Goal: Transaction & Acquisition: Purchase product/service

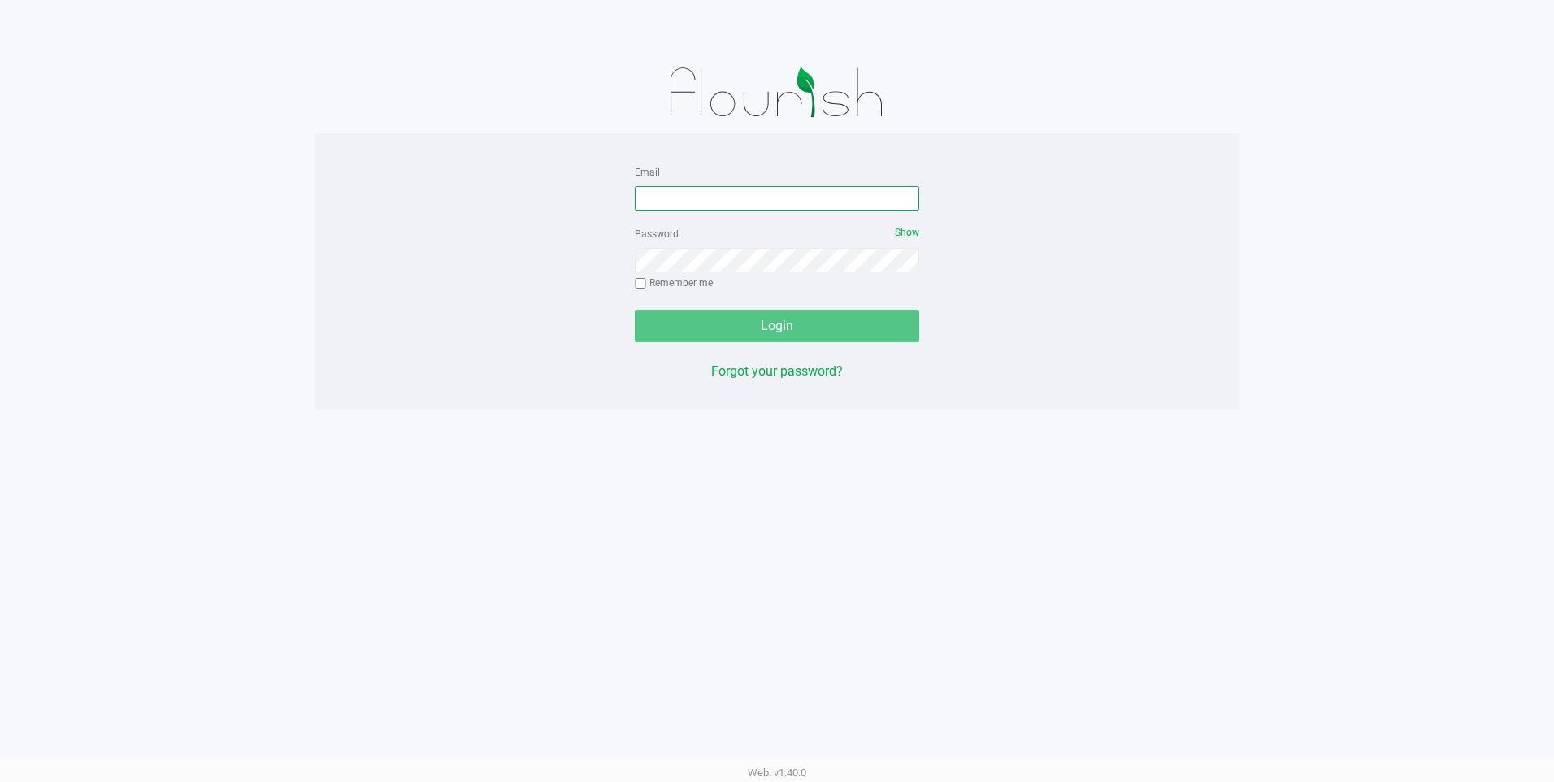
click at [815, 186] on input "Email" at bounding box center [777, 198] width 285 height 24
type input "[EMAIL_ADDRESS][DOMAIN_NAME]"
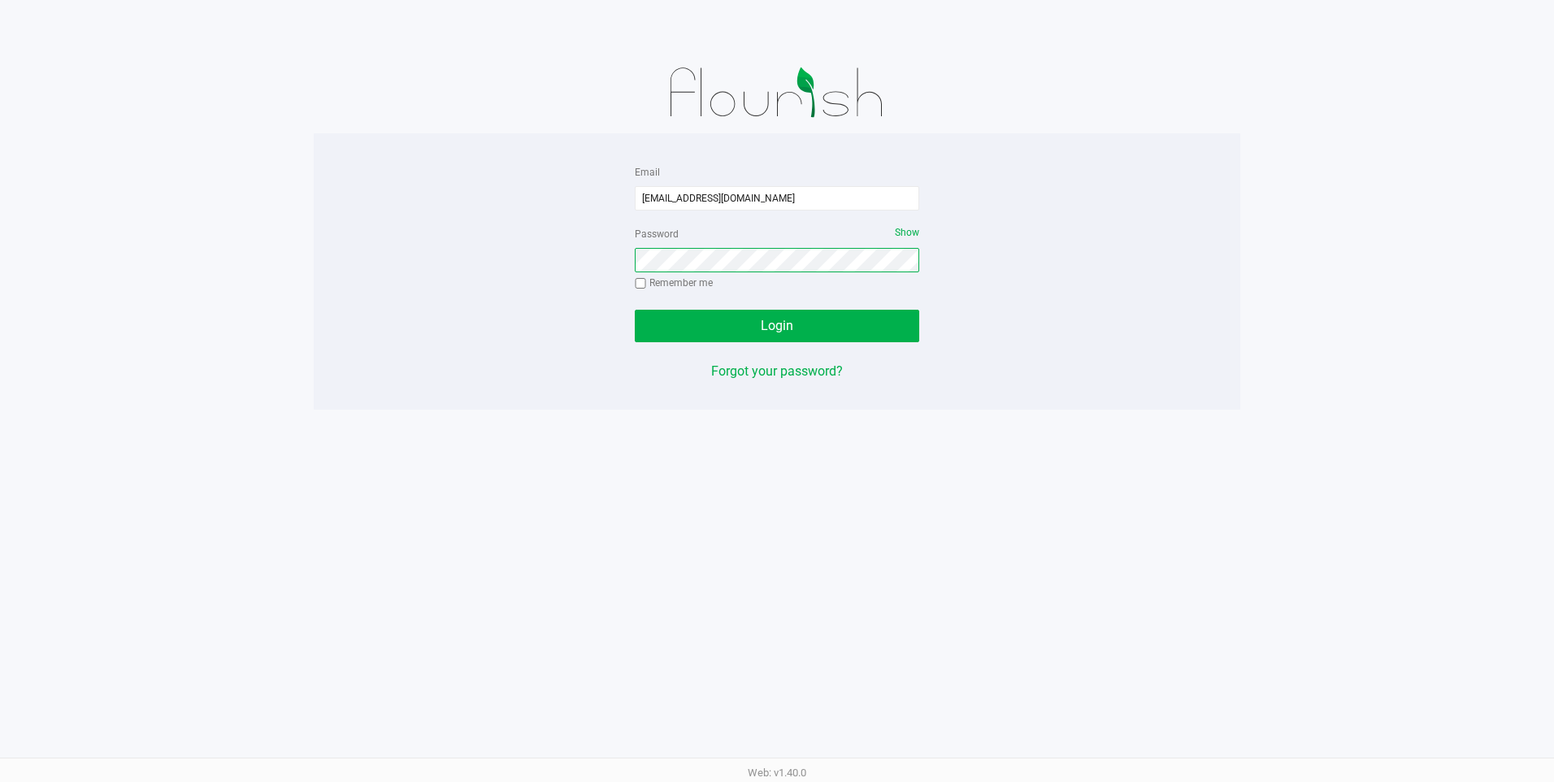
click at [635, 310] on button "Login" at bounding box center [777, 326] width 285 height 33
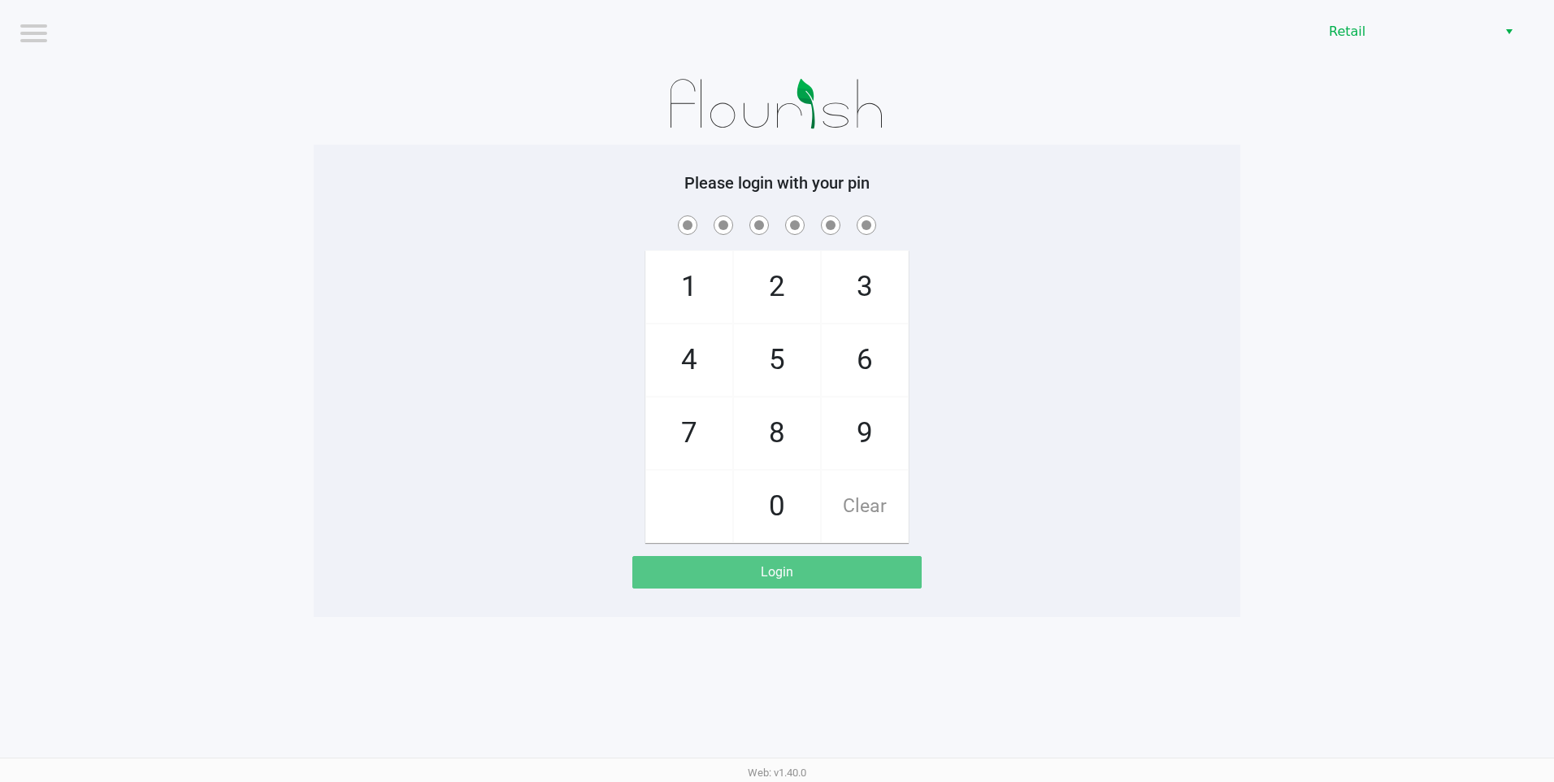
click at [895, 438] on span "9" at bounding box center [865, 434] width 86 height 72
checkbox input "true"
click at [895, 438] on span "9" at bounding box center [865, 434] width 86 height 72
checkbox input "true"
click at [895, 438] on span "9" at bounding box center [865, 434] width 86 height 72
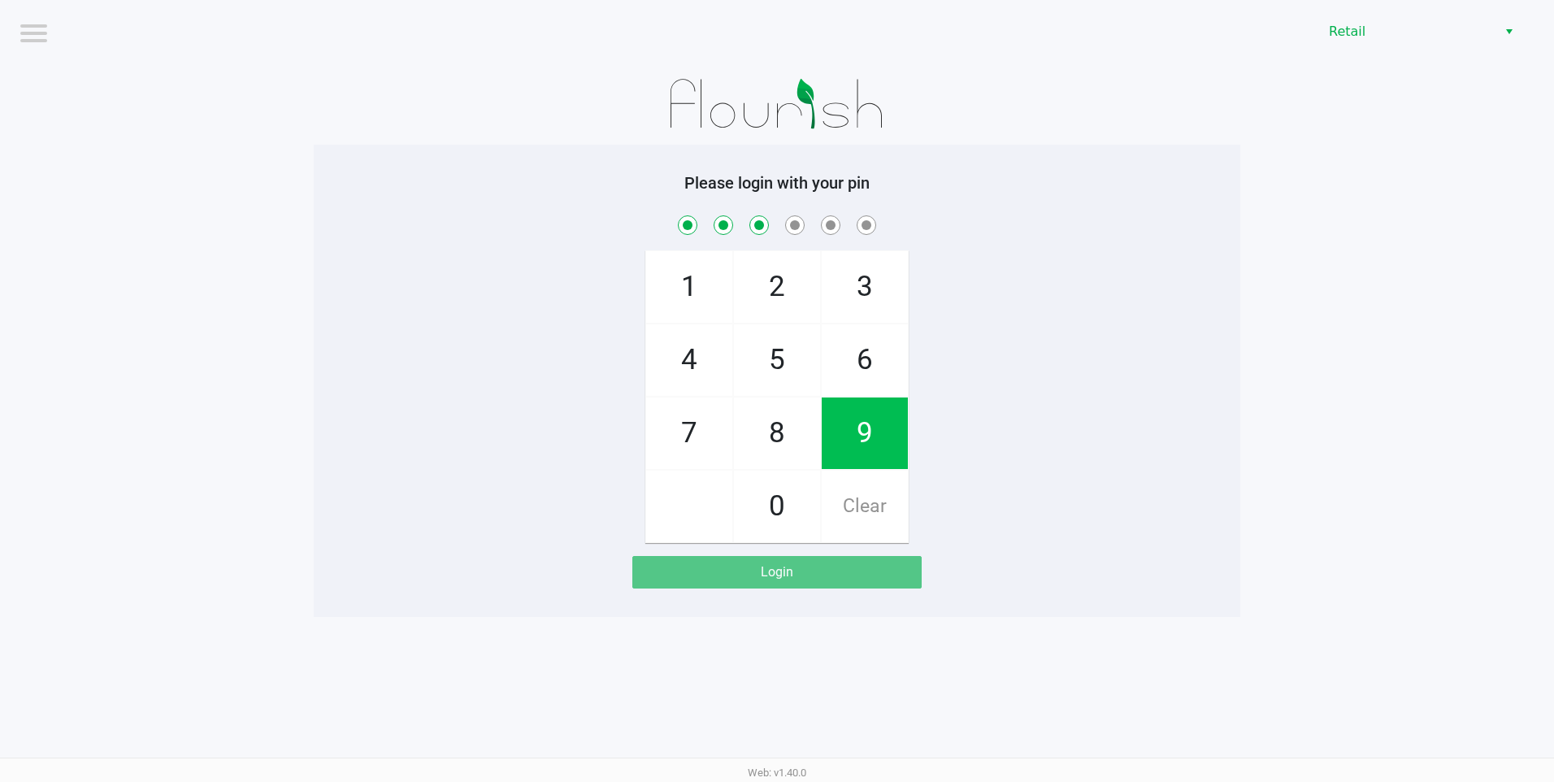
checkbox input "true"
drag, startPoint x: 895, startPoint y: 438, endPoint x: 781, endPoint y: 495, distance: 127.2
click at [762, 502] on span "0" at bounding box center [777, 507] width 86 height 72
checkbox input "true"
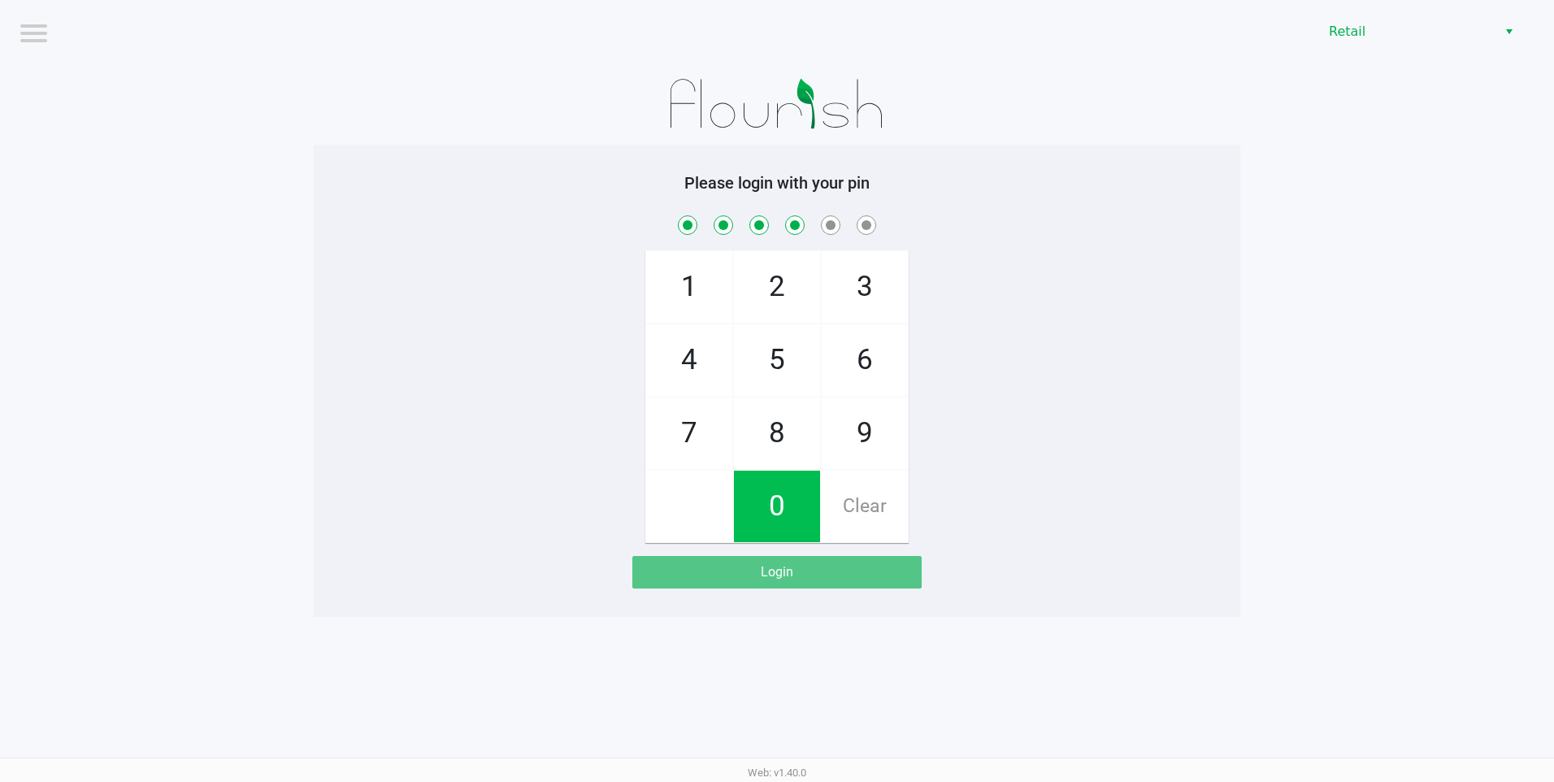
click at [835, 441] on span "9" at bounding box center [865, 434] width 86 height 72
checkbox input "true"
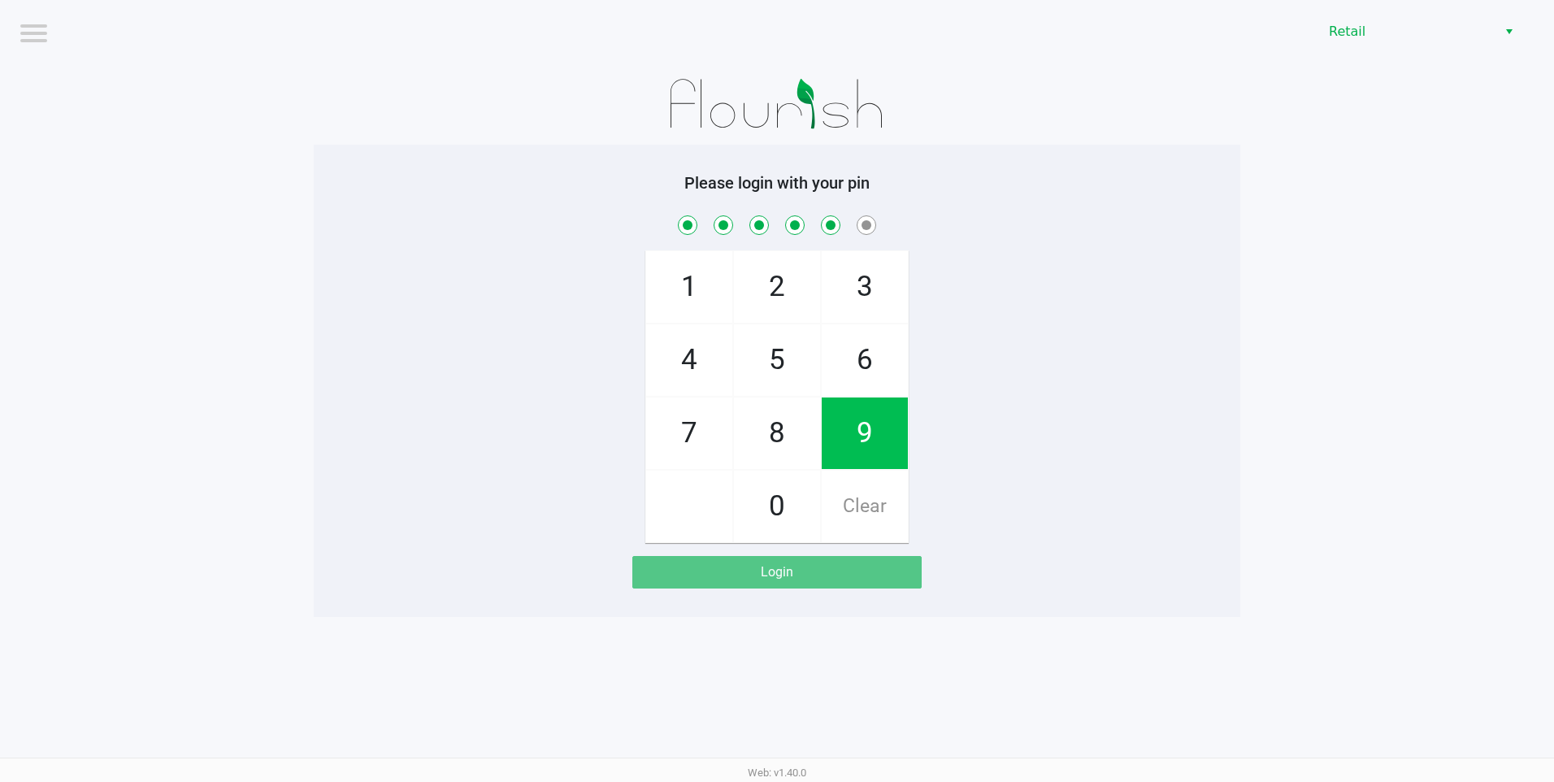
click at [747, 428] on span "8" at bounding box center [777, 434] width 86 height 72
checkbox input "true"
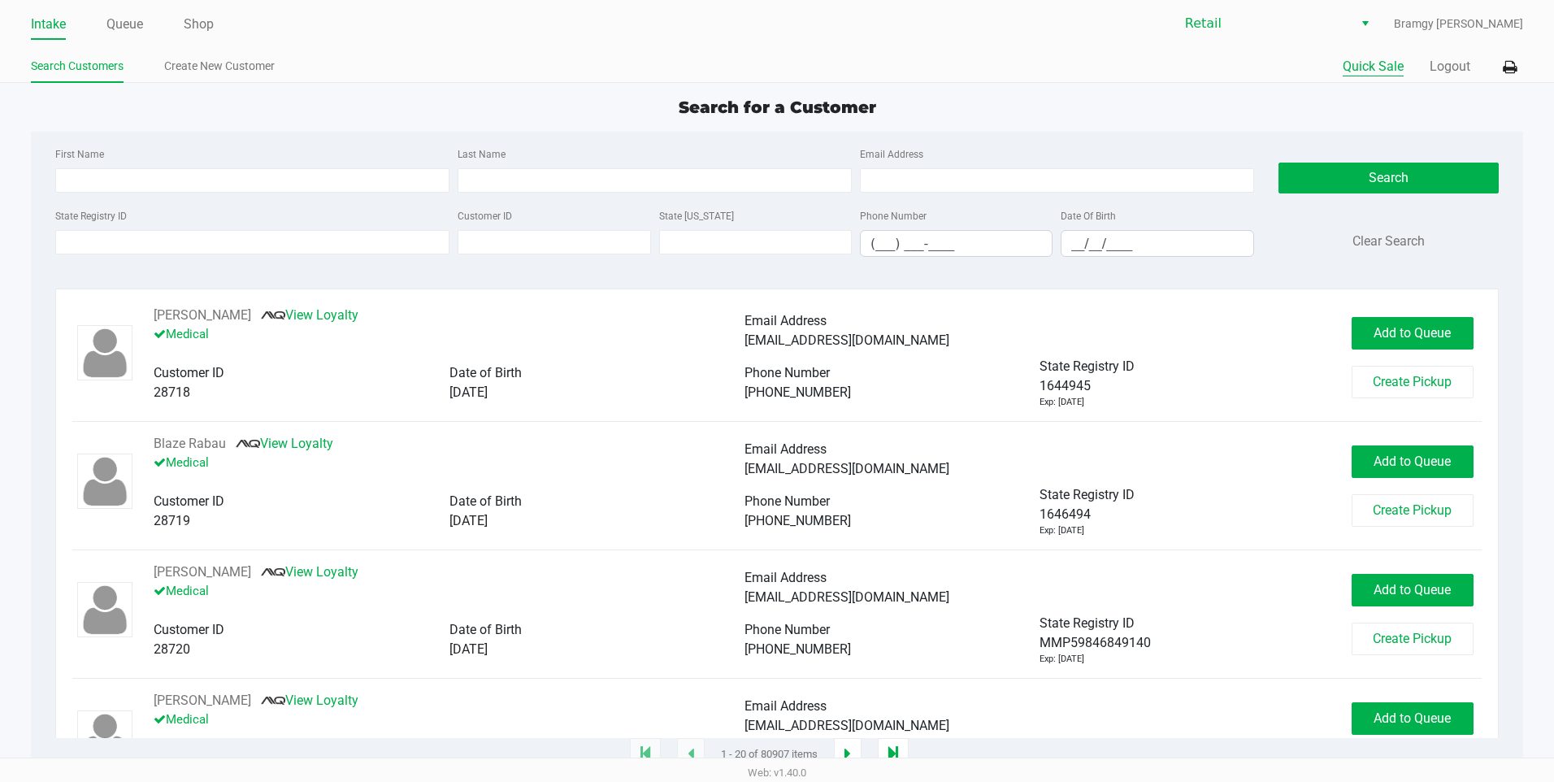
click at [1389, 63] on button "Quick Sale" at bounding box center [1373, 67] width 61 height 20
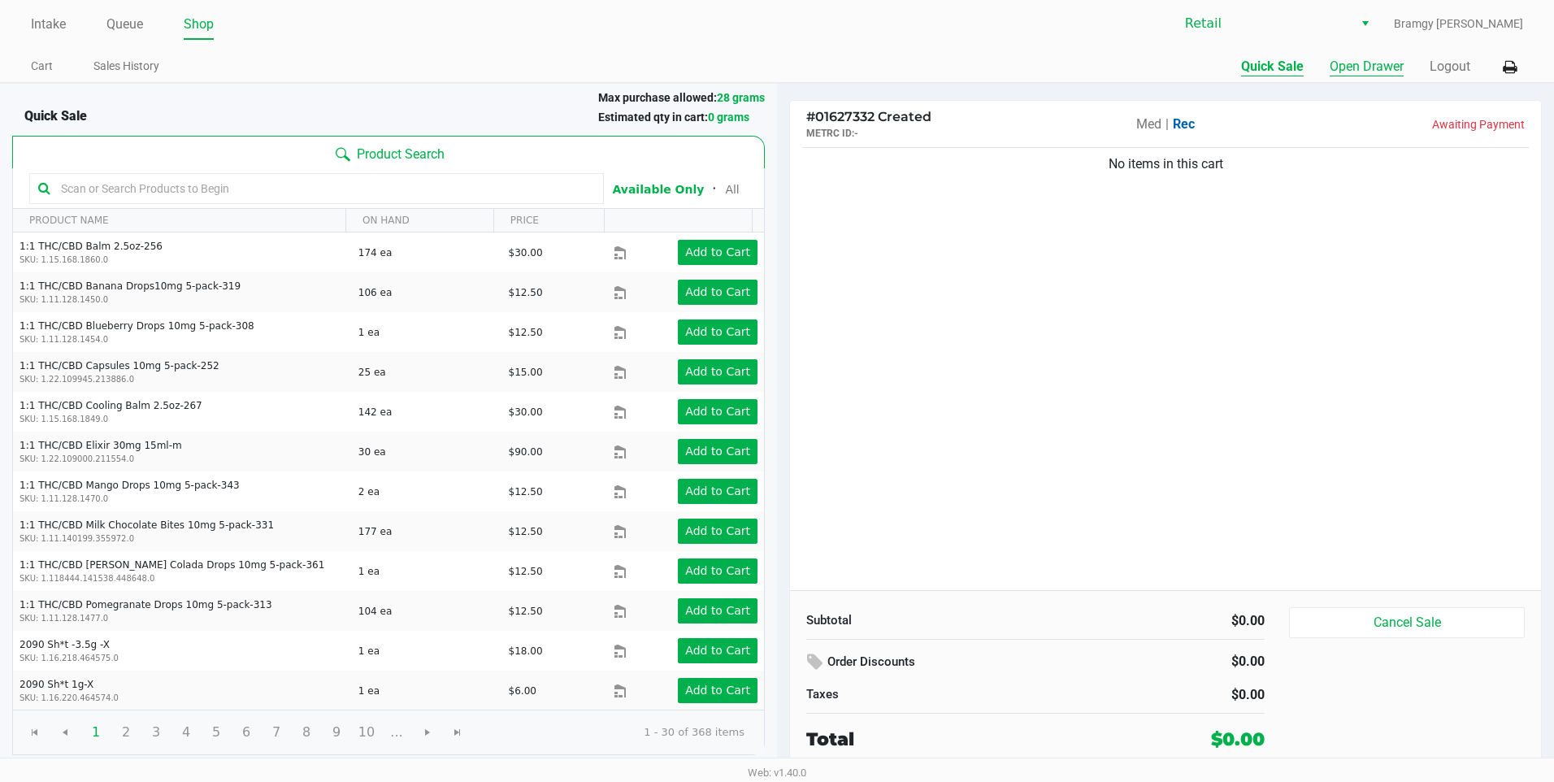
click at [1369, 65] on button "Open Drawer" at bounding box center [1367, 67] width 74 height 20
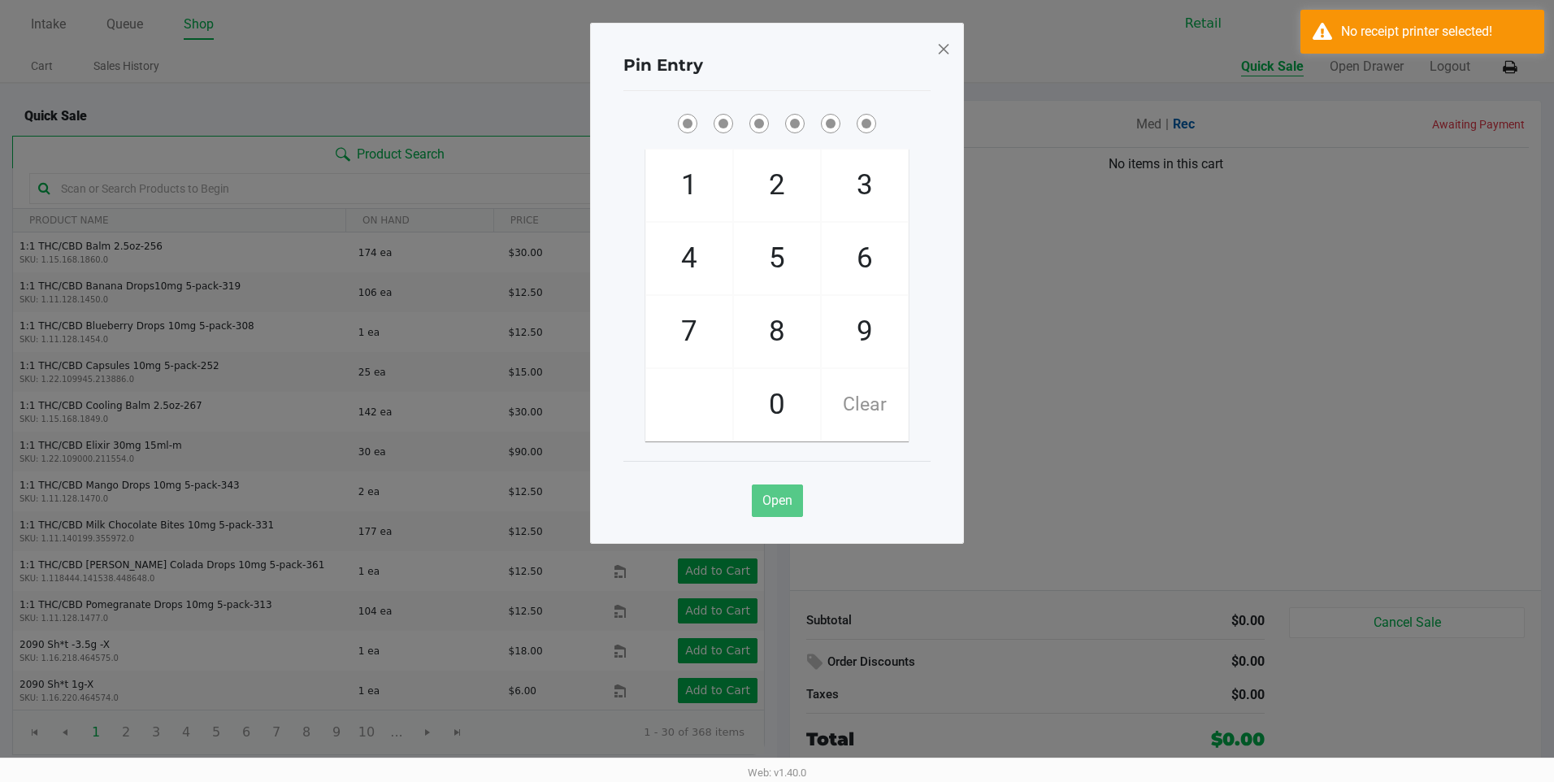
click at [849, 322] on span "9" at bounding box center [865, 332] width 86 height 72
checkbox input "true"
click at [849, 322] on span "9" at bounding box center [865, 332] width 86 height 72
checkbox input "true"
click at [849, 322] on span "9" at bounding box center [865, 332] width 86 height 72
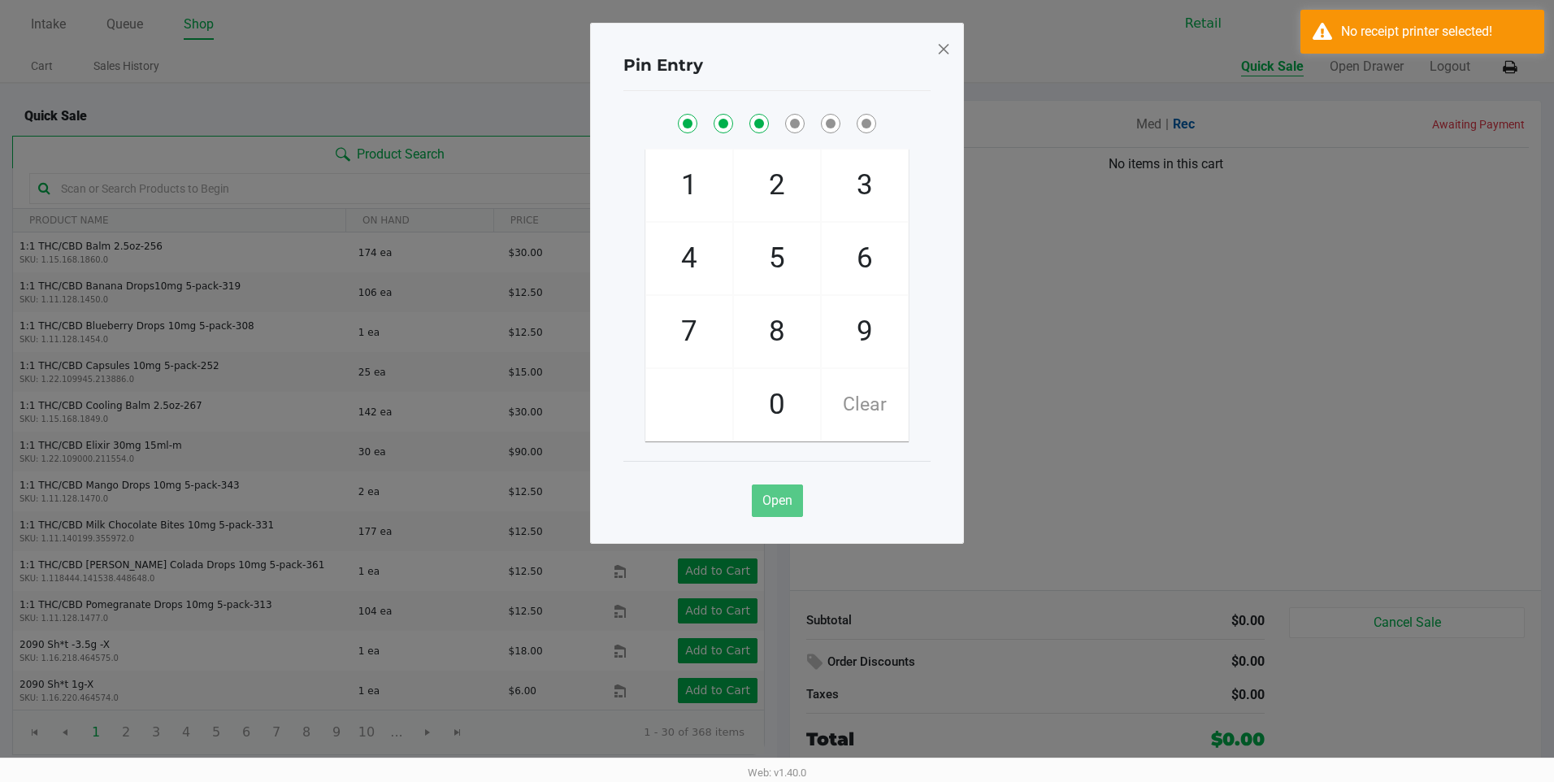
checkbox input "true"
drag, startPoint x: 849, startPoint y: 322, endPoint x: 818, endPoint y: 371, distance: 57.7
click at [790, 381] on span "0" at bounding box center [777, 405] width 86 height 72
checkbox input "true"
click at [854, 331] on span "9" at bounding box center [865, 332] width 86 height 72
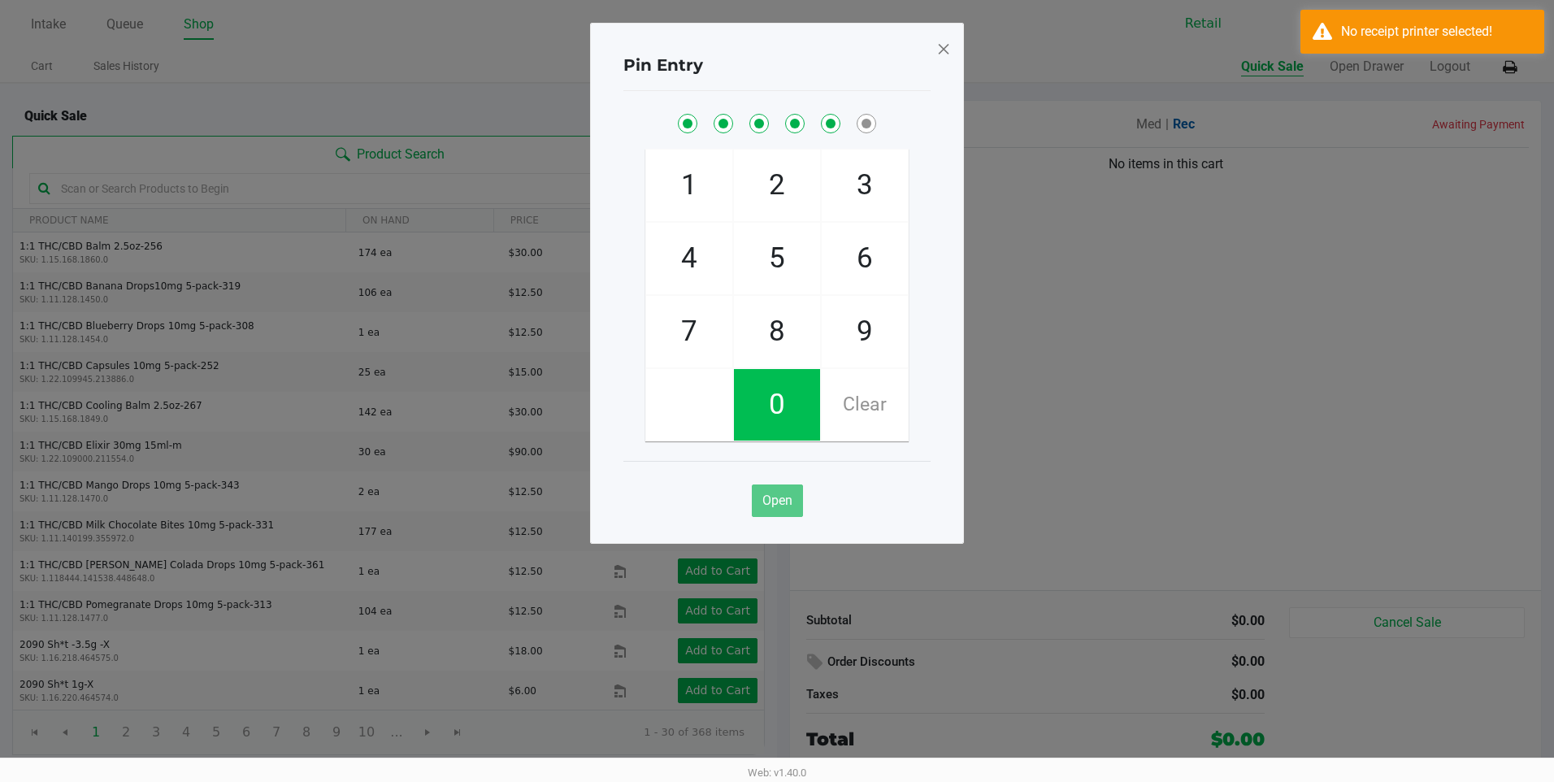
checkbox input "true"
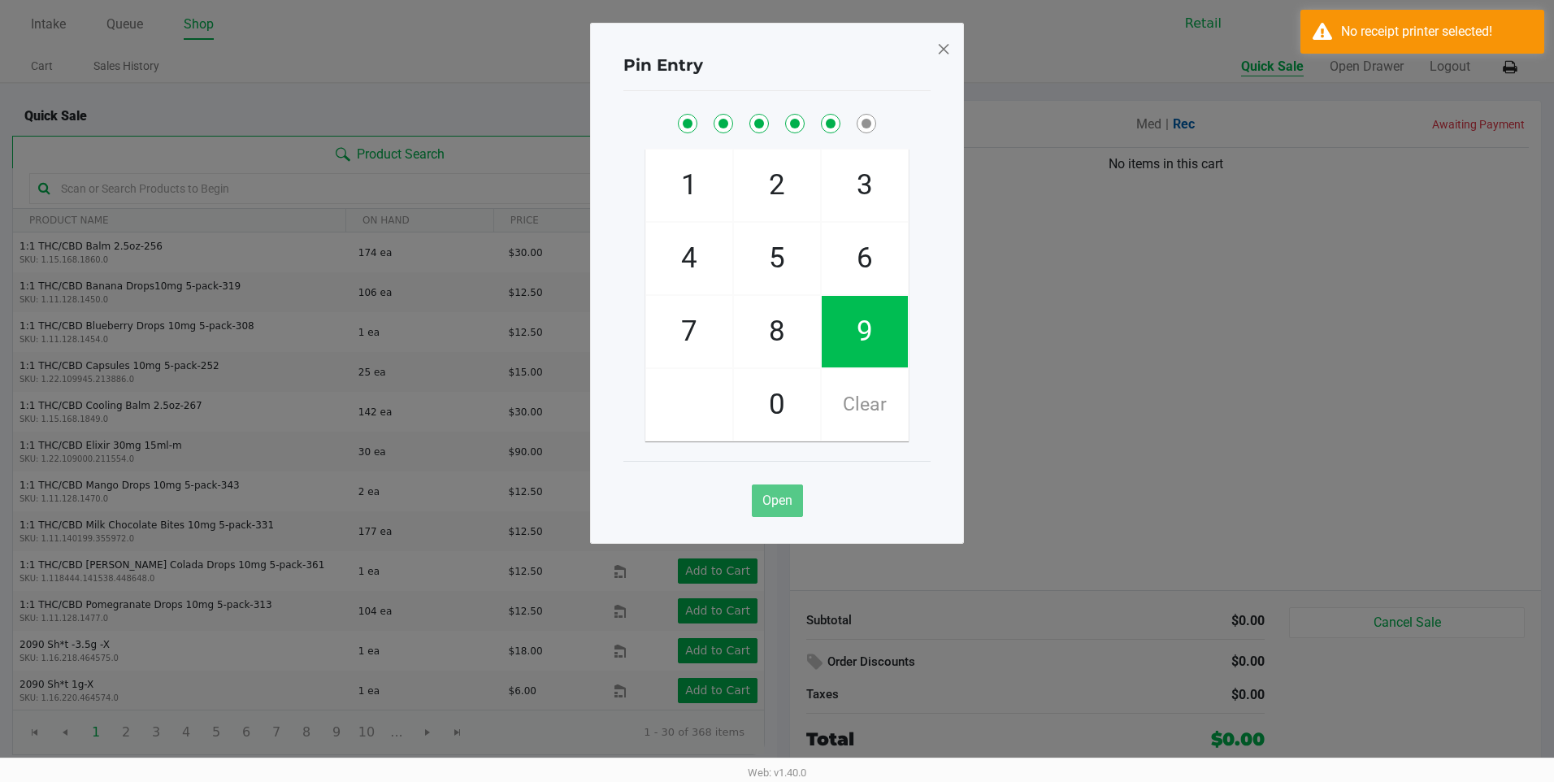
click at [767, 324] on span "8" at bounding box center [777, 332] width 86 height 72
checkbox input "true"
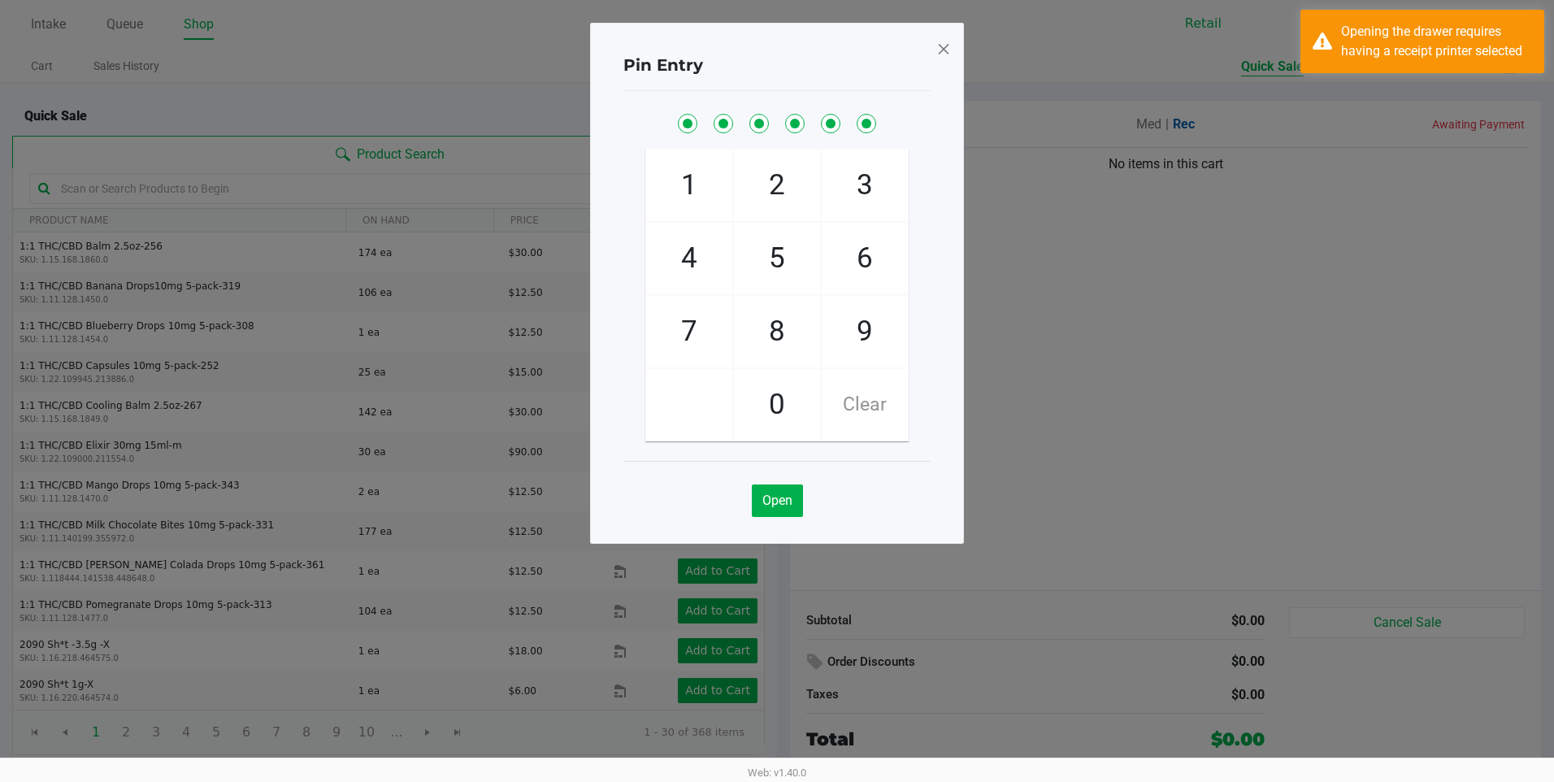
click at [938, 50] on span at bounding box center [943, 49] width 15 height 26
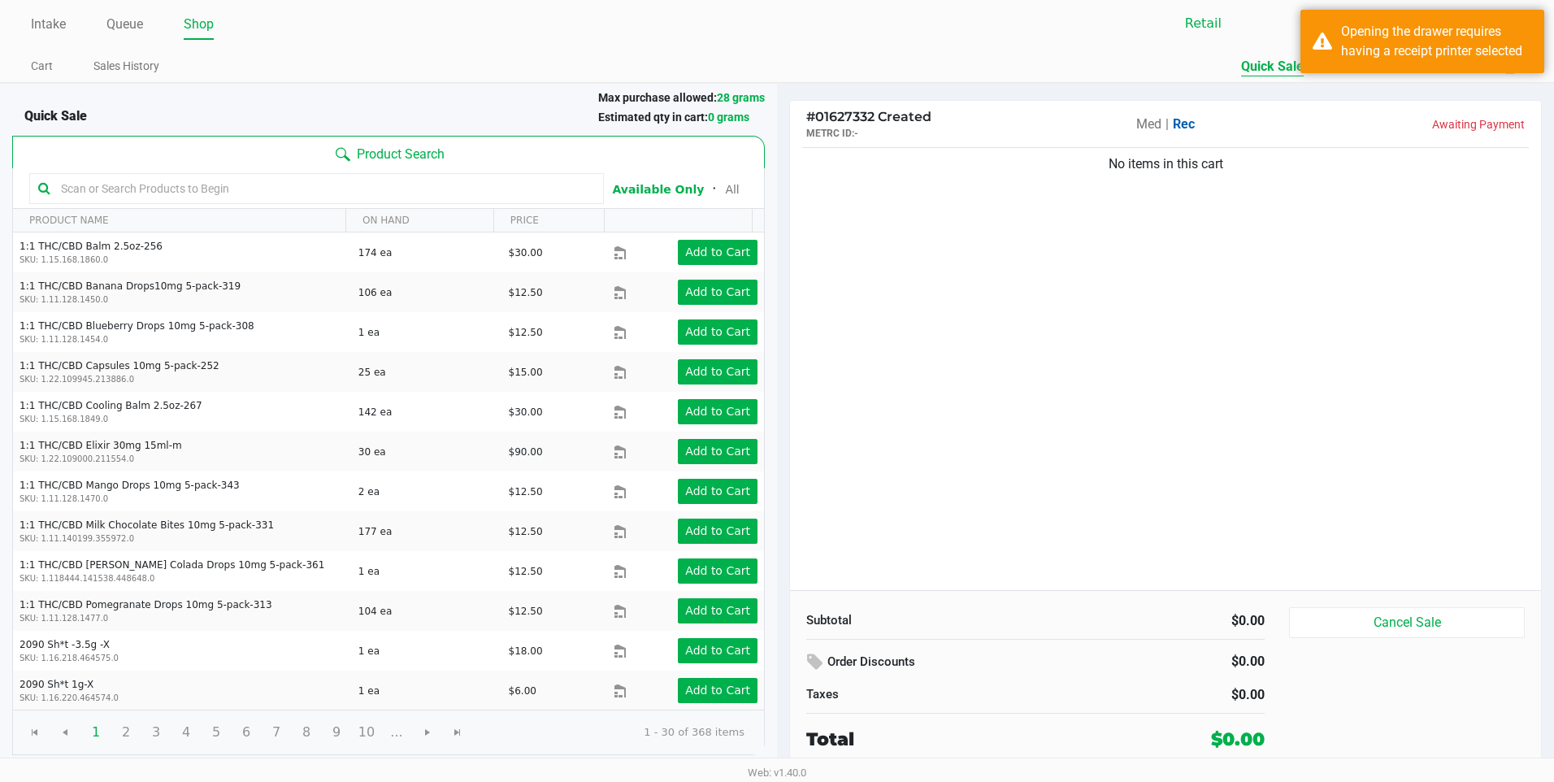
click at [1041, 48] on div "Intake Queue Shop Retail Bramgy Brito Cart Sales History Quick Sale Open Drawer…" at bounding box center [777, 41] width 1554 height 83
click at [1268, 30] on span "Retail" at bounding box center [1264, 24] width 159 height 20
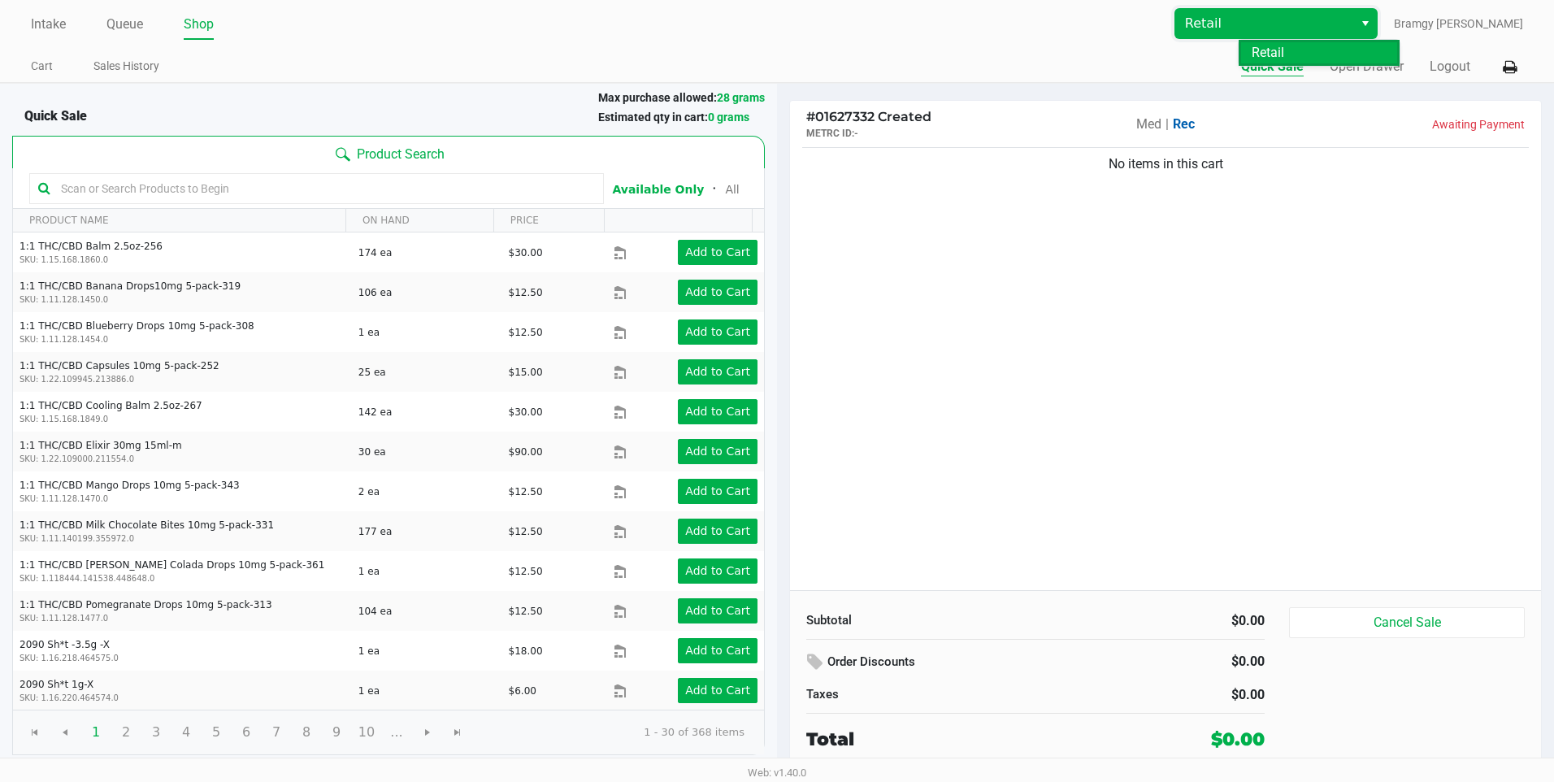
click at [1268, 30] on span "Retail" at bounding box center [1264, 24] width 159 height 20
click at [1514, 69] on icon at bounding box center [1510, 67] width 14 height 11
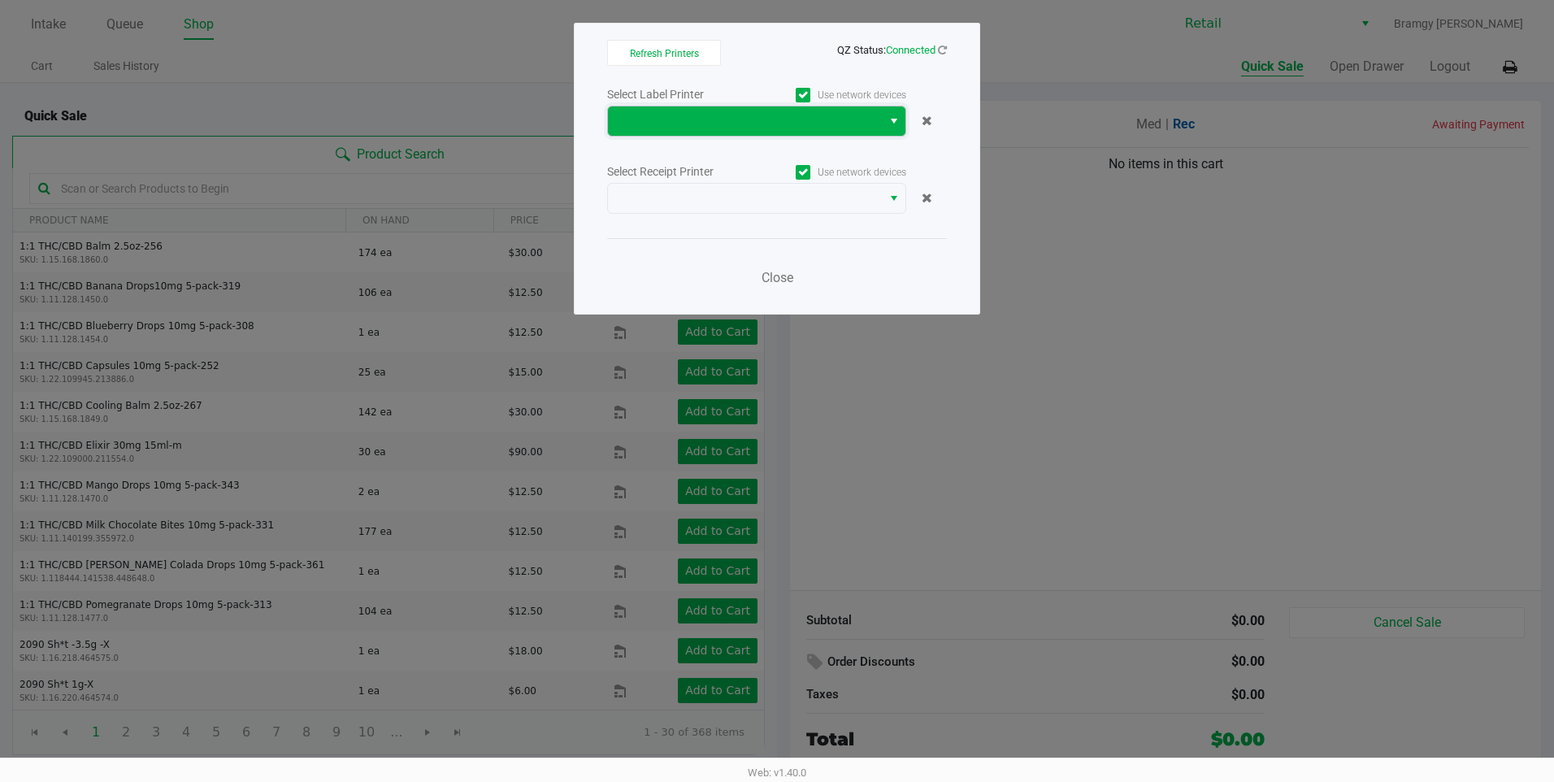
click at [854, 114] on span at bounding box center [745, 121] width 254 height 20
click at [858, 121] on span at bounding box center [745, 121] width 254 height 20
click at [898, 93] on label "Use network devices" at bounding box center [832, 95] width 150 height 15
click at [0, 0] on input "Use network devices" at bounding box center [0, 0] width 0 height 0
click at [806, 172] on icon at bounding box center [803, 172] width 11 height 0
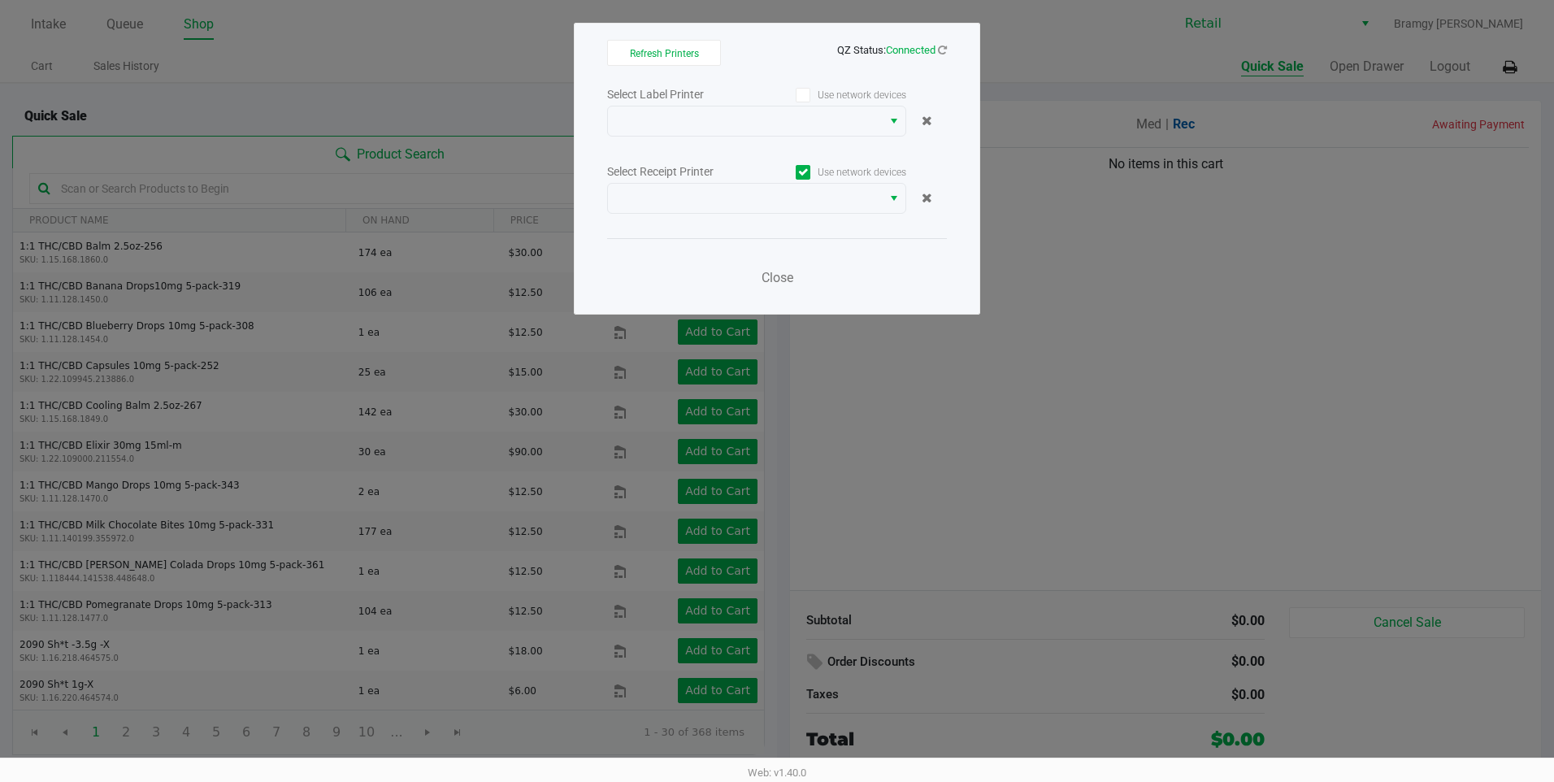
click at [0, 0] on input "Use network devices" at bounding box center [0, 0] width 0 height 0
click at [680, 57] on span "Refresh Printers" at bounding box center [664, 53] width 69 height 11
click at [849, 119] on span at bounding box center [745, 121] width 254 height 20
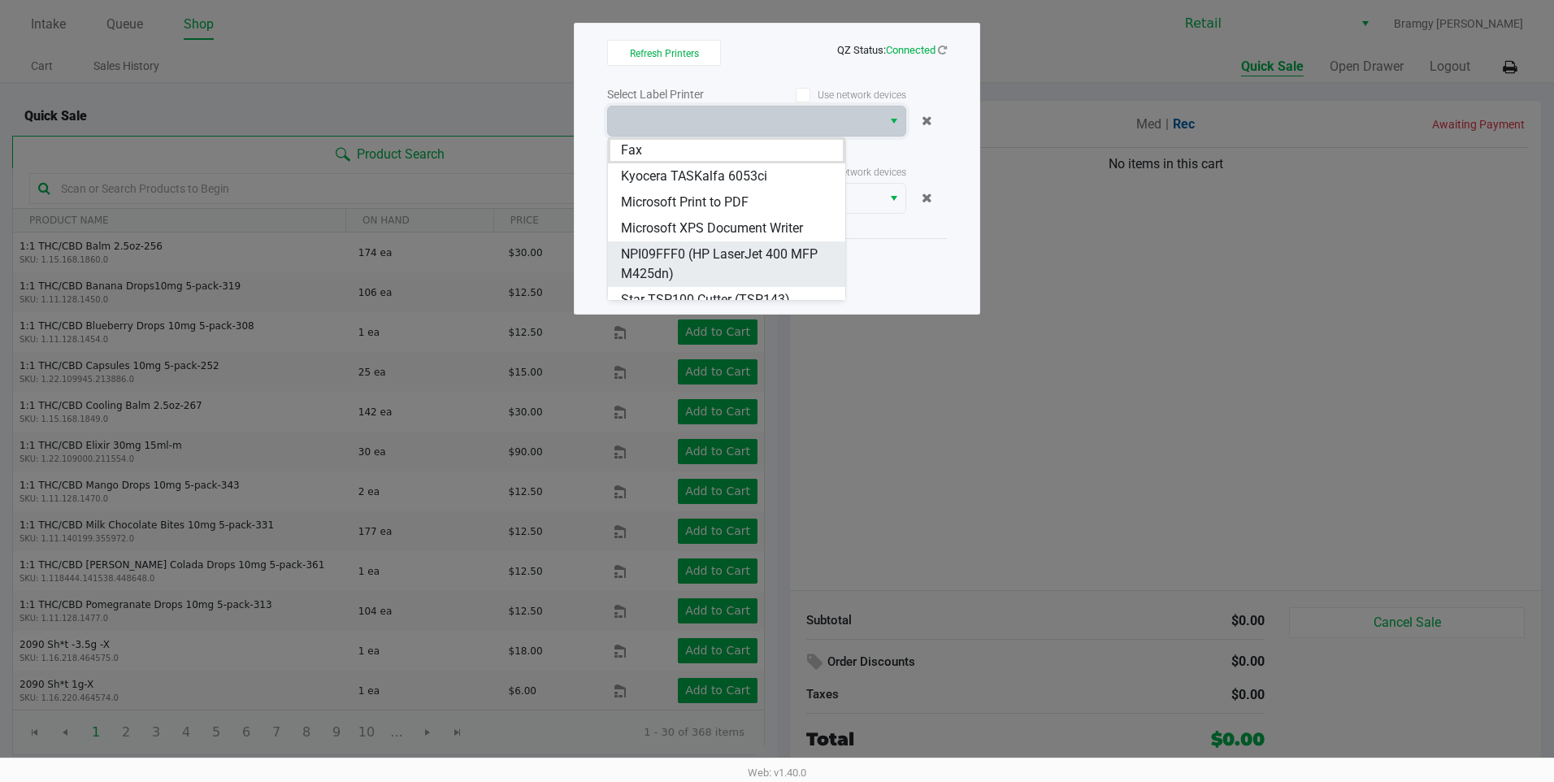
scroll to position [39, 0]
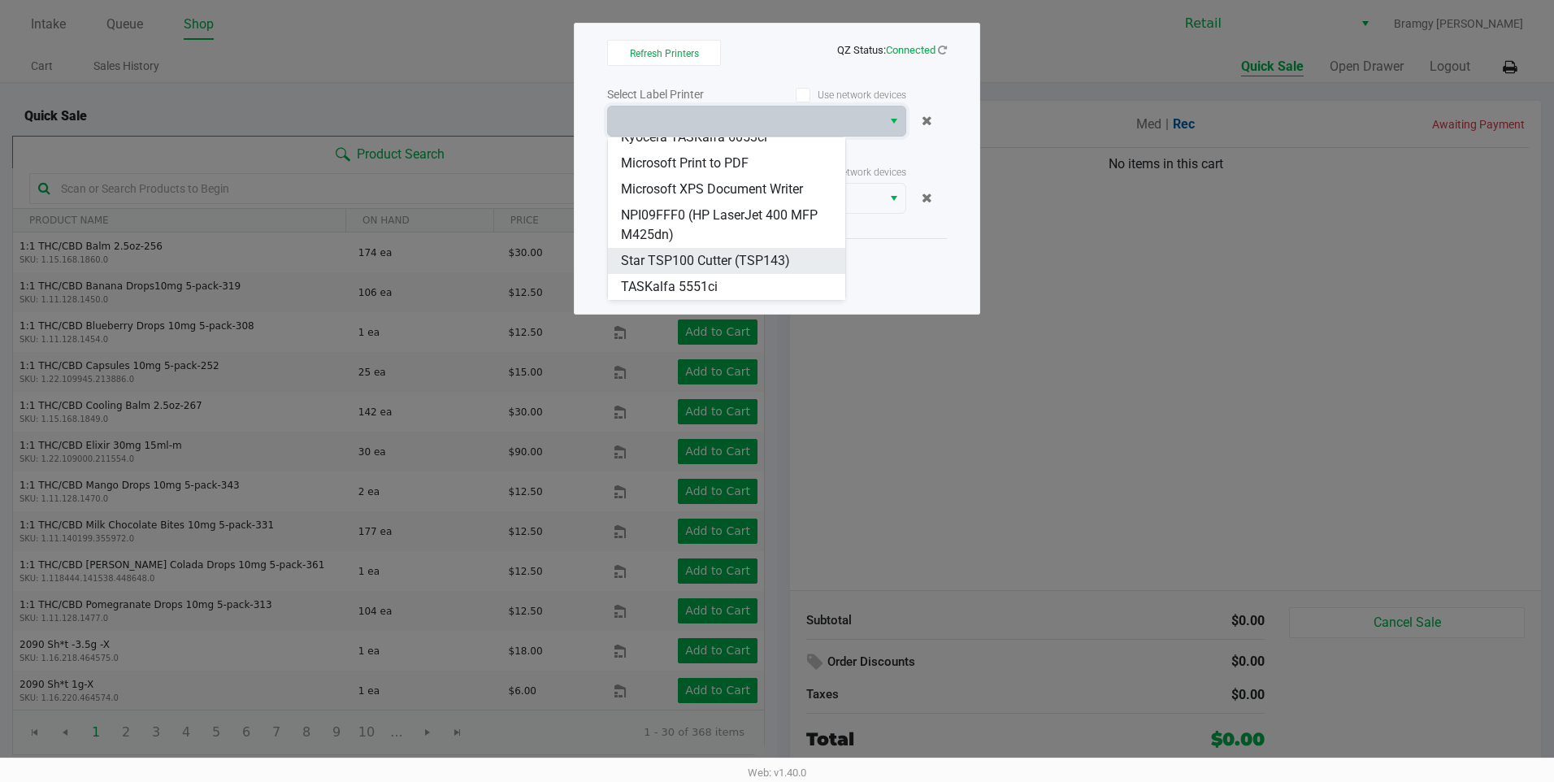
click at [760, 254] on span "Star TSP100 Cutter (TSP143)" at bounding box center [705, 261] width 169 height 20
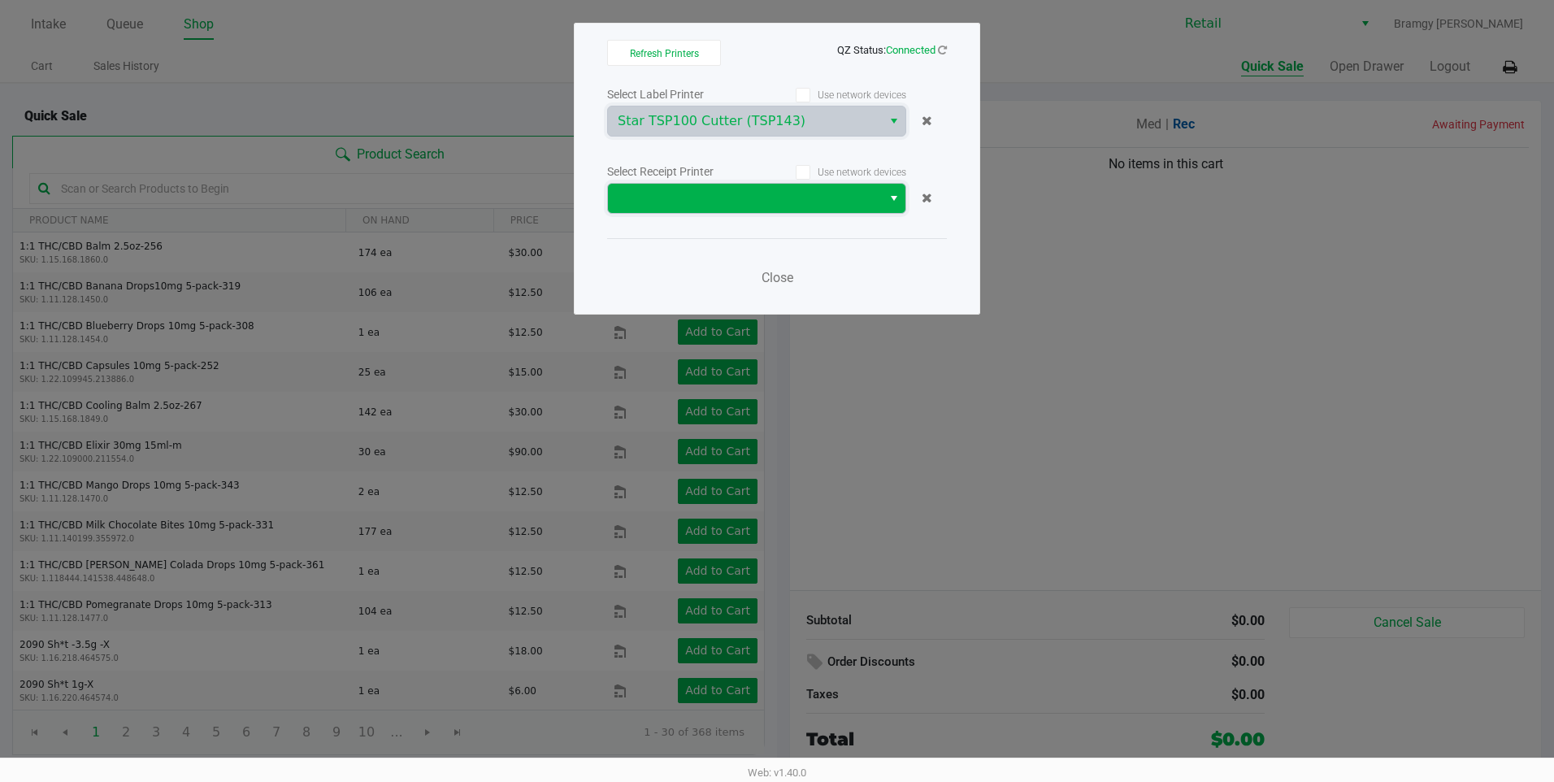
click at [782, 211] on span at bounding box center [745, 198] width 274 height 29
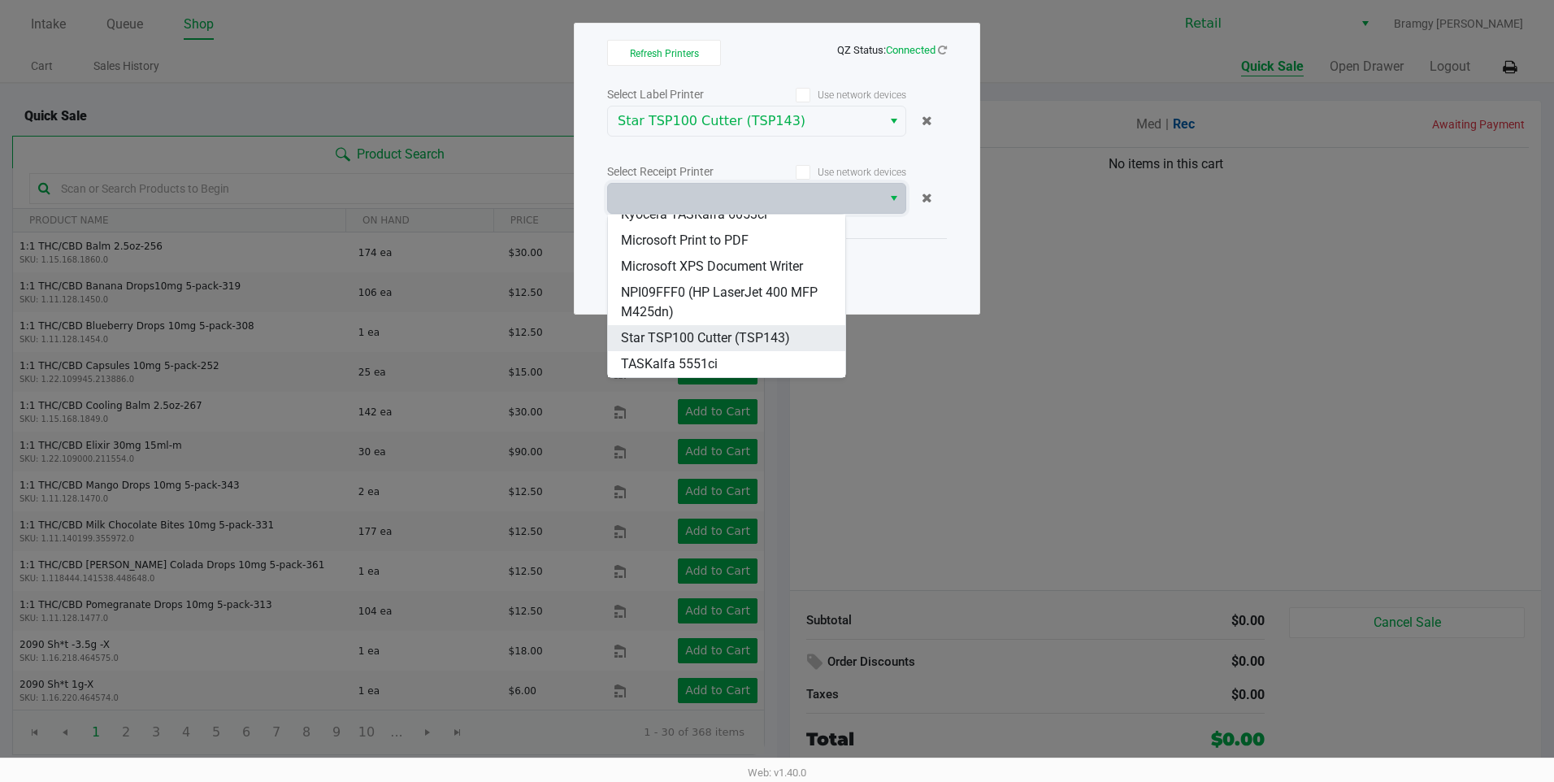
click at [768, 330] on span "Star TSP100 Cutter (TSP143)" at bounding box center [705, 338] width 169 height 20
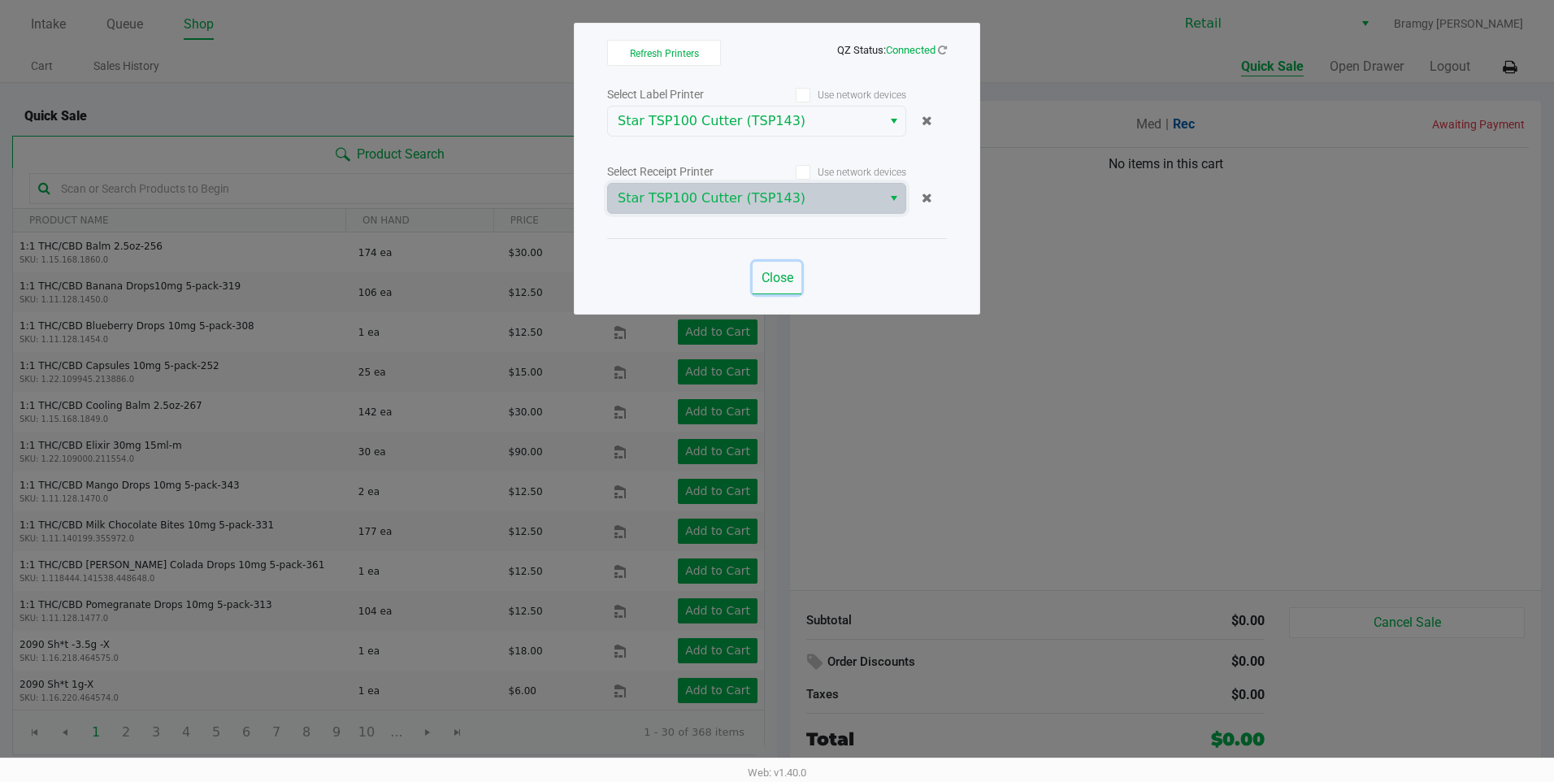
click at [778, 274] on span "Close" at bounding box center [778, 277] width 32 height 15
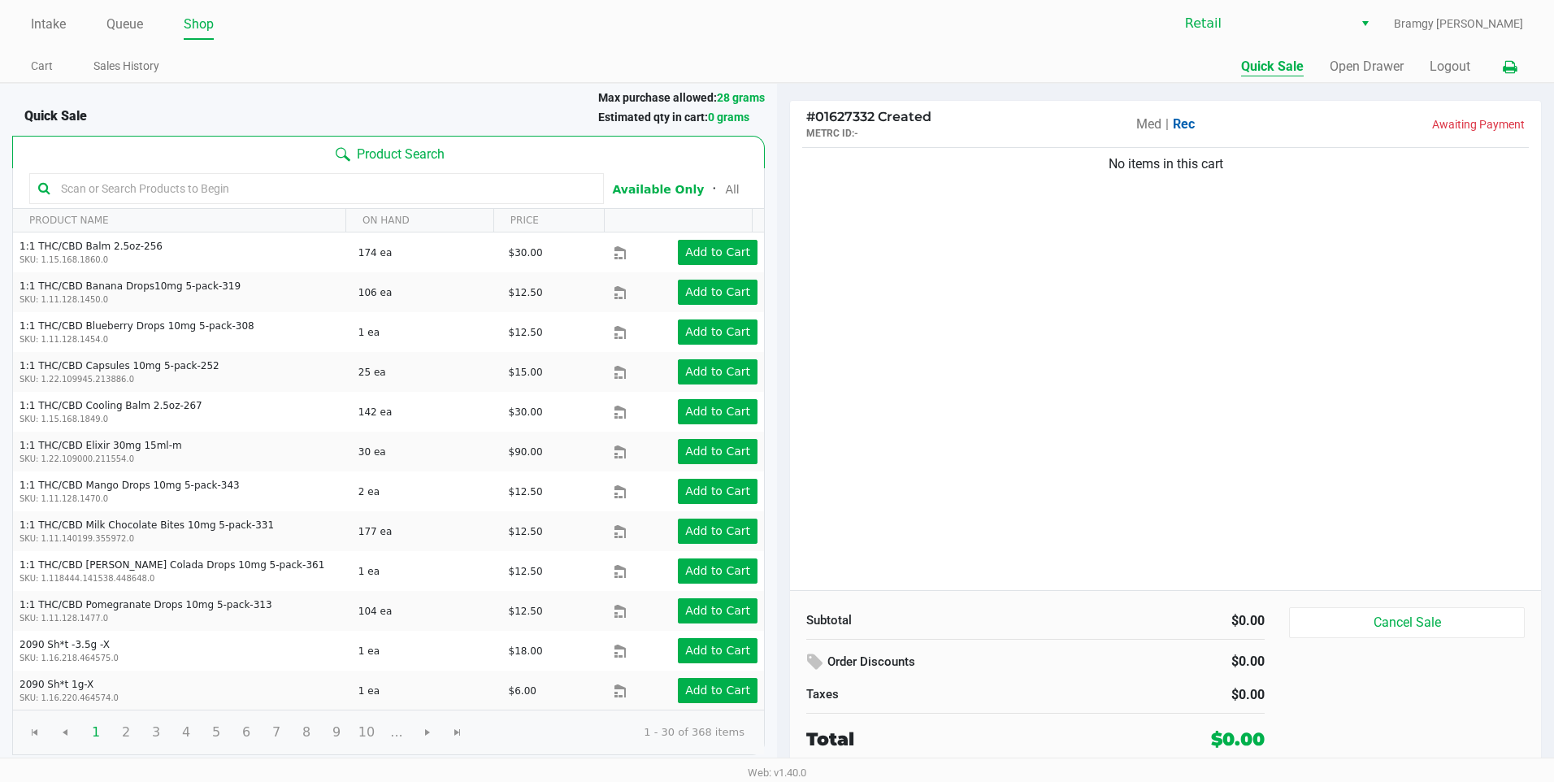
click at [1504, 59] on button at bounding box center [1510, 67] width 27 height 30
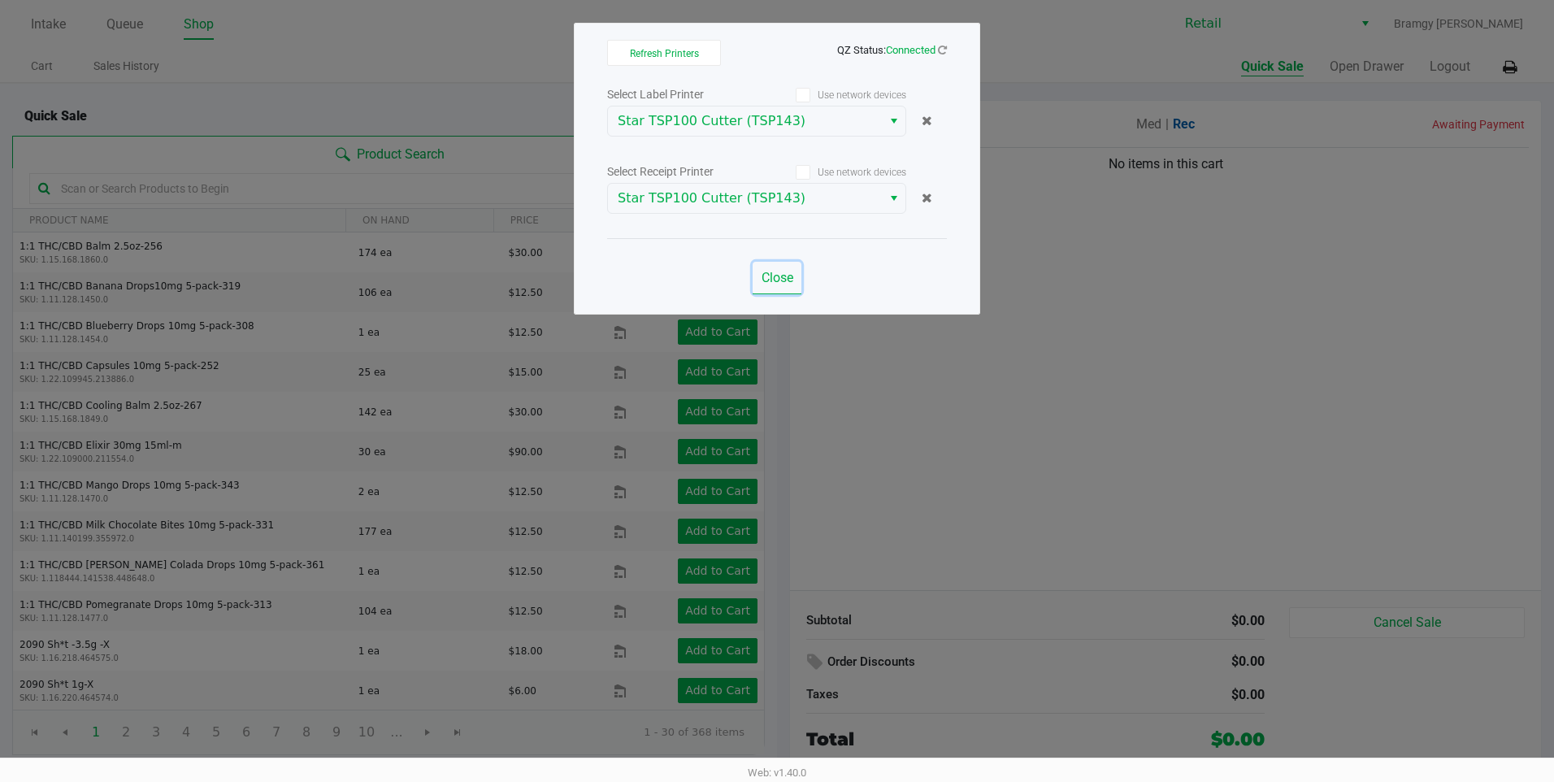
click at [773, 276] on span "Close" at bounding box center [778, 277] width 32 height 15
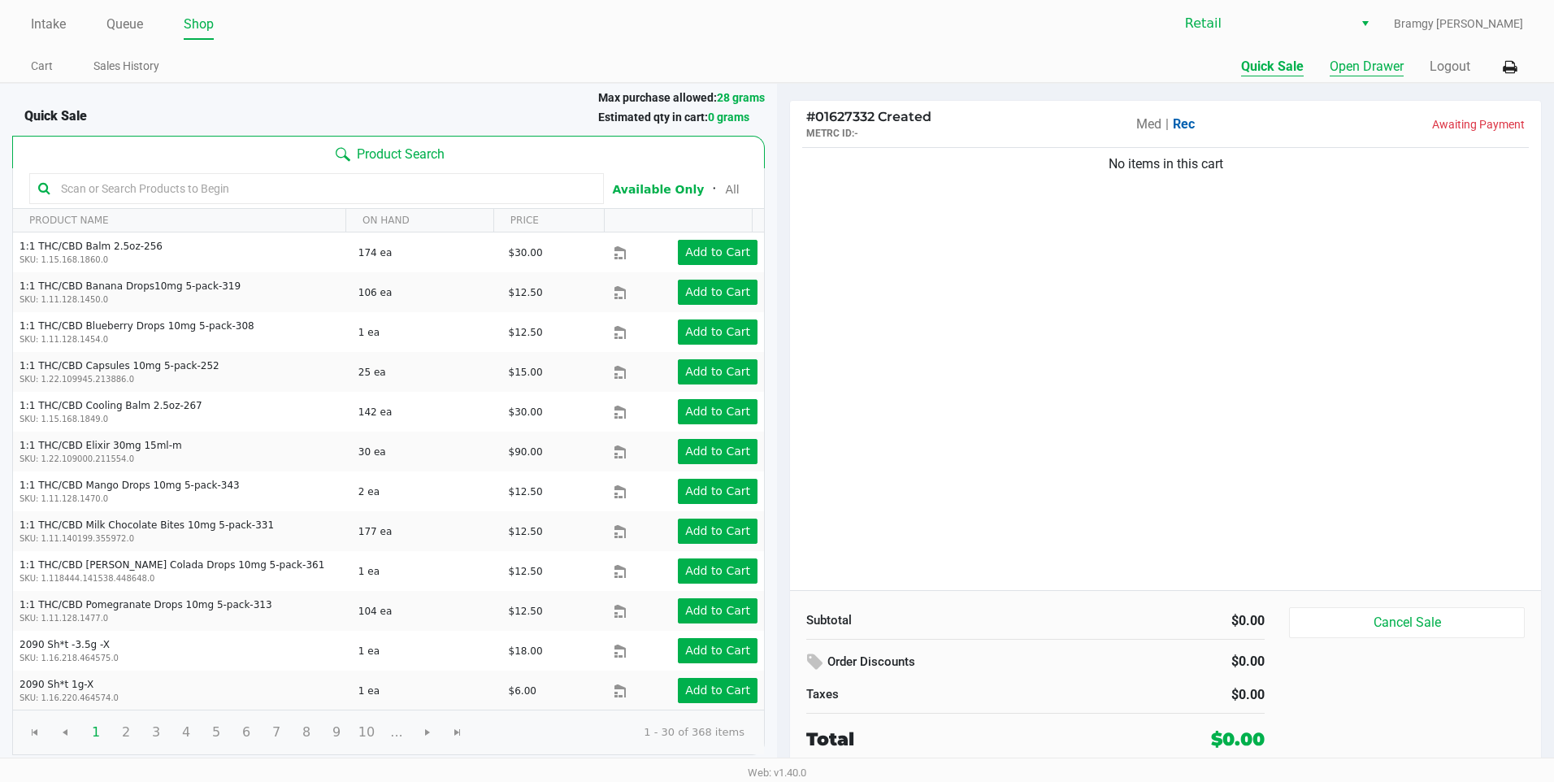
click at [1387, 66] on button "Open Drawer" at bounding box center [1367, 67] width 74 height 20
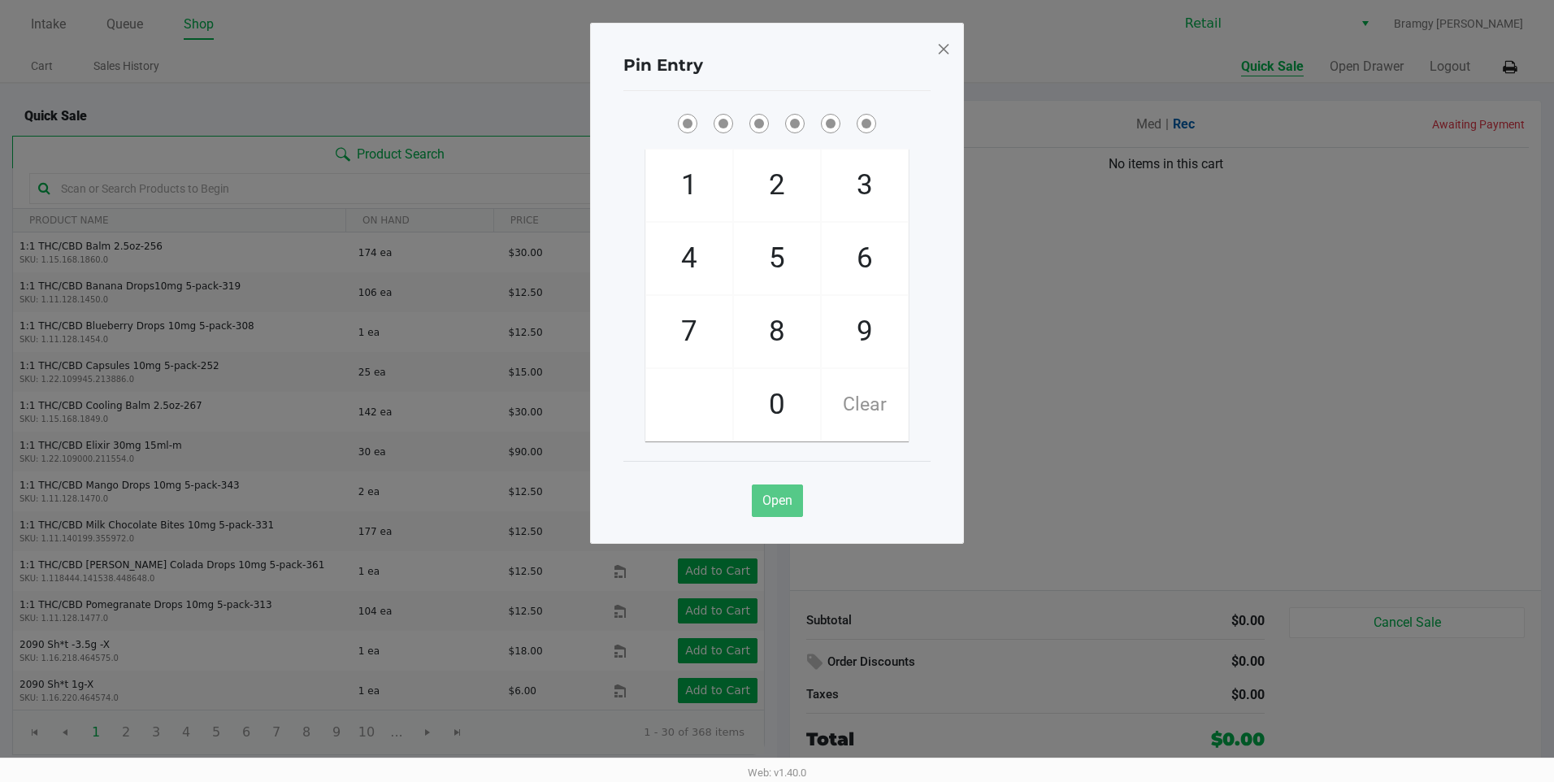
click at [906, 335] on span "9" at bounding box center [865, 332] width 86 height 72
checkbox input "true"
click at [906, 335] on span "9" at bounding box center [865, 332] width 86 height 72
checkbox input "true"
click at [906, 335] on span "9" at bounding box center [865, 332] width 86 height 72
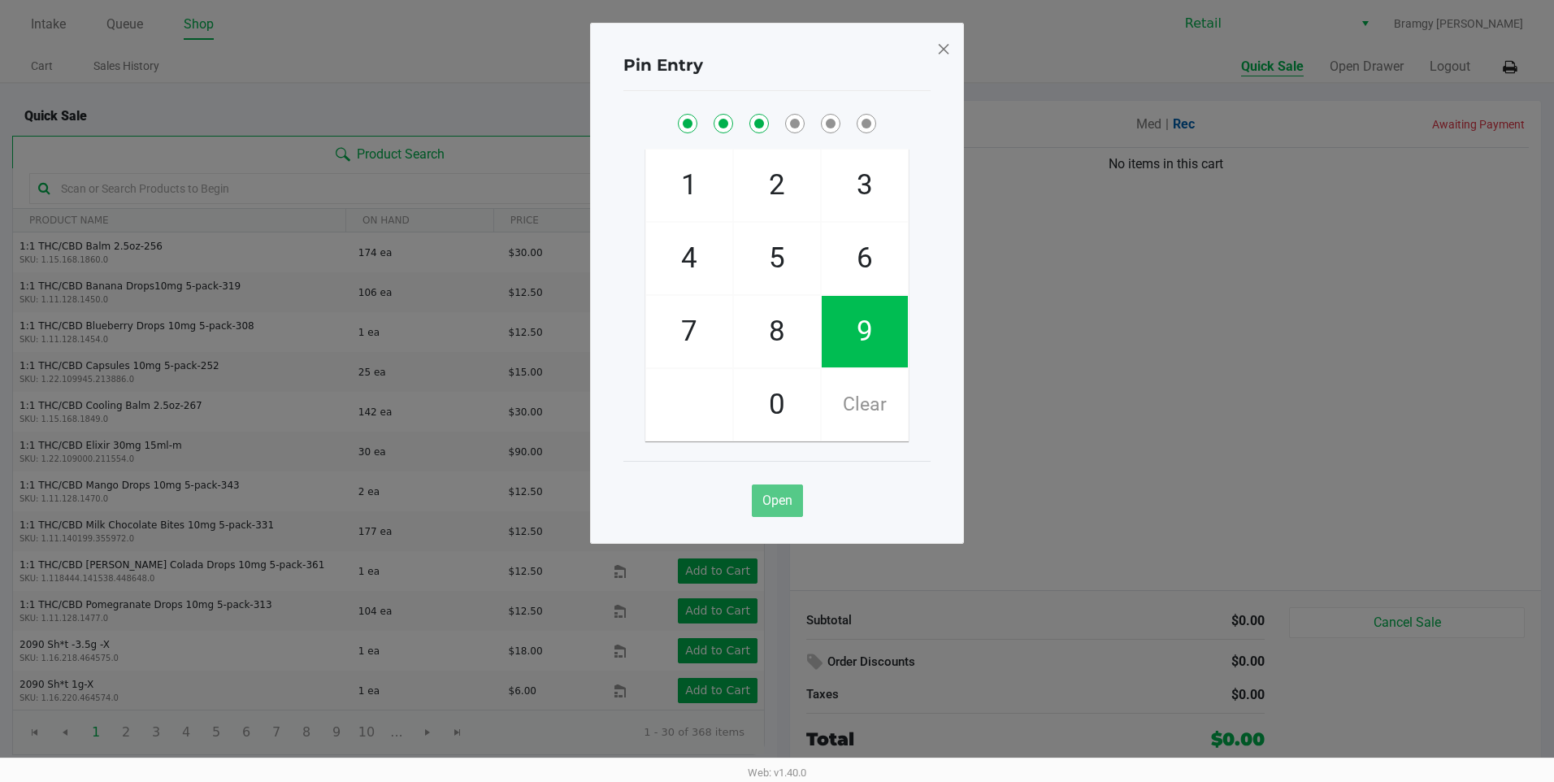
checkbox input "true"
drag, startPoint x: 906, startPoint y: 335, endPoint x: 815, endPoint y: 360, distance: 94.5
click at [791, 381] on span "0" at bounding box center [777, 405] width 86 height 72
checkbox input "true"
click at [839, 327] on span "9" at bounding box center [865, 332] width 86 height 72
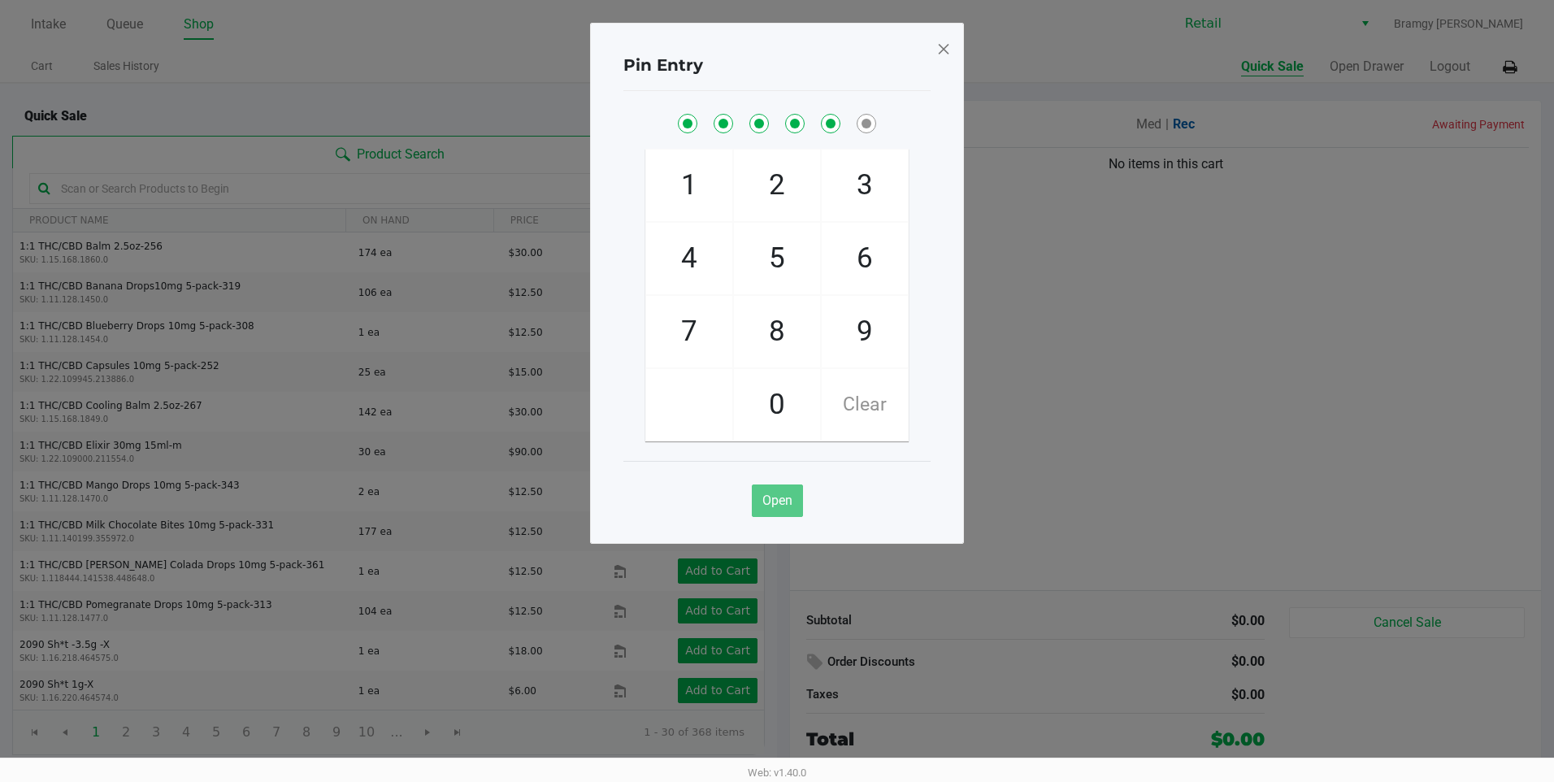
checkbox input "true"
click at [789, 317] on span "8" at bounding box center [777, 332] width 86 height 72
checkbox input "true"
drag, startPoint x: 934, startPoint y: 59, endPoint x: 937, endPoint y: 50, distance: 9.5
click at [934, 59] on div "Pin Entry 1 4 7 2 5 8 0 3 6 9 Clear Open" at bounding box center [777, 283] width 374 height 521
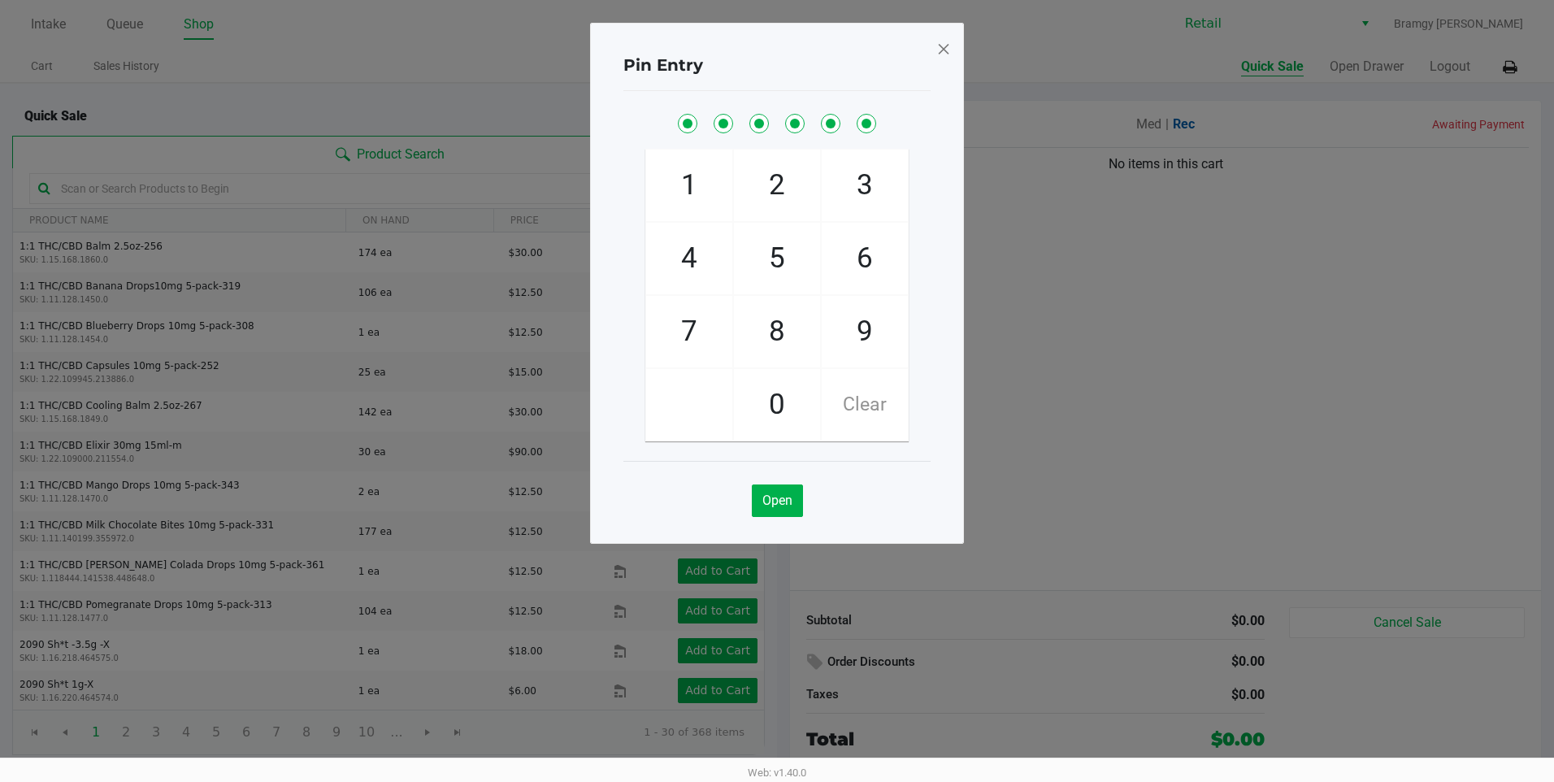
click at [939, 48] on span at bounding box center [943, 49] width 15 height 26
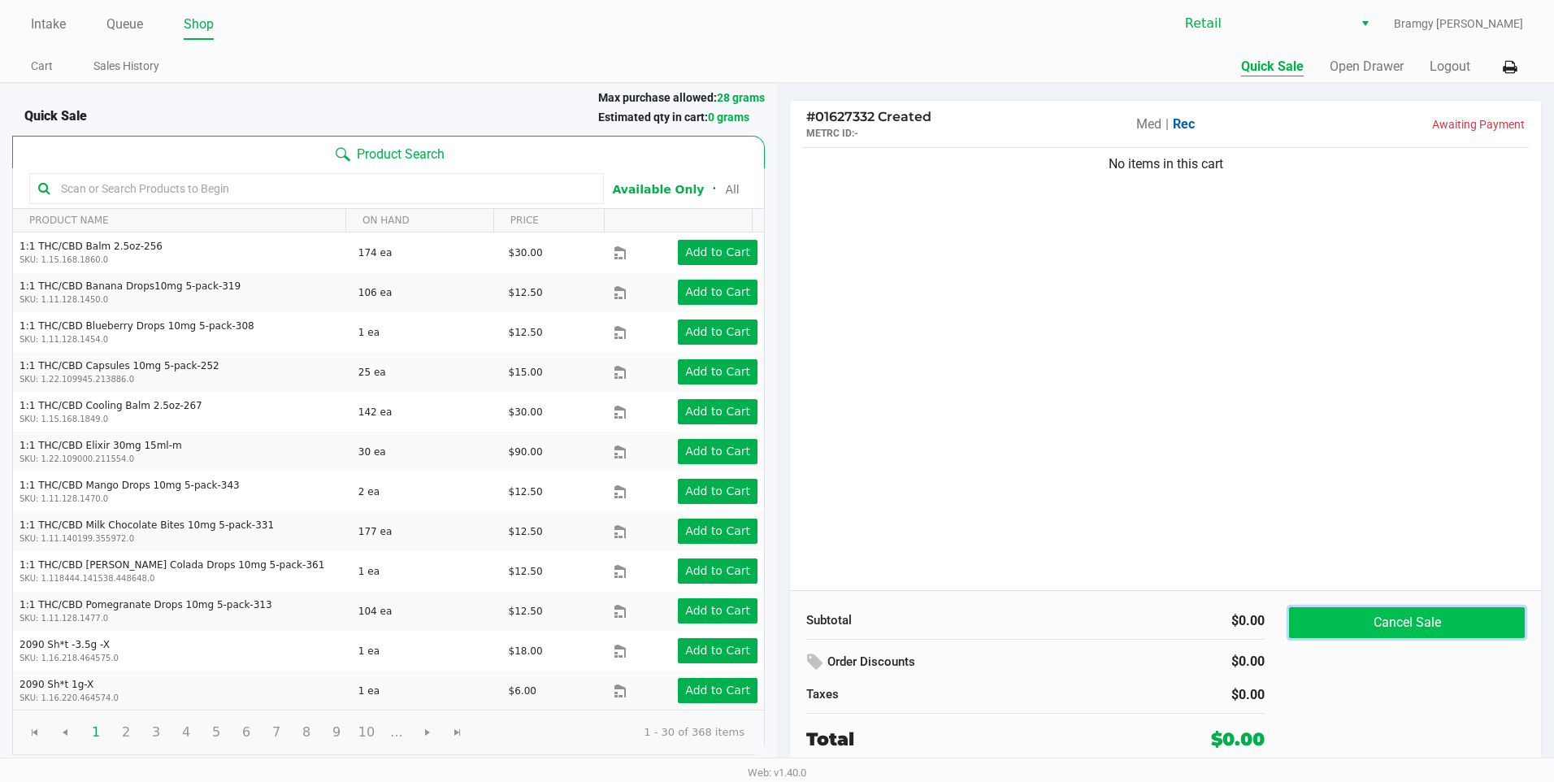
click at [1484, 622] on button "Cancel Sale" at bounding box center [1407, 622] width 236 height 31
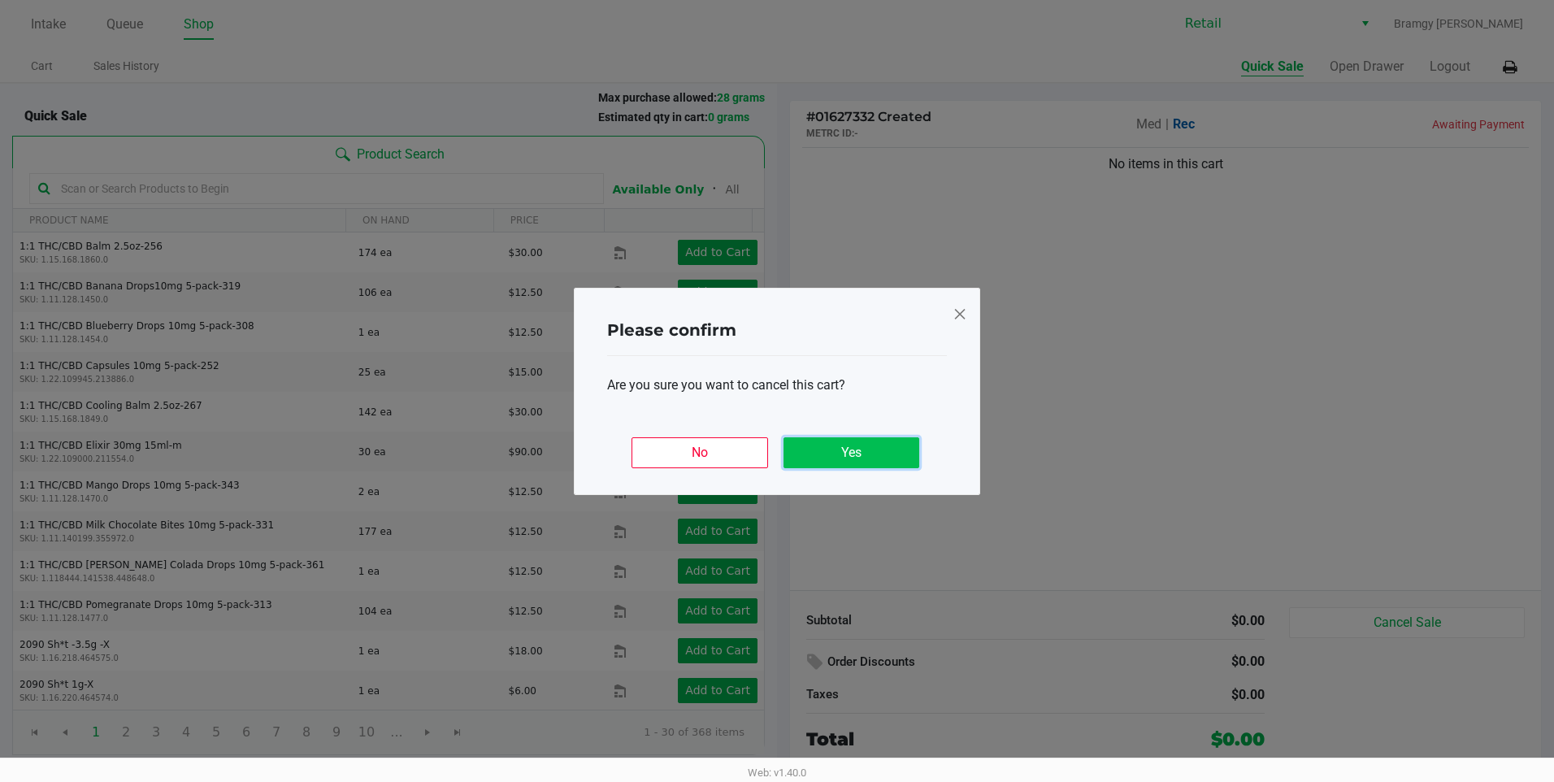
click at [841, 446] on button "Yes" at bounding box center [852, 452] width 136 height 31
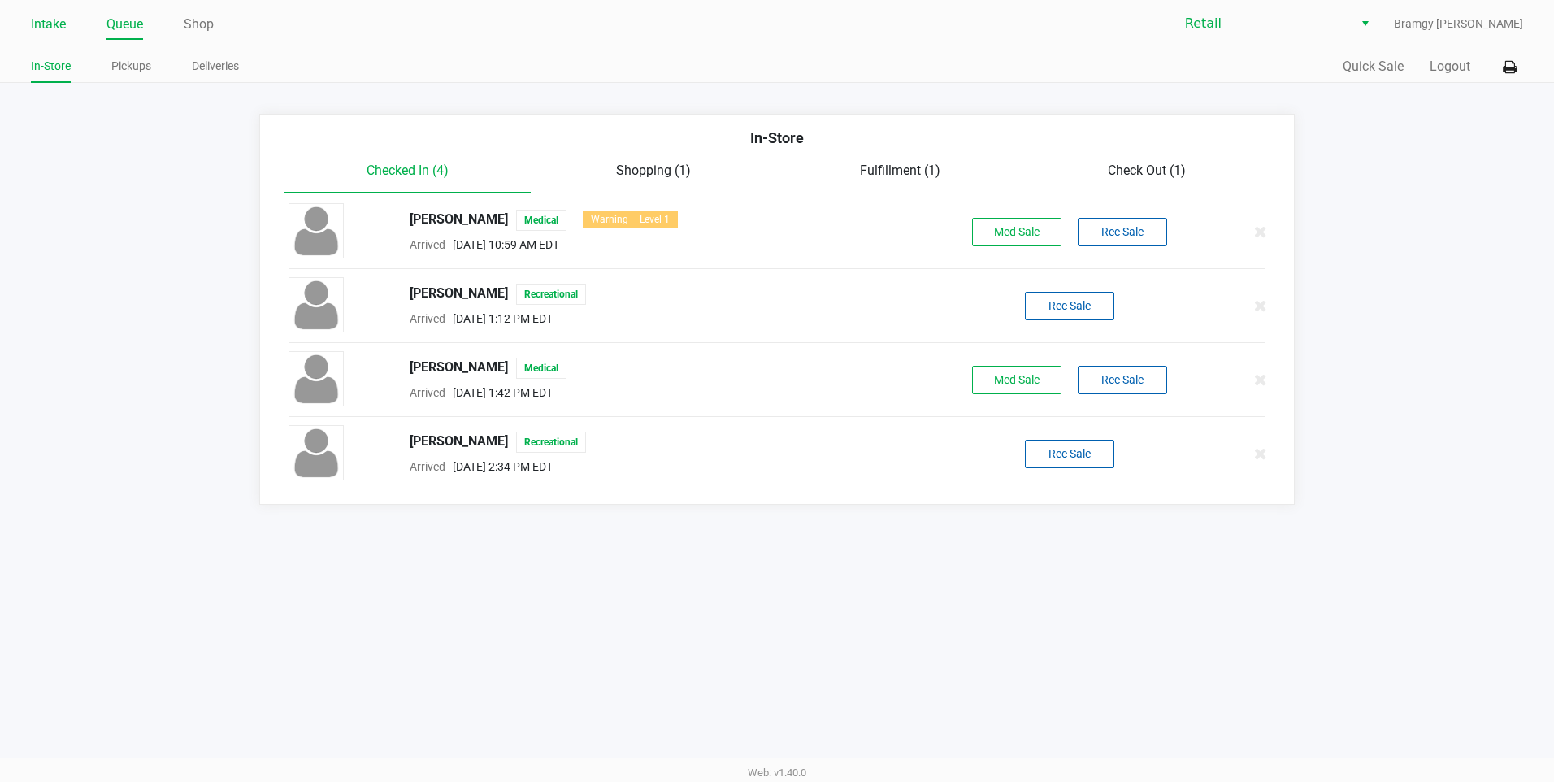
click at [37, 19] on link "Intake" at bounding box center [48, 24] width 35 height 23
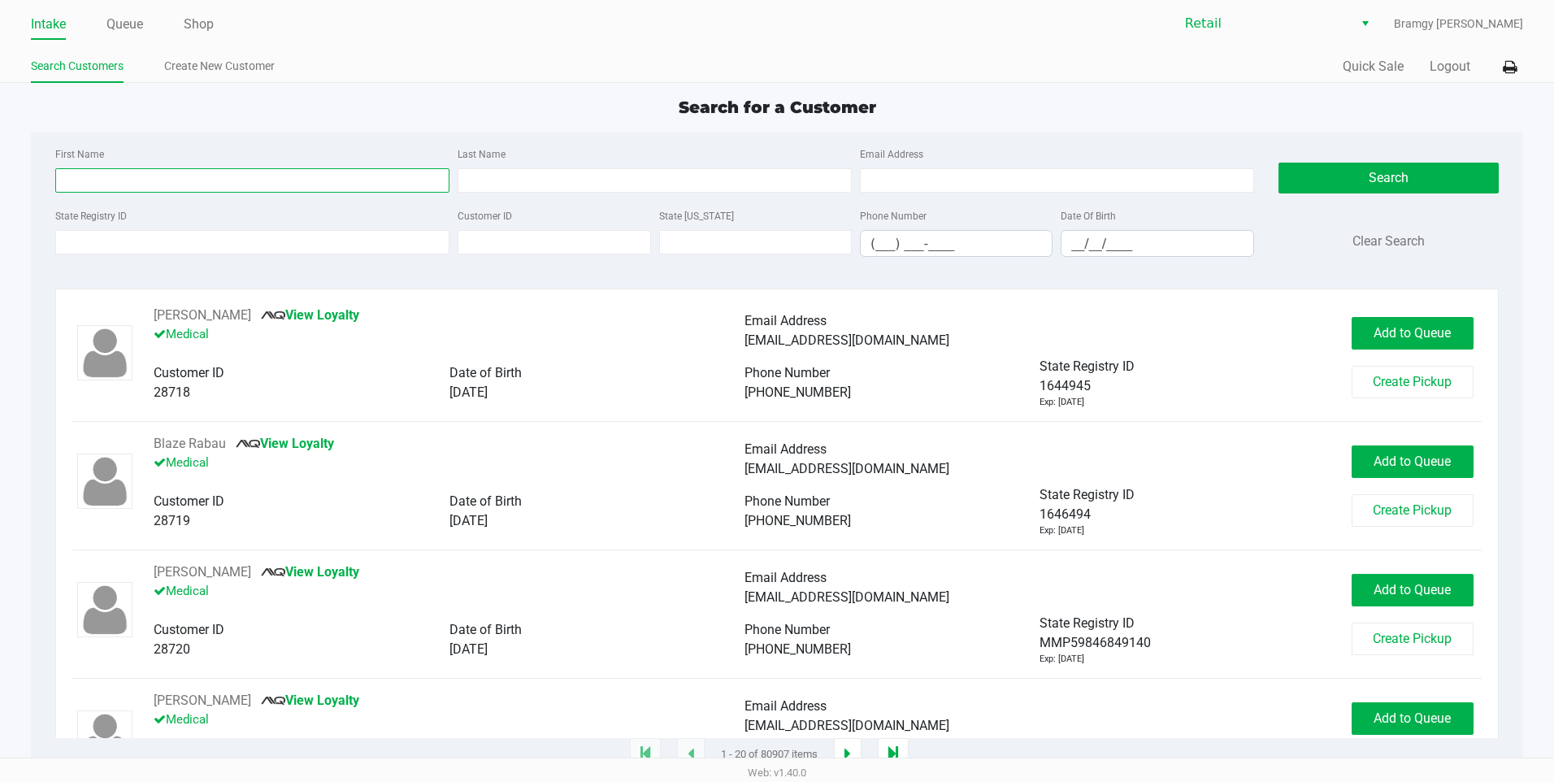
click at [93, 191] on input "First Name" at bounding box center [252, 180] width 394 height 24
type input "janice"
click at [517, 185] on input "Last Name" at bounding box center [655, 180] width 394 height 24
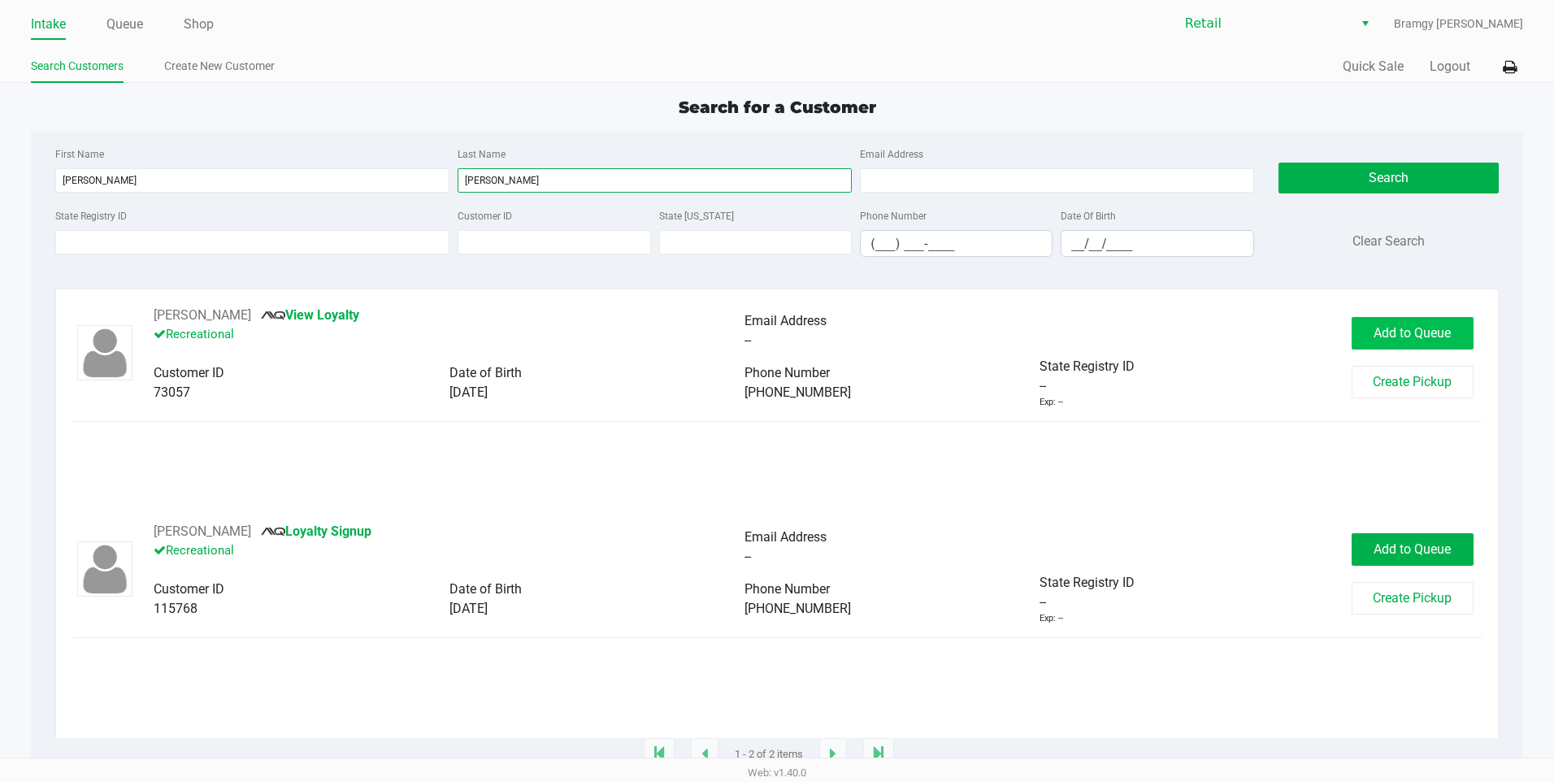
type input "silvia"
click at [1411, 335] on span "Add to Queue" at bounding box center [1412, 332] width 77 height 15
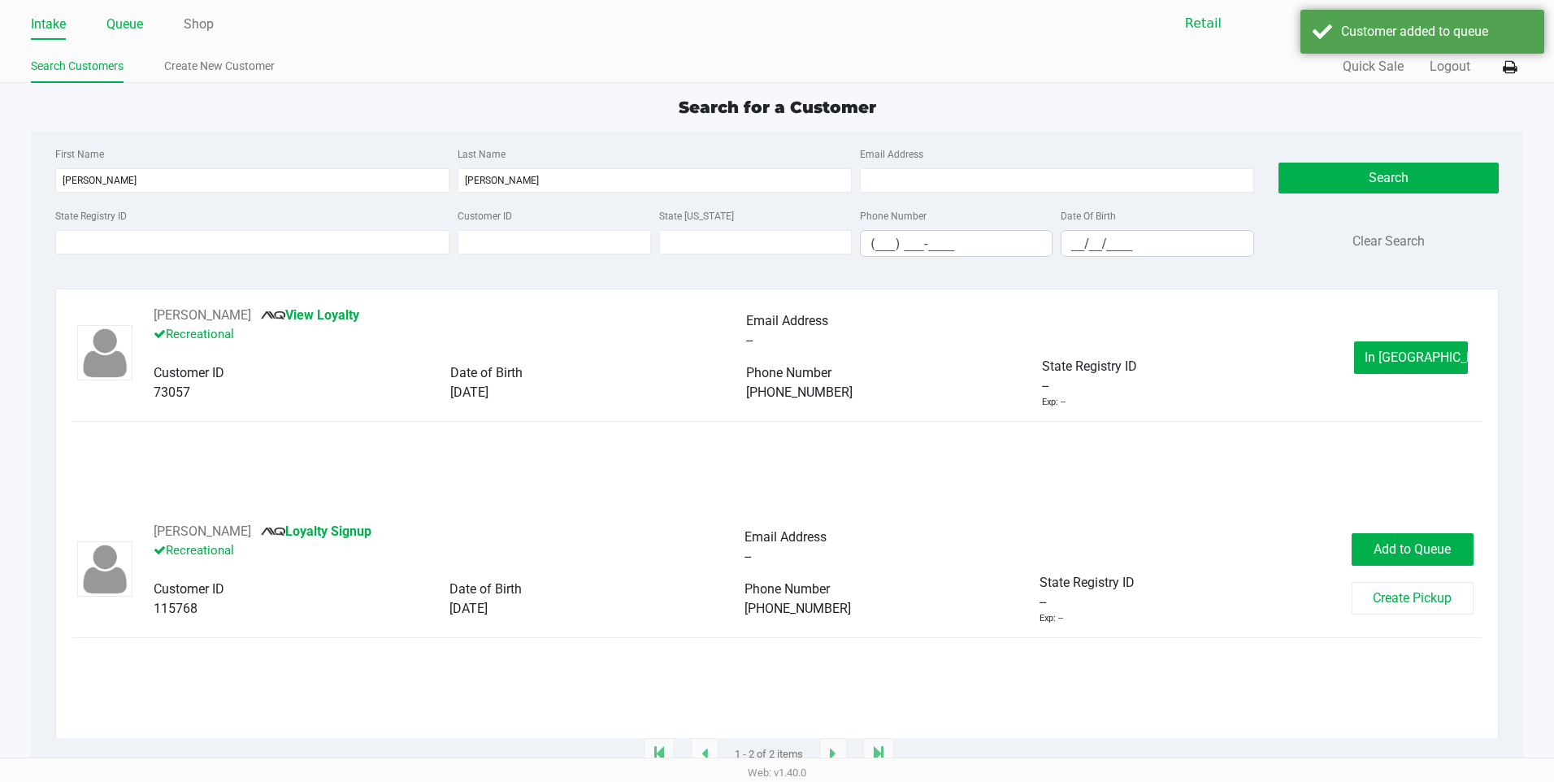
click at [131, 18] on link "Queue" at bounding box center [124, 24] width 37 height 23
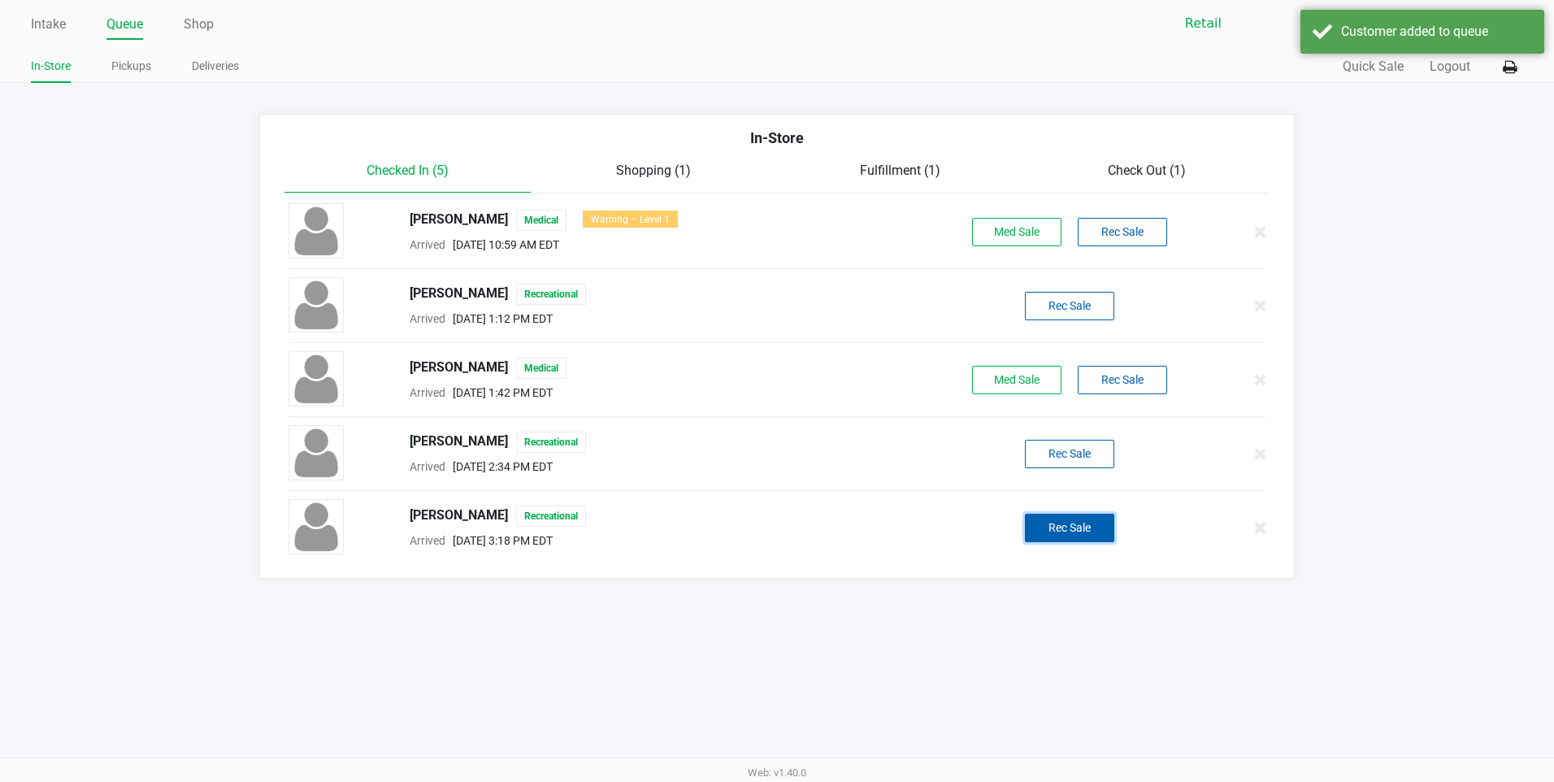
click at [1093, 523] on button "Rec Sale" at bounding box center [1069, 528] width 89 height 28
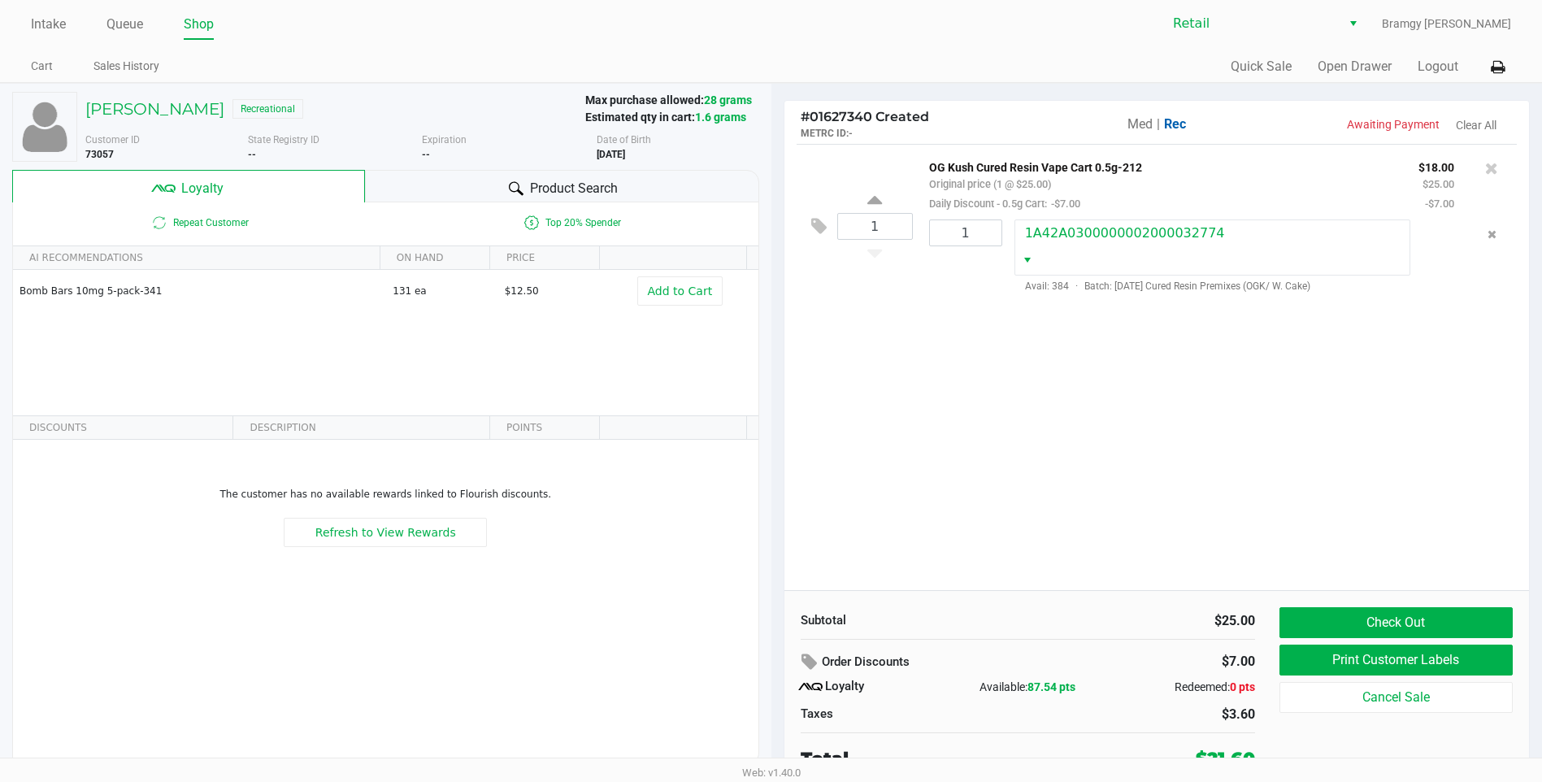
scroll to position [7, 0]
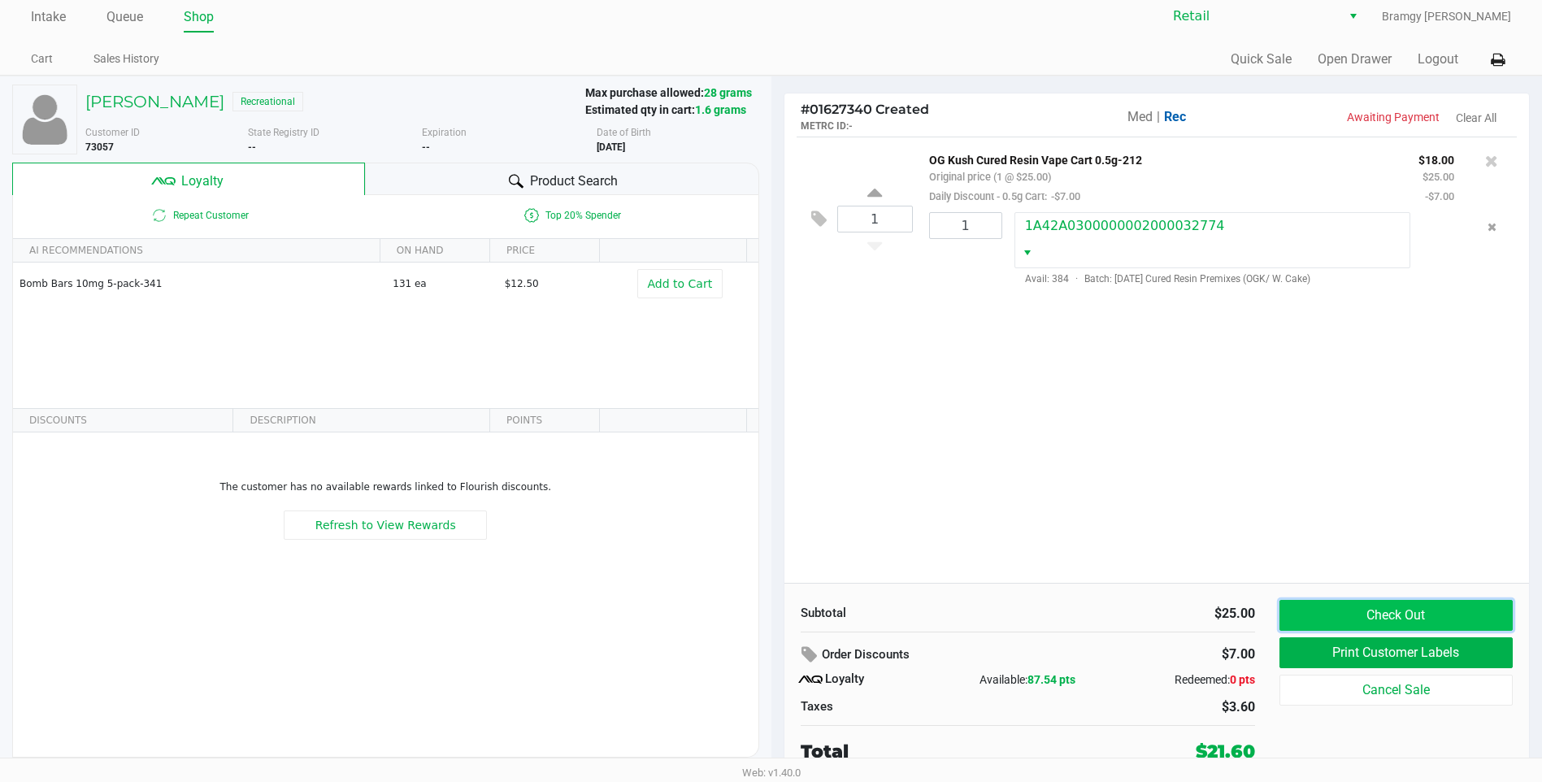
click at [1424, 608] on button "Check Out" at bounding box center [1396, 615] width 233 height 31
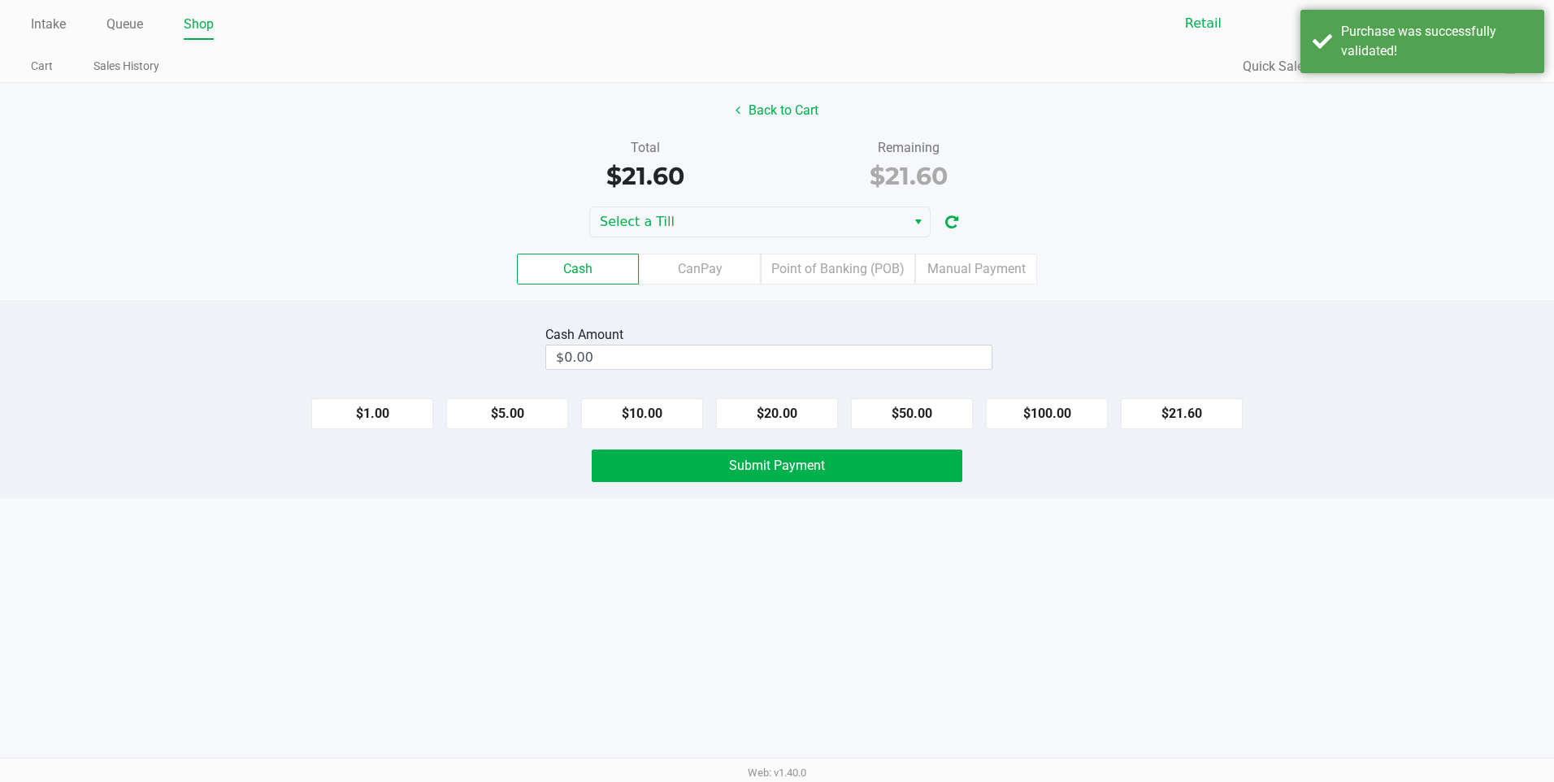
click at [1093, 395] on div "$1.00 $5.00 $10.00 $20.00 $50.00 $100.00 $21.60" at bounding box center [777, 407] width 1554 height 44
click at [1084, 404] on button "$100.00" at bounding box center [1047, 413] width 122 height 31
click at [1005, 352] on button "Clear" at bounding box center [992, 357] width 50 height 24
click at [1019, 409] on button "$100.00" at bounding box center [1047, 413] width 122 height 31
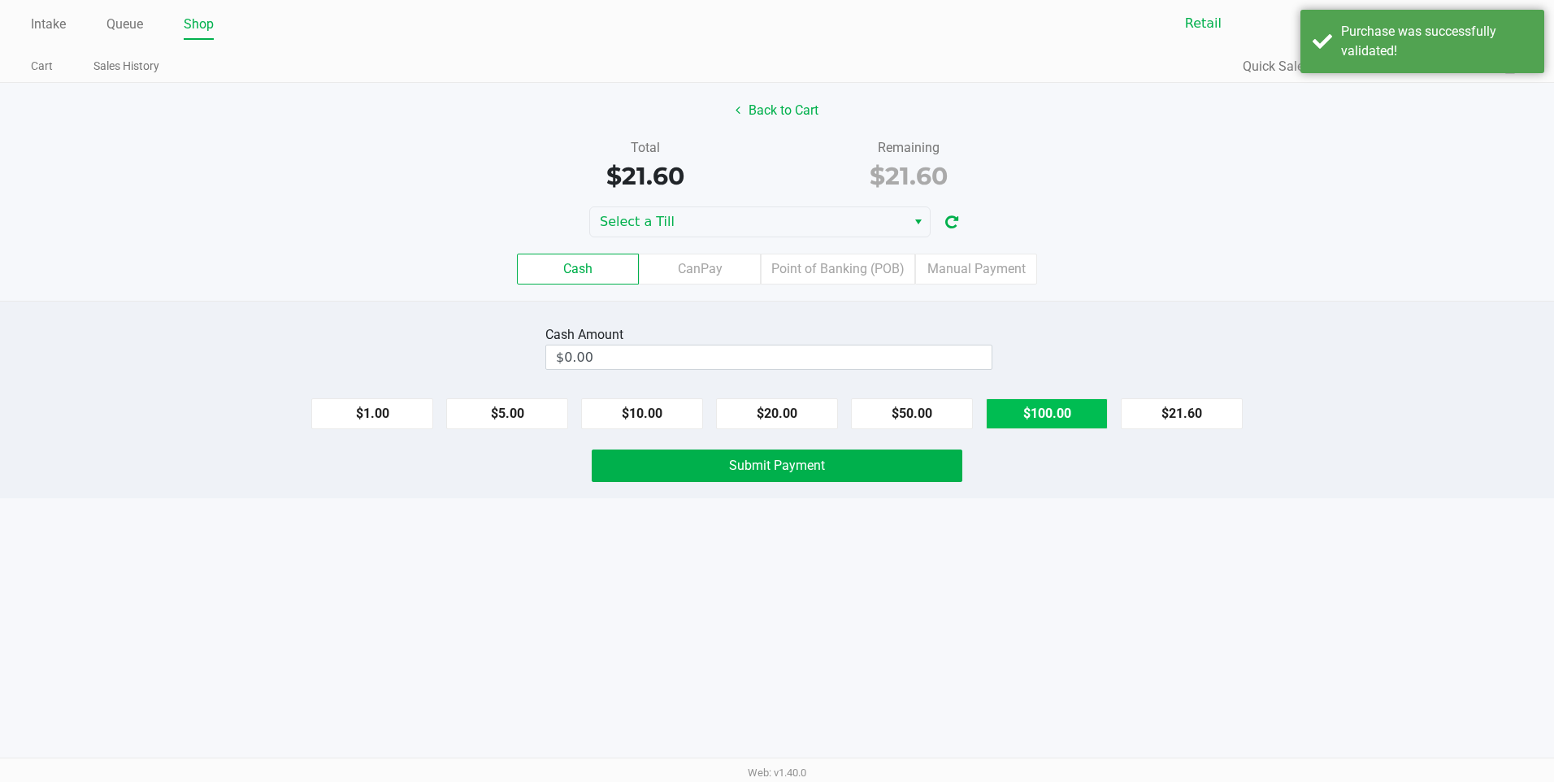
type input "$100.00"
click at [906, 469] on button "Submit Payment" at bounding box center [777, 466] width 371 height 33
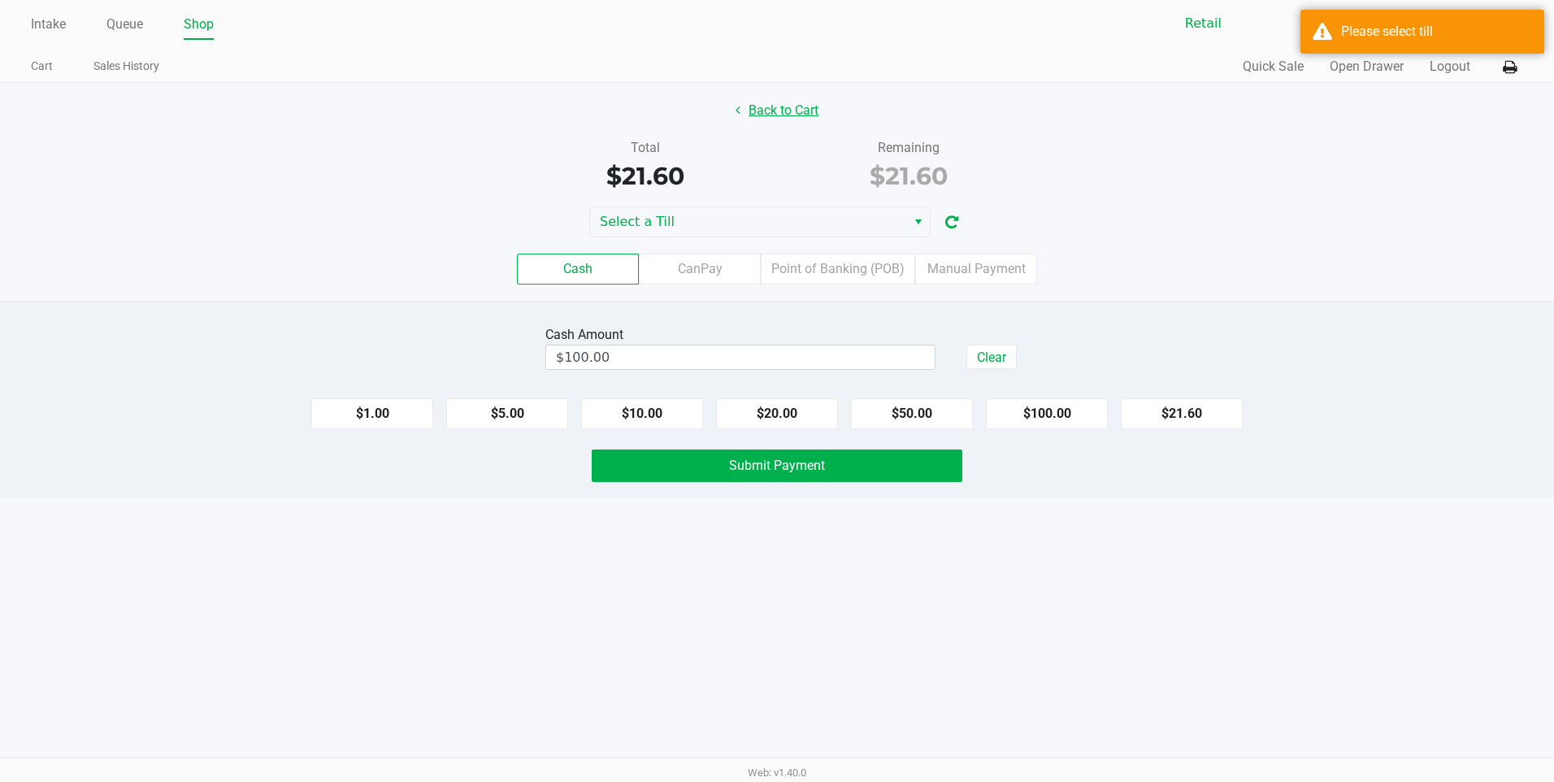
click at [793, 104] on button "Back to Cart" at bounding box center [777, 110] width 104 height 31
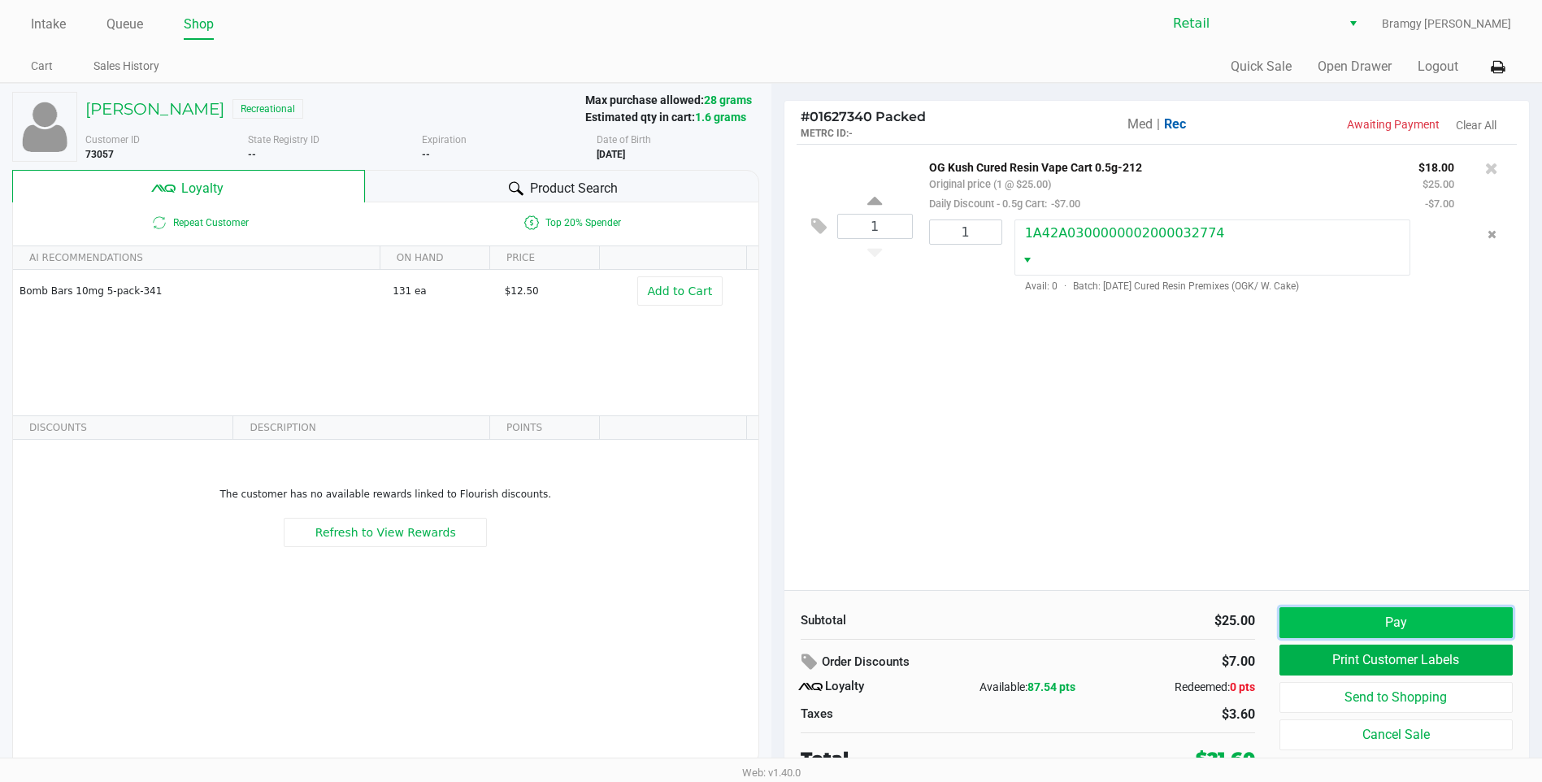
click at [1417, 624] on button "Pay" at bounding box center [1396, 622] width 233 height 31
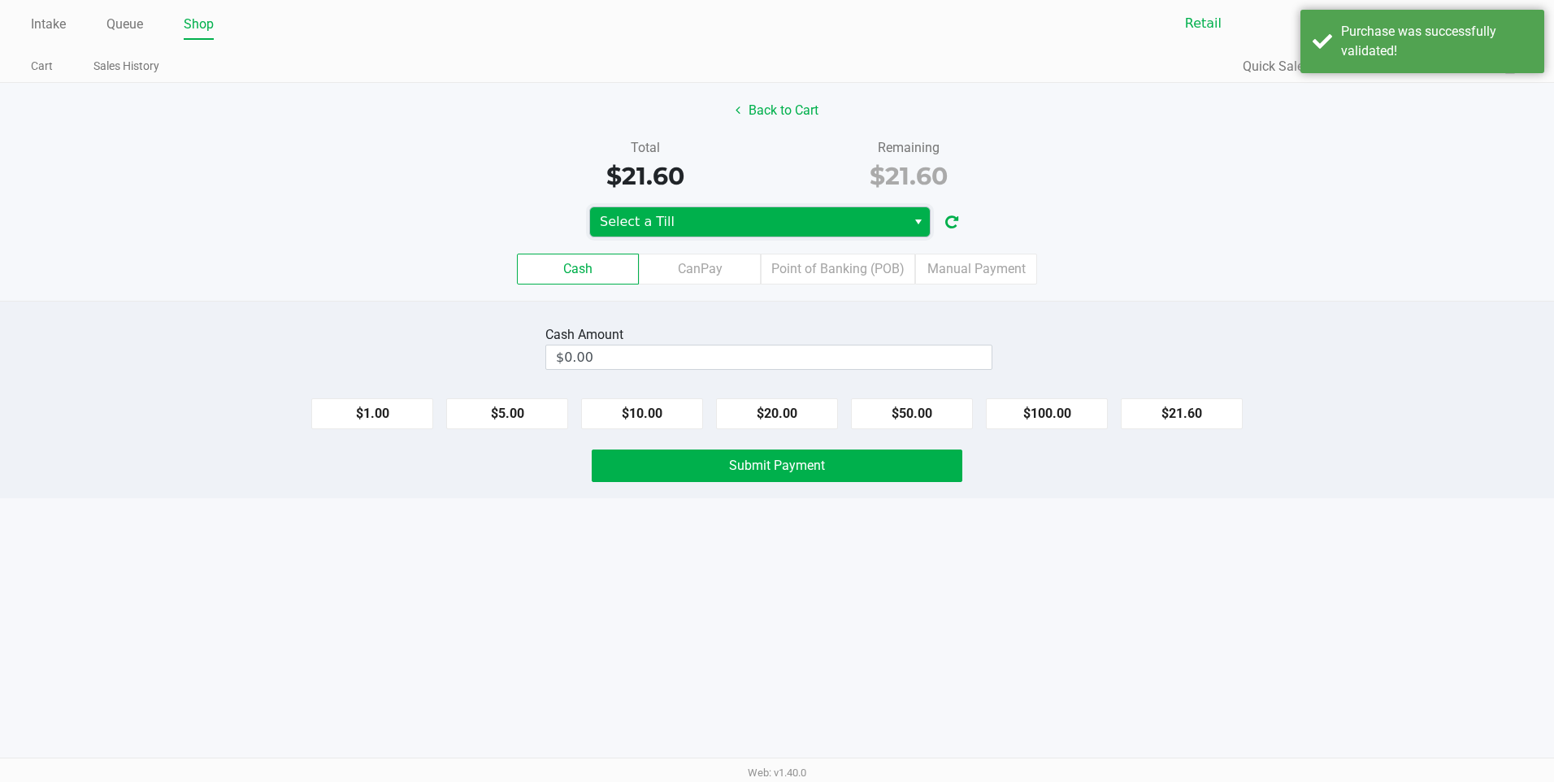
click at [878, 225] on span "Select a Till" at bounding box center [748, 222] width 297 height 20
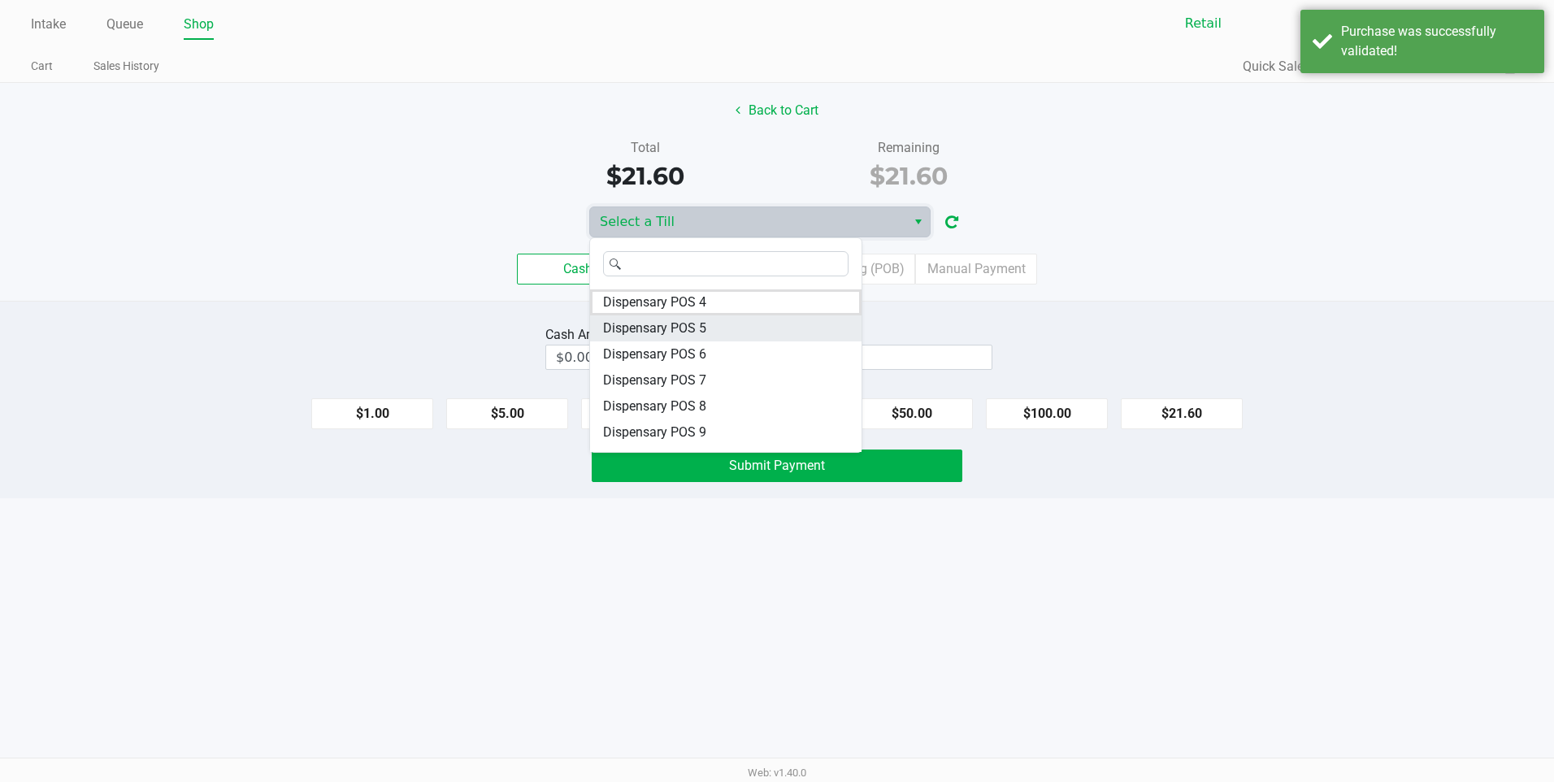
click at [804, 340] on li "Dispensary POS 5" at bounding box center [726, 328] width 272 height 26
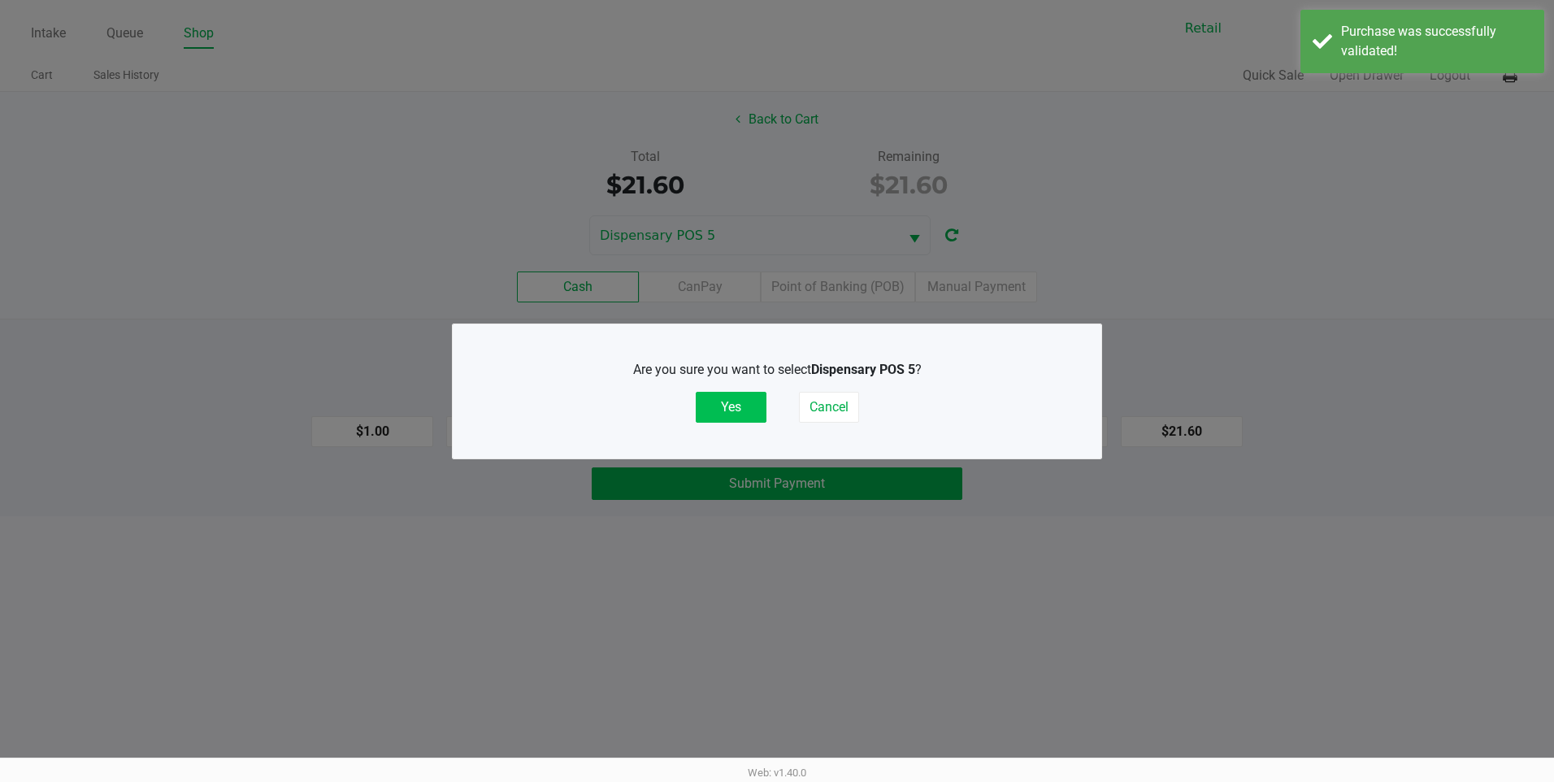
click at [750, 399] on button "Yes" at bounding box center [731, 407] width 71 height 31
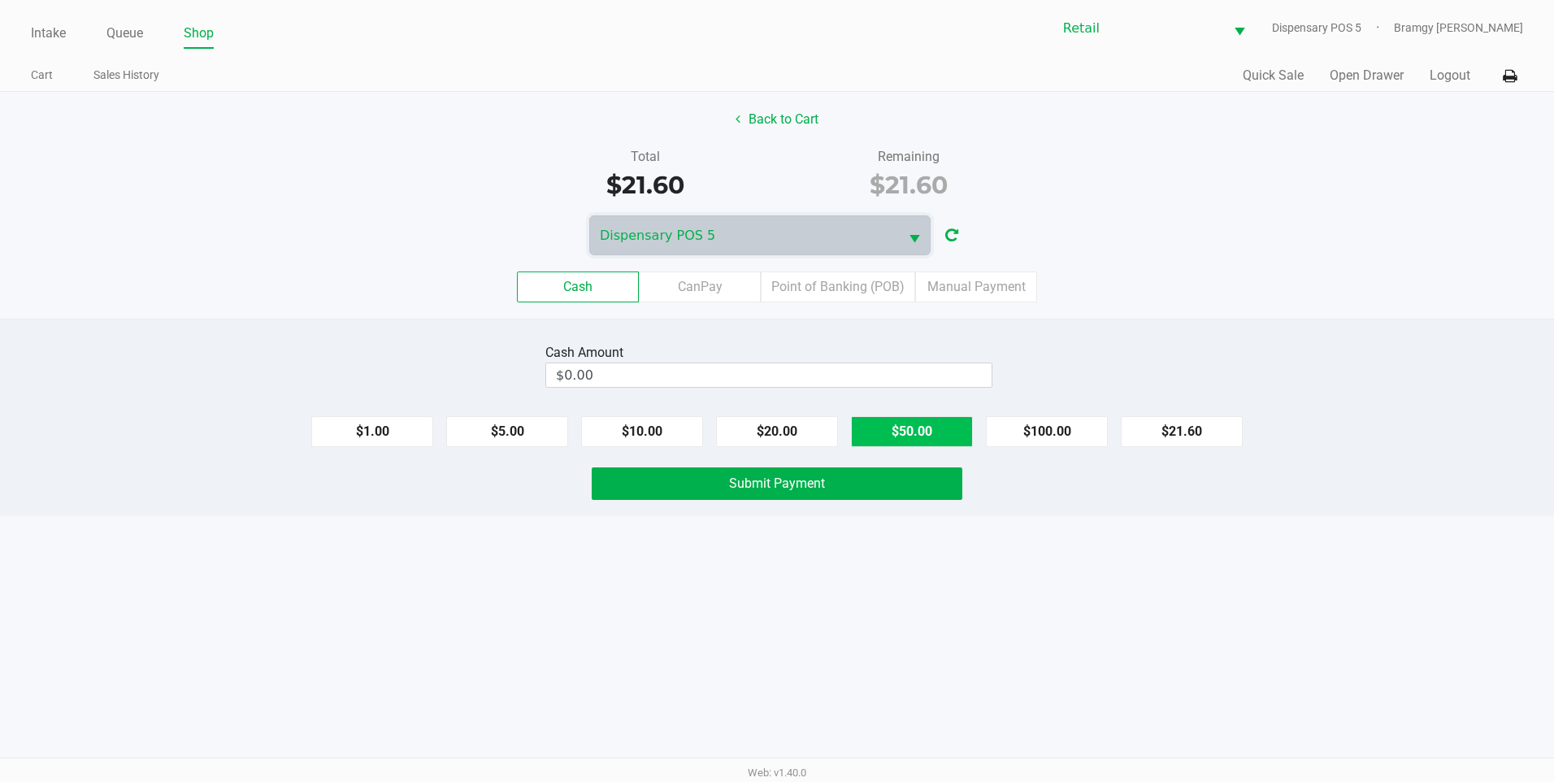
click at [906, 437] on button "$50.00" at bounding box center [912, 431] width 122 height 31
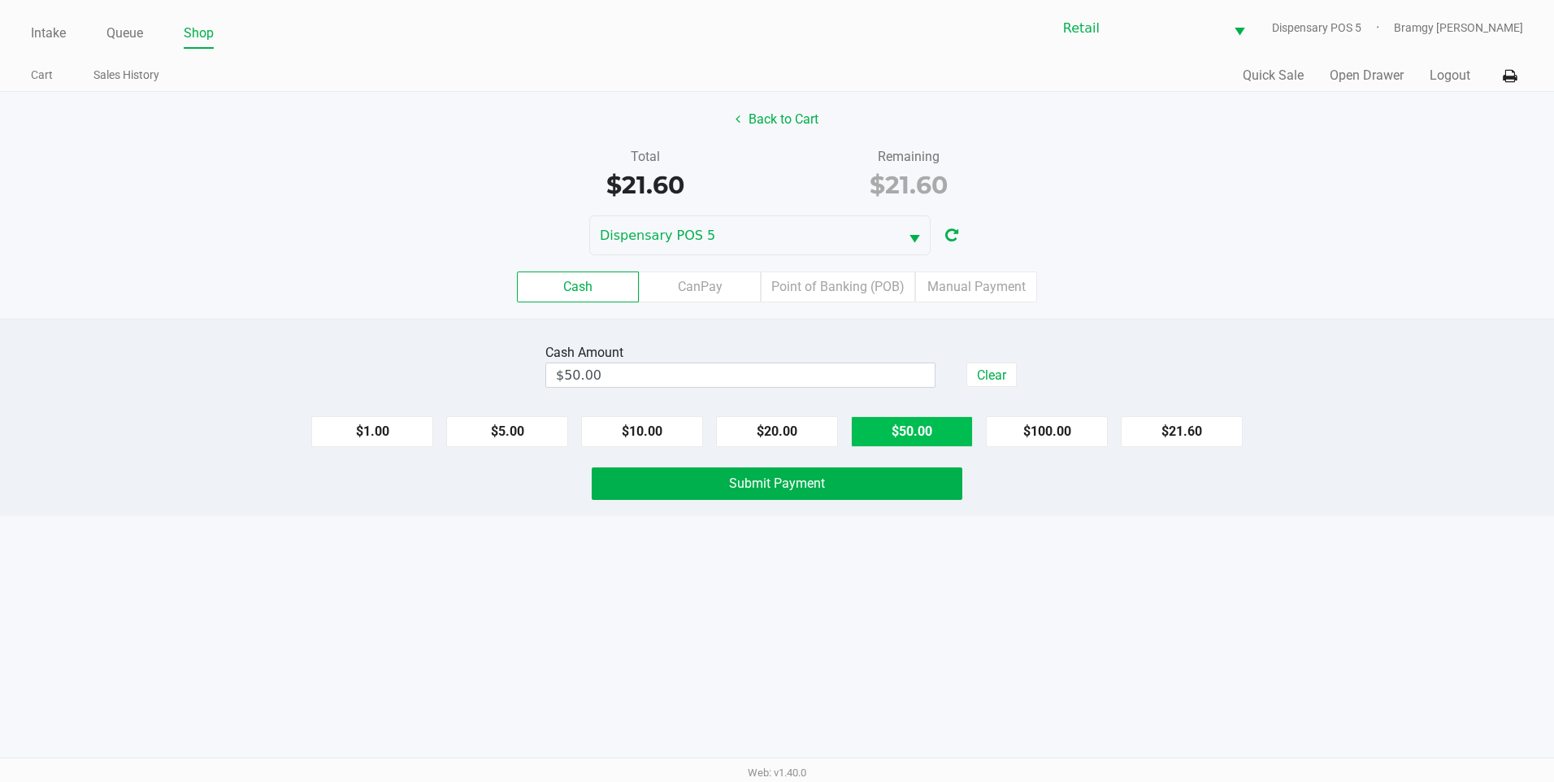
click at [906, 437] on button "$50.00" at bounding box center [912, 431] width 122 height 31
type input "$100.00"
click at [848, 491] on button "Submit Payment" at bounding box center [777, 483] width 371 height 33
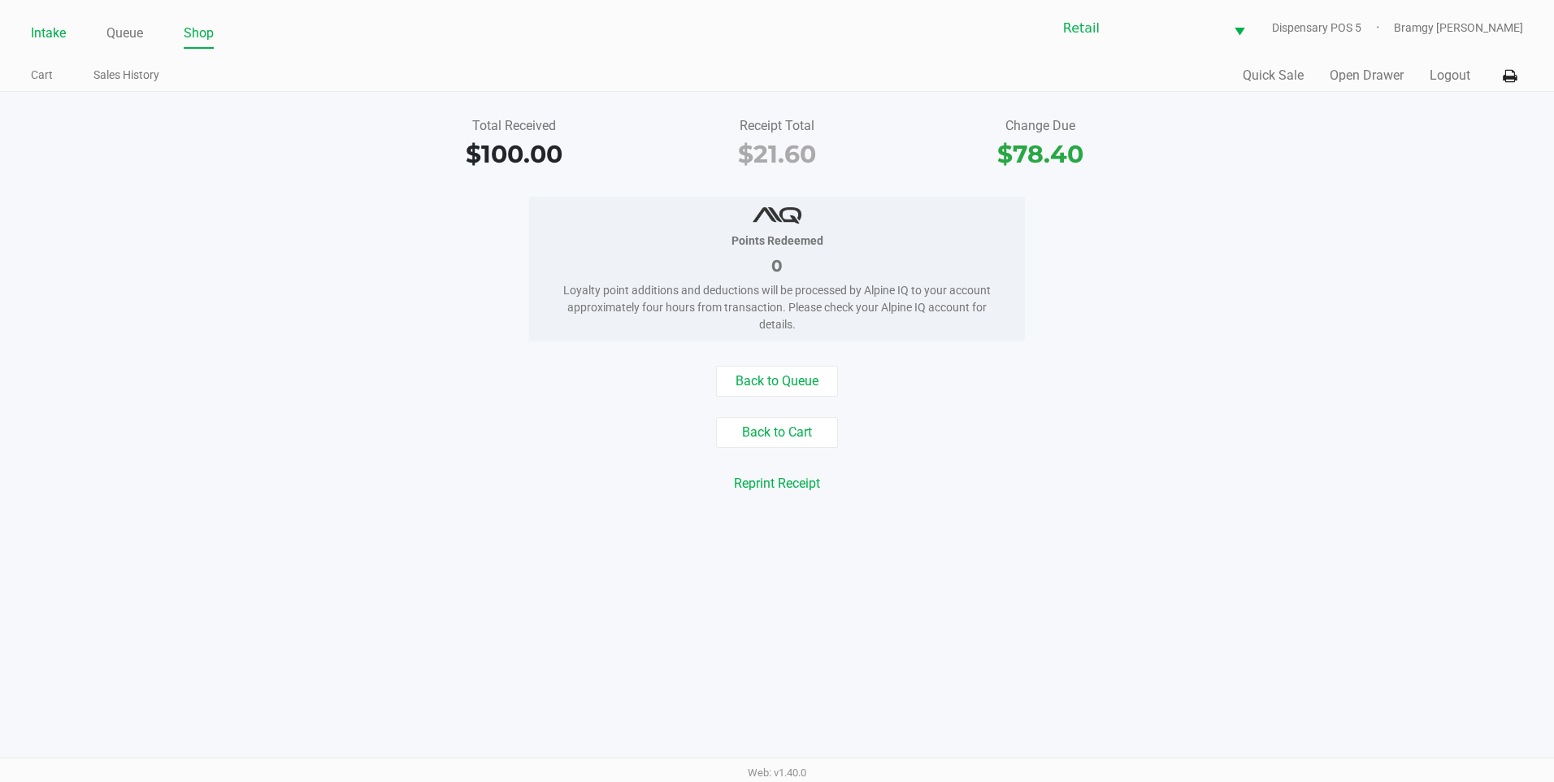
click at [31, 27] on link "Intake" at bounding box center [48, 33] width 35 height 23
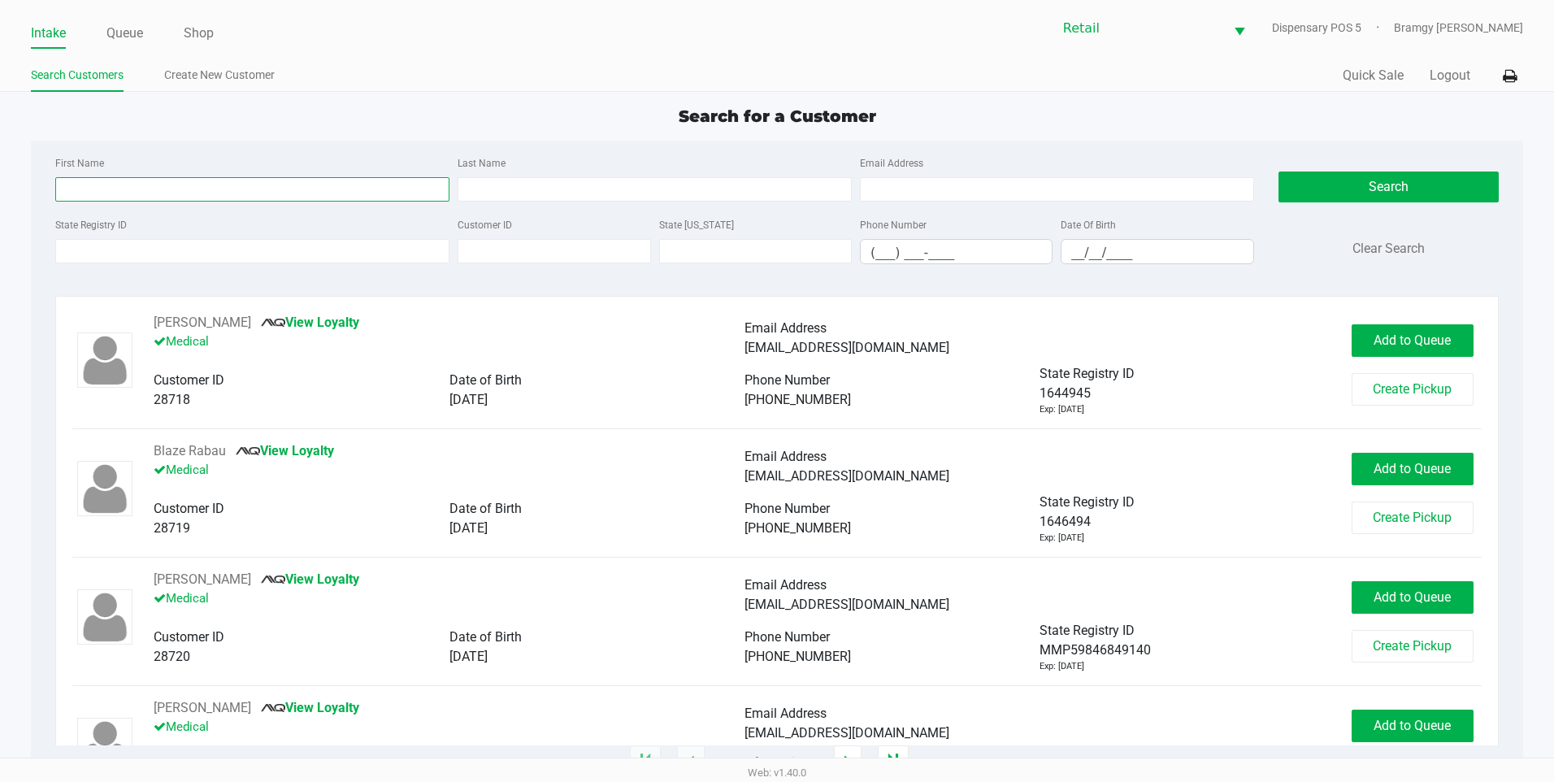
click at [89, 185] on input "First Name" at bounding box center [252, 189] width 394 height 24
type input "crystal"
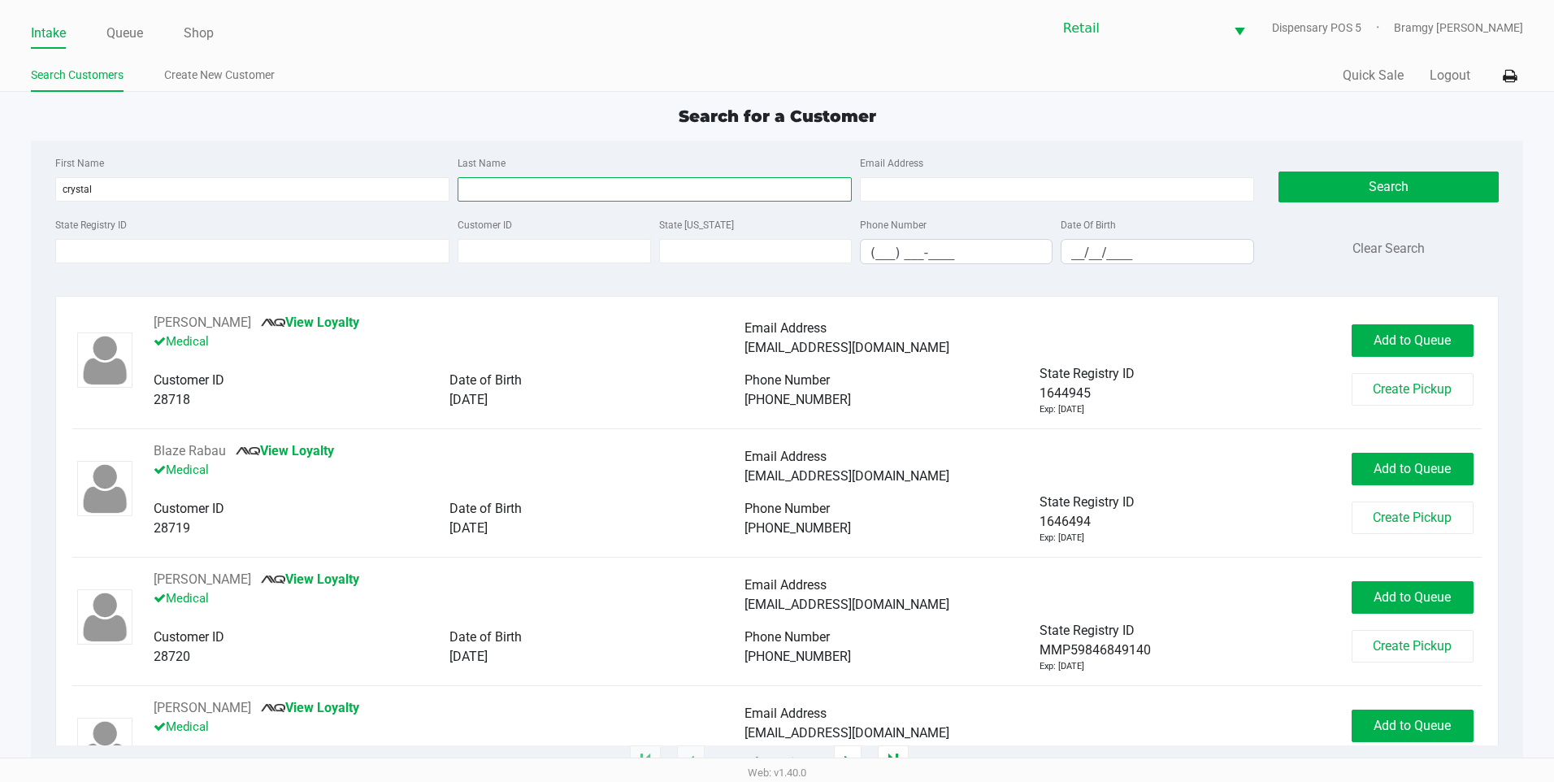
click at [565, 184] on input "Last Name" at bounding box center [655, 189] width 394 height 24
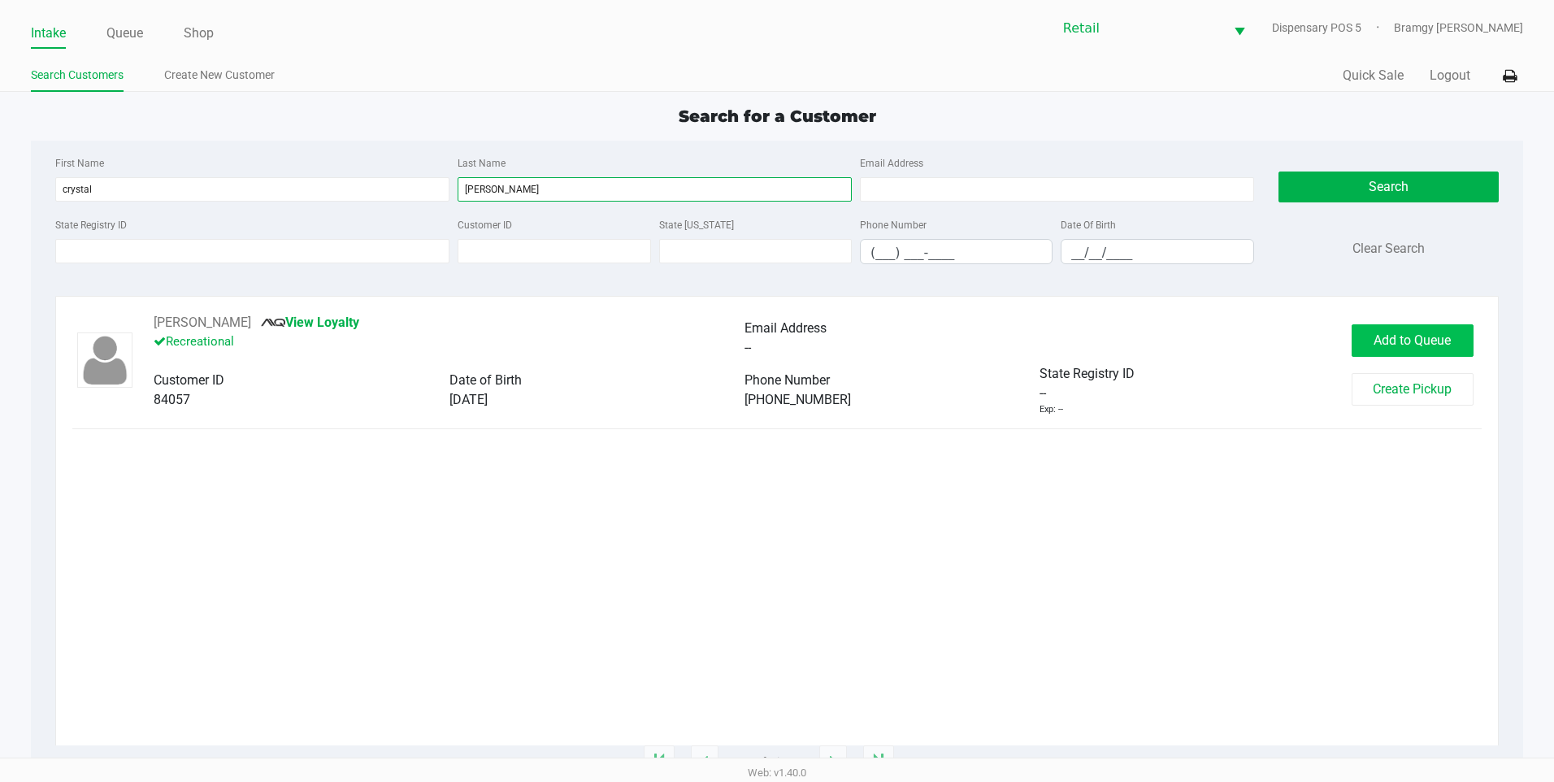
type input "azulay"
click at [1461, 356] on button "Add to Queue" at bounding box center [1413, 340] width 122 height 33
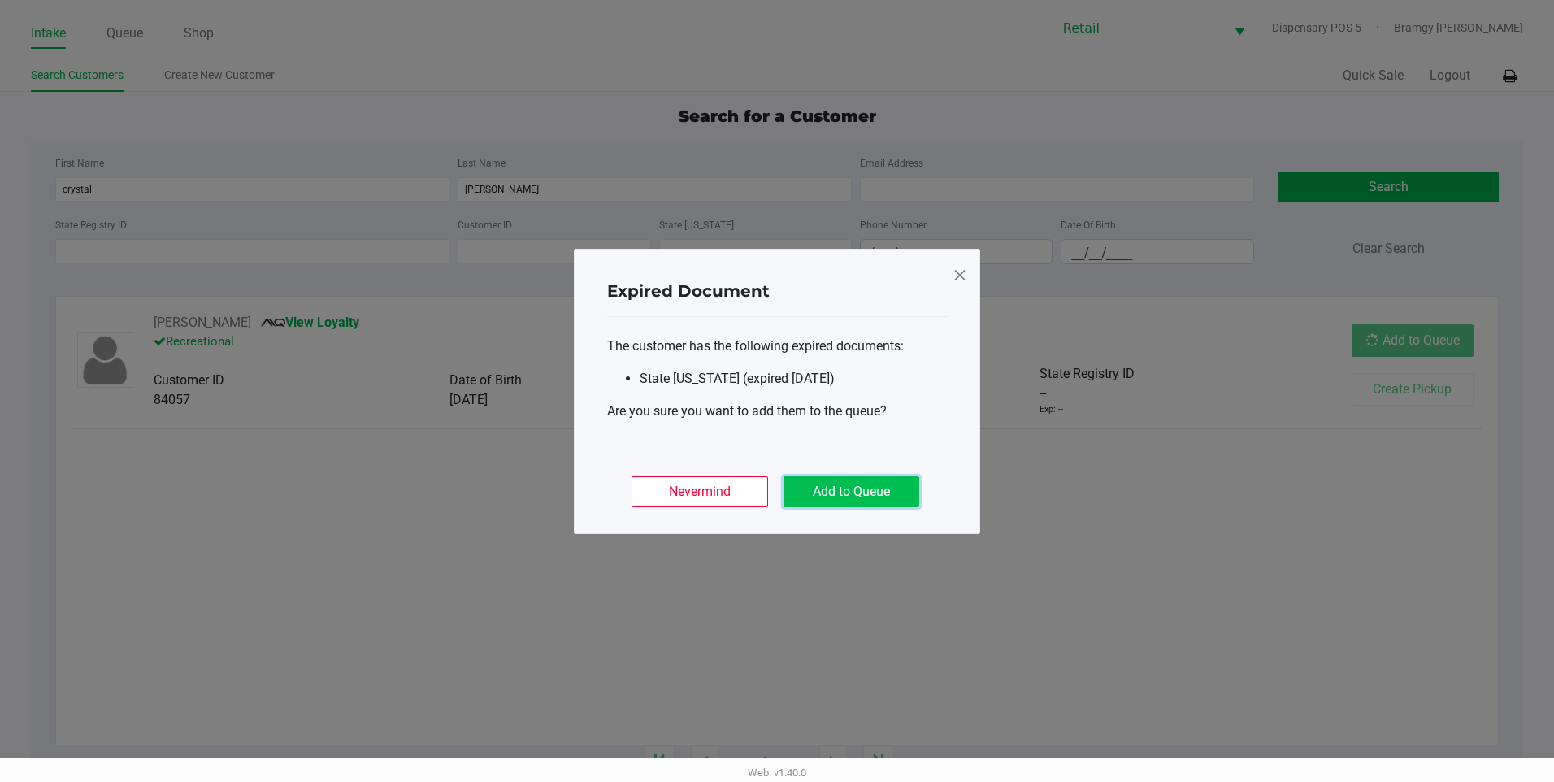
click at [833, 498] on button "Add to Queue" at bounding box center [852, 491] width 136 height 31
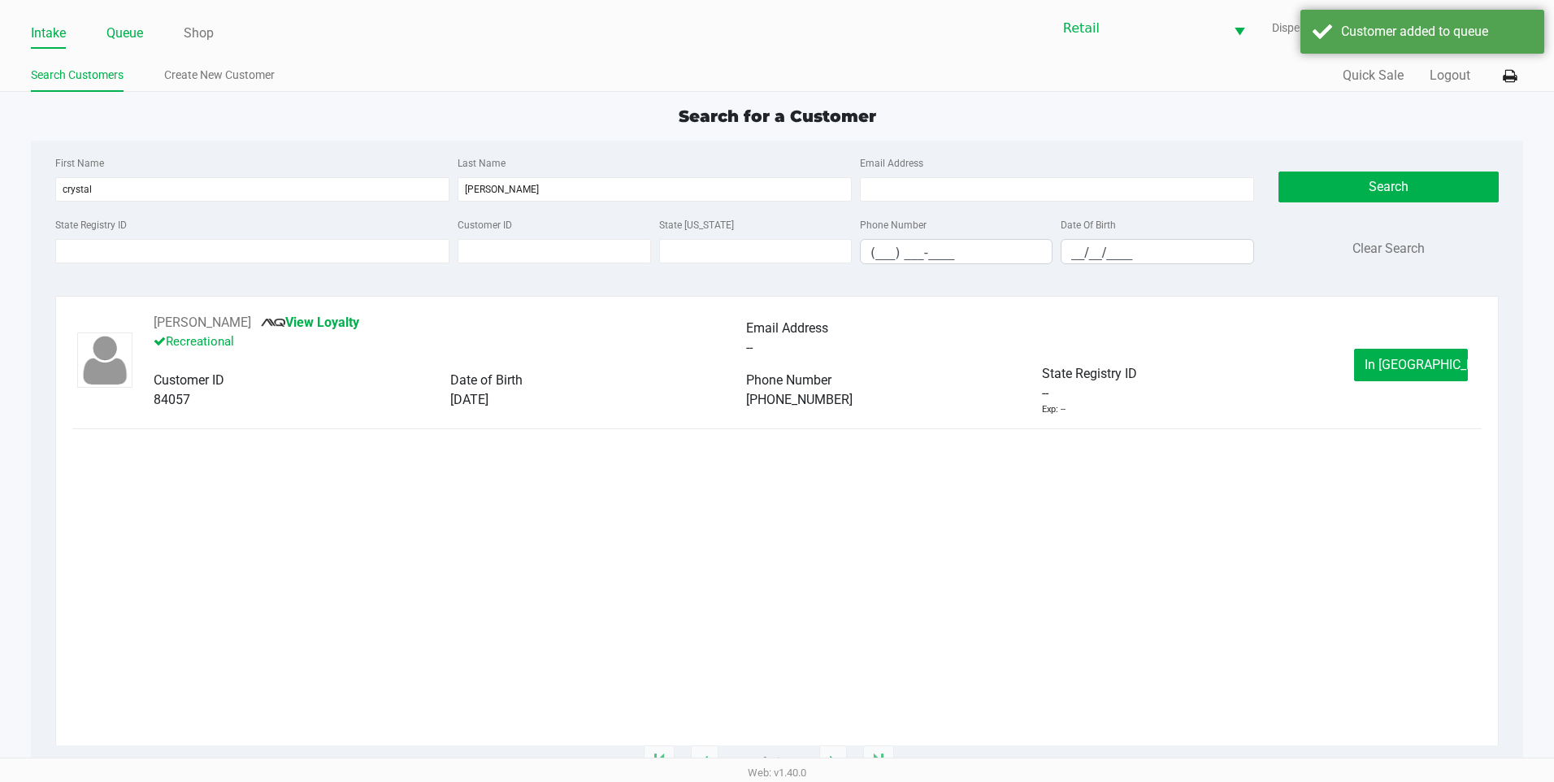
click at [137, 40] on link "Queue" at bounding box center [124, 33] width 37 height 23
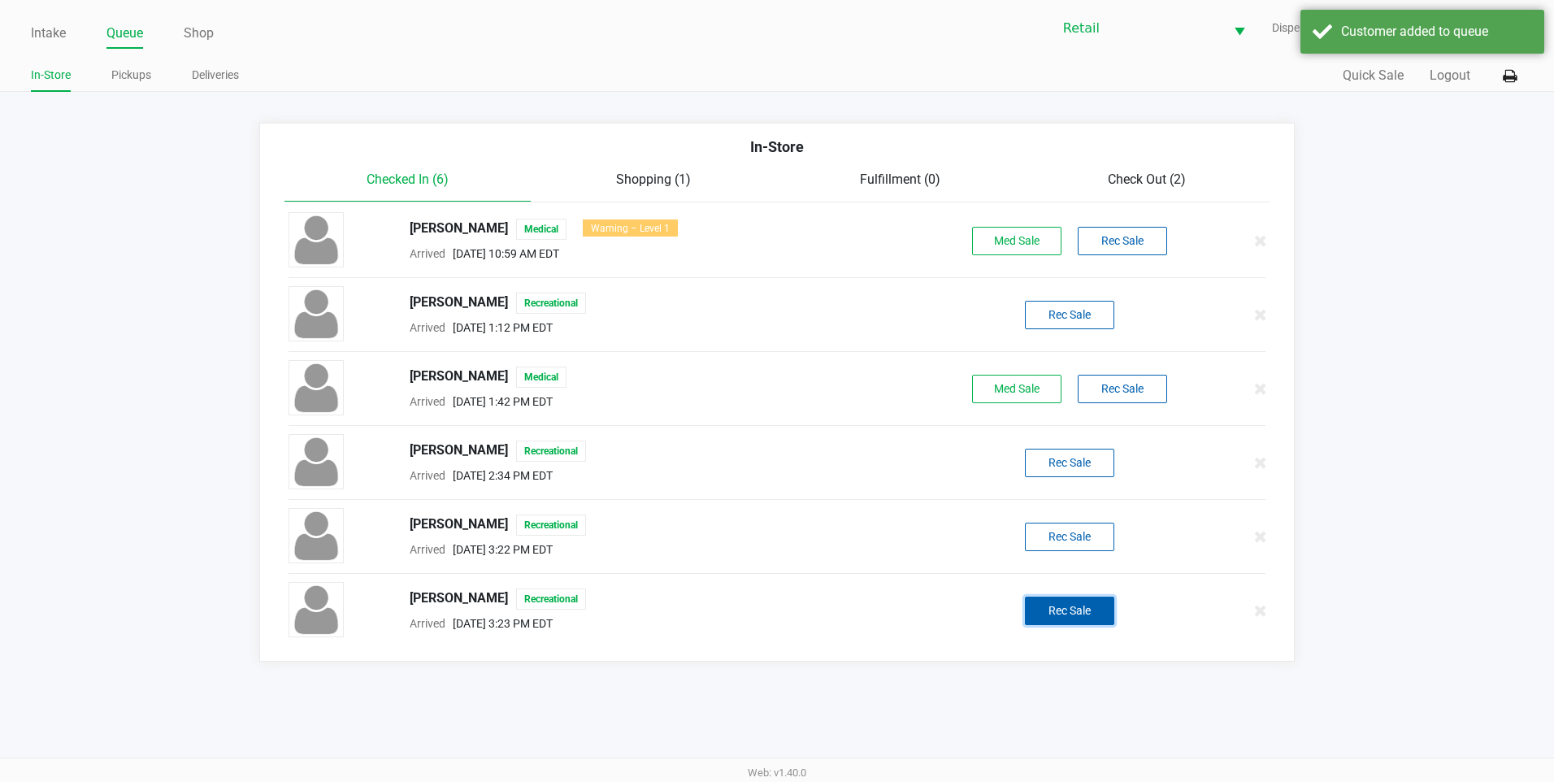
click at [1054, 612] on button "Rec Sale" at bounding box center [1069, 611] width 89 height 28
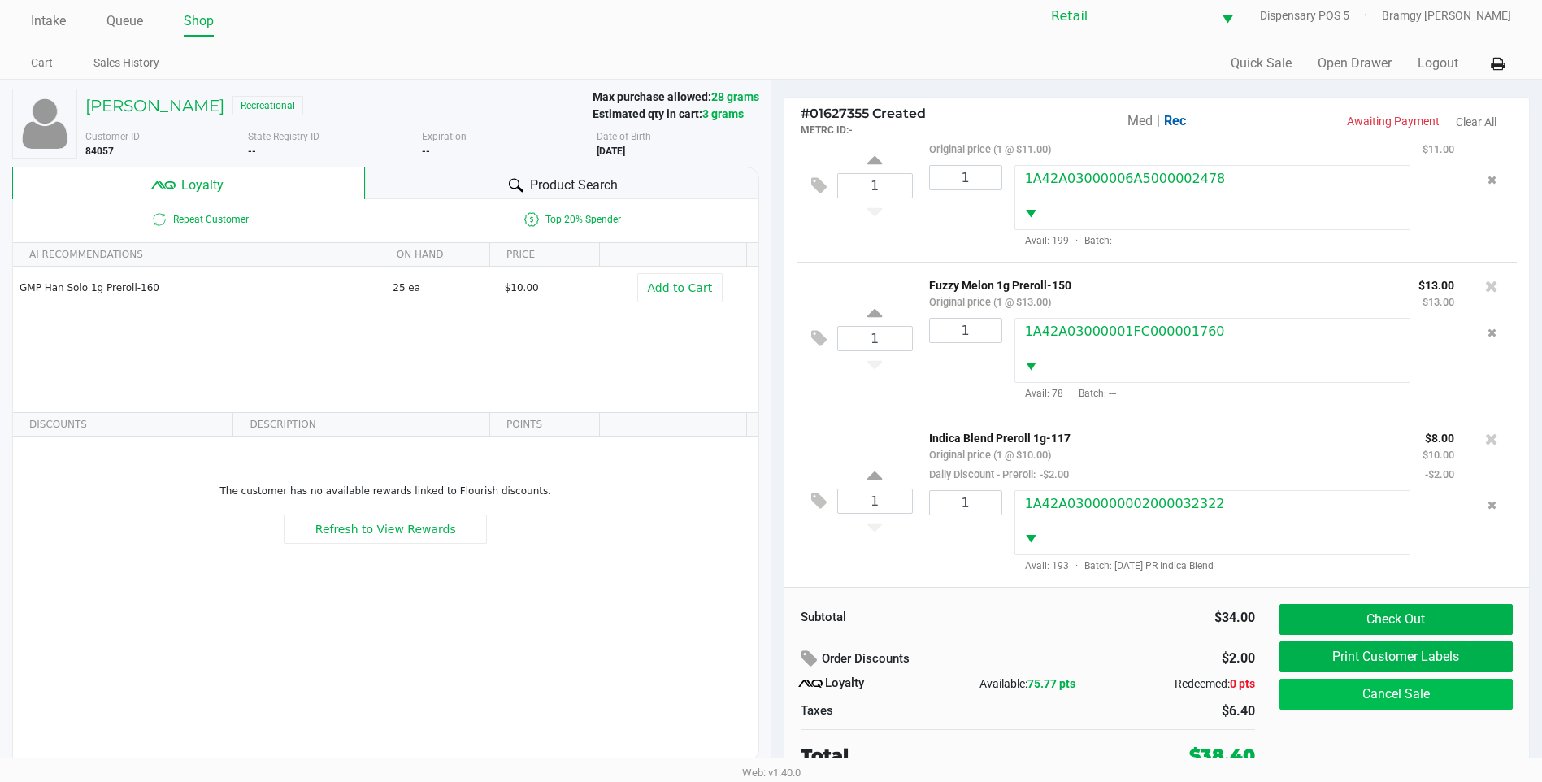
scroll to position [16, 0]
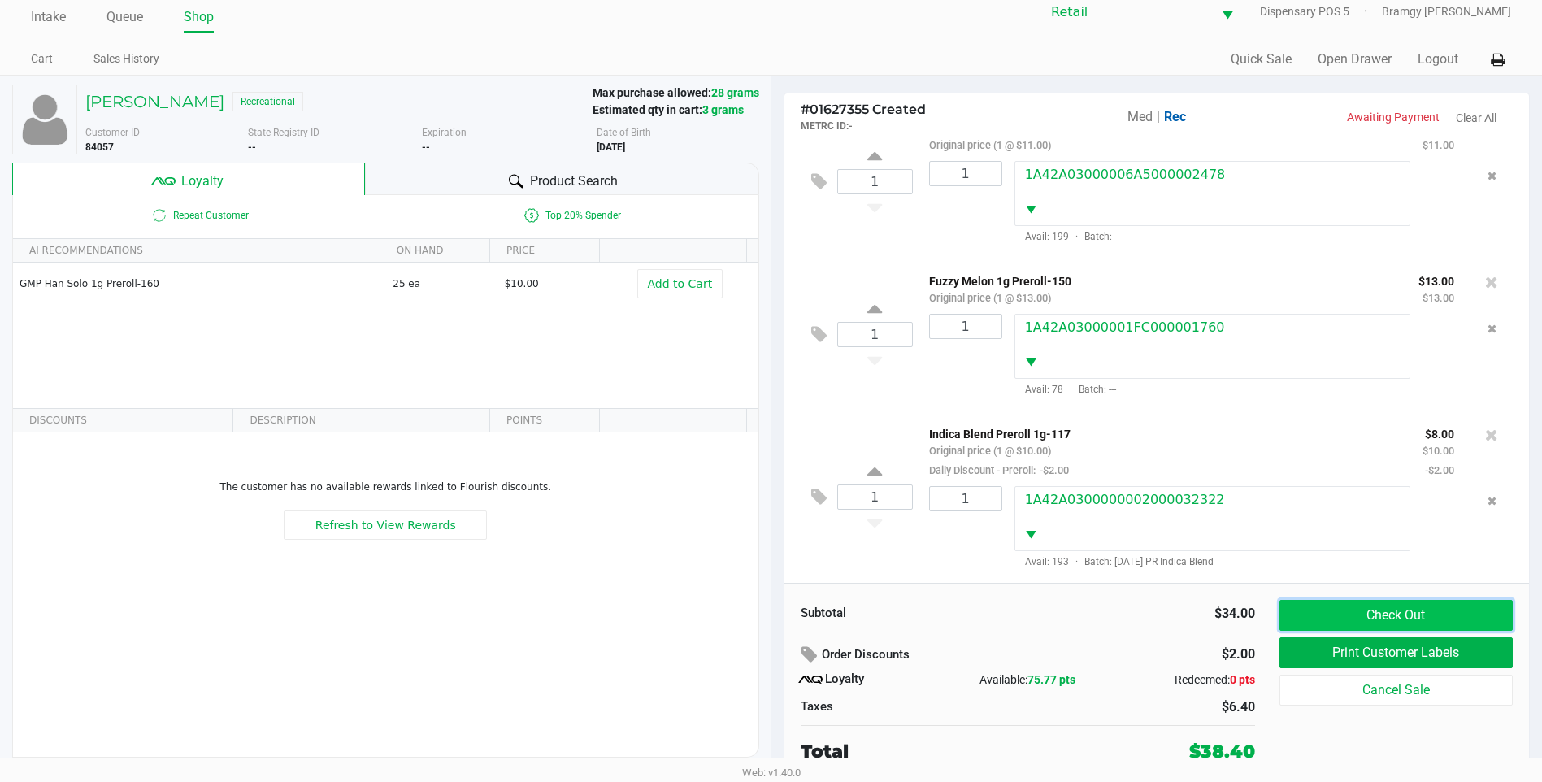
click at [1419, 603] on button "Check Out" at bounding box center [1396, 615] width 233 height 31
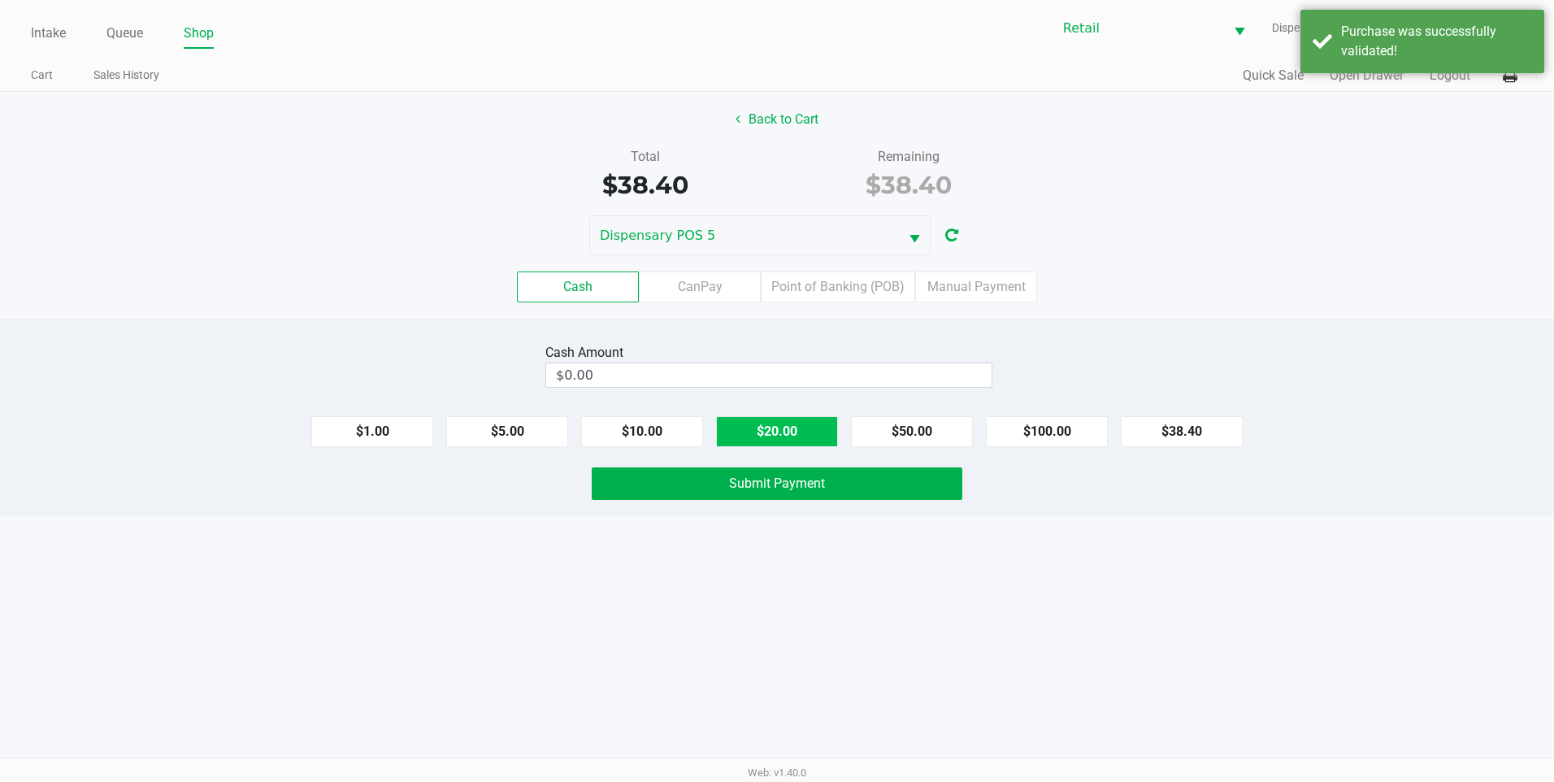
click at [803, 432] on button "$20.00" at bounding box center [777, 431] width 122 height 31
type input "$40.00"
click at [800, 485] on span "Submit Payment" at bounding box center [777, 483] width 96 height 15
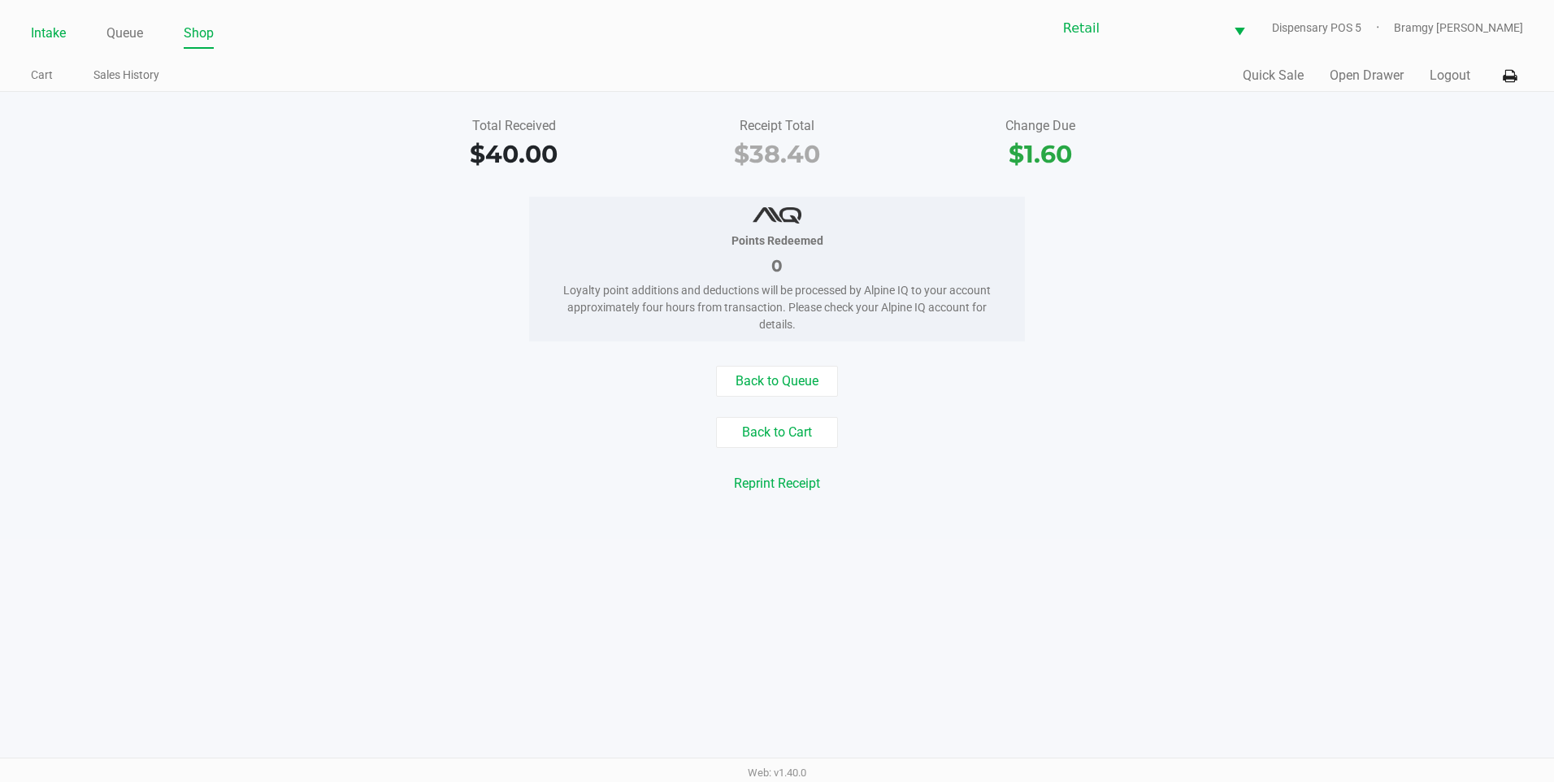
click at [37, 37] on link "Intake" at bounding box center [48, 33] width 35 height 23
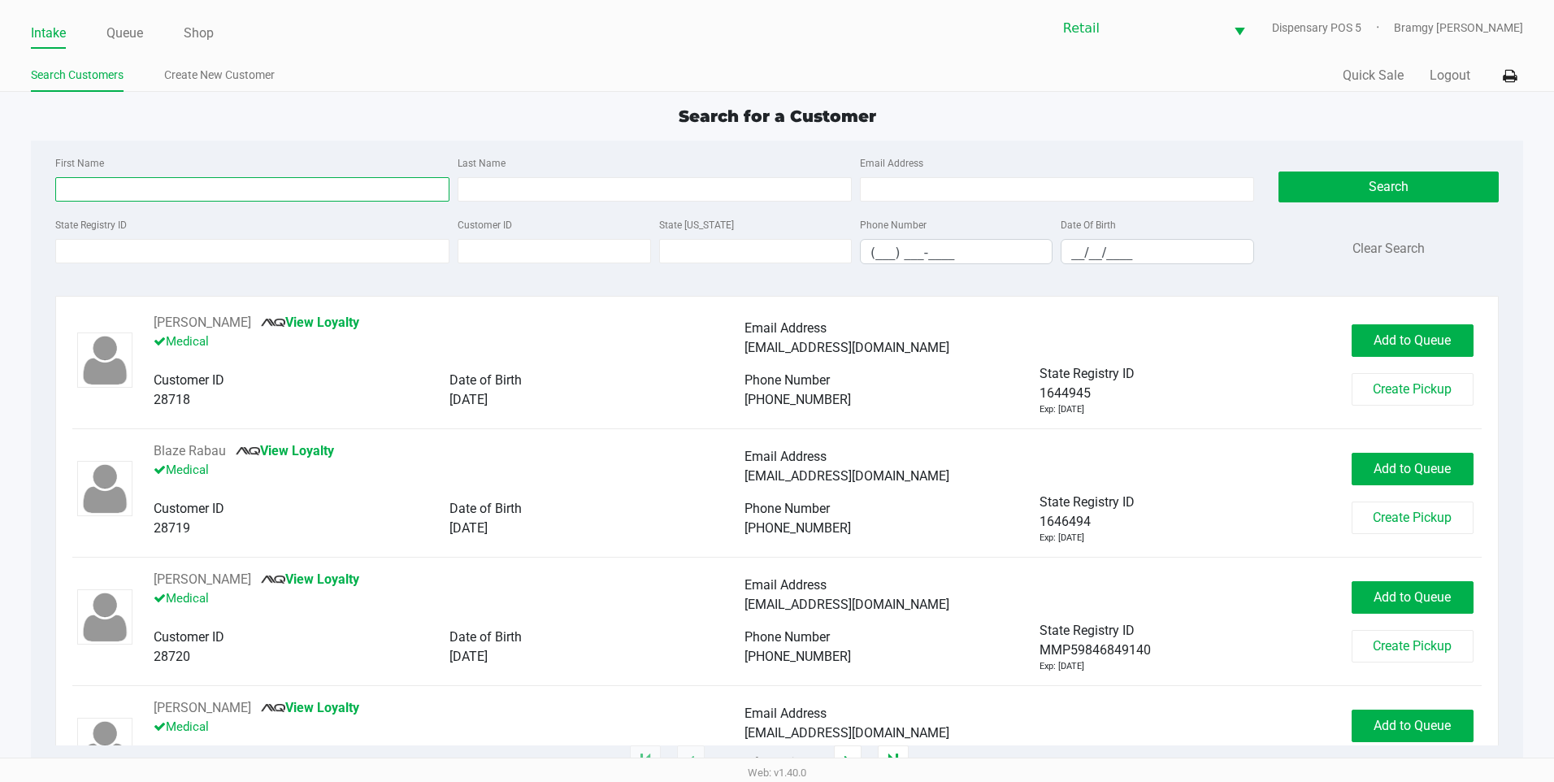
click at [141, 193] on input "First Name" at bounding box center [252, 189] width 394 height 24
type input "jose"
click at [506, 169] on div "Last Name" at bounding box center [655, 177] width 402 height 49
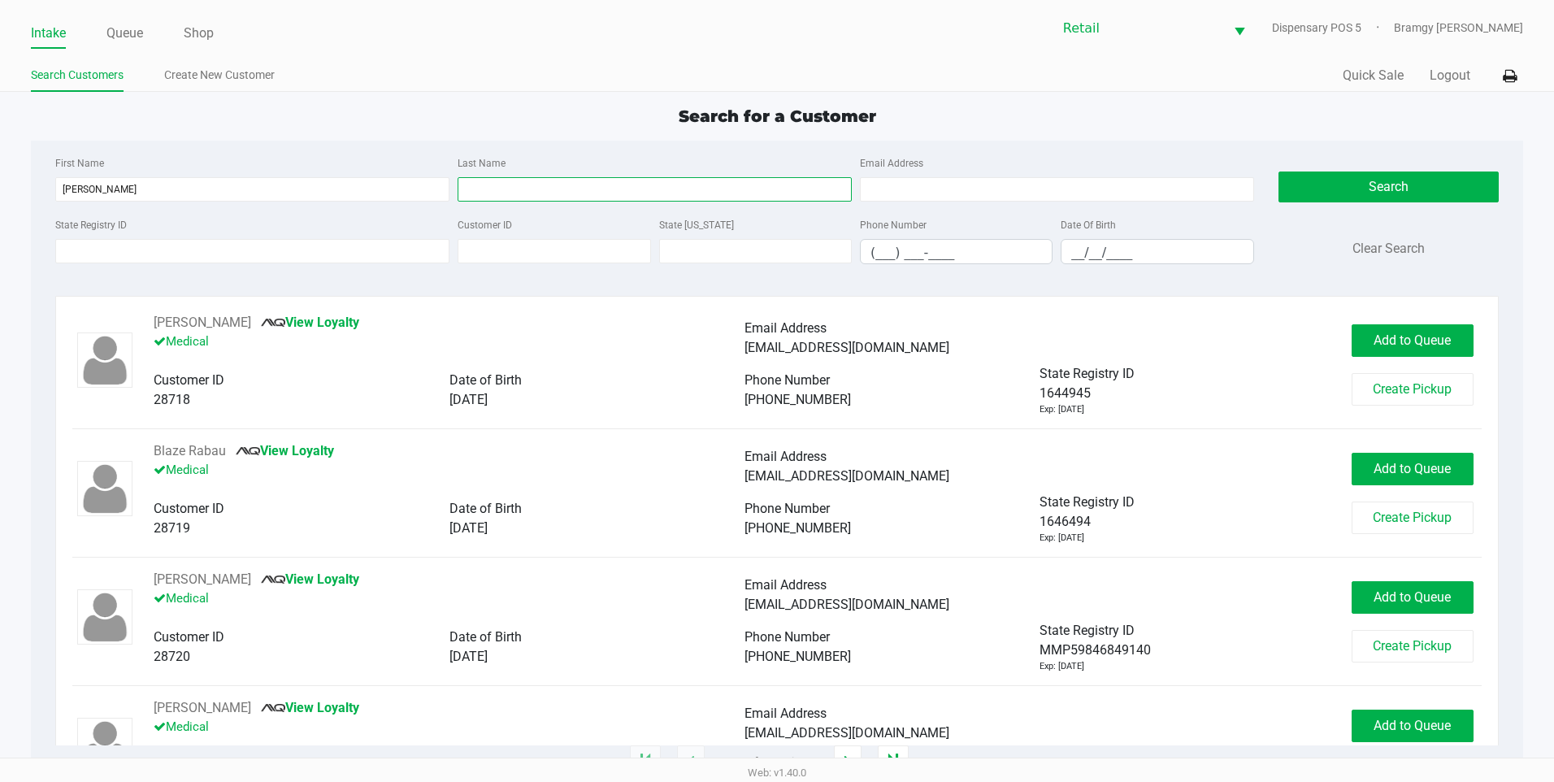
click at [502, 182] on input "Last Name" at bounding box center [655, 189] width 394 height 24
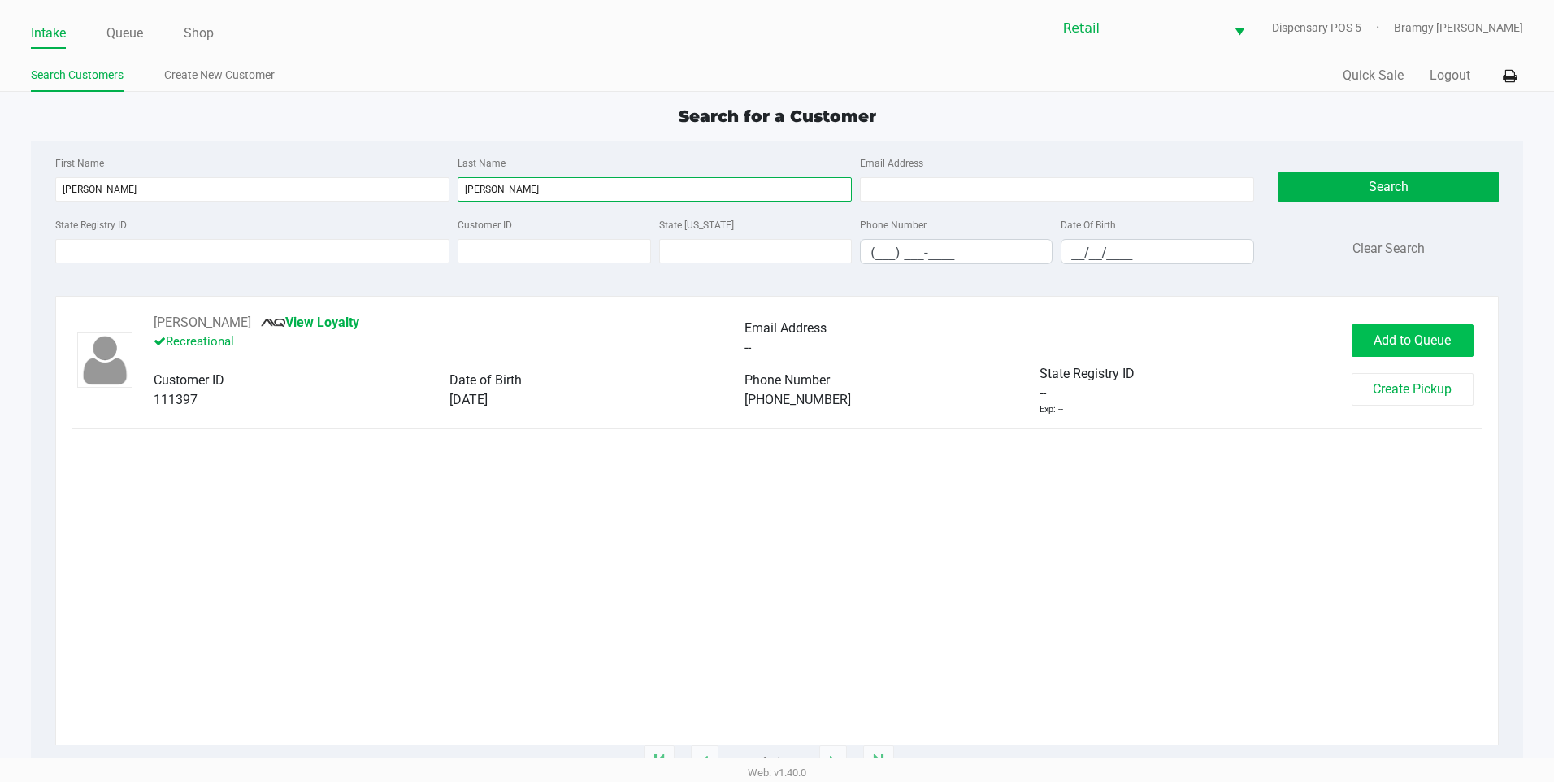
type input "irizarry"
click at [1447, 345] on span "Add to Queue" at bounding box center [1412, 339] width 77 height 15
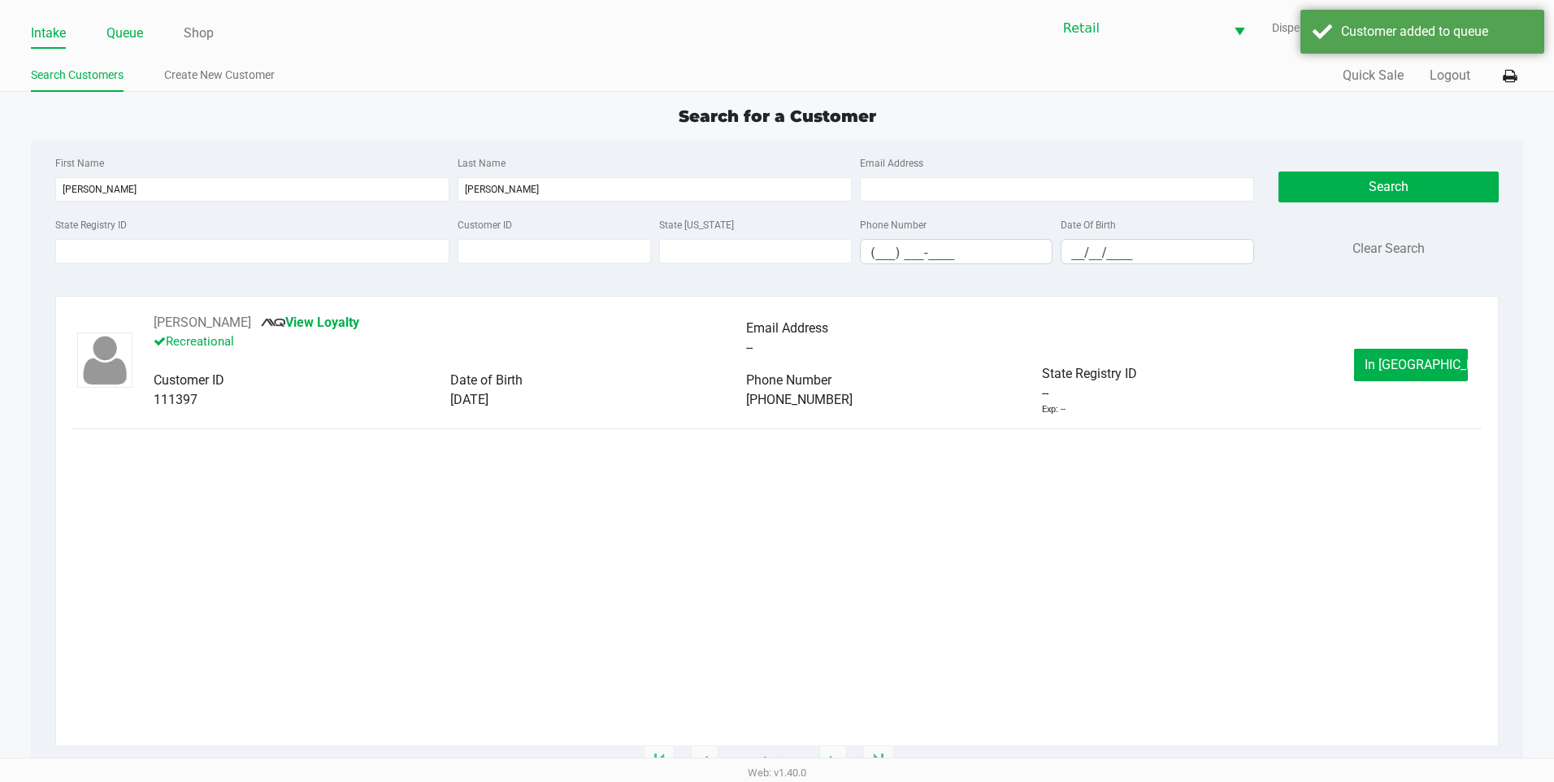
click at [125, 31] on link "Queue" at bounding box center [124, 33] width 37 height 23
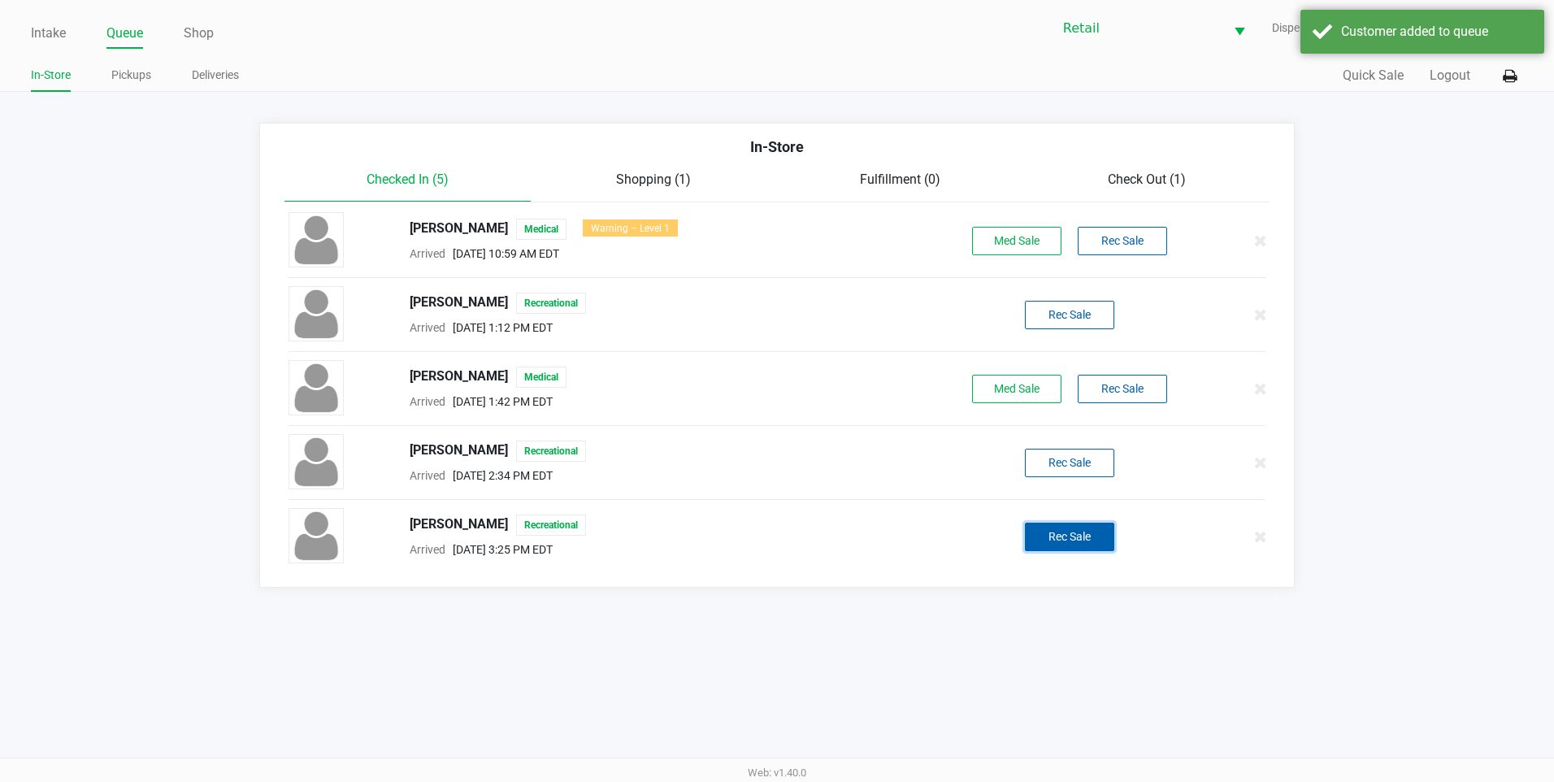
click at [1098, 527] on button "Rec Sale" at bounding box center [1069, 537] width 89 height 28
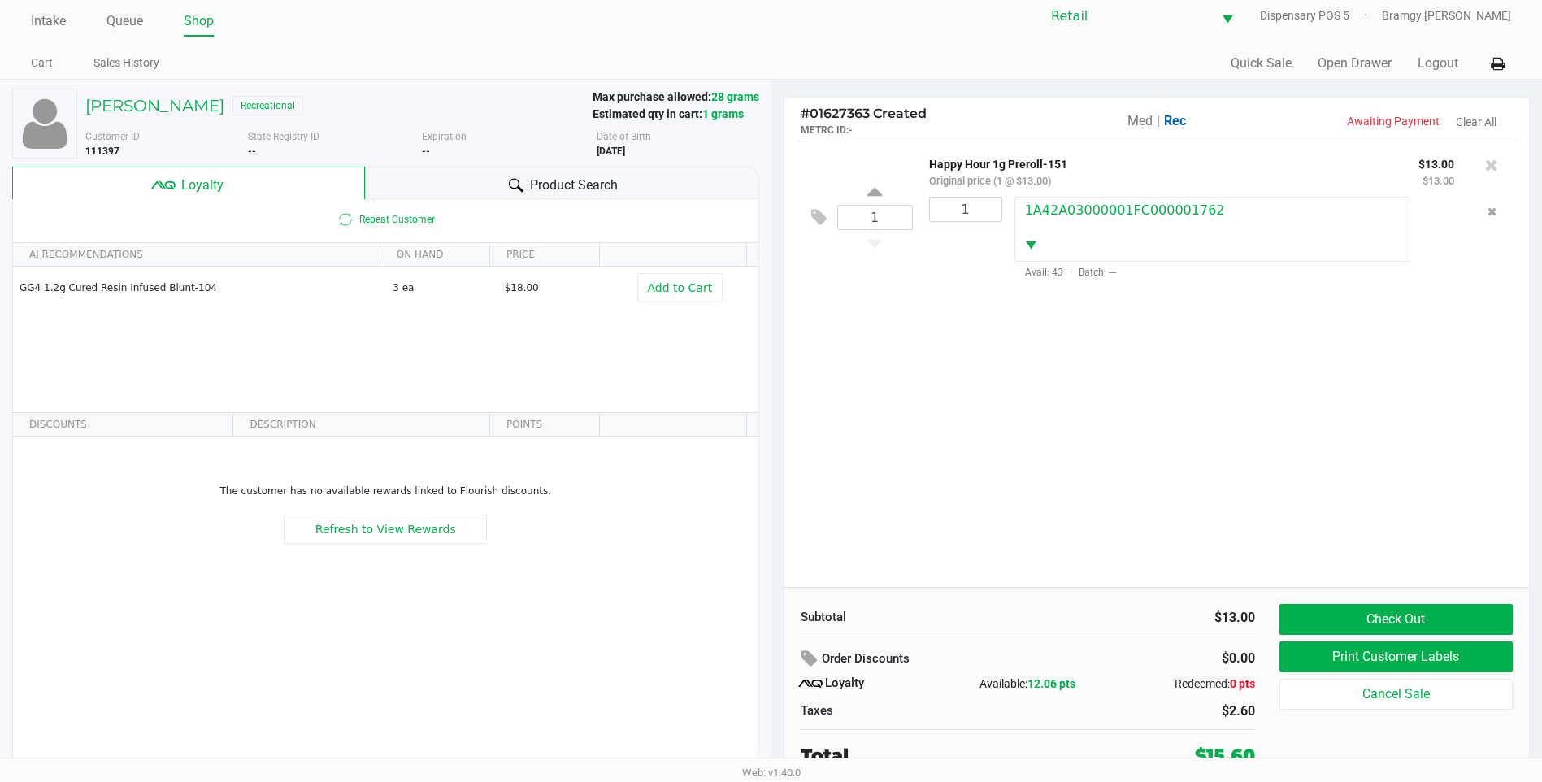
scroll to position [16, 0]
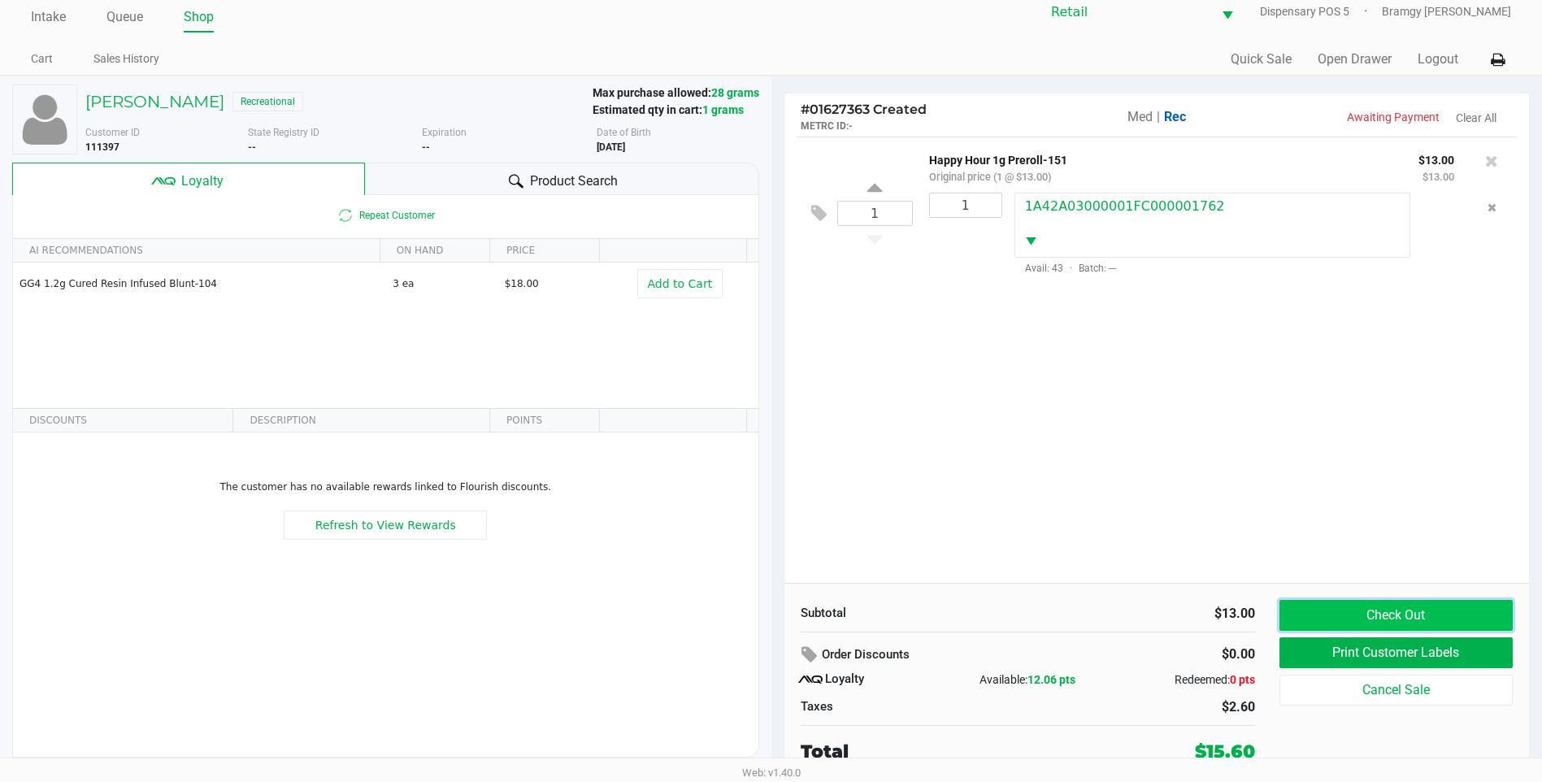
click at [1458, 615] on button "Check Out" at bounding box center [1396, 615] width 233 height 31
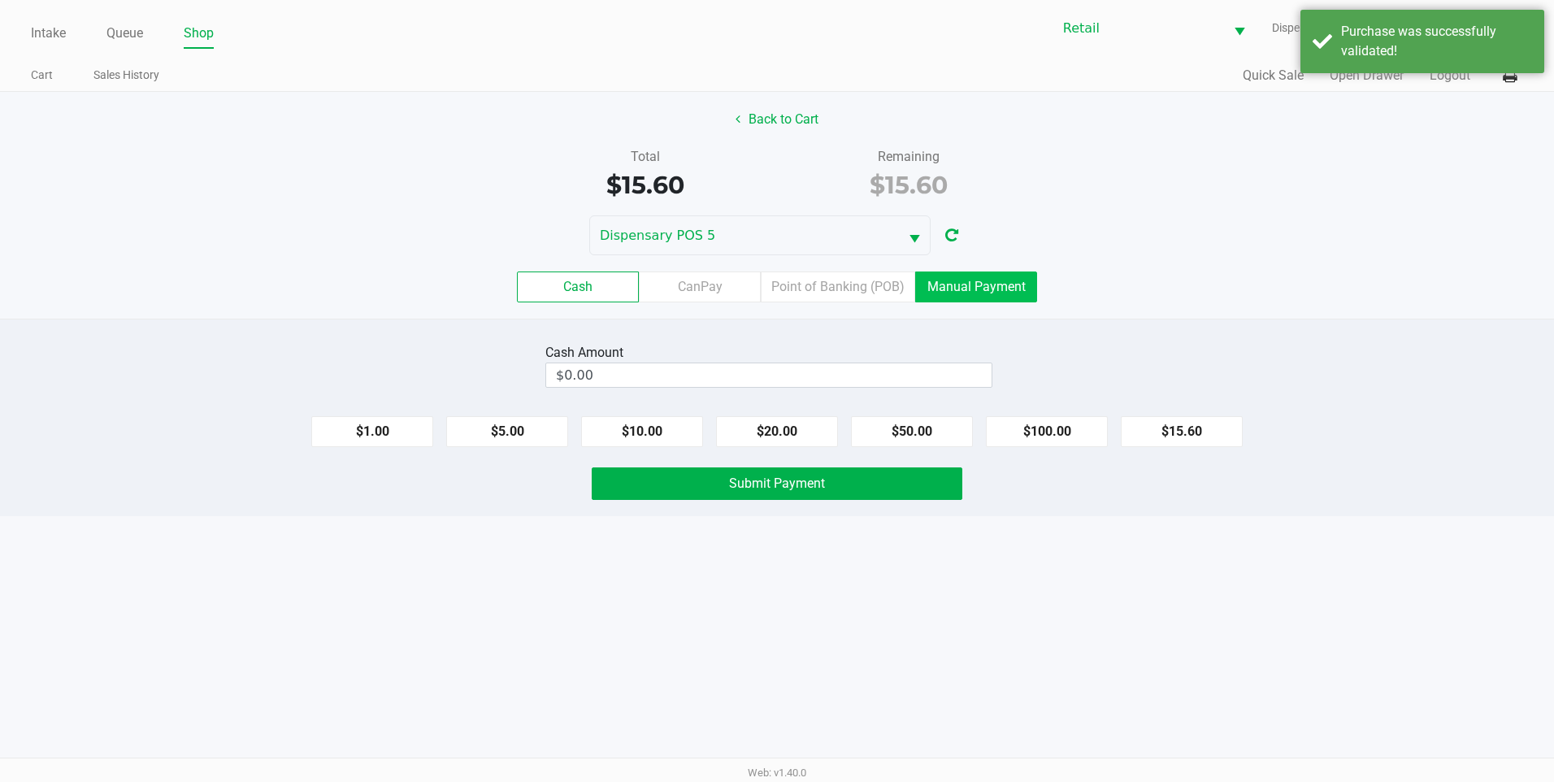
click at [986, 287] on label "Manual Payment" at bounding box center [976, 287] width 122 height 31
click at [0, 0] on 8 "Manual Payment" at bounding box center [0, 0] width 0 height 0
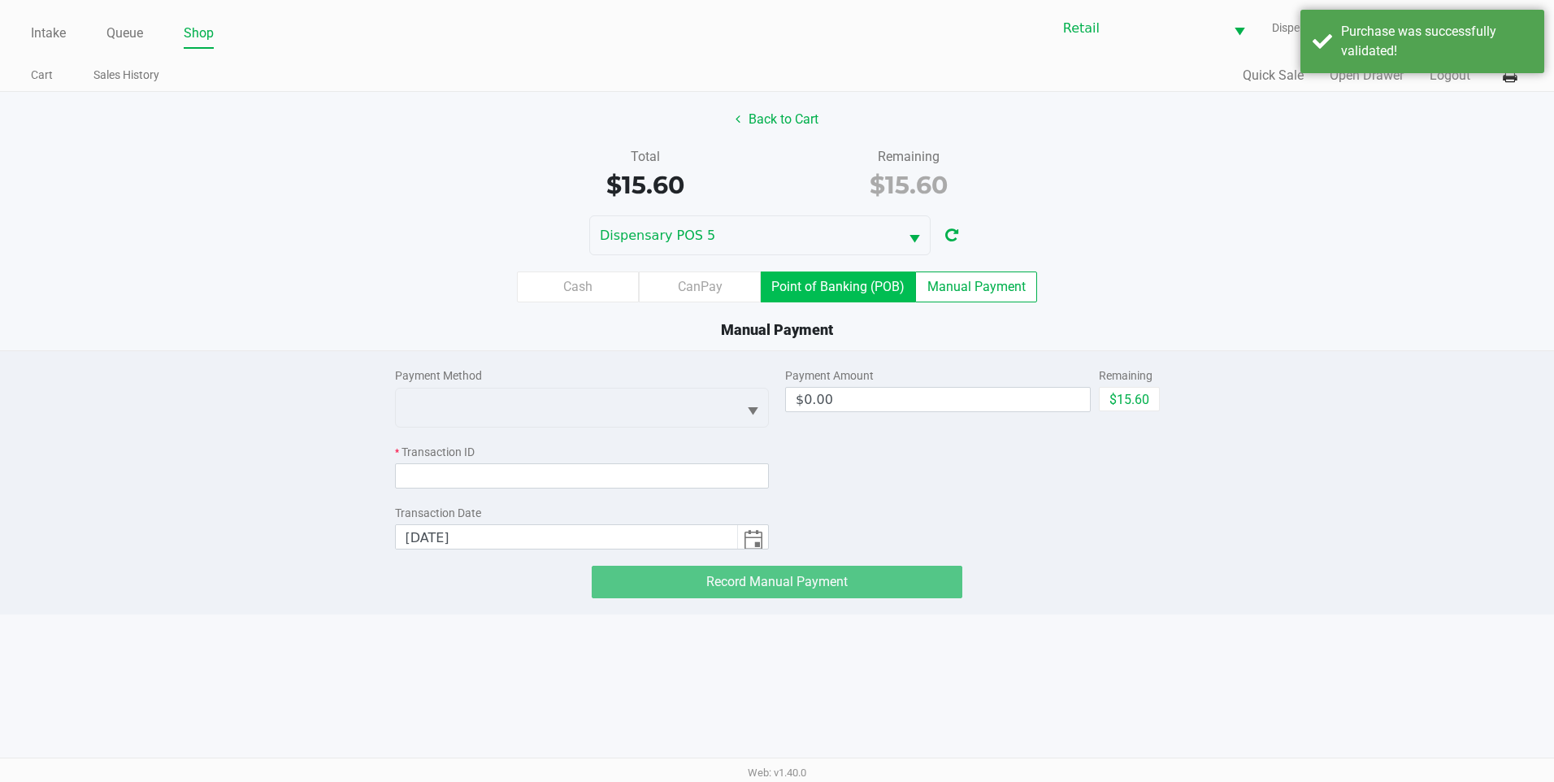
click at [813, 282] on label "Point of Banking (POB)" at bounding box center [838, 287] width 154 height 31
click at [0, 0] on 7 "Point of Banking (POB)" at bounding box center [0, 0] width 0 height 0
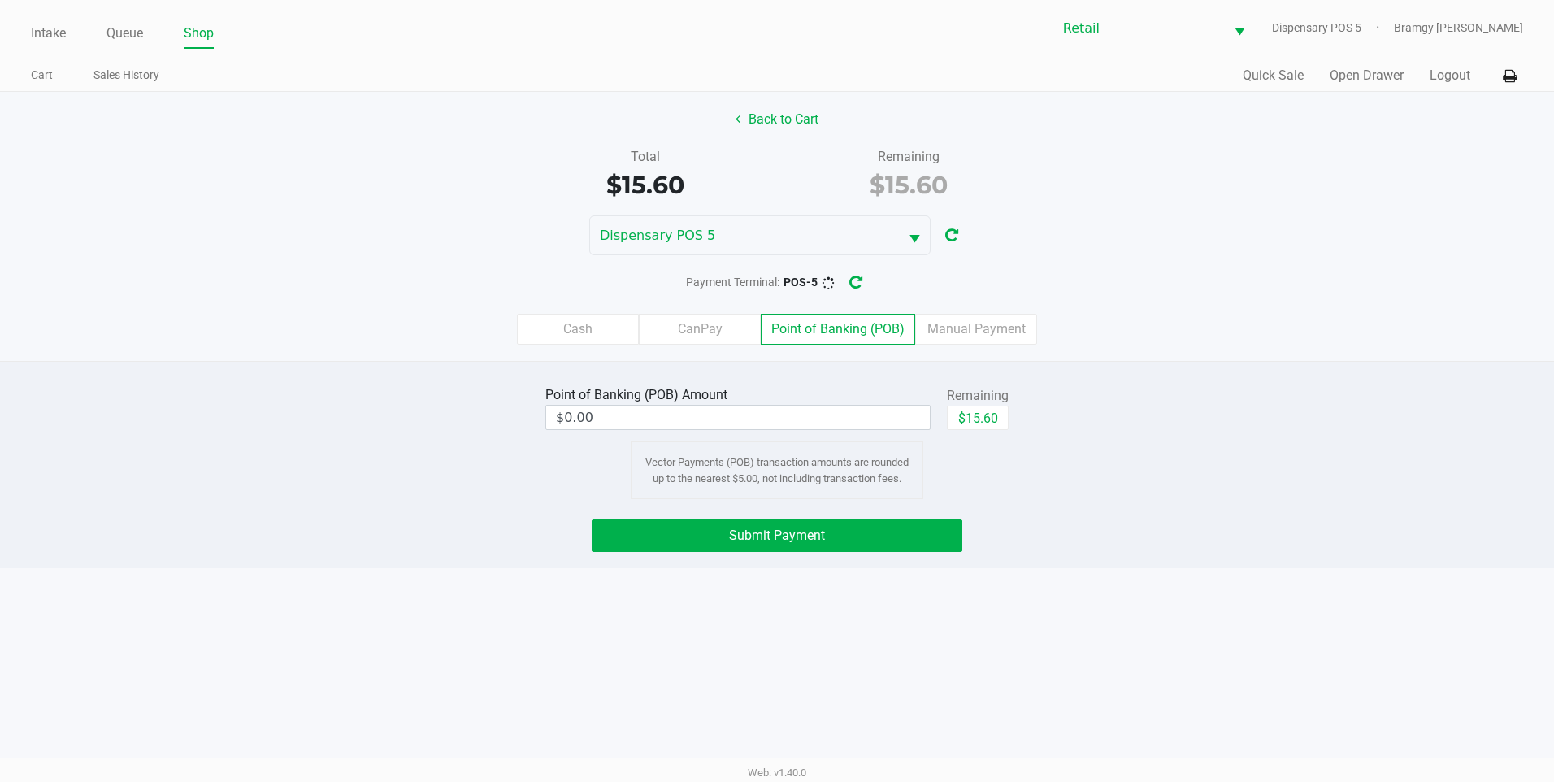
click at [1015, 417] on div "Point of Banking (POB) Amount $0.00 Remaining $15.60 Vector Payments (POB) tran…" at bounding box center [777, 440] width 488 height 117
click at [996, 417] on button "$15.60" at bounding box center [978, 418] width 62 height 24
type input "$15.60"
click at [849, 541] on button "Submit Payment" at bounding box center [777, 535] width 371 height 33
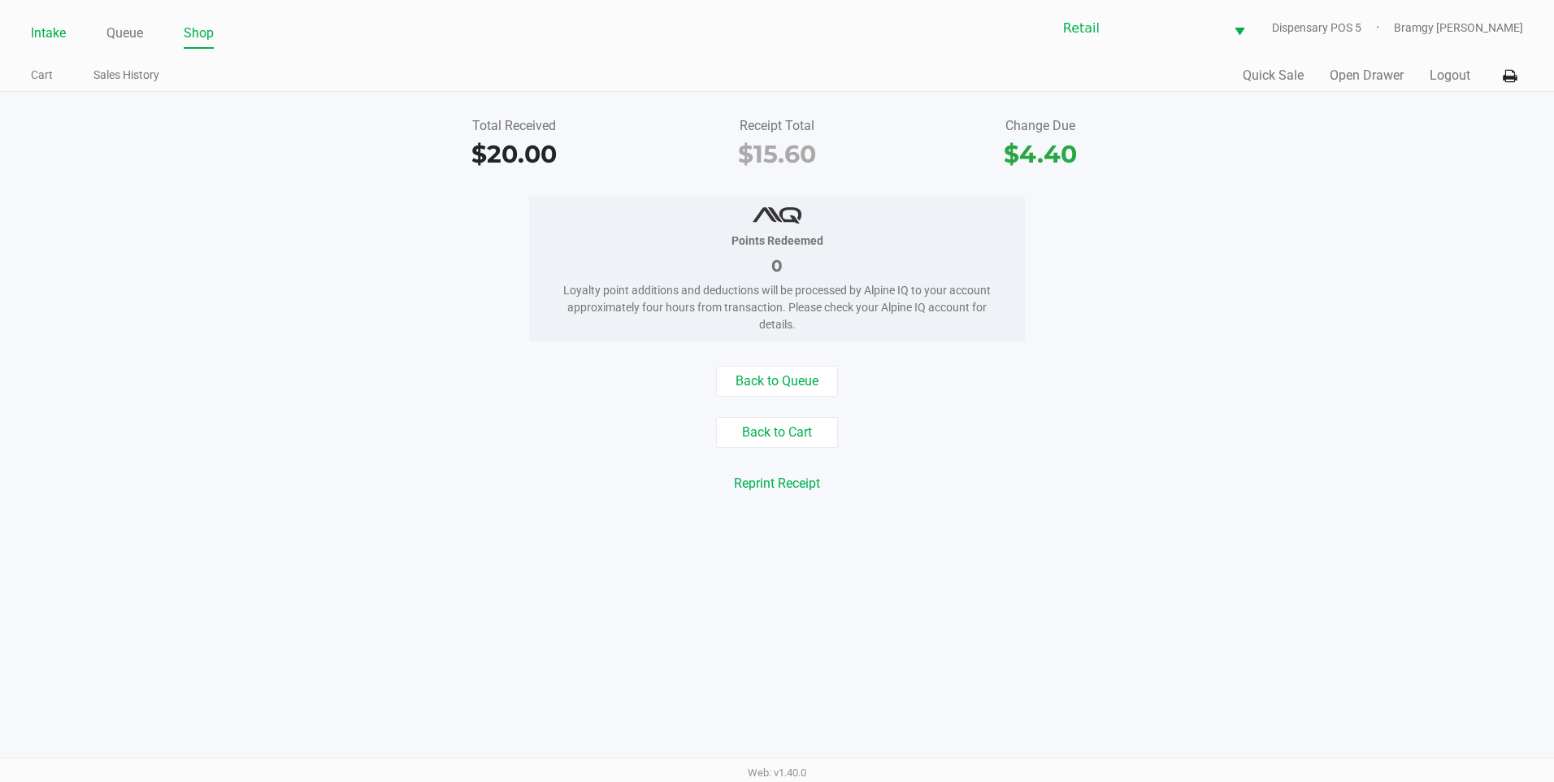
click at [43, 28] on link "Intake" at bounding box center [48, 33] width 35 height 23
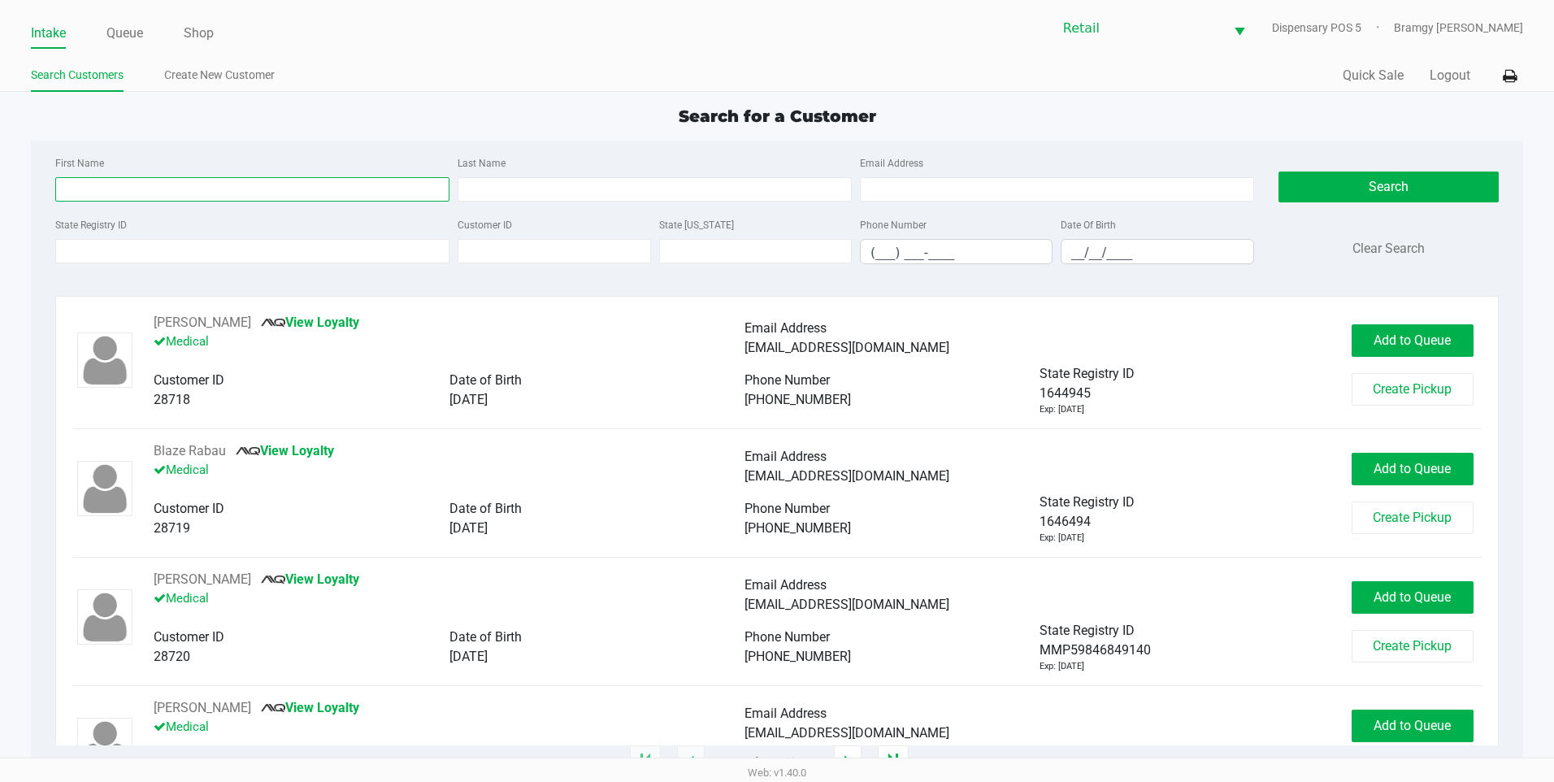
click at [160, 196] on input "First Name" at bounding box center [252, 189] width 394 height 24
type input "donald"
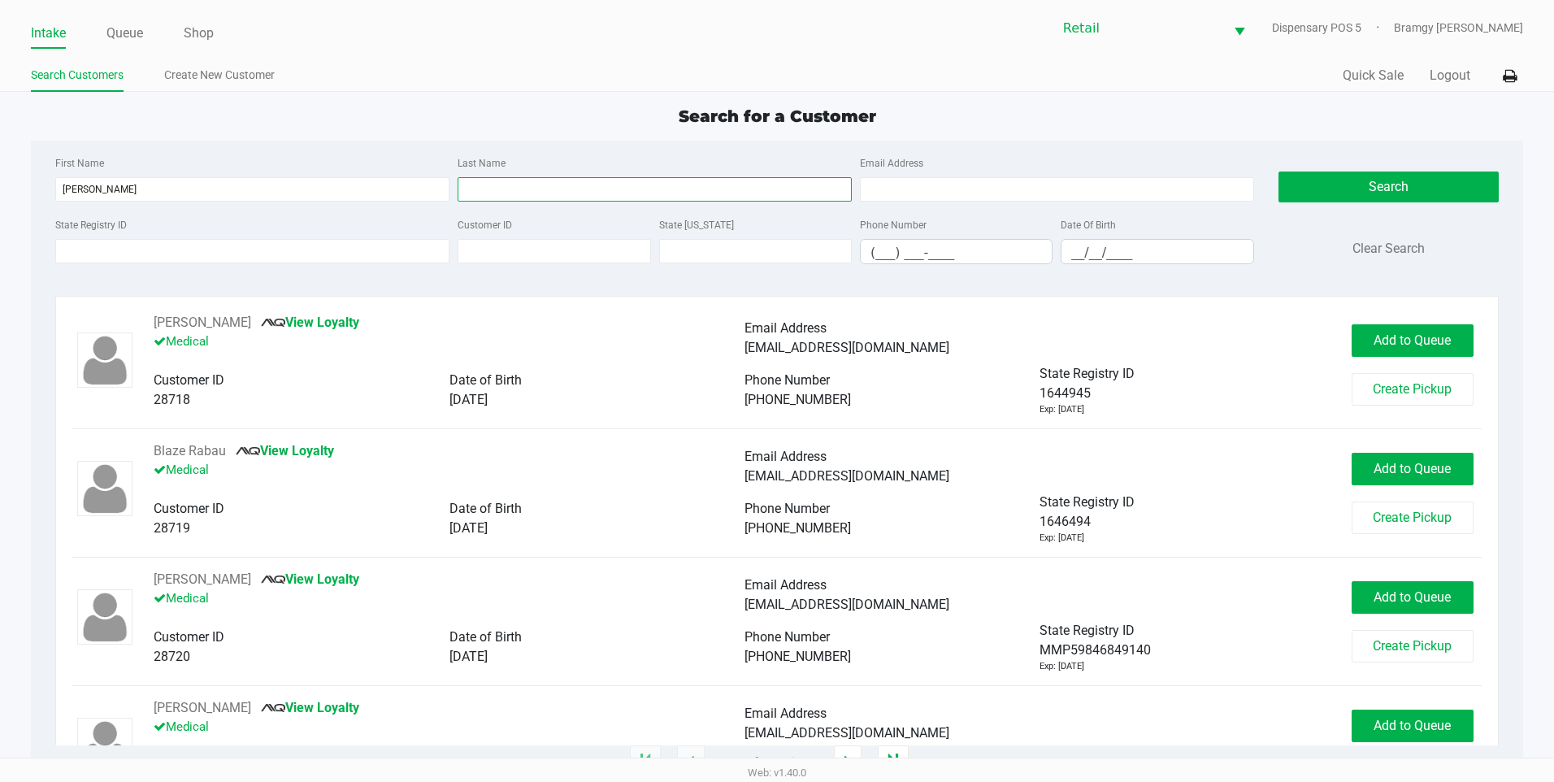
click at [552, 193] on input "Last Name" at bounding box center [655, 189] width 394 height 24
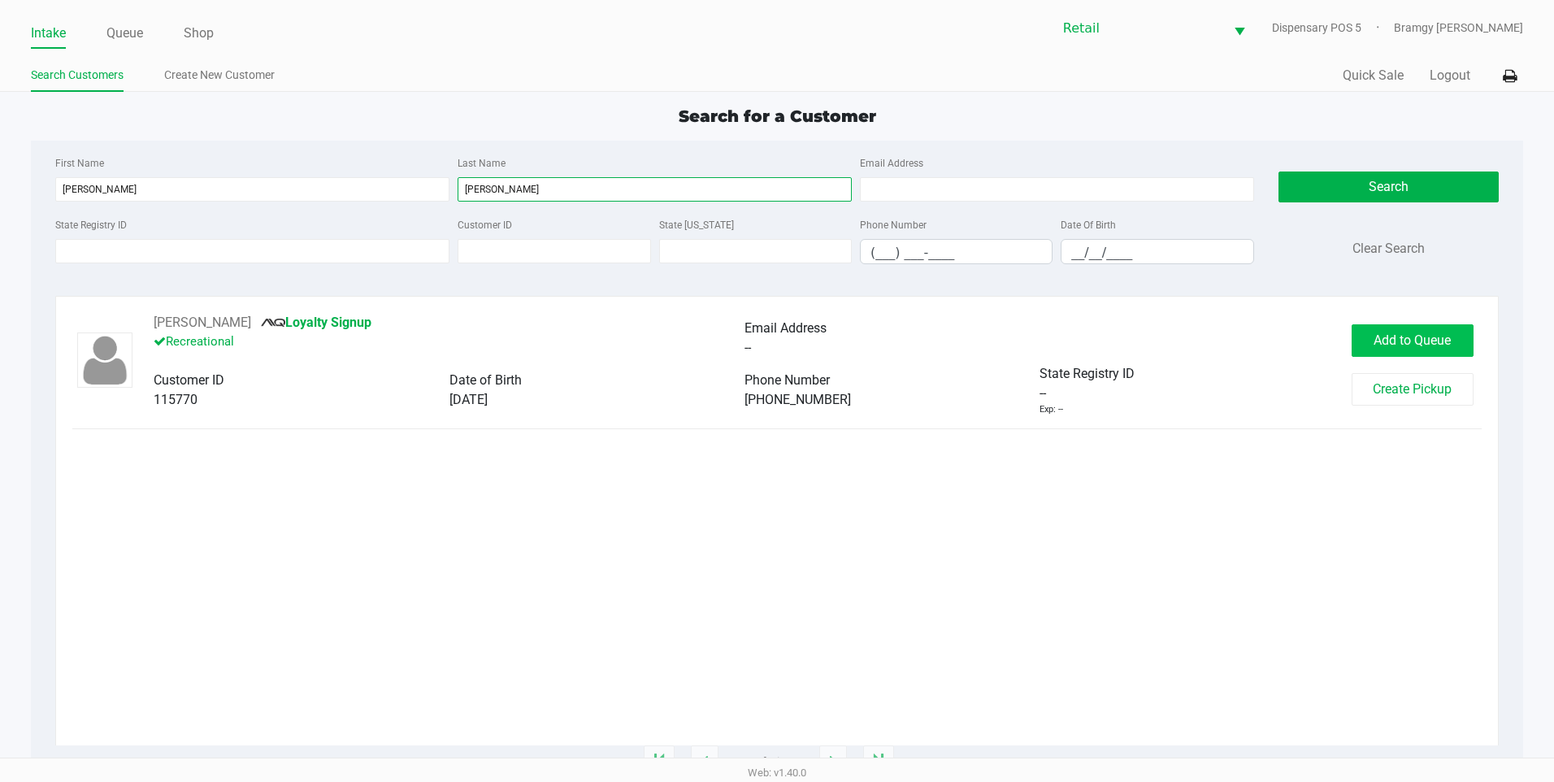
type input "pellerin"
click at [1422, 350] on button "Add to Queue" at bounding box center [1413, 340] width 122 height 33
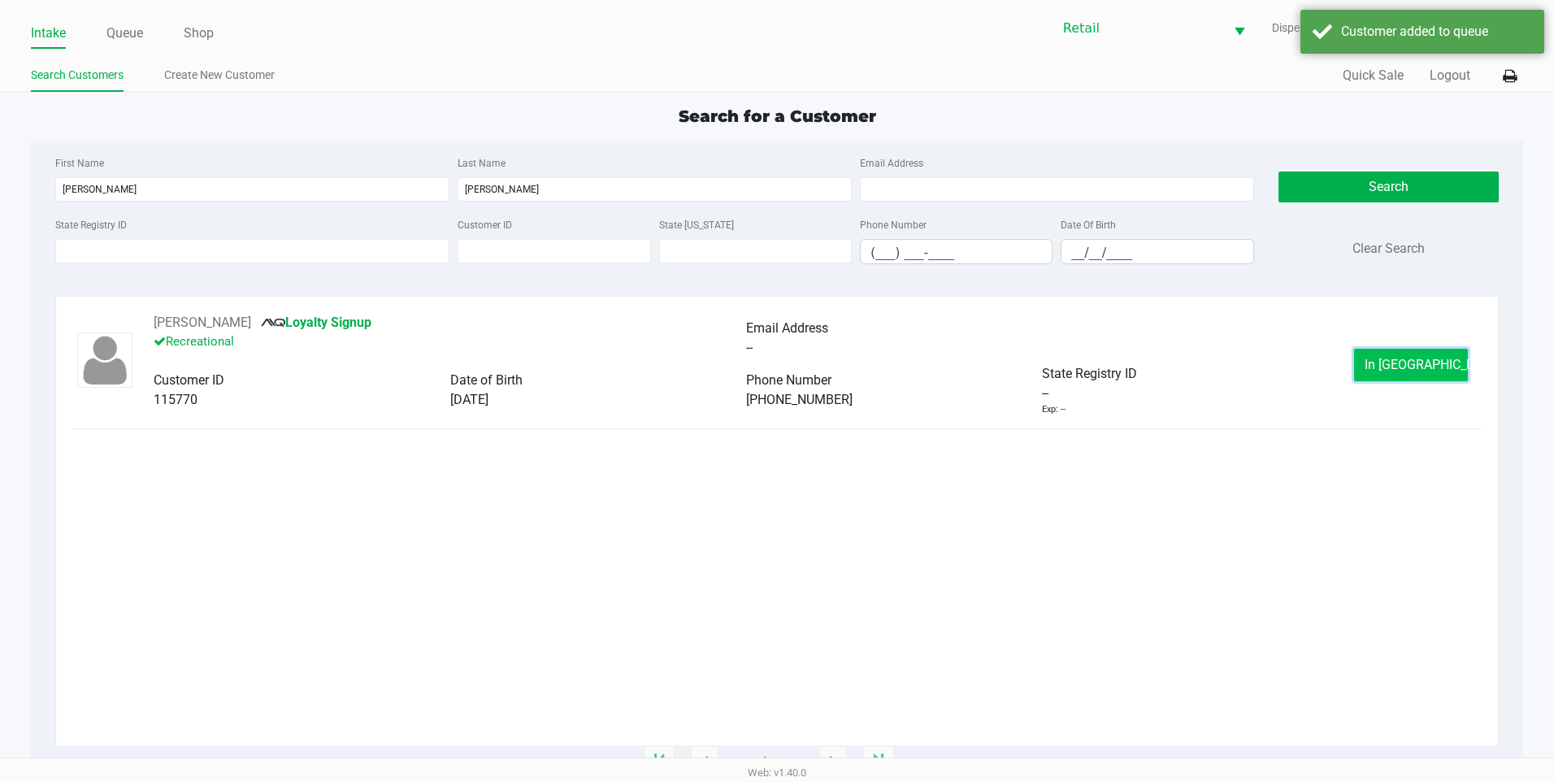
click at [1401, 354] on button "In Queue" at bounding box center [1411, 365] width 114 height 33
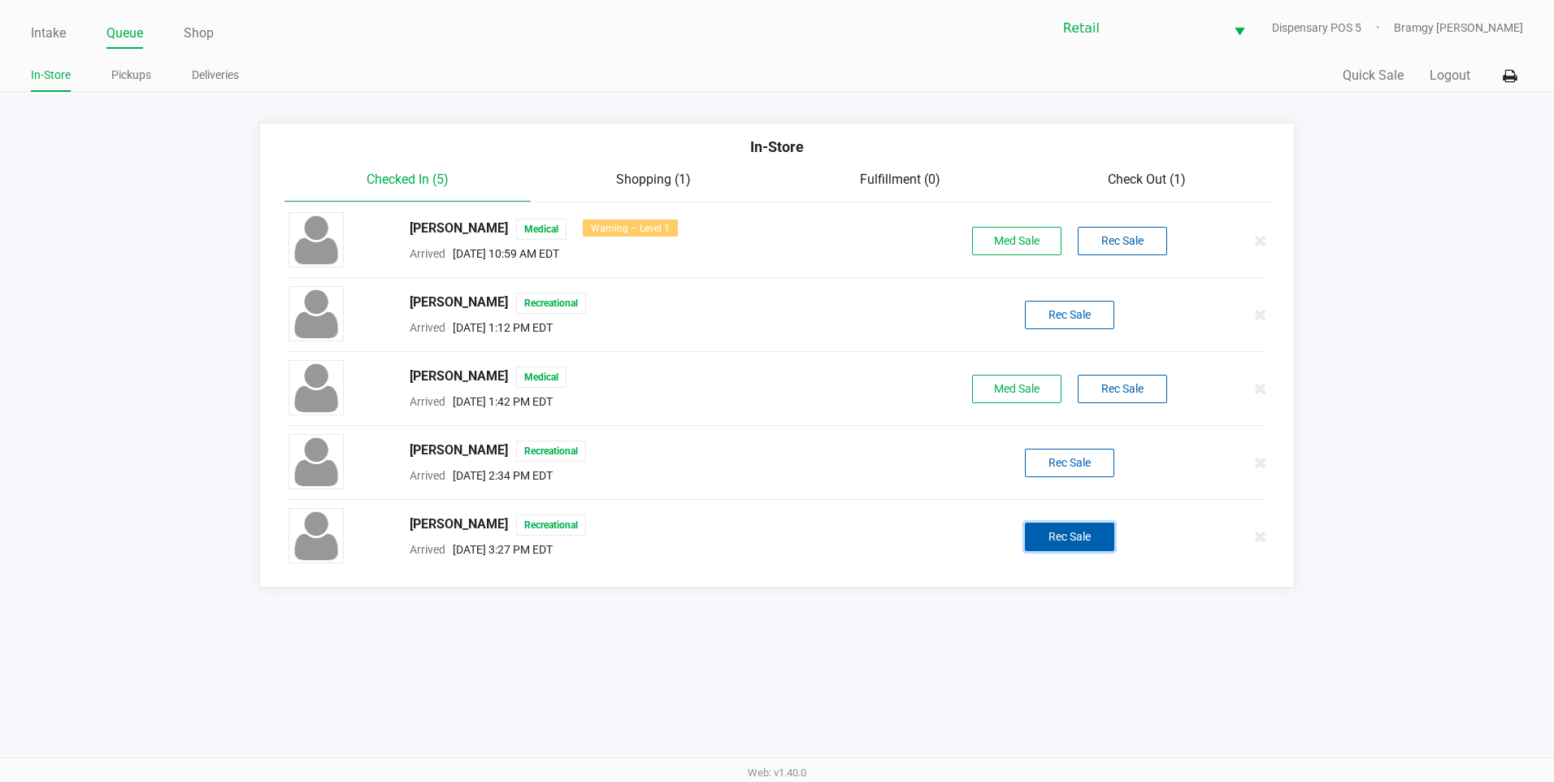
click at [1084, 537] on button "Rec Sale" at bounding box center [1069, 537] width 89 height 28
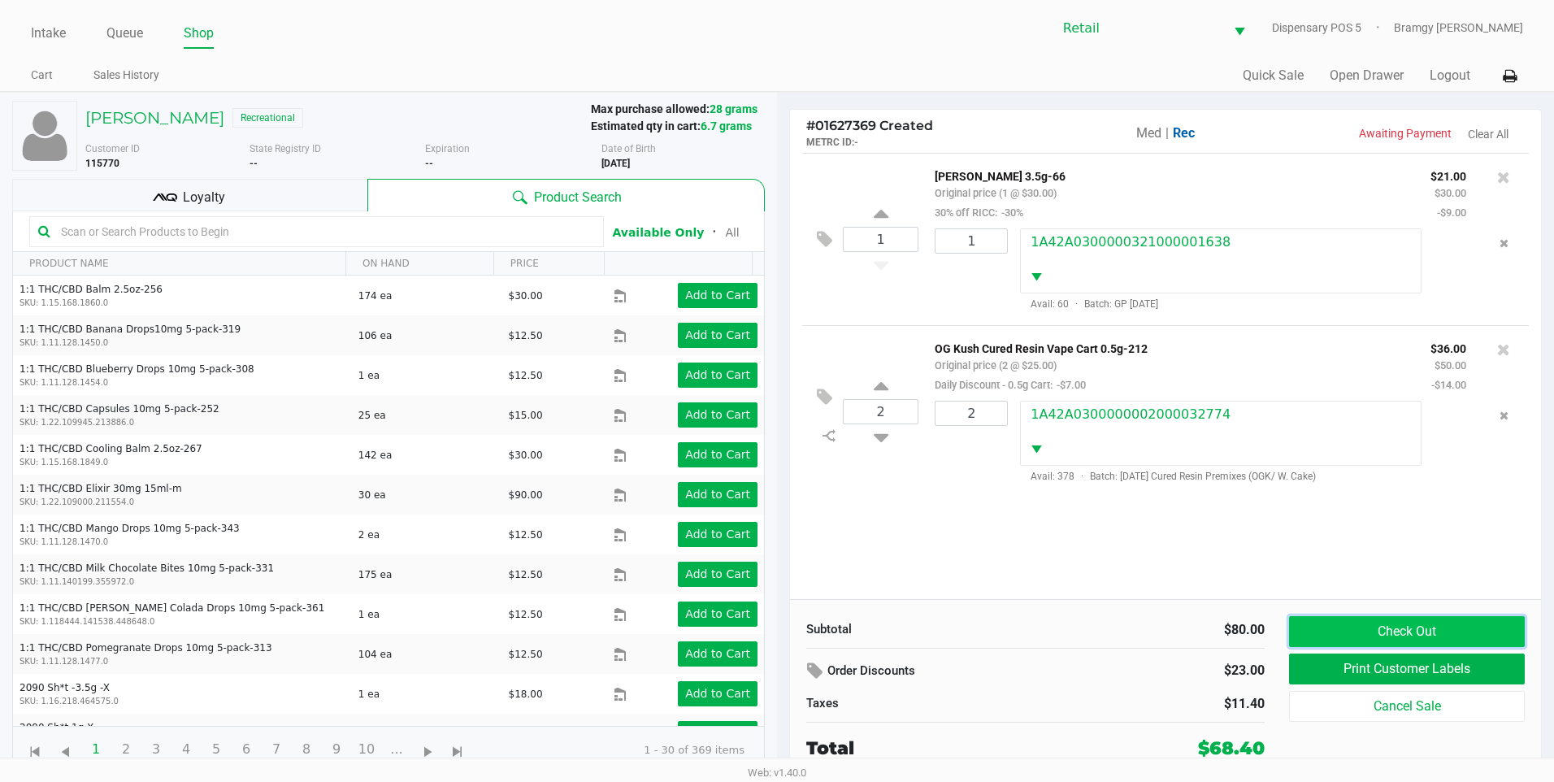
click at [1433, 631] on button "Check Out" at bounding box center [1407, 631] width 236 height 31
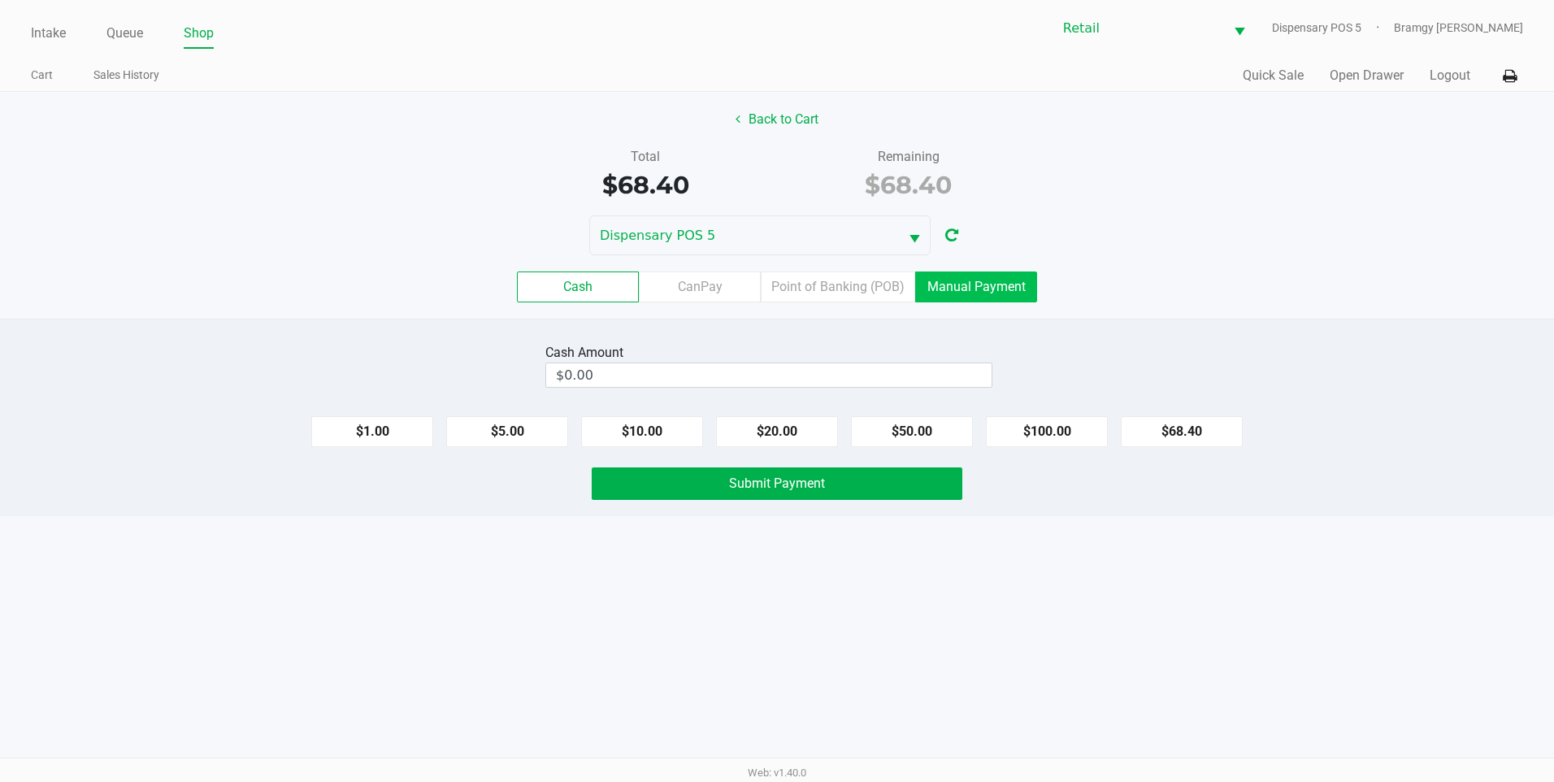
click at [971, 280] on label "Manual Payment" at bounding box center [976, 287] width 122 height 31
click at [0, 0] on 8 "Manual Payment" at bounding box center [0, 0] width 0 height 0
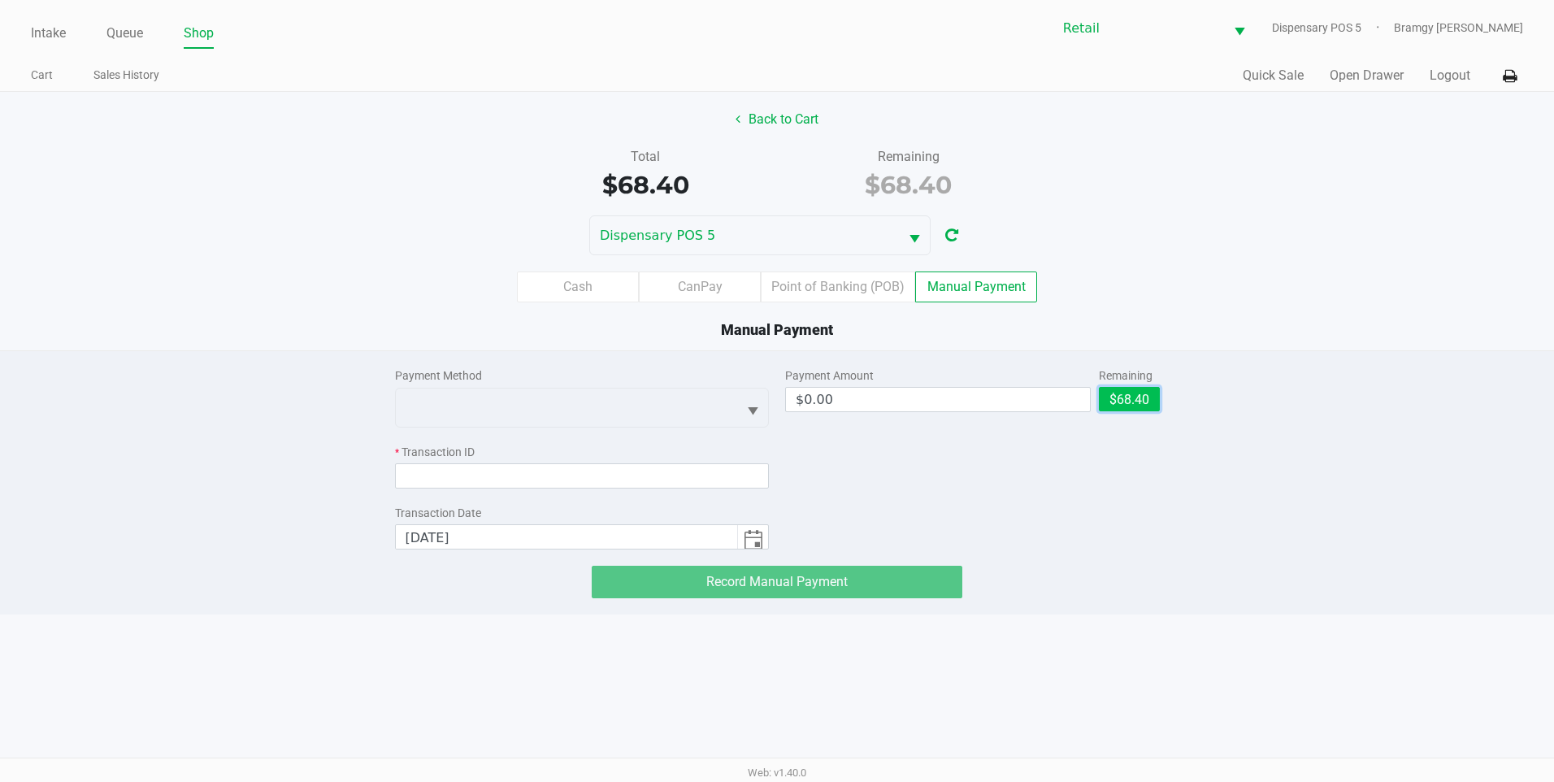
click at [1107, 399] on button "$68.40" at bounding box center [1129, 399] width 61 height 24
type input "$68.40"
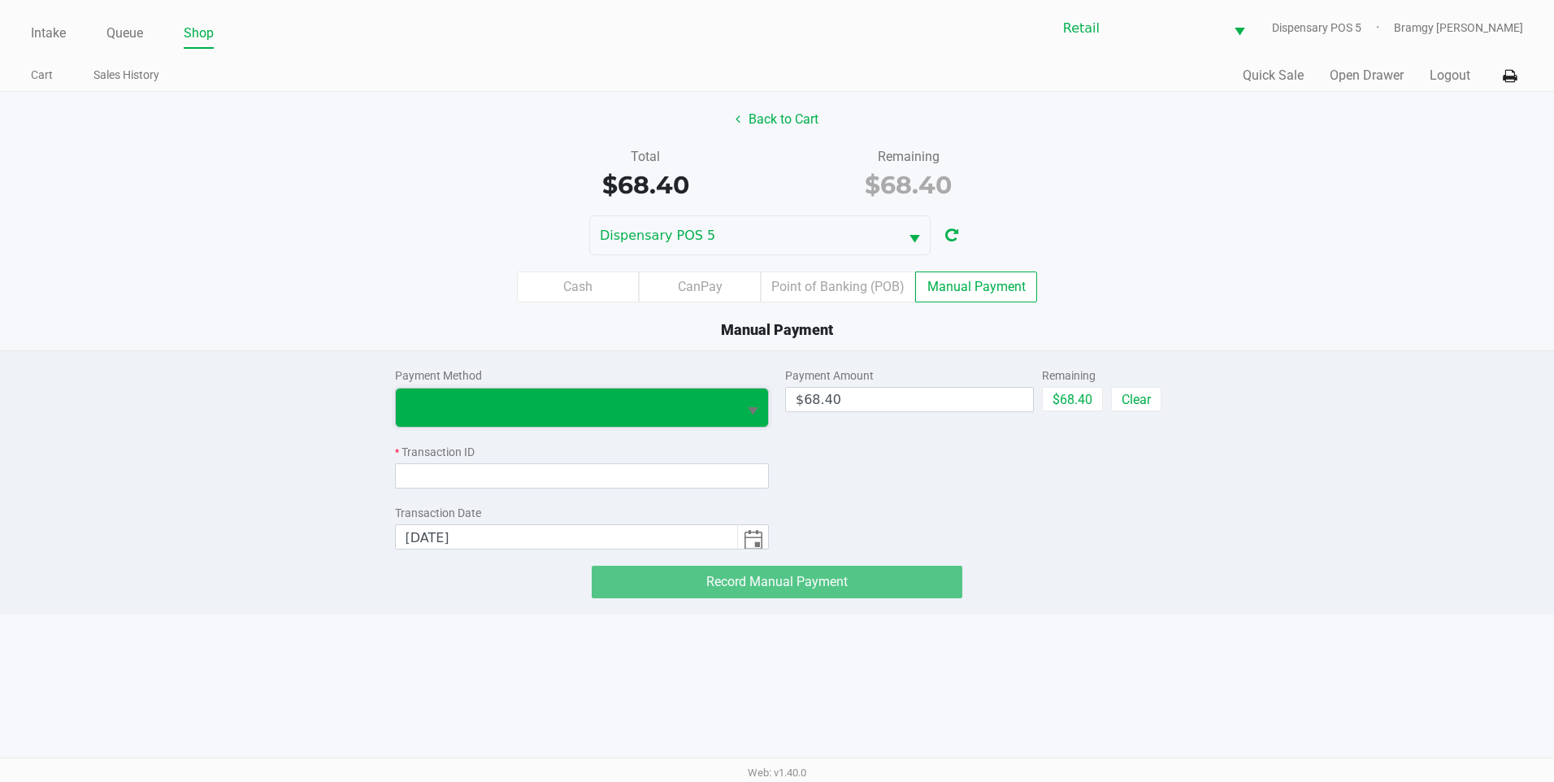
click at [566, 412] on span at bounding box center [567, 408] width 323 height 20
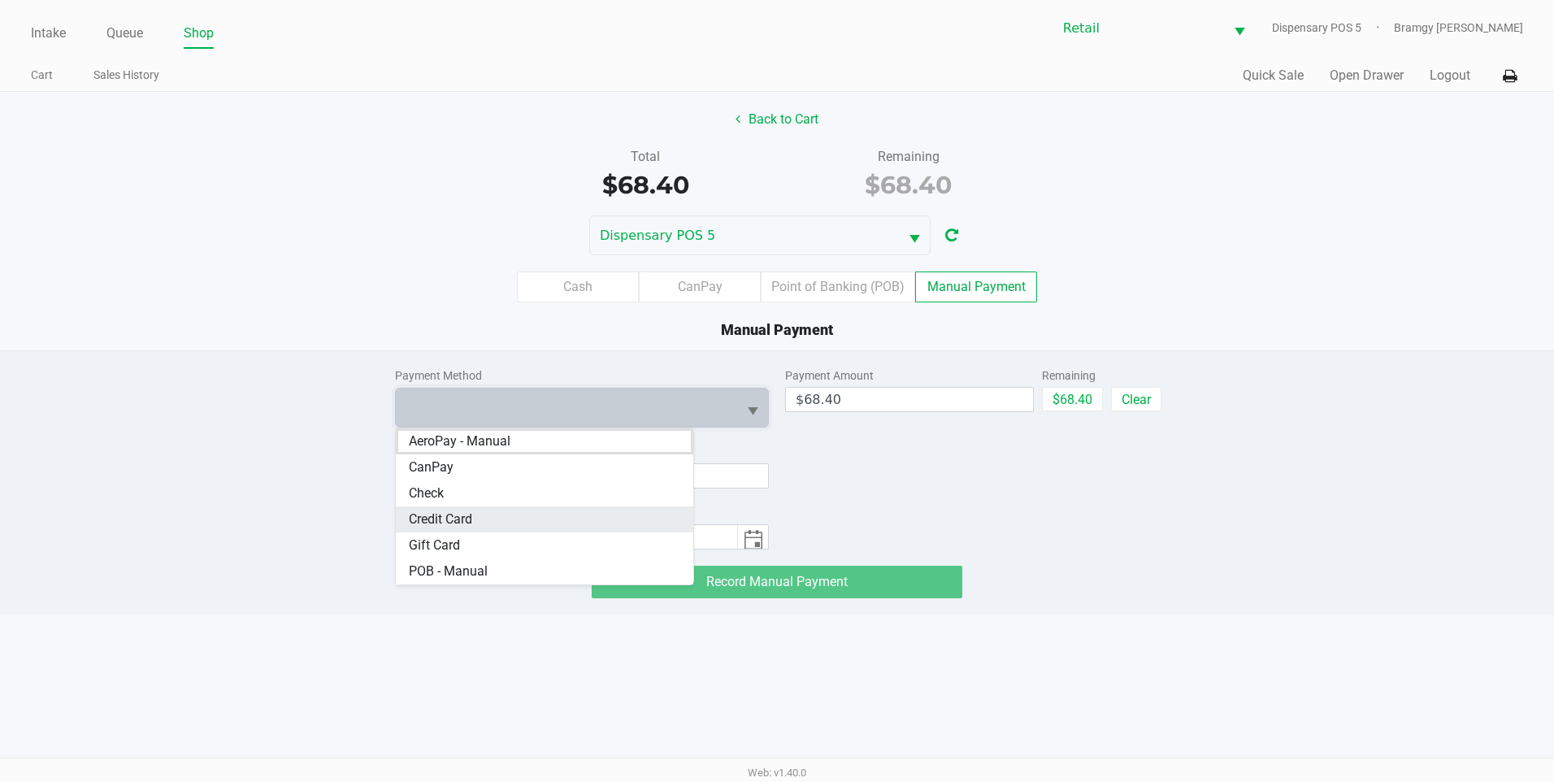
click at [529, 521] on Card "Credit Card" at bounding box center [545, 519] width 298 height 26
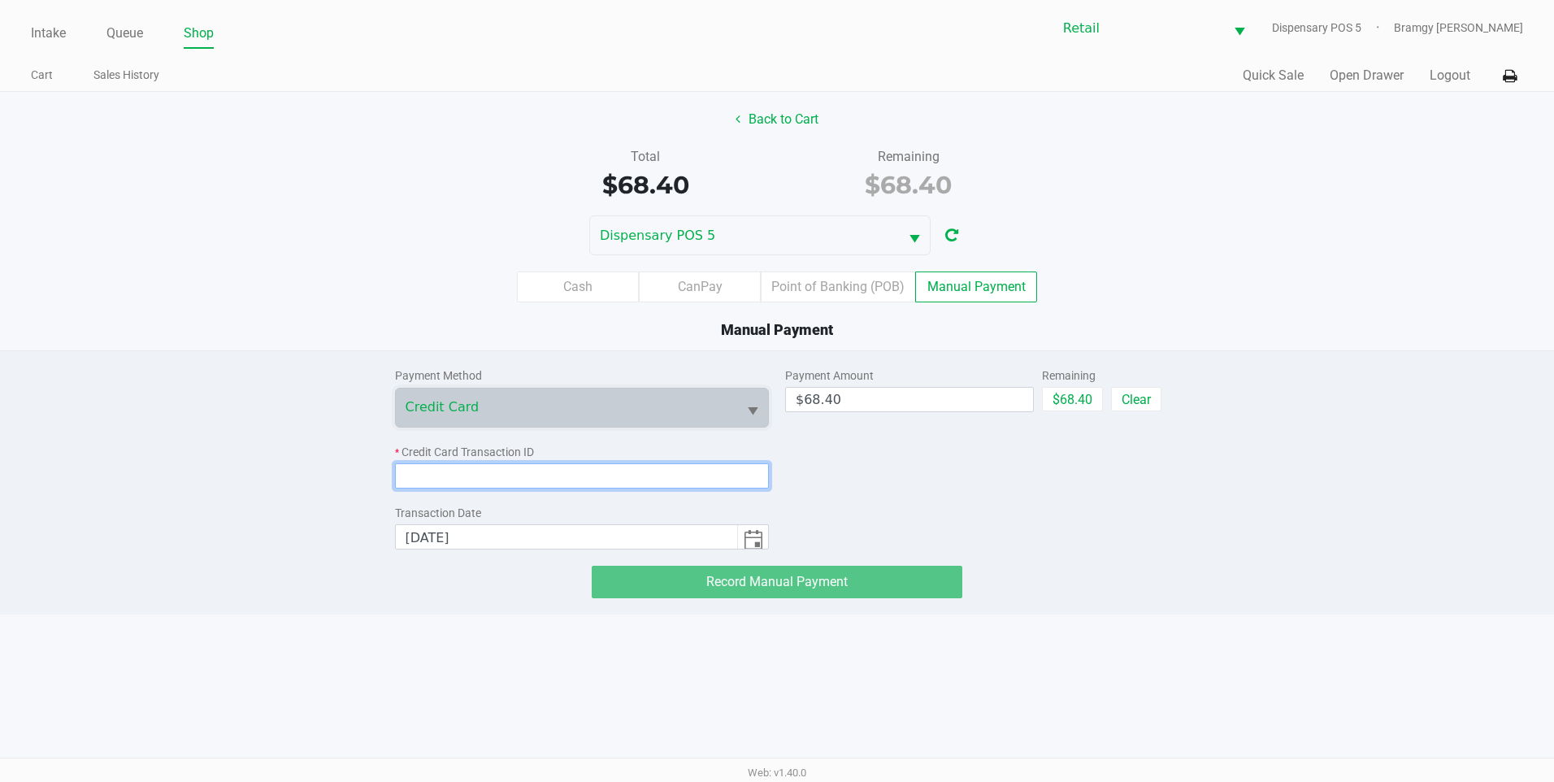
click at [526, 482] on input at bounding box center [582, 475] width 375 height 25
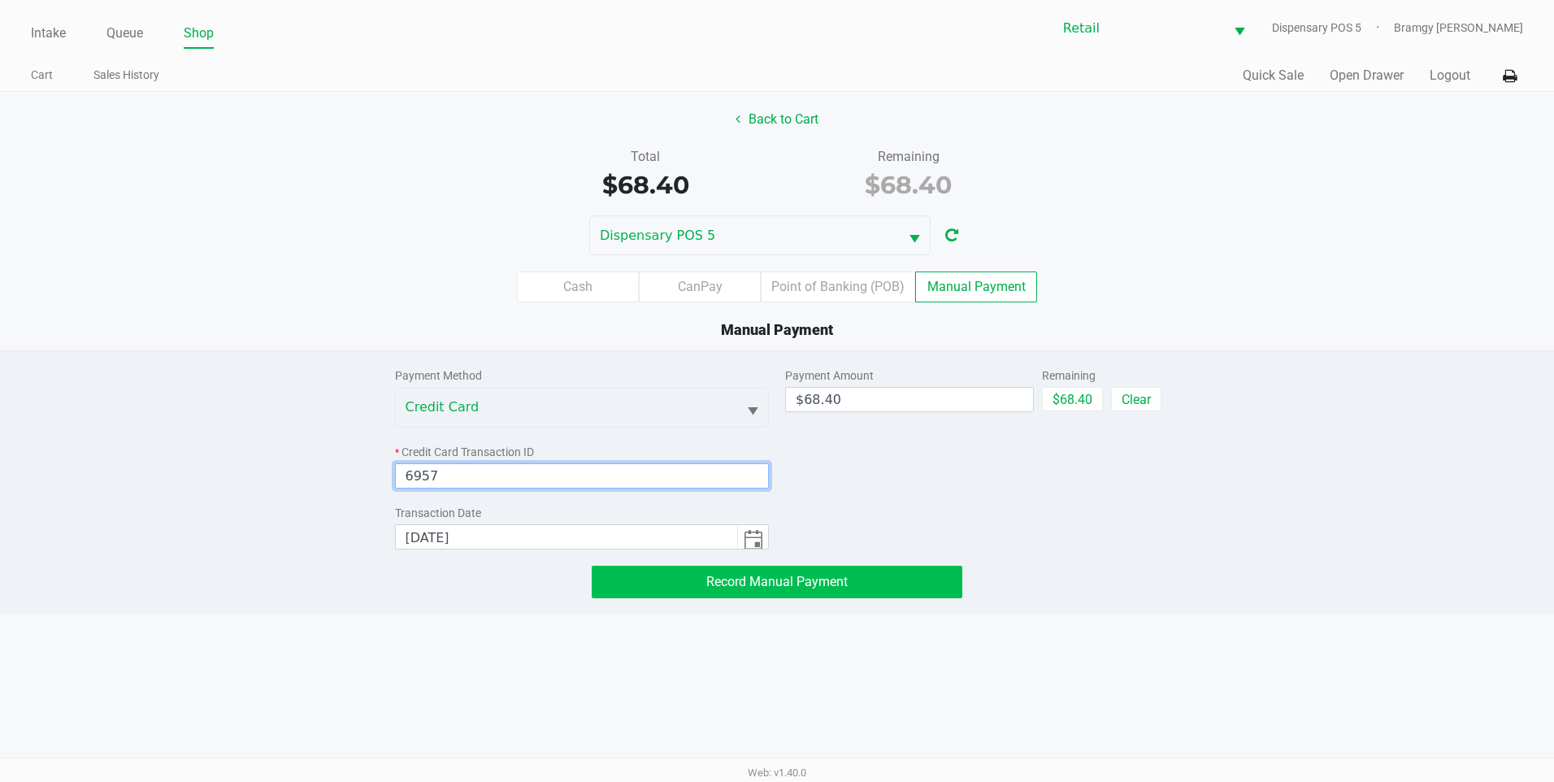
type input "6957"
click at [821, 589] on span "Record Manual Payment" at bounding box center [776, 581] width 141 height 15
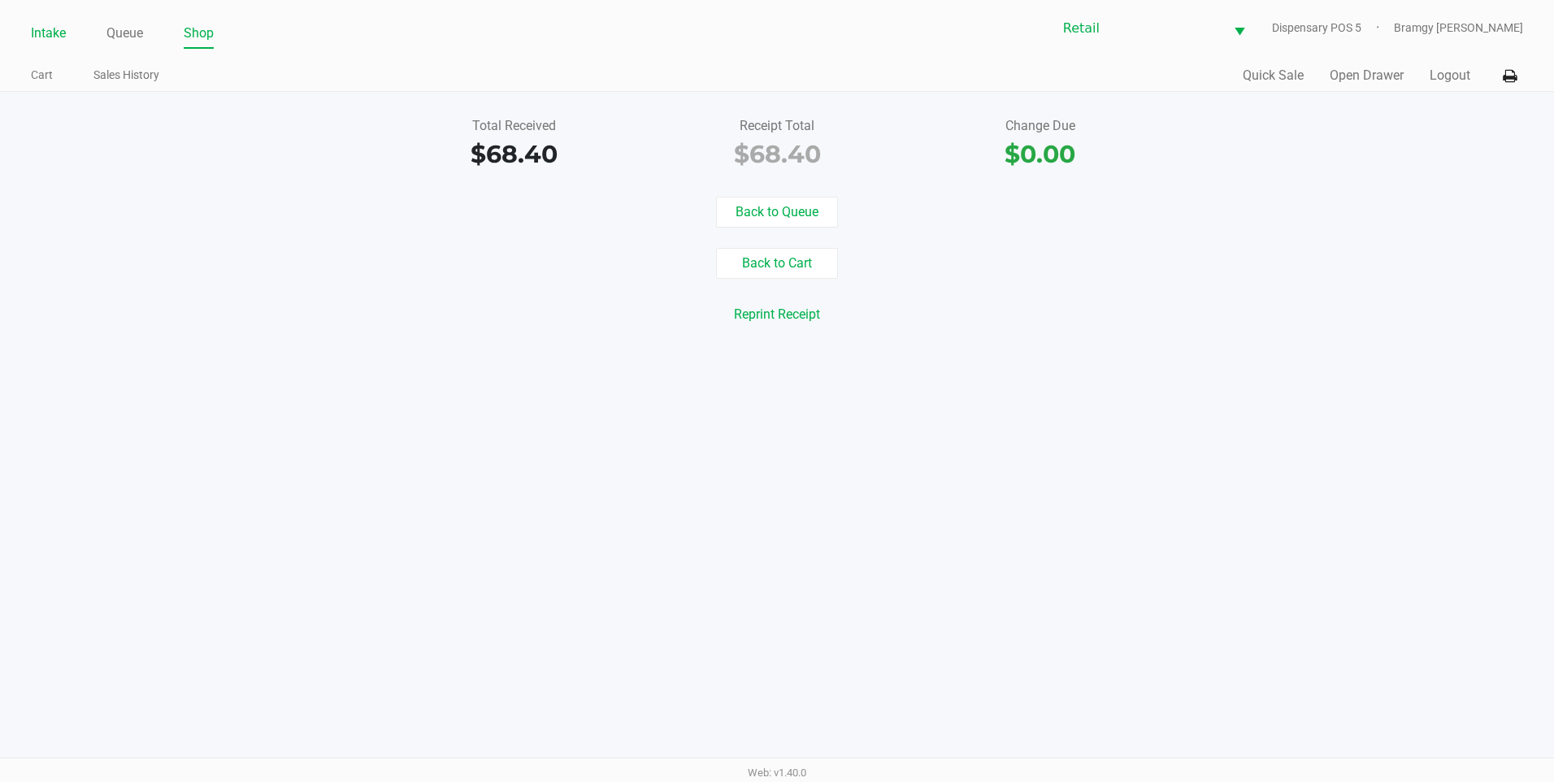
click at [46, 28] on link "Intake" at bounding box center [48, 33] width 35 height 23
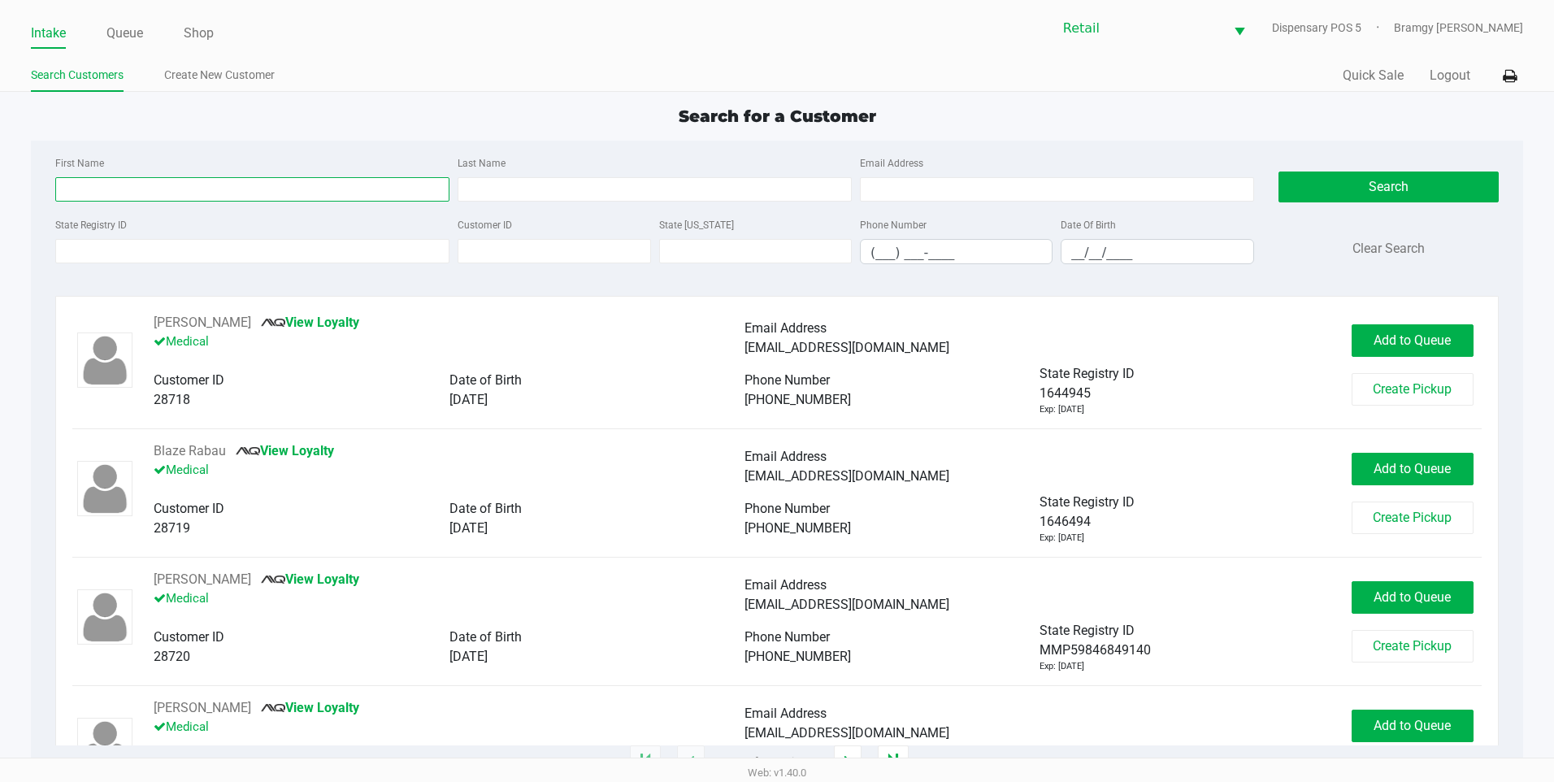
click at [122, 193] on input "First Name" at bounding box center [252, 189] width 394 height 24
type input "elyssa"
click at [499, 202] on div "First Name elyssa Last Name Email Address" at bounding box center [654, 184] width 1207 height 62
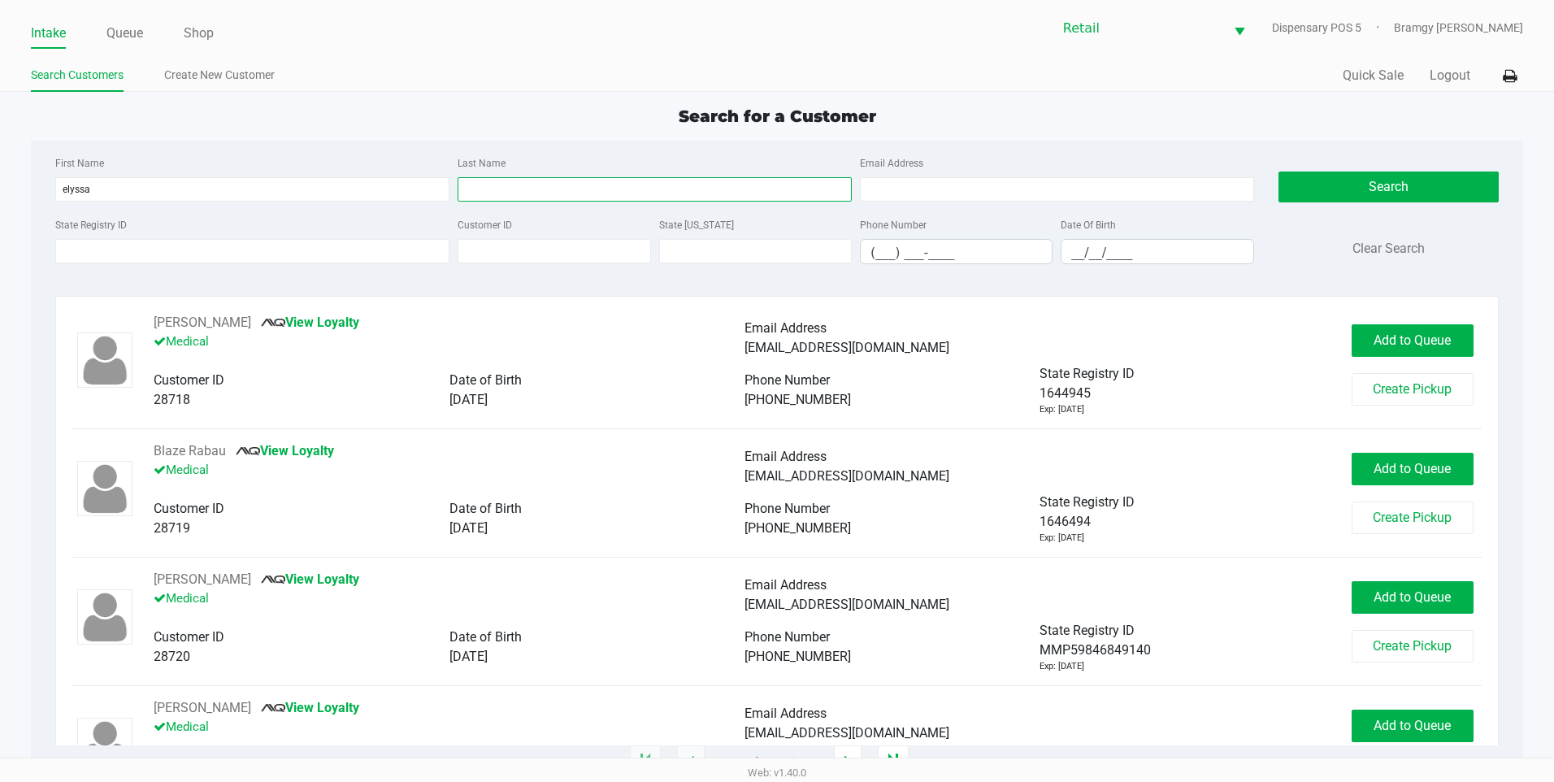
click at [499, 187] on input "Last Name" at bounding box center [655, 189] width 394 height 24
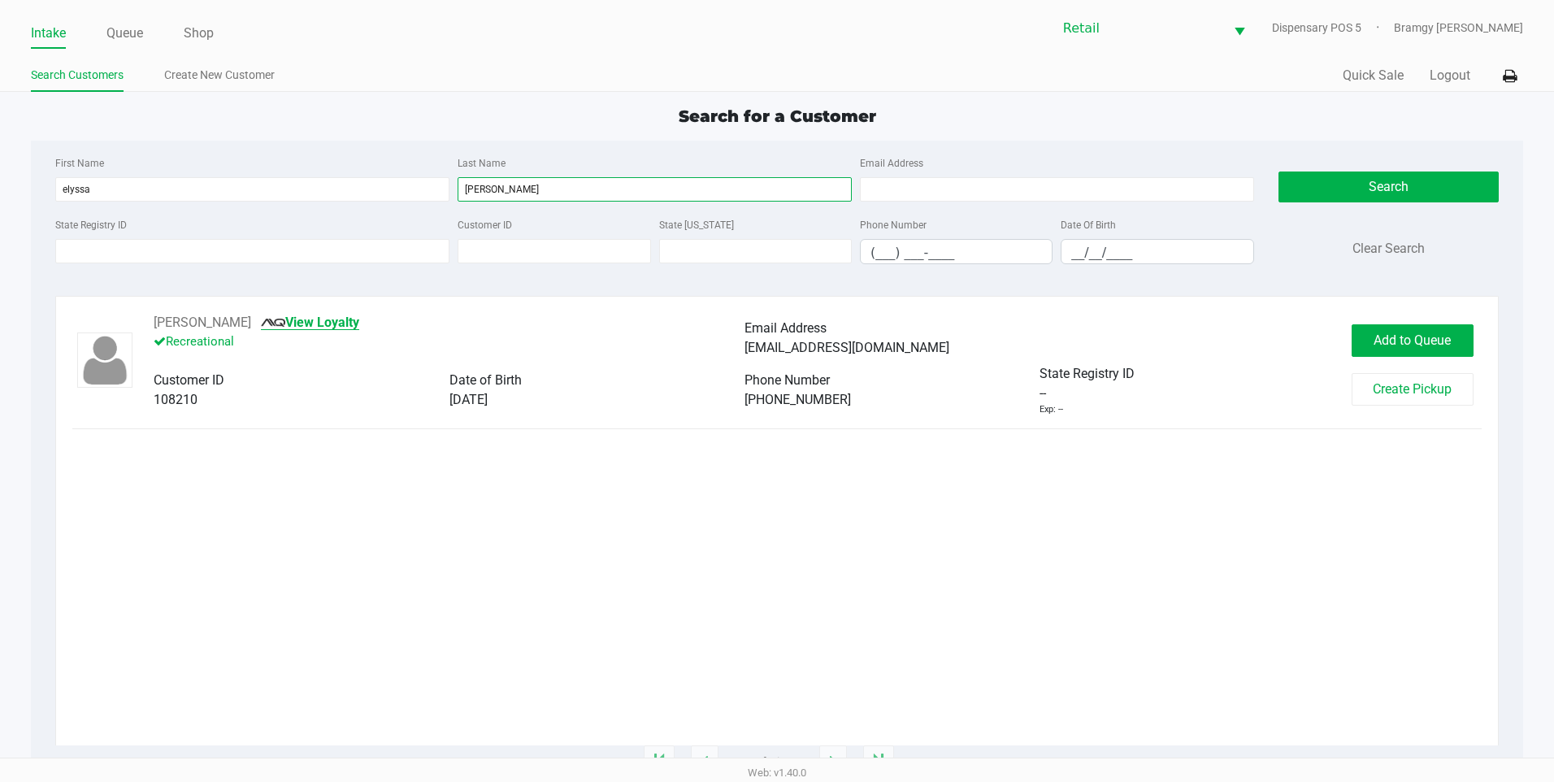
type input "webster"
click at [321, 315] on link "View Loyalty" at bounding box center [310, 322] width 98 height 15
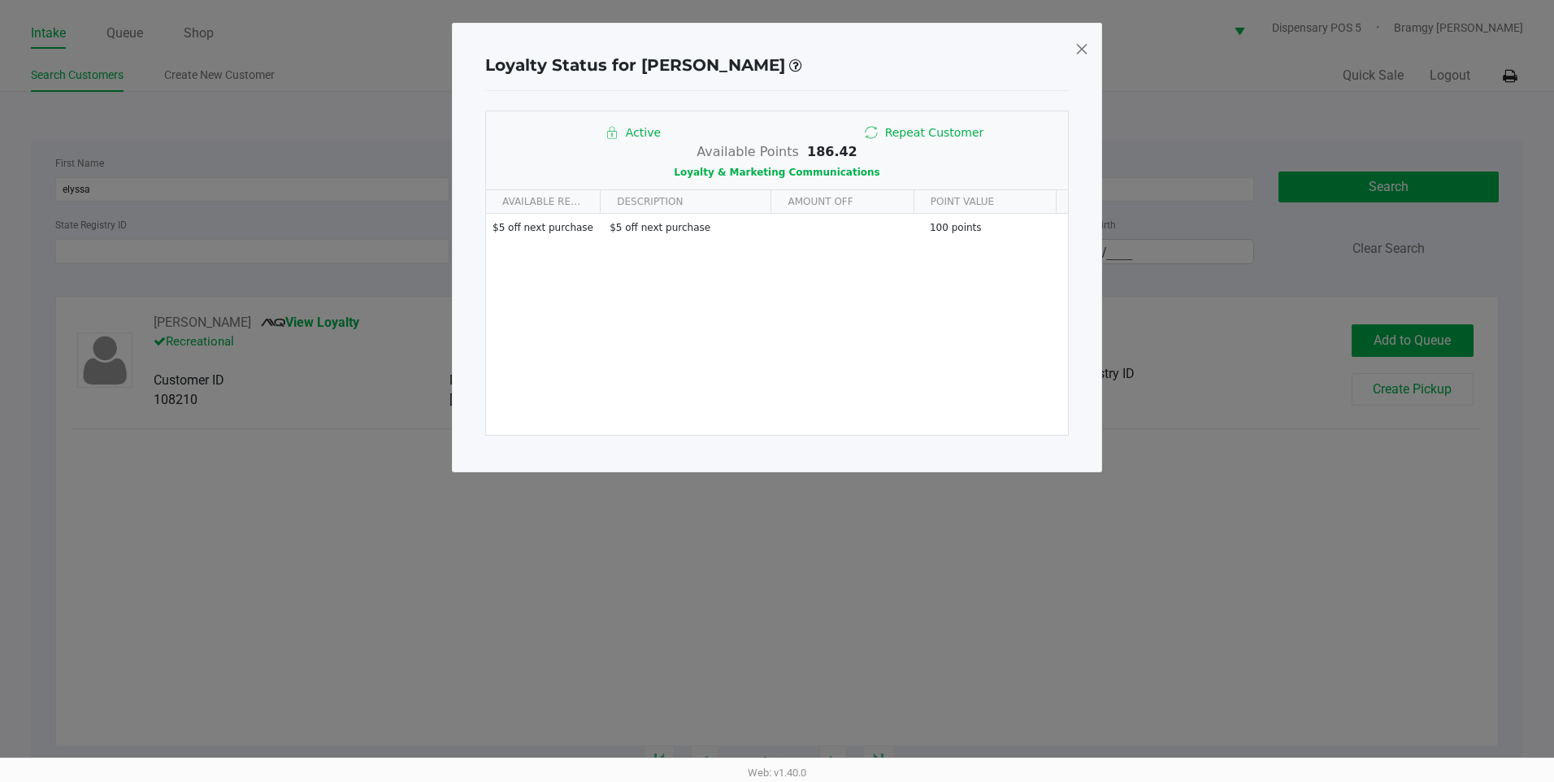
click at [1081, 50] on span at bounding box center [1082, 49] width 15 height 26
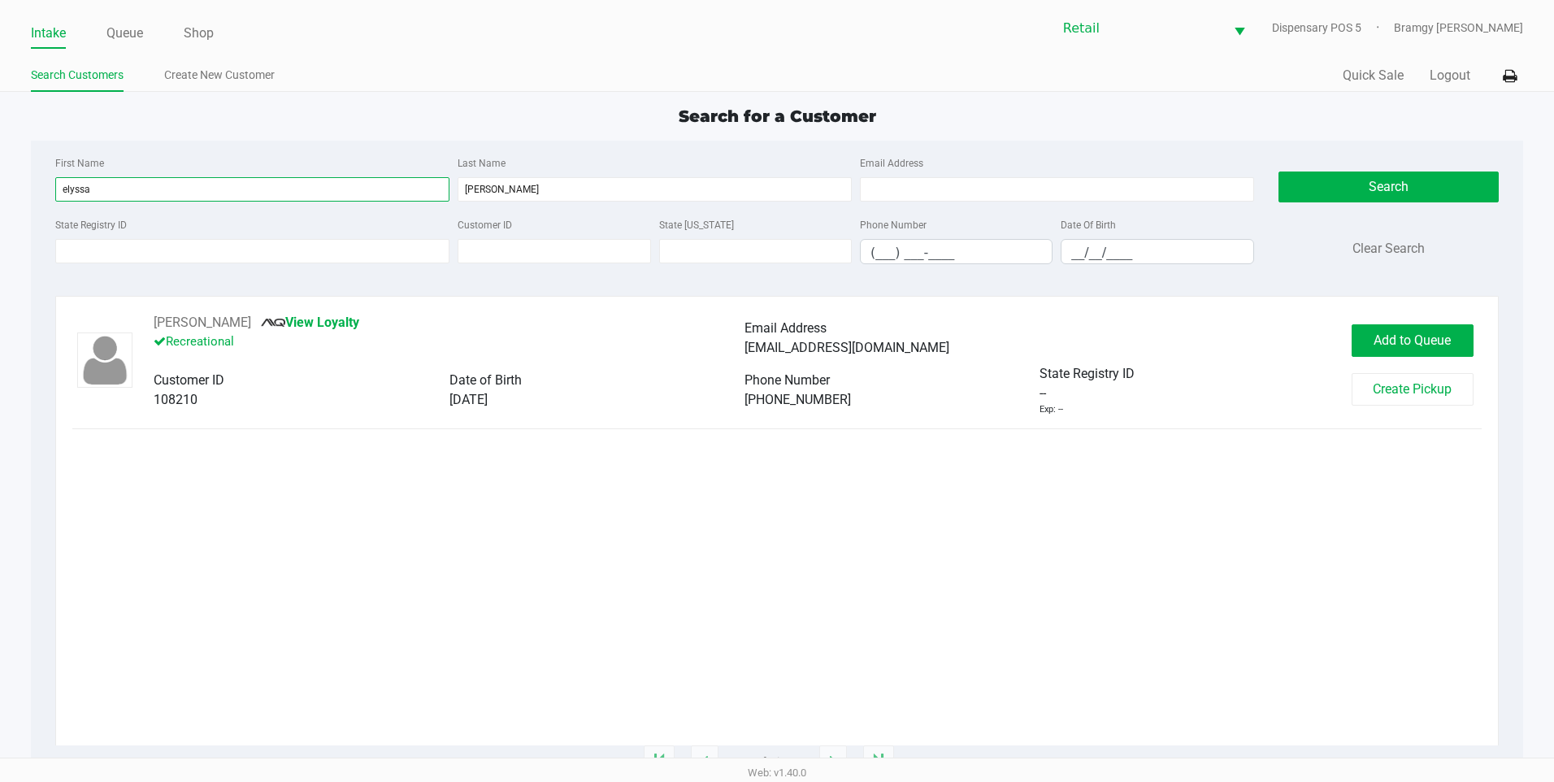
drag, startPoint x: 114, startPoint y: 189, endPoint x: -3, endPoint y: 185, distance: 117.1
click at [0, 185] on html "Intake Queue Shop Retail Dispensary POS 5 Bramgy Brito Search Customers Create …" at bounding box center [777, 391] width 1554 height 782
drag, startPoint x: 528, startPoint y: 193, endPoint x: 380, endPoint y: 192, distance: 148.8
click at [380, 192] on div "First Name Last Name Email Address" at bounding box center [654, 184] width 1207 height 62
click at [108, 181] on input "First Name" at bounding box center [252, 189] width 394 height 24
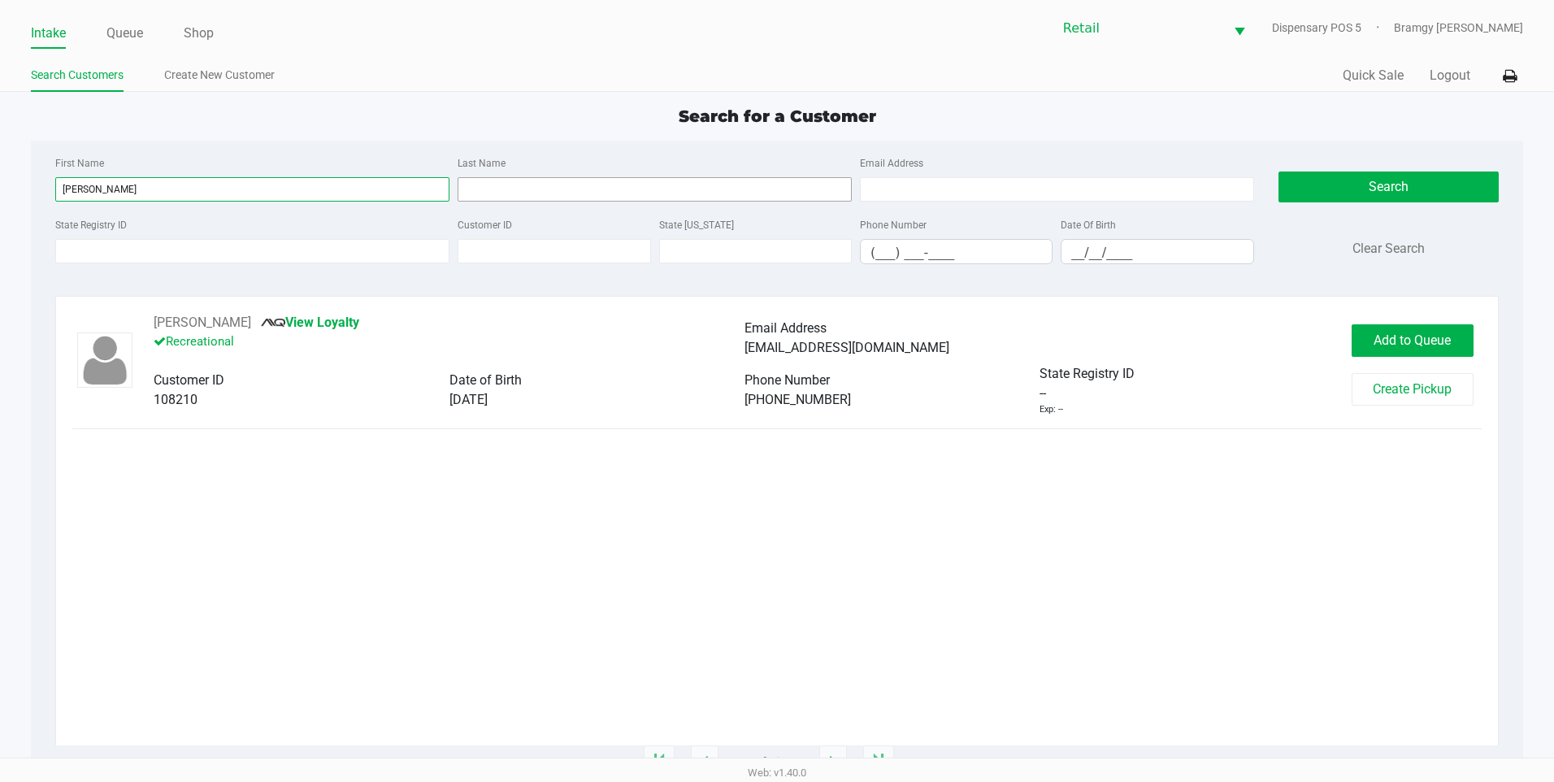
type input "anibal"
click at [481, 186] on input "Last Name" at bounding box center [655, 189] width 394 height 24
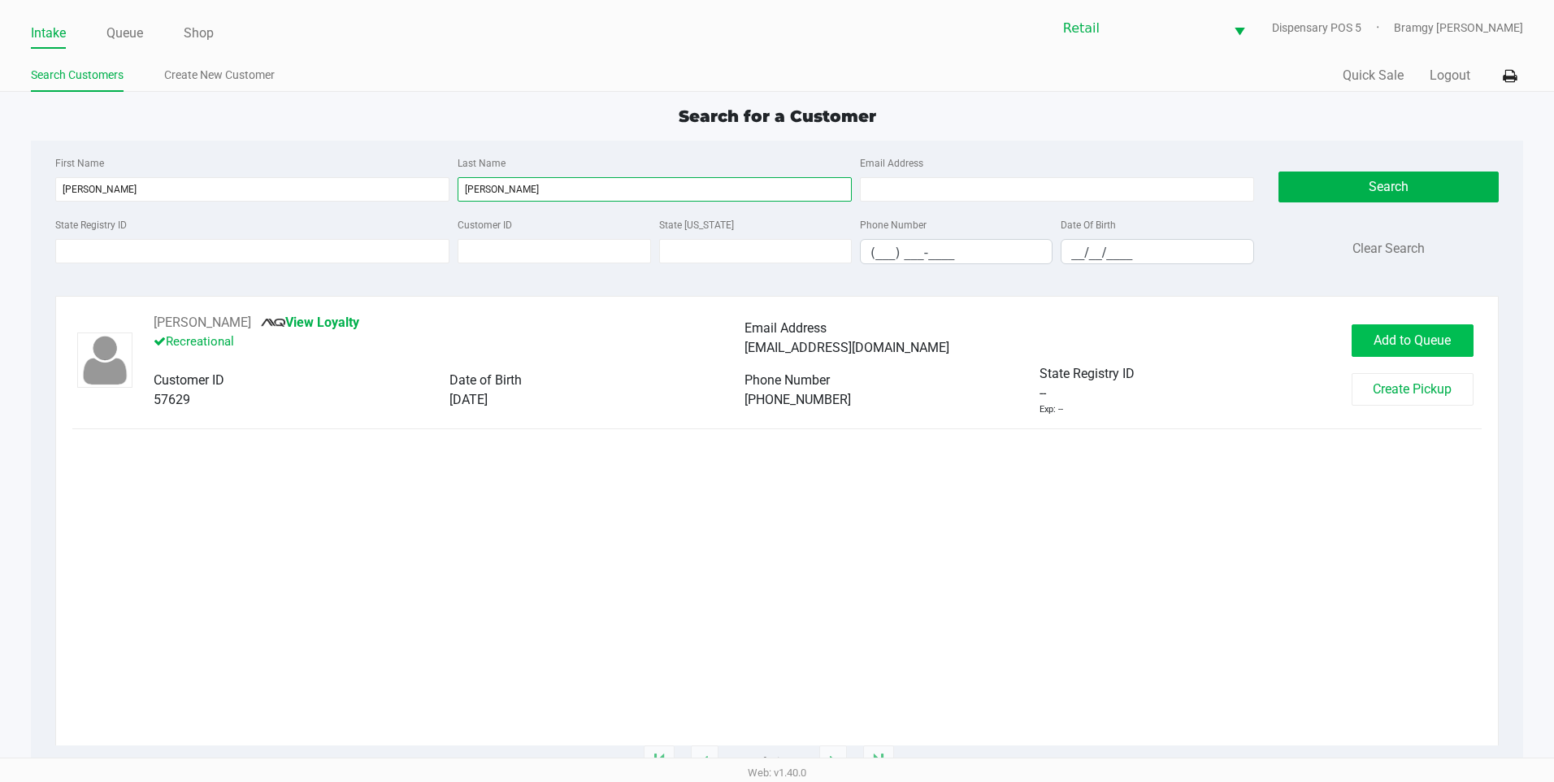
type input "torres"
click at [1440, 352] on button "Add to Queue" at bounding box center [1413, 340] width 122 height 33
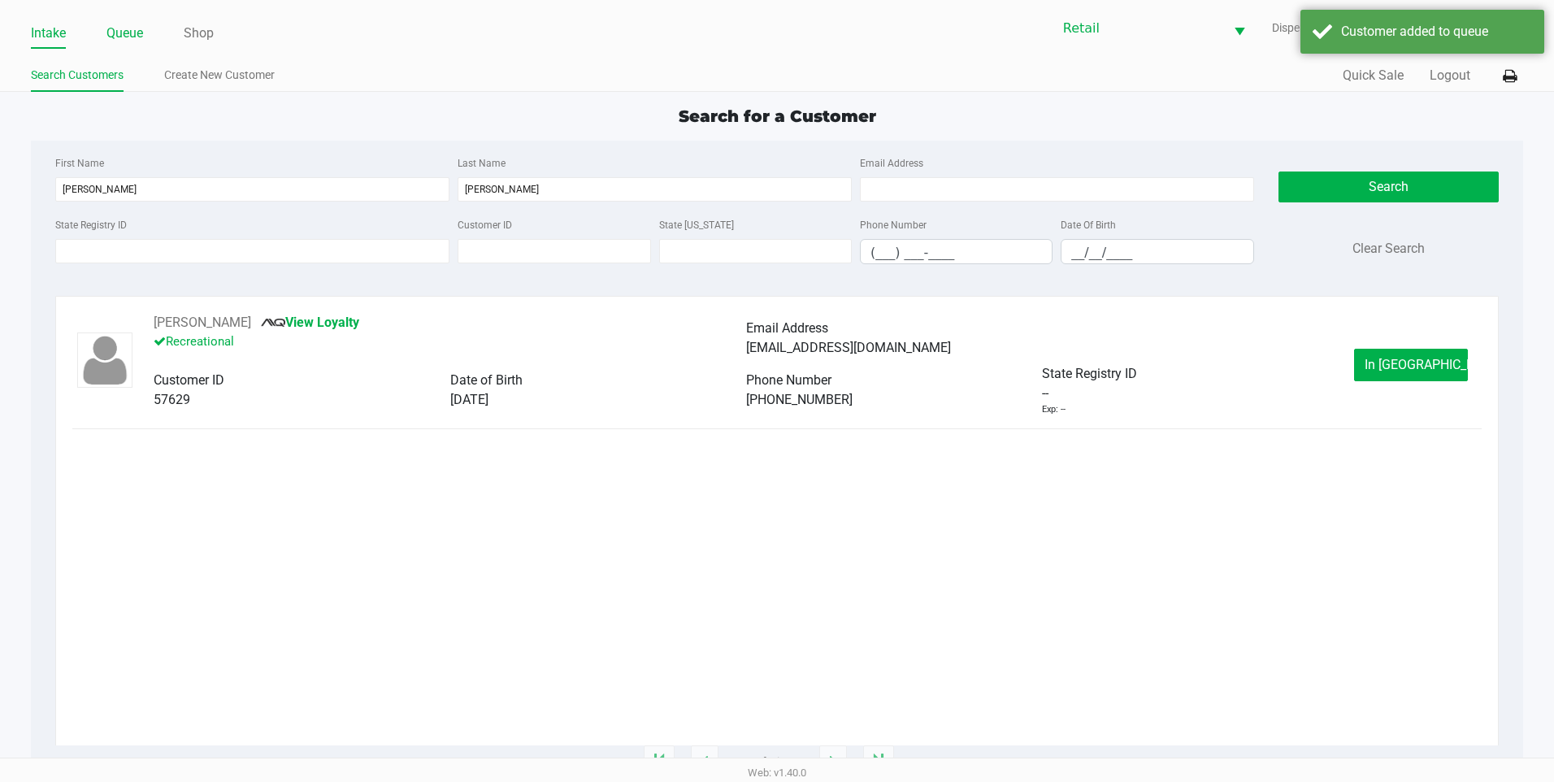
click at [136, 42] on link "Queue" at bounding box center [124, 33] width 37 height 23
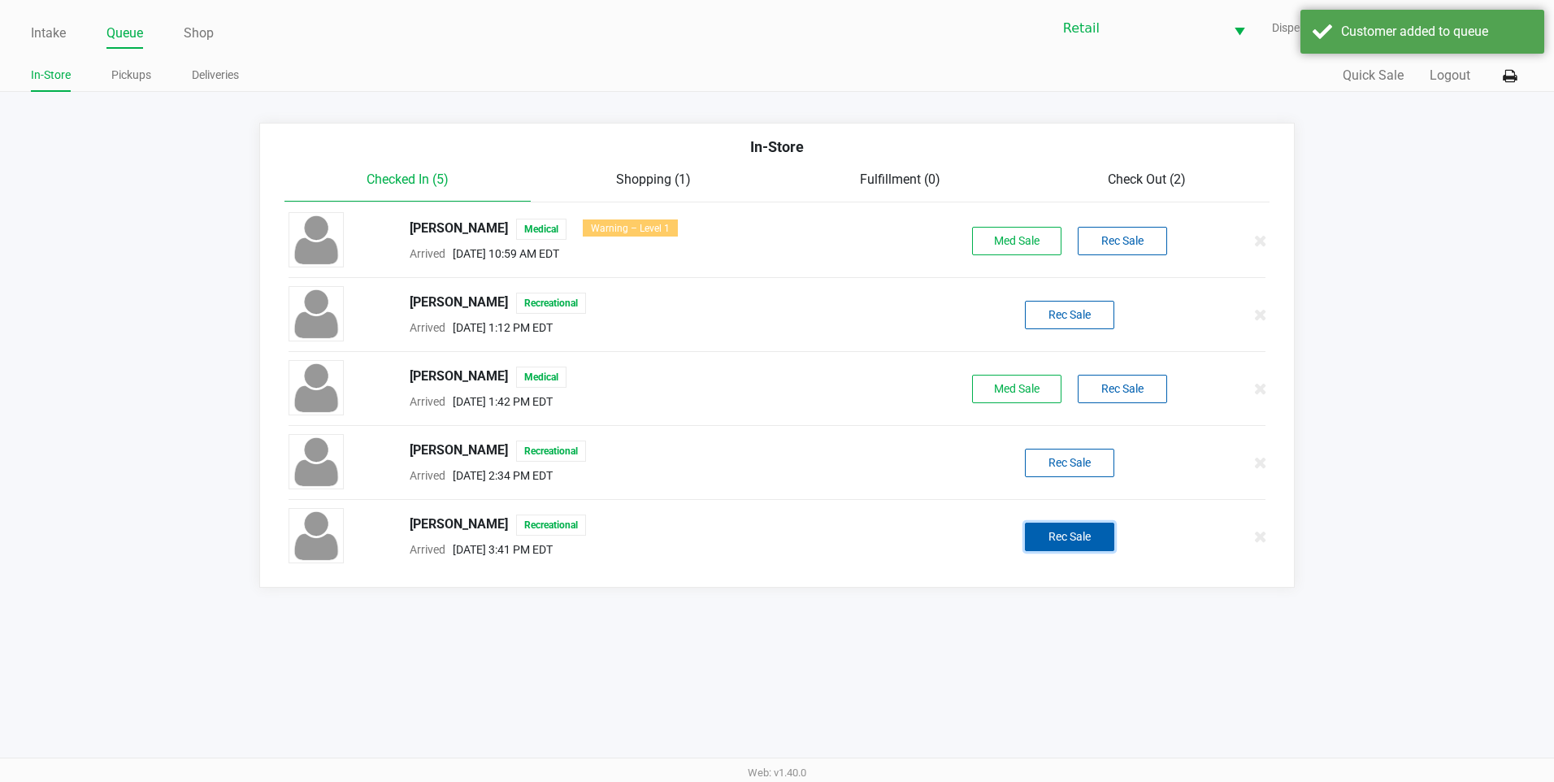
click at [1071, 538] on button "Rec Sale" at bounding box center [1069, 537] width 89 height 28
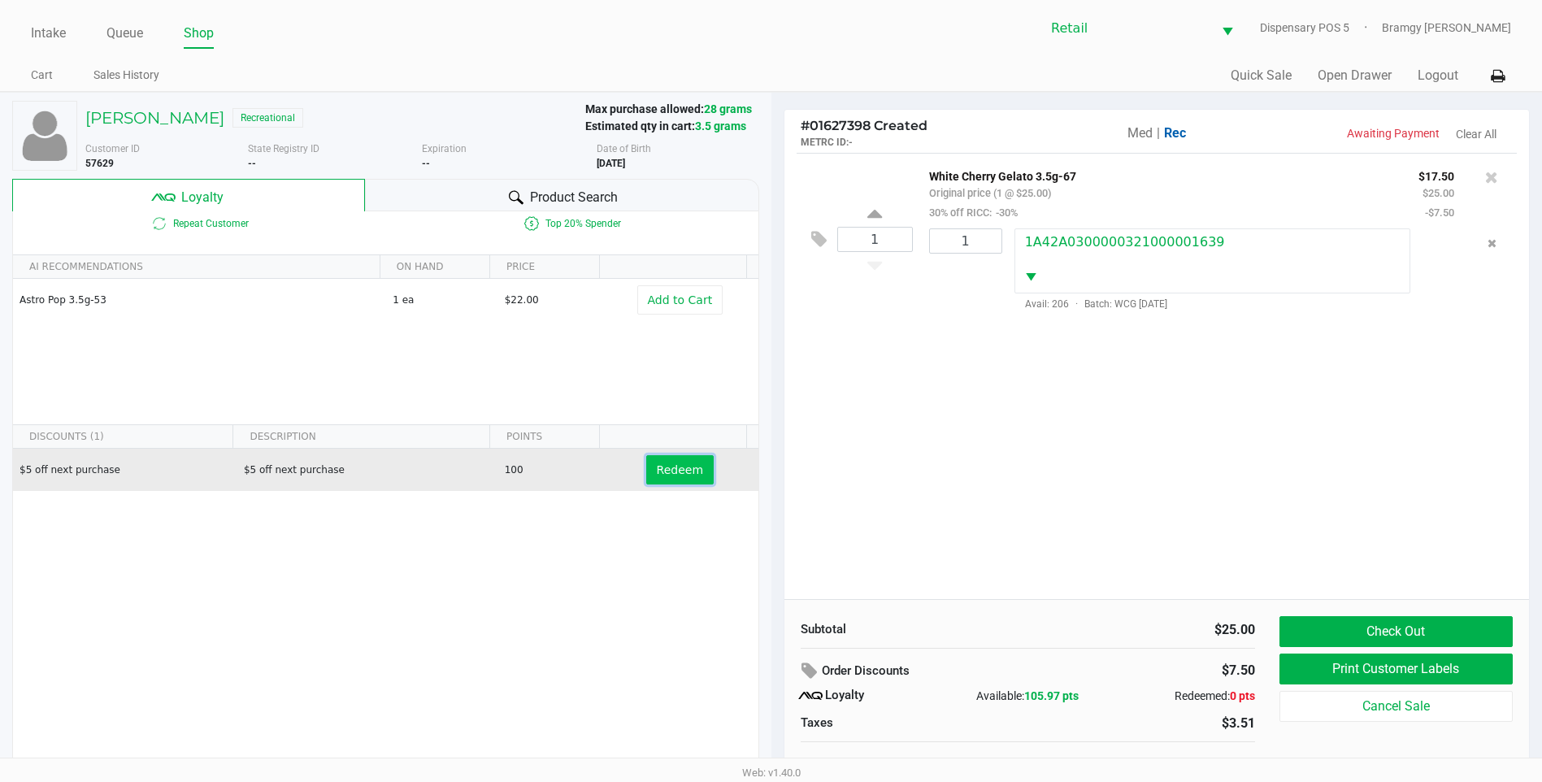
click at [664, 482] on button "Redeem" at bounding box center [679, 469] width 67 height 29
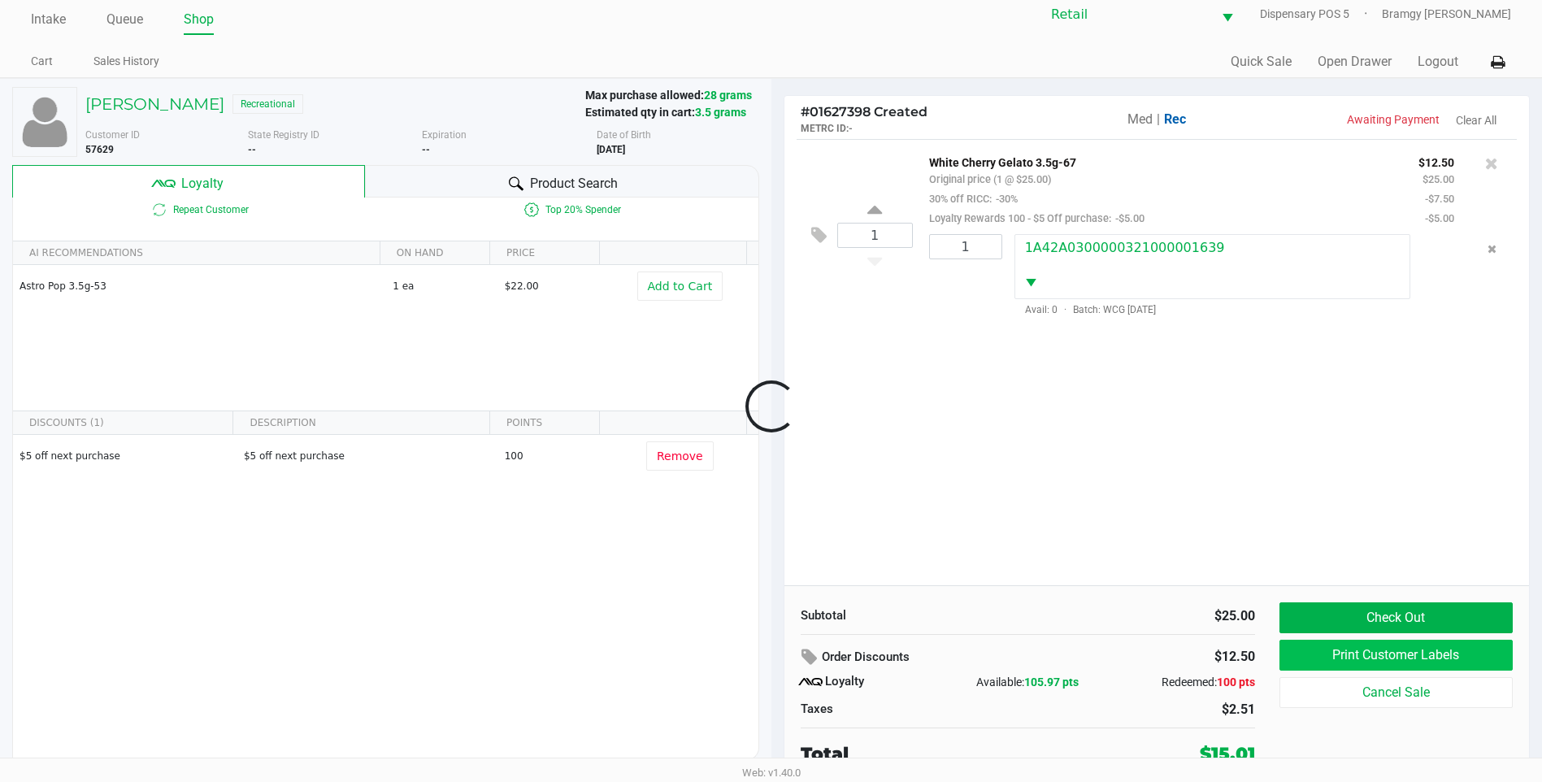
scroll to position [16, 0]
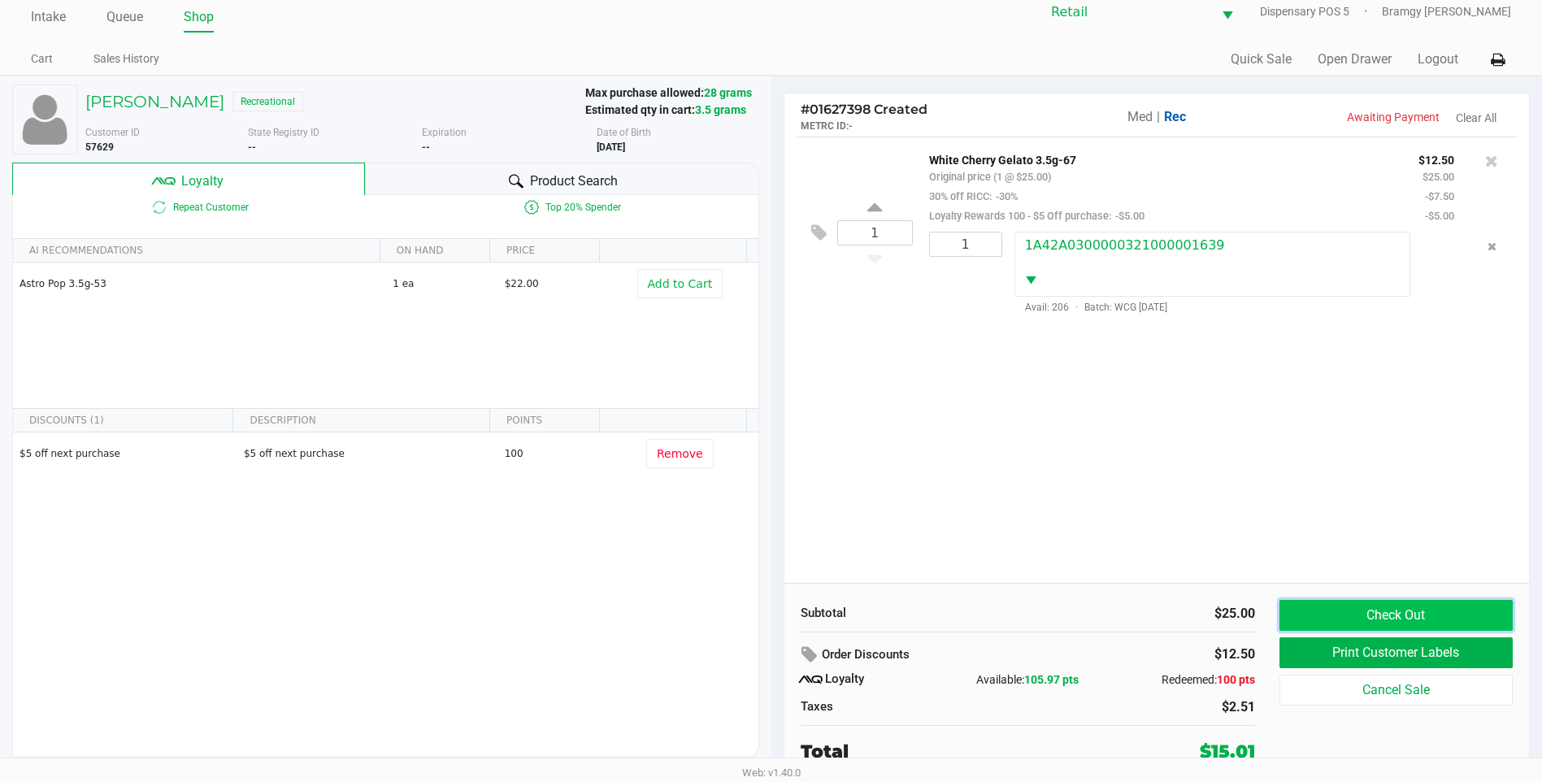
click at [1358, 621] on button "Check Out" at bounding box center [1396, 615] width 233 height 31
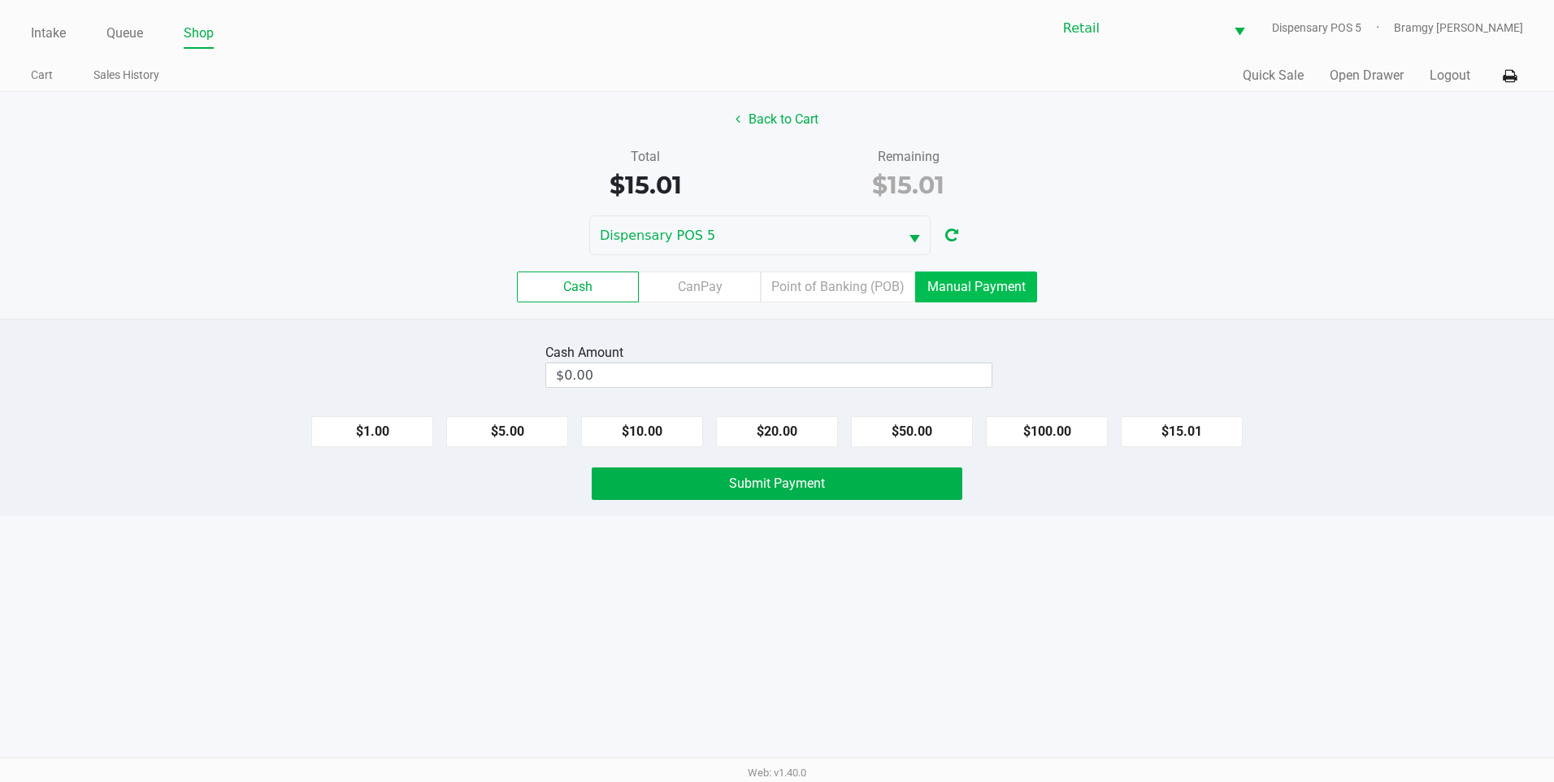
click at [982, 277] on label "Manual Payment" at bounding box center [976, 287] width 122 height 31
click at [0, 0] on 8 "Manual Payment" at bounding box center [0, 0] width 0 height 0
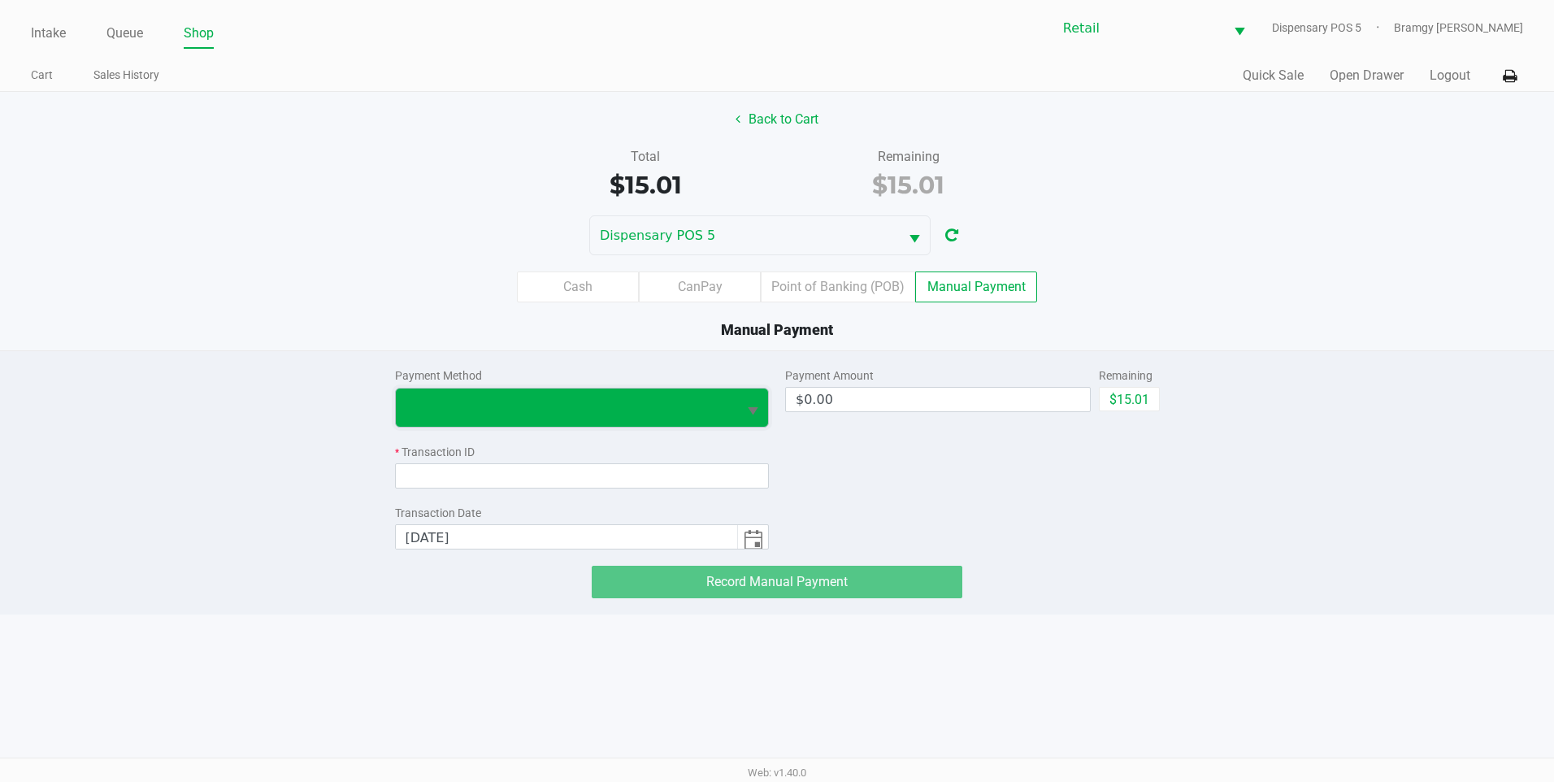
click at [566, 423] on span at bounding box center [567, 408] width 342 height 38
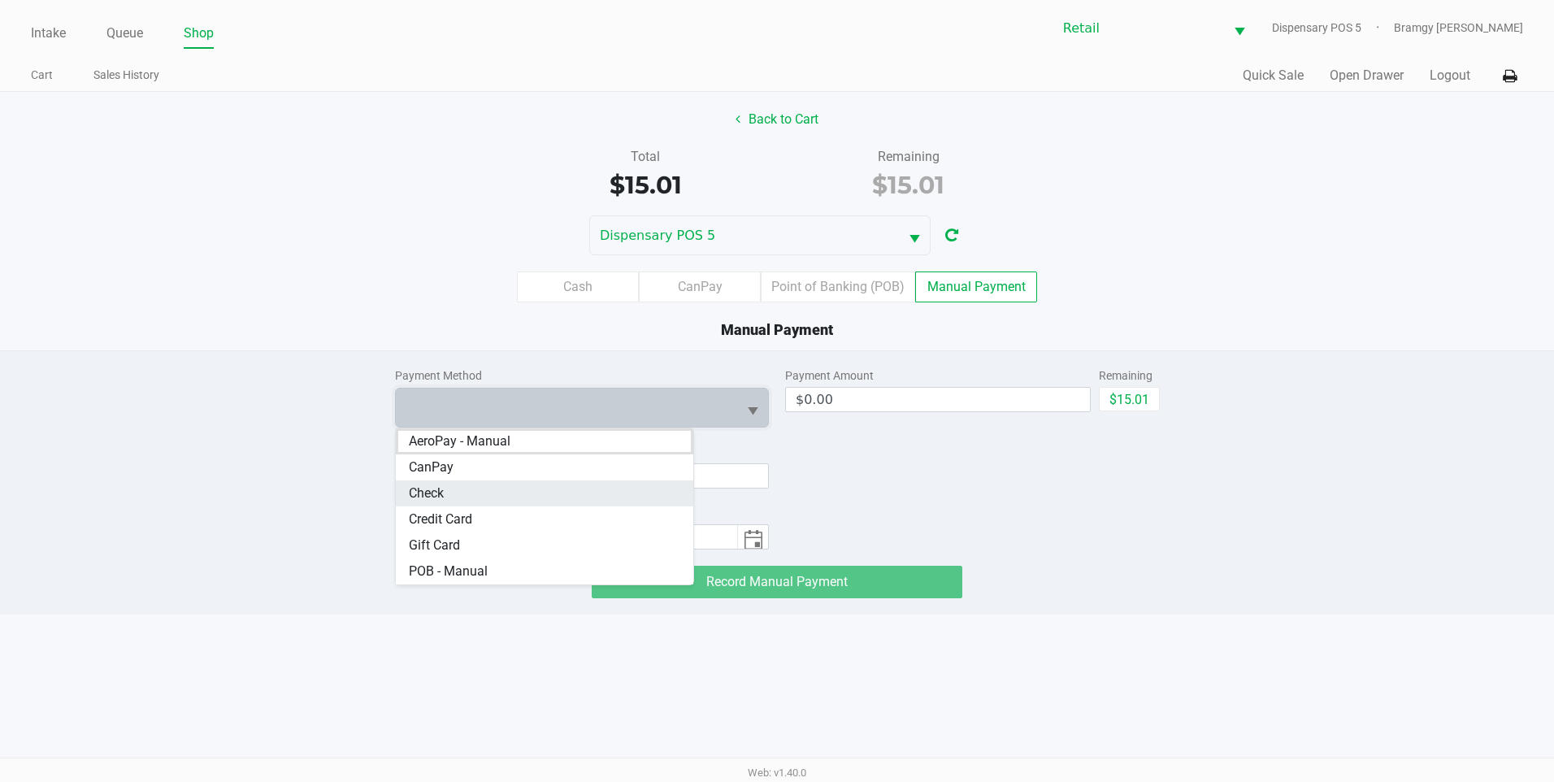
click at [514, 503] on li "Check" at bounding box center [545, 493] width 298 height 26
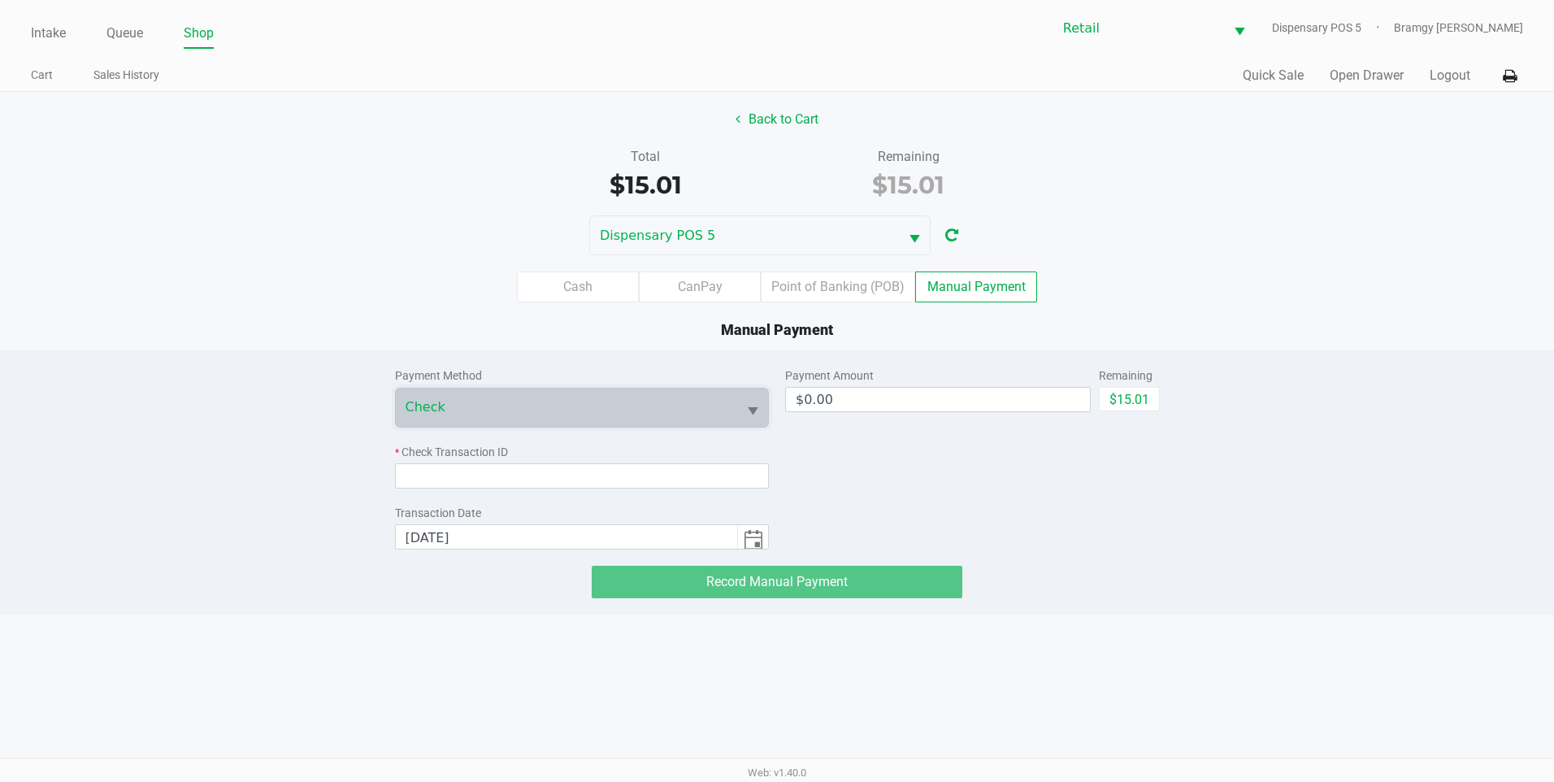
click at [515, 489] on div "Payment Method Check * Check Transaction ID Transaction Date 8/27/2025" at bounding box center [582, 450] width 375 height 198
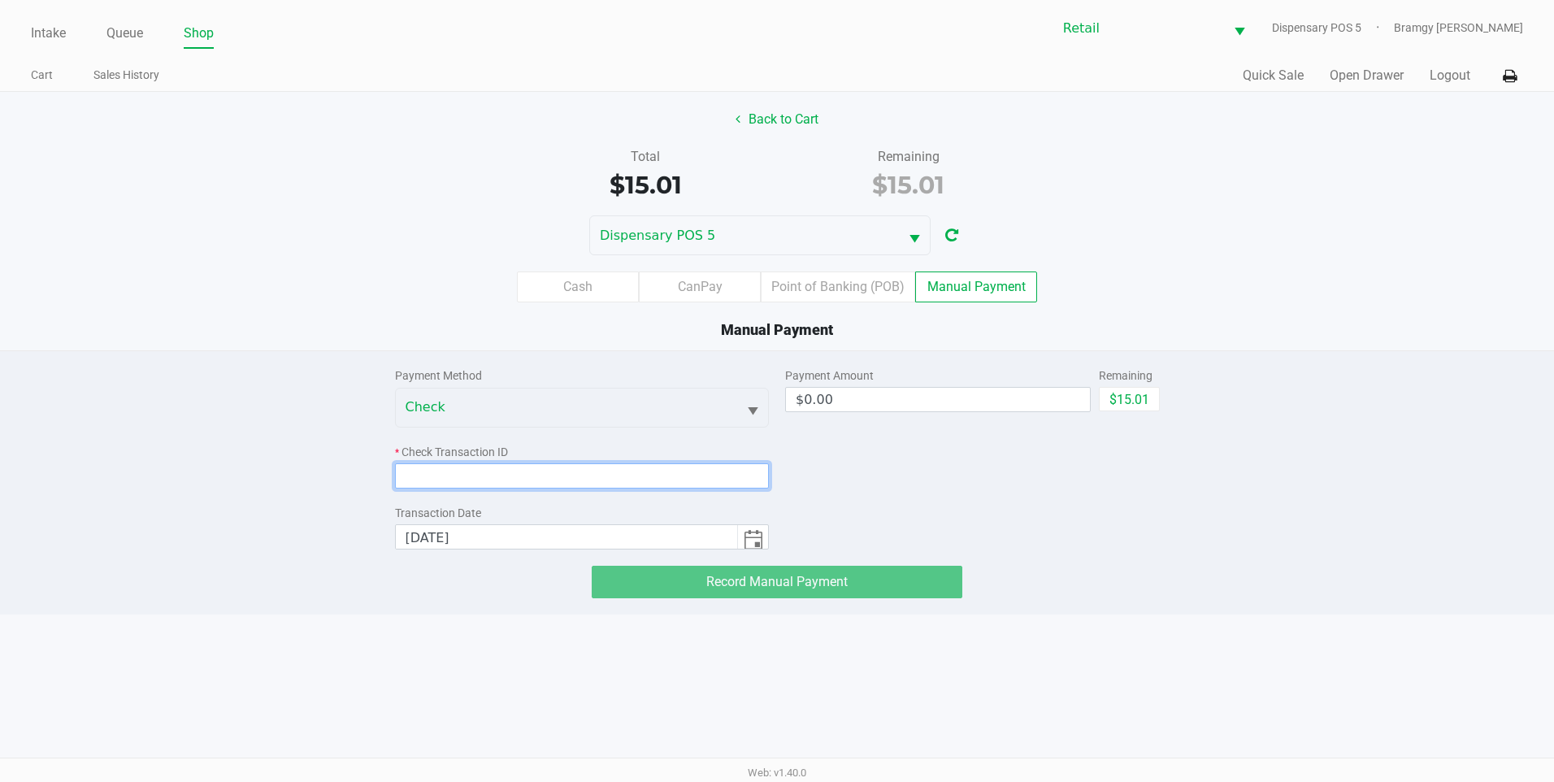
click at [515, 480] on input at bounding box center [582, 475] width 375 height 25
click at [1129, 391] on button "$15.01" at bounding box center [1129, 399] width 61 height 24
type input "$15.01"
click at [563, 472] on input at bounding box center [582, 475] width 375 height 25
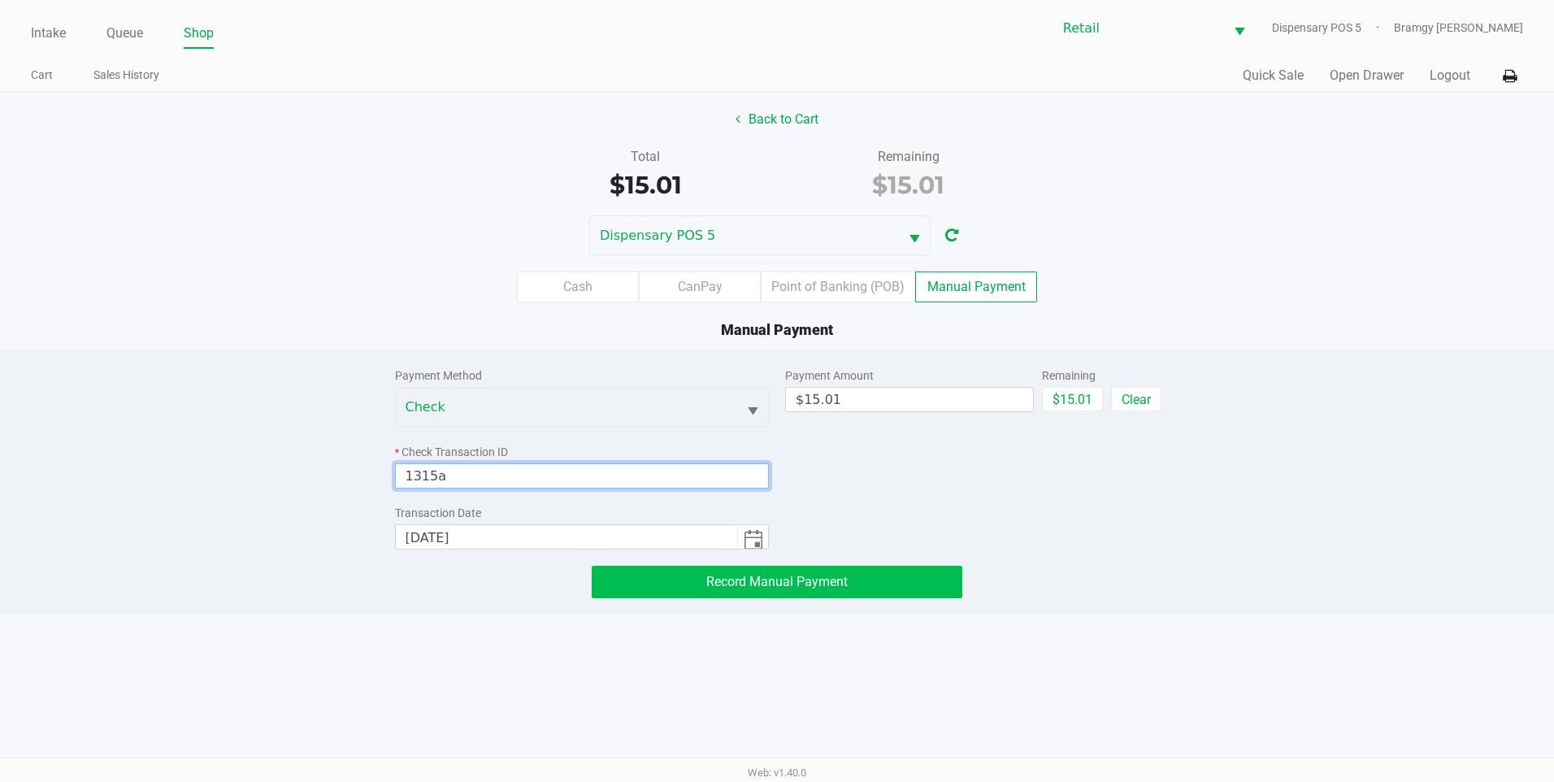
type input "1315a"
click at [733, 593] on button "Record Manual Payment" at bounding box center [777, 582] width 371 height 33
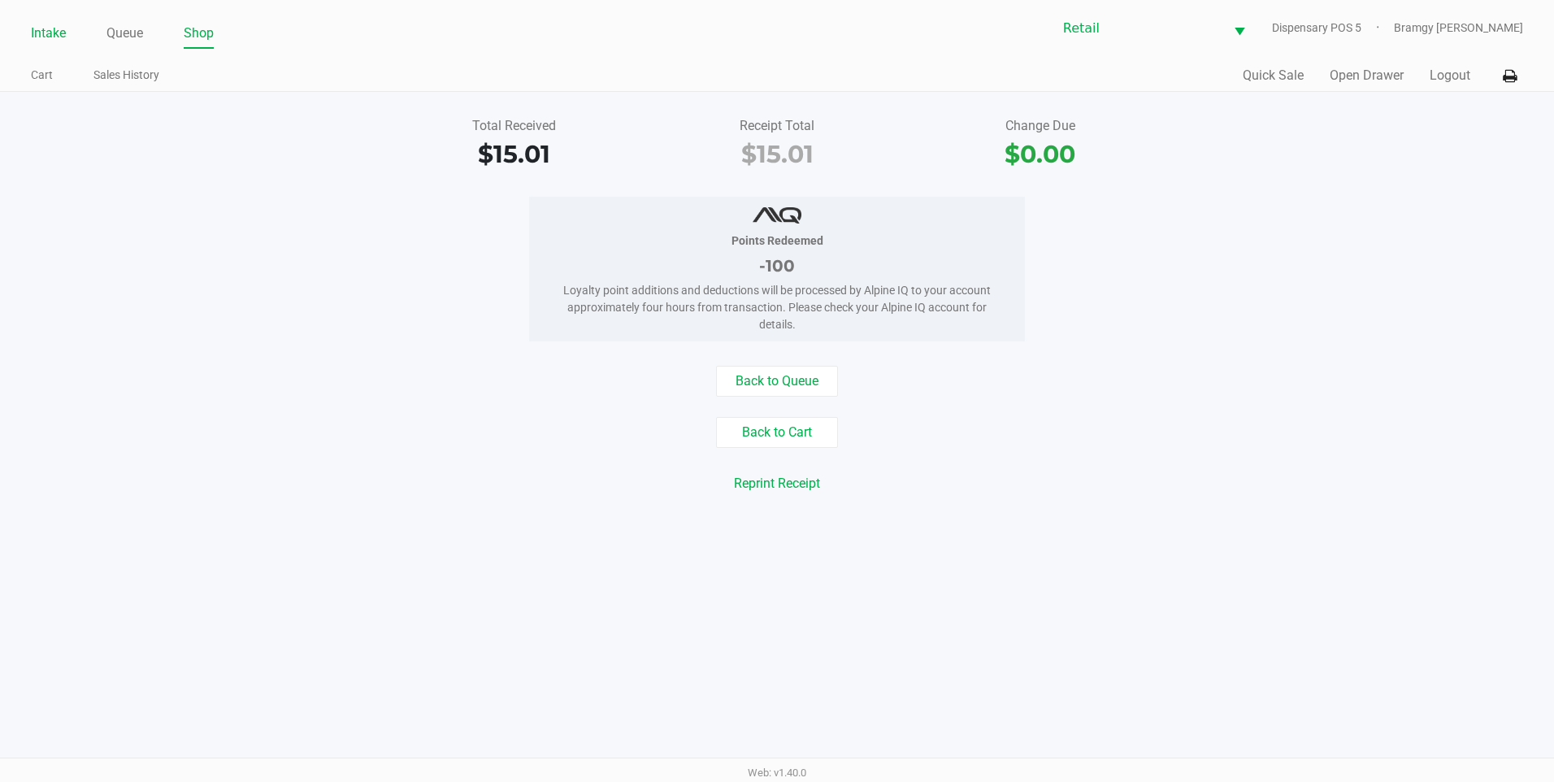
click at [32, 30] on link "Intake" at bounding box center [48, 33] width 35 height 23
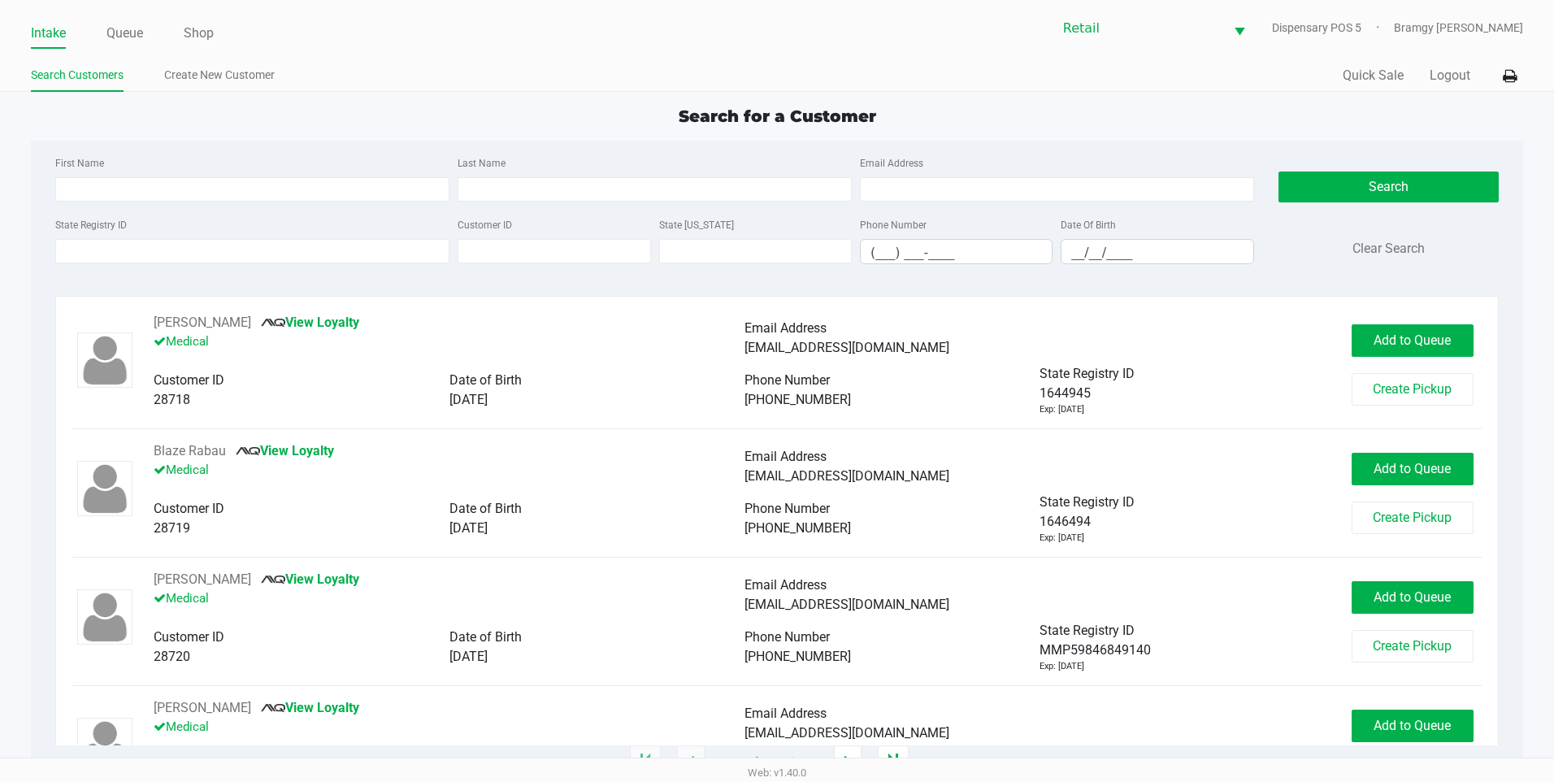
click at [171, 170] on div "First Name" at bounding box center [252, 177] width 402 height 49
click at [176, 184] on input "First Name" at bounding box center [252, 189] width 394 height 24
type input "luis"
click at [593, 178] on input "Last Name" at bounding box center [655, 189] width 394 height 24
type input "ramos"
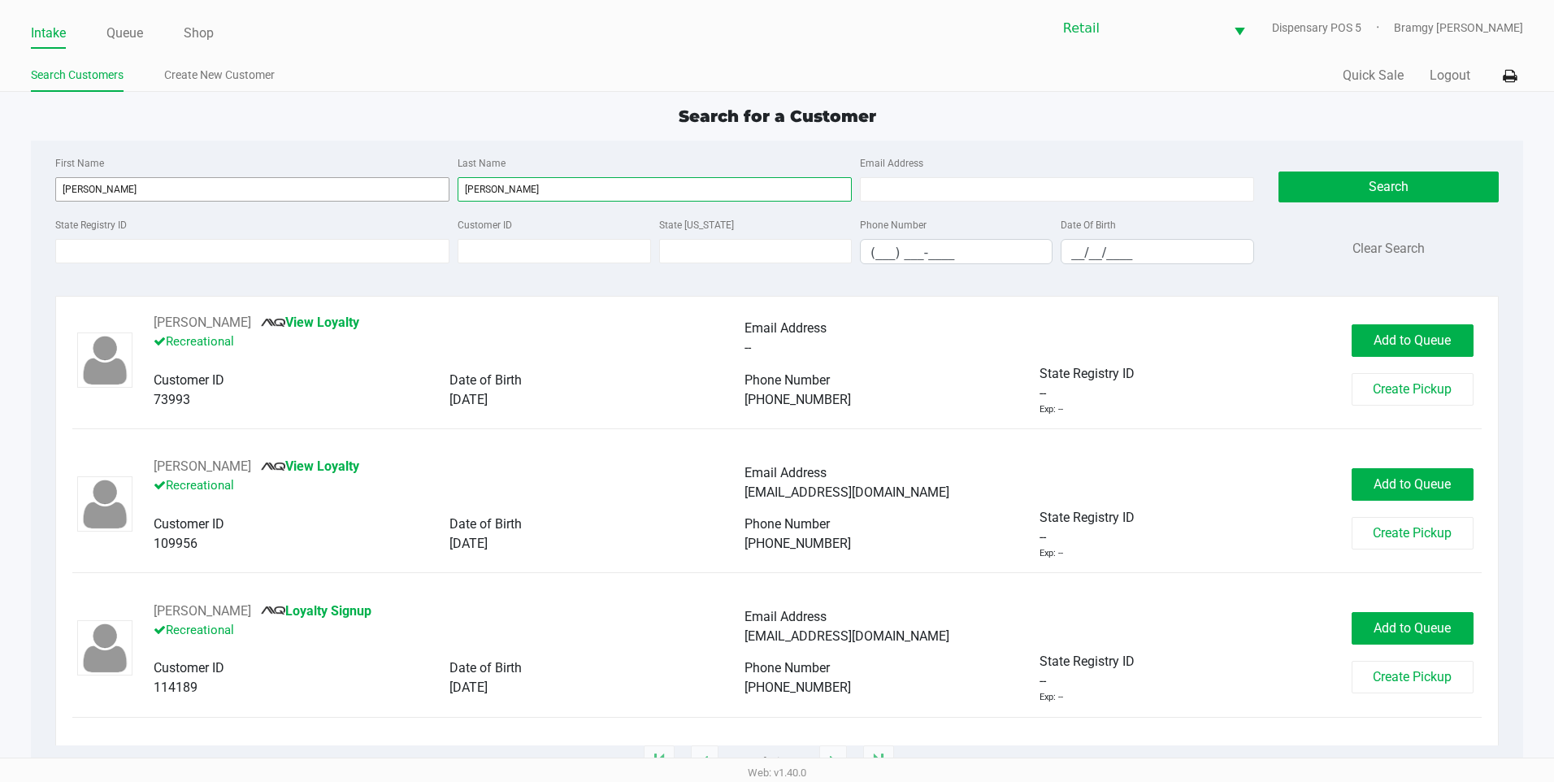
drag, startPoint x: 533, startPoint y: 189, endPoint x: 385, endPoint y: 196, distance: 148.9
click at [388, 192] on div "First Name luis Last Name ramos Email Address" at bounding box center [654, 184] width 1207 height 62
drag, startPoint x: 134, startPoint y: 197, endPoint x: 0, endPoint y: 197, distance: 134.1
click at [0, 197] on html "Intake Queue Shop Retail Dispensary POS 5 Bramgy Brito Search Customers Create …" at bounding box center [777, 391] width 1554 height 782
click at [271, 187] on input "First Name" at bounding box center [252, 189] width 394 height 24
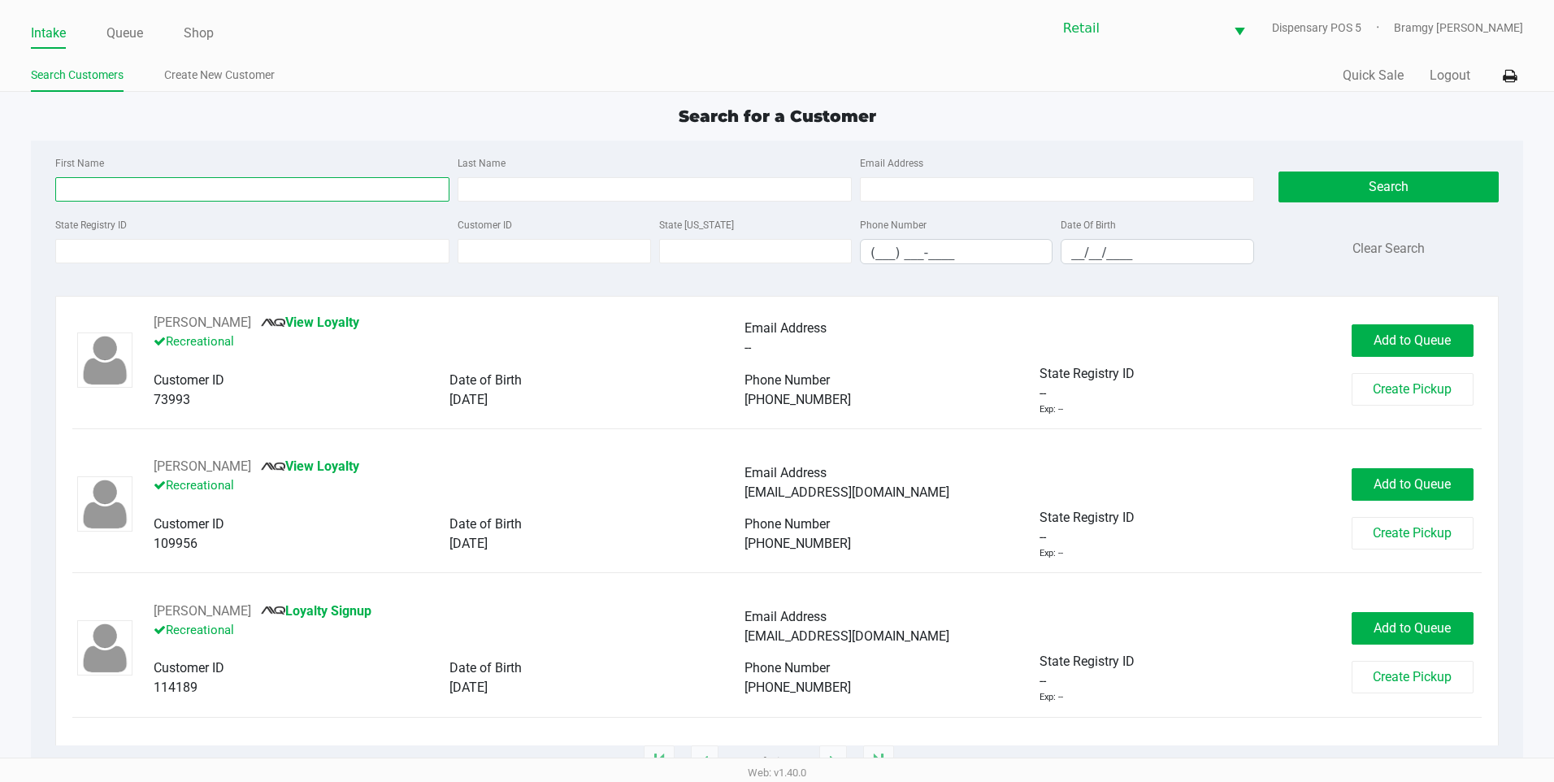
click at [270, 185] on input "First Name" at bounding box center [252, 189] width 394 height 24
click at [1379, 54] on div "Intake Queue Shop Retail Dispensary POS 5 Bramgy Brito Search Customers Create …" at bounding box center [777, 46] width 1554 height 92
click at [1380, 68] on button "Quick Sale" at bounding box center [1373, 76] width 61 height 20
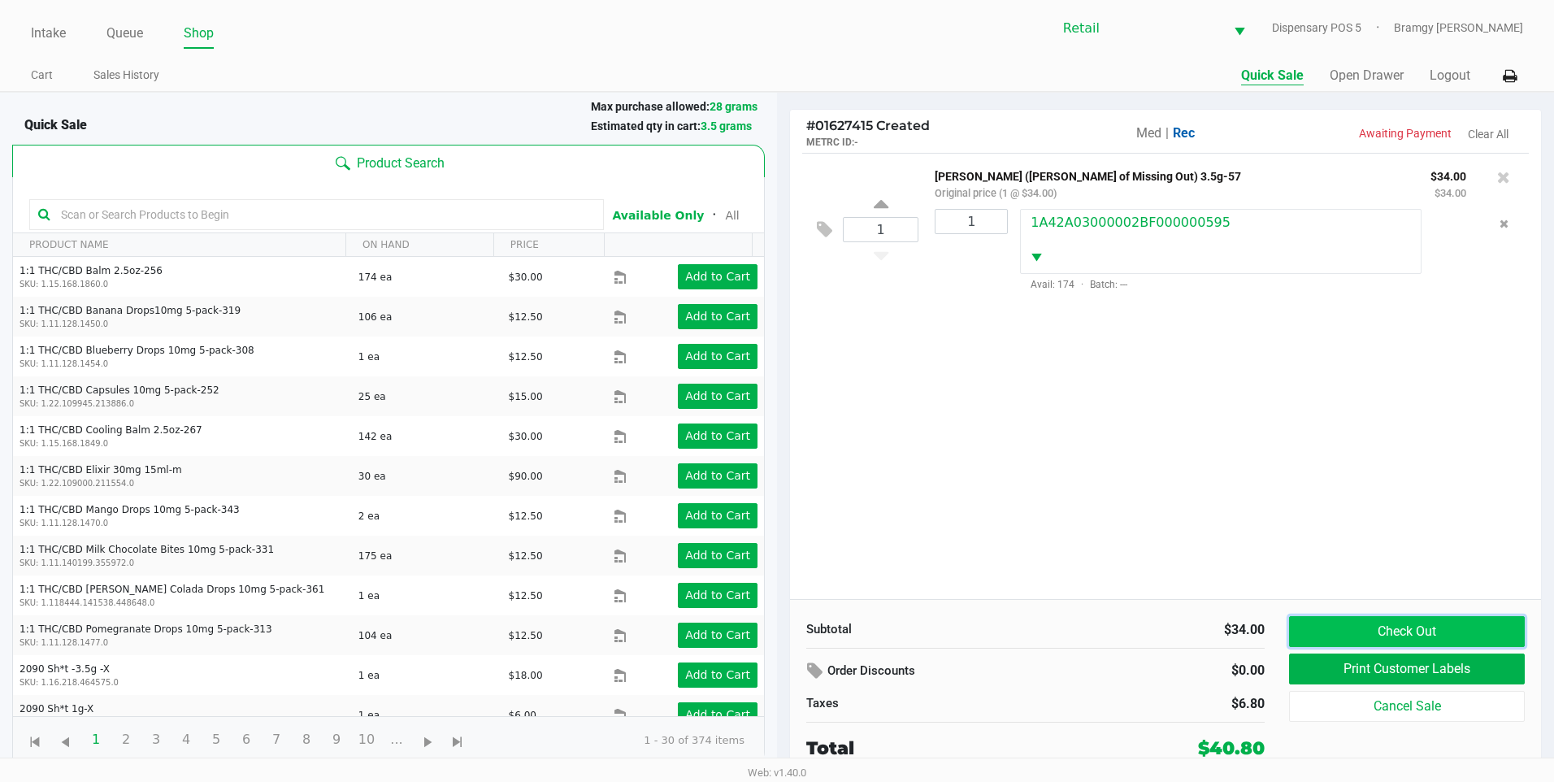
click at [1401, 629] on button "Check Out" at bounding box center [1407, 631] width 236 height 31
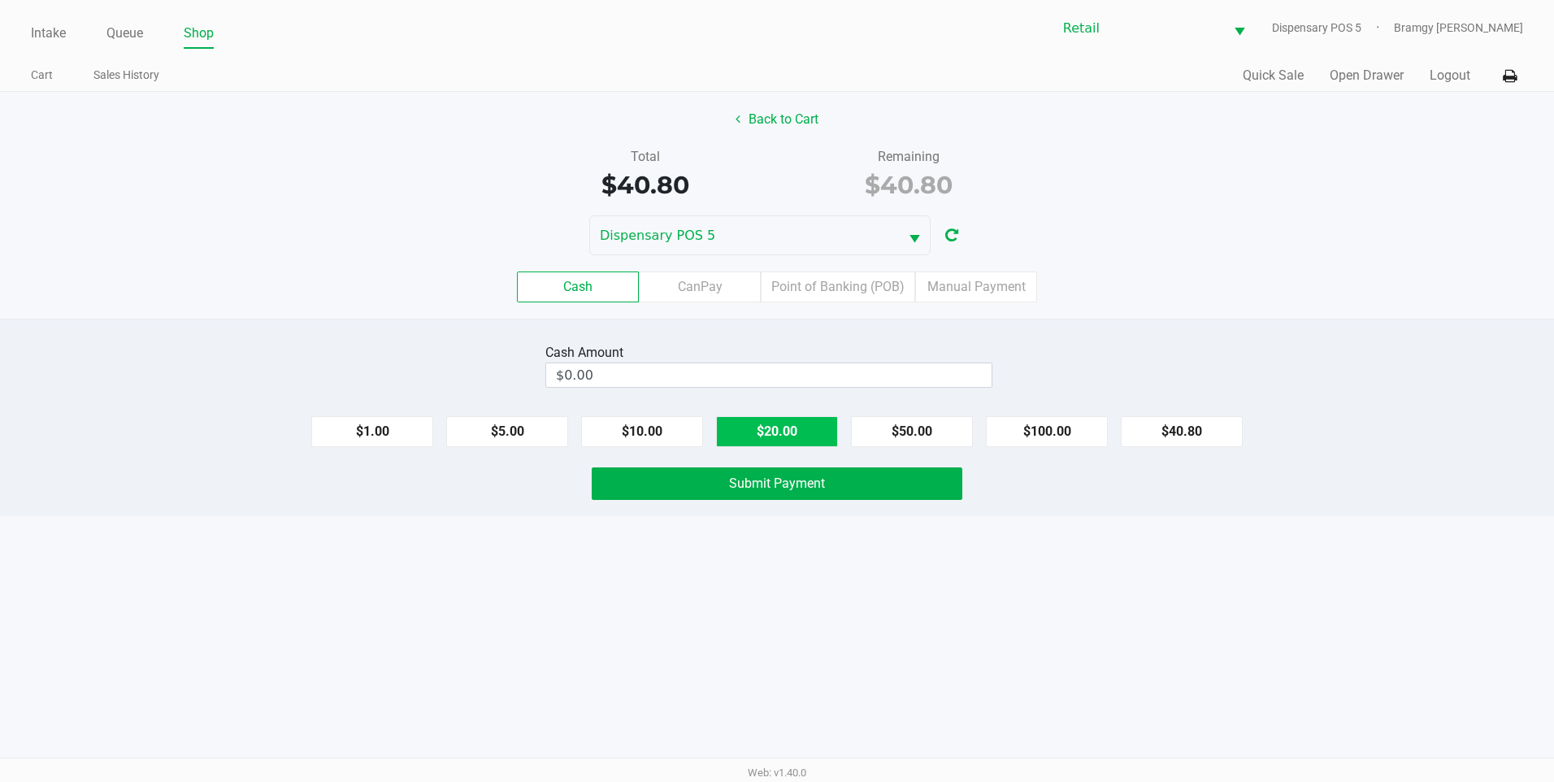
click at [815, 432] on button "$20.00" at bounding box center [777, 431] width 122 height 31
click at [994, 376] on button "Clear" at bounding box center [992, 375] width 50 height 24
click at [1054, 432] on button "$100.00" at bounding box center [1047, 431] width 122 height 31
click at [1054, 423] on button "$100.00" at bounding box center [1047, 431] width 122 height 31
click at [965, 372] on div "Clear" at bounding box center [984, 366] width 49 height 42
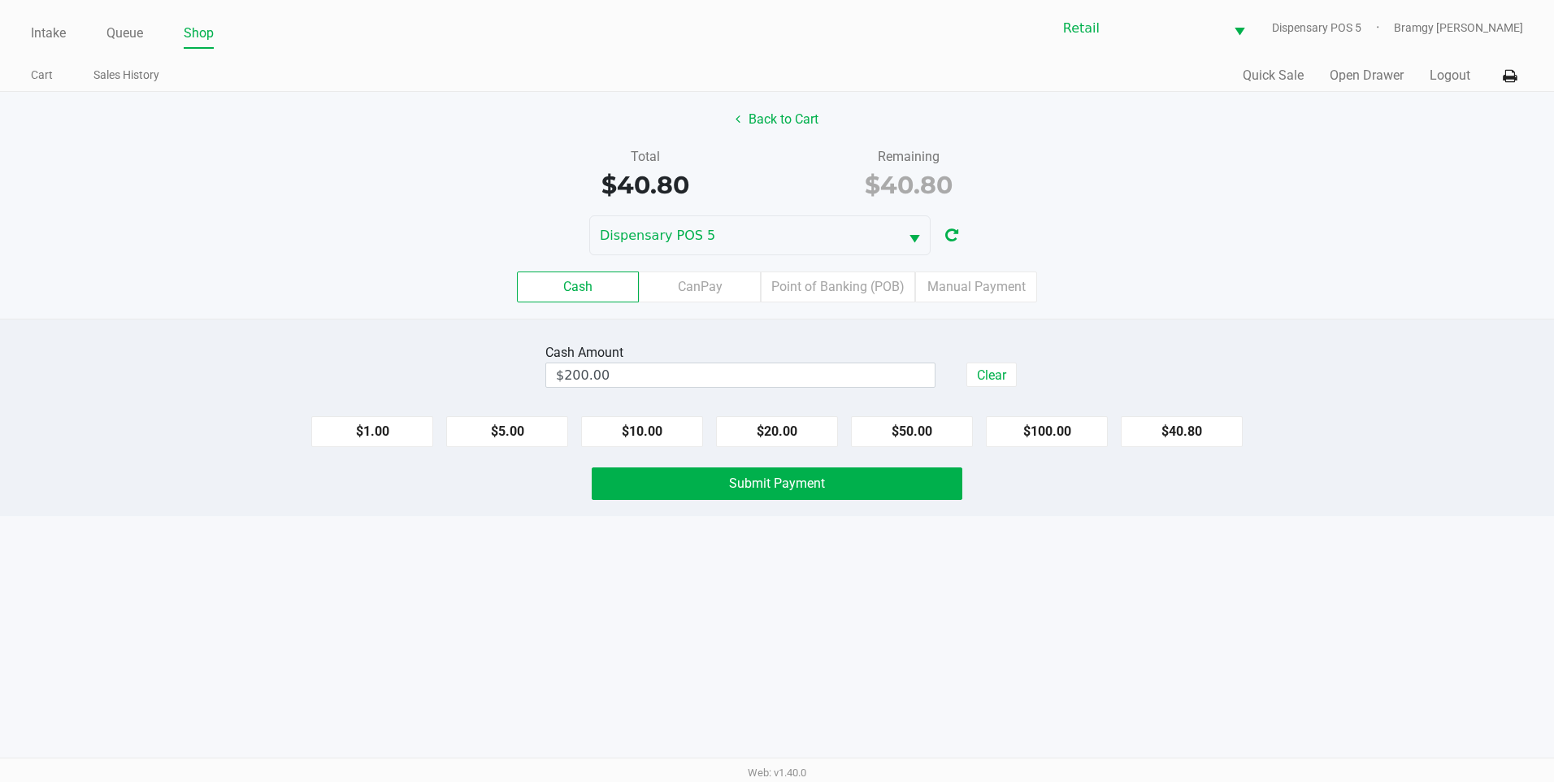
click at [997, 388] on div "Cash Amount $200.00 Clear" at bounding box center [776, 365] width 463 height 51
click at [997, 380] on button "Clear" at bounding box center [992, 375] width 50 height 24
click at [1010, 423] on button "$100.00" at bounding box center [1047, 431] width 122 height 31
type input "$100.00"
click at [784, 483] on span "Submit Payment" at bounding box center [777, 483] width 96 height 15
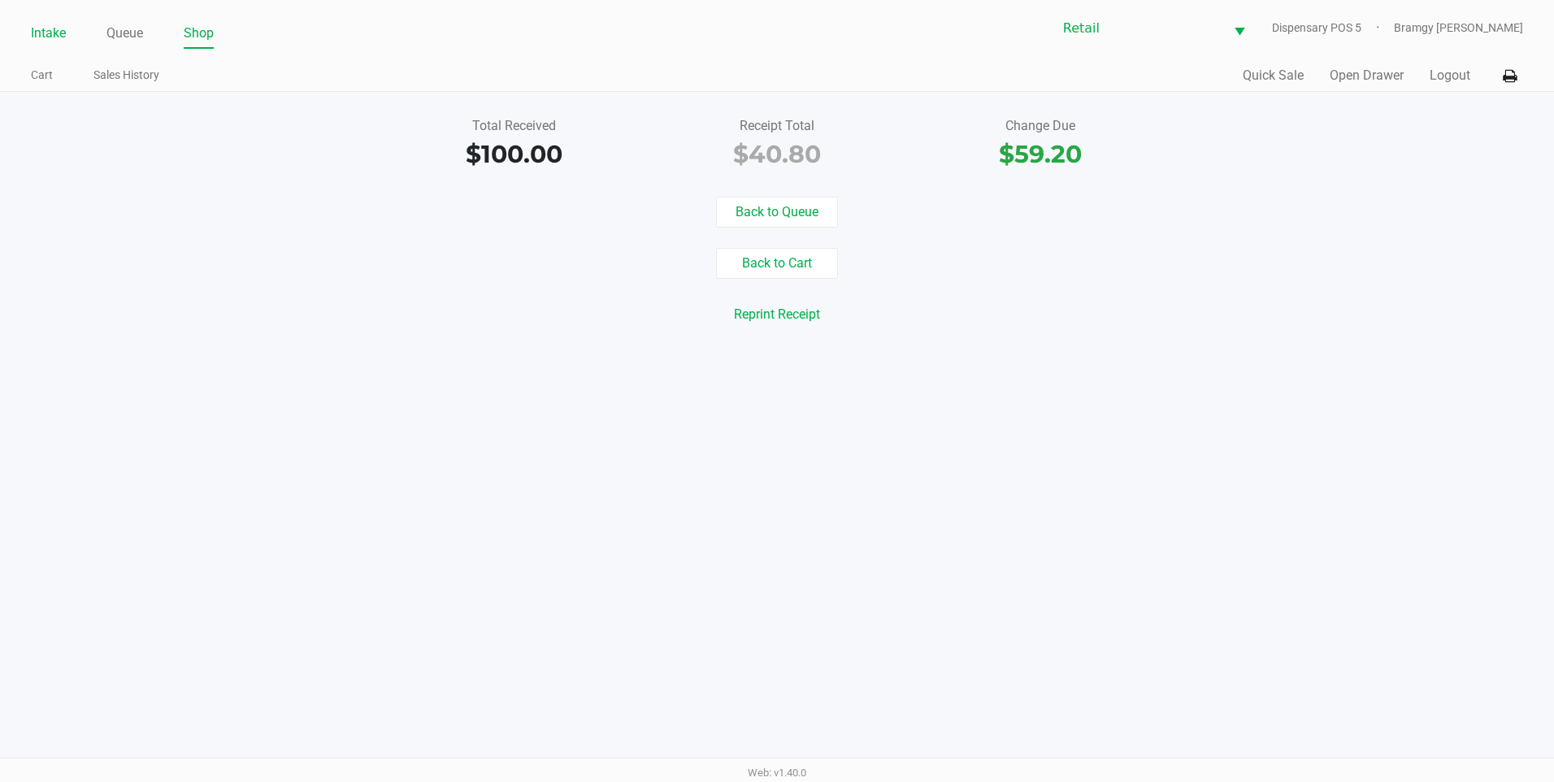
click at [56, 20] on li "Intake" at bounding box center [48, 34] width 35 height 28
click at [62, 26] on link "Intake" at bounding box center [48, 33] width 35 height 23
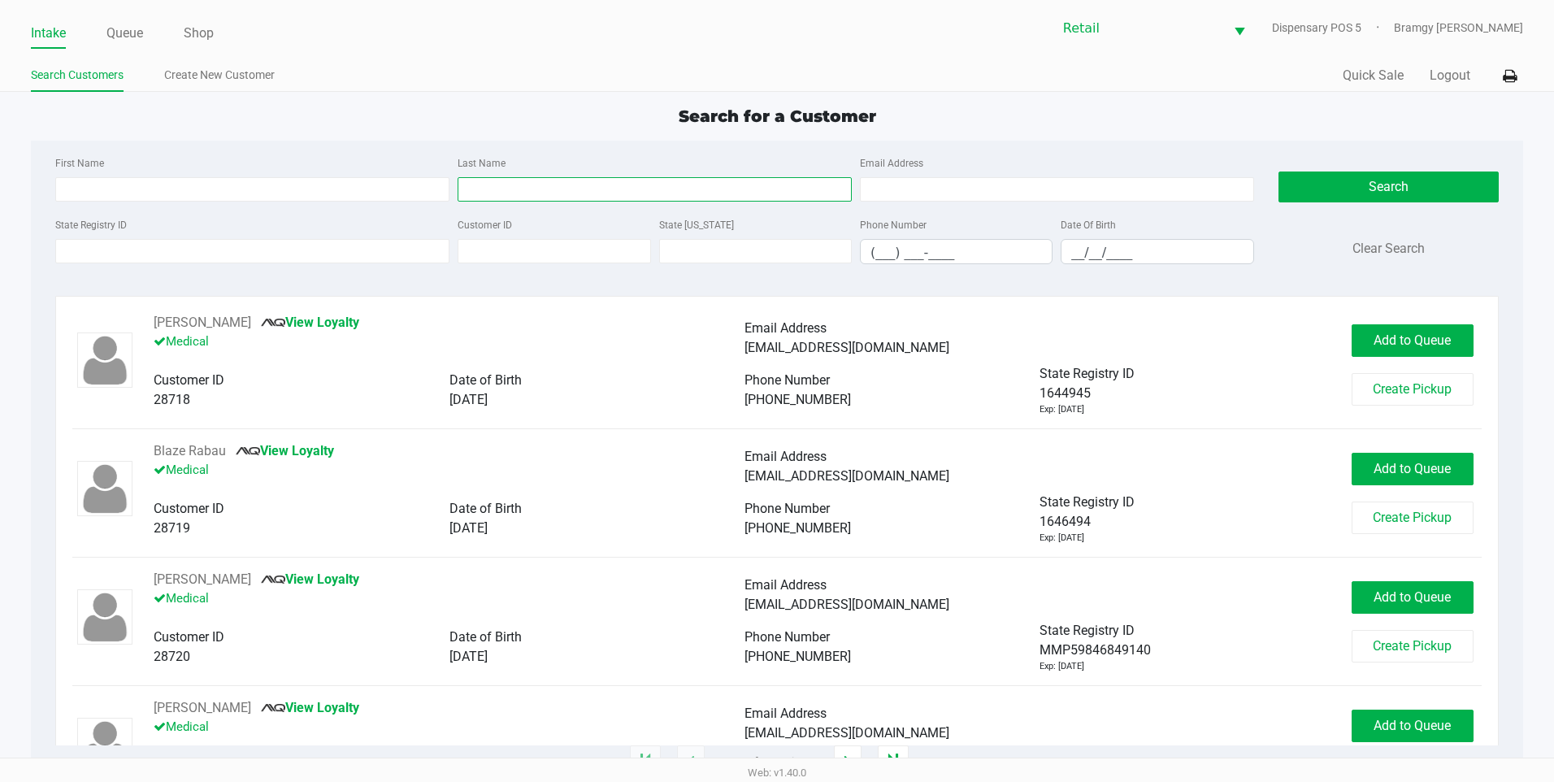
click at [530, 189] on input "Last Name" at bounding box center [655, 189] width 394 height 24
type input "u"
type input "butler"
click at [85, 208] on div "First Name Last Name butler Email Address" at bounding box center [654, 184] width 1207 height 62
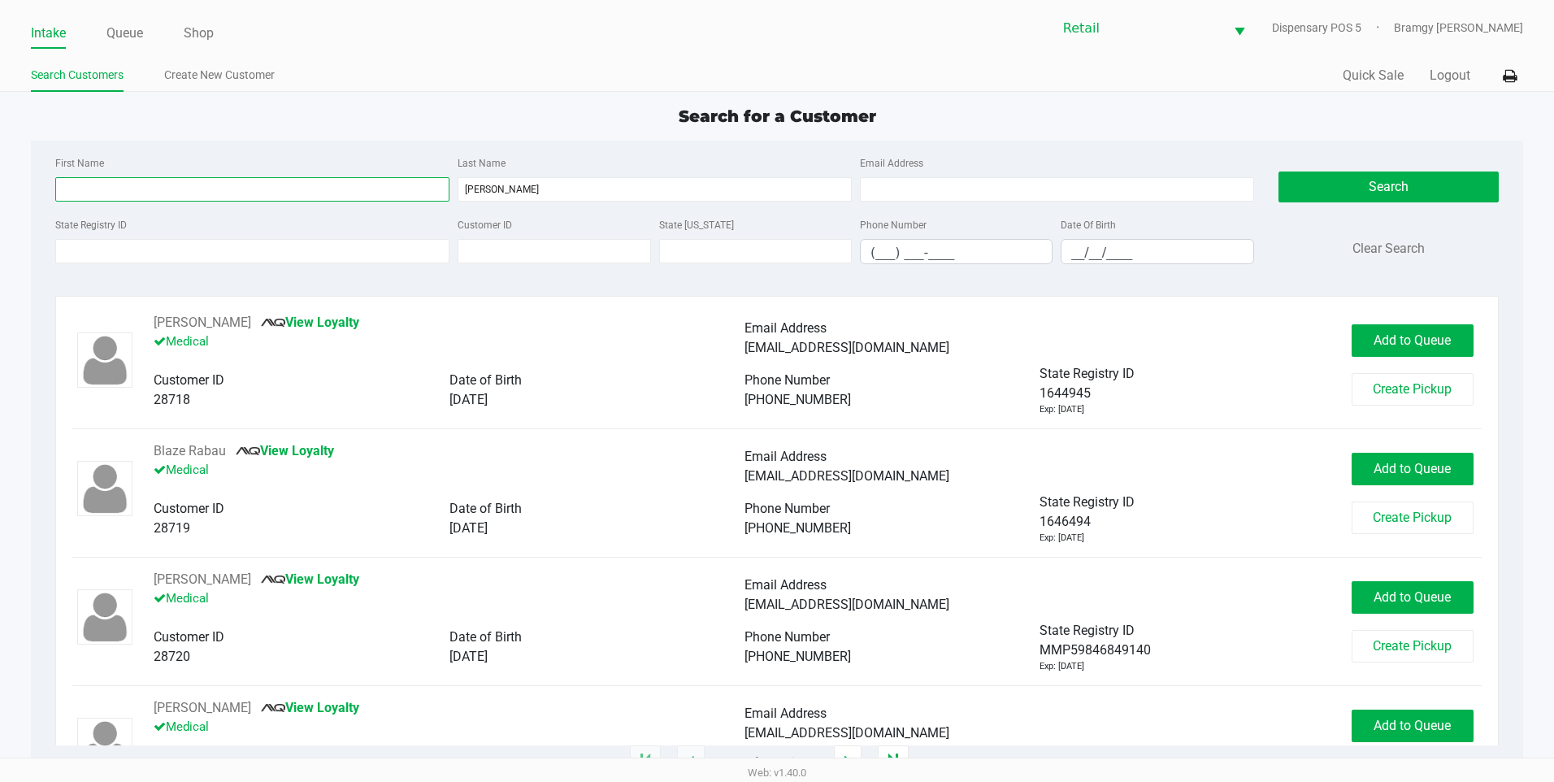
click at [84, 180] on input "First Name" at bounding box center [252, 189] width 394 height 24
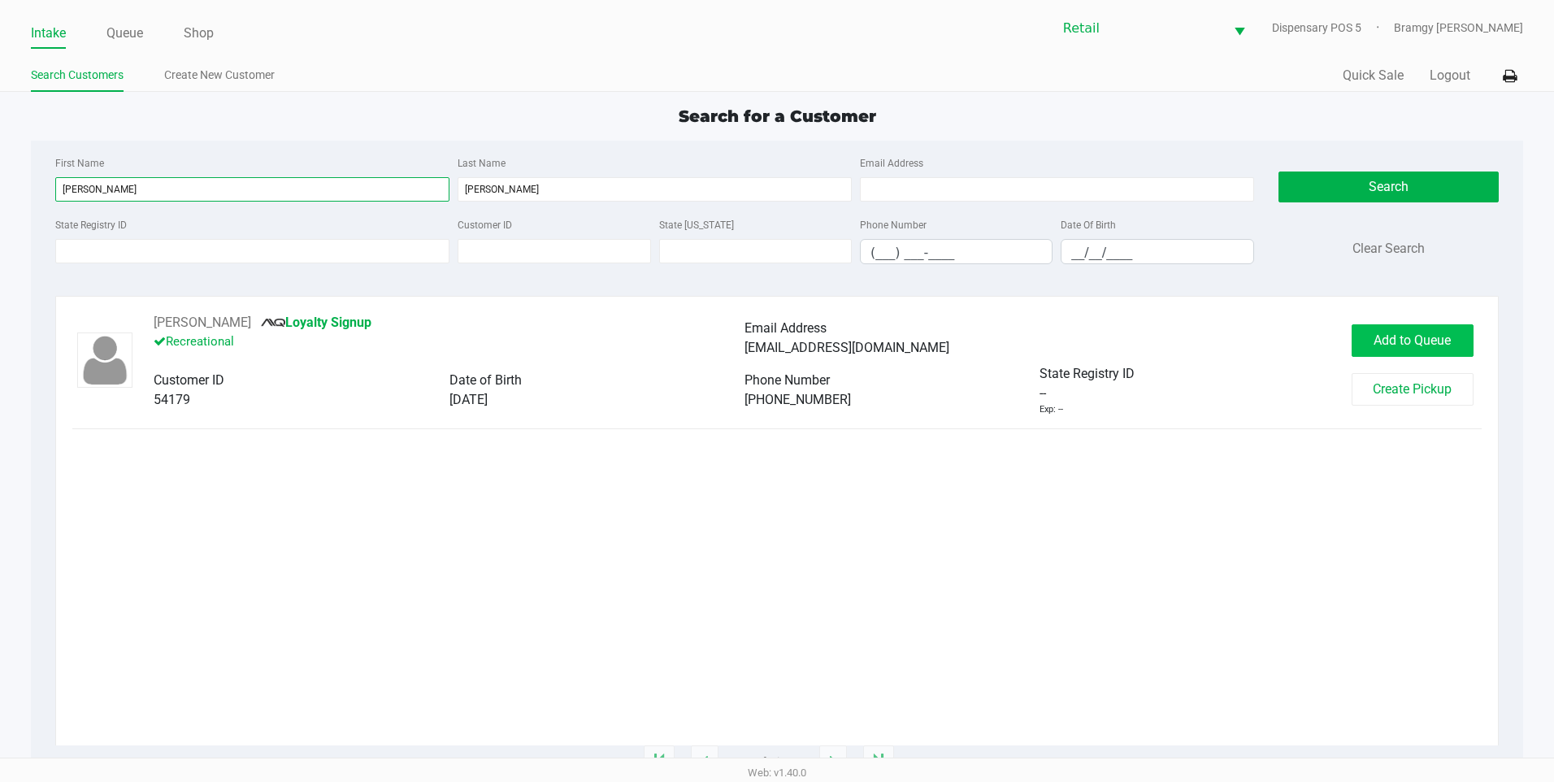
type input "haley"
click at [1425, 337] on span "Add to Queue" at bounding box center [1412, 339] width 77 height 15
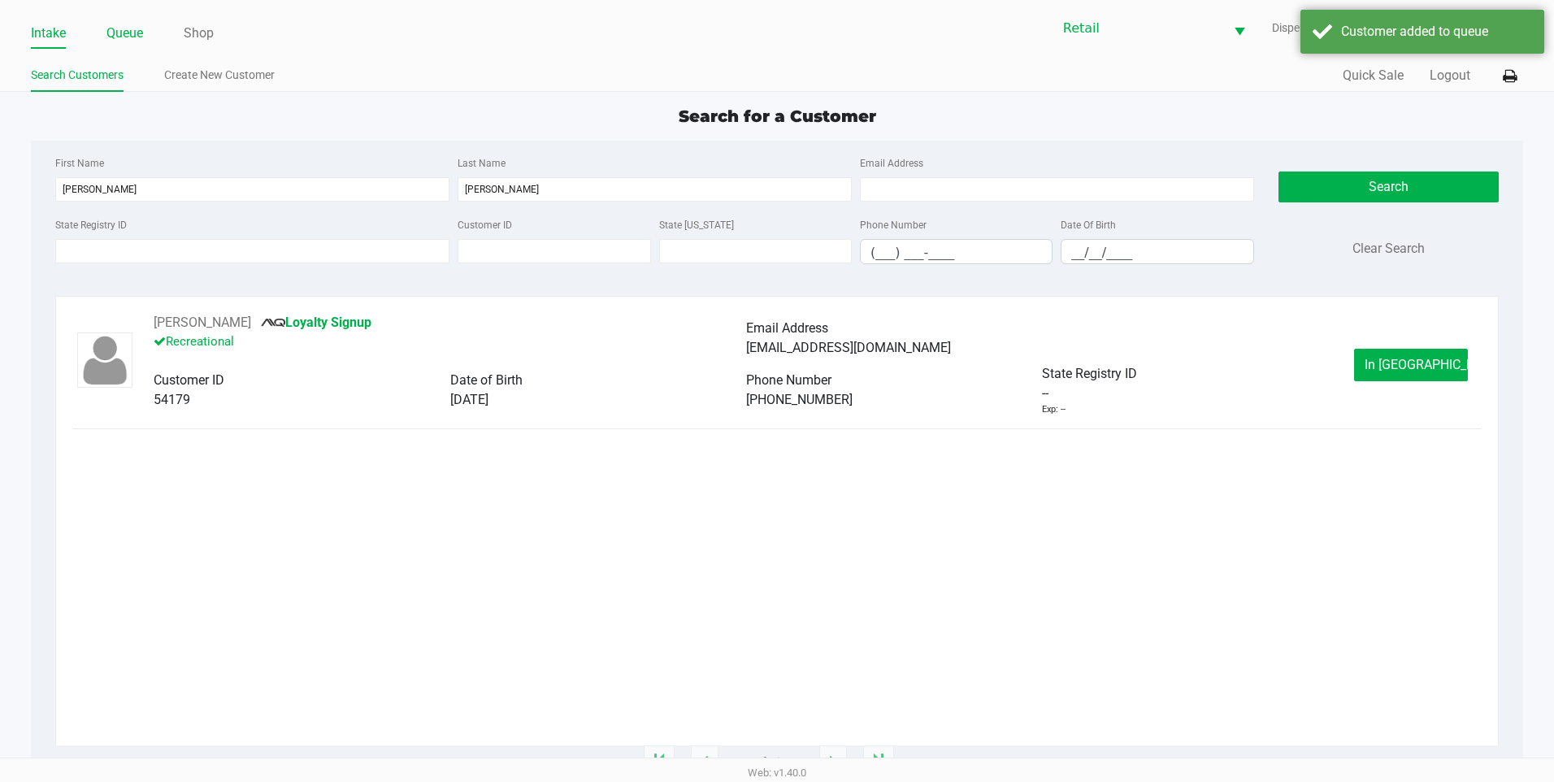
click at [133, 24] on link "Queue" at bounding box center [124, 33] width 37 height 23
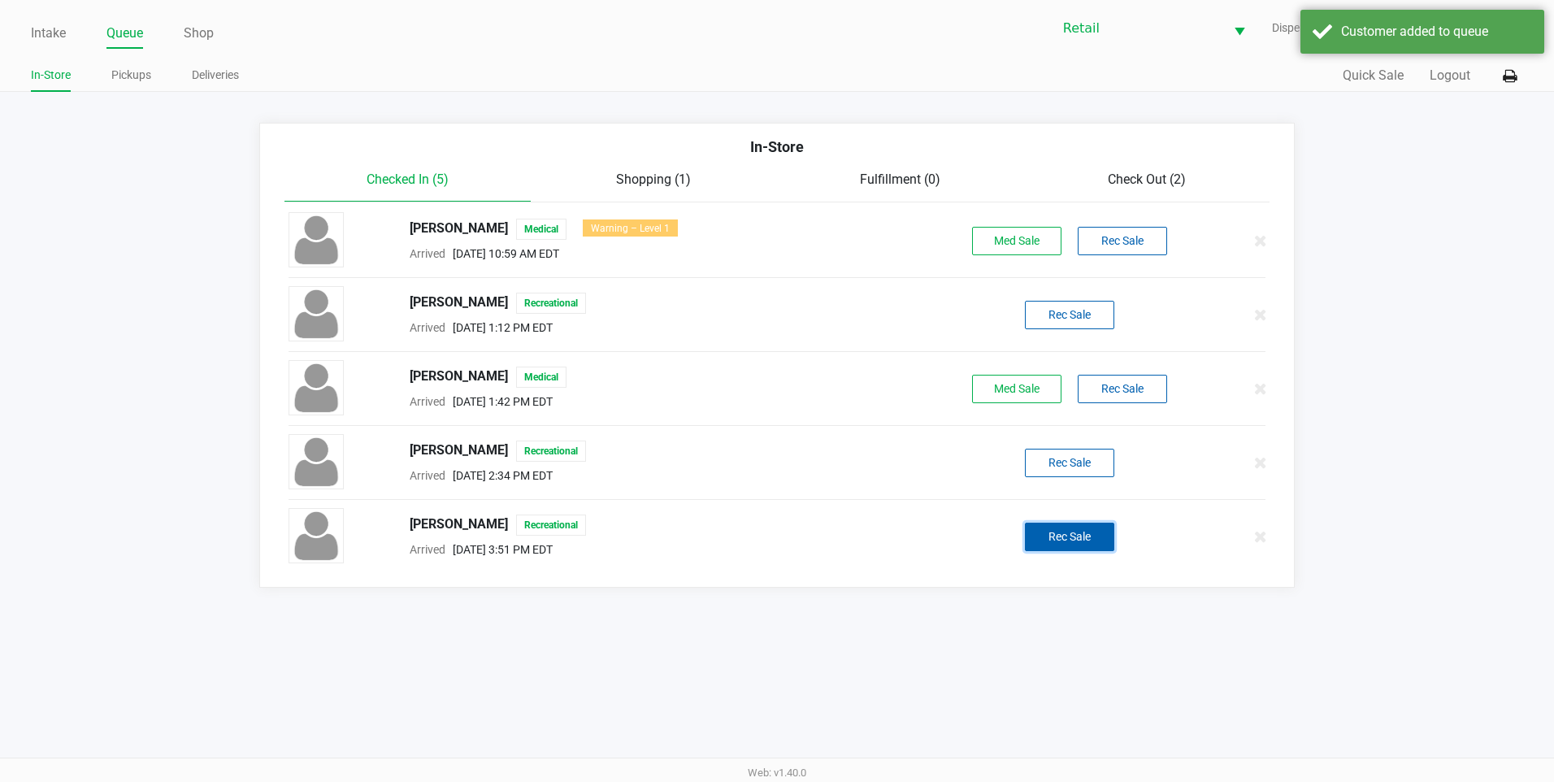
click at [1077, 545] on button "Rec Sale" at bounding box center [1069, 537] width 89 height 28
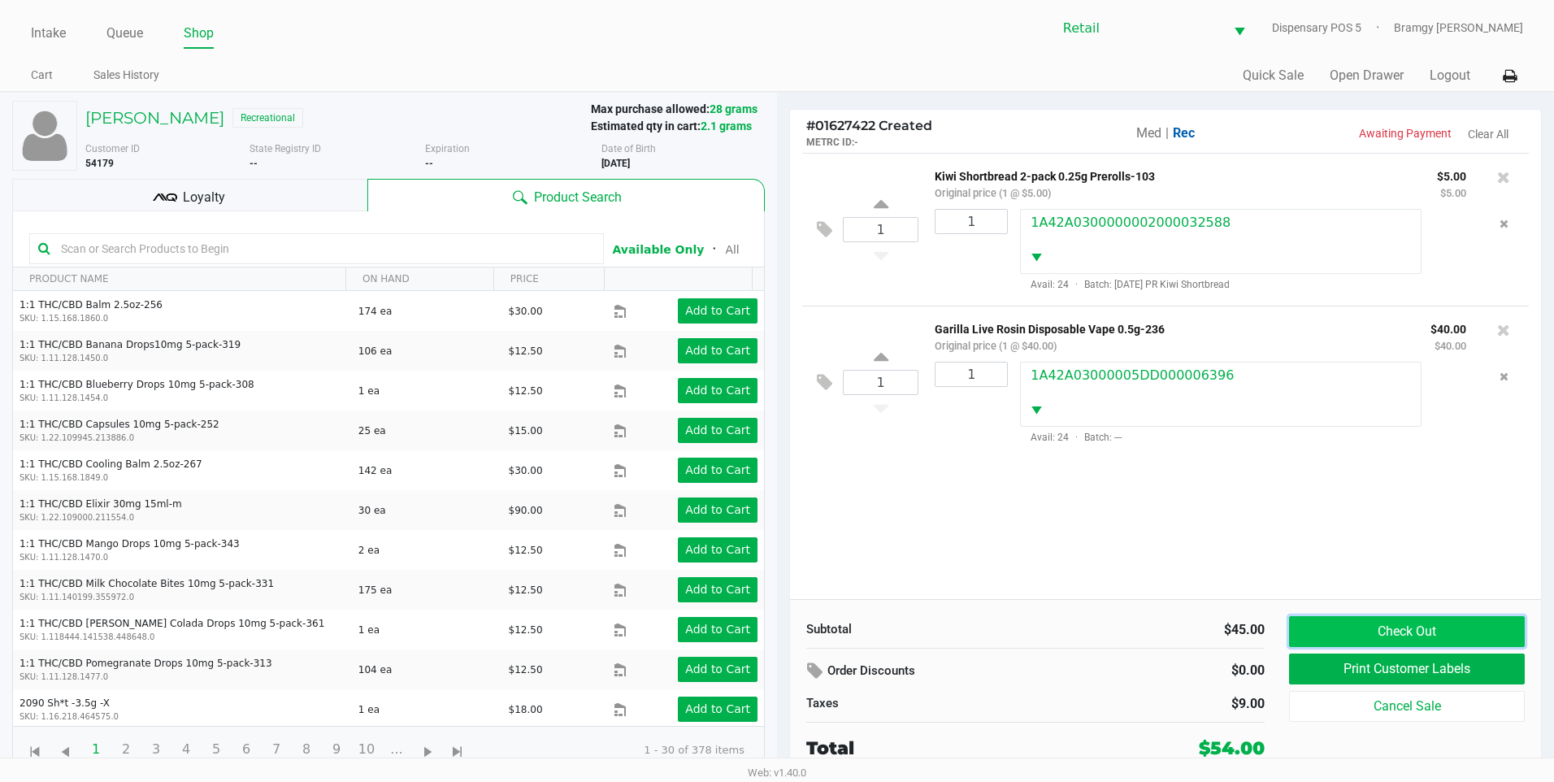
click at [1358, 619] on button "Check Out" at bounding box center [1407, 631] width 236 height 31
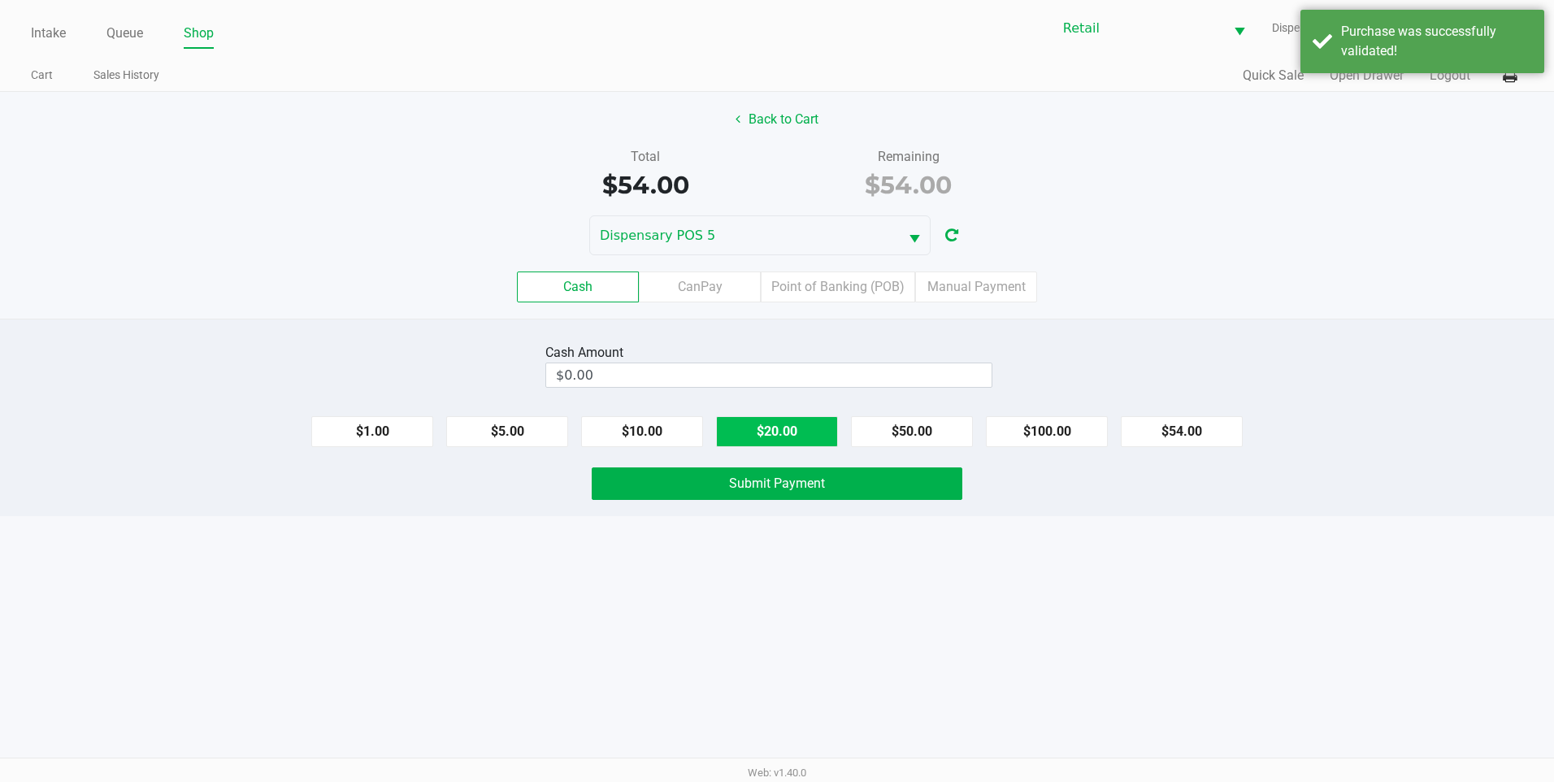
click at [807, 432] on button "$20.00" at bounding box center [777, 431] width 122 height 31
click at [760, 489] on span "Submit Payment" at bounding box center [777, 483] width 96 height 15
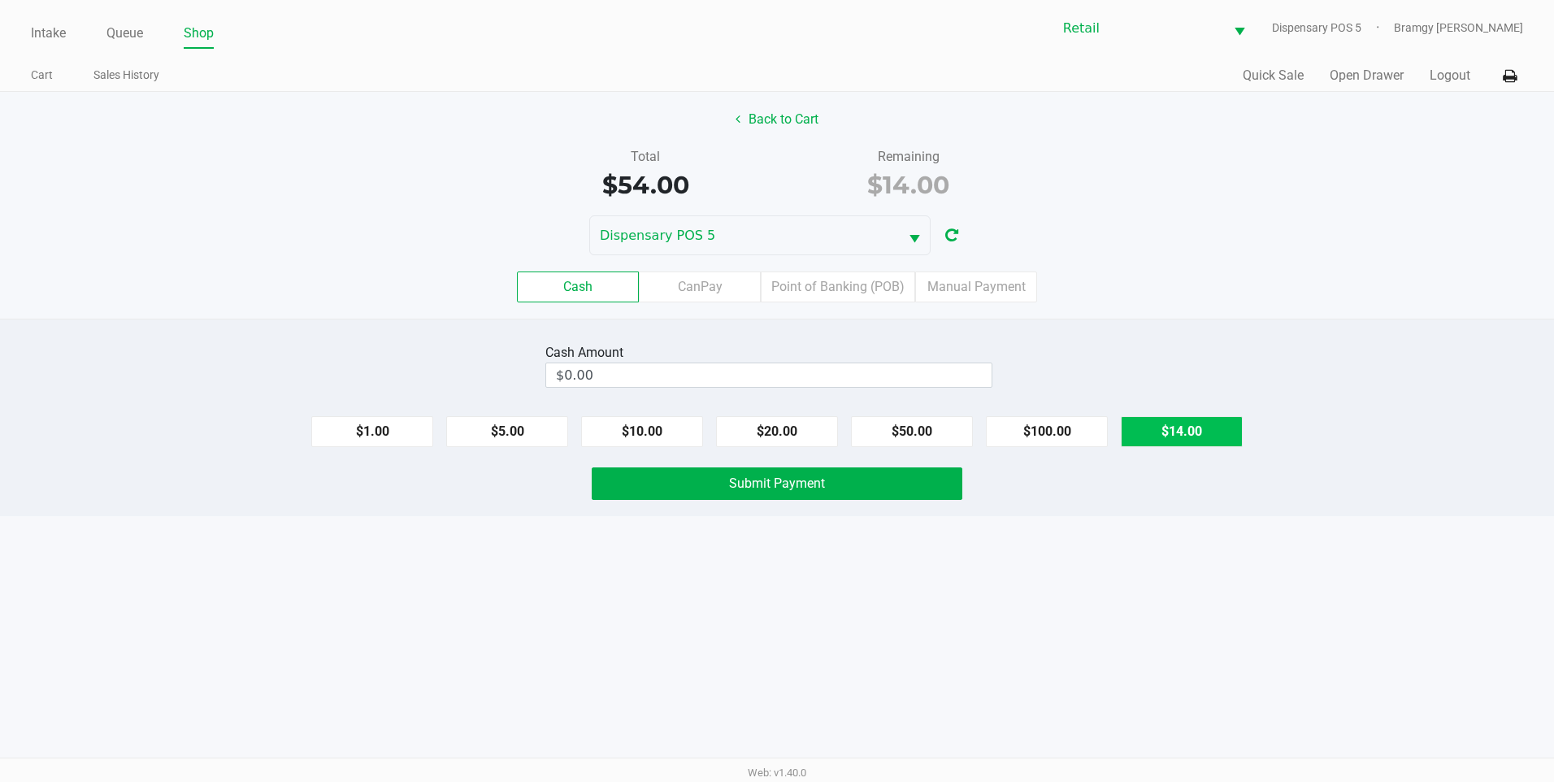
click at [1163, 432] on button "$14.00" at bounding box center [1182, 431] width 122 height 31
type input "$14.00"
click at [827, 485] on button "Submit Payment" at bounding box center [777, 483] width 371 height 33
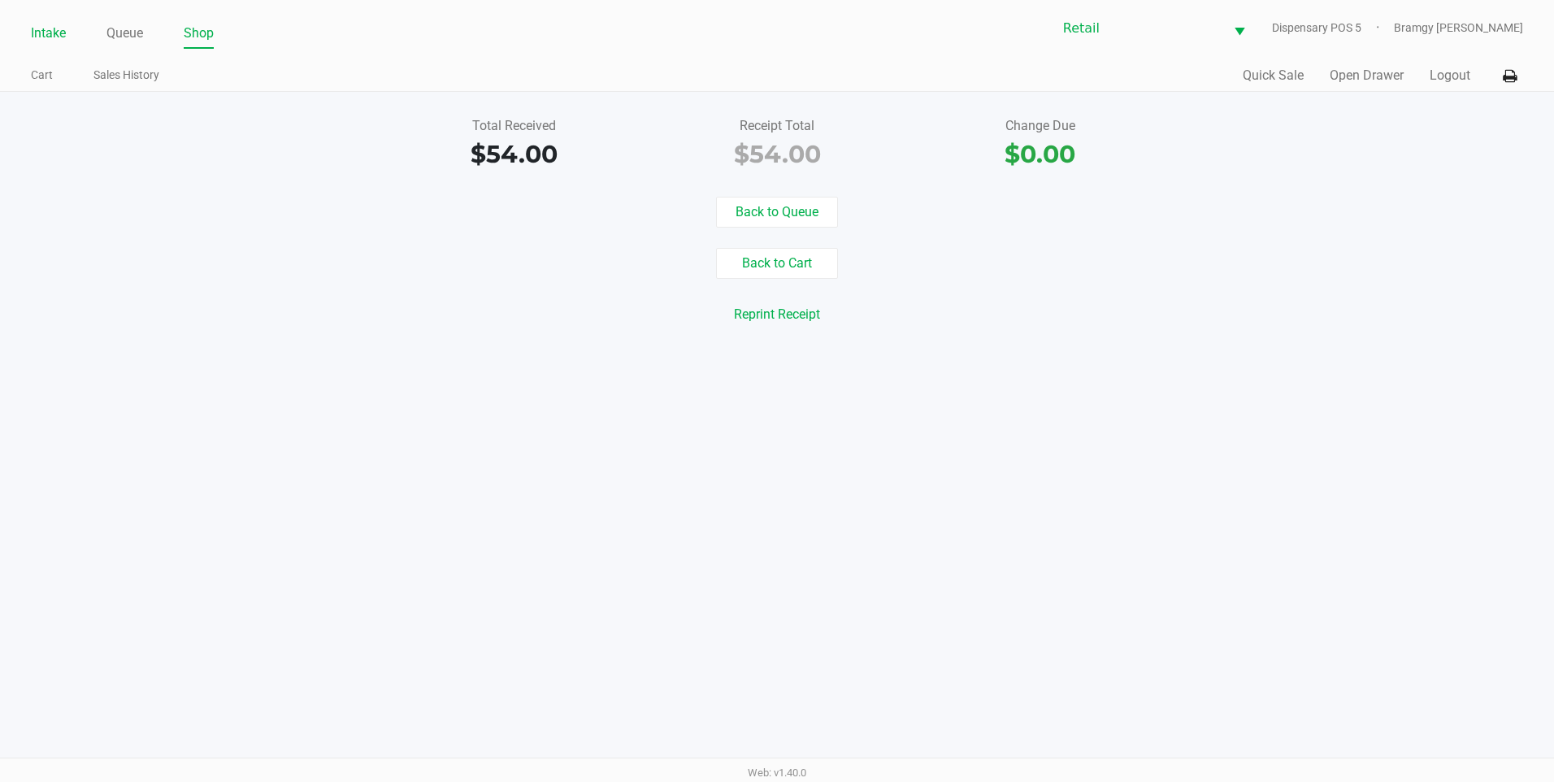
click at [66, 28] on link "Intake" at bounding box center [48, 33] width 35 height 23
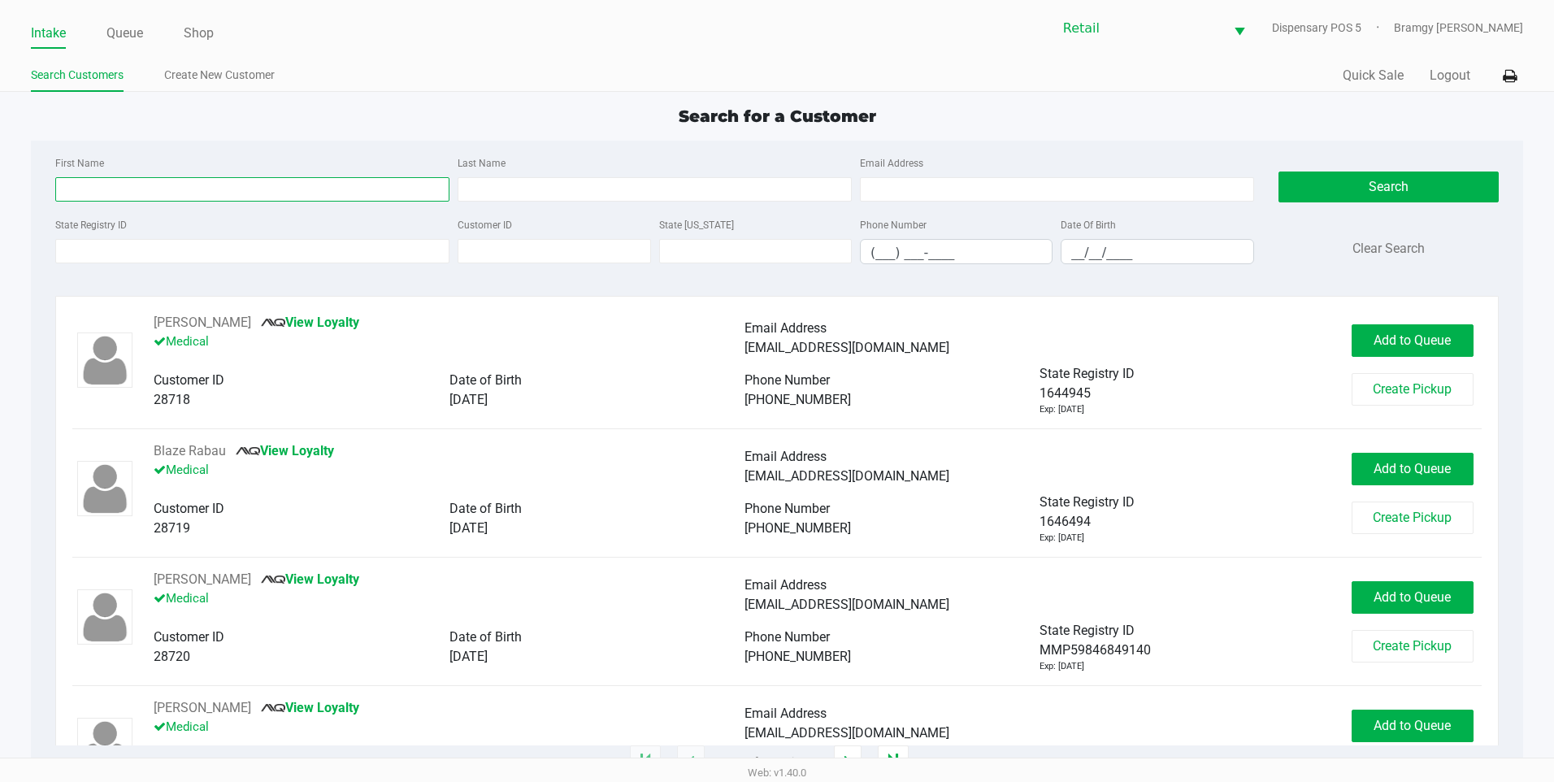
click at [151, 198] on input "First Name" at bounding box center [252, 189] width 394 height 24
type input "israel"
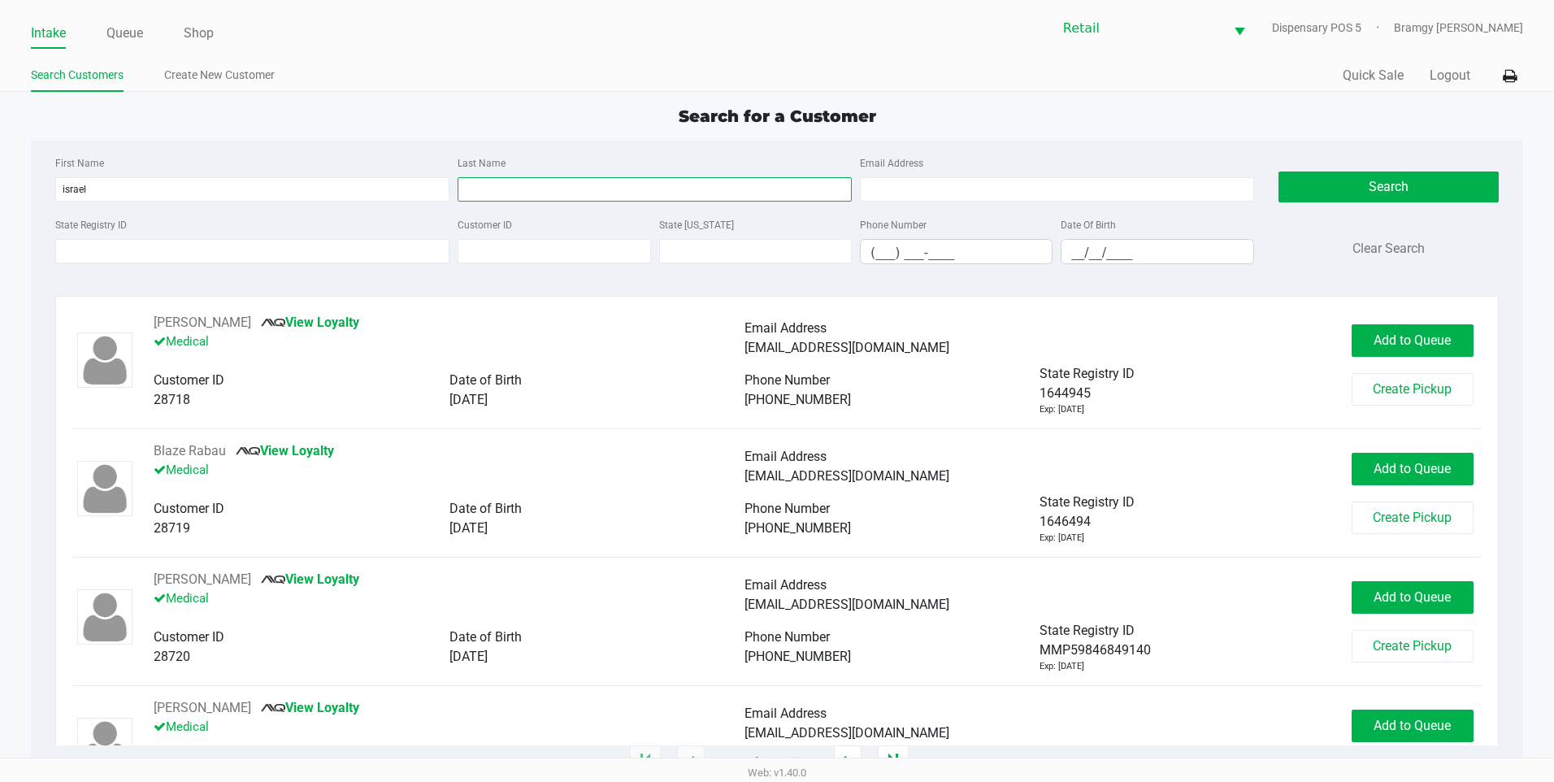
click at [540, 183] on input "Last Name" at bounding box center [655, 189] width 394 height 24
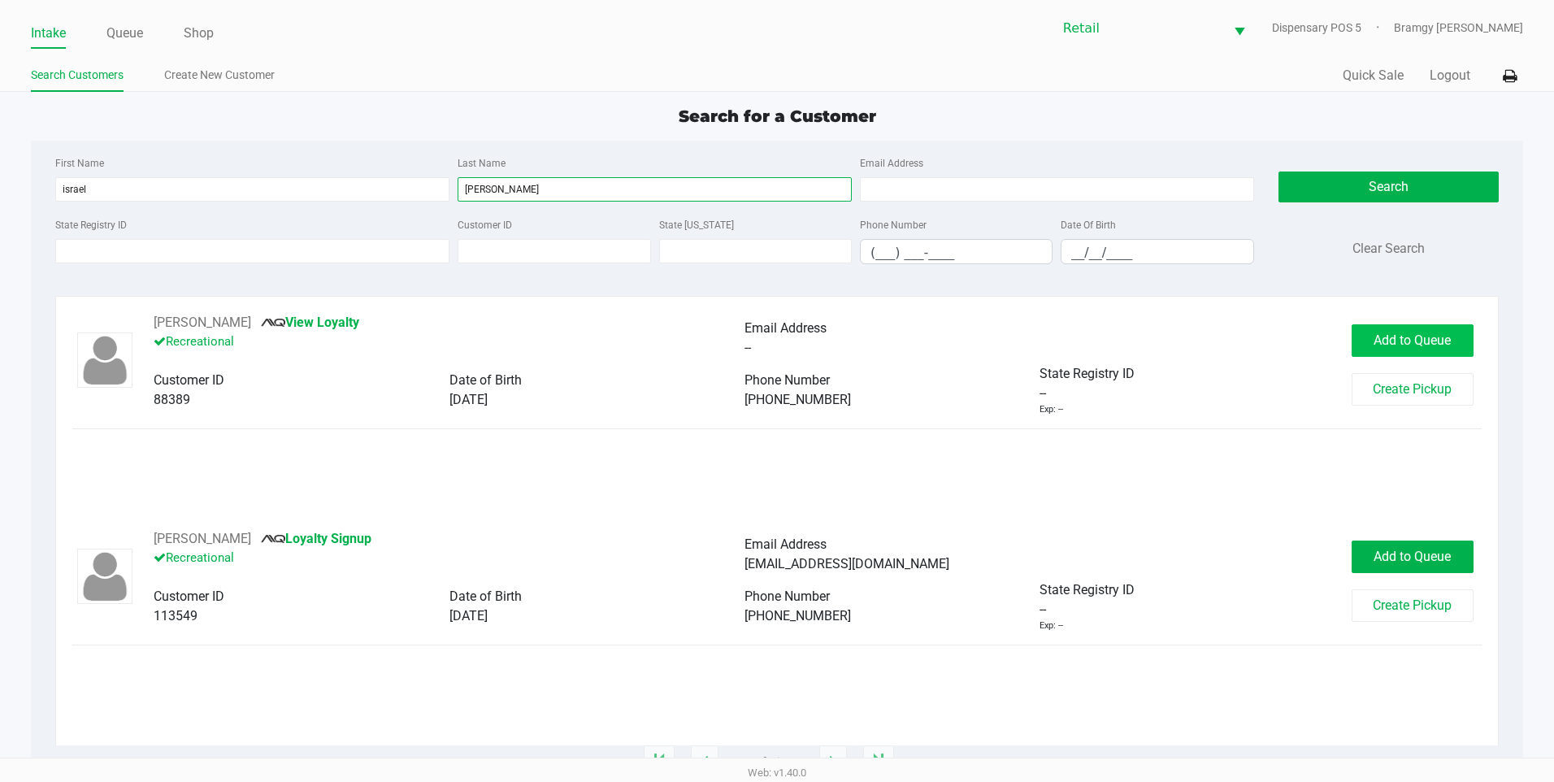
type input "rodriguez"
click at [1451, 334] on span "Add to Queue" at bounding box center [1412, 339] width 77 height 15
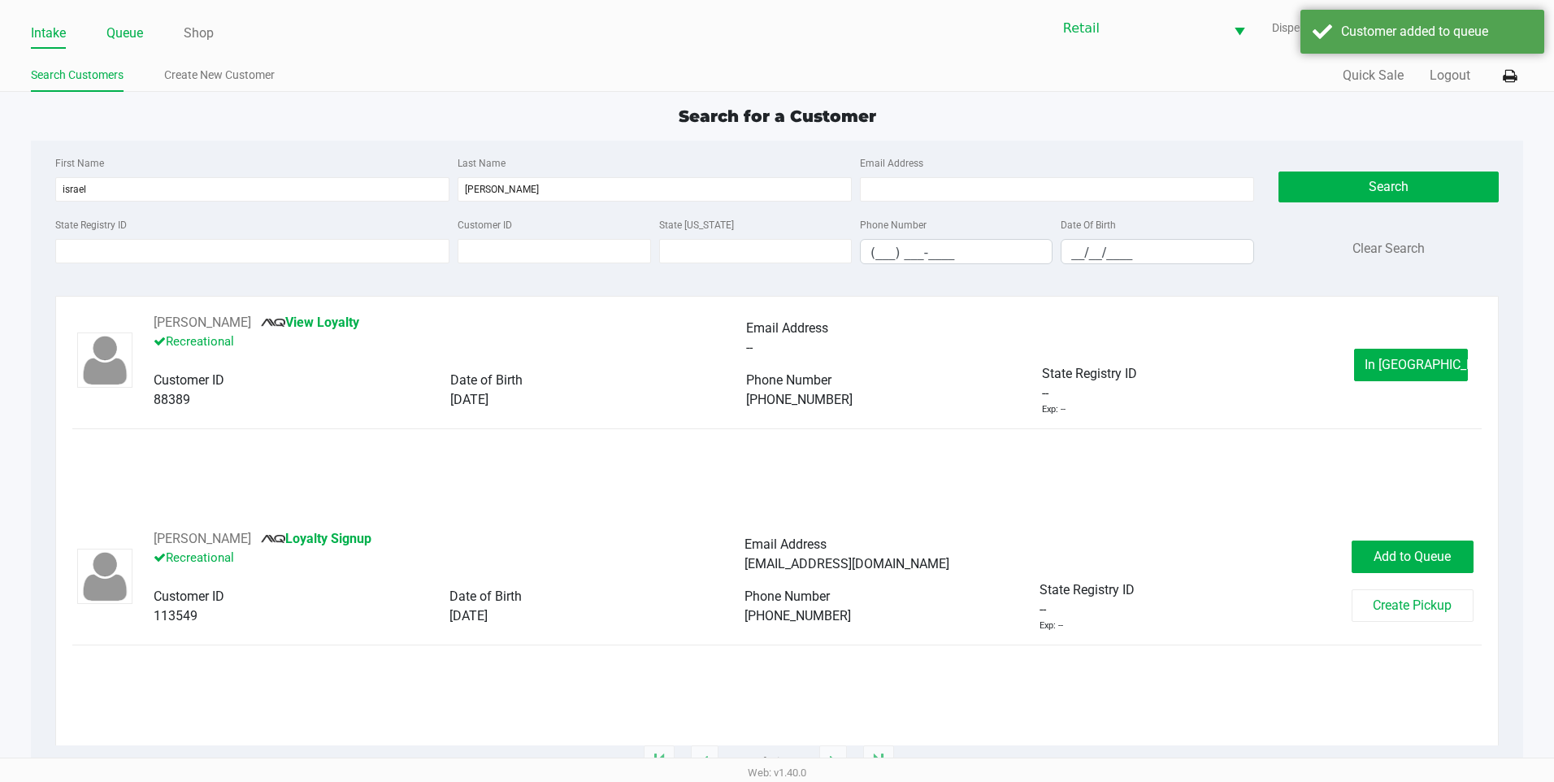
click at [121, 33] on link "Queue" at bounding box center [124, 33] width 37 height 23
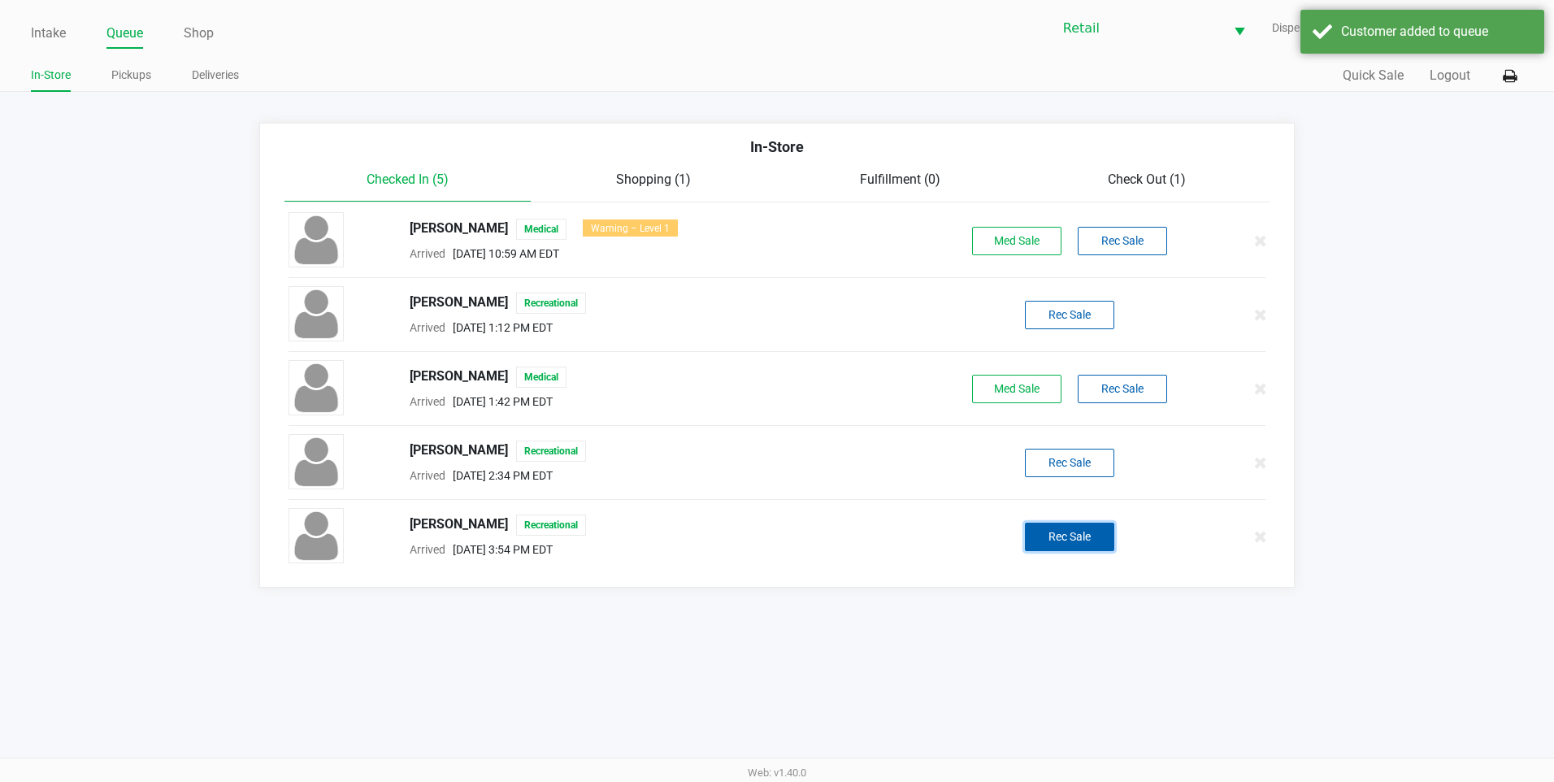
click at [1095, 539] on button "Rec Sale" at bounding box center [1069, 537] width 89 height 28
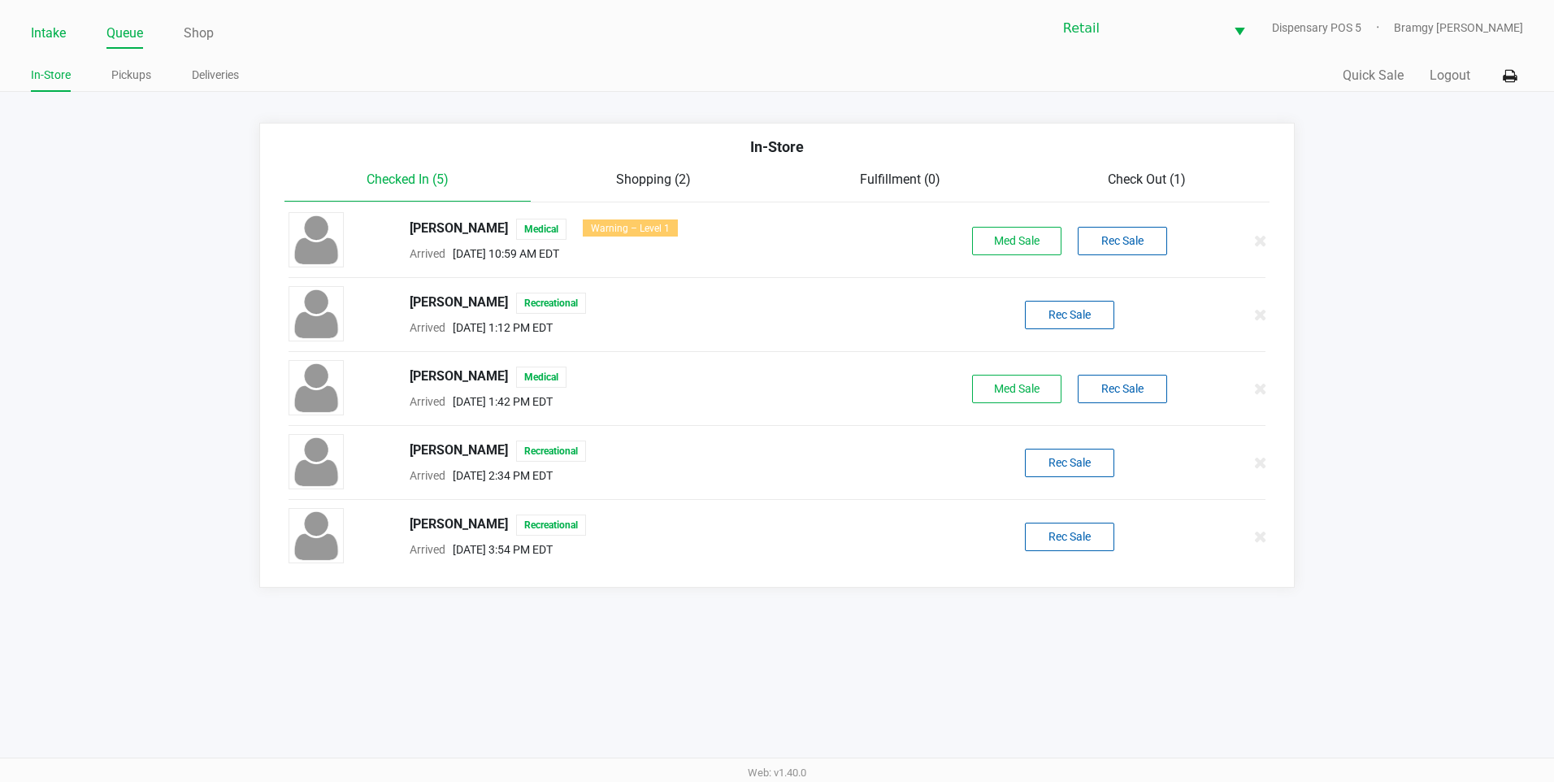
click at [35, 28] on link "Intake" at bounding box center [48, 33] width 35 height 23
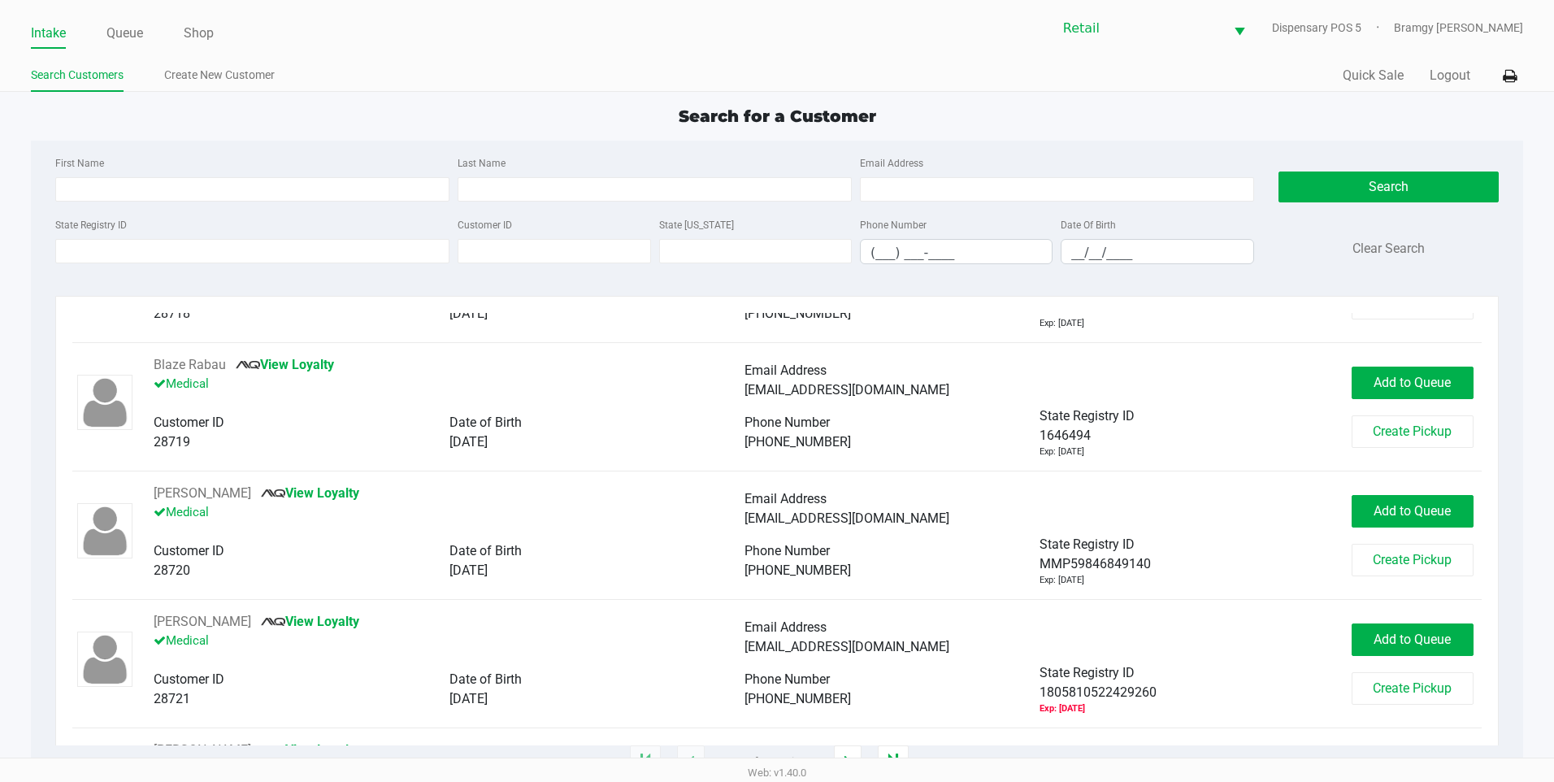
scroll to position [163, 0]
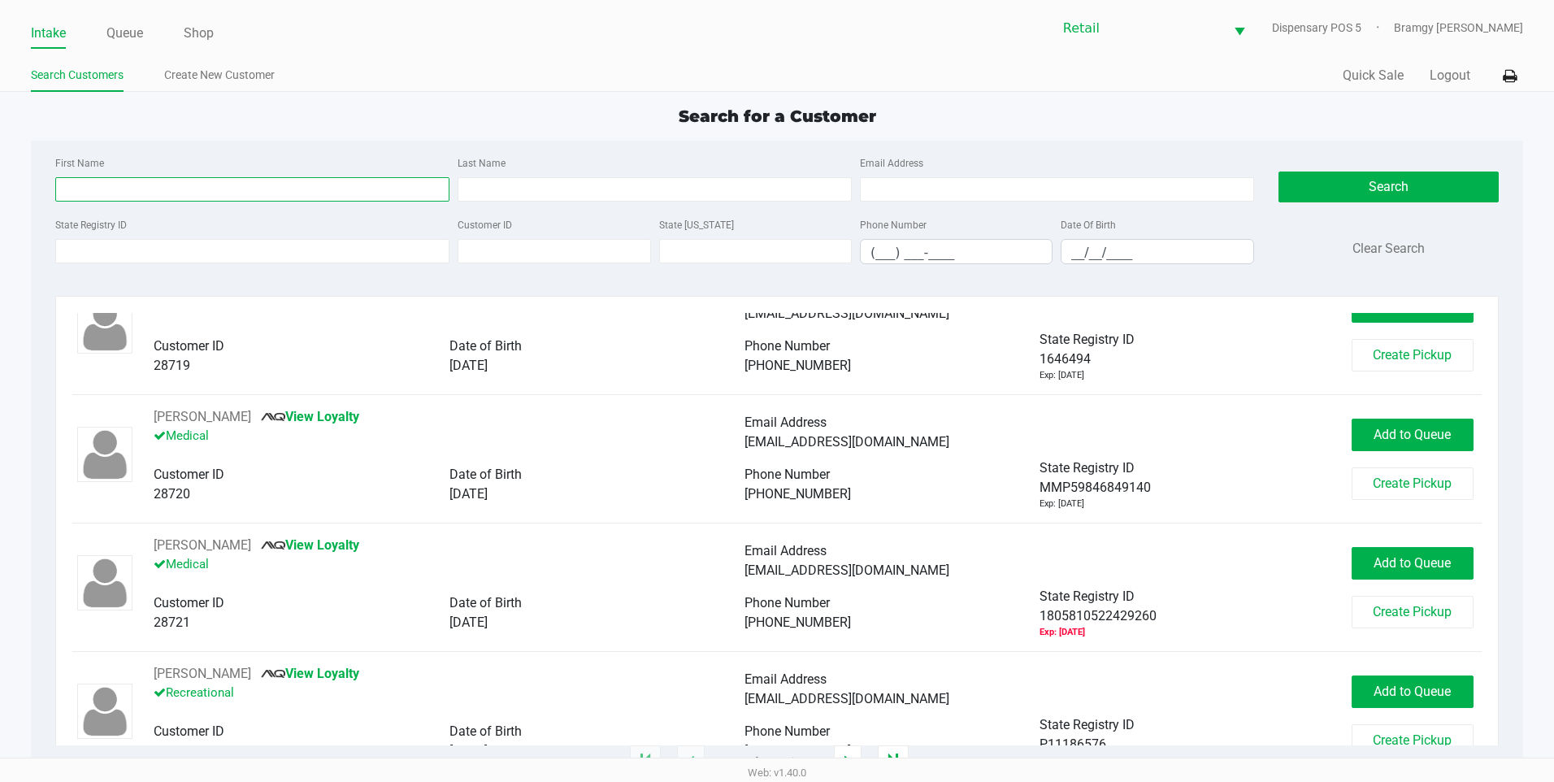
click at [236, 196] on input "First Name" at bounding box center [252, 189] width 394 height 24
type input "israel"
type input "rodriguez"
click at [1331, 190] on button "Search" at bounding box center [1389, 187] width 220 height 31
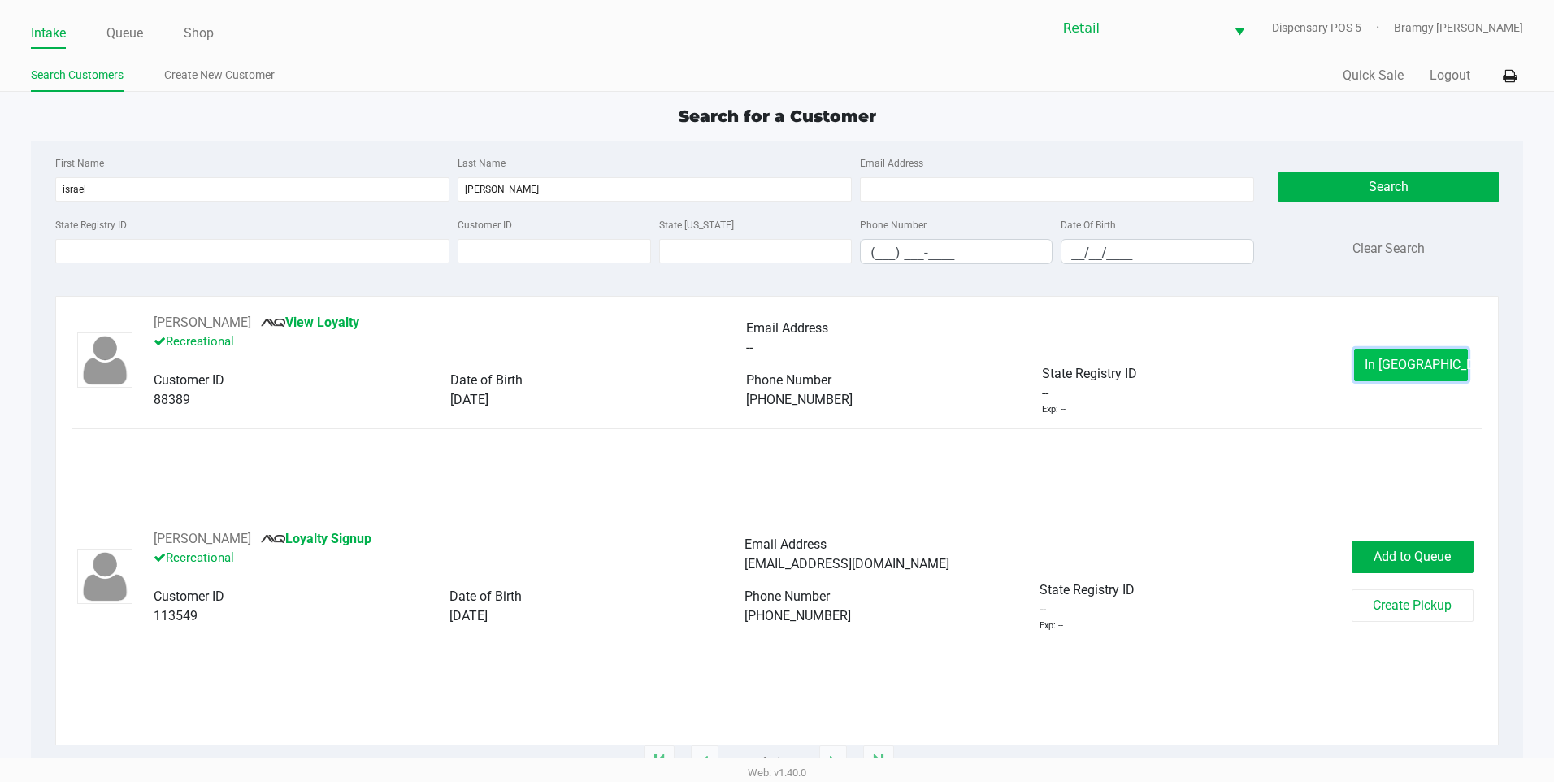
click at [1400, 366] on span "In Queue" at bounding box center [1433, 364] width 137 height 15
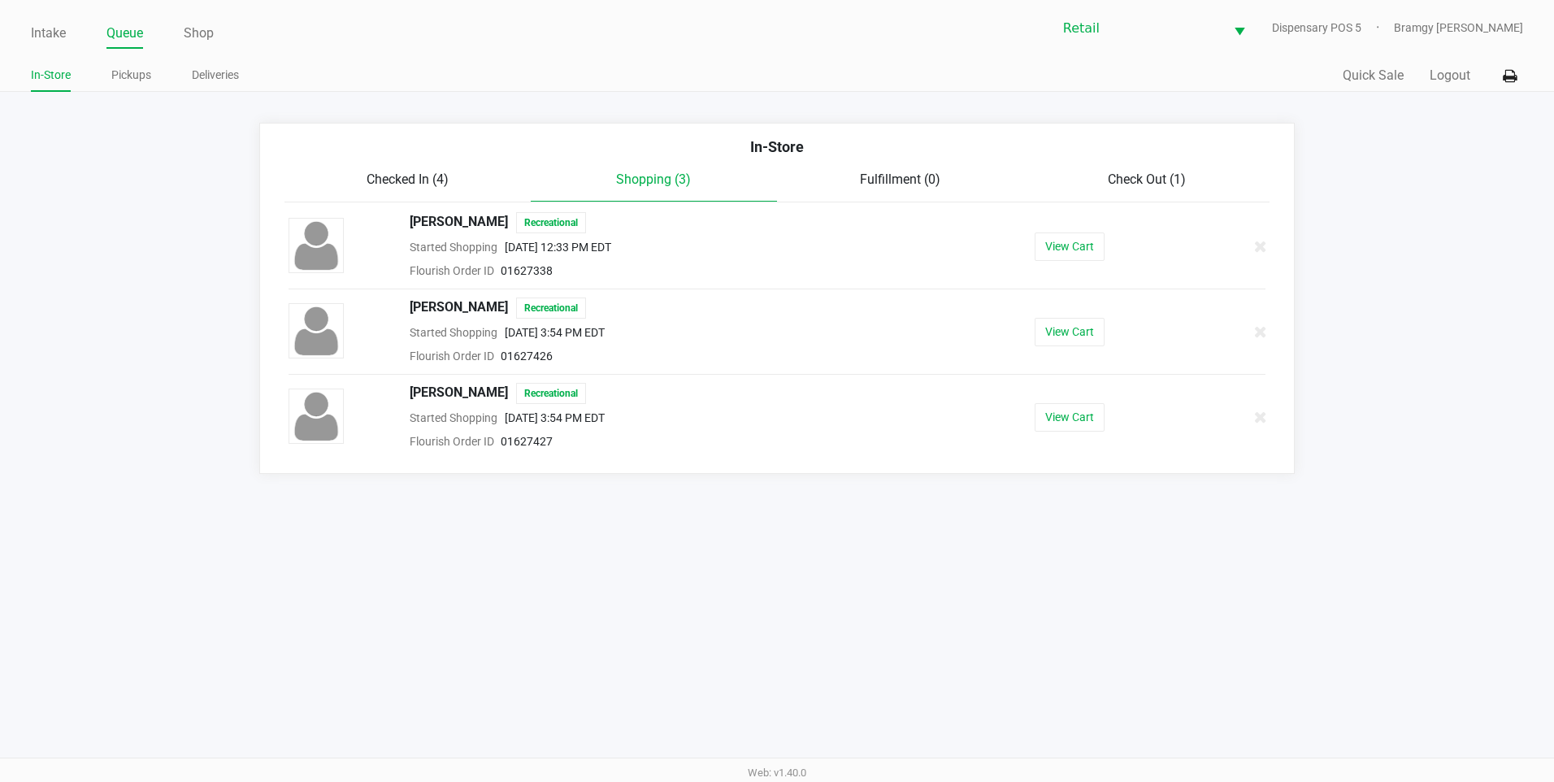
click at [1197, 189] on div "Check Out (1)" at bounding box center [1146, 180] width 246 height 20
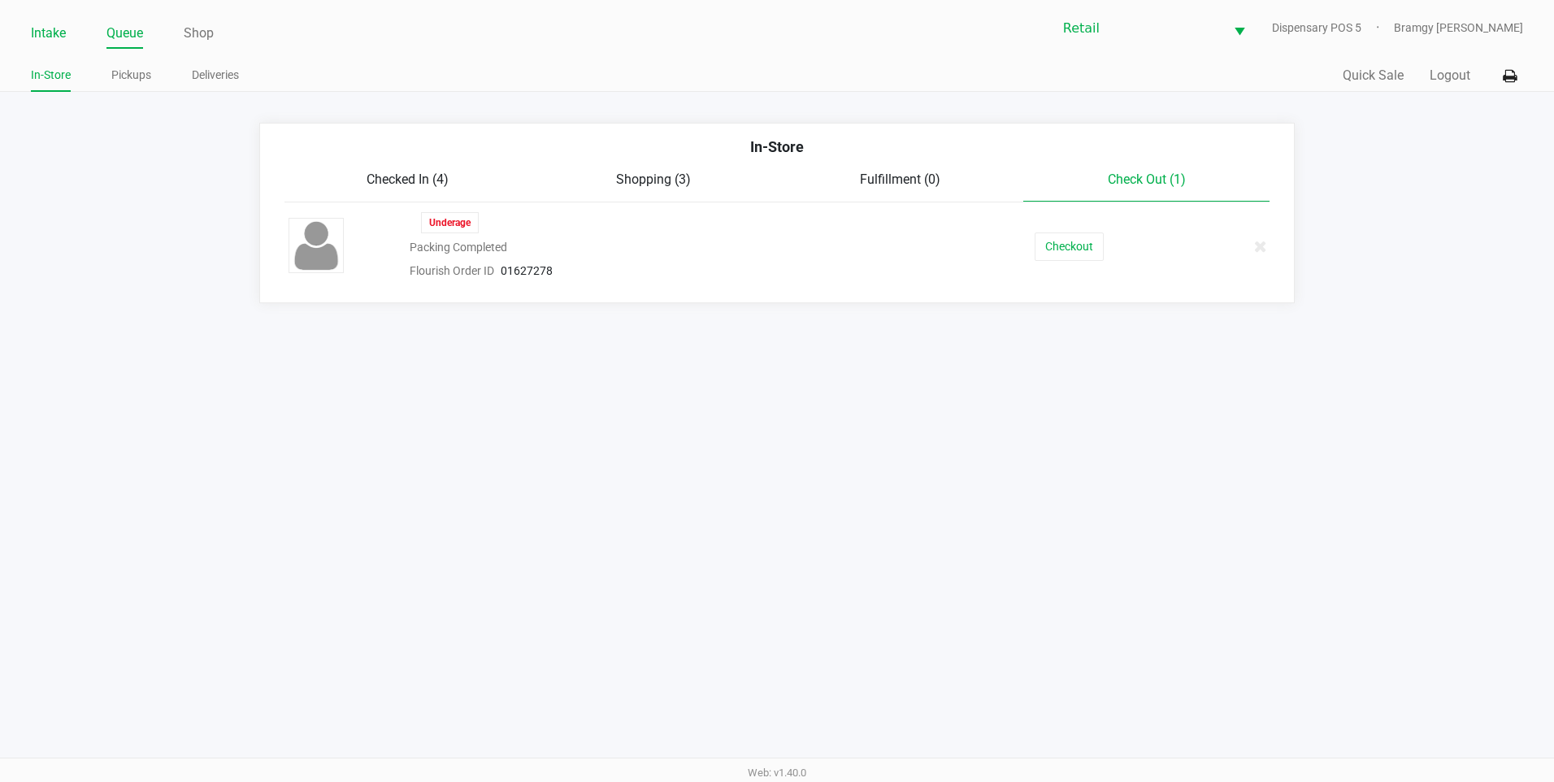
click at [46, 27] on link "Intake" at bounding box center [48, 33] width 35 height 23
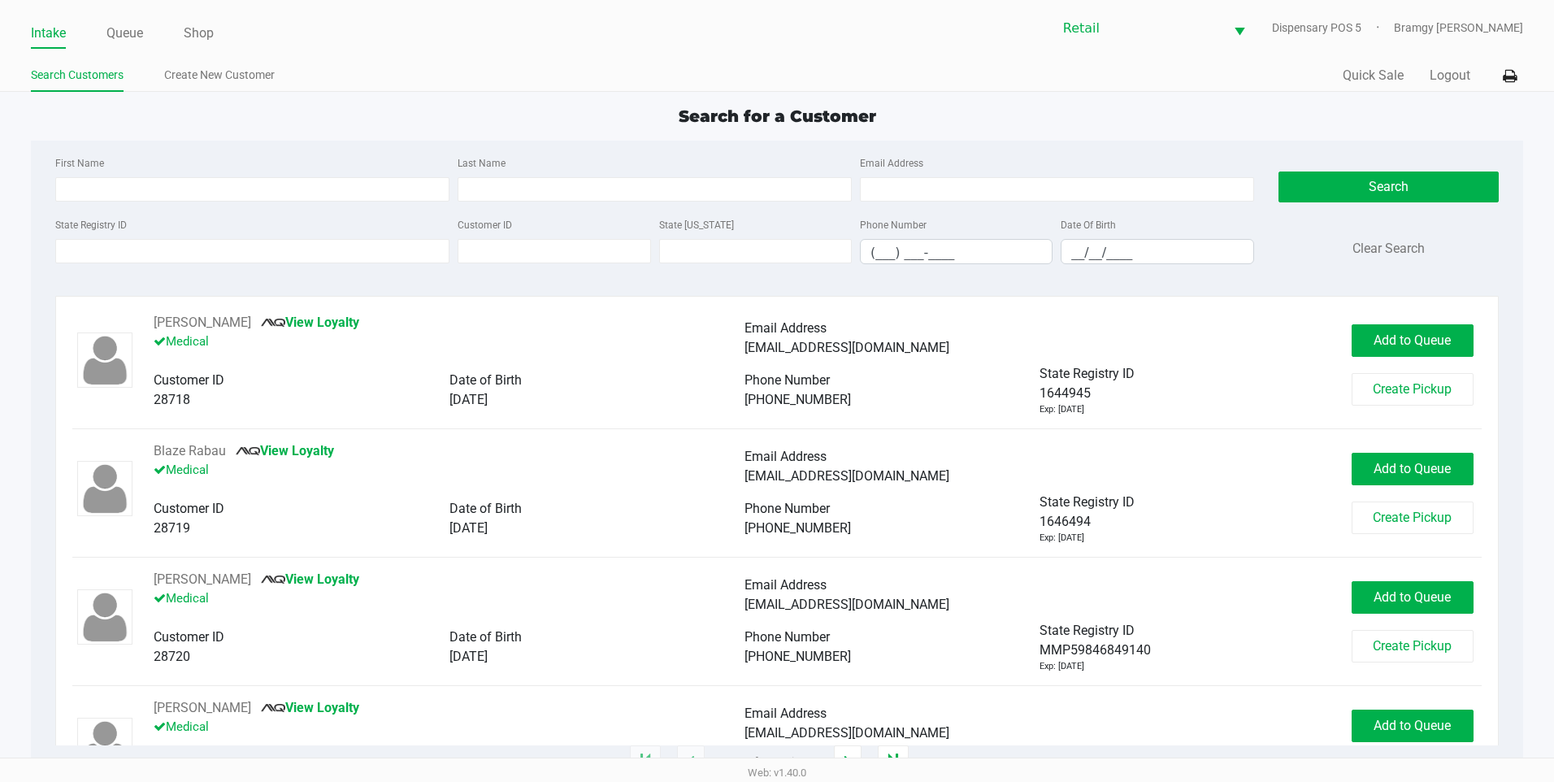
click at [106, 202] on div "First Name Last Name Email Address" at bounding box center [654, 184] width 1207 height 62
click at [102, 181] on input "First Name" at bounding box center [252, 189] width 394 height 24
type input "israel"
type input "rodriguez"
click at [1335, 200] on button "Search" at bounding box center [1389, 187] width 220 height 31
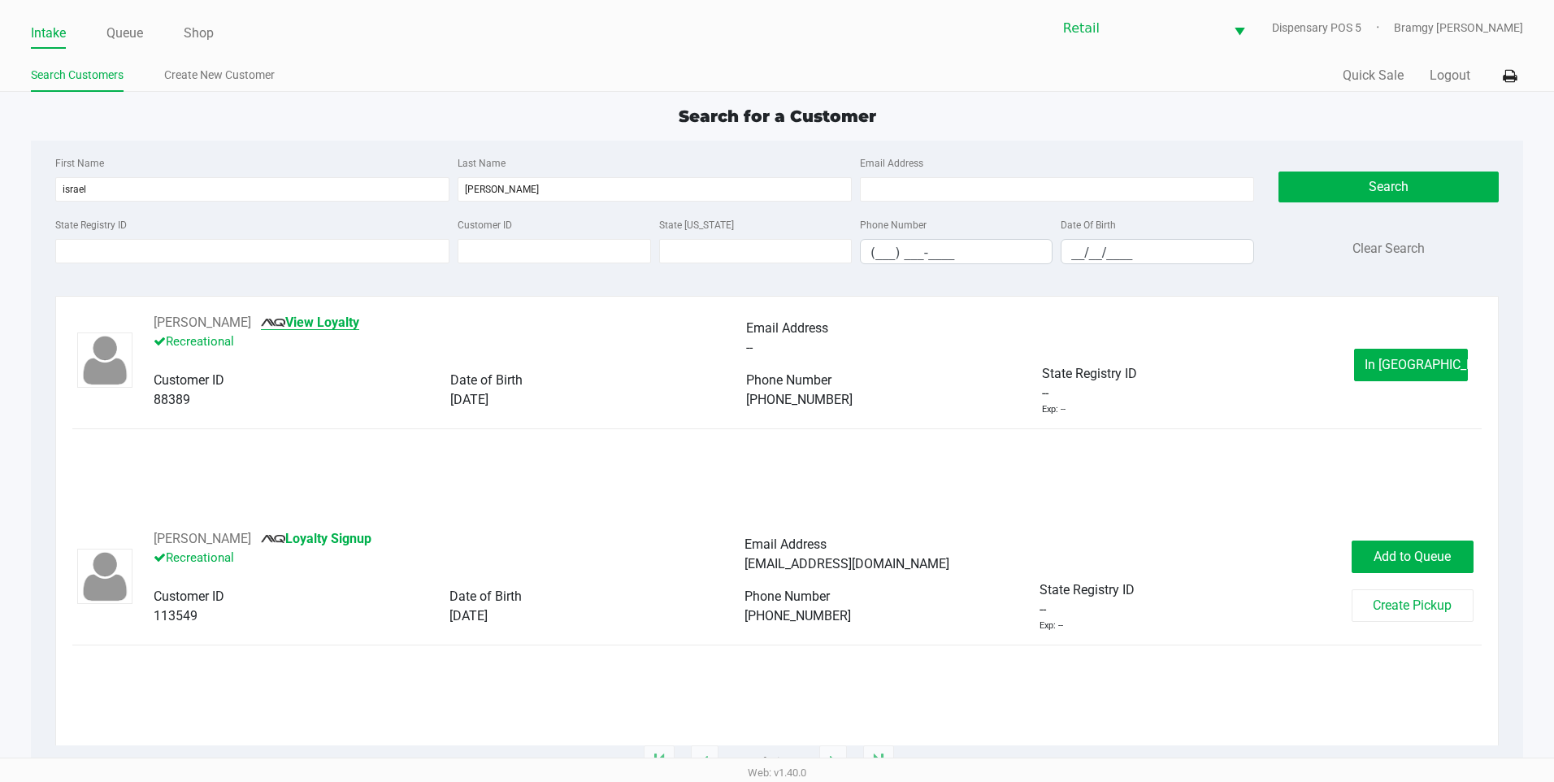
click at [310, 323] on link "View Loyalty" at bounding box center [310, 322] width 98 height 15
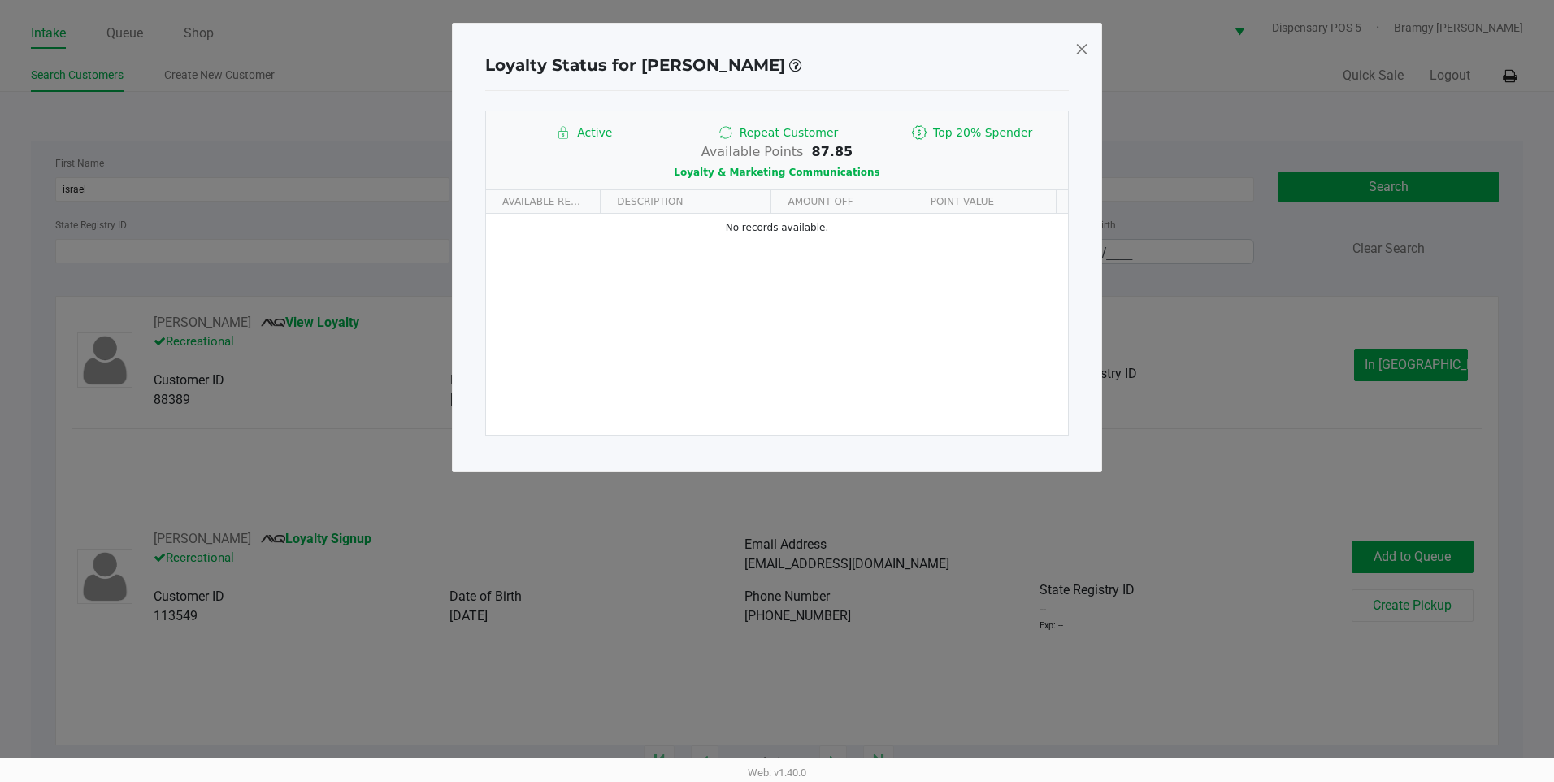
click at [1079, 49] on span at bounding box center [1082, 49] width 15 height 26
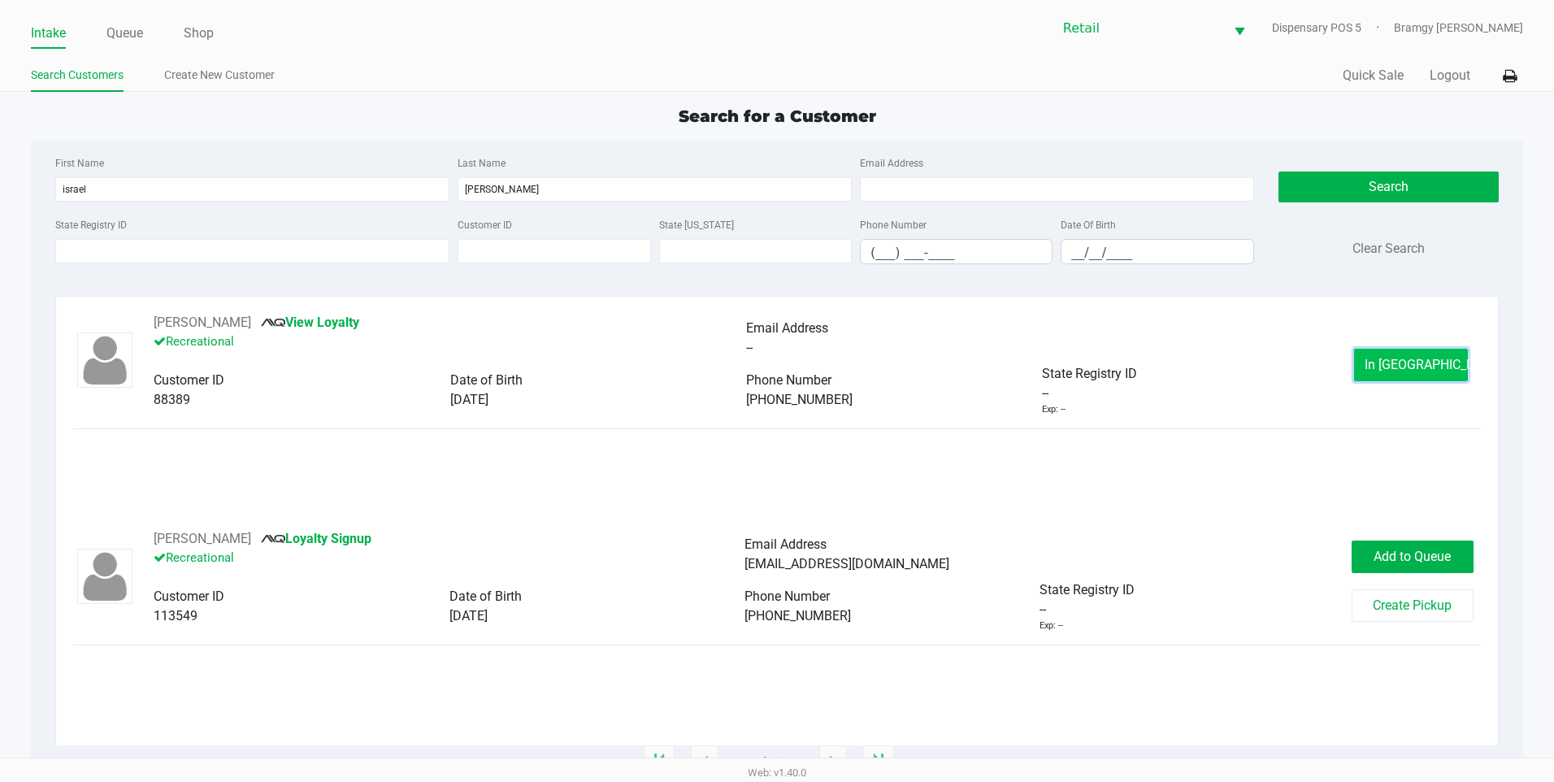
click at [1358, 363] on button "In Queue" at bounding box center [1411, 365] width 114 height 33
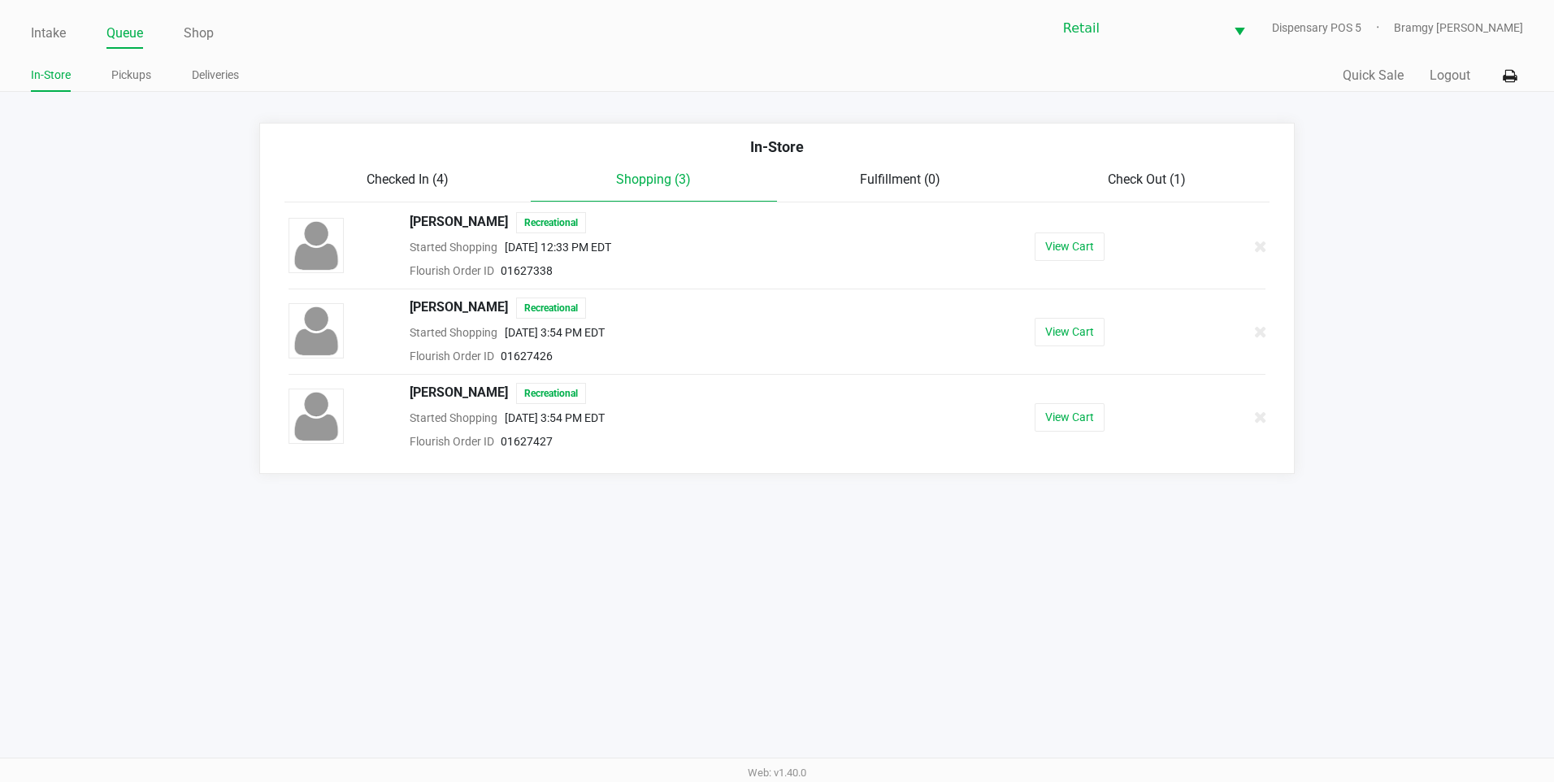
click at [1110, 174] on span "Check Out (1)" at bounding box center [1147, 179] width 78 height 15
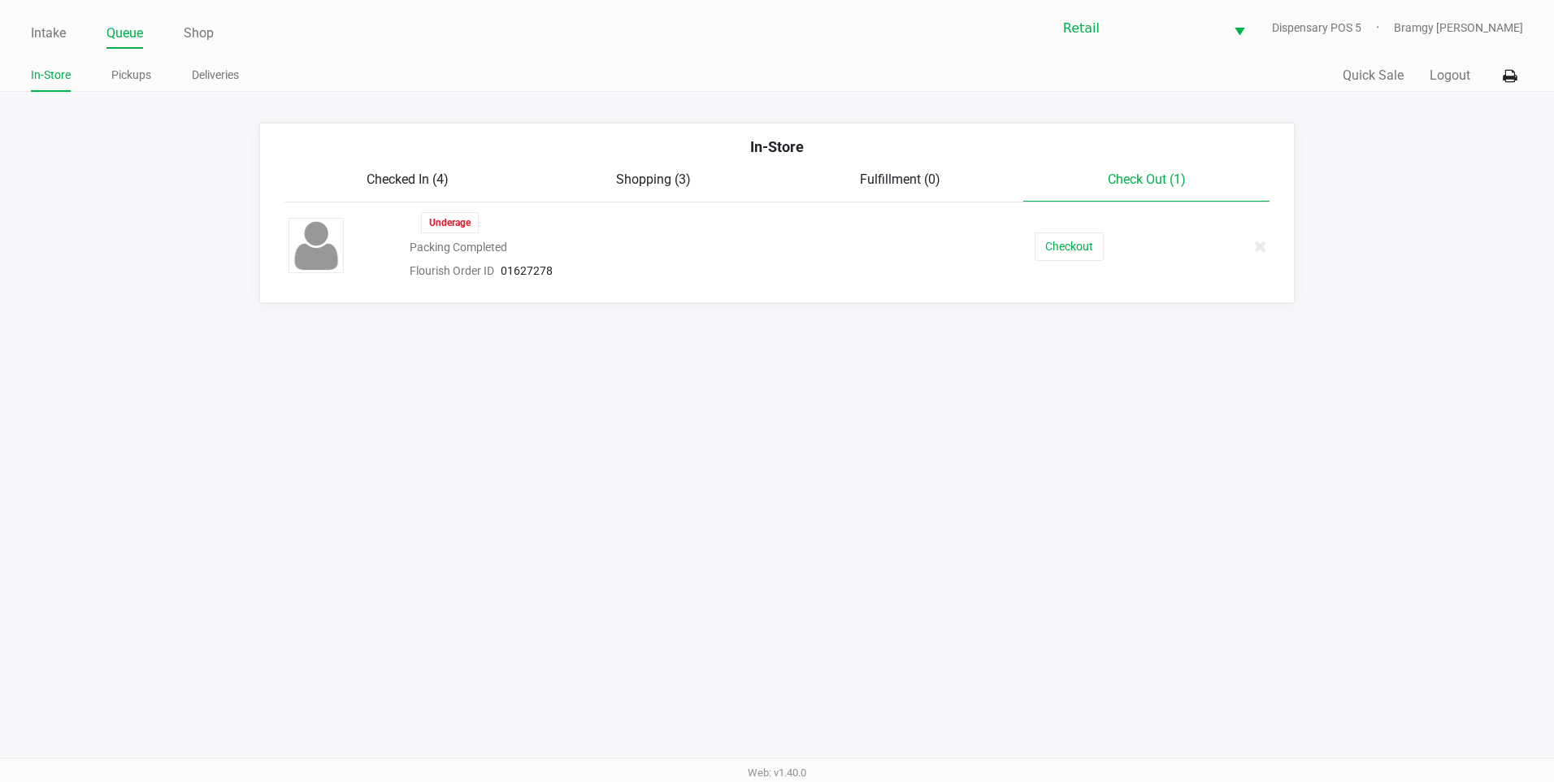
click at [410, 189] on div "Checked In (4)" at bounding box center [408, 180] width 246 height 20
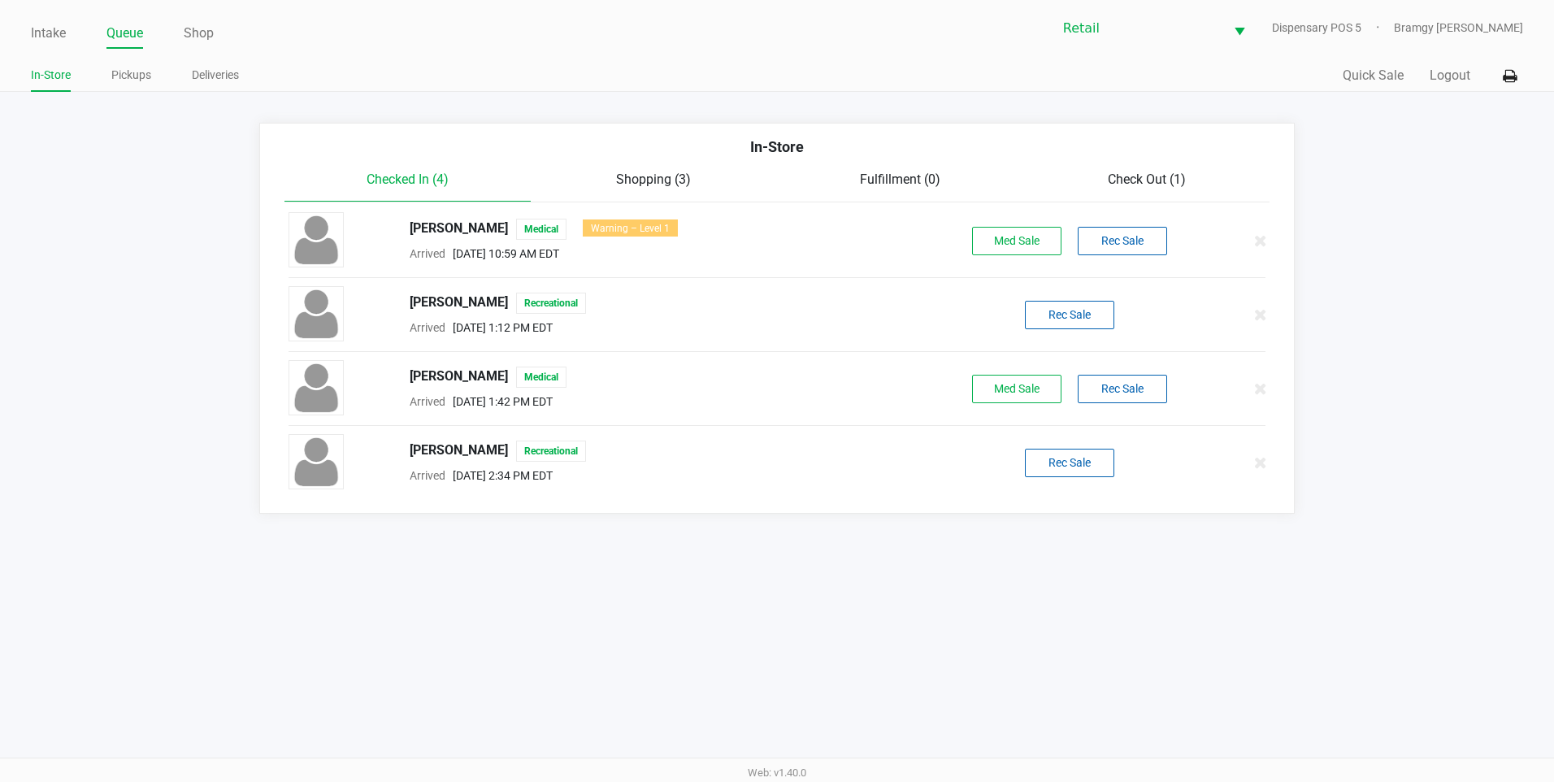
click at [655, 178] on span "Shopping (3)" at bounding box center [653, 179] width 75 height 15
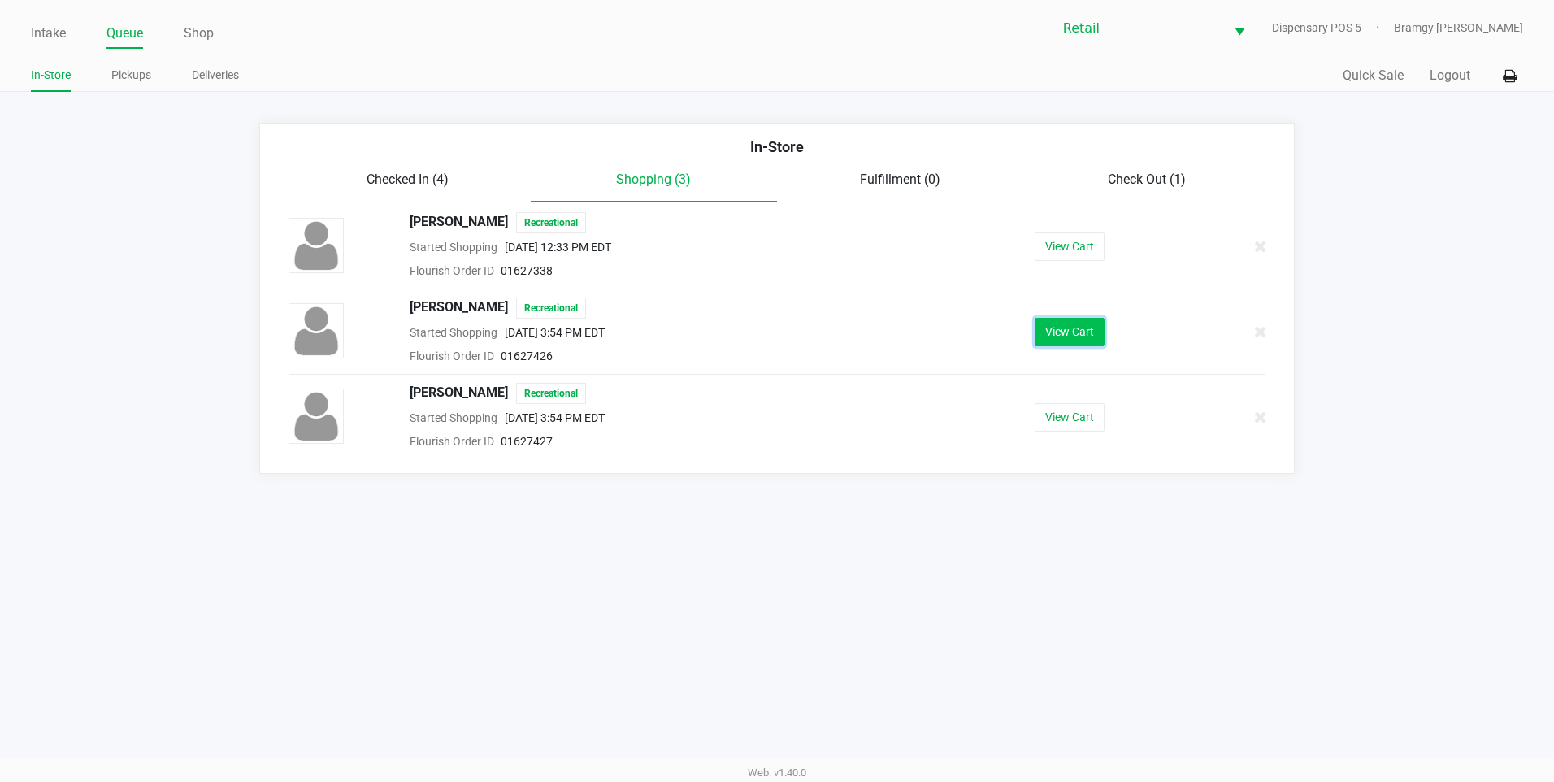
click at [1092, 324] on button "View Cart" at bounding box center [1070, 332] width 70 height 28
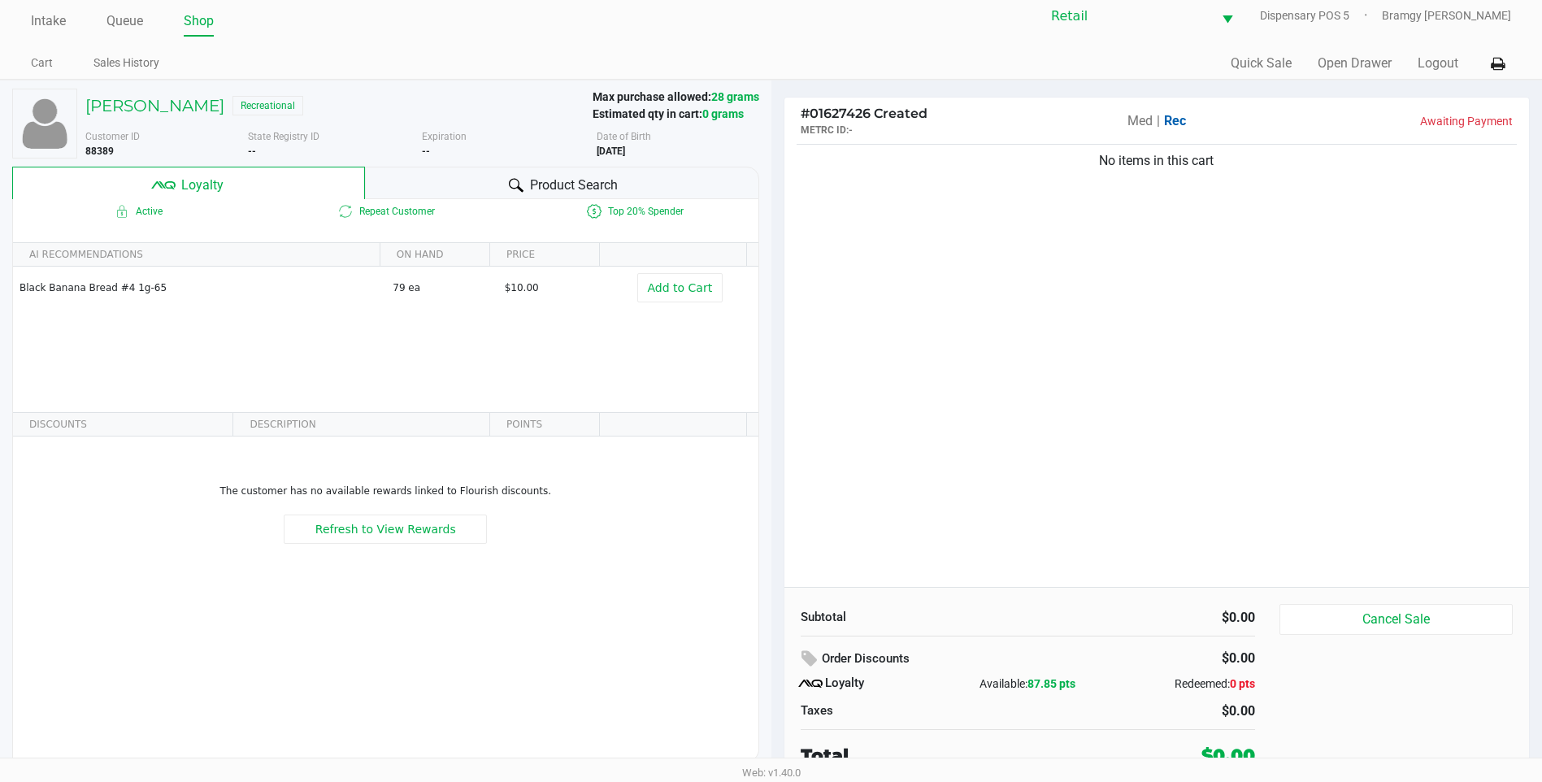
scroll to position [16, 0]
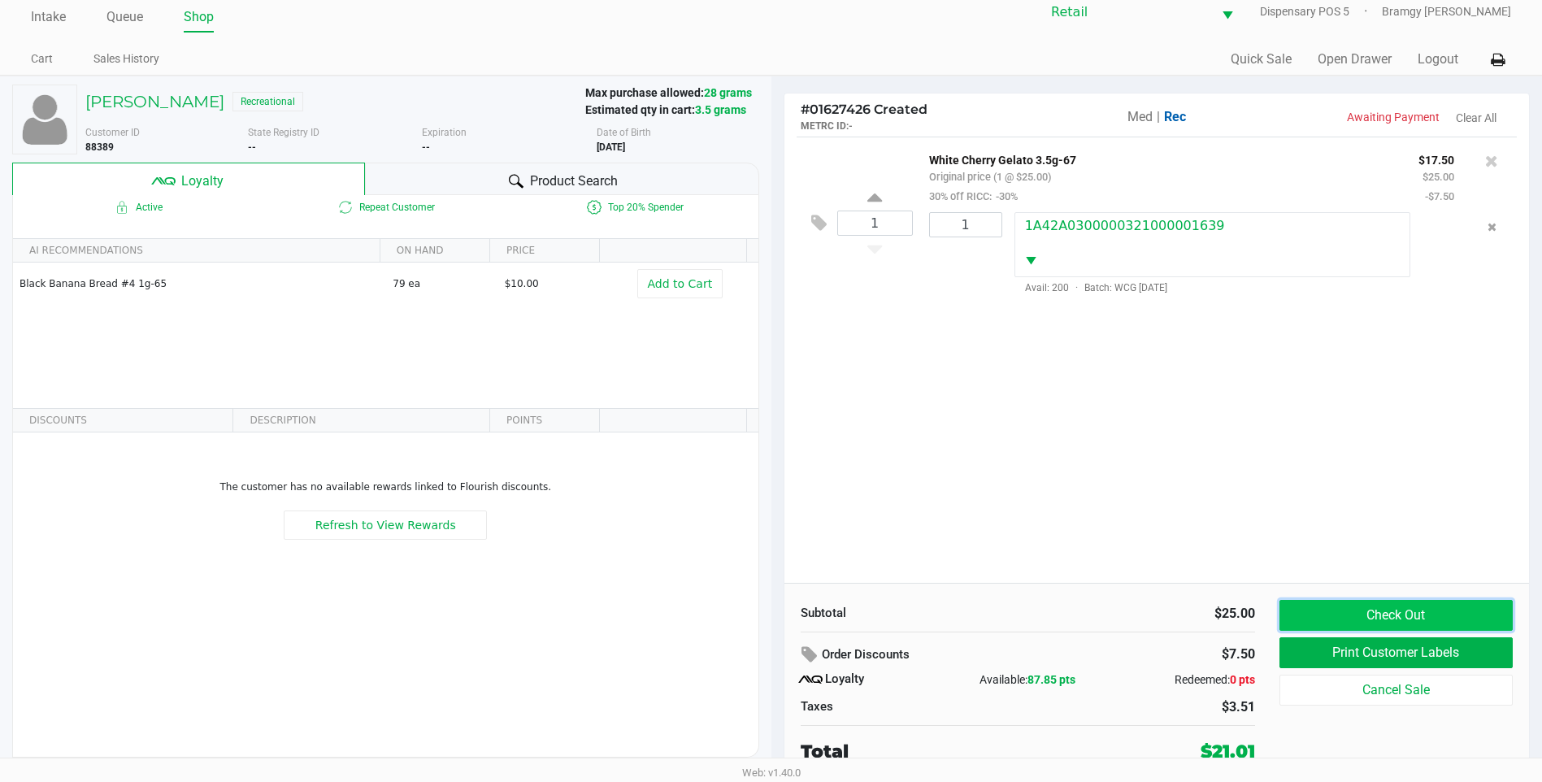
click at [1291, 615] on button "Check Out" at bounding box center [1396, 615] width 233 height 31
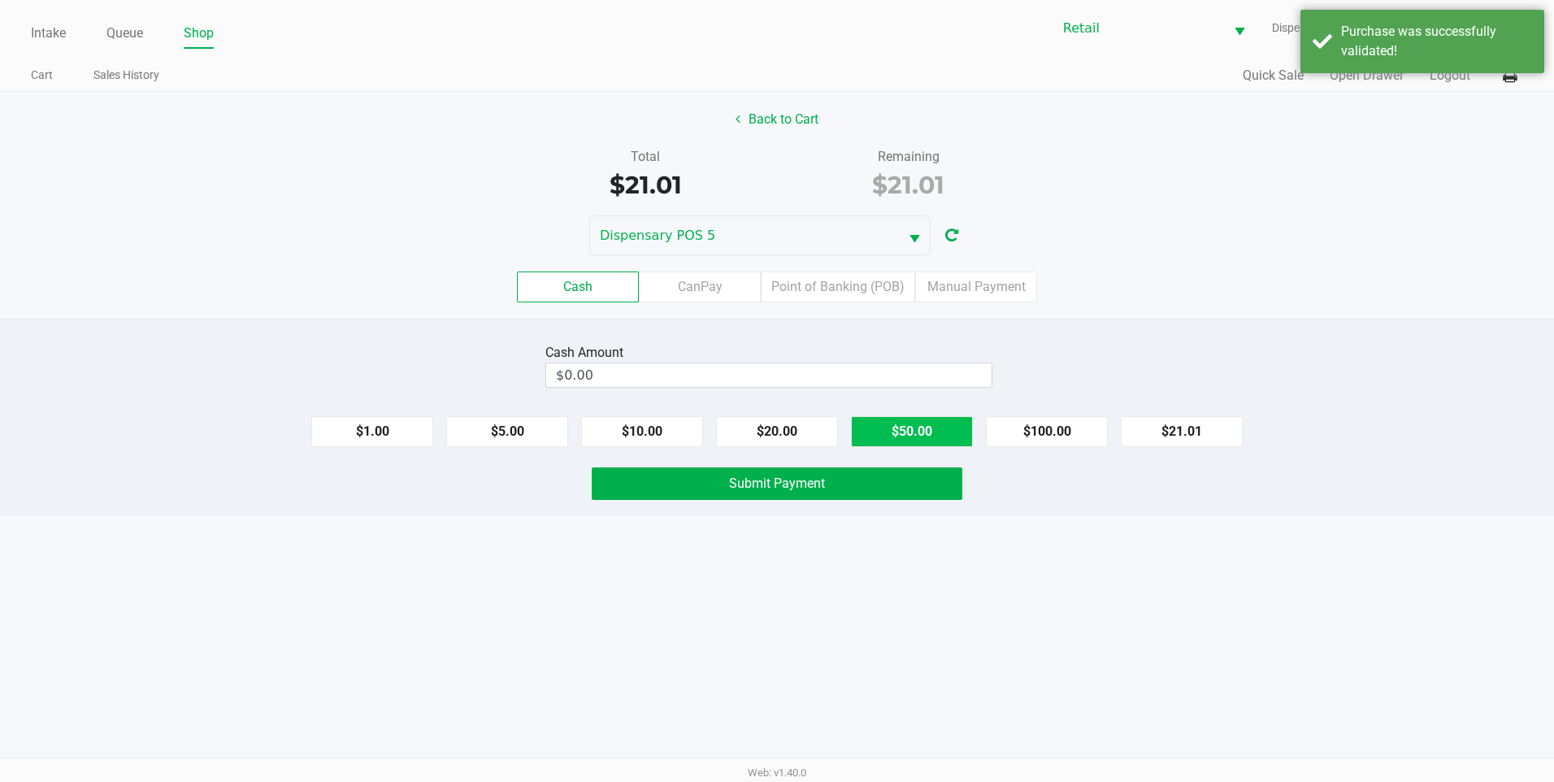
click at [883, 424] on button "$50.00" at bounding box center [912, 431] width 122 height 31
click at [408, 454] on div "Cash Amount $50.00 Clear $1.00 $5.00 $10.00 $20.00 $50.00 $100.00 $21.01 Submit…" at bounding box center [777, 418] width 1554 height 198
click at [403, 424] on button "$1.00" at bounding box center [372, 431] width 122 height 31
type input "$51.00"
click at [777, 502] on div "Cash Amount $51.00 Clear $1.00 $5.00 $10.00 $20.00 $50.00 $100.00 $21.01 Submit…" at bounding box center [777, 418] width 1554 height 198
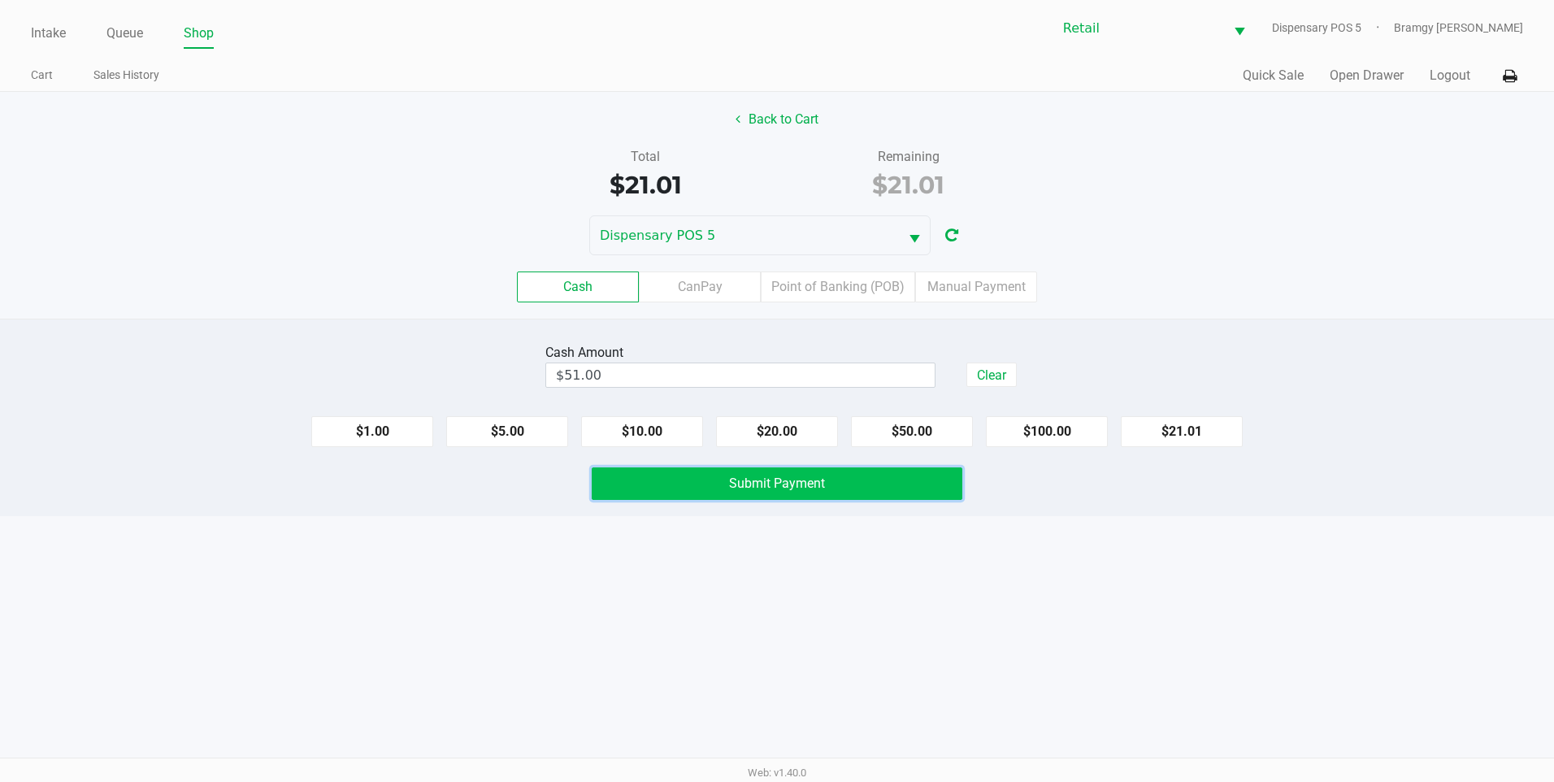
click at [793, 491] on button "Submit Payment" at bounding box center [777, 483] width 371 height 33
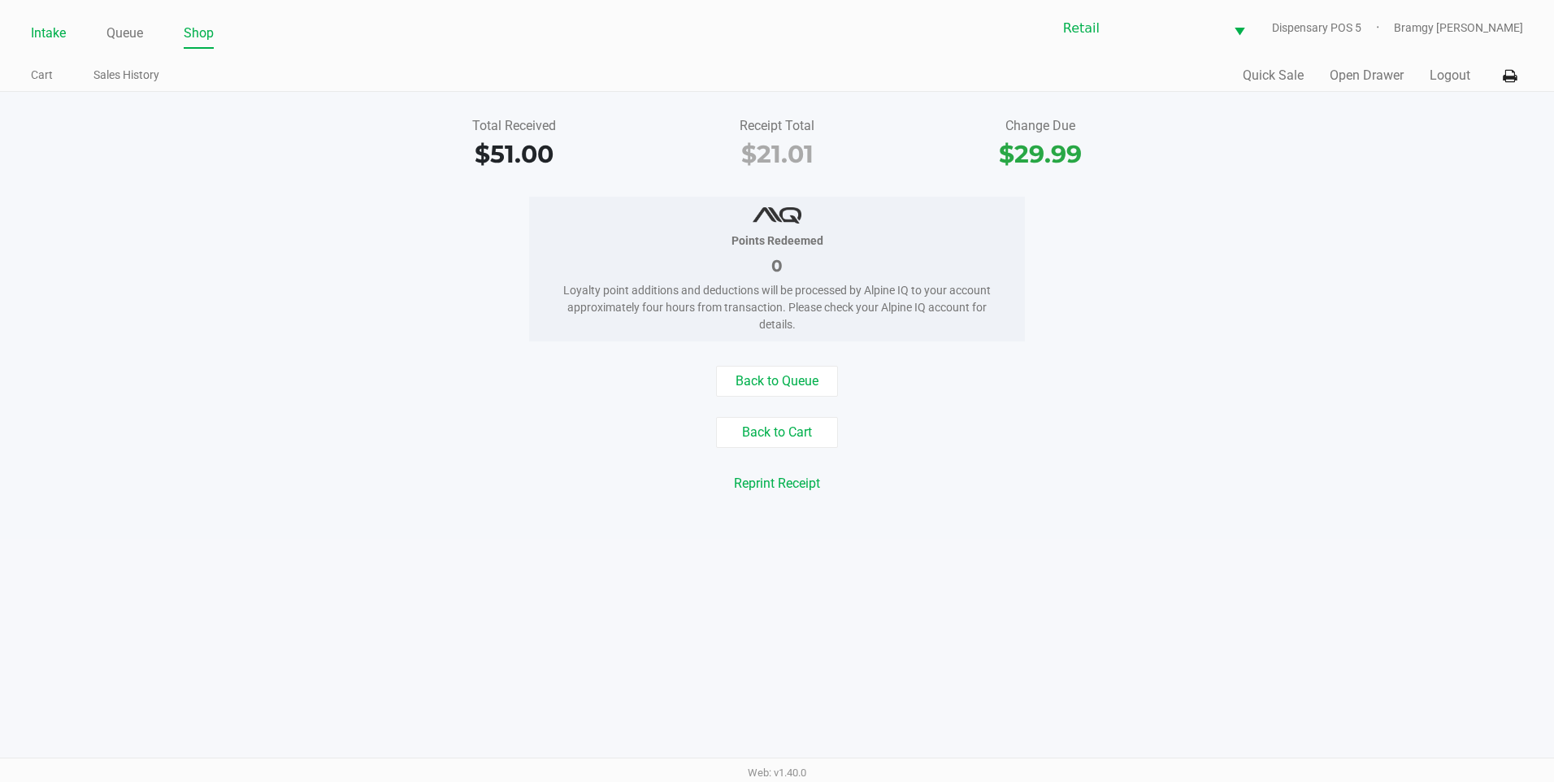
click at [37, 33] on link "Intake" at bounding box center [48, 33] width 35 height 23
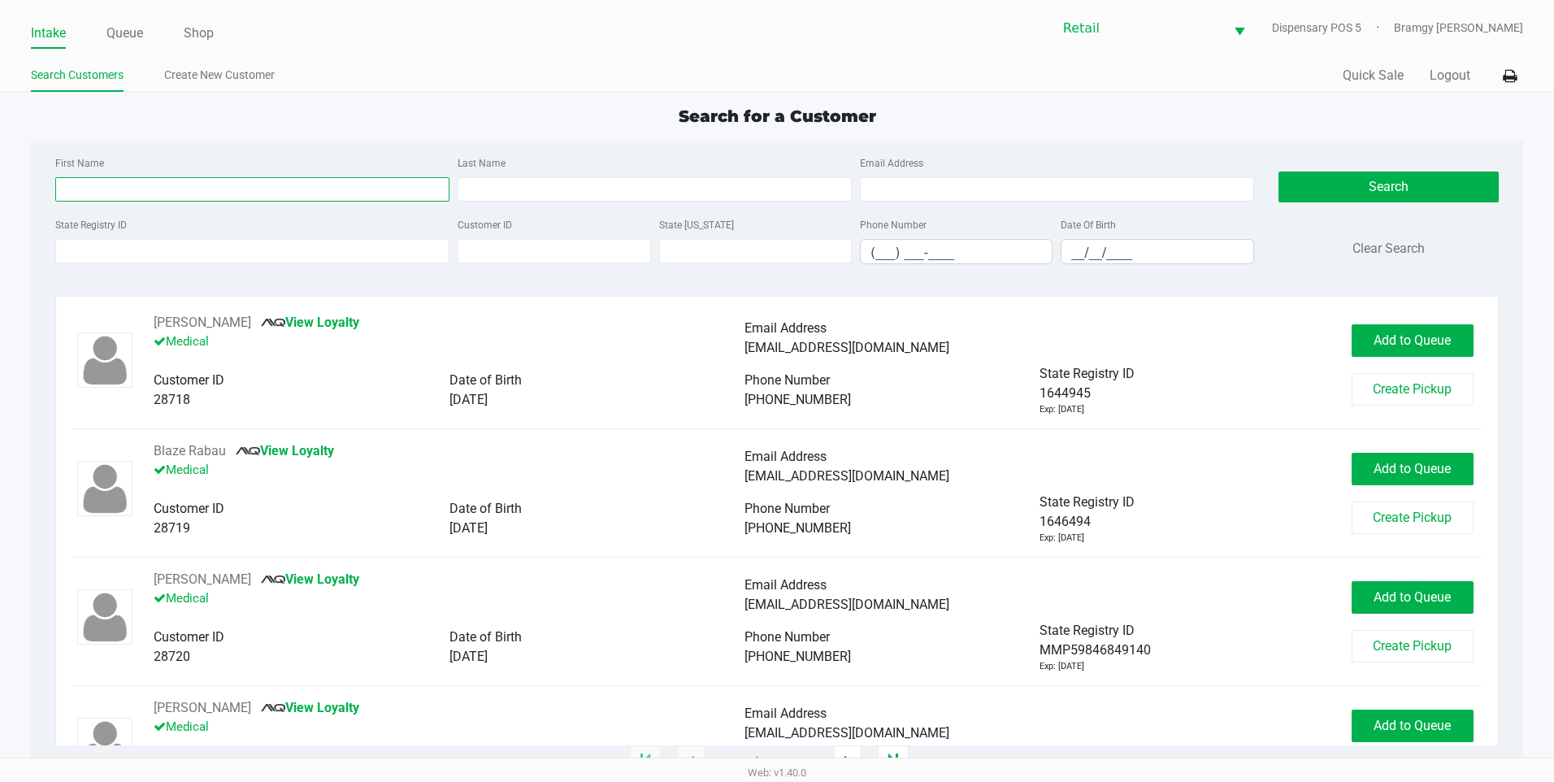
click at [216, 185] on input "First Name" at bounding box center [252, 189] width 394 height 24
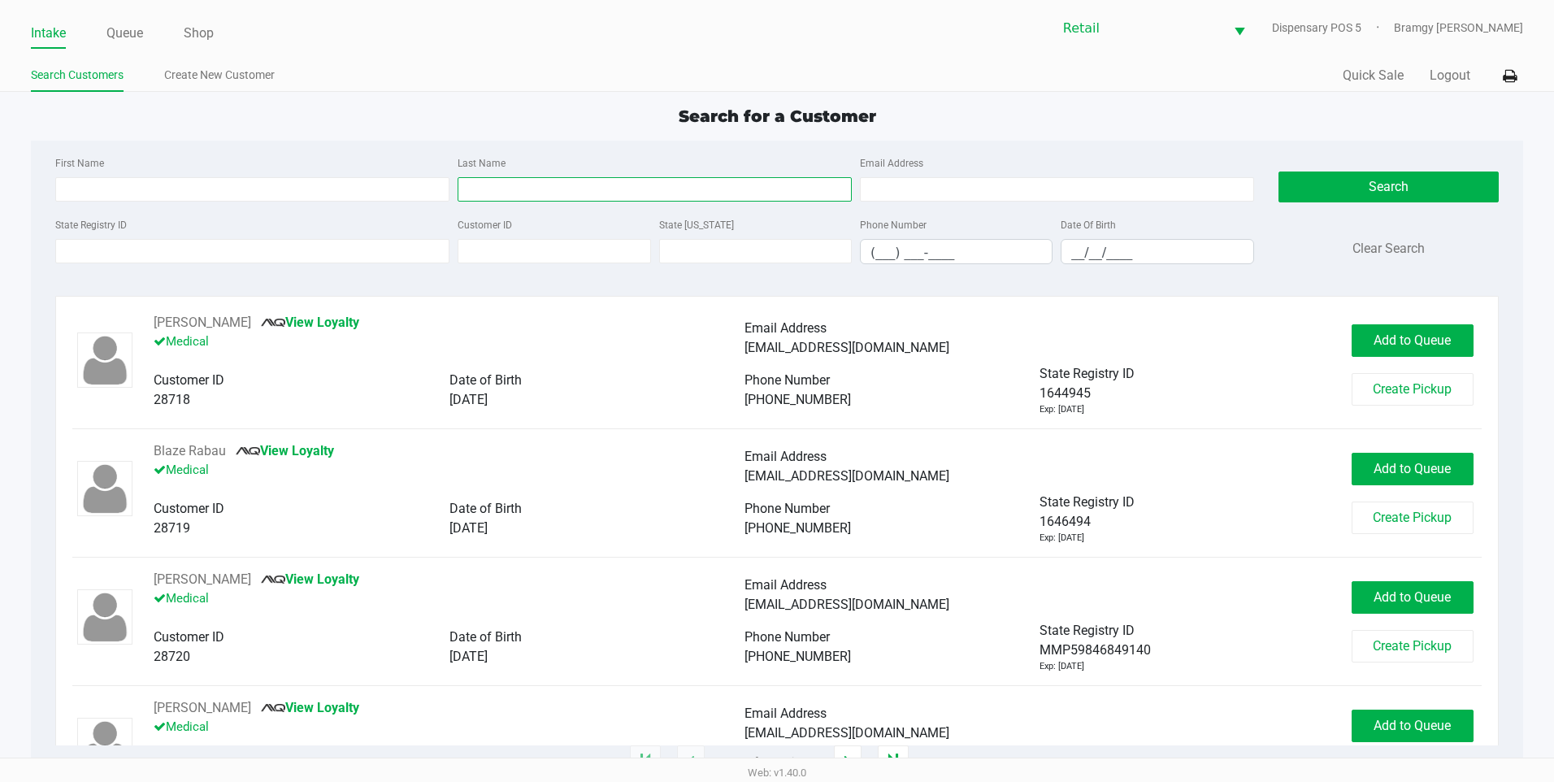
click at [652, 195] on input "Last Name" at bounding box center [655, 189] width 394 height 24
type input "ward"
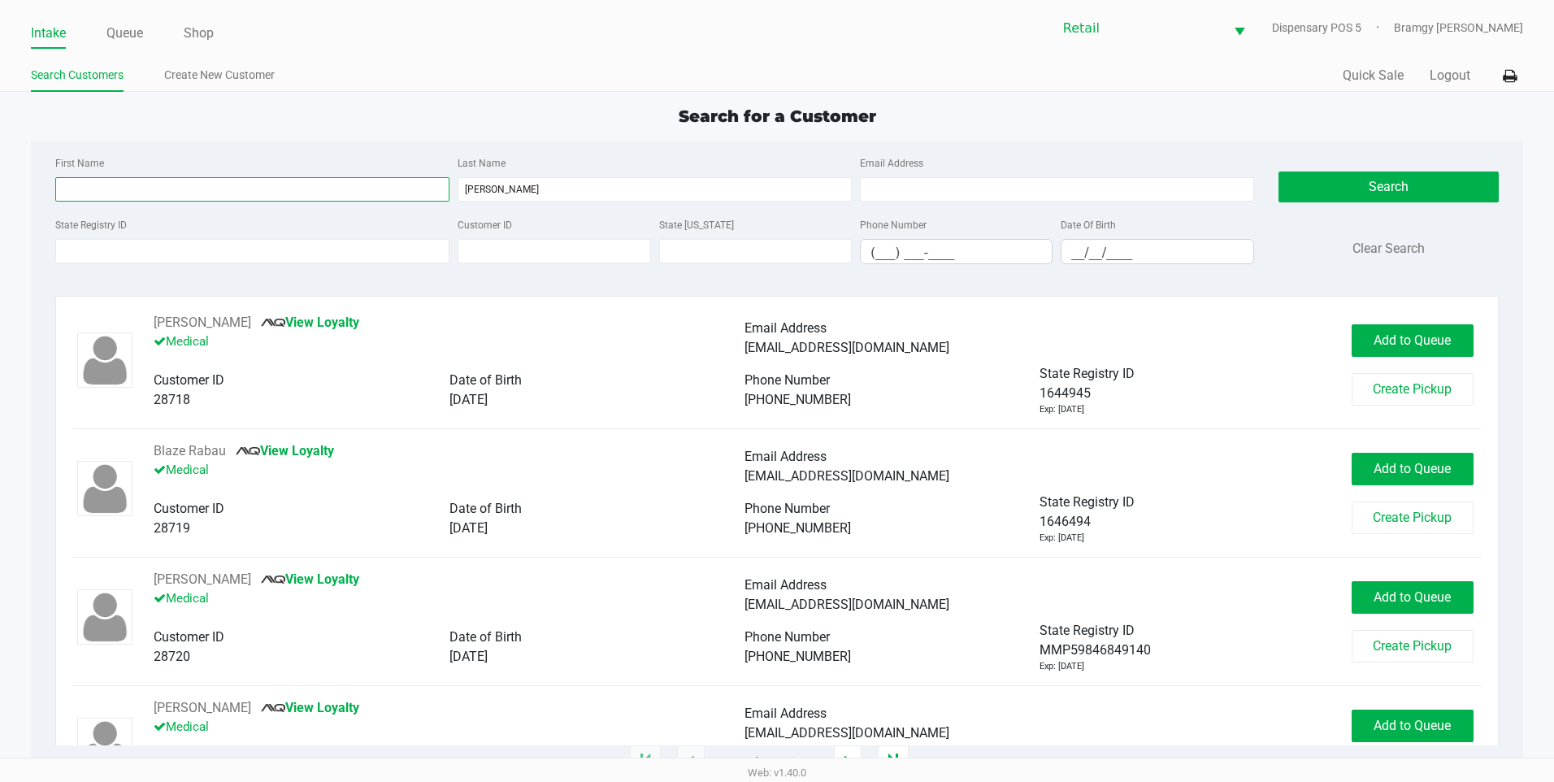
drag, startPoint x: 345, startPoint y: 180, endPoint x: 345, endPoint y: 189, distance: 8.2
click at [345, 180] on input "First Name" at bounding box center [252, 189] width 394 height 24
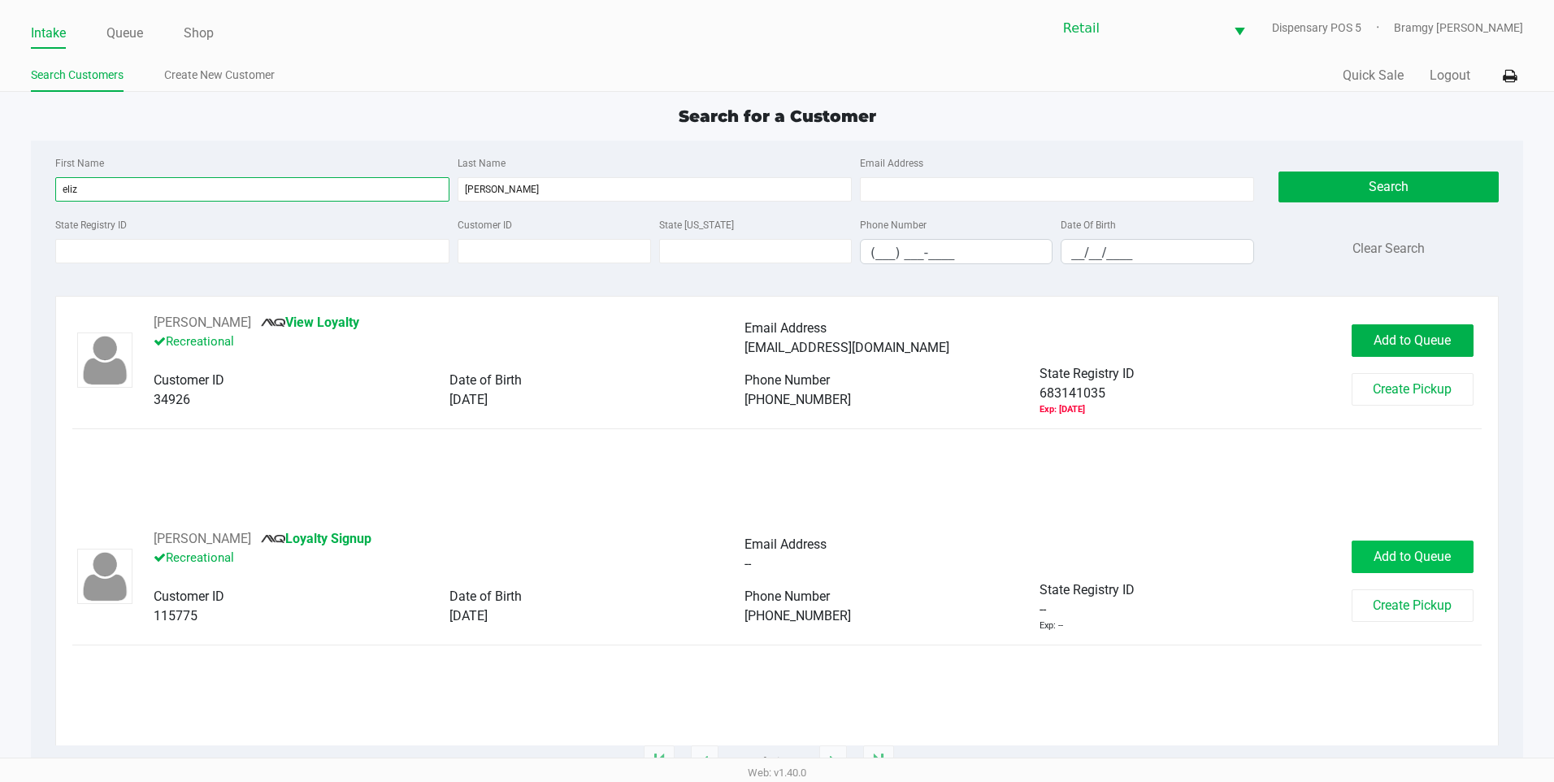
type input "eliz"
click at [1402, 554] on span "Add to Queue" at bounding box center [1412, 556] width 77 height 15
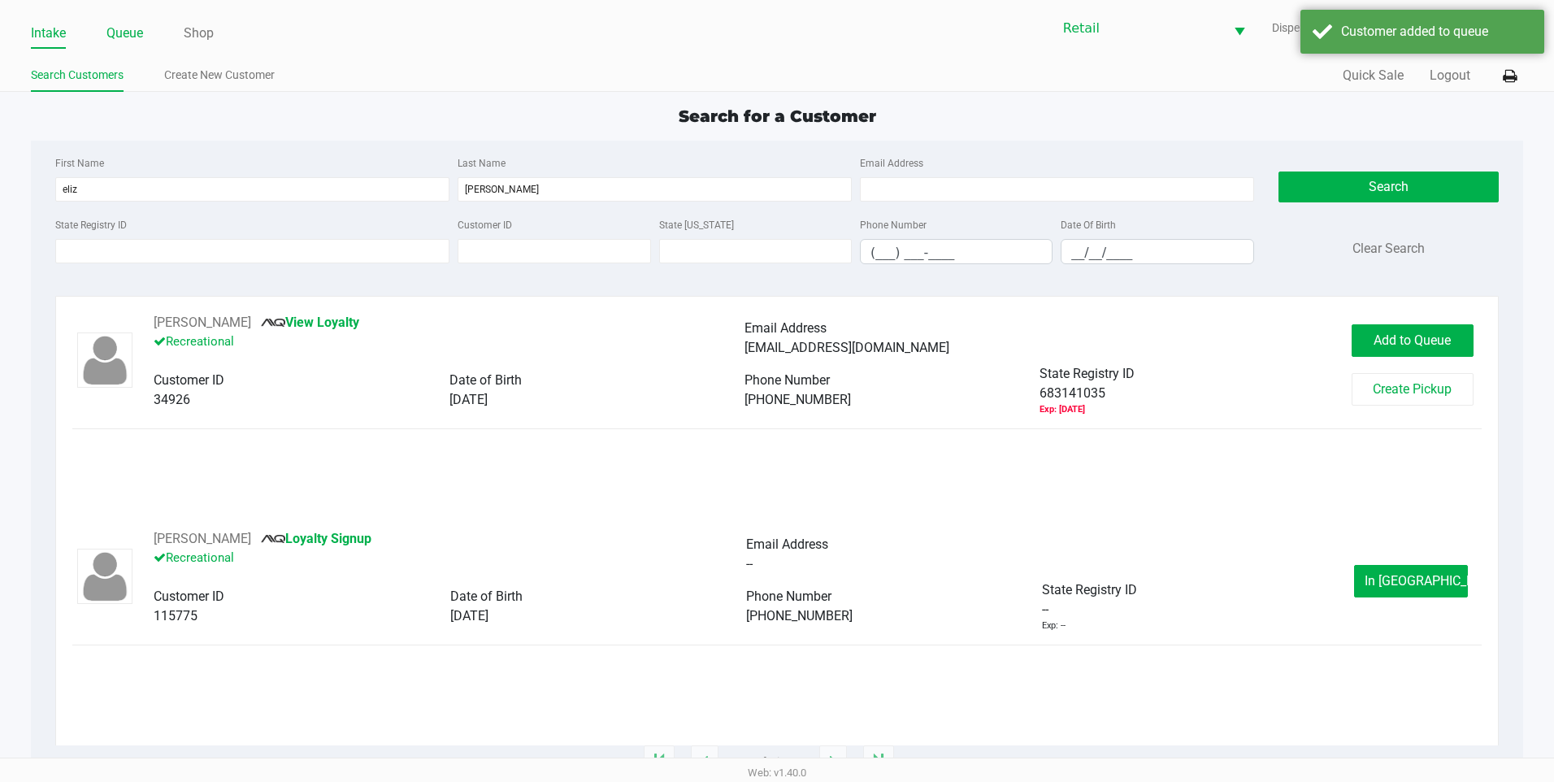
click at [132, 23] on link "Queue" at bounding box center [124, 33] width 37 height 23
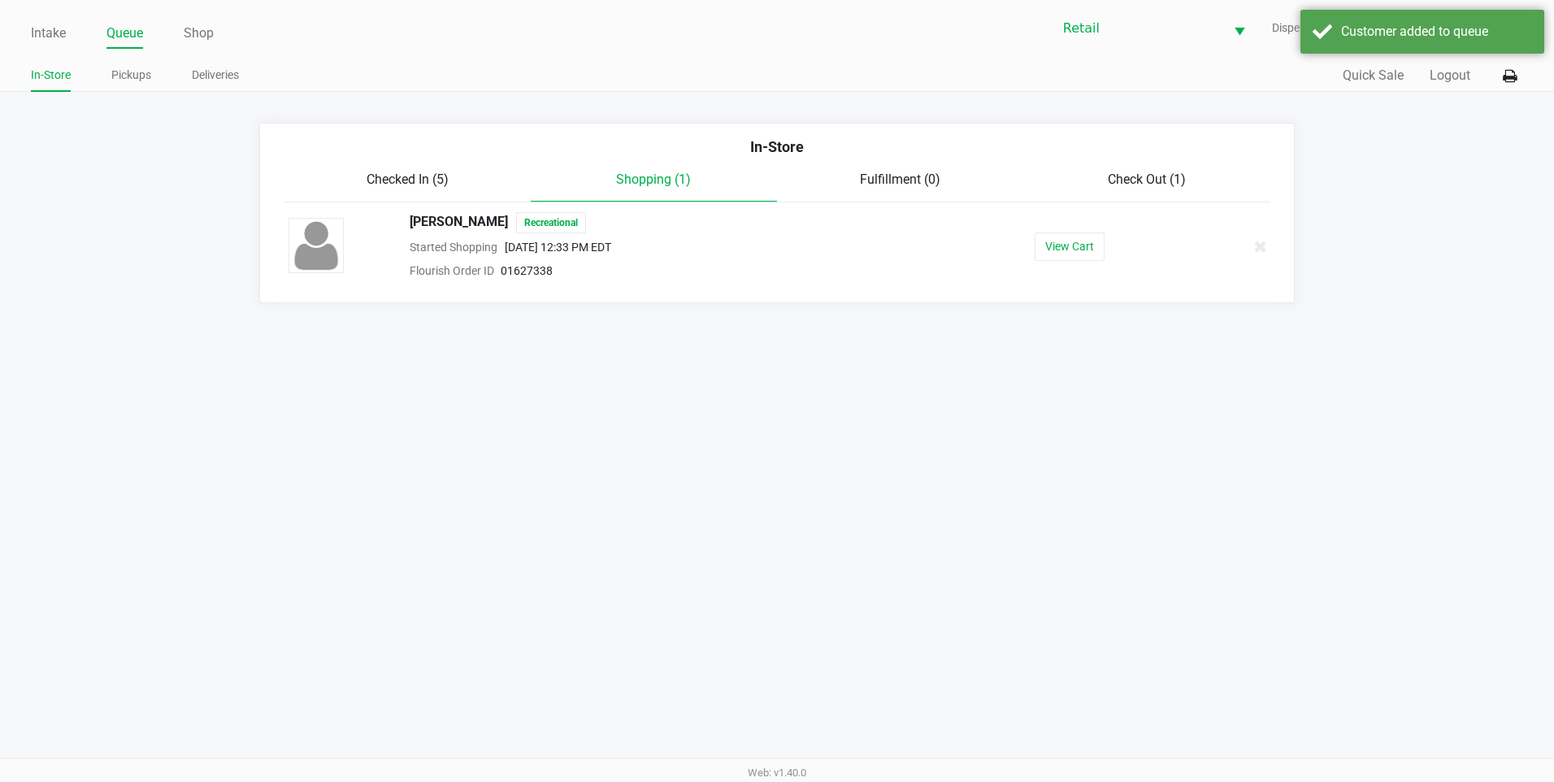
click at [387, 173] on span "Checked In (5)" at bounding box center [408, 179] width 82 height 15
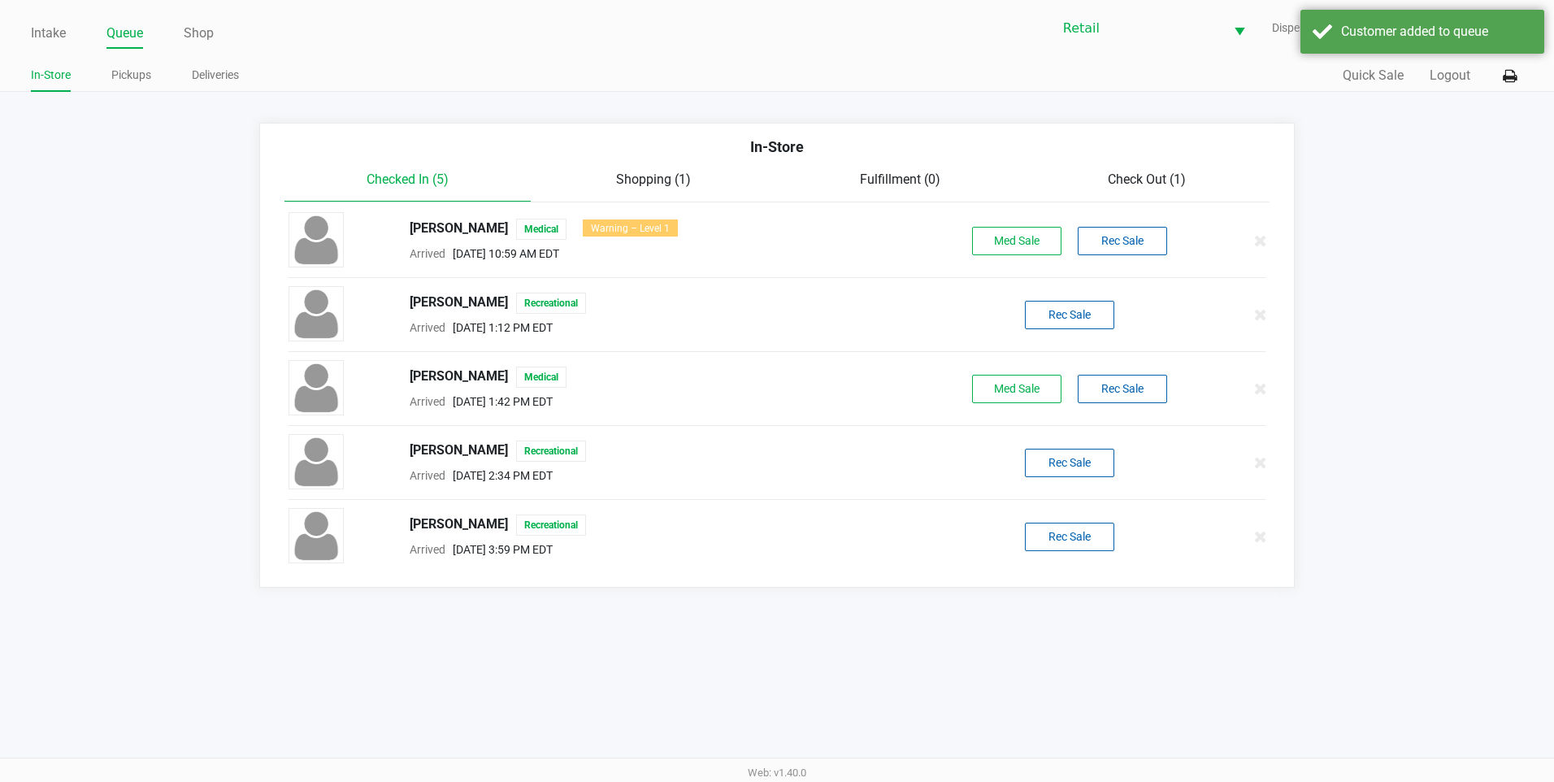
click at [1068, 552] on div "Elizabeth Ward Recreational Arrived Aug 27, 2025 3:59 PM EDT Rec Sale" at bounding box center [777, 536] width 1002 height 57
click at [1067, 544] on button "Rec Sale" at bounding box center [1069, 537] width 89 height 28
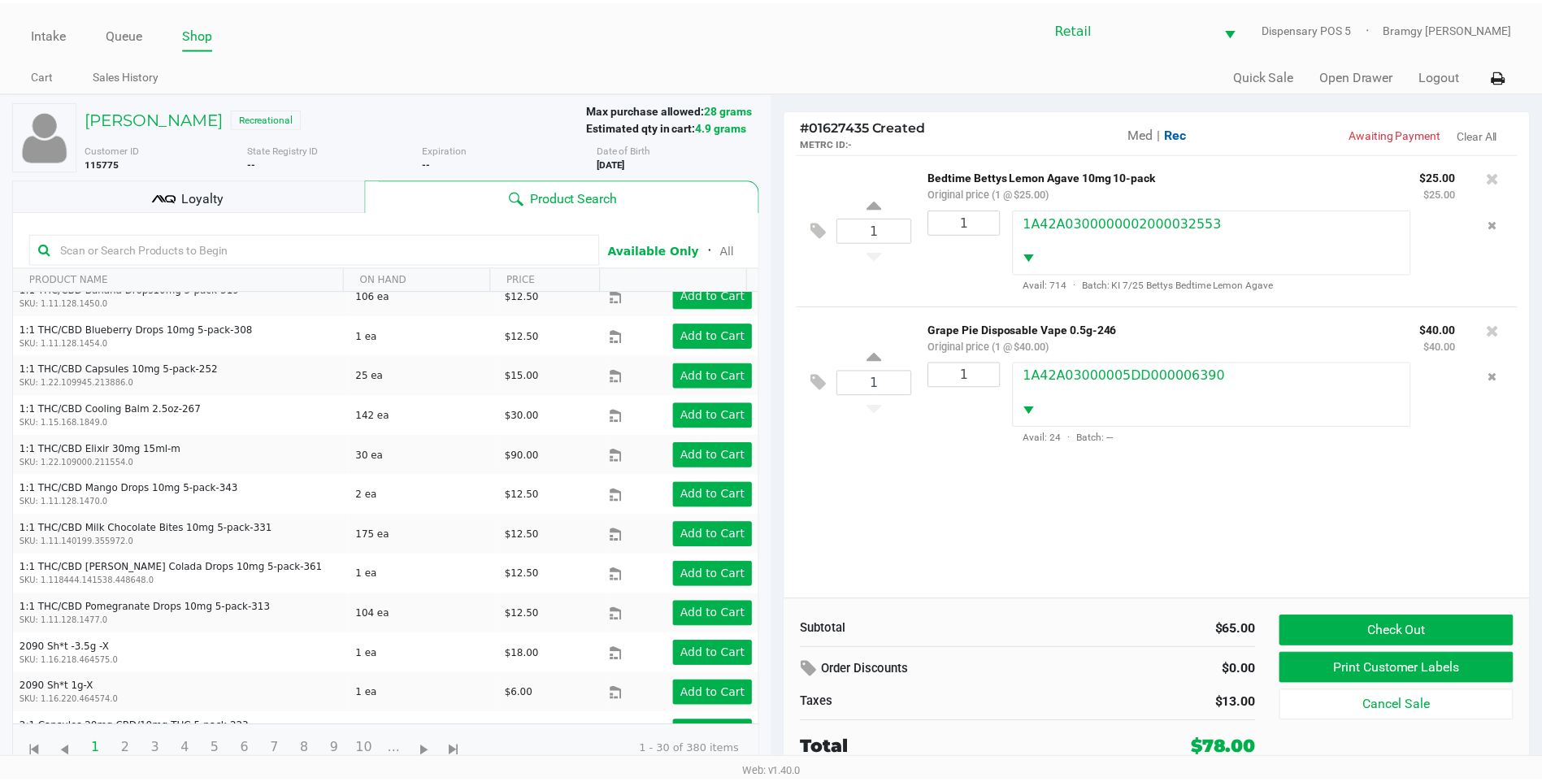
scroll to position [81, 0]
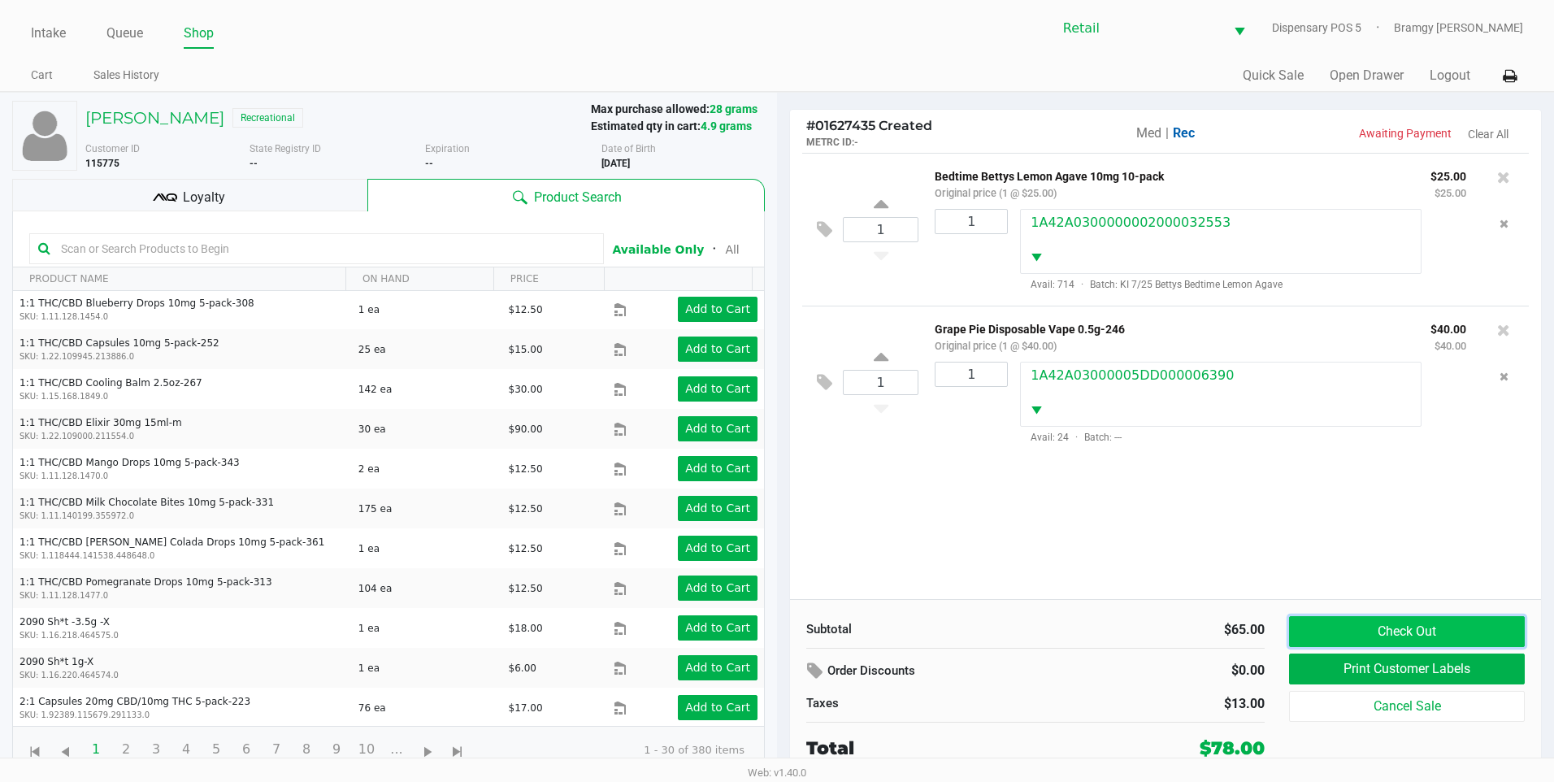
click at [1419, 636] on button "Check Out" at bounding box center [1407, 631] width 236 height 31
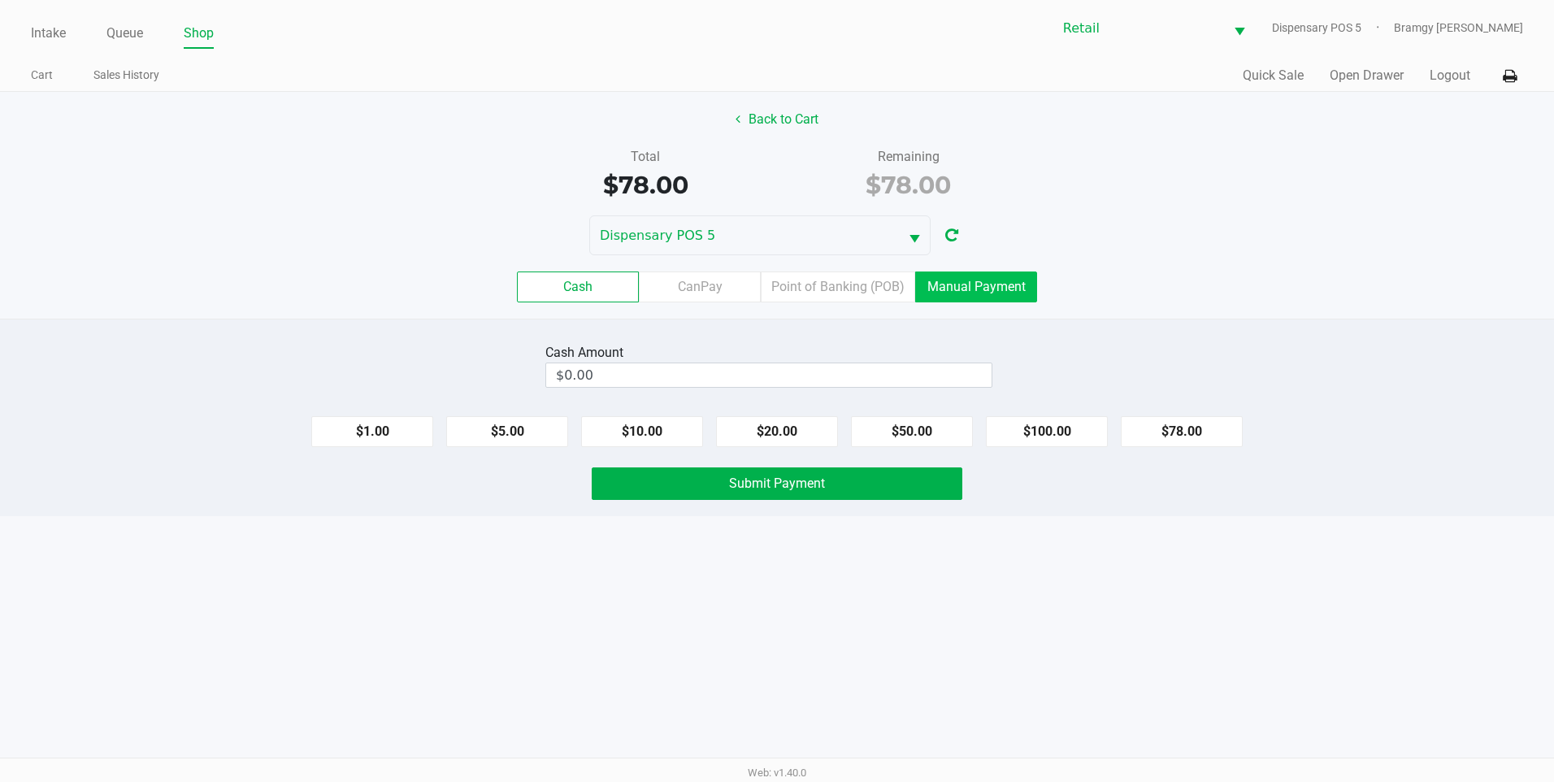
click at [928, 283] on label "Manual Payment" at bounding box center [976, 287] width 122 height 31
click at [0, 0] on 8 "Manual Payment" at bounding box center [0, 0] width 0 height 0
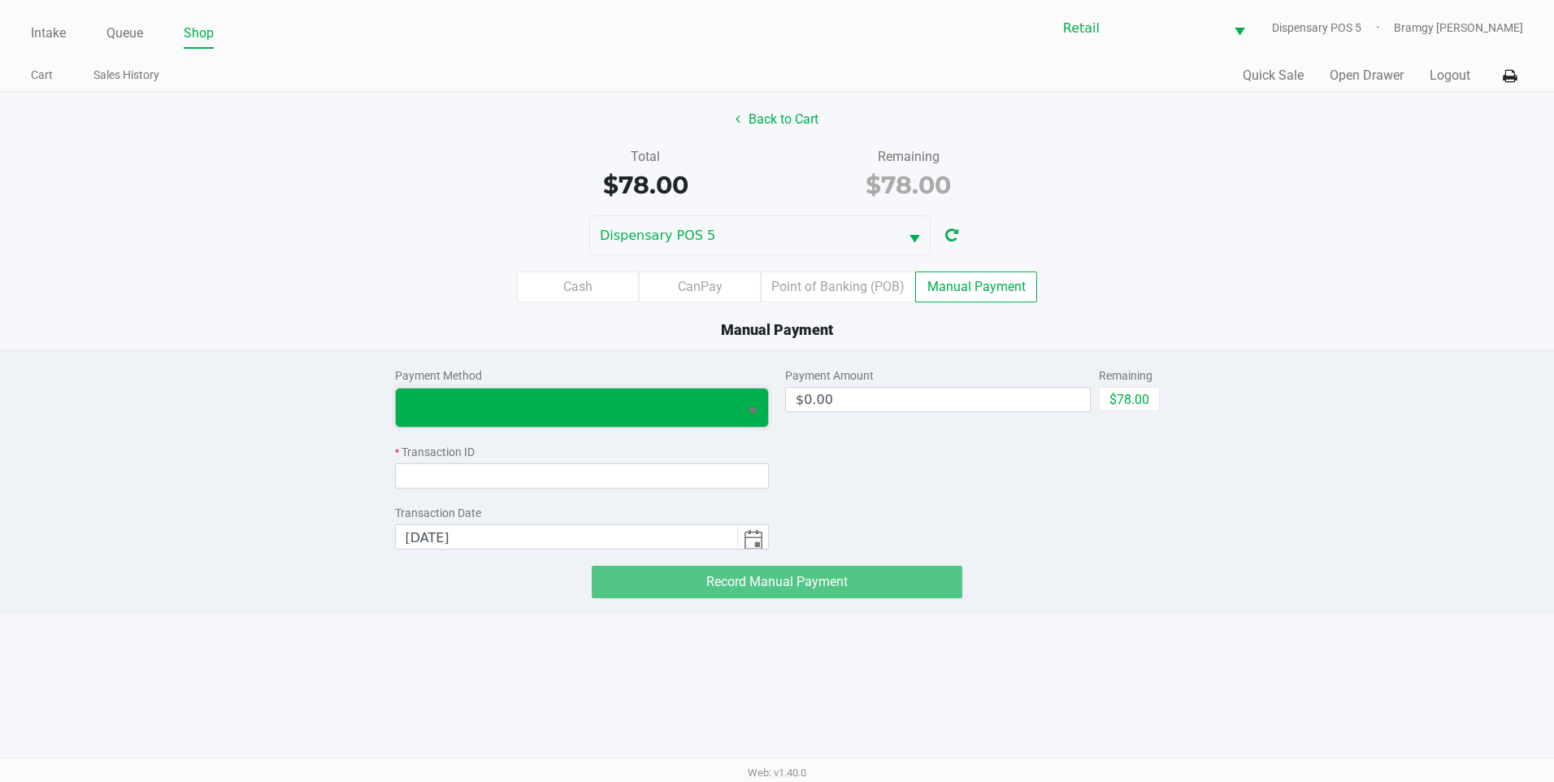
click at [603, 415] on span at bounding box center [567, 408] width 323 height 20
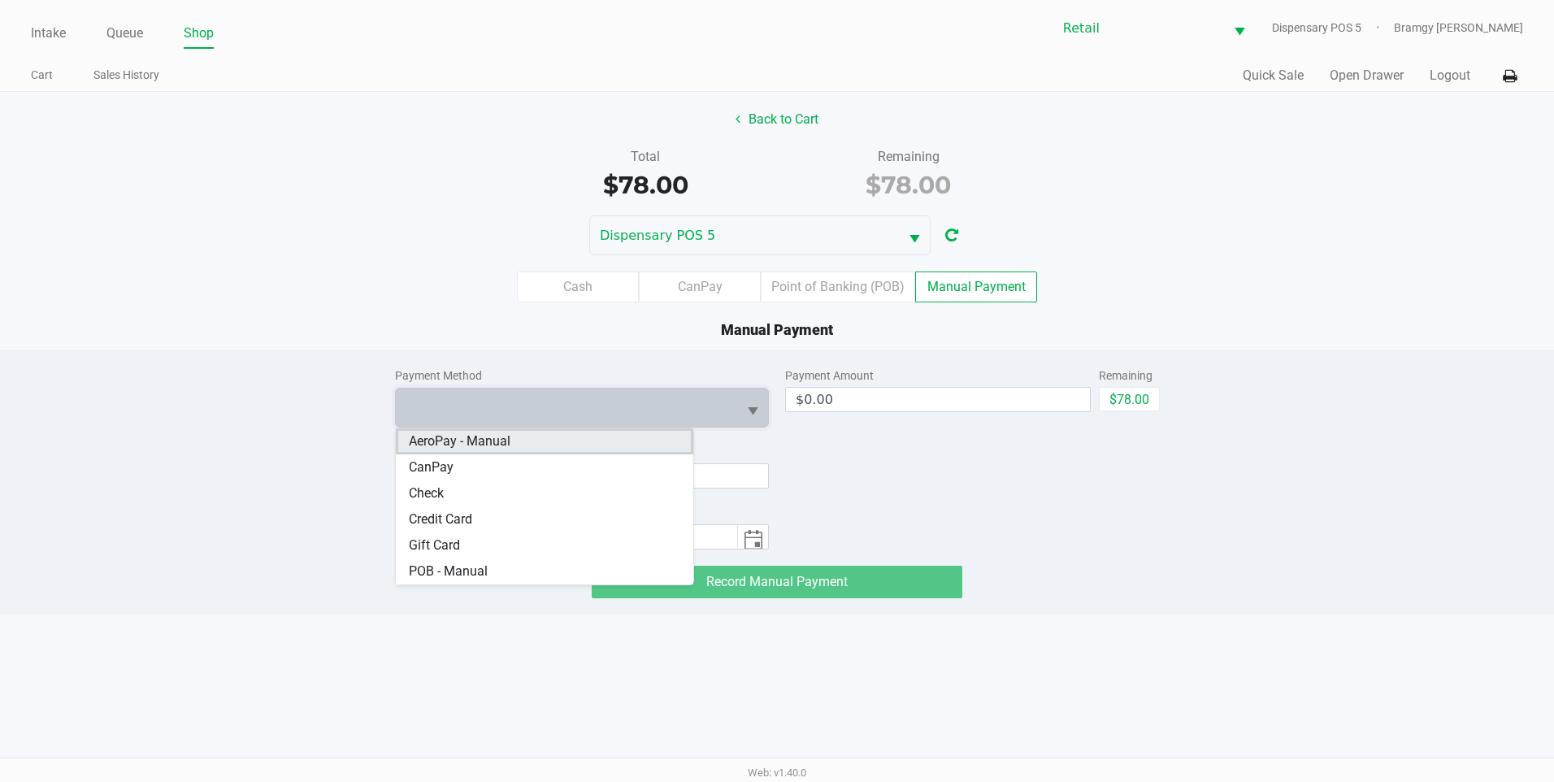
click at [598, 451] on Manual "AeroPay - Manual" at bounding box center [545, 441] width 298 height 26
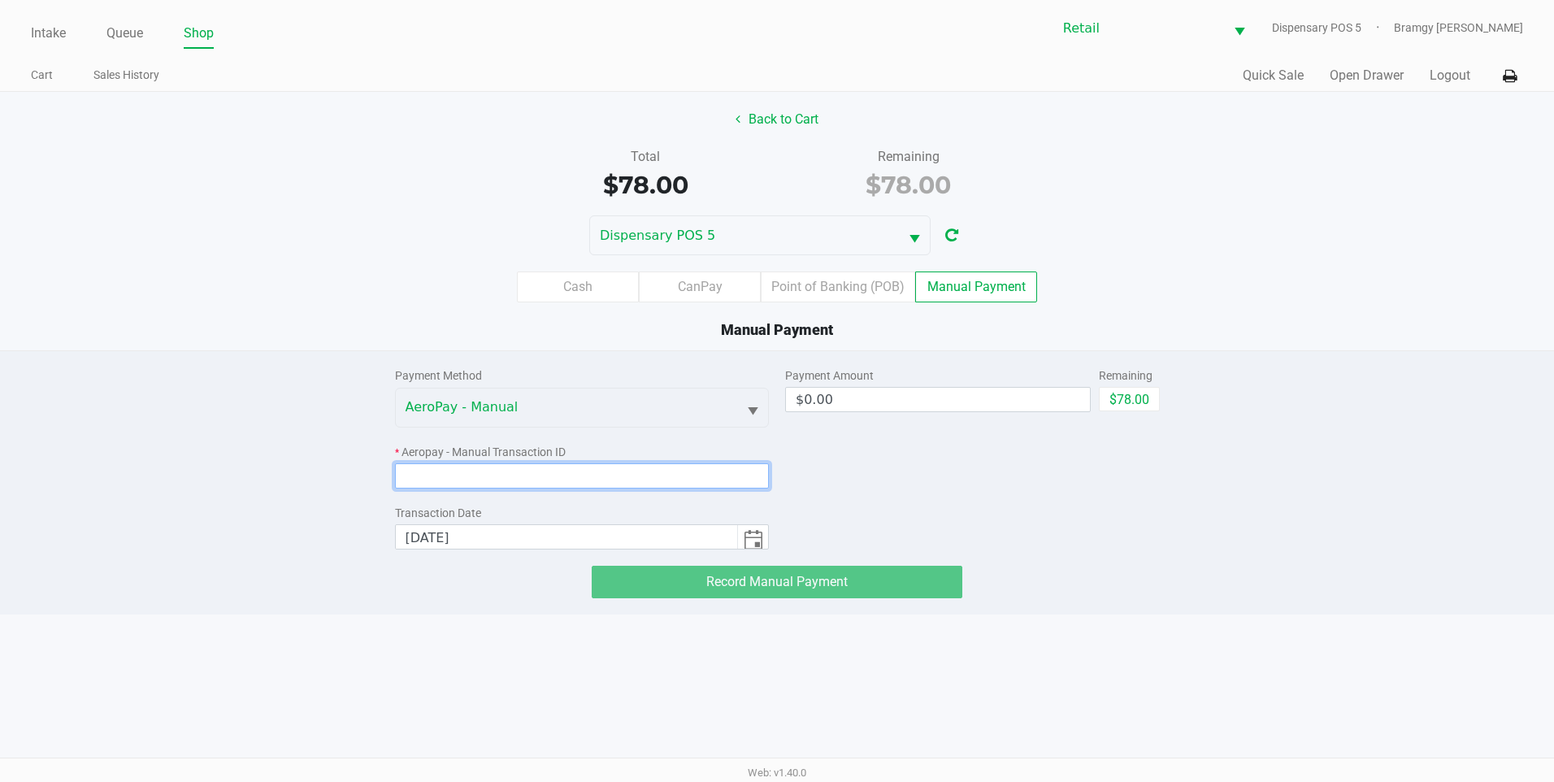
click at [527, 484] on input at bounding box center [582, 475] width 375 height 25
paste input "#26875440"
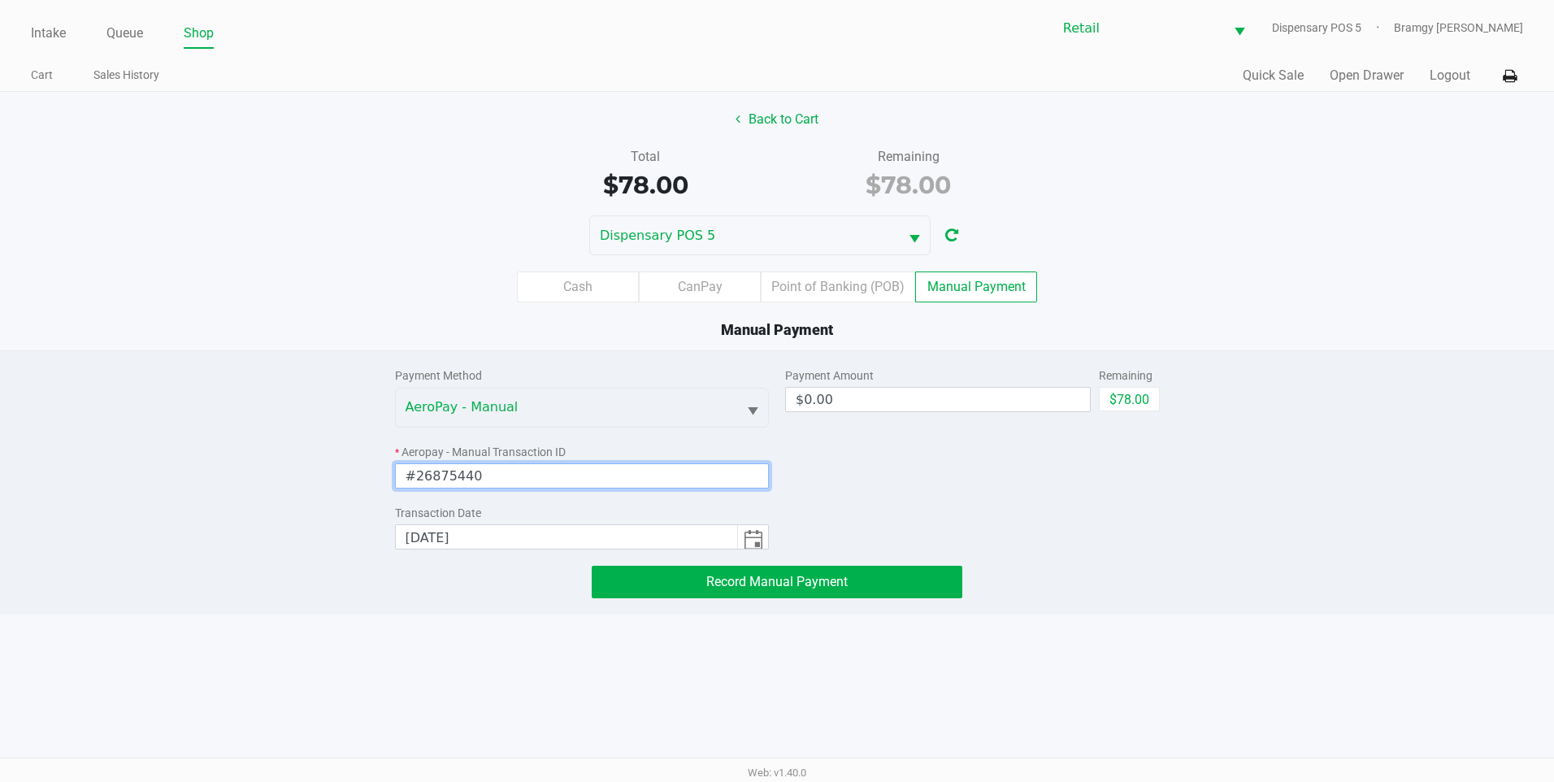
type input "#26875440"
click at [1135, 378] on div "Remaining" at bounding box center [1129, 375] width 61 height 17
click at [1134, 388] on button "$78.00" at bounding box center [1129, 399] width 61 height 24
type input "$78.00"
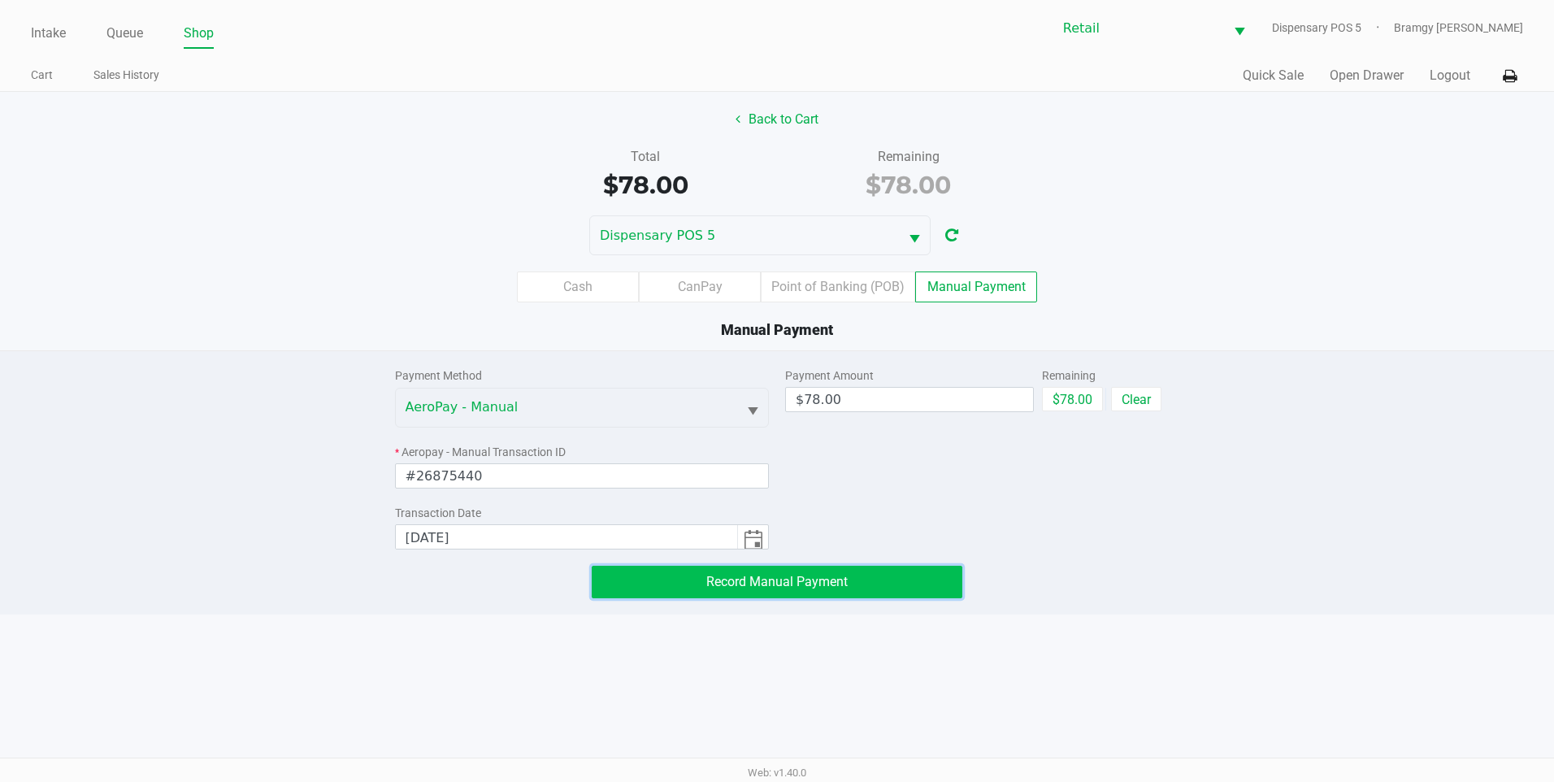
click at [769, 580] on span "Record Manual Payment" at bounding box center [776, 581] width 141 height 15
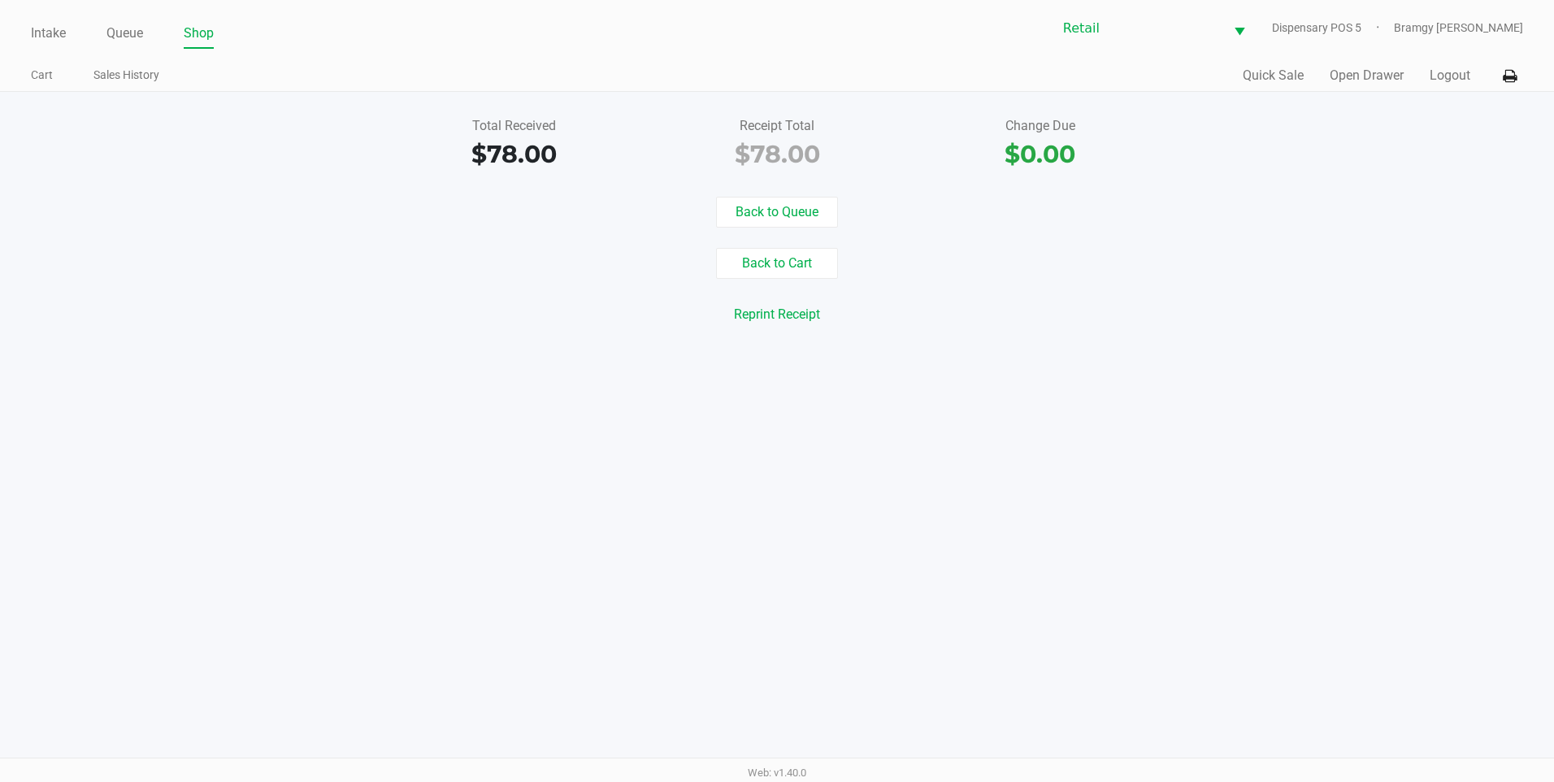
click at [2, 25] on div "Intake Queue Shop Retail Dispensary POS 5 Bramgy Brito Cart Sales History Quick…" at bounding box center [777, 46] width 1554 height 92
click at [26, 25] on div "Intake Queue Shop Retail Dispensary POS 5 Bramgy Brito Cart Sales History Quick…" at bounding box center [777, 46] width 1554 height 92
click at [38, 30] on link "Intake" at bounding box center [48, 33] width 35 height 23
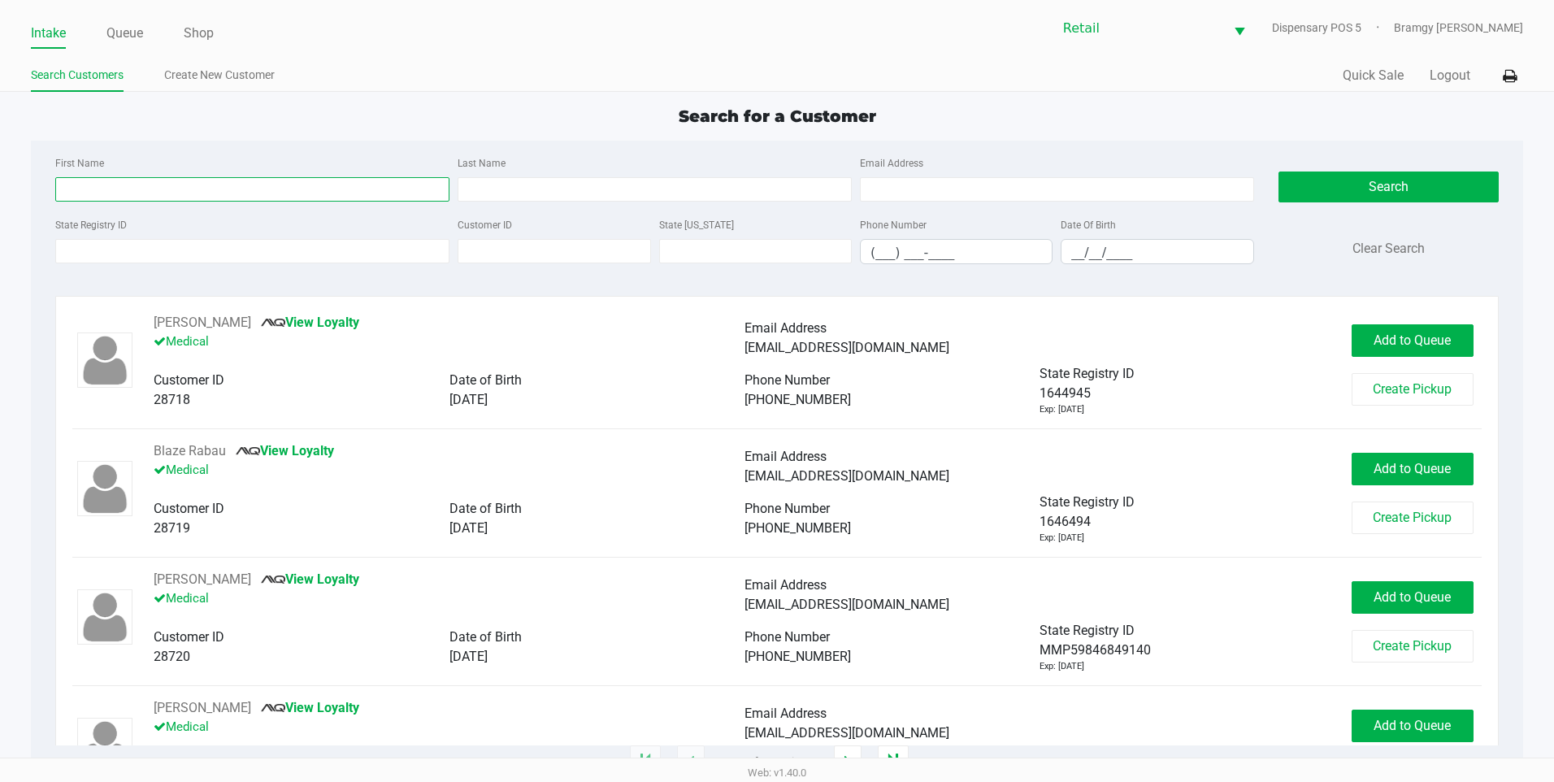
click at [92, 198] on input "First Name" at bounding box center [252, 189] width 394 height 24
type input "ebrima"
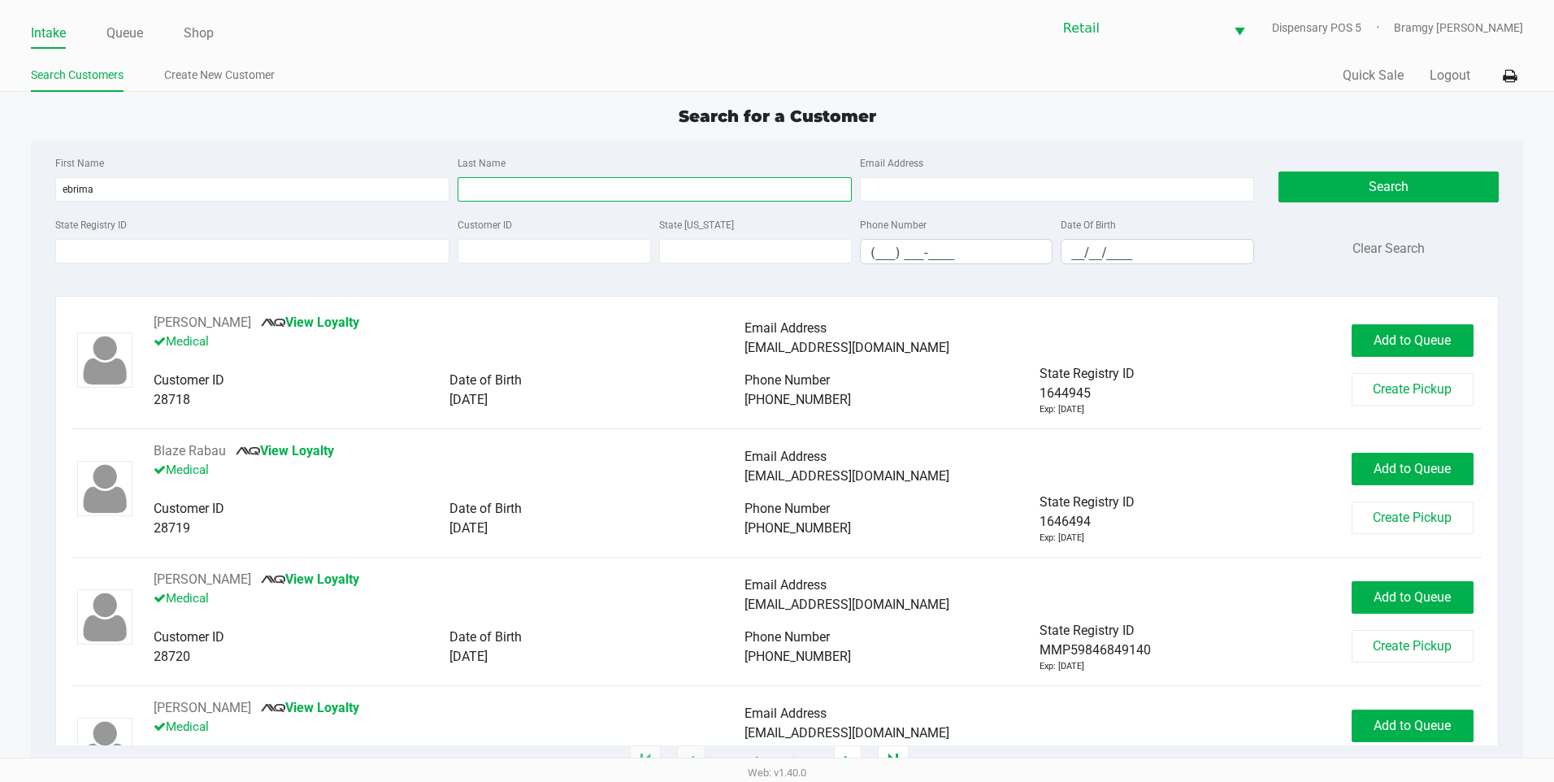
click at [522, 195] on input "Last Name" at bounding box center [655, 189] width 394 height 24
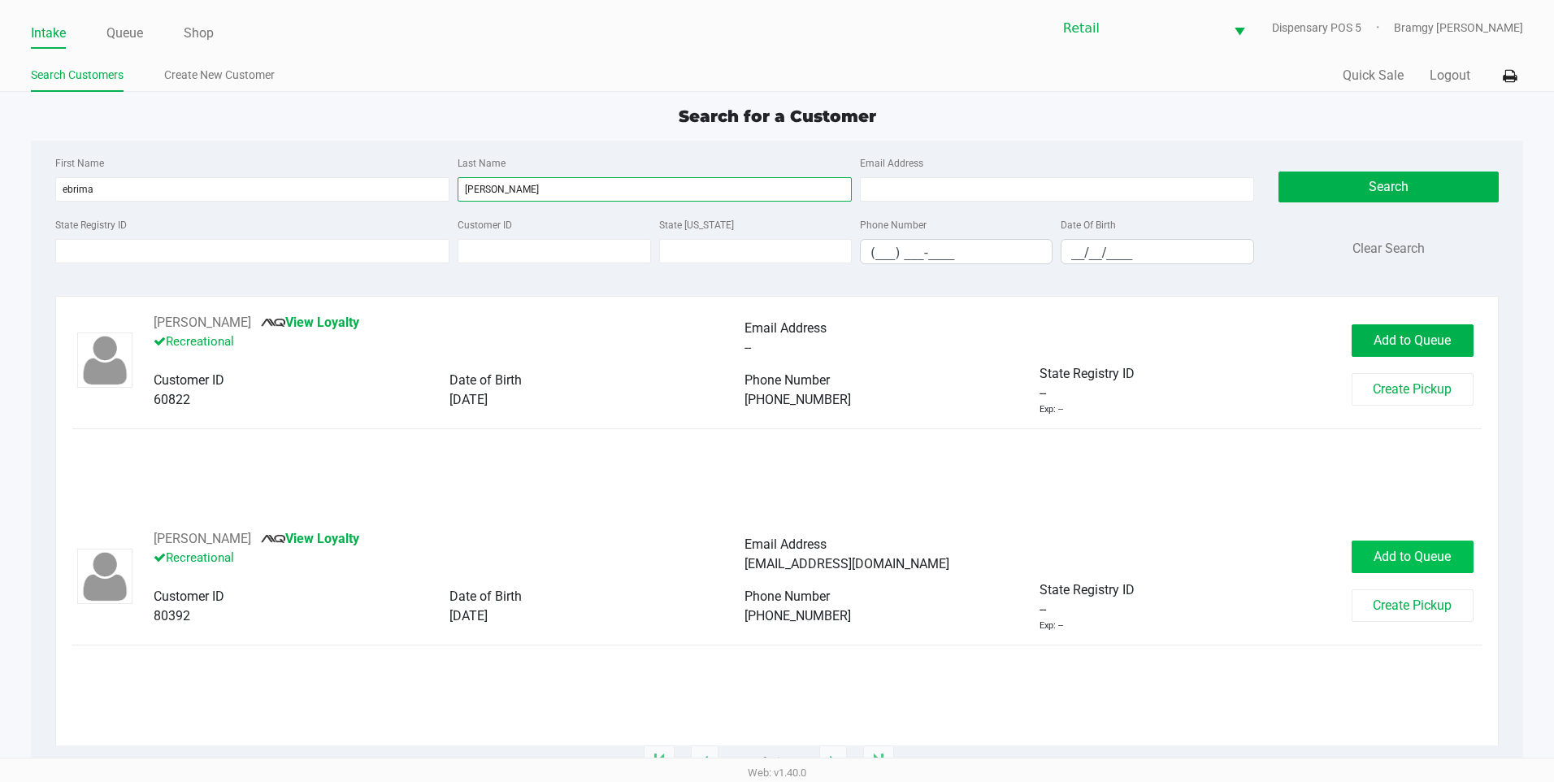
type input "jallow"
click at [1409, 562] on span "Add to Queue" at bounding box center [1412, 556] width 77 height 15
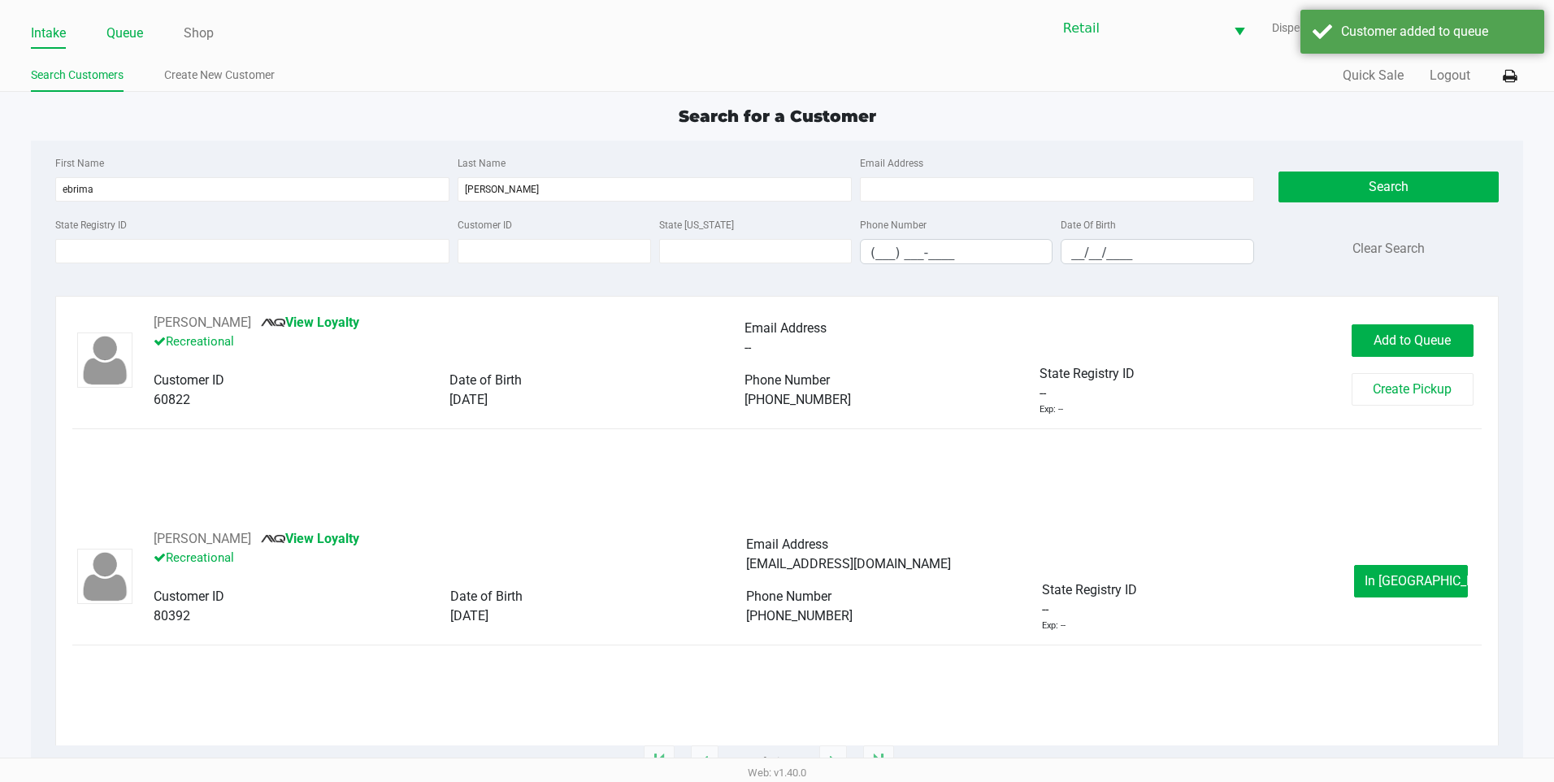
click at [109, 32] on link "Queue" at bounding box center [124, 33] width 37 height 23
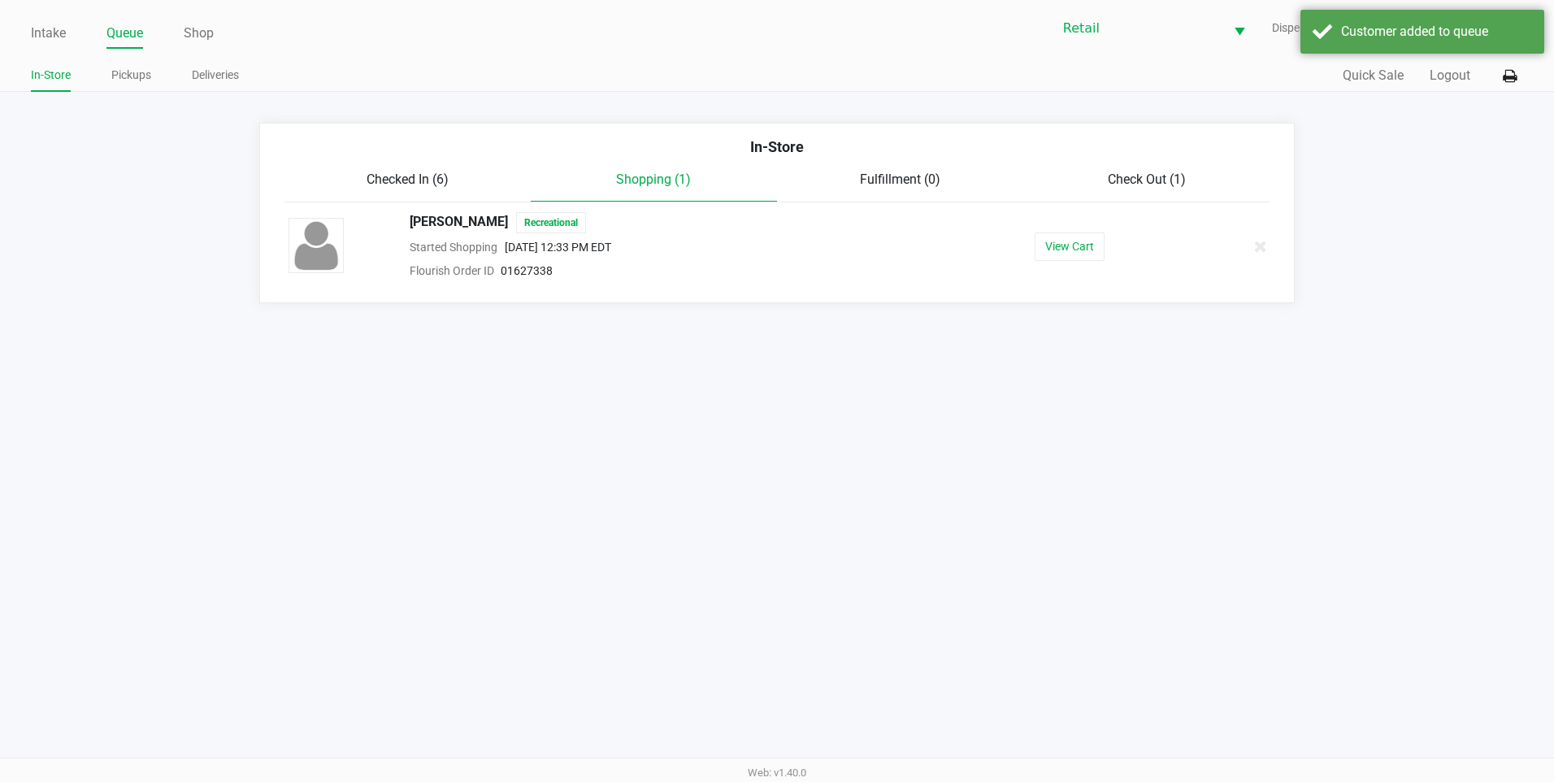
click at [420, 184] on span "Checked In (6)" at bounding box center [408, 179] width 82 height 15
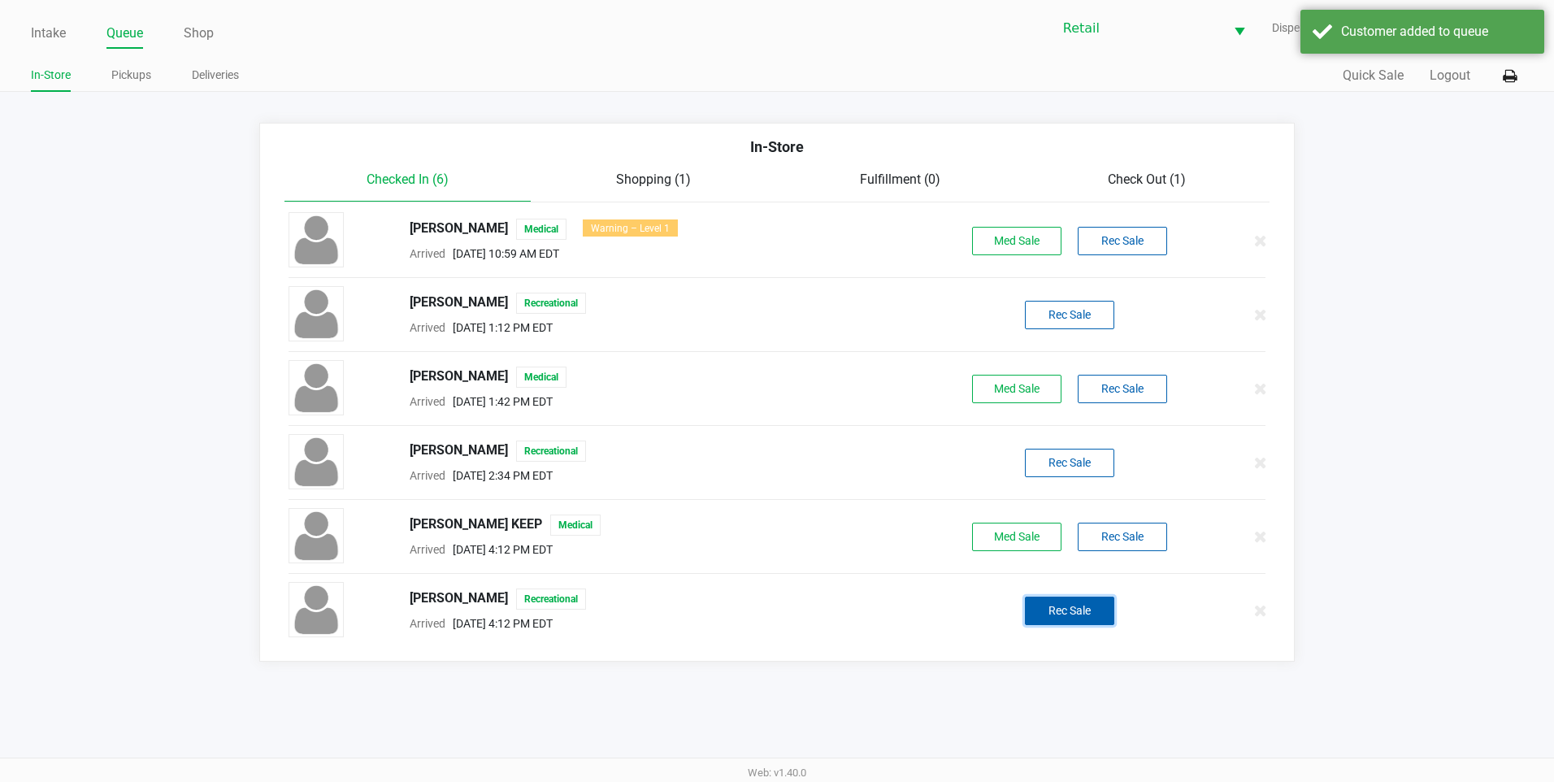
click at [1086, 612] on button "Rec Sale" at bounding box center [1069, 611] width 89 height 28
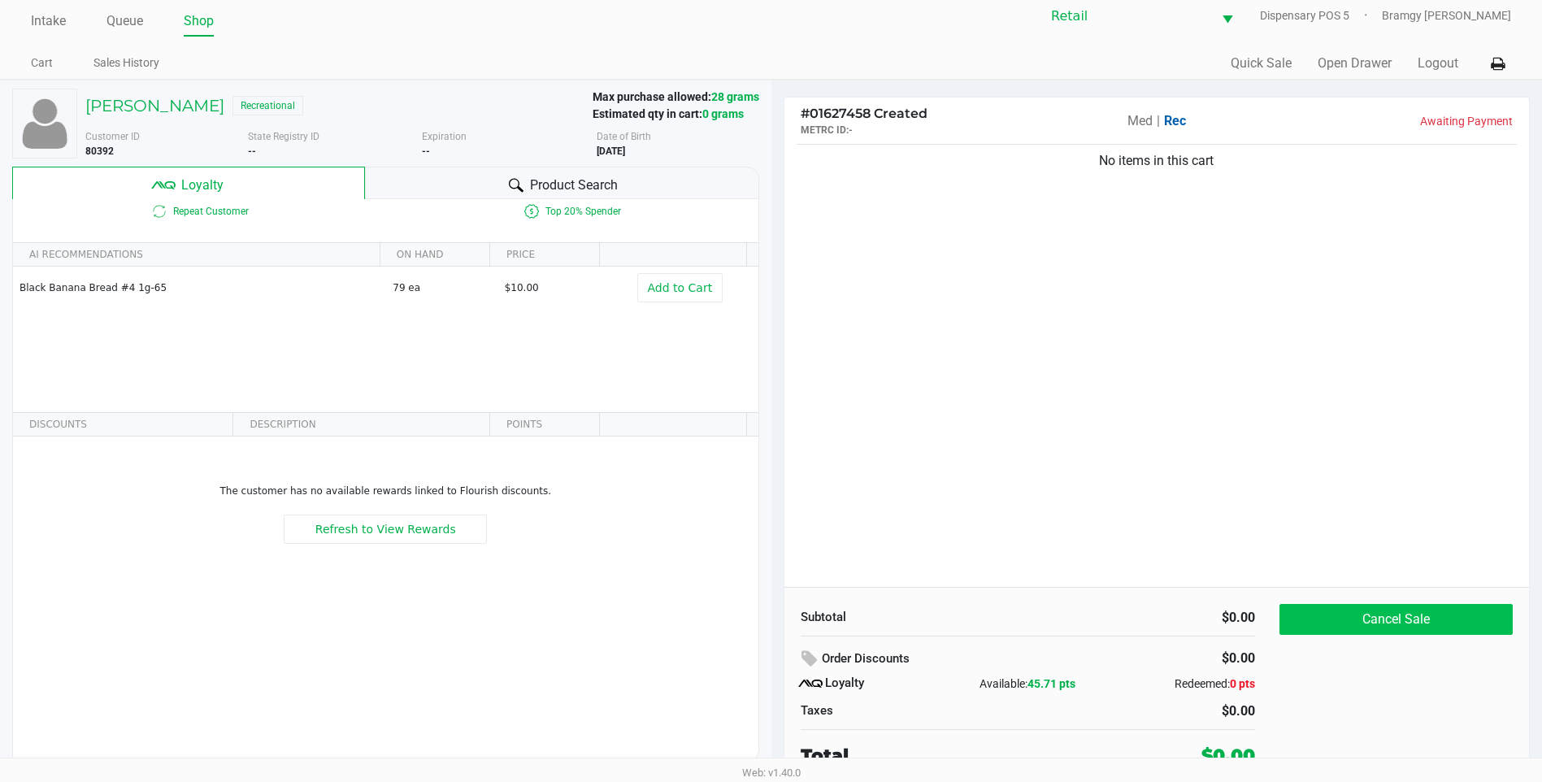
scroll to position [16, 0]
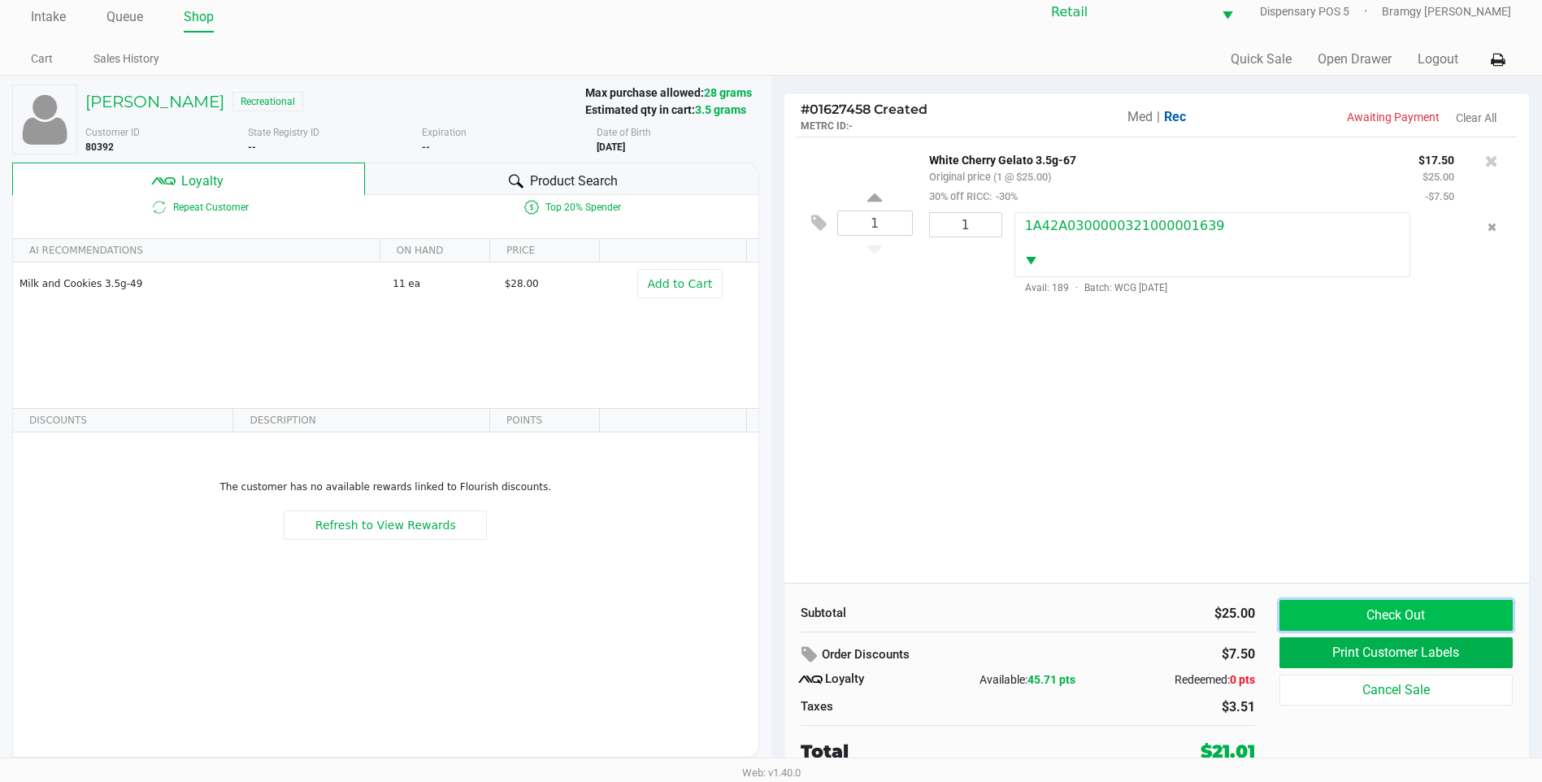
click at [1359, 615] on button "Check Out" at bounding box center [1396, 615] width 233 height 31
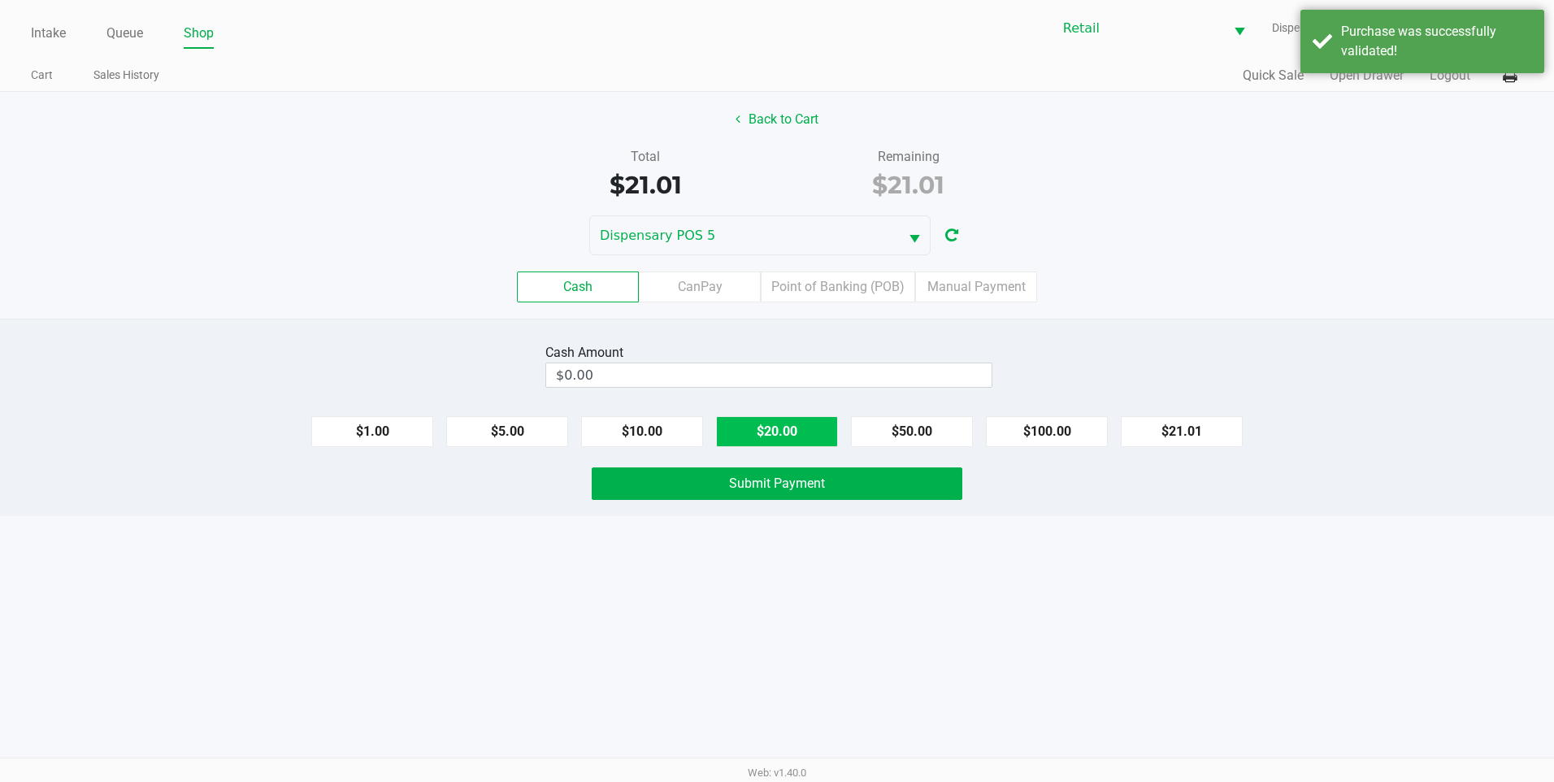
click at [771, 437] on button "$20.00" at bounding box center [777, 431] width 122 height 31
type input "$40.00"
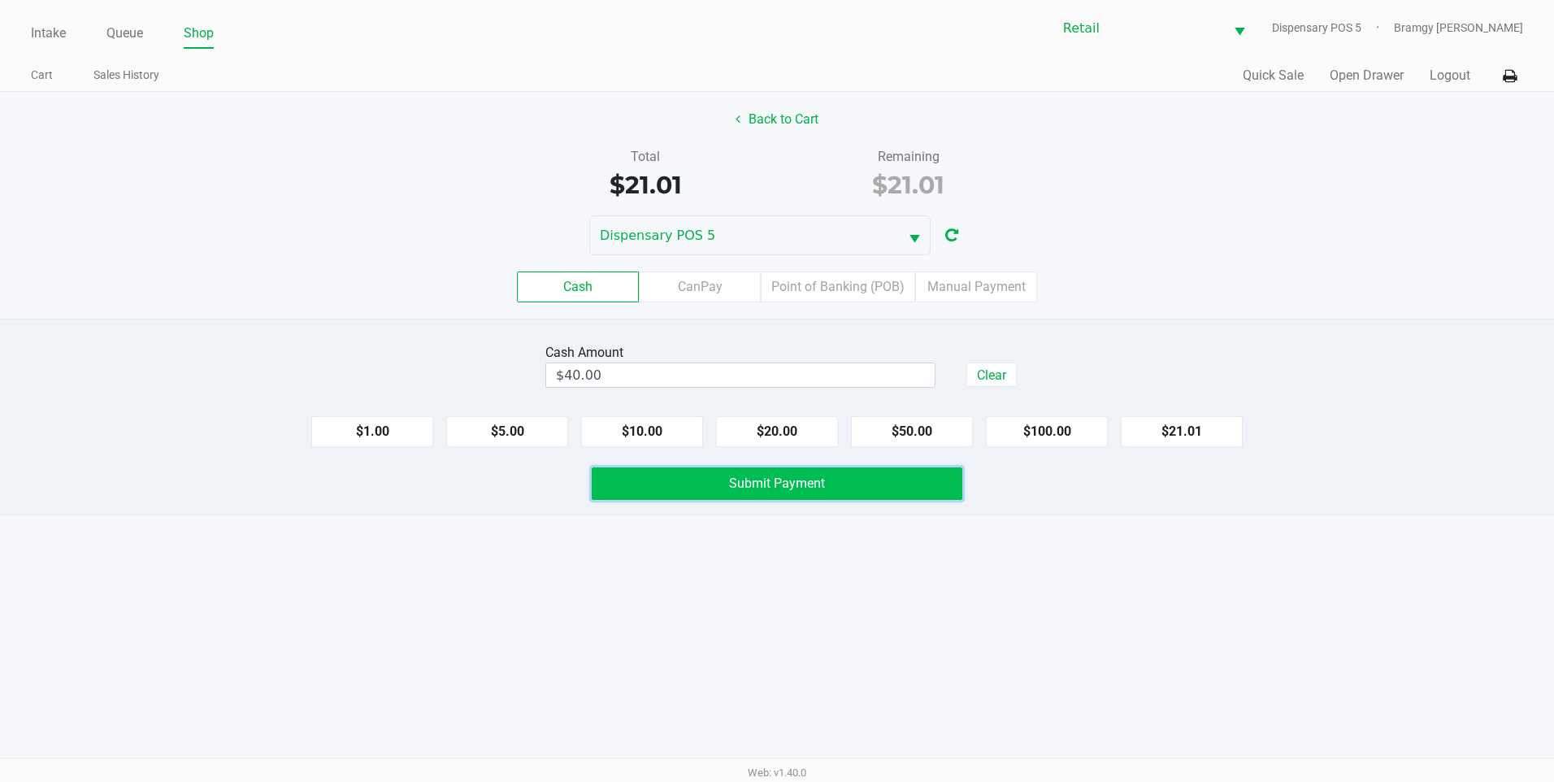
click at [770, 481] on span "Submit Payment" at bounding box center [777, 483] width 96 height 15
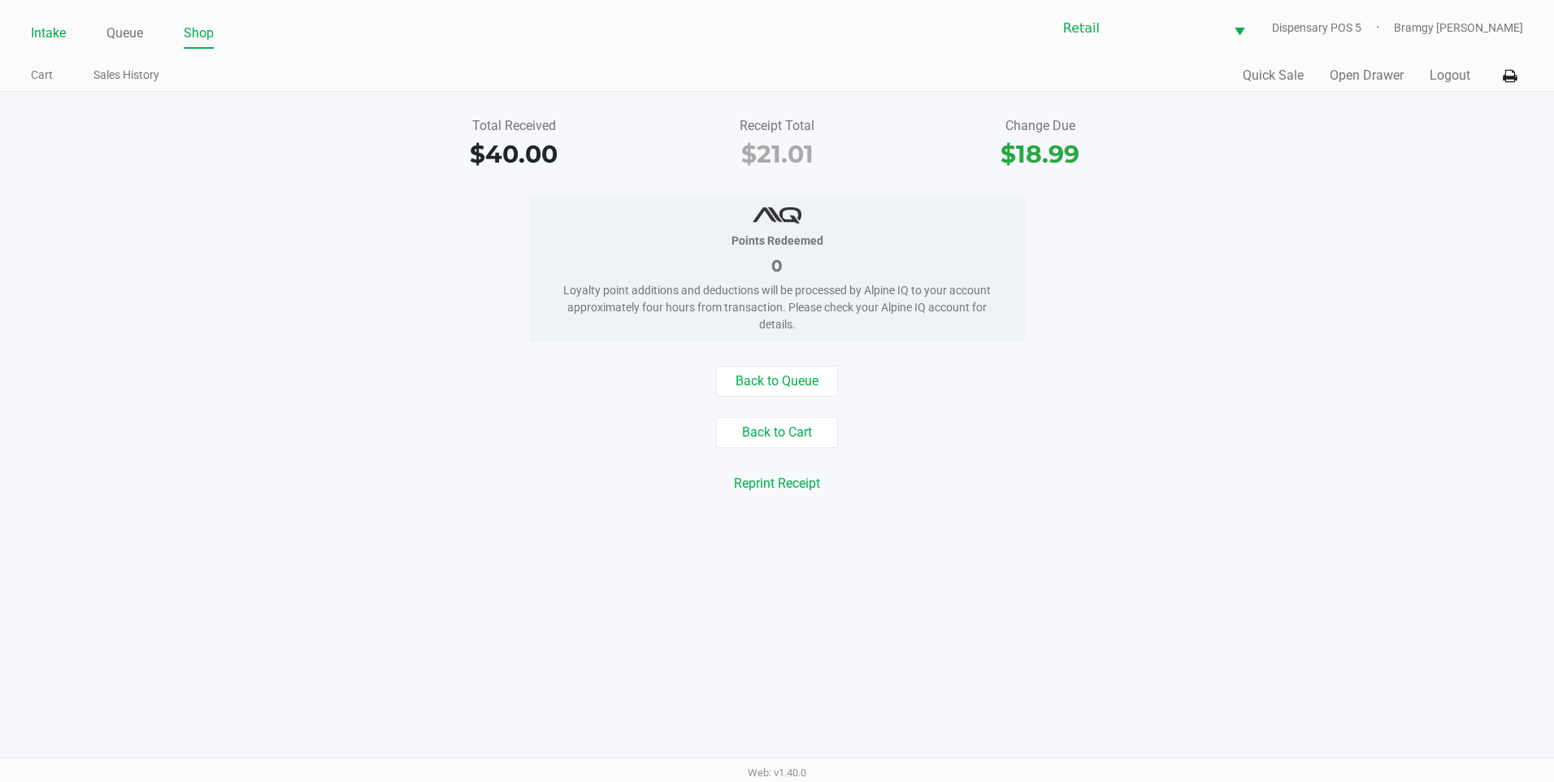
click at [50, 24] on link "Intake" at bounding box center [48, 33] width 35 height 23
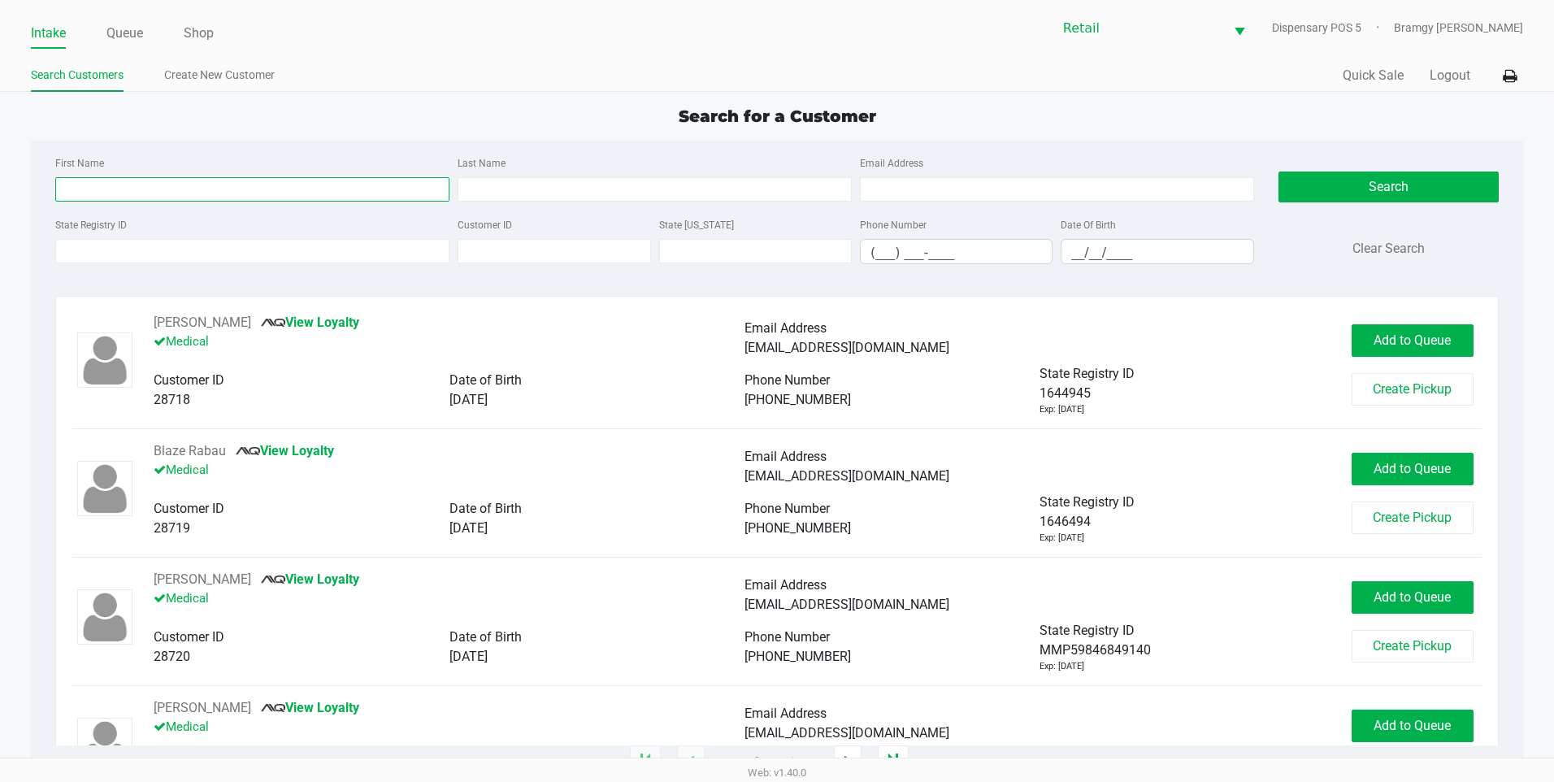
click at [127, 179] on input "First Name" at bounding box center [252, 189] width 394 height 24
type input "shaun"
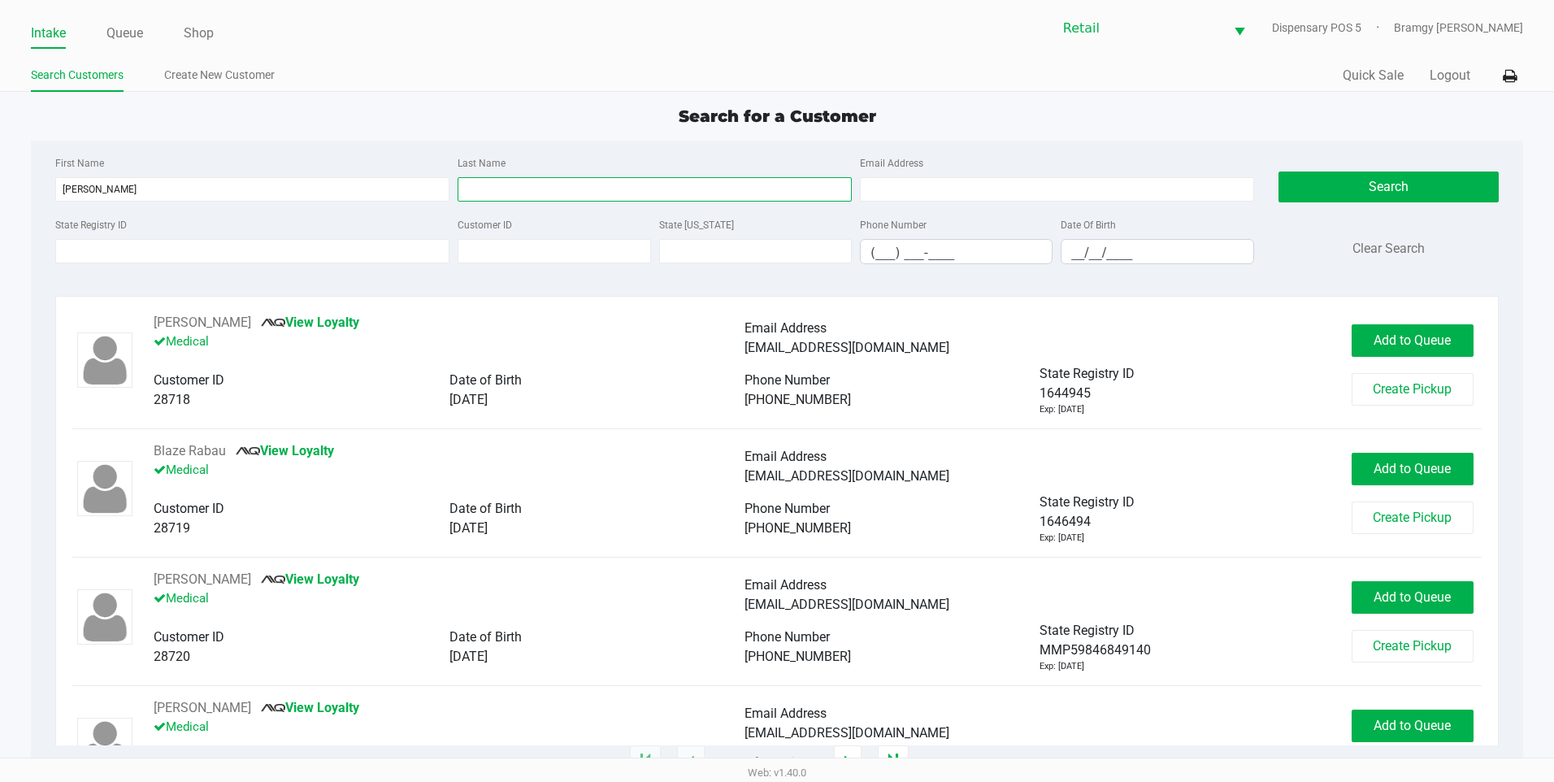
click at [531, 187] on input "Last Name" at bounding box center [655, 189] width 394 height 24
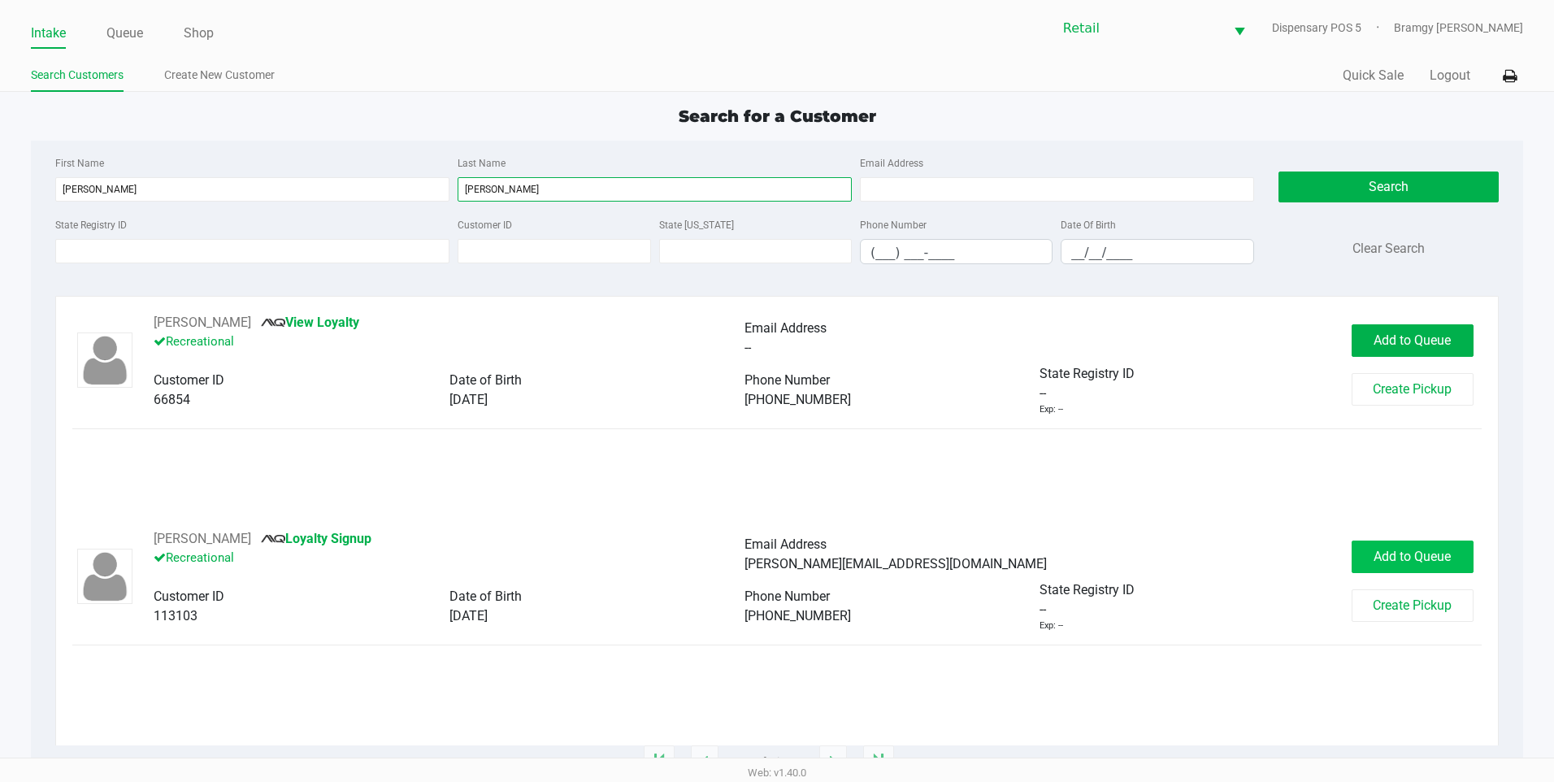
type input "devlin"
click at [1401, 557] on span "Add to Queue" at bounding box center [1412, 556] width 77 height 15
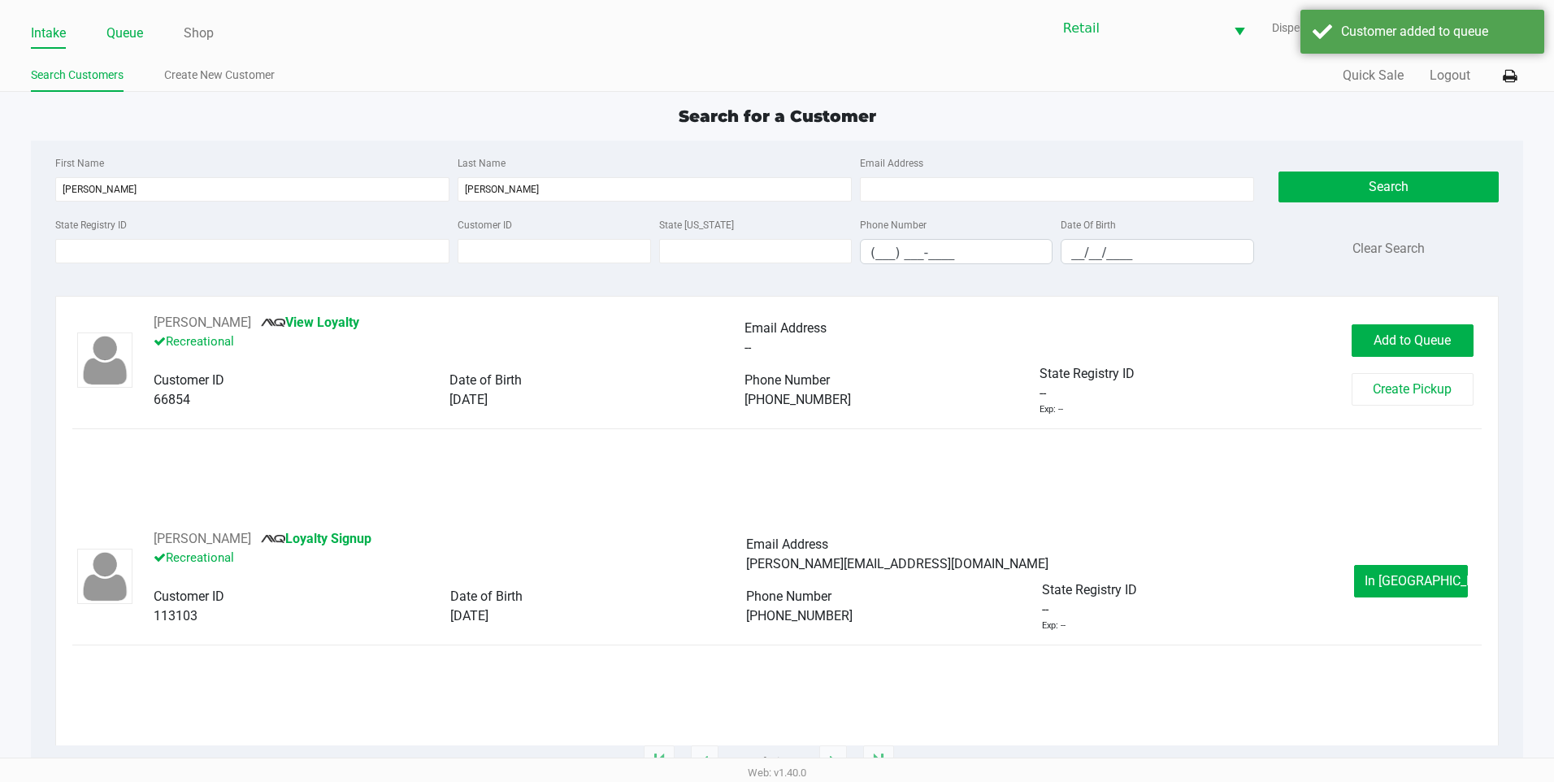
click at [124, 33] on link "Queue" at bounding box center [124, 33] width 37 height 23
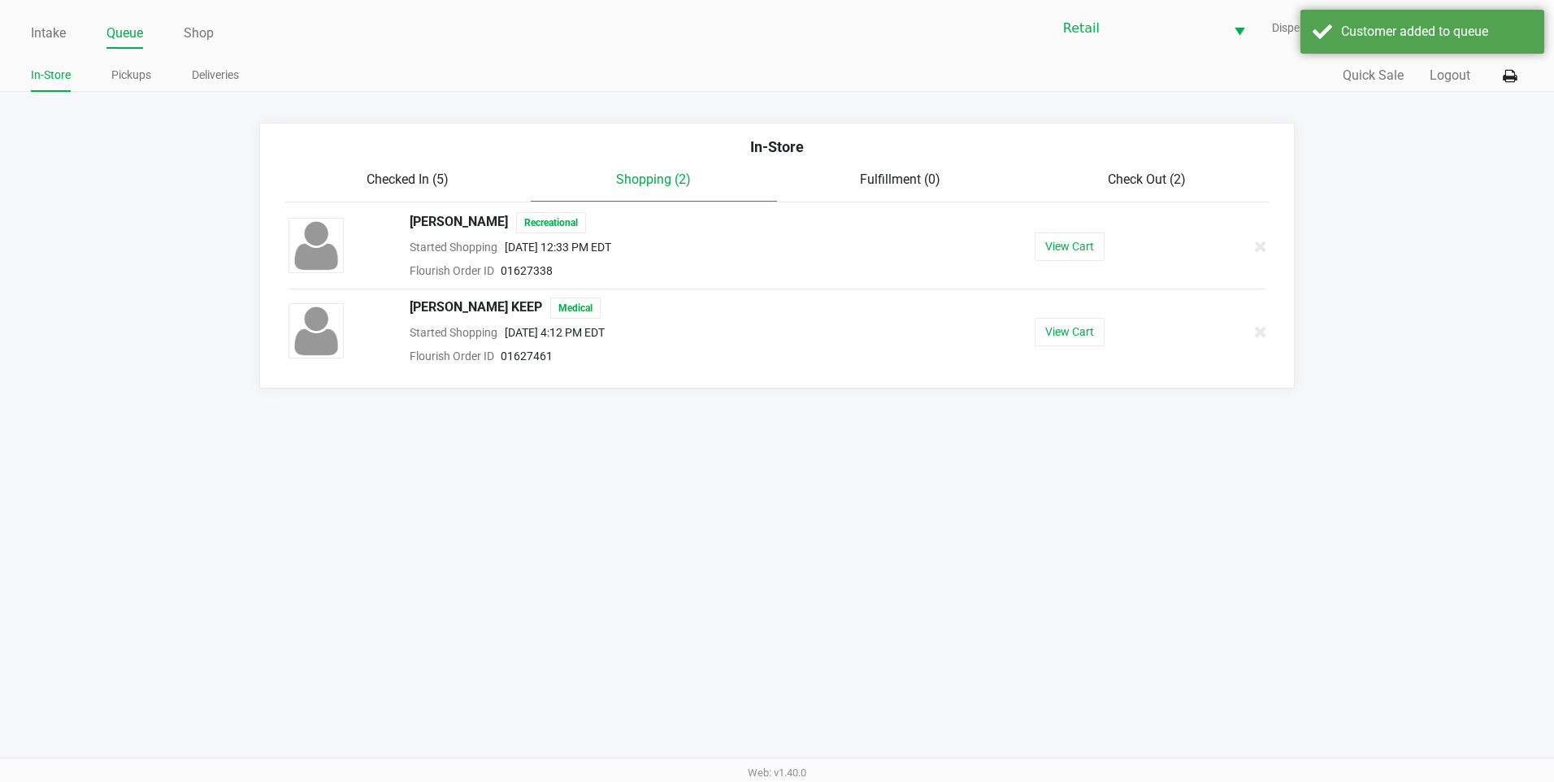
click at [389, 185] on span "Checked In (5)" at bounding box center [408, 179] width 82 height 15
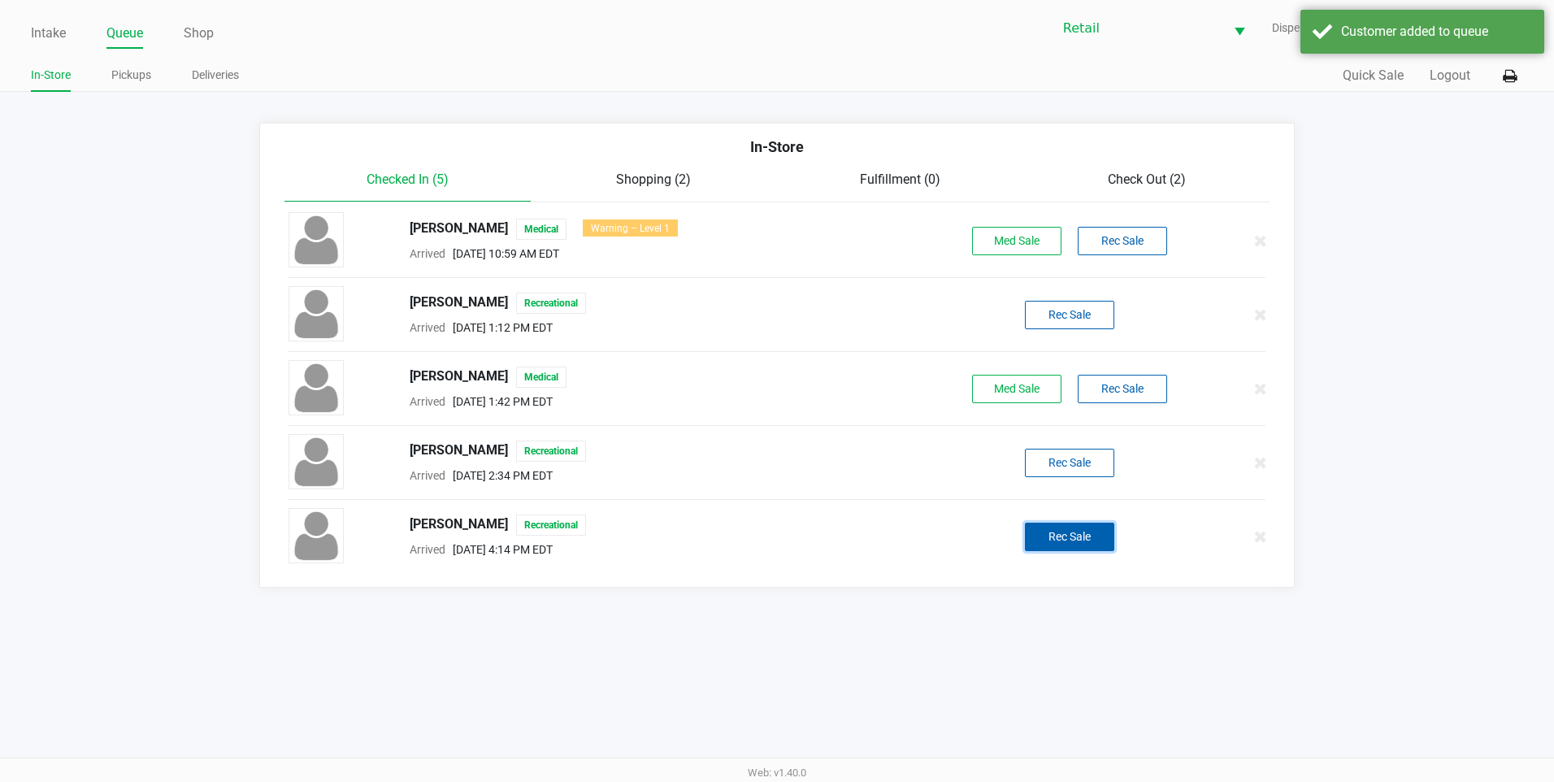
click at [1106, 524] on button "Rec Sale" at bounding box center [1069, 537] width 89 height 28
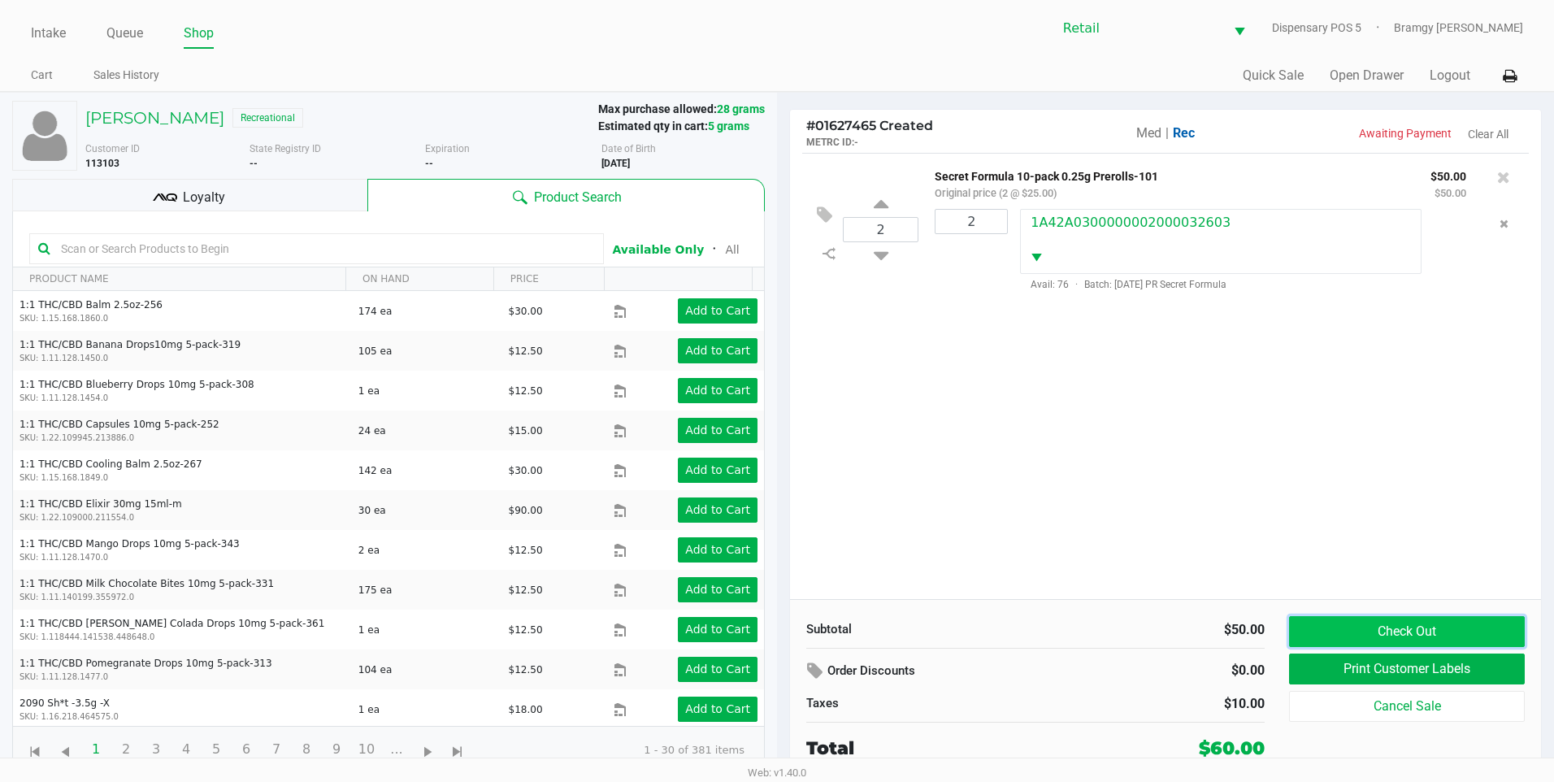
click at [1400, 628] on button "Check Out" at bounding box center [1407, 631] width 236 height 31
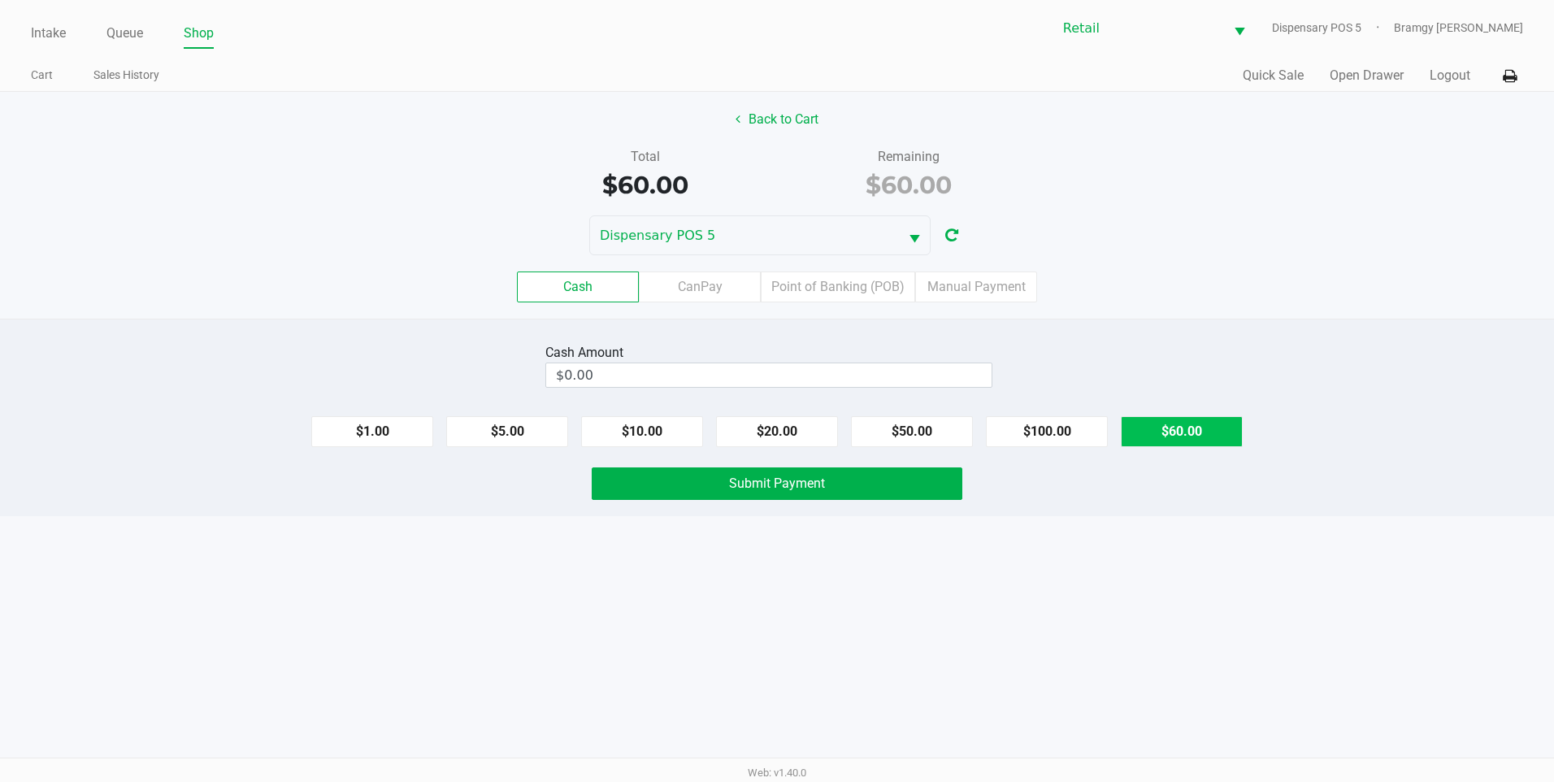
click at [1142, 424] on button "$60.00" at bounding box center [1182, 431] width 122 height 31
type input "$60.00"
click at [689, 475] on button "Submit Payment" at bounding box center [777, 483] width 371 height 33
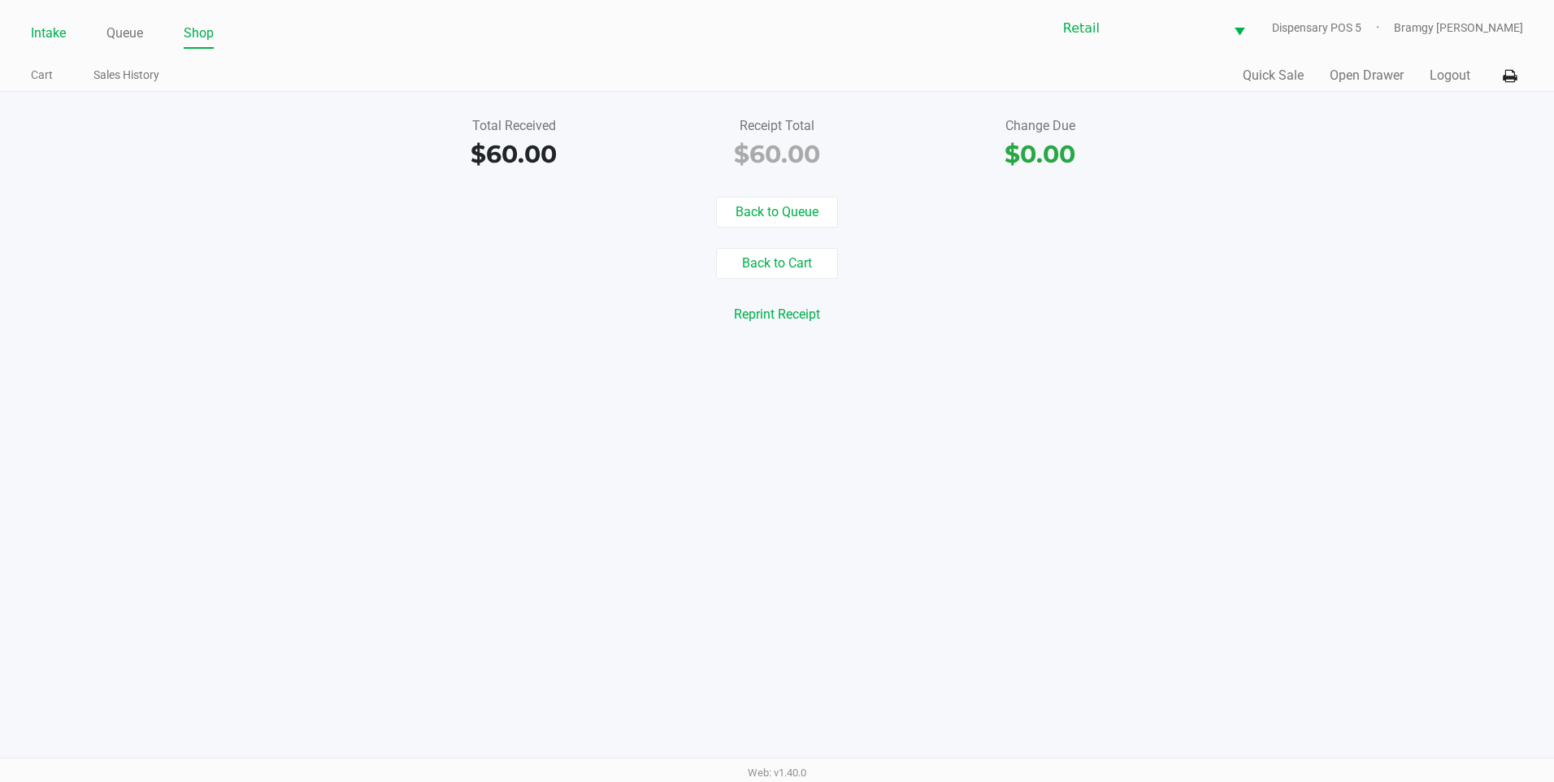
click at [61, 25] on link "Intake" at bounding box center [48, 33] width 35 height 23
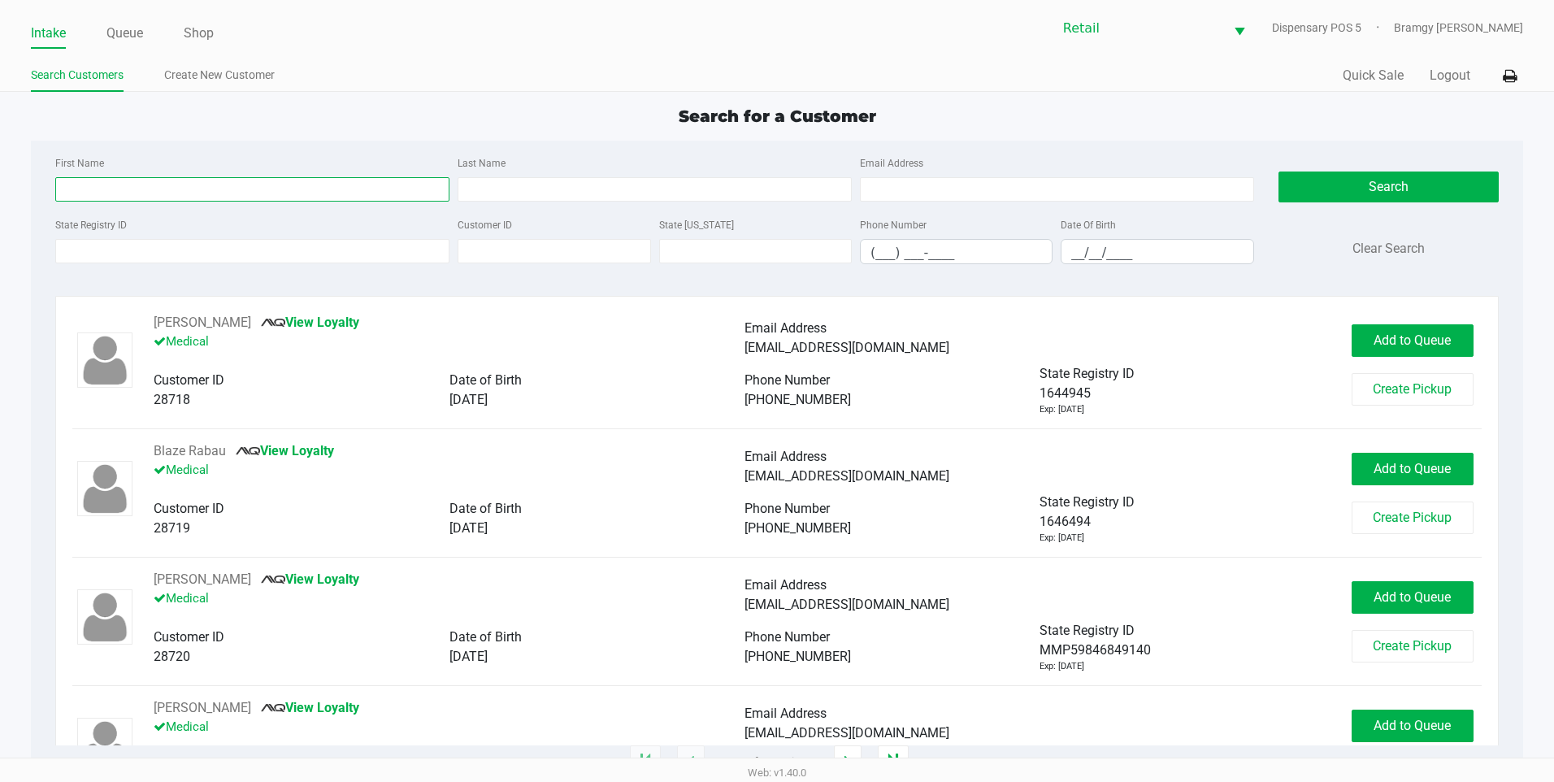
click at [111, 180] on input "First Name" at bounding box center [252, 189] width 394 height 24
type input "joao"
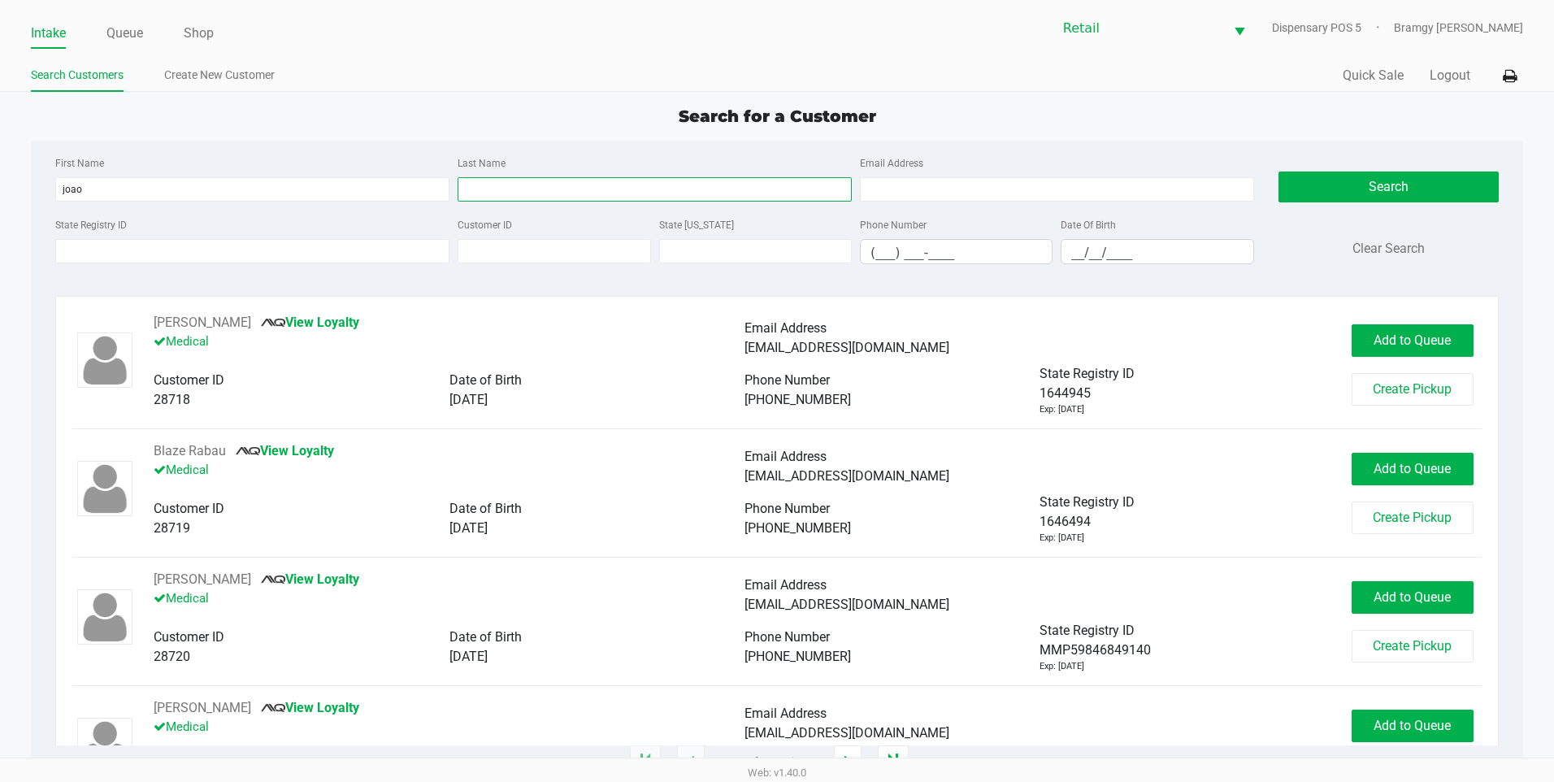
click at [490, 191] on input "Last Name" at bounding box center [655, 189] width 394 height 24
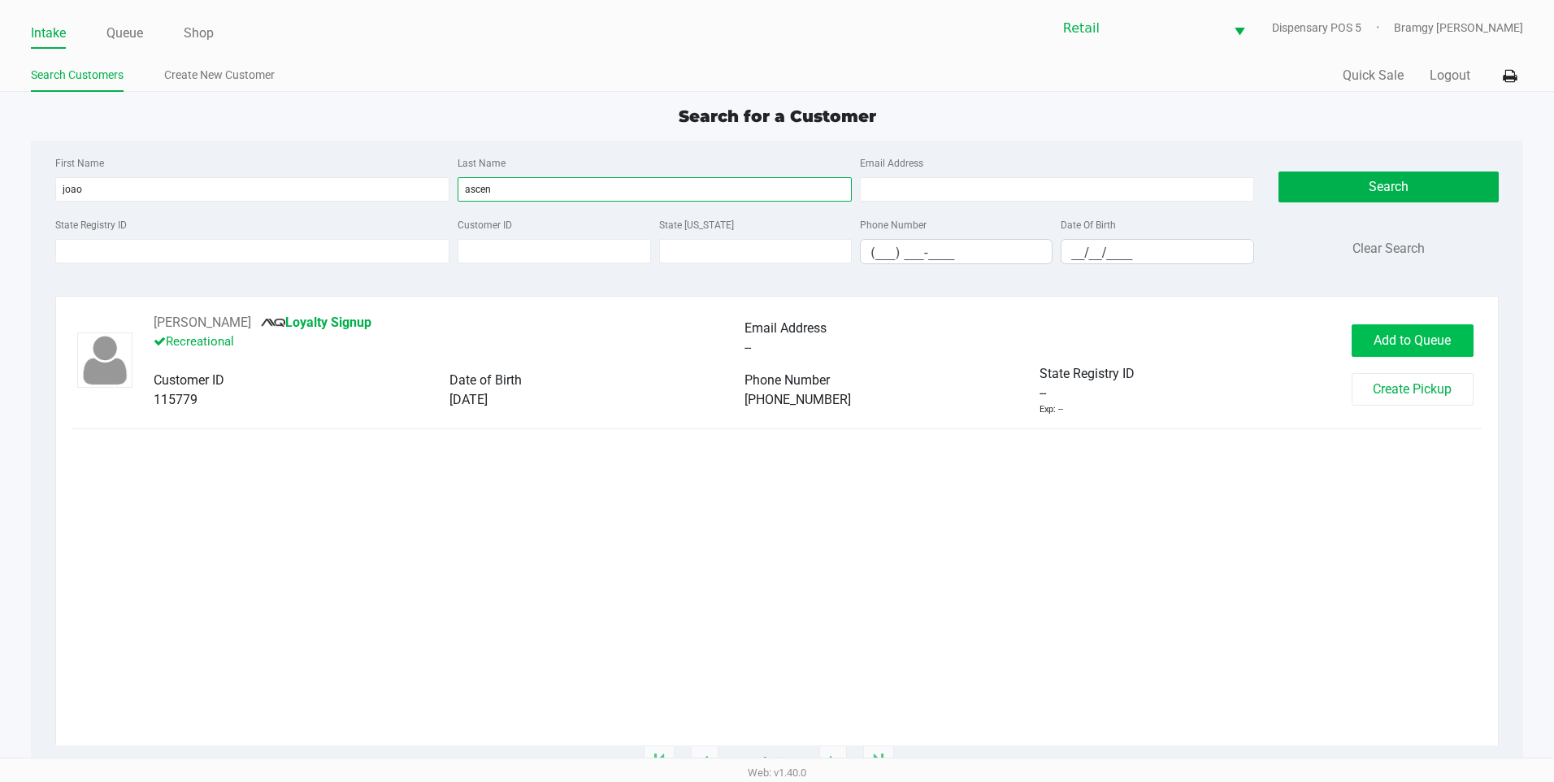
type input "ascen"
click at [1419, 335] on span "Add to Queue" at bounding box center [1412, 339] width 77 height 15
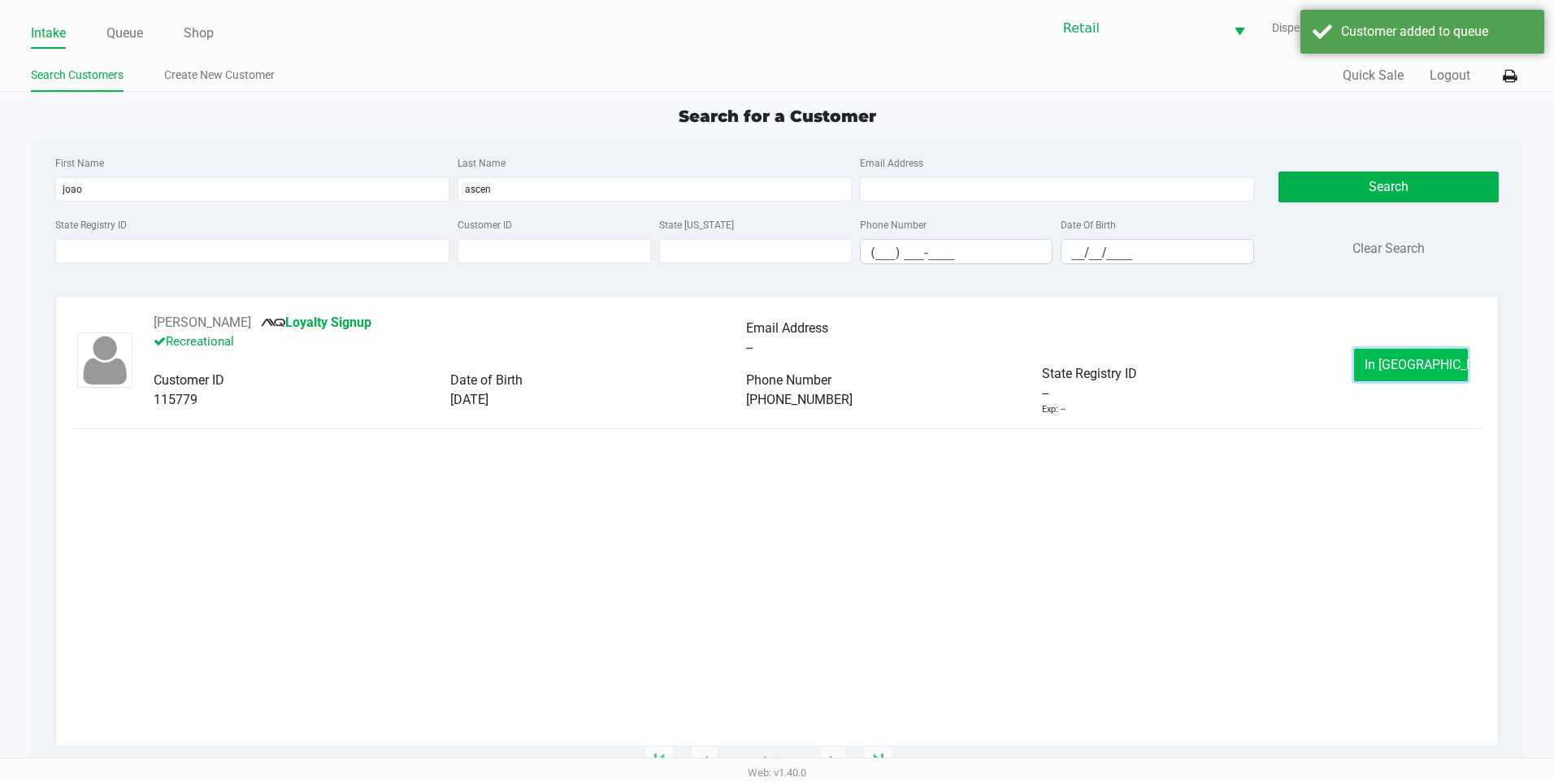
click at [1430, 362] on span "In Queue" at bounding box center [1433, 364] width 137 height 15
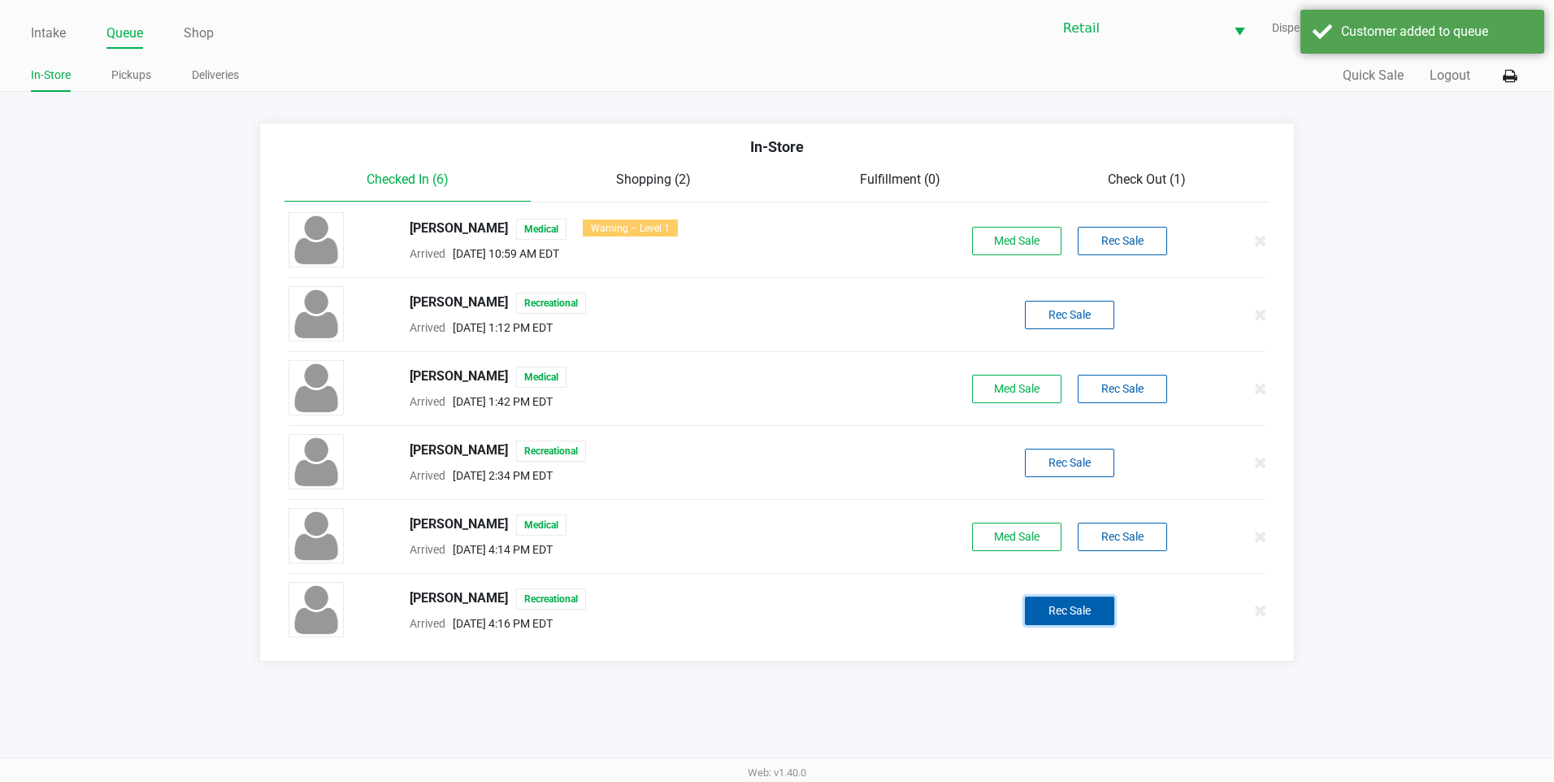
click at [1092, 608] on button "Rec Sale" at bounding box center [1069, 611] width 89 height 28
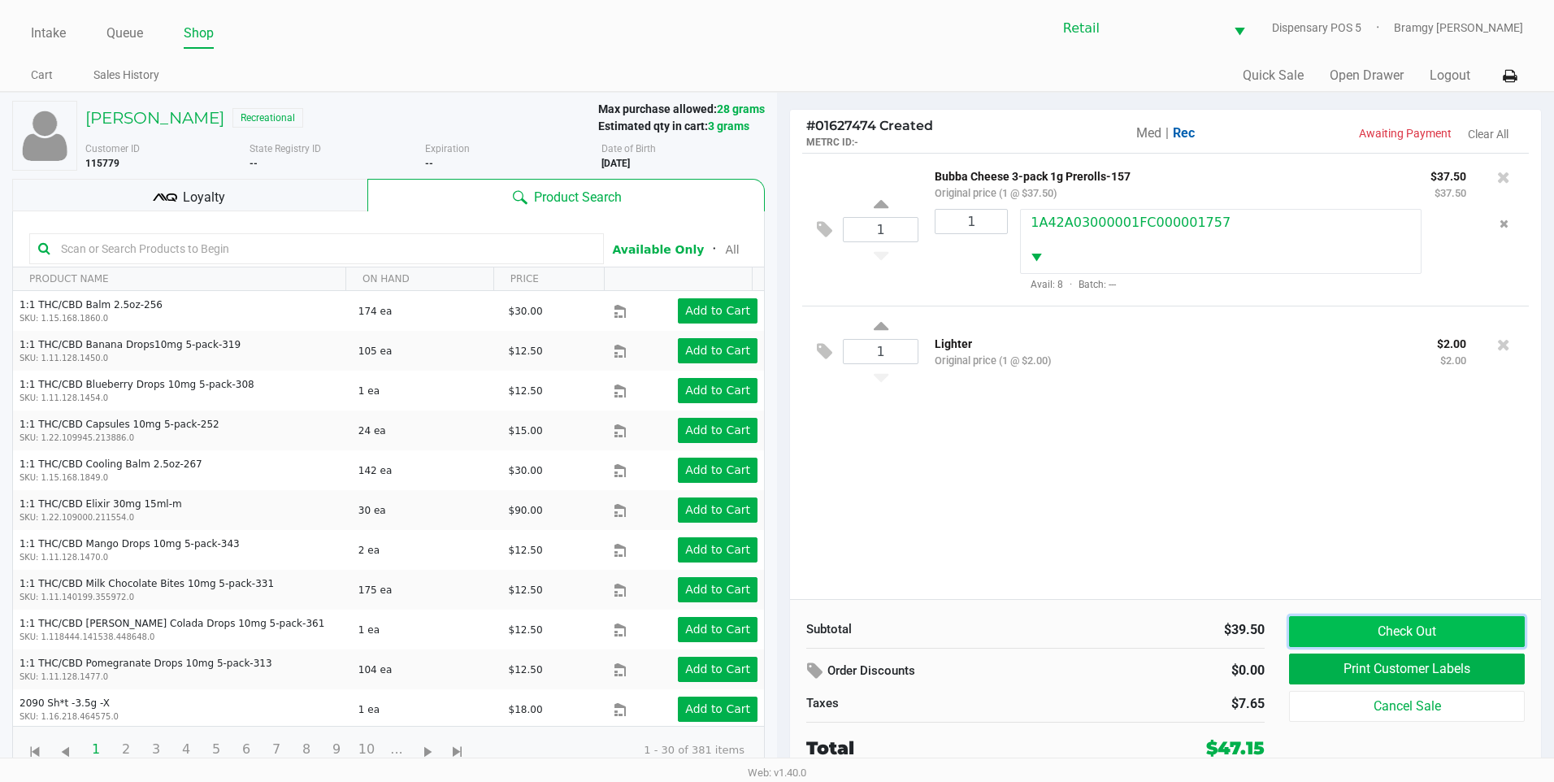
click at [1414, 641] on button "Check Out" at bounding box center [1407, 631] width 236 height 31
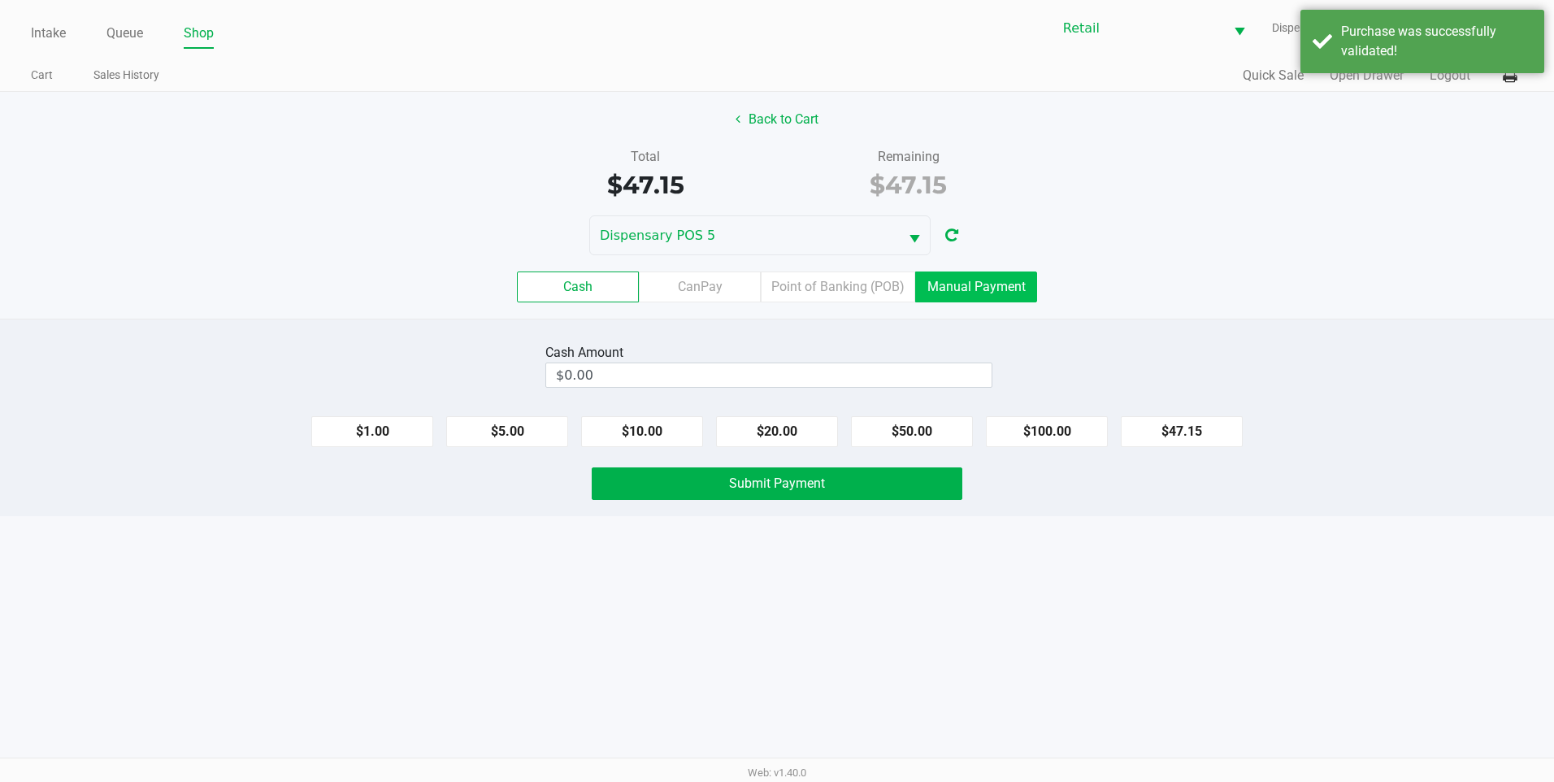
click at [974, 294] on label "Manual Payment" at bounding box center [976, 287] width 122 height 31
click at [0, 0] on 8 "Manual Payment" at bounding box center [0, 0] width 0 height 0
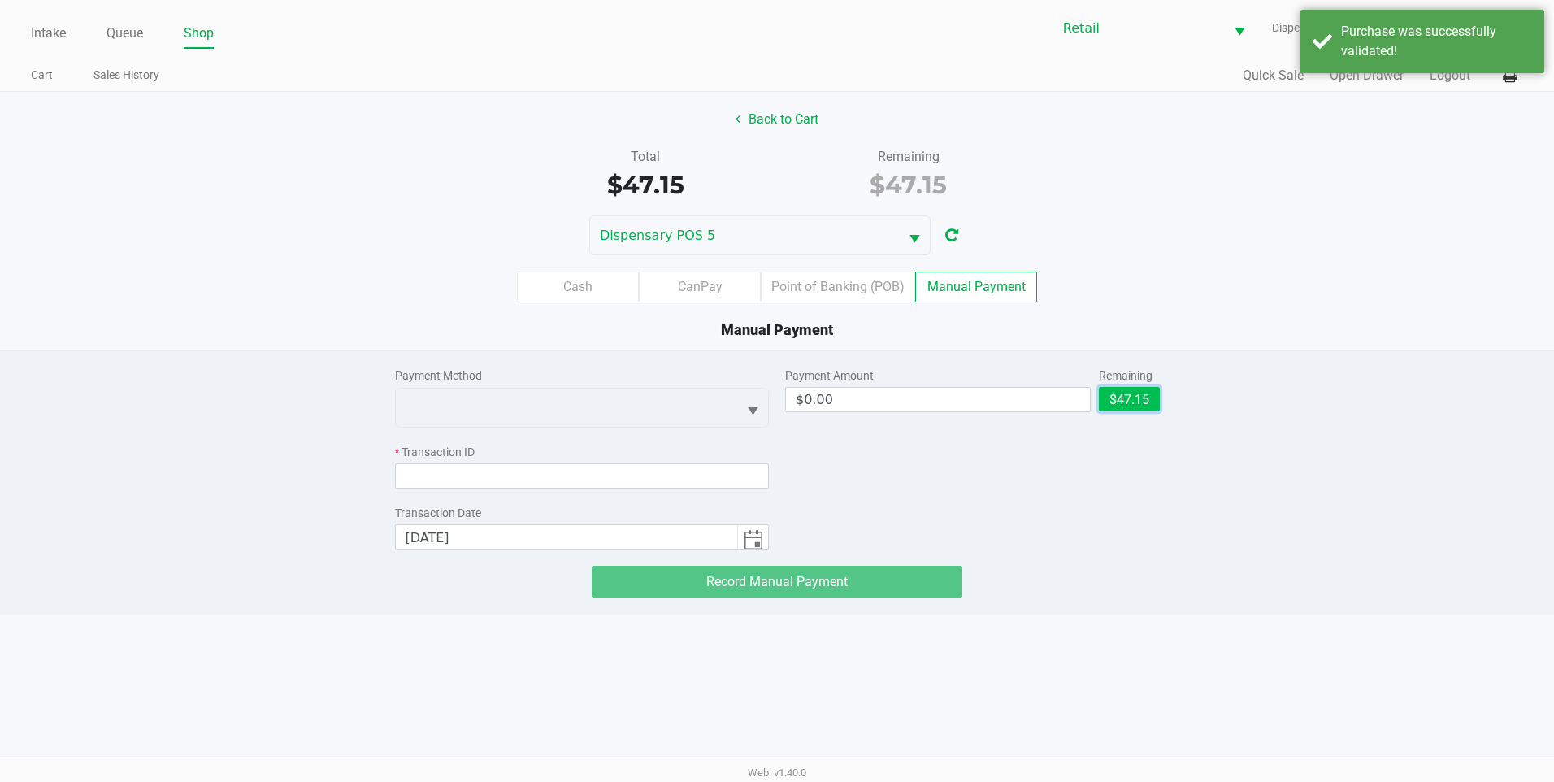
click at [1150, 397] on button "$47.15" at bounding box center [1129, 399] width 61 height 24
type input "$47.15"
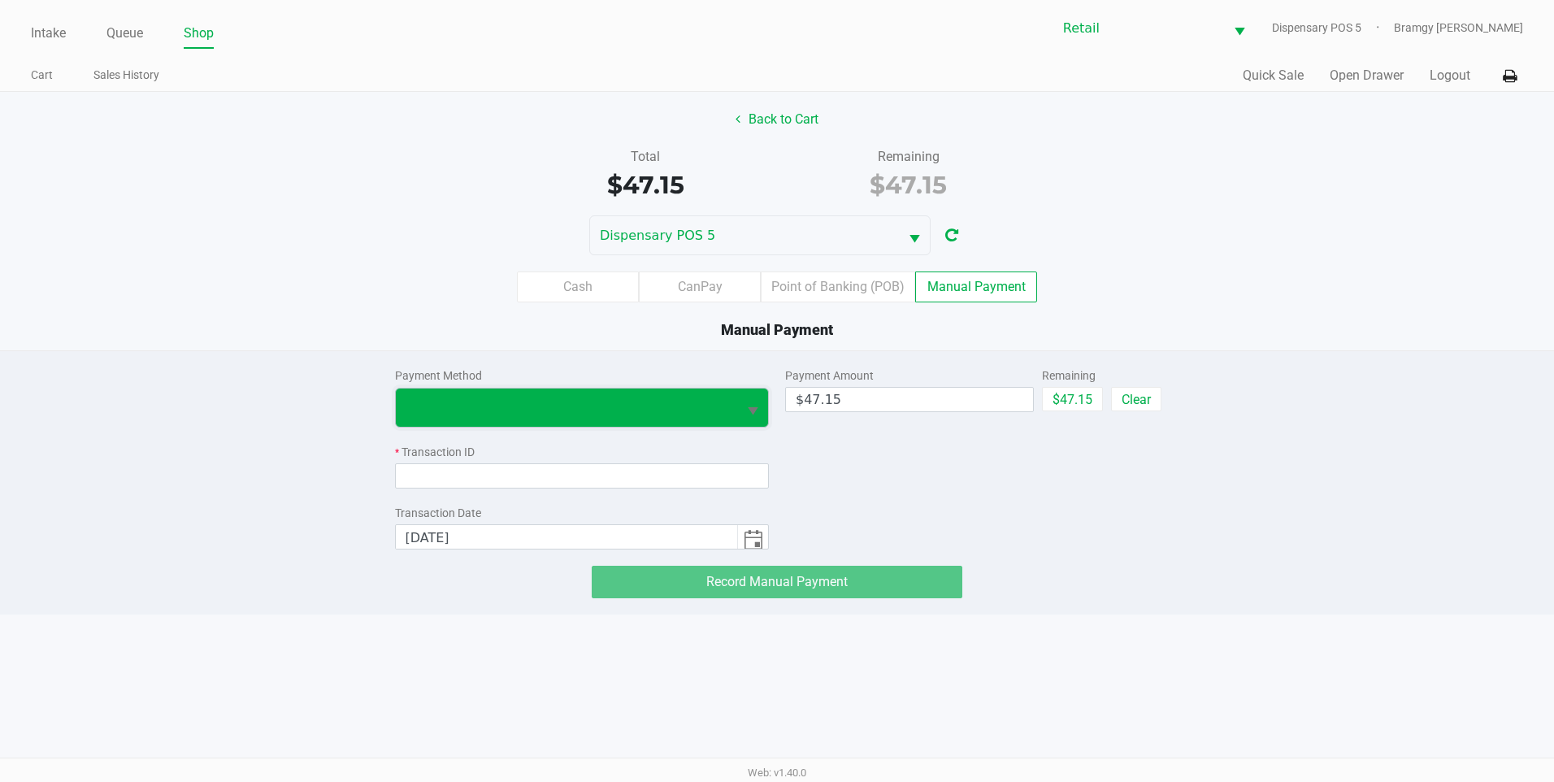
click at [577, 409] on span at bounding box center [567, 408] width 323 height 20
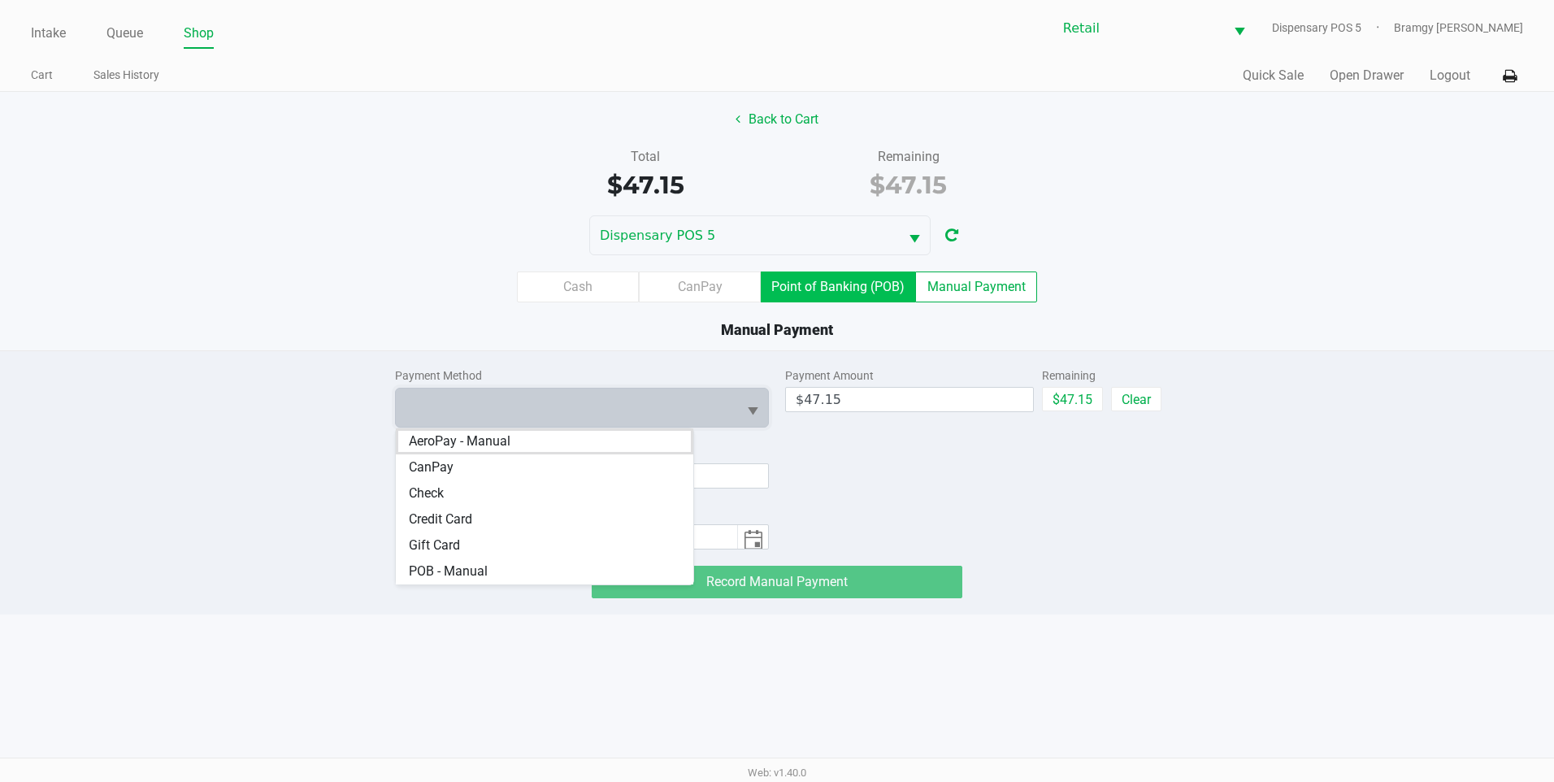
click at [798, 301] on label "Point of Banking (POB)" at bounding box center [838, 287] width 154 height 31
click at [0, 0] on 7 "Point of Banking (POB)" at bounding box center [0, 0] width 0 height 0
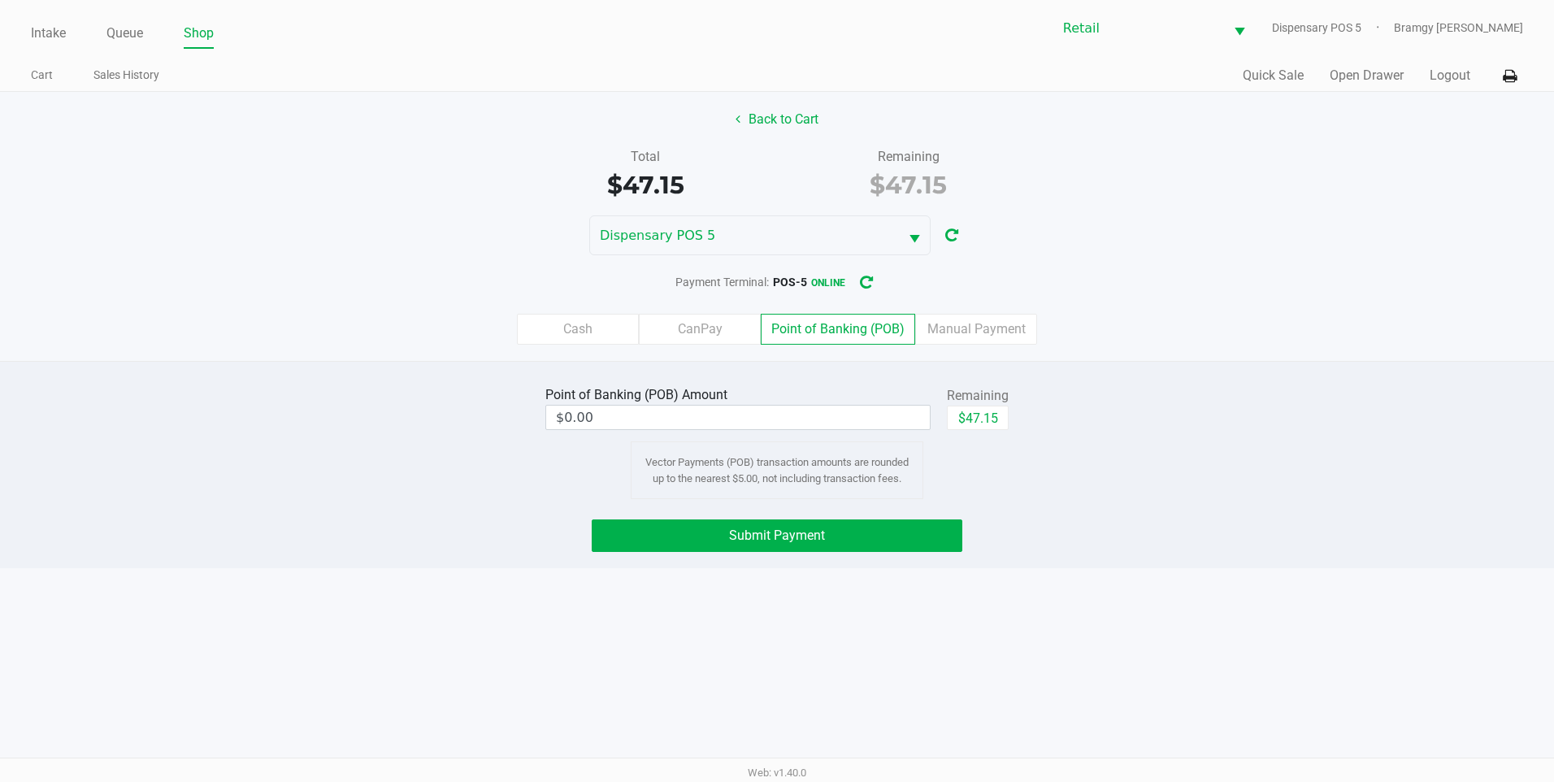
click at [991, 400] on div "Remaining" at bounding box center [978, 396] width 62 height 20
click at [989, 424] on button "$47.15" at bounding box center [978, 418] width 62 height 24
type input "$47.15"
click at [908, 532] on button "Submit Payment" at bounding box center [777, 535] width 371 height 33
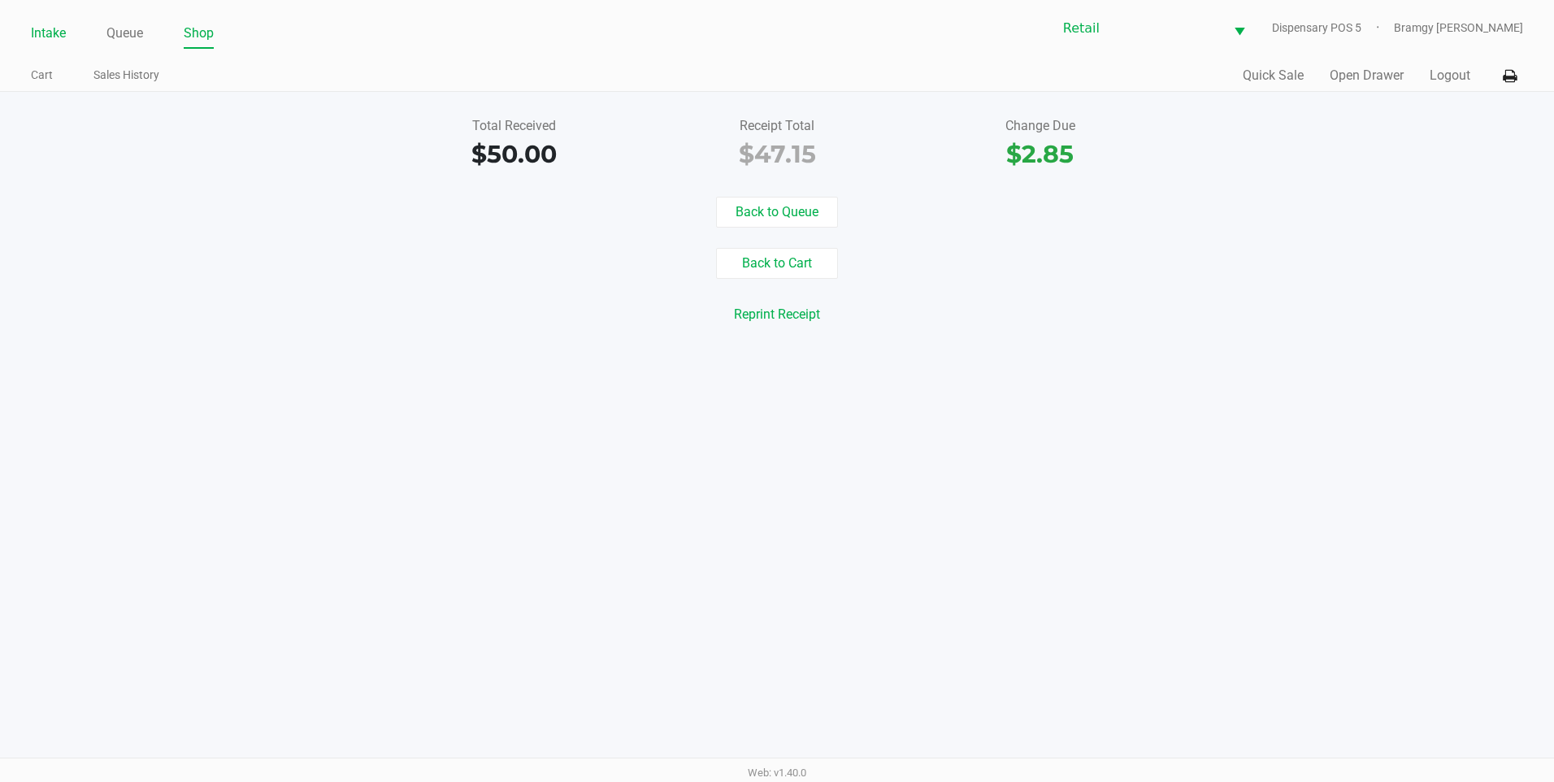
click at [49, 31] on link "Intake" at bounding box center [48, 33] width 35 height 23
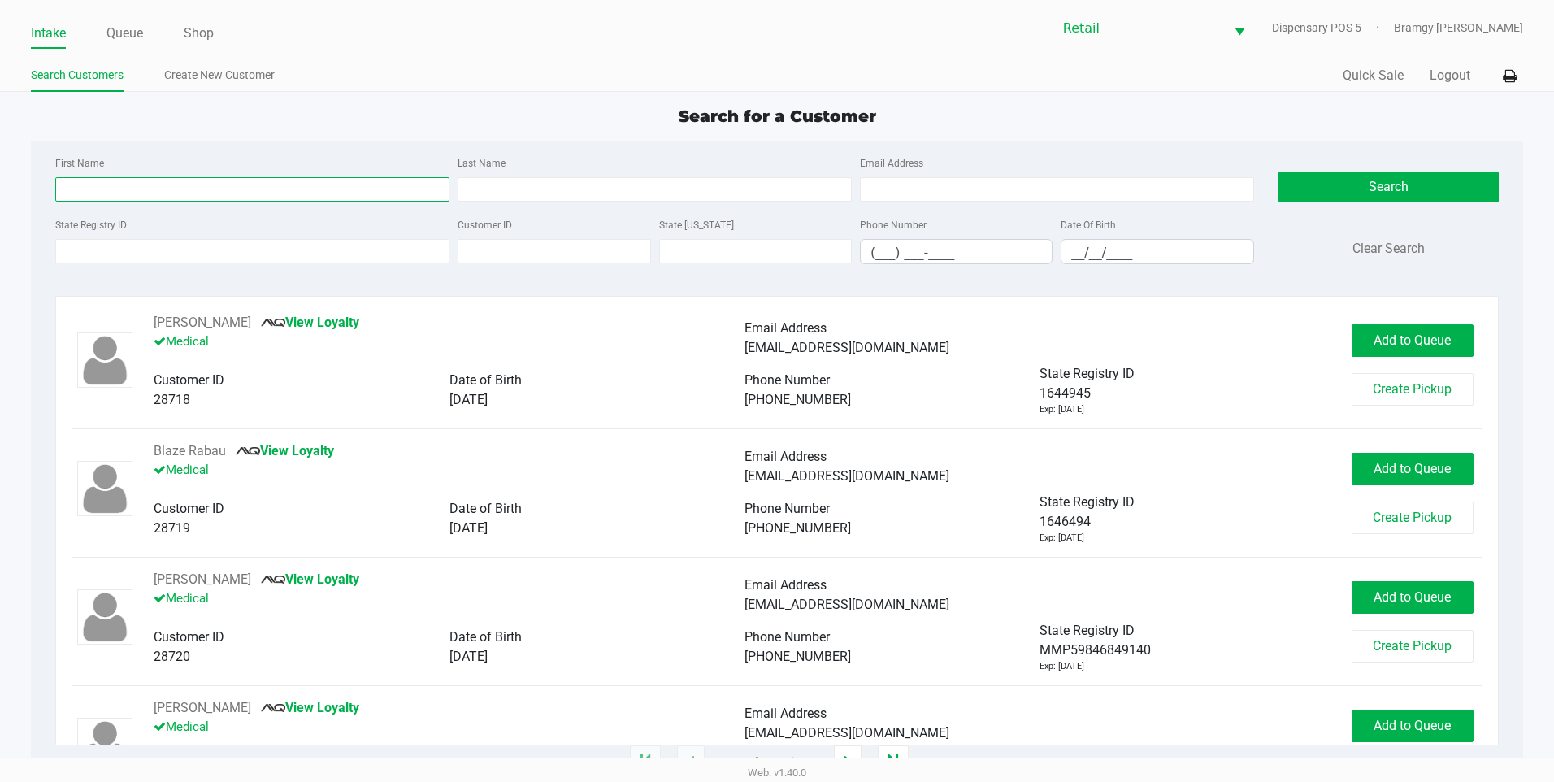
click at [152, 198] on input "First Name" at bounding box center [252, 189] width 394 height 24
click at [148, 180] on input "First Name" at bounding box center [252, 189] width 394 height 24
type input "frederick"
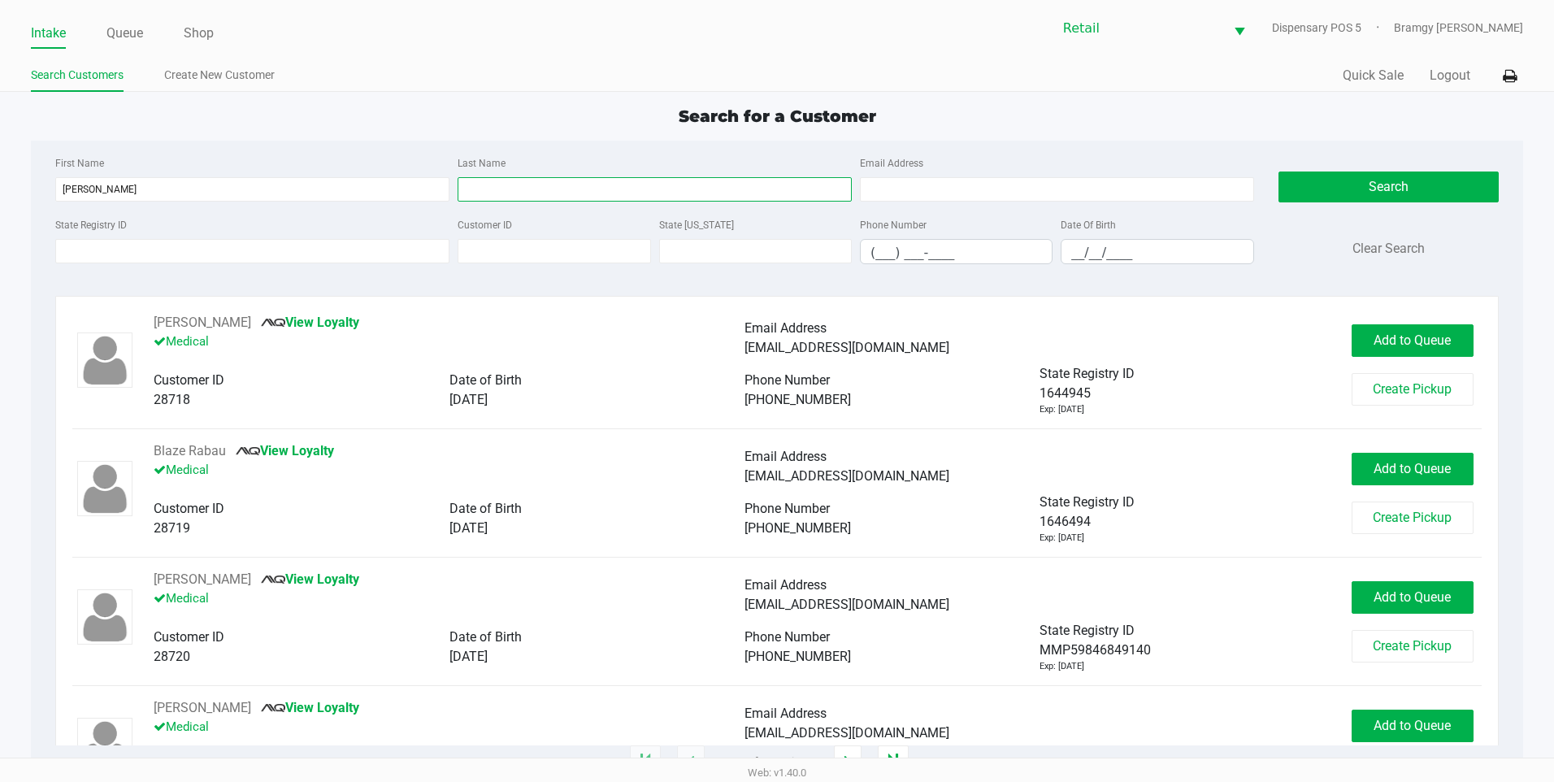
click at [705, 185] on input "Last Name" at bounding box center [655, 189] width 394 height 24
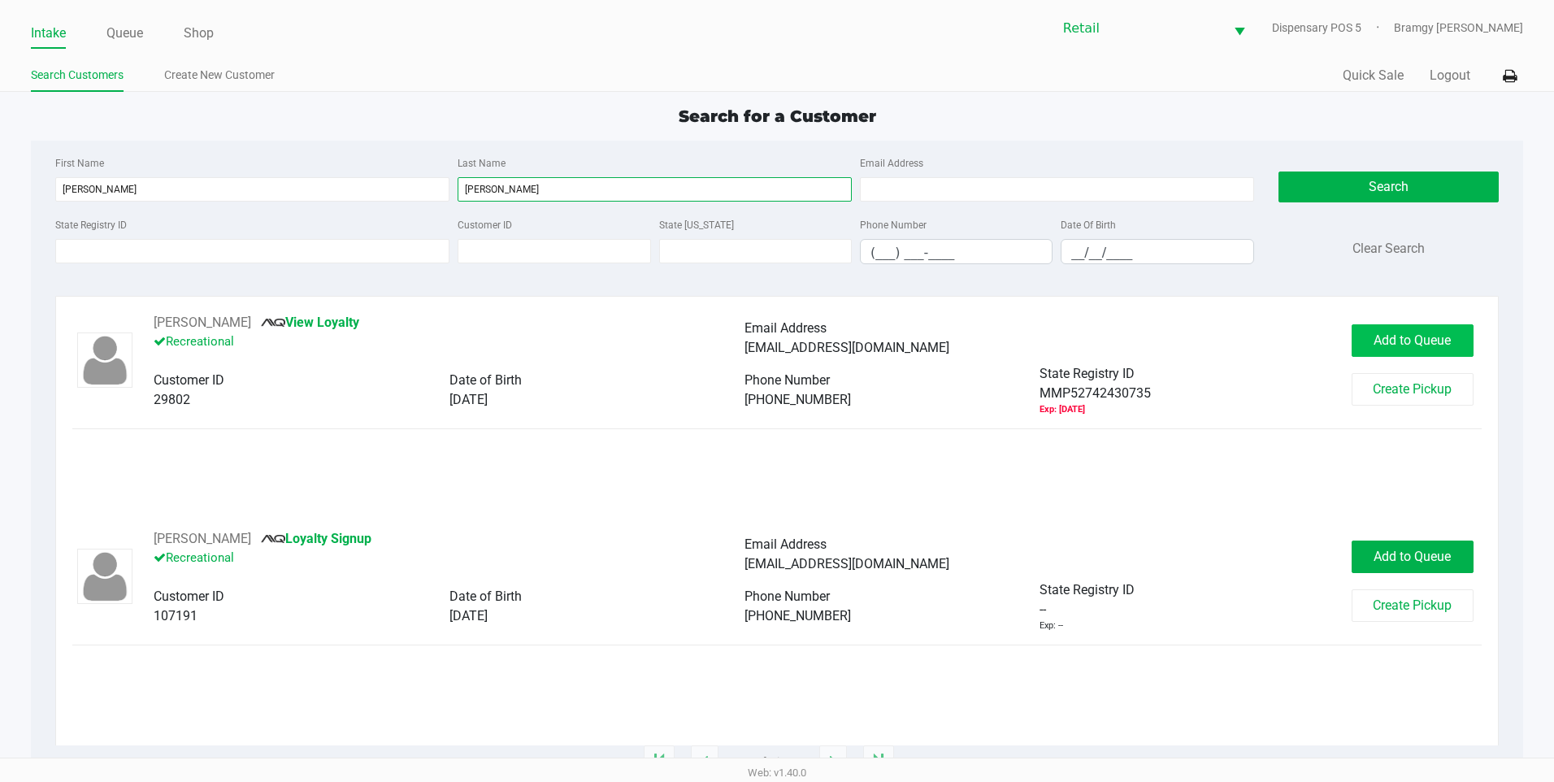
type input "krueger"
click at [1410, 335] on span "Add to Queue" at bounding box center [1412, 339] width 77 height 15
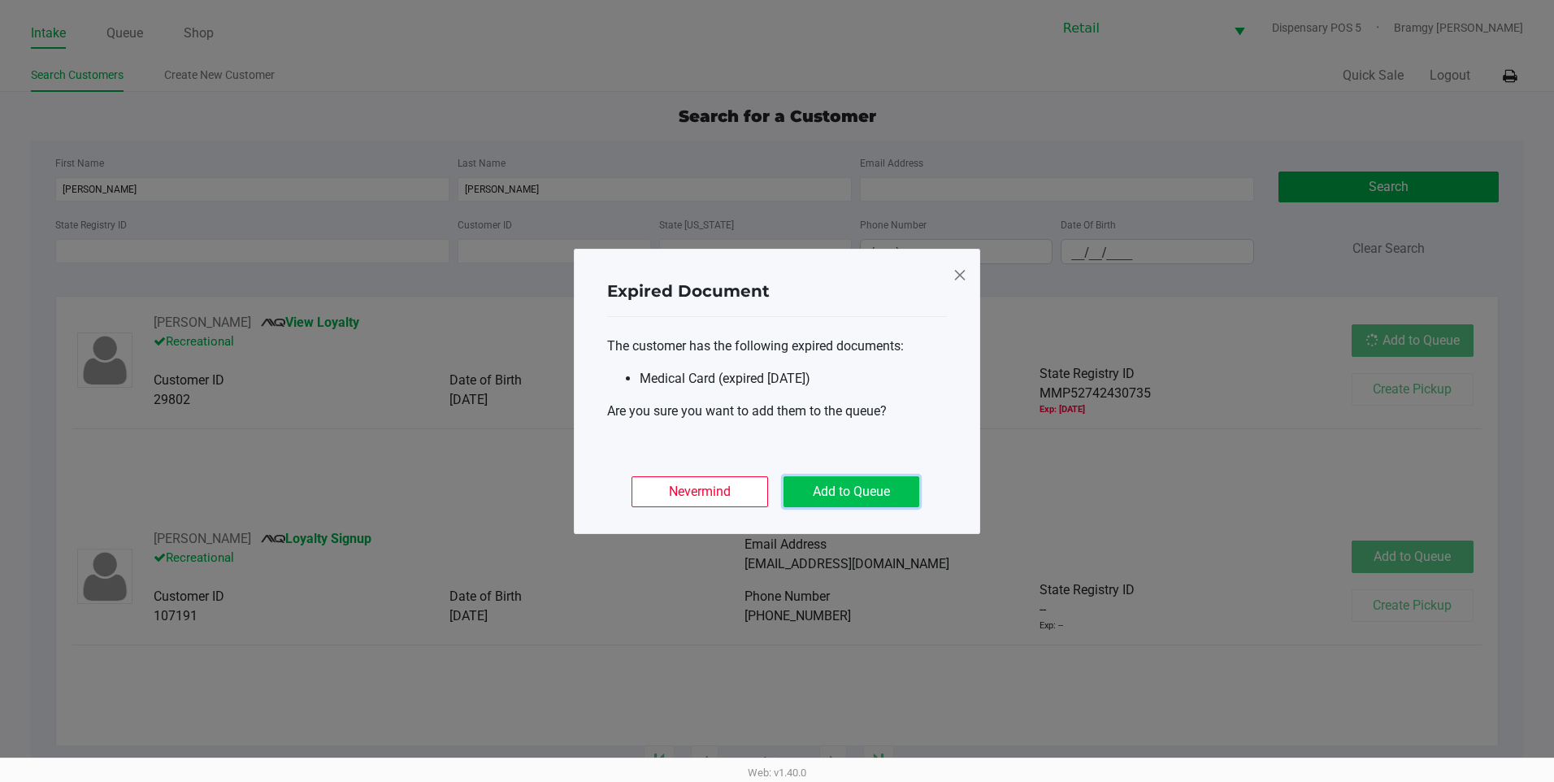
click at [883, 502] on button "Add to Queue" at bounding box center [852, 491] width 136 height 31
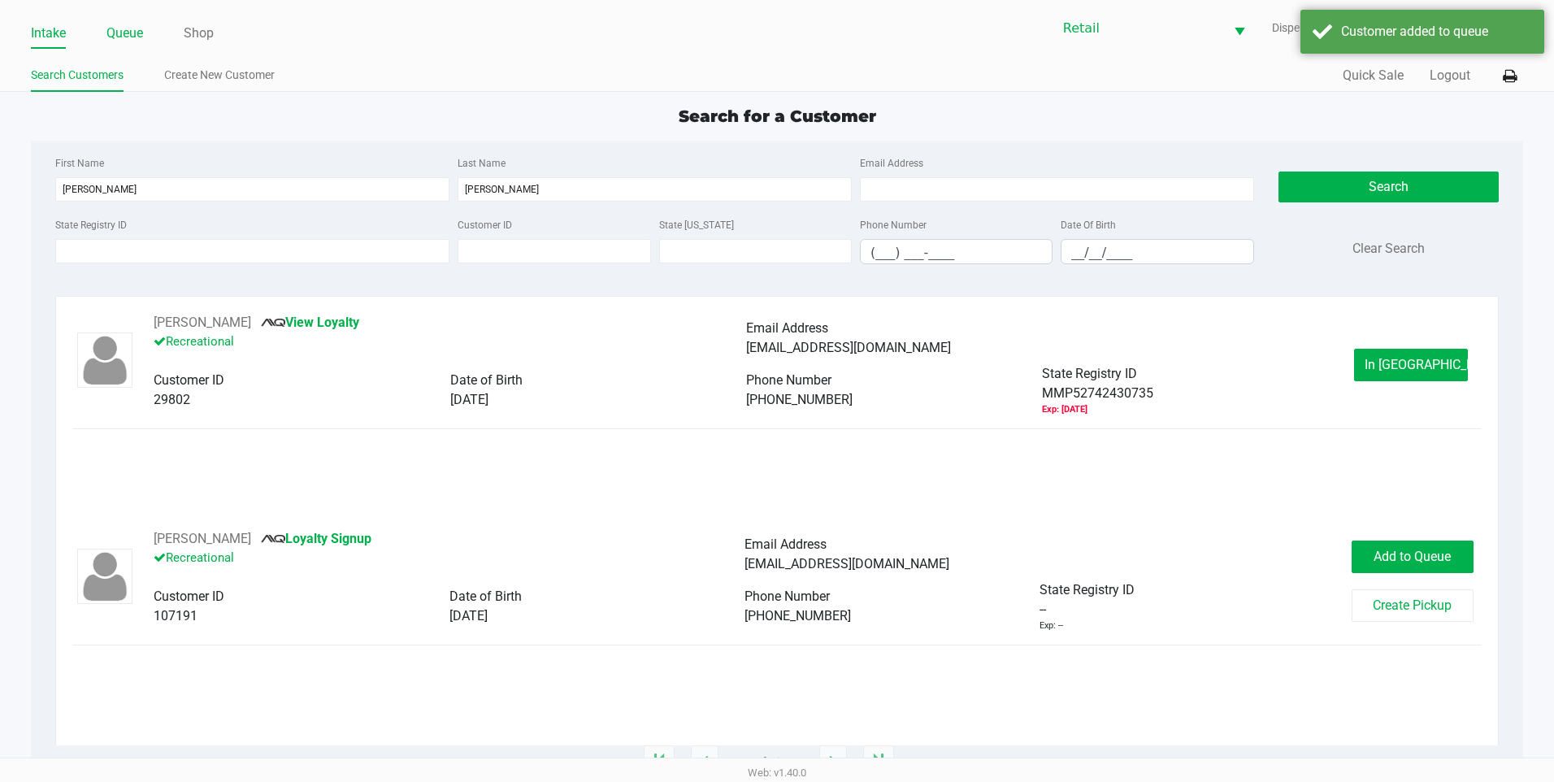
click at [120, 32] on link "Queue" at bounding box center [124, 33] width 37 height 23
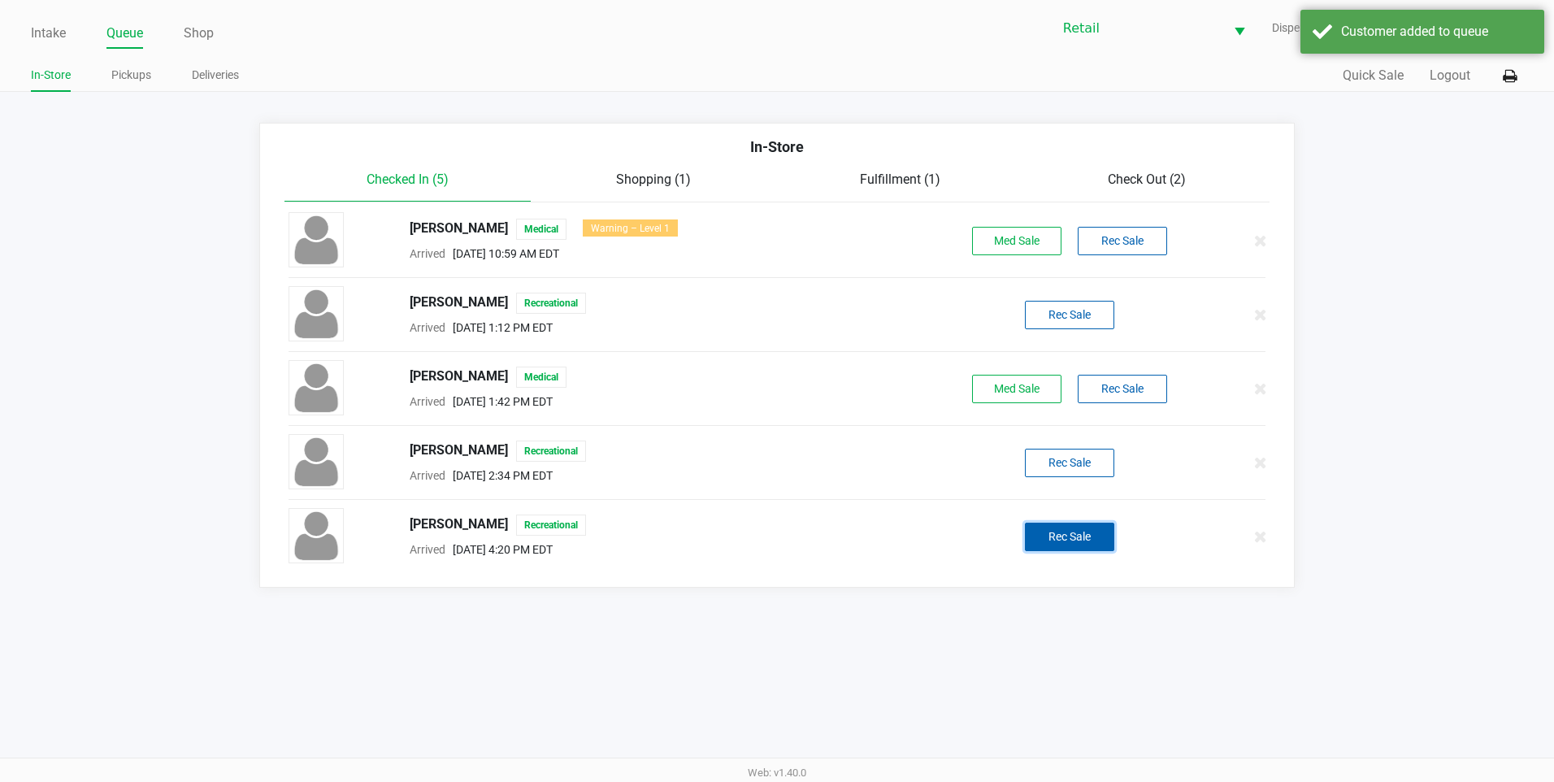
click at [1055, 550] on button "Rec Sale" at bounding box center [1069, 537] width 89 height 28
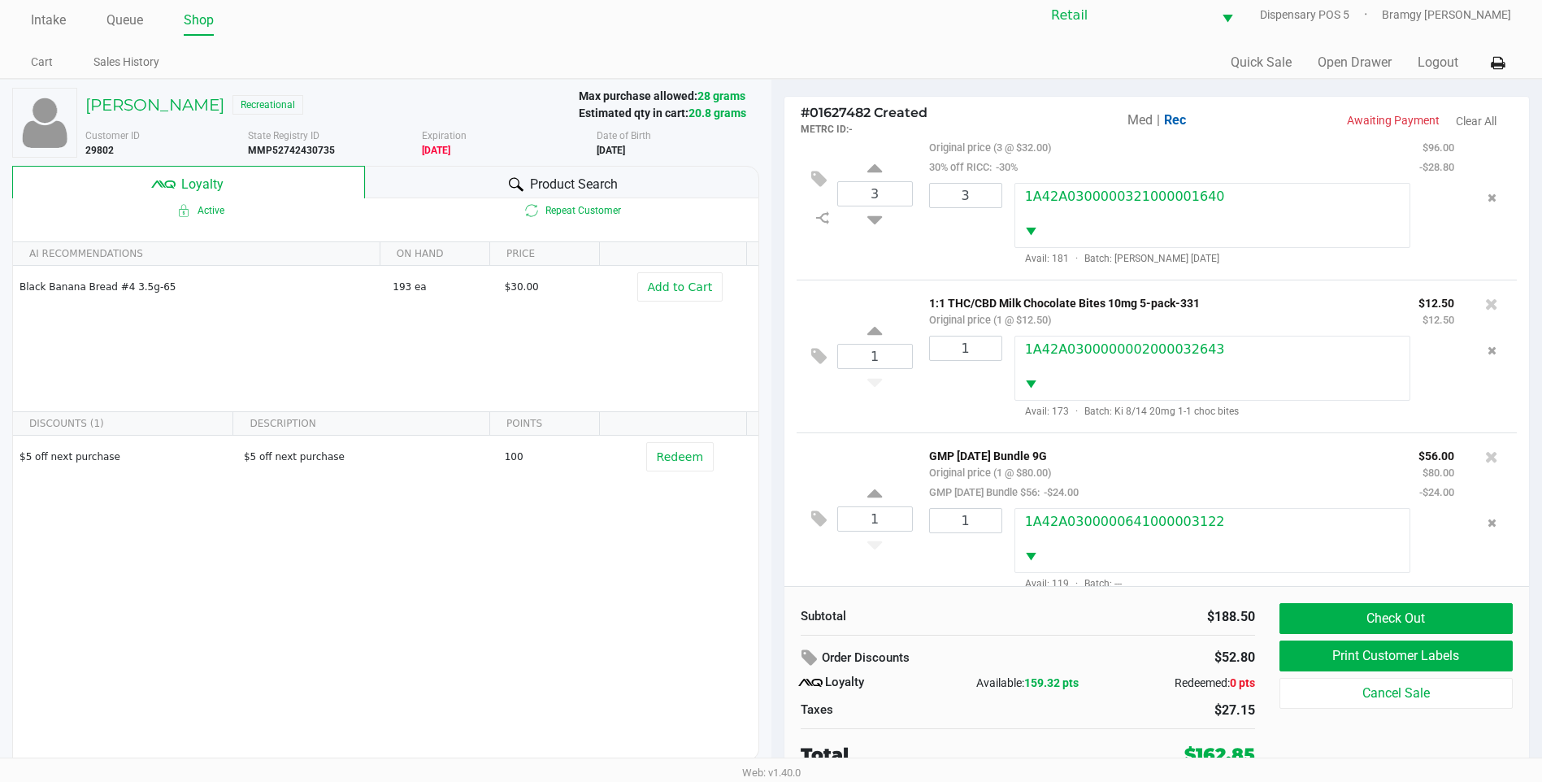
scroll to position [16, 0]
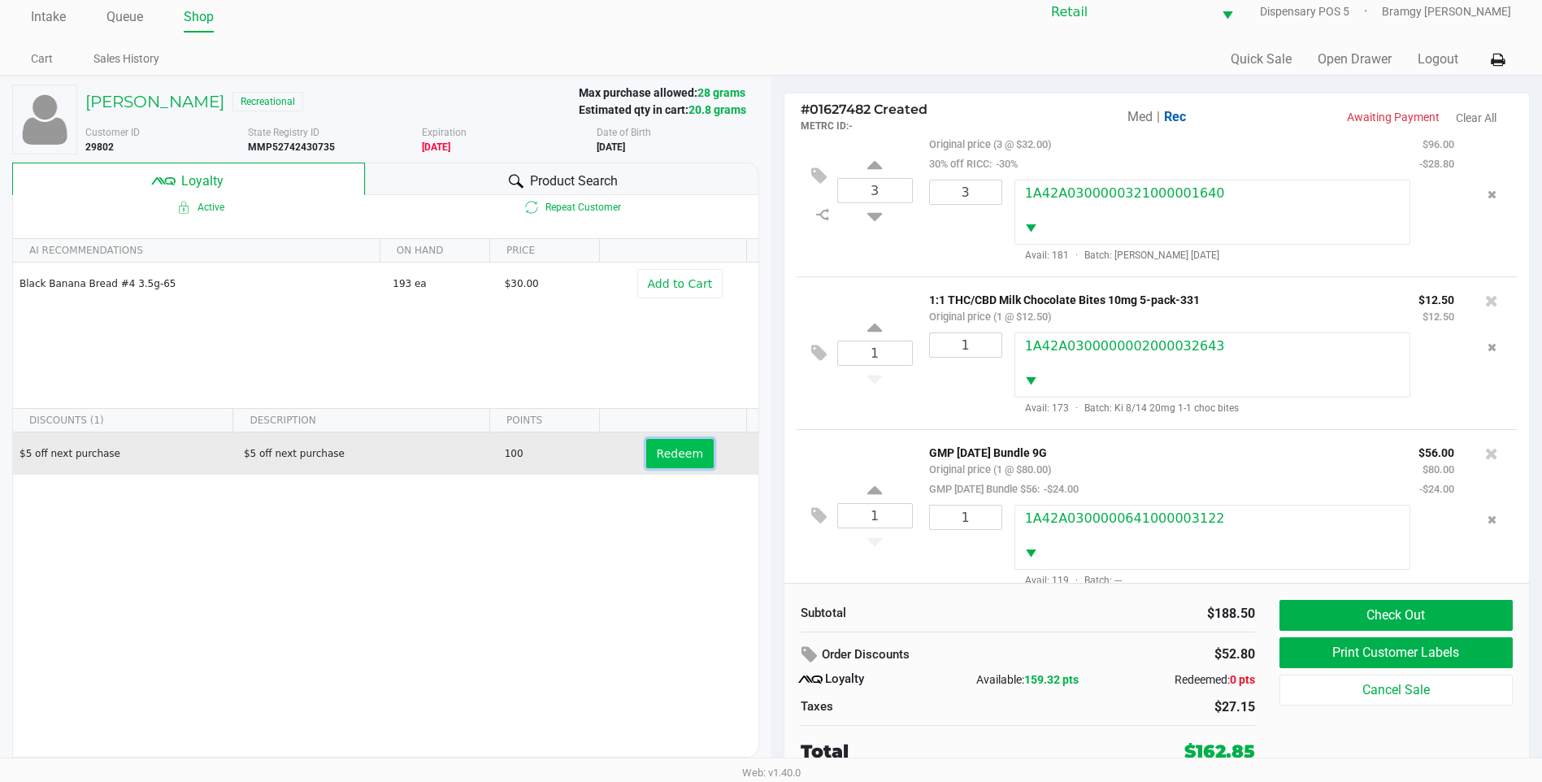
click at [657, 450] on span "Redeem" at bounding box center [680, 453] width 46 height 13
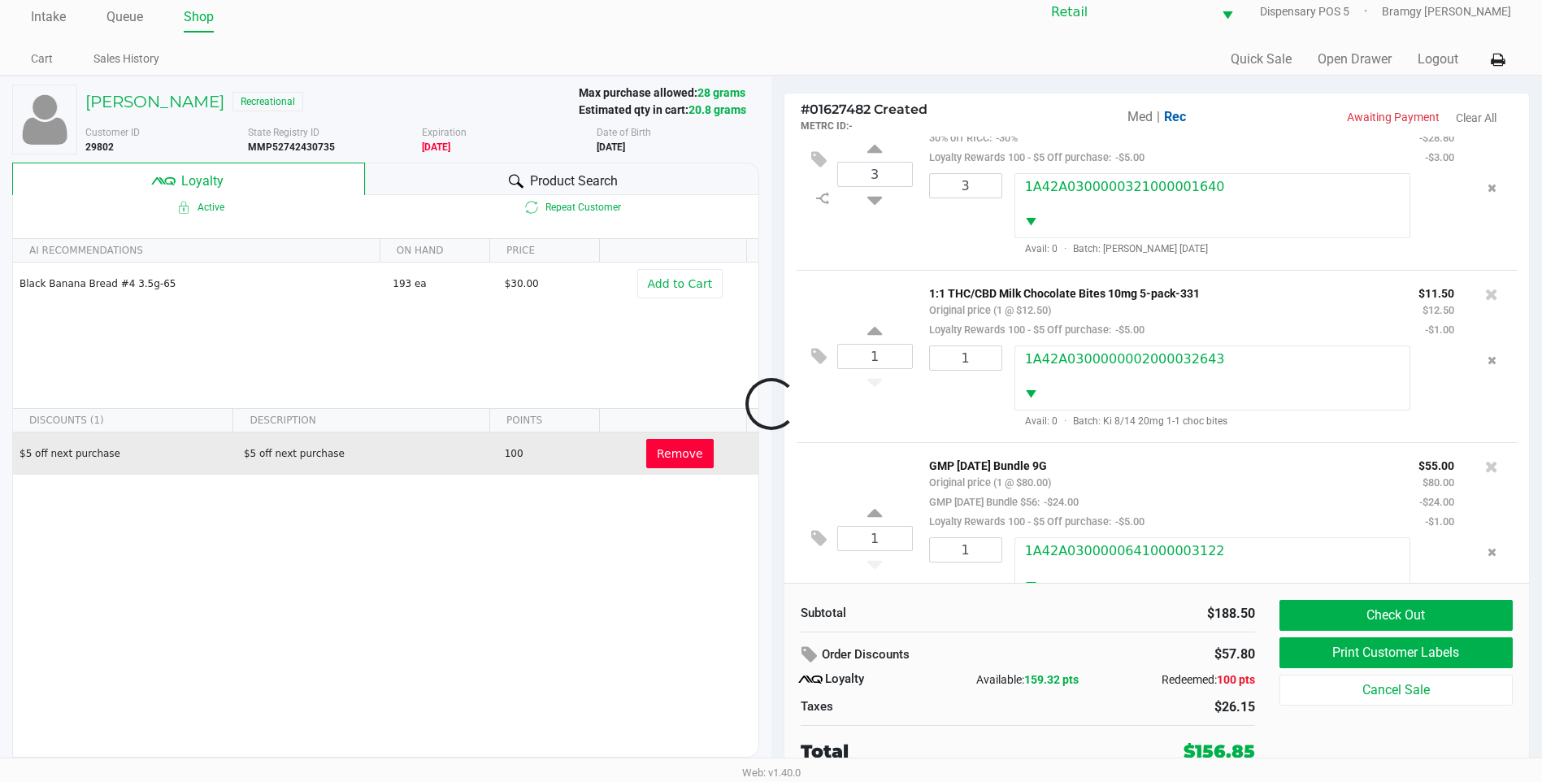
scroll to position [117, 0]
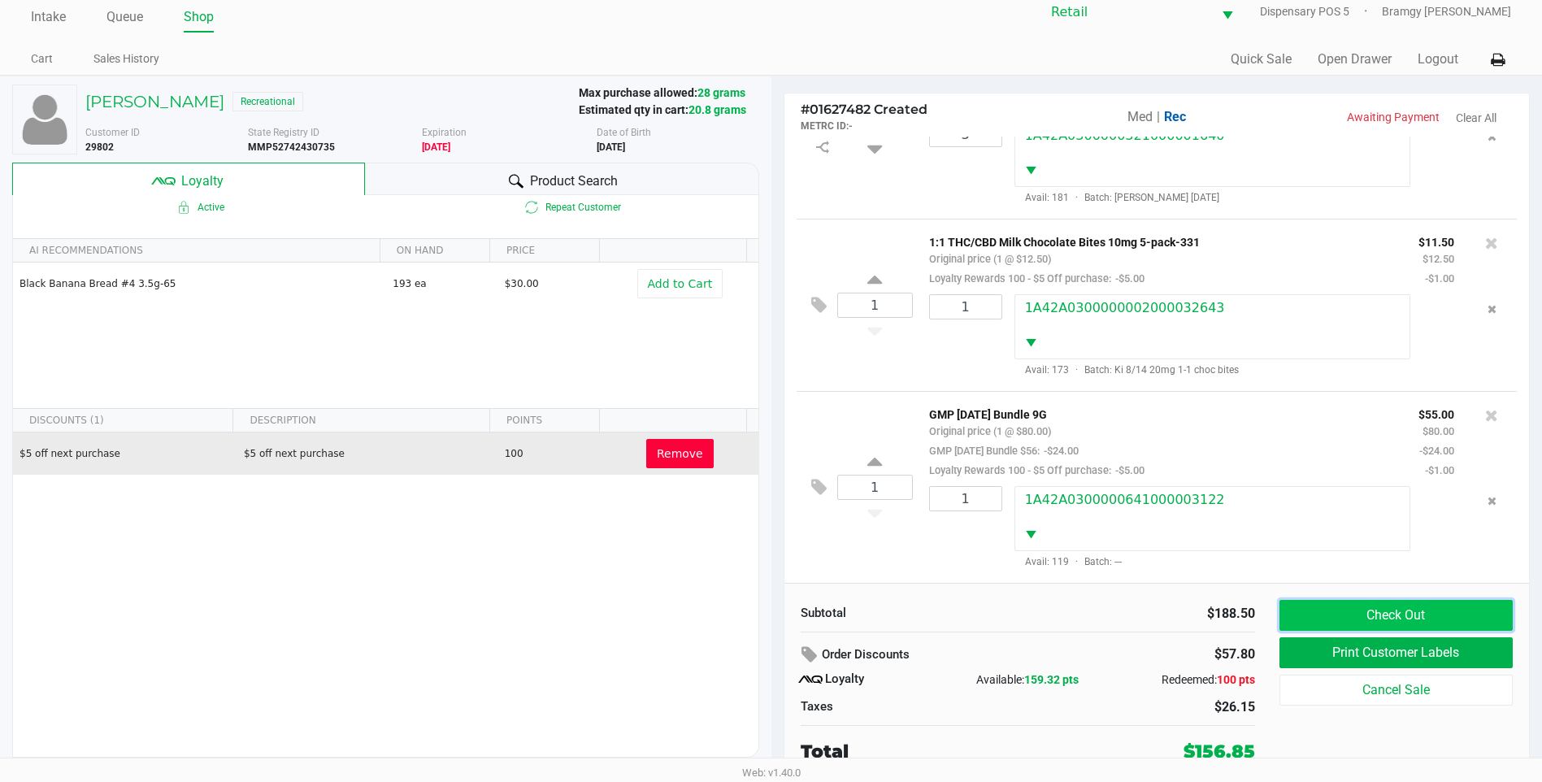
click at [1374, 615] on button "Check Out" at bounding box center [1396, 615] width 233 height 31
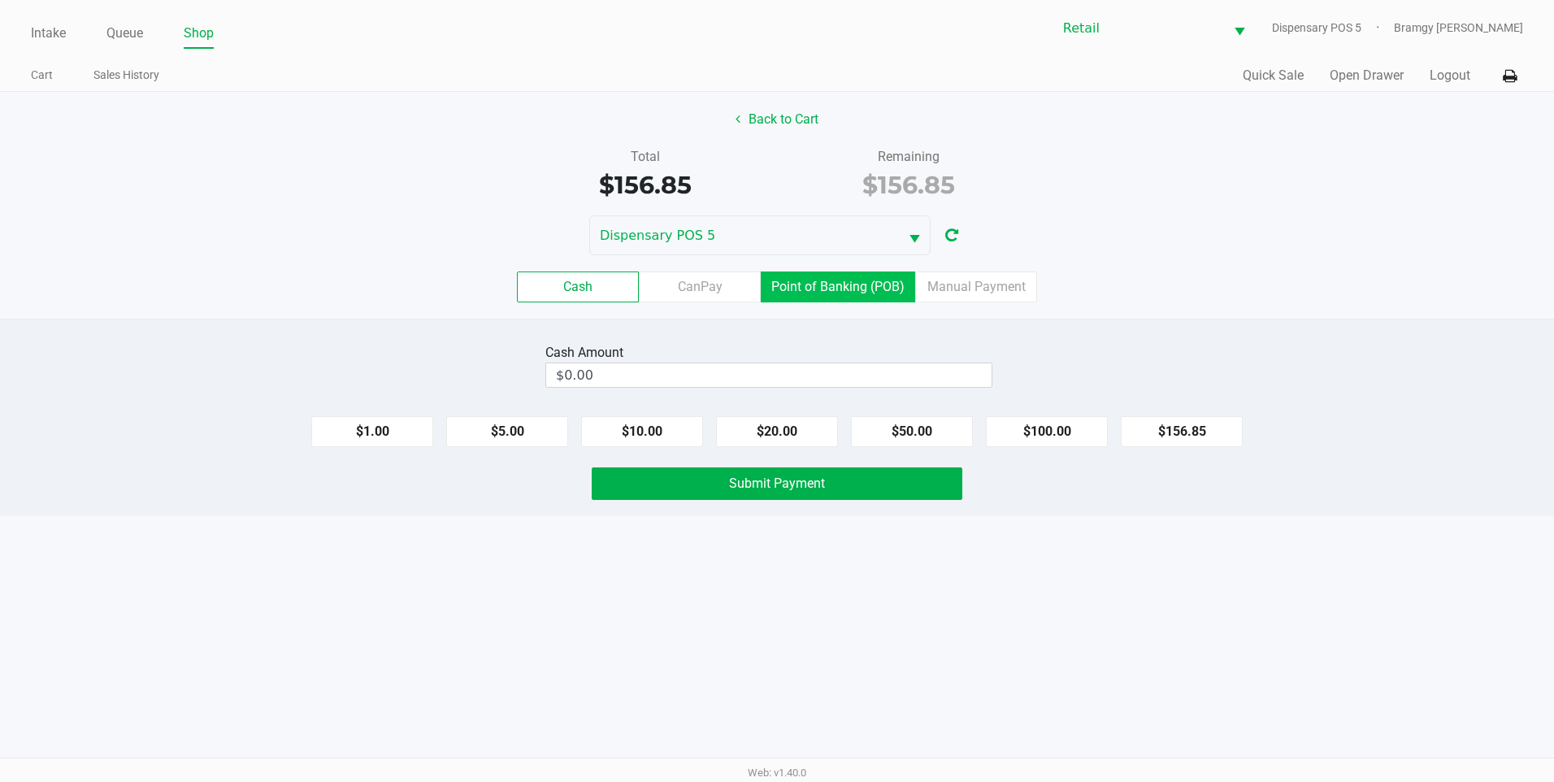
click at [895, 283] on label "Point of Banking (POB)" at bounding box center [838, 287] width 154 height 31
click at [0, 0] on 7 "Point of Banking (POB)" at bounding box center [0, 0] width 0 height 0
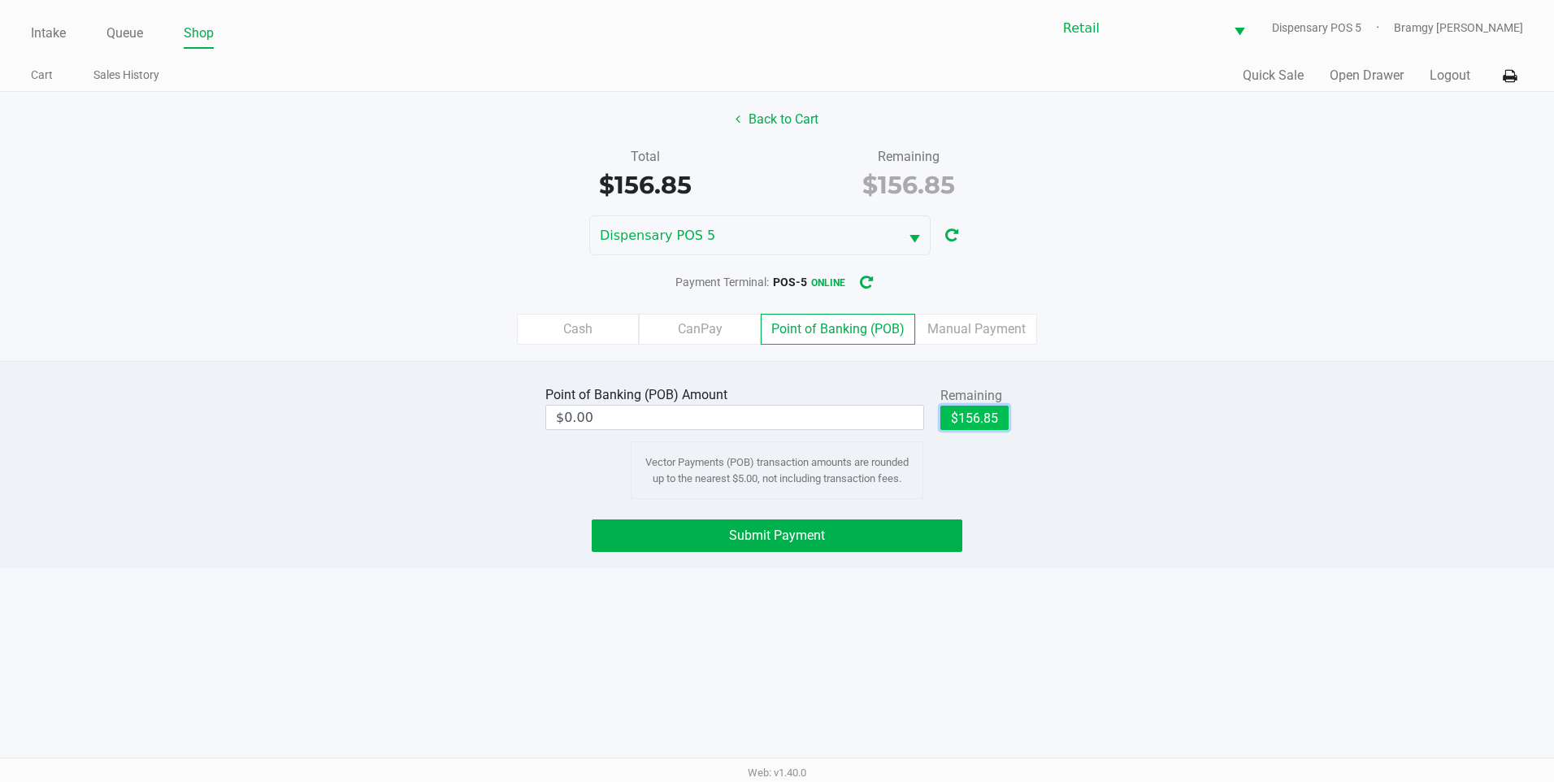
click at [999, 425] on button "$156.85" at bounding box center [975, 418] width 68 height 24
type input "$156.85"
click at [857, 535] on button "Submit Payment" at bounding box center [777, 535] width 371 height 33
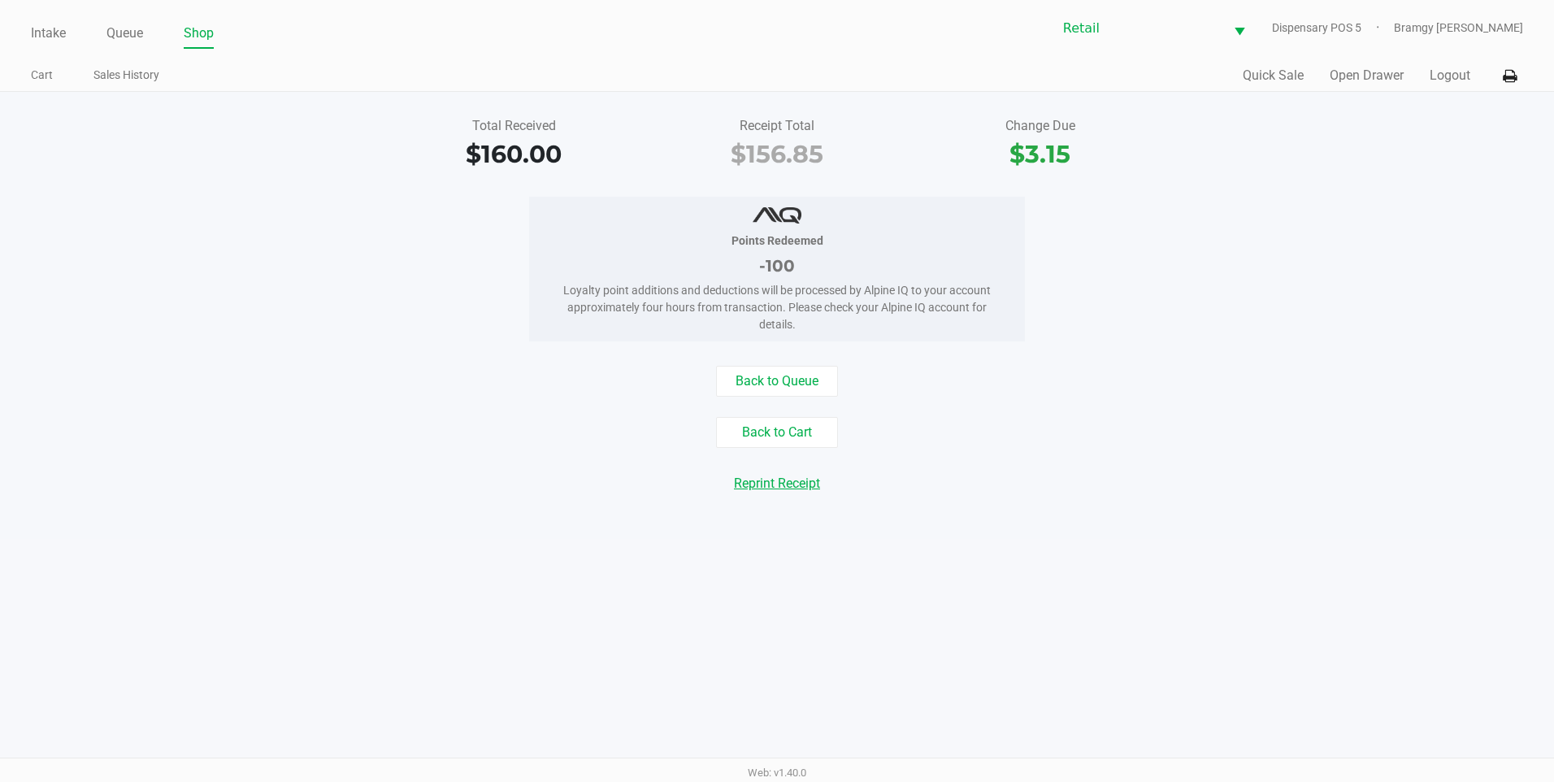
click at [800, 480] on button "Reprint Receipt" at bounding box center [776, 483] width 107 height 31
click at [766, 476] on button "Reprint Receipt" at bounding box center [776, 483] width 107 height 31
click at [56, 37] on link "Intake" at bounding box center [48, 33] width 35 height 23
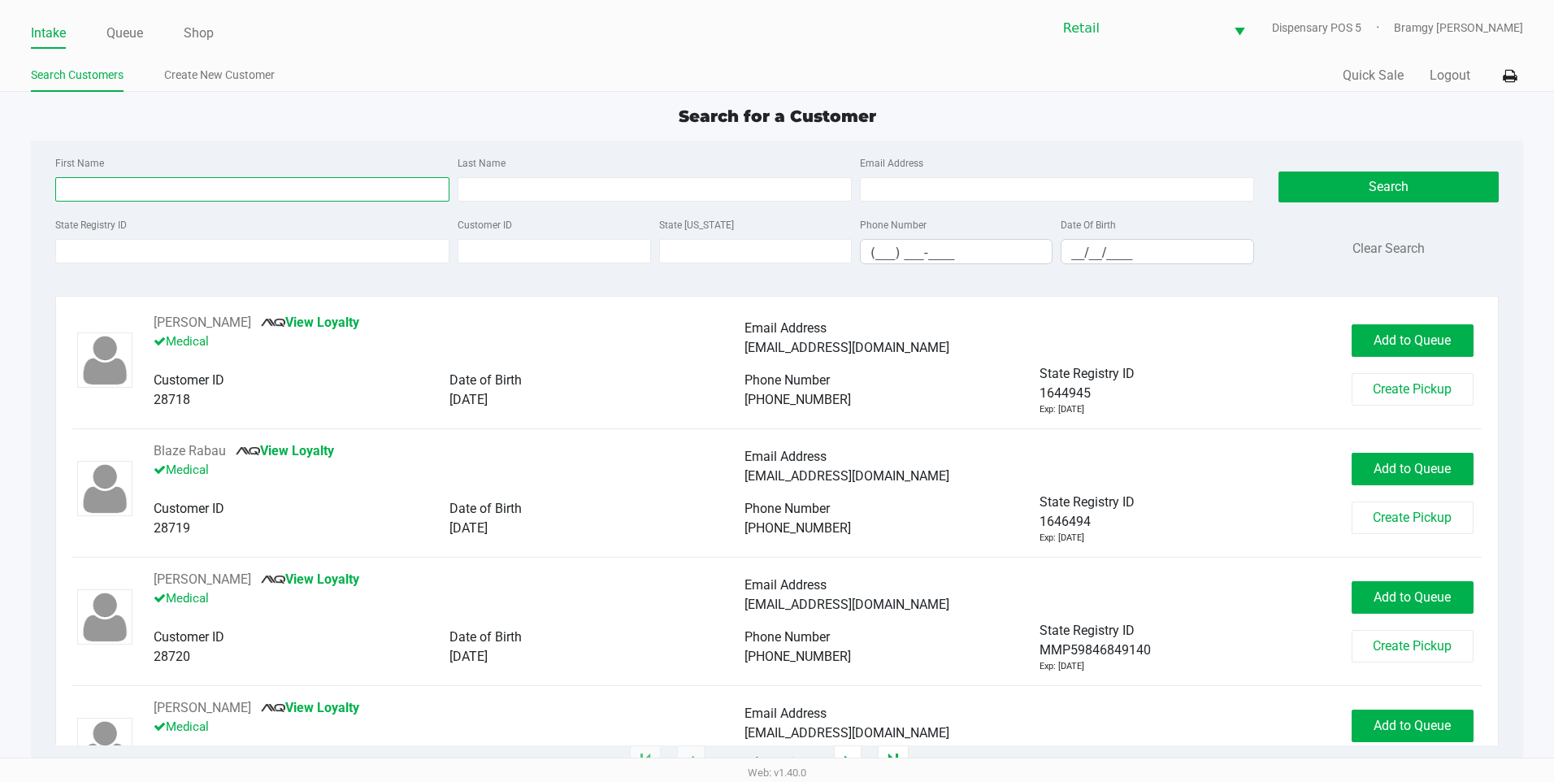
click at [153, 180] on input "First Name" at bounding box center [252, 189] width 394 height 24
type input "erin"
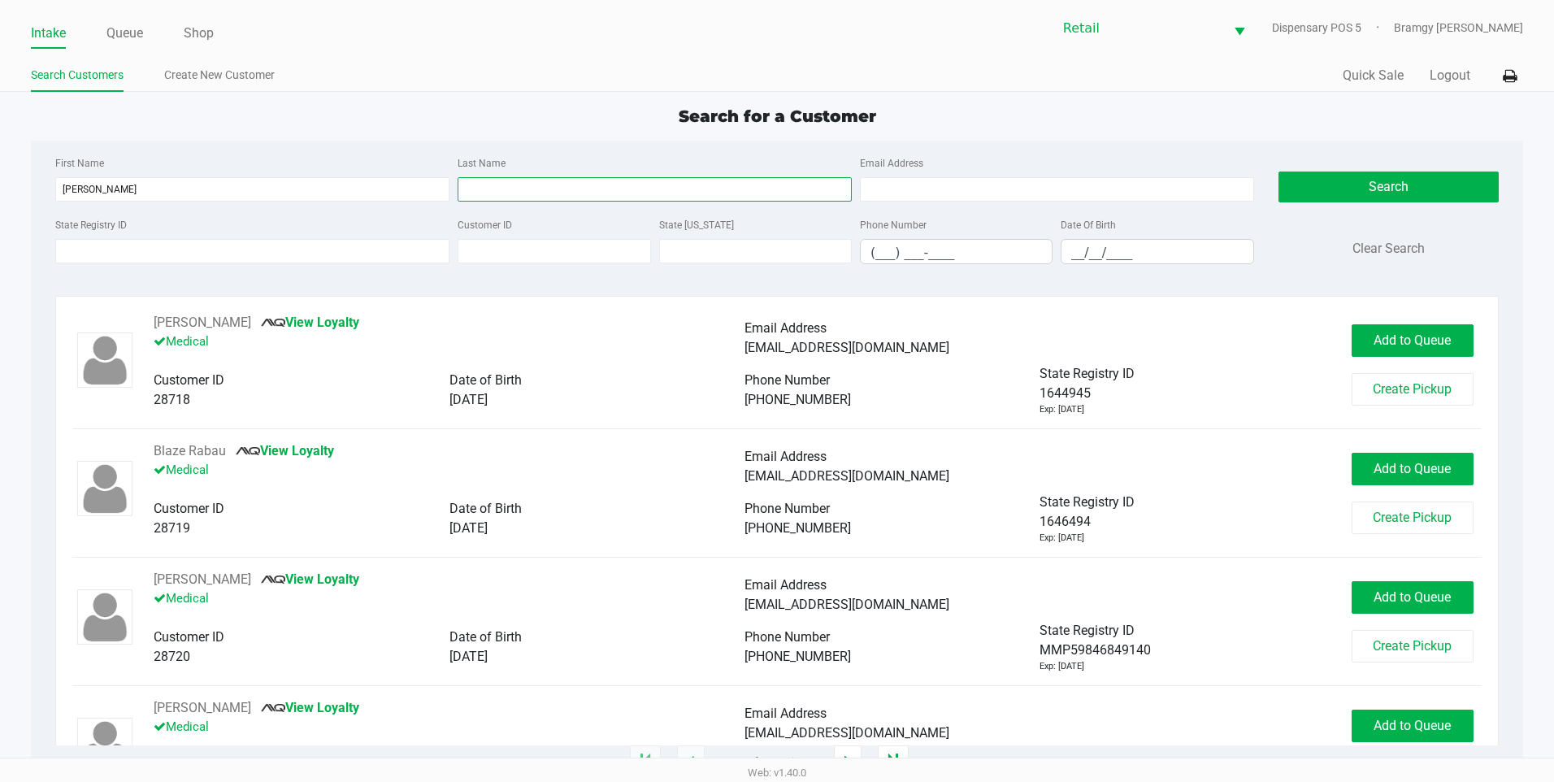
click at [506, 183] on input "Last Name" at bounding box center [655, 189] width 394 height 24
click at [507, 189] on input "Last Name" at bounding box center [655, 189] width 394 height 24
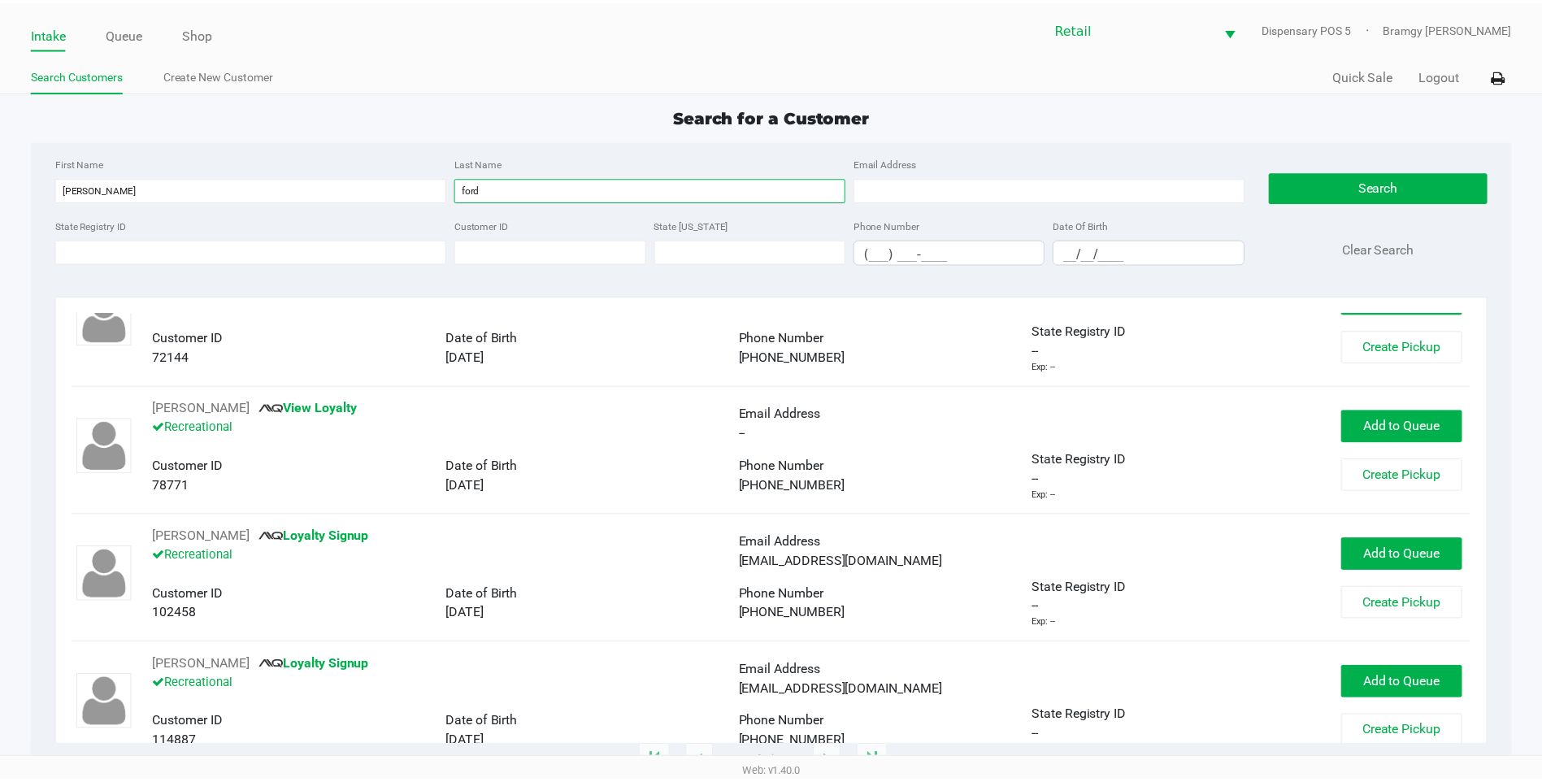
scroll to position [210, 0]
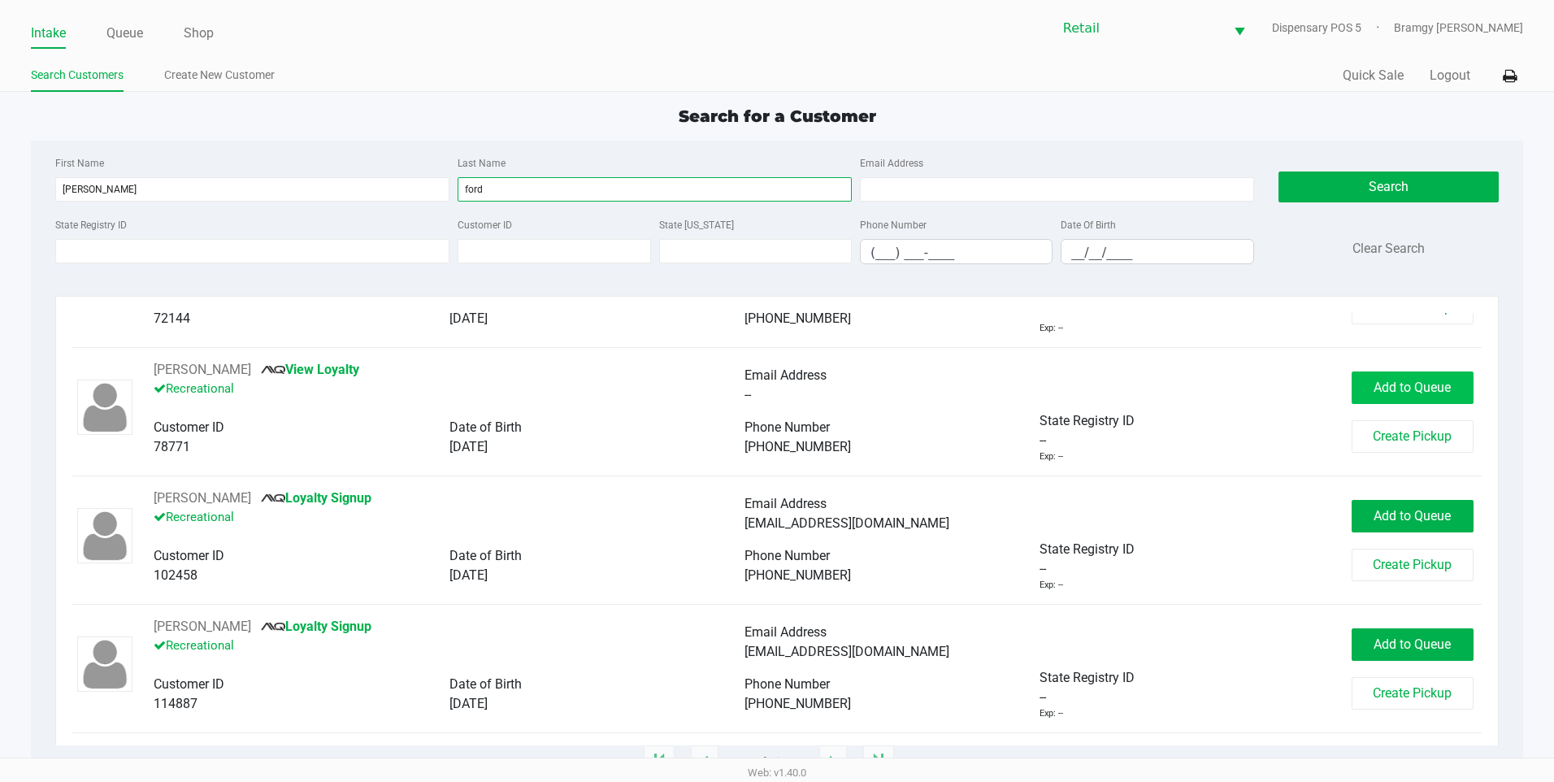
type input "ford"
click at [1405, 390] on span "Add to Queue" at bounding box center [1412, 387] width 77 height 15
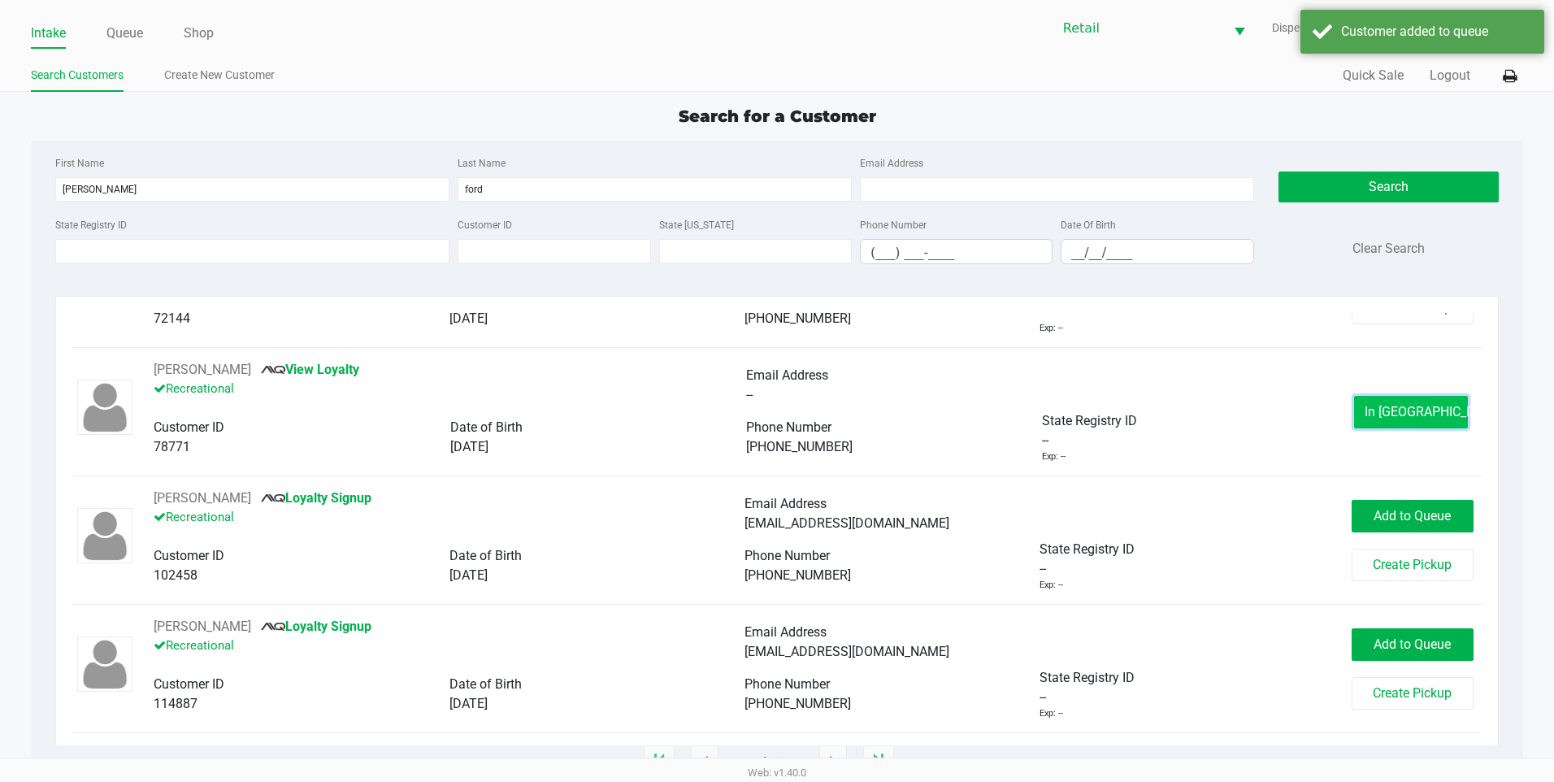
click at [1388, 401] on button "In Queue" at bounding box center [1411, 412] width 114 height 33
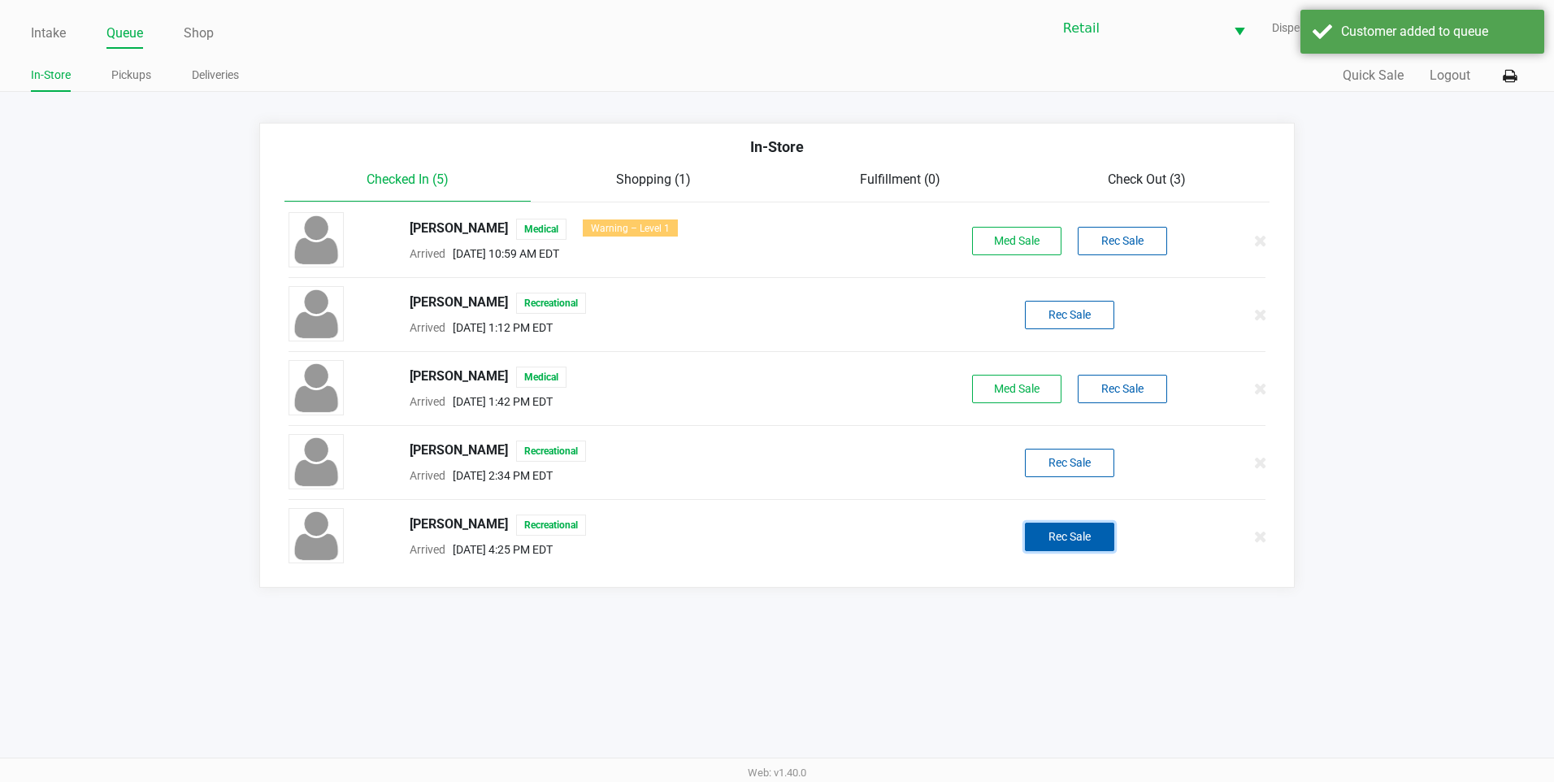
click at [1066, 546] on button "Rec Sale" at bounding box center [1069, 537] width 89 height 28
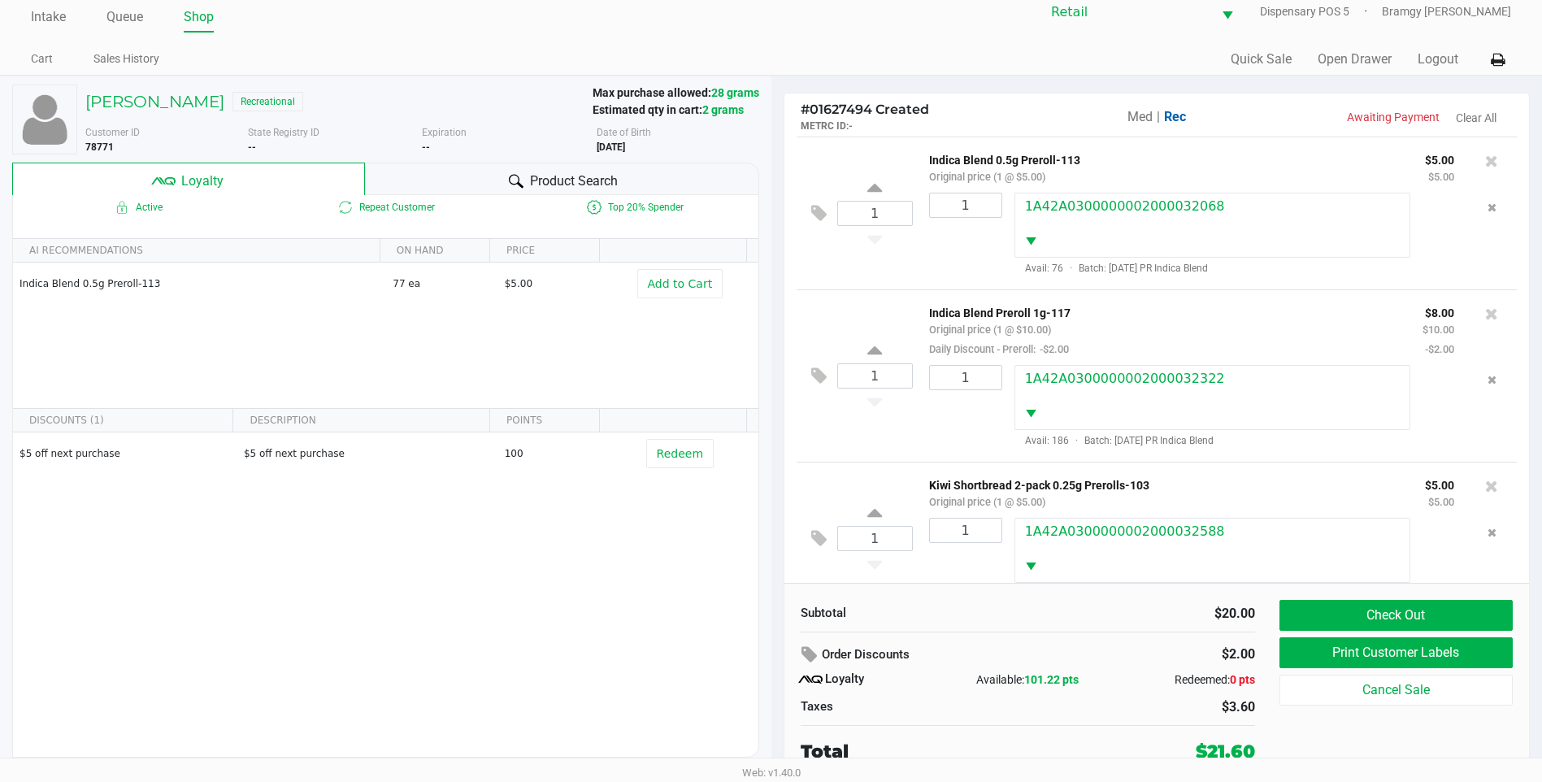
scroll to position [13, 0]
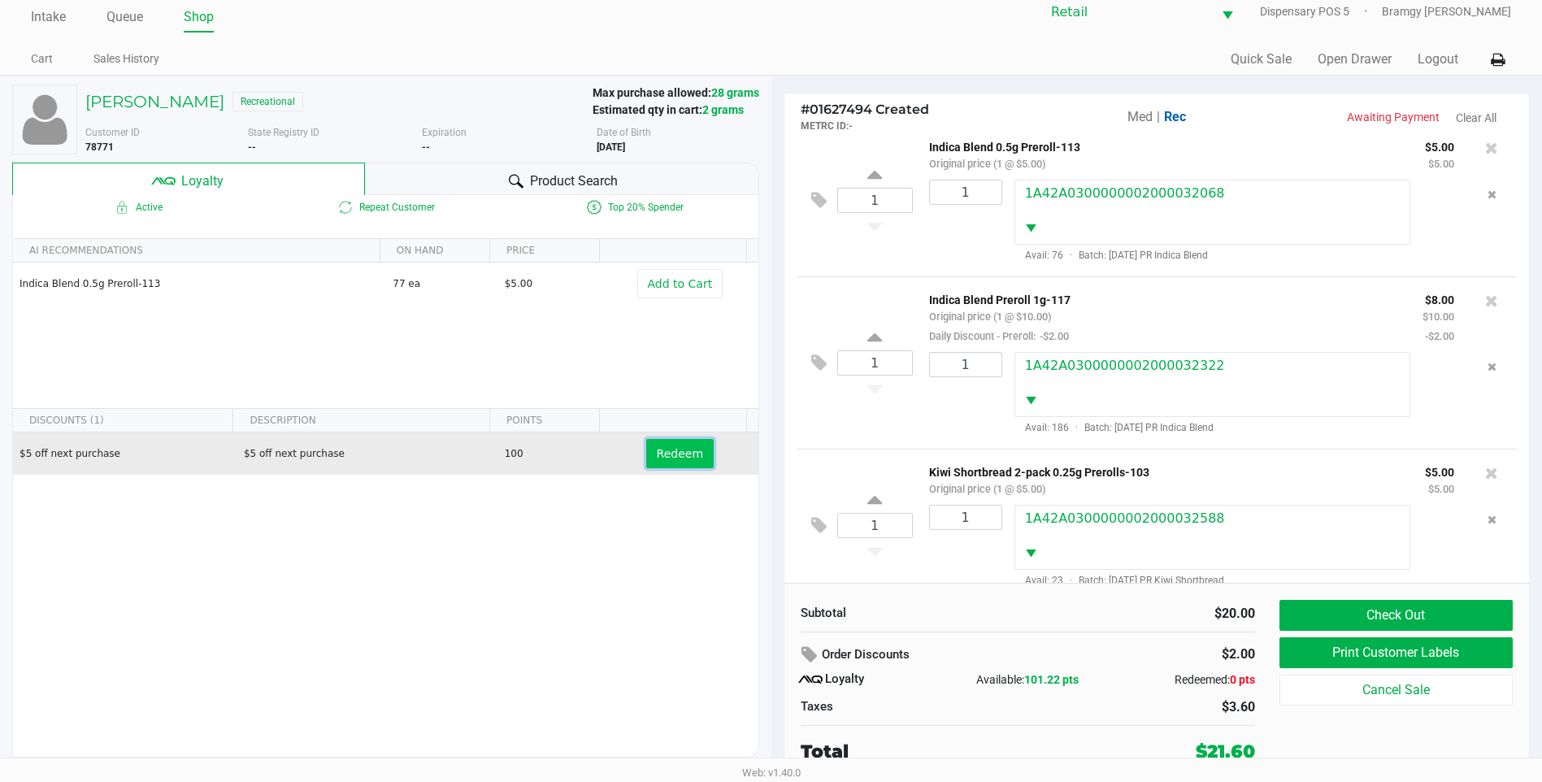
click at [667, 443] on button "Redeem" at bounding box center [679, 453] width 67 height 29
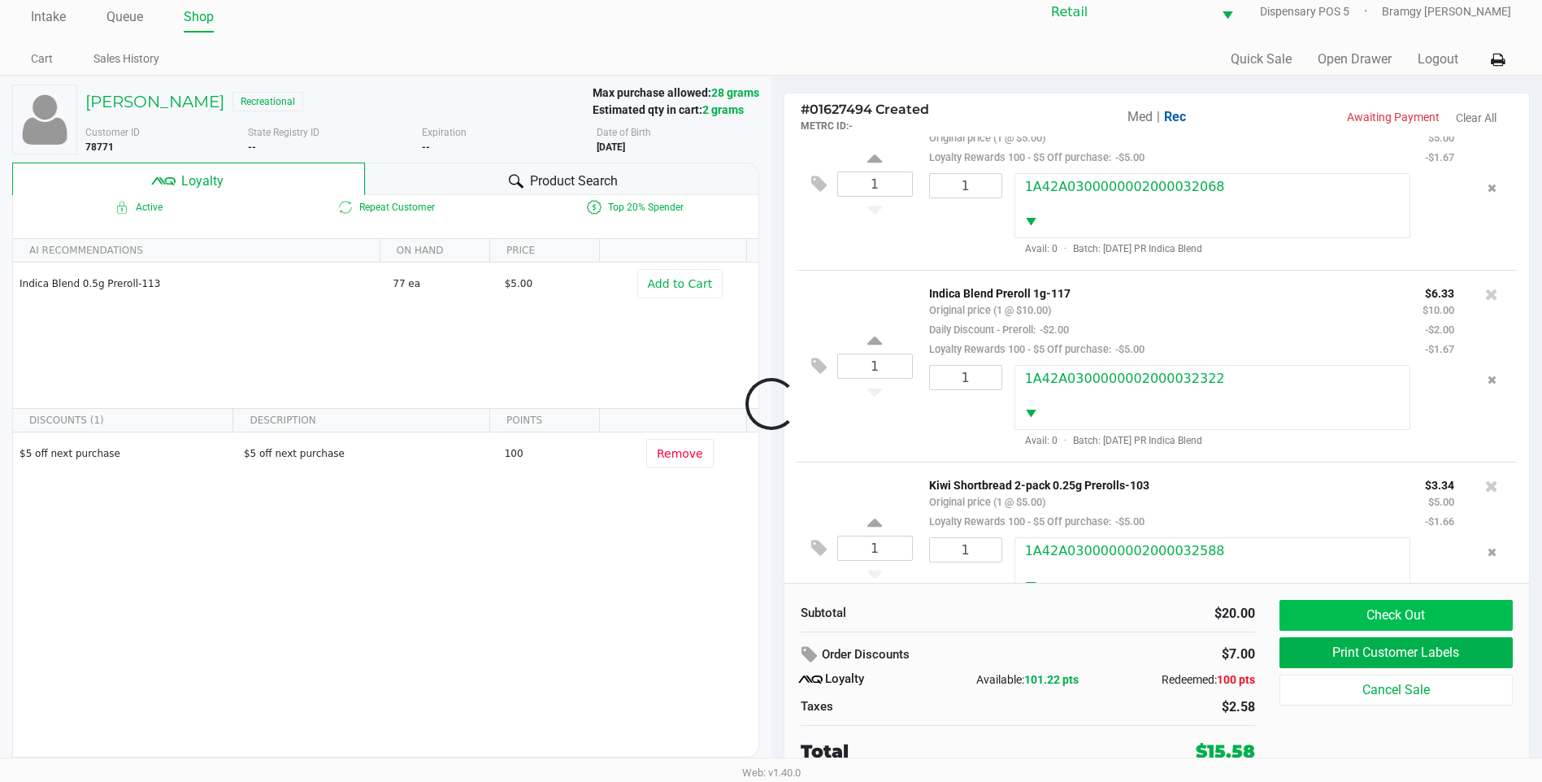
scroll to position [98, 0]
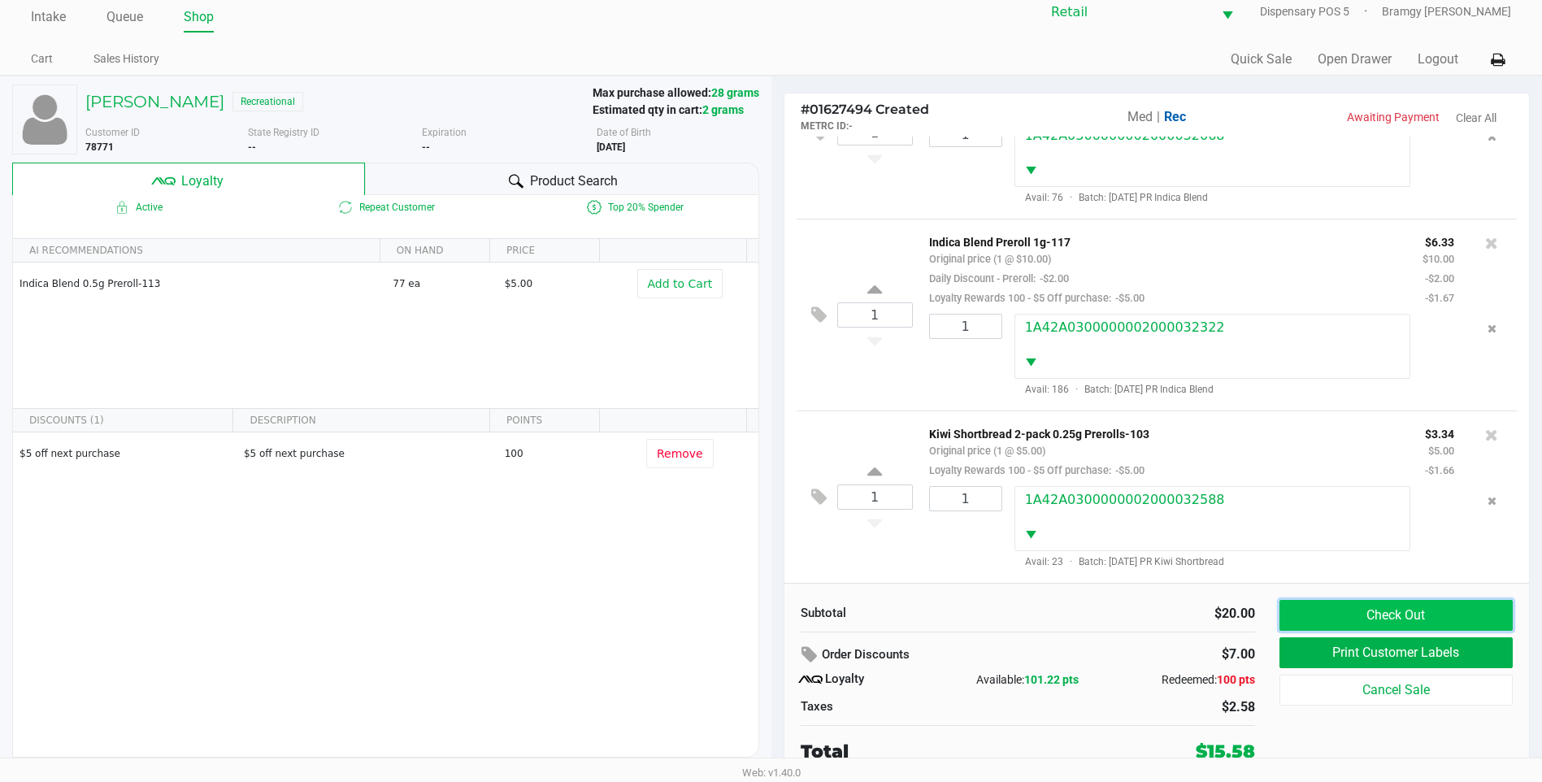
click at [1359, 605] on button "Check Out" at bounding box center [1396, 615] width 233 height 31
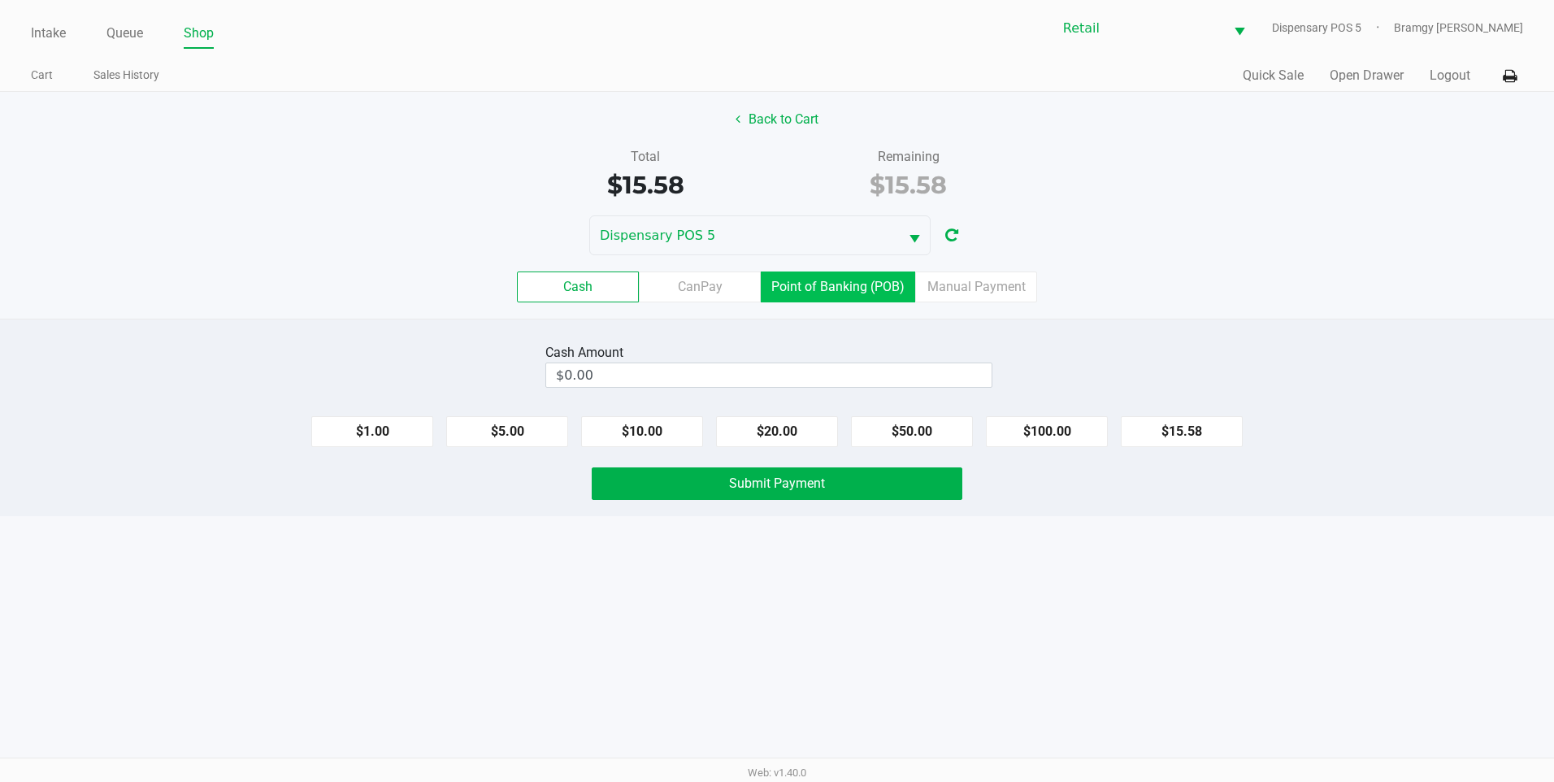
click at [810, 289] on label "Point of Banking (POB)" at bounding box center [838, 287] width 154 height 31
click at [0, 0] on 7 "Point of Banking (POB)" at bounding box center [0, 0] width 0 height 0
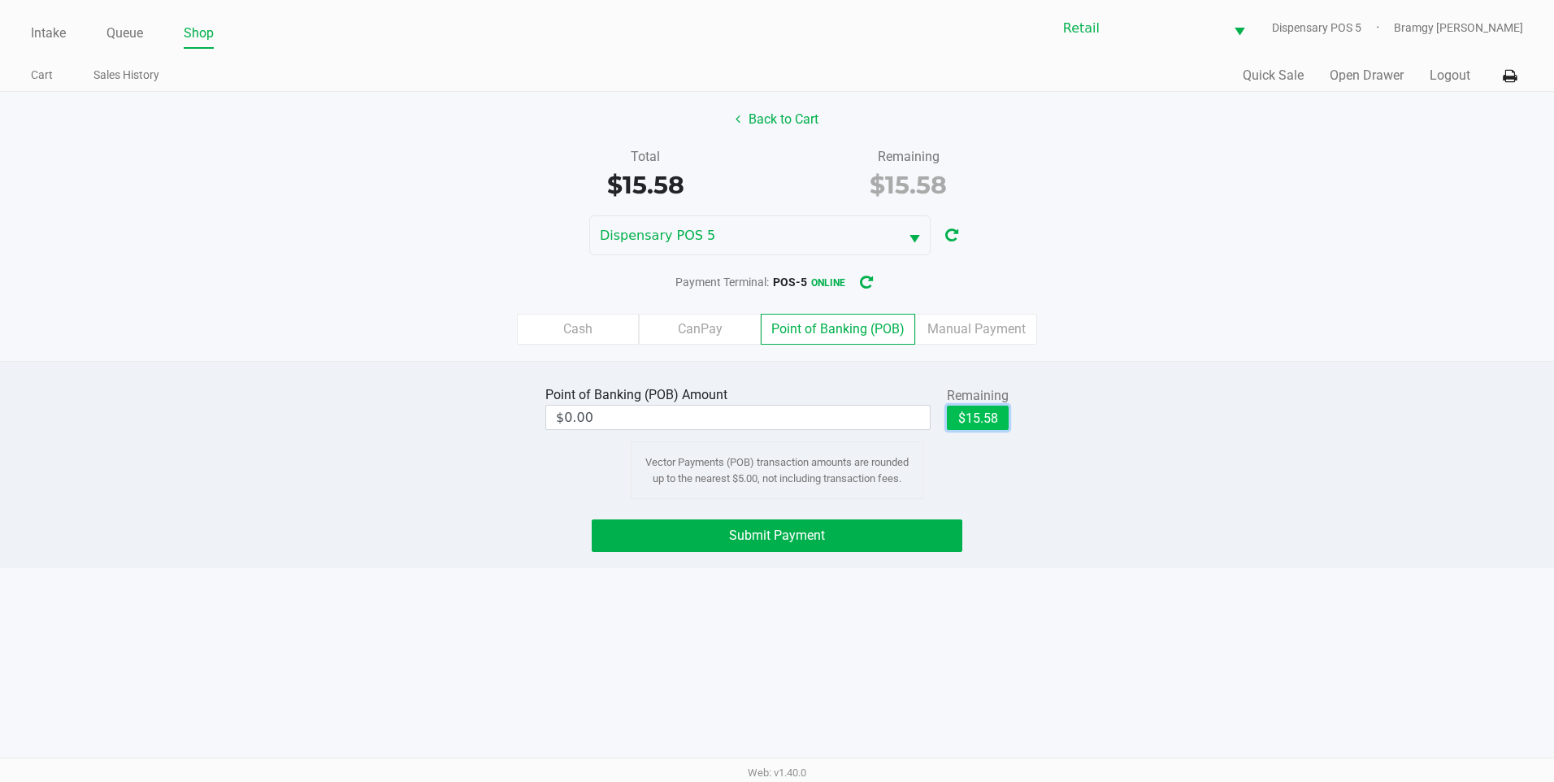
click at [973, 417] on button "$15.58" at bounding box center [978, 418] width 62 height 24
type input "$15.58"
click at [906, 530] on button "Submit Payment" at bounding box center [777, 535] width 371 height 33
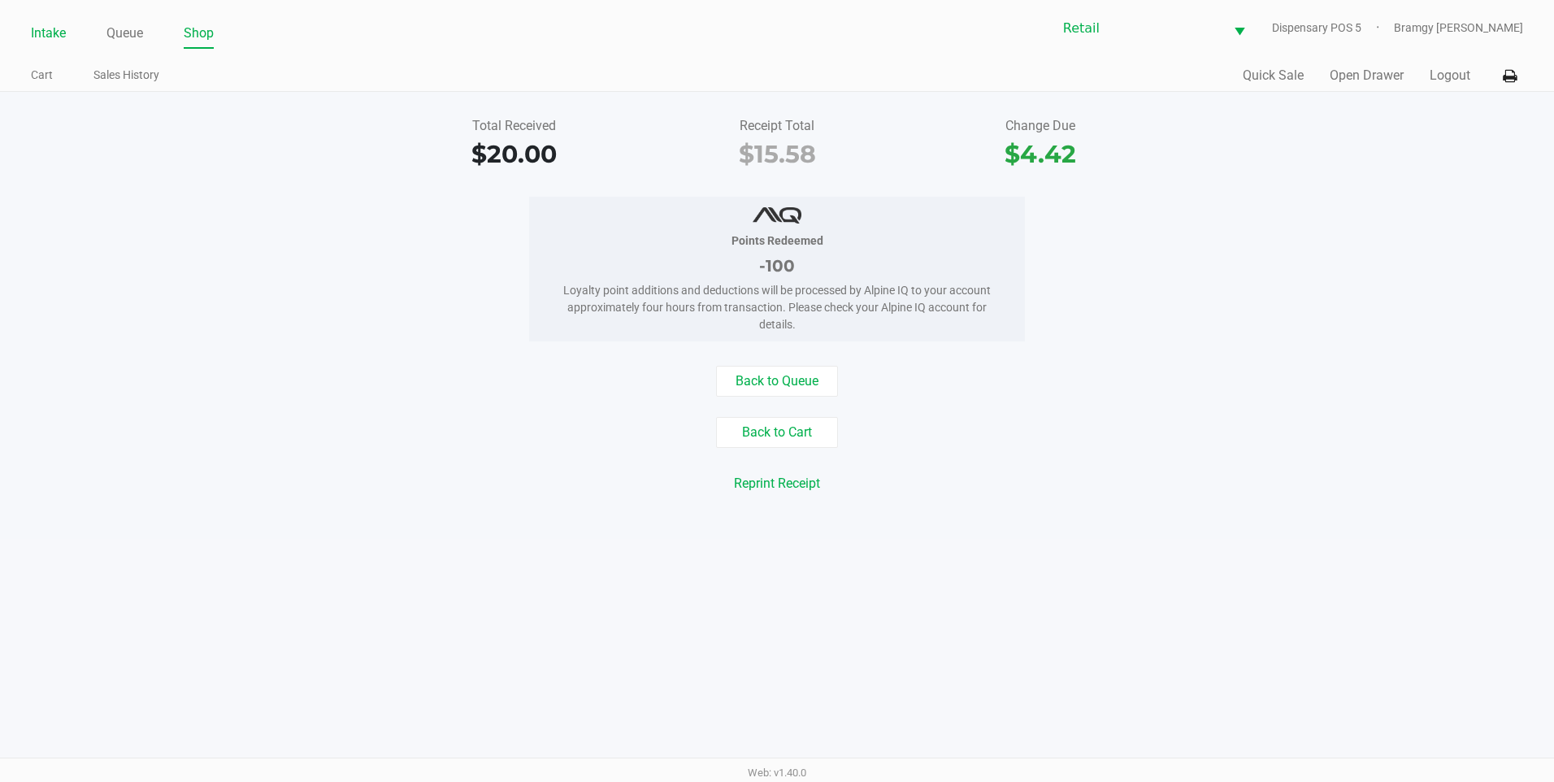
click at [62, 36] on link "Intake" at bounding box center [48, 33] width 35 height 23
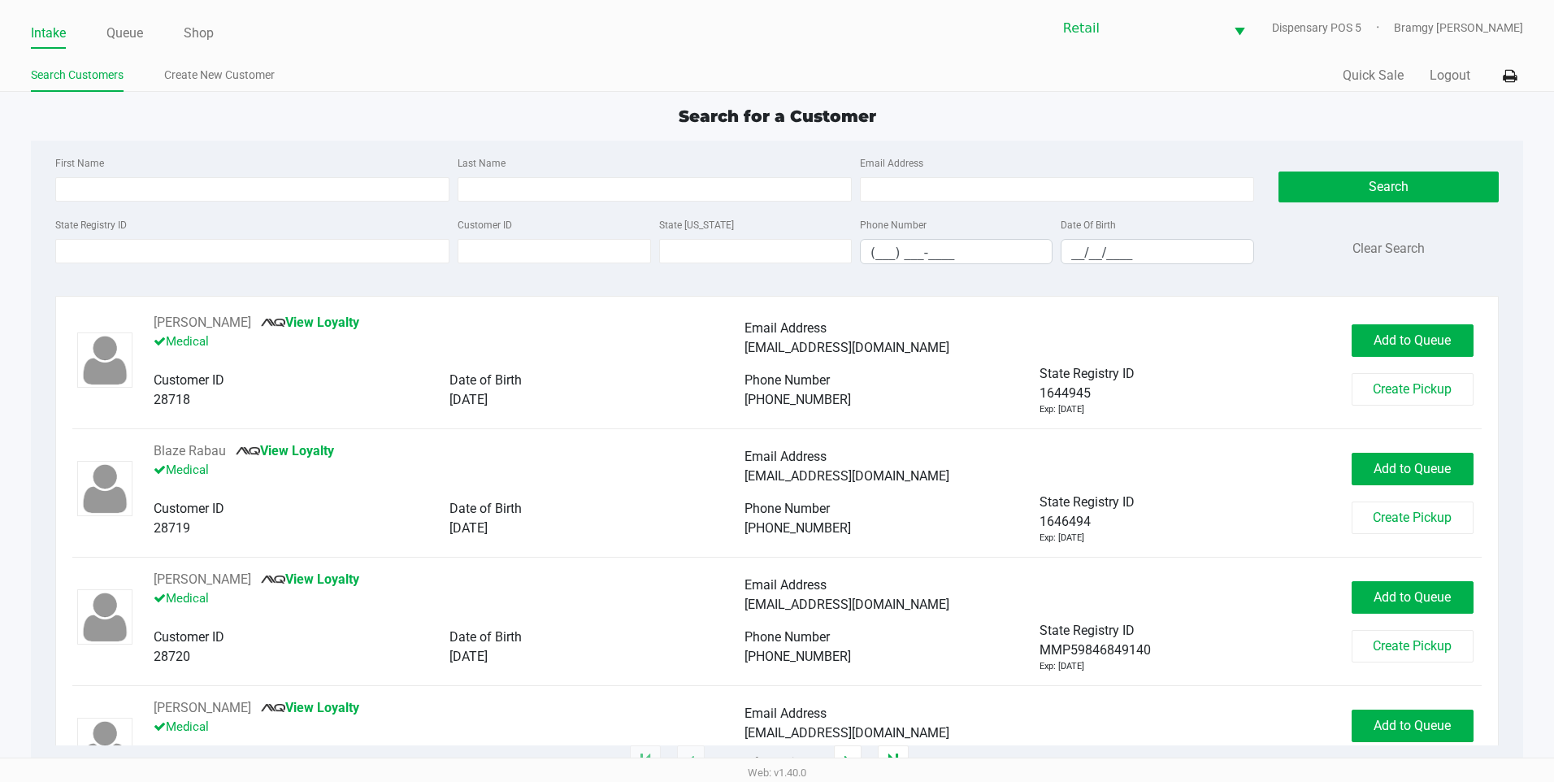
click at [208, 202] on div "First Name Last Name Email Address" at bounding box center [654, 184] width 1207 height 62
click at [202, 180] on input "First Name" at bounding box center [252, 189] width 394 height 24
type input "eric"
click at [511, 179] on input "Last Name" at bounding box center [655, 189] width 394 height 24
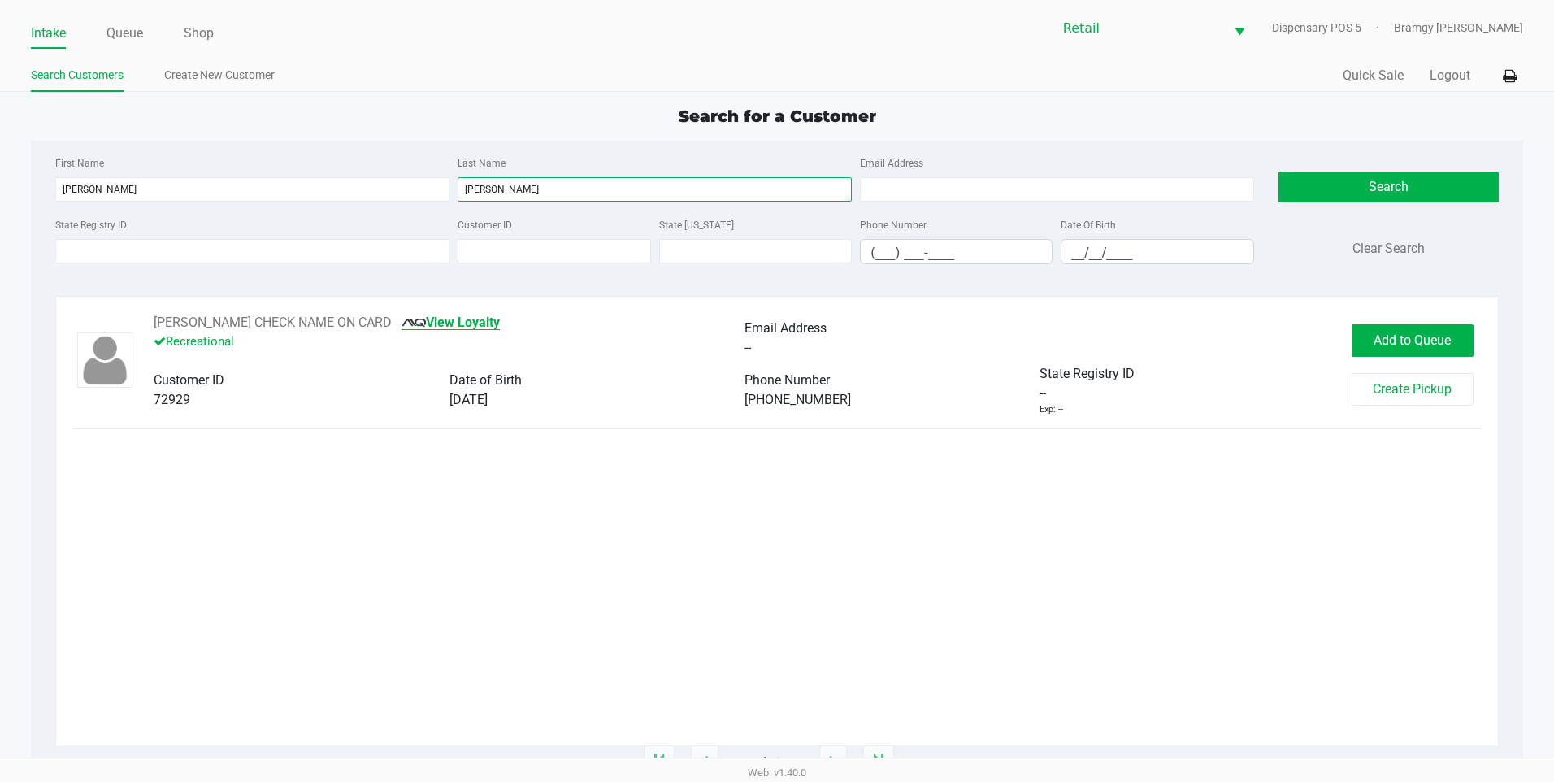
type input "ferreira"
click at [437, 327] on link "View Loyalty" at bounding box center [451, 322] width 98 height 15
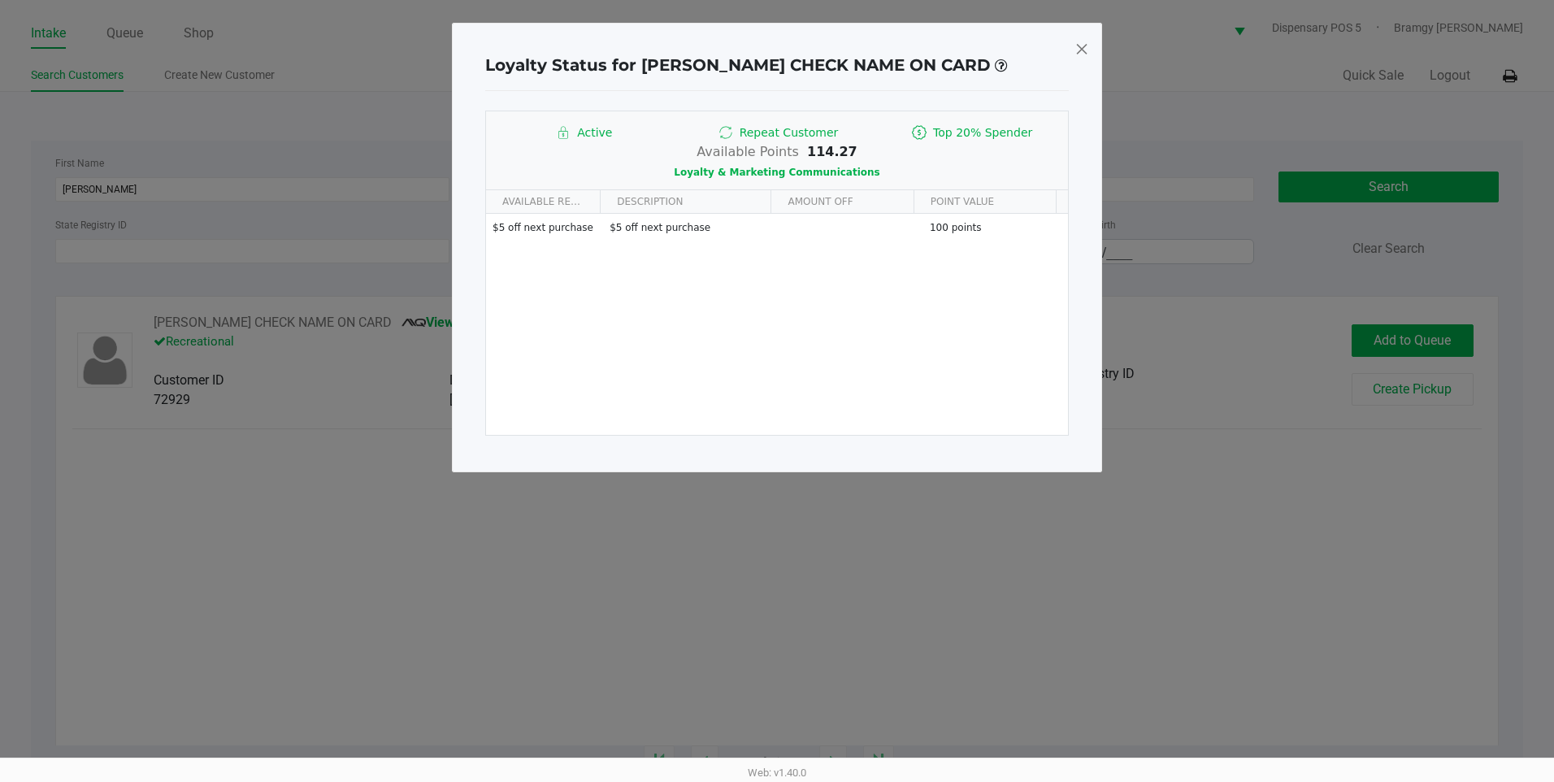
click at [1073, 48] on div "Loyalty Status for Eric Ferreira CHECK NAME ON CARD Active Repeat Customer Top …" at bounding box center [777, 248] width 650 height 450
click at [1075, 48] on span at bounding box center [1082, 49] width 15 height 26
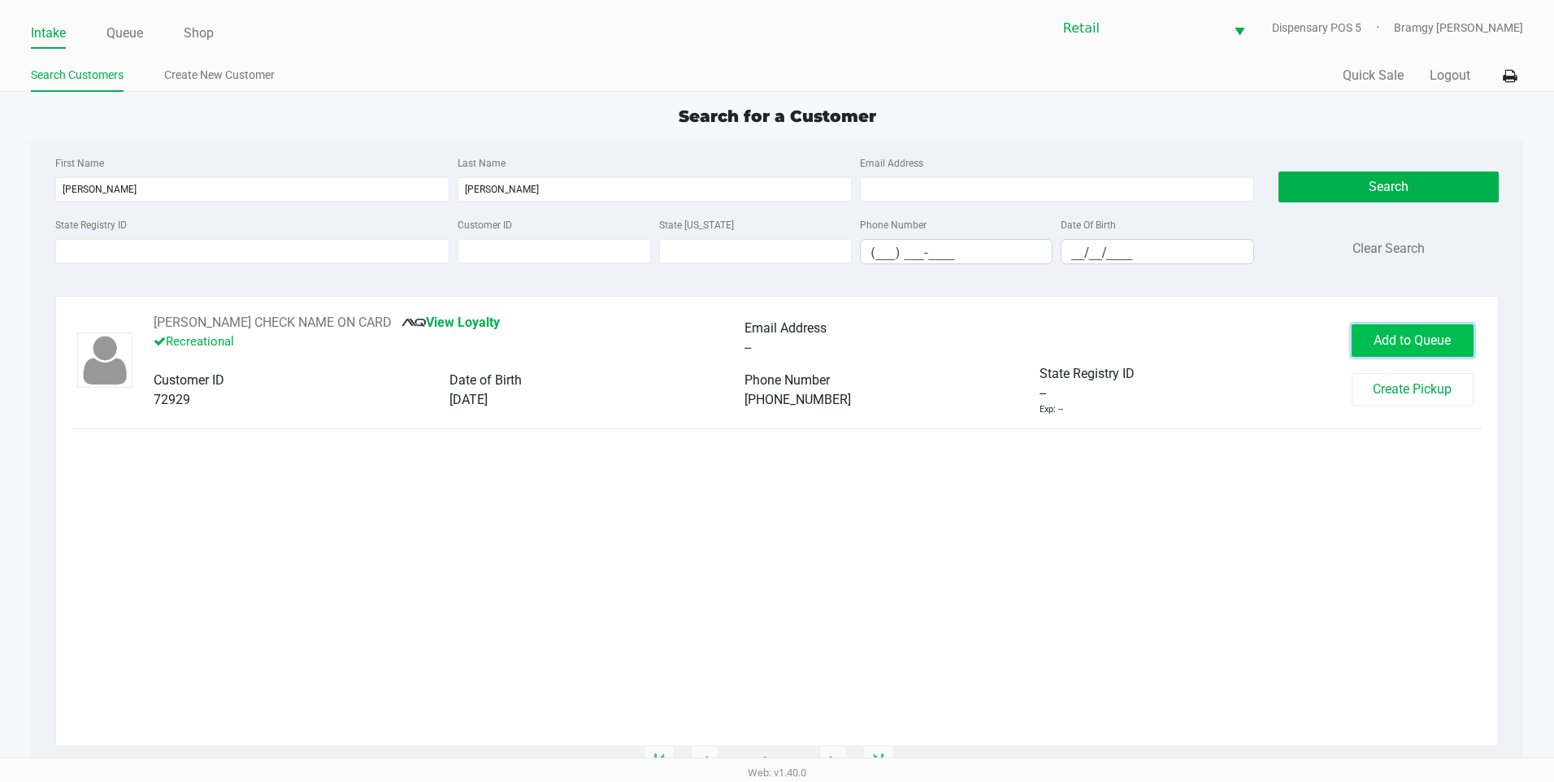
click at [1432, 328] on button "Add to Queue" at bounding box center [1413, 340] width 122 height 33
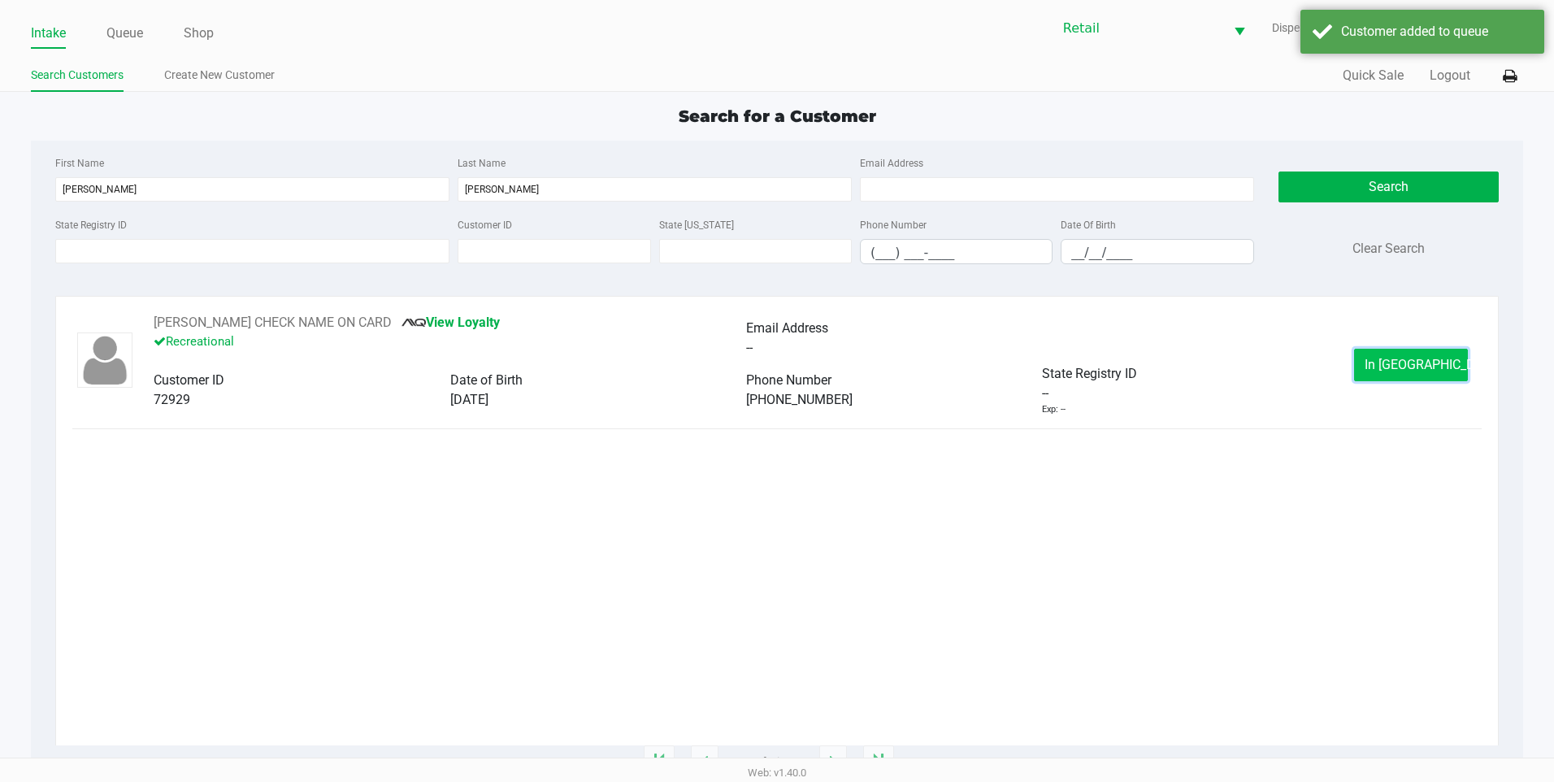
click at [1433, 360] on span "In Queue" at bounding box center [1433, 364] width 137 height 15
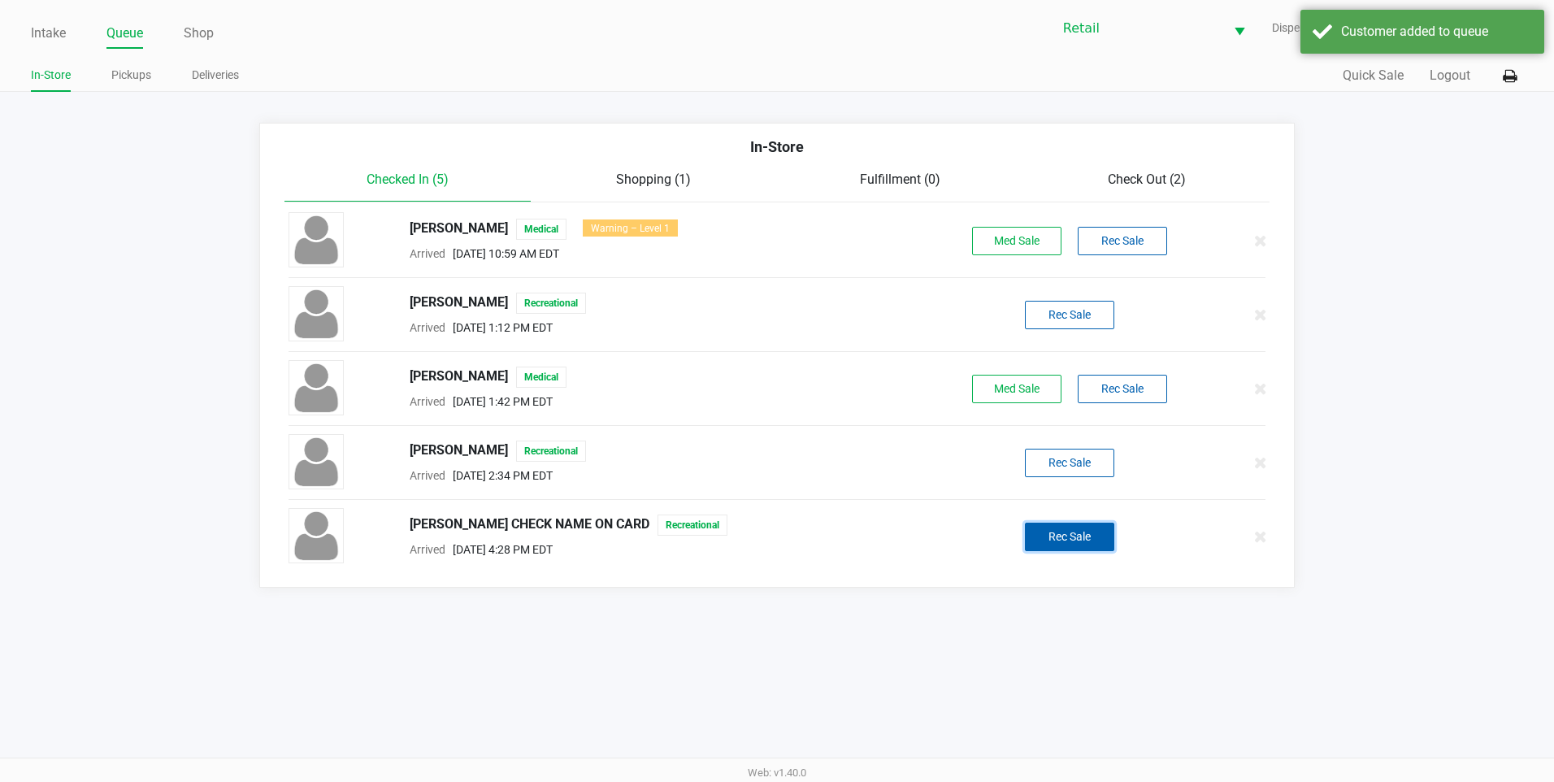
click at [1084, 536] on button "Rec Sale" at bounding box center [1069, 537] width 89 height 28
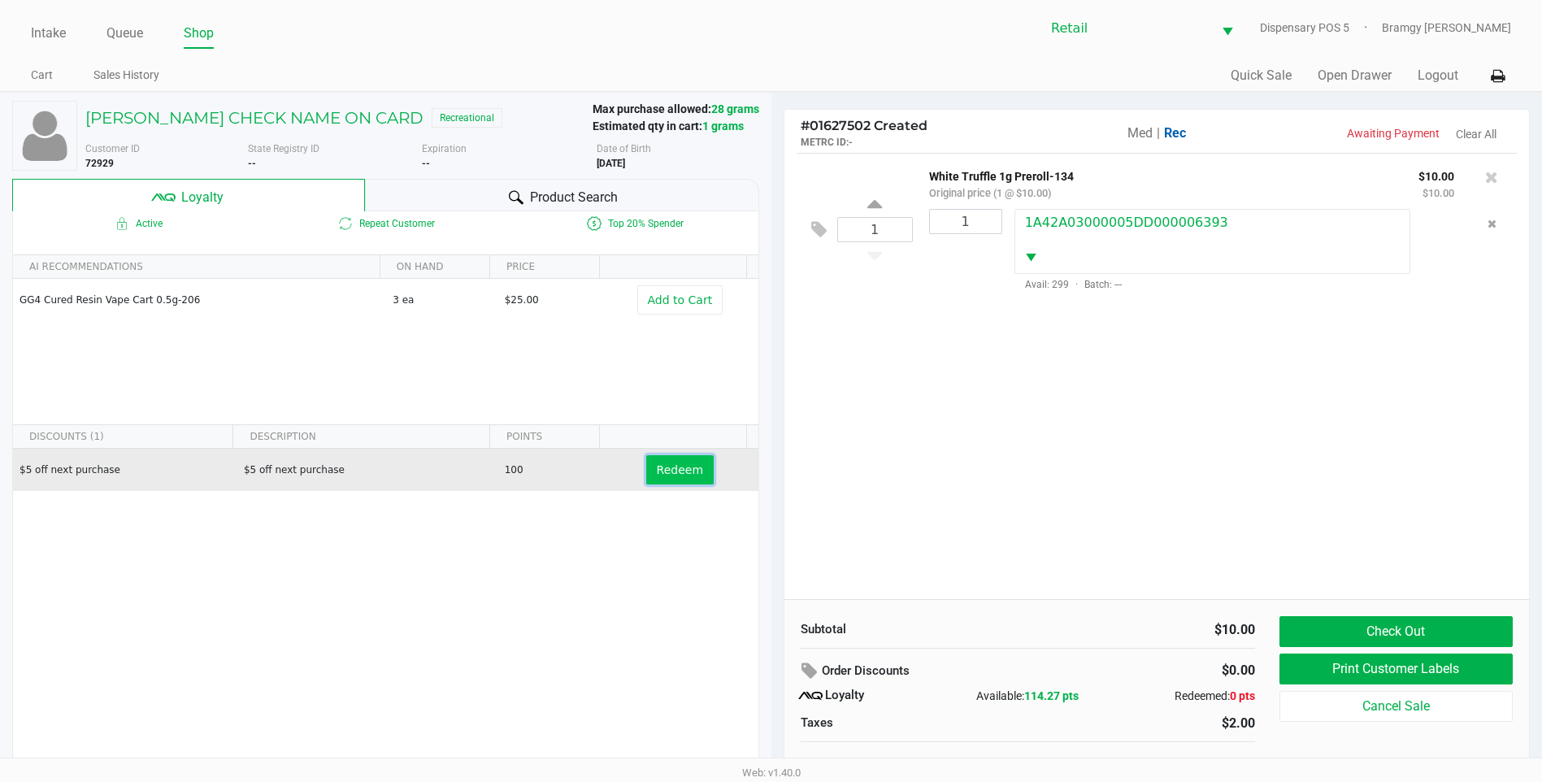
click at [657, 468] on span "Redeem" at bounding box center [680, 469] width 46 height 13
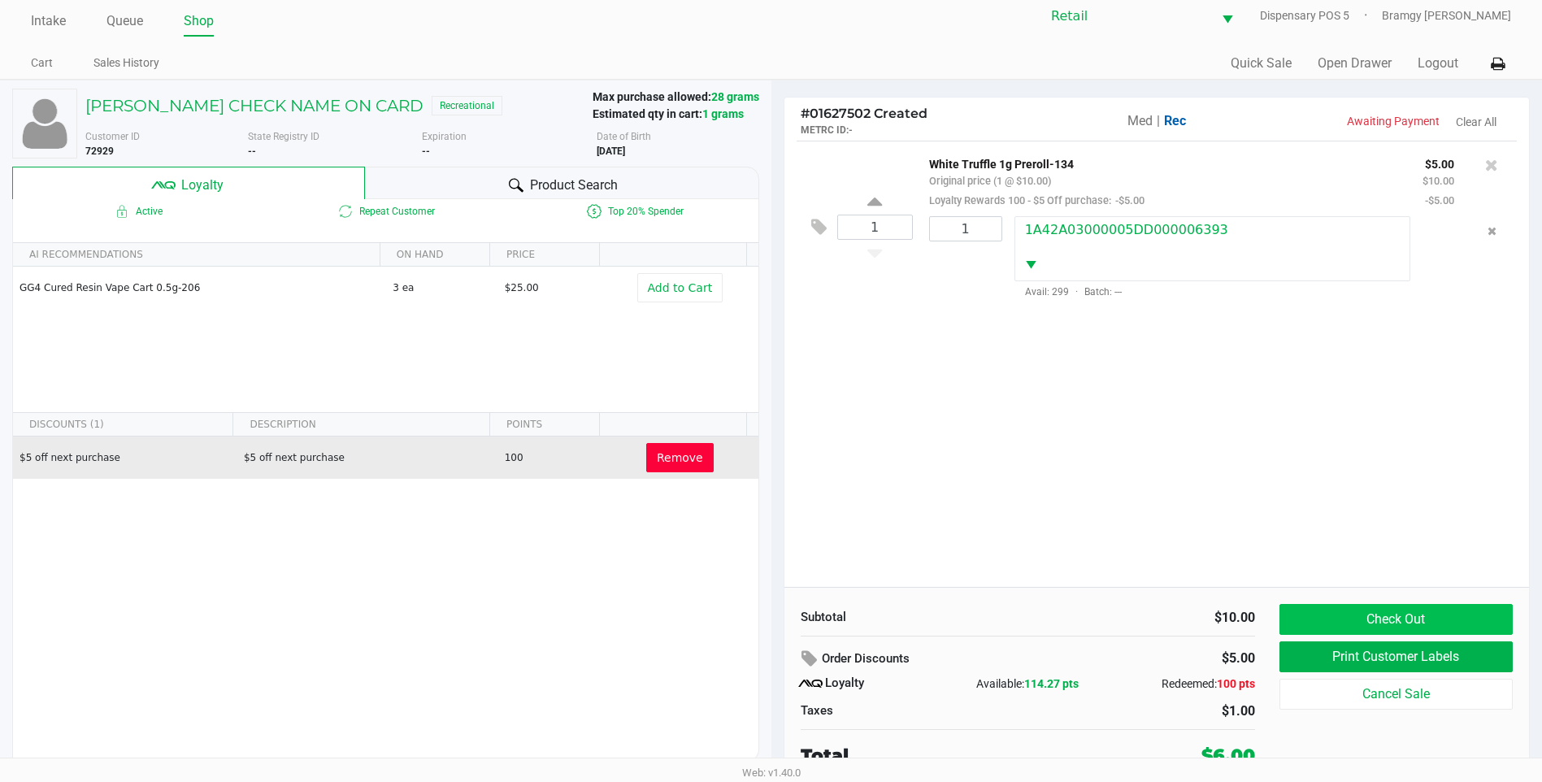
scroll to position [16, 0]
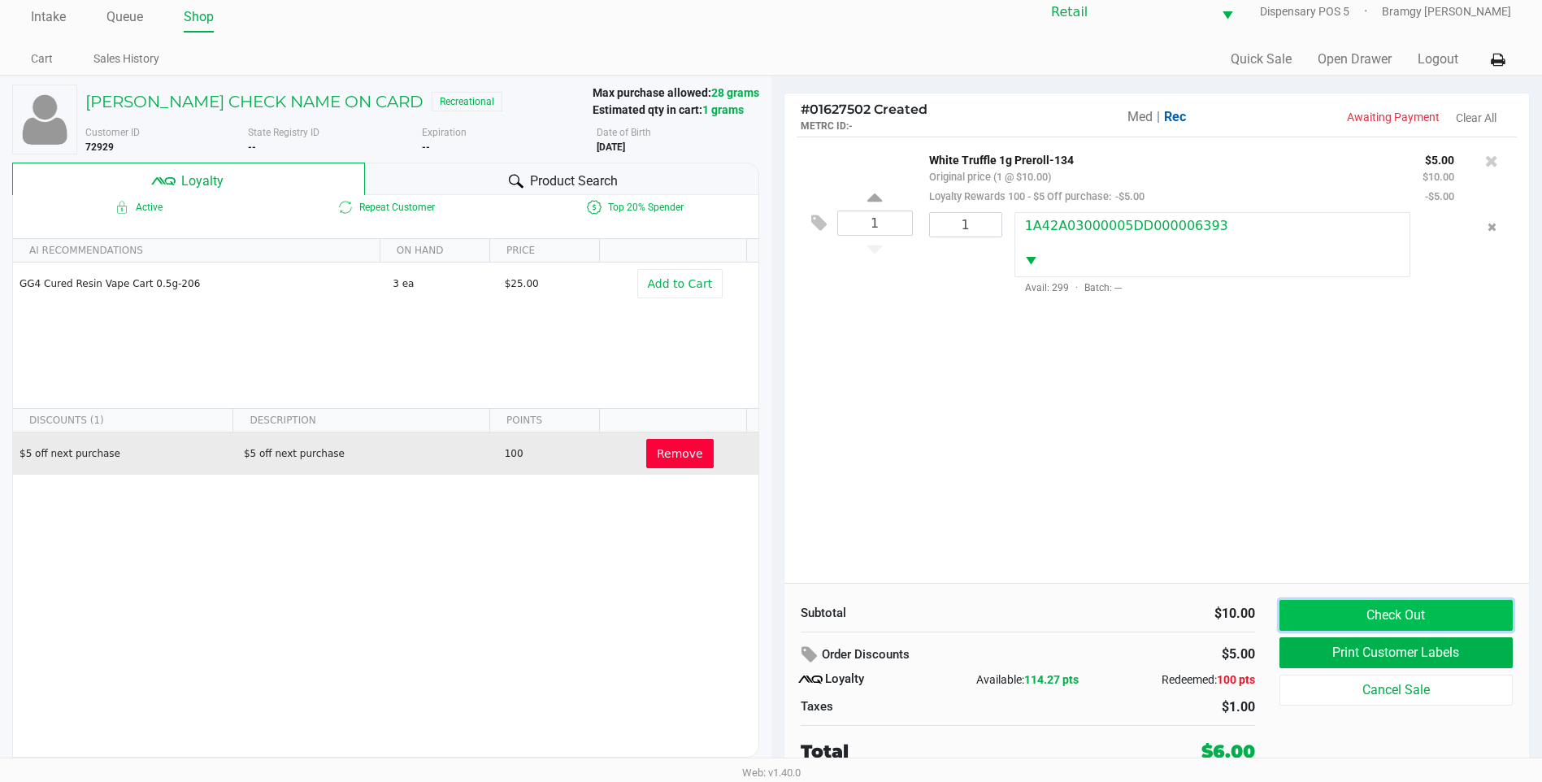
click at [1345, 613] on button "Check Out" at bounding box center [1396, 615] width 233 height 31
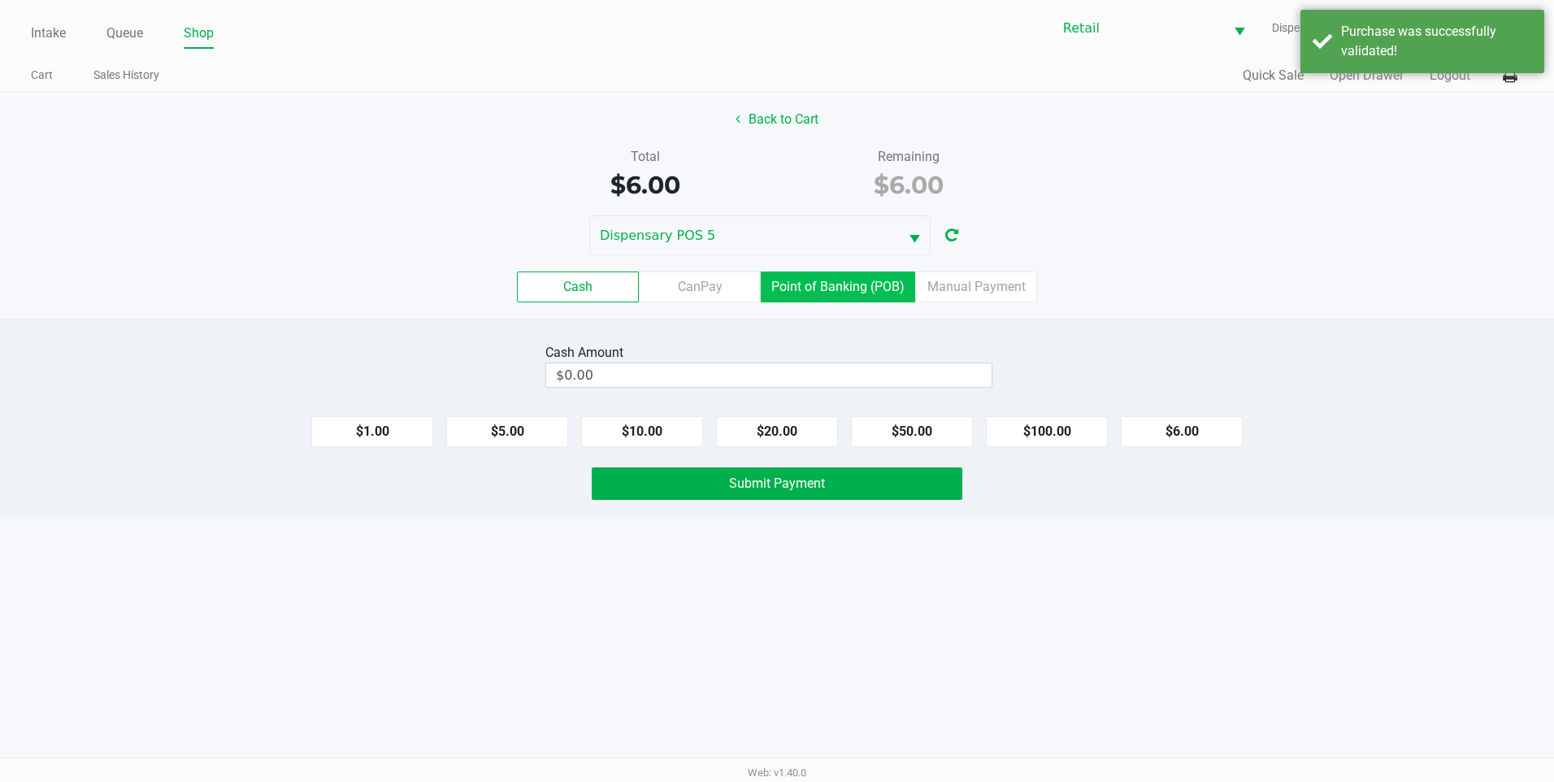
click at [846, 272] on label "Point of Banking (POB)" at bounding box center [838, 287] width 154 height 31
click at [0, 0] on 7 "Point of Banking (POB)" at bounding box center [0, 0] width 0 height 0
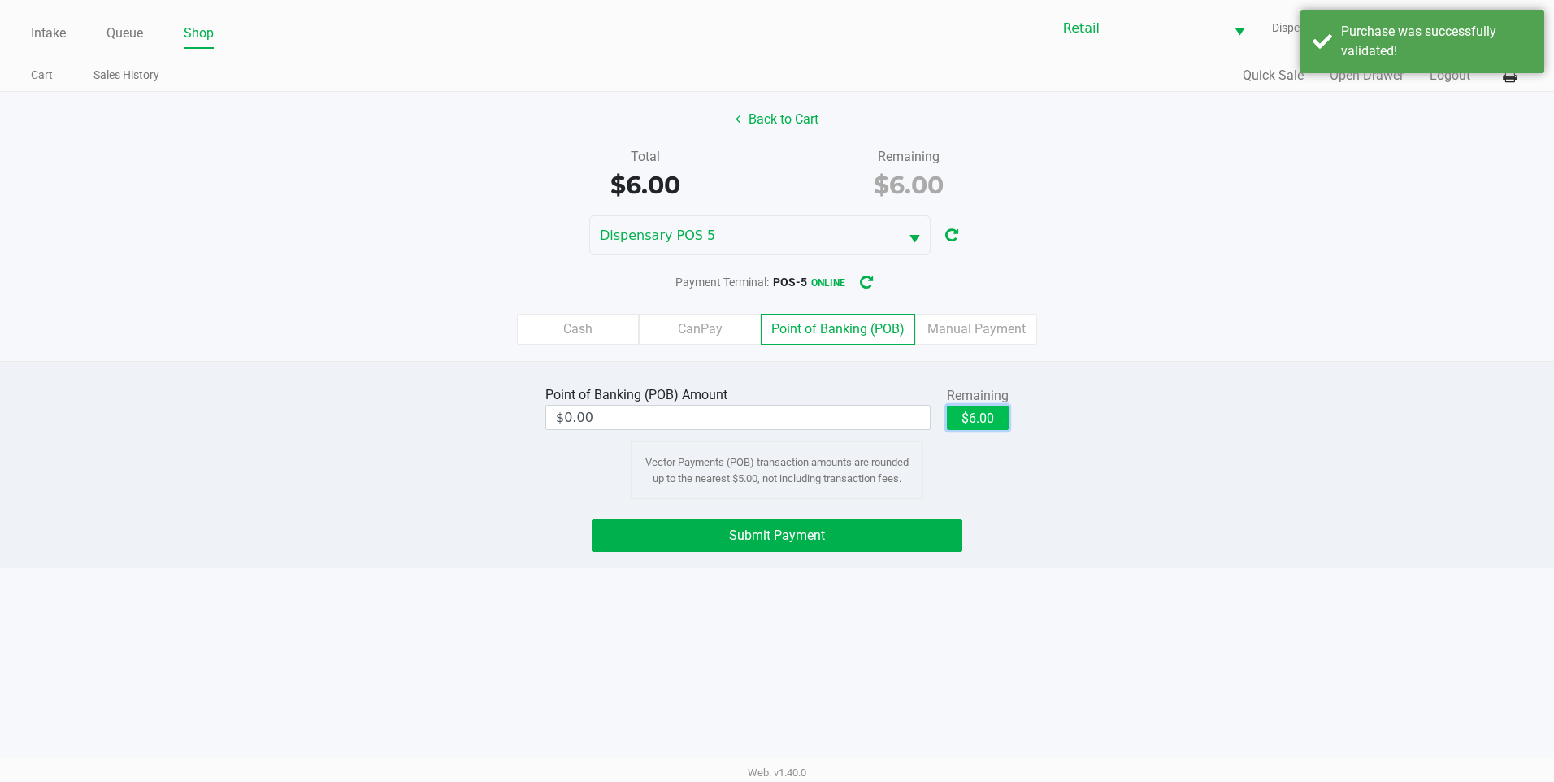
click at [978, 409] on button "$6.00" at bounding box center [978, 418] width 62 height 24
type input "$6.00"
click at [824, 528] on span "Submit Payment" at bounding box center [777, 535] width 96 height 15
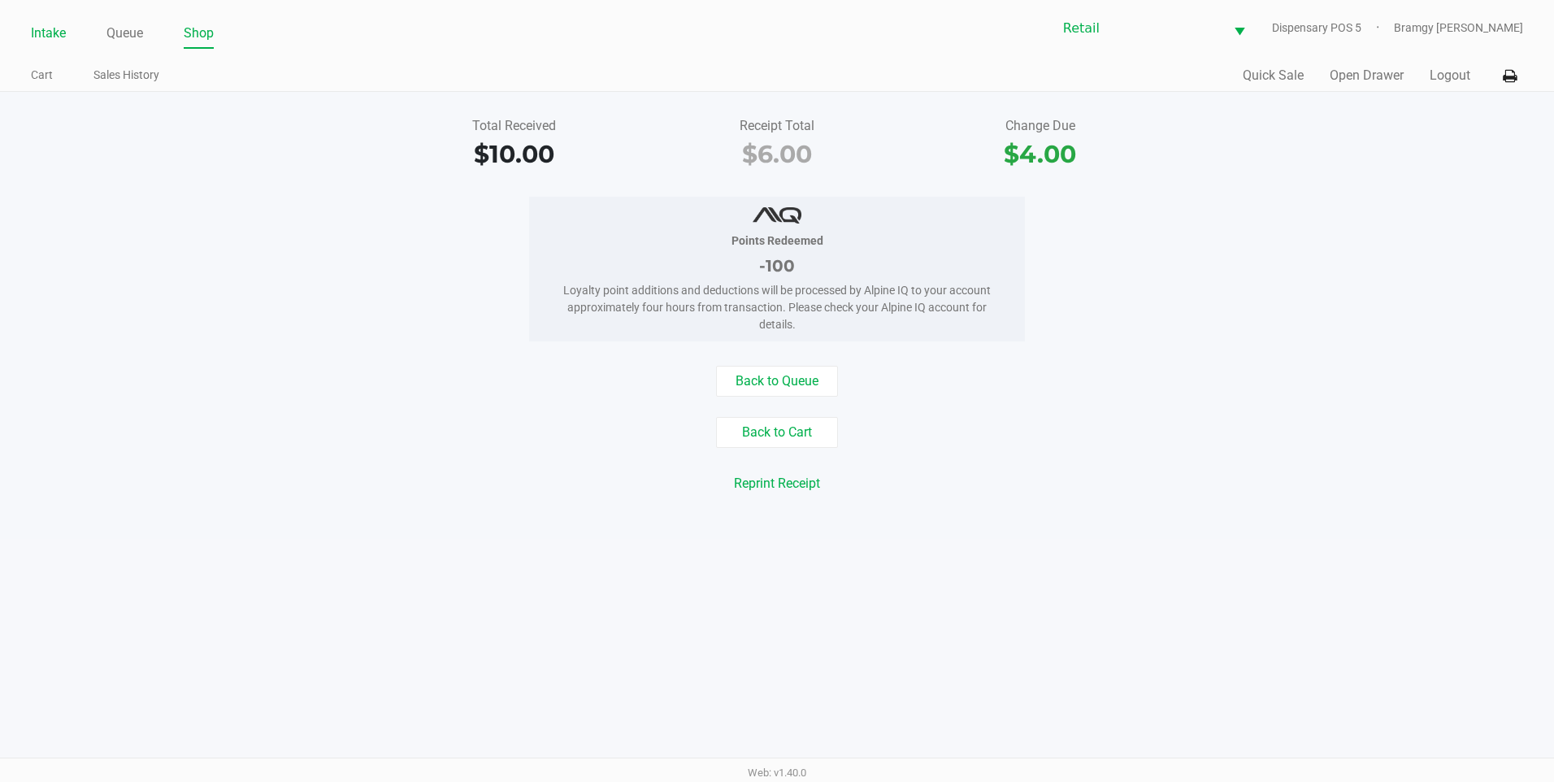
click at [39, 41] on link "Intake" at bounding box center [48, 33] width 35 height 23
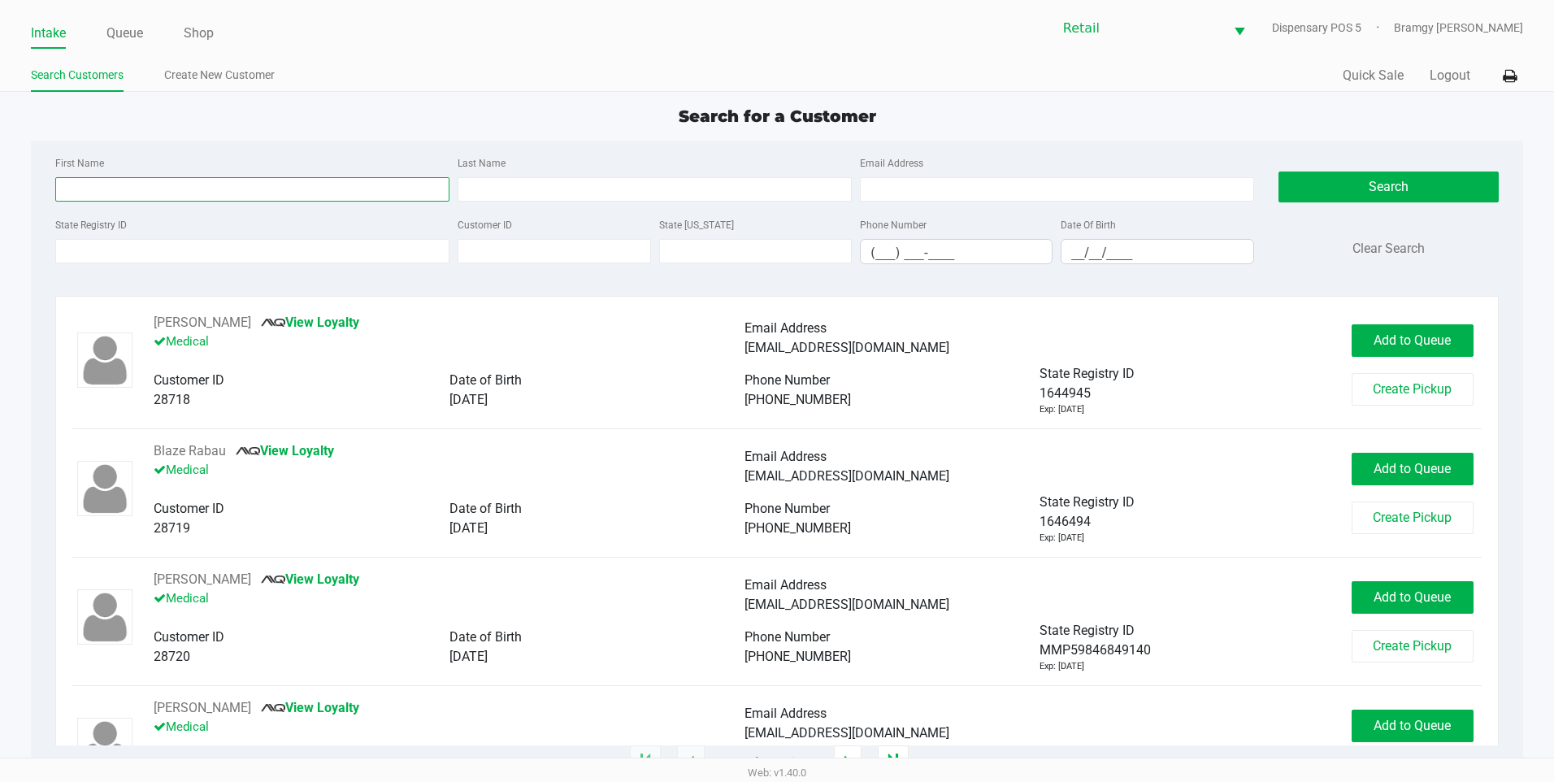
click at [124, 185] on input "First Name" at bounding box center [252, 189] width 394 height 24
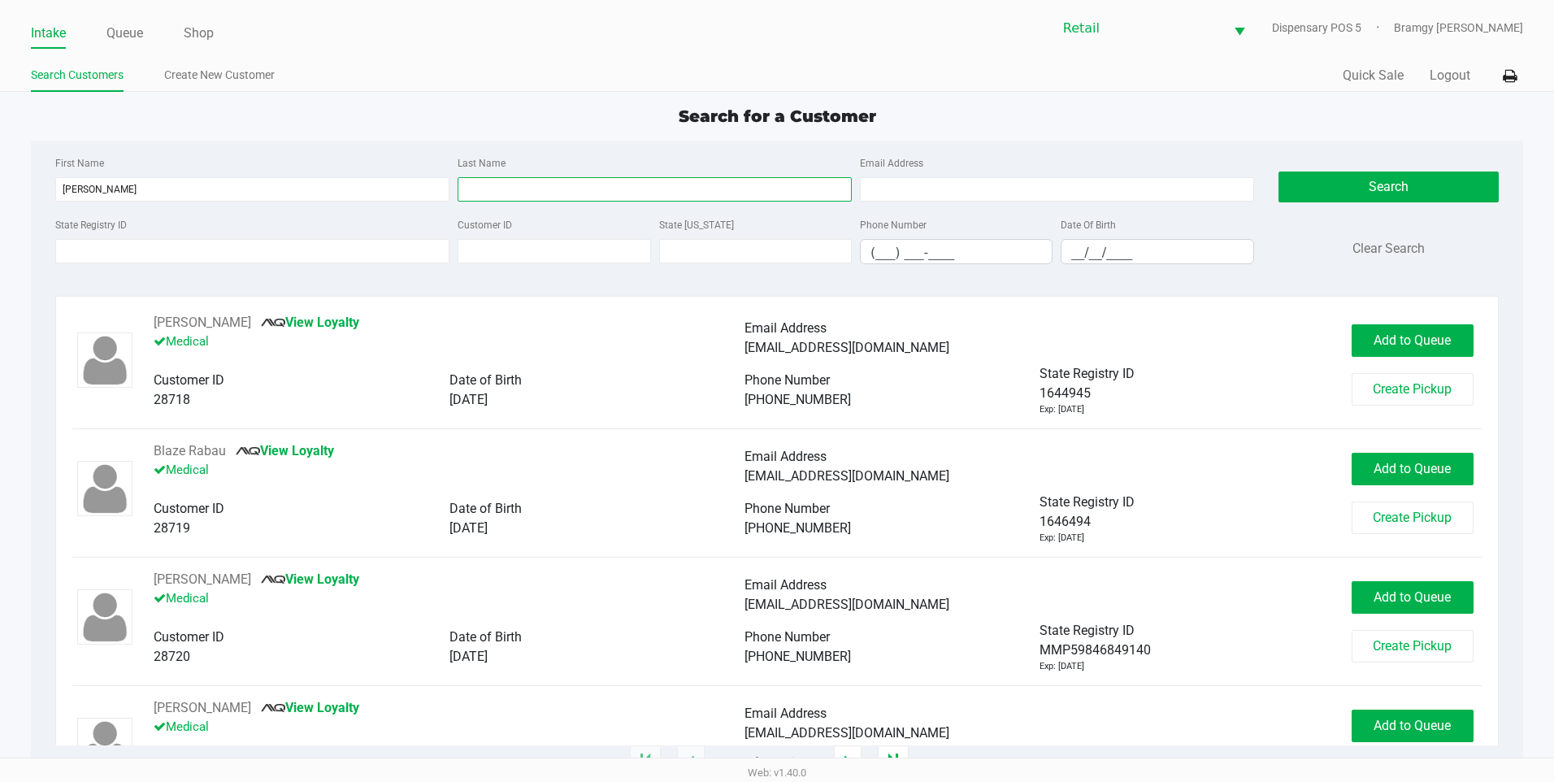
click at [592, 183] on input "Last Name" at bounding box center [655, 189] width 394 height 24
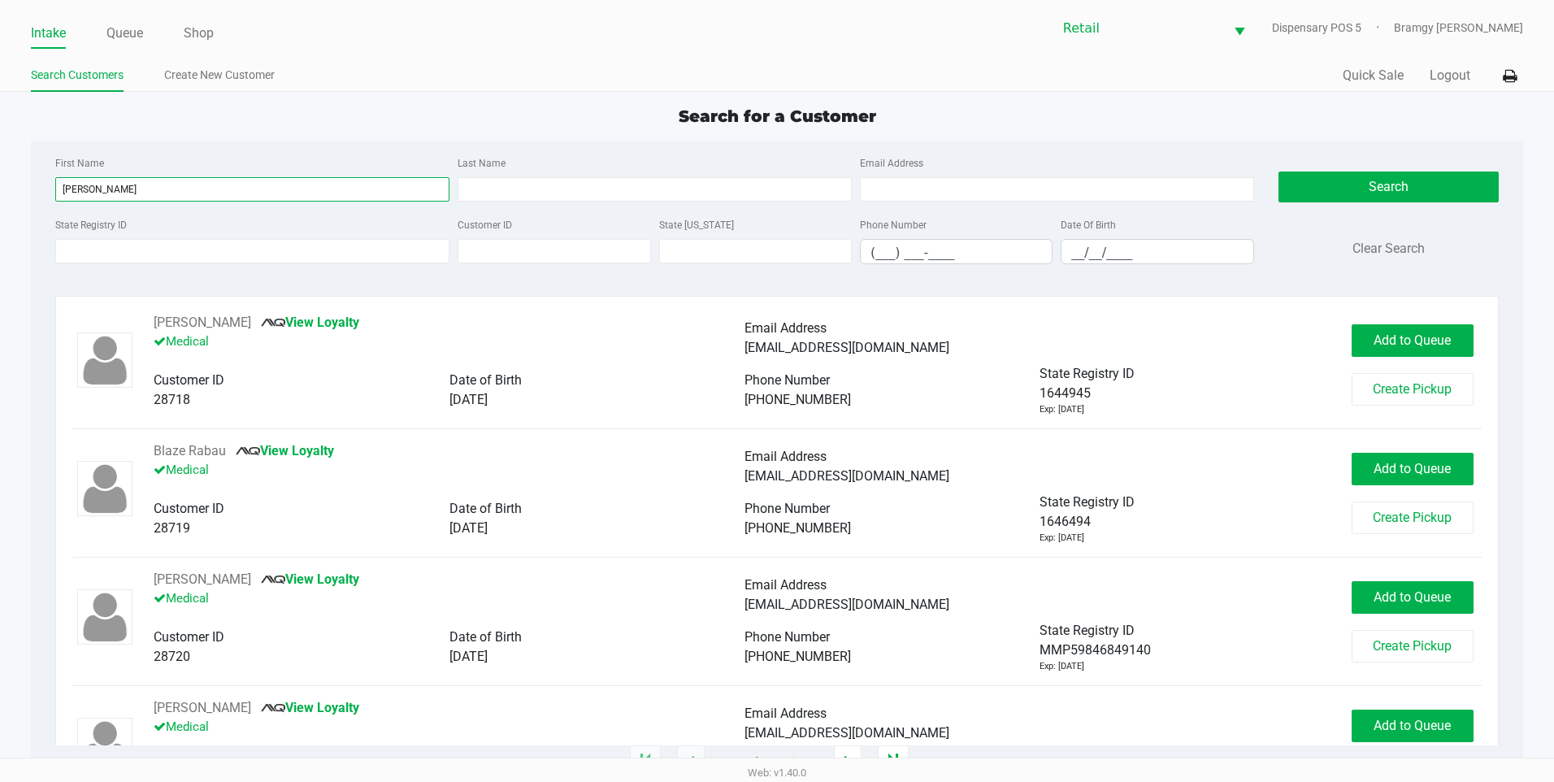
click at [168, 193] on input "richard" at bounding box center [252, 189] width 394 height 24
type input "rich"
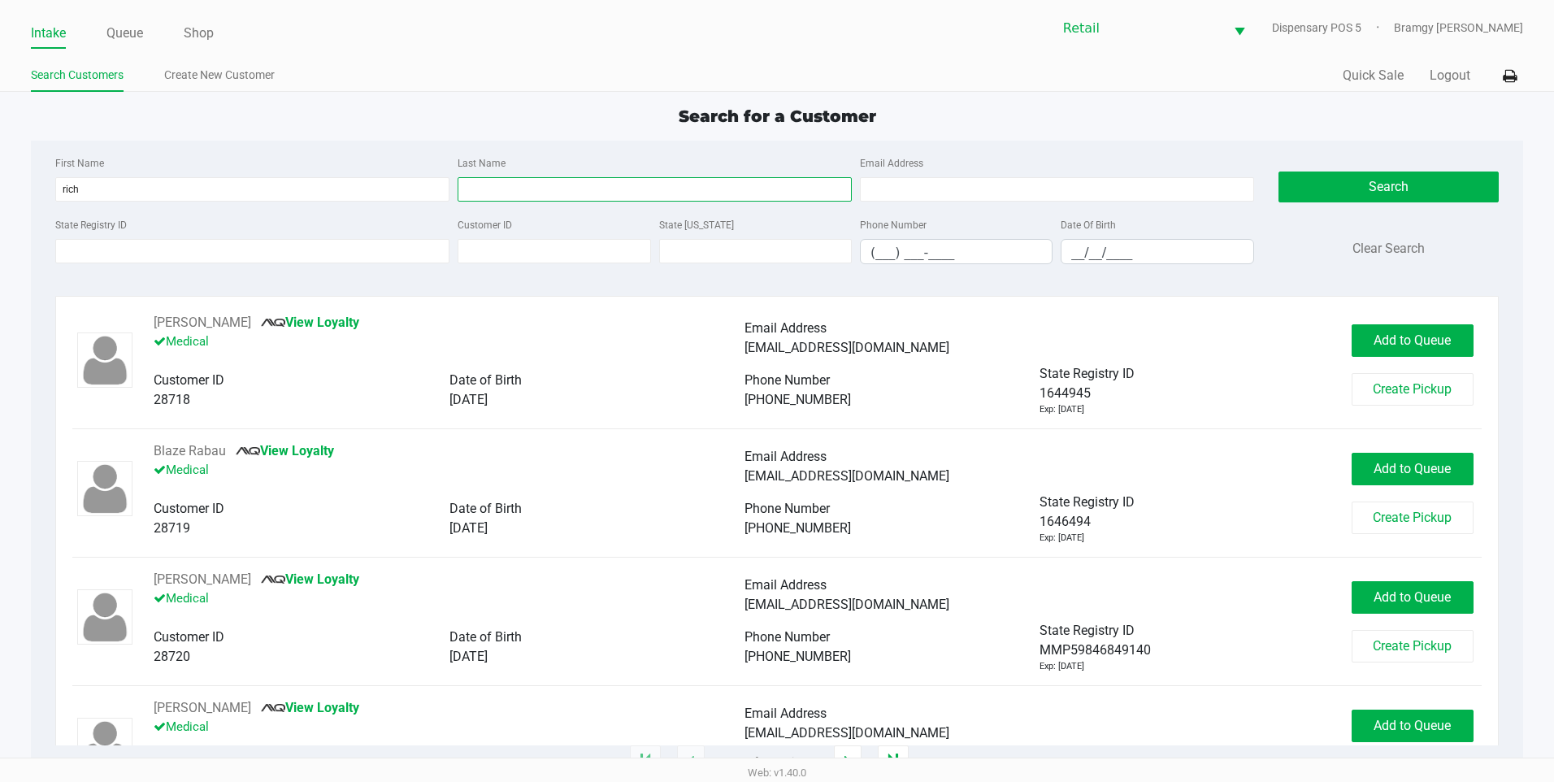
click at [554, 192] on input "Last Name" at bounding box center [655, 189] width 394 height 24
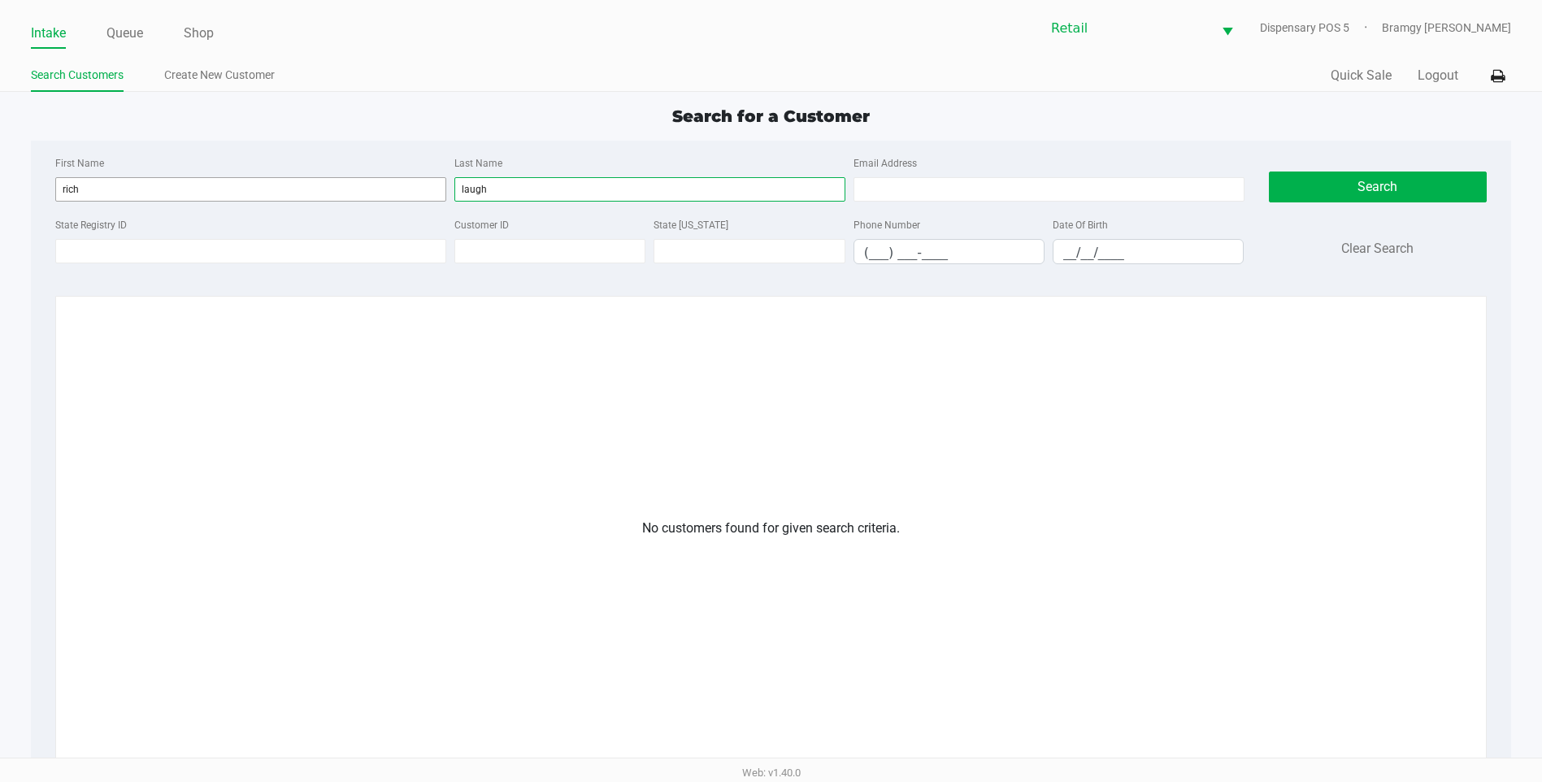
type input "laugh"
click at [99, 198] on input "rich" at bounding box center [250, 189] width 391 height 24
type input "richard"
drag, startPoint x: 114, startPoint y: 188, endPoint x: -3, endPoint y: 167, distance: 119.0
click at [0, 167] on html "Intake Queue Shop Retail Dispensary POS 5 Bramgy Brito Search Customers Create …" at bounding box center [771, 391] width 1542 height 782
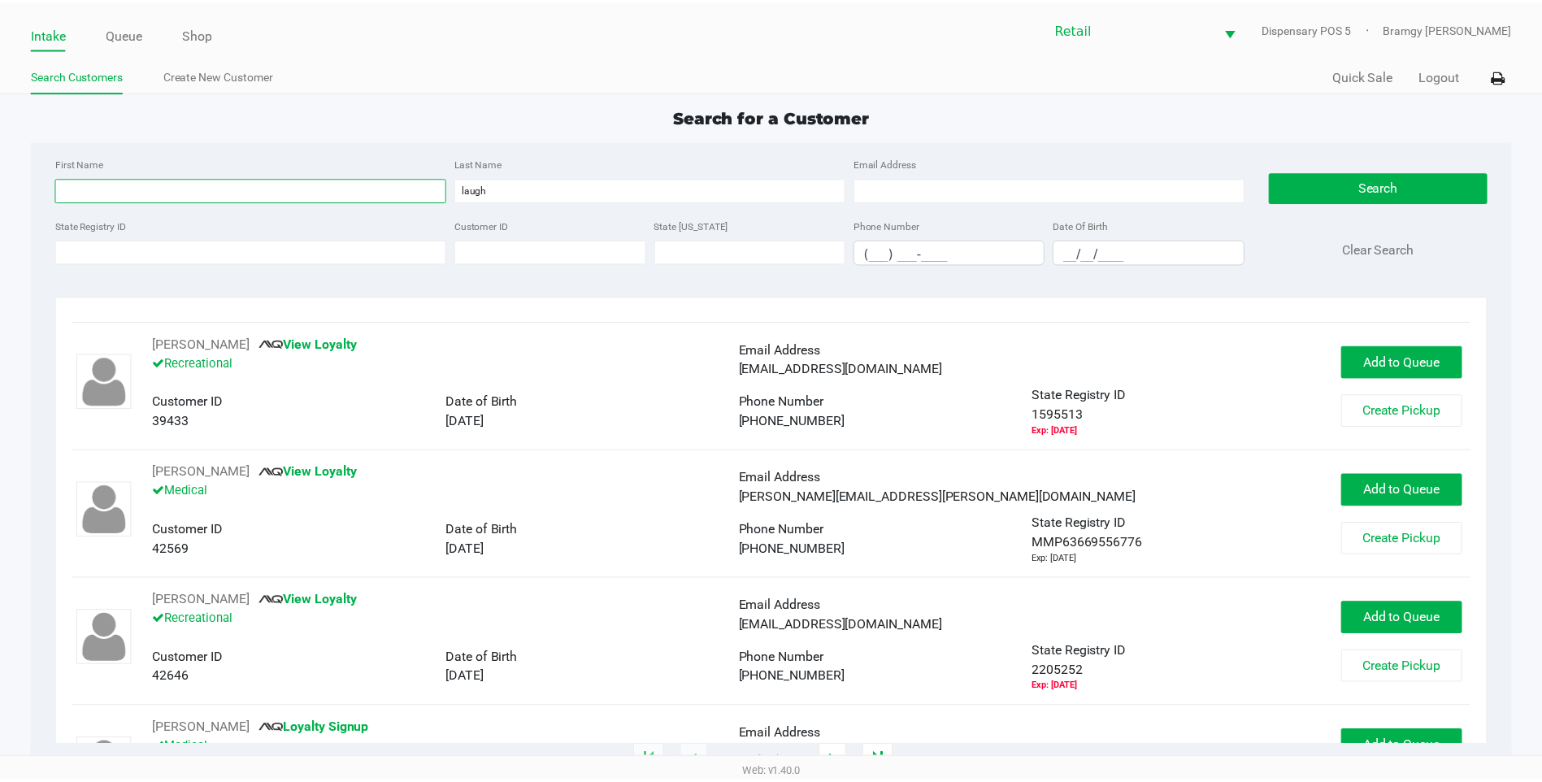
scroll to position [1219, 0]
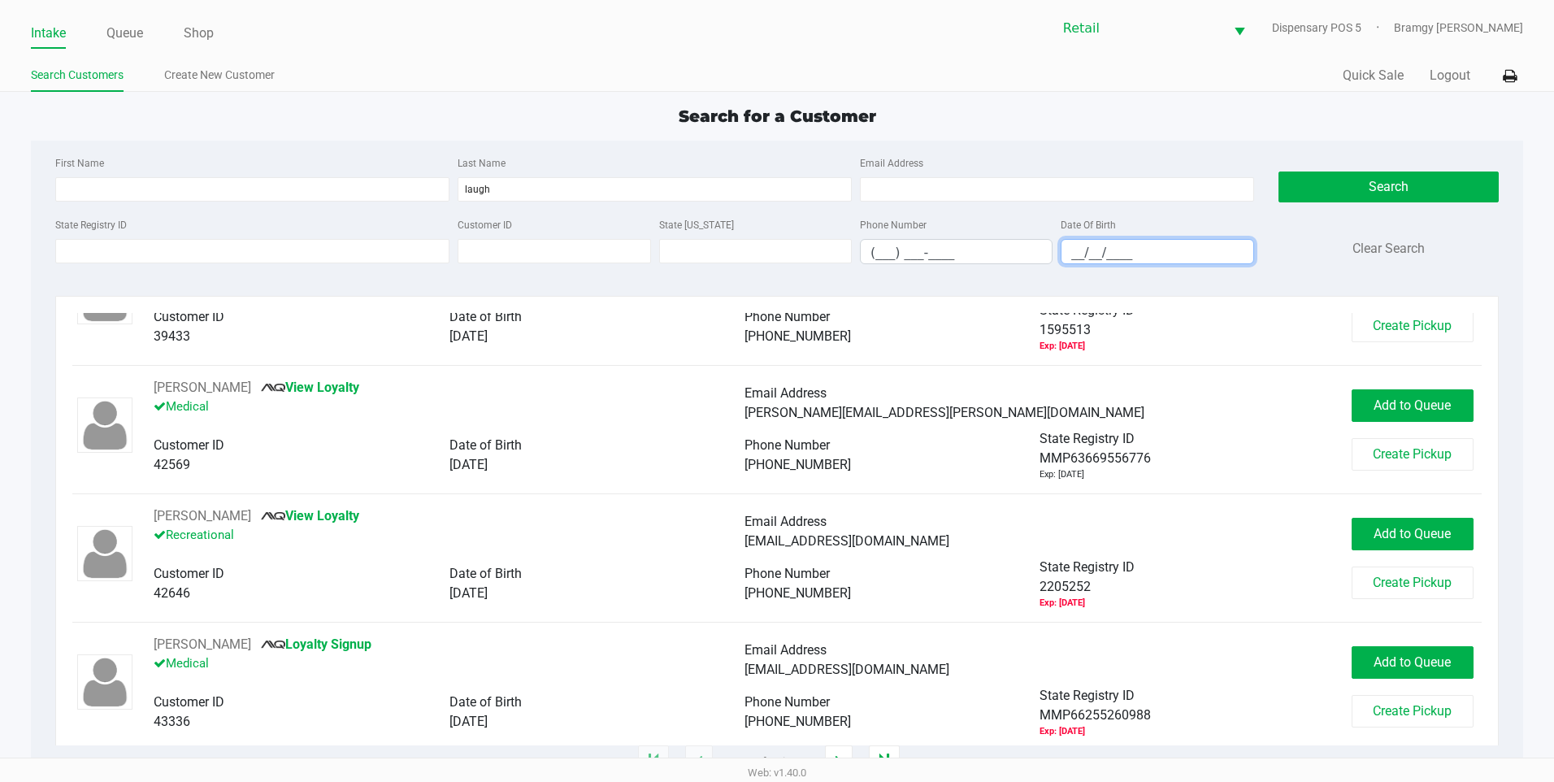
click at [1079, 253] on input "__/__/____" at bounding box center [1157, 252] width 191 height 25
type input "05/26/1978"
click at [1279, 179] on button "Search" at bounding box center [1389, 187] width 220 height 31
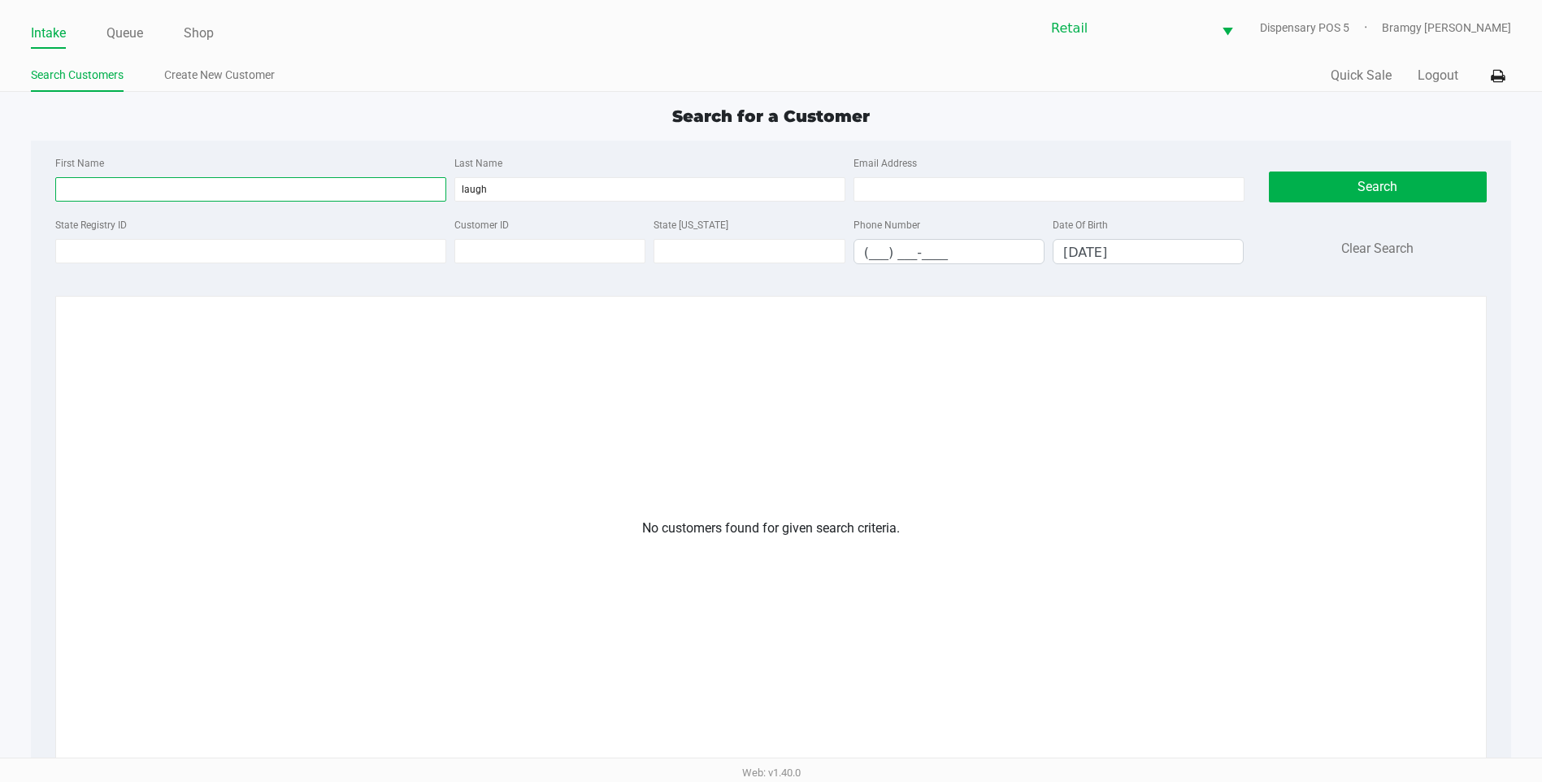
click at [189, 194] on input "First Name" at bounding box center [250, 189] width 391 height 24
drag, startPoint x: 558, startPoint y: 195, endPoint x: 417, endPoint y: 187, distance: 140.9
click at [417, 187] on div "First Name Last Name laugh Email Address" at bounding box center [649, 184] width 1197 height 62
click at [78, 189] on input "First Name" at bounding box center [250, 189] width 391 height 24
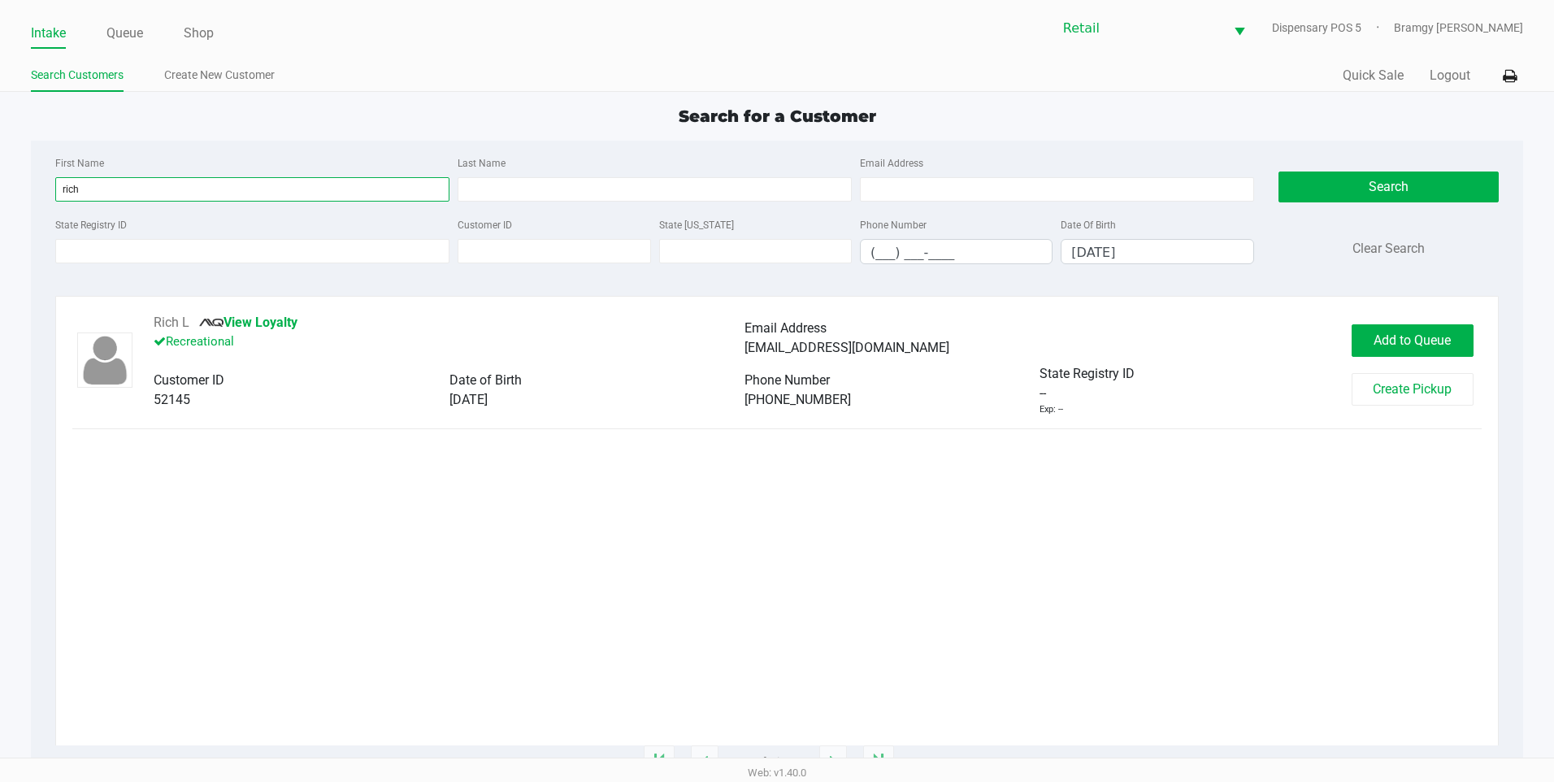
type input "rich"
click at [574, 563] on div "Rich L View Loyalty Recreational Email Address Rjlaughlin456@gmail.com Customer…" at bounding box center [777, 529] width 1410 height 432
click at [1404, 338] on span "Add to Queue" at bounding box center [1412, 339] width 77 height 15
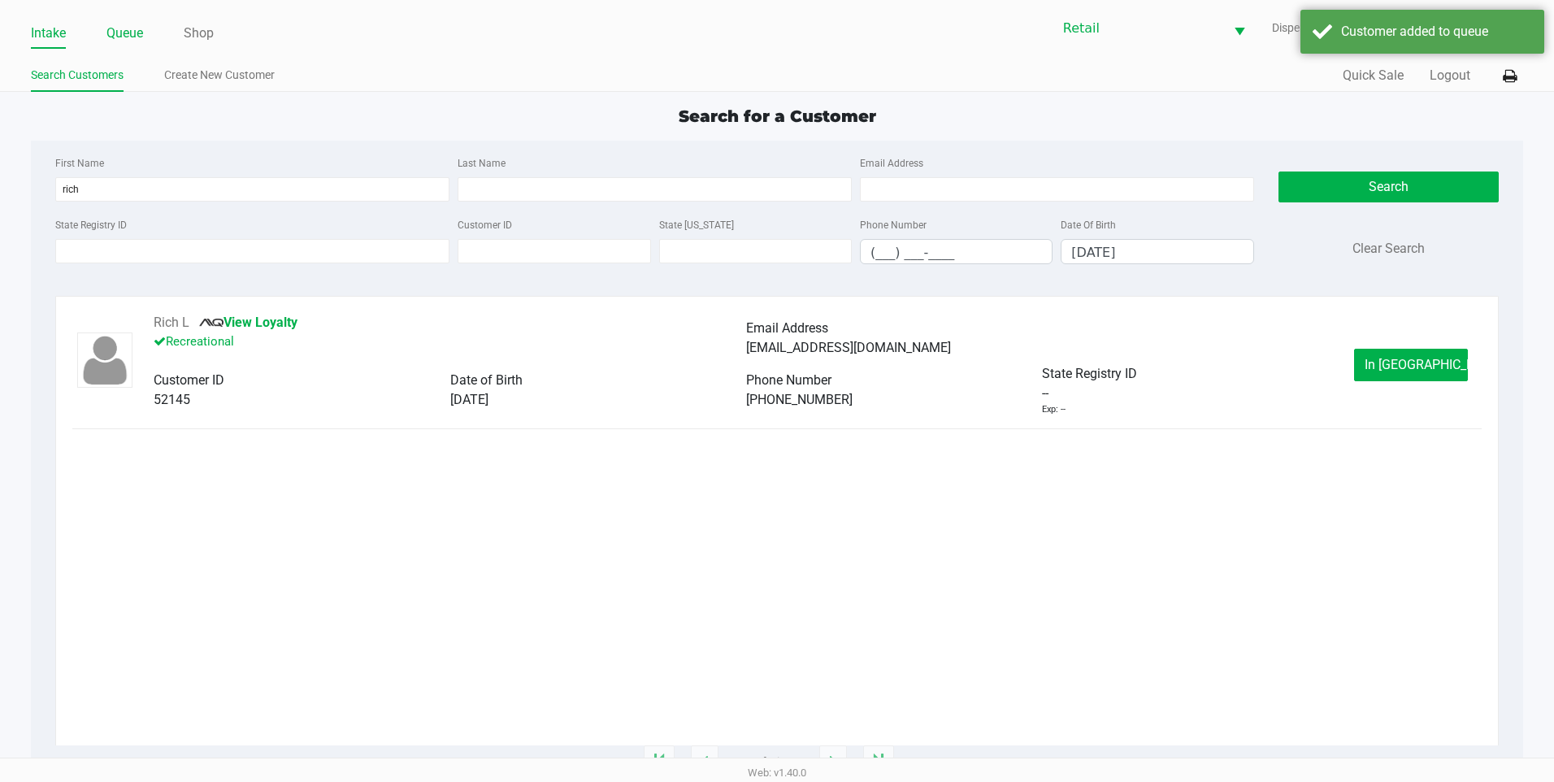
click at [119, 26] on link "Queue" at bounding box center [124, 33] width 37 height 23
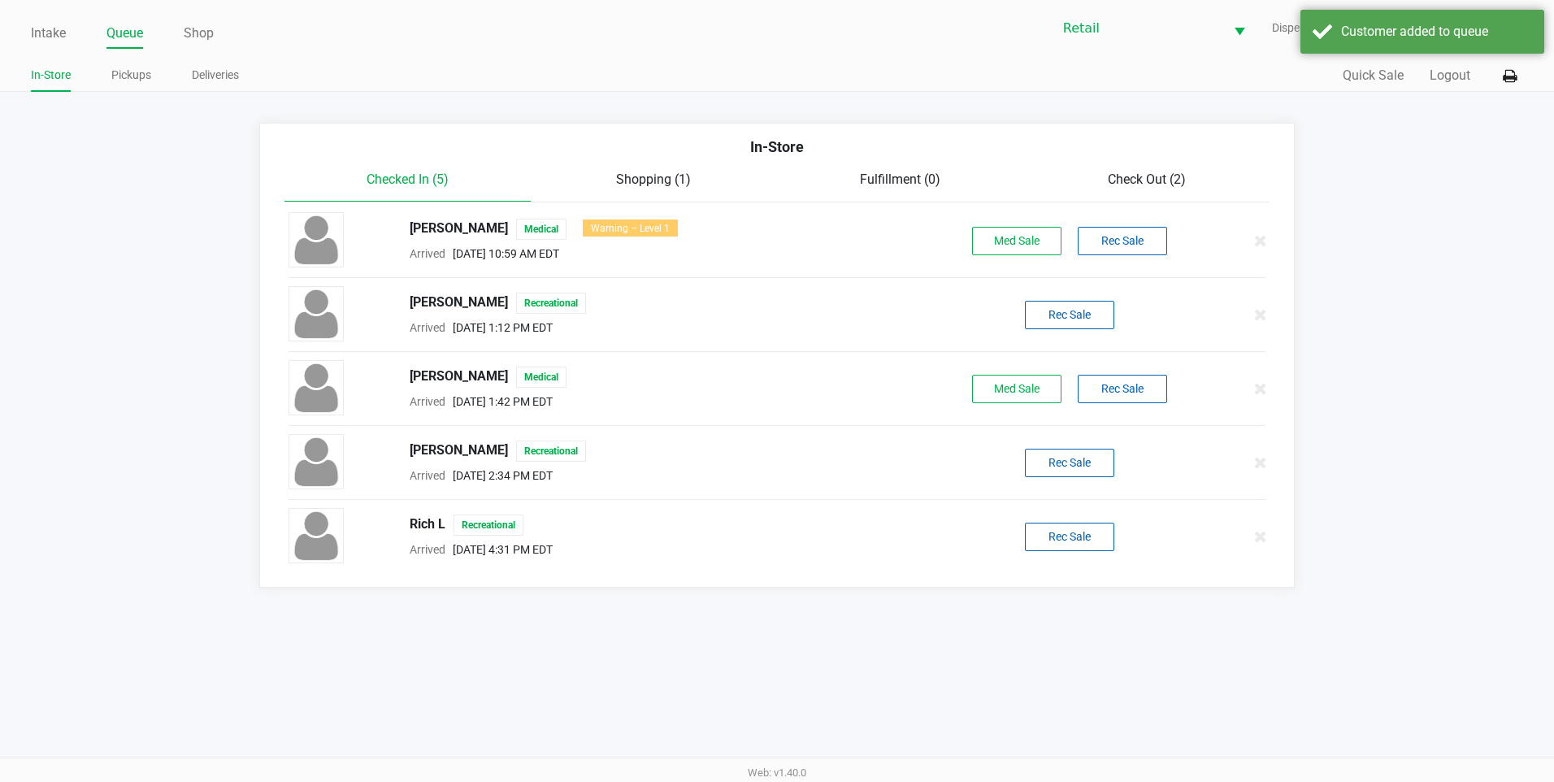
click at [1082, 519] on div "Rich L Recreational Arrived Aug 27, 2025 4:31 PM EDT Rec Sale" at bounding box center [777, 536] width 1002 height 57
click at [1081, 530] on button "Rec Sale" at bounding box center [1069, 537] width 89 height 28
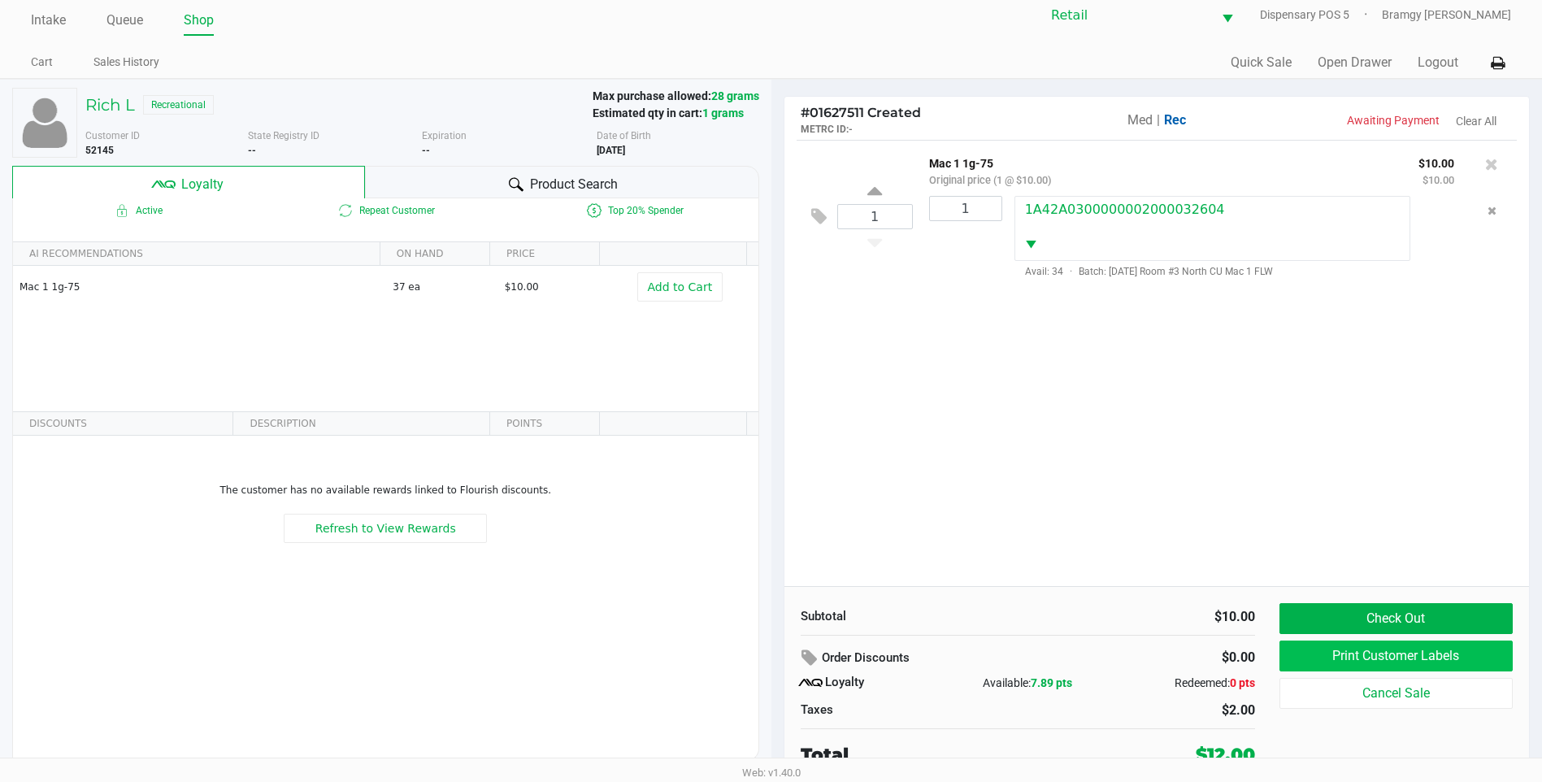
scroll to position [16, 0]
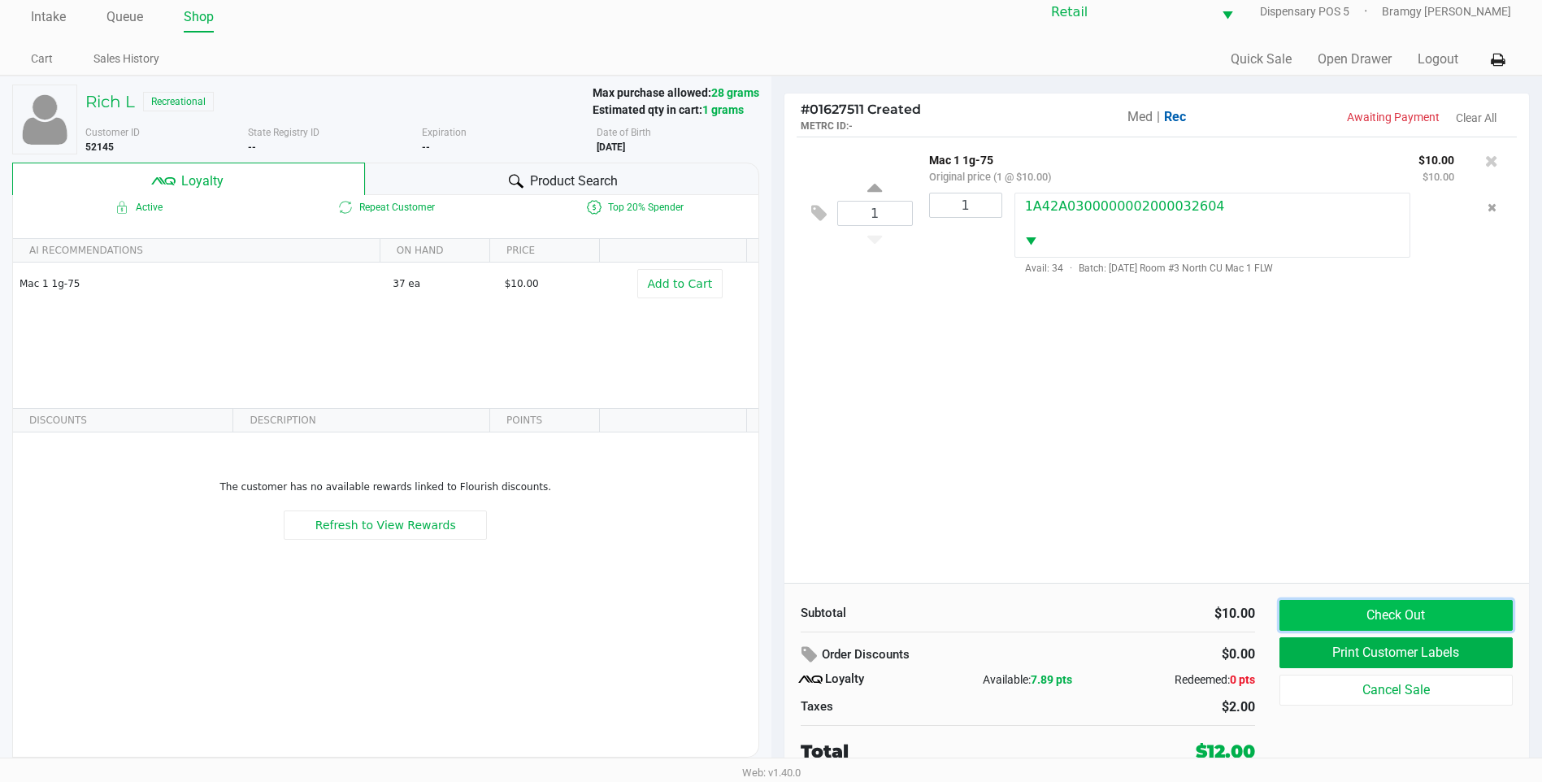
click at [1384, 611] on button "Check Out" at bounding box center [1396, 615] width 233 height 31
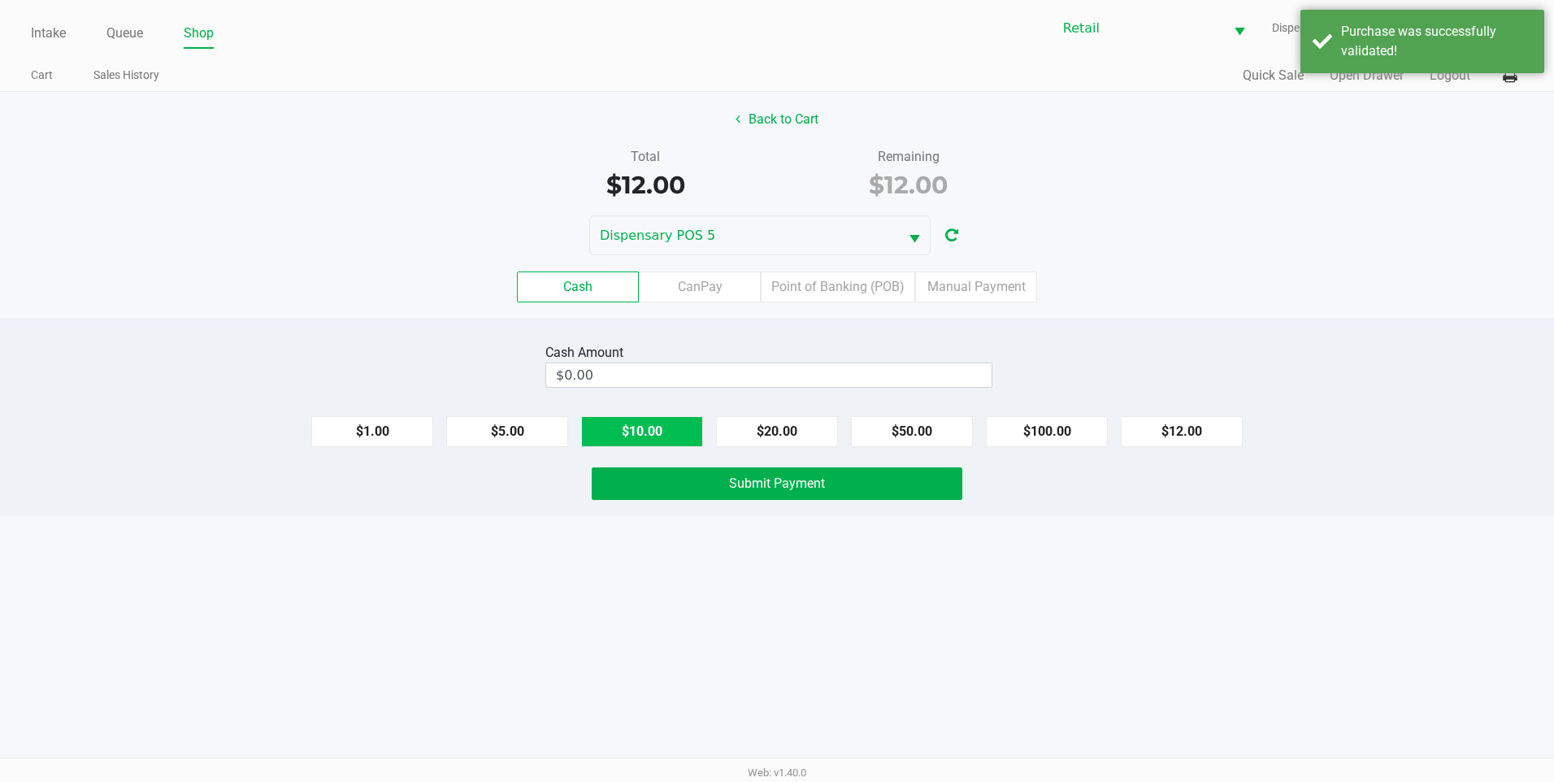
click at [647, 437] on button "$10.00" at bounding box center [642, 431] width 122 height 31
click at [486, 438] on button "$5.00" at bounding box center [507, 431] width 122 height 31
type input "$15.00"
click at [673, 487] on button "Submit Payment" at bounding box center [777, 483] width 371 height 33
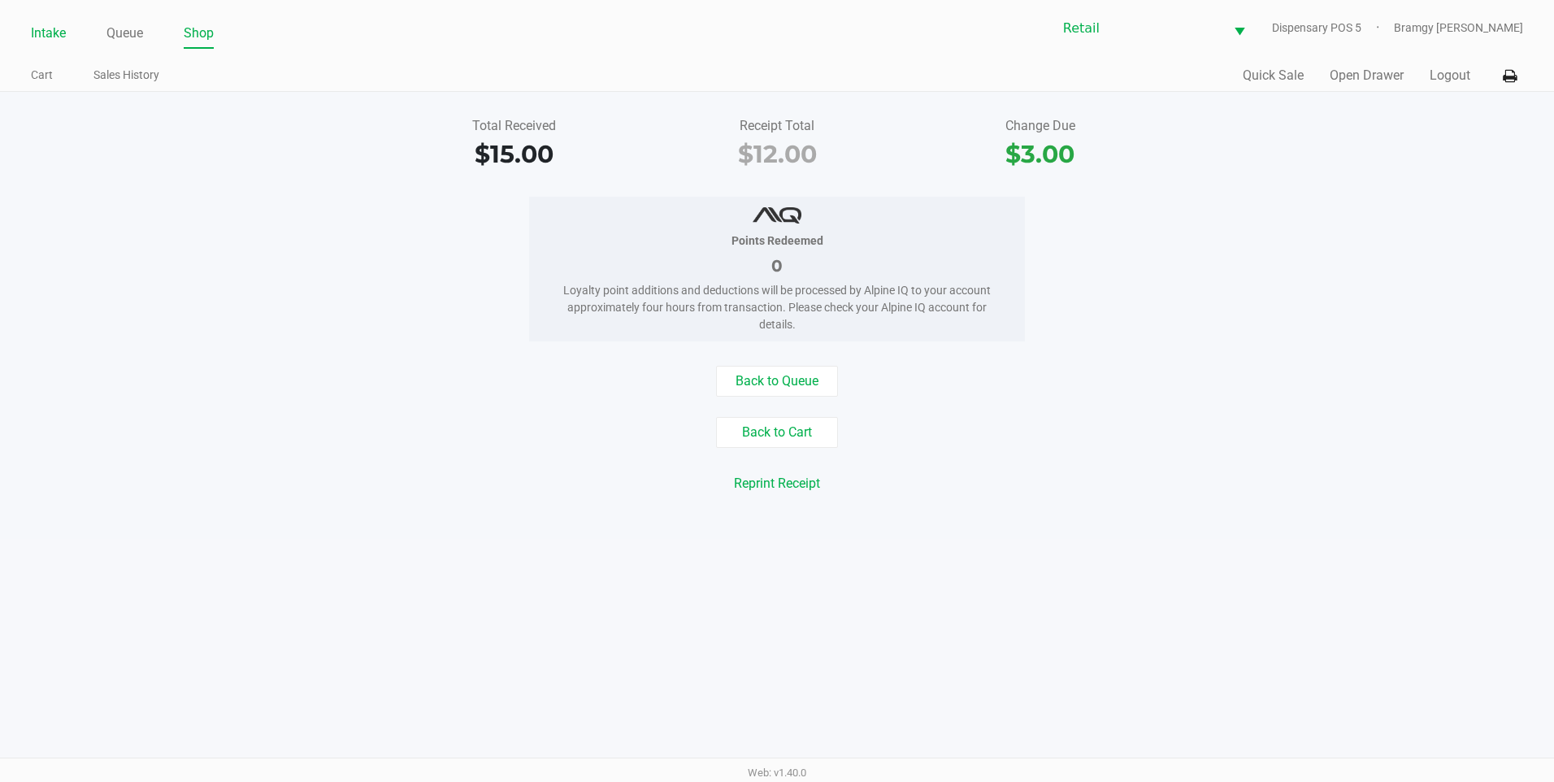
click at [40, 37] on link "Intake" at bounding box center [48, 33] width 35 height 23
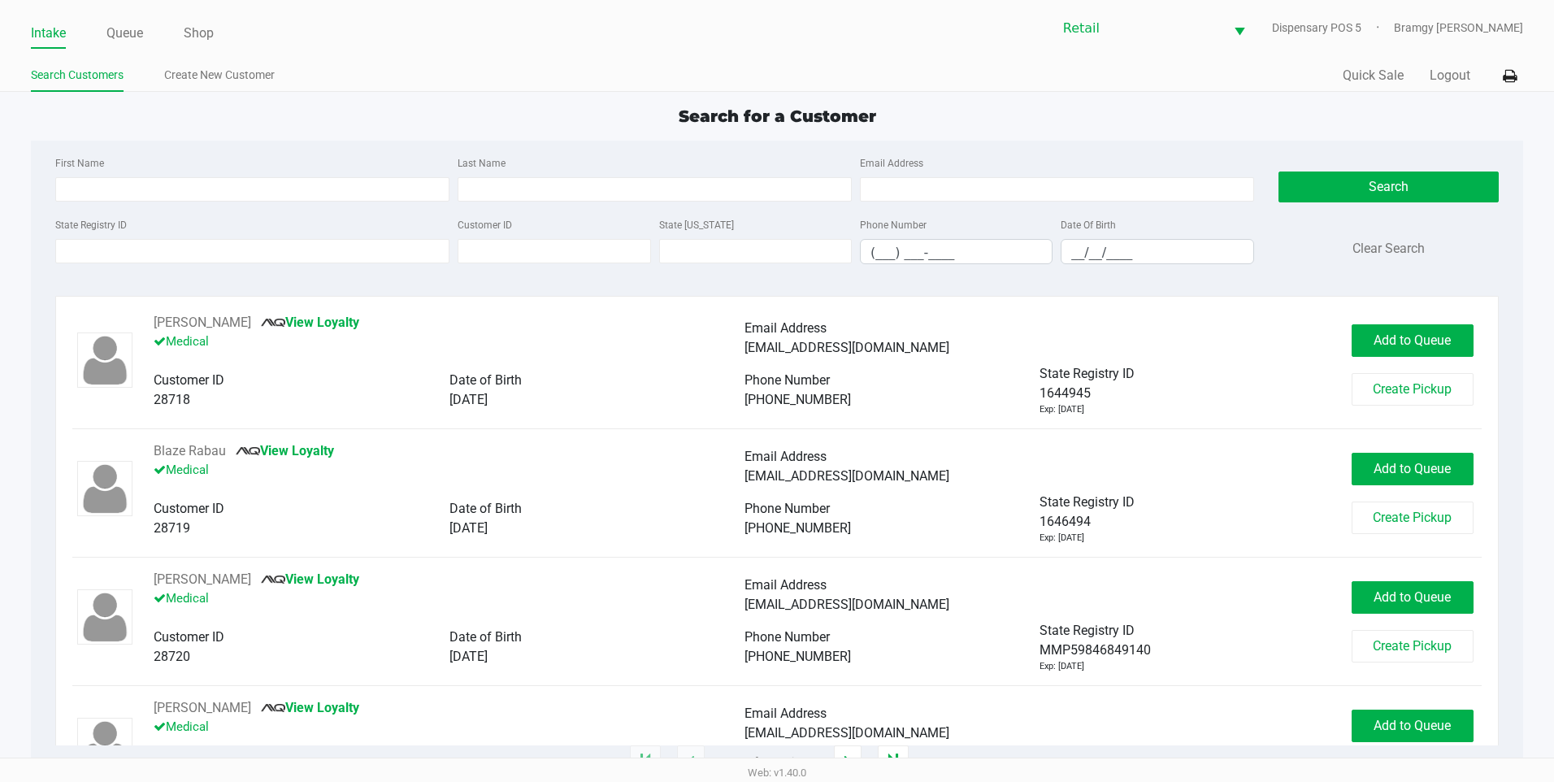
click at [93, 176] on div "First Name" at bounding box center [252, 177] width 402 height 49
click at [99, 180] on input "First Name" at bounding box center [252, 189] width 394 height 24
type input "zeel"
click at [541, 192] on input "Last Name" at bounding box center [655, 189] width 394 height 24
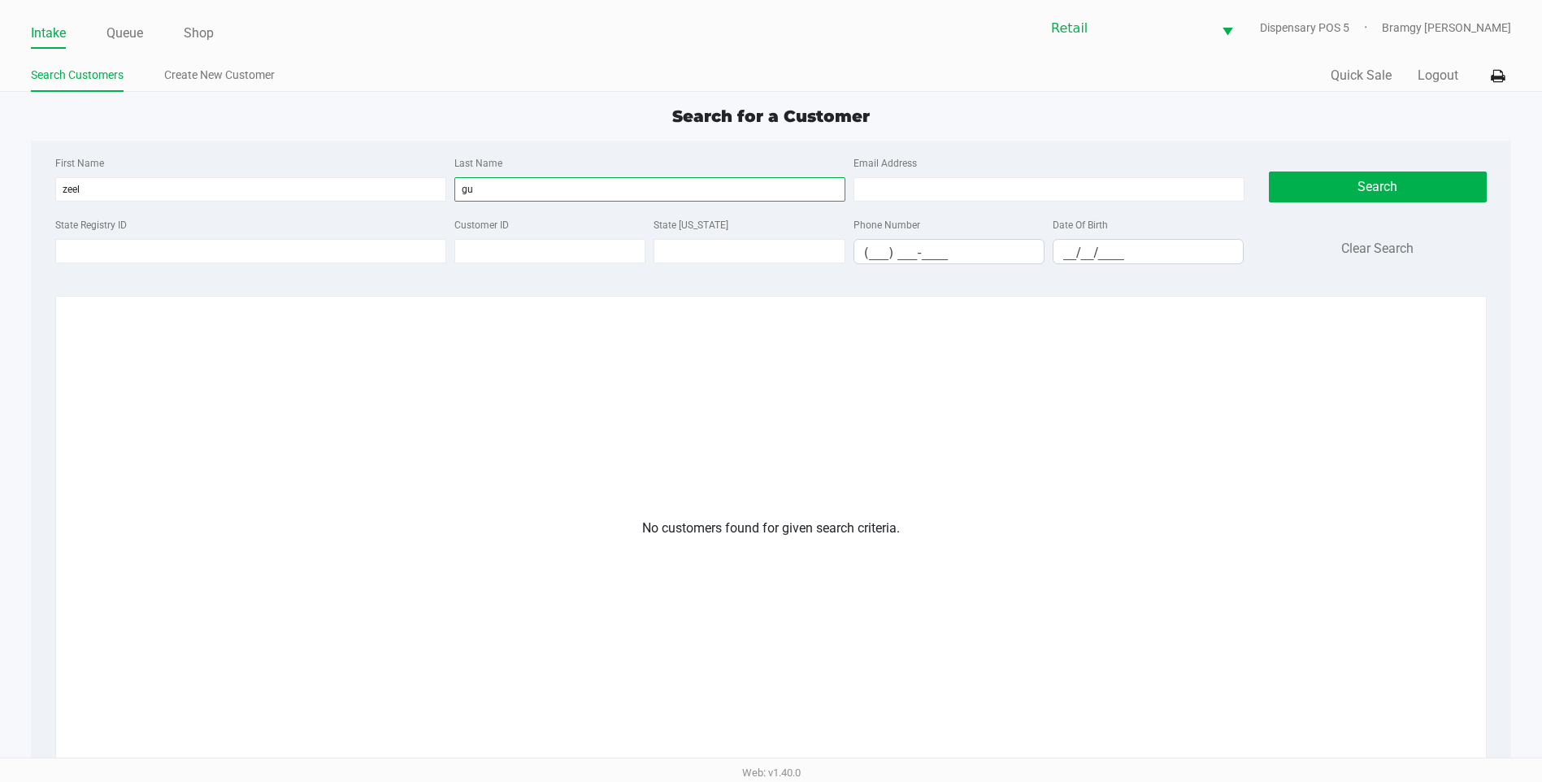
type input "gu"
drag, startPoint x: 540, startPoint y: 176, endPoint x: 467, endPoint y: 176, distance: 73.2
click at [467, 176] on div "Last Name gu" at bounding box center [649, 177] width 399 height 49
drag, startPoint x: 501, startPoint y: 180, endPoint x: 422, endPoint y: 180, distance: 78.9
click at [424, 180] on div "First Name zeel Last Name gu Email Address" at bounding box center [649, 184] width 1197 height 62
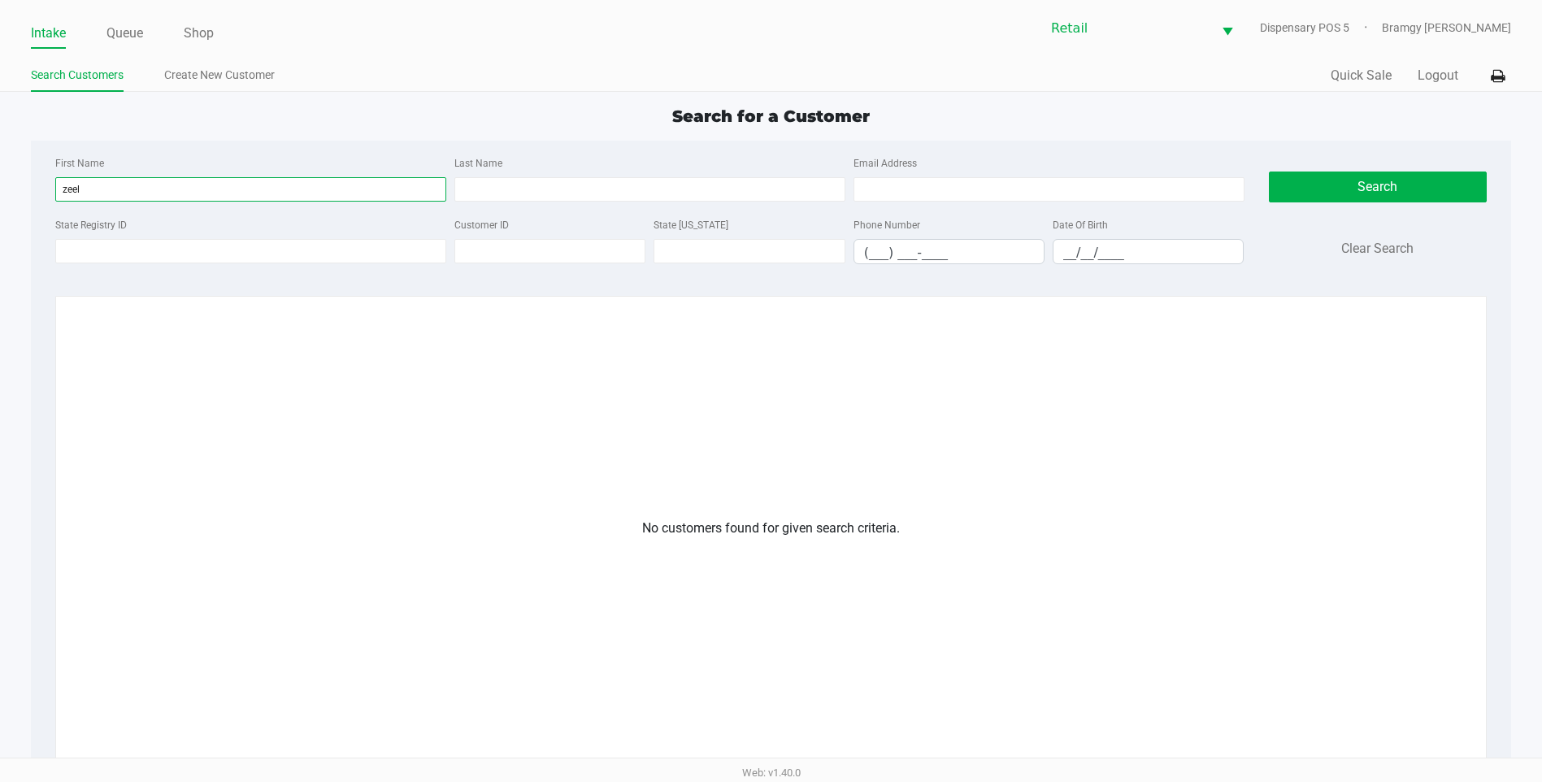
drag, startPoint x: 156, startPoint y: 188, endPoint x: 85, endPoint y: 187, distance: 70.7
click at [85, 187] on input "zeel" at bounding box center [250, 189] width 391 height 24
drag, startPoint x: 167, startPoint y: 189, endPoint x: 33, endPoint y: 198, distance: 134.4
click at [33, 198] on div "First Name zeel Last Name Email Address State Registry ID Customer ID State ID …" at bounding box center [771, 555] width 1480 height 828
type input "zach"
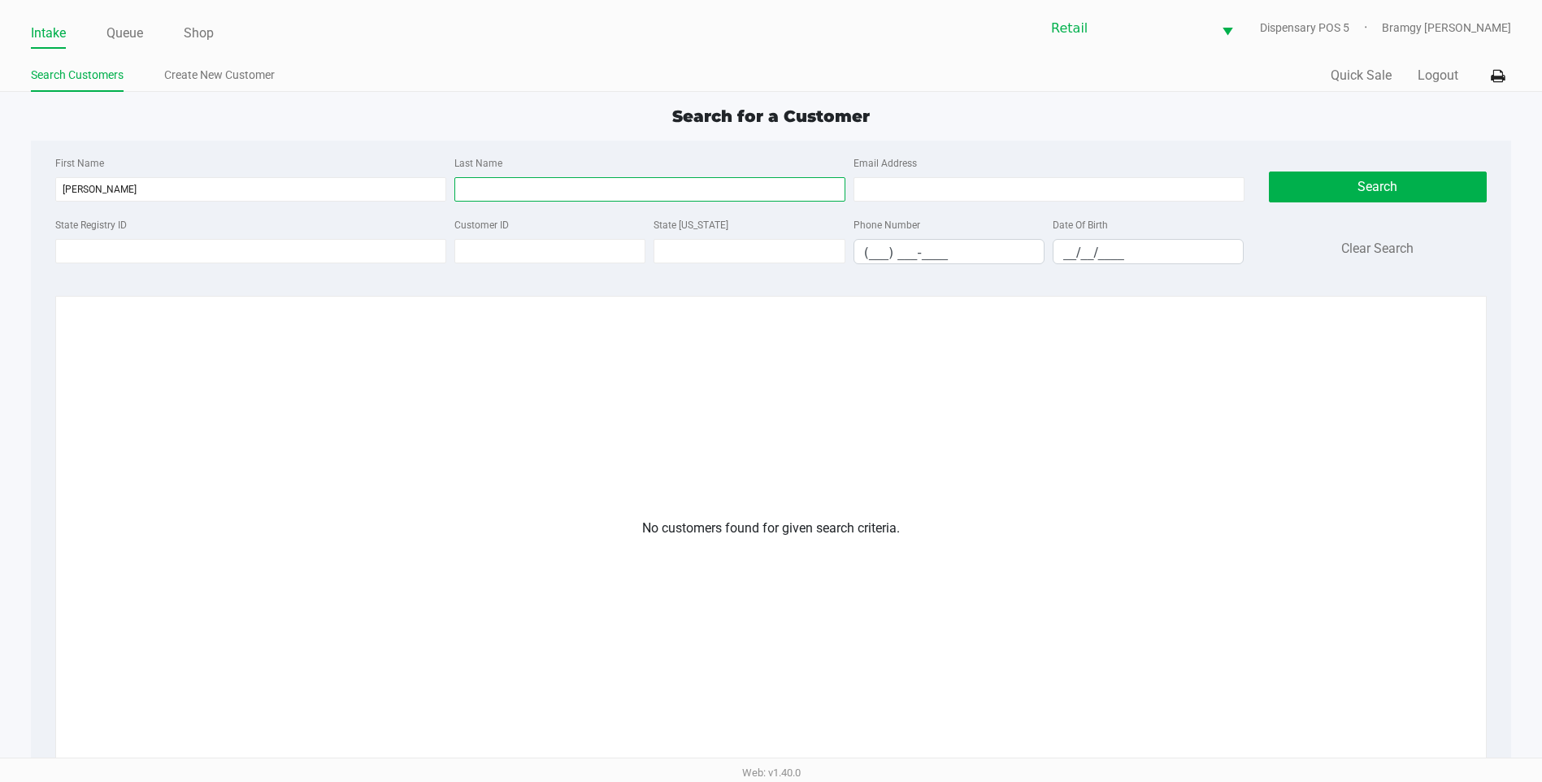
drag, startPoint x: 459, startPoint y: 188, endPoint x: 670, endPoint y: 193, distance: 210.6
click at [459, 188] on input "Last Name" at bounding box center [649, 189] width 391 height 24
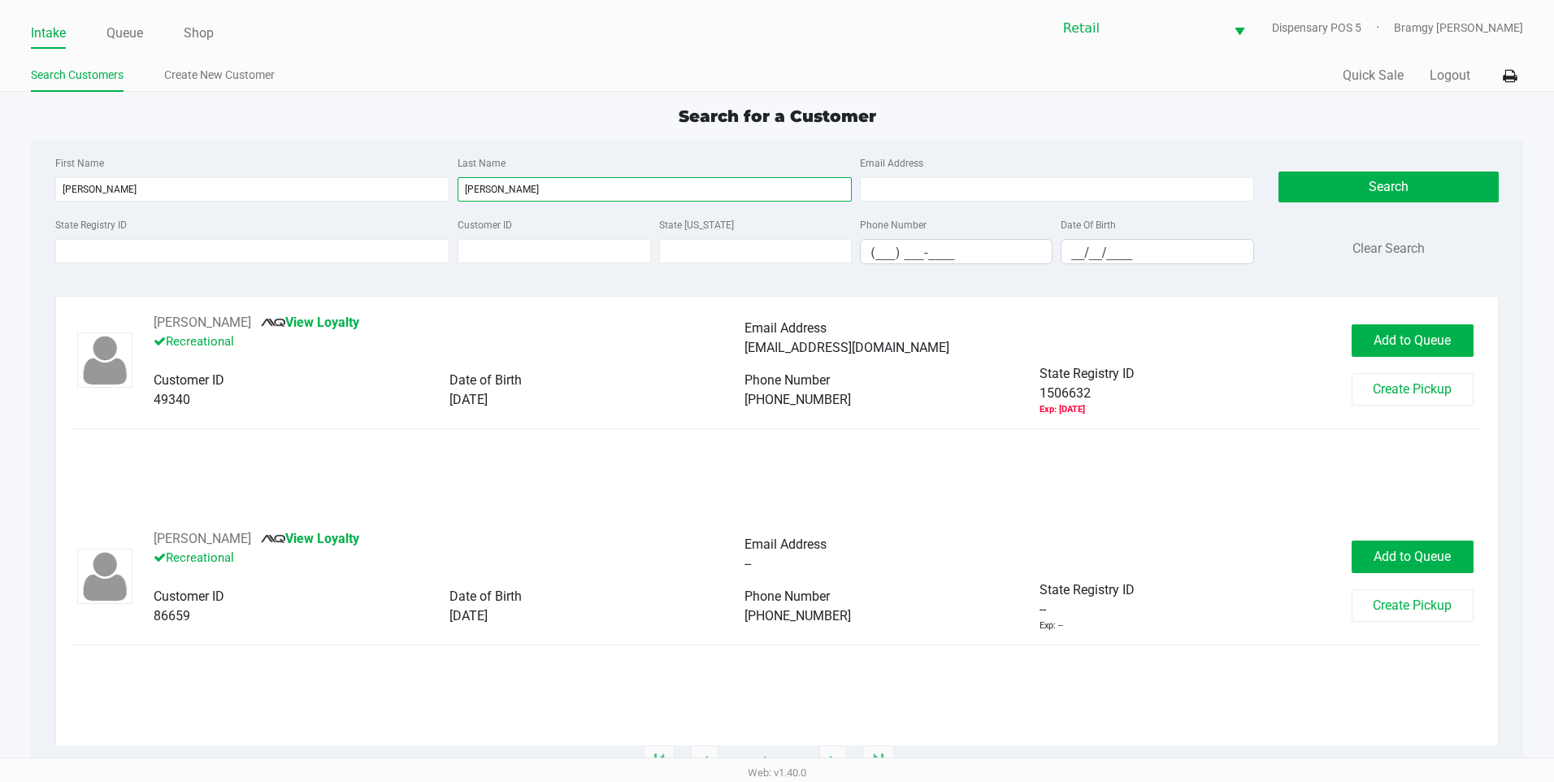
type input "gomes"
click at [550, 461] on div "Zachary Gomes View Loyalty Recreational Email Address zackgz@icloud.com Custome…" at bounding box center [777, 421] width 1410 height 216
click at [1409, 563] on span "Add to Queue" at bounding box center [1412, 556] width 77 height 15
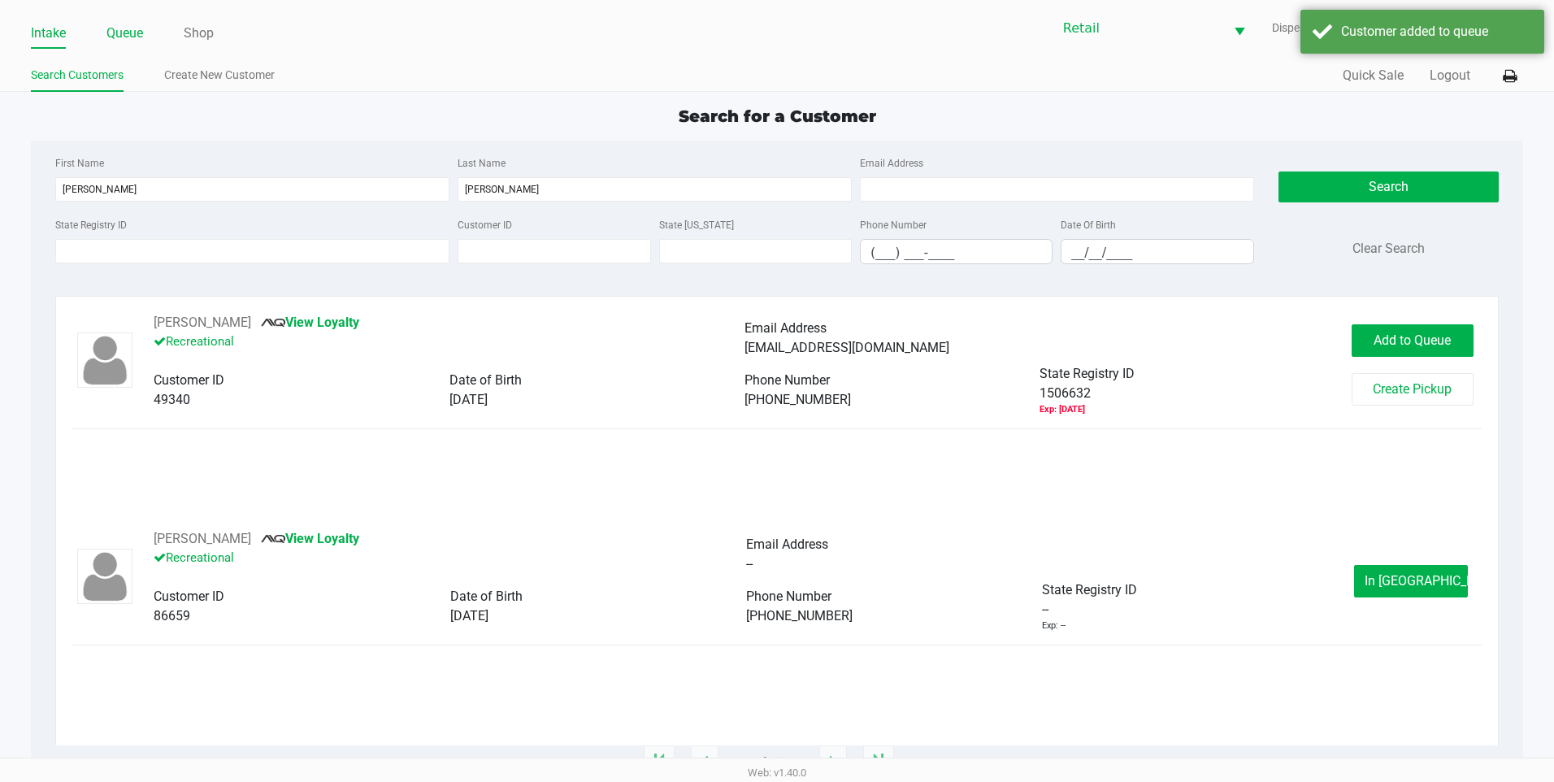
click at [139, 27] on link "Queue" at bounding box center [124, 33] width 37 height 23
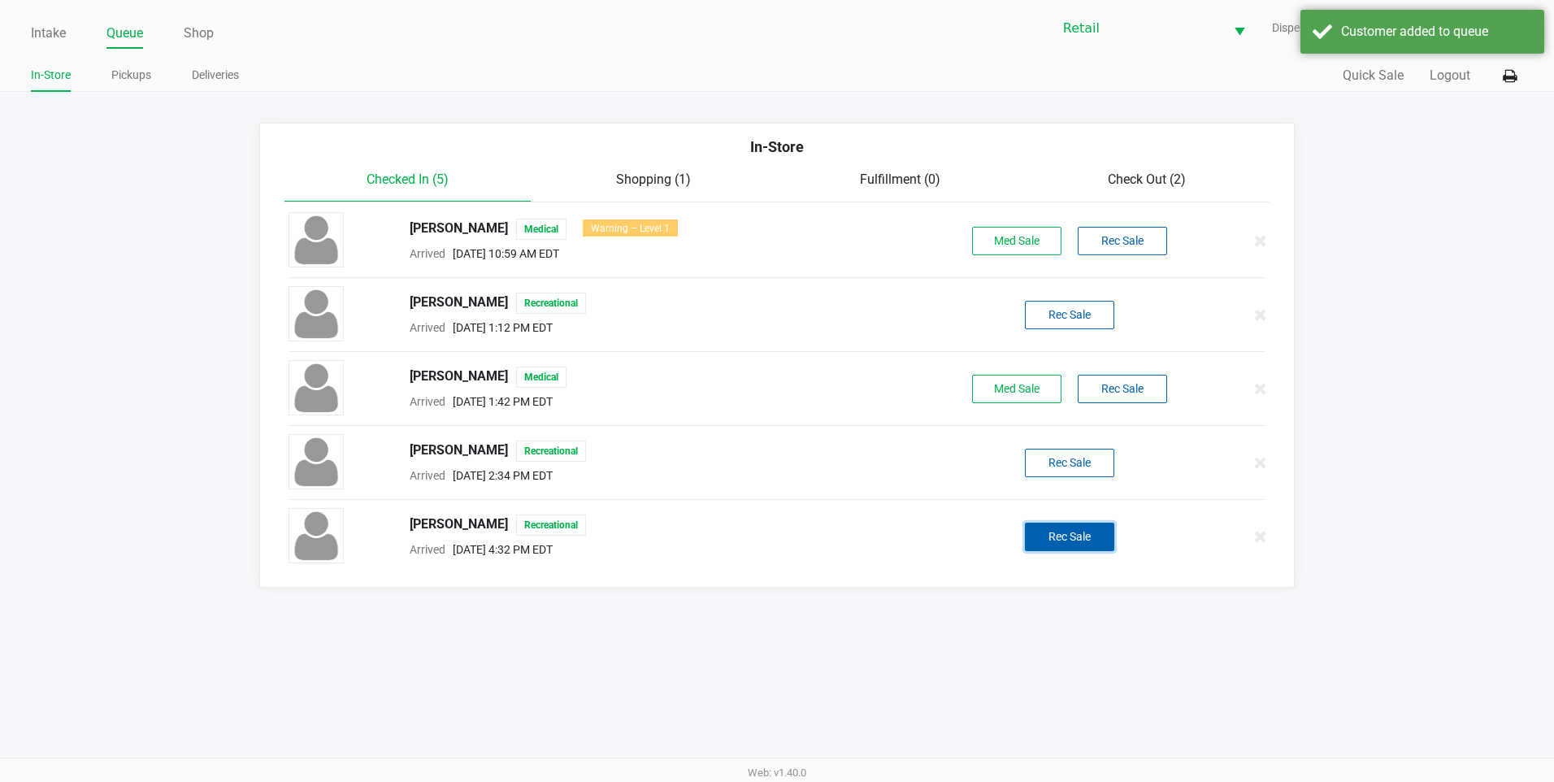
click at [1106, 545] on button "Rec Sale" at bounding box center [1069, 537] width 89 height 28
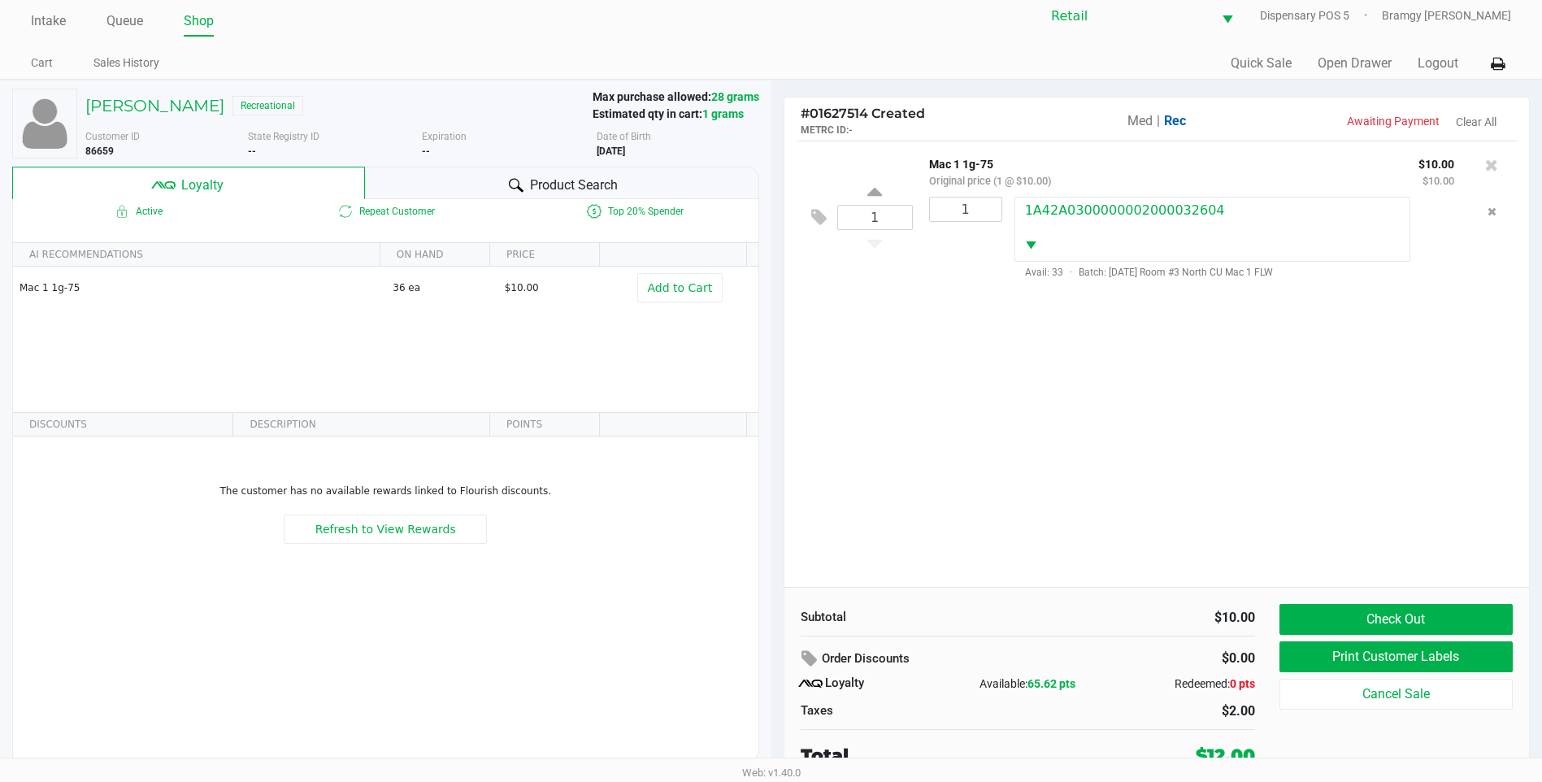
scroll to position [16, 0]
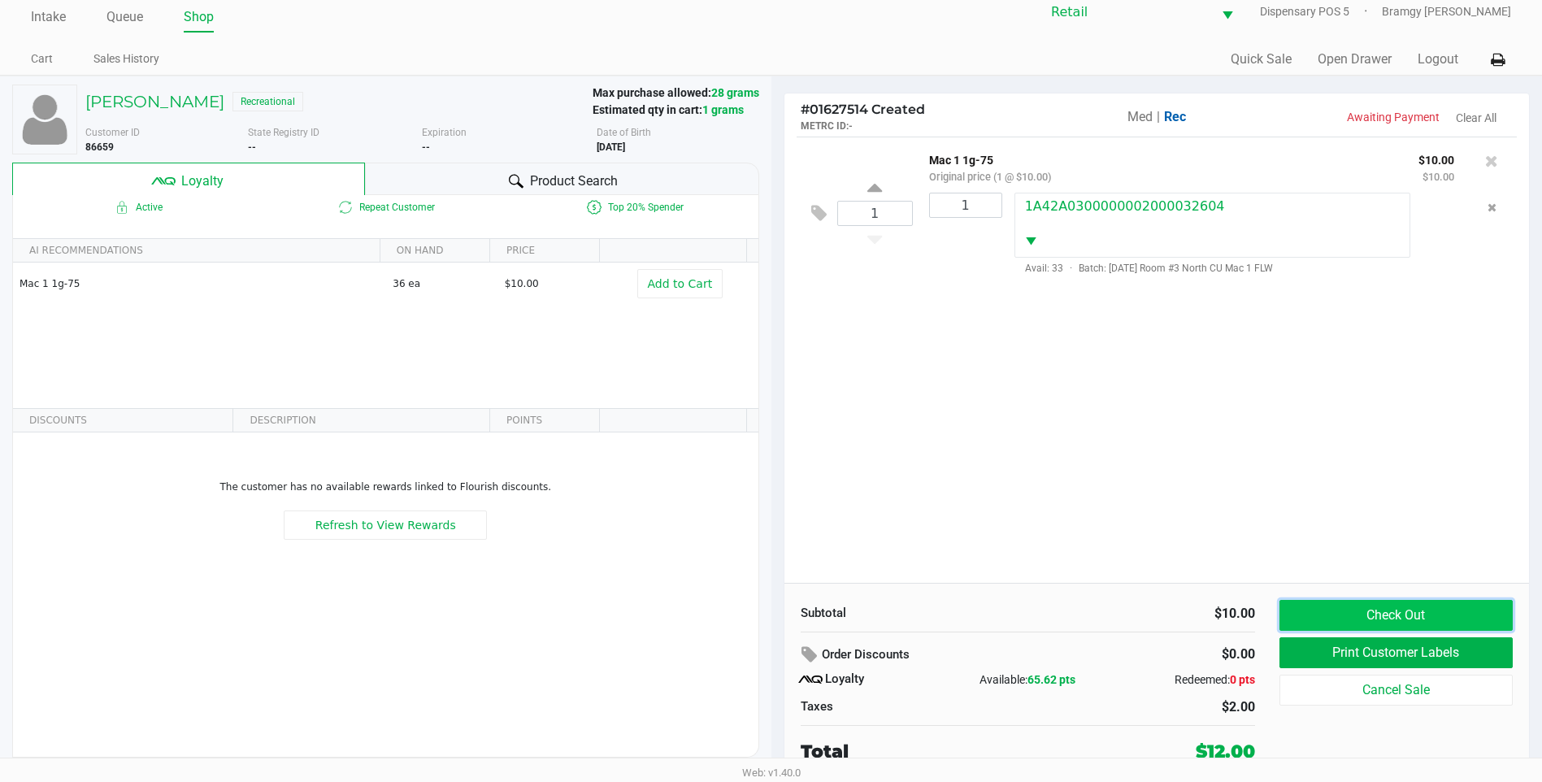
click at [1362, 604] on button "Check Out" at bounding box center [1396, 615] width 233 height 31
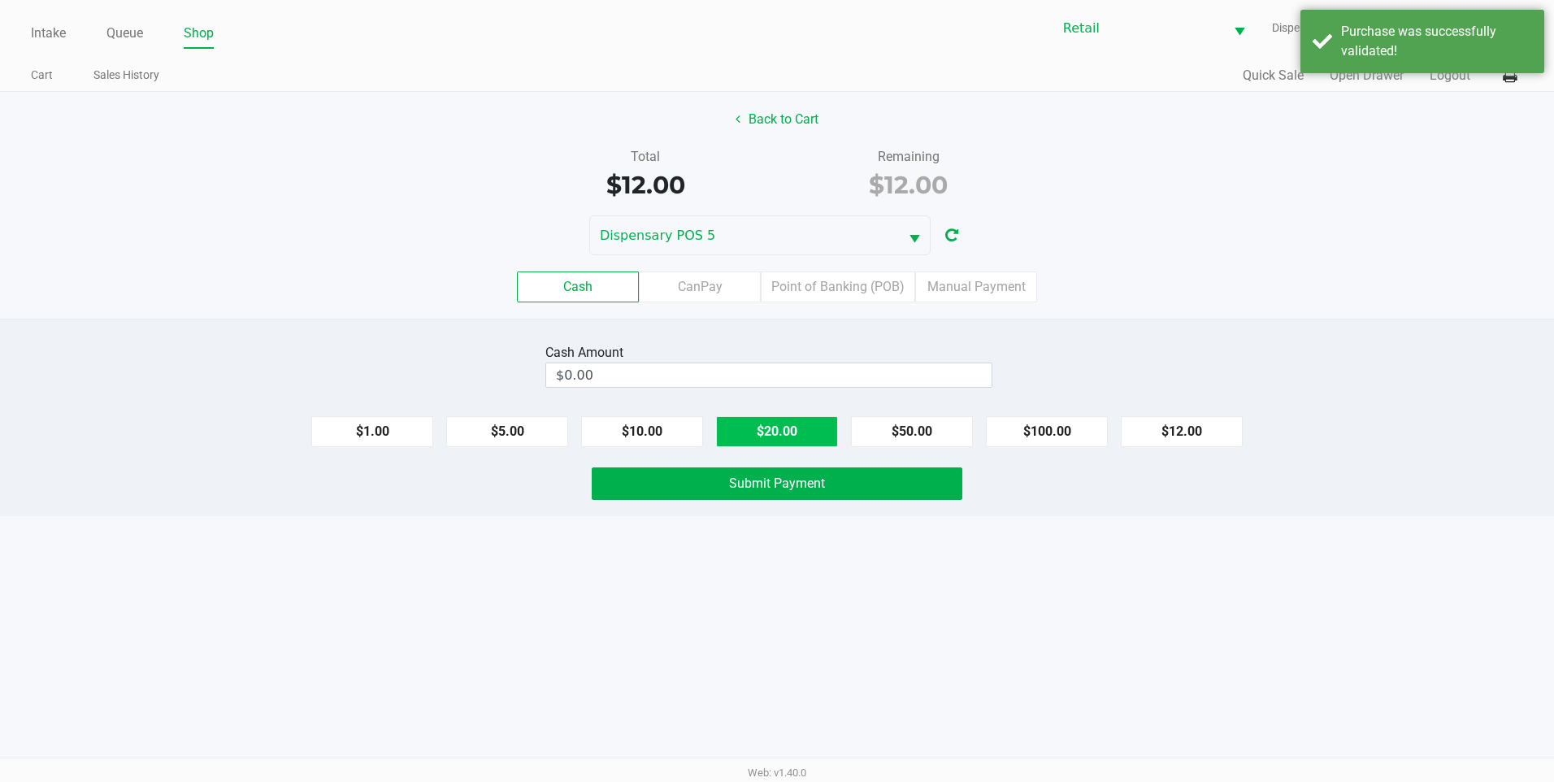
click at [784, 428] on button "$20.00" at bounding box center [777, 431] width 122 height 31
type input "$20.00"
click at [782, 469] on button "Submit Payment" at bounding box center [777, 483] width 371 height 33
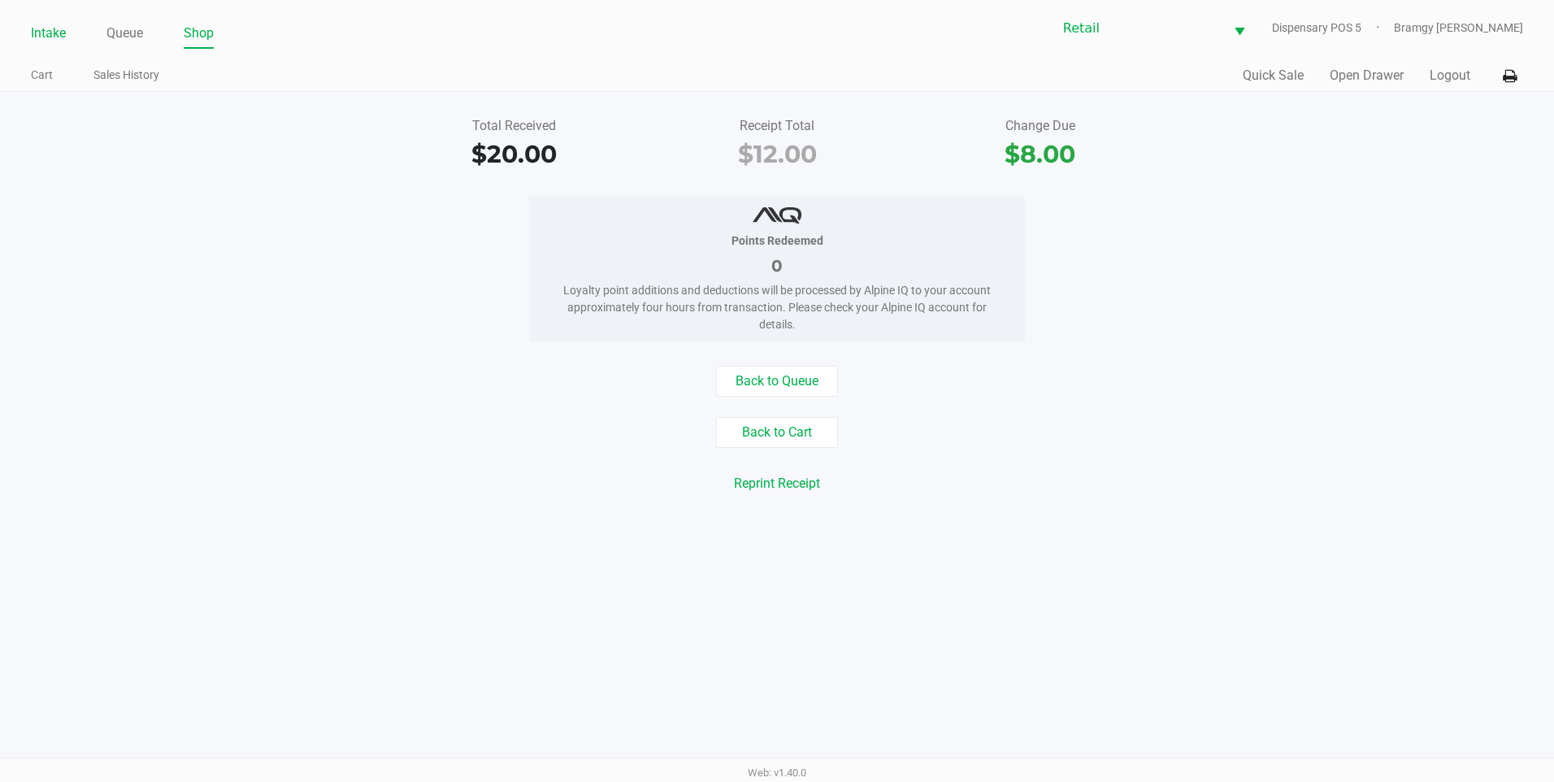
click at [48, 33] on link "Intake" at bounding box center [48, 33] width 35 height 23
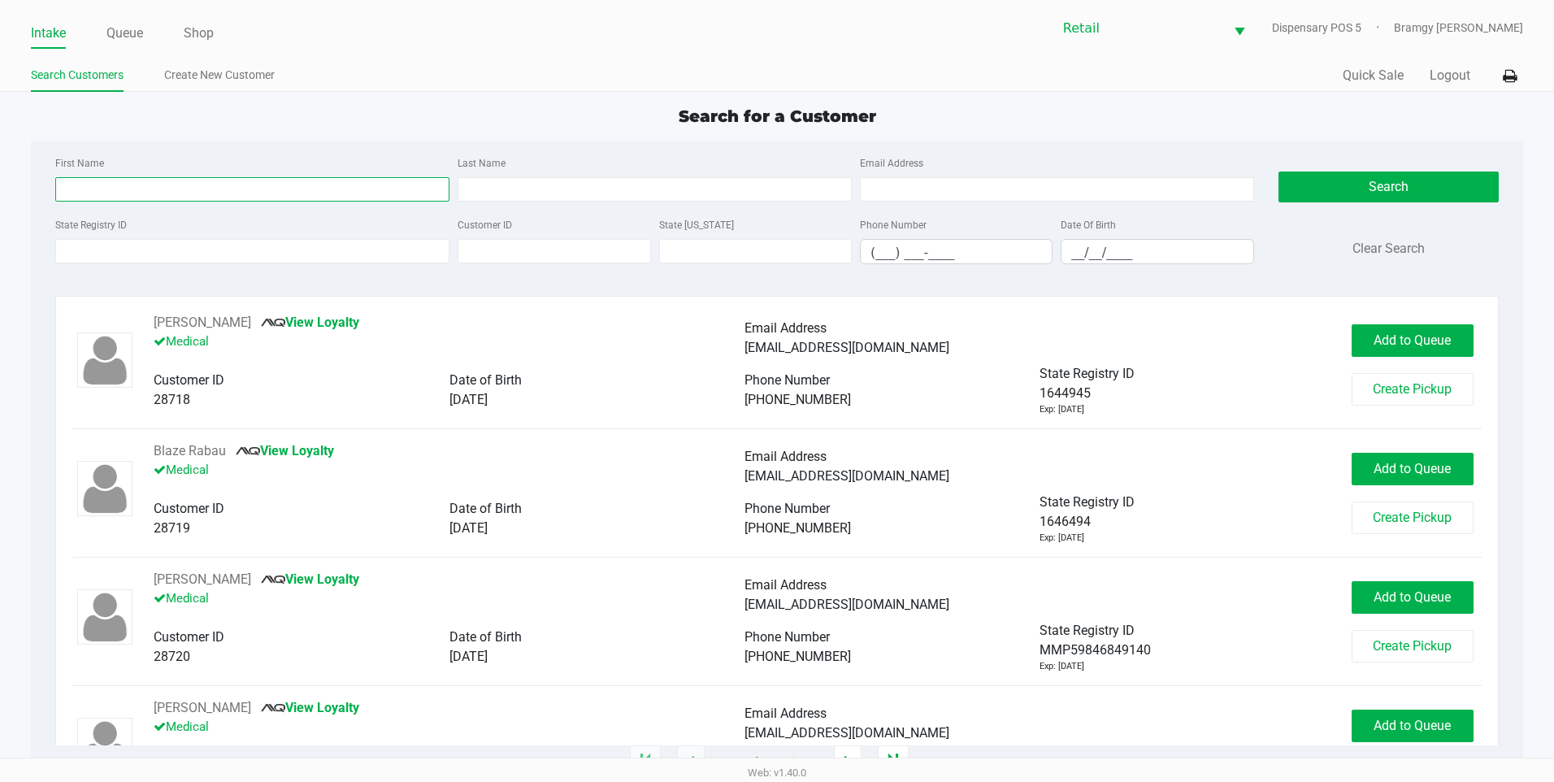
click at [108, 187] on input "First Name" at bounding box center [252, 189] width 394 height 24
type input "nephtali"
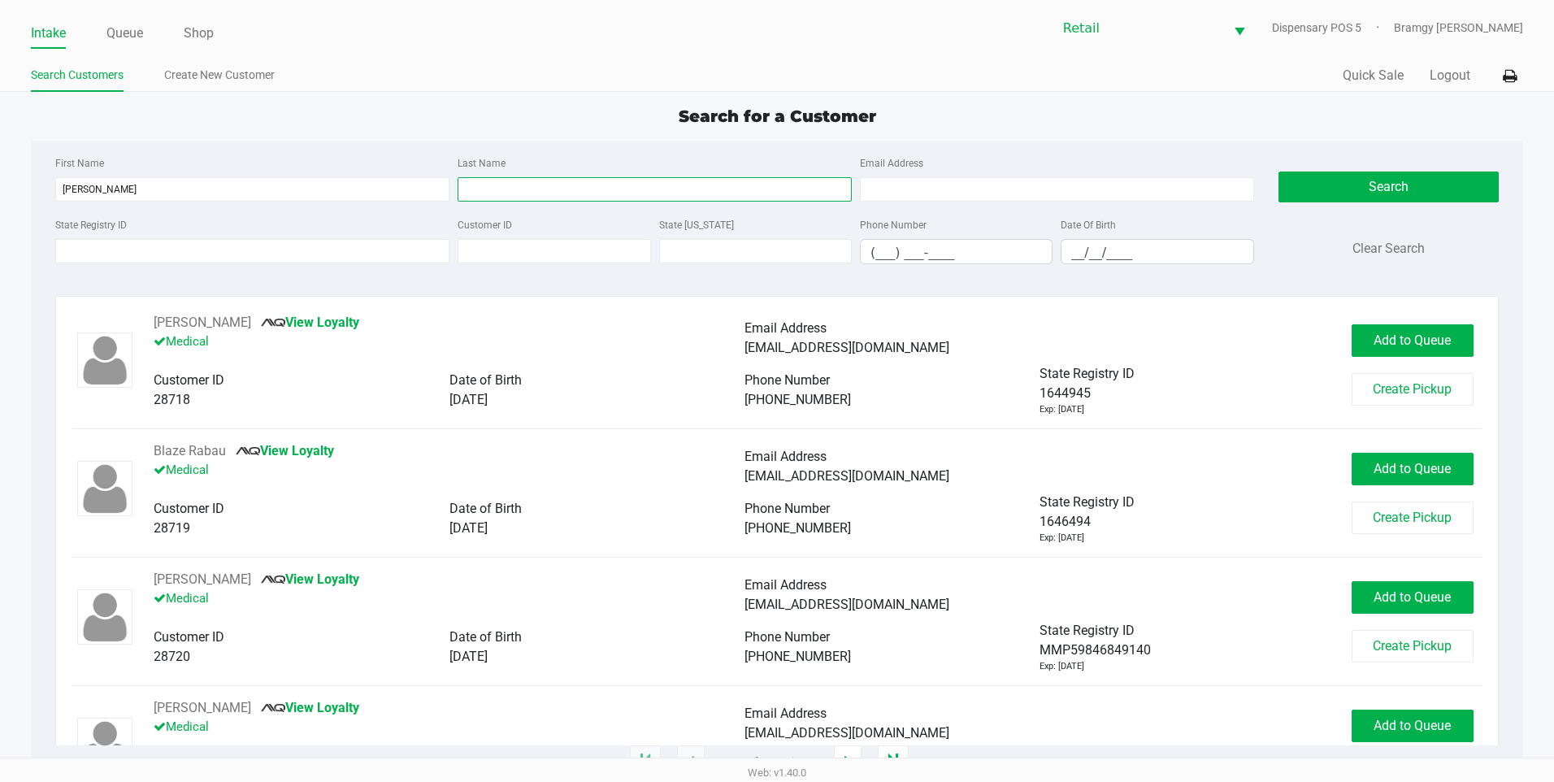
click at [492, 189] on input "Last Name" at bounding box center [655, 189] width 394 height 24
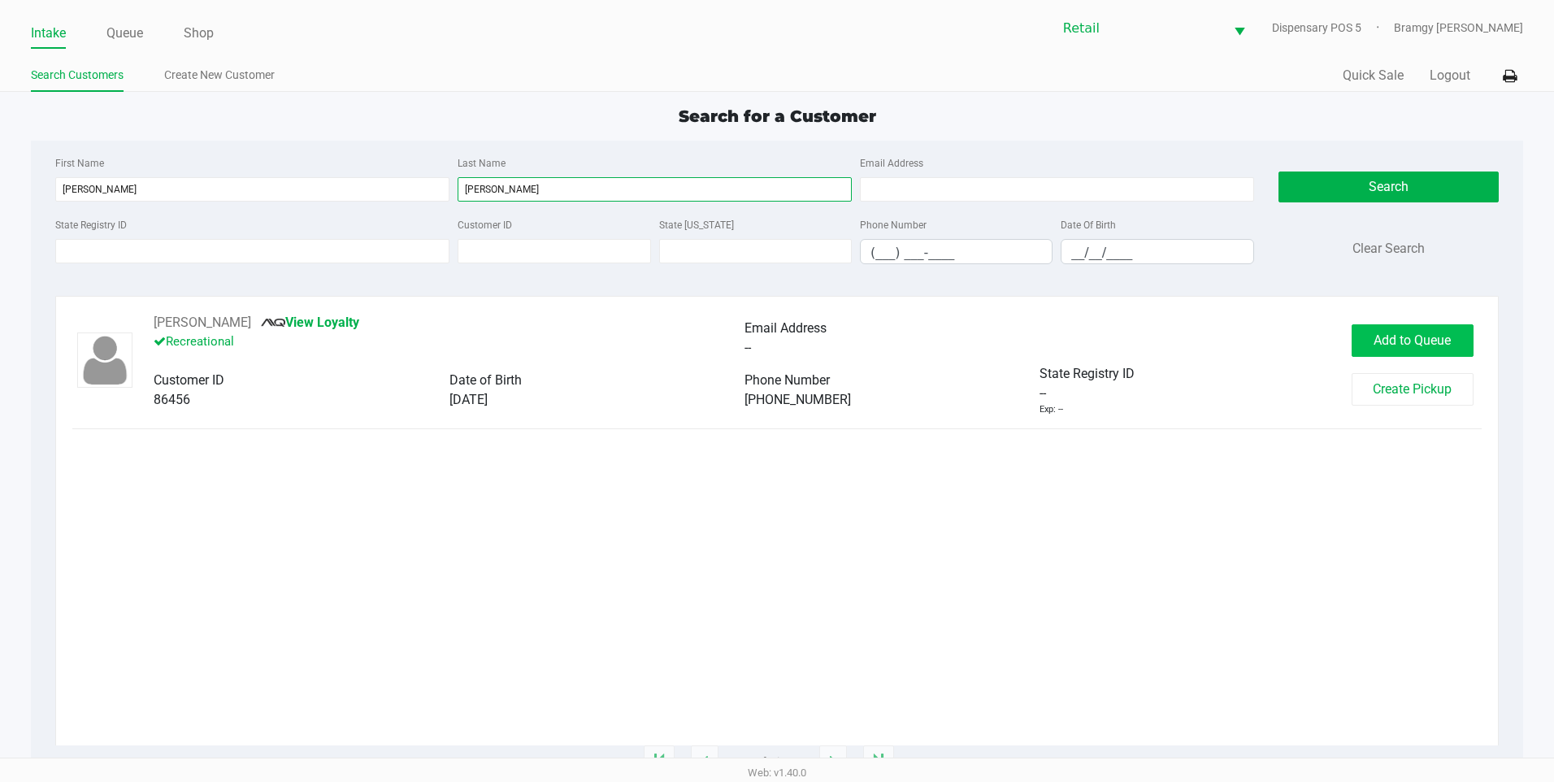
type input "rodriguez"
click at [1418, 341] on span "Add to Queue" at bounding box center [1412, 339] width 77 height 15
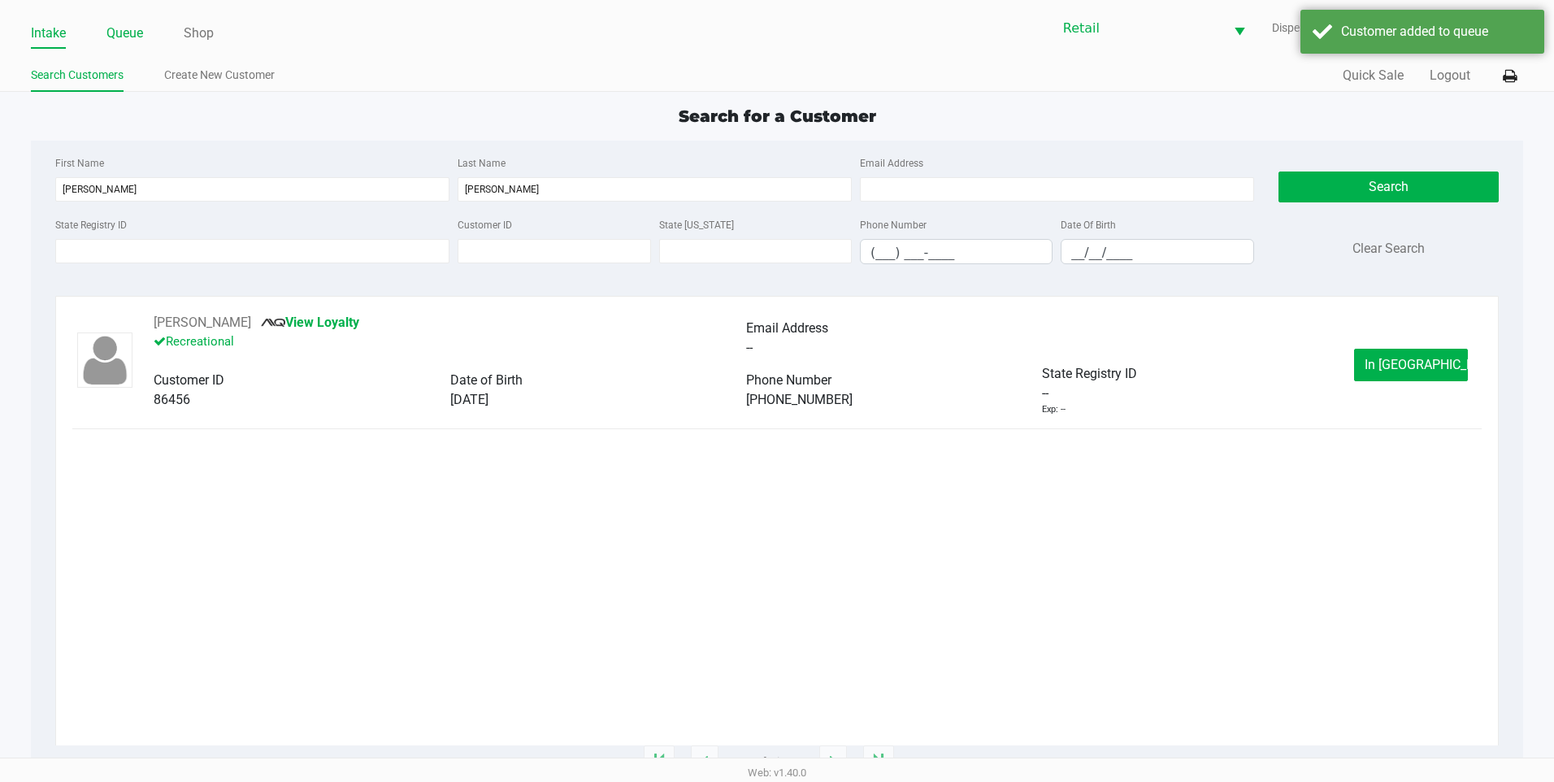
click at [115, 38] on link "Queue" at bounding box center [124, 33] width 37 height 23
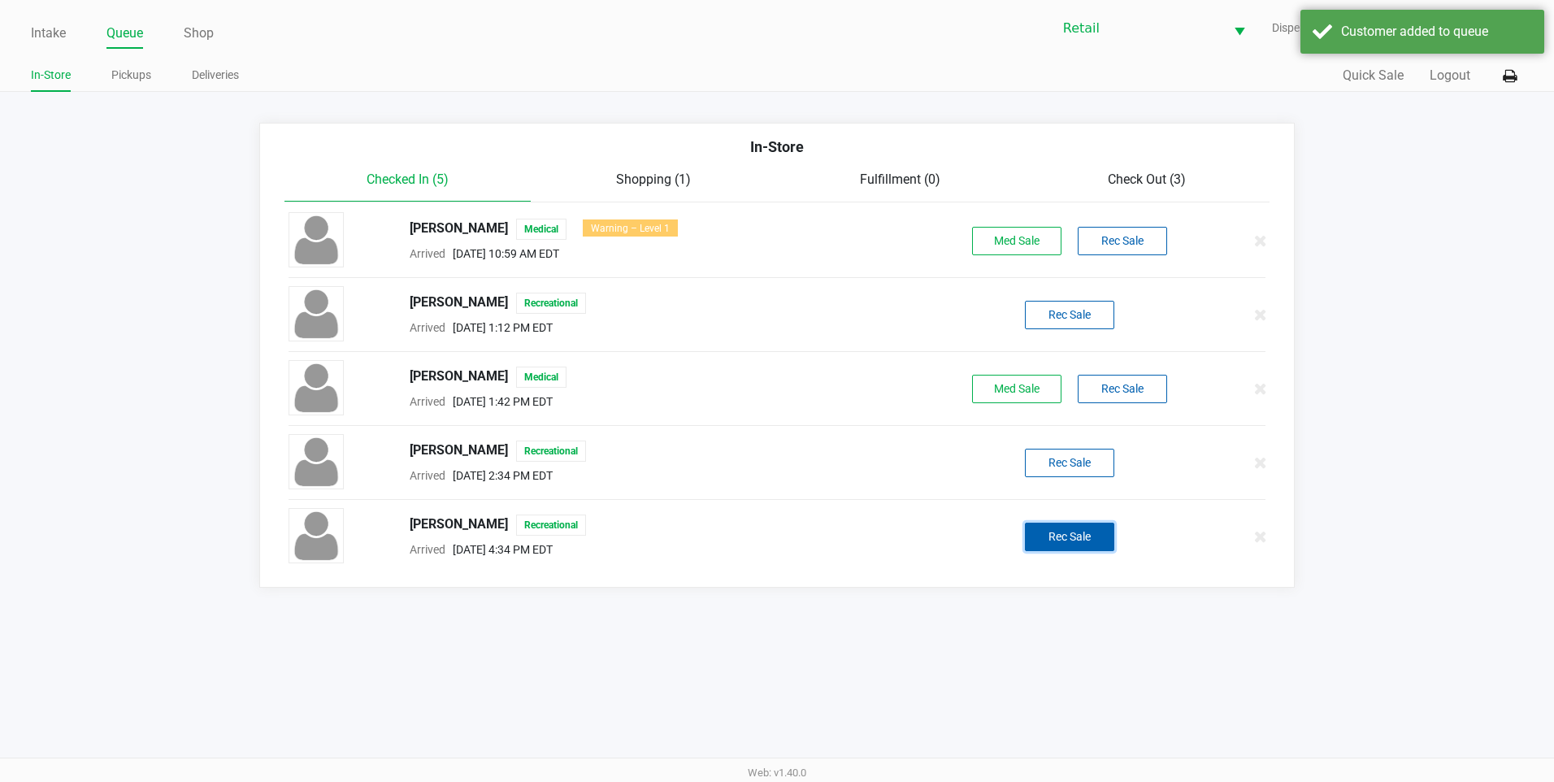
click at [1049, 531] on button "Rec Sale" at bounding box center [1069, 537] width 89 height 28
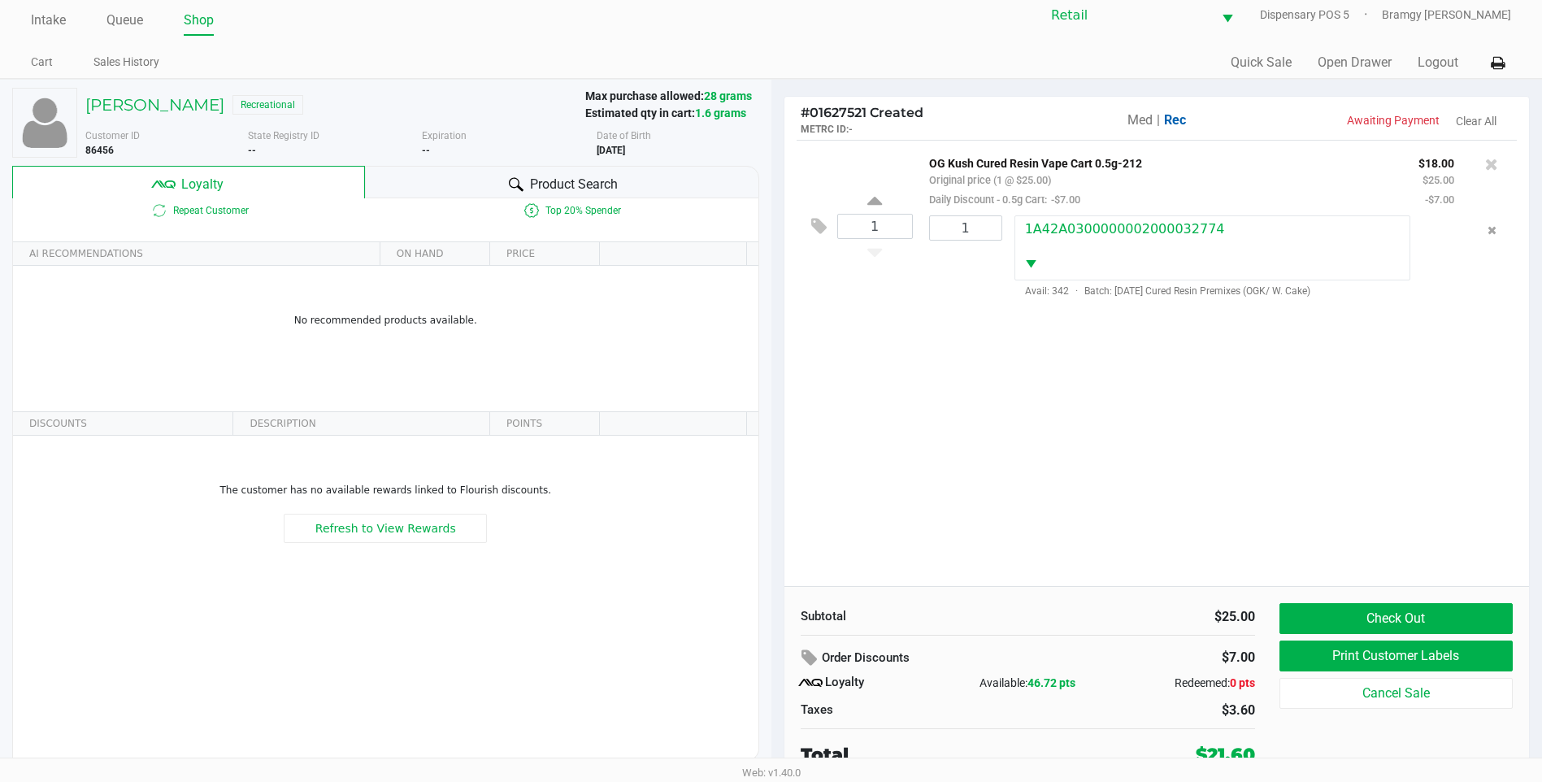
scroll to position [16, 0]
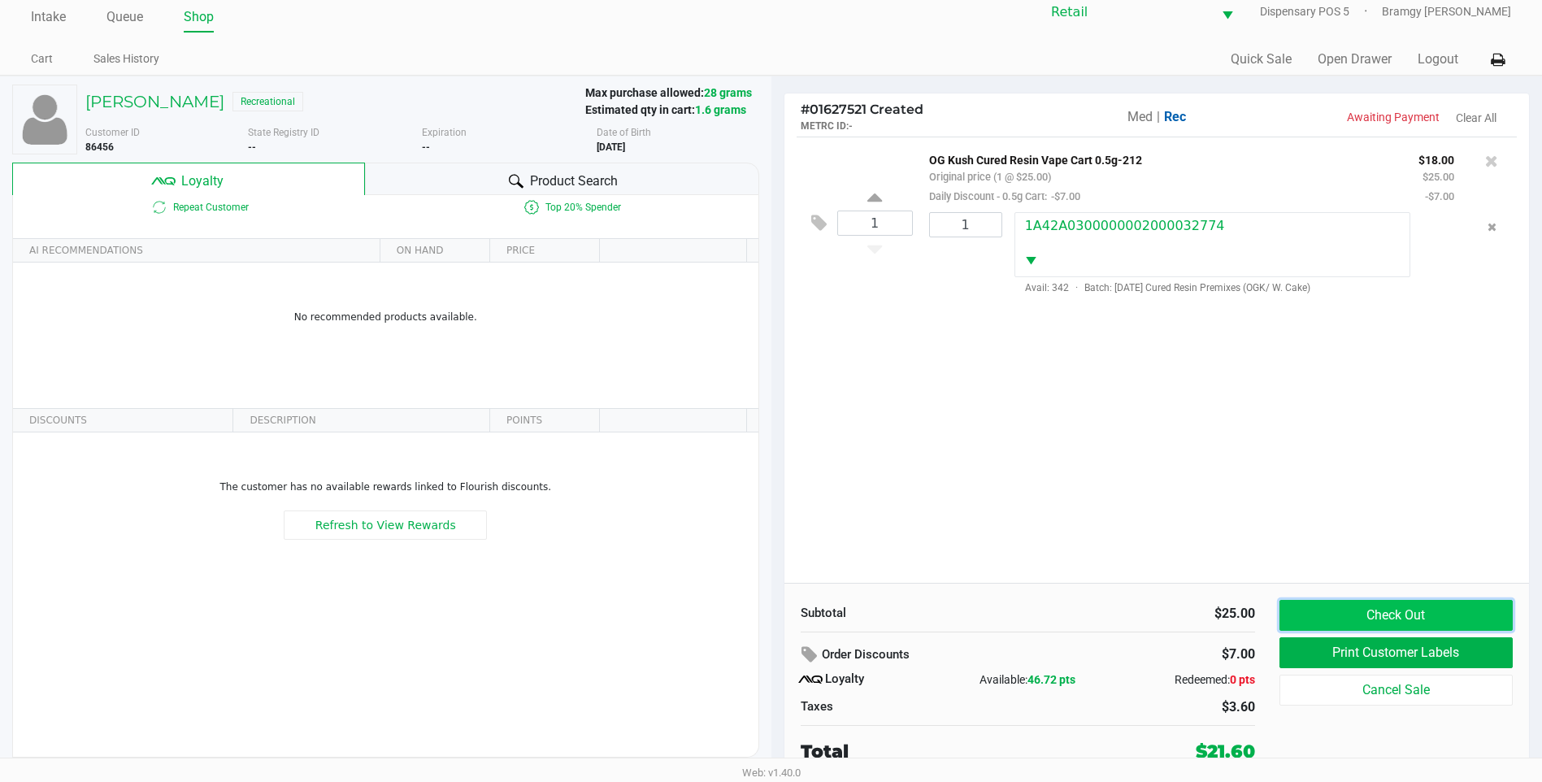
click at [1374, 610] on button "Check Out" at bounding box center [1396, 615] width 233 height 31
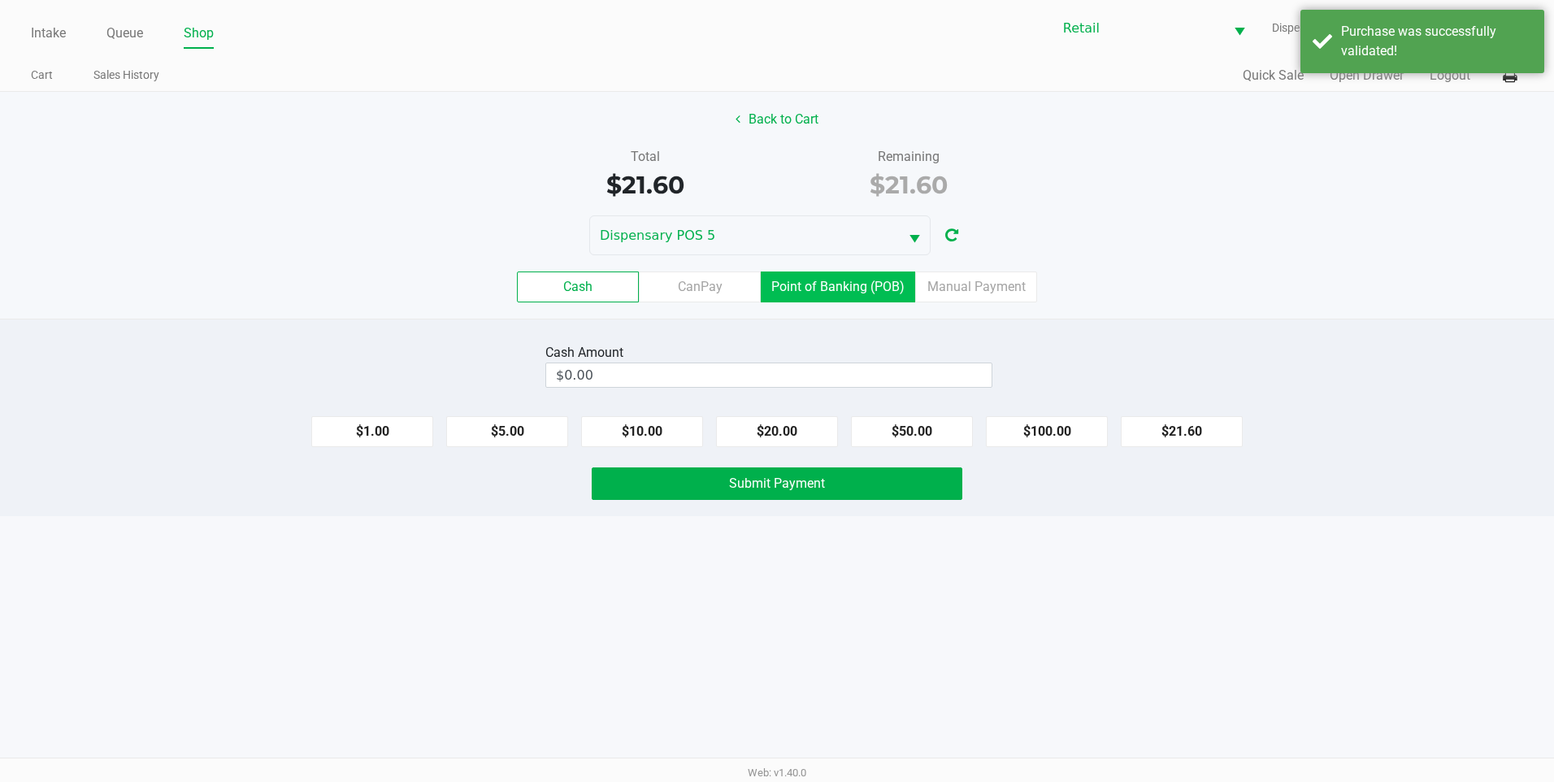
click at [864, 296] on label "Point of Banking (POB)" at bounding box center [838, 287] width 154 height 31
click at [0, 0] on 7 "Point of Banking (POB)" at bounding box center [0, 0] width 0 height 0
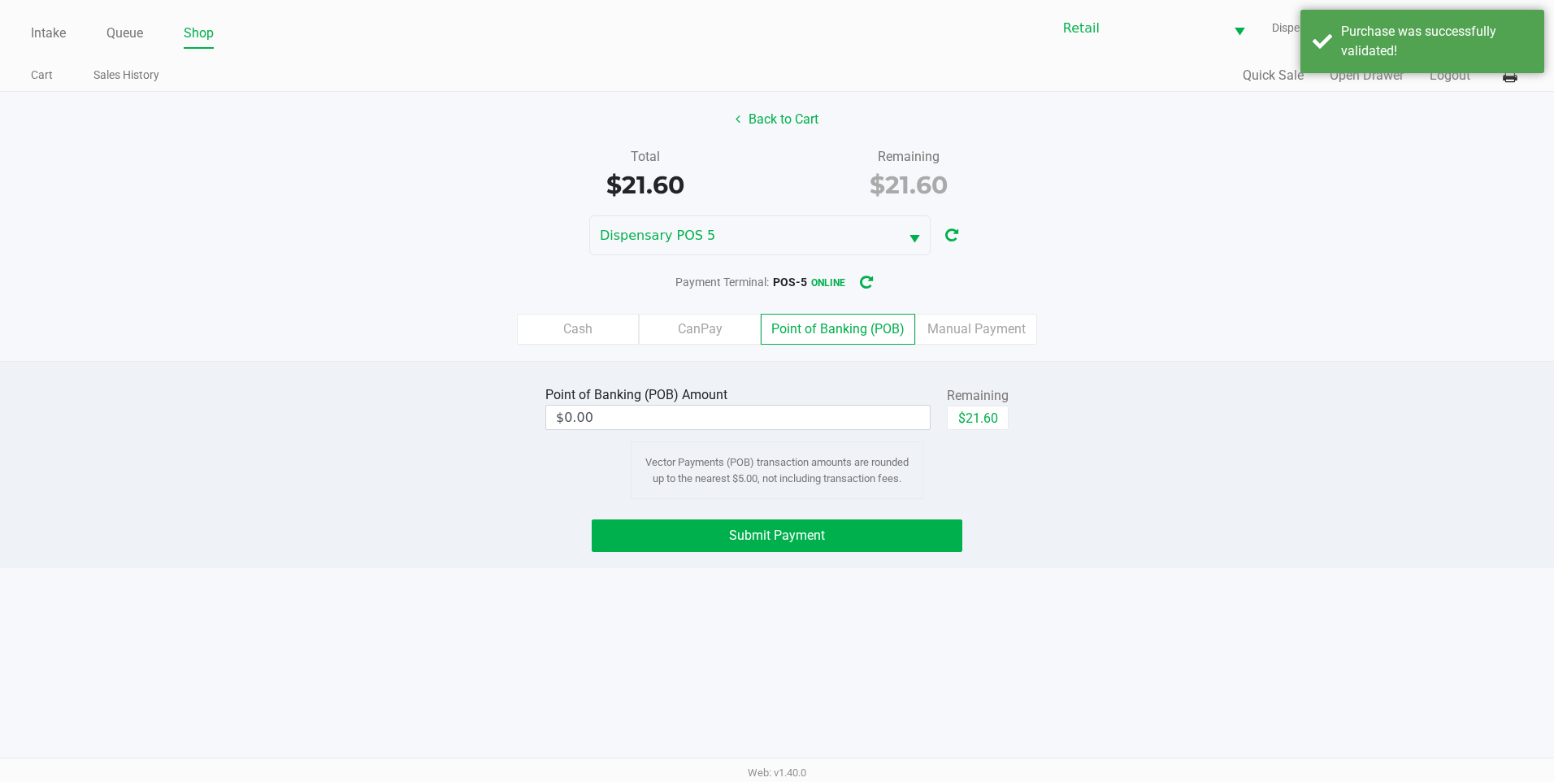
click at [971, 311] on div "Cash CanPay Point of Banking (POB) Manual Payment" at bounding box center [777, 329] width 1579 height 63
click at [969, 328] on label "Manual Payment" at bounding box center [976, 329] width 122 height 31
click at [0, 0] on 8 "Manual Payment" at bounding box center [0, 0] width 0 height 0
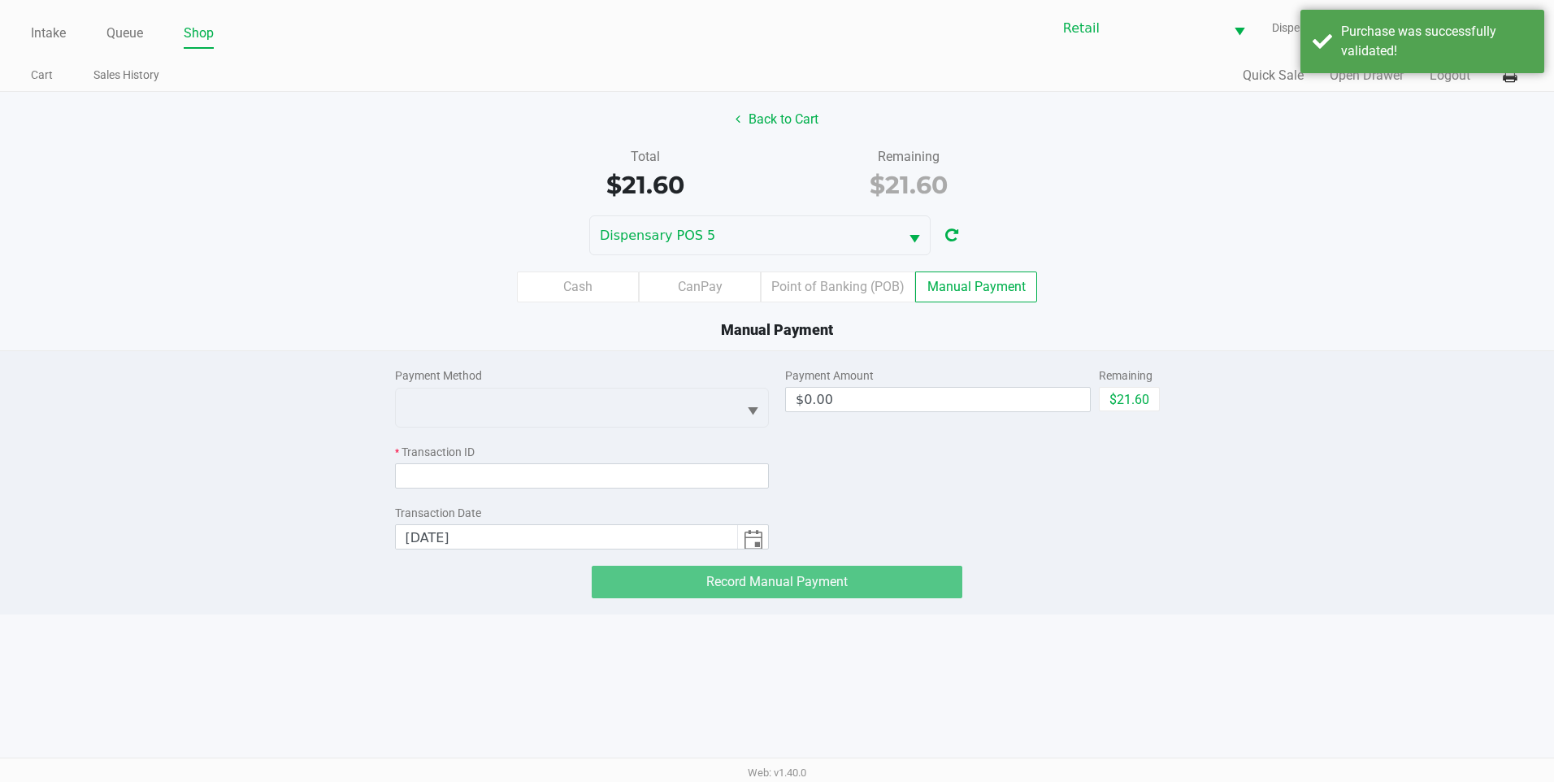
click at [1092, 396] on div "Payment Amount $0.00 Remaining $21.60" at bounding box center [972, 389] width 375 height 45
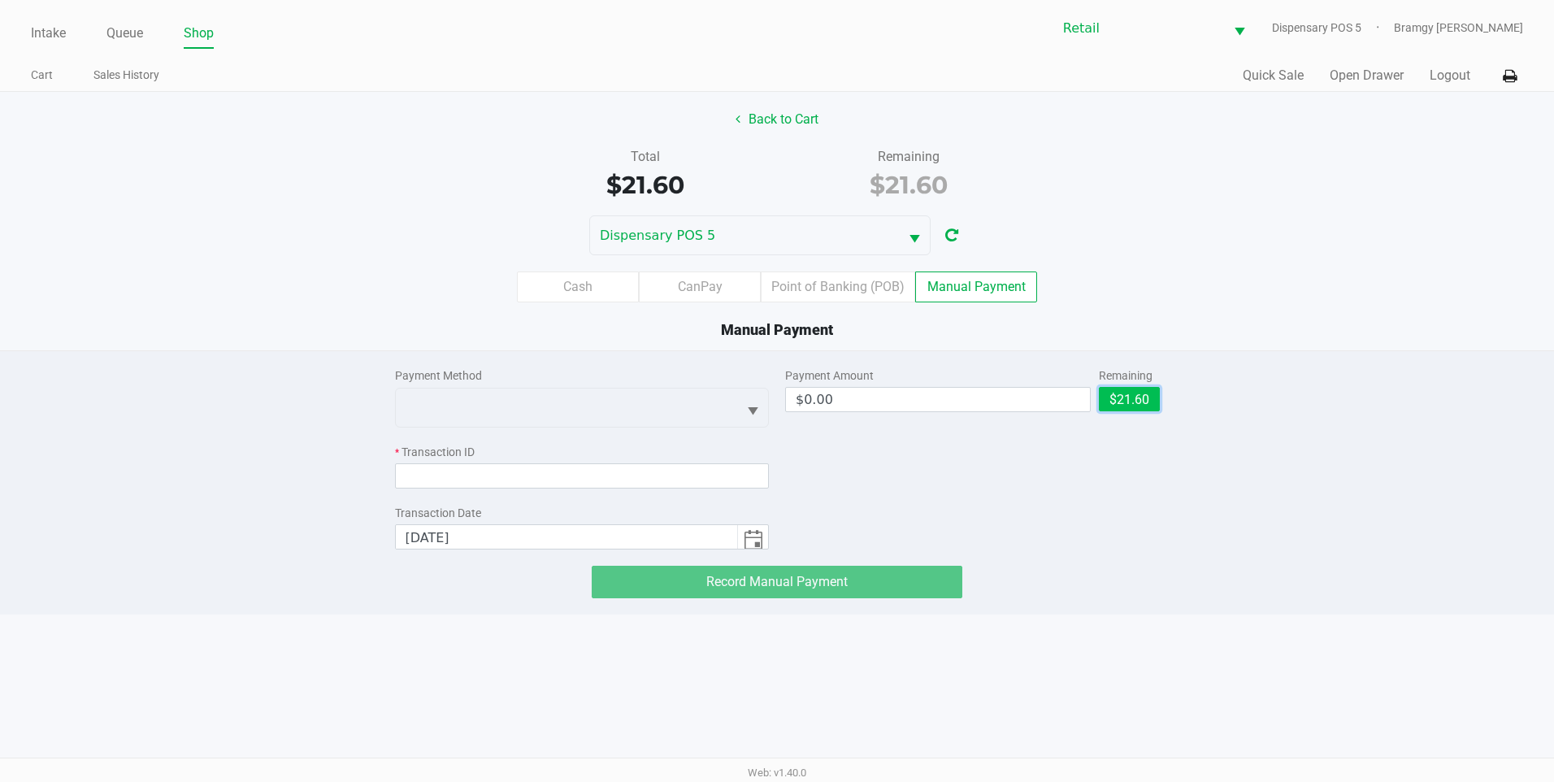
click at [1106, 398] on button "$21.60" at bounding box center [1129, 399] width 61 height 24
type input "$21.60"
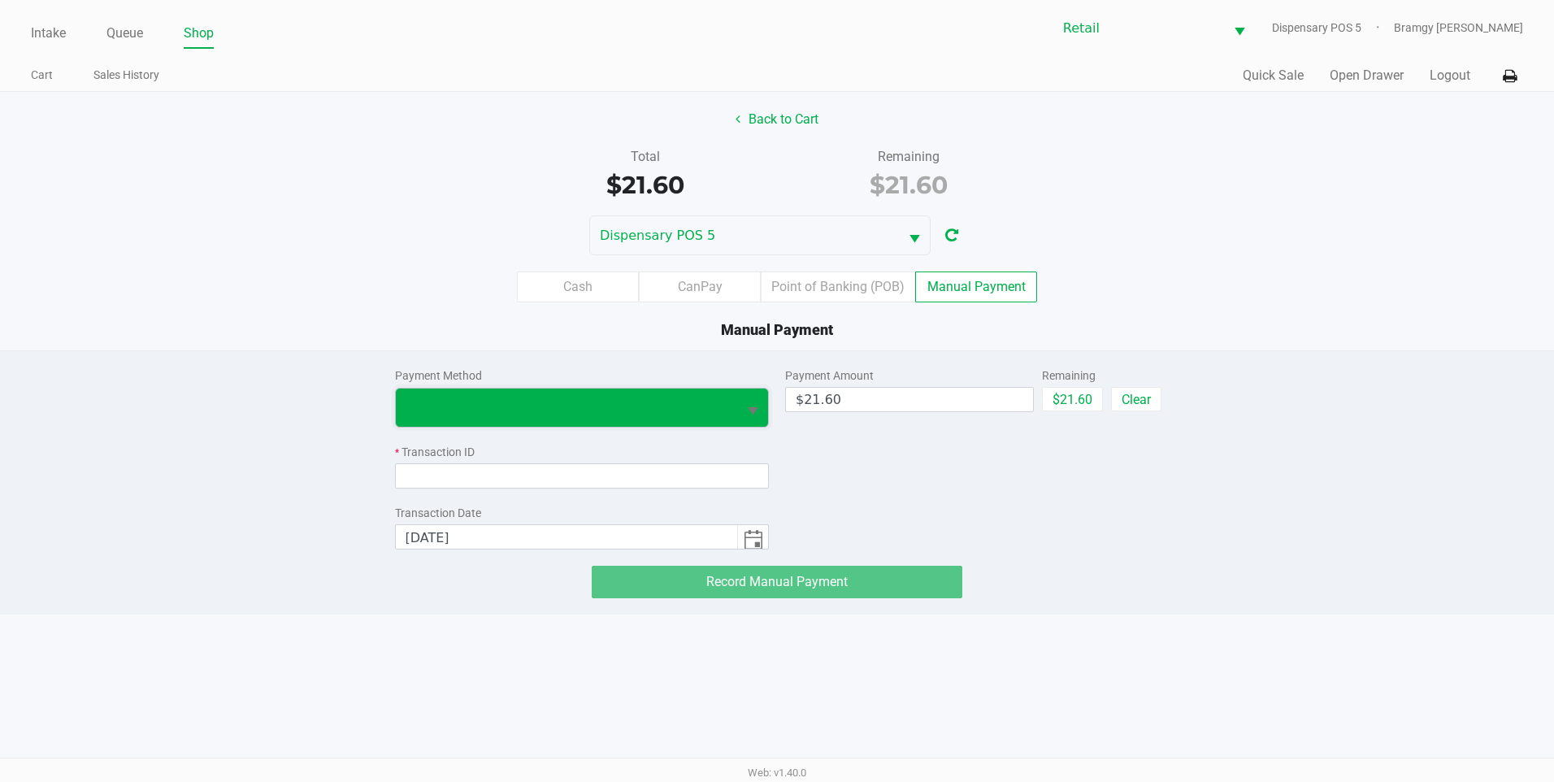
click at [661, 396] on span at bounding box center [567, 408] width 342 height 38
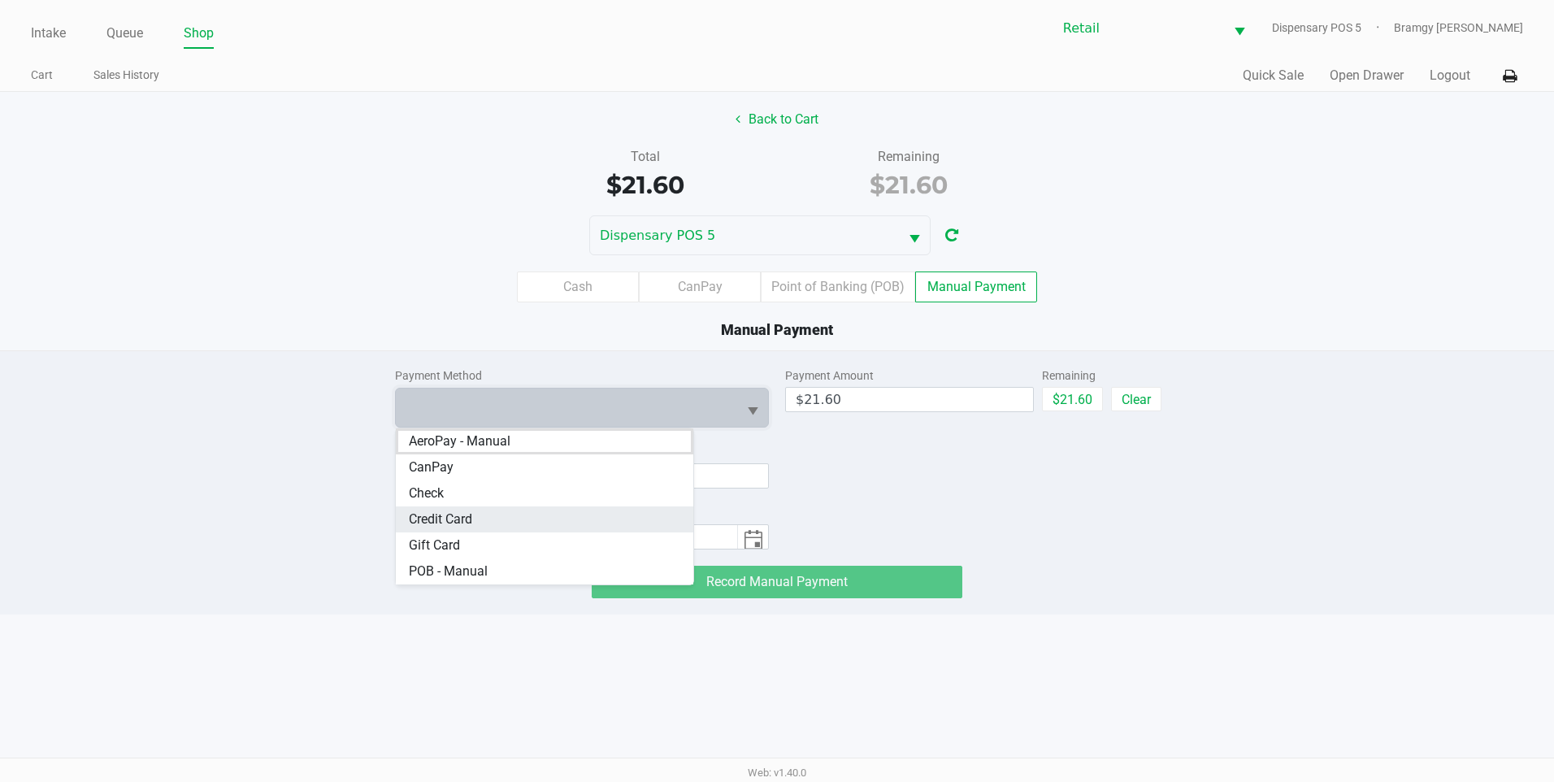
click at [584, 522] on Card "Credit Card" at bounding box center [545, 519] width 298 height 26
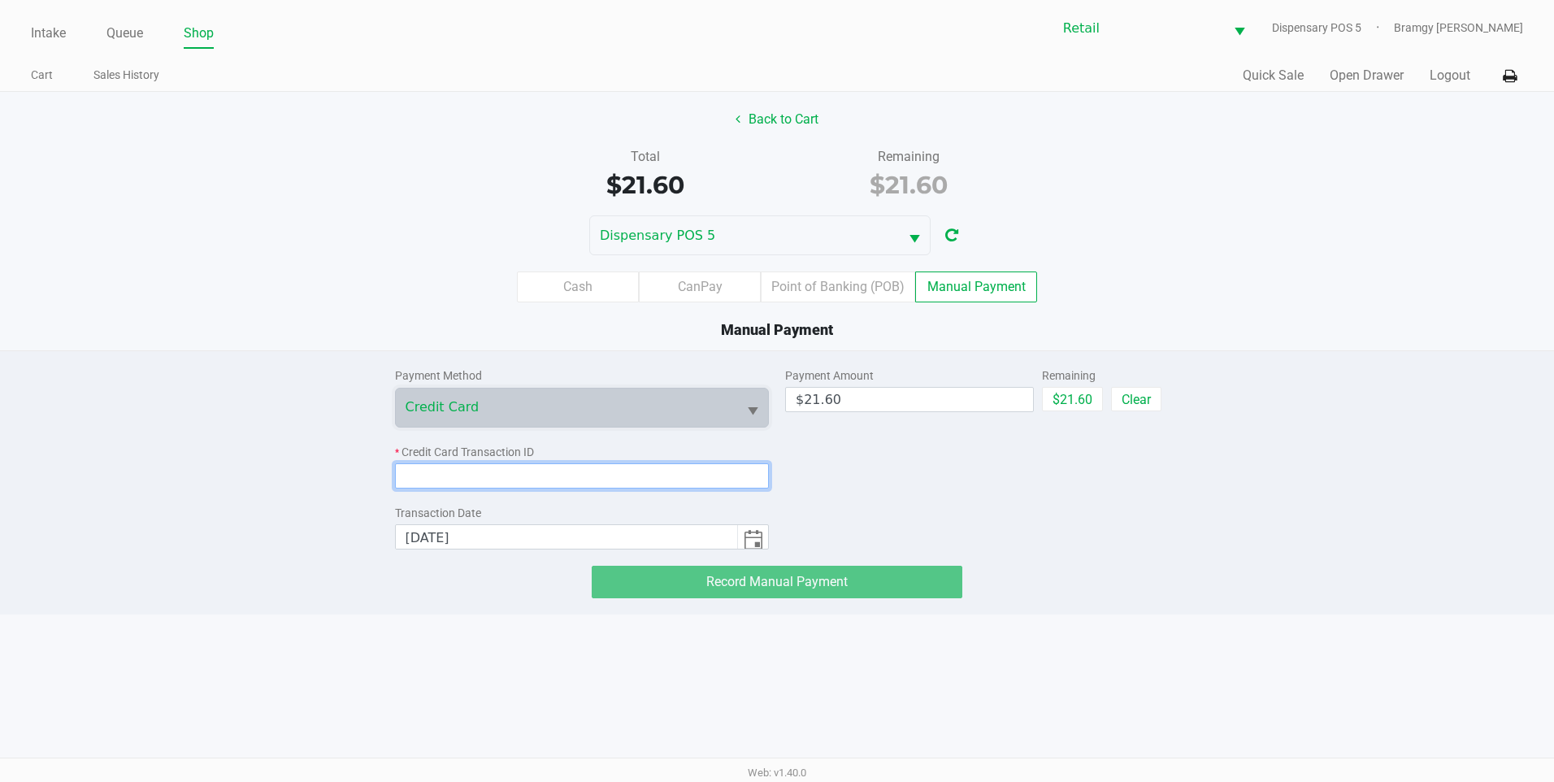
click at [499, 472] on input at bounding box center [582, 475] width 375 height 25
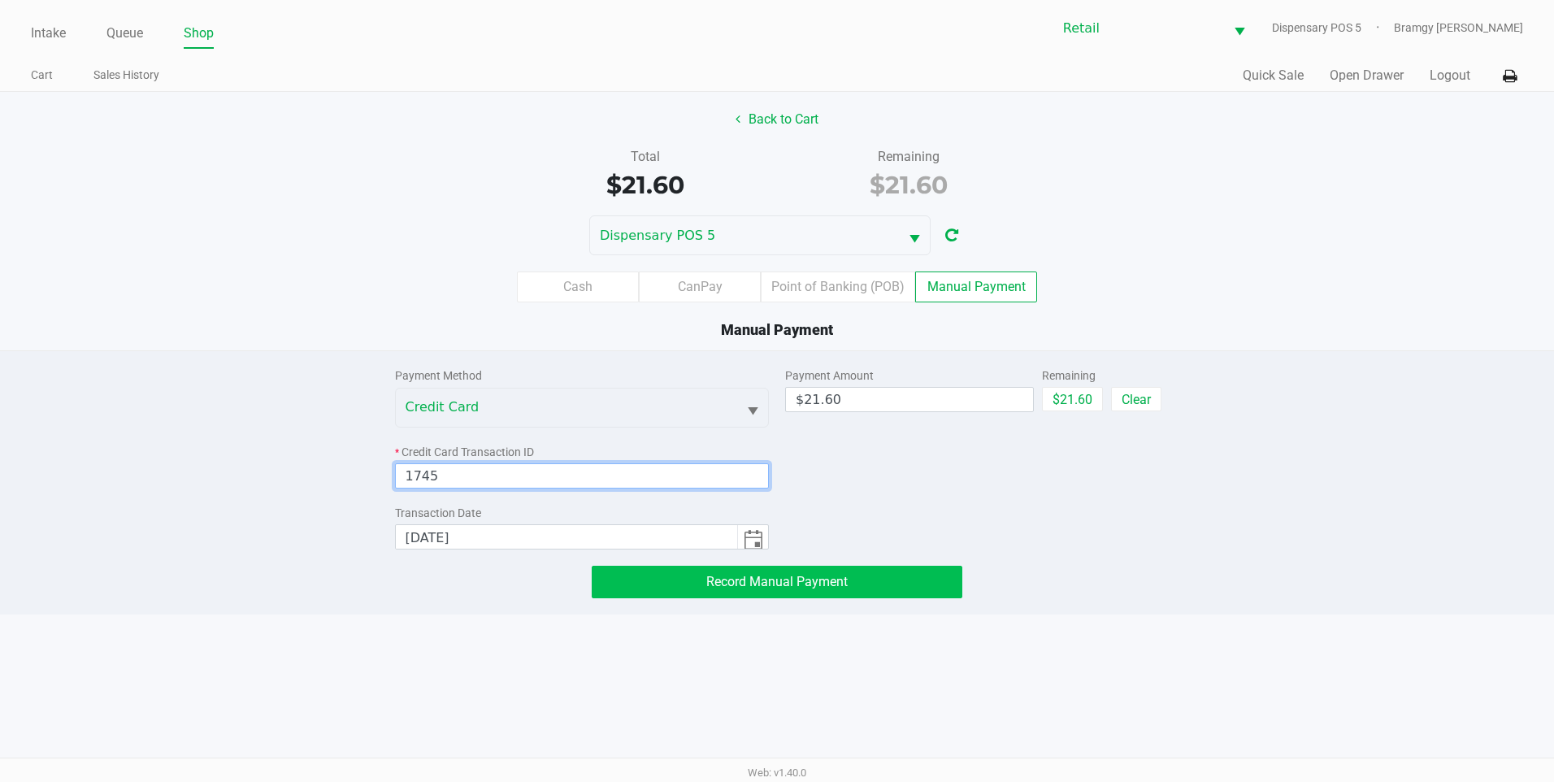
type input "1745"
click at [716, 588] on span "Record Manual Payment" at bounding box center [776, 581] width 141 height 15
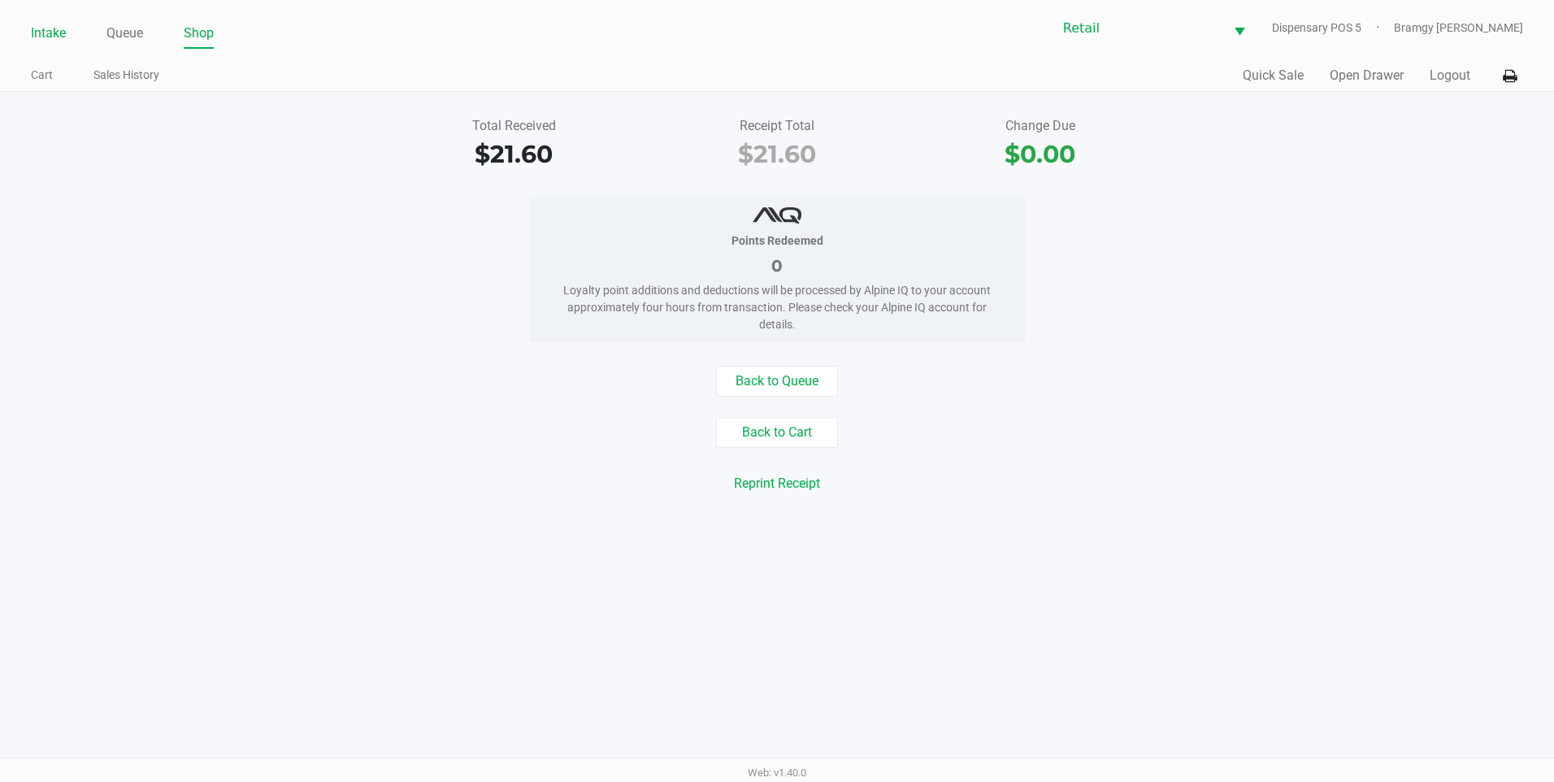
click at [50, 28] on link "Intake" at bounding box center [48, 33] width 35 height 23
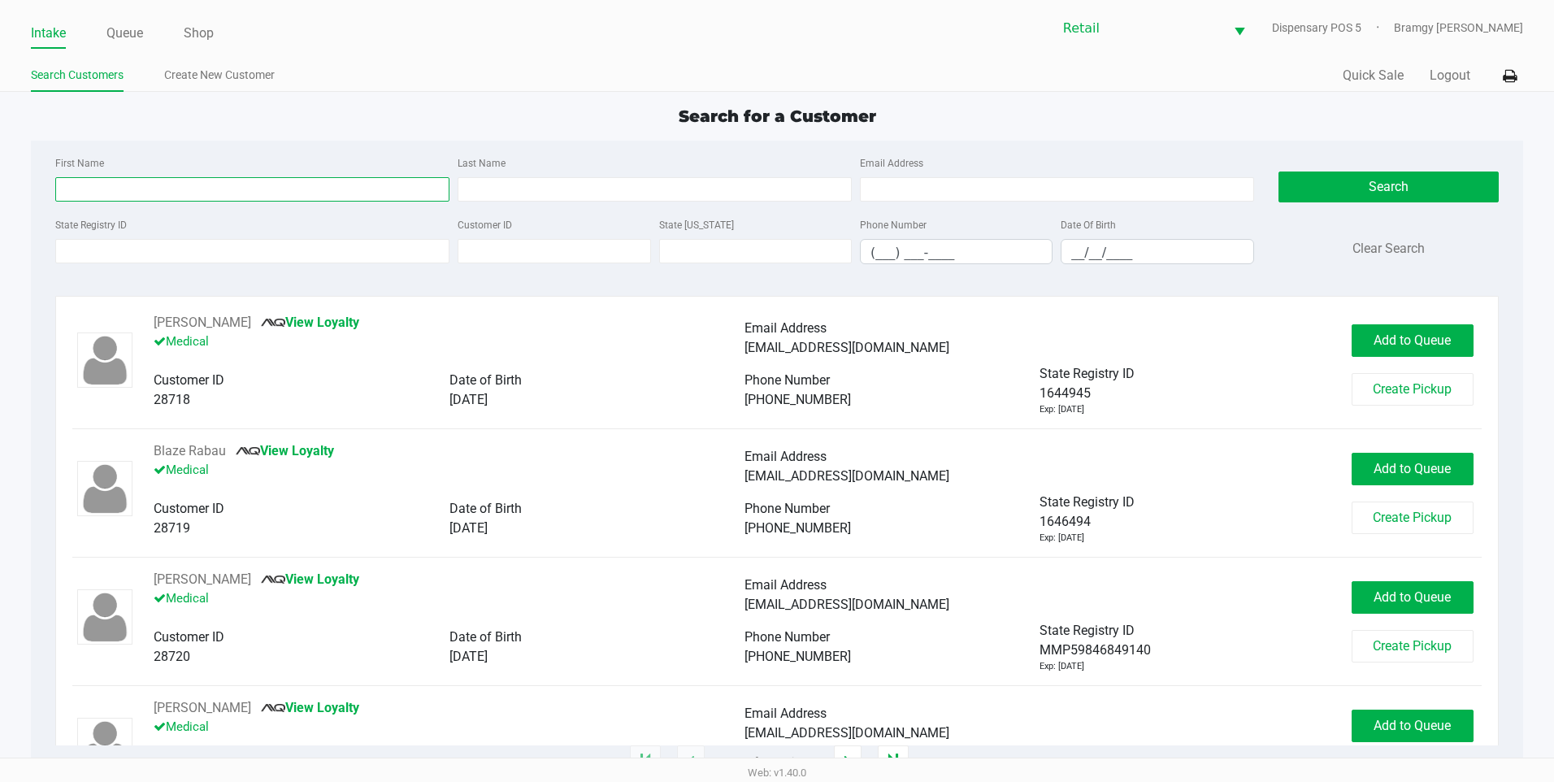
click at [124, 181] on input "First Name" at bounding box center [252, 189] width 394 height 24
type input "andrew"
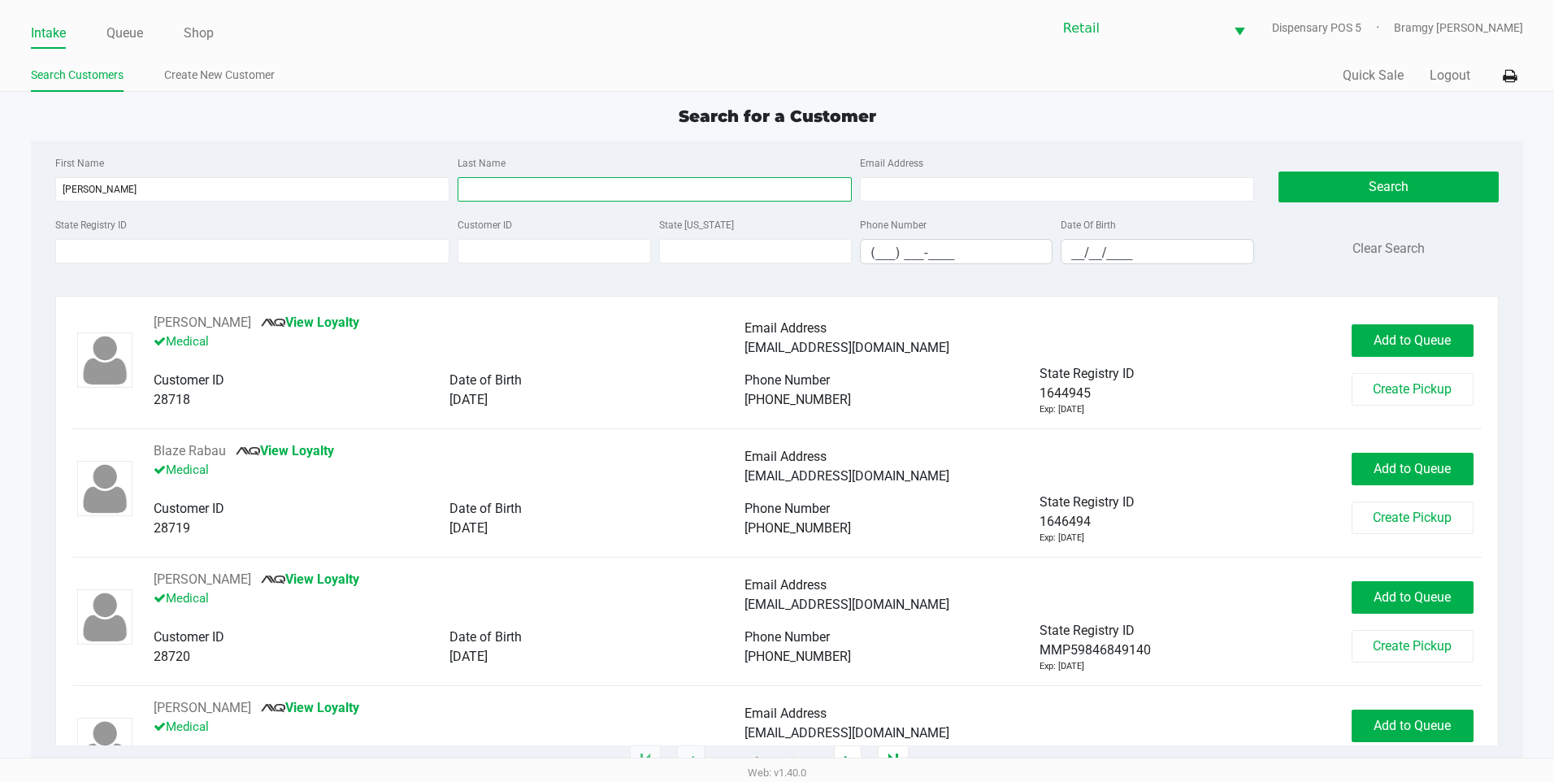
drag, startPoint x: 533, startPoint y: 197, endPoint x: 467, endPoint y: 214, distance: 68.0
click at [533, 197] on input "Last Name" at bounding box center [655, 189] width 394 height 24
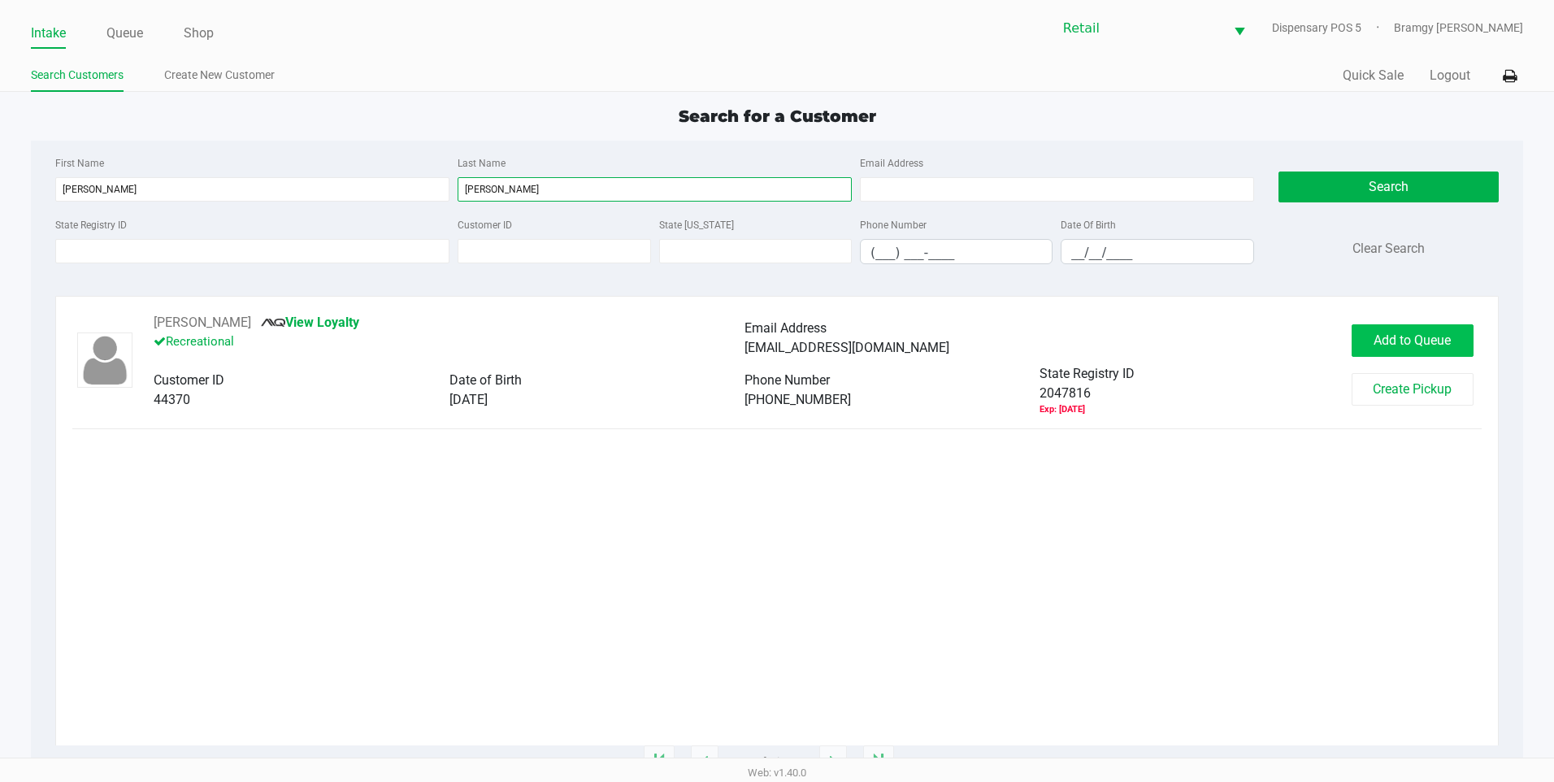
type input "laprade"
click at [1410, 349] on button "Add to Queue" at bounding box center [1413, 340] width 122 height 33
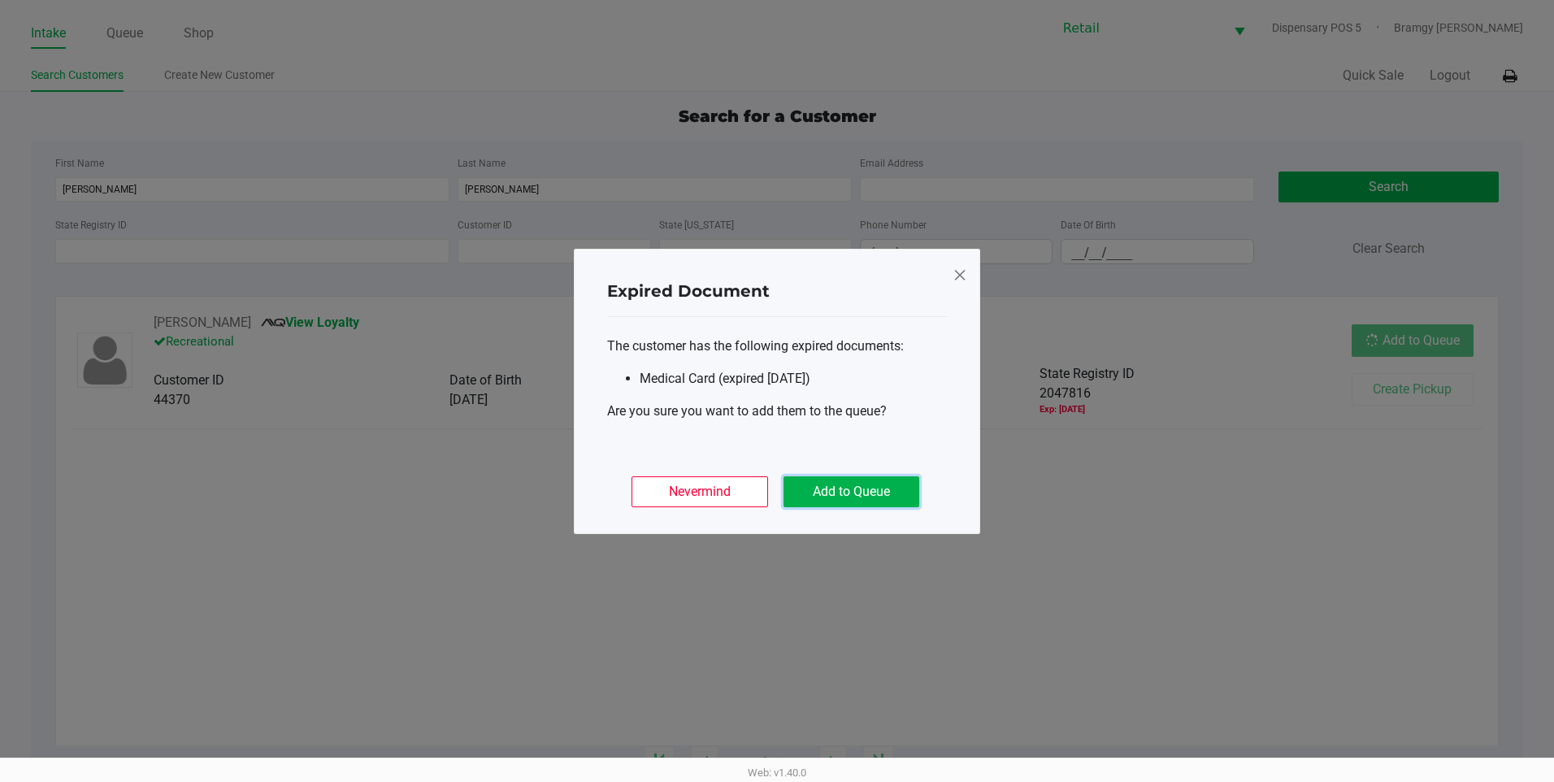
drag, startPoint x: 862, startPoint y: 496, endPoint x: 856, endPoint y: 487, distance: 10.6
click at [863, 496] on button "Add to Queue" at bounding box center [852, 491] width 136 height 31
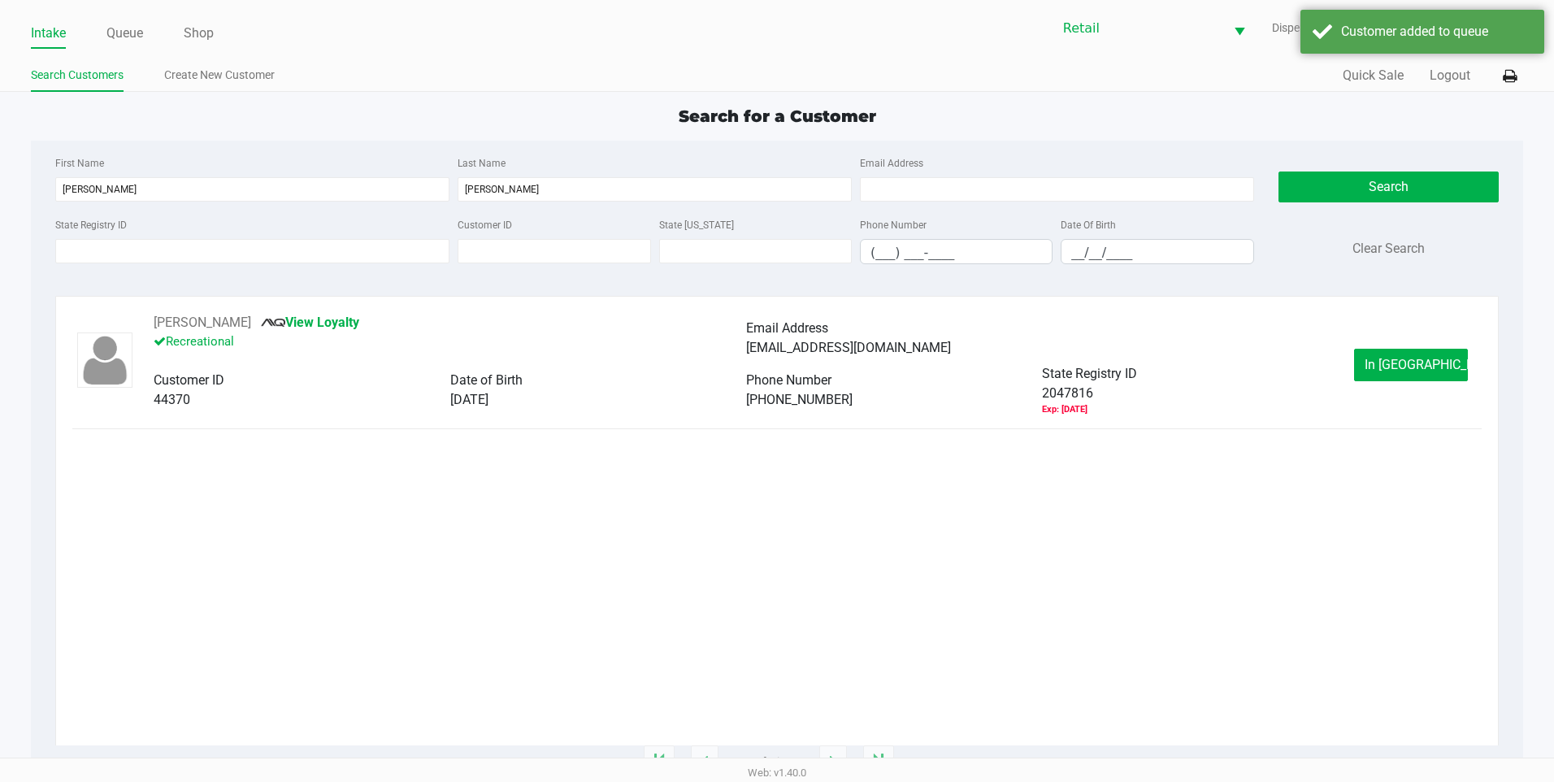
click at [133, 54] on div "Intake Queue Shop Retail Dispensary POS 5 Bramgy Brito Search Customers Create …" at bounding box center [777, 46] width 1554 height 92
click at [128, 19] on div "Intake Queue Shop" at bounding box center [404, 33] width 746 height 30
click at [128, 23] on link "Queue" at bounding box center [124, 33] width 37 height 23
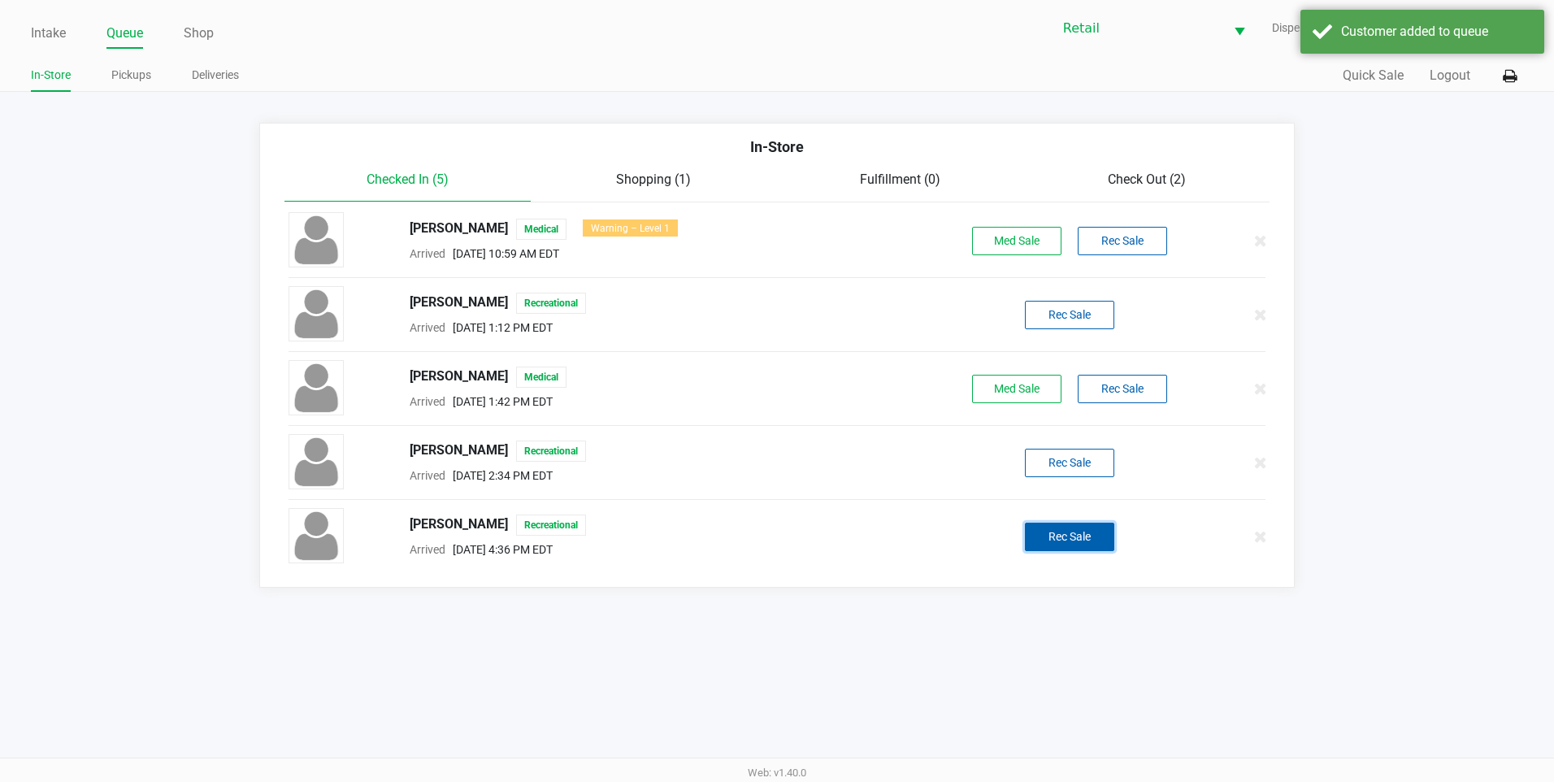
click at [1093, 538] on button "Rec Sale" at bounding box center [1069, 537] width 89 height 28
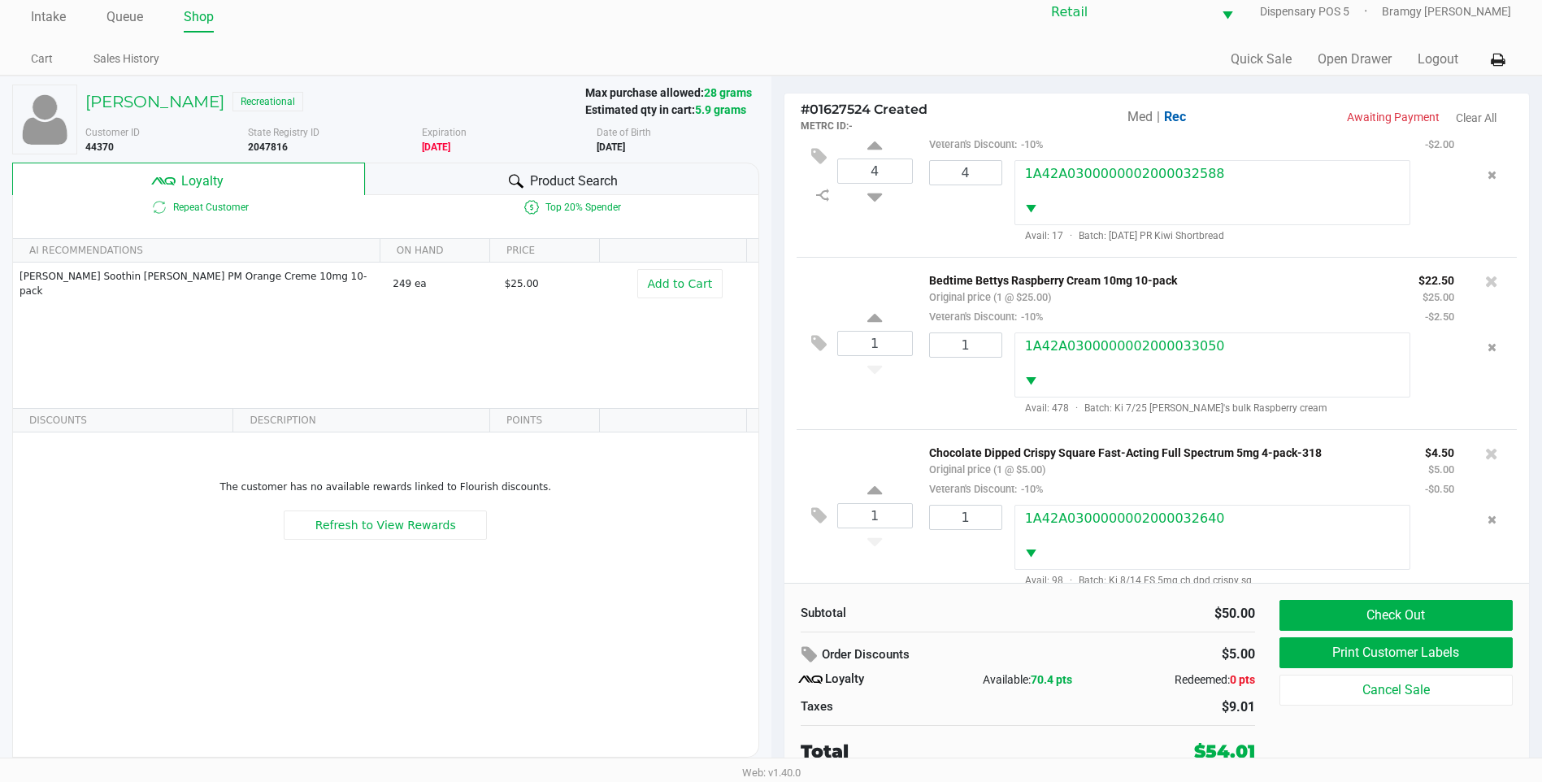
scroll to position [78, 0]
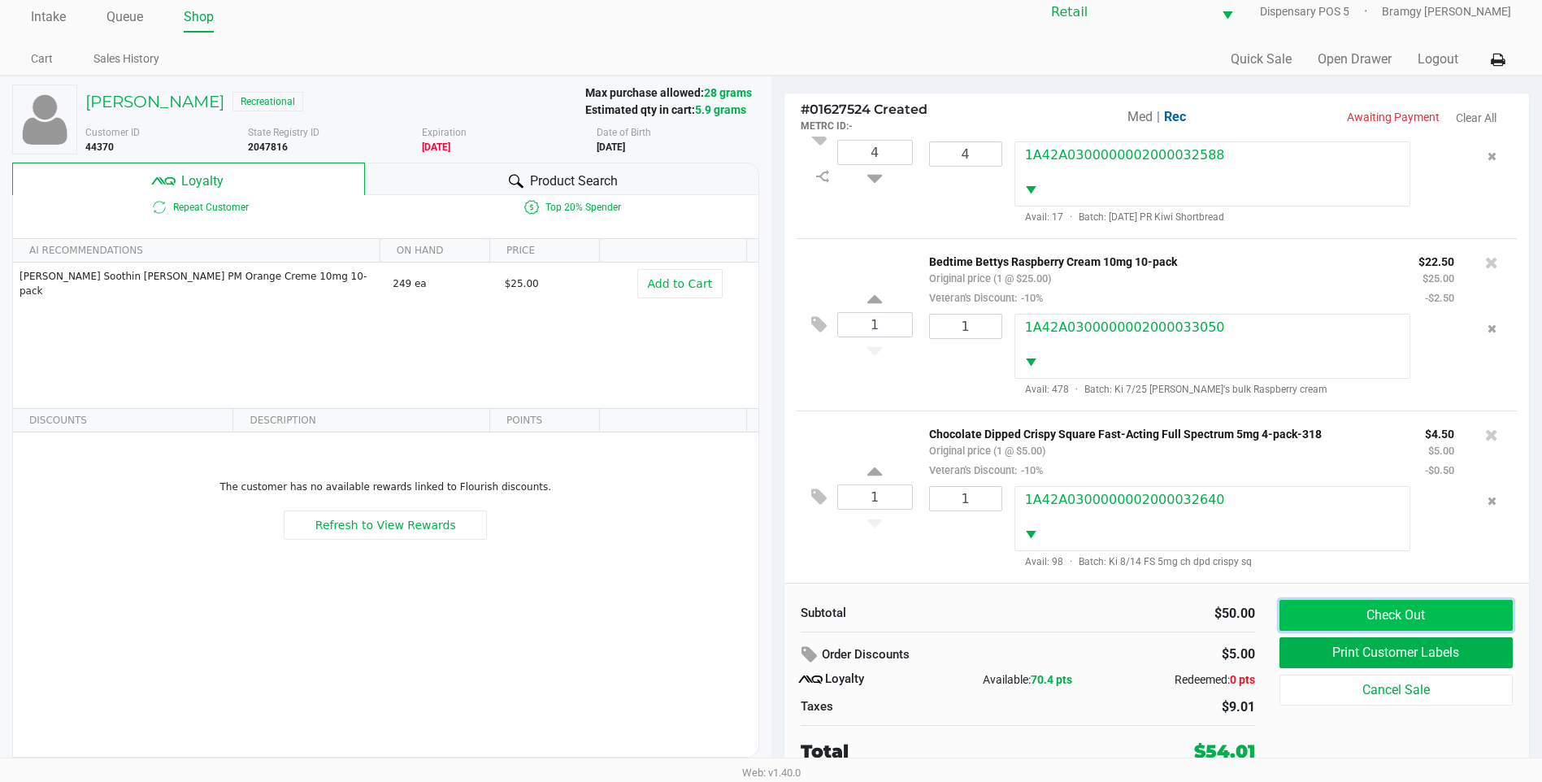
click at [1362, 615] on button "Check Out" at bounding box center [1396, 615] width 233 height 31
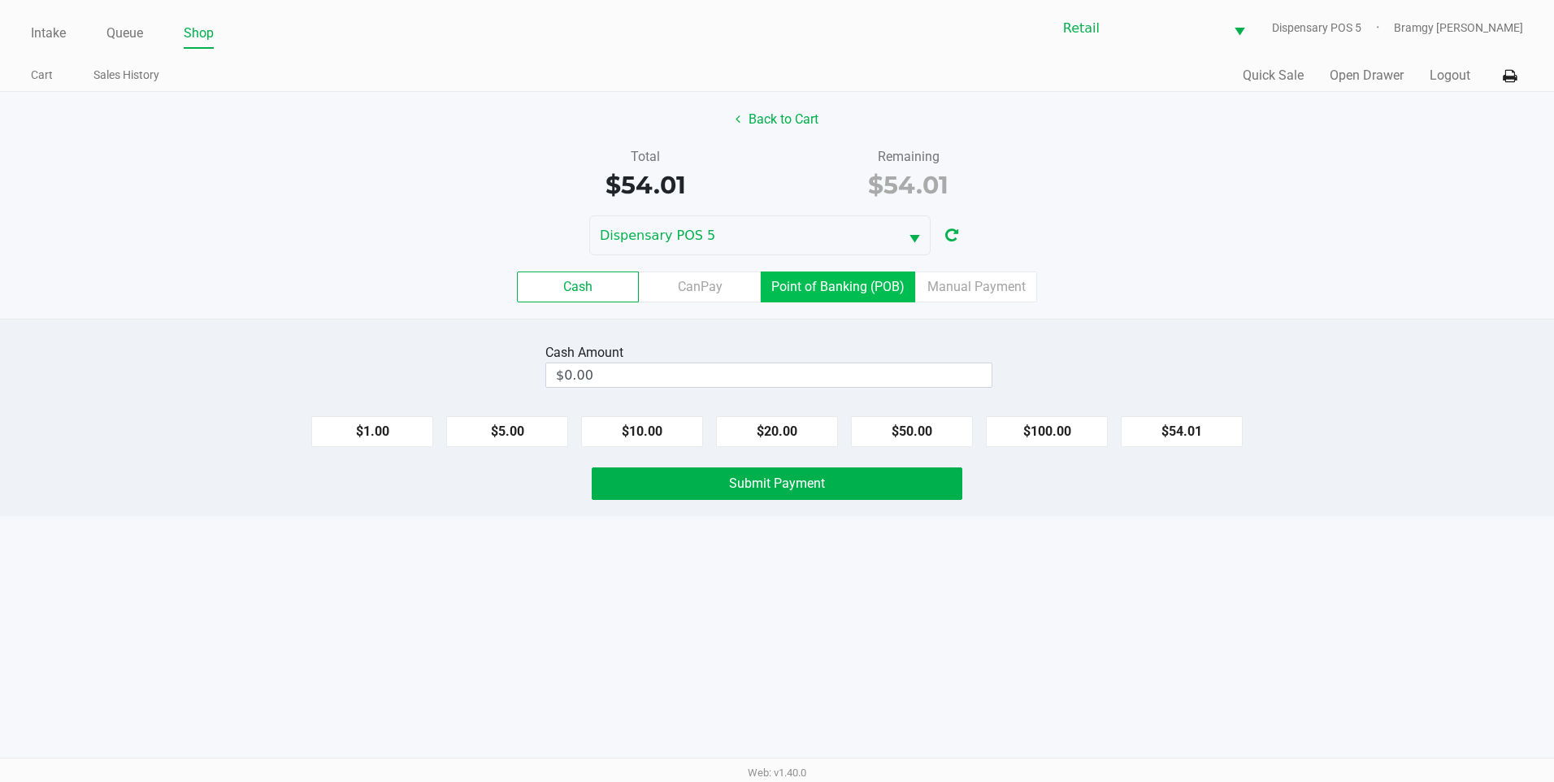
click at [849, 297] on label "Point of Banking (POB)" at bounding box center [838, 287] width 154 height 31
click at [0, 0] on 7 "Point of Banking (POB)" at bounding box center [0, 0] width 0 height 0
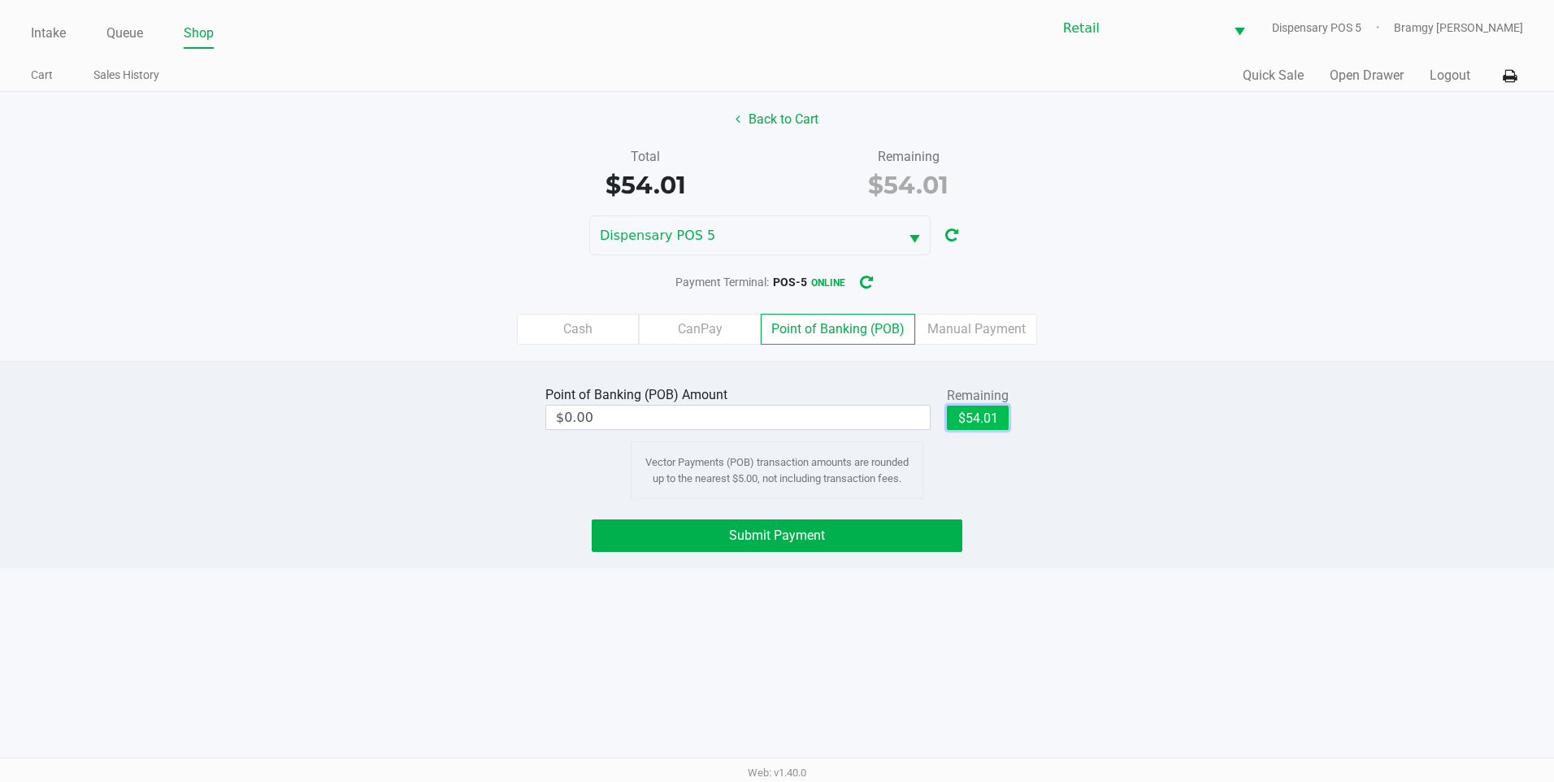
click at [990, 424] on button "$54.01" at bounding box center [978, 418] width 62 height 24
type input "$54.01"
click at [821, 541] on span "Submit Payment" at bounding box center [777, 535] width 96 height 15
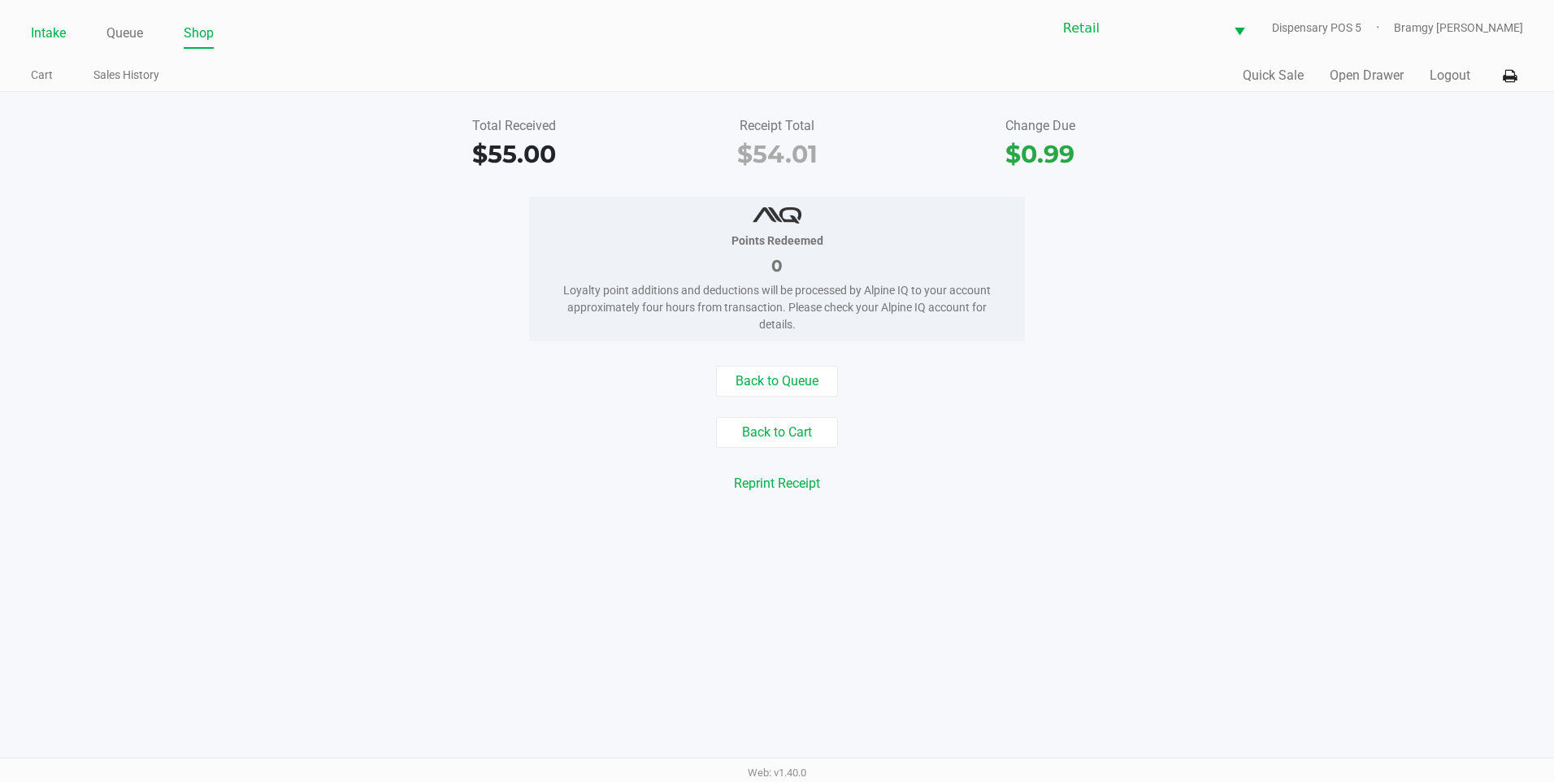
click at [46, 27] on link "Intake" at bounding box center [48, 33] width 35 height 23
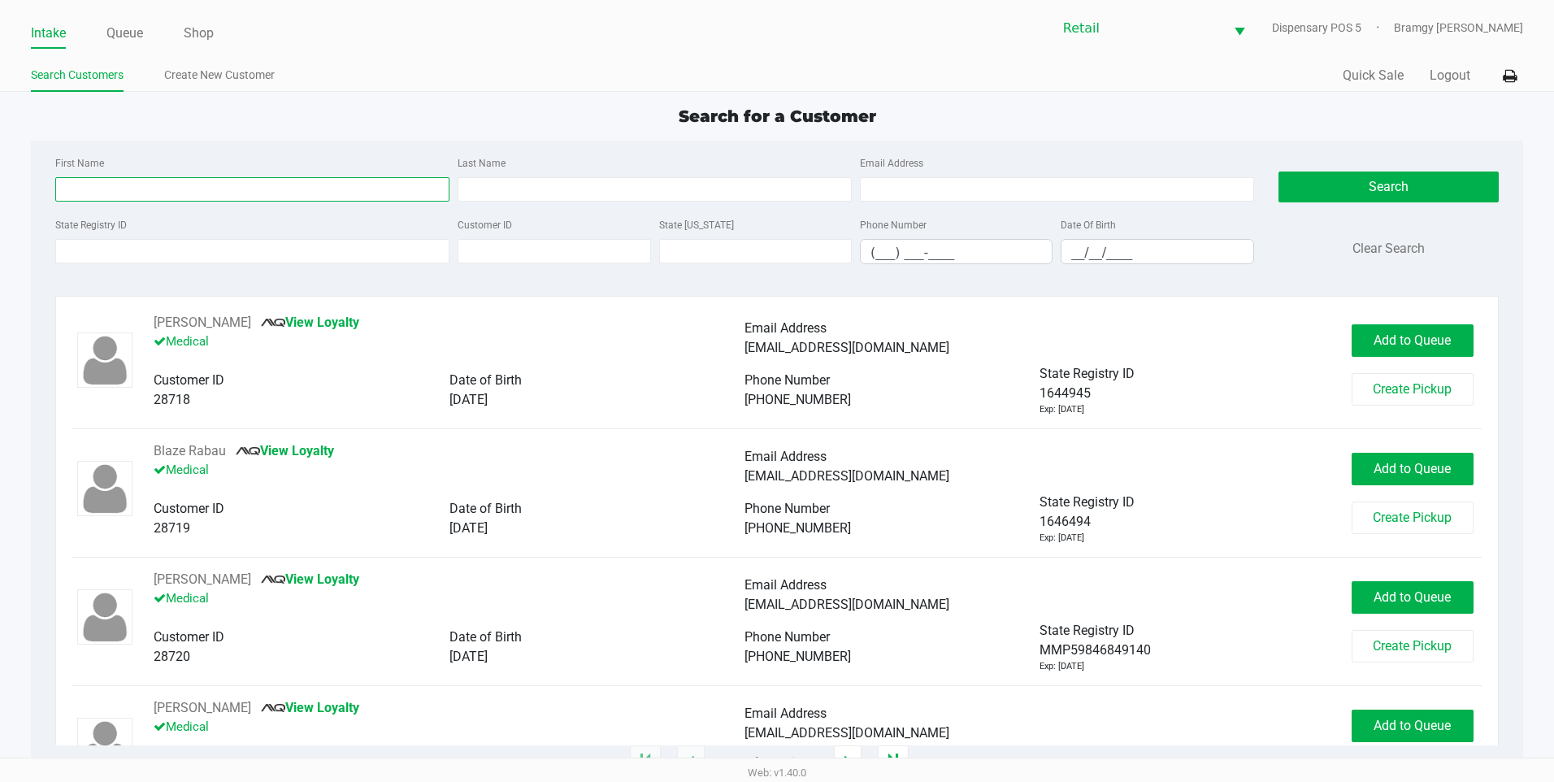
click at [151, 198] on input "First Name" at bounding box center [252, 189] width 394 height 24
type input "max"
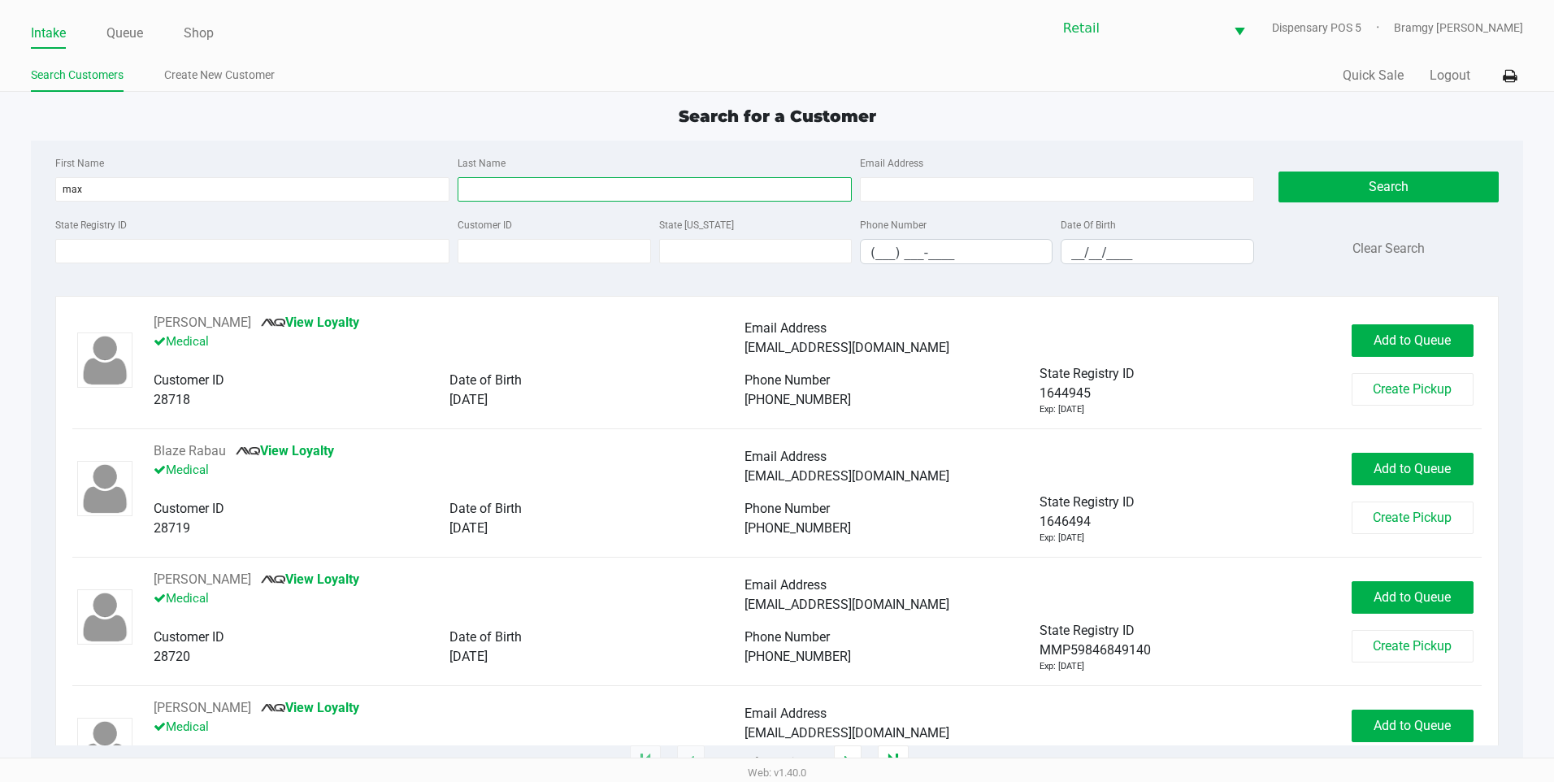
click at [514, 192] on input "Last Name" at bounding box center [655, 189] width 394 height 24
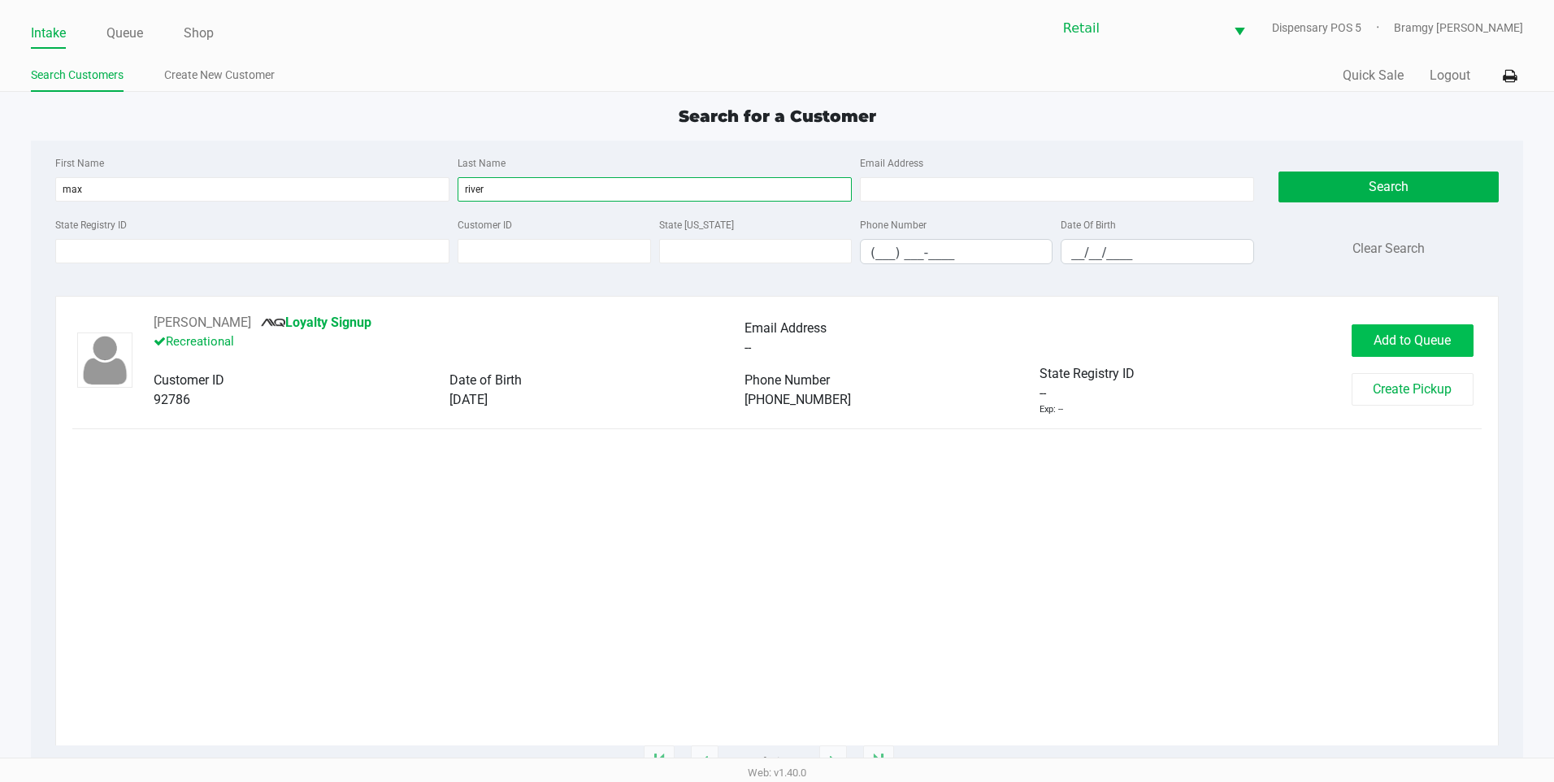
type input "river"
click at [1426, 344] on span "Add to Queue" at bounding box center [1412, 339] width 77 height 15
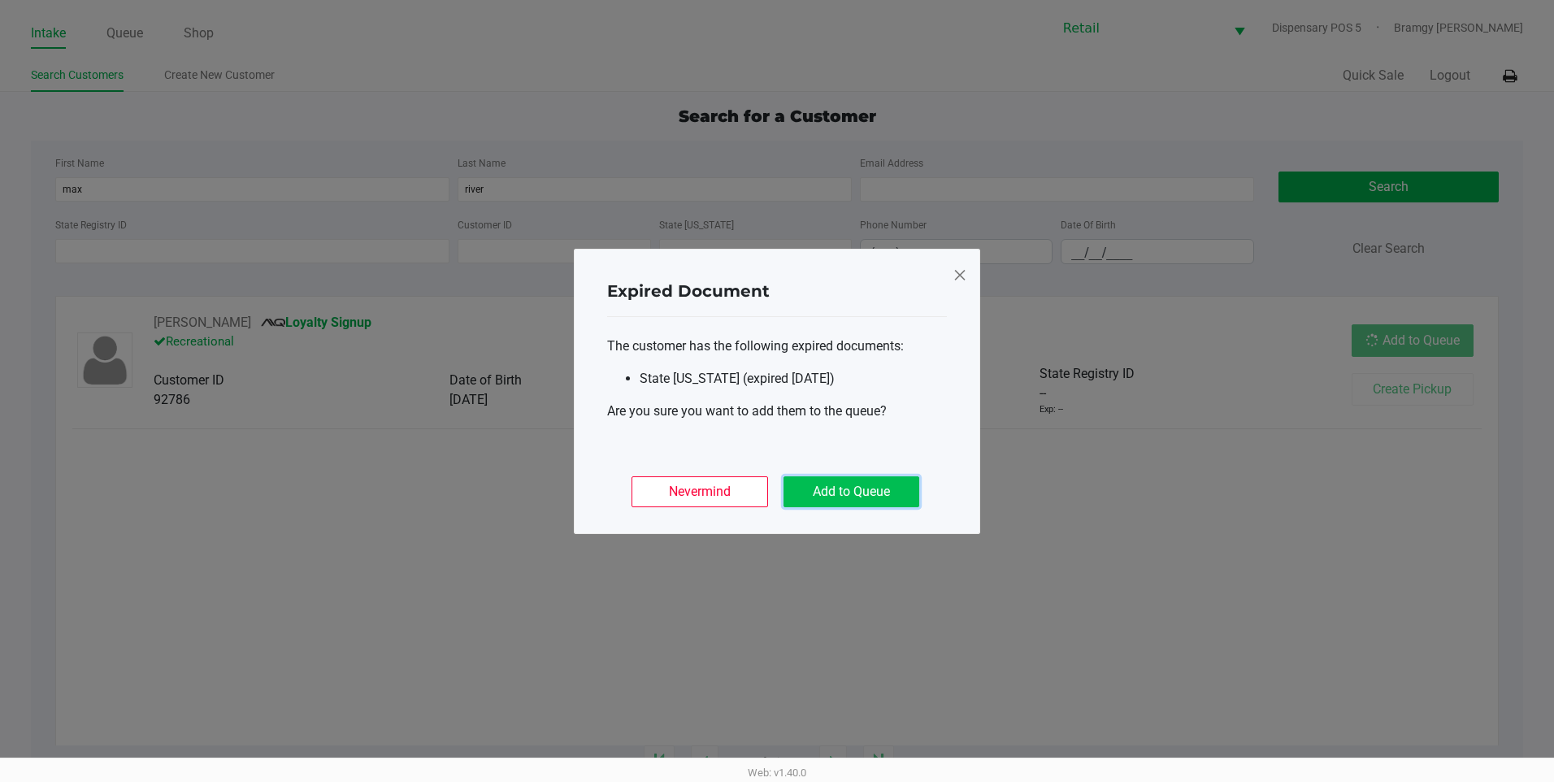
click at [860, 498] on button "Add to Queue" at bounding box center [852, 491] width 136 height 31
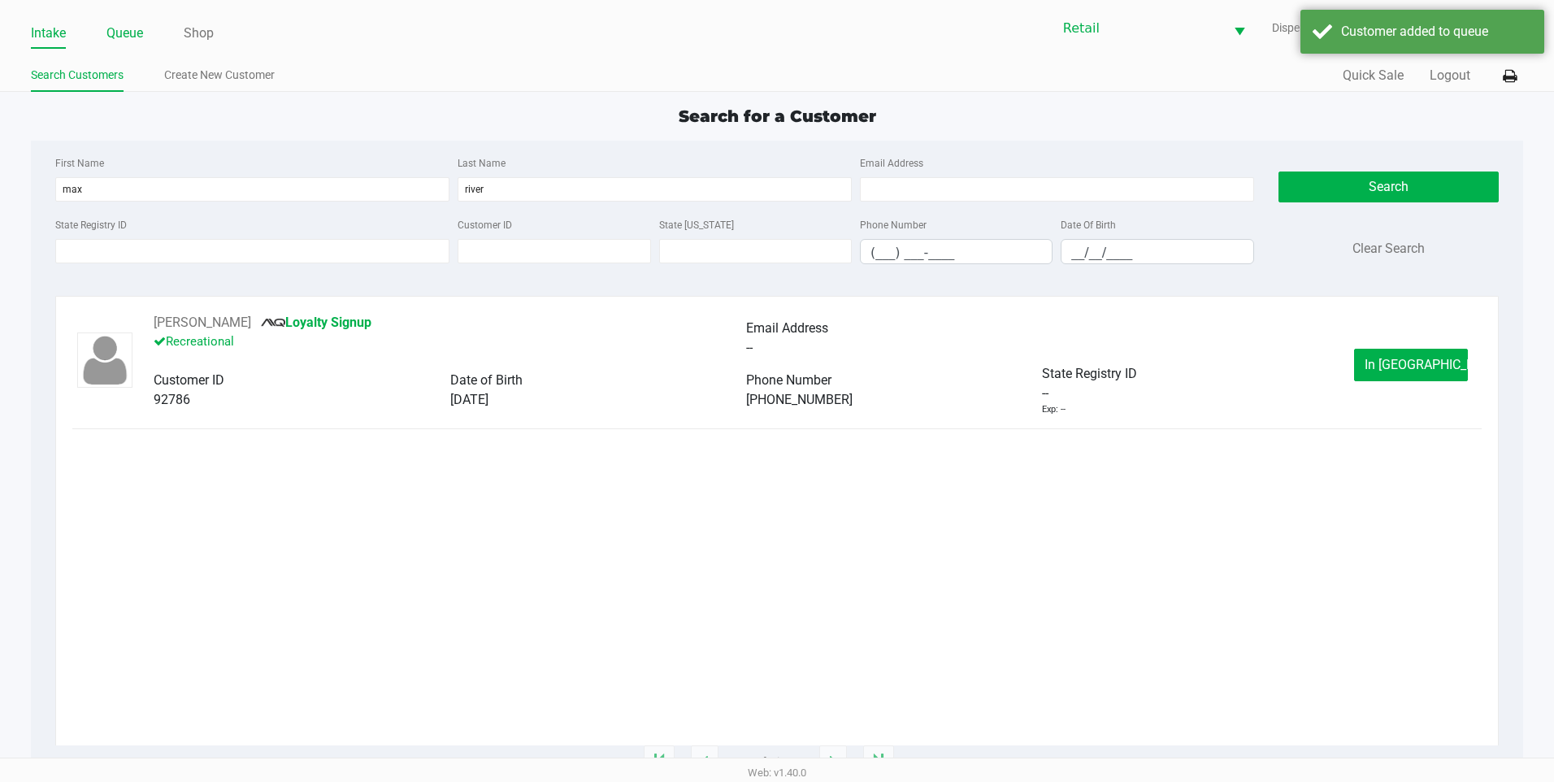
click at [119, 42] on link "Queue" at bounding box center [124, 33] width 37 height 23
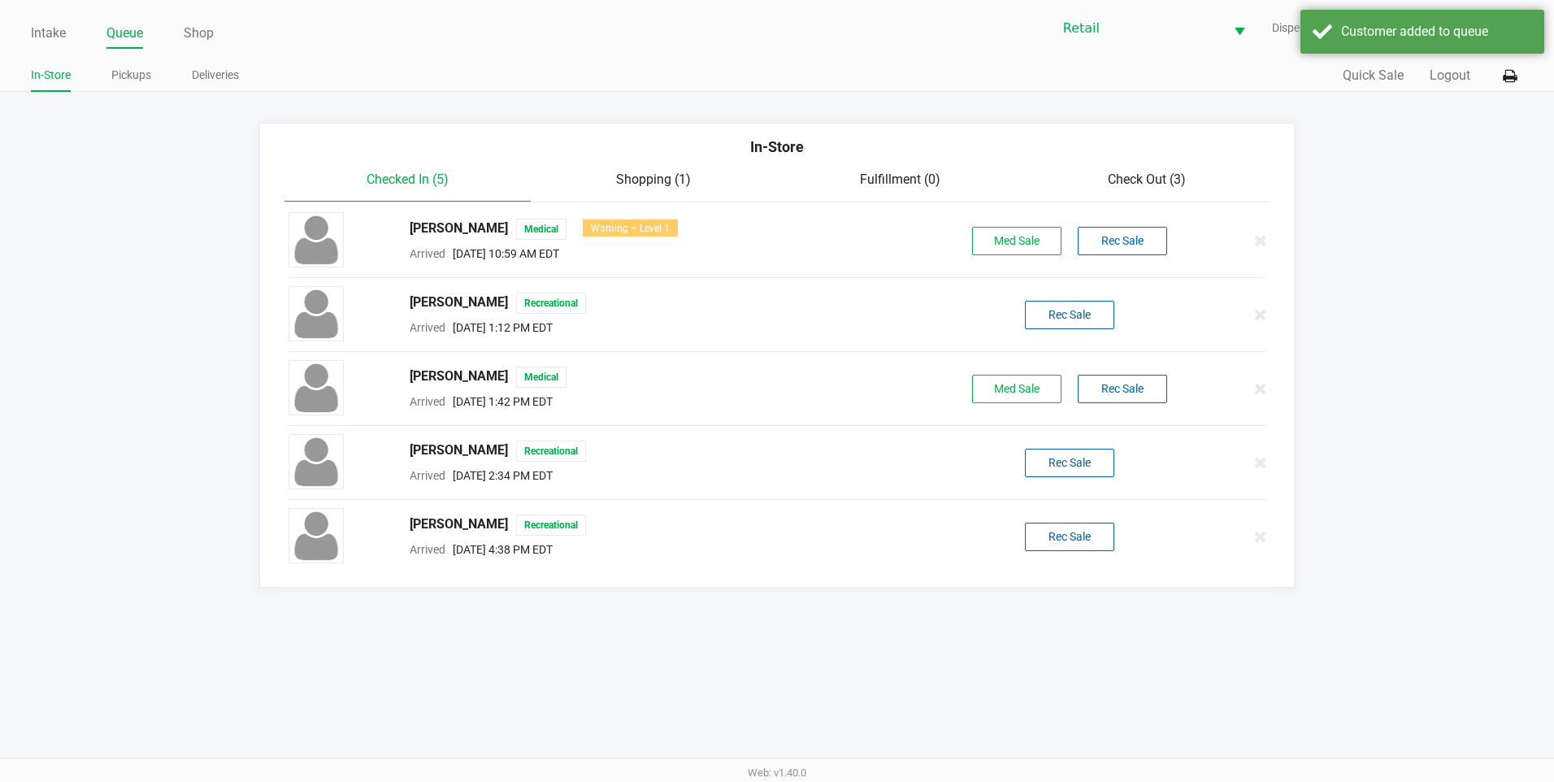
click at [1102, 554] on div "Max Rivero Recreational Arrived Aug 27, 2025 4:38 PM EDT Rec Sale" at bounding box center [777, 536] width 1002 height 57
click at [1097, 548] on button "Rec Sale" at bounding box center [1069, 537] width 89 height 28
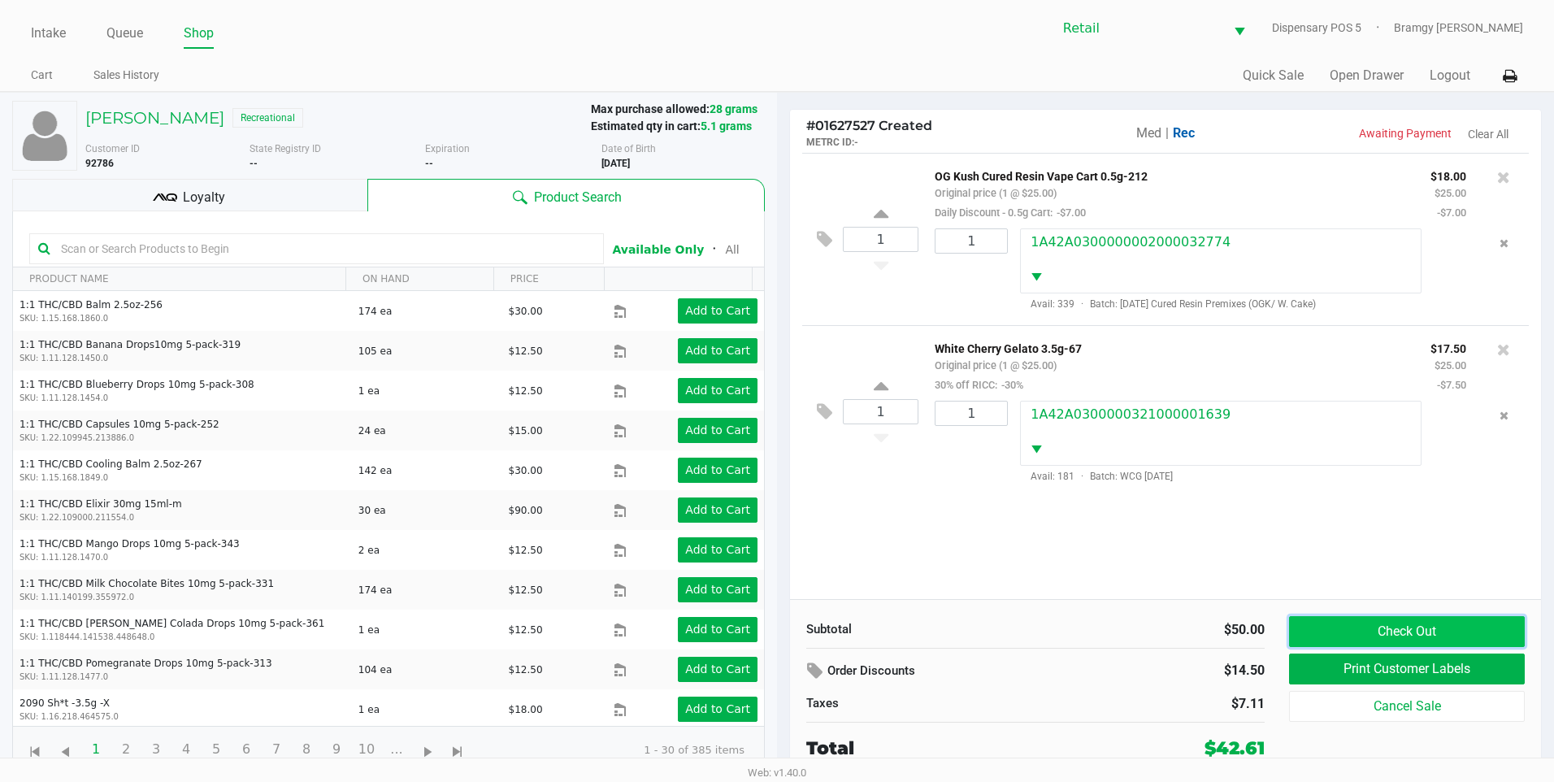
click at [1413, 624] on button "Check Out" at bounding box center [1407, 631] width 236 height 31
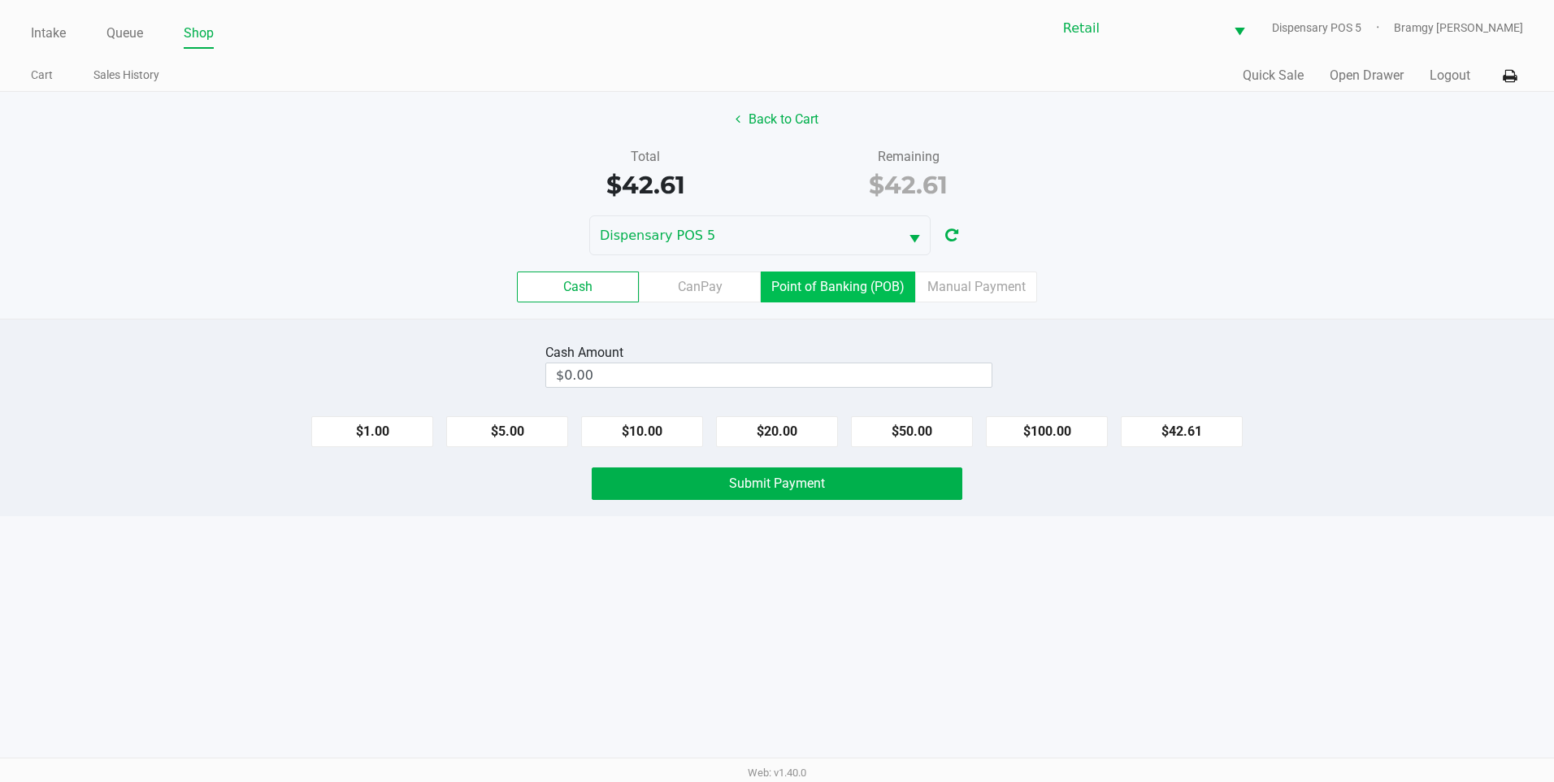
click at [873, 289] on label "Point of Banking (POB)" at bounding box center [838, 287] width 154 height 31
click at [0, 0] on 7 "Point of Banking (POB)" at bounding box center [0, 0] width 0 height 0
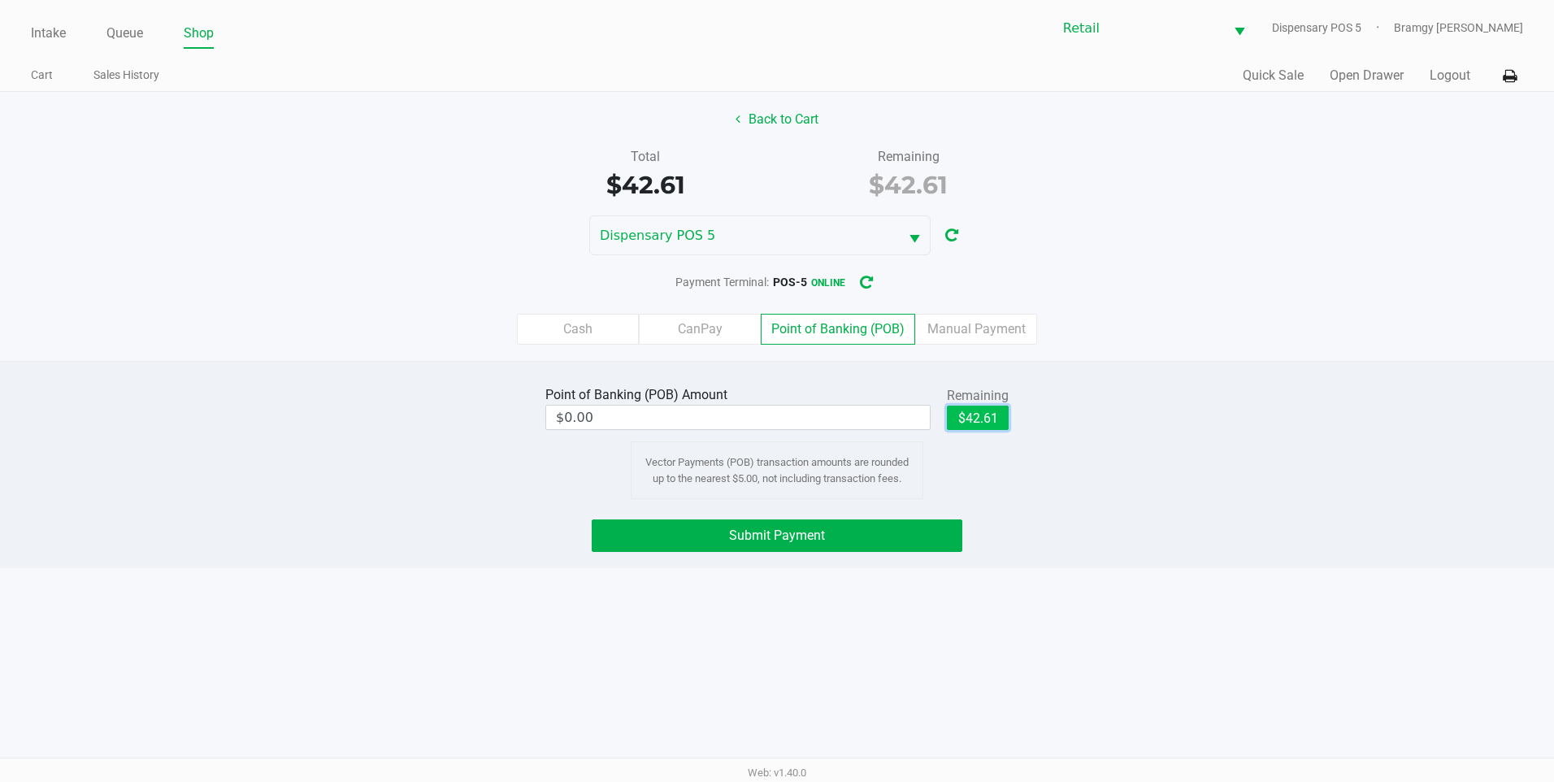
click at [983, 406] on button "$42.61" at bounding box center [978, 418] width 62 height 24
type input "$42.61"
click at [823, 541] on span "Submit Payment" at bounding box center [777, 535] width 96 height 15
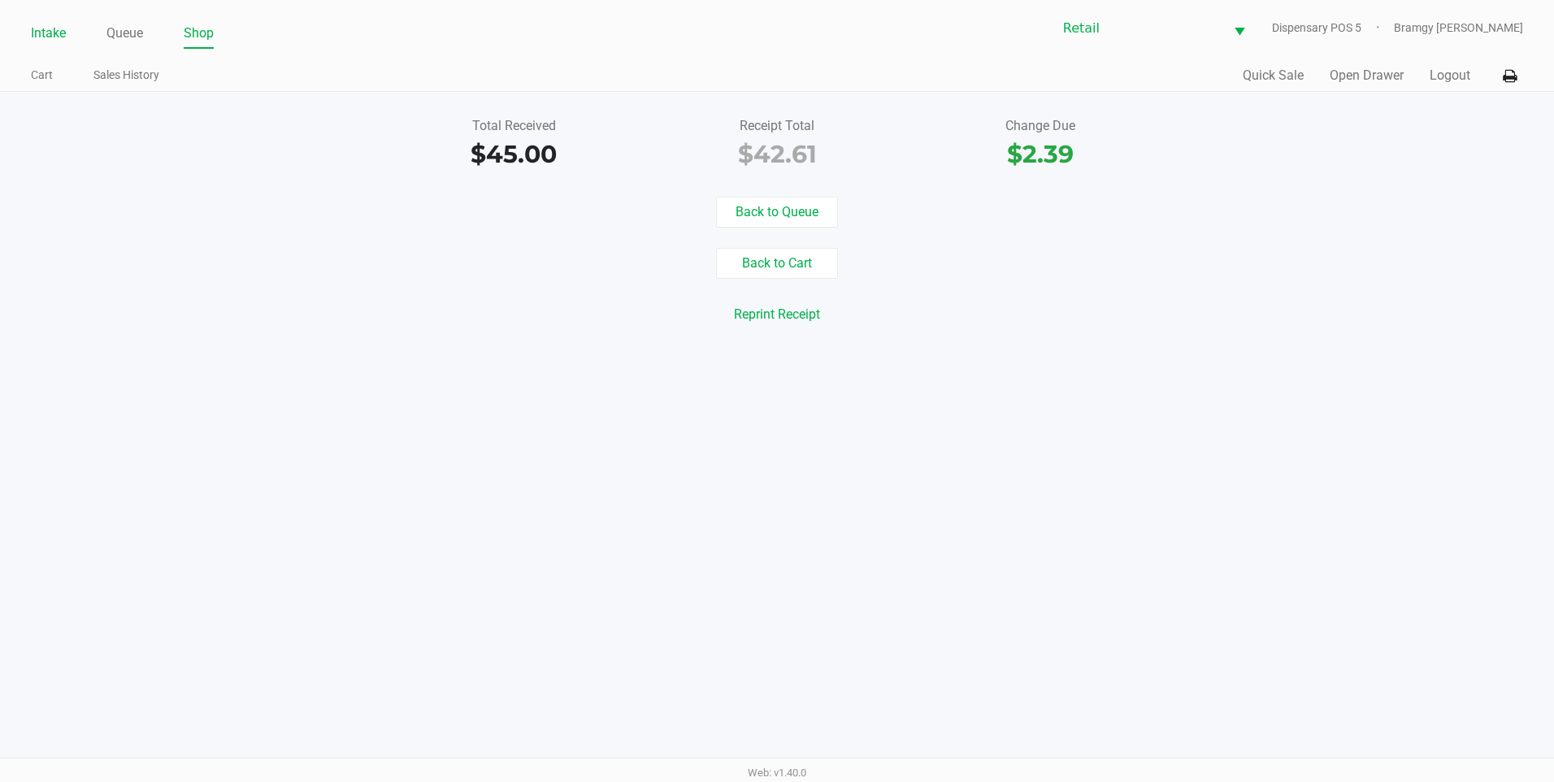
click at [42, 37] on link "Intake" at bounding box center [48, 33] width 35 height 23
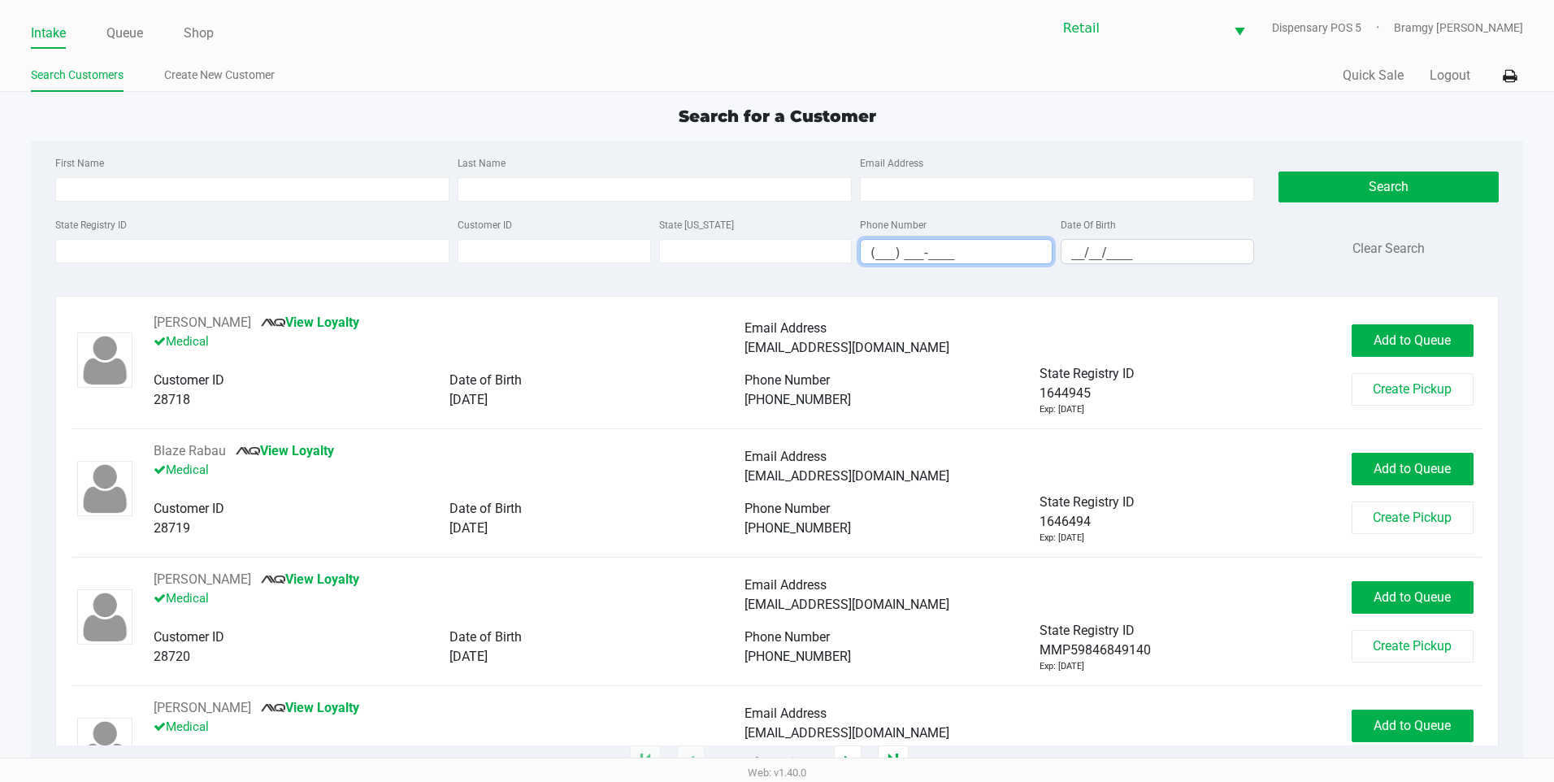
drag, startPoint x: 875, startPoint y: 259, endPoint x: 883, endPoint y: 259, distance: 8.2
click at [875, 259] on input "(___) ___-____" at bounding box center [956, 252] width 191 height 25
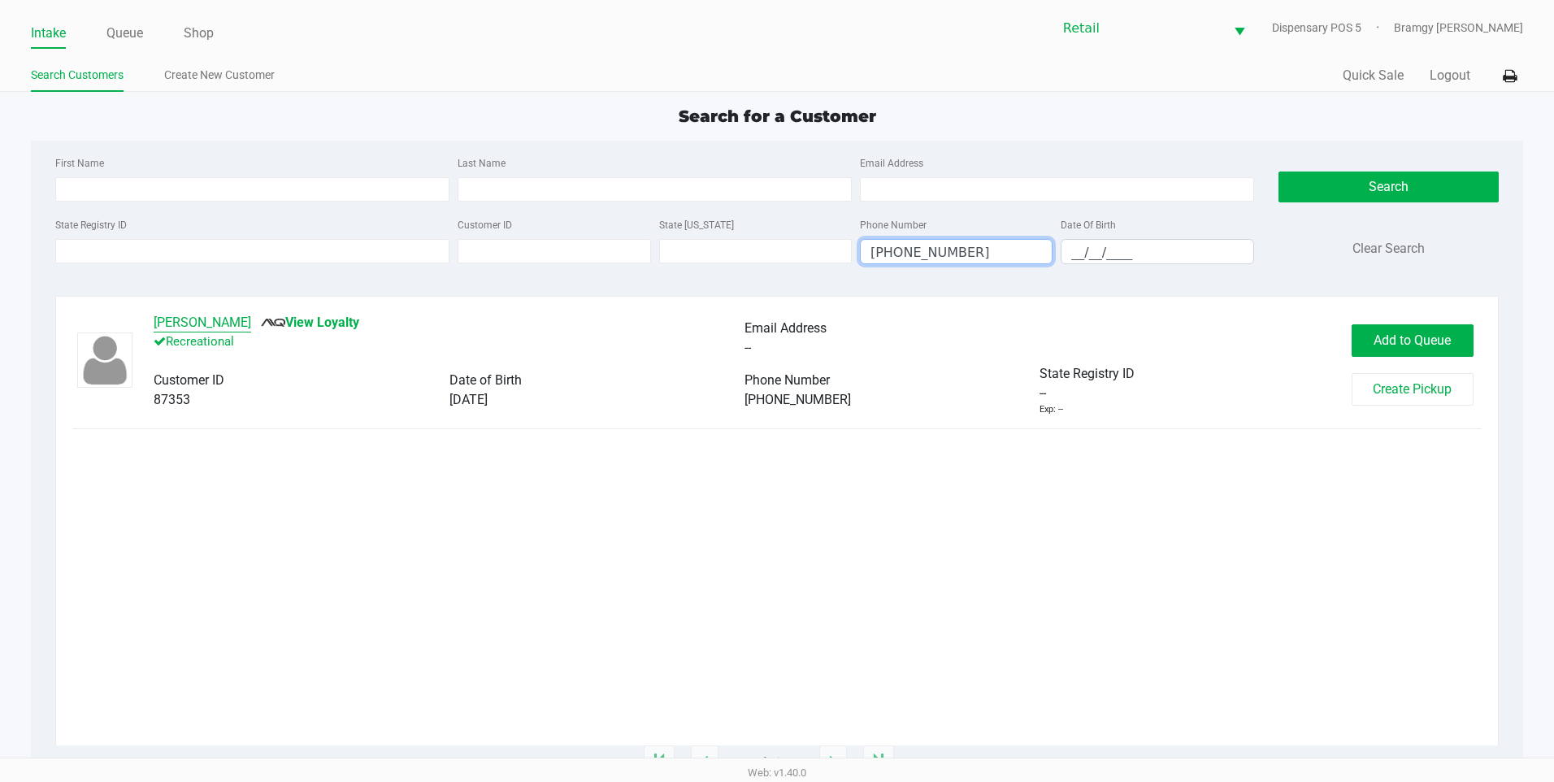
type input "(401) 572-1306"
click at [178, 319] on button "Derek Pasquale" at bounding box center [203, 323] width 98 height 20
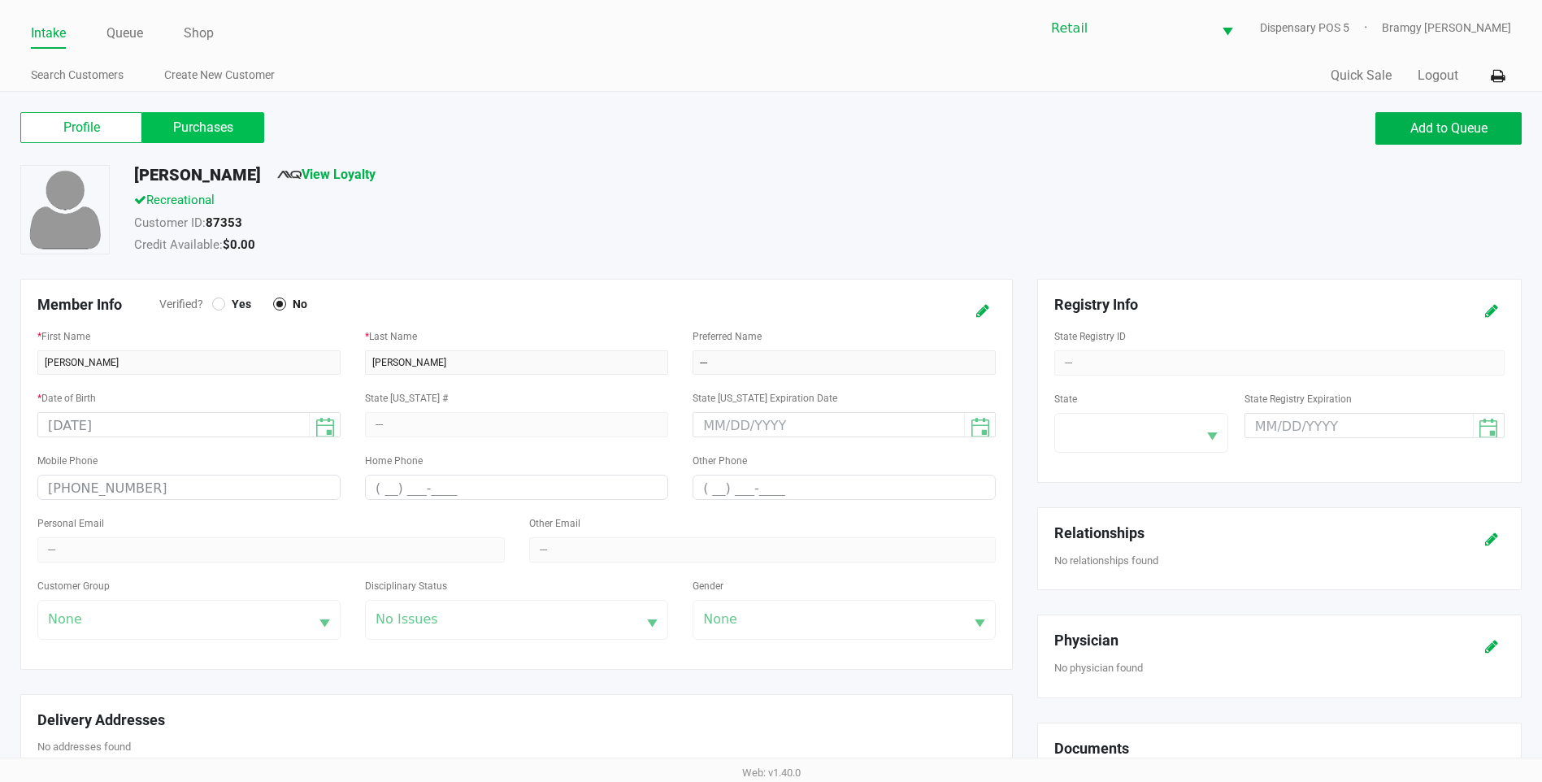
click at [207, 119] on label "Purchases" at bounding box center [203, 127] width 122 height 31
click at [0, 0] on 1 "Purchases" at bounding box center [0, 0] width 0 height 0
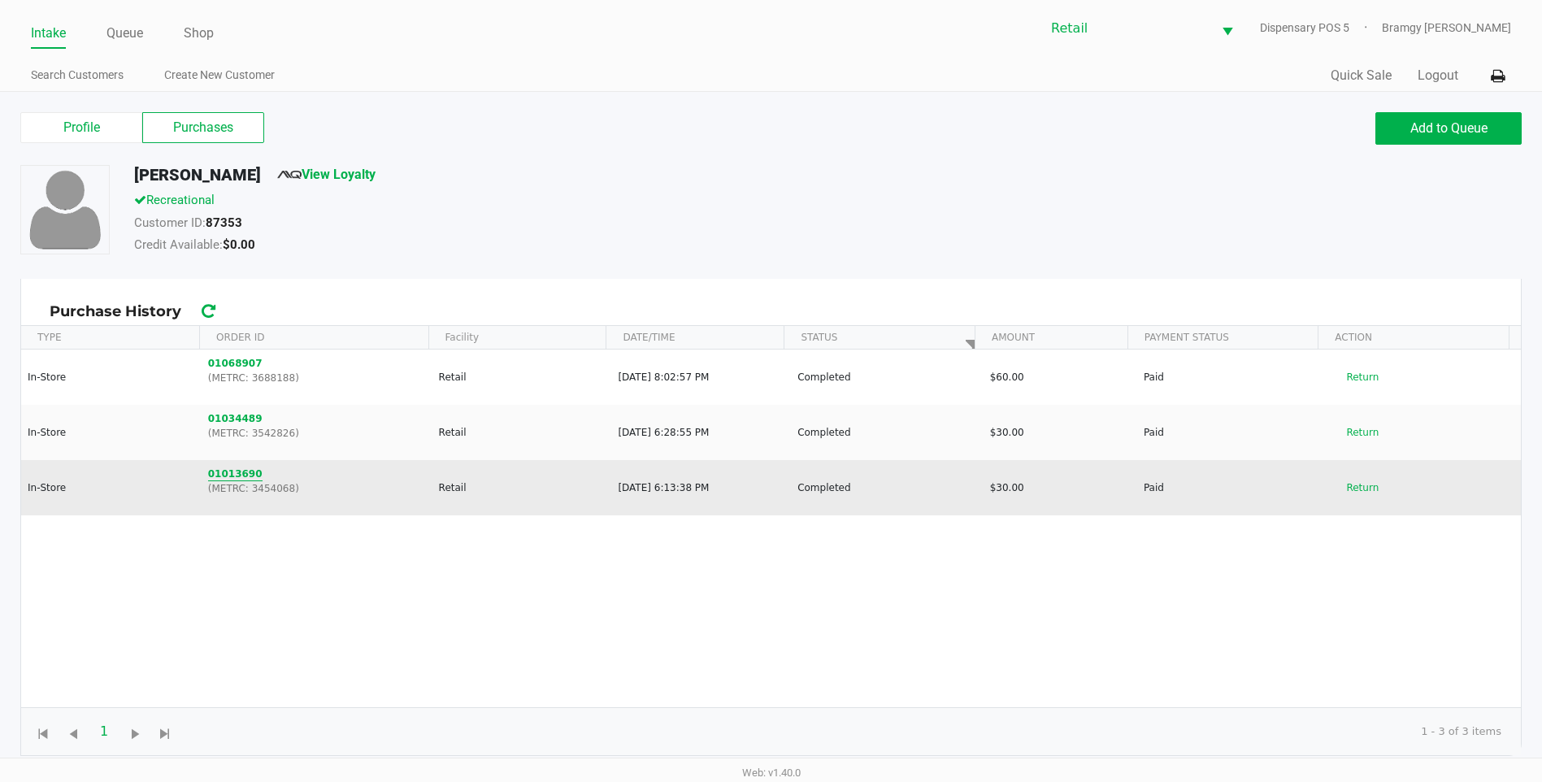
click at [221, 471] on button "01013690" at bounding box center [235, 474] width 54 height 15
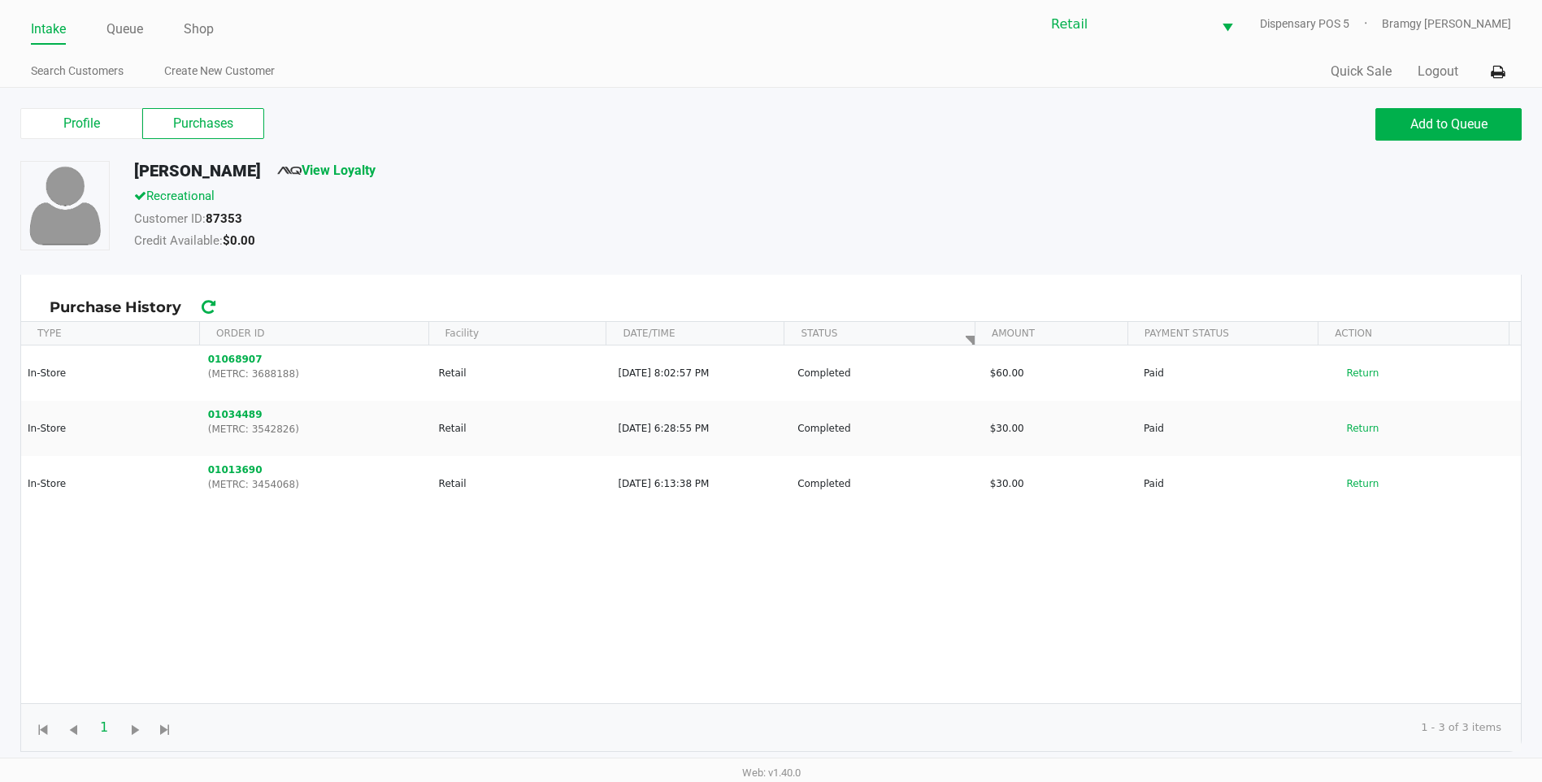
scroll to position [7, 0]
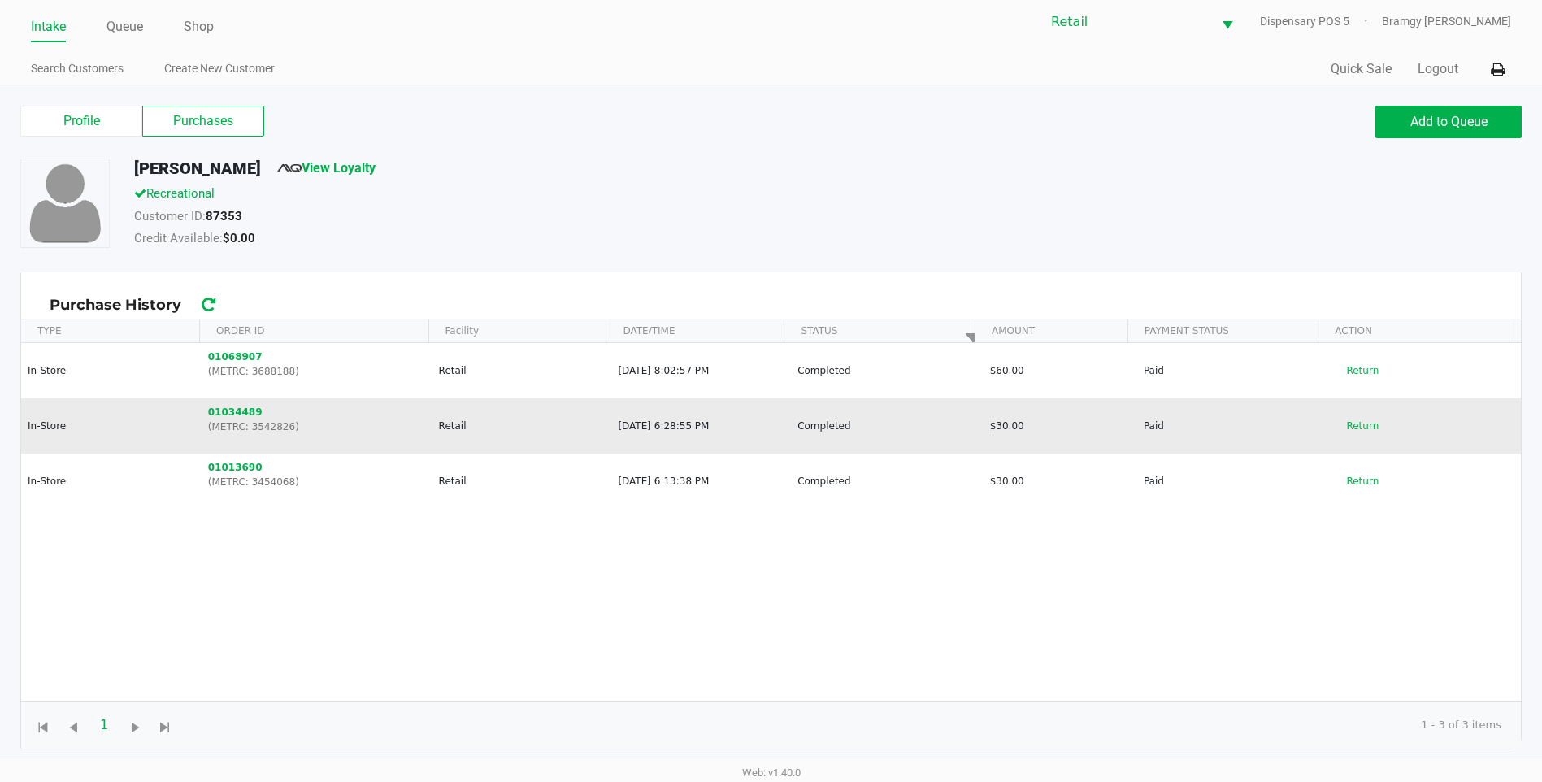
click at [223, 421] on p "(METRC: 3542826)" at bounding box center [316, 426] width 217 height 15
click at [223, 417] on button "01034489" at bounding box center [235, 412] width 54 height 15
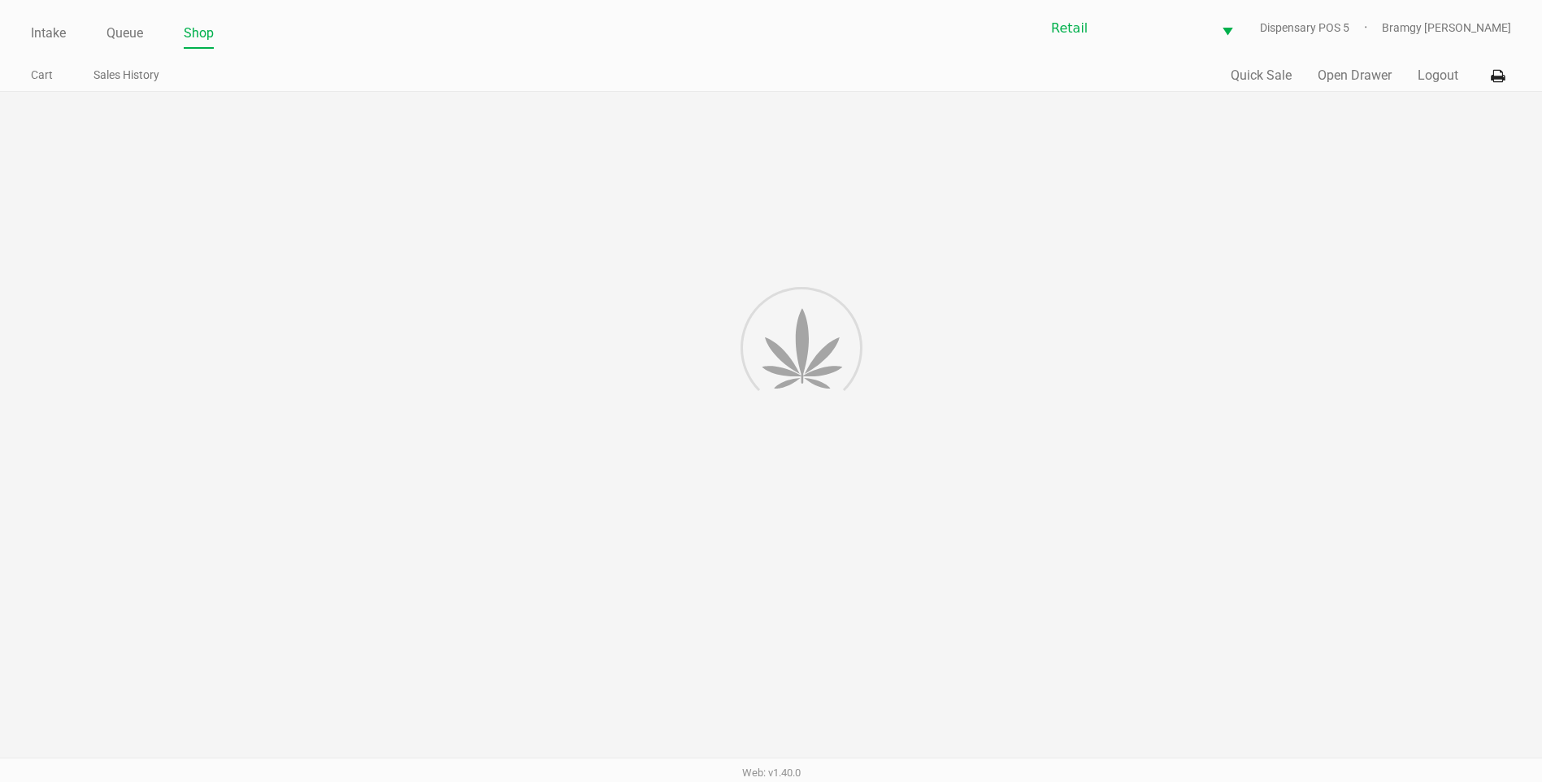
scroll to position [7, 0]
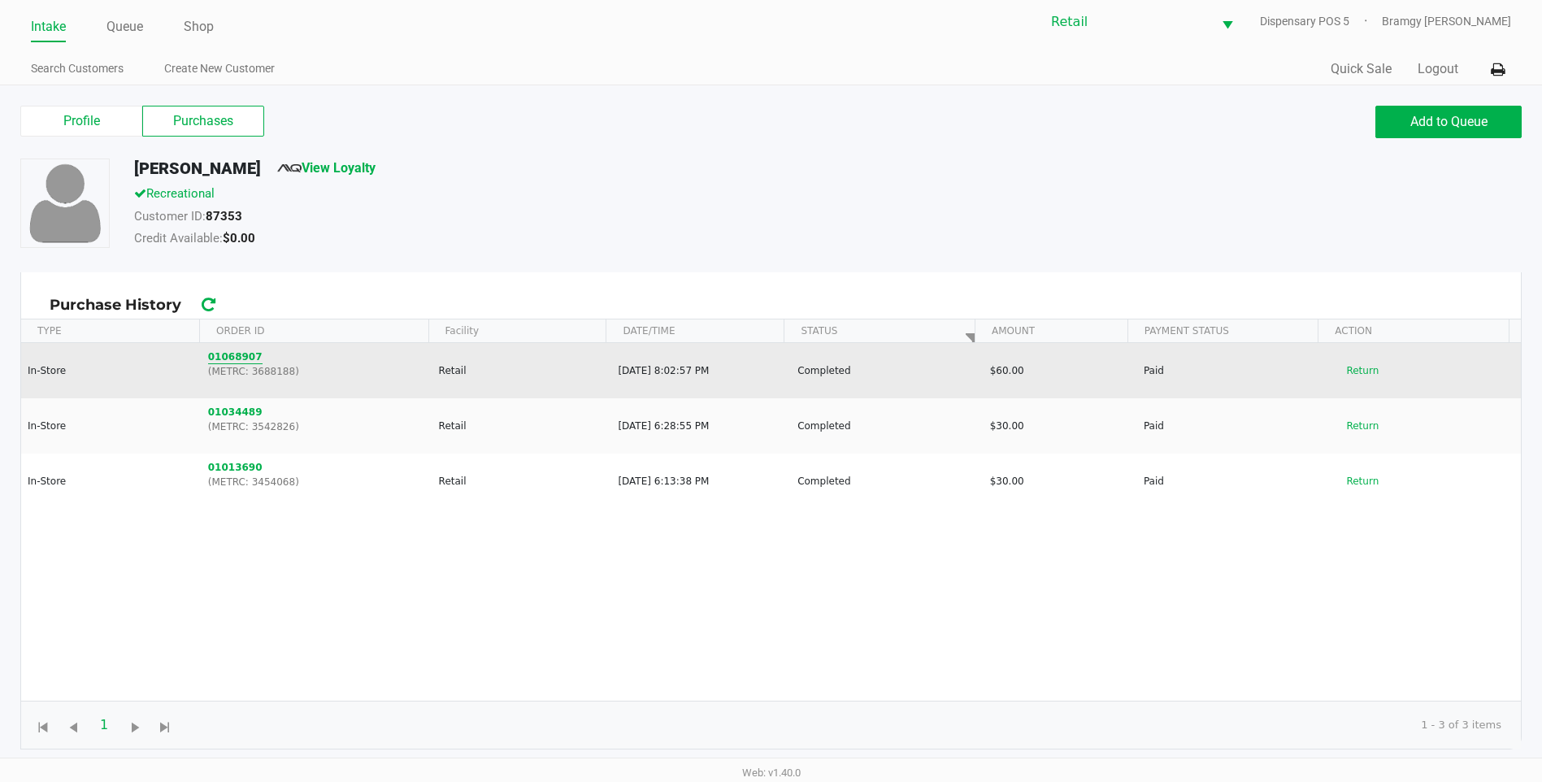
click at [232, 354] on button "01068907" at bounding box center [235, 357] width 54 height 15
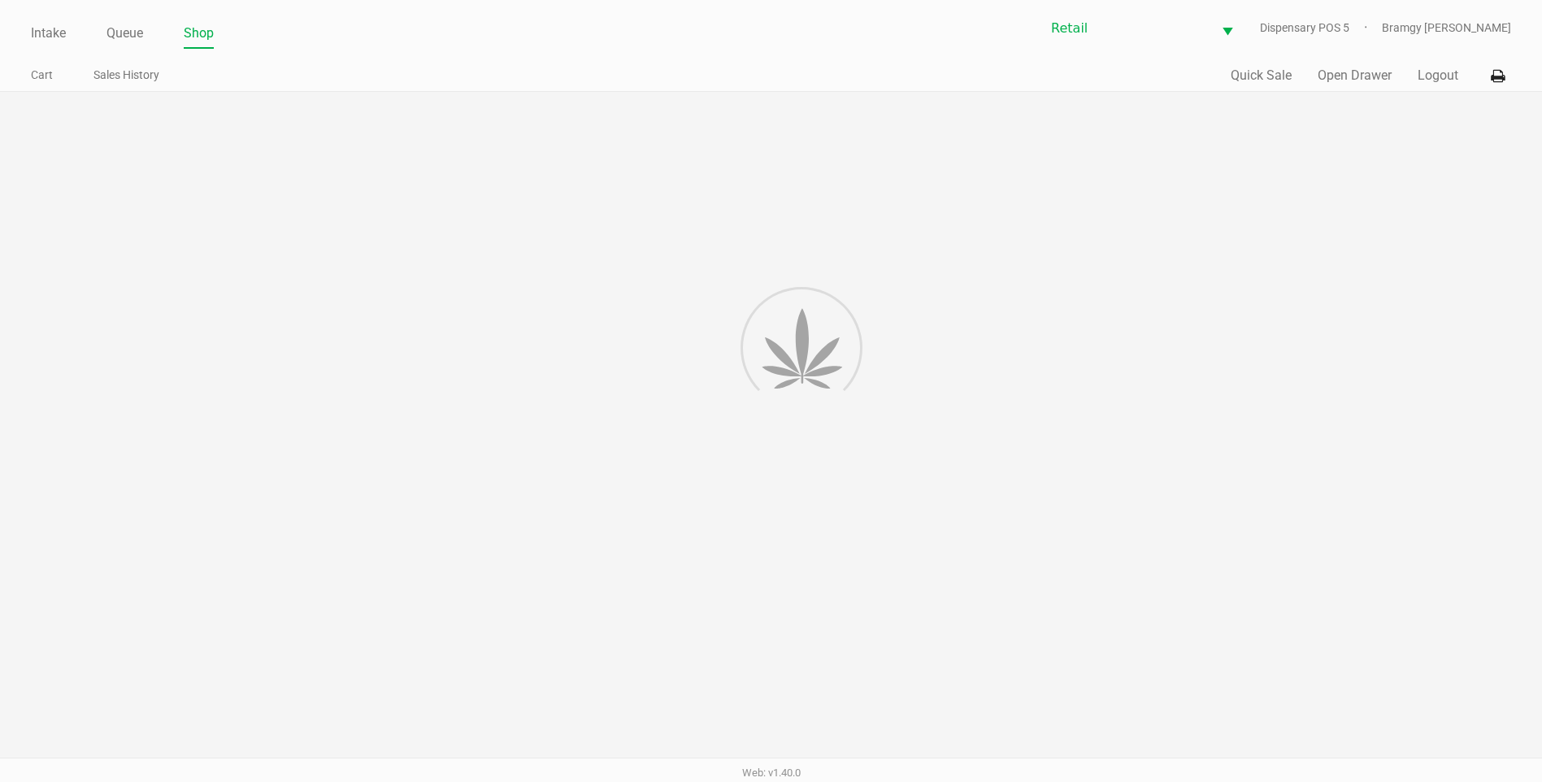
scroll to position [7, 0]
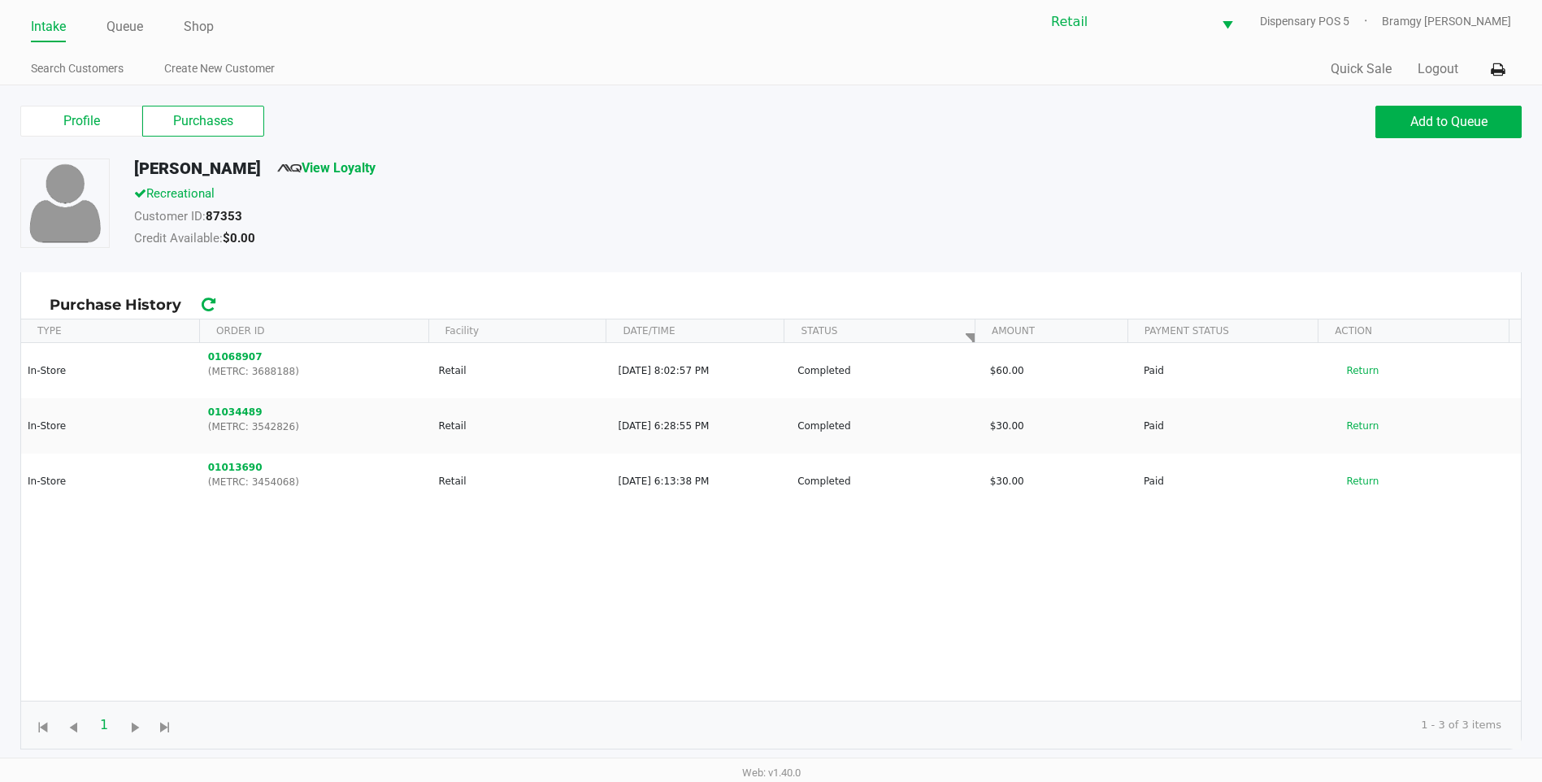
click at [41, 25] on link "Intake" at bounding box center [48, 26] width 35 height 23
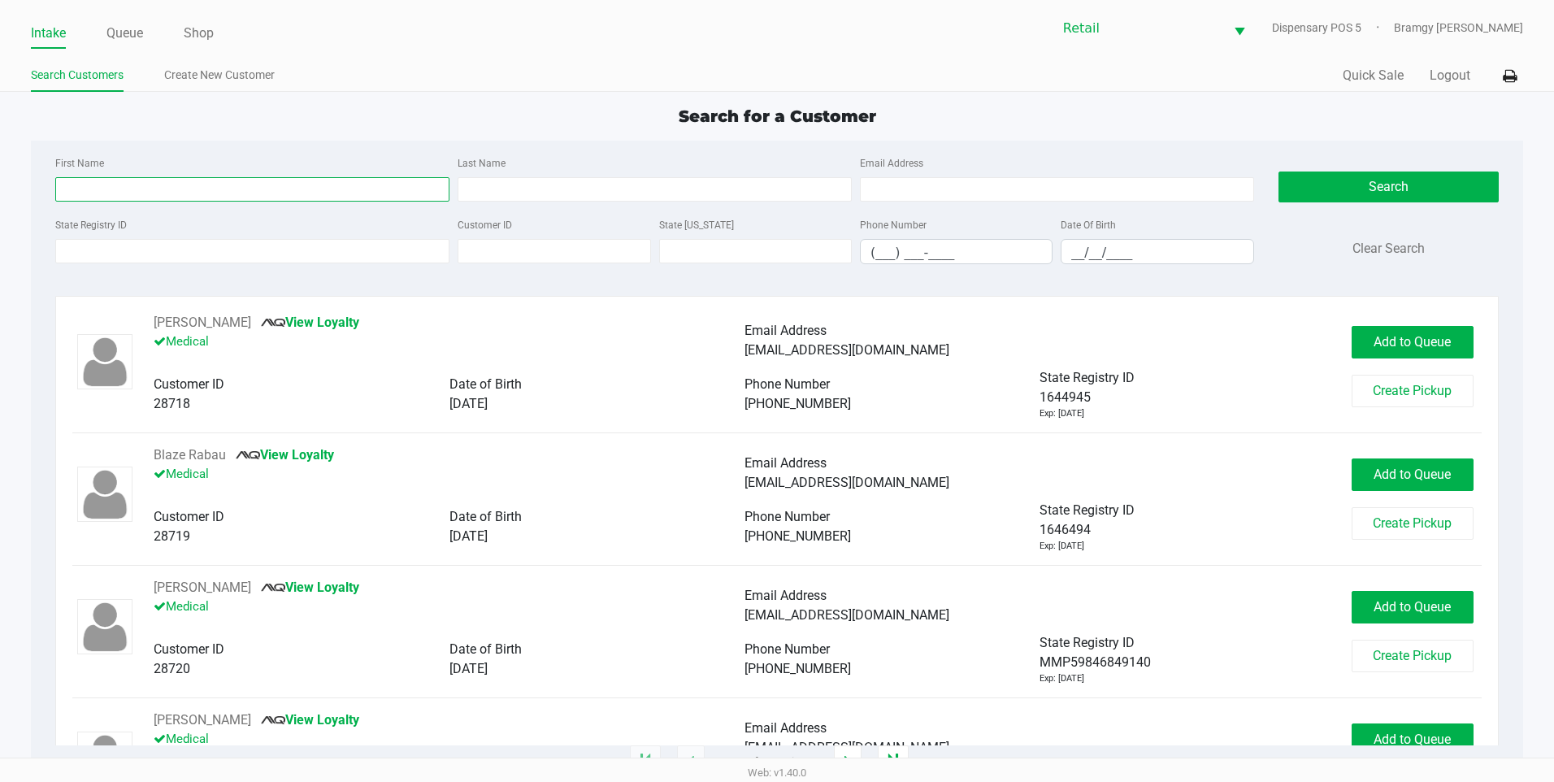
click at [137, 190] on input "First Name" at bounding box center [252, 189] width 394 height 24
type input "jean"
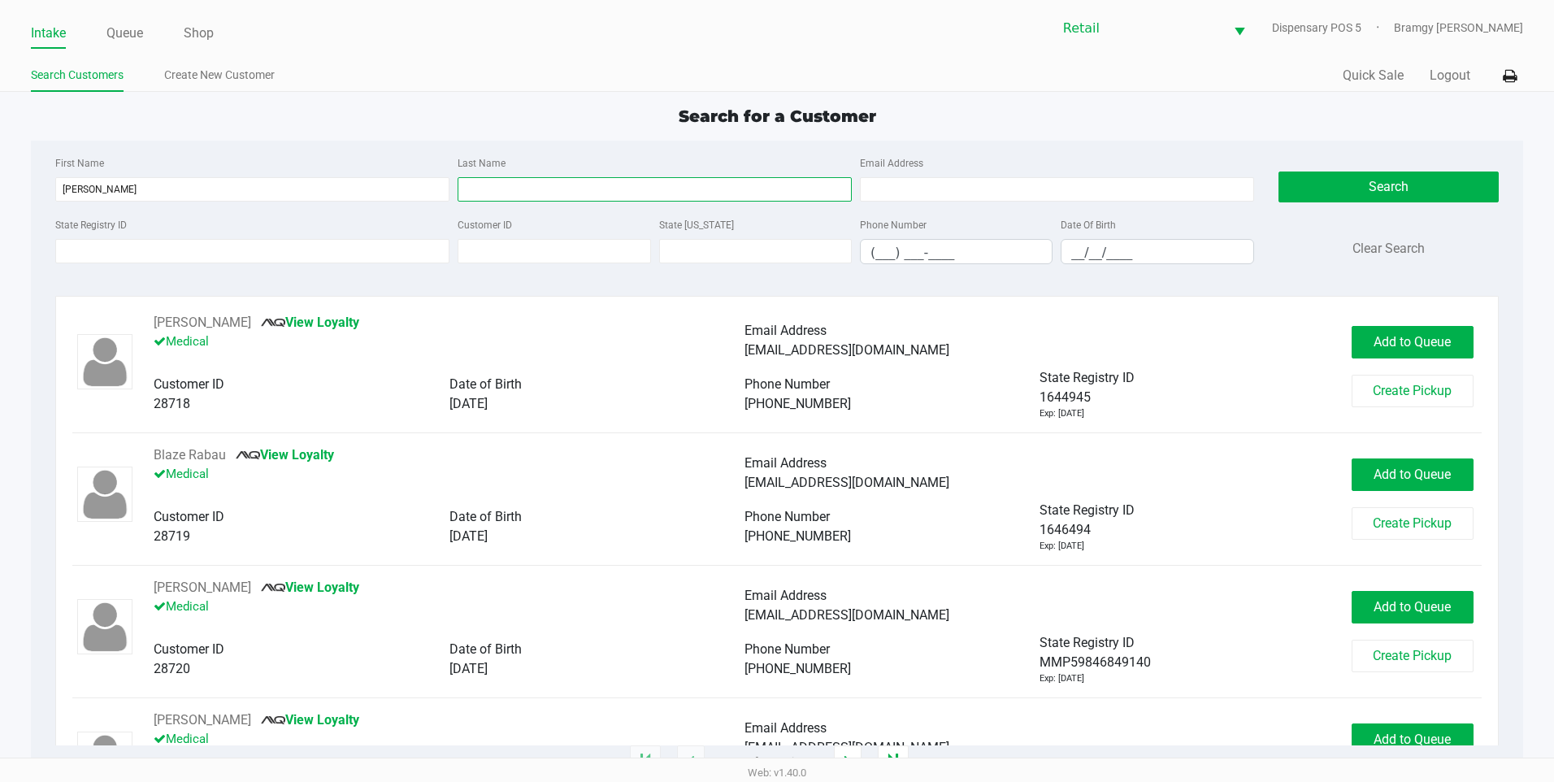
click at [534, 192] on input "Last Name" at bounding box center [655, 189] width 394 height 24
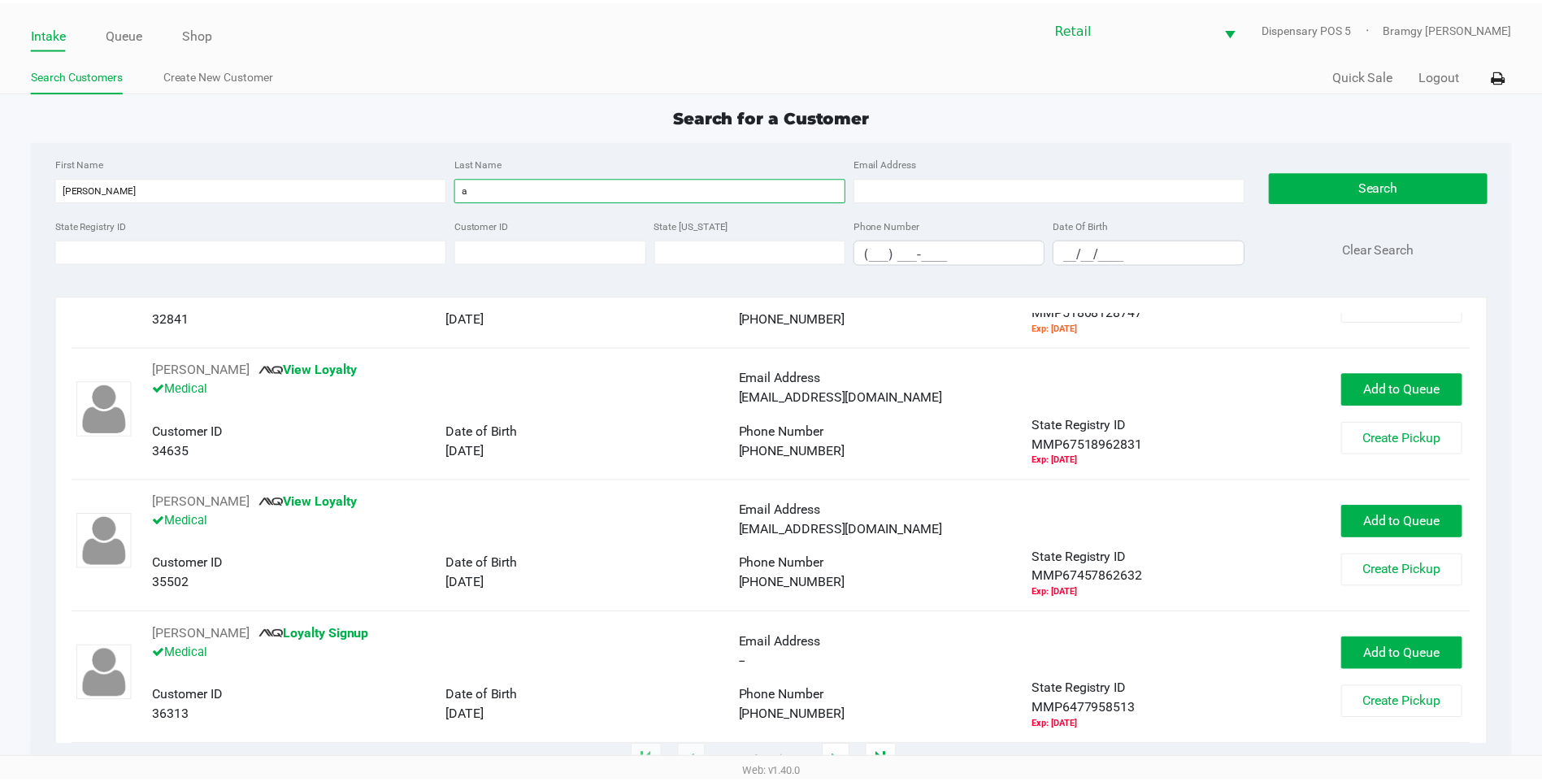
scroll to position [1219, 0]
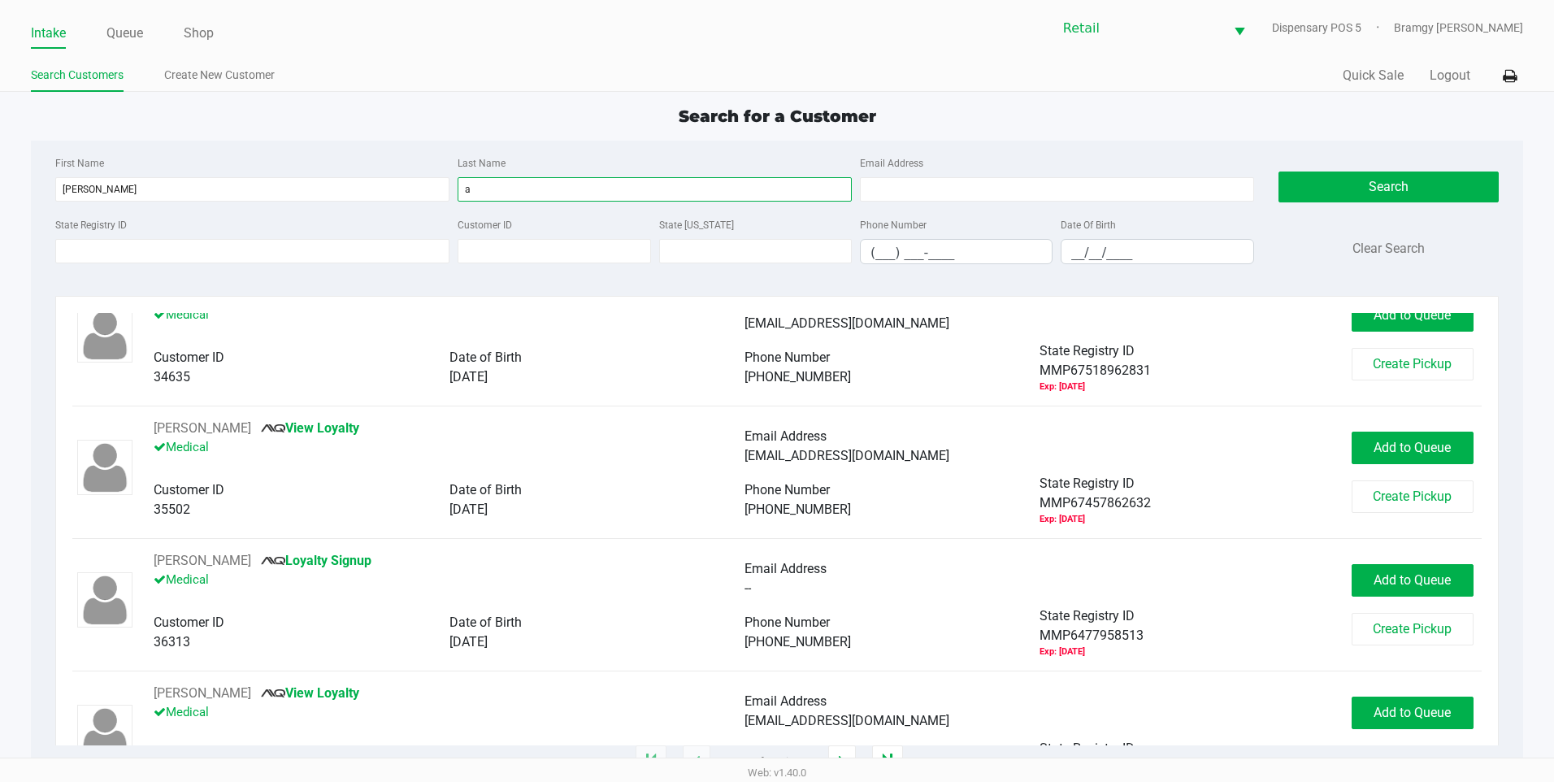
click at [618, 194] on input "a" at bounding box center [655, 189] width 394 height 24
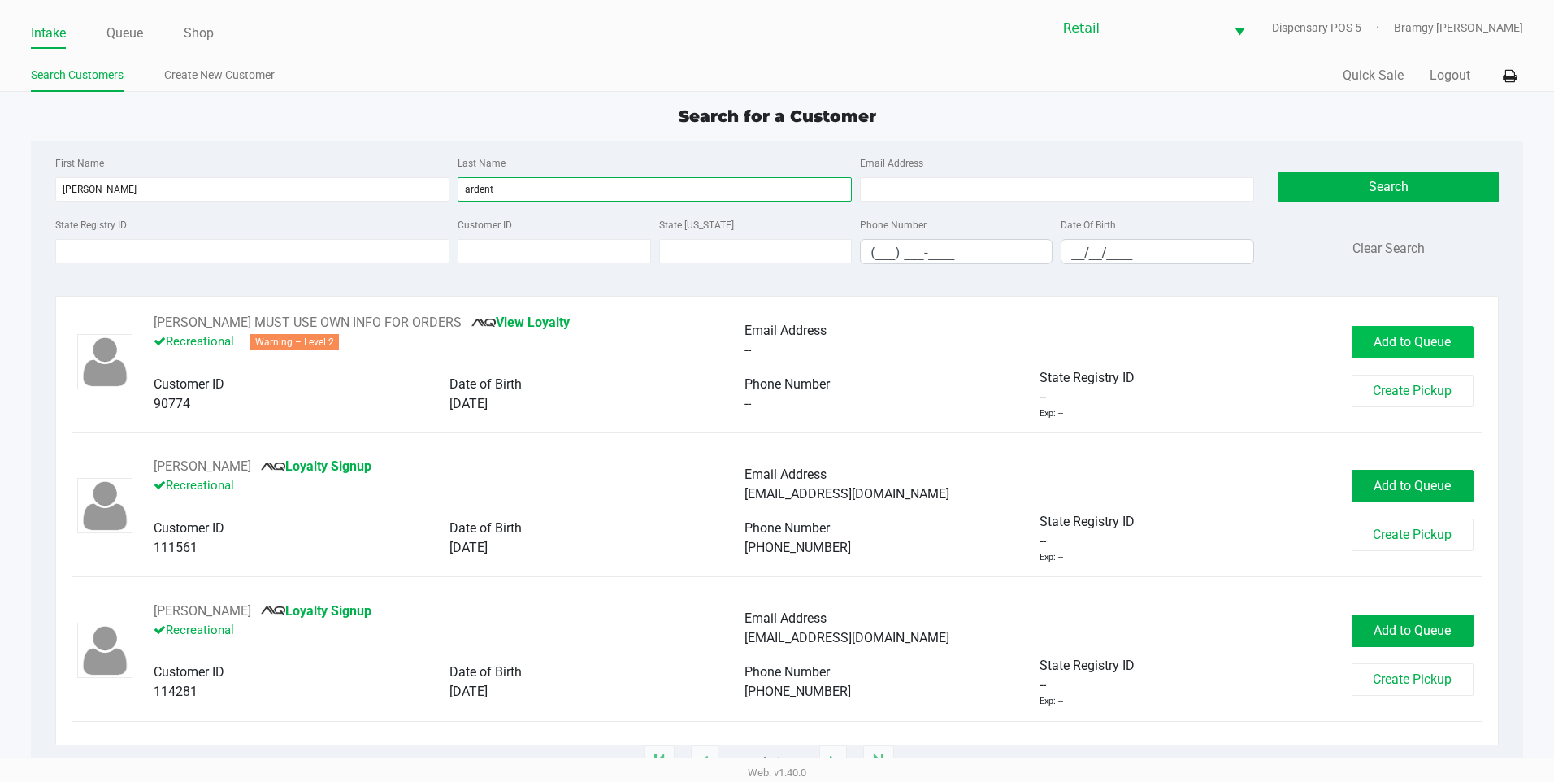
type input "ardent"
click at [1401, 352] on button "Add to Queue" at bounding box center [1413, 342] width 122 height 33
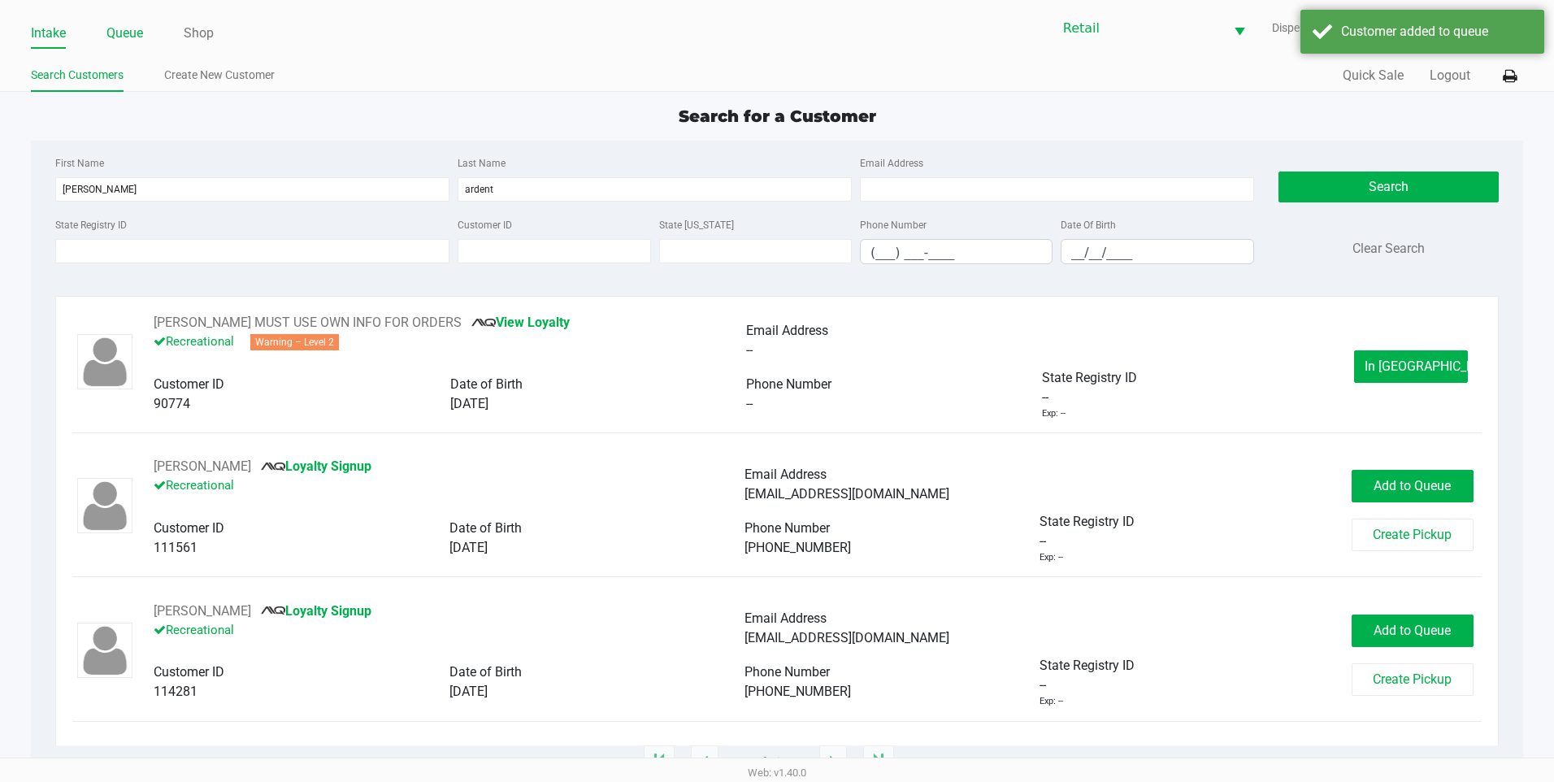
click at [121, 24] on link "Queue" at bounding box center [124, 33] width 37 height 23
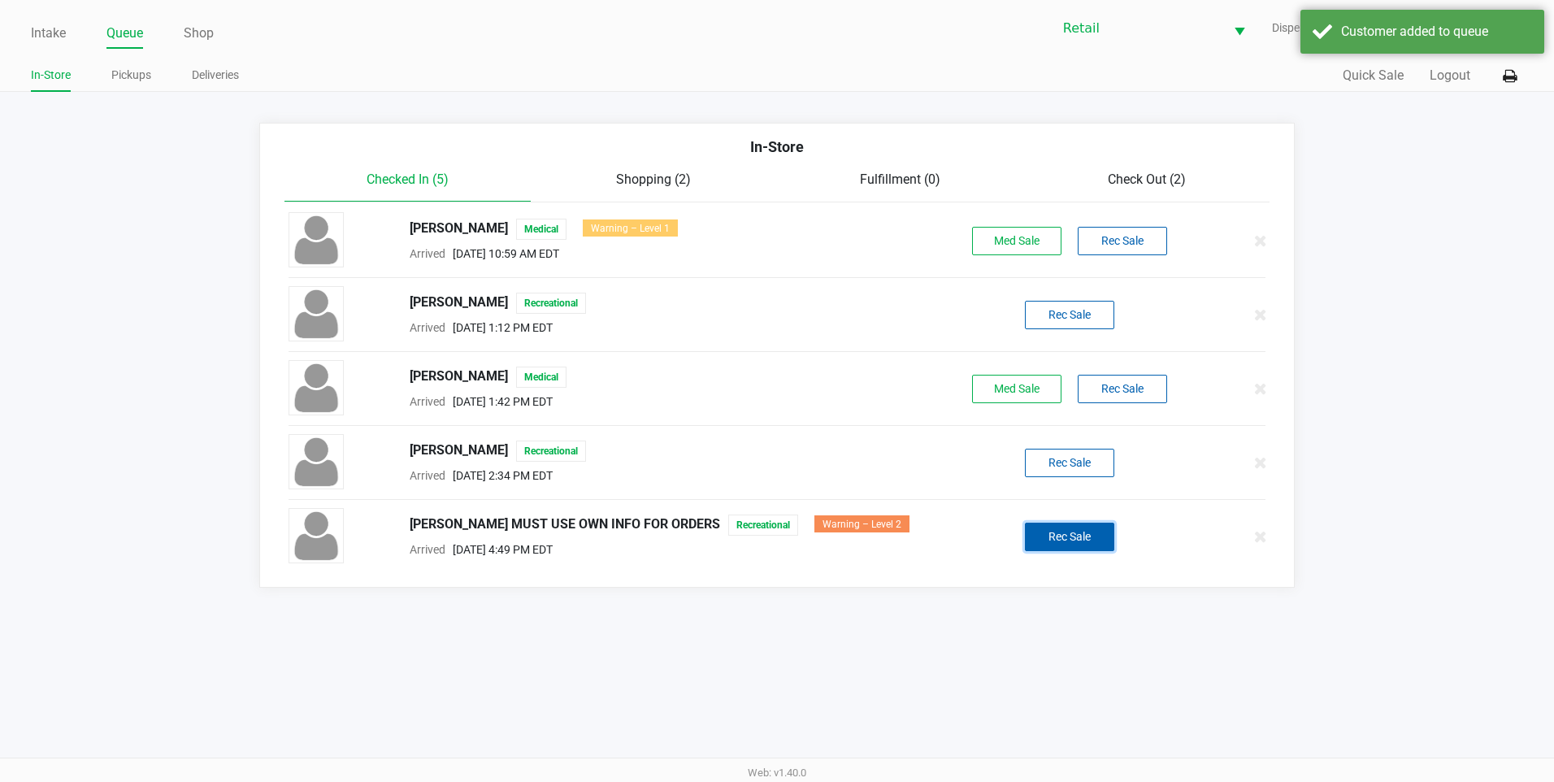
click at [1076, 544] on button "Rec Sale" at bounding box center [1069, 537] width 89 height 28
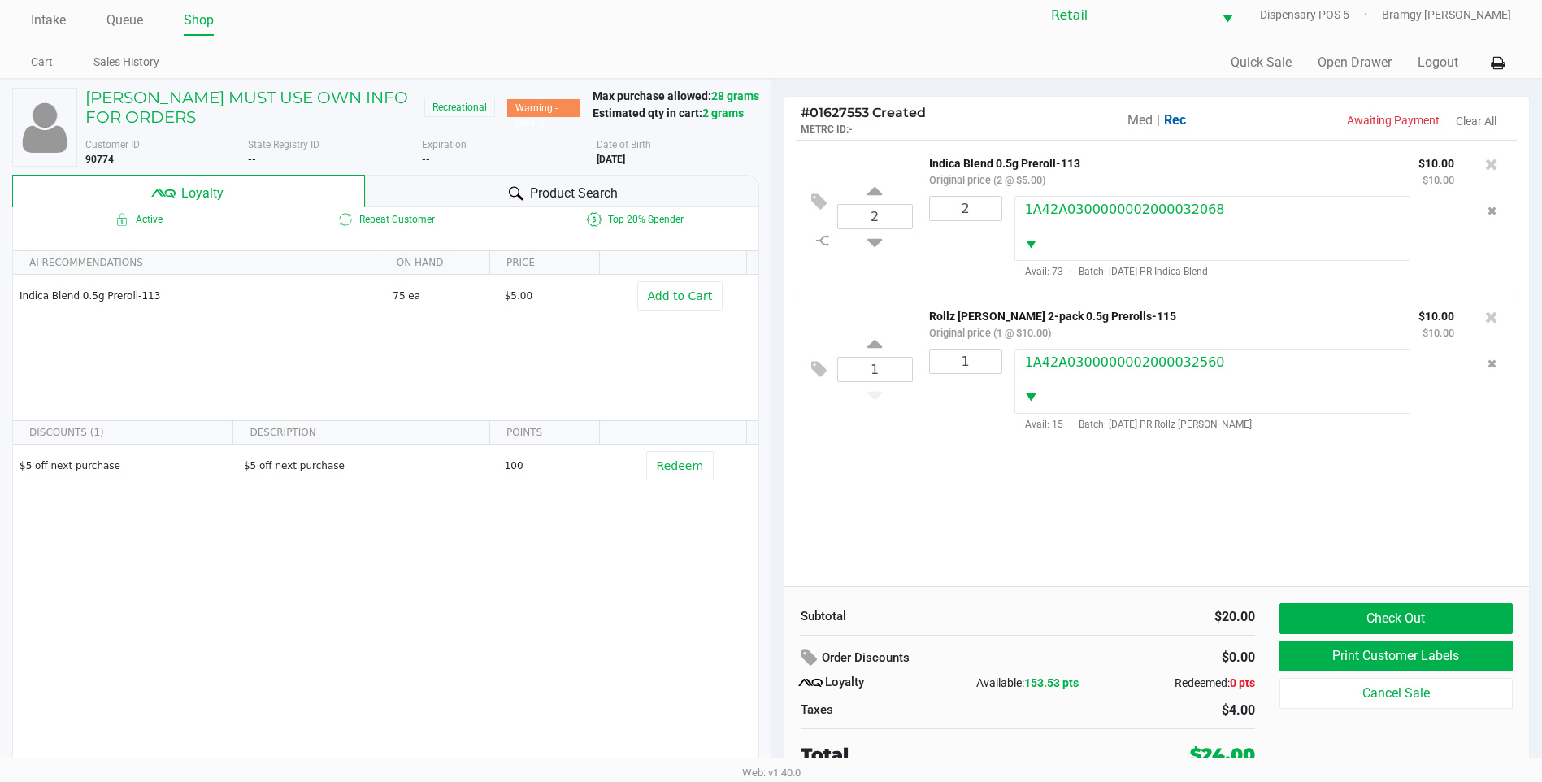
scroll to position [16, 0]
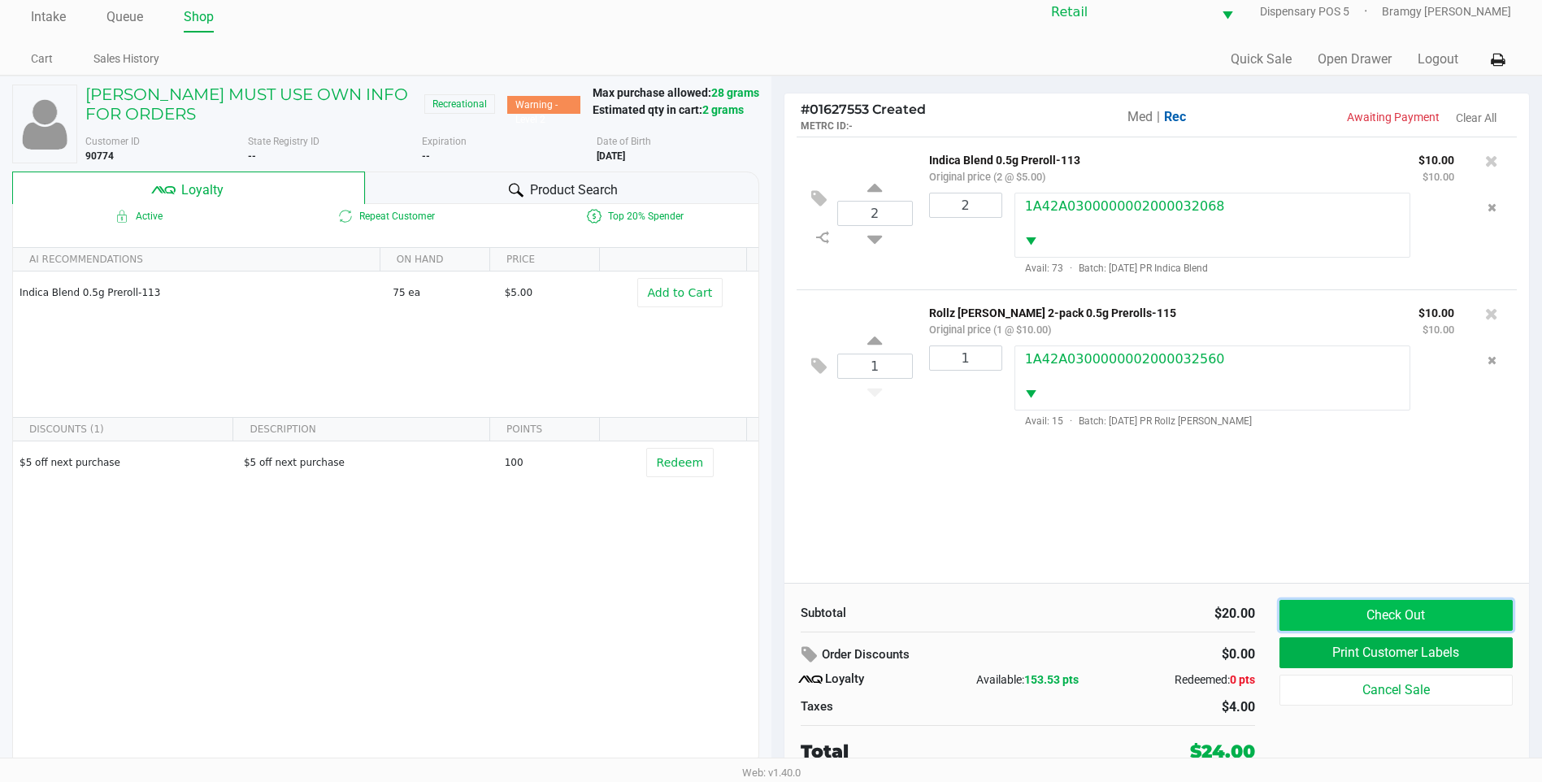
click at [1386, 610] on button "Check Out" at bounding box center [1396, 615] width 233 height 31
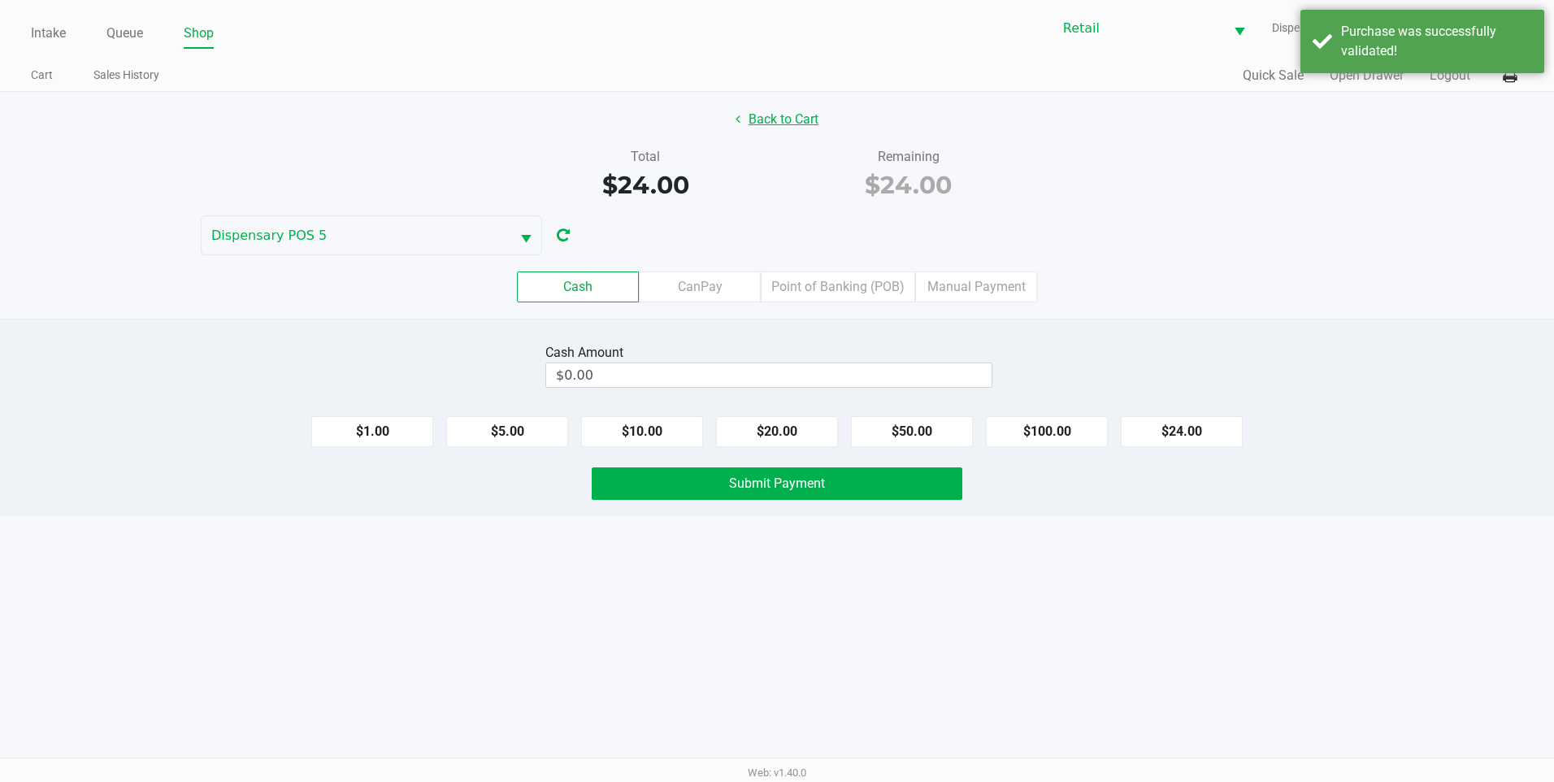
click at [810, 132] on button "Back to Cart" at bounding box center [777, 119] width 104 height 31
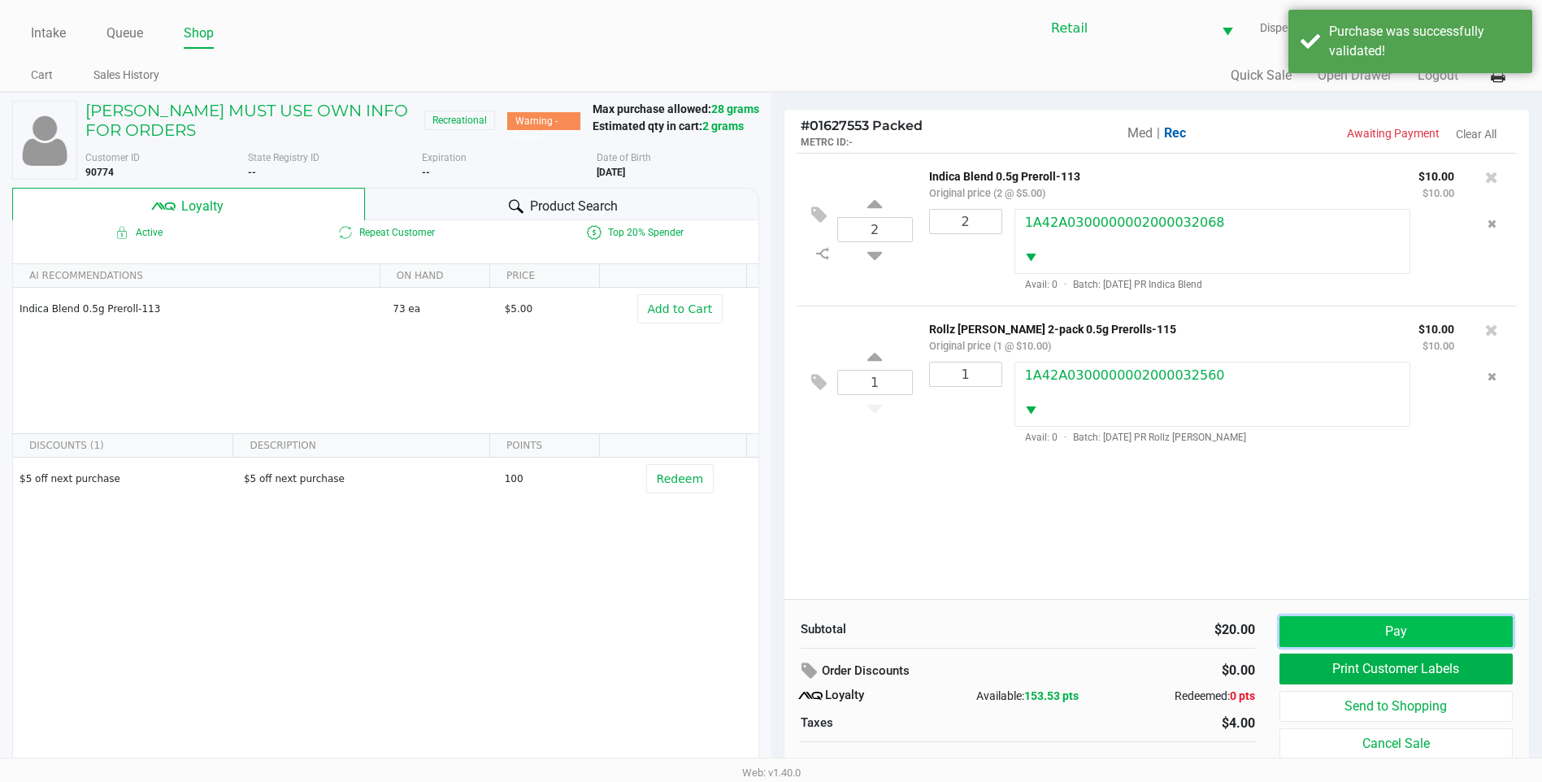
click at [1295, 624] on button "Pay" at bounding box center [1396, 631] width 233 height 31
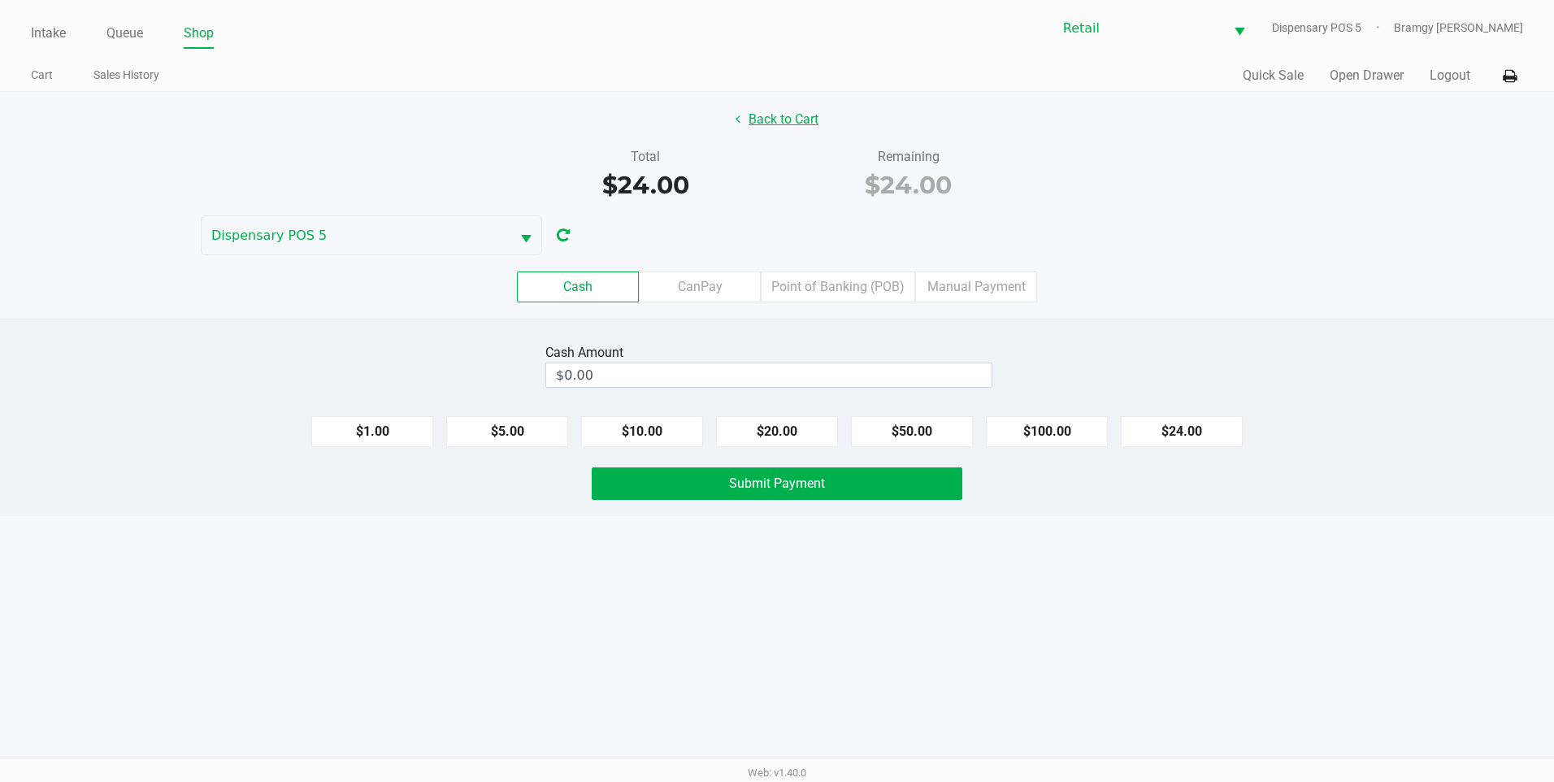
click at [809, 124] on button "Back to Cart" at bounding box center [777, 119] width 104 height 31
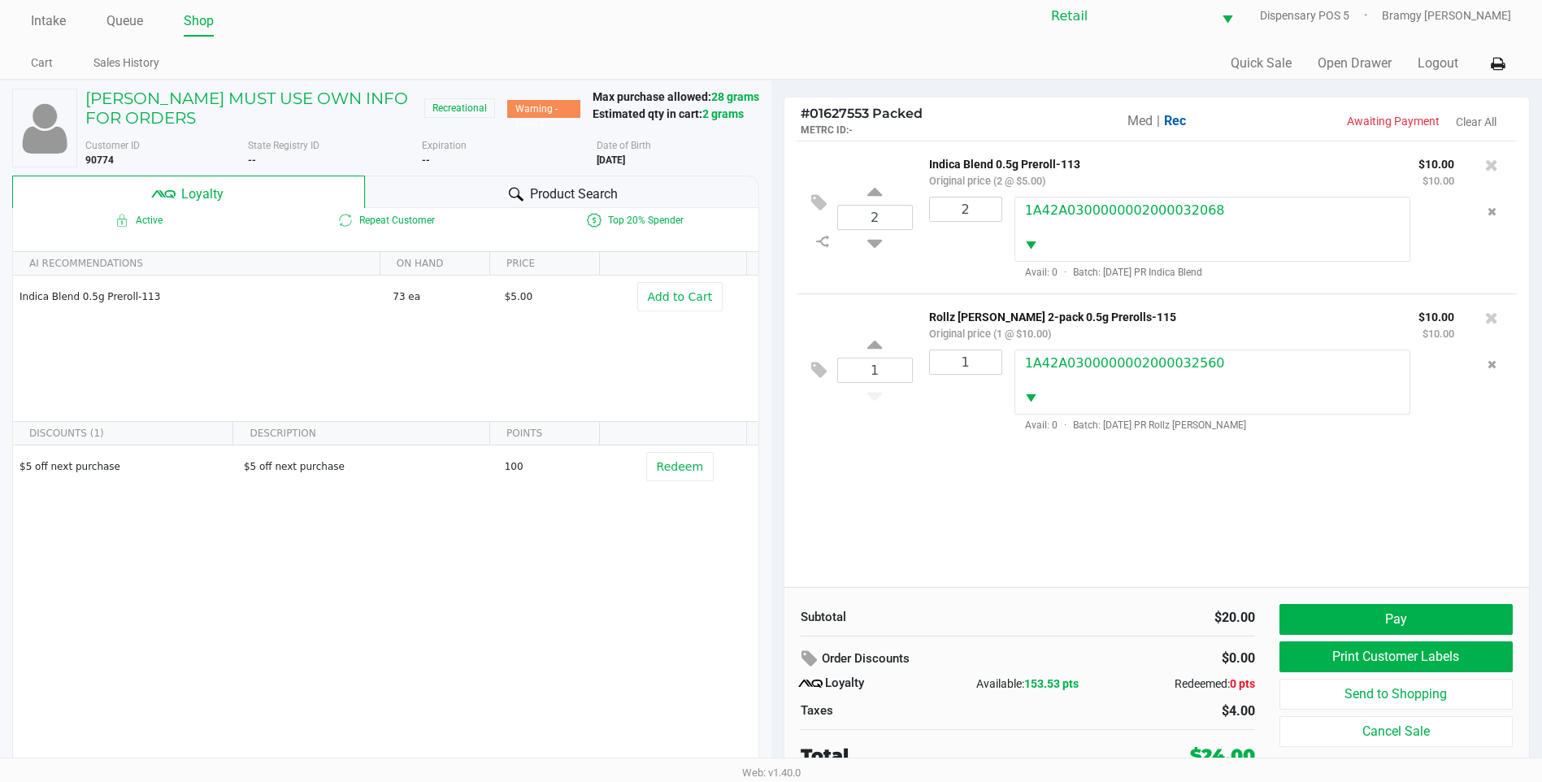
scroll to position [16, 0]
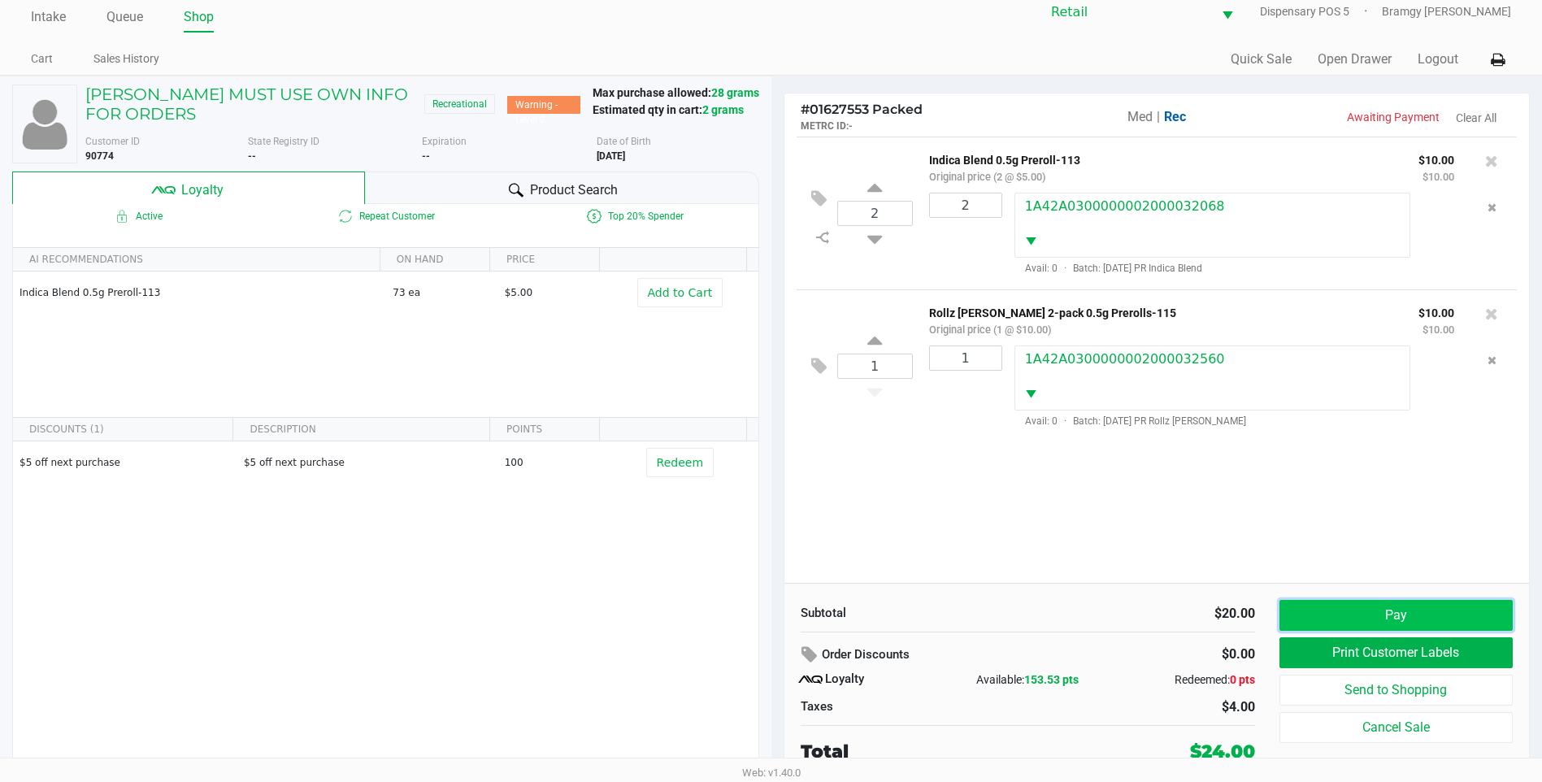
click at [1356, 610] on button "Pay" at bounding box center [1396, 615] width 233 height 31
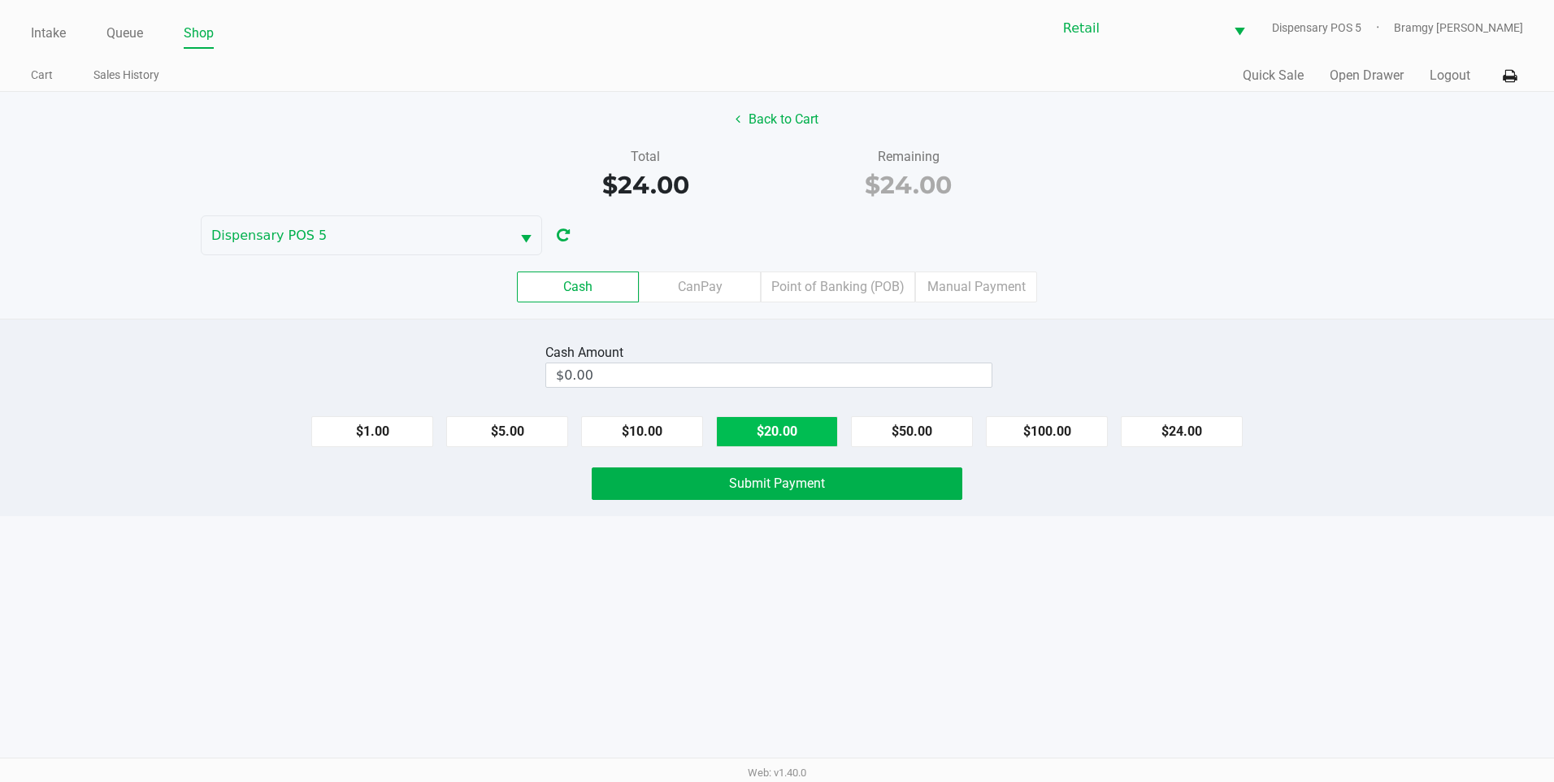
click at [812, 437] on button "$20.00" at bounding box center [777, 431] width 122 height 31
click at [505, 429] on button "$5.00" at bounding box center [507, 431] width 122 height 31
type input "$25.00"
click at [802, 496] on button "Submit Payment" at bounding box center [777, 483] width 371 height 33
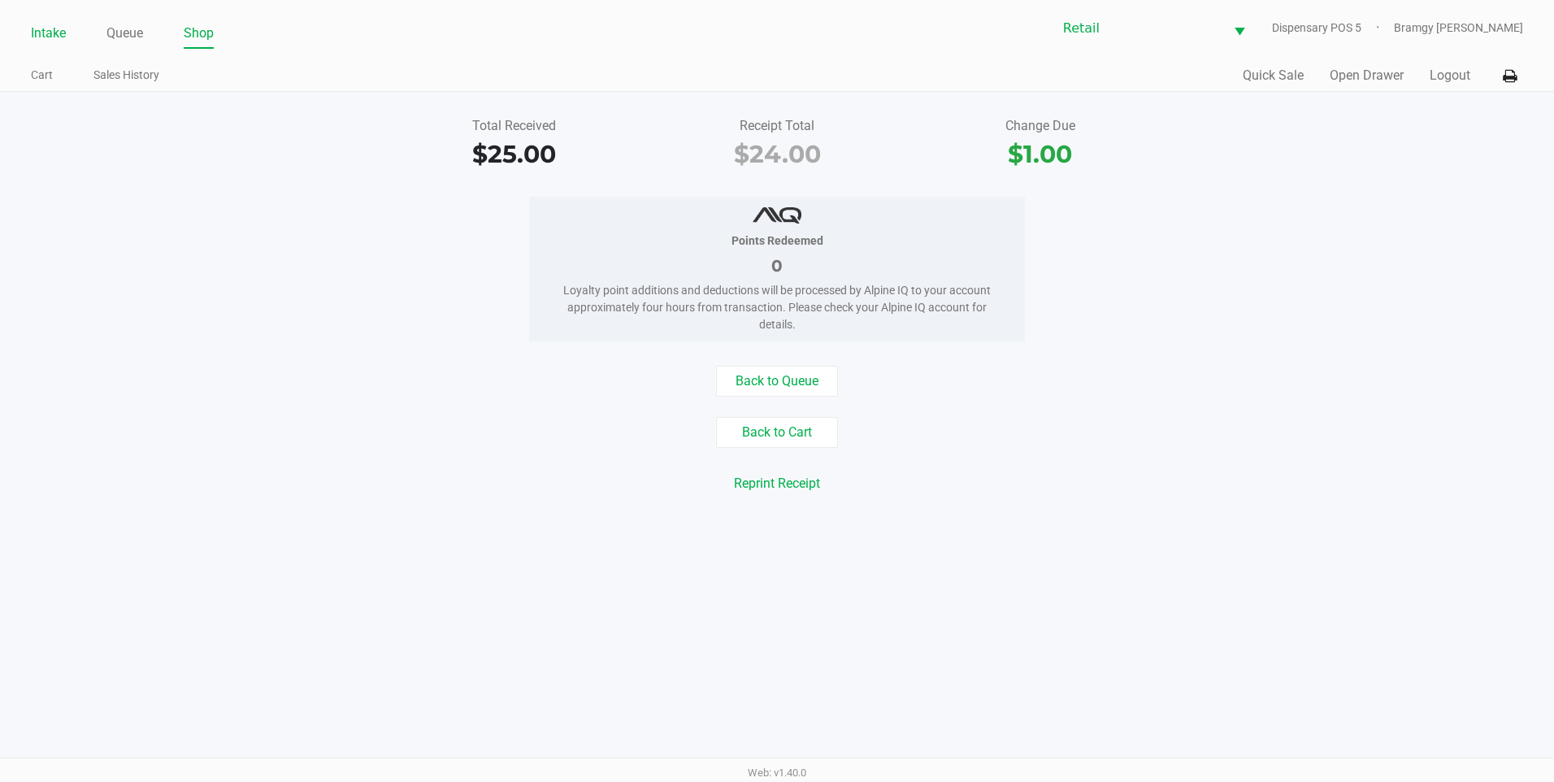
click at [65, 41] on link "Intake" at bounding box center [48, 33] width 35 height 23
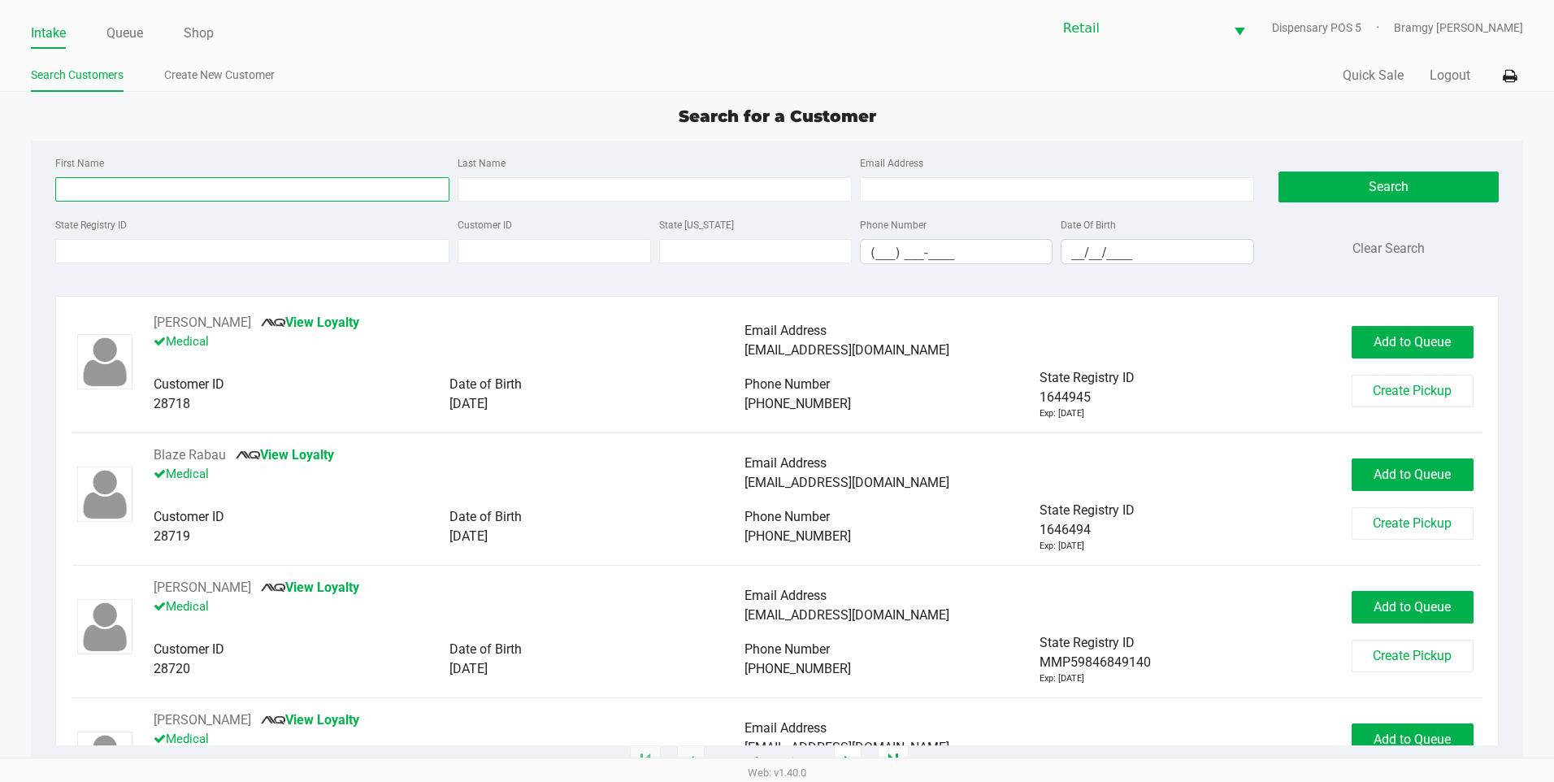
click at [131, 180] on input "First Name" at bounding box center [252, 189] width 394 height 24
type input "p"
type input "paul"
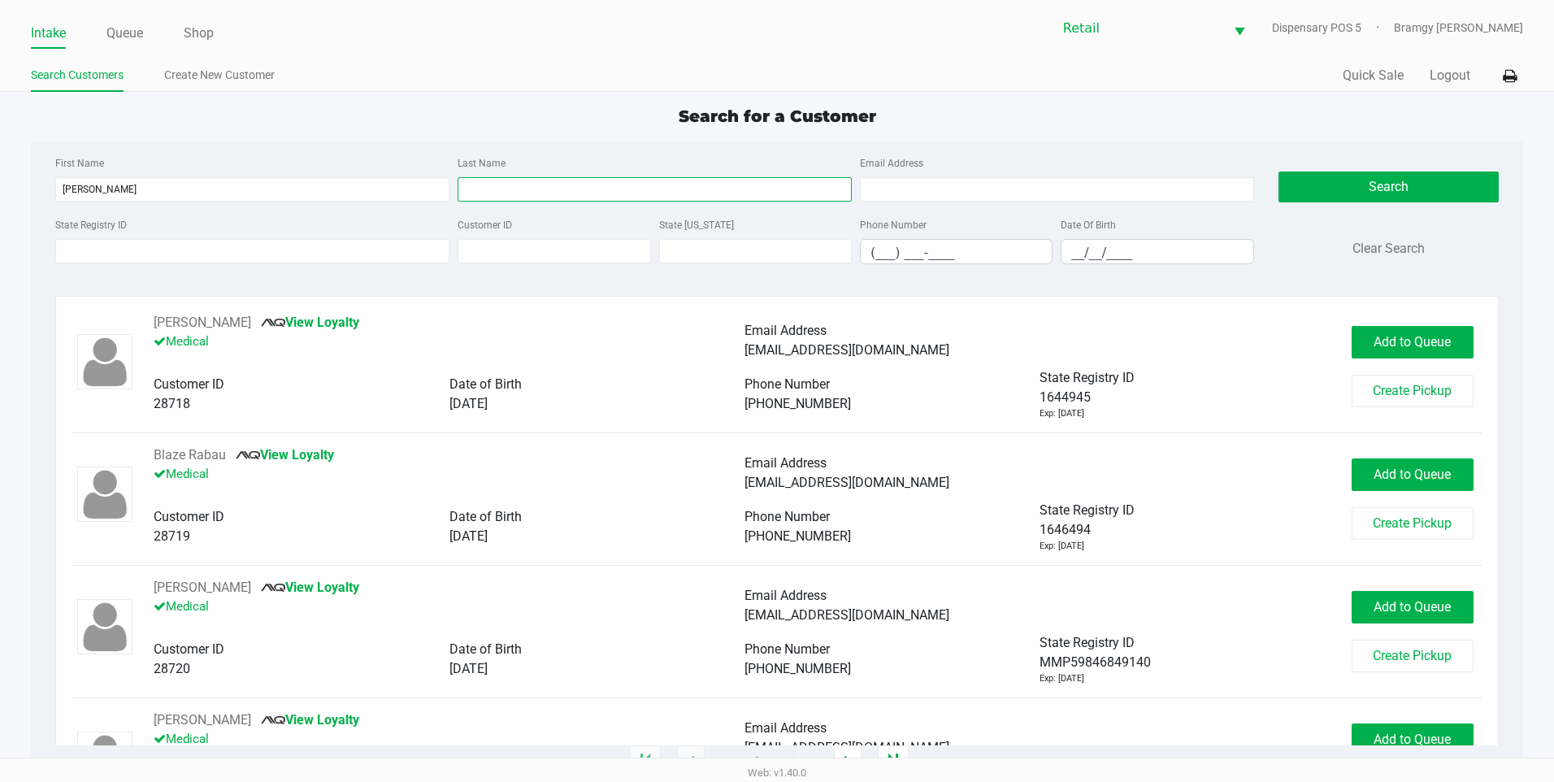
click at [581, 180] on input "Last Name" at bounding box center [655, 189] width 394 height 24
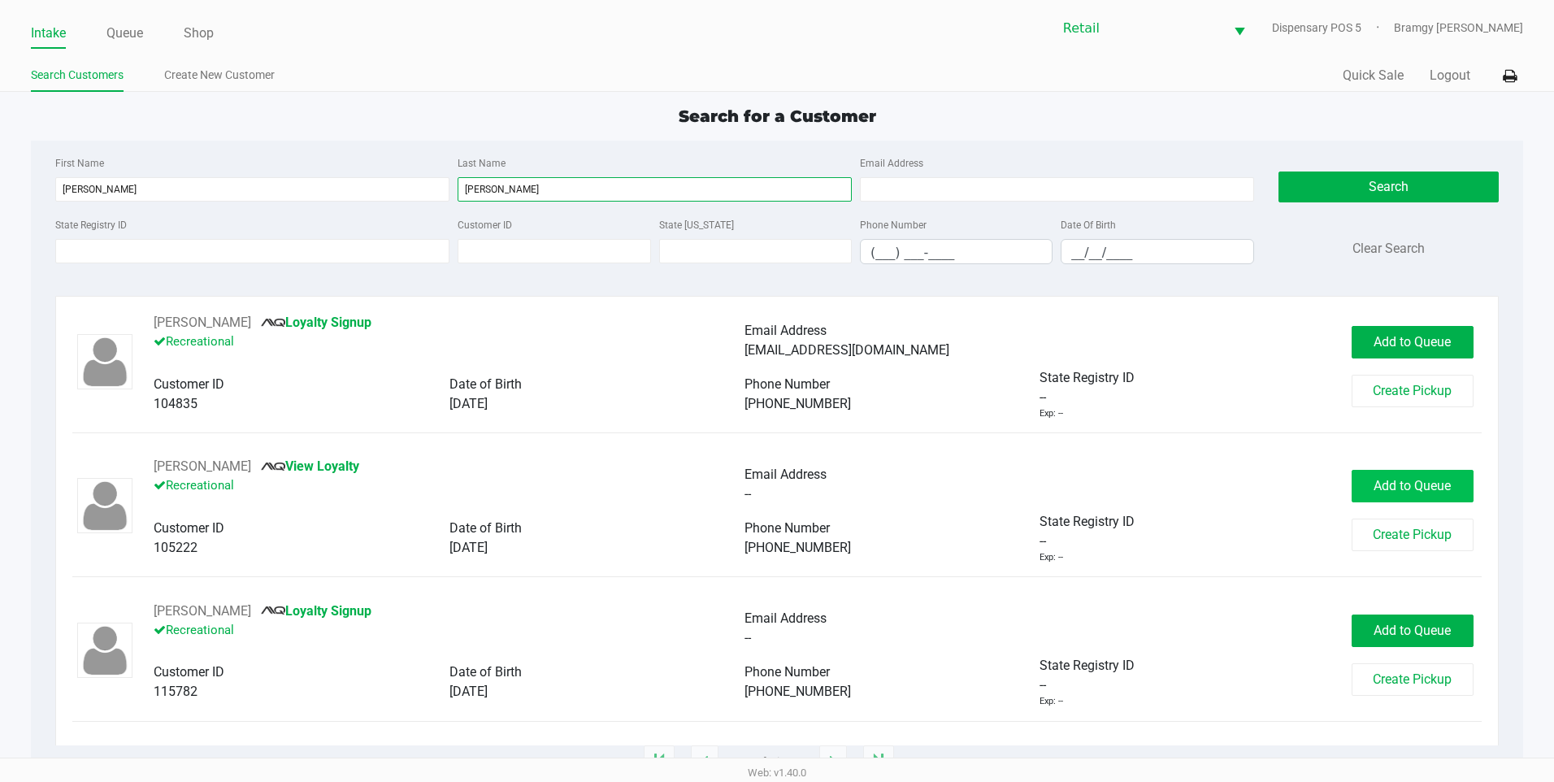
type input "brainard"
click at [1366, 490] on button "Add to Queue" at bounding box center [1413, 486] width 122 height 33
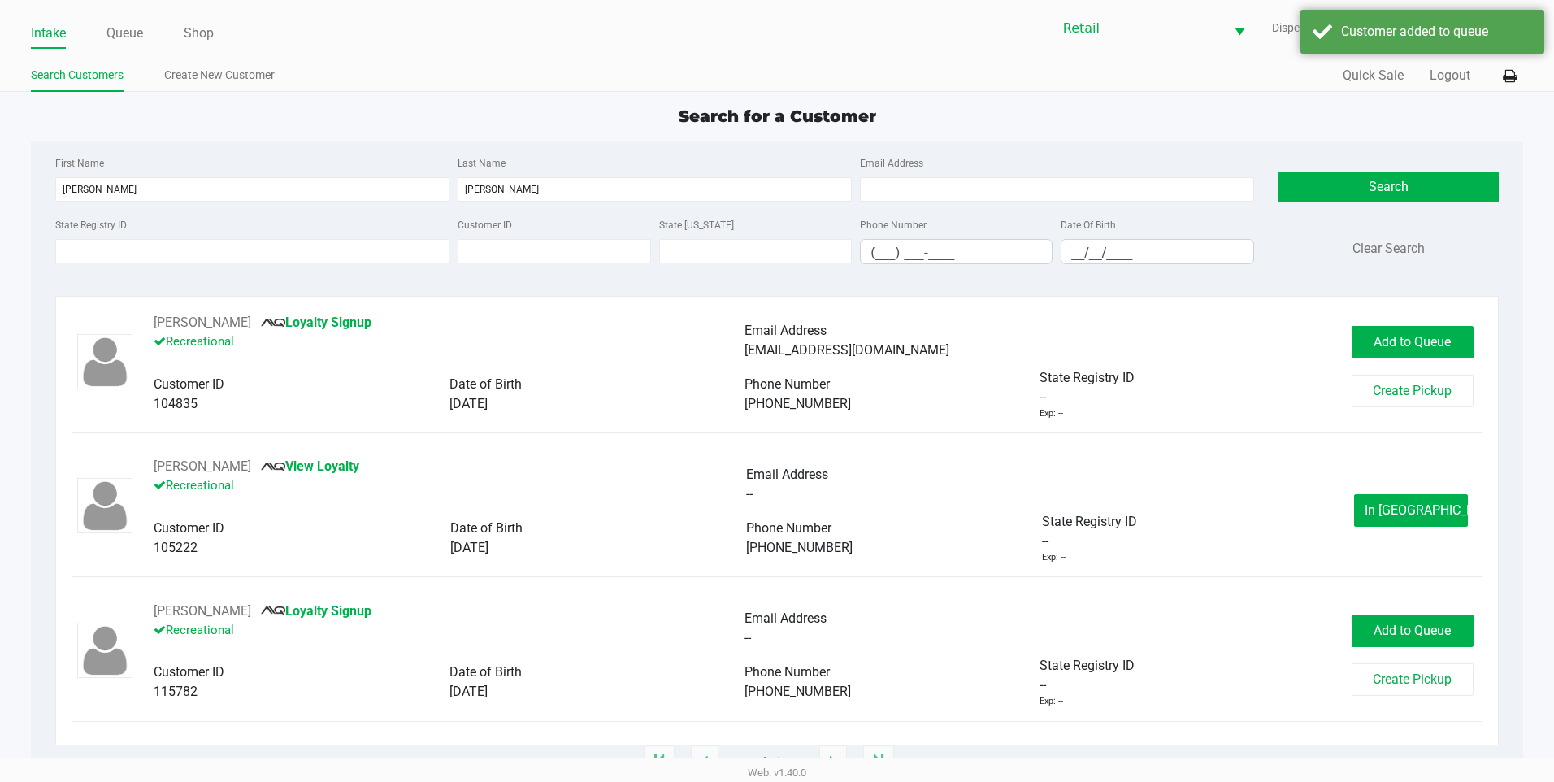
click at [102, 17] on div "Intake Queue Shop Retail Dispensary POS 5 Bramgy Brito" at bounding box center [777, 28] width 1493 height 40
click at [114, 24] on link "Queue" at bounding box center [124, 33] width 37 height 23
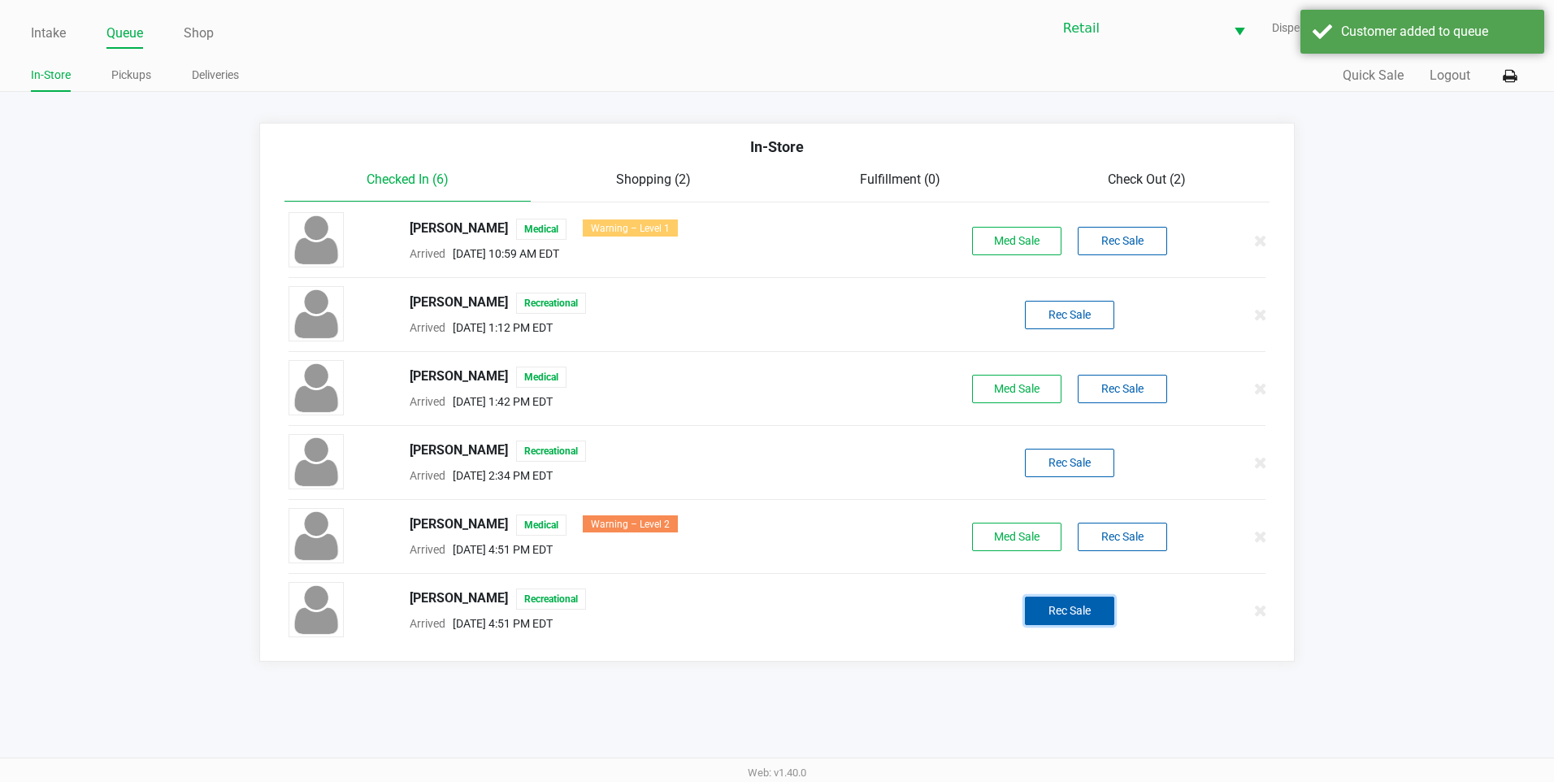
click at [1092, 619] on button "Rec Sale" at bounding box center [1069, 611] width 89 height 28
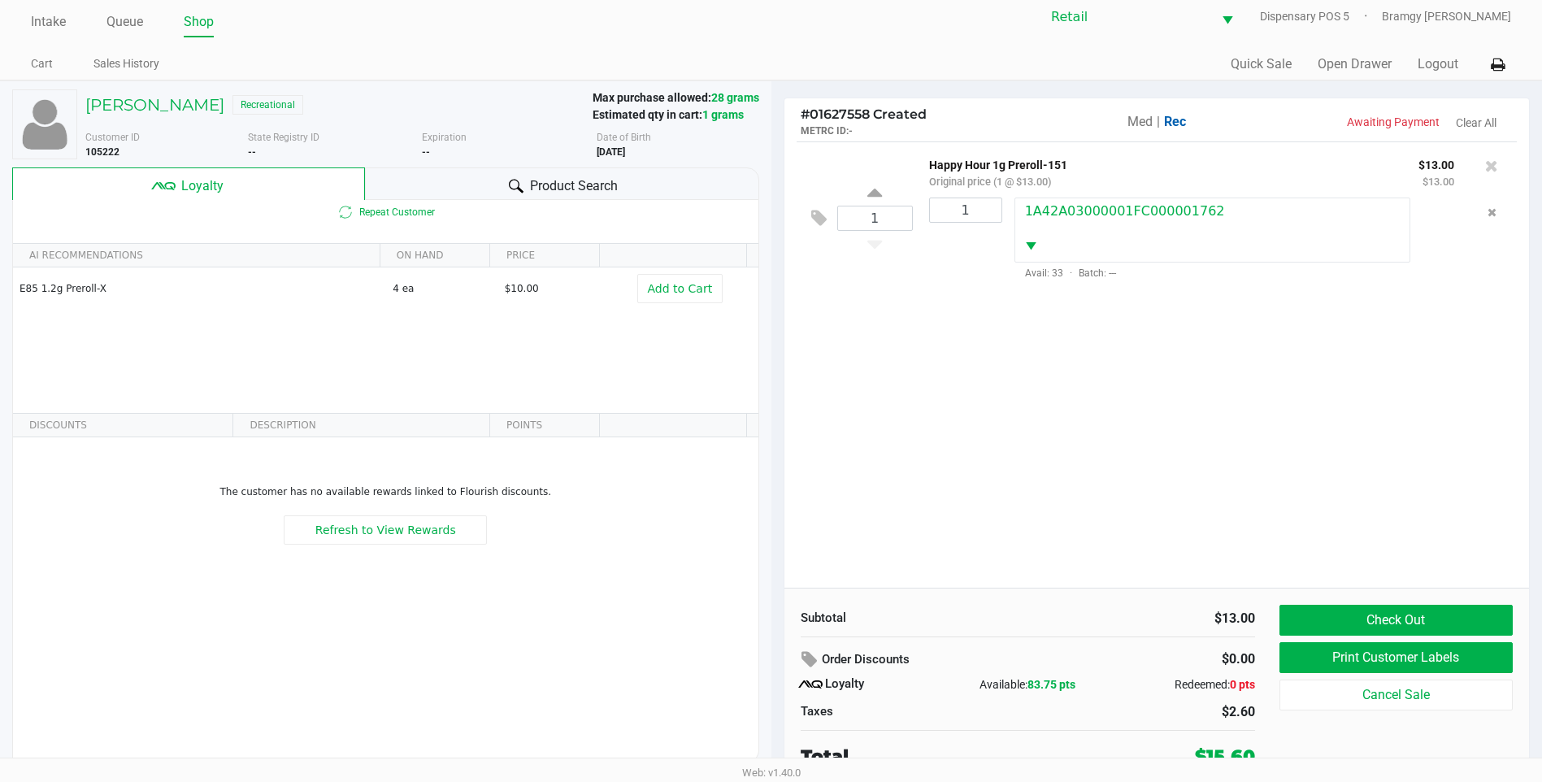
scroll to position [16, 0]
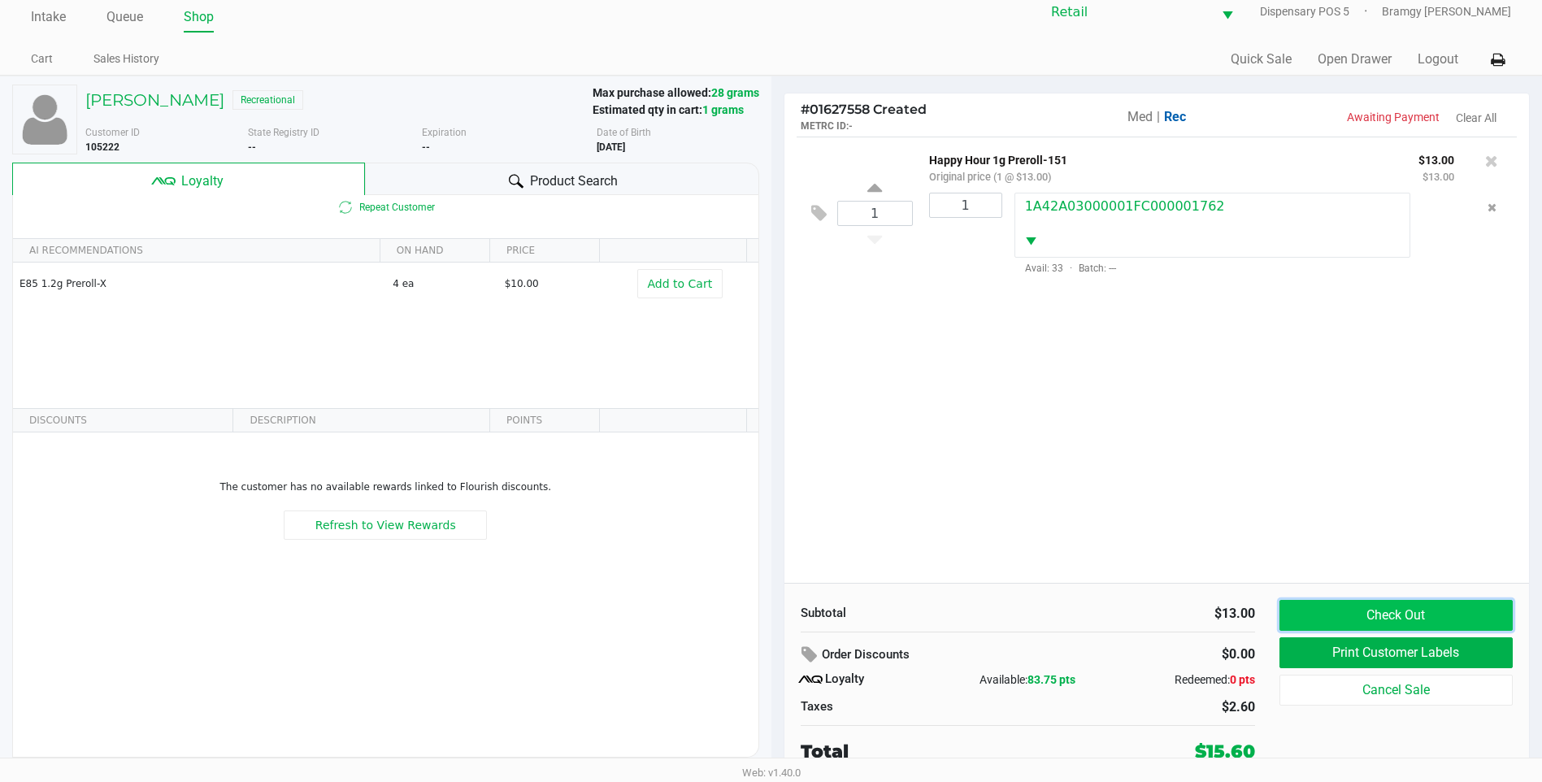
click at [1319, 610] on button "Check Out" at bounding box center [1396, 615] width 233 height 31
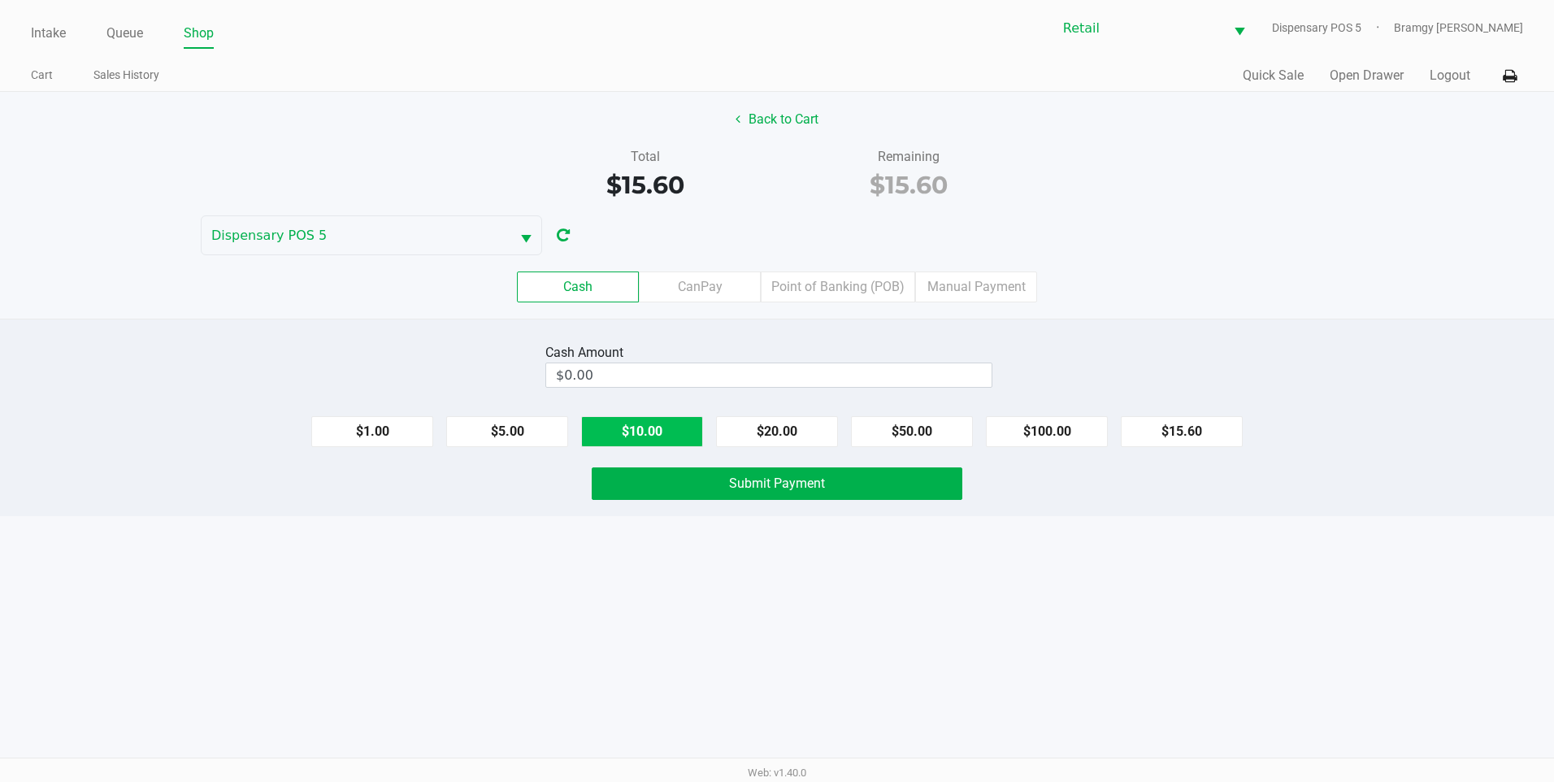
click at [619, 426] on button "$10.00" at bounding box center [642, 431] width 122 height 31
click at [529, 432] on button "$5.00" at bounding box center [507, 431] width 122 height 31
click at [358, 445] on button "$1.00" at bounding box center [372, 431] width 122 height 31
type input "$16.00"
click at [662, 492] on button "Submit Payment" at bounding box center [777, 483] width 371 height 33
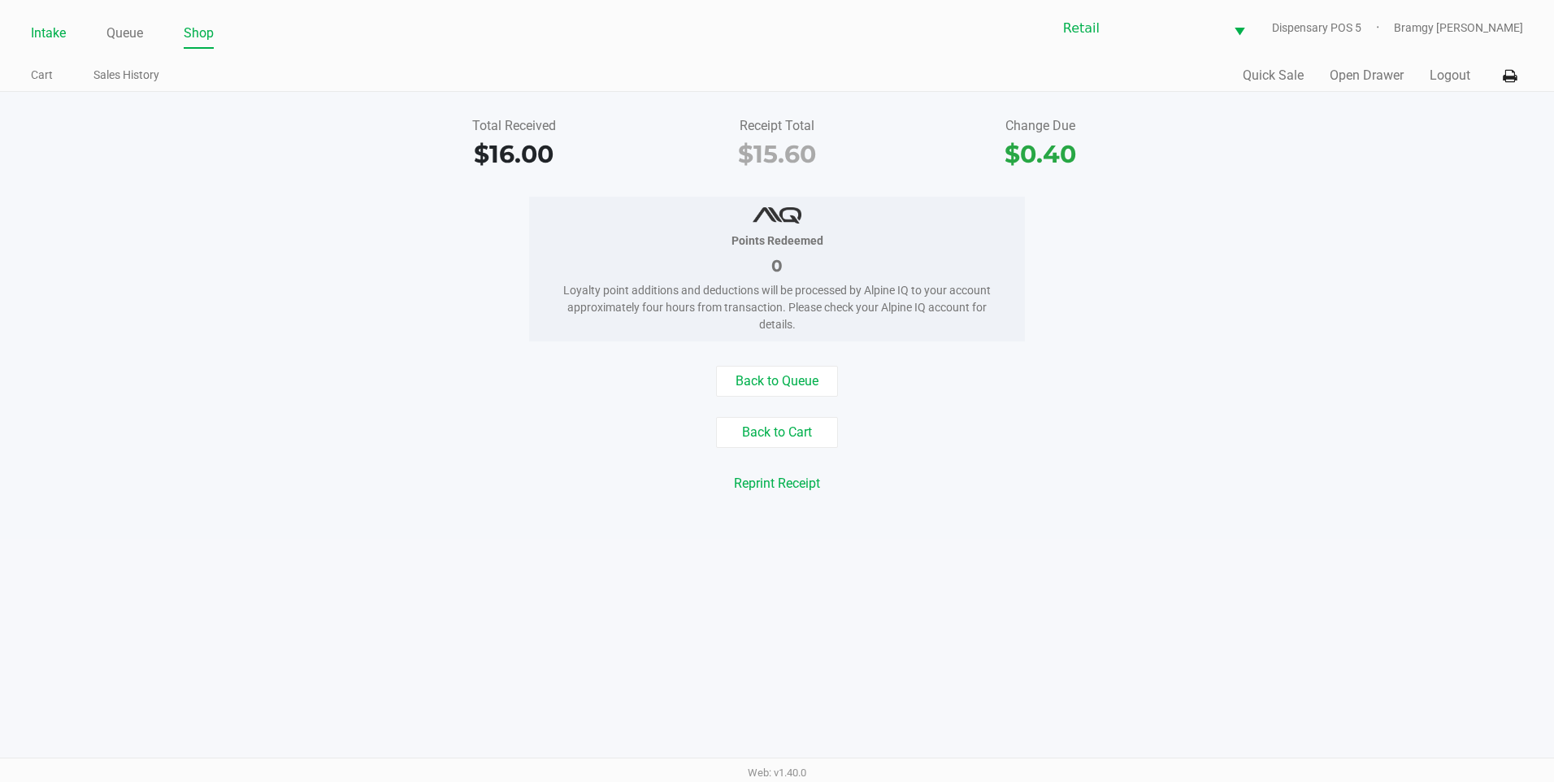
click at [64, 28] on link "Intake" at bounding box center [48, 33] width 35 height 23
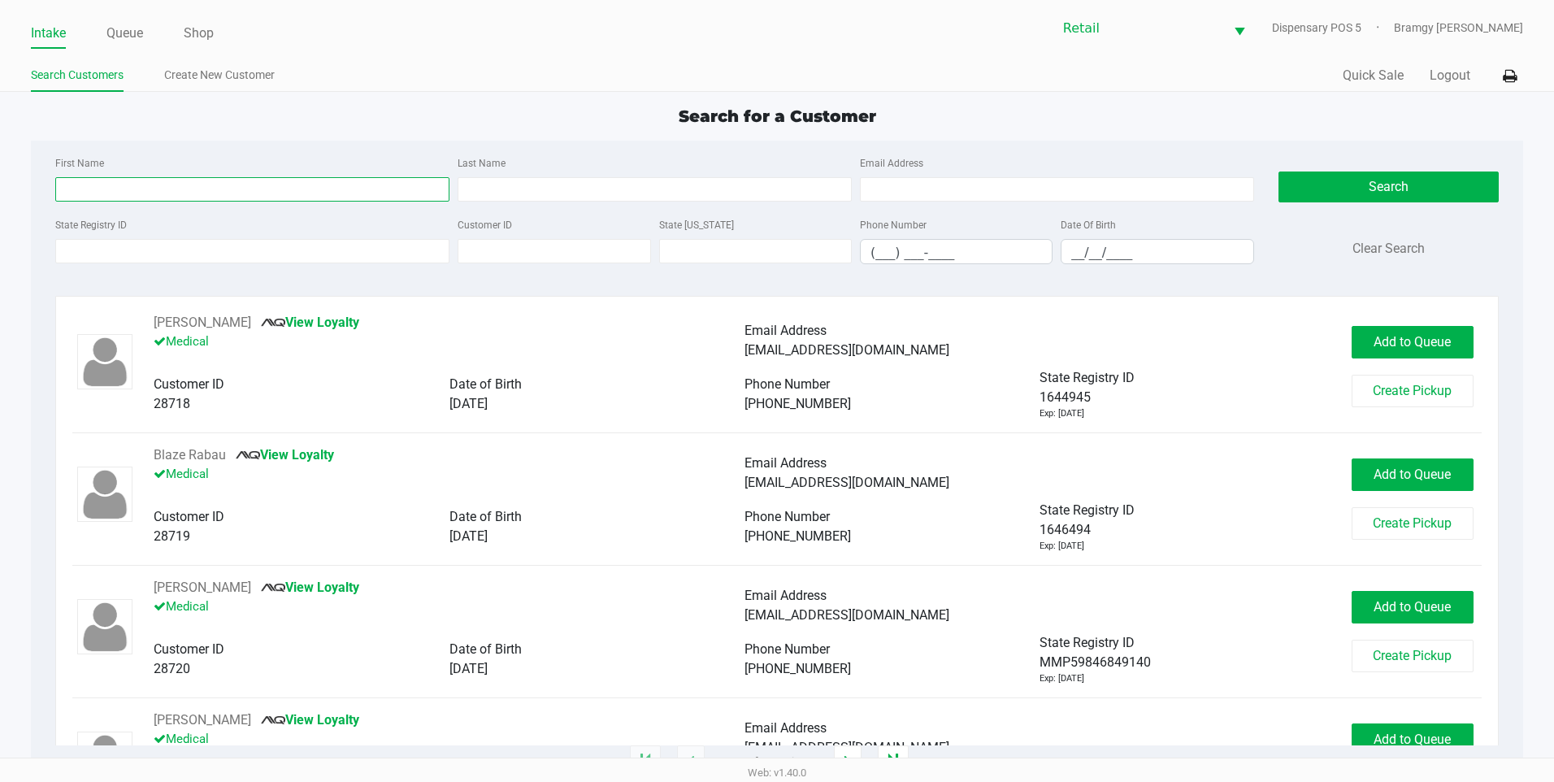
click at [191, 196] on input "First Name" at bounding box center [252, 189] width 394 height 24
type input "alec"
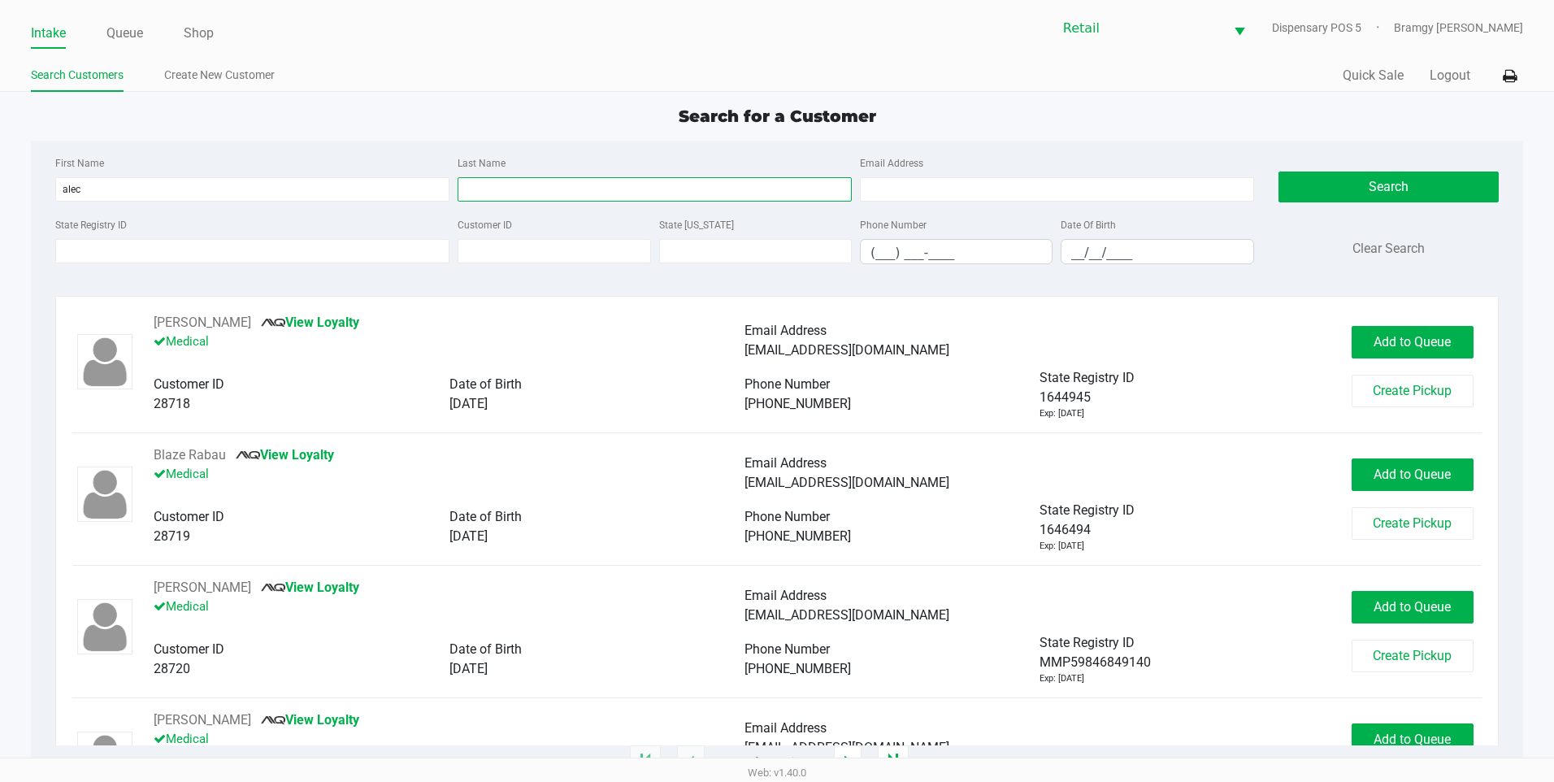
click at [550, 193] on input "Last Name" at bounding box center [655, 189] width 394 height 24
type input "f"
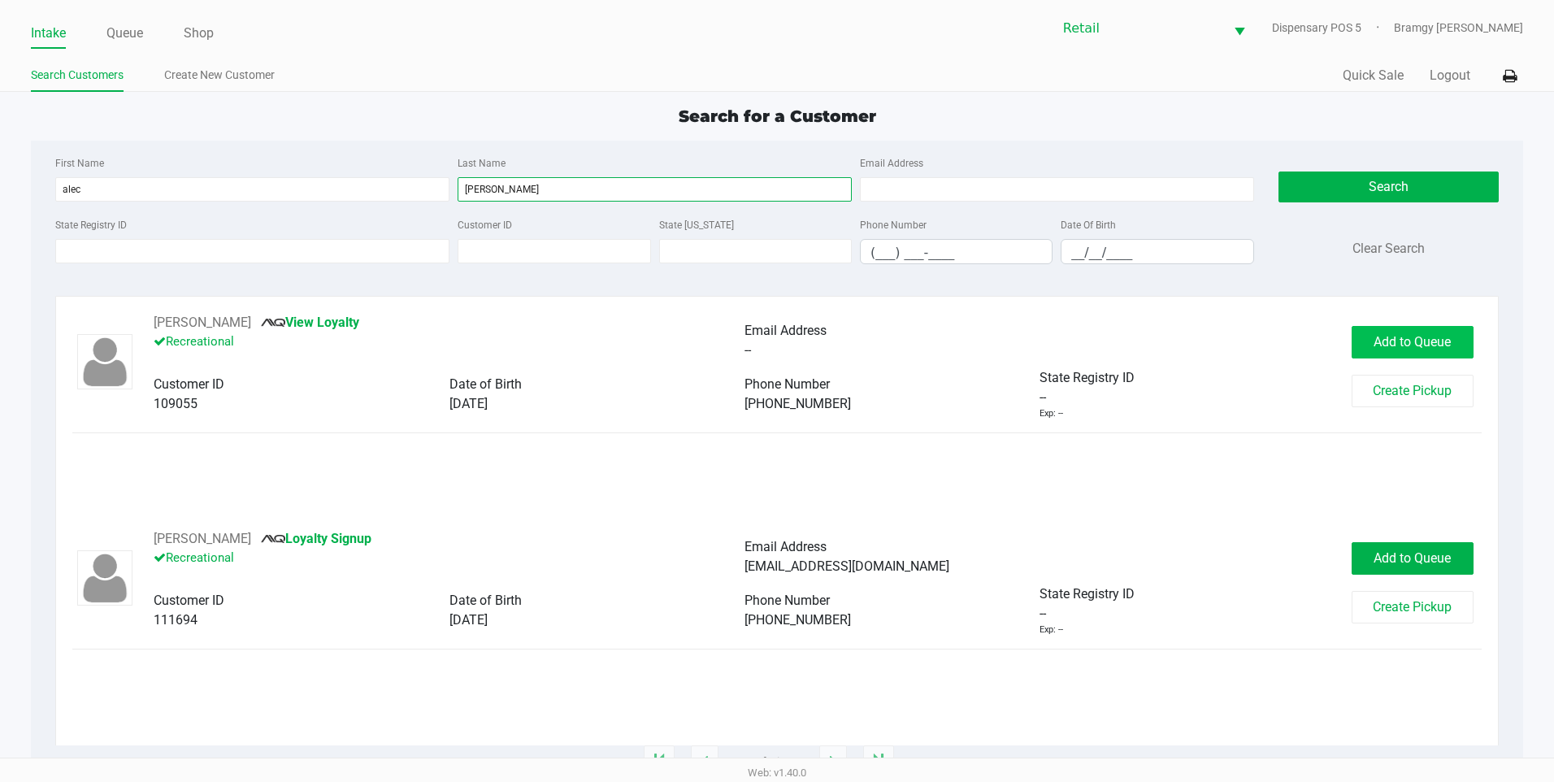
type input "dalton"
click at [1424, 352] on button "Add to Queue" at bounding box center [1413, 342] width 122 height 33
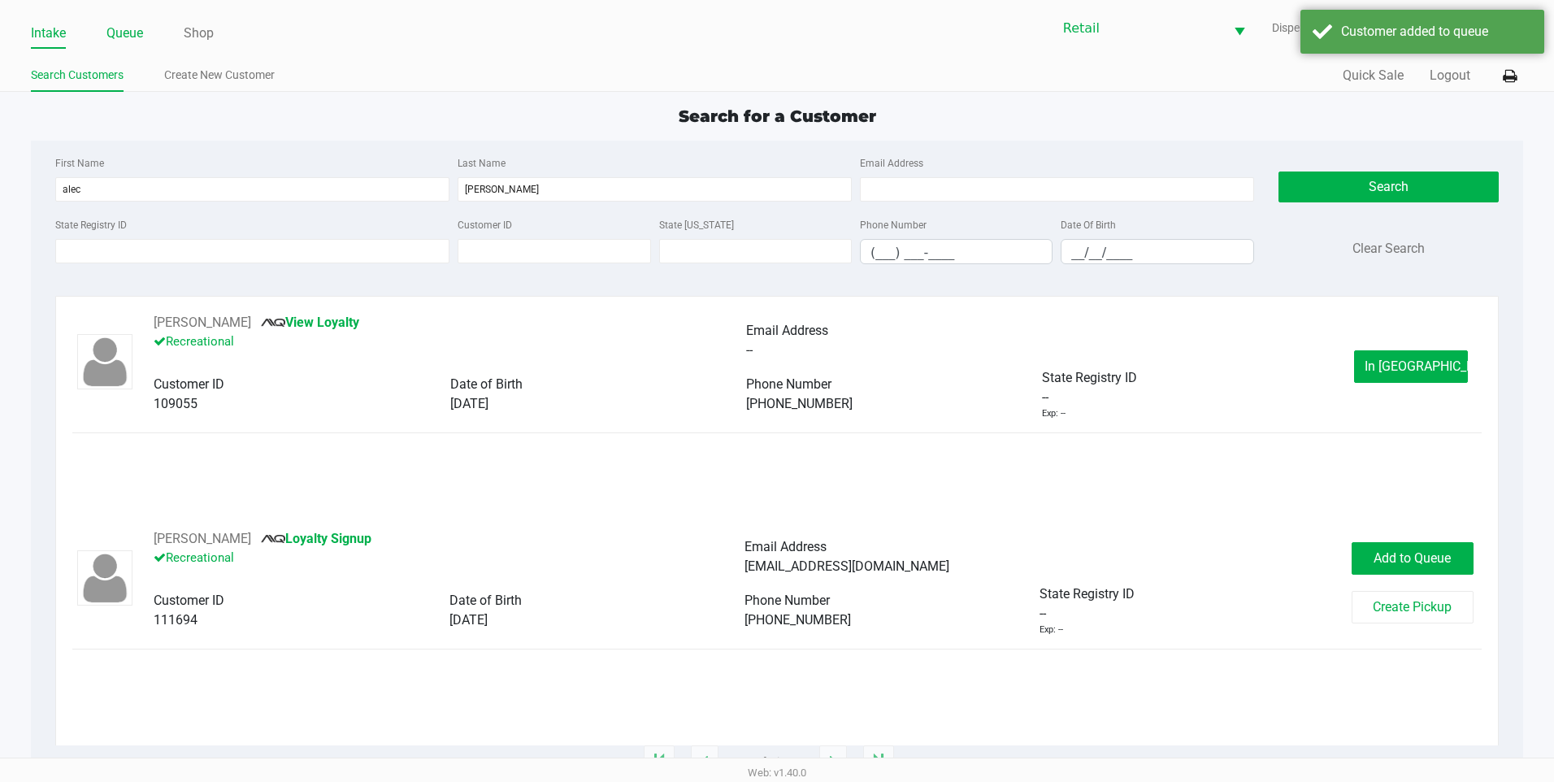
click at [130, 25] on link "Queue" at bounding box center [124, 33] width 37 height 23
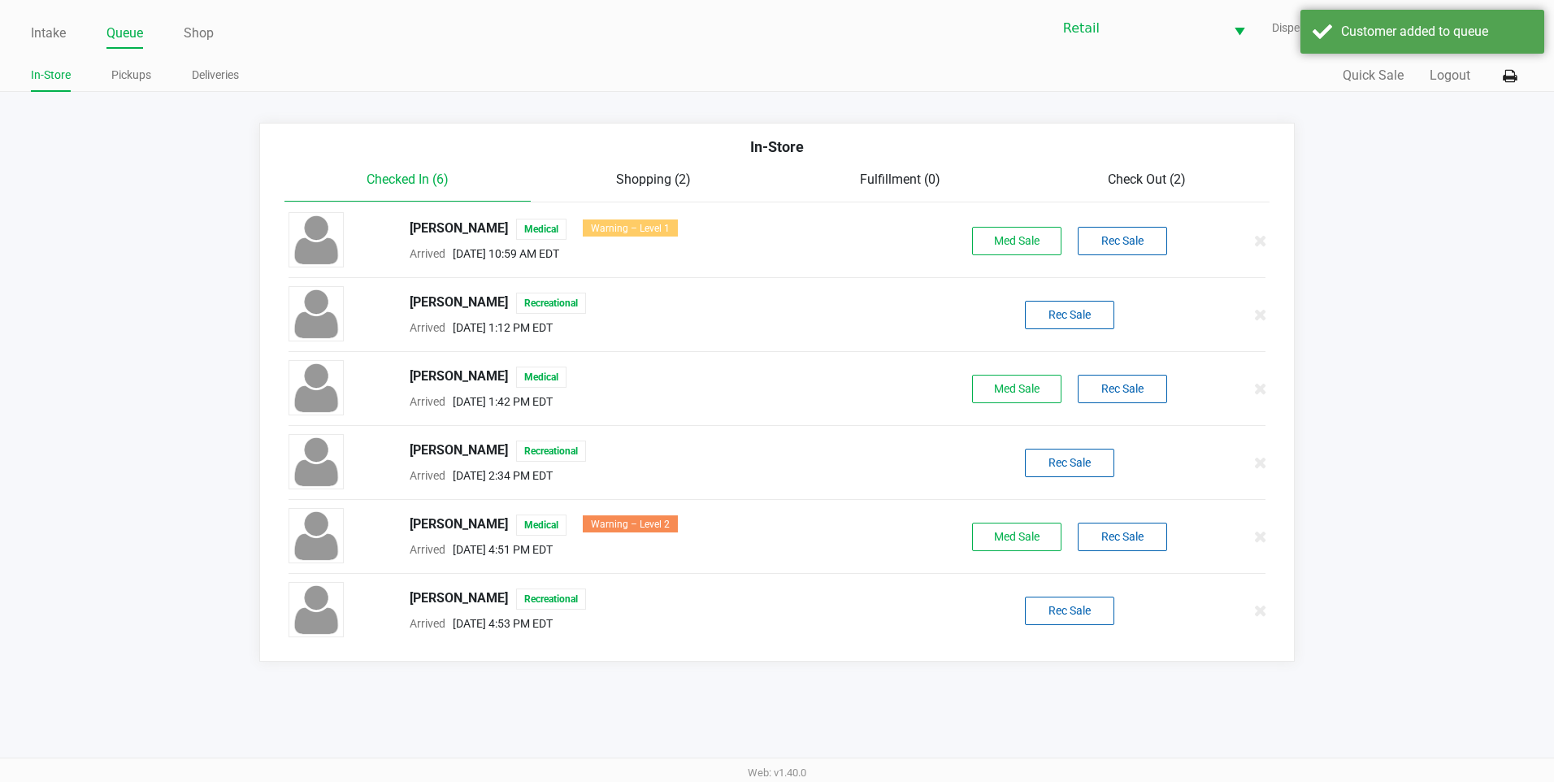
click at [1097, 625] on div "alec dalton Recreational Arrived Aug 27, 2025 4:53 PM EDT Rec Sale" at bounding box center [777, 610] width 1002 height 57
click at [1091, 612] on button "Rec Sale" at bounding box center [1069, 611] width 89 height 28
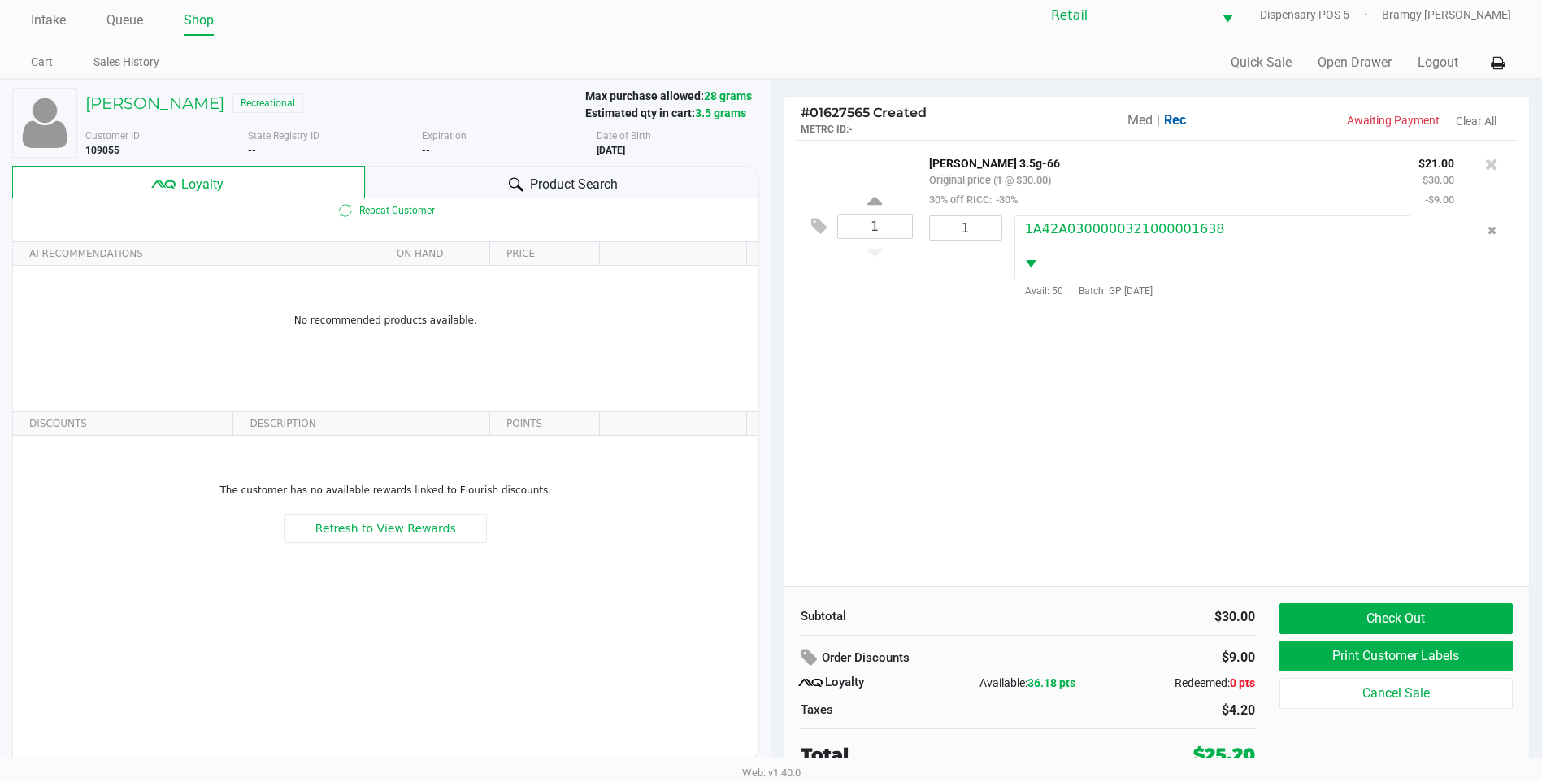
scroll to position [16, 0]
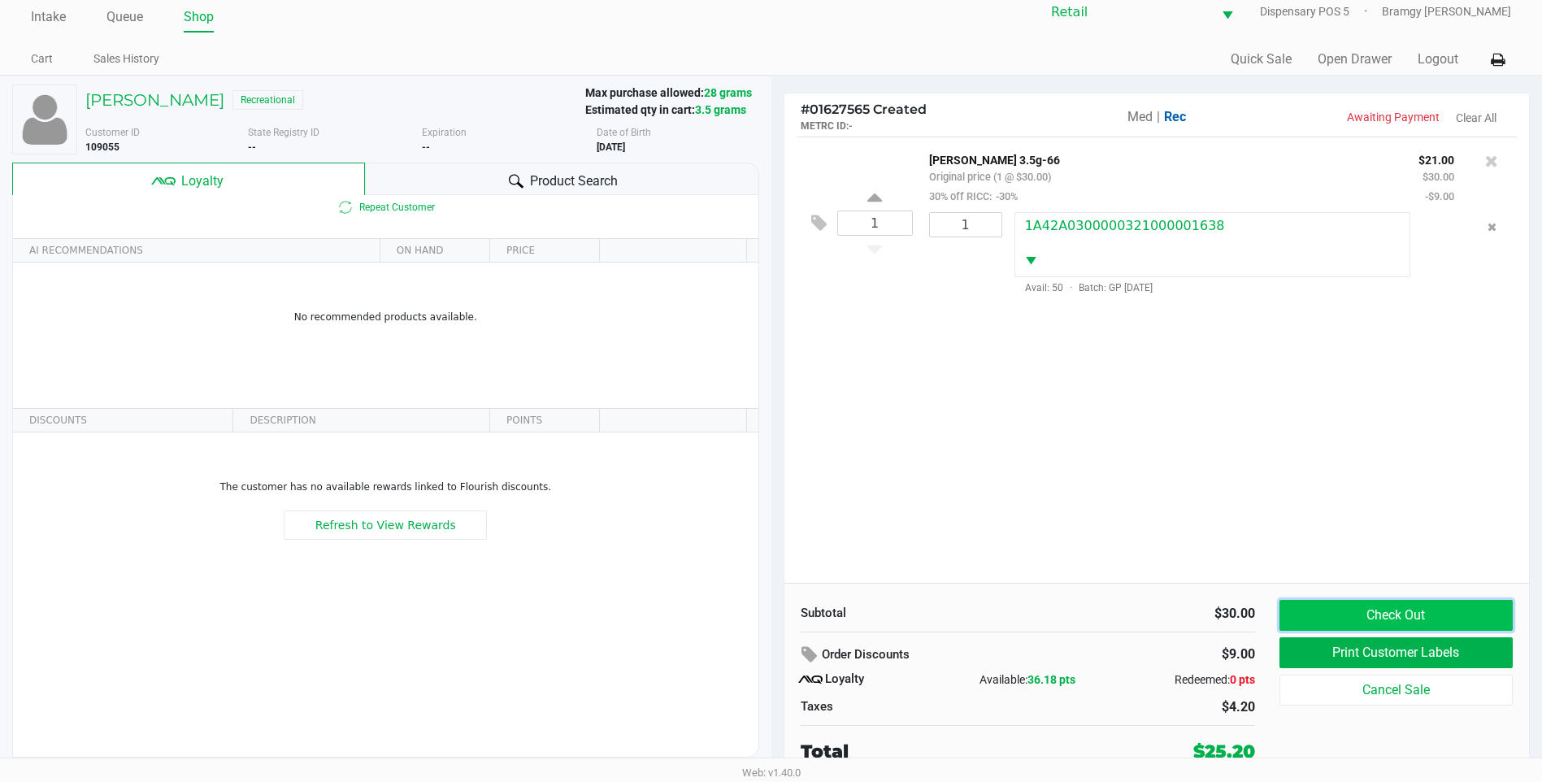
click at [1377, 615] on button "Check Out" at bounding box center [1396, 615] width 233 height 31
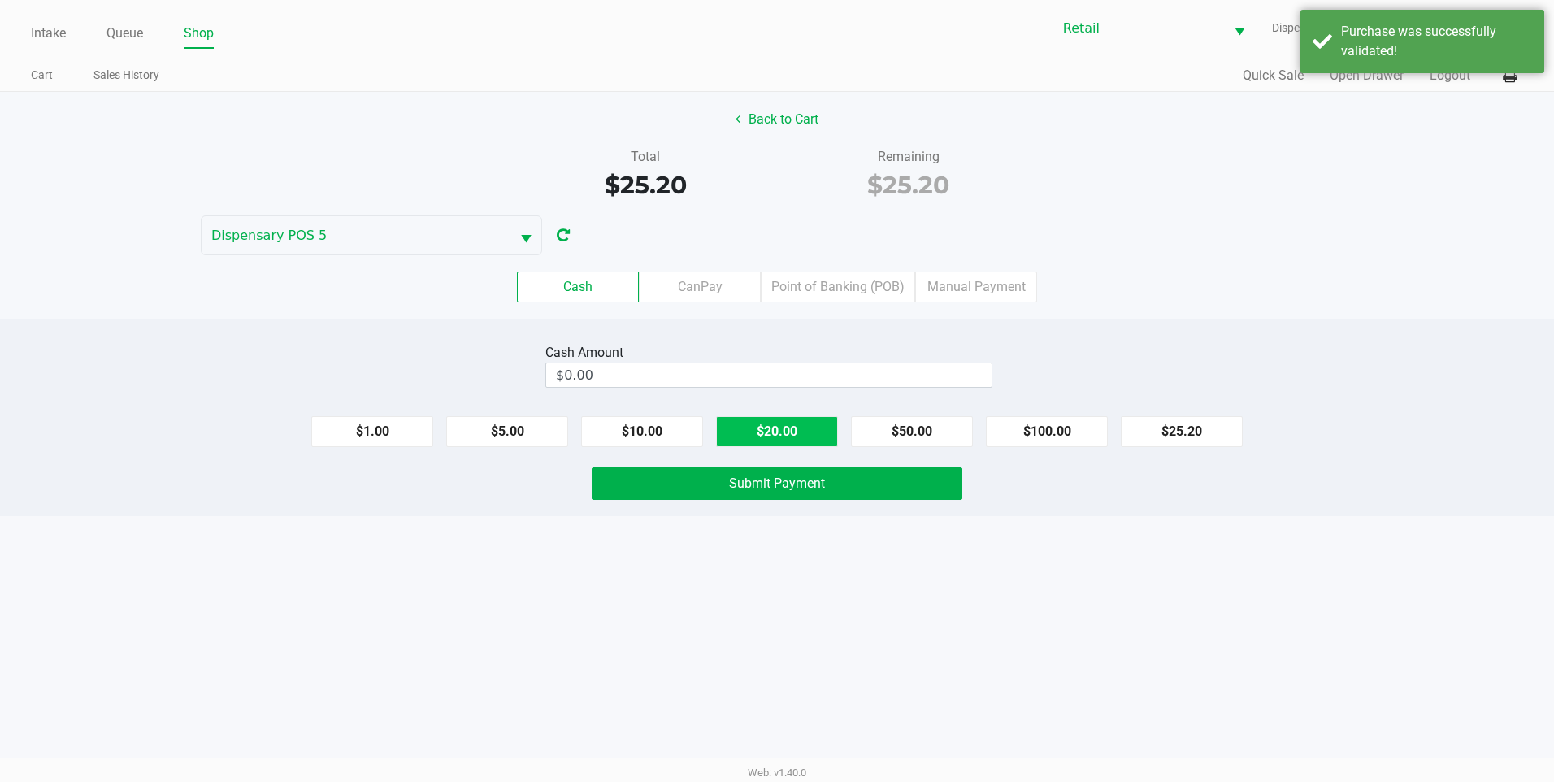
click at [825, 417] on button "$20.00" at bounding box center [777, 431] width 122 height 31
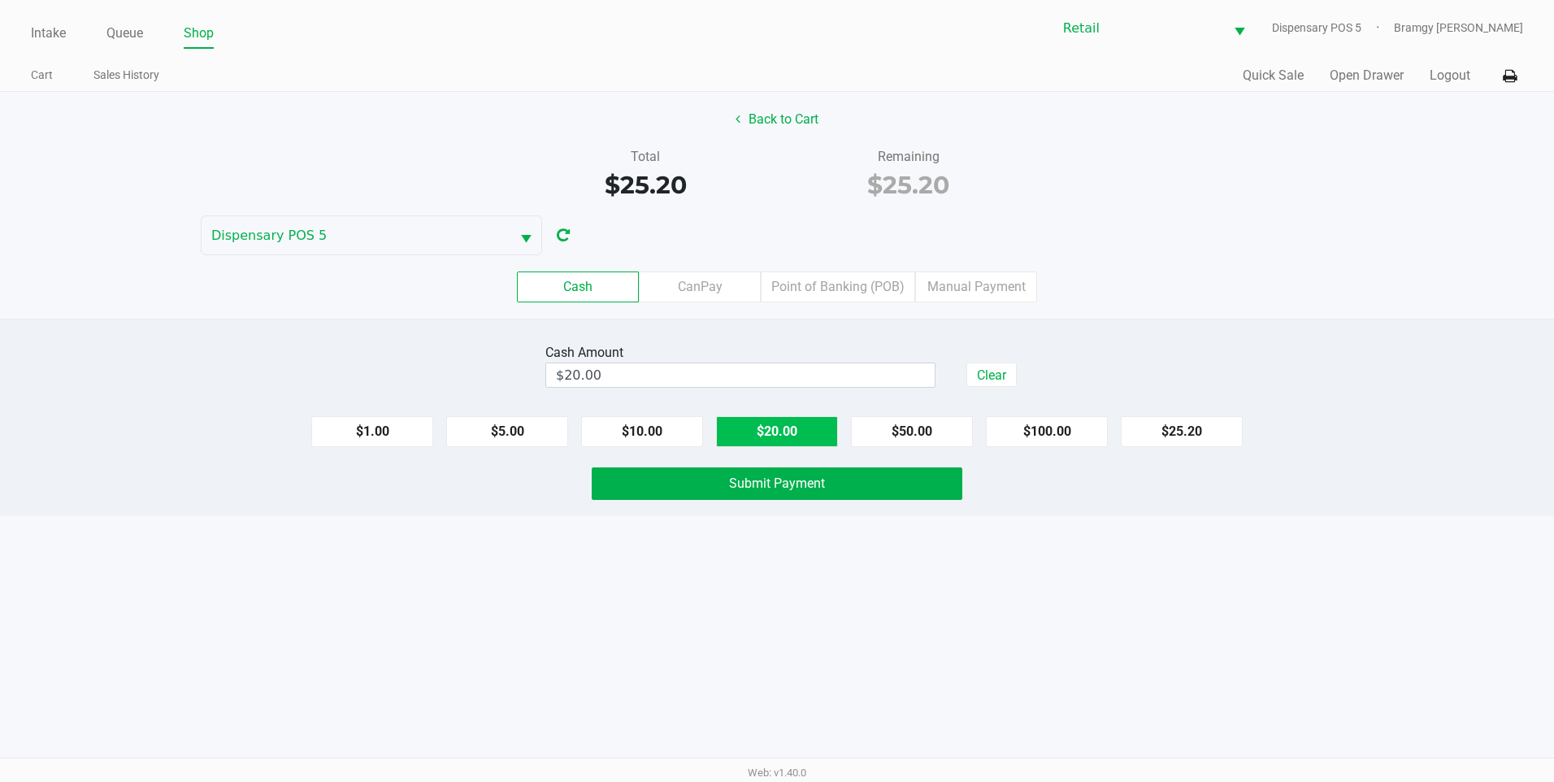
click at [822, 416] on button "$20.00" at bounding box center [777, 431] width 122 height 31
type input "$40.00"
click at [811, 480] on span "Submit Payment" at bounding box center [777, 483] width 96 height 15
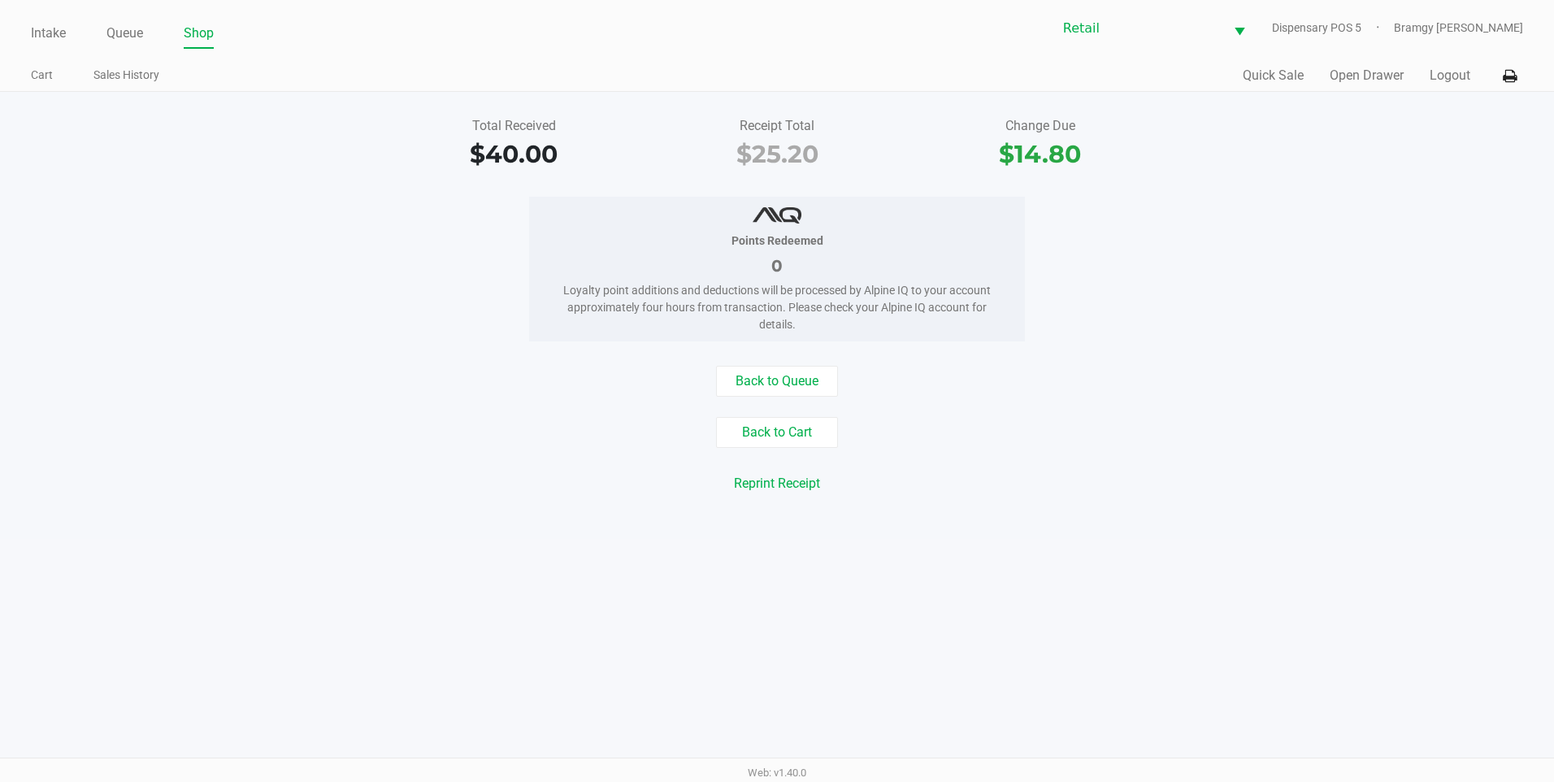
click at [26, 42] on div "Intake Queue Shop Retail Dispensary POS 5 Bramgy Brito Cart Sales History Quick…" at bounding box center [777, 46] width 1554 height 92
click at [39, 38] on link "Intake" at bounding box center [48, 33] width 35 height 23
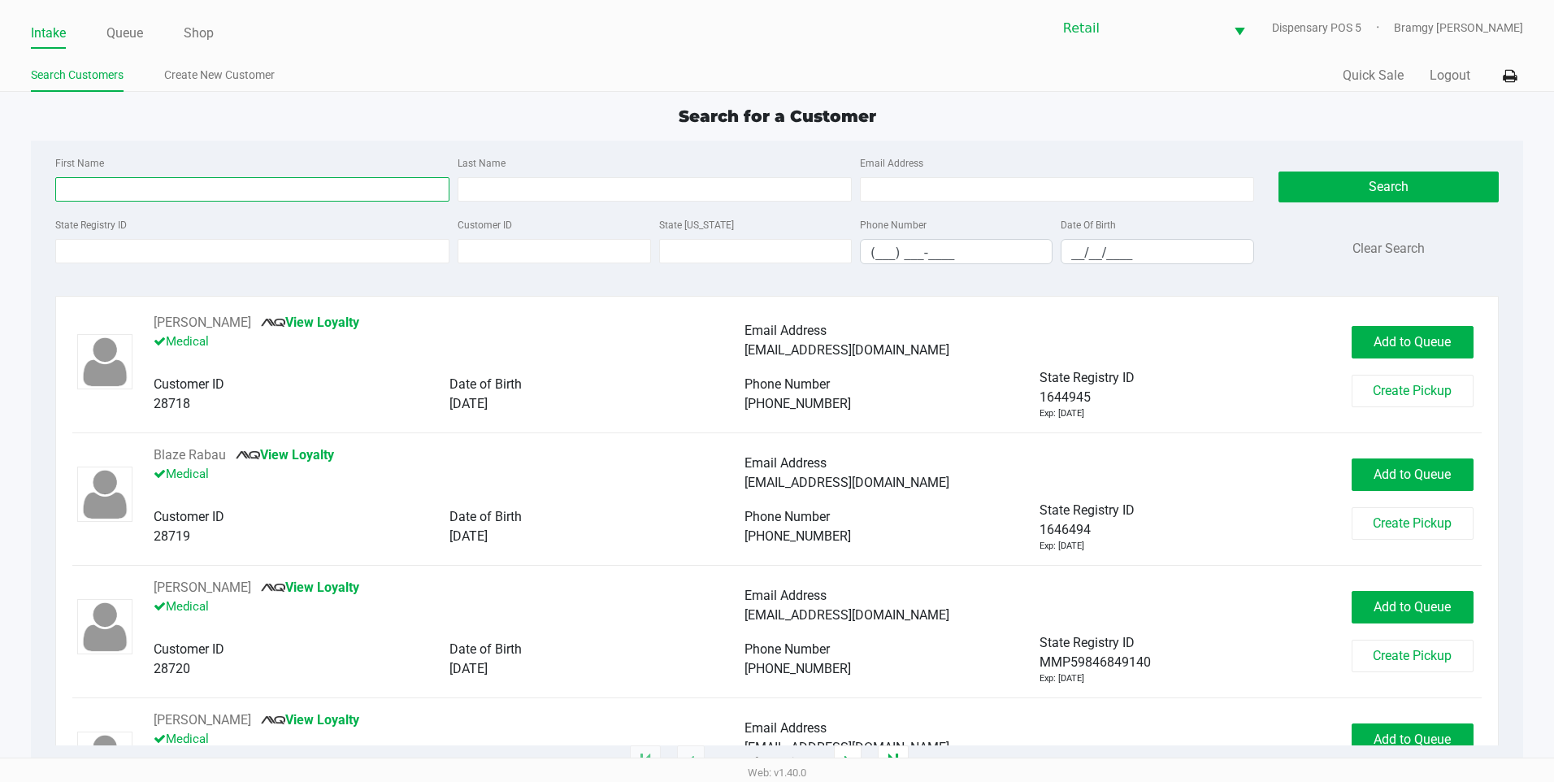
click at [248, 184] on input "First Name" at bounding box center [252, 189] width 394 height 24
type input "ronald"
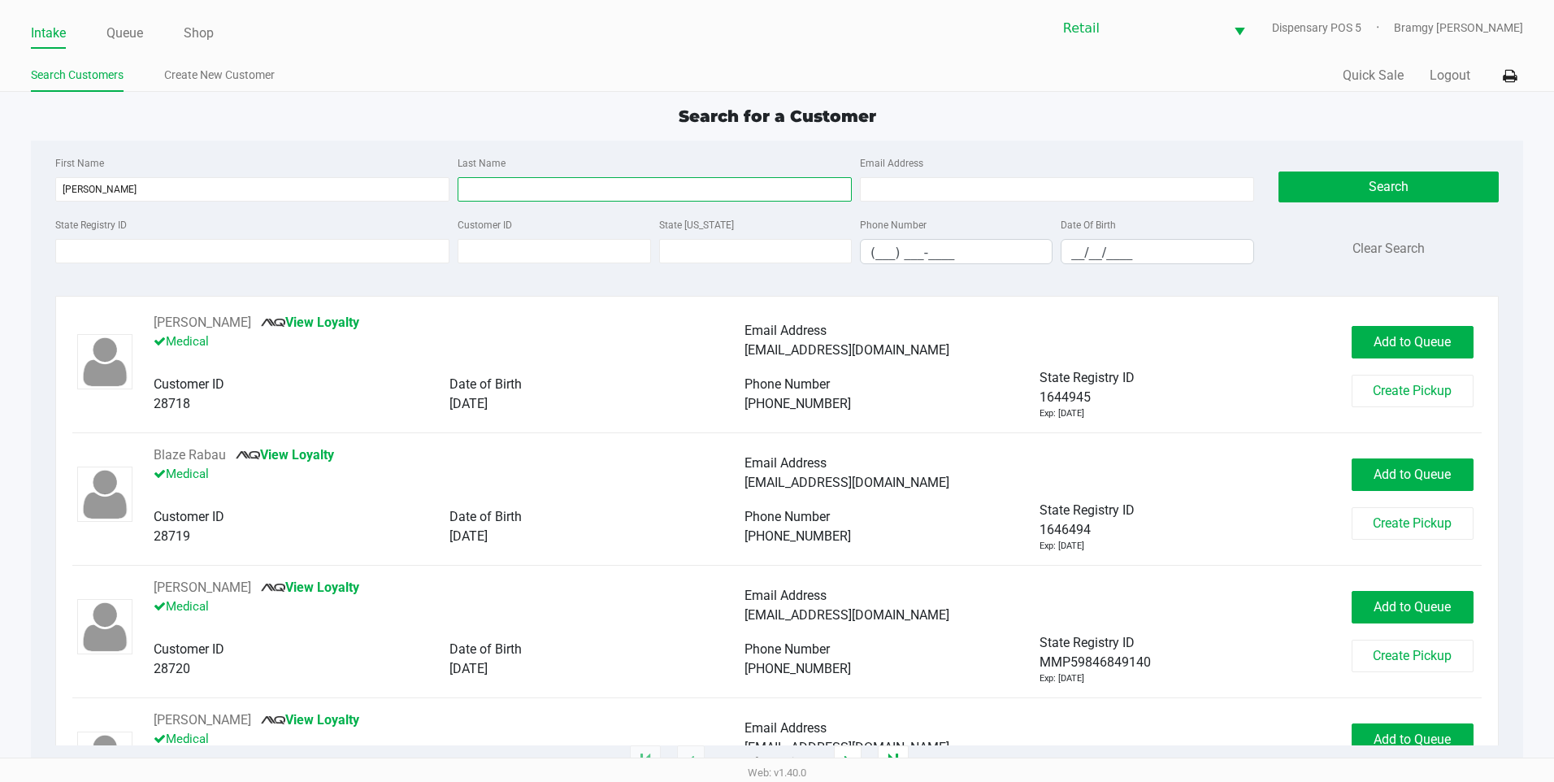
click at [499, 179] on input "Last Name" at bounding box center [655, 189] width 394 height 24
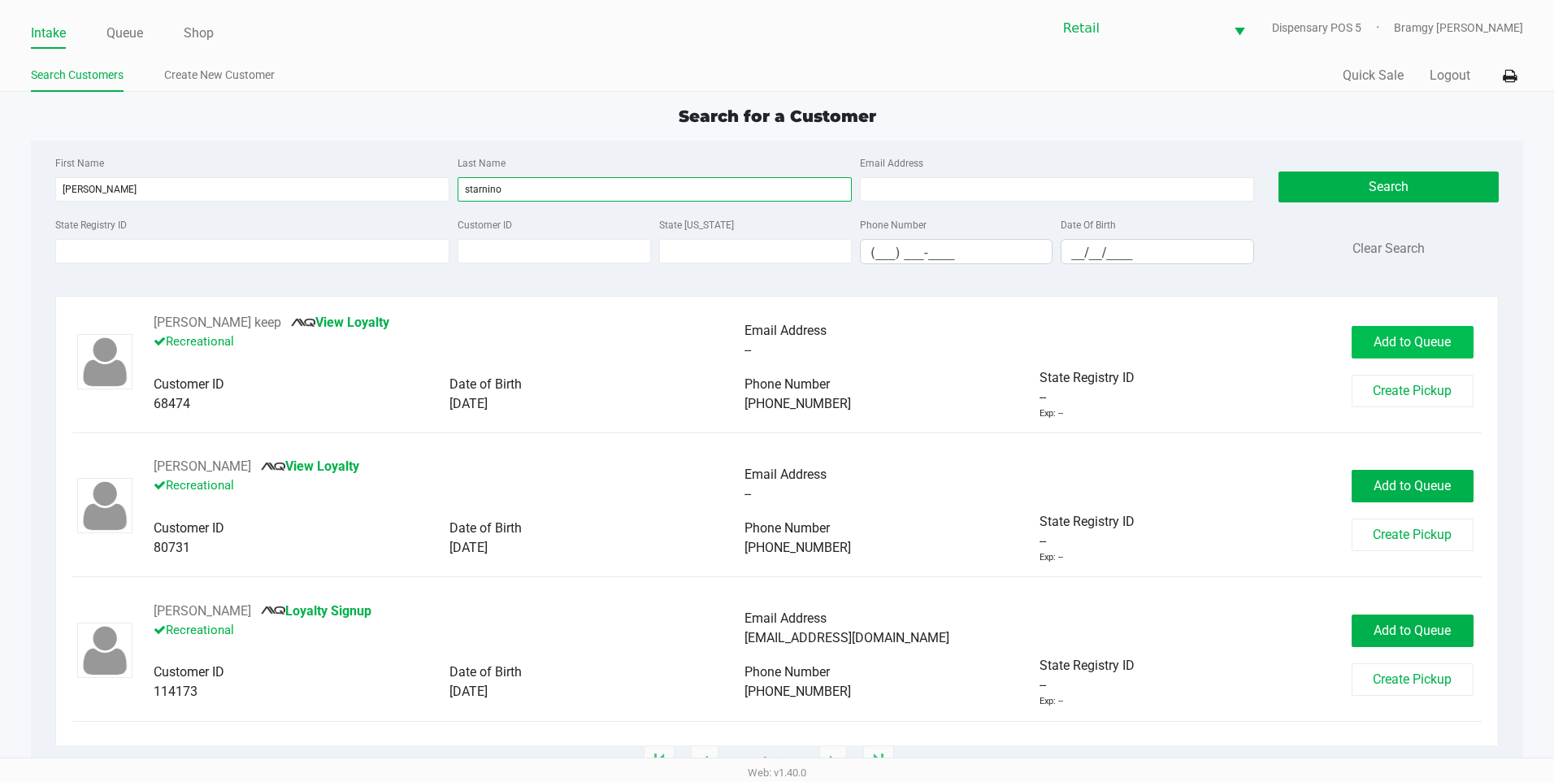
type input "starnino"
click at [1422, 345] on span "Add to Queue" at bounding box center [1412, 341] width 77 height 15
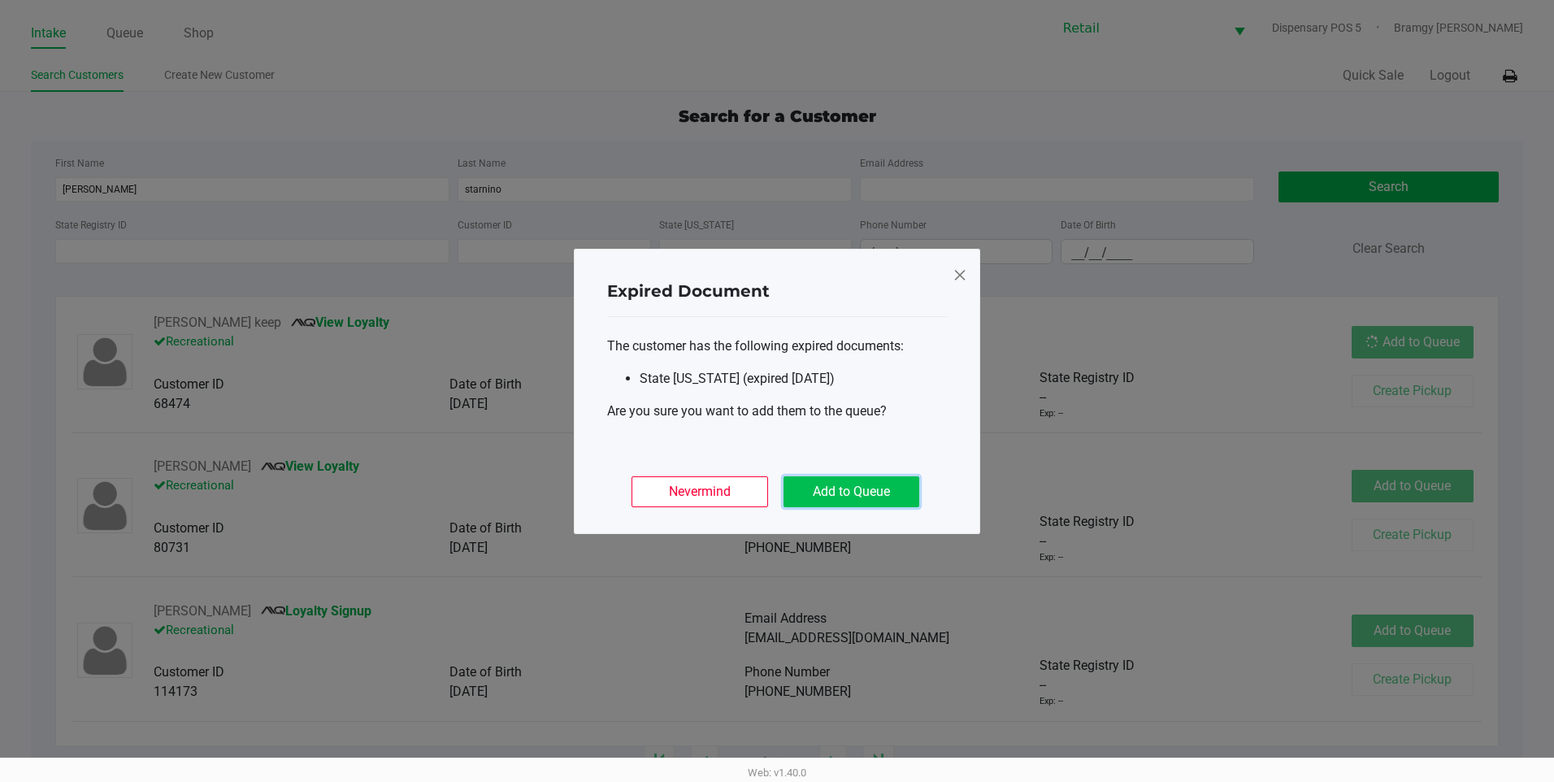
click at [854, 489] on button "Add to Queue" at bounding box center [852, 491] width 136 height 31
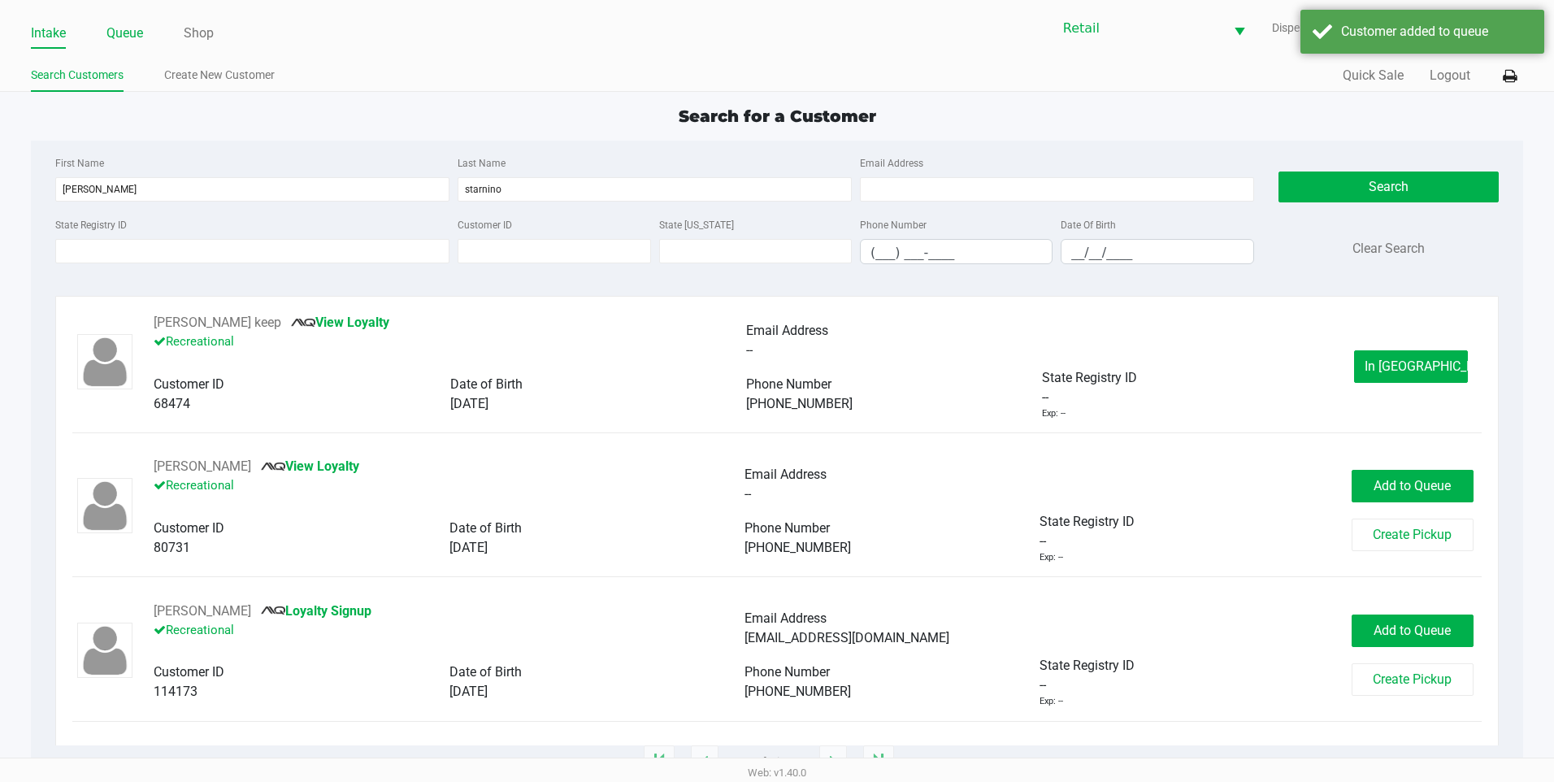
click at [133, 37] on link "Queue" at bounding box center [124, 33] width 37 height 23
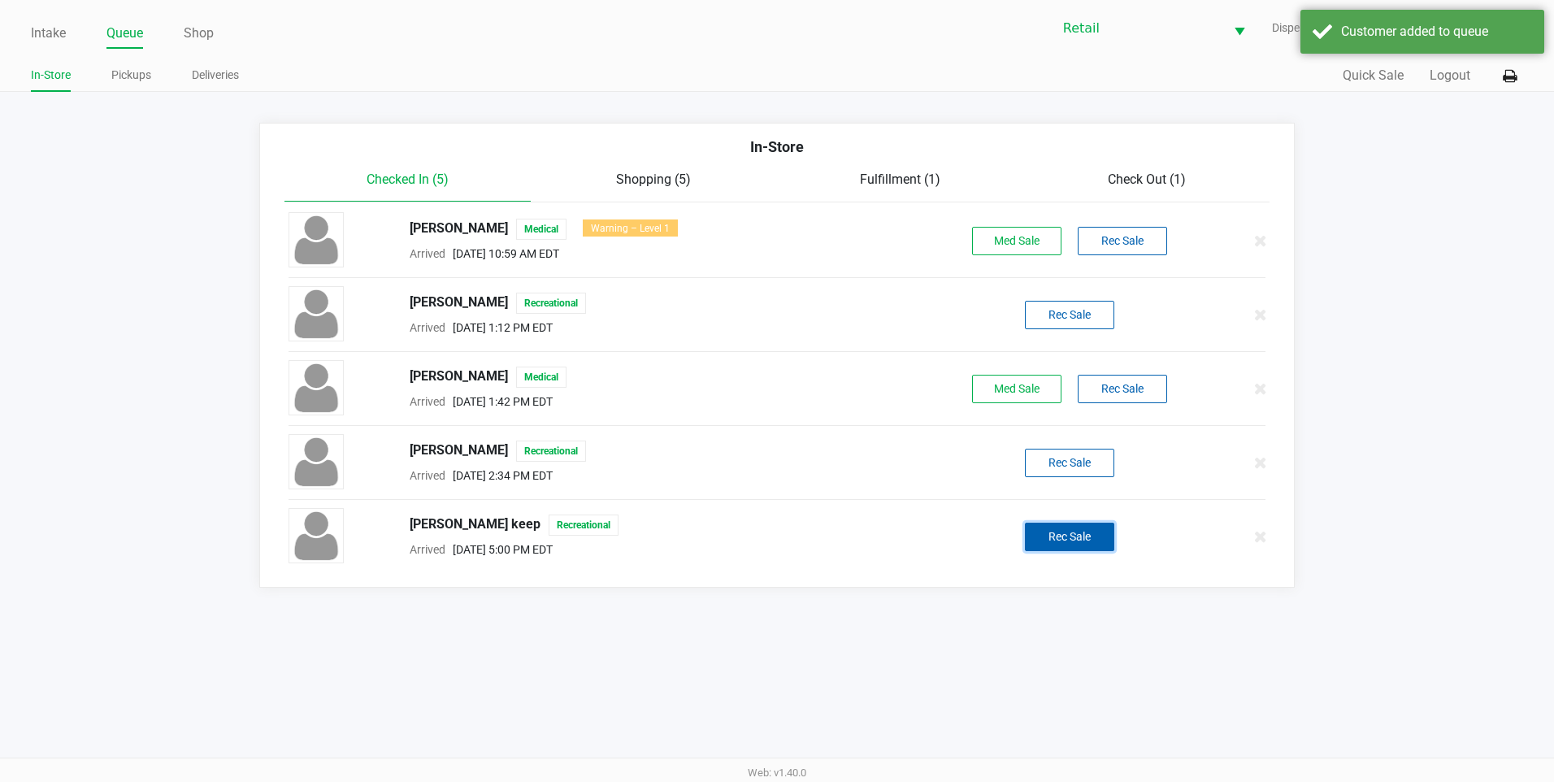
click at [1107, 540] on button "Rec Sale" at bounding box center [1069, 537] width 89 height 28
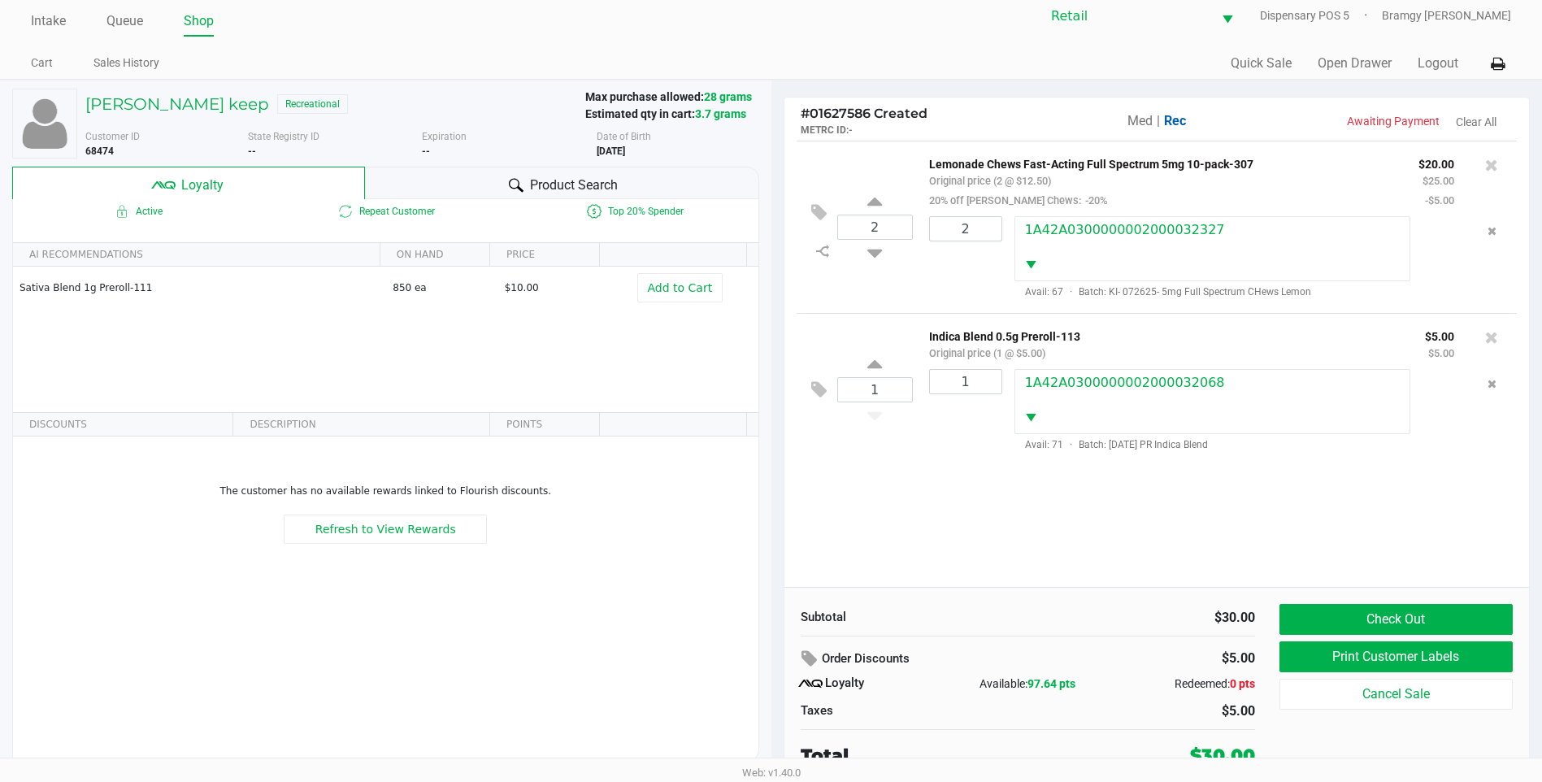
scroll to position [16, 0]
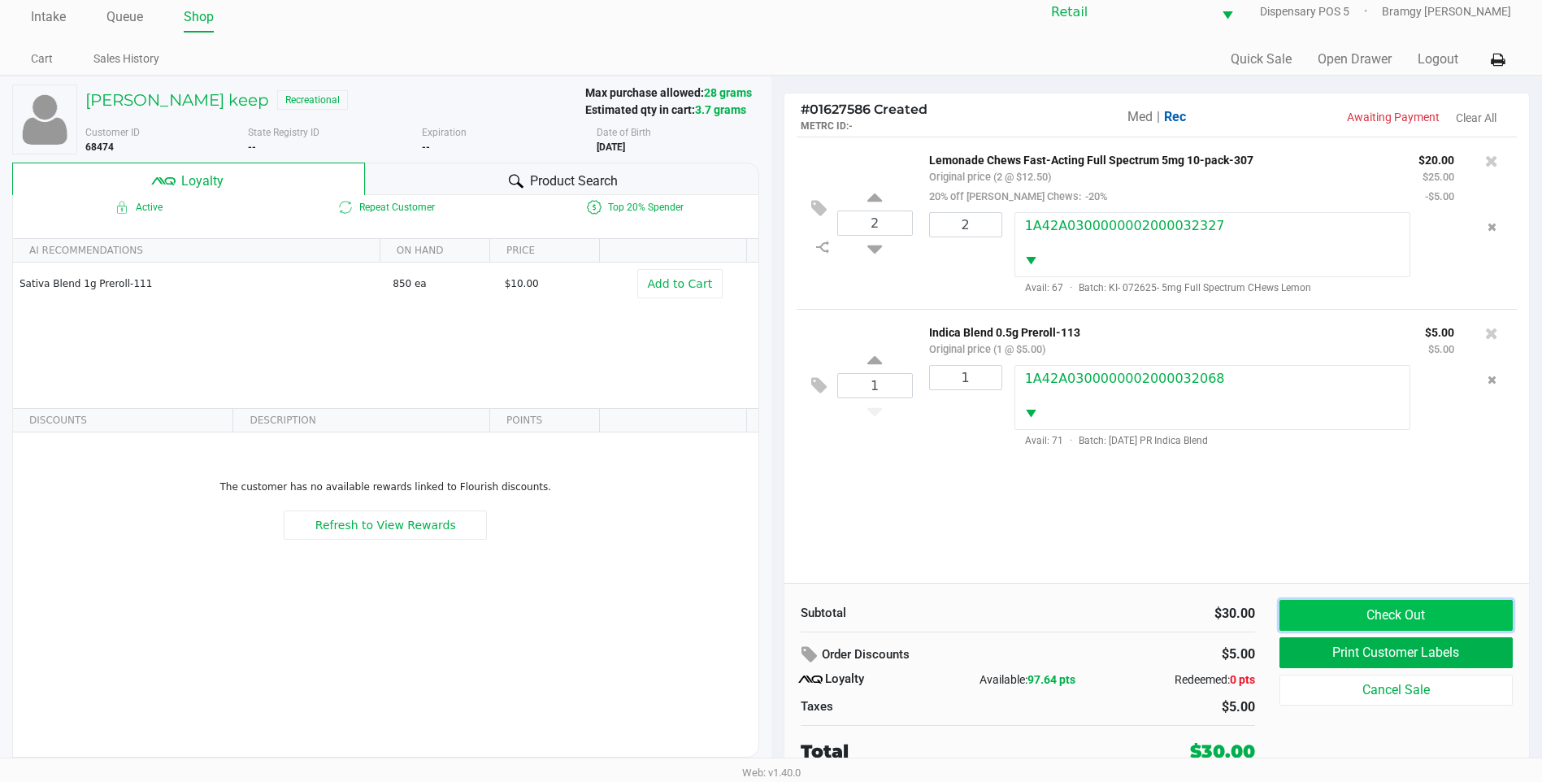
click at [1340, 608] on button "Check Out" at bounding box center [1396, 615] width 233 height 31
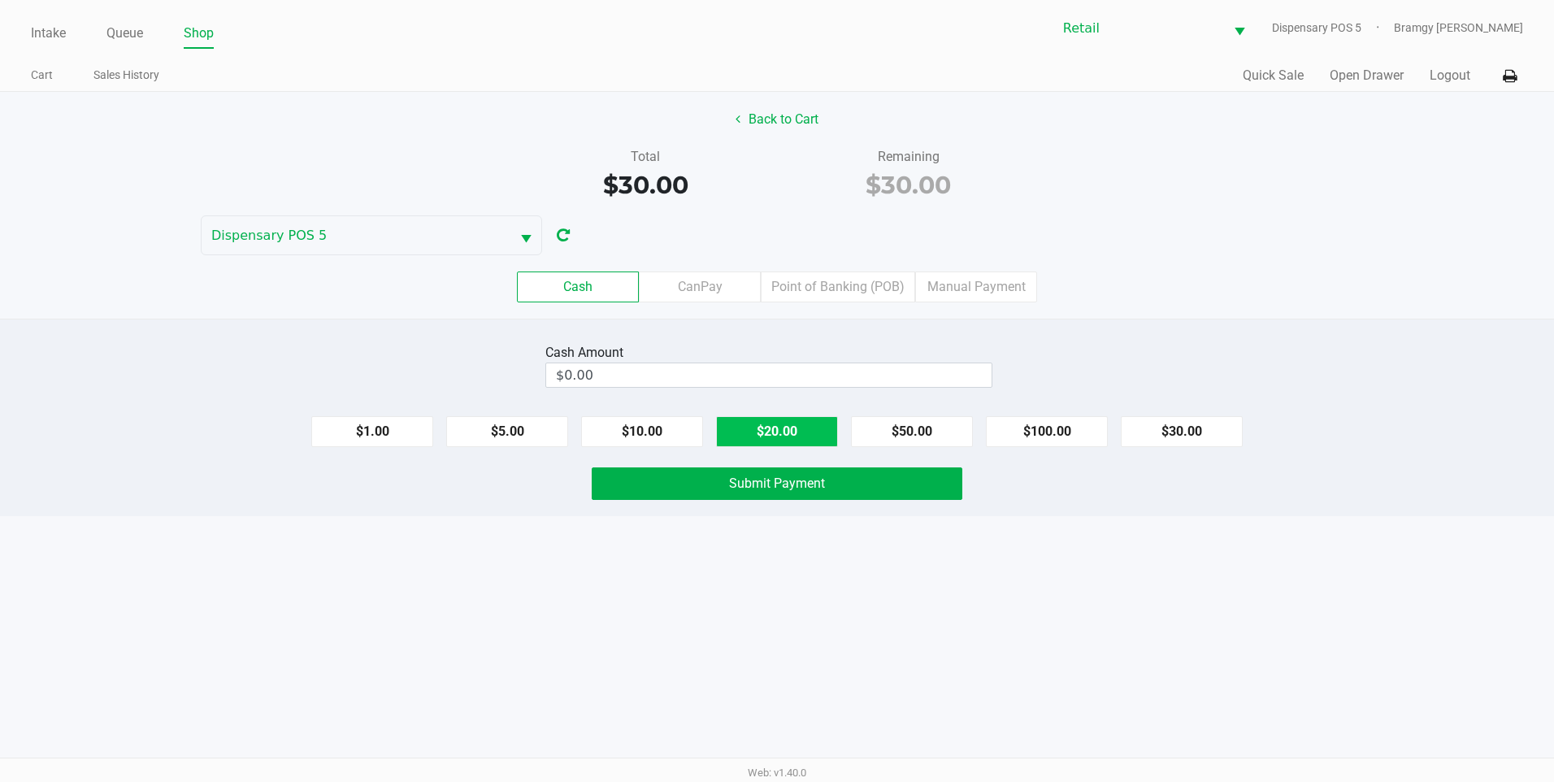
drag, startPoint x: 793, startPoint y: 437, endPoint x: 690, endPoint y: 437, distance: 103.2
click at [792, 437] on button "$20.00" at bounding box center [777, 431] width 122 height 31
click at [690, 437] on button "$10.00" at bounding box center [642, 431] width 122 height 31
type input "$30.00"
click at [728, 493] on button "Submit Payment" at bounding box center [777, 483] width 371 height 33
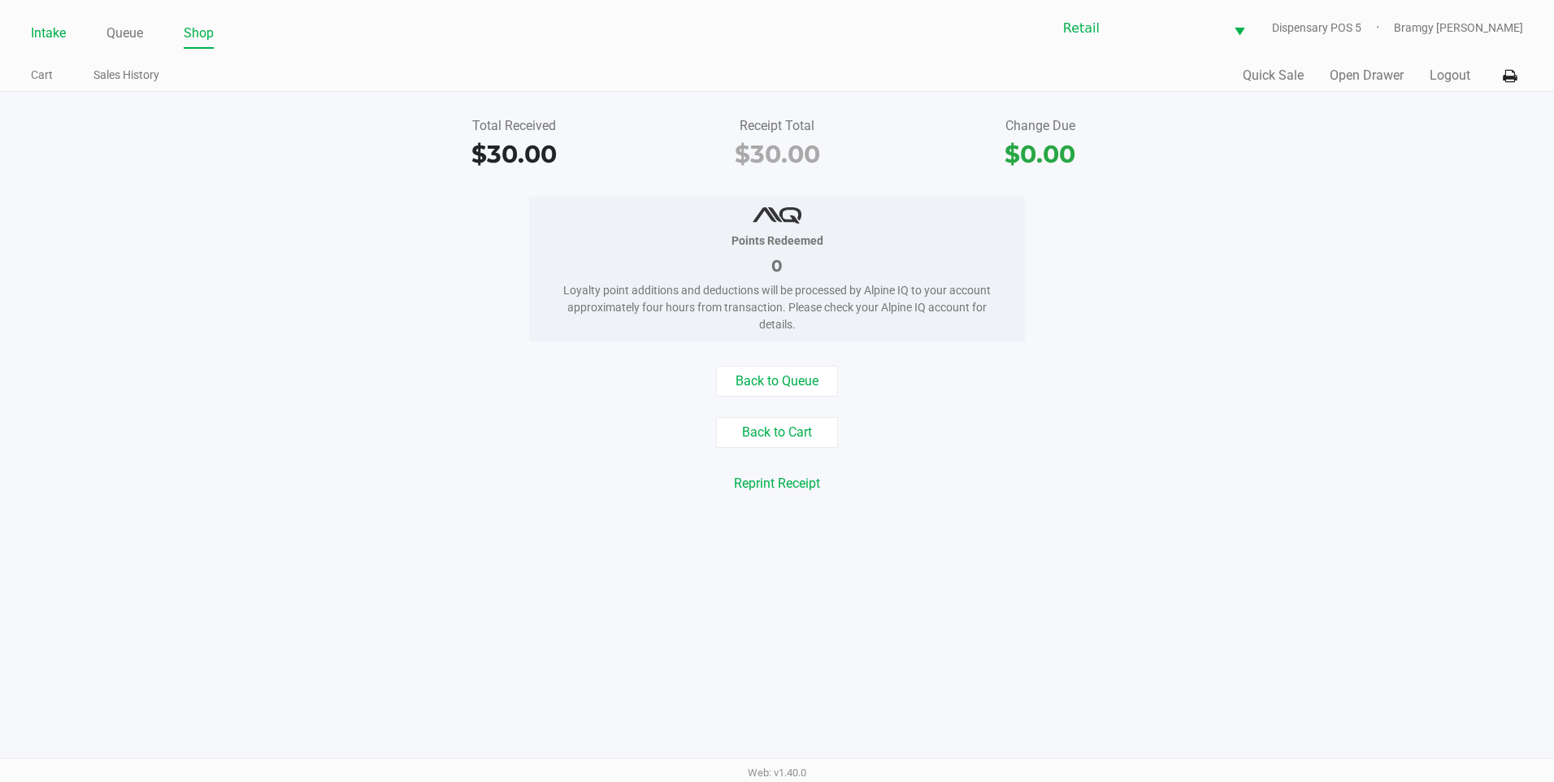
click at [63, 34] on link "Intake" at bounding box center [48, 33] width 35 height 23
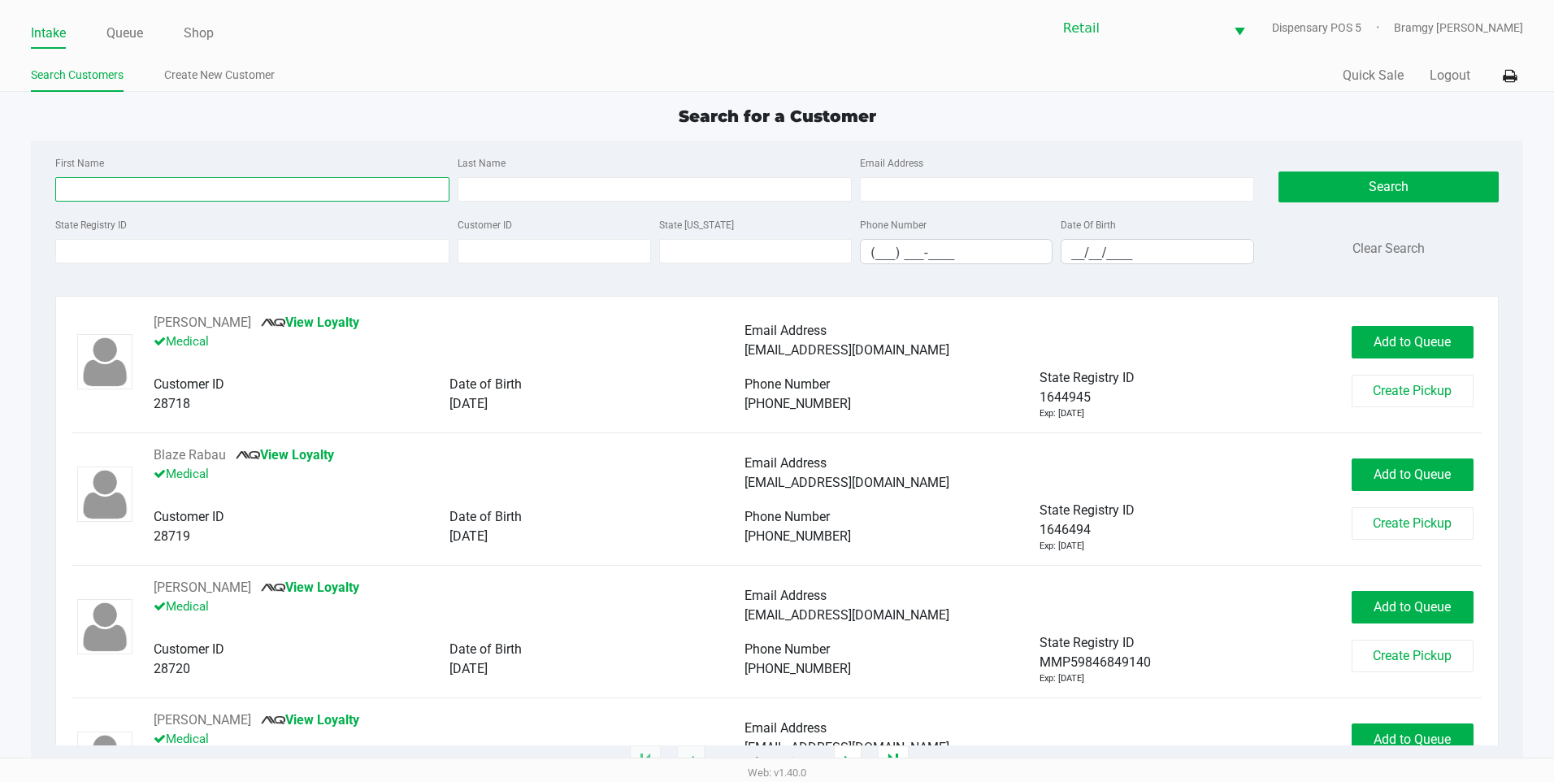
click at [201, 198] on input "First Name" at bounding box center [252, 189] width 394 height 24
type input "lauren"
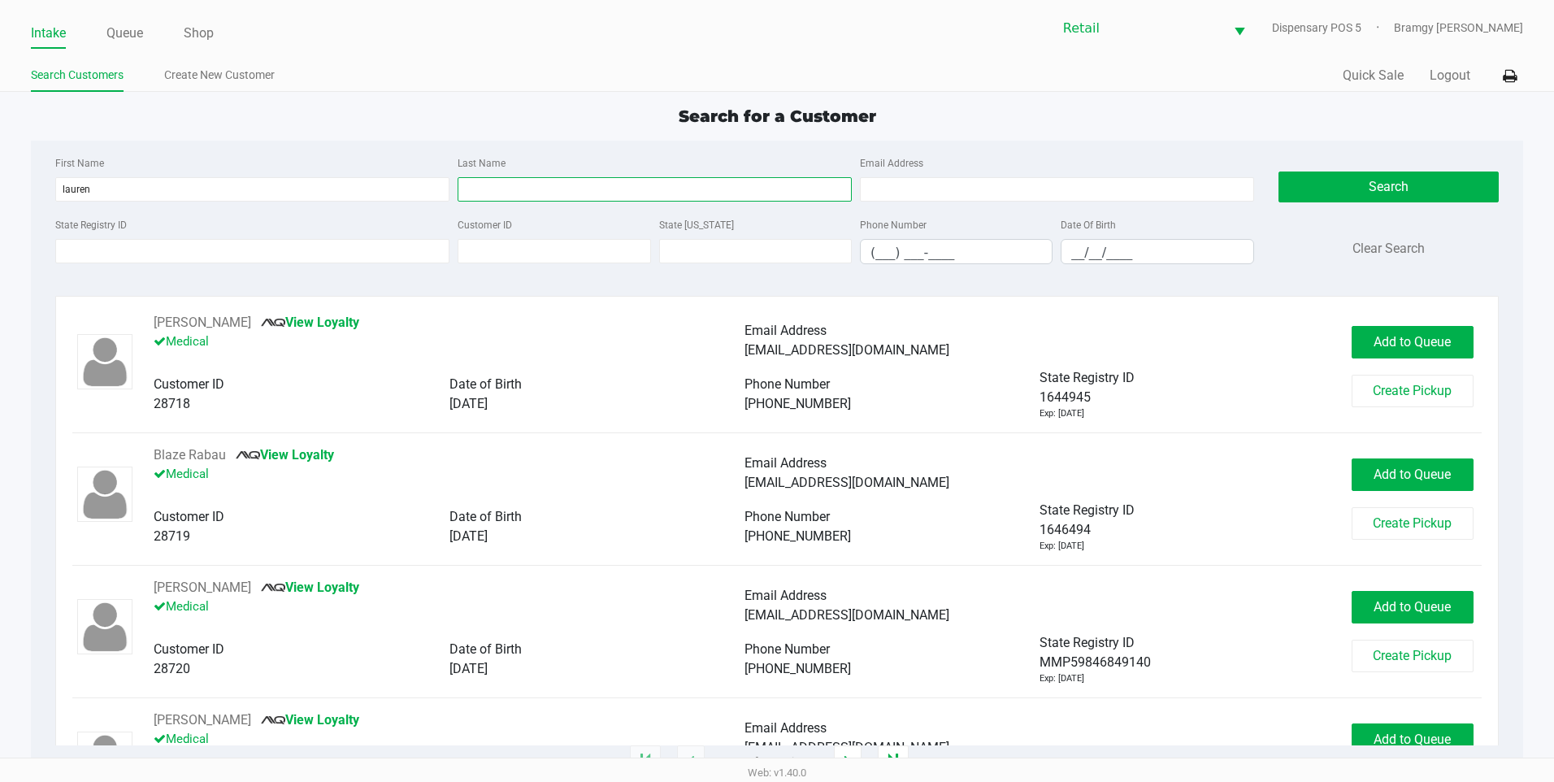
click at [641, 190] on input "Last Name" at bounding box center [655, 189] width 394 height 24
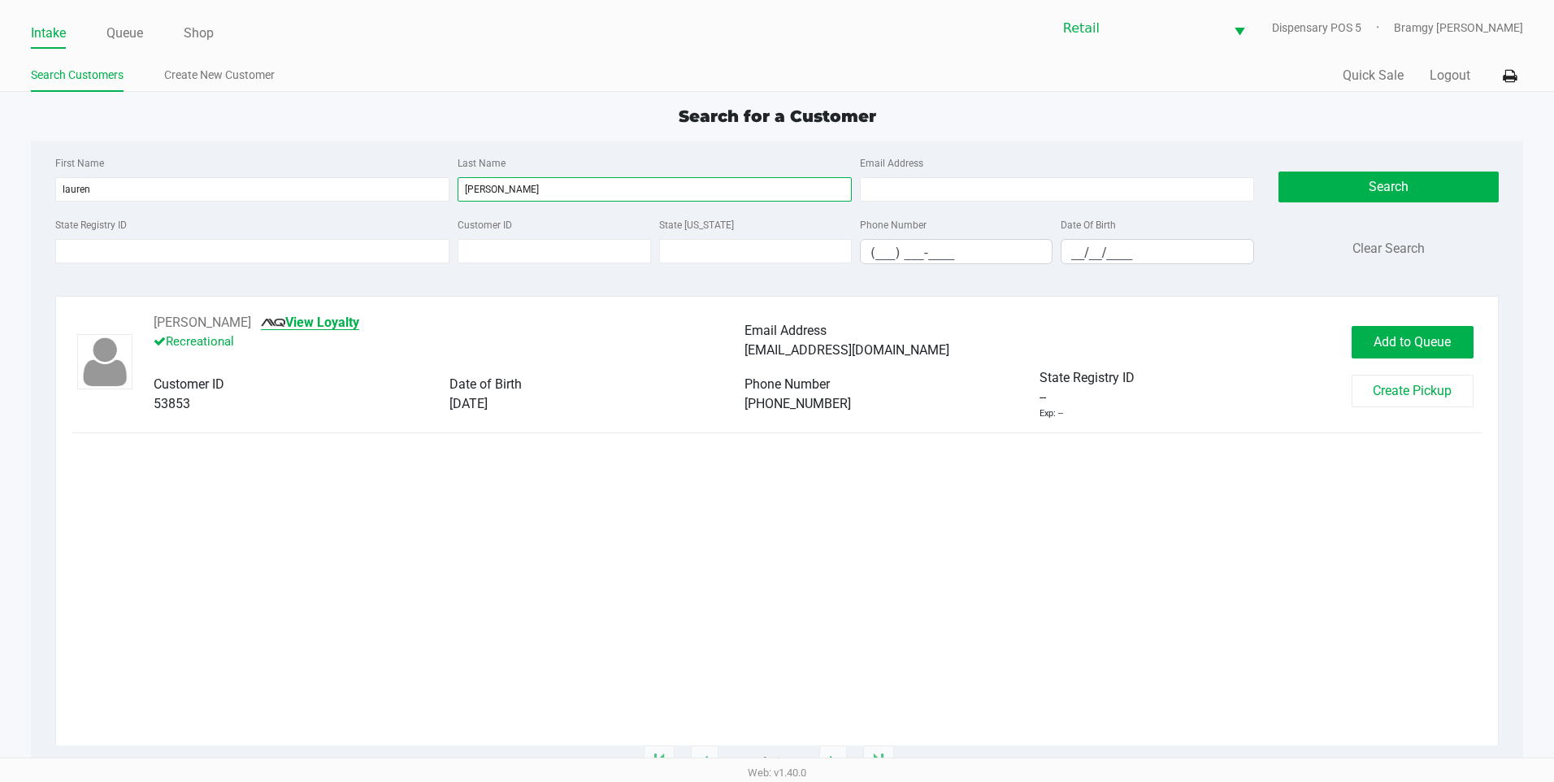
type input "stevens"
click at [334, 324] on link "View Loyalty" at bounding box center [310, 322] width 98 height 15
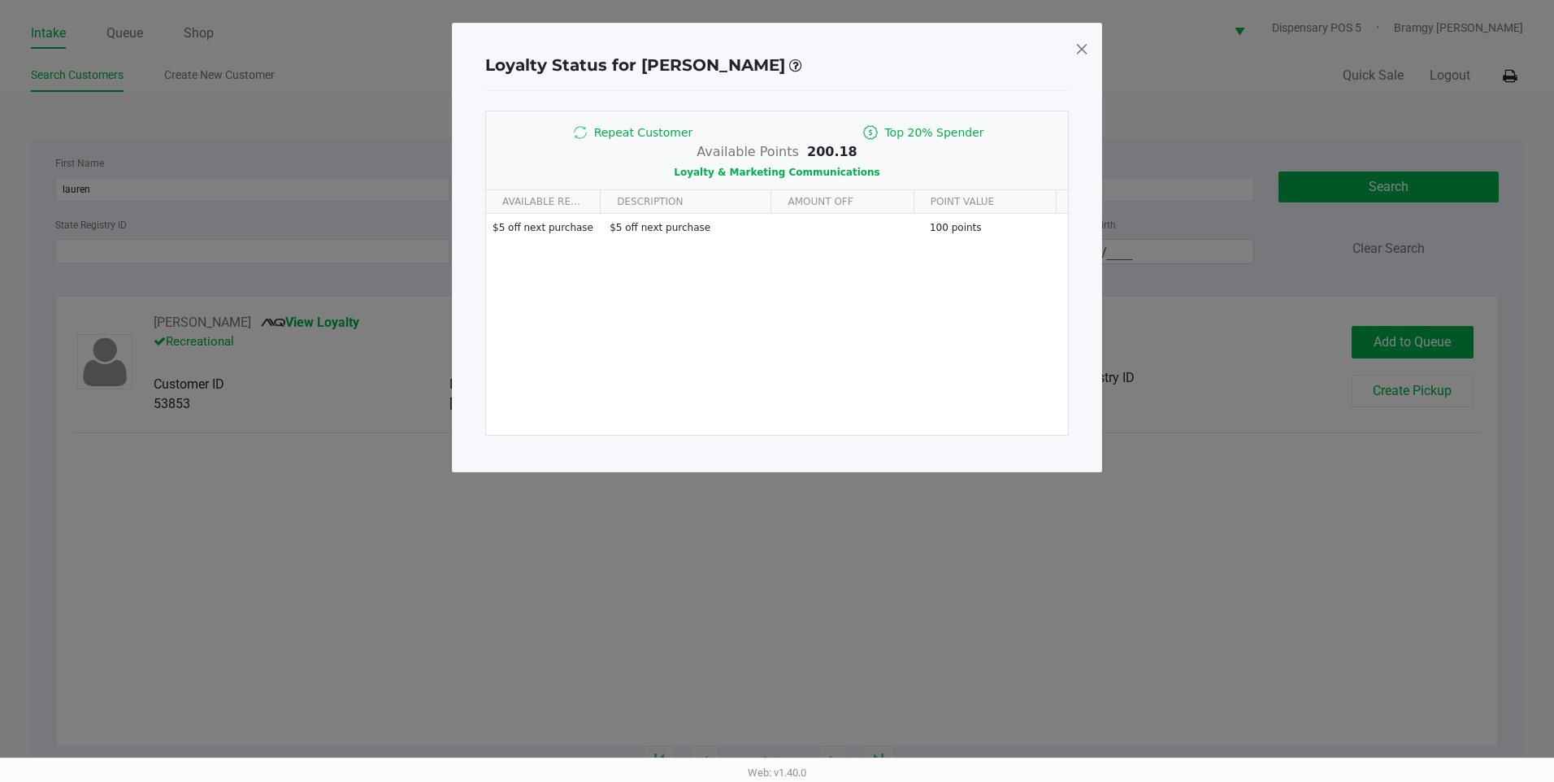
click at [1076, 49] on span at bounding box center [1082, 49] width 15 height 26
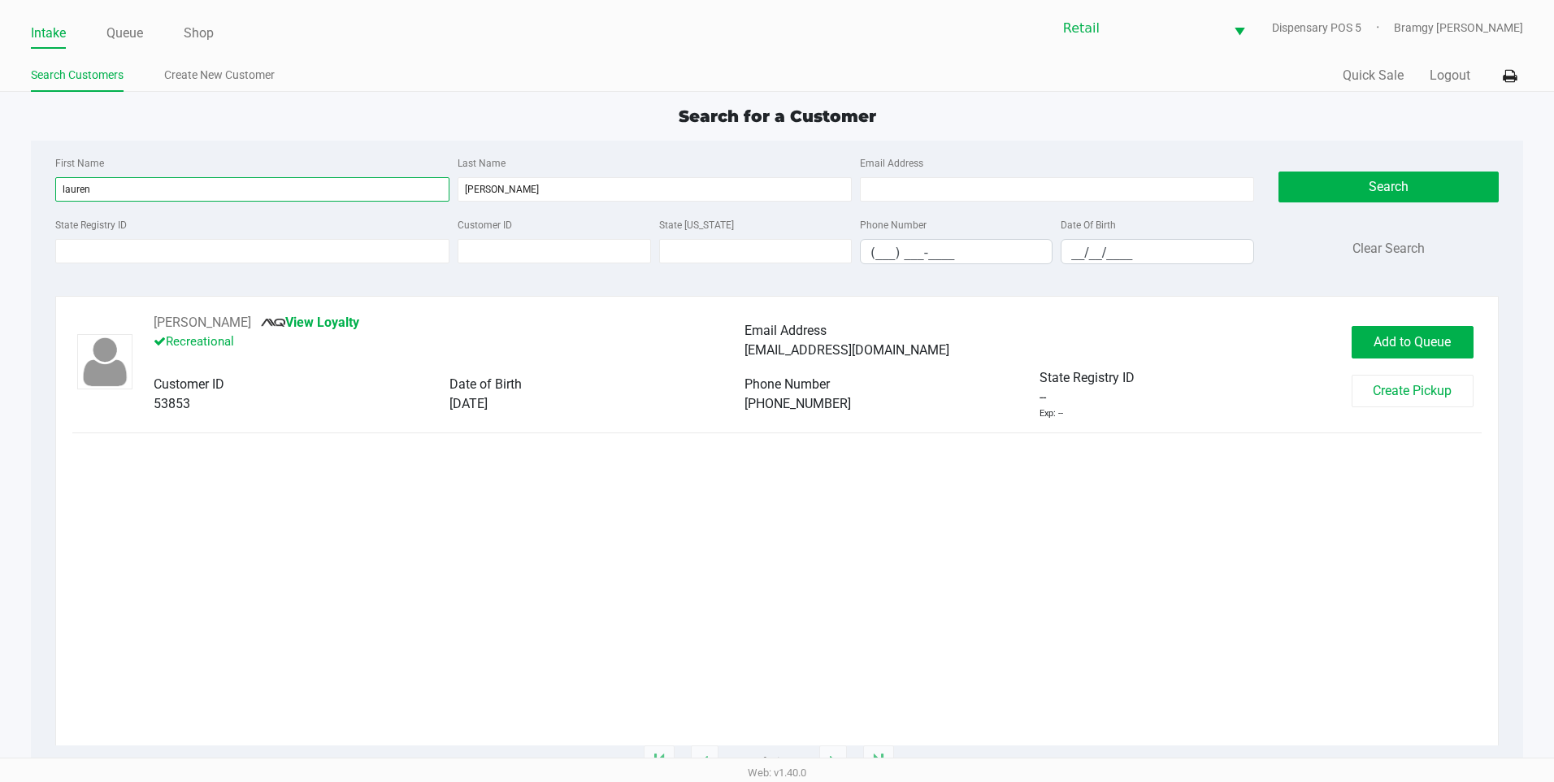
click at [0, 172] on html "Intake Queue Shop Retail Dispensary POS 5 Bramgy Brito Search Customers Create …" at bounding box center [777, 391] width 1554 height 782
drag, startPoint x: 550, startPoint y: 189, endPoint x: 294, endPoint y: 188, distance: 256.1
click at [303, 189] on div "First Name Last Name stevens Email Address" at bounding box center [654, 184] width 1207 height 62
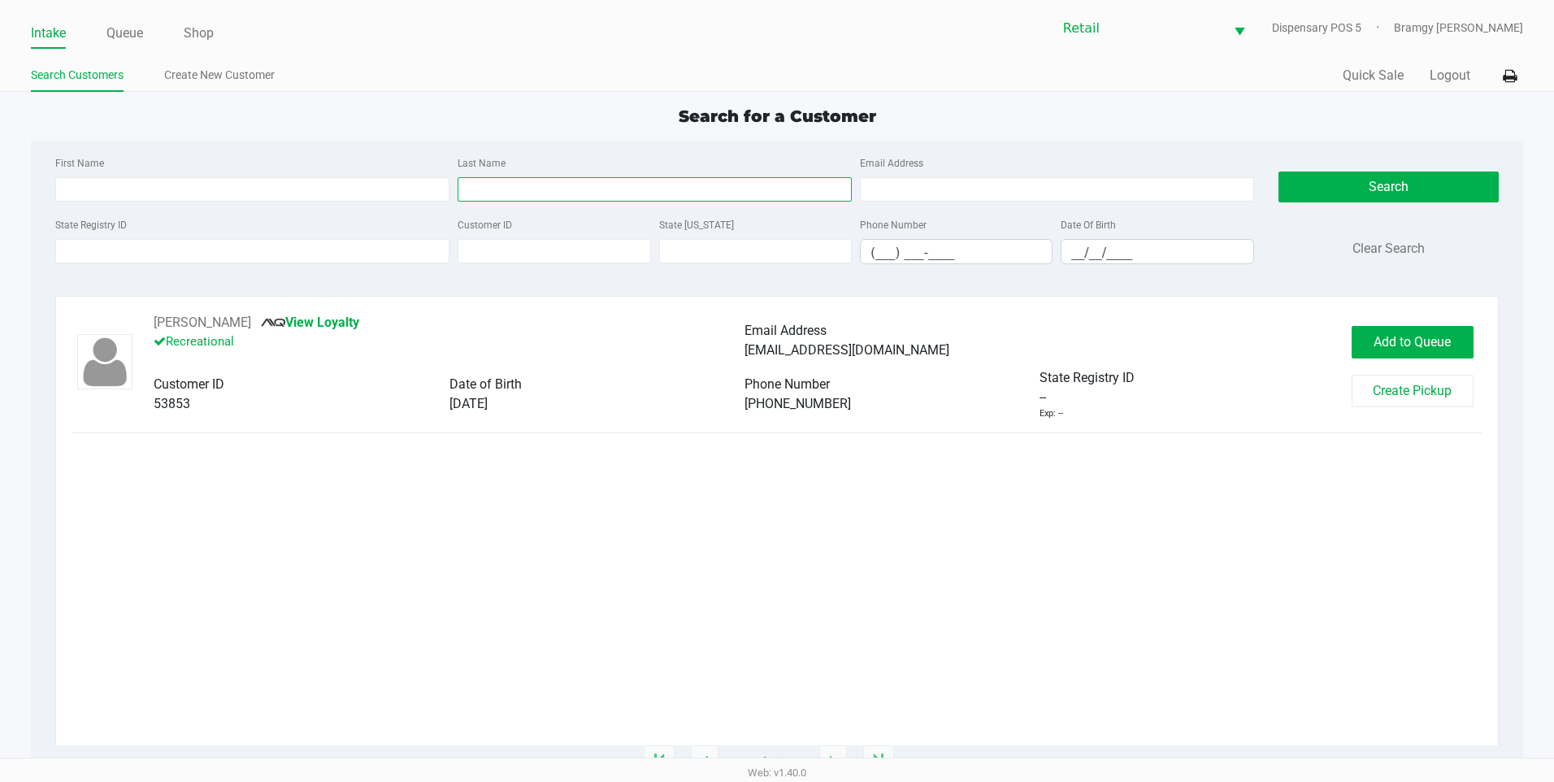
type input "e"
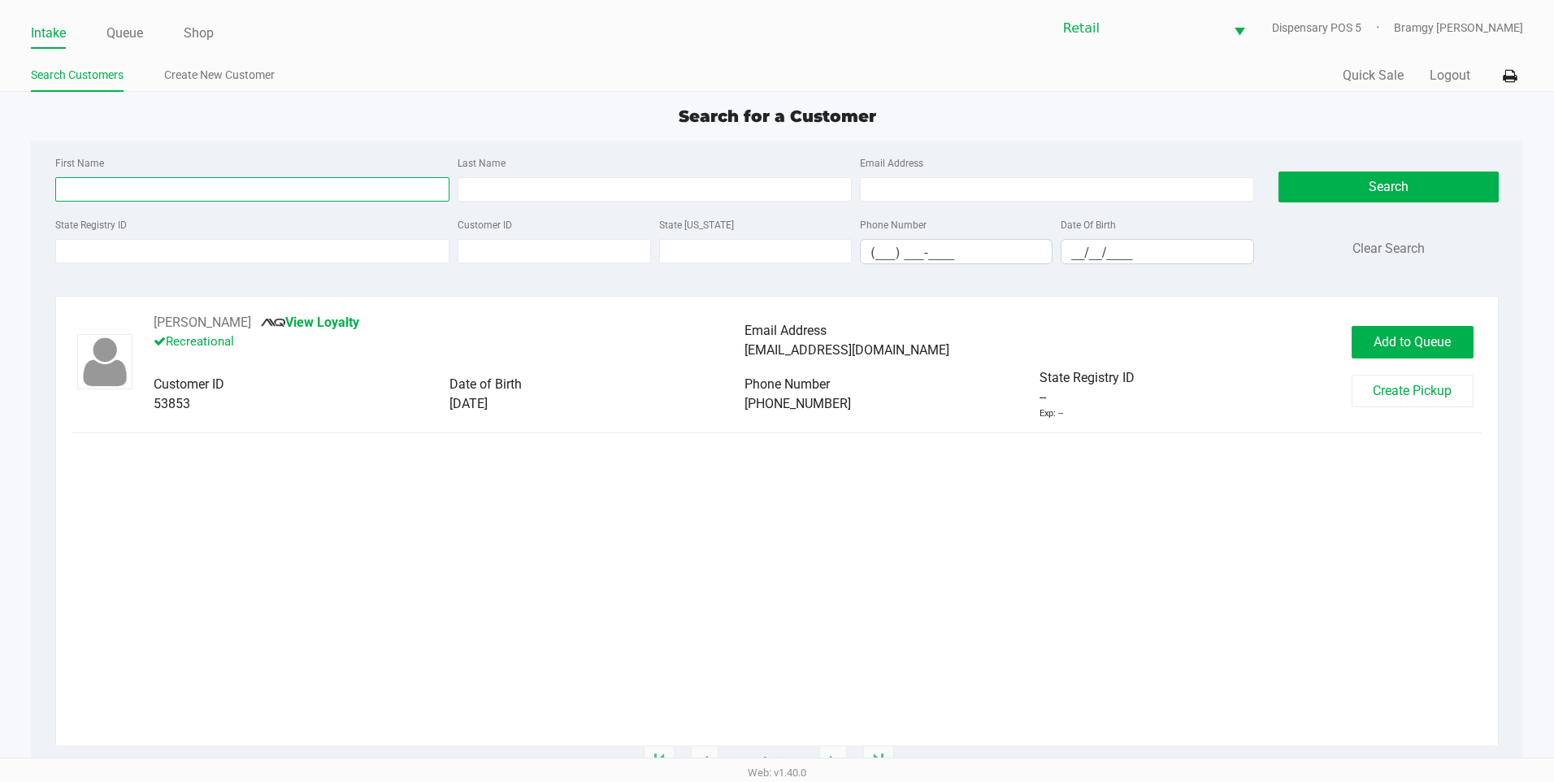
click at [319, 184] on input "First Name" at bounding box center [252, 189] width 394 height 24
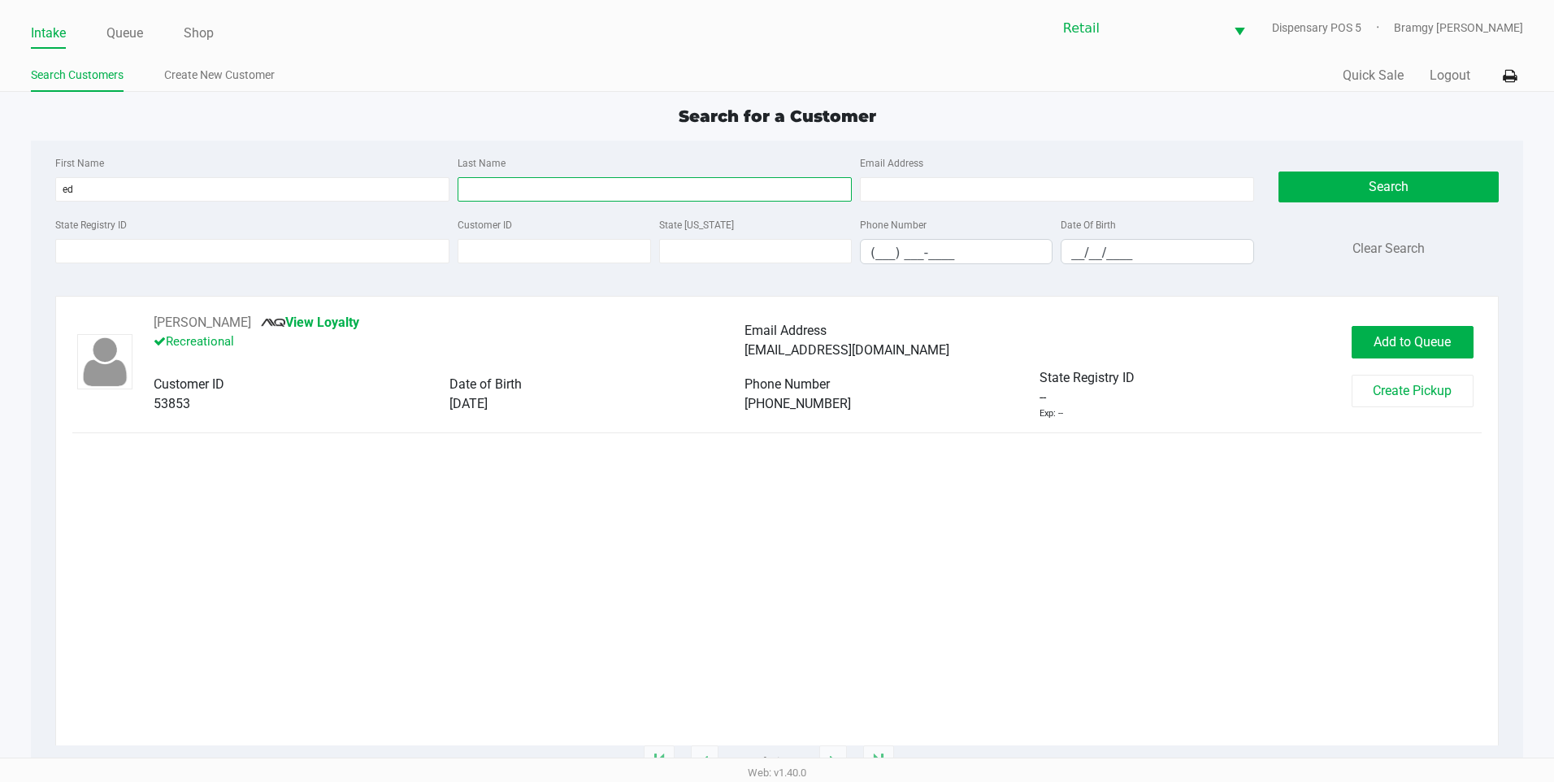
click at [470, 186] on input "Last Name" at bounding box center [655, 189] width 394 height 24
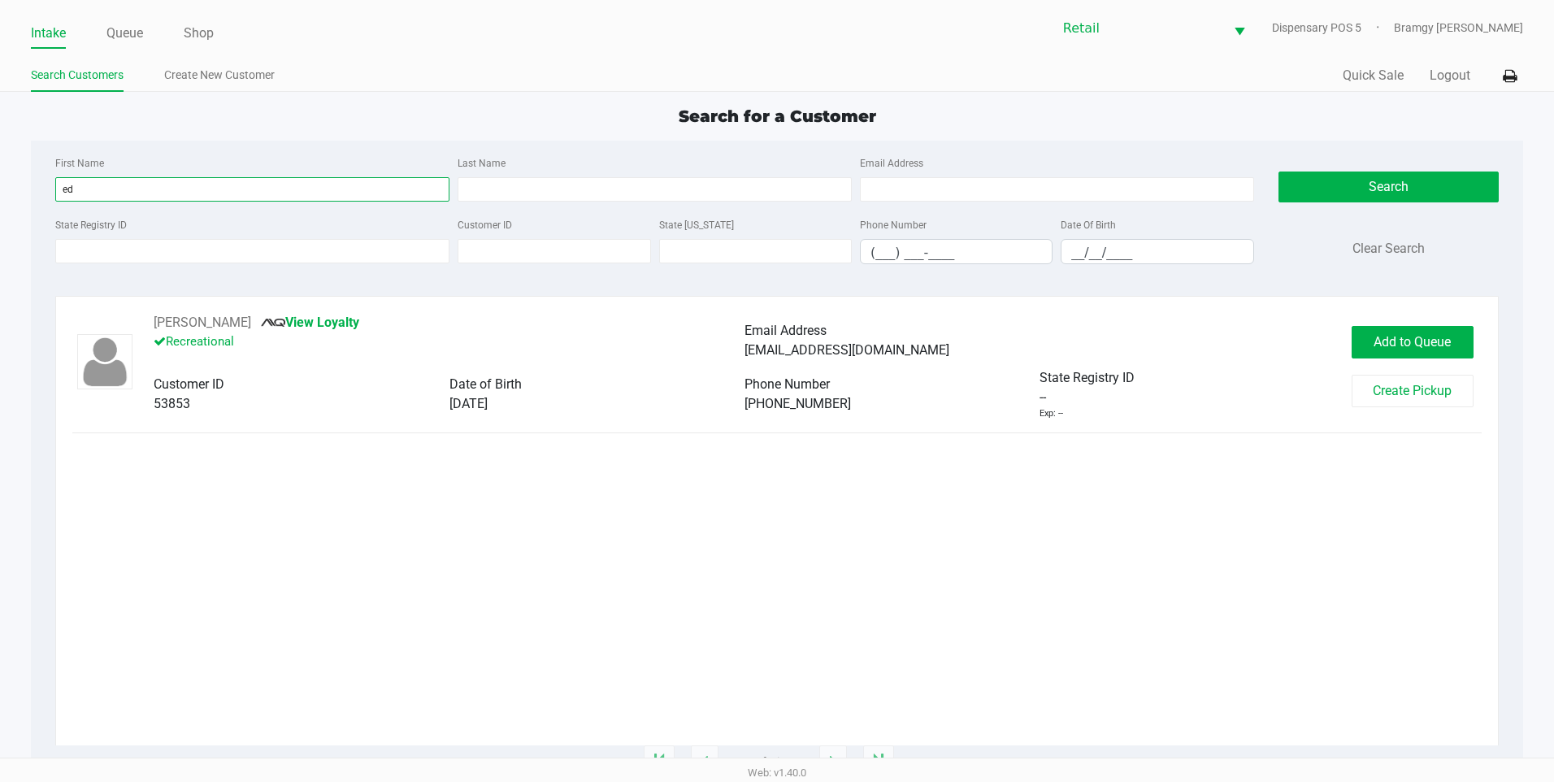
click at [157, 197] on input "ed" at bounding box center [252, 189] width 394 height 24
type input "edward"
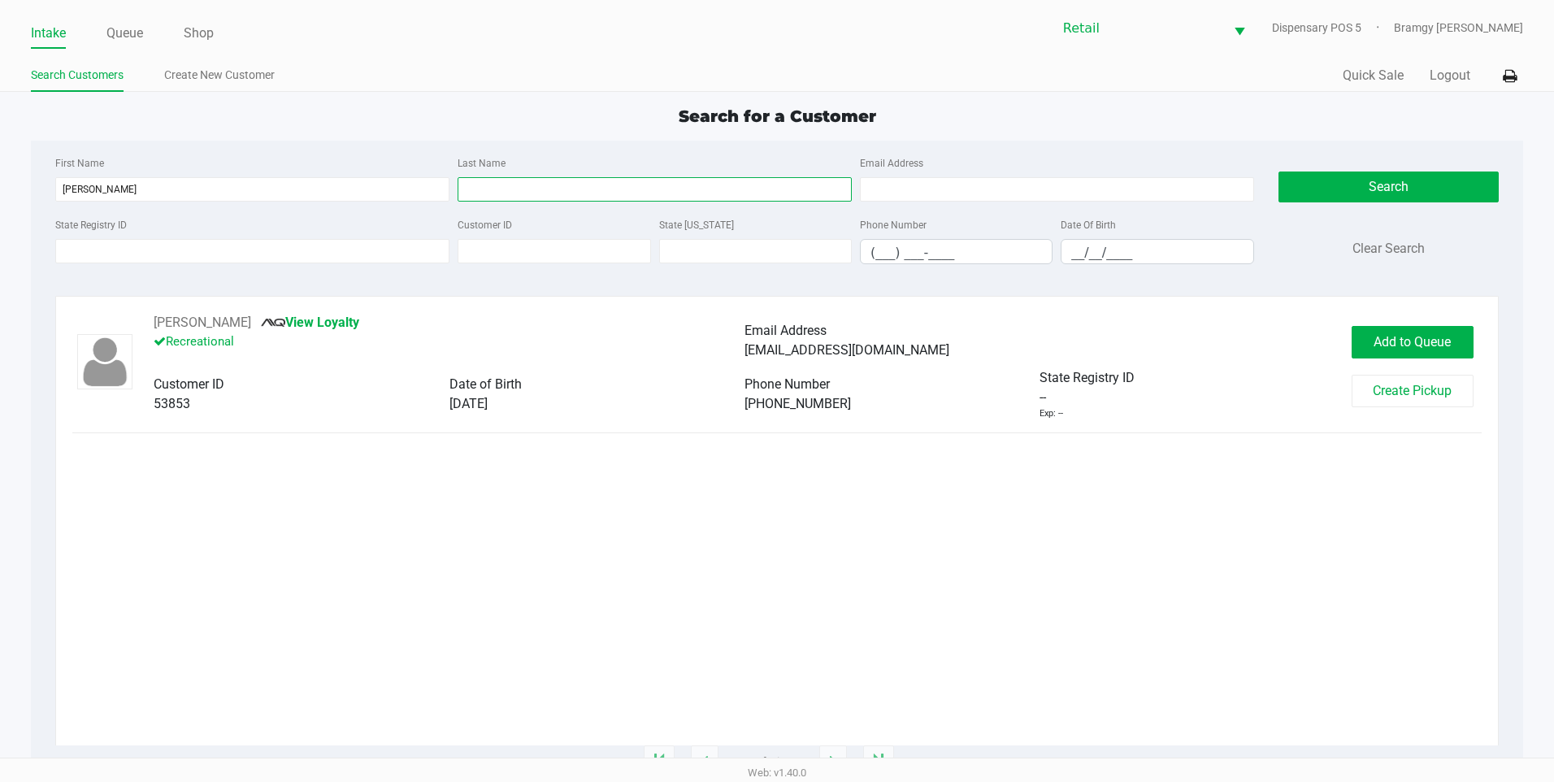
click at [536, 180] on input "Last Name" at bounding box center [655, 189] width 394 height 24
type input "burke"
click at [1397, 315] on div "Edward Burke Loyalty Signup Recreational Email Address Eberke@cox.netb Customer…" at bounding box center [777, 366] width 1410 height 107
click at [1409, 368] on div "Add to Queue Create Pickup" at bounding box center [1417, 366] width 130 height 81
click at [1403, 342] on span "Add to Queue" at bounding box center [1412, 341] width 77 height 15
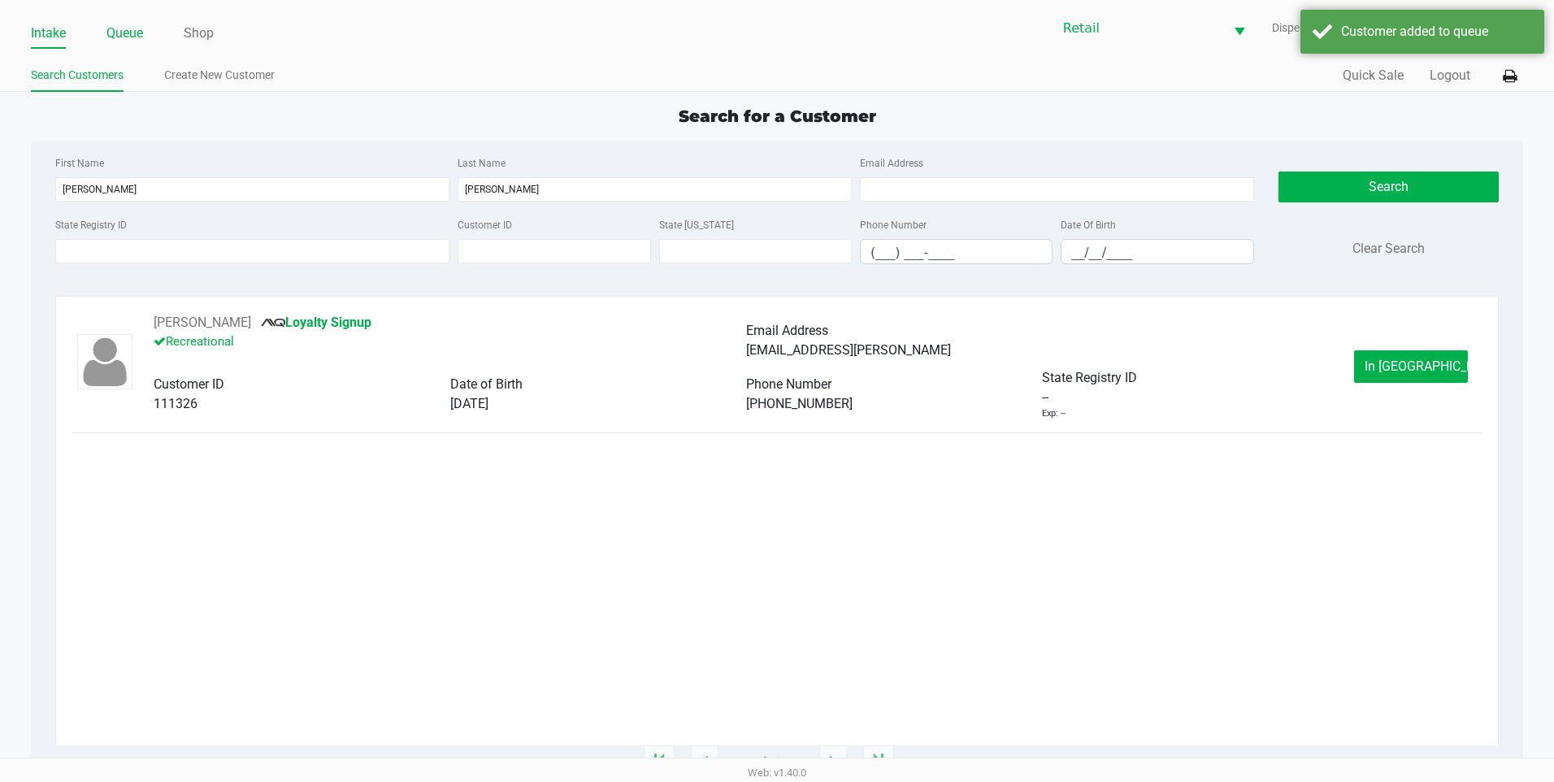
click at [125, 24] on link "Queue" at bounding box center [124, 33] width 37 height 23
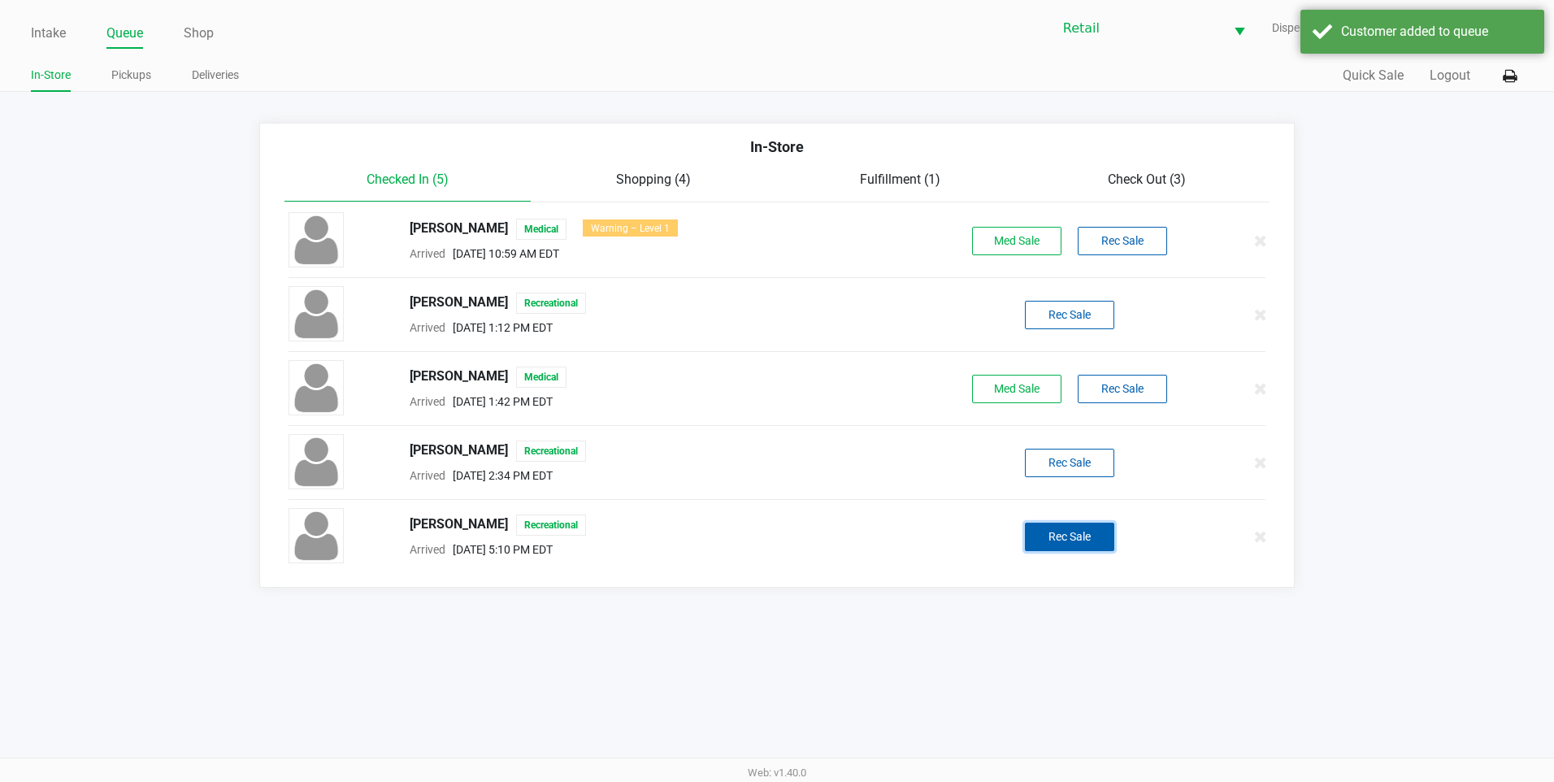
click at [1096, 539] on button "Rec Sale" at bounding box center [1069, 537] width 89 height 28
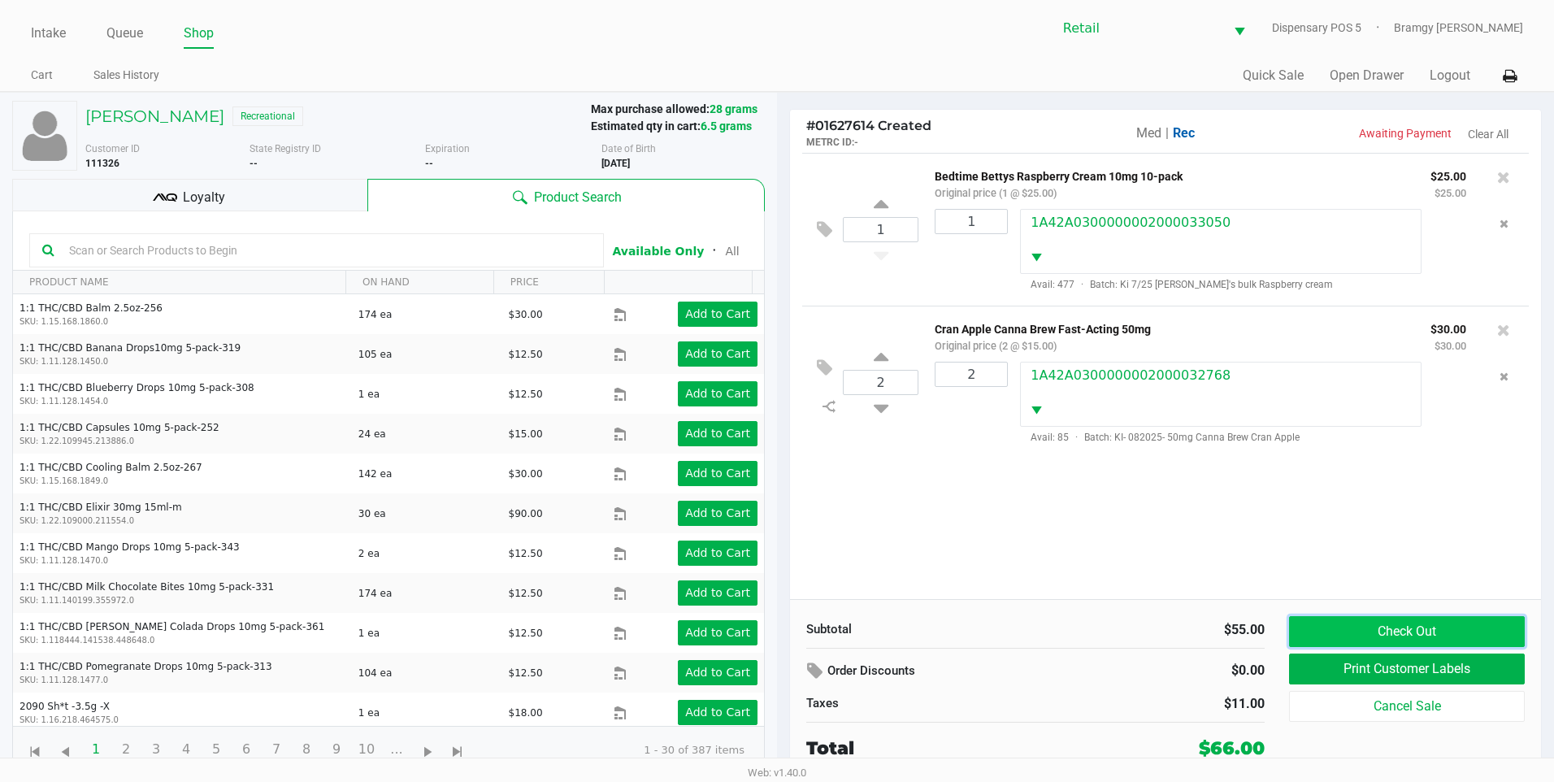
click at [1360, 638] on button "Check Out" at bounding box center [1407, 631] width 236 height 31
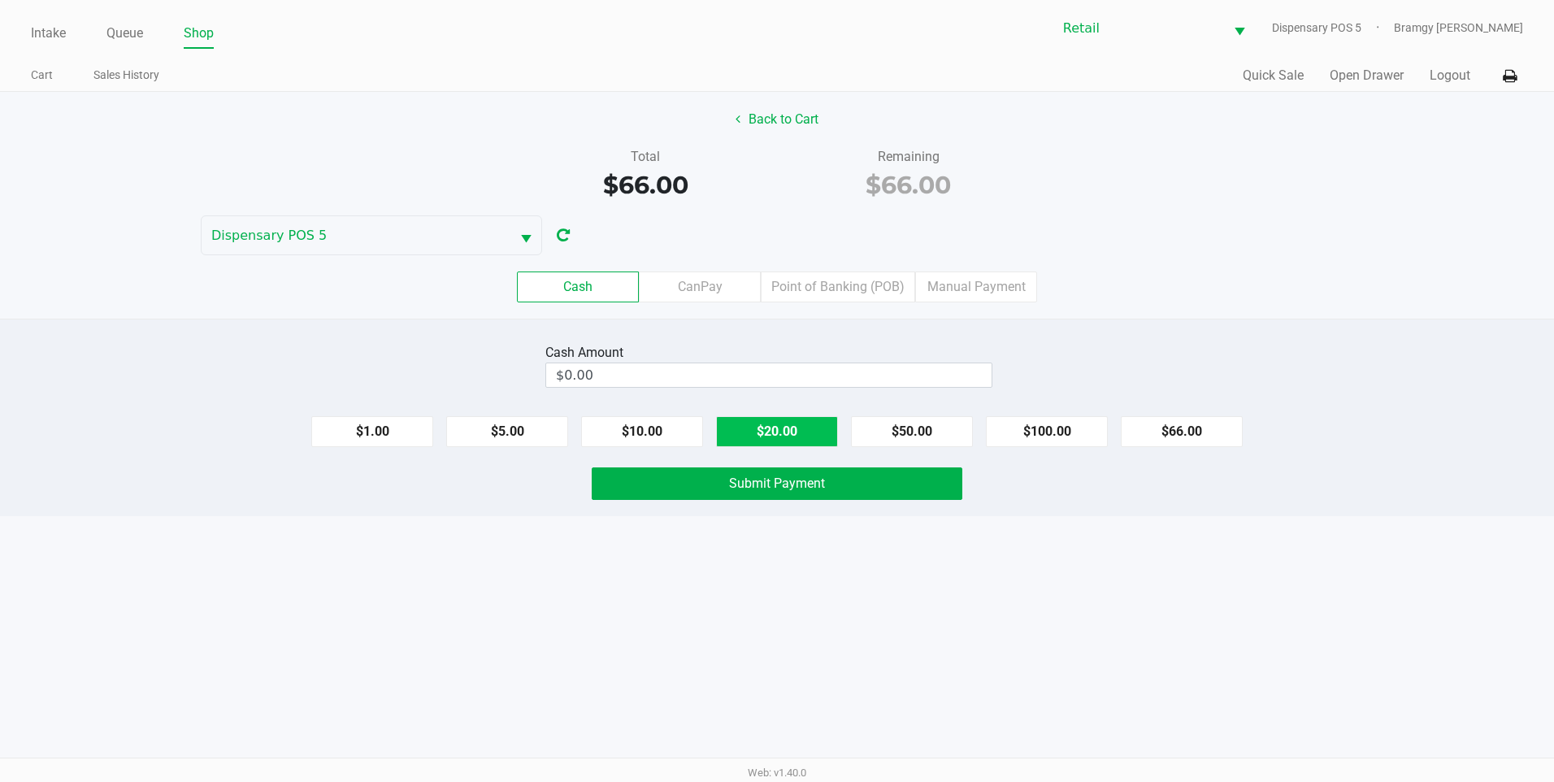
click at [751, 433] on button "$20.00" at bounding box center [777, 431] width 122 height 31
click at [763, 427] on button "$20.00" at bounding box center [777, 431] width 122 height 31
type input "$80.00"
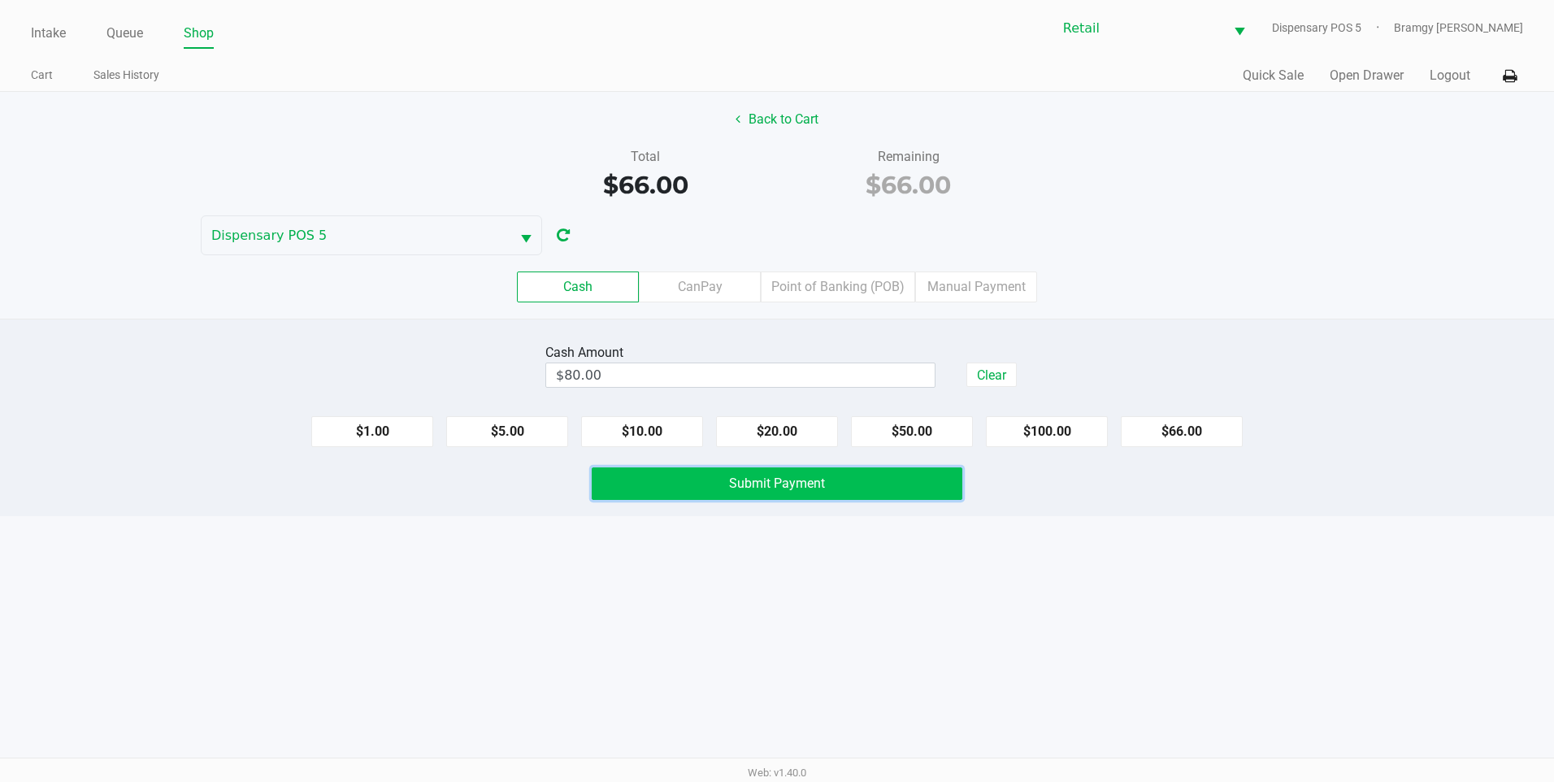
click at [747, 478] on span "Submit Payment" at bounding box center [777, 483] width 96 height 15
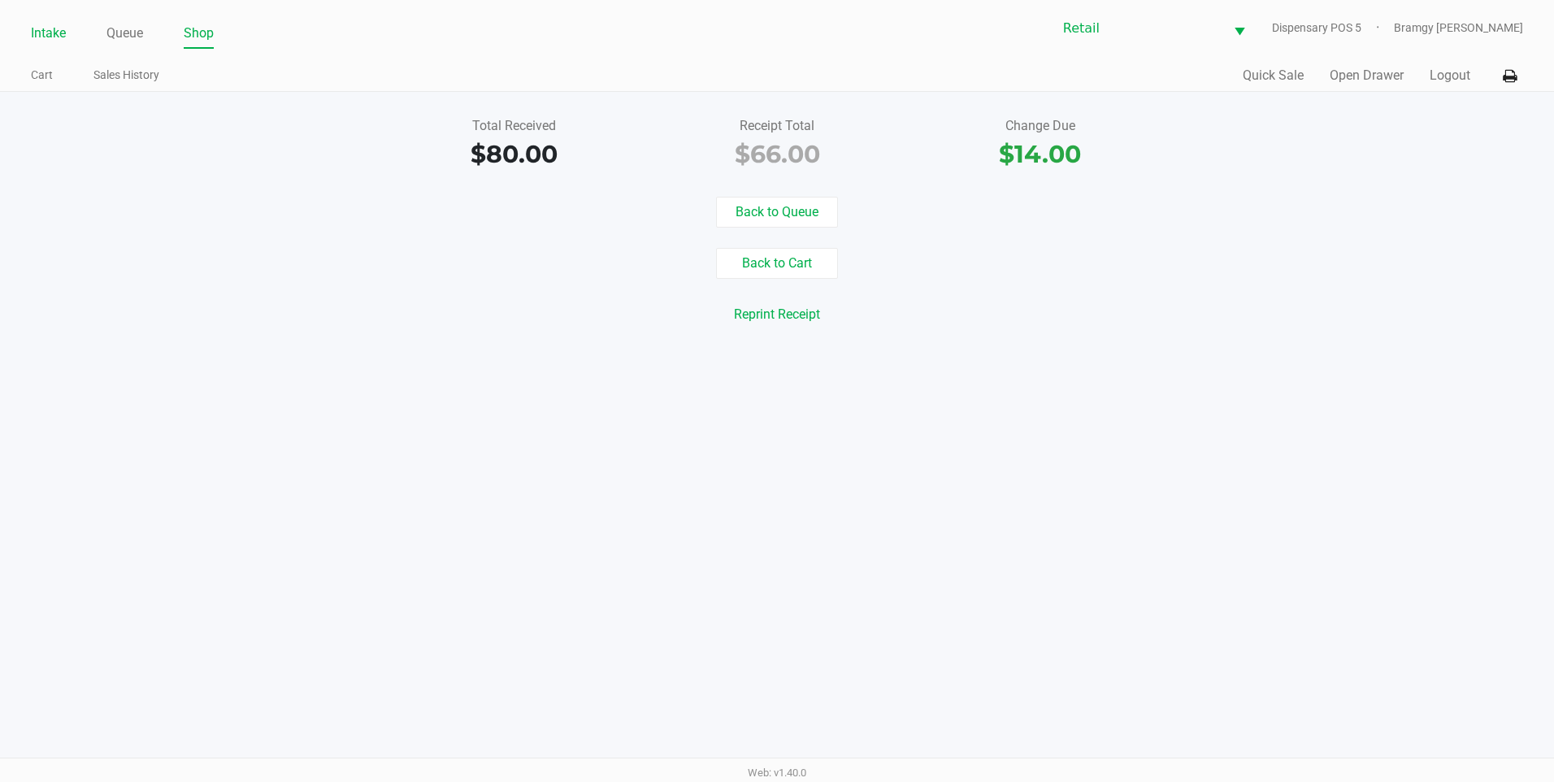
click at [65, 26] on link "Intake" at bounding box center [48, 33] width 35 height 23
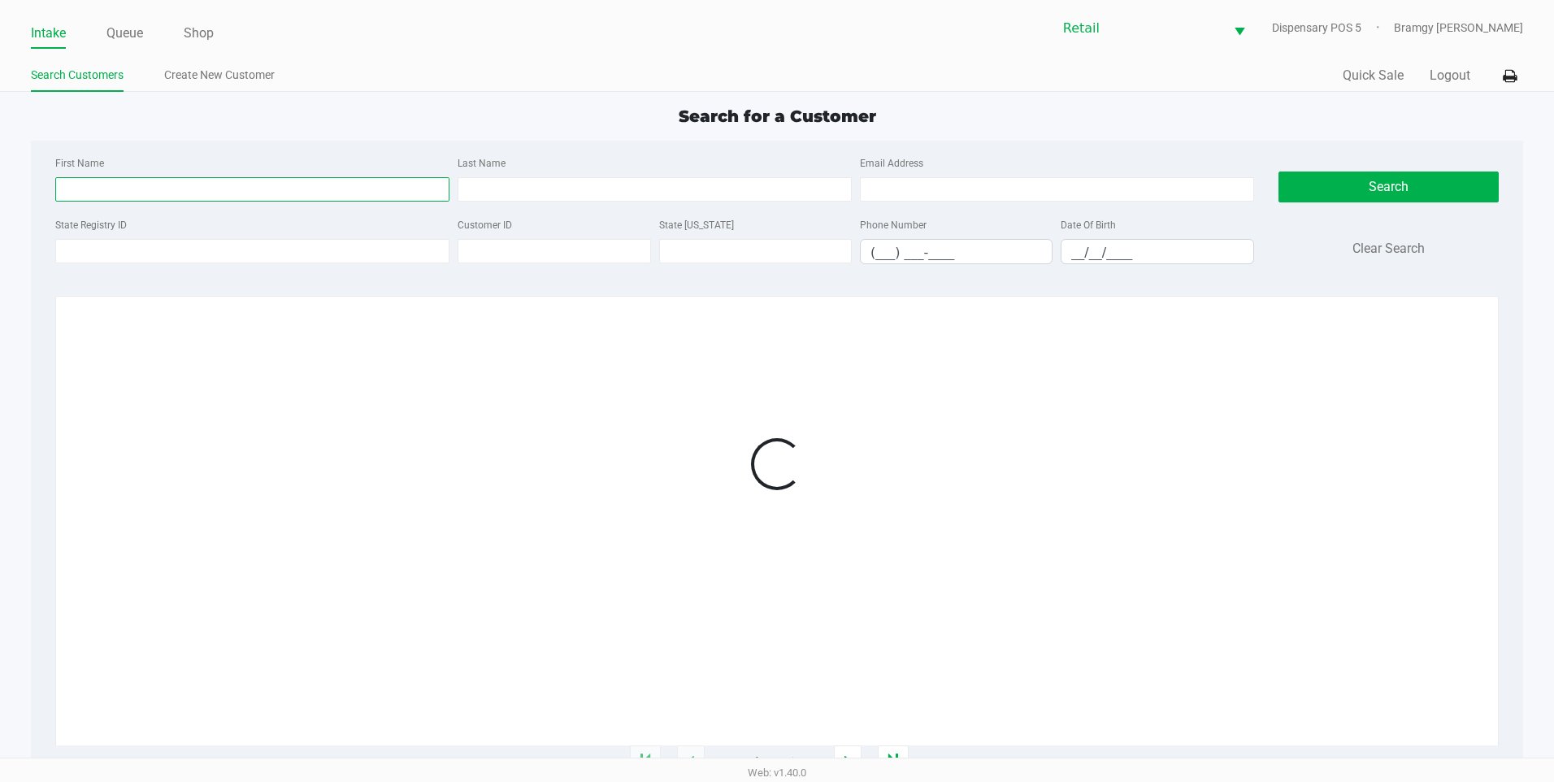
click at [108, 201] on input "First Name" at bounding box center [252, 189] width 394 height 24
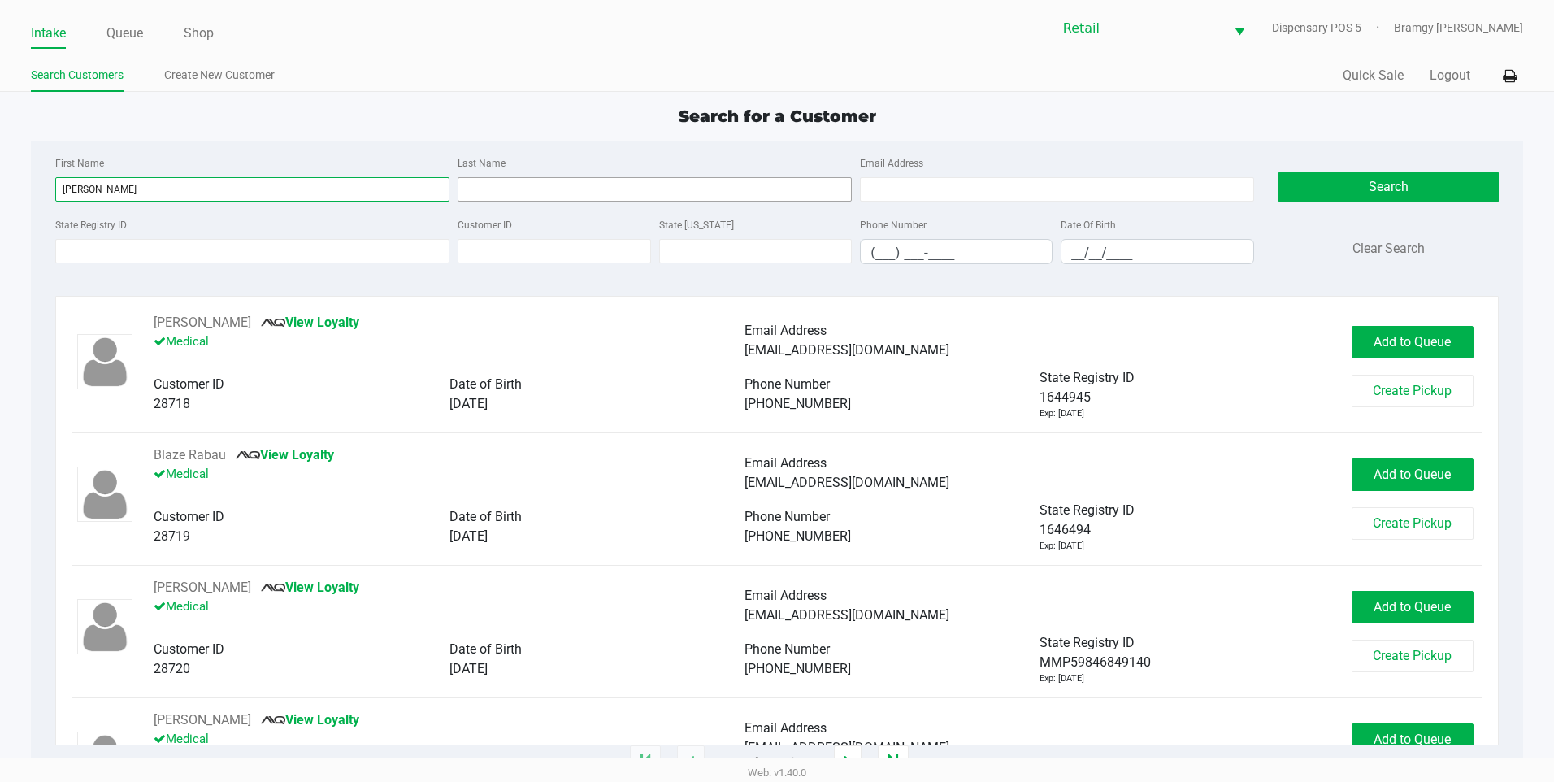
type input "john"
click at [490, 198] on input "Last Name" at bounding box center [655, 189] width 394 height 24
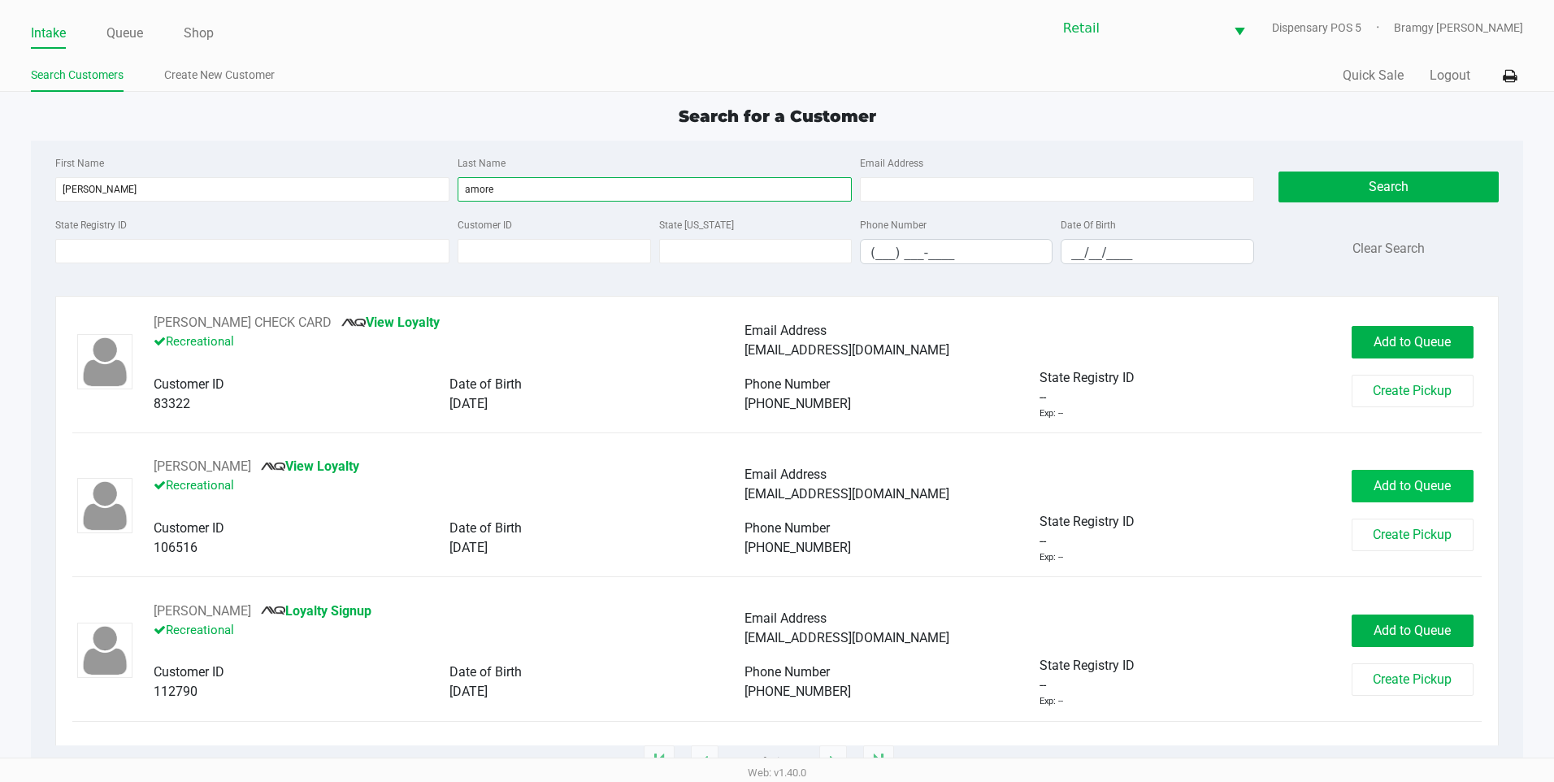
type input "amore"
click at [1382, 476] on button "Add to Queue" at bounding box center [1413, 486] width 122 height 33
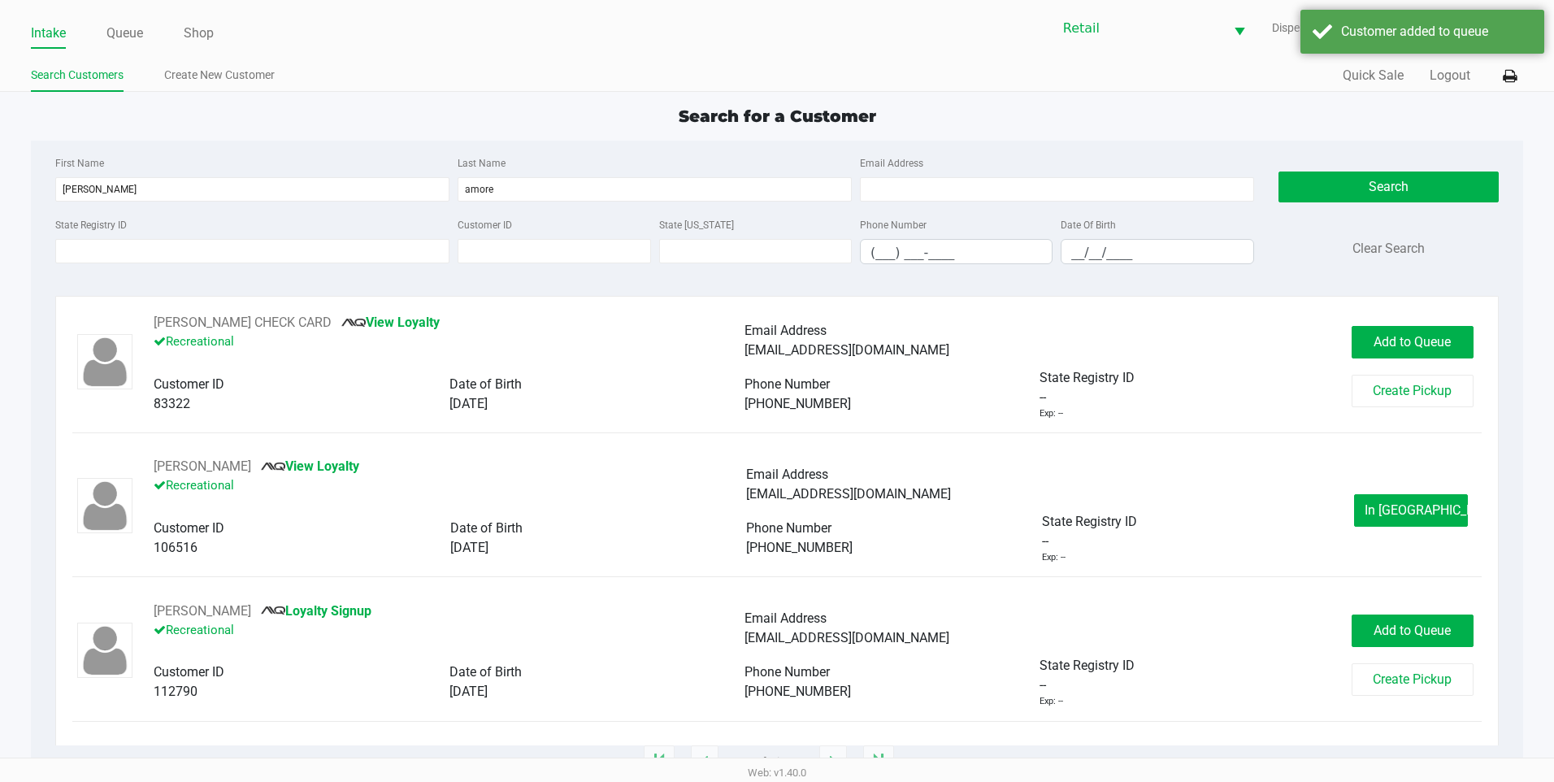
click at [1436, 493] on div "John Amore View Loyalty Recreational Email Address Smallfeet166@gmail.com Custo…" at bounding box center [777, 510] width 1410 height 107
click at [1436, 515] on span "In Queue" at bounding box center [1433, 509] width 137 height 15
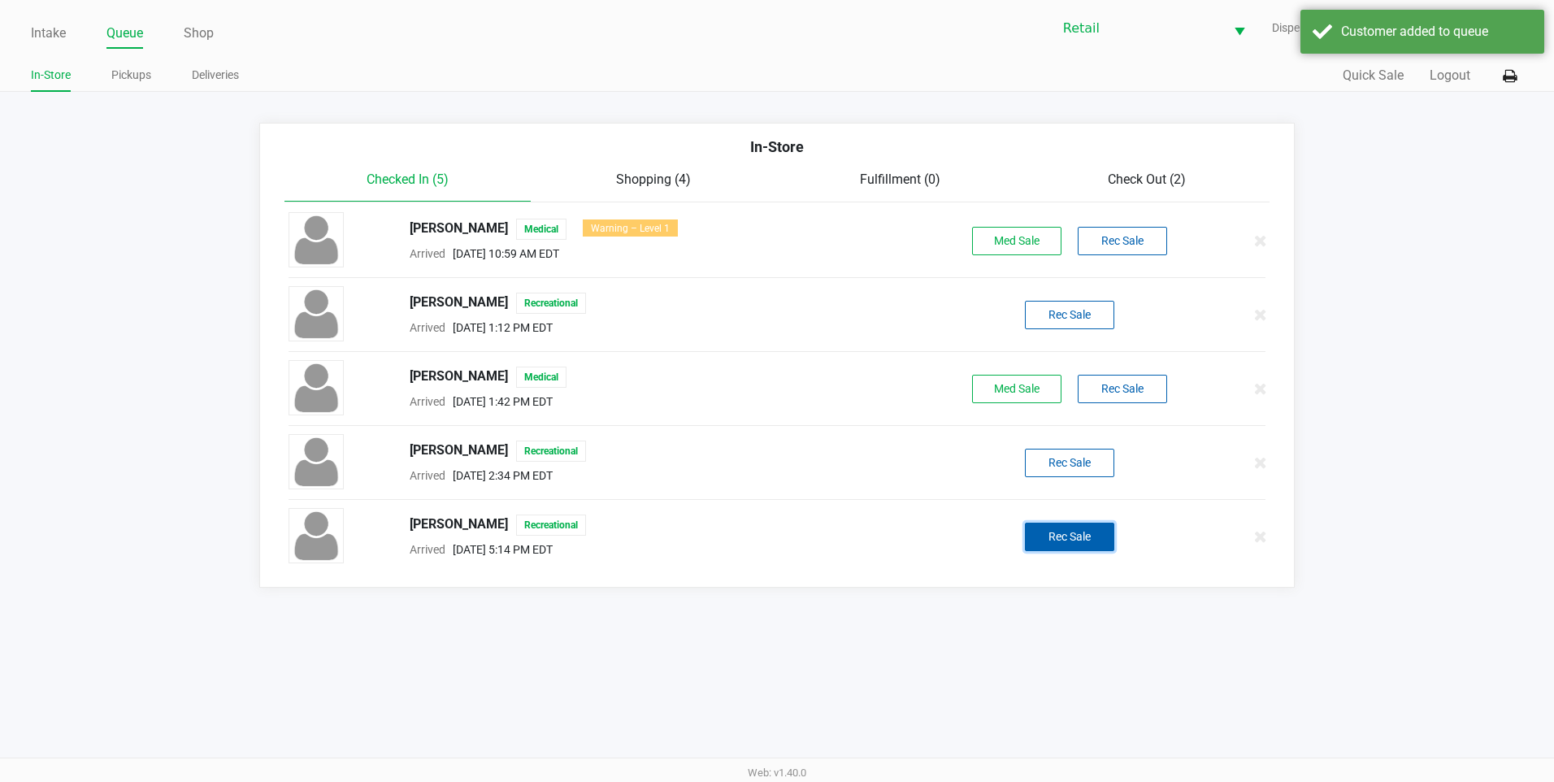
click at [1075, 545] on button "Rec Sale" at bounding box center [1069, 537] width 89 height 28
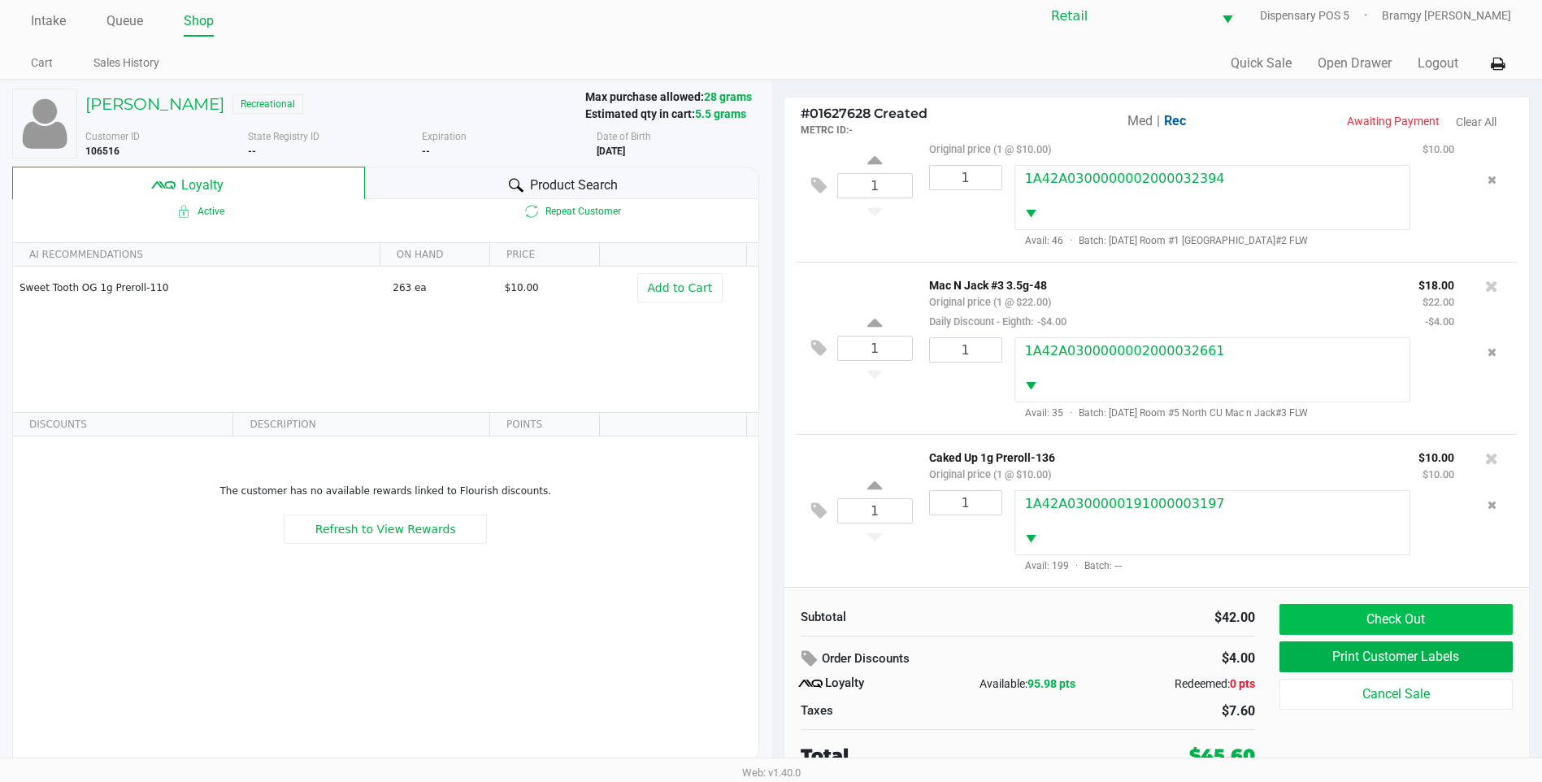
scroll to position [16, 0]
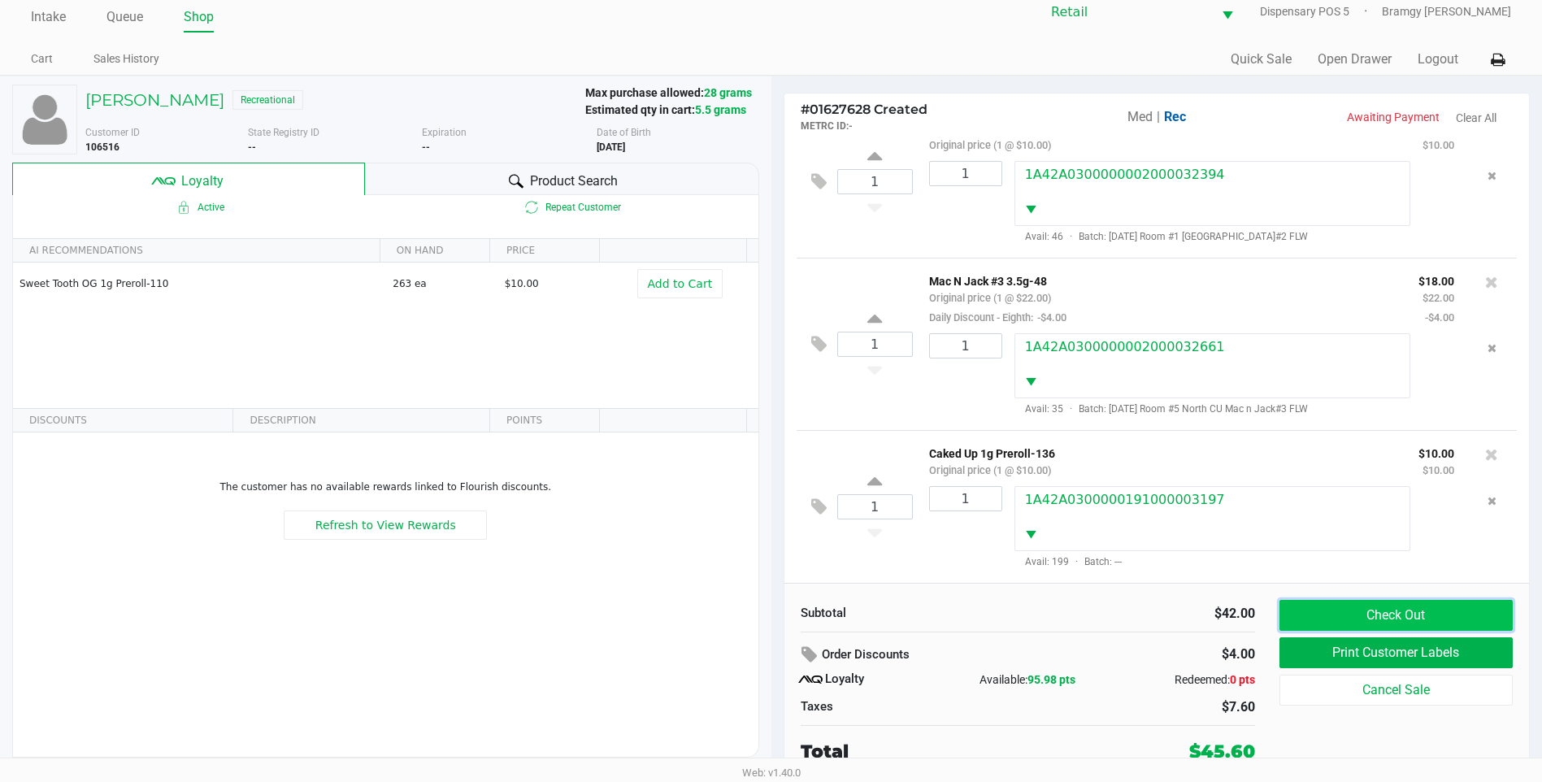
click at [1327, 624] on button "Check Out" at bounding box center [1396, 615] width 233 height 31
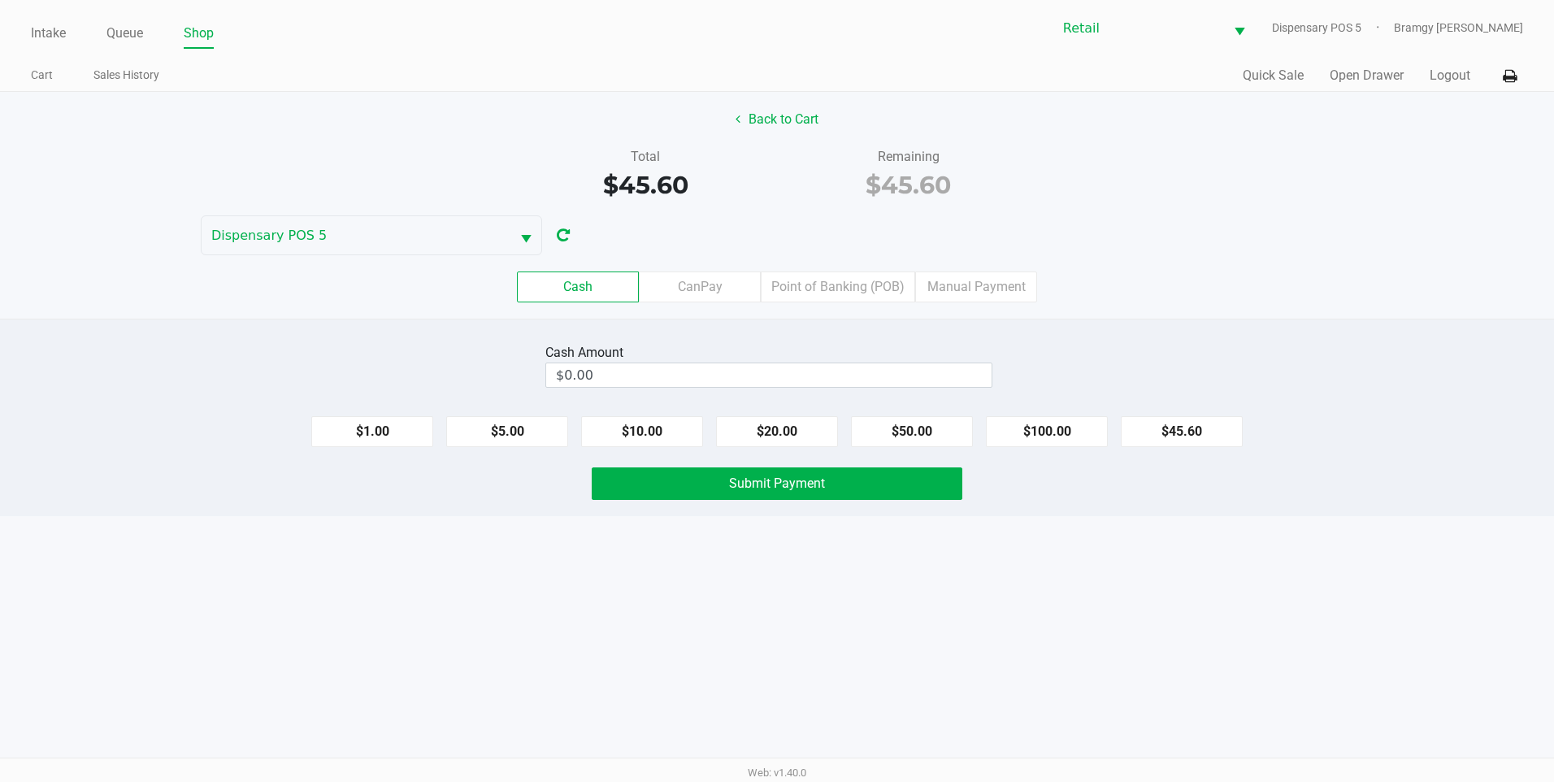
click at [667, 393] on div "Cash Amount $0.00 $1.00 $5.00 $10.00 $20.00 $50.00 $100.00 $45.60 Submit Payment" at bounding box center [777, 418] width 1554 height 198
click at [658, 369] on input "0" at bounding box center [768, 375] width 445 height 24
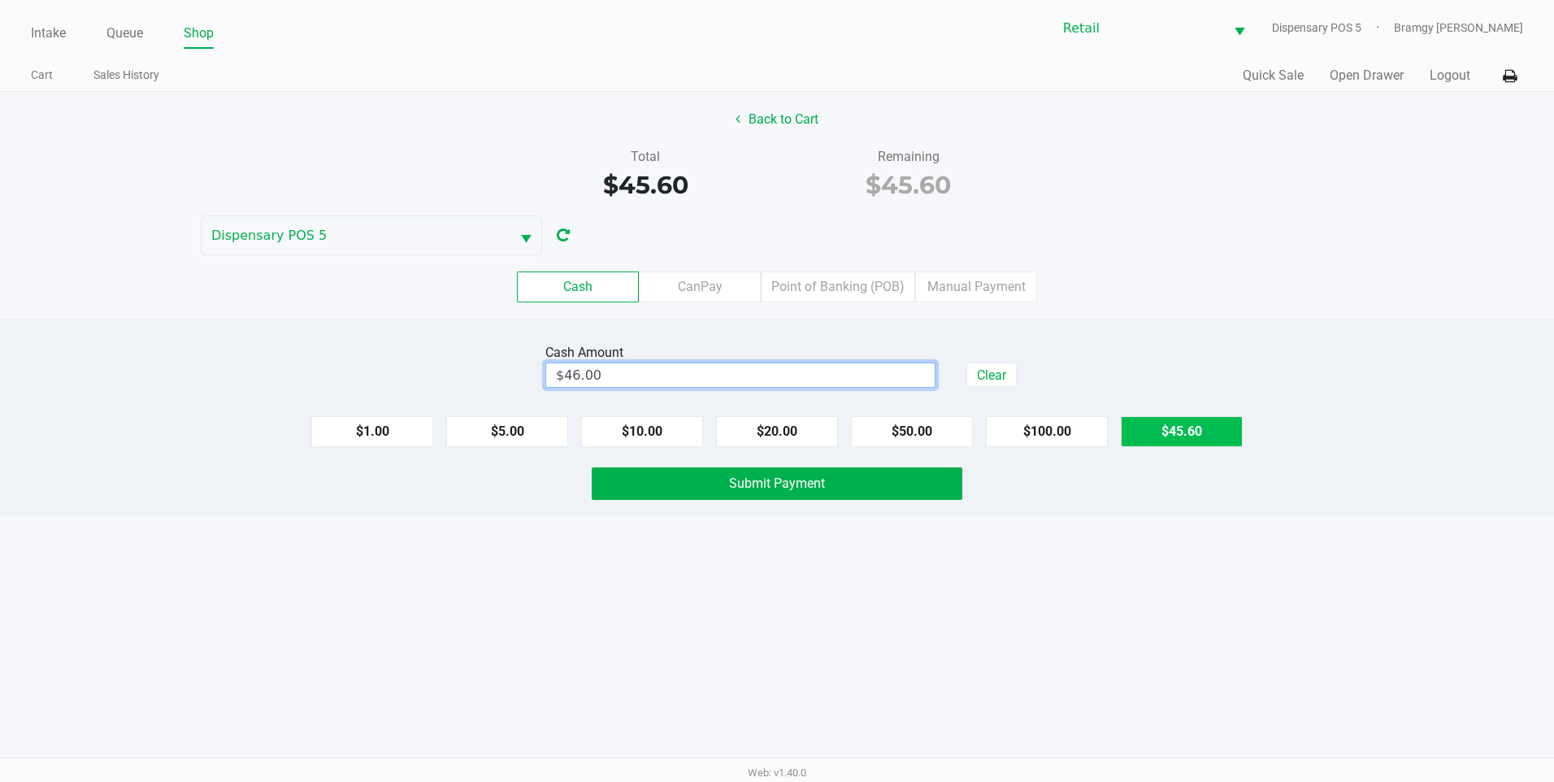
click at [1197, 434] on button "$45.60" at bounding box center [1182, 431] width 122 height 31
type input "$45.60"
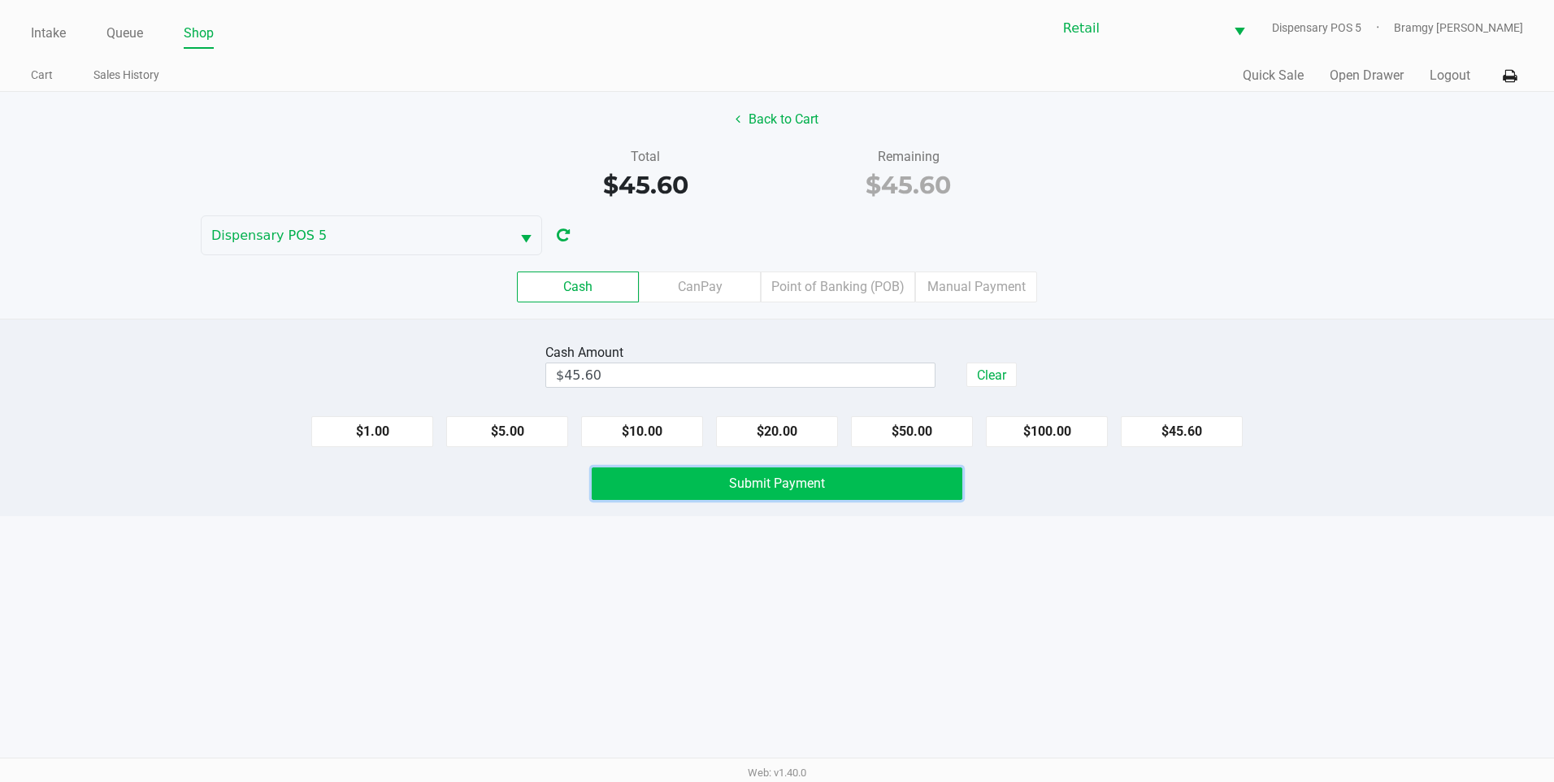
click at [817, 480] on span "Submit Payment" at bounding box center [777, 483] width 96 height 15
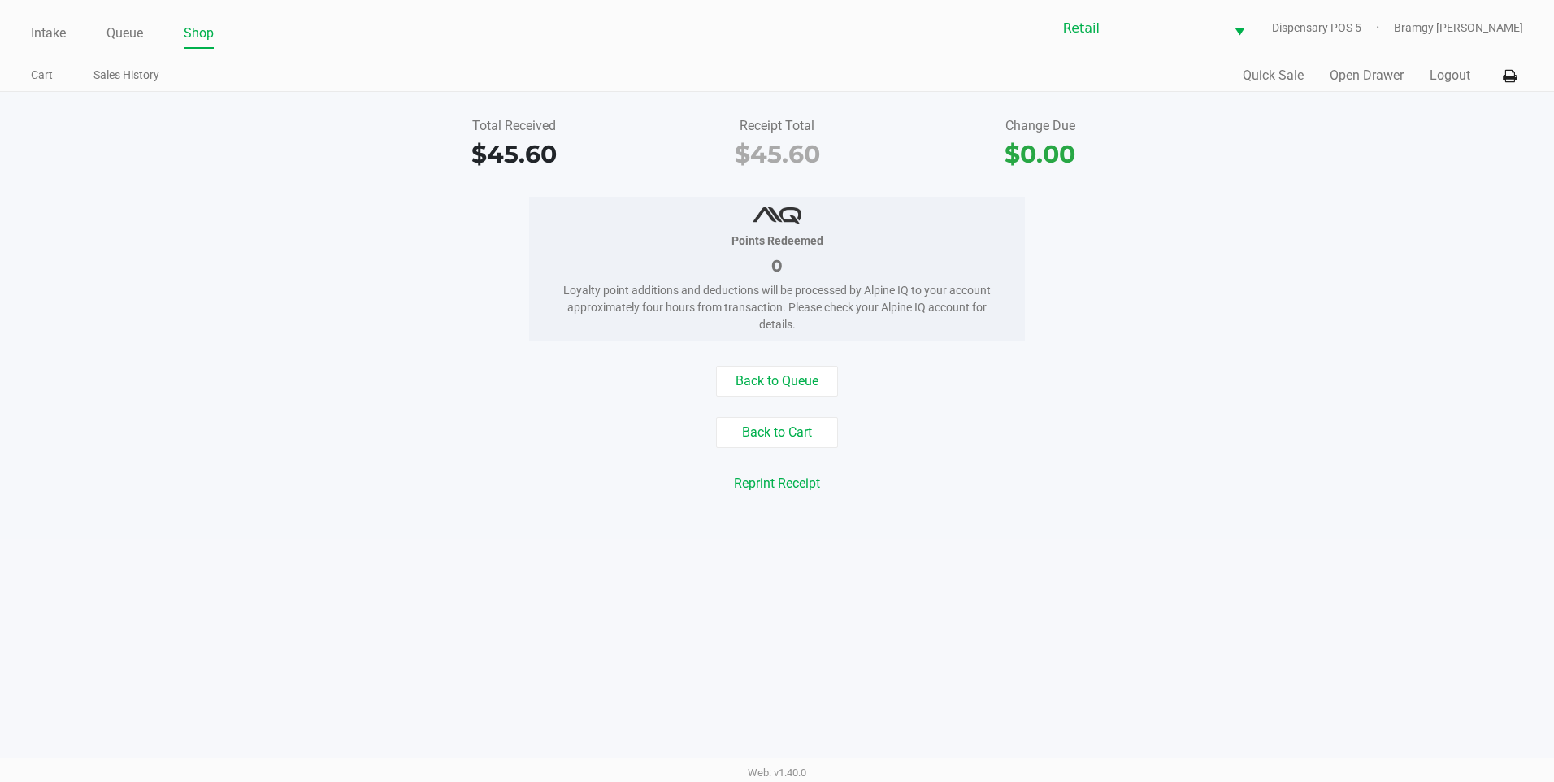
click at [23, 32] on div "Intake Queue Shop Retail Dispensary POS 5 Bramgy Brito Cart Sales History Quick…" at bounding box center [777, 46] width 1554 height 92
click at [44, 28] on link "Intake" at bounding box center [48, 33] width 35 height 23
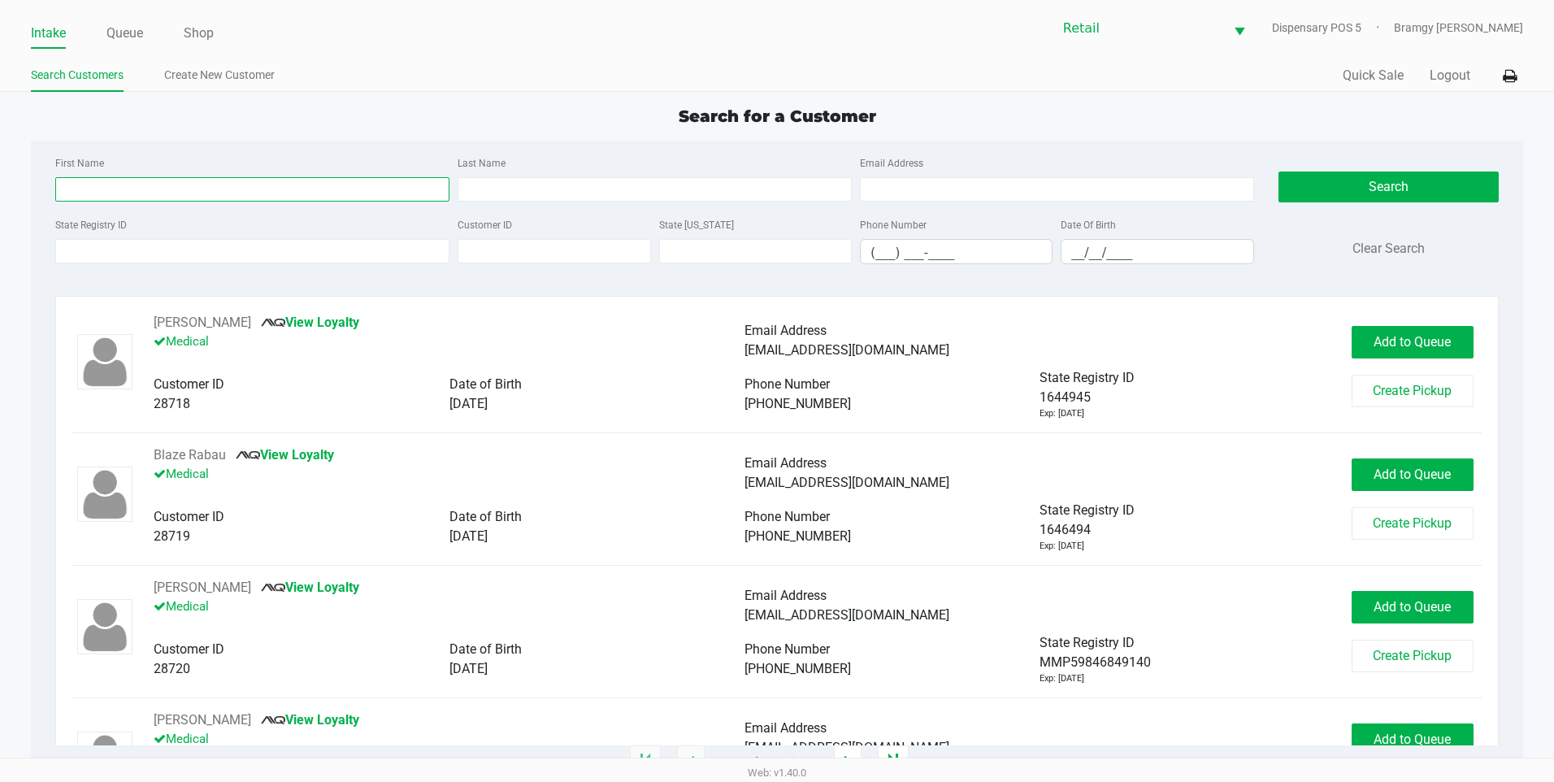
drag, startPoint x: 264, startPoint y: 189, endPoint x: 242, endPoint y: 189, distance: 21.9
click at [264, 189] on input "First Name" at bounding box center [252, 189] width 394 height 24
click at [236, 193] on input "First Name" at bounding box center [252, 189] width 394 height 24
type input "matheus"
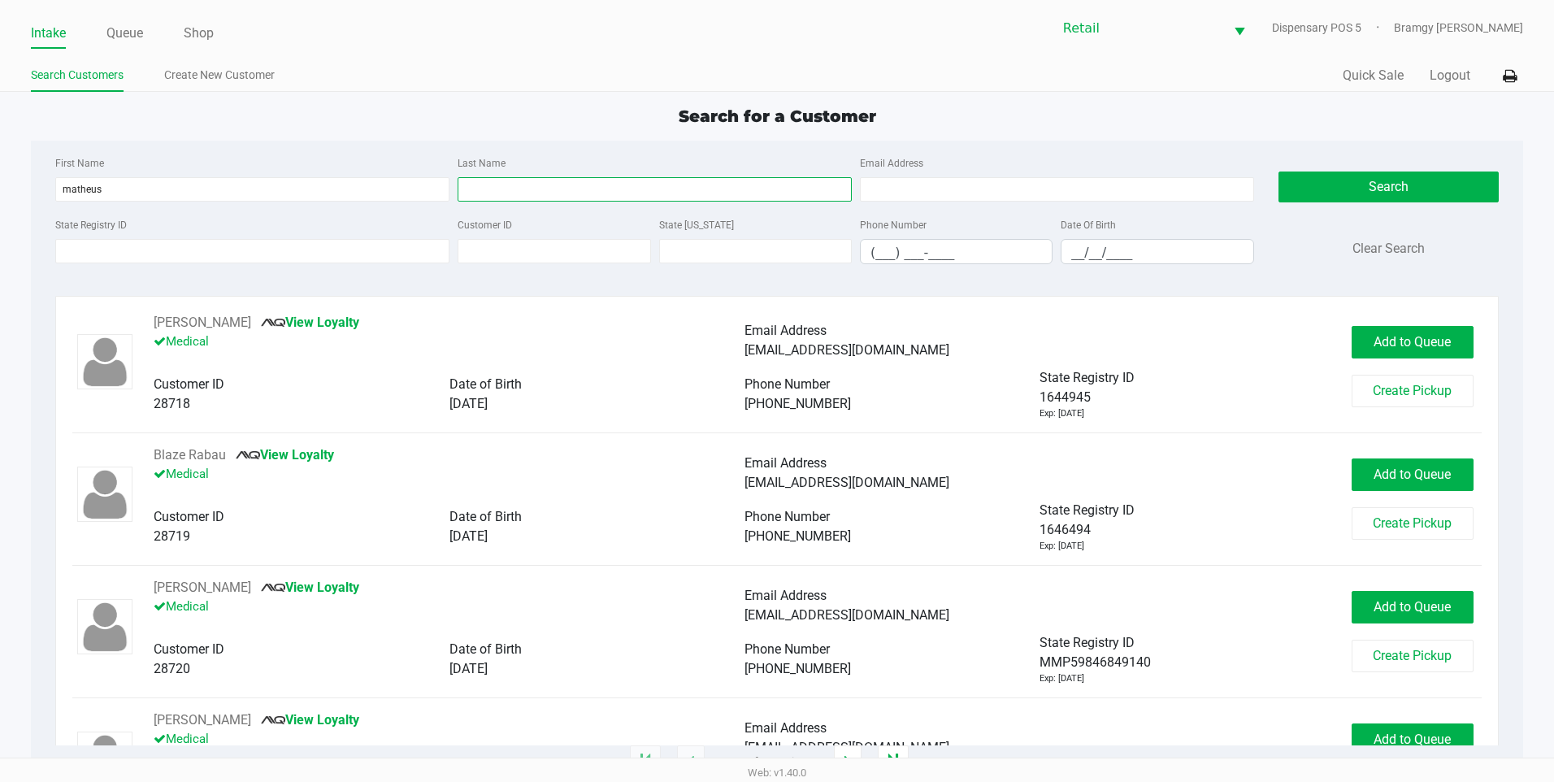
drag, startPoint x: 508, startPoint y: 197, endPoint x: 459, endPoint y: 196, distance: 48.8
click at [508, 196] on input "Last Name" at bounding box center [655, 189] width 394 height 24
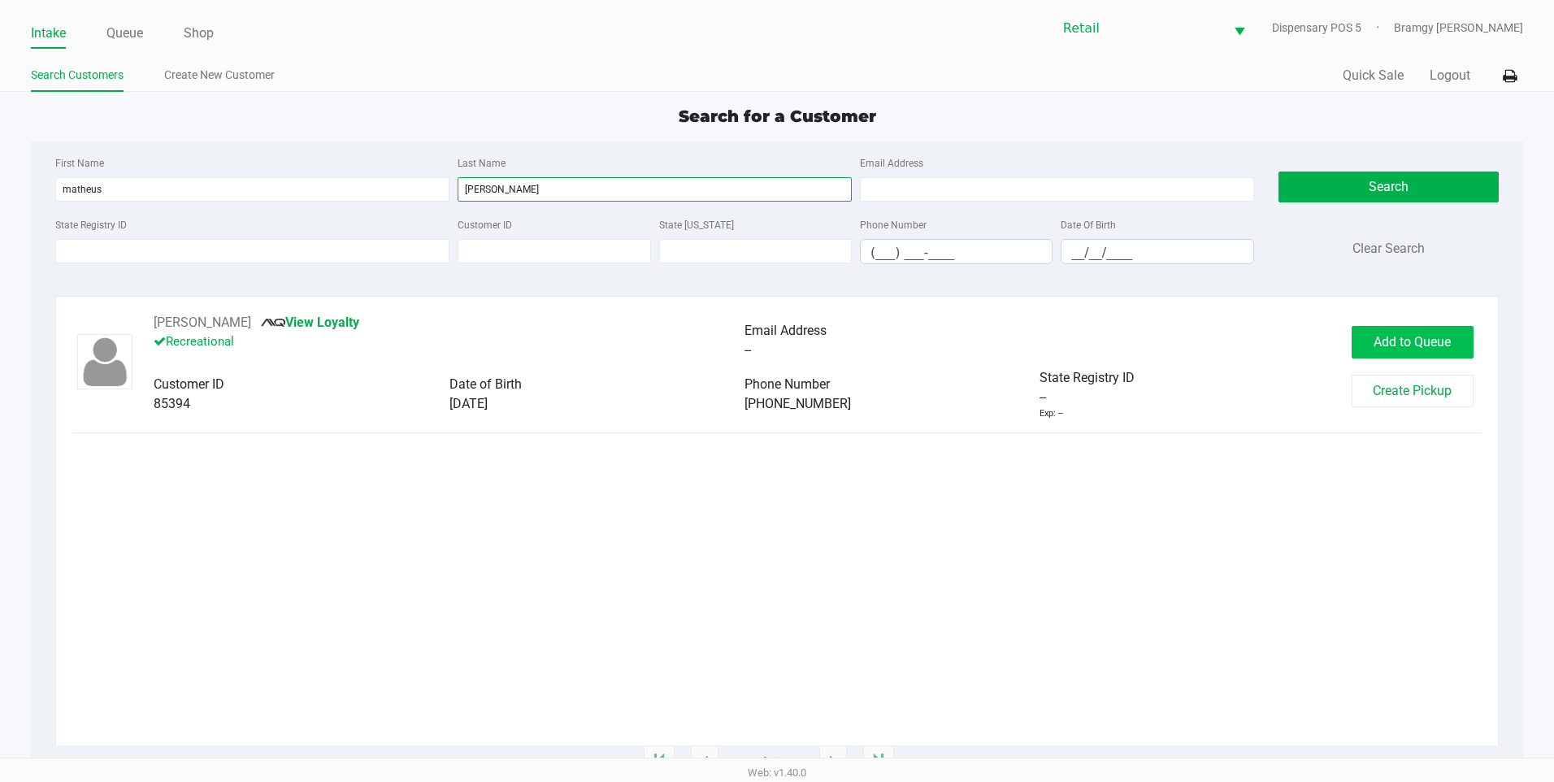
type input "desouza"
click at [1437, 345] on span "Add to Queue" at bounding box center [1412, 341] width 77 height 15
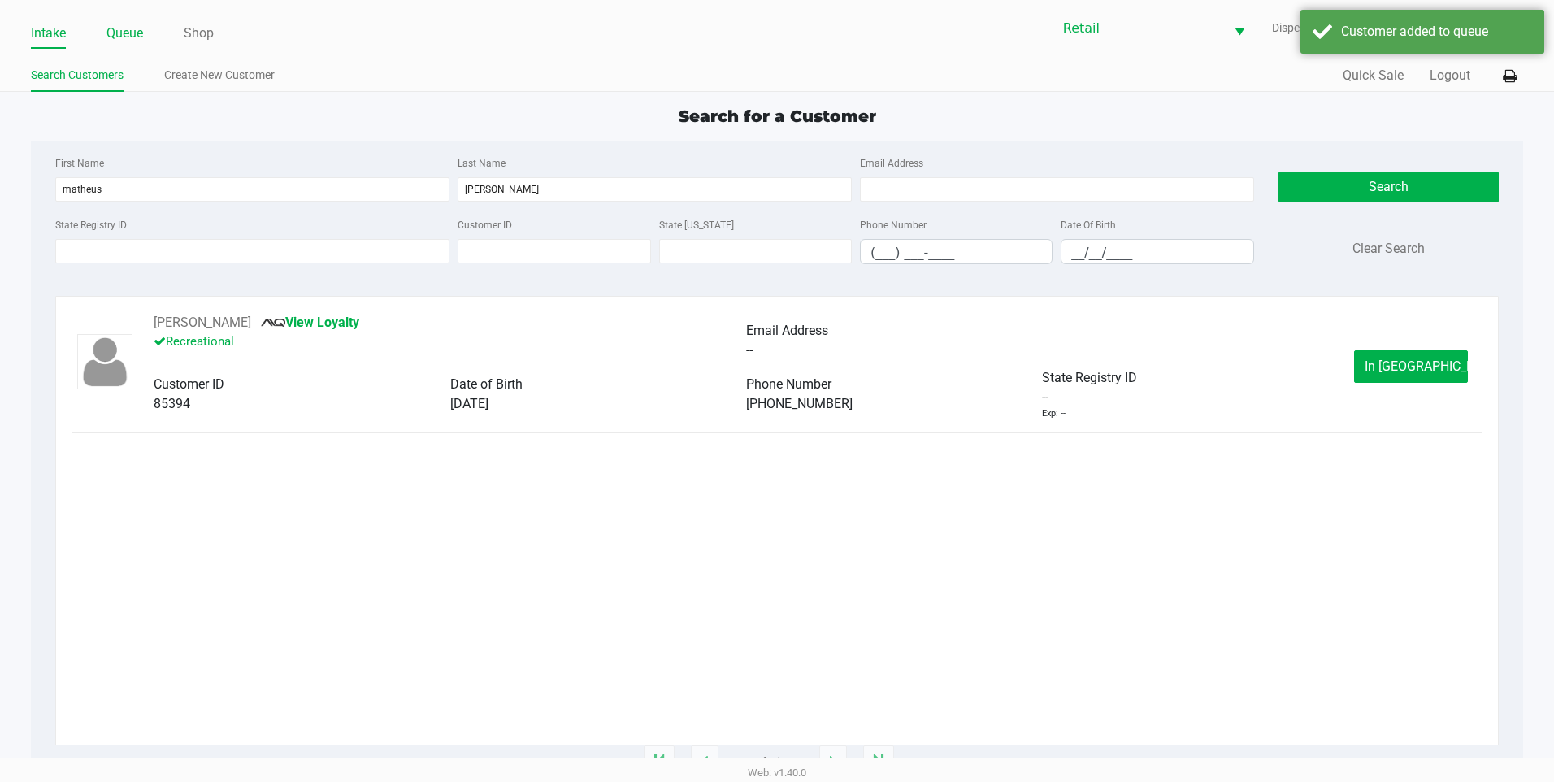
click at [118, 28] on link "Queue" at bounding box center [124, 33] width 37 height 23
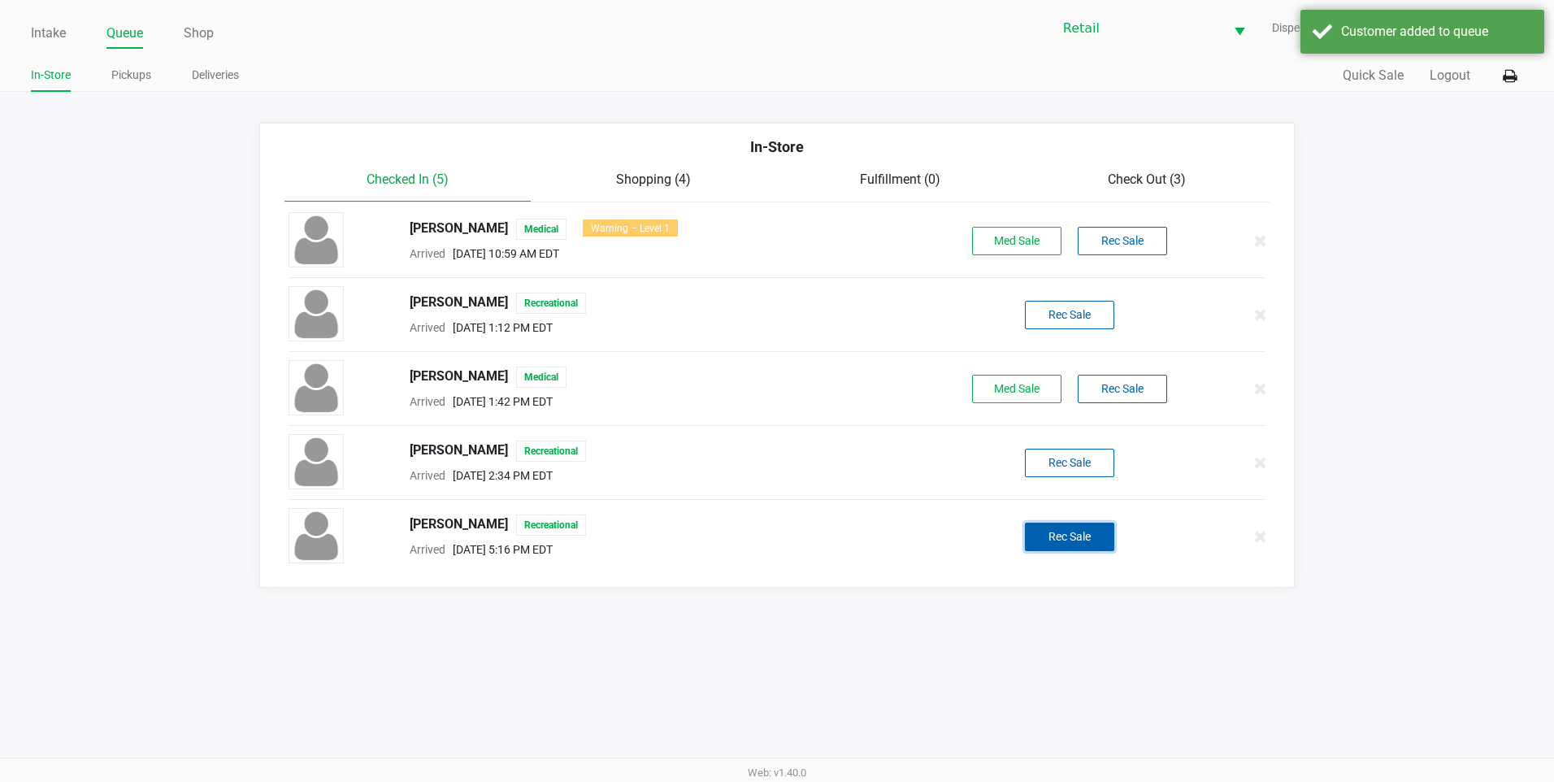
click at [1049, 538] on button "Rec Sale" at bounding box center [1069, 537] width 89 height 28
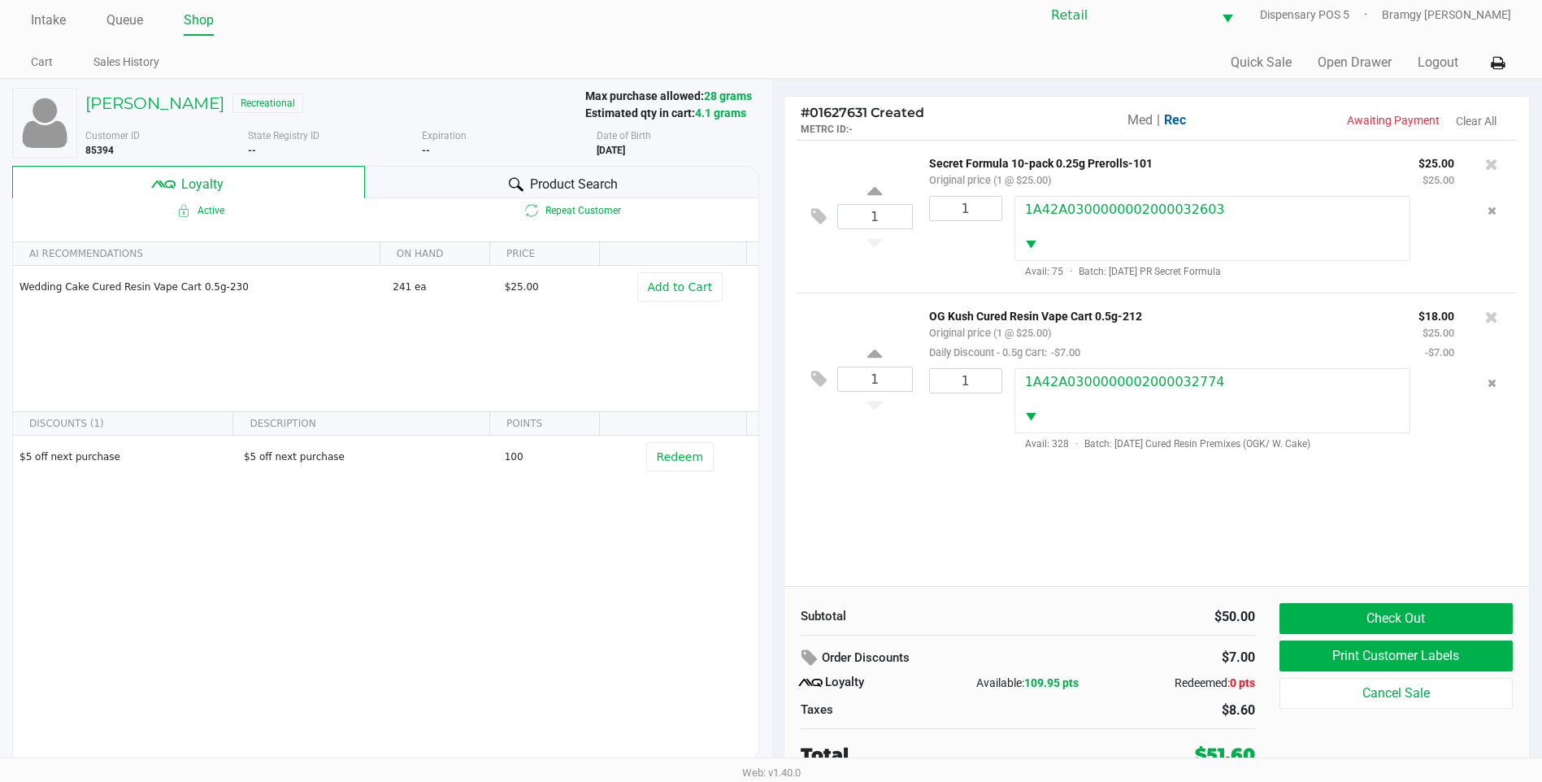
scroll to position [16, 0]
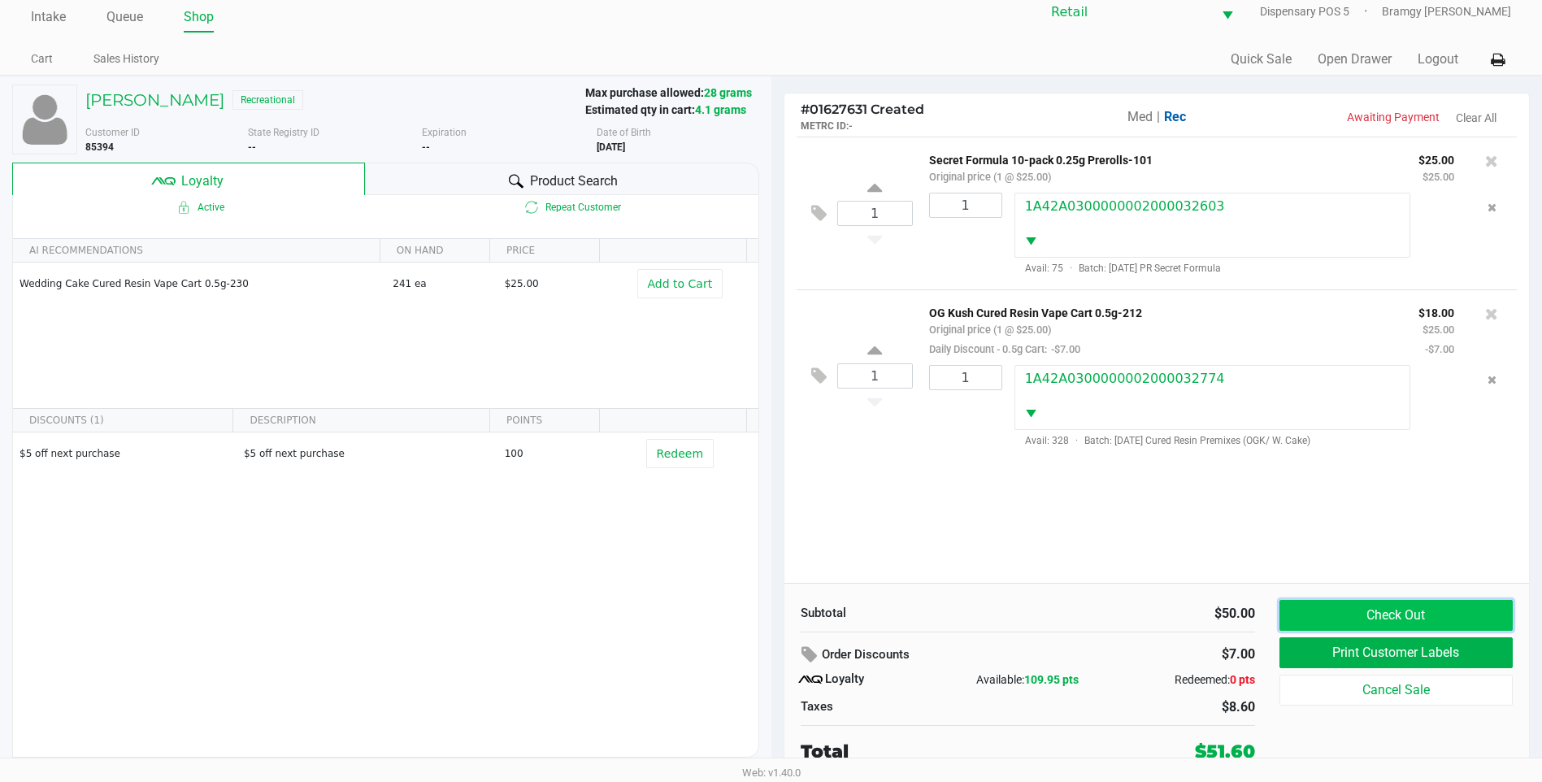
click at [1343, 612] on button "Check Out" at bounding box center [1396, 615] width 233 height 31
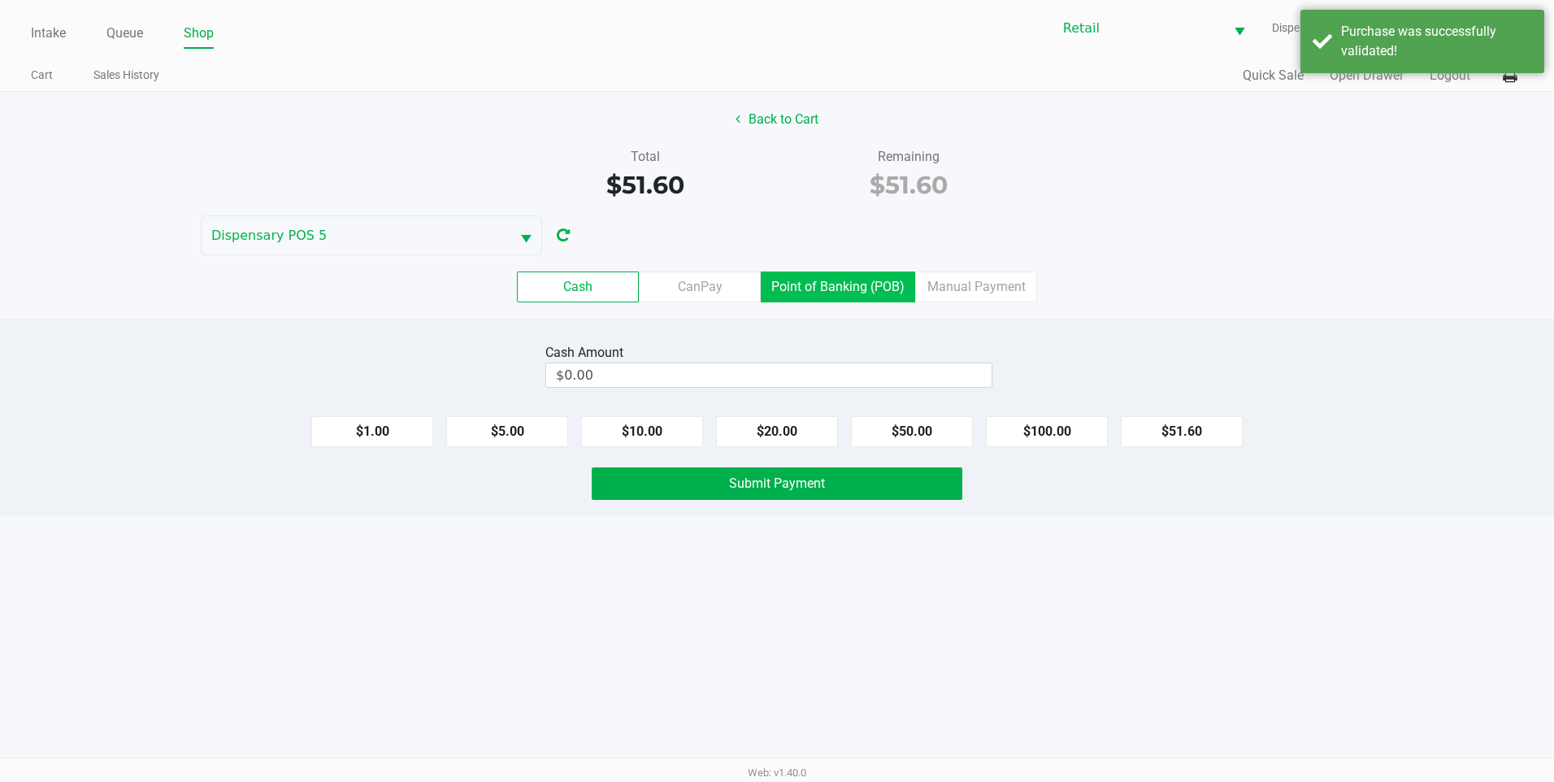
click at [831, 286] on label "Point of Banking (POB)" at bounding box center [838, 287] width 154 height 31
click at [0, 0] on 7 "Point of Banking (POB)" at bounding box center [0, 0] width 0 height 0
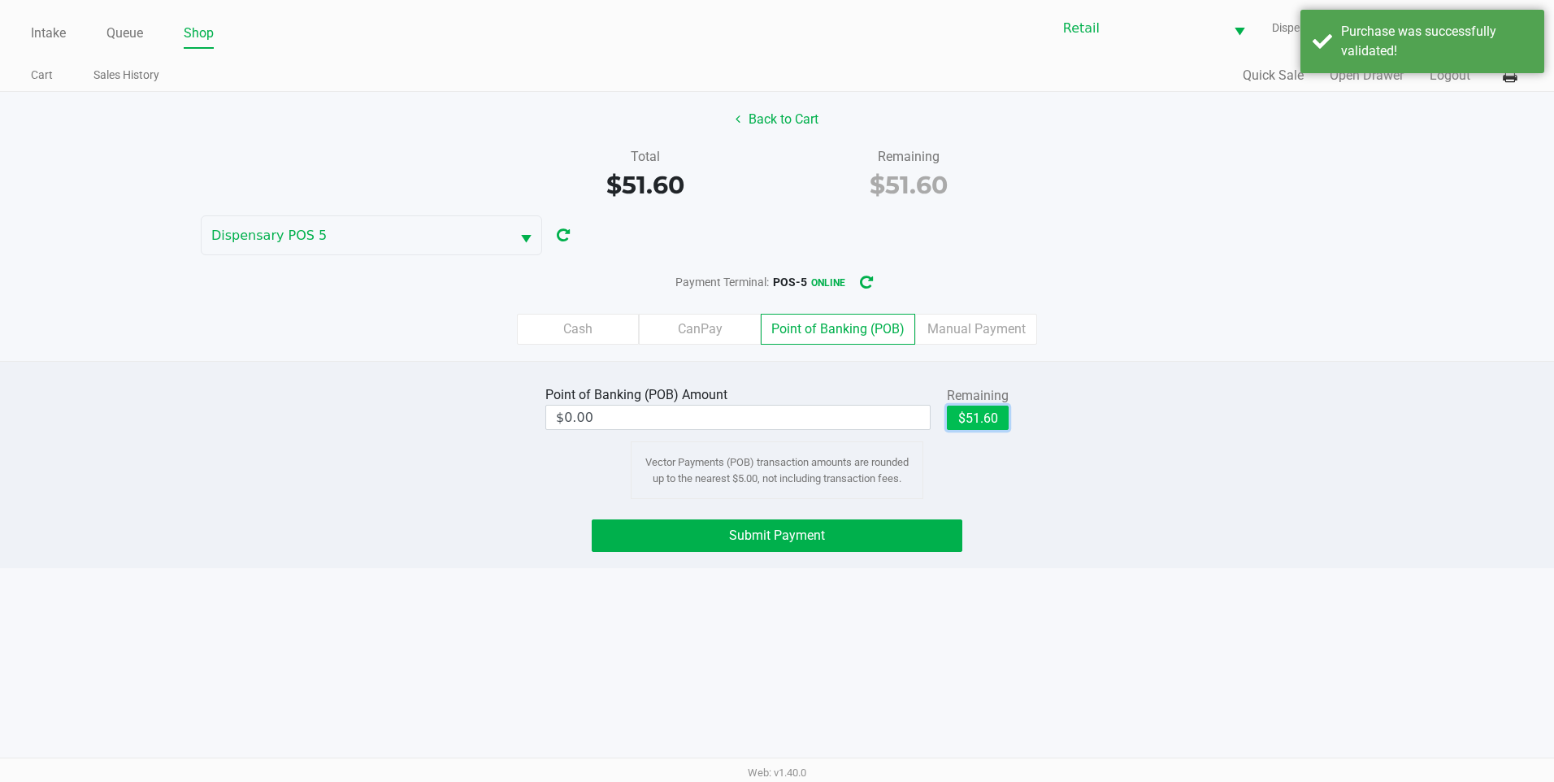
click at [1001, 413] on button "$51.60" at bounding box center [978, 418] width 62 height 24
type input "$51.60"
click at [851, 525] on button "Submit Payment" at bounding box center [777, 535] width 371 height 33
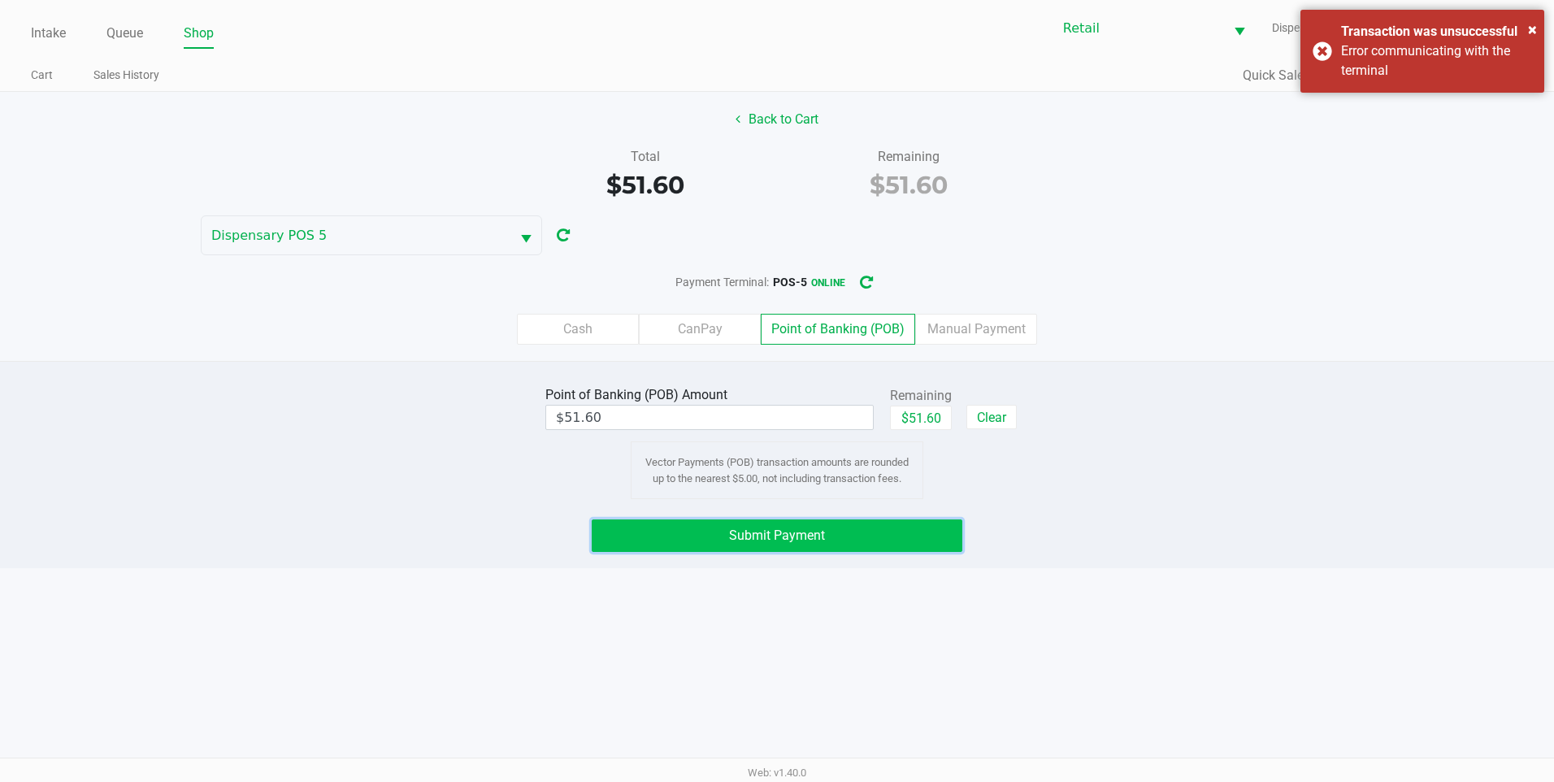
click at [861, 529] on button "Submit Payment" at bounding box center [777, 535] width 371 height 33
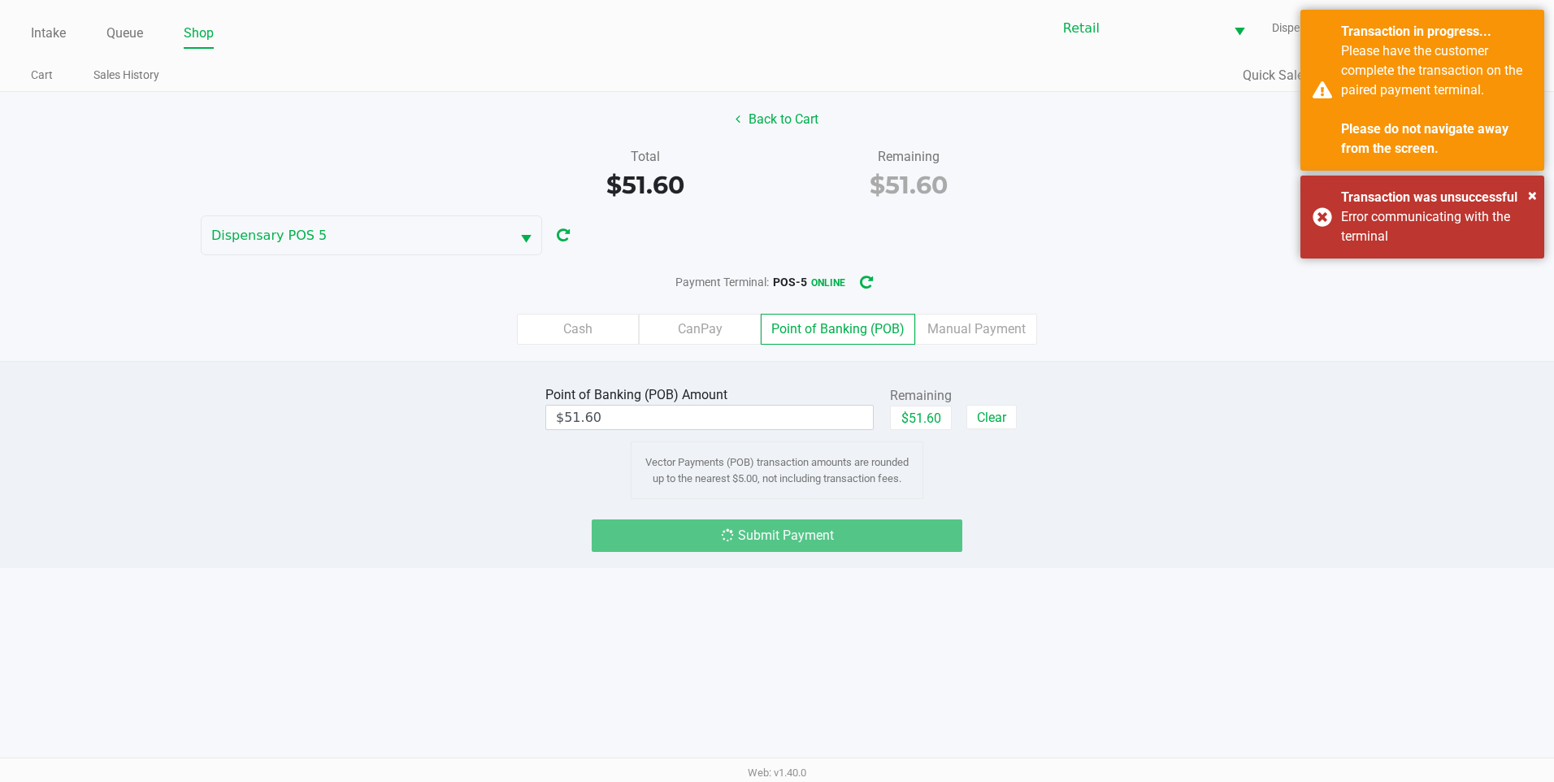
click at [1131, 89] on div "Quick Sale Open Drawer Logout" at bounding box center [1150, 76] width 746 height 30
click at [1531, 198] on span "×" at bounding box center [1532, 195] width 9 height 20
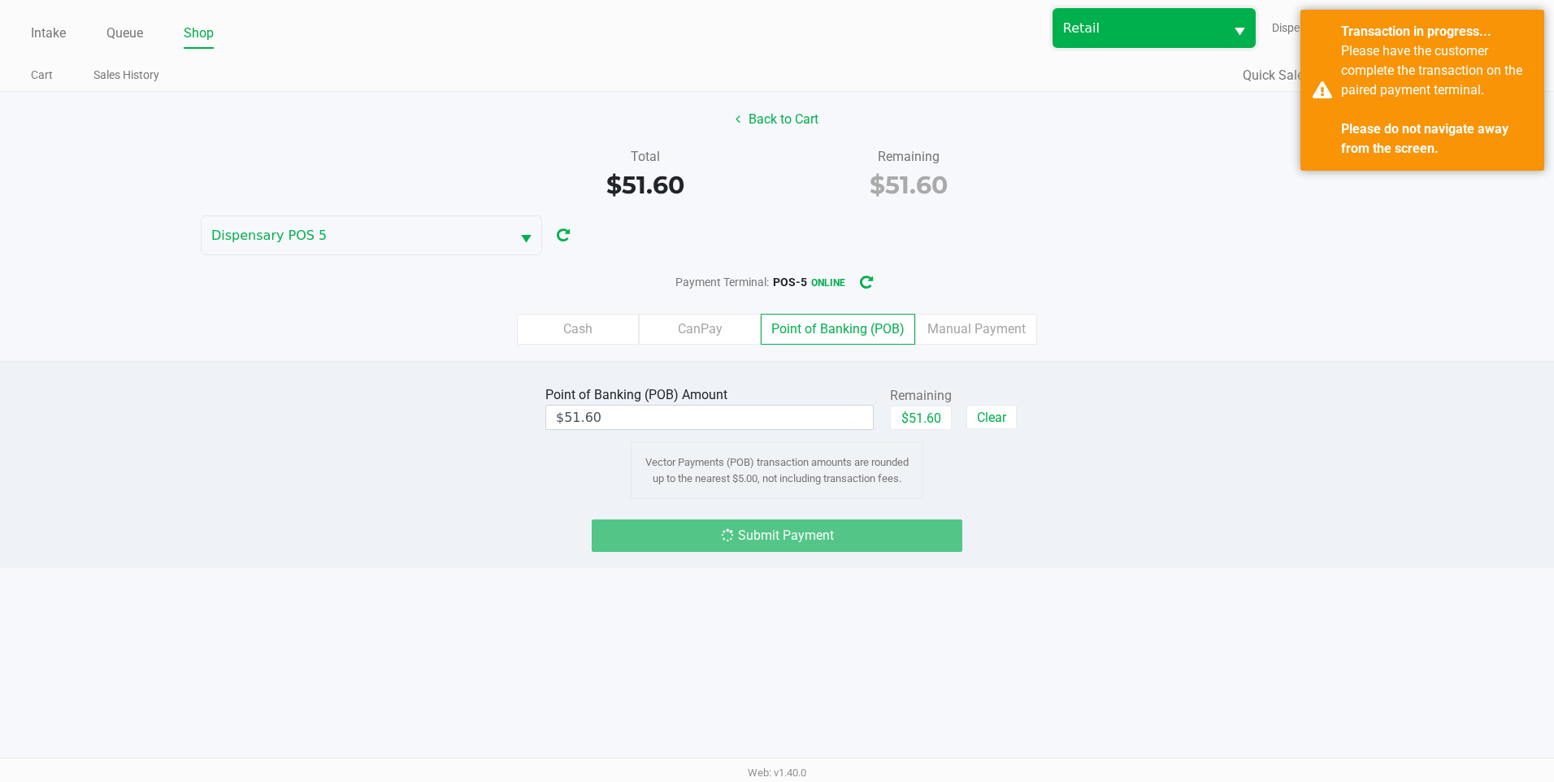
click at [1122, 41] on span "Retail" at bounding box center [1139, 28] width 171 height 38
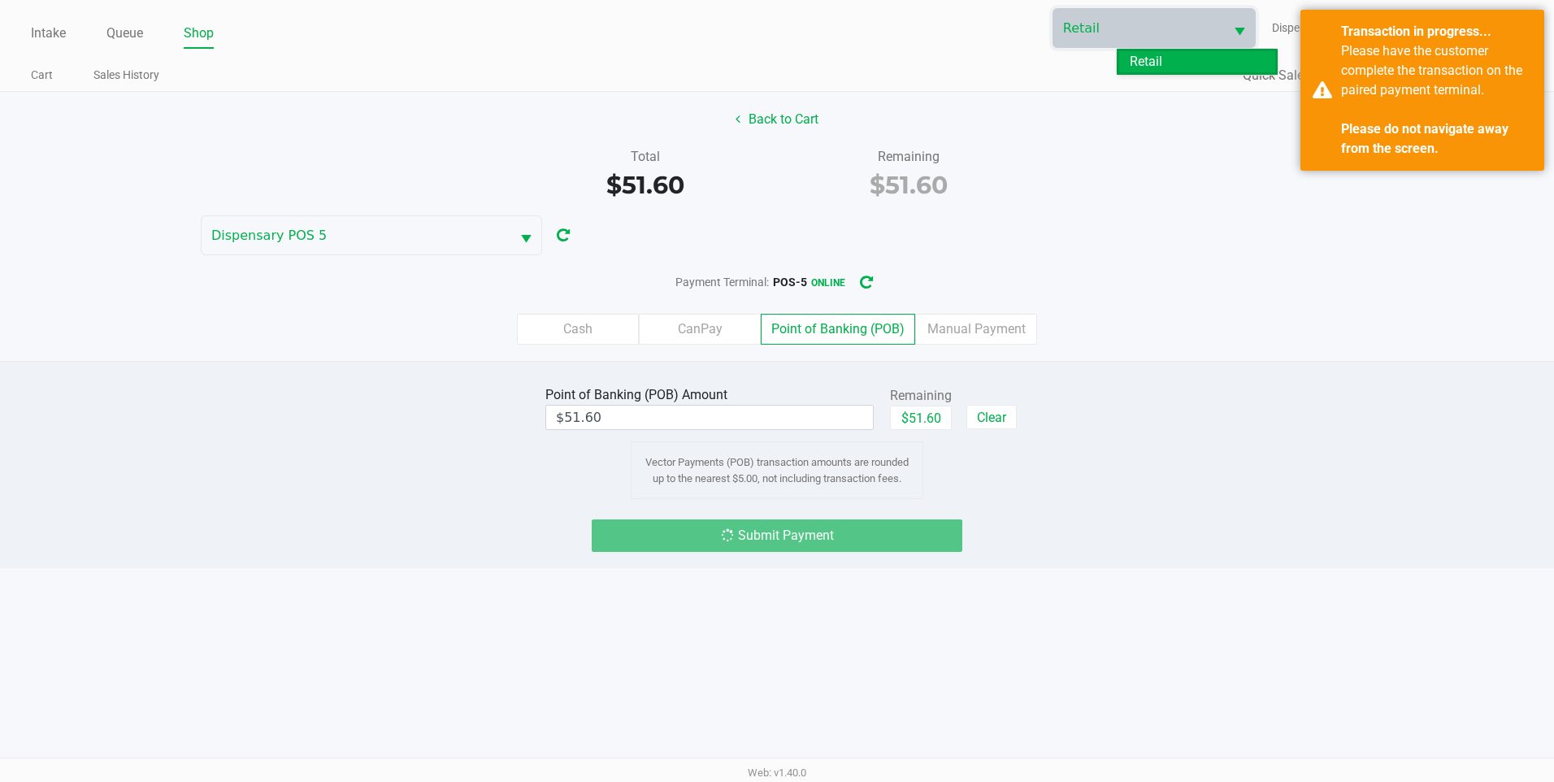
click at [1035, 54] on div "Intake Queue Shop Retail Dispensary POS 5 Bramgy Brito Cart Sales History Quick…" at bounding box center [777, 46] width 1554 height 92
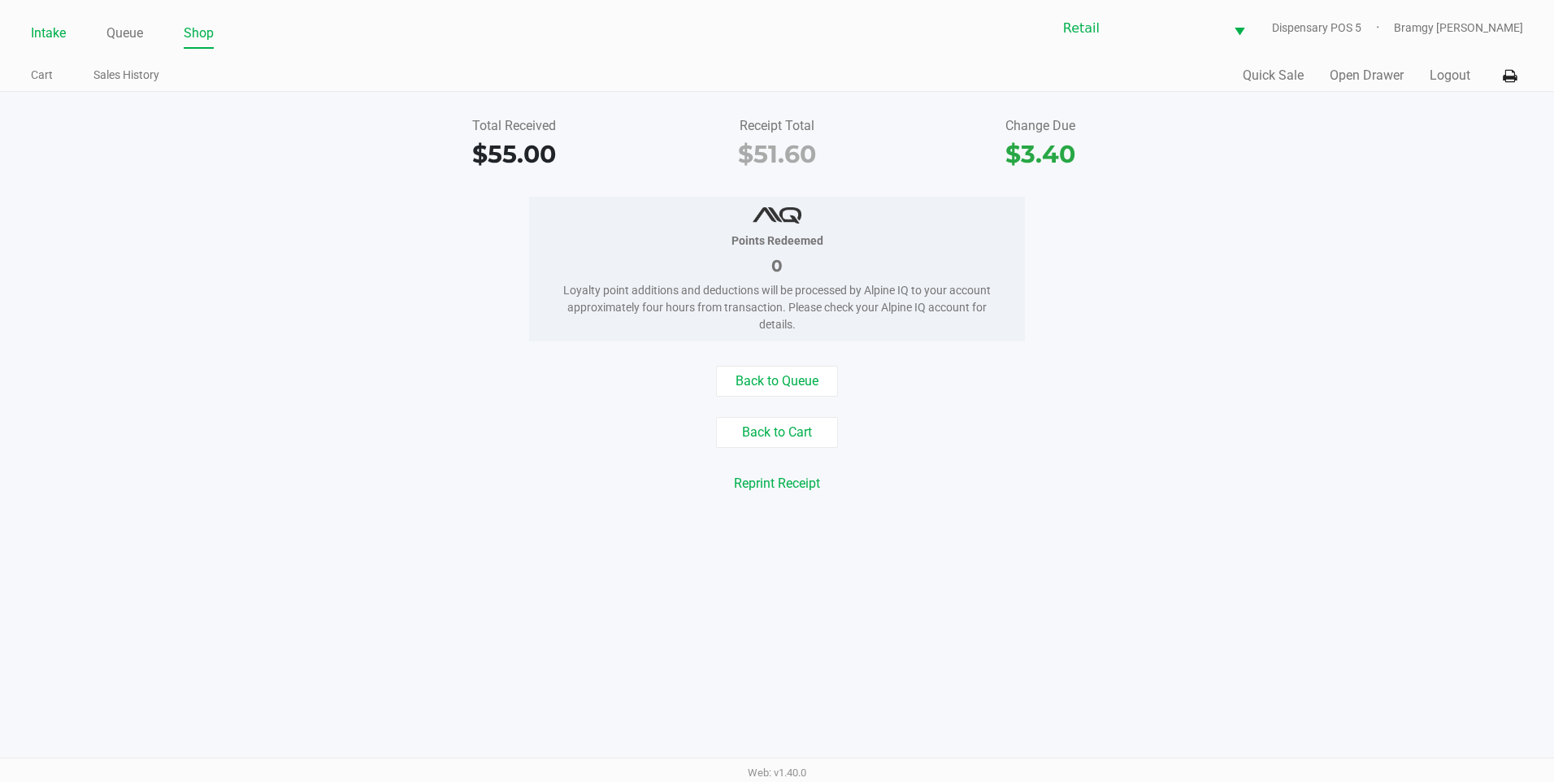
click at [38, 35] on link "Intake" at bounding box center [48, 33] width 35 height 23
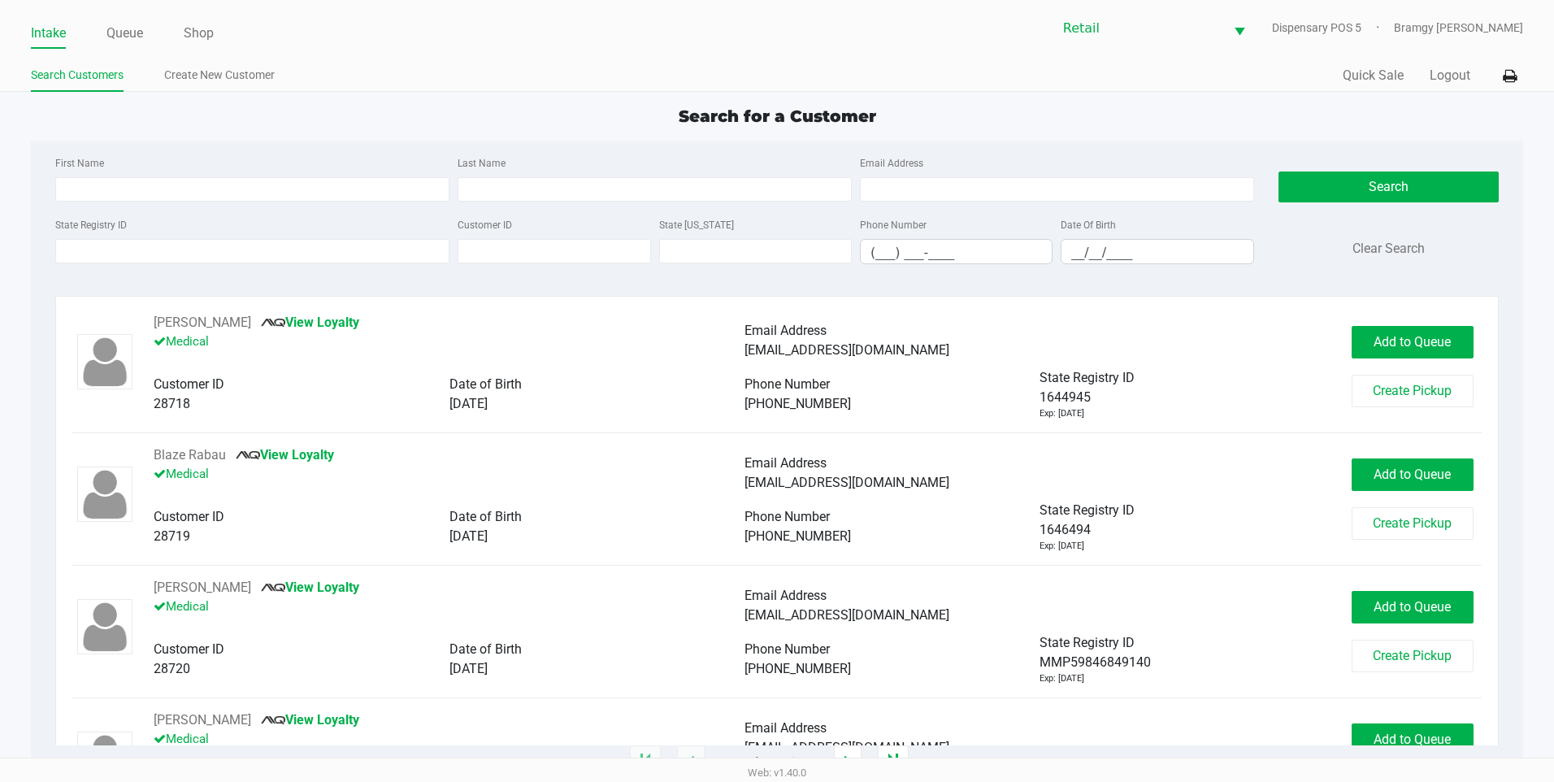
click at [137, 208] on div "First Name Last Name Email Address" at bounding box center [654, 184] width 1207 height 62
click at [145, 172] on div "First Name" at bounding box center [252, 177] width 402 height 49
click at [146, 189] on input "First Name" at bounding box center [252, 189] width 394 height 24
type input "alexander"
click at [610, 190] on input "Last Name" at bounding box center [655, 189] width 394 height 24
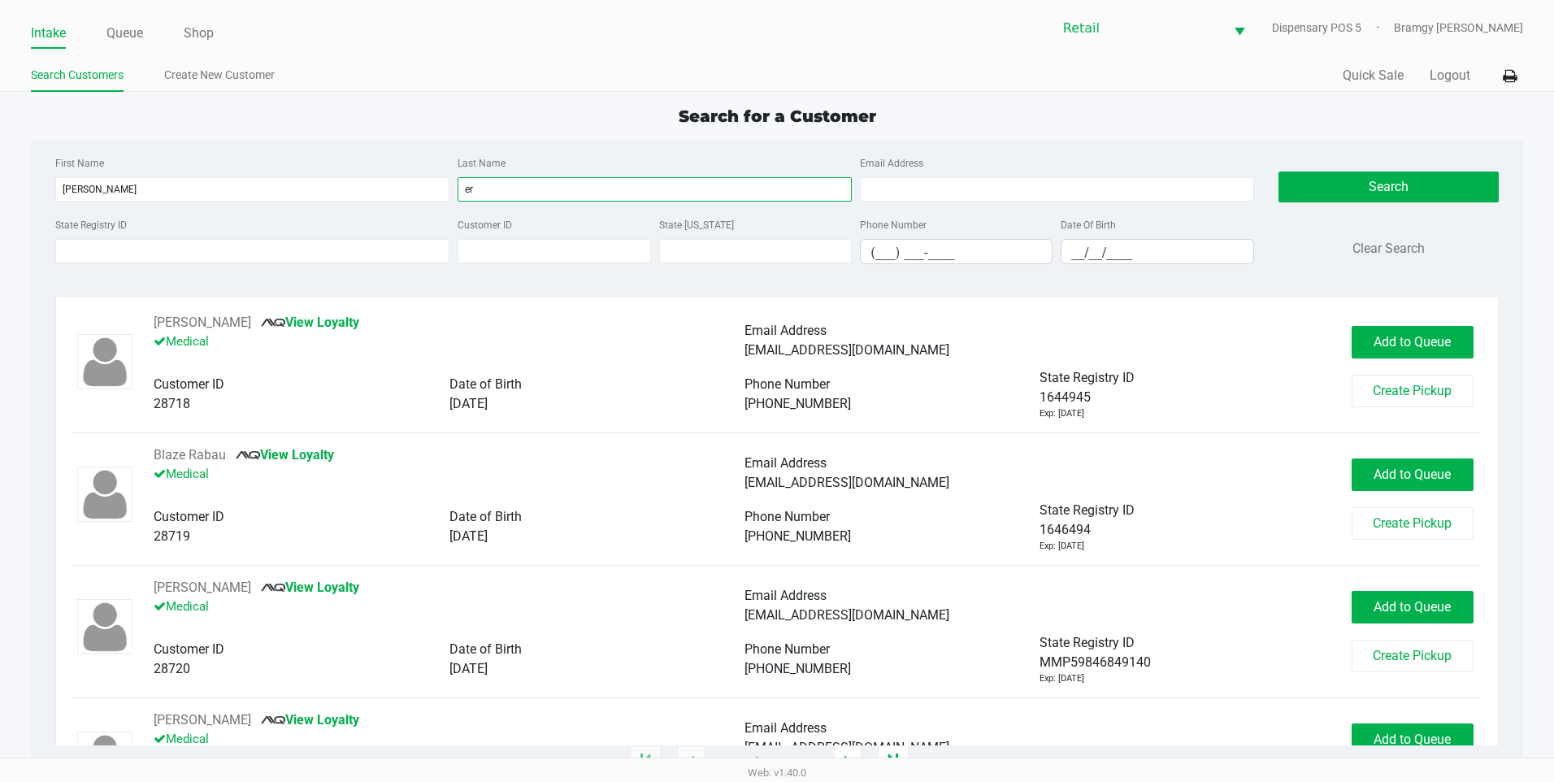
type input "e"
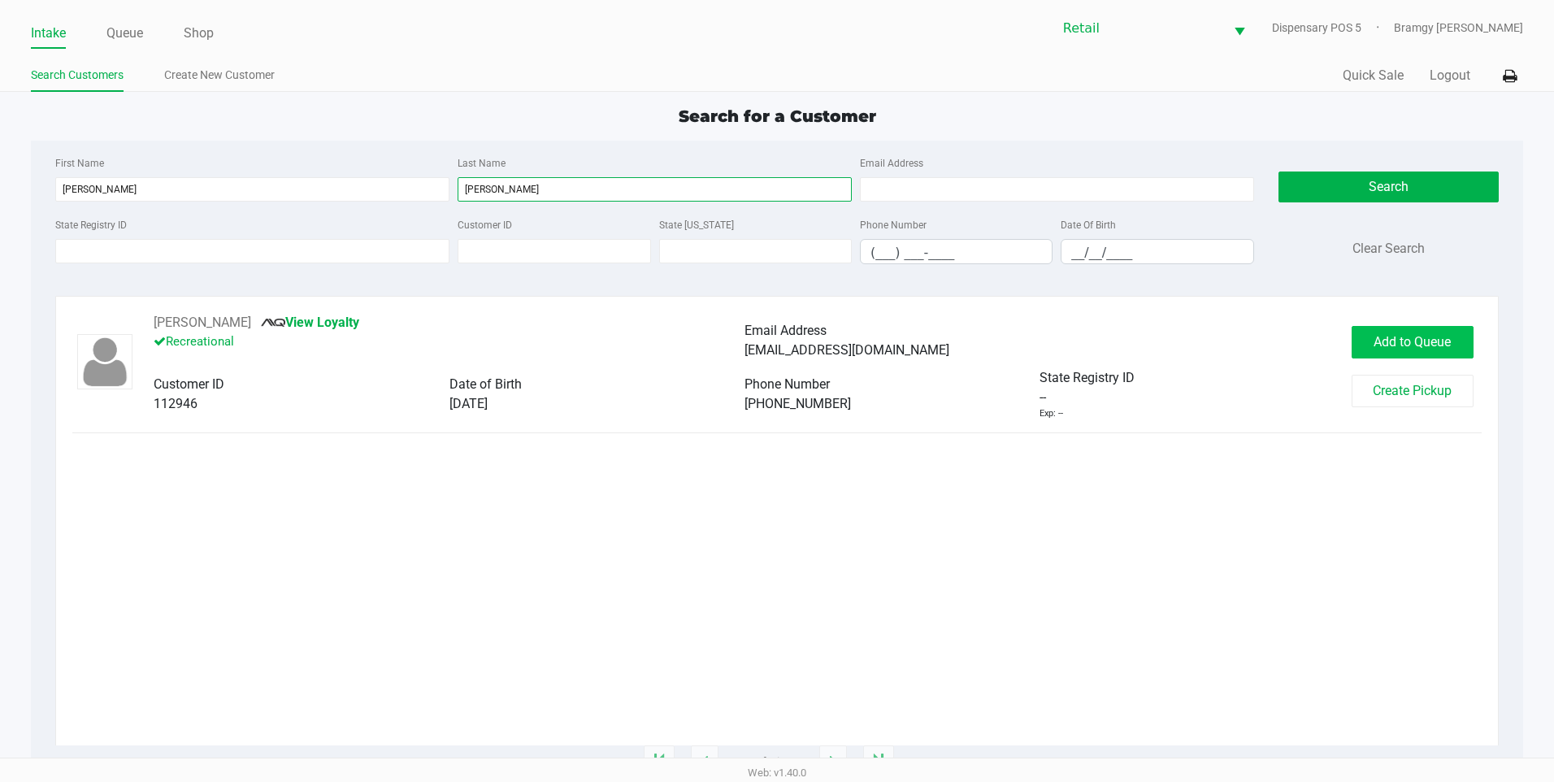
type input "rosenthal"
click at [1377, 339] on span "Add to Queue" at bounding box center [1412, 341] width 77 height 15
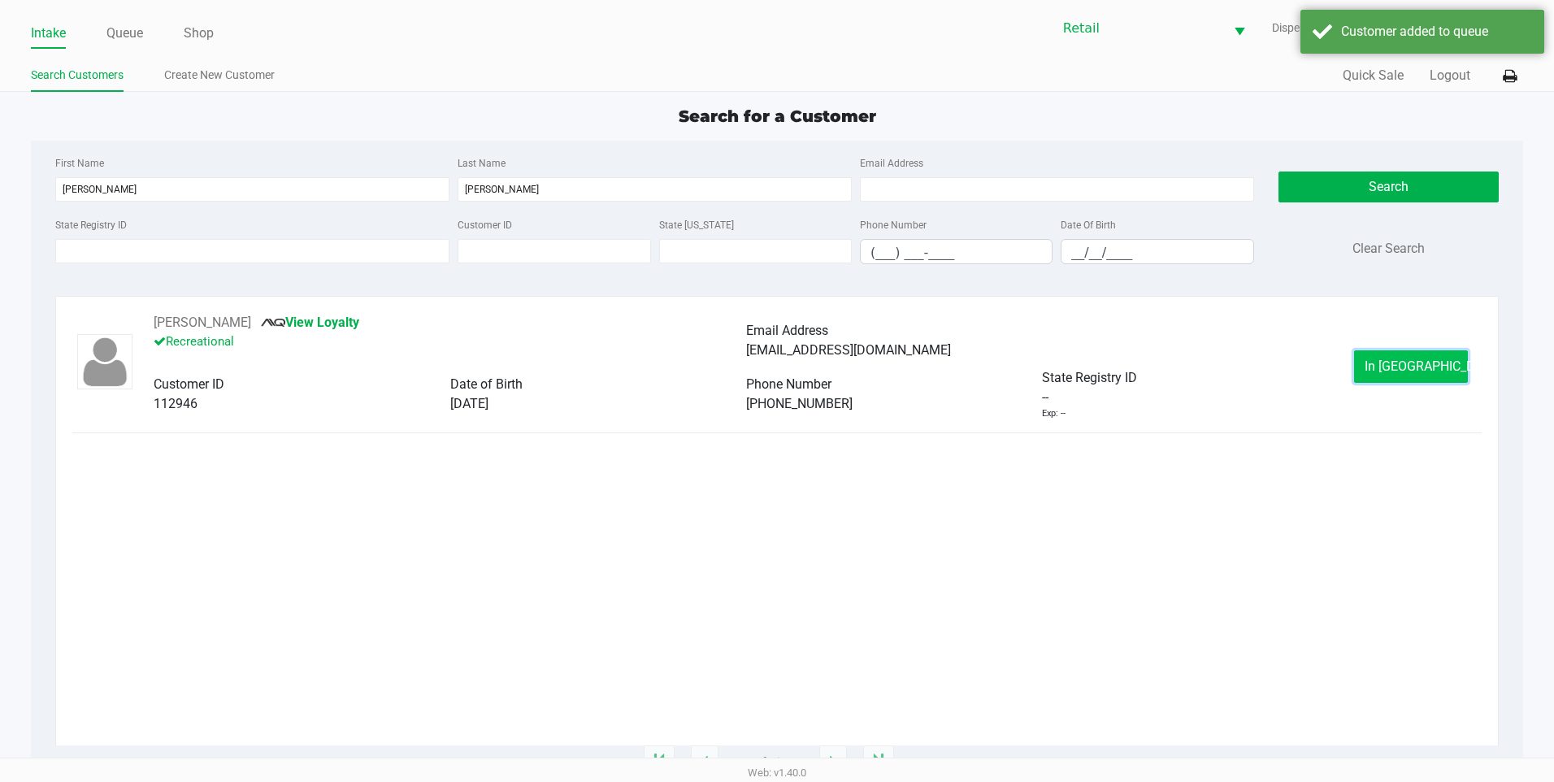
click at [1432, 372] on span "In Queue" at bounding box center [1433, 365] width 137 height 15
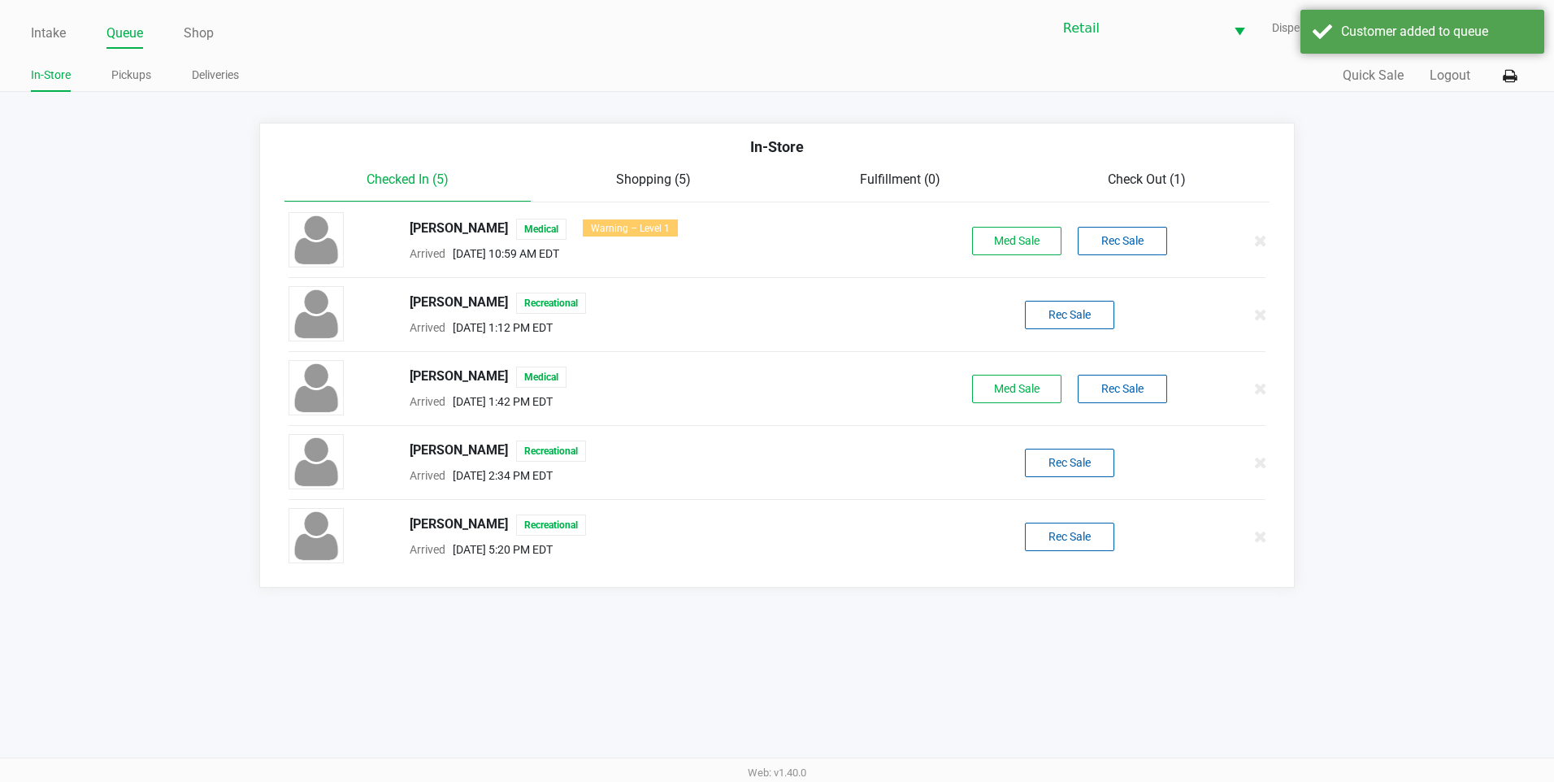
click at [1097, 553] on div "Alexander Rosenthal Recreational Arrived Aug 27, 2025 5:20 PM EDT Rec Sale" at bounding box center [777, 536] width 1002 height 57
click at [1092, 541] on button "Rec Sale" at bounding box center [1069, 537] width 89 height 28
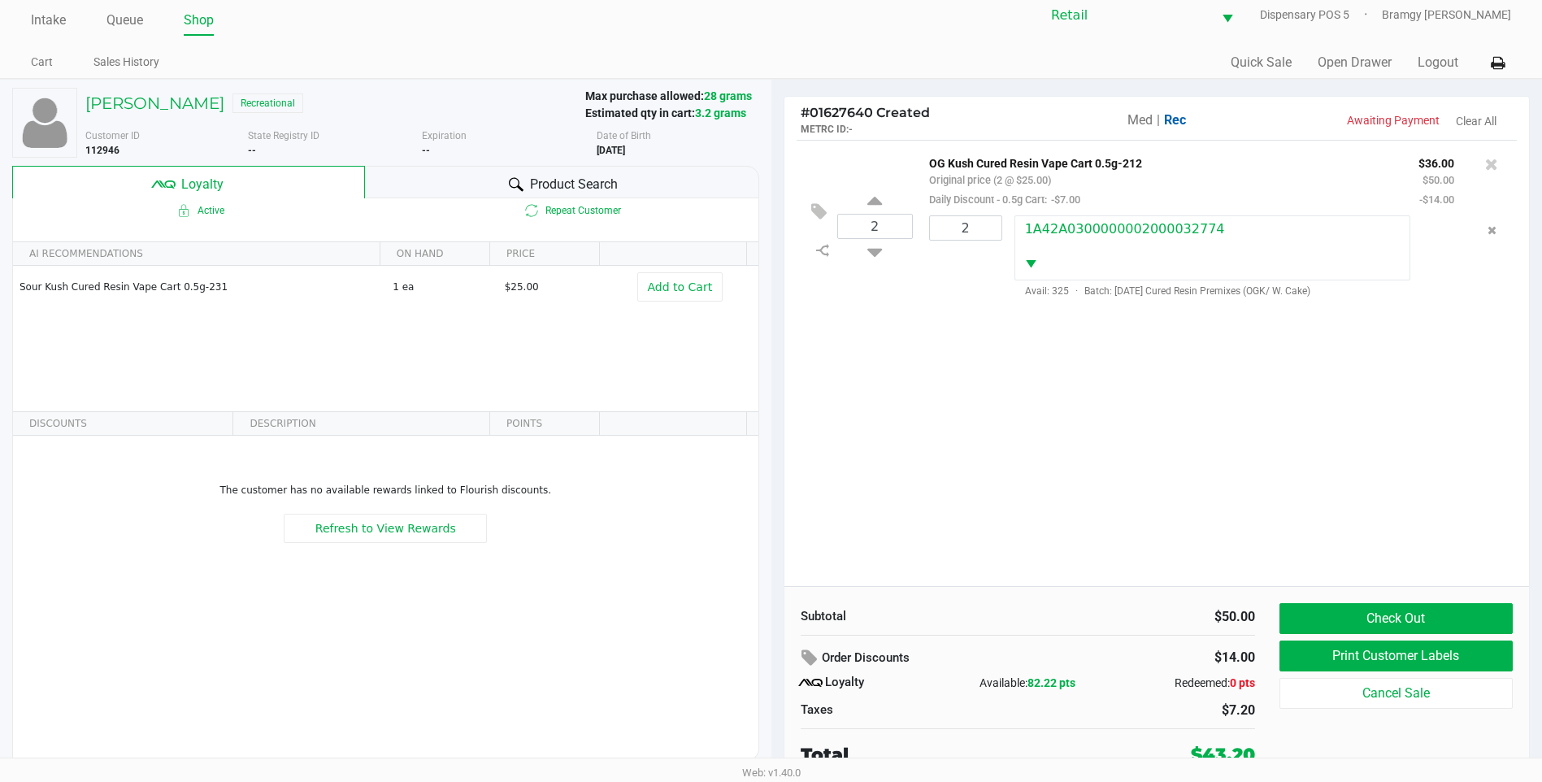
scroll to position [16, 0]
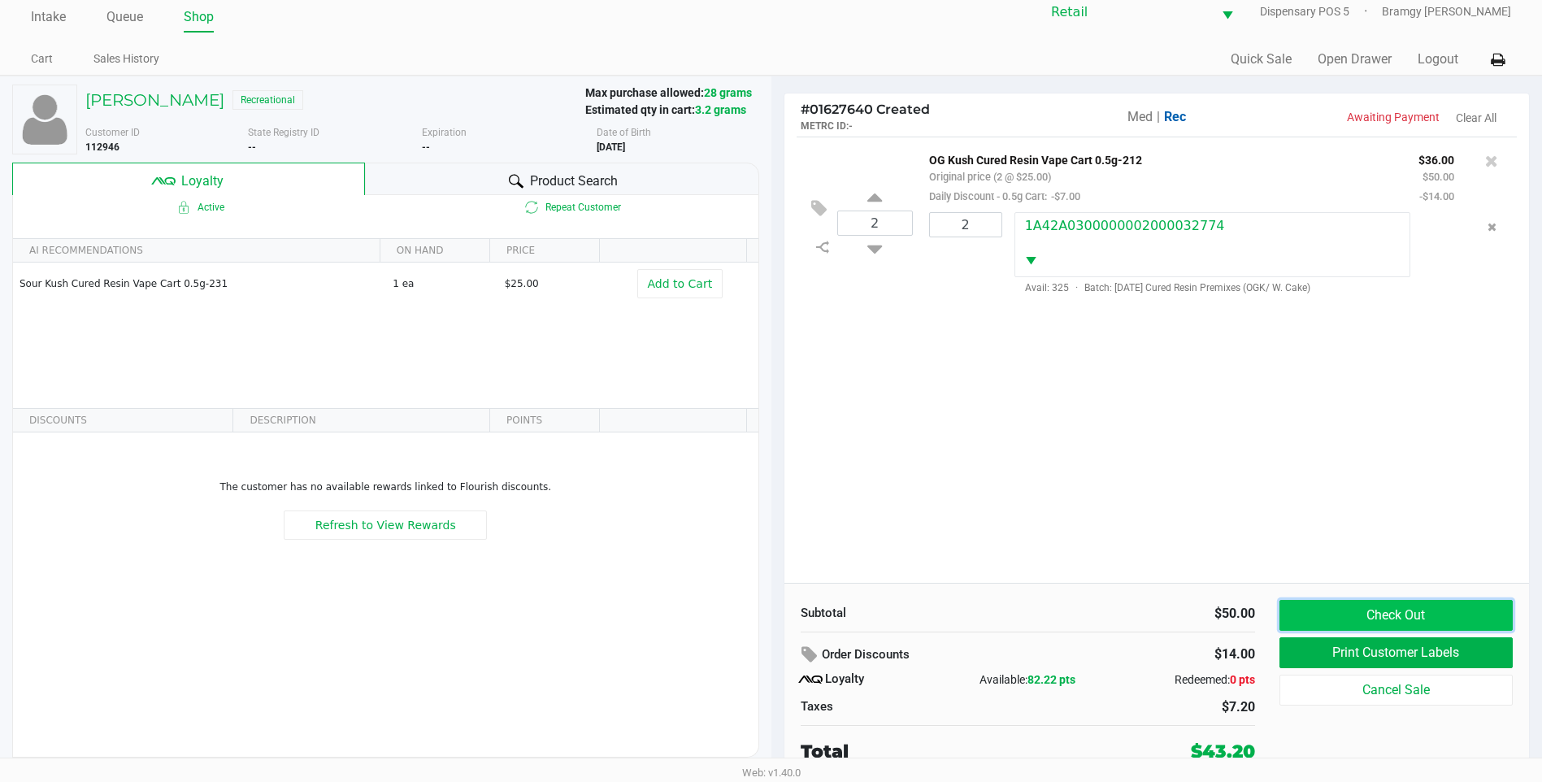
click at [1382, 615] on button "Check Out" at bounding box center [1396, 615] width 233 height 31
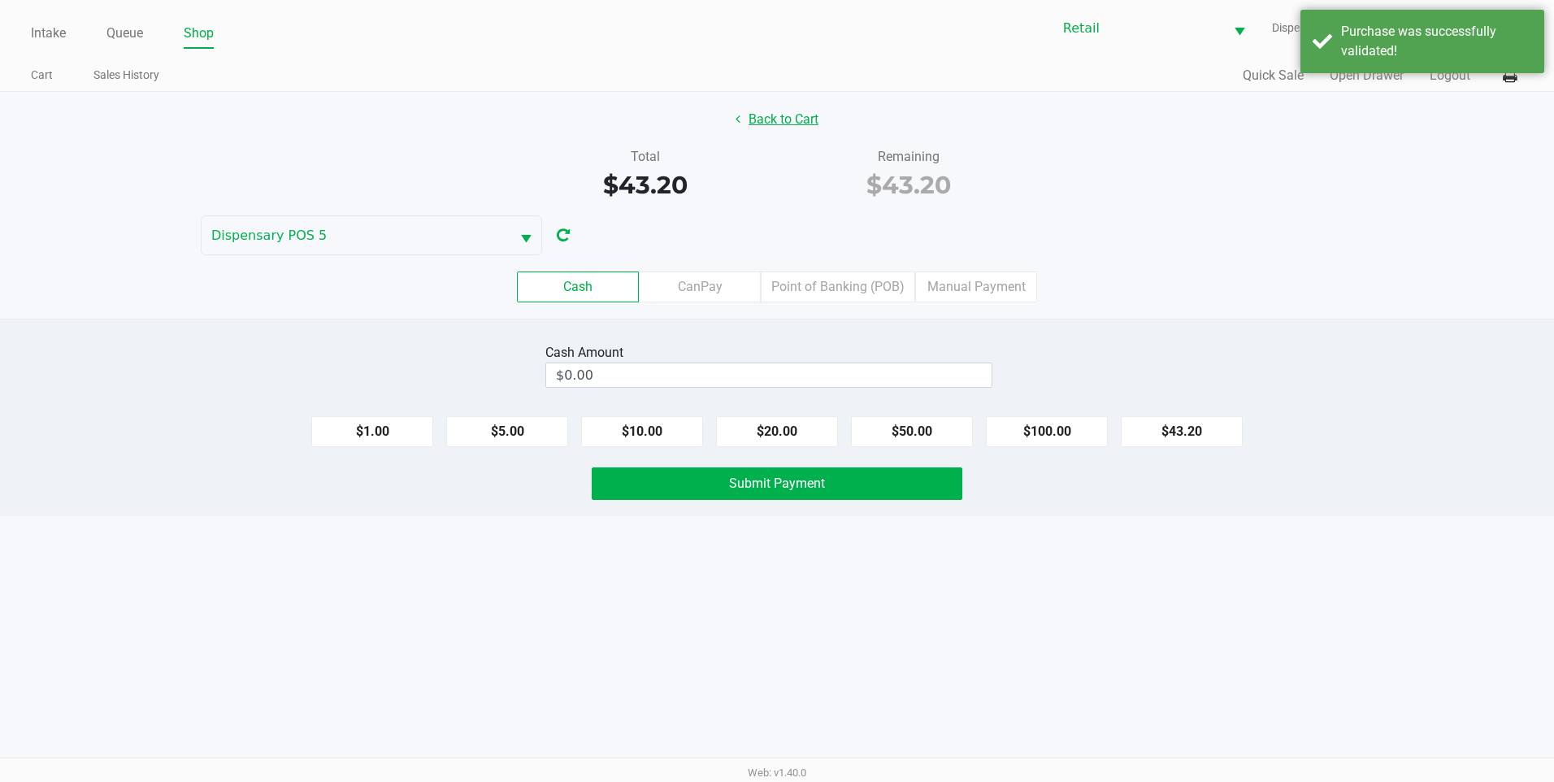
click at [787, 114] on button "Back to Cart" at bounding box center [777, 119] width 104 height 31
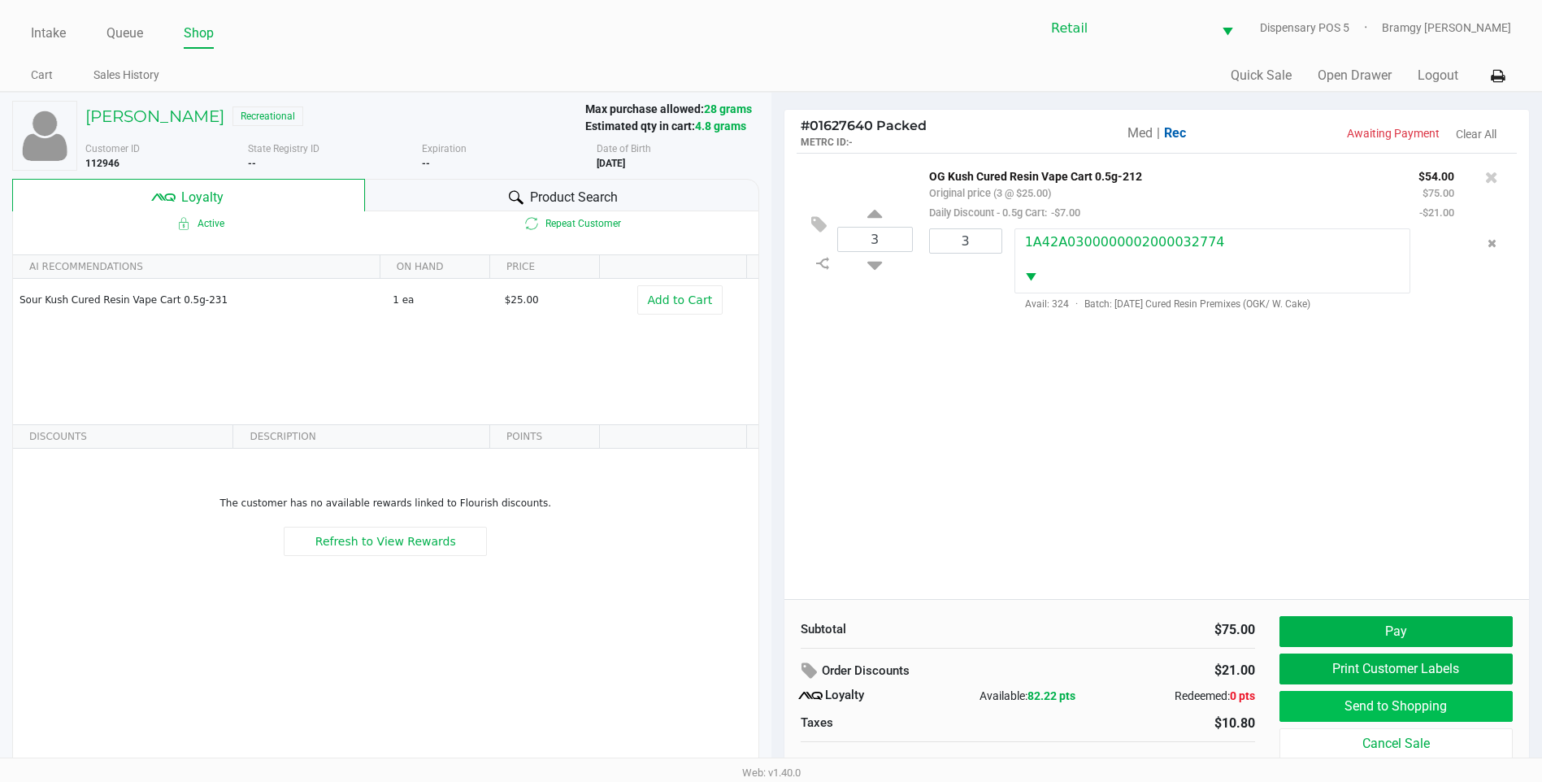
scroll to position [16, 0]
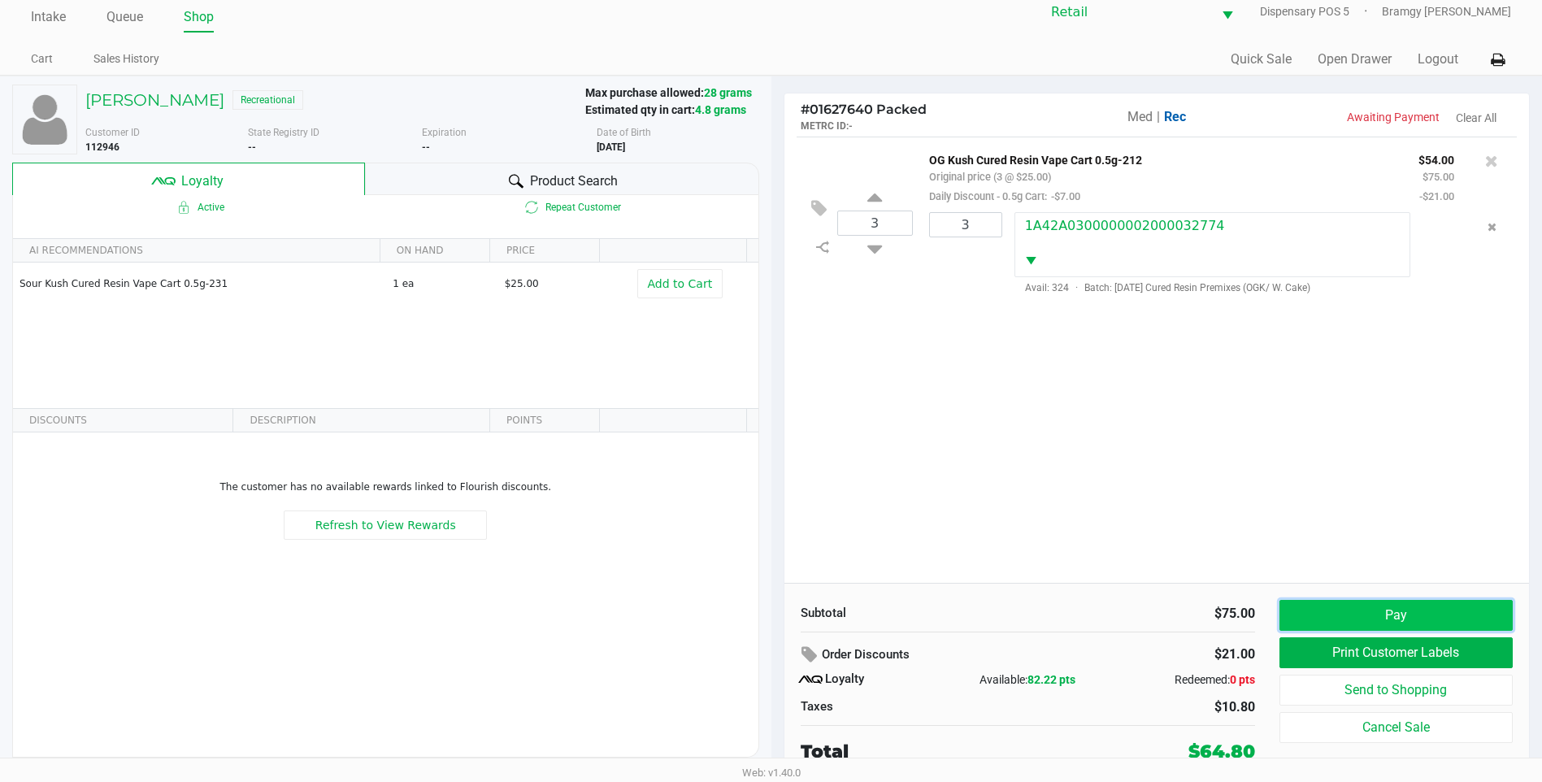
click at [1363, 615] on button "Pay" at bounding box center [1396, 615] width 233 height 31
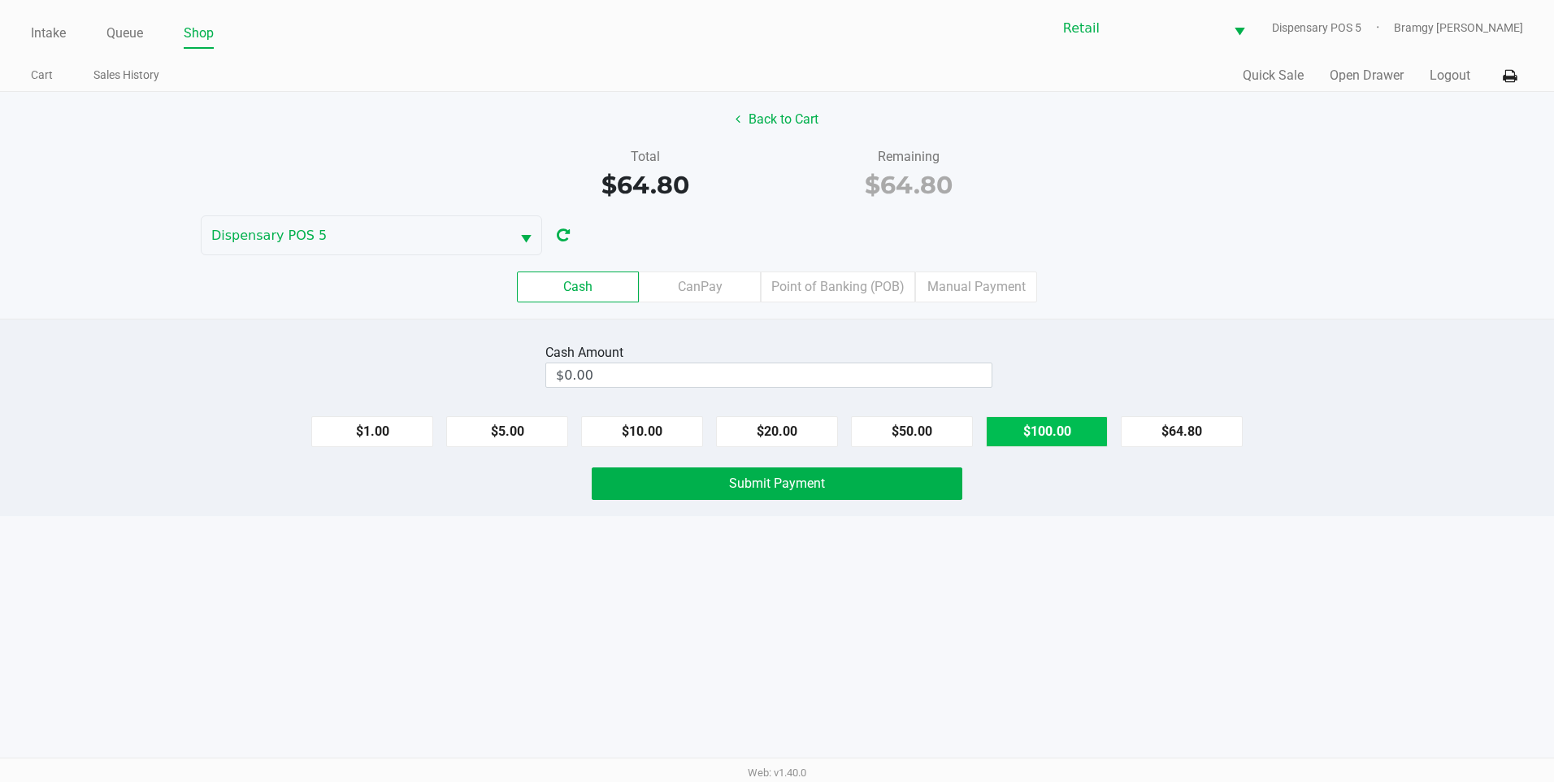
click at [1055, 432] on button "$100.00" at bounding box center [1047, 431] width 122 height 31
type input "$100.00"
click at [823, 478] on span "Submit Payment" at bounding box center [777, 483] width 96 height 15
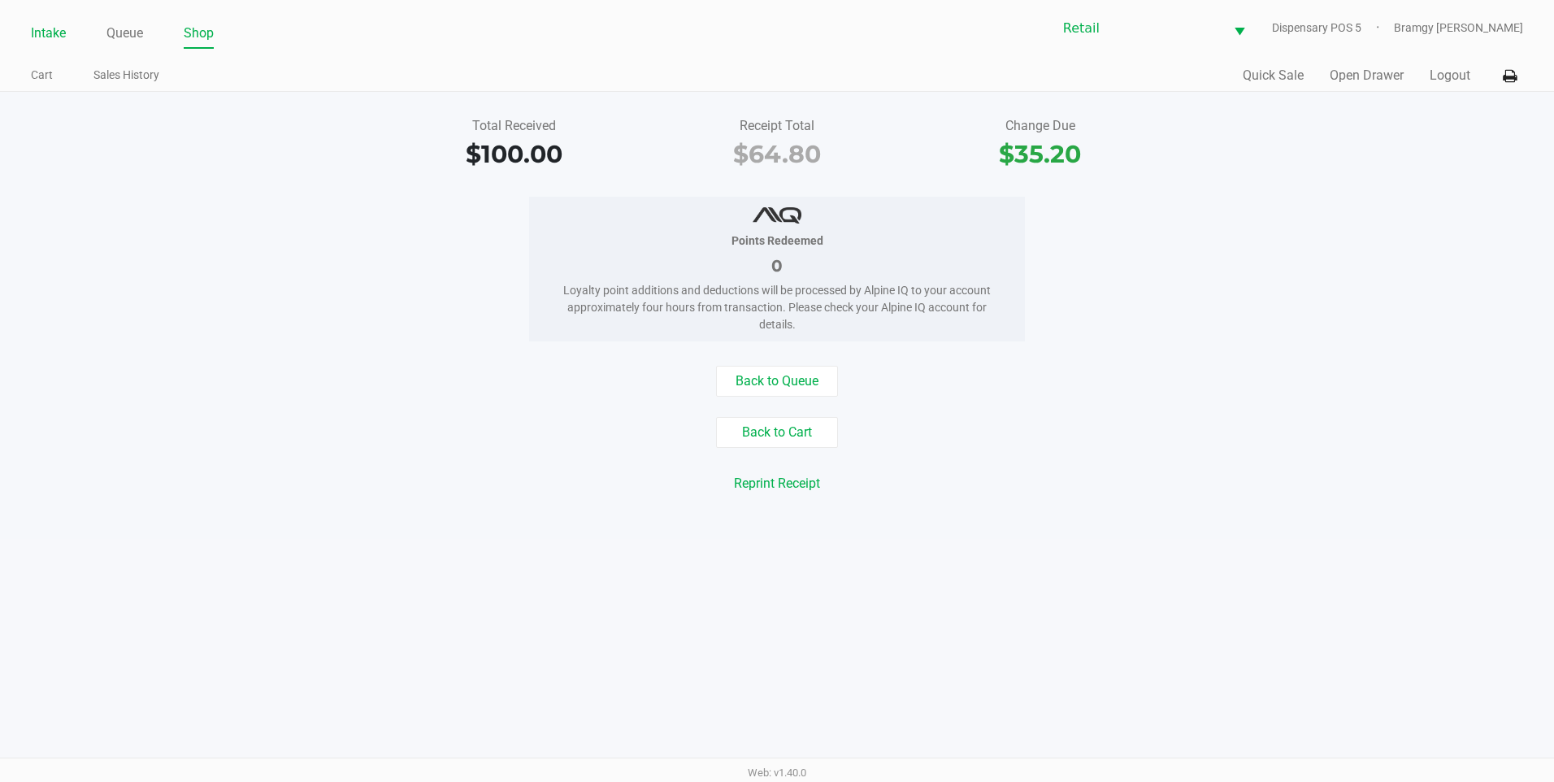
click at [41, 34] on link "Intake" at bounding box center [48, 33] width 35 height 23
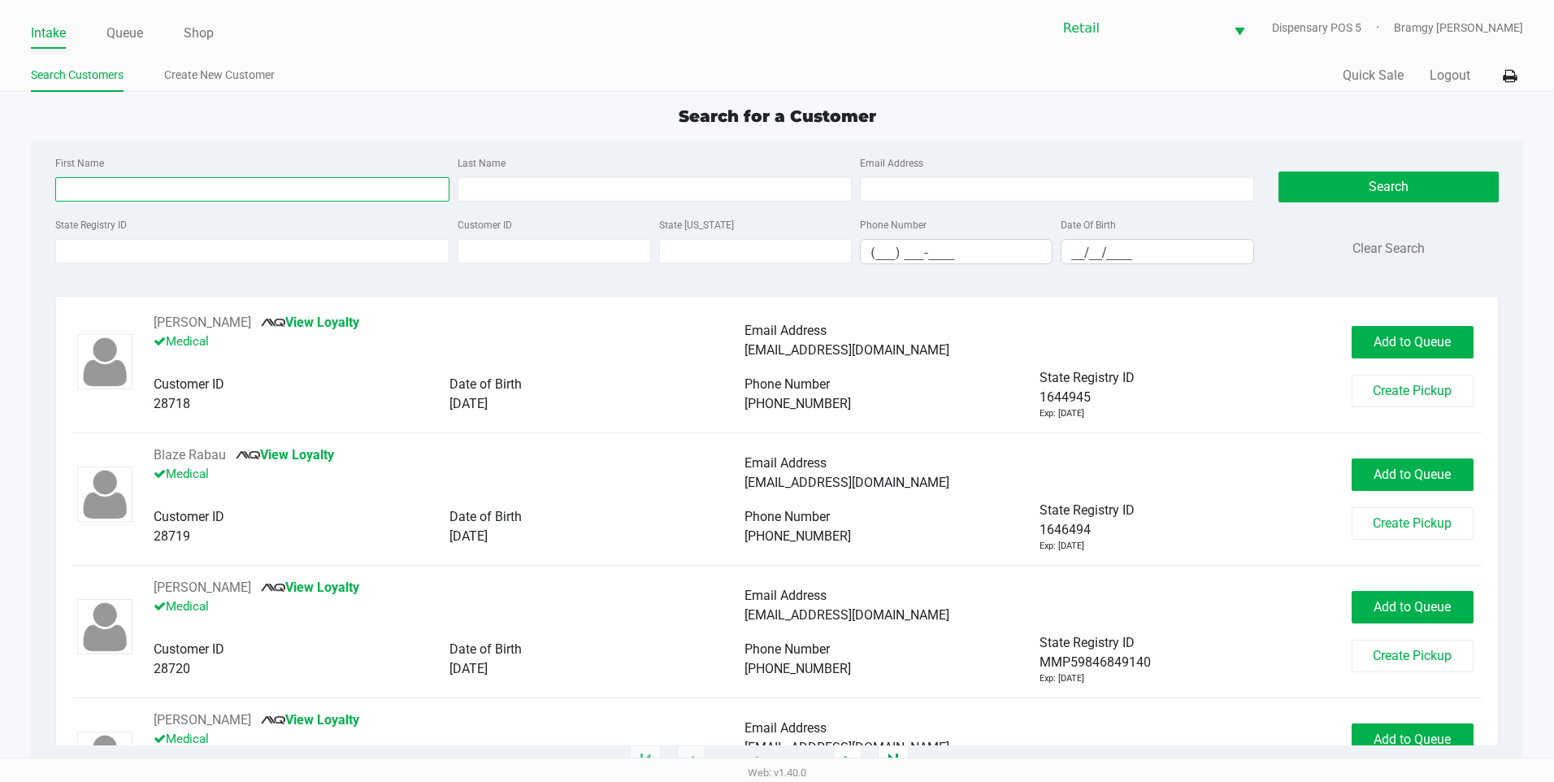
click at [139, 198] on input "First Name" at bounding box center [252, 189] width 394 height 24
type input "jared"
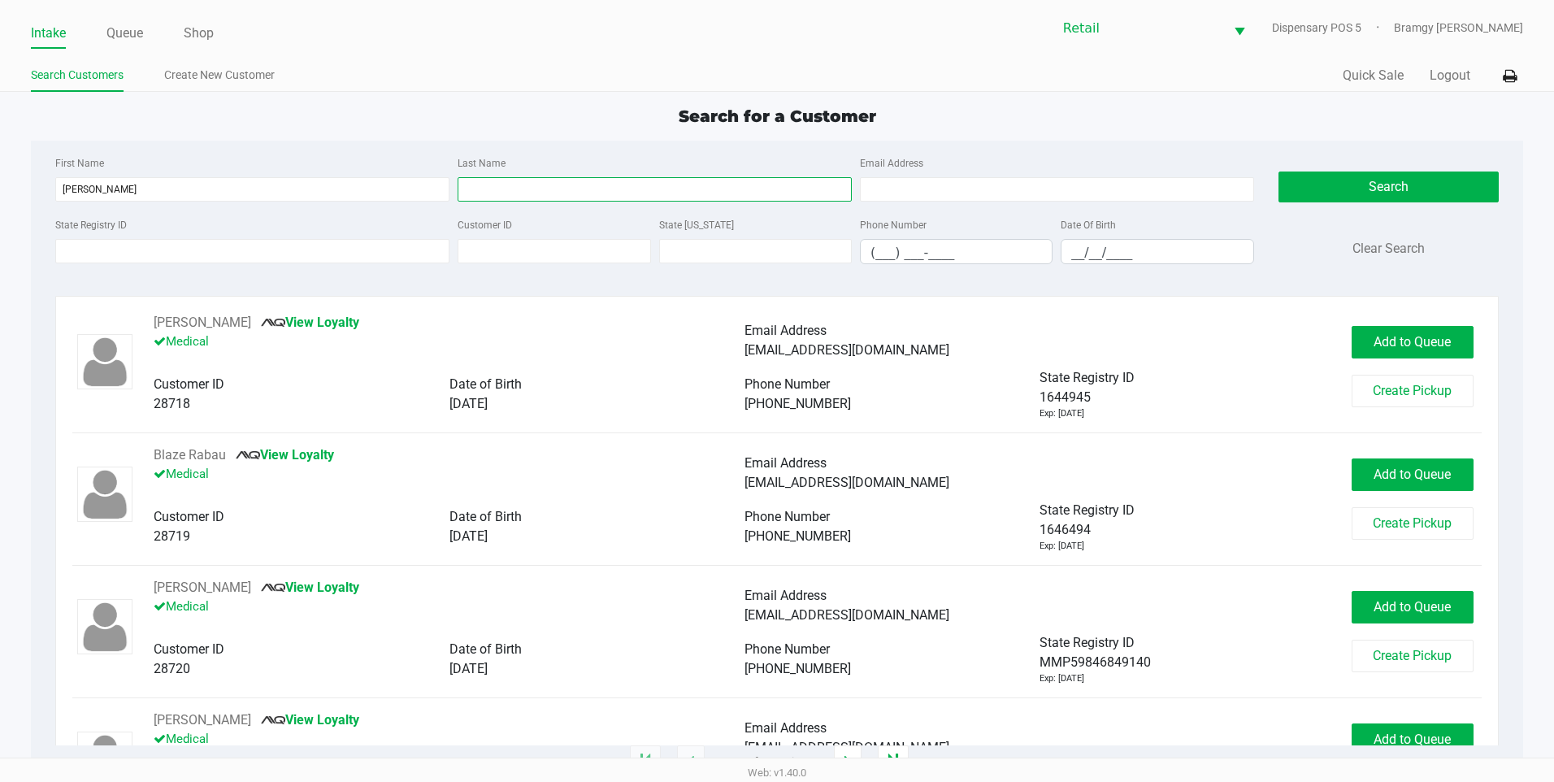
click at [520, 195] on input "Last Name" at bounding box center [655, 189] width 394 height 24
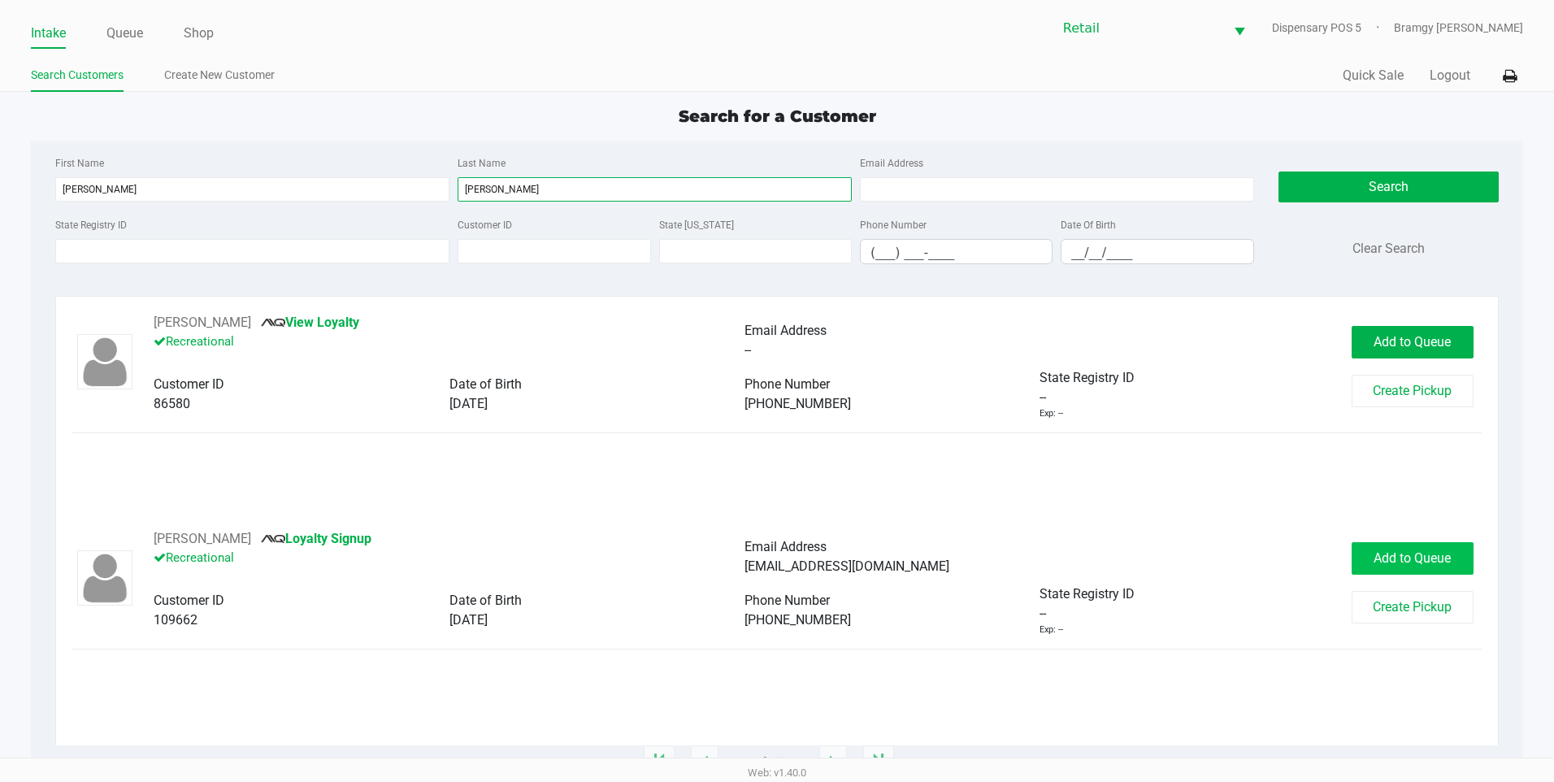
type input "fisher"
click at [1414, 543] on button "Add to Queue" at bounding box center [1413, 558] width 122 height 33
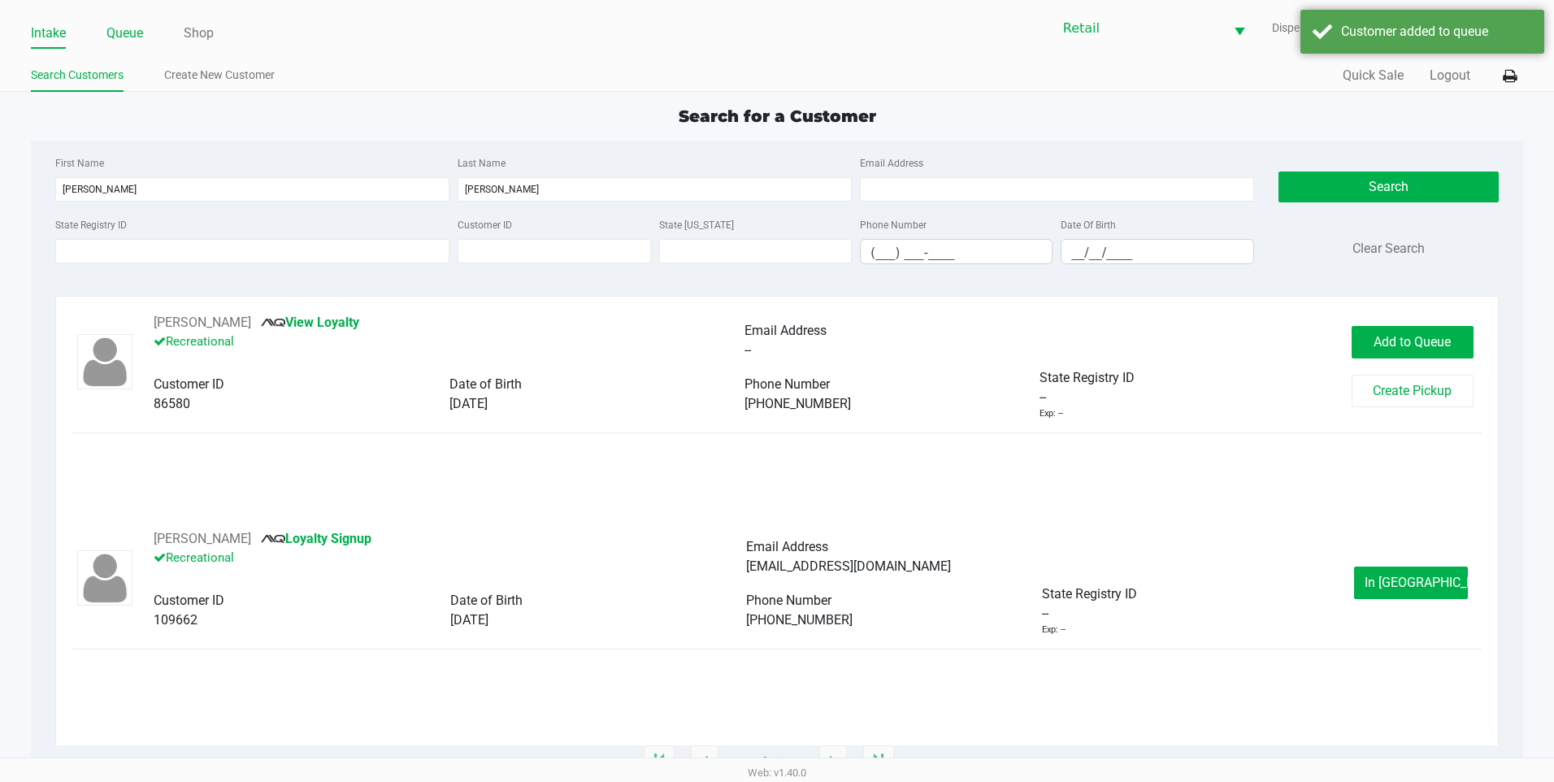
click at [121, 39] on link "Queue" at bounding box center [124, 33] width 37 height 23
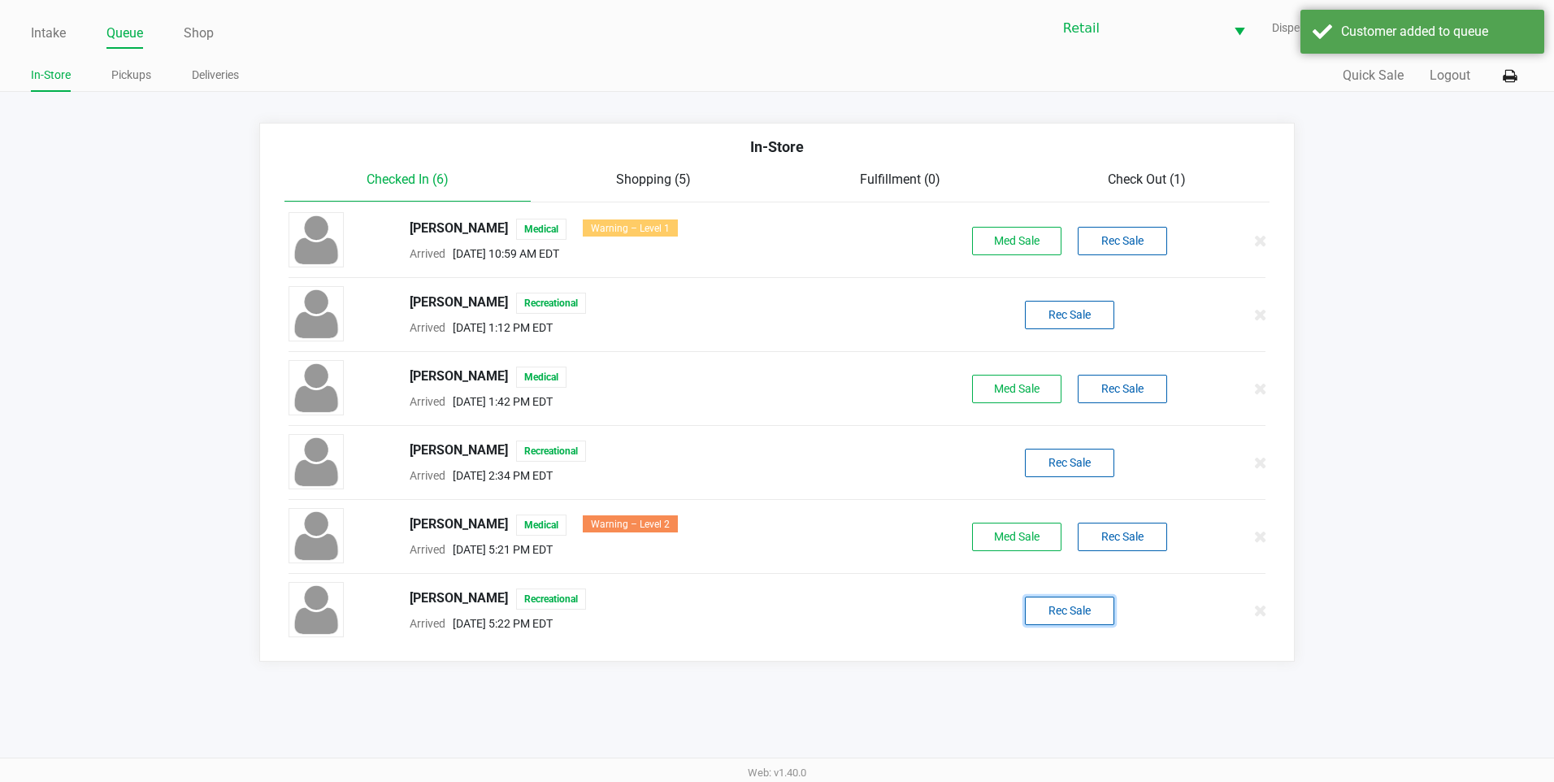
click at [1093, 623] on button "Rec Sale" at bounding box center [1069, 611] width 89 height 28
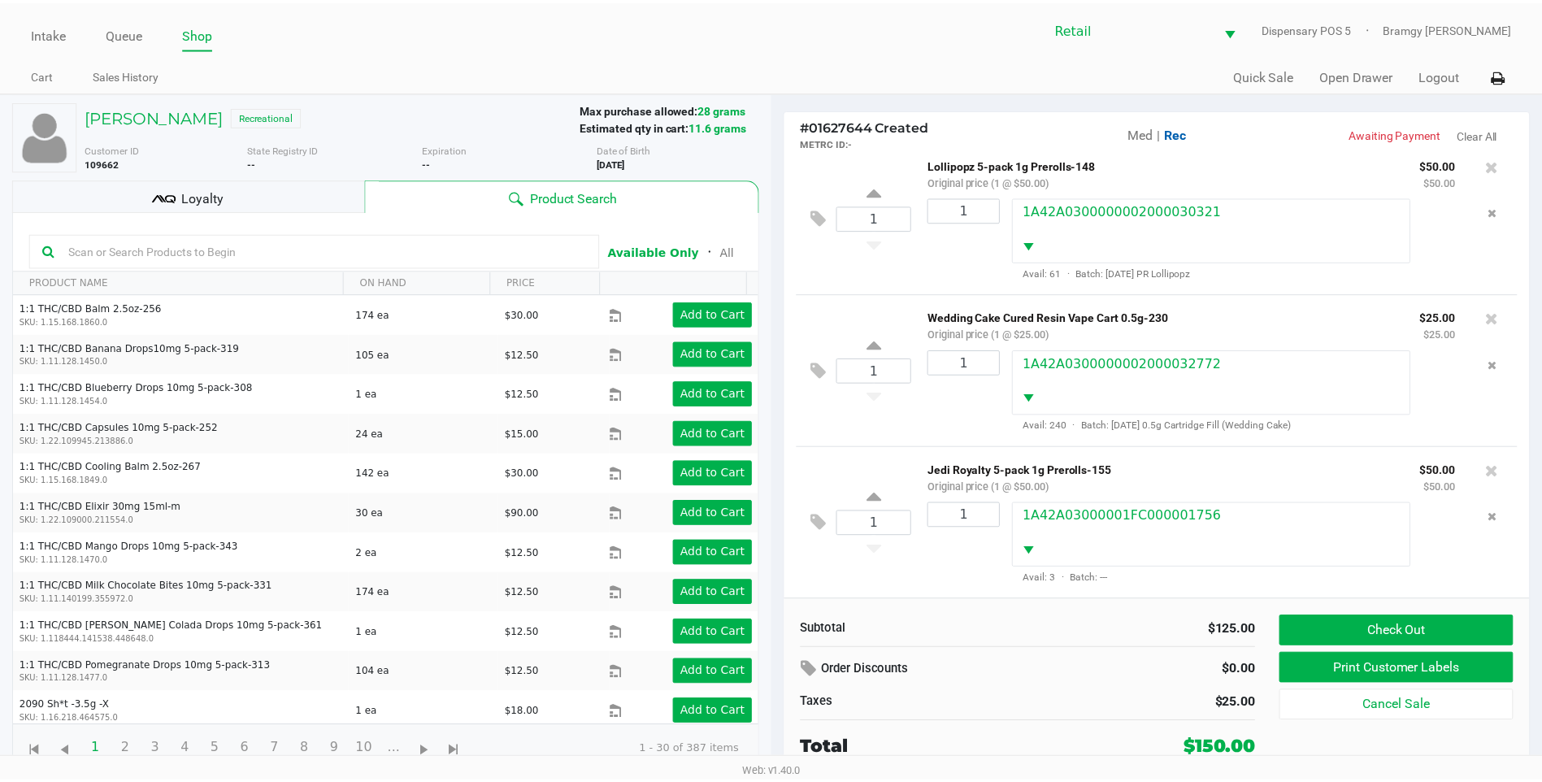
scroll to position [20, 0]
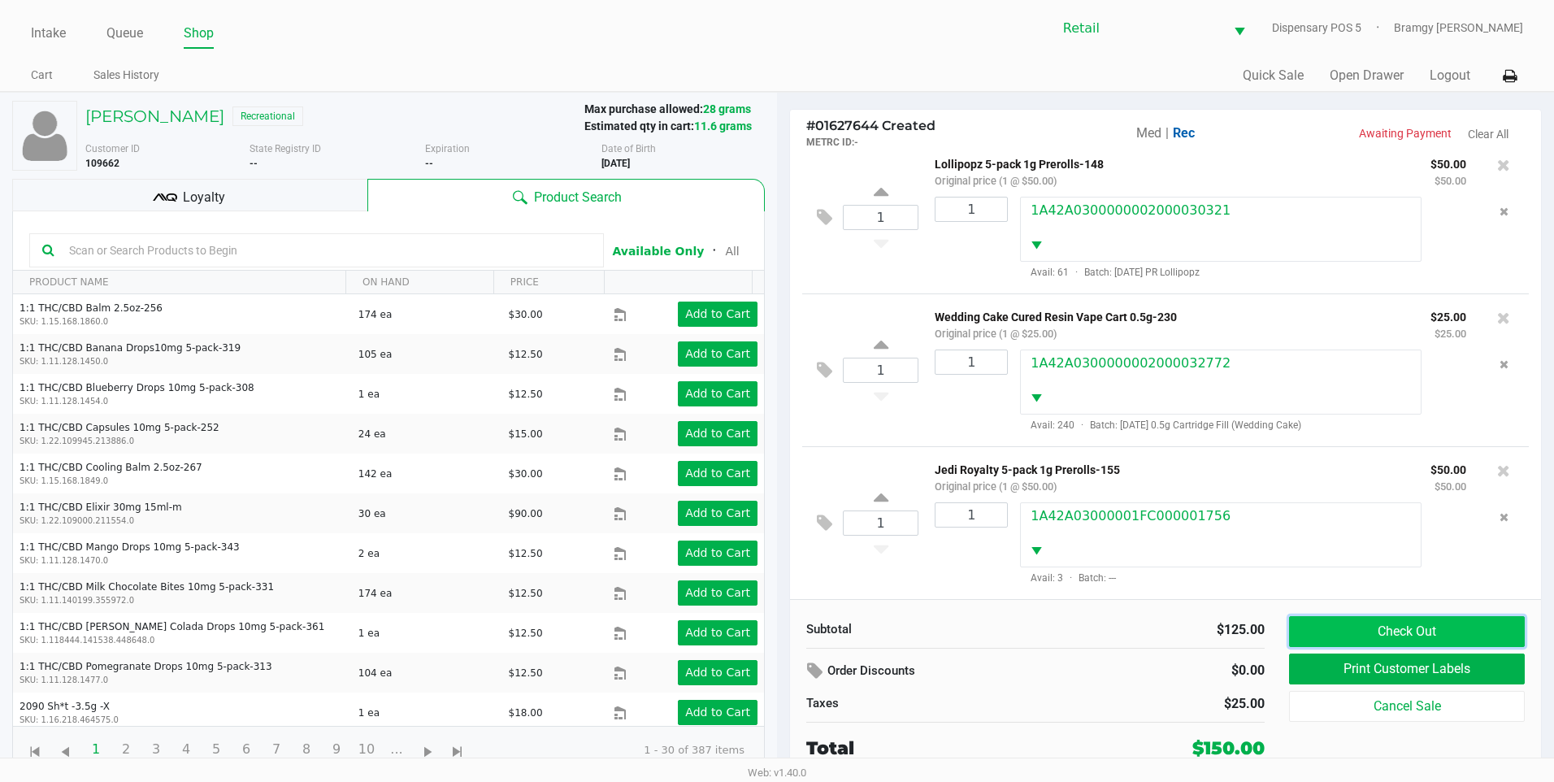
click at [1458, 626] on button "Check Out" at bounding box center [1407, 631] width 236 height 31
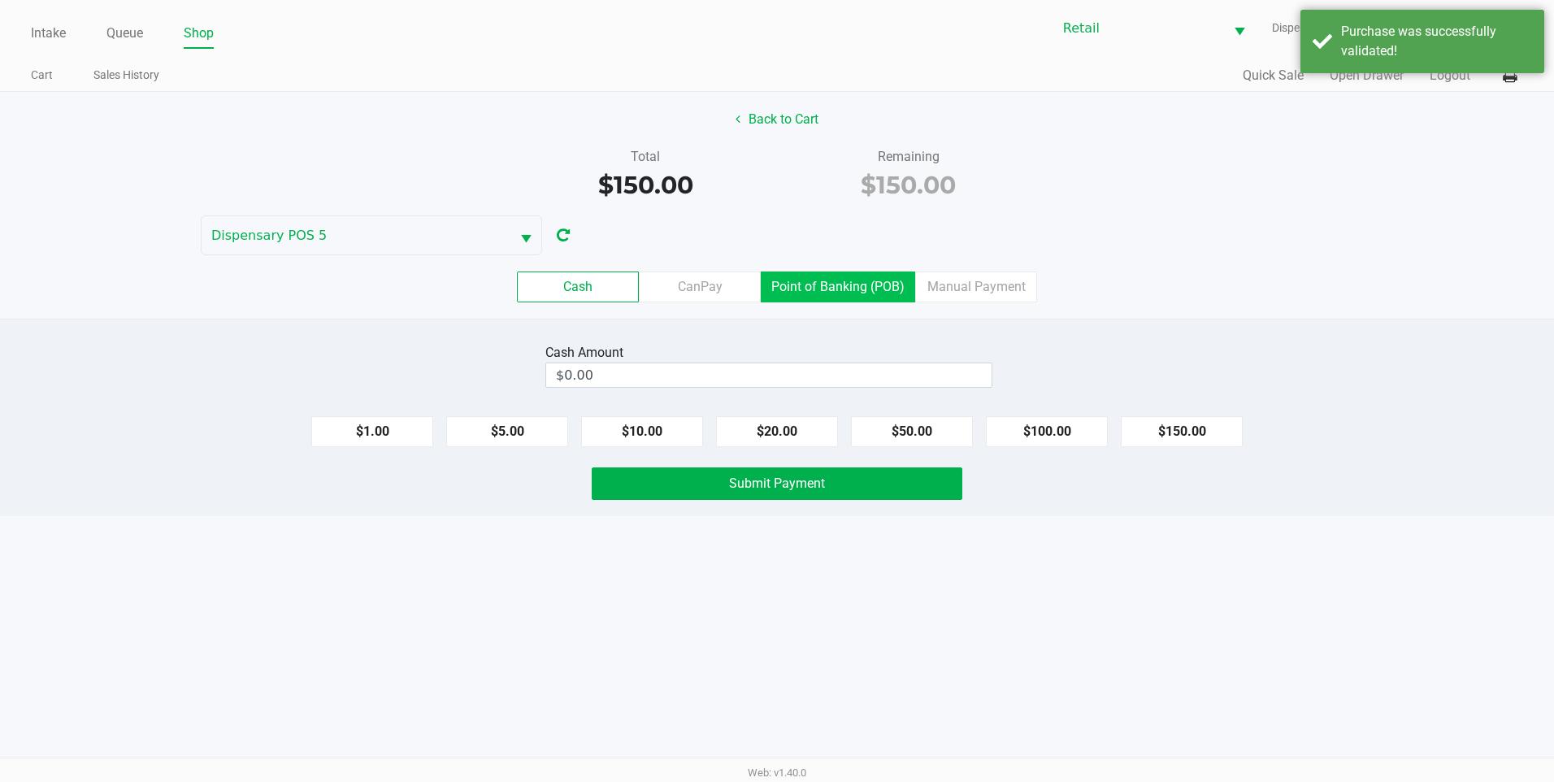
click at [823, 280] on label "Point of Banking (POB)" at bounding box center [838, 287] width 154 height 31
click at [0, 0] on 7 "Point of Banking (POB)" at bounding box center [0, 0] width 0 height 0
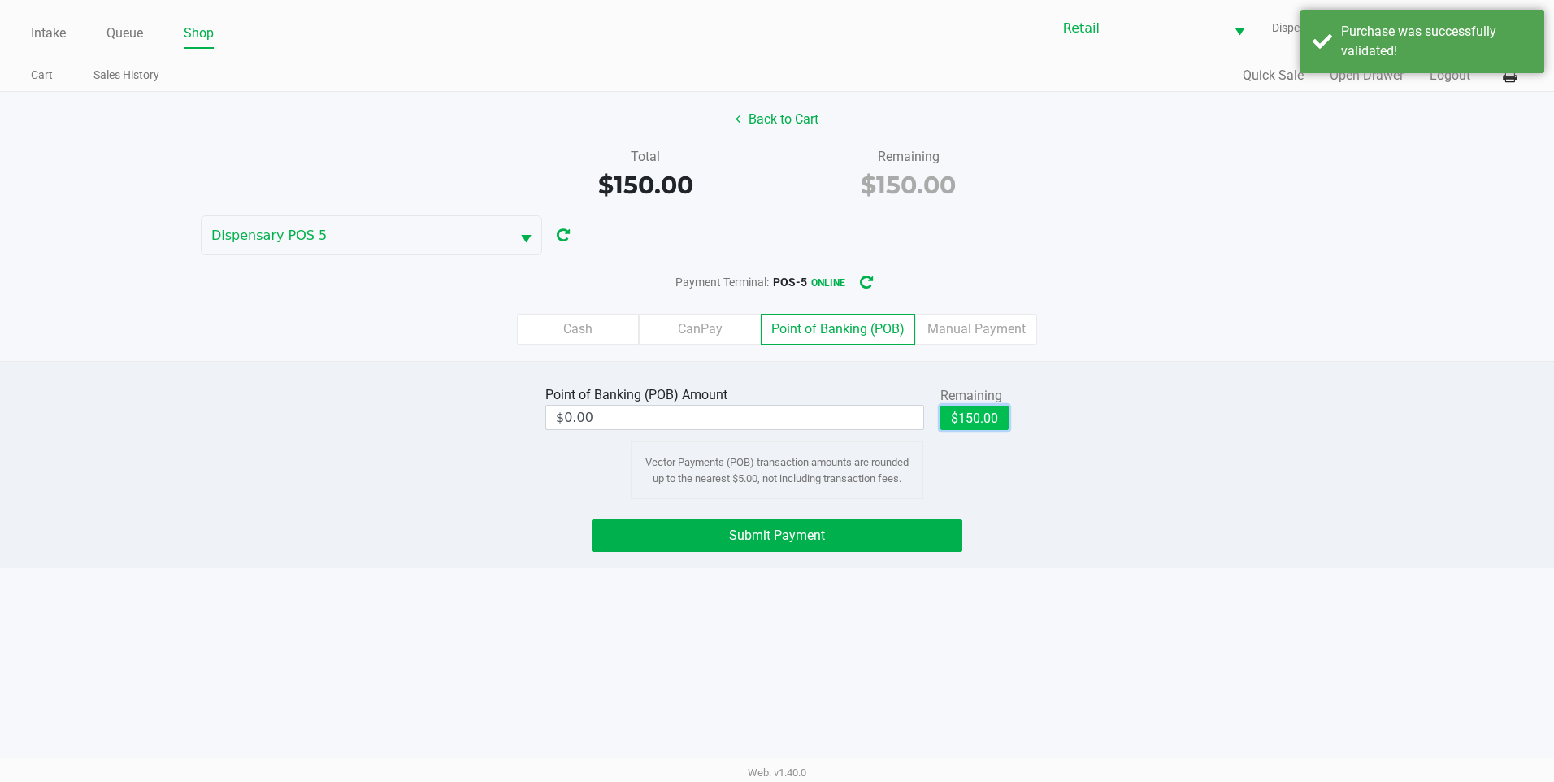
click at [975, 413] on button "$150.00" at bounding box center [975, 418] width 68 height 24
type input "$150.00"
click at [858, 544] on button "Submit Payment" at bounding box center [777, 535] width 371 height 33
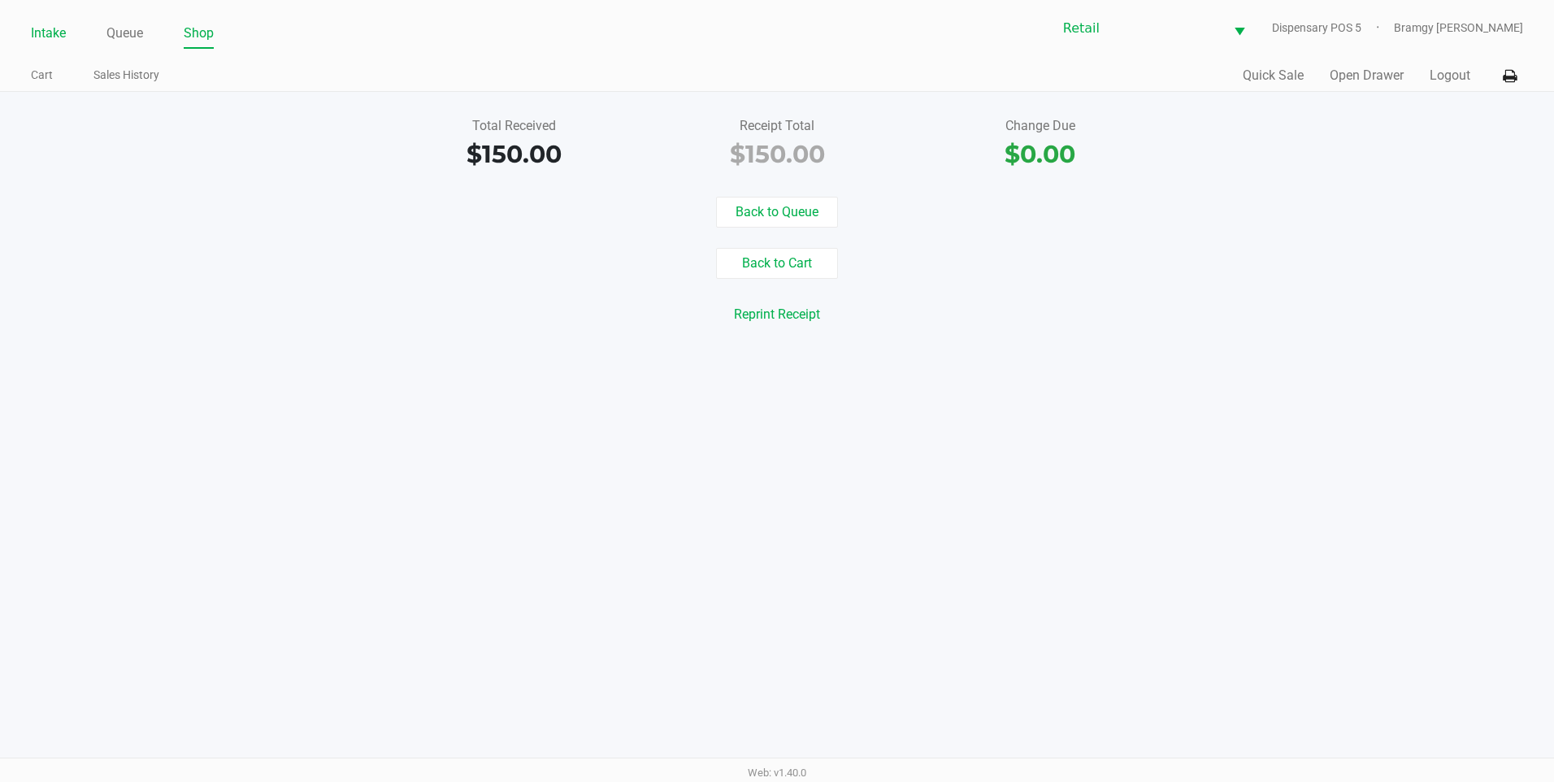
click at [53, 40] on link "Intake" at bounding box center [48, 33] width 35 height 23
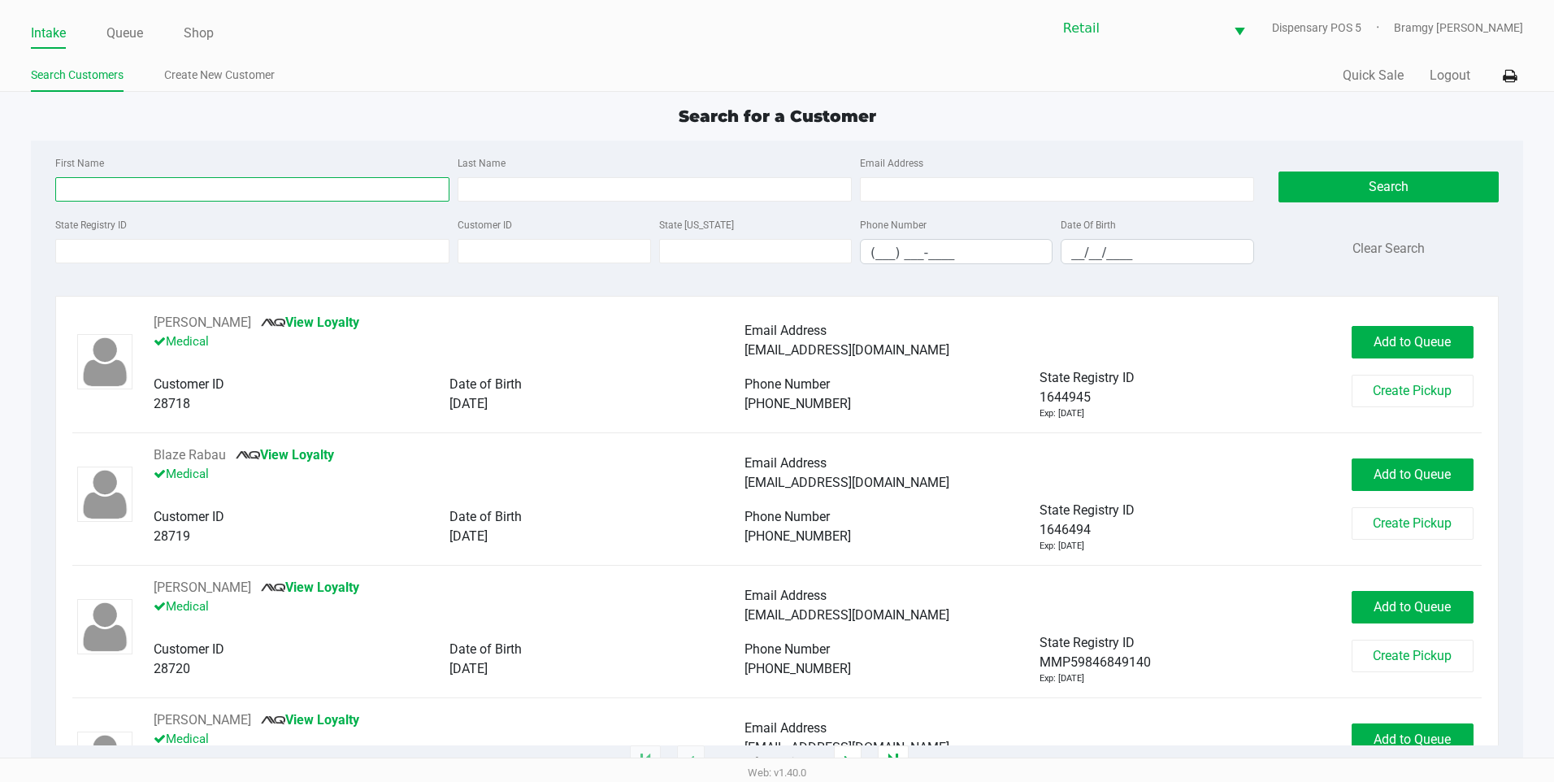
click at [150, 191] on input "First Name" at bounding box center [252, 189] width 394 height 24
type input "christina"
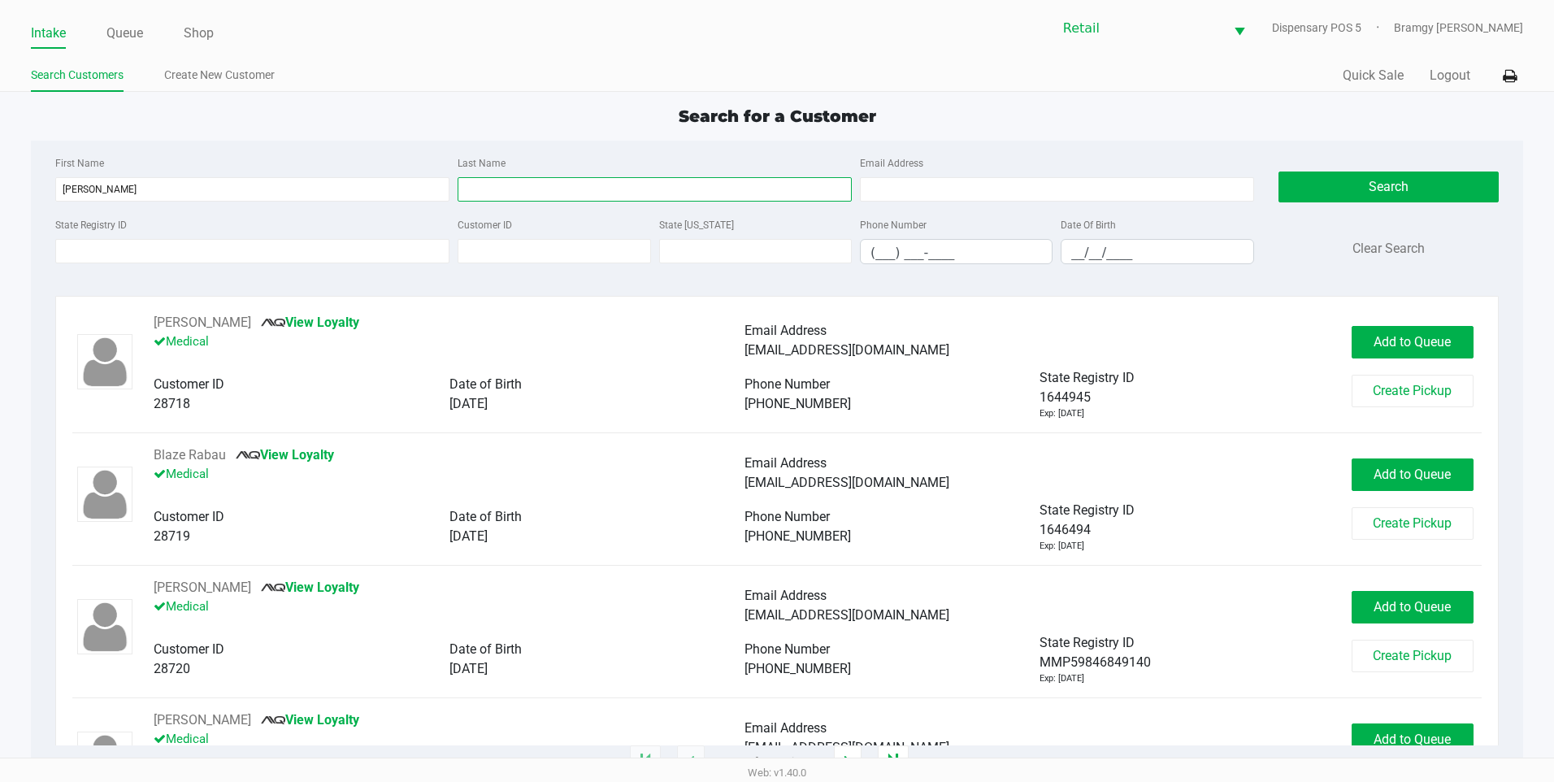
click at [529, 182] on input "Last Name" at bounding box center [655, 189] width 394 height 24
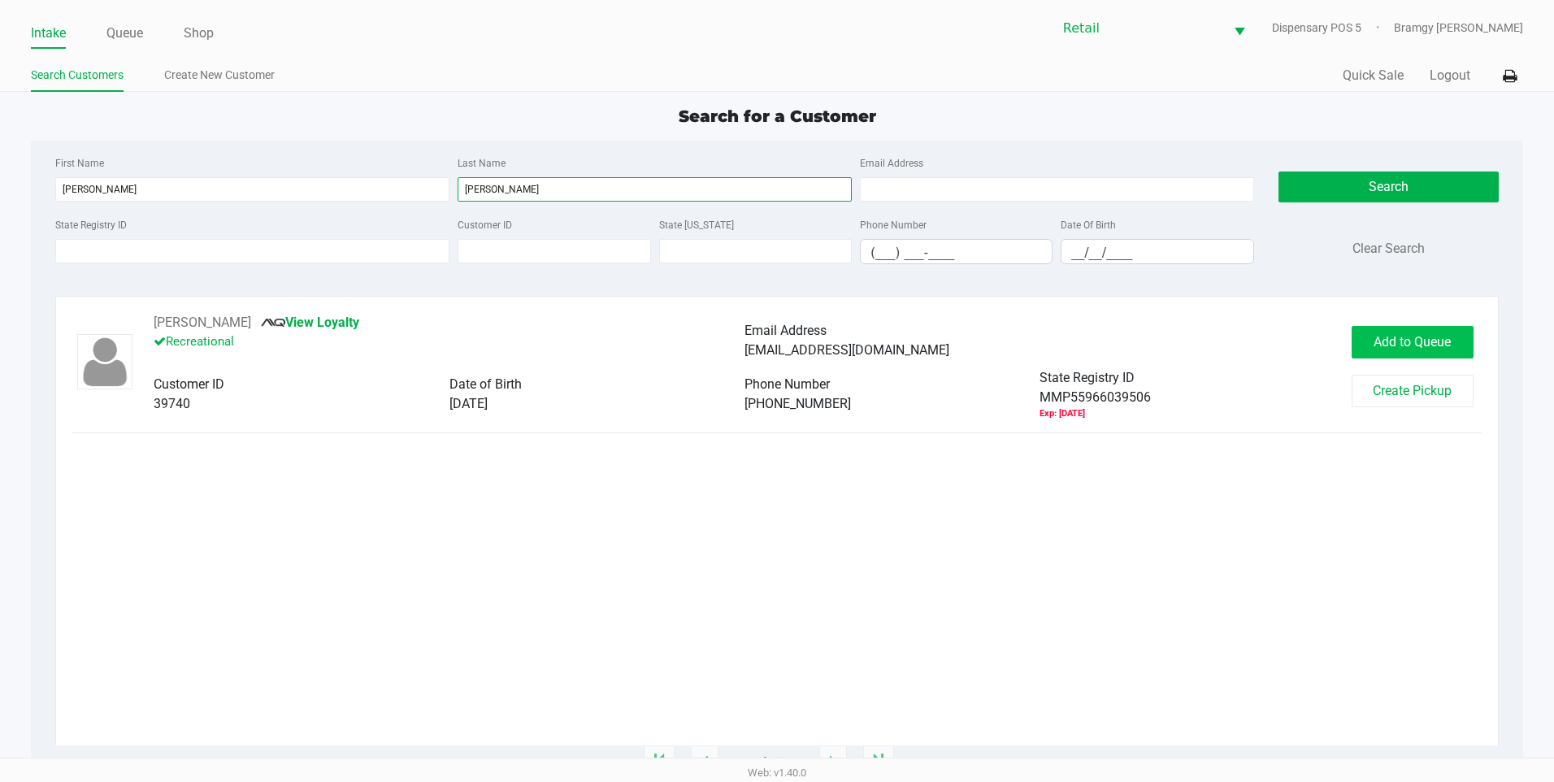
type input "whipple"
click at [1416, 356] on button "Add to Queue" at bounding box center [1413, 342] width 122 height 33
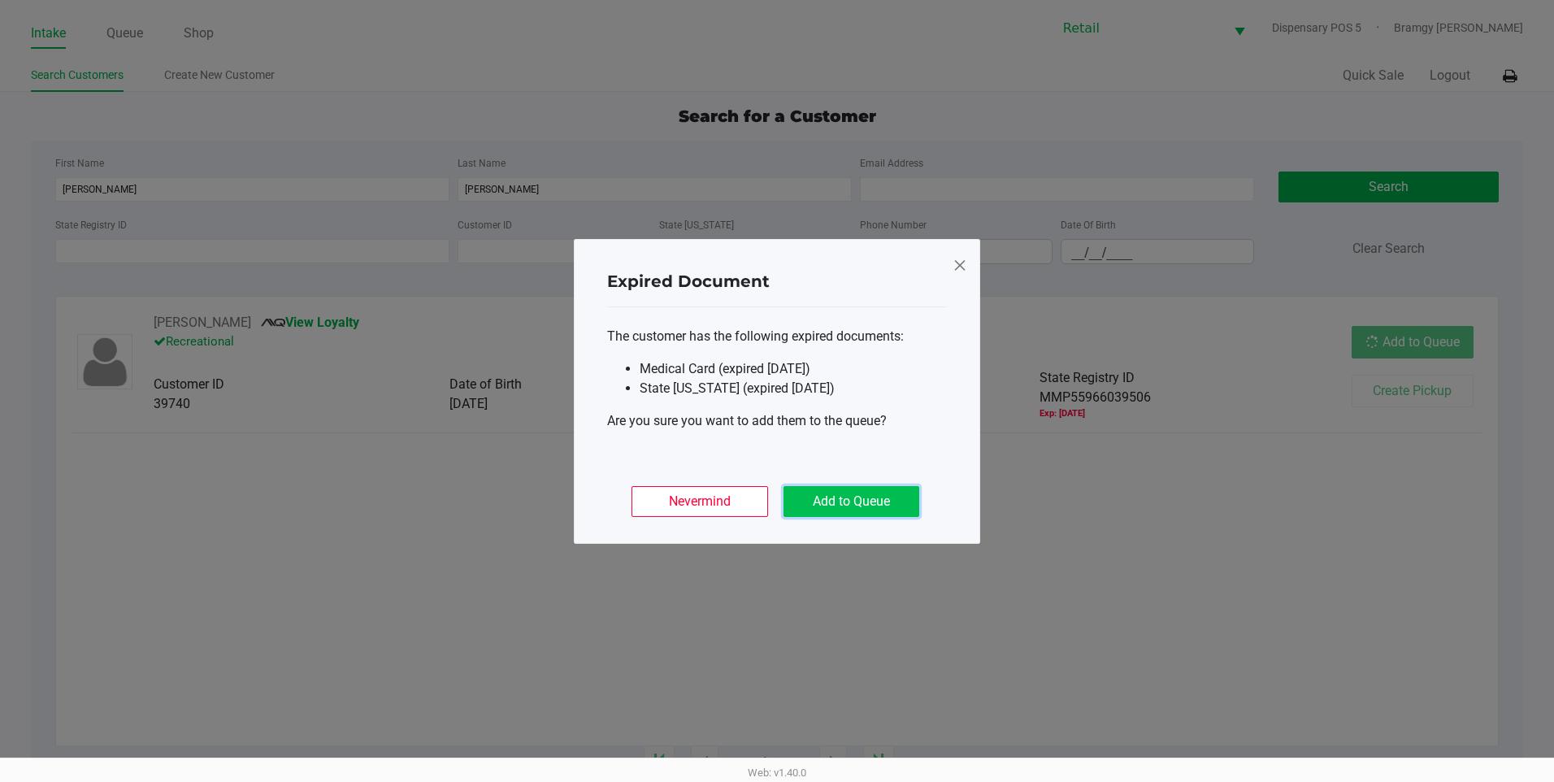
click at [844, 510] on button "Add to Queue" at bounding box center [852, 501] width 136 height 31
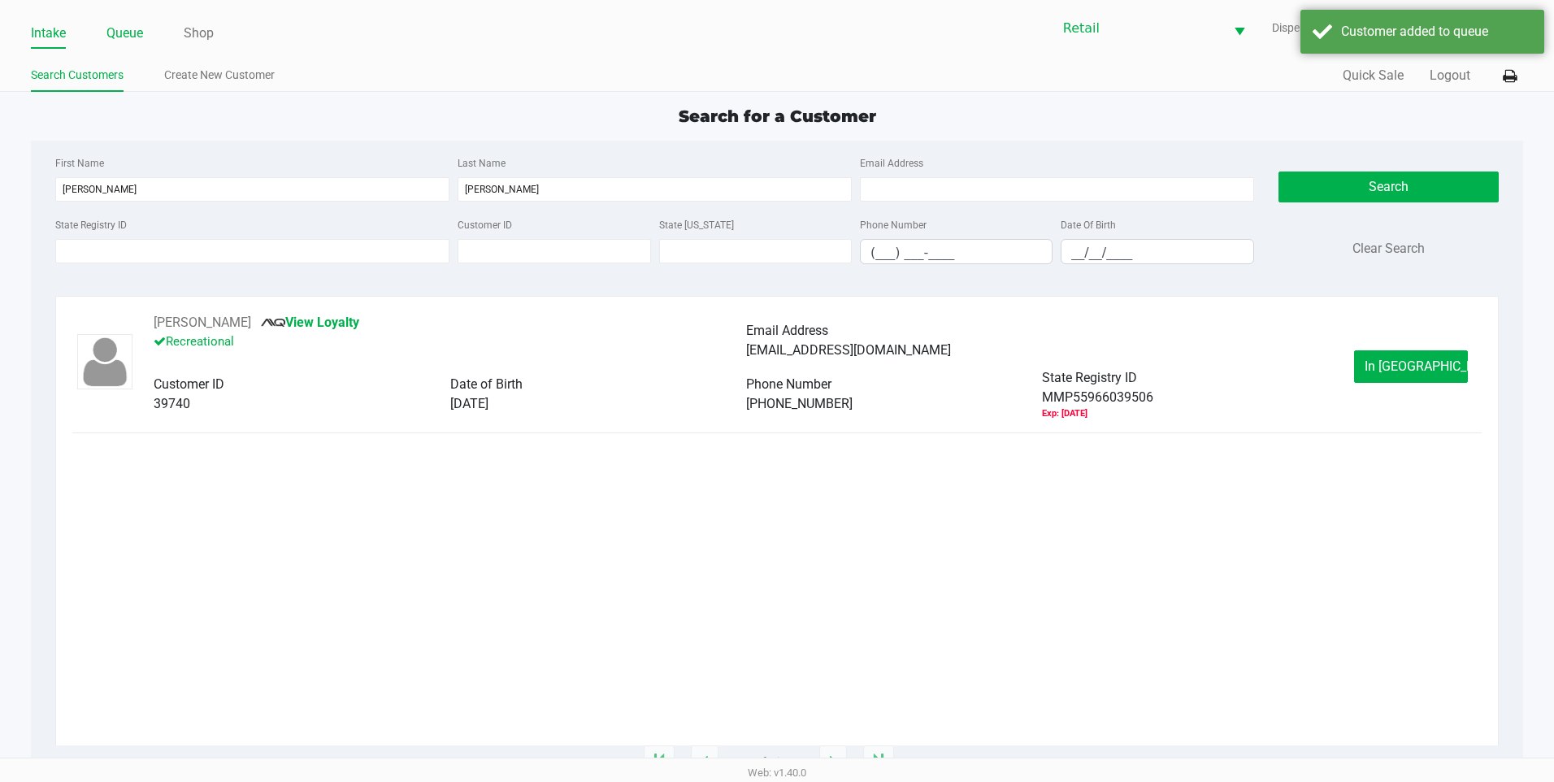
click at [128, 36] on link "Queue" at bounding box center [124, 33] width 37 height 23
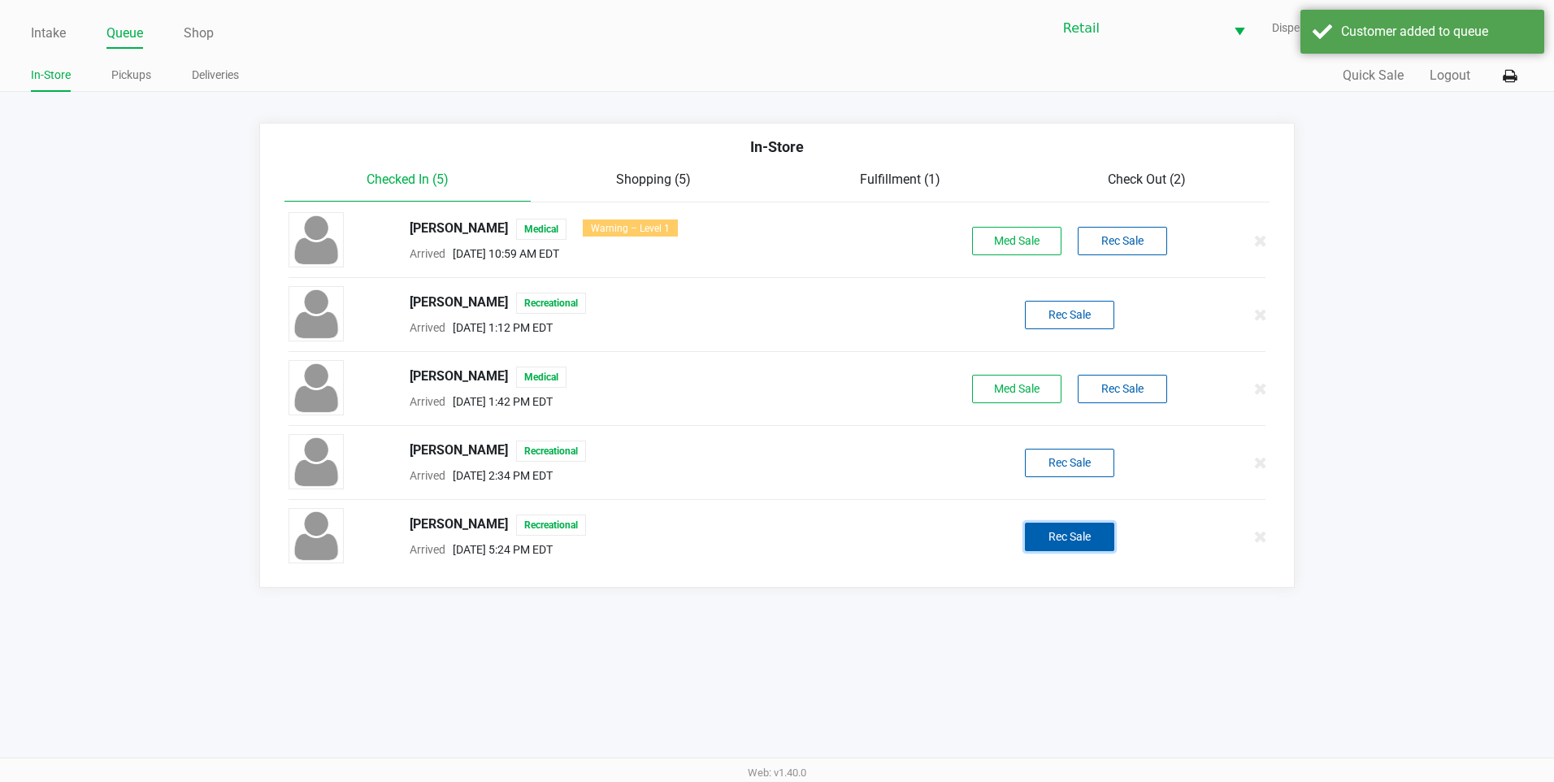
click at [1080, 527] on button "Rec Sale" at bounding box center [1069, 537] width 89 height 28
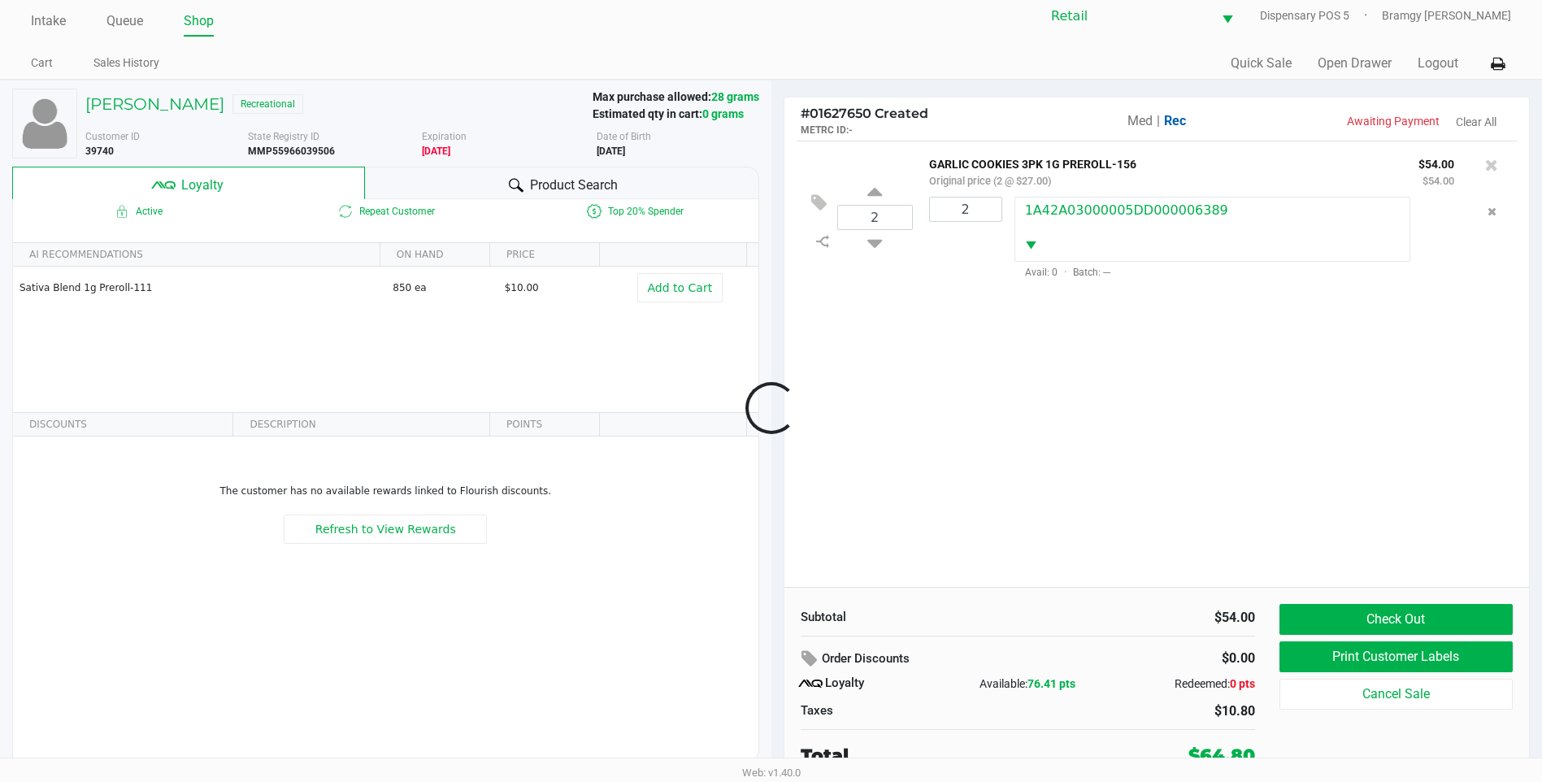
scroll to position [16, 0]
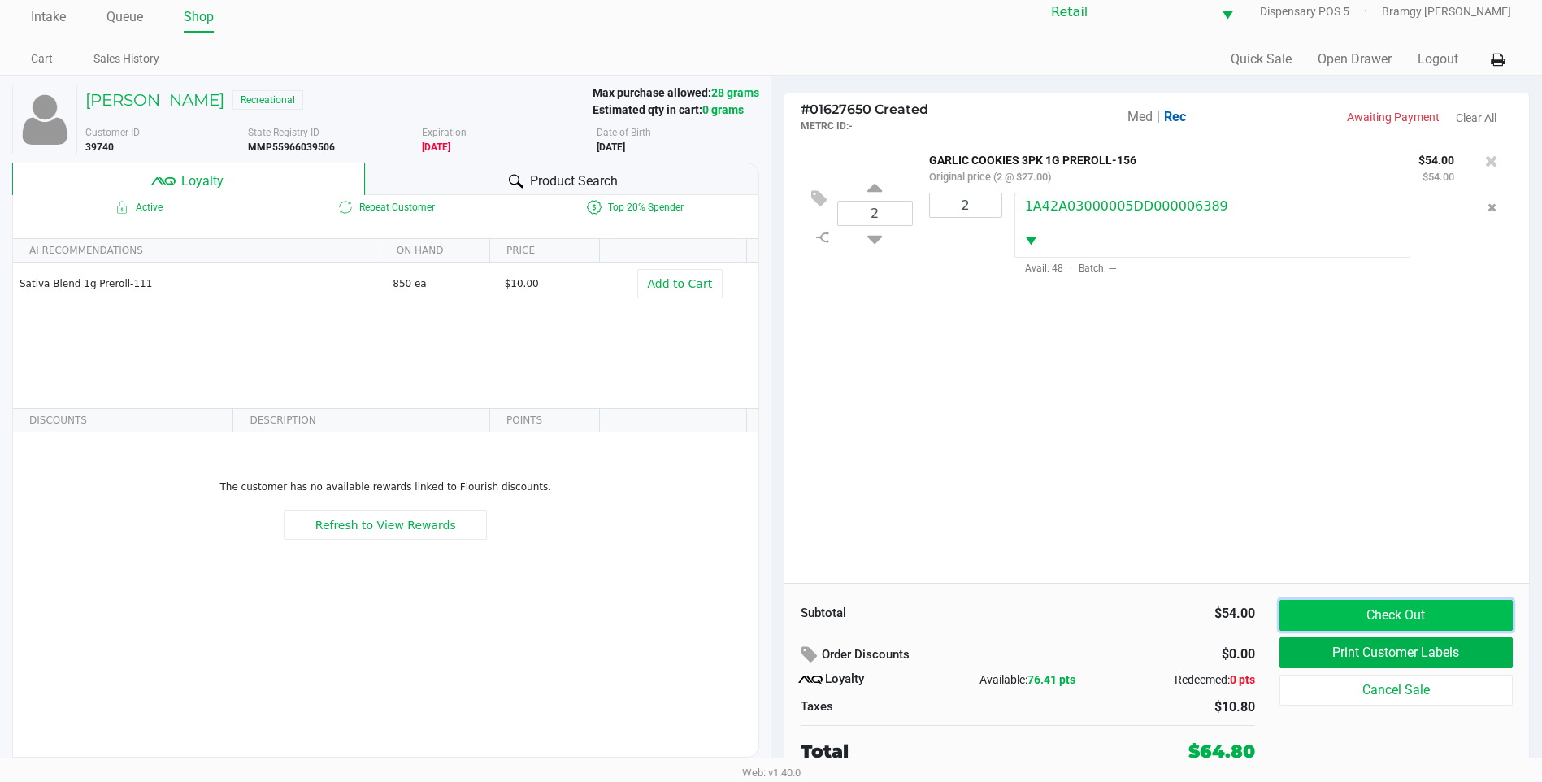
click at [1339, 615] on button "Check Out" at bounding box center [1396, 615] width 233 height 31
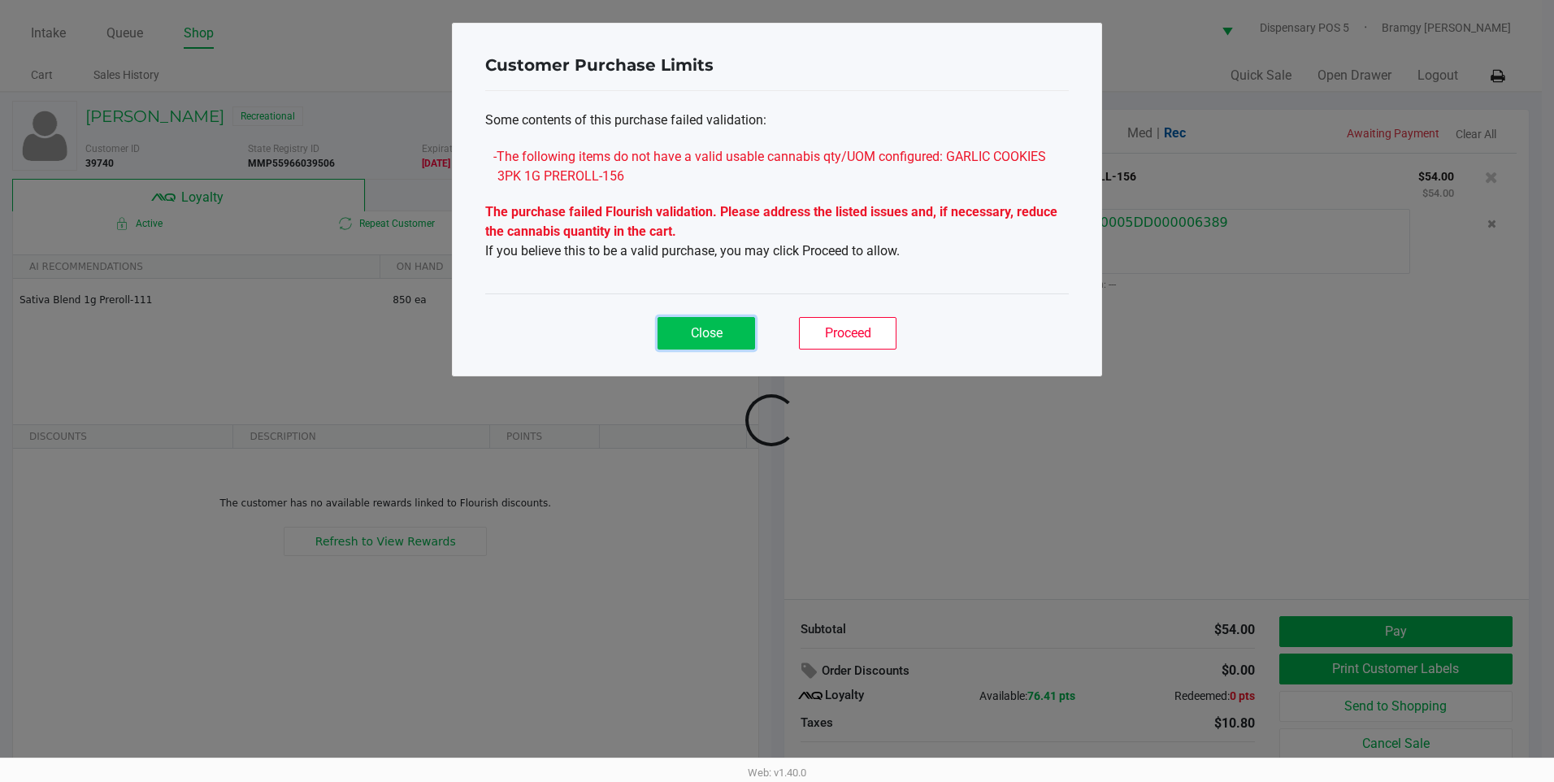
click at [711, 334] on span "Close" at bounding box center [707, 332] width 32 height 15
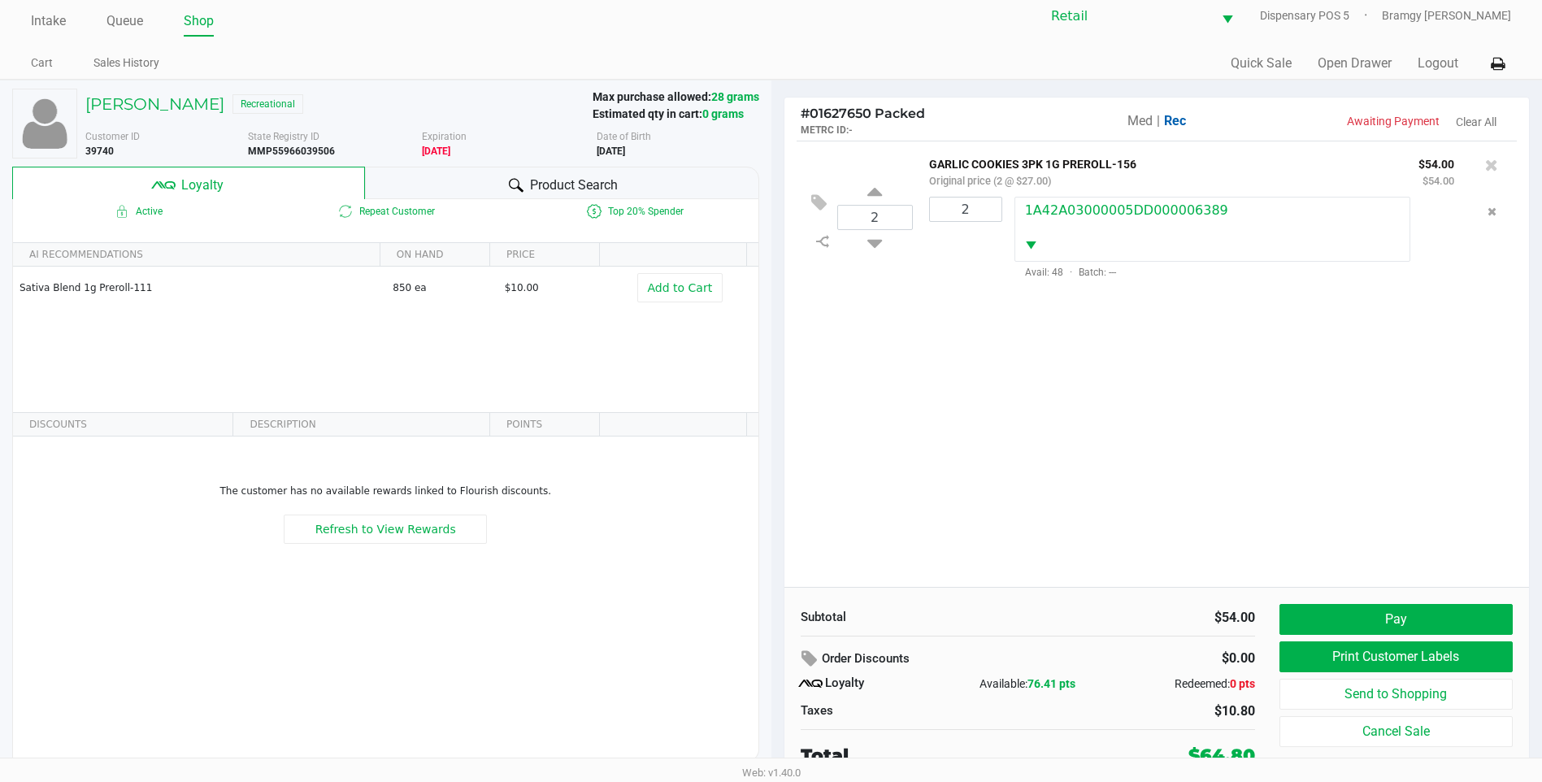
scroll to position [16, 0]
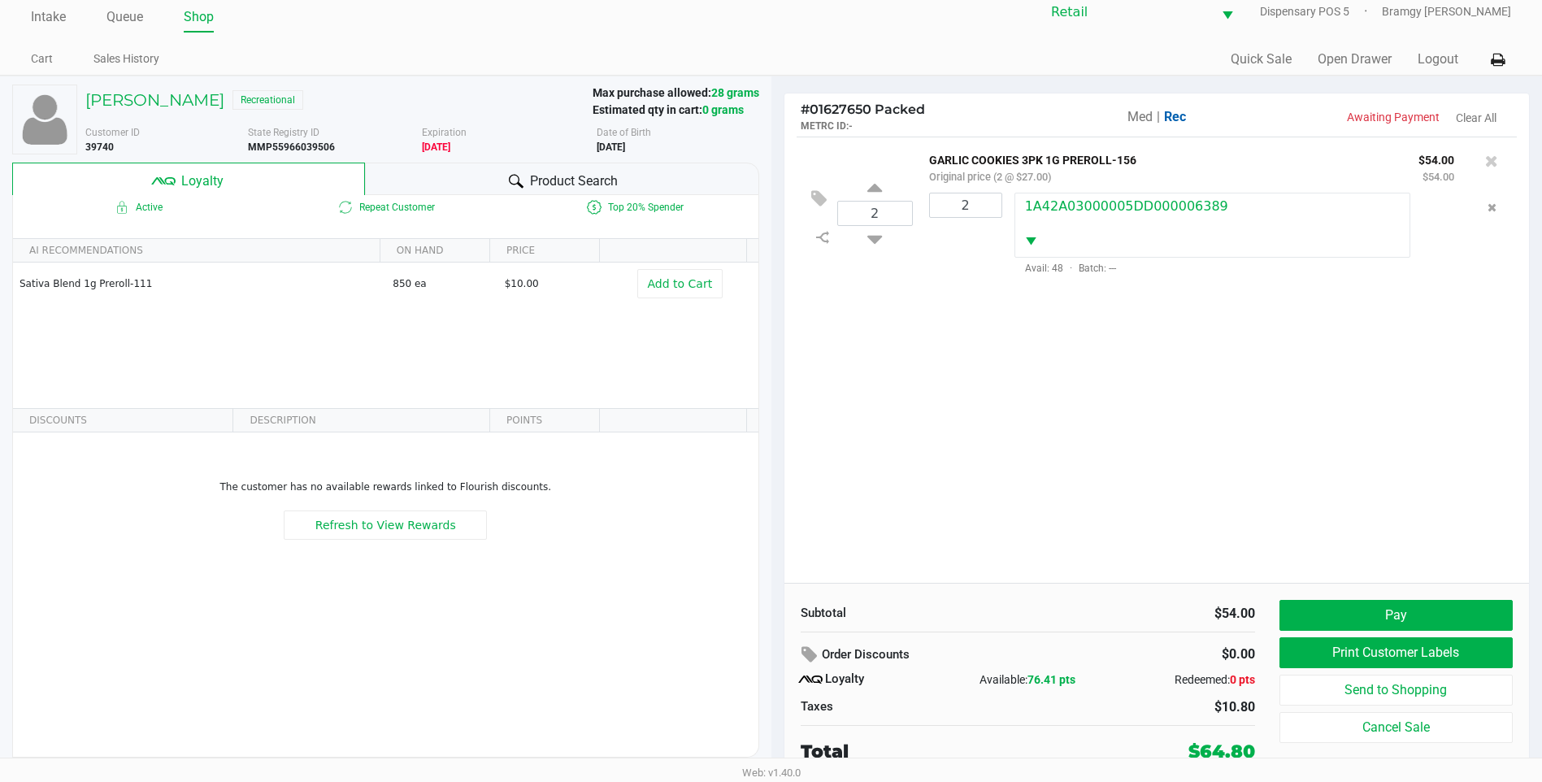
click at [1386, 595] on div "Subtotal $54.00 Order Discounts $0.00 Loyalty Available: 76.41 pts Redeemed: 0 …" at bounding box center [1156, 682] width 745 height 198
click at [1393, 610] on button "Pay" at bounding box center [1396, 615] width 233 height 31
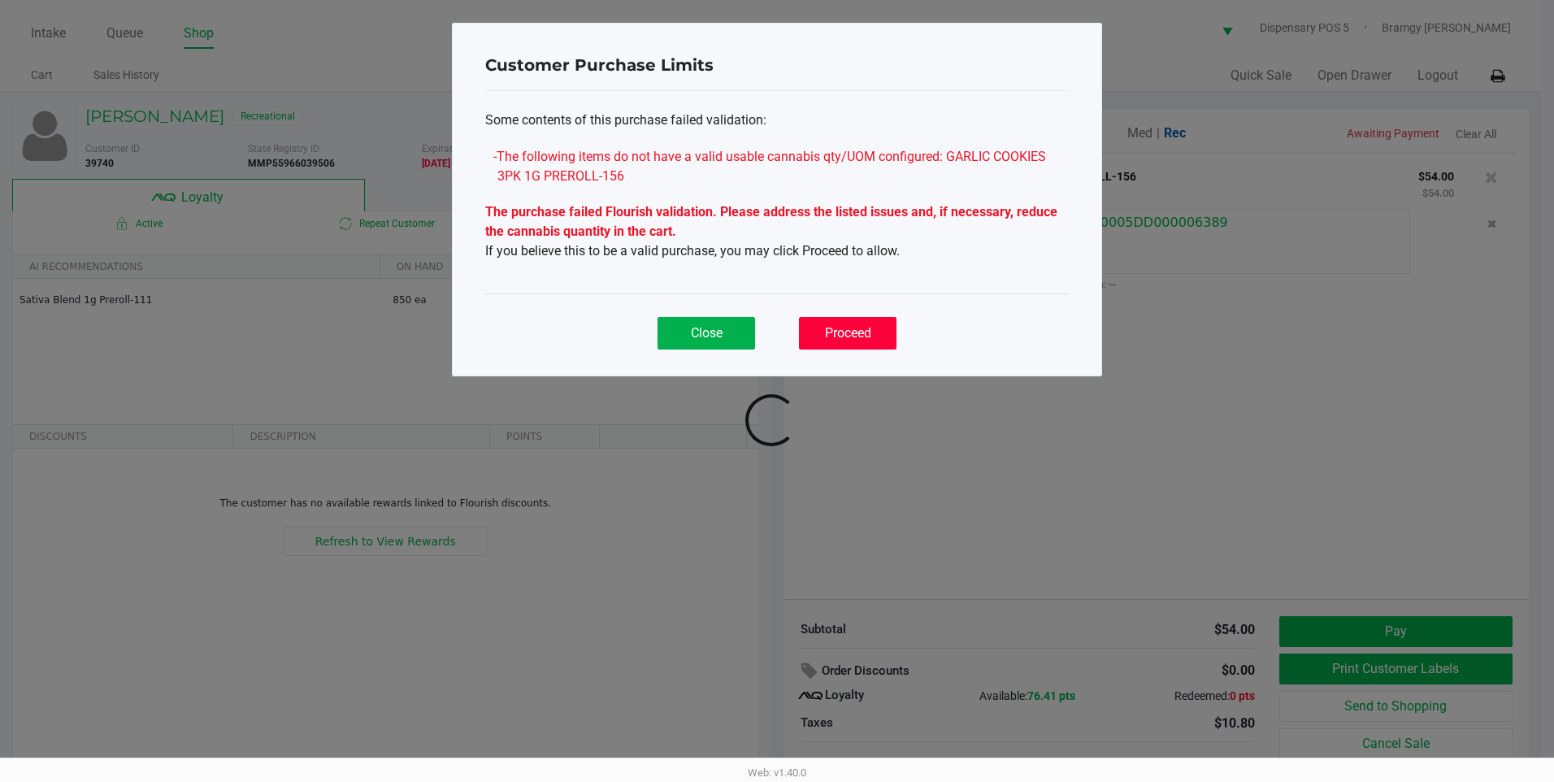
drag, startPoint x: 905, startPoint y: 346, endPoint x: 884, endPoint y: 337, distance: 22.2
click at [897, 342] on div "Close Proceed" at bounding box center [777, 326] width 584 height 66
click at [884, 337] on button "Proceed" at bounding box center [848, 333] width 98 height 33
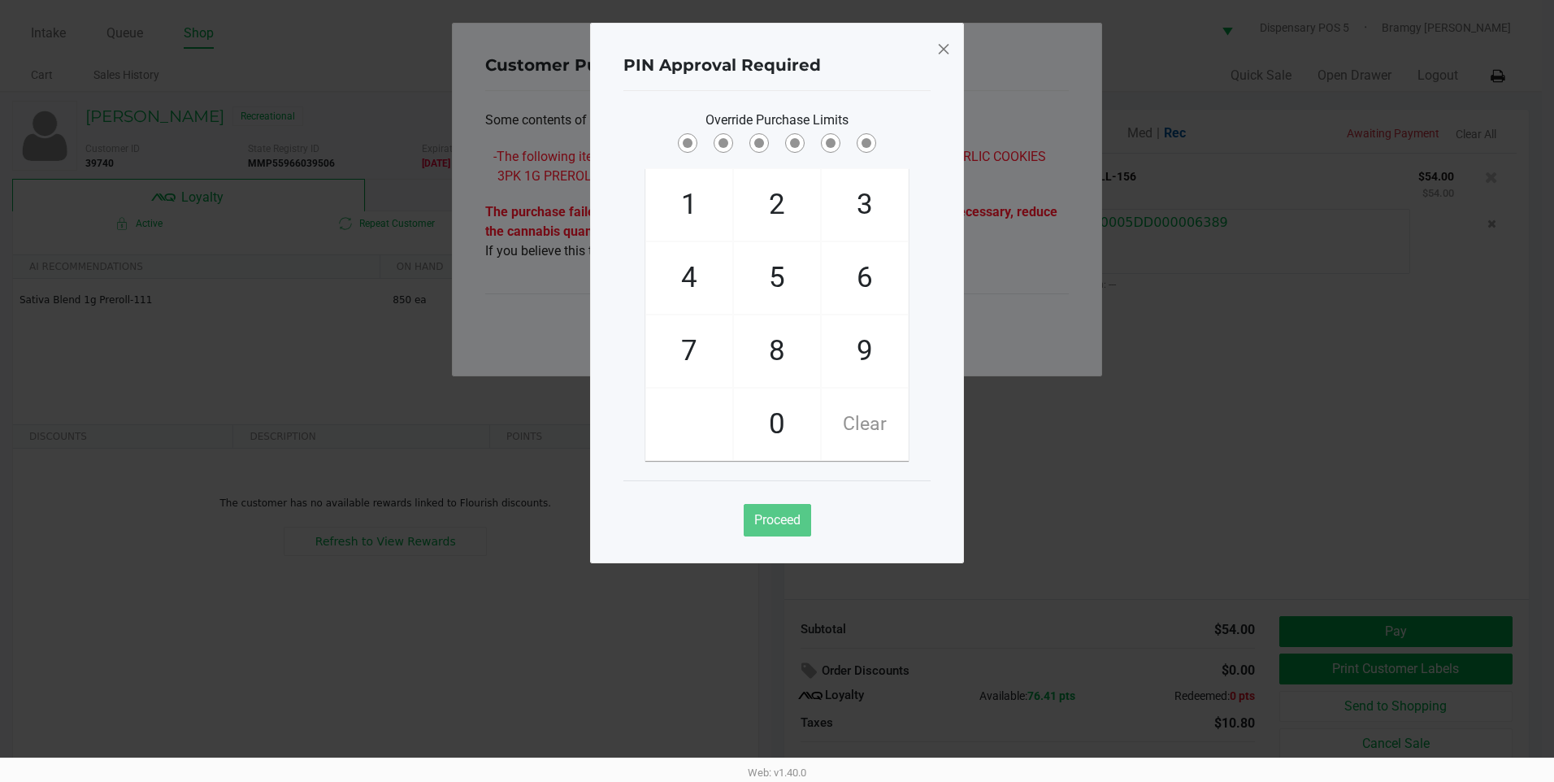
click at [949, 46] on span at bounding box center [943, 49] width 15 height 26
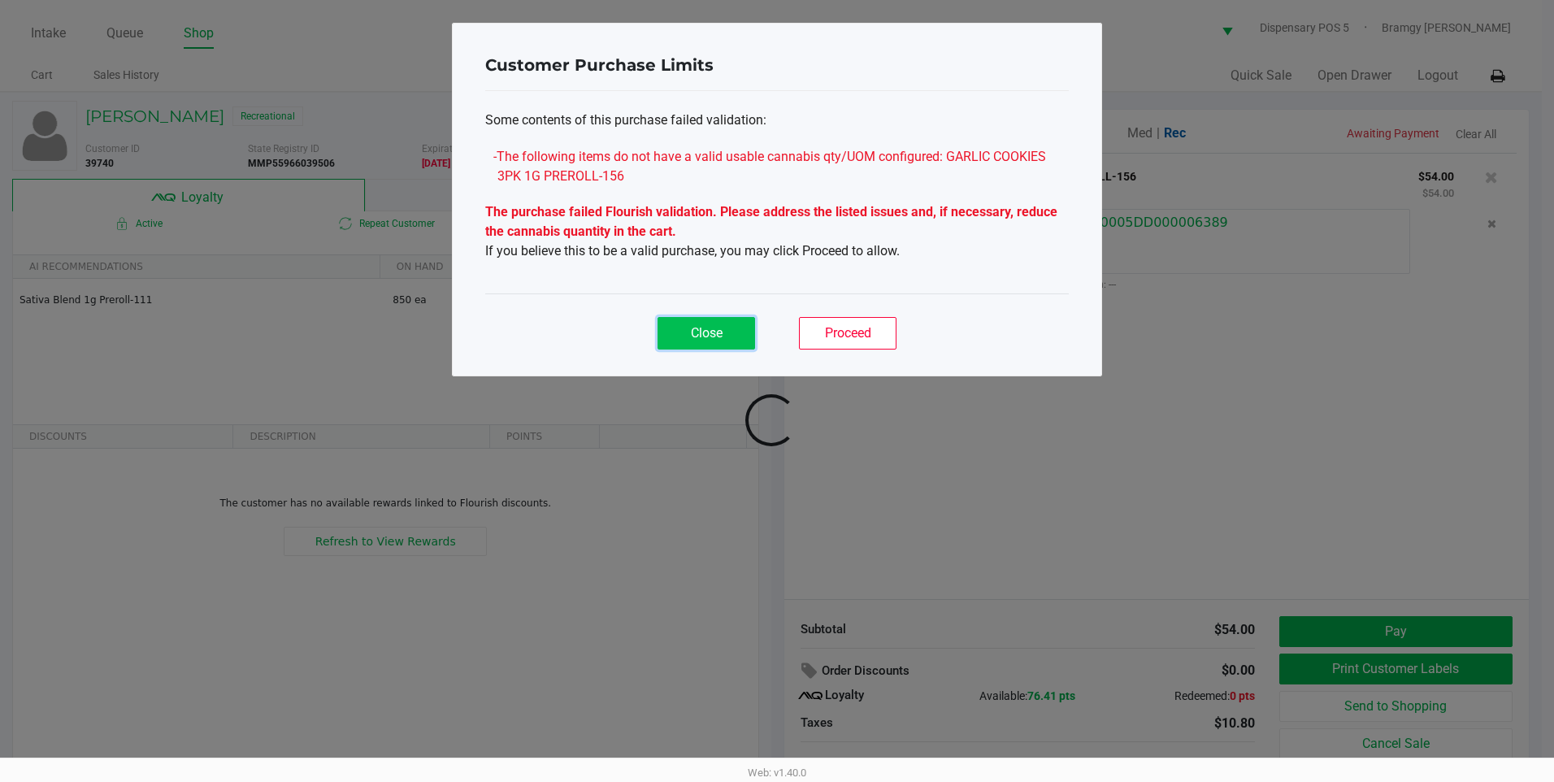
click at [706, 334] on span "Close" at bounding box center [707, 332] width 32 height 15
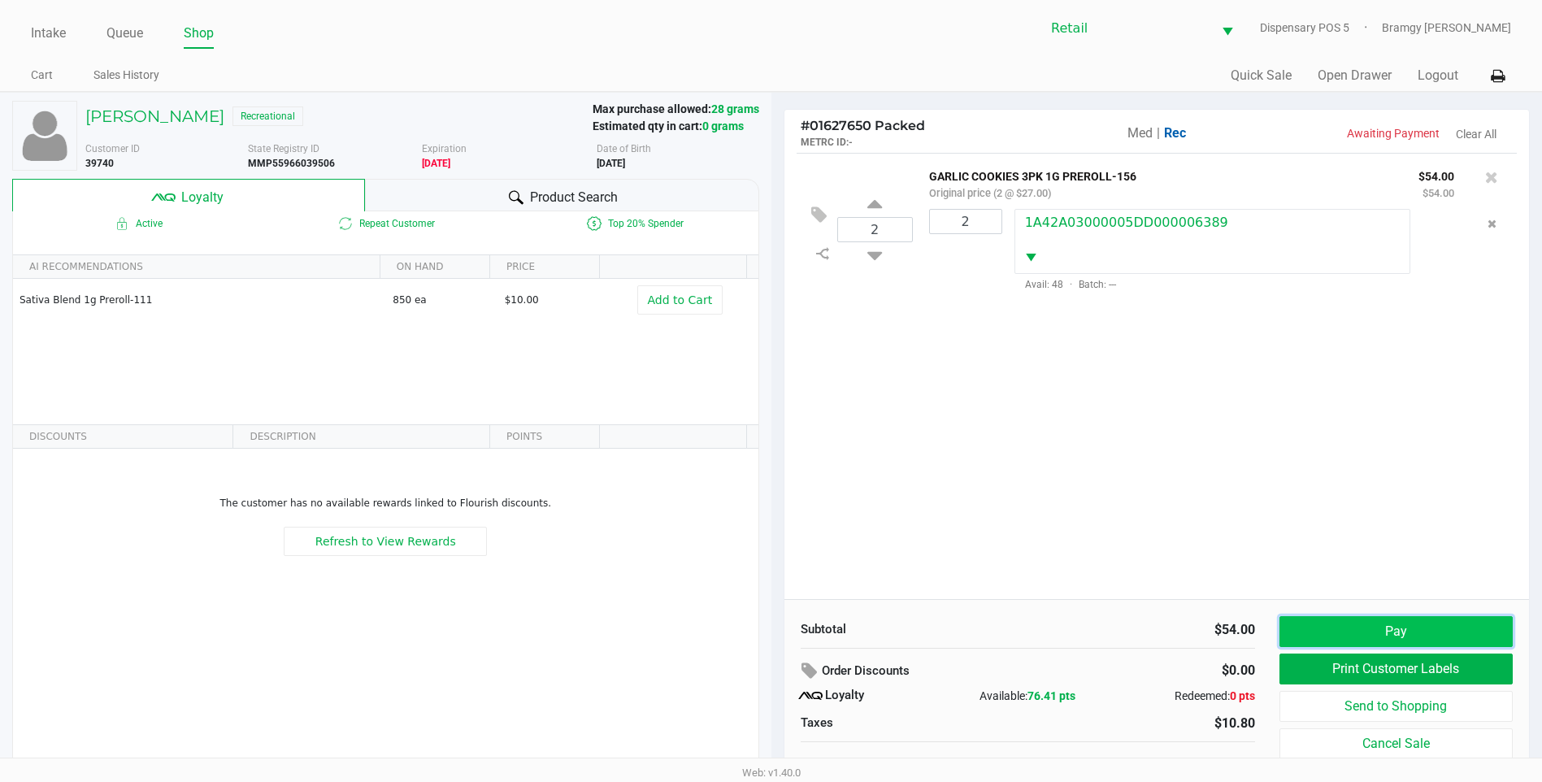
click at [1376, 624] on button "Pay" at bounding box center [1396, 631] width 233 height 31
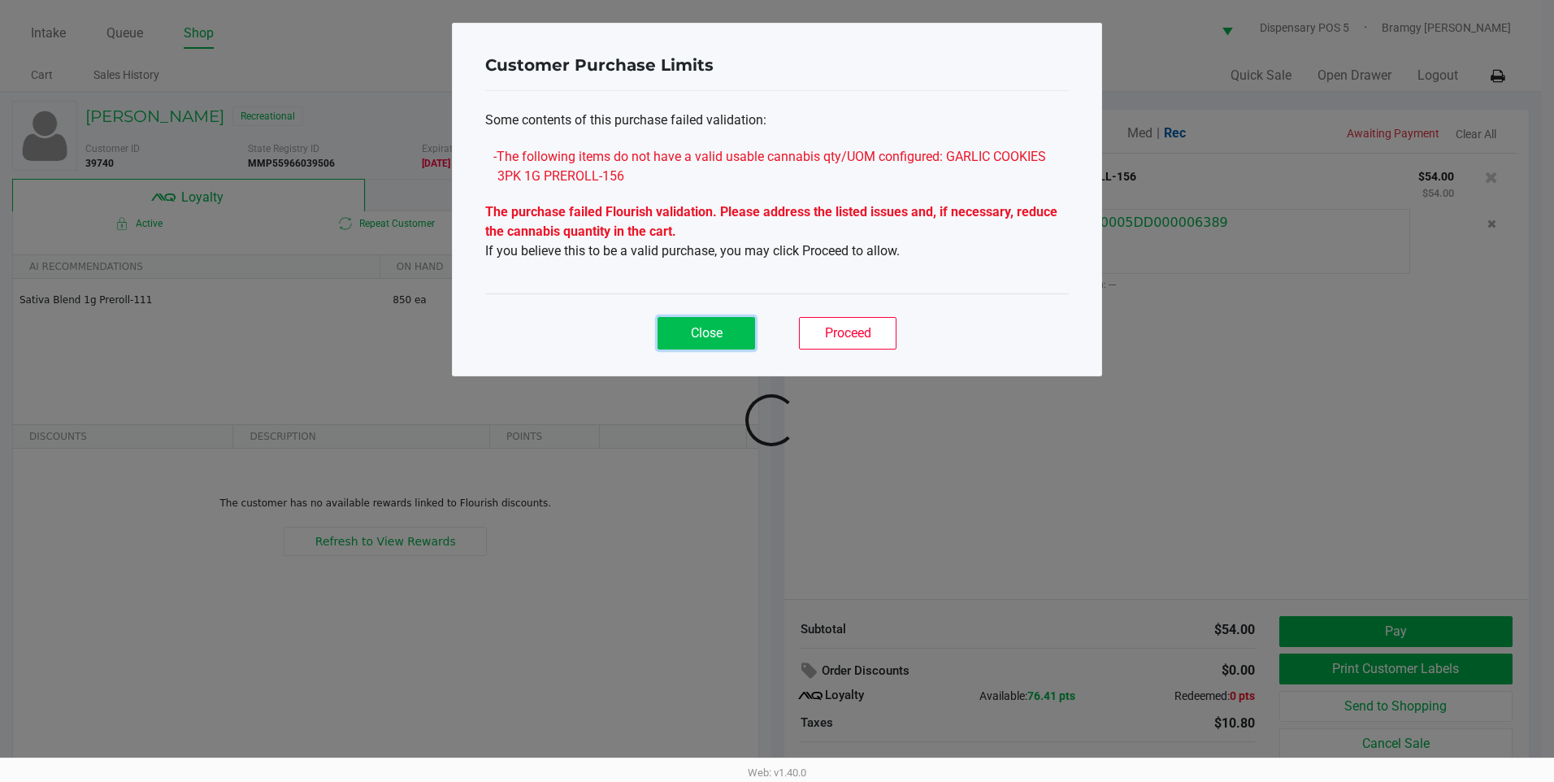
click at [679, 334] on button "Close" at bounding box center [707, 333] width 98 height 33
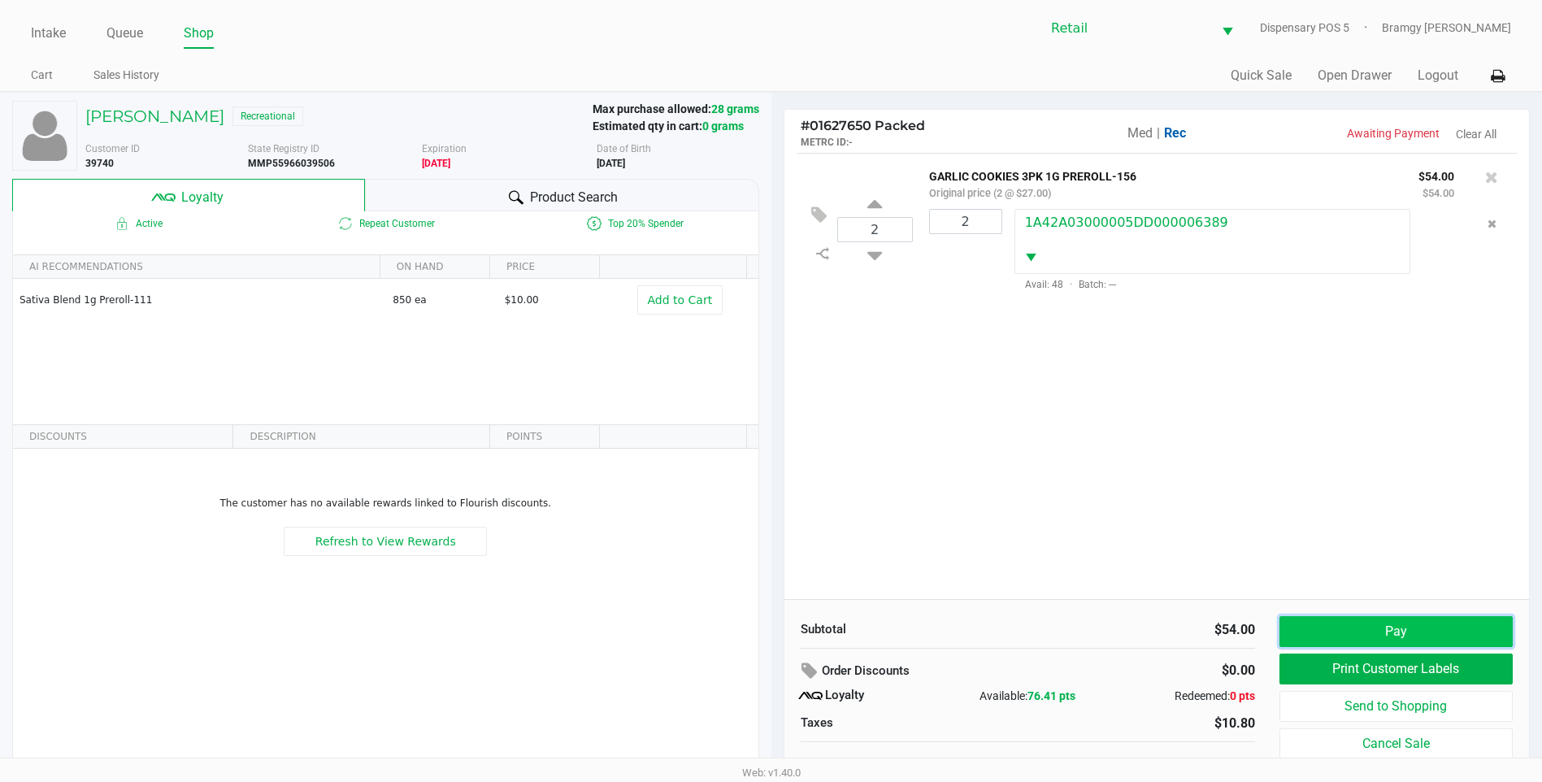
click at [1300, 639] on button "Pay" at bounding box center [1396, 631] width 233 height 31
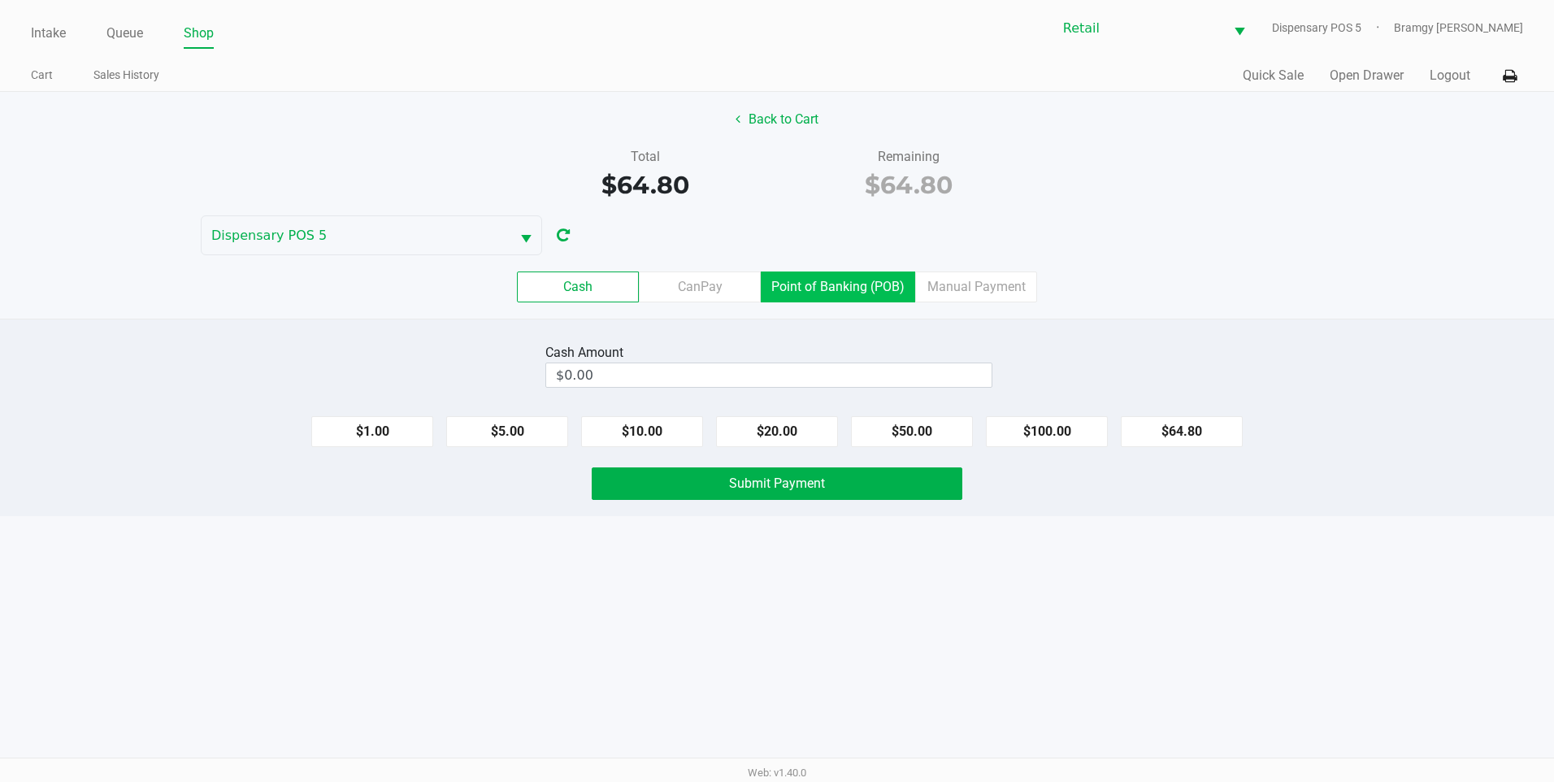
click at [808, 281] on label "Point of Banking (POB)" at bounding box center [838, 287] width 154 height 31
click at [0, 0] on 7 "Point of Banking (POB)" at bounding box center [0, 0] width 0 height 0
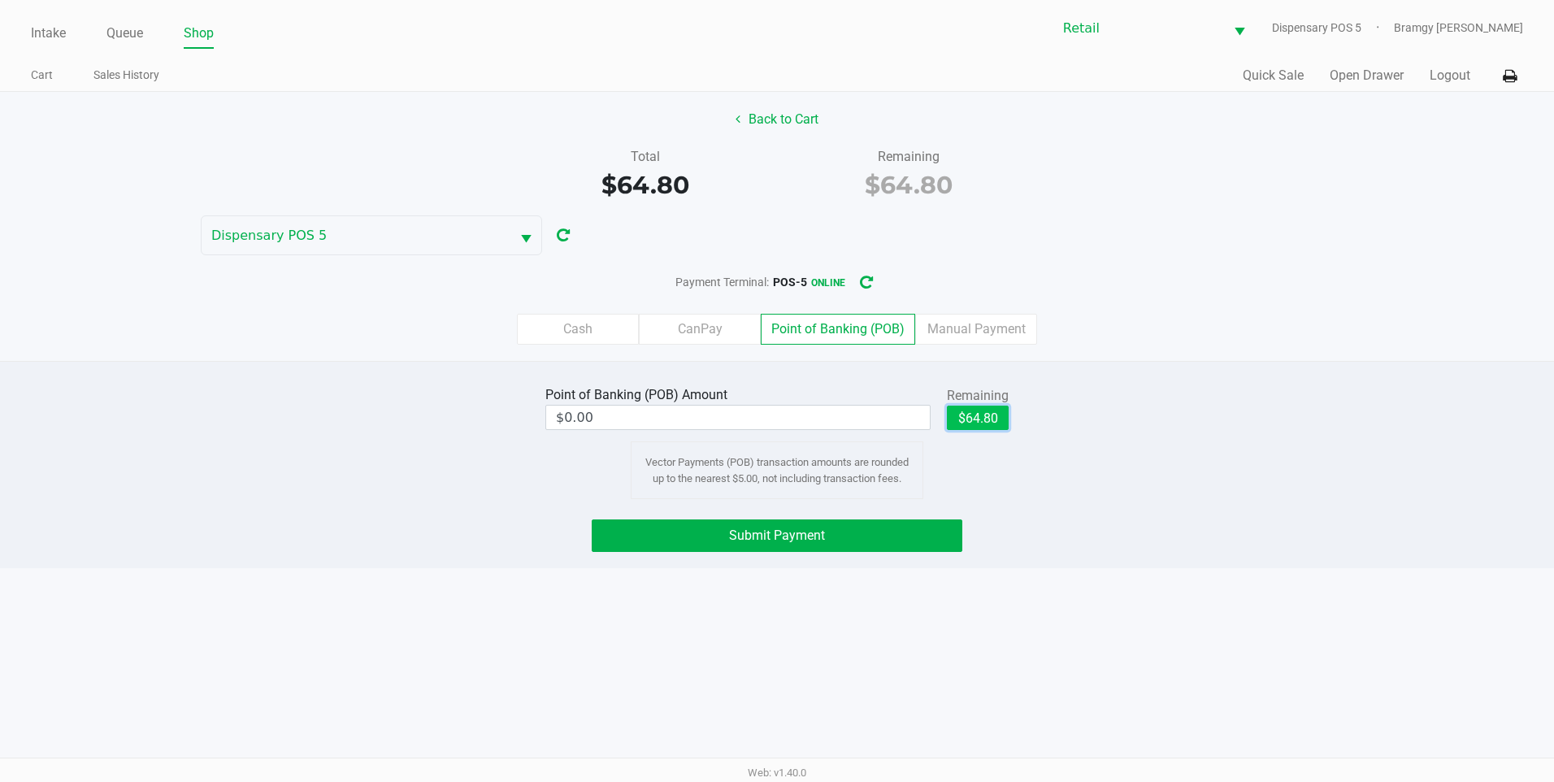
click at [958, 411] on button "$64.80" at bounding box center [978, 418] width 62 height 24
type input "$64.80"
click at [837, 549] on button "Submit Payment" at bounding box center [777, 535] width 371 height 33
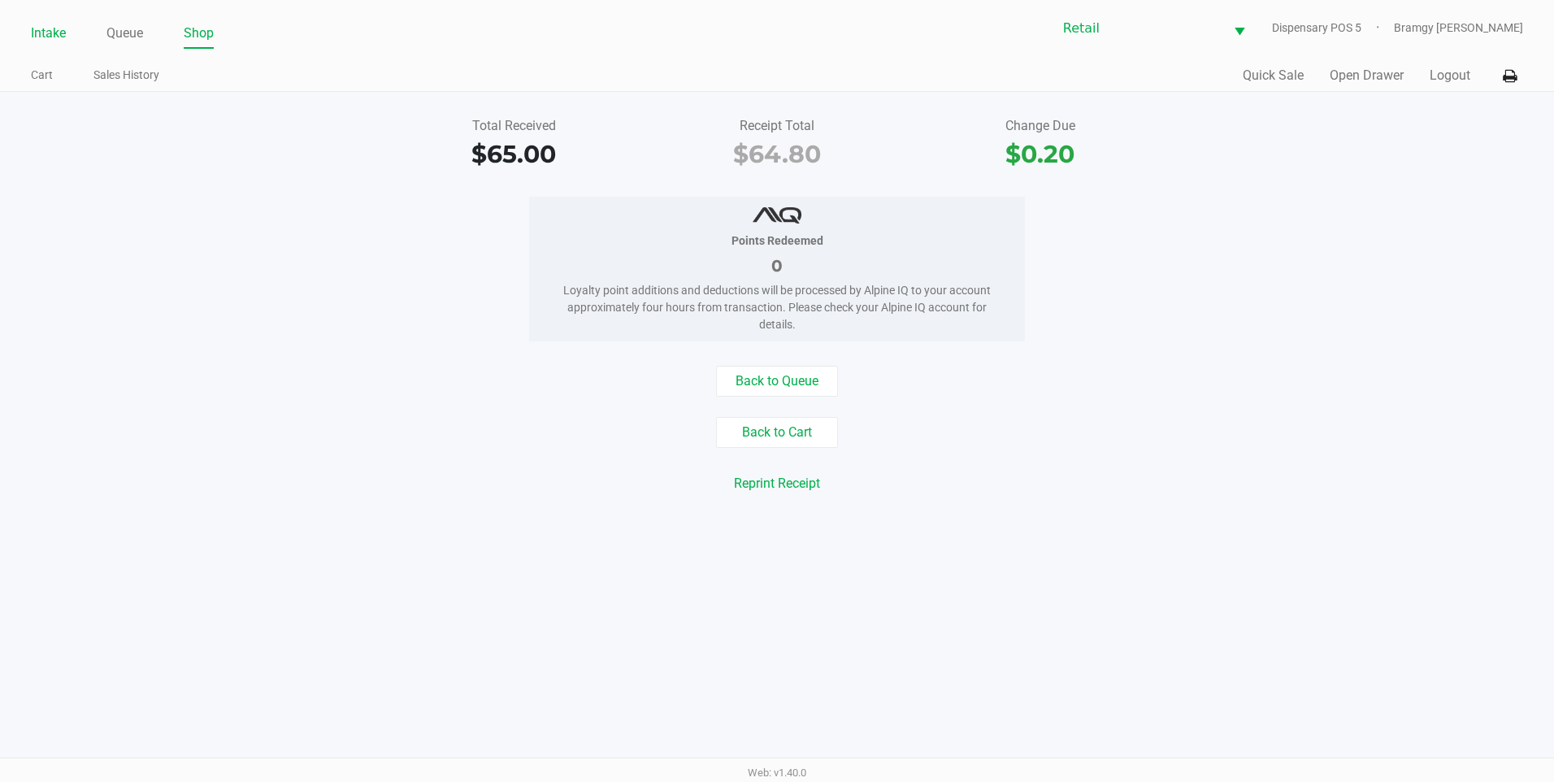
click at [37, 35] on link "Intake" at bounding box center [48, 33] width 35 height 23
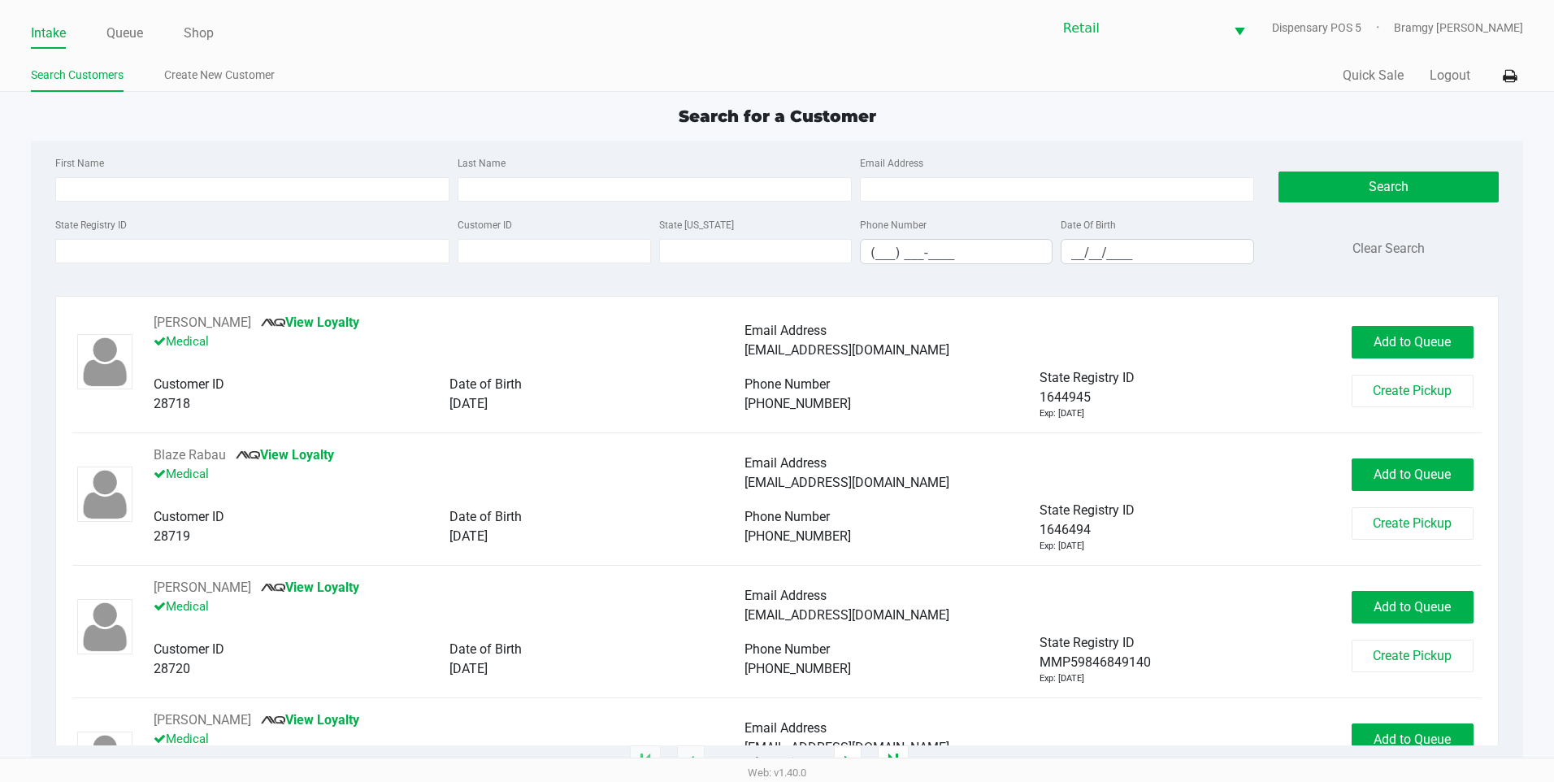
click at [118, 176] on div "First Name" at bounding box center [252, 177] width 402 height 49
click at [127, 186] on input "First Name" at bounding box center [252, 189] width 394 height 24
type input "armando"
click at [549, 194] on input "Last Name" at bounding box center [655, 189] width 394 height 24
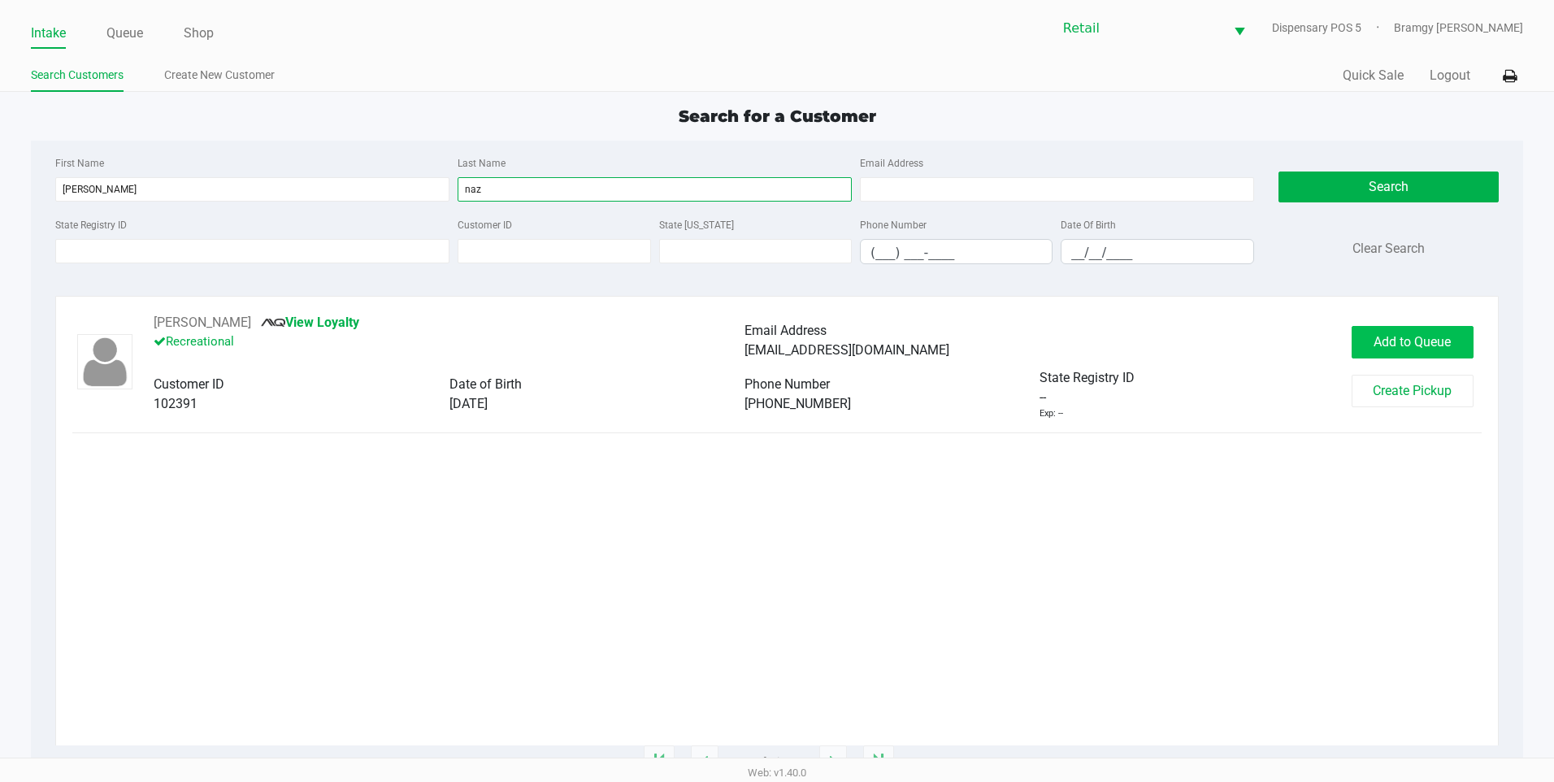
type input "naz"
click at [1380, 334] on span "Add to Queue" at bounding box center [1412, 341] width 77 height 15
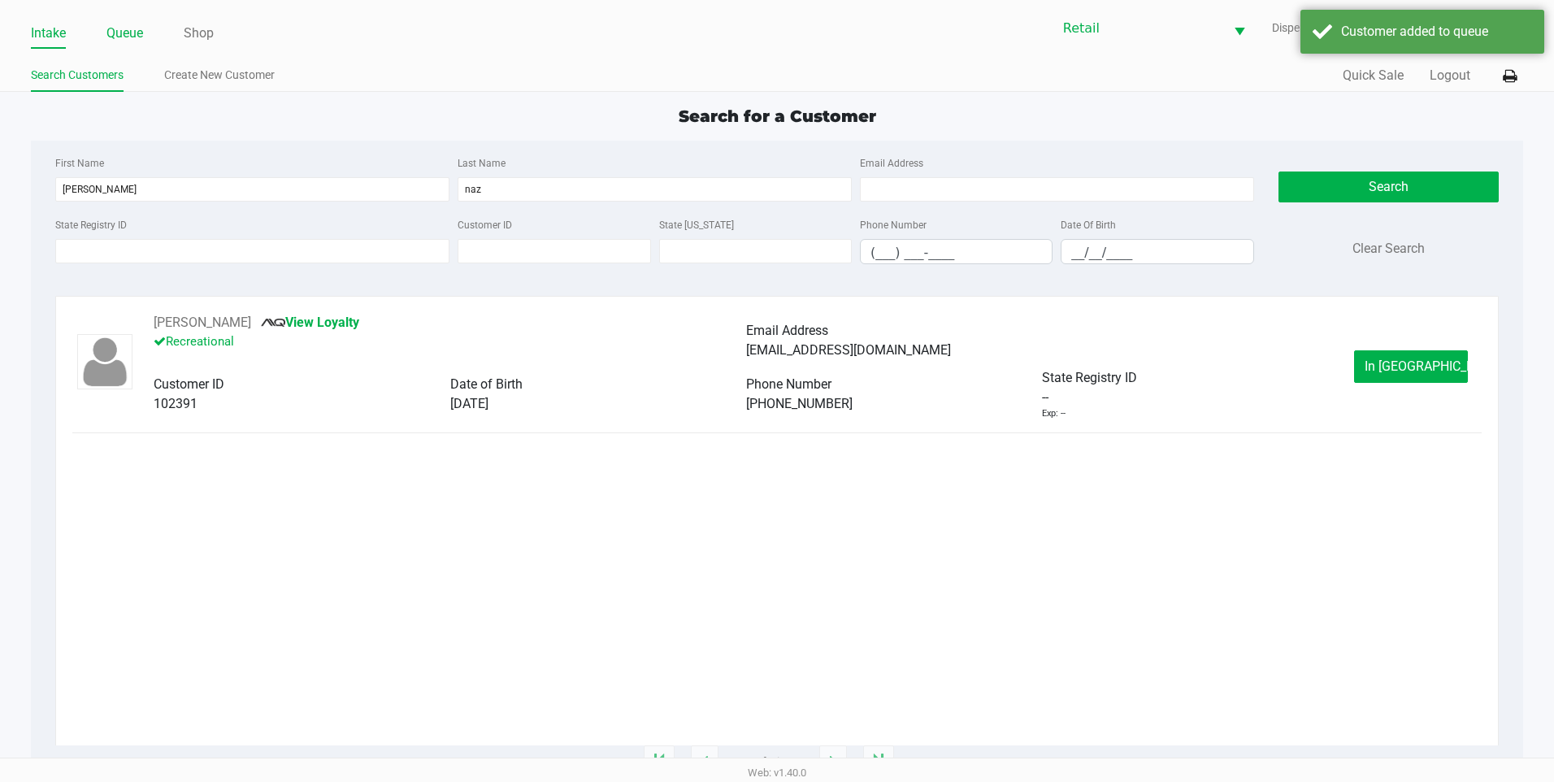
click at [129, 34] on link "Queue" at bounding box center [124, 33] width 37 height 23
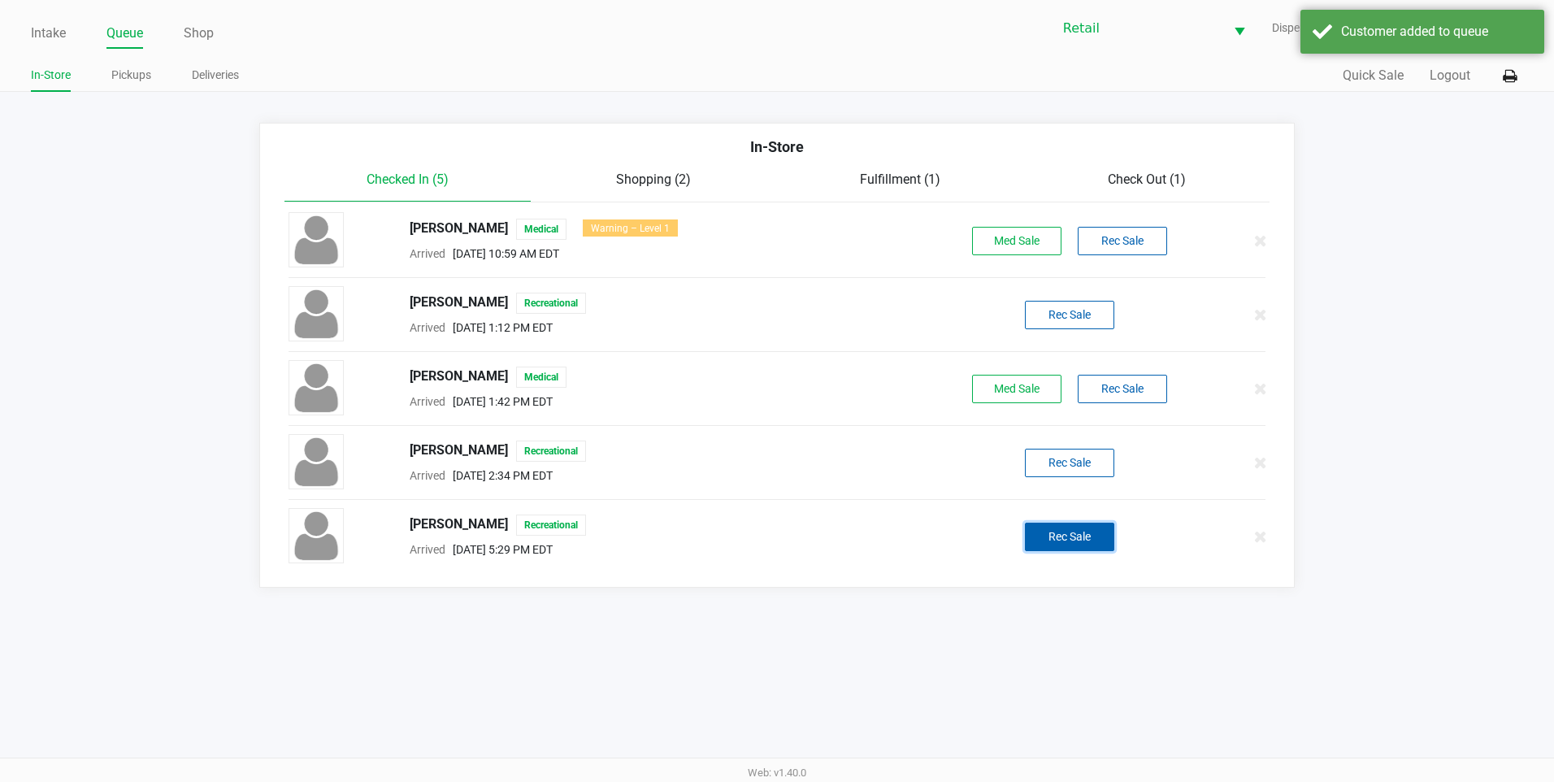
click at [1088, 524] on button "Rec Sale" at bounding box center [1069, 537] width 89 height 28
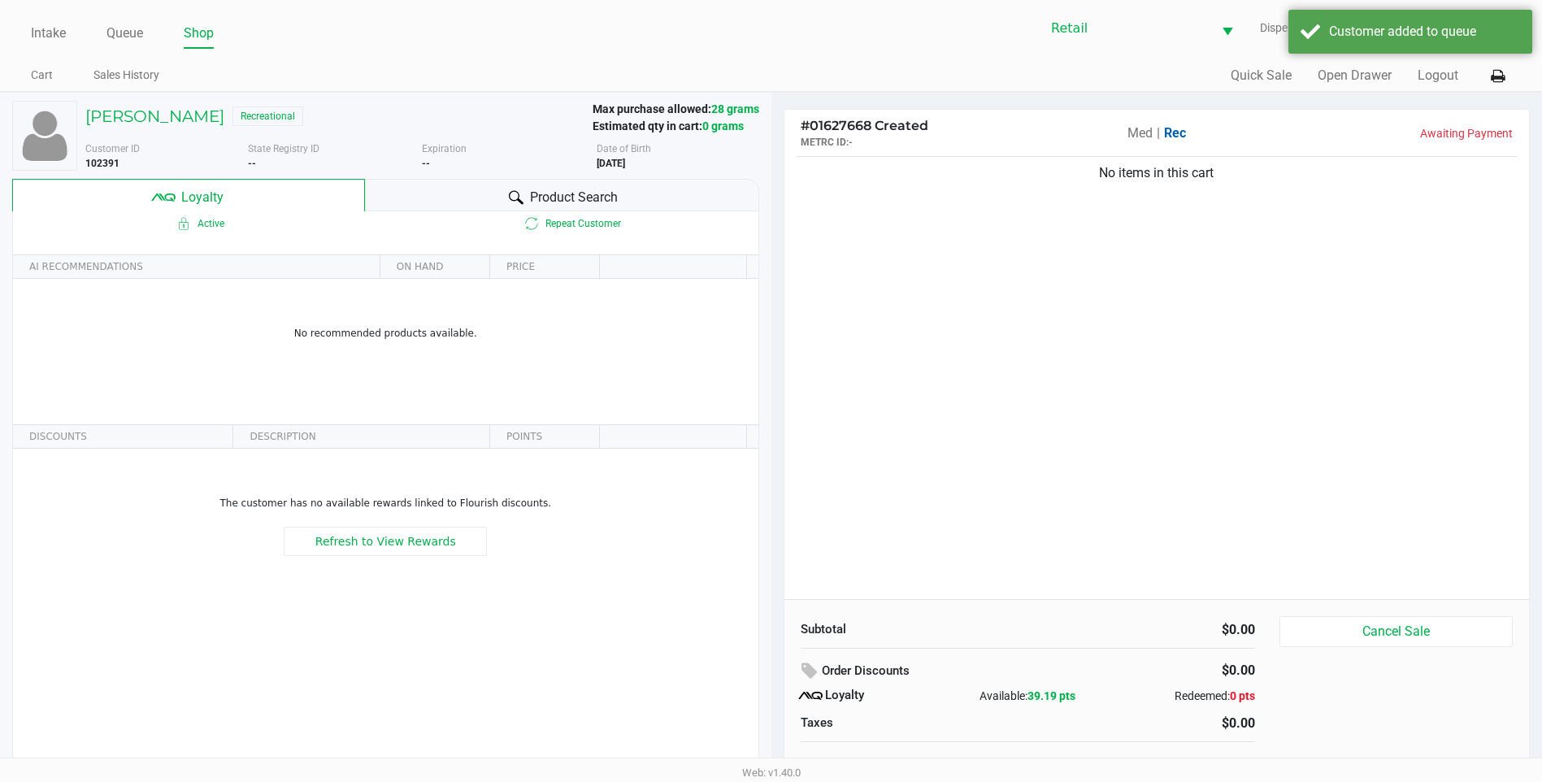
scroll to position [16, 0]
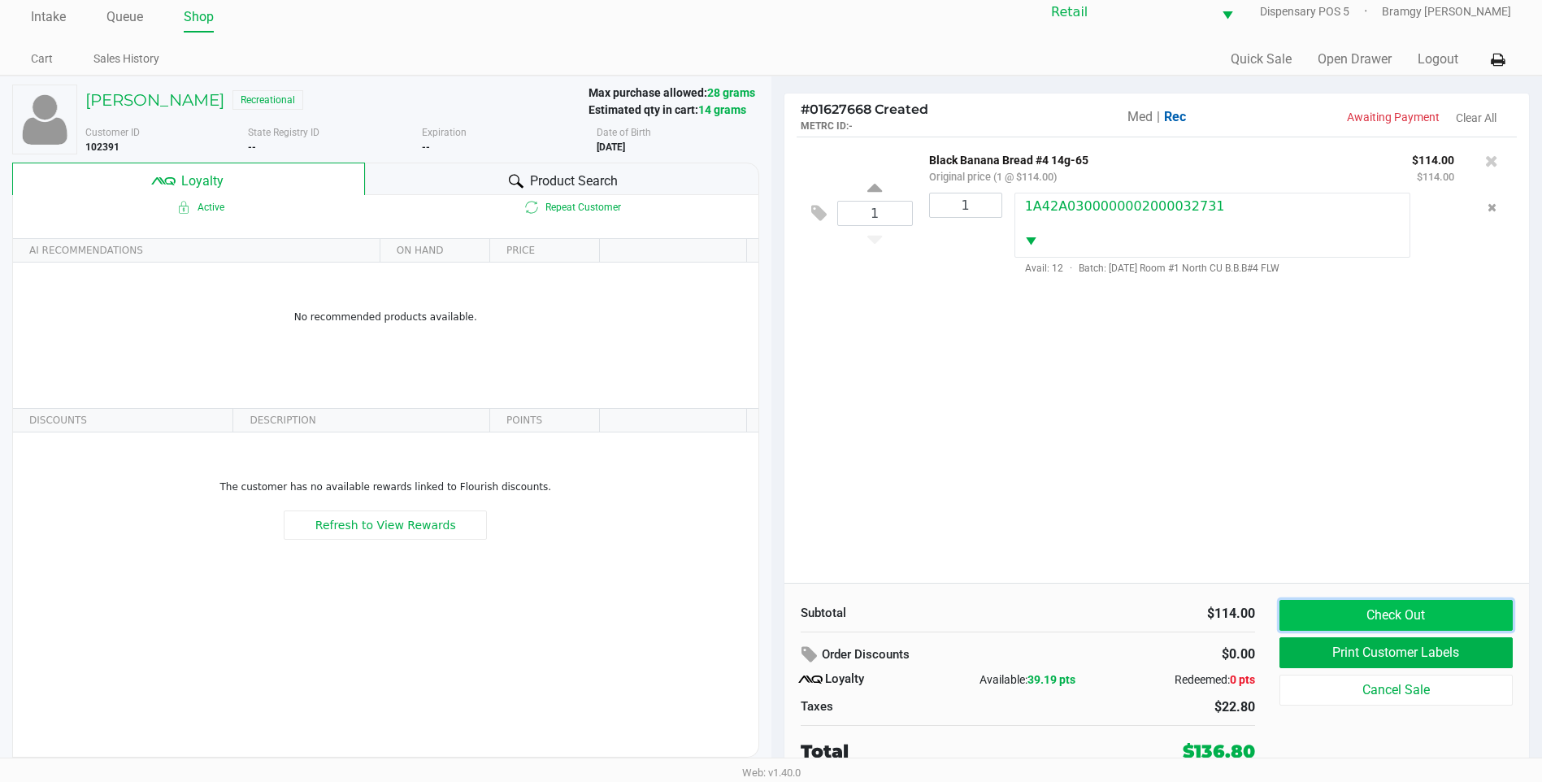
click at [1444, 621] on button "Check Out" at bounding box center [1396, 615] width 233 height 31
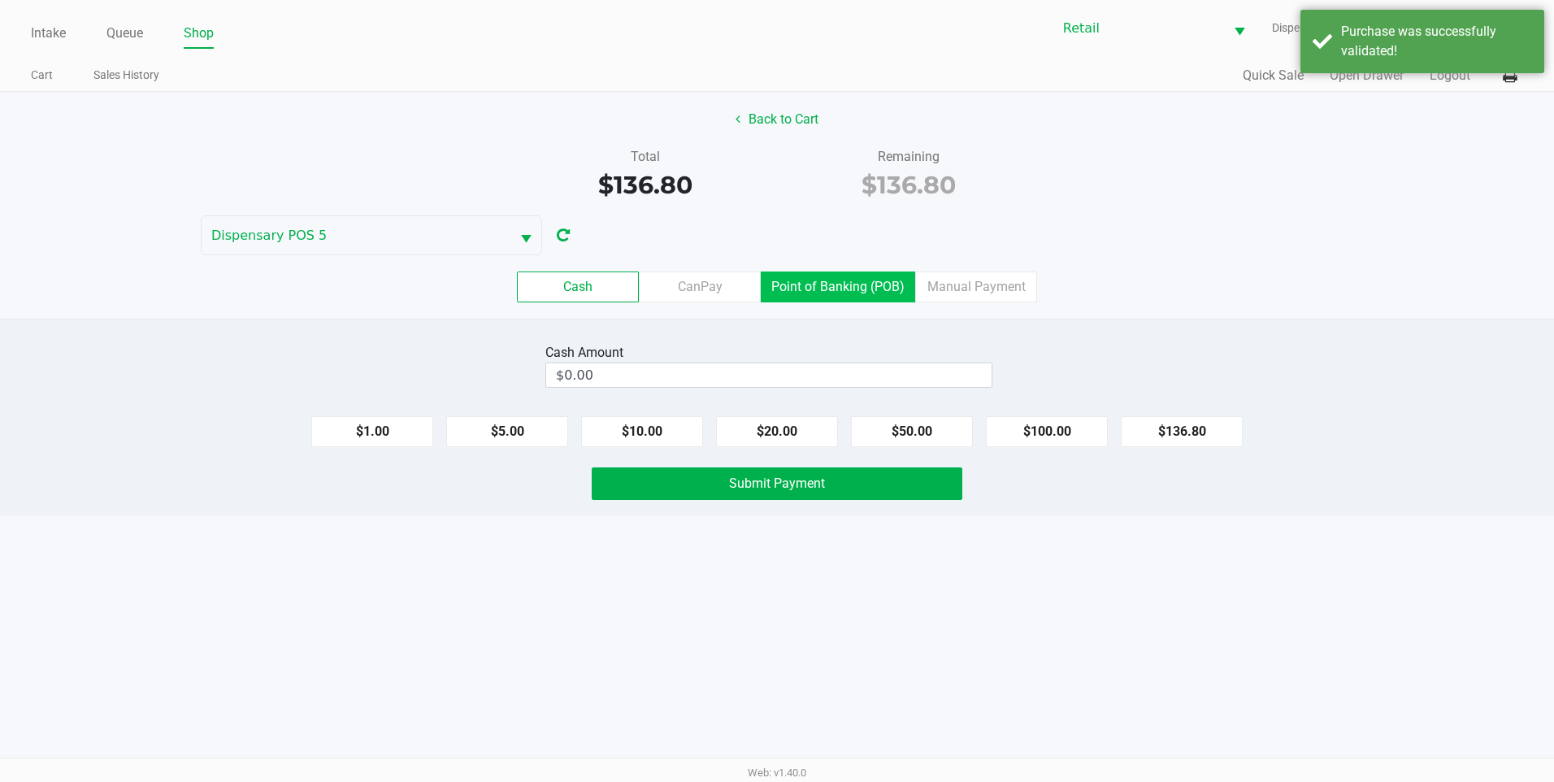
click at [814, 282] on label "Point of Banking (POB)" at bounding box center [838, 287] width 154 height 31
click at [0, 0] on 7 "Point of Banking (POB)" at bounding box center [0, 0] width 0 height 0
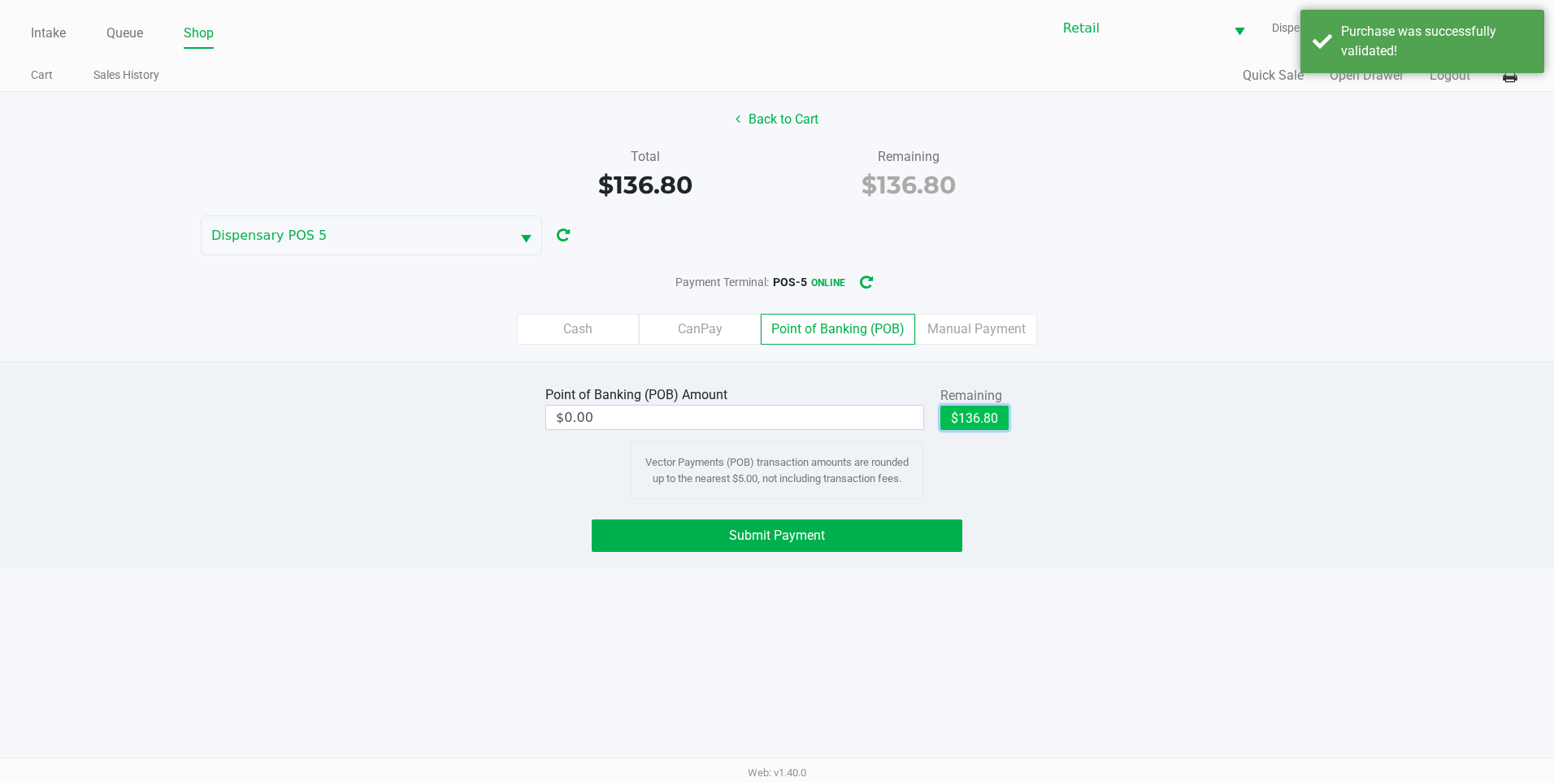
click at [944, 418] on button "$136.80" at bounding box center [975, 418] width 68 height 24
type input "$136.80"
click at [806, 537] on span "Submit Payment" at bounding box center [777, 535] width 96 height 15
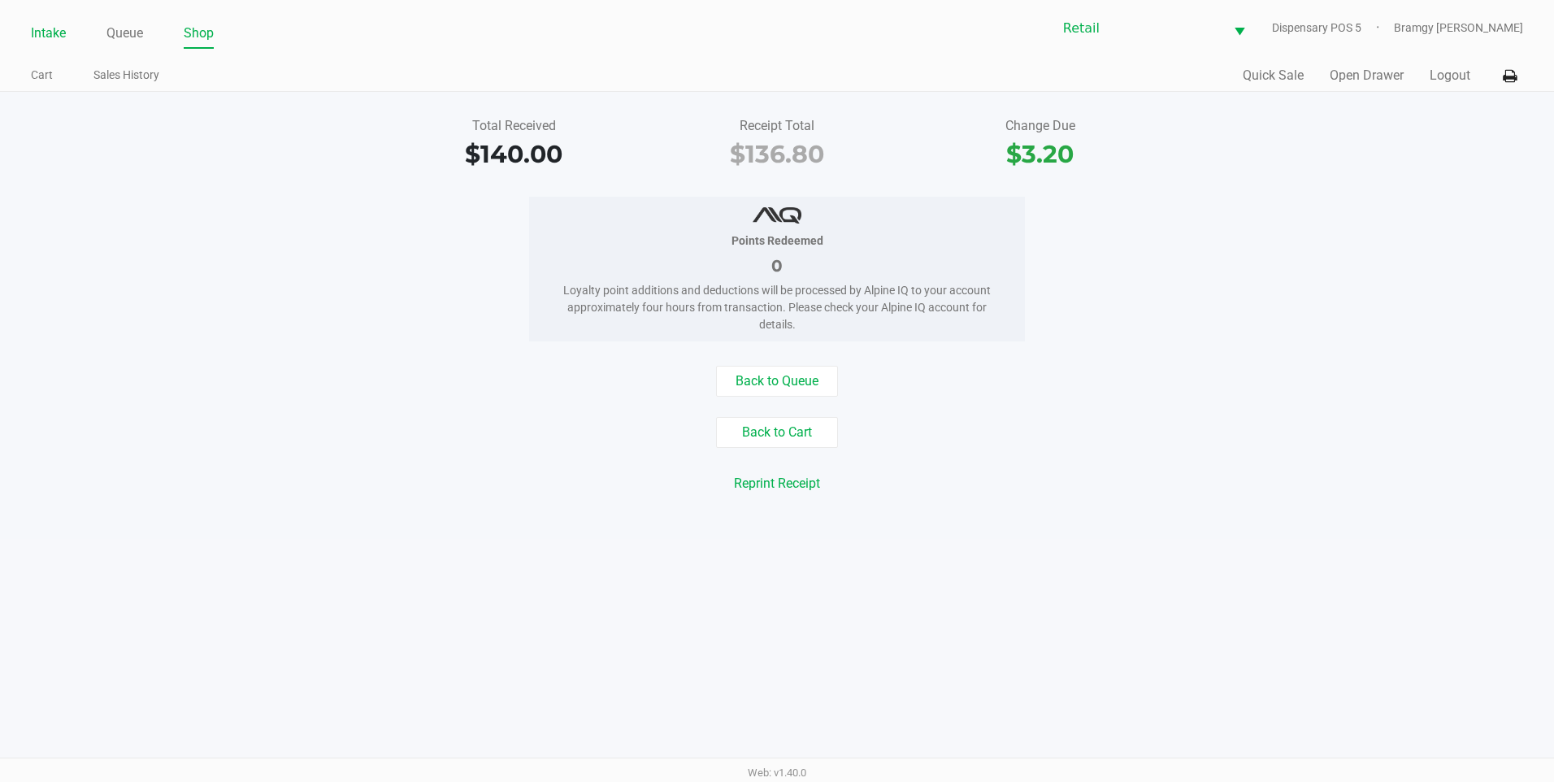
click at [42, 33] on link "Intake" at bounding box center [48, 33] width 35 height 23
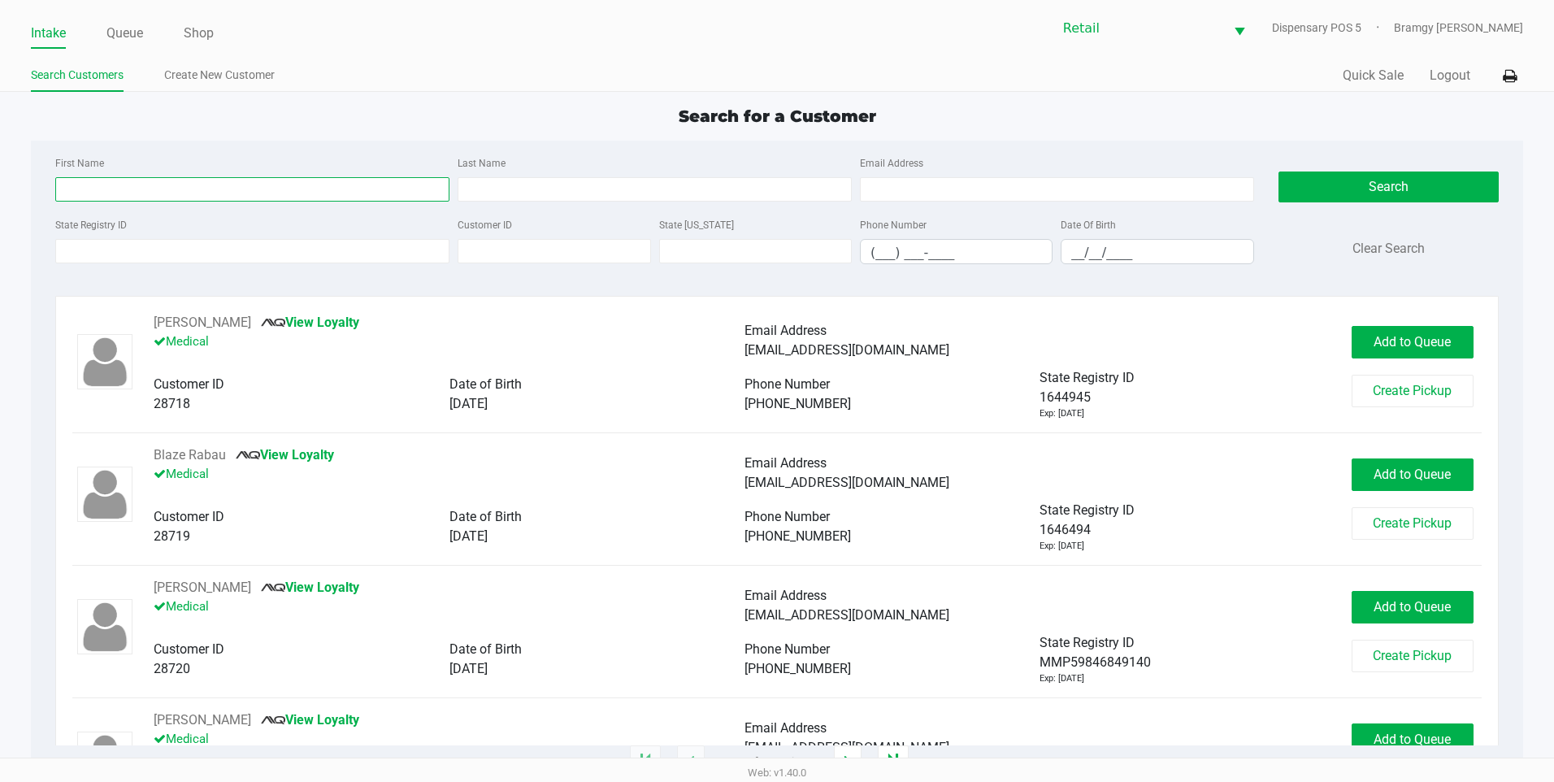
click at [165, 184] on input "First Name" at bounding box center [252, 189] width 394 height 24
type input "julio"
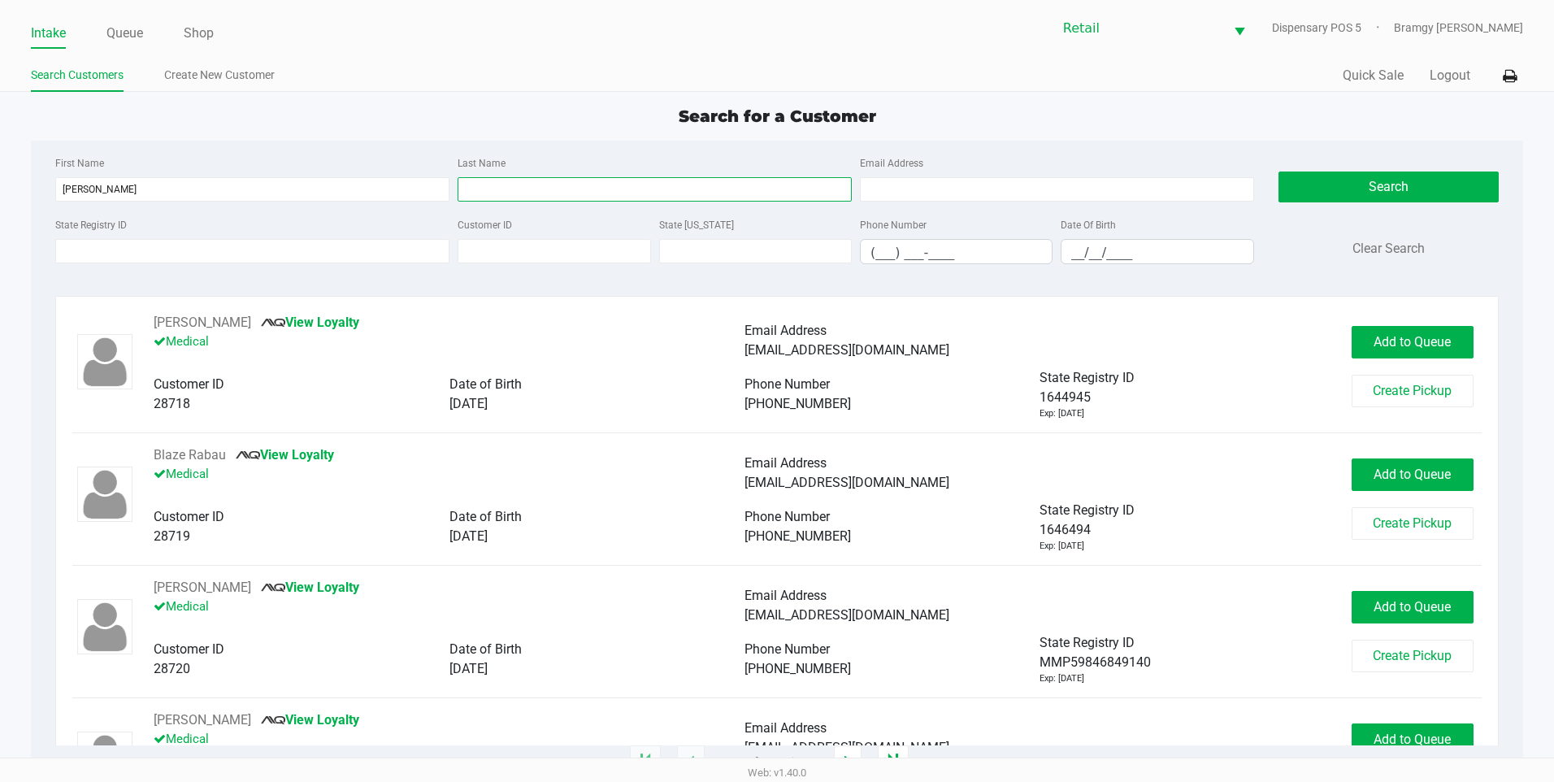
click at [576, 187] on input "Last Name" at bounding box center [655, 189] width 394 height 24
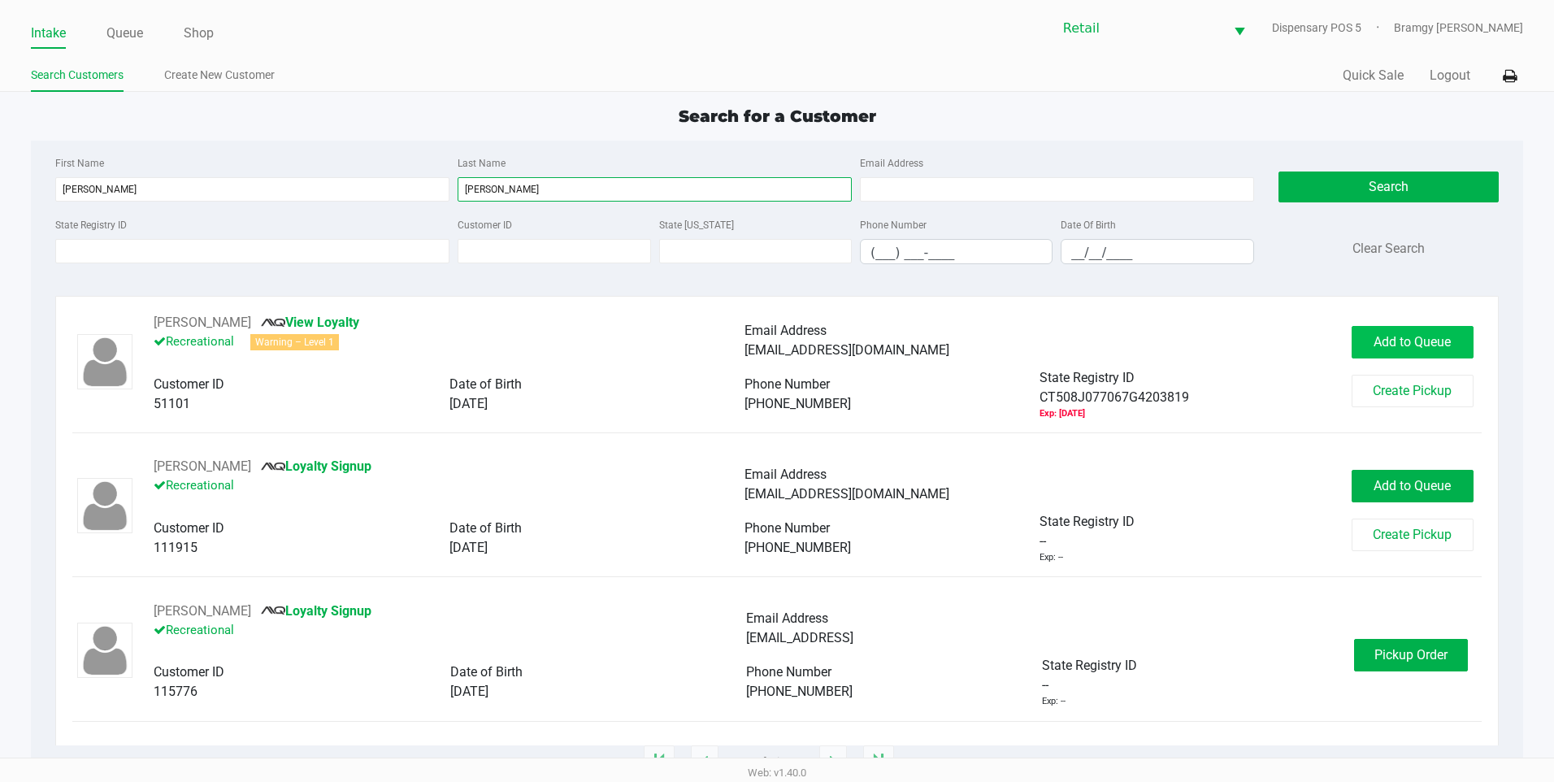
type input "gomes"
click at [1426, 350] on button "Add to Queue" at bounding box center [1413, 342] width 122 height 33
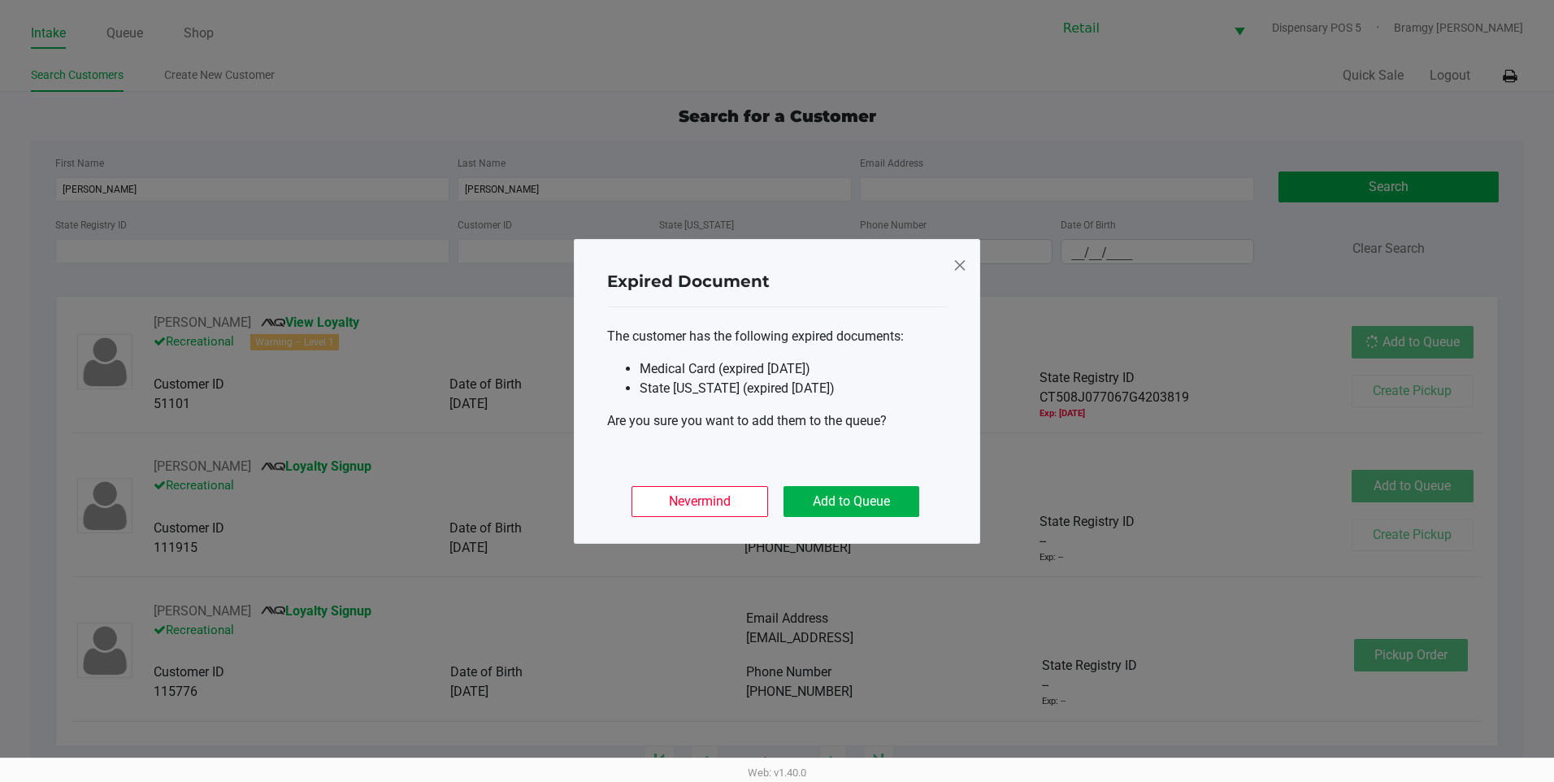
click at [856, 518] on div "Nevermind Add to Queue" at bounding box center [777, 494] width 340 height 63
click at [855, 508] on button "Add to Queue" at bounding box center [852, 501] width 136 height 31
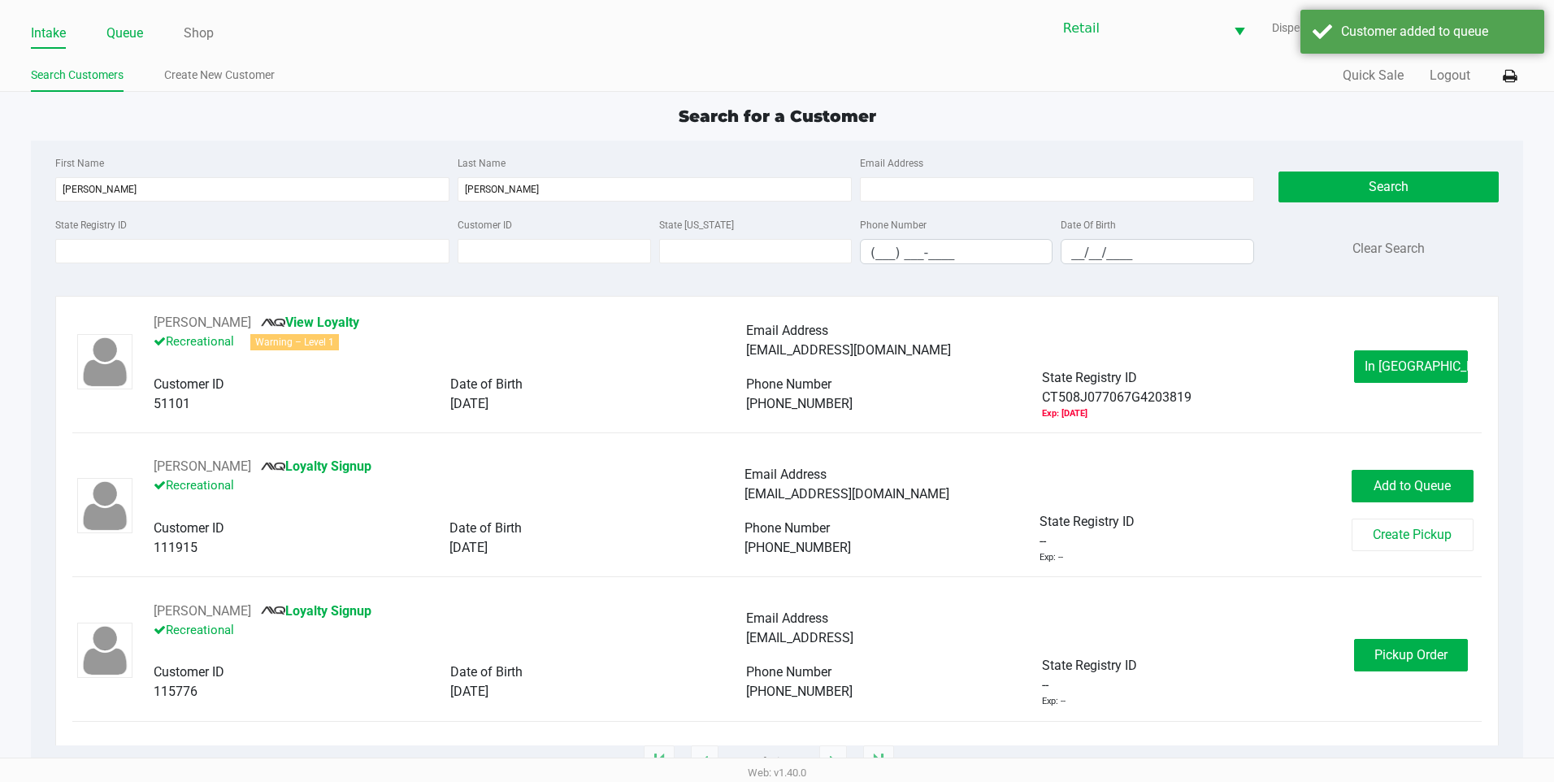
click at [120, 20] on li "Queue" at bounding box center [124, 34] width 37 height 28
click at [122, 31] on link "Queue" at bounding box center [124, 33] width 37 height 23
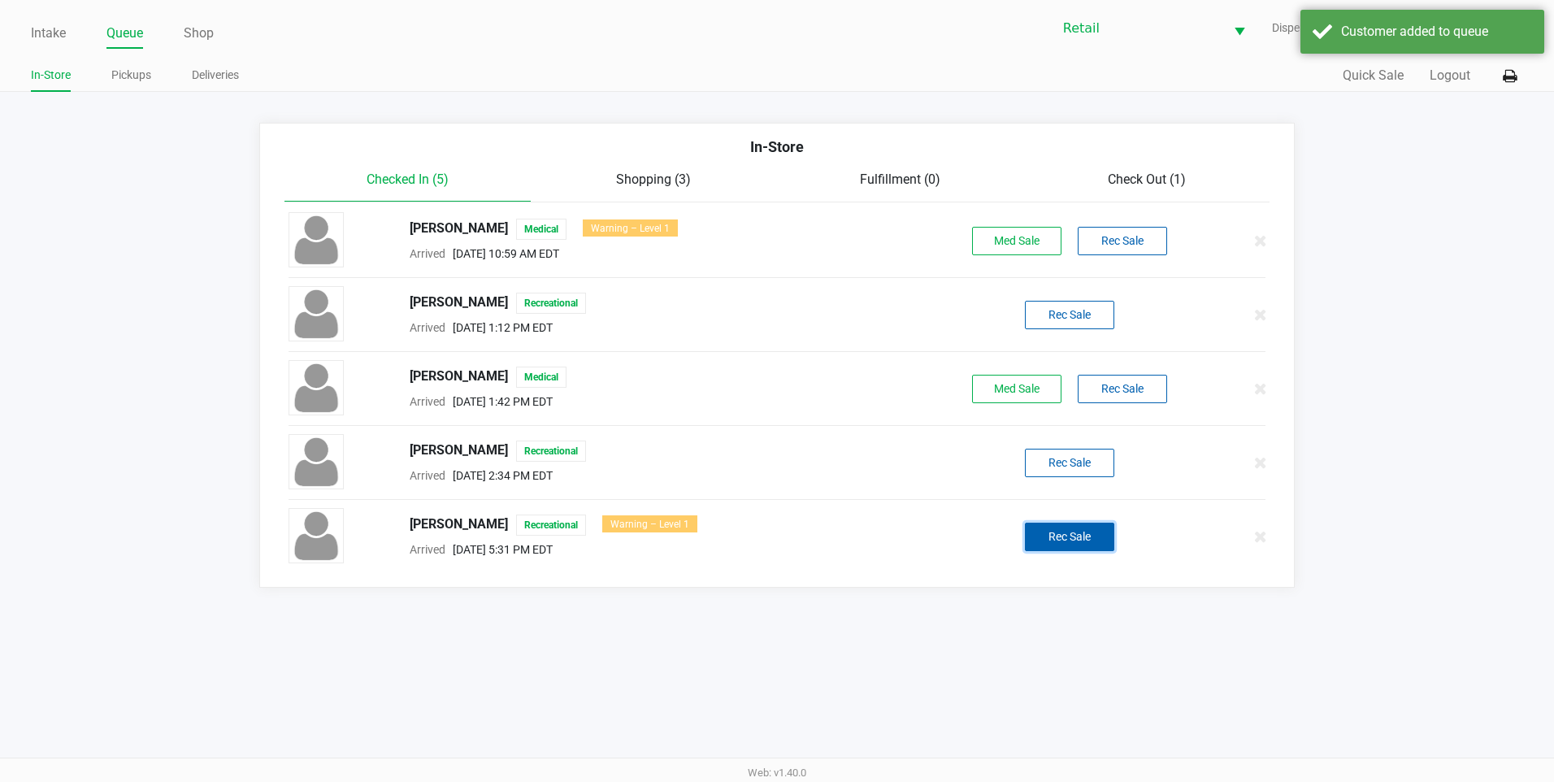
click at [1093, 540] on button "Rec Sale" at bounding box center [1069, 537] width 89 height 28
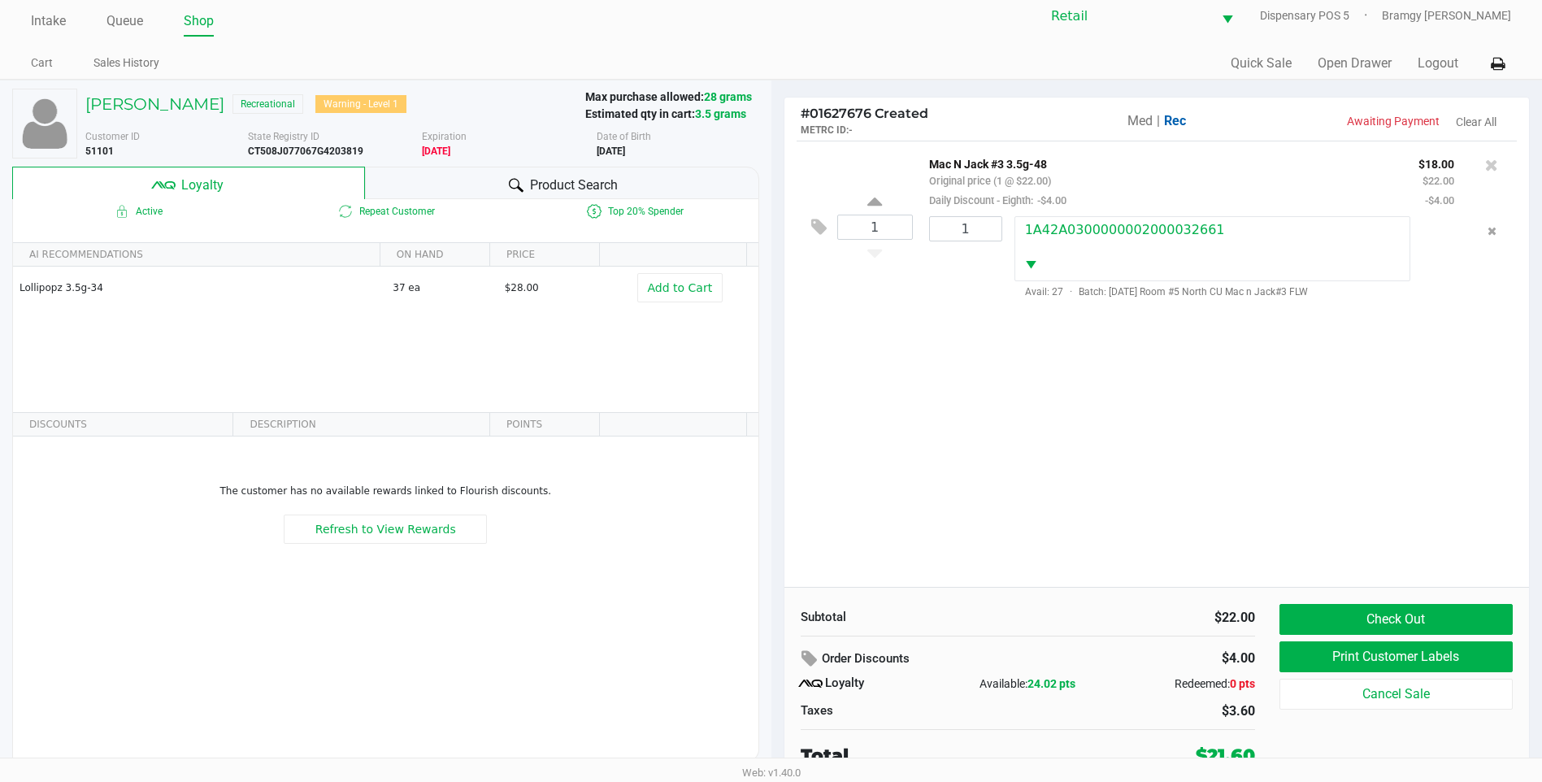
scroll to position [16, 0]
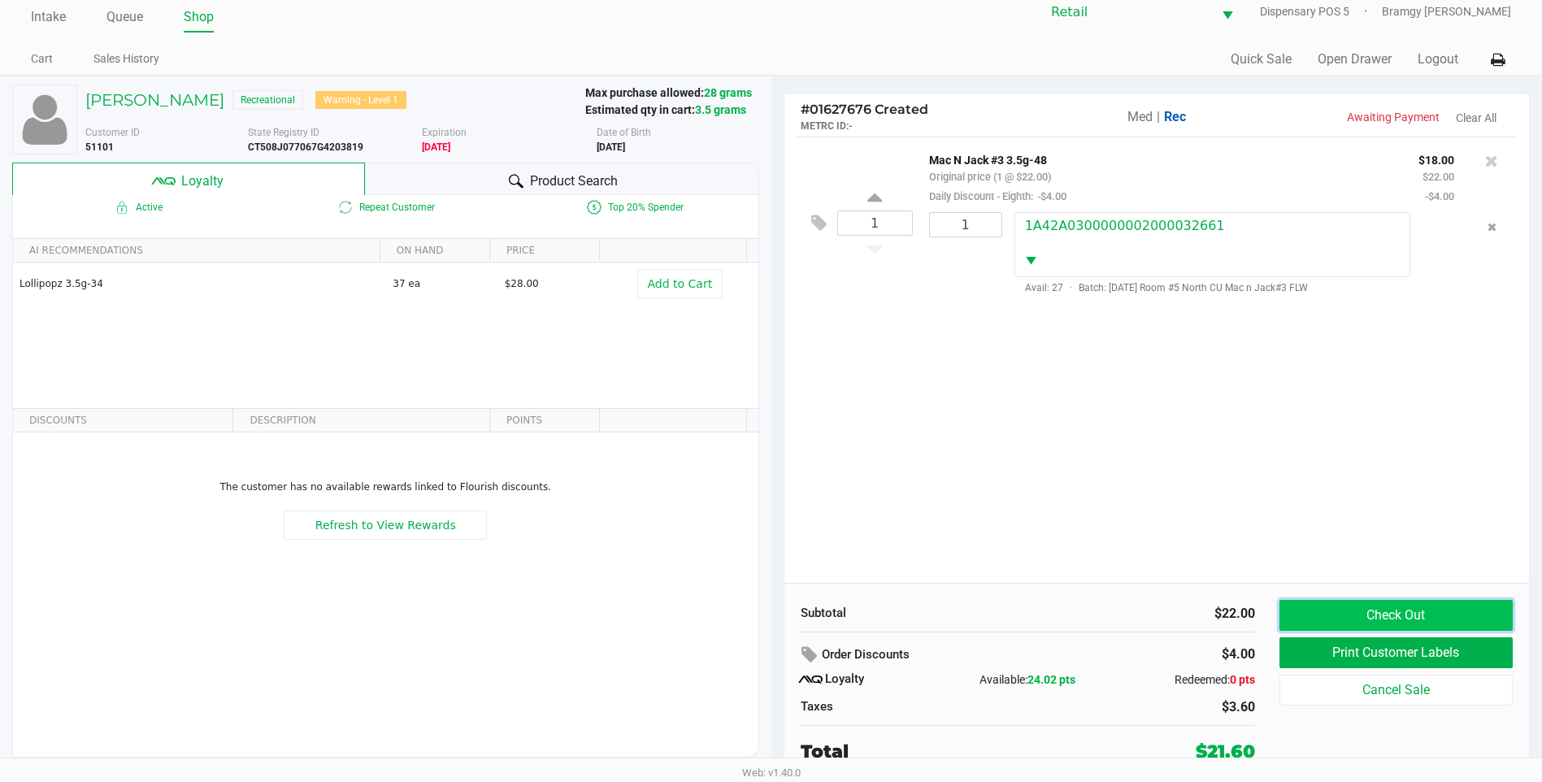
click at [1377, 614] on button "Check Out" at bounding box center [1396, 615] width 233 height 31
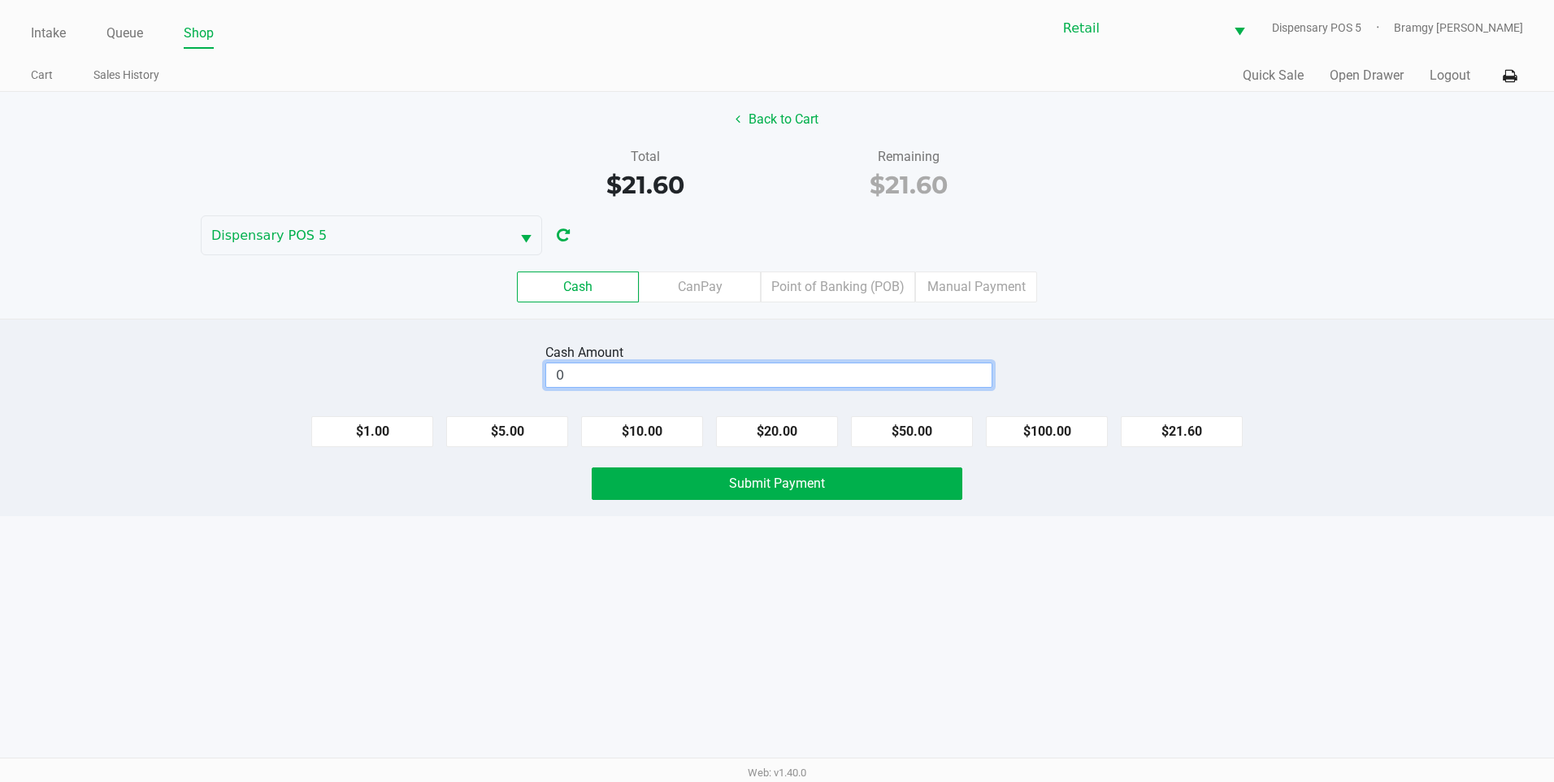
click at [634, 377] on input "0" at bounding box center [768, 375] width 445 height 24
type input "$21.75"
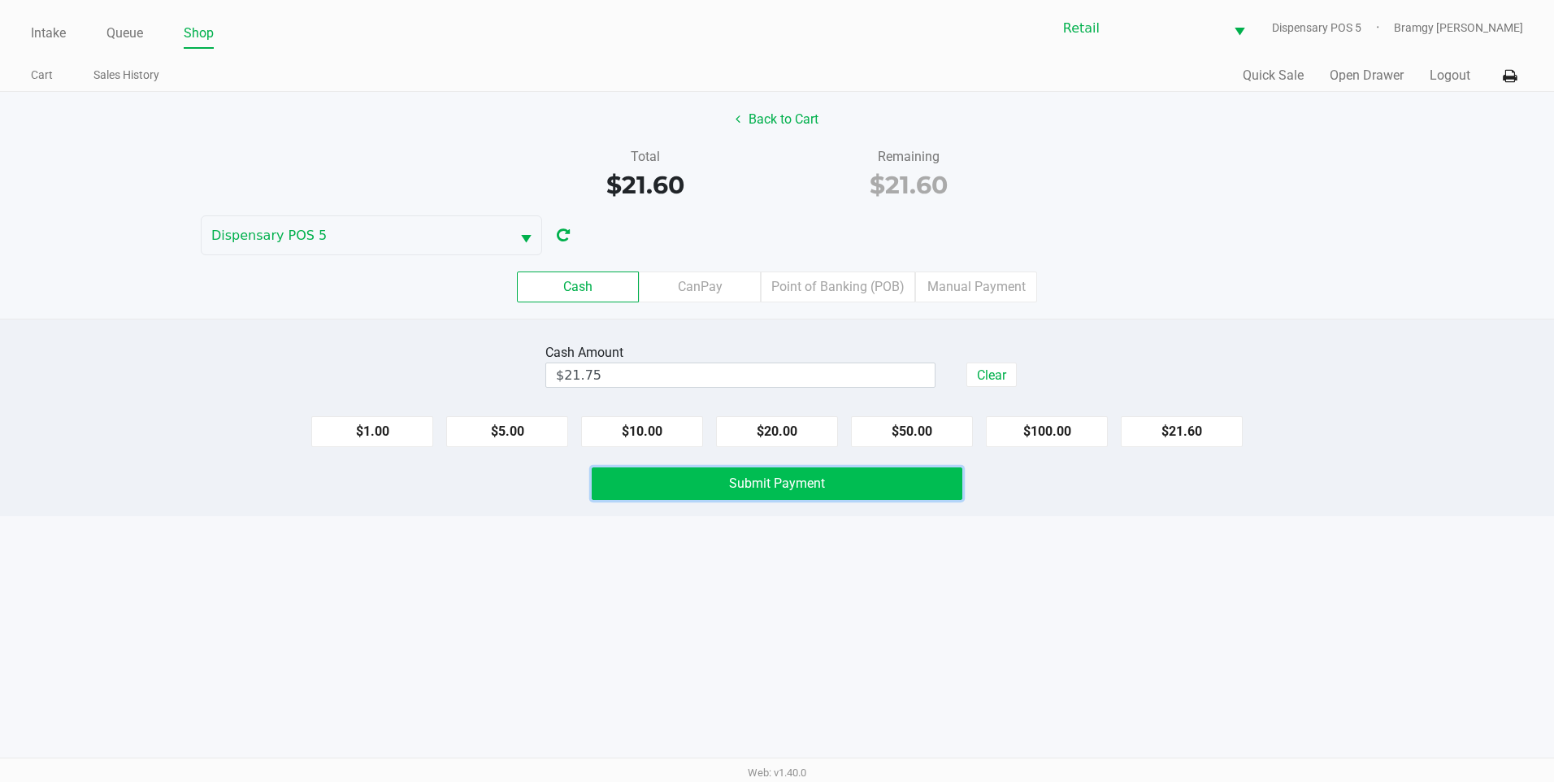
click at [702, 482] on button "Submit Payment" at bounding box center [777, 483] width 371 height 33
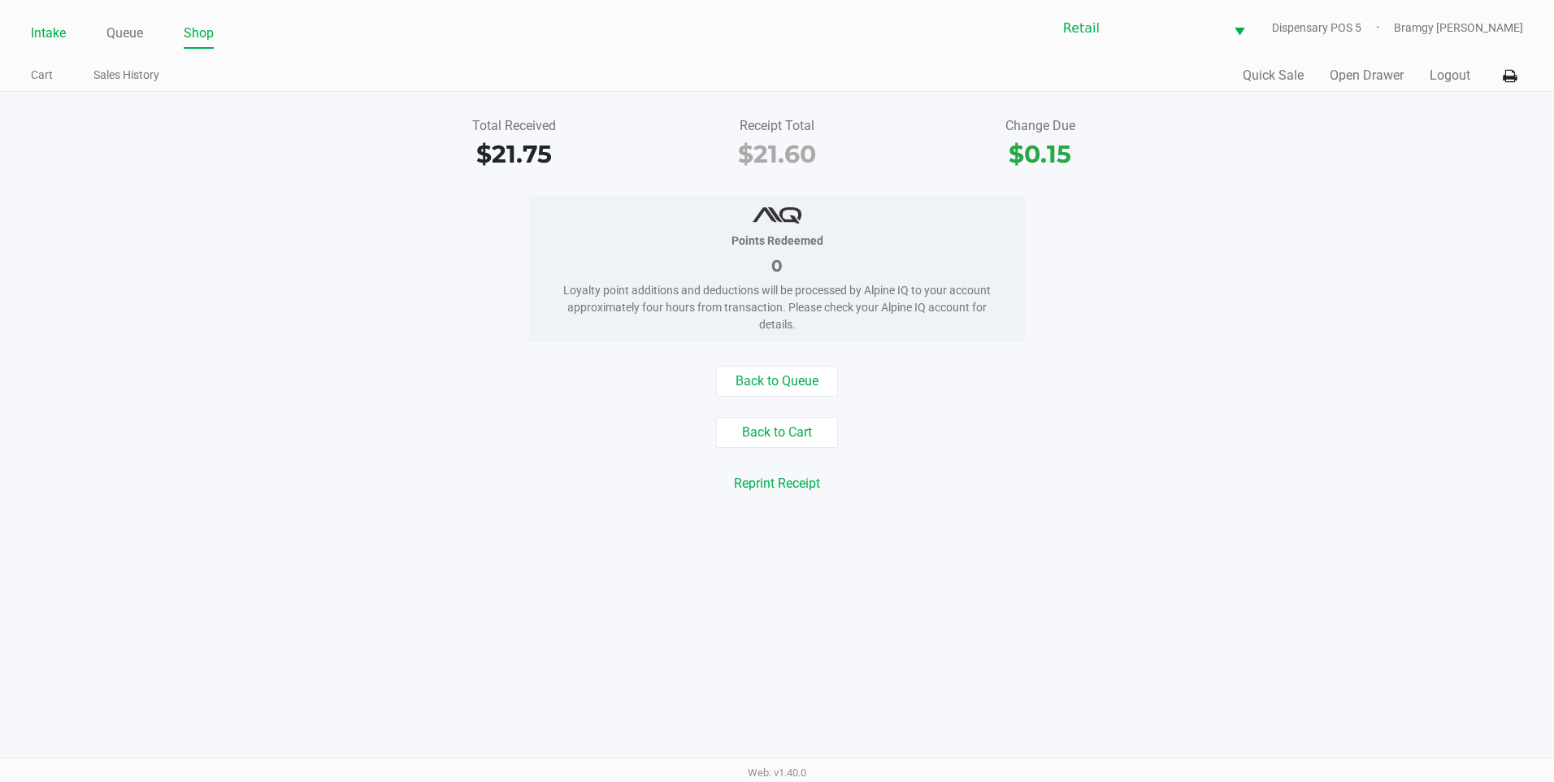
click at [44, 20] on li "Intake" at bounding box center [48, 34] width 35 height 28
click at [50, 27] on link "Intake" at bounding box center [48, 33] width 35 height 23
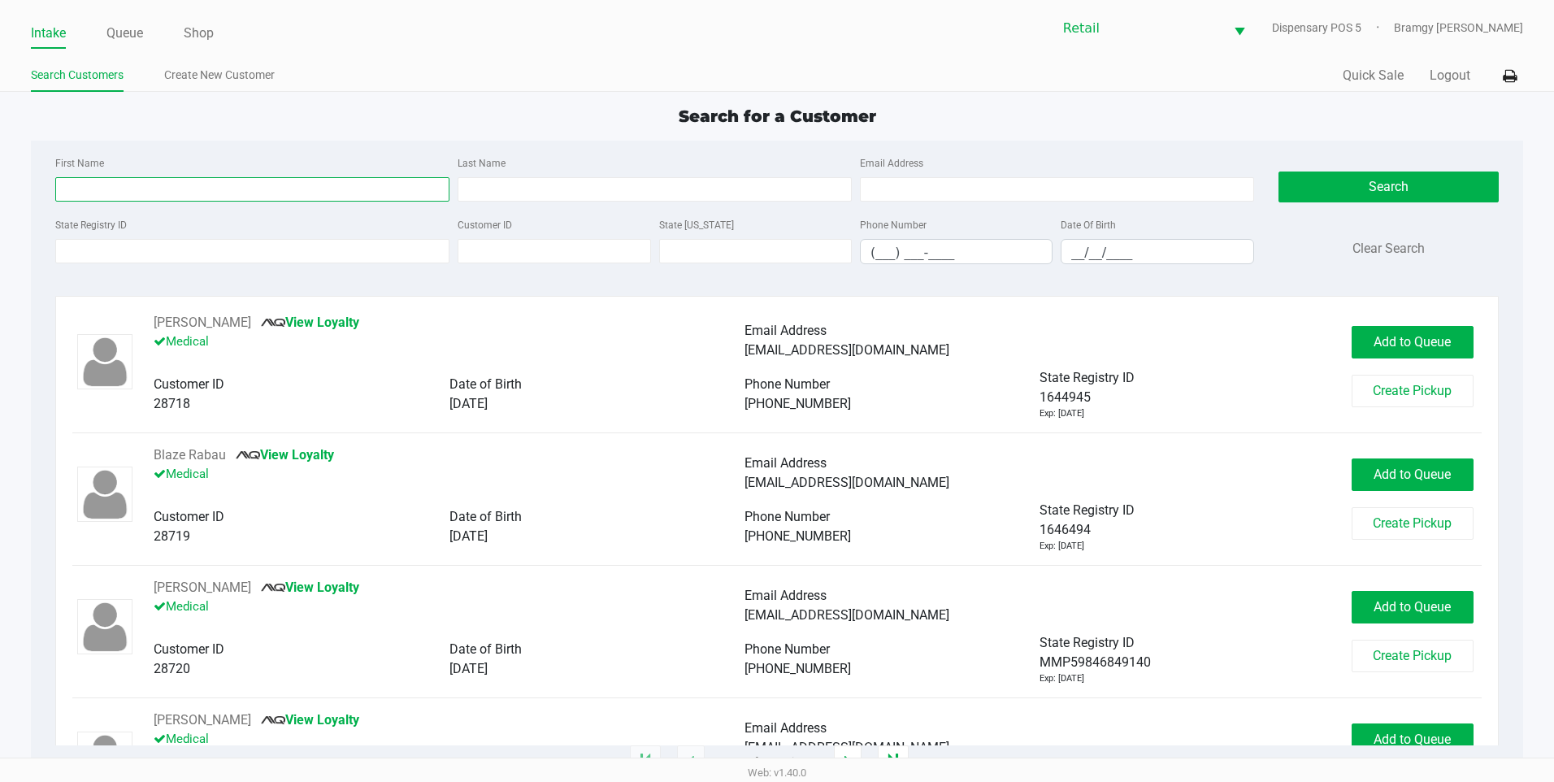
click at [208, 187] on input "First Name" at bounding box center [252, 189] width 394 height 24
type input "amanda"
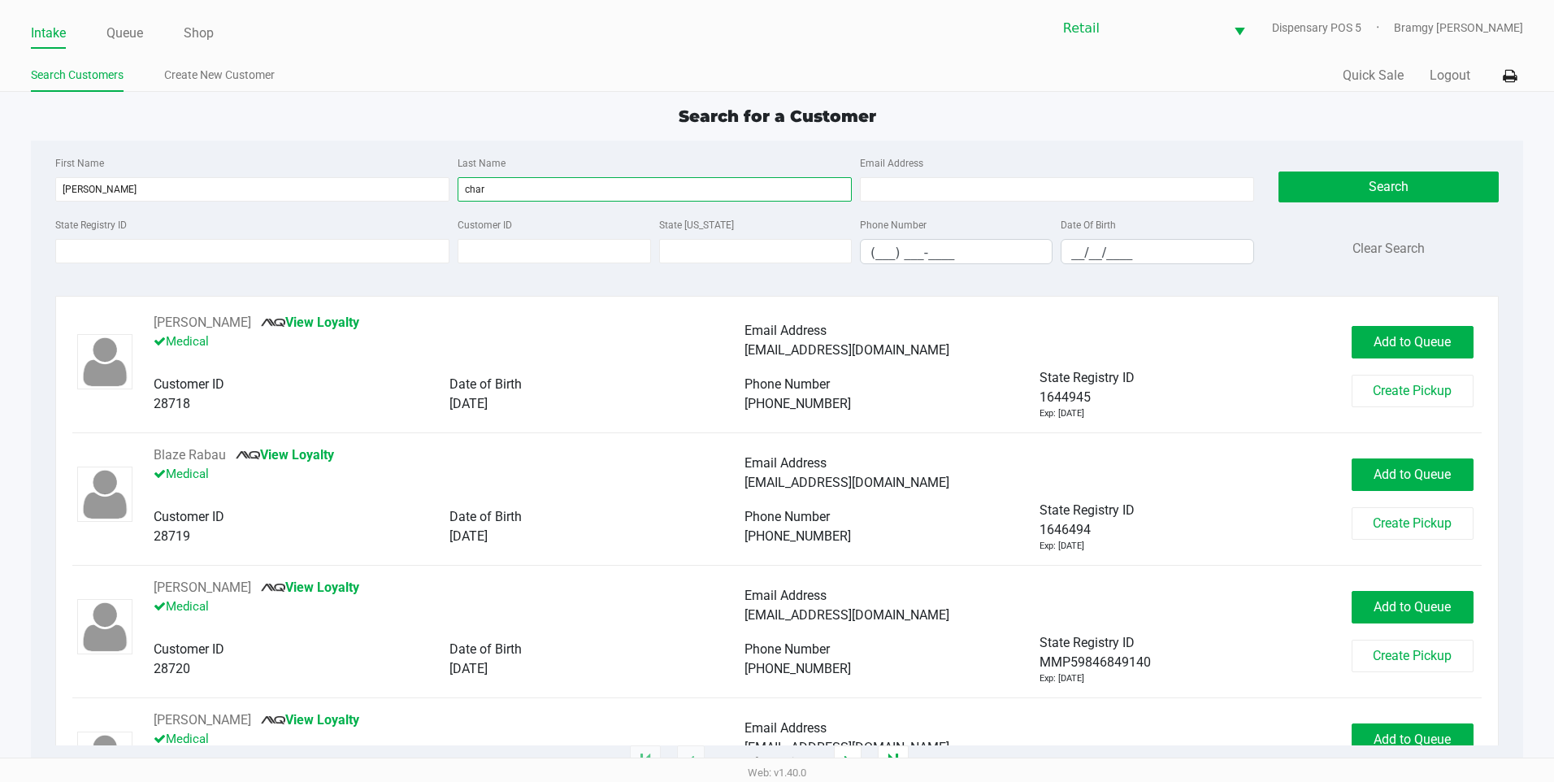
click at [452, 180] on div "First Name amanda Last Name char Email Address" at bounding box center [654, 184] width 1207 height 62
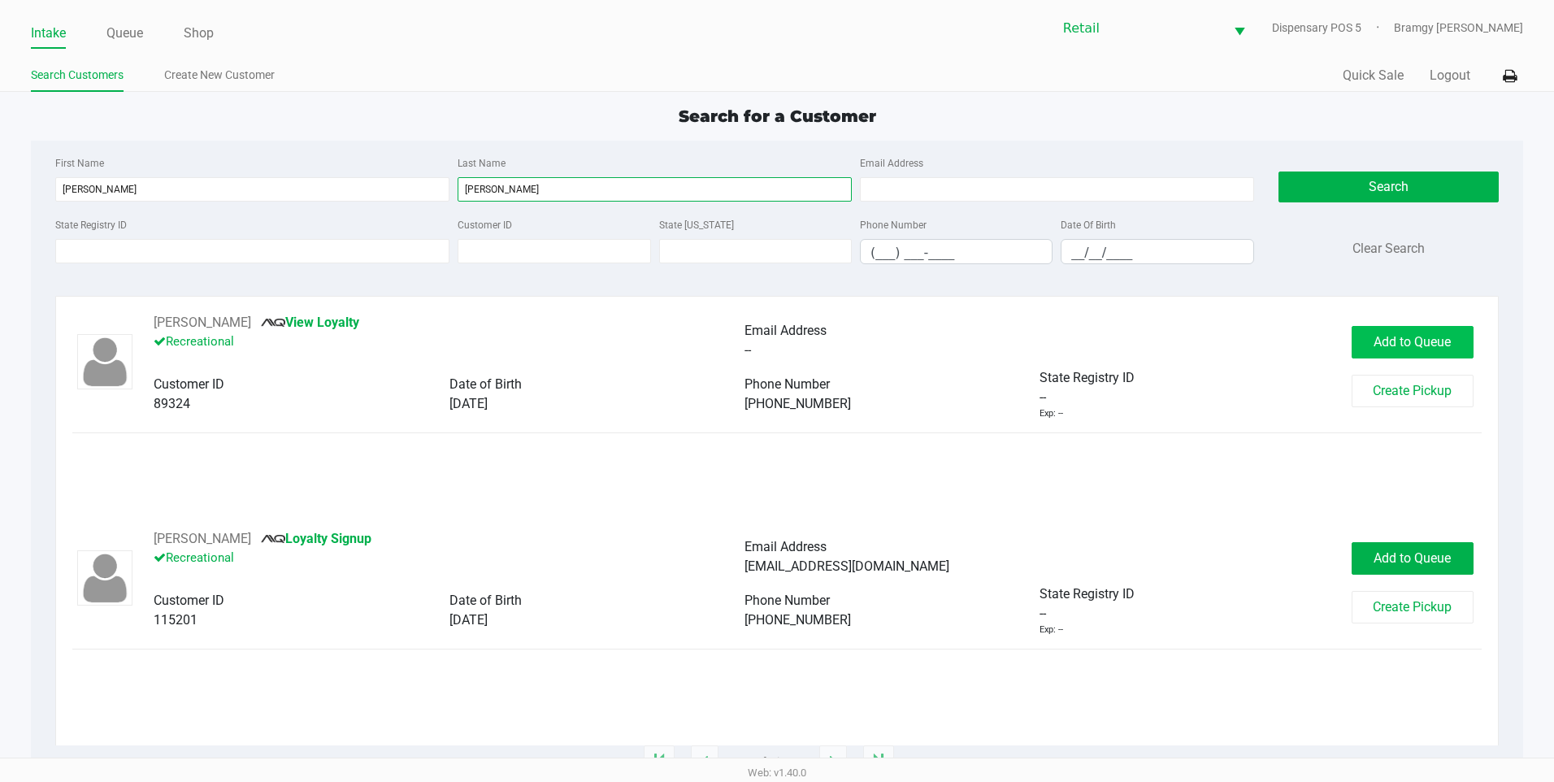
type input "johnson"
click at [1435, 341] on span "Add to Queue" at bounding box center [1412, 341] width 77 height 15
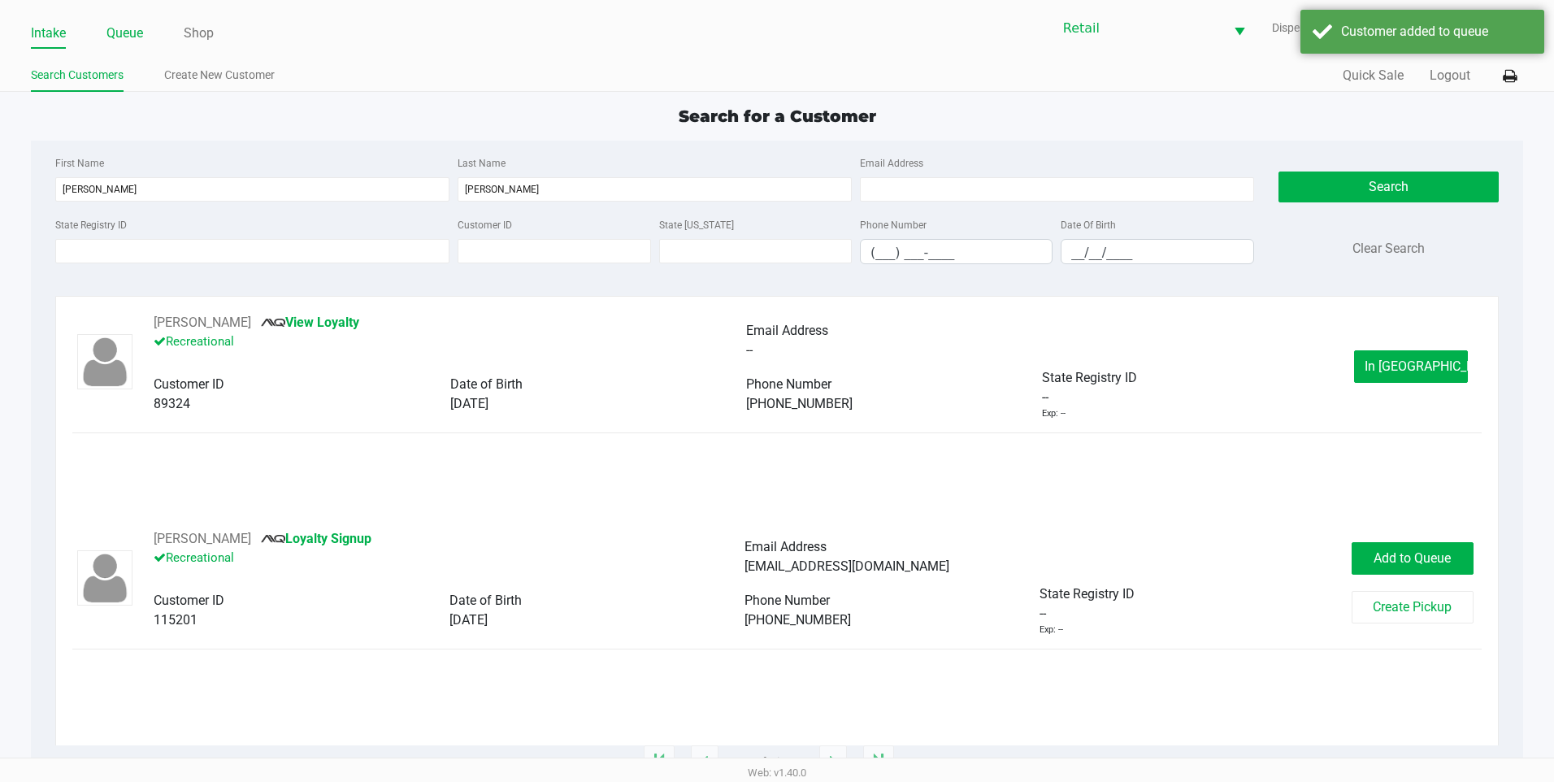
click at [129, 35] on link "Queue" at bounding box center [124, 33] width 37 height 23
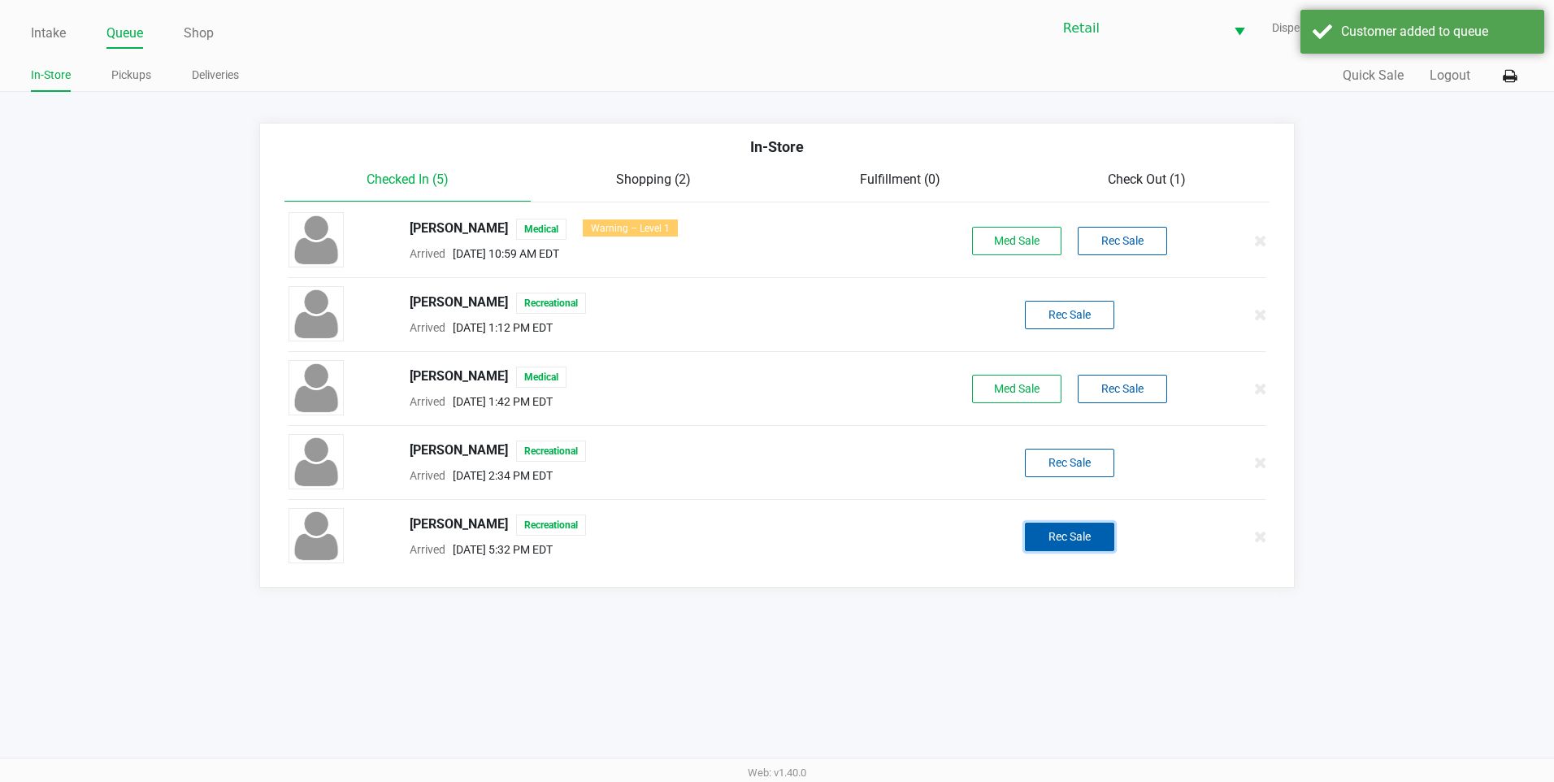
click at [1058, 534] on button "Rec Sale" at bounding box center [1069, 537] width 89 height 28
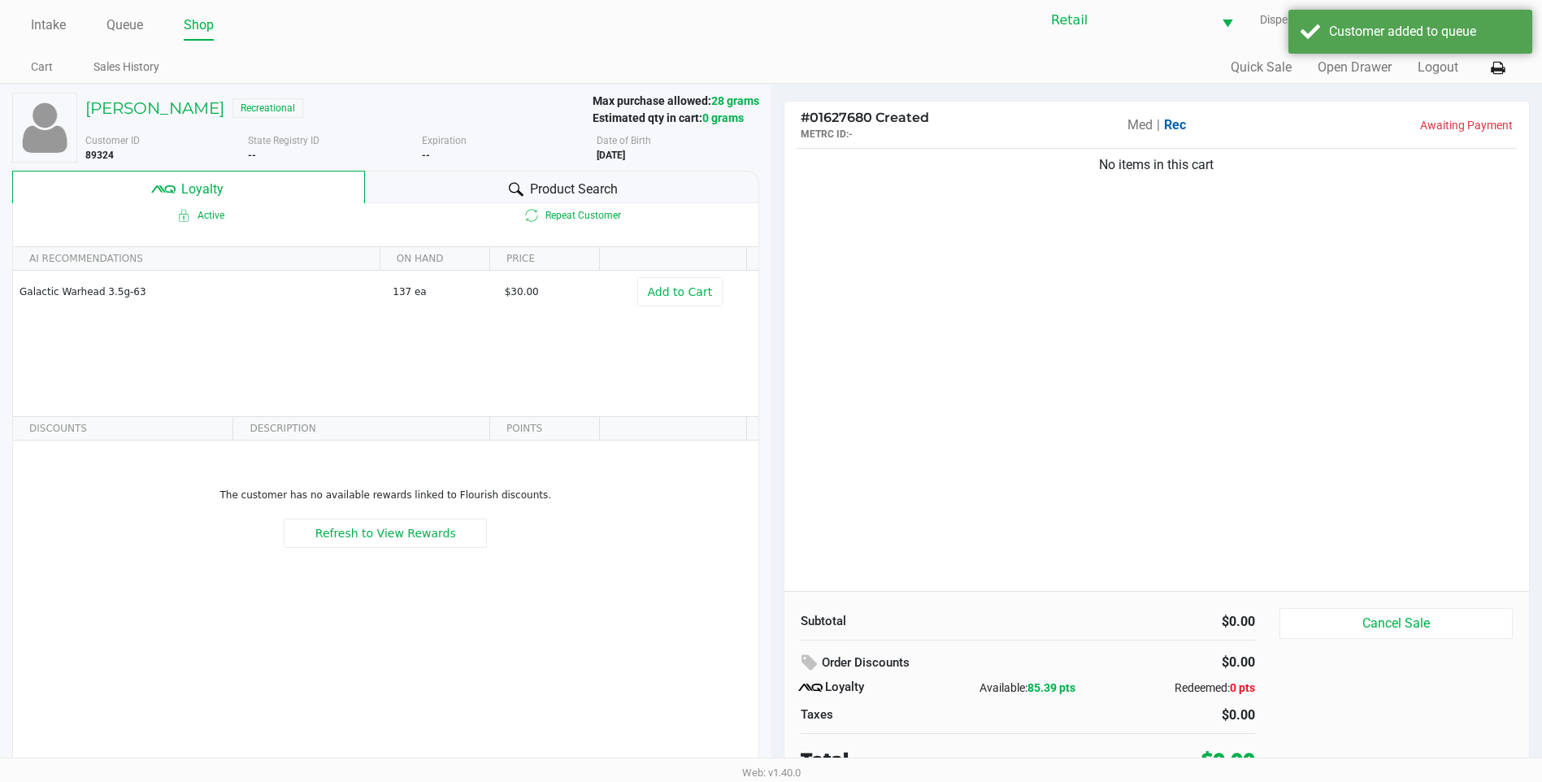
scroll to position [16, 0]
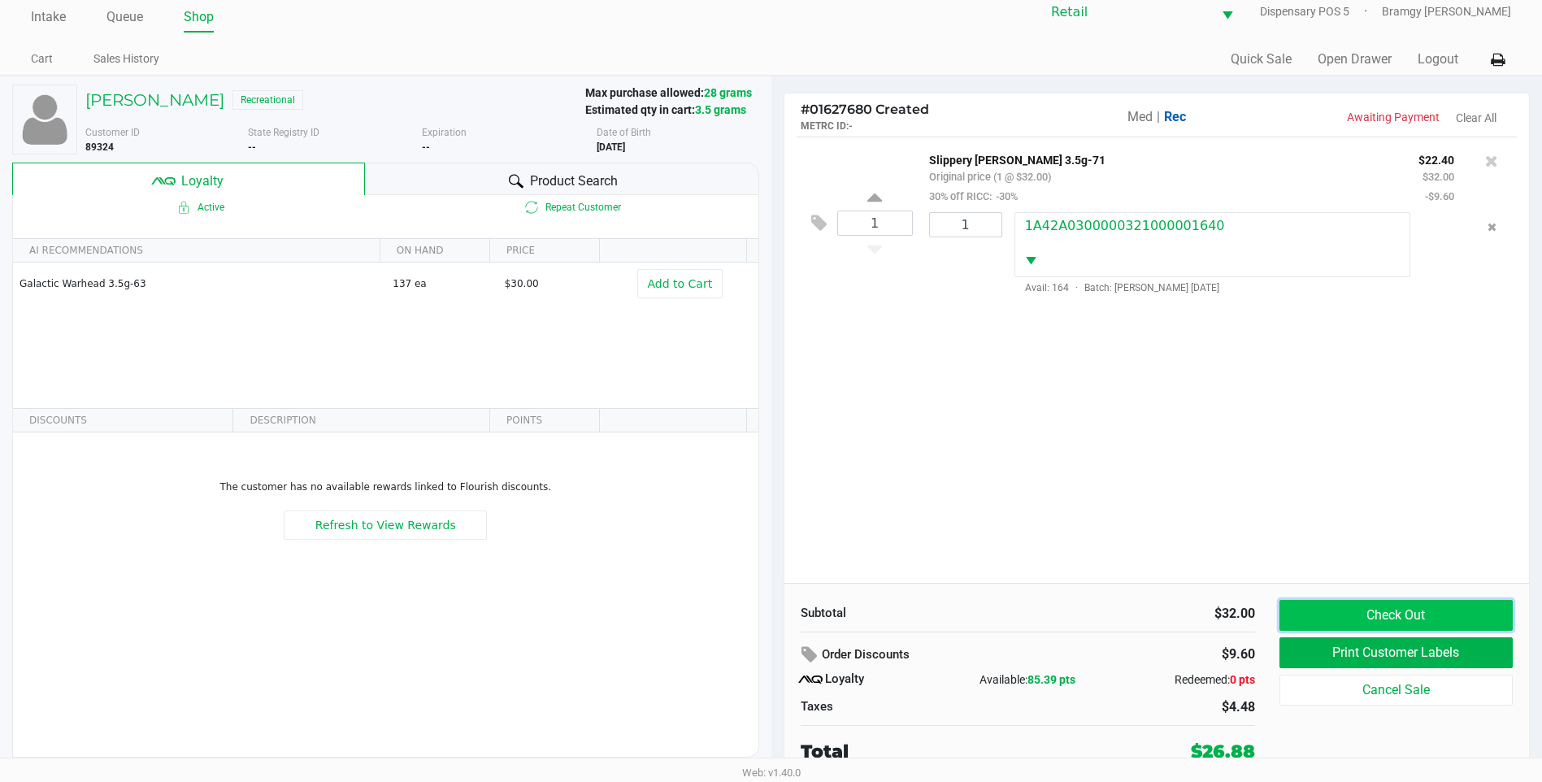
click at [1348, 613] on button "Check Out" at bounding box center [1396, 615] width 233 height 31
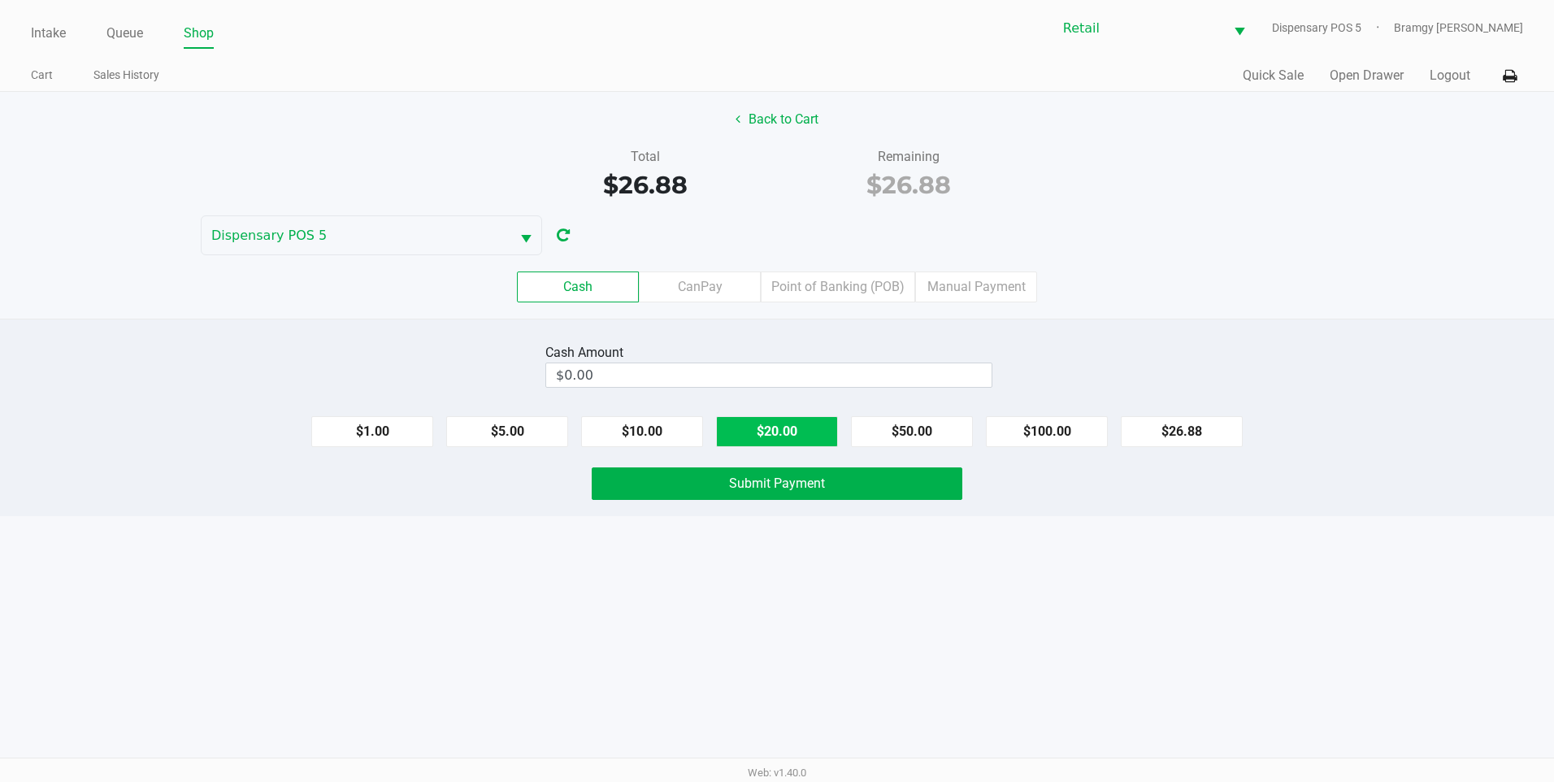
click at [769, 430] on button "$20.00" at bounding box center [777, 431] width 122 height 31
click at [515, 427] on button "$5.00" at bounding box center [507, 431] width 122 height 31
click at [411, 430] on button "$1.00" at bounding box center [372, 431] width 122 height 31
type input "$27.00"
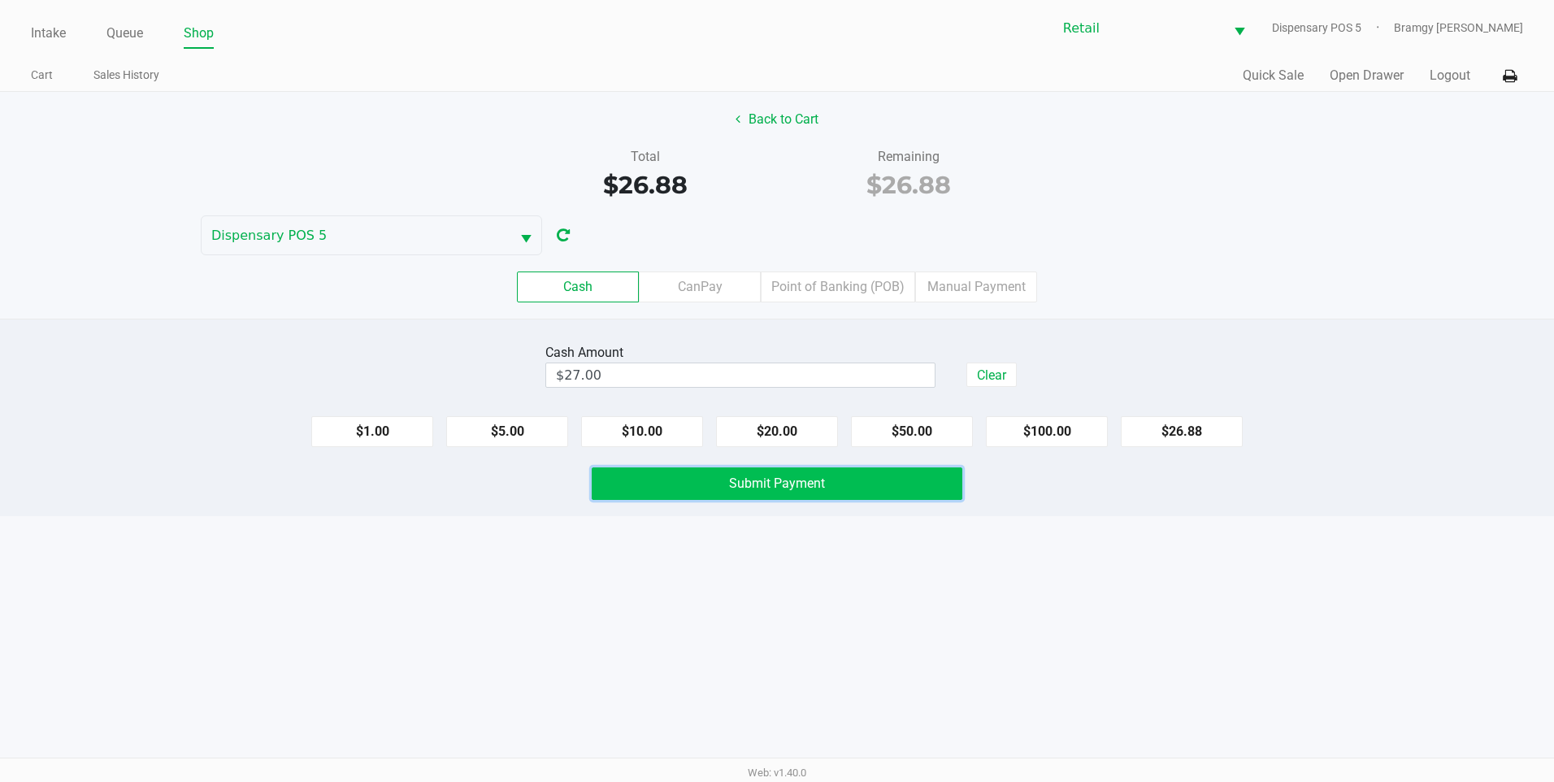
click at [693, 468] on button "Submit Payment" at bounding box center [777, 483] width 371 height 33
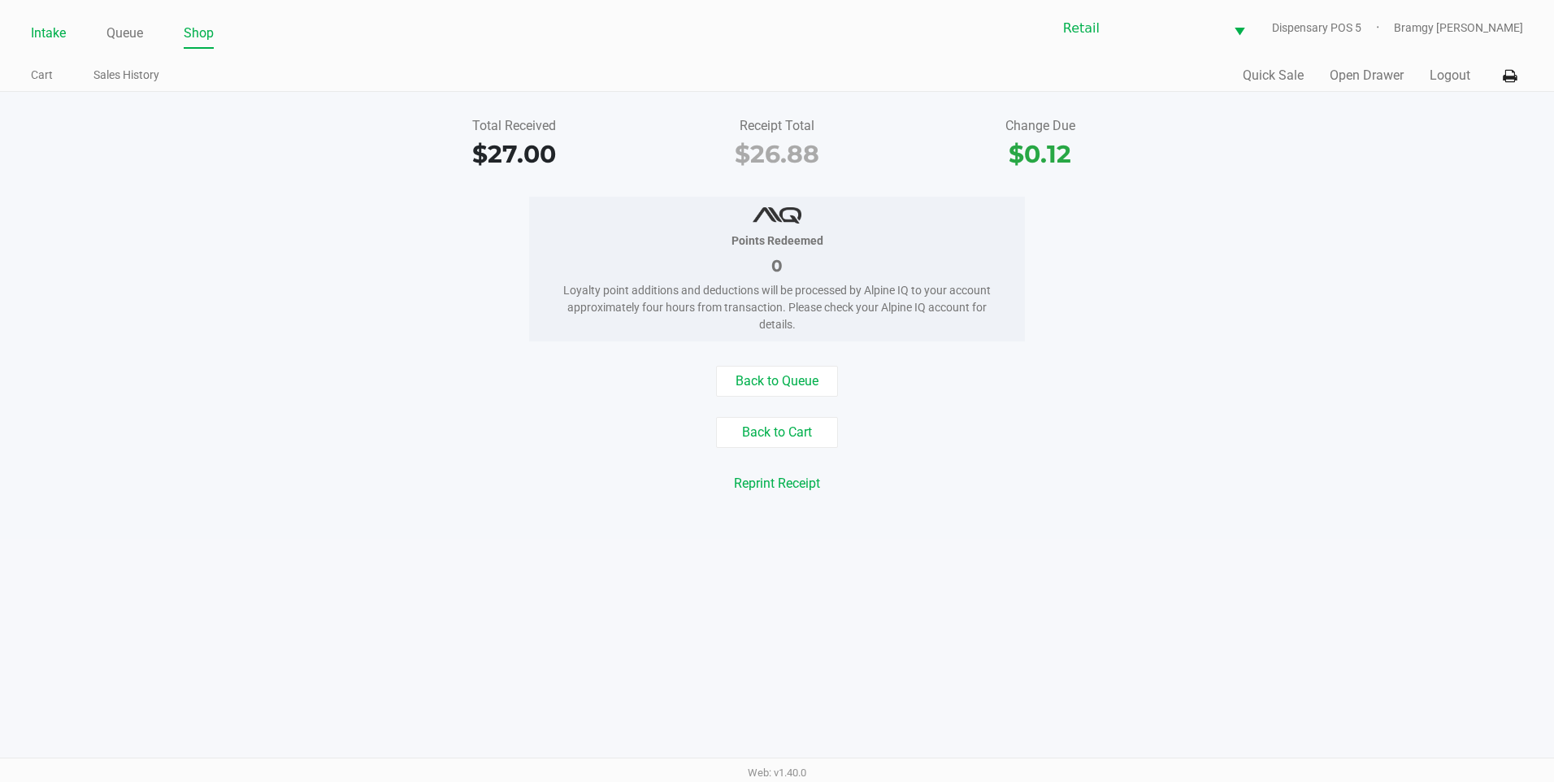
click at [56, 33] on link "Intake" at bounding box center [48, 33] width 35 height 23
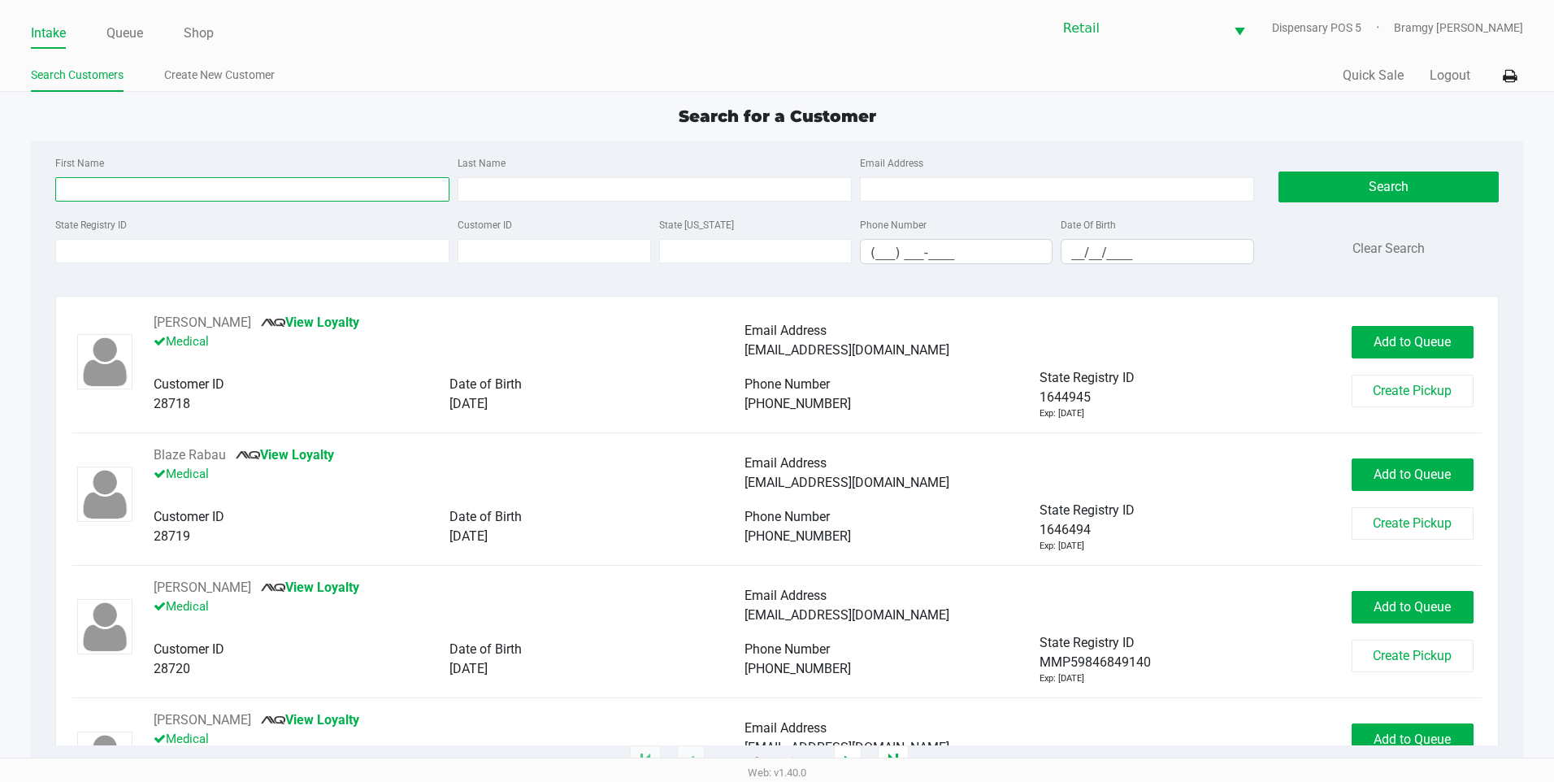
click at [192, 184] on input "First Name" at bounding box center [252, 189] width 394 height 24
type input "franklin"
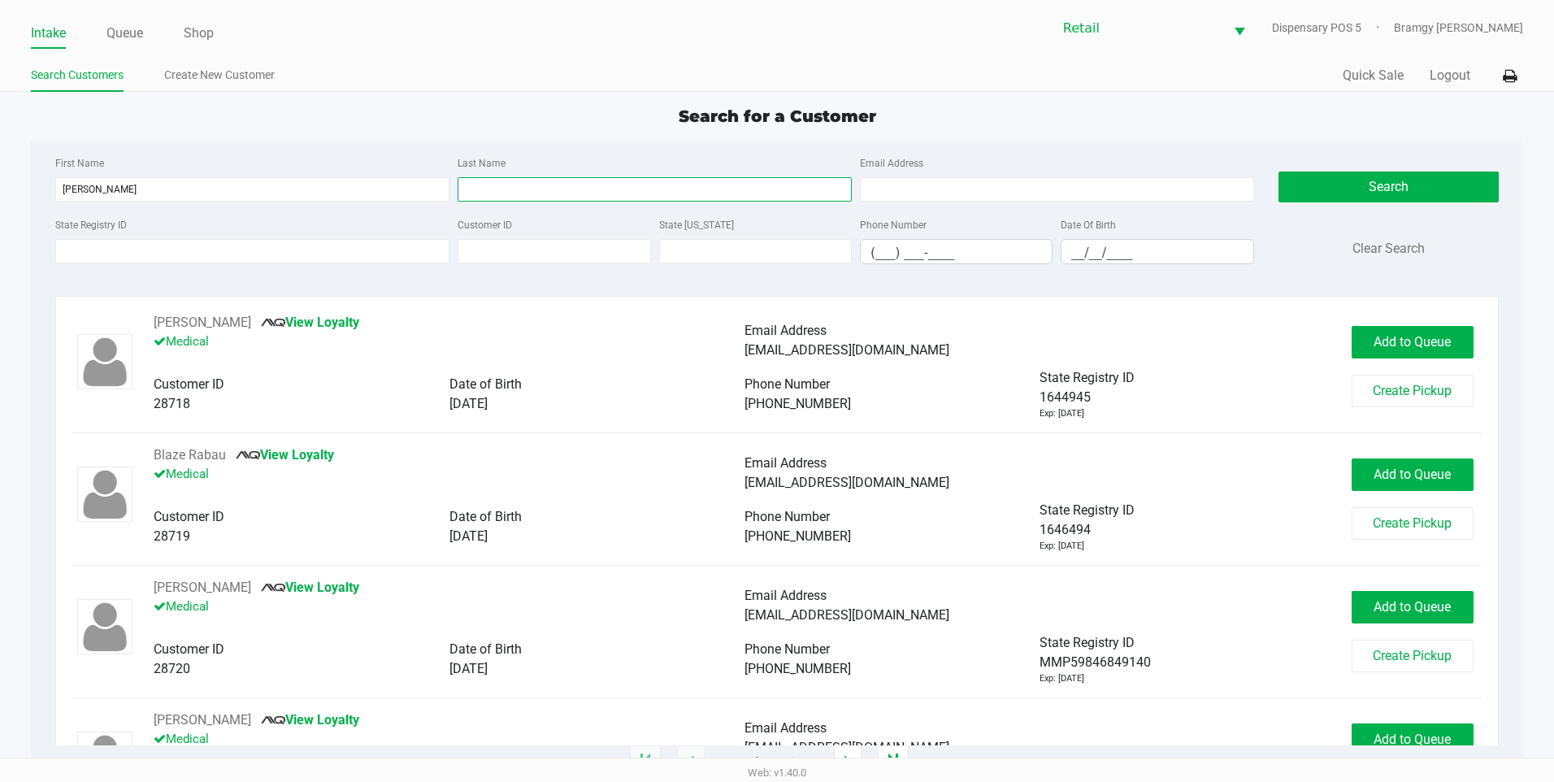
click at [536, 180] on input "Last Name" at bounding box center [655, 189] width 394 height 24
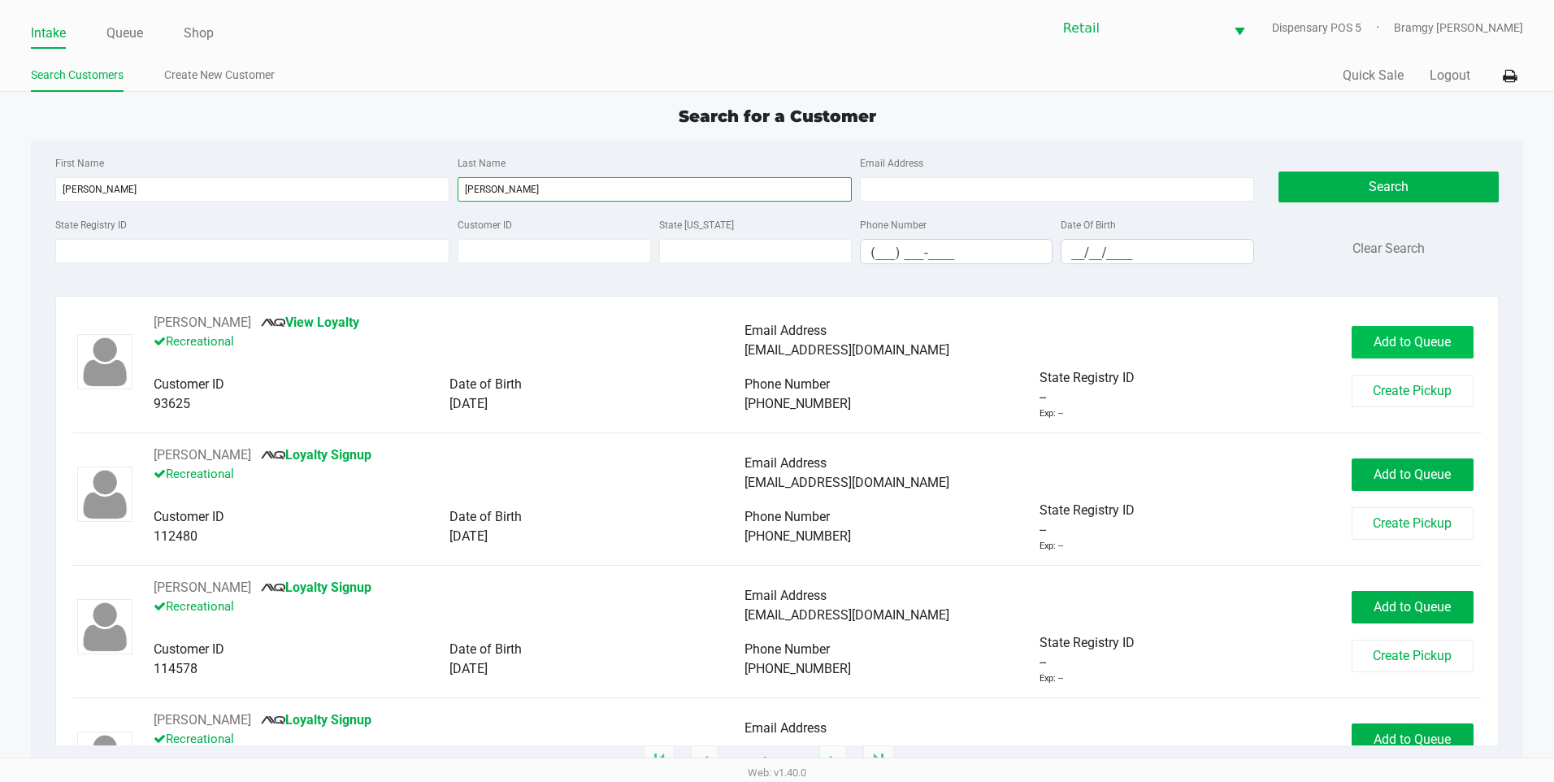
type input "liz"
click at [1396, 342] on span "Add to Queue" at bounding box center [1412, 341] width 77 height 15
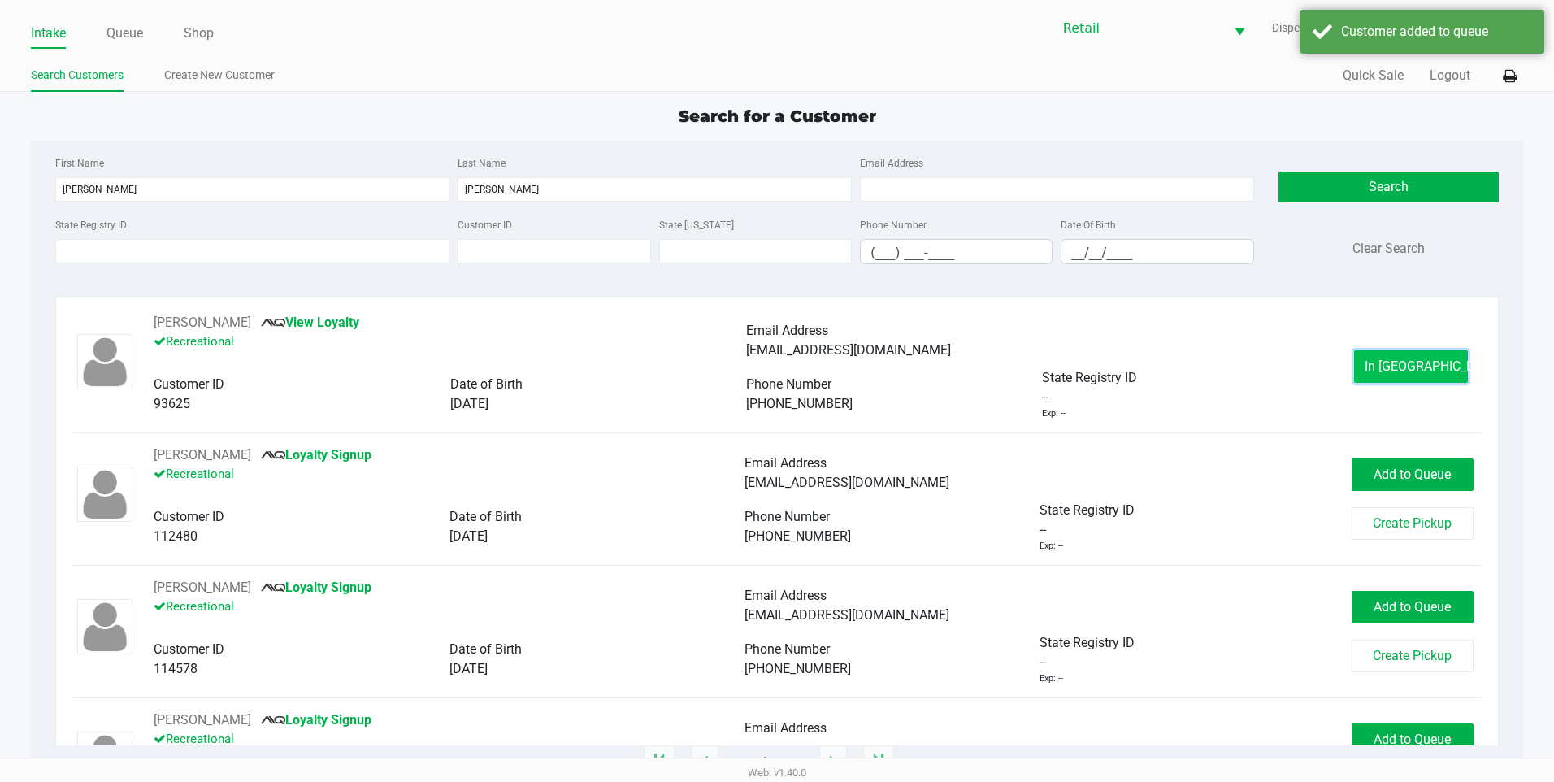
click at [1366, 361] on button "In Queue" at bounding box center [1411, 366] width 114 height 33
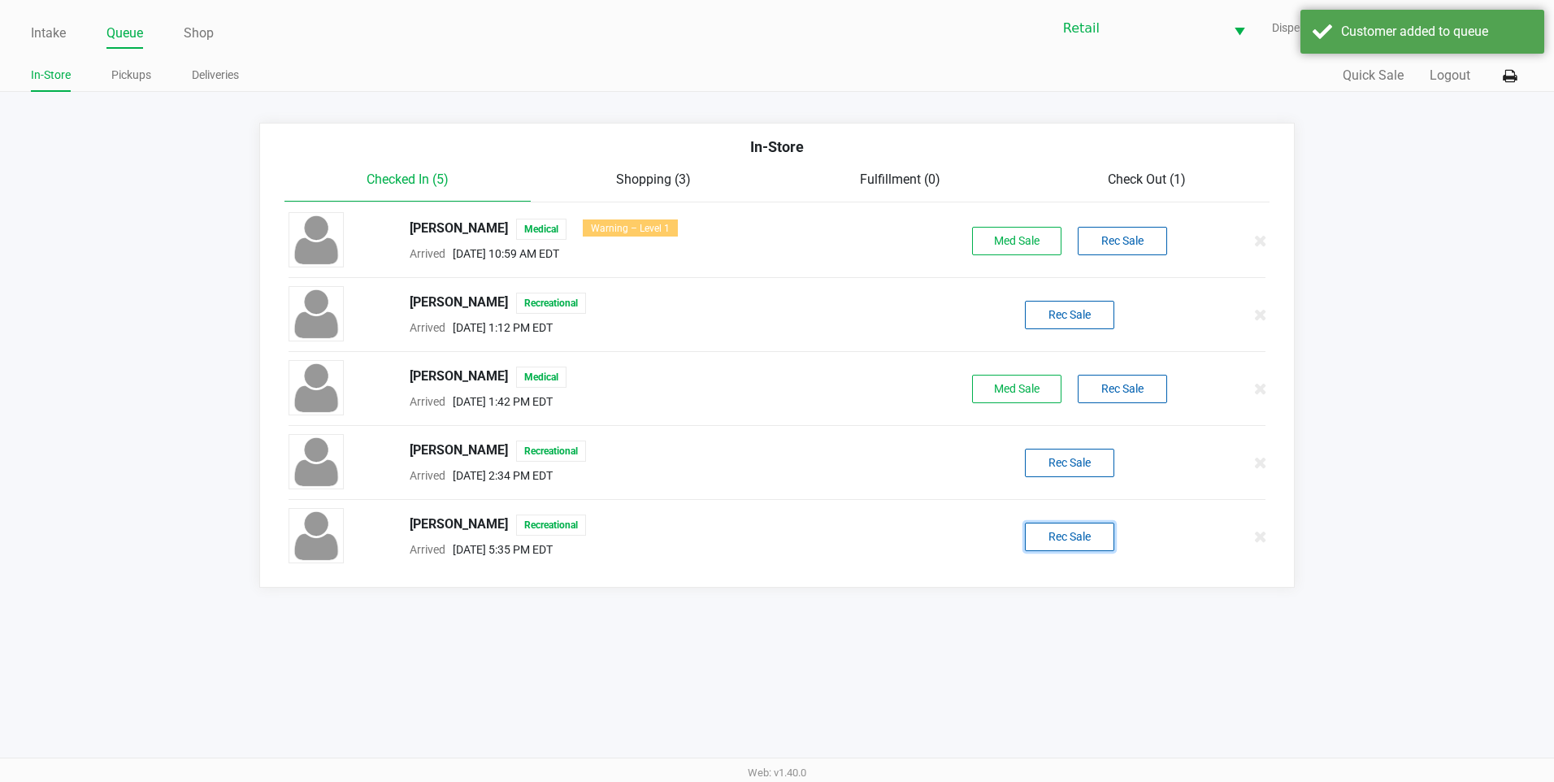
click at [1073, 528] on button "Rec Sale" at bounding box center [1069, 537] width 89 height 28
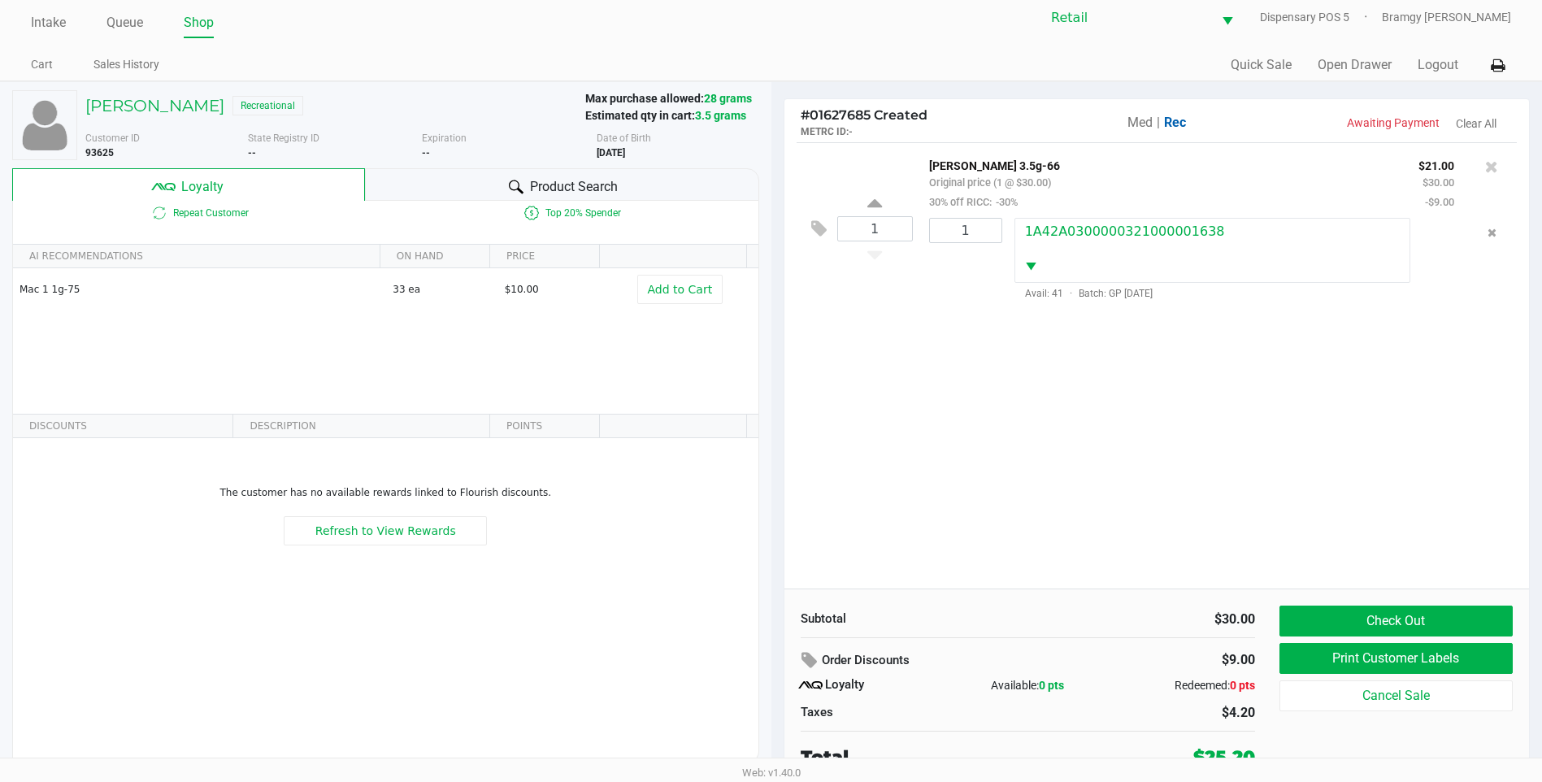
scroll to position [16, 0]
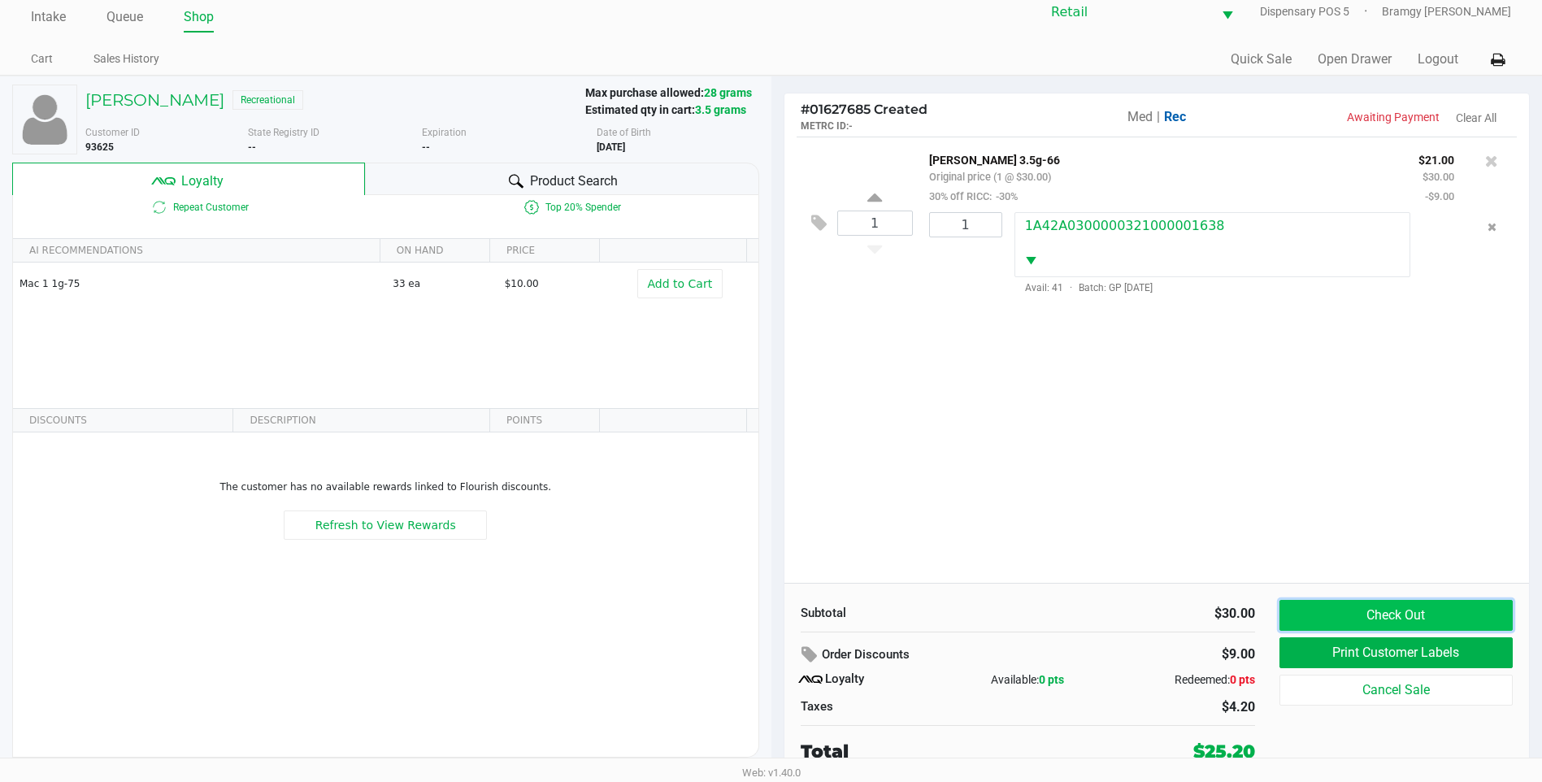
click at [1425, 613] on button "Check Out" at bounding box center [1396, 615] width 233 height 31
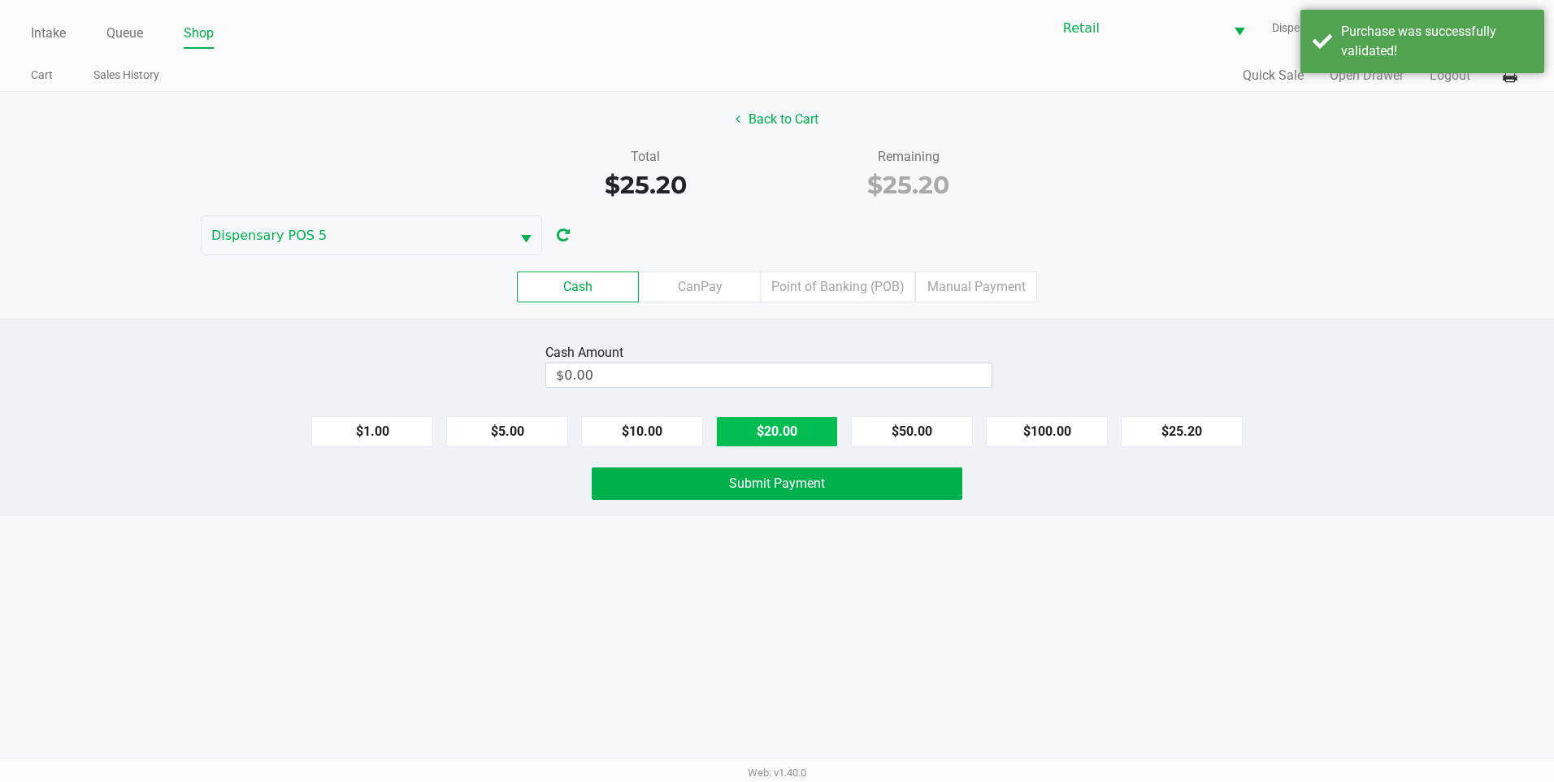
click at [776, 438] on button "$20.00" at bounding box center [777, 431] width 122 height 31
click at [567, 437] on button "$5.00" at bounding box center [507, 431] width 122 height 31
click at [547, 436] on button "$5.00" at bounding box center [507, 431] width 122 height 31
type input "$30.00"
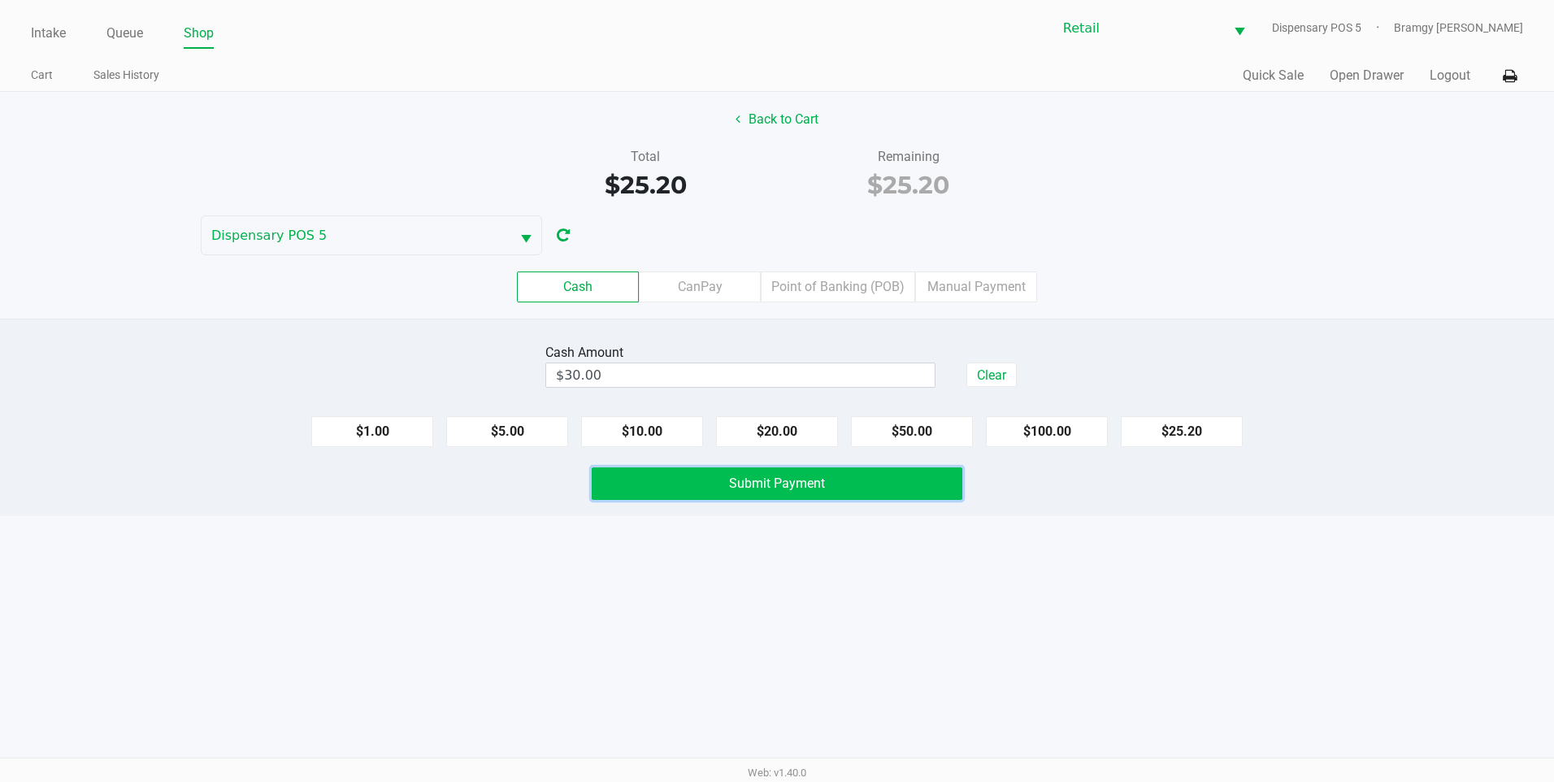
click at [748, 485] on span "Submit Payment" at bounding box center [777, 483] width 96 height 15
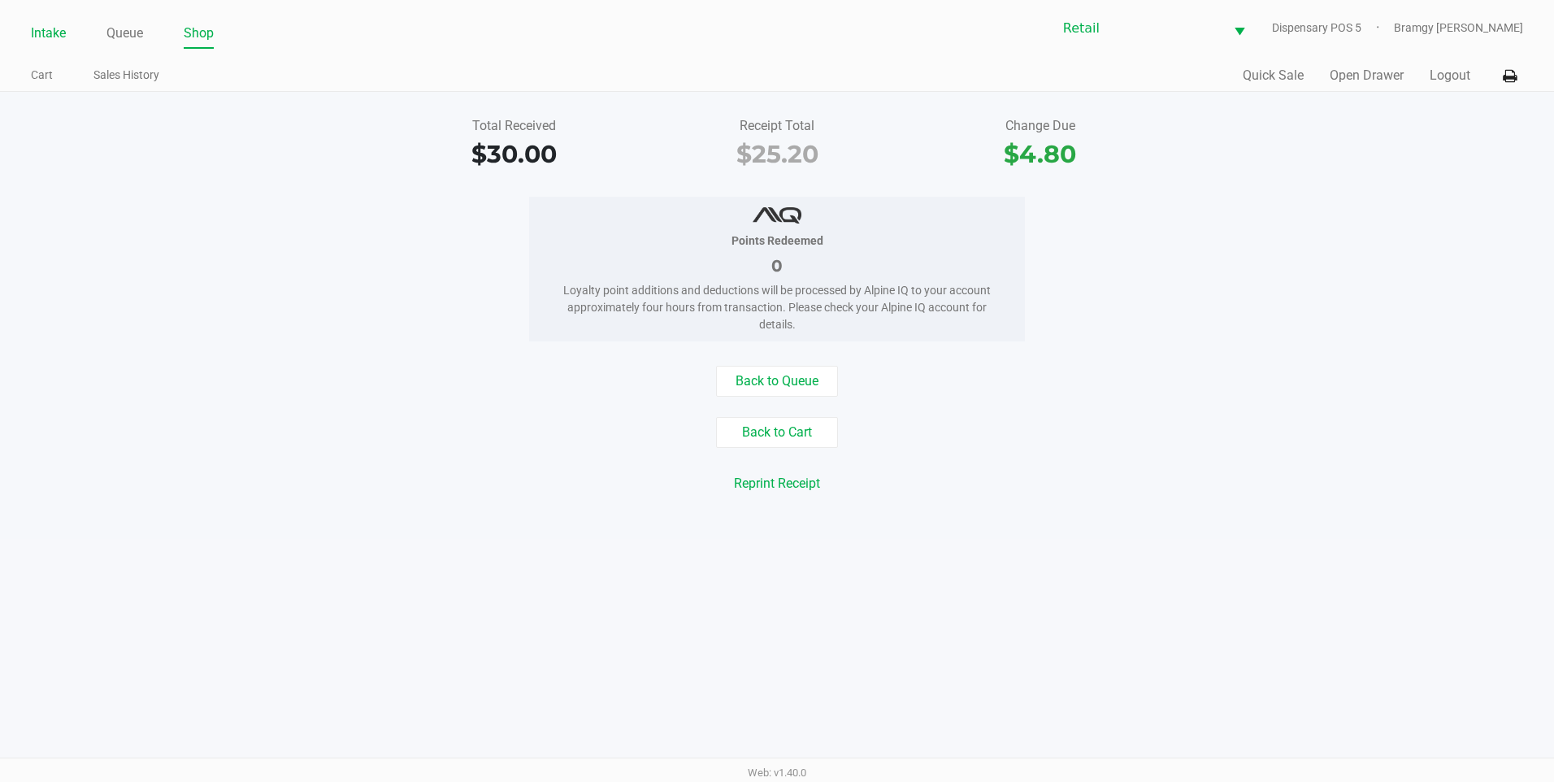
click at [52, 30] on link "Intake" at bounding box center [48, 33] width 35 height 23
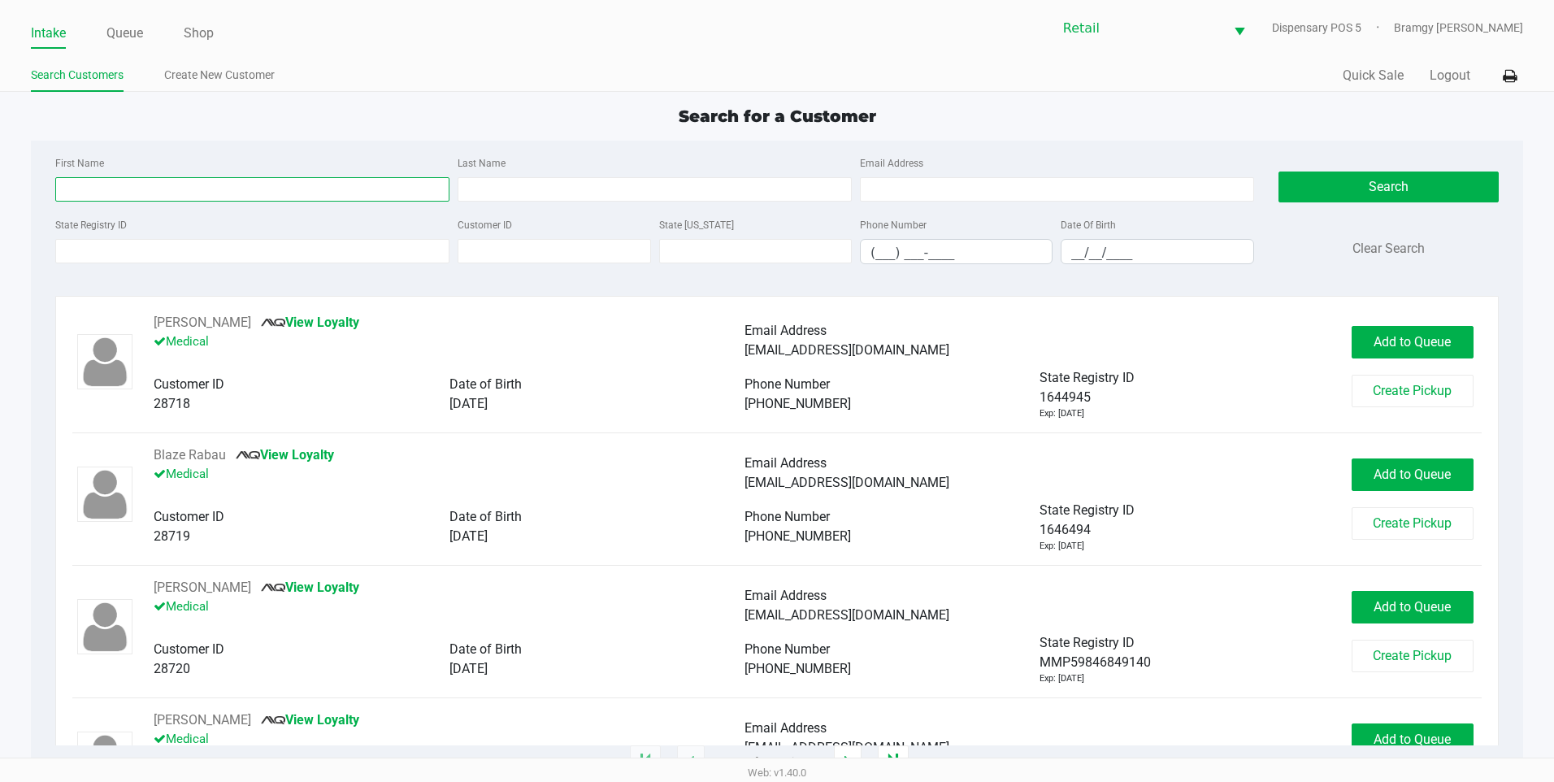
click at [97, 195] on input "First Name" at bounding box center [252, 189] width 394 height 24
type input "edward"
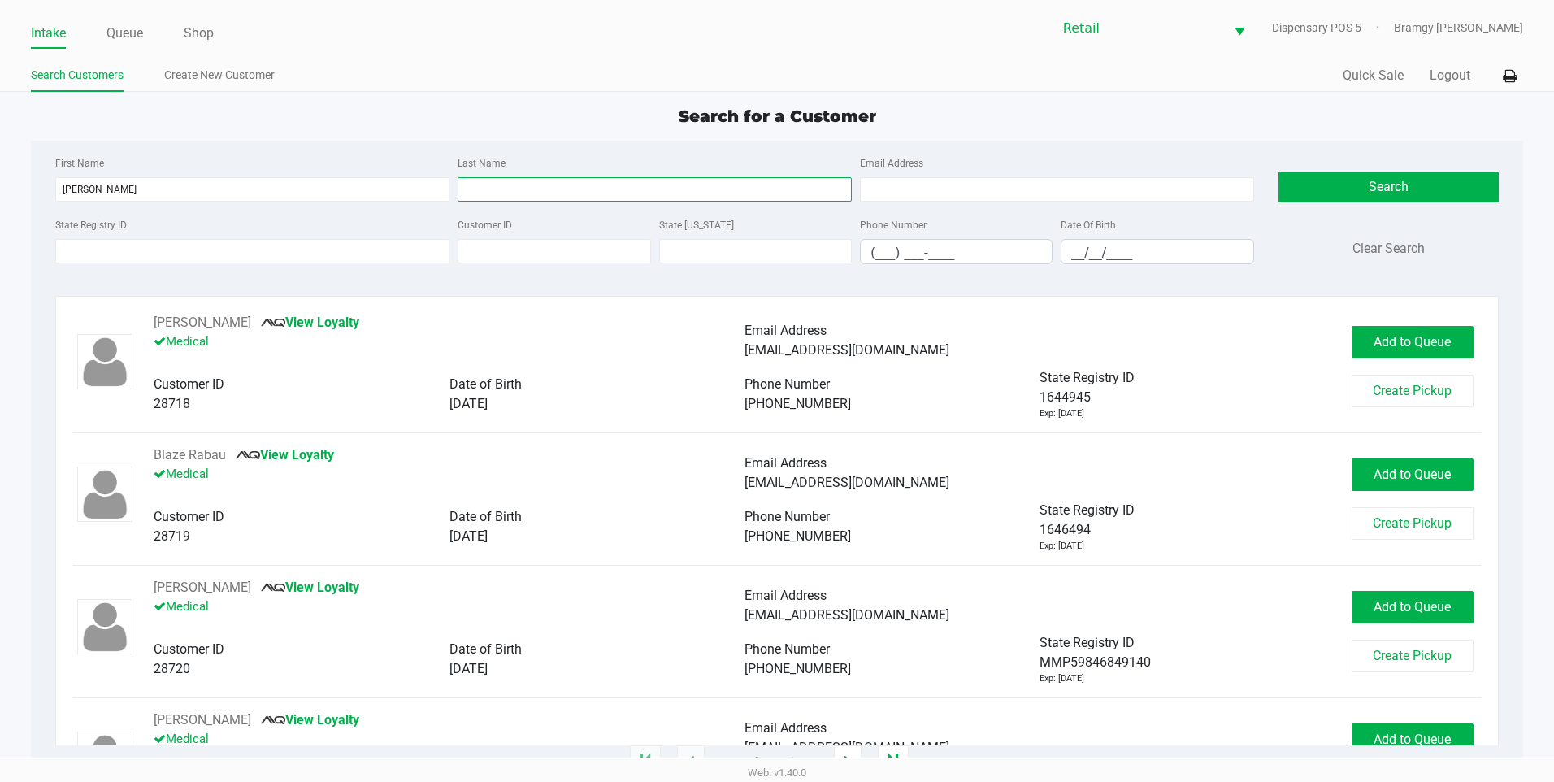
click at [557, 191] on input "Last Name" at bounding box center [655, 189] width 394 height 24
type input "deeboo"
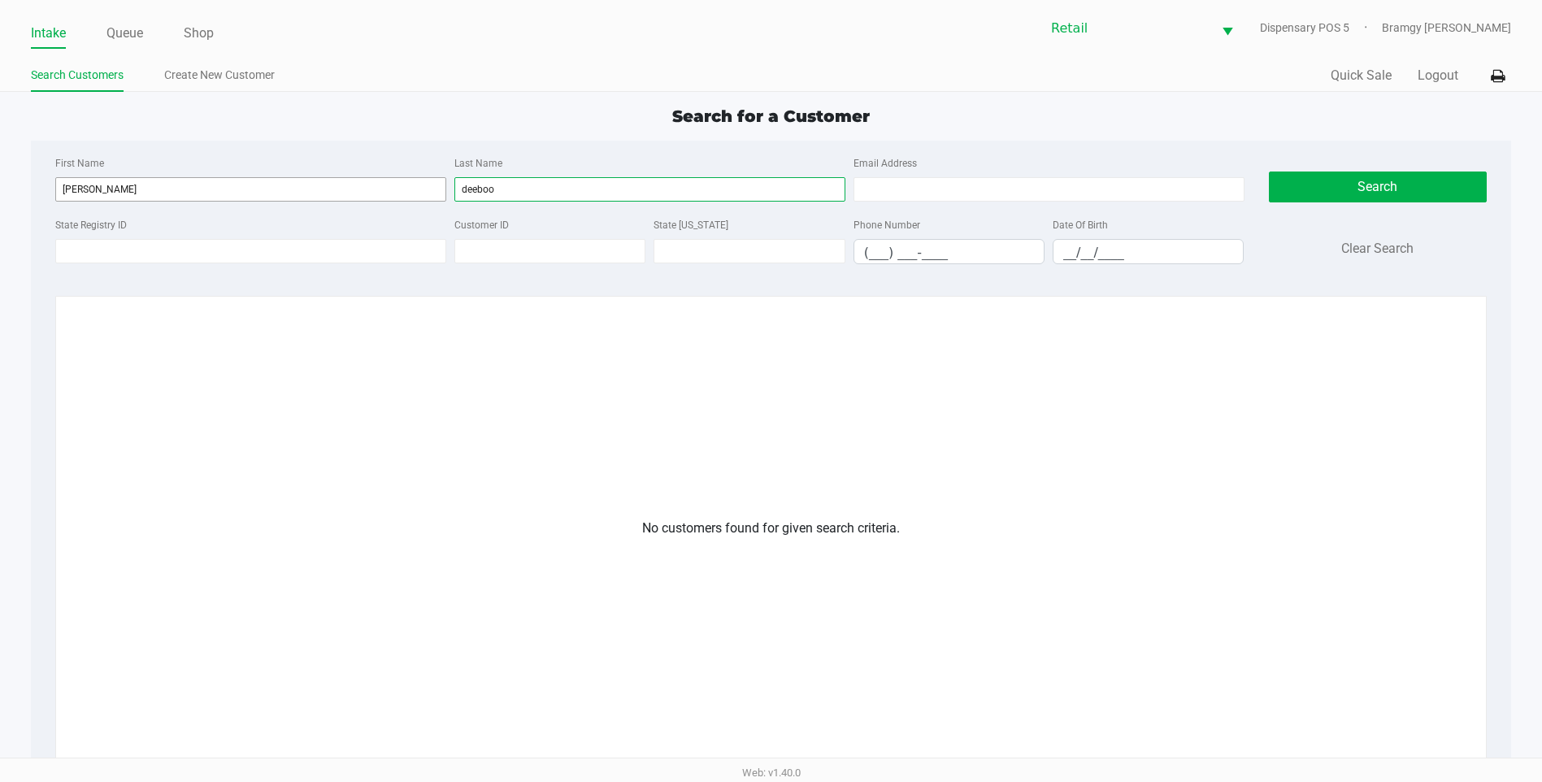
drag, startPoint x: 533, startPoint y: 187, endPoint x: 411, endPoint y: 178, distance: 122.3
click at [411, 178] on div "First Name edward Last Name deeboo Email Address" at bounding box center [649, 184] width 1197 height 62
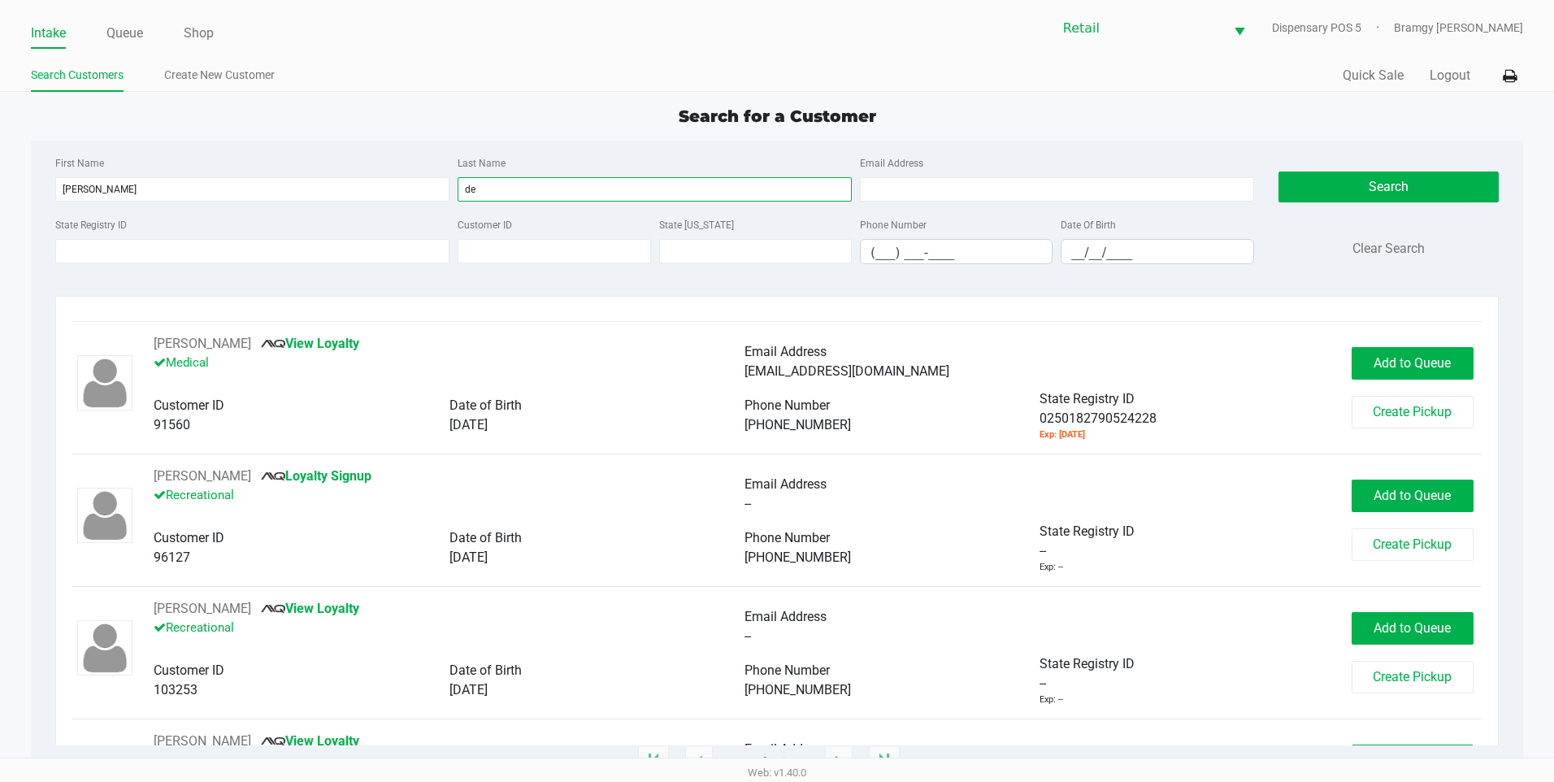
scroll to position [1382, 0]
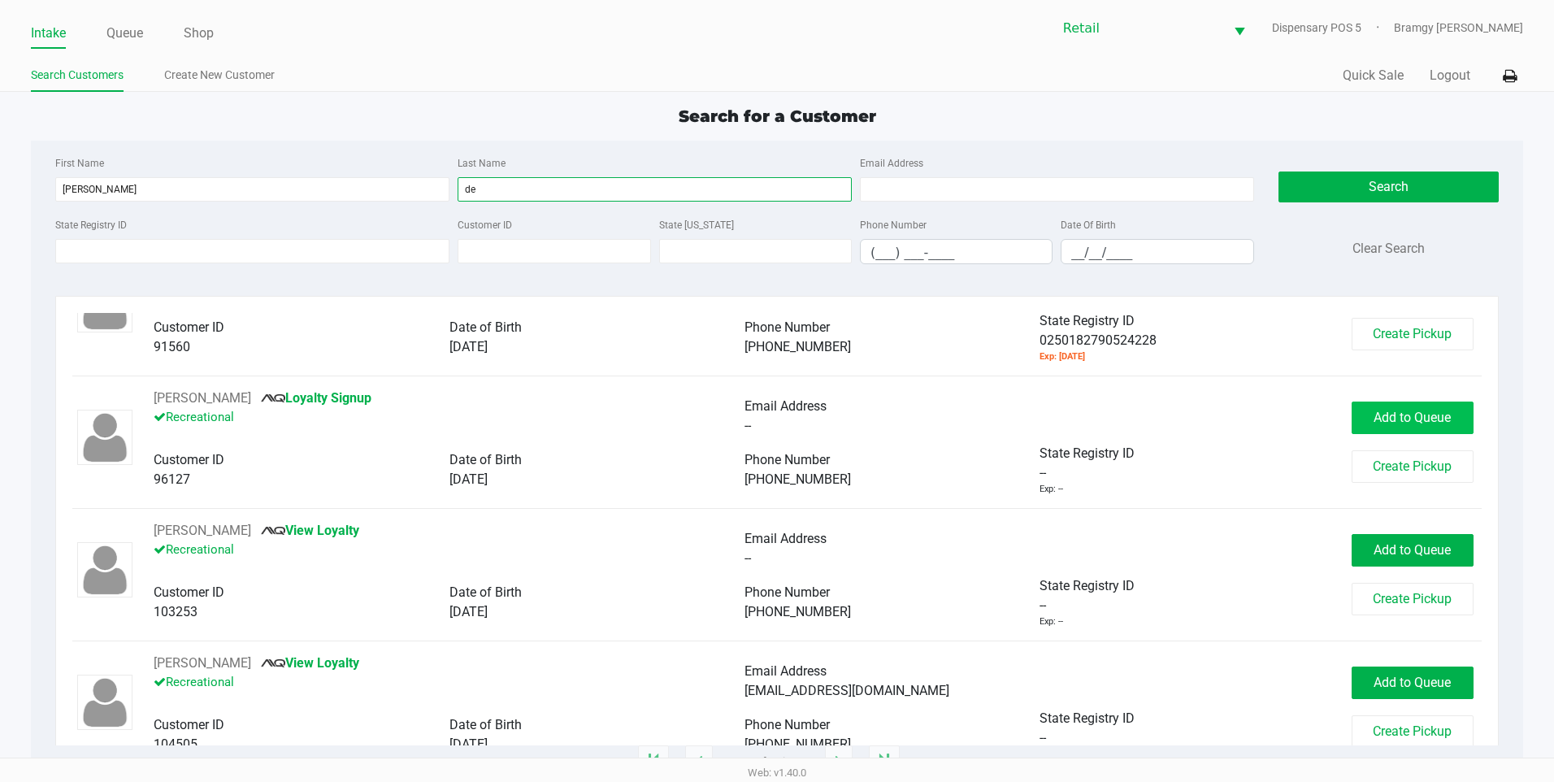
type input "de"
click at [1440, 425] on button "Add to Queue" at bounding box center [1413, 418] width 122 height 33
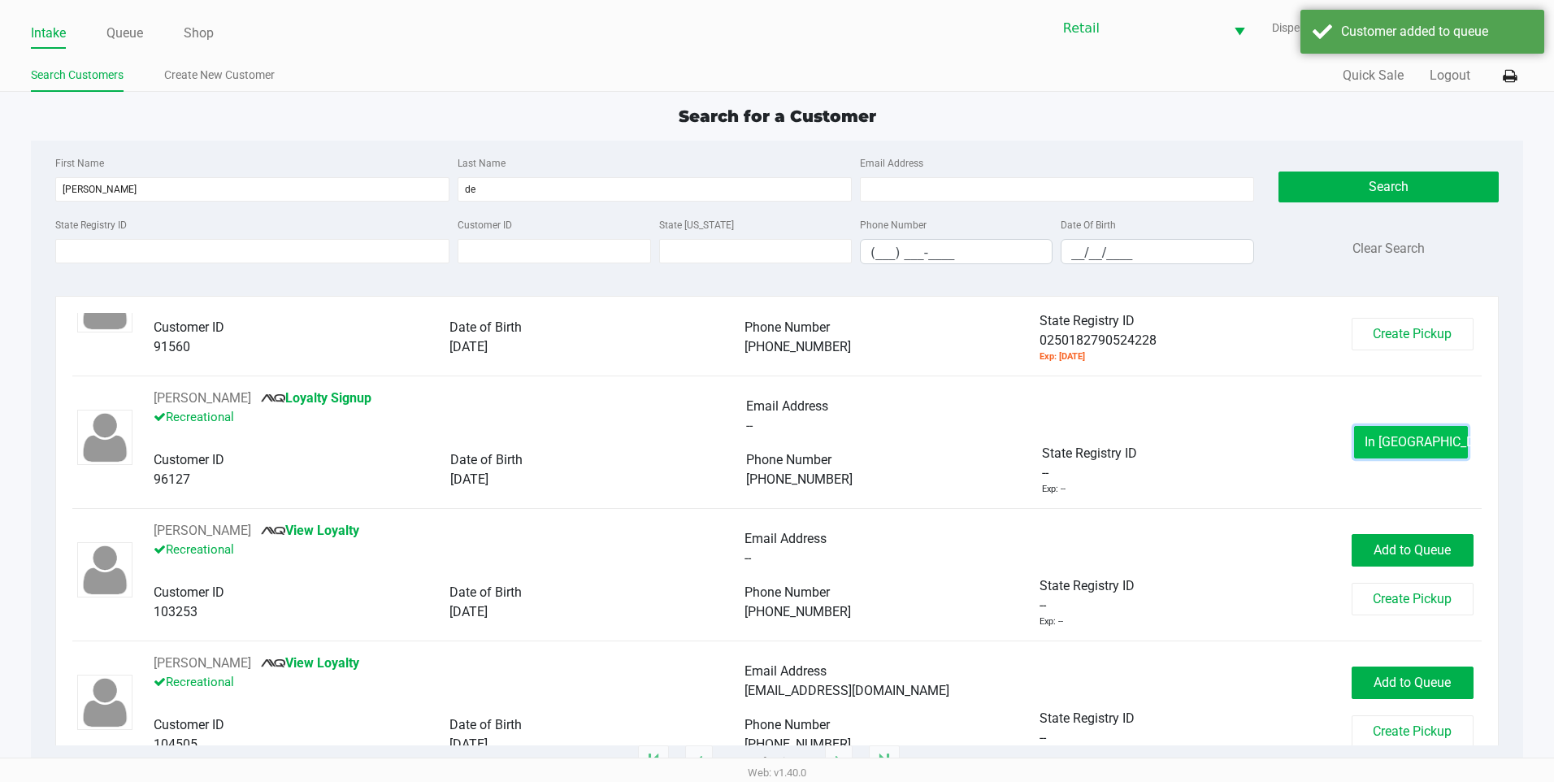
click at [1435, 449] on button "In Queue" at bounding box center [1411, 442] width 114 height 33
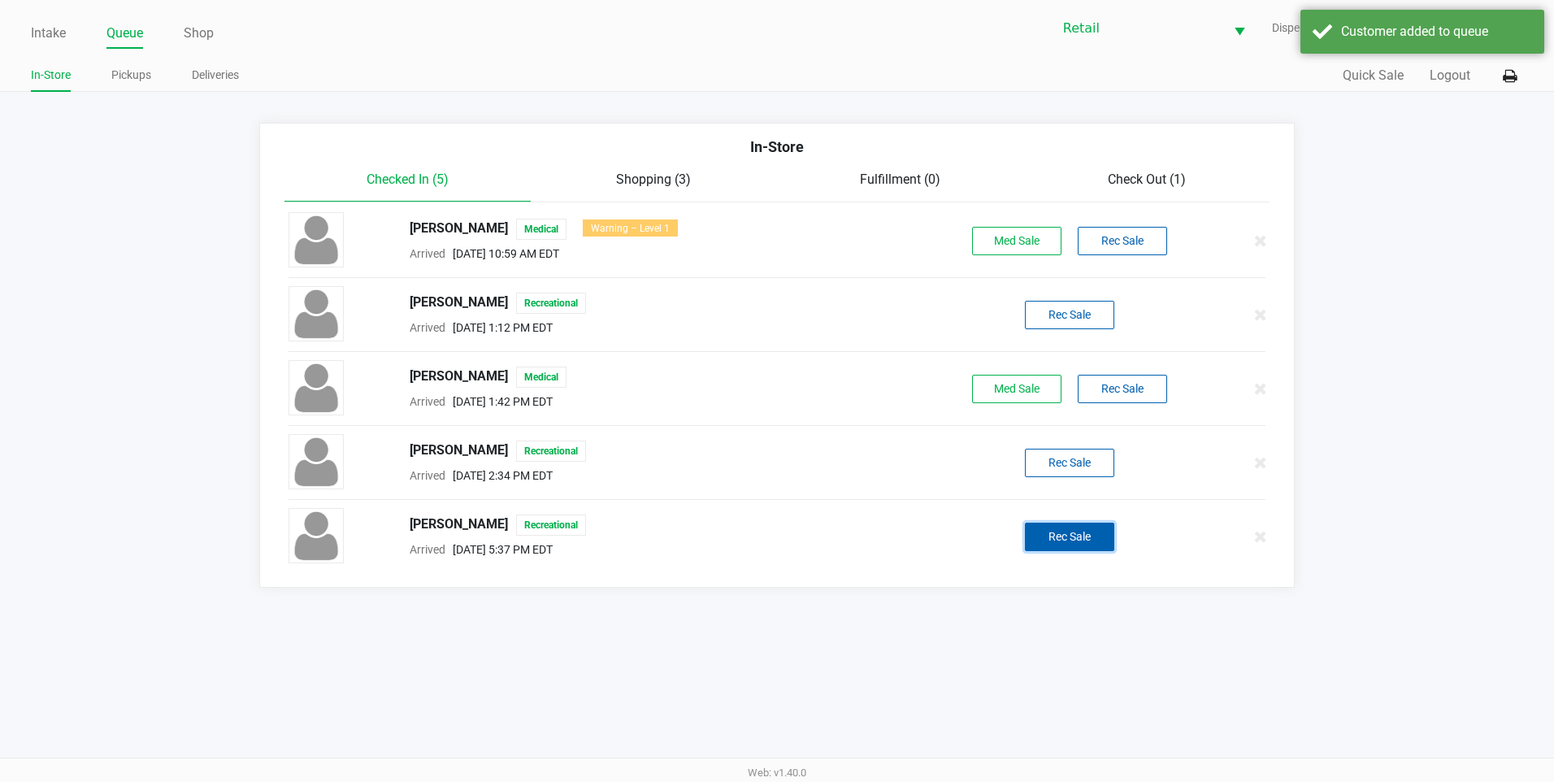
click at [1072, 538] on button "Rec Sale" at bounding box center [1069, 537] width 89 height 28
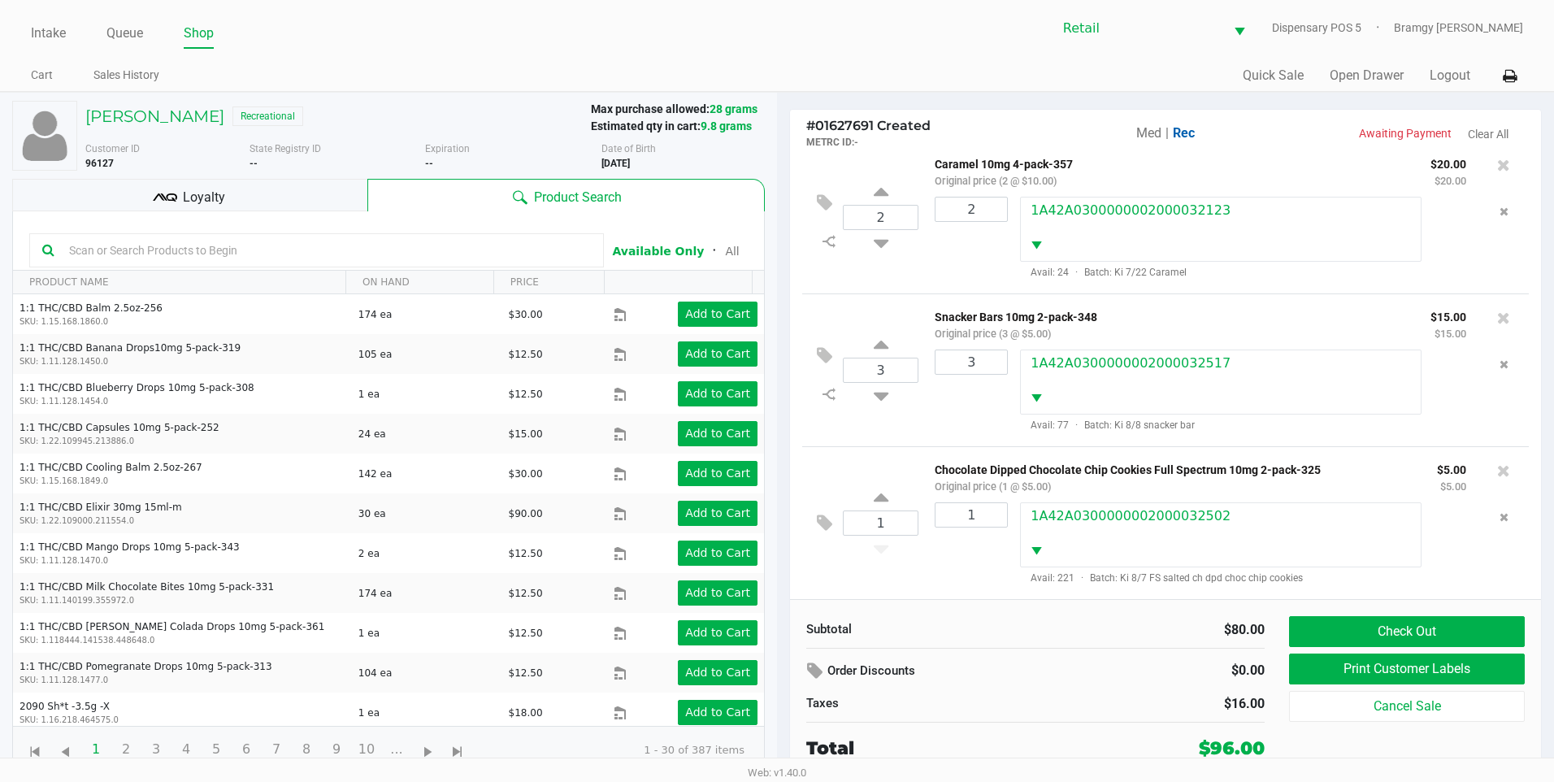
scroll to position [330, 0]
click at [1384, 624] on button "Check Out" at bounding box center [1407, 631] width 236 height 31
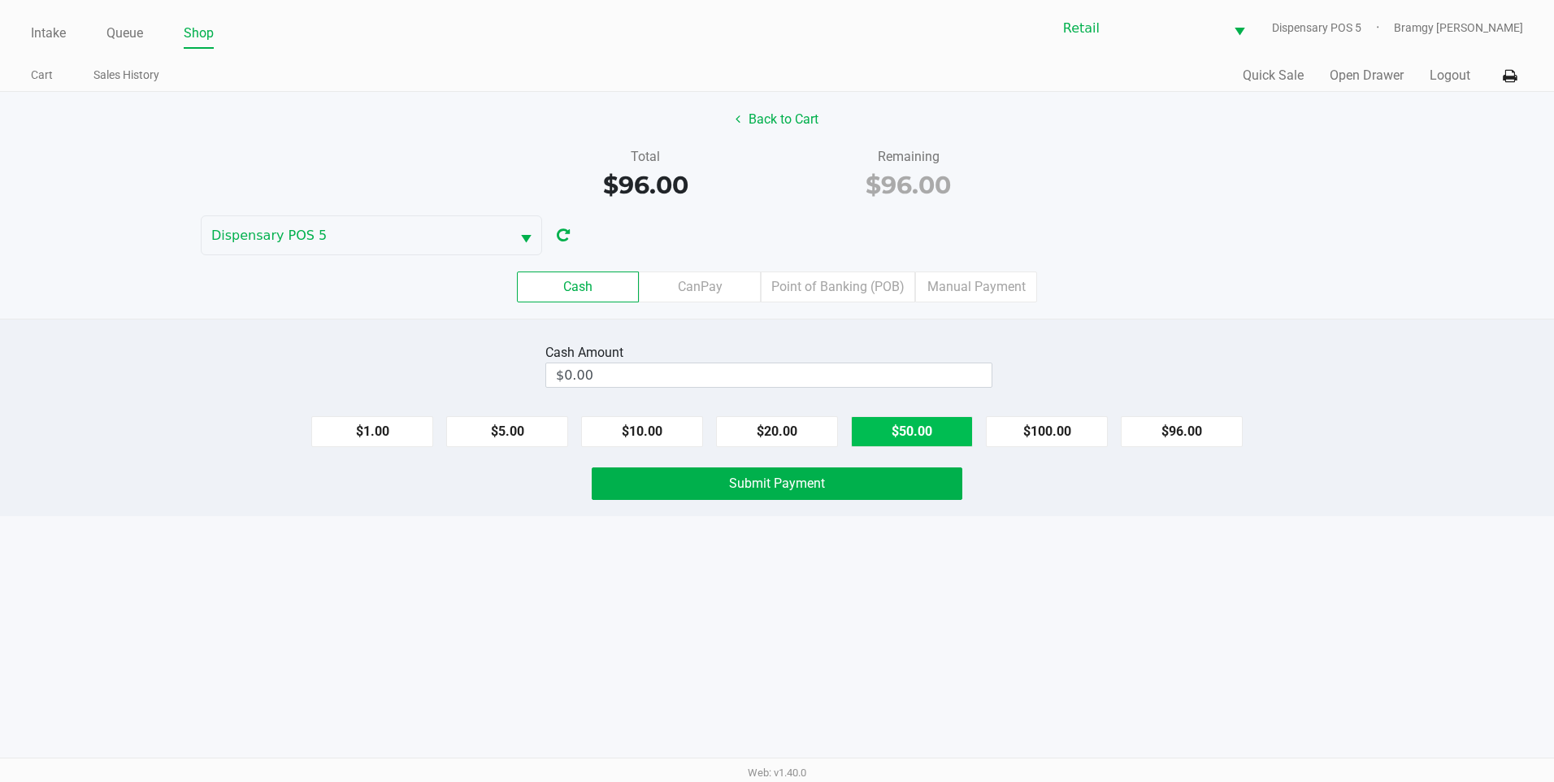
click at [884, 433] on button "$50.00" at bounding box center [912, 431] width 122 height 31
type input "$100.00"
click at [806, 480] on span "Submit Payment" at bounding box center [777, 483] width 96 height 15
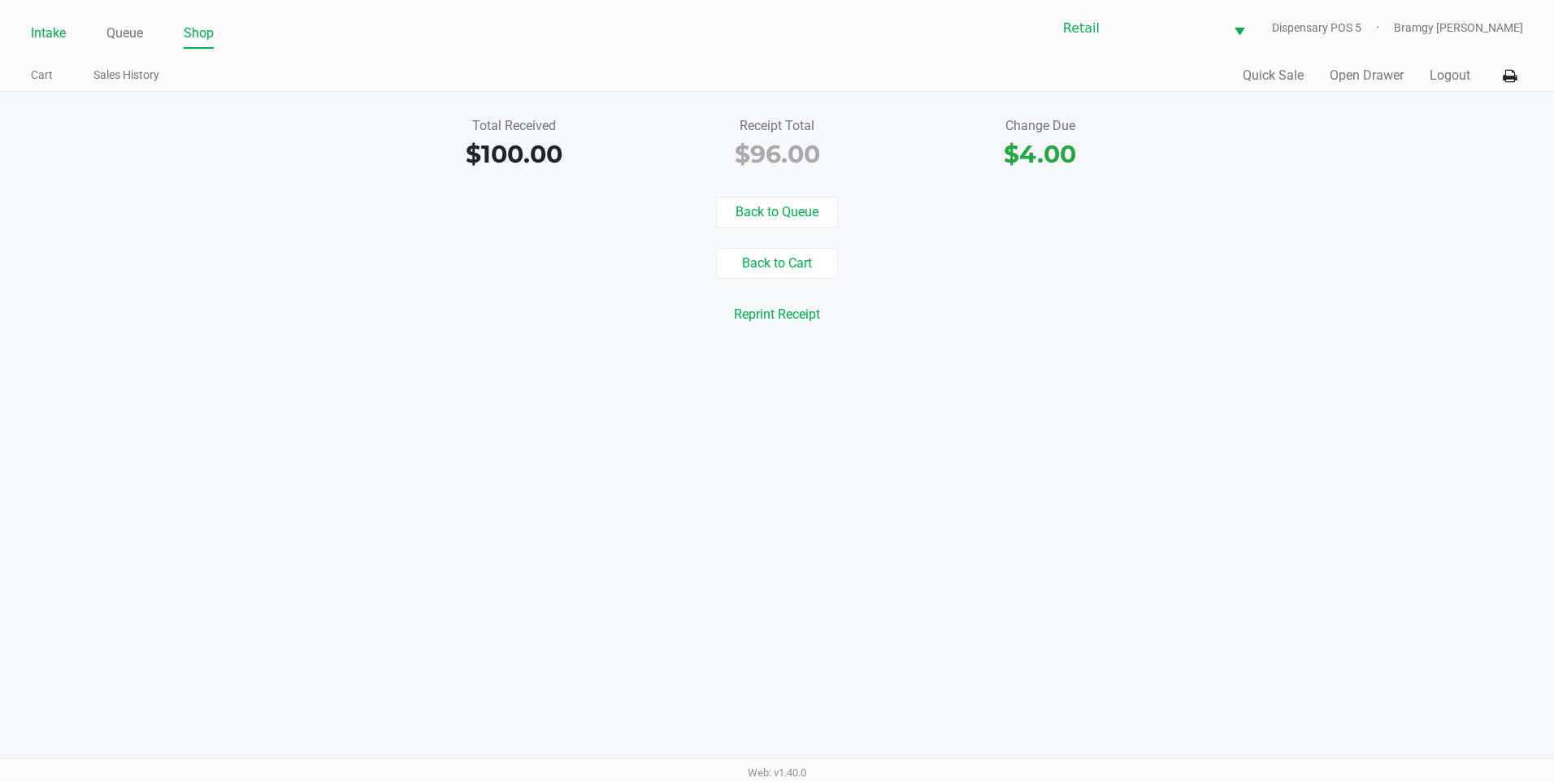
click at [65, 34] on link "Intake" at bounding box center [48, 33] width 35 height 23
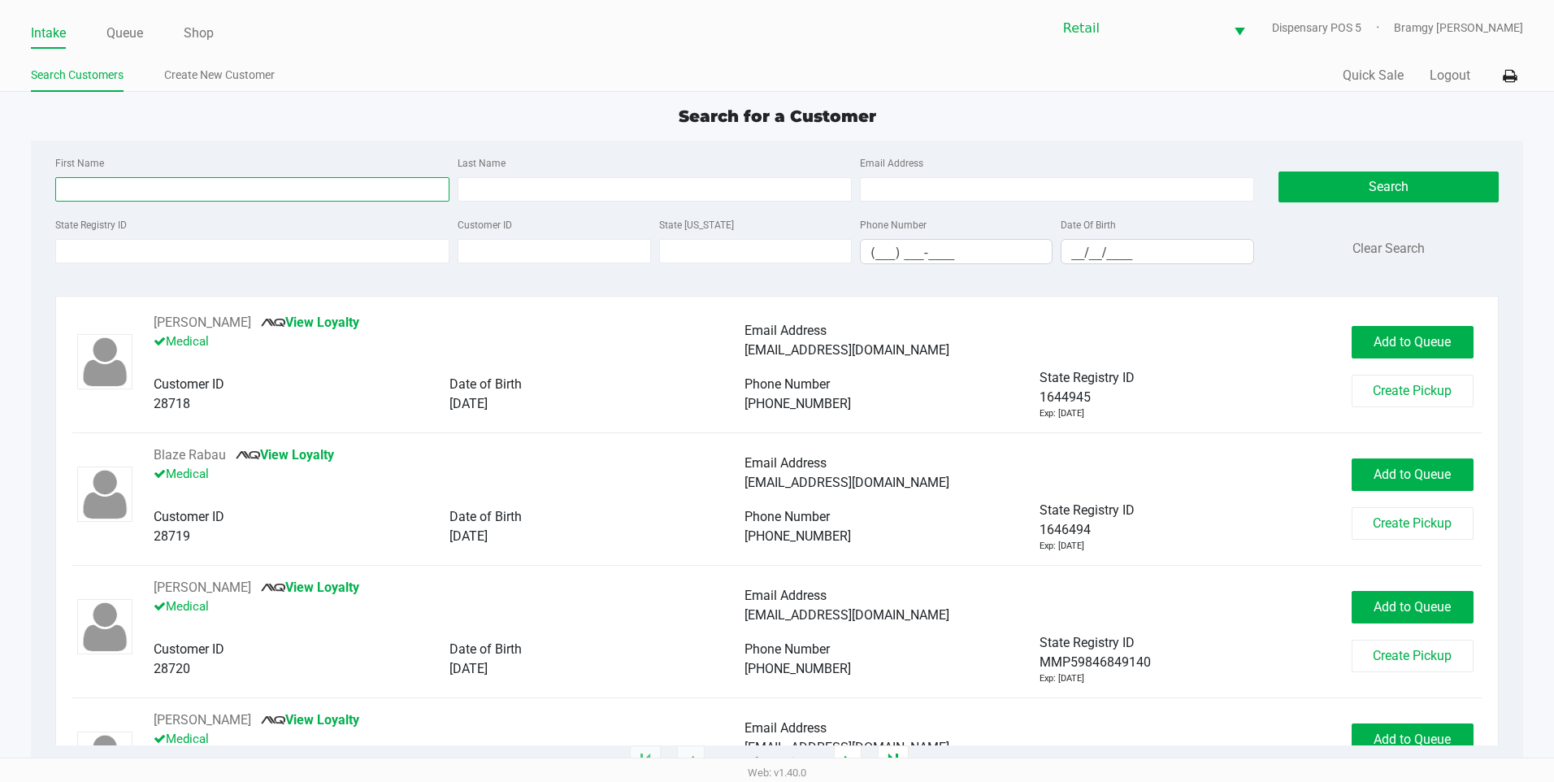
click at [99, 193] on input "First Name" at bounding box center [252, 189] width 394 height 24
type input "ivan"
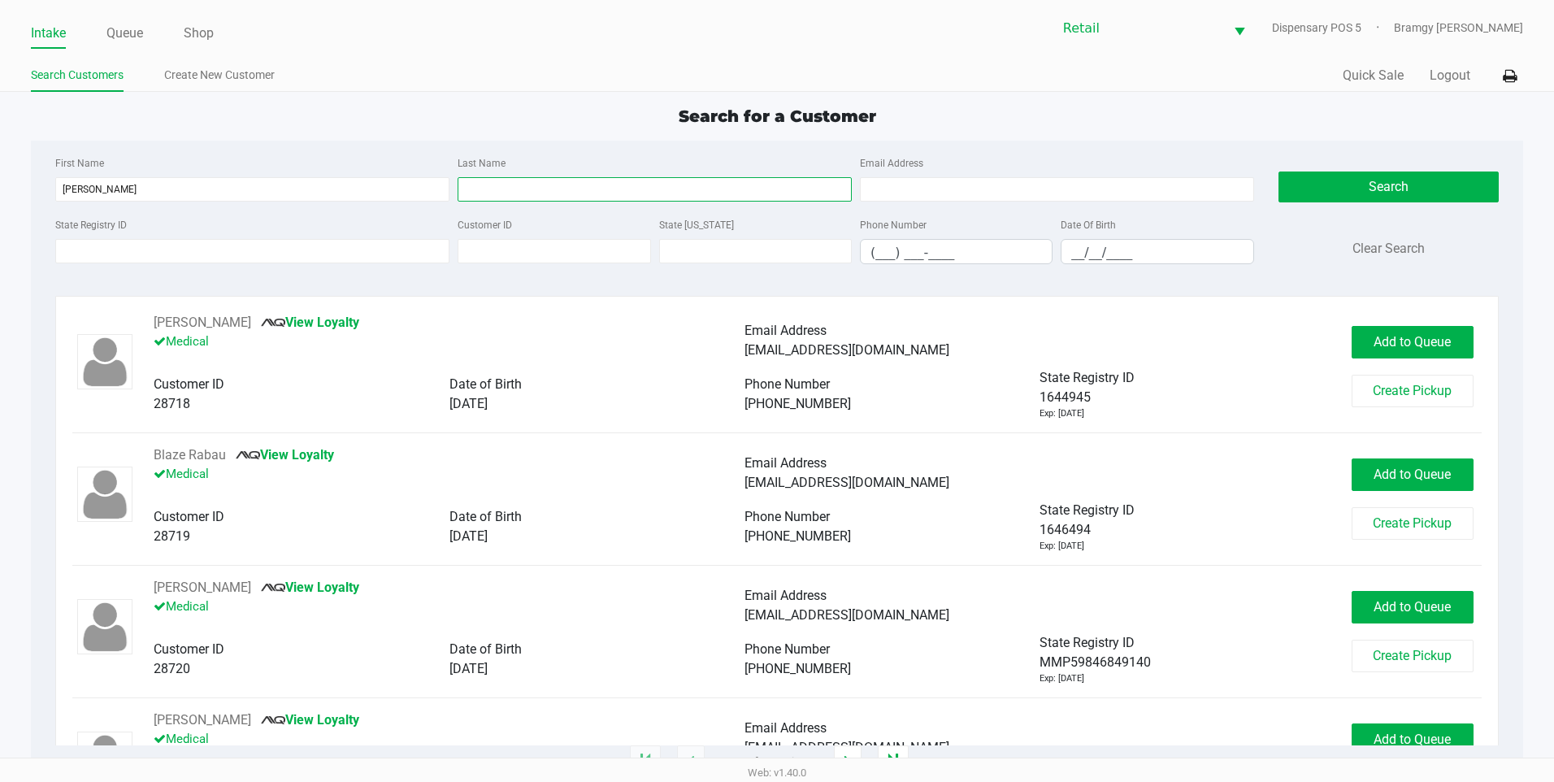
click at [526, 184] on input "Last Name" at bounding box center [655, 189] width 394 height 24
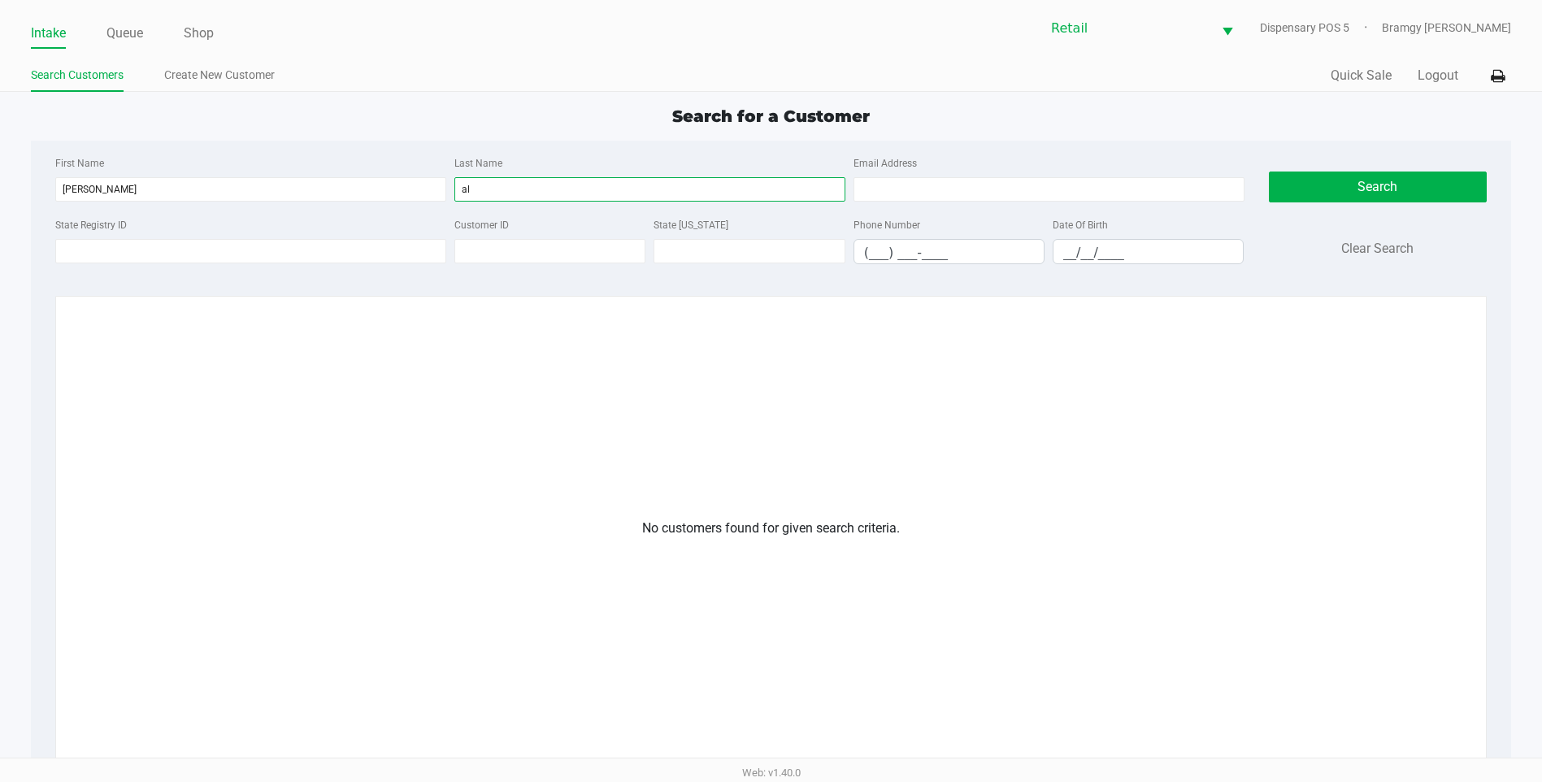
type input "a"
type input "alarcon"
drag, startPoint x: 550, startPoint y: 198, endPoint x: 454, endPoint y: 205, distance: 95.3
click at [457, 205] on div "First Name ivan Last Name alarcon Email Address" at bounding box center [649, 184] width 1197 height 62
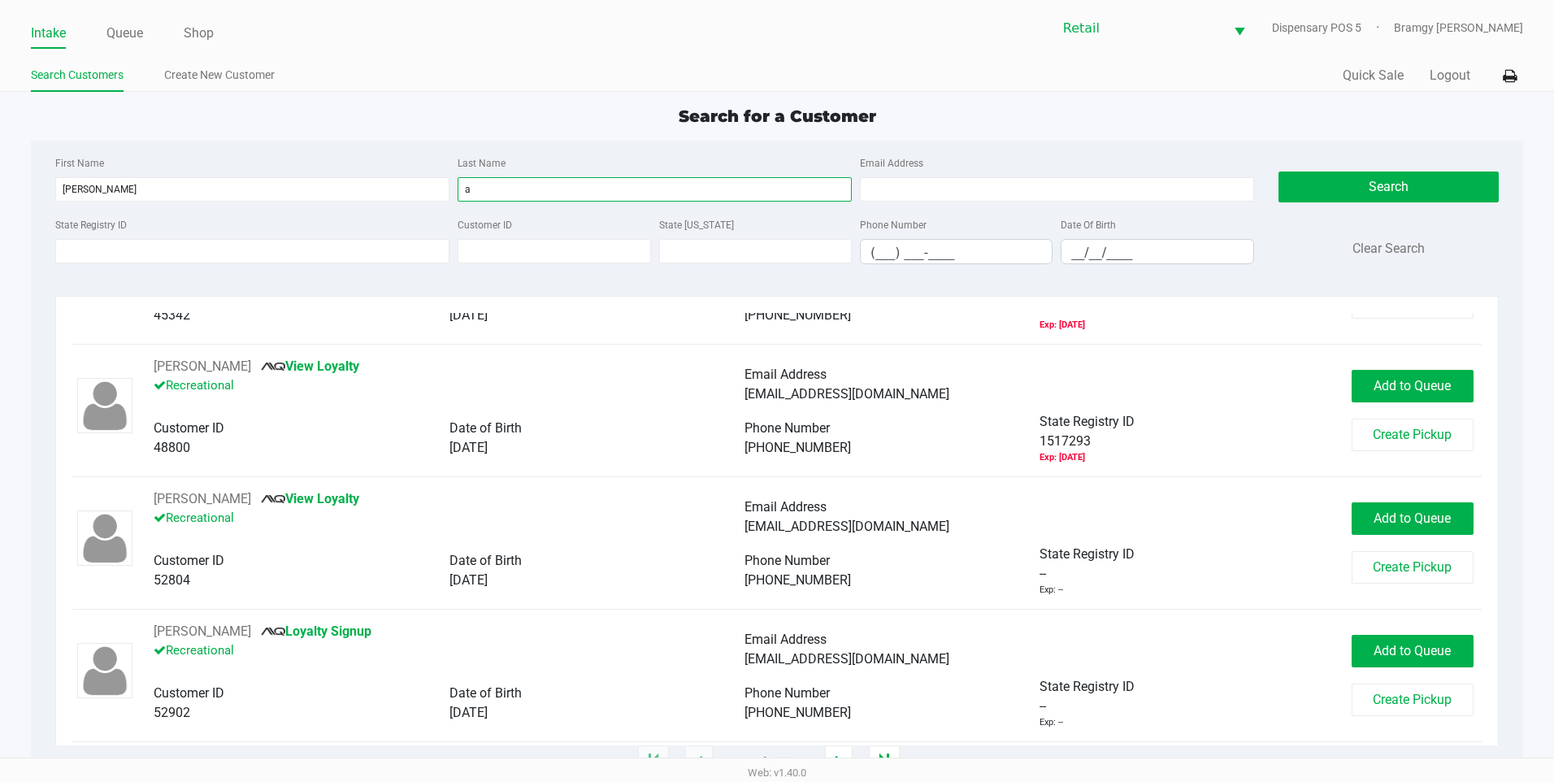
scroll to position [650, 0]
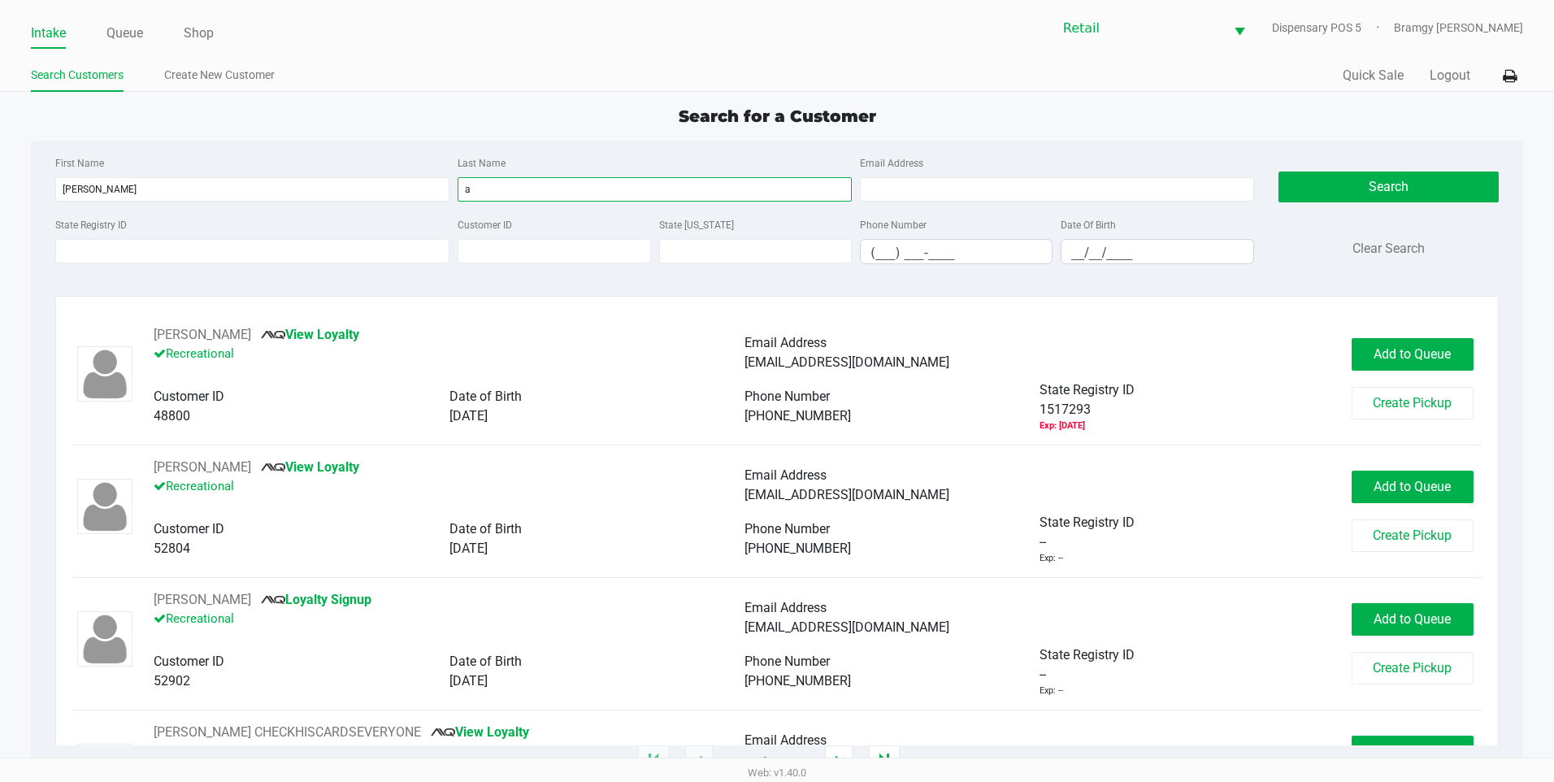
type input "a"
click at [858, 250] on div "Phone Number (___) ___-____" at bounding box center [956, 240] width 201 height 50
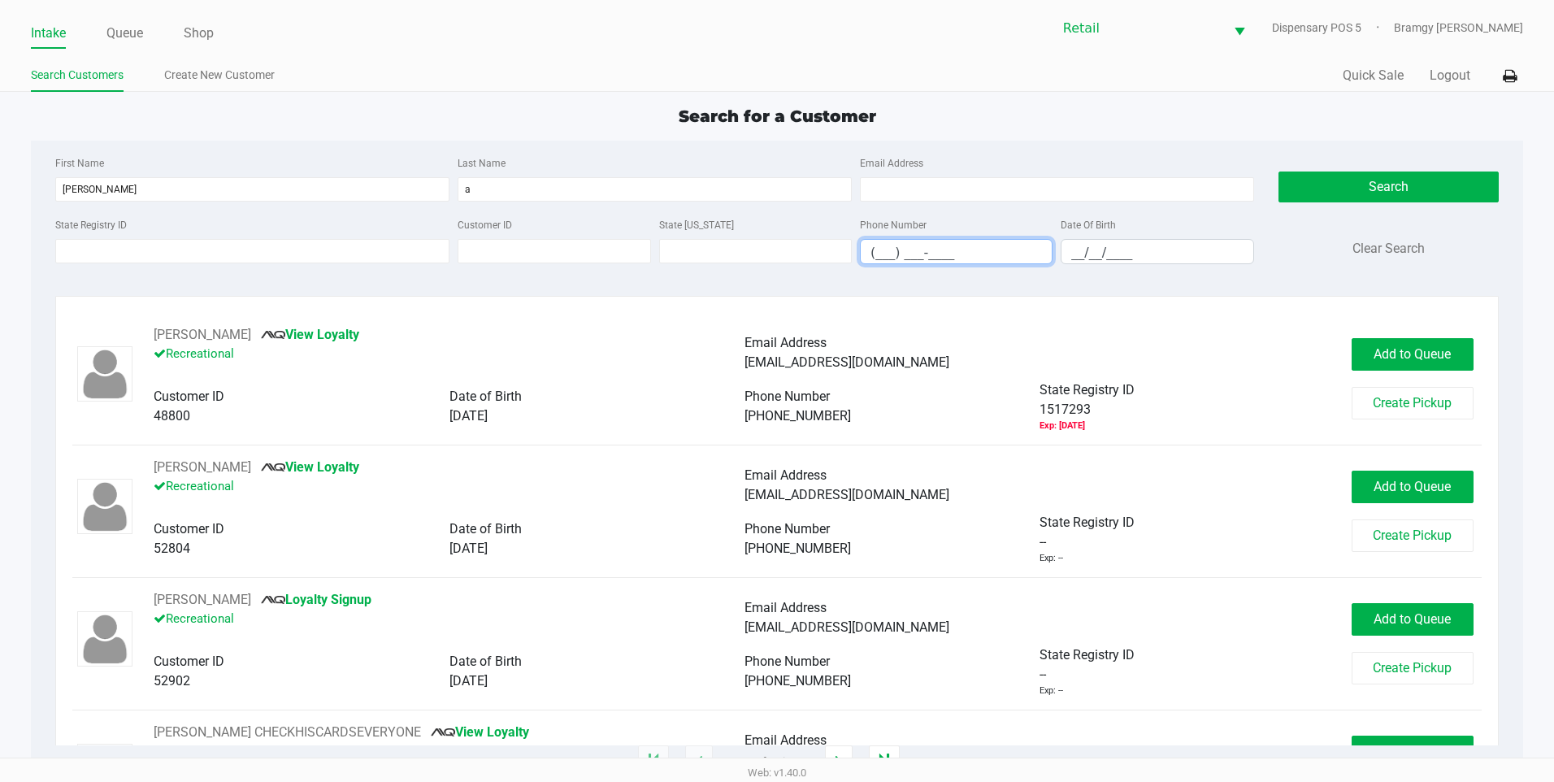
click at [880, 254] on input "(___) ___-____" at bounding box center [956, 252] width 191 height 25
type input "(401) 622-8120"
click at [1340, 189] on button "Search" at bounding box center [1389, 187] width 220 height 31
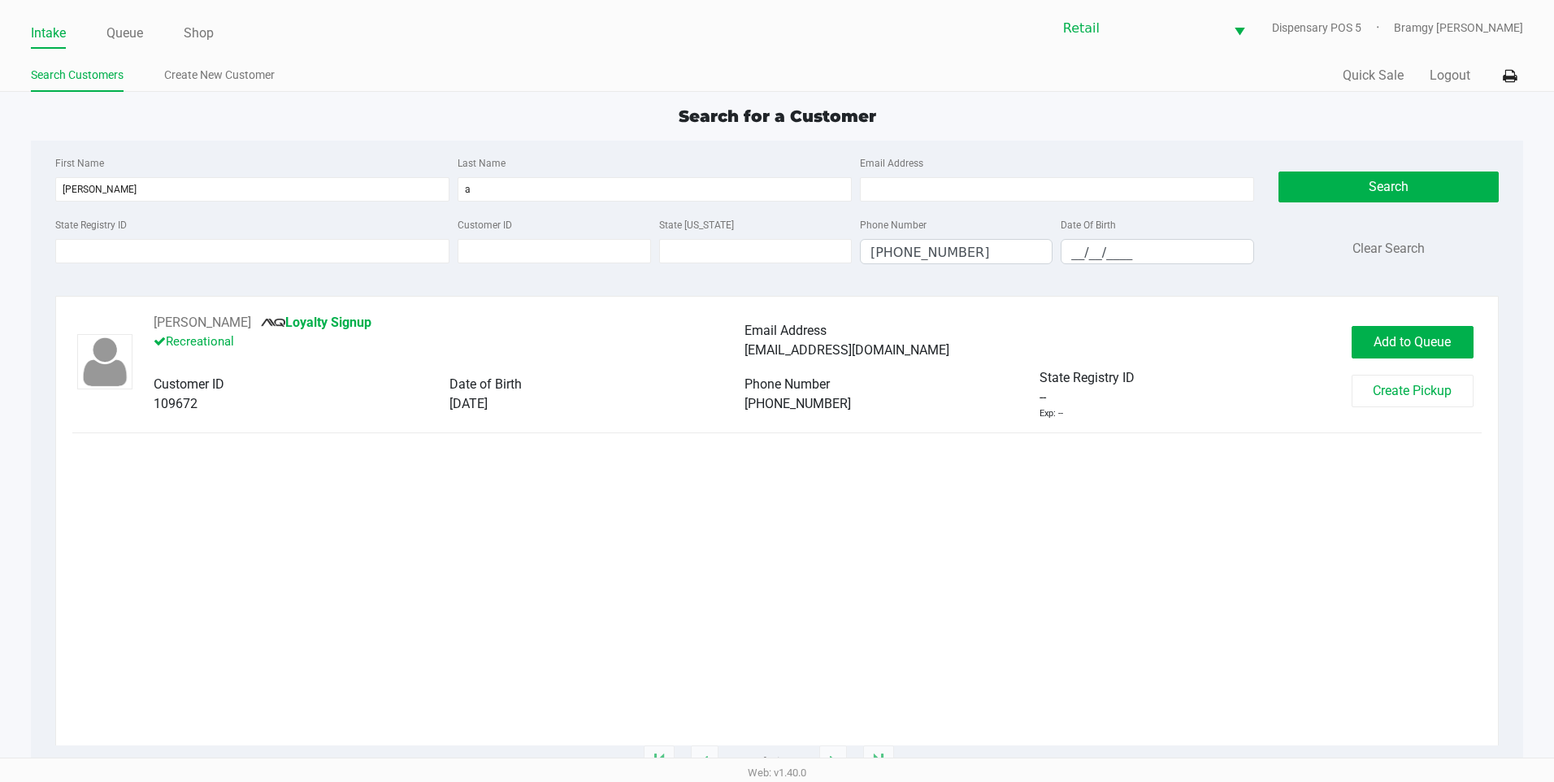
click at [1453, 358] on div "Add to Queue Create Pickup" at bounding box center [1417, 366] width 130 height 81
click at [1449, 354] on button "Add to Queue" at bounding box center [1413, 342] width 122 height 33
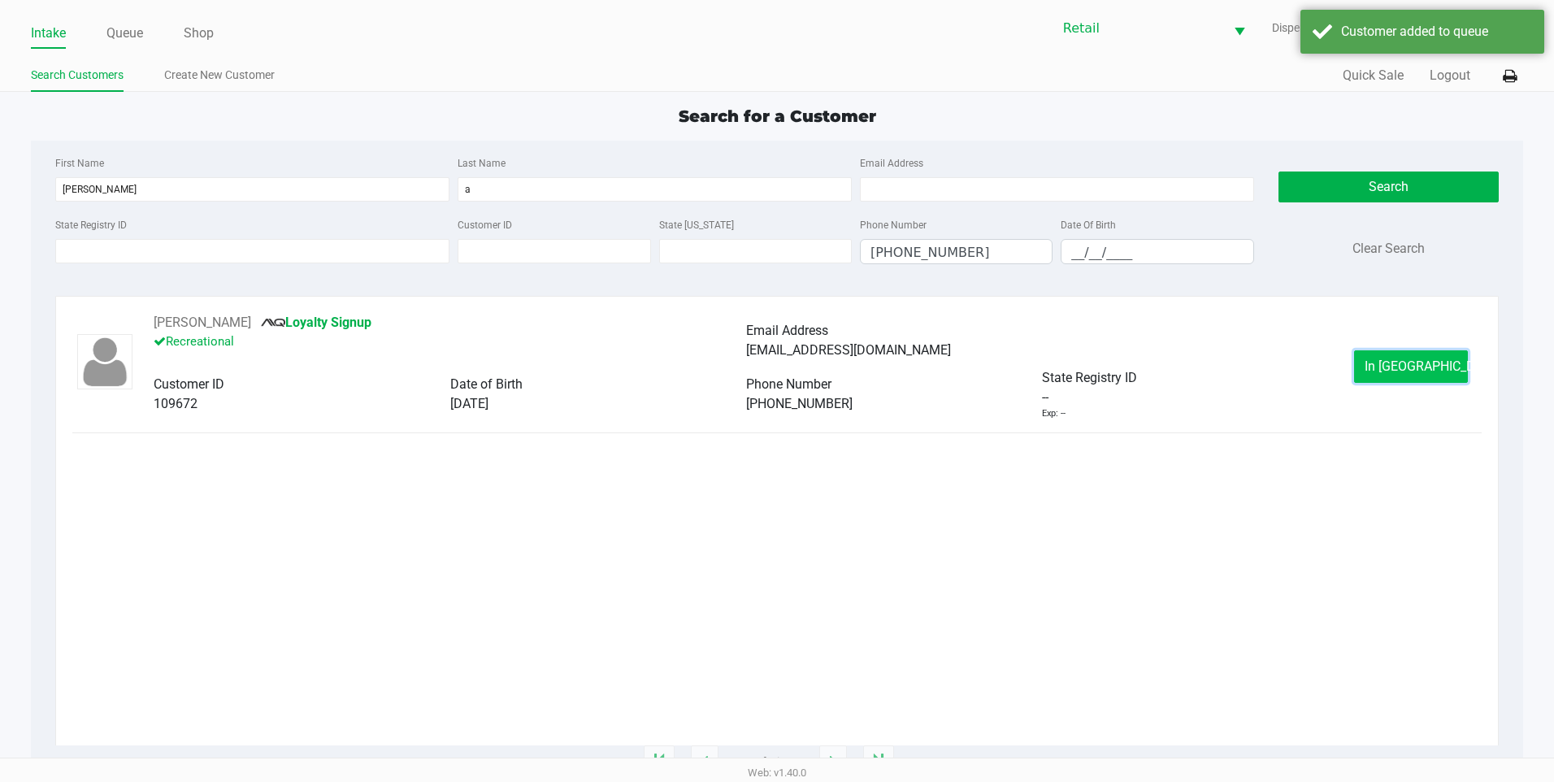
click at [1388, 376] on button "In Queue" at bounding box center [1411, 366] width 114 height 33
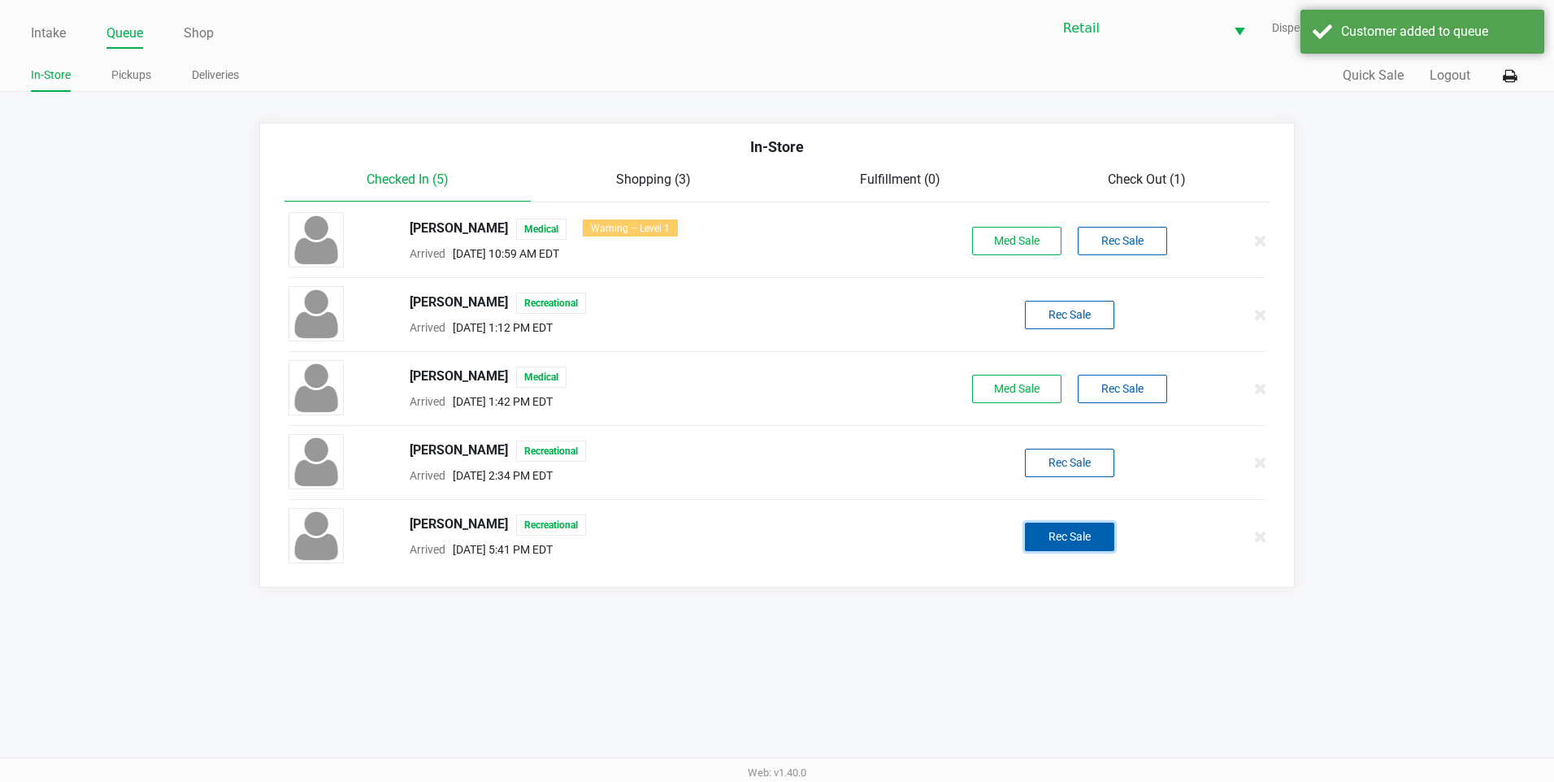
click at [1084, 531] on button "Rec Sale" at bounding box center [1069, 537] width 89 height 28
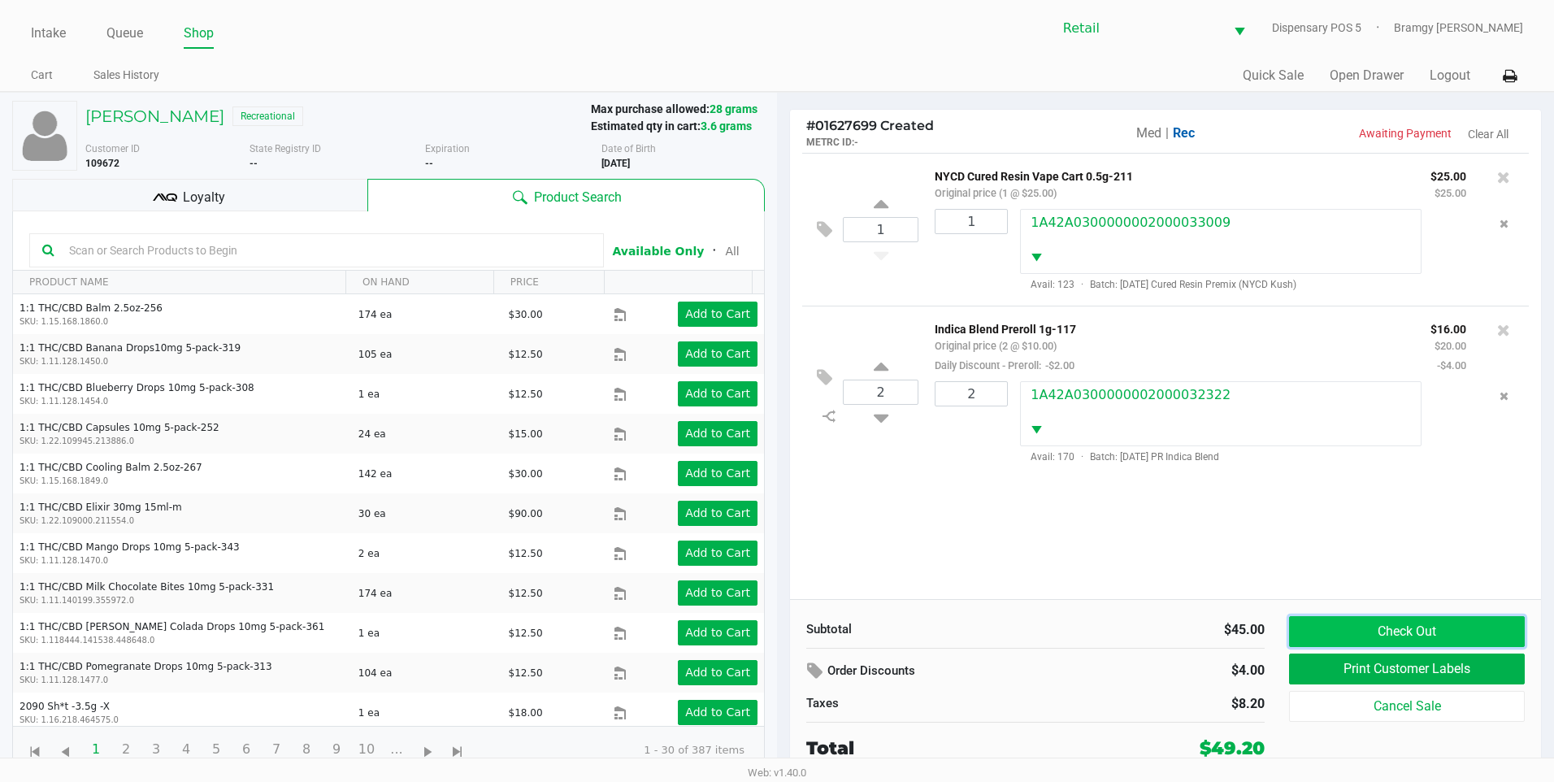
click at [1321, 621] on button "Check Out" at bounding box center [1407, 631] width 236 height 31
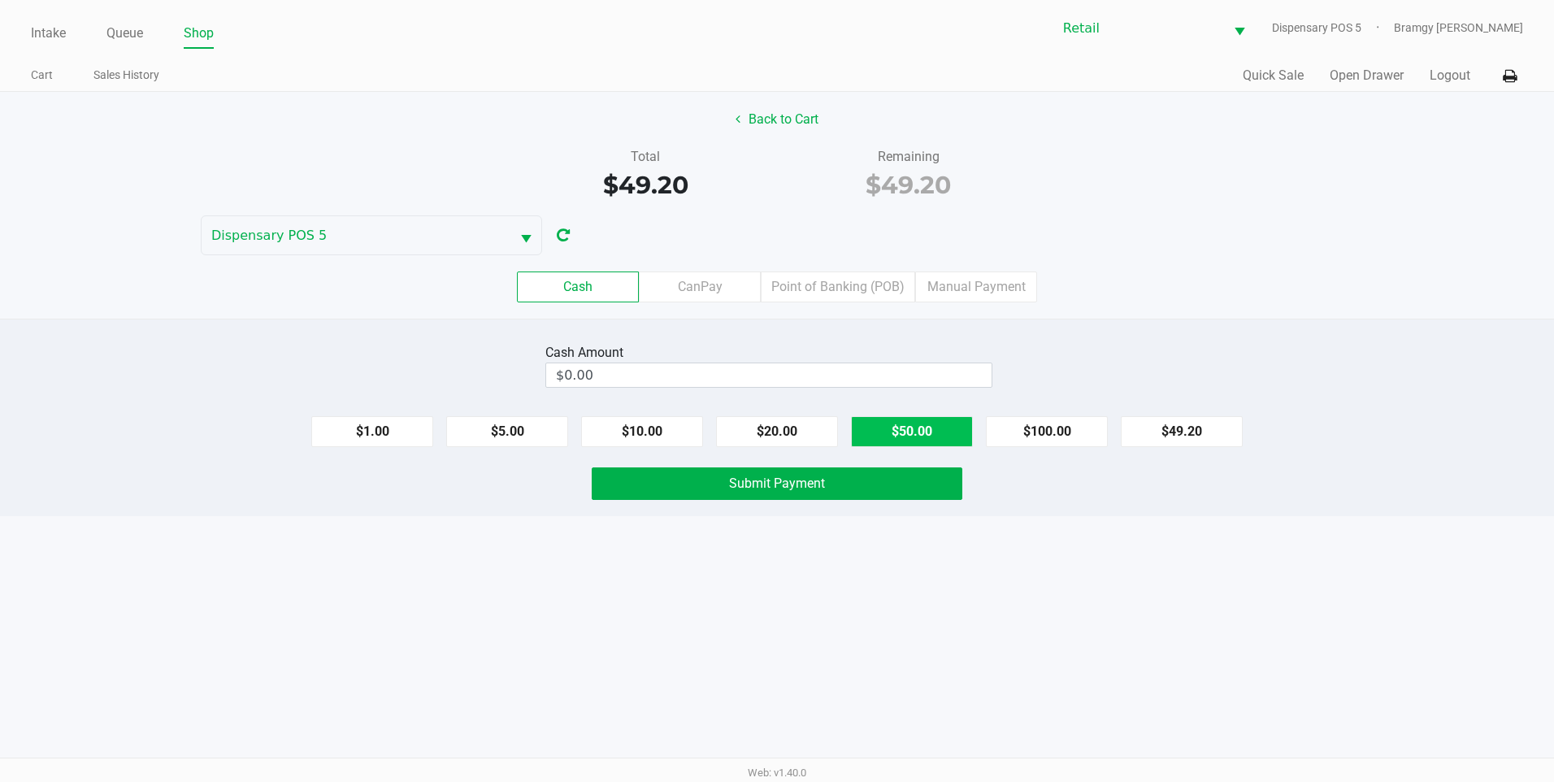
click at [878, 437] on button "$50.00" at bounding box center [912, 431] width 122 height 31
type input "$50.00"
click at [863, 484] on button "Submit Payment" at bounding box center [777, 483] width 371 height 33
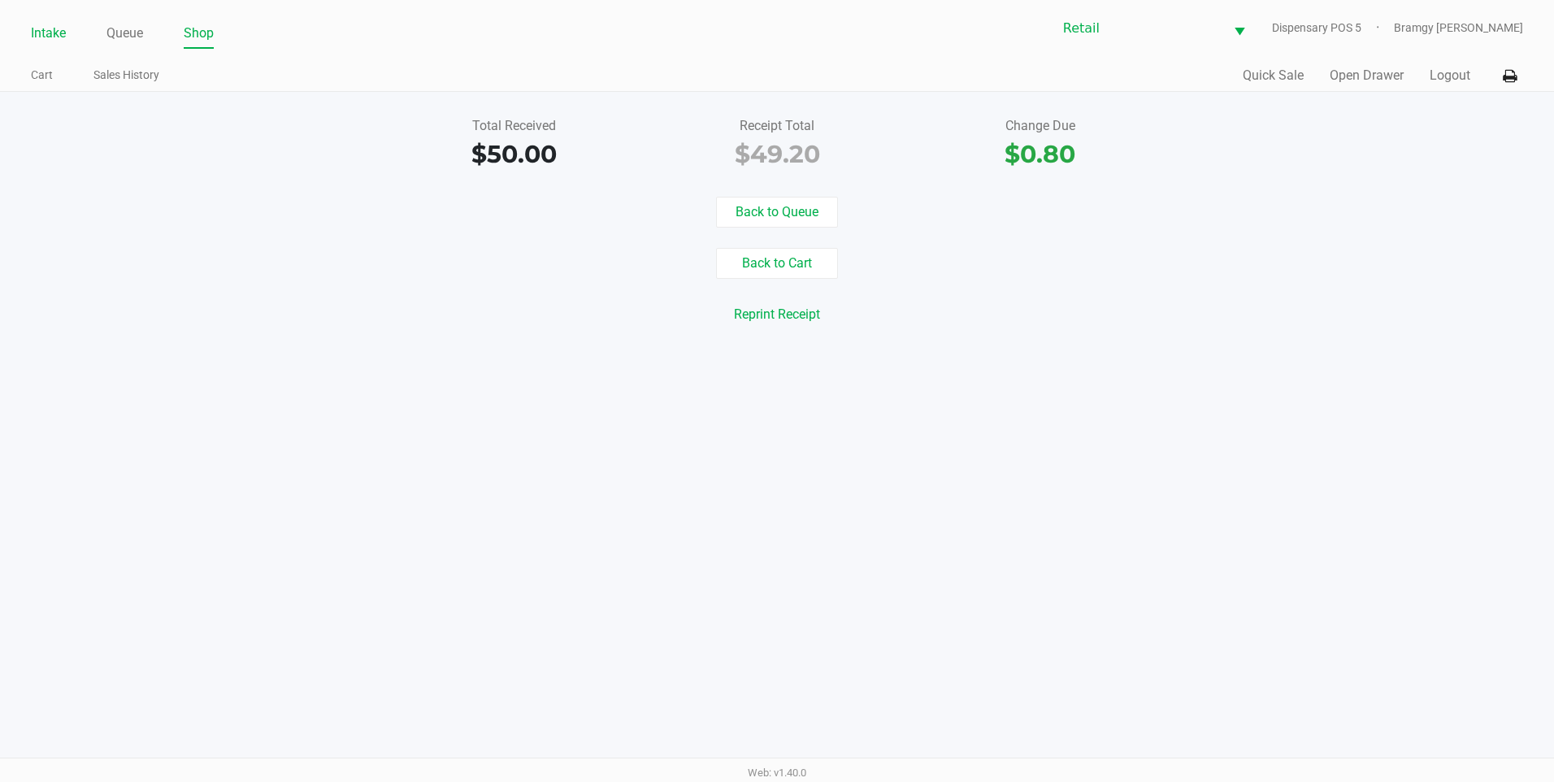
click at [51, 31] on link "Intake" at bounding box center [48, 33] width 35 height 23
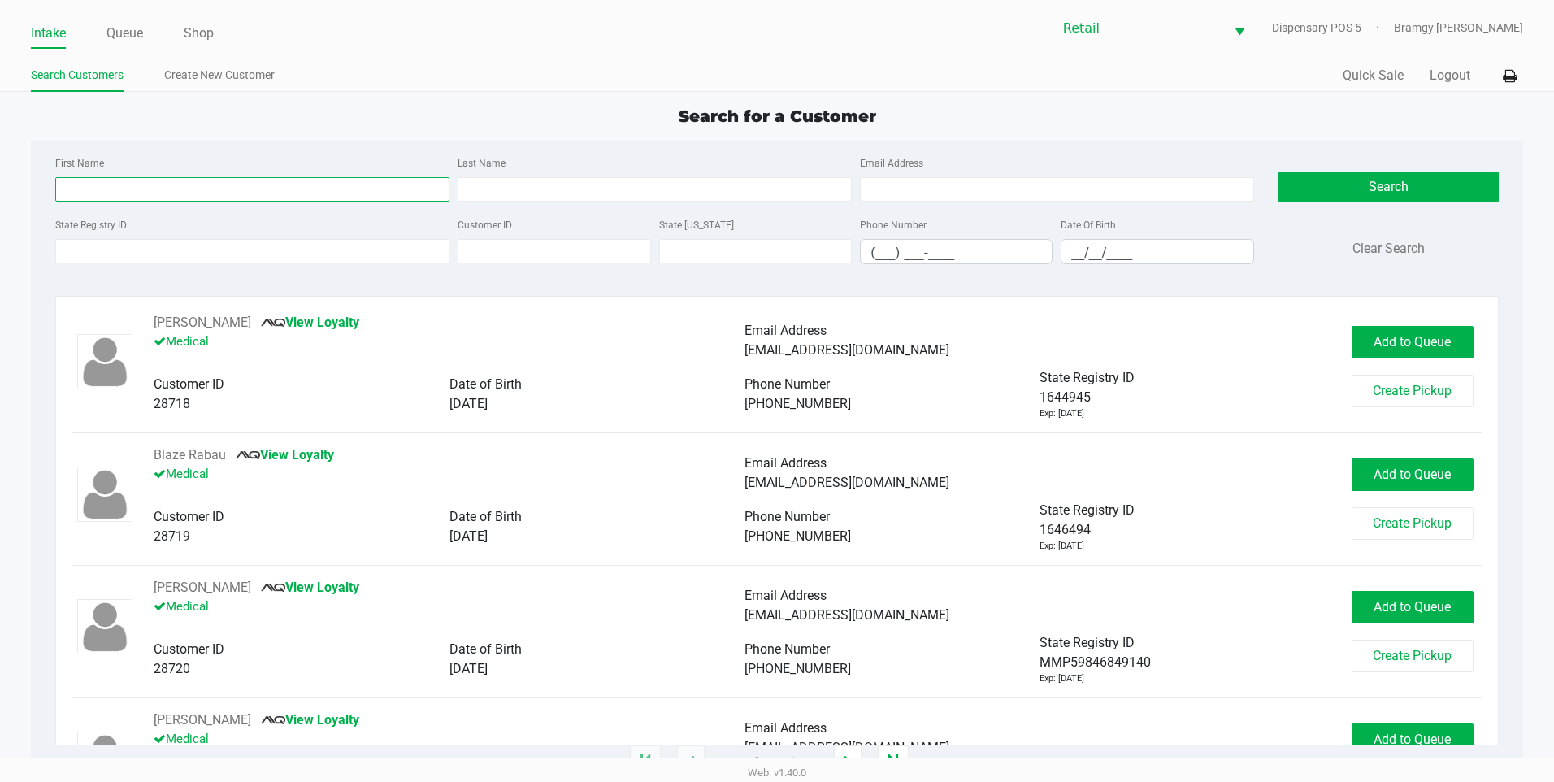
click at [137, 186] on input "First Name" at bounding box center [252, 189] width 394 height 24
type input "carlos"
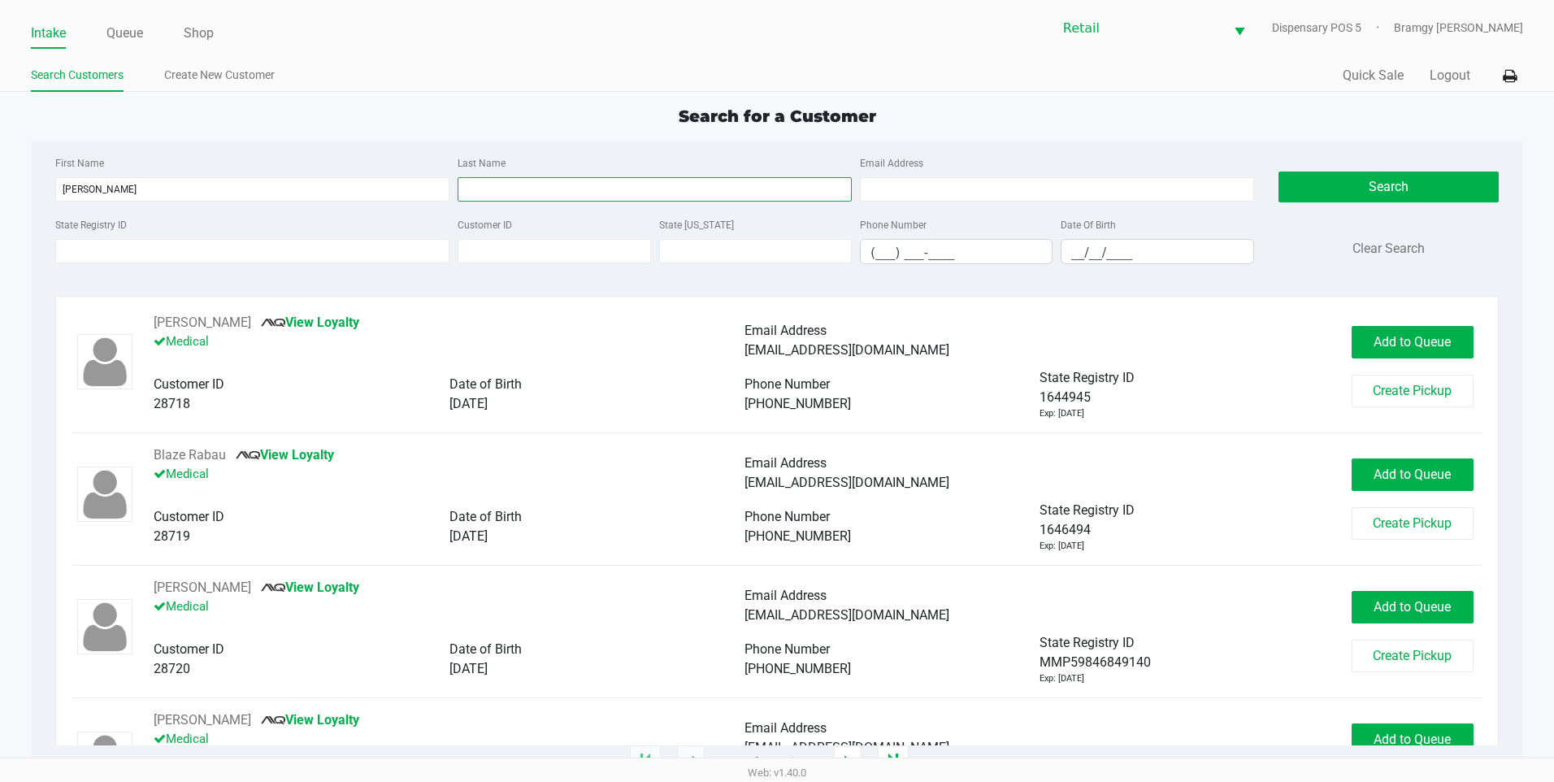
click at [486, 195] on input "Last Name" at bounding box center [655, 189] width 394 height 24
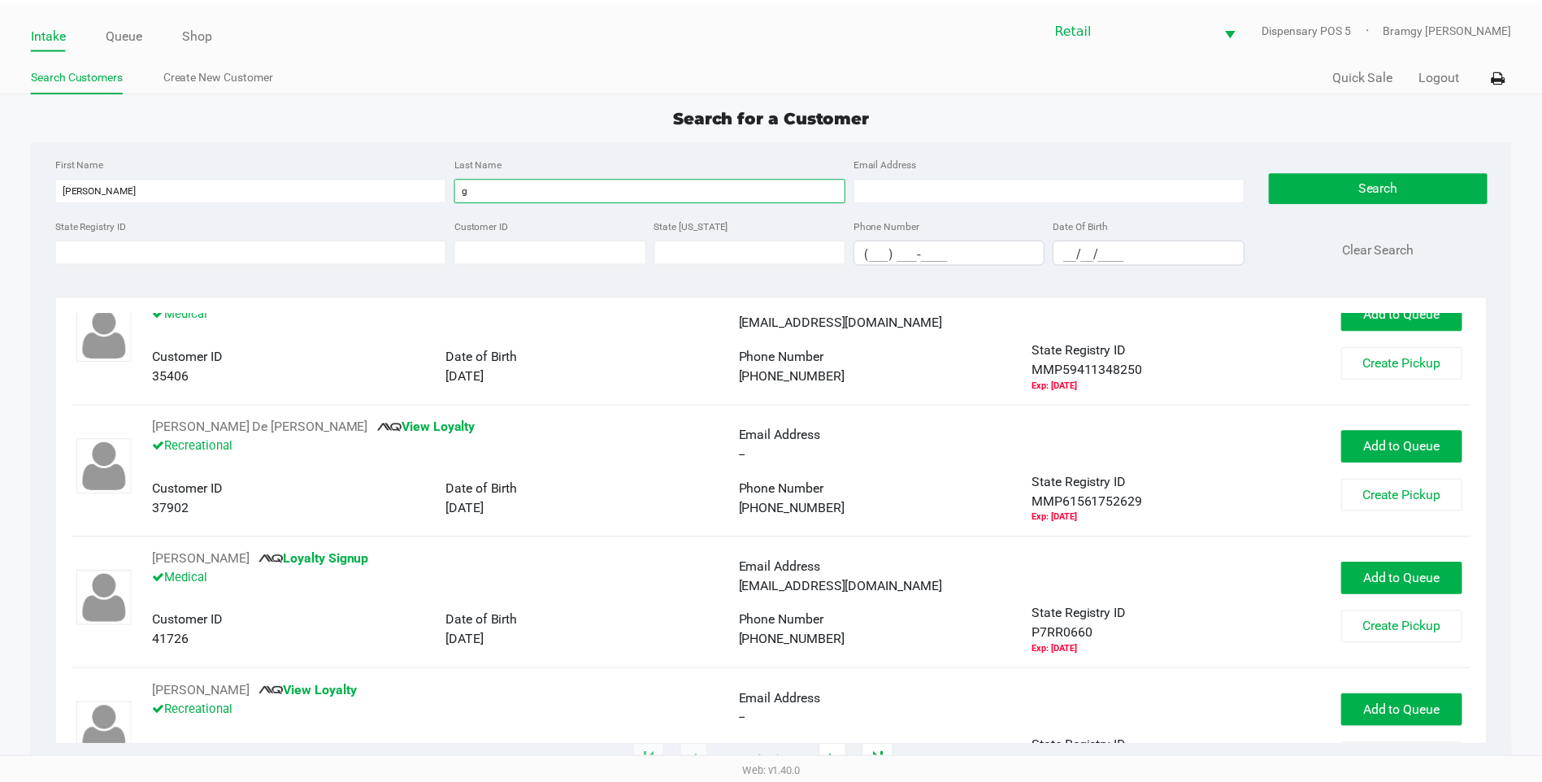
scroll to position [163, 0]
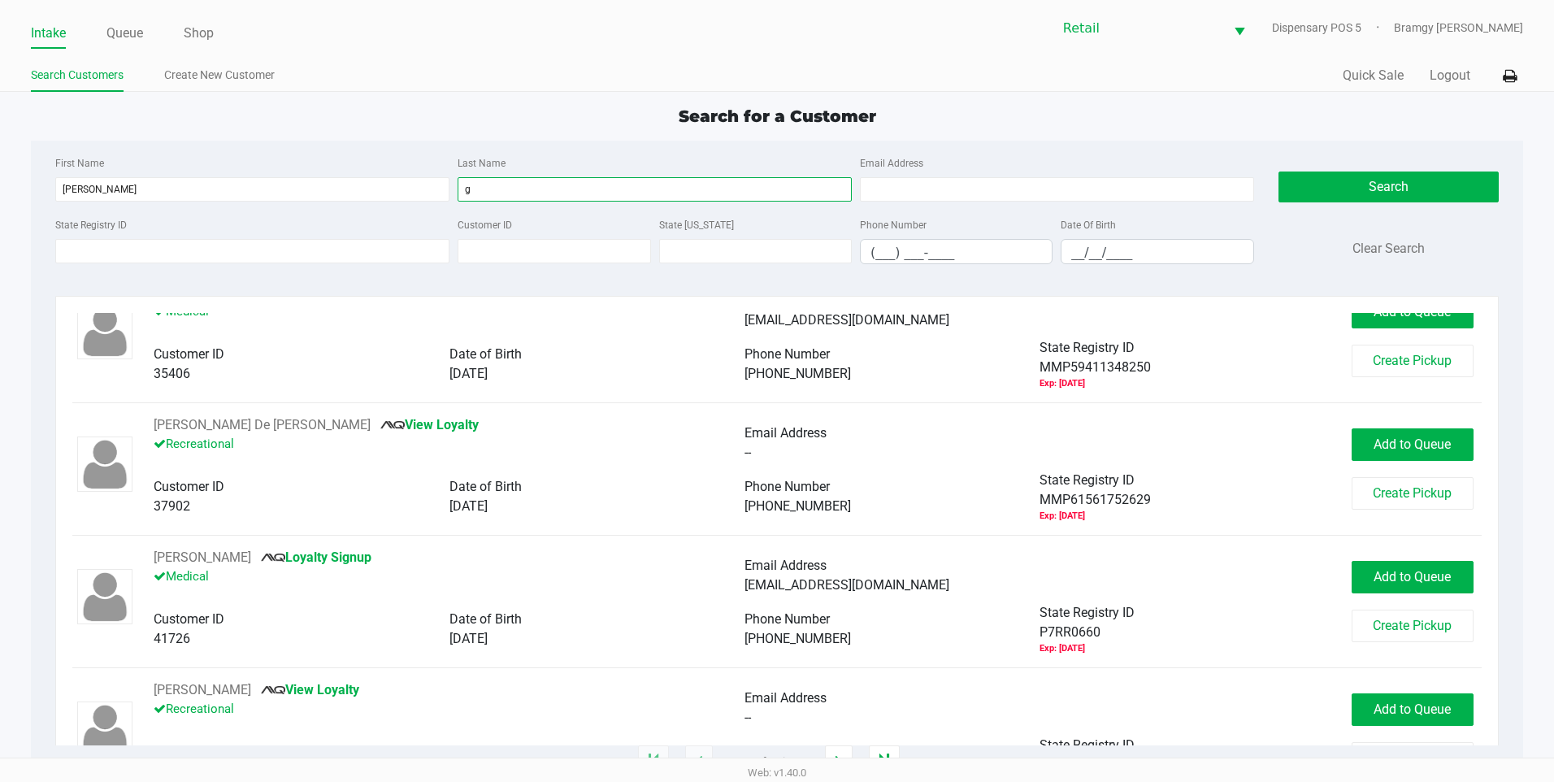
type input "g"
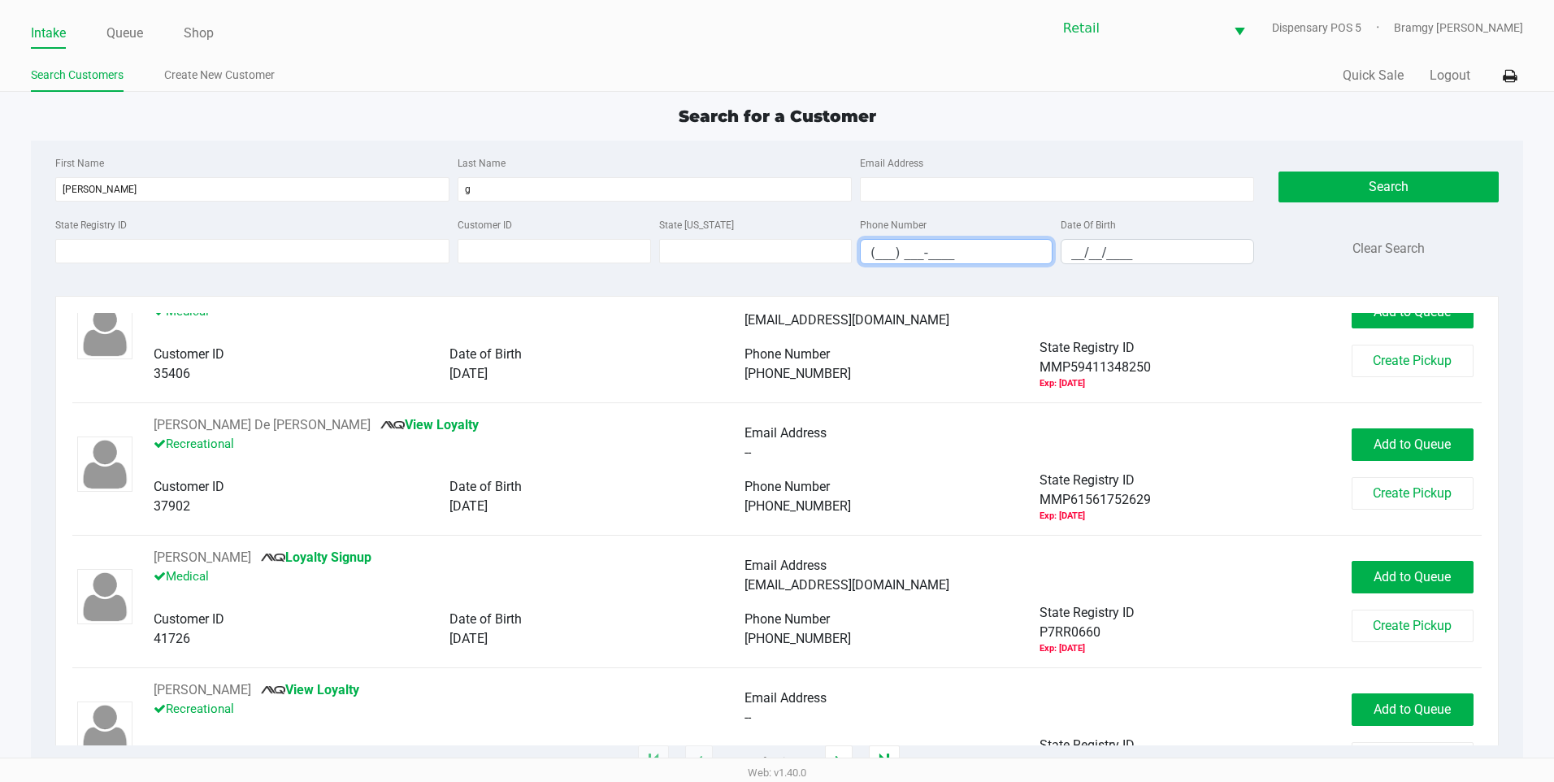
click at [871, 255] on input "(___) ___-____" at bounding box center [956, 252] width 191 height 25
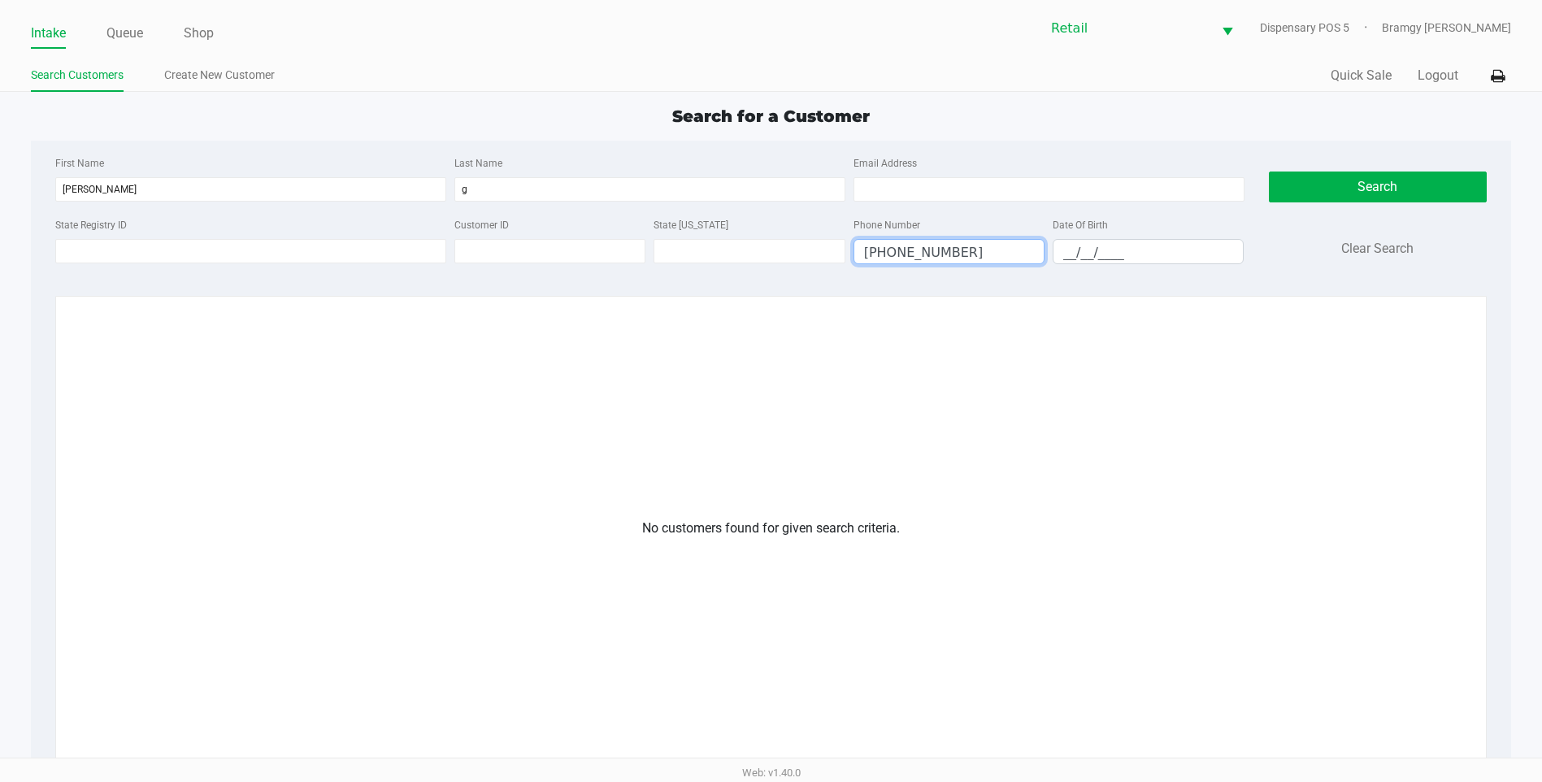
drag, startPoint x: 915, startPoint y: 252, endPoint x: 846, endPoint y: 254, distance: 68.3
click at [846, 254] on div "State Registry ID Customer ID State ID Phone Number (203) 338-2373 Date Of Birt…" at bounding box center [649, 246] width 1197 height 63
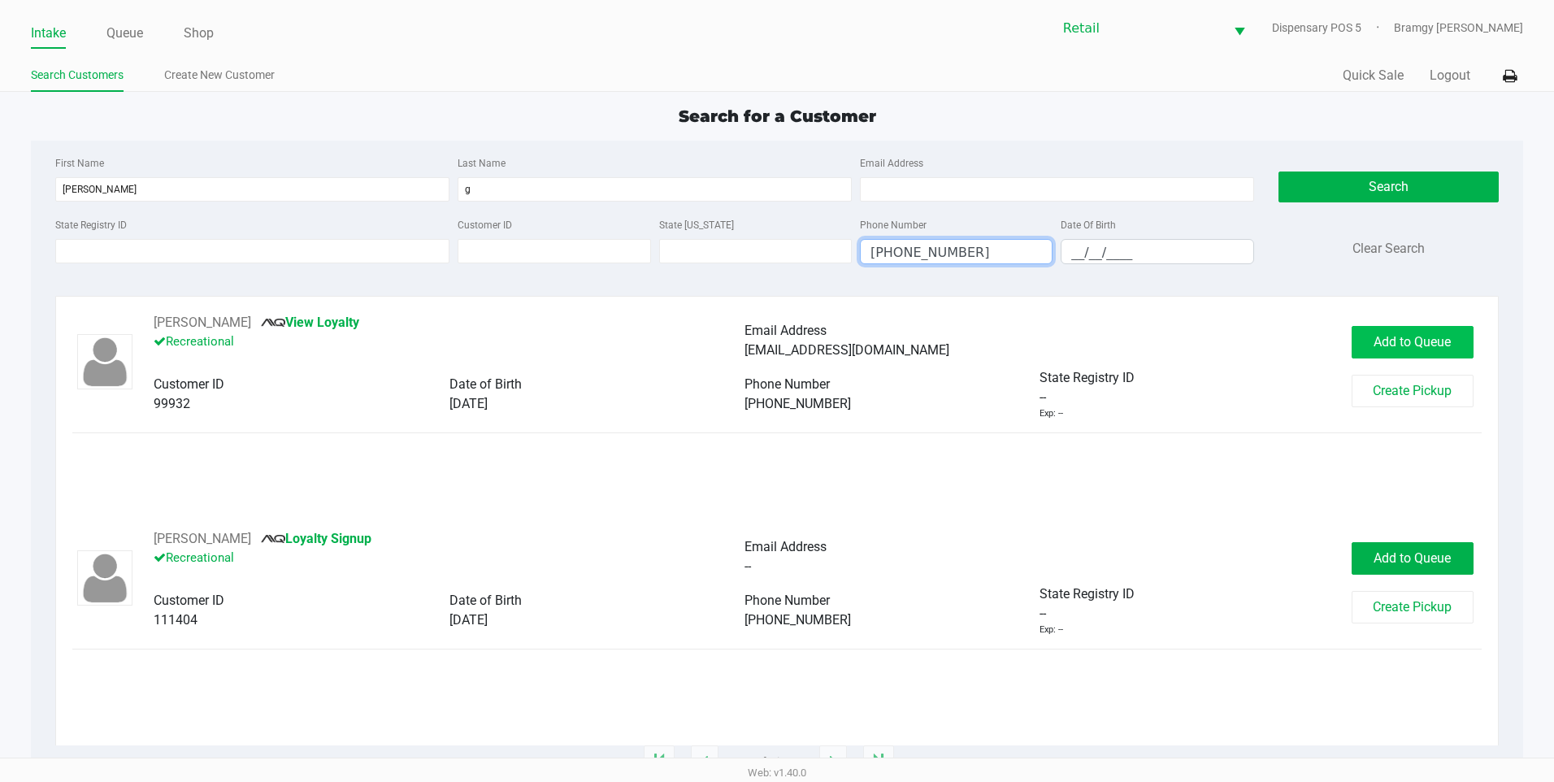
type input "(203) 385-2373"
click at [1403, 342] on span "Add to Queue" at bounding box center [1412, 341] width 77 height 15
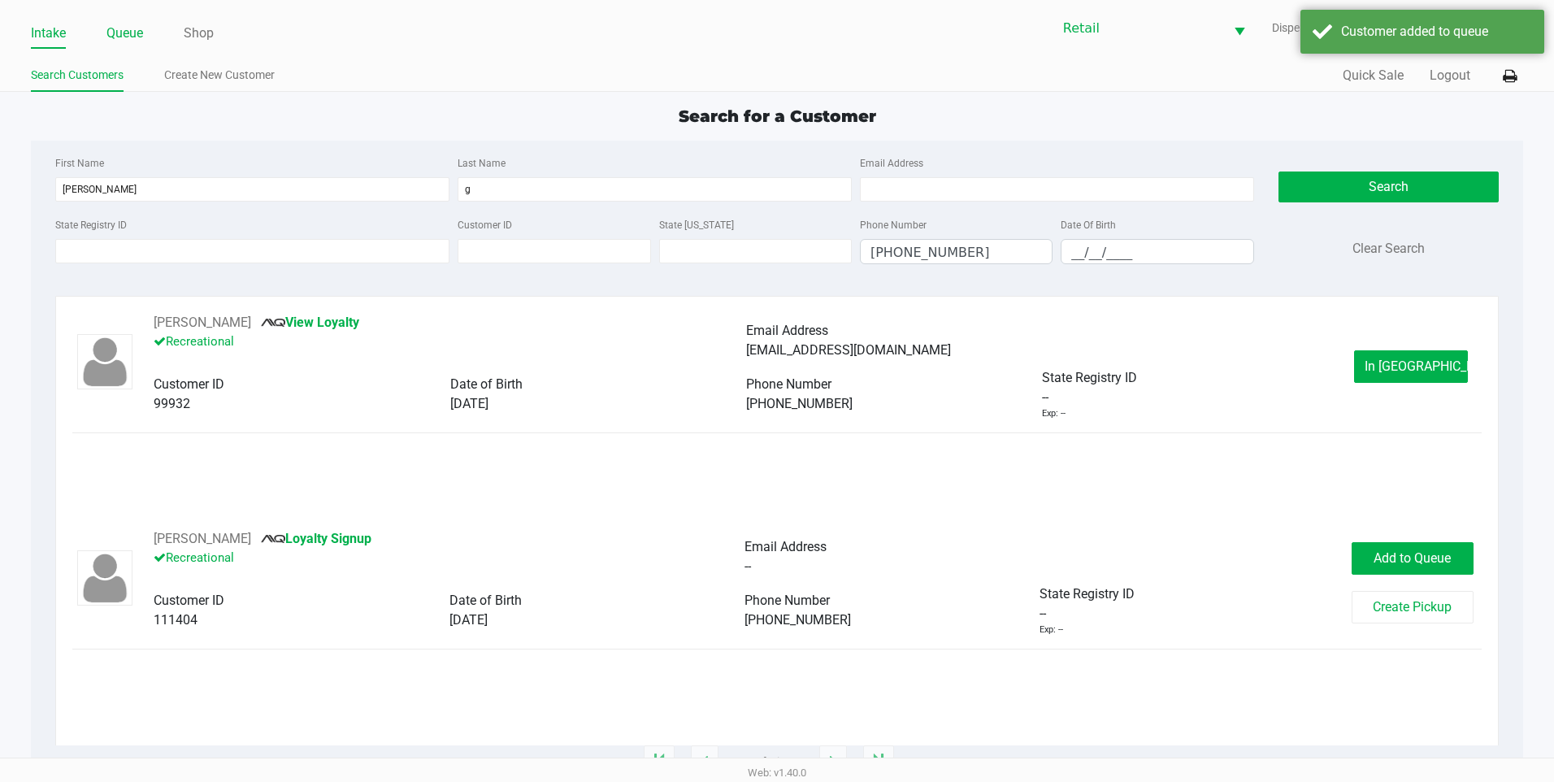
click at [140, 37] on link "Queue" at bounding box center [124, 33] width 37 height 23
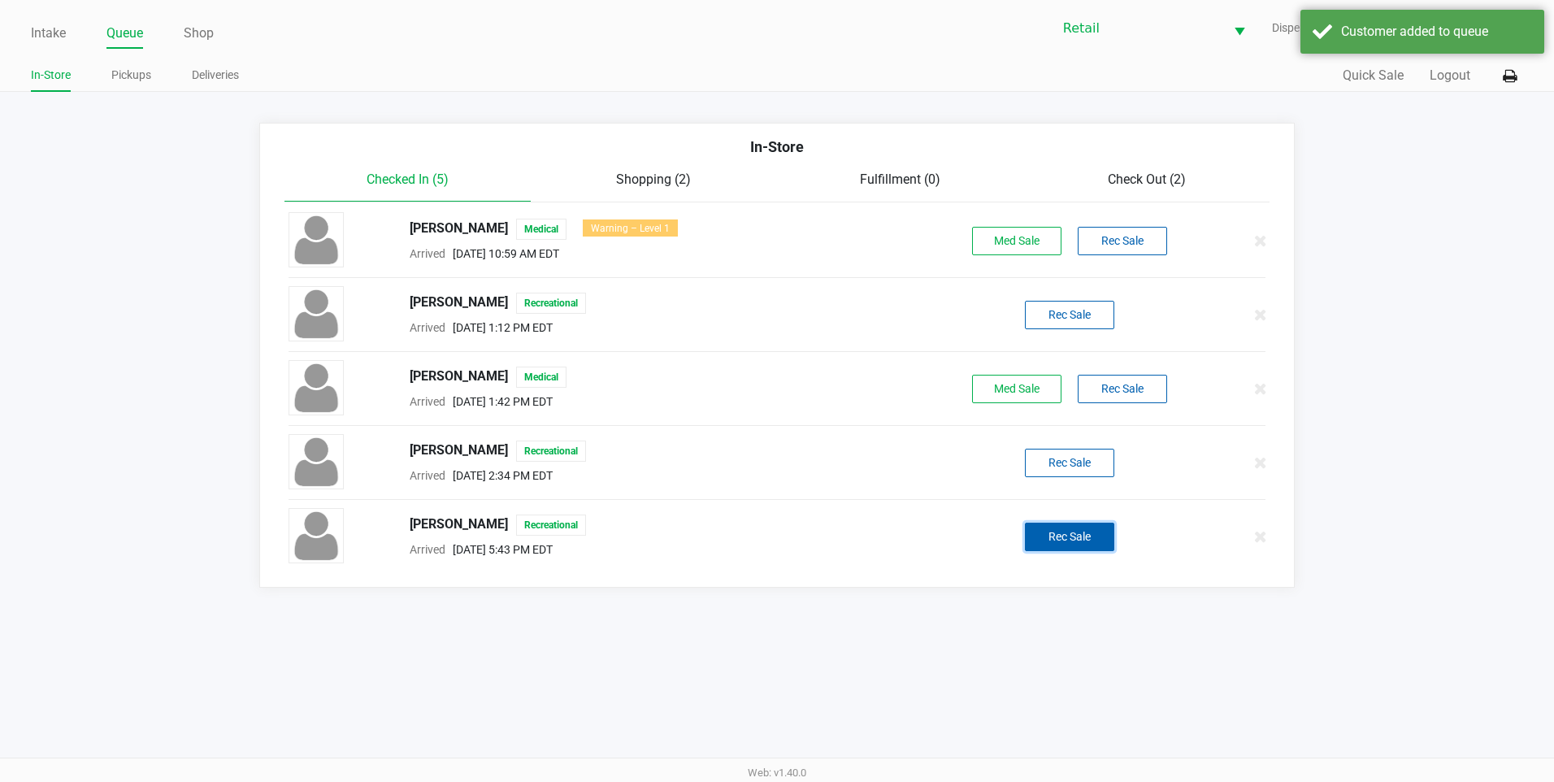
click at [1054, 547] on button "Rec Sale" at bounding box center [1069, 537] width 89 height 28
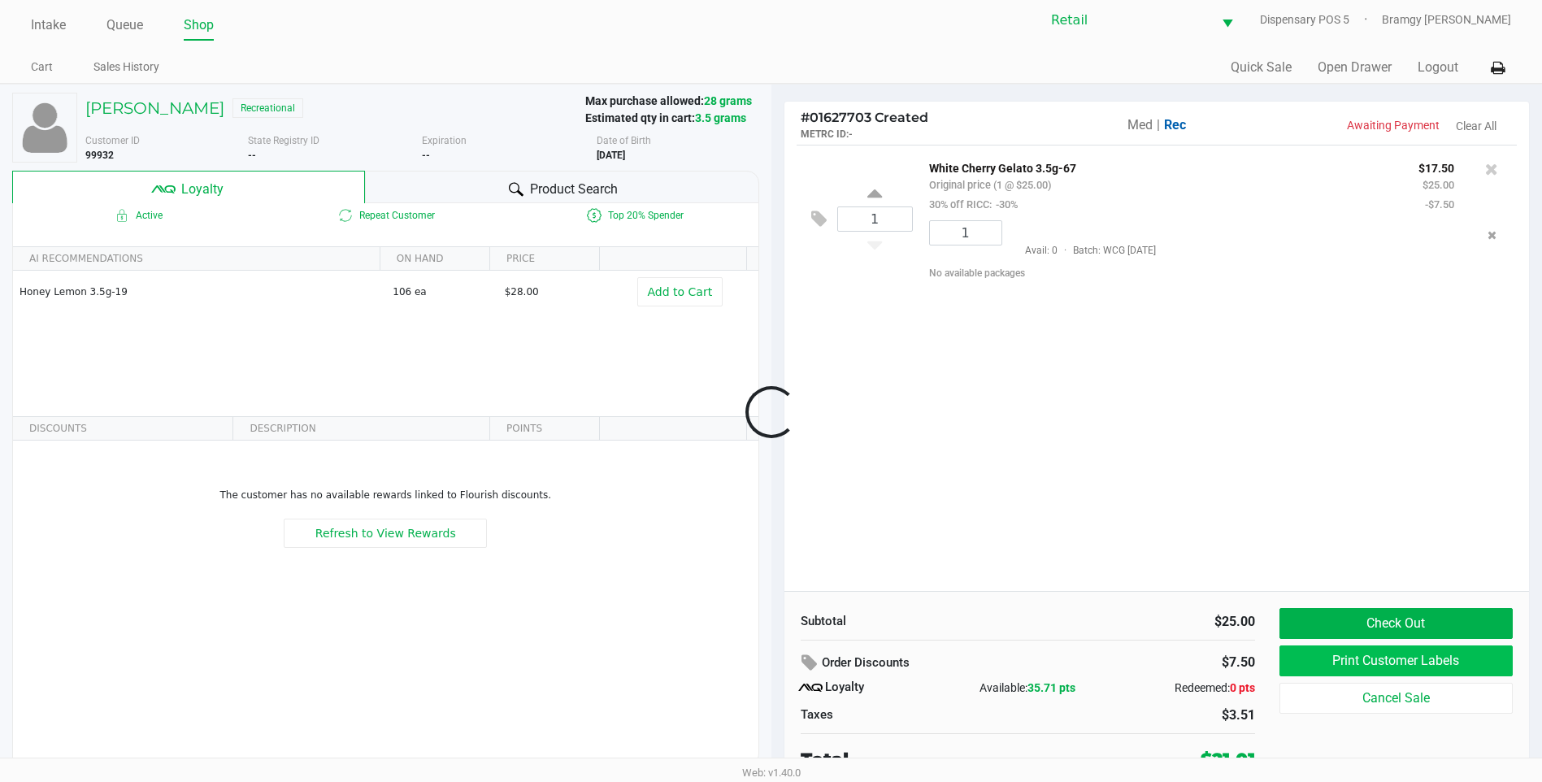
scroll to position [16, 0]
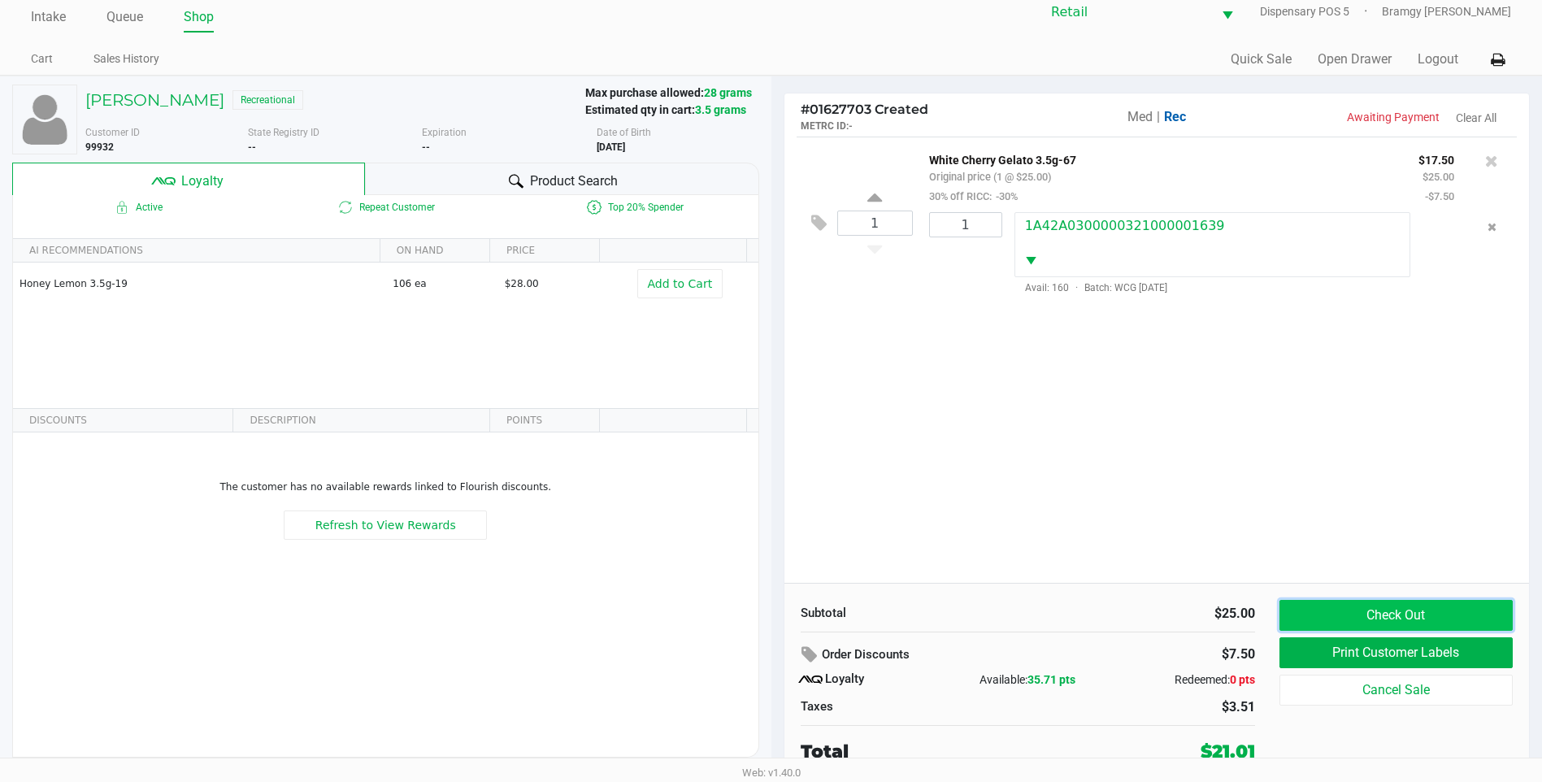
click at [1332, 613] on button "Check Out" at bounding box center [1396, 615] width 233 height 31
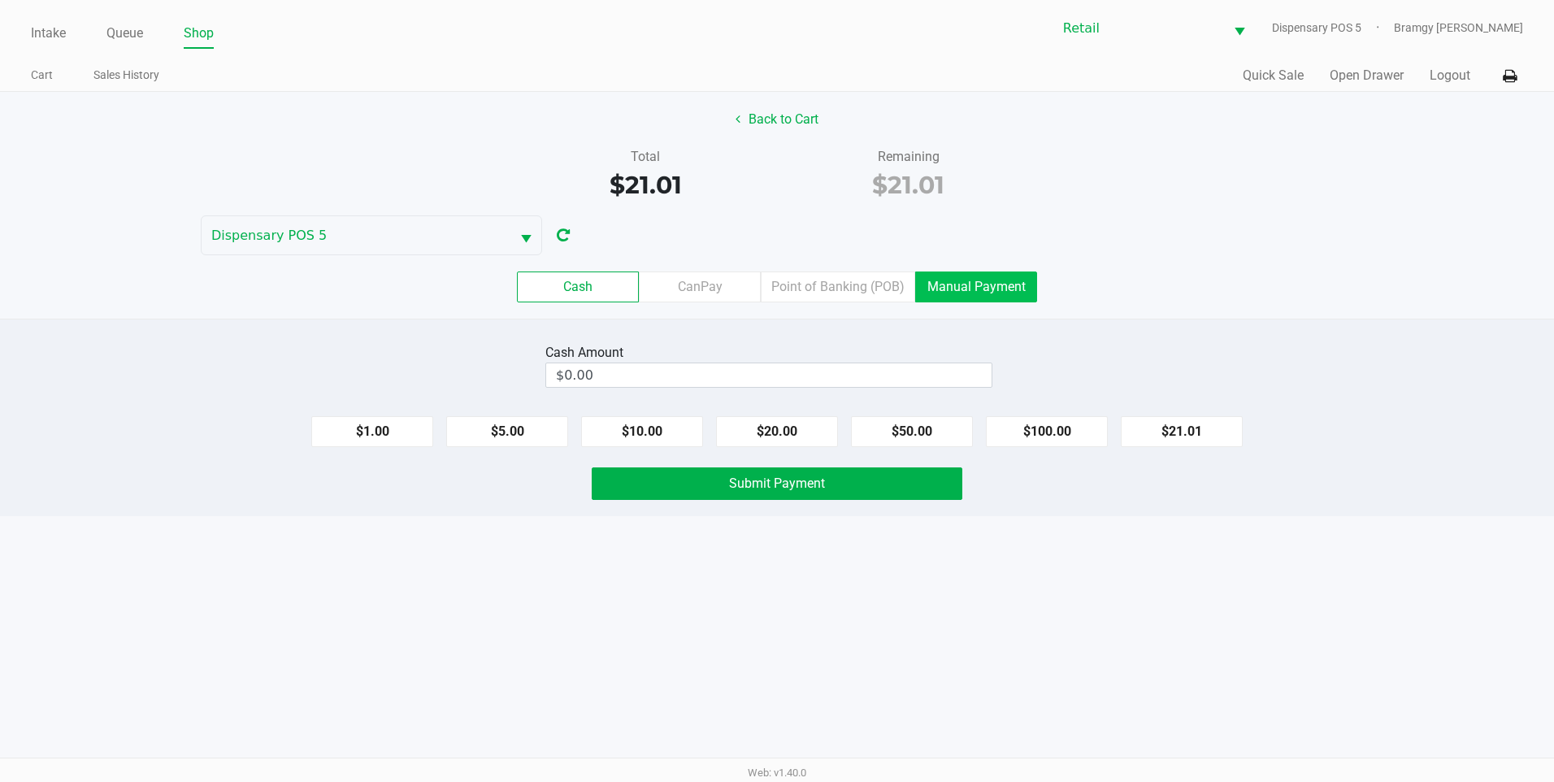
click at [986, 291] on label "Manual Payment" at bounding box center [976, 287] width 122 height 31
click at [0, 0] on 8 "Manual Payment" at bounding box center [0, 0] width 0 height 0
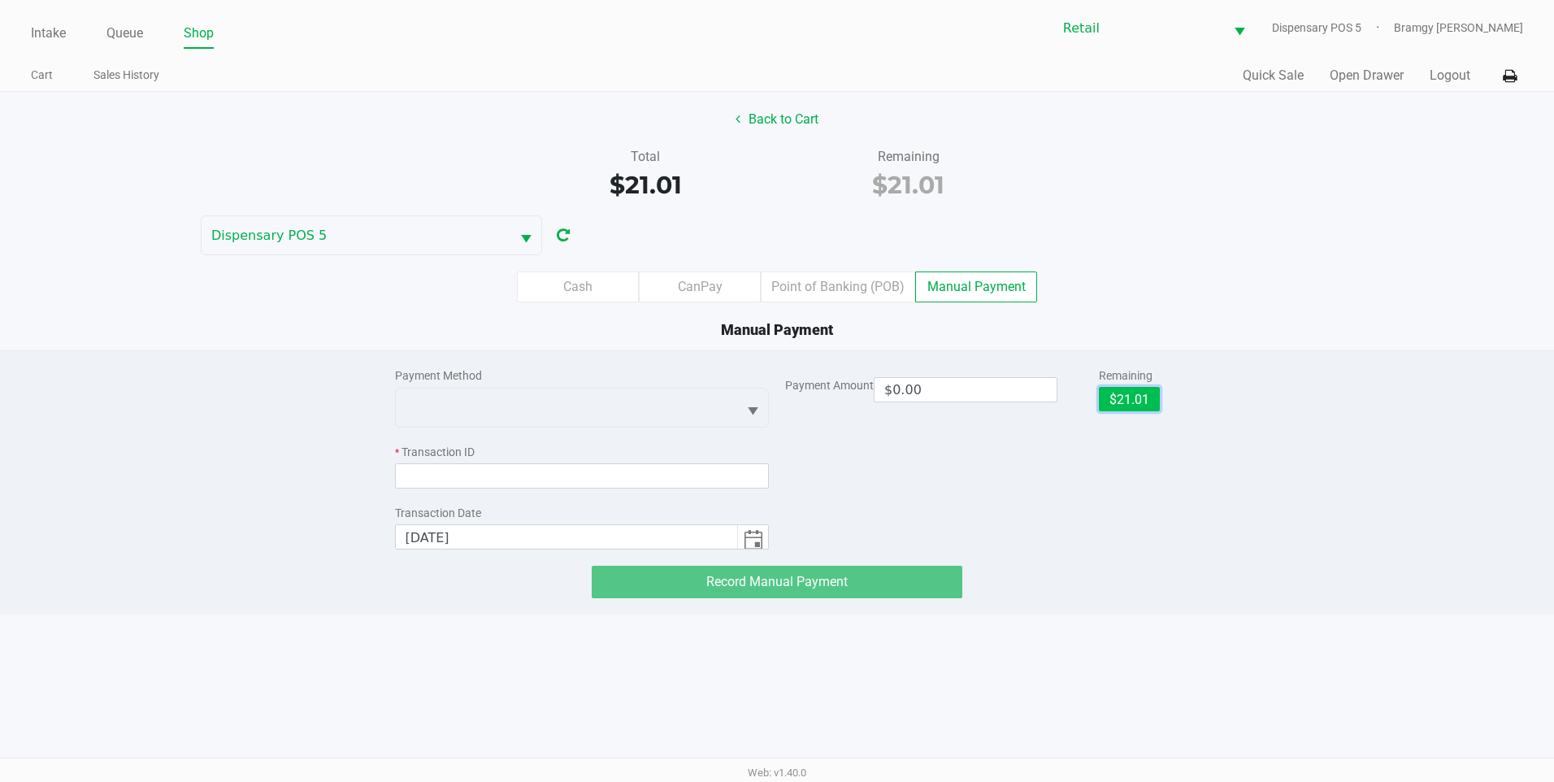
click at [1100, 402] on button "$21.01" at bounding box center [1129, 399] width 61 height 24
type input "$21.01"
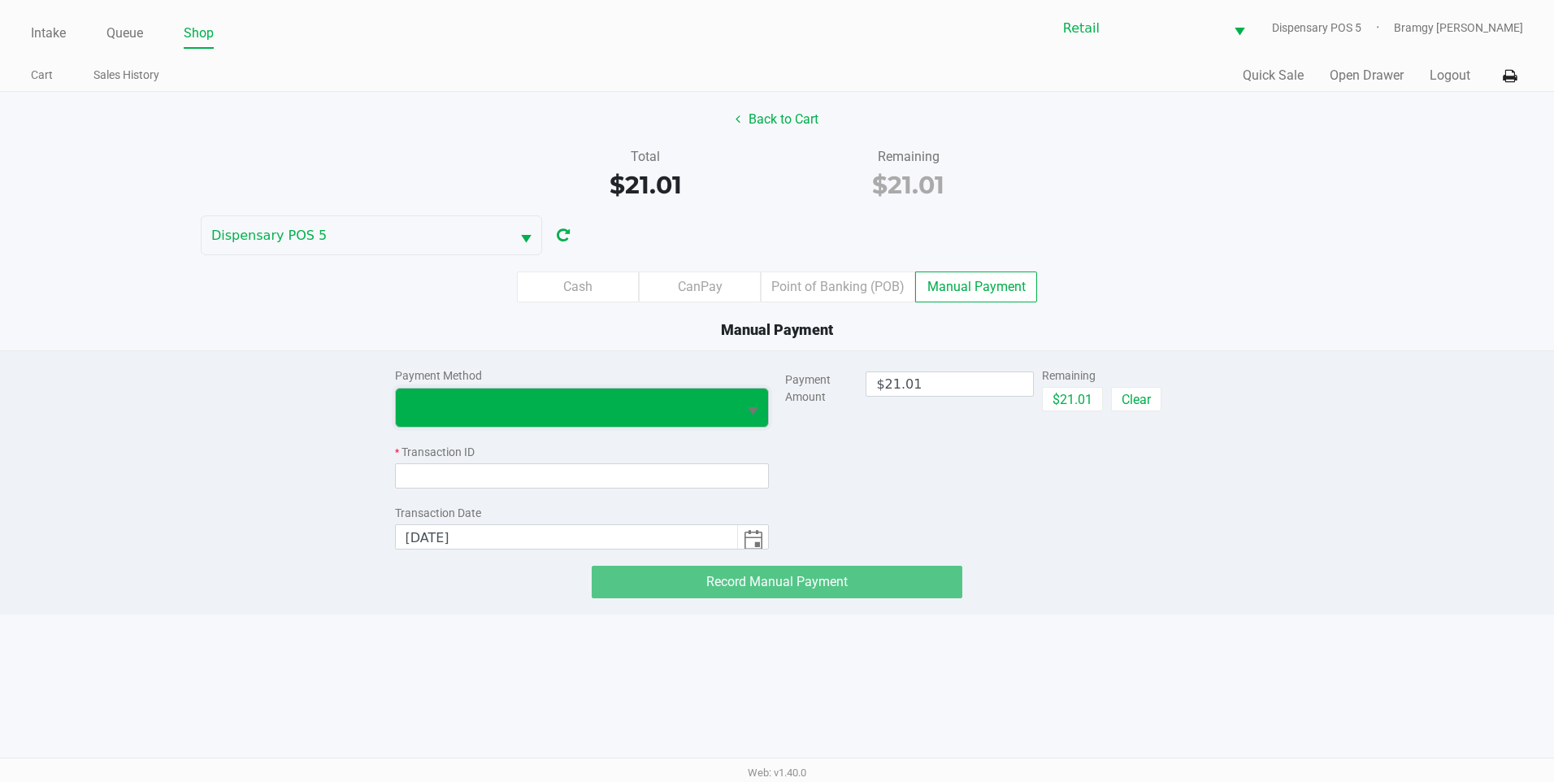
click at [722, 408] on span at bounding box center [567, 408] width 323 height 20
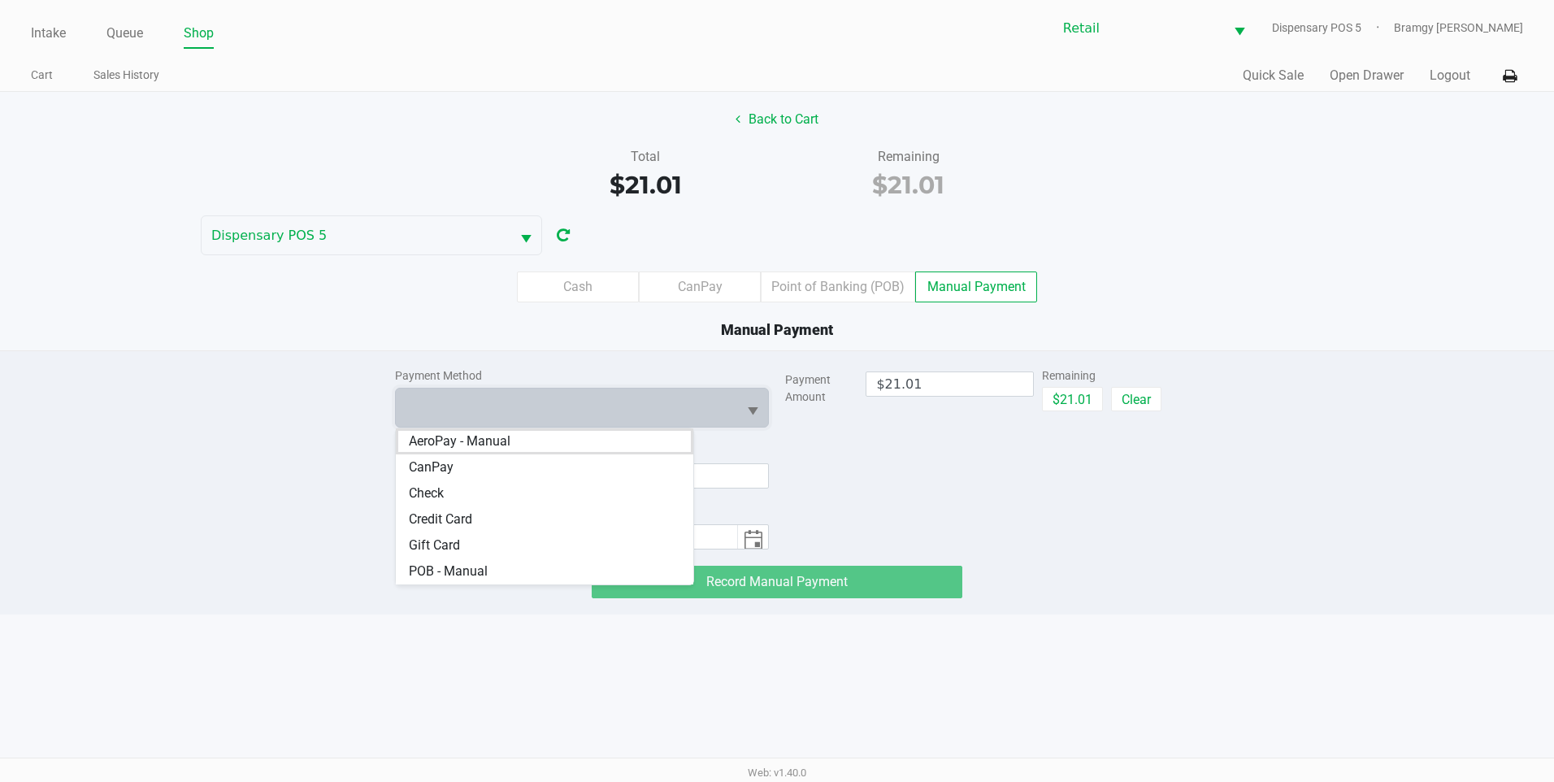
click at [867, 454] on div "Payment Amount $21.01 Remaining $21.01 Clear" at bounding box center [972, 450] width 375 height 198
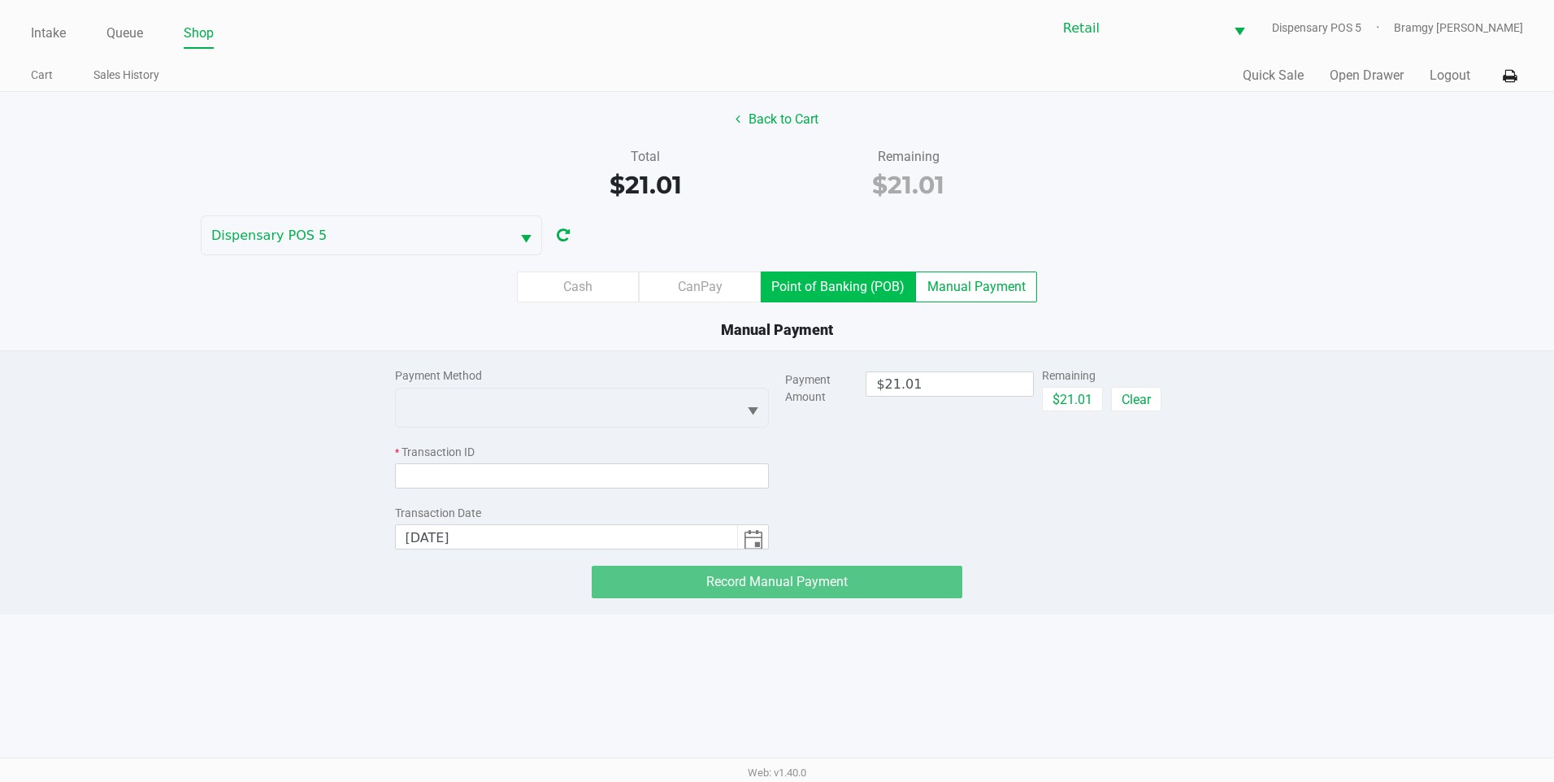
click at [831, 291] on label "Point of Banking (POB)" at bounding box center [838, 287] width 154 height 31
click at [0, 0] on 7 "Point of Banking (POB)" at bounding box center [0, 0] width 0 height 0
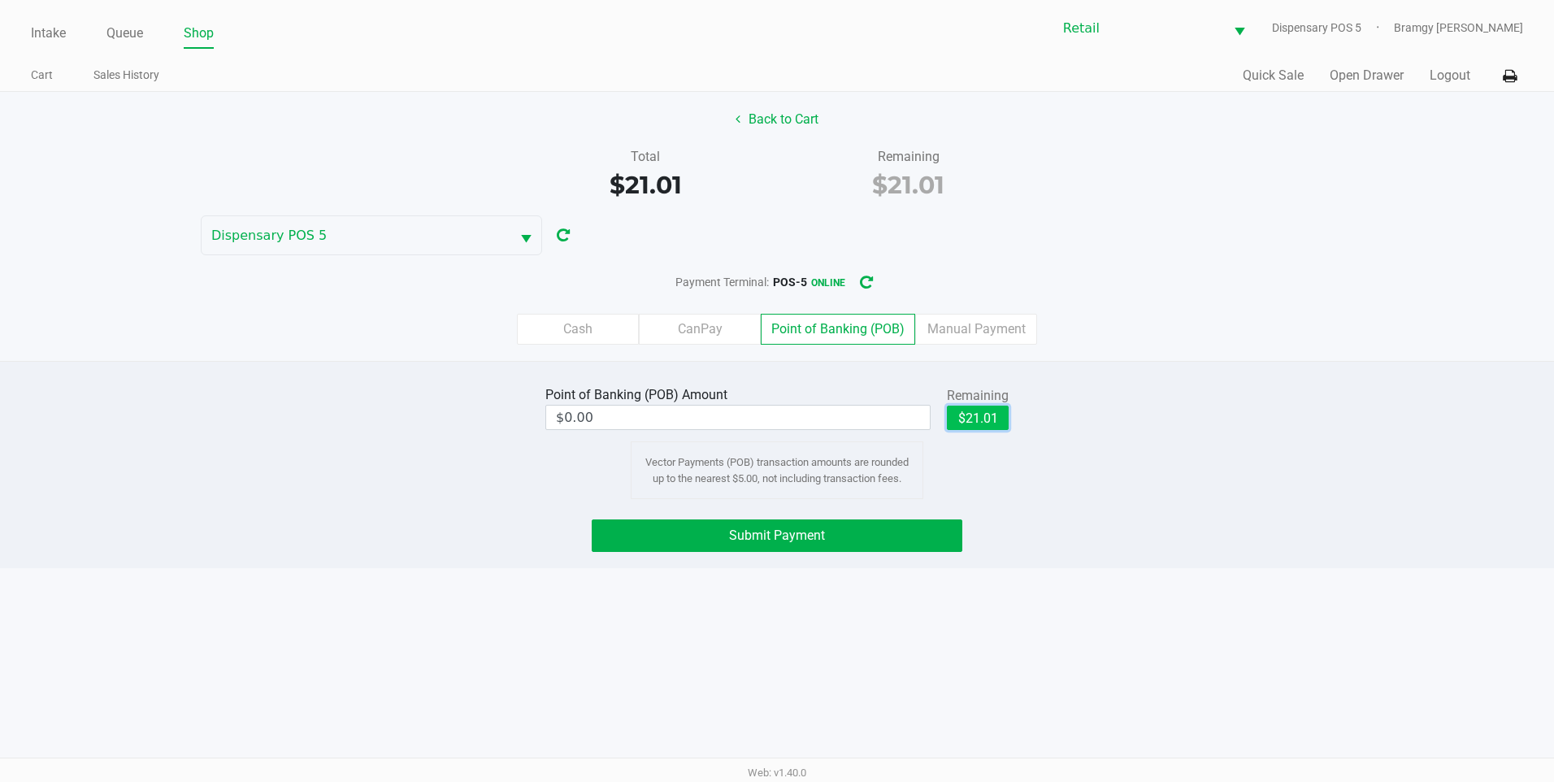
click at [971, 424] on button "$21.01" at bounding box center [978, 418] width 62 height 24
type input "$21.01"
click at [845, 529] on button "Submit Payment" at bounding box center [777, 535] width 371 height 33
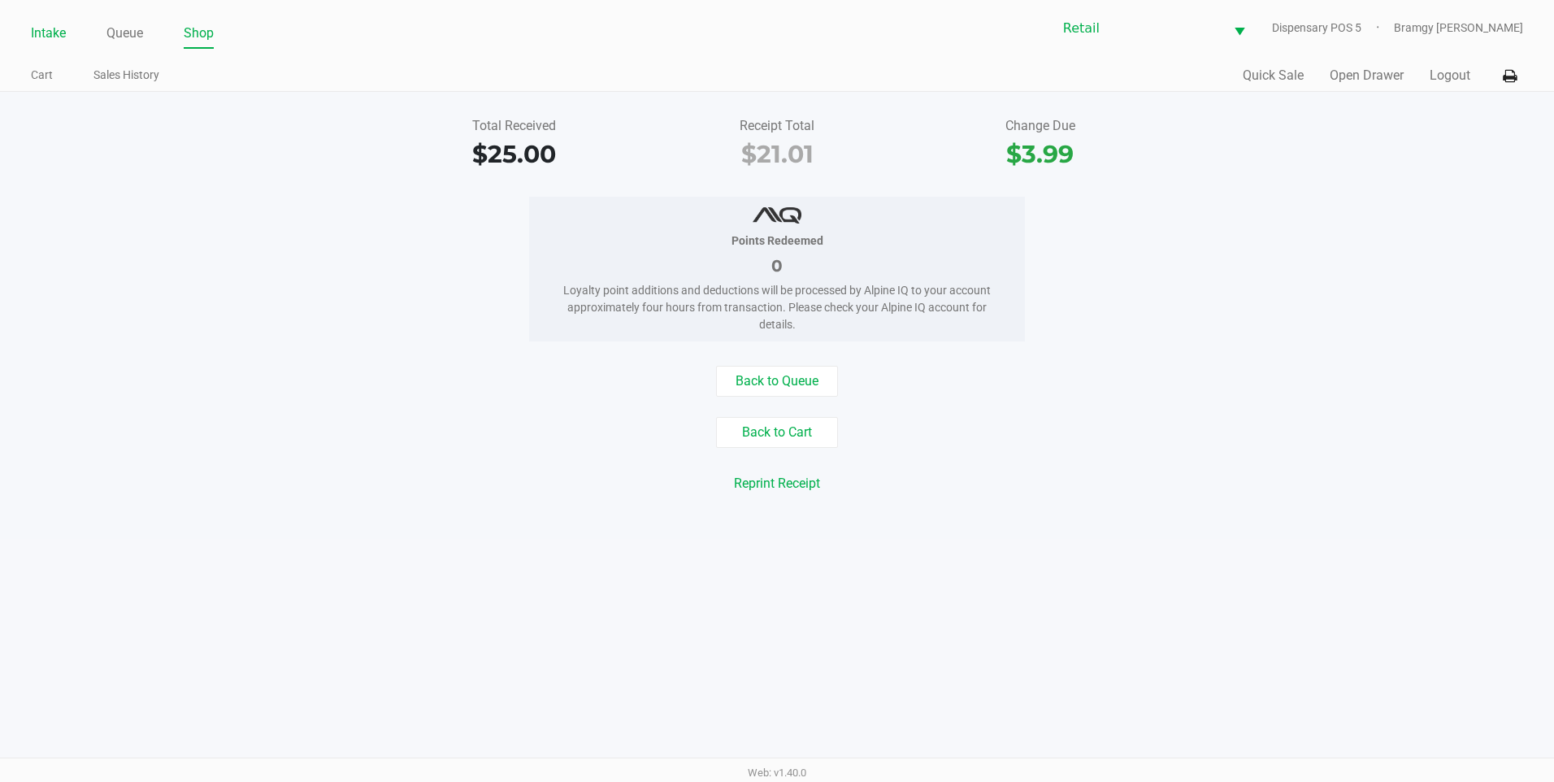
click at [50, 40] on link "Intake" at bounding box center [48, 33] width 35 height 23
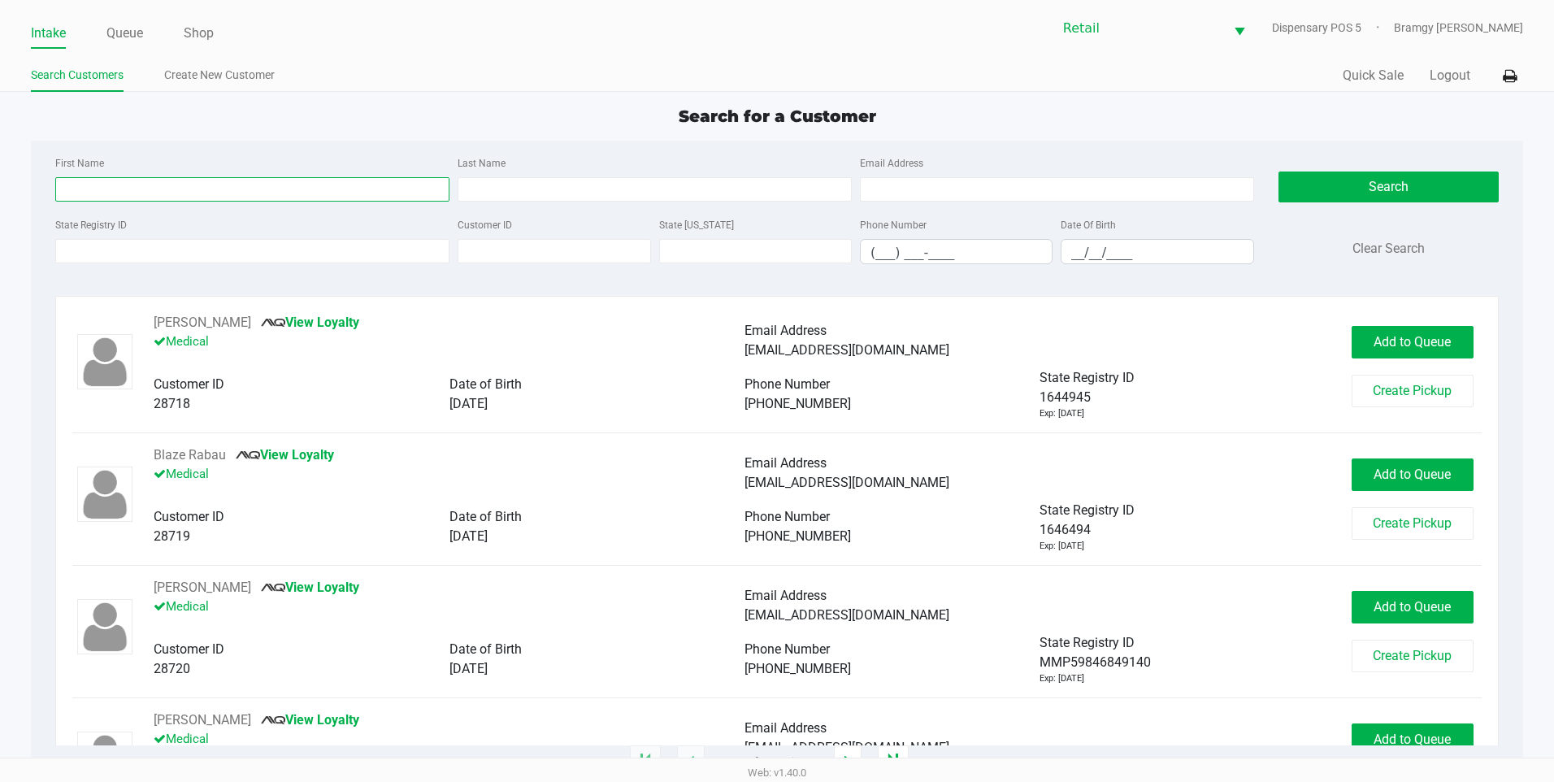
click at [106, 177] on input "First Name" at bounding box center [252, 189] width 394 height 24
type input "julian"
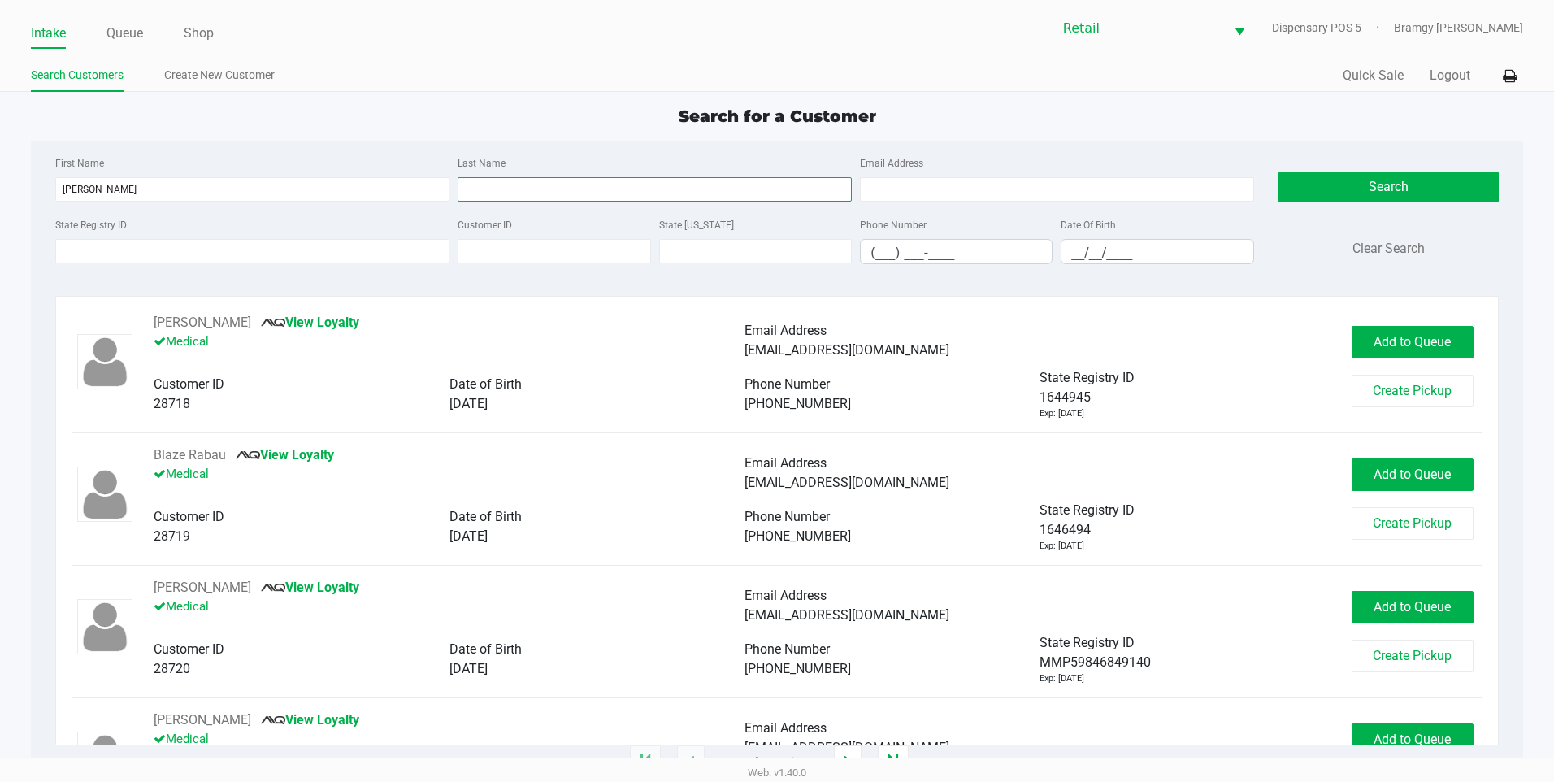
click at [493, 200] on input "Last Name" at bounding box center [655, 189] width 394 height 24
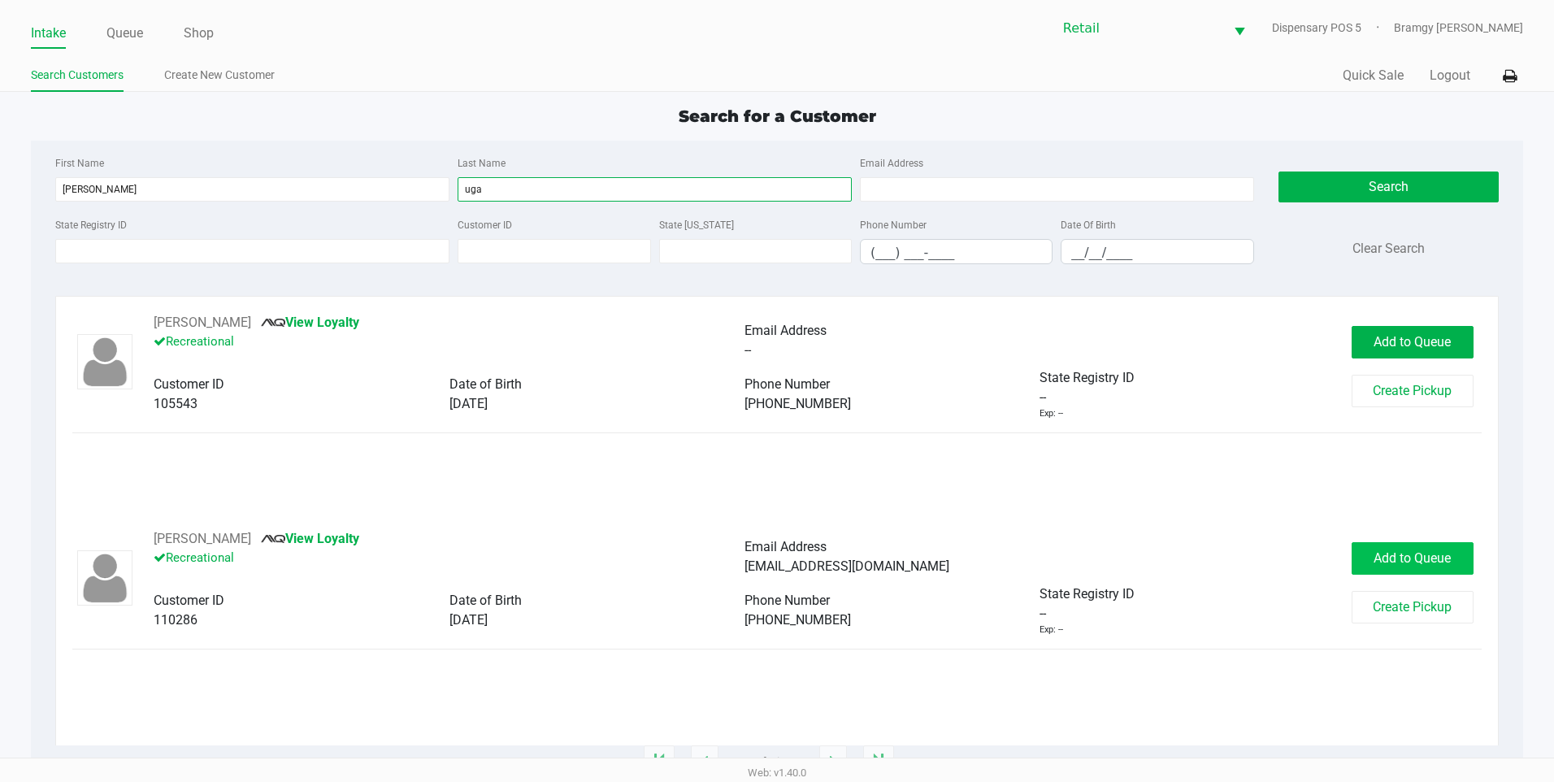
type input "uga"
click at [1430, 545] on button "Add to Queue" at bounding box center [1413, 558] width 122 height 33
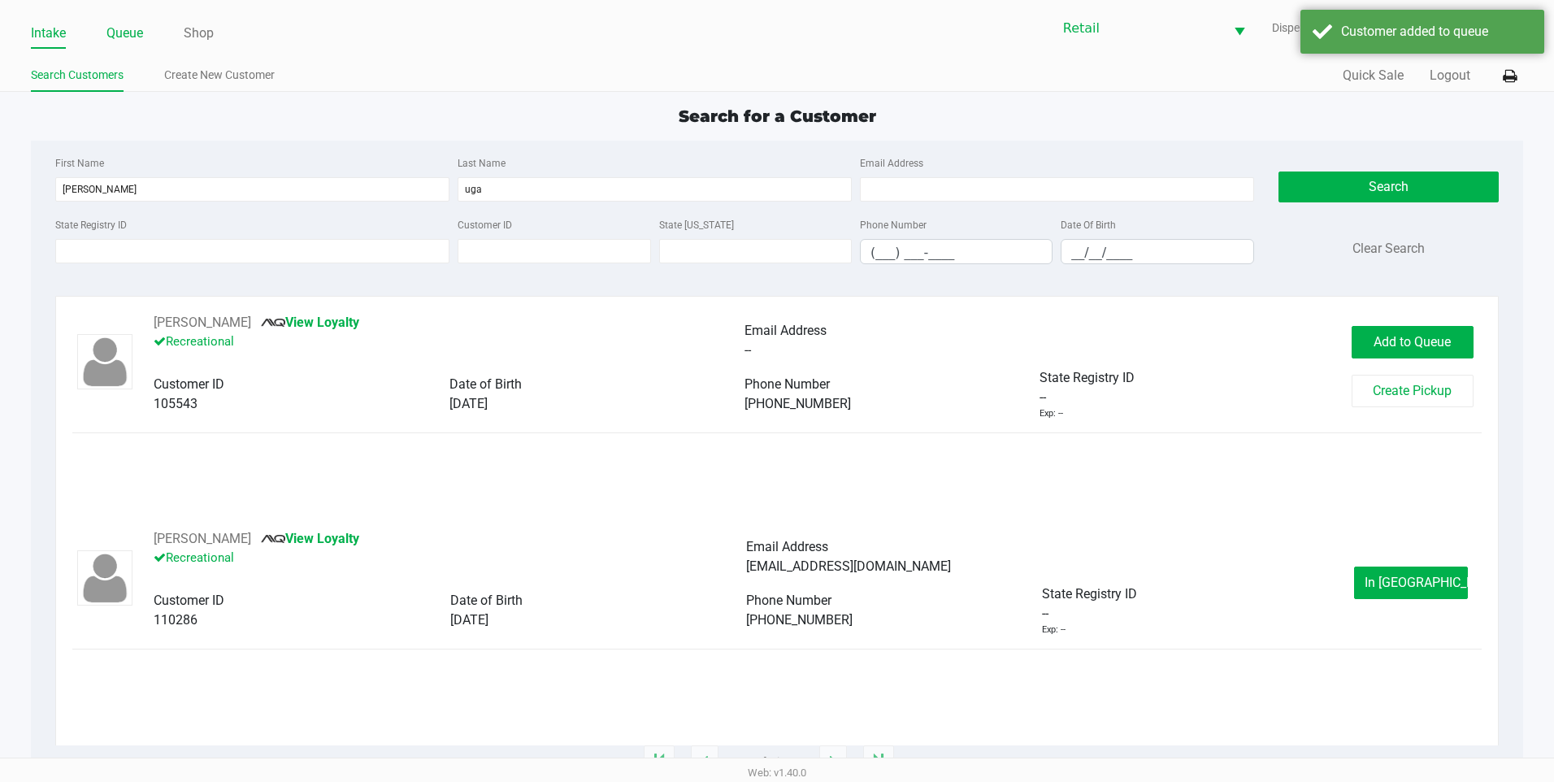
click at [141, 30] on link "Queue" at bounding box center [124, 33] width 37 height 23
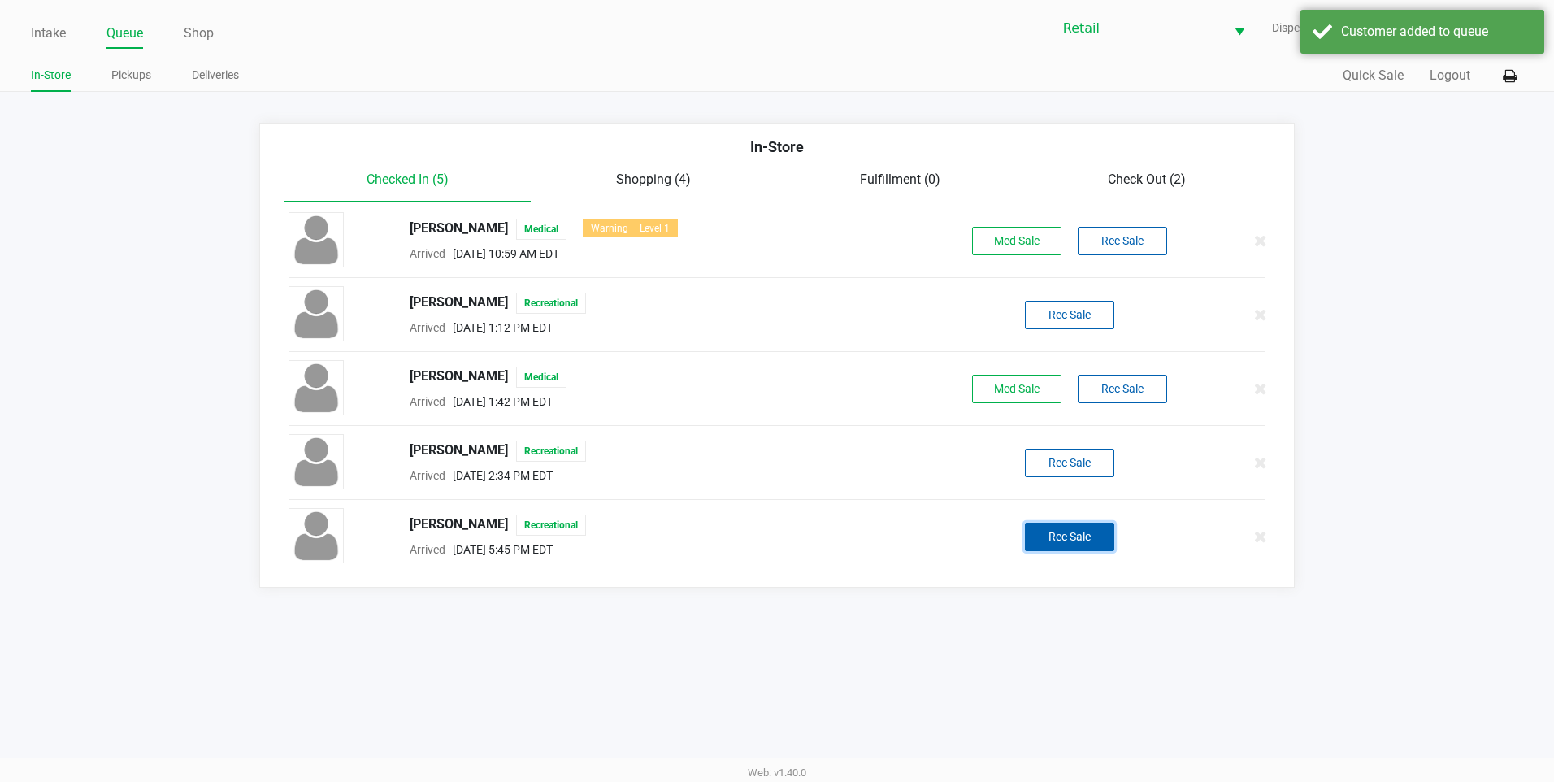
click at [1093, 546] on button "Rec Sale" at bounding box center [1069, 537] width 89 height 28
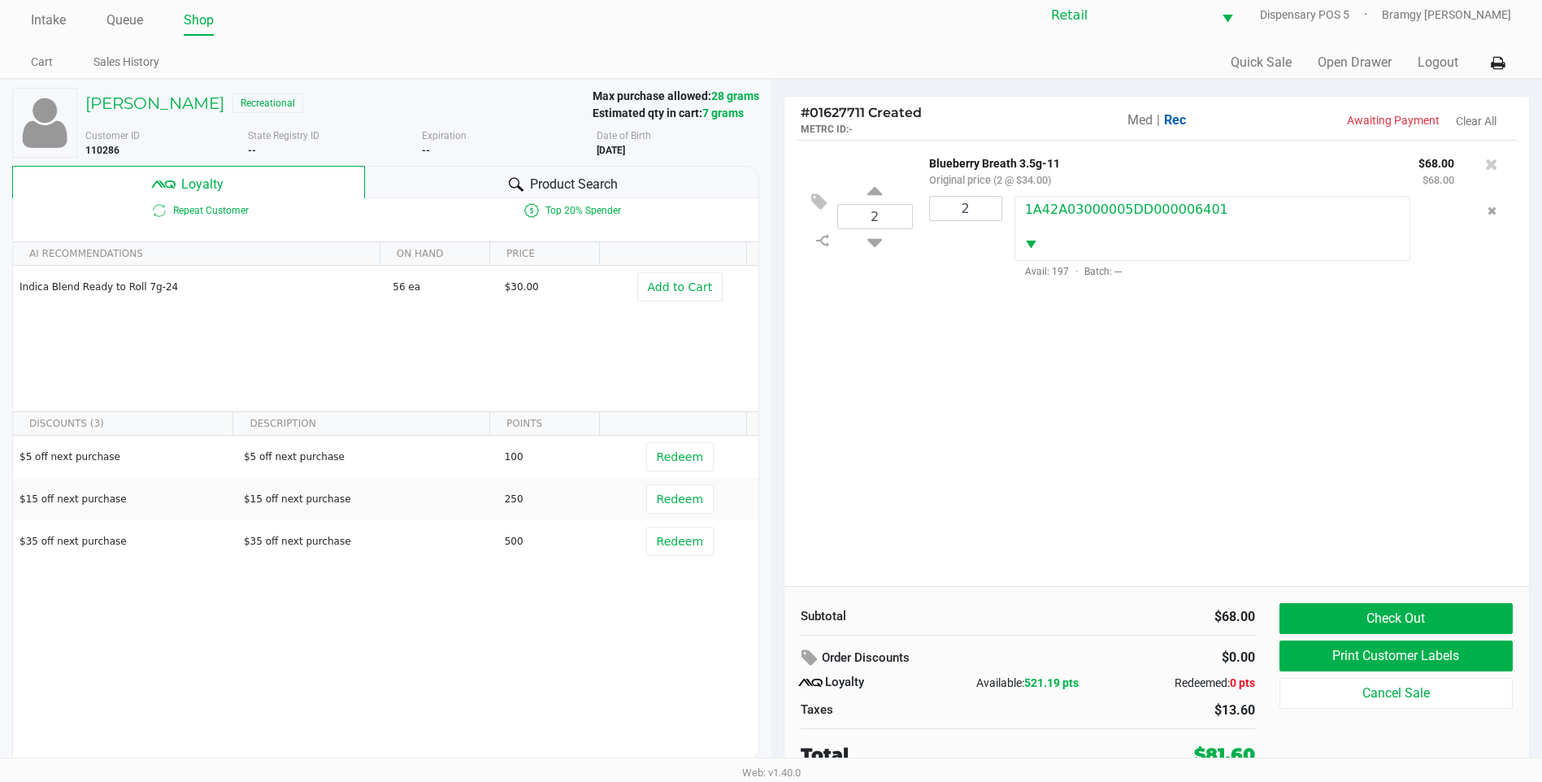
scroll to position [16, 0]
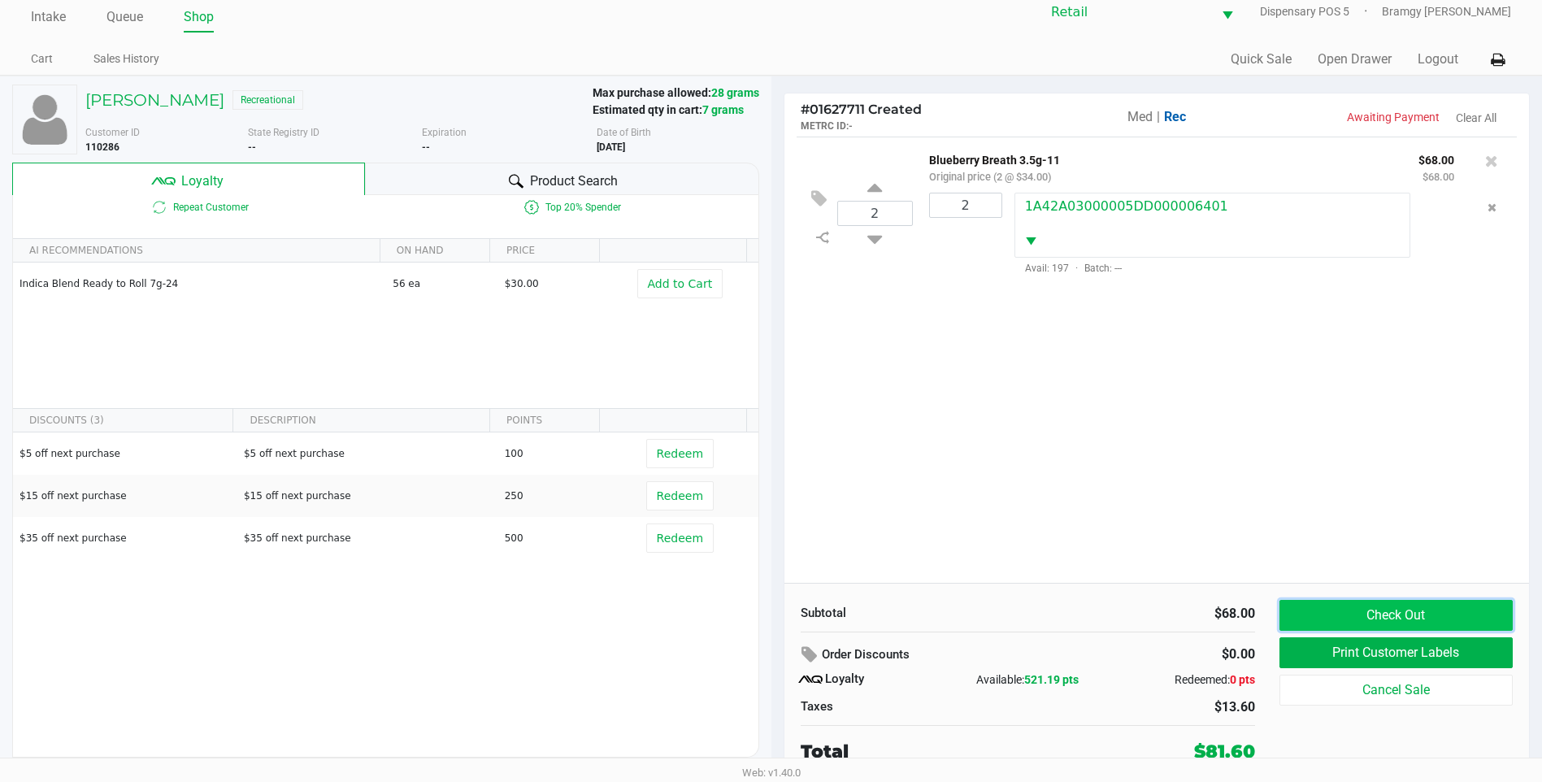
click at [1377, 615] on button "Check Out" at bounding box center [1396, 615] width 233 height 31
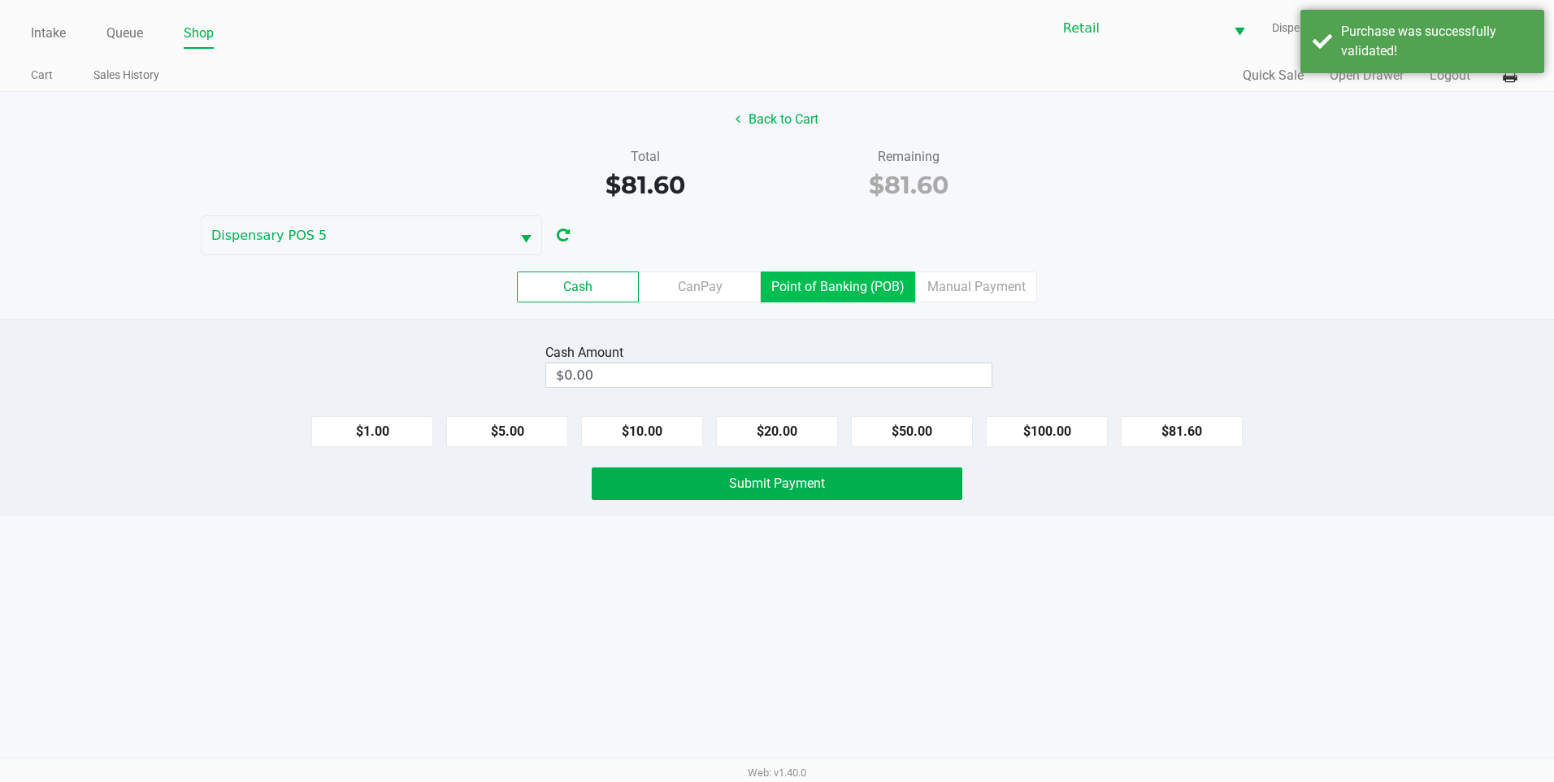
click at [845, 298] on label "Point of Banking (POB)" at bounding box center [838, 287] width 154 height 31
click at [0, 0] on 7 "Point of Banking (POB)" at bounding box center [0, 0] width 0 height 0
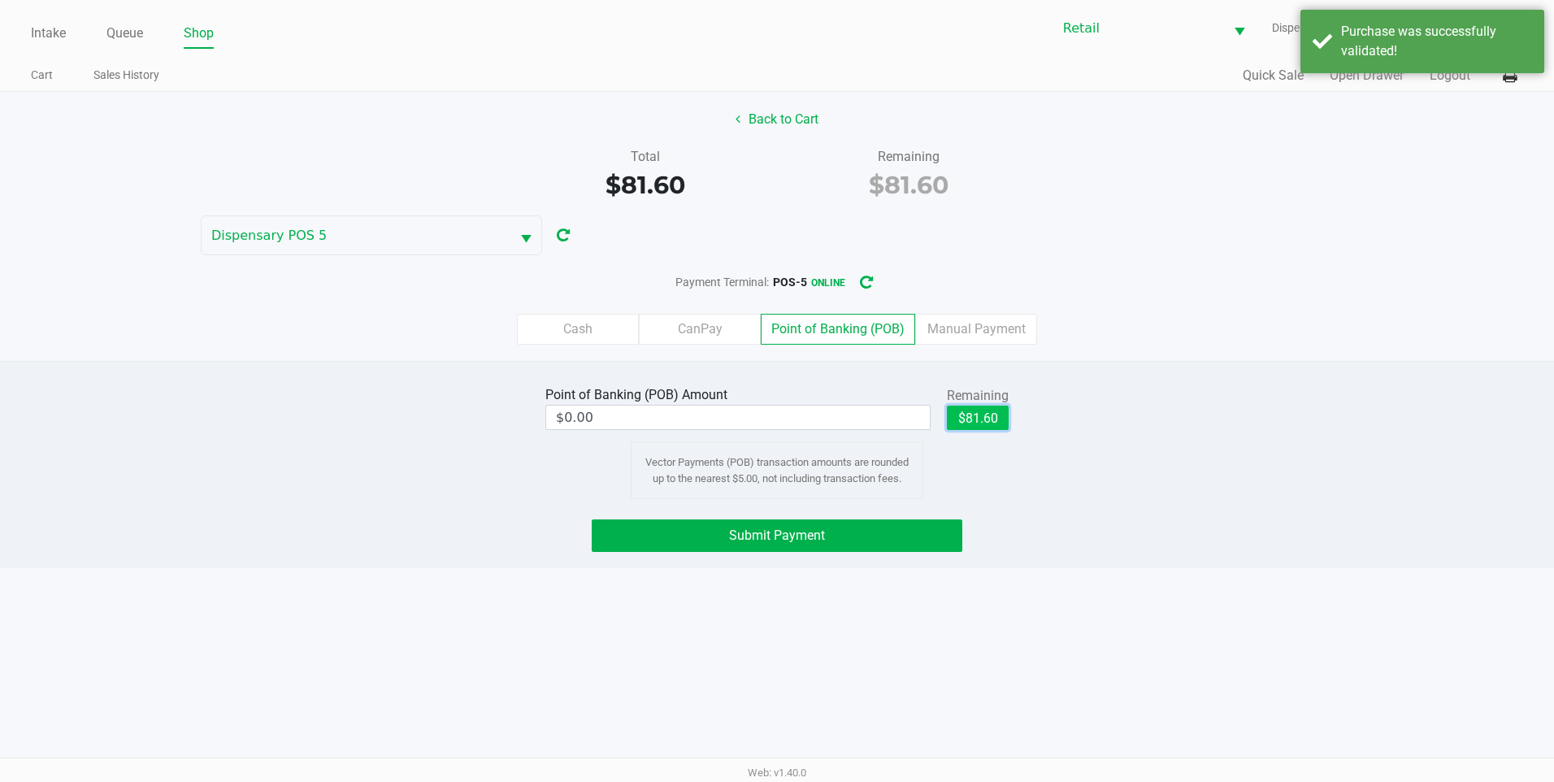
click at [975, 415] on button "$81.60" at bounding box center [978, 418] width 62 height 24
type input "$81.60"
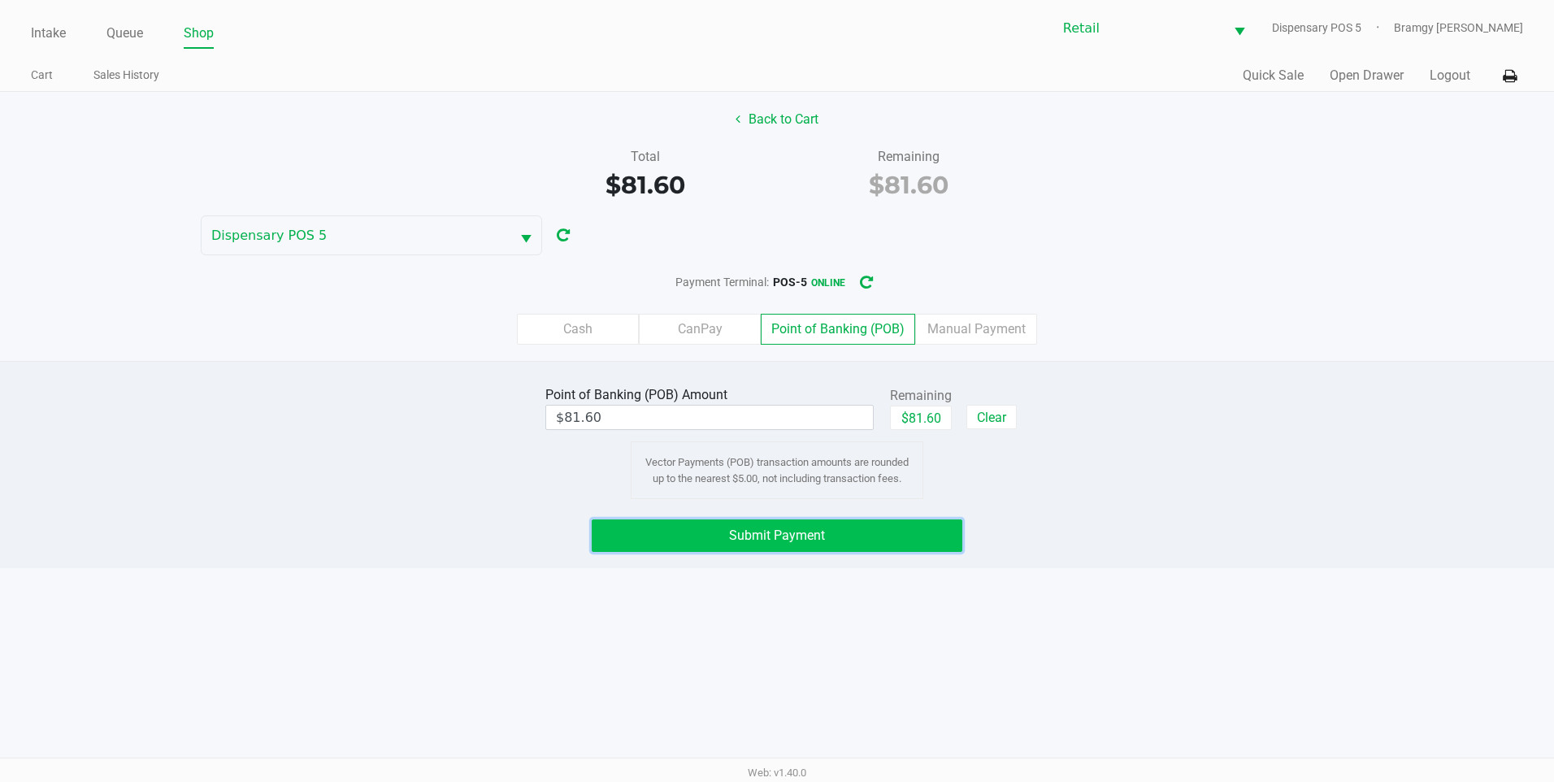
click at [872, 538] on button "Submit Payment" at bounding box center [777, 535] width 371 height 33
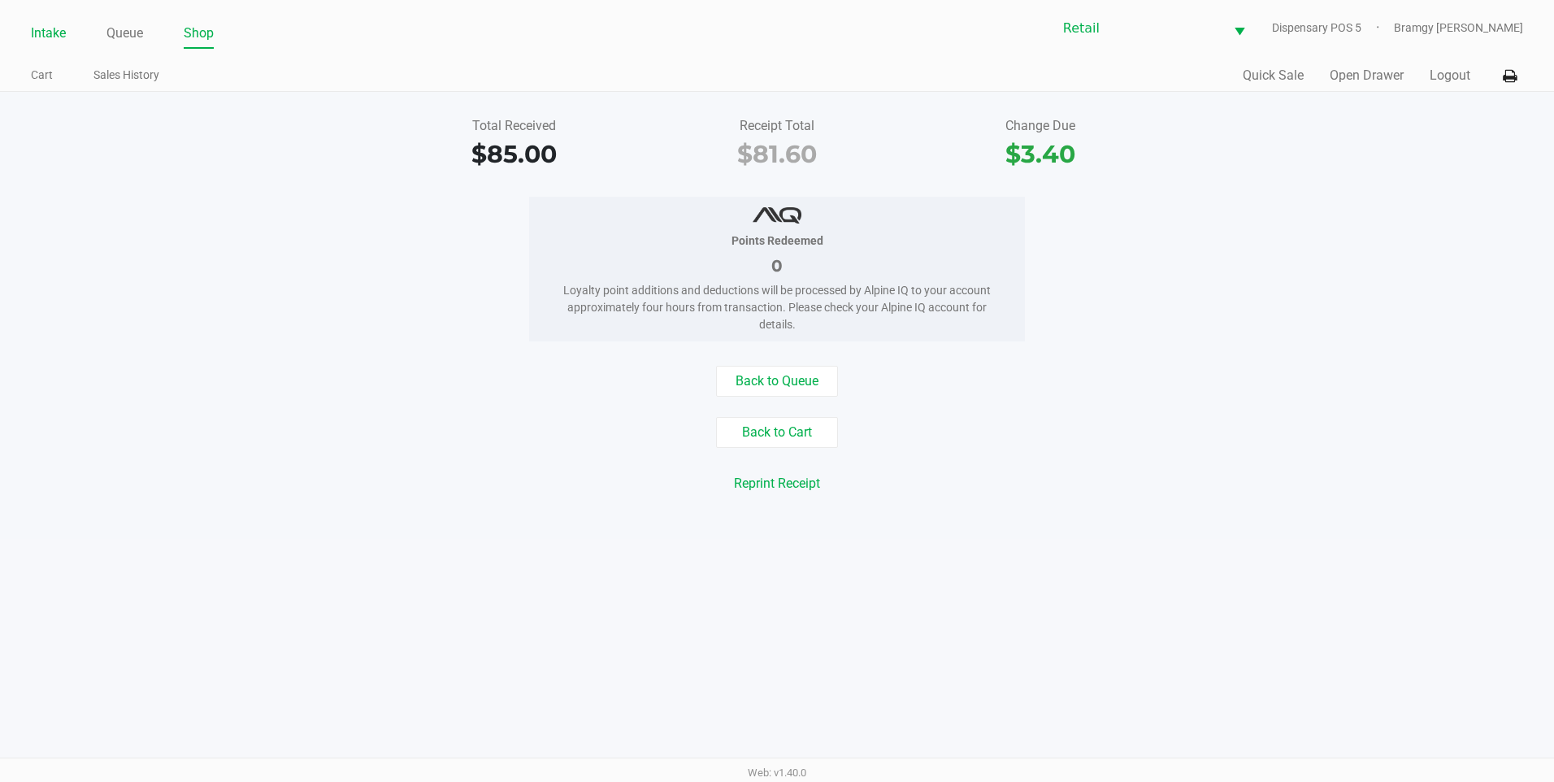
click at [37, 31] on link "Intake" at bounding box center [48, 33] width 35 height 23
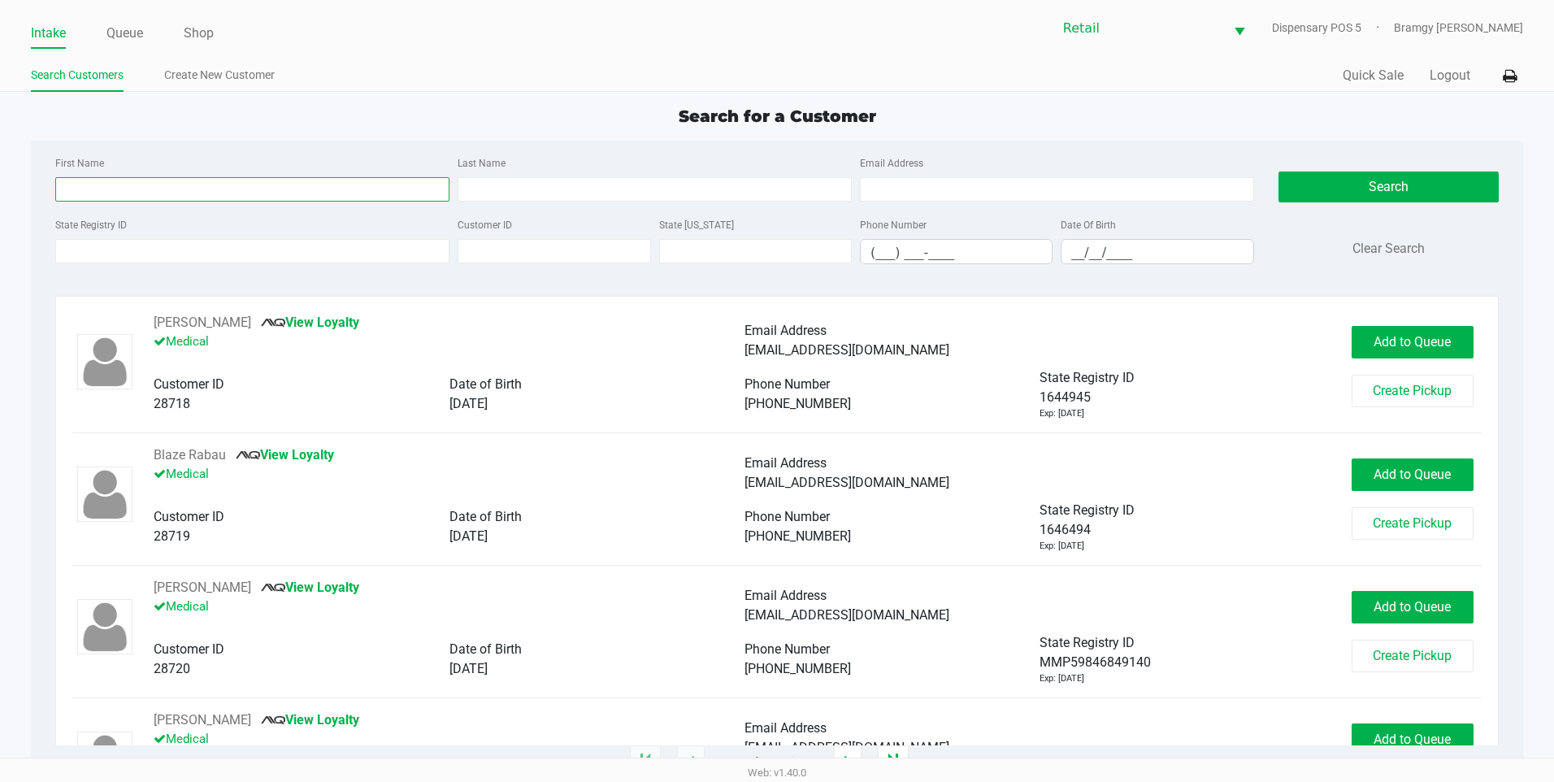
click at [97, 189] on input "First Name" at bounding box center [252, 189] width 394 height 24
type input "james"
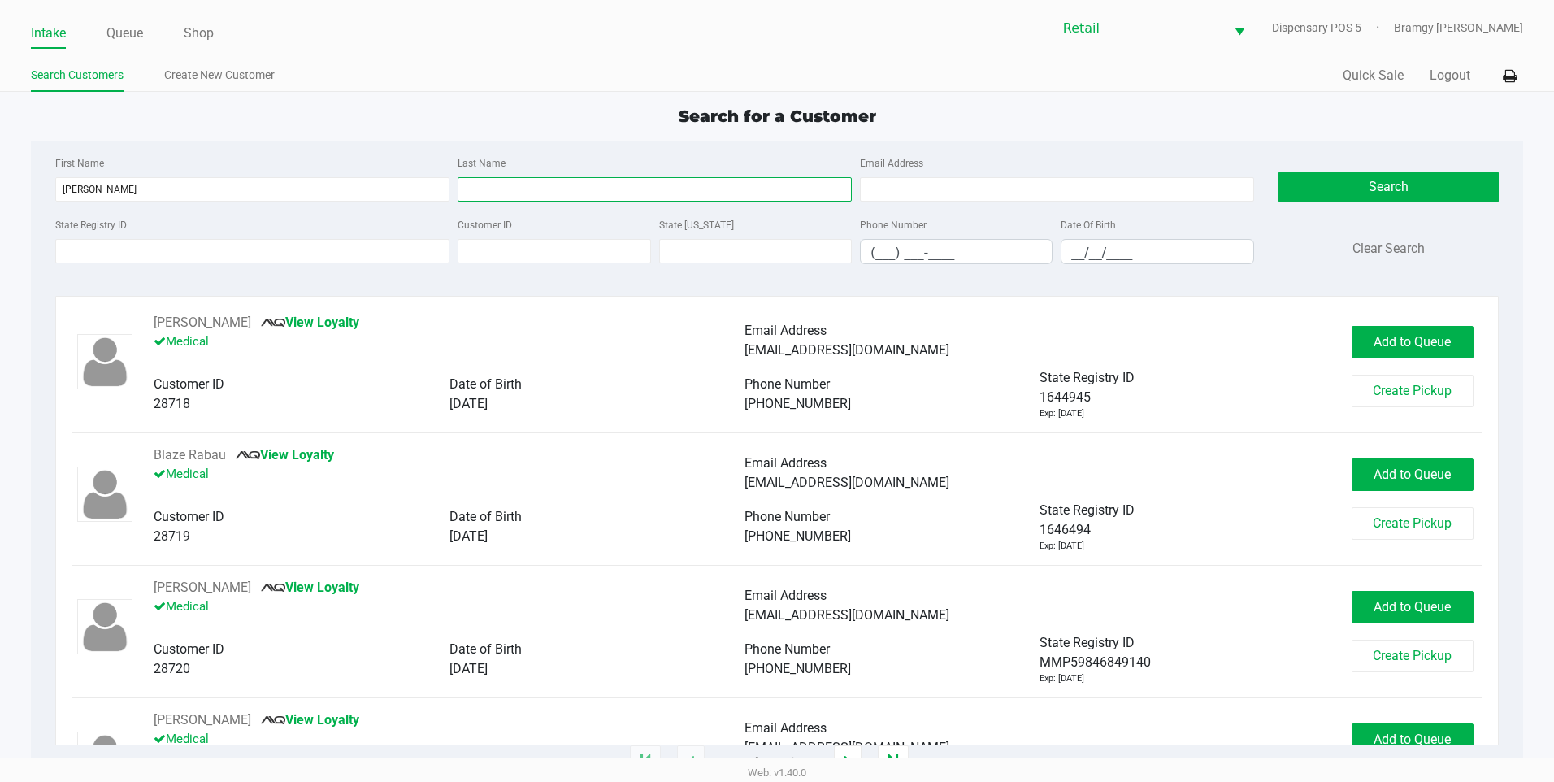
click at [533, 197] on input "Last Name" at bounding box center [655, 189] width 394 height 24
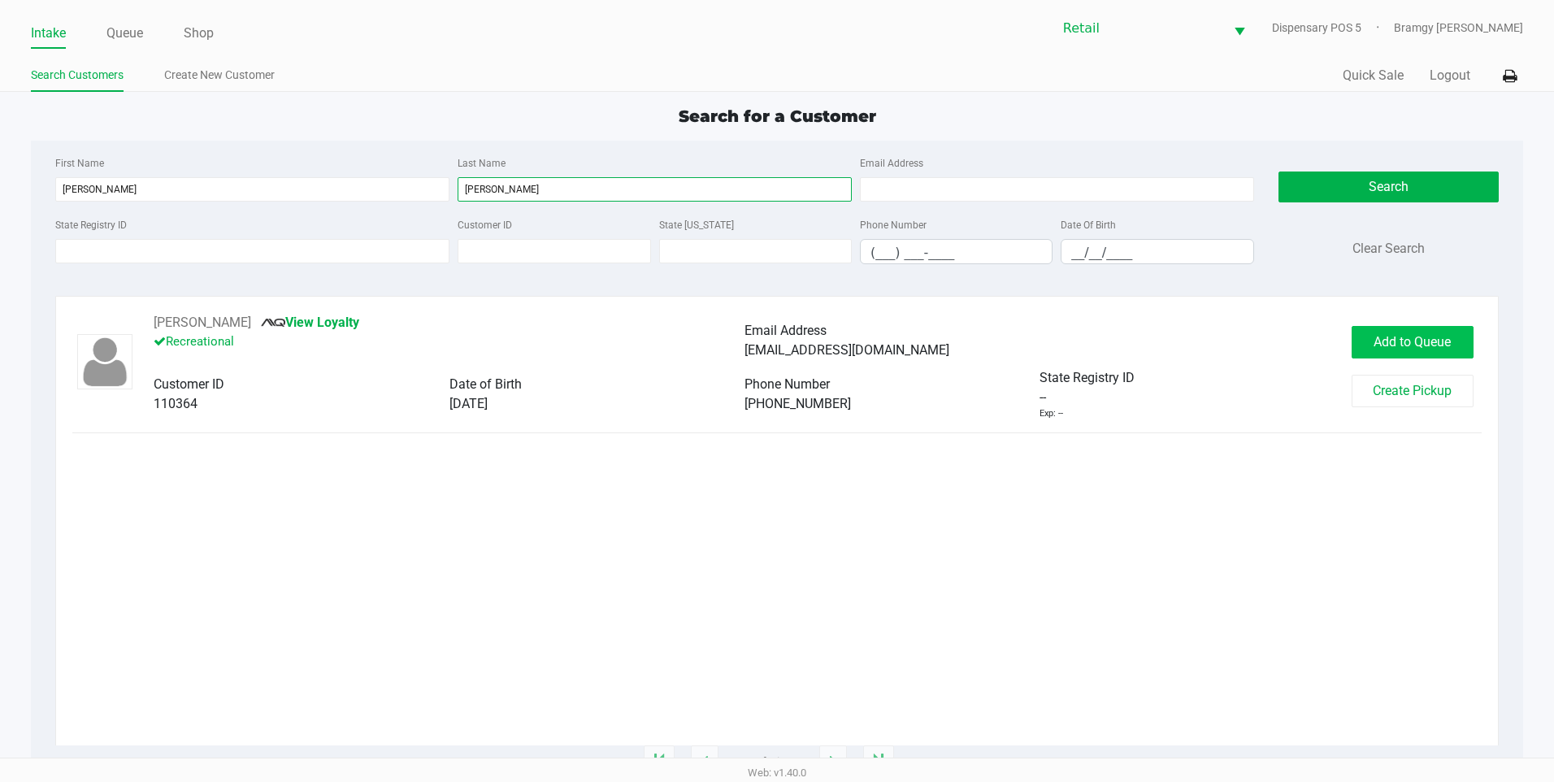
type input "richardson"
click at [1385, 330] on button "Add to Queue" at bounding box center [1413, 342] width 122 height 33
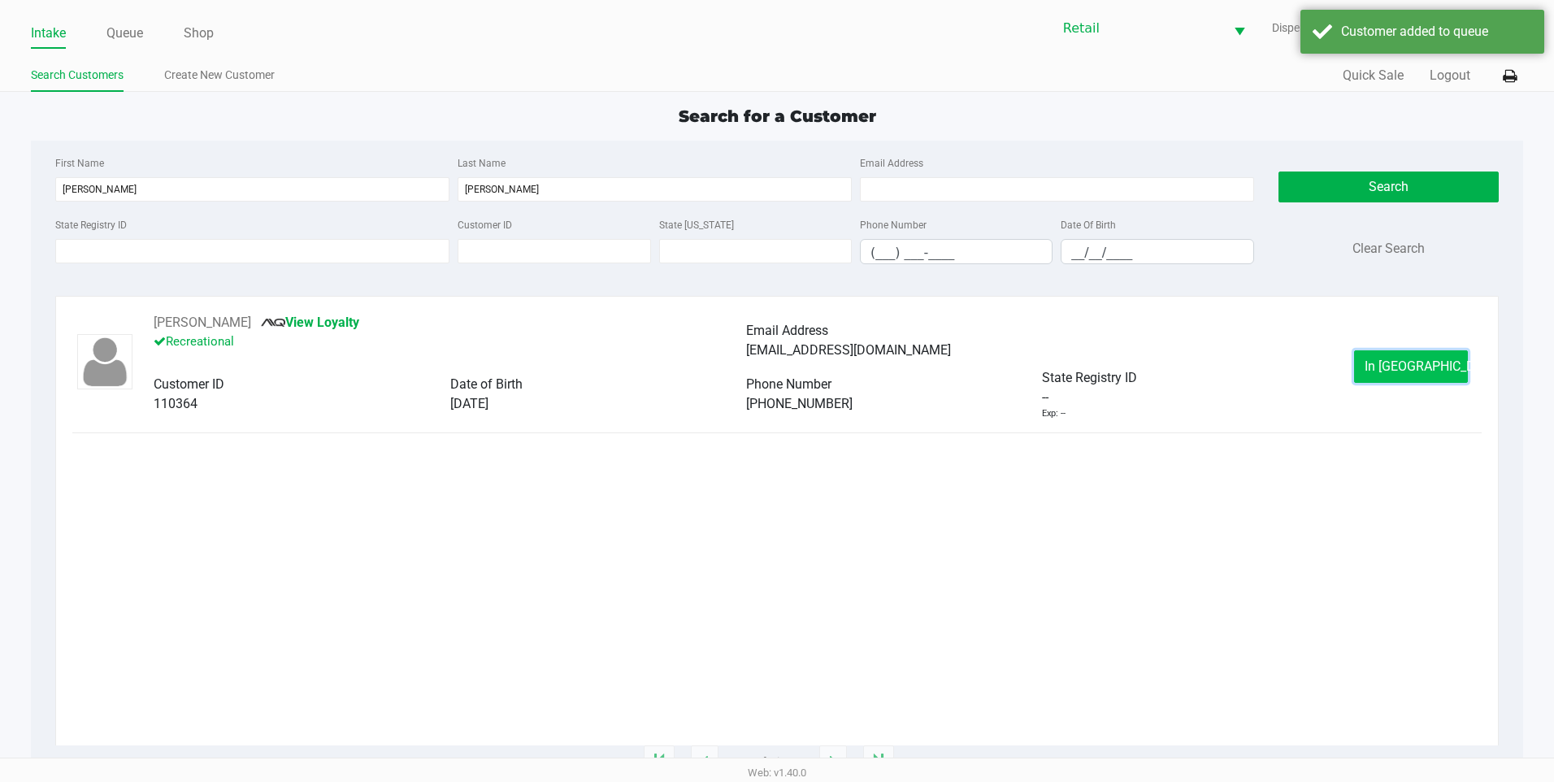
click at [1388, 367] on span "In Queue" at bounding box center [1433, 365] width 137 height 15
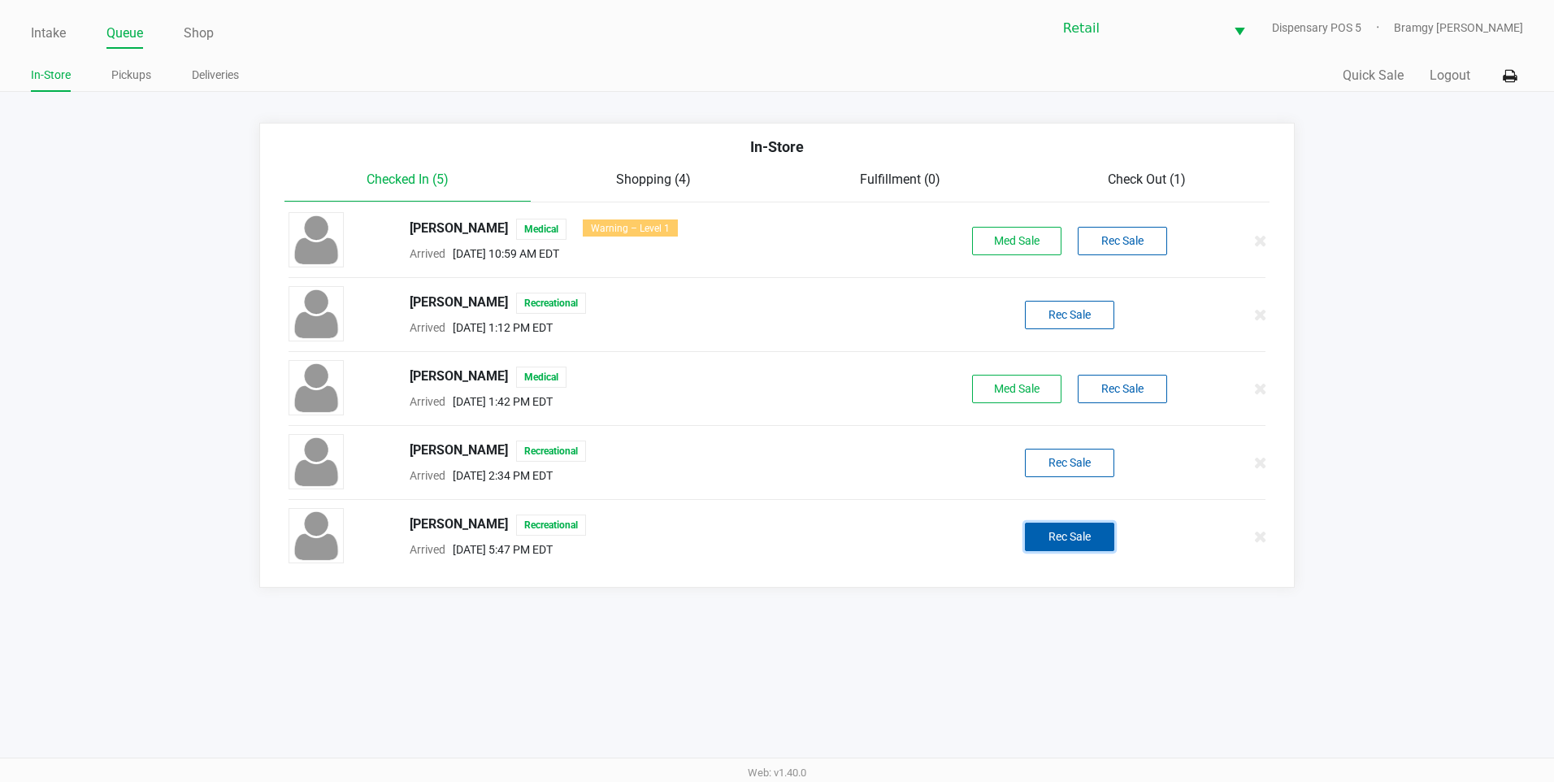
click at [1080, 547] on button "Rec Sale" at bounding box center [1069, 537] width 89 height 28
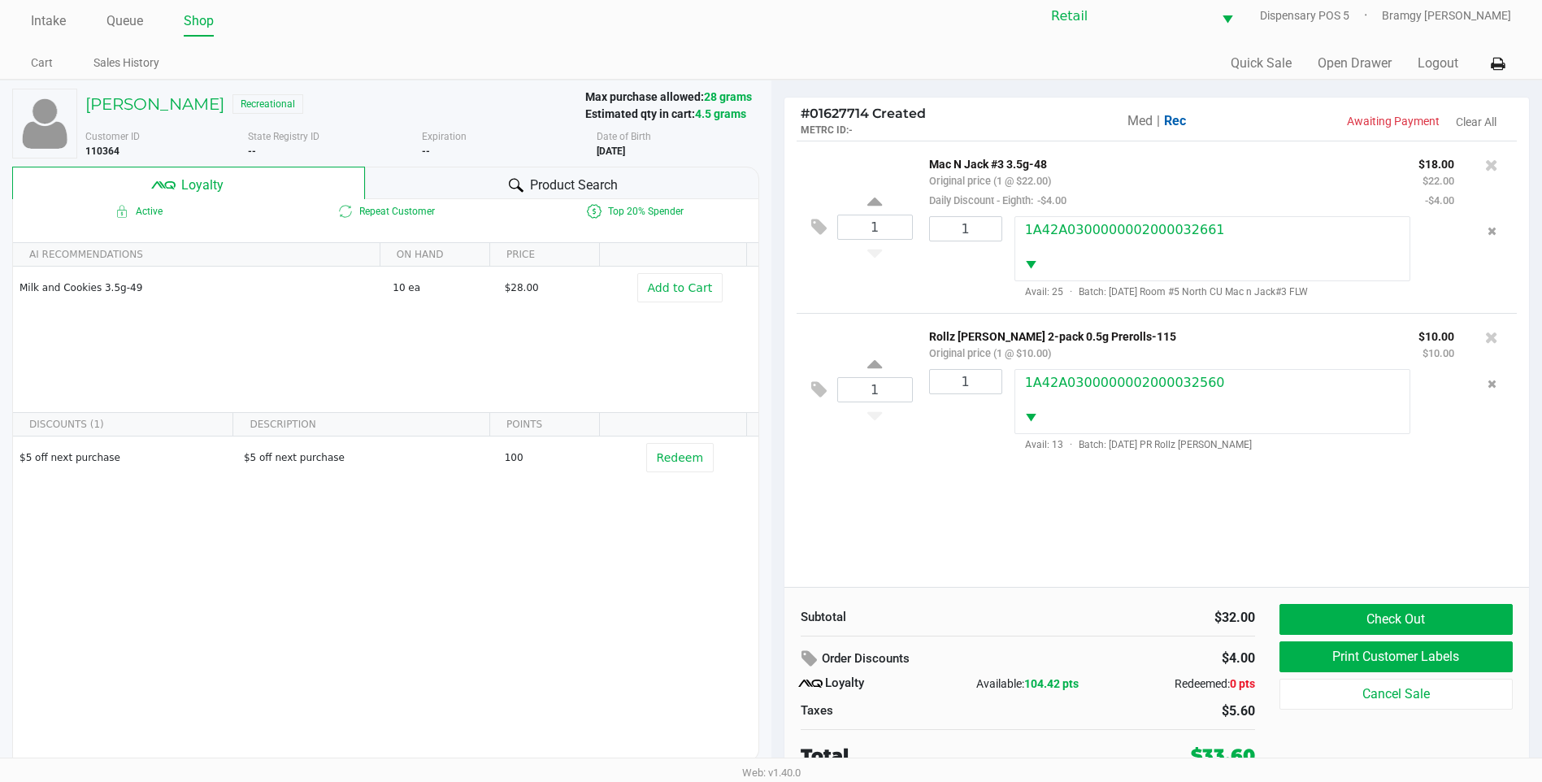
scroll to position [16, 0]
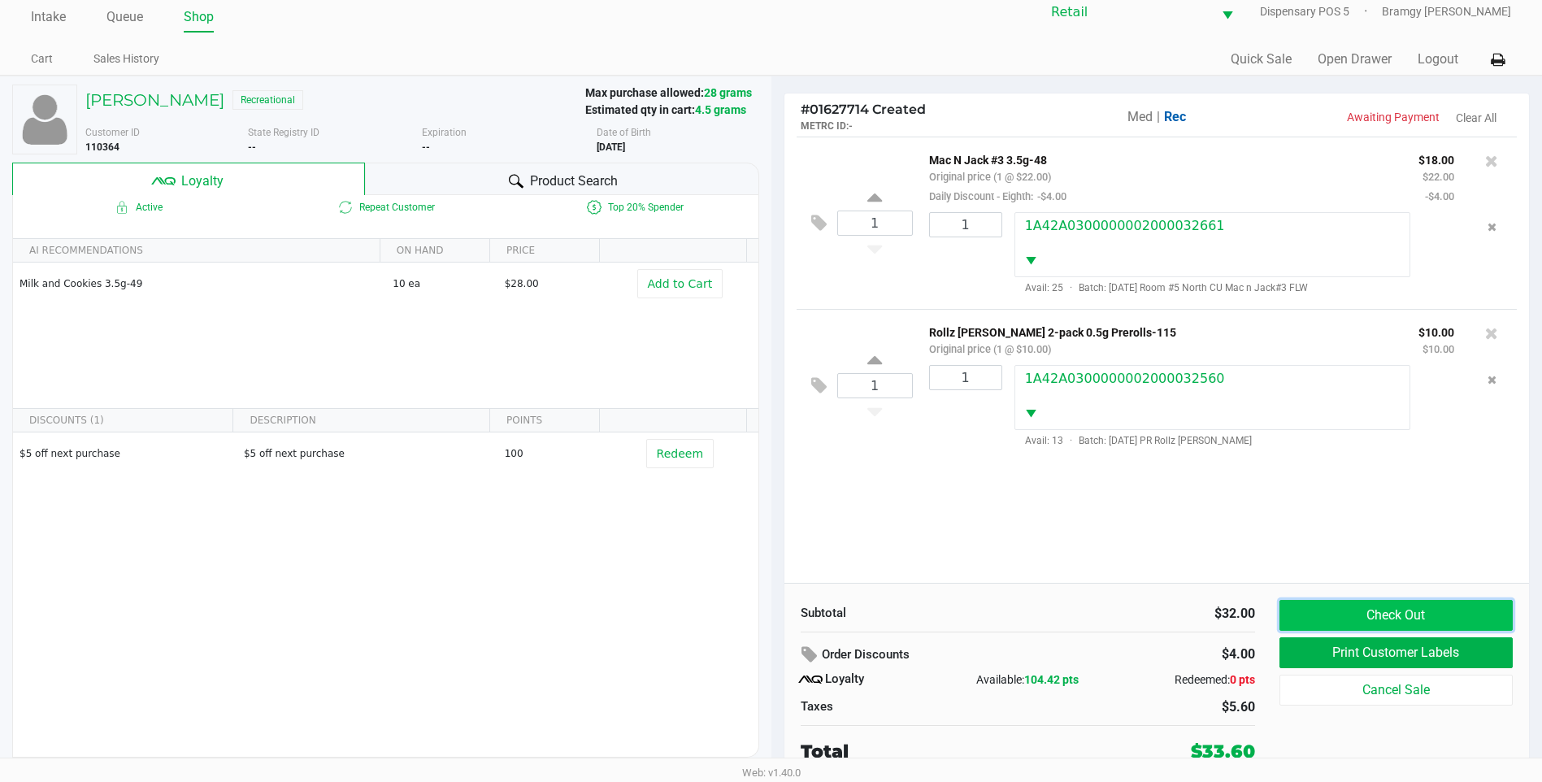
click at [1409, 621] on button "Check Out" at bounding box center [1396, 615] width 233 height 31
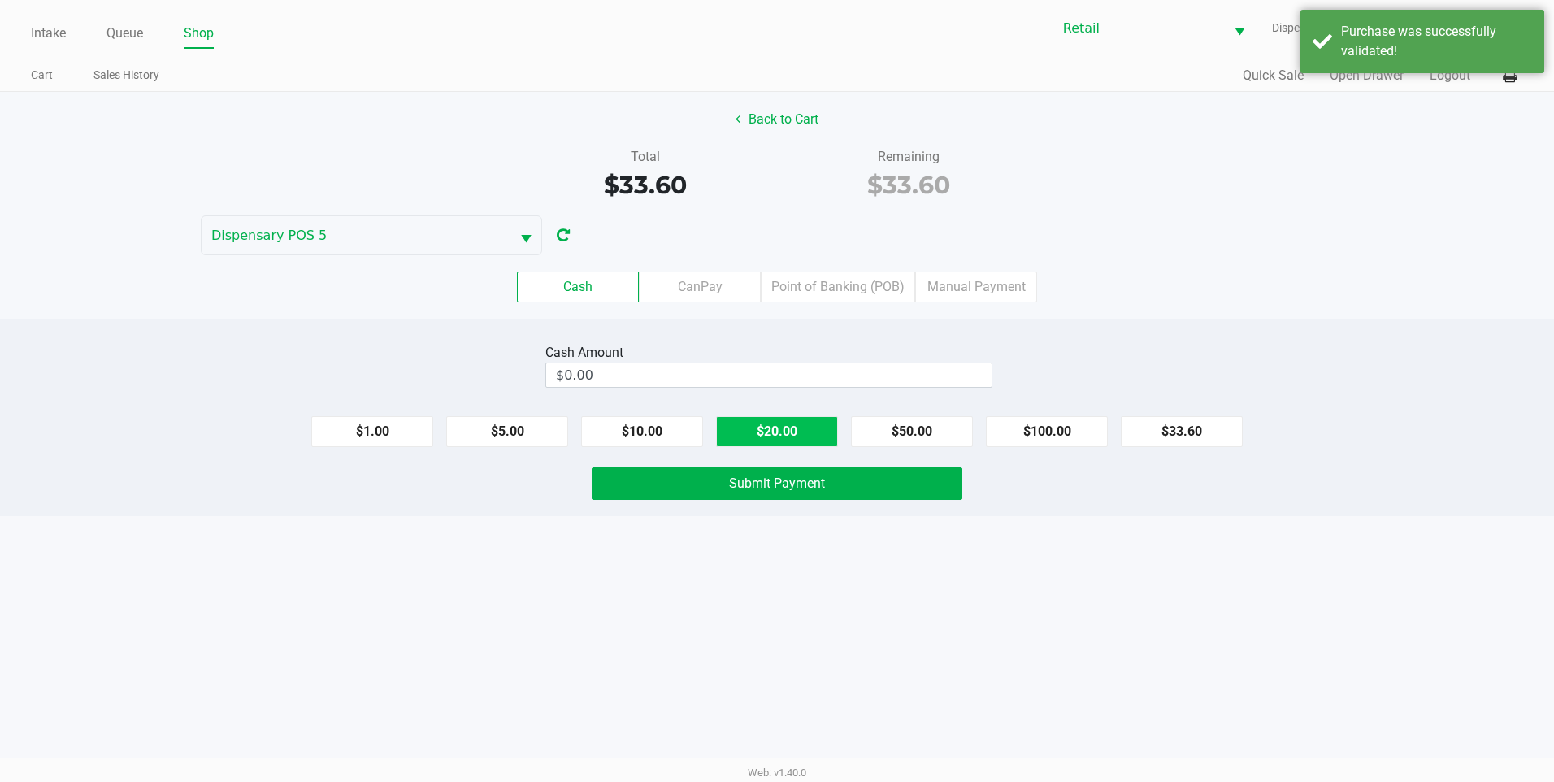
click at [776, 426] on button "$20.00" at bounding box center [777, 431] width 122 height 31
type input "$40.00"
click at [777, 483] on span "Submit Payment" at bounding box center [777, 483] width 96 height 15
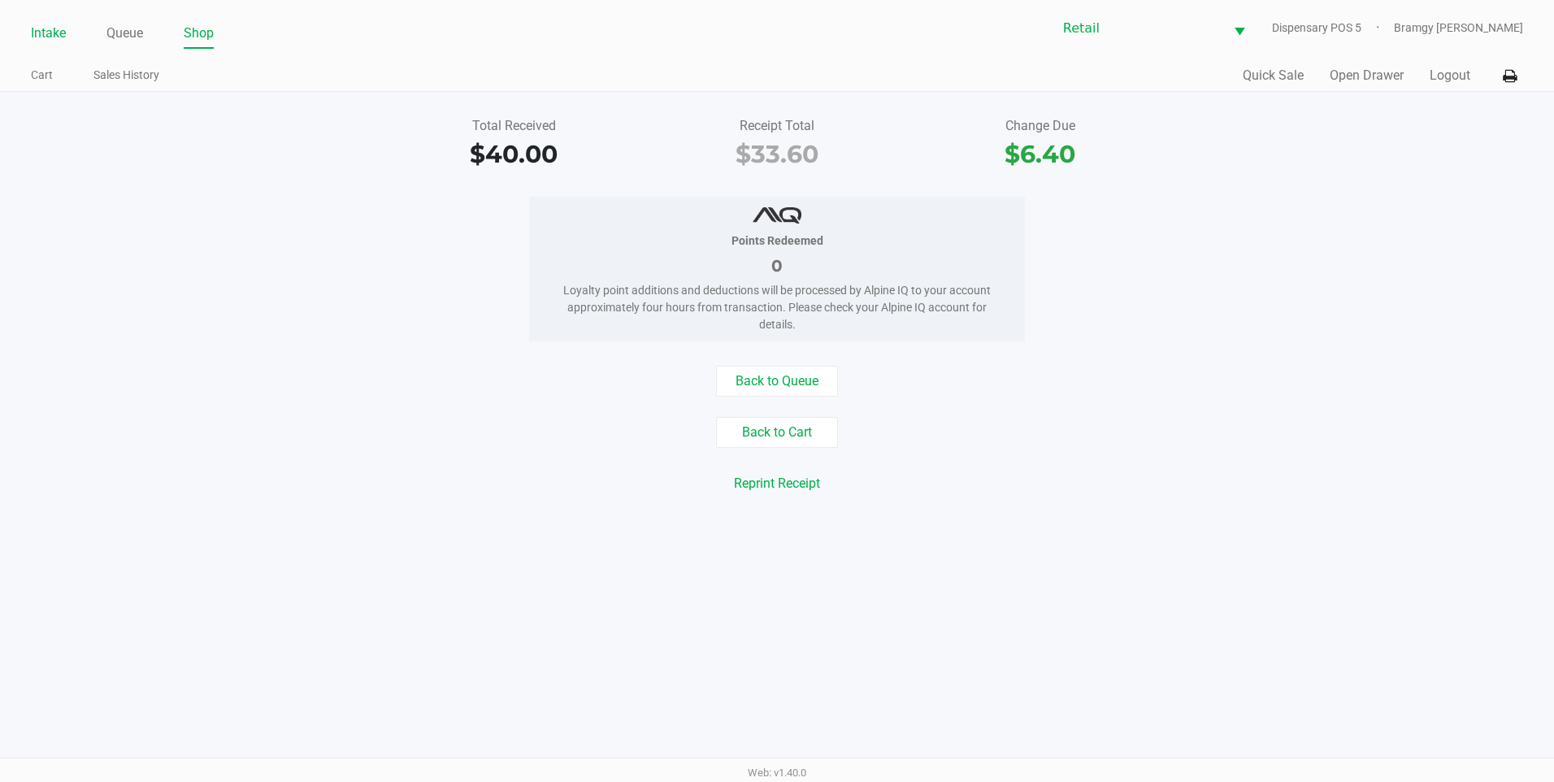
click at [55, 28] on link "Intake" at bounding box center [48, 33] width 35 height 23
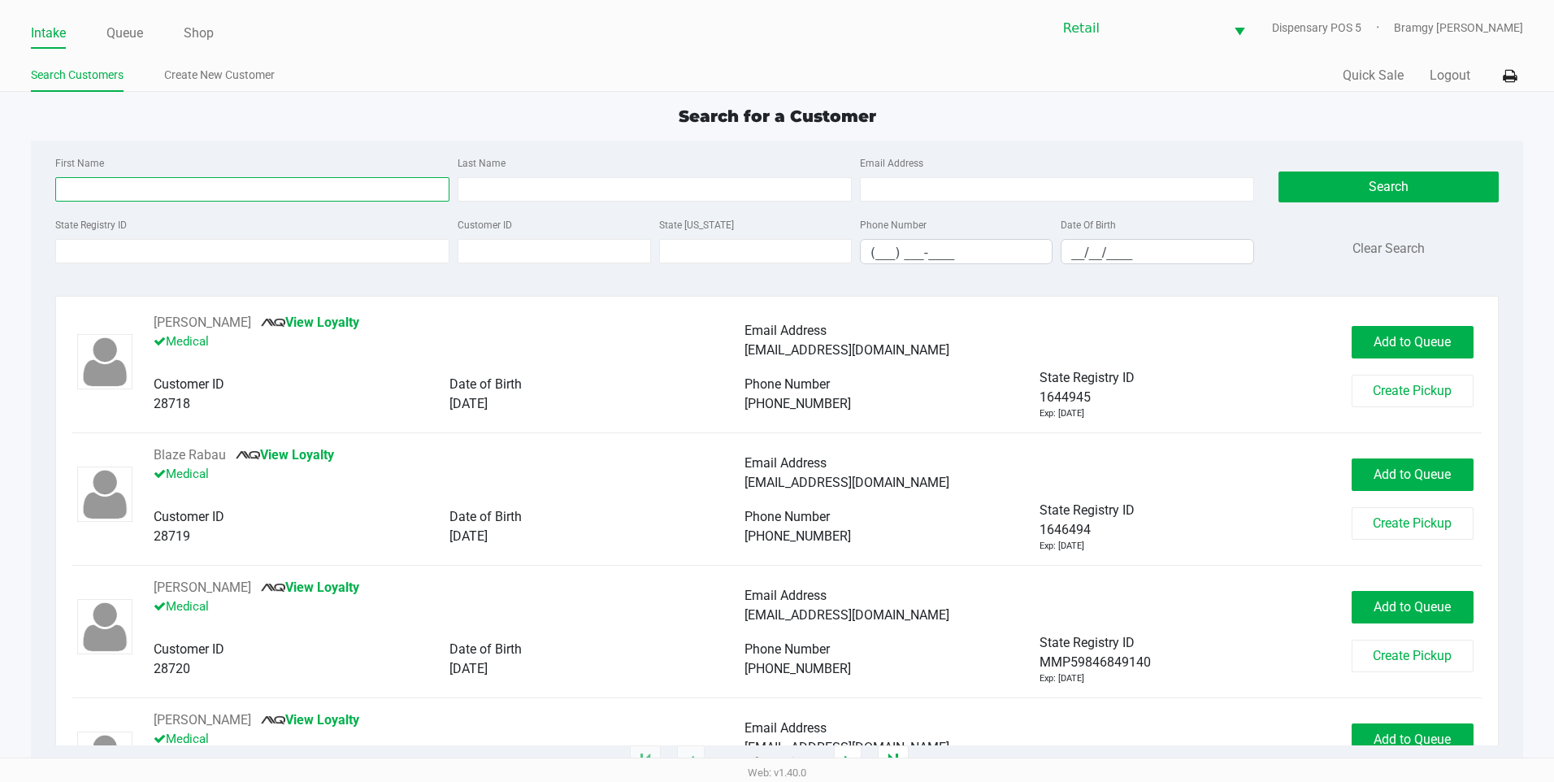
drag, startPoint x: 102, startPoint y: 198, endPoint x: 114, endPoint y: 195, distance: 12.6
click at [111, 196] on input "First Name" at bounding box center [252, 189] width 394 height 24
type input "luis"
click at [589, 175] on div "Last Name" at bounding box center [655, 177] width 402 height 49
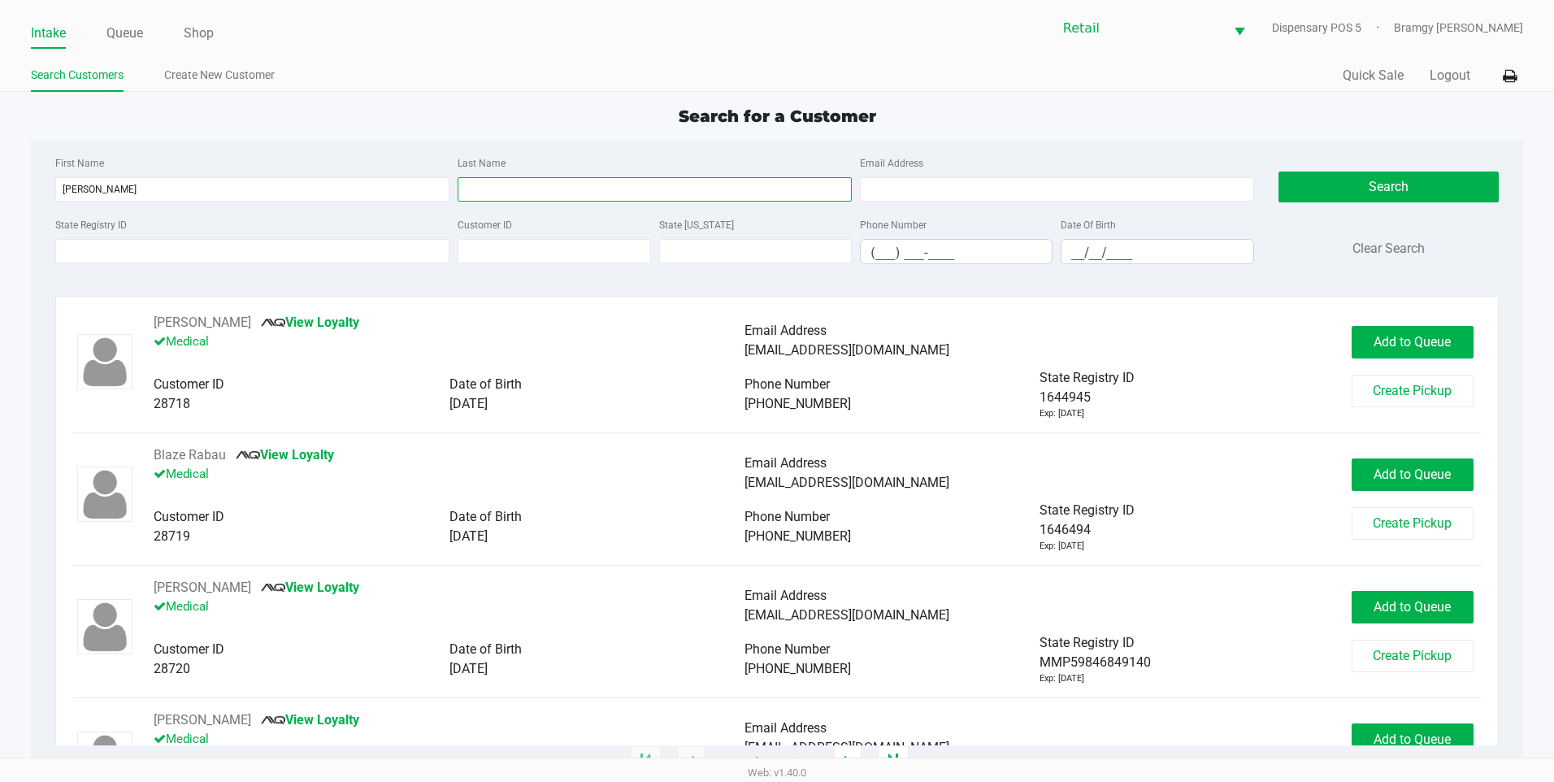
click at [593, 188] on input "Last Name" at bounding box center [655, 189] width 394 height 24
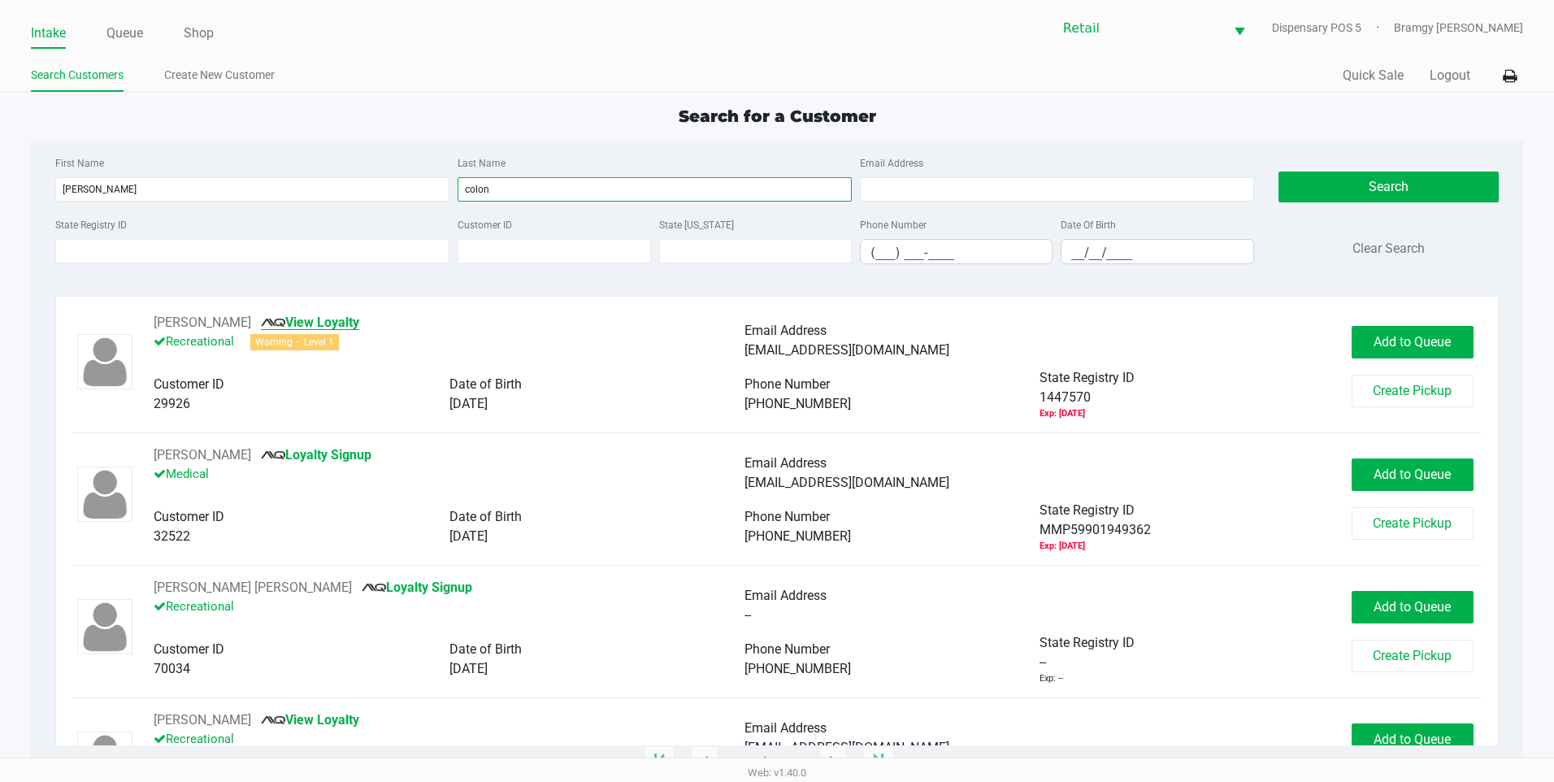
type input "colon"
click at [287, 323] on link "View Loyalty" at bounding box center [310, 322] width 98 height 15
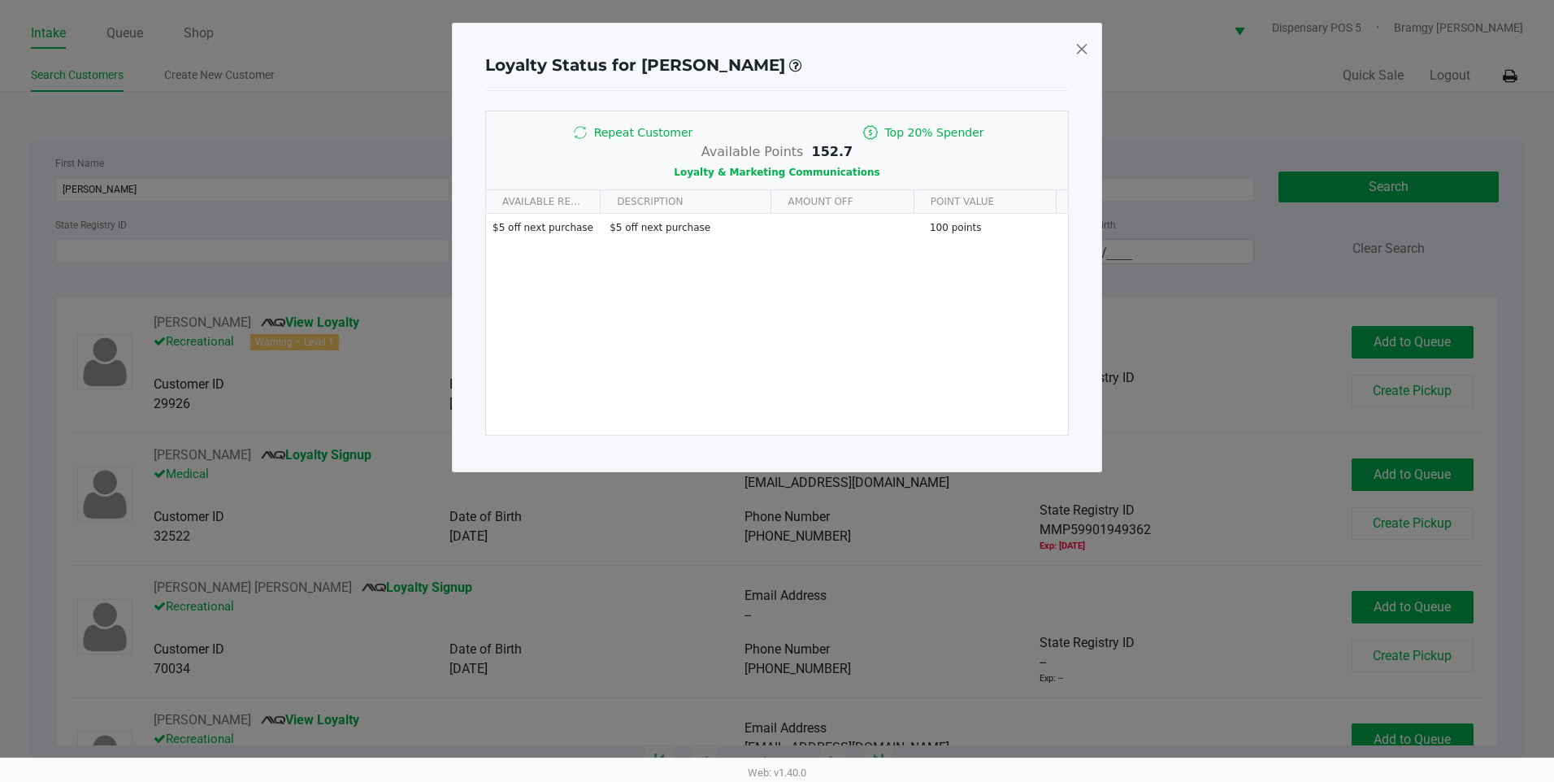
click at [1081, 54] on span at bounding box center [1082, 49] width 15 height 26
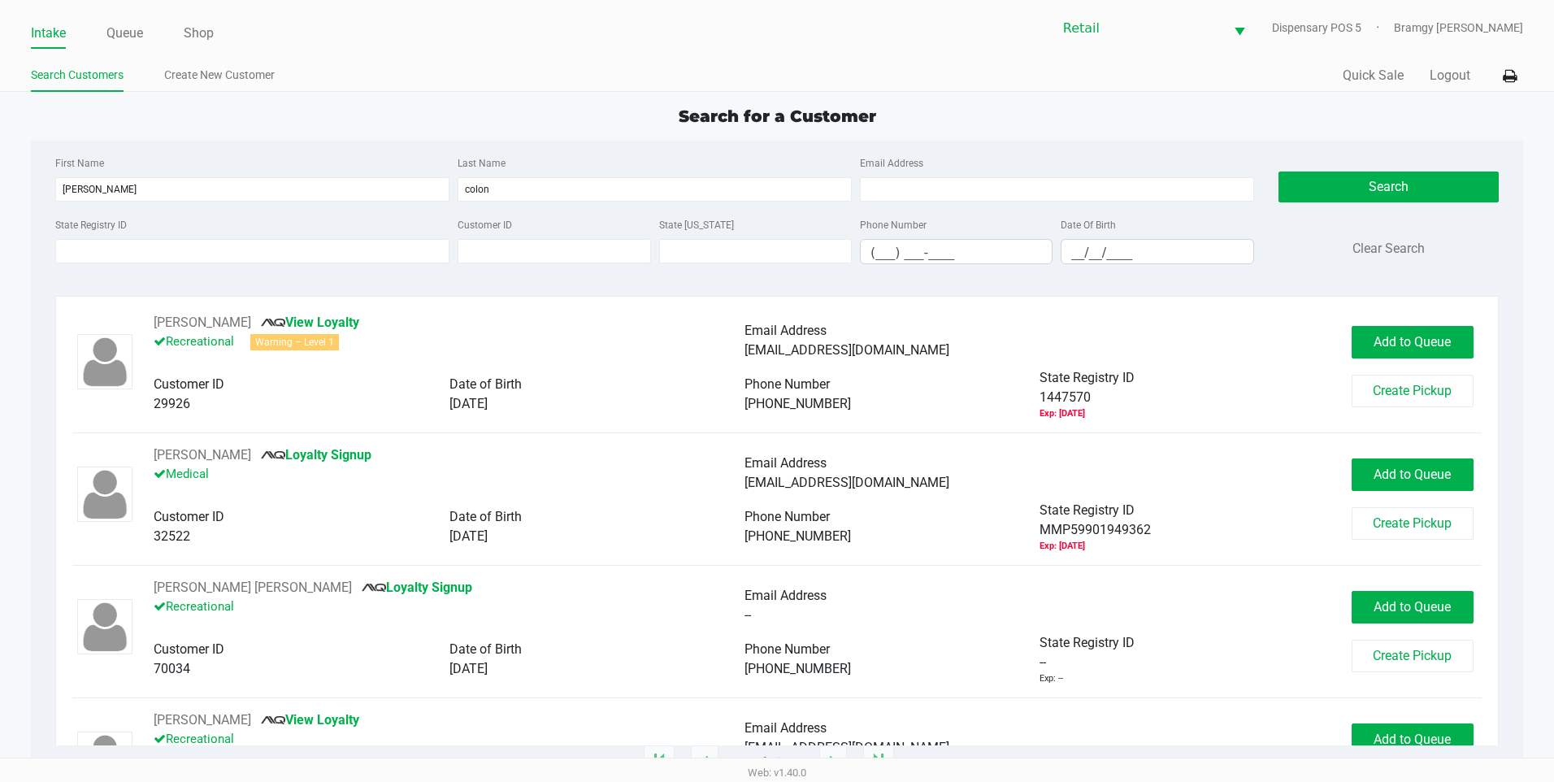
click at [30, 41] on div "Intake Queue Shop Retail Dispensary POS 5 Bramgy Brito Search Customers Create …" at bounding box center [777, 46] width 1554 height 92
drag, startPoint x: 108, startPoint y: 171, endPoint x: 19, endPoint y: 175, distance: 89.5
click at [19, 175] on app-all-customers "Search for a Customer First Name luis Last Name colon Email Address State Regis…" at bounding box center [777, 433] width 1554 height 658
drag, startPoint x: 19, startPoint y: 175, endPoint x: 115, endPoint y: 198, distance: 98.6
click at [115, 198] on input "luis" at bounding box center [252, 189] width 394 height 24
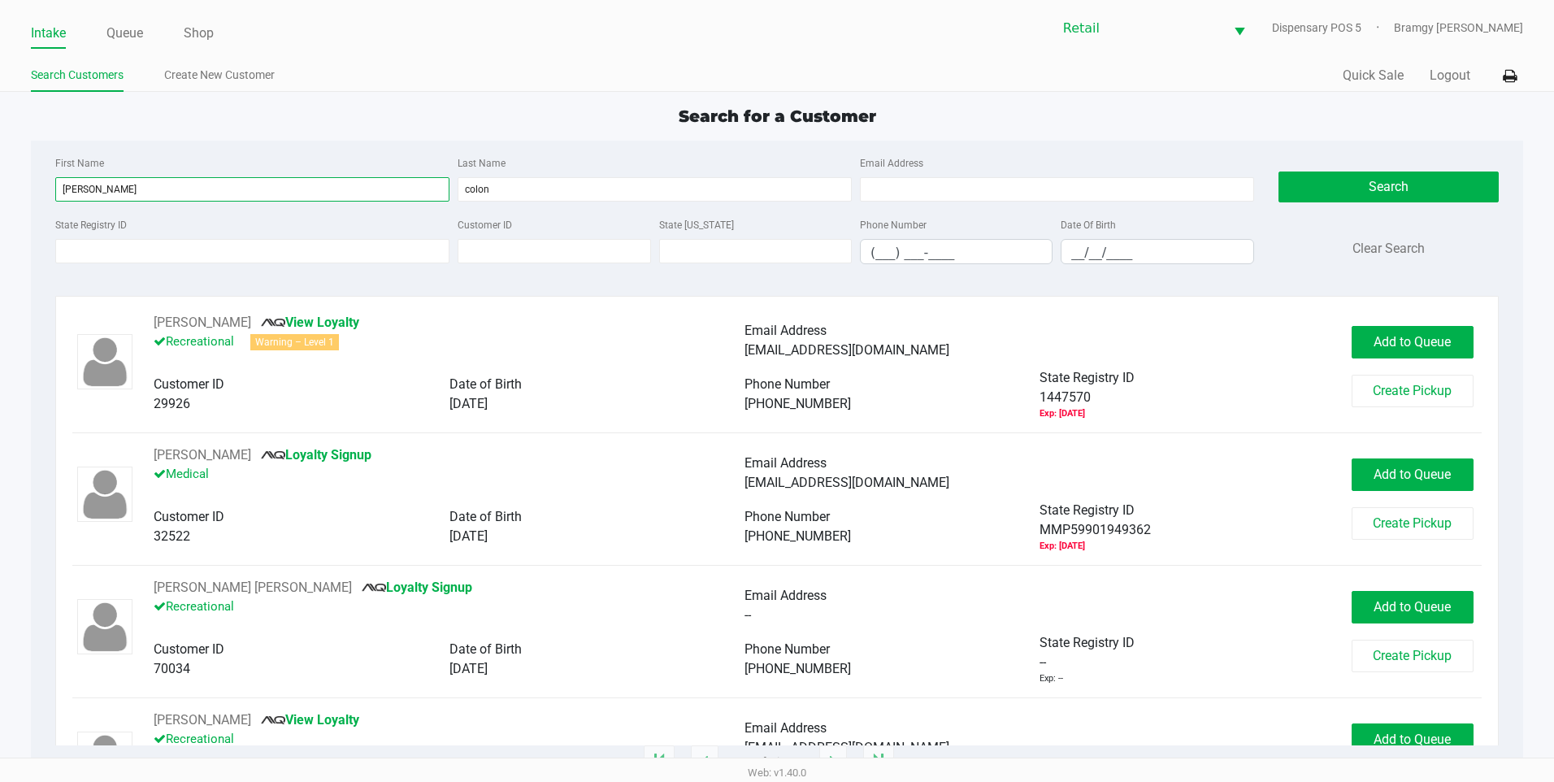
drag, startPoint x: 105, startPoint y: 185, endPoint x: 52, endPoint y: 181, distance: 53.0
click at [52, 181] on div "First Name luis" at bounding box center [252, 177] width 402 height 49
type input "="
drag, startPoint x: 511, startPoint y: 191, endPoint x: 344, endPoint y: 190, distance: 167.5
click at [344, 190] on div "First Name = Last Name colon Email Address" at bounding box center [654, 184] width 1207 height 62
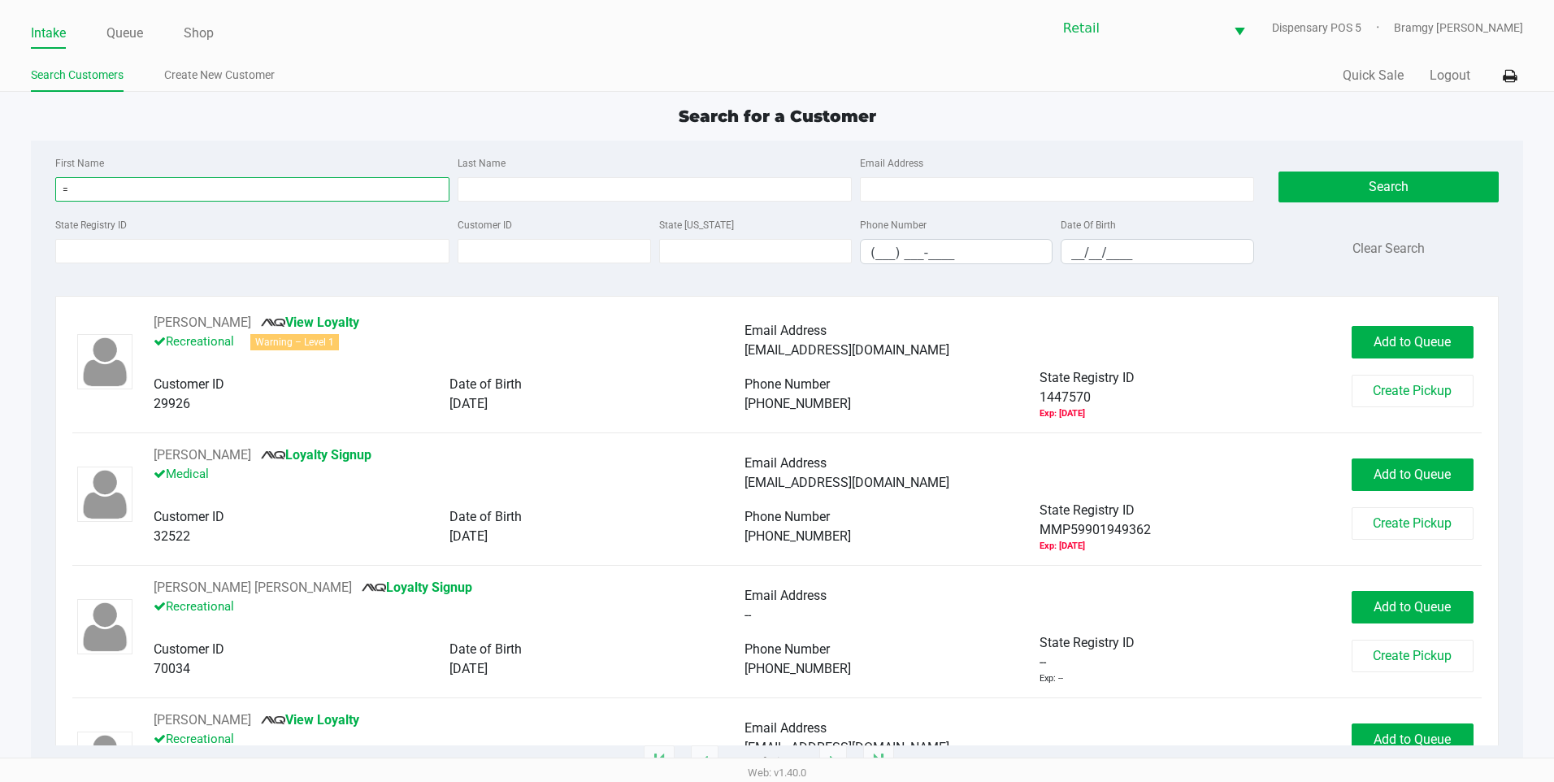
click at [226, 193] on input "=" at bounding box center [252, 189] width 394 height 24
drag, startPoint x: 145, startPoint y: 189, endPoint x: 51, endPoint y: 178, distance: 94.1
click at [53, 180] on div "First Name =" at bounding box center [252, 177] width 402 height 49
type input "kyle"
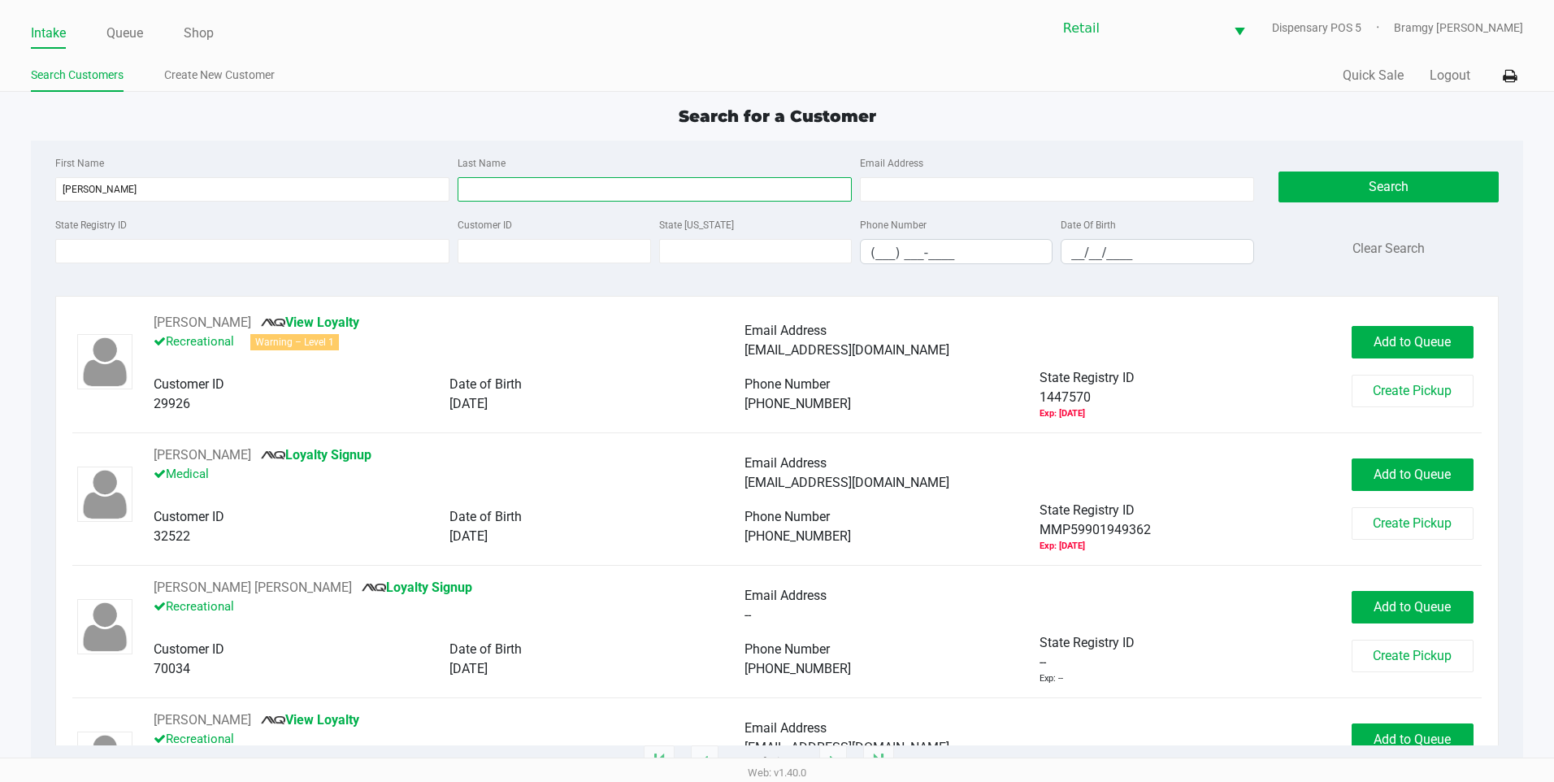
click at [524, 199] on input "Last Name" at bounding box center [655, 189] width 394 height 24
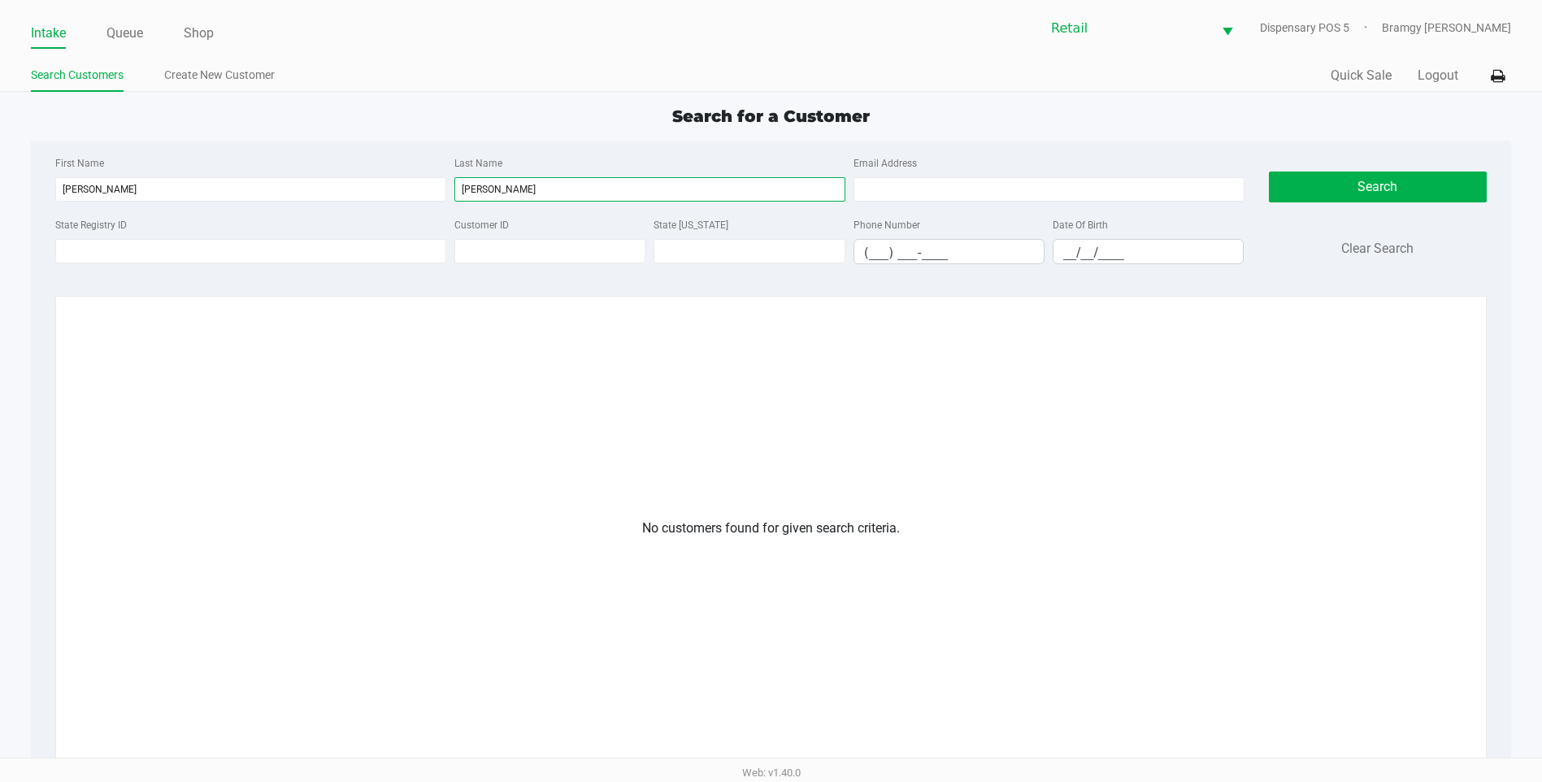
type input "carpio"
click at [517, 172] on div "Last Name carpio" at bounding box center [649, 177] width 399 height 49
drag, startPoint x: 515, startPoint y: 191, endPoint x: 434, endPoint y: 201, distance: 81.1
click at [416, 200] on div "First Name kyle Last Name carpio Email Address" at bounding box center [649, 184] width 1197 height 62
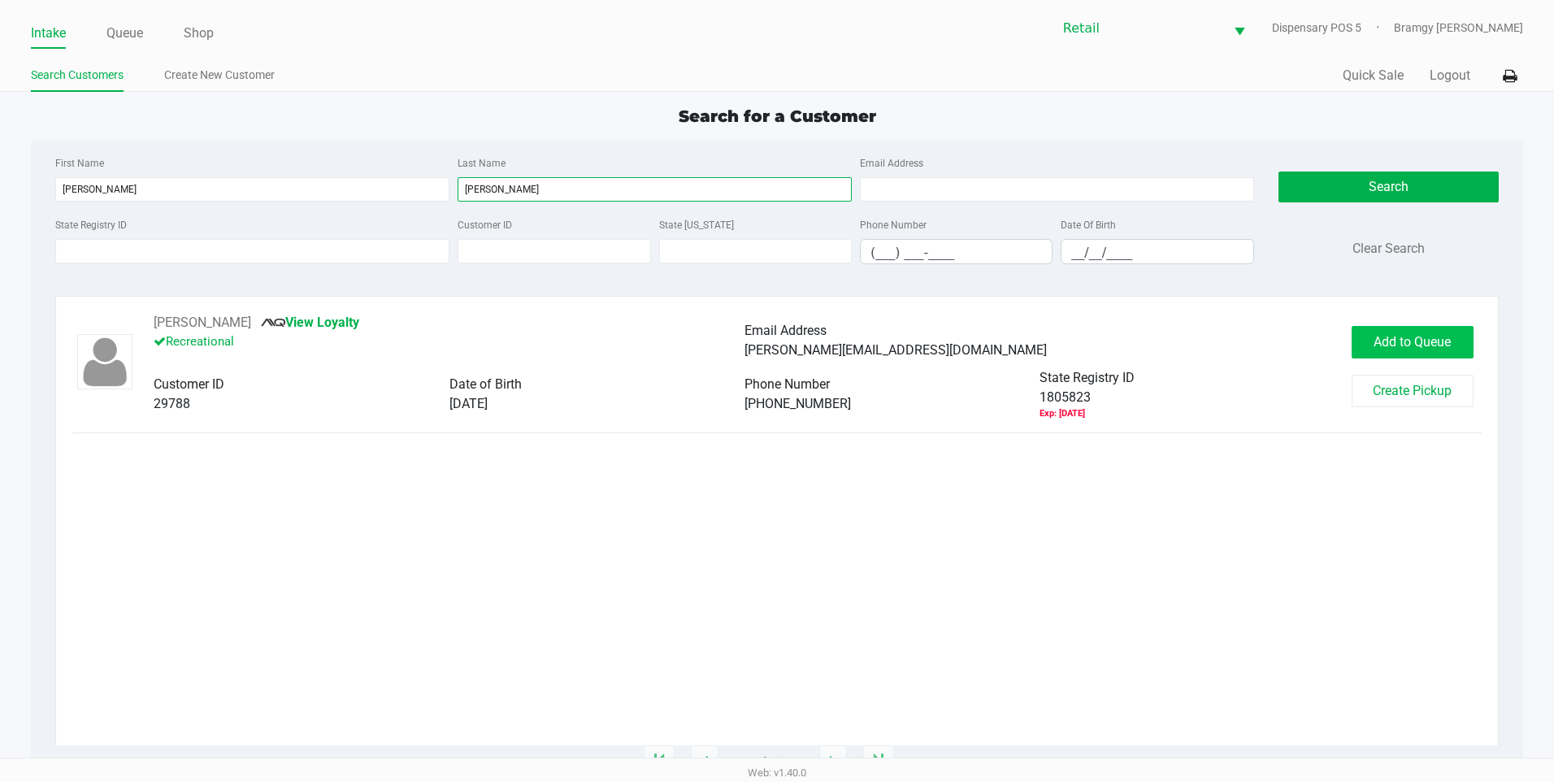
type input "caprio"
click at [1416, 350] on button "Add to Queue" at bounding box center [1413, 342] width 122 height 33
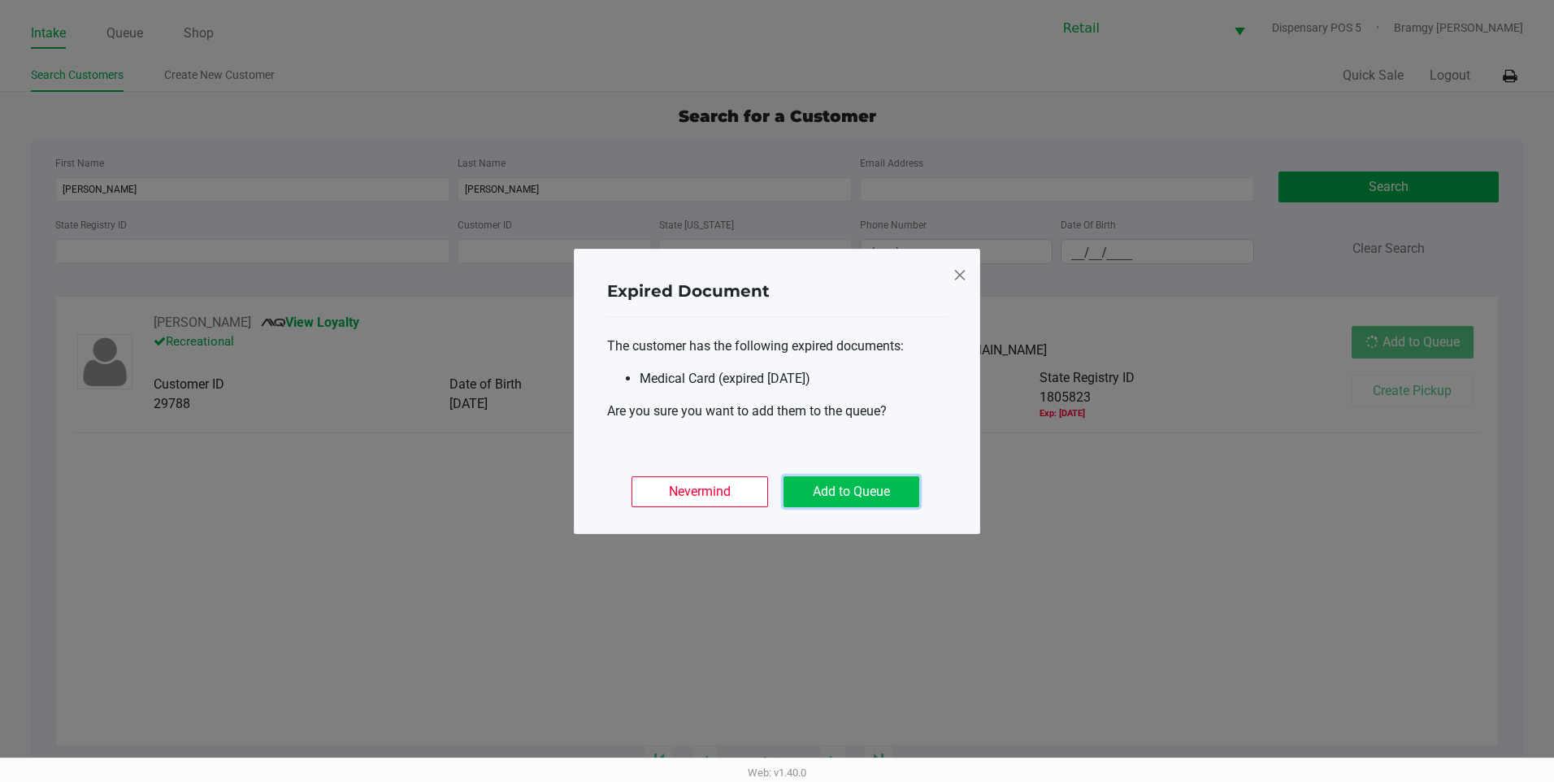
click at [848, 492] on button "Add to Queue" at bounding box center [852, 491] width 136 height 31
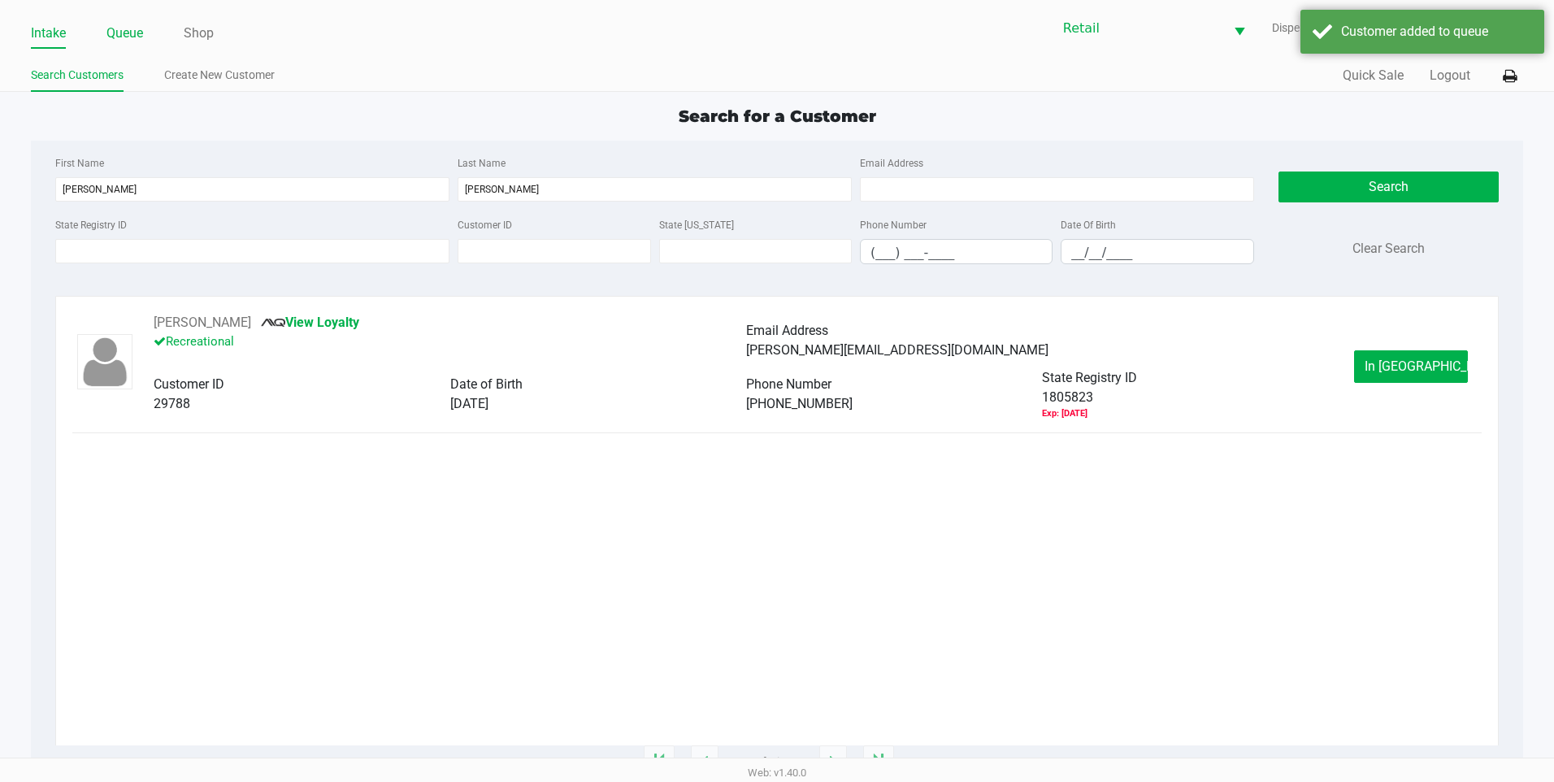
click at [119, 24] on link "Queue" at bounding box center [124, 33] width 37 height 23
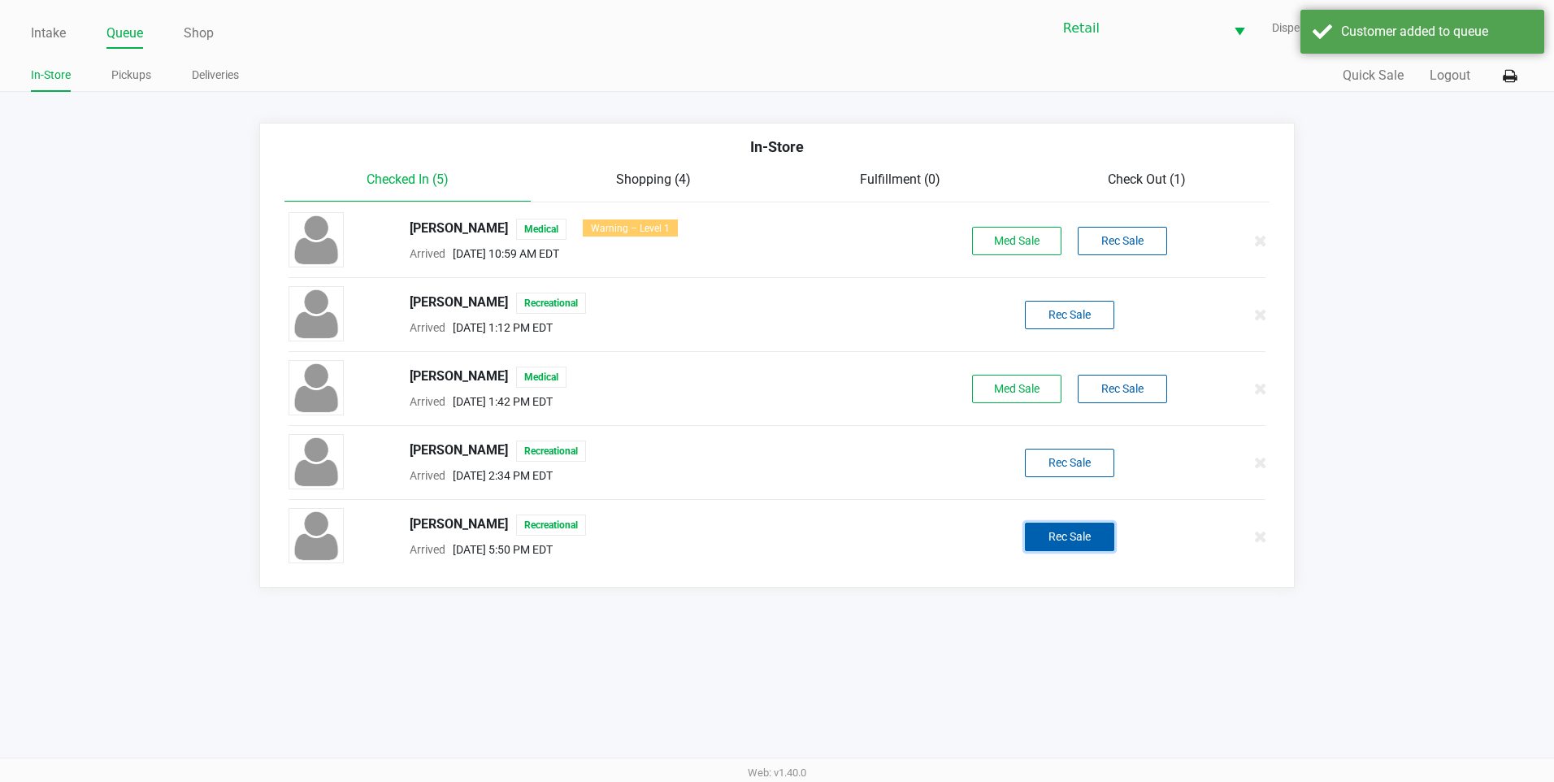
click at [1081, 537] on button "Rec Sale" at bounding box center [1069, 537] width 89 height 28
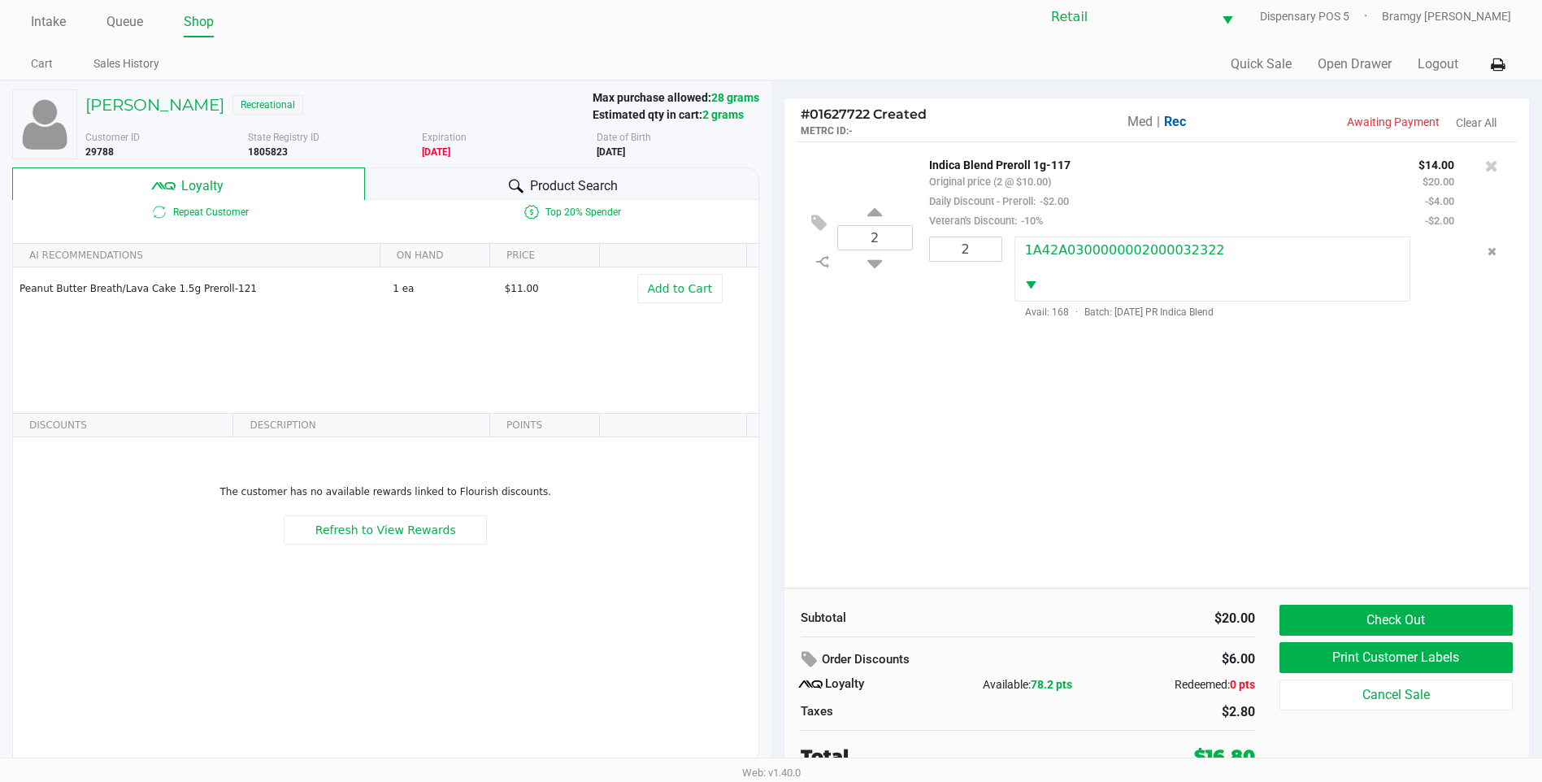
scroll to position [16, 0]
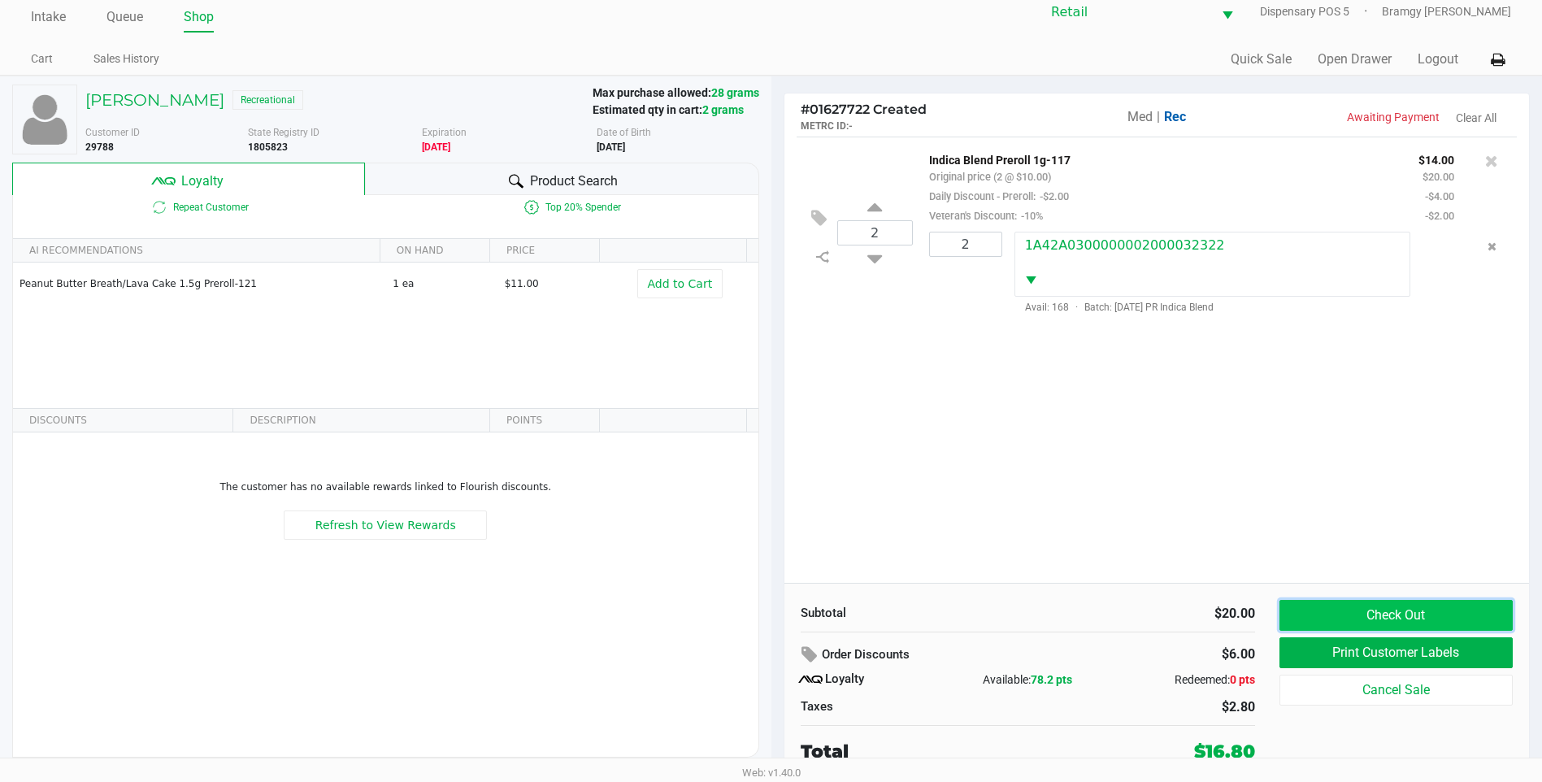
click at [1339, 620] on button "Check Out" at bounding box center [1396, 615] width 233 height 31
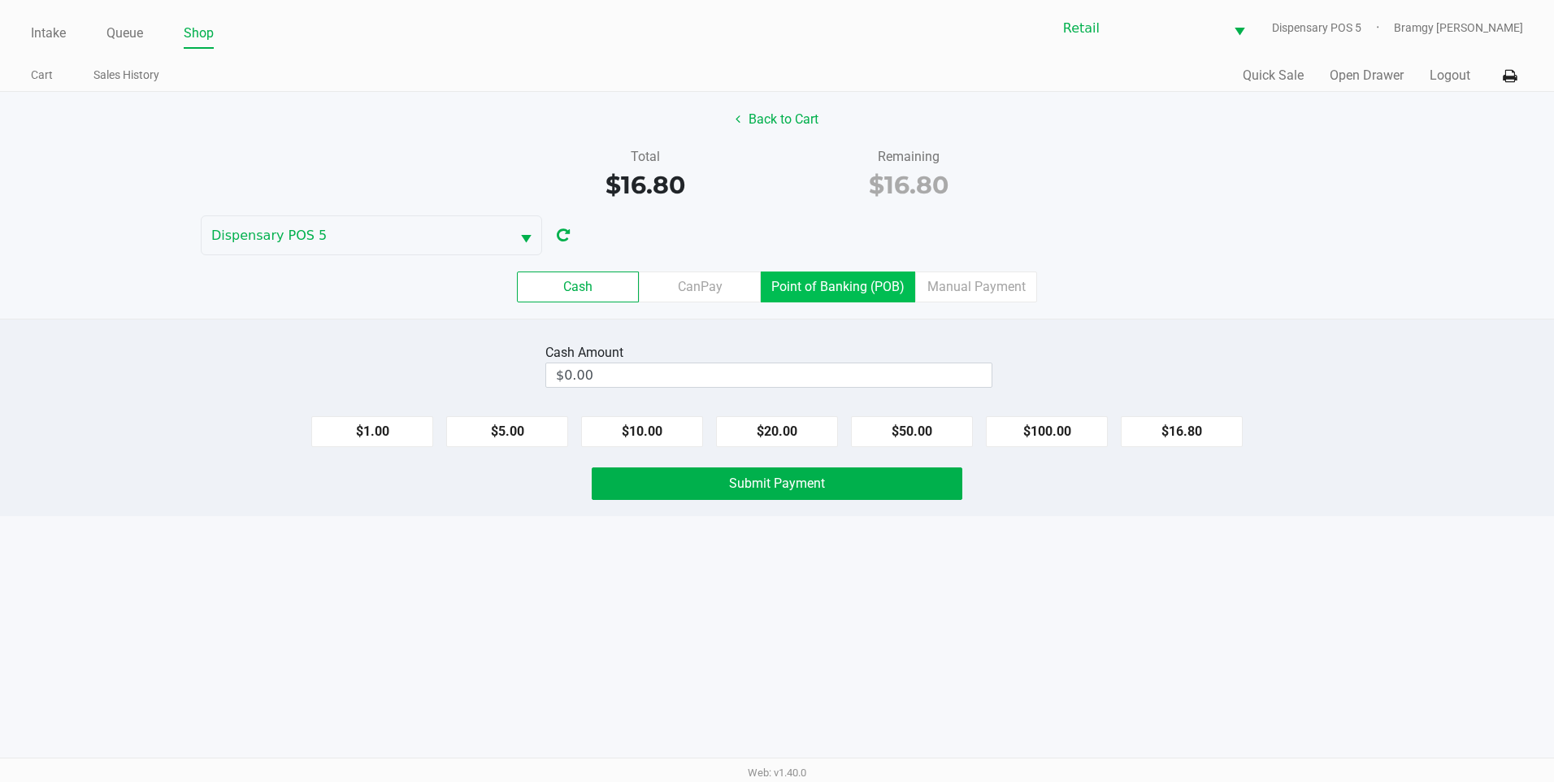
click at [882, 282] on label "Point of Banking (POB)" at bounding box center [838, 287] width 154 height 31
click at [0, 0] on 7 "Point of Banking (POB)" at bounding box center [0, 0] width 0 height 0
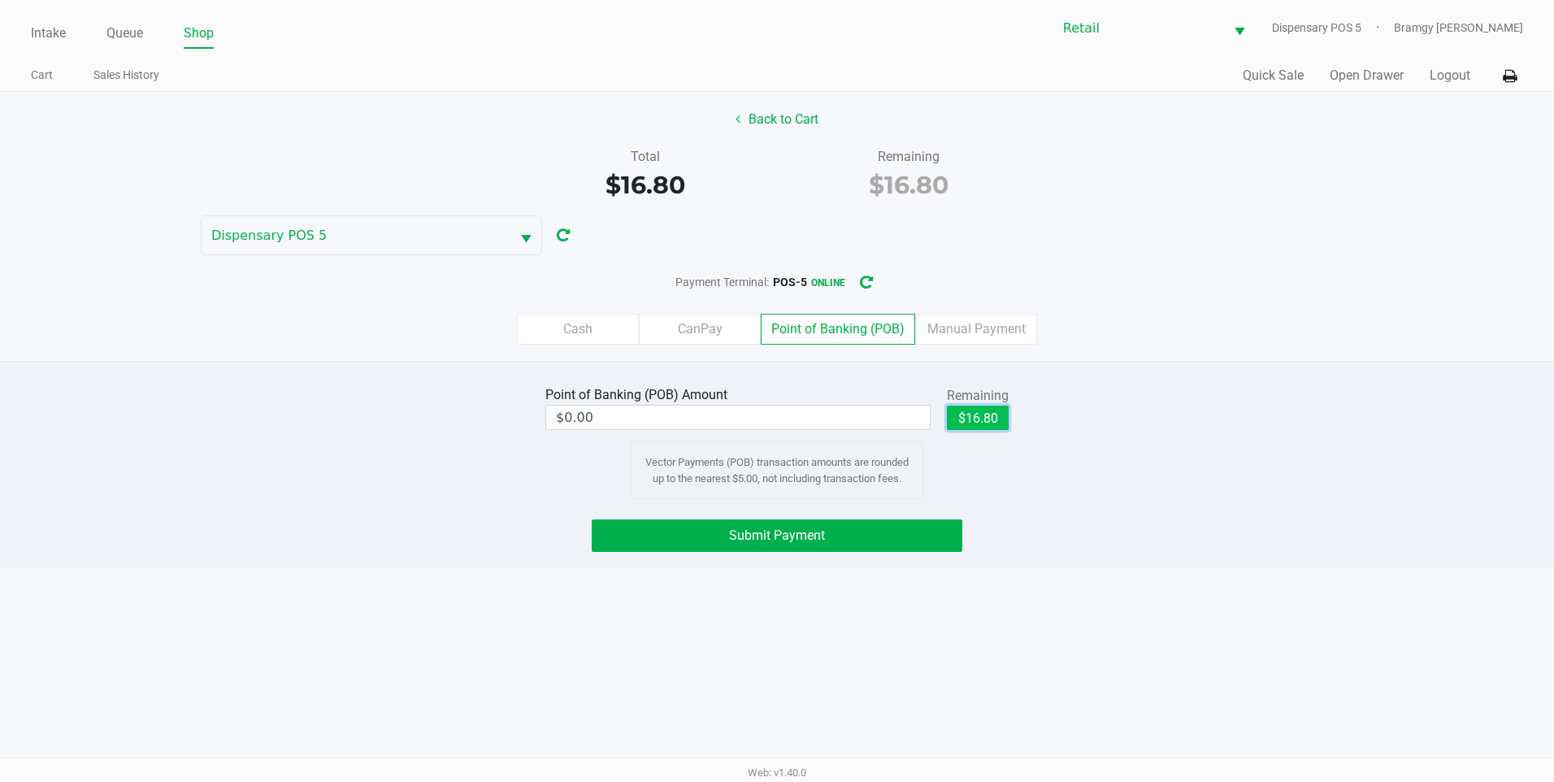
click at [961, 409] on button "$16.80" at bounding box center [978, 418] width 62 height 24
type input "$16.80"
click at [861, 540] on button "Submit Payment" at bounding box center [777, 535] width 371 height 33
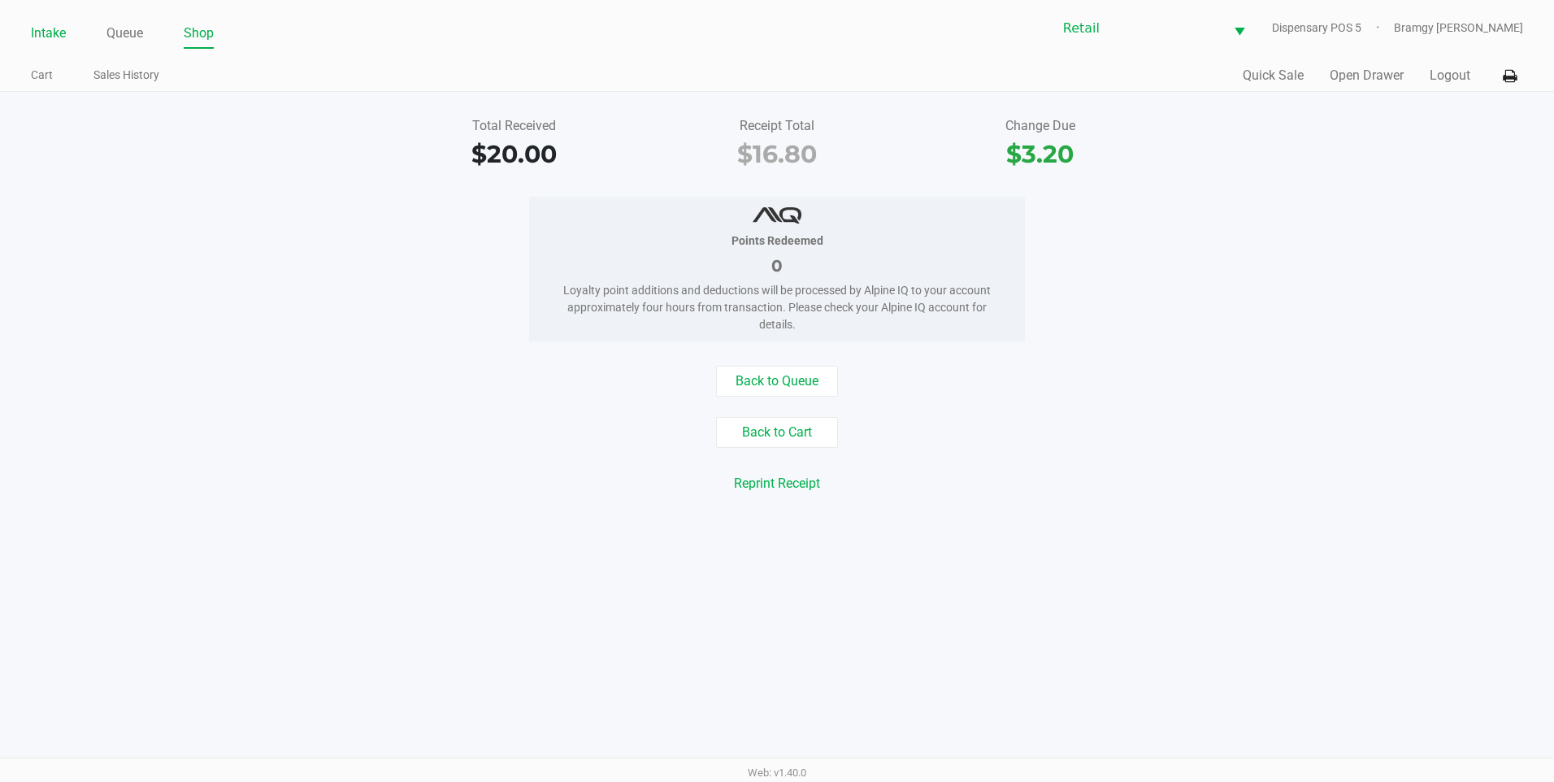
click at [51, 33] on link "Intake" at bounding box center [48, 33] width 35 height 23
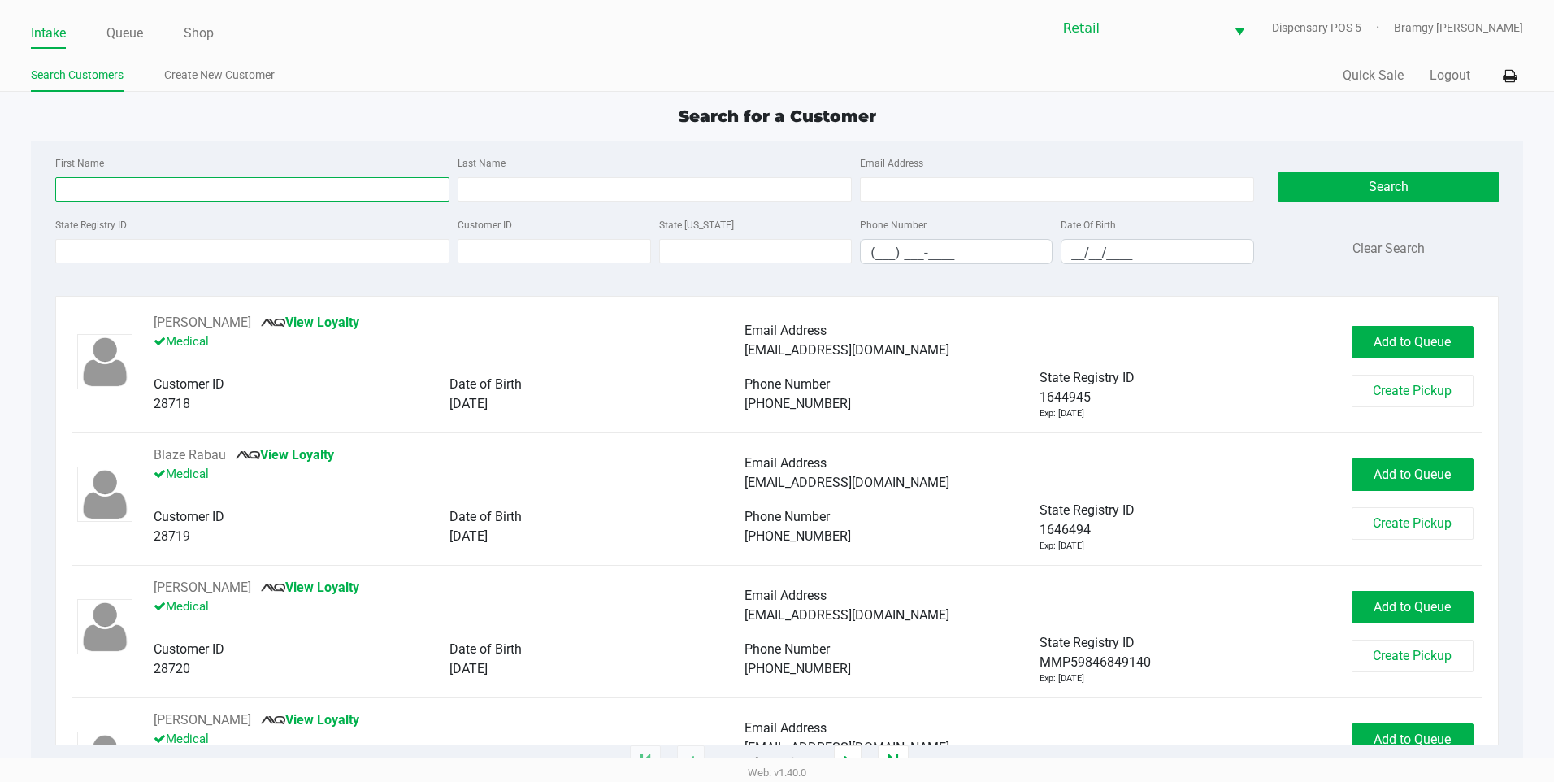
drag, startPoint x: 131, startPoint y: 192, endPoint x: 139, endPoint y: 193, distance: 8.2
click at [131, 192] on input "First Name" at bounding box center [252, 189] width 394 height 24
type input "michael"
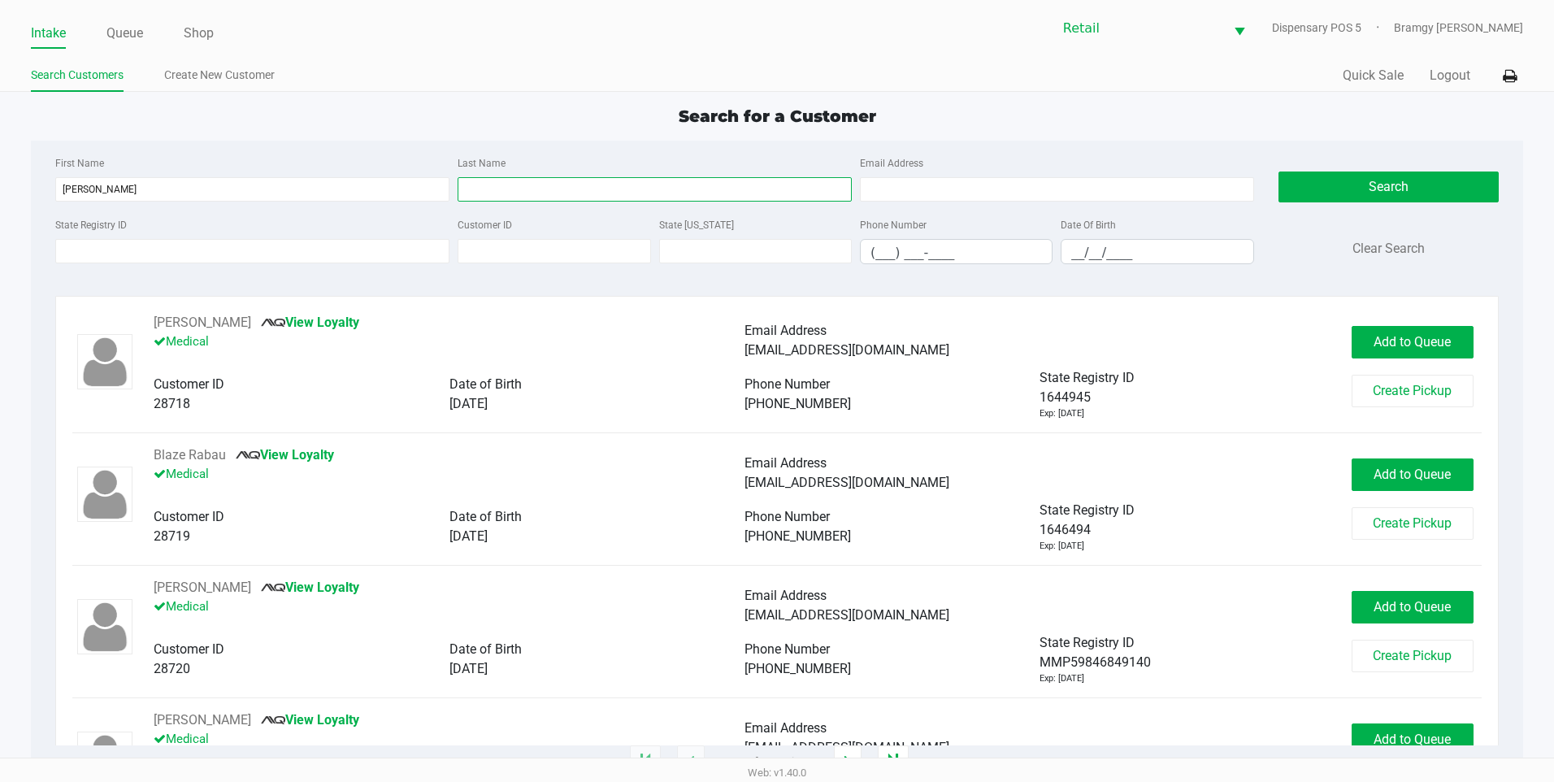
click at [537, 193] on input "Last Name" at bounding box center [655, 189] width 394 height 24
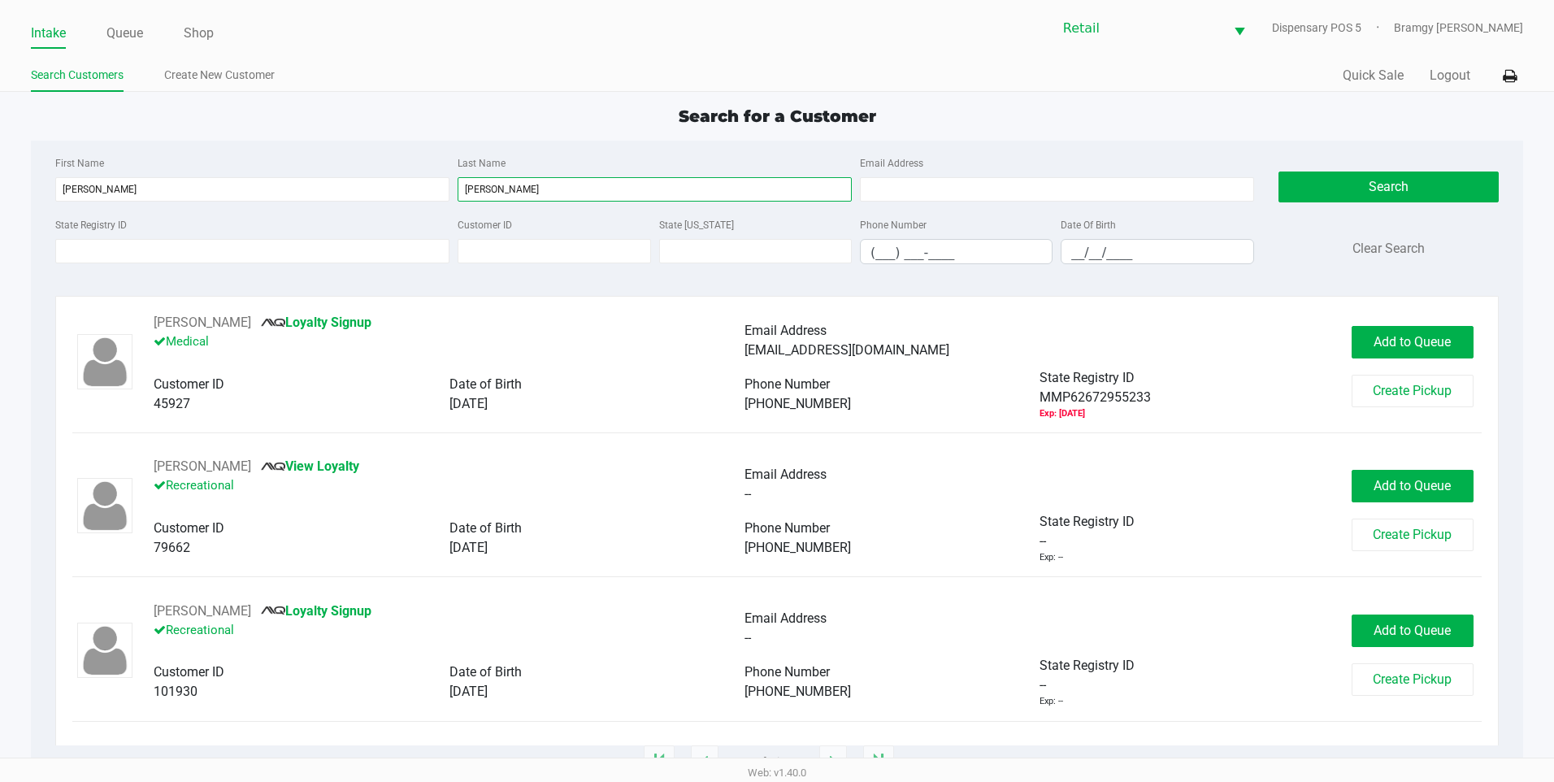
type input "rocchio"
click at [1366, 464] on div "michael Rocchio View Loyalty Recreational Email Address -- Customer ID 79662 Da…" at bounding box center [777, 510] width 1410 height 107
click at [1376, 472] on button "Add to Queue" at bounding box center [1413, 486] width 122 height 33
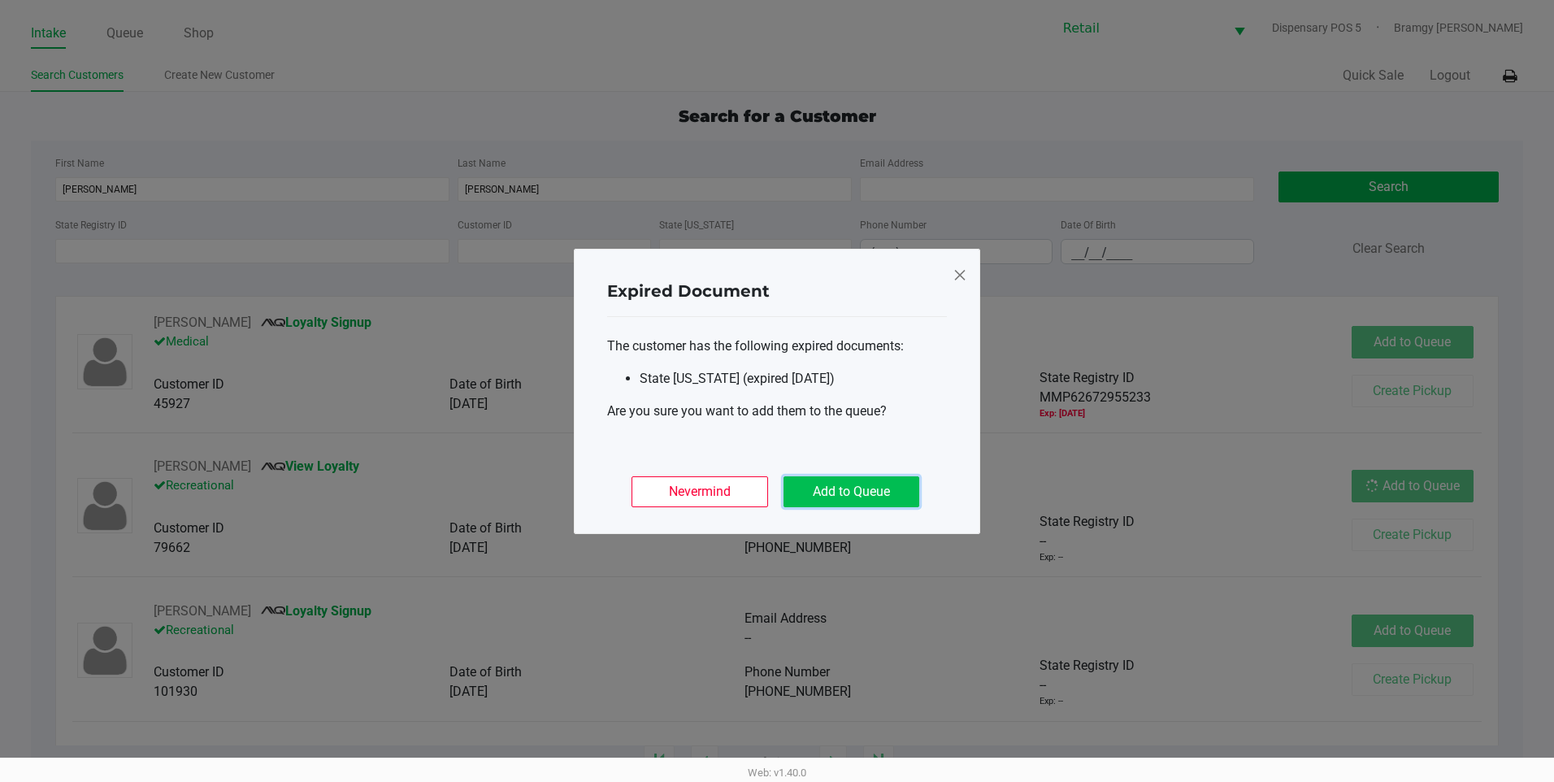
click at [848, 487] on button "Add to Queue" at bounding box center [852, 491] width 136 height 31
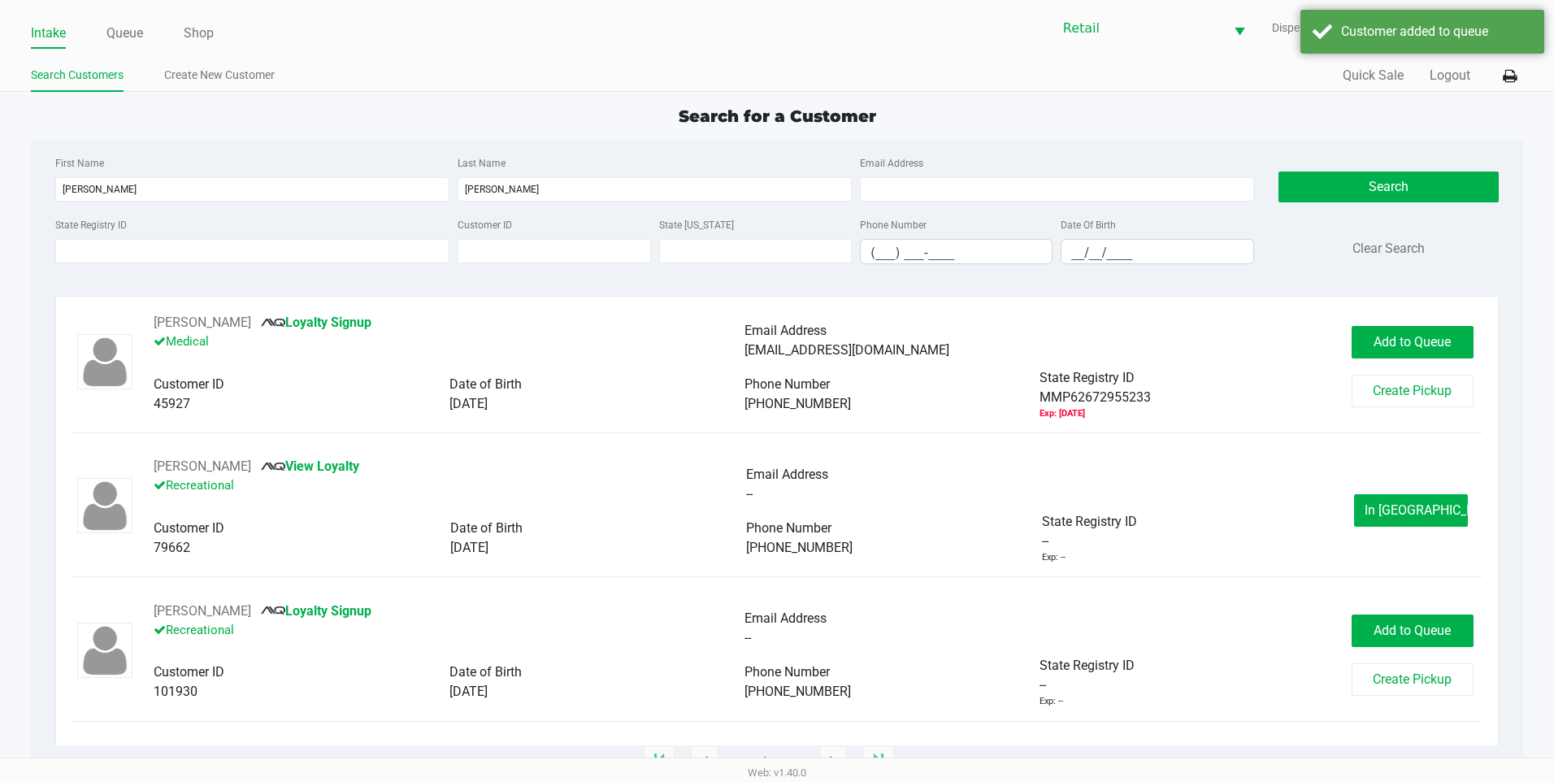
click at [106, 28] on ul "Intake Queue Shop" at bounding box center [404, 34] width 746 height 28
click at [117, 31] on link "Queue" at bounding box center [124, 33] width 37 height 23
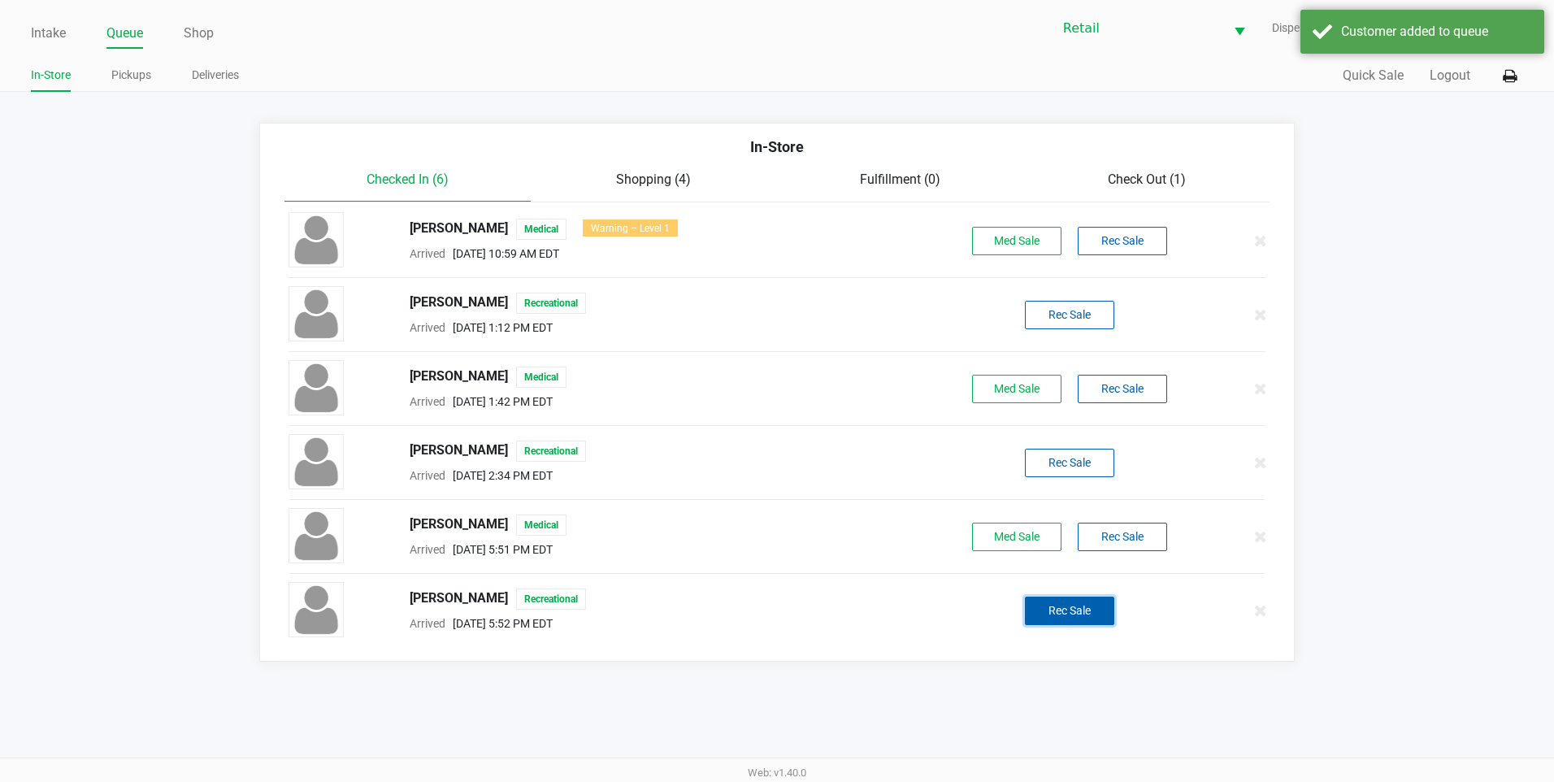
click at [1050, 612] on button "Rec Sale" at bounding box center [1069, 611] width 89 height 28
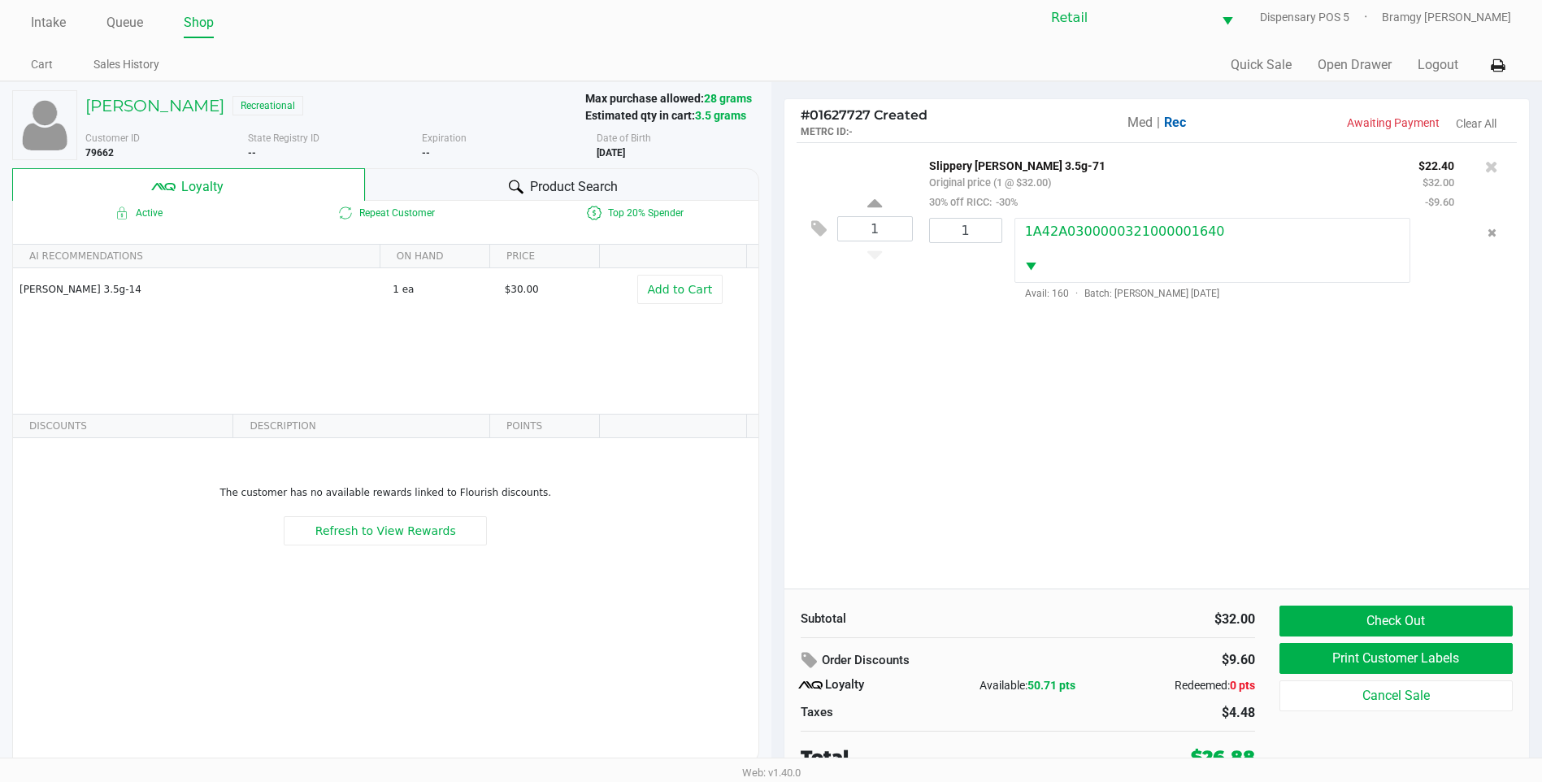
scroll to position [16, 0]
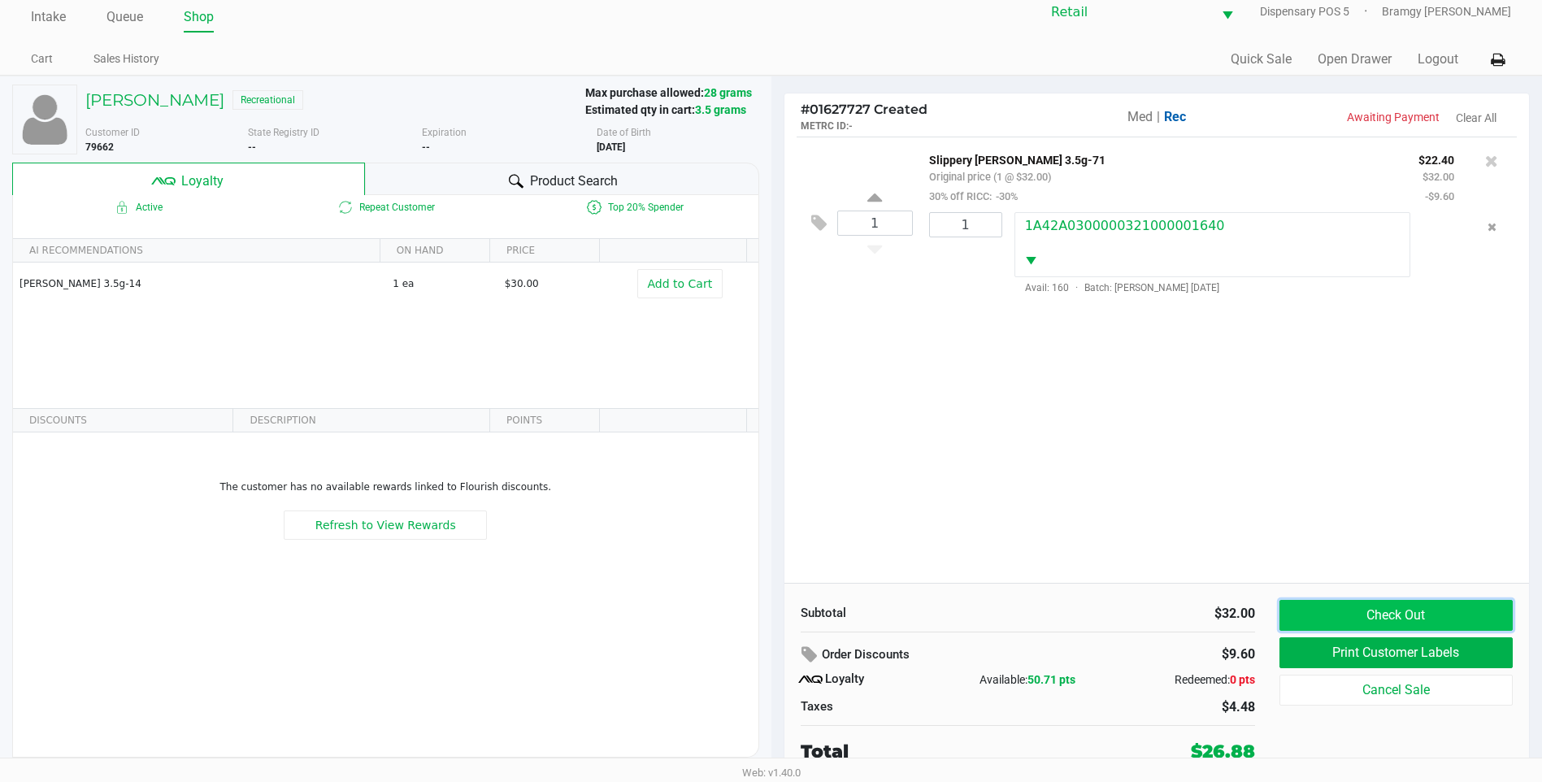
click at [1422, 619] on button "Check Out" at bounding box center [1396, 615] width 233 height 31
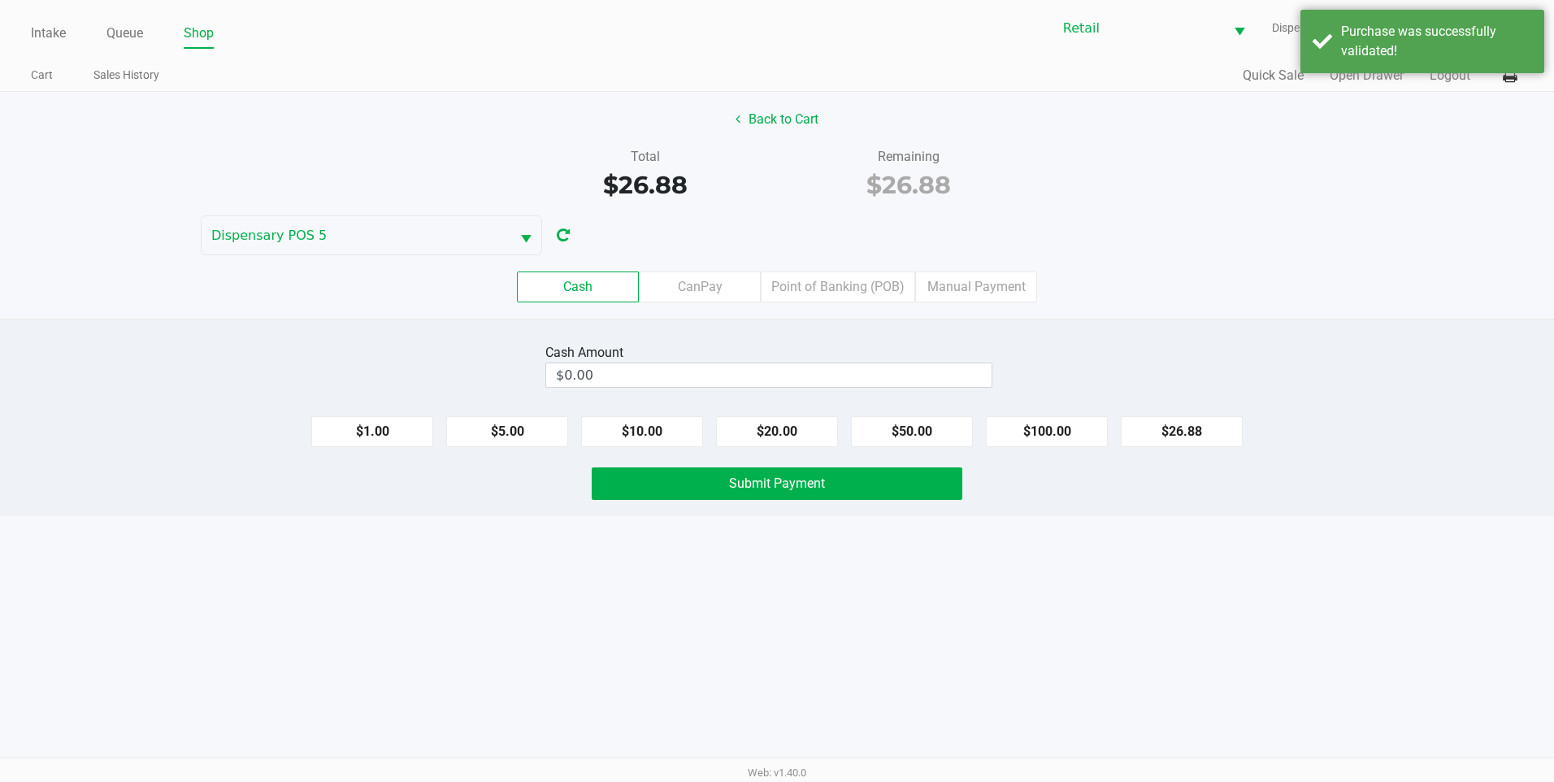
click at [813, 450] on div "Cash Amount $0.00 $1.00 $5.00 $10.00 $20.00 $50.00 $100.00 $26.88 Submit Payment" at bounding box center [777, 418] width 1554 height 198
click at [811, 441] on button "$20.00" at bounding box center [777, 431] width 122 height 31
click at [705, 426] on div "$1.00 $5.00 $10.00 $20.00 $50.00 $100.00 $26.88" at bounding box center [777, 425] width 1554 height 44
click at [676, 428] on button "$10.00" at bounding box center [642, 431] width 122 height 31
type input "$30.00"
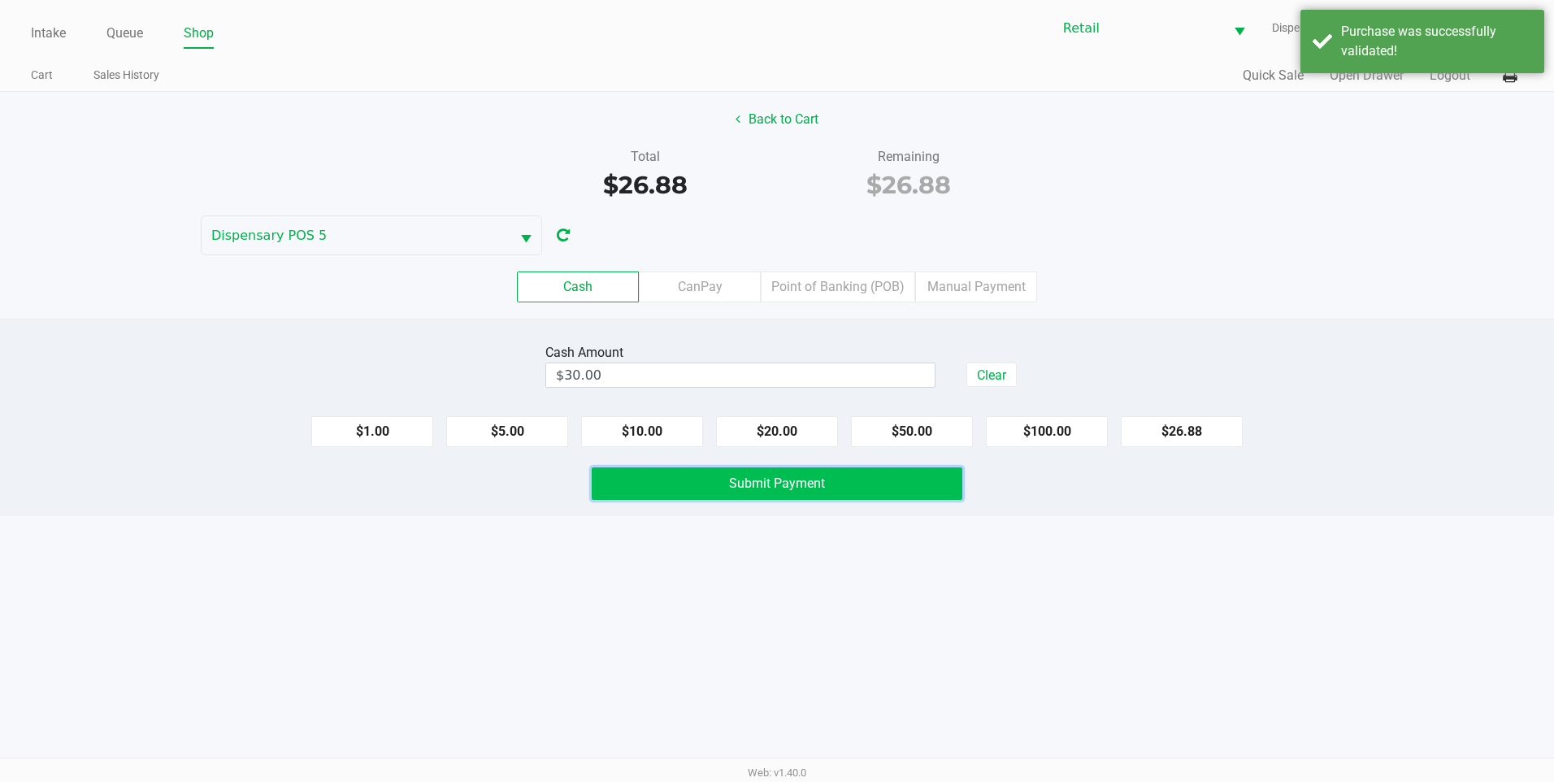
click at [680, 476] on button "Submit Payment" at bounding box center [777, 483] width 371 height 33
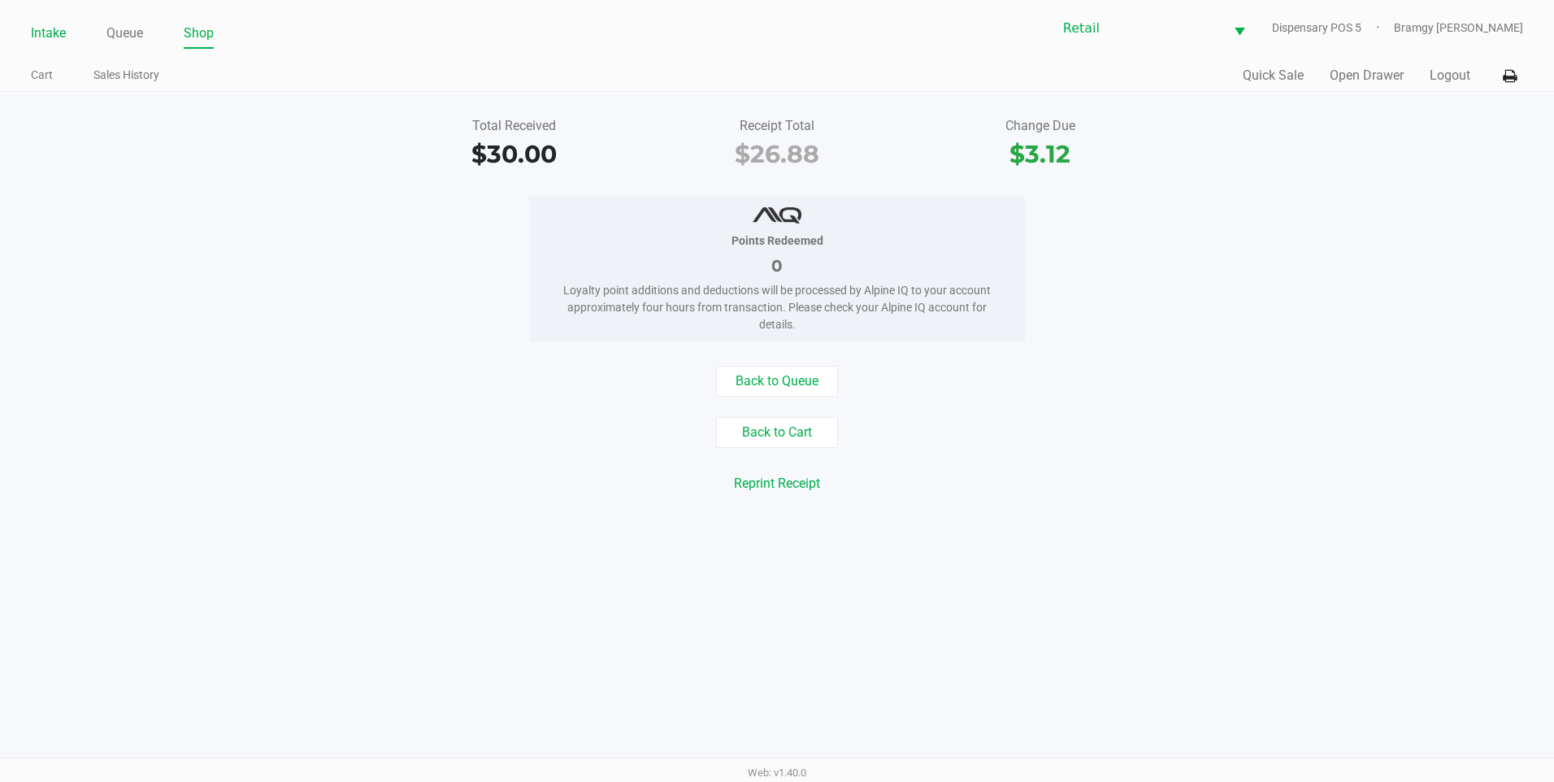
click at [63, 37] on link "Intake" at bounding box center [48, 33] width 35 height 23
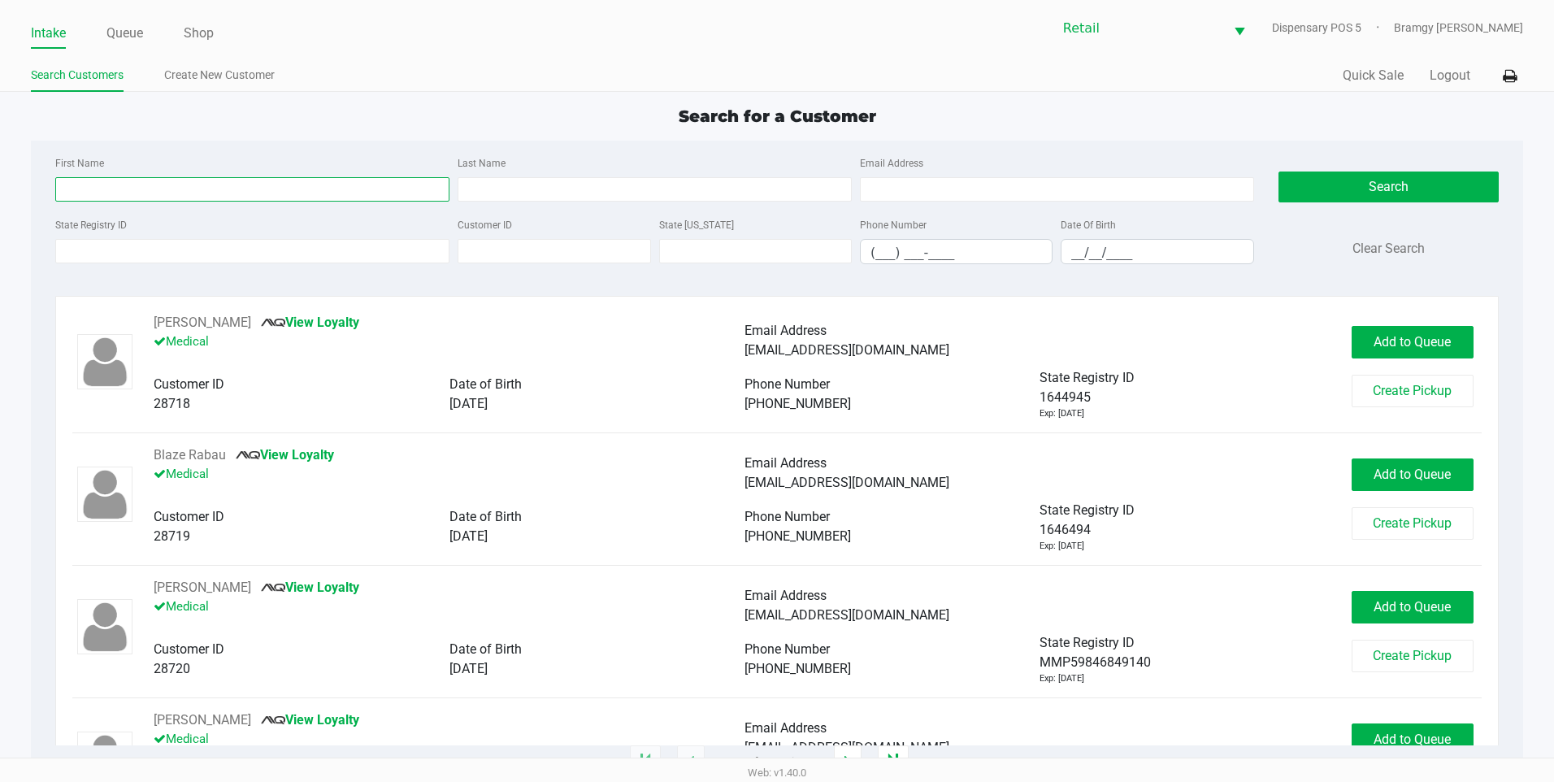
click at [154, 193] on input "First Name" at bounding box center [252, 189] width 394 height 24
type input "geovannie"
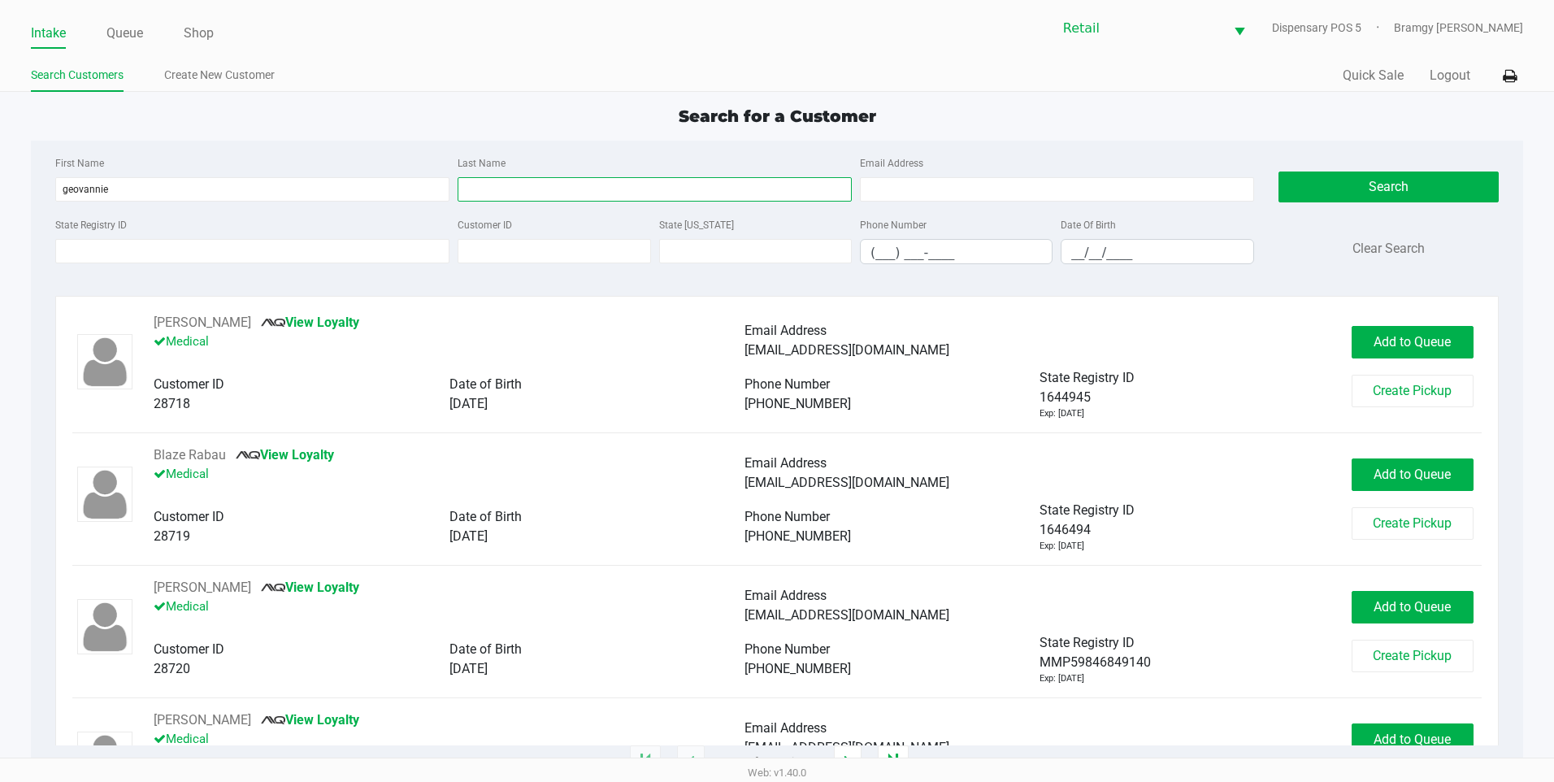
click at [495, 190] on input "Last Name" at bounding box center [655, 189] width 394 height 24
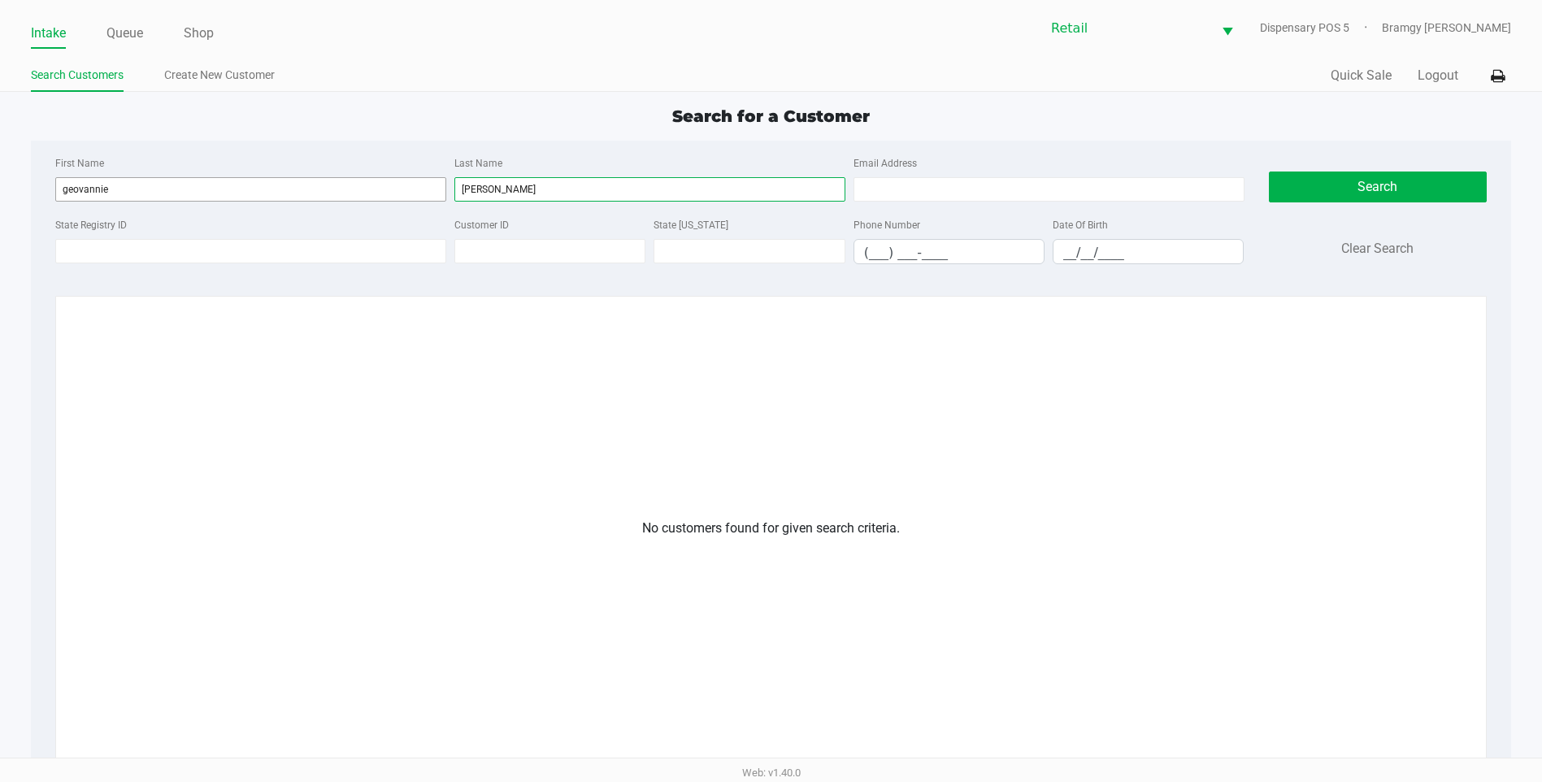
type input "mitchell"
drag, startPoint x: 193, startPoint y: 190, endPoint x: -3, endPoint y: 190, distance: 195.9
click at [0, 190] on html "Intake Queue Shop Retail Dispensary POS 5 Bramgy Brito Search Customers Create …" at bounding box center [771, 391] width 1542 height 782
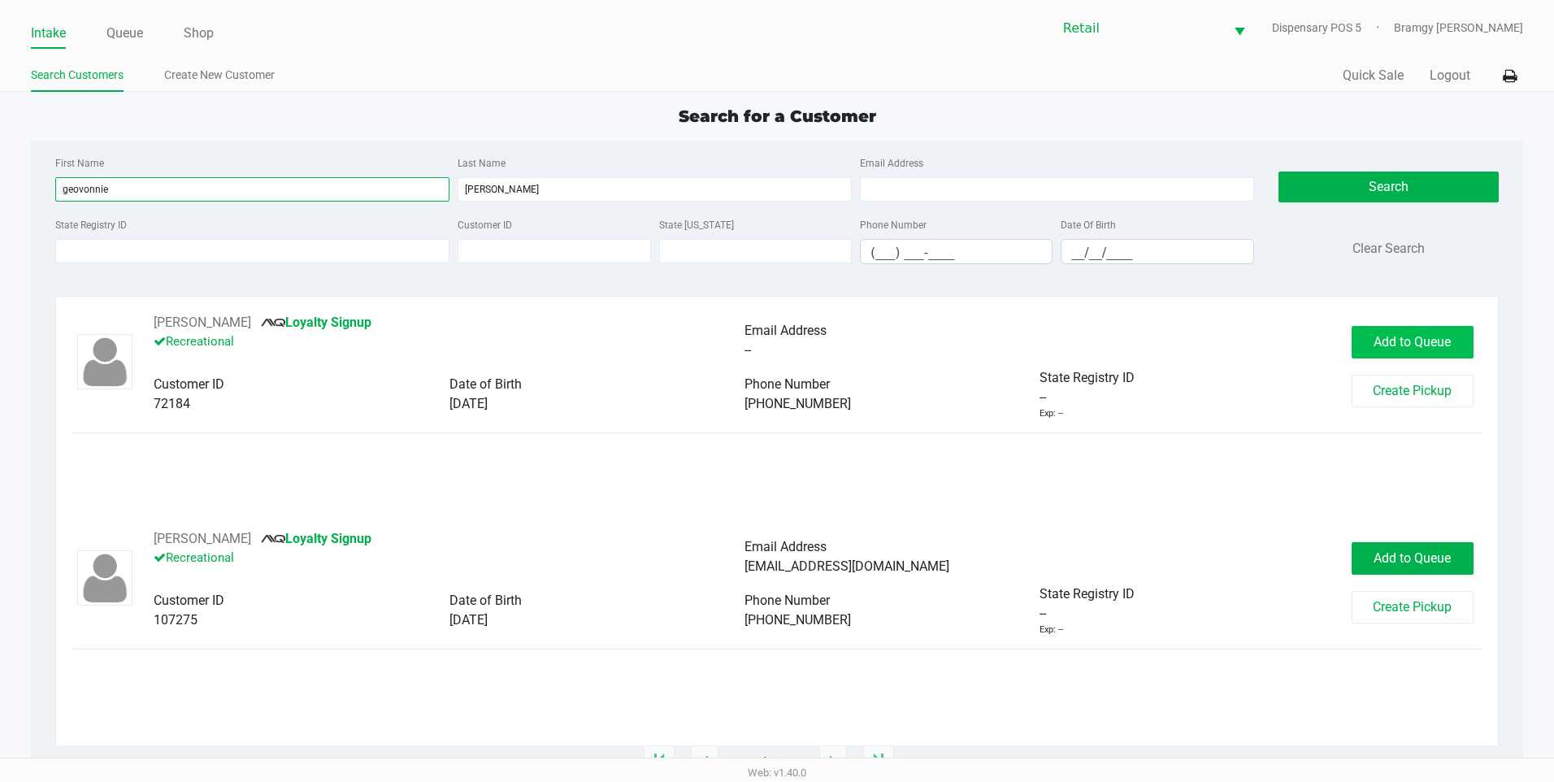
type input "geovonnie"
click at [1405, 345] on span "Add to Queue" at bounding box center [1412, 341] width 77 height 15
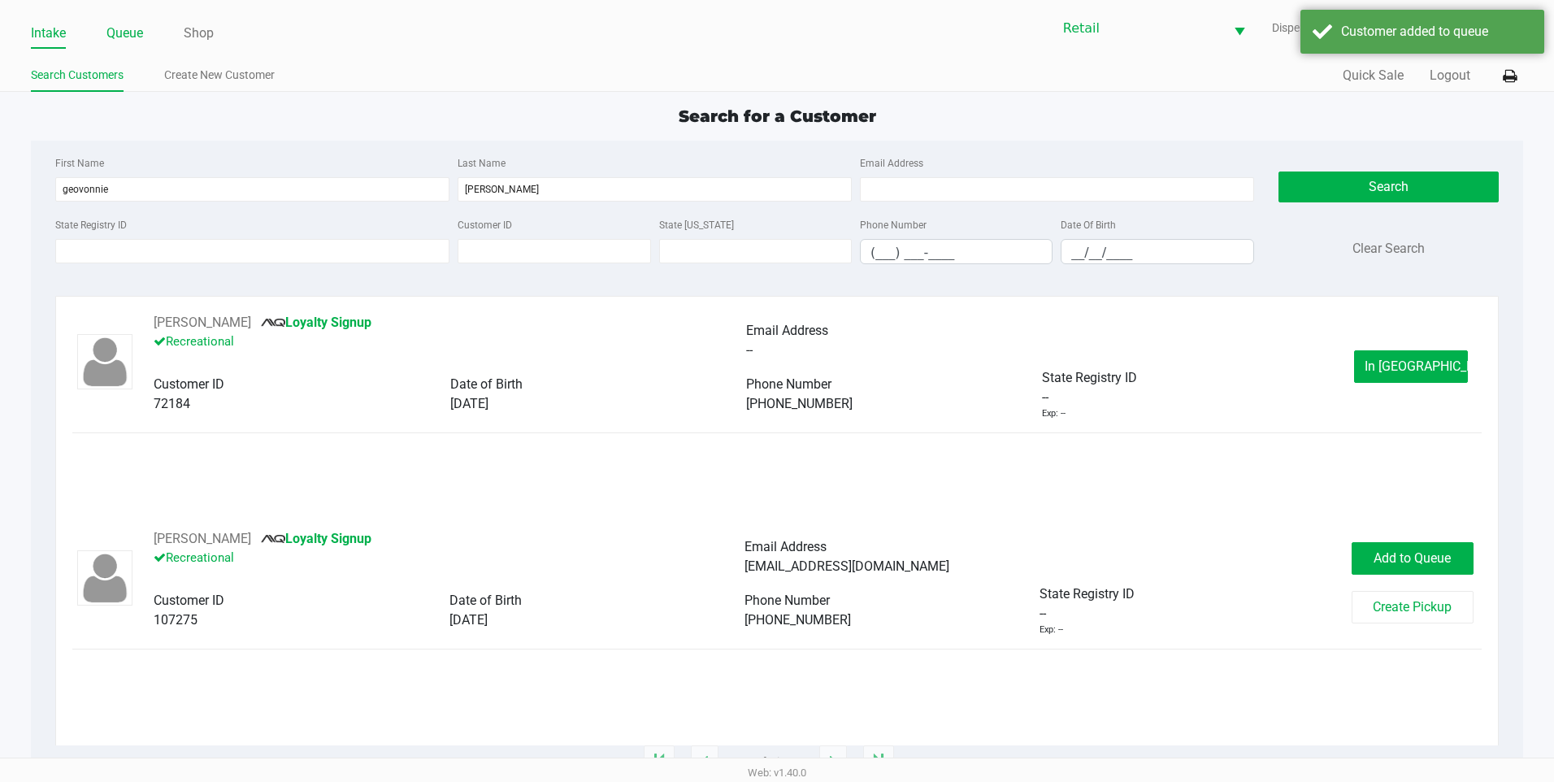
click at [126, 22] on link "Queue" at bounding box center [124, 33] width 37 height 23
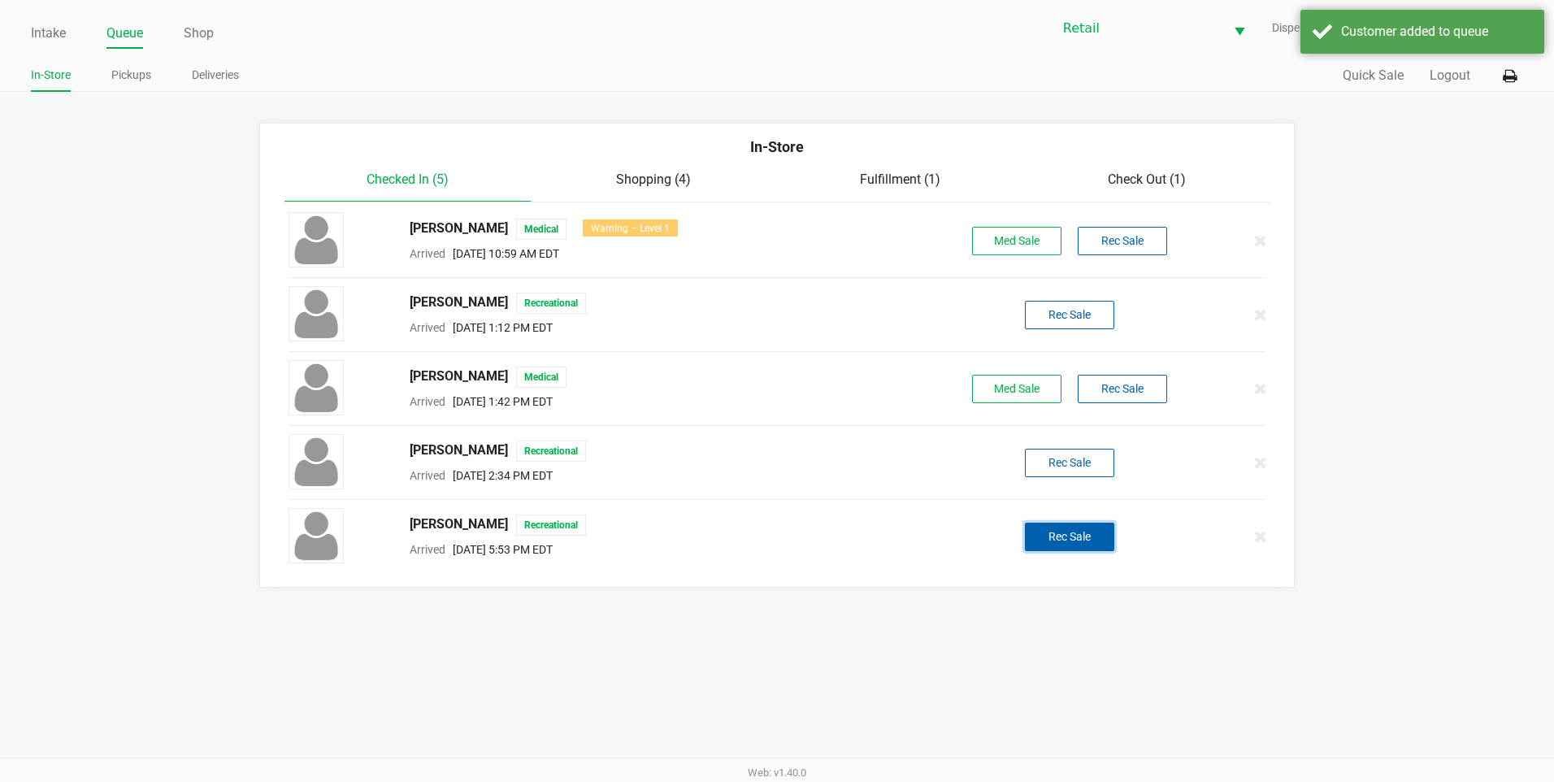
click at [1069, 540] on button "Rec Sale" at bounding box center [1069, 537] width 89 height 28
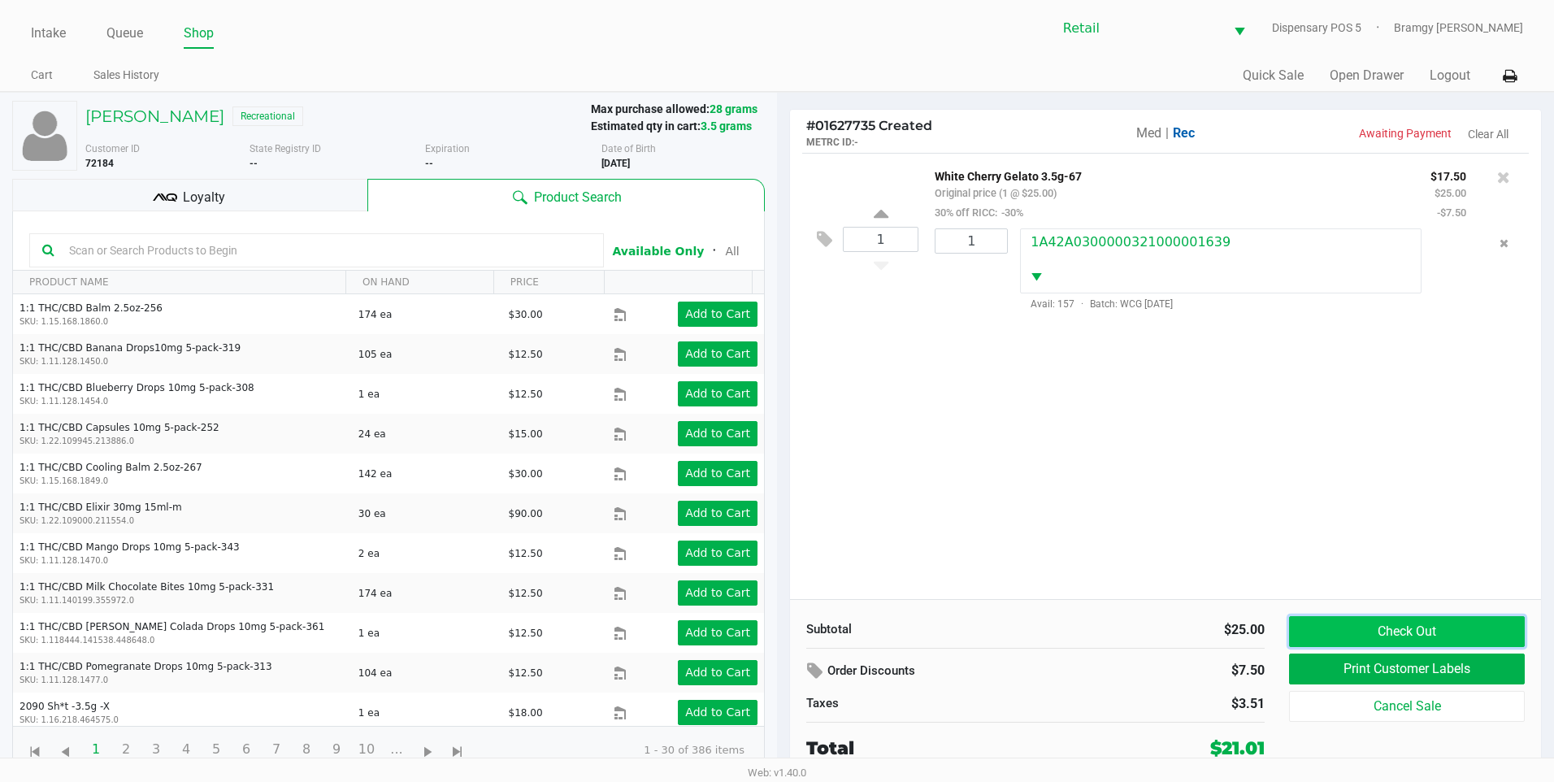
click at [1406, 628] on button "Check Out" at bounding box center [1407, 631] width 236 height 31
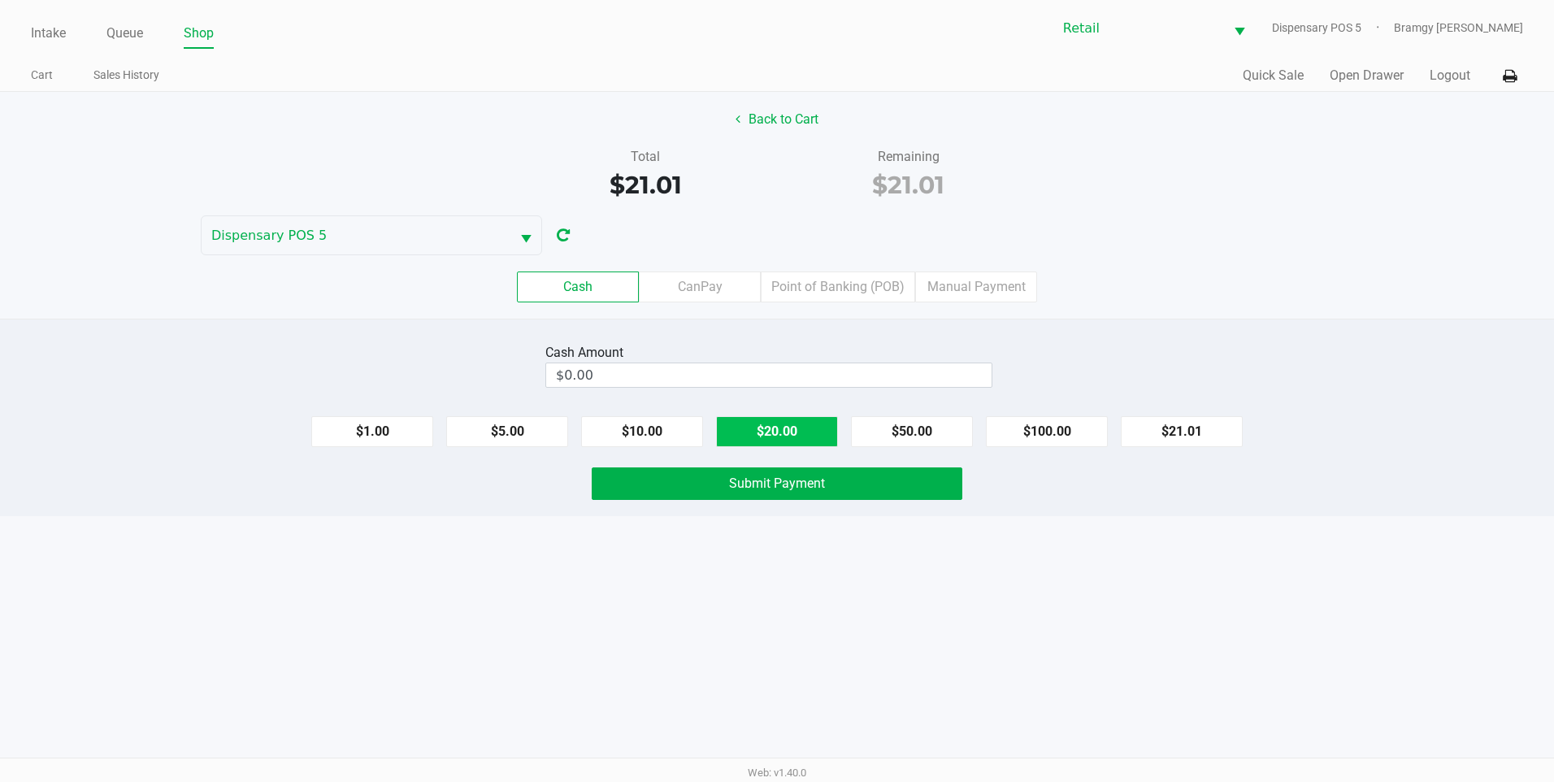
click at [817, 432] on button "$20.00" at bounding box center [777, 431] width 122 height 31
click at [665, 443] on button "$10.00" at bounding box center [642, 431] width 122 height 31
click at [1010, 380] on button "Clear" at bounding box center [992, 375] width 50 height 24
click at [756, 431] on button "$20.00" at bounding box center [777, 431] width 122 height 31
click at [684, 432] on button "$10.00" at bounding box center [642, 431] width 122 height 31
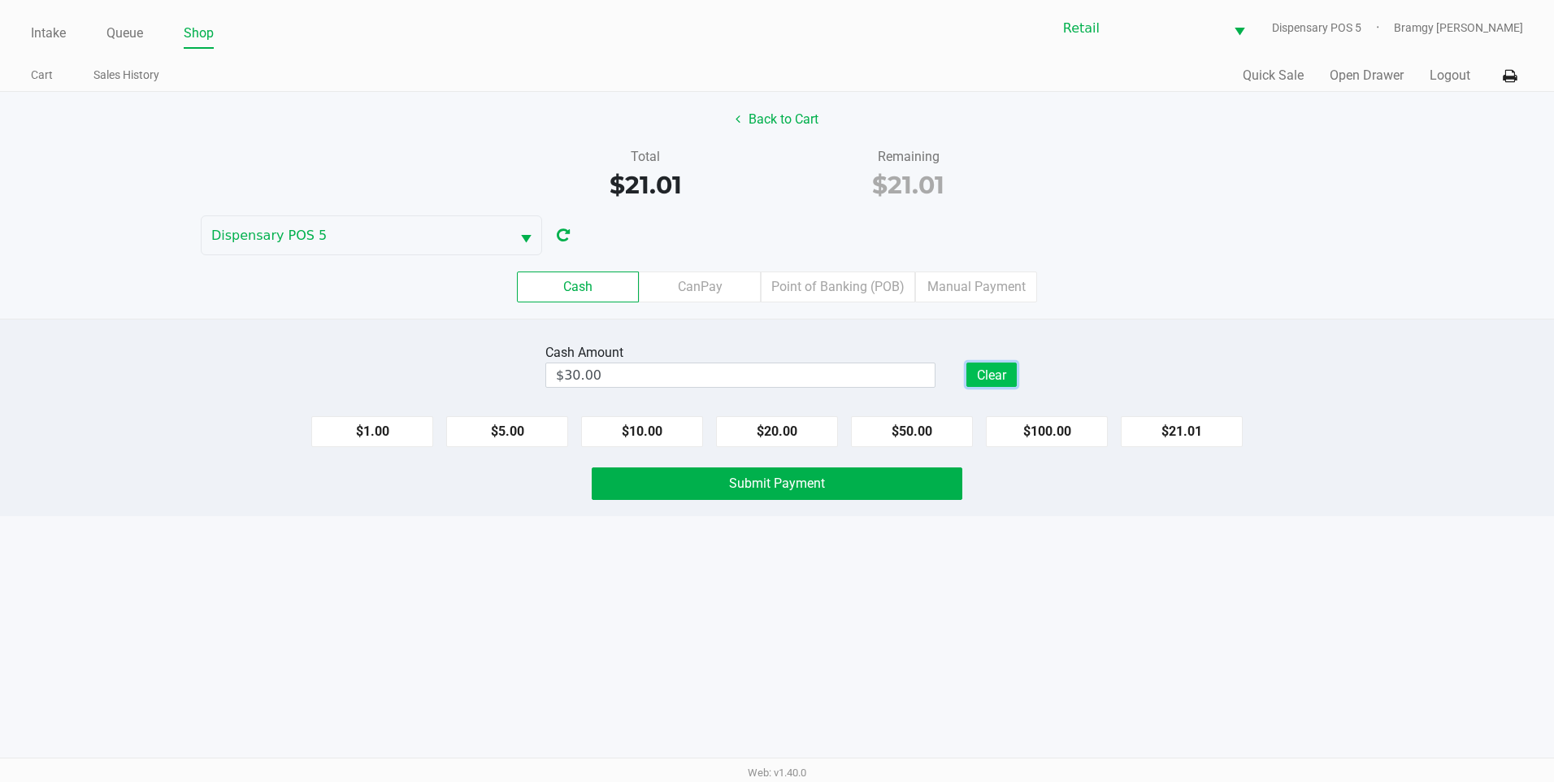
click at [982, 376] on button "Clear" at bounding box center [992, 375] width 50 height 24
click at [790, 444] on button "$20.00" at bounding box center [777, 431] width 122 height 31
click at [785, 480] on span "Submit Payment" at bounding box center [777, 483] width 96 height 15
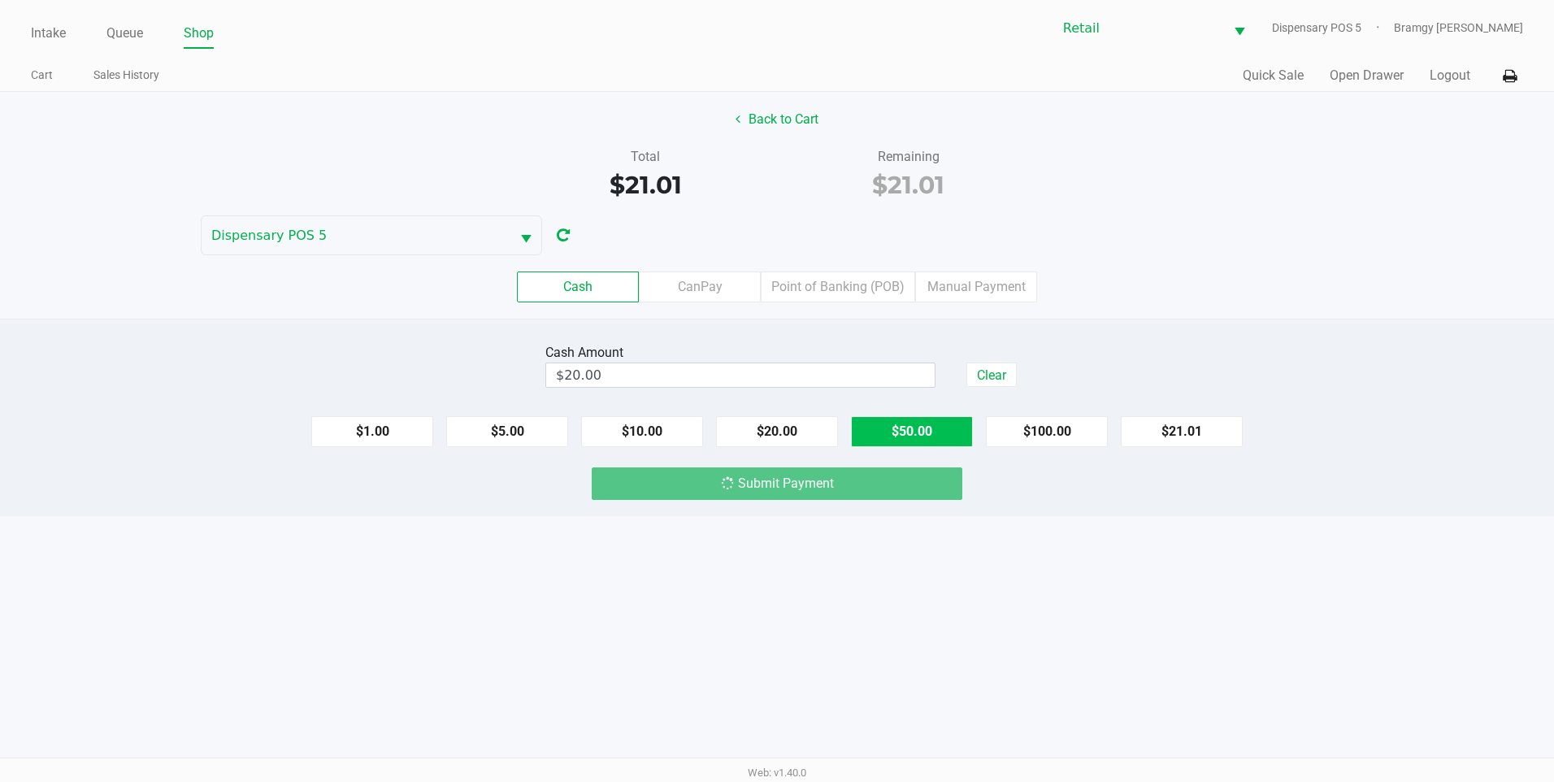
type input "$0.00"
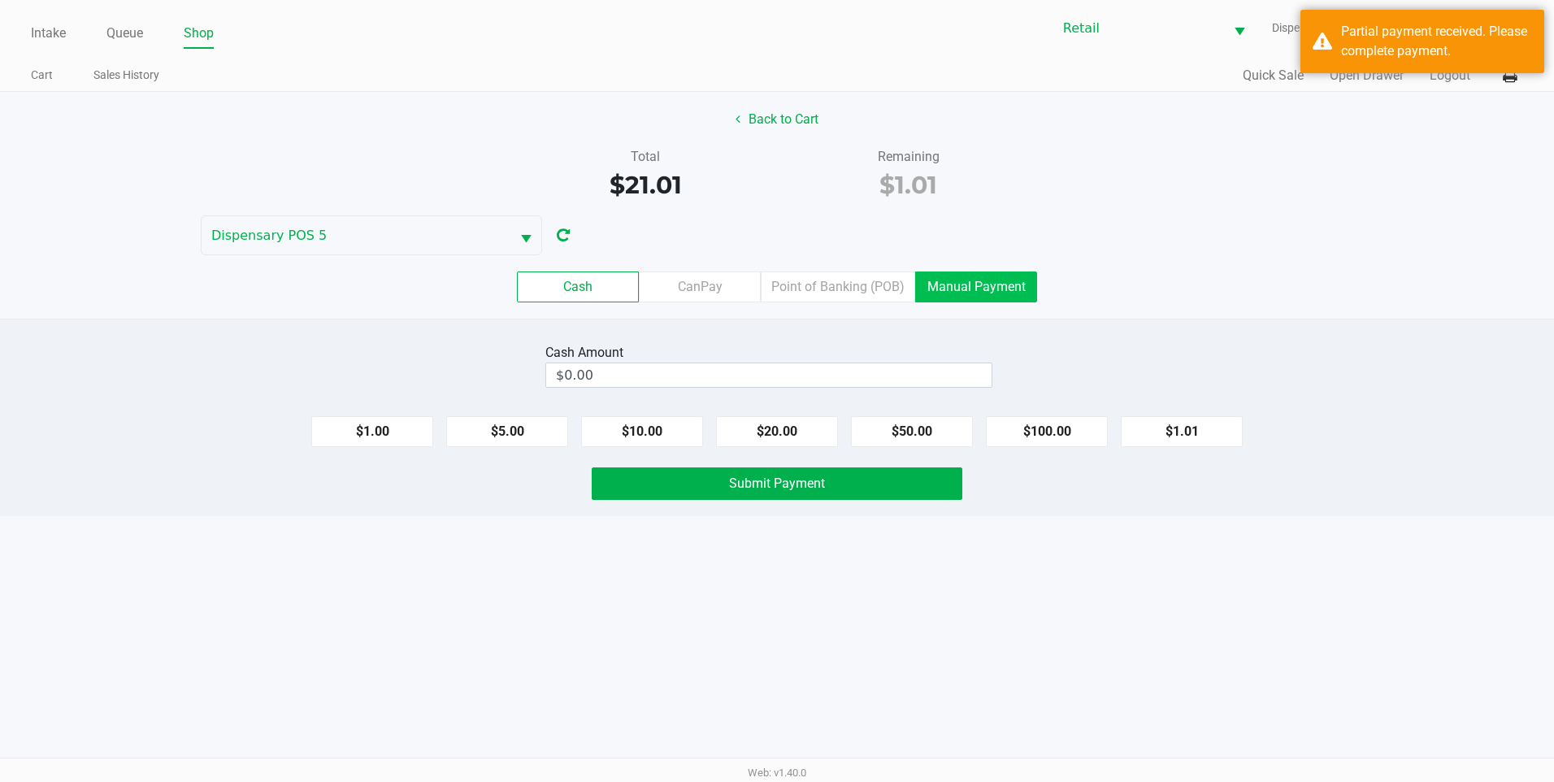
click at [956, 297] on label "Manual Payment" at bounding box center [976, 287] width 122 height 31
click at [0, 0] on 8 "Manual Payment" at bounding box center [0, 0] width 0 height 0
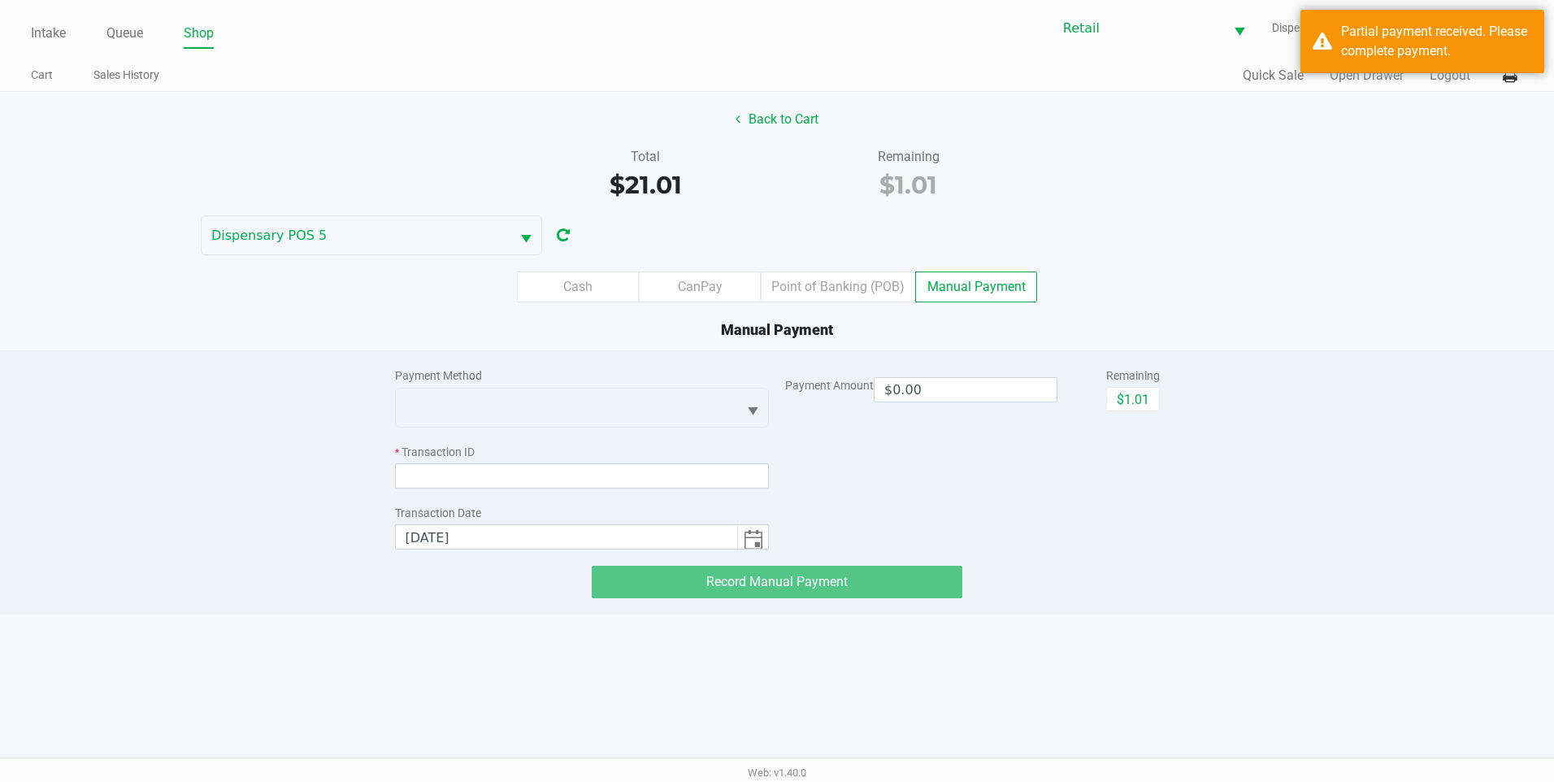
click at [949, 282] on label "Manual Payment" at bounding box center [976, 287] width 122 height 31
click at [0, 0] on 8 "Manual Payment" at bounding box center [0, 0] width 0 height 0
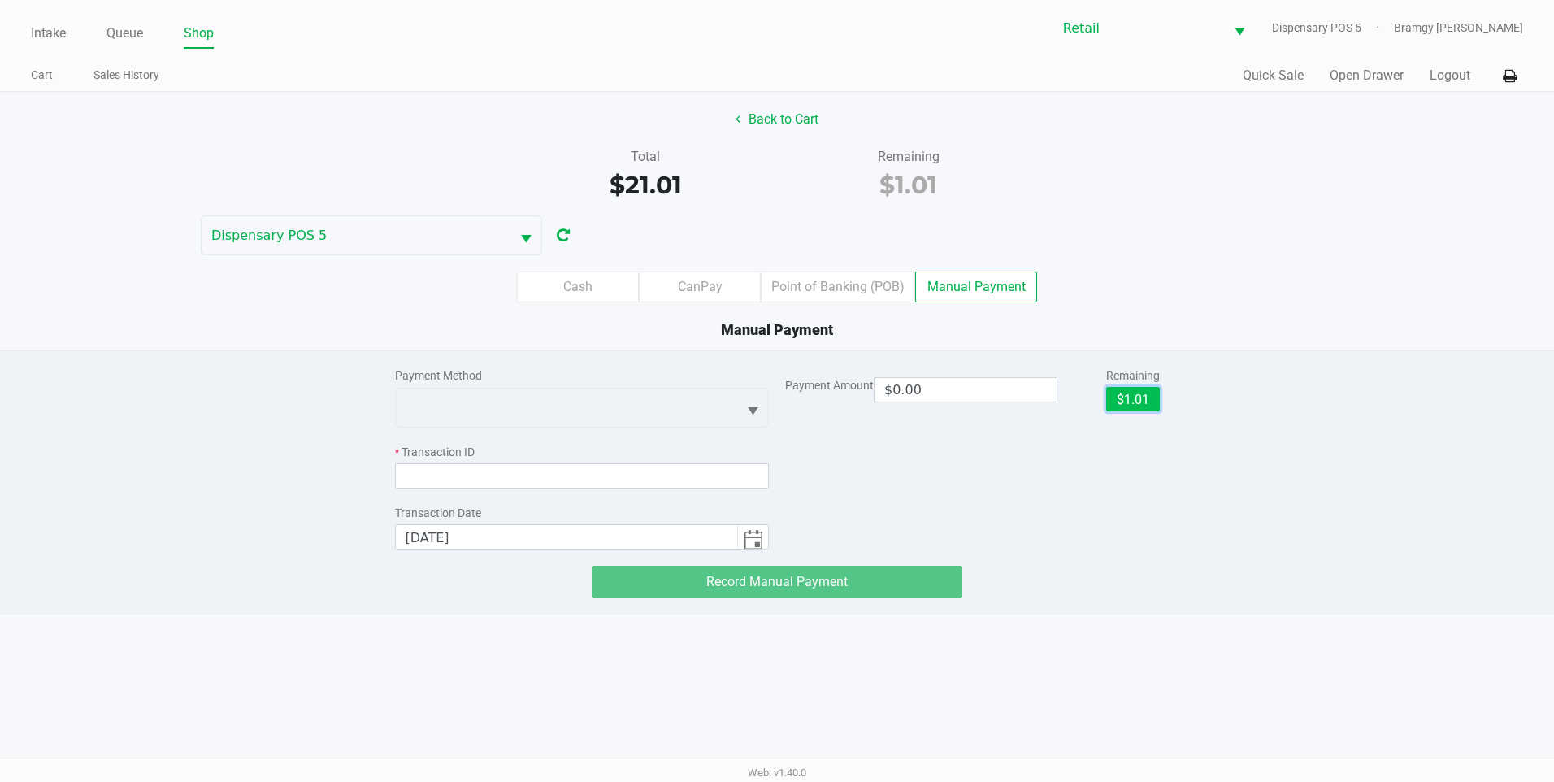
click at [1127, 393] on button "$1.01" at bounding box center [1133, 399] width 54 height 24
type input "$1.01"
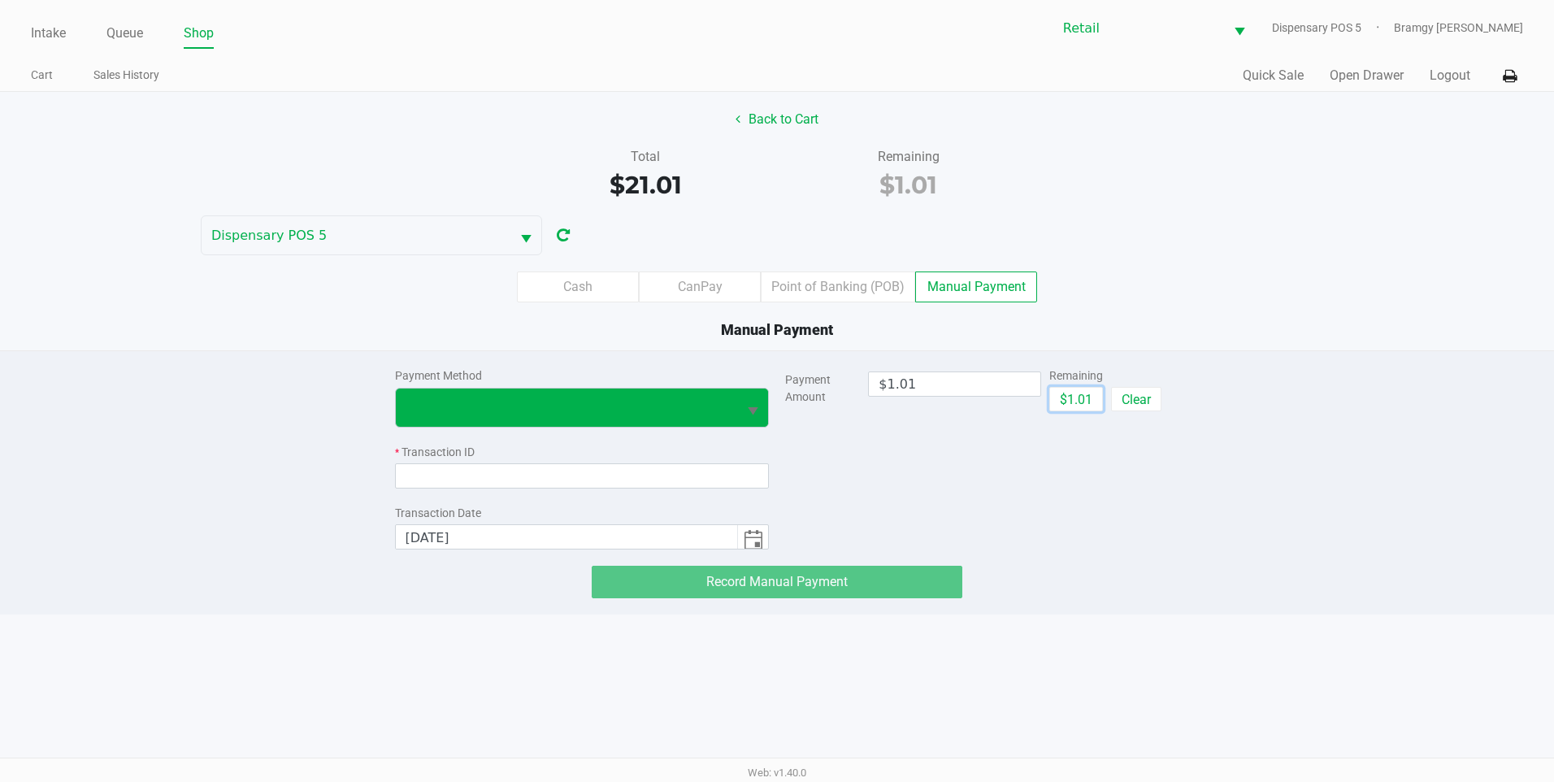
click at [750, 414] on span "Select" at bounding box center [753, 412] width 20 height 20
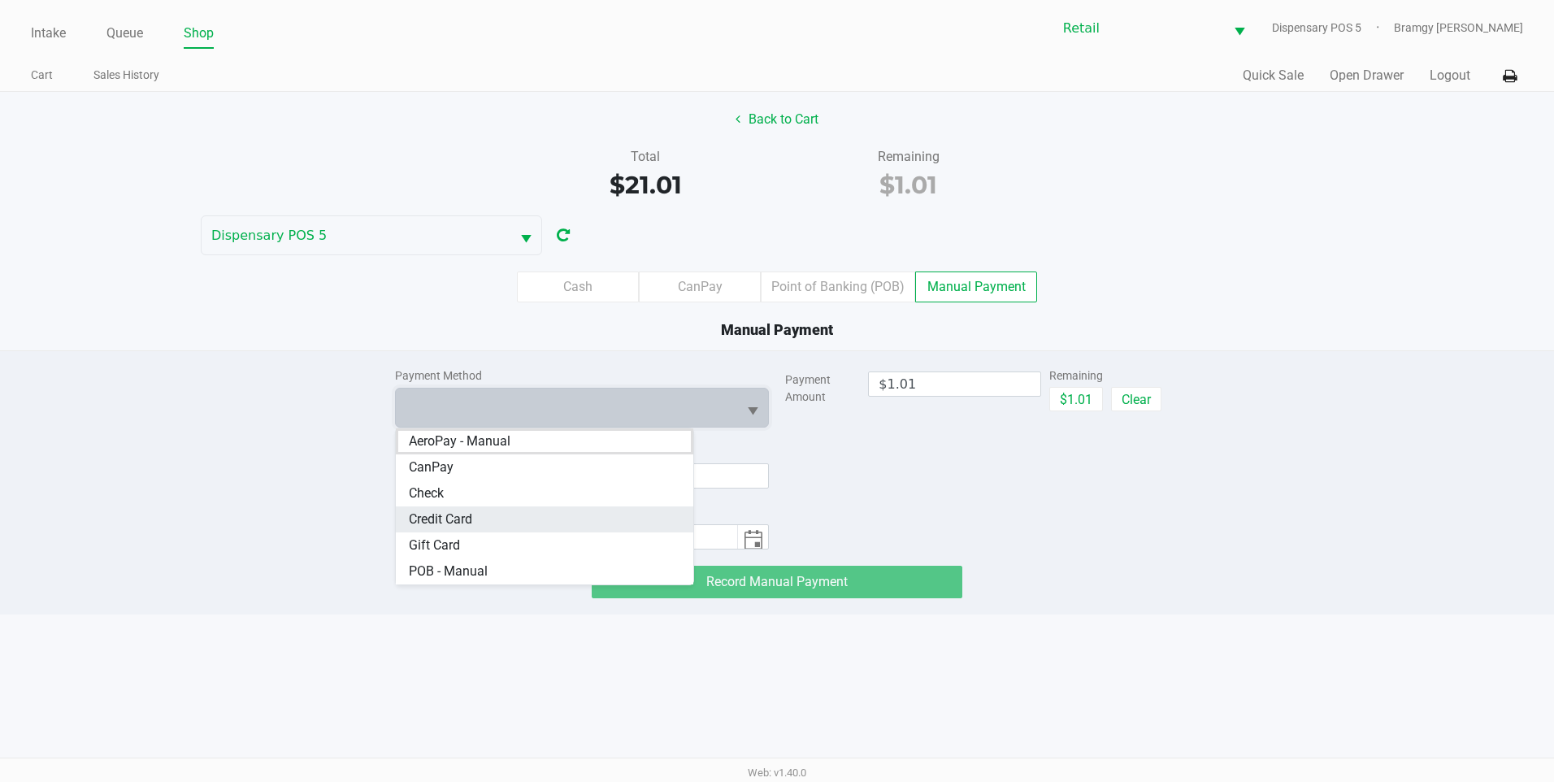
click at [589, 524] on Card "Credit Card" at bounding box center [545, 519] width 298 height 26
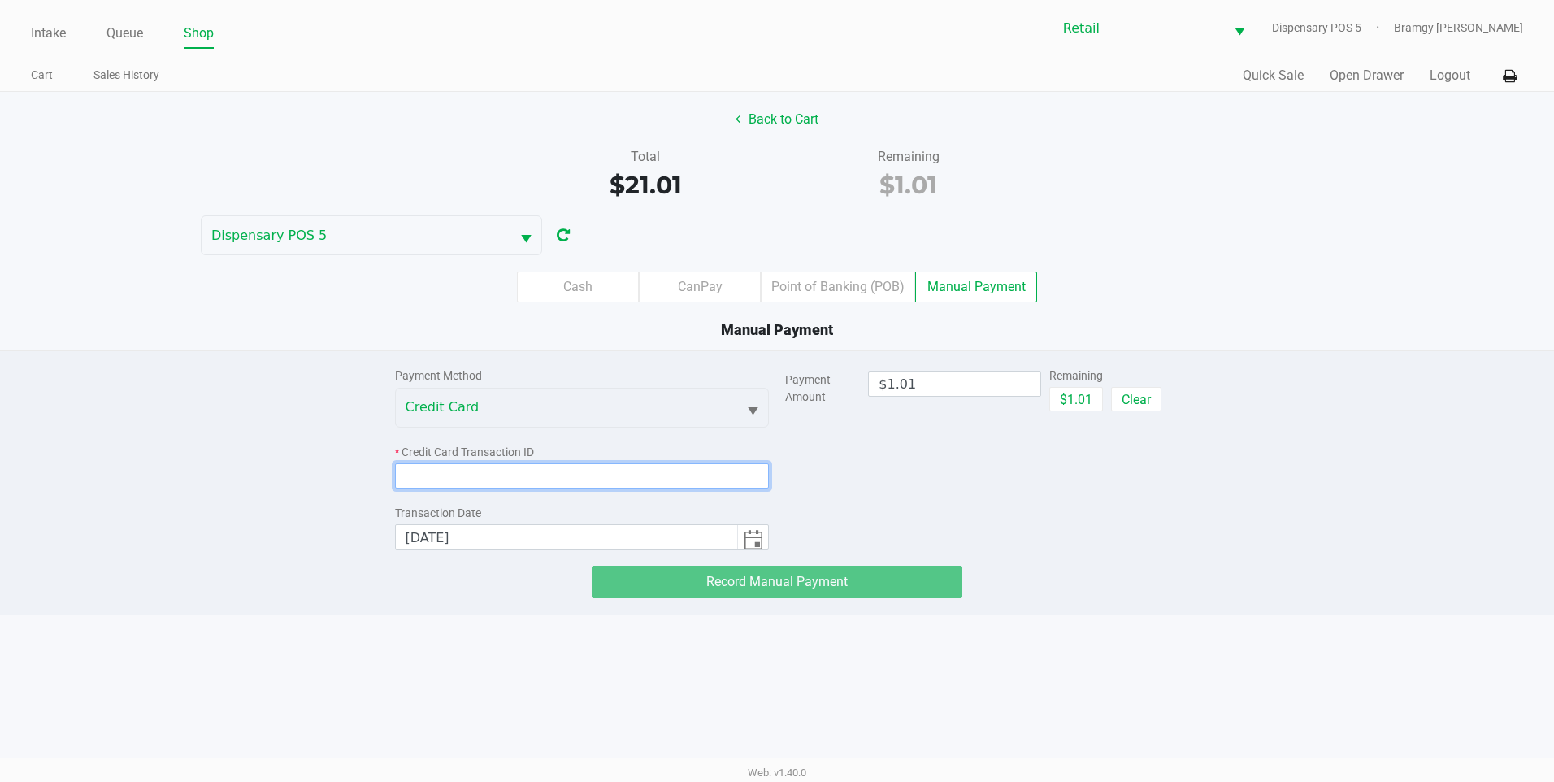
click at [476, 488] on input at bounding box center [582, 475] width 375 height 25
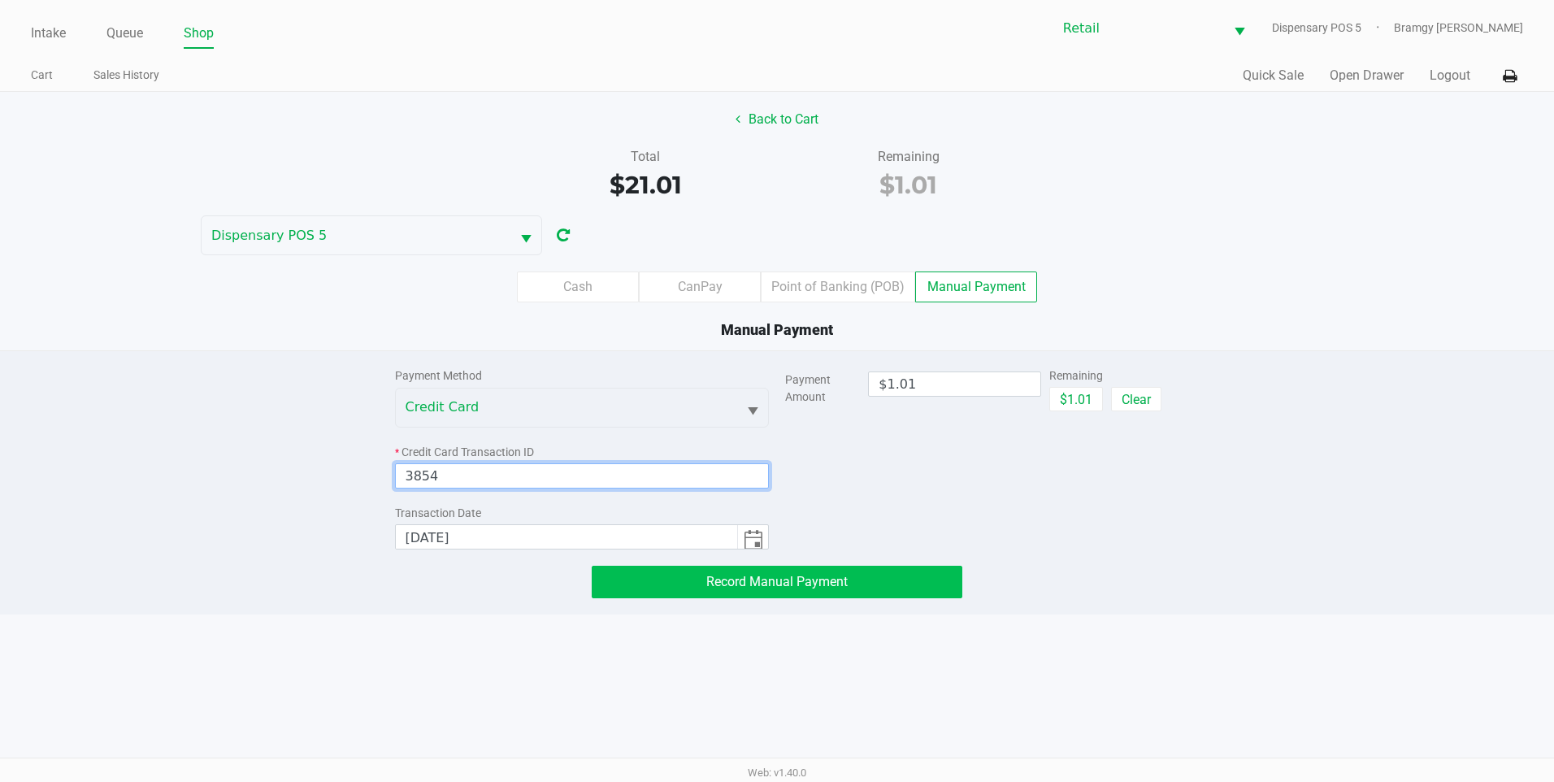
type input "3854"
click at [734, 578] on span "Record Manual Payment" at bounding box center [776, 581] width 141 height 15
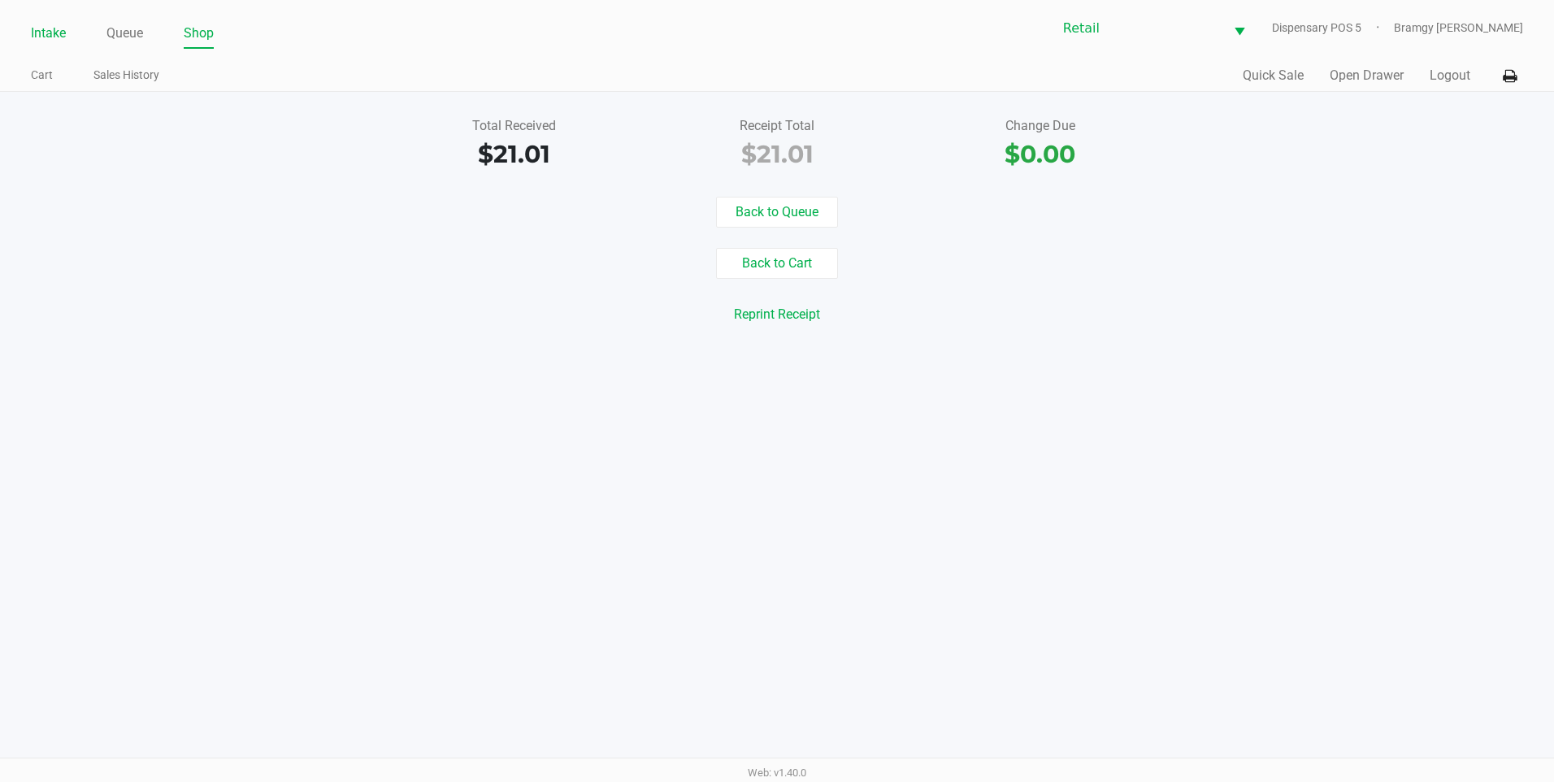
click at [51, 33] on link "Intake" at bounding box center [48, 33] width 35 height 23
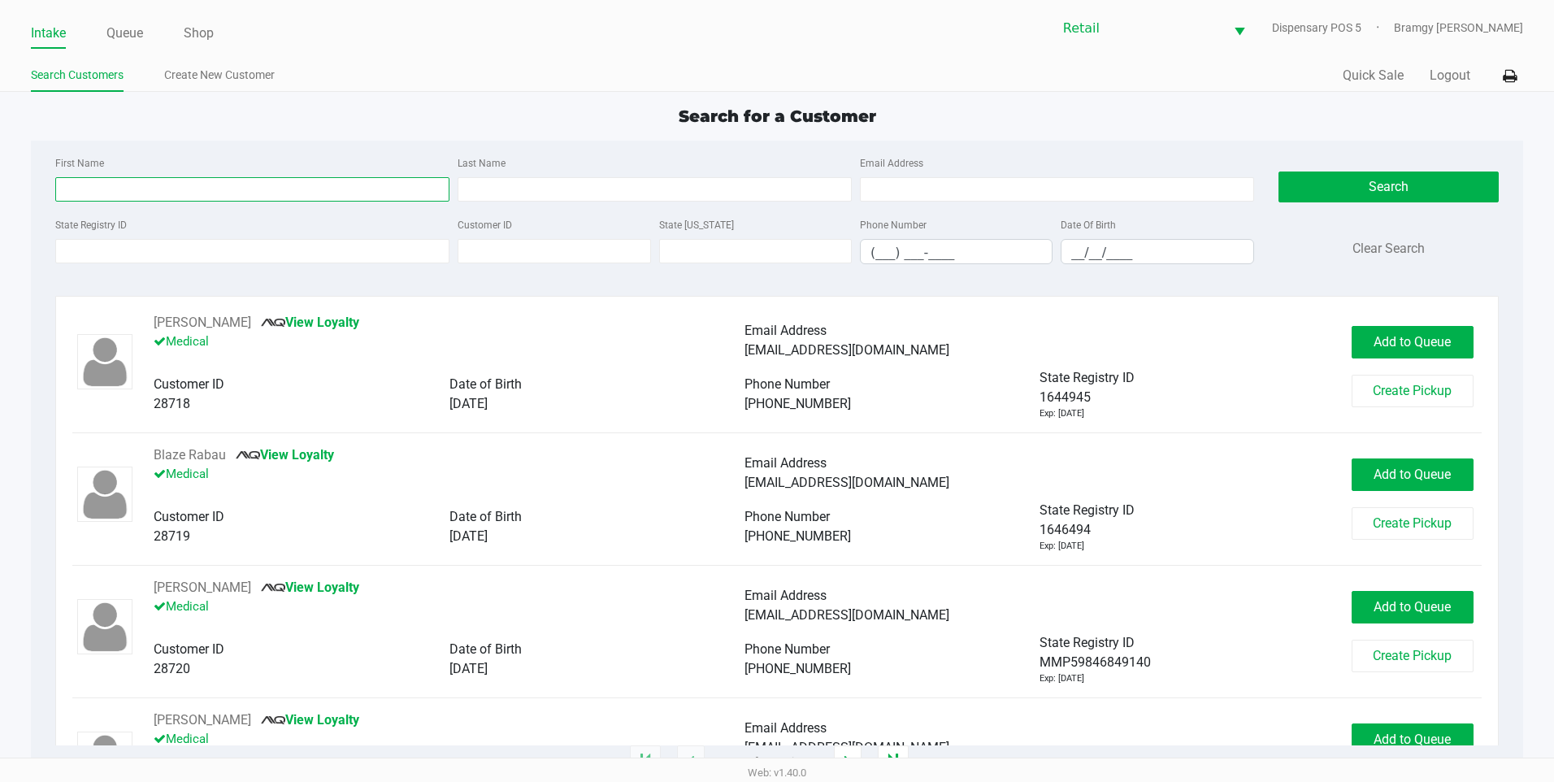
click at [123, 185] on input "First Name" at bounding box center [252, 189] width 394 height 24
type input "jesse"
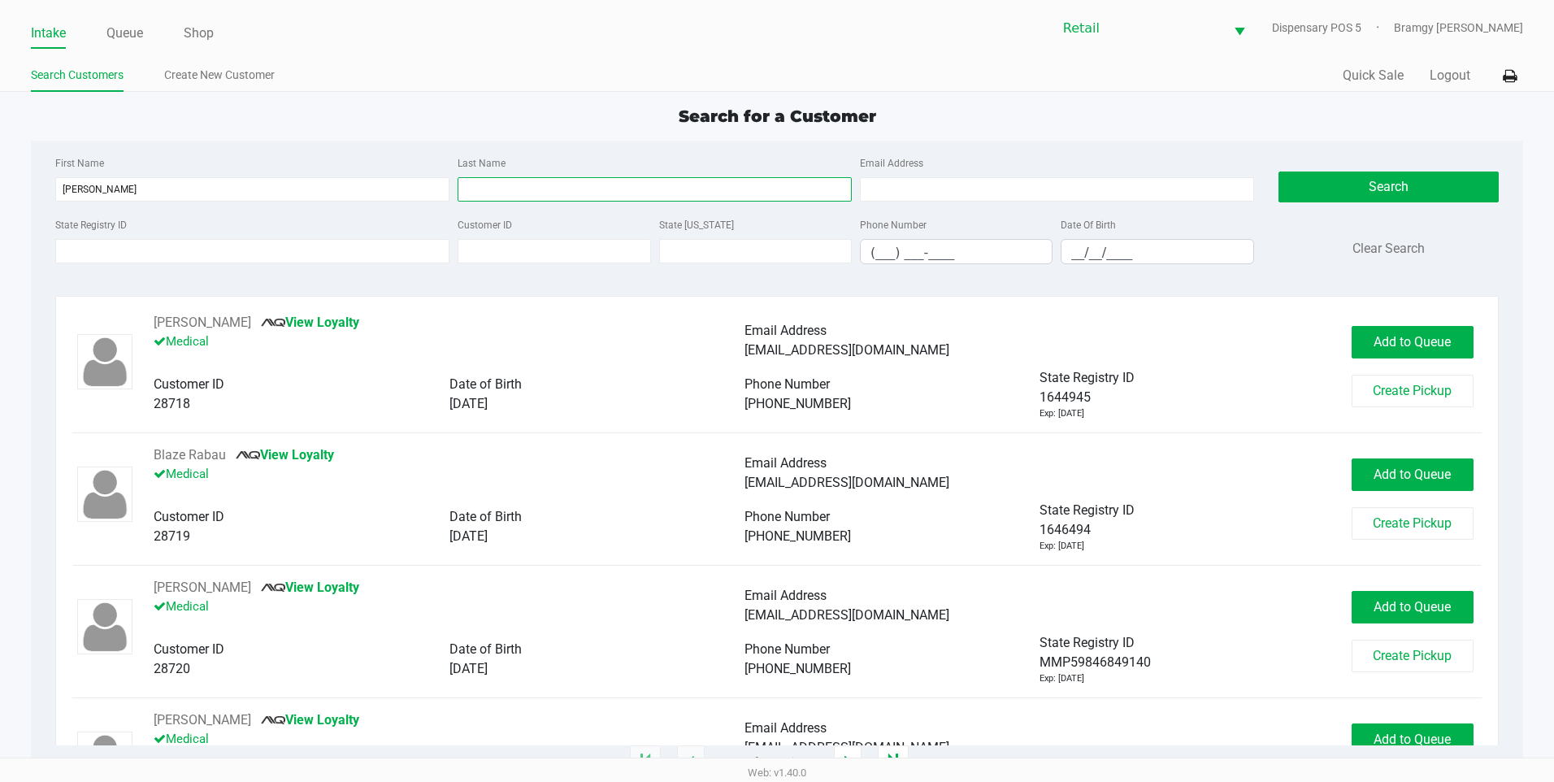
click at [587, 185] on input "Last Name" at bounding box center [655, 189] width 394 height 24
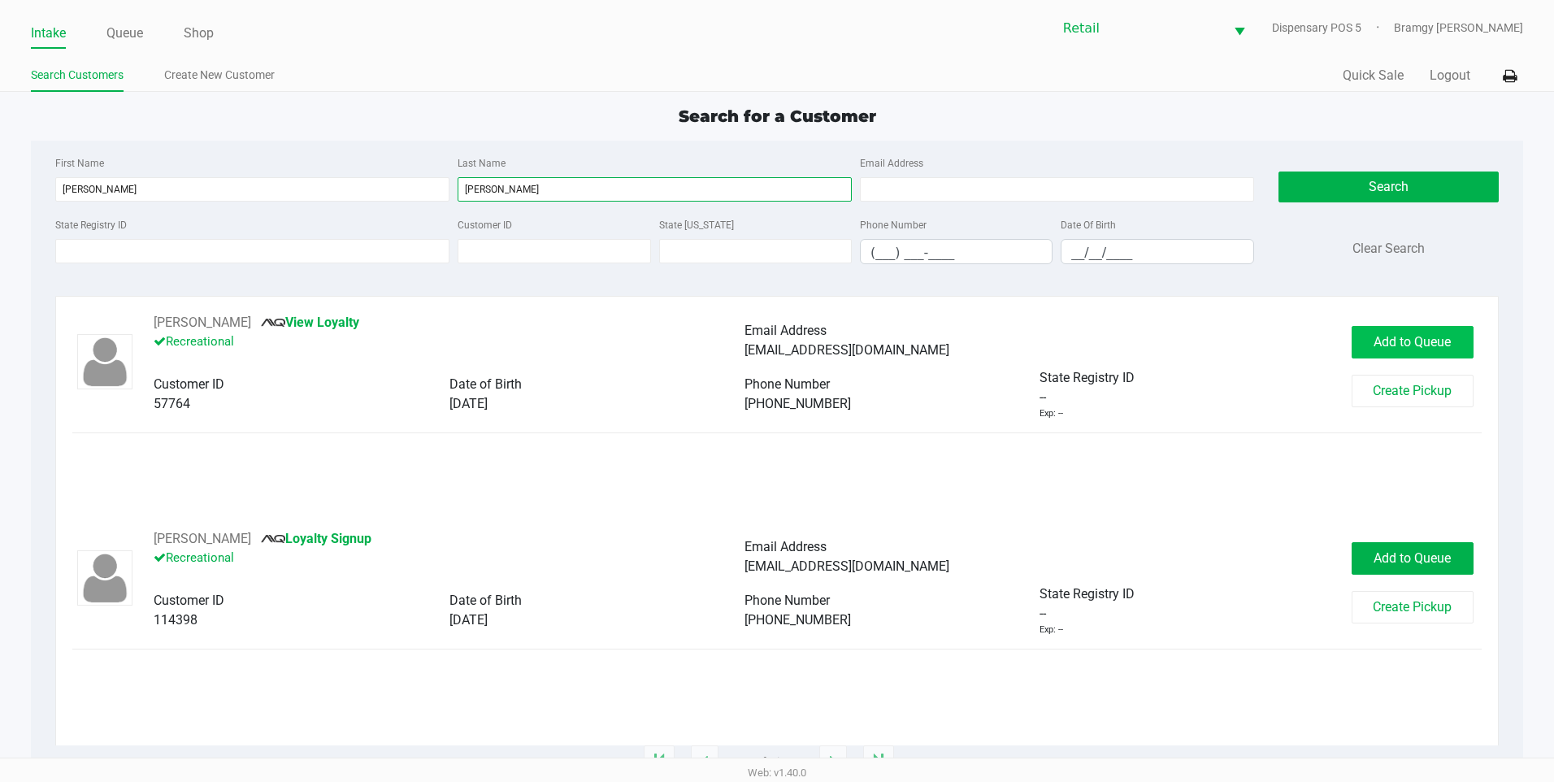
type input "betts"
click at [1373, 330] on button "Add to Queue" at bounding box center [1413, 342] width 122 height 33
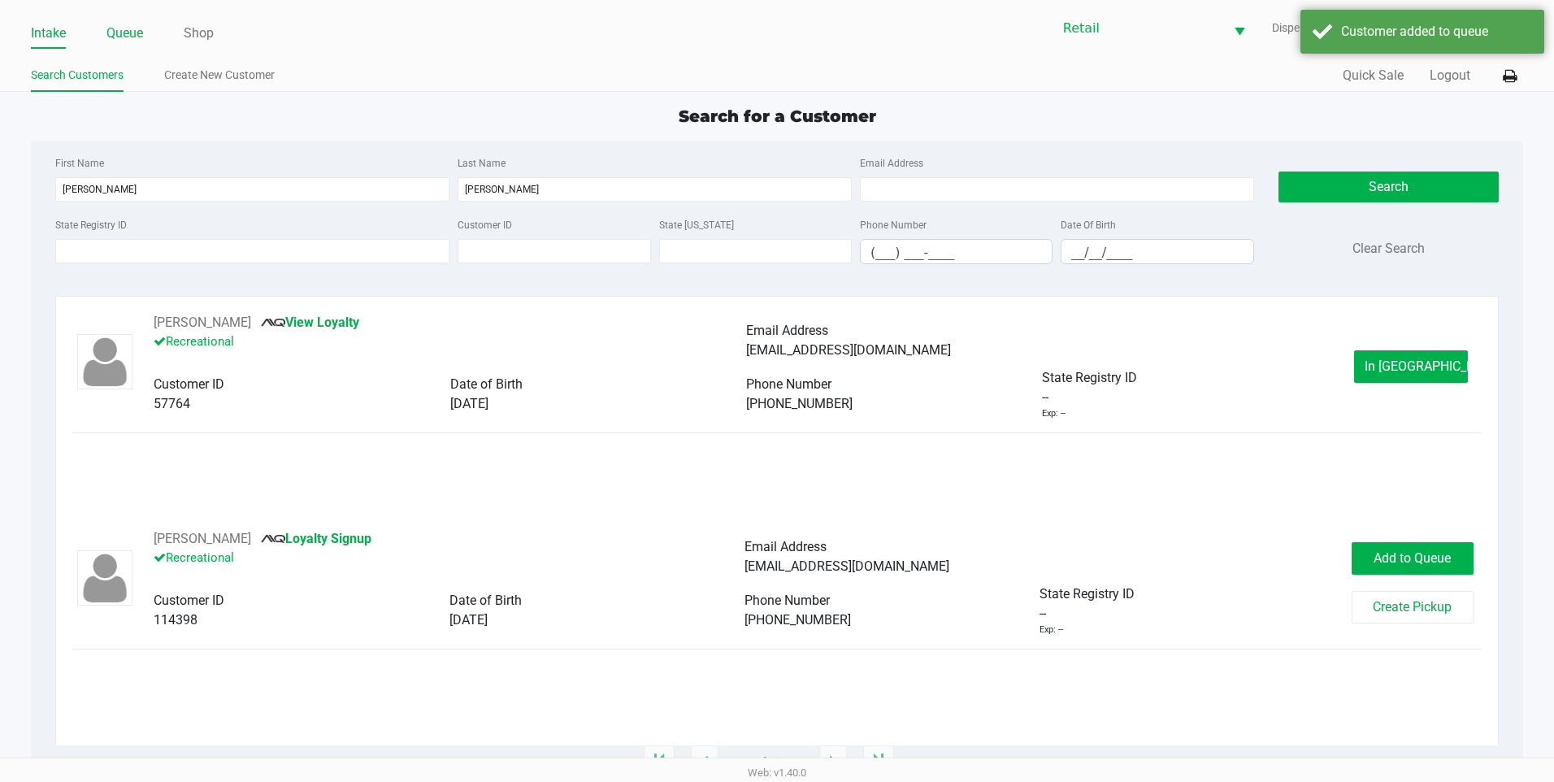
click at [129, 35] on link "Queue" at bounding box center [124, 33] width 37 height 23
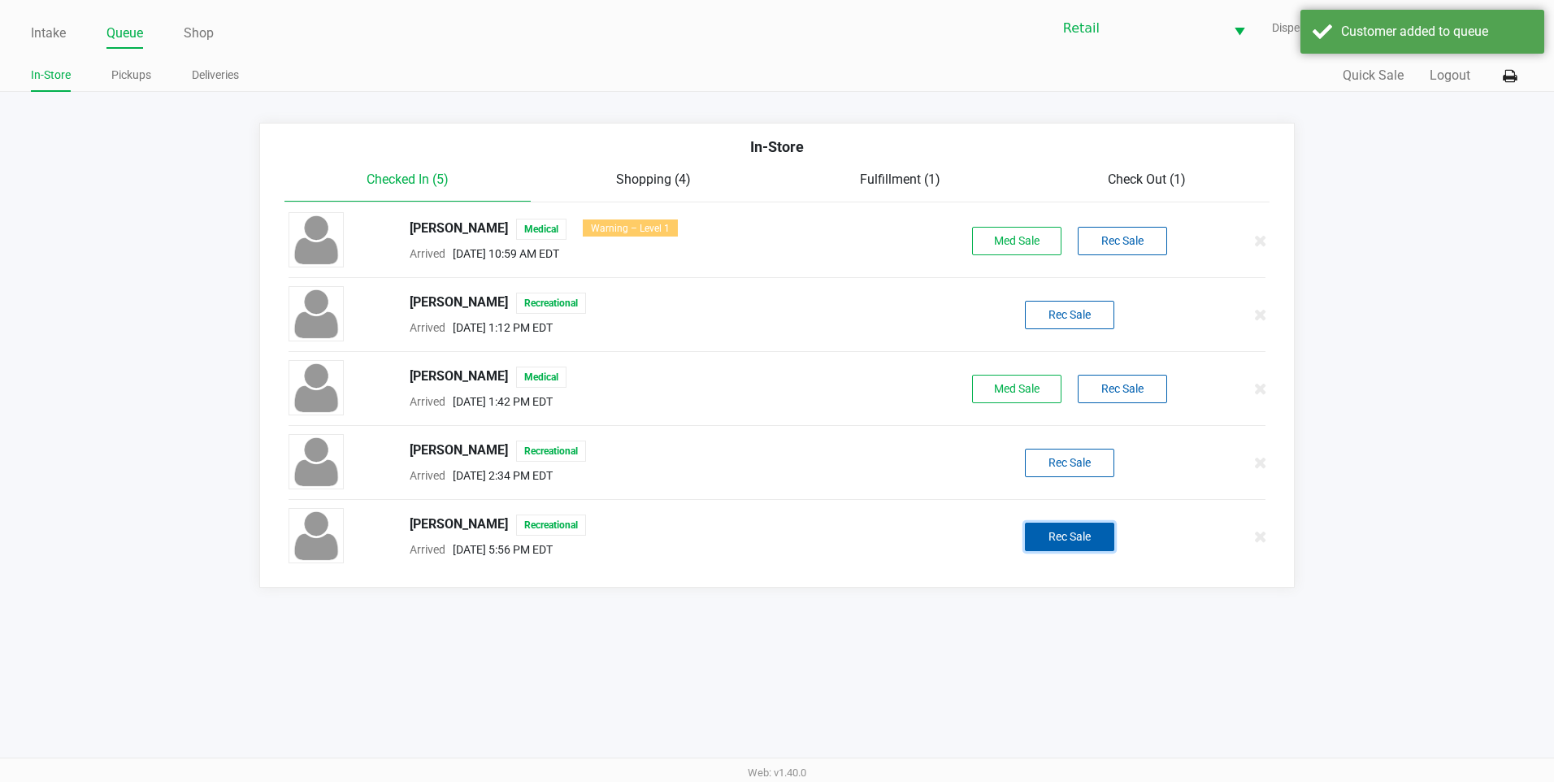
click at [1031, 532] on button "Rec Sale" at bounding box center [1069, 537] width 89 height 28
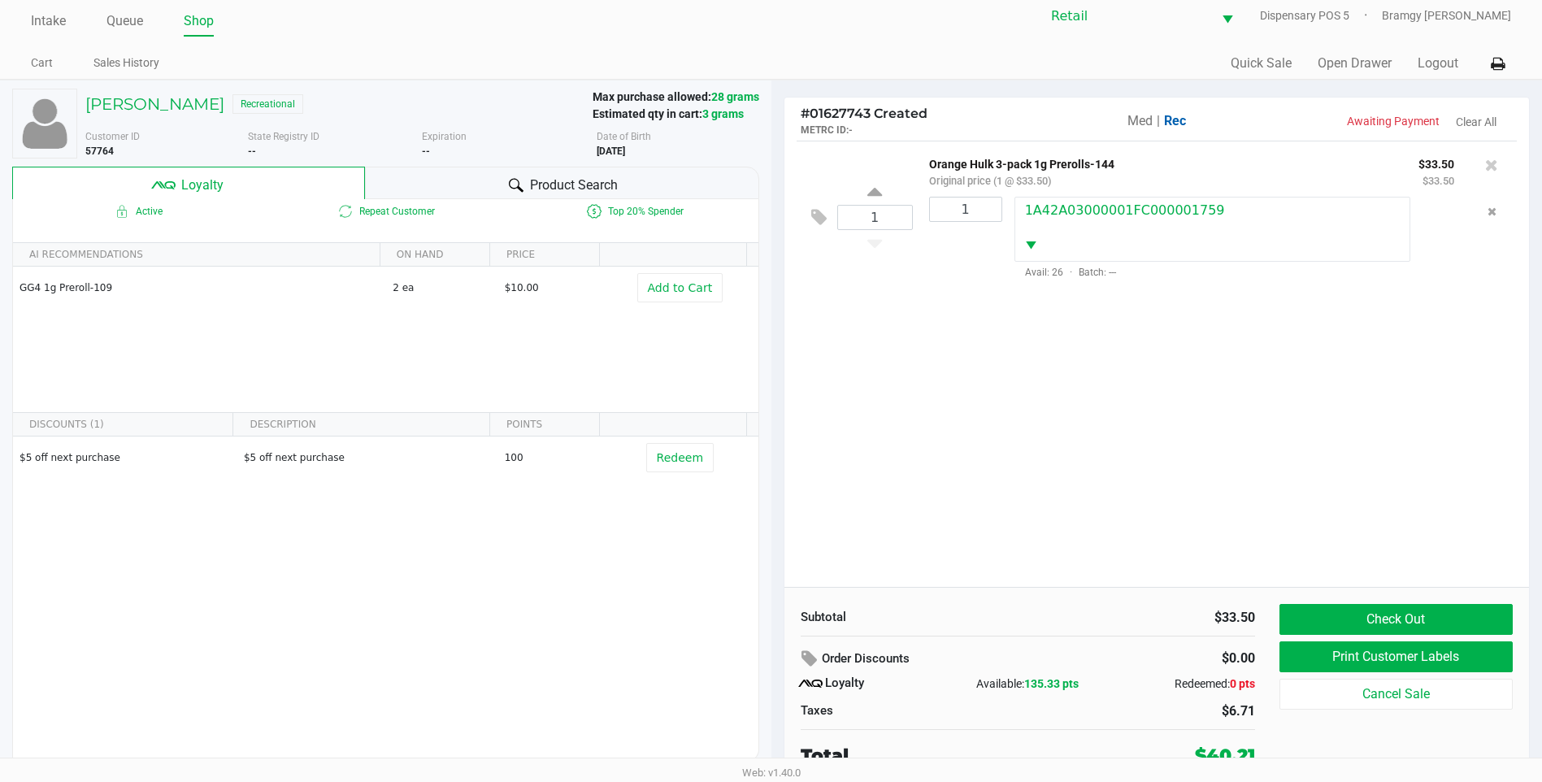
scroll to position [16, 0]
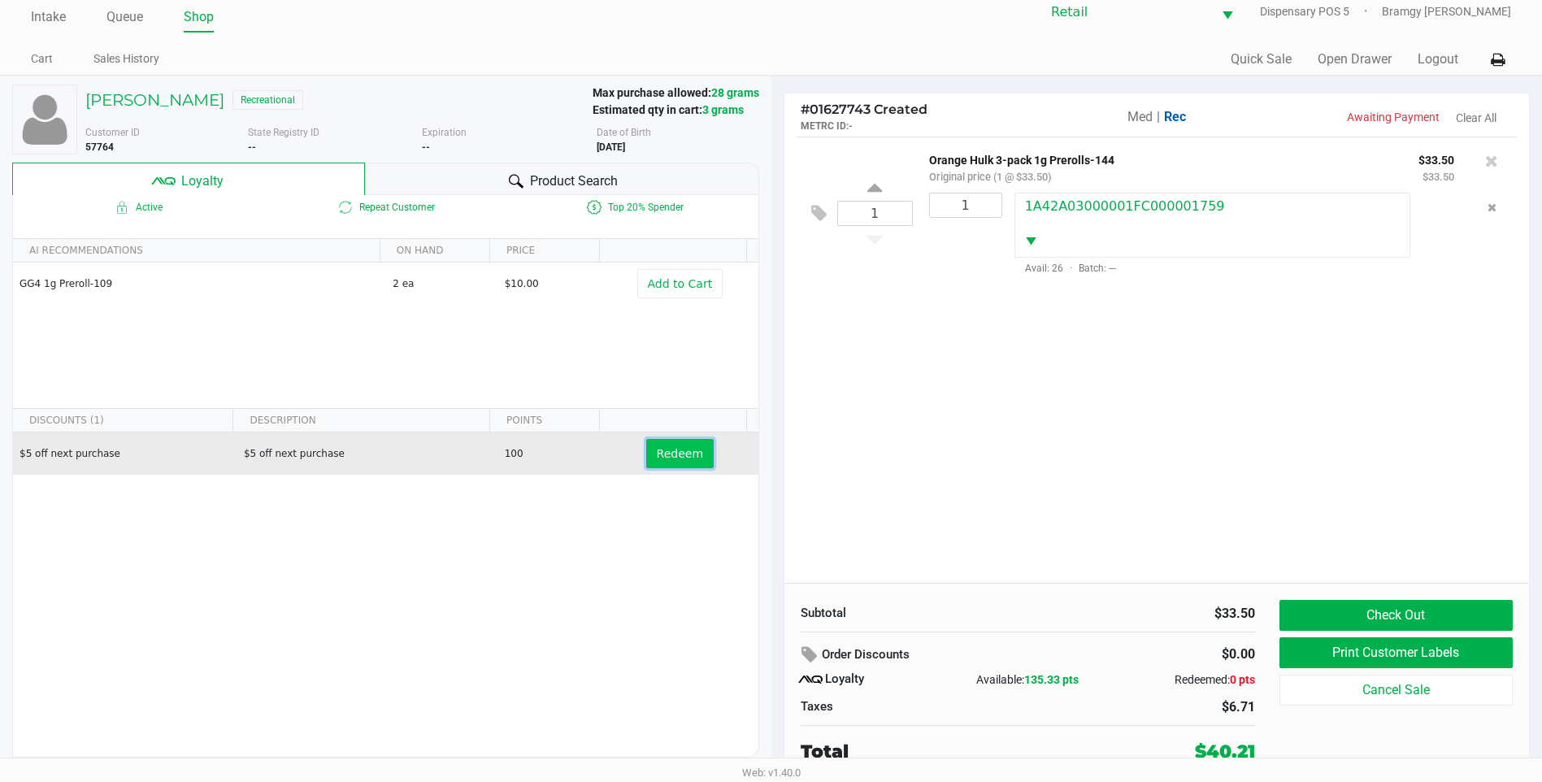
click at [674, 455] on span "Redeem" at bounding box center [680, 453] width 46 height 13
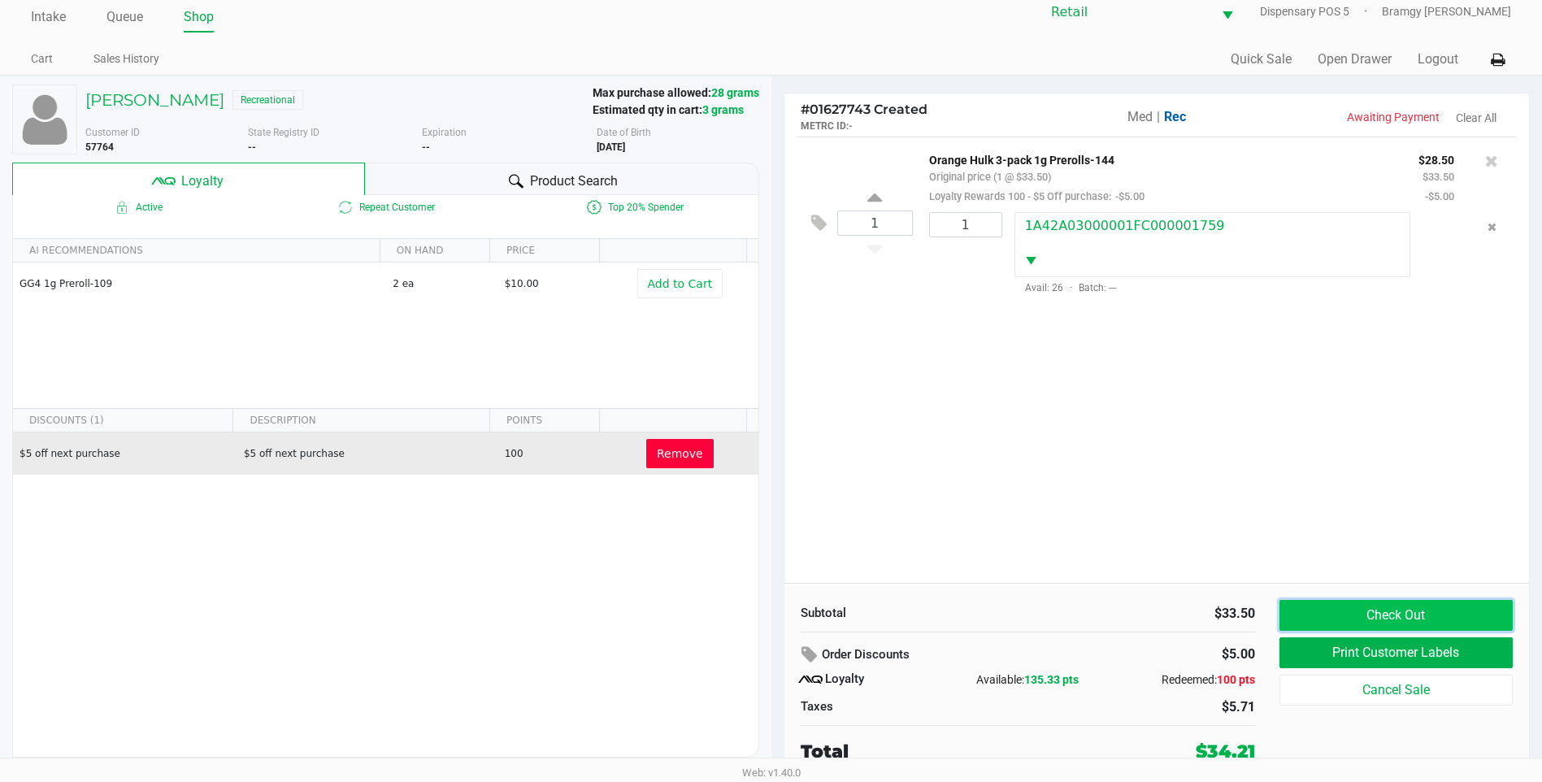
click at [1345, 618] on button "Check Out" at bounding box center [1396, 615] width 233 height 31
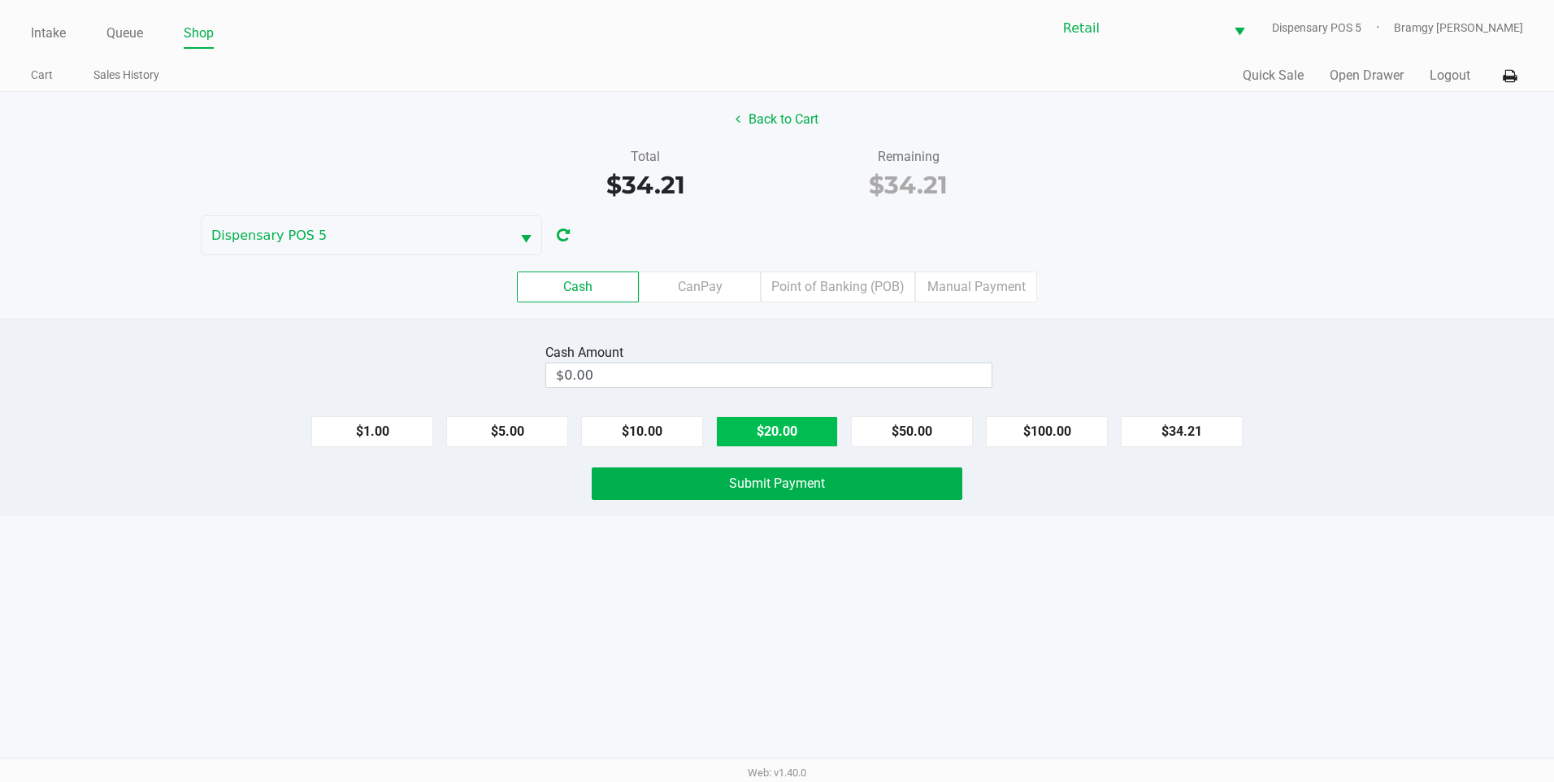
drag, startPoint x: 776, startPoint y: 439, endPoint x: 737, endPoint y: 434, distance: 39.3
click at [776, 438] on button "$20.00" at bounding box center [777, 431] width 122 height 31
click at [666, 425] on button "$10.00" at bounding box center [642, 431] width 122 height 31
click at [487, 425] on button "$5.00" at bounding box center [507, 431] width 122 height 31
type input "$35.00"
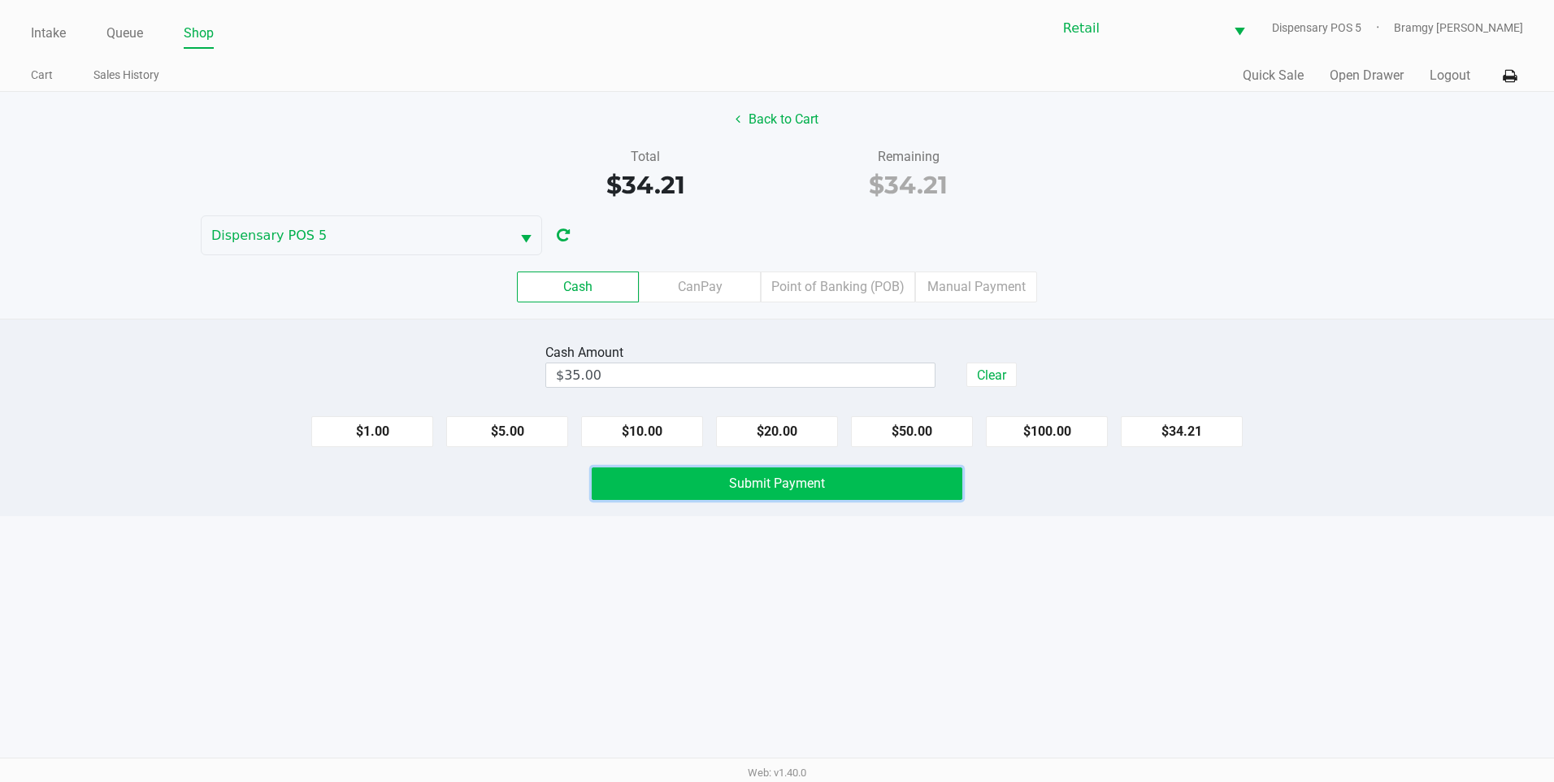
click at [741, 493] on button "Submit Payment" at bounding box center [777, 483] width 371 height 33
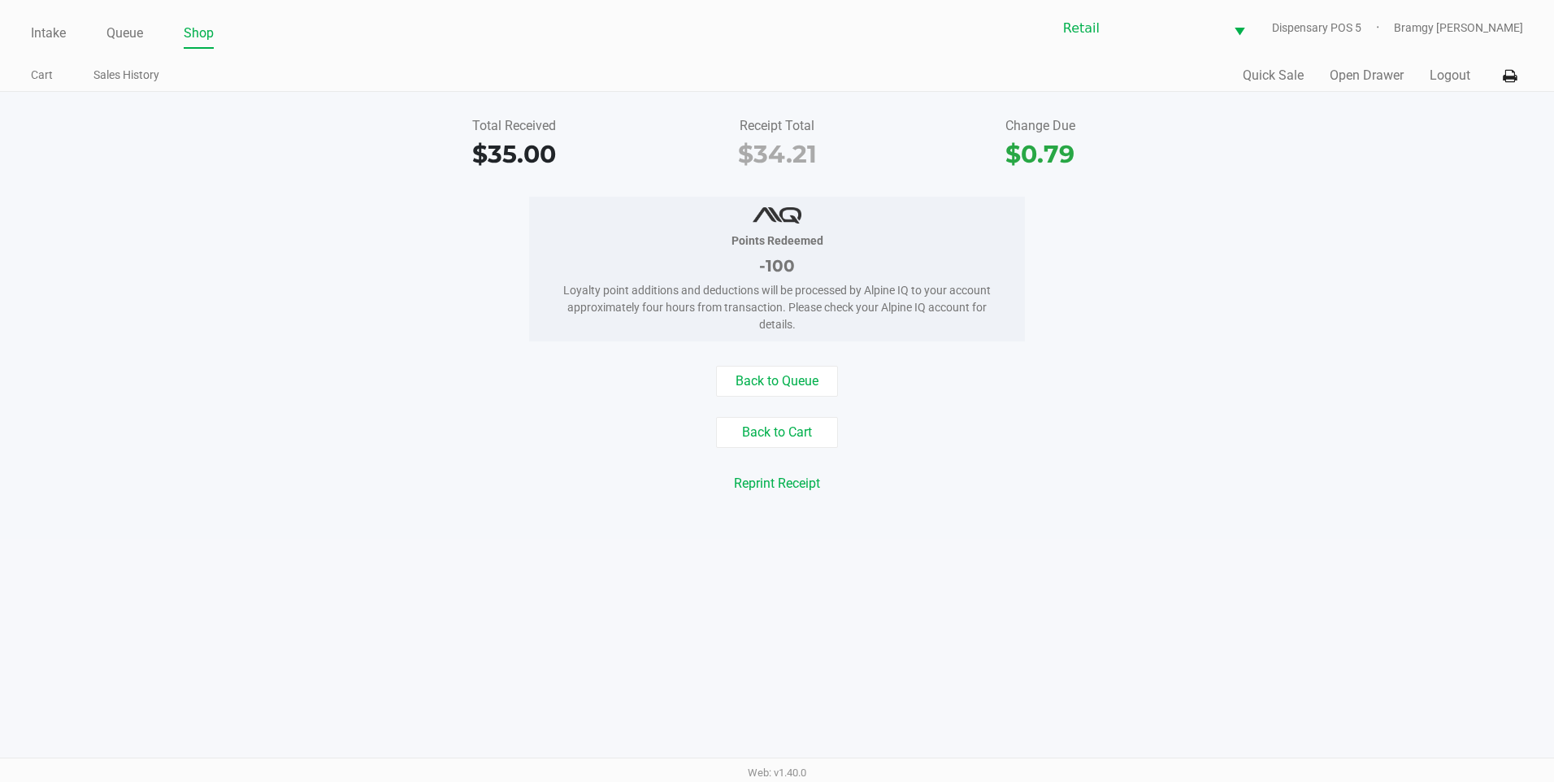
click at [55, 49] on div "Intake Queue Shop Retail Dispensary POS 5 Bramgy Brito Cart Sales History Quick…" at bounding box center [777, 46] width 1554 height 92
click at [55, 28] on link "Intake" at bounding box center [48, 33] width 35 height 23
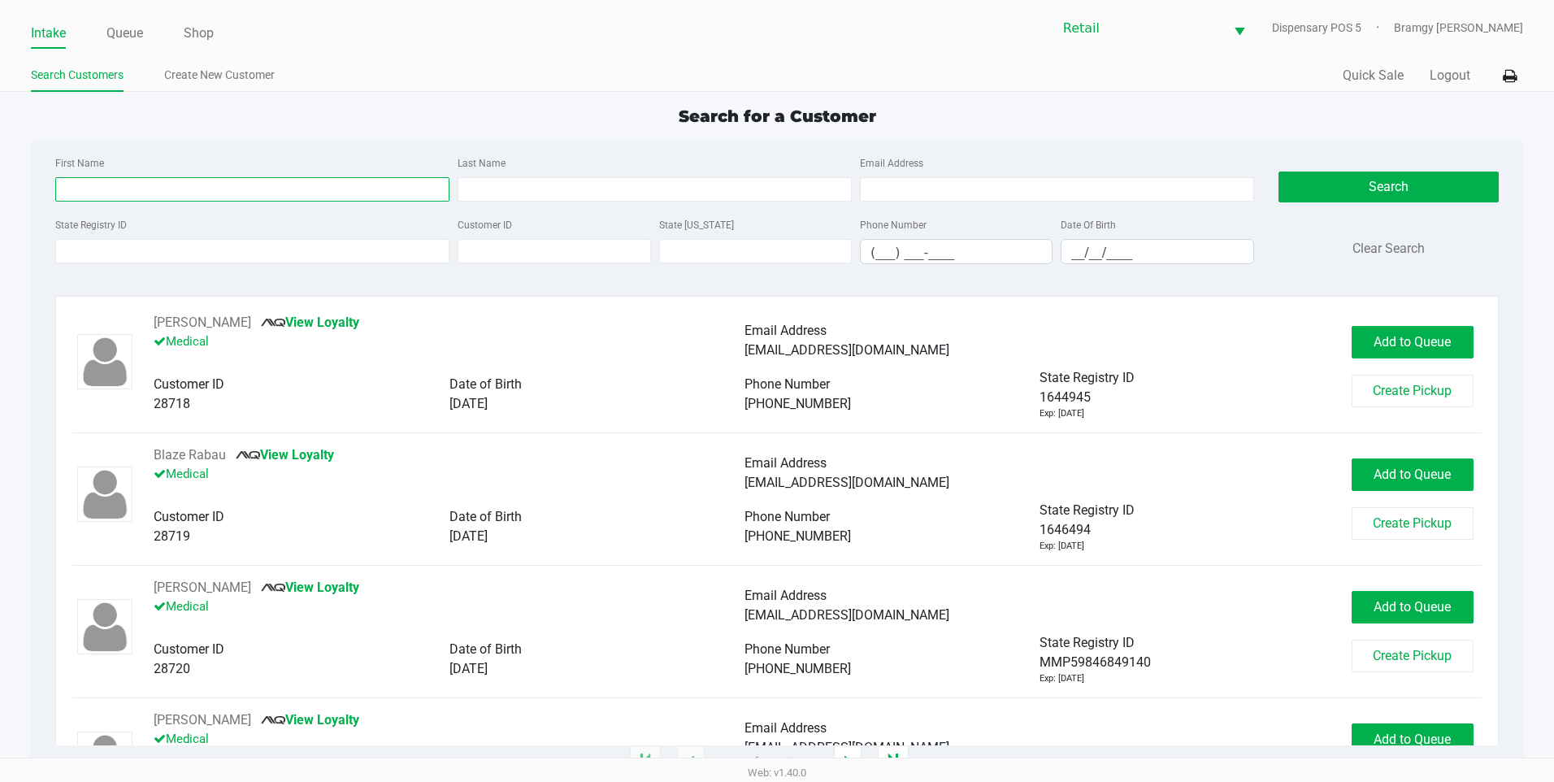
click at [94, 193] on input "First Name" at bounding box center [252, 189] width 394 height 24
type input "walter"
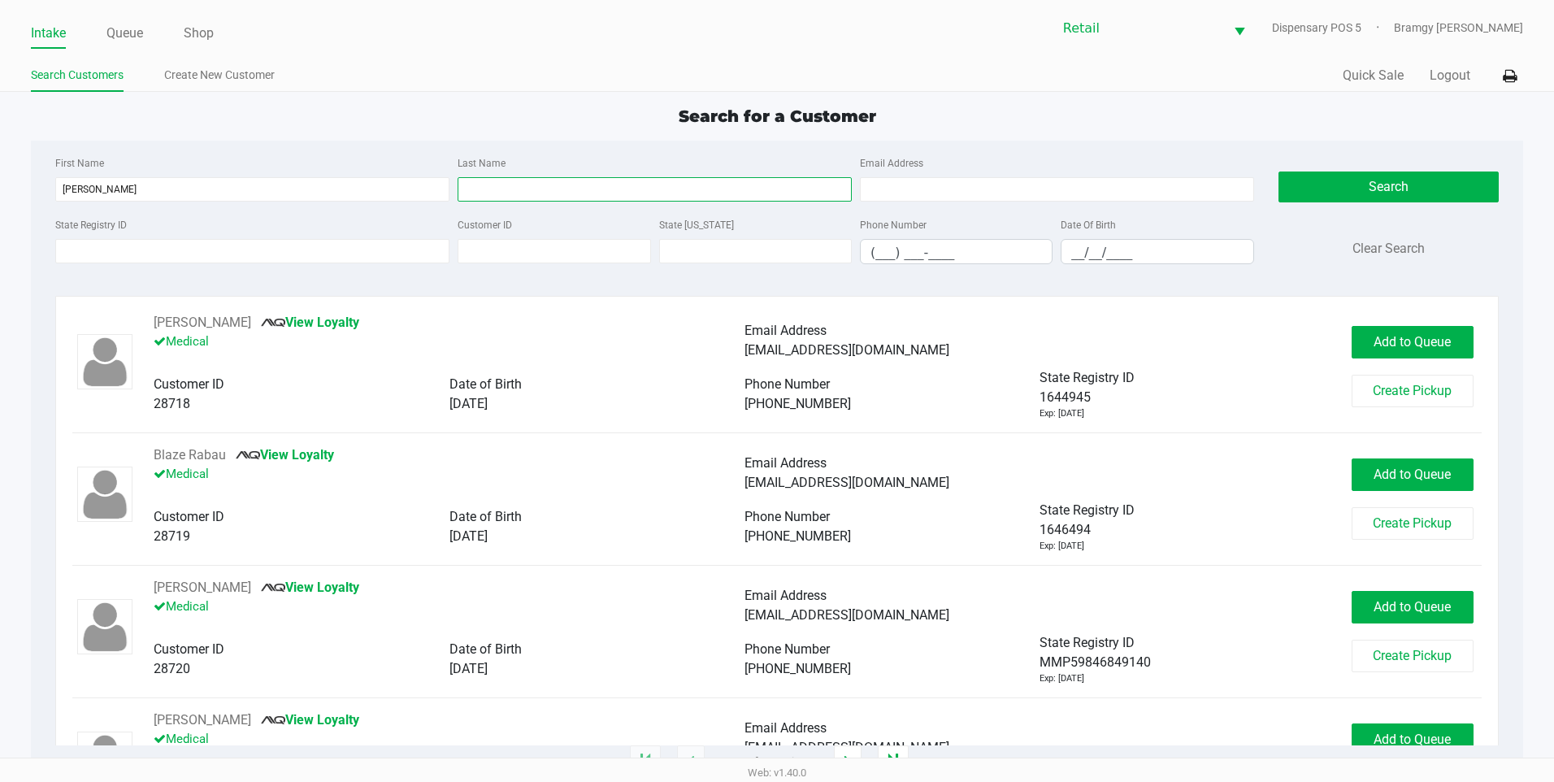
click at [517, 193] on input "Last Name" at bounding box center [655, 189] width 394 height 24
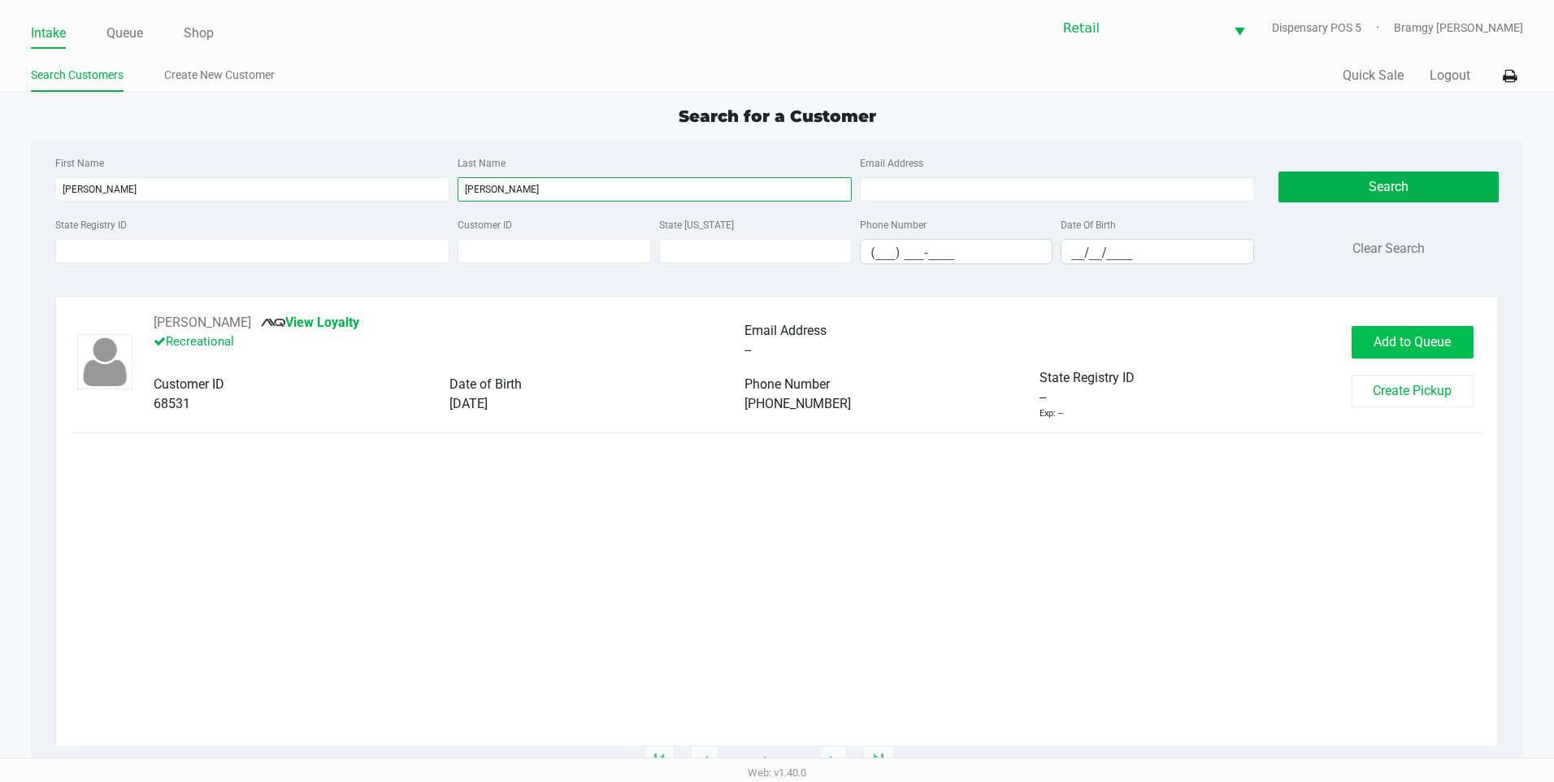
type input "borden"
click at [1433, 352] on button "Add to Queue" at bounding box center [1413, 342] width 122 height 33
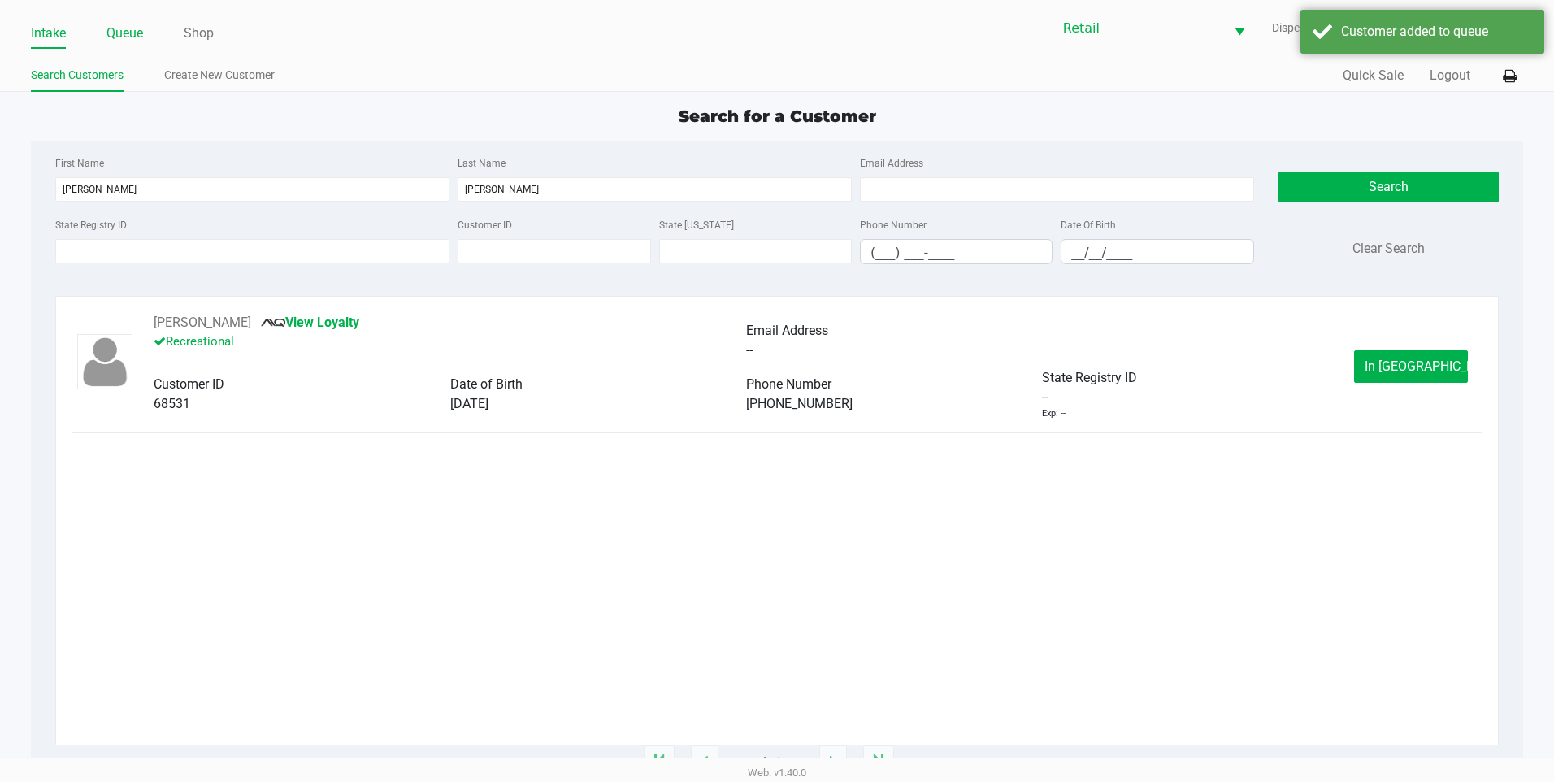
click at [128, 41] on link "Queue" at bounding box center [124, 33] width 37 height 23
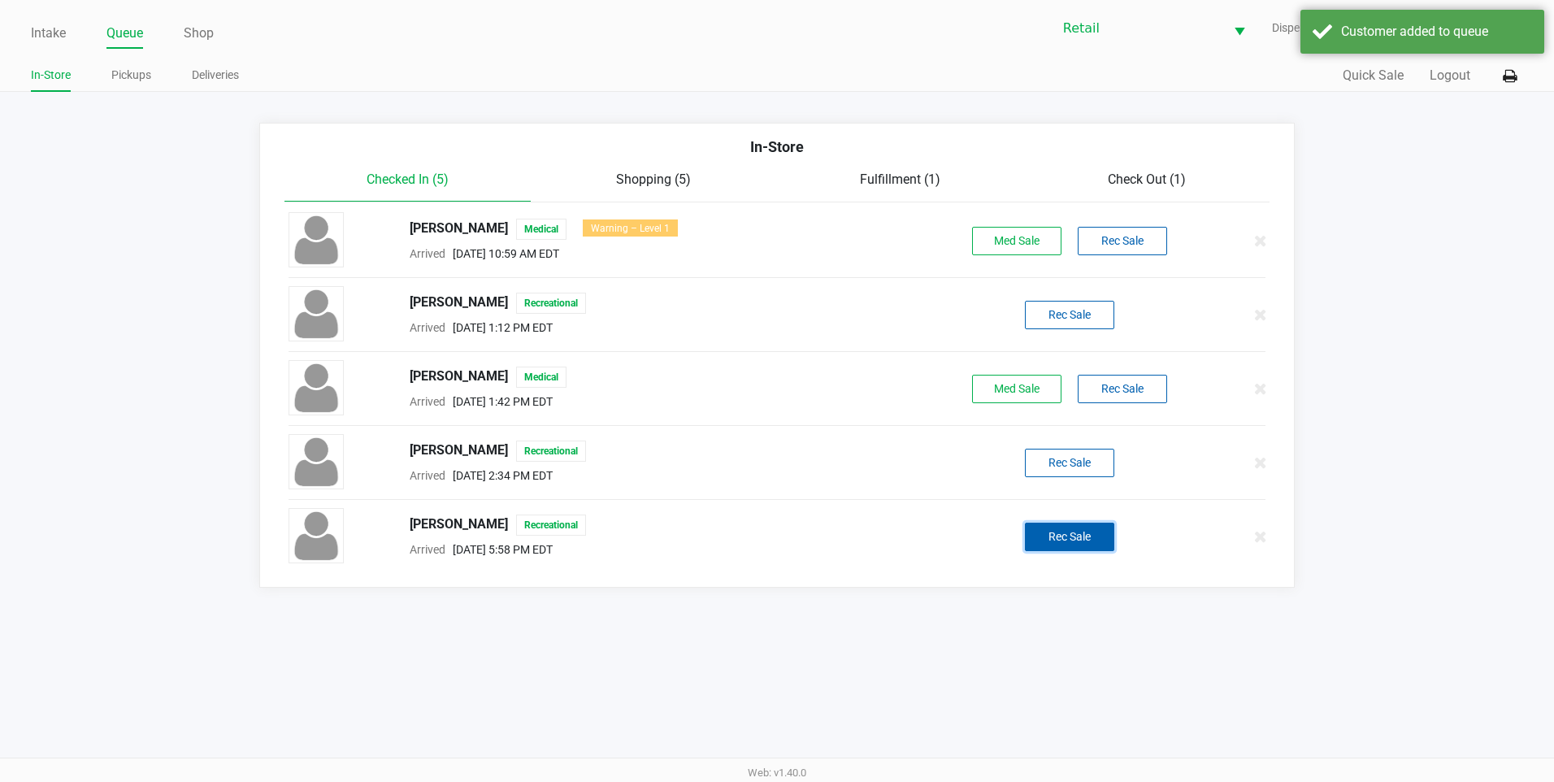
click at [1091, 529] on button "Rec Sale" at bounding box center [1069, 537] width 89 height 28
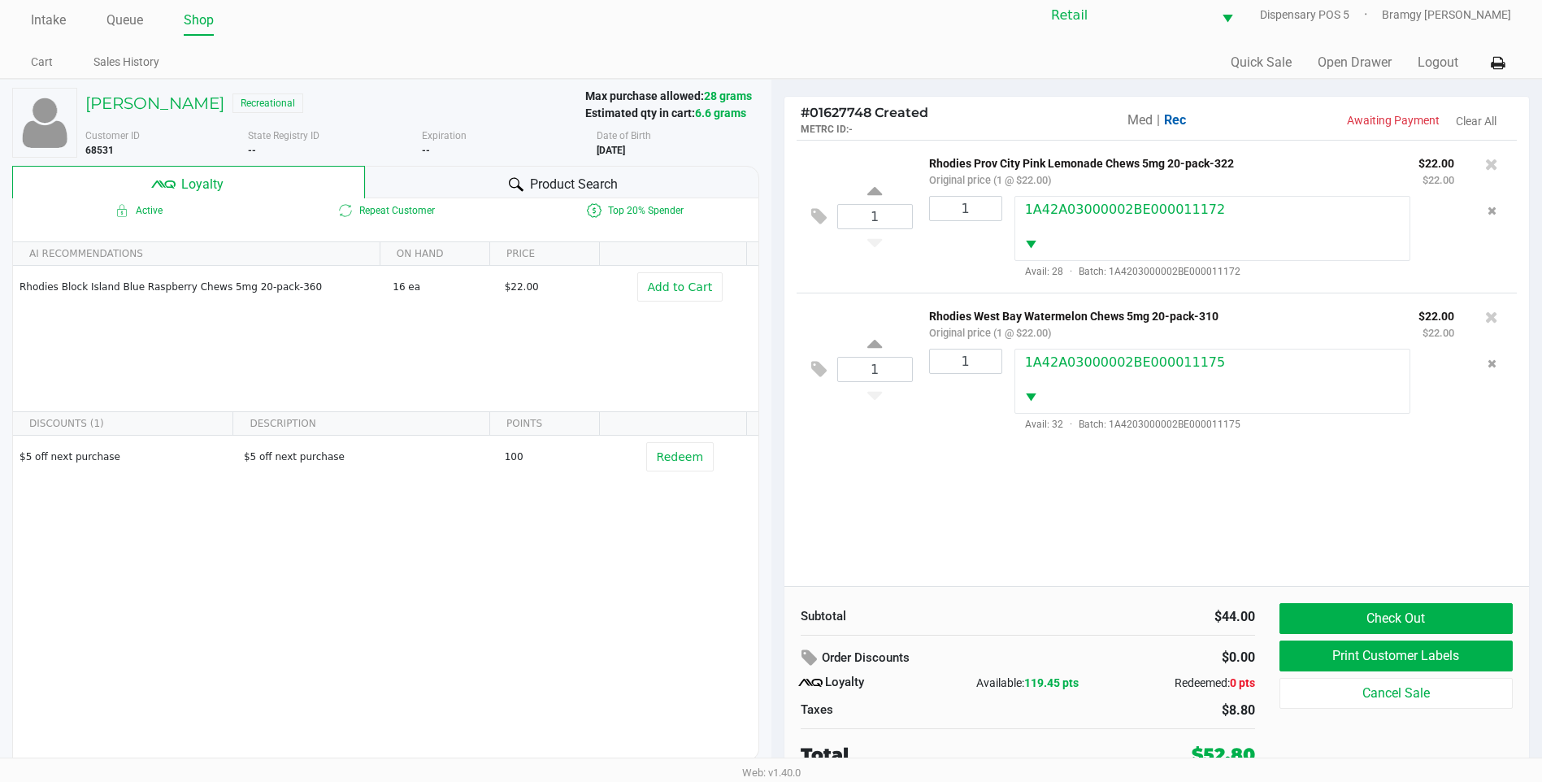
scroll to position [16, 0]
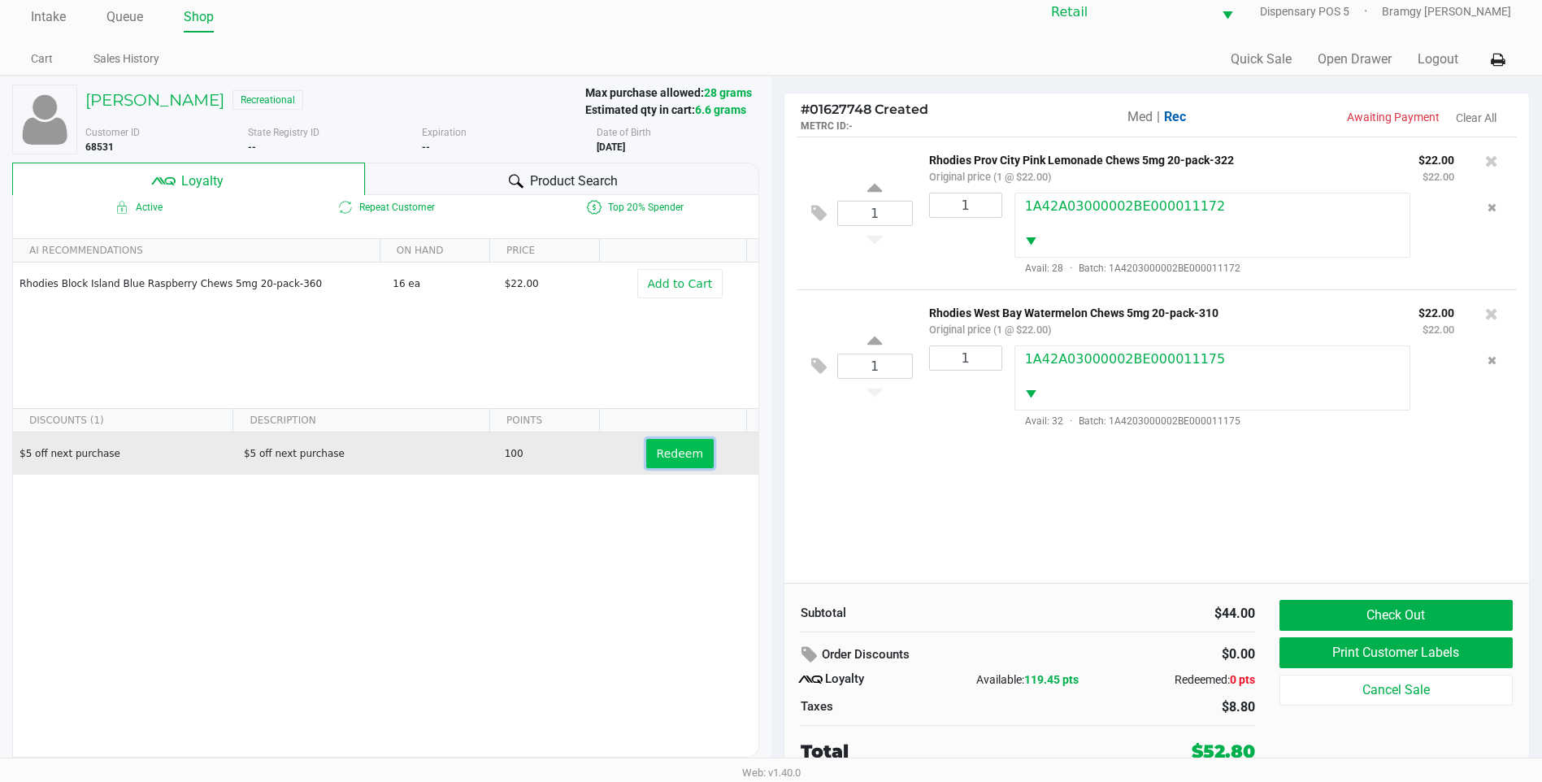
click at [674, 467] on button "Redeem" at bounding box center [679, 453] width 67 height 29
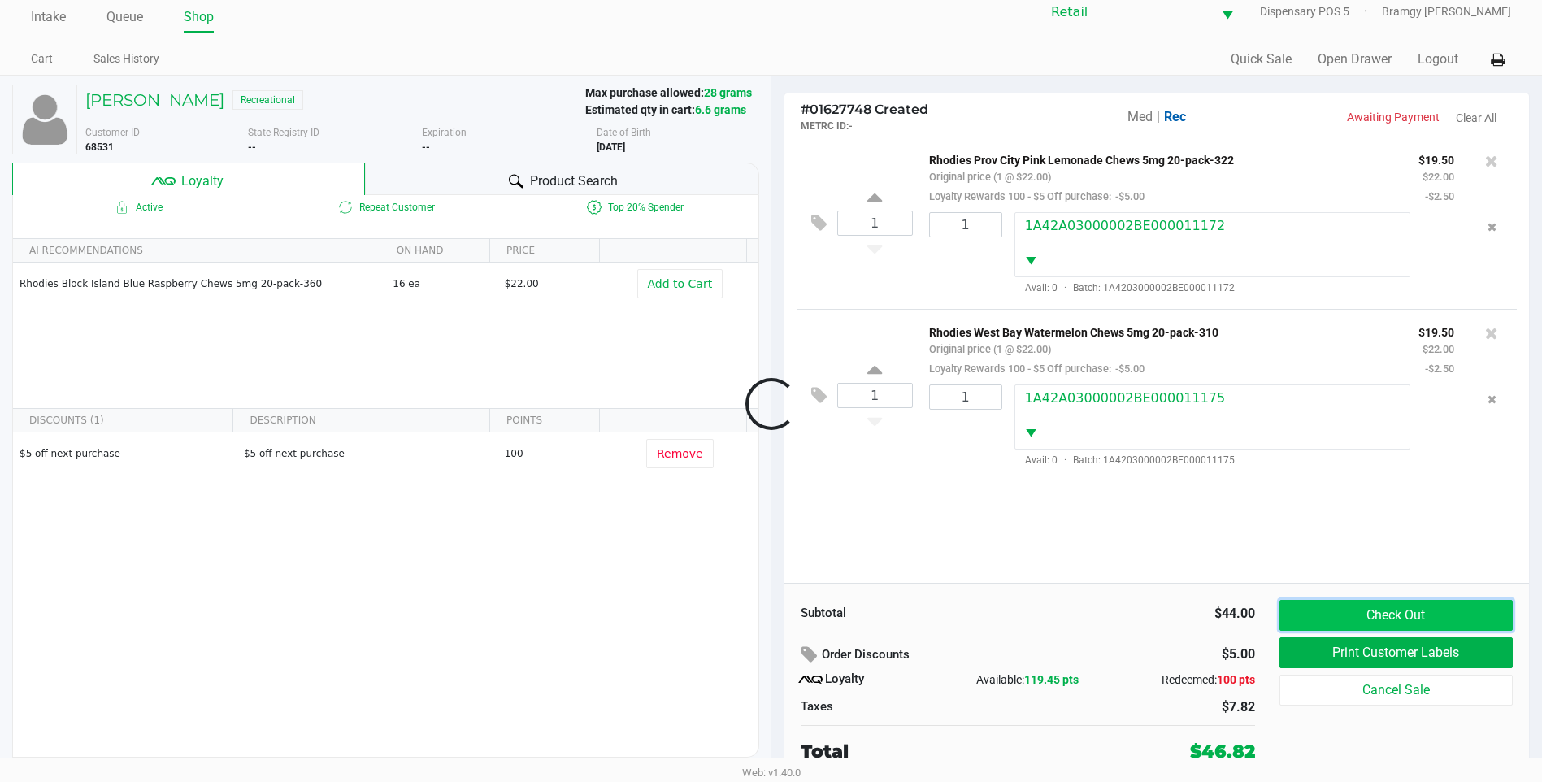
click at [1307, 616] on button "Check Out" at bounding box center [1396, 615] width 233 height 31
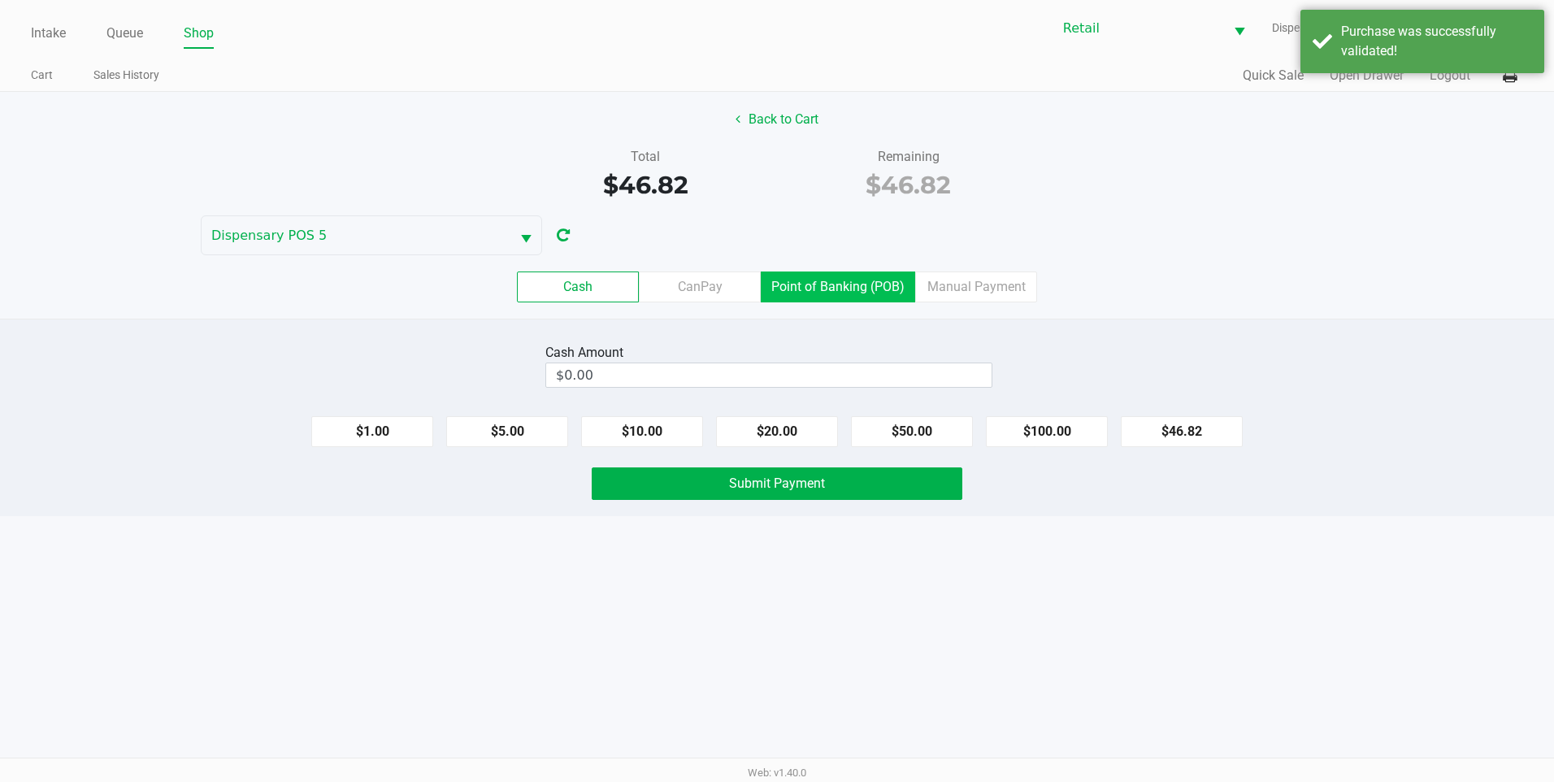
click at [902, 285] on label "Point of Banking (POB)" at bounding box center [838, 287] width 154 height 31
click at [0, 0] on 7 "Point of Banking (POB)" at bounding box center [0, 0] width 0 height 0
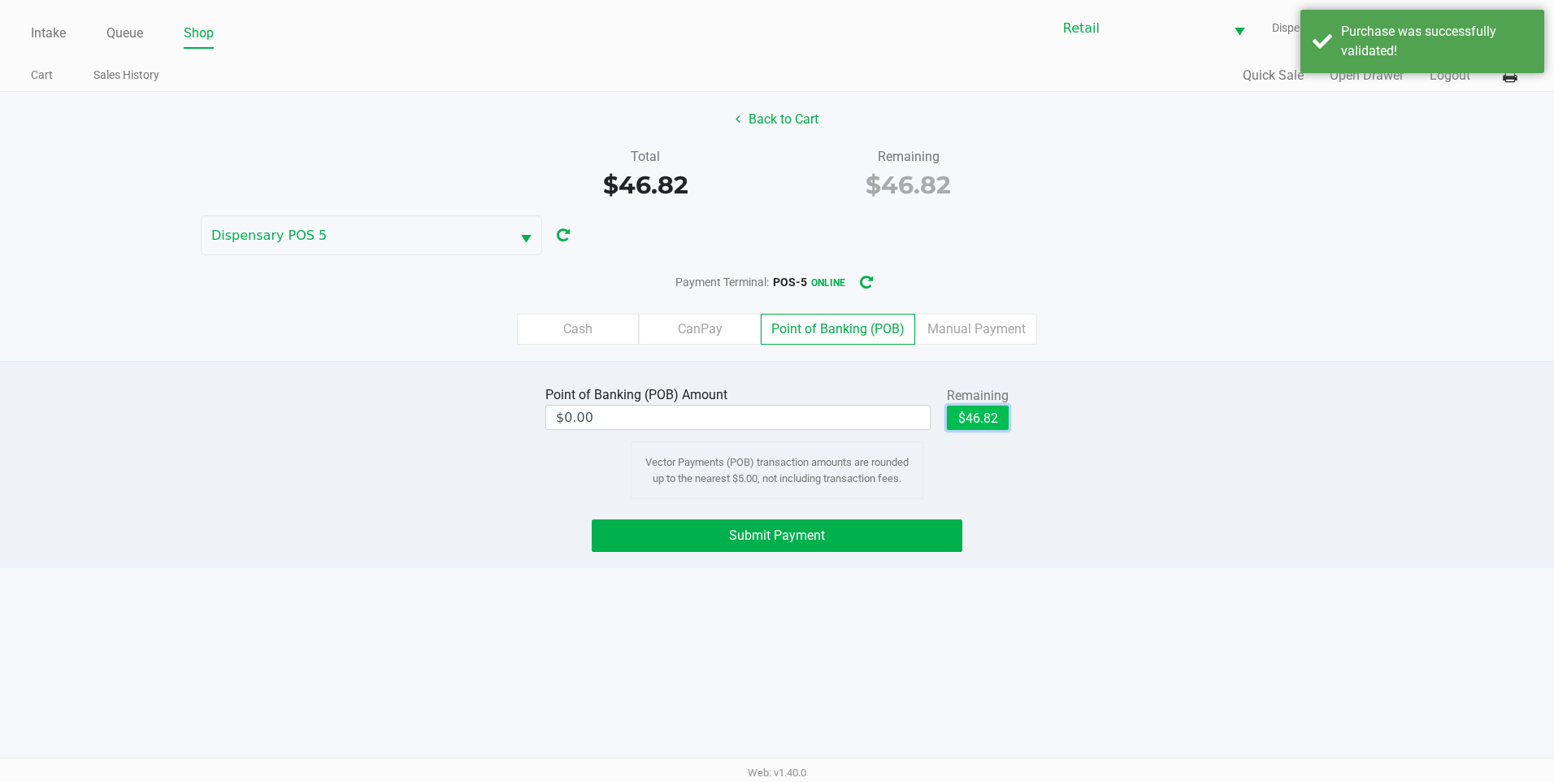
click at [1002, 416] on button "$46.82" at bounding box center [978, 418] width 62 height 24
type input "$46.82"
click at [840, 537] on button "Submit Payment" at bounding box center [777, 535] width 371 height 33
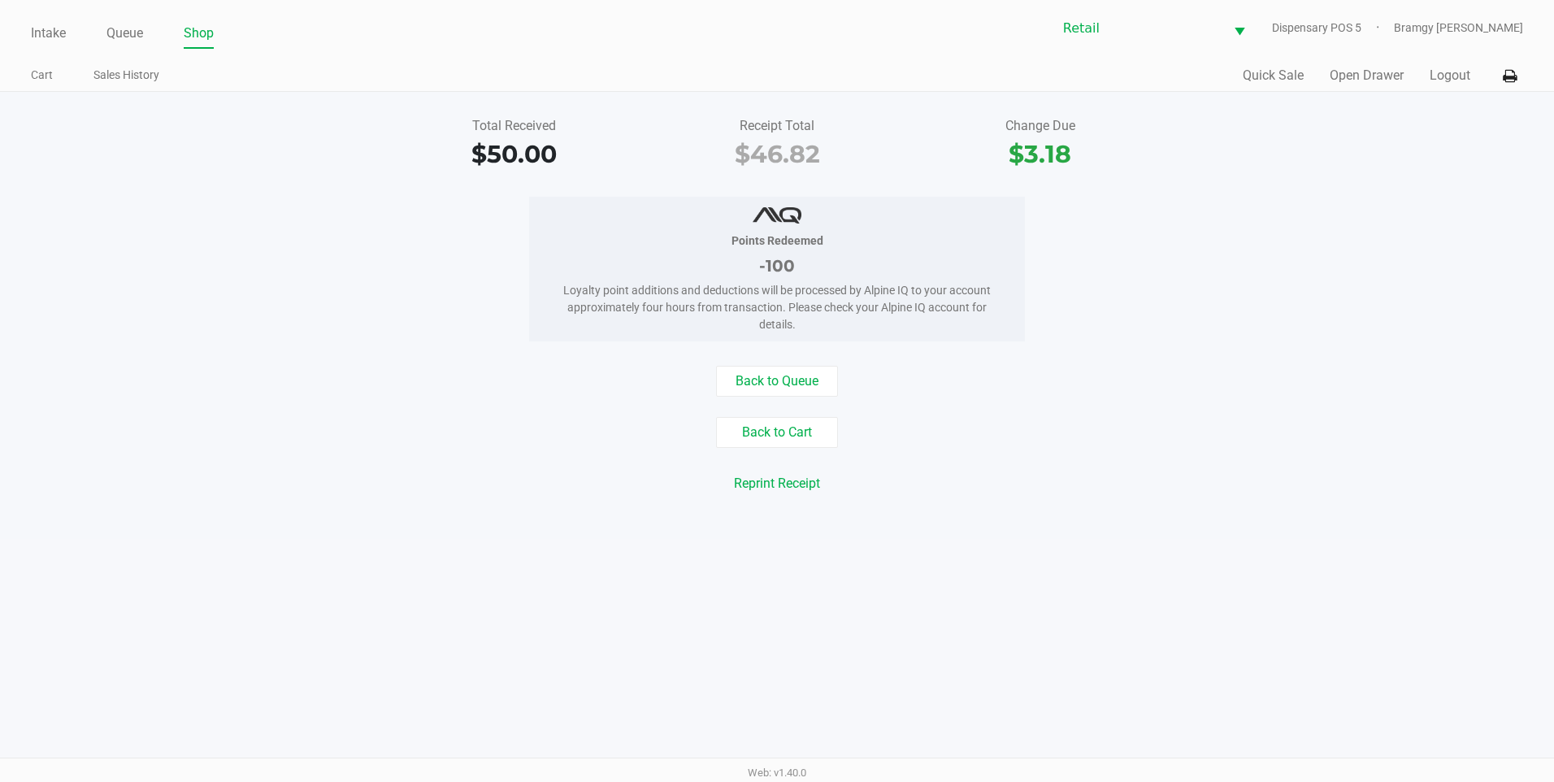
click at [67, 28] on ul "Intake Queue Shop" at bounding box center [404, 34] width 746 height 28
click at [58, 34] on link "Intake" at bounding box center [48, 33] width 35 height 23
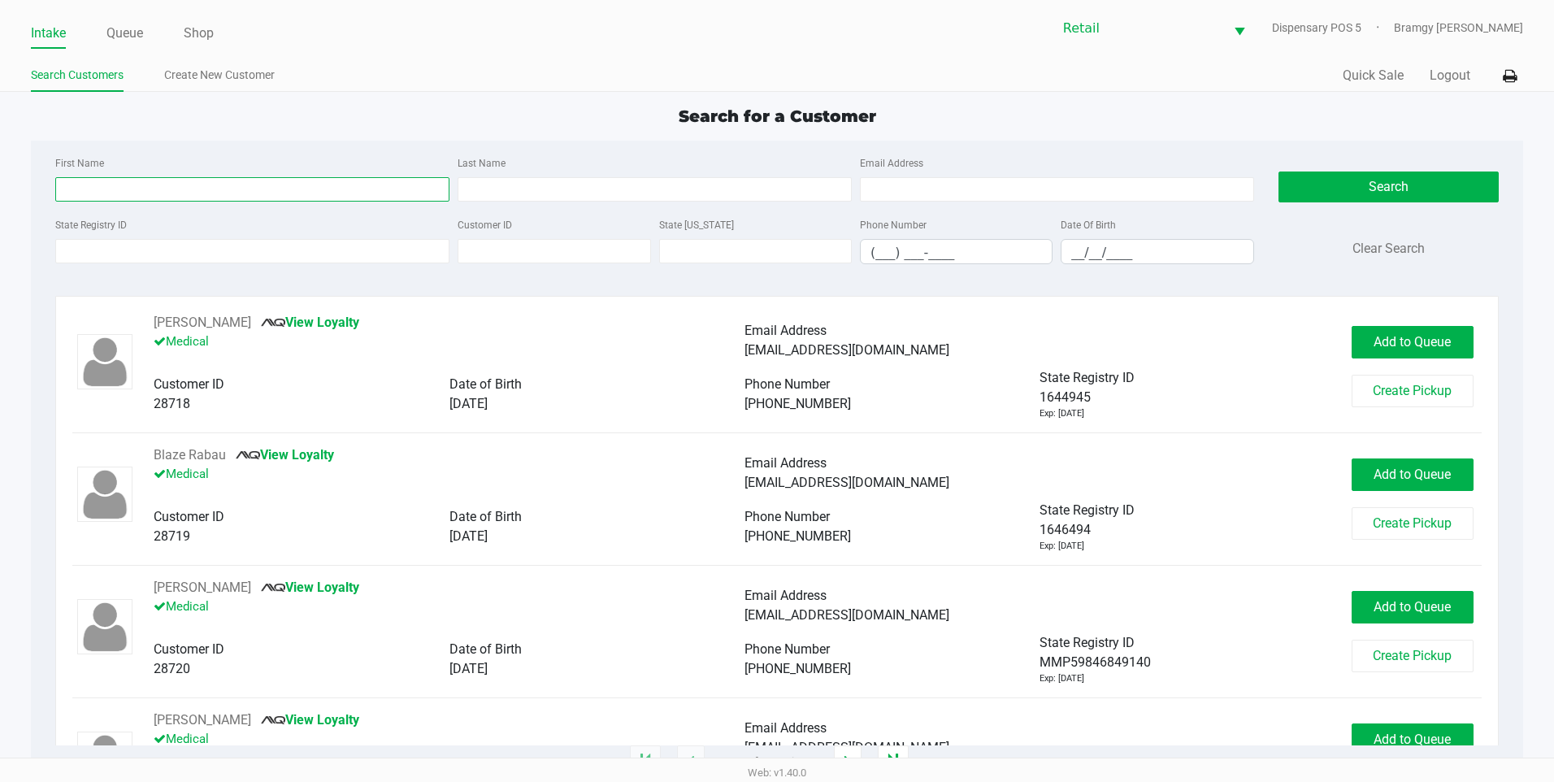
click at [106, 187] on input "First Name" at bounding box center [252, 189] width 394 height 24
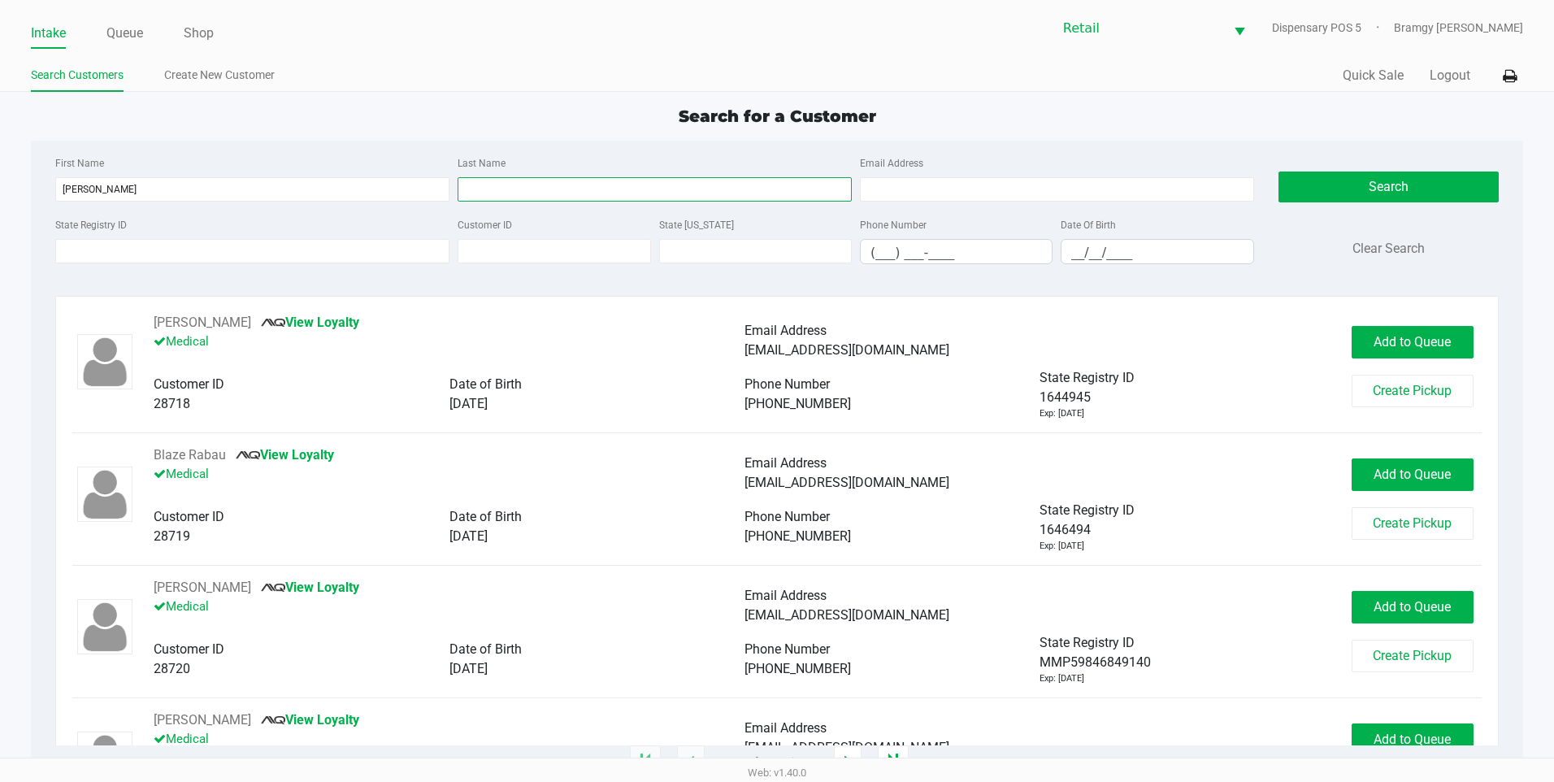
click at [506, 189] on input "Last Name" at bounding box center [655, 189] width 394 height 24
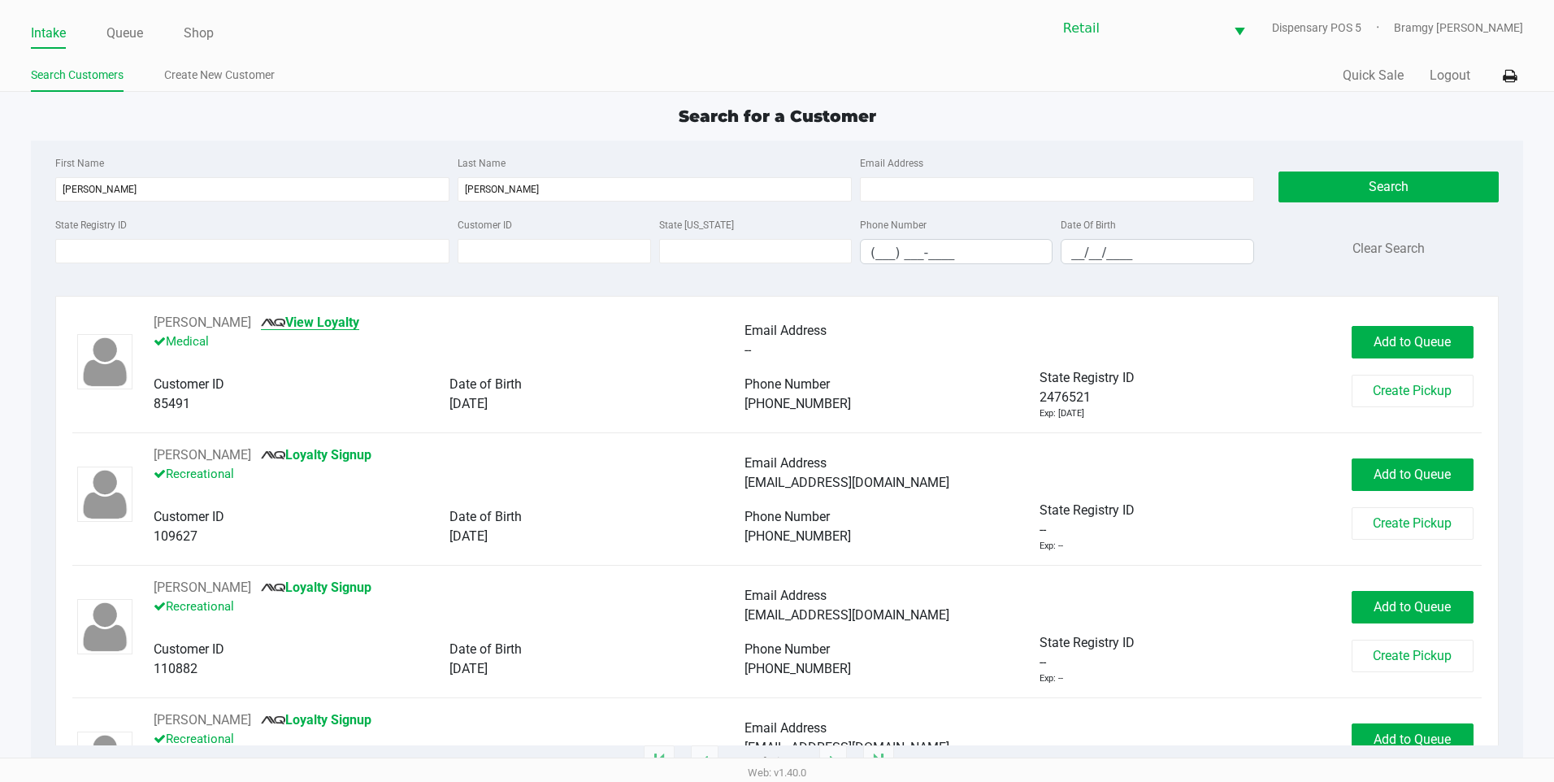
click at [315, 324] on link "View Loyalty" at bounding box center [310, 322] width 98 height 15
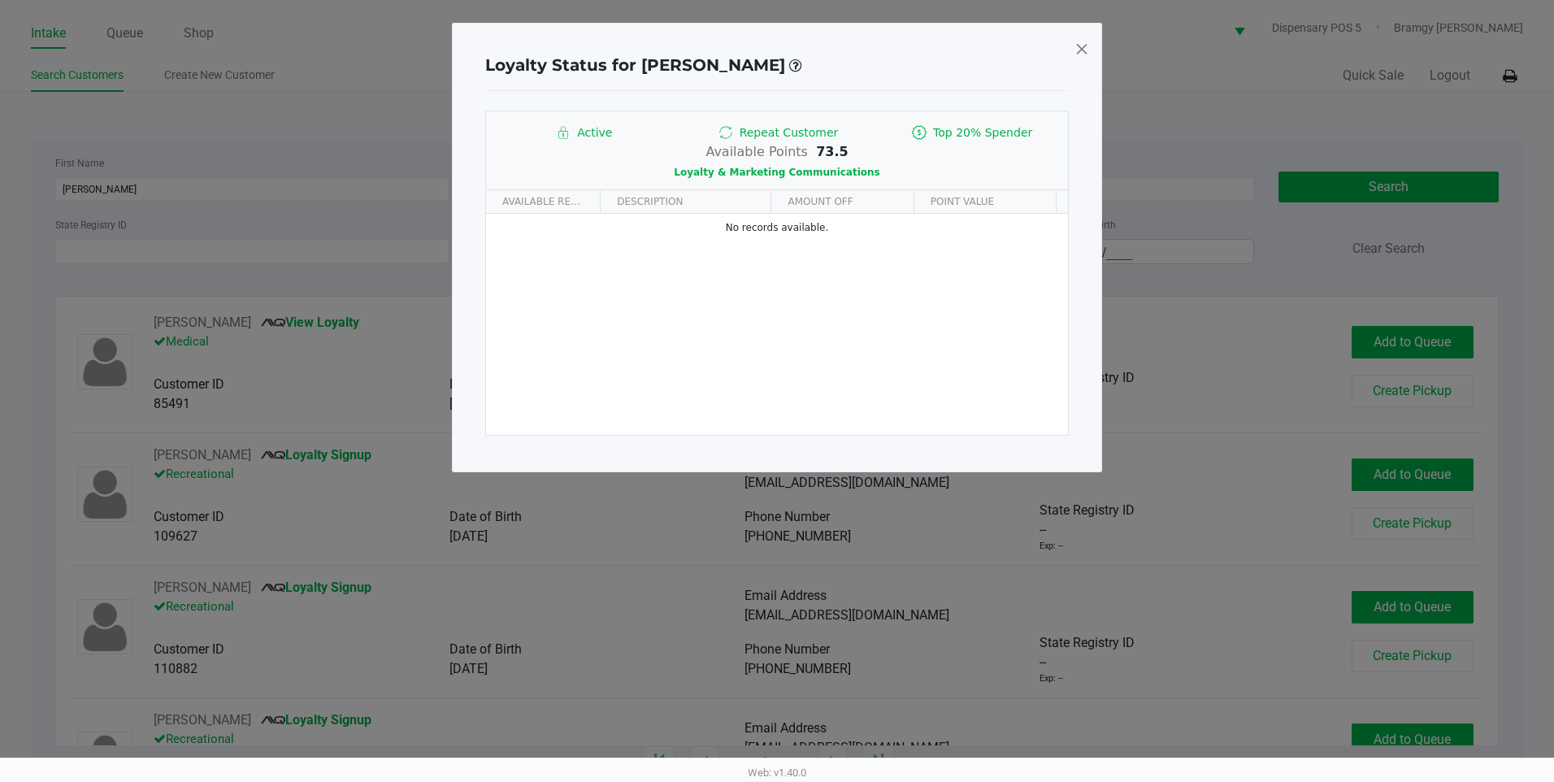
click at [1082, 53] on span at bounding box center [1082, 49] width 15 height 26
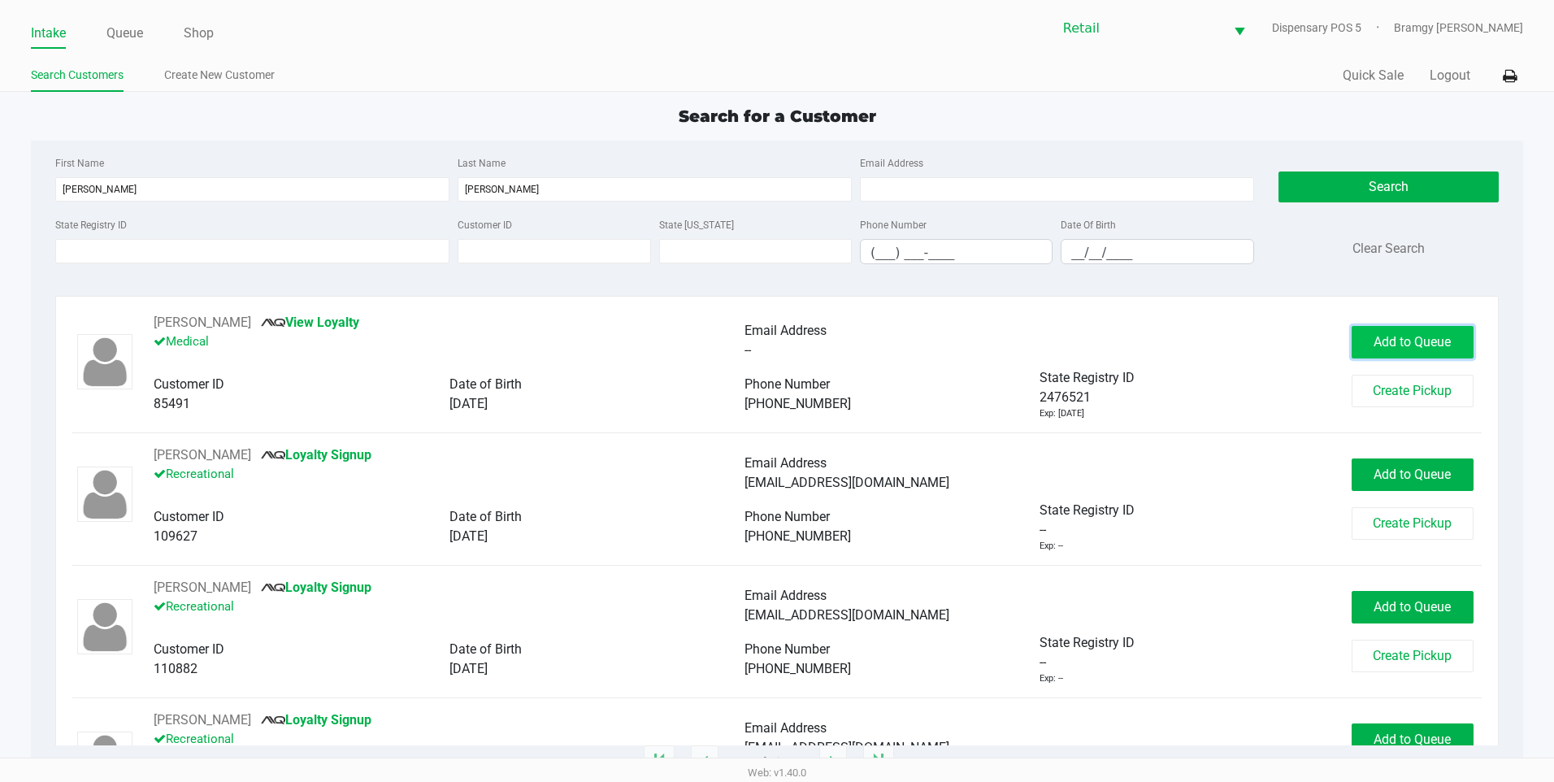
click at [1408, 339] on span "Add to Queue" at bounding box center [1412, 341] width 77 height 15
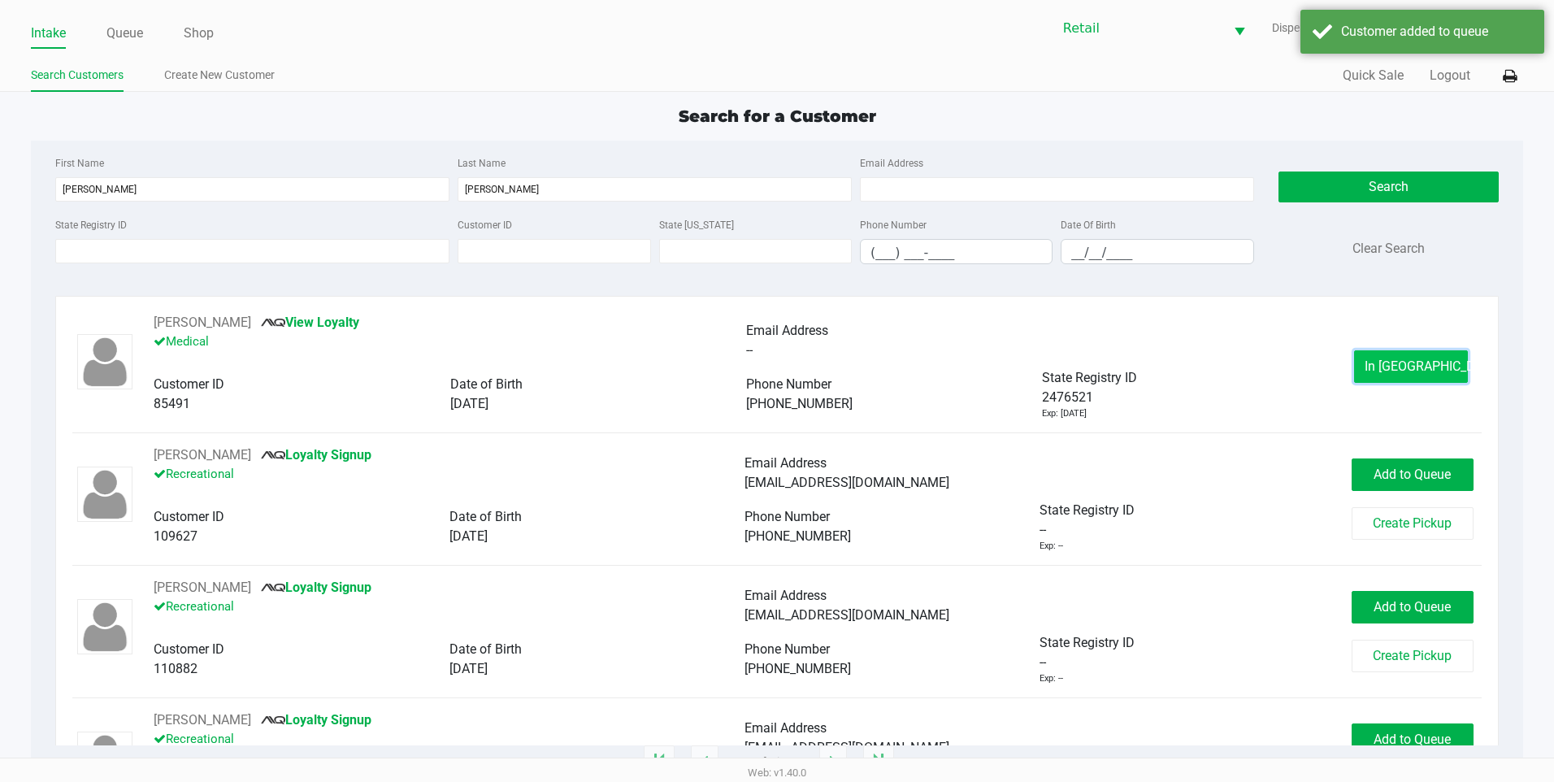
click at [1384, 371] on span "In Queue" at bounding box center [1433, 365] width 137 height 15
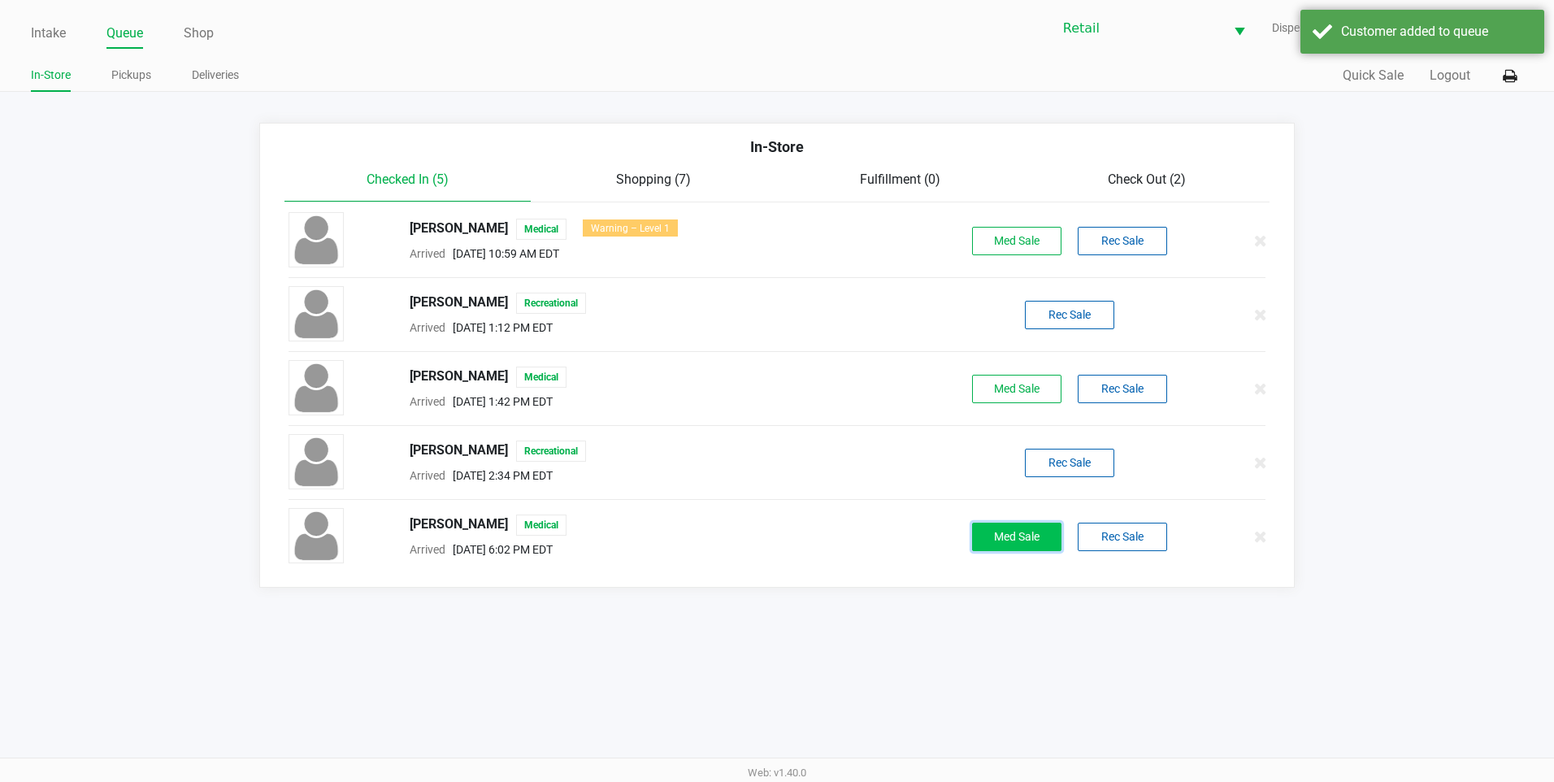
click at [1009, 536] on button "Med Sale" at bounding box center [1016, 537] width 89 height 28
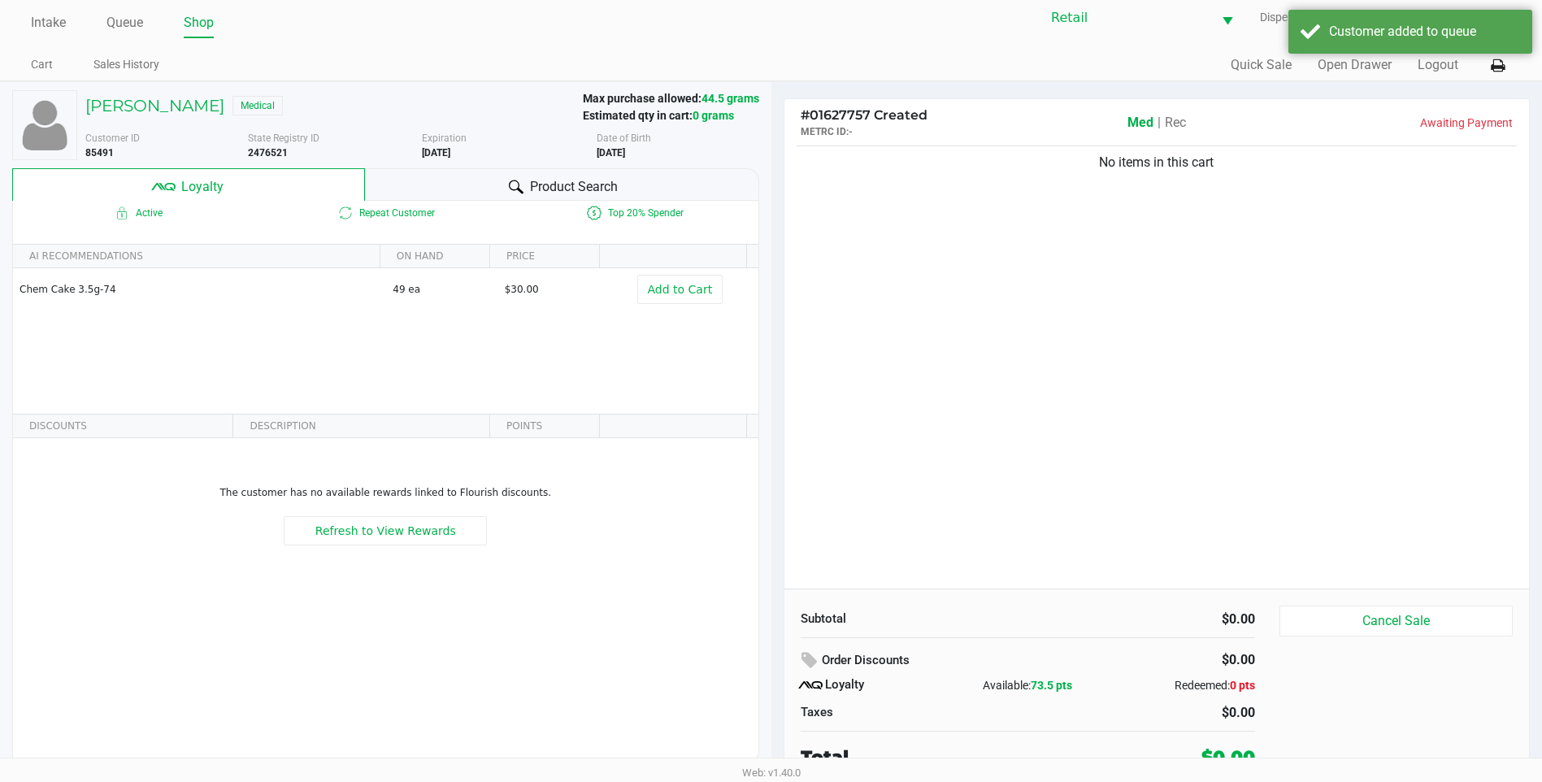
scroll to position [16, 0]
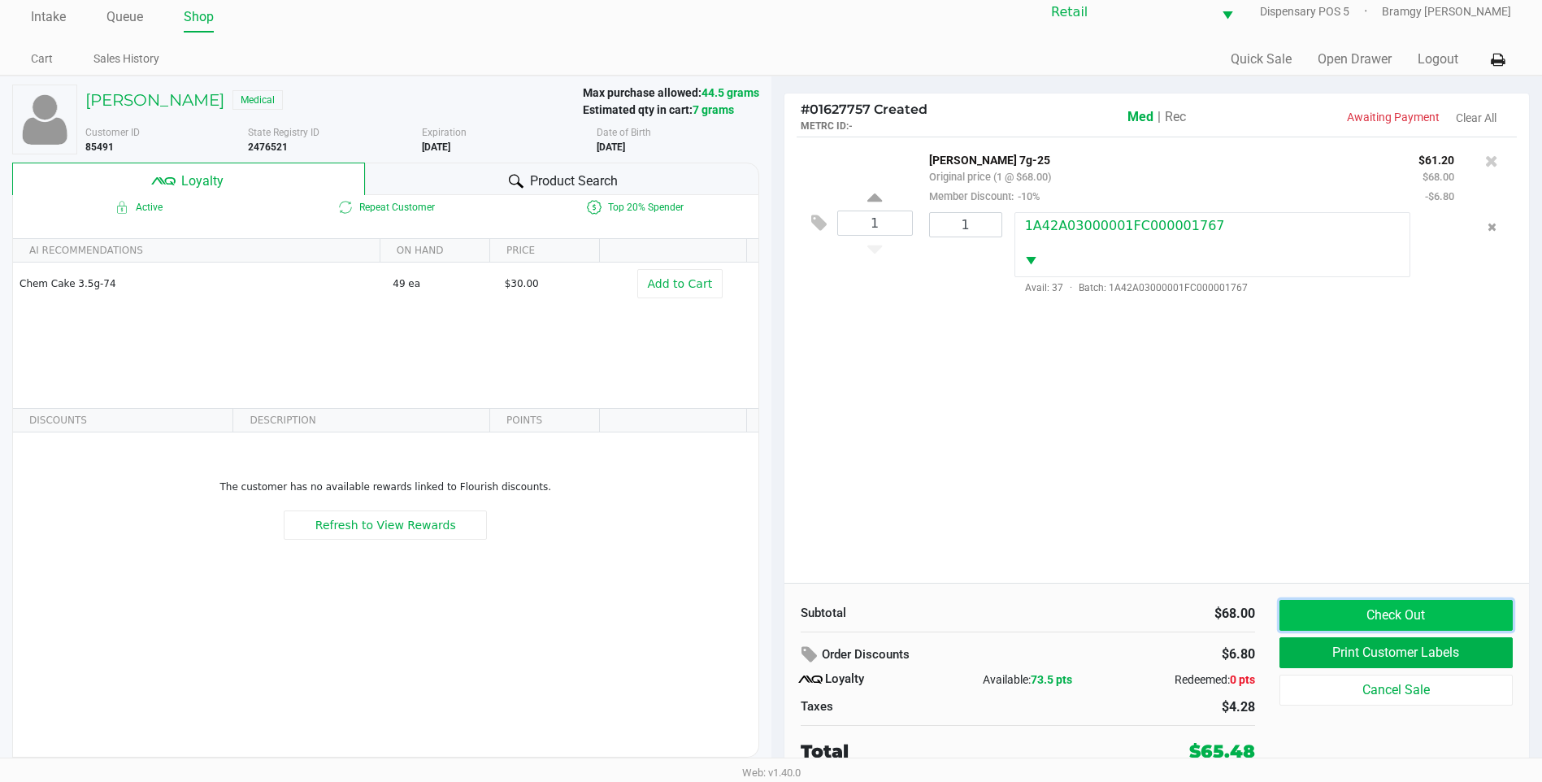
click at [1343, 612] on button "Check Out" at bounding box center [1396, 615] width 233 height 31
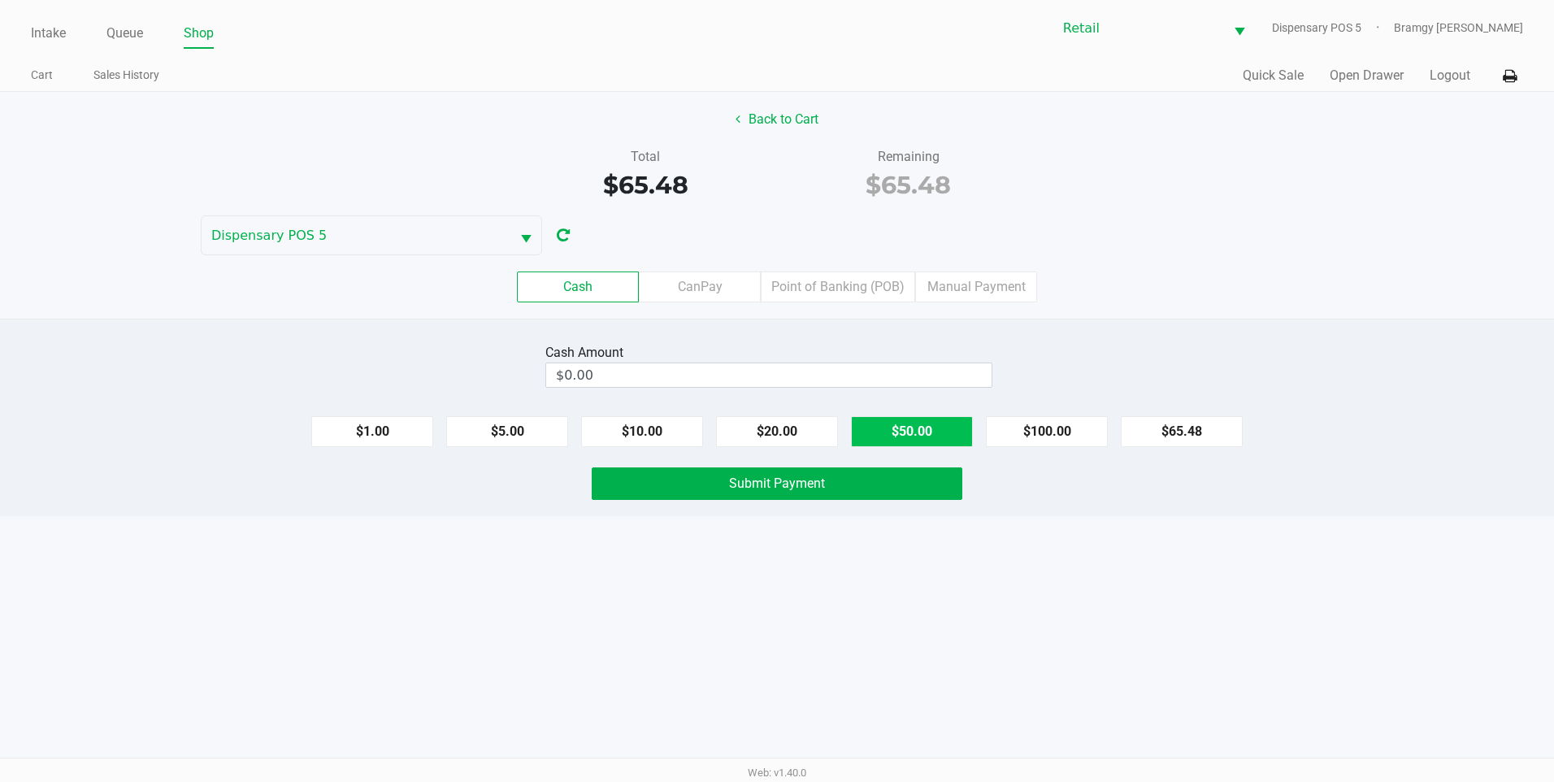
click at [913, 425] on button "$50.00" at bounding box center [912, 431] width 122 height 31
click at [809, 432] on button "$20.00" at bounding box center [777, 431] width 122 height 31
click at [797, 491] on button "Submit Payment" at bounding box center [777, 483] width 371 height 33
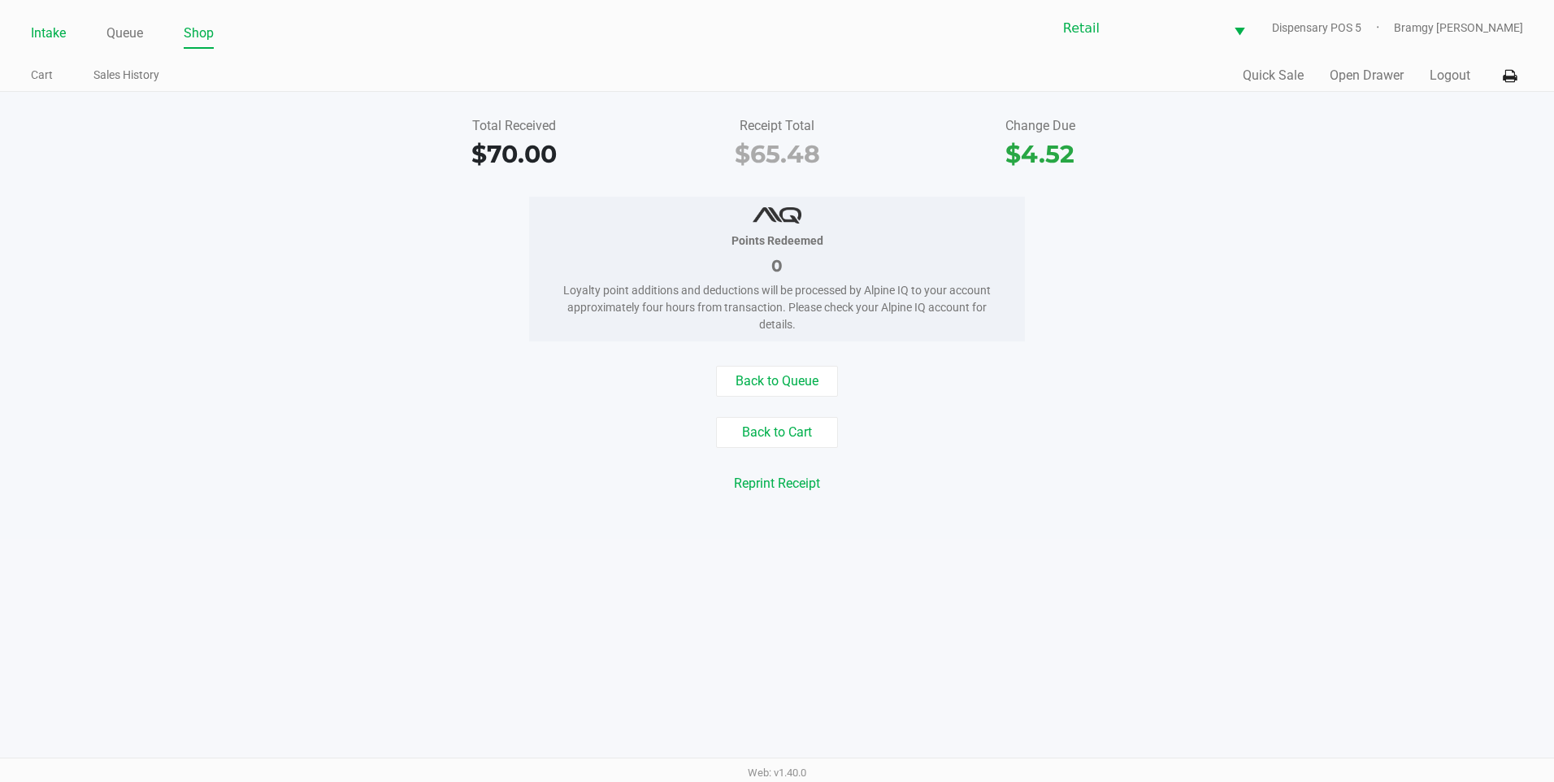
click at [56, 38] on link "Intake" at bounding box center [48, 33] width 35 height 23
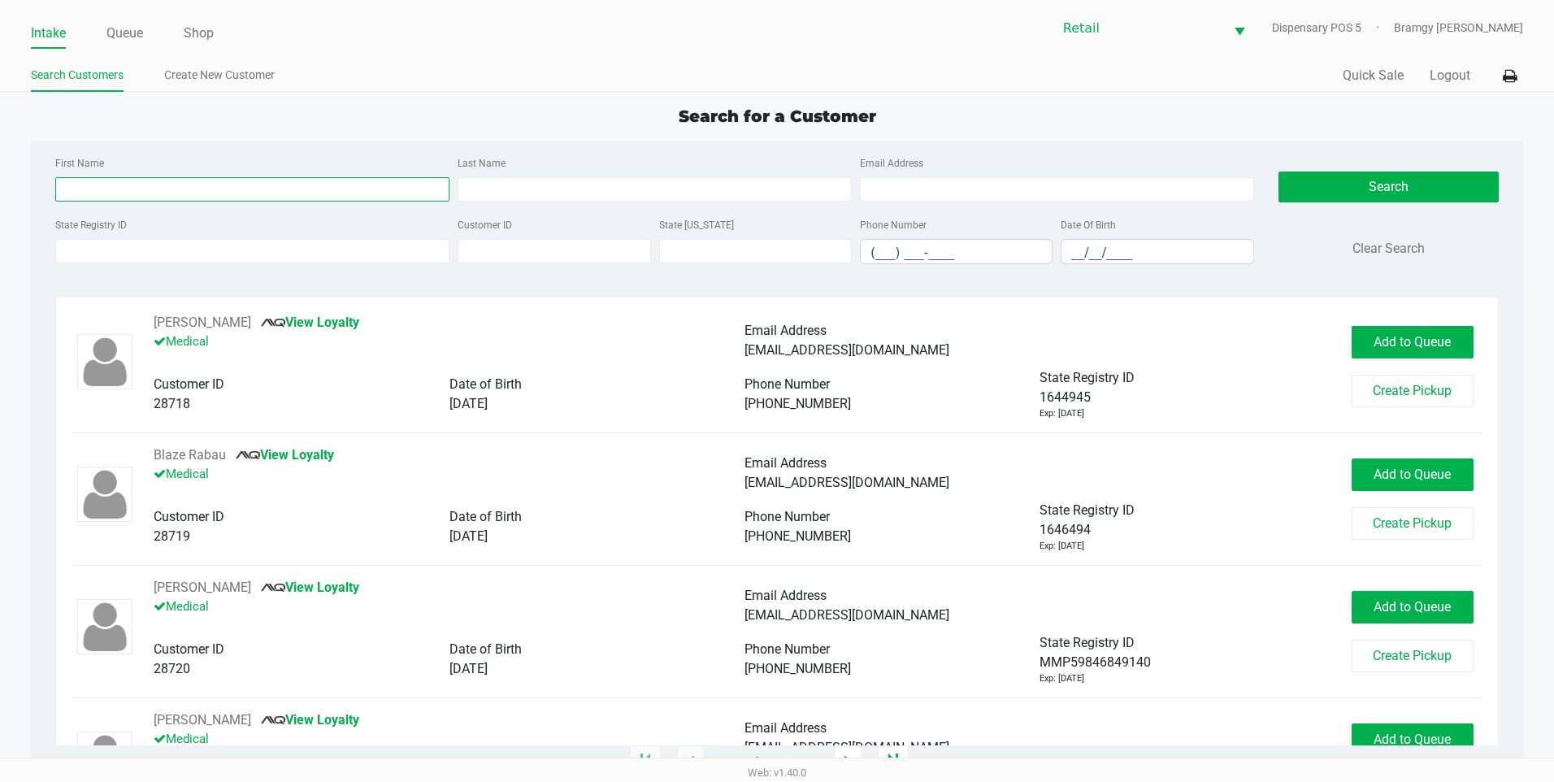
click at [135, 198] on input "First Name" at bounding box center [252, 189] width 394 height 24
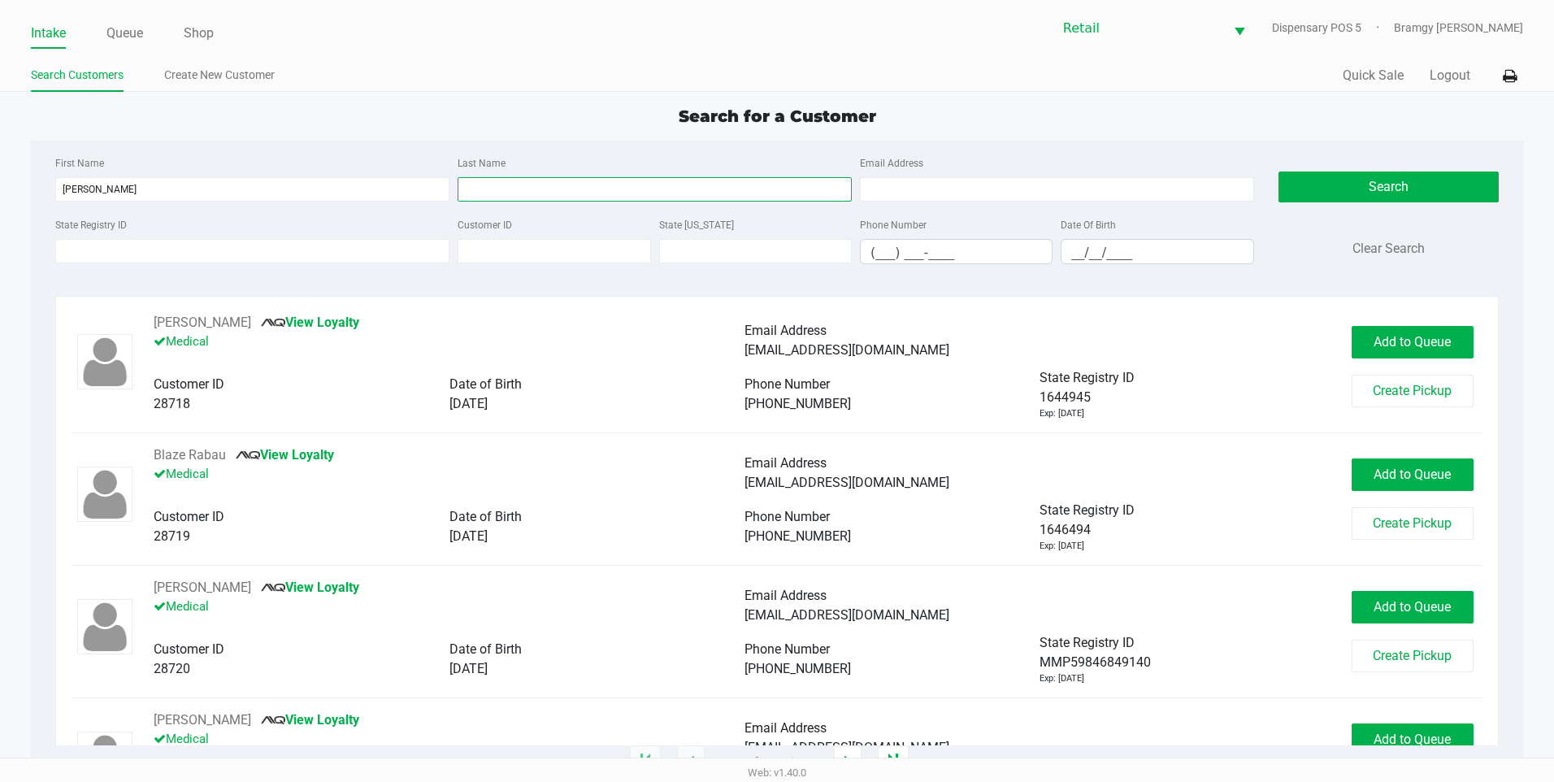
click at [506, 185] on input "Last Name" at bounding box center [655, 189] width 394 height 24
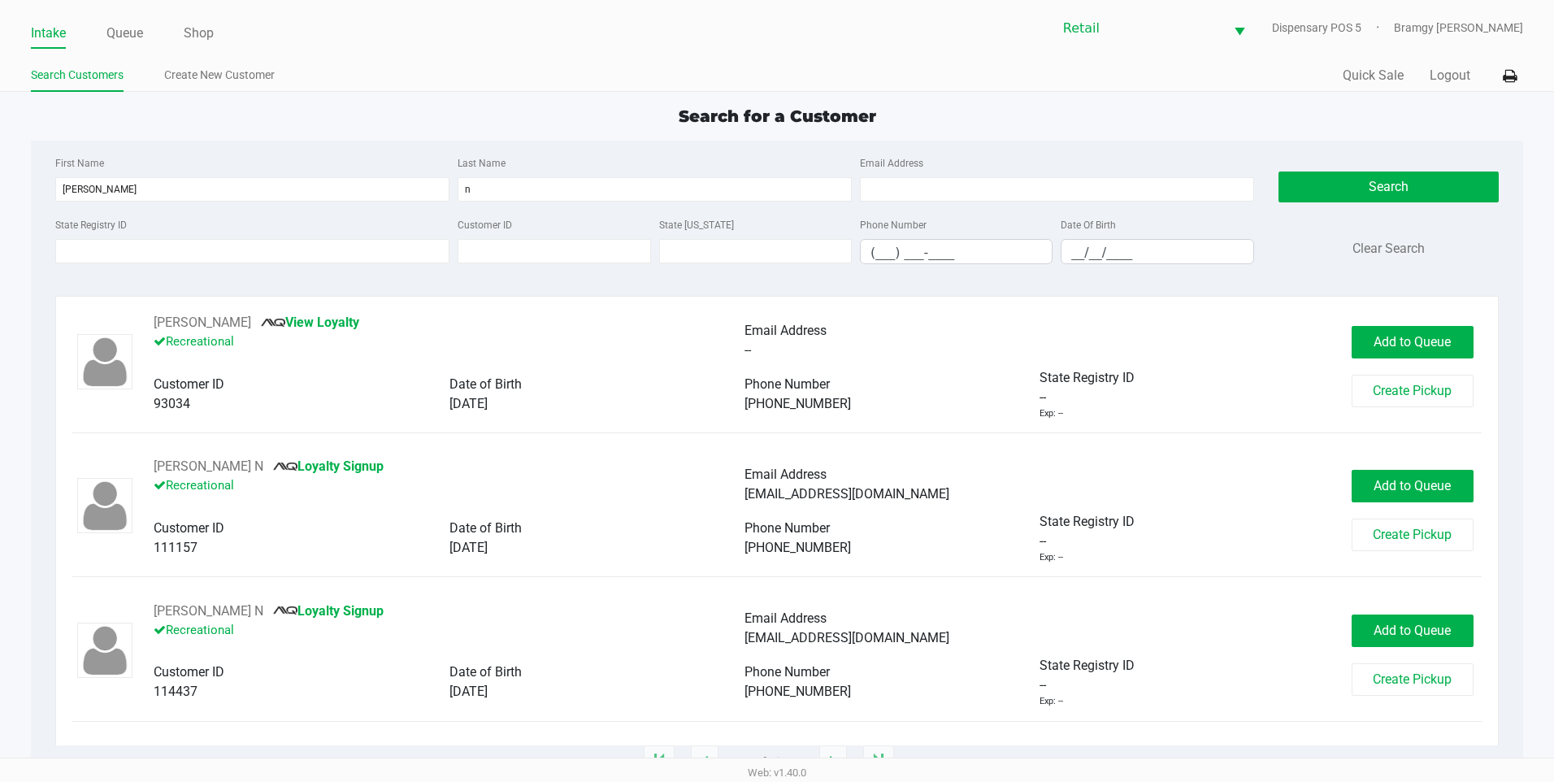
click at [977, 269] on div "State Registry ID Customer ID State ID Phone Number (___) ___-____ Date Of Birt…" at bounding box center [654, 246] width 1207 height 63
drag, startPoint x: 1380, startPoint y: 487, endPoint x: 541, endPoint y: 358, distance: 847.9
click at [1380, 487] on span "Add to Queue" at bounding box center [1412, 485] width 77 height 15
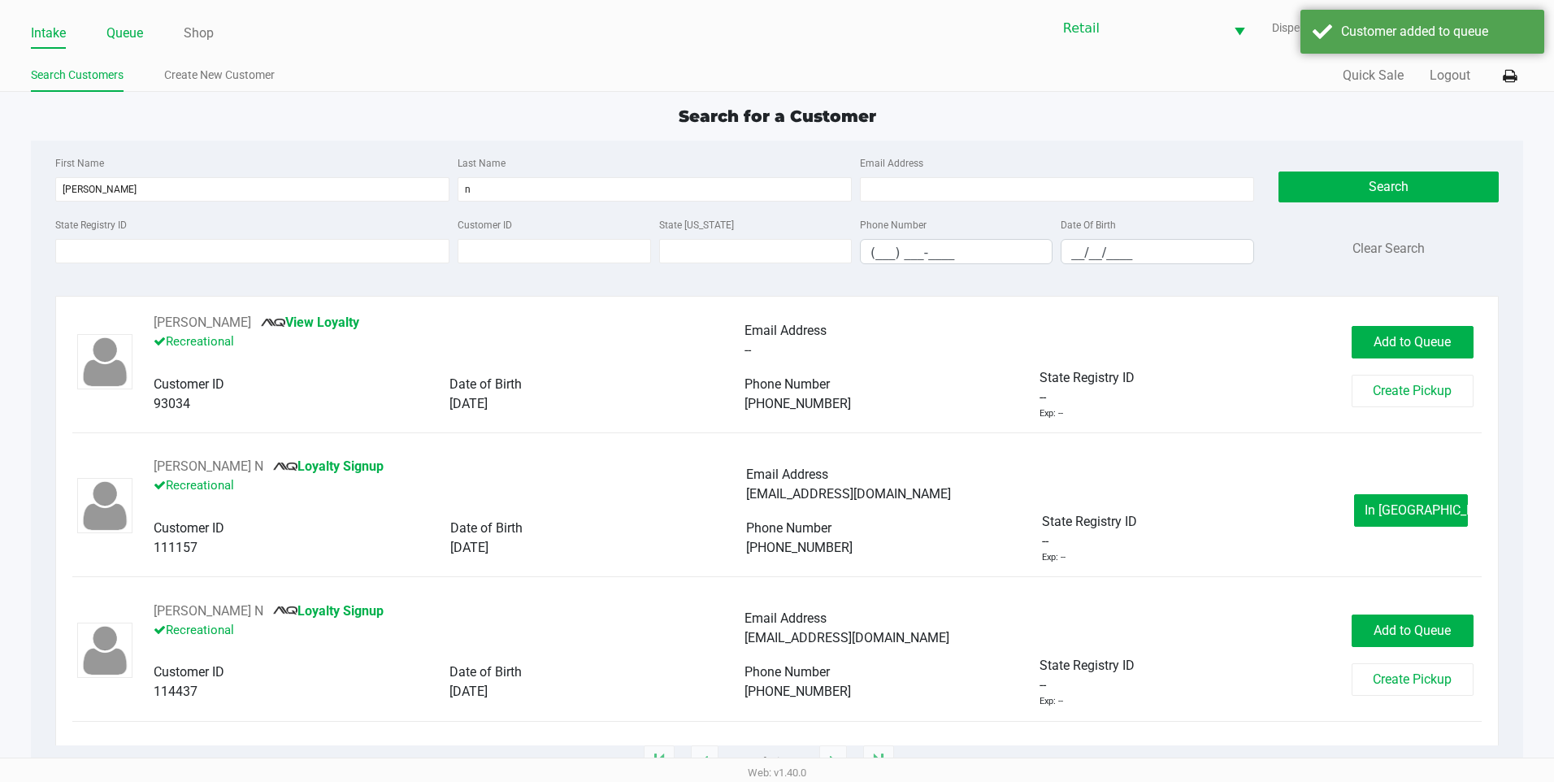
click at [135, 29] on link "Queue" at bounding box center [124, 33] width 37 height 23
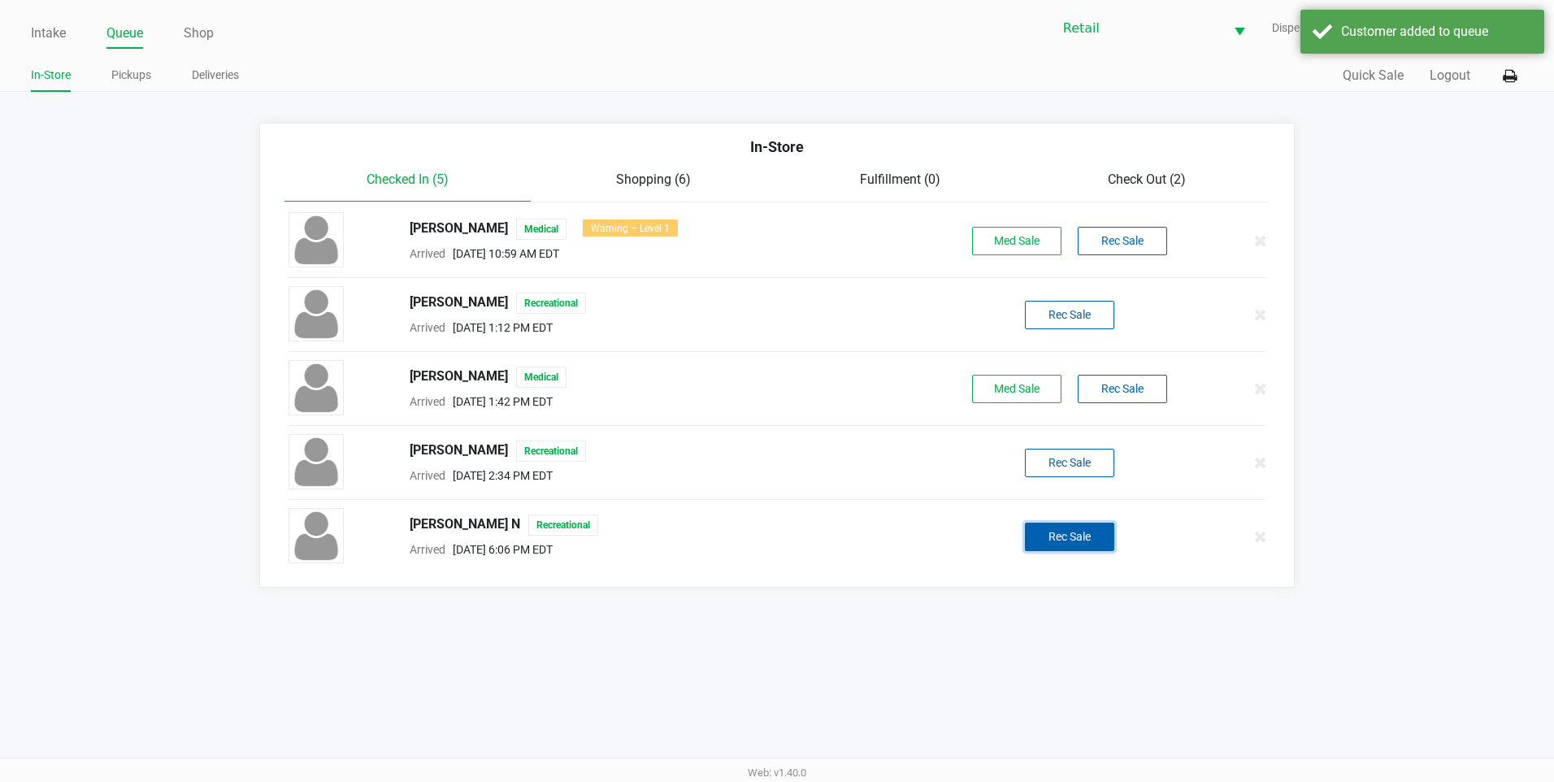
click at [1078, 540] on button "Rec Sale" at bounding box center [1069, 537] width 89 height 28
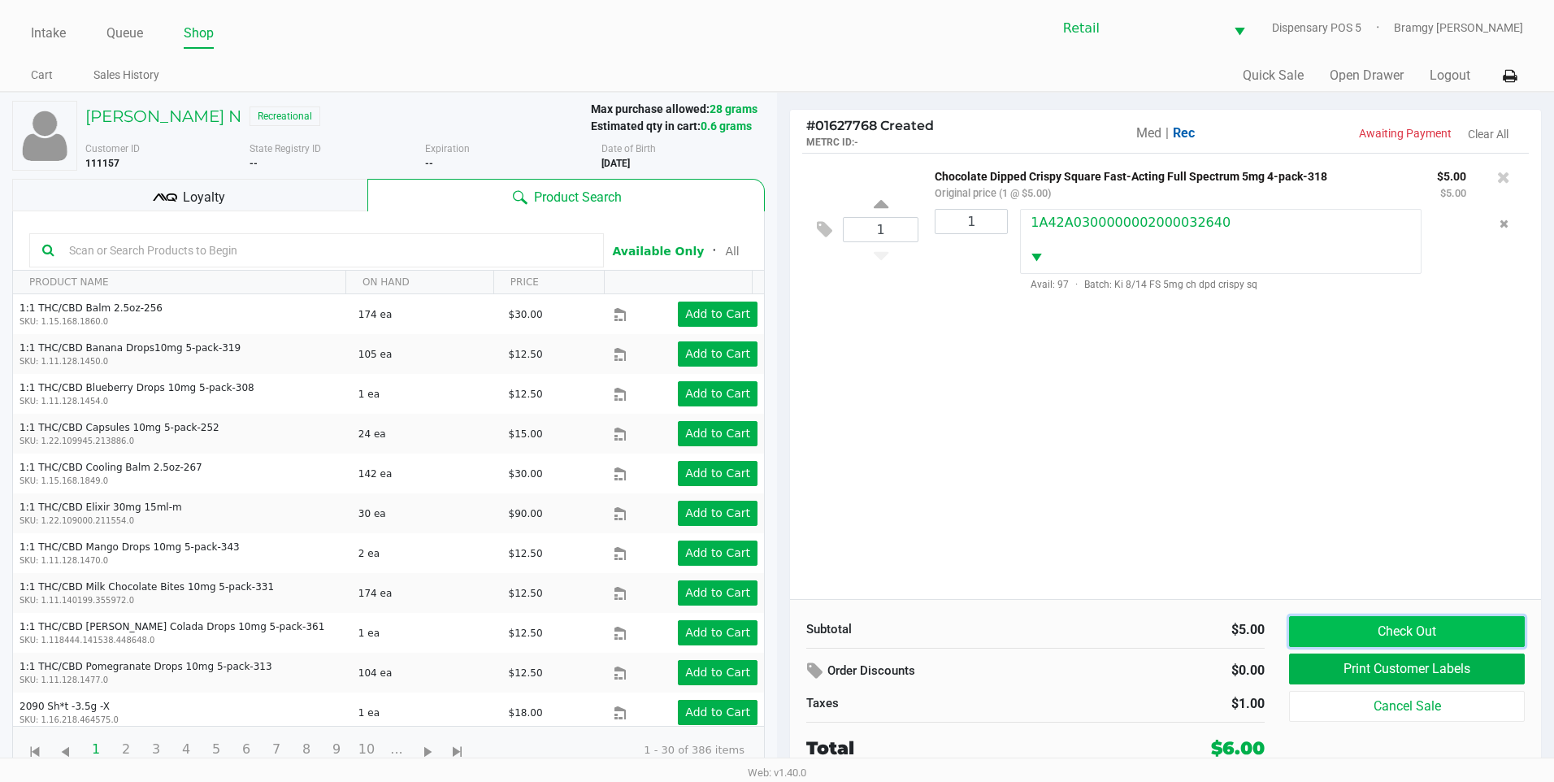
click at [1472, 624] on button "Check Out" at bounding box center [1407, 631] width 236 height 31
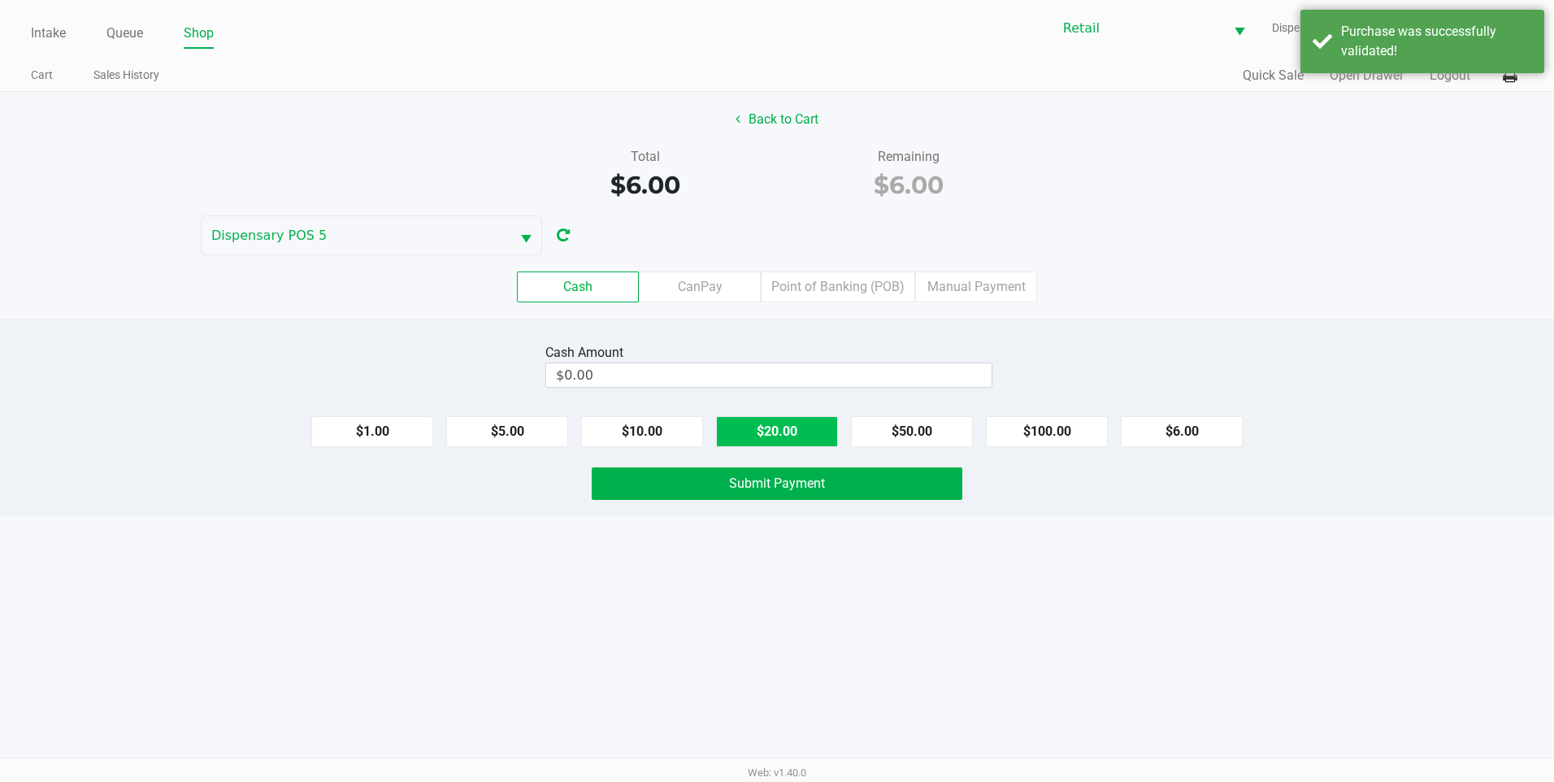
click at [758, 433] on button "$20.00" at bounding box center [777, 431] width 122 height 31
click at [762, 483] on span "Submit Payment" at bounding box center [777, 483] width 96 height 15
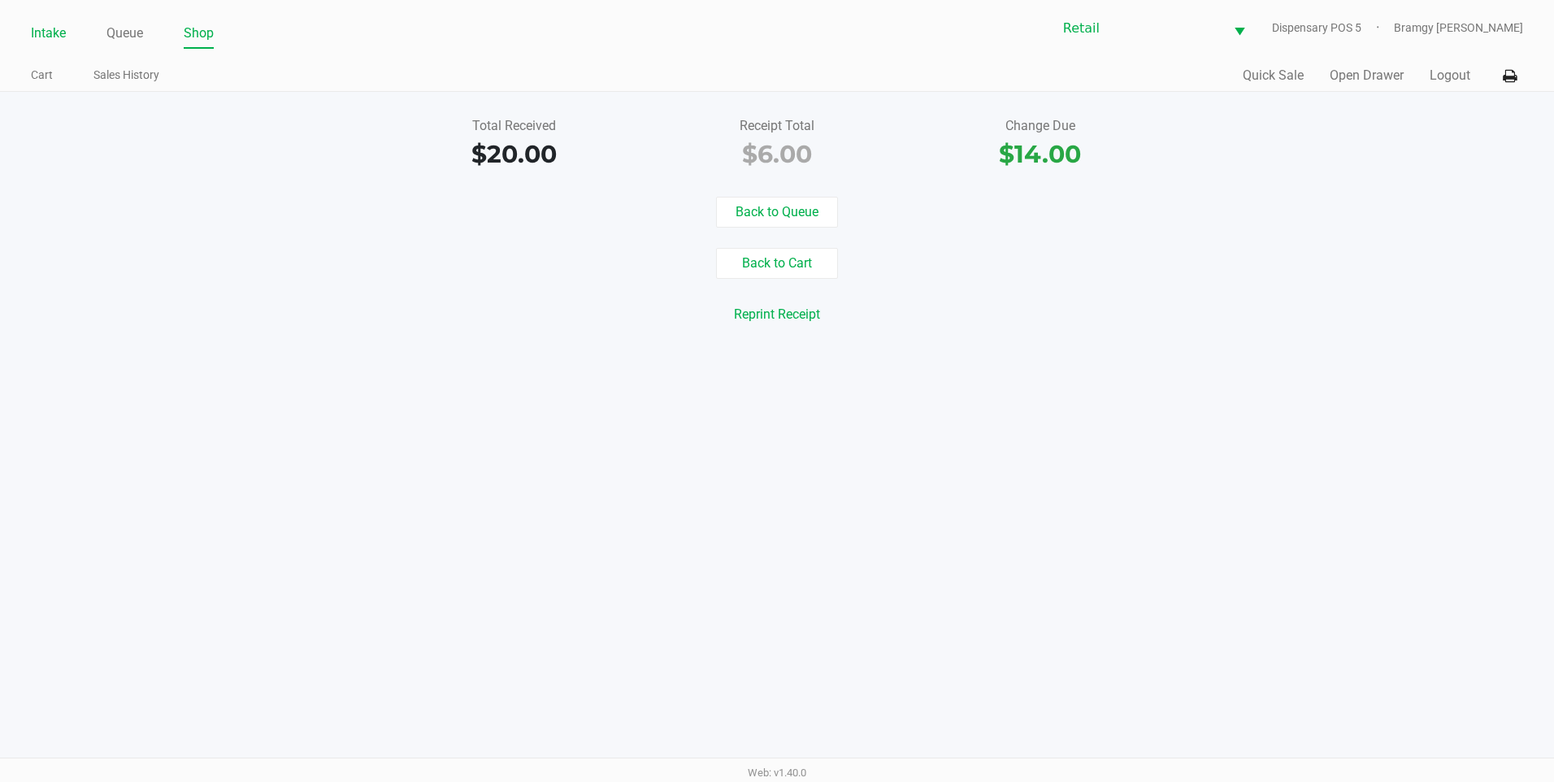
click at [59, 41] on link "Intake" at bounding box center [48, 33] width 35 height 23
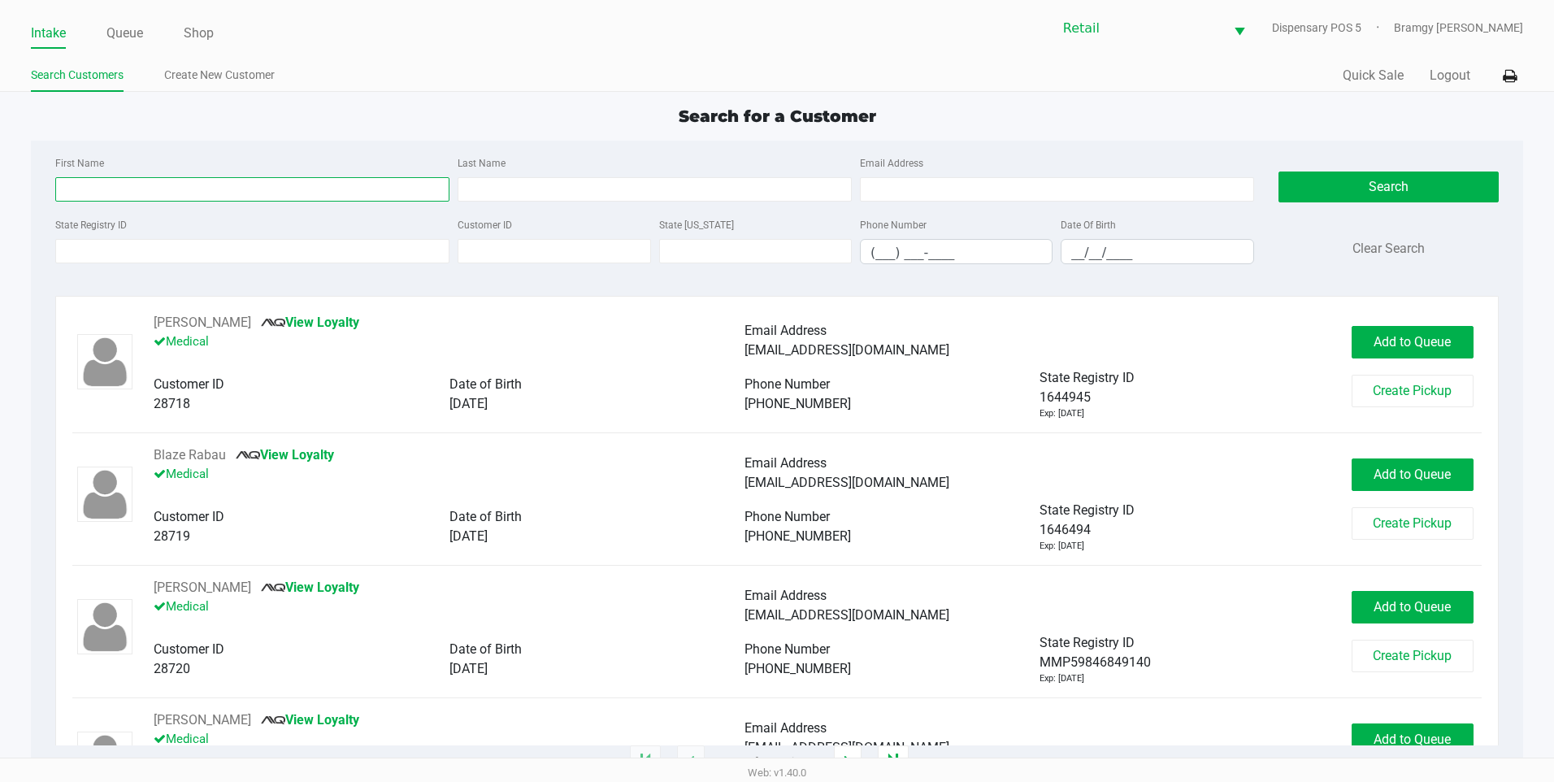
click at [102, 189] on input "First Name" at bounding box center [252, 189] width 394 height 24
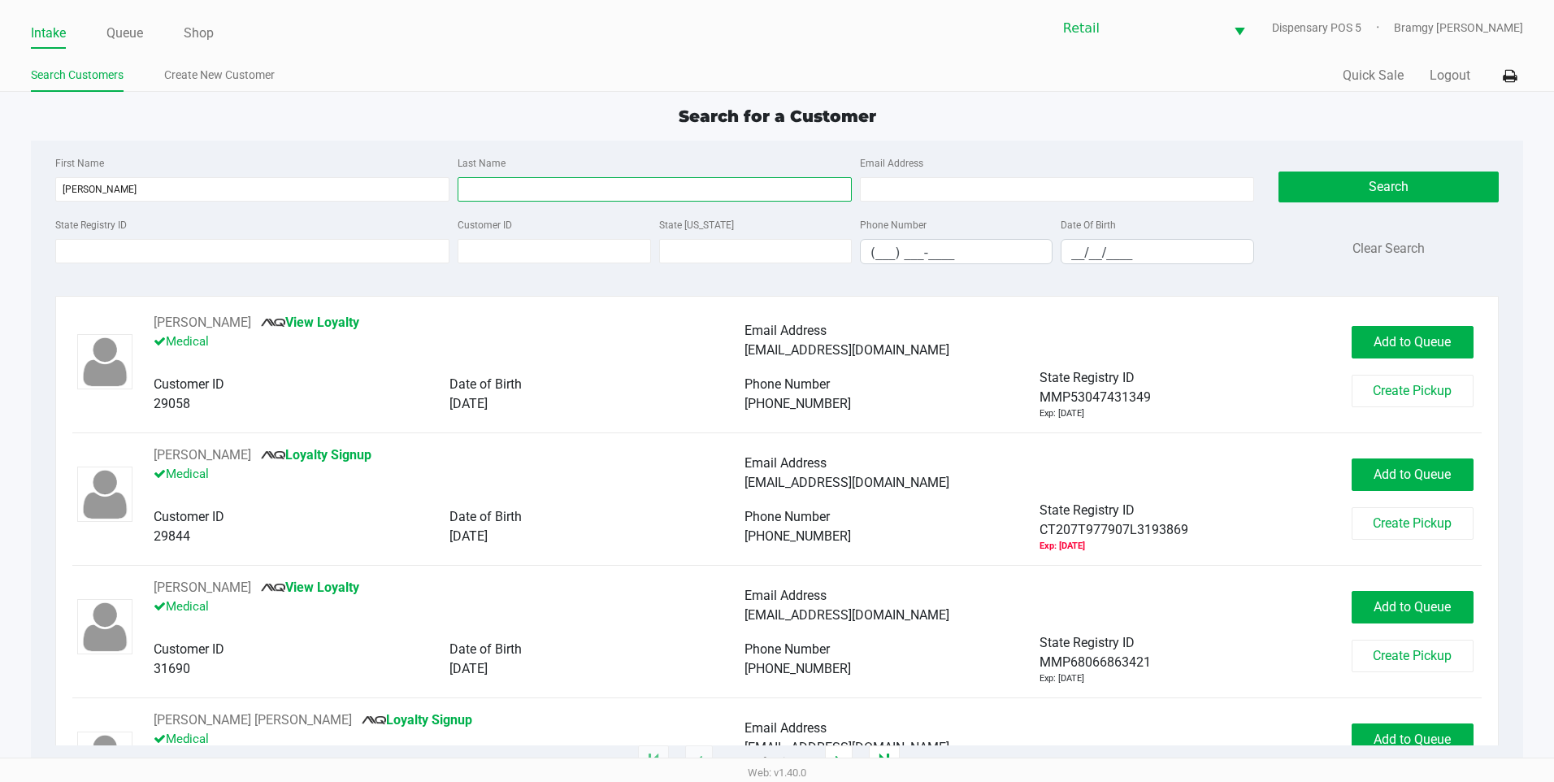
click at [519, 185] on input "Last Name" at bounding box center [655, 189] width 394 height 24
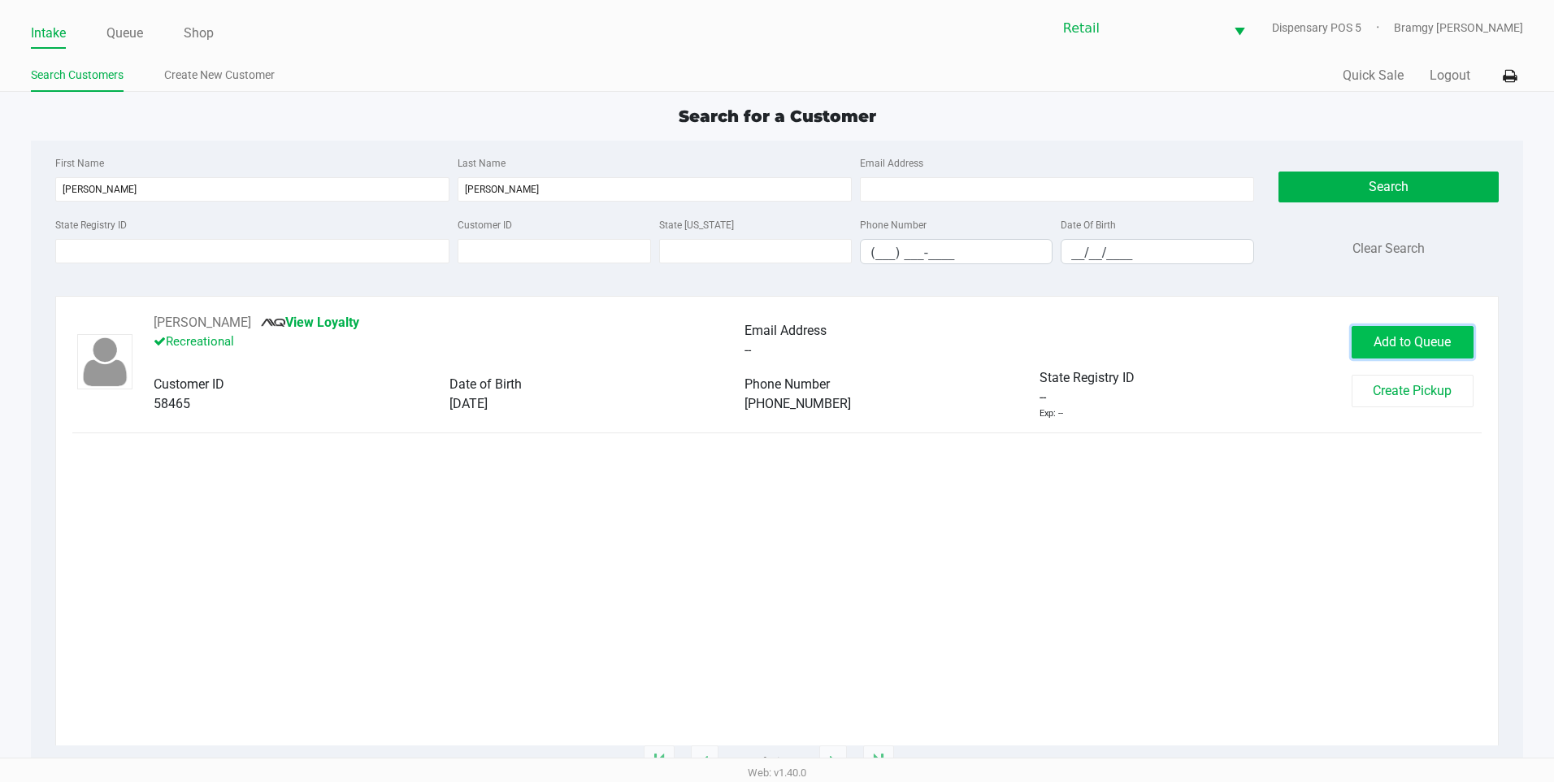
click at [1388, 335] on span "Add to Queue" at bounding box center [1412, 341] width 77 height 15
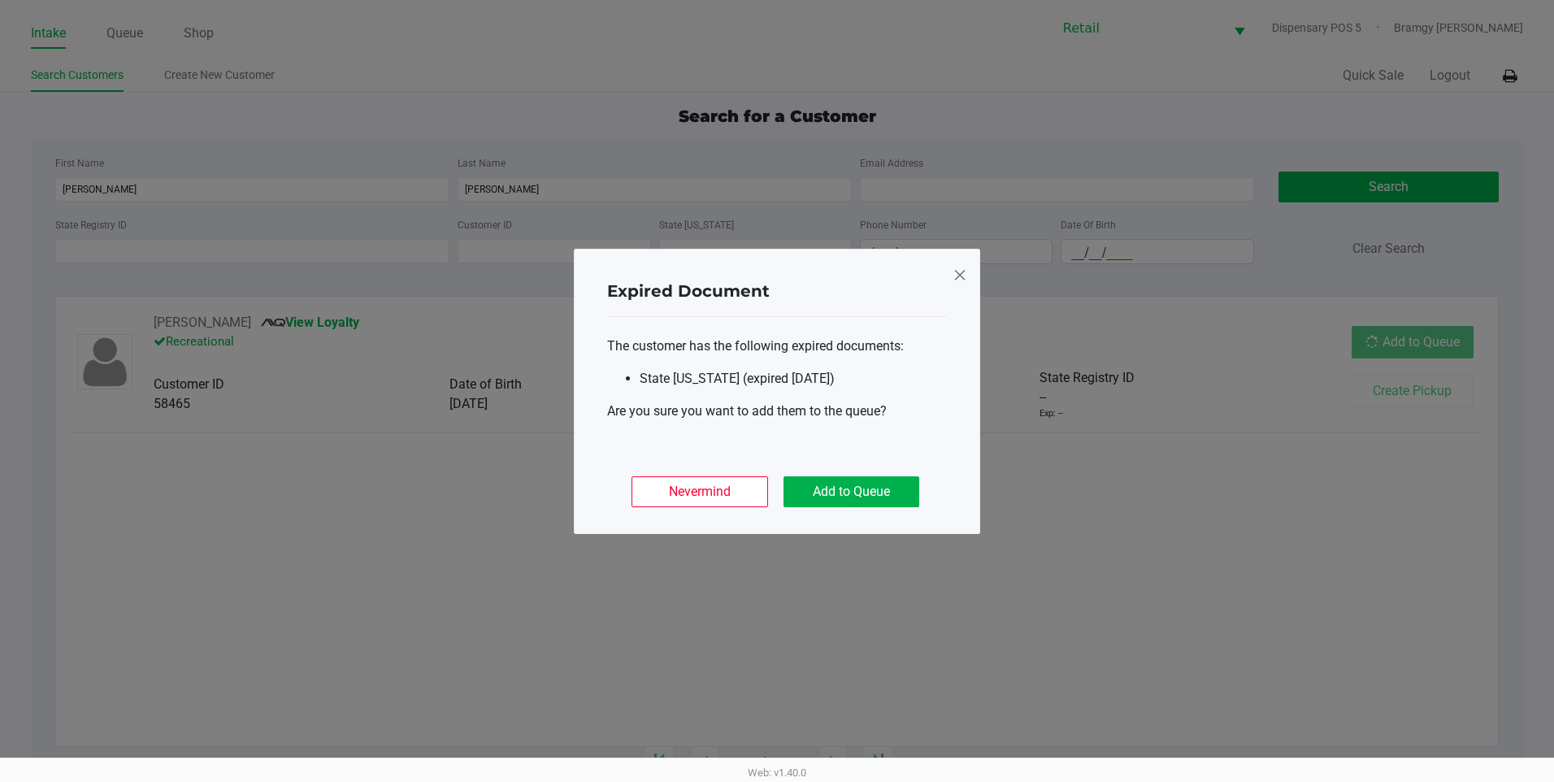
click at [919, 486] on div "Nevermind Add to Queue" at bounding box center [777, 485] width 340 height 63
click at [905, 489] on button "Add to Queue" at bounding box center [852, 491] width 136 height 31
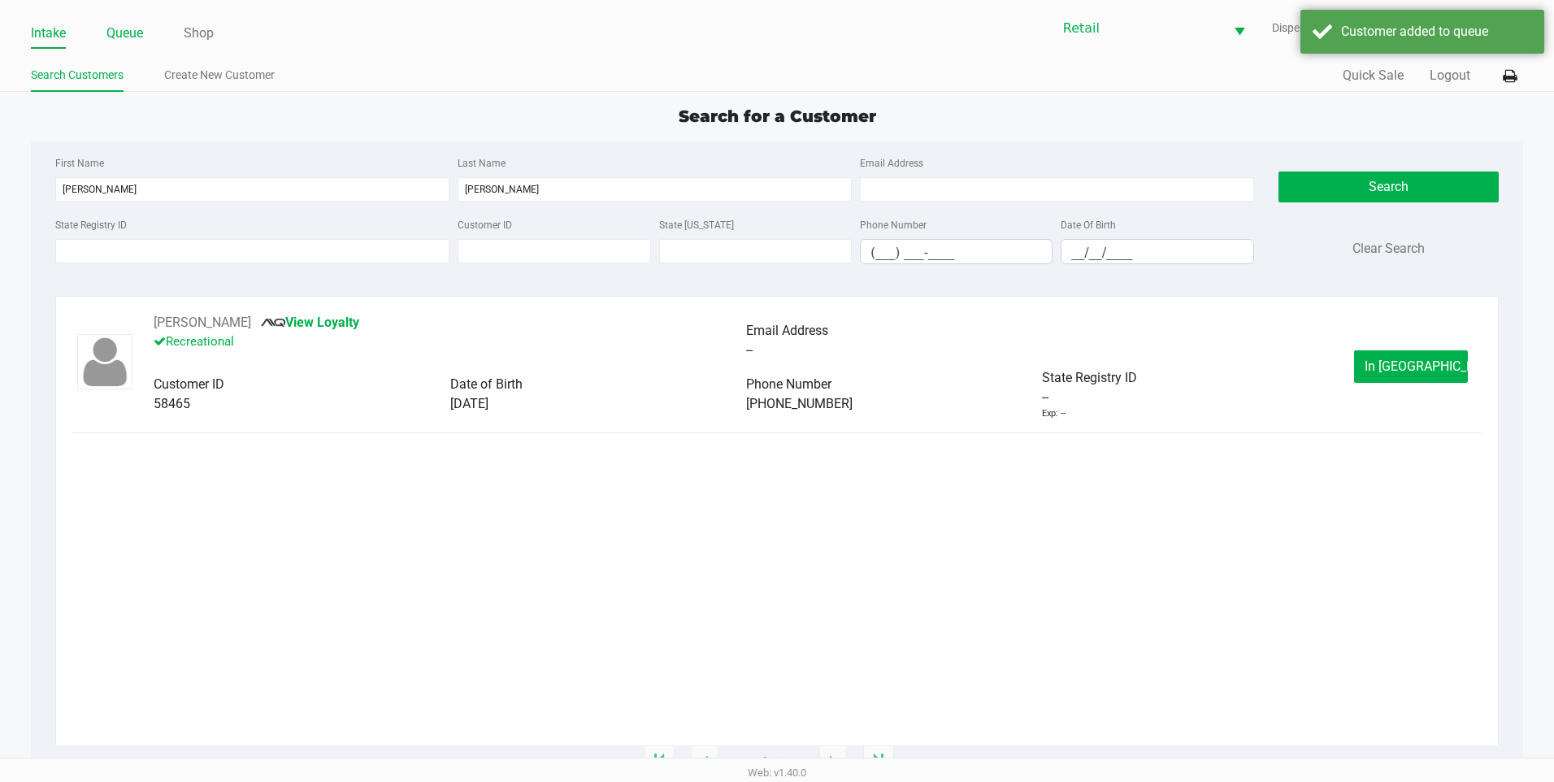
click at [121, 32] on link "Queue" at bounding box center [124, 33] width 37 height 23
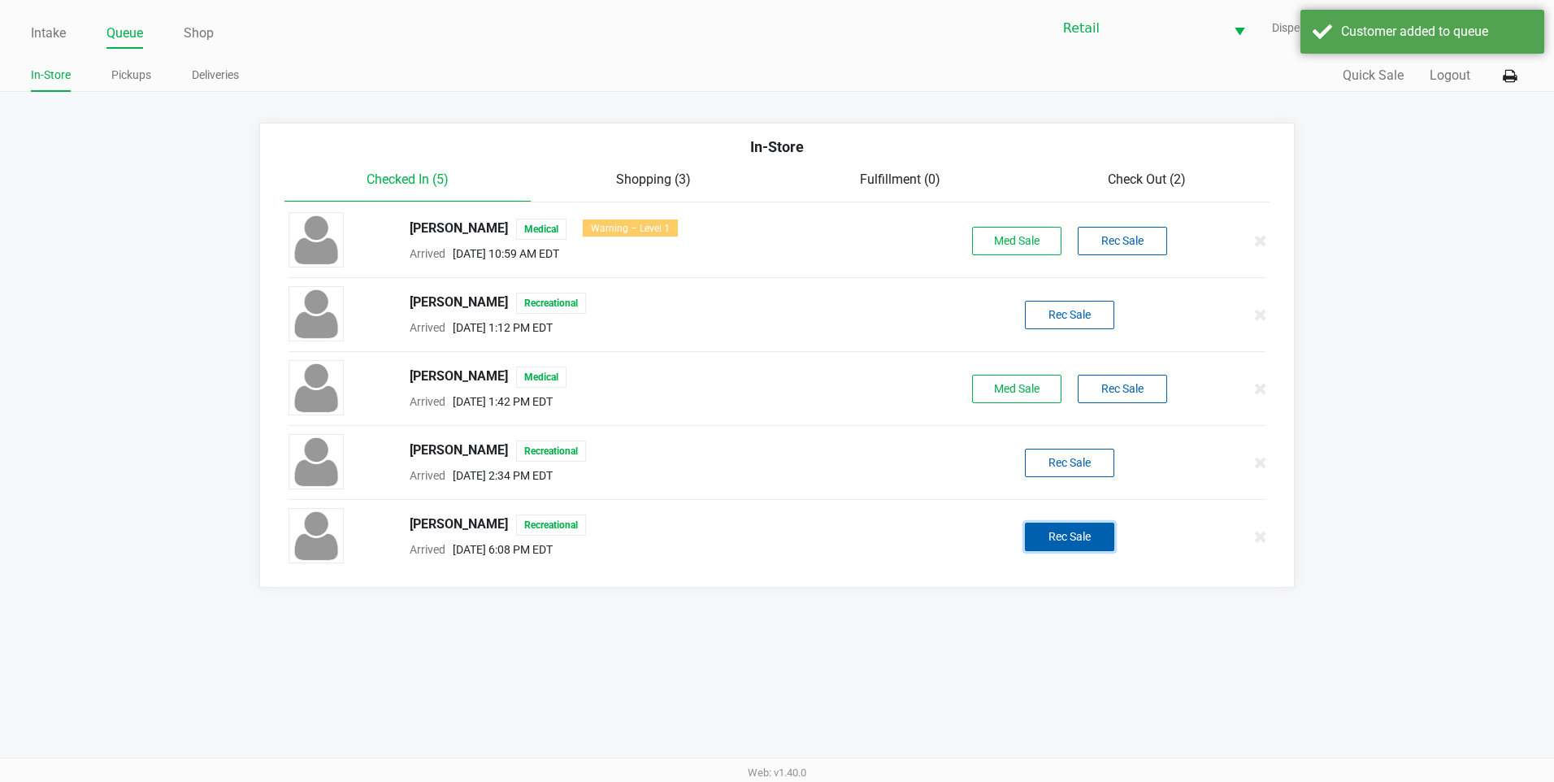
click at [1097, 540] on button "Rec Sale" at bounding box center [1069, 537] width 89 height 28
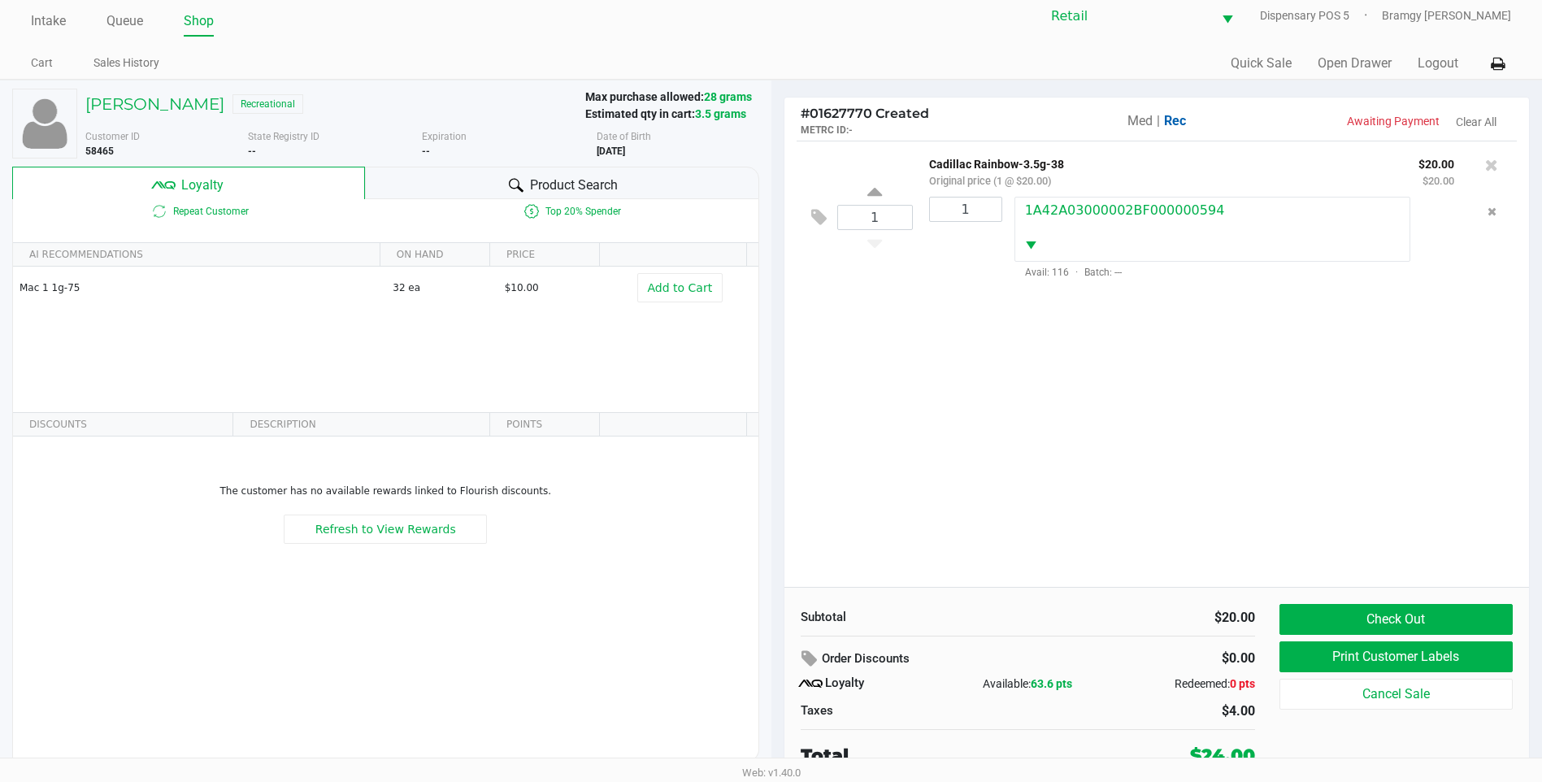
scroll to position [16, 0]
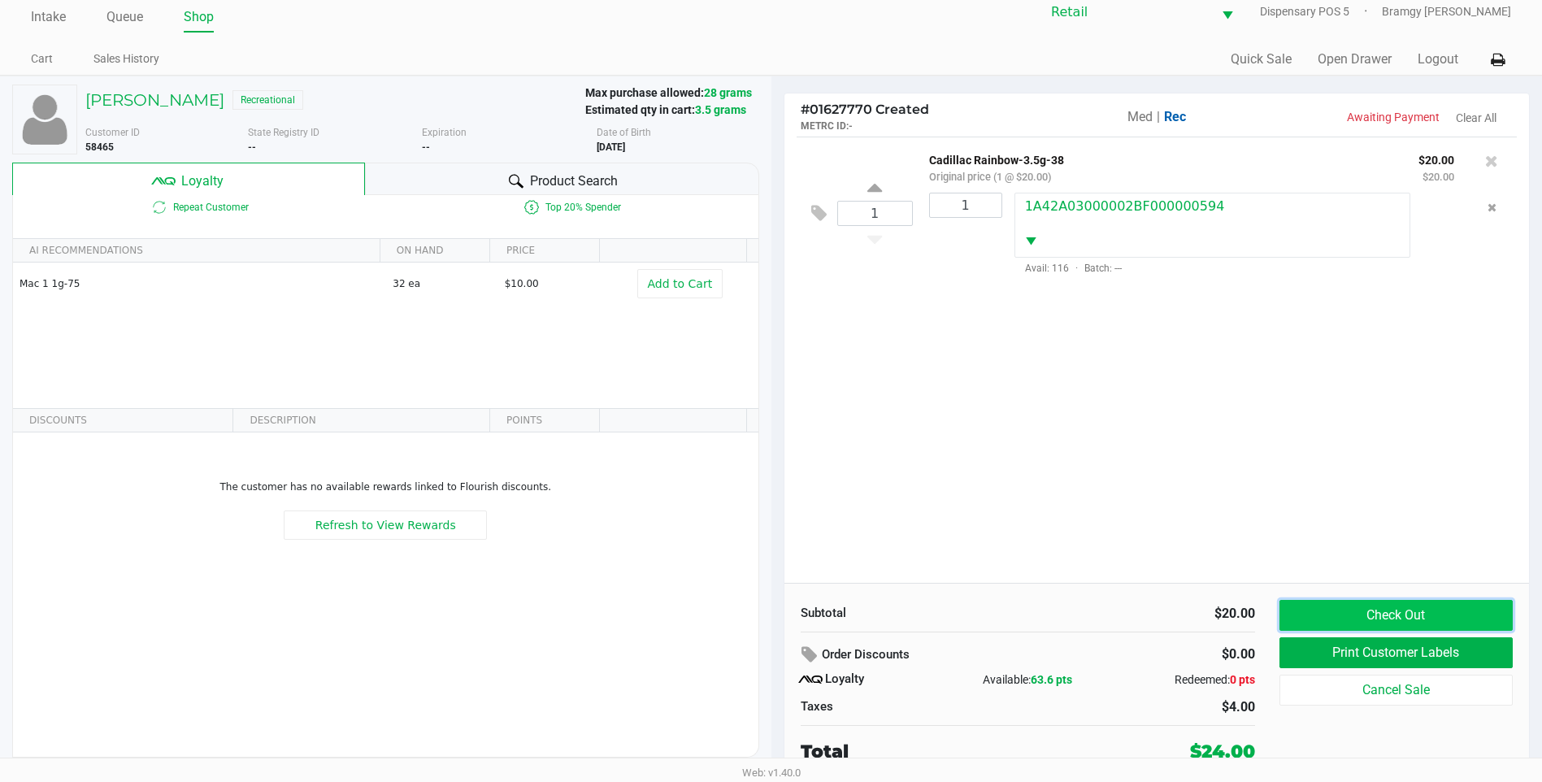
click at [1444, 620] on button "Check Out" at bounding box center [1396, 615] width 233 height 31
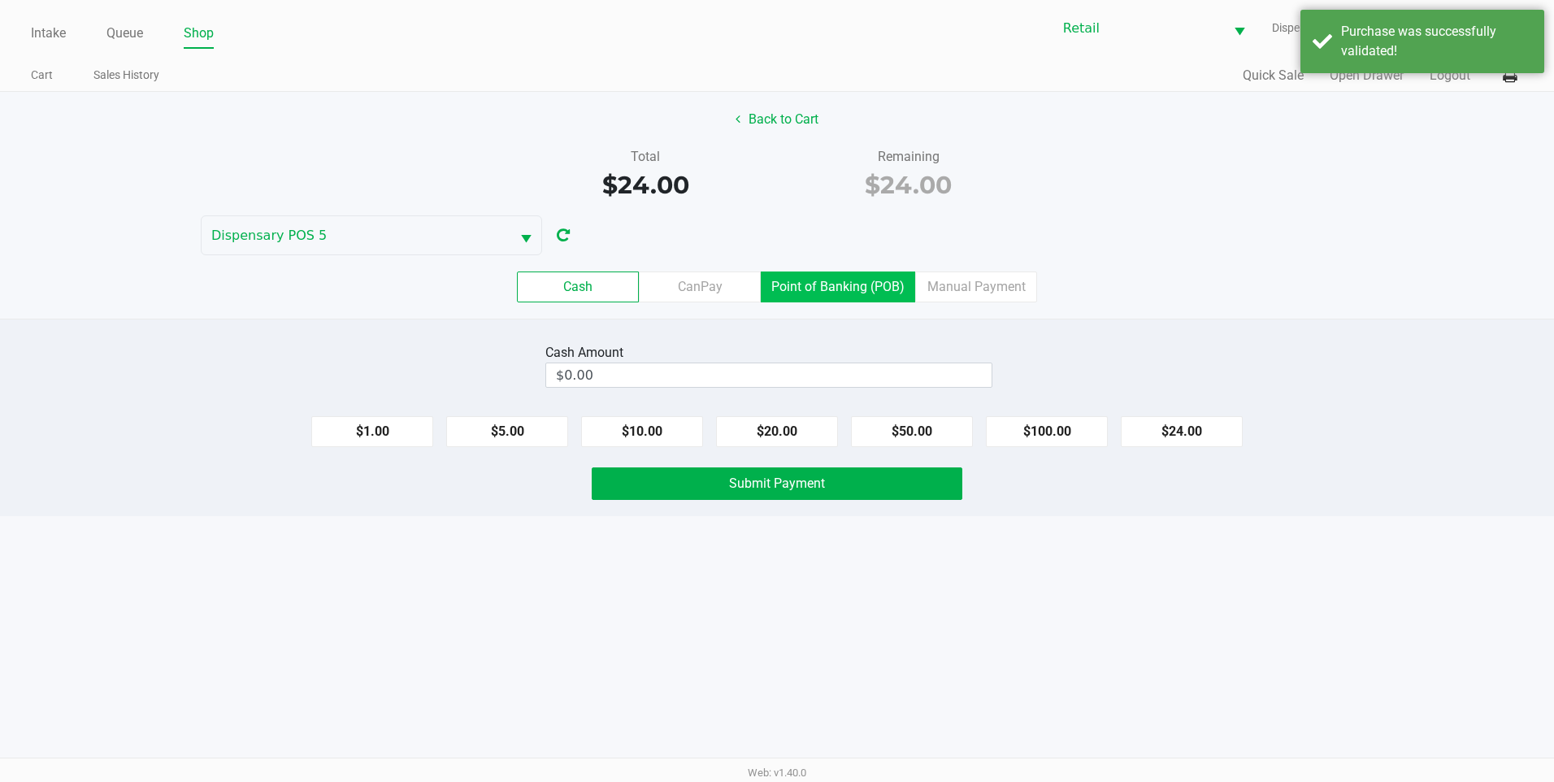
click at [819, 282] on label "Point of Banking (POB)" at bounding box center [838, 287] width 154 height 31
click at [0, 0] on 7 "Point of Banking (POB)" at bounding box center [0, 0] width 0 height 0
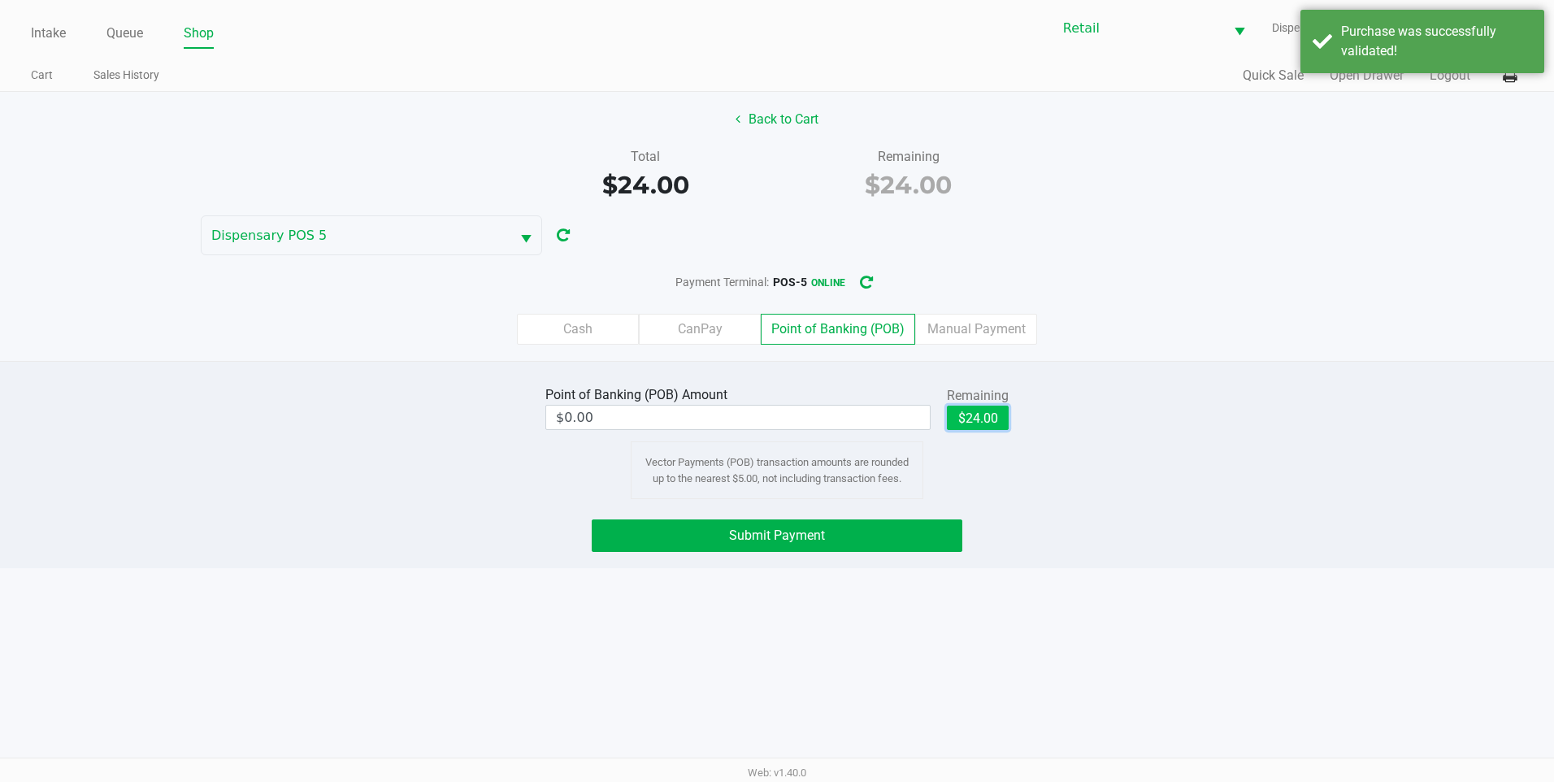
click at [980, 411] on button "$24.00" at bounding box center [978, 418] width 62 height 24
click at [858, 546] on button "Submit Payment" at bounding box center [777, 535] width 371 height 33
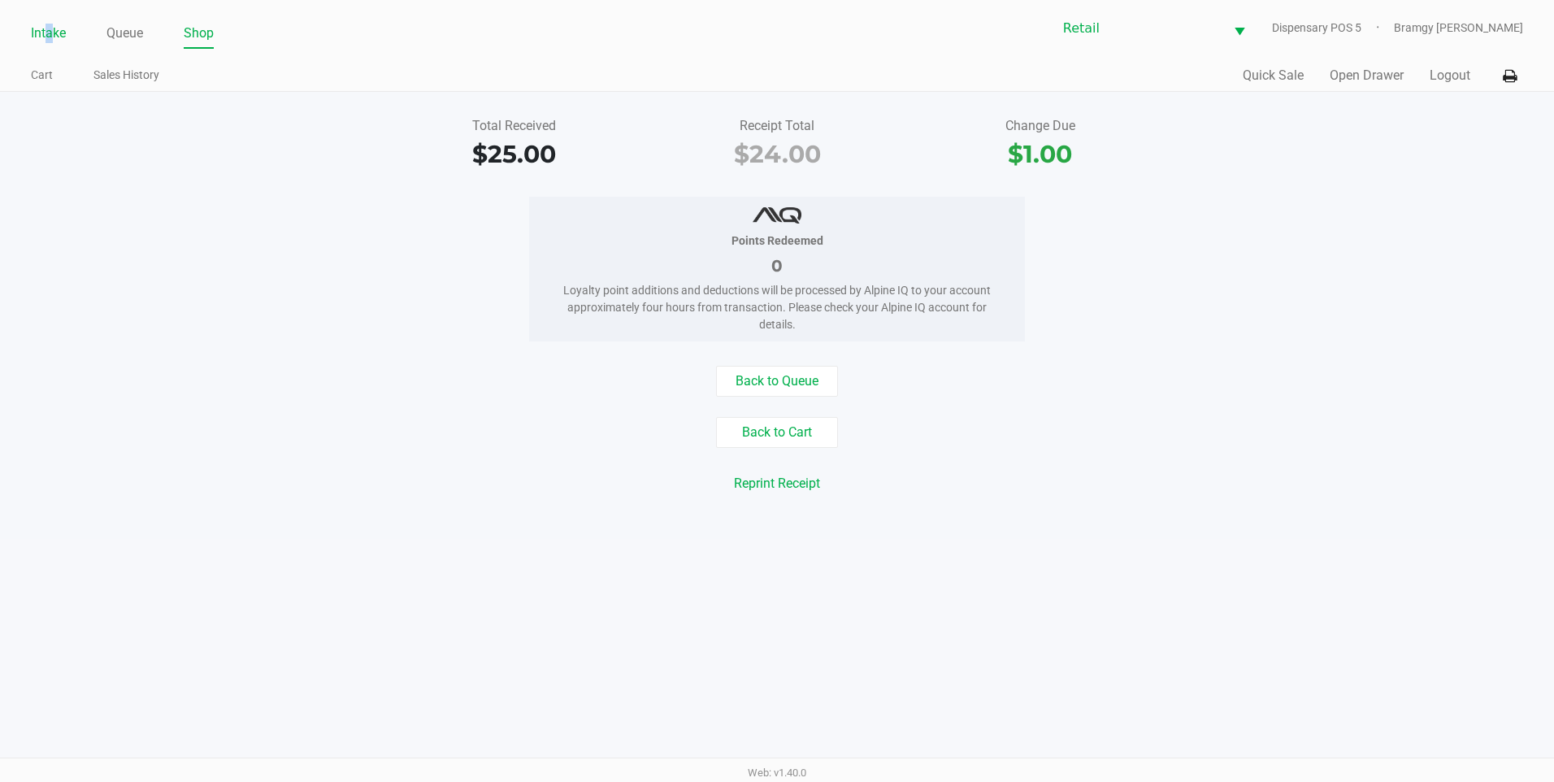
click at [50, 34] on link "Intake" at bounding box center [48, 33] width 35 height 23
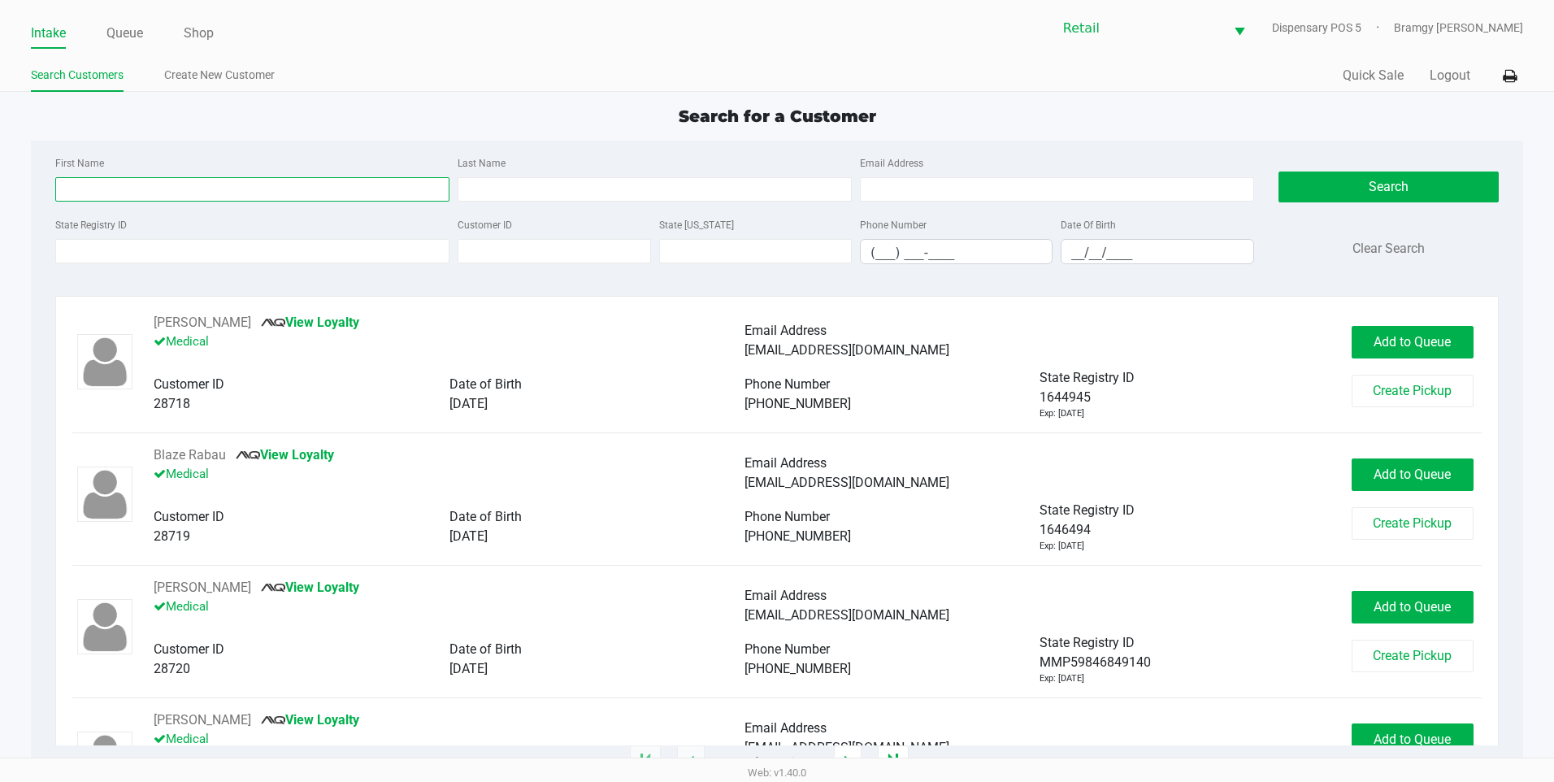
click at [130, 193] on input "First Name" at bounding box center [252, 189] width 394 height 24
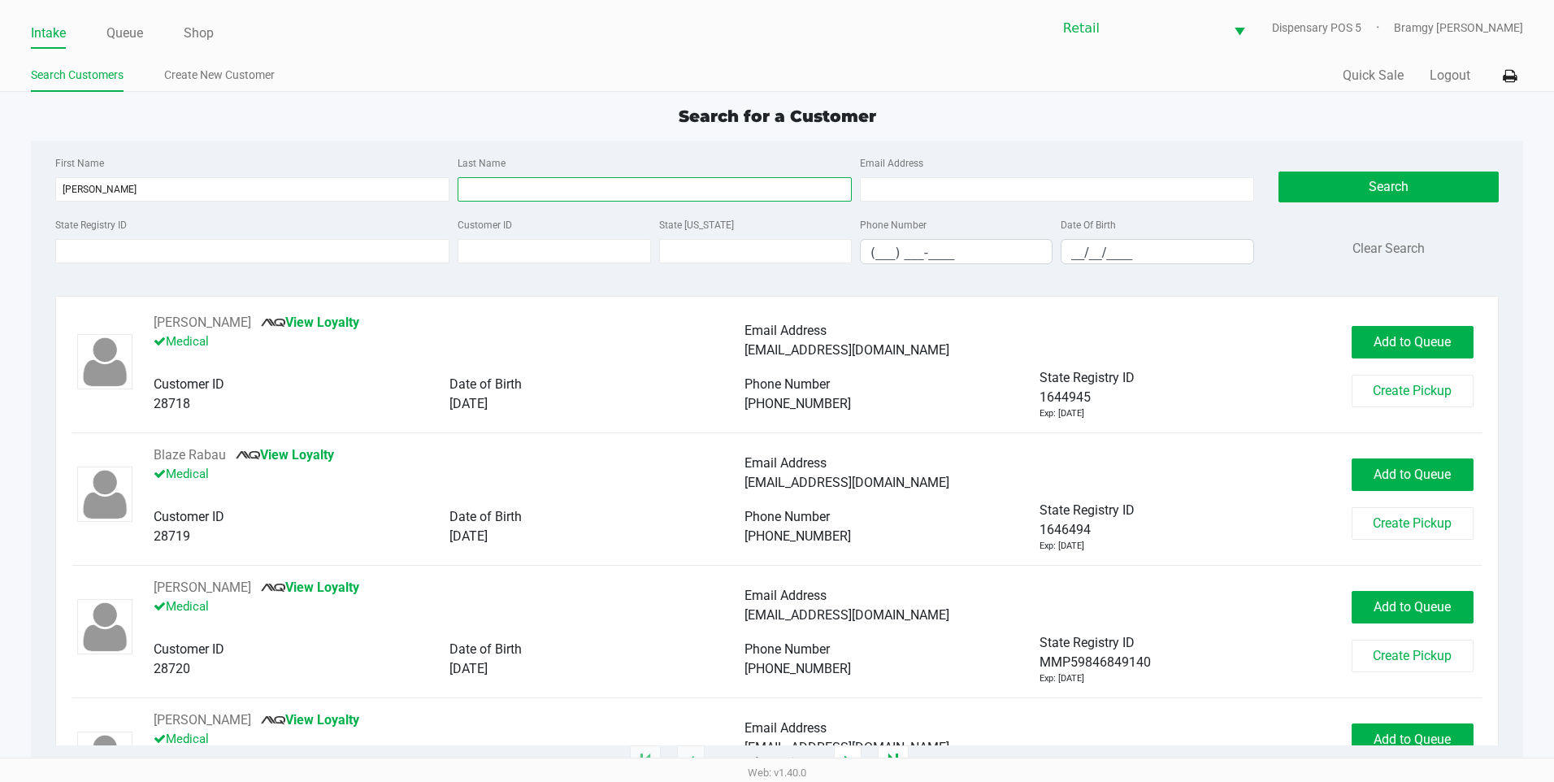
click at [582, 186] on input "Last Name" at bounding box center [655, 189] width 394 height 24
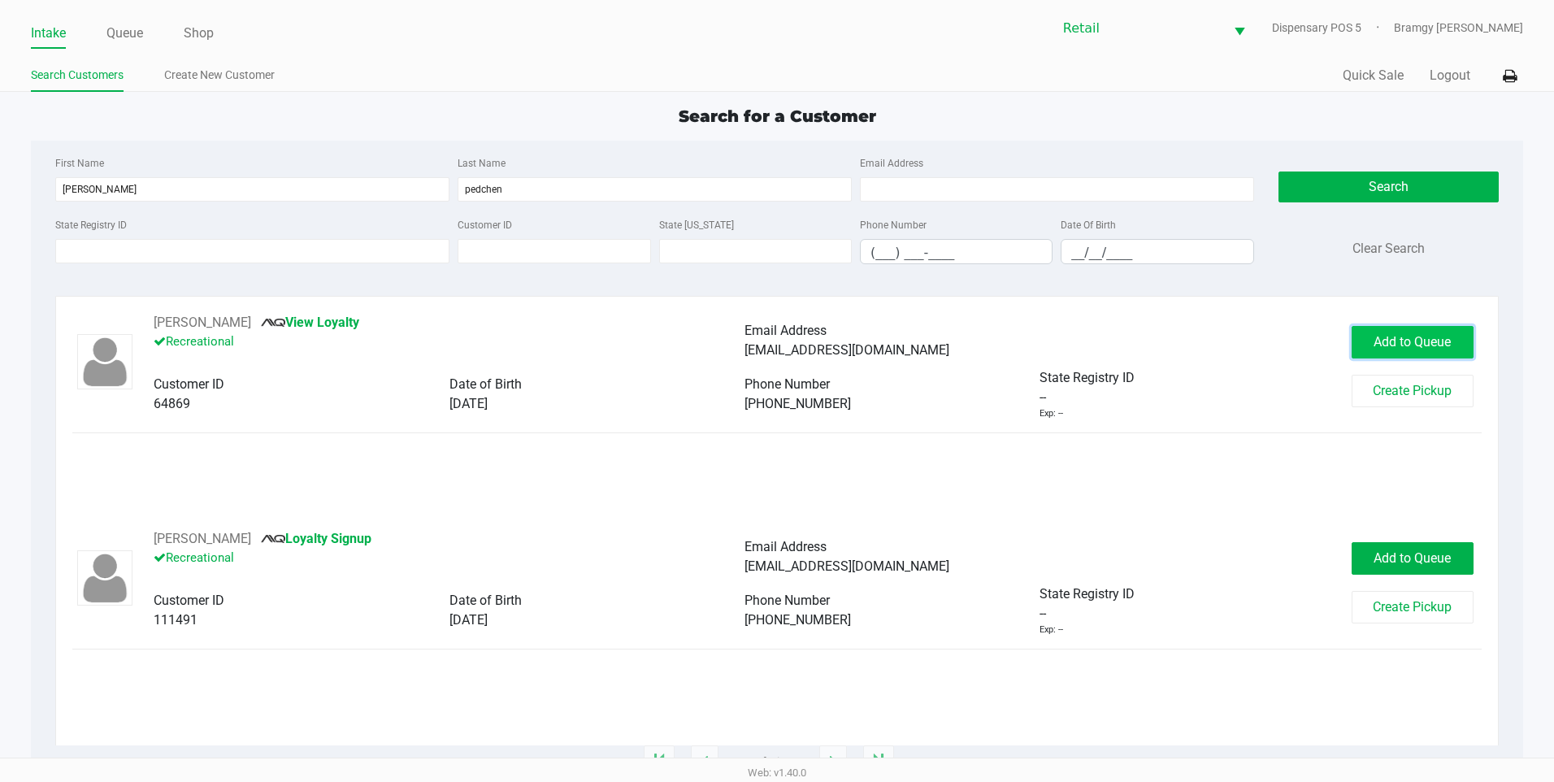
click at [1413, 335] on span "Add to Queue" at bounding box center [1412, 341] width 77 height 15
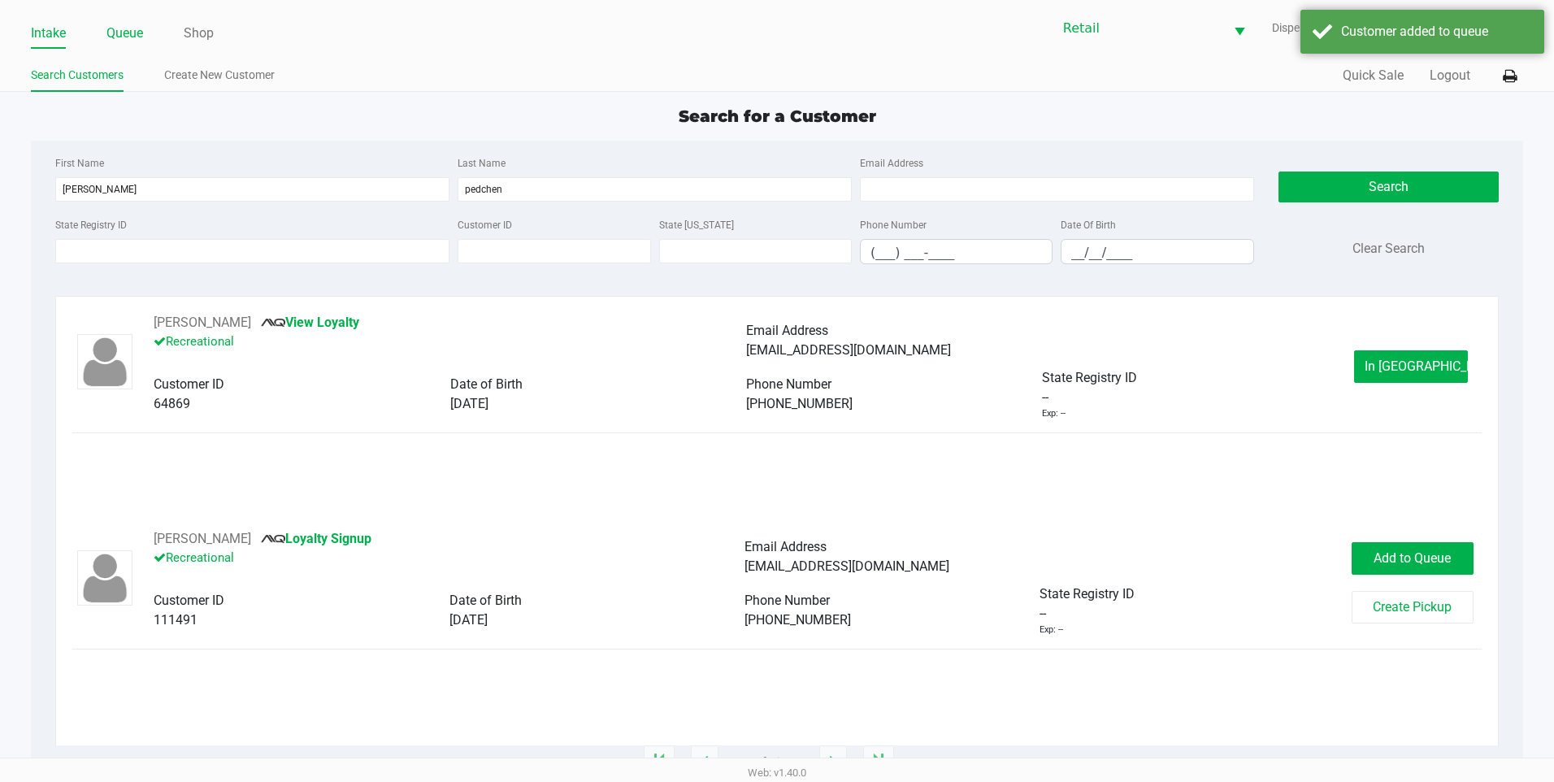
click at [133, 21] on li "Queue" at bounding box center [124, 34] width 37 height 28
click at [116, 28] on link "Queue" at bounding box center [124, 33] width 37 height 23
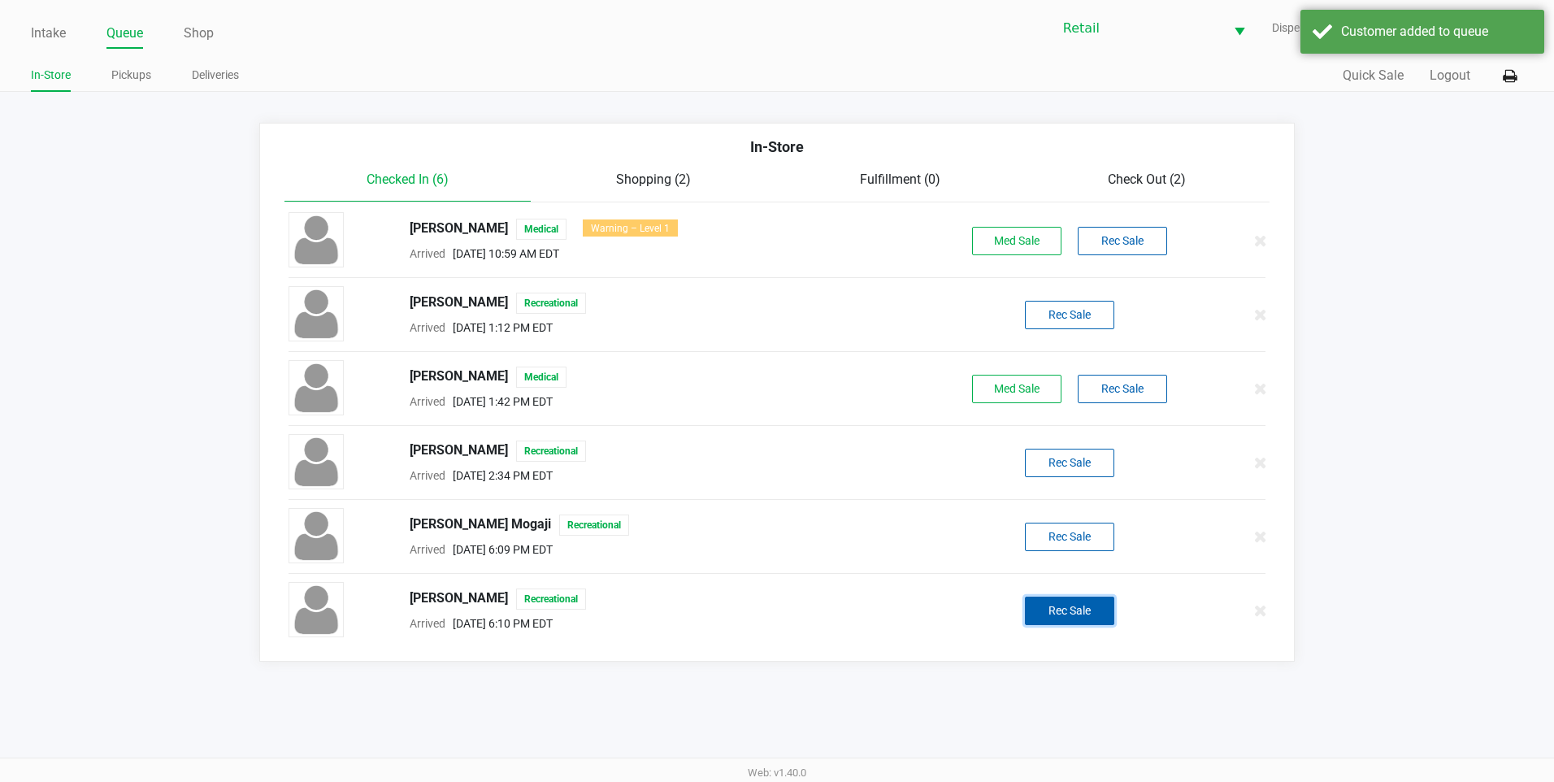
click at [1113, 620] on button "Rec Sale" at bounding box center [1069, 611] width 89 height 28
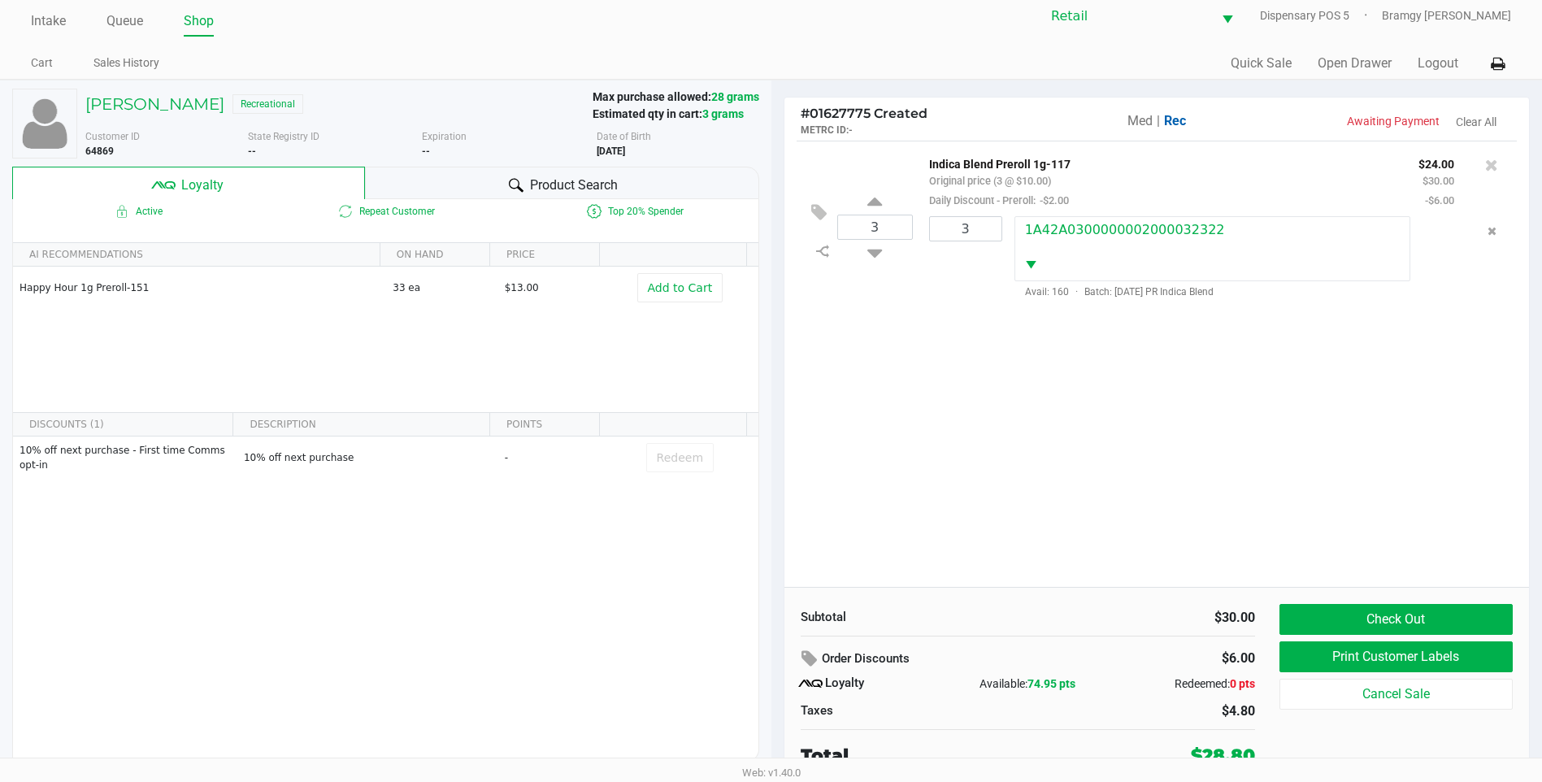
scroll to position [16, 0]
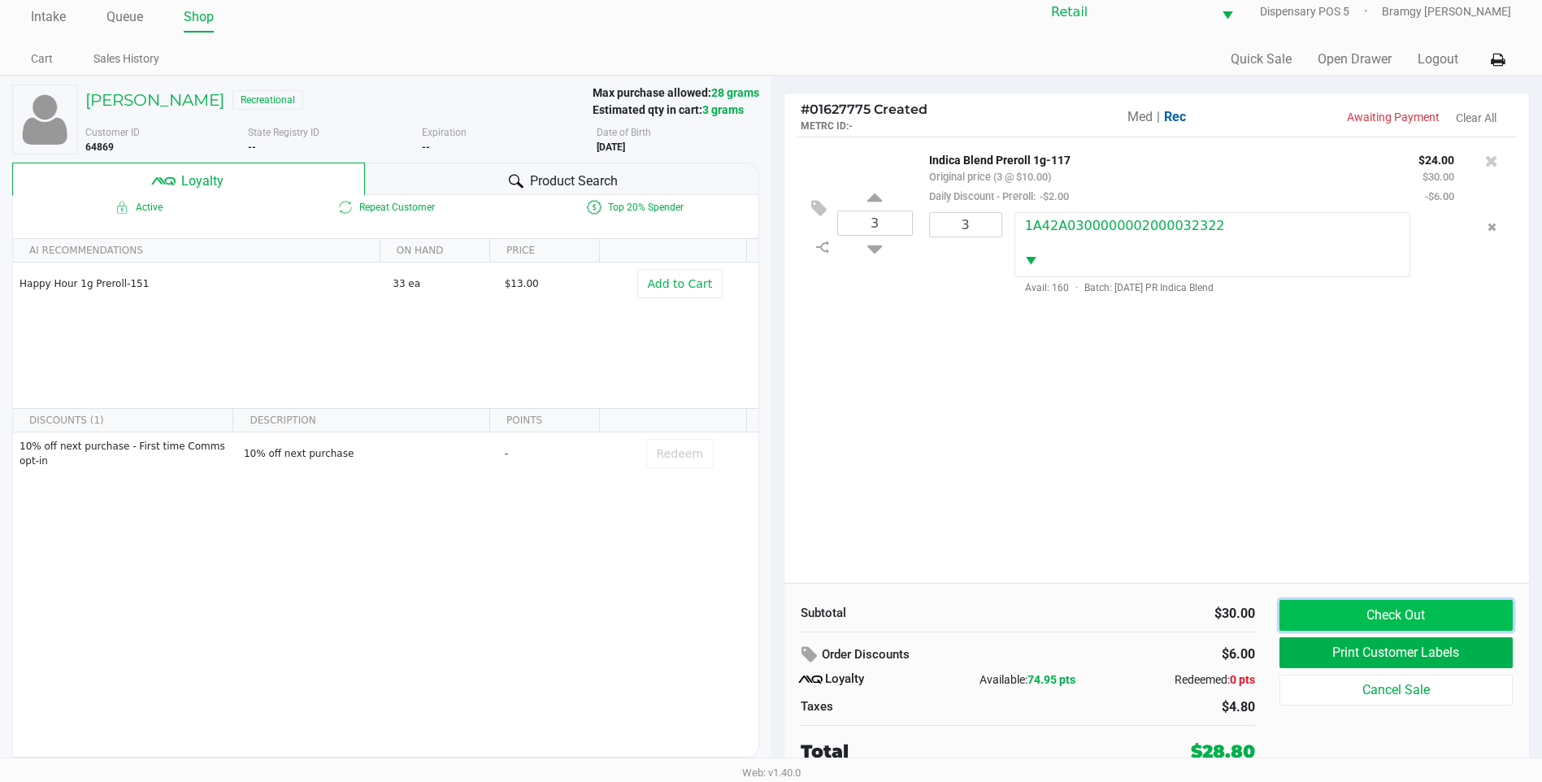
click at [1392, 603] on button "Check Out" at bounding box center [1396, 615] width 233 height 31
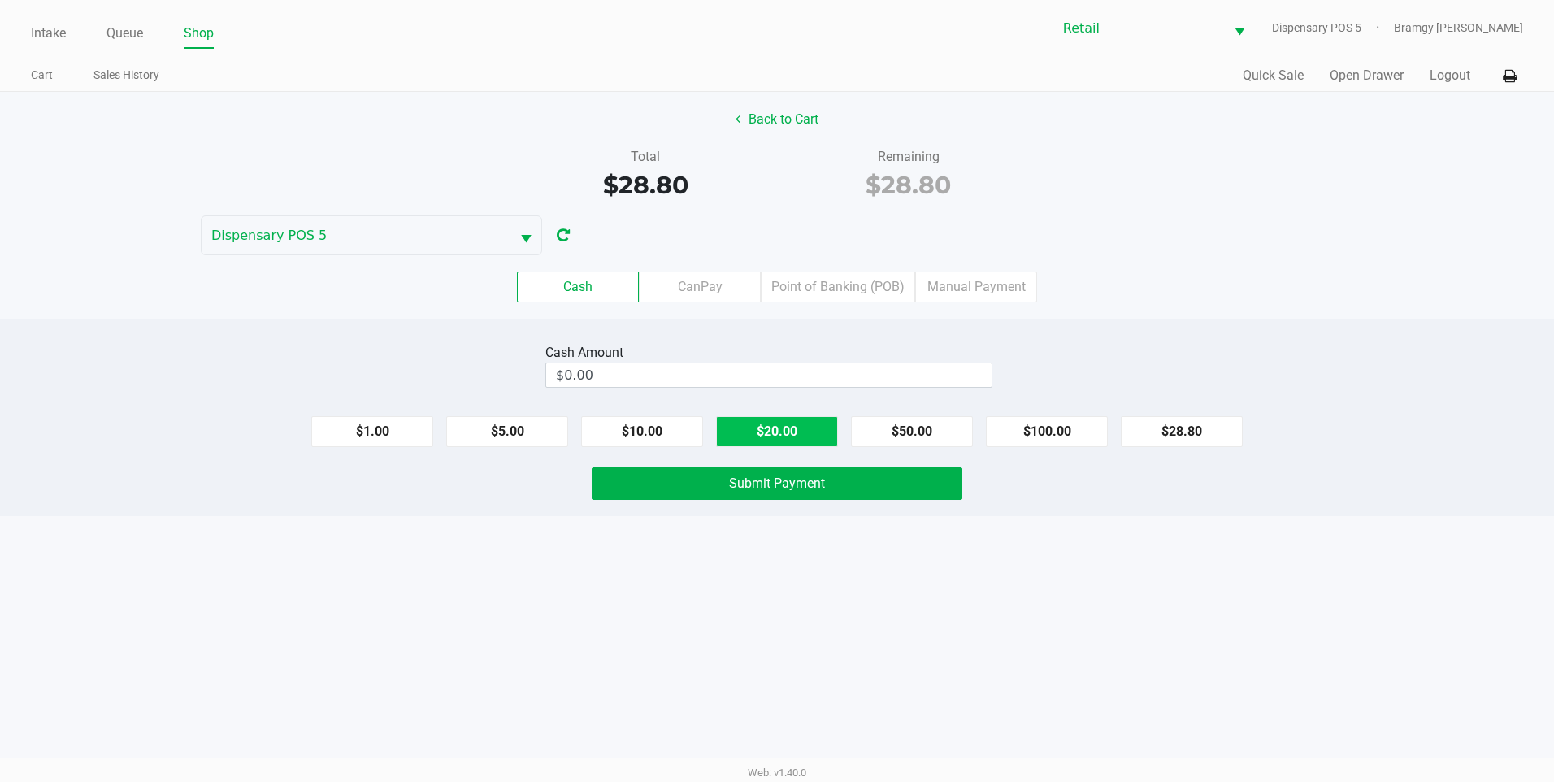
click at [767, 432] on button "$20.00" at bounding box center [777, 431] width 122 height 31
click at [771, 484] on span "Submit Payment" at bounding box center [777, 483] width 96 height 15
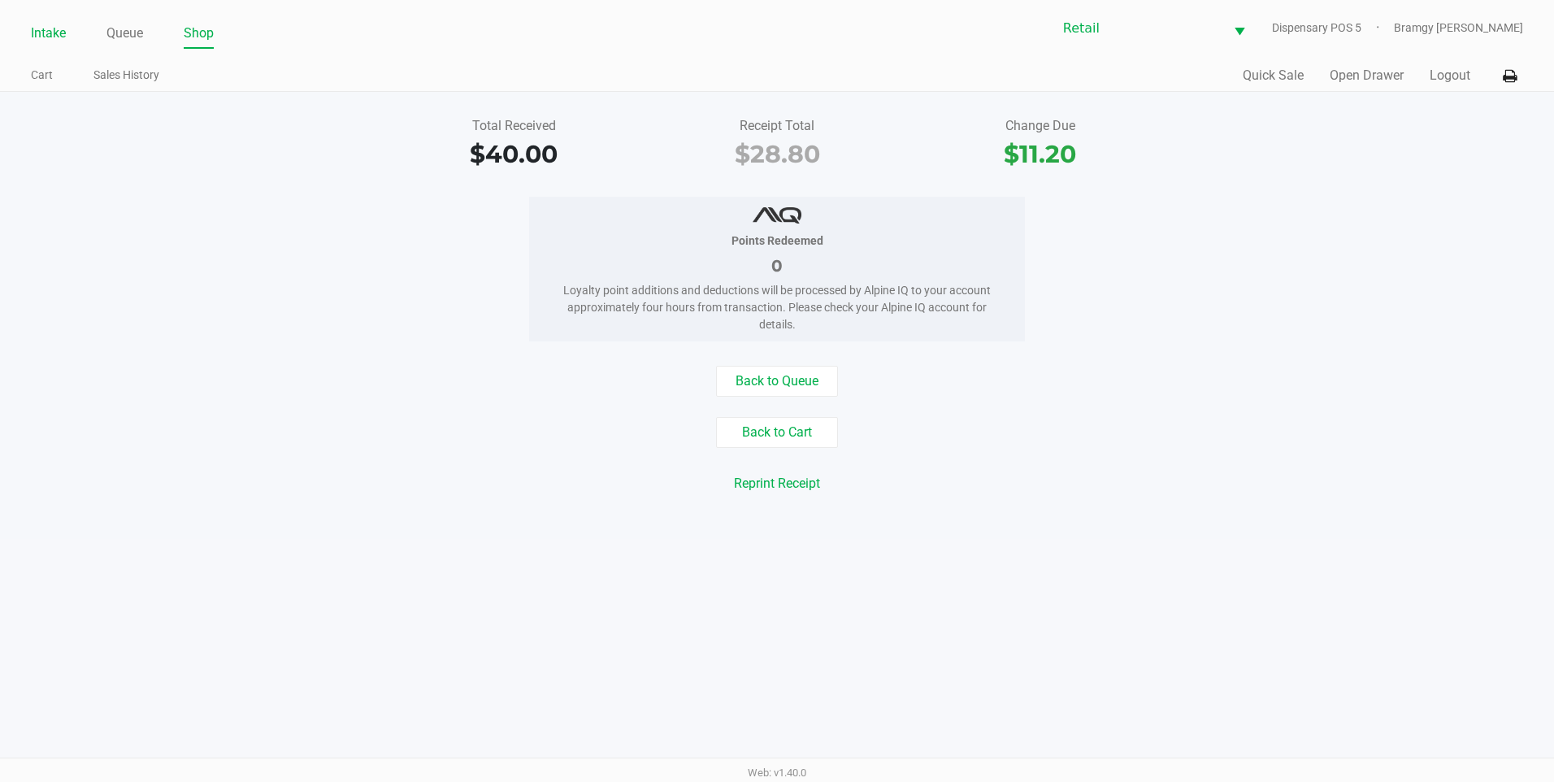
click at [61, 33] on link "Intake" at bounding box center [48, 33] width 35 height 23
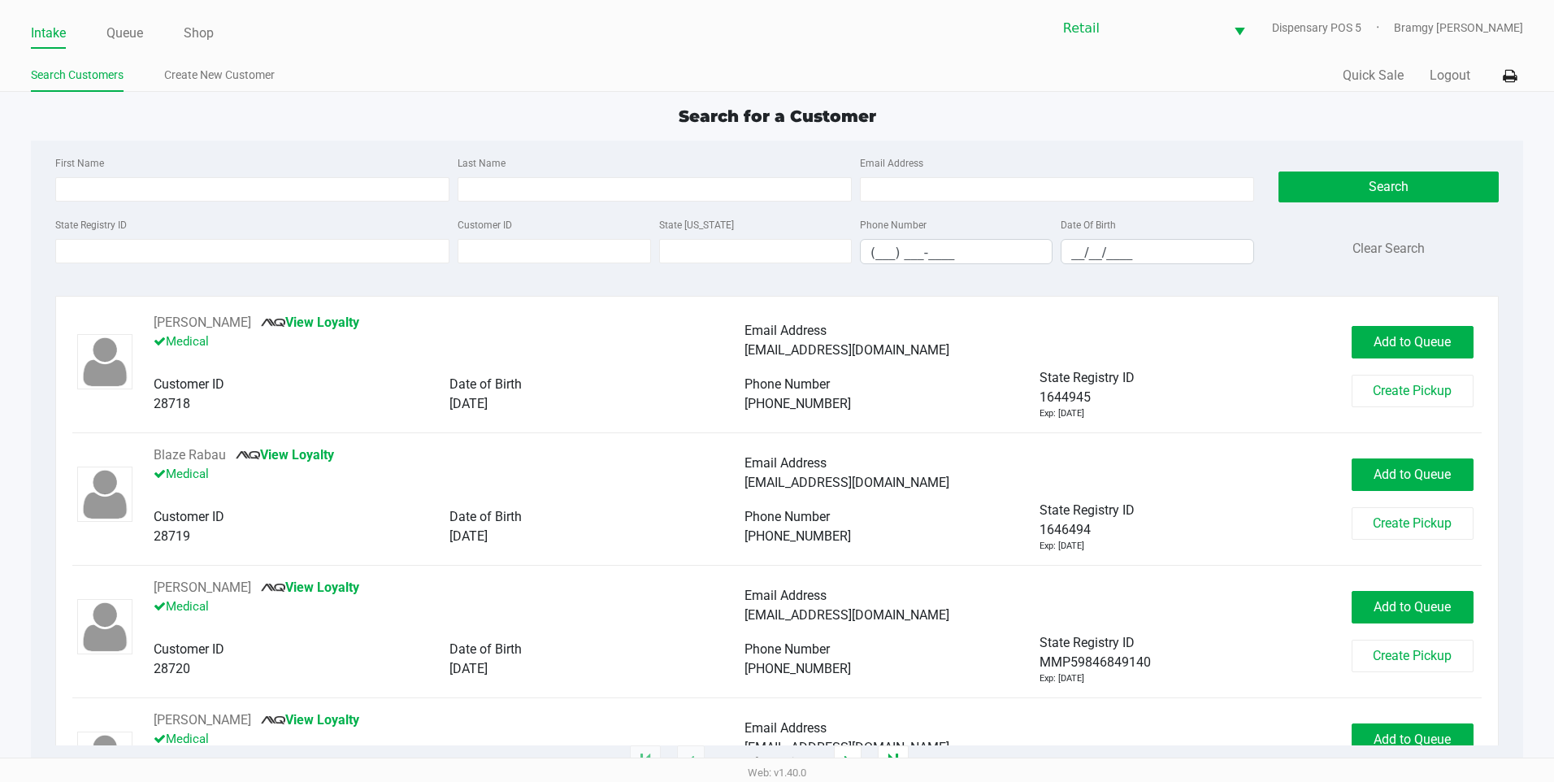
click at [133, 206] on div "First Name Last Name Email Address" at bounding box center [654, 184] width 1207 height 62
click at [135, 198] on input "First Name" at bounding box center [252, 189] width 394 height 24
click at [241, 189] on input "First Name" at bounding box center [252, 189] width 394 height 24
click at [533, 193] on input "Last Name" at bounding box center [655, 189] width 394 height 24
click at [421, 311] on div "Dimitris D Loyalty Signup Recreational Email Address Di1824diam@oulok.com Custo…" at bounding box center [777, 529] width 1444 height 467
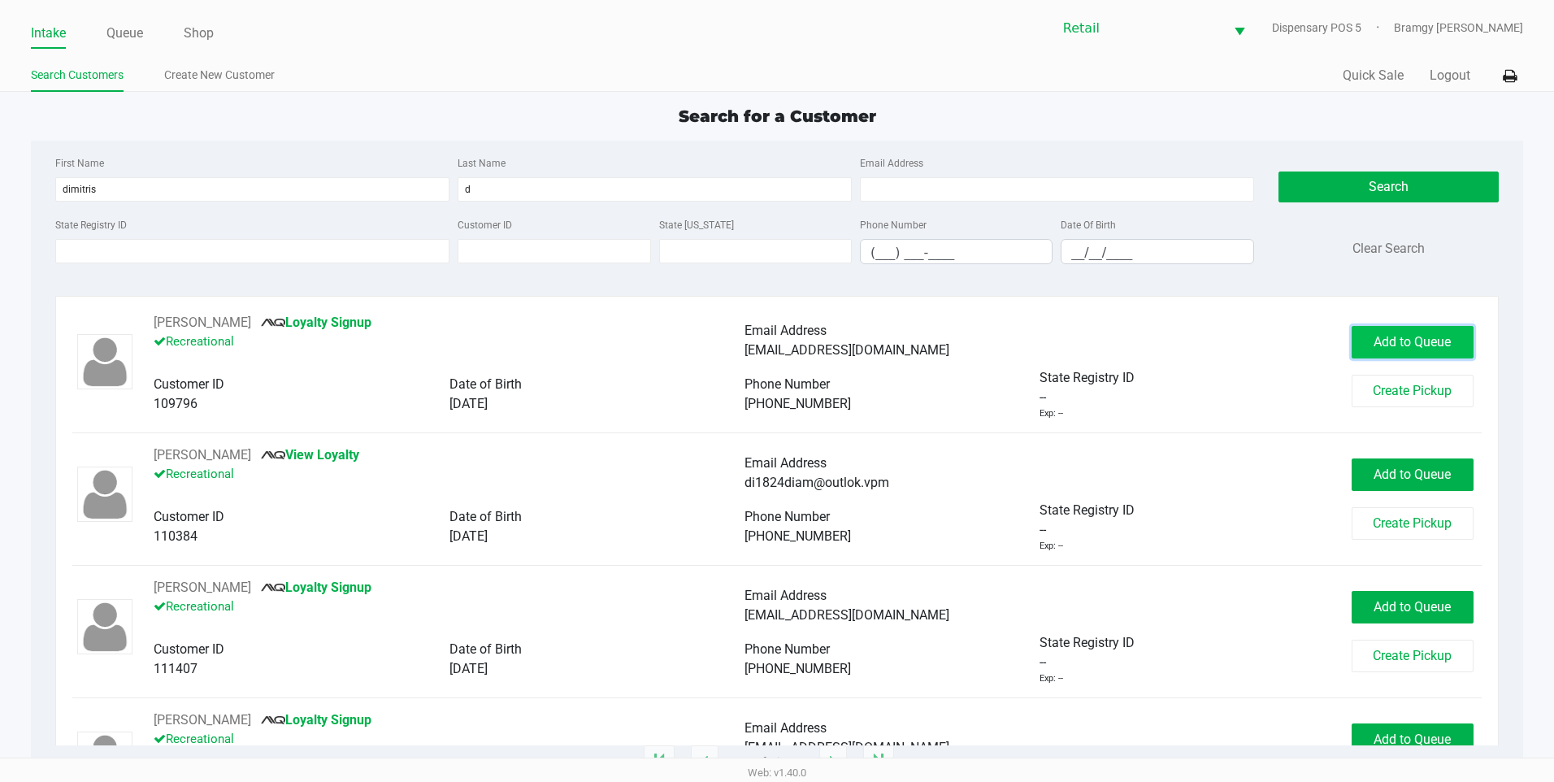
click at [1432, 344] on span "Add to Queue" at bounding box center [1412, 341] width 77 height 15
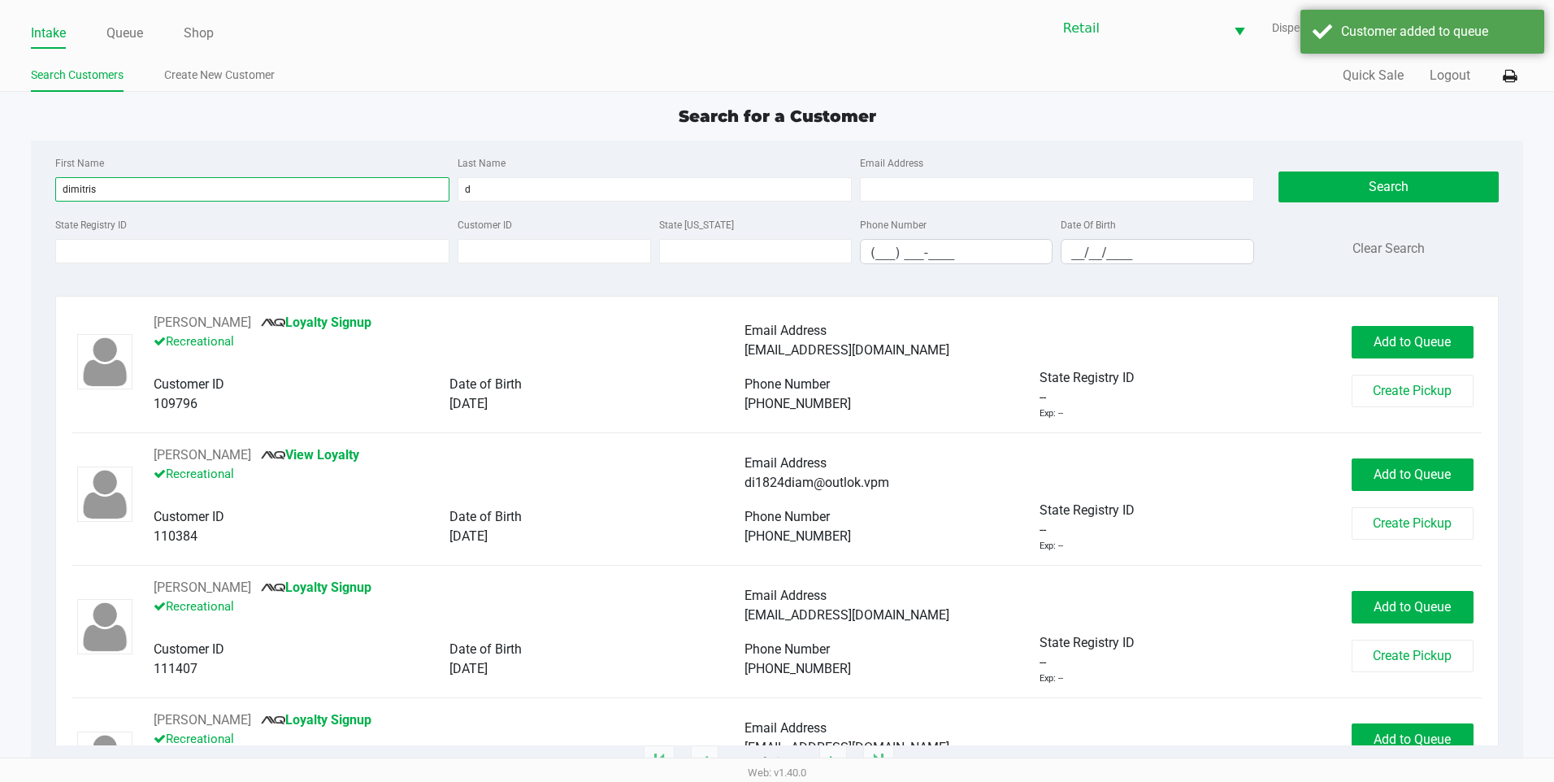
drag, startPoint x: 333, startPoint y: 192, endPoint x: 636, endPoint y: 316, distance: 327.0
click at [602, 300] on div "First Name dimitris Last Name d Email Address State Registry ID Customer ID Sta…" at bounding box center [777, 452] width 1493 height 622
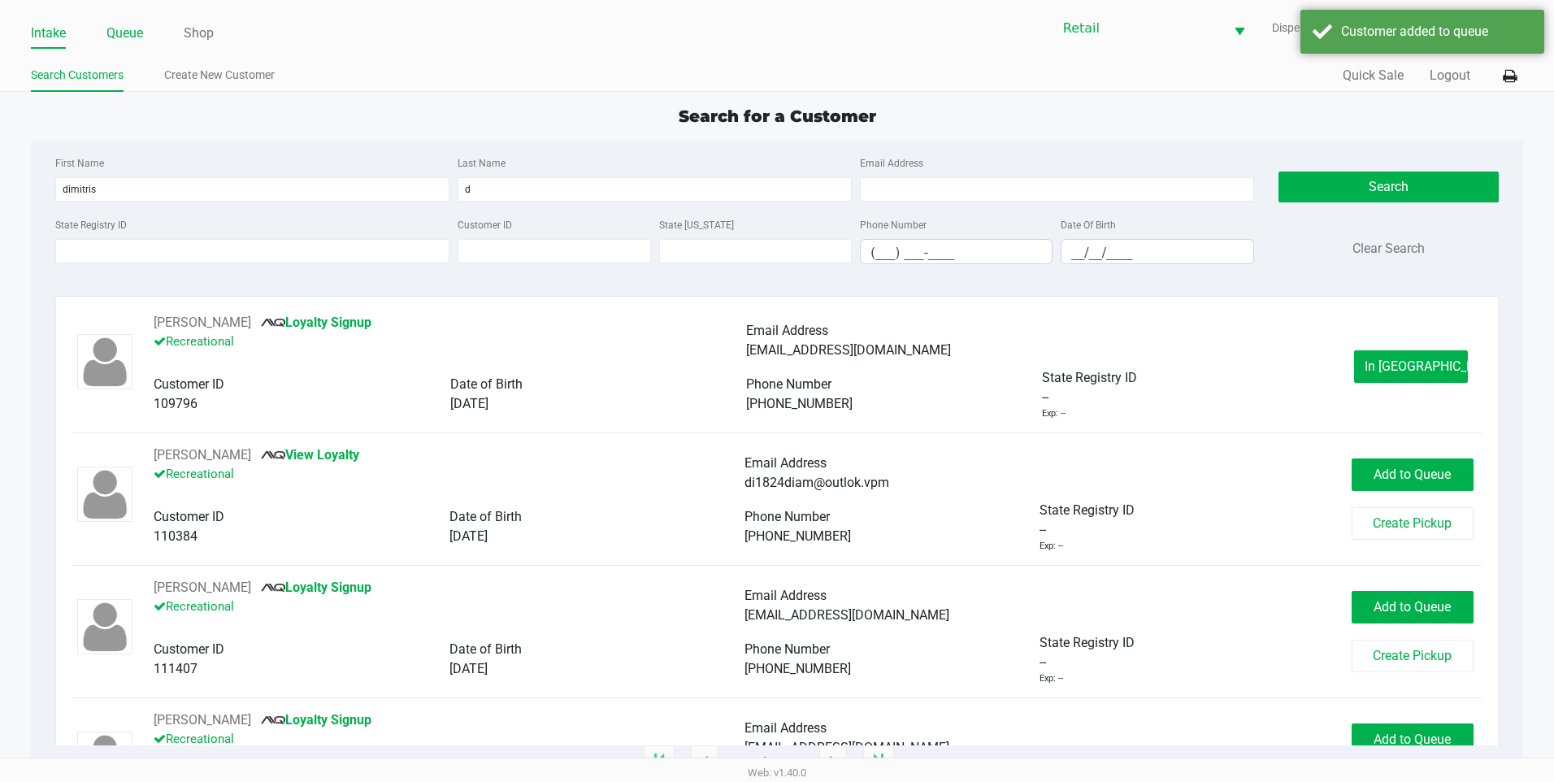
click at [133, 23] on link "Queue" at bounding box center [124, 33] width 37 height 23
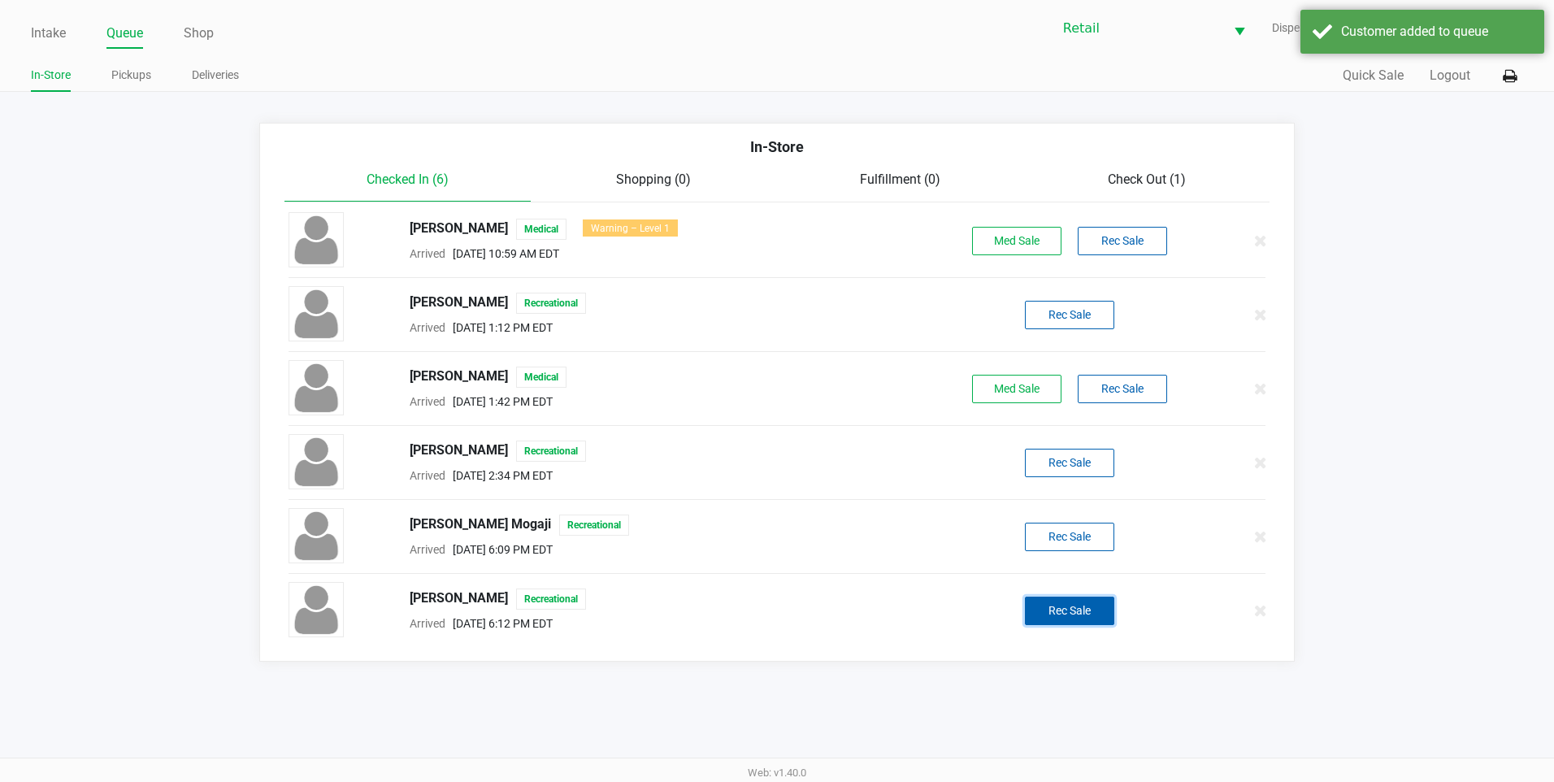
click at [1054, 615] on button "Rec Sale" at bounding box center [1069, 611] width 89 height 28
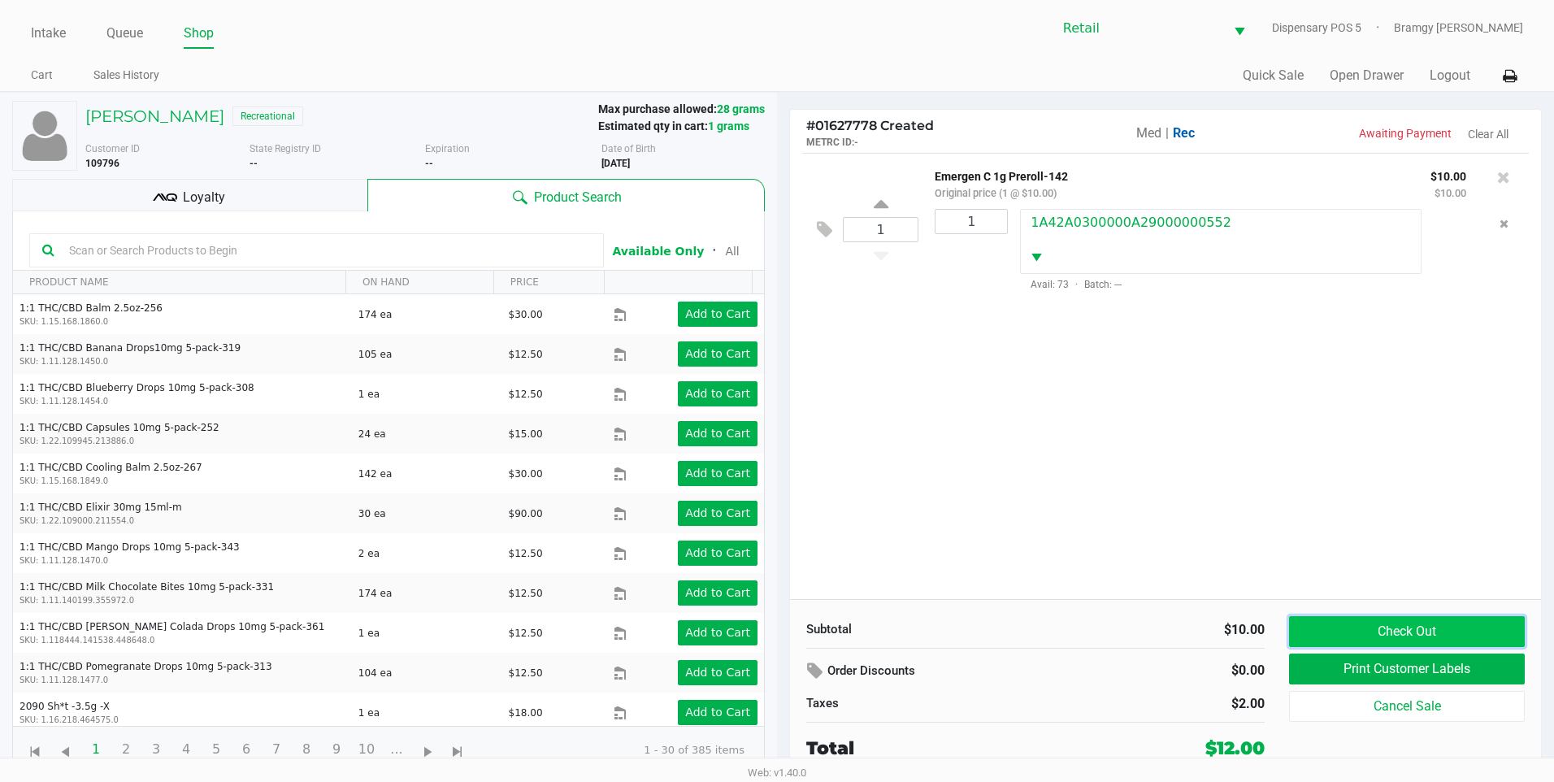
click at [1424, 643] on button "Check Out" at bounding box center [1407, 631] width 236 height 31
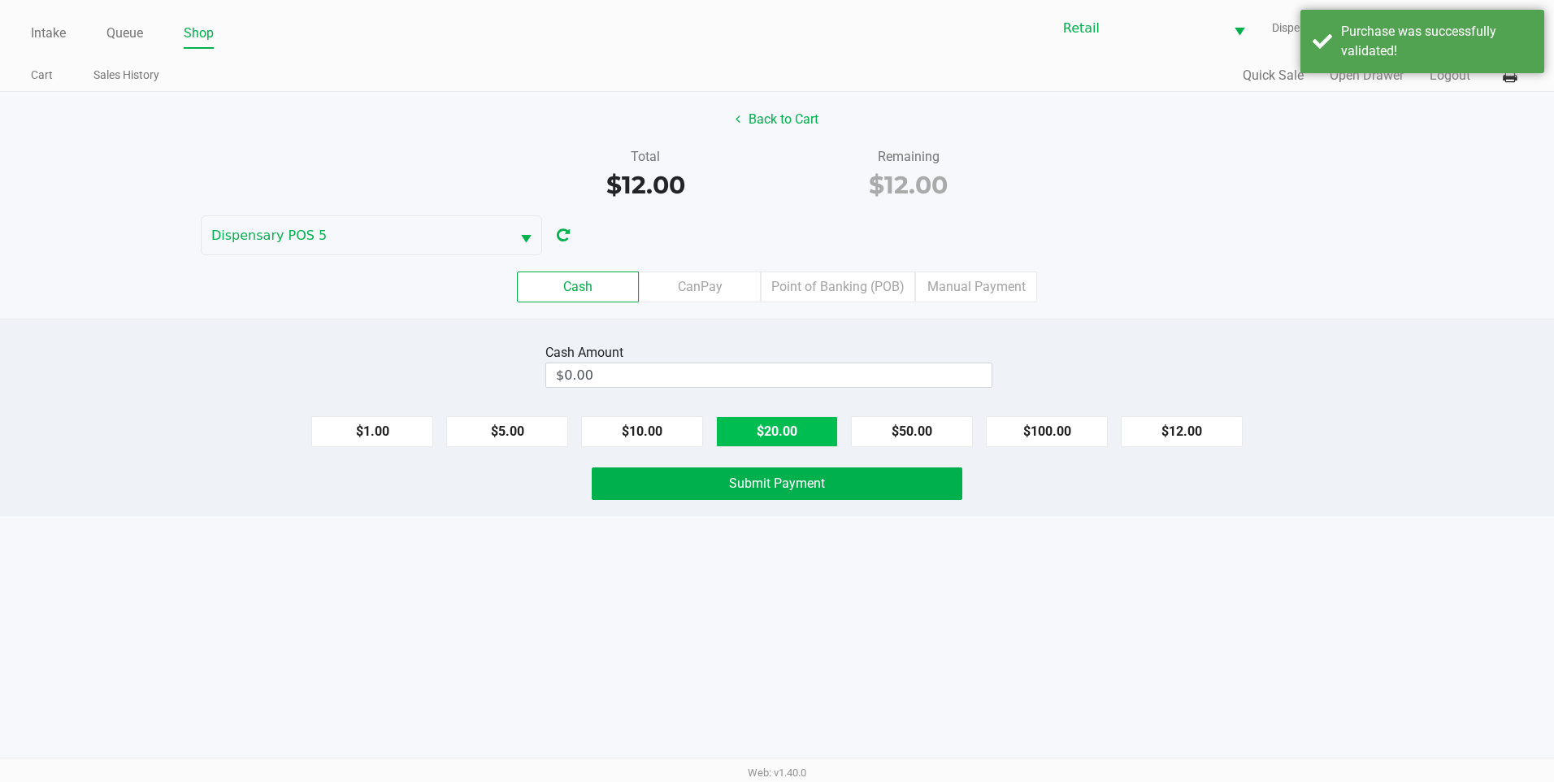
click at [786, 430] on button "$20.00" at bounding box center [777, 431] width 122 height 31
click at [776, 494] on button "Submit Payment" at bounding box center [777, 483] width 371 height 33
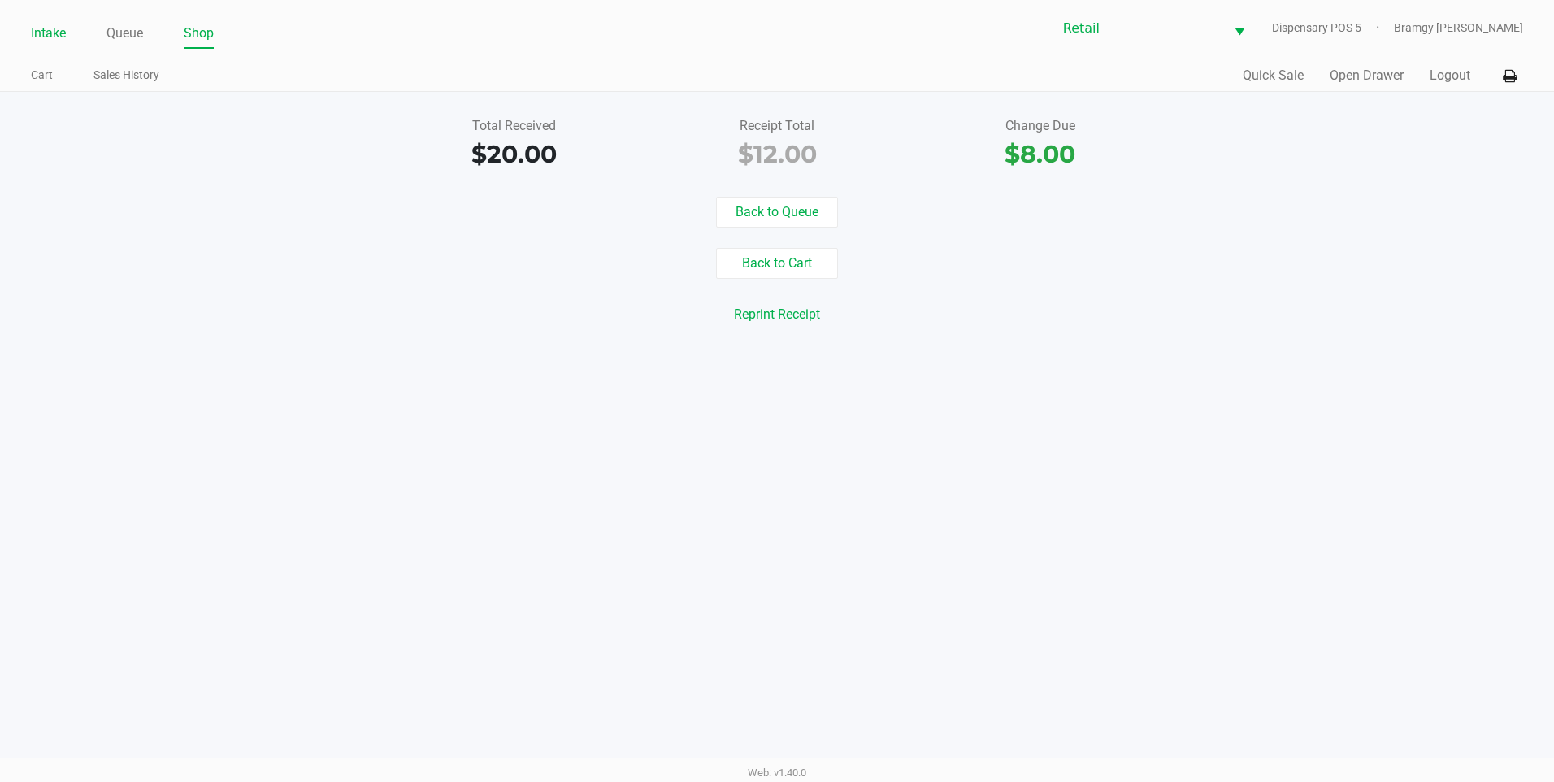
click at [41, 41] on link "Intake" at bounding box center [48, 33] width 35 height 23
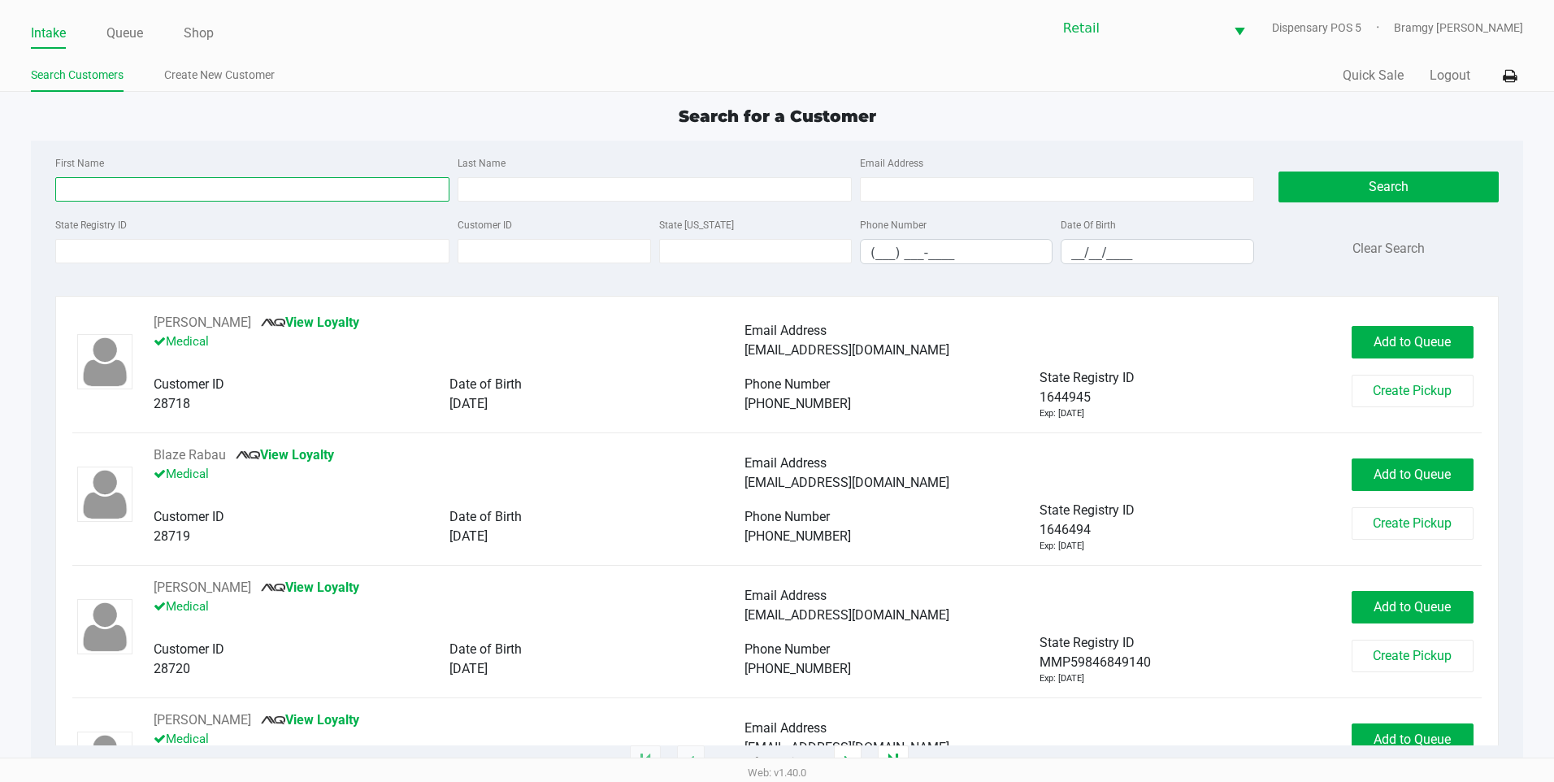
click at [135, 180] on input "First Name" at bounding box center [252, 189] width 394 height 24
click at [624, 202] on div "First Name albert Last Name Email Address" at bounding box center [654, 184] width 1207 height 62
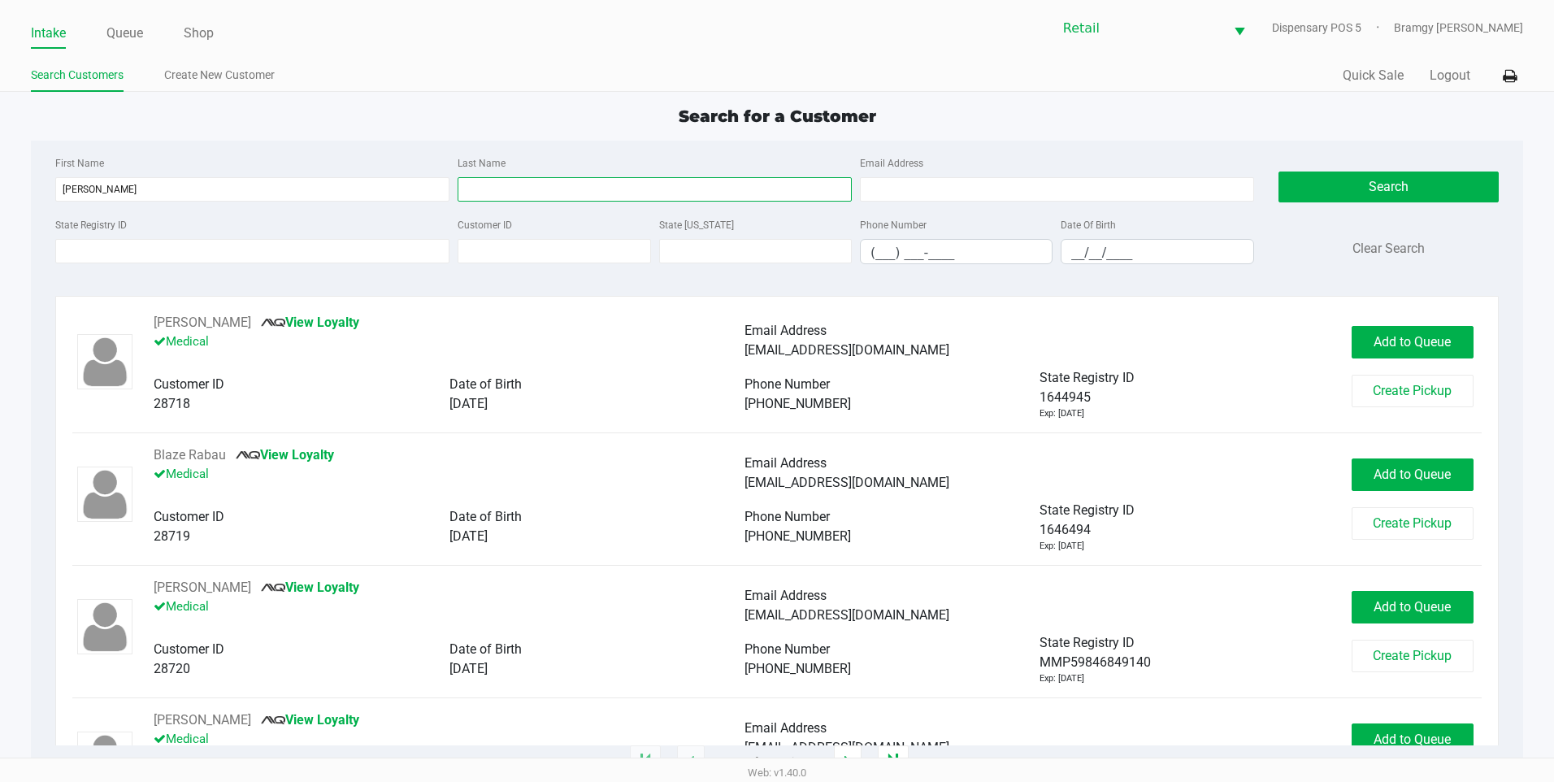
click at [624, 197] on input "Last Name" at bounding box center [655, 189] width 394 height 24
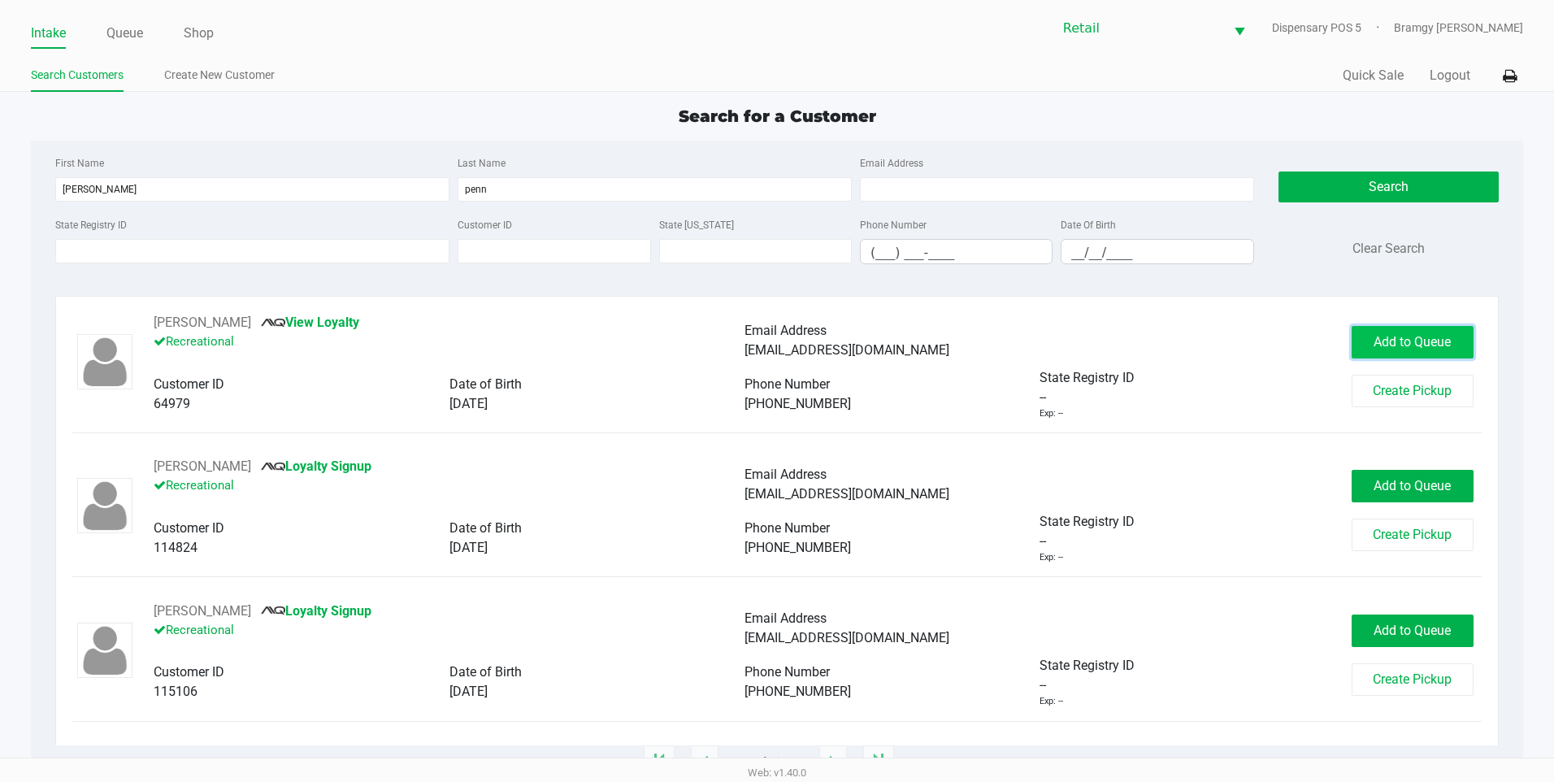
click at [1401, 341] on span "Add to Queue" at bounding box center [1412, 341] width 77 height 15
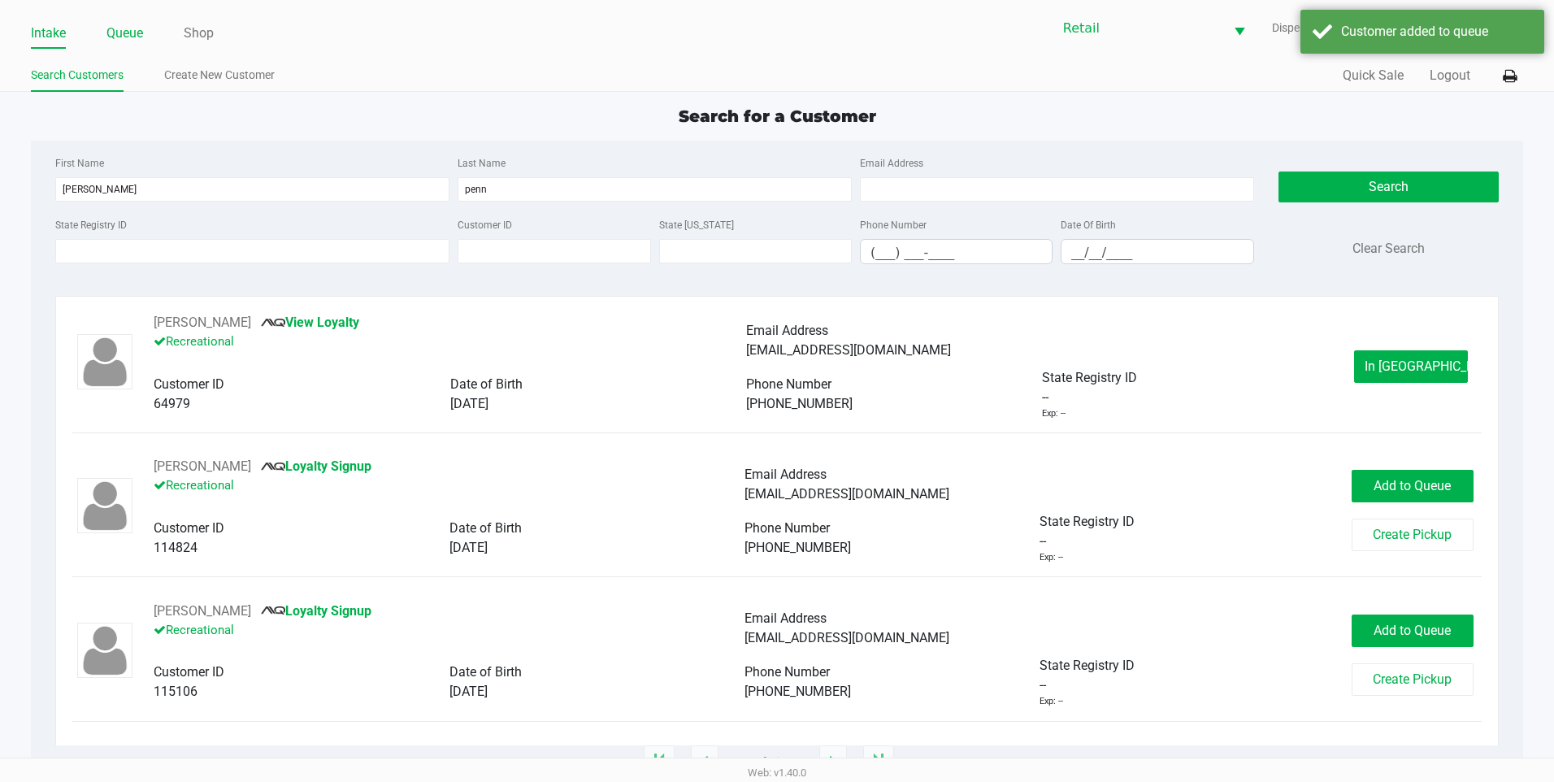
click at [130, 41] on link "Queue" at bounding box center [124, 33] width 37 height 23
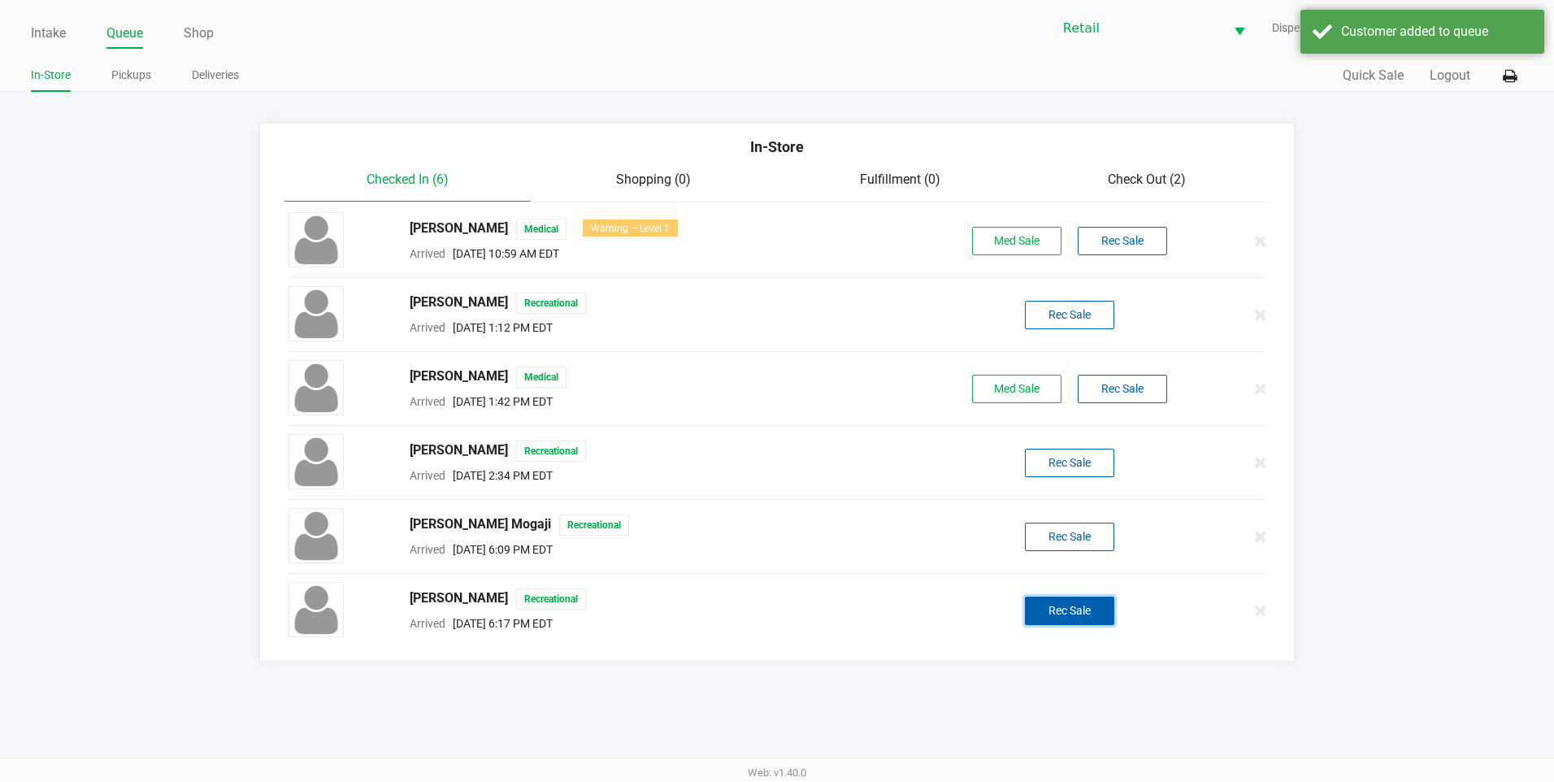
click at [1086, 609] on button "Rec Sale" at bounding box center [1069, 611] width 89 height 28
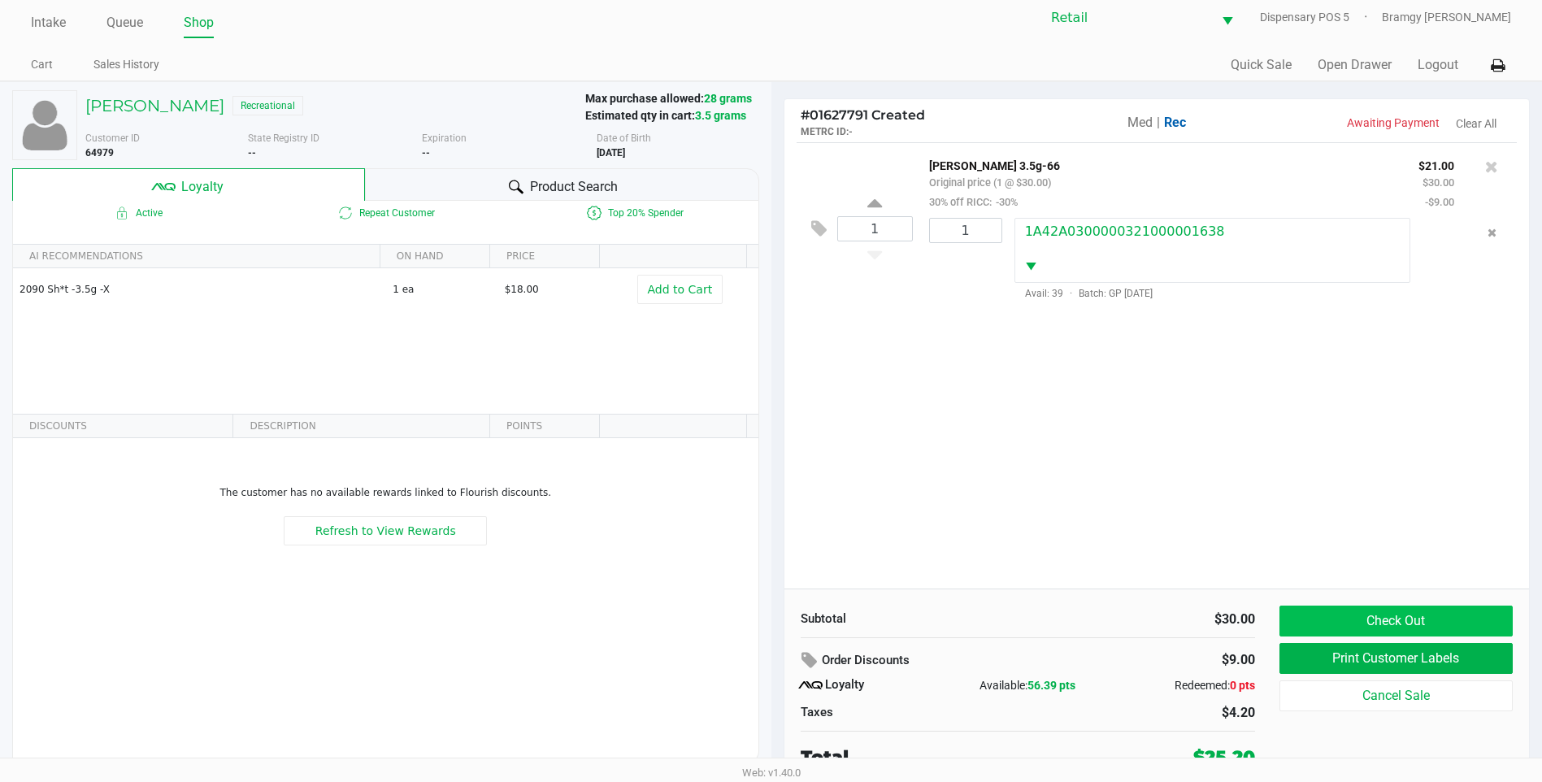
scroll to position [16, 0]
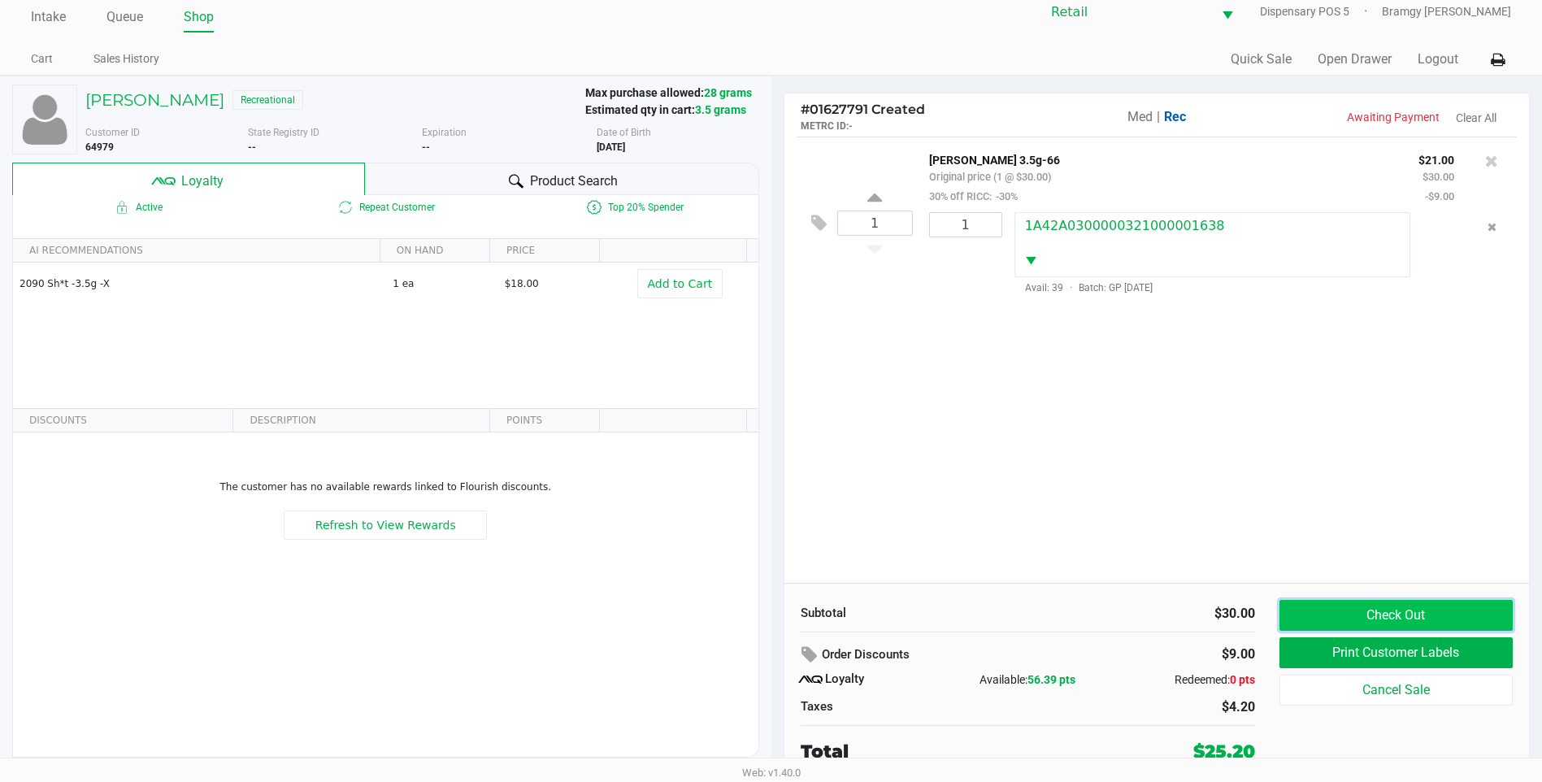
click at [1358, 616] on button "Check Out" at bounding box center [1396, 615] width 233 height 31
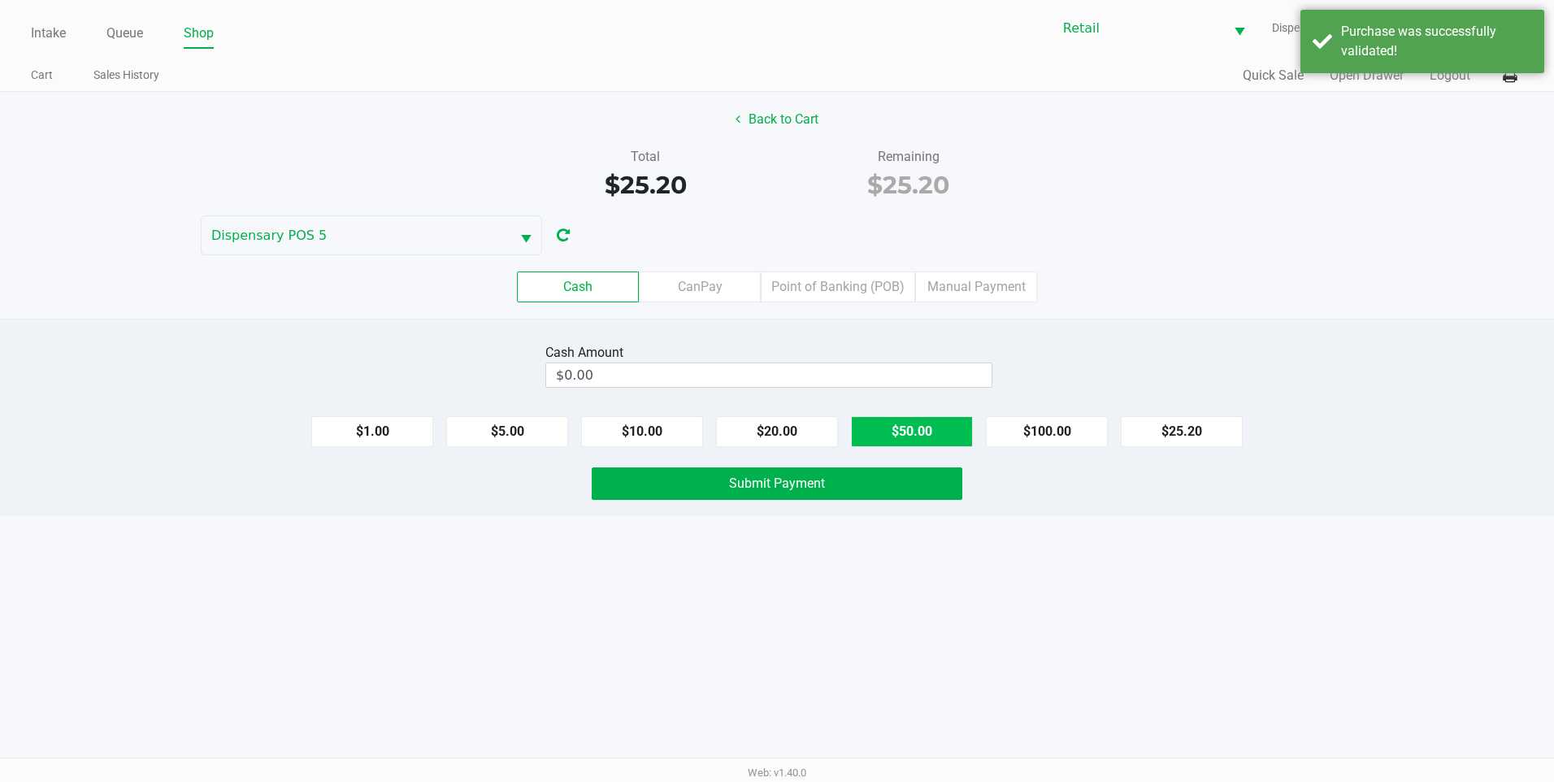
click at [932, 442] on button "$50.00" at bounding box center [912, 431] width 122 height 31
click at [935, 488] on button "Submit Payment" at bounding box center [777, 483] width 371 height 33
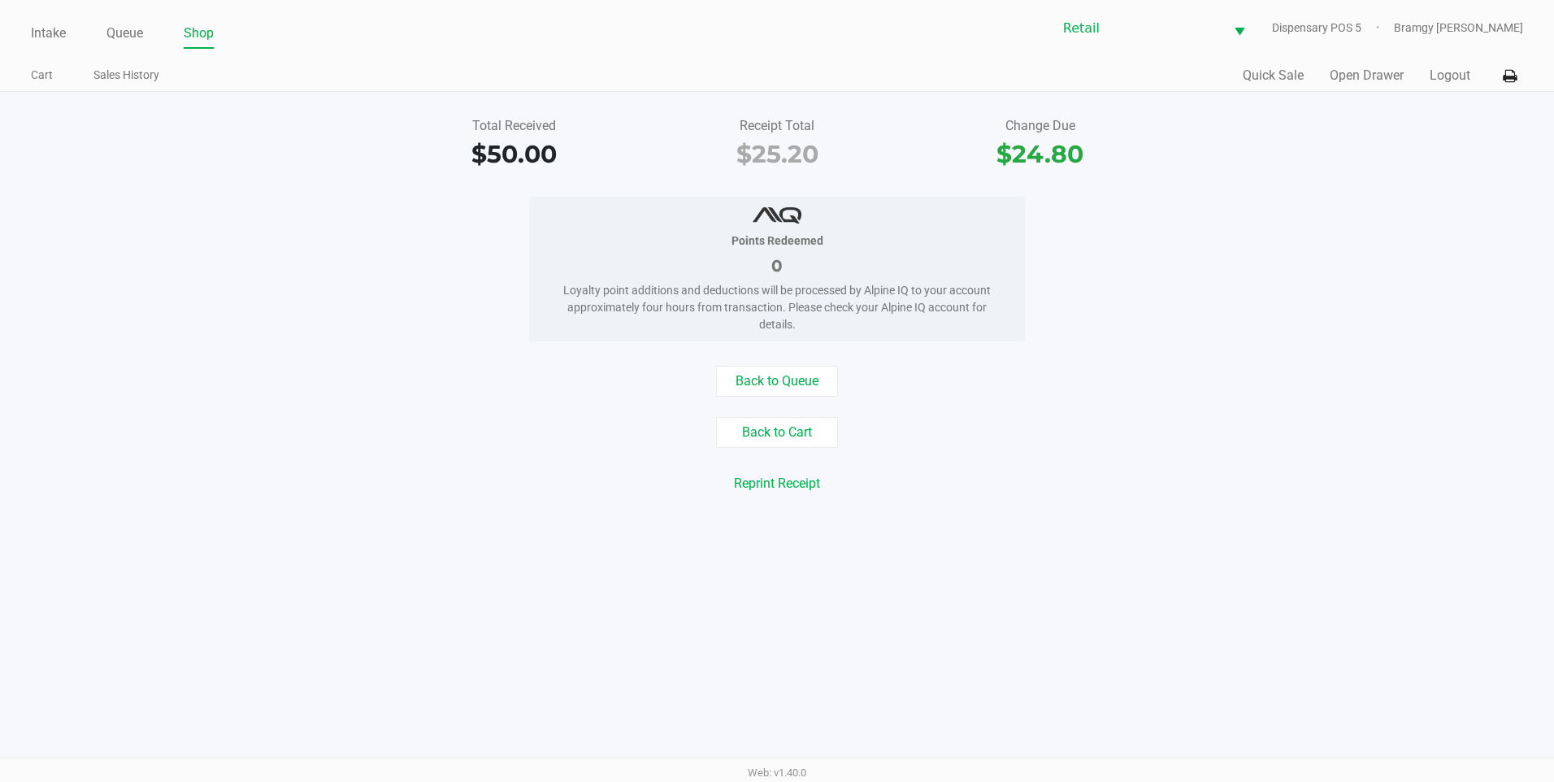
click at [22, 19] on div "Intake Queue Shop Retail Dispensary POS 5 Bramgy Brito Cart Sales History Quick…" at bounding box center [777, 46] width 1554 height 92
click at [62, 33] on link "Intake" at bounding box center [48, 33] width 35 height 23
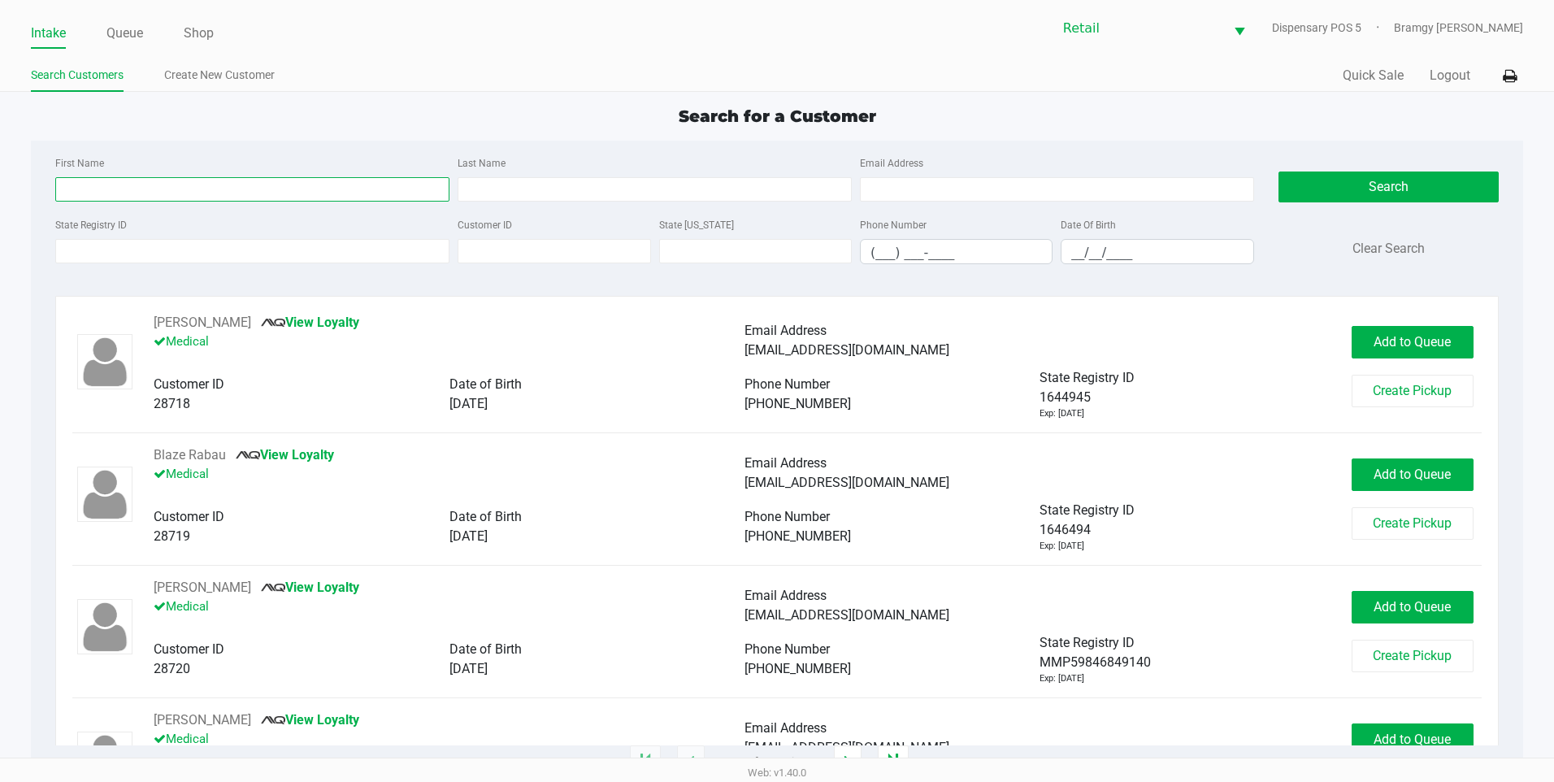
drag, startPoint x: 196, startPoint y: 200, endPoint x: 200, endPoint y: 186, distance: 14.4
click at [196, 200] on input "First Name" at bounding box center [252, 189] width 394 height 24
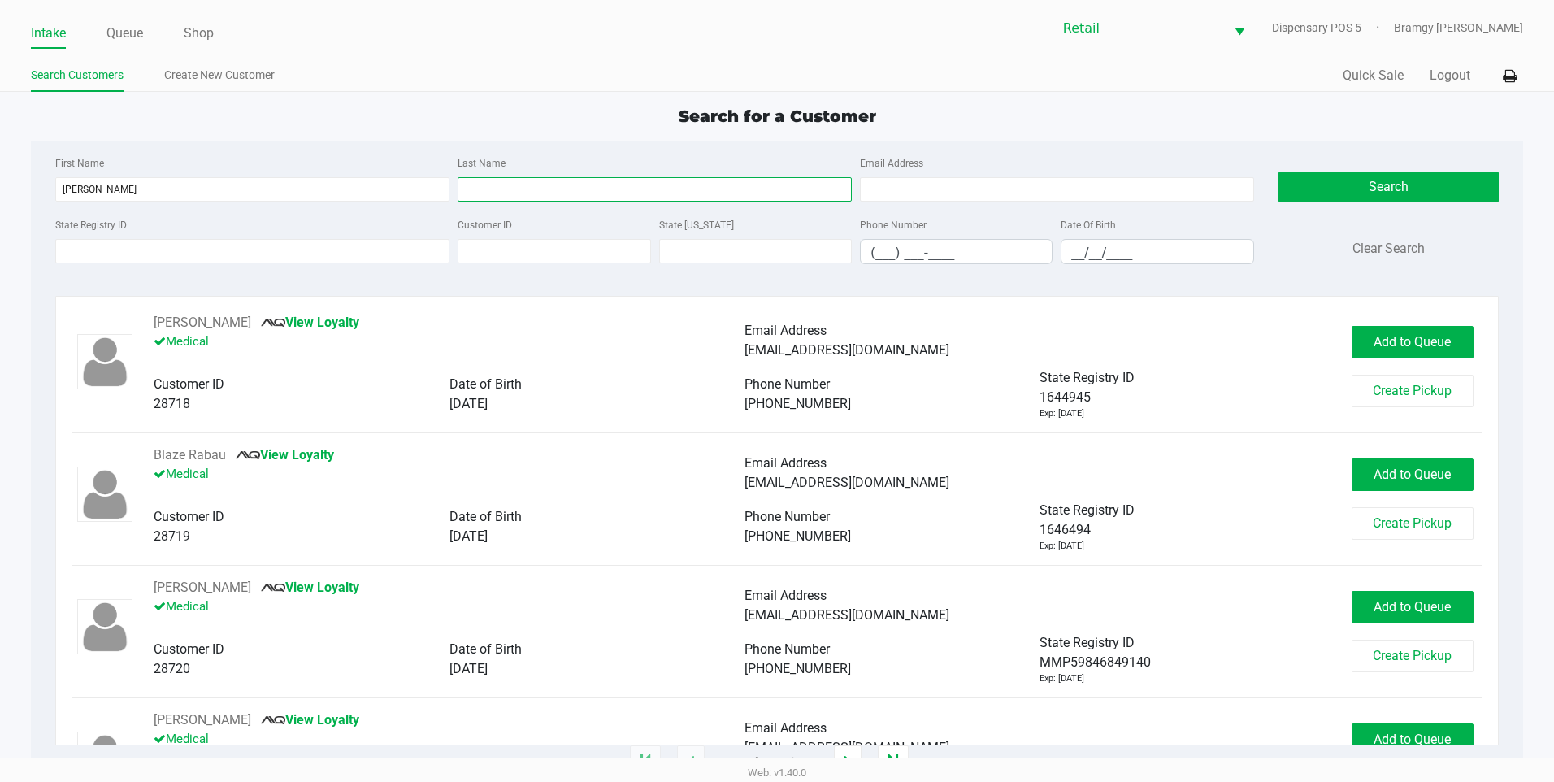
click at [471, 184] on input "Last Name" at bounding box center [655, 189] width 394 height 24
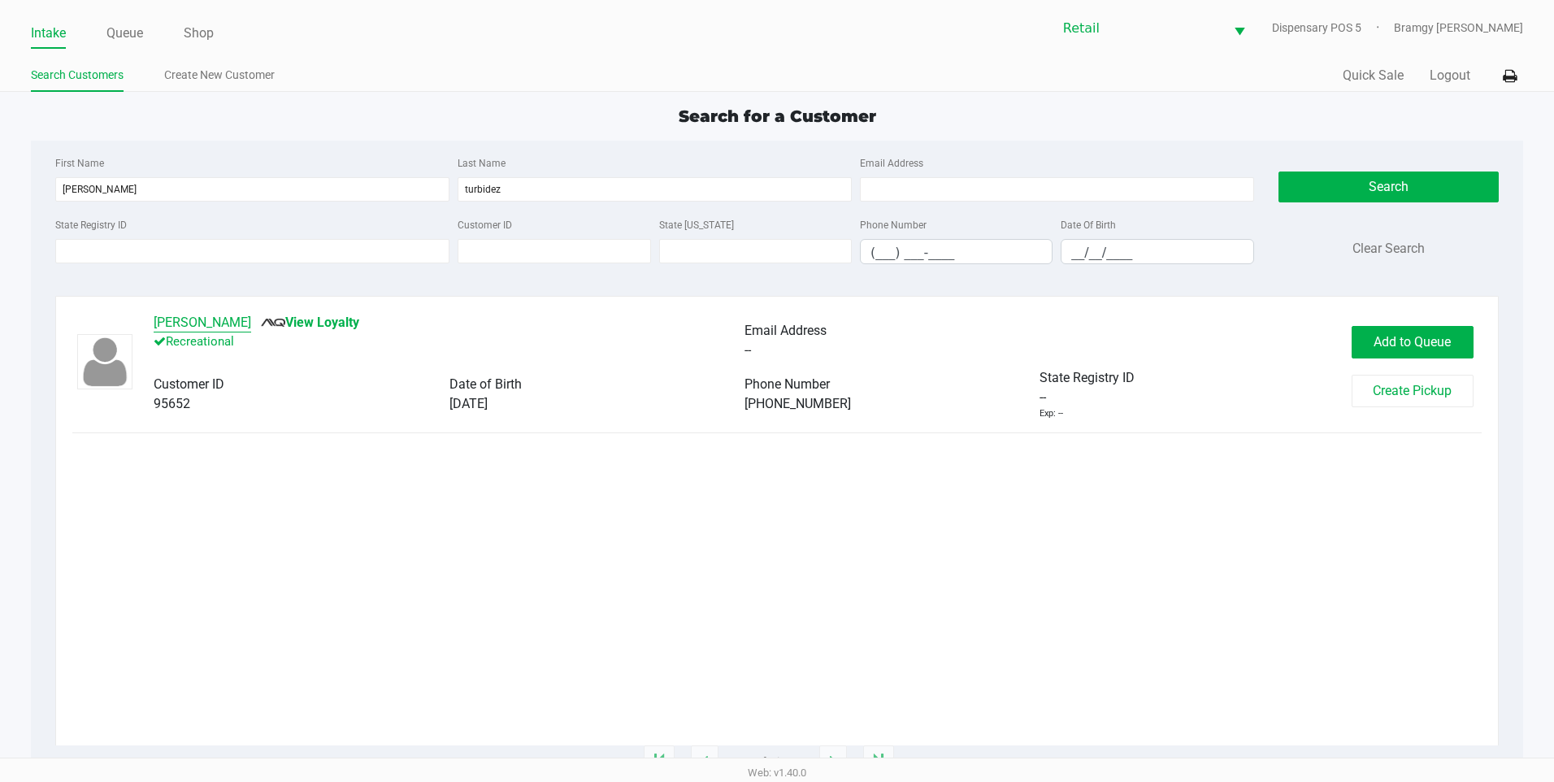
click at [228, 317] on button "Juan Turbidez" at bounding box center [203, 323] width 98 height 20
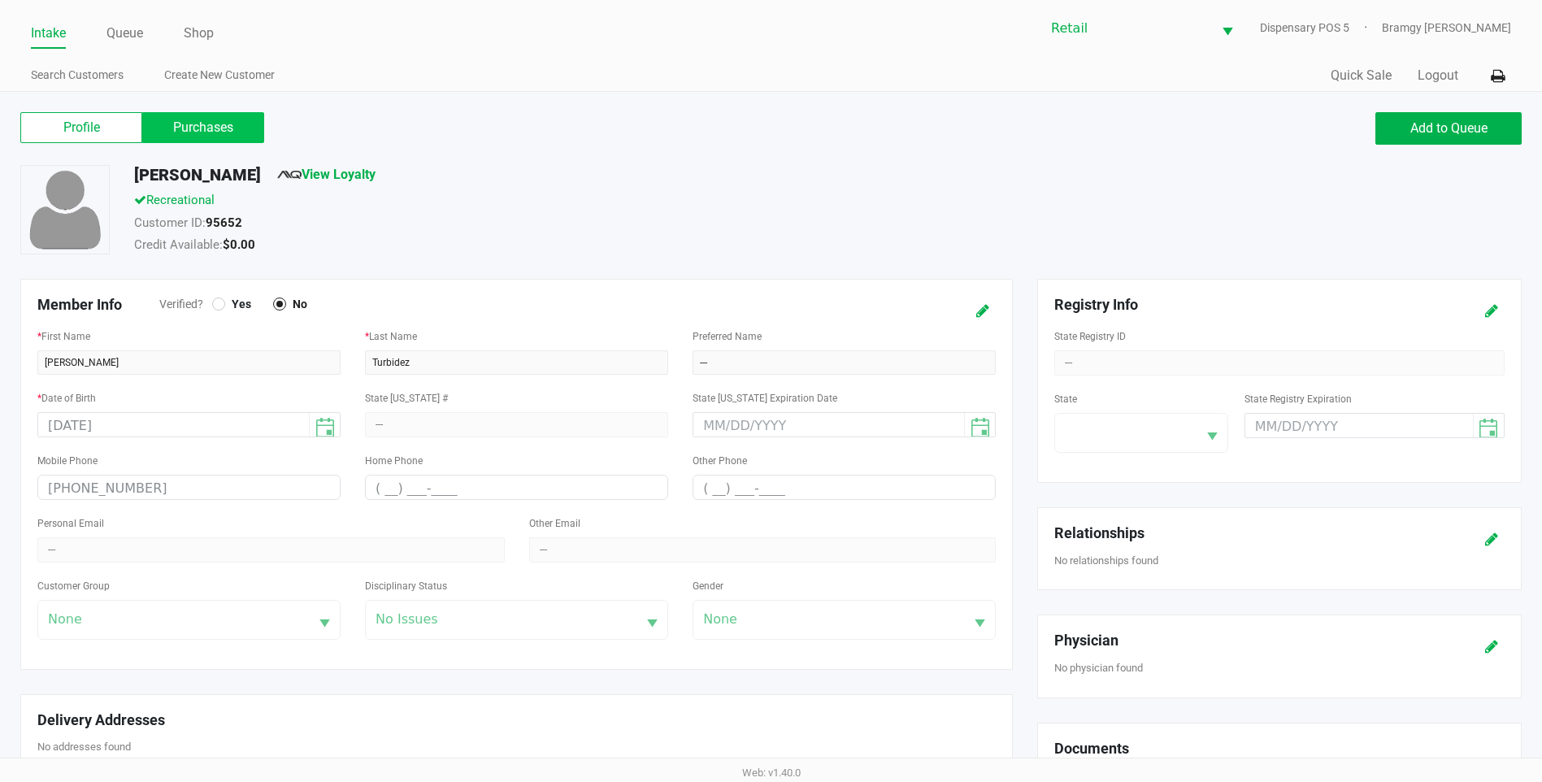
click at [209, 133] on label "Purchases" at bounding box center [203, 127] width 122 height 31
click at [0, 0] on 1 "Purchases" at bounding box center [0, 0] width 0 height 0
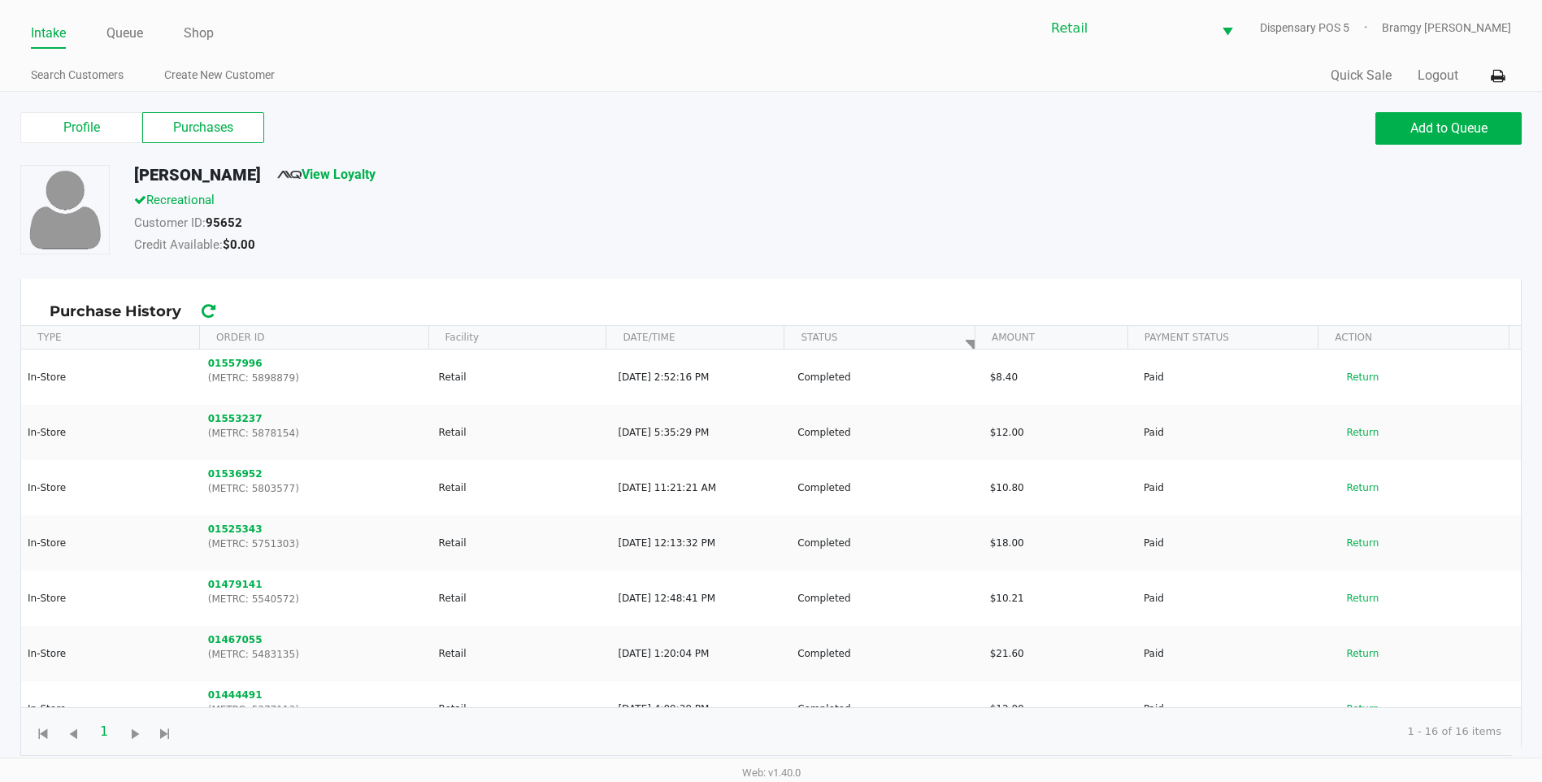
click at [59, 28] on link "Intake" at bounding box center [48, 33] width 35 height 23
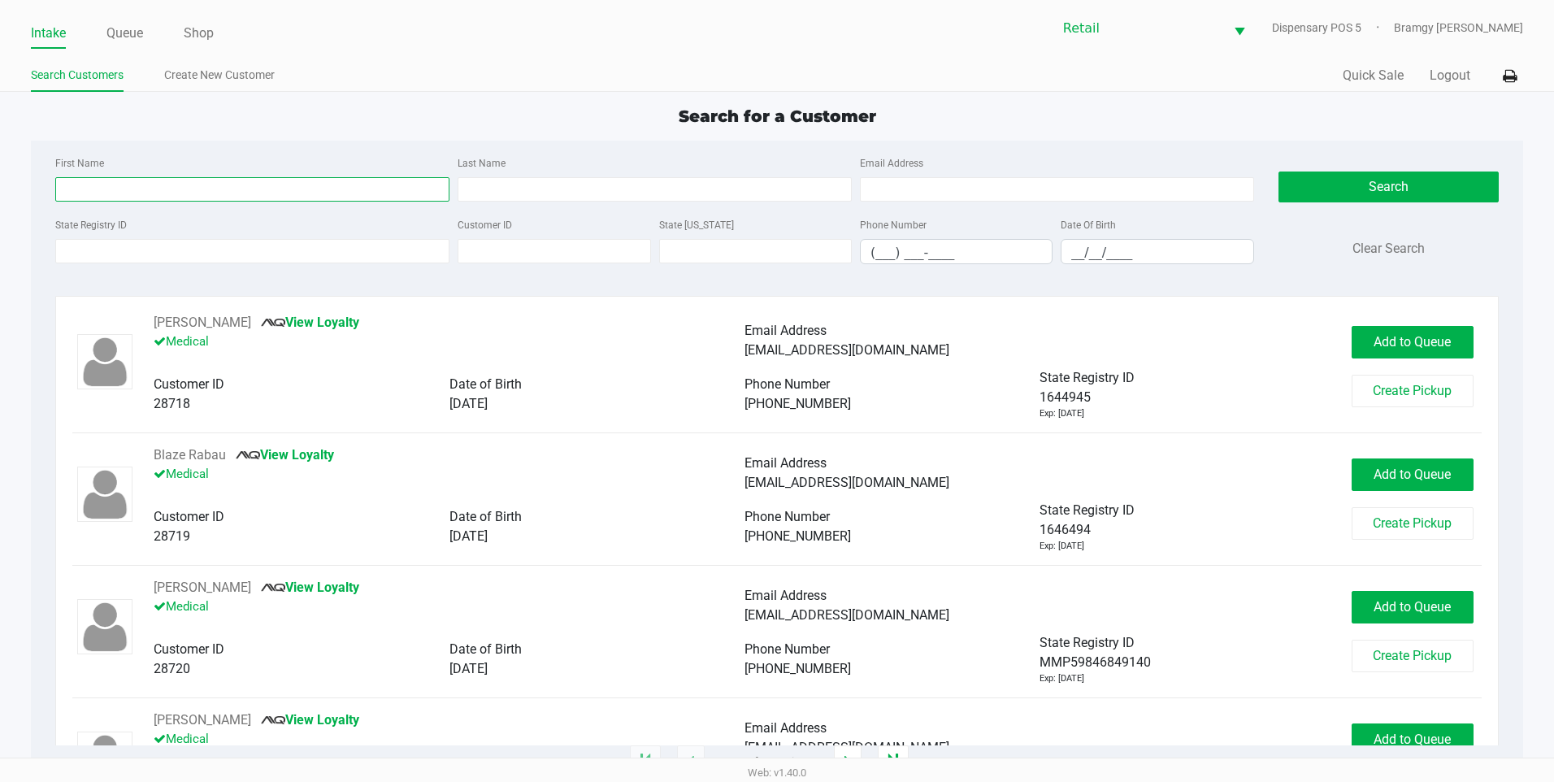
click at [167, 185] on input "First Name" at bounding box center [252, 189] width 394 height 24
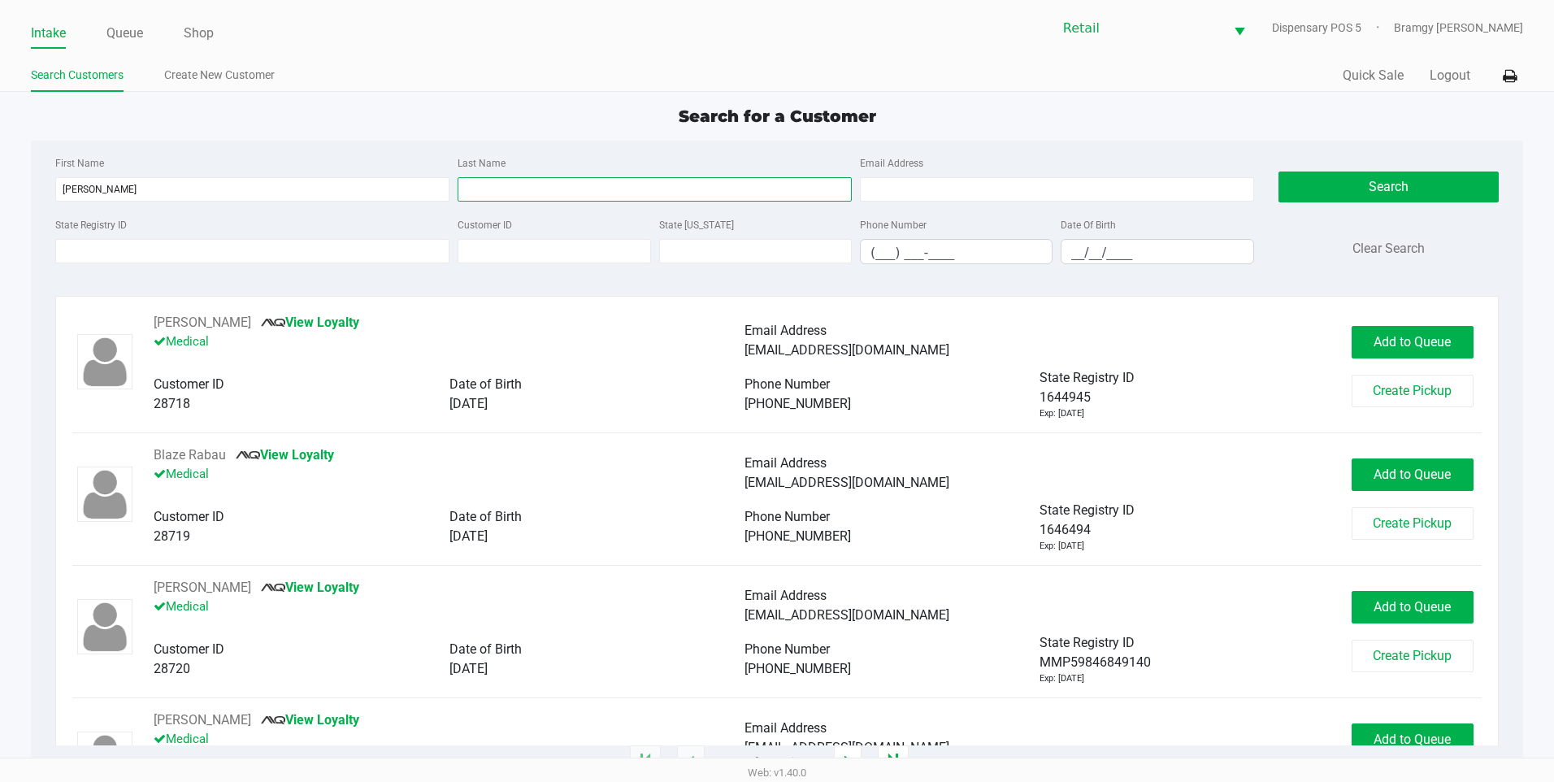
click at [508, 188] on input "Last Name" at bounding box center [655, 189] width 394 height 24
click at [1344, 176] on button "Search" at bounding box center [1389, 187] width 220 height 31
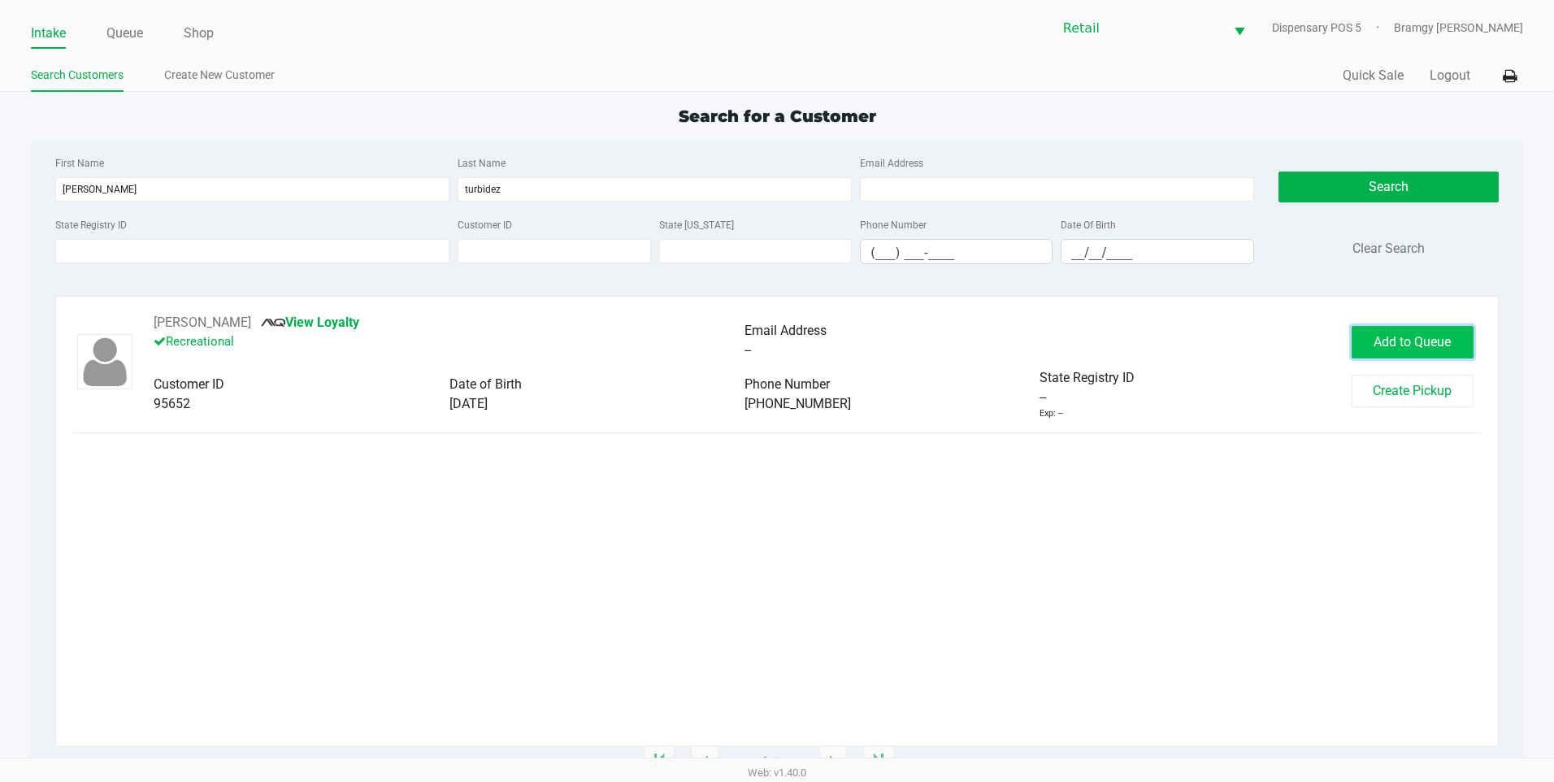
click at [1430, 339] on span "Add to Queue" at bounding box center [1412, 341] width 77 height 15
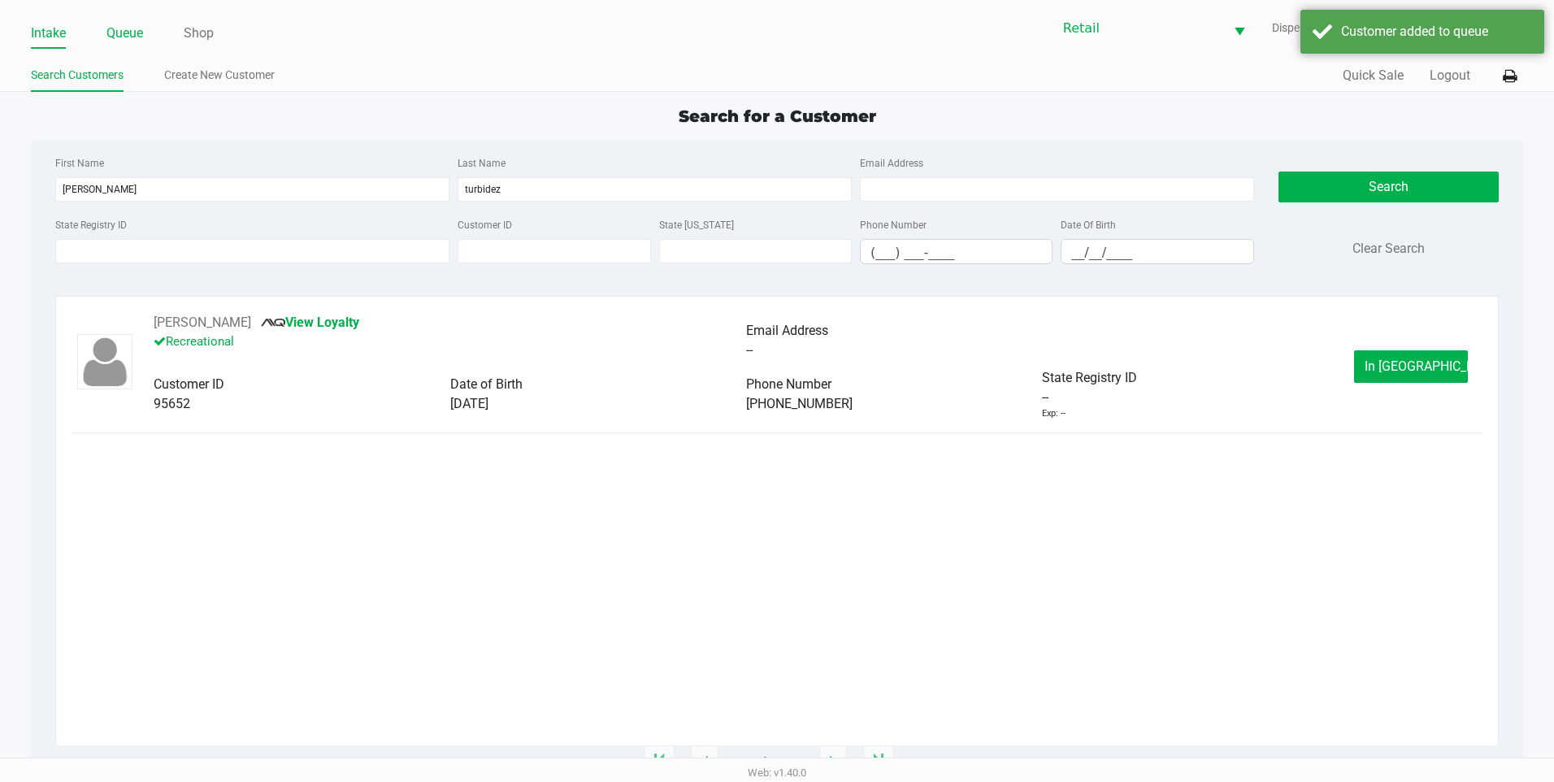
click at [142, 33] on link "Queue" at bounding box center [124, 33] width 37 height 23
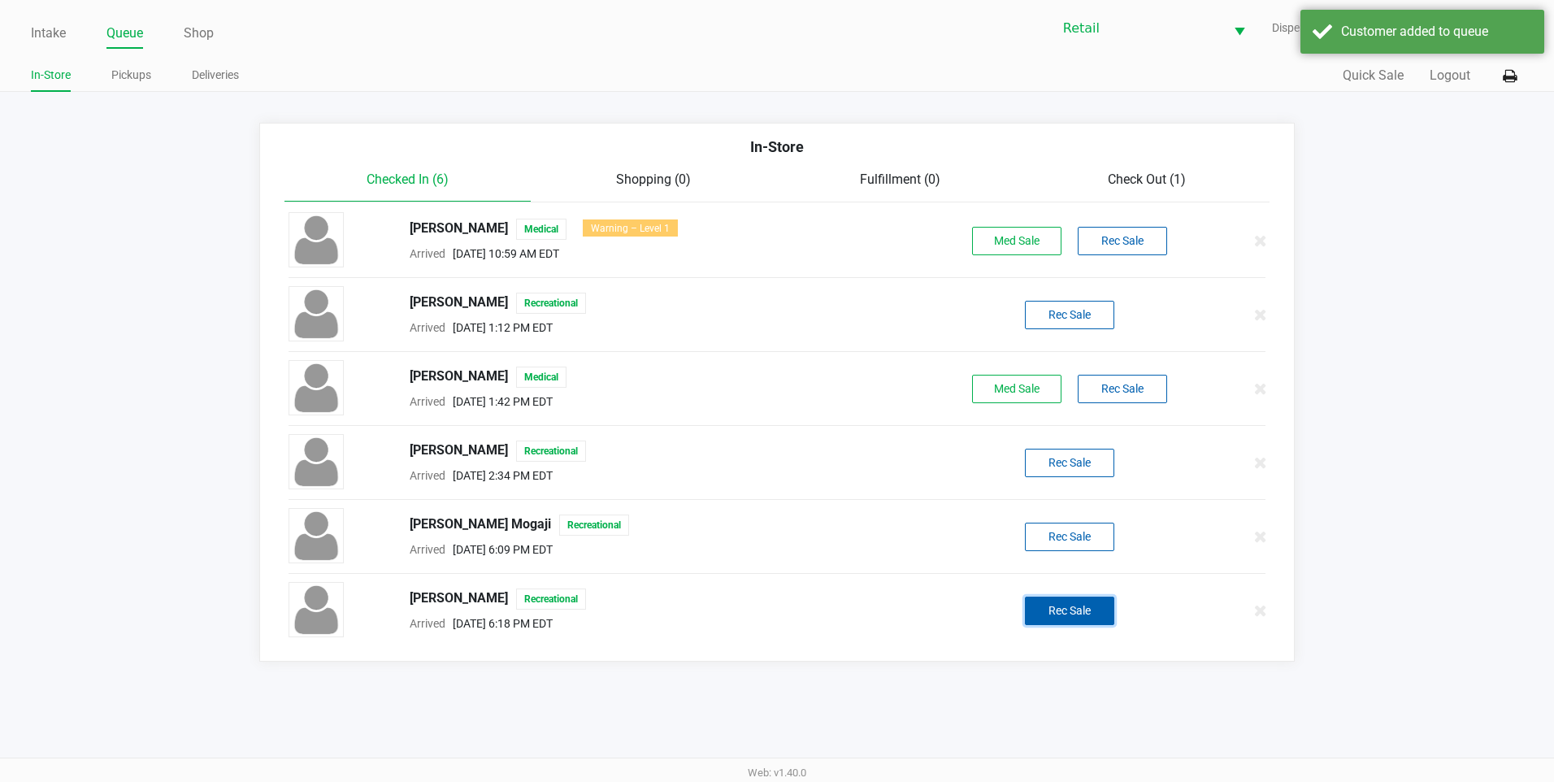
click at [1084, 613] on button "Rec Sale" at bounding box center [1069, 611] width 89 height 28
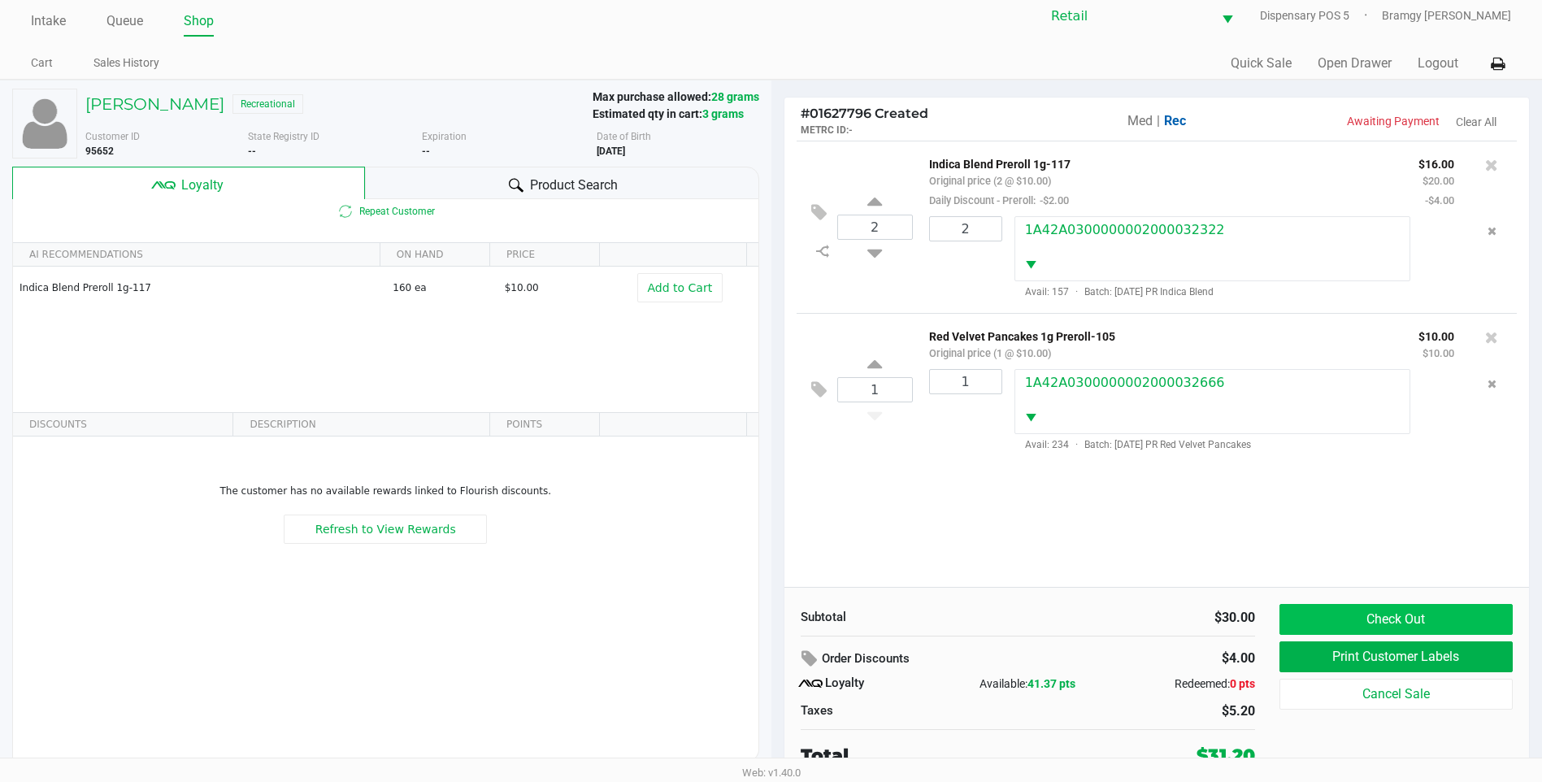
scroll to position [16, 0]
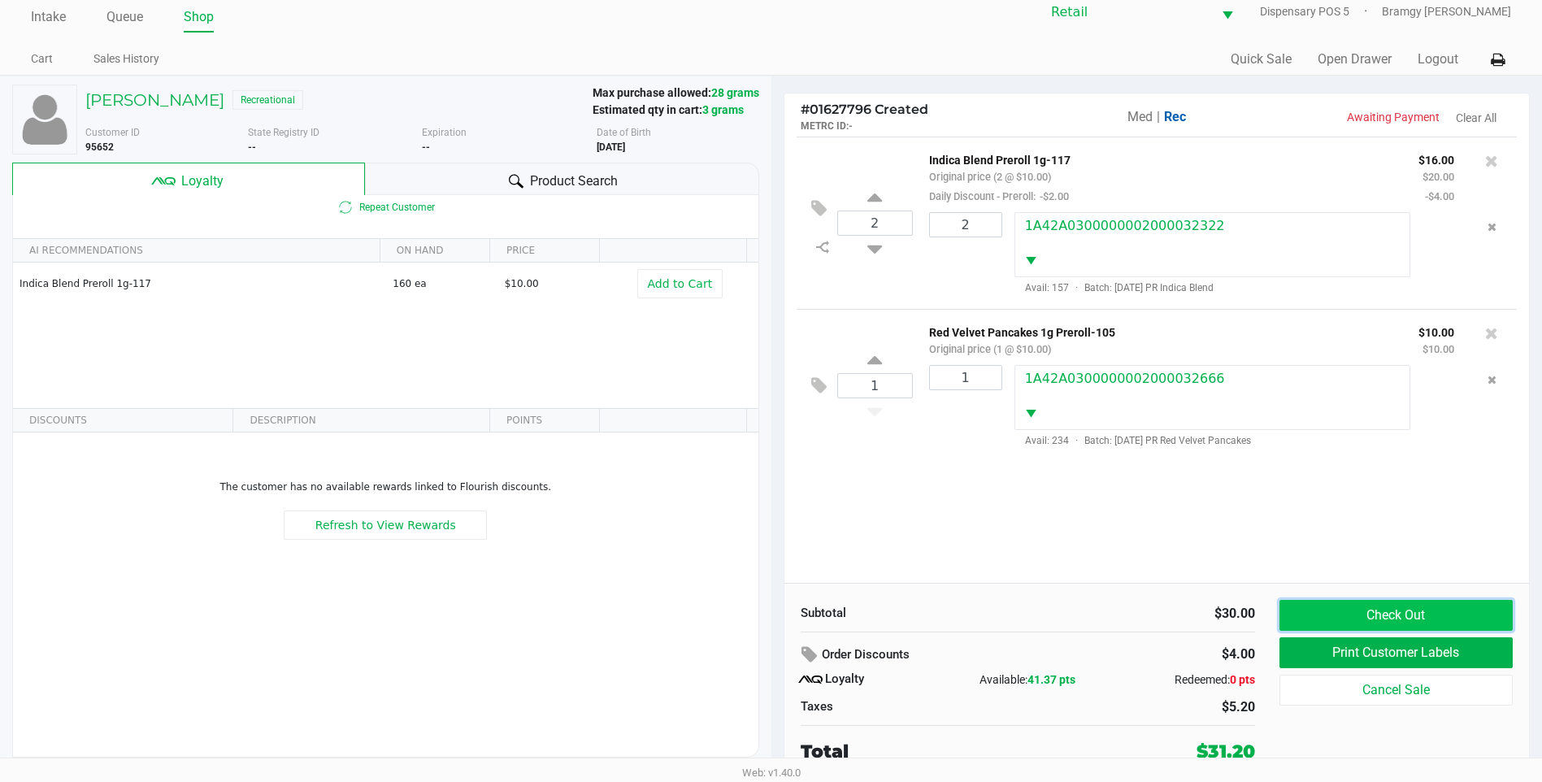
click at [1443, 611] on button "Check Out" at bounding box center [1396, 615] width 233 height 31
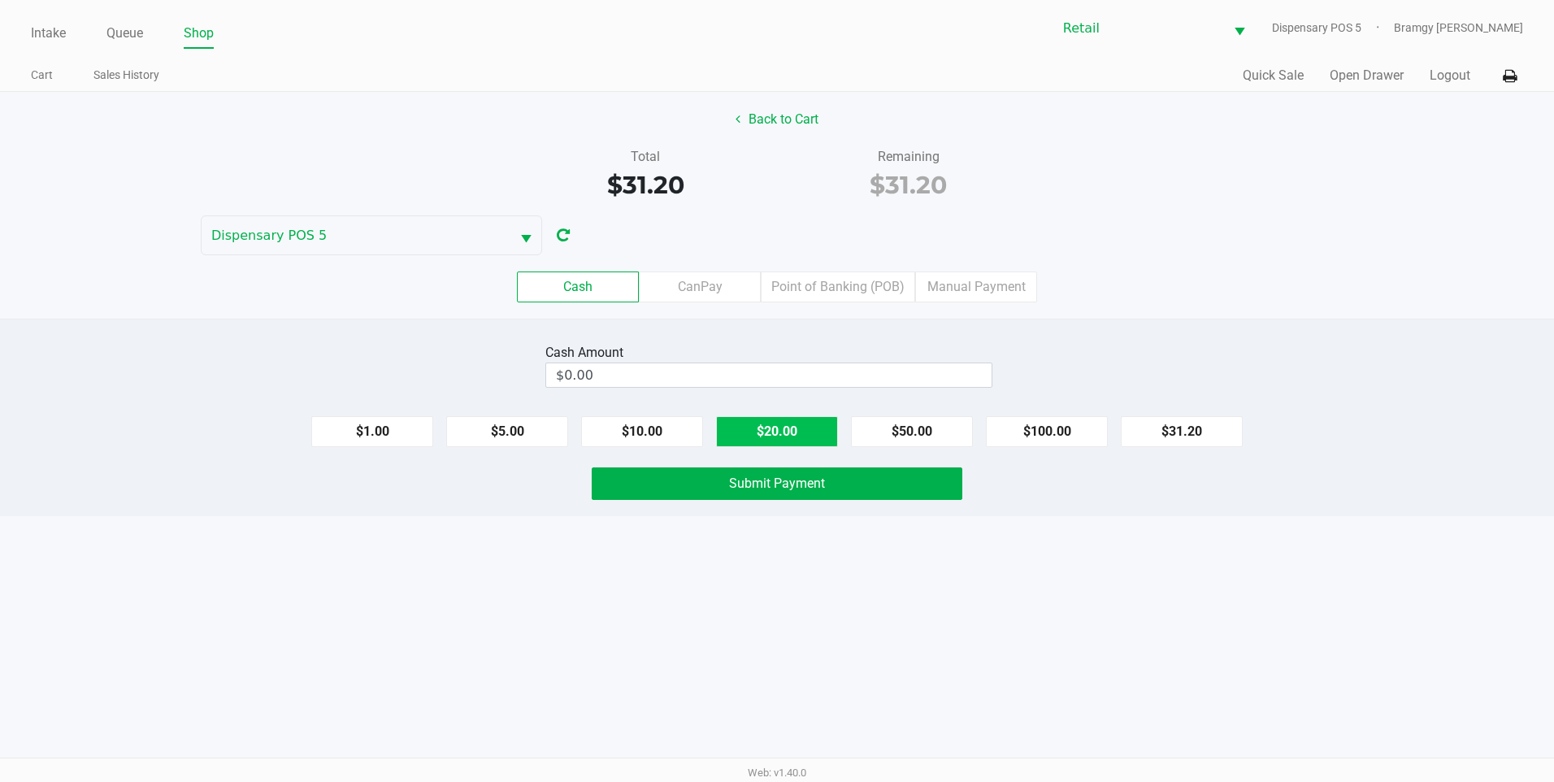
click at [806, 441] on button "$20.00" at bounding box center [777, 431] width 122 height 31
click at [790, 489] on span "Submit Payment" at bounding box center [777, 483] width 96 height 15
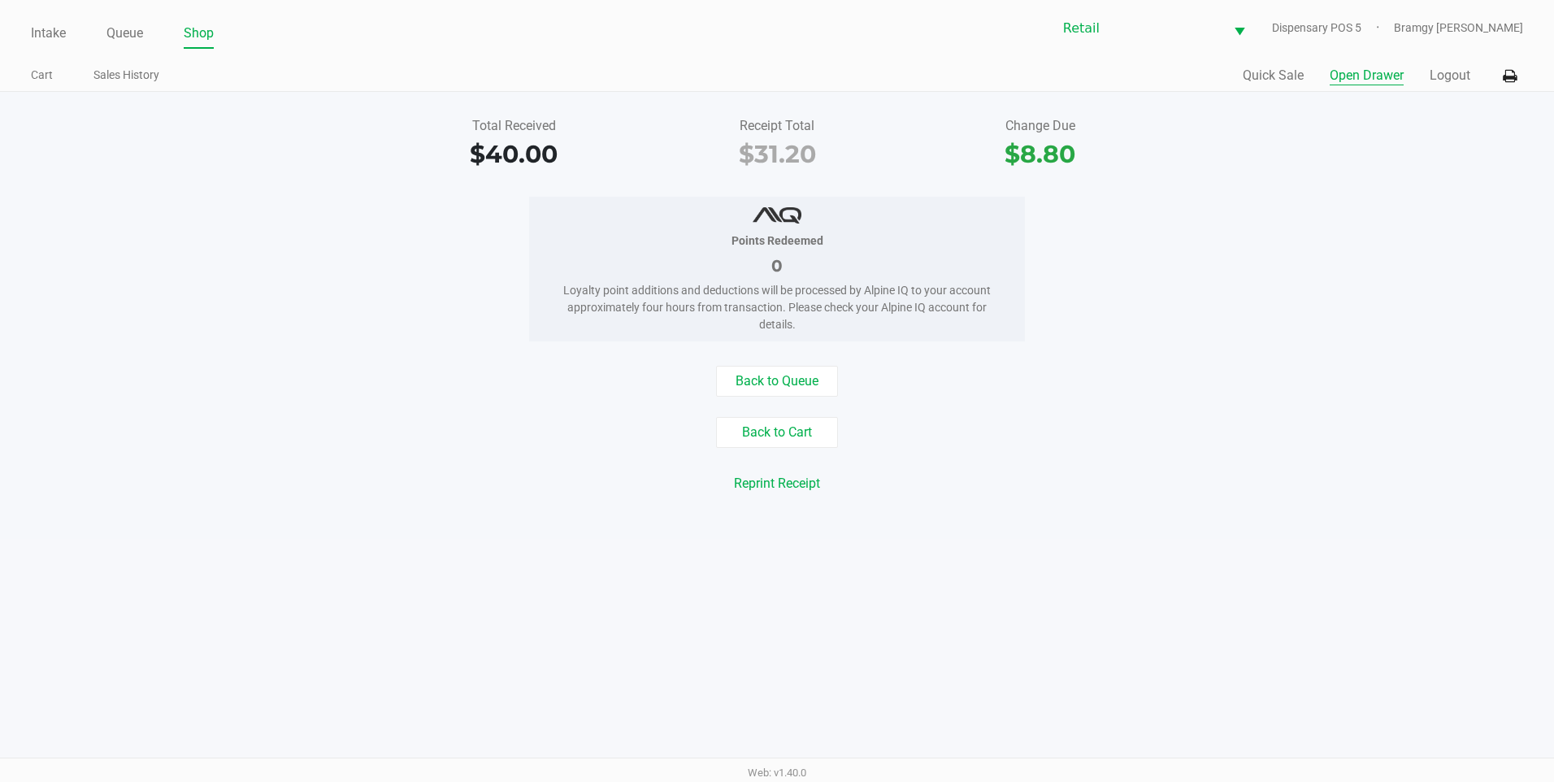
click at [1358, 72] on button "Open Drawer" at bounding box center [1367, 76] width 74 height 20
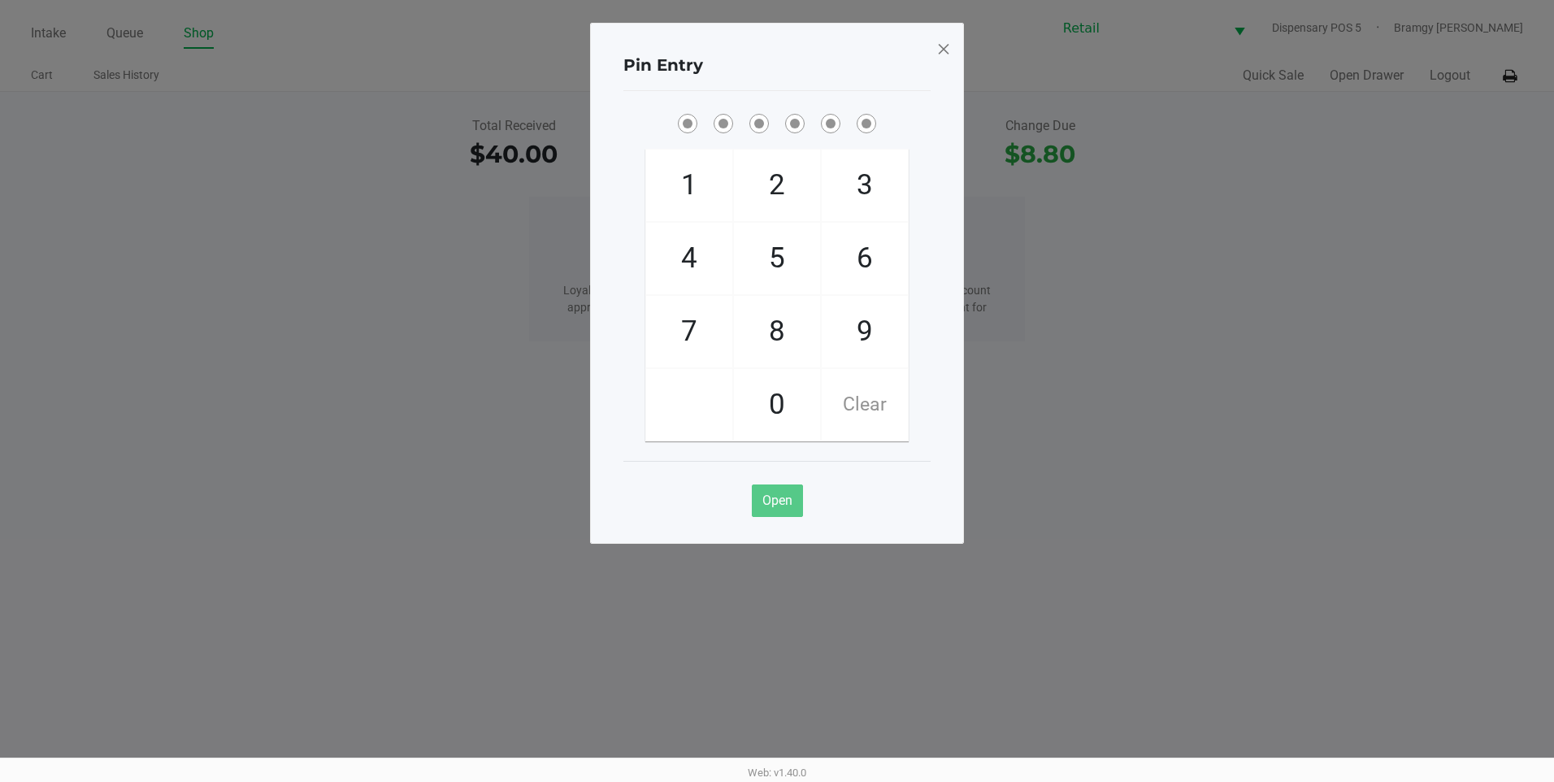
click at [852, 328] on span "9" at bounding box center [865, 332] width 86 height 72
drag, startPoint x: 852, startPoint y: 328, endPoint x: 833, endPoint y: 363, distance: 40.4
click at [801, 400] on span "0" at bounding box center [777, 405] width 86 height 72
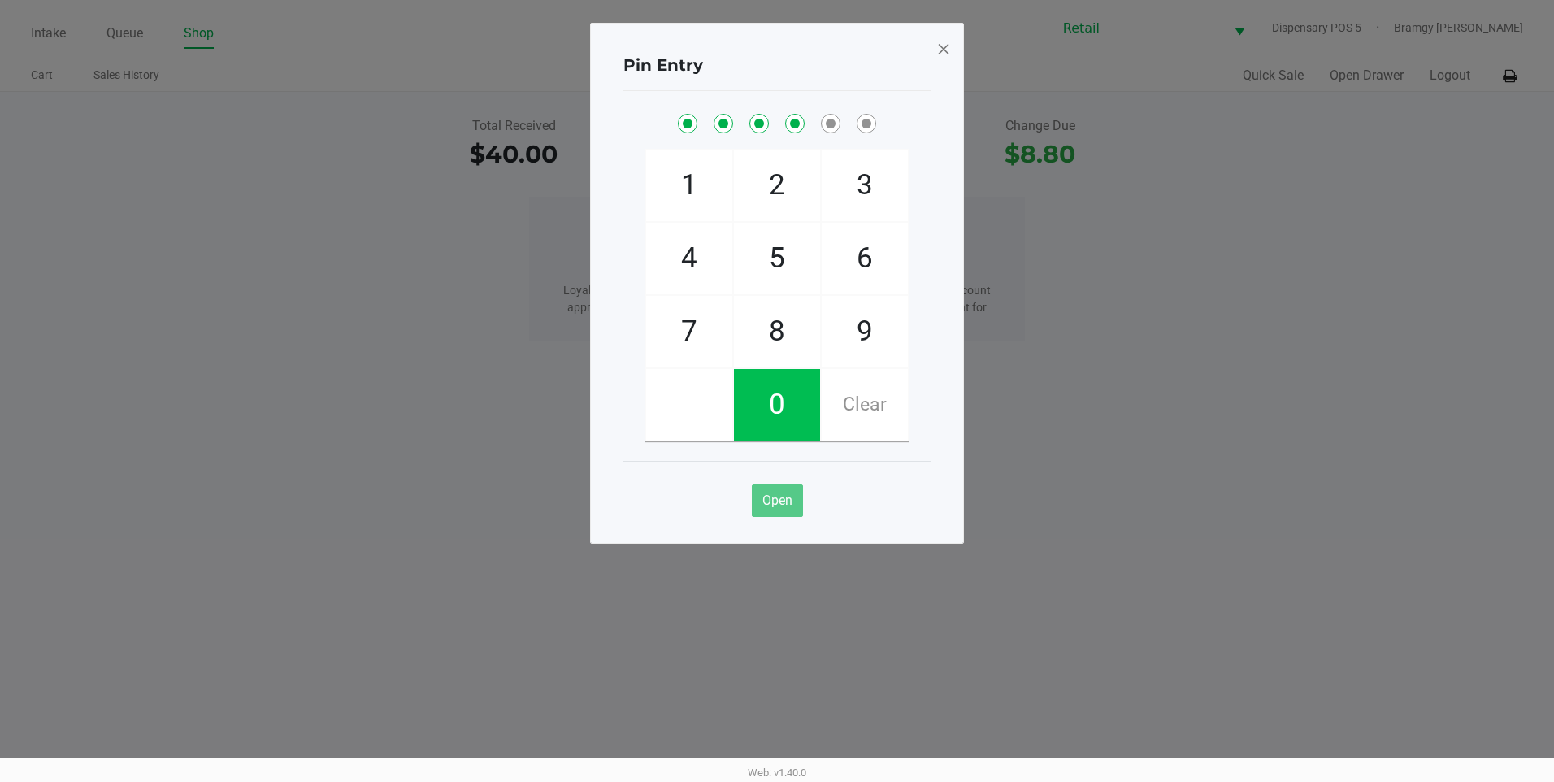
click at [860, 339] on span "9" at bounding box center [865, 332] width 86 height 72
drag, startPoint x: 803, startPoint y: 337, endPoint x: 805, endPoint y: 328, distance: 9.1
click at [804, 337] on span "8" at bounding box center [777, 332] width 86 height 72
click at [945, 58] on span at bounding box center [943, 49] width 15 height 26
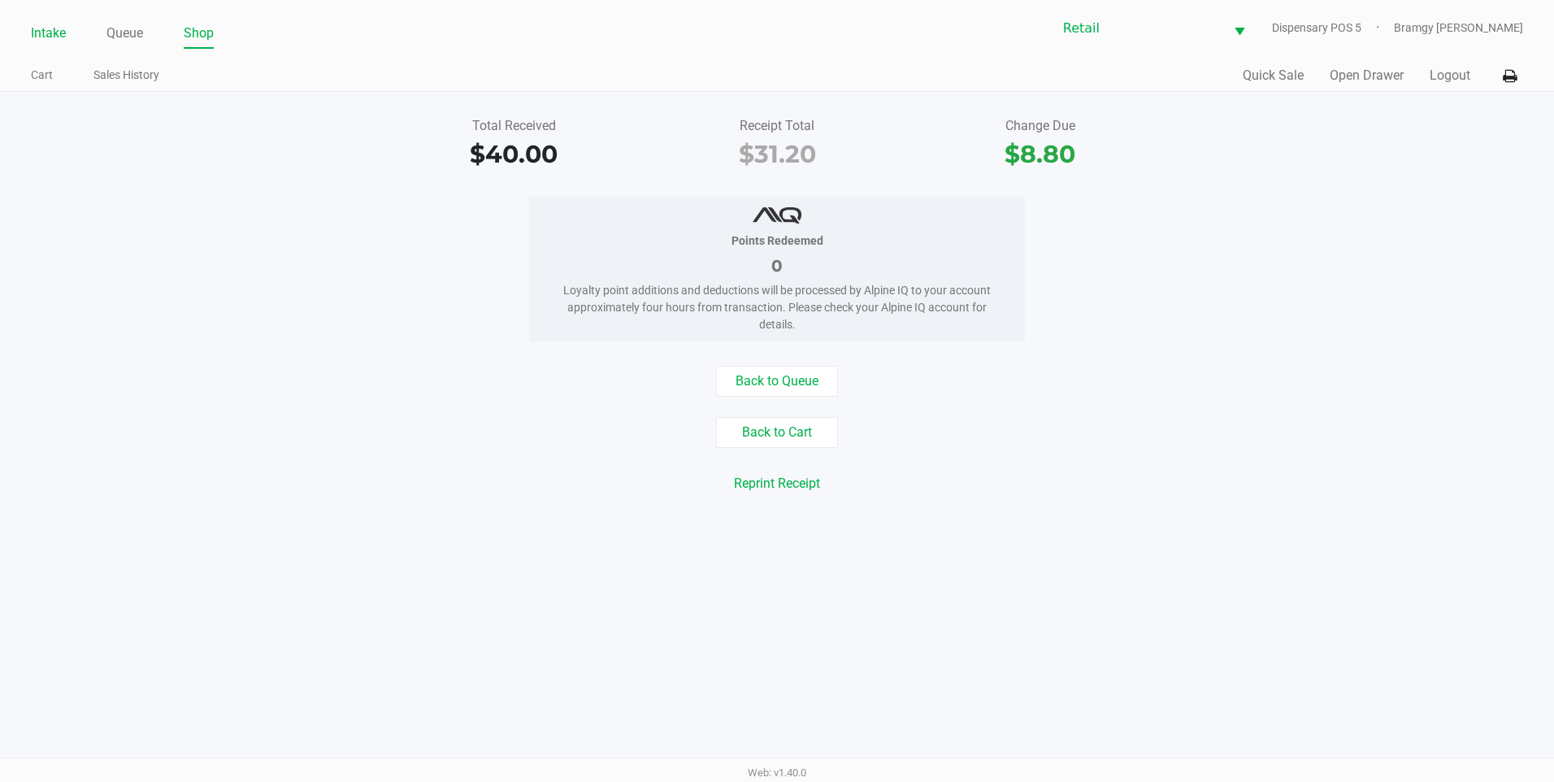
click at [41, 25] on link "Intake" at bounding box center [48, 33] width 35 height 23
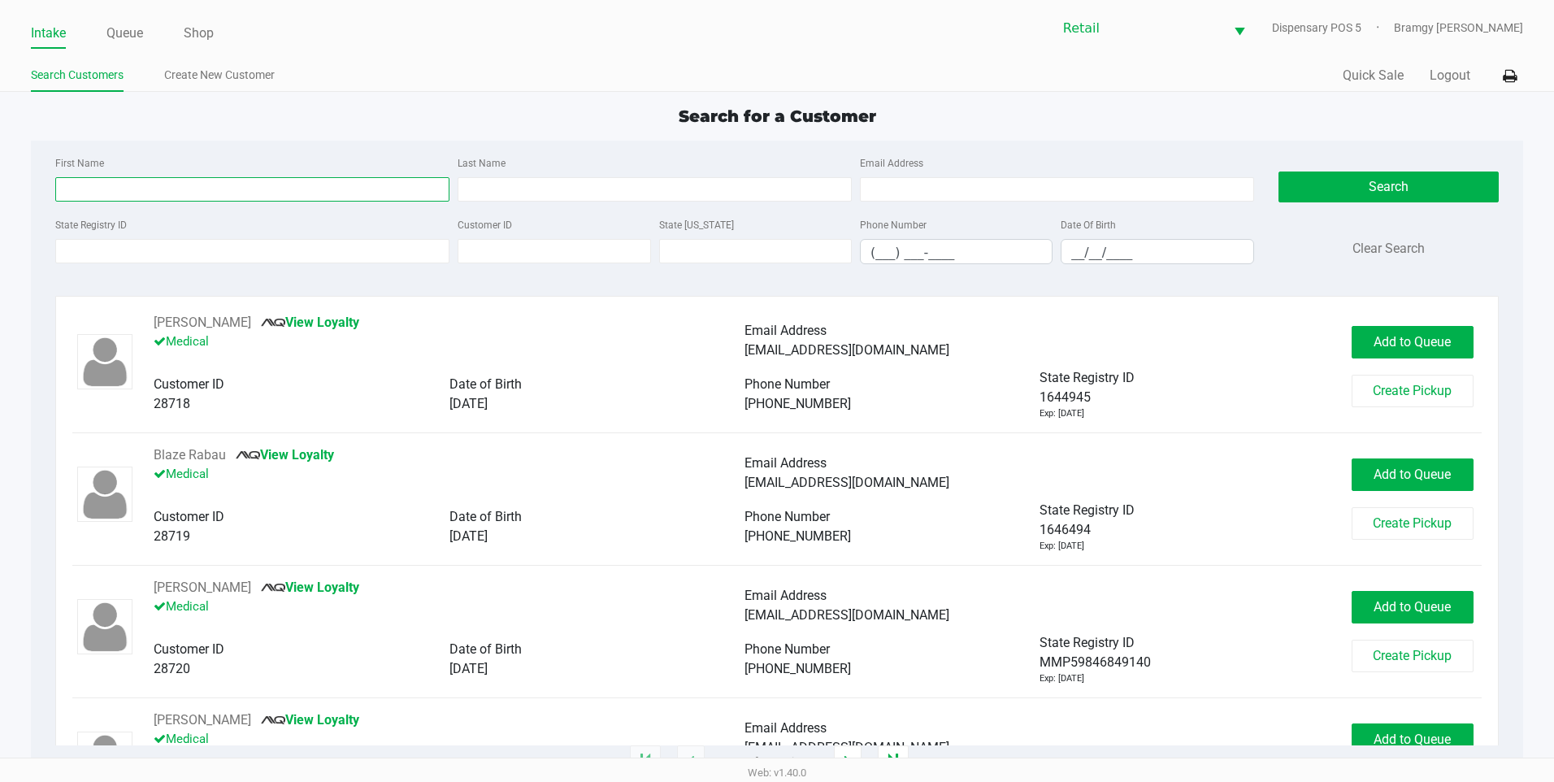
click at [147, 185] on input "First Name" at bounding box center [252, 189] width 394 height 24
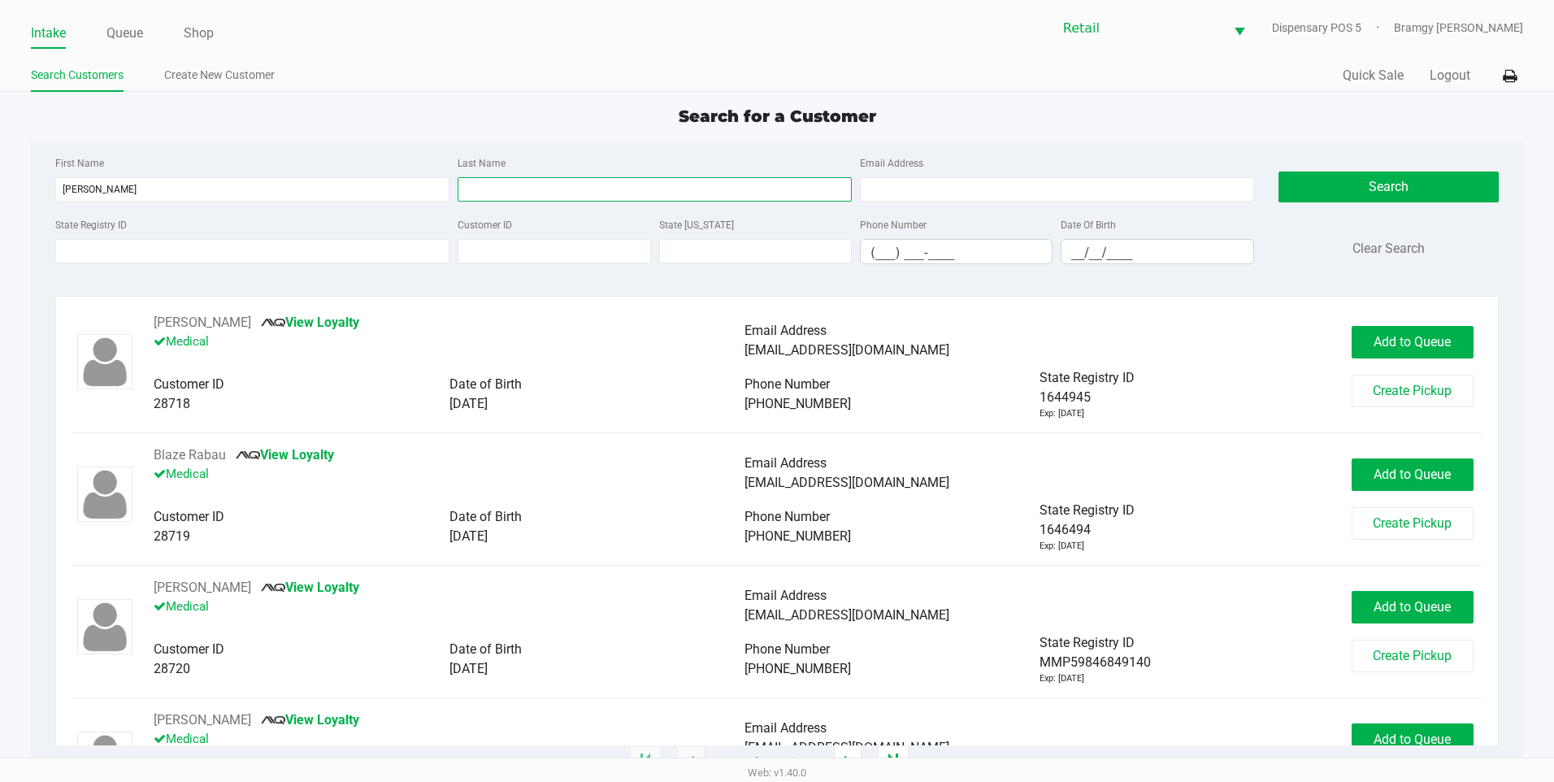
click at [552, 198] on input "Last Name" at bounding box center [655, 189] width 394 height 24
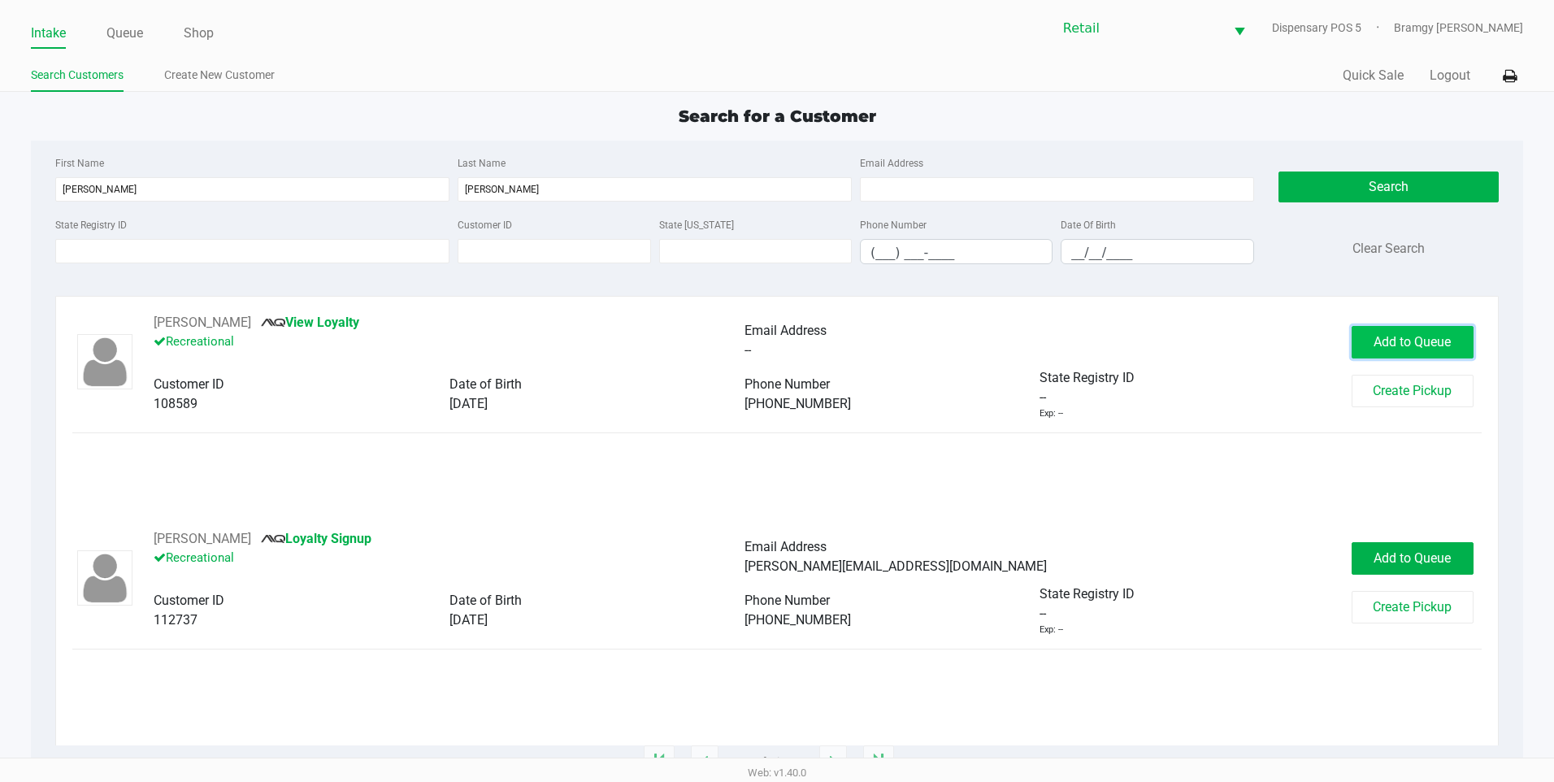
click at [1415, 340] on span "Add to Queue" at bounding box center [1412, 341] width 77 height 15
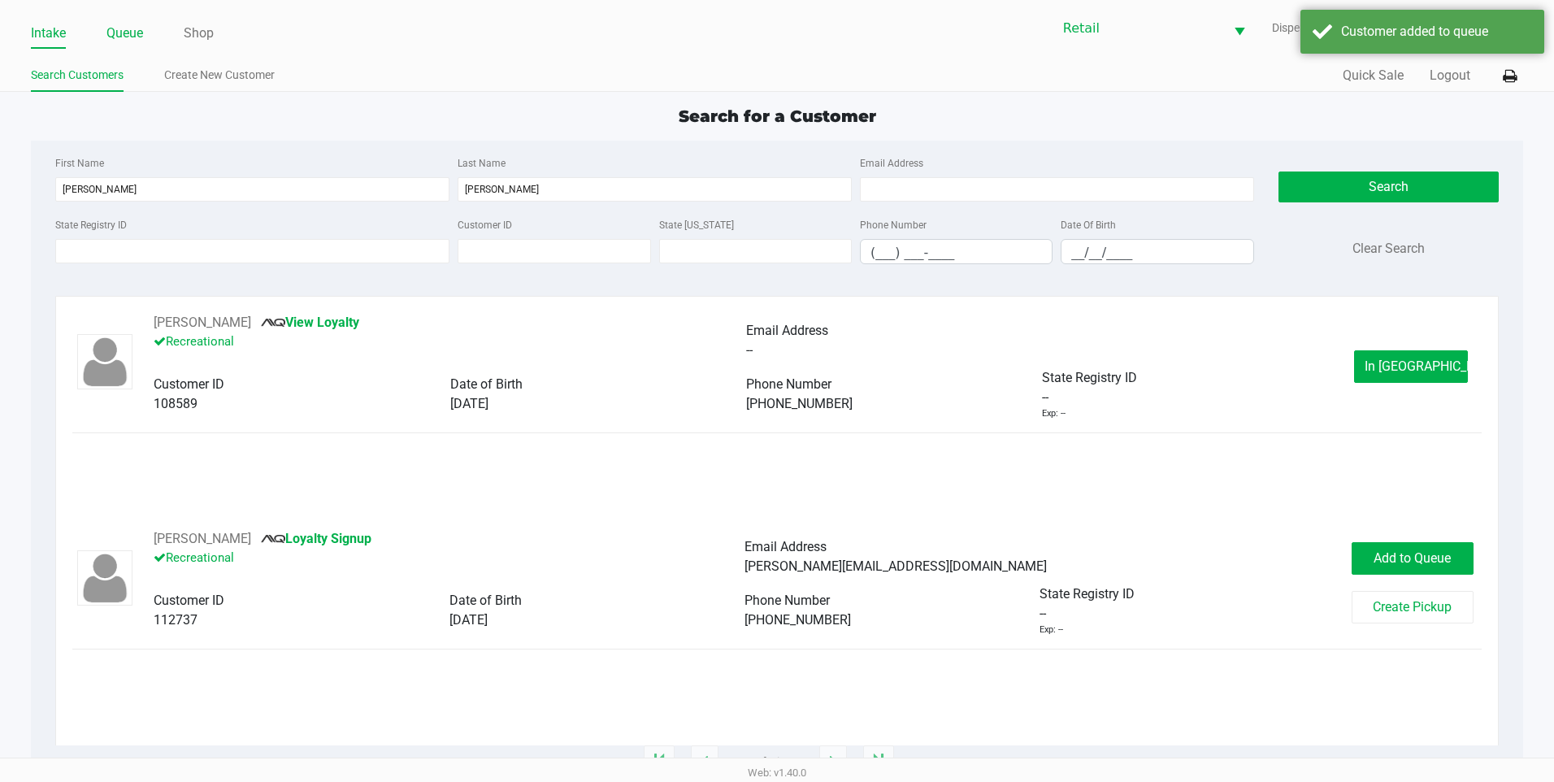
click at [136, 36] on link "Queue" at bounding box center [124, 33] width 37 height 23
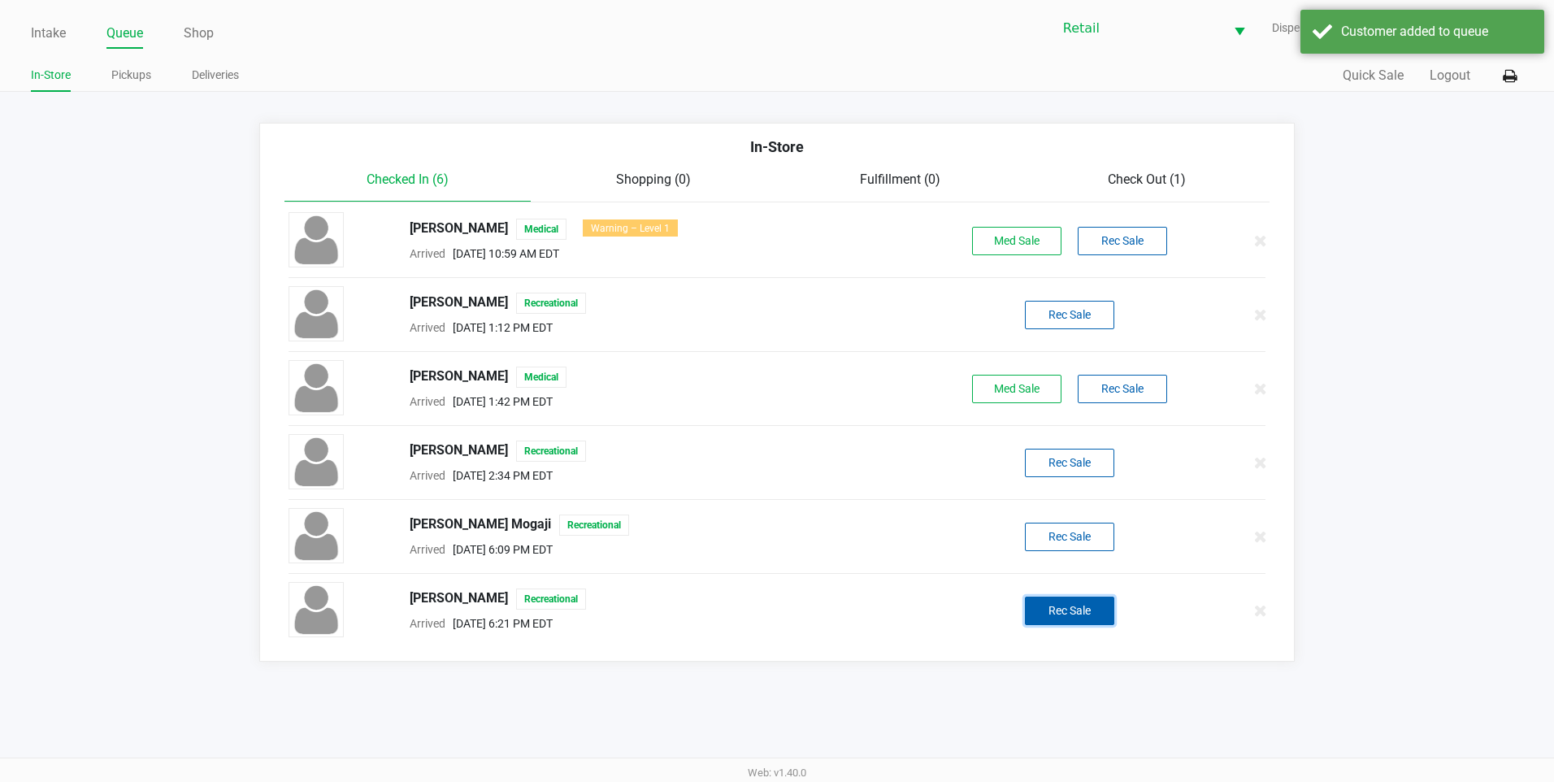
click at [1075, 606] on button "Rec Sale" at bounding box center [1069, 611] width 89 height 28
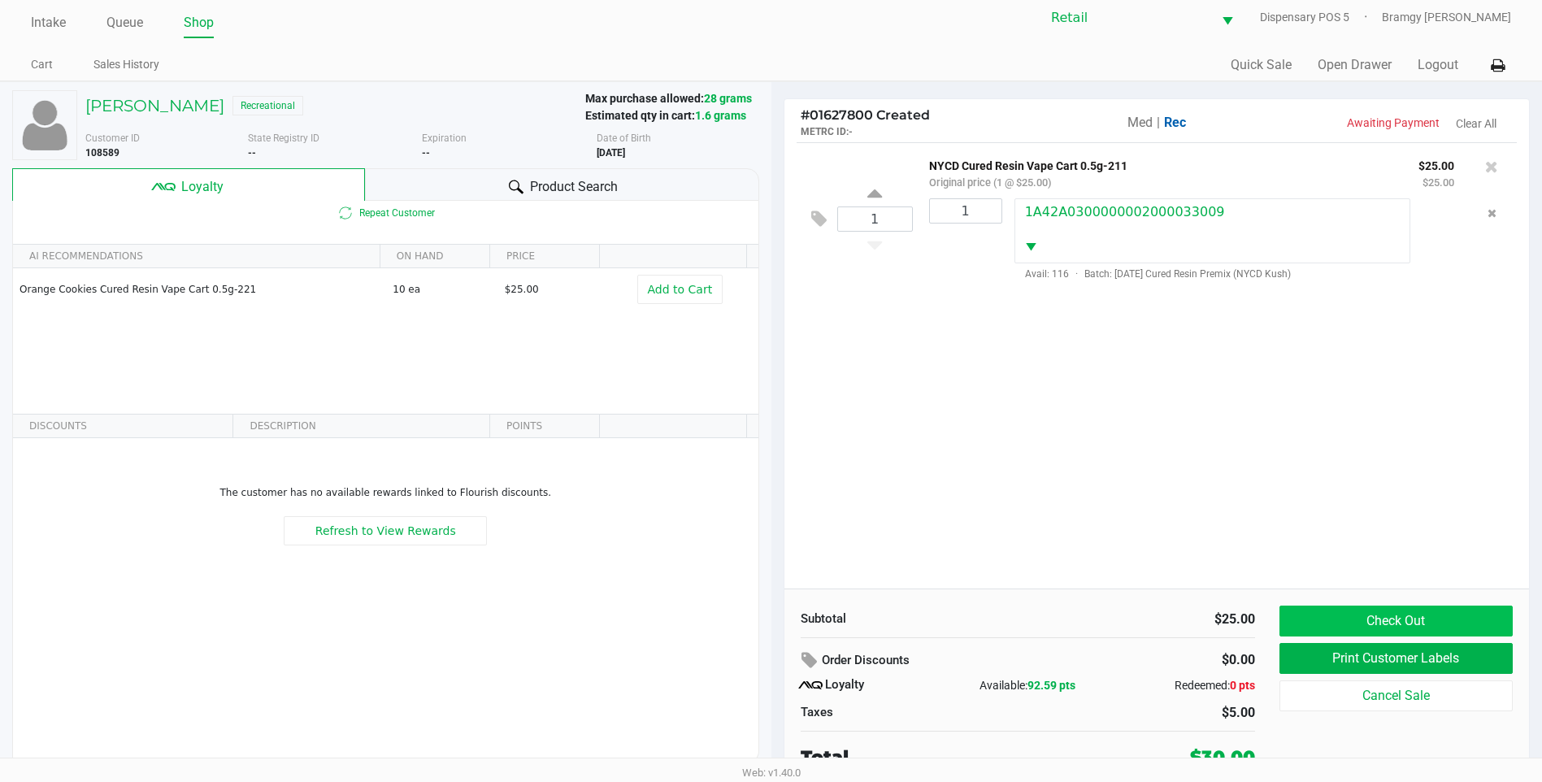
scroll to position [16, 0]
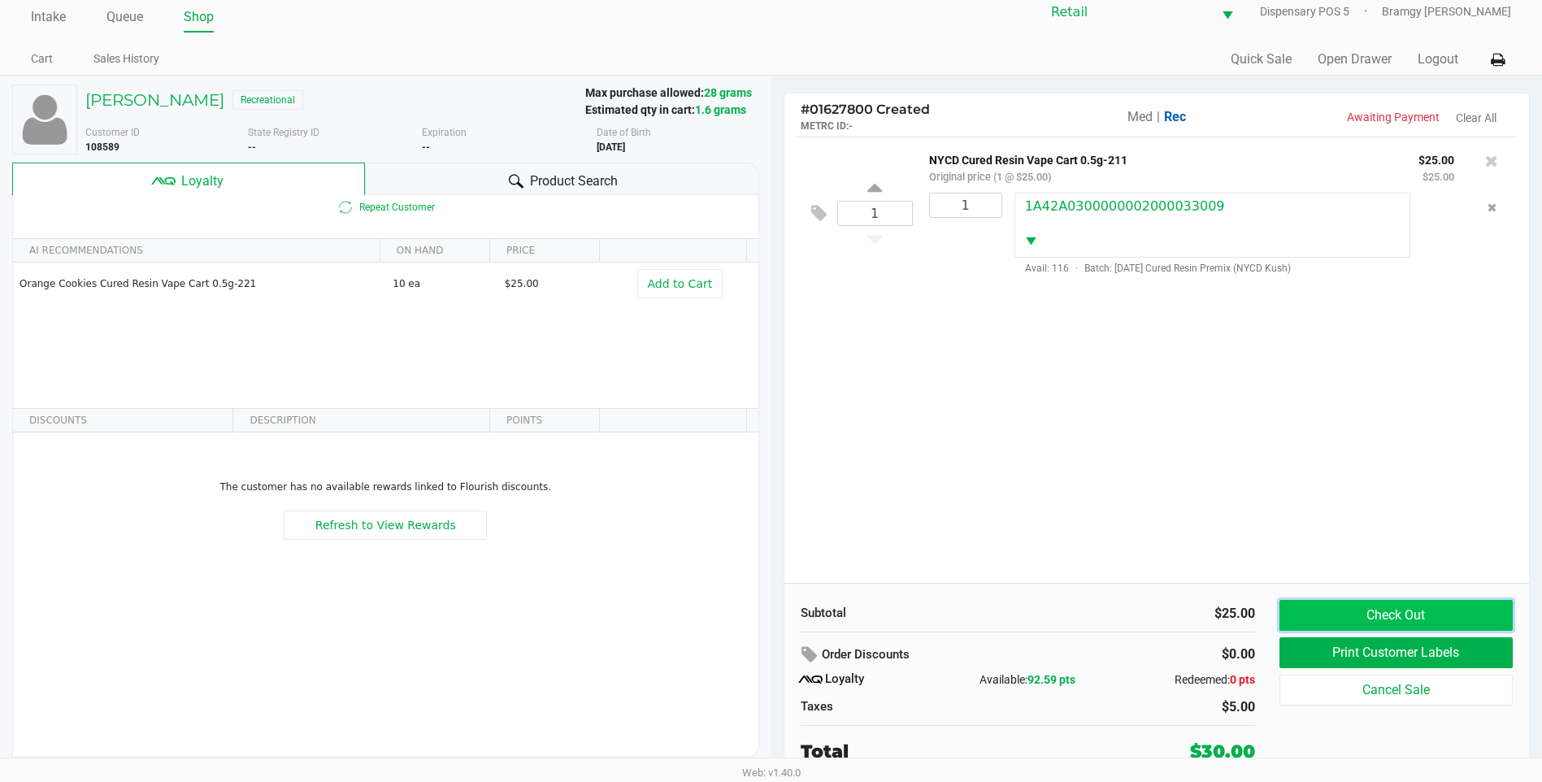
click at [1330, 610] on button "Check Out" at bounding box center [1396, 615] width 233 height 31
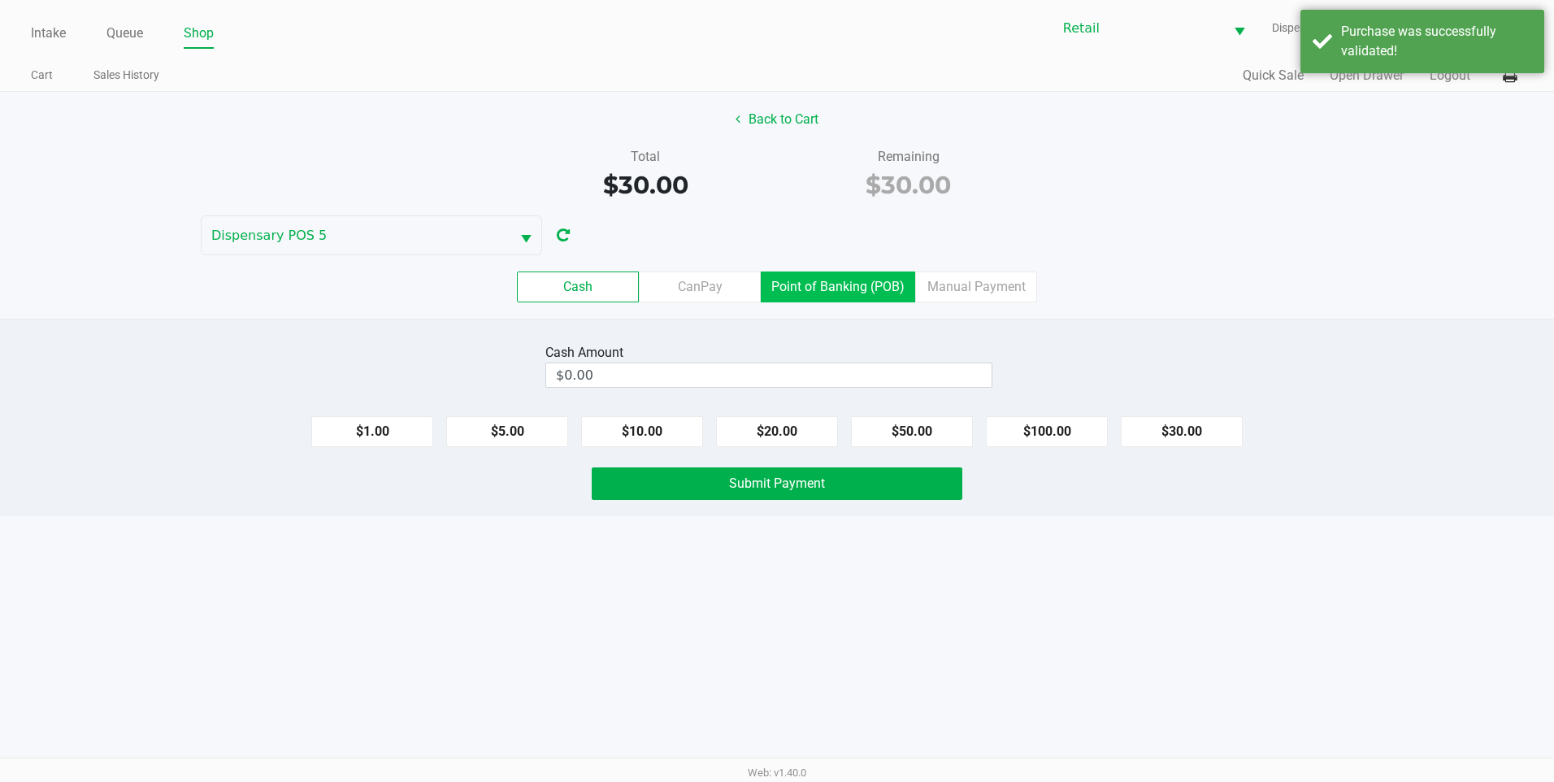
drag, startPoint x: 807, startPoint y: 266, endPoint x: 823, endPoint y: 289, distance: 27.5
click at [810, 266] on div "Cash CanPay Point of Banking (POB) Manual Payment" at bounding box center [777, 286] width 1579 height 63
click at [829, 294] on label "Point of Banking (POB)" at bounding box center [838, 287] width 154 height 31
click at [0, 0] on 7 "Point of Banking (POB)" at bounding box center [0, 0] width 0 height 0
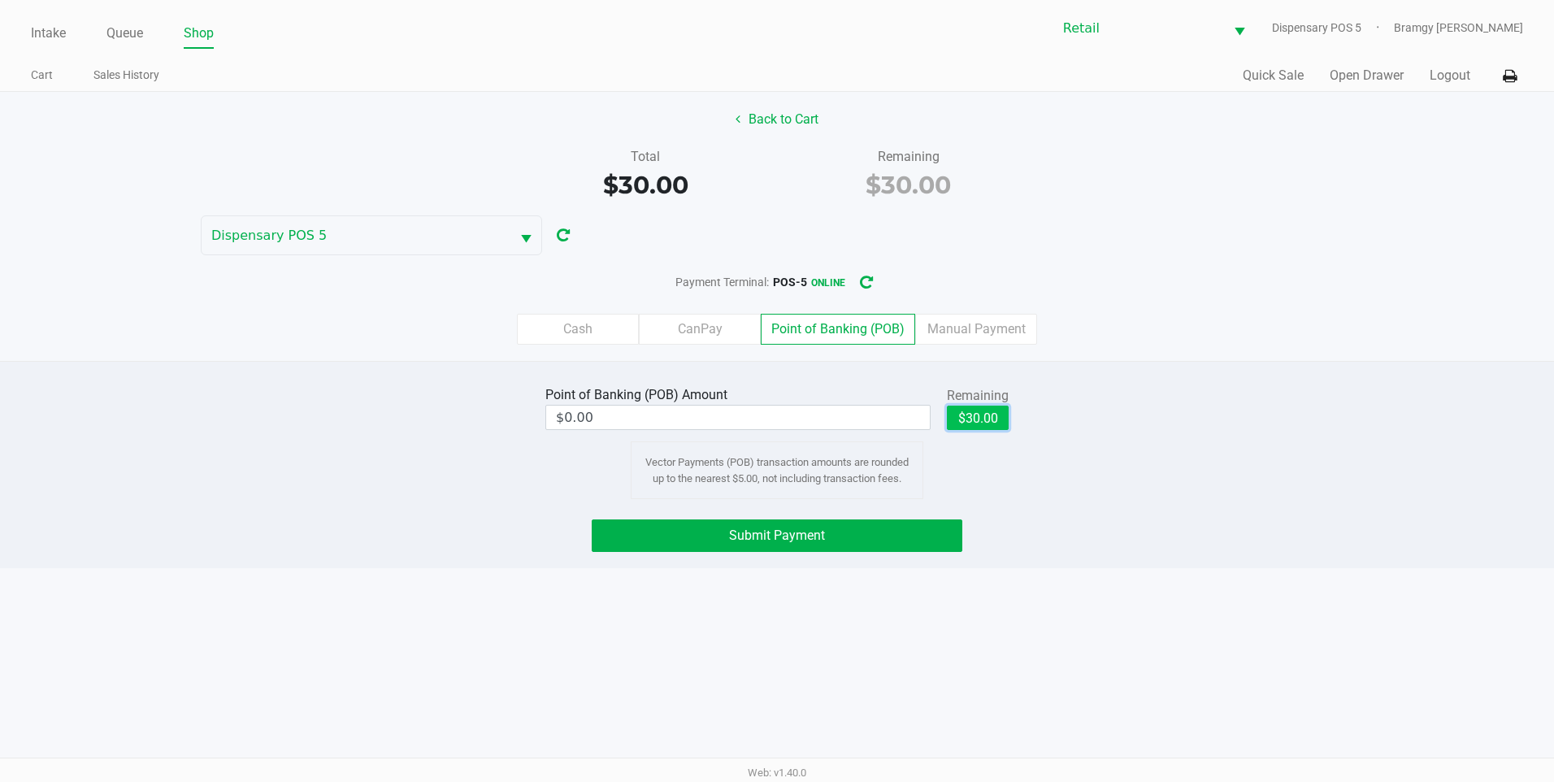
click at [986, 414] on button "$30.00" at bounding box center [978, 418] width 62 height 24
click at [802, 534] on span "Submit Payment" at bounding box center [777, 535] width 96 height 15
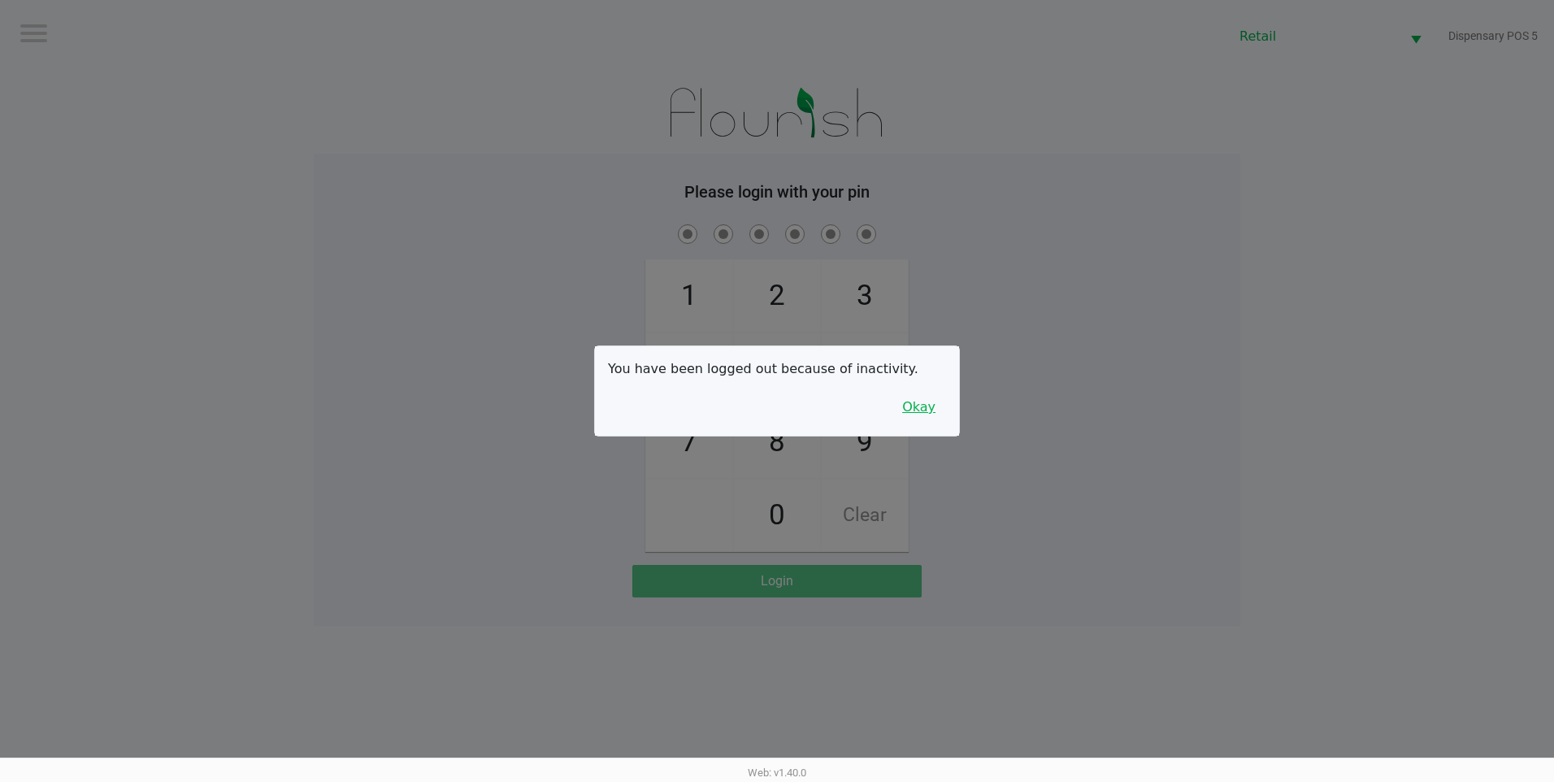
click at [920, 403] on button "Okay" at bounding box center [919, 407] width 54 height 31
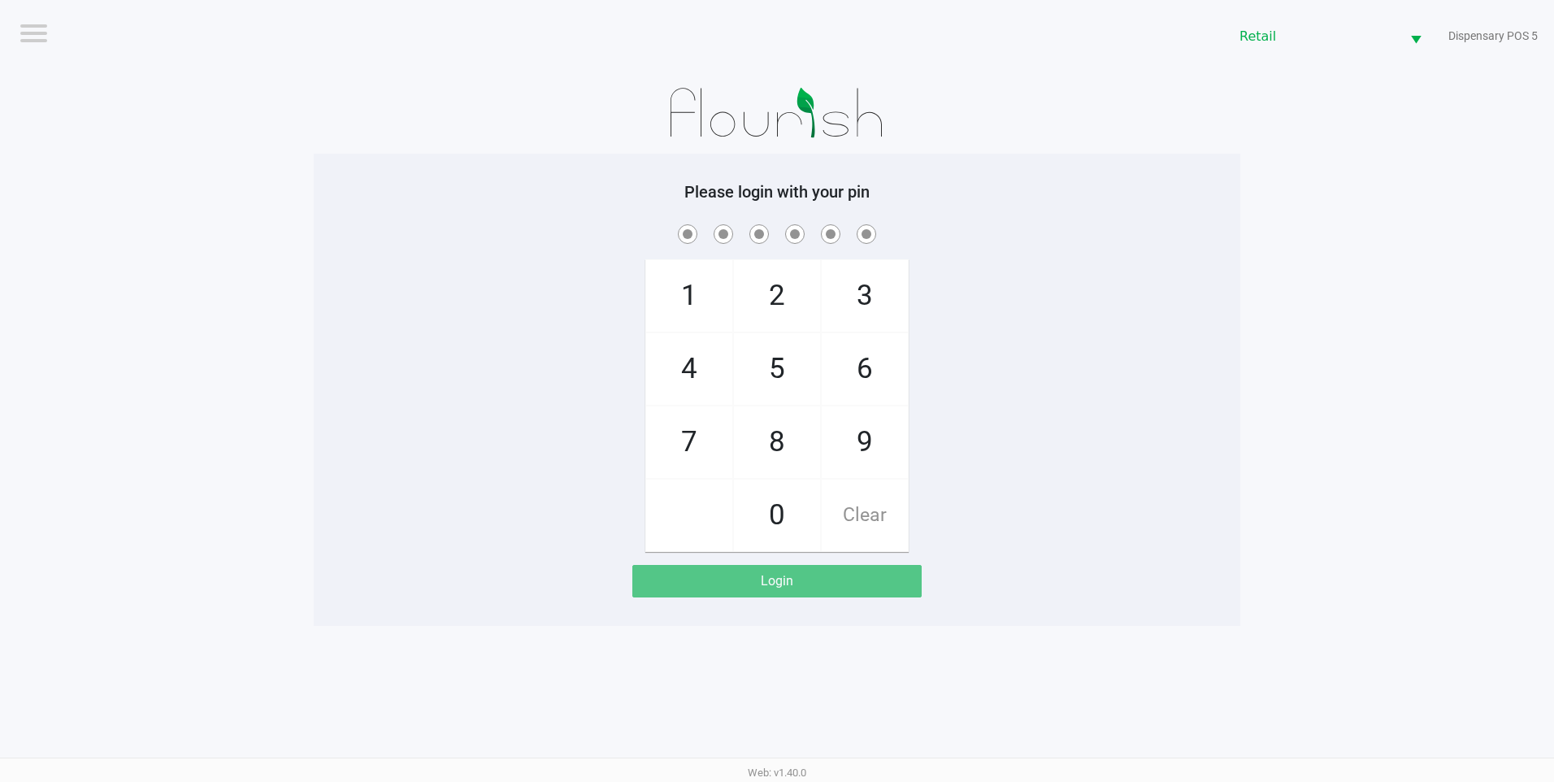
click at [876, 446] on span "9" at bounding box center [865, 442] width 86 height 72
click at [875, 445] on span "9" at bounding box center [865, 442] width 86 height 72
drag, startPoint x: 875, startPoint y: 445, endPoint x: 815, endPoint y: 482, distance: 69.7
click at [789, 498] on span "0" at bounding box center [777, 516] width 86 height 72
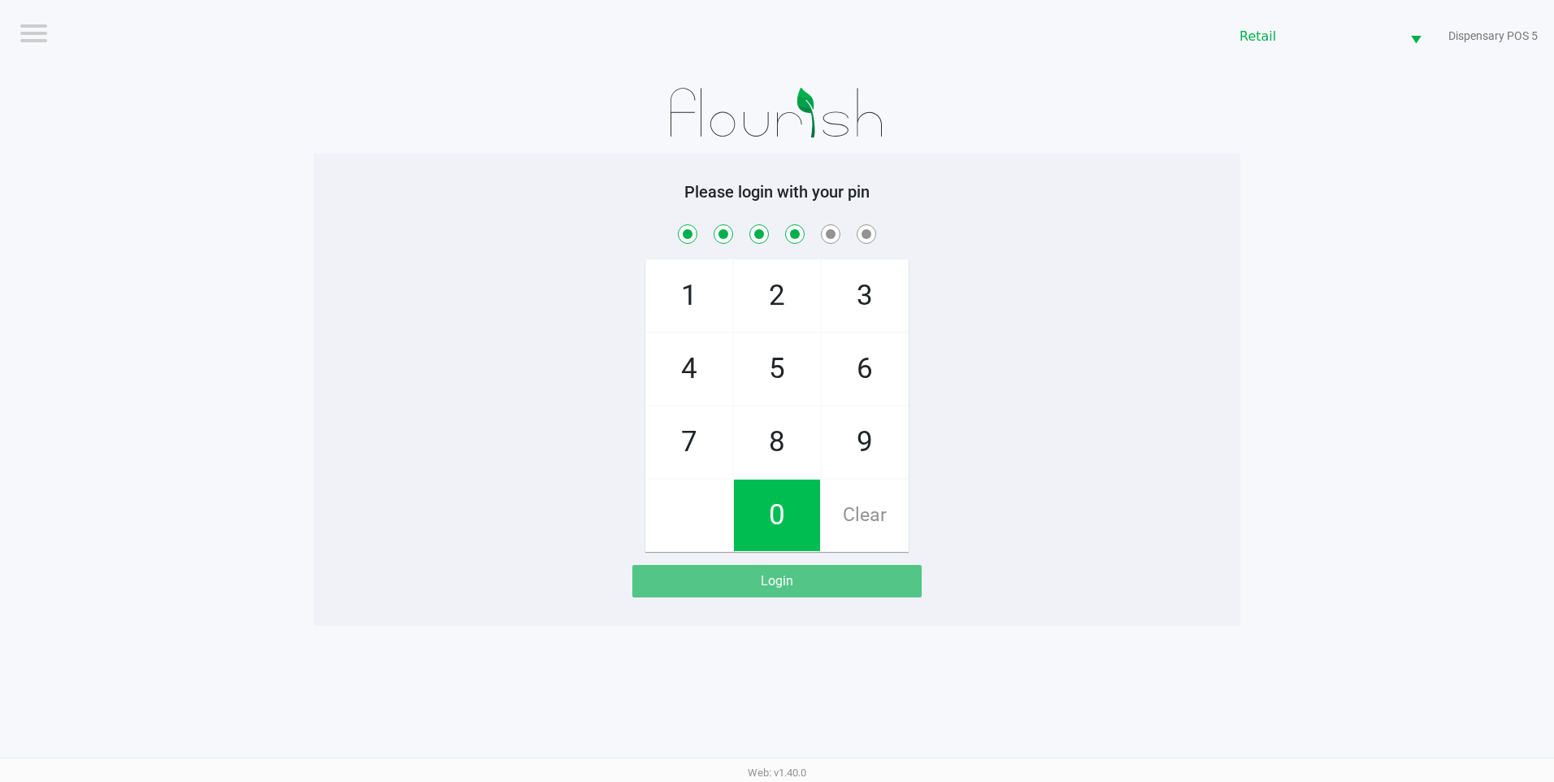
click at [856, 398] on span "6" at bounding box center [865, 369] width 86 height 72
click at [790, 411] on span "8" at bounding box center [777, 442] width 86 height 72
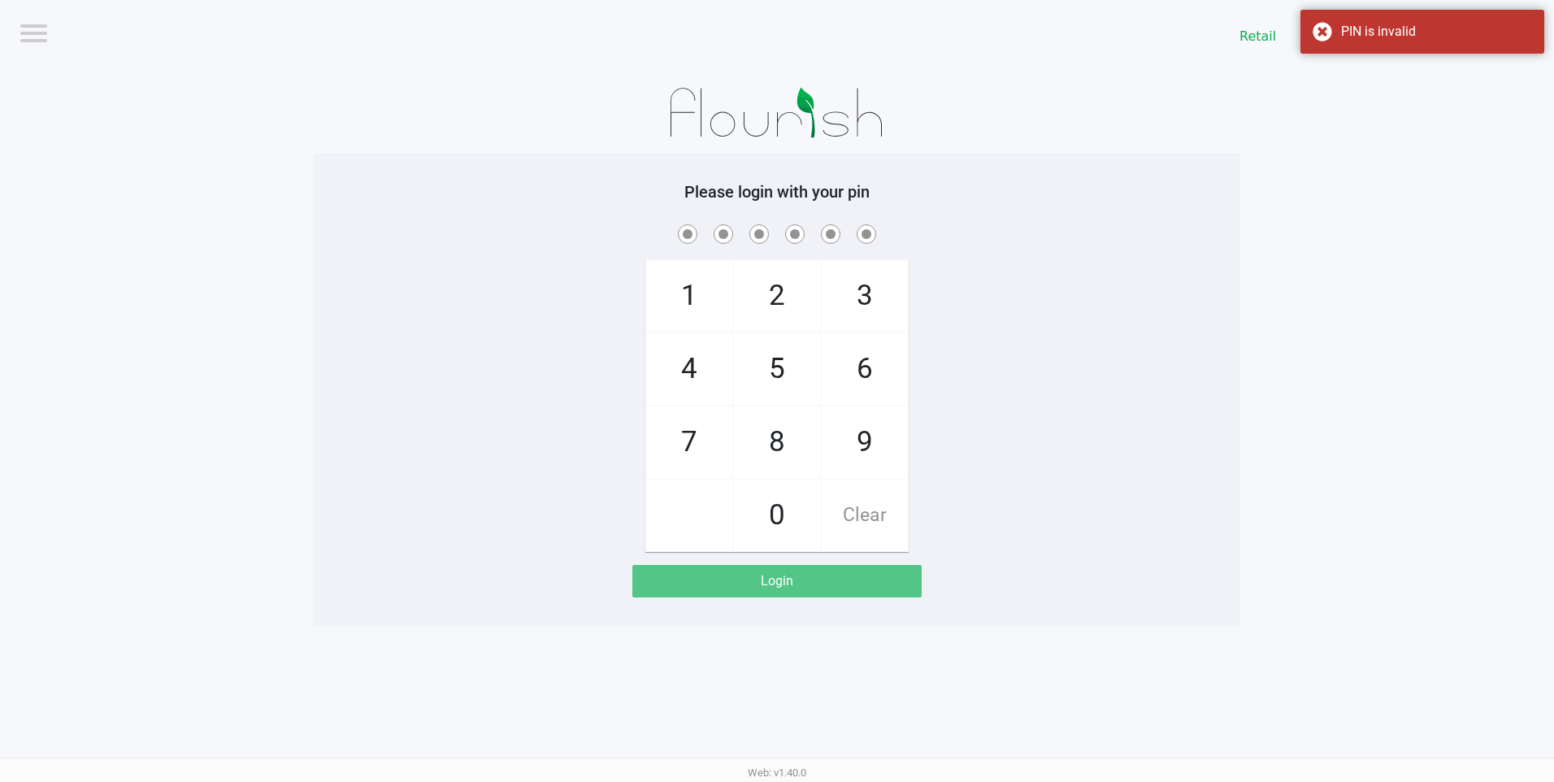
click at [832, 455] on span "9" at bounding box center [865, 442] width 86 height 72
drag, startPoint x: 832, startPoint y: 455, endPoint x: 810, endPoint y: 515, distance: 64.0
click at [833, 456] on span "9" at bounding box center [865, 442] width 86 height 72
drag, startPoint x: 810, startPoint y: 515, endPoint x: 842, endPoint y: 436, distance: 85.7
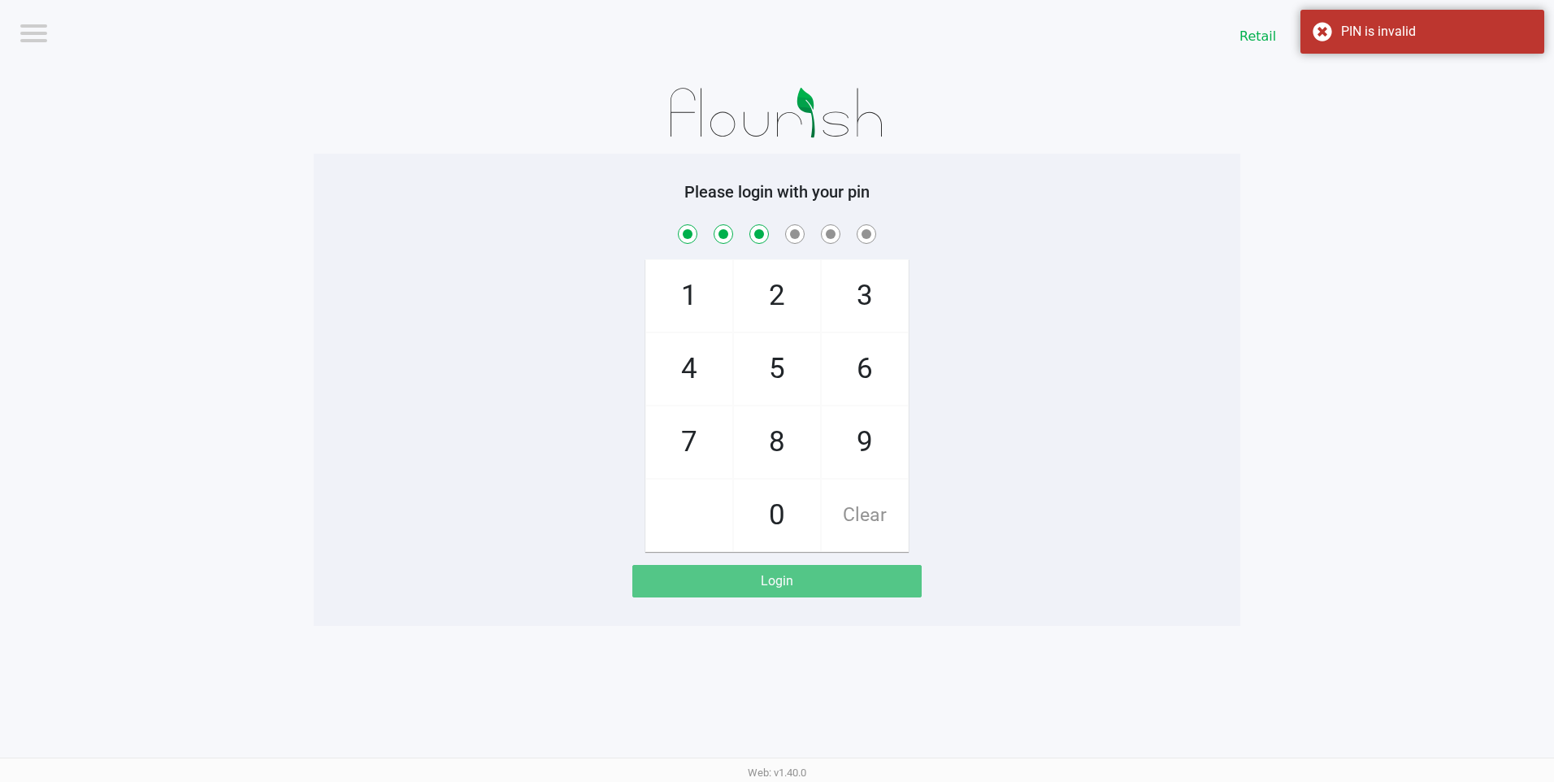
click at [810, 515] on span "0" at bounding box center [777, 516] width 86 height 72
click at [848, 434] on span "9" at bounding box center [865, 442] width 86 height 72
click at [823, 436] on span "9" at bounding box center [865, 442] width 86 height 72
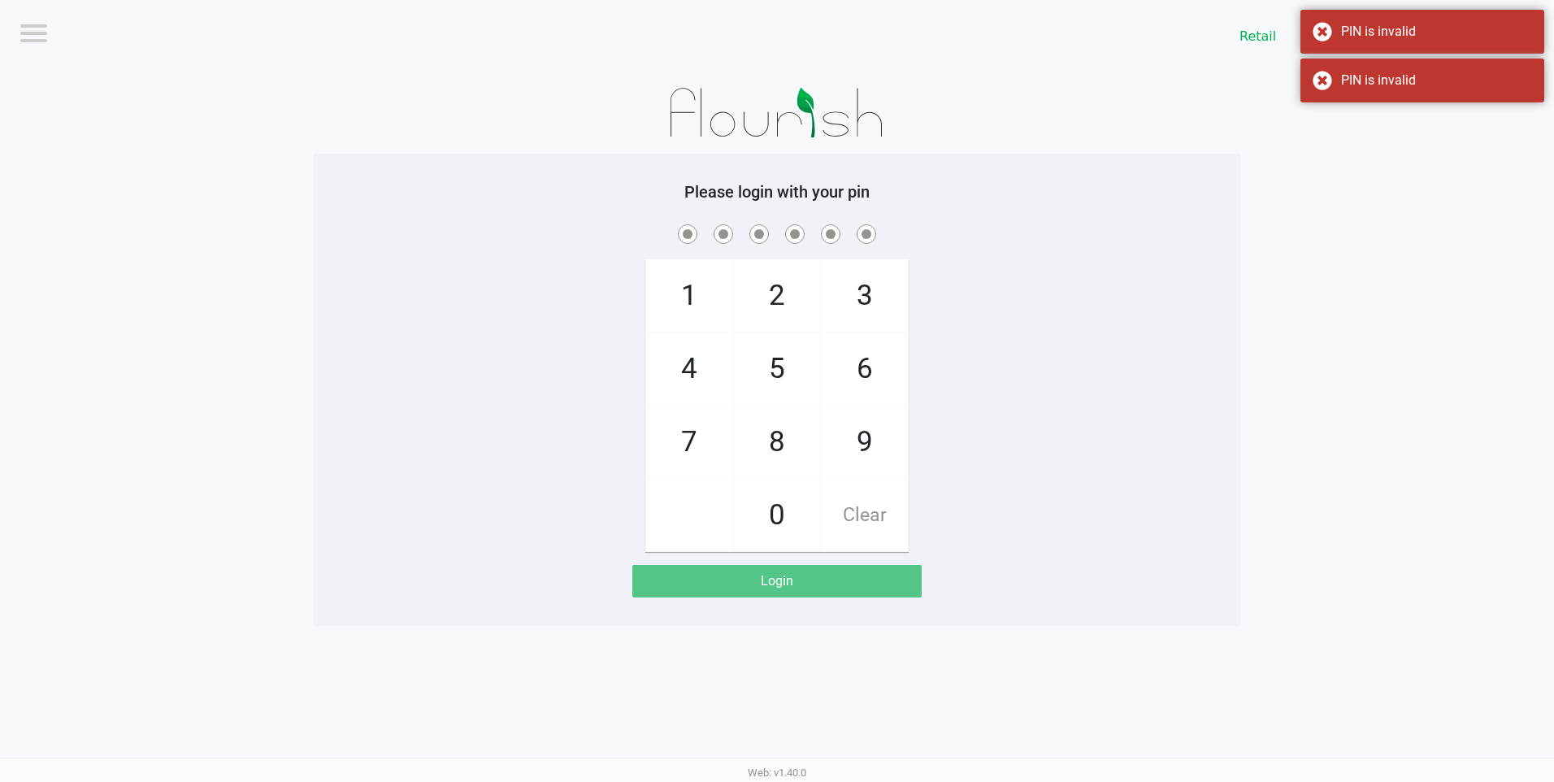
click at [856, 448] on span "9" at bounding box center [865, 442] width 86 height 72
drag, startPoint x: 856, startPoint y: 448, endPoint x: 803, endPoint y: 491, distance: 68.2
click at [799, 491] on span "0" at bounding box center [777, 516] width 86 height 72
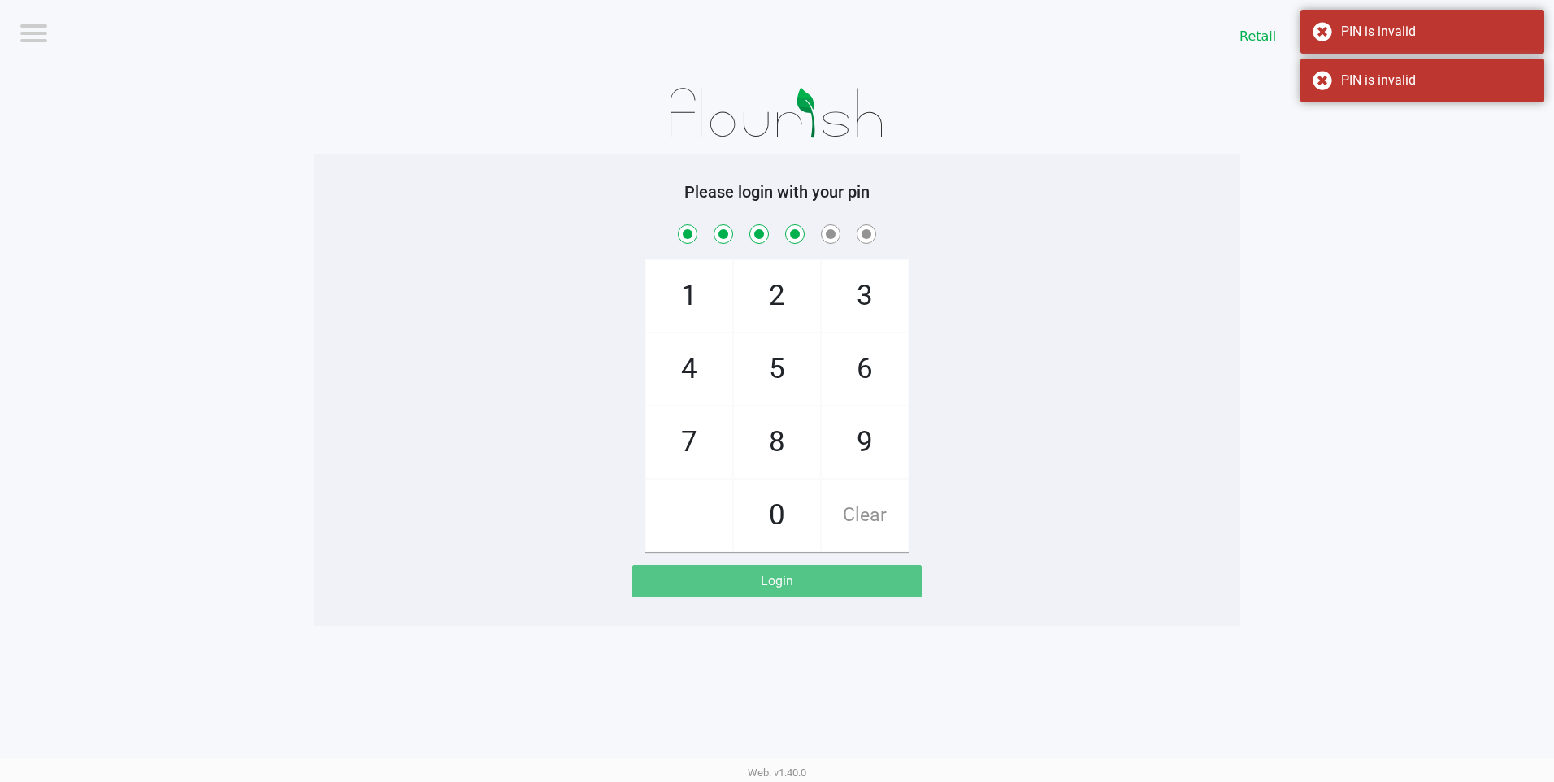
click at [845, 455] on span "9" at bounding box center [865, 442] width 86 height 72
click at [780, 447] on span "8" at bounding box center [777, 442] width 86 height 72
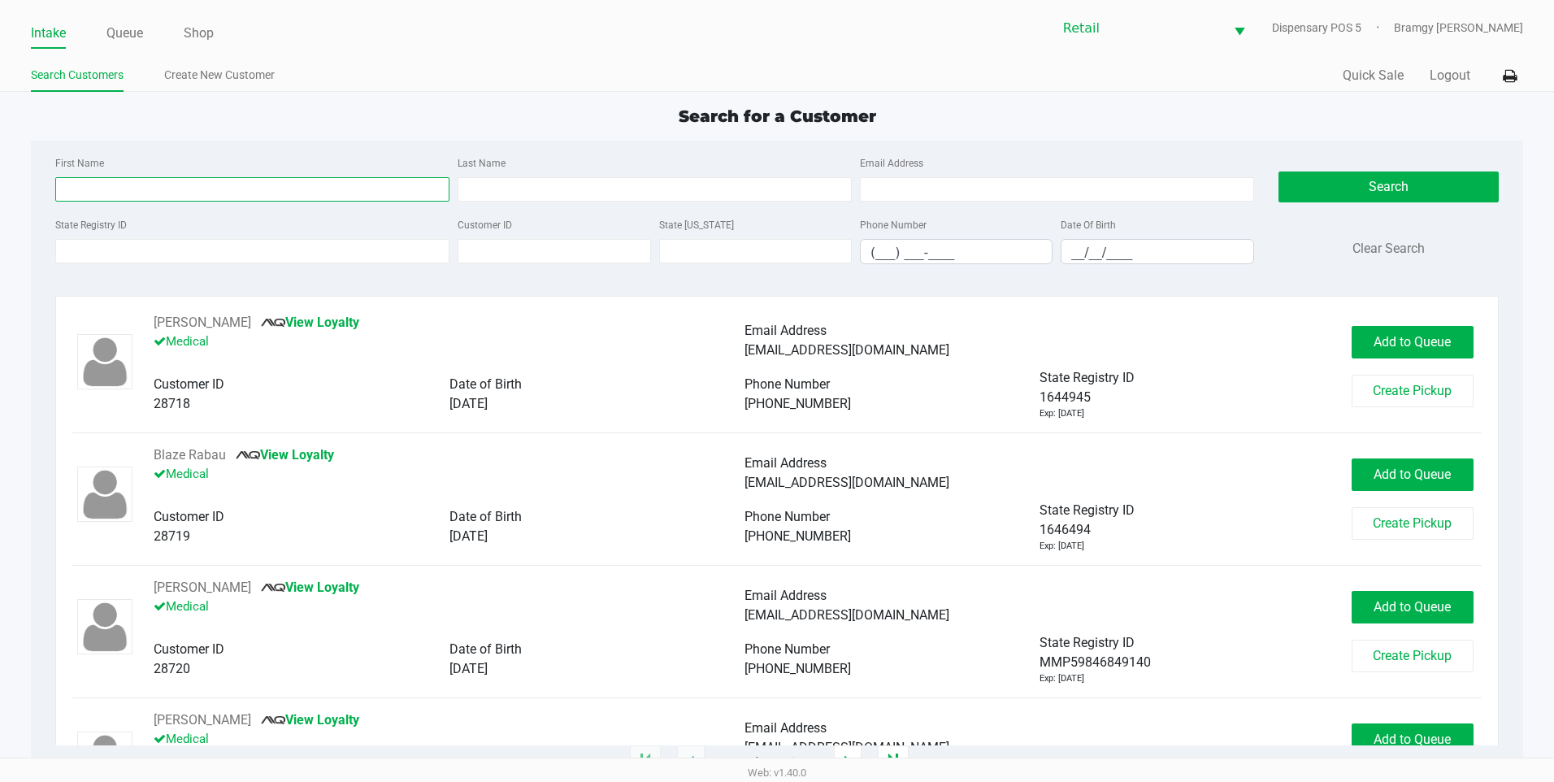
click at [193, 189] on input "First Name" at bounding box center [252, 189] width 394 height 24
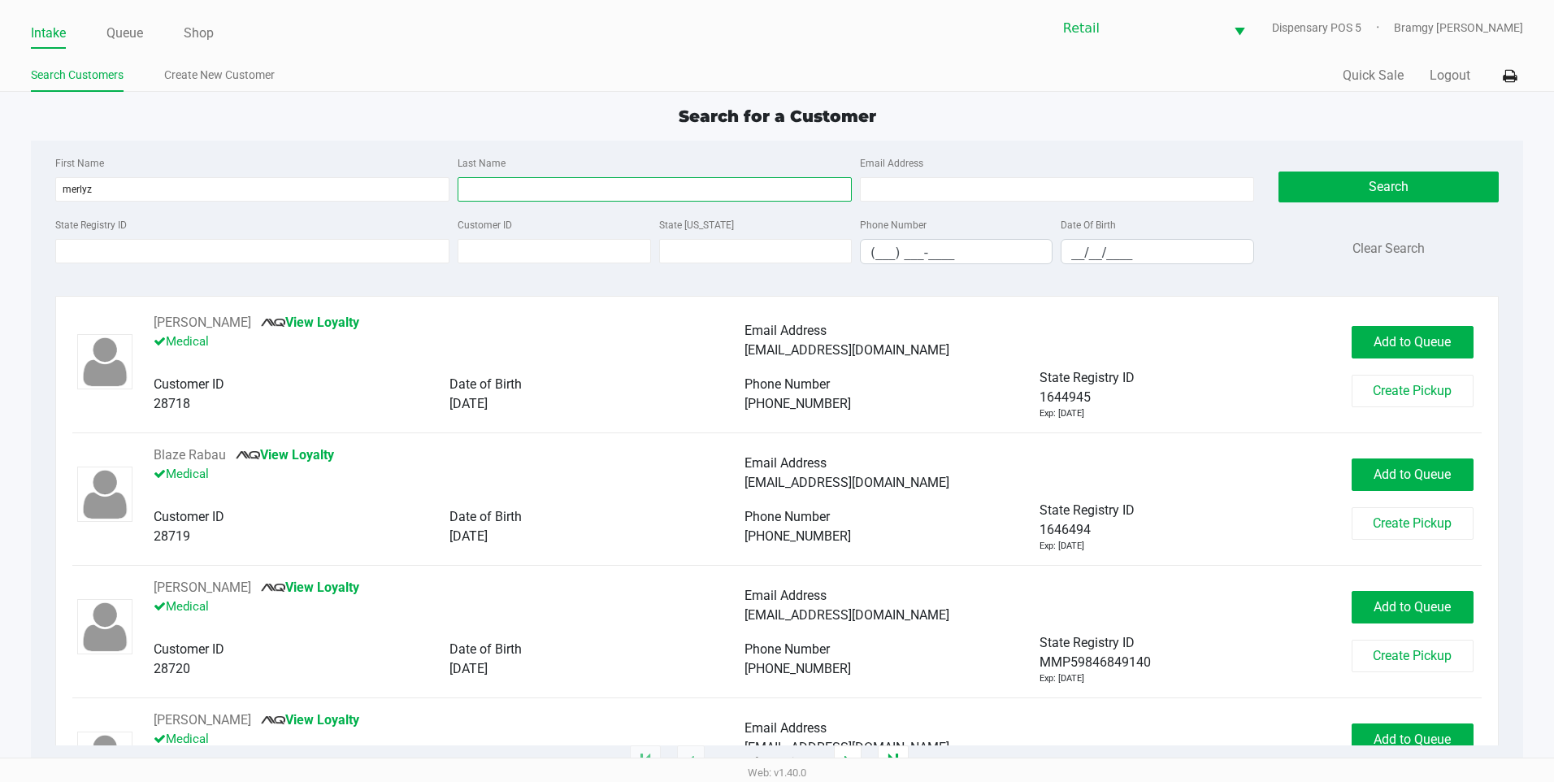
click at [509, 185] on input "Last Name" at bounding box center [655, 189] width 394 height 24
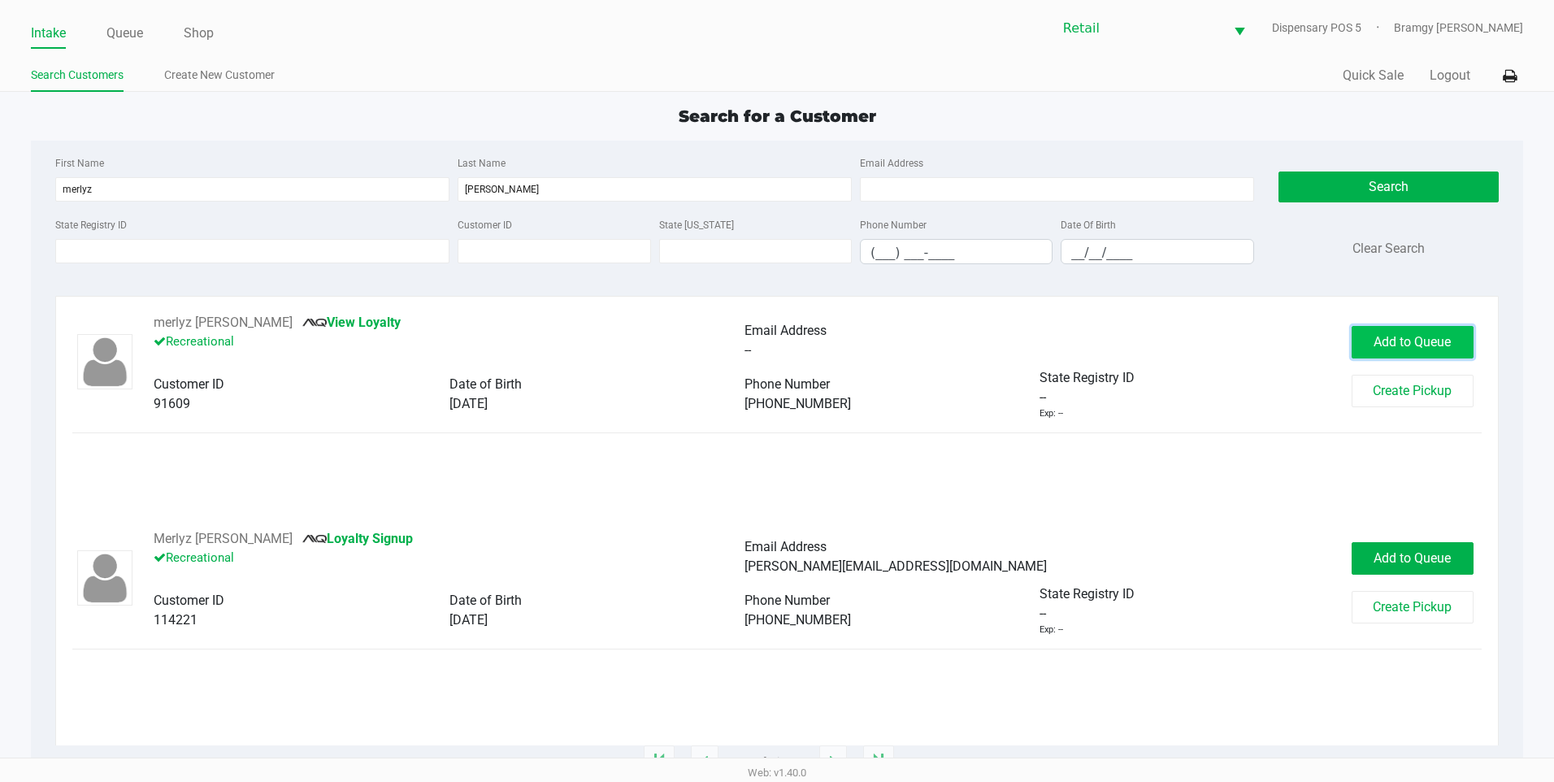
click at [1398, 340] on span "Add to Queue" at bounding box center [1412, 341] width 77 height 15
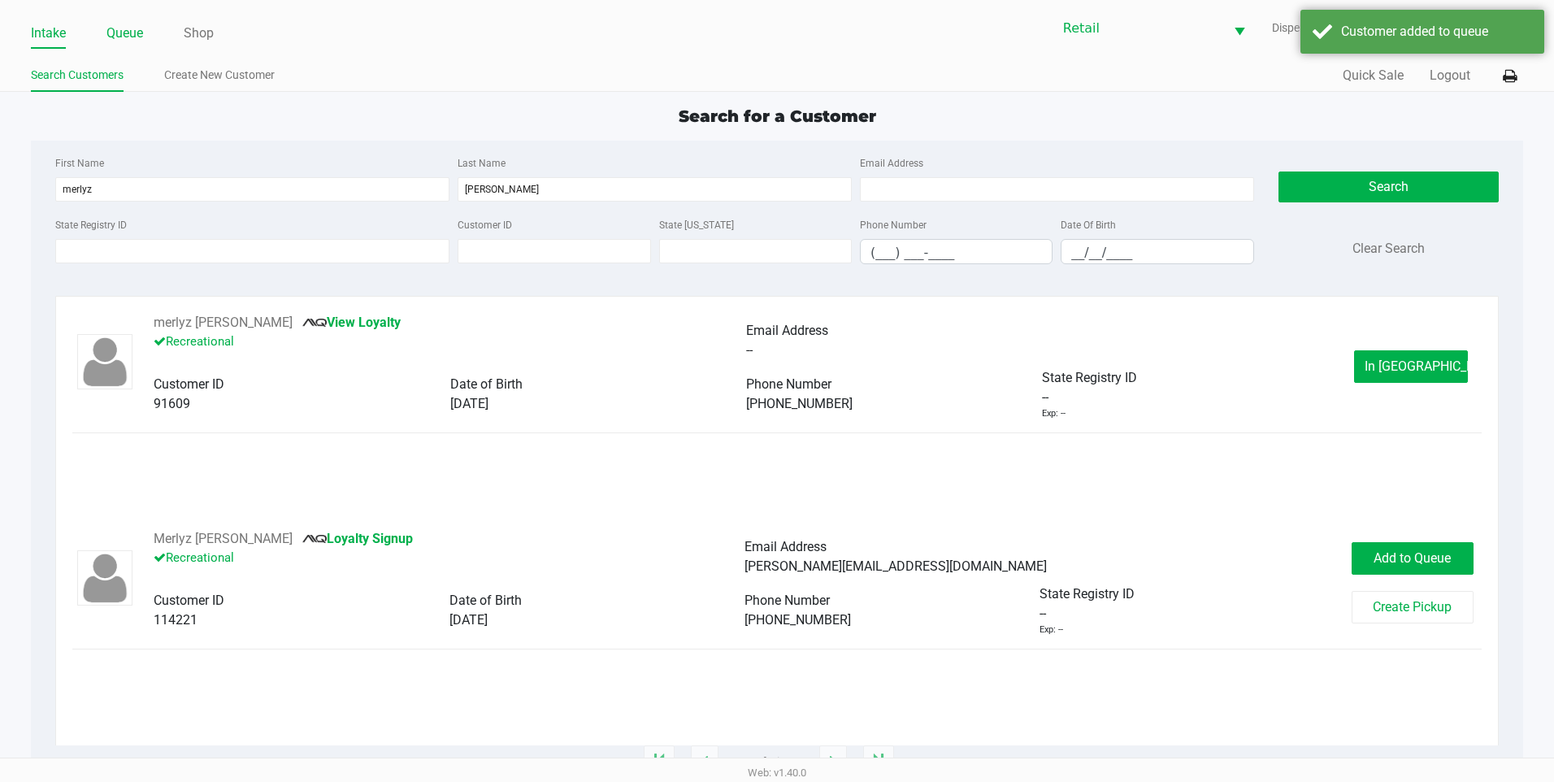
click at [137, 37] on link "Queue" at bounding box center [124, 33] width 37 height 23
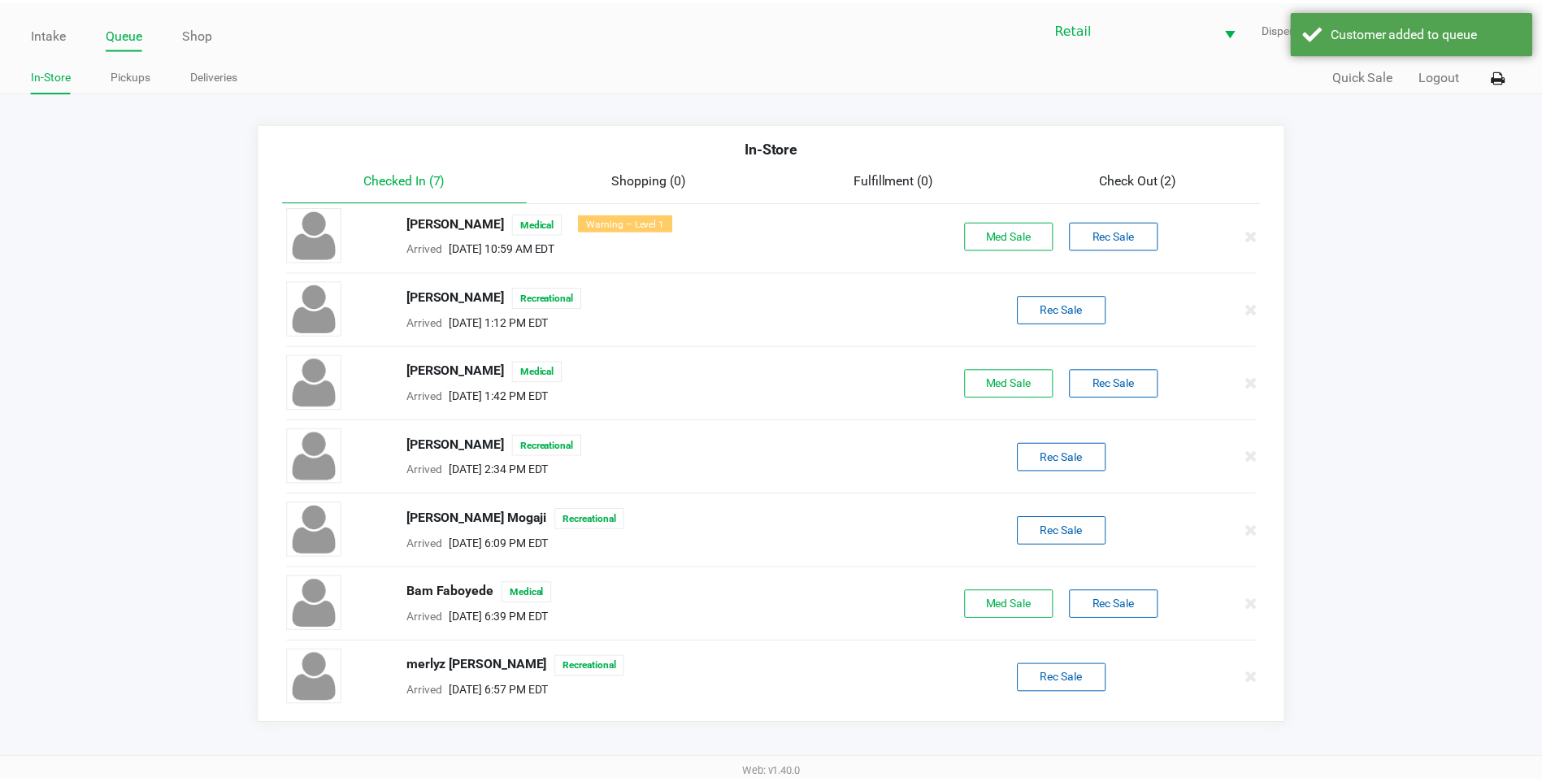
scroll to position [11, 0]
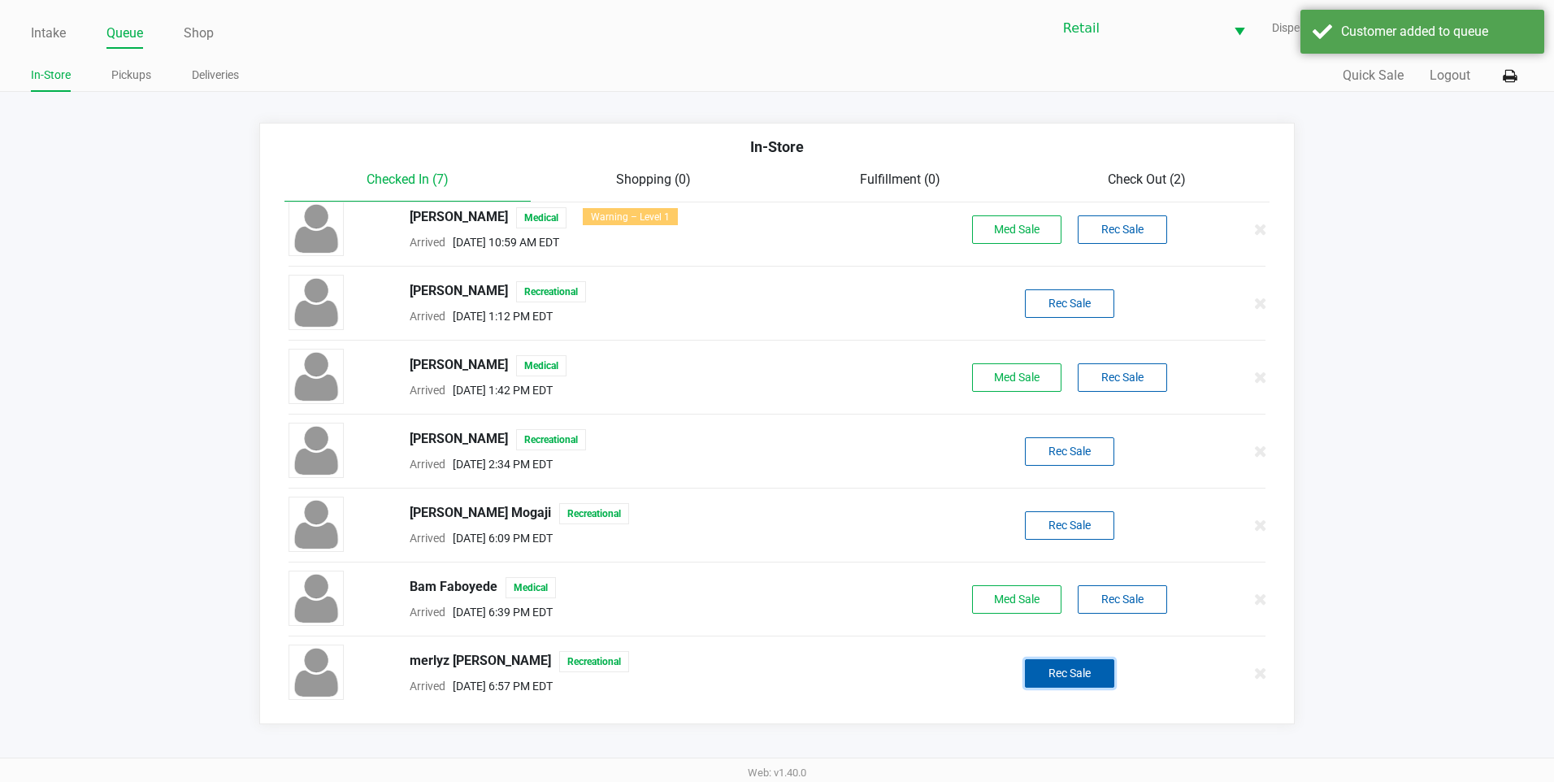
click at [1057, 664] on button "Rec Sale" at bounding box center [1069, 673] width 89 height 28
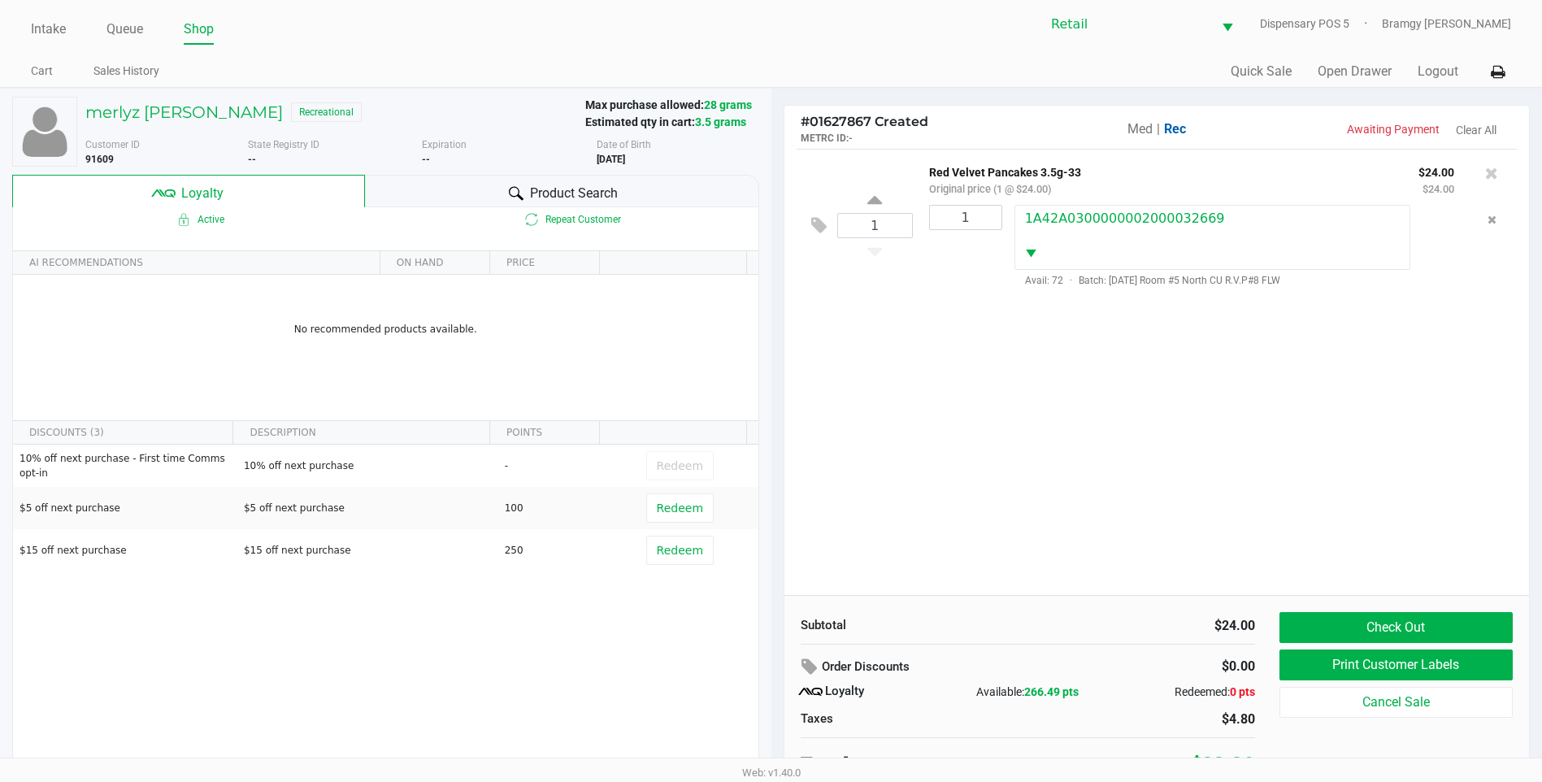
scroll to position [16, 0]
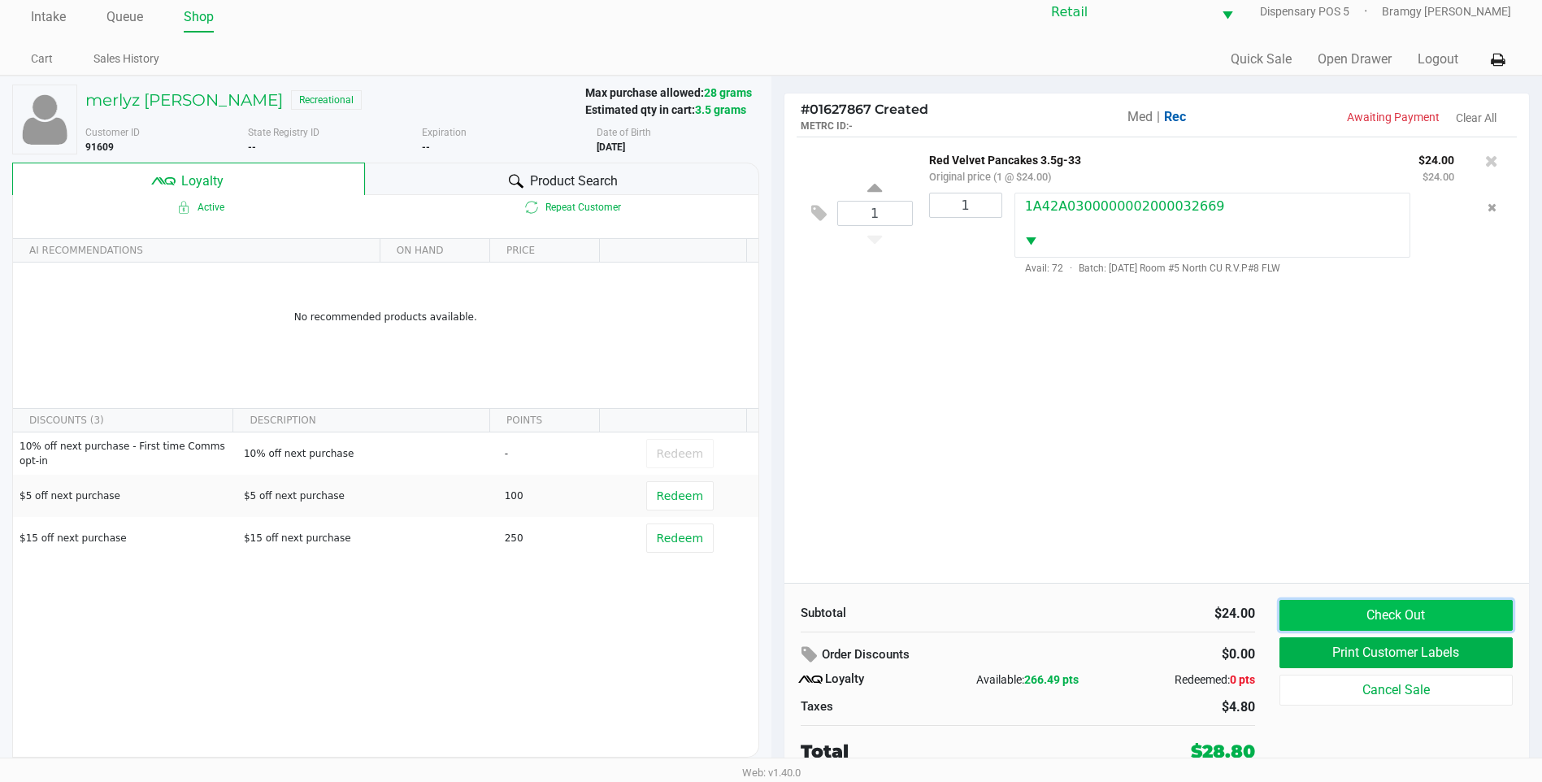
click at [1452, 615] on button "Check Out" at bounding box center [1396, 615] width 233 height 31
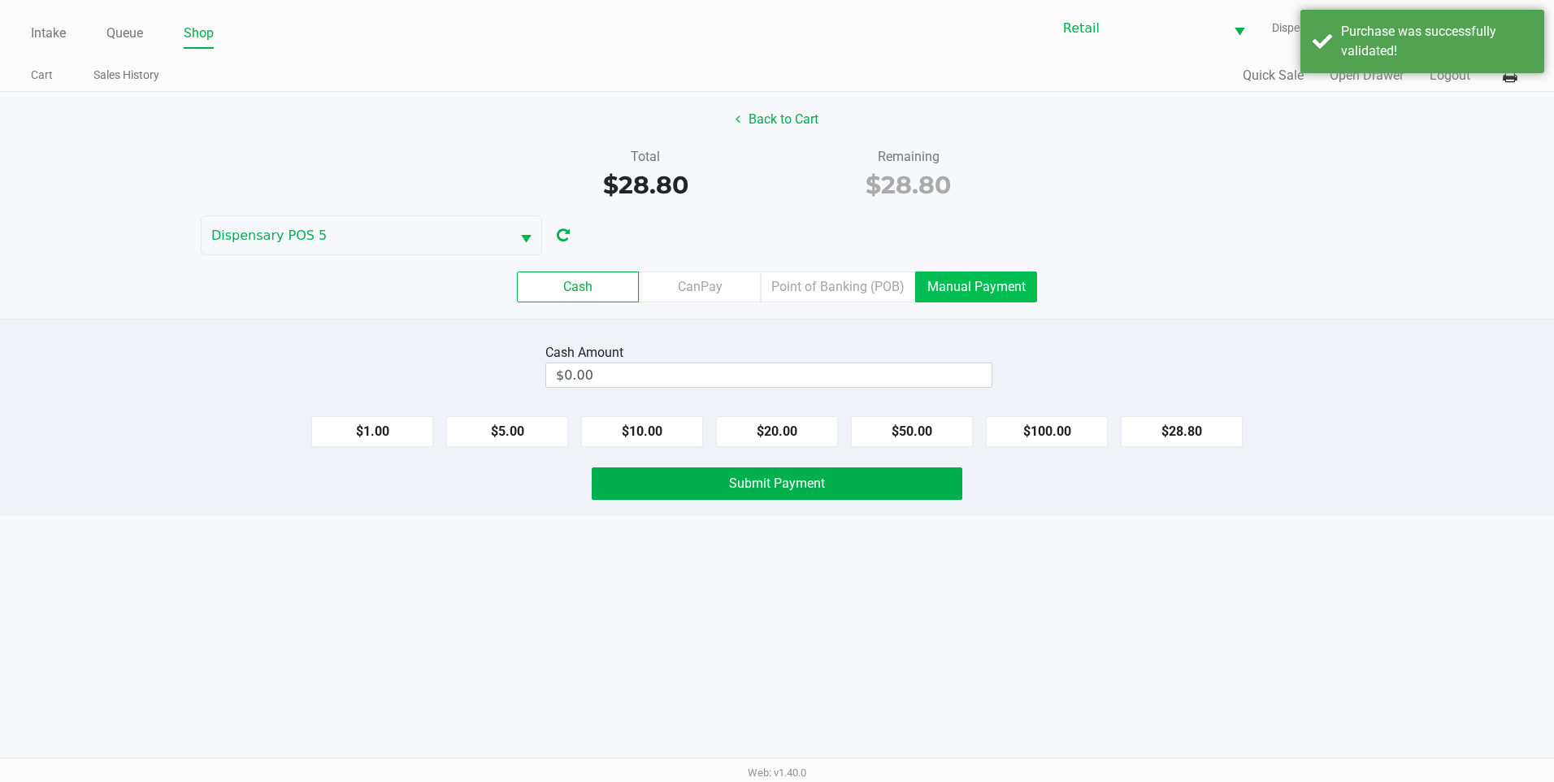
click at [959, 293] on label "Manual Payment" at bounding box center [976, 287] width 122 height 31
click at [0, 0] on 8 "Manual Payment" at bounding box center [0, 0] width 0 height 0
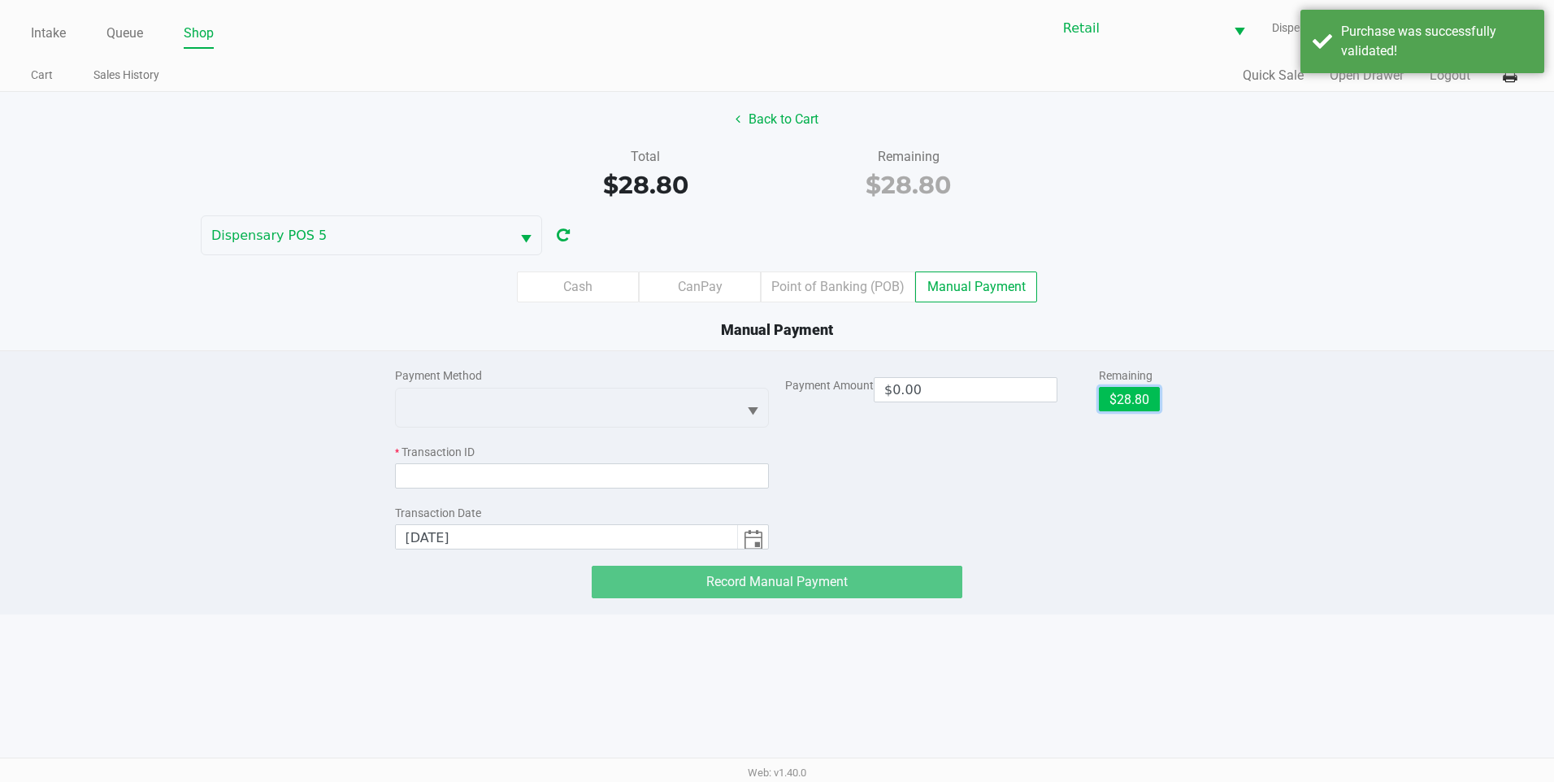
click at [1118, 395] on button "$28.80" at bounding box center [1129, 399] width 61 height 24
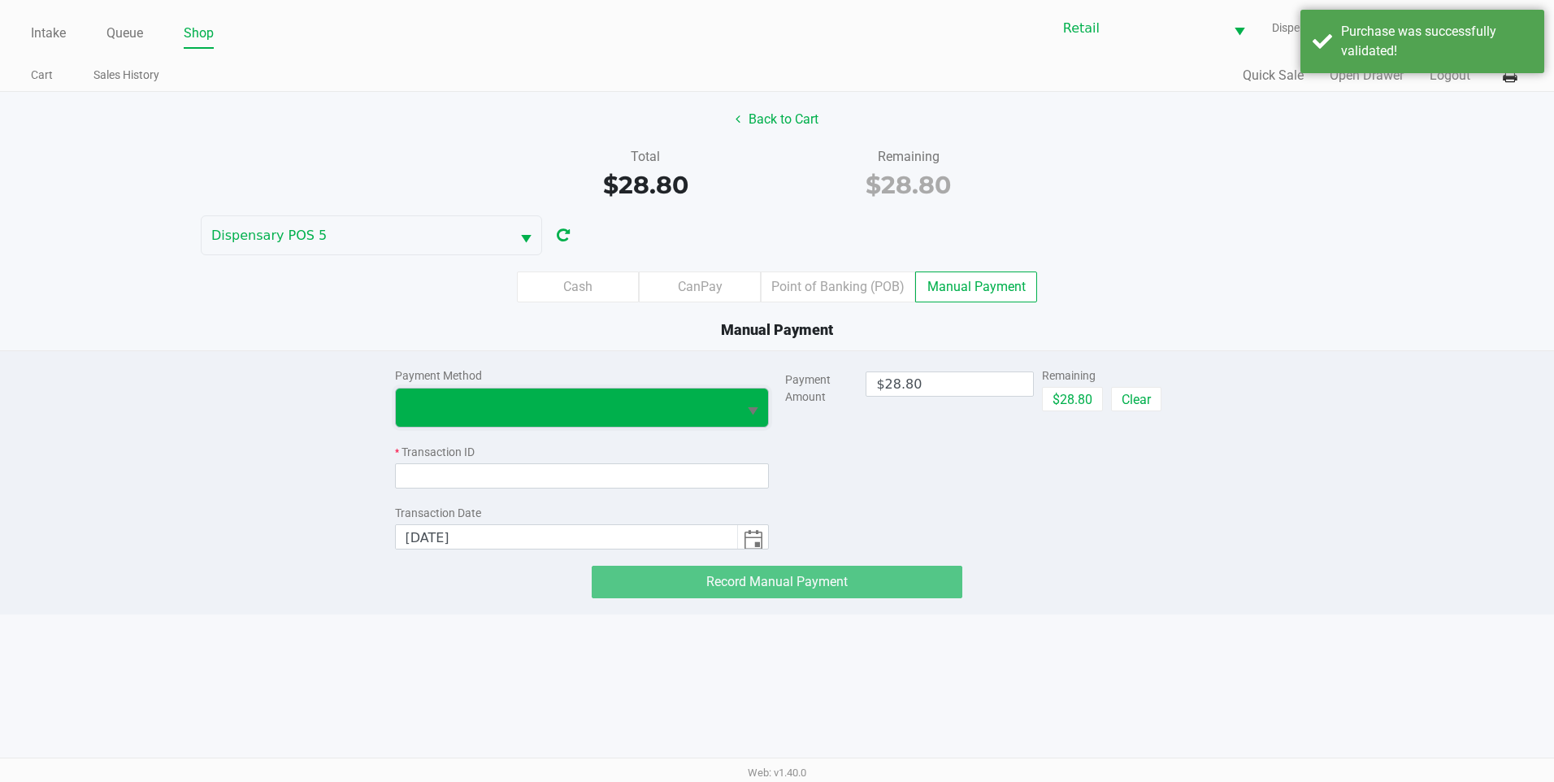
click at [596, 402] on span at bounding box center [567, 408] width 323 height 20
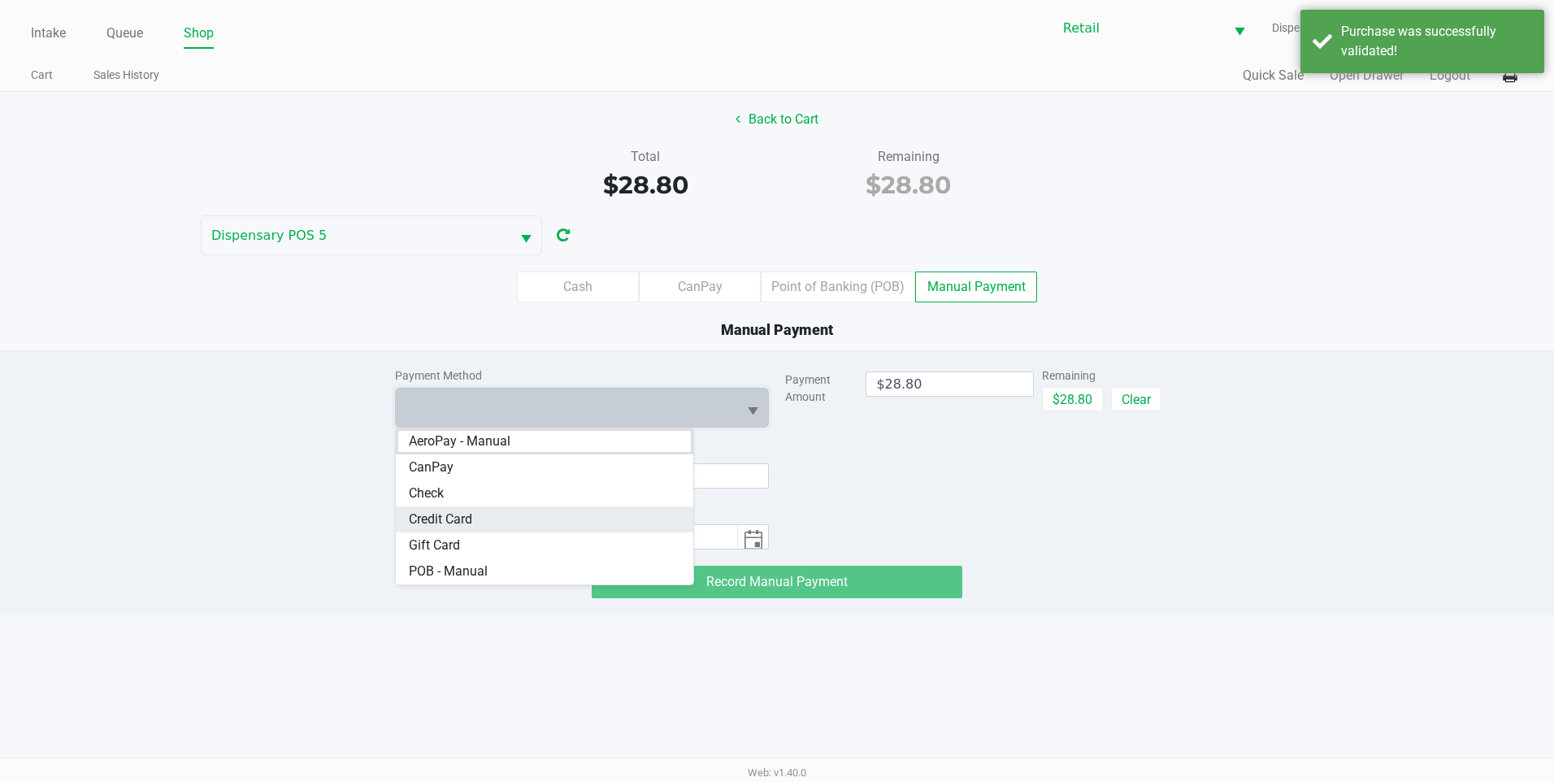
click at [537, 514] on Card "Credit Card" at bounding box center [545, 519] width 298 height 26
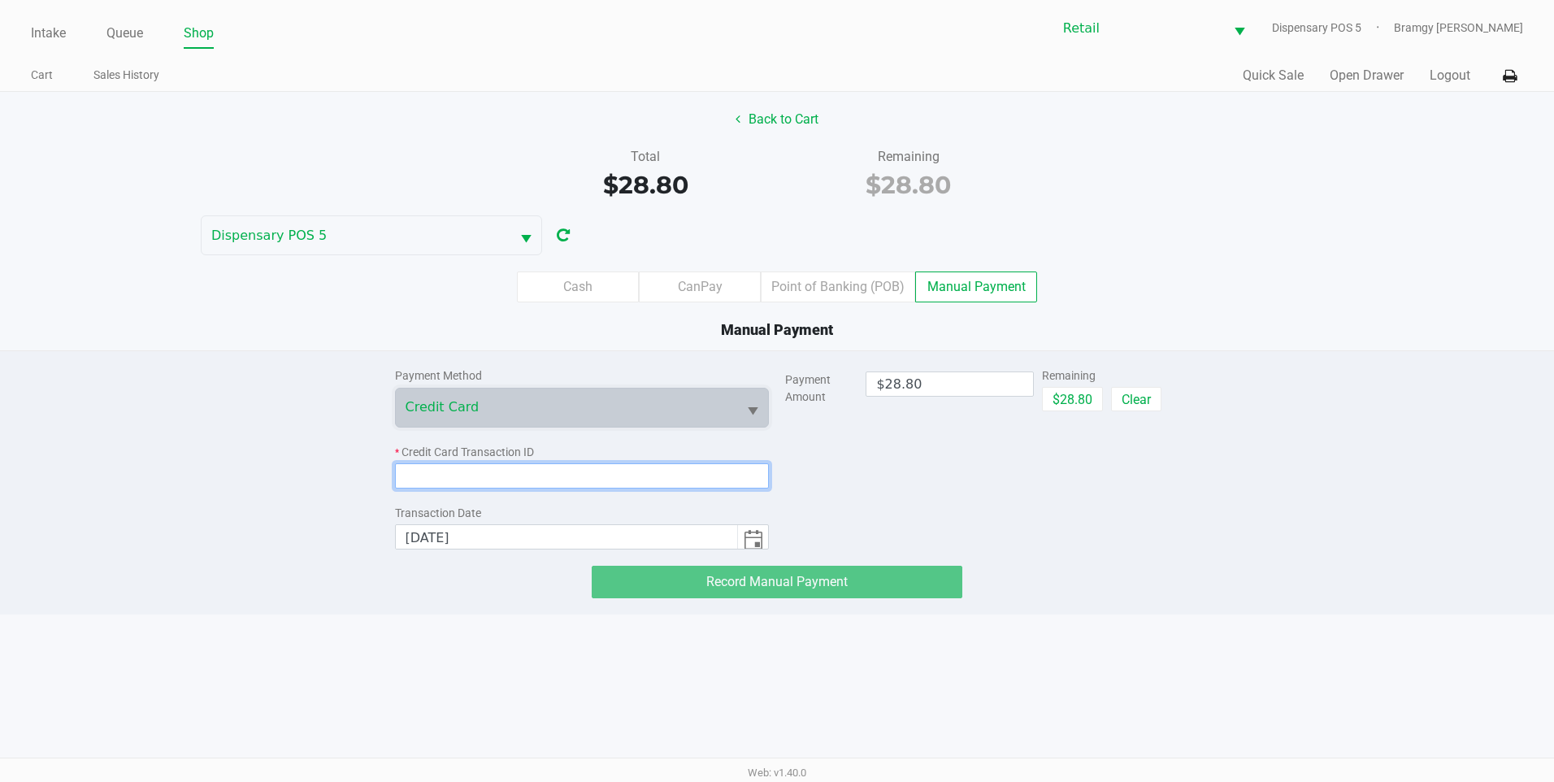
click at [517, 471] on input at bounding box center [582, 475] width 375 height 25
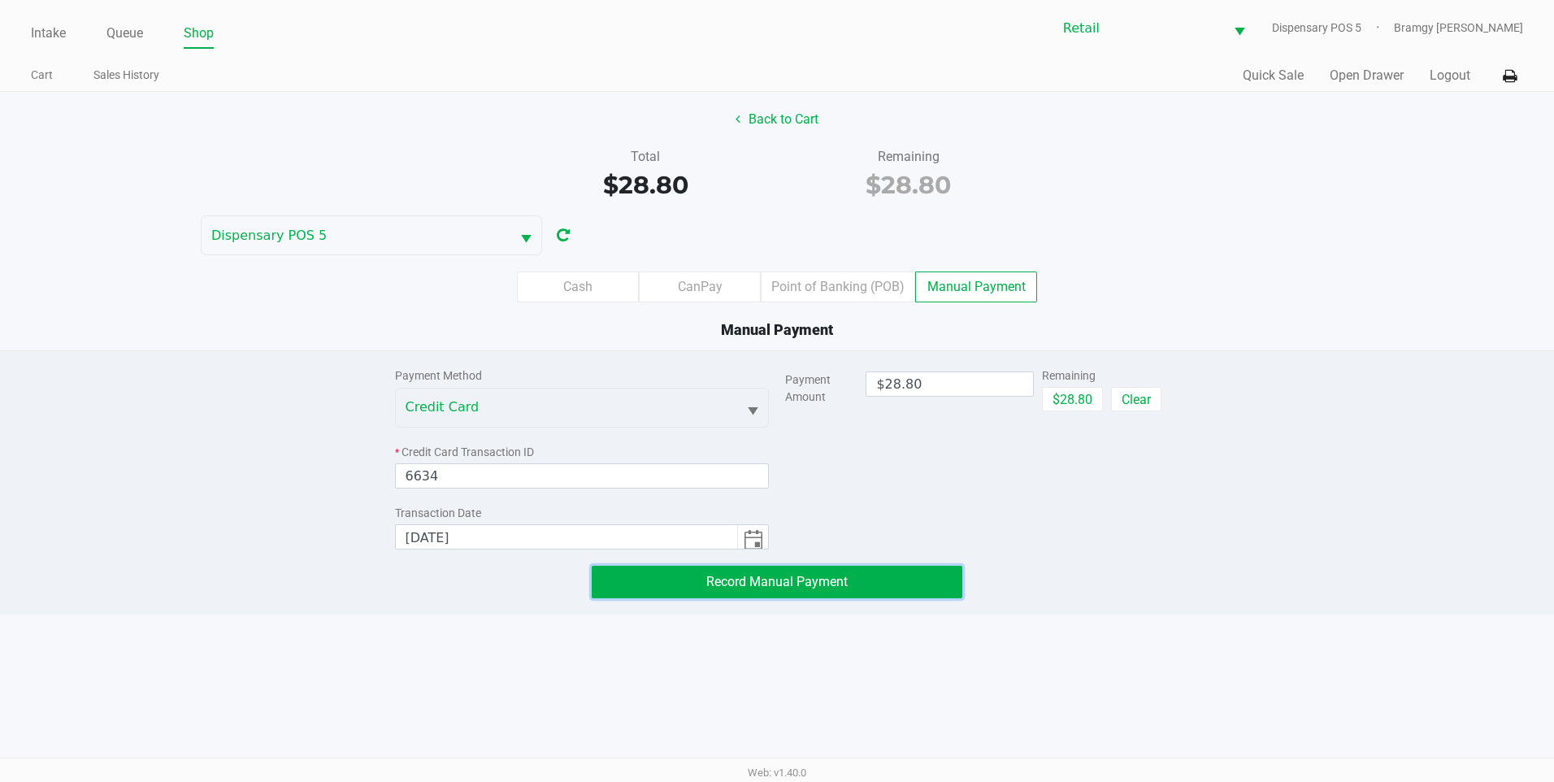
drag, startPoint x: 638, startPoint y: 579, endPoint x: 626, endPoint y: 556, distance: 25.8
click at [639, 576] on button "Record Manual Payment" at bounding box center [777, 582] width 371 height 33
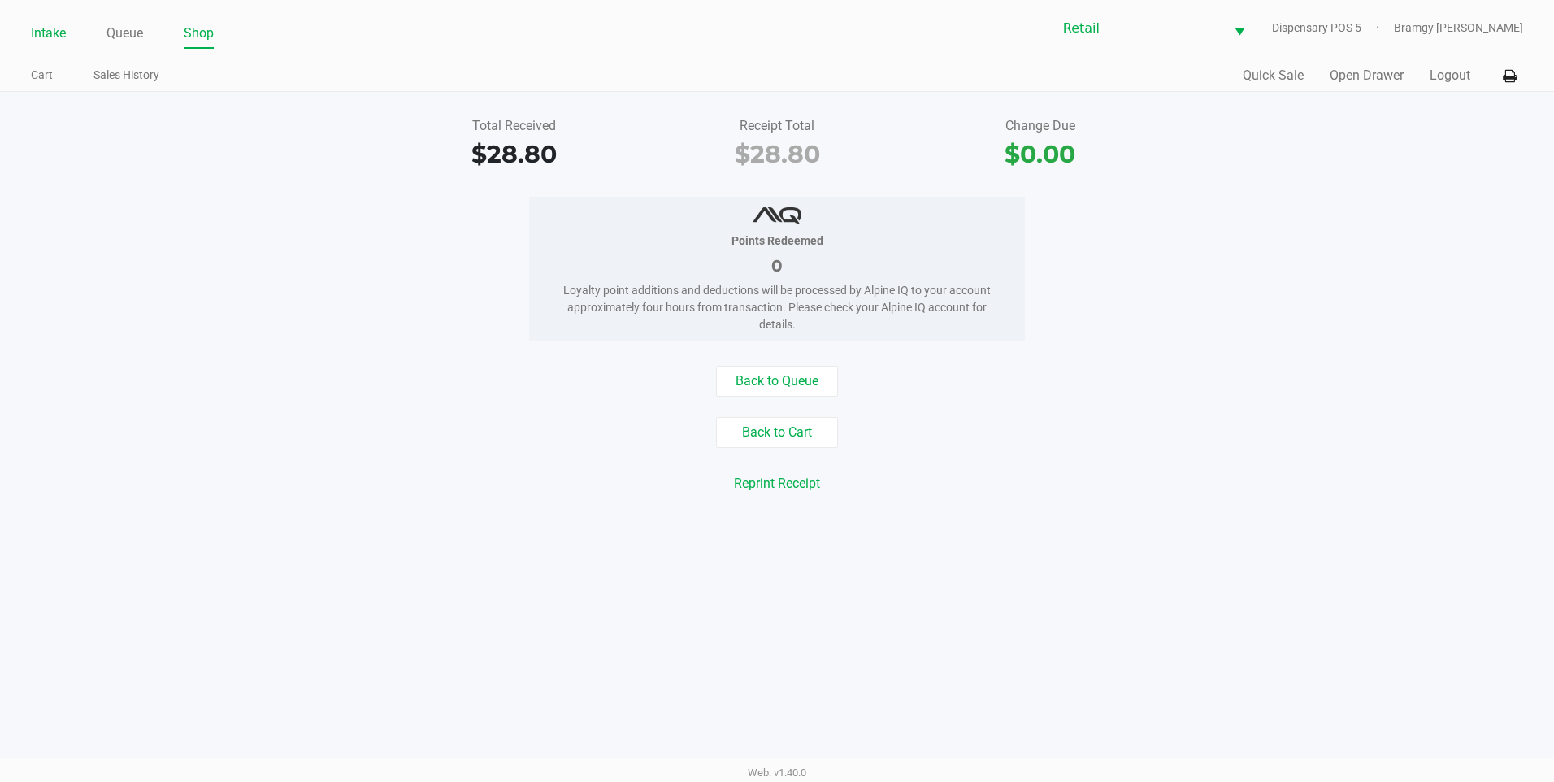
click at [47, 42] on link "Intake" at bounding box center [48, 33] width 35 height 23
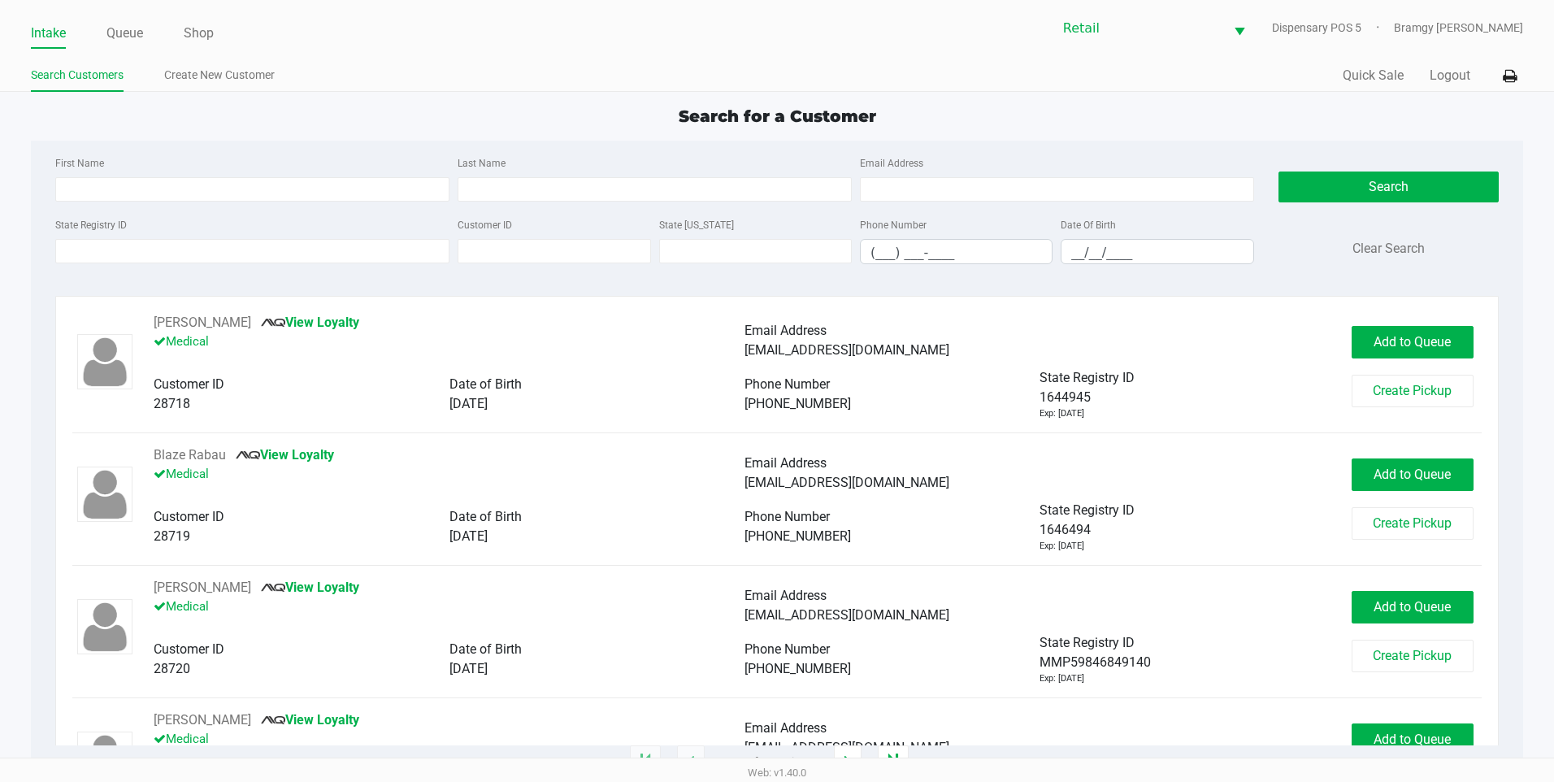
click at [160, 202] on div "First Name Last Name Email Address" at bounding box center [654, 184] width 1207 height 62
click at [162, 200] on input "First Name" at bounding box center [252, 189] width 394 height 24
click at [545, 187] on input "Last Name" at bounding box center [655, 189] width 394 height 24
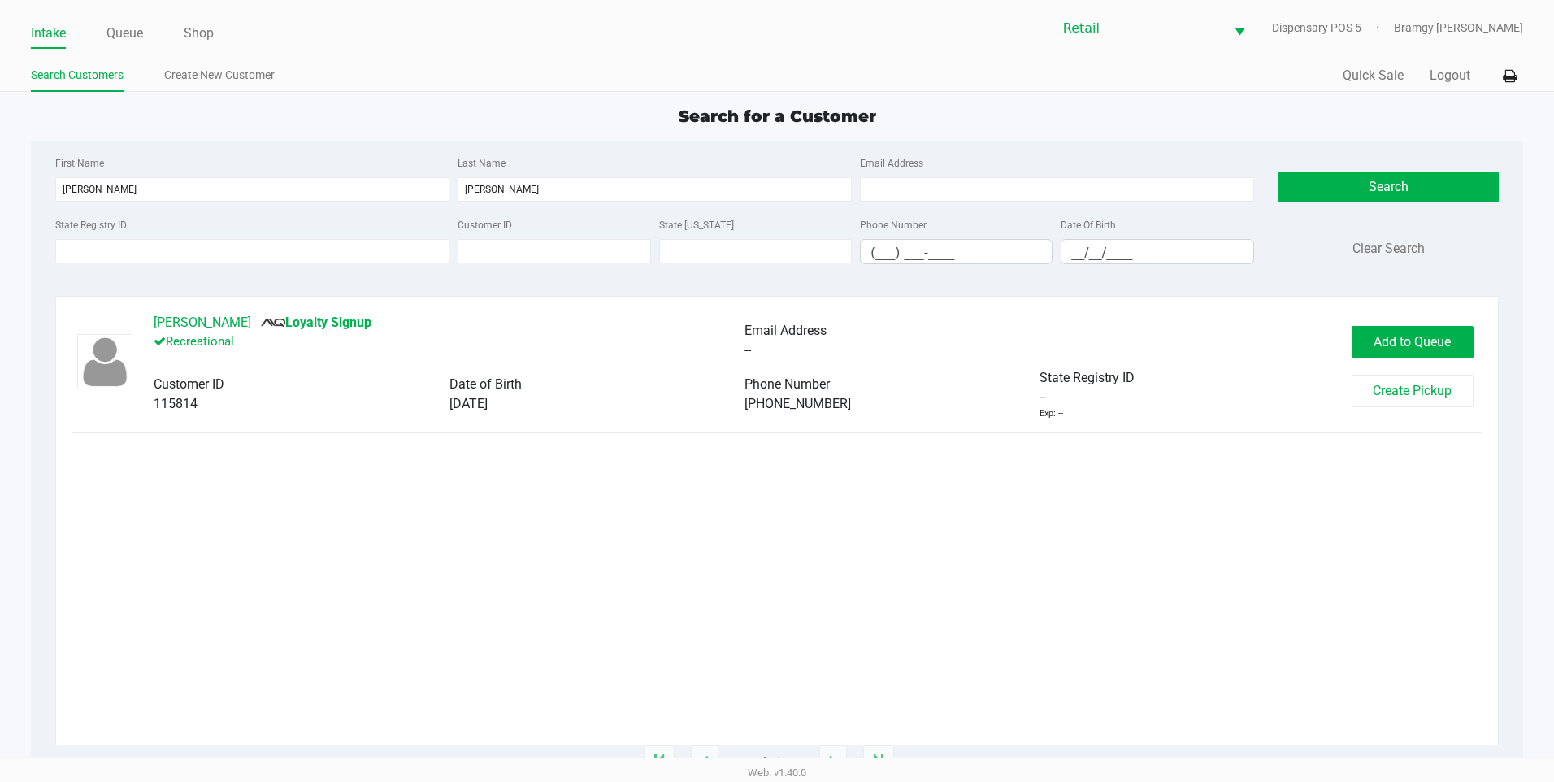
click at [185, 325] on button "Altagracia Aviles" at bounding box center [203, 323] width 98 height 20
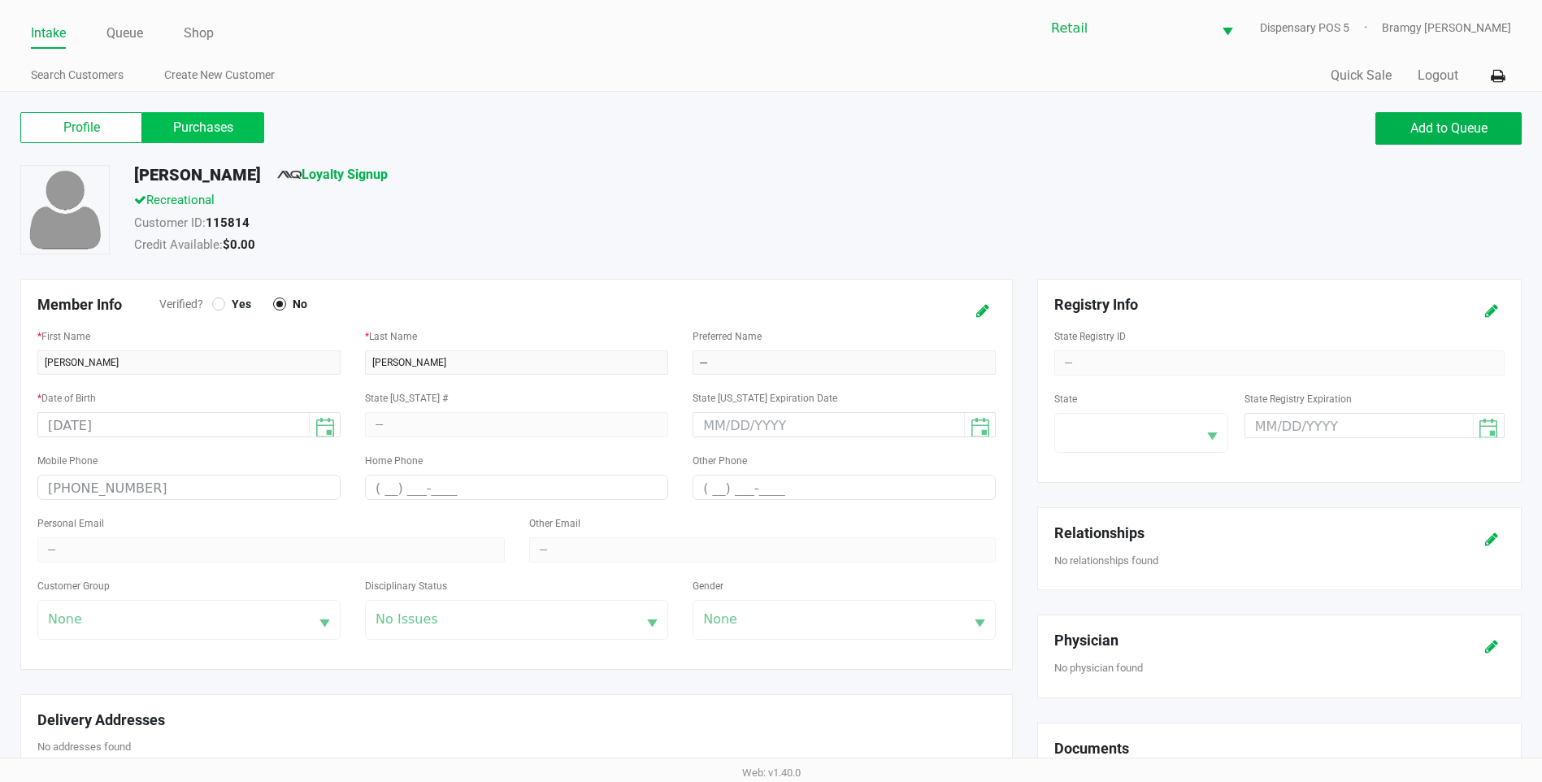
click at [236, 124] on label "Purchases" at bounding box center [203, 127] width 122 height 31
click at [0, 0] on 1 "Purchases" at bounding box center [0, 0] width 0 height 0
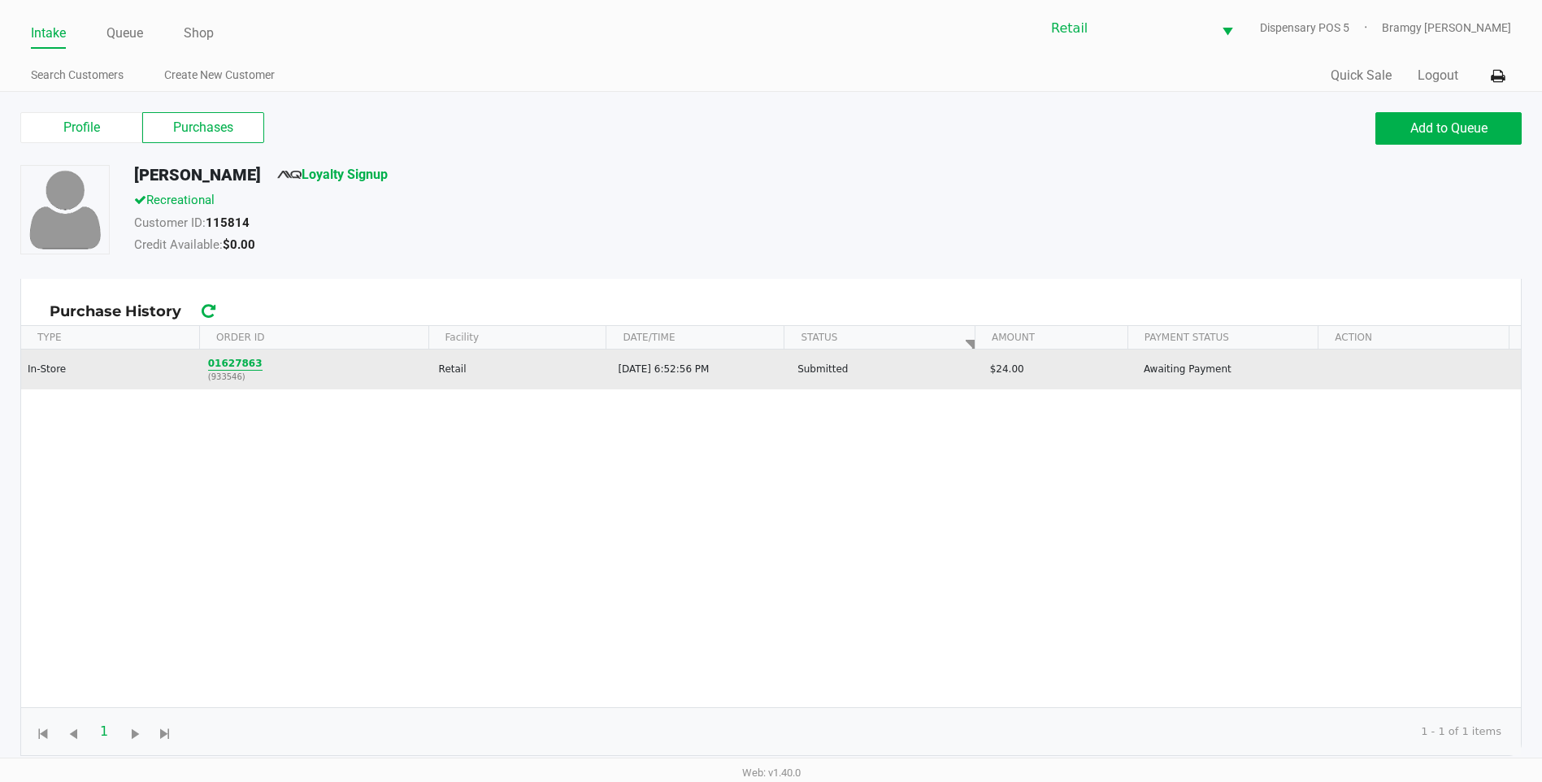
click at [230, 360] on button "01627863" at bounding box center [235, 363] width 54 height 15
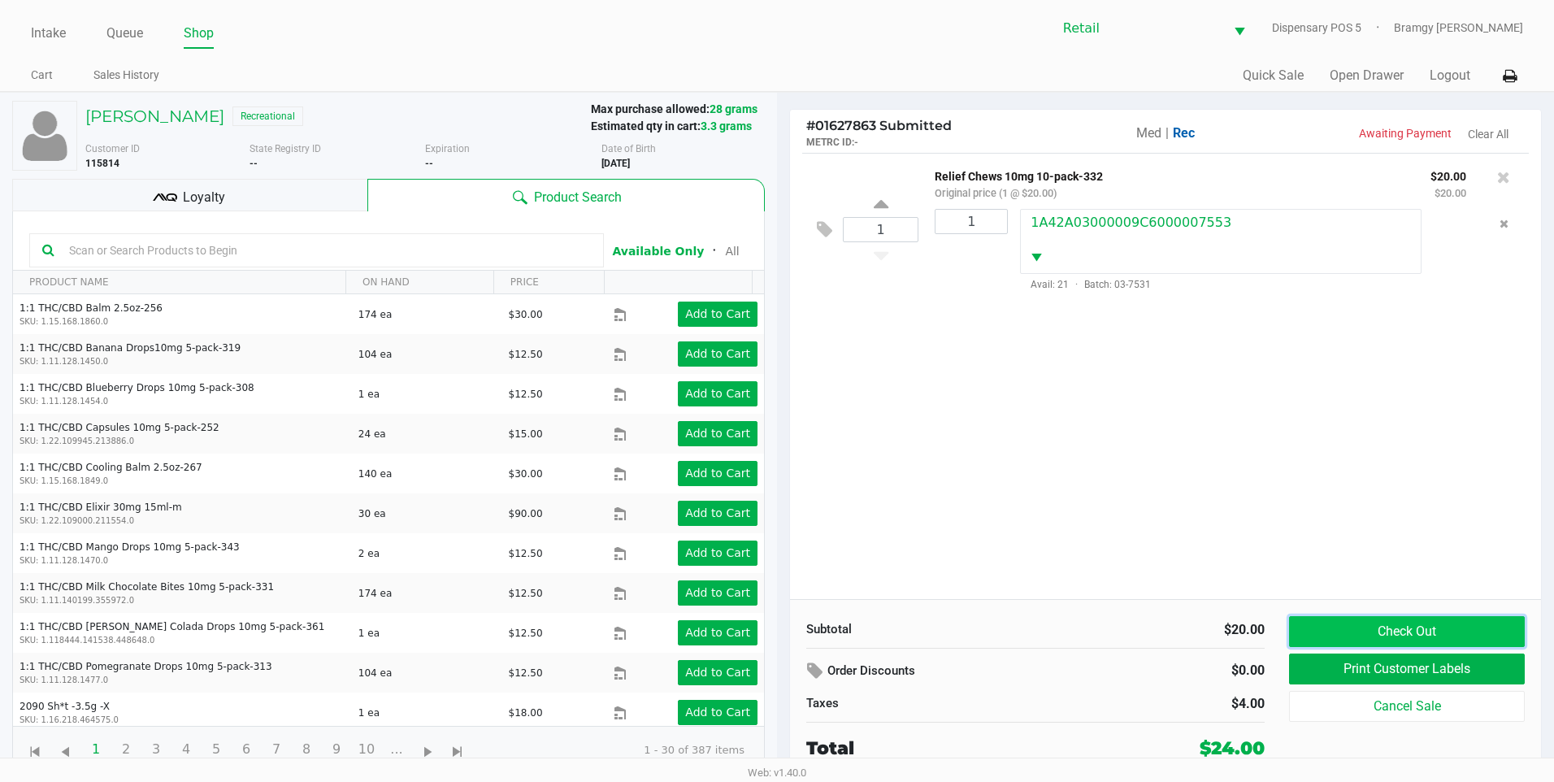
click at [1431, 632] on button "Check Out" at bounding box center [1407, 631] width 236 height 31
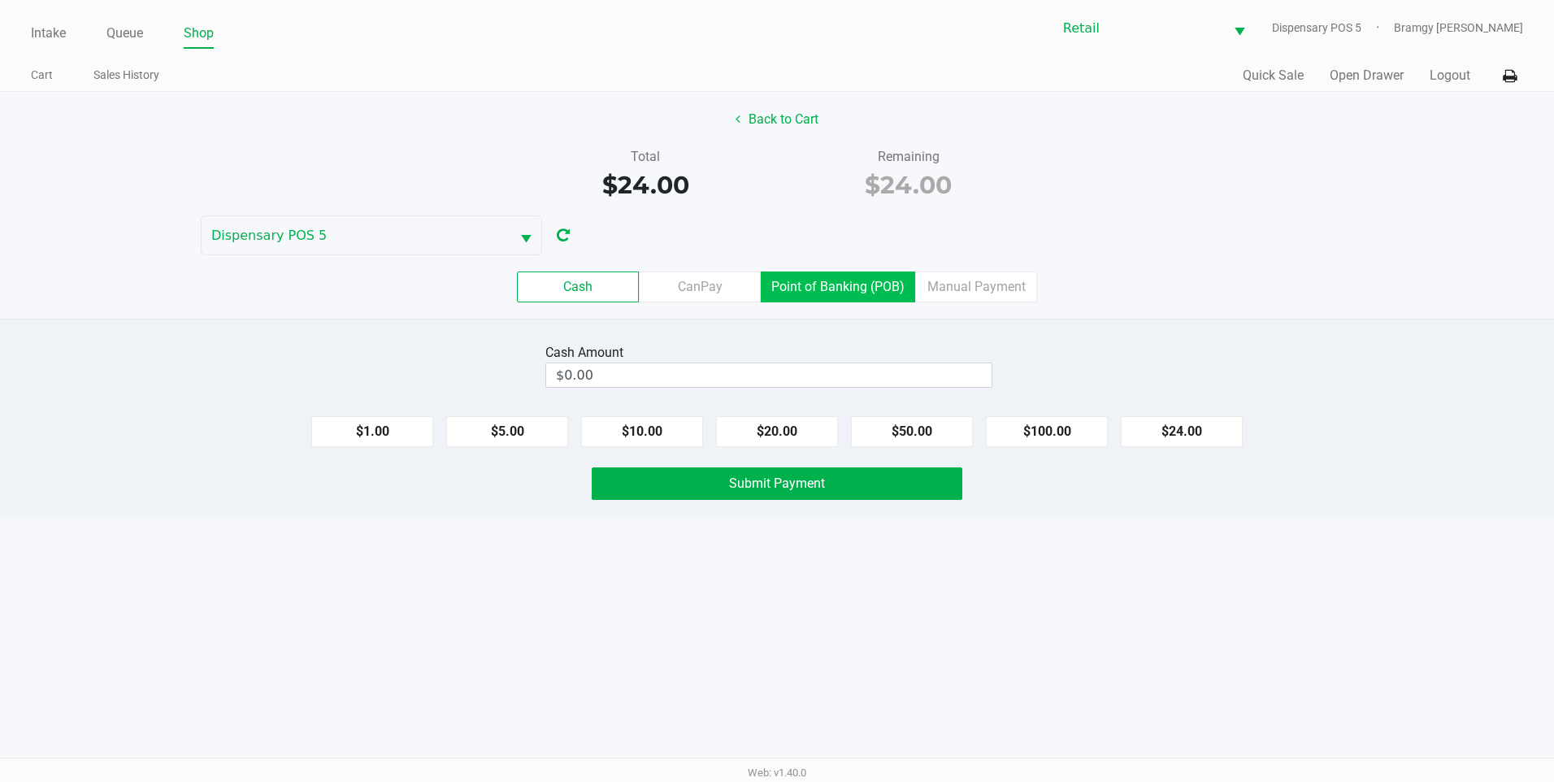
click at [774, 289] on label "Point of Banking (POB)" at bounding box center [838, 287] width 154 height 31
click at [0, 0] on 7 "Point of Banking (POB)" at bounding box center [0, 0] width 0 height 0
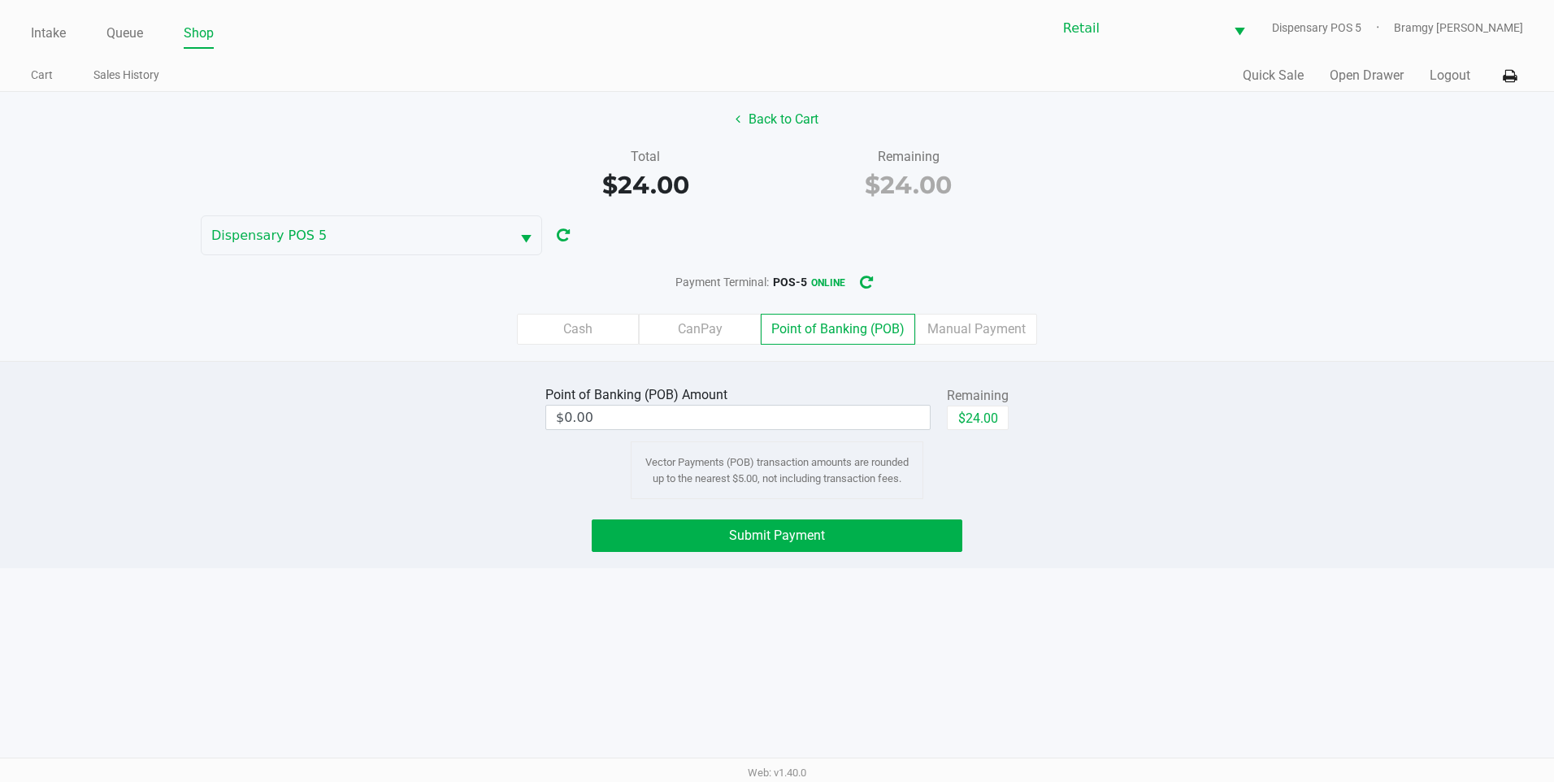
click at [985, 396] on div "Remaining" at bounding box center [978, 396] width 62 height 20
click at [986, 415] on button "$24.00" at bounding box center [978, 418] width 62 height 24
click at [789, 545] on button "Submit Payment" at bounding box center [777, 535] width 371 height 33
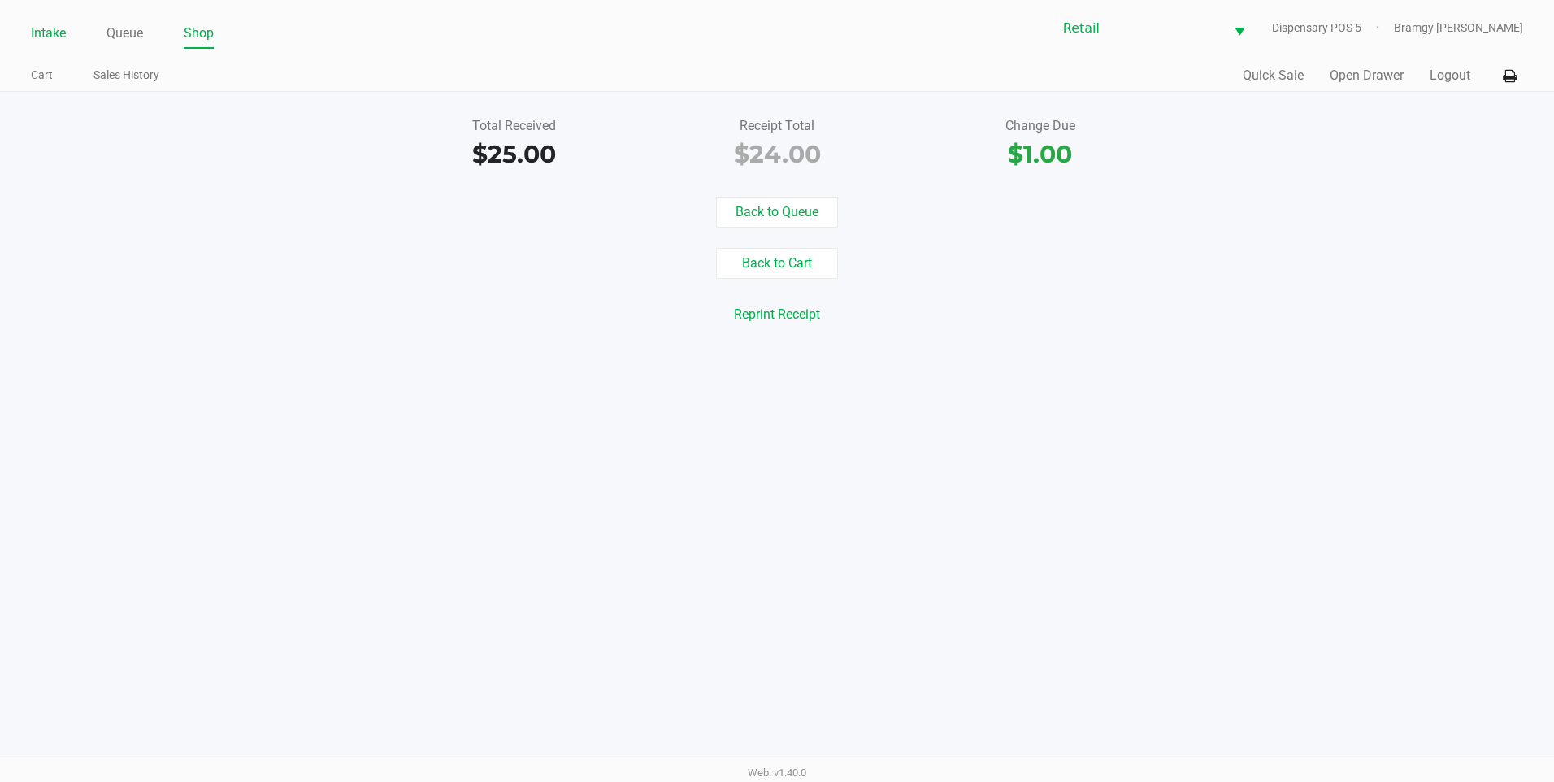
click at [57, 25] on link "Intake" at bounding box center [48, 33] width 35 height 23
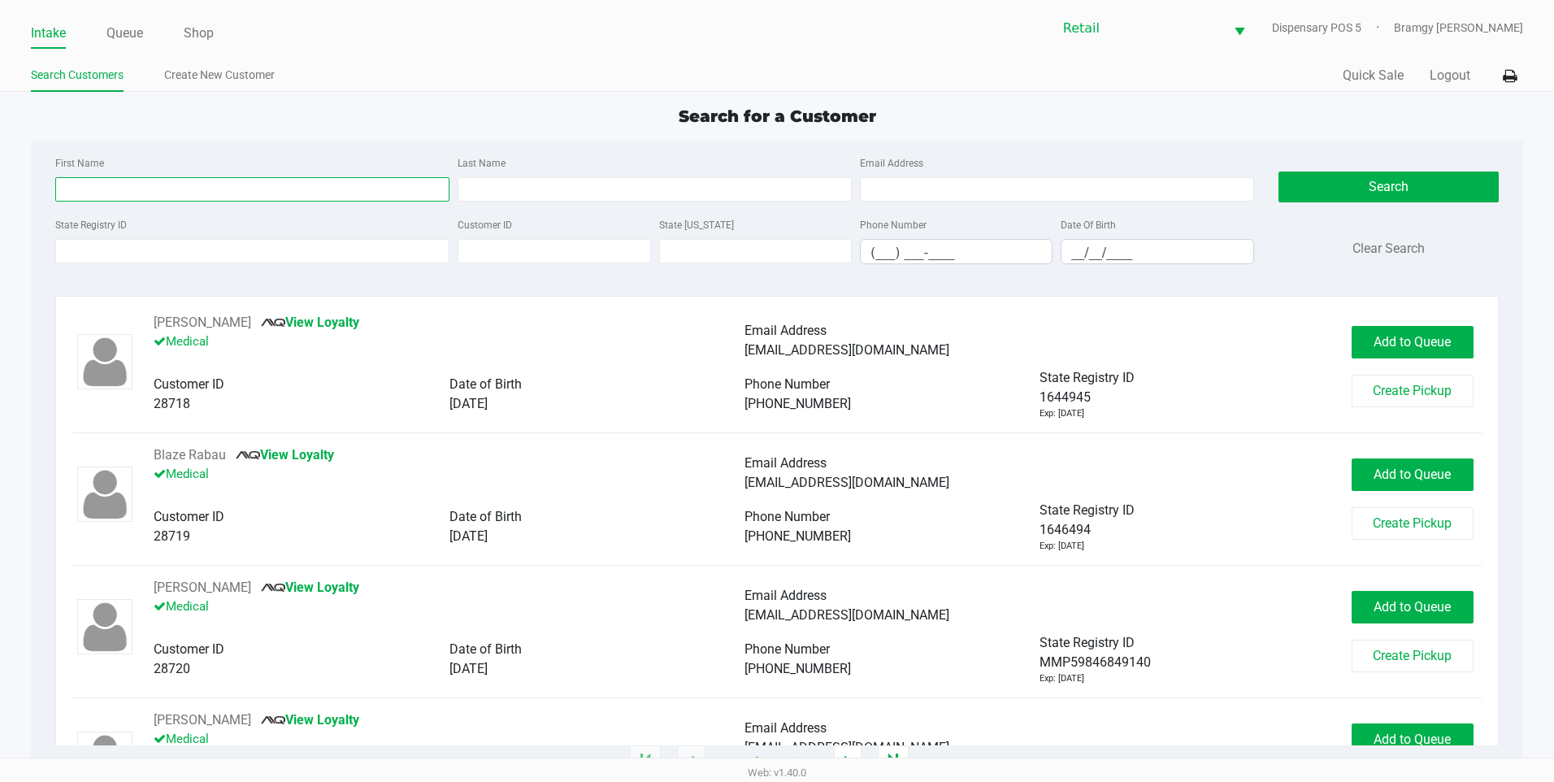
drag, startPoint x: 57, startPoint y: 25, endPoint x: 140, endPoint y: 189, distance: 184.0
click at [140, 189] on input "First Name" at bounding box center [252, 189] width 394 height 24
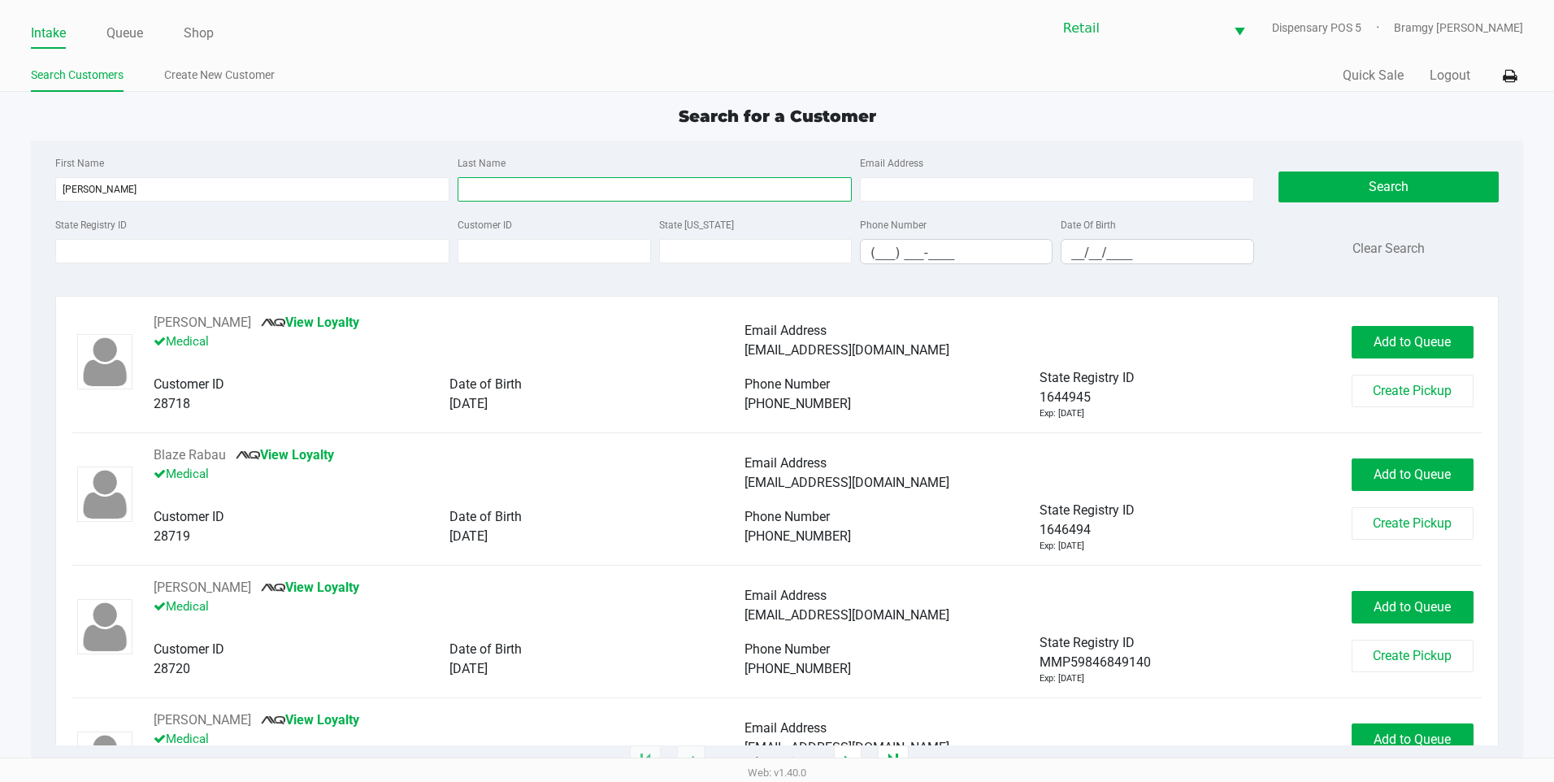
click at [484, 196] on input "Last Name" at bounding box center [655, 189] width 394 height 24
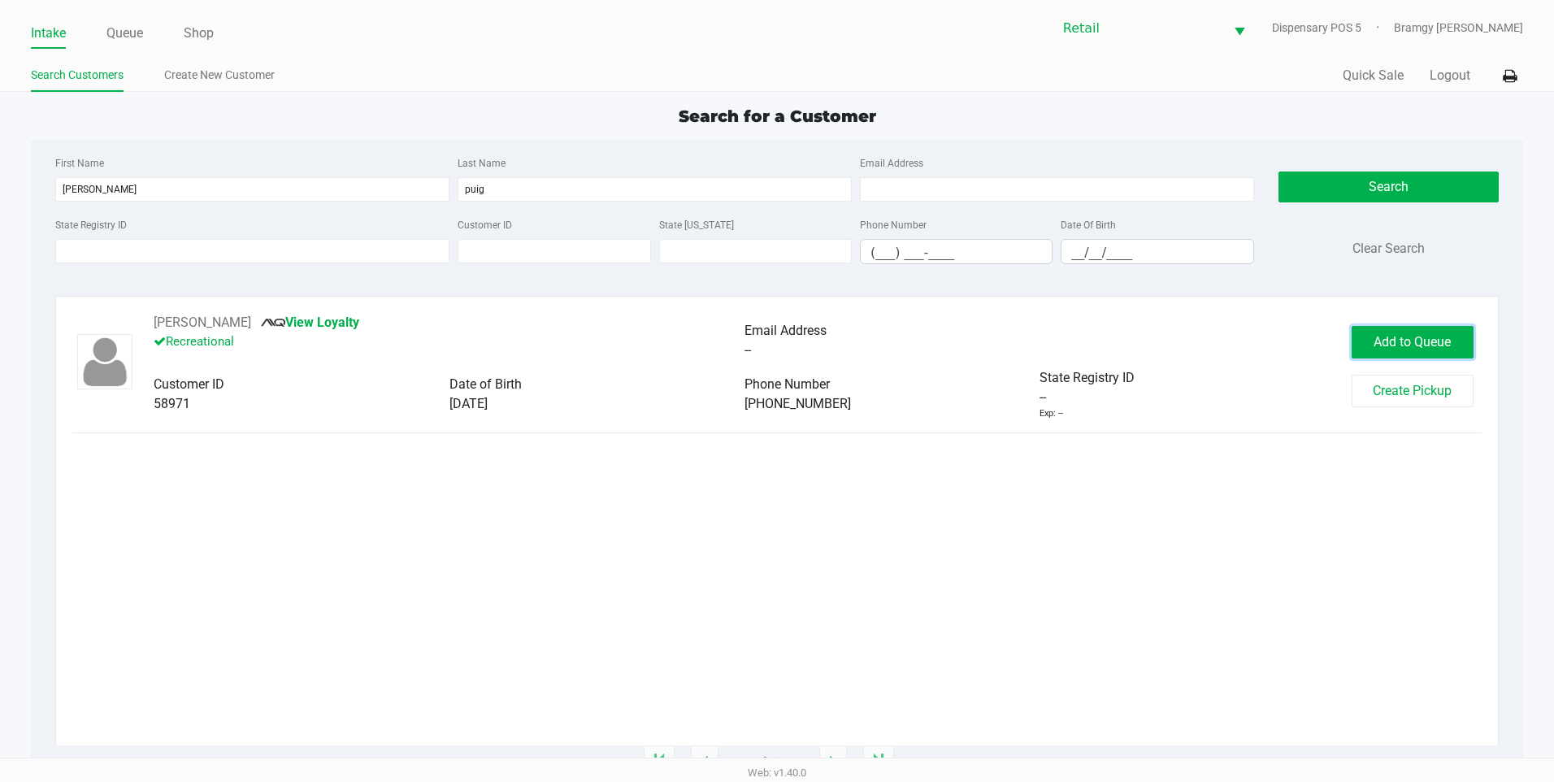
click at [1435, 342] on span "Add to Queue" at bounding box center [1412, 341] width 77 height 15
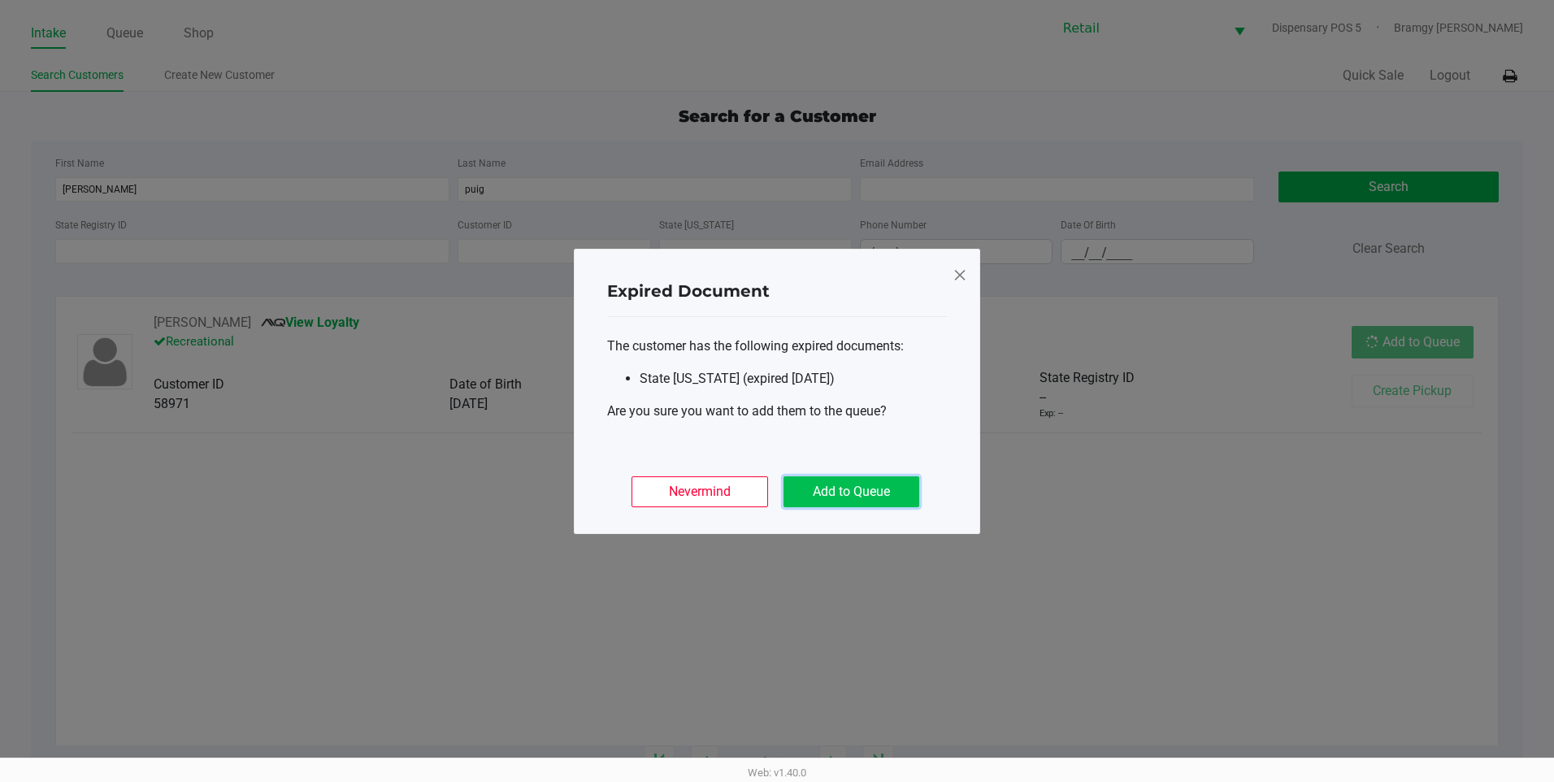
click at [854, 487] on button "Add to Queue" at bounding box center [852, 491] width 136 height 31
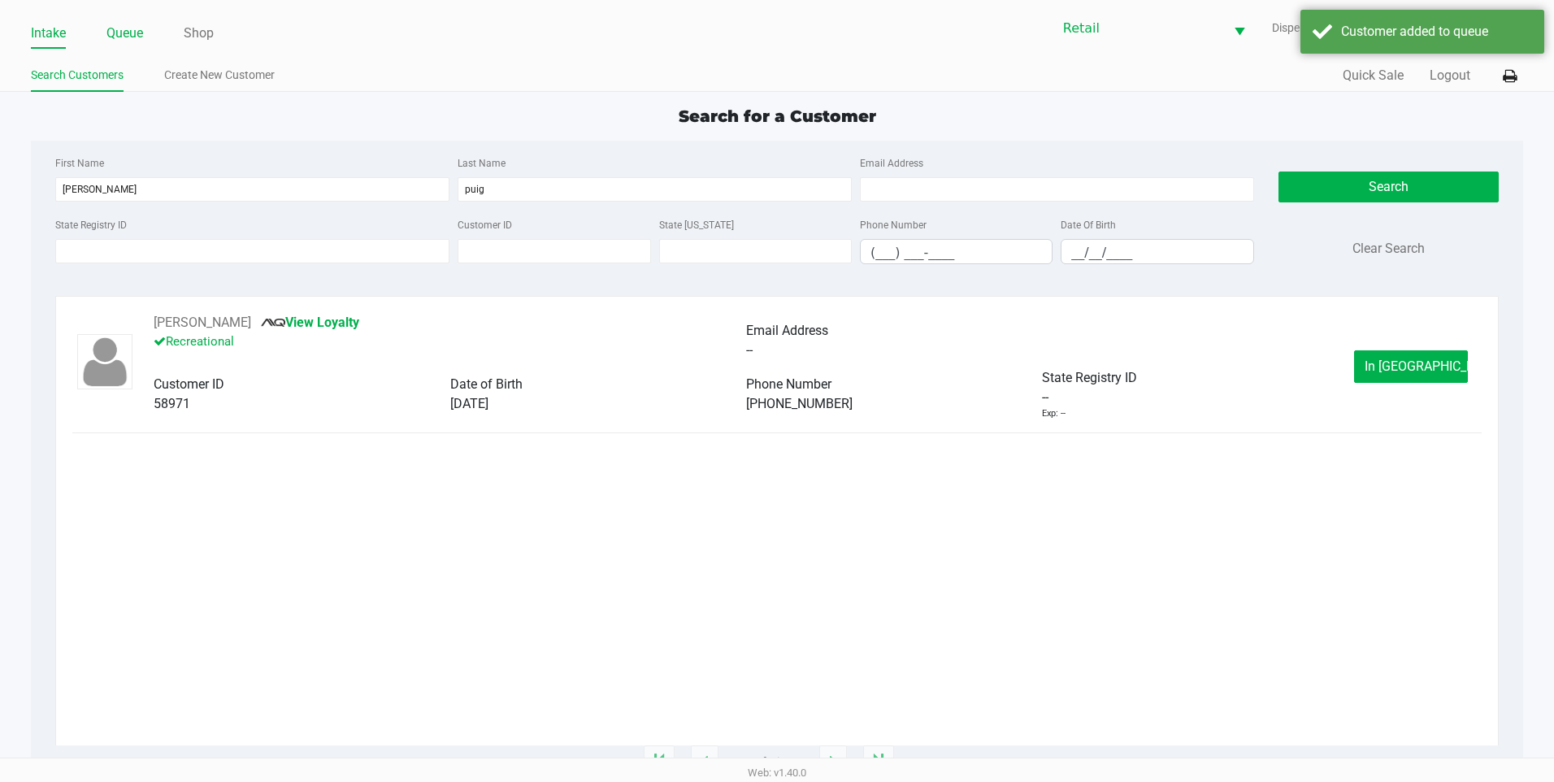
click at [128, 33] on link "Queue" at bounding box center [124, 33] width 37 height 23
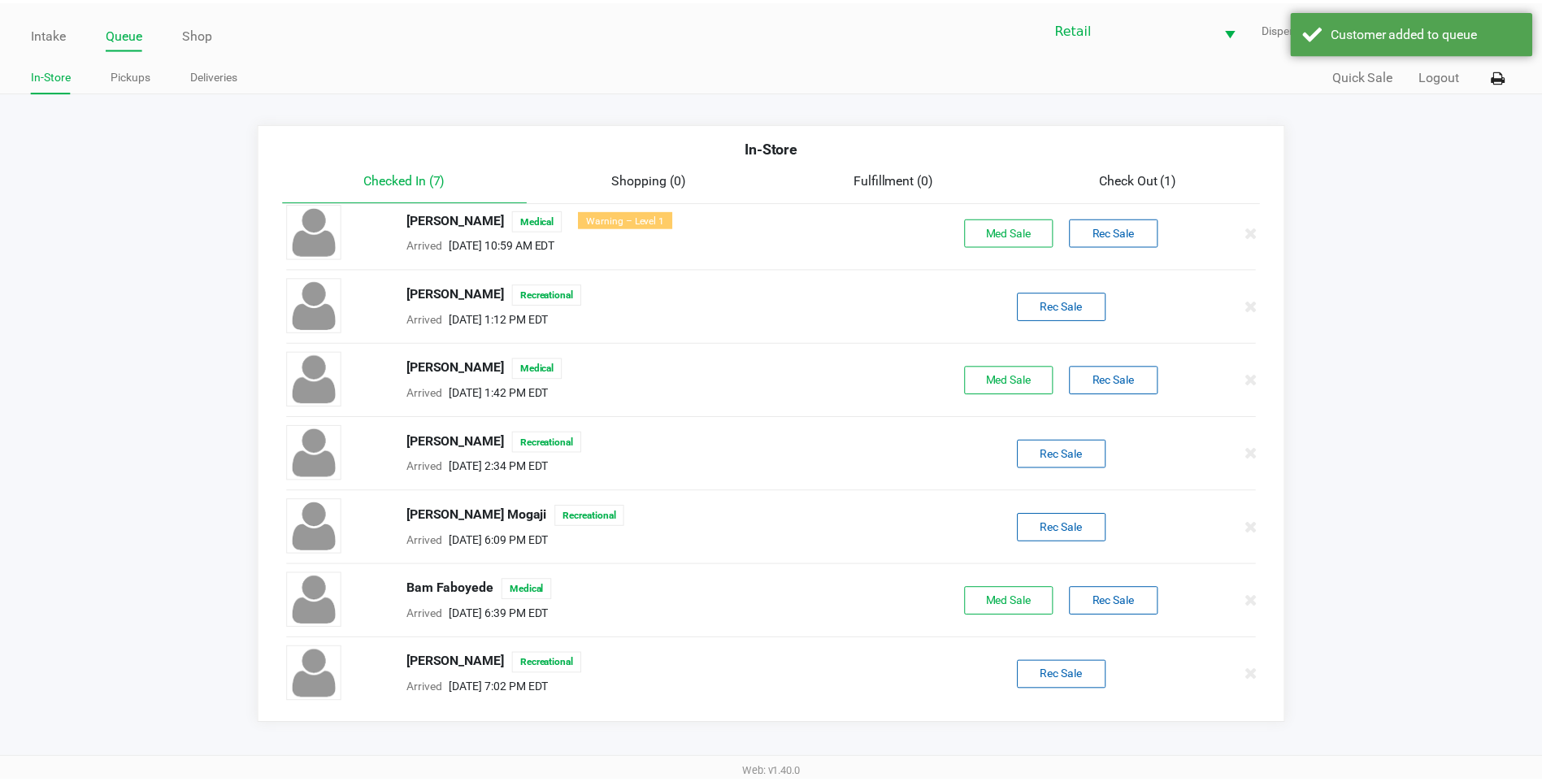
scroll to position [11, 0]
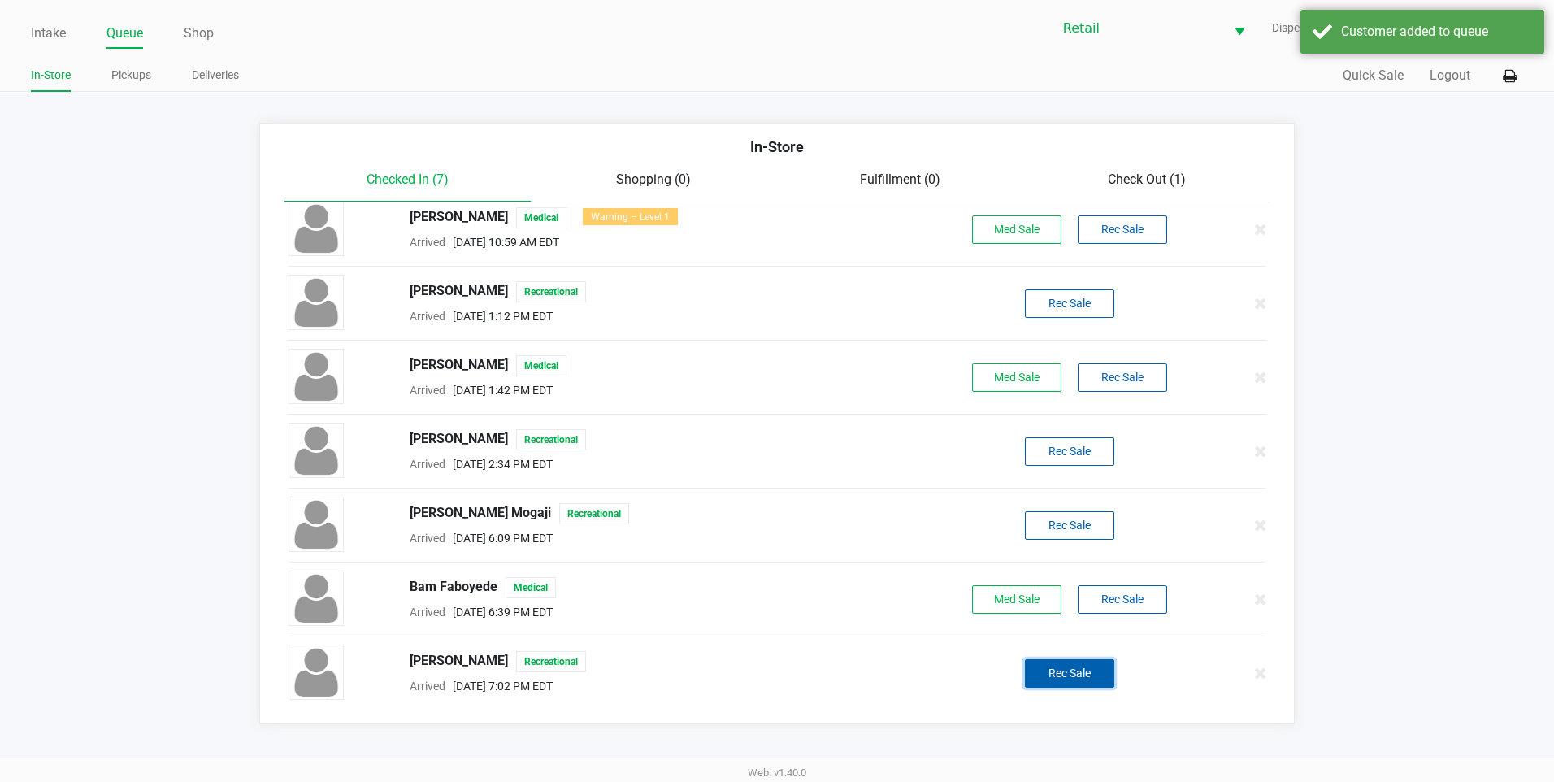
click at [1091, 671] on button "Rec Sale" at bounding box center [1069, 673] width 89 height 28
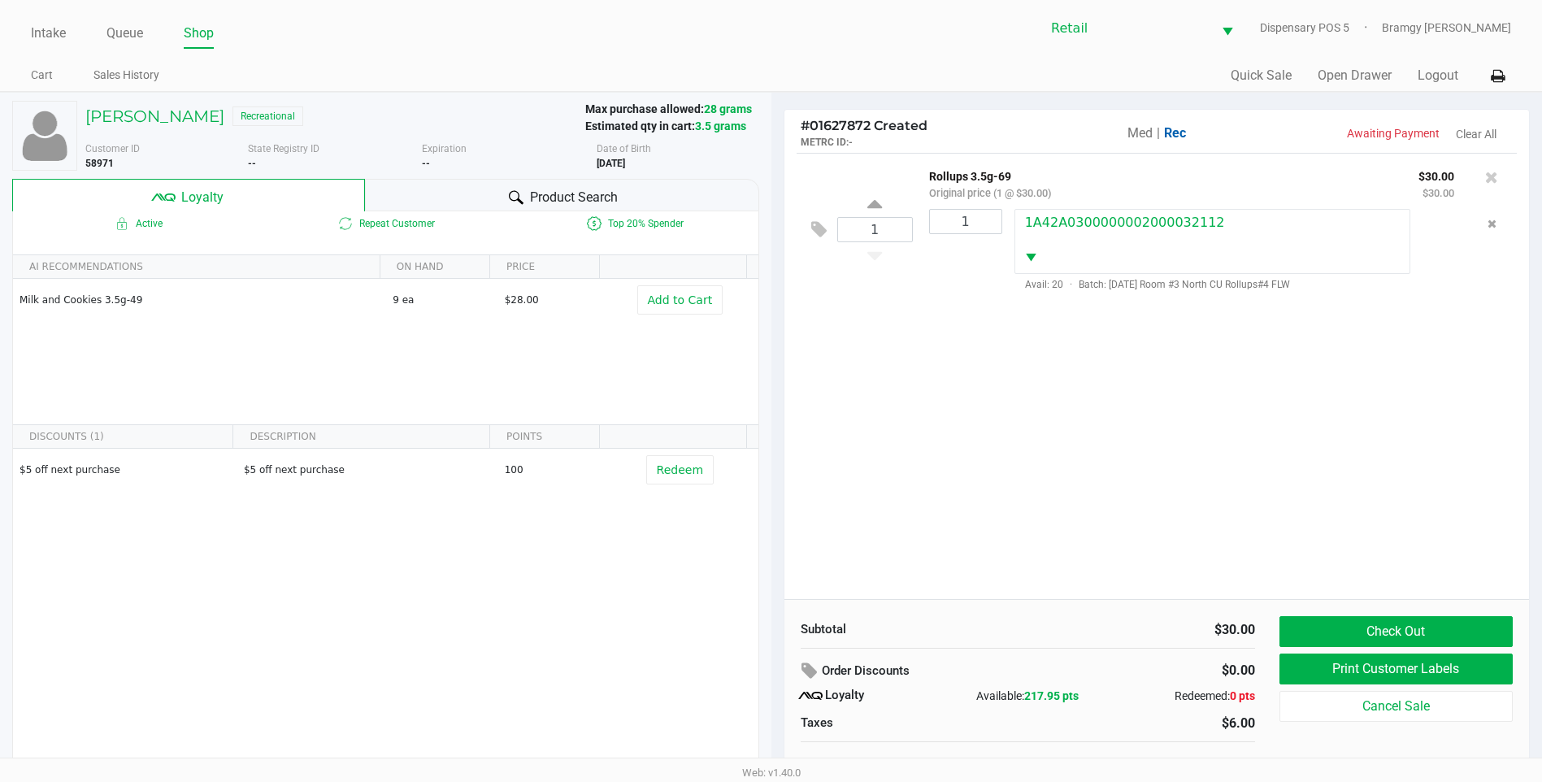
scroll to position [16, 0]
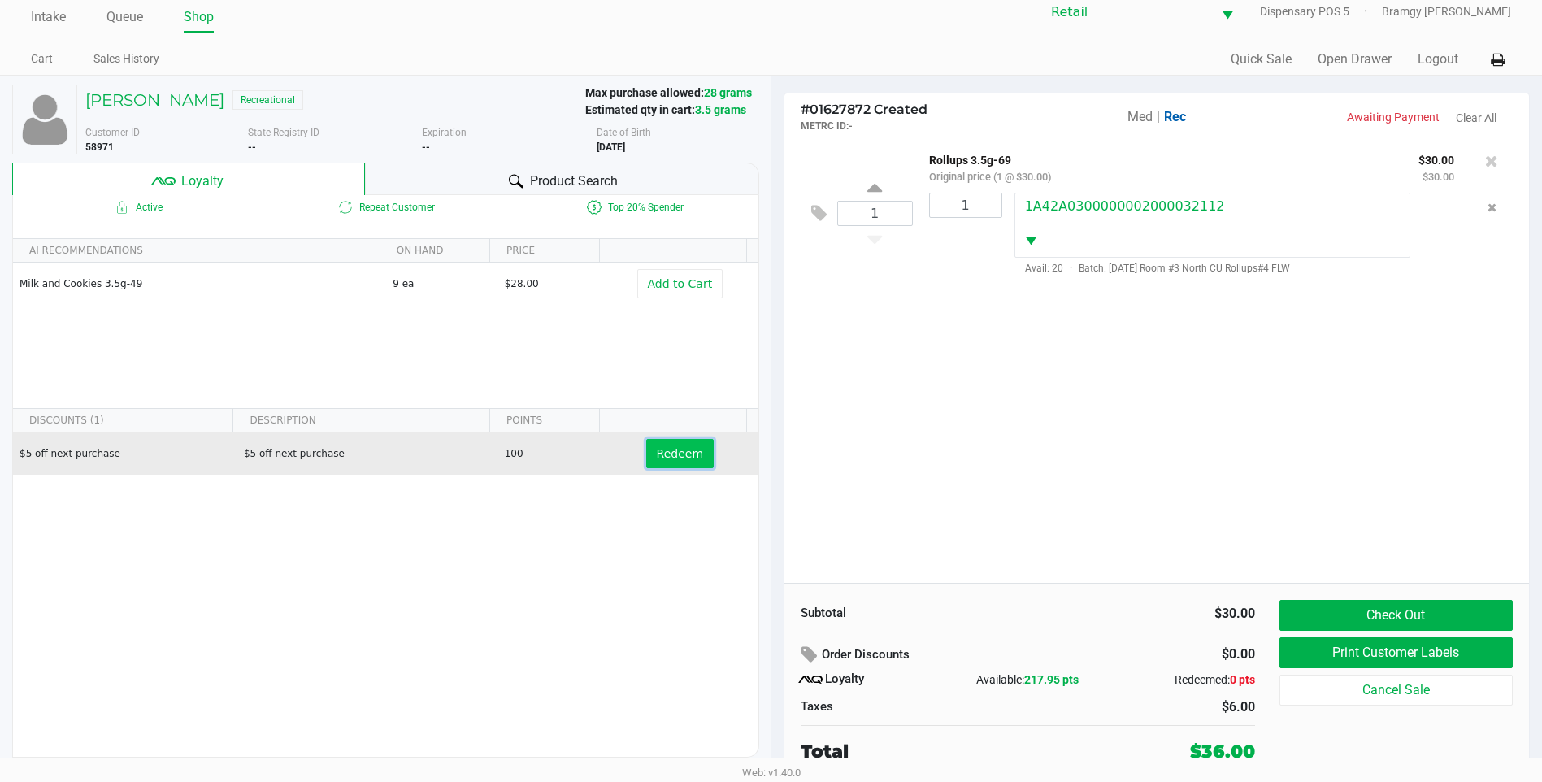
click at [659, 458] on span "Redeem" at bounding box center [680, 453] width 46 height 13
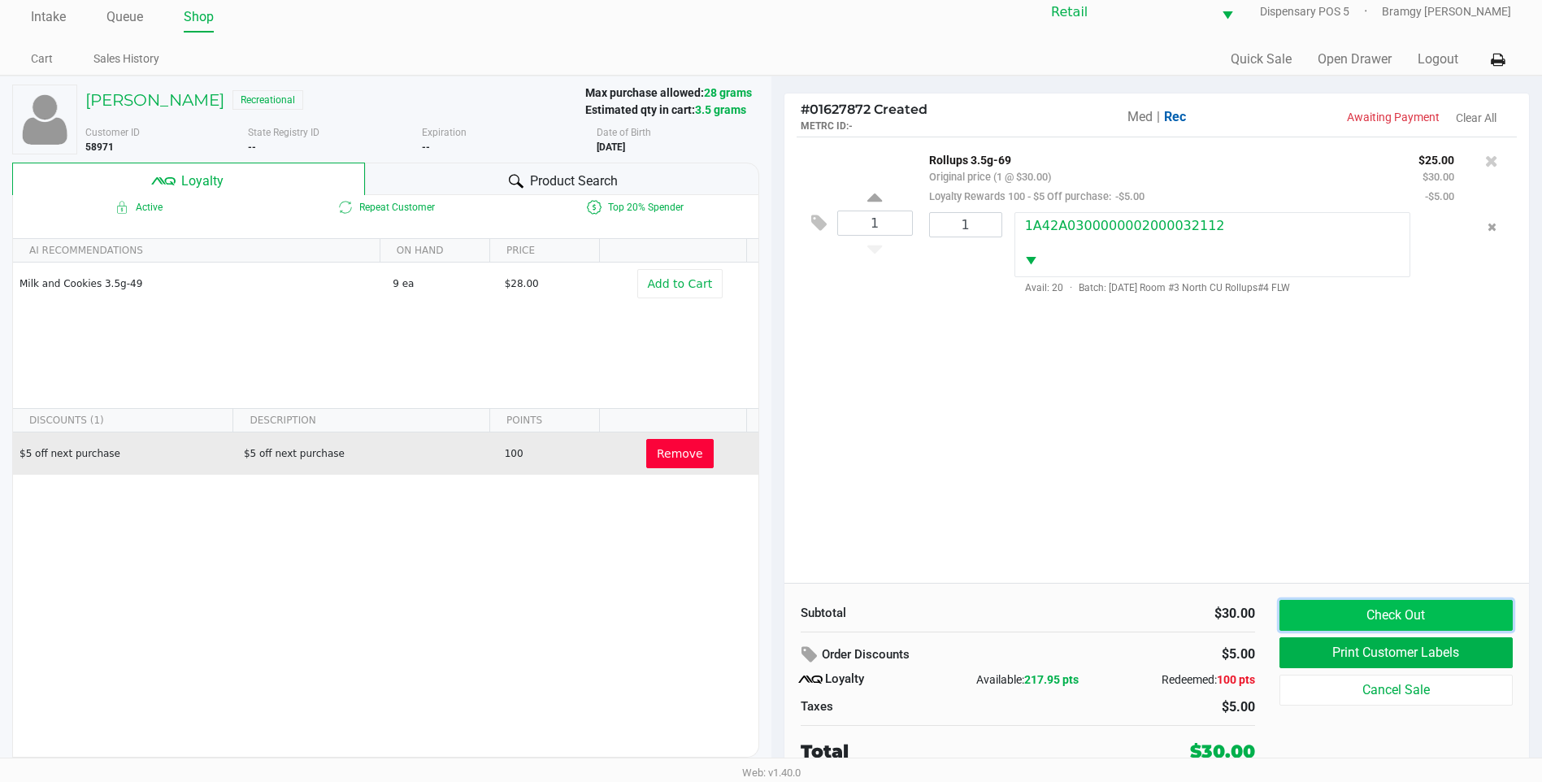
click at [1410, 614] on button "Check Out" at bounding box center [1396, 615] width 233 height 31
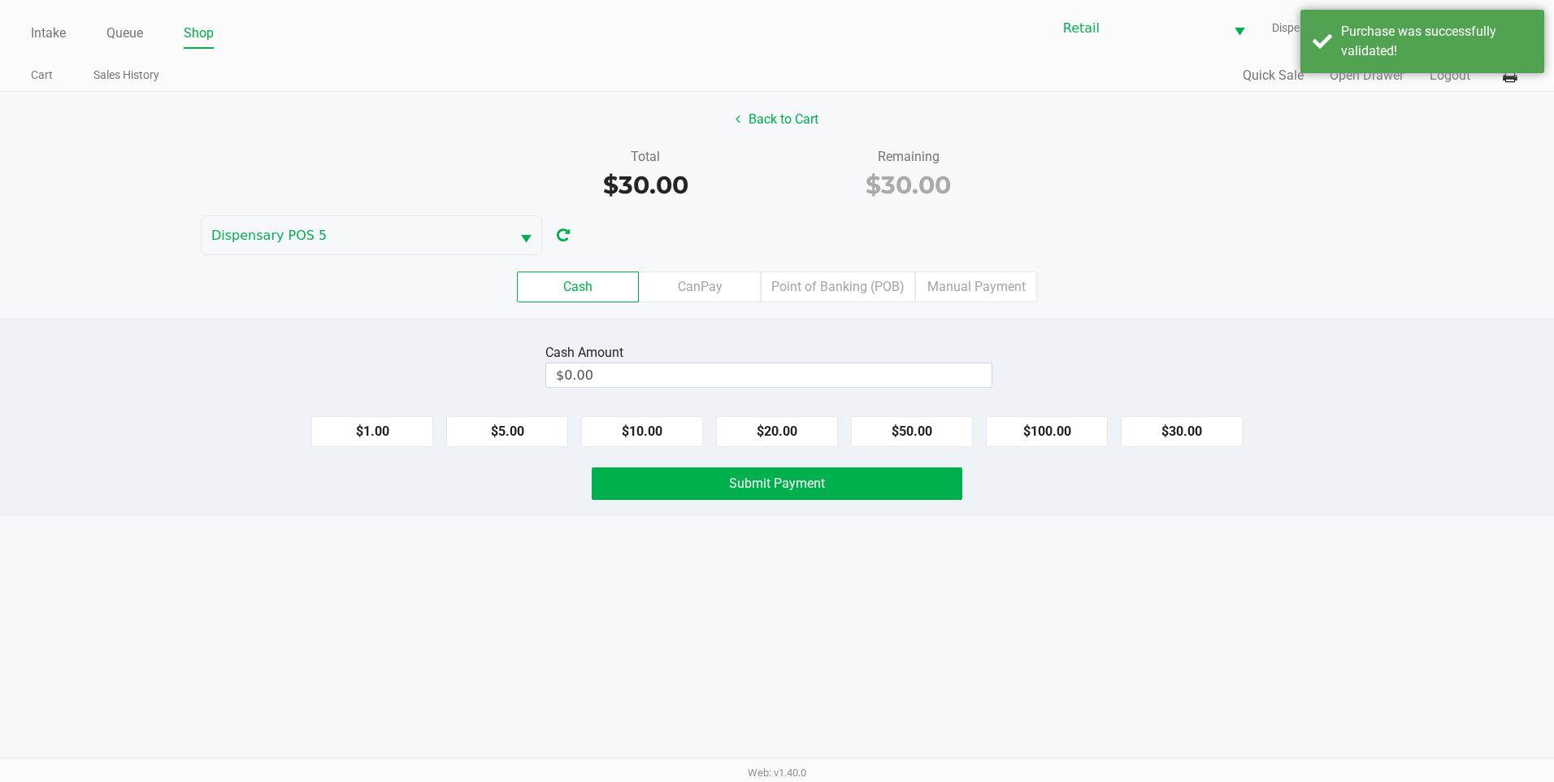
click at [797, 415] on div "$1.00 $5.00 $10.00 $20.00 $50.00 $100.00 $30.00" at bounding box center [777, 425] width 1554 height 44
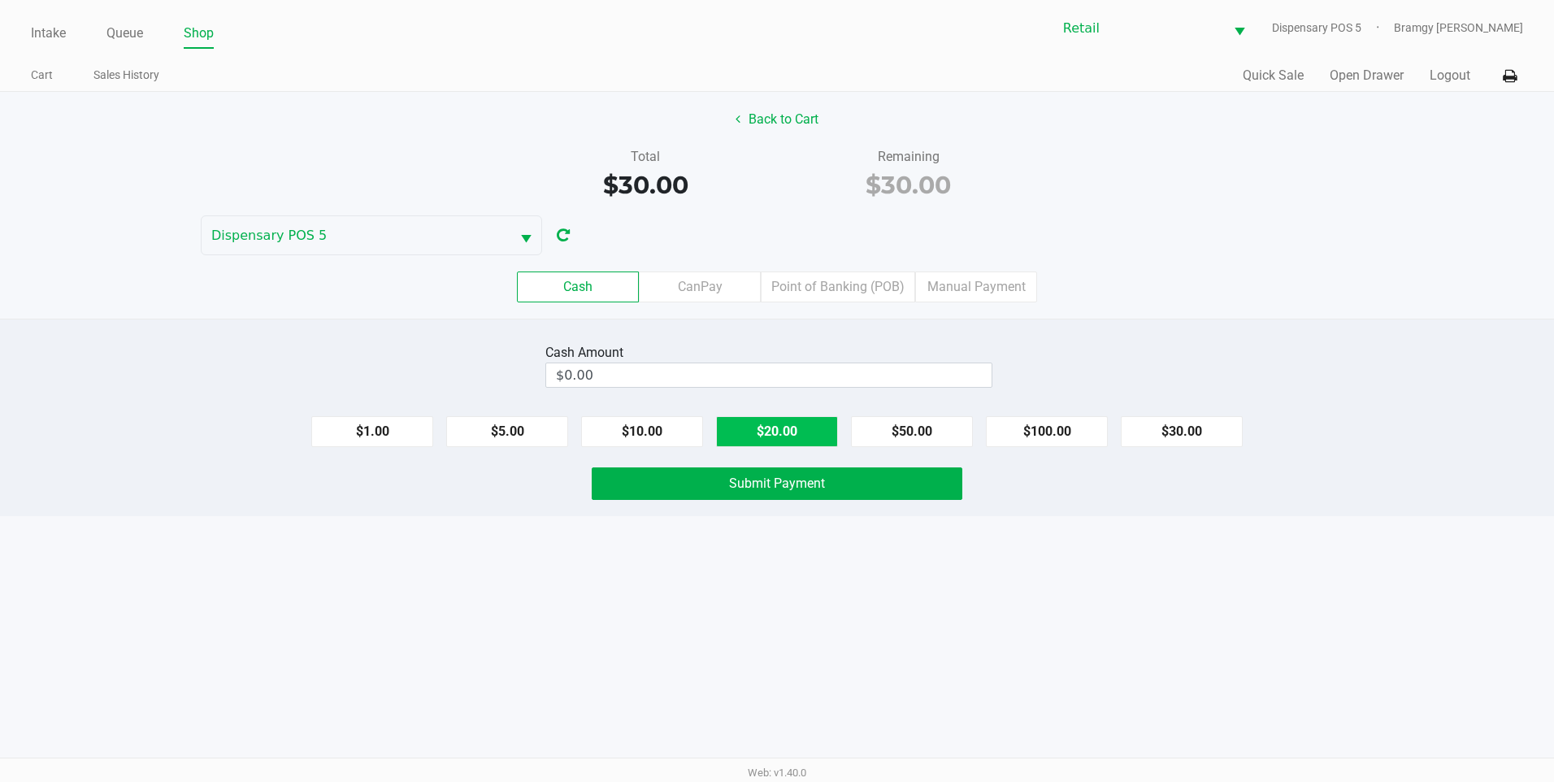
click at [792, 426] on button "$20.00" at bounding box center [777, 431] width 122 height 31
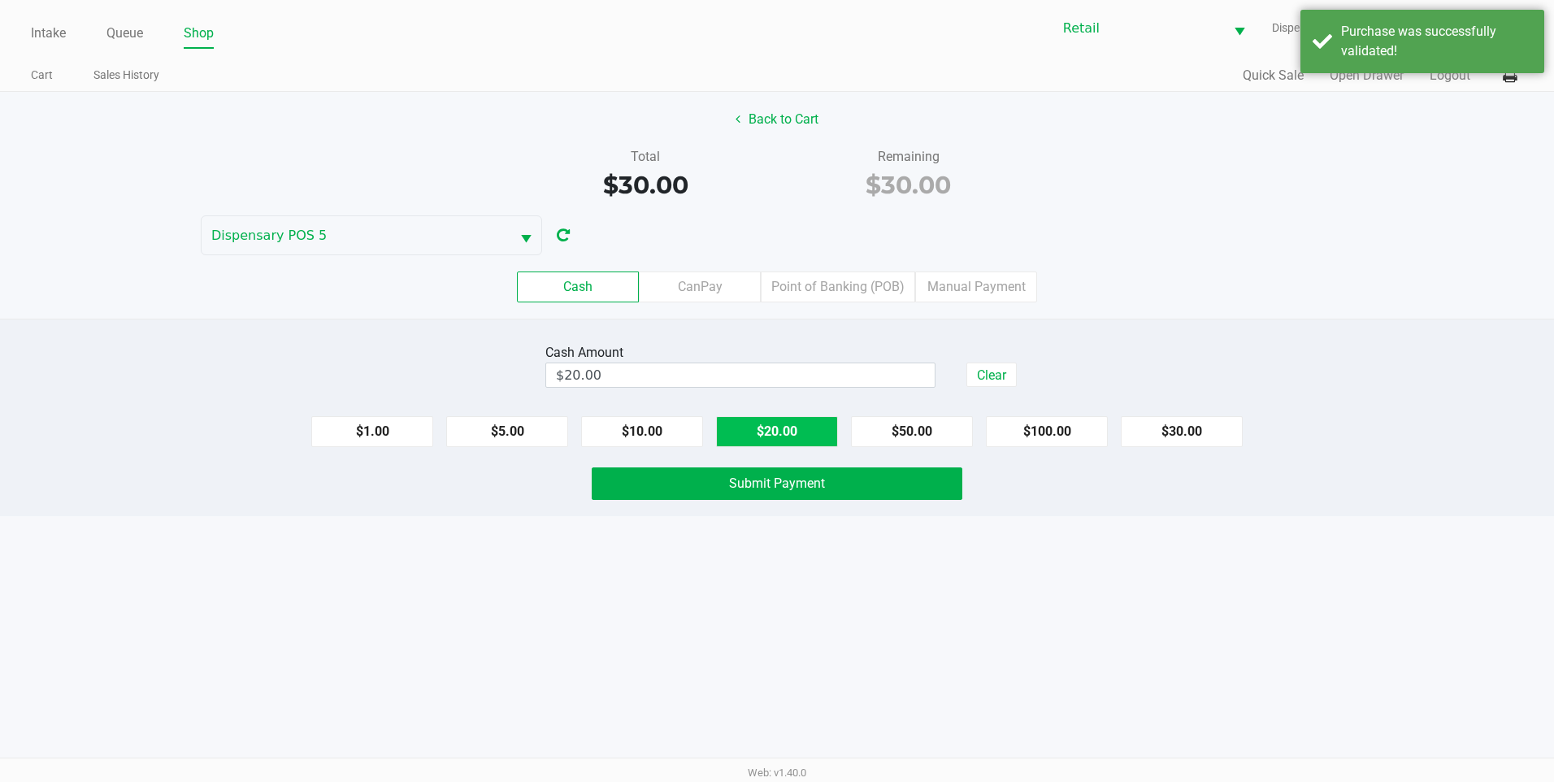
click at [792, 426] on button "$20.00" at bounding box center [777, 431] width 122 height 31
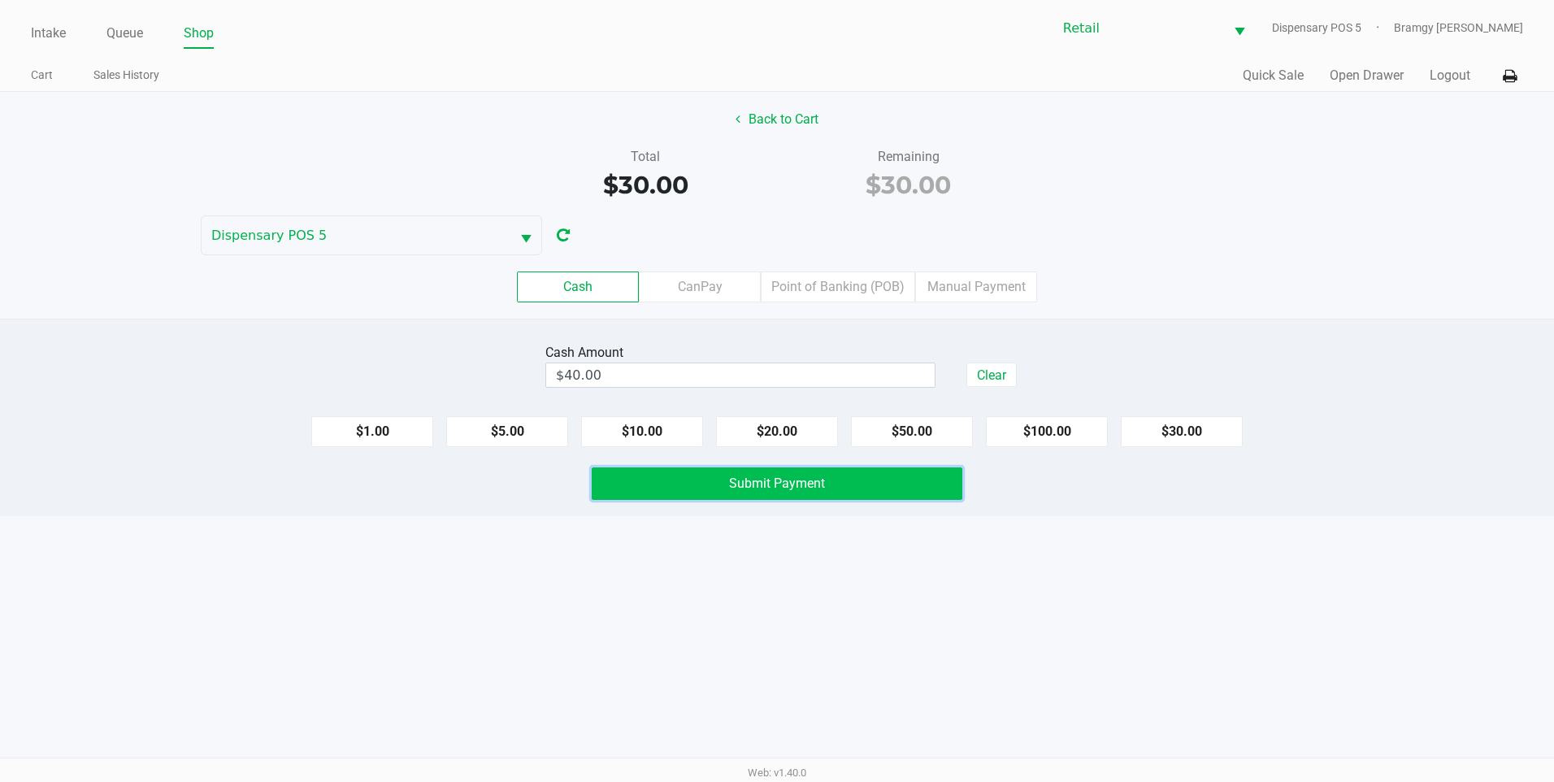
click at [797, 480] on span "Submit Payment" at bounding box center [777, 483] width 96 height 15
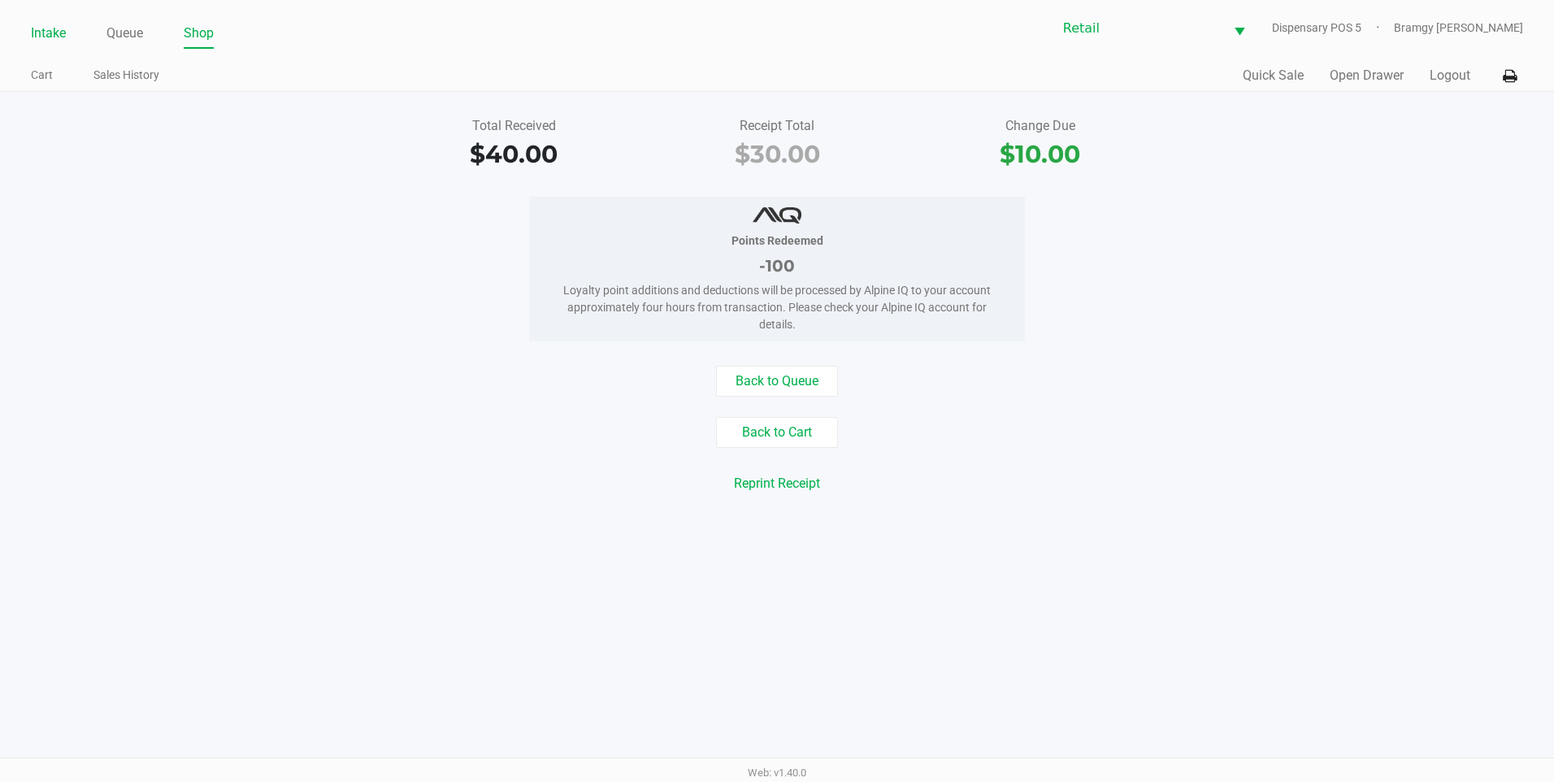
click at [37, 28] on link "Intake" at bounding box center [48, 33] width 35 height 23
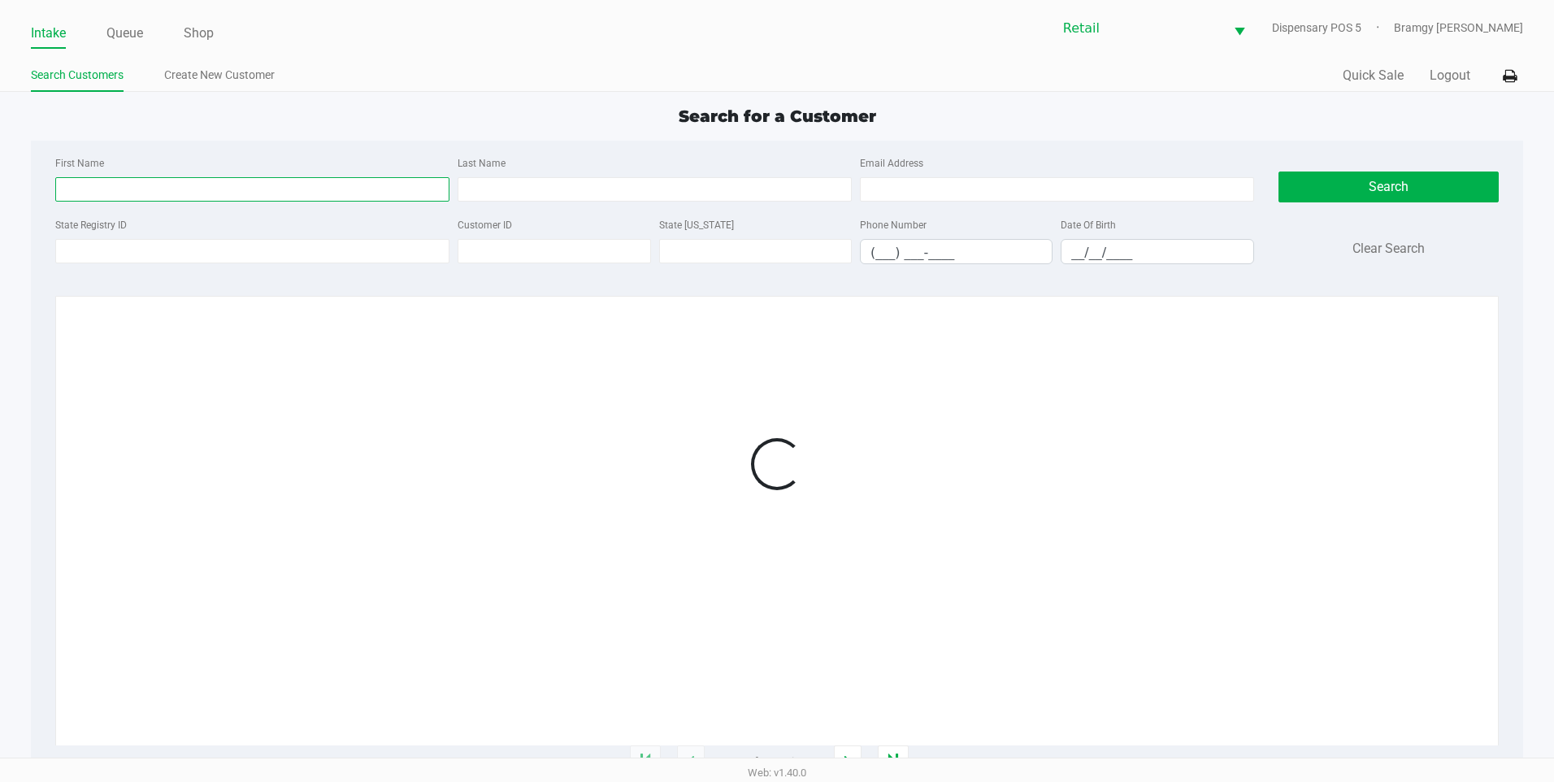
click at [121, 182] on input "First Name" at bounding box center [252, 189] width 394 height 24
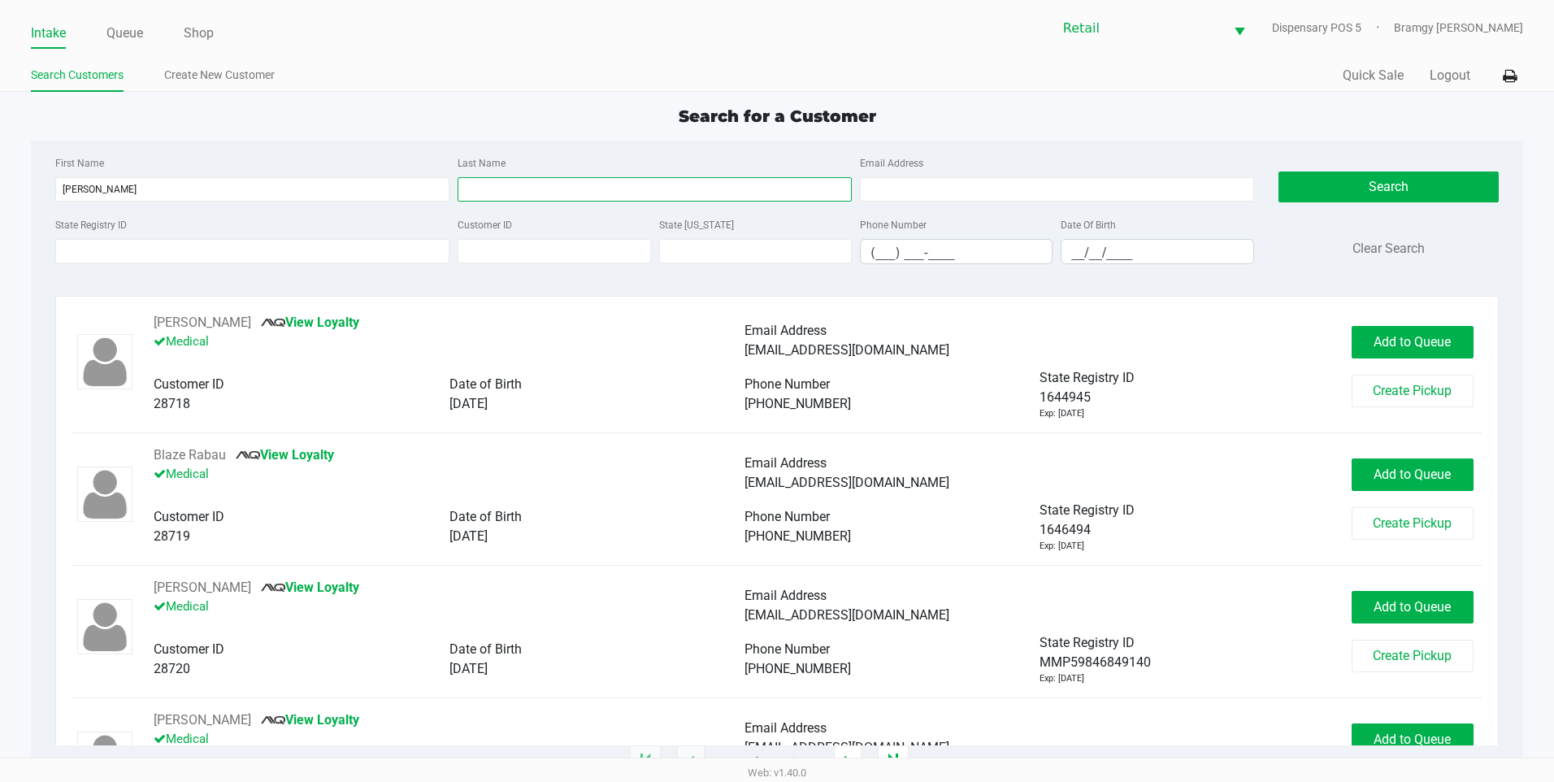
click at [489, 188] on input "Last Name" at bounding box center [655, 189] width 394 height 24
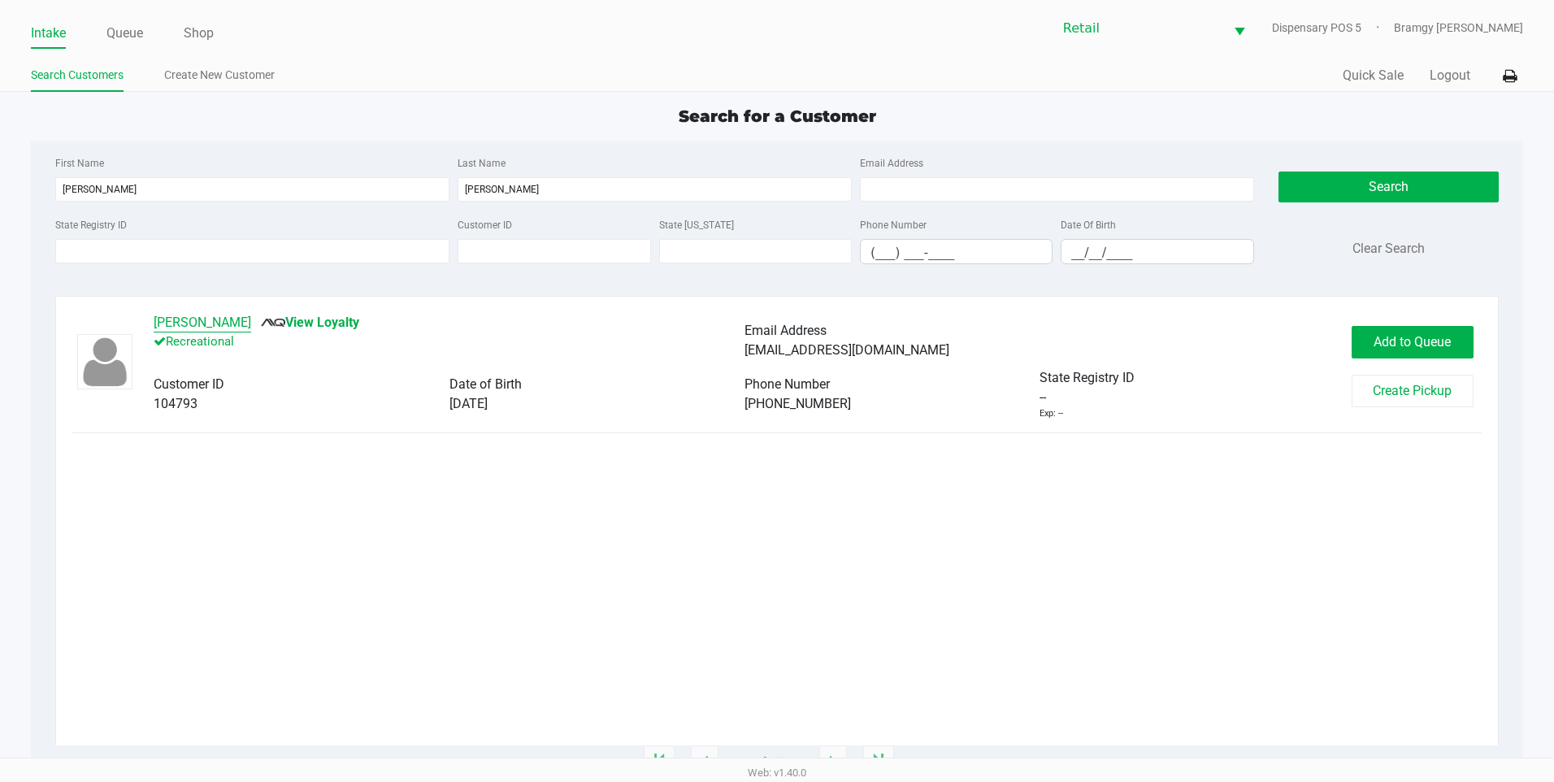
click at [202, 324] on button "Natan Santos" at bounding box center [203, 323] width 98 height 20
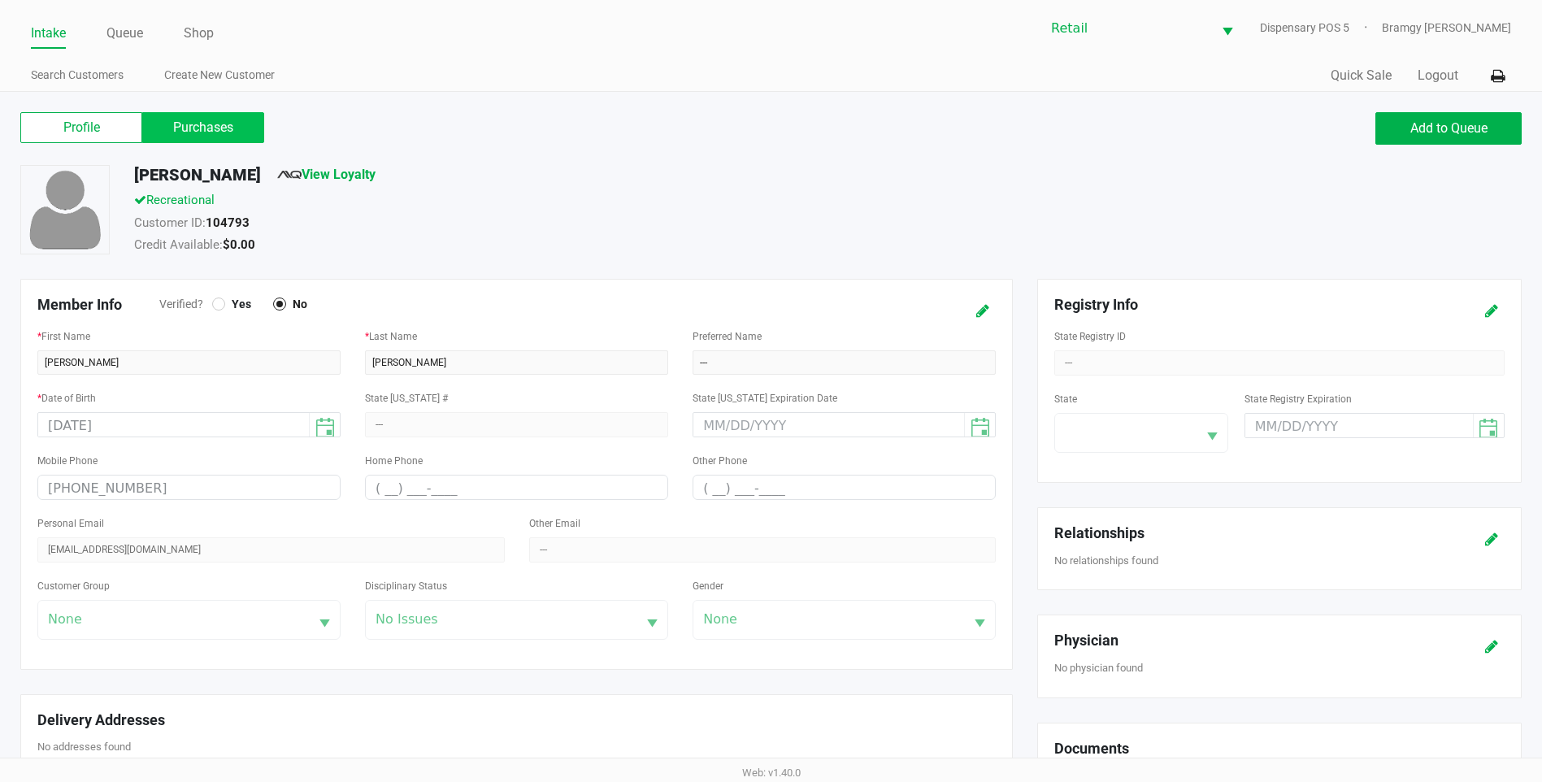
click at [215, 131] on label "Purchases" at bounding box center [203, 127] width 122 height 31
click at [0, 0] on 1 "Purchases" at bounding box center [0, 0] width 0 height 0
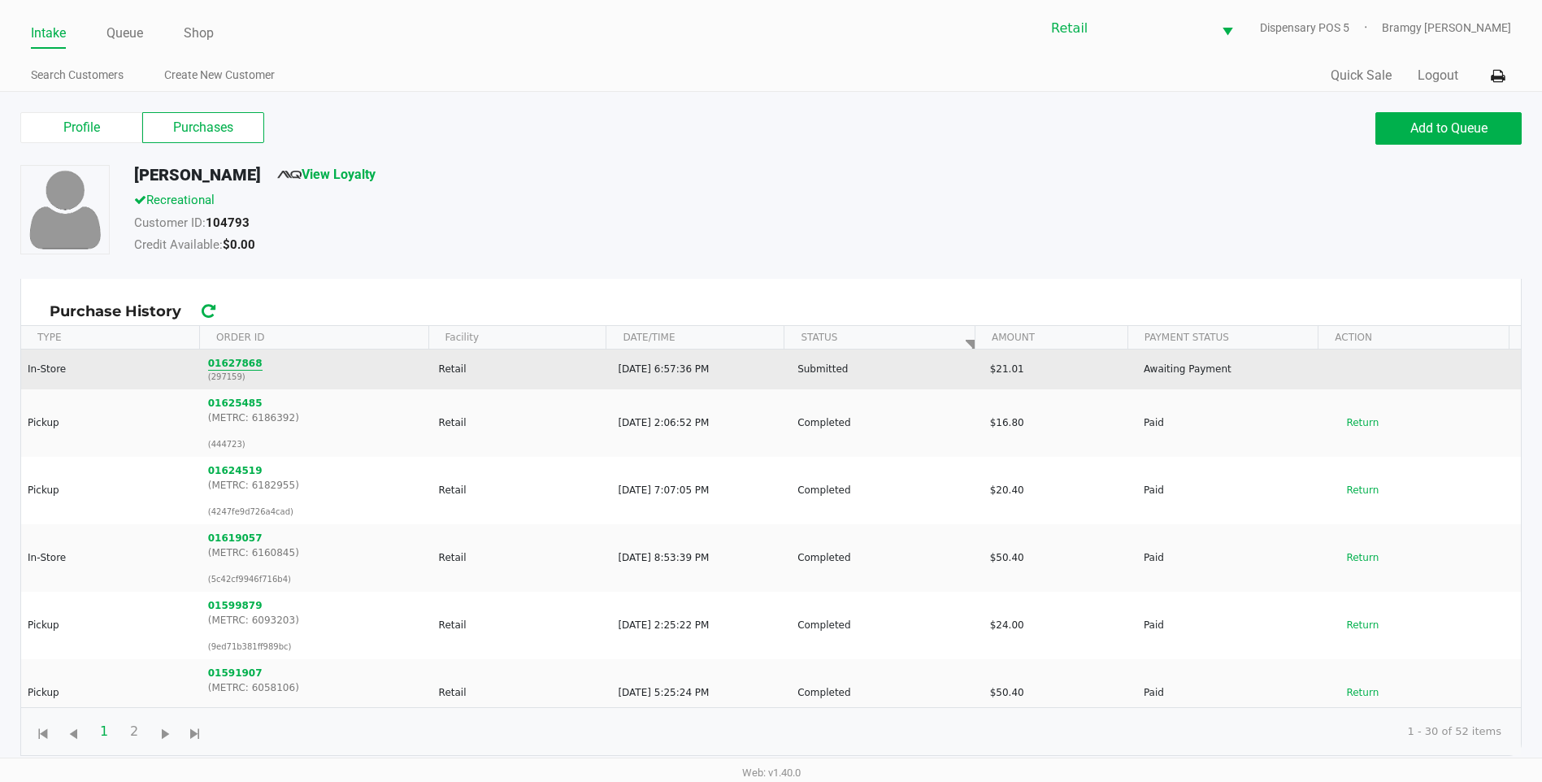
click at [225, 360] on button "01627868" at bounding box center [235, 363] width 54 height 15
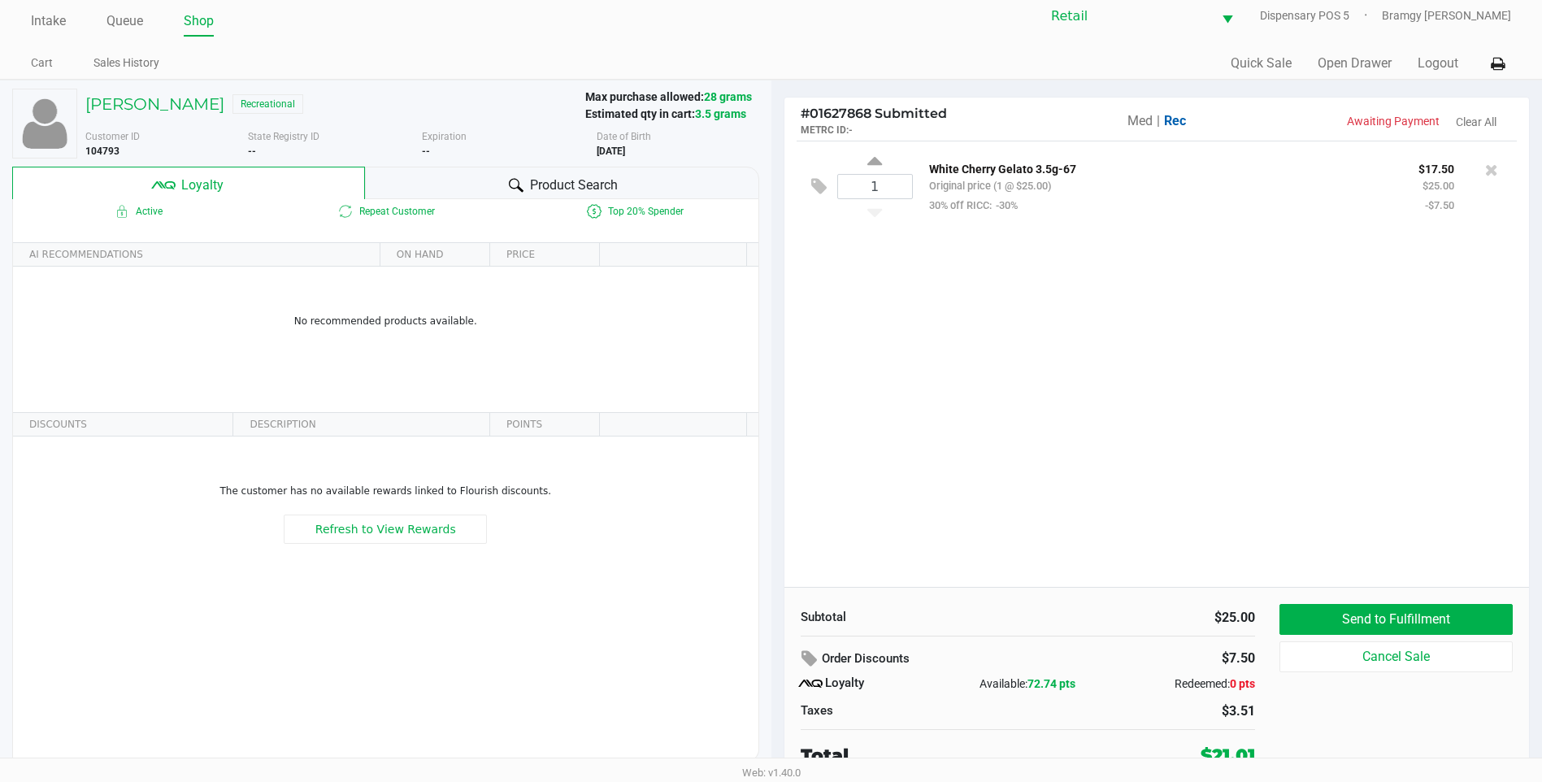
scroll to position [16, 0]
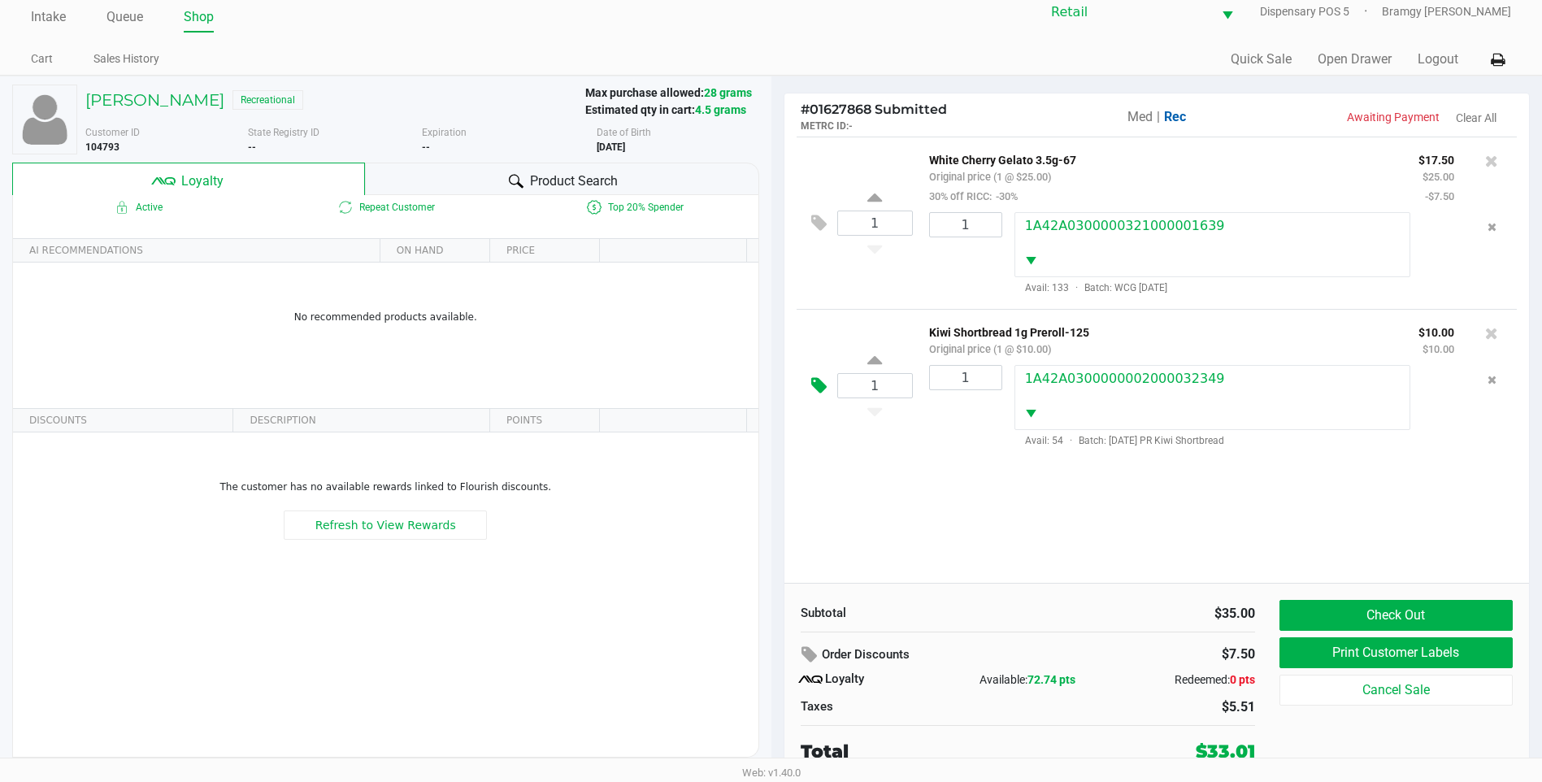
click at [820, 395] on icon at bounding box center [818, 385] width 15 height 19
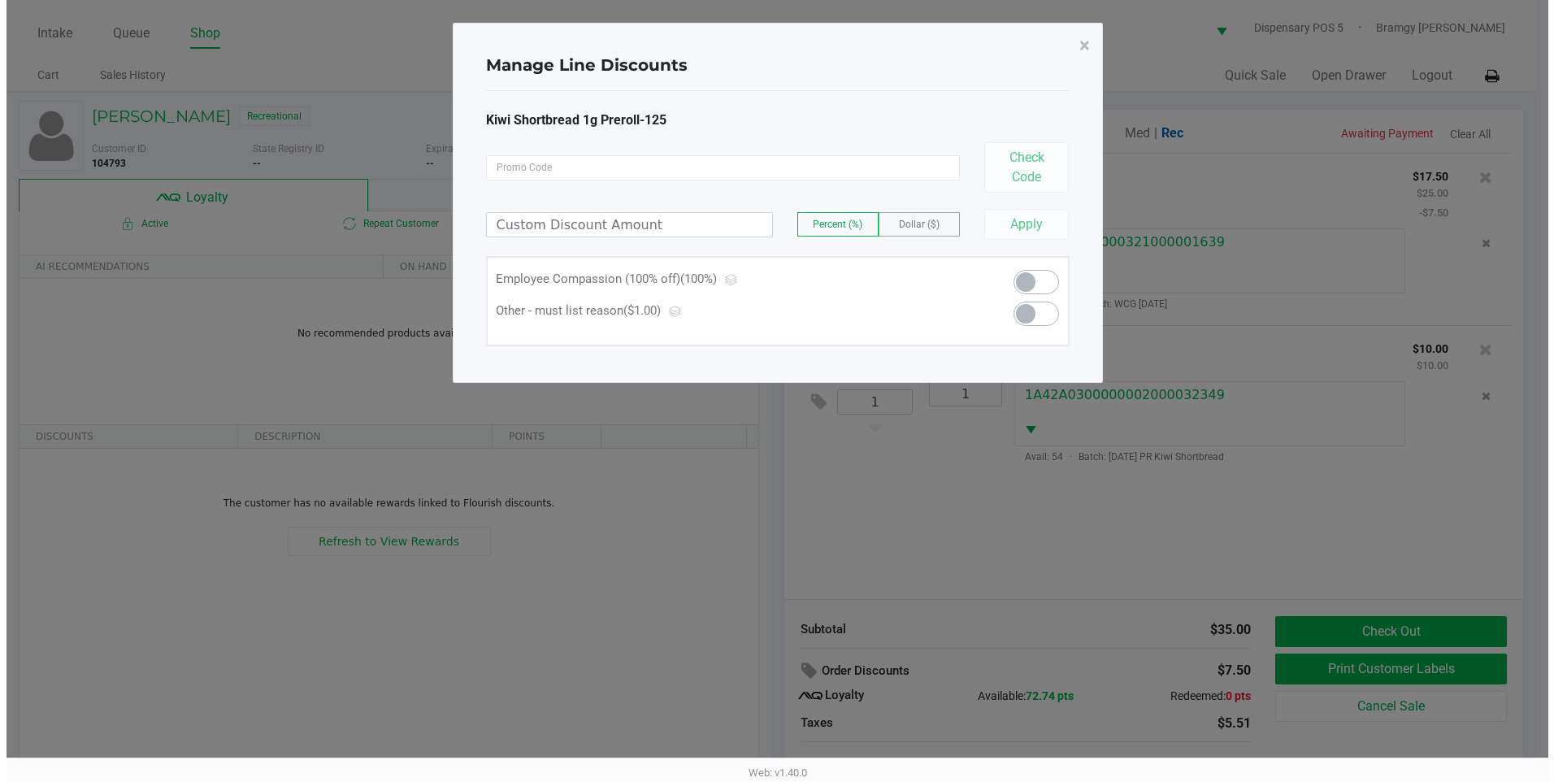
scroll to position [0, 0]
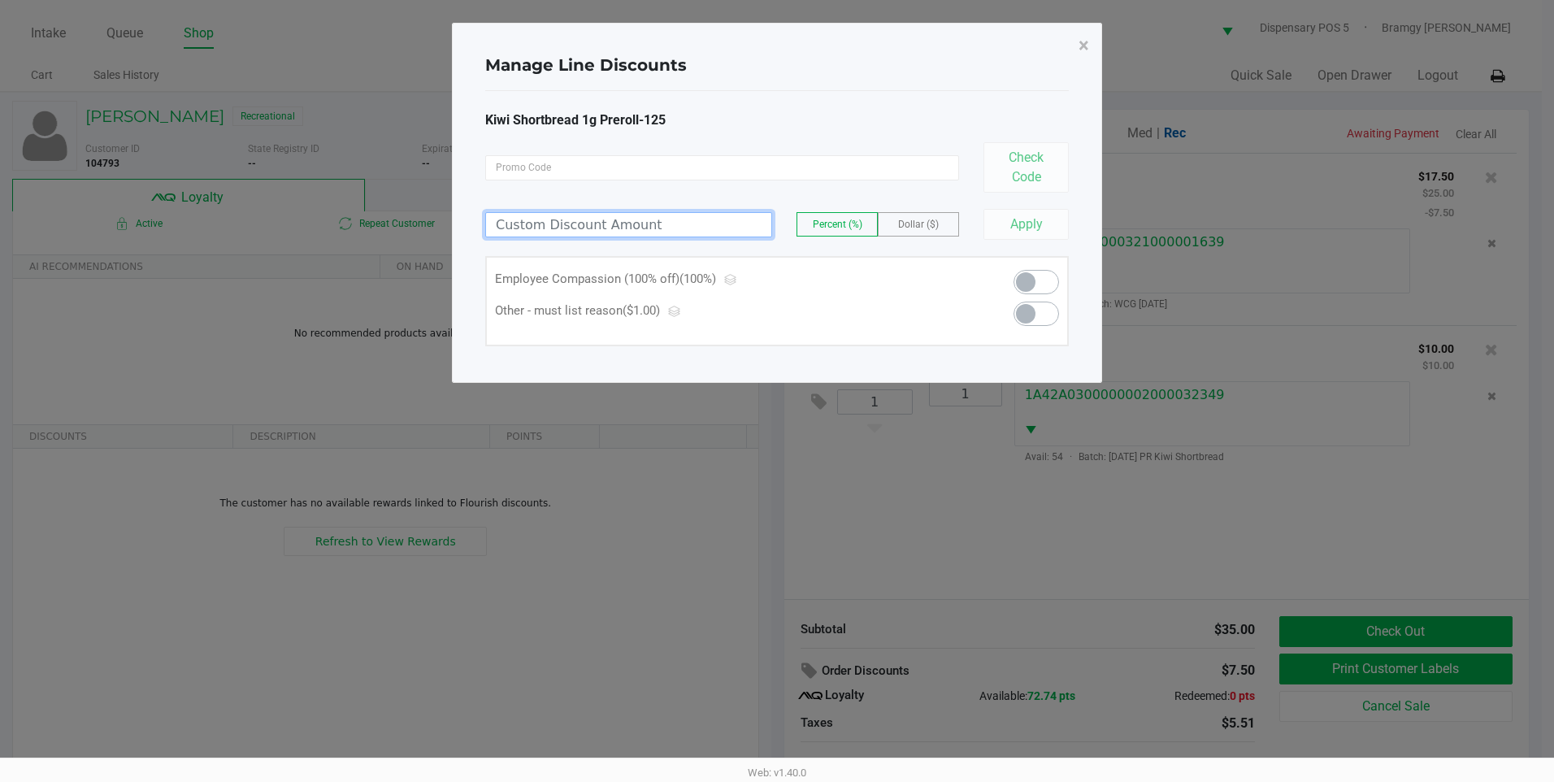
click at [661, 233] on input at bounding box center [628, 225] width 285 height 24
click at [1042, 226] on button "Apply" at bounding box center [1026, 224] width 85 height 31
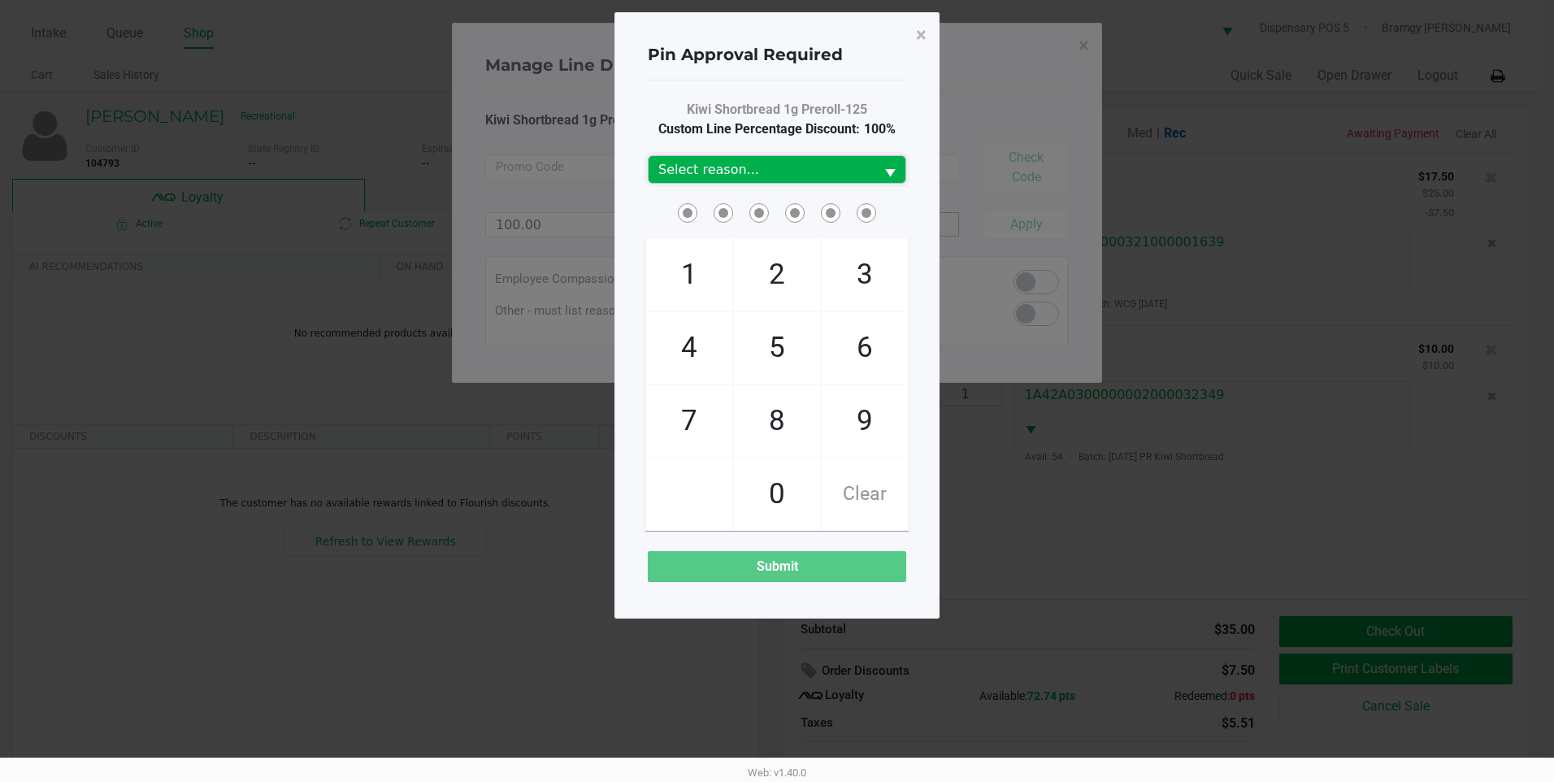
click at [784, 170] on span "Select reason..." at bounding box center [761, 170] width 206 height 20
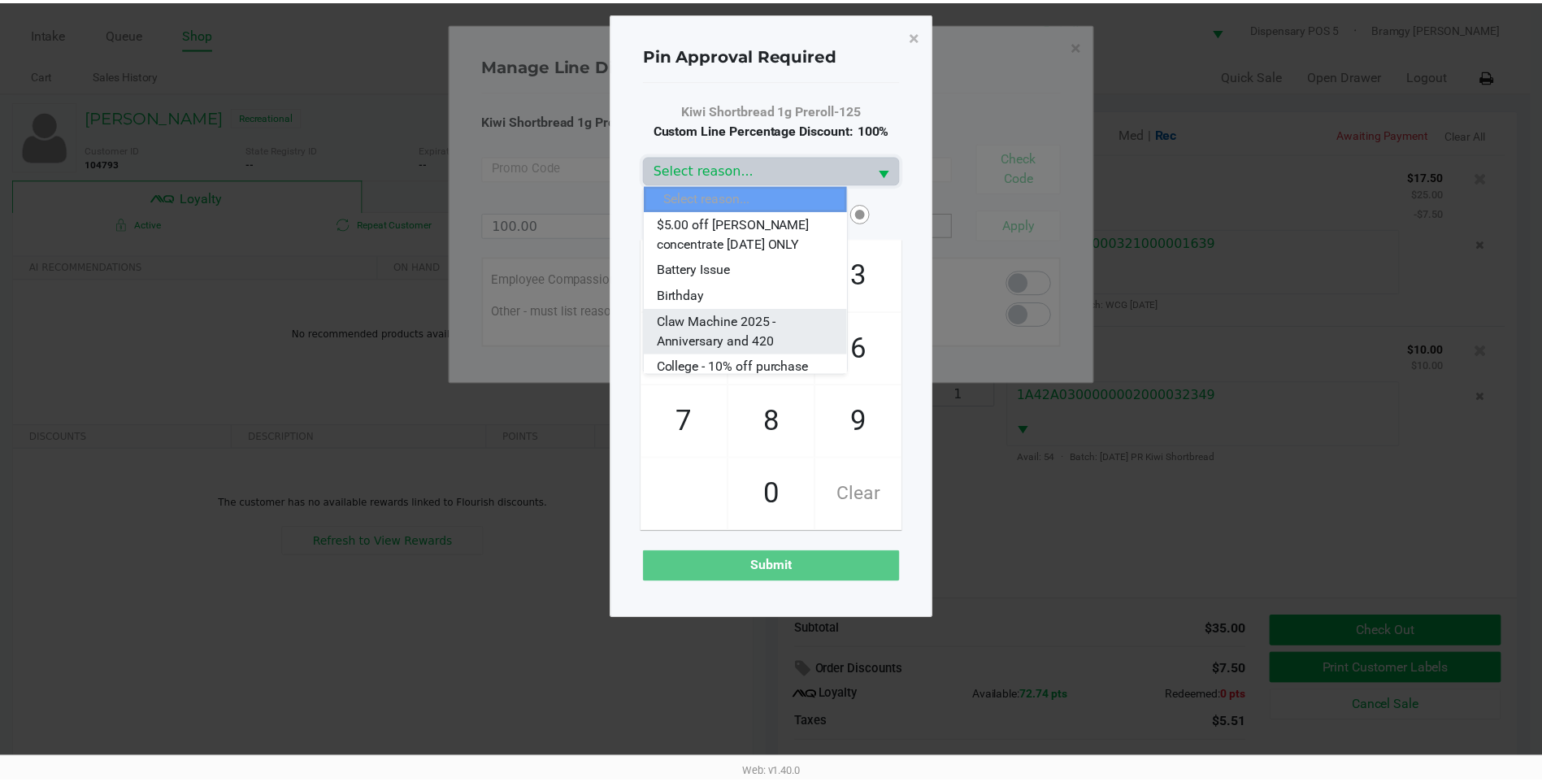
scroll to position [81, 0]
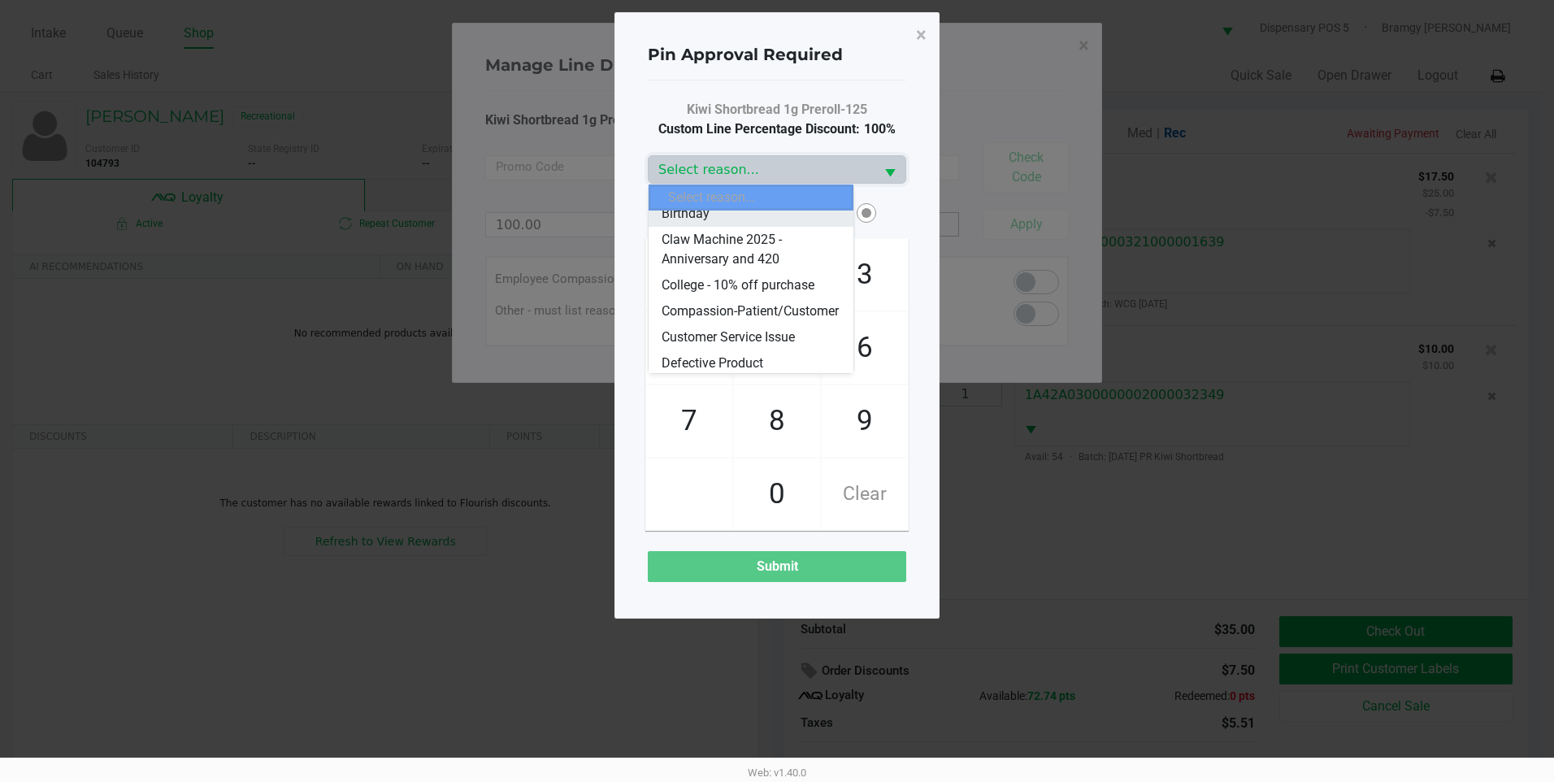
click at [708, 218] on span "Birthday" at bounding box center [686, 214] width 48 height 20
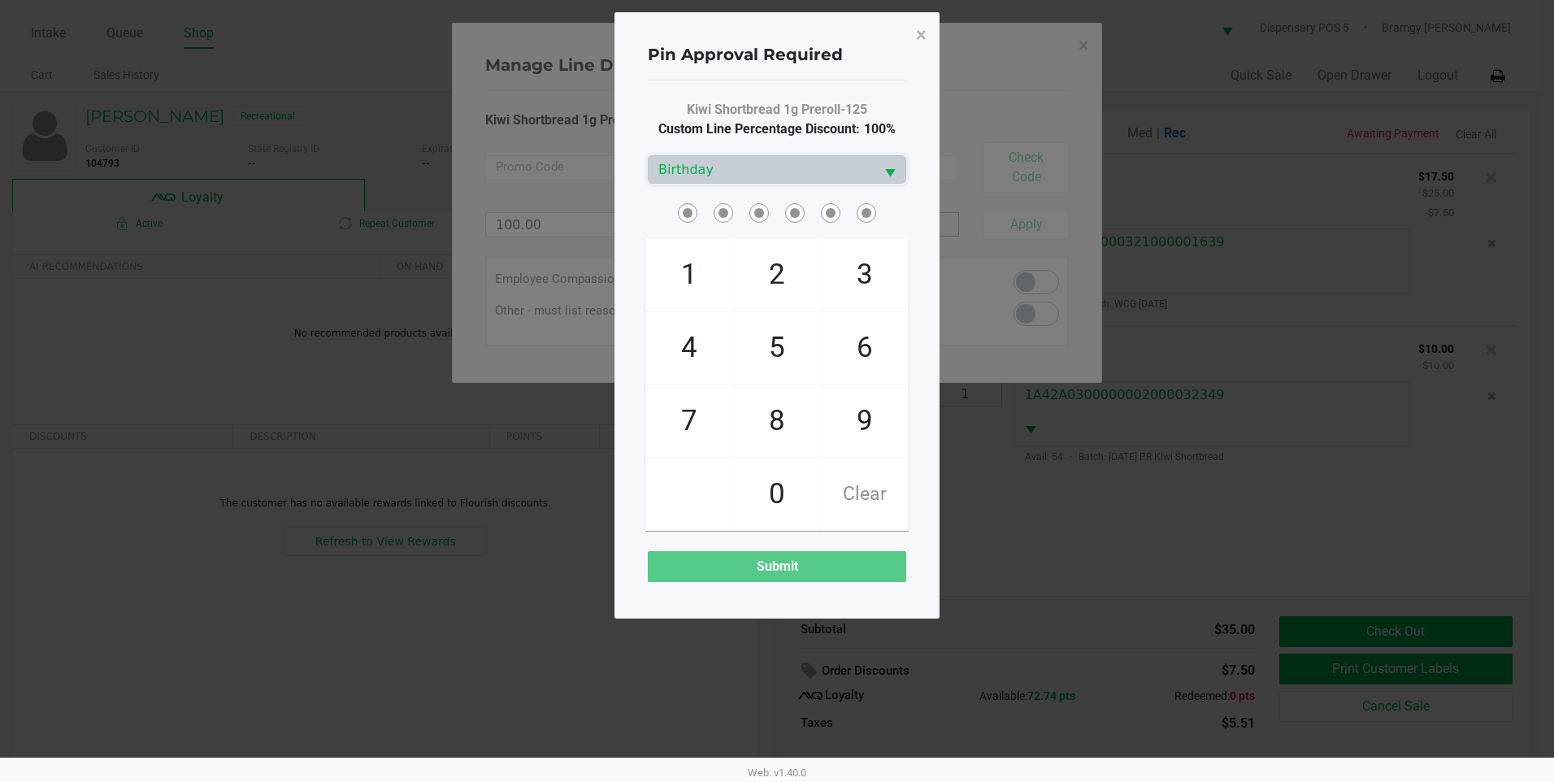
click at [697, 200] on span at bounding box center [697, 200] width 0 height 0
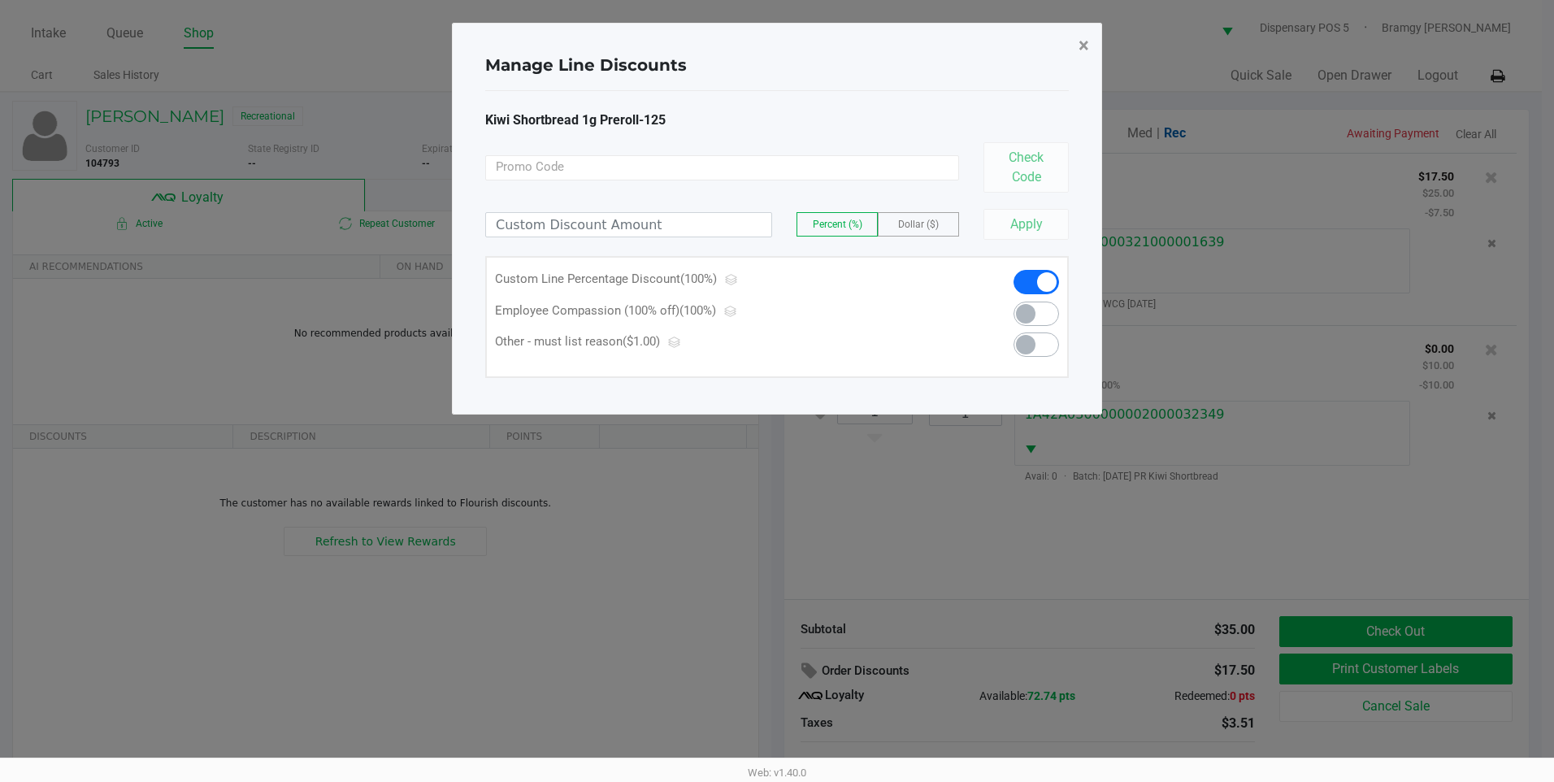
click at [1094, 41] on button "×" at bounding box center [1084, 46] width 37 height 46
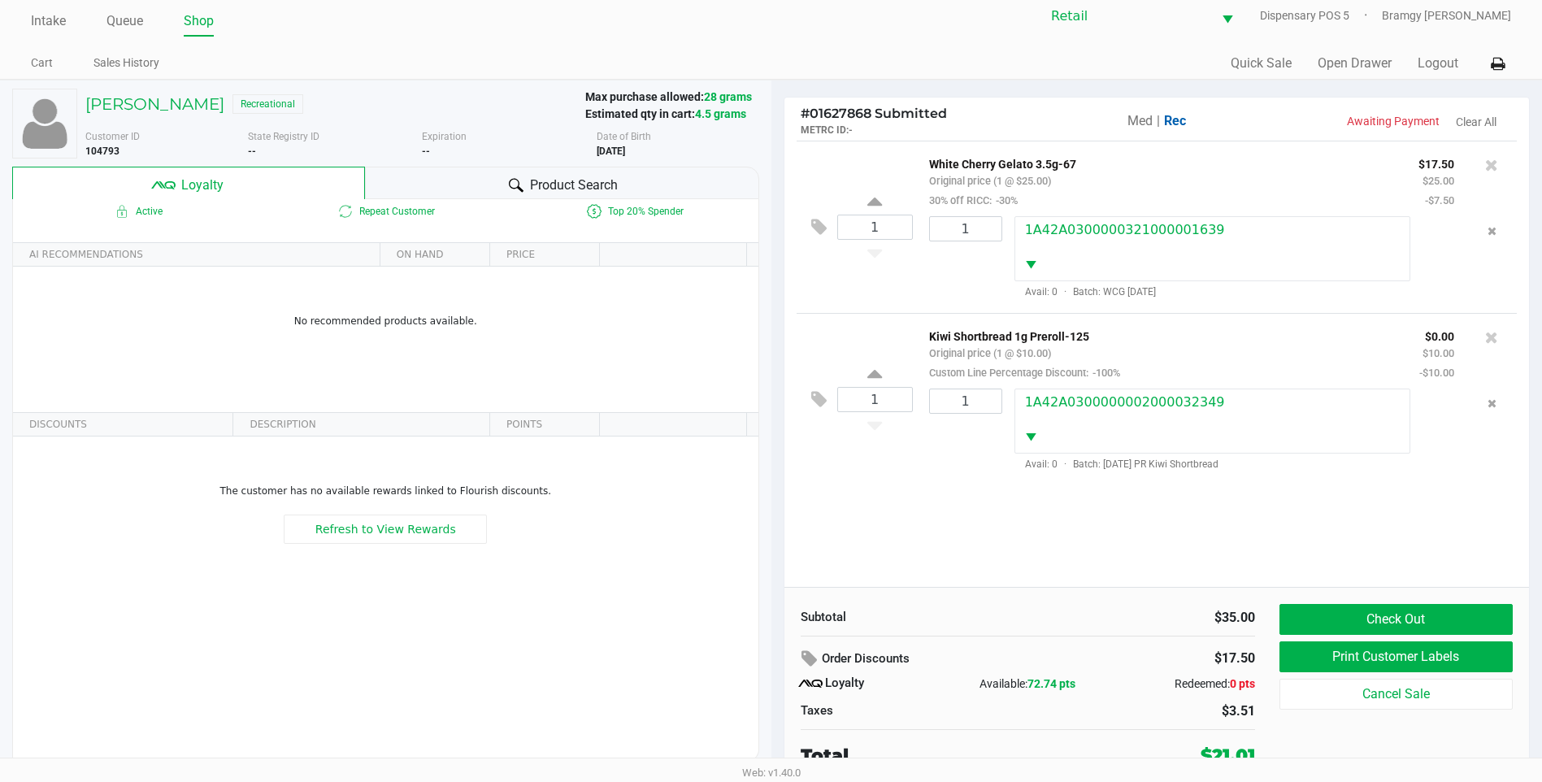
scroll to position [16, 0]
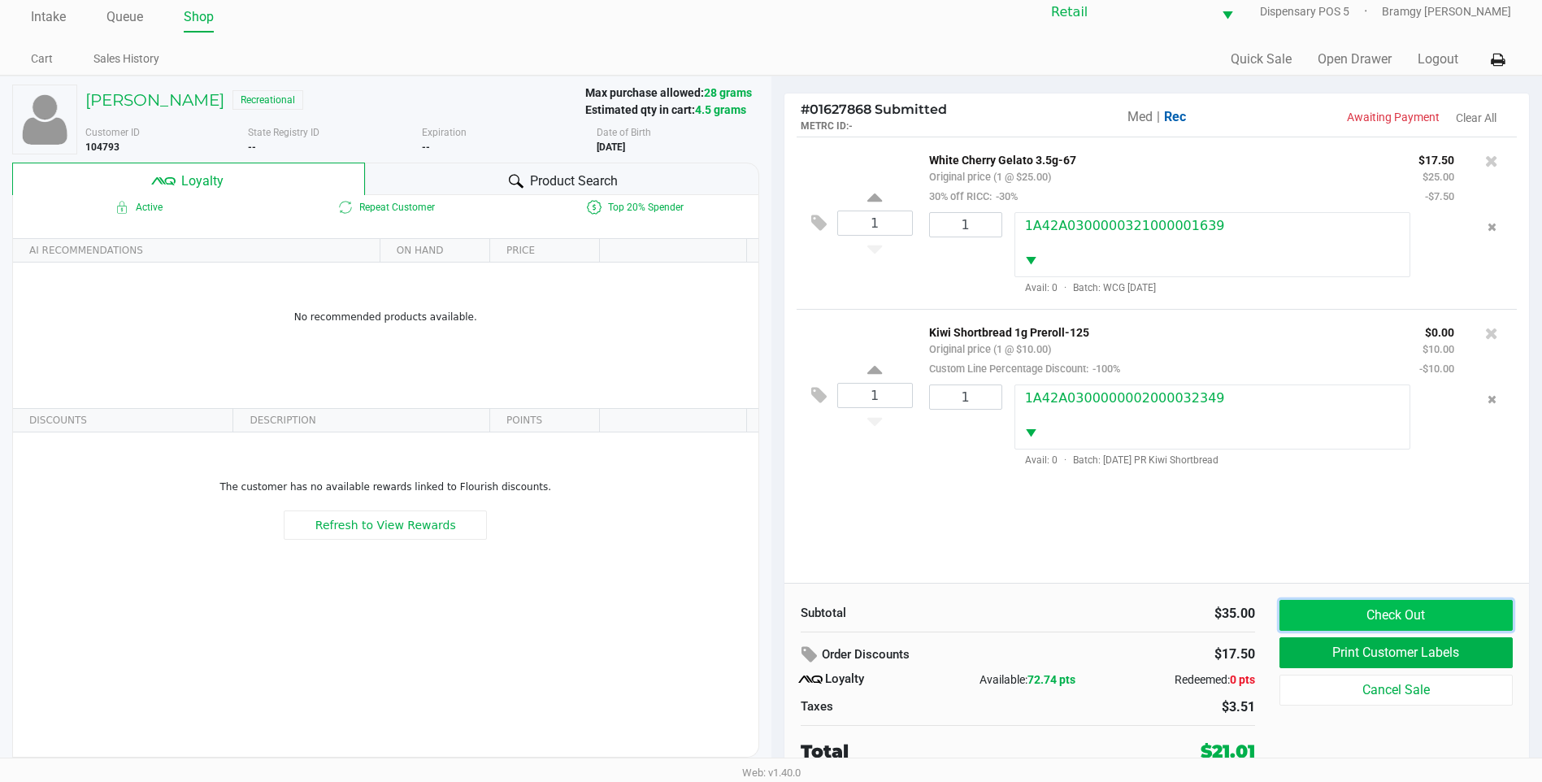
click at [1391, 615] on button "Check Out" at bounding box center [1396, 615] width 233 height 31
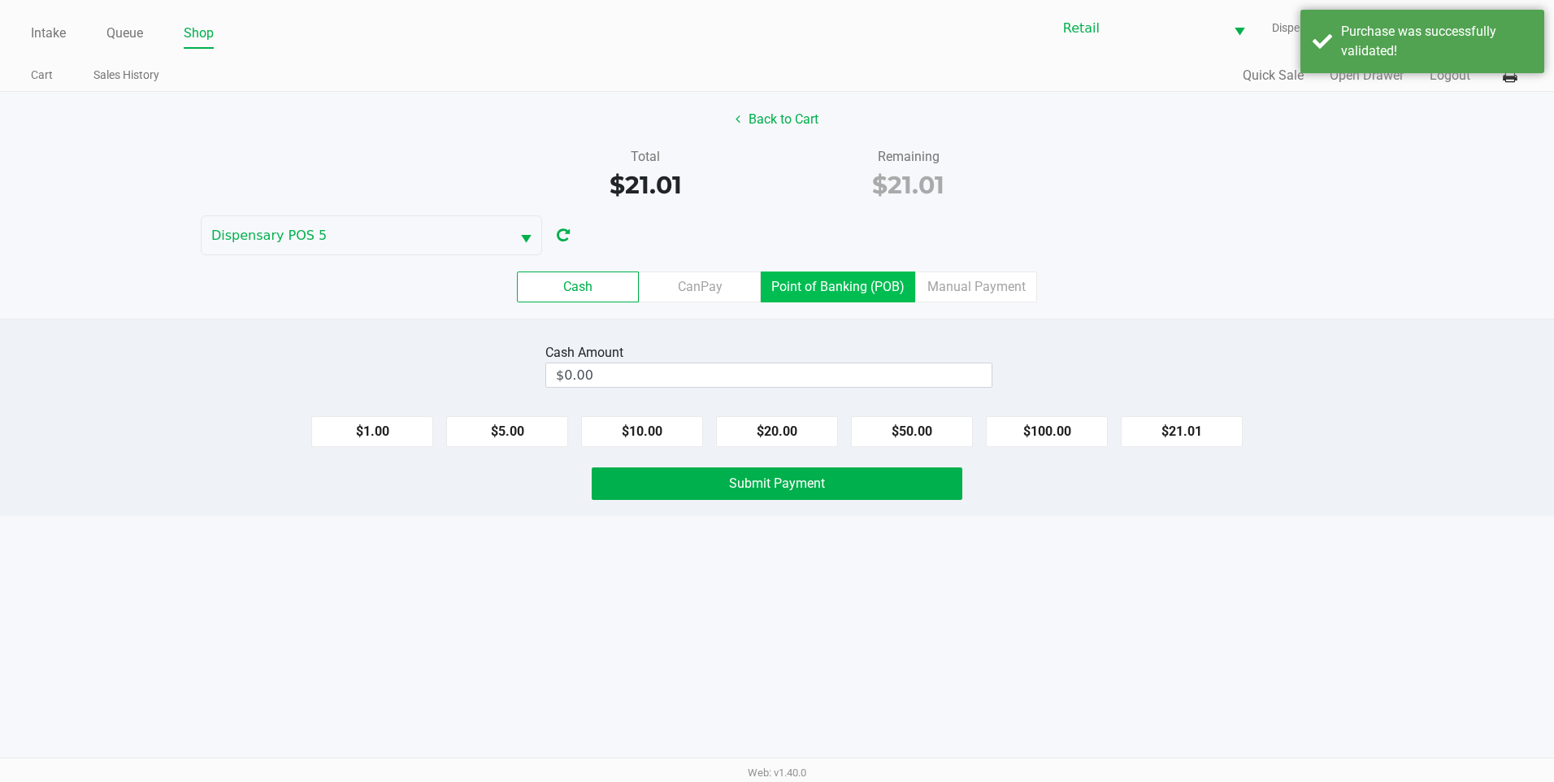
click at [804, 291] on label "Point of Banking (POB)" at bounding box center [838, 287] width 154 height 31
click at [0, 0] on 7 "Point of Banking (POB)" at bounding box center [0, 0] width 0 height 0
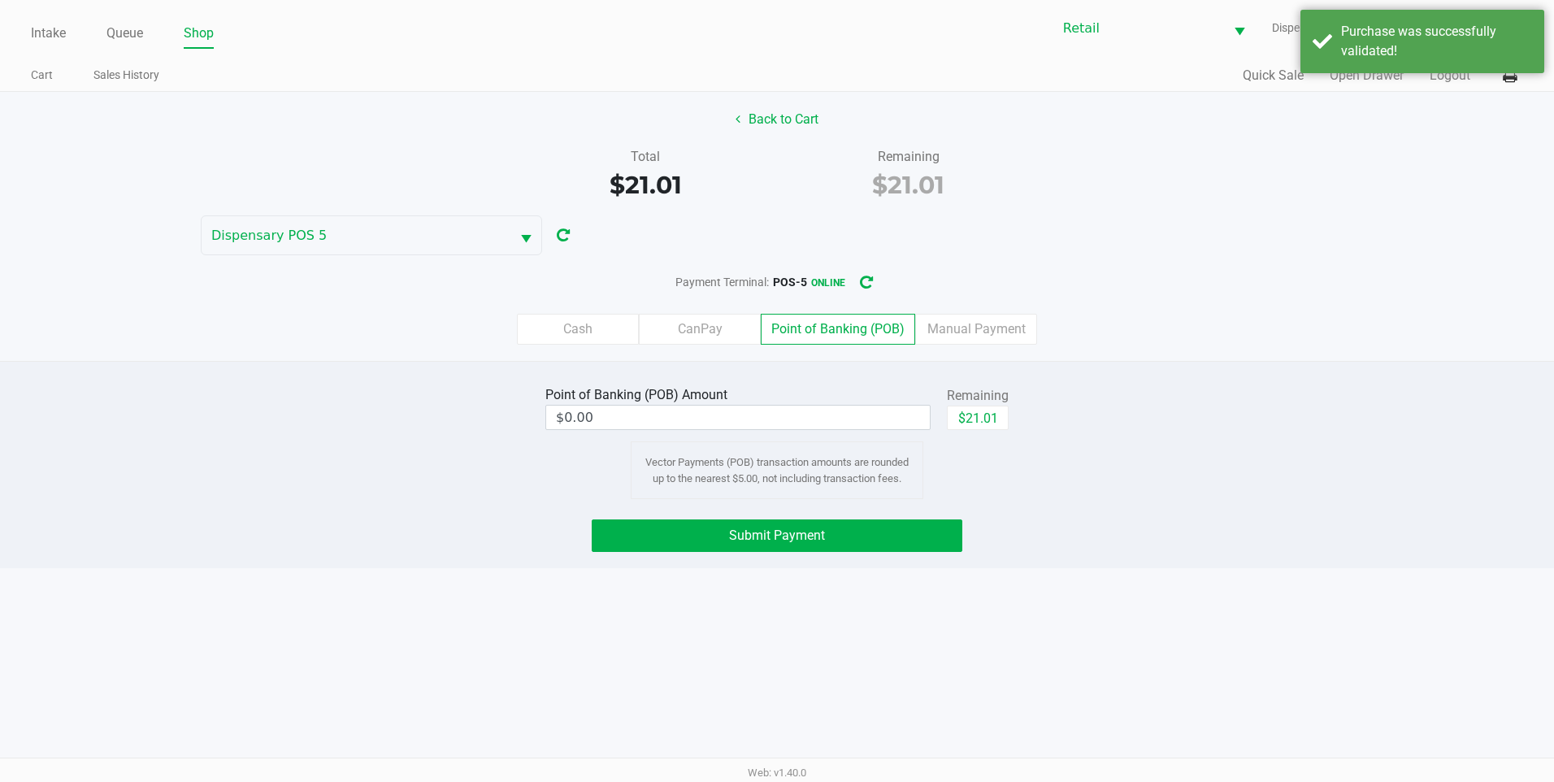
click at [1178, 232] on div "Back to Cart Total $21.01 Remaining $21.01 Dispensary POS 5 Payment Terminal: P…" at bounding box center [777, 226] width 1554 height 269
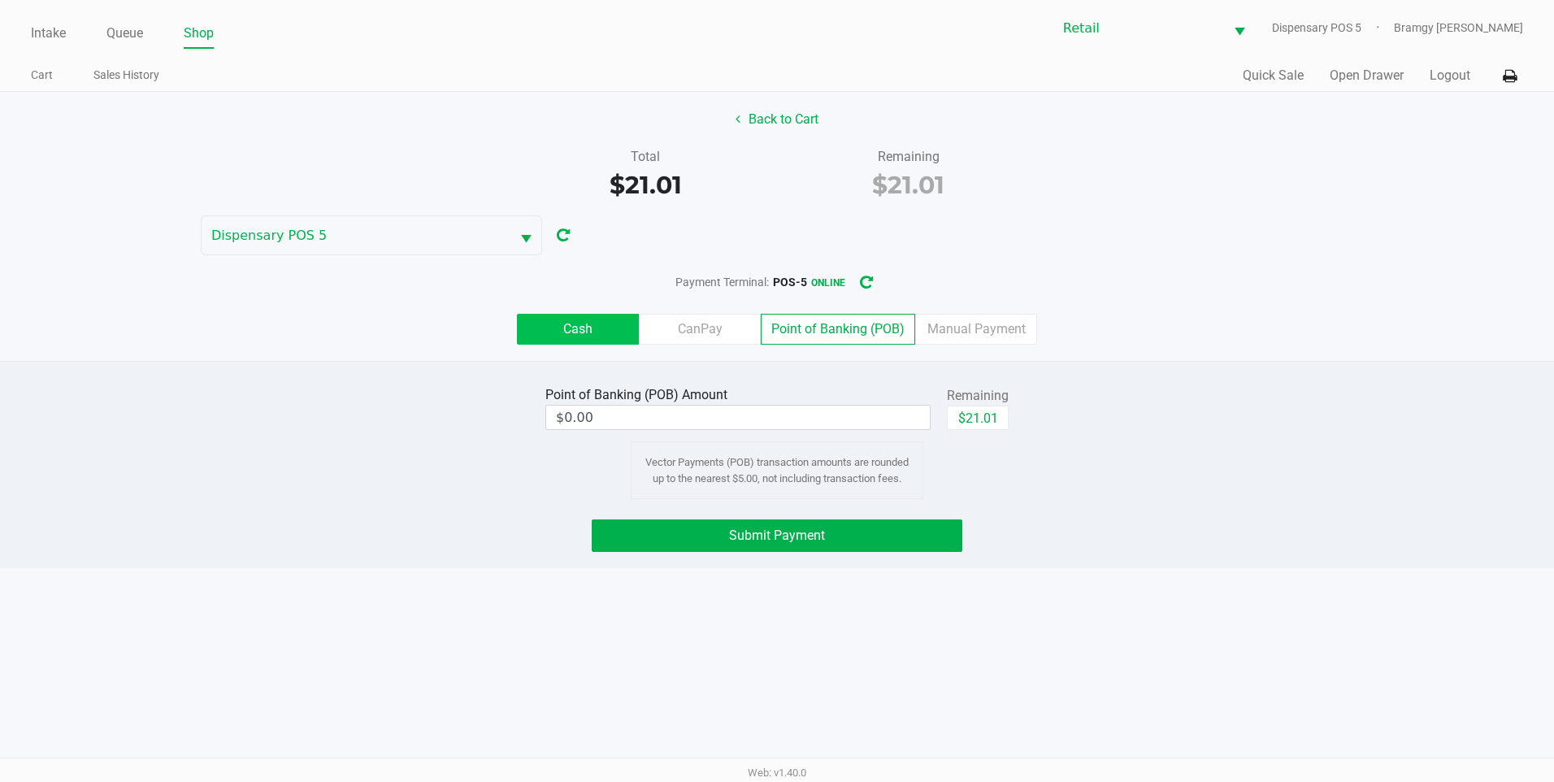
click at [544, 328] on label "Cash" at bounding box center [578, 329] width 122 height 31
click at [0, 0] on 0 "Cash" at bounding box center [0, 0] width 0 height 0
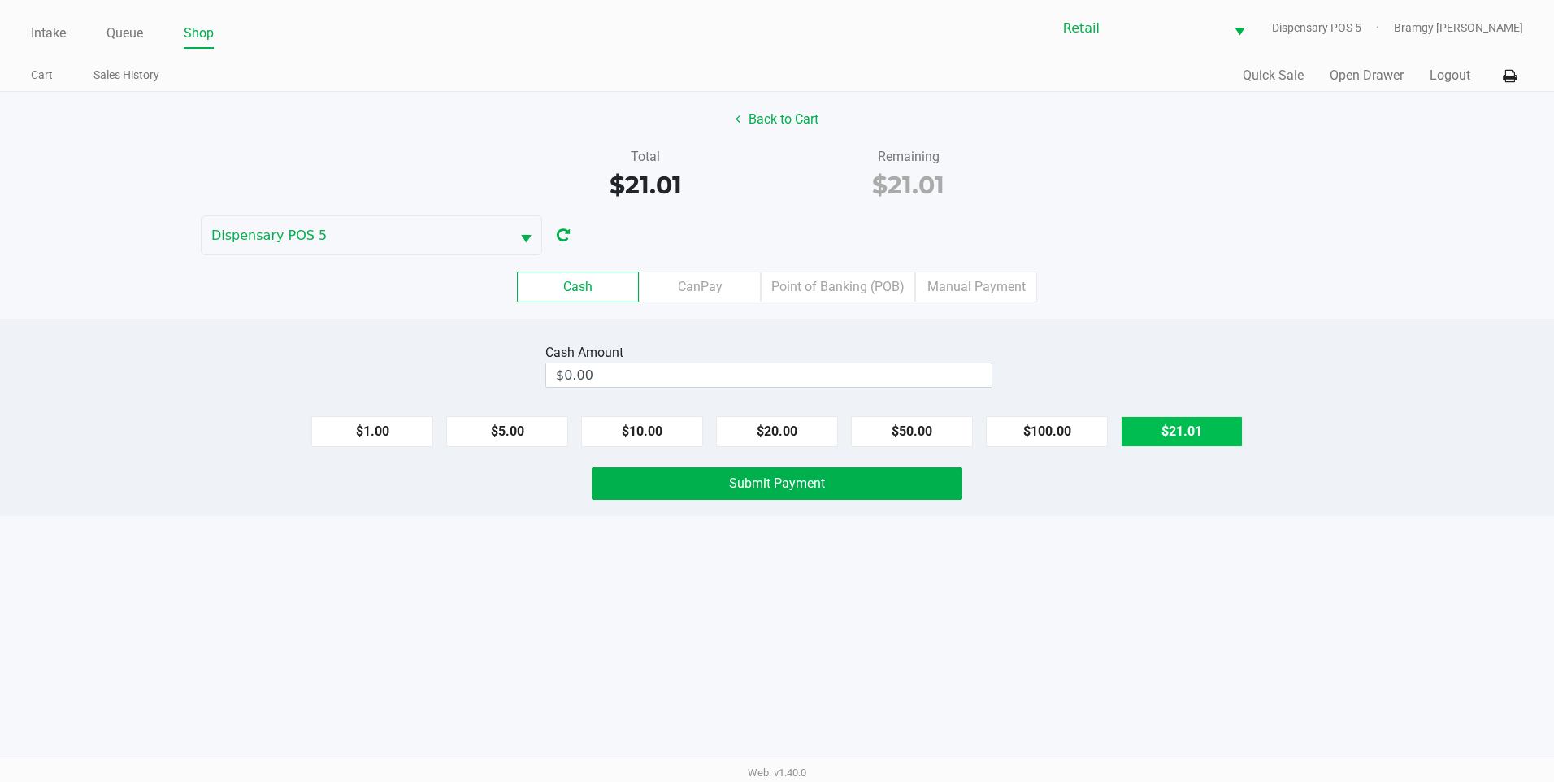
click at [1154, 417] on button "$21.01" at bounding box center [1182, 431] width 122 height 31
click at [771, 489] on span "Submit Payment" at bounding box center [777, 483] width 96 height 15
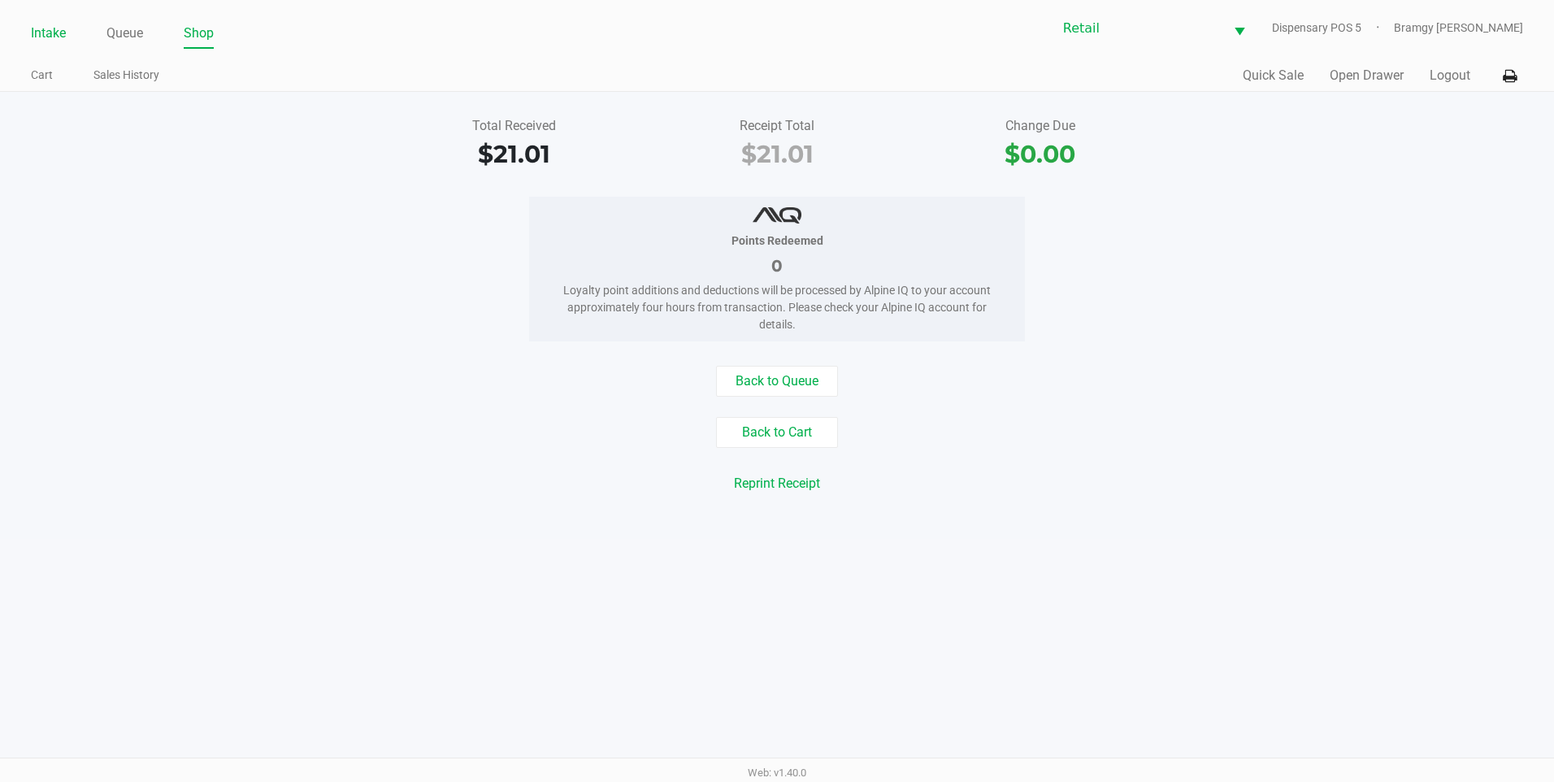
click at [38, 20] on li "Intake" at bounding box center [48, 34] width 35 height 28
click at [50, 34] on link "Intake" at bounding box center [48, 33] width 35 height 23
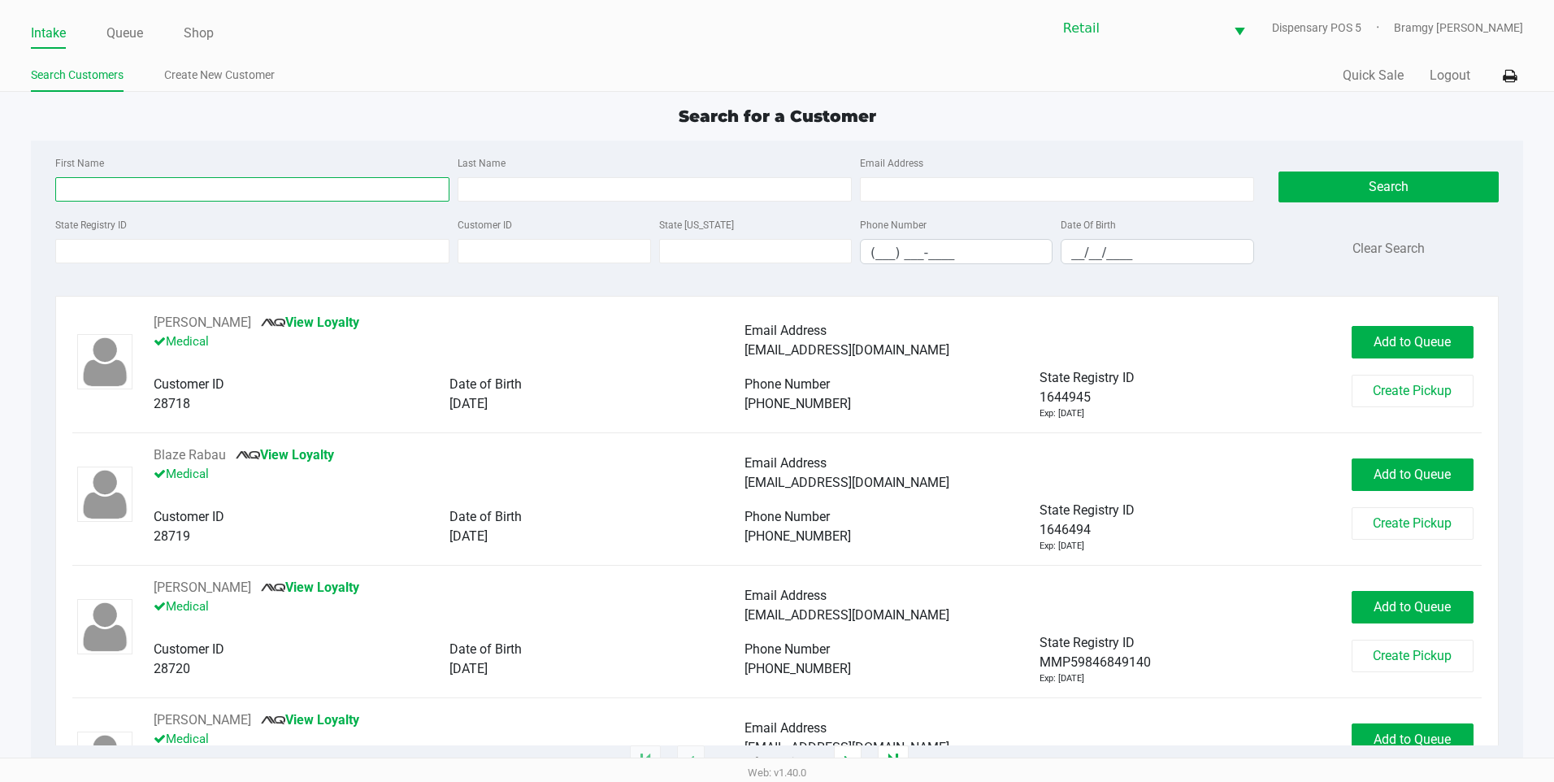
click at [106, 187] on input "First Name" at bounding box center [252, 189] width 394 height 24
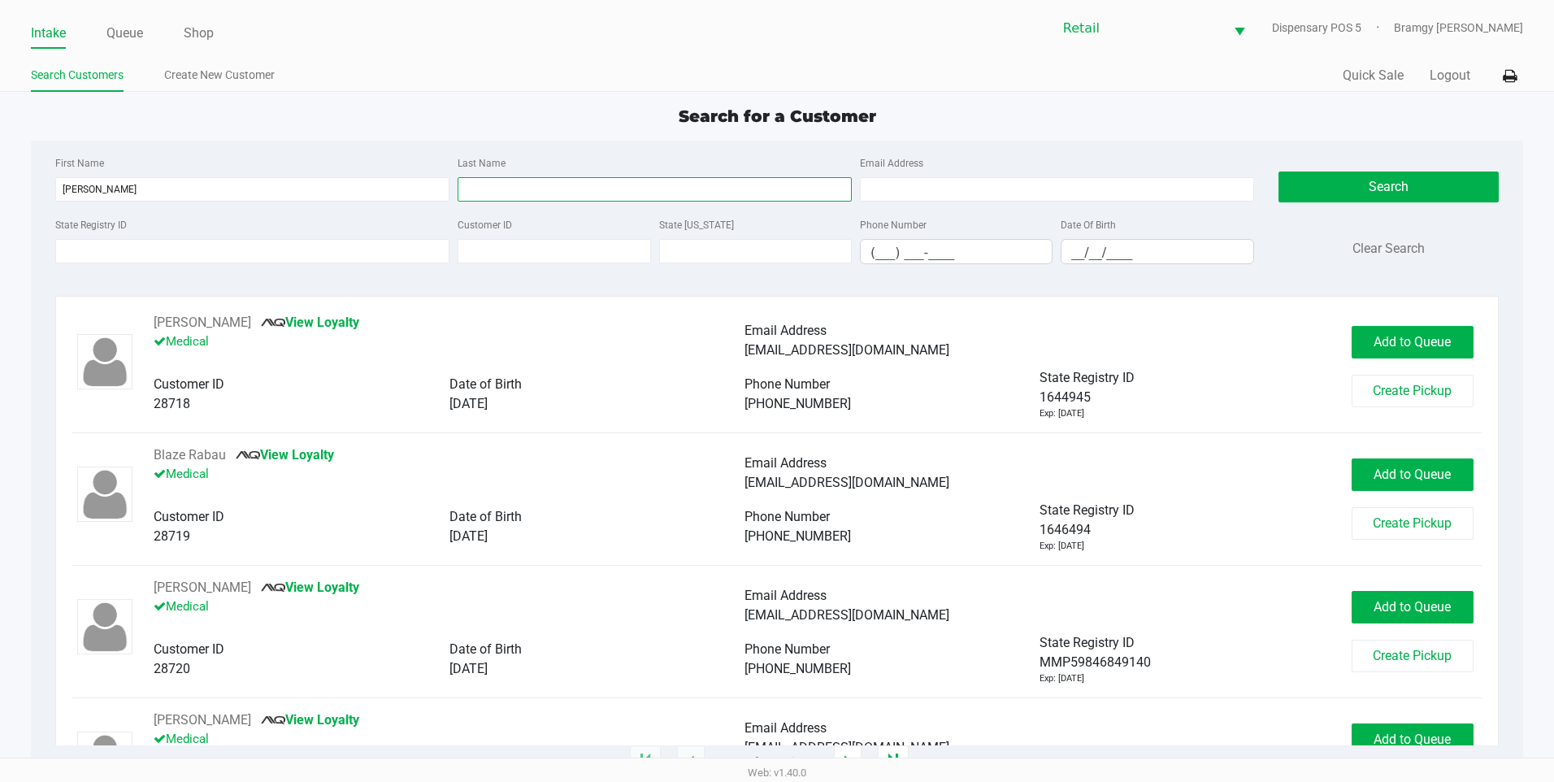
click at [519, 178] on input "Last Name" at bounding box center [655, 189] width 394 height 24
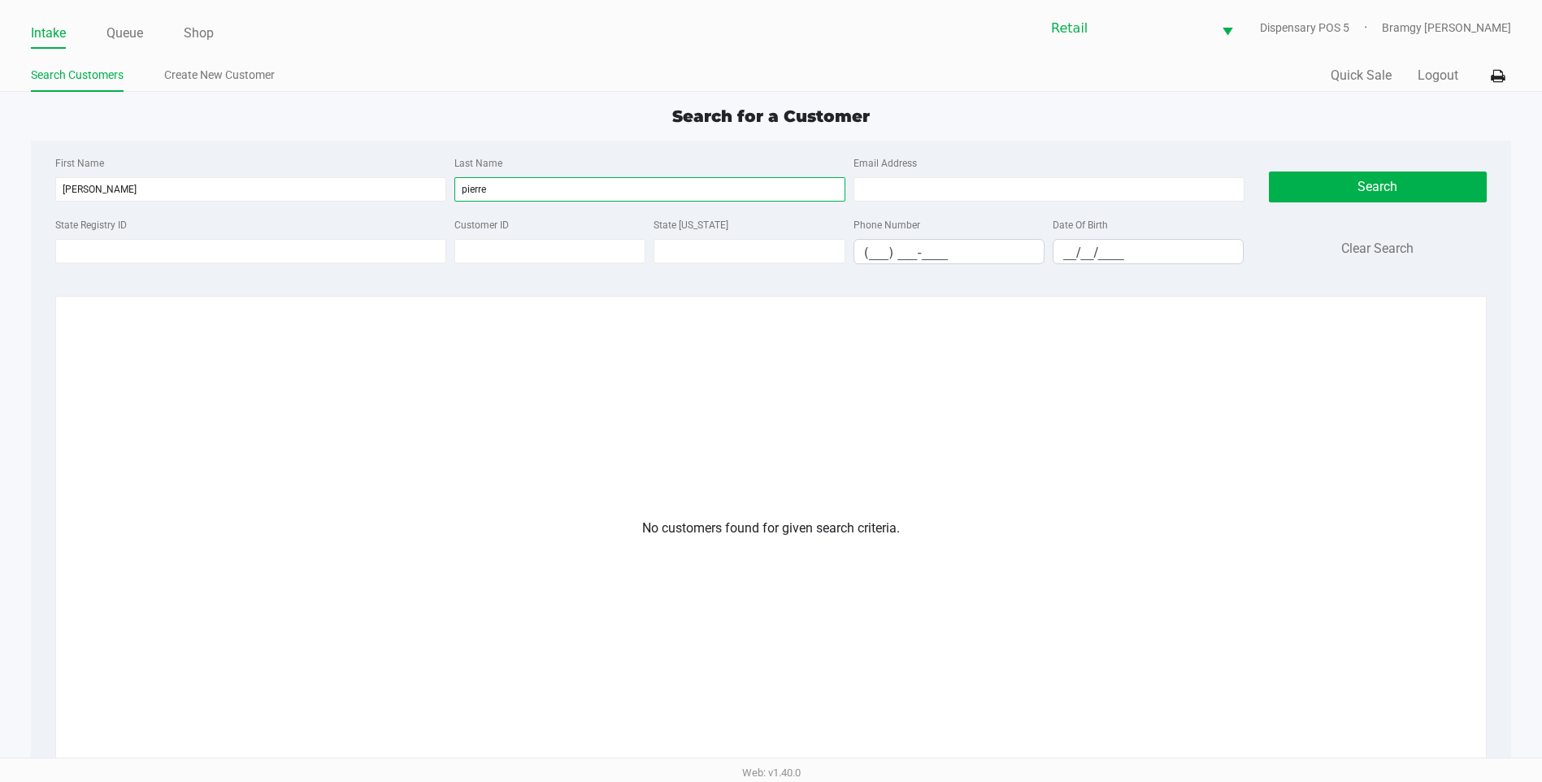
click at [580, 183] on input "pierre" at bounding box center [649, 189] width 391 height 24
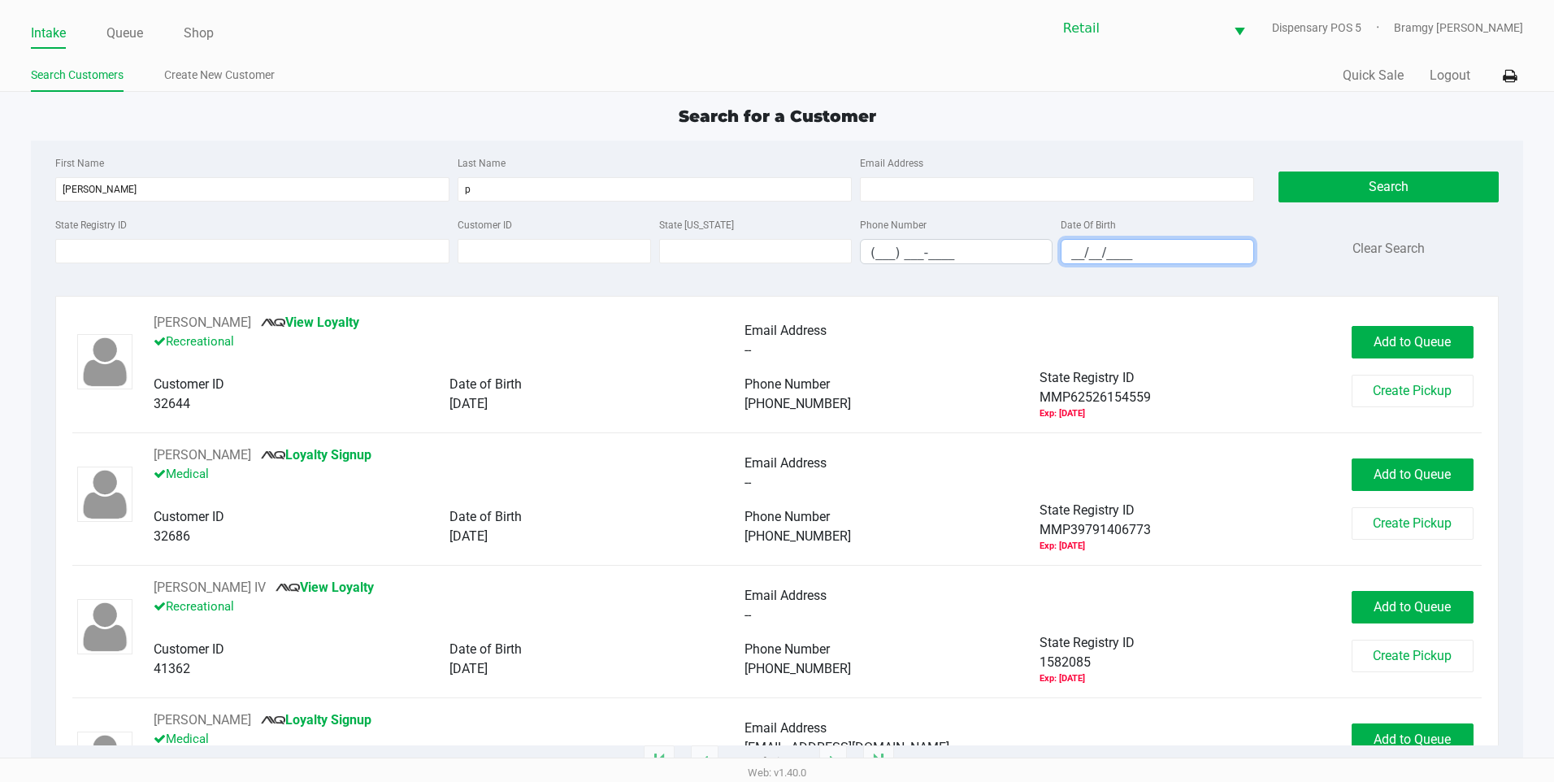
click at [1075, 246] on input "__/__/____" at bounding box center [1157, 252] width 191 height 25
click at [1399, 181] on button "Search" at bounding box center [1389, 187] width 220 height 31
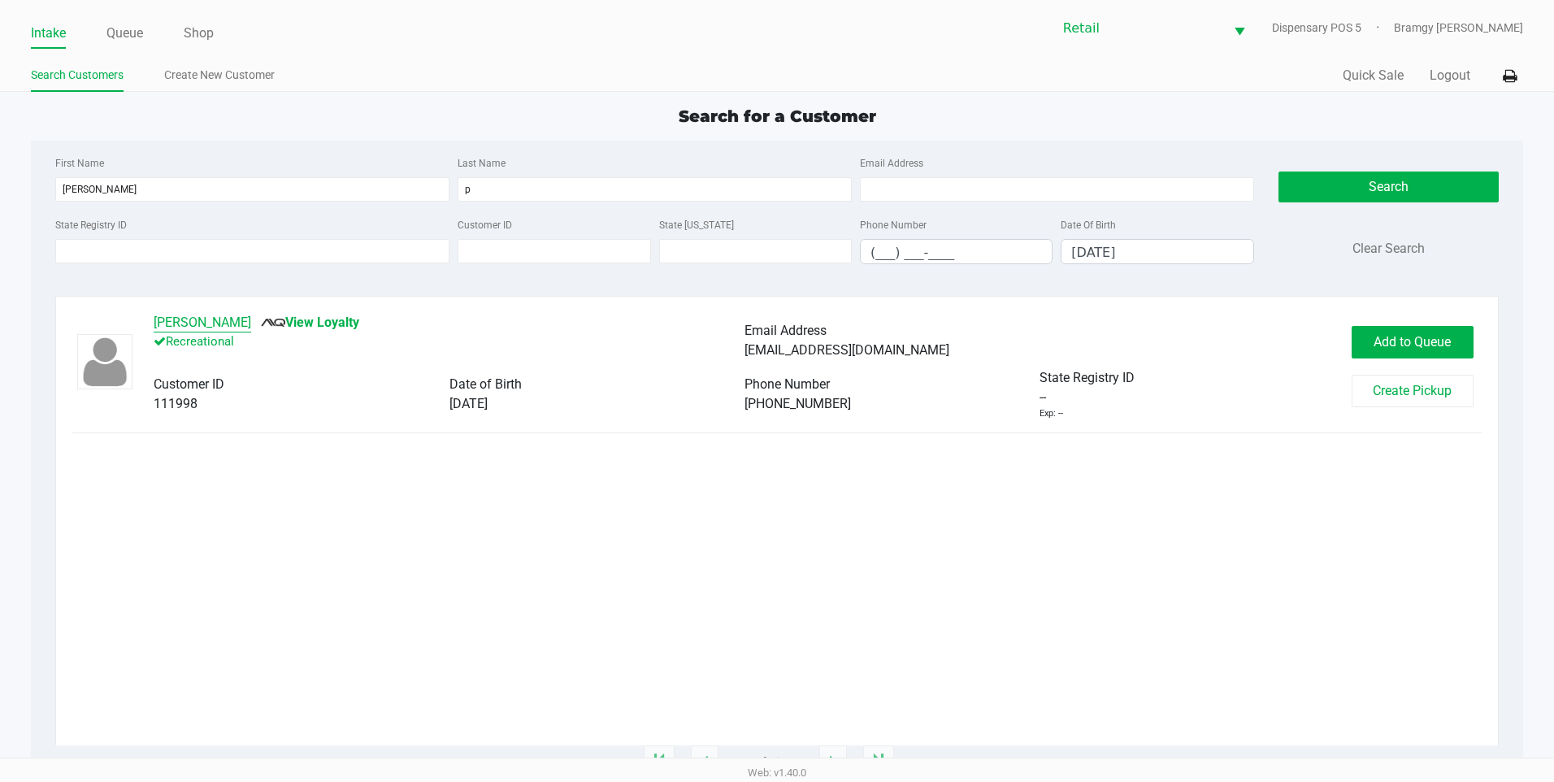
click at [175, 317] on button "Ralph P" at bounding box center [203, 323] width 98 height 20
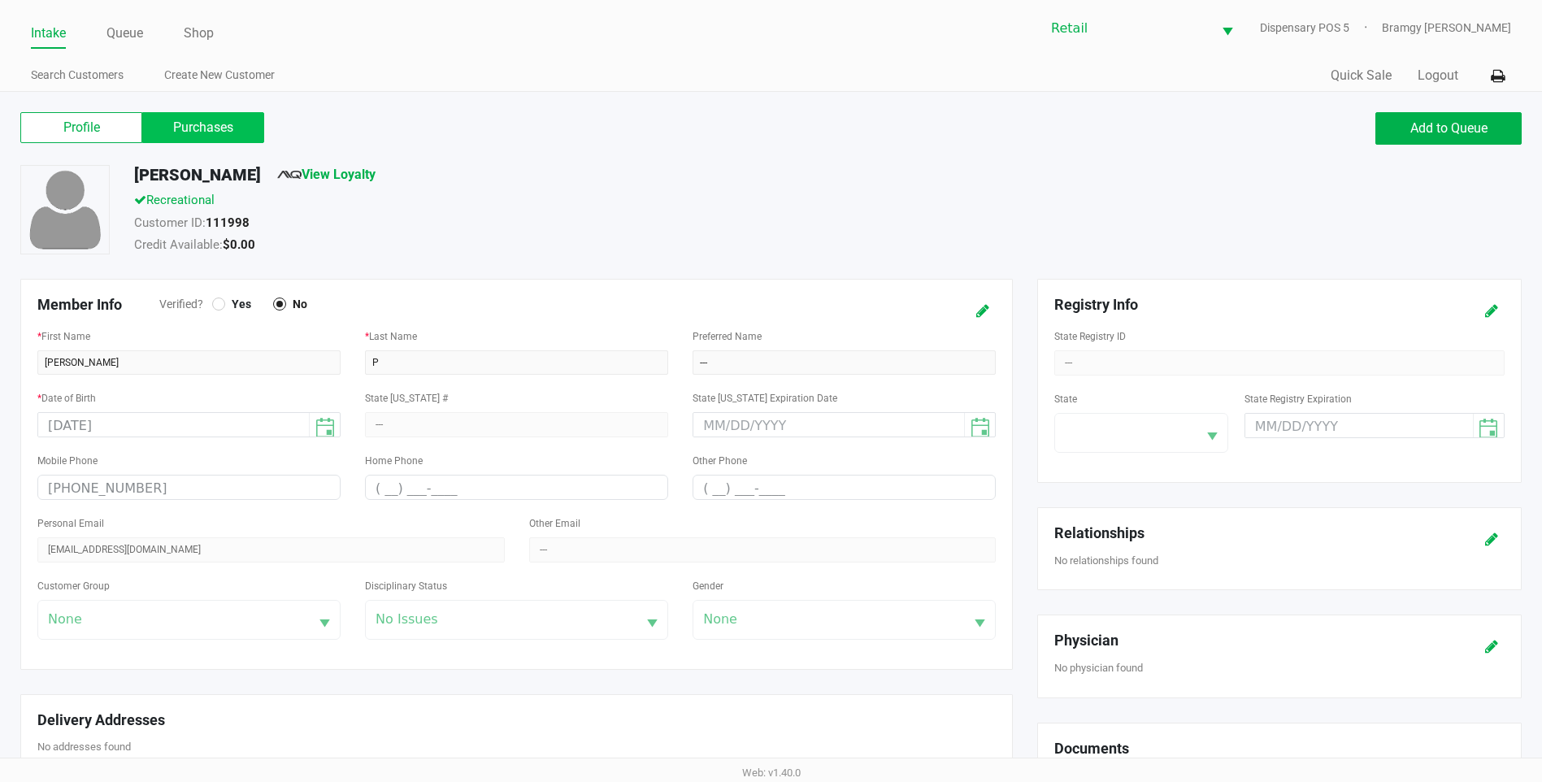
click at [223, 132] on label "Purchases" at bounding box center [203, 127] width 122 height 31
click at [0, 0] on 1 "Purchases" at bounding box center [0, 0] width 0 height 0
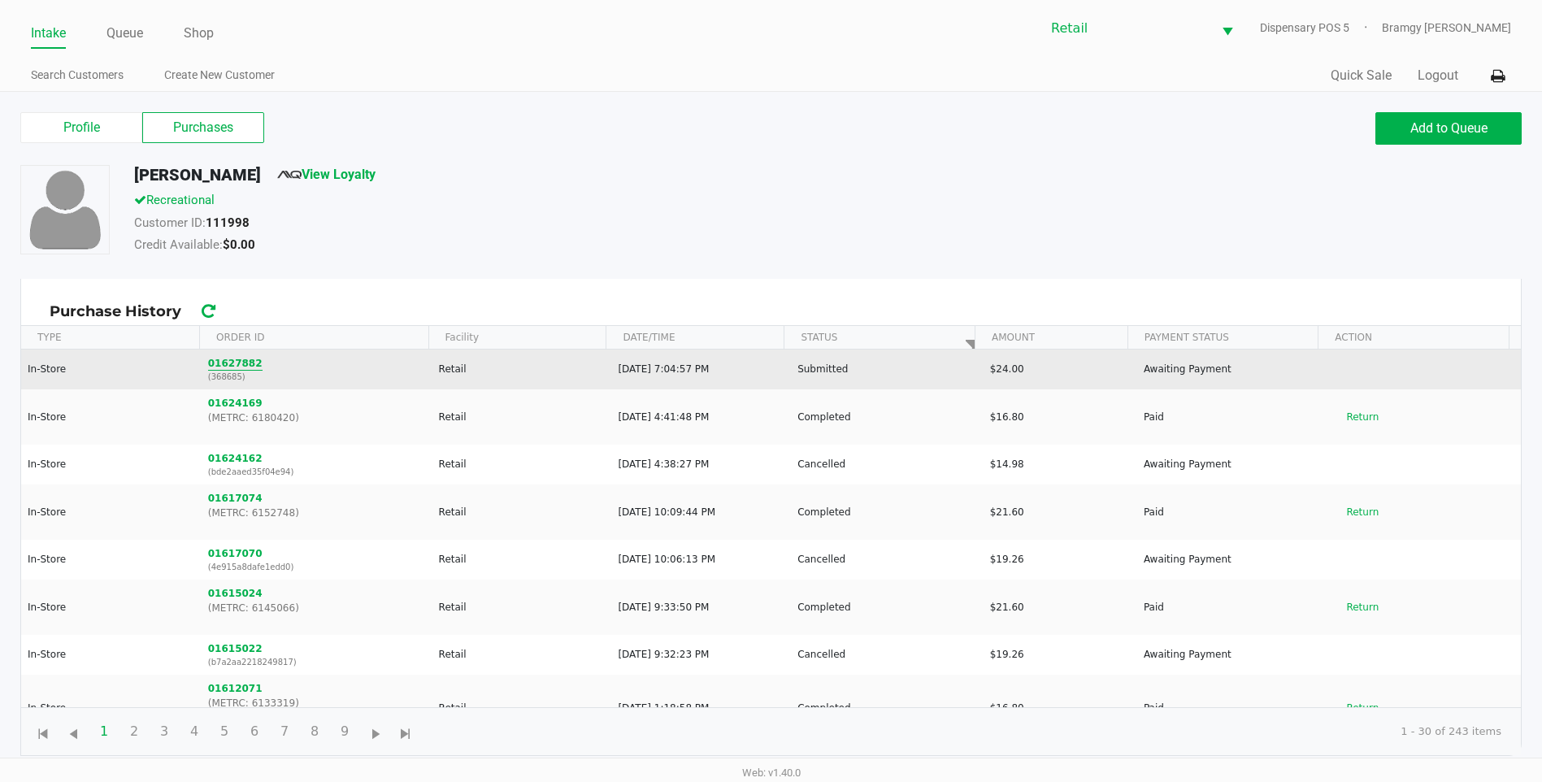
click at [239, 366] on button "01627882" at bounding box center [235, 363] width 54 height 15
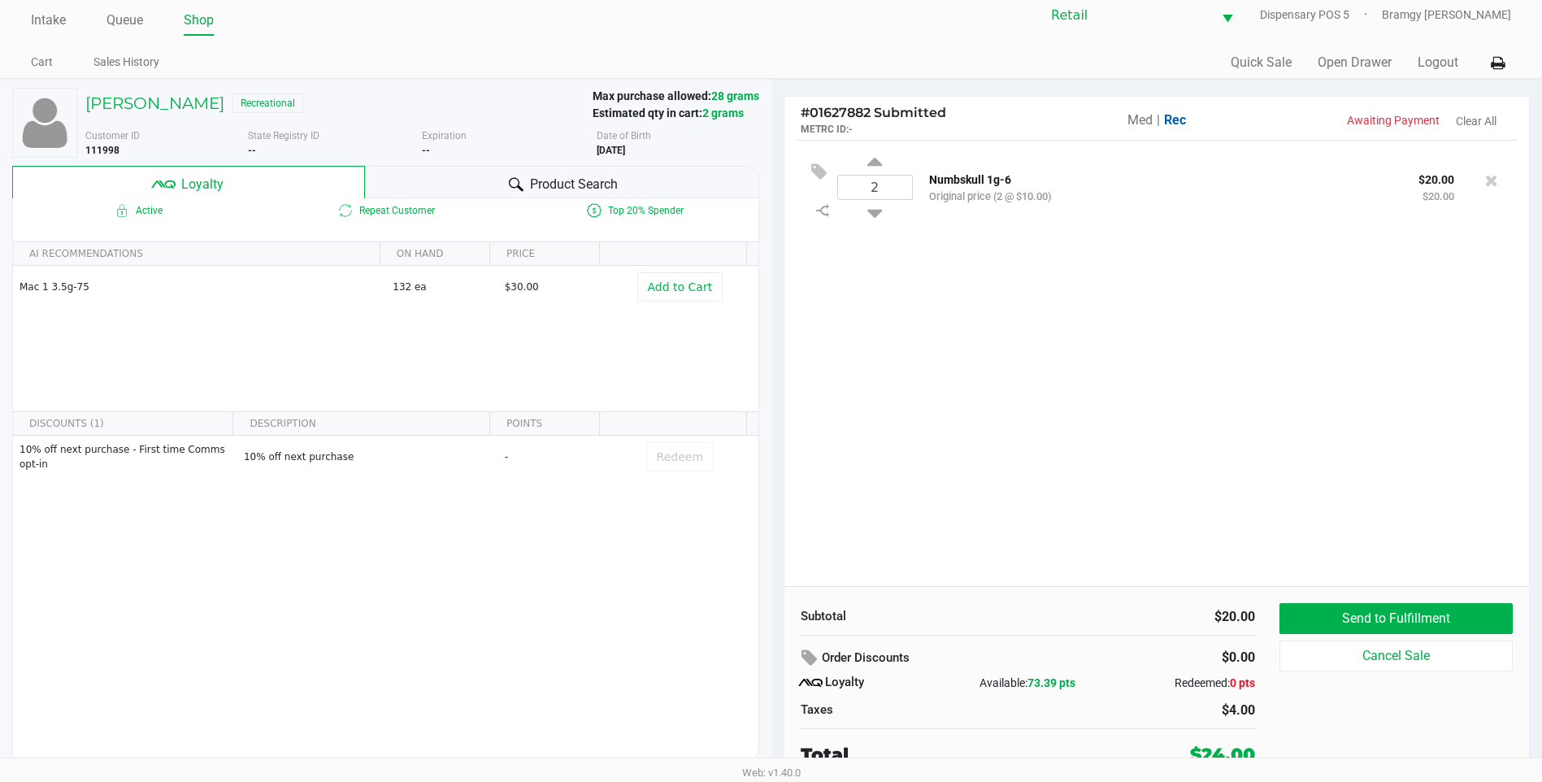
scroll to position [16, 0]
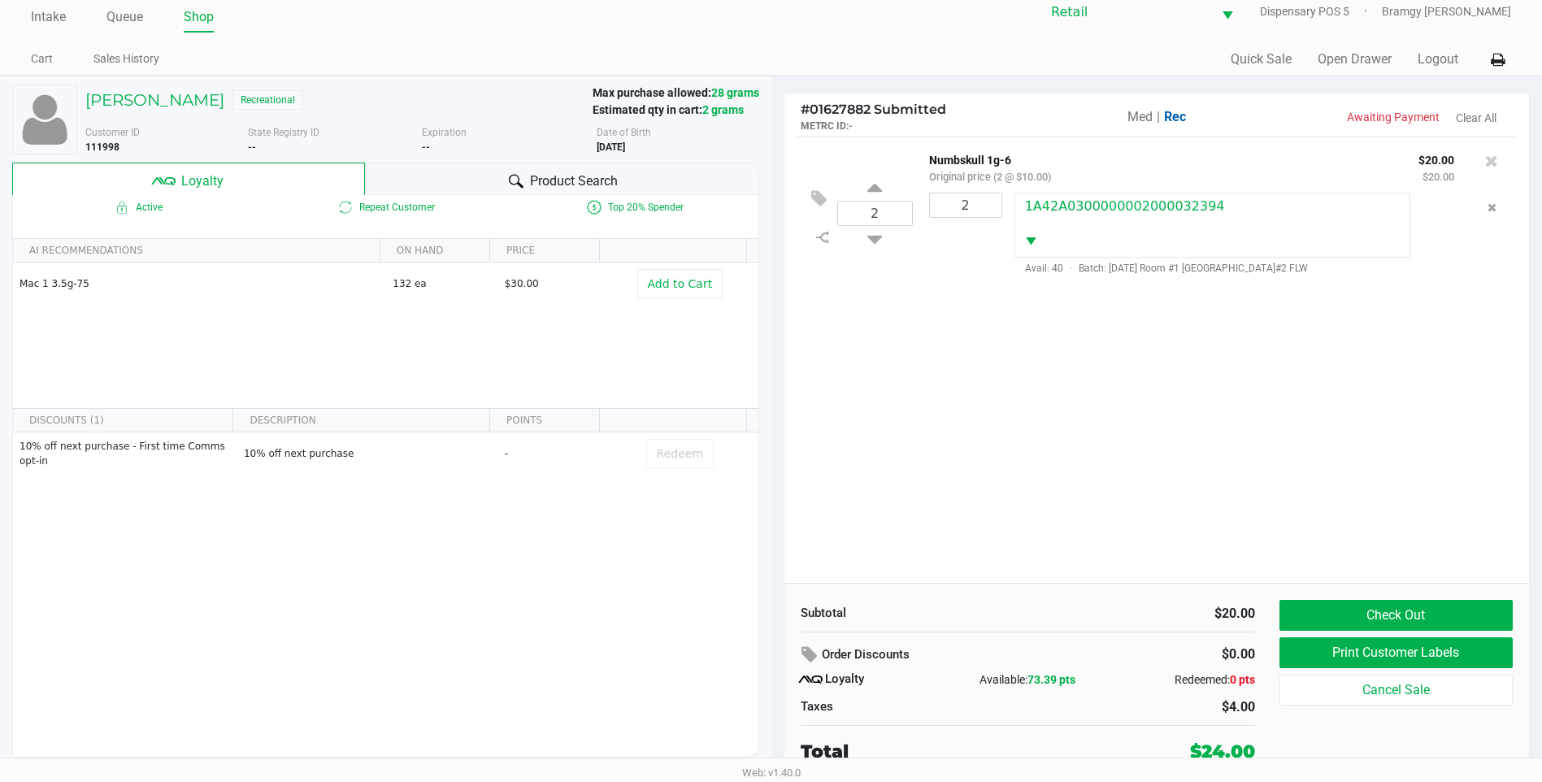
click at [1362, 594] on div "Subtotal $20.00 Order Discounts $0.00 Loyalty Available: 73.39 pts Redeemed: 0 …" at bounding box center [1156, 682] width 745 height 198
click at [1362, 598] on div "Subtotal $20.00 Order Discounts $0.00 Loyalty Available: 73.39 pts Redeemed: 0 …" at bounding box center [1156, 682] width 745 height 198
click at [1363, 622] on button "Check Out" at bounding box center [1396, 615] width 233 height 31
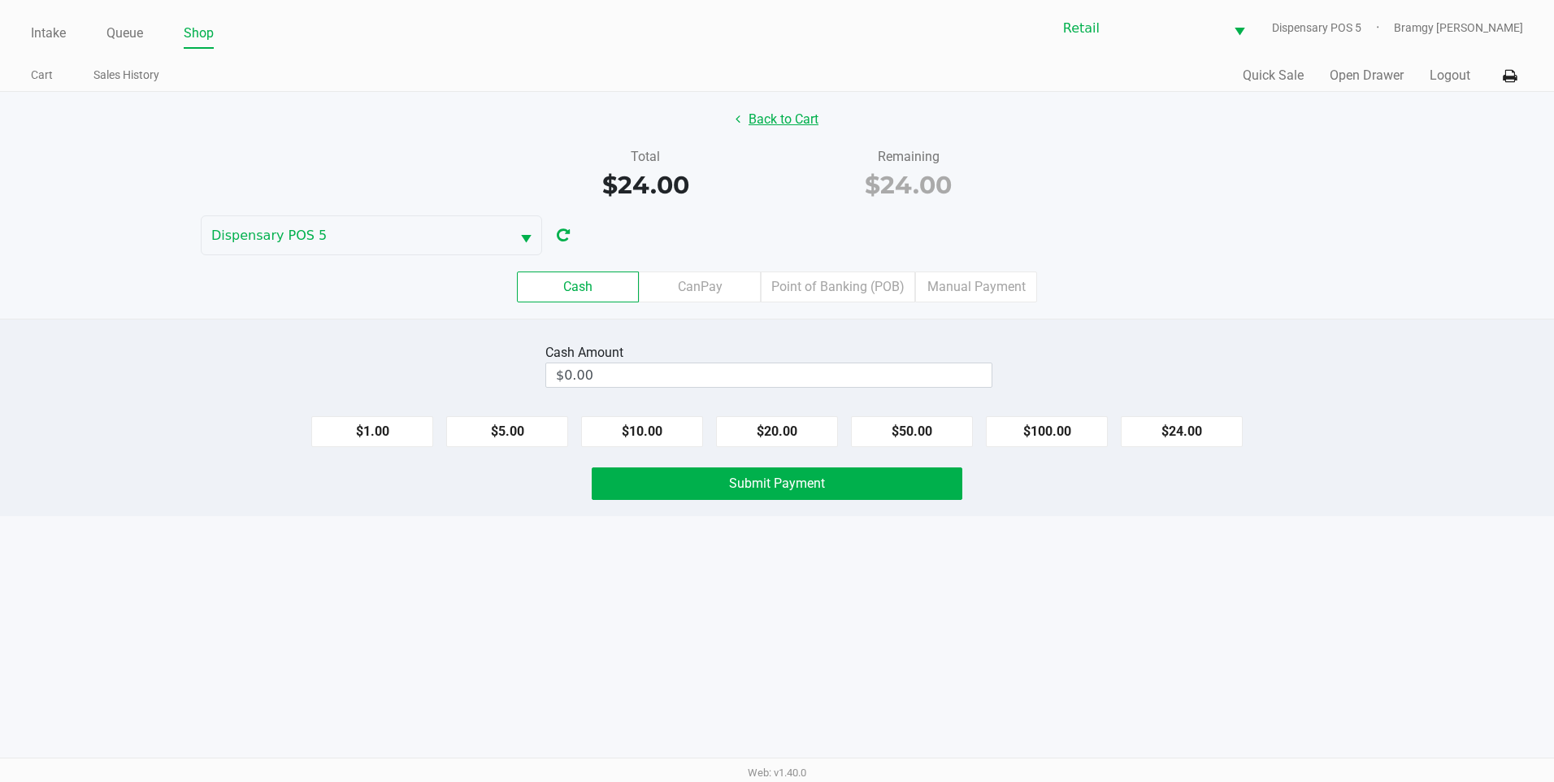
click at [802, 131] on button "Back to Cart" at bounding box center [777, 119] width 104 height 31
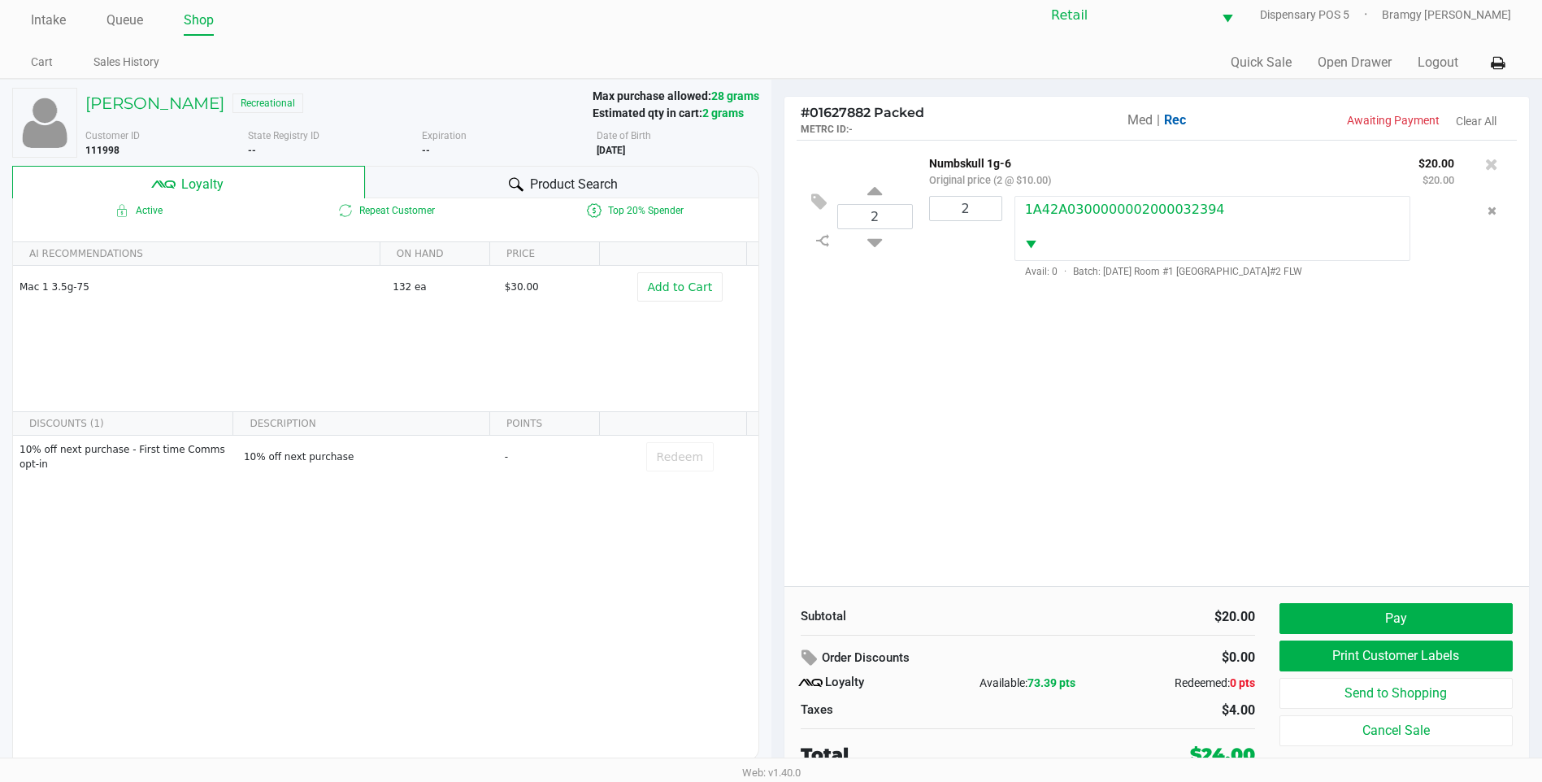
scroll to position [16, 0]
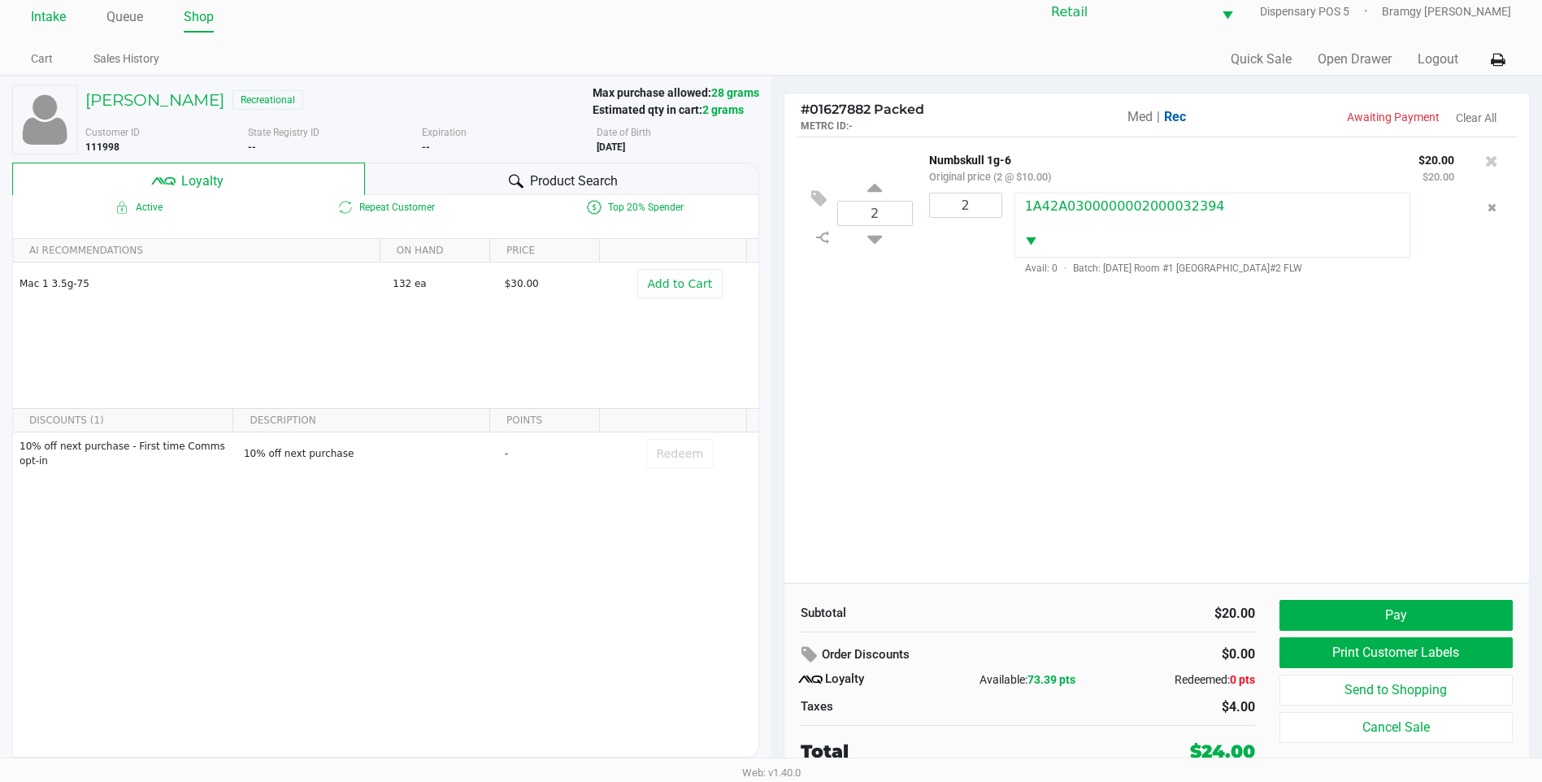
click at [40, 15] on link "Intake" at bounding box center [48, 17] width 35 height 23
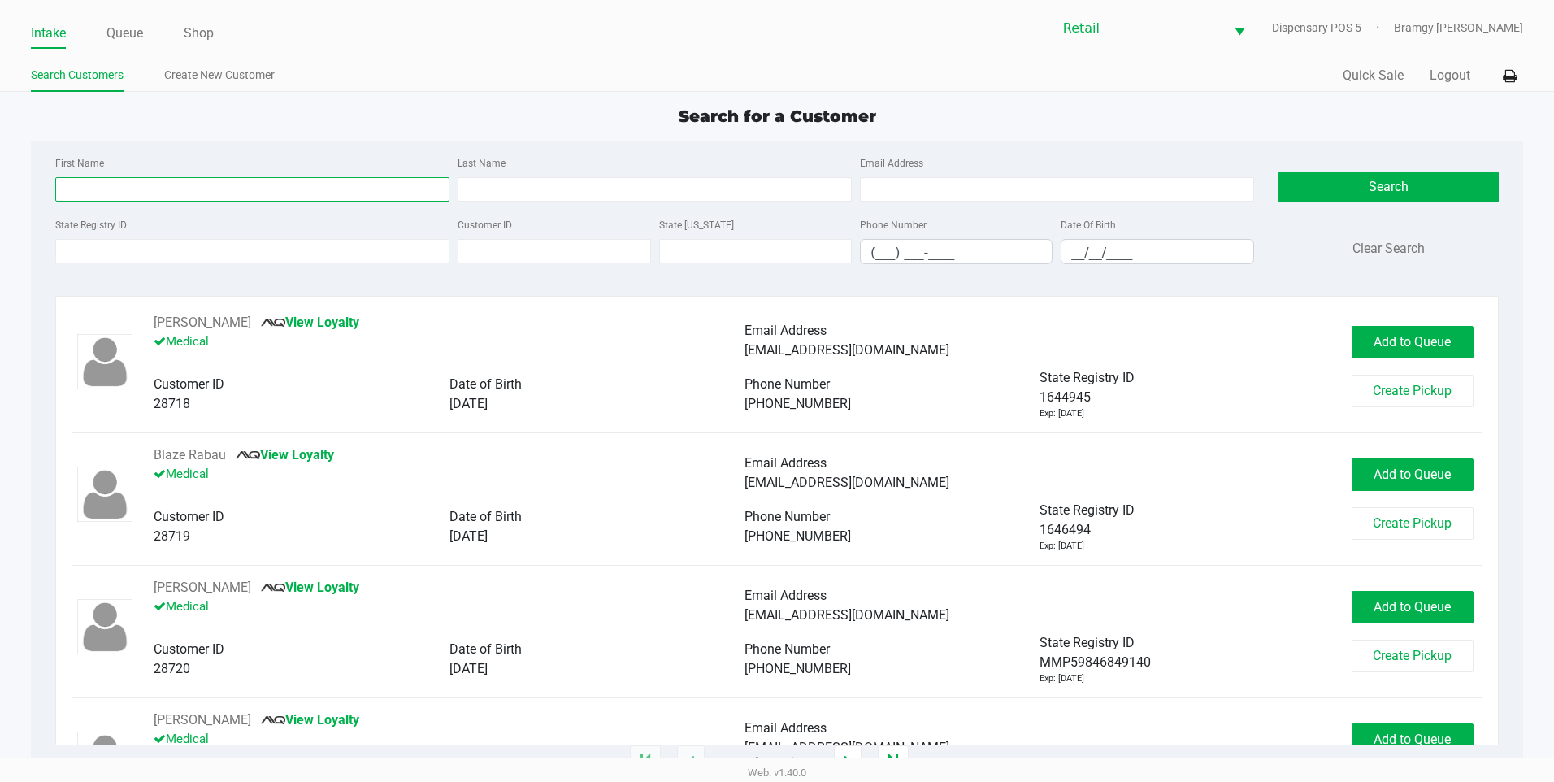
click at [128, 194] on input "First Name" at bounding box center [252, 189] width 394 height 24
drag, startPoint x: 142, startPoint y: 191, endPoint x: 3, endPoint y: 185, distance: 139.1
click at [3, 185] on app-all-customers "Search for a Customer First Name rau Last Name Email Address State Registry ID …" at bounding box center [777, 433] width 1554 height 658
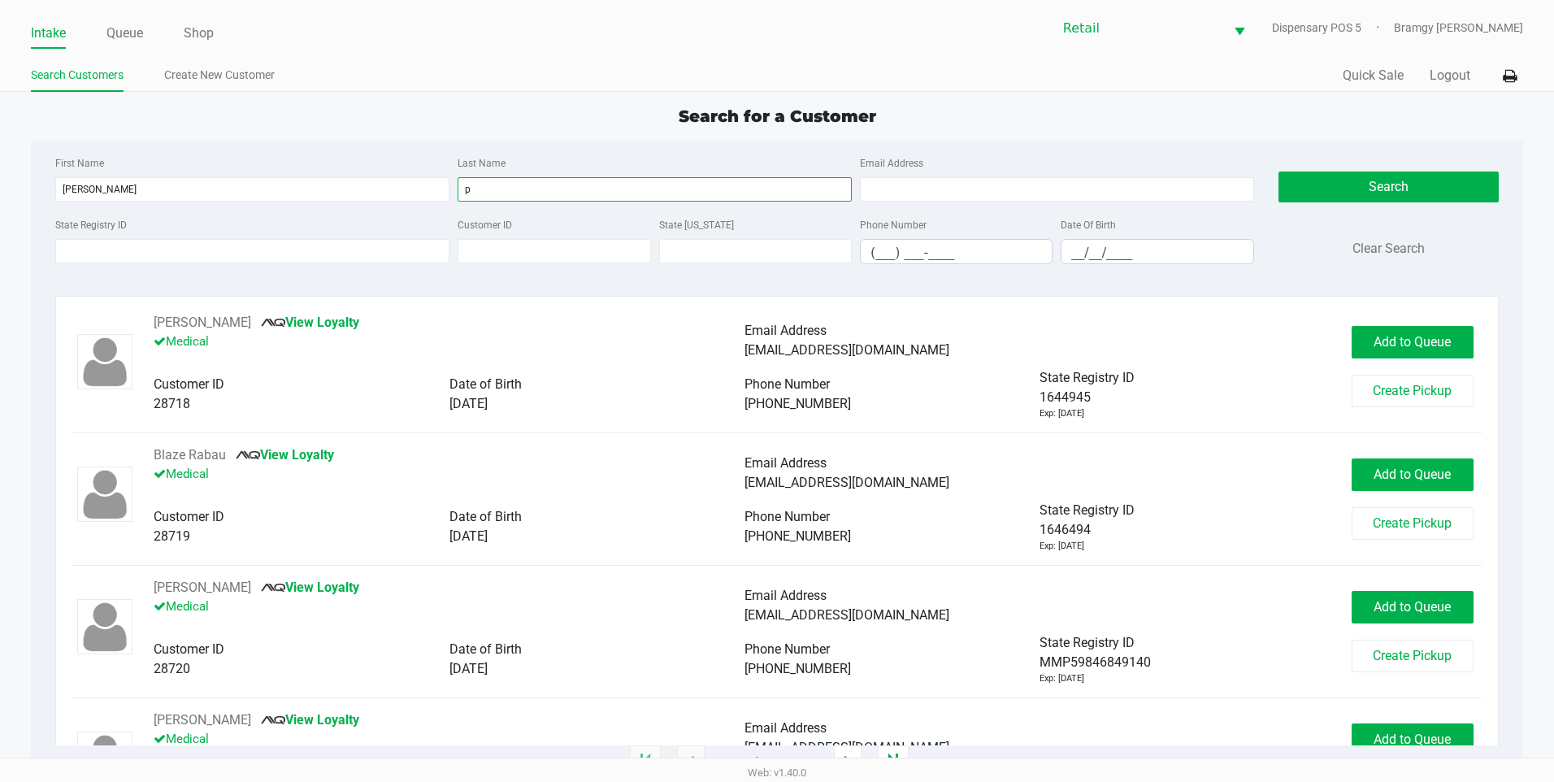
click at [523, 184] on input "p" at bounding box center [655, 189] width 394 height 24
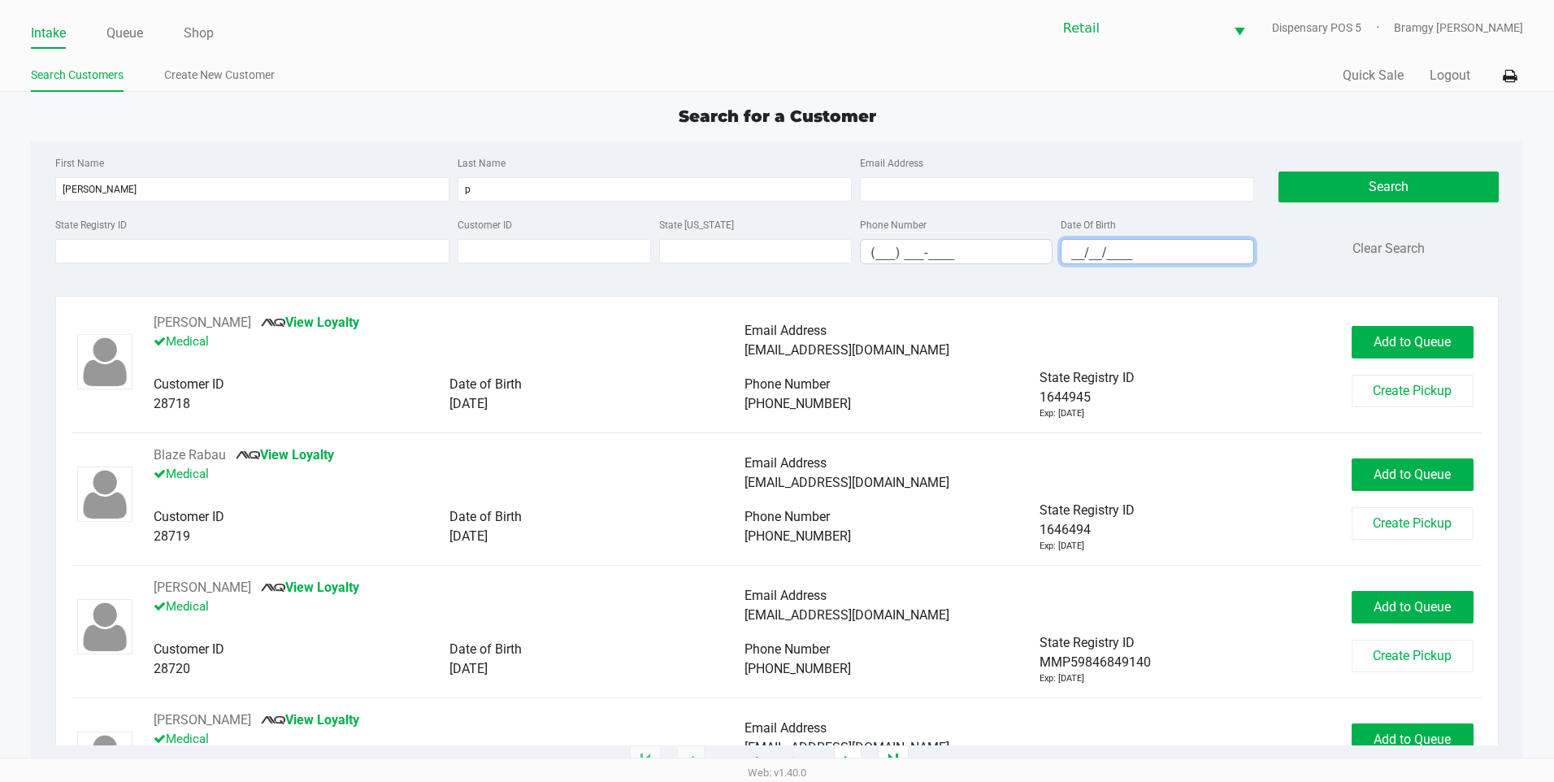
click at [1075, 246] on input "__/__/____" at bounding box center [1157, 252] width 191 height 25
drag, startPoint x: 1076, startPoint y: 252, endPoint x: 1245, endPoint y: 203, distance: 176.0
click at [1244, 203] on div "First Name ralph Last Name p Email Address" at bounding box center [654, 184] width 1207 height 62
click at [1313, 181] on button "Search" at bounding box center [1389, 187] width 220 height 31
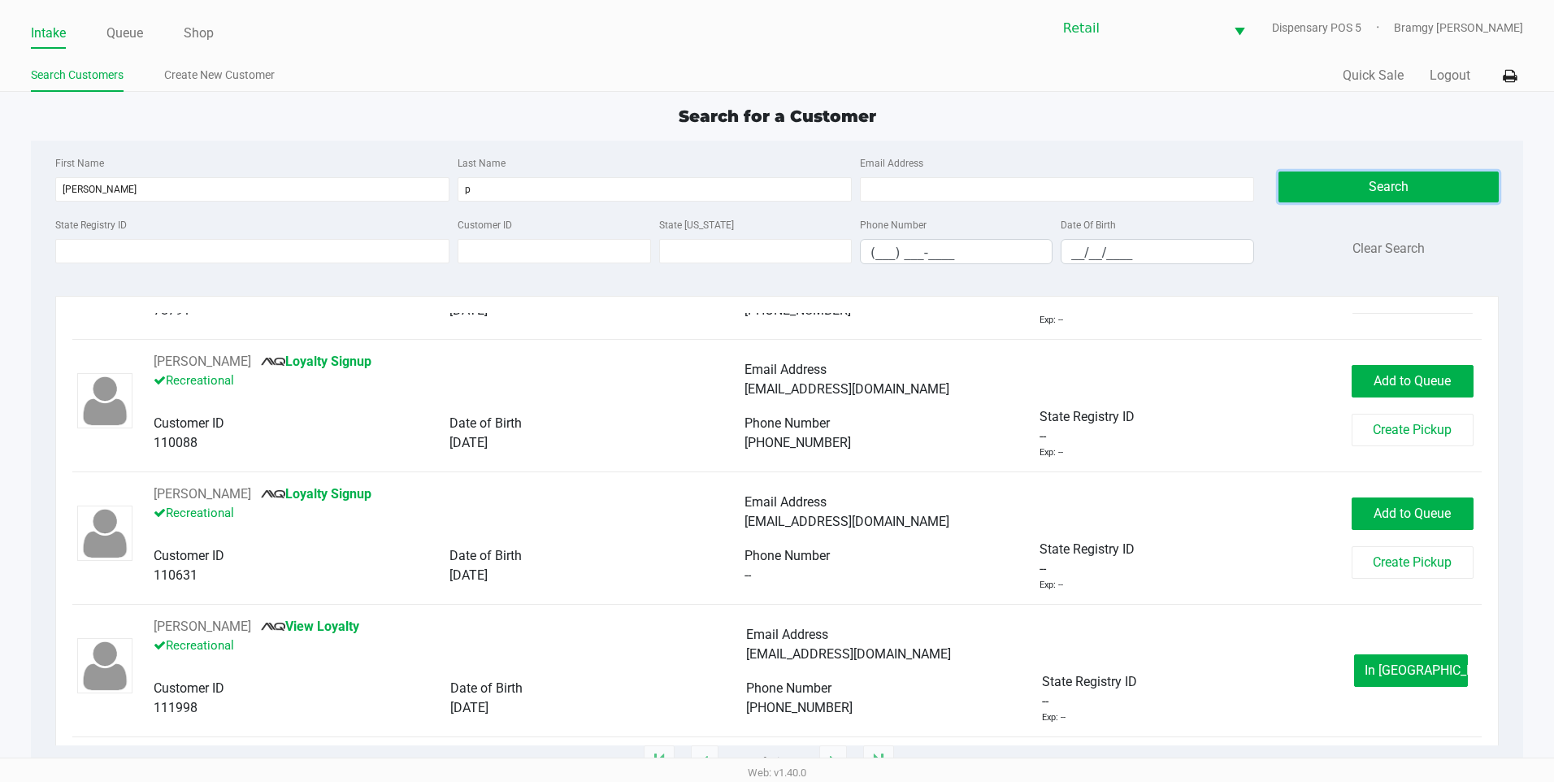
scroll to position [760, 0]
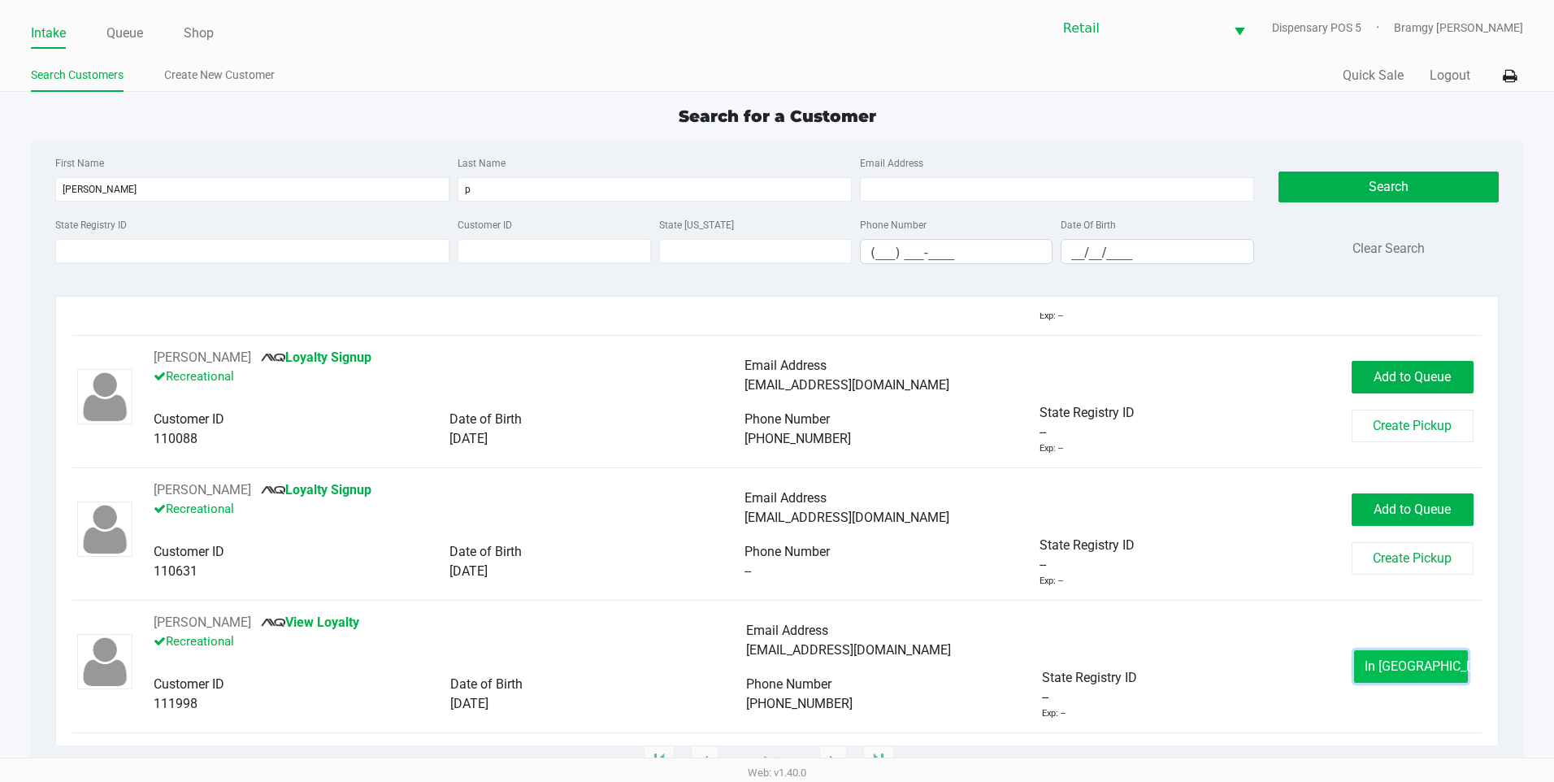
click at [1384, 659] on span "In Queue" at bounding box center [1433, 665] width 137 height 15
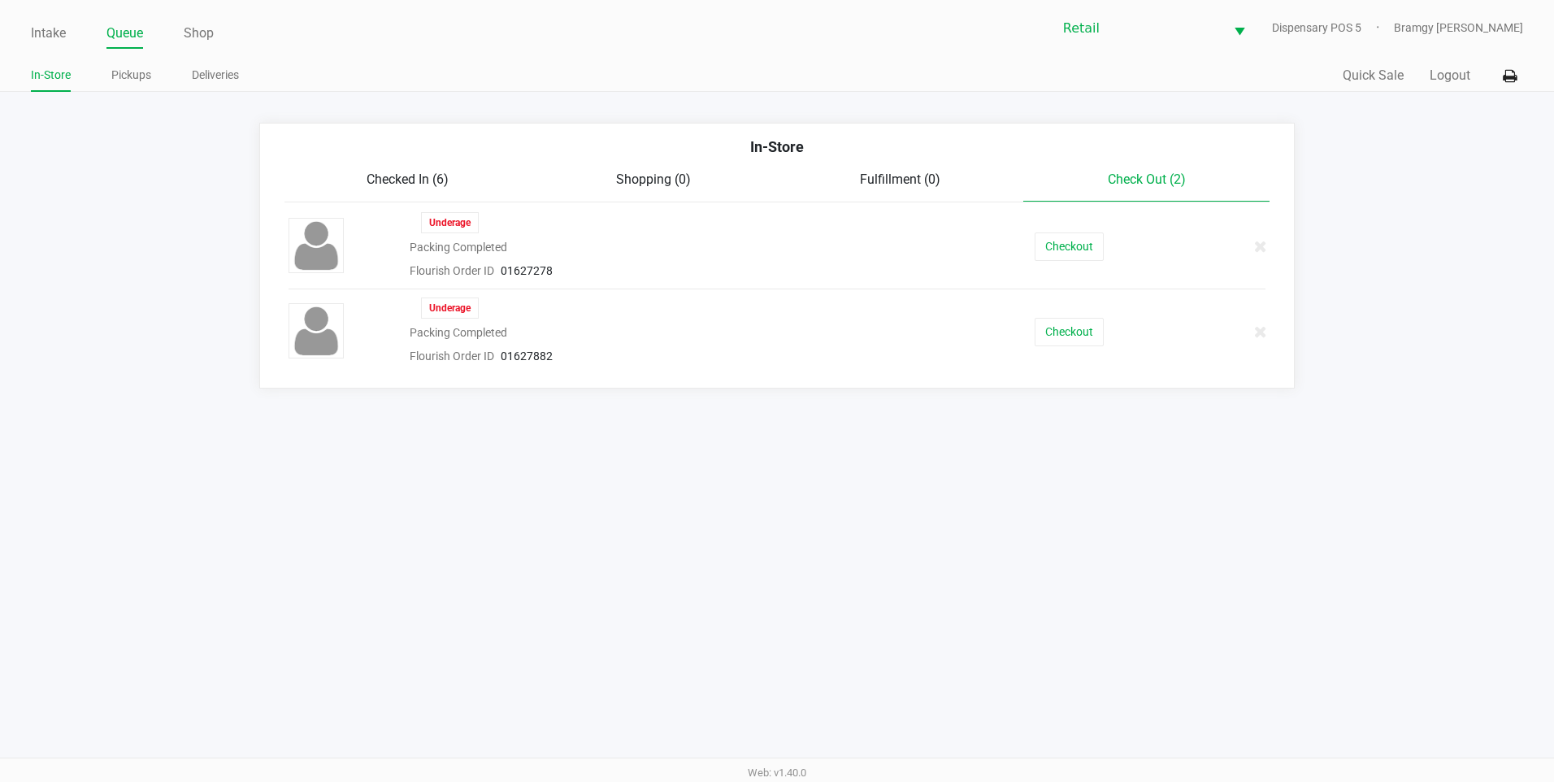
click at [407, 196] on div "Checked In (6) Shopping (0) Fulfillment (0) Check Out (2)" at bounding box center [778, 186] width 986 height 33
click at [421, 167] on div "In-Store" at bounding box center [777, 153] width 1010 height 34
click at [423, 172] on span "Checked In (6)" at bounding box center [408, 179] width 82 height 15
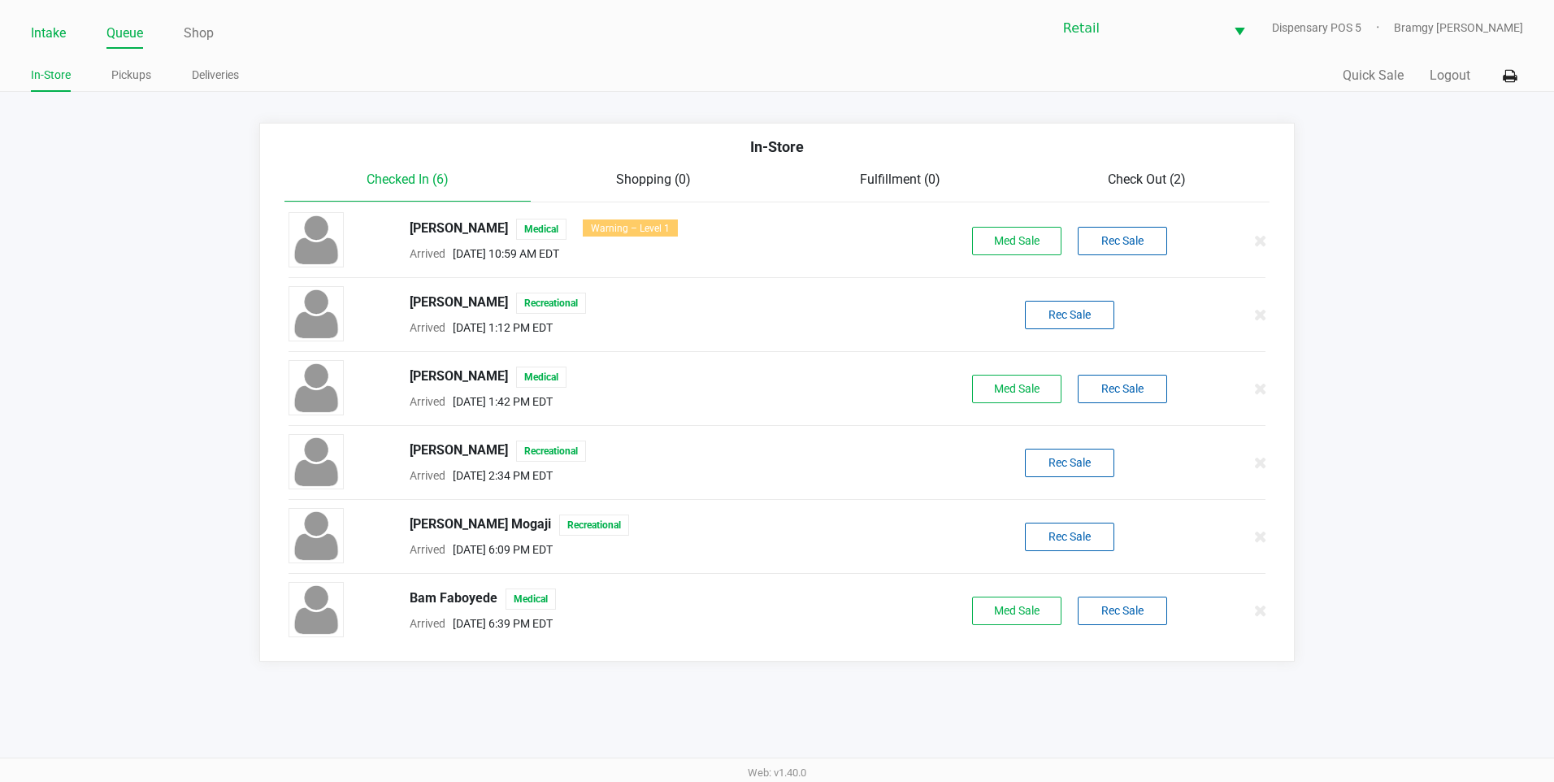
click at [32, 43] on link "Intake" at bounding box center [48, 33] width 35 height 23
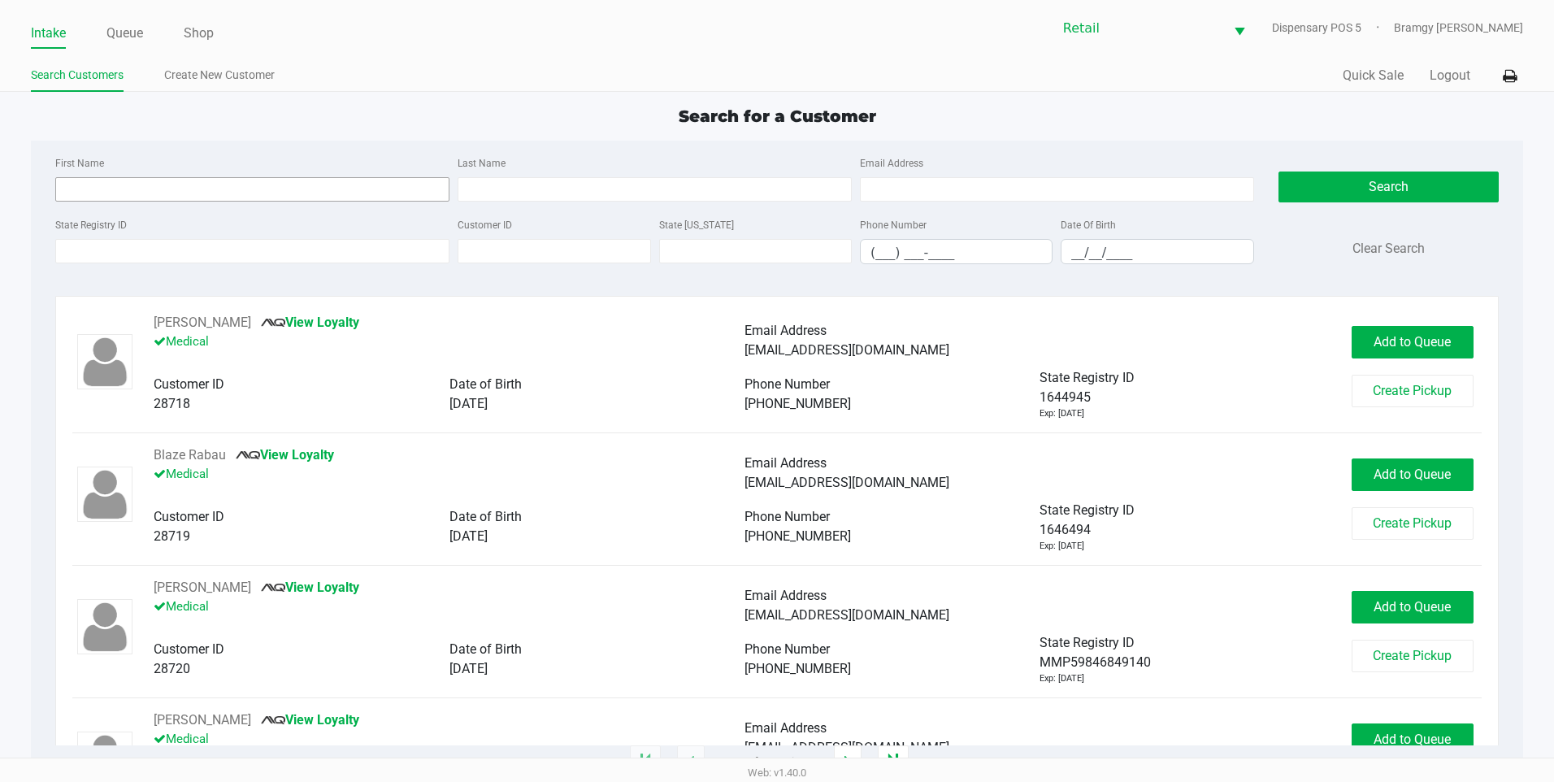
drag, startPoint x: 99, startPoint y: 202, endPoint x: 95, endPoint y: 180, distance: 23.1
click at [100, 202] on div "First Name Last Name Email Address" at bounding box center [654, 184] width 1207 height 62
click at [94, 179] on input "First Name" at bounding box center [252, 189] width 394 height 24
click at [1410, 185] on button "Search" at bounding box center [1389, 187] width 220 height 31
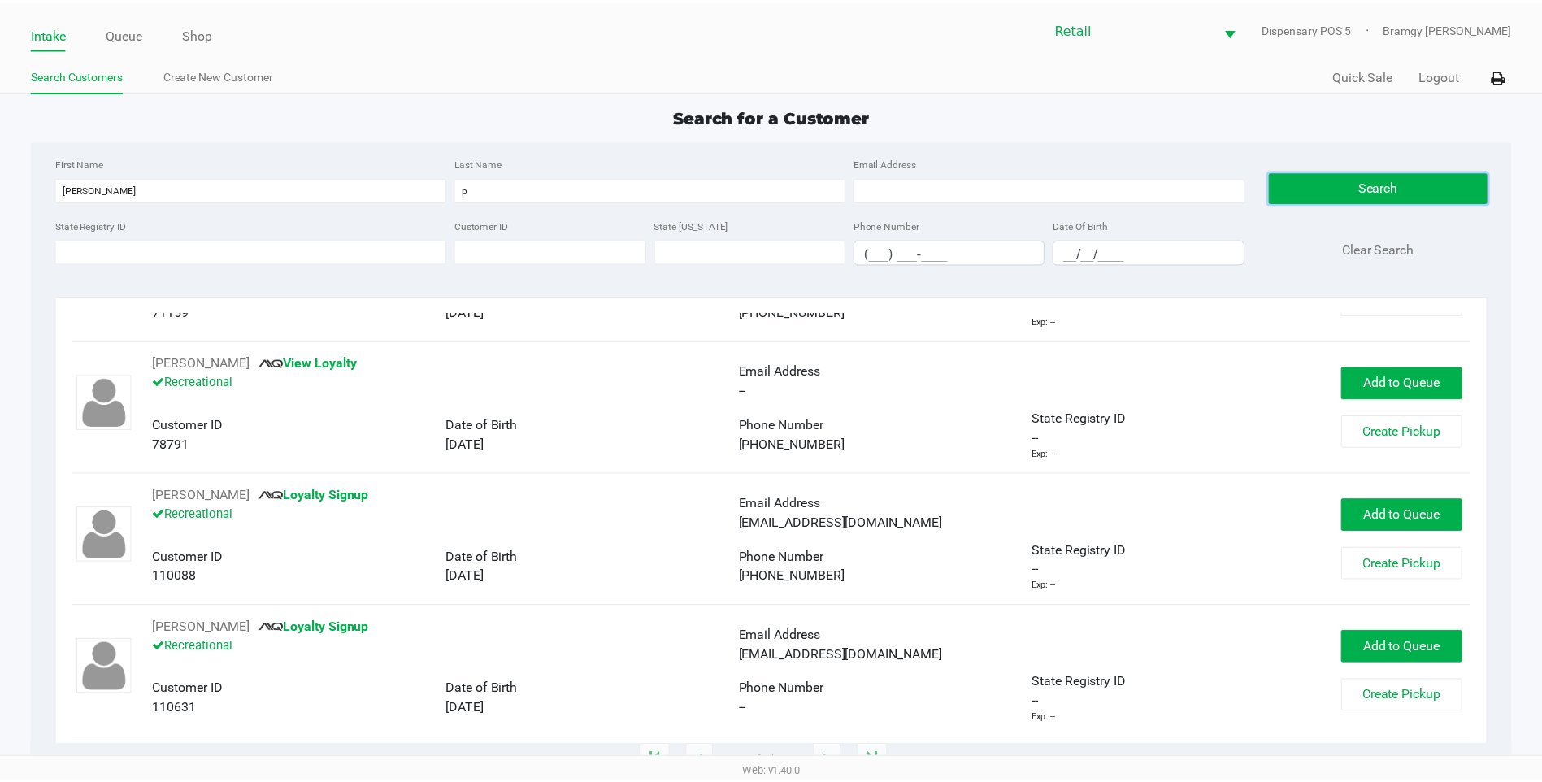
scroll to position [760, 0]
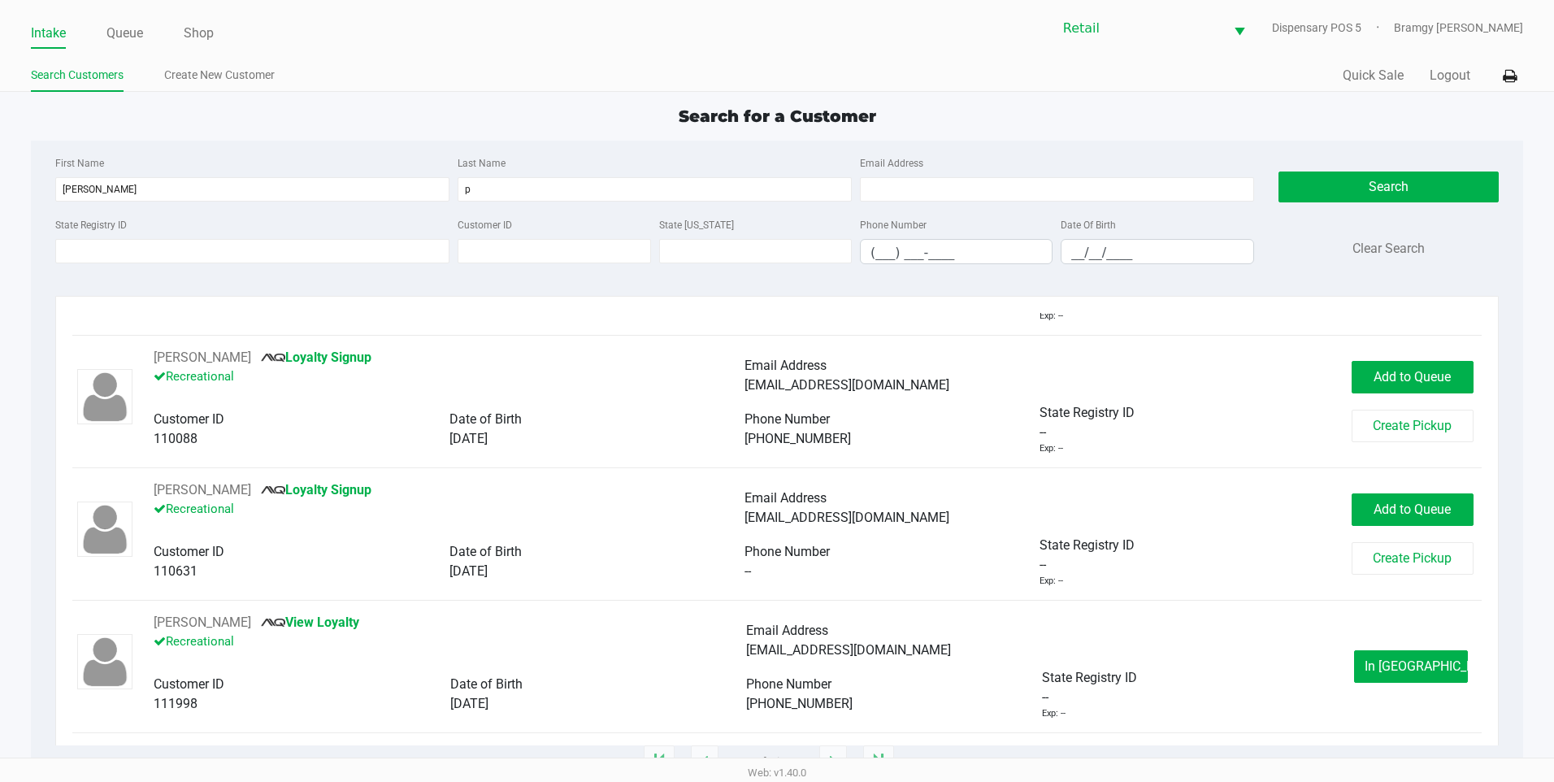
click at [179, 610] on div "Ralph Coppola Loyalty Signup Recreational Email Address Ralphcoppola53@yahoo.co…" at bounding box center [777, 546] width 1410 height 133
click at [183, 626] on button "Ralph P" at bounding box center [203, 623] width 98 height 20
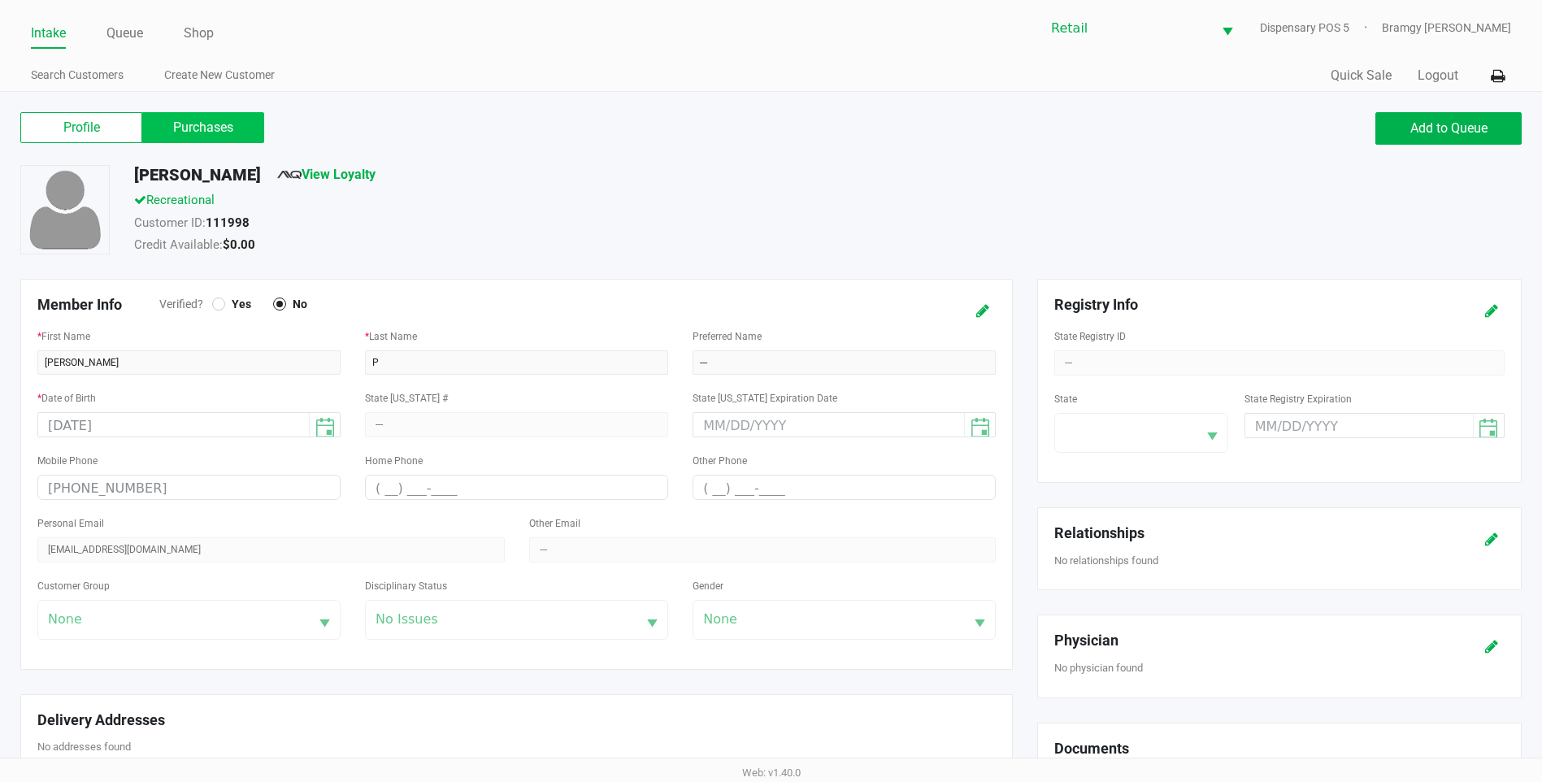
click at [176, 127] on label "Purchases" at bounding box center [203, 127] width 122 height 31
click at [0, 0] on 1 "Purchases" at bounding box center [0, 0] width 0 height 0
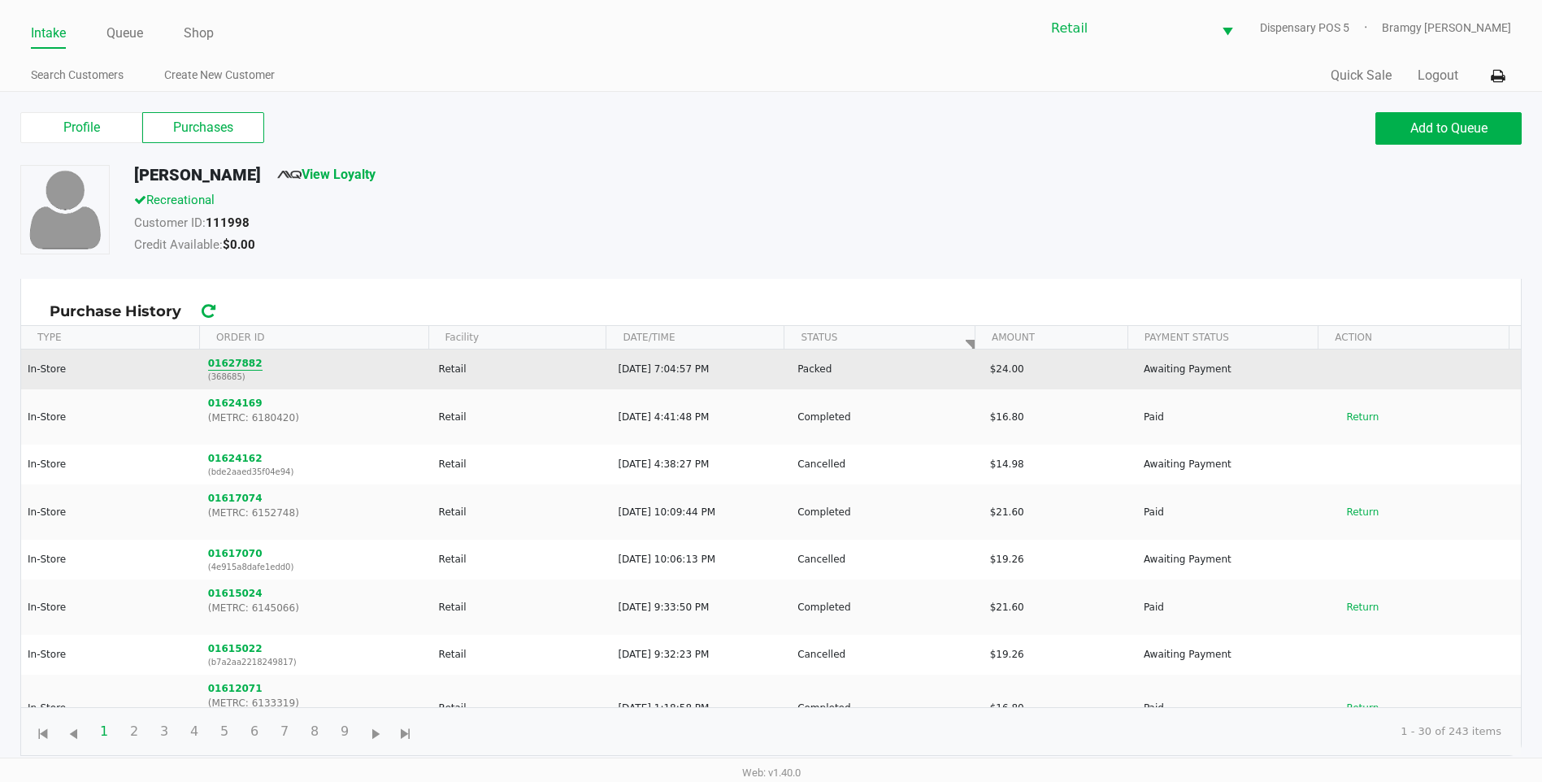
click at [213, 360] on button "01627882" at bounding box center [235, 363] width 54 height 15
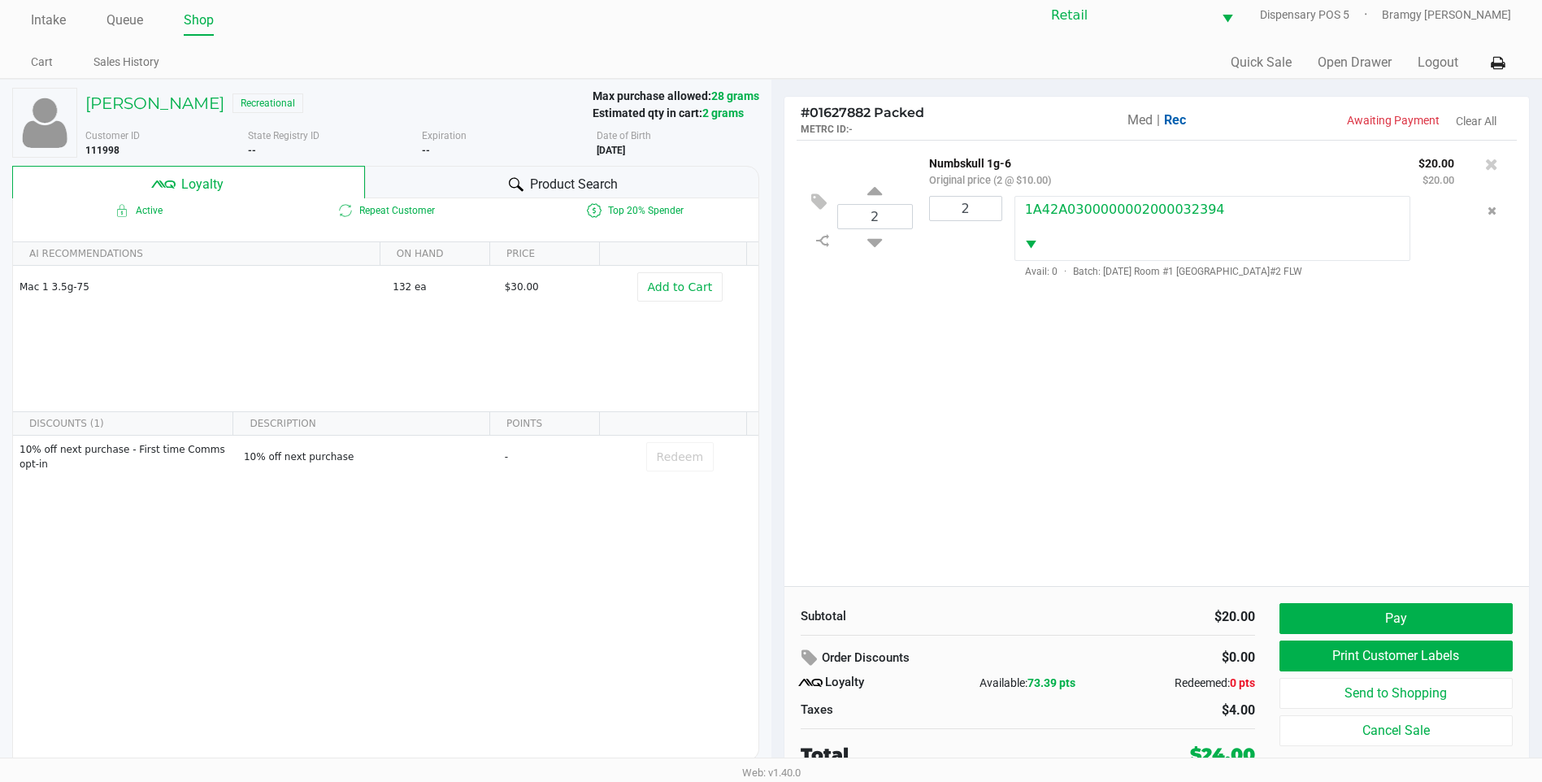
scroll to position [16, 0]
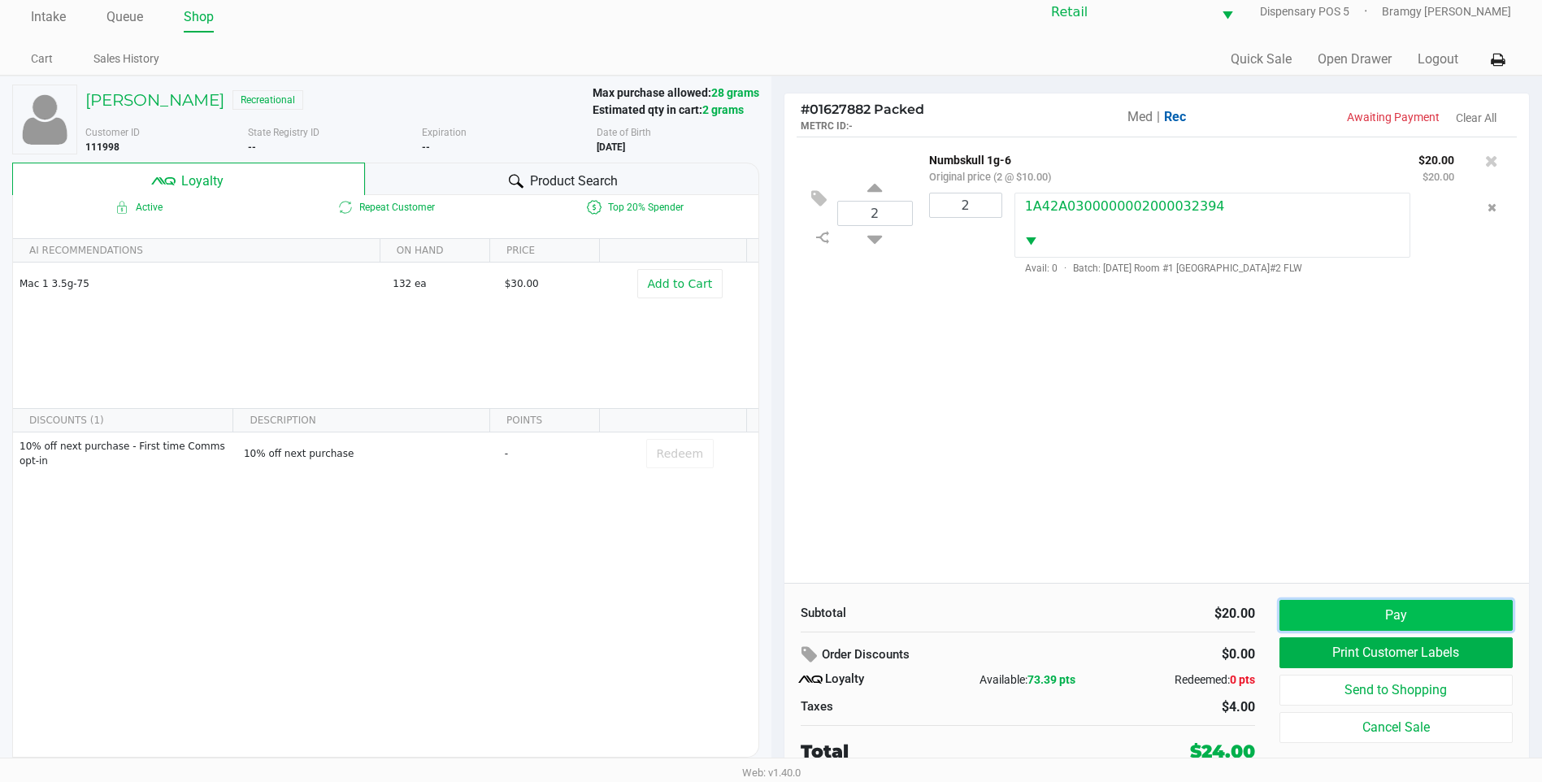
click at [1308, 606] on button "Pay" at bounding box center [1396, 615] width 233 height 31
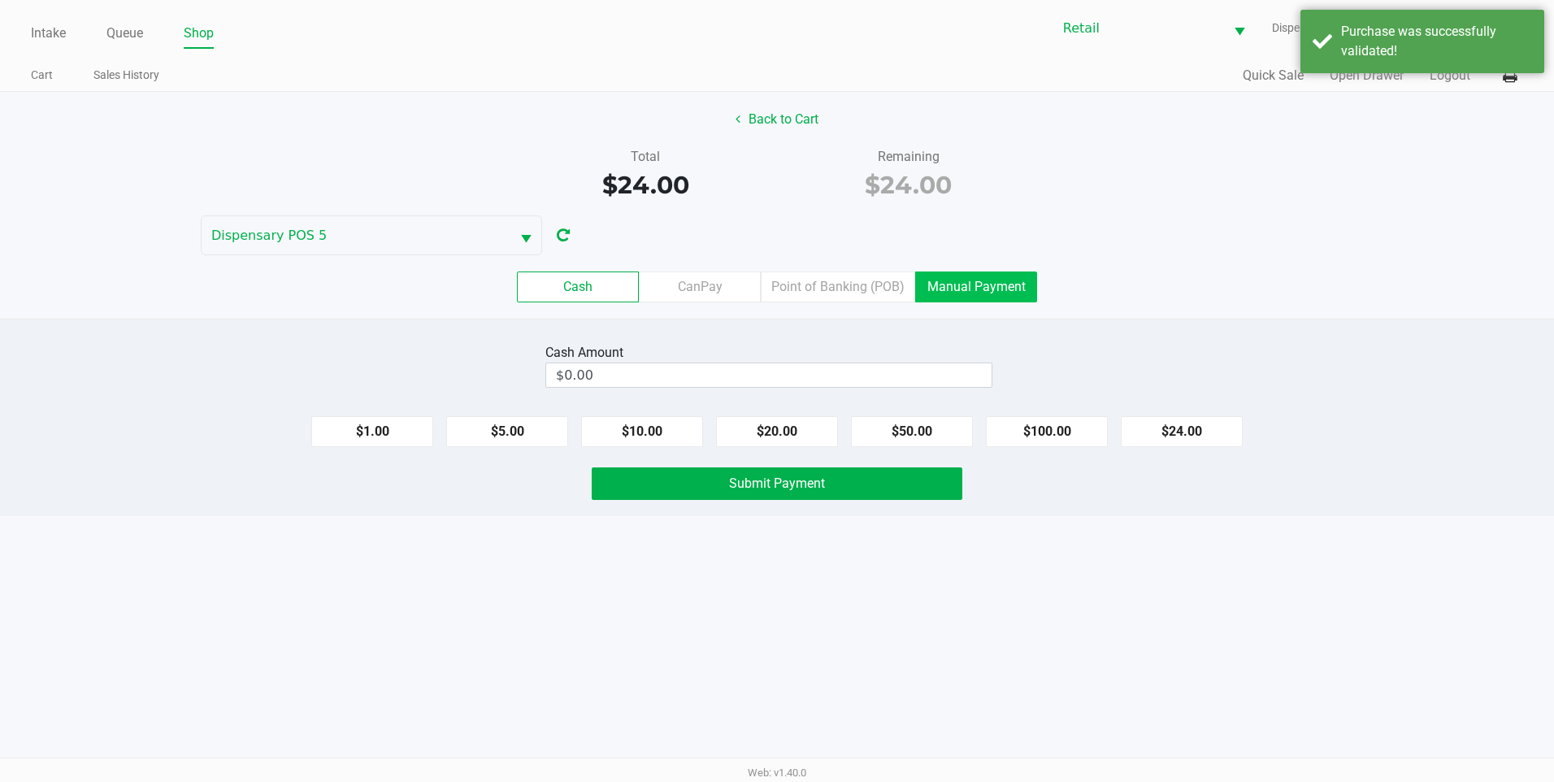
click at [988, 283] on label "Manual Payment" at bounding box center [976, 287] width 122 height 31
click at [0, 0] on 8 "Manual Payment" at bounding box center [0, 0] width 0 height 0
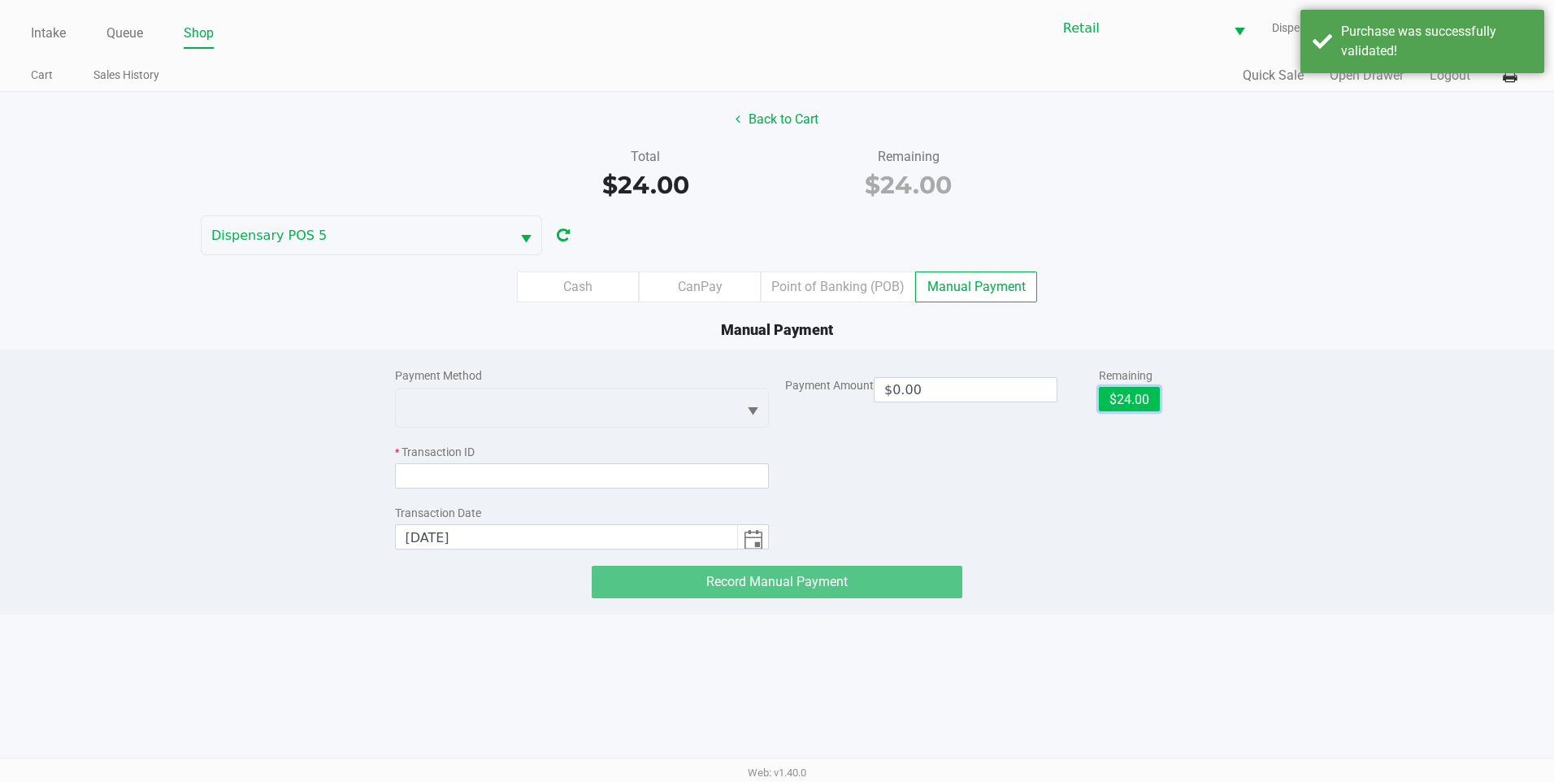
click at [1110, 402] on button "$24.00" at bounding box center [1129, 399] width 61 height 24
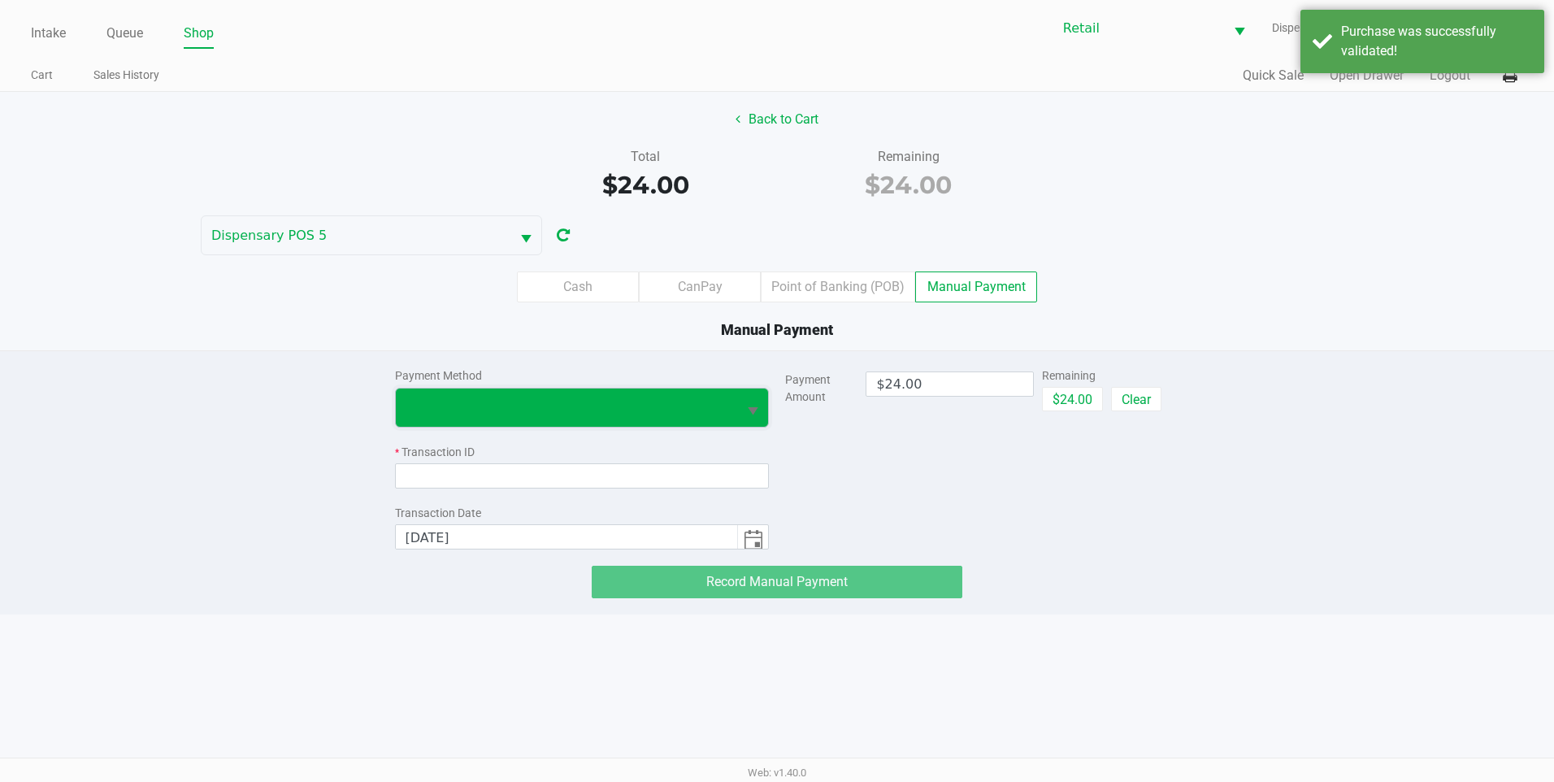
click at [596, 392] on span at bounding box center [567, 408] width 342 height 38
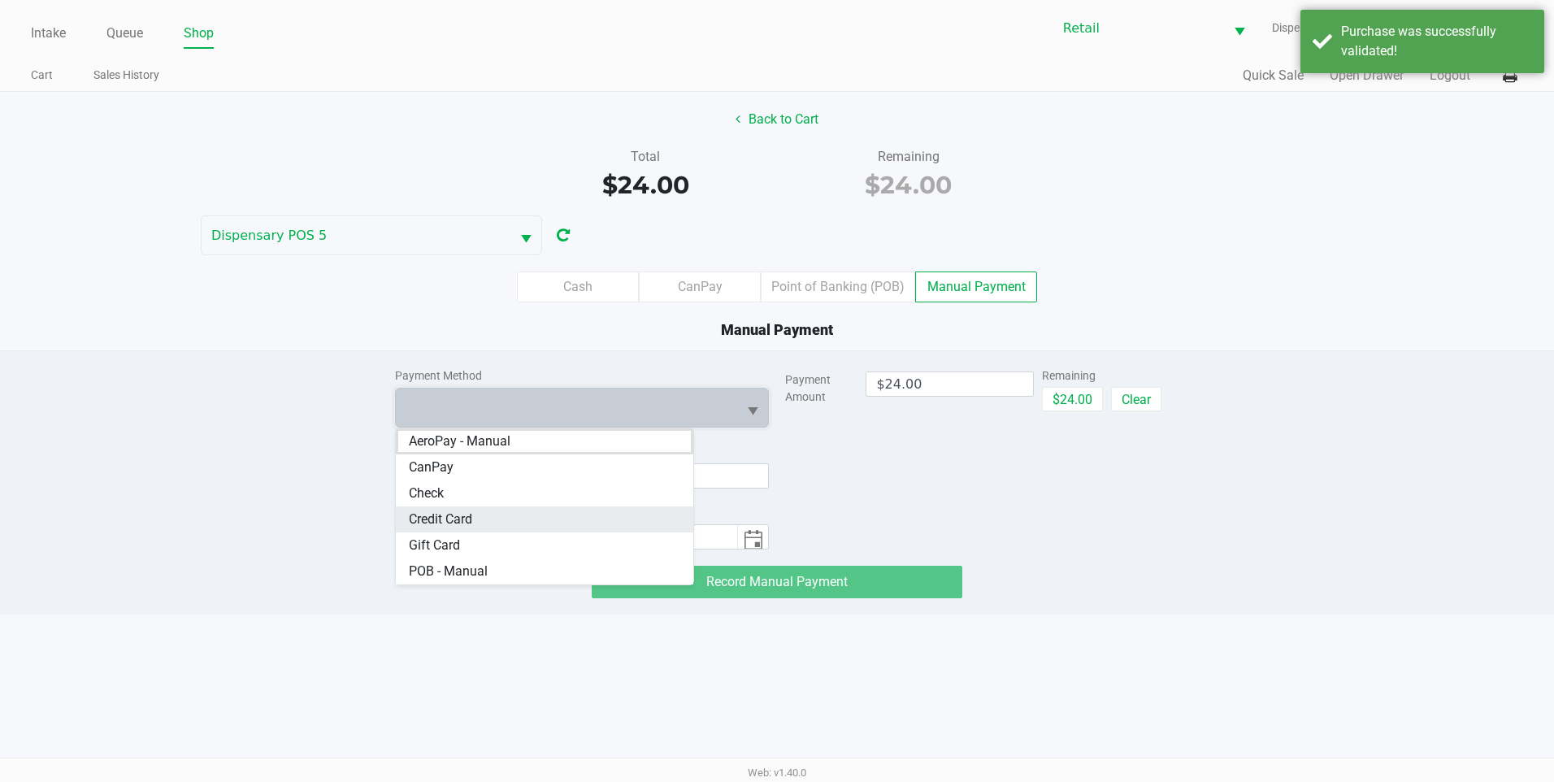
click at [547, 511] on Card "Credit Card" at bounding box center [545, 519] width 298 height 26
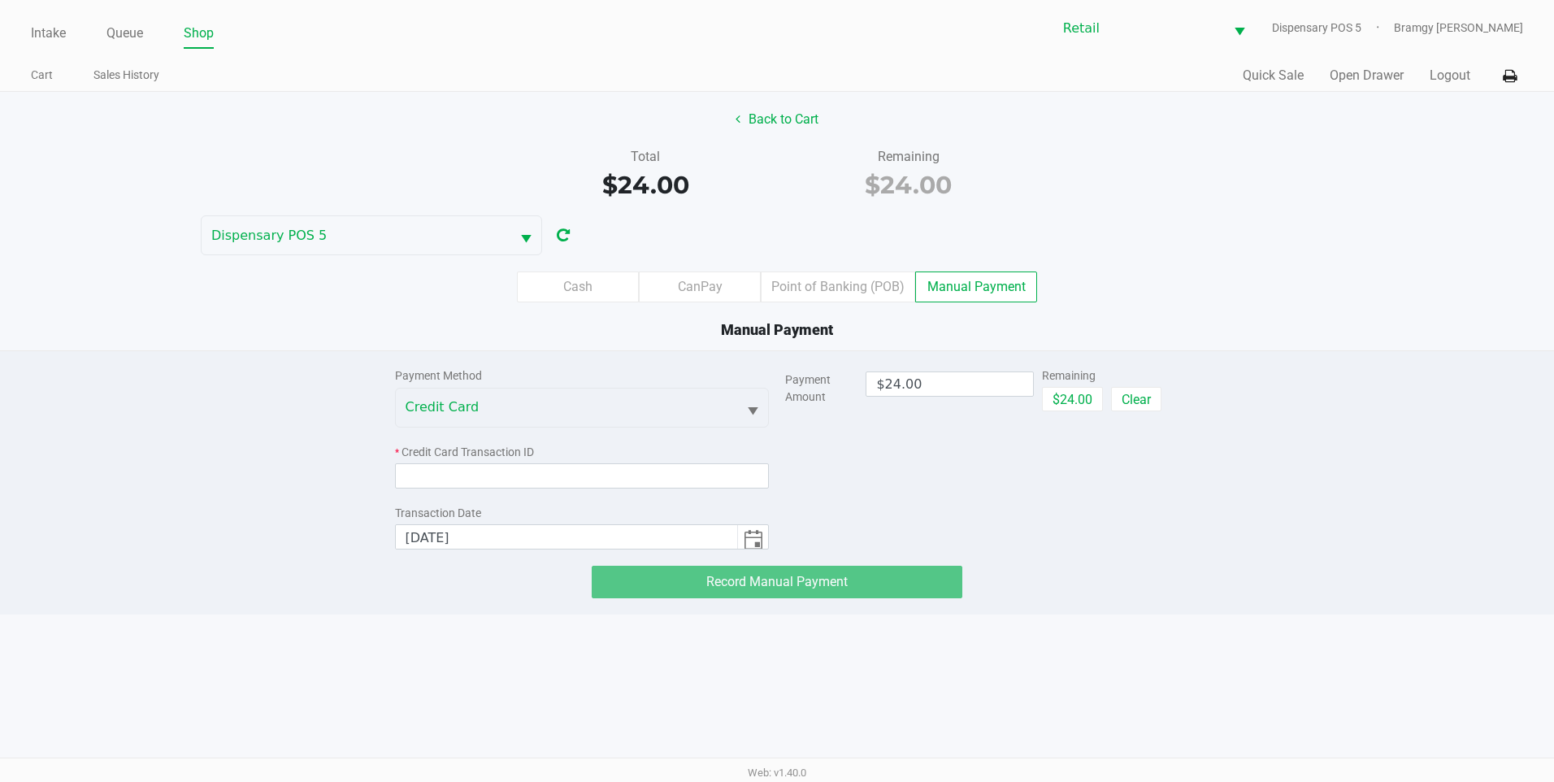
click at [441, 491] on div "Payment Method Credit Card * Credit Card Transaction ID Transaction Date 8/27/2…" at bounding box center [582, 450] width 375 height 198
click at [442, 481] on input at bounding box center [582, 475] width 375 height 25
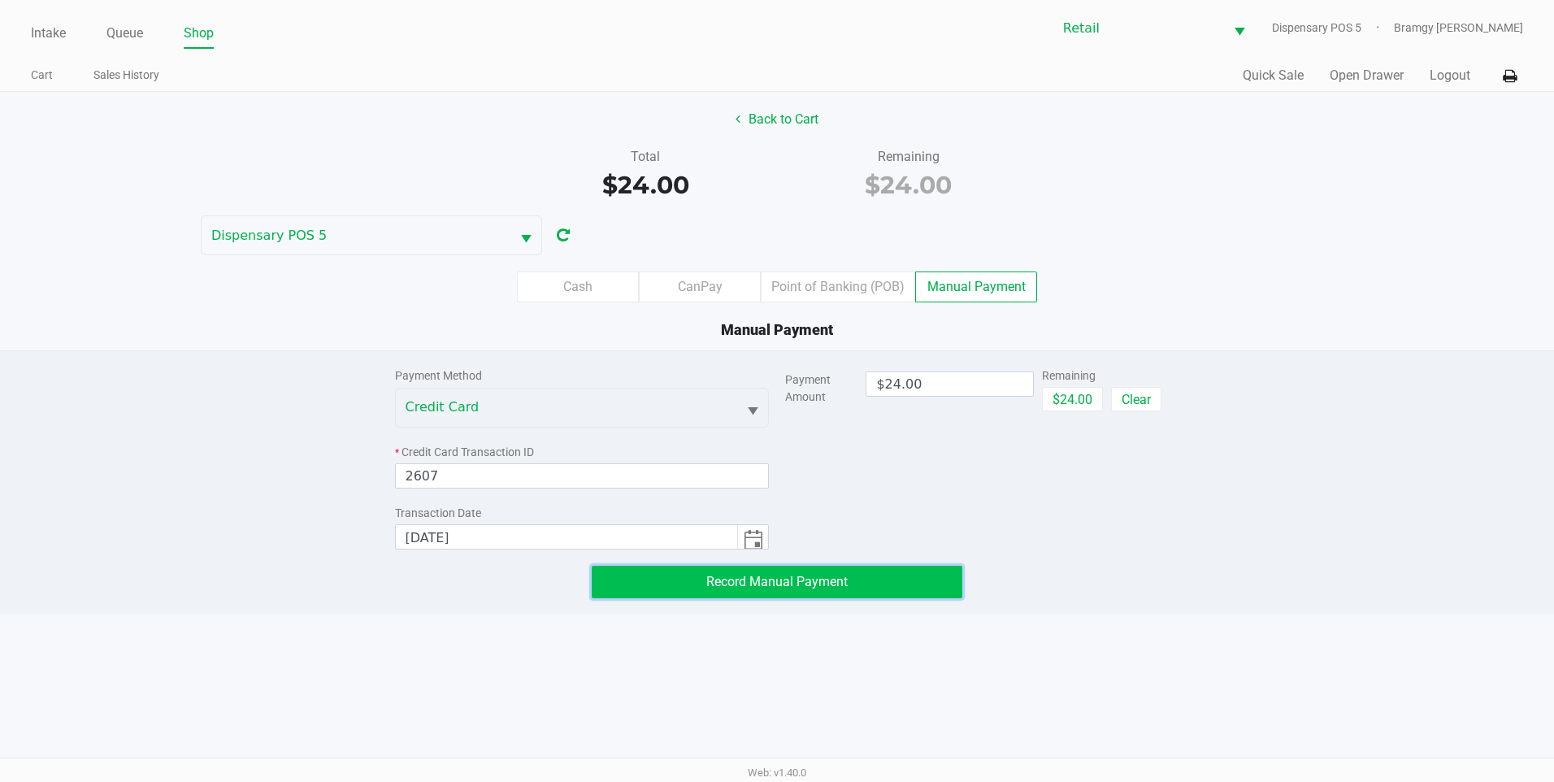
click at [752, 584] on span "Record Manual Payment" at bounding box center [776, 581] width 141 height 15
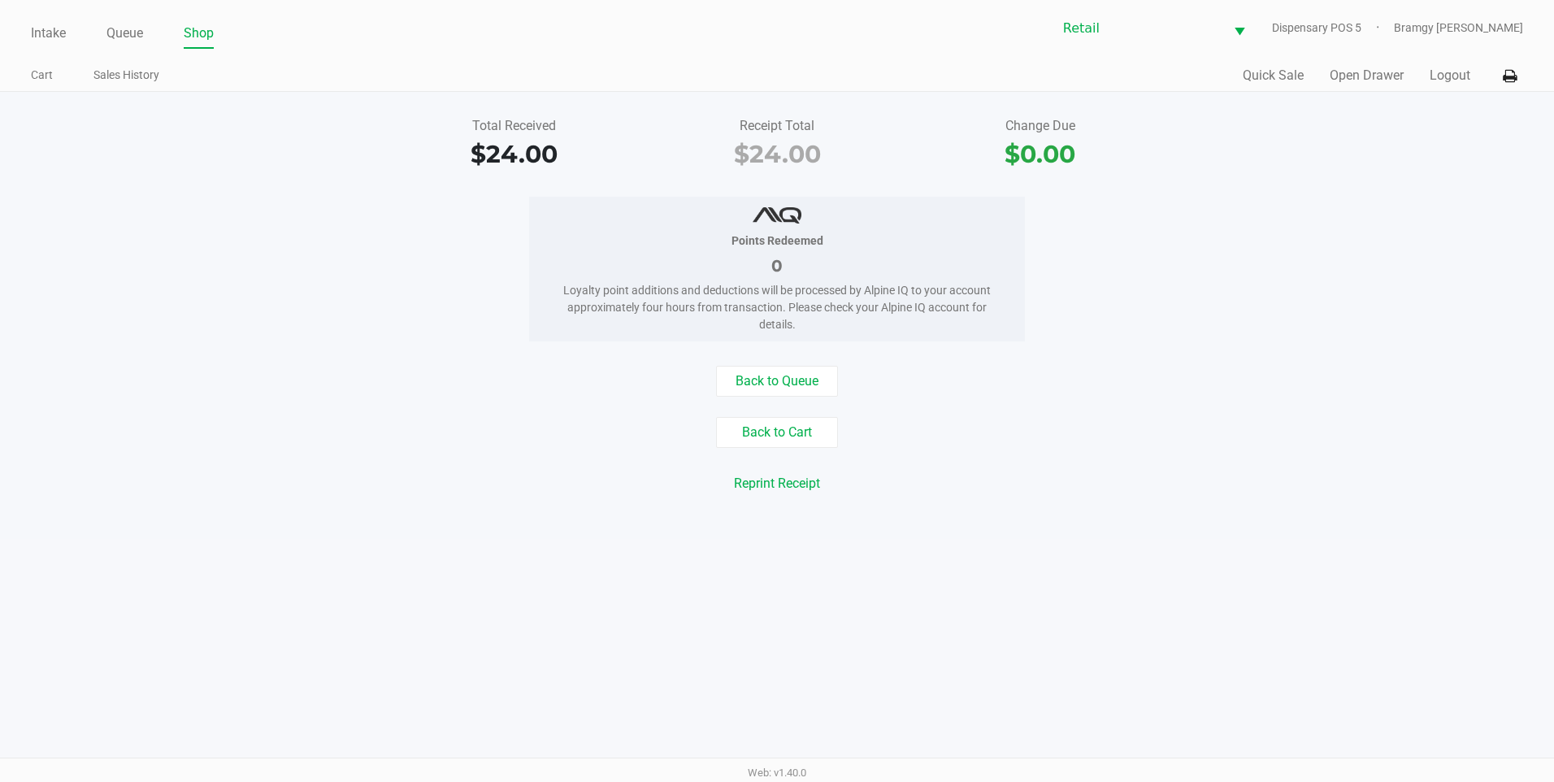
click at [51, 18] on div "Intake Queue Shop" at bounding box center [404, 33] width 746 height 30
click at [51, 26] on link "Intake" at bounding box center [48, 33] width 35 height 23
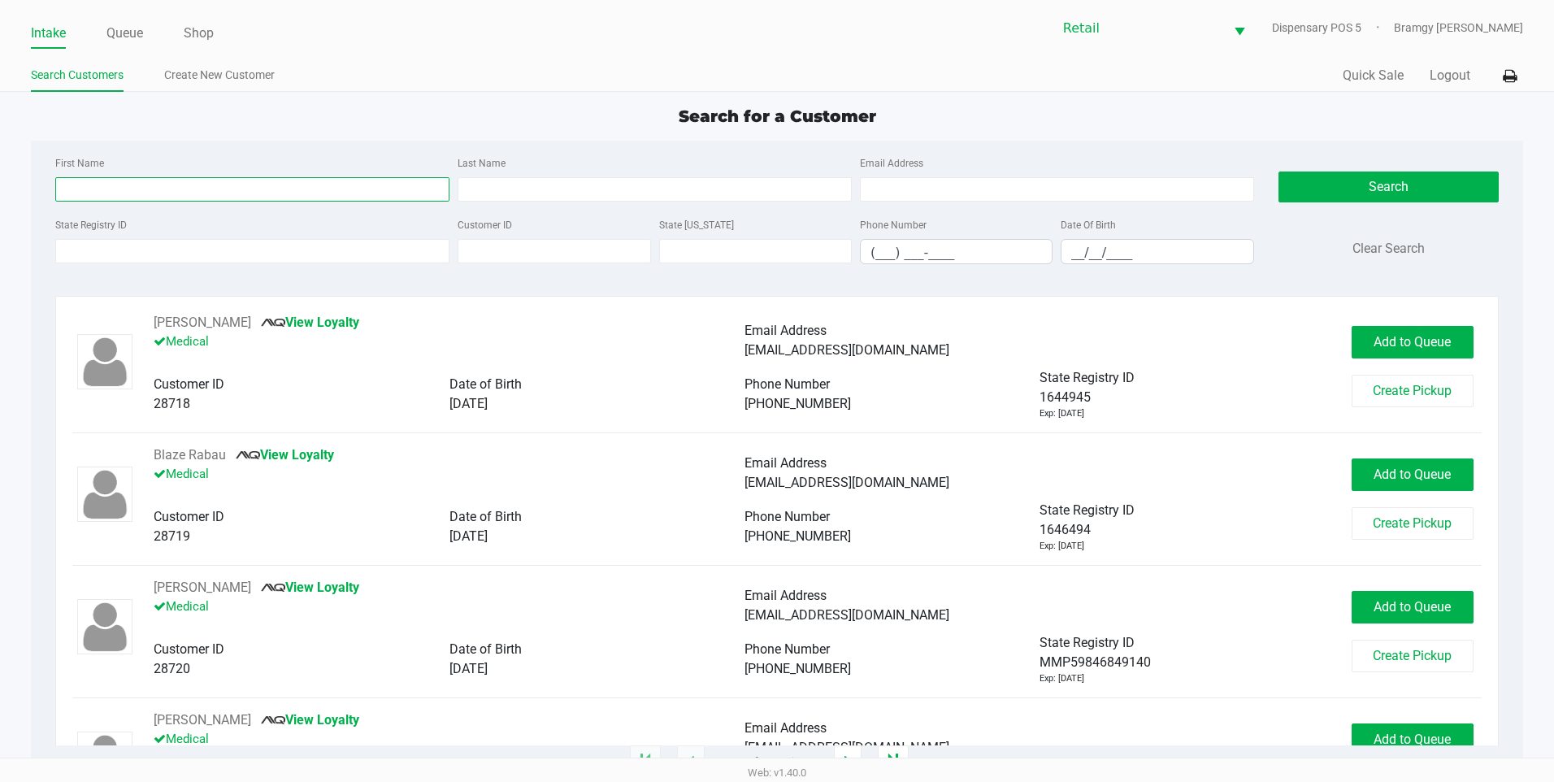
click at [111, 191] on input "First Name" at bounding box center [252, 189] width 394 height 24
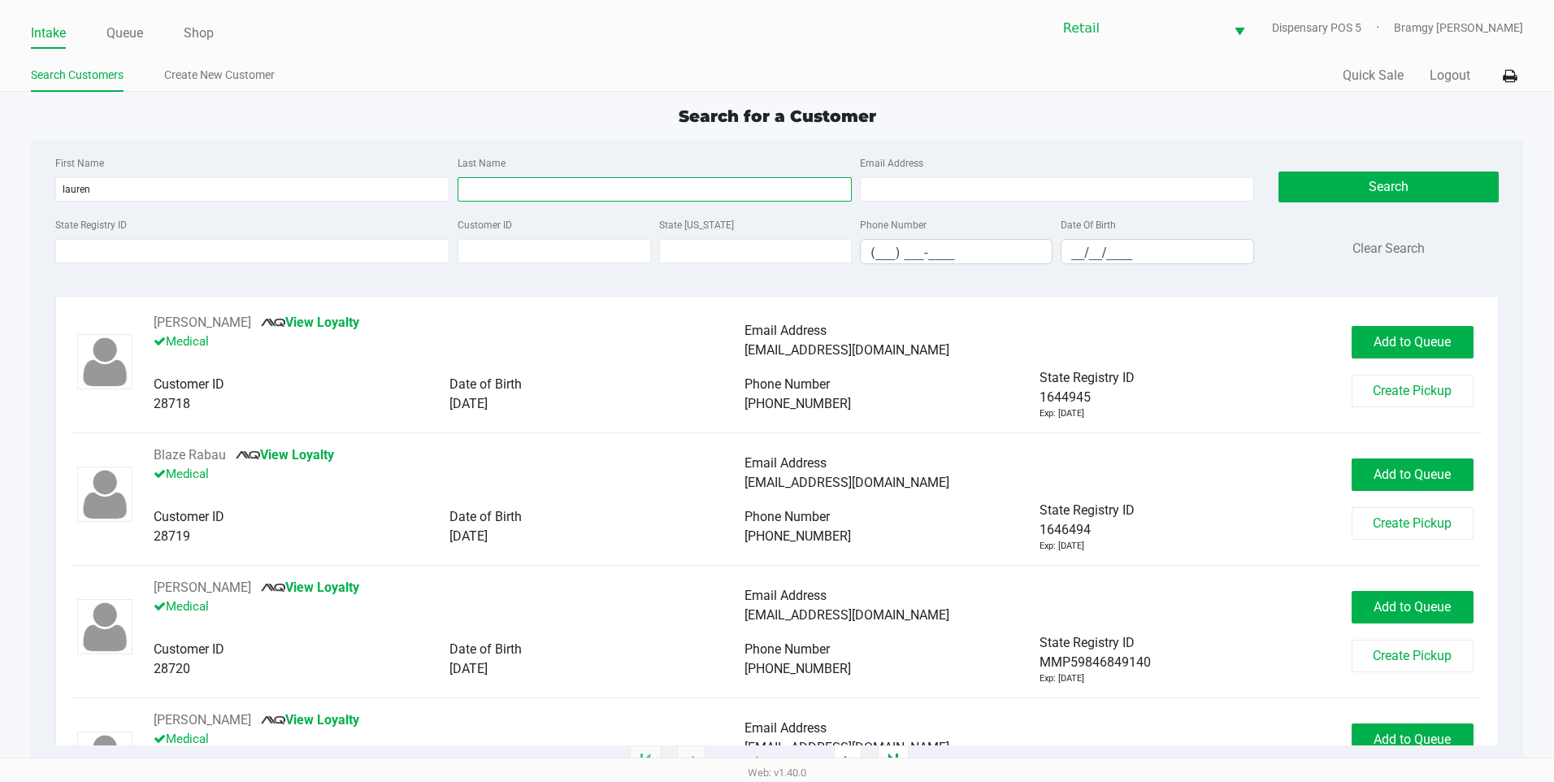
click at [536, 186] on input "Last Name" at bounding box center [655, 189] width 394 height 24
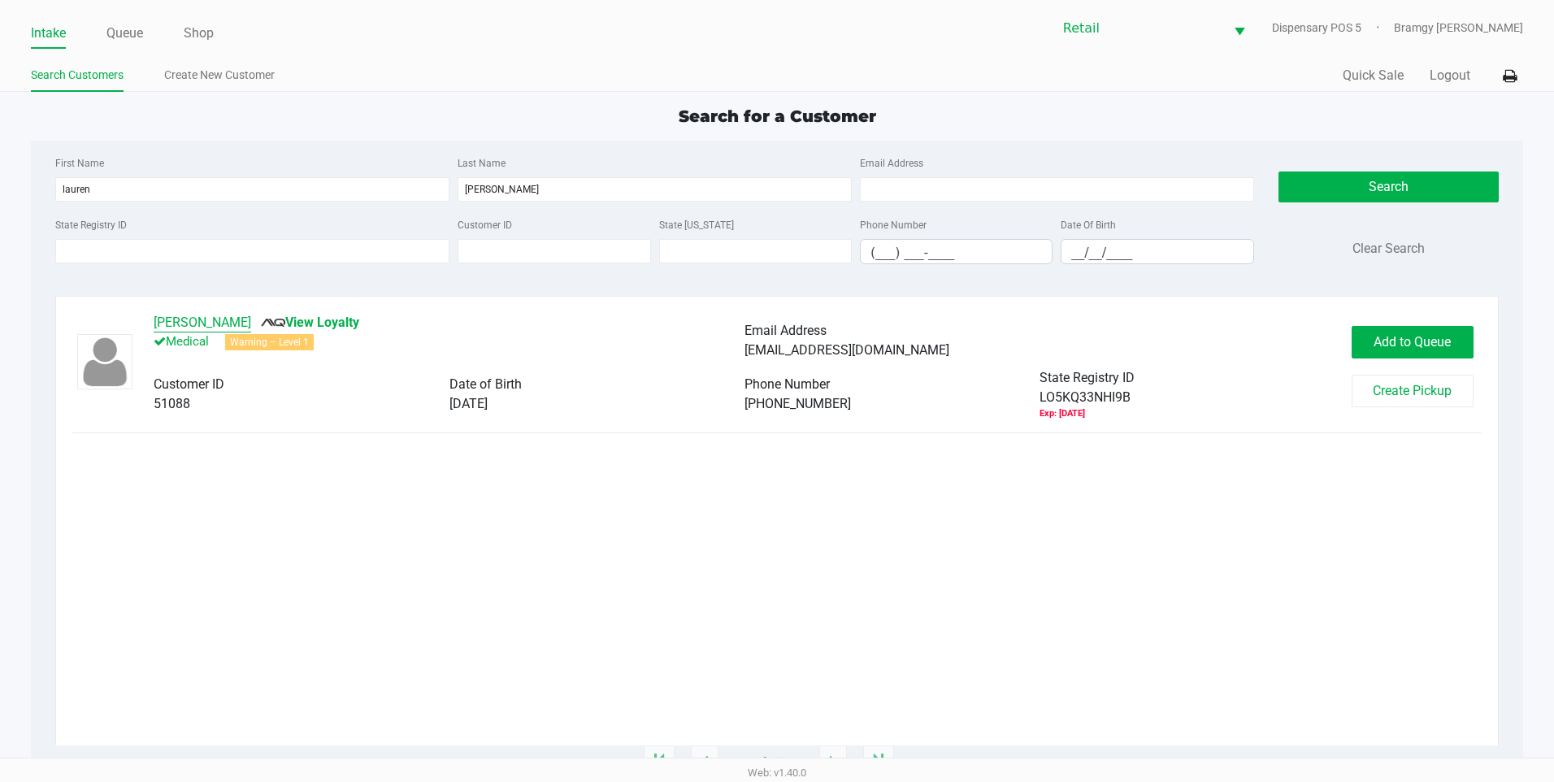
click at [248, 317] on button "Lauren Castleman" at bounding box center [203, 323] width 98 height 20
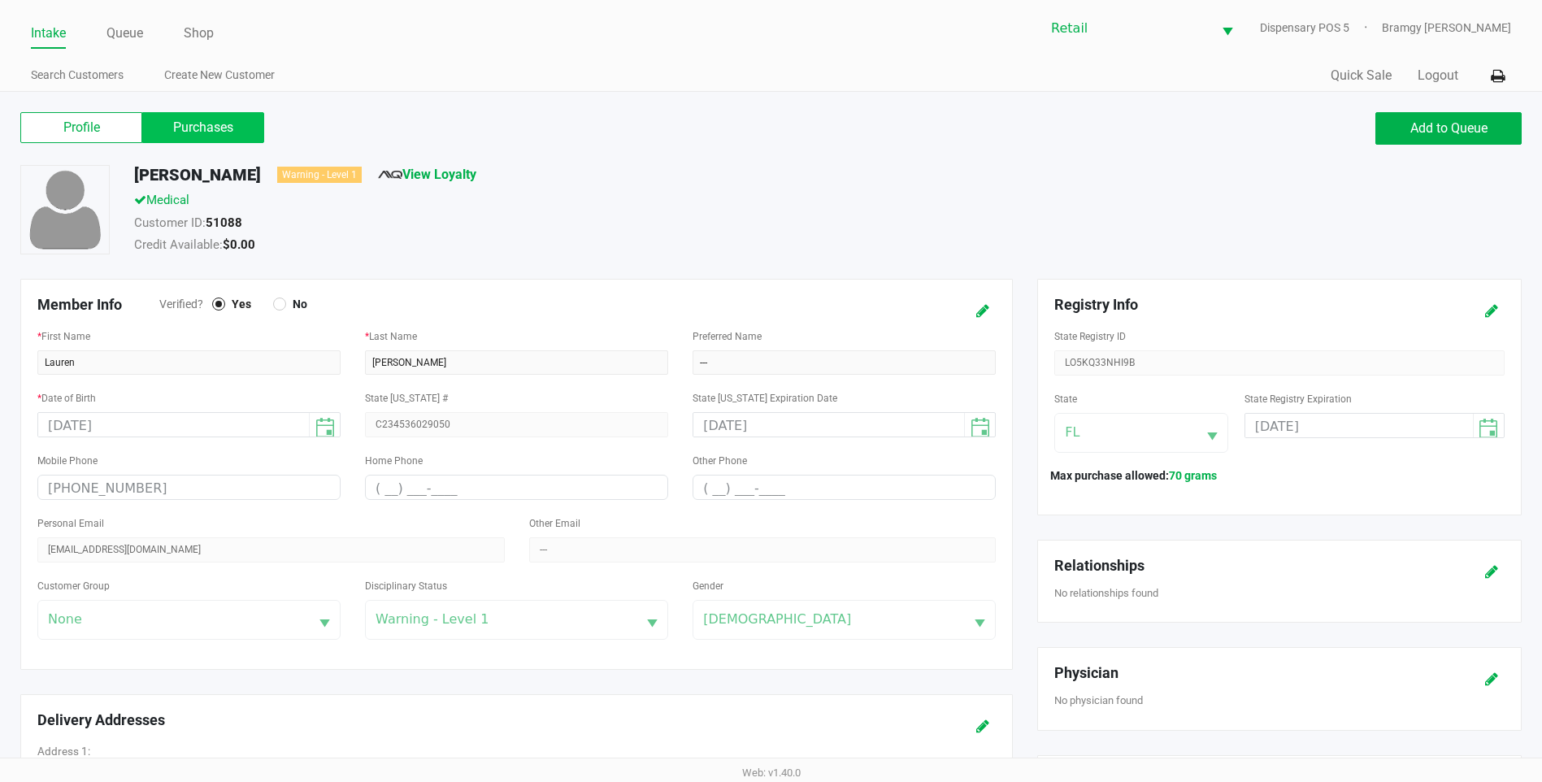
click at [207, 135] on label "Purchases" at bounding box center [203, 127] width 122 height 31
click at [0, 0] on 1 "Purchases" at bounding box center [0, 0] width 0 height 0
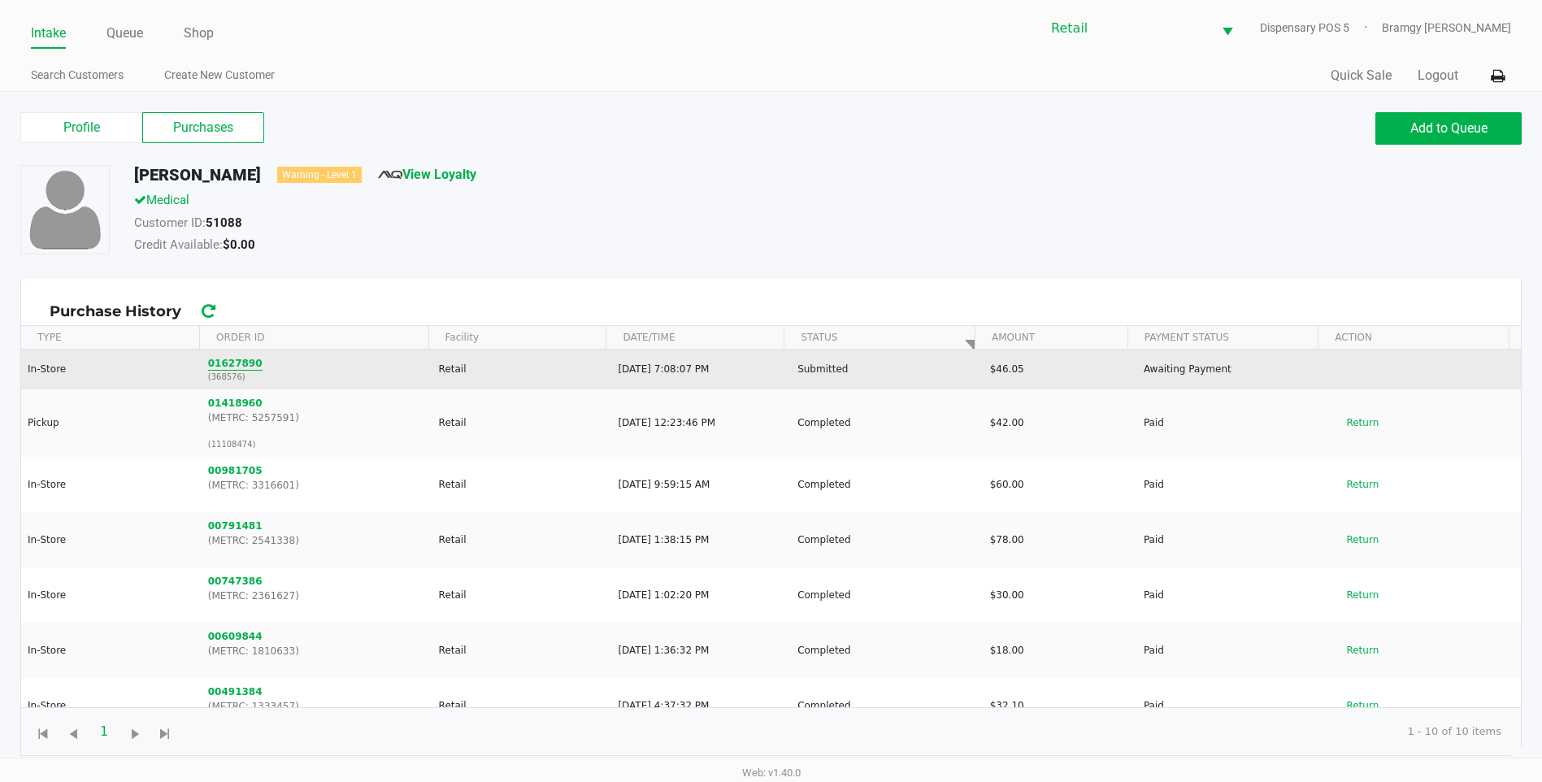
click at [214, 358] on button "01627890" at bounding box center [235, 363] width 54 height 15
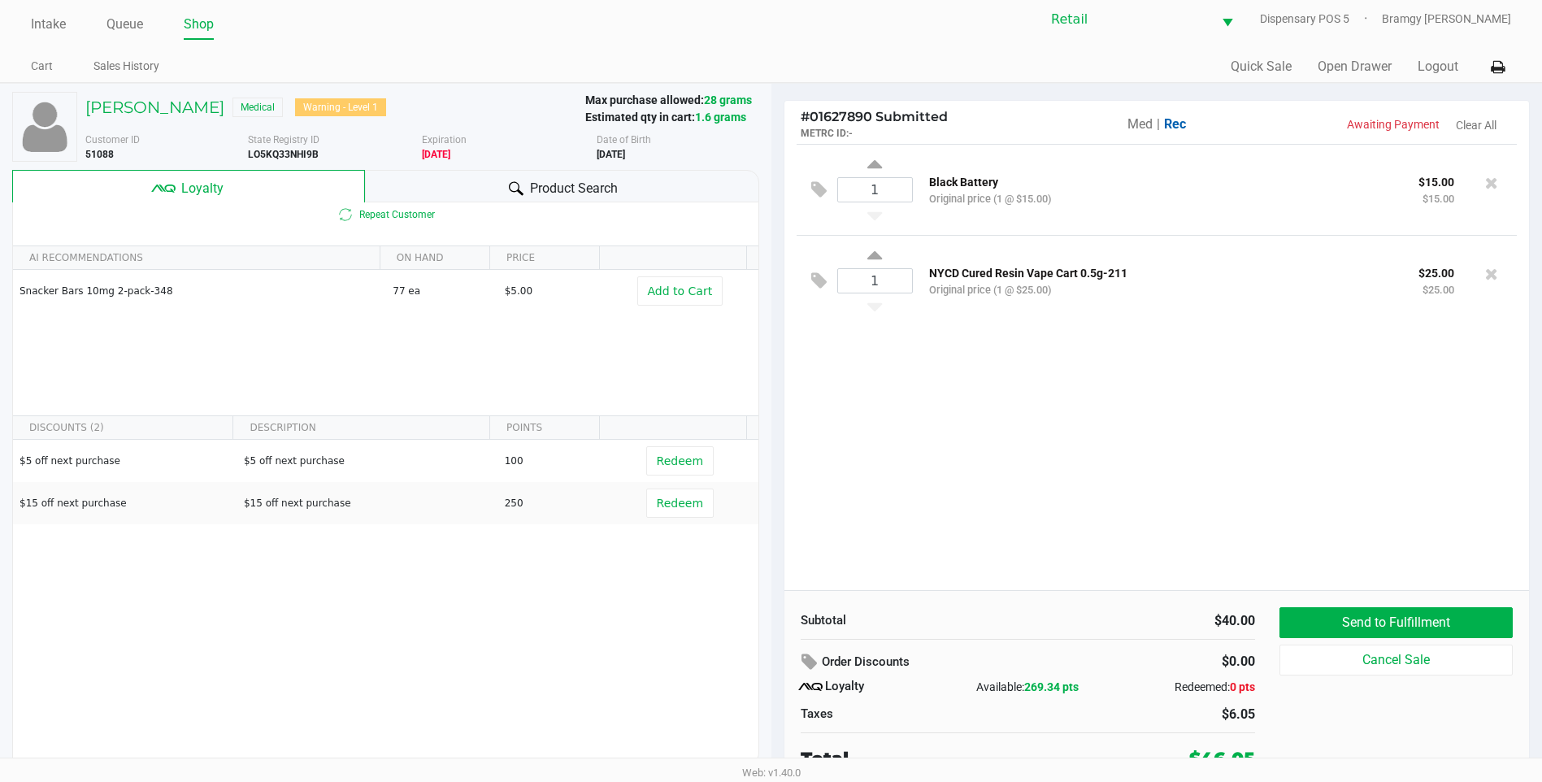
scroll to position [16, 0]
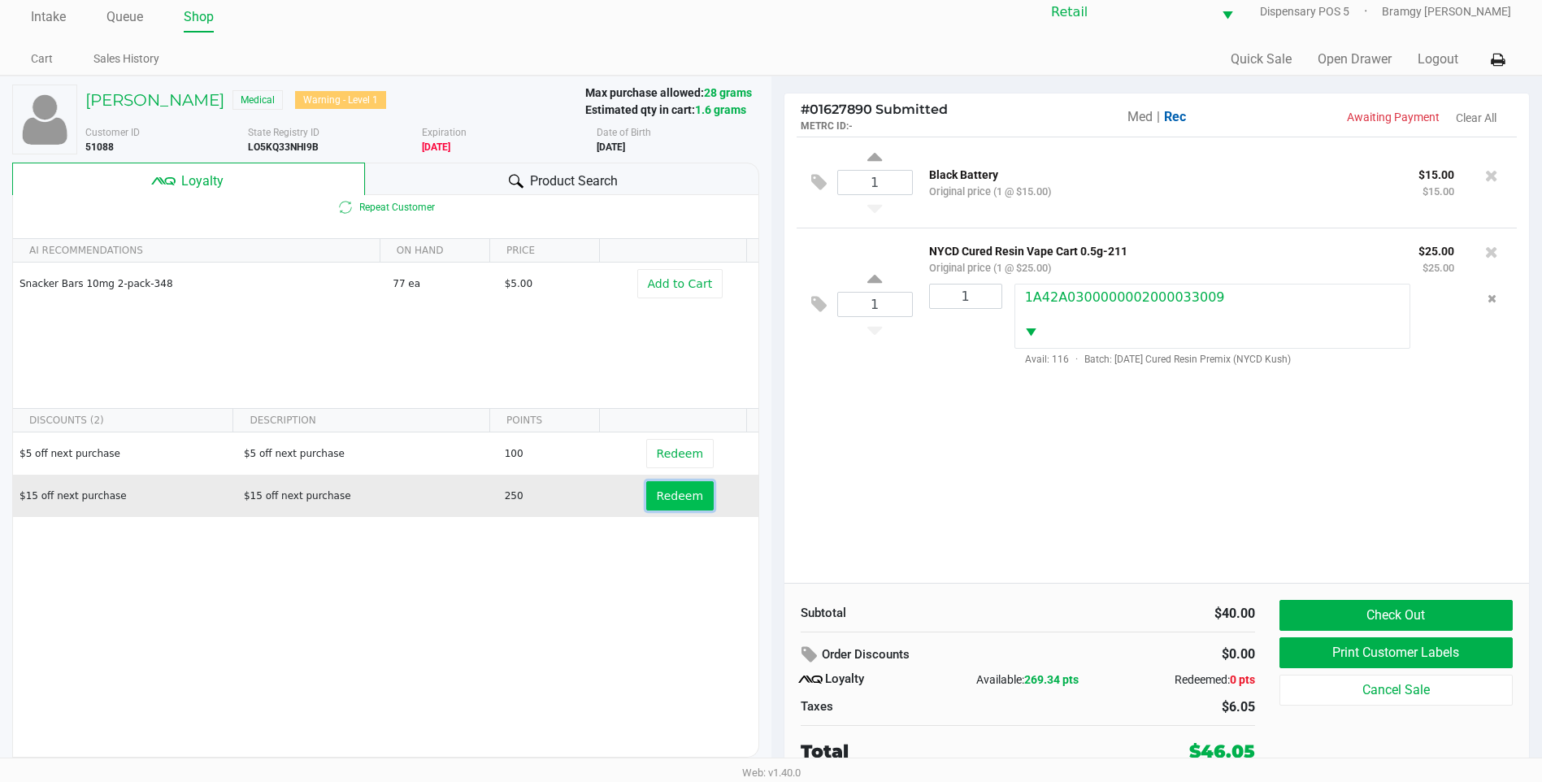
click at [665, 495] on button "Redeem" at bounding box center [679, 495] width 67 height 29
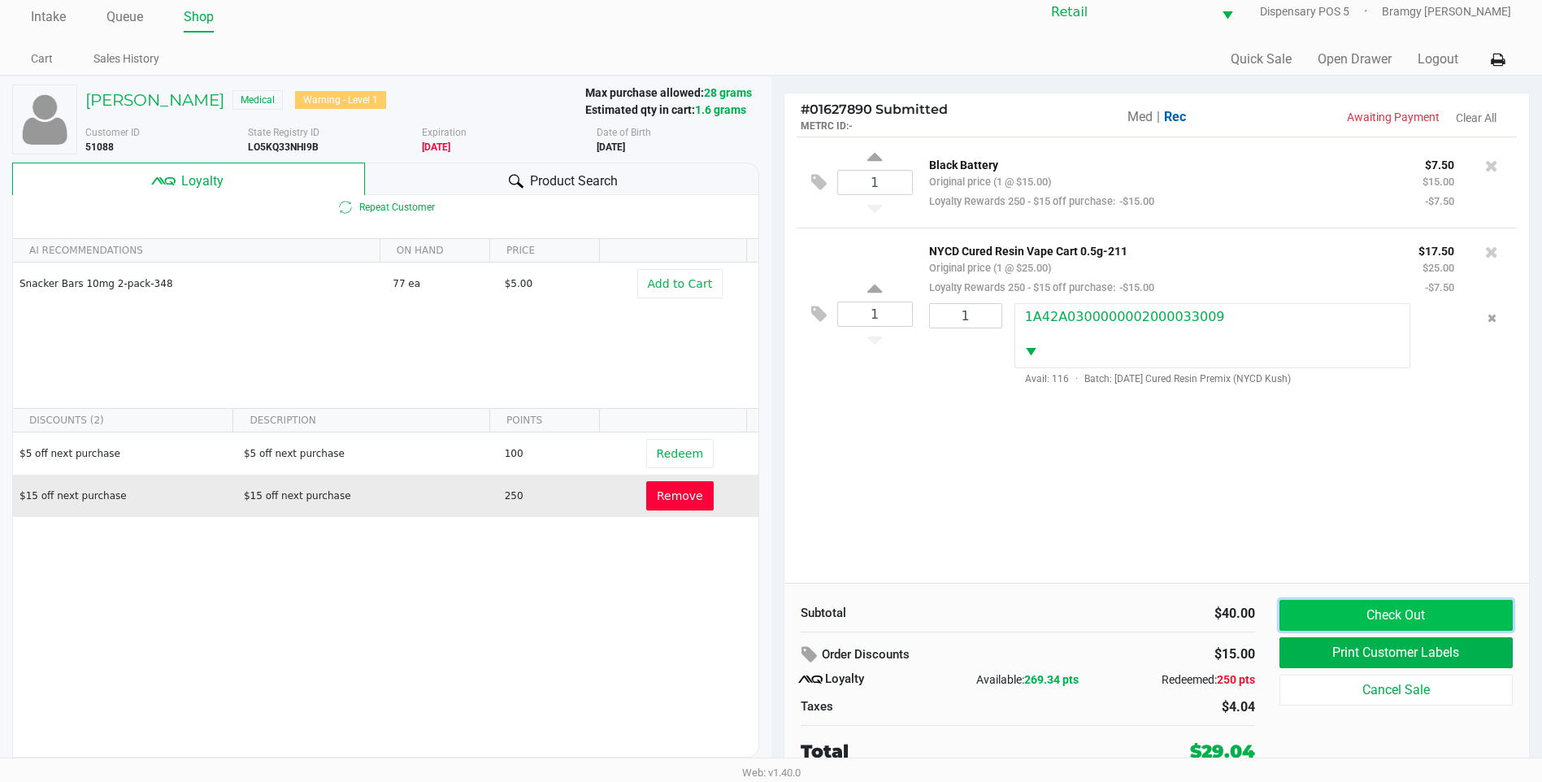
click at [1381, 618] on button "Check Out" at bounding box center [1396, 615] width 233 height 31
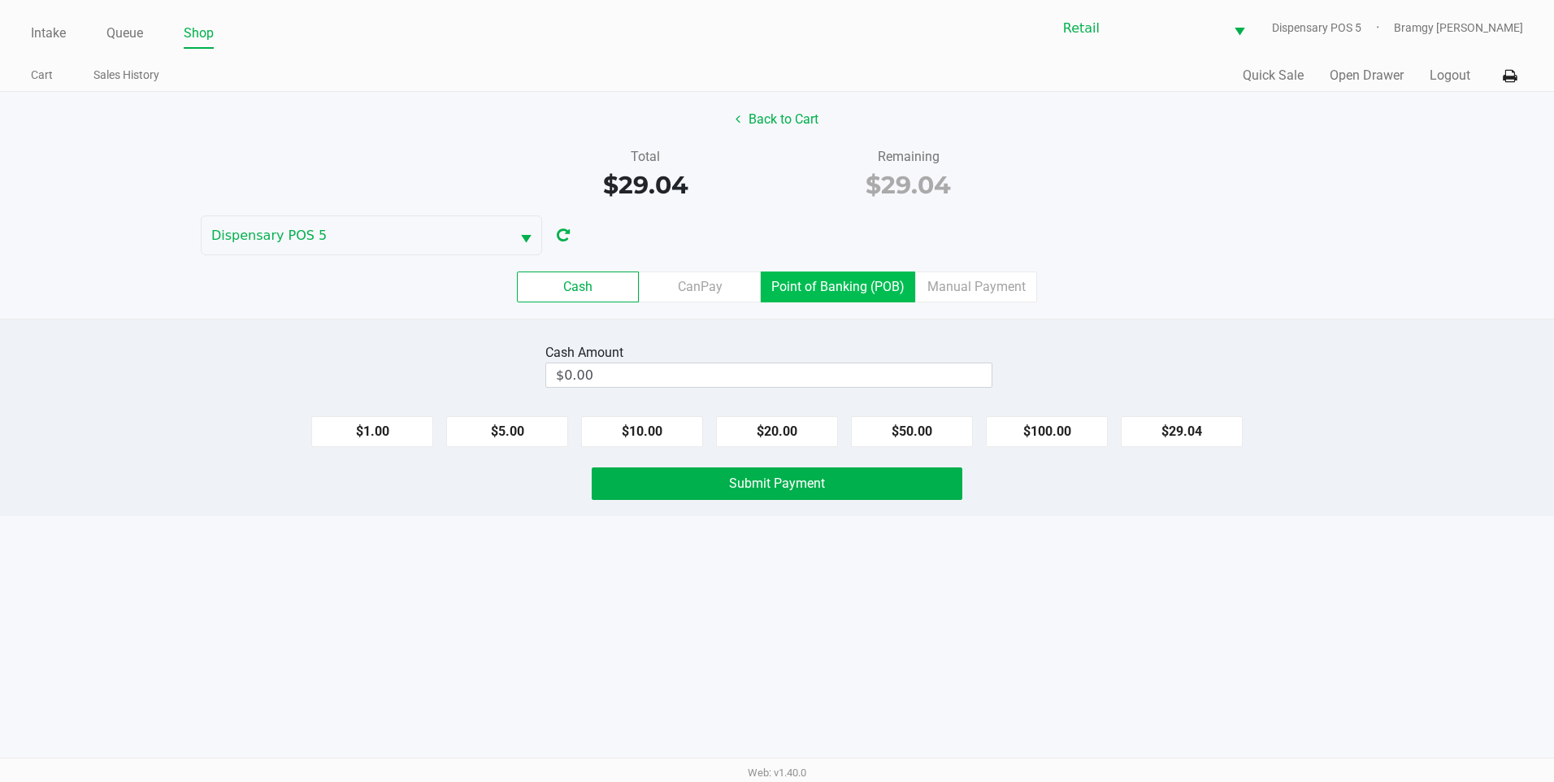
click at [858, 298] on label "Point of Banking (POB)" at bounding box center [838, 287] width 154 height 31
click at [0, 0] on 7 "Point of Banking (POB)" at bounding box center [0, 0] width 0 height 0
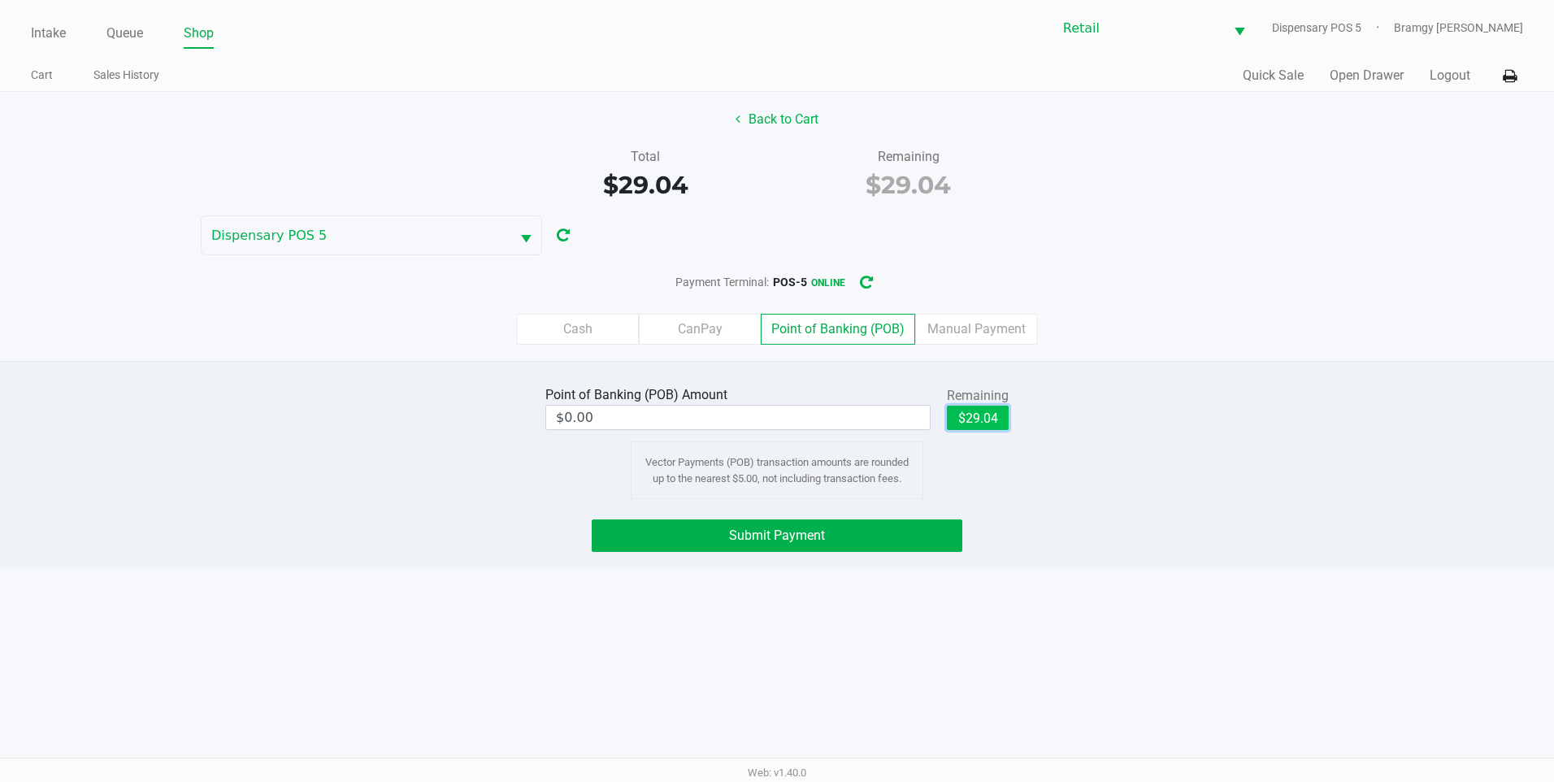
click at [958, 420] on button "$29.04" at bounding box center [978, 418] width 62 height 24
click at [784, 542] on span "Submit Payment" at bounding box center [777, 535] width 96 height 15
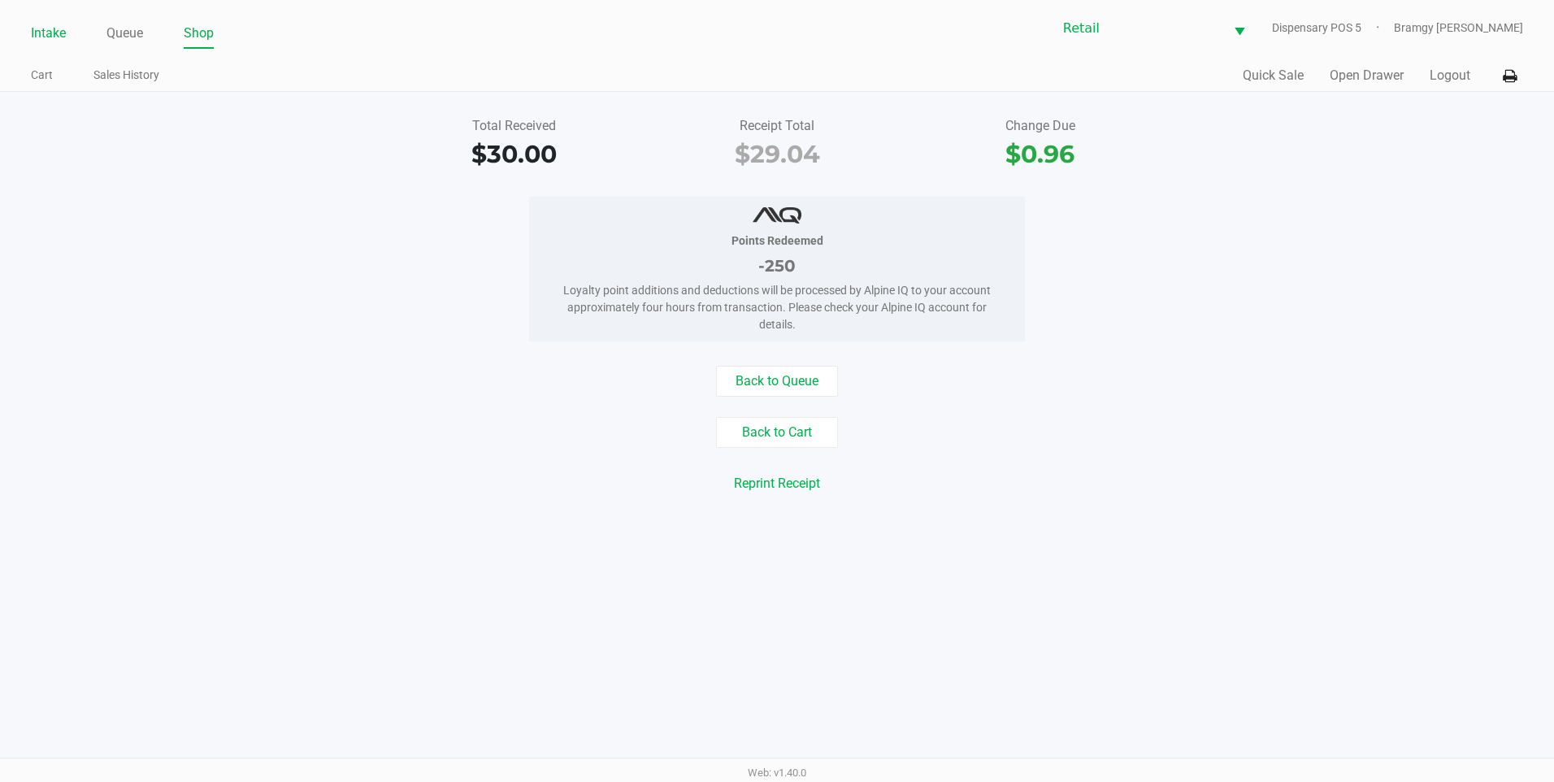
click at [43, 40] on link "Intake" at bounding box center [48, 33] width 35 height 23
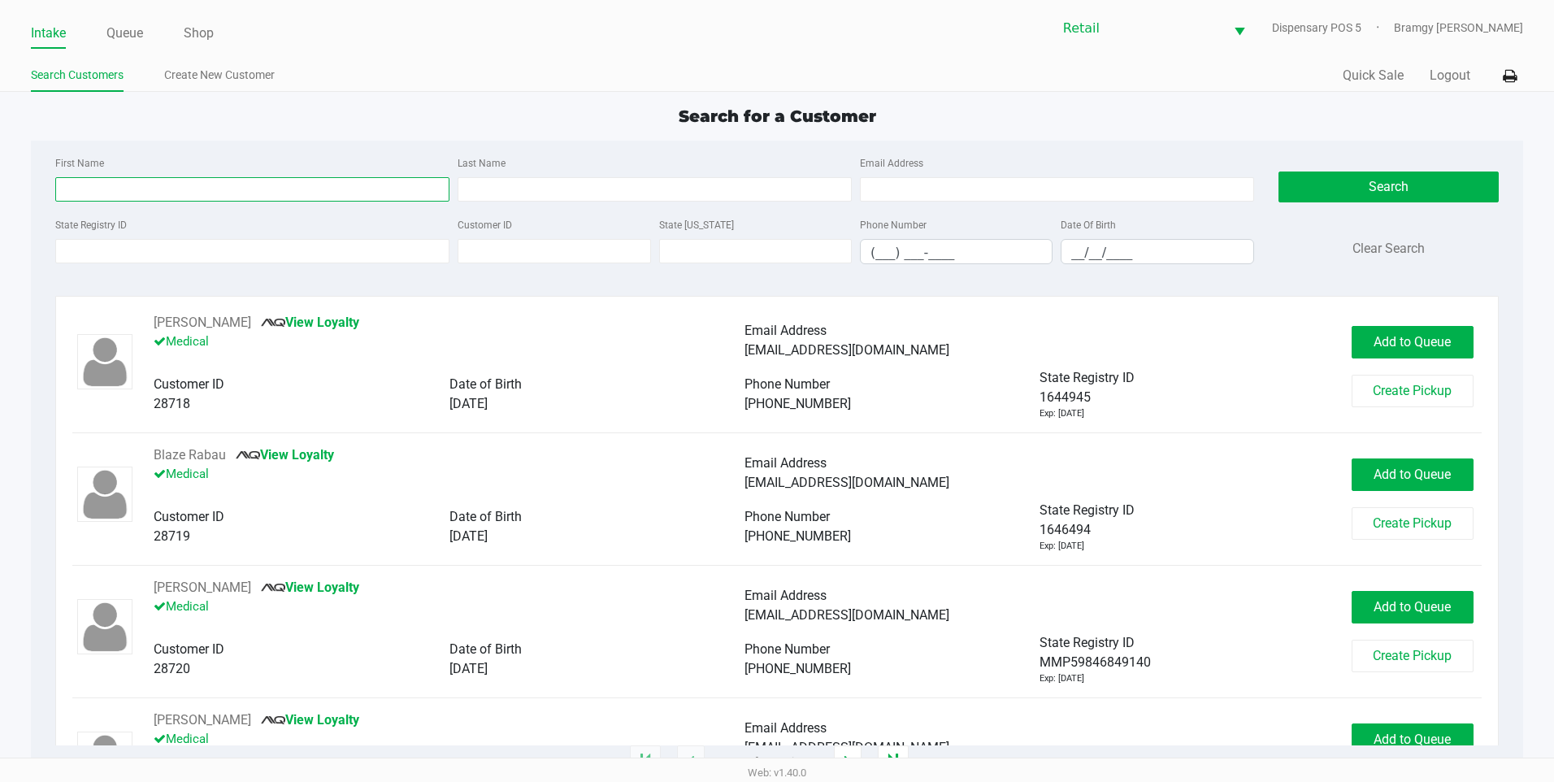
click at [308, 200] on input "First Name" at bounding box center [252, 189] width 394 height 24
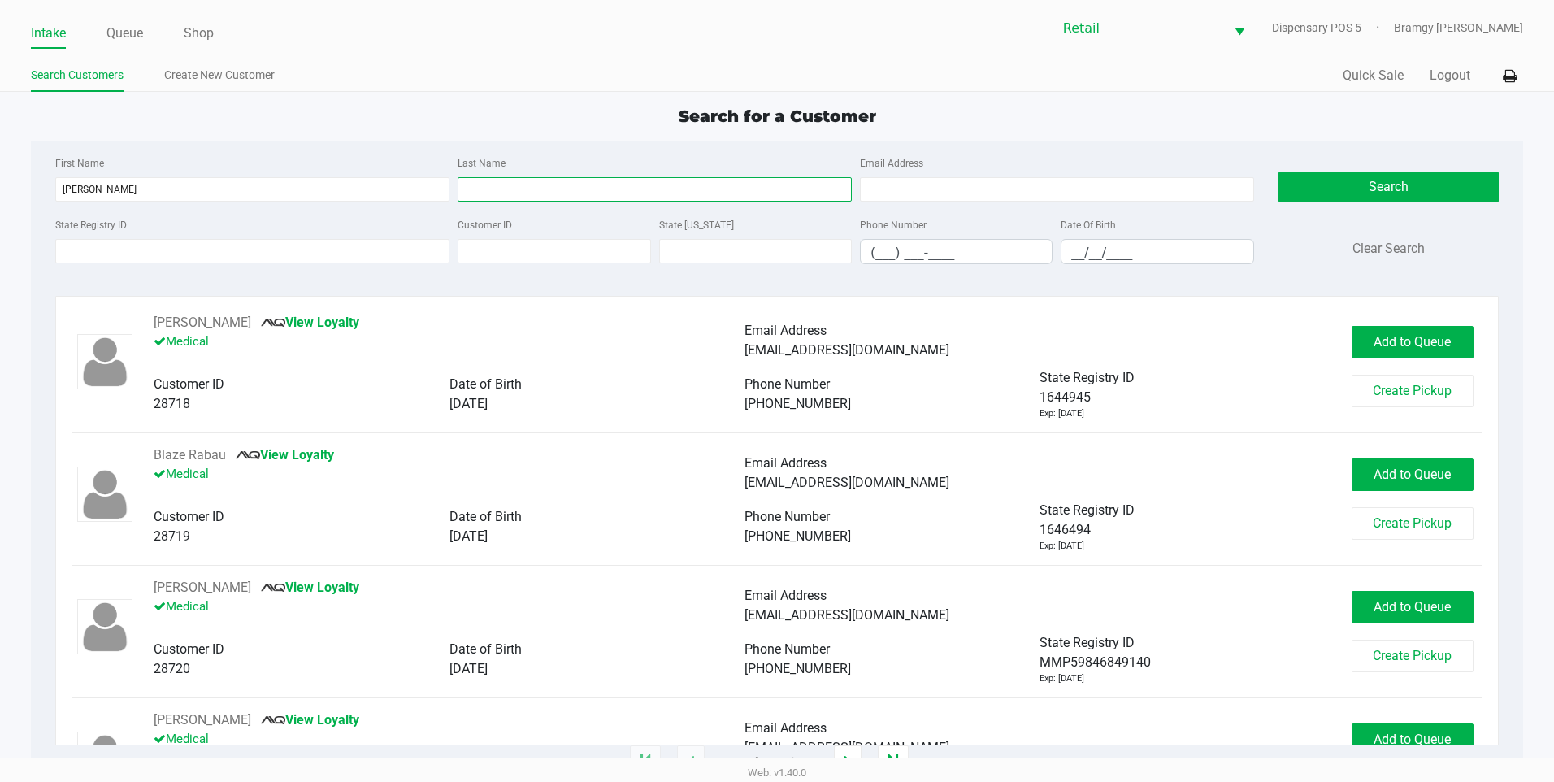
click at [495, 179] on input "Last Name" at bounding box center [655, 189] width 394 height 24
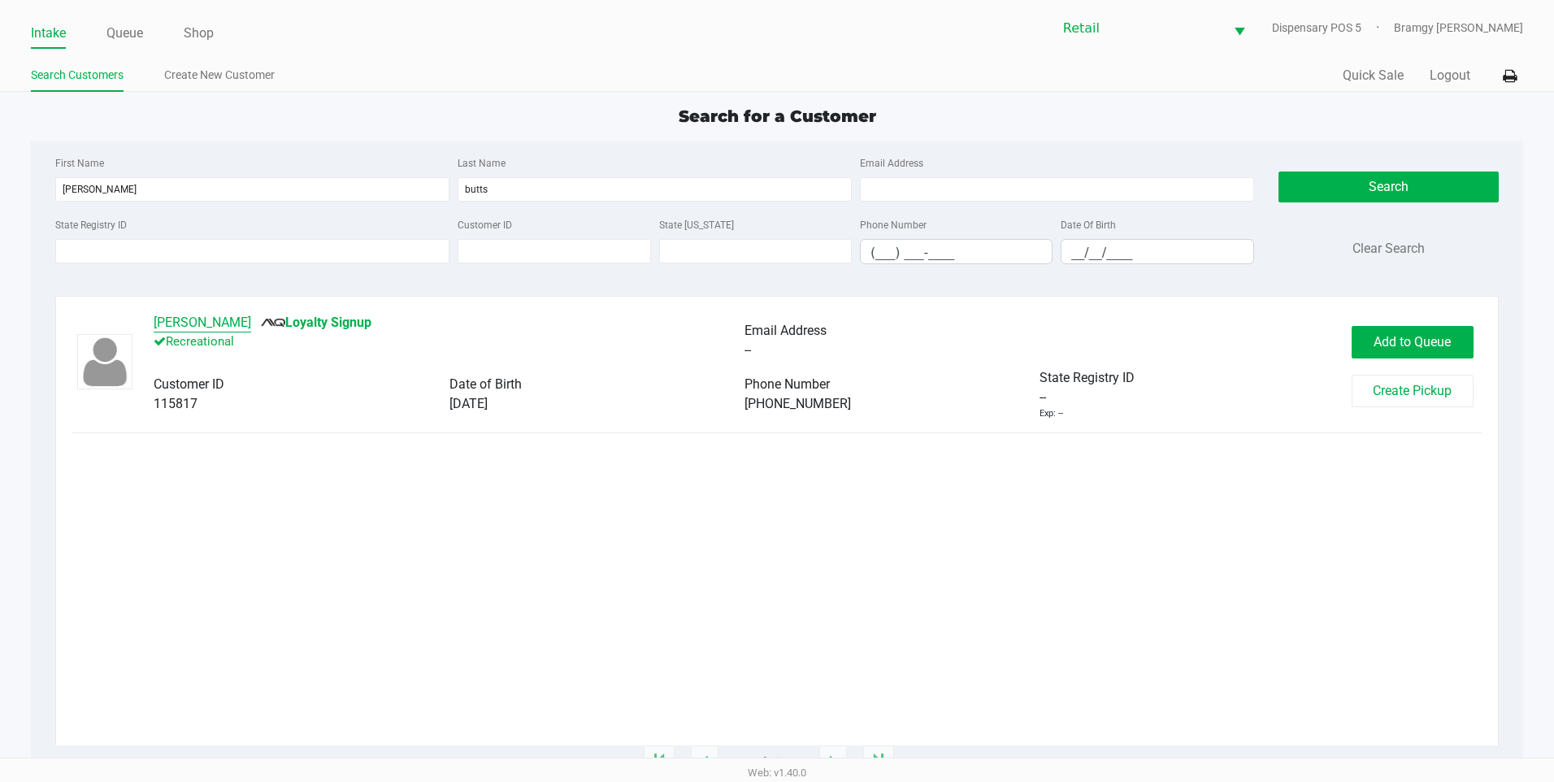
click at [198, 319] on button "Kate Butts" at bounding box center [203, 323] width 98 height 20
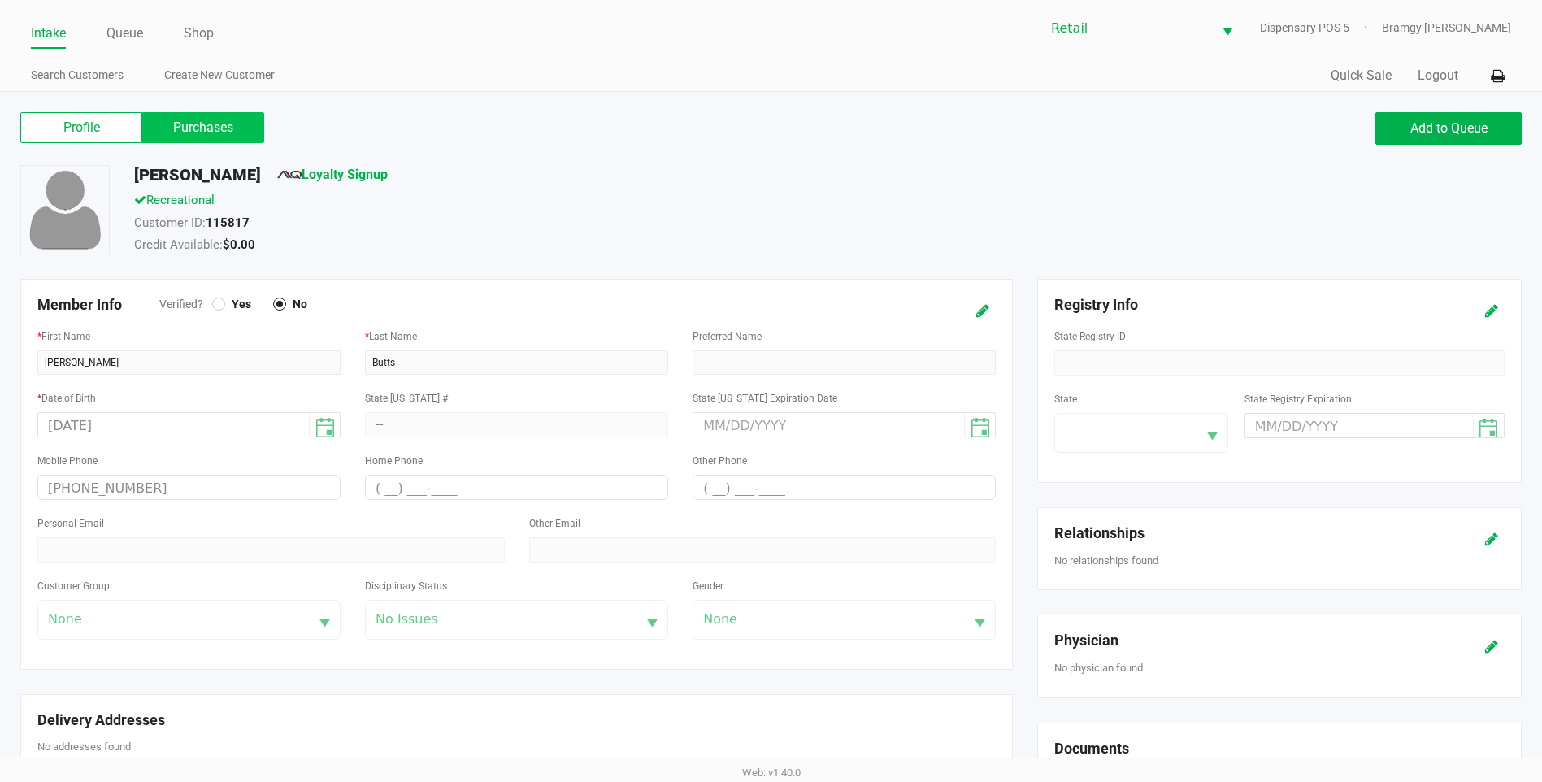
click at [185, 138] on label "Purchases" at bounding box center [203, 127] width 122 height 31
click at [0, 0] on 1 "Purchases" at bounding box center [0, 0] width 0 height 0
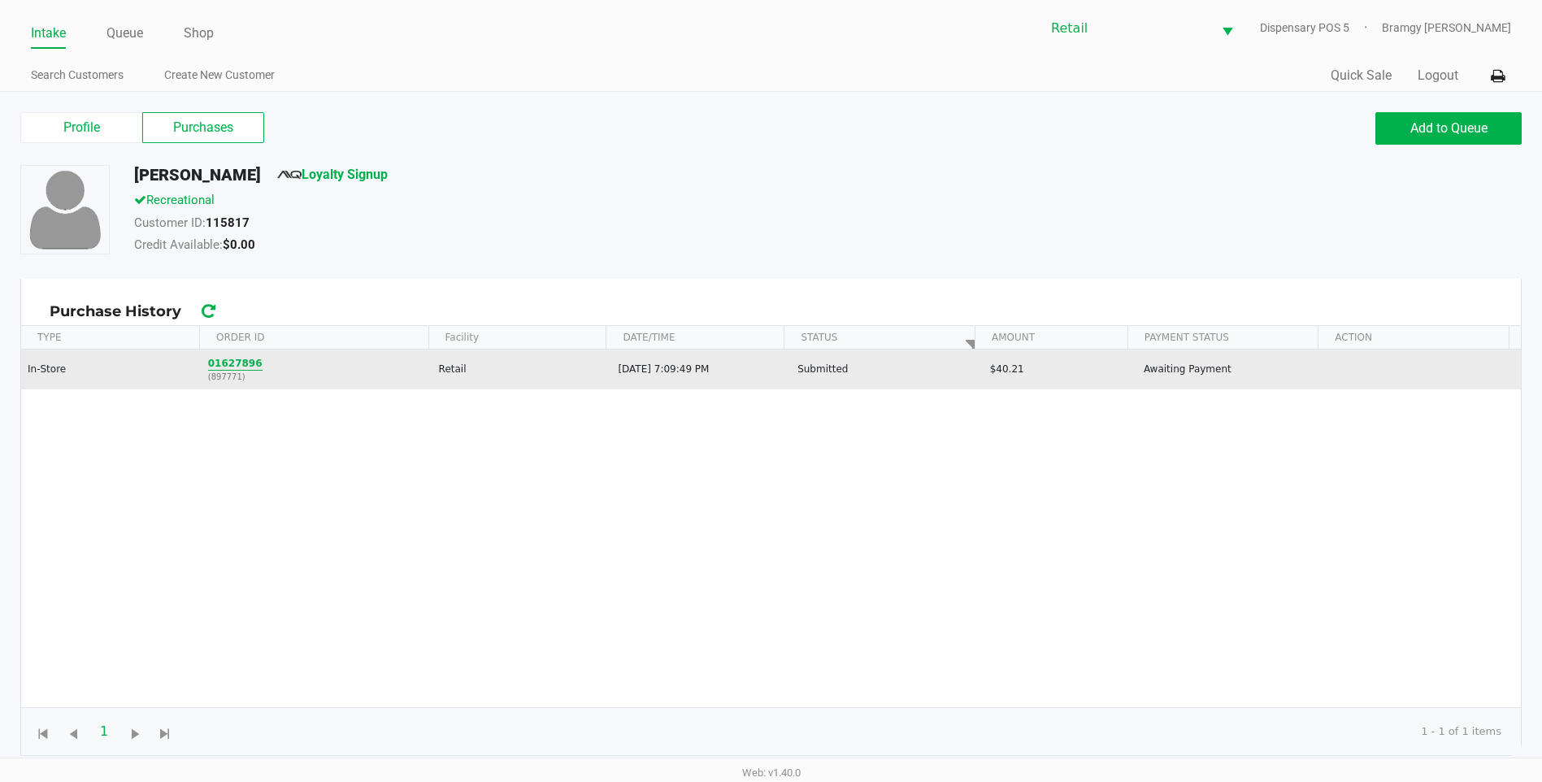
click at [231, 369] on button "01627896" at bounding box center [235, 363] width 54 height 15
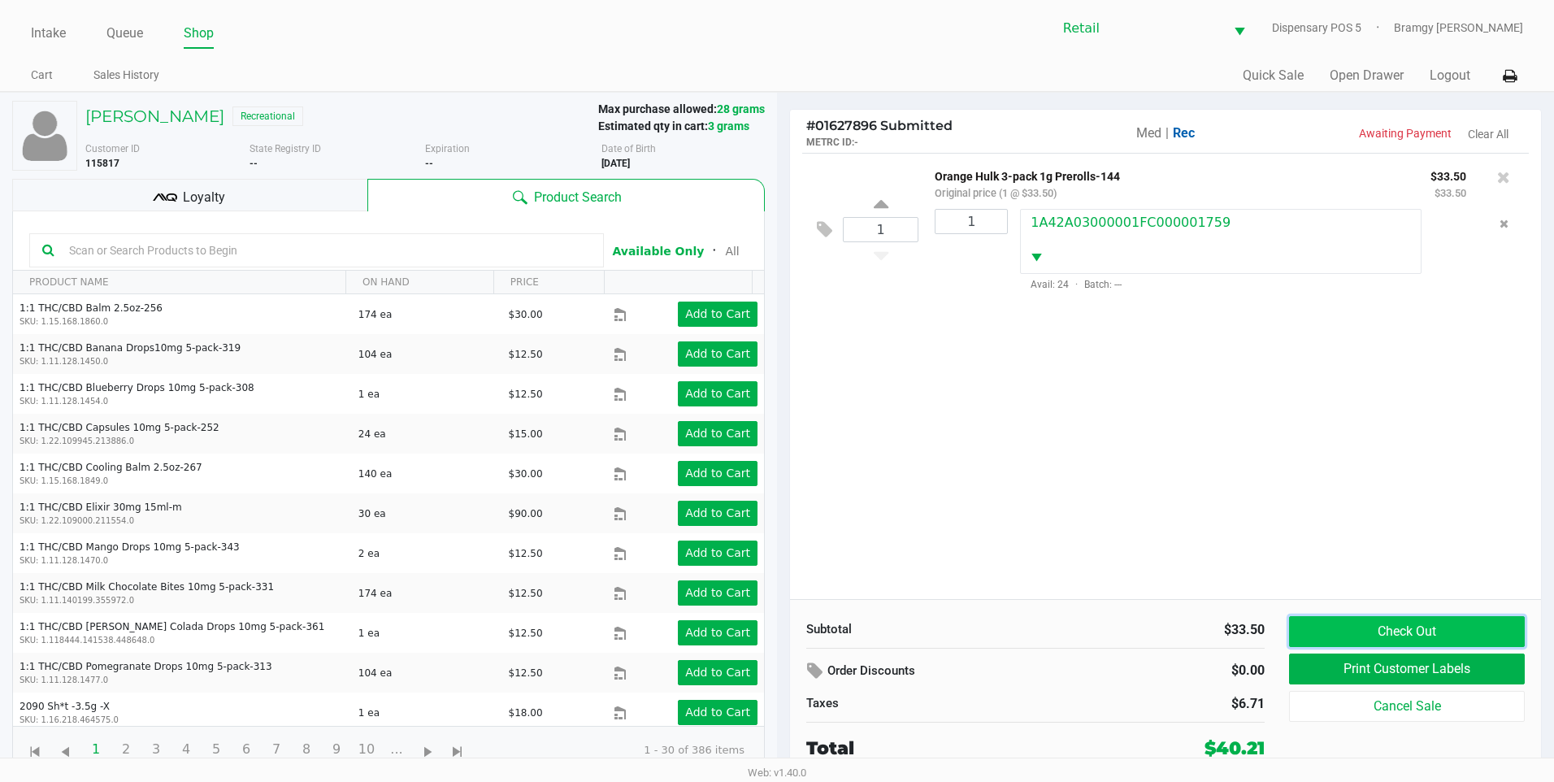
click at [1397, 628] on button "Check Out" at bounding box center [1407, 631] width 236 height 31
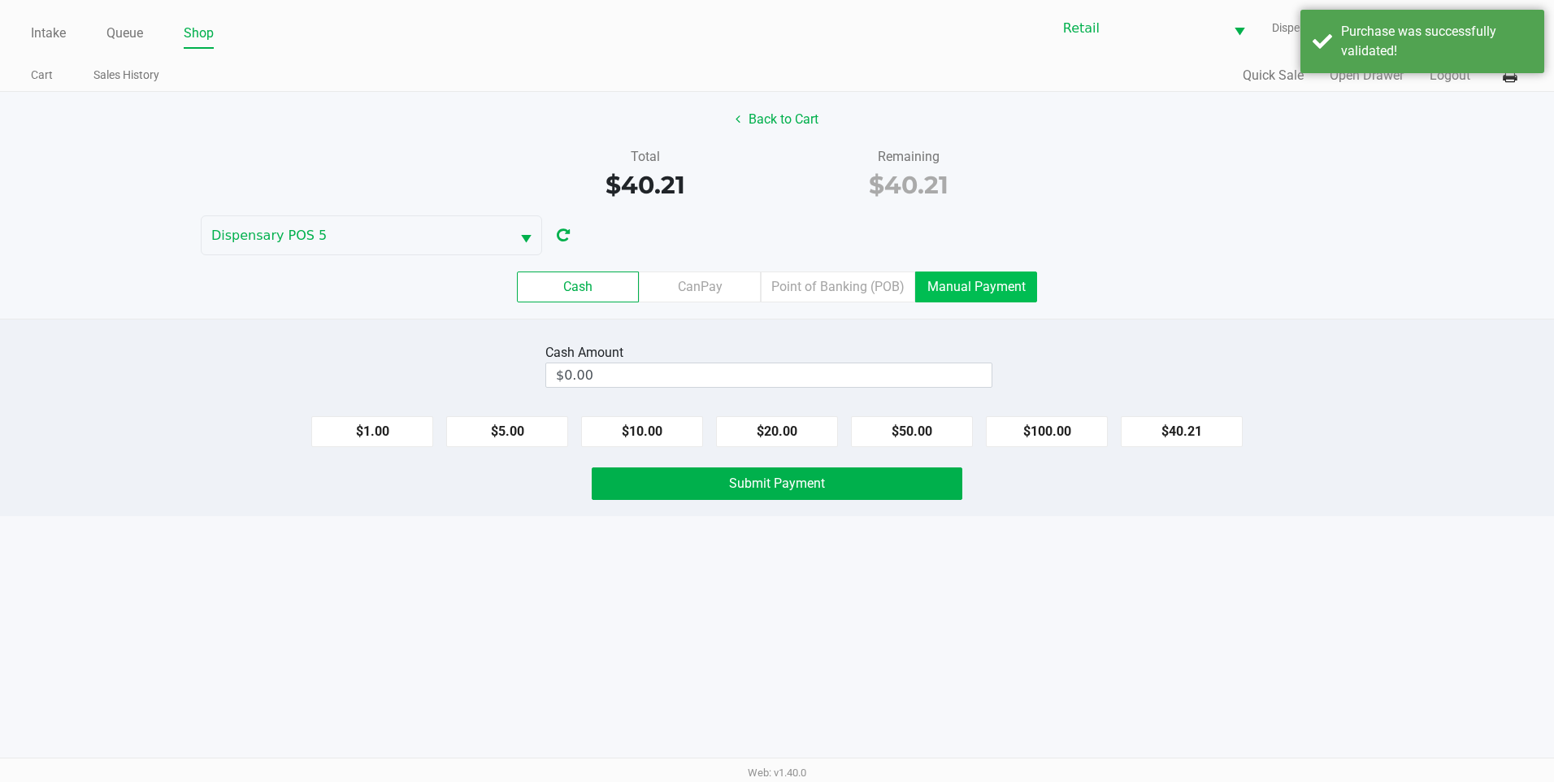
click at [999, 282] on label "Manual Payment" at bounding box center [976, 287] width 122 height 31
click at [0, 0] on 8 "Manual Payment" at bounding box center [0, 0] width 0 height 0
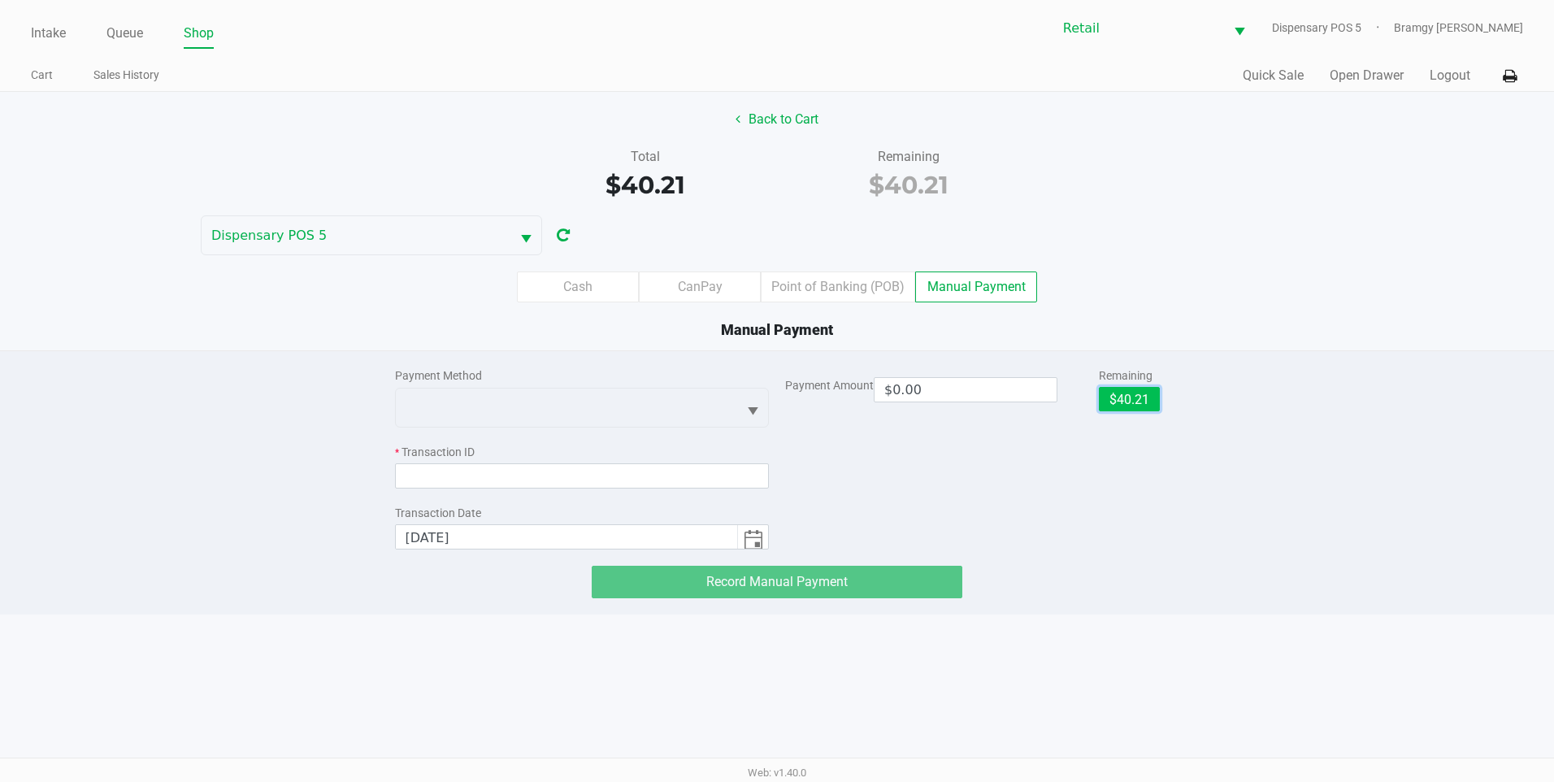
click at [1120, 398] on button "$40.21" at bounding box center [1129, 399] width 61 height 24
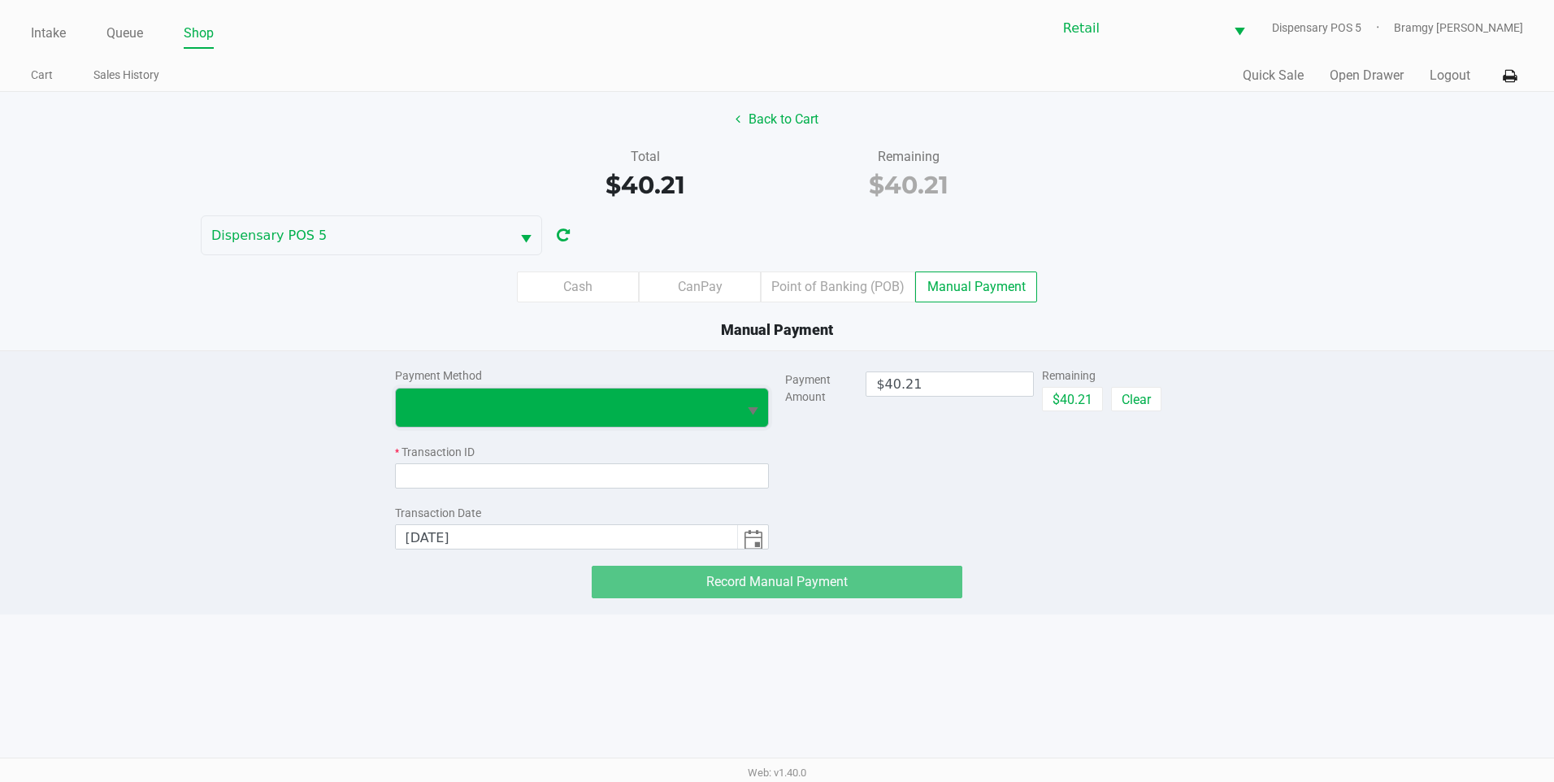
click at [658, 401] on span at bounding box center [567, 408] width 323 height 20
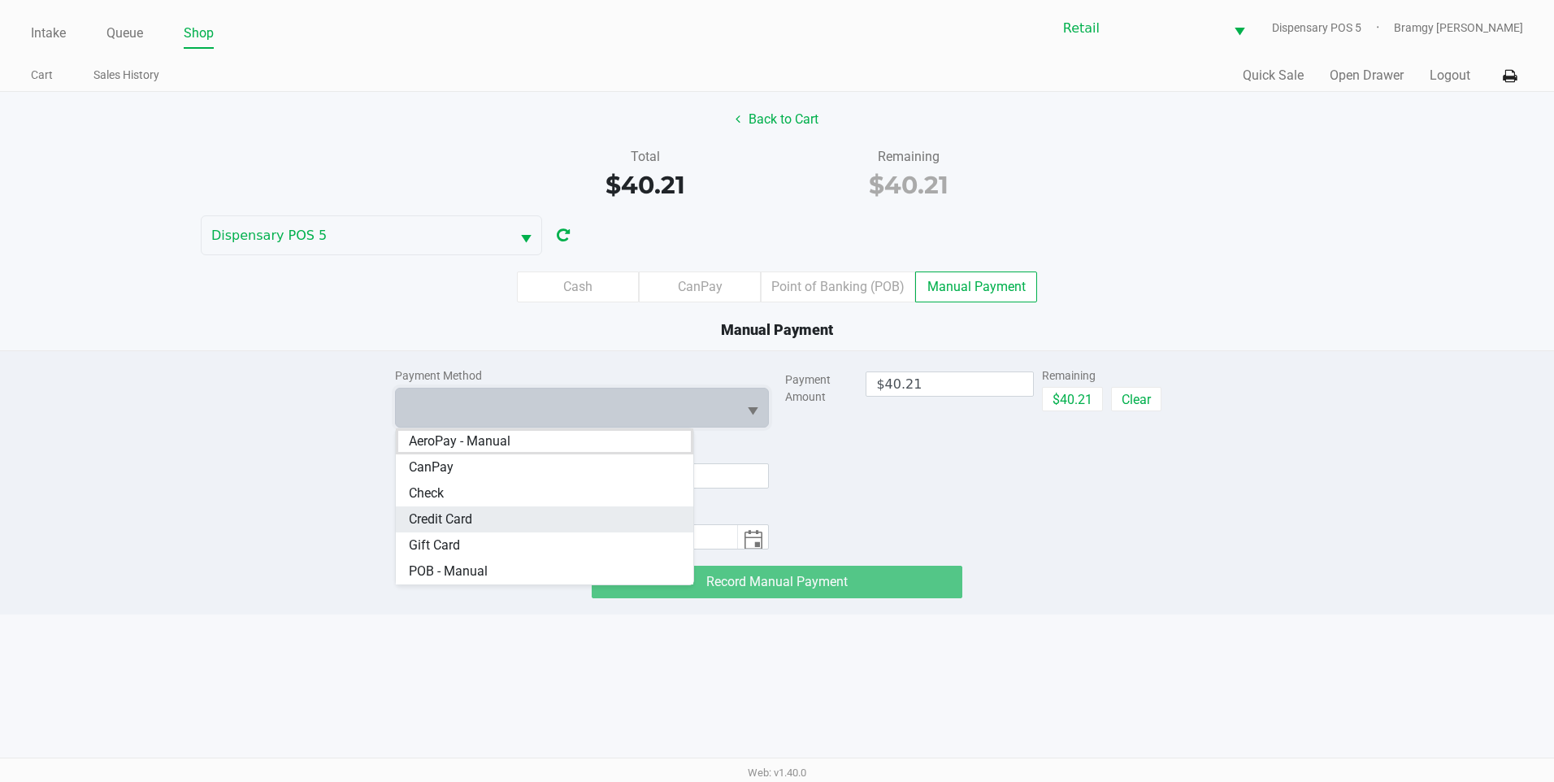
click at [560, 528] on Card "Credit Card" at bounding box center [545, 519] width 298 height 26
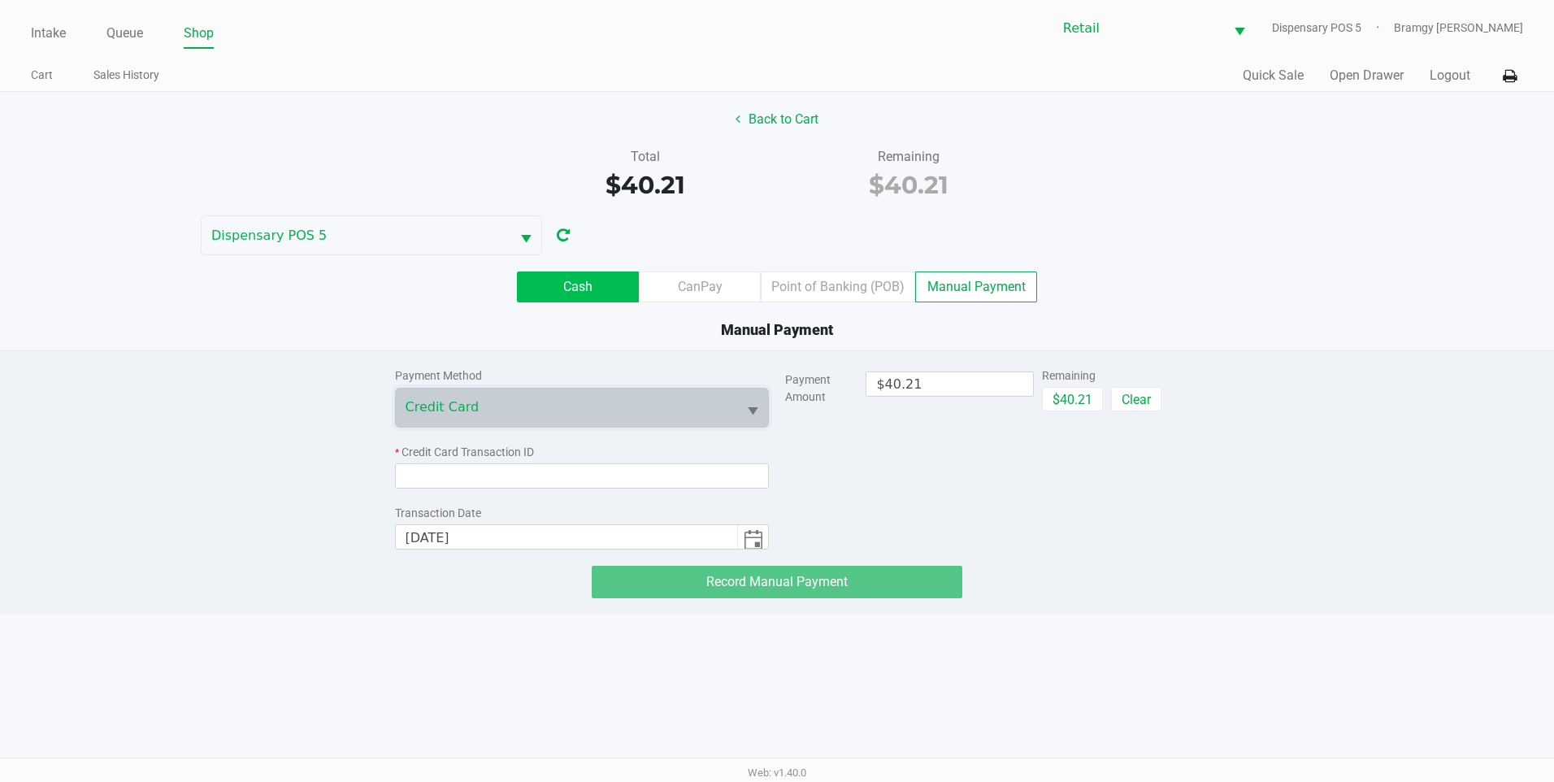
click at [547, 296] on label "Cash" at bounding box center [578, 287] width 122 height 31
click at [0, 0] on 0 "Cash" at bounding box center [0, 0] width 0 height 0
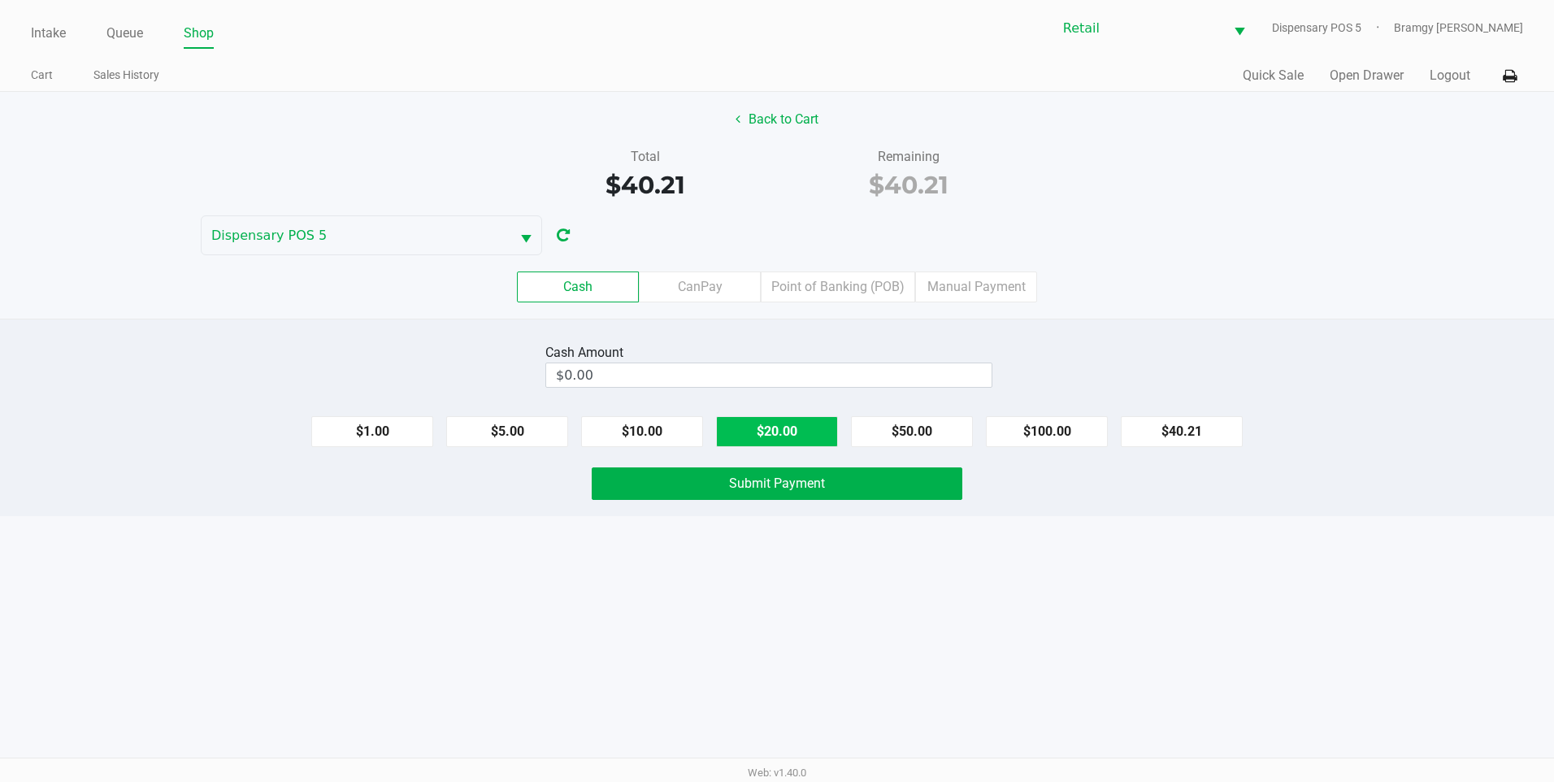
click at [799, 423] on button "$20.00" at bounding box center [777, 431] width 122 height 31
click at [754, 471] on button "Submit Payment" at bounding box center [777, 483] width 371 height 33
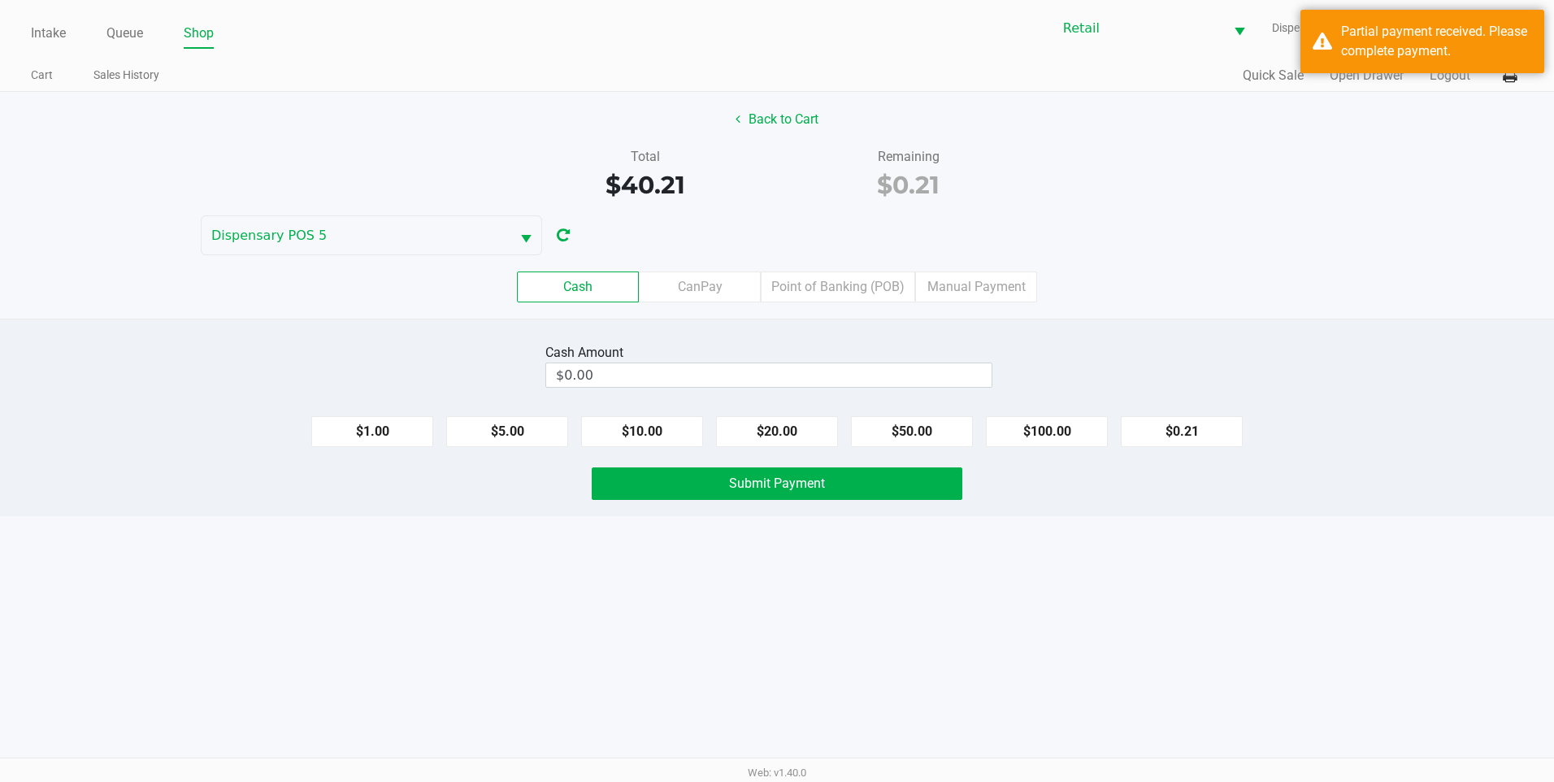
click at [1165, 412] on div "$1.00 $5.00 $10.00 $20.00 $50.00 $100.00 $0.21" at bounding box center [777, 425] width 1554 height 44
click at [1175, 427] on button "$0.21" at bounding box center [1182, 431] width 122 height 31
click at [863, 480] on button "Submit Payment" at bounding box center [777, 483] width 371 height 33
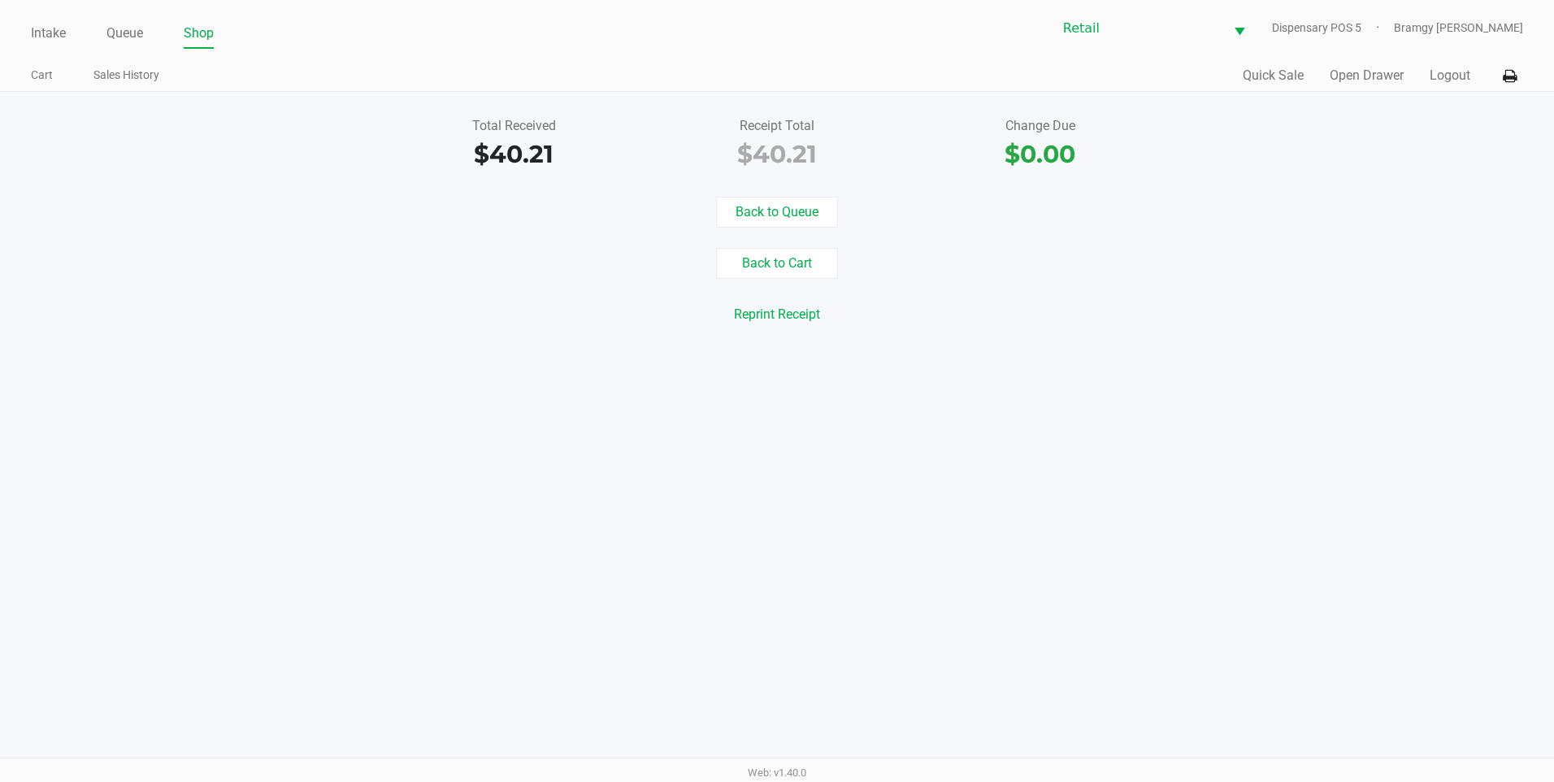
click at [45, 16] on div "Intake Queue Shop Retail Dispensary POS 5 Bramgy Brito" at bounding box center [777, 28] width 1493 height 40
click at [47, 20] on li "Intake" at bounding box center [48, 34] width 35 height 28
click at [47, 24] on link "Intake" at bounding box center [48, 33] width 35 height 23
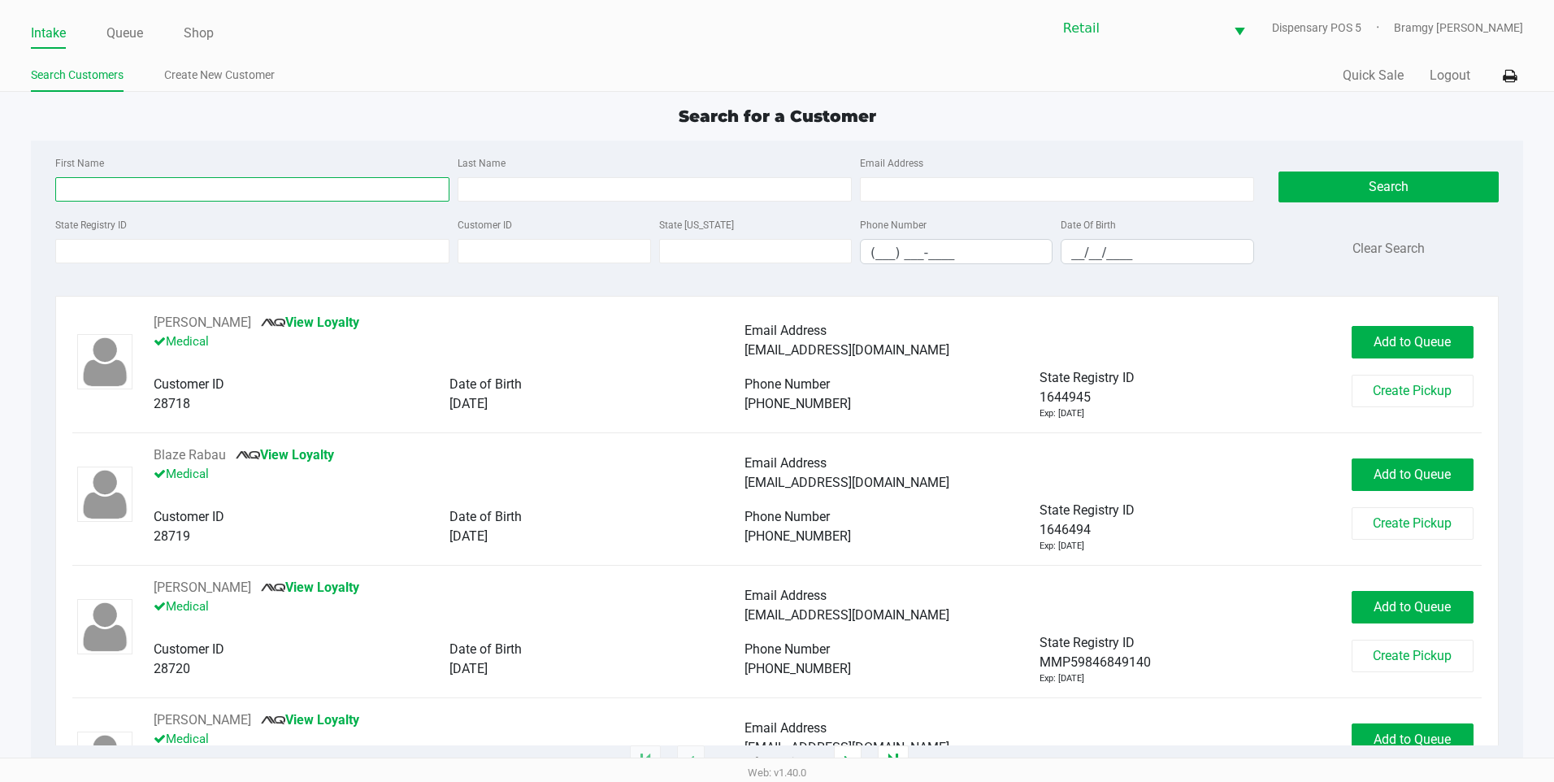
click at [129, 194] on input "First Name" at bounding box center [252, 189] width 394 height 24
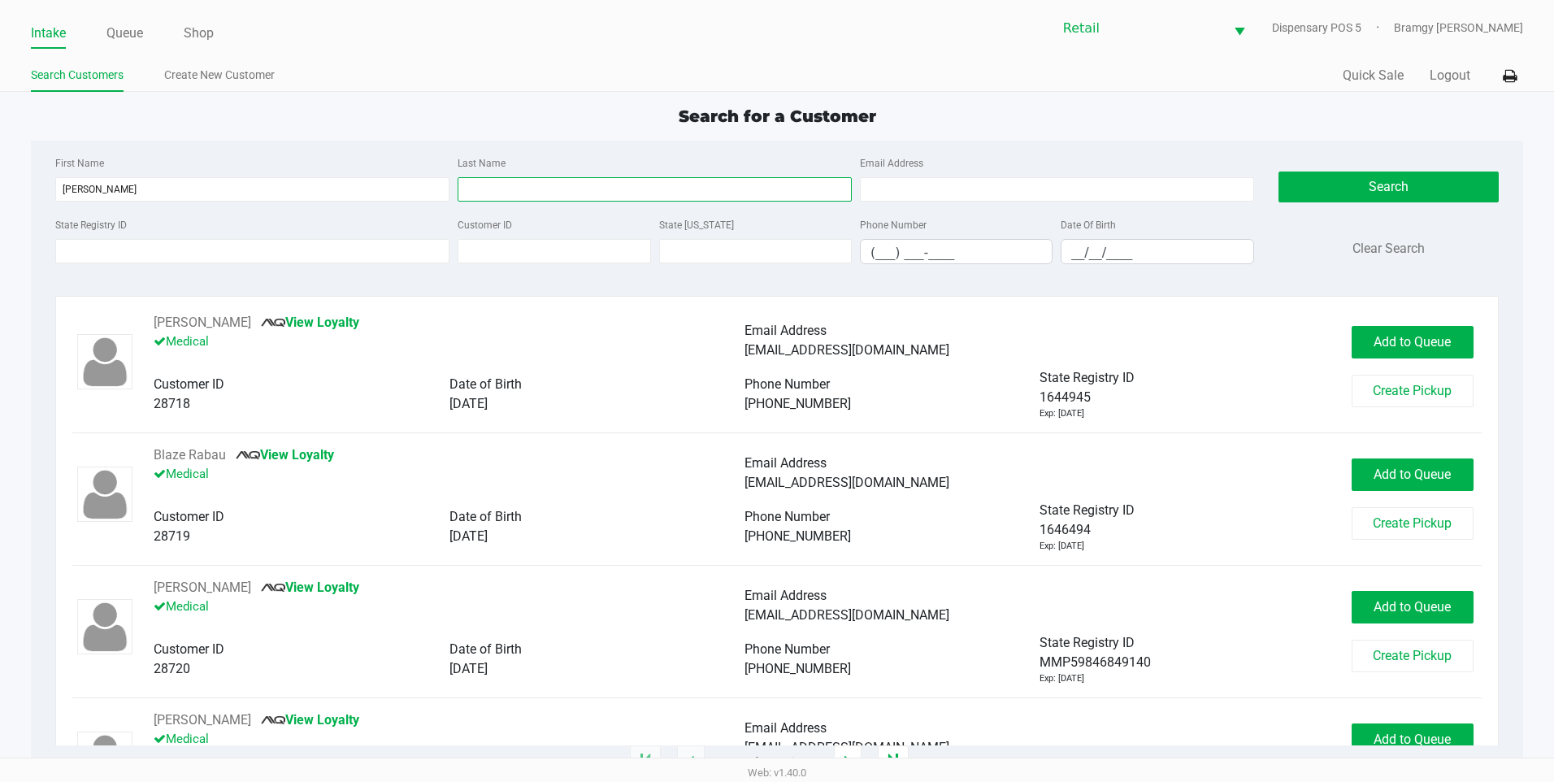
click at [471, 186] on input "Last Name" at bounding box center [655, 189] width 394 height 24
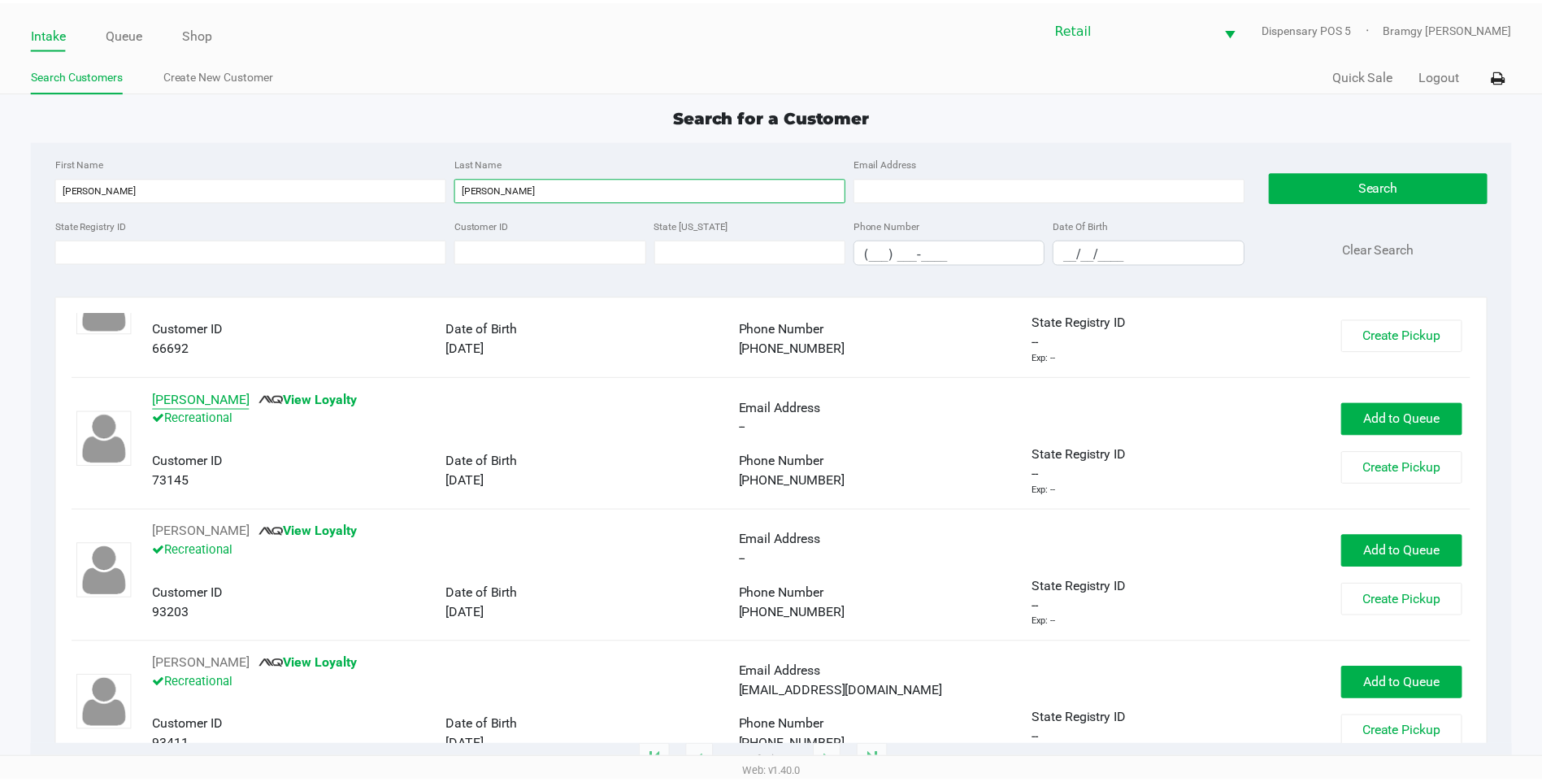
scroll to position [81, 0]
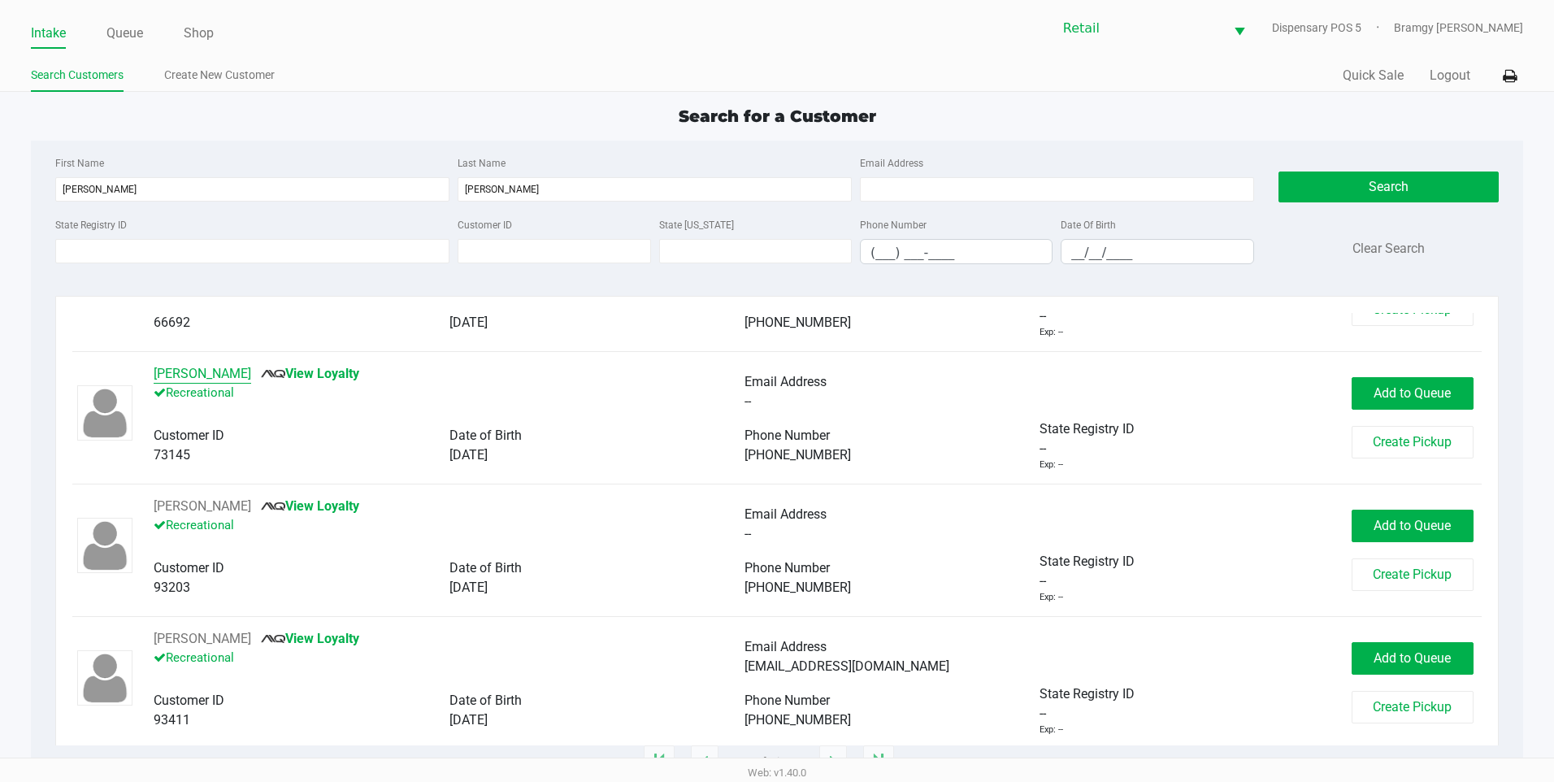
click at [202, 381] on button "Christopher Gomez" at bounding box center [203, 374] width 98 height 20
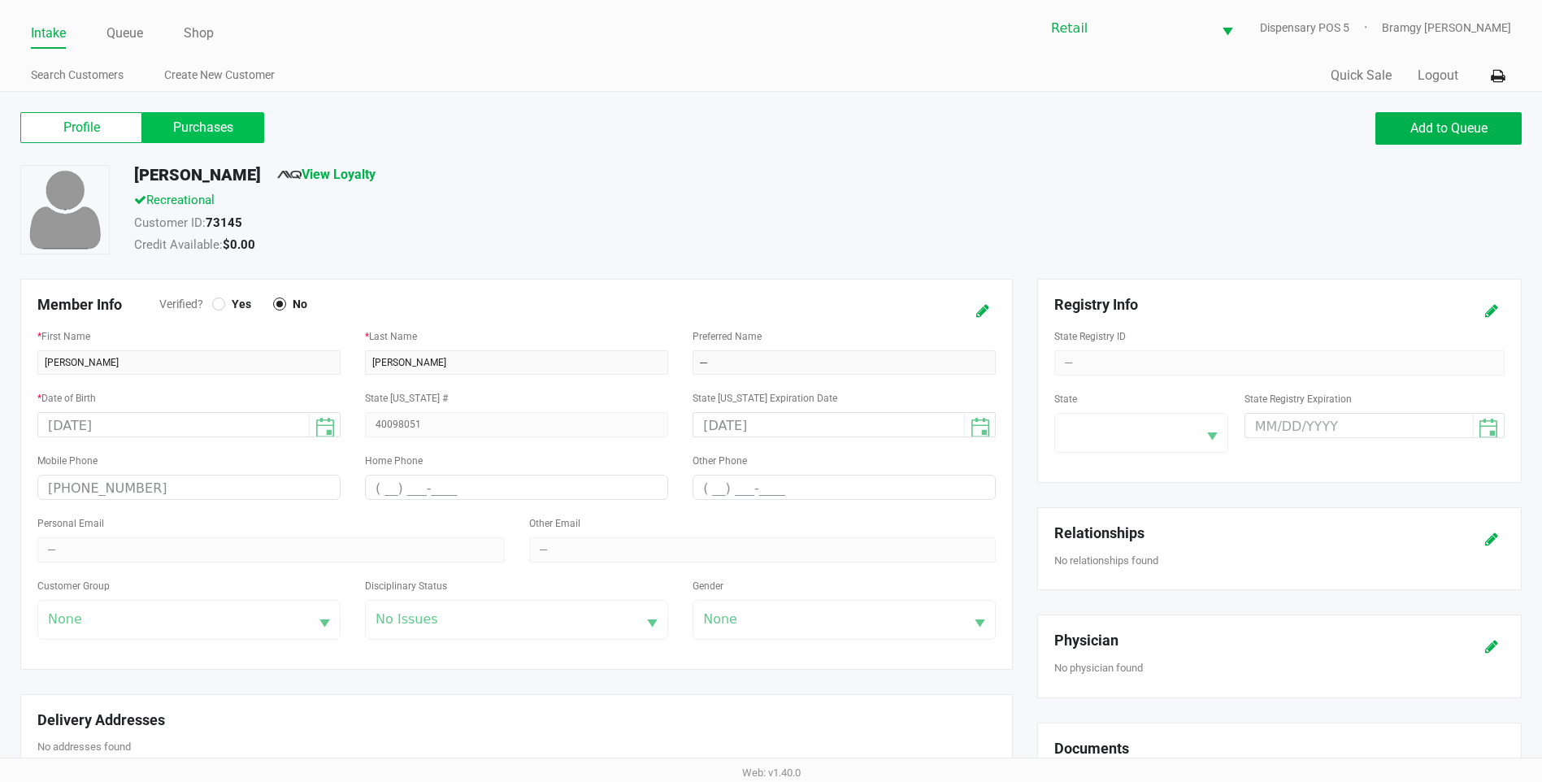
click at [214, 133] on label "Purchases" at bounding box center [203, 127] width 122 height 31
click at [0, 0] on 1 "Purchases" at bounding box center [0, 0] width 0 height 0
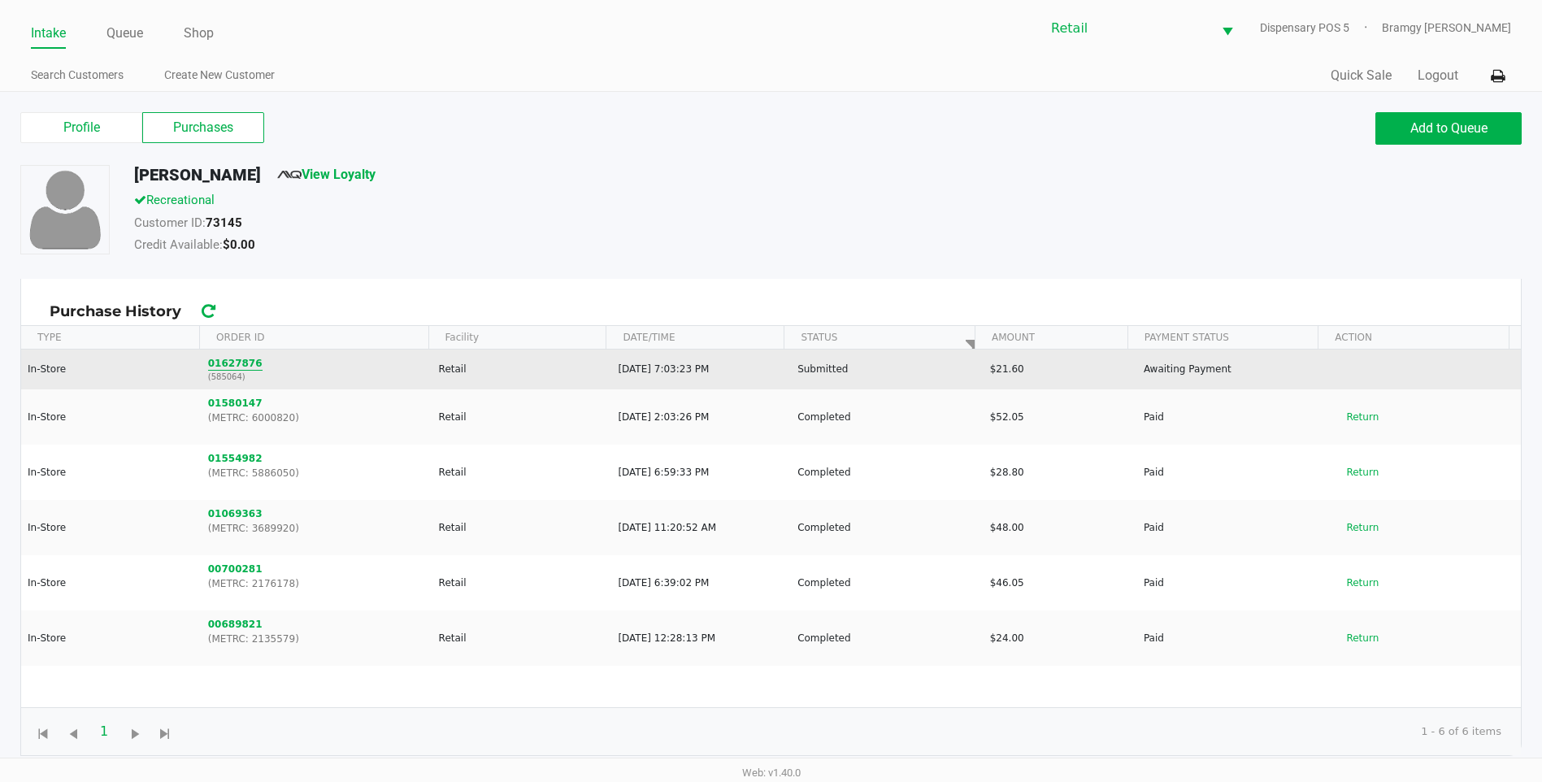
click at [222, 358] on button "01627876" at bounding box center [235, 363] width 54 height 15
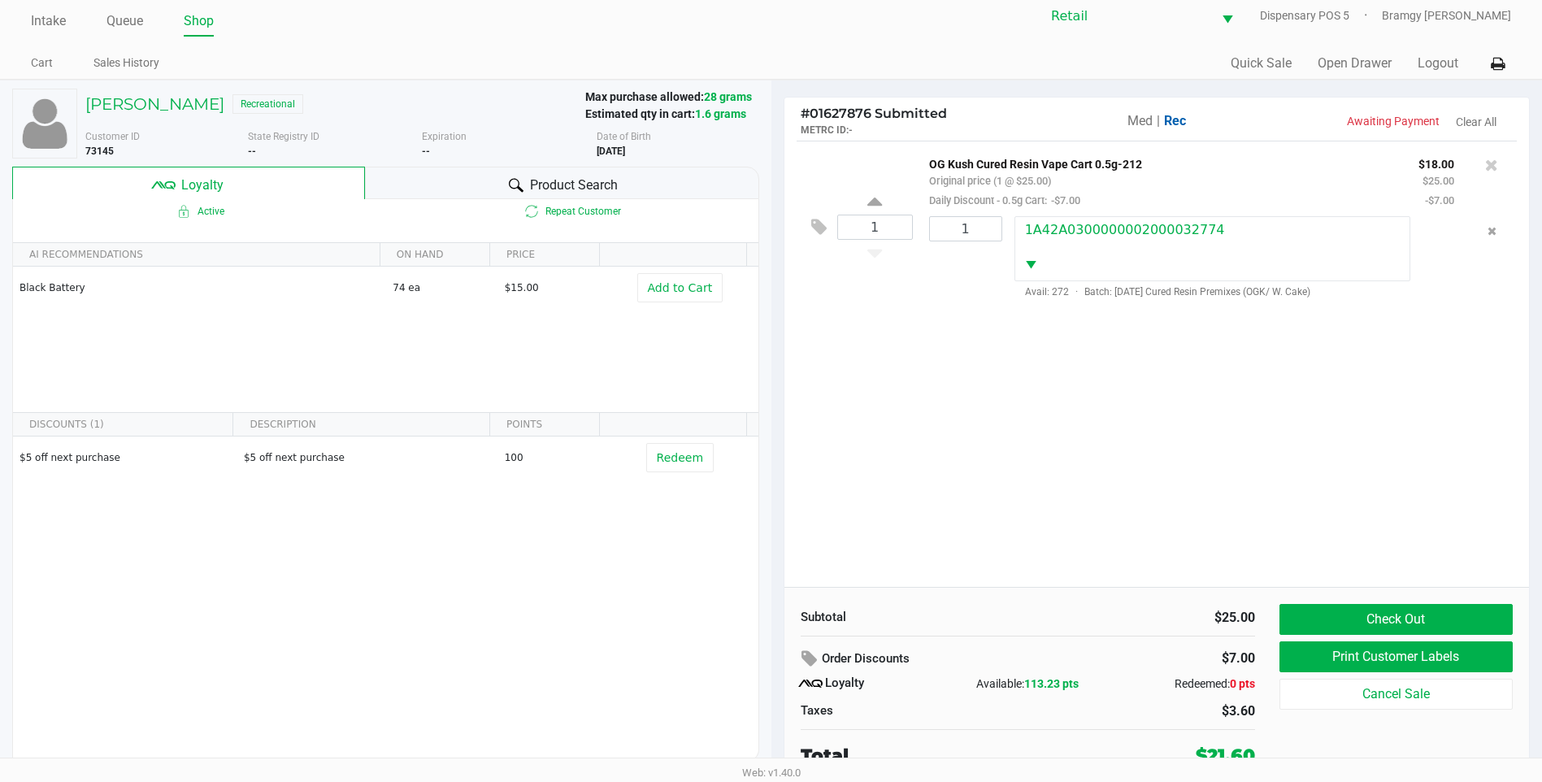
scroll to position [16, 0]
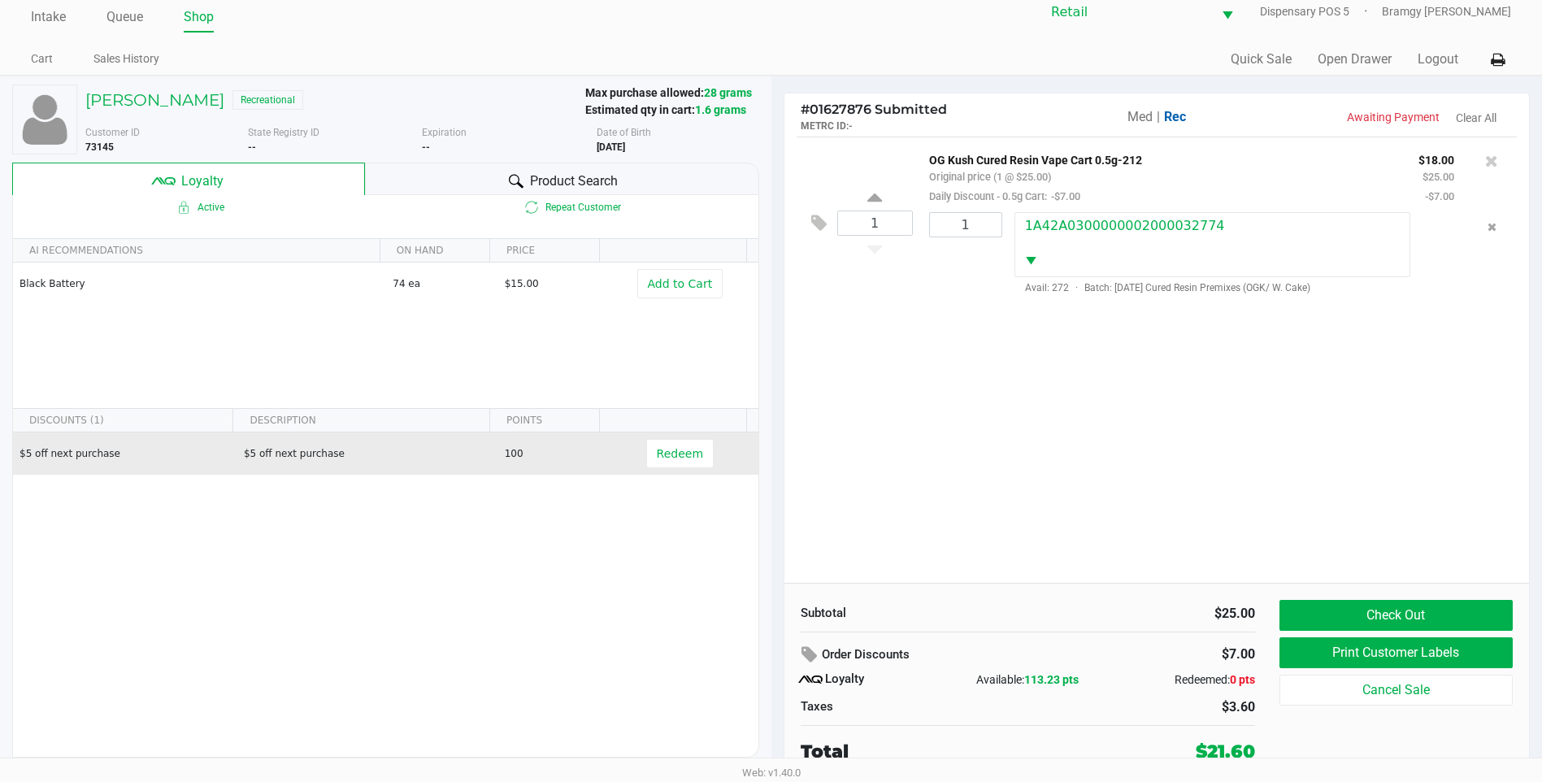
click at [621, 447] on td "Redeem" at bounding box center [683, 453] width 149 height 42
click at [646, 457] on button "Redeem" at bounding box center [679, 453] width 67 height 29
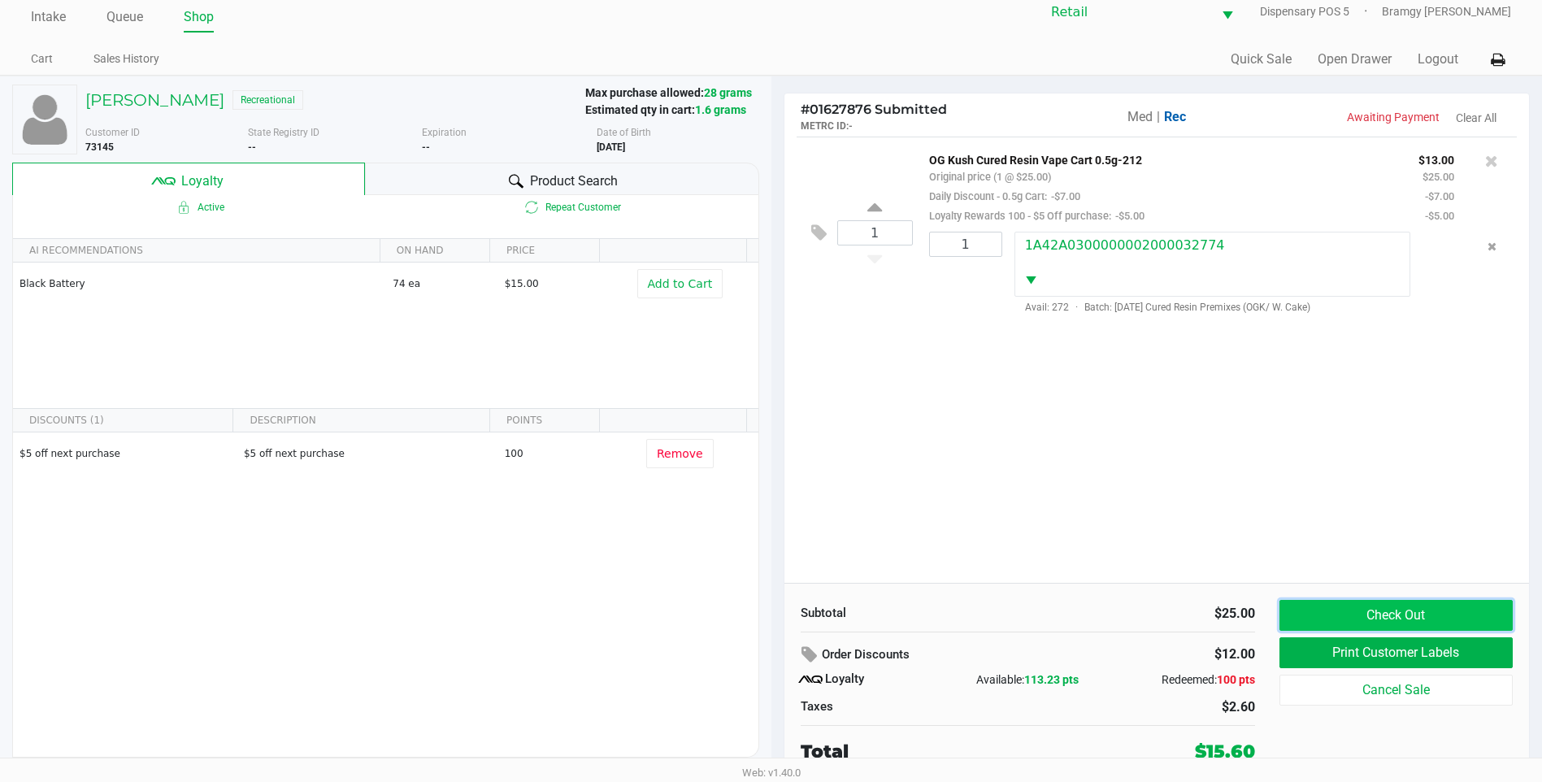
click at [1359, 614] on button "Check Out" at bounding box center [1396, 615] width 233 height 31
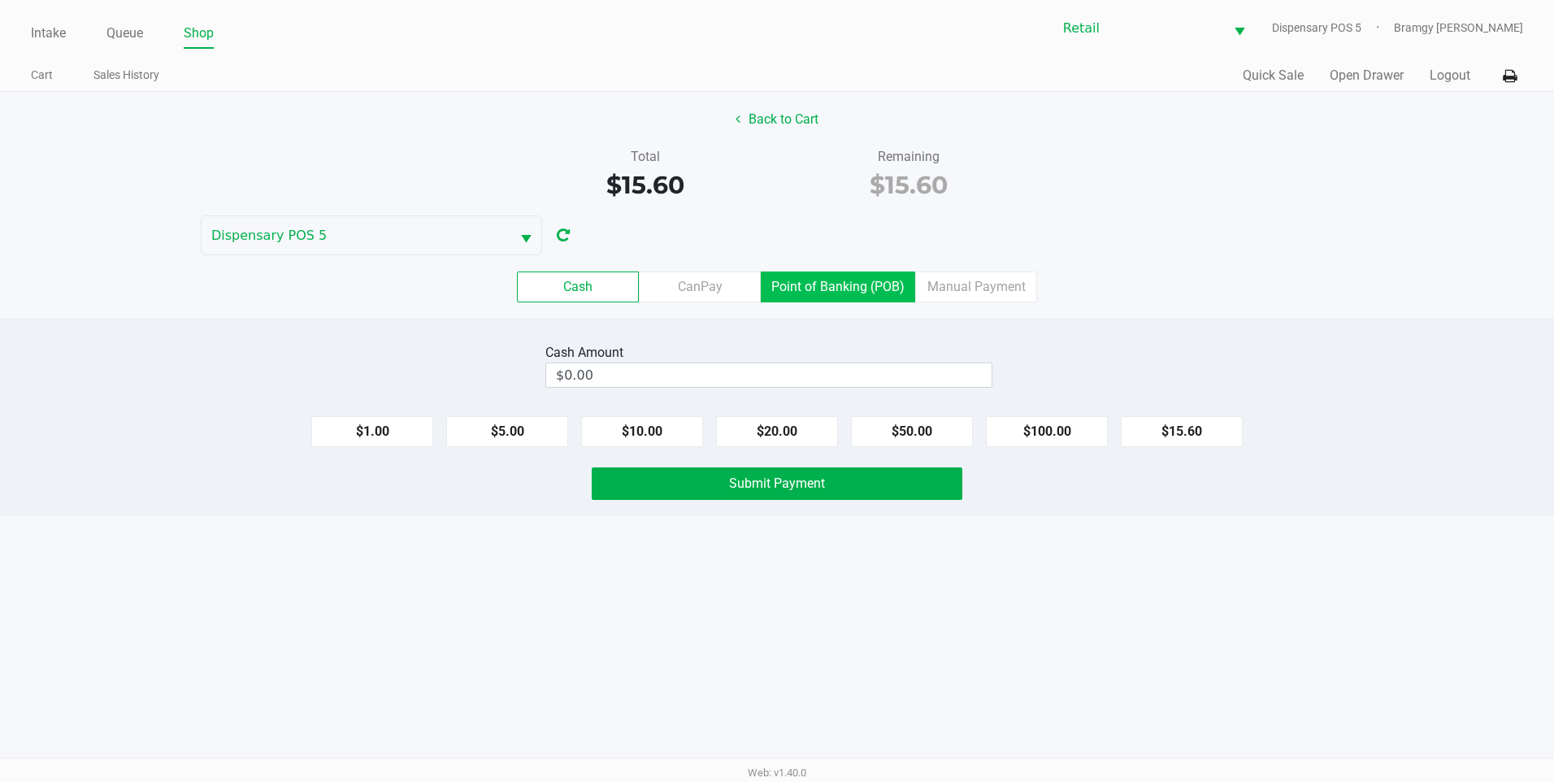
click at [866, 298] on label "Point of Banking (POB)" at bounding box center [838, 287] width 154 height 31
click at [0, 0] on 7 "Point of Banking (POB)" at bounding box center [0, 0] width 0 height 0
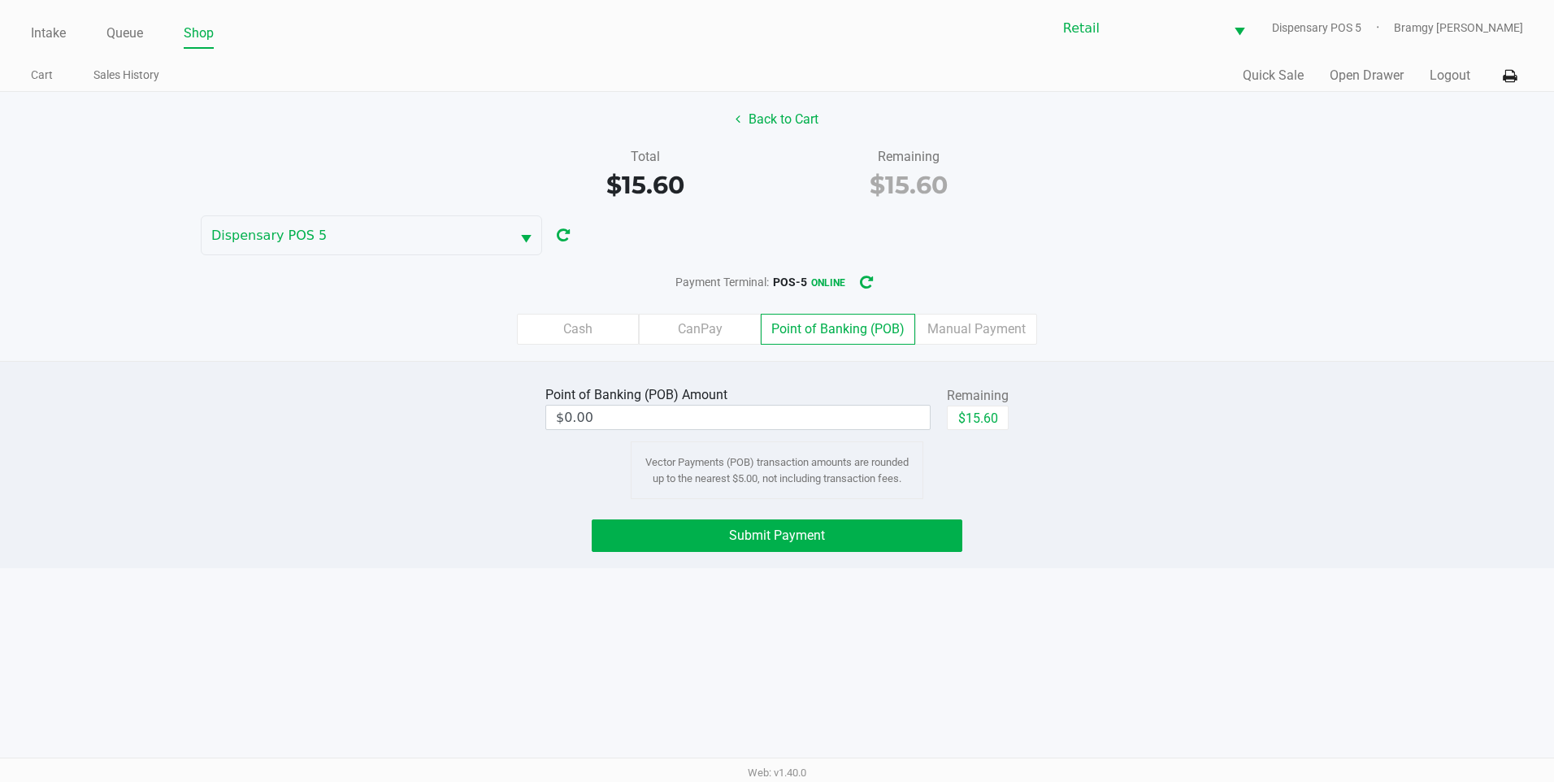
click at [994, 430] on div "$15.60" at bounding box center [978, 424] width 62 height 37
click at [992, 424] on button "$15.60" at bounding box center [978, 418] width 62 height 24
click at [896, 538] on button "Submit Payment" at bounding box center [777, 535] width 371 height 33
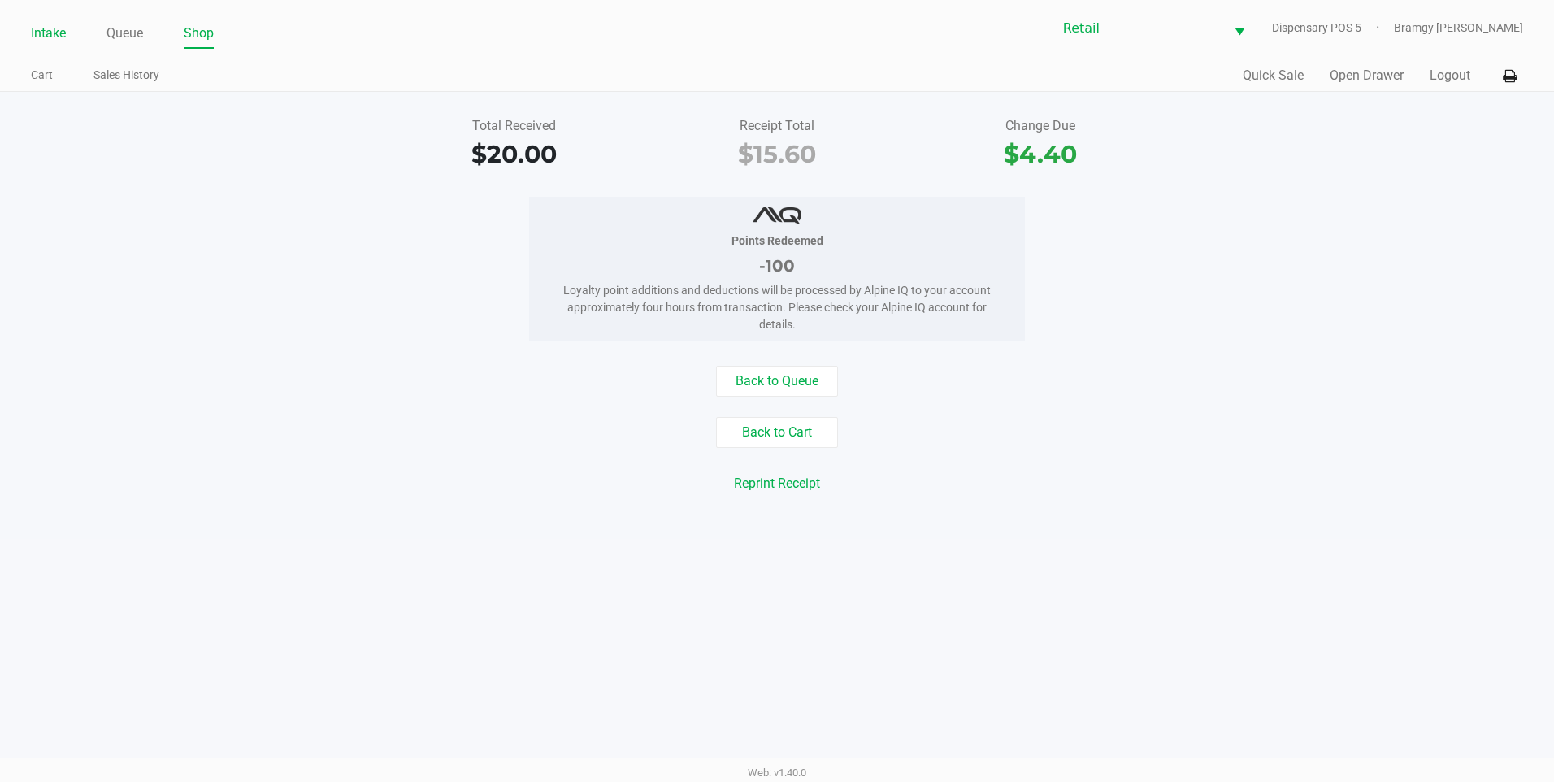
click at [36, 33] on link "Intake" at bounding box center [48, 33] width 35 height 23
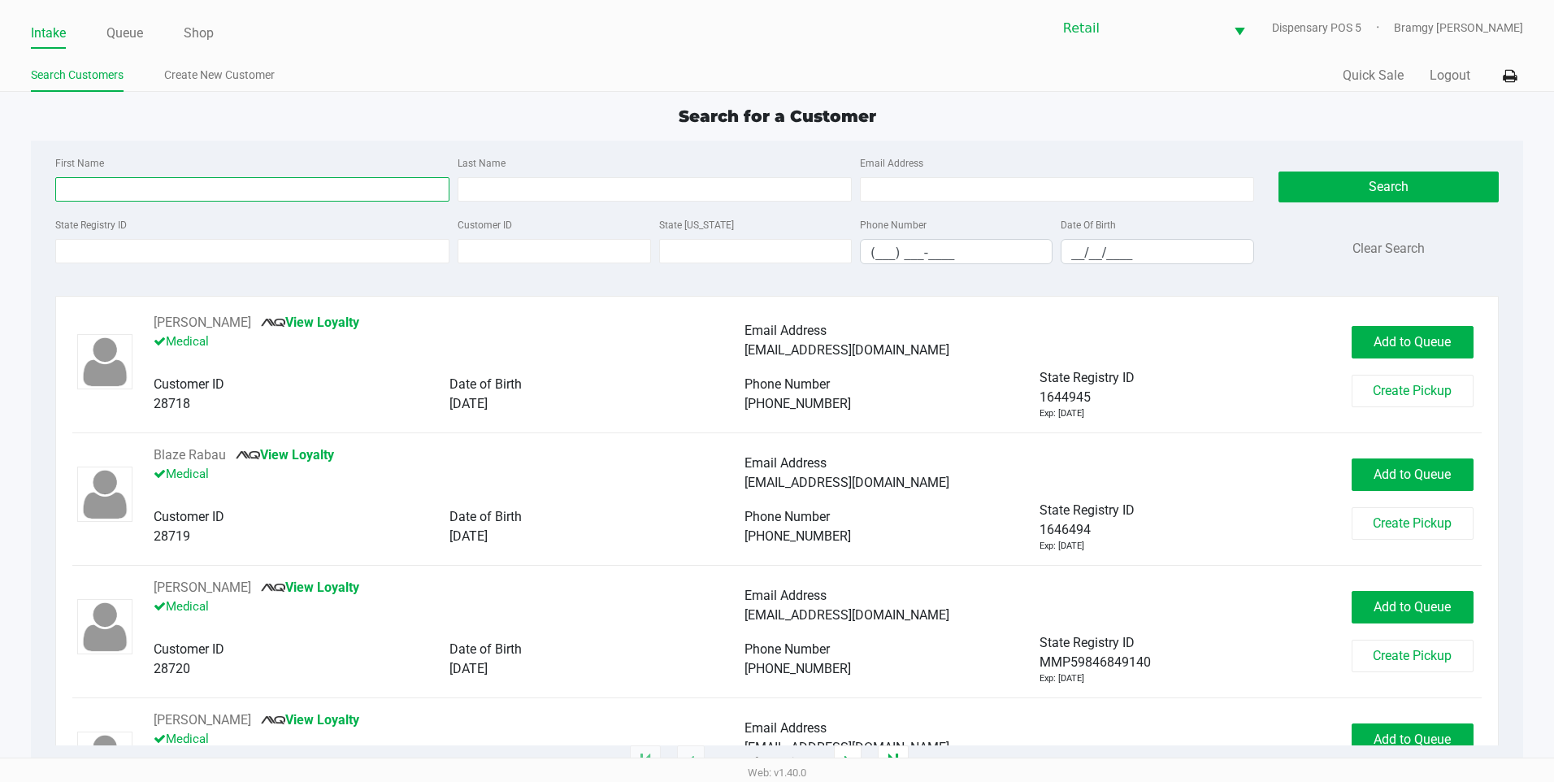
click at [183, 199] on input "First Name" at bounding box center [252, 189] width 394 height 24
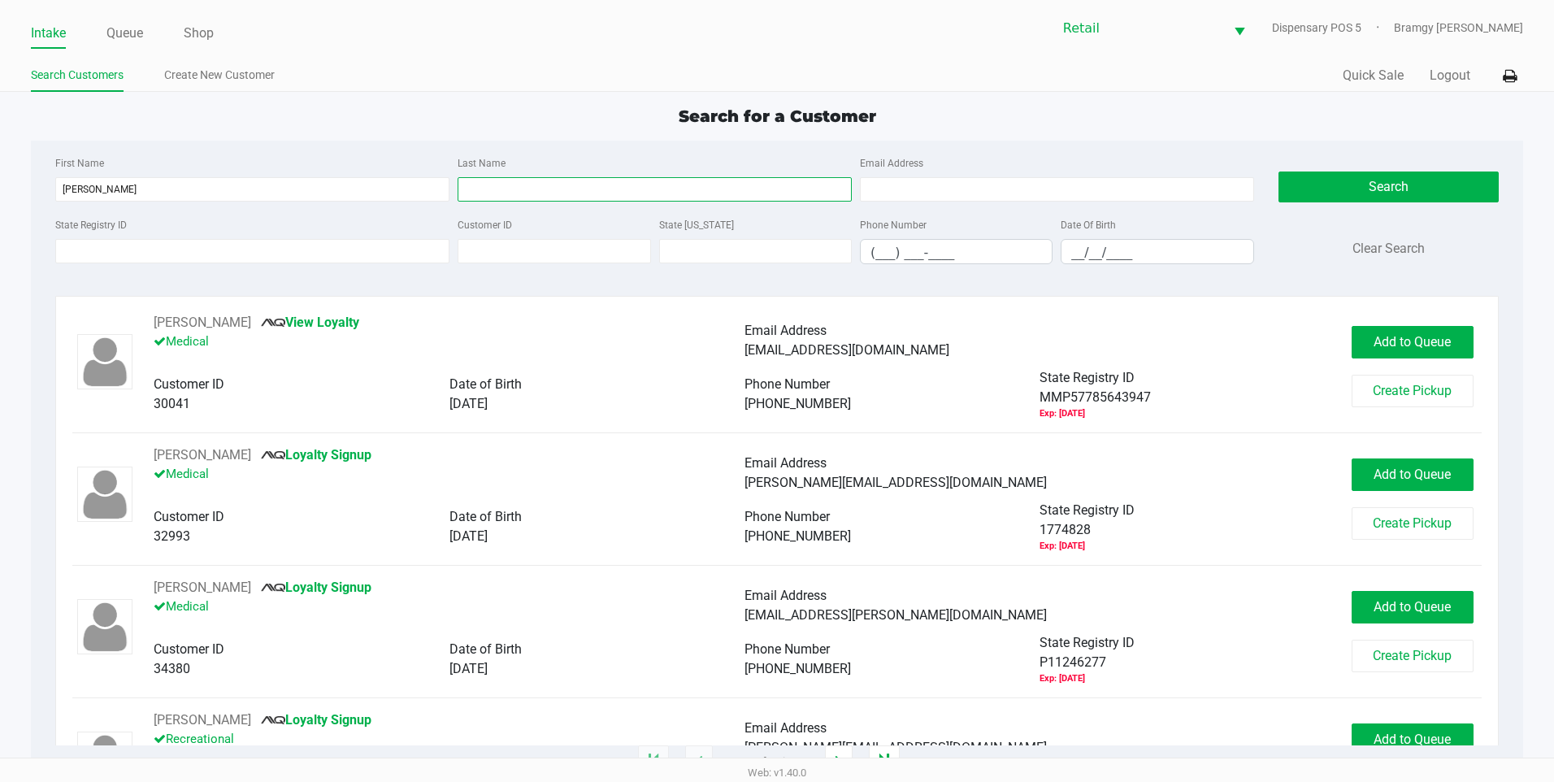
click at [506, 180] on input "Last Name" at bounding box center [655, 189] width 394 height 24
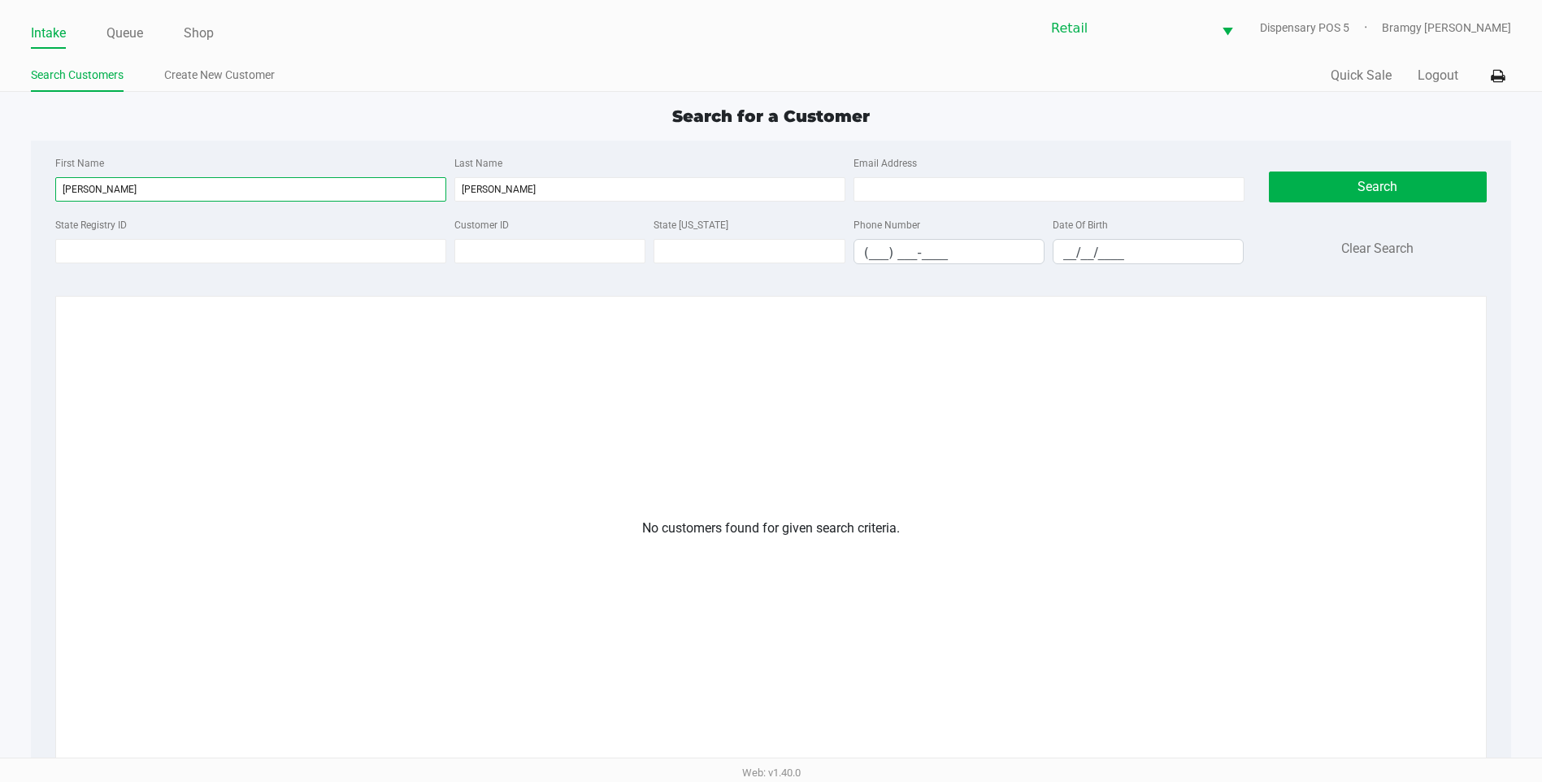
drag, startPoint x: 240, startPoint y: 198, endPoint x: 0, endPoint y: 199, distance: 239.8
click at [12, 198] on app-all-customers "Search for a Customer First Name molly Last Name leubner Email Address State Re…" at bounding box center [771, 536] width 1542 height 864
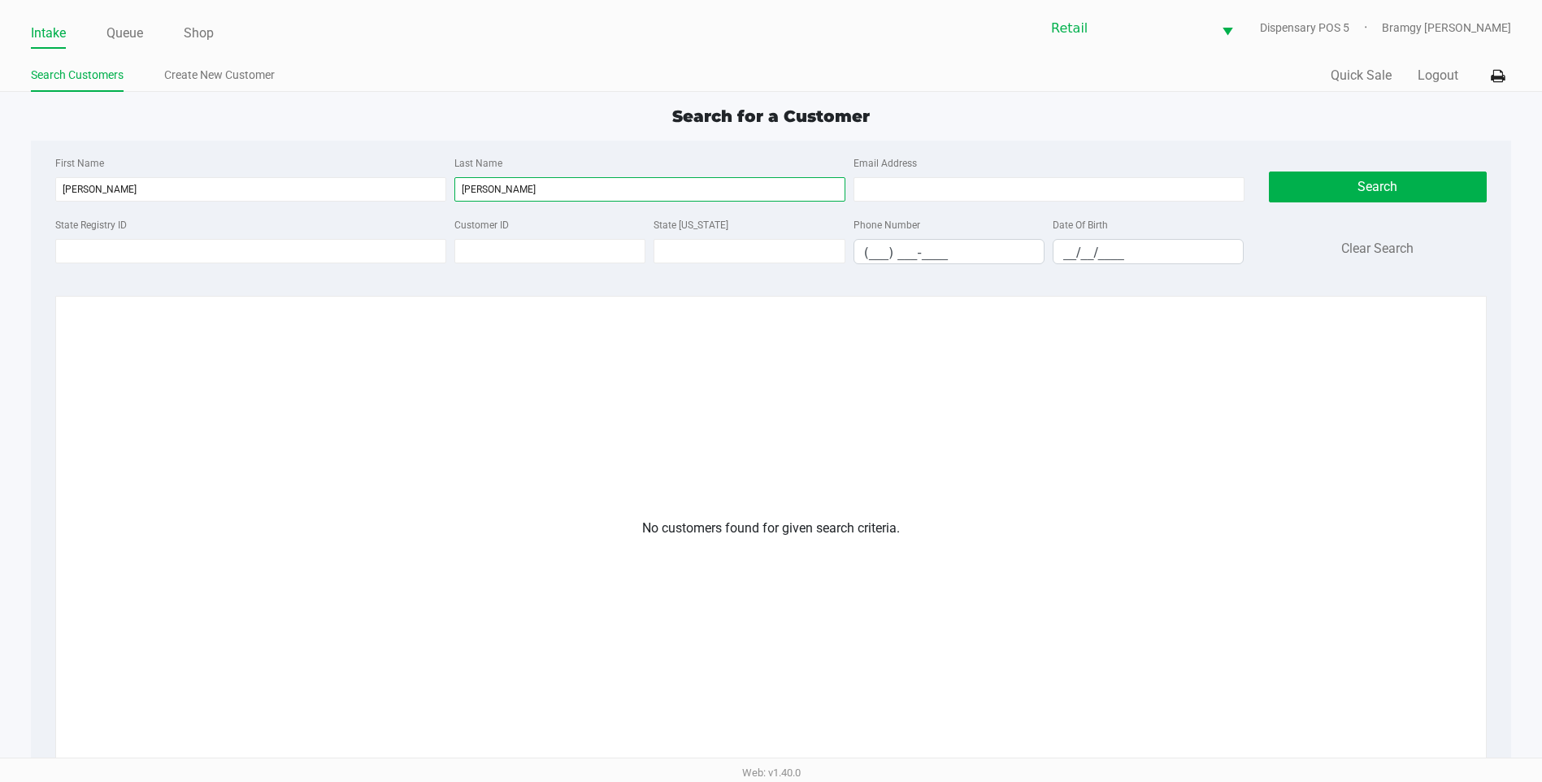
click at [545, 185] on input "leubner" at bounding box center [649, 189] width 391 height 24
drag, startPoint x: 528, startPoint y: 191, endPoint x: 420, endPoint y: 191, distance: 107.3
click at [420, 191] on div "First Name molly Last Name leubner Email Address" at bounding box center [649, 184] width 1197 height 62
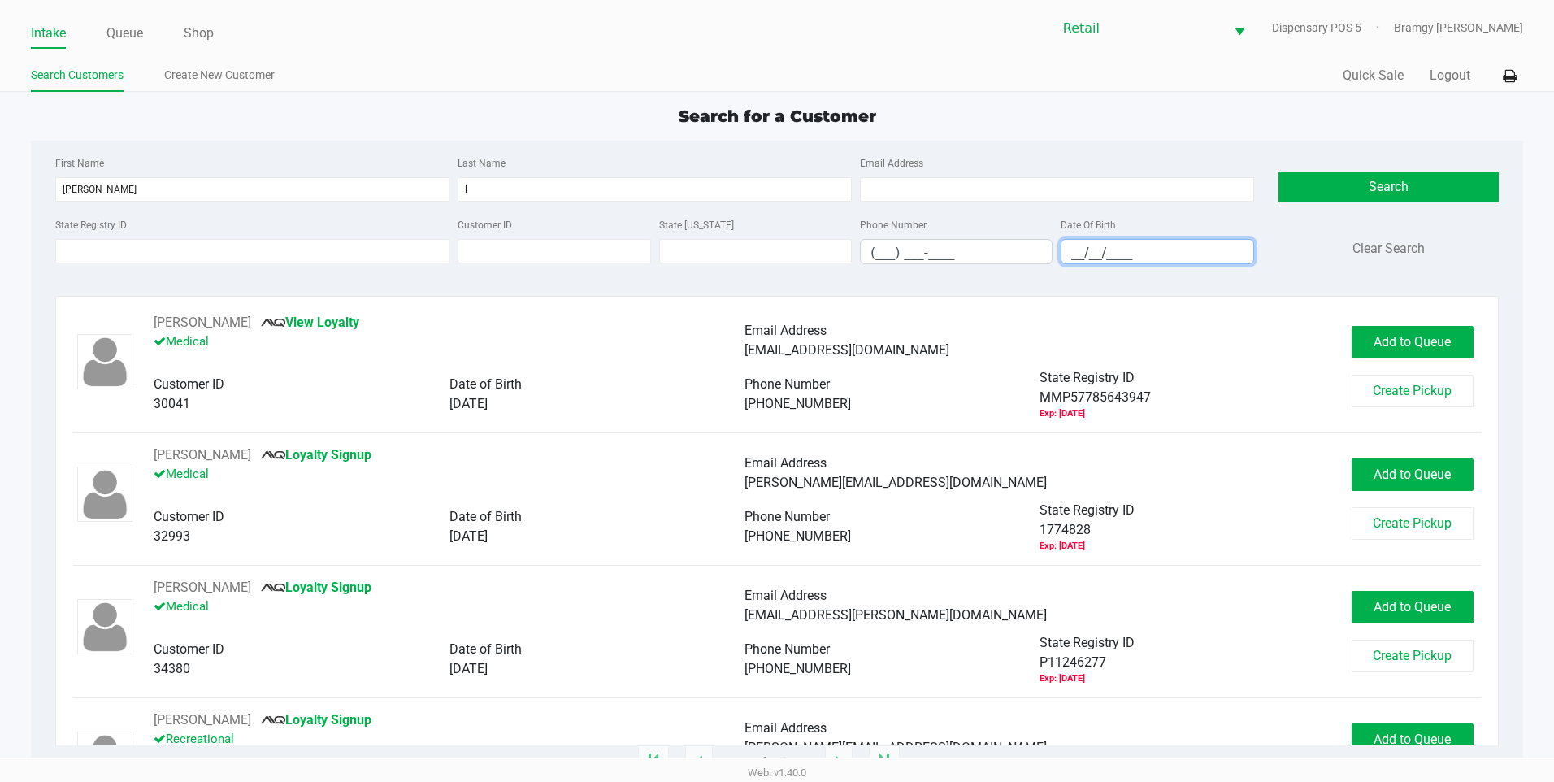
click at [1067, 259] on input "__/__/____" at bounding box center [1157, 252] width 191 height 25
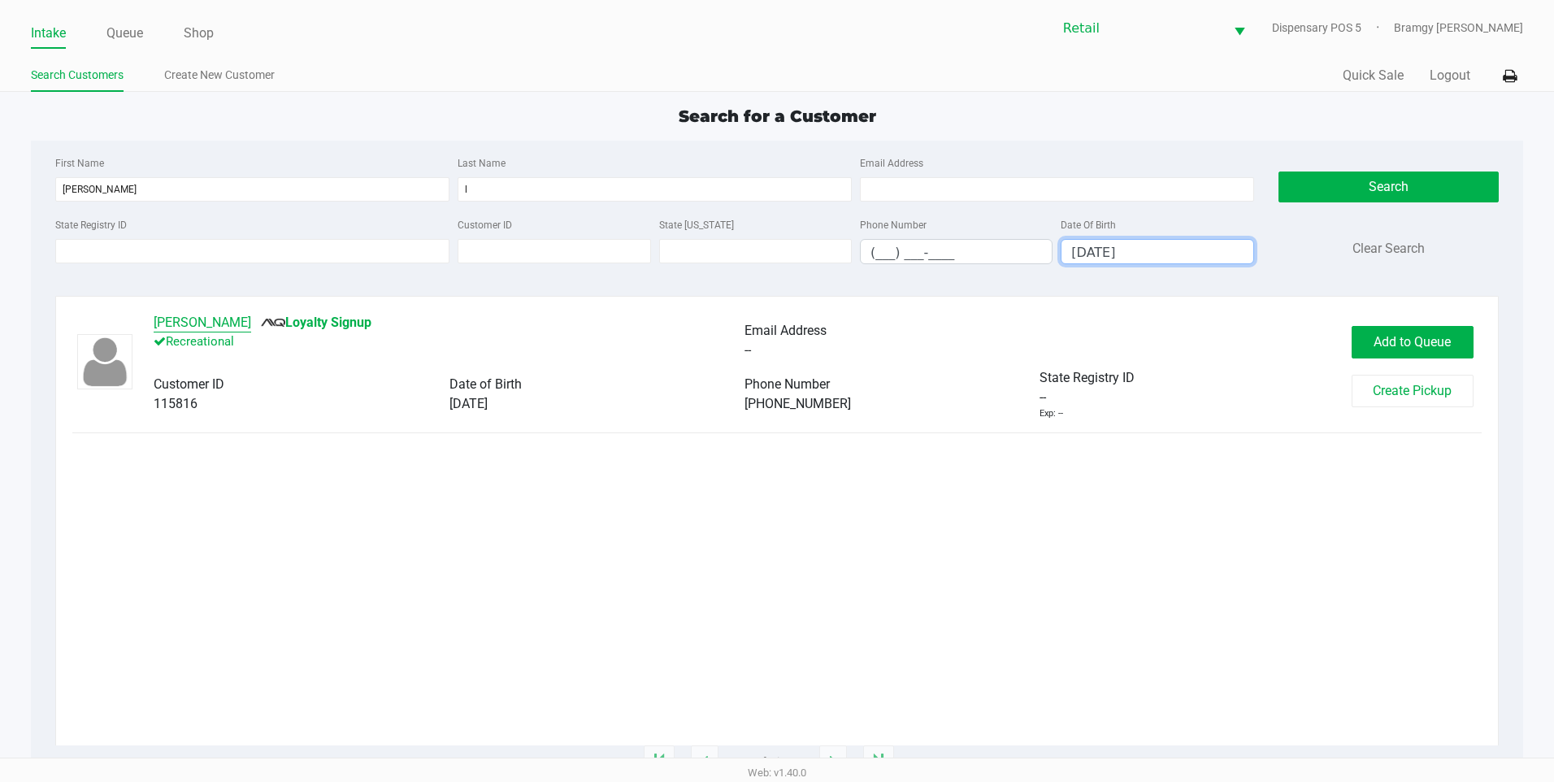
click at [189, 320] on button "Molly L" at bounding box center [203, 323] width 98 height 20
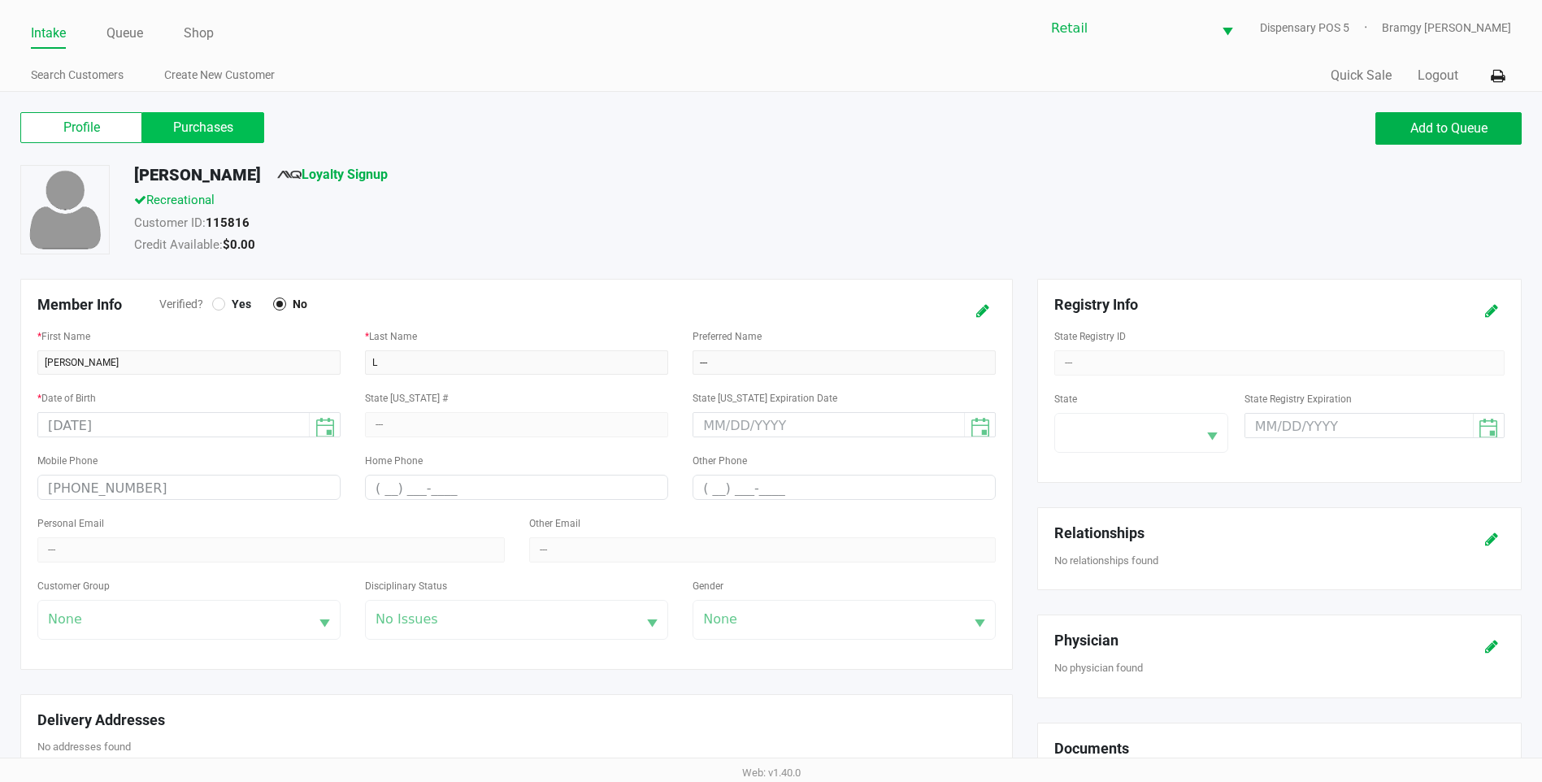
click at [207, 125] on label "Purchases" at bounding box center [203, 127] width 122 height 31
click at [0, 0] on 1 "Purchases" at bounding box center [0, 0] width 0 height 0
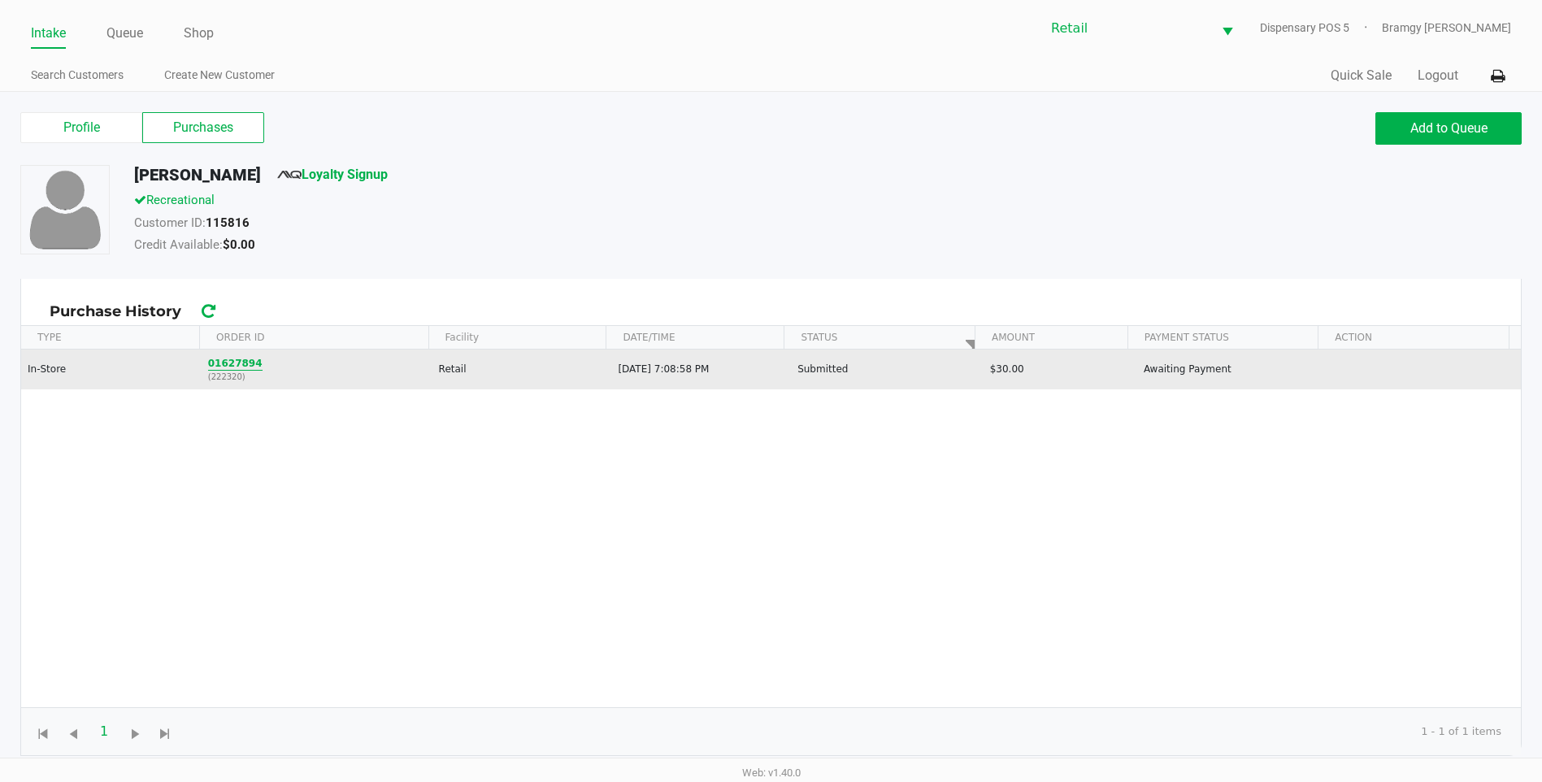
click at [217, 365] on button "01627894" at bounding box center [235, 363] width 54 height 15
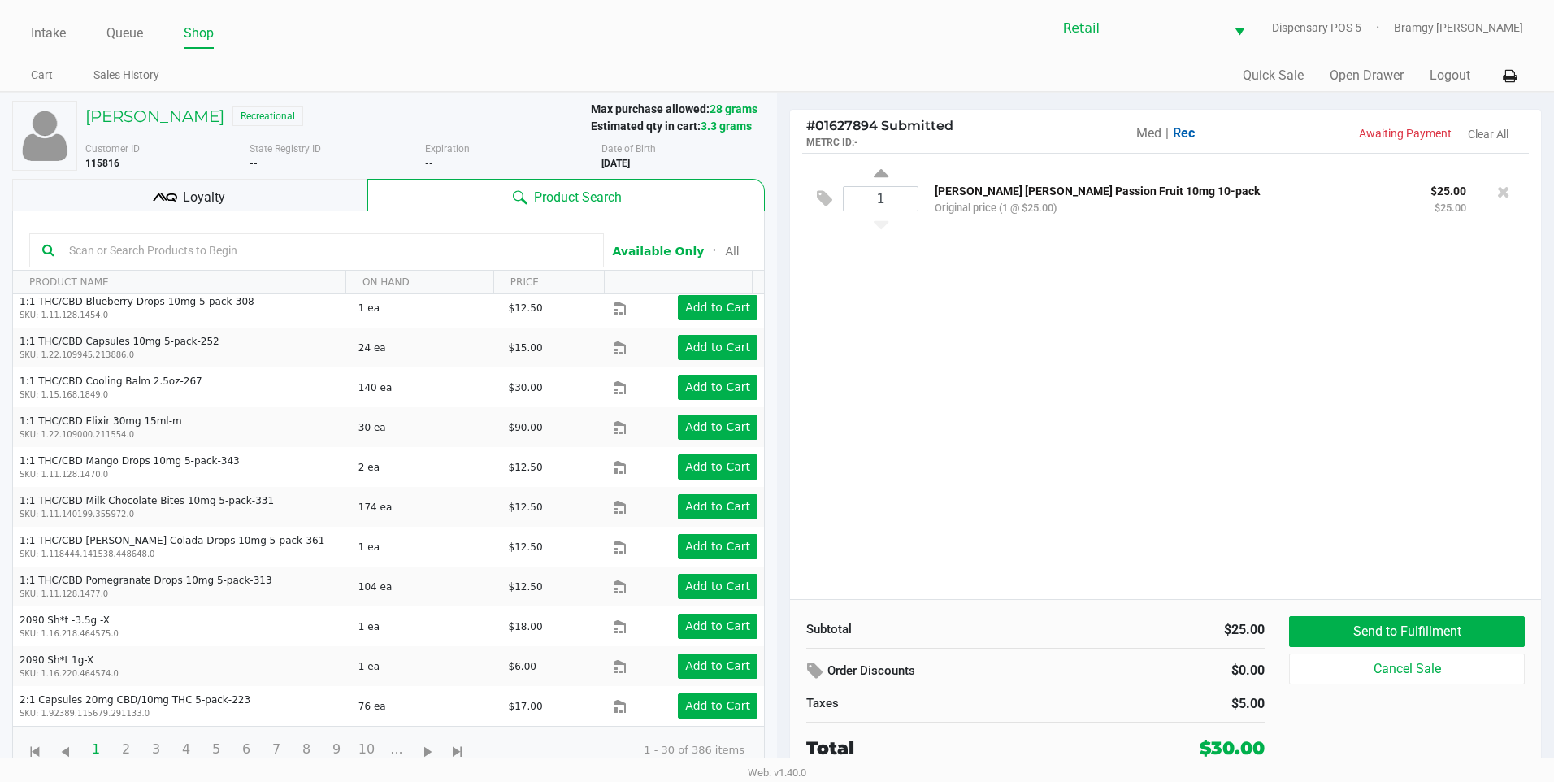
scroll to position [163, 0]
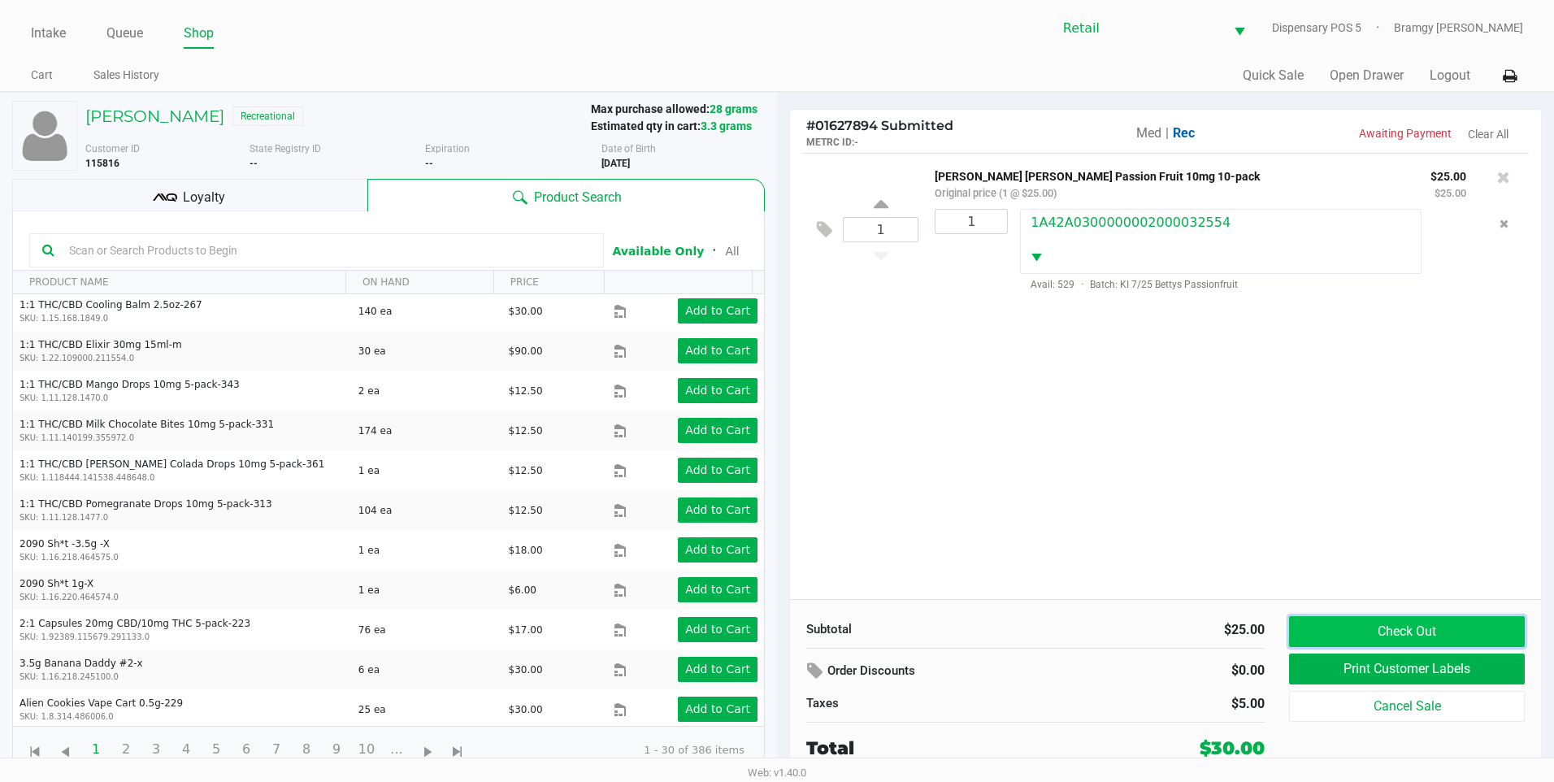
click at [1409, 629] on button "Check Out" at bounding box center [1407, 631] width 236 height 31
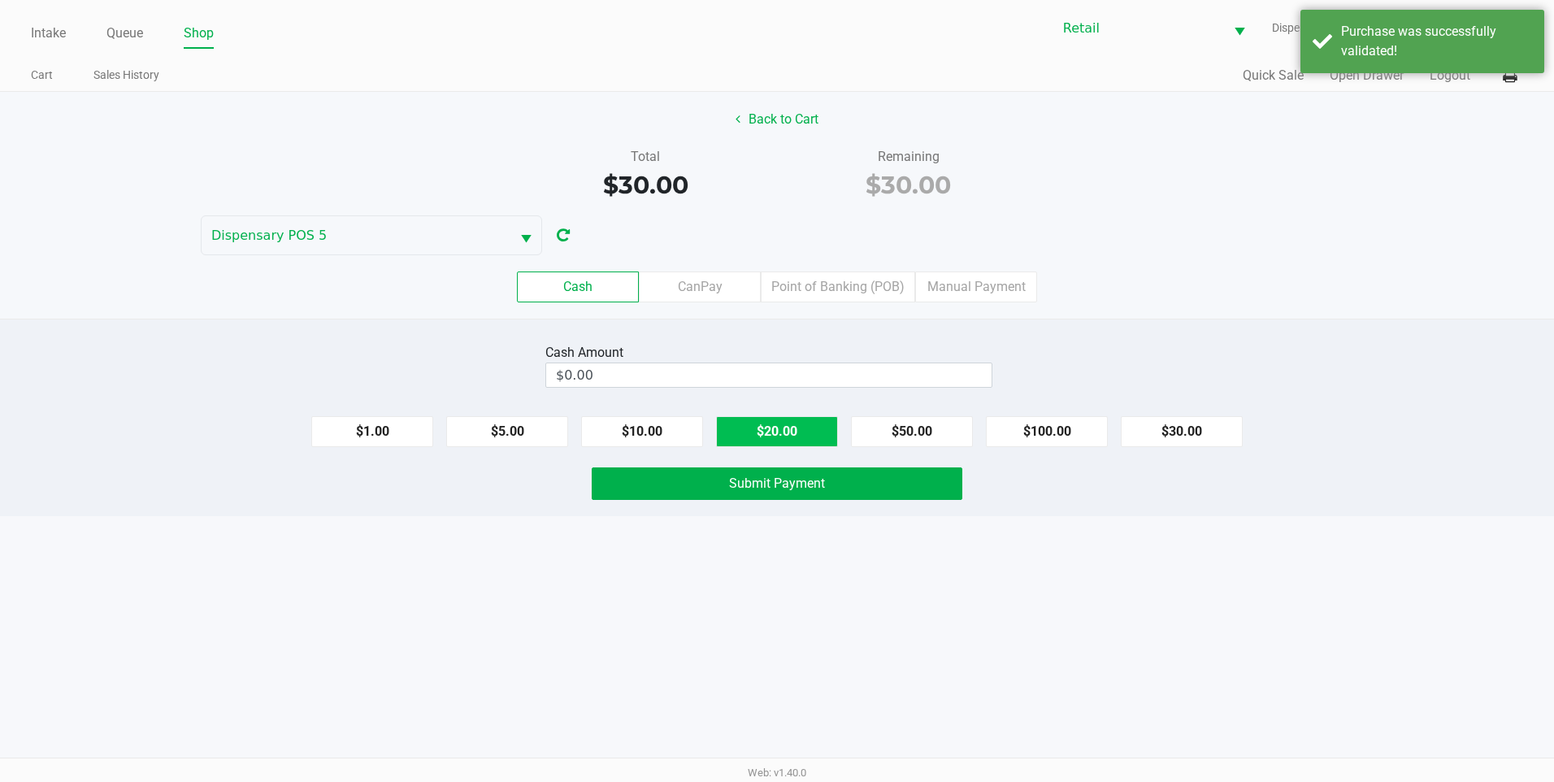
click at [778, 419] on button "$20.00" at bounding box center [777, 431] width 122 height 31
click at [772, 484] on span "Submit Payment" at bounding box center [777, 483] width 96 height 15
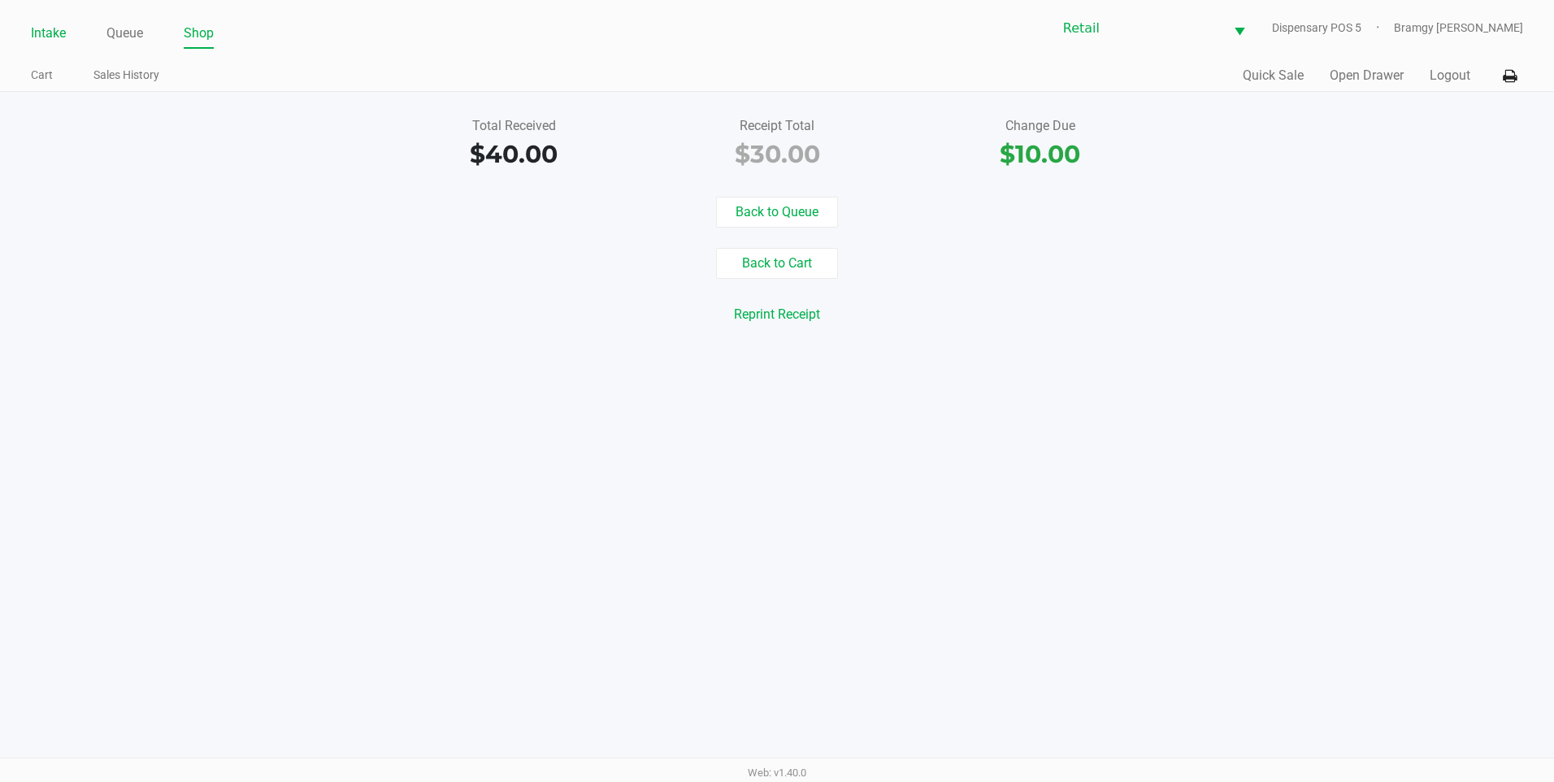
click at [62, 27] on link "Intake" at bounding box center [48, 33] width 35 height 23
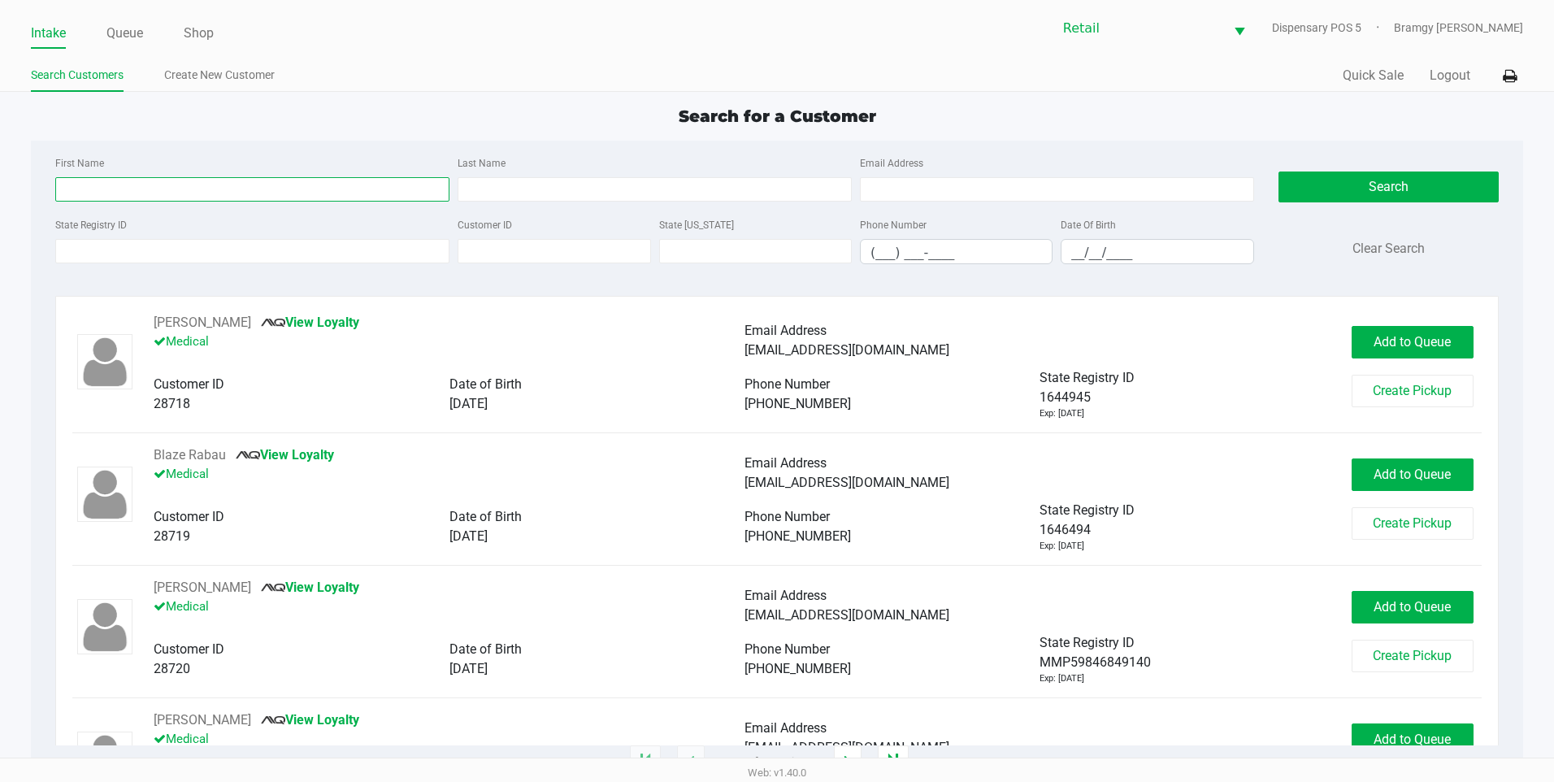
click at [96, 177] on input "First Name" at bounding box center [252, 189] width 394 height 24
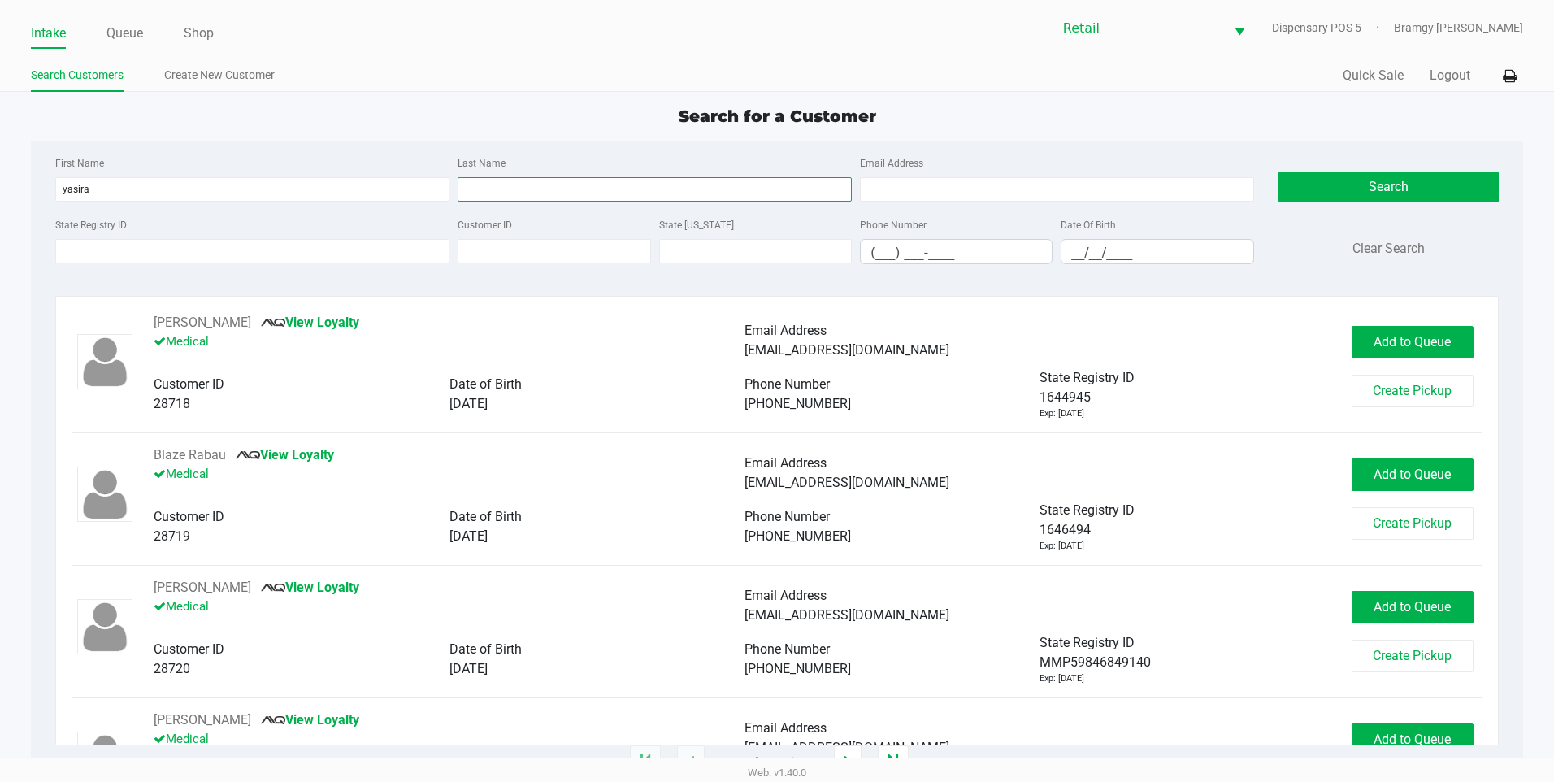
click at [561, 182] on input "Last Name" at bounding box center [655, 189] width 394 height 24
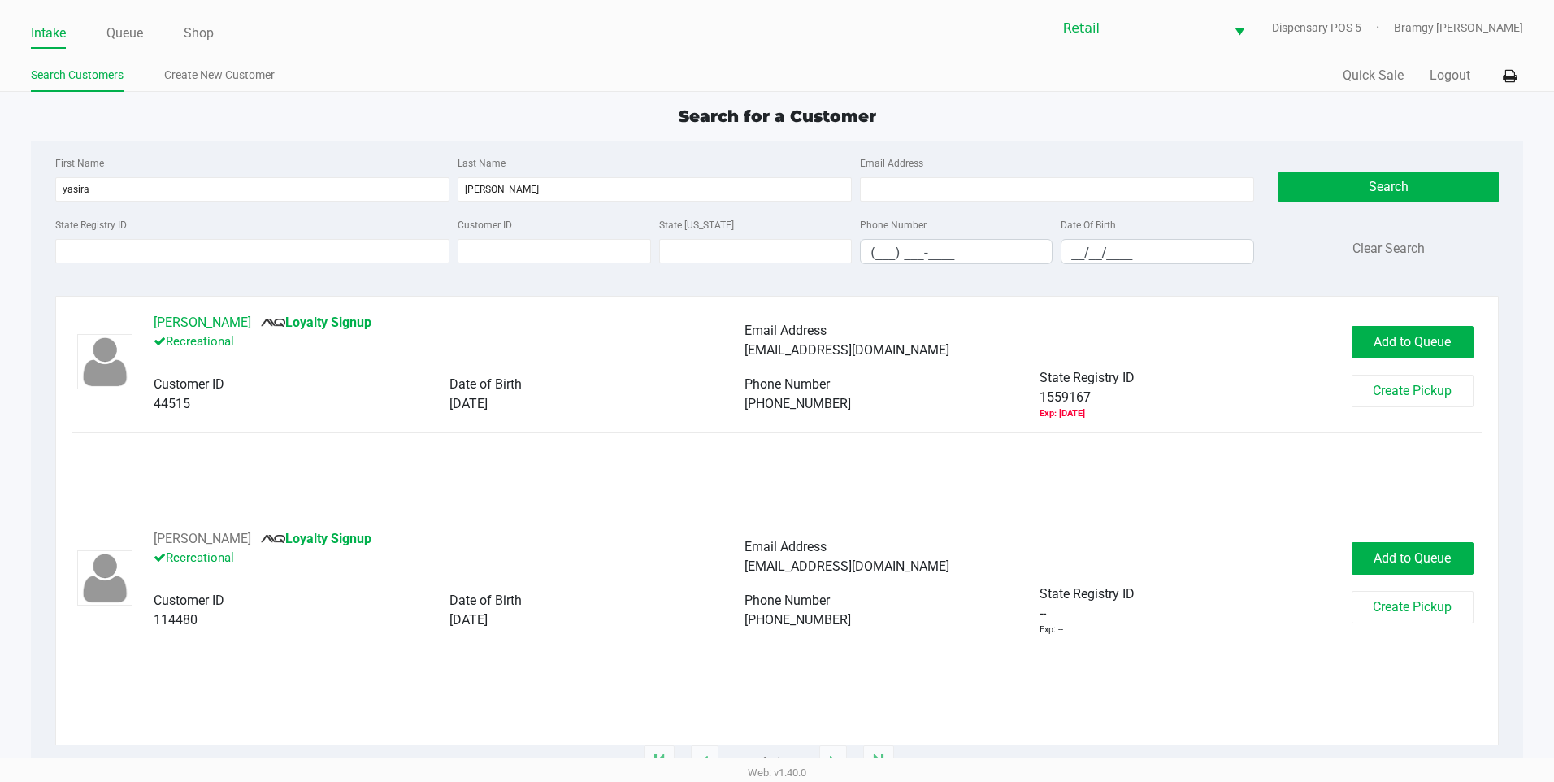
click at [196, 327] on button "Yasira Paulino" at bounding box center [203, 323] width 98 height 20
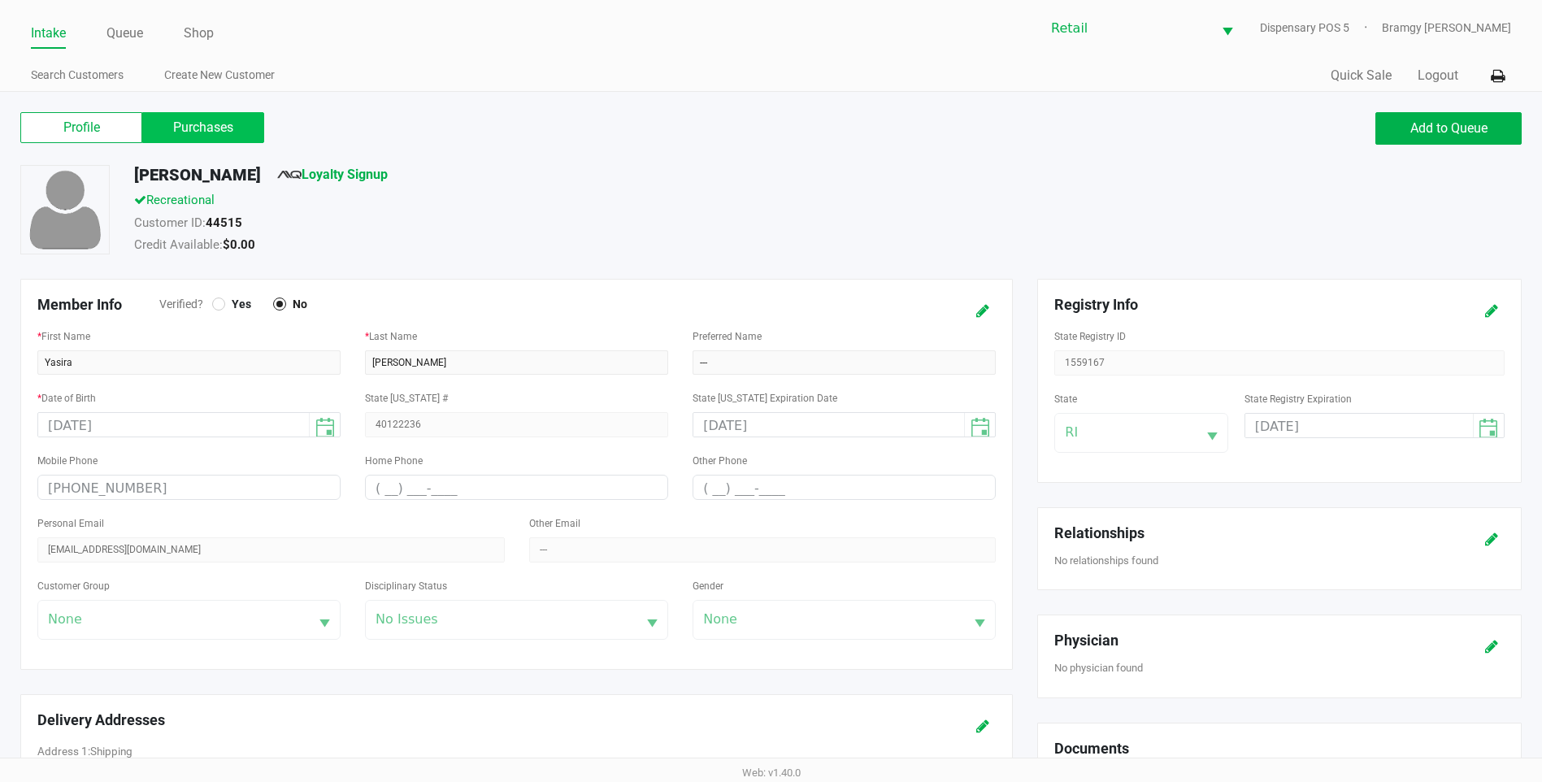
click at [176, 129] on label "Purchases" at bounding box center [203, 127] width 122 height 31
click at [0, 0] on 1 "Purchases" at bounding box center [0, 0] width 0 height 0
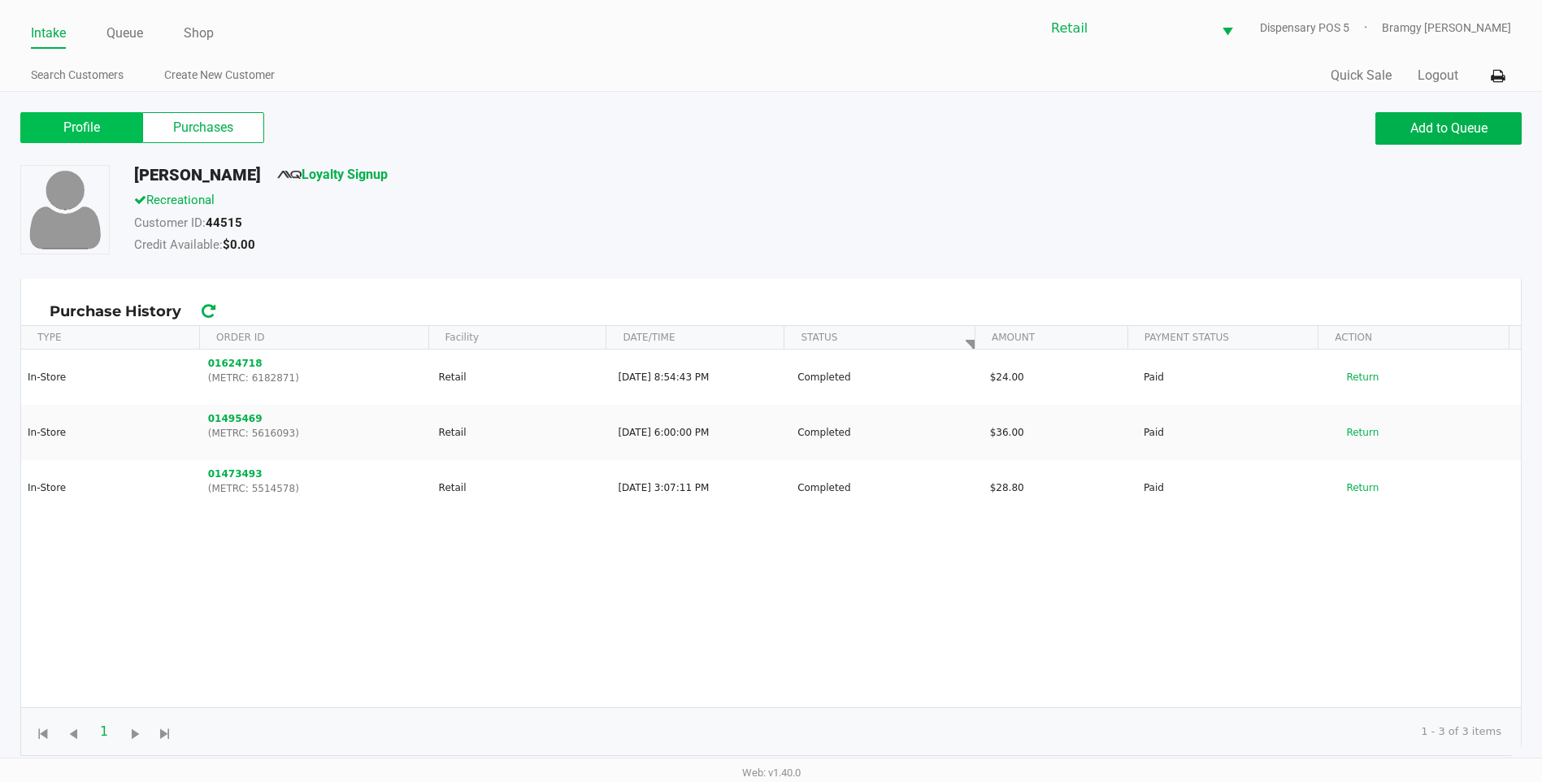
click at [89, 135] on label "Profile" at bounding box center [81, 127] width 122 height 31
click at [0, 0] on 0 "Profile" at bounding box center [0, 0] width 0 height 0
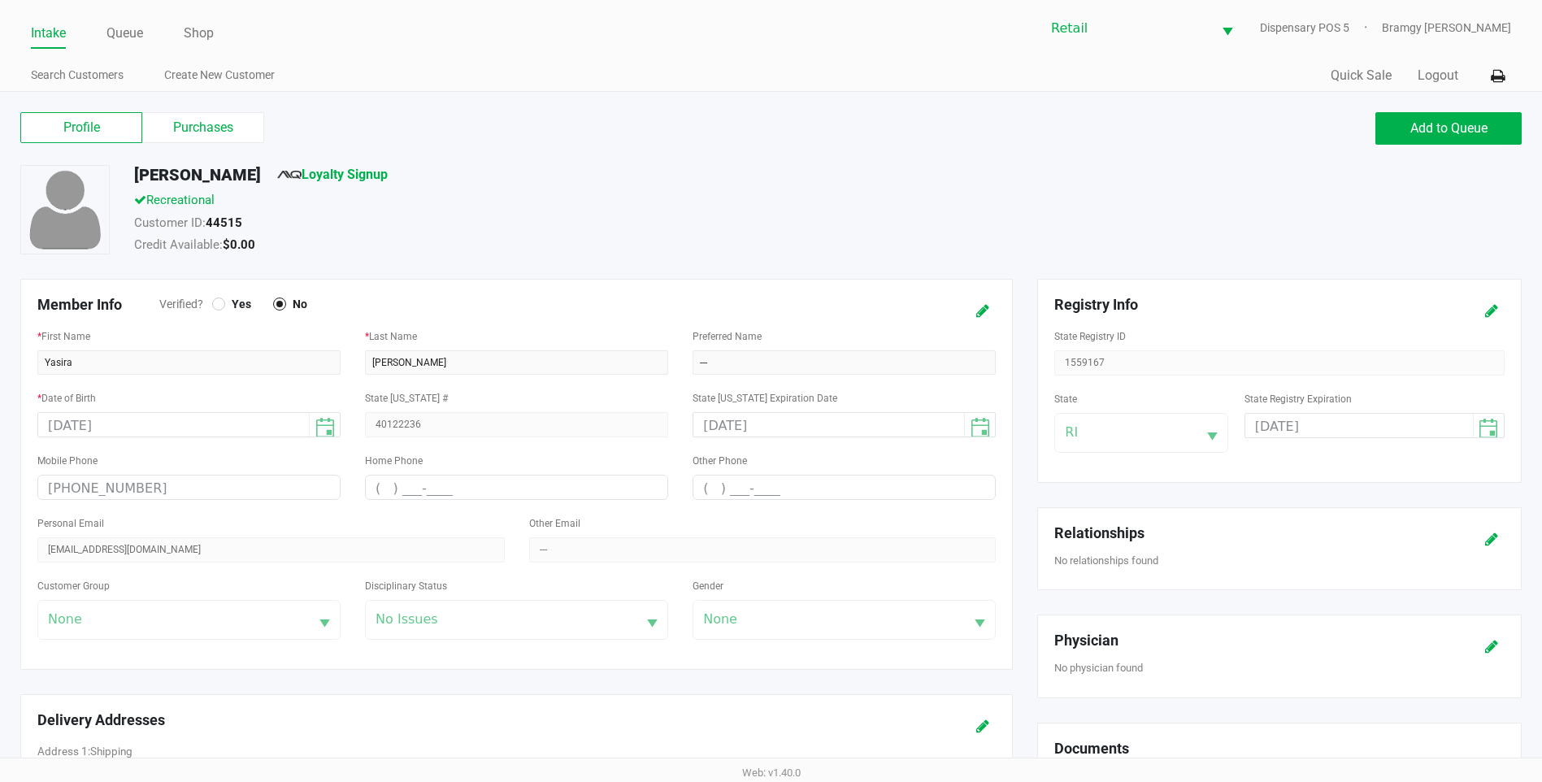
click at [52, 37] on link "Intake" at bounding box center [48, 33] width 35 height 23
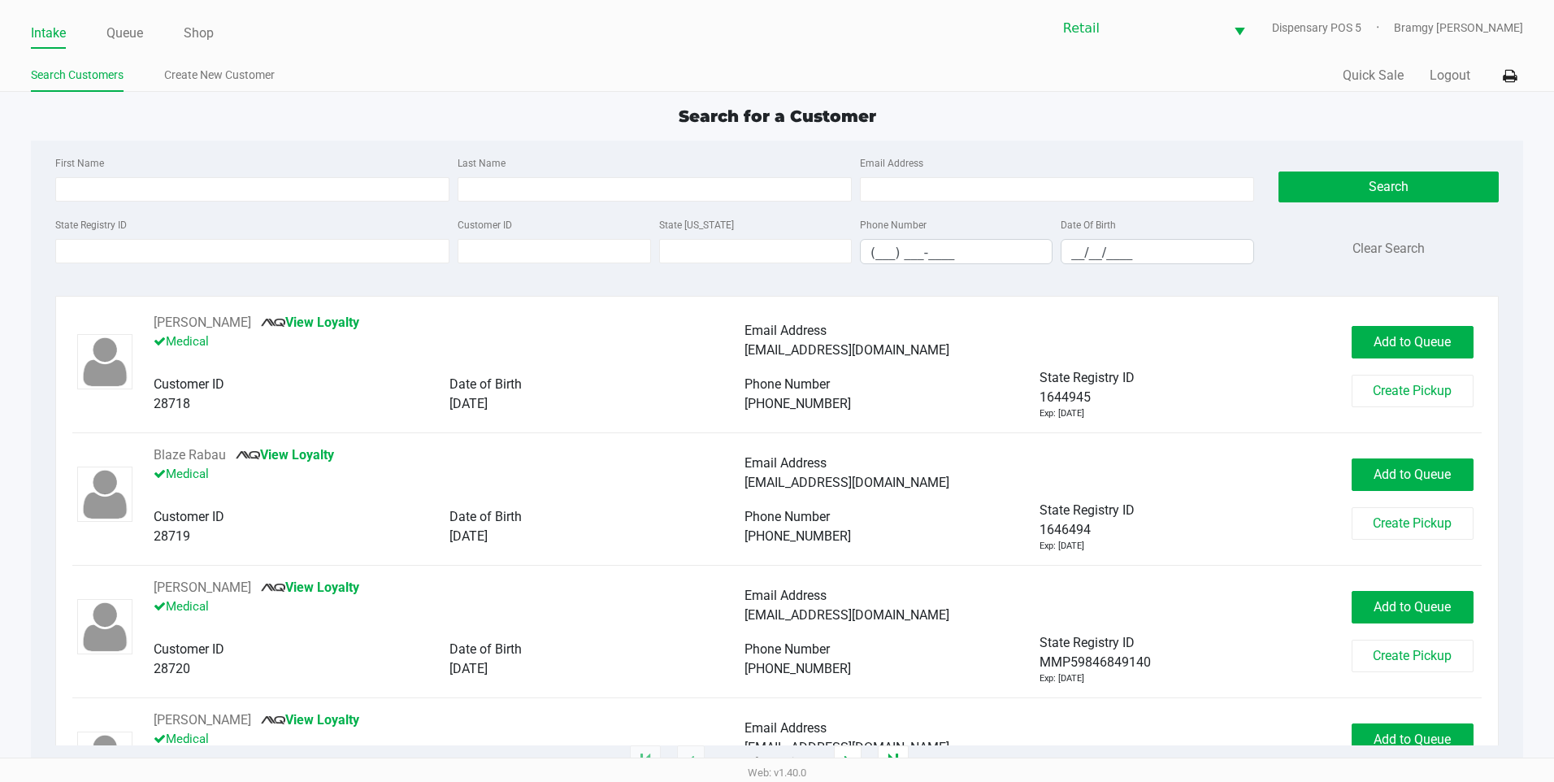
click at [181, 203] on div "First Name Last Name Email Address" at bounding box center [654, 184] width 1207 height 62
click at [178, 198] on input "First Name" at bounding box center [252, 189] width 394 height 24
click at [490, 197] on input "Last Name" at bounding box center [655, 189] width 394 height 24
click at [1310, 163] on div "Search Clear Search" at bounding box center [1389, 215] width 220 height 124
click at [1312, 172] on button "Search" at bounding box center [1389, 187] width 220 height 31
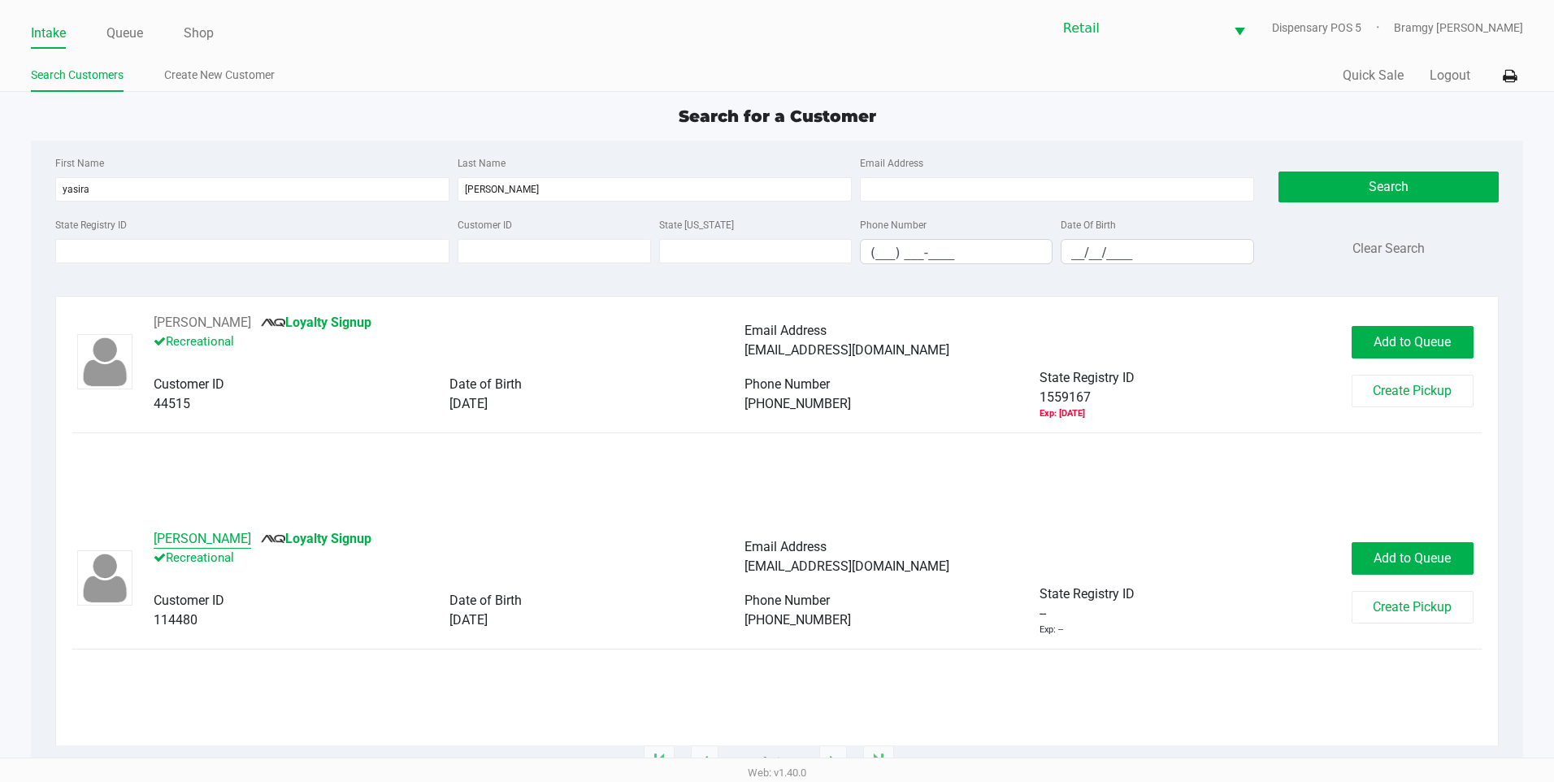
click at [176, 541] on button "Yasira Paulino" at bounding box center [203, 539] width 98 height 20
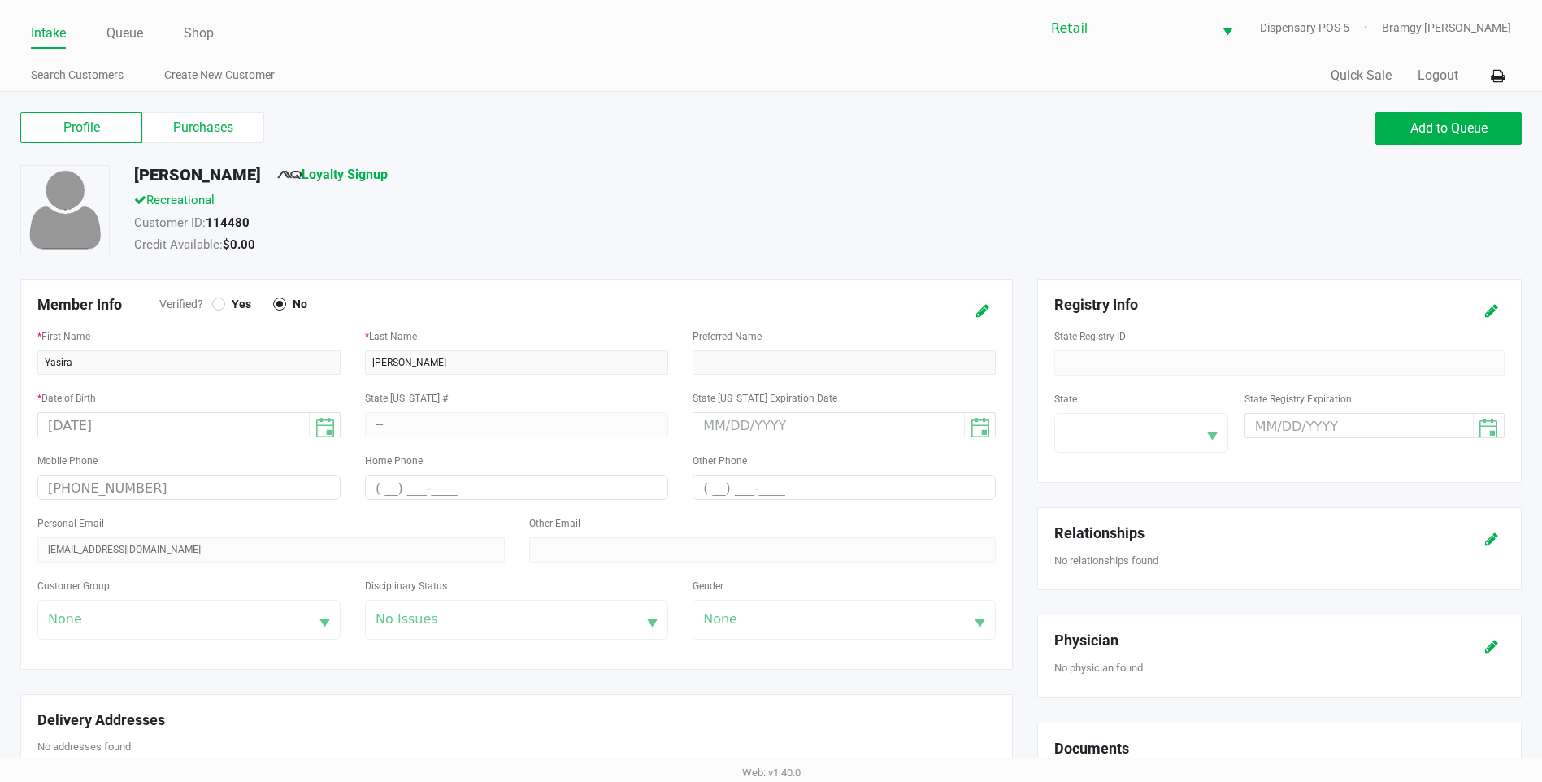
click at [223, 147] on div "Profile Purchases Add to Queue" at bounding box center [771, 136] width 1526 height 57
click at [223, 138] on label "Purchases" at bounding box center [203, 127] width 122 height 31
click at [0, 0] on 1 "Purchases" at bounding box center [0, 0] width 0 height 0
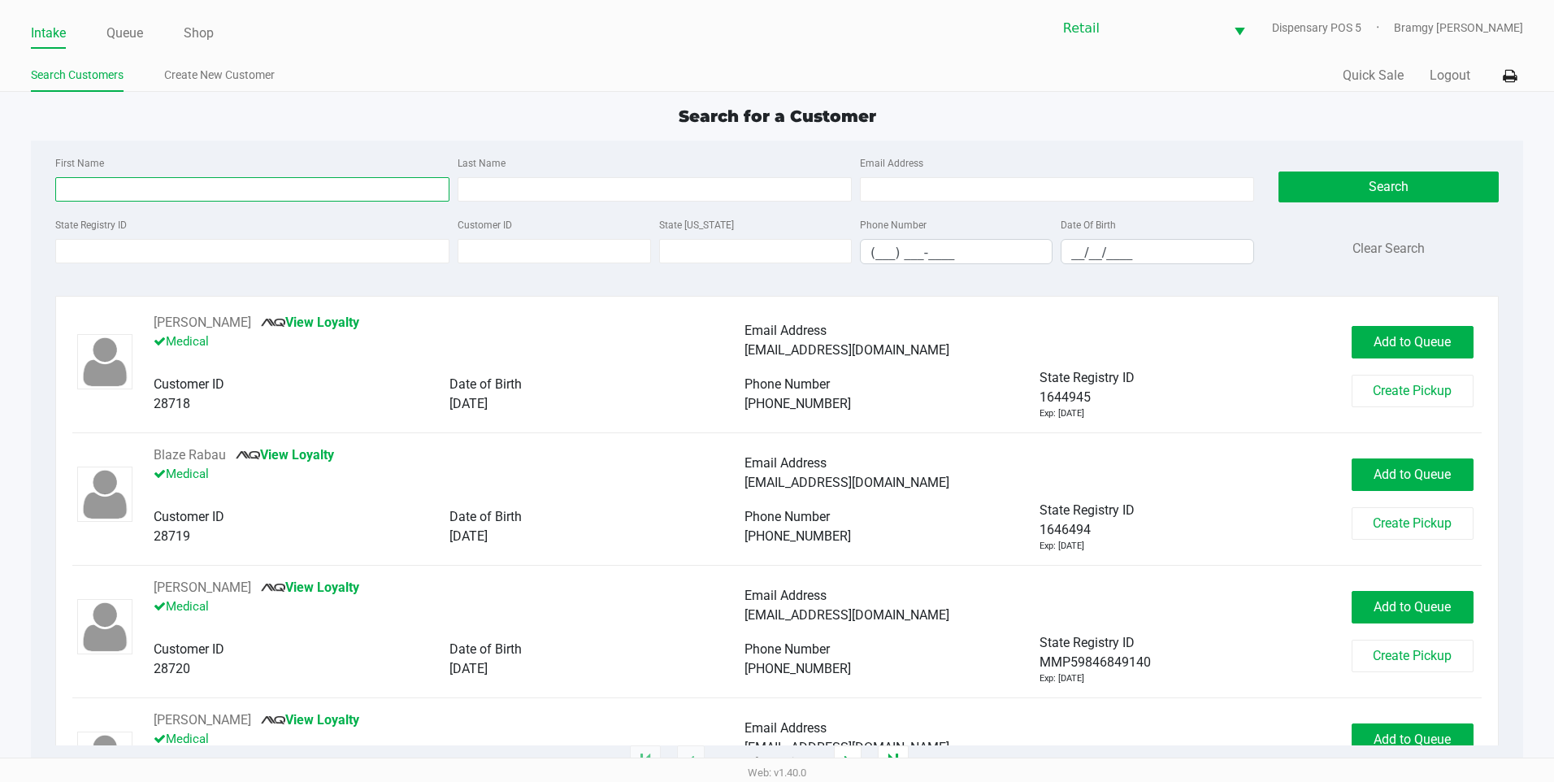
click at [171, 194] on input "First Name" at bounding box center [252, 189] width 394 height 24
click at [1308, 176] on button "Search" at bounding box center [1389, 187] width 220 height 31
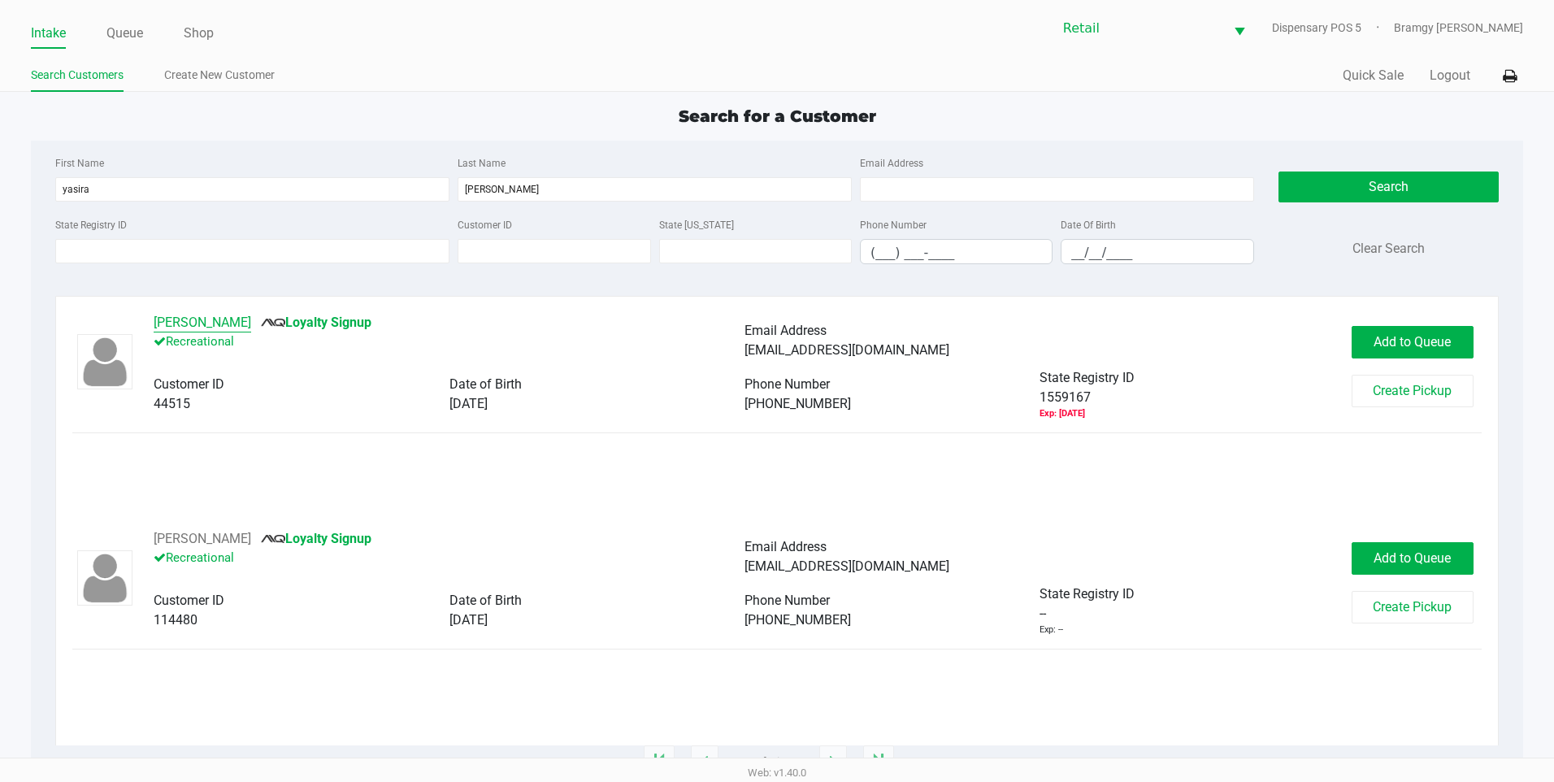
click at [211, 318] on button "Yasira Paulino" at bounding box center [203, 323] width 98 height 20
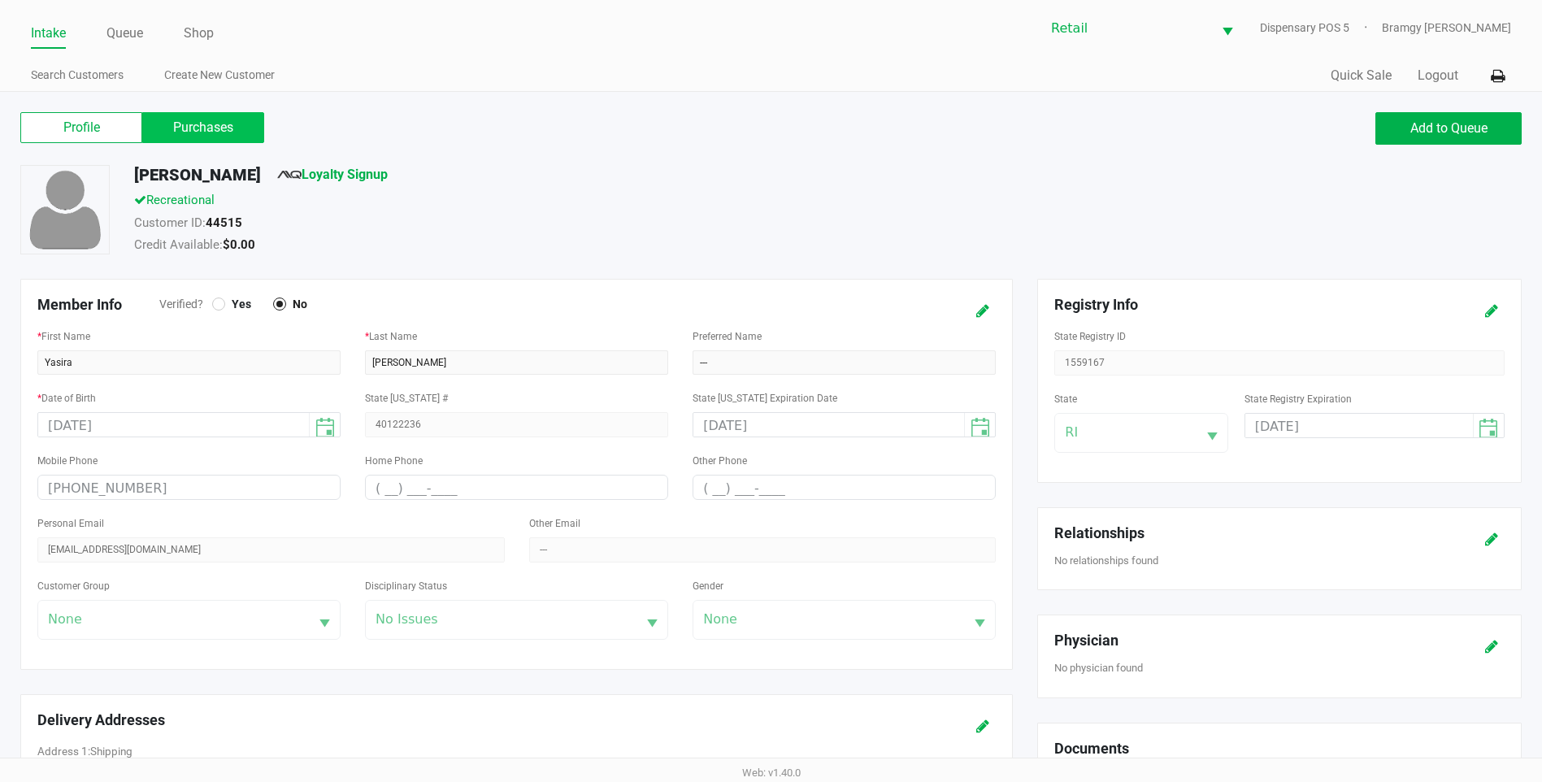
click at [179, 119] on label "Purchases" at bounding box center [203, 127] width 122 height 31
click at [0, 0] on 1 "Purchases" at bounding box center [0, 0] width 0 height 0
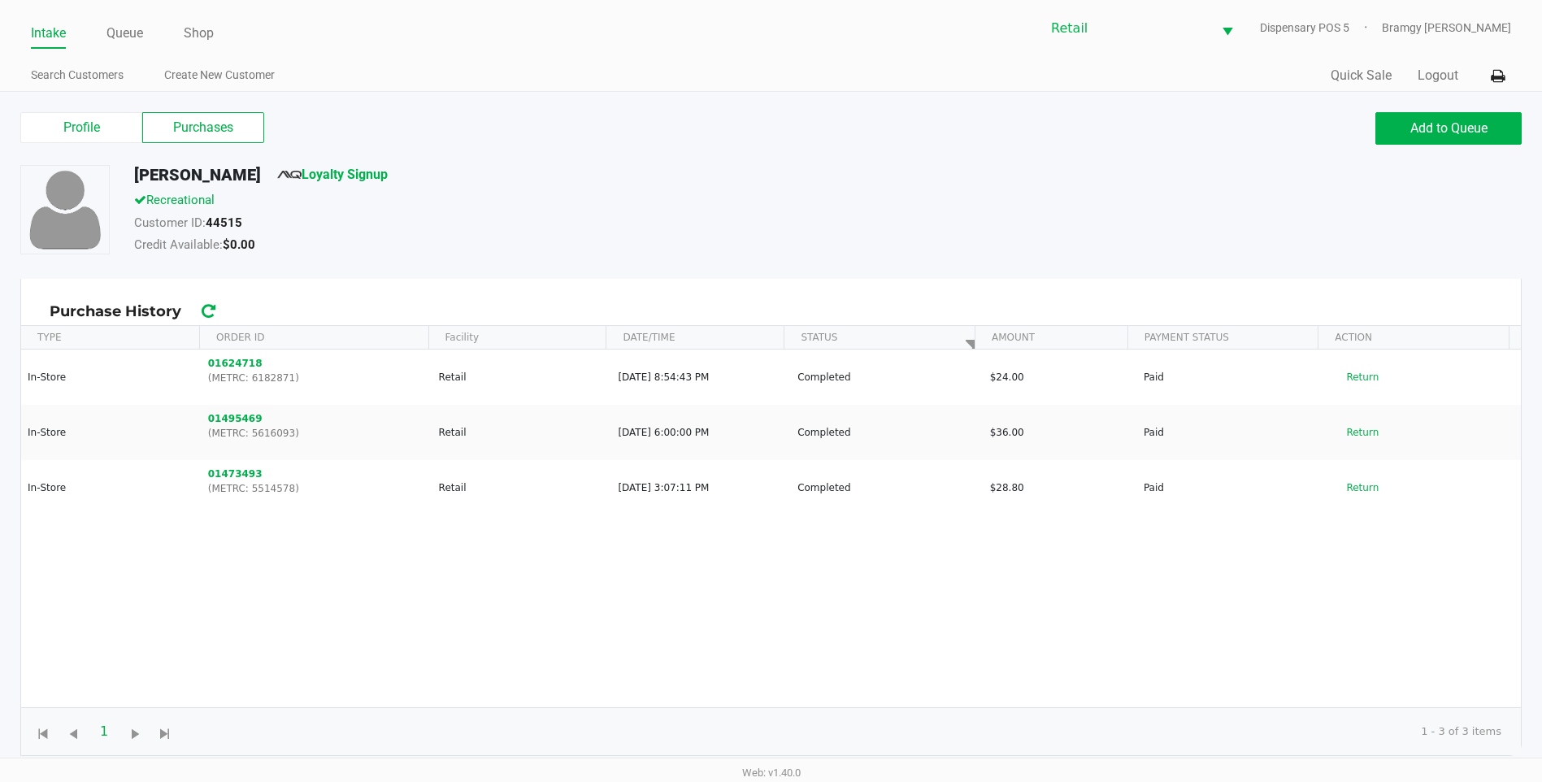
click at [35, 31] on link "Intake" at bounding box center [48, 33] width 35 height 23
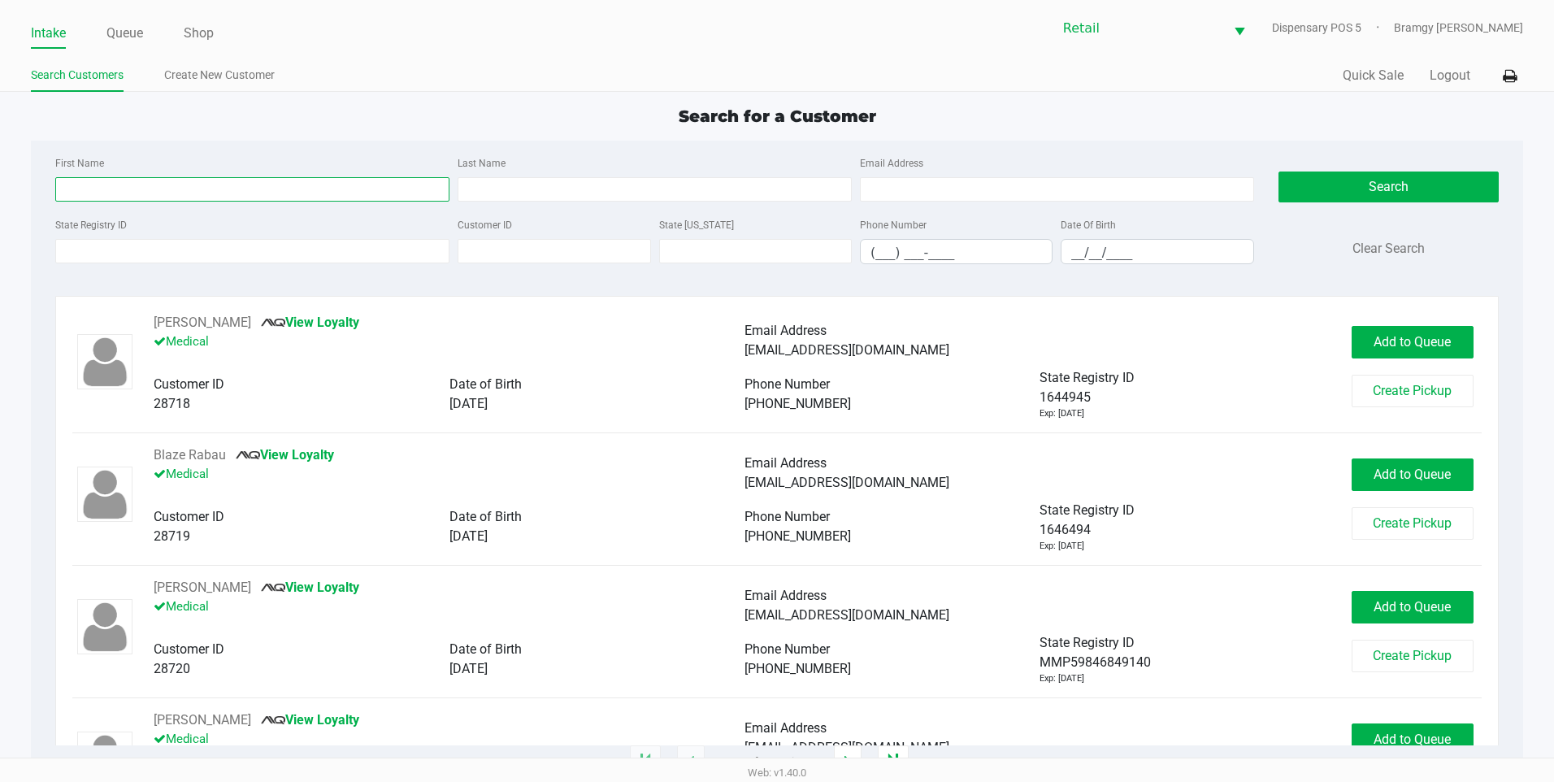
click at [198, 199] on input "First Name" at bounding box center [252, 189] width 394 height 24
click at [1365, 176] on button "Search" at bounding box center [1389, 187] width 220 height 31
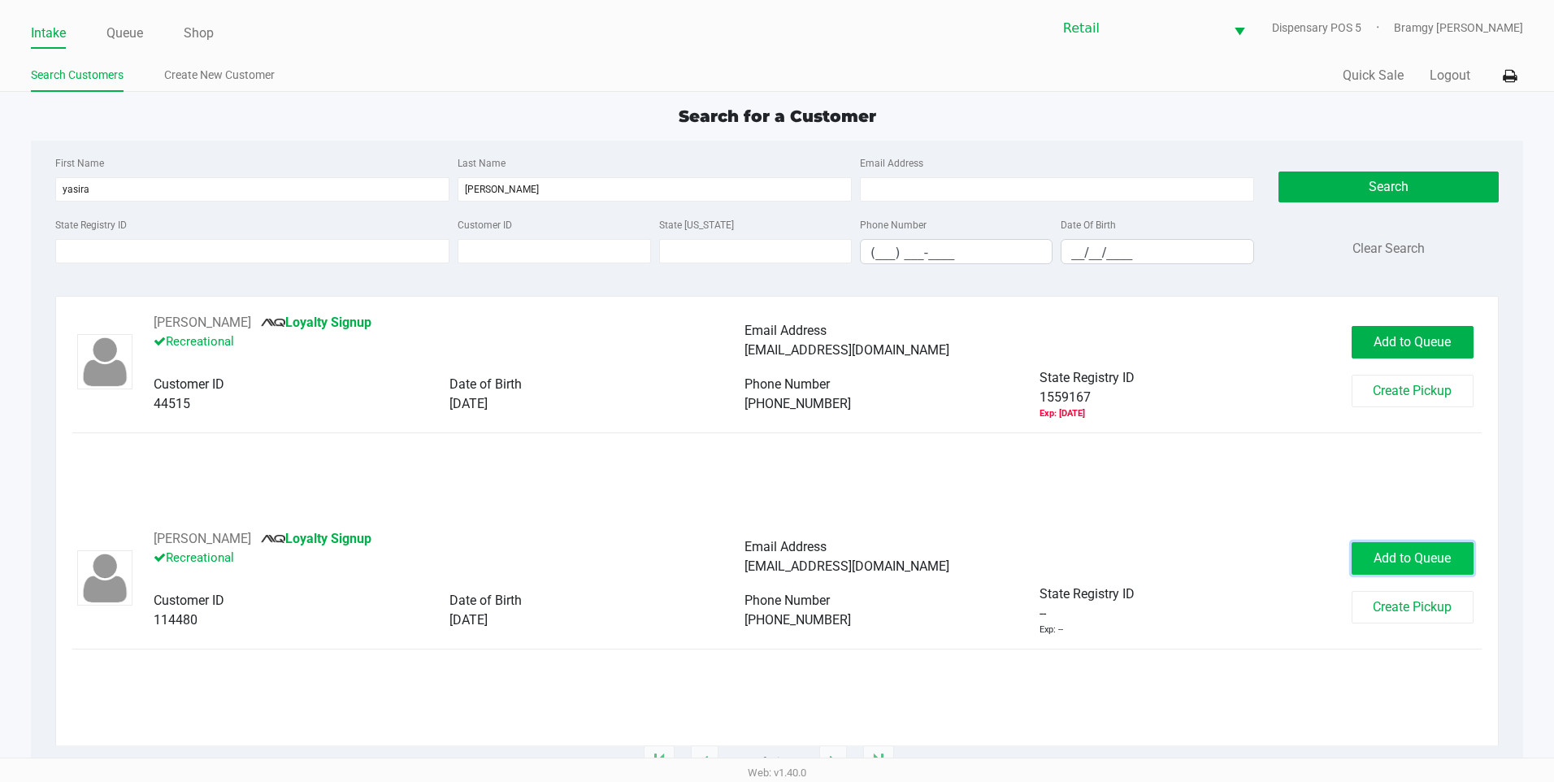
click at [1424, 557] on span "Add to Queue" at bounding box center [1412, 557] width 77 height 15
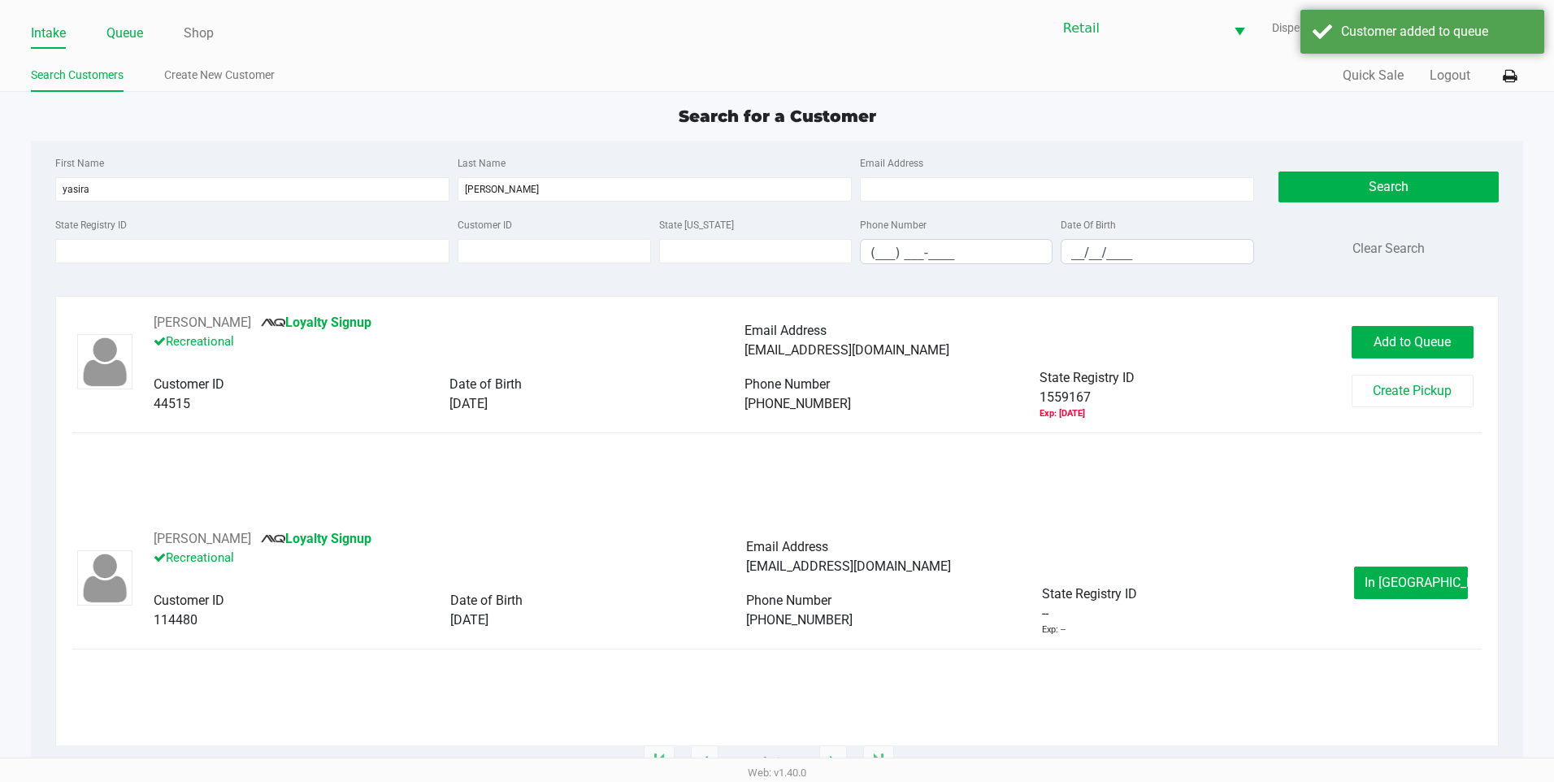
click at [111, 37] on link "Queue" at bounding box center [124, 33] width 37 height 23
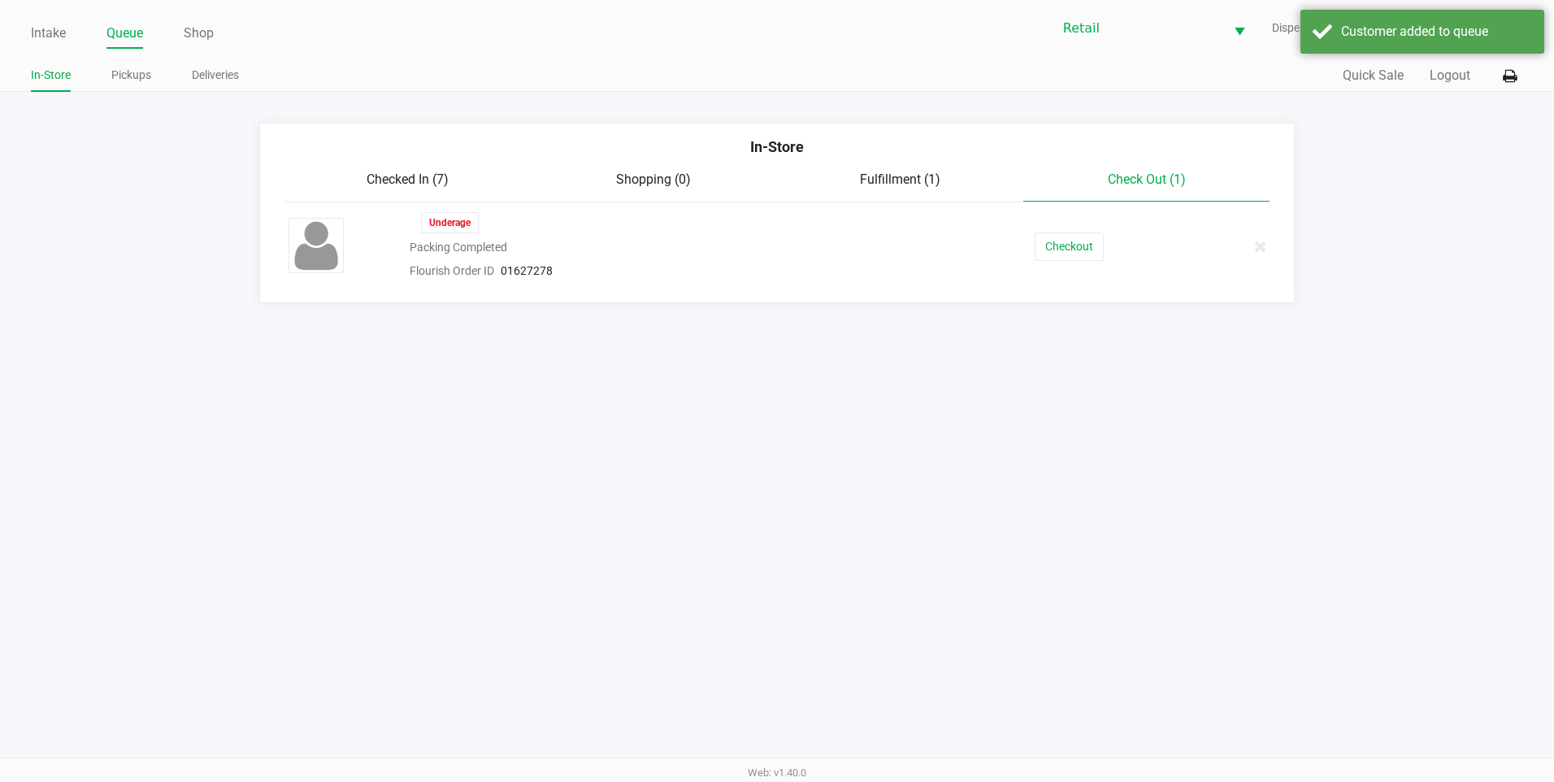
click at [377, 162] on div "In-Store" at bounding box center [777, 153] width 1010 height 34
click at [381, 170] on div "Checked In (7)" at bounding box center [408, 180] width 246 height 20
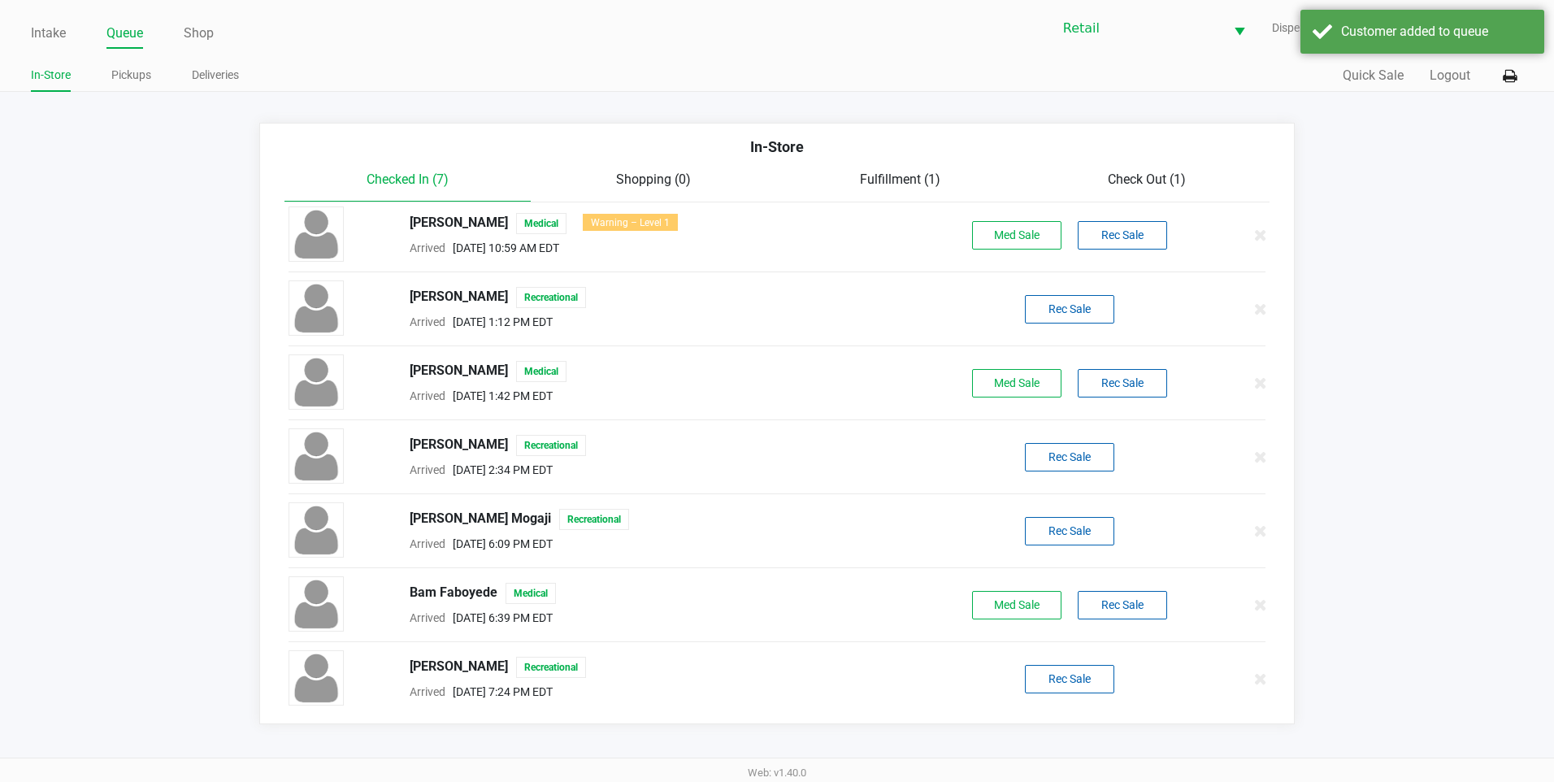
scroll to position [11, 0]
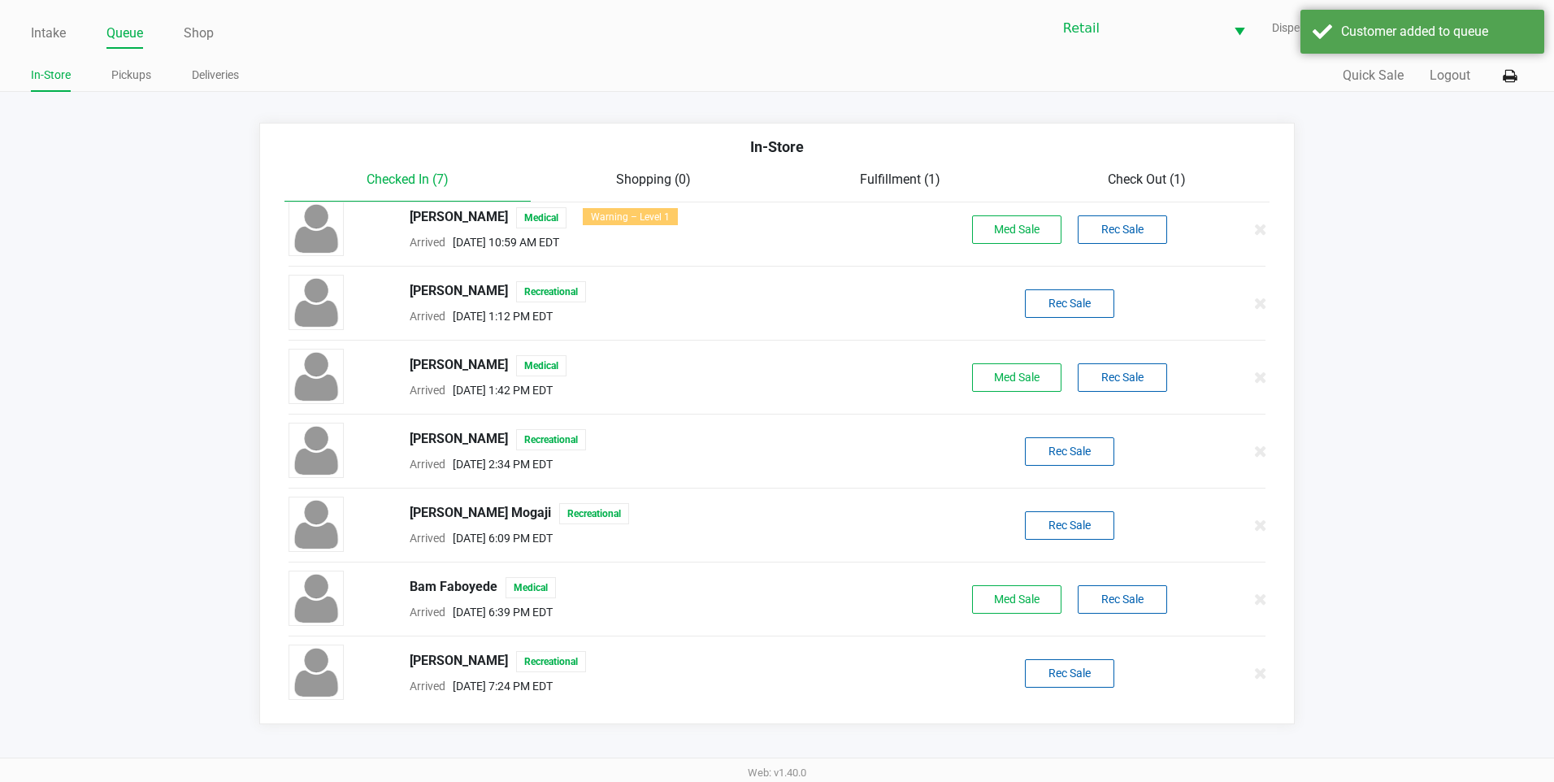
click at [1045, 654] on div "Yasira Paulino Recreational Arrived Aug 27, 2025 7:24 PM EDT Rec Sale" at bounding box center [777, 673] width 1002 height 57
click at [1045, 666] on button "Rec Sale" at bounding box center [1069, 673] width 89 height 28
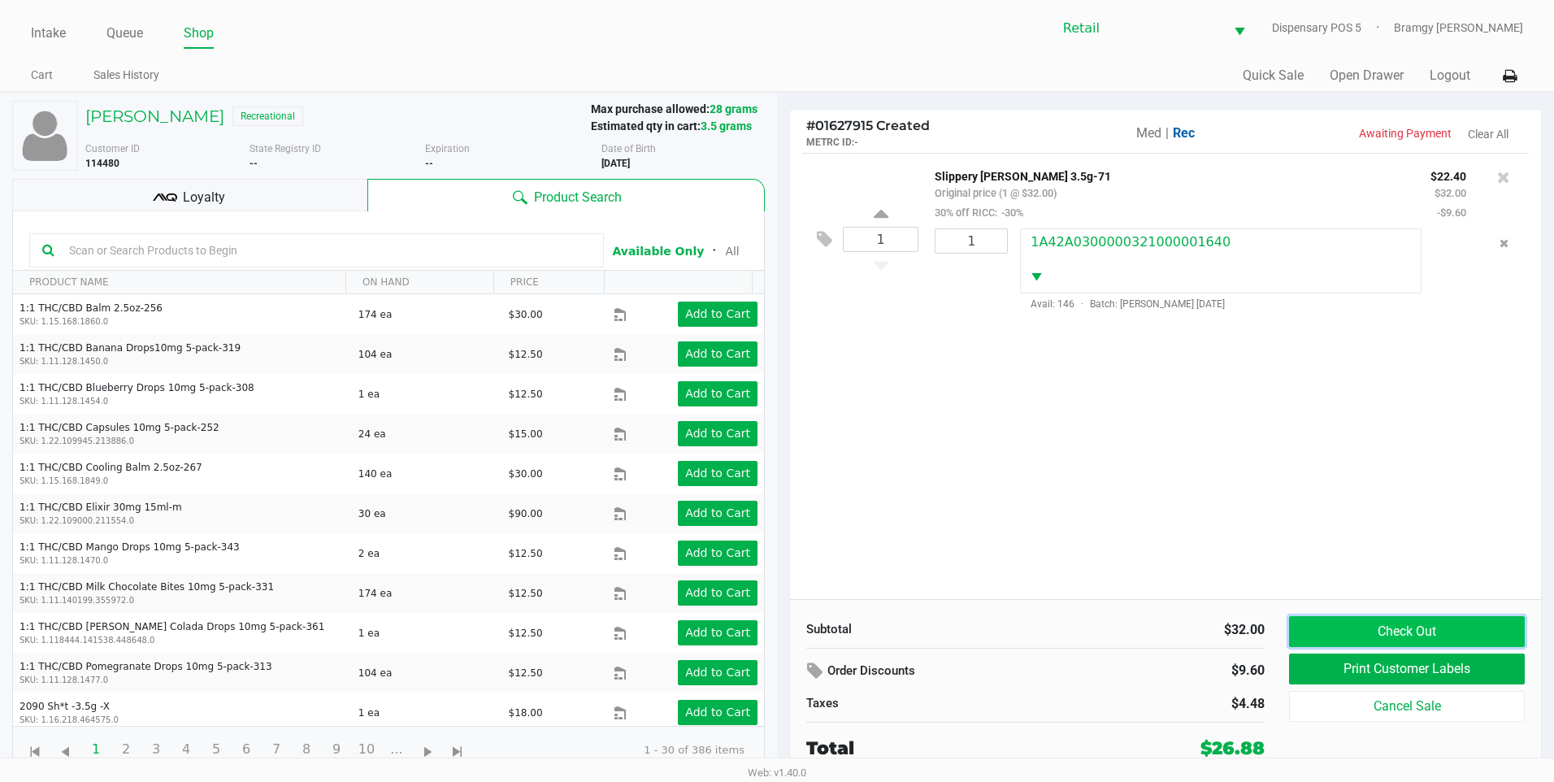
click at [1451, 628] on button "Check Out" at bounding box center [1407, 631] width 236 height 31
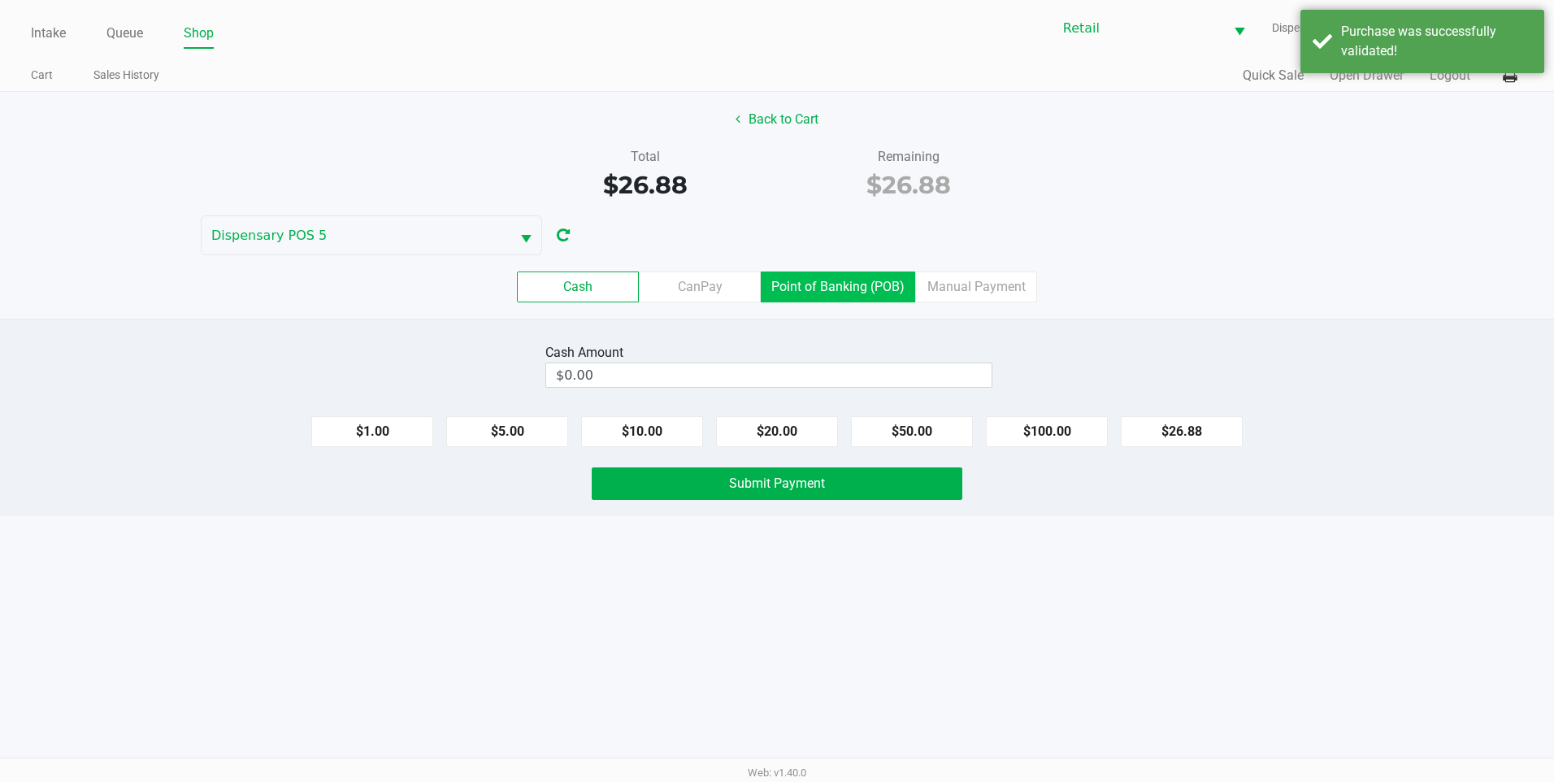
click at [816, 301] on label "Point of Banking (POB)" at bounding box center [838, 287] width 154 height 31
click at [0, 0] on 7 "Point of Banking (POB)" at bounding box center [0, 0] width 0 height 0
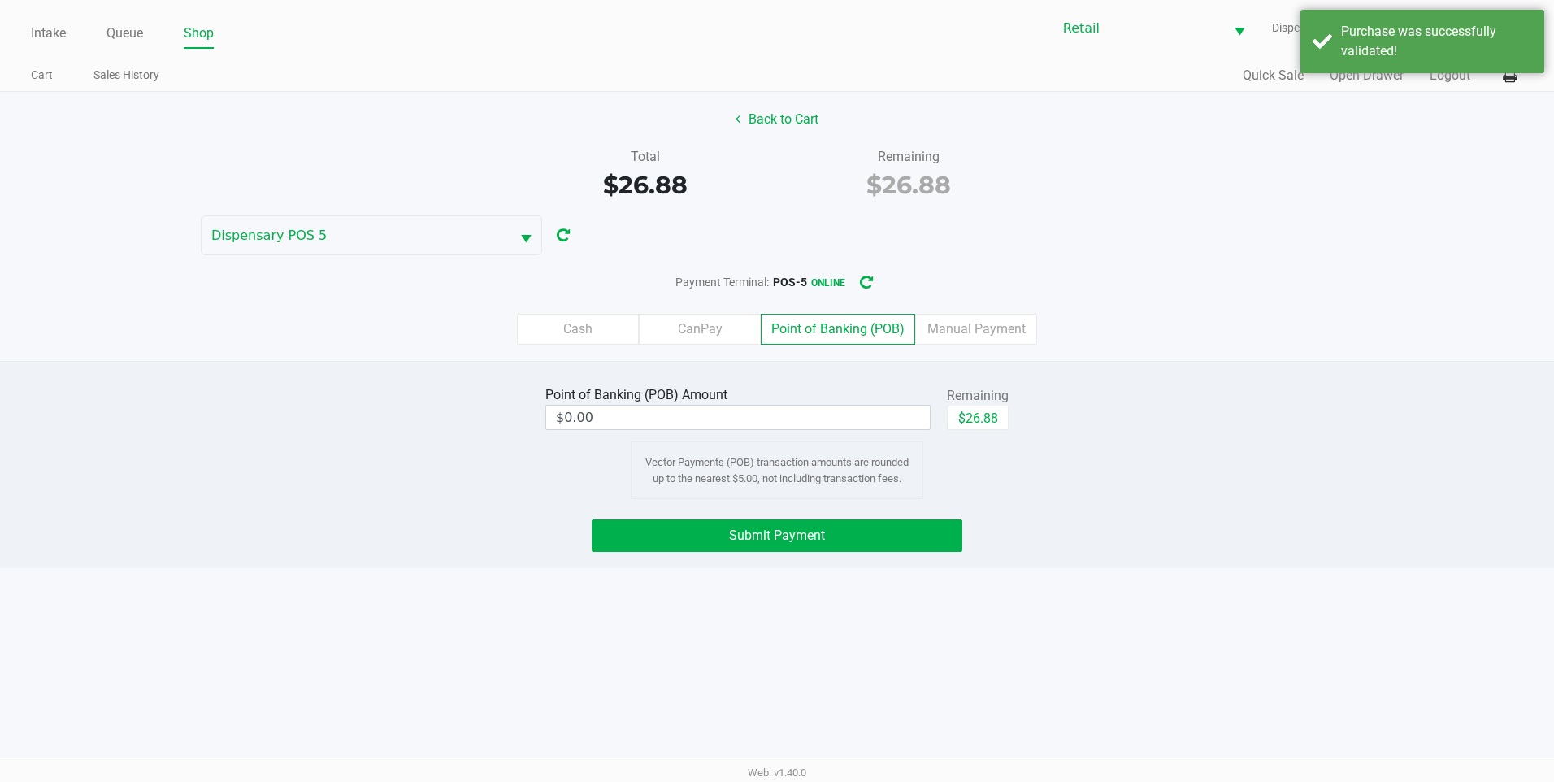
click at [967, 432] on div "$26.88" at bounding box center [978, 424] width 62 height 37
click at [967, 422] on button "$26.88" at bounding box center [978, 418] width 62 height 24
click at [837, 528] on button "Submit Payment" at bounding box center [777, 535] width 371 height 33
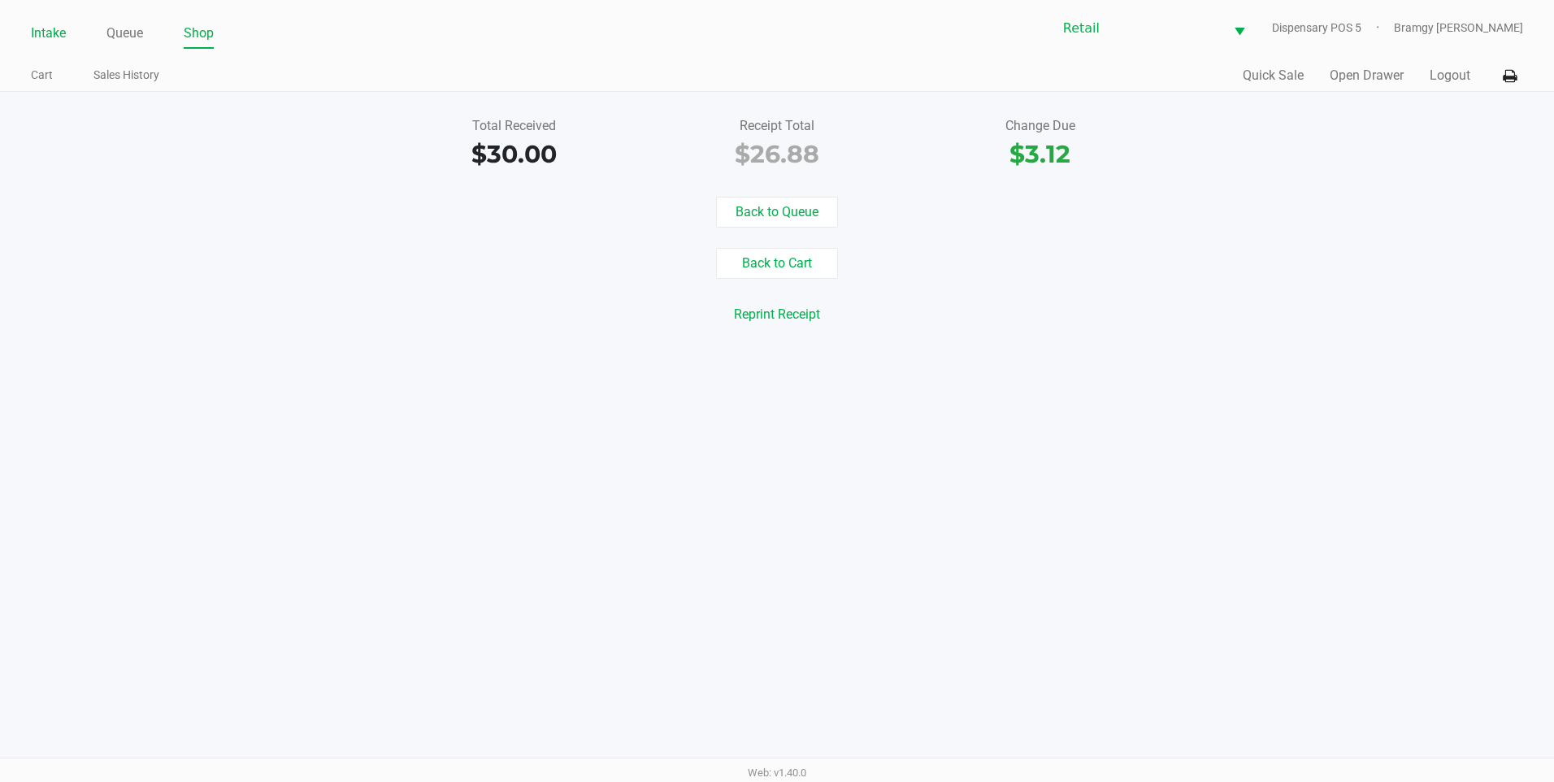
click at [41, 24] on link "Intake" at bounding box center [48, 33] width 35 height 23
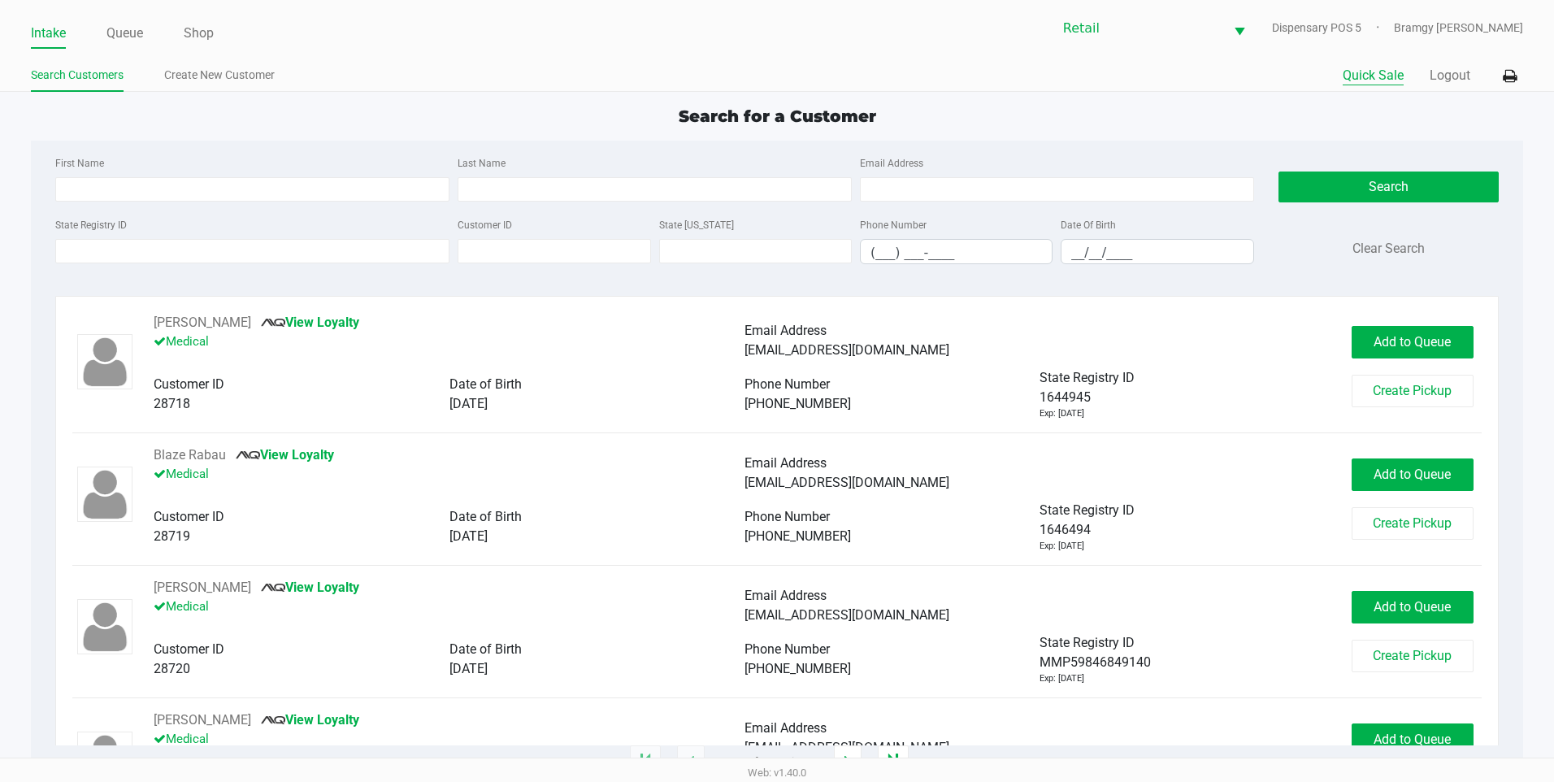
click at [1380, 77] on button "Quick Sale" at bounding box center [1373, 76] width 61 height 20
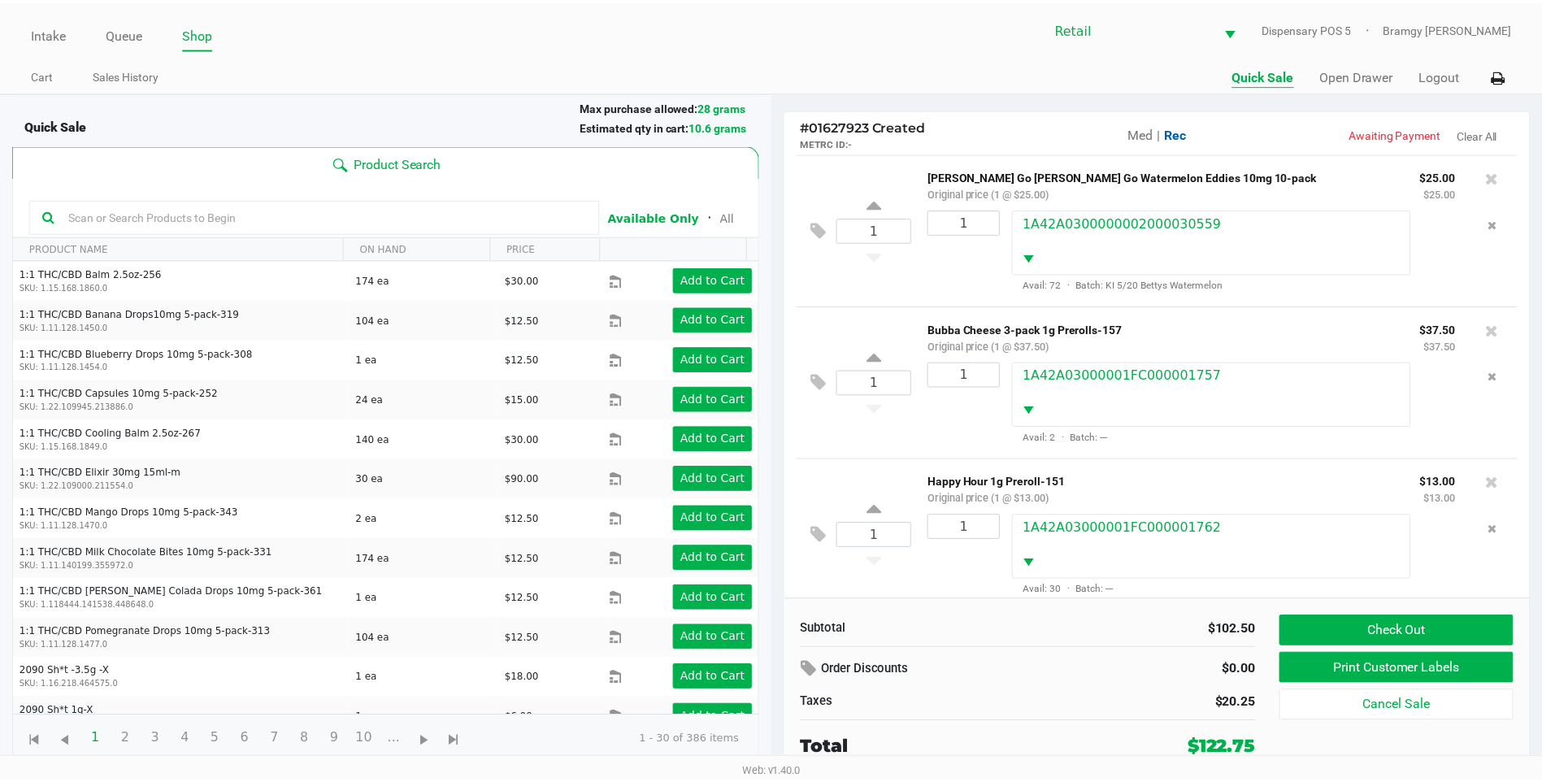
scroll to position [266, 0]
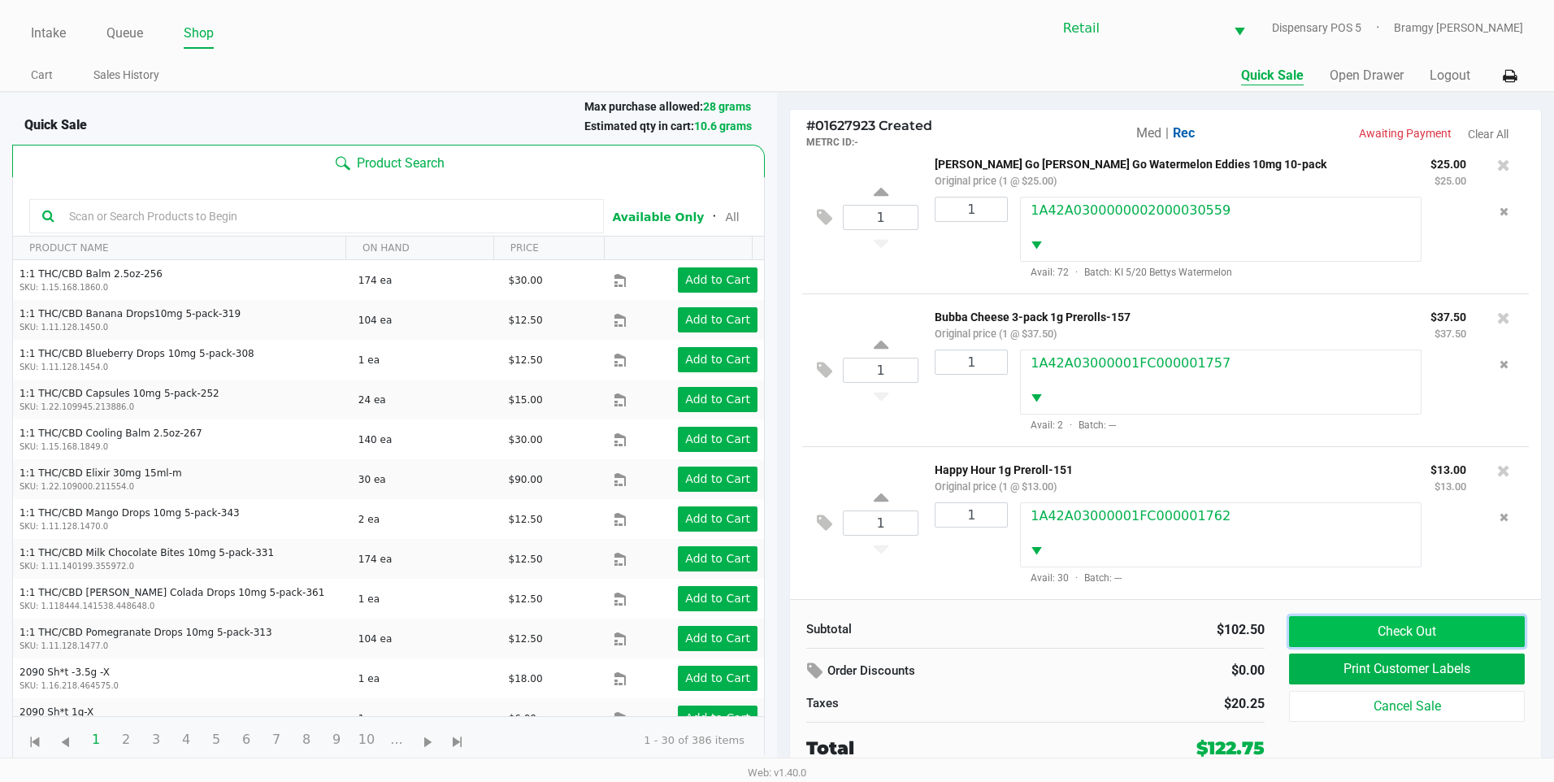
click at [1364, 621] on button "Check Out" at bounding box center [1407, 631] width 236 height 31
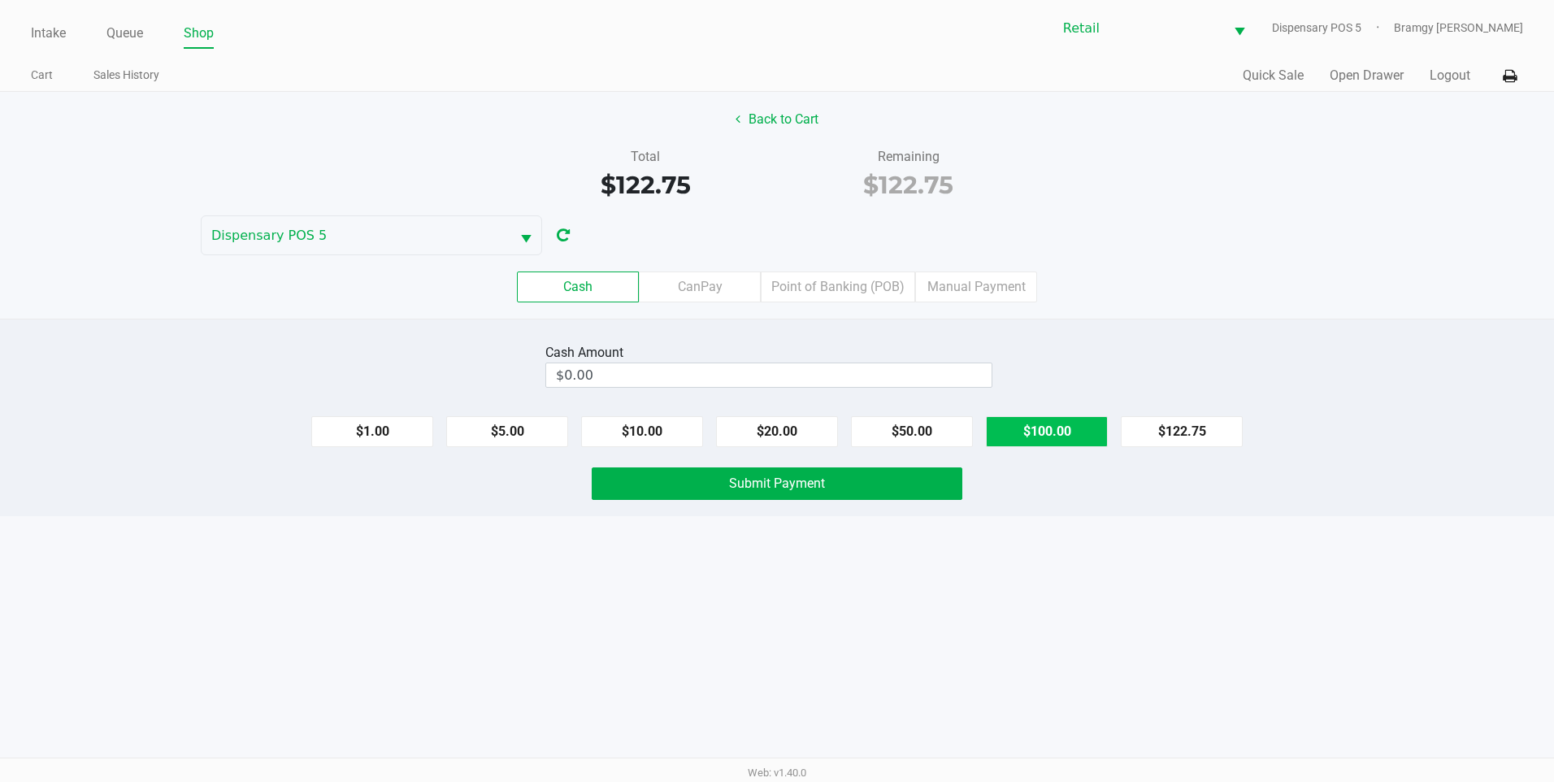
click at [1026, 422] on button "$100.00" at bounding box center [1047, 431] width 122 height 31
click at [745, 422] on button "$20.00" at bounding box center [777, 431] width 122 height 31
click at [521, 431] on button "$5.00" at bounding box center [507, 431] width 122 height 31
click at [750, 489] on span "Submit Payment" at bounding box center [777, 483] width 96 height 15
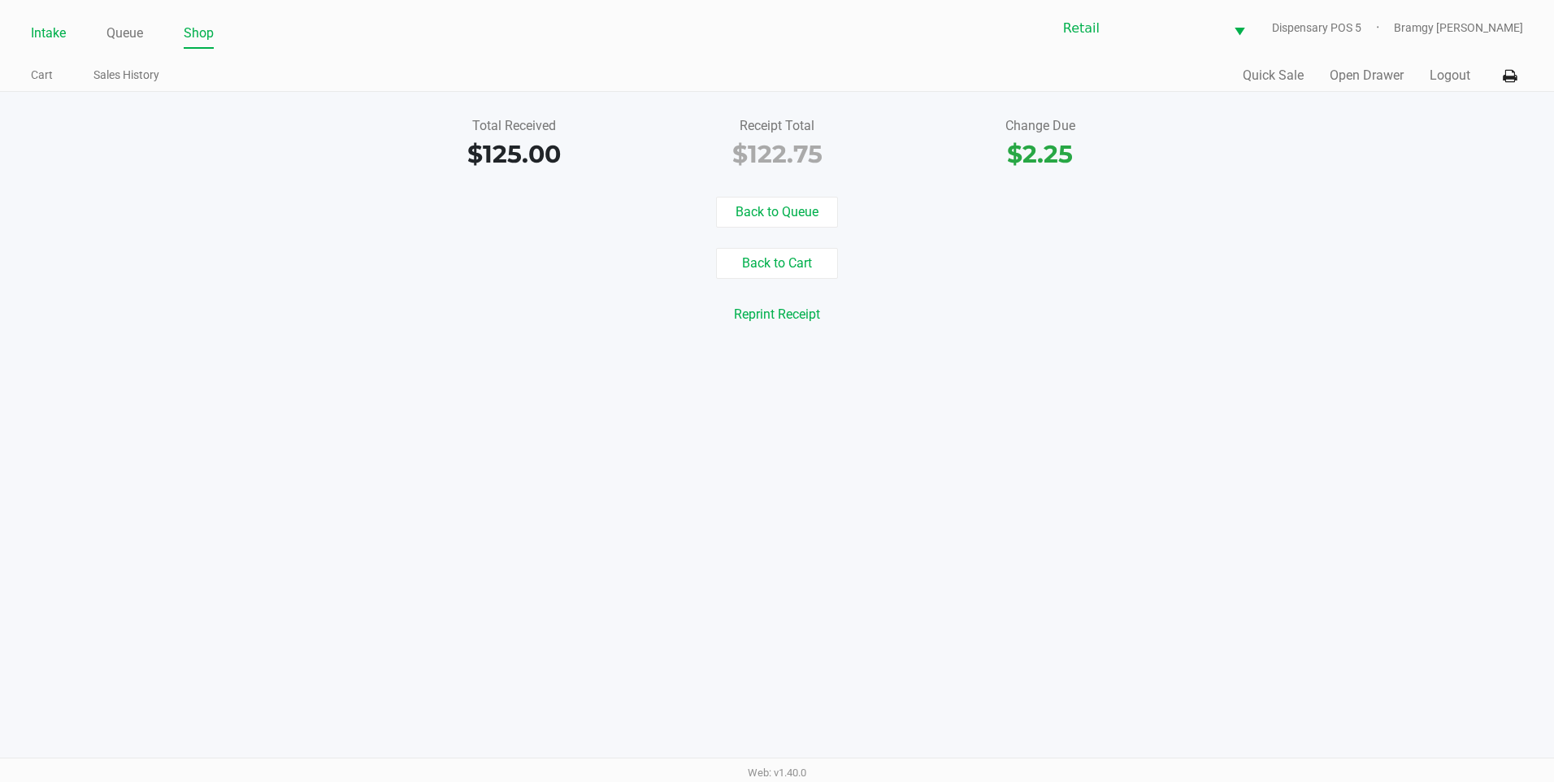
click at [41, 36] on link "Intake" at bounding box center [48, 33] width 35 height 23
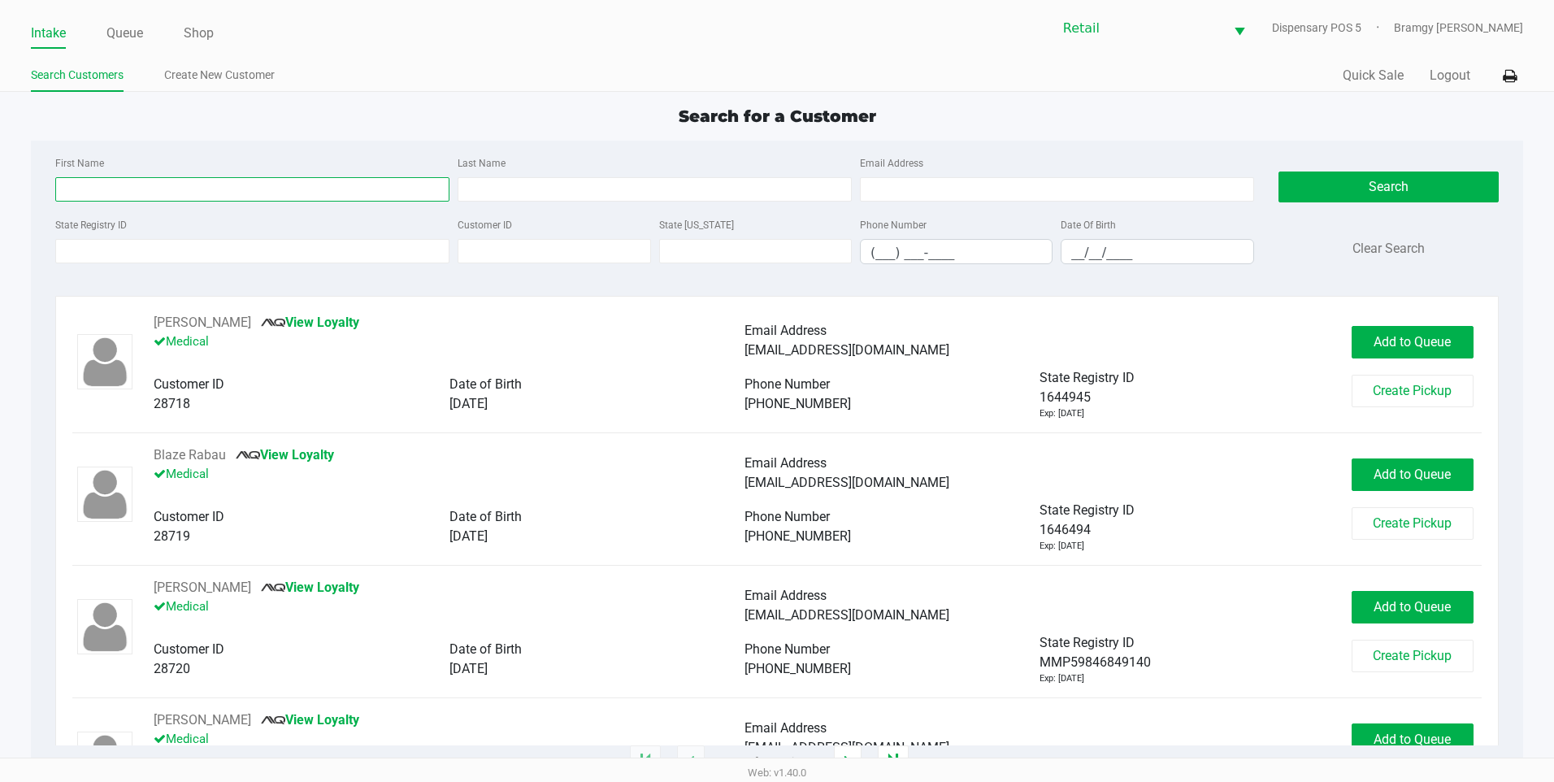
click at [111, 198] on input "First Name" at bounding box center [252, 189] width 394 height 24
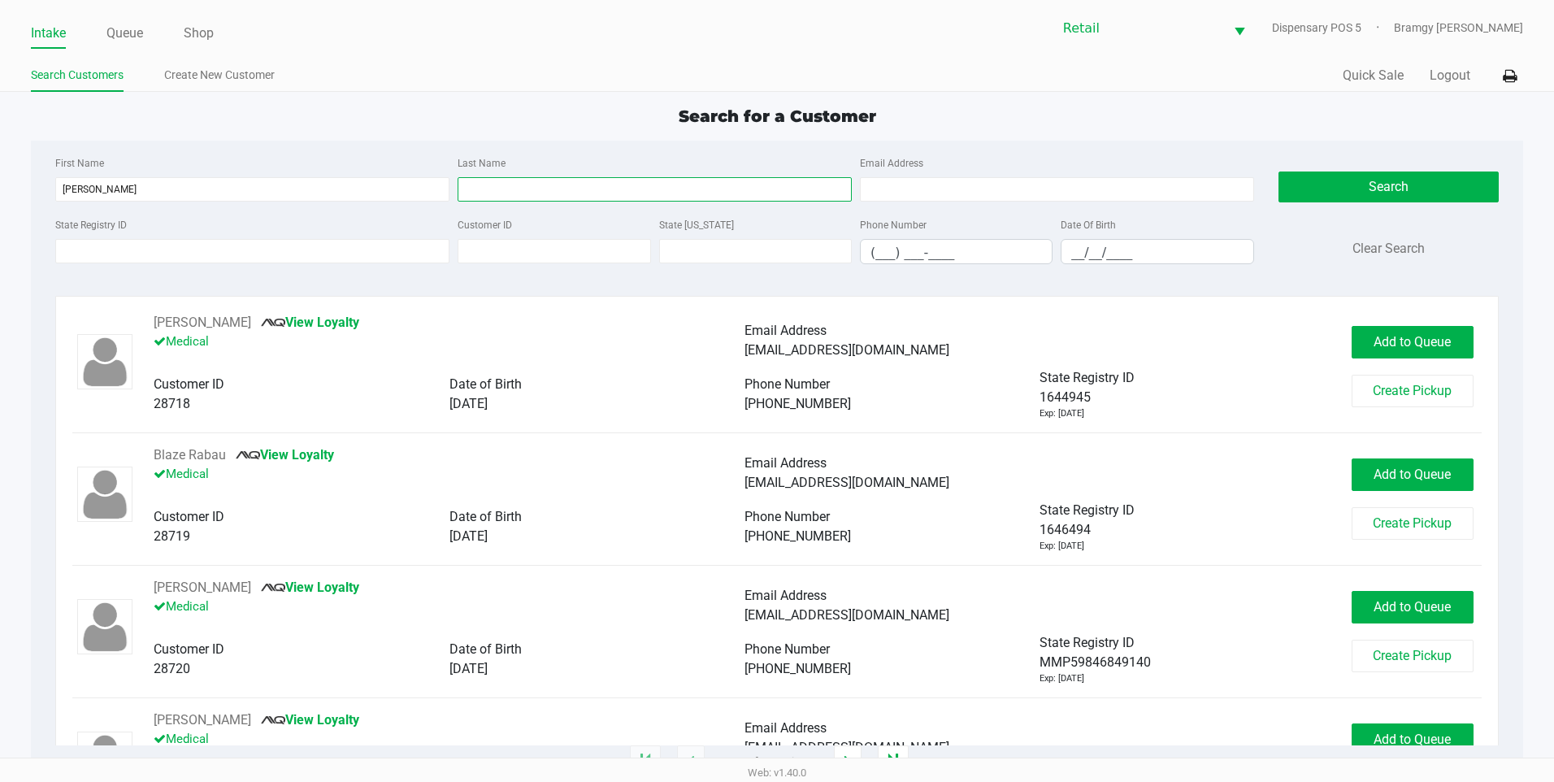
click at [500, 198] on input "Last Name" at bounding box center [655, 189] width 394 height 24
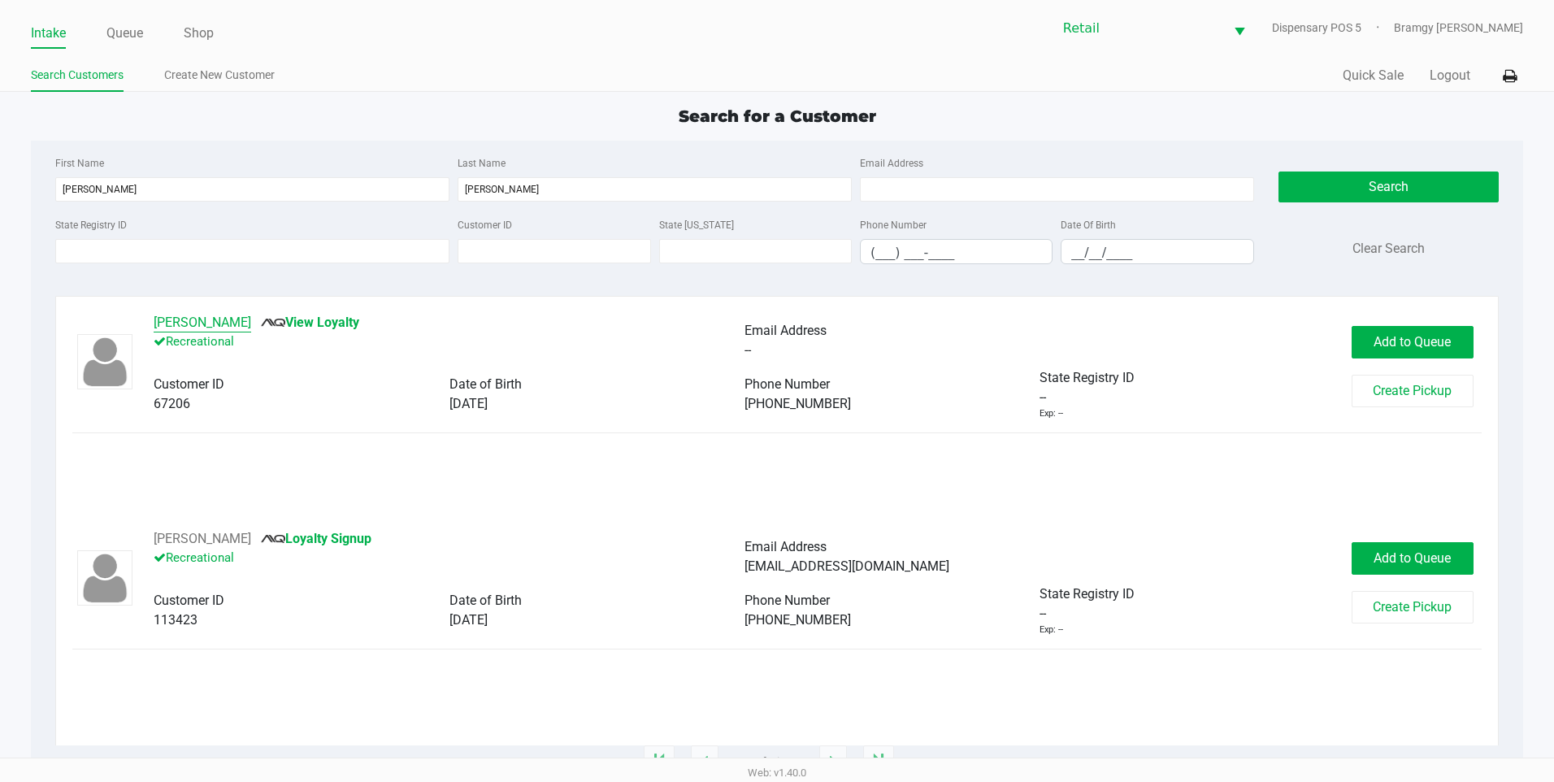
click at [213, 320] on button "TYLER SANDOVAL" at bounding box center [203, 323] width 98 height 20
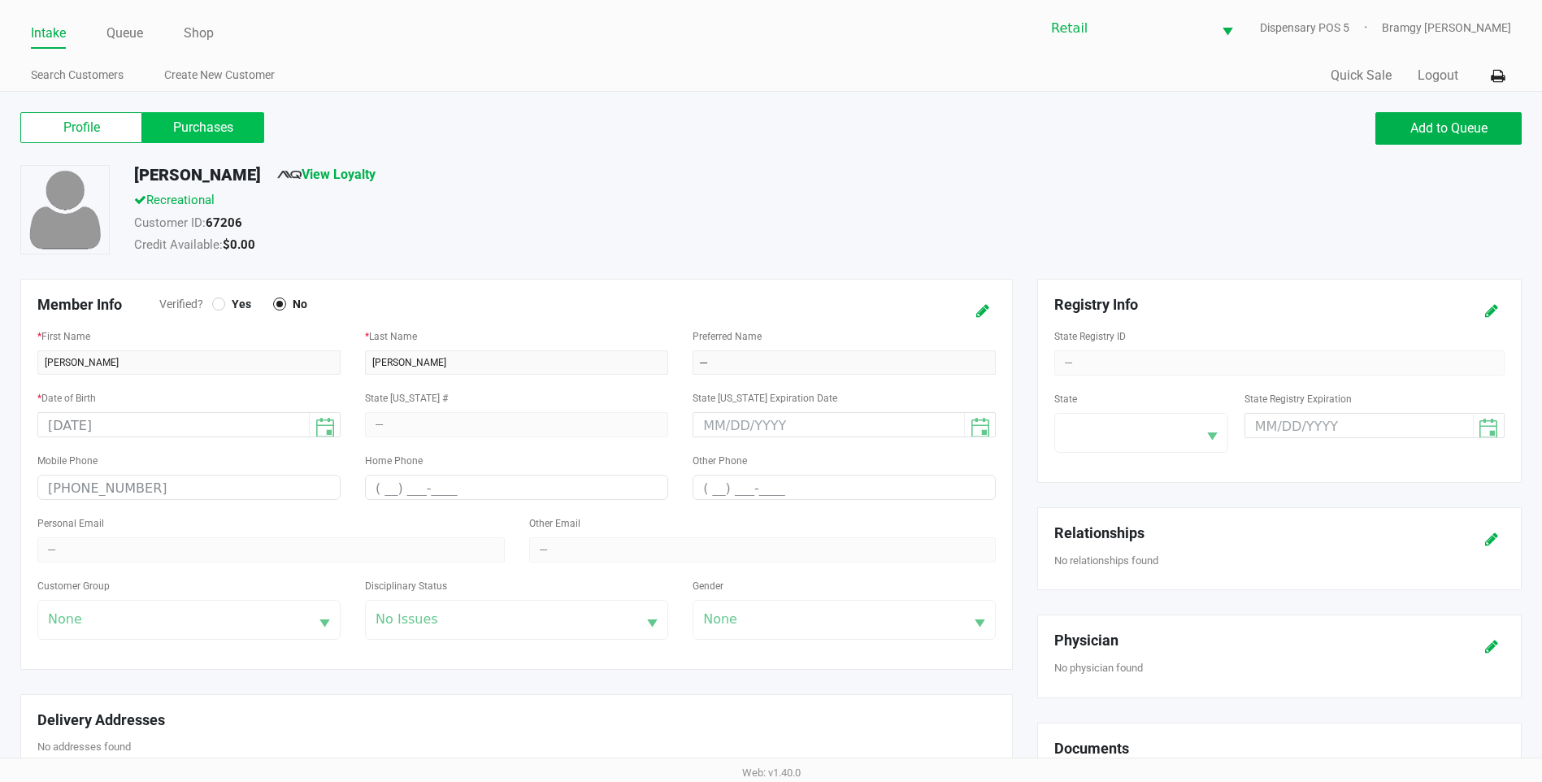
click at [191, 133] on label "Purchases" at bounding box center [203, 127] width 122 height 31
click at [0, 0] on 1 "Purchases" at bounding box center [0, 0] width 0 height 0
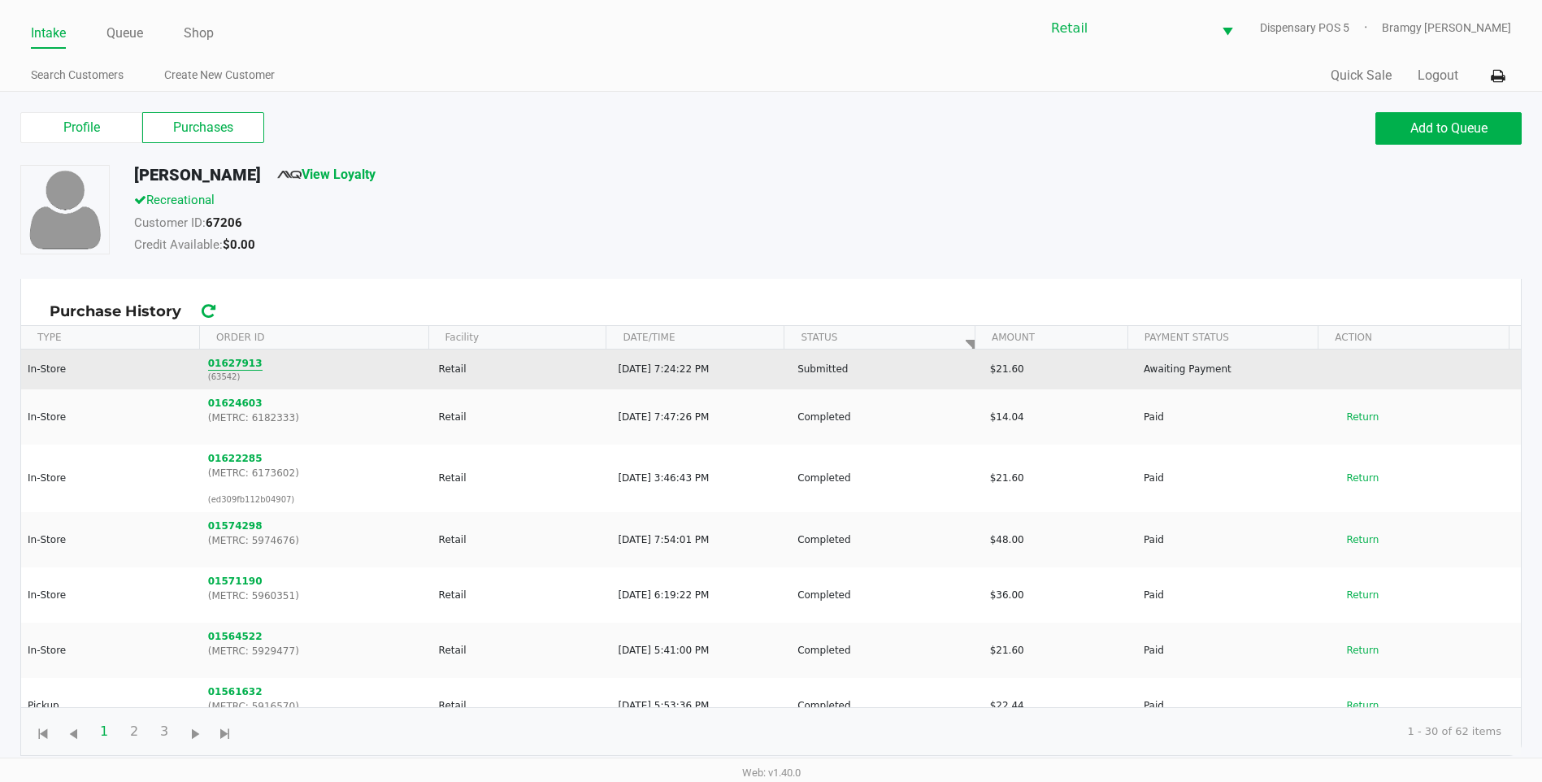
click at [232, 364] on button "01627913" at bounding box center [235, 363] width 54 height 15
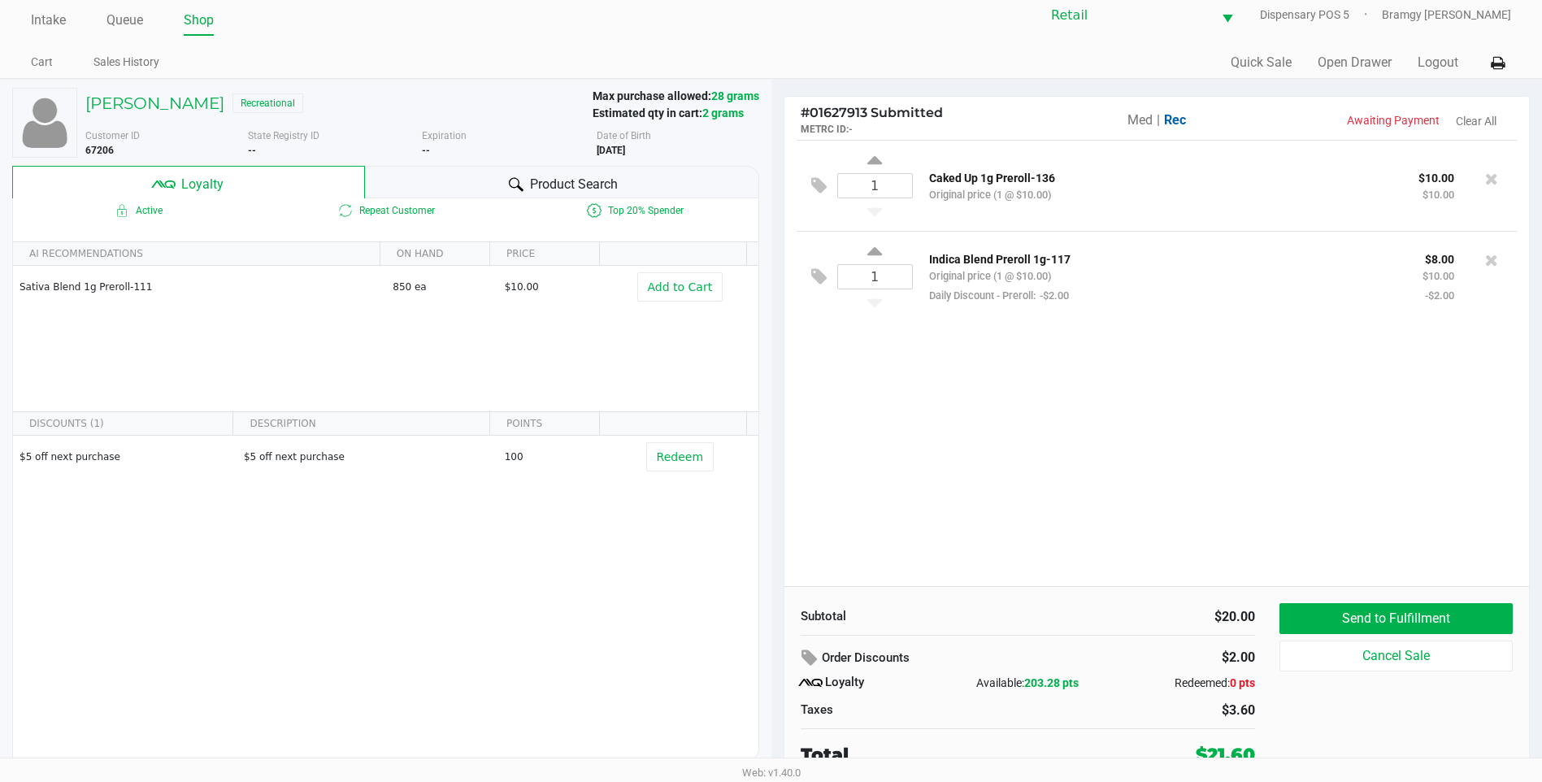
scroll to position [16, 0]
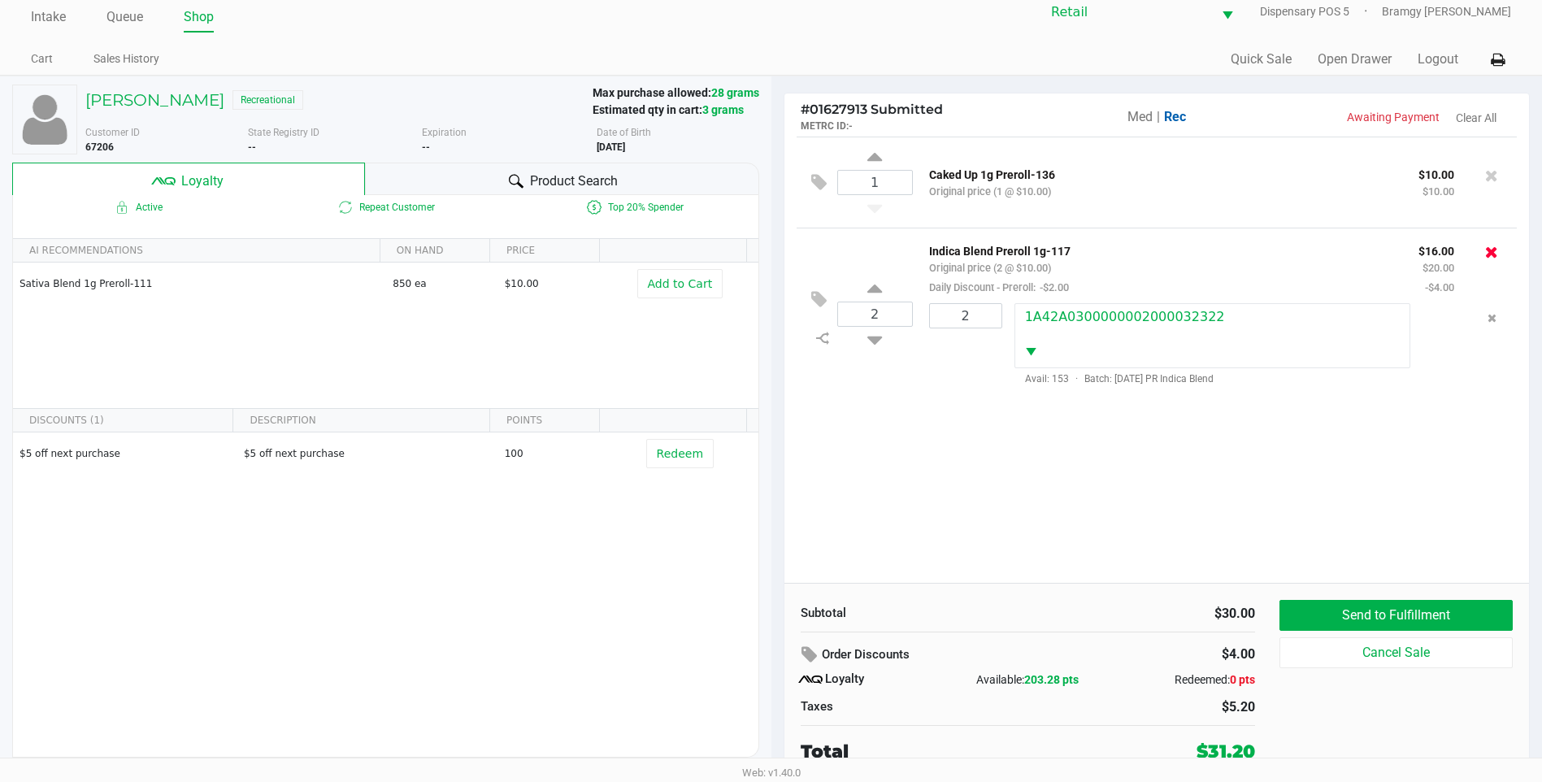
click at [1489, 251] on icon at bounding box center [1491, 252] width 13 height 16
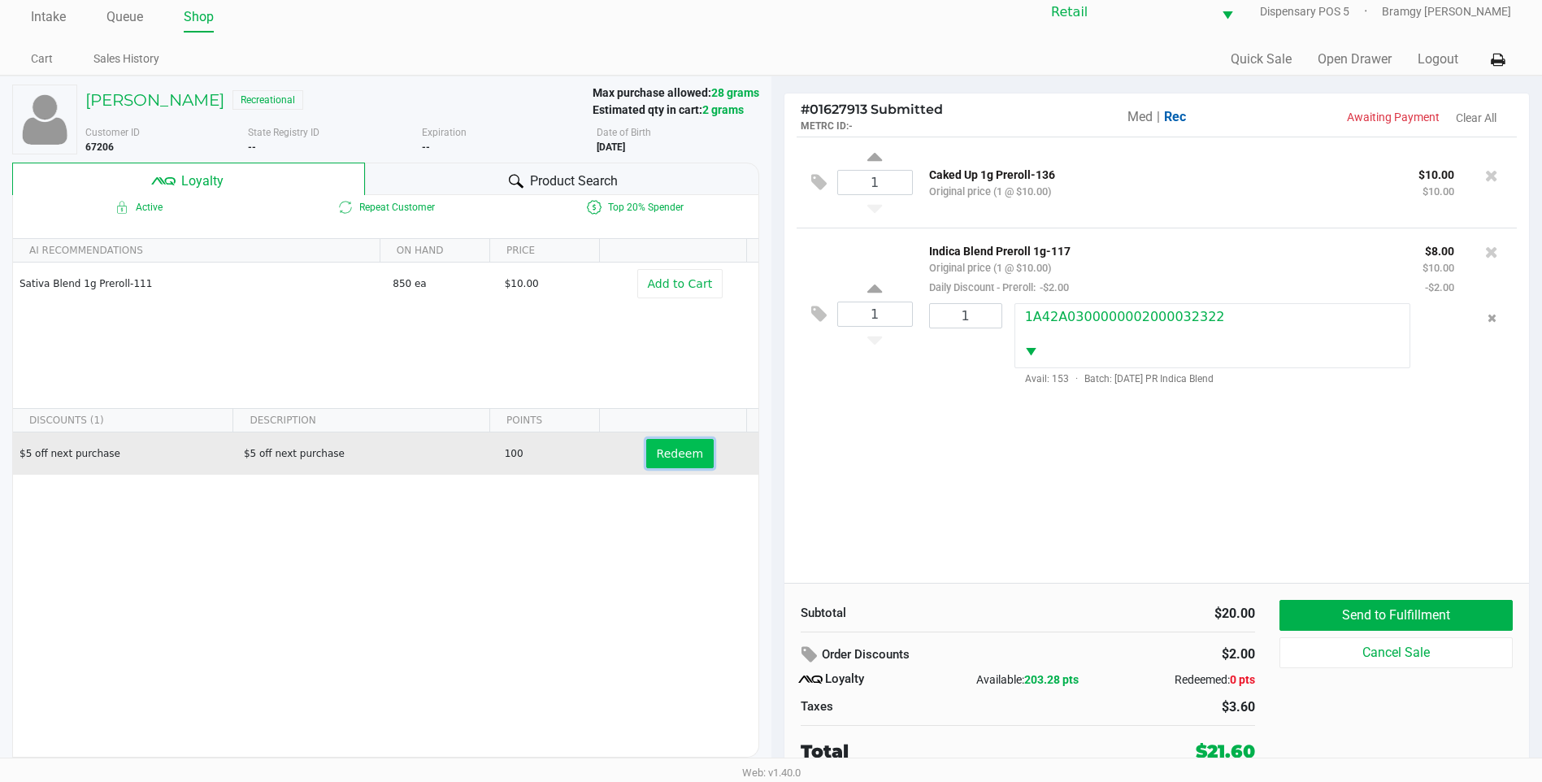
click at [671, 467] on button "Redeem" at bounding box center [679, 453] width 67 height 29
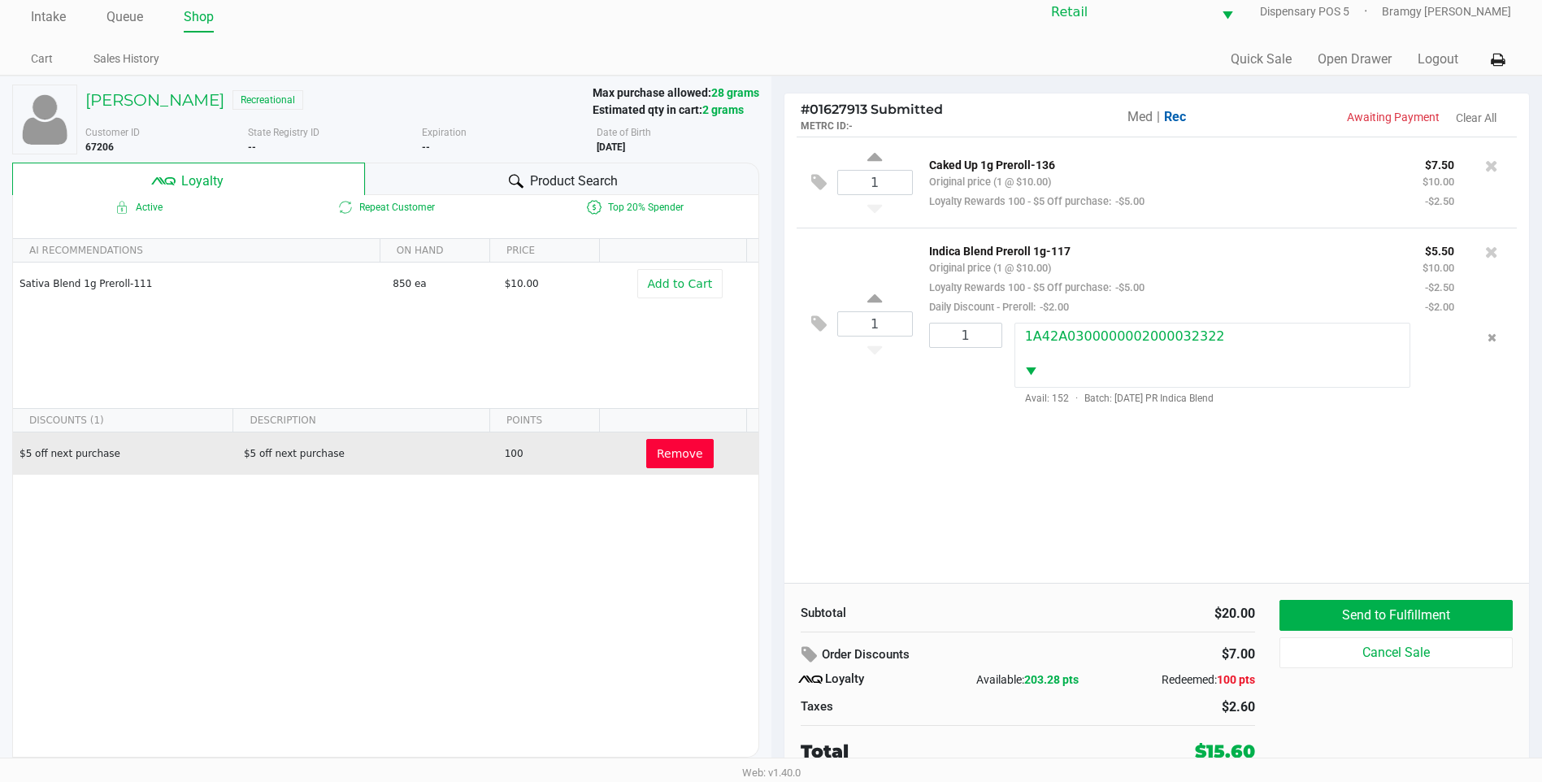
click at [675, 456] on span "Remove" at bounding box center [680, 453] width 46 height 13
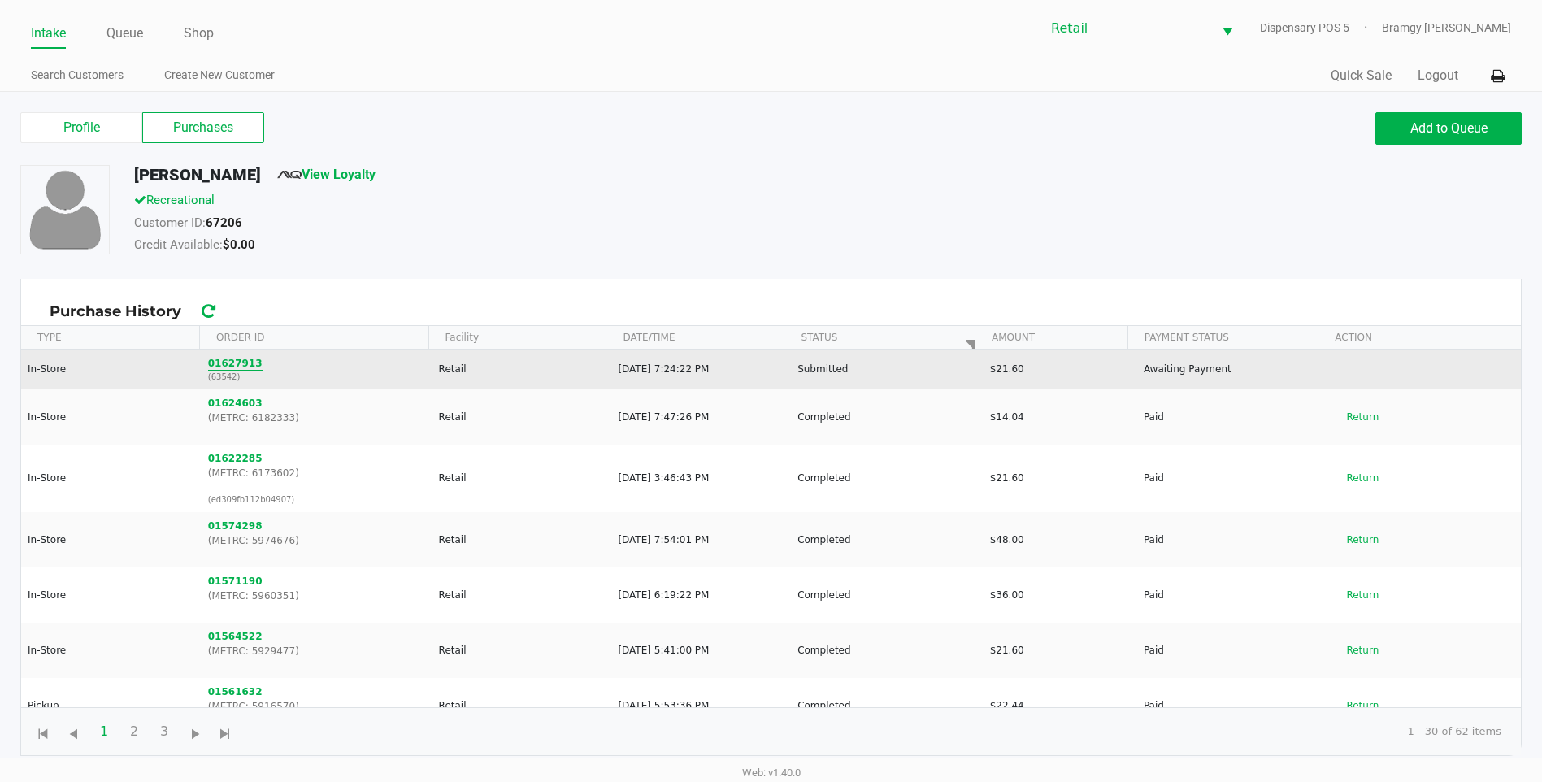
click at [230, 360] on button "01627913" at bounding box center [235, 363] width 54 height 15
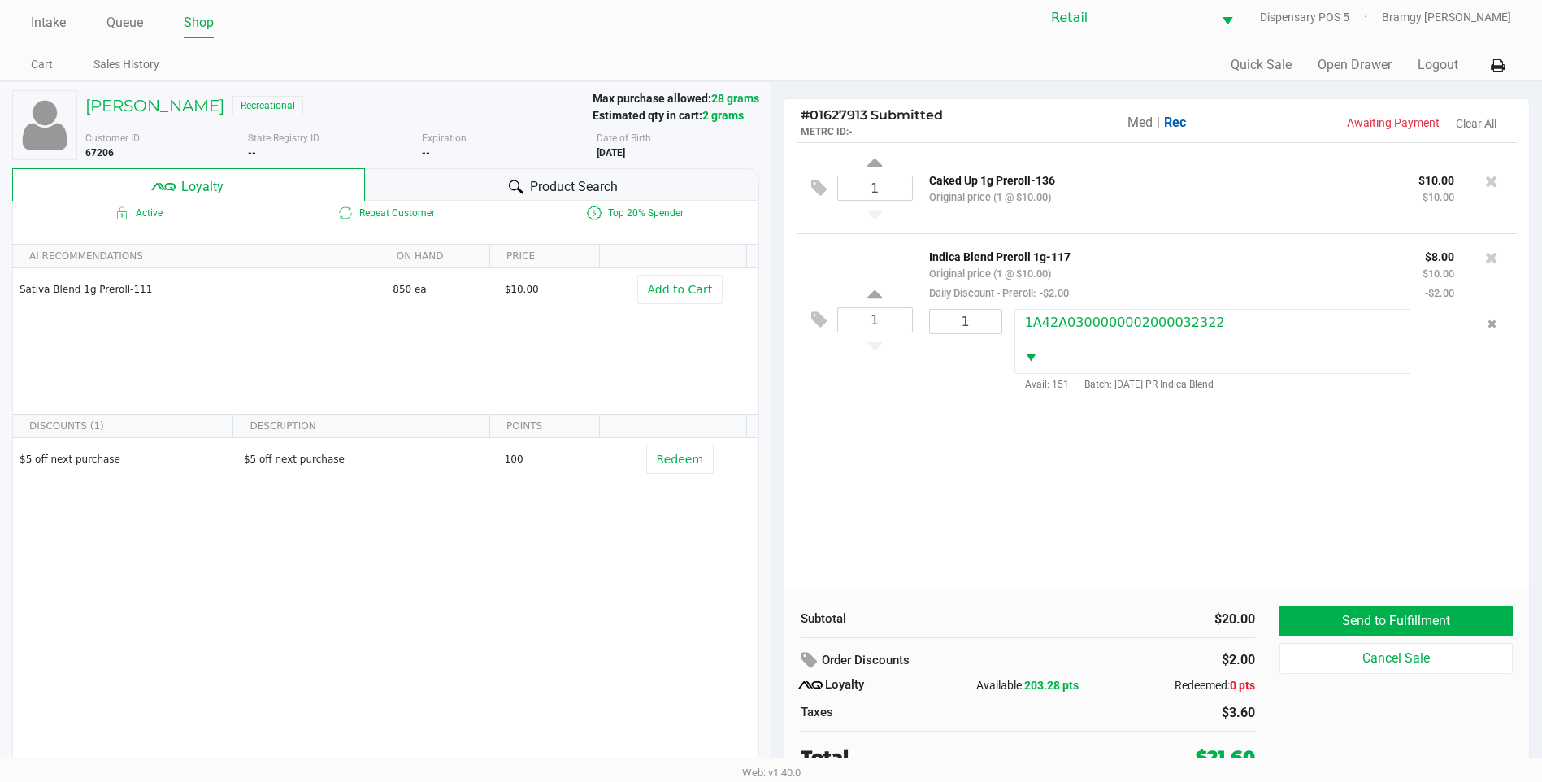
scroll to position [16, 0]
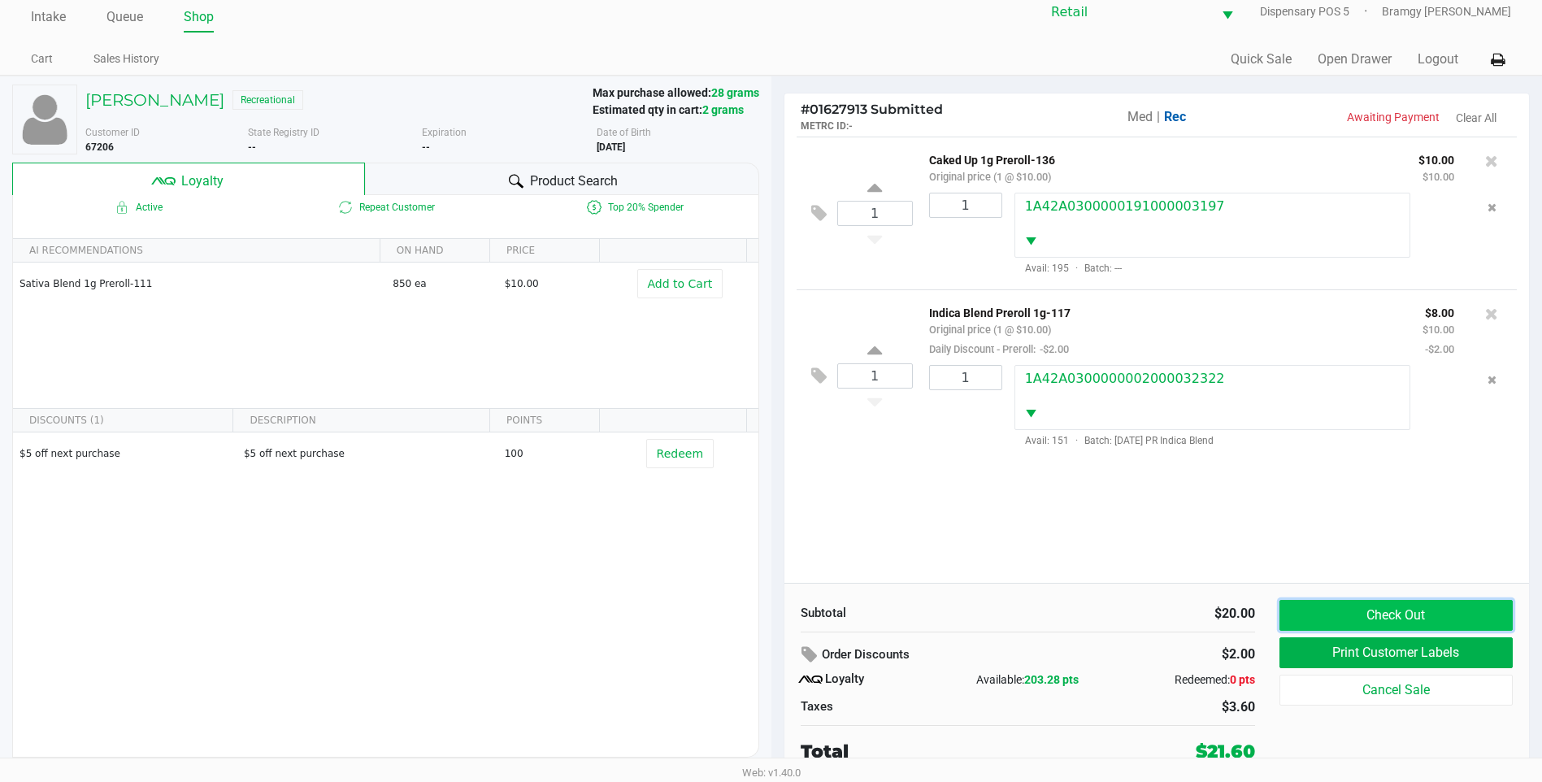
click at [1349, 606] on button "Check Out" at bounding box center [1396, 615] width 233 height 31
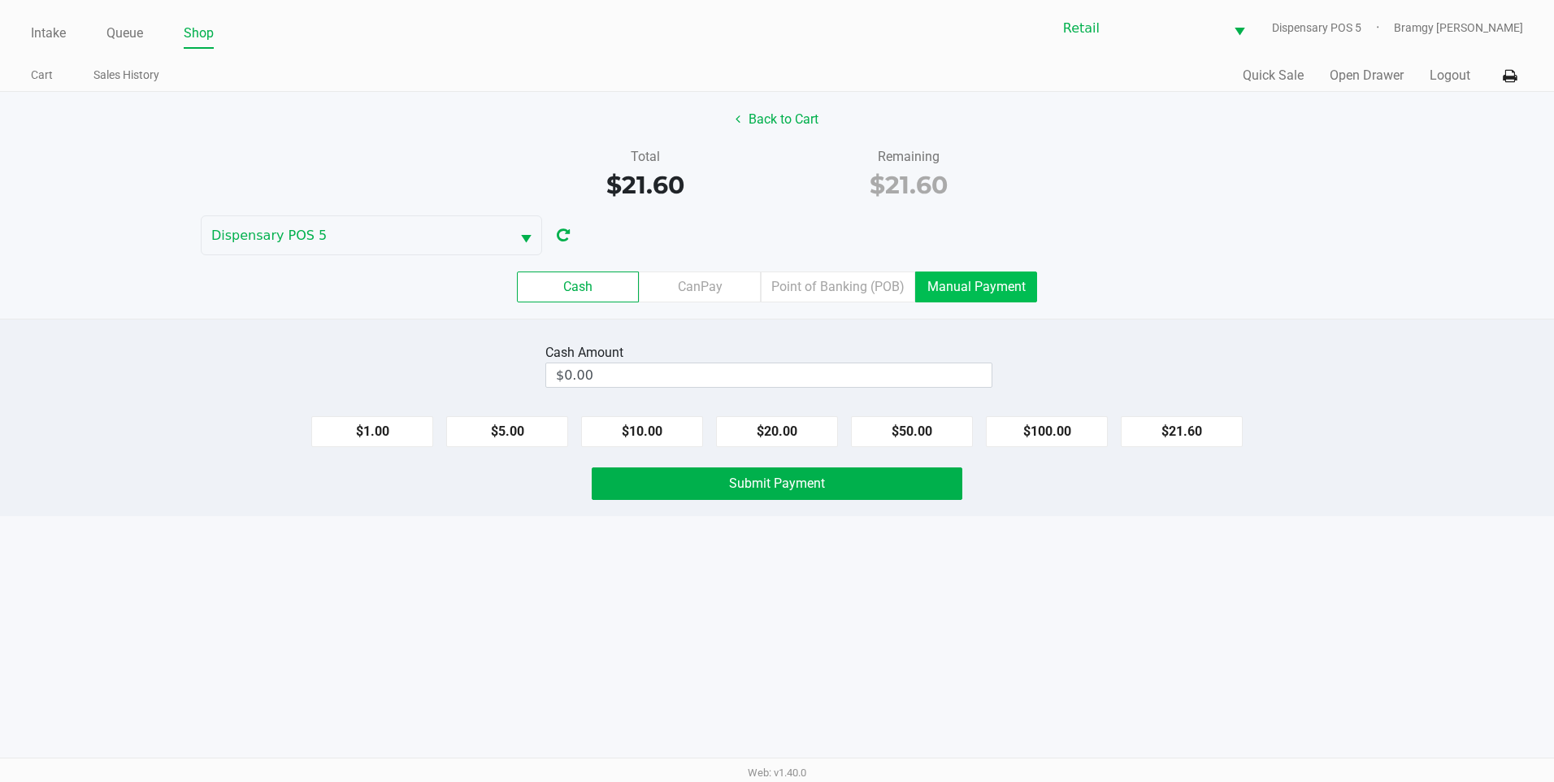
click at [977, 289] on label "Manual Payment" at bounding box center [976, 287] width 122 height 31
click at [0, 0] on 8 "Manual Payment" at bounding box center [0, 0] width 0 height 0
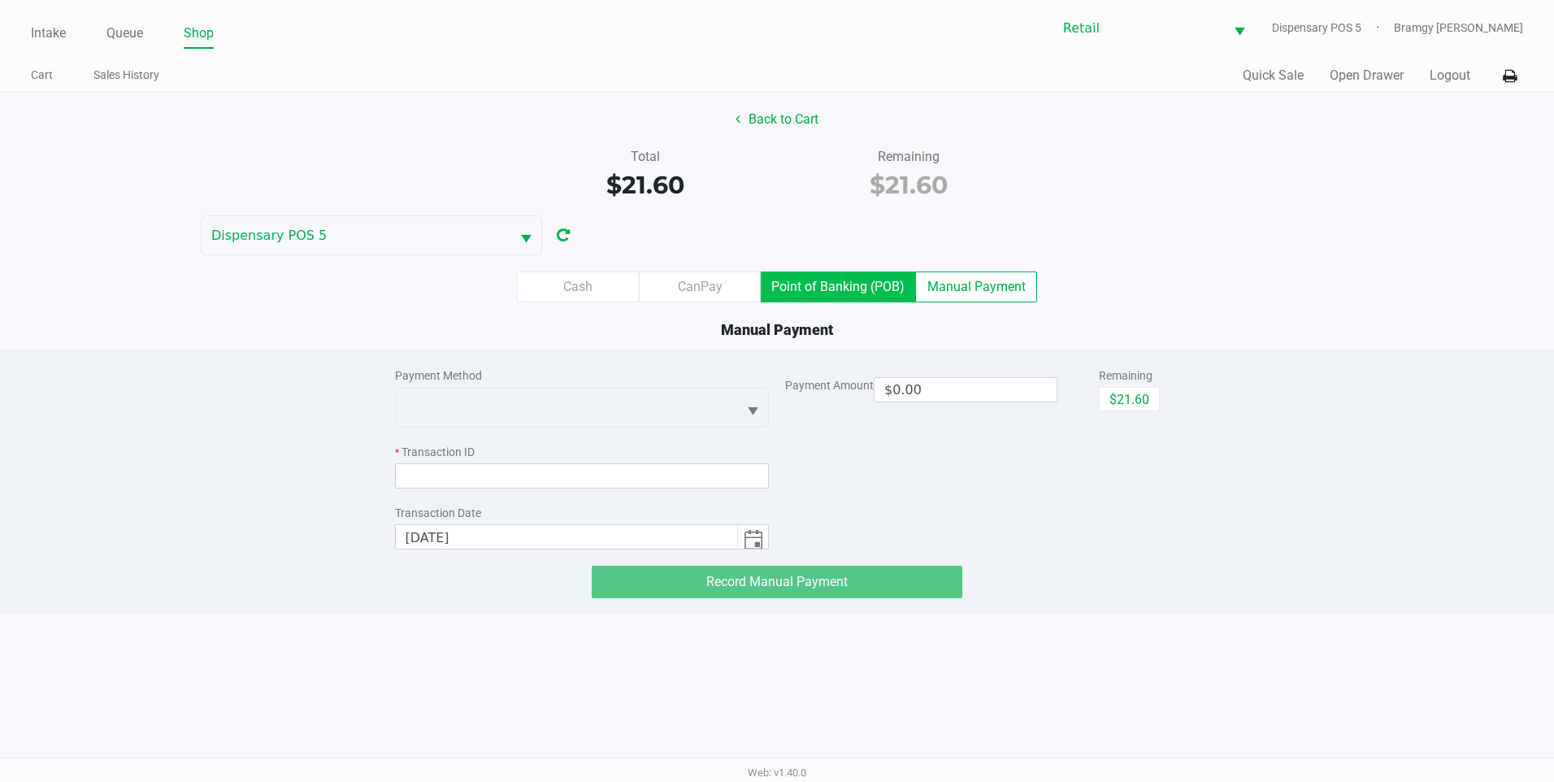
click at [900, 286] on label "Point of Banking (POB)" at bounding box center [838, 287] width 154 height 31
click at [0, 0] on 7 "Point of Banking (POB)" at bounding box center [0, 0] width 0 height 0
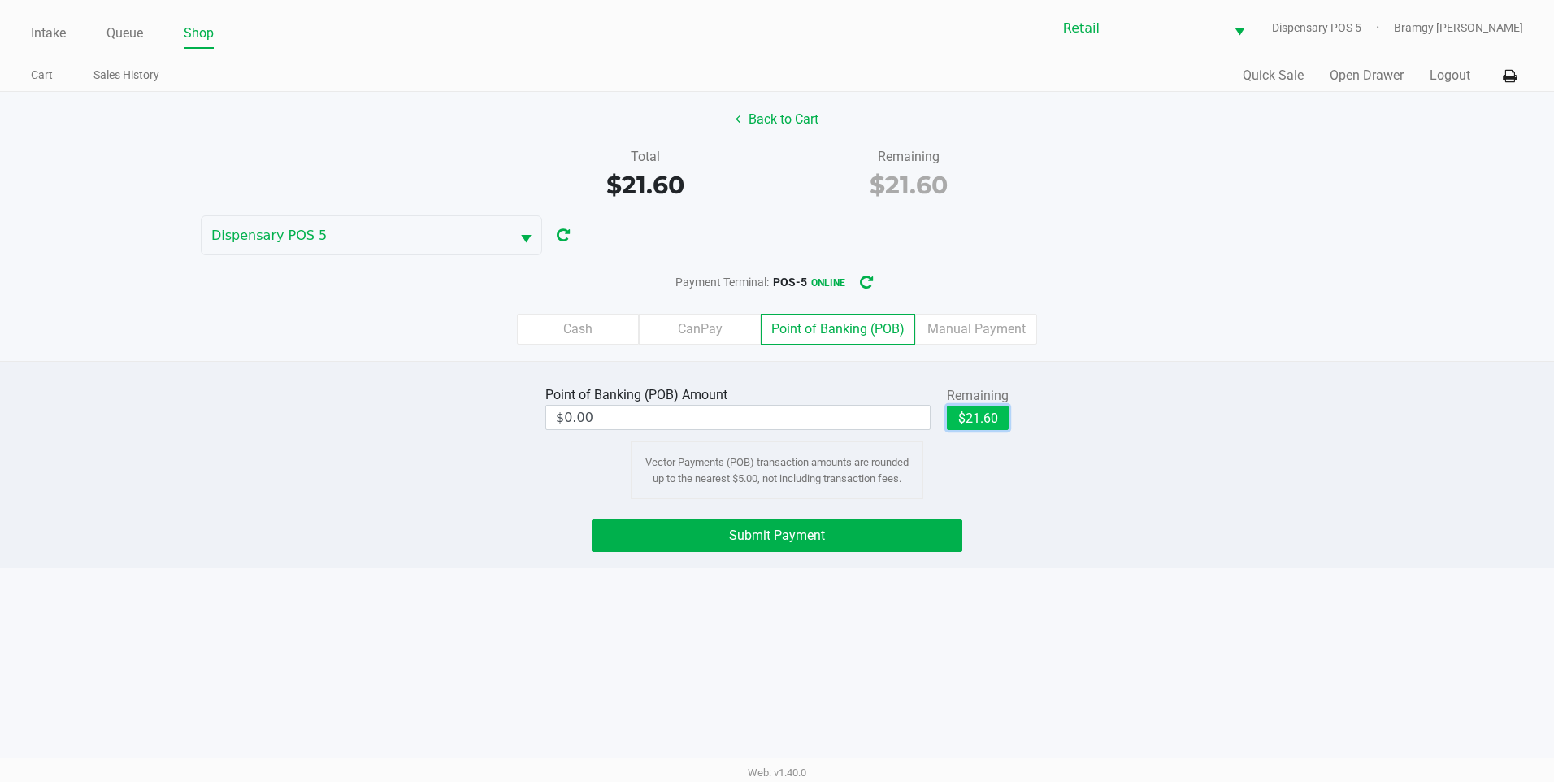
click at [973, 413] on button "$21.60" at bounding box center [978, 418] width 62 height 24
click at [849, 541] on button "Submit Payment" at bounding box center [777, 535] width 371 height 33
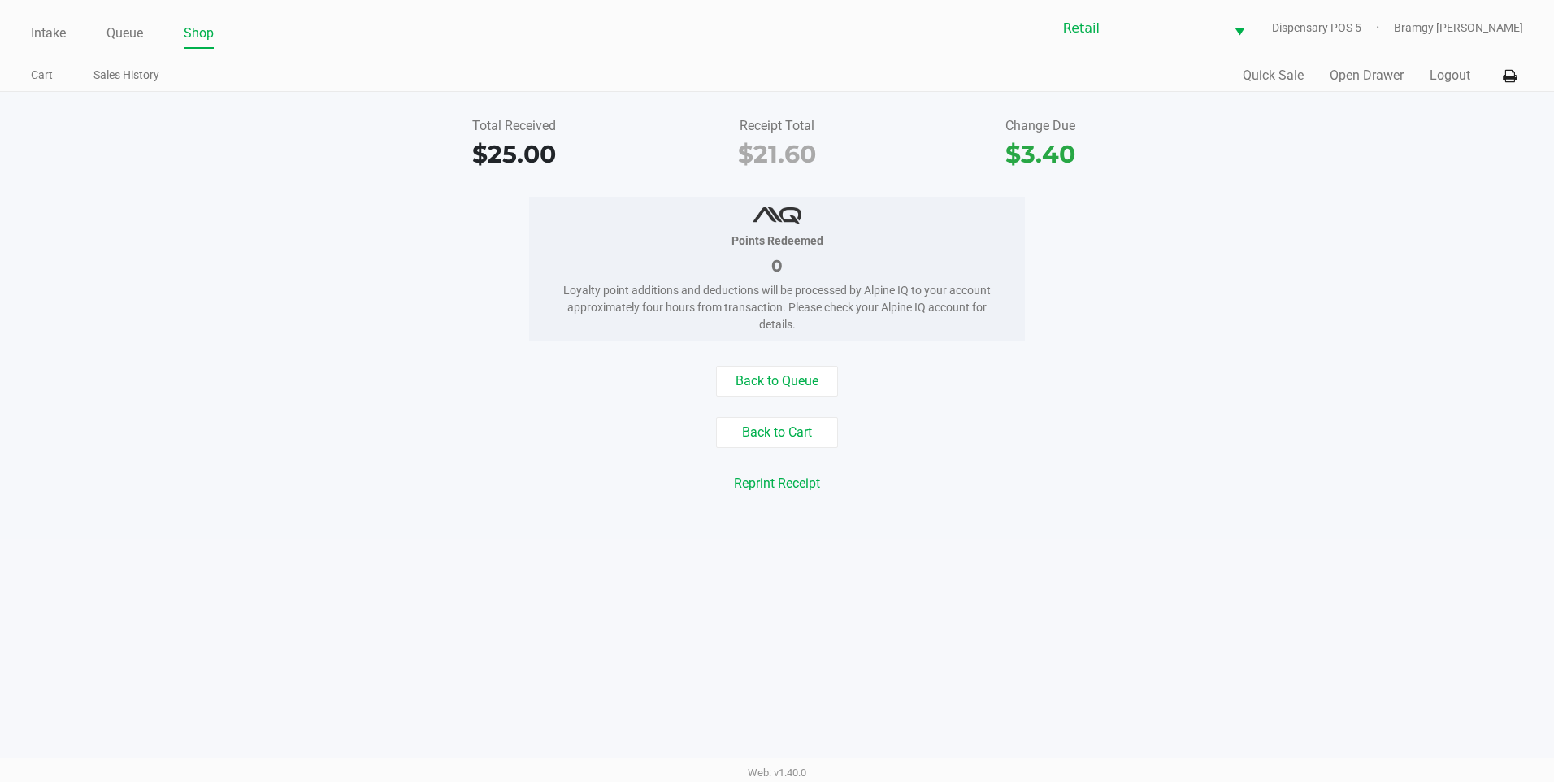
click at [50, 15] on div "Intake Queue Shop Retail Dispensary POS 5 Bramgy Brito" at bounding box center [777, 28] width 1493 height 40
click at [53, 39] on link "Intake" at bounding box center [48, 33] width 35 height 23
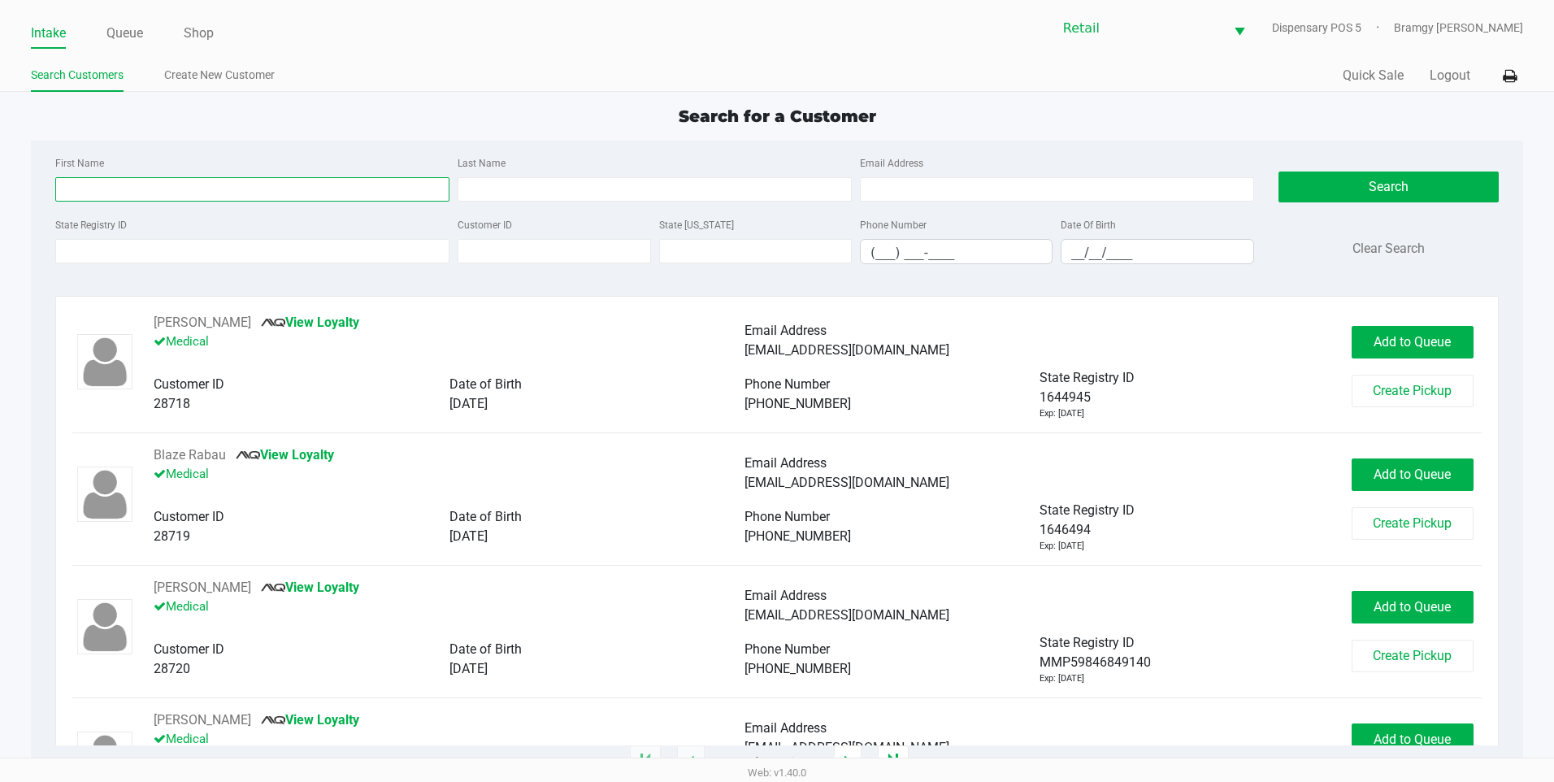
click at [108, 187] on input "First Name" at bounding box center [252, 189] width 394 height 24
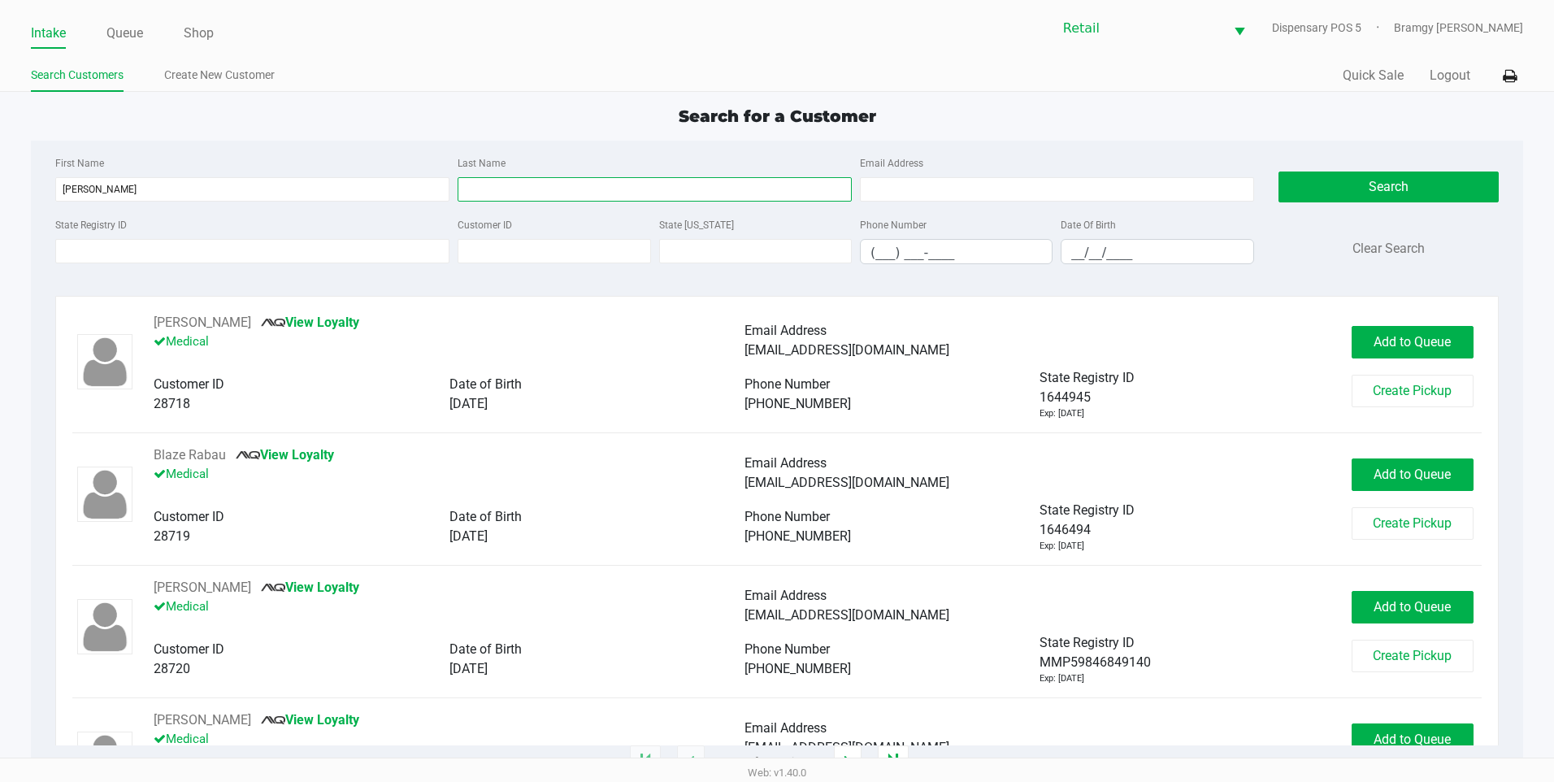
click at [524, 199] on input "Last Name" at bounding box center [655, 189] width 394 height 24
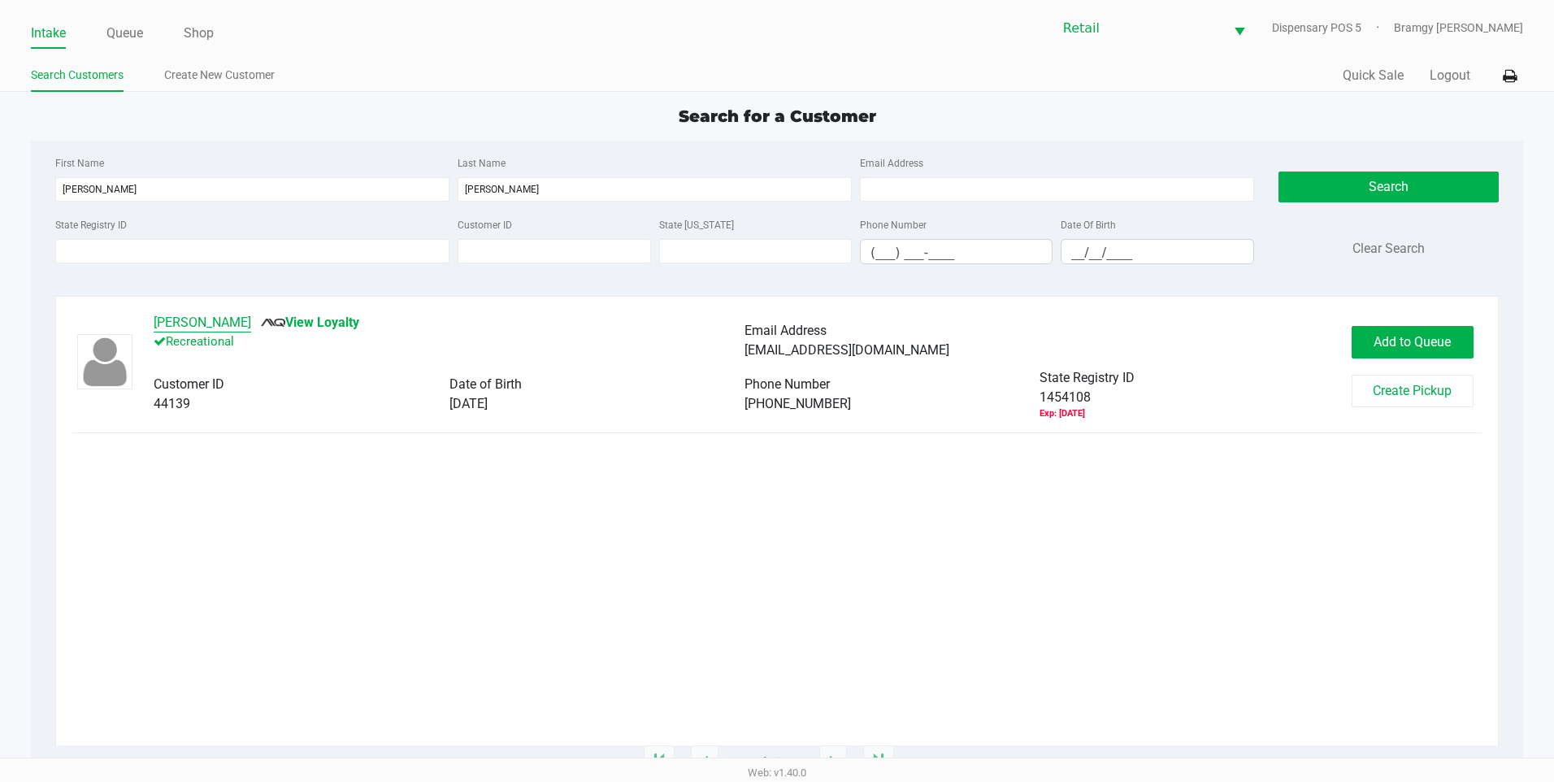
click at [191, 318] on button "Victor Valenzuela" at bounding box center [203, 323] width 98 height 20
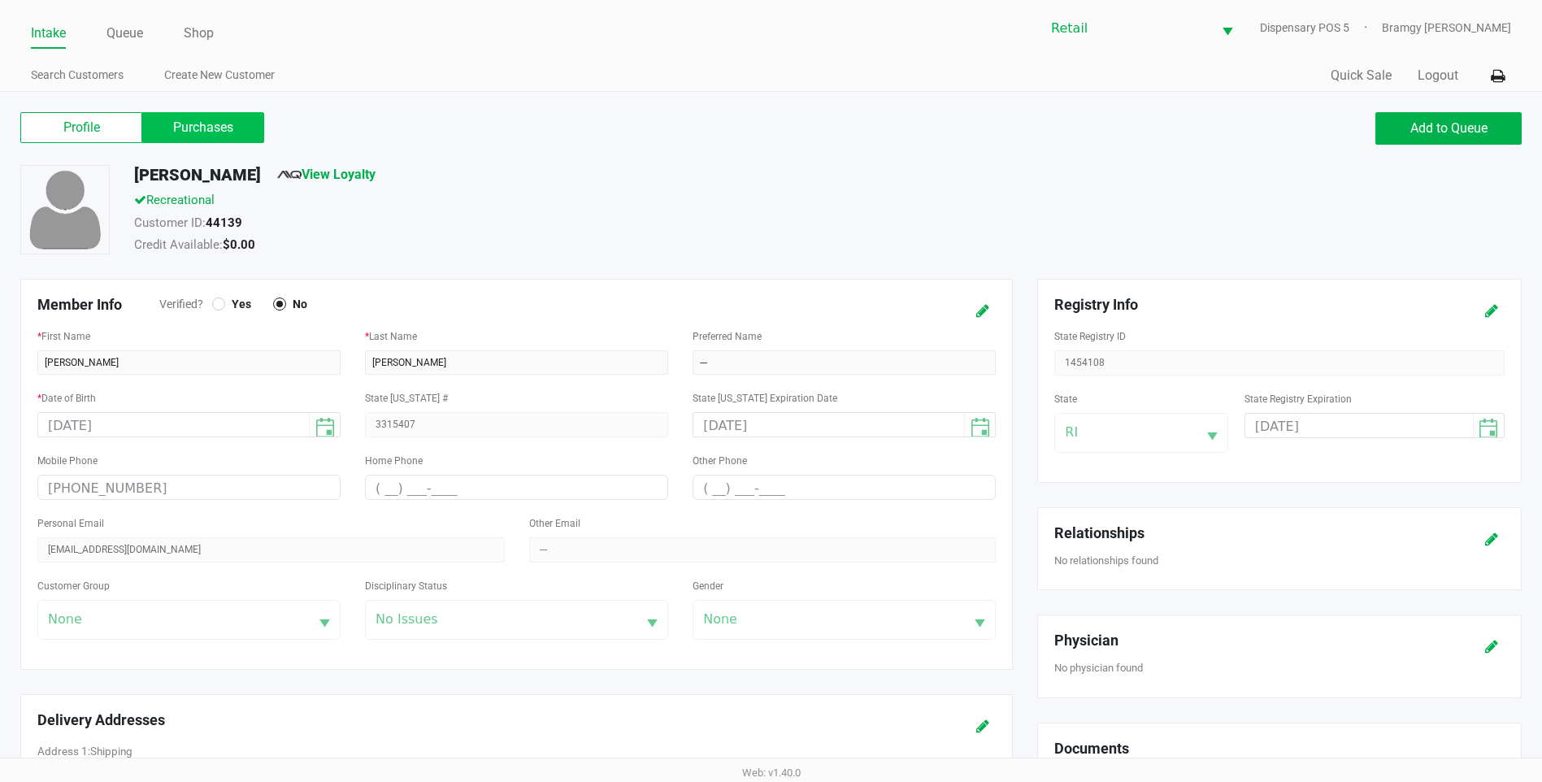
click at [209, 118] on label "Purchases" at bounding box center [203, 127] width 122 height 31
click at [0, 0] on 1 "Purchases" at bounding box center [0, 0] width 0 height 0
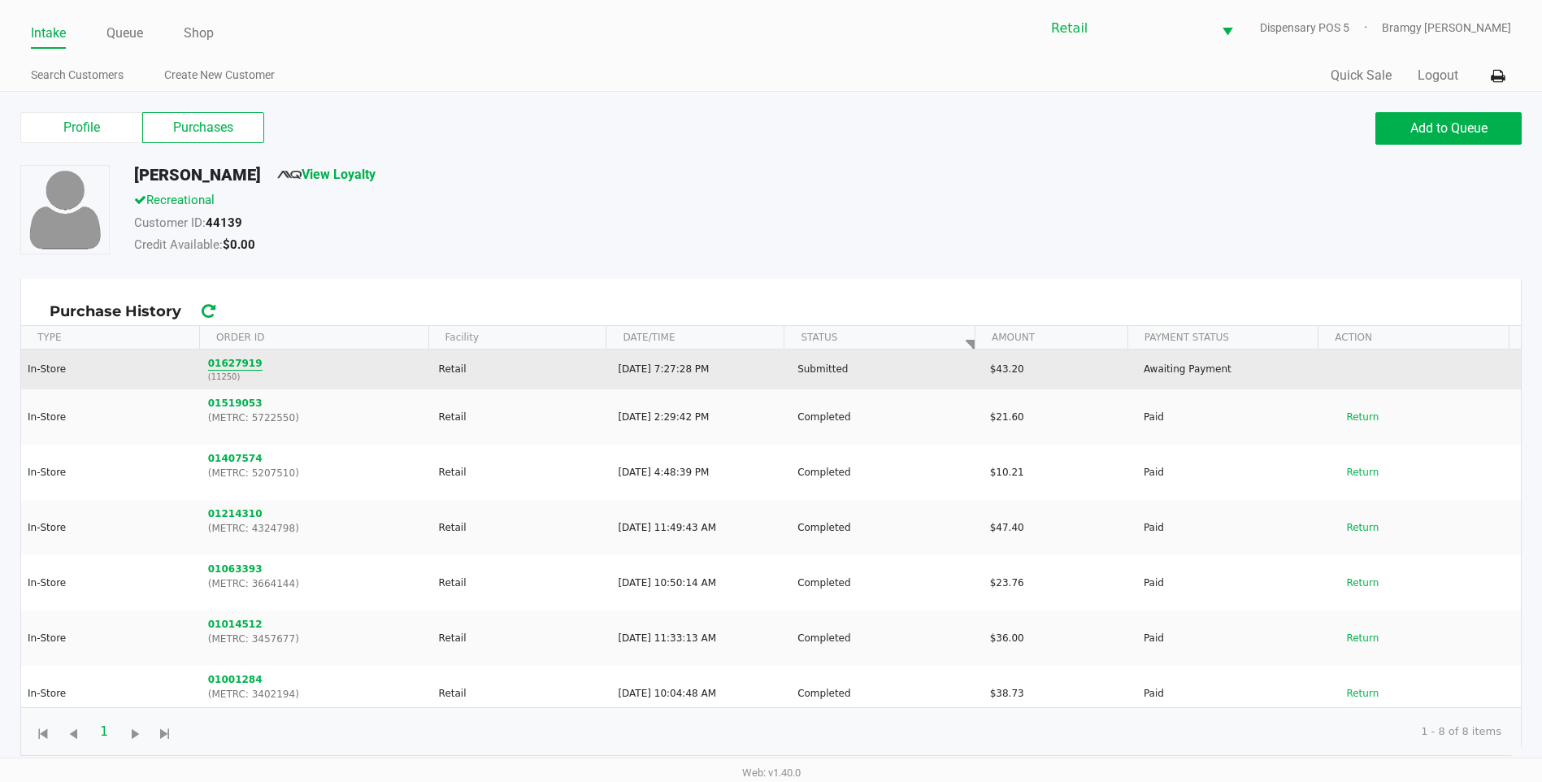
click at [239, 361] on button "01627919" at bounding box center [235, 363] width 54 height 15
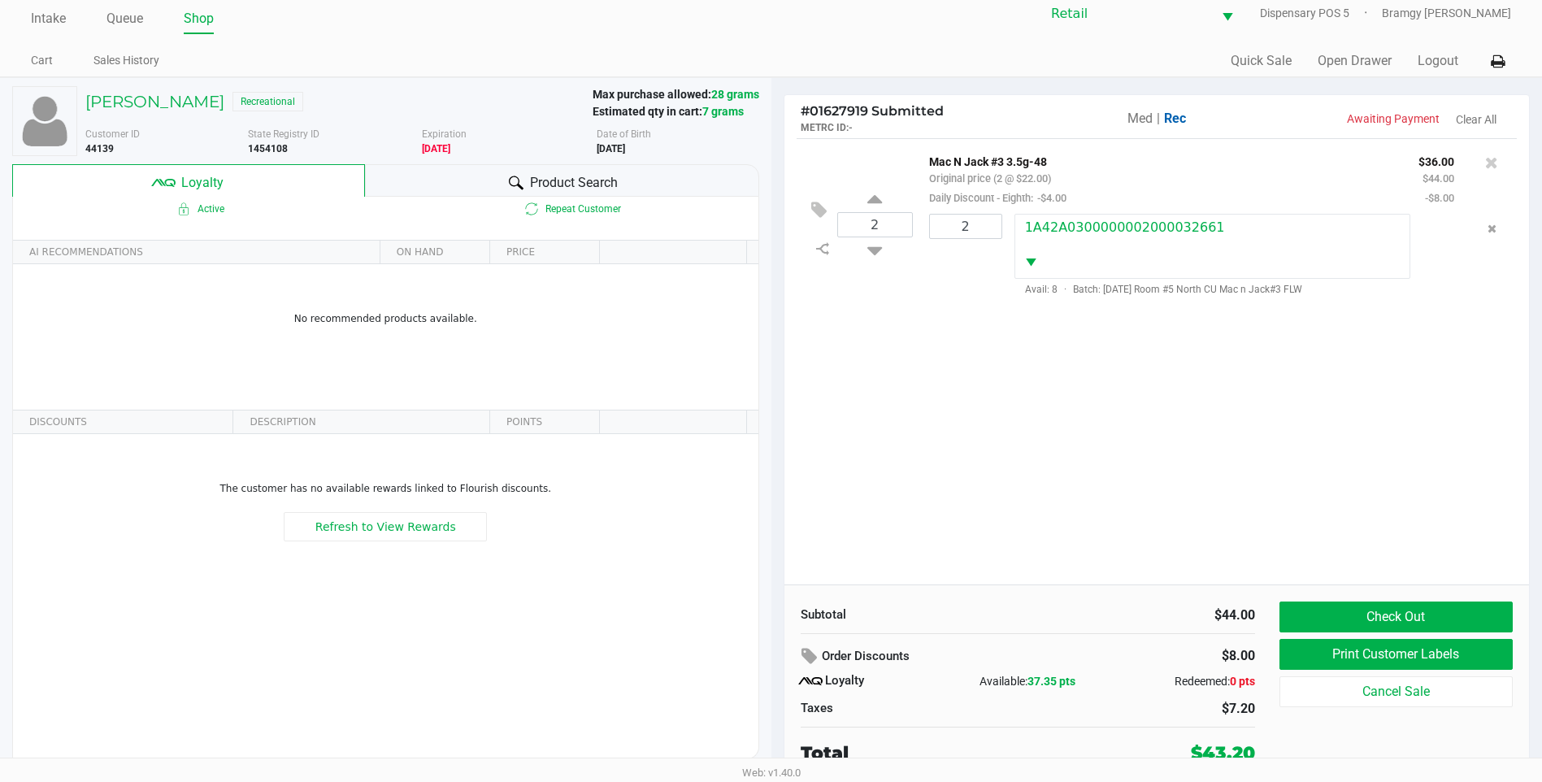
scroll to position [16, 0]
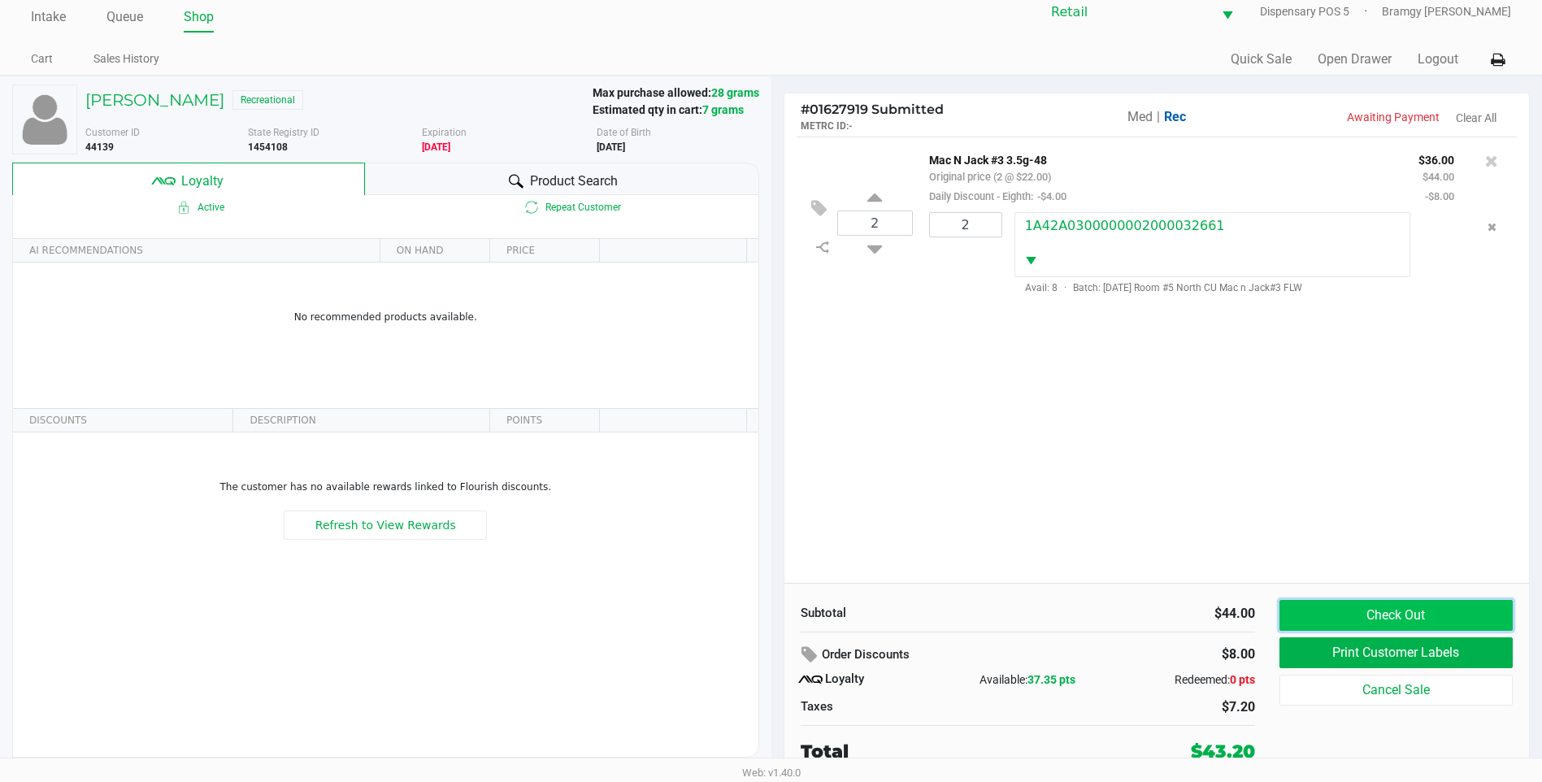
click at [1372, 622] on button "Check Out" at bounding box center [1396, 615] width 233 height 31
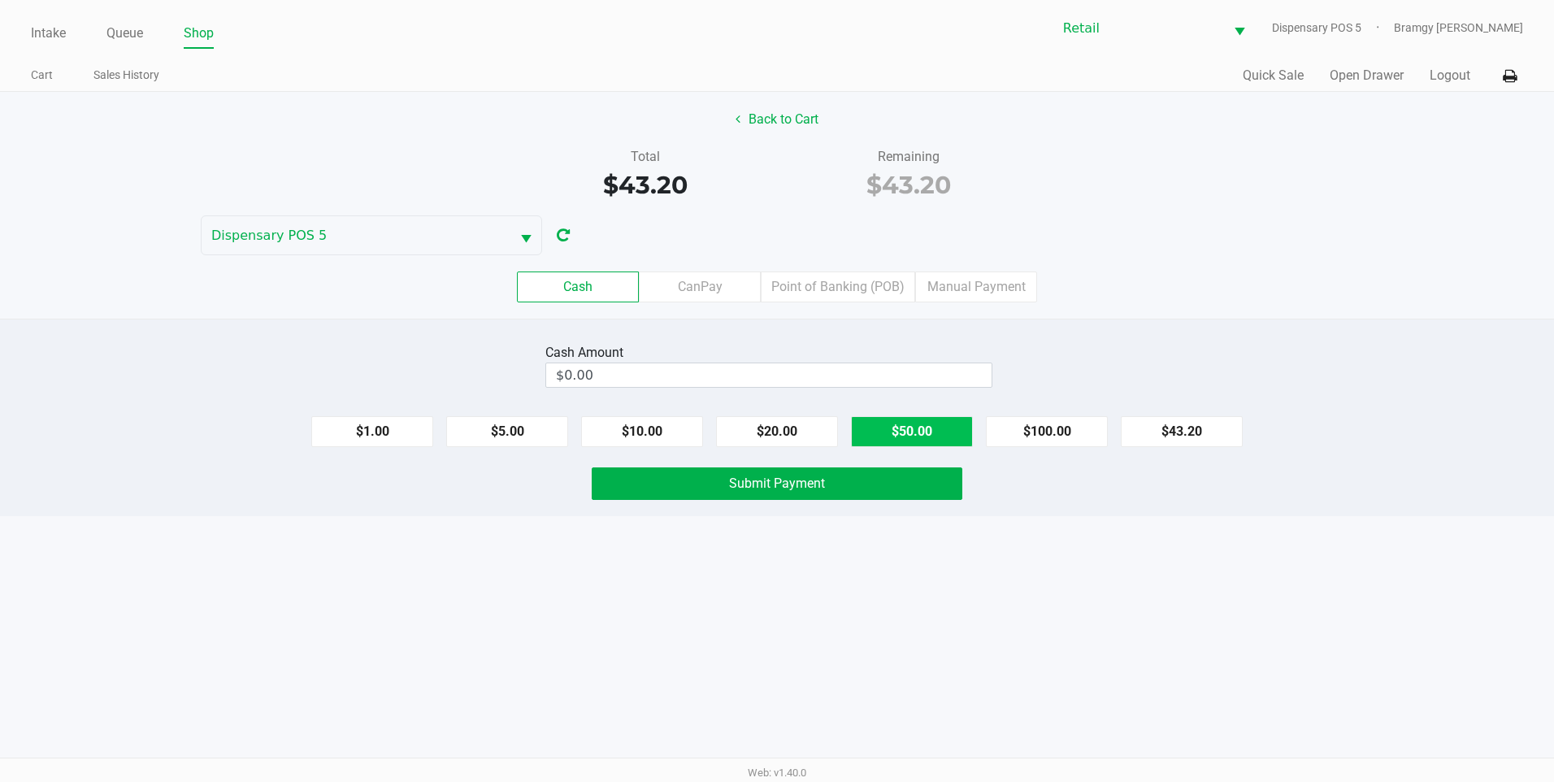
click at [924, 439] on button "$50.00" at bounding box center [912, 431] width 122 height 31
click at [753, 498] on button "Submit Payment" at bounding box center [777, 483] width 371 height 33
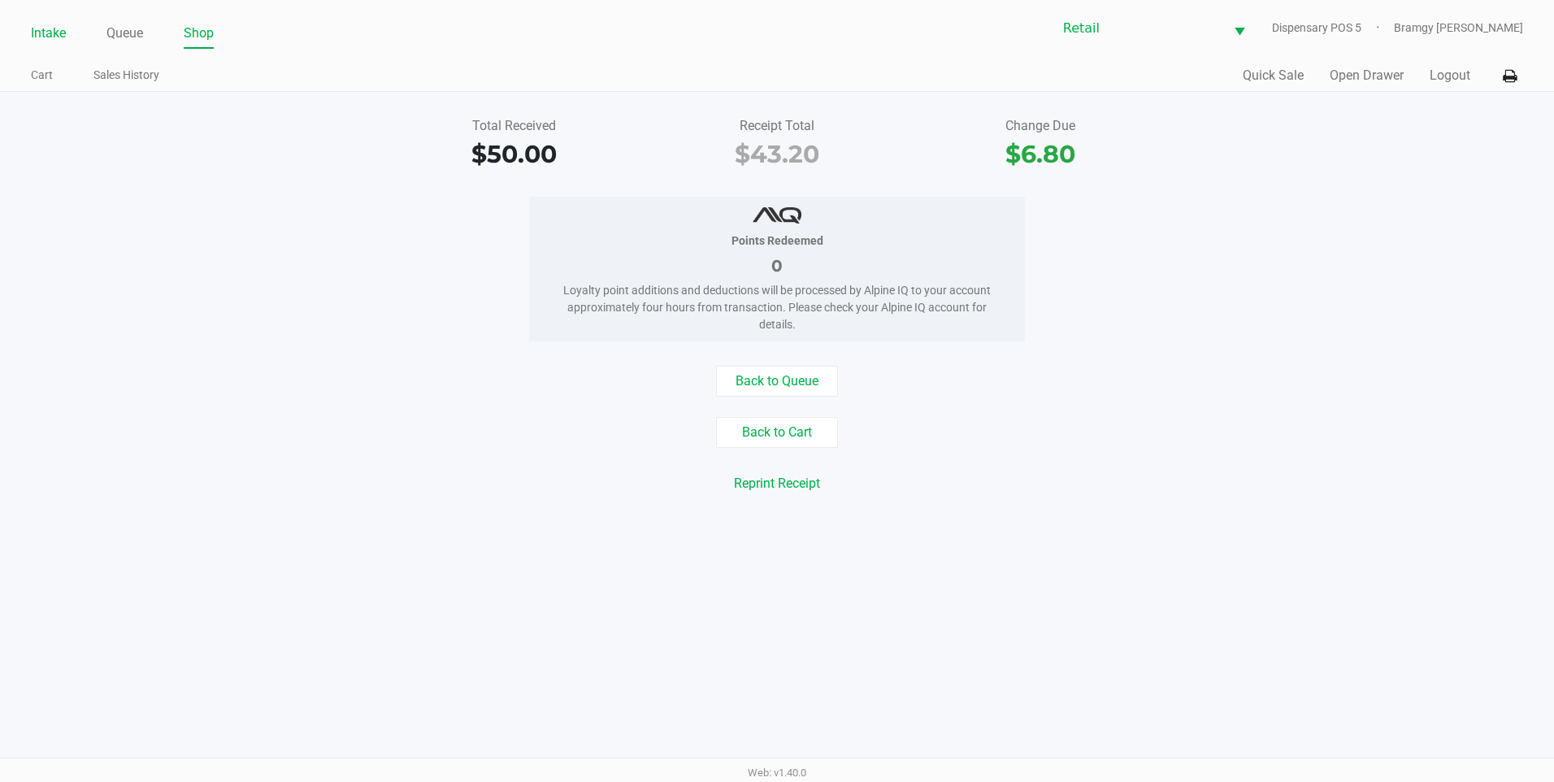
click at [56, 32] on link "Intake" at bounding box center [48, 33] width 35 height 23
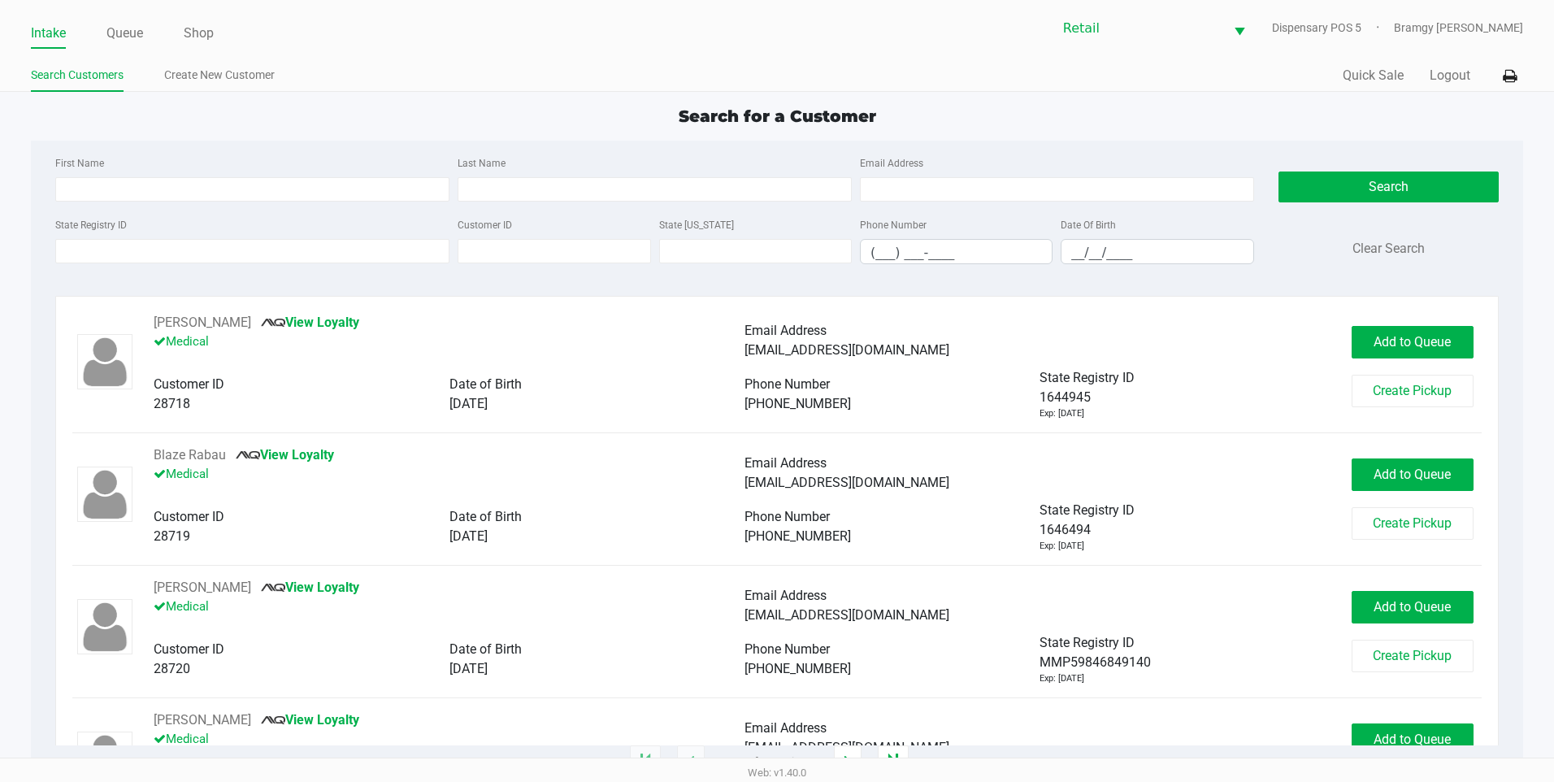
click at [223, 206] on div "First Name Last Name Email Address" at bounding box center [654, 184] width 1207 height 62
click at [219, 202] on div "First Name Last Name Email Address" at bounding box center [654, 184] width 1207 height 62
click at [219, 189] on input "First Name" at bounding box center [252, 189] width 394 height 24
drag, startPoint x: 215, startPoint y: 182, endPoint x: 43, endPoint y: 182, distance: 171.5
click at [43, 182] on div "First Name zuje Last Name Email Address State Registry ID Customer ID State ID …" at bounding box center [654, 215] width 1223 height 124
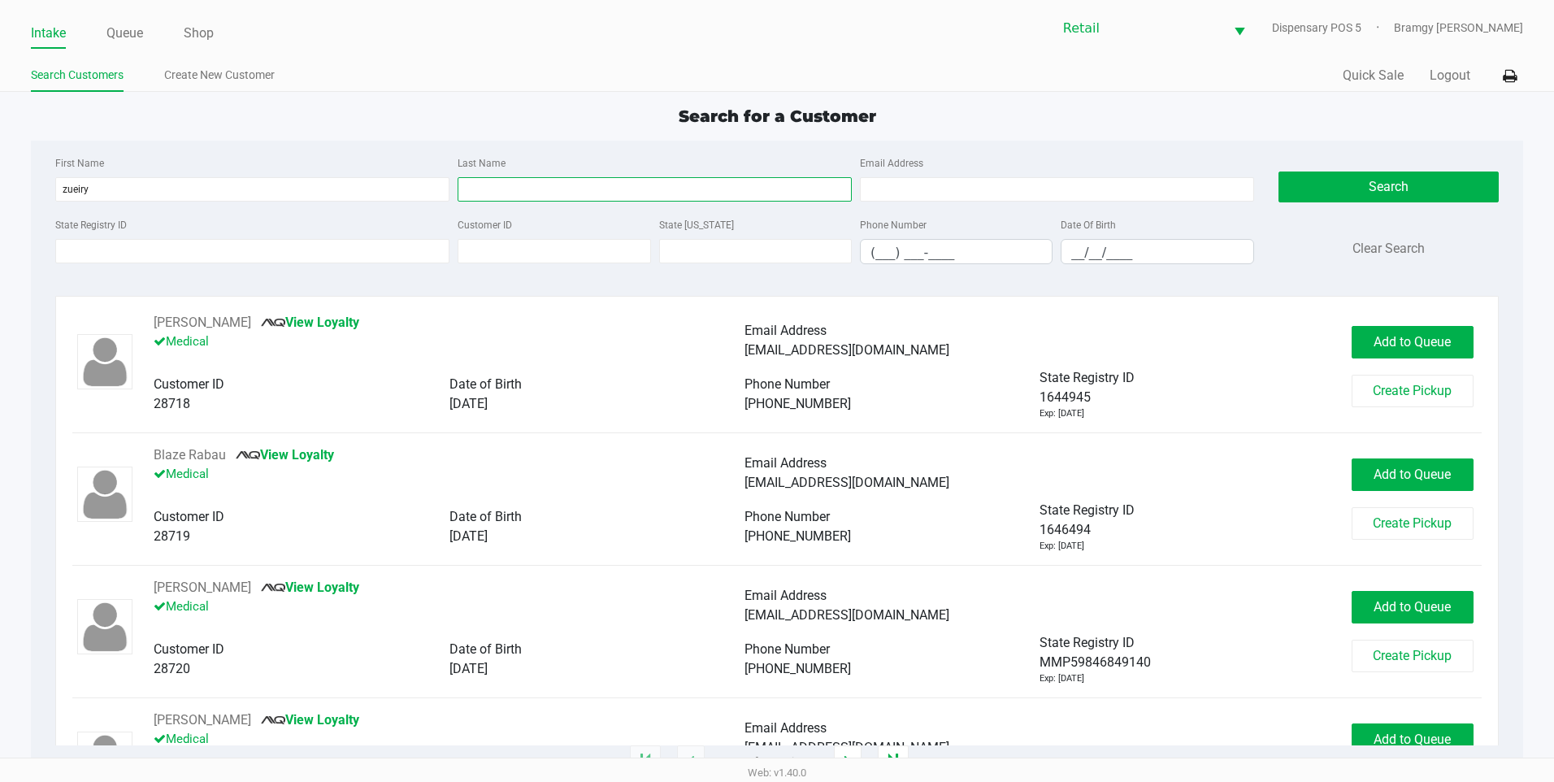
click at [584, 194] on input "Last Name" at bounding box center [655, 189] width 394 height 24
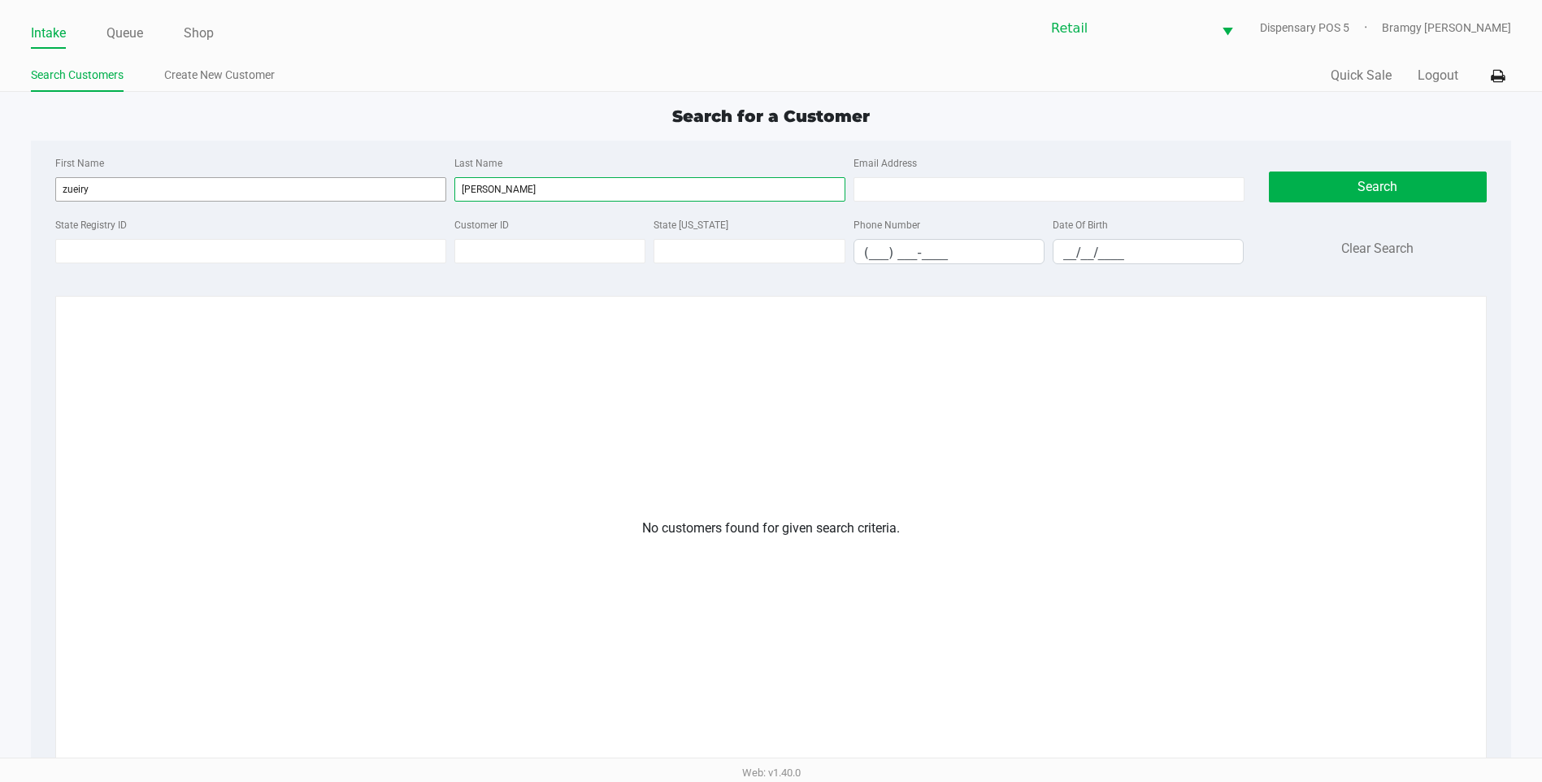
drag, startPoint x: 593, startPoint y: 190, endPoint x: 436, endPoint y: 190, distance: 157.7
click at [436, 190] on div "First Name zueiry Last Name filpo Email Address" at bounding box center [649, 184] width 1197 height 62
drag, startPoint x: 248, startPoint y: 180, endPoint x: 45, endPoint y: 175, distance: 203.3
click at [23, 169] on app-all-customers "Search for a Customer First Name zueiry Last Name Email Address State Registry …" at bounding box center [771, 536] width 1542 height 864
click at [582, 191] on input "Last Name" at bounding box center [649, 189] width 391 height 24
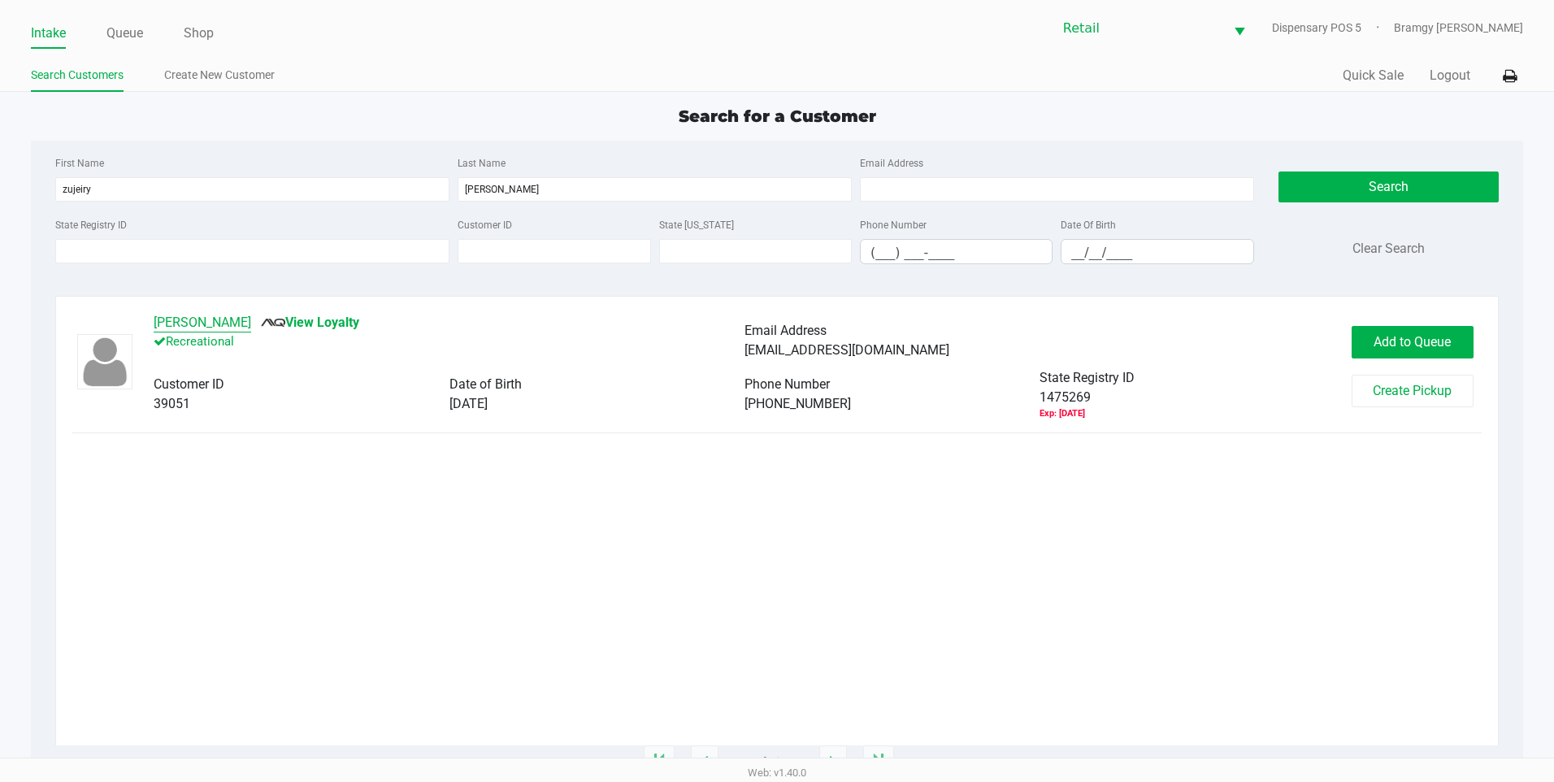
click at [219, 320] on button "Zujeiry Filpo" at bounding box center [203, 323] width 98 height 20
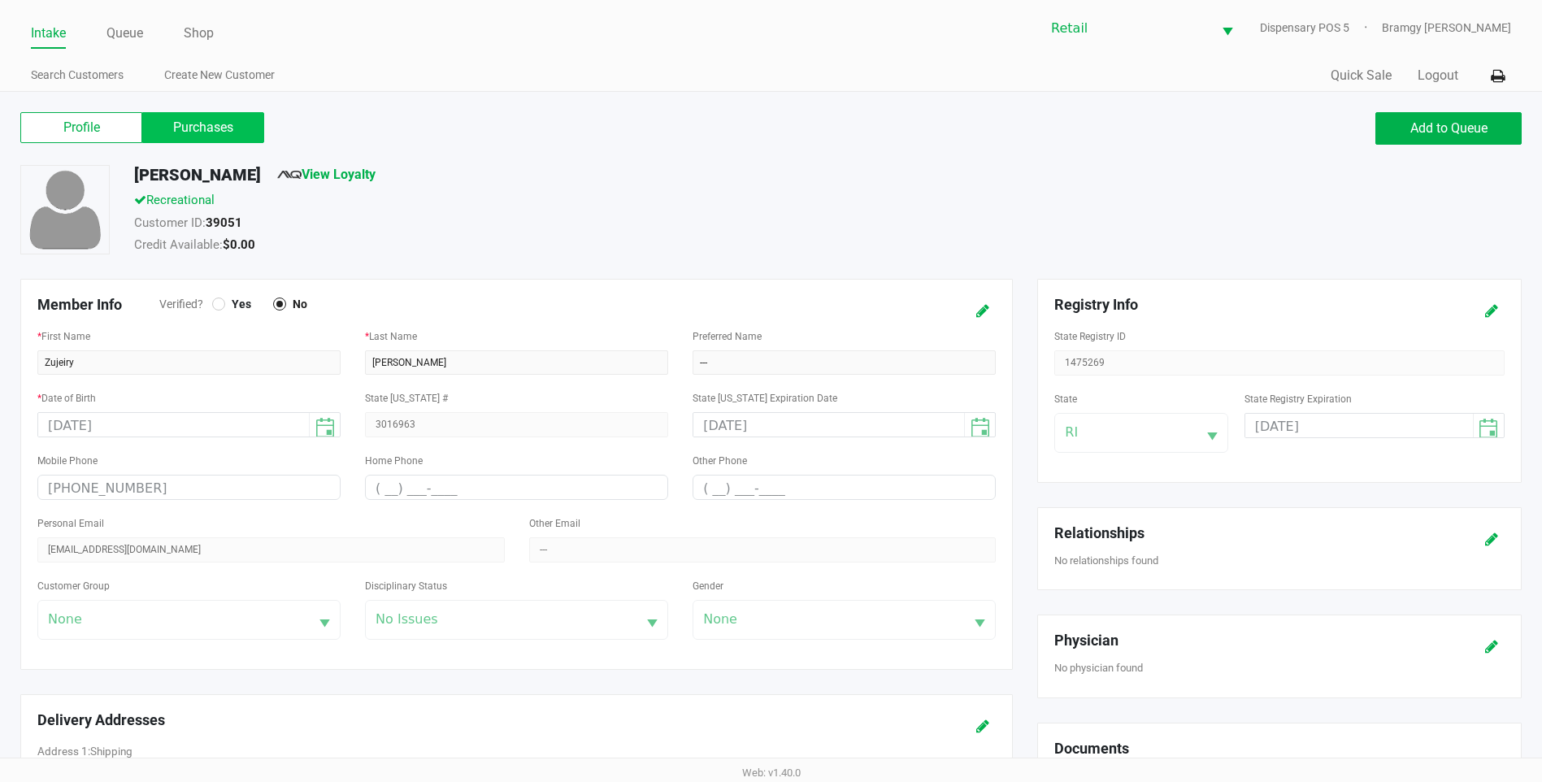
click at [222, 132] on label "Purchases" at bounding box center [203, 127] width 122 height 31
click at [0, 0] on 1 "Purchases" at bounding box center [0, 0] width 0 height 0
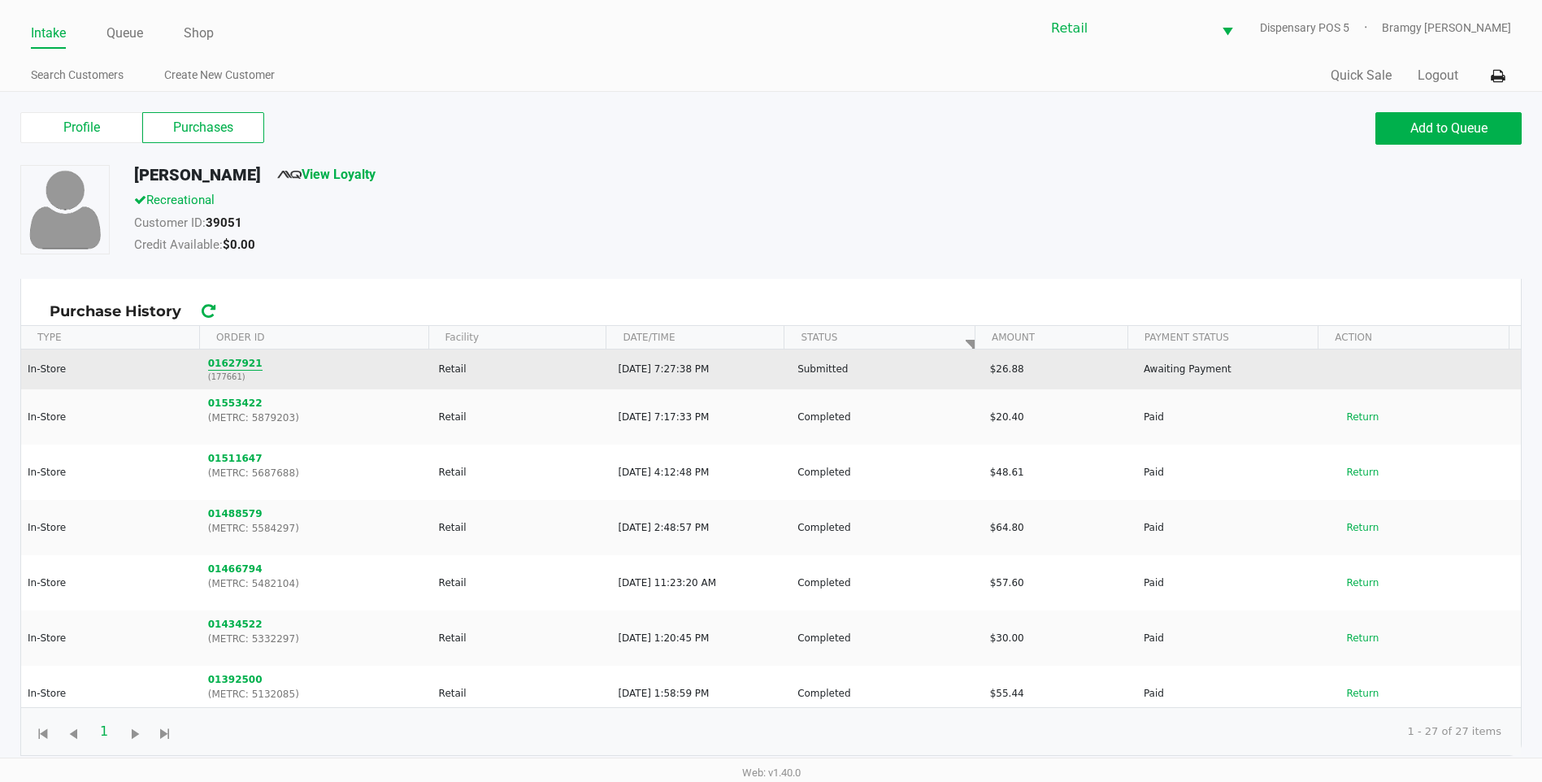
click at [246, 362] on button "01627921" at bounding box center [235, 363] width 54 height 15
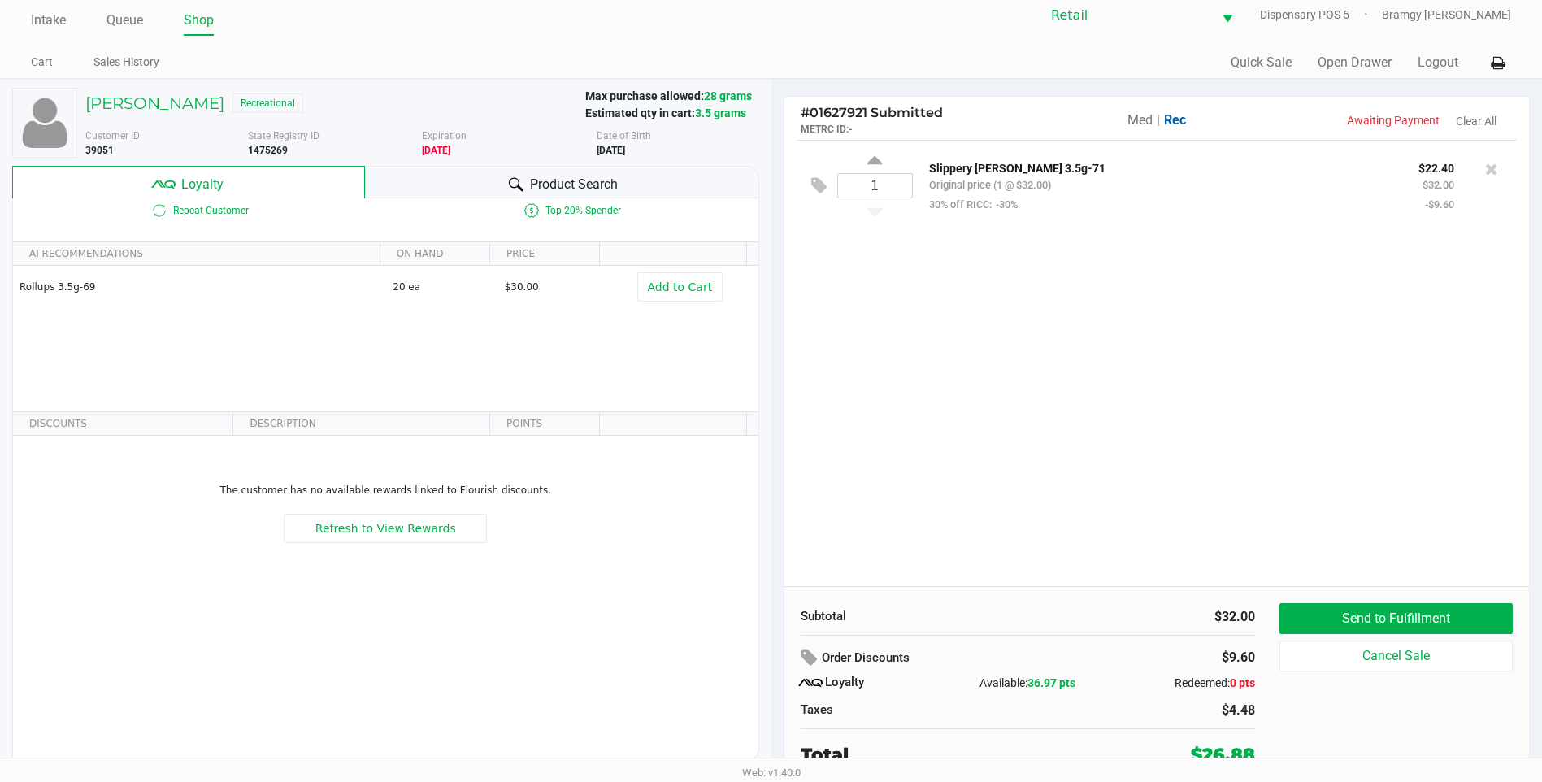
scroll to position [16, 0]
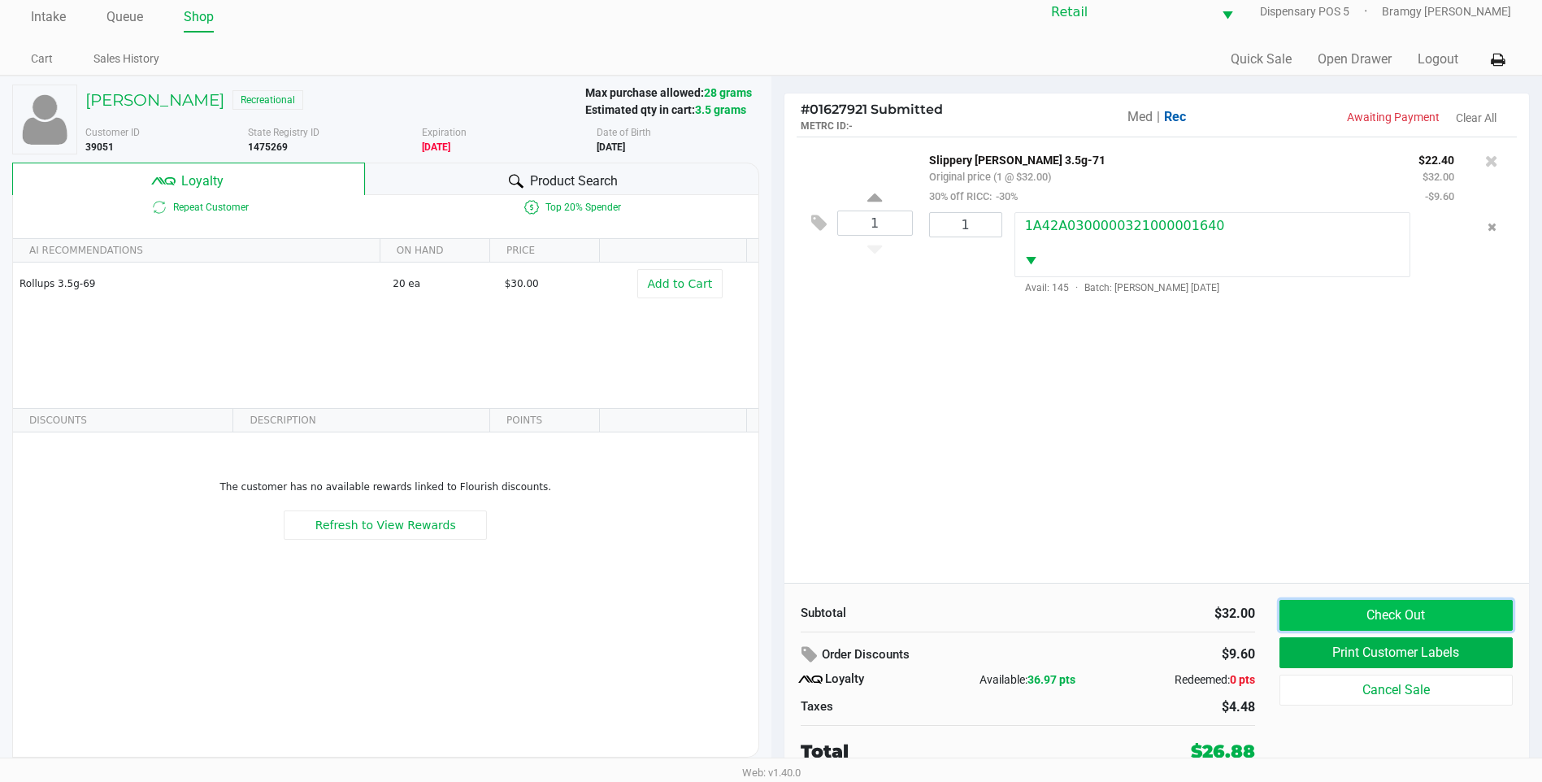
click at [1345, 610] on button "Check Out" at bounding box center [1396, 615] width 233 height 31
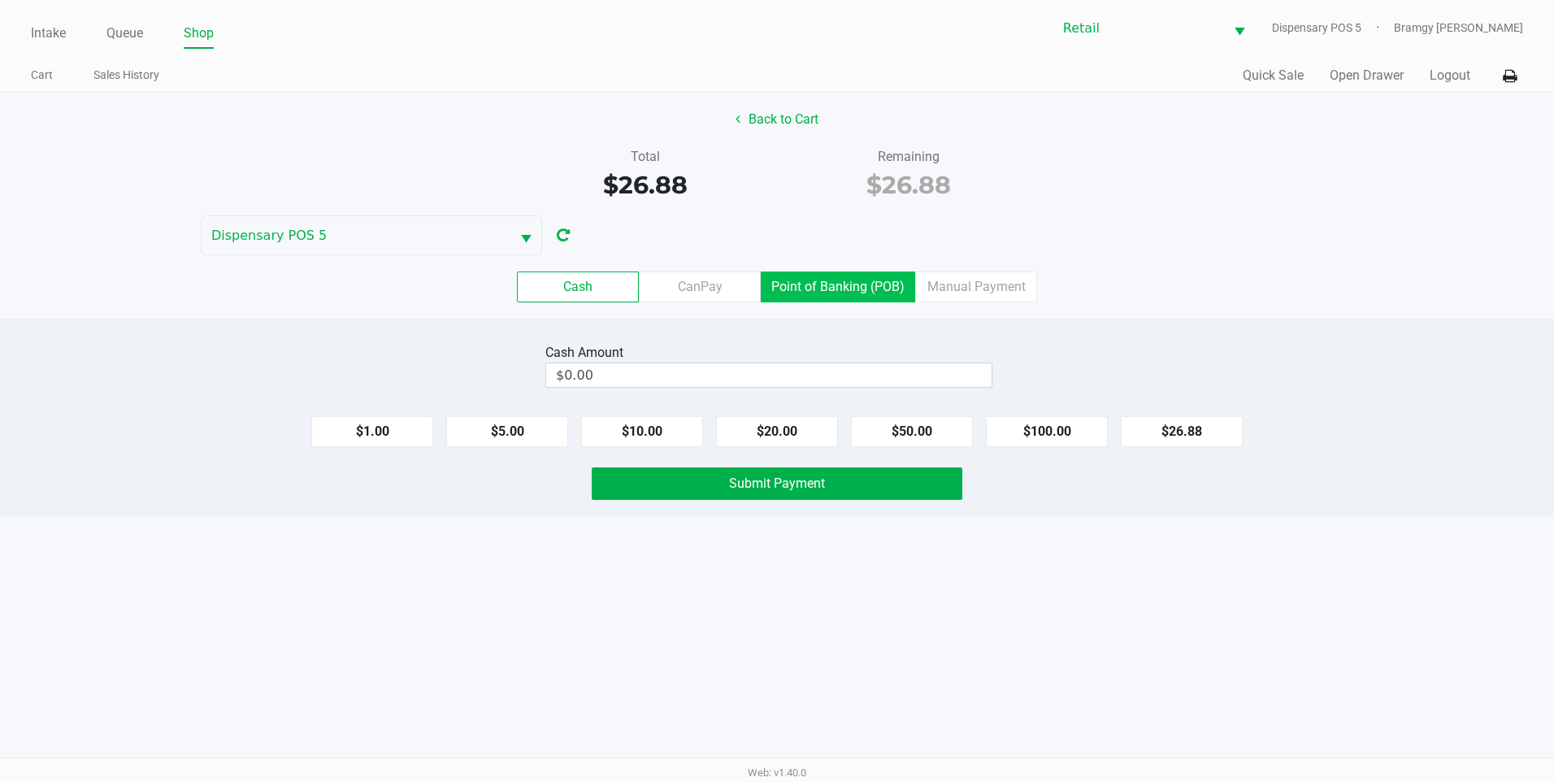
click at [836, 293] on label "Point of Banking (POB)" at bounding box center [838, 287] width 154 height 31
click at [0, 0] on 7 "Point of Banking (POB)" at bounding box center [0, 0] width 0 height 0
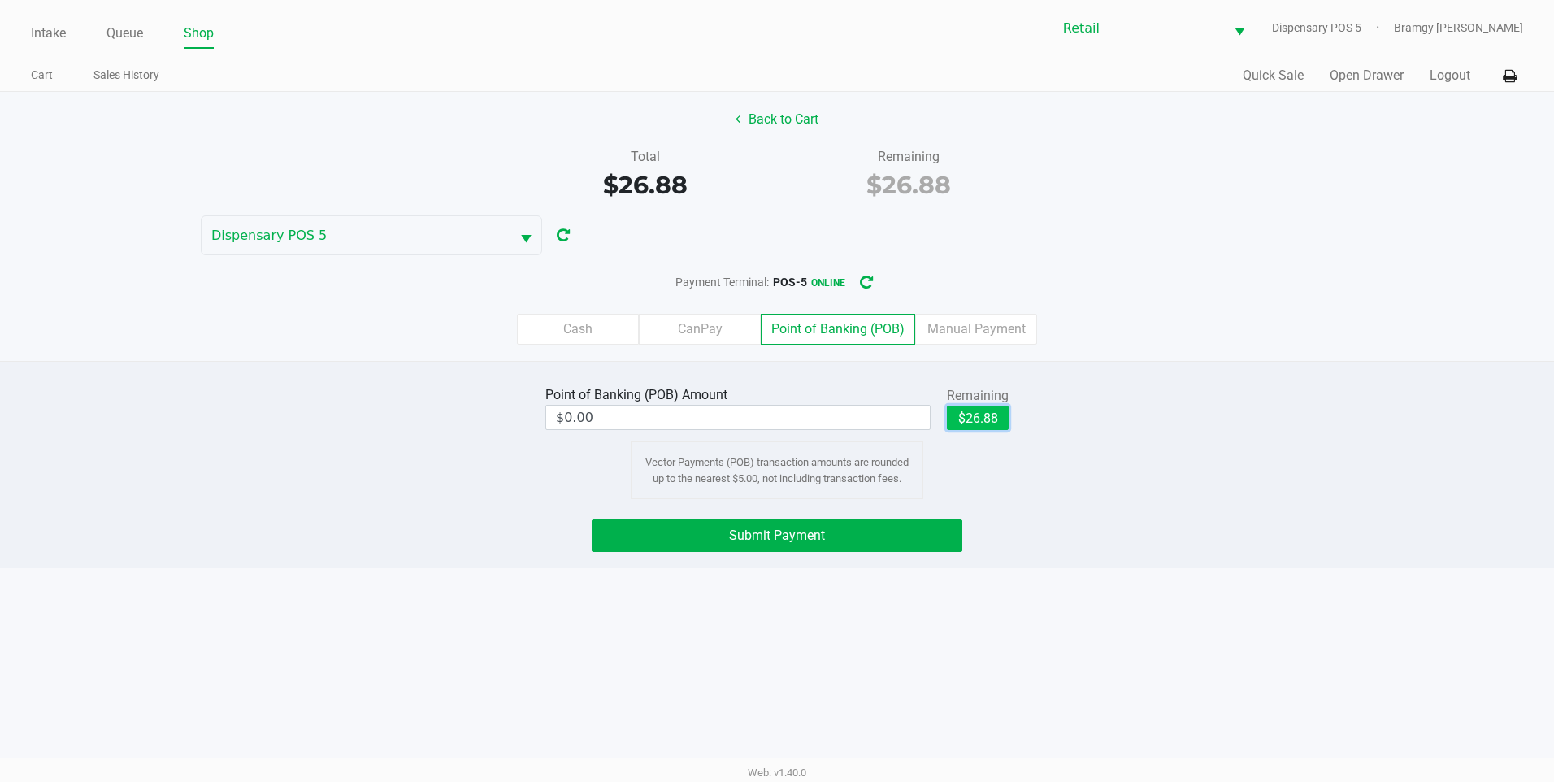
drag, startPoint x: 1002, startPoint y: 417, endPoint x: 975, endPoint y: 446, distance: 39.2
click at [1002, 416] on button "$26.88" at bounding box center [978, 418] width 62 height 24
click at [880, 533] on button "Submit Payment" at bounding box center [777, 535] width 371 height 33
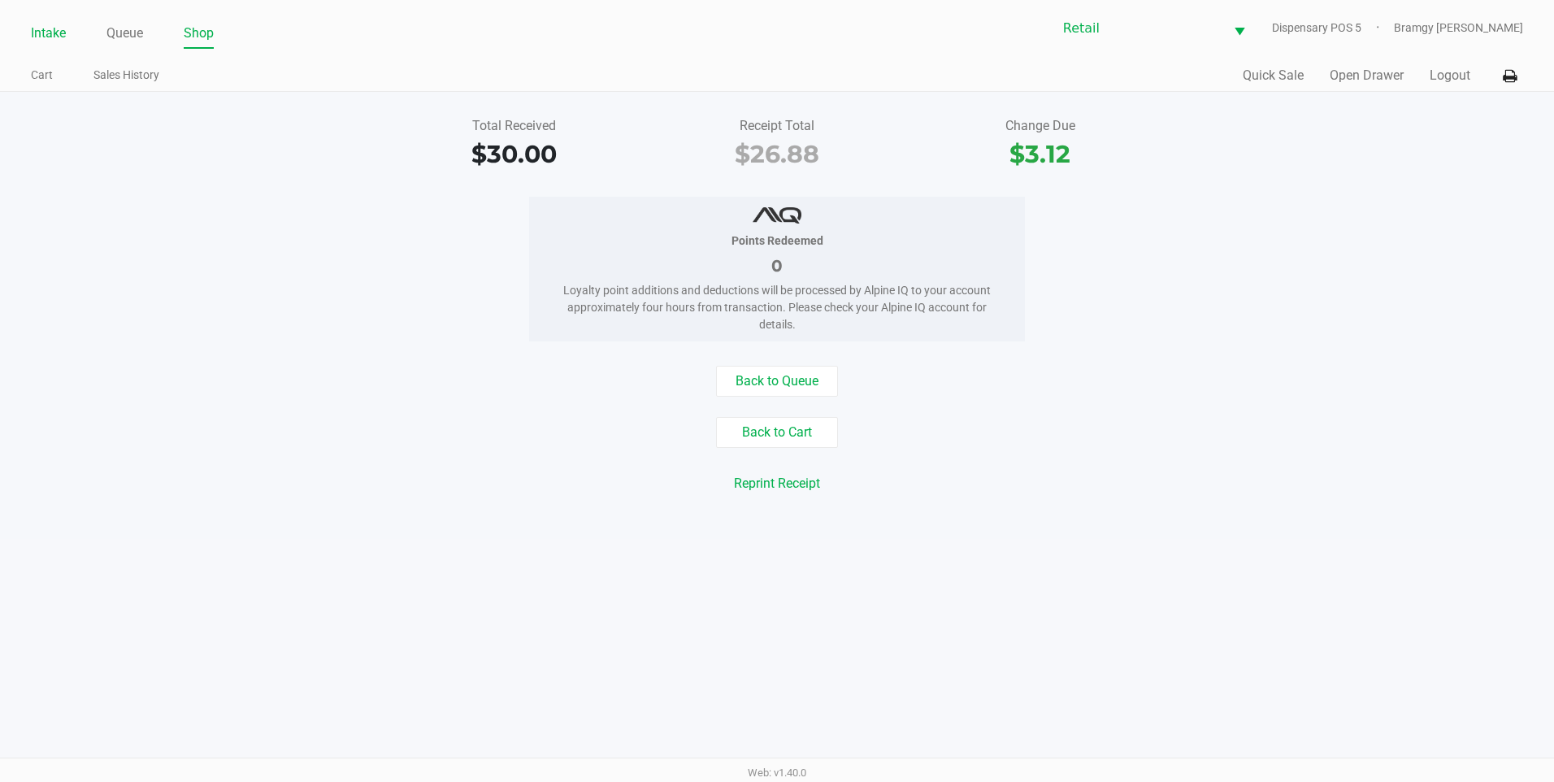
click at [34, 46] on li "Intake" at bounding box center [48, 34] width 35 height 28
click at [53, 22] on link "Intake" at bounding box center [48, 33] width 35 height 23
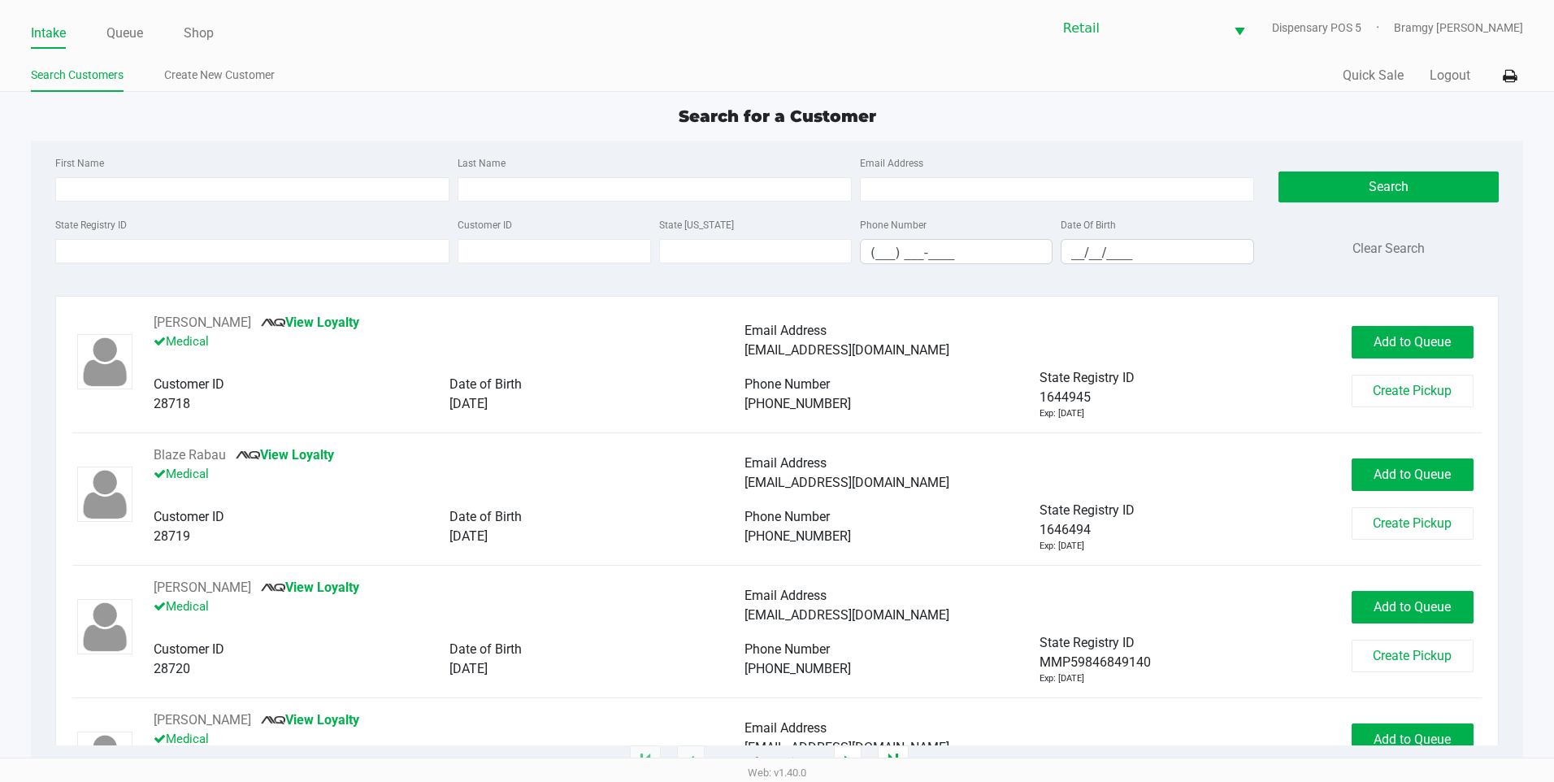
click at [129, 167] on div "First Name" at bounding box center [252, 177] width 402 height 49
drag, startPoint x: 133, startPoint y: 177, endPoint x: 137, endPoint y: 188, distance: 11.1
click at [133, 177] on input "First Name" at bounding box center [252, 189] width 394 height 24
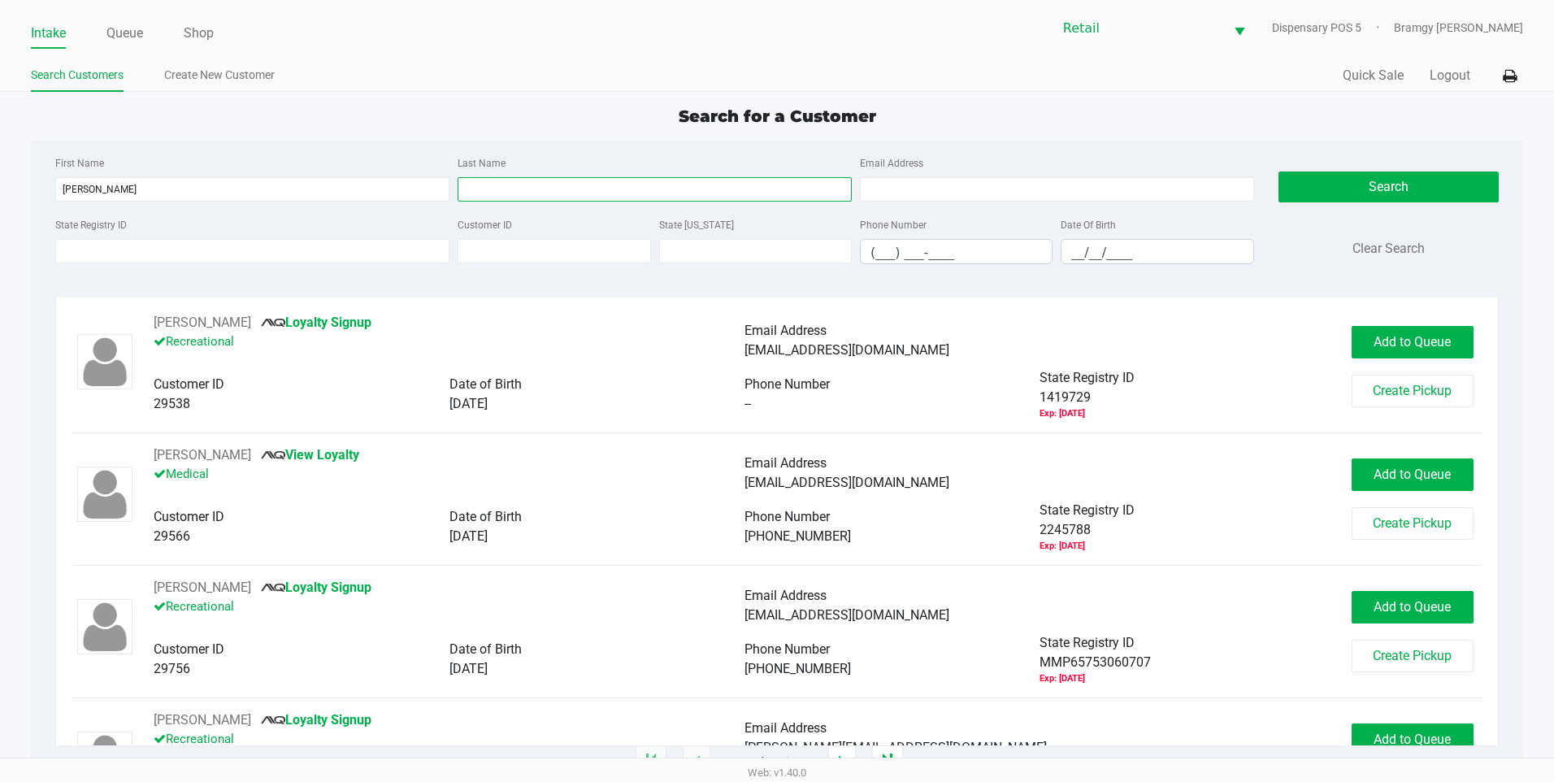
click at [561, 191] on input "Last Name" at bounding box center [655, 189] width 394 height 24
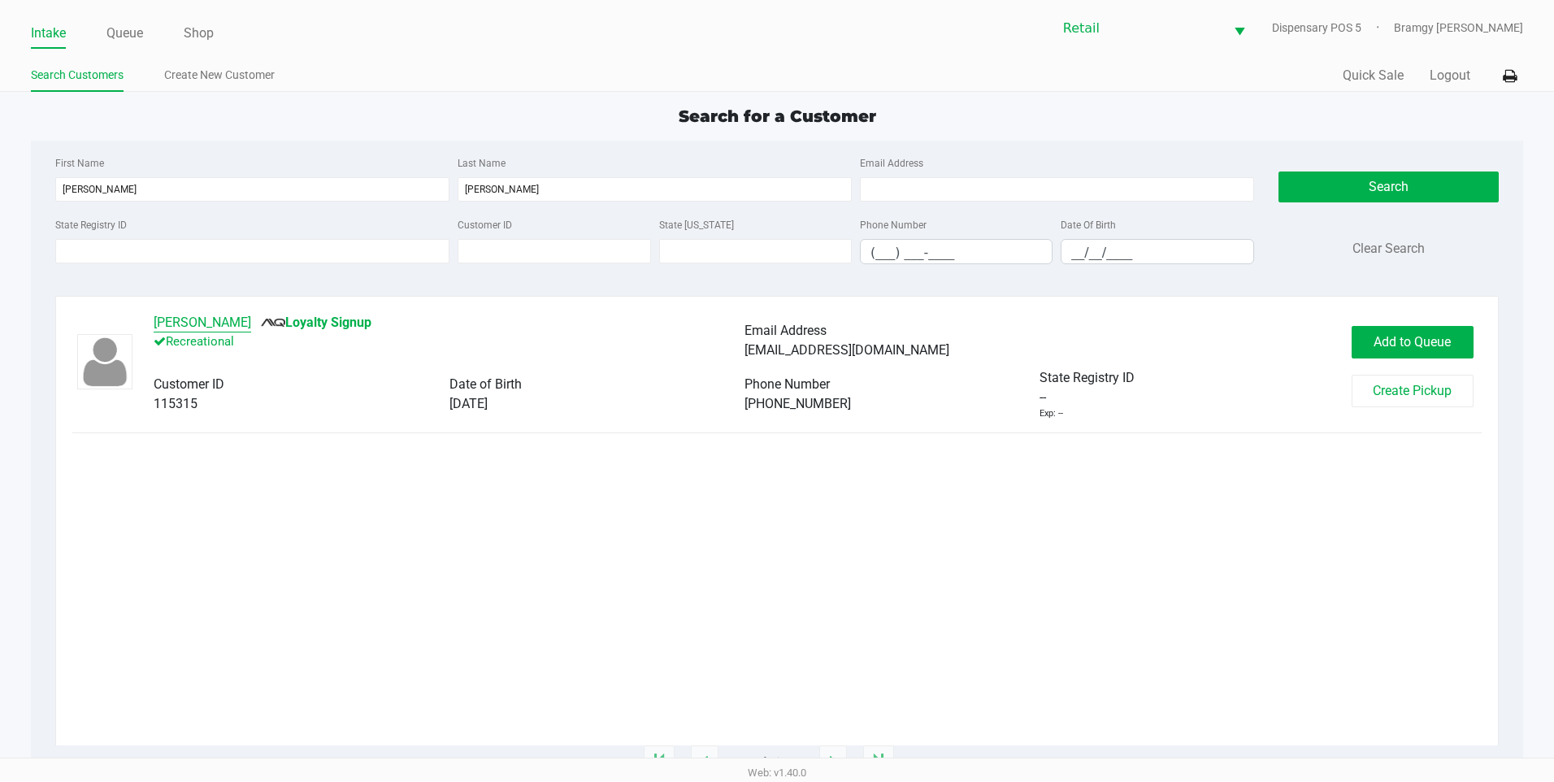
click at [207, 322] on button "Elia Rosales" at bounding box center [203, 323] width 98 height 20
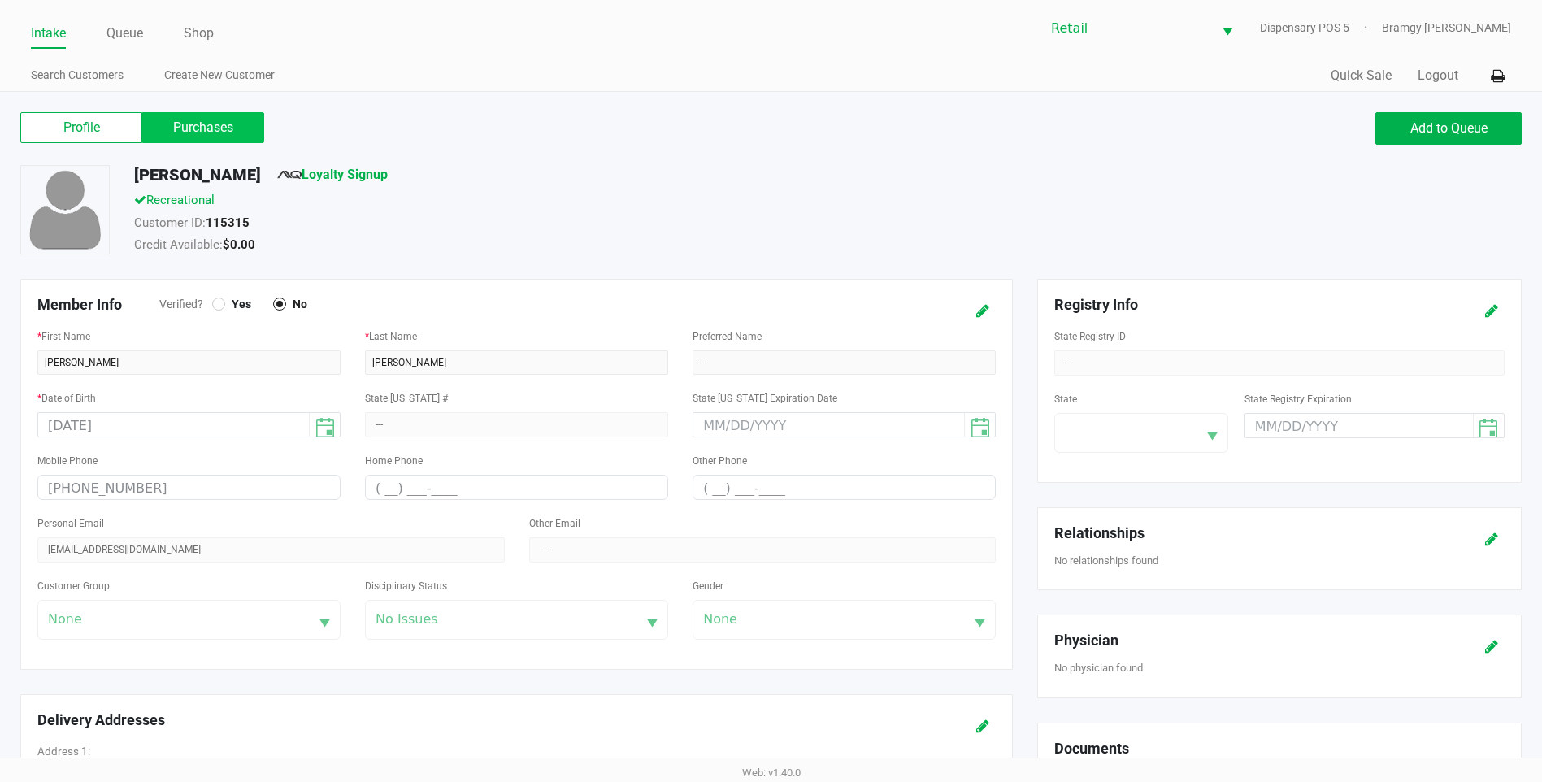
click at [217, 113] on label "Purchases" at bounding box center [203, 127] width 122 height 31
click at [0, 0] on 1 "Purchases" at bounding box center [0, 0] width 0 height 0
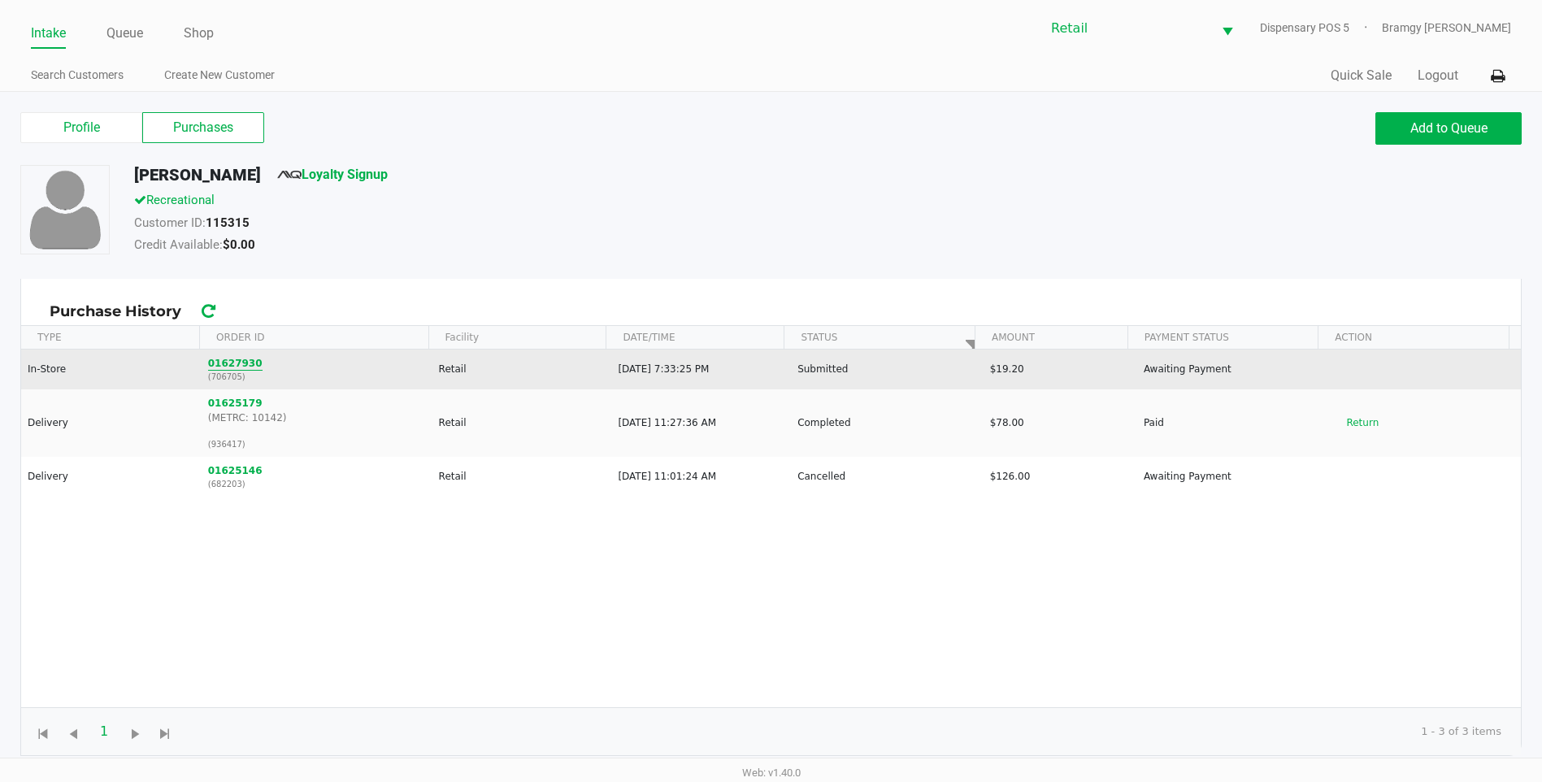
click at [235, 362] on button "01627930" at bounding box center [235, 363] width 54 height 15
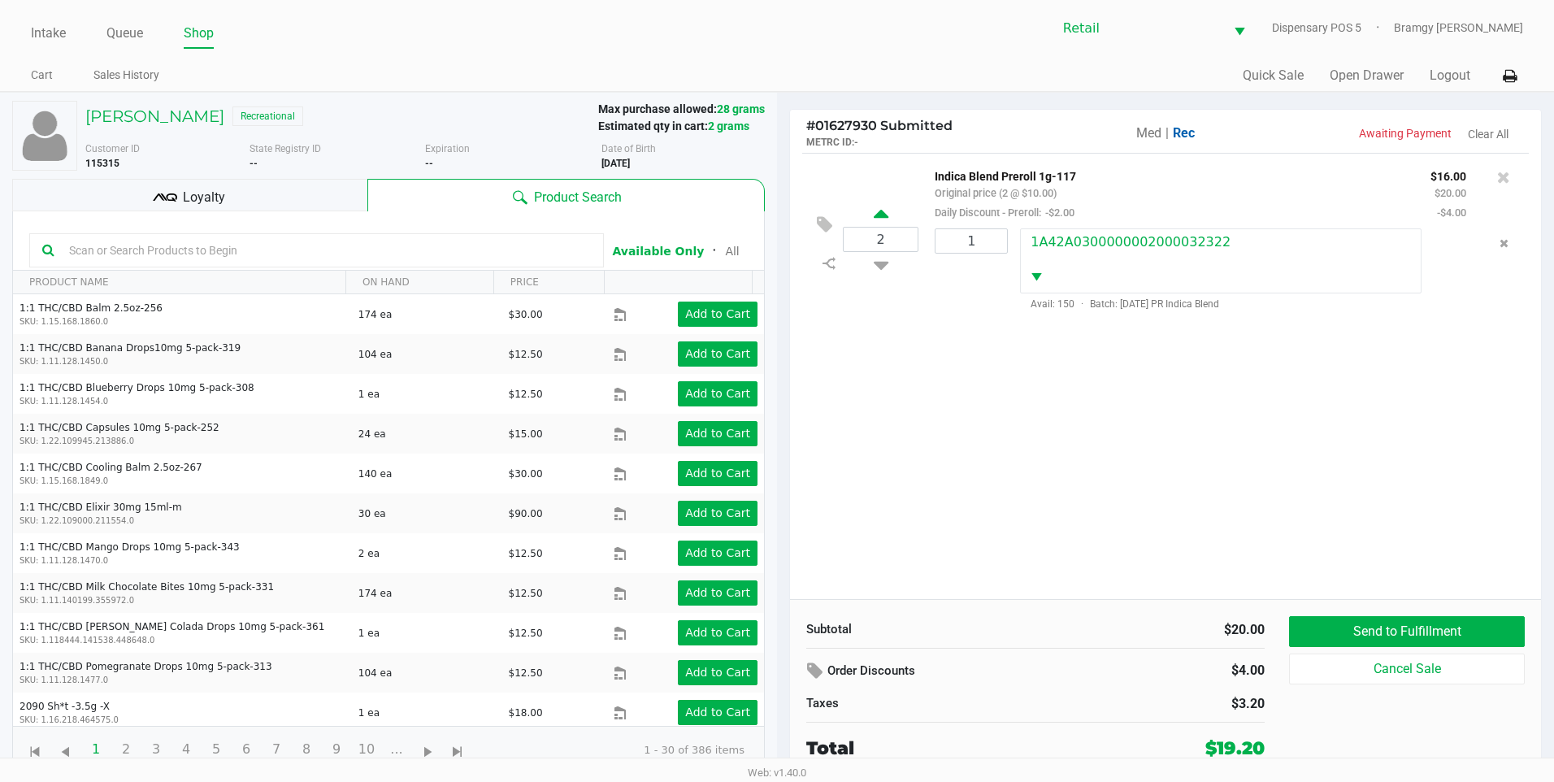
click at [876, 219] on icon at bounding box center [881, 216] width 15 height 20
click at [888, 276] on div "3 Indica Blend Preroll 1g-117 Original price (3 @ $10.00) Daily Discount - Prer…" at bounding box center [1165, 239] width 727 height 172
click at [884, 263] on icon at bounding box center [881, 262] width 15 height 20
click at [1503, 172] on icon at bounding box center [1503, 177] width 13 height 16
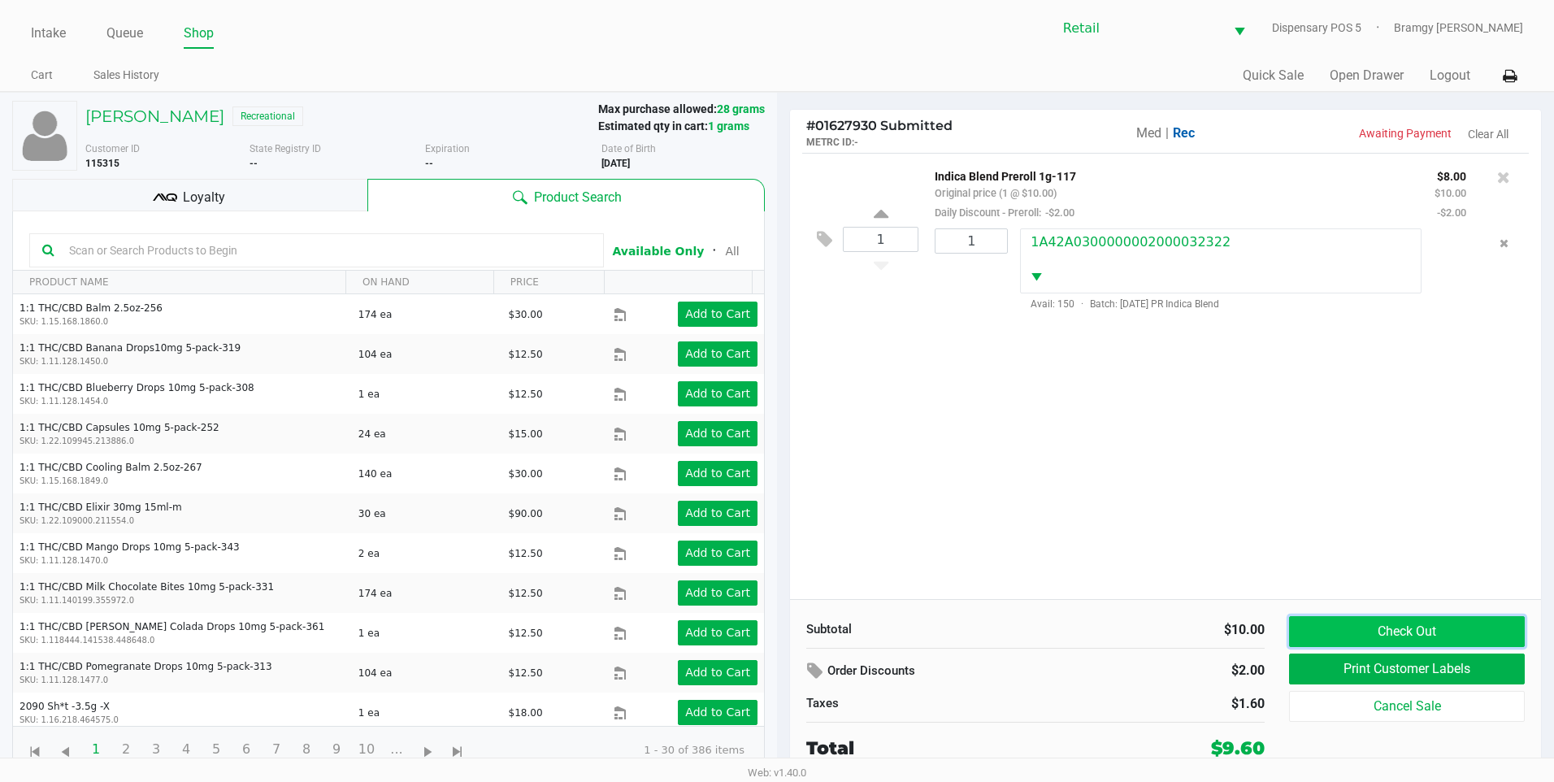
click at [1367, 637] on button "Check Out" at bounding box center [1407, 631] width 236 height 31
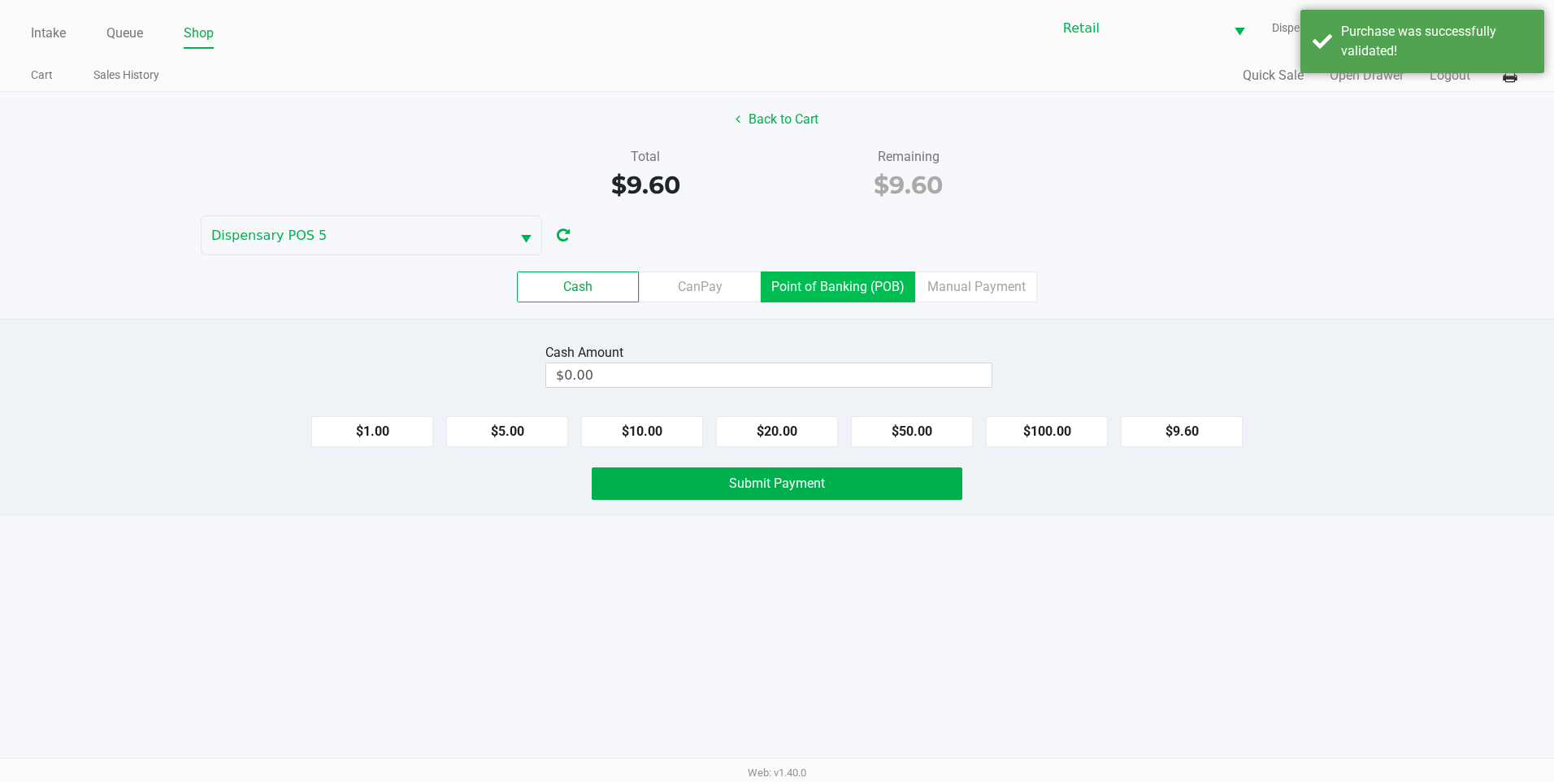
click at [895, 296] on label "Point of Banking (POB)" at bounding box center [838, 287] width 154 height 31
click at [0, 0] on 7 "Point of Banking (POB)" at bounding box center [0, 0] width 0 height 0
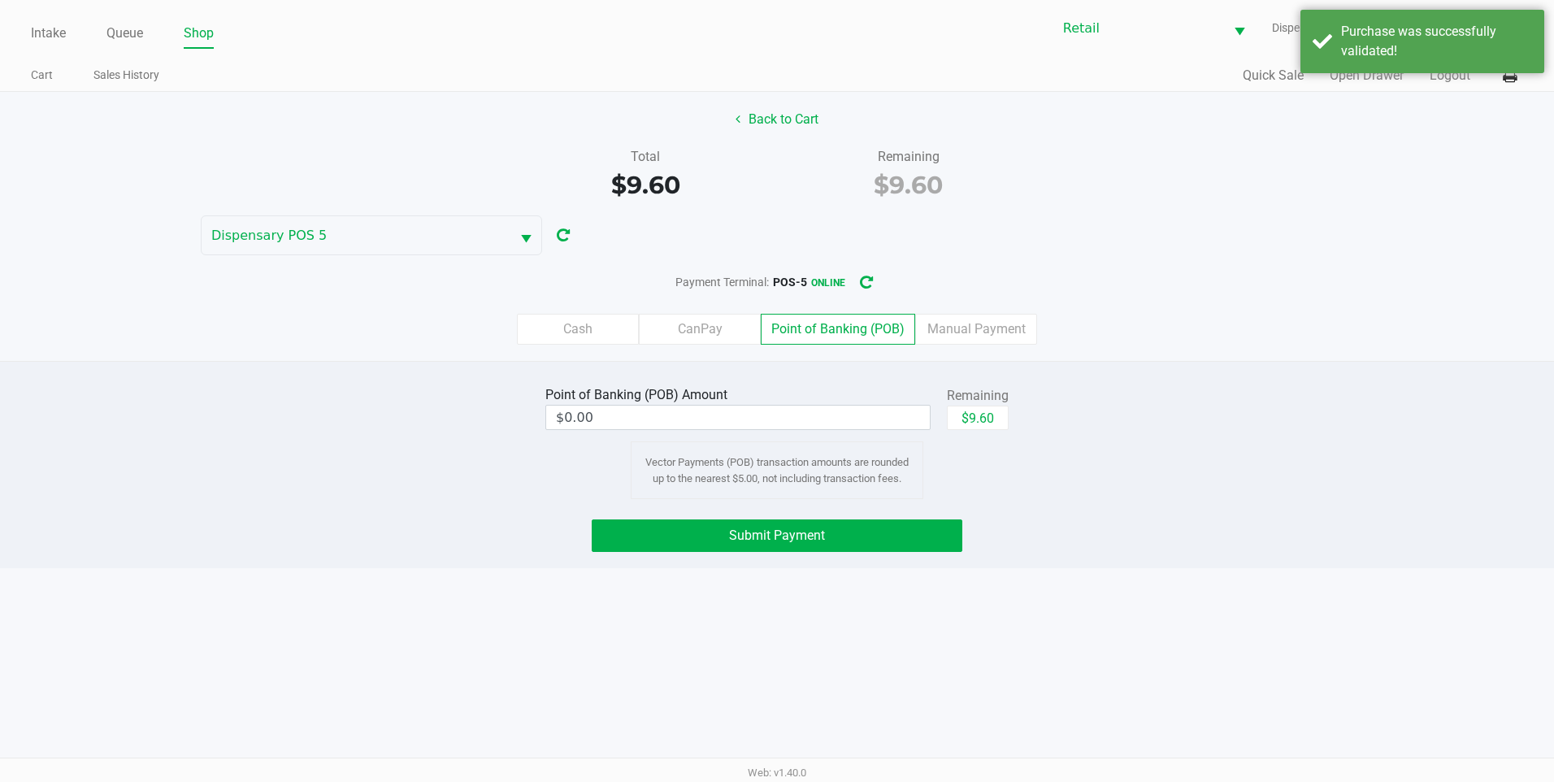
click at [995, 434] on div "$9.60" at bounding box center [978, 424] width 62 height 37
click at [993, 424] on button "$9.60" at bounding box center [978, 418] width 62 height 24
click at [852, 541] on button "Submit Payment" at bounding box center [777, 535] width 371 height 33
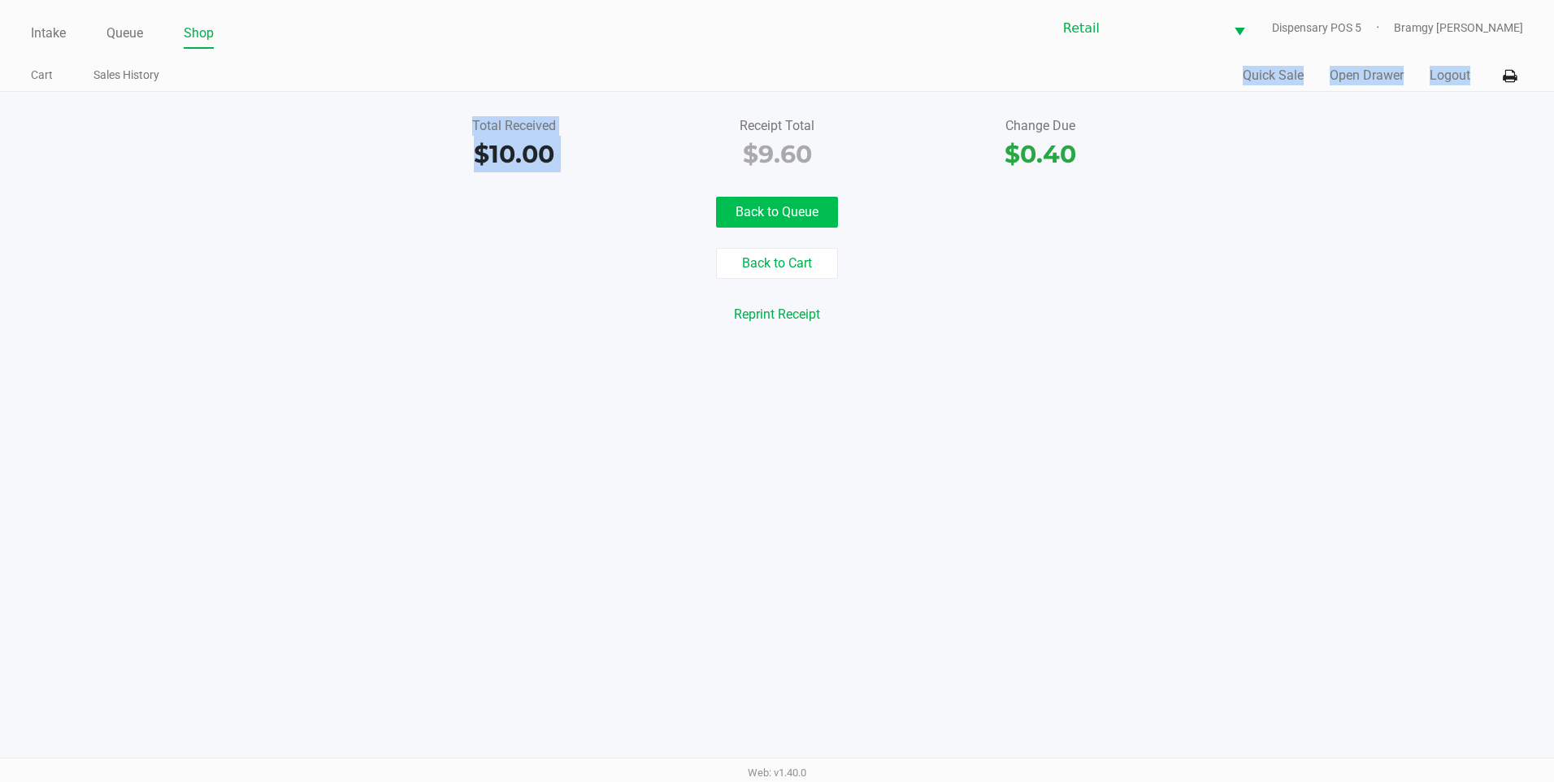
drag, startPoint x: 658, startPoint y: 116, endPoint x: 773, endPoint y: 221, distance: 156.0
click at [773, 221] on app-point-of-sale "Intake Queue Shop Retail Dispensary POS 5 Bramgy Brito Cart Sales History Quick…" at bounding box center [777, 185] width 1554 height 370
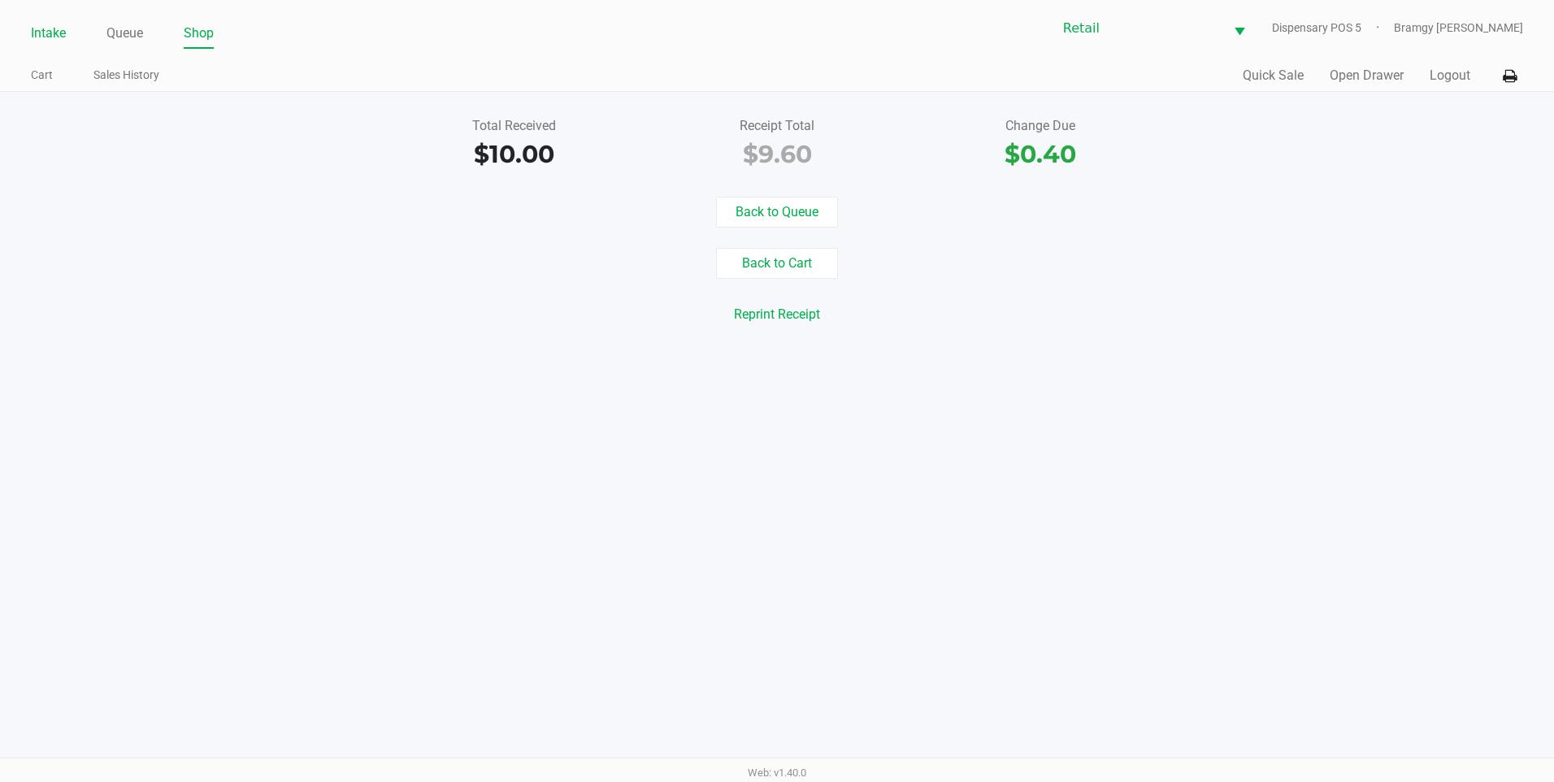
click at [53, 35] on link "Intake" at bounding box center [48, 33] width 35 height 23
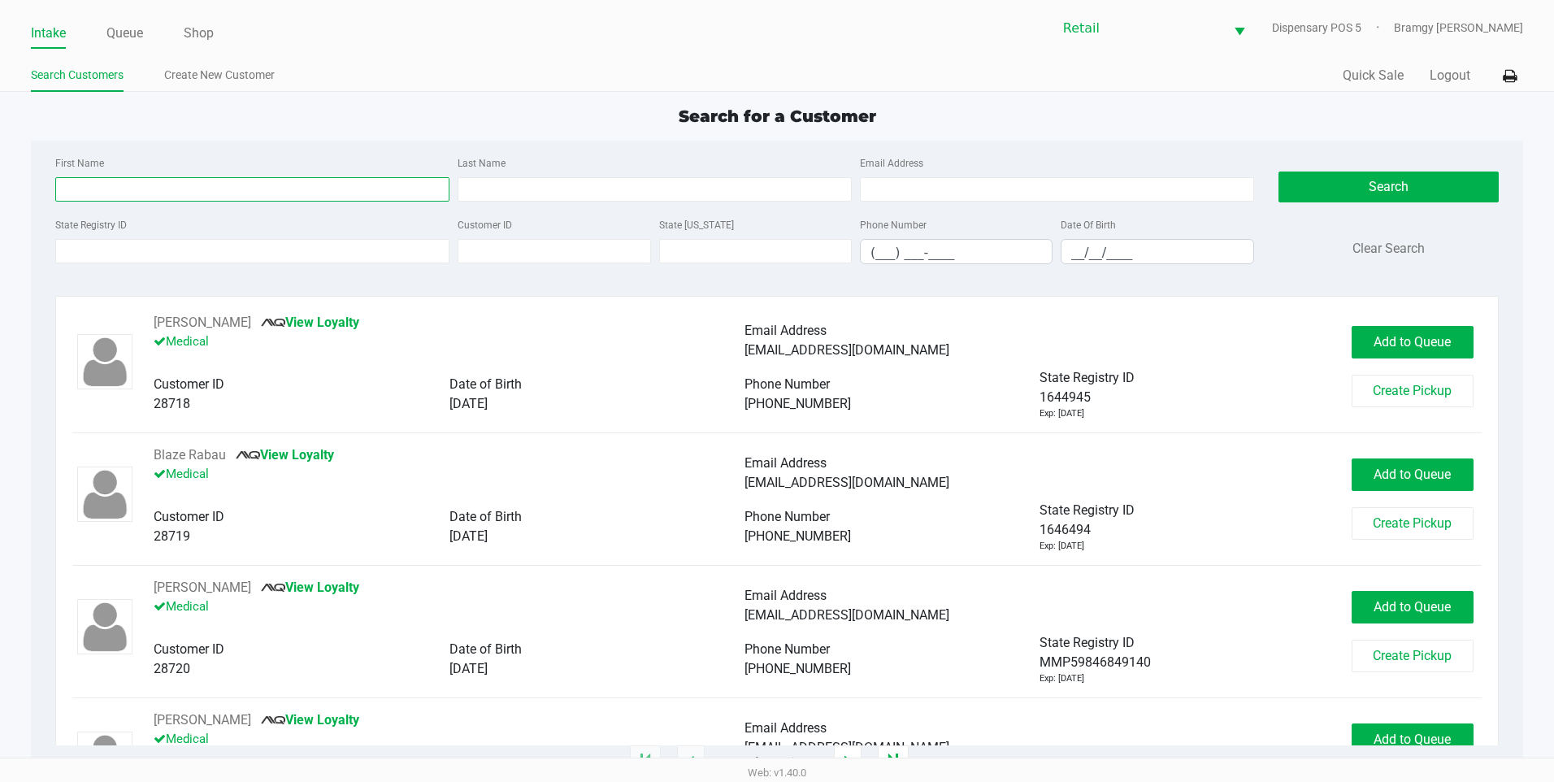
click at [162, 200] on input "First Name" at bounding box center [252, 189] width 394 height 24
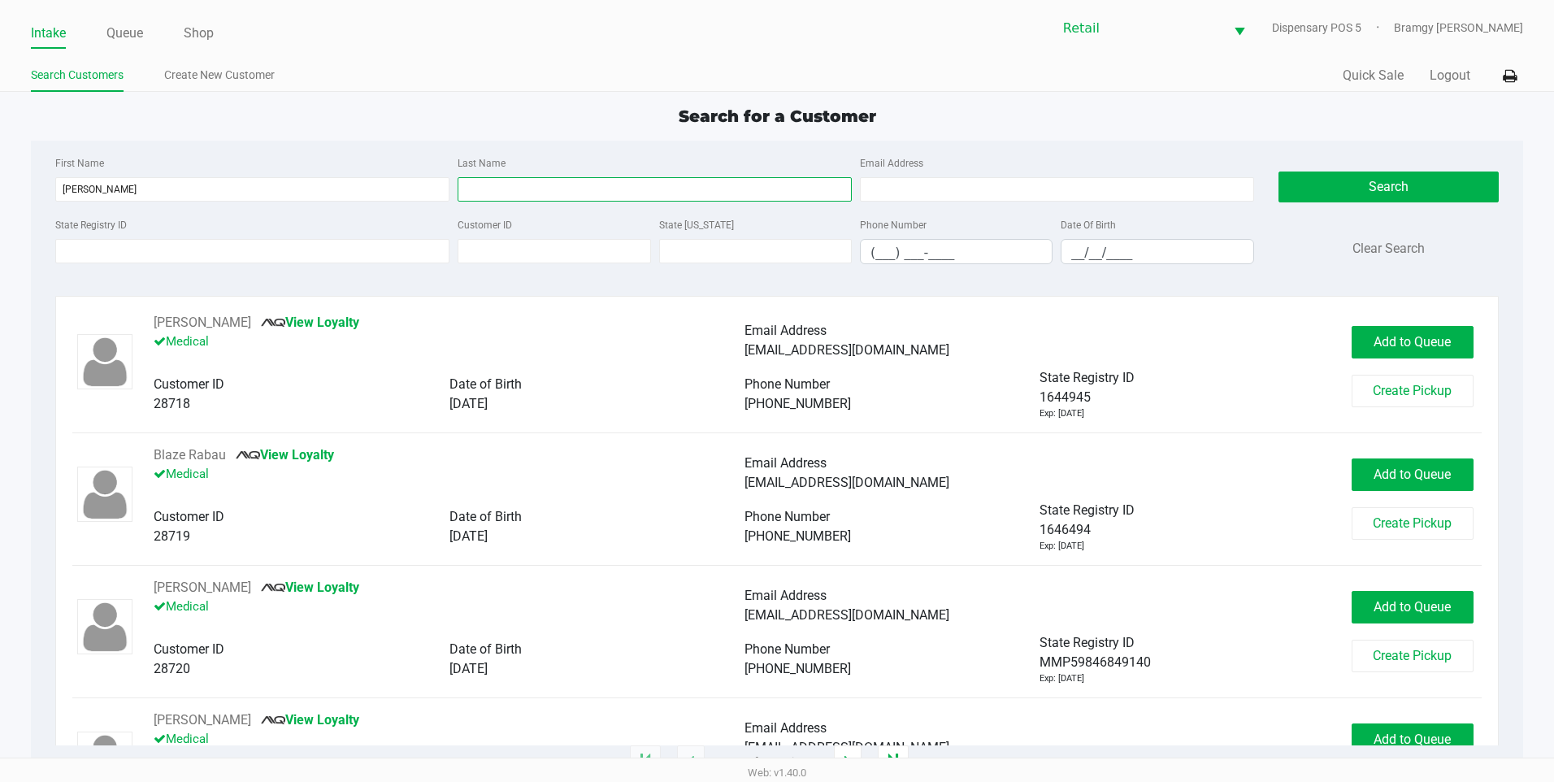
click at [667, 198] on input "Last Name" at bounding box center [655, 189] width 394 height 24
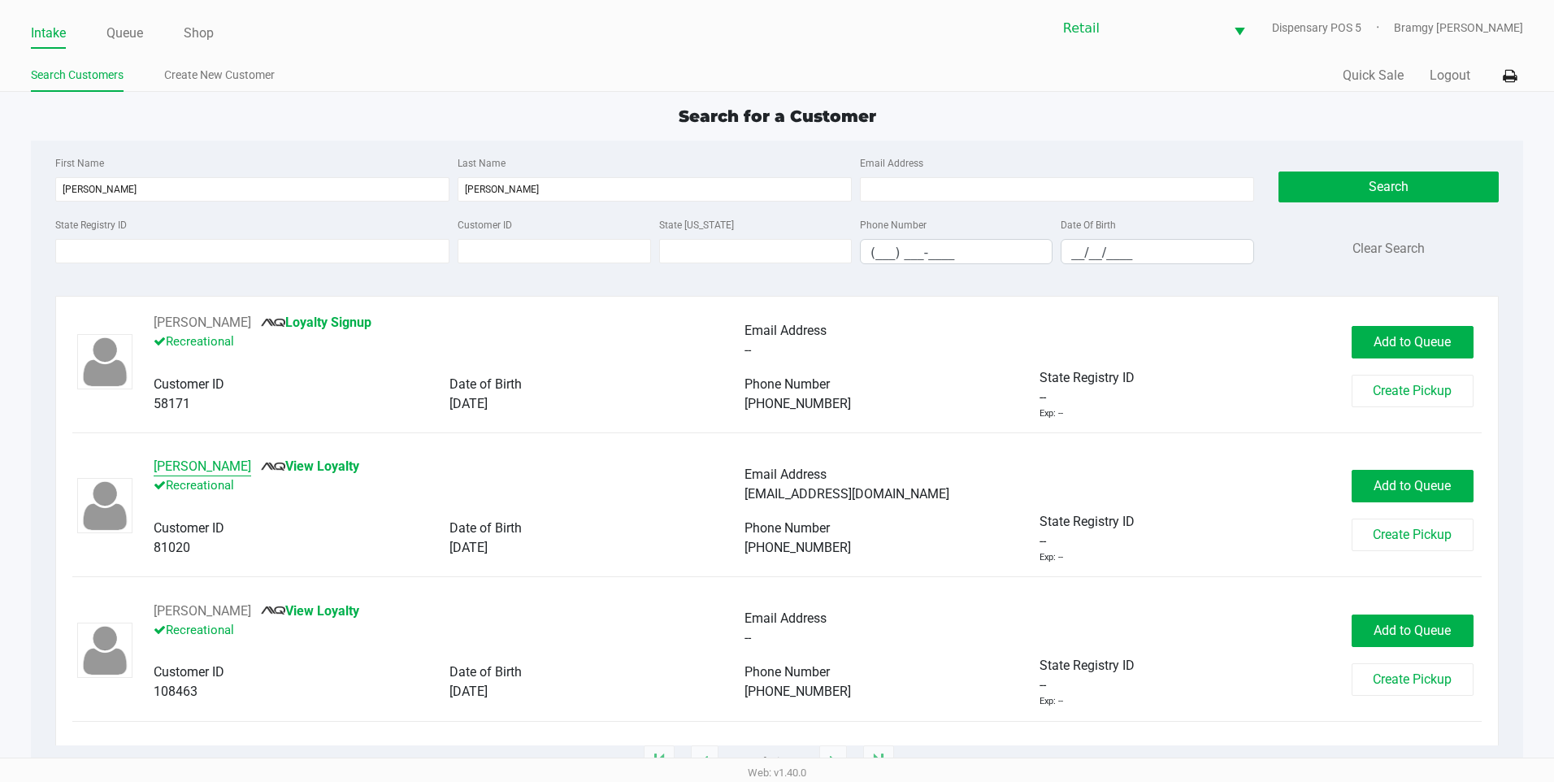
click at [199, 470] on button "Andrew Harris" at bounding box center [203, 467] width 98 height 20
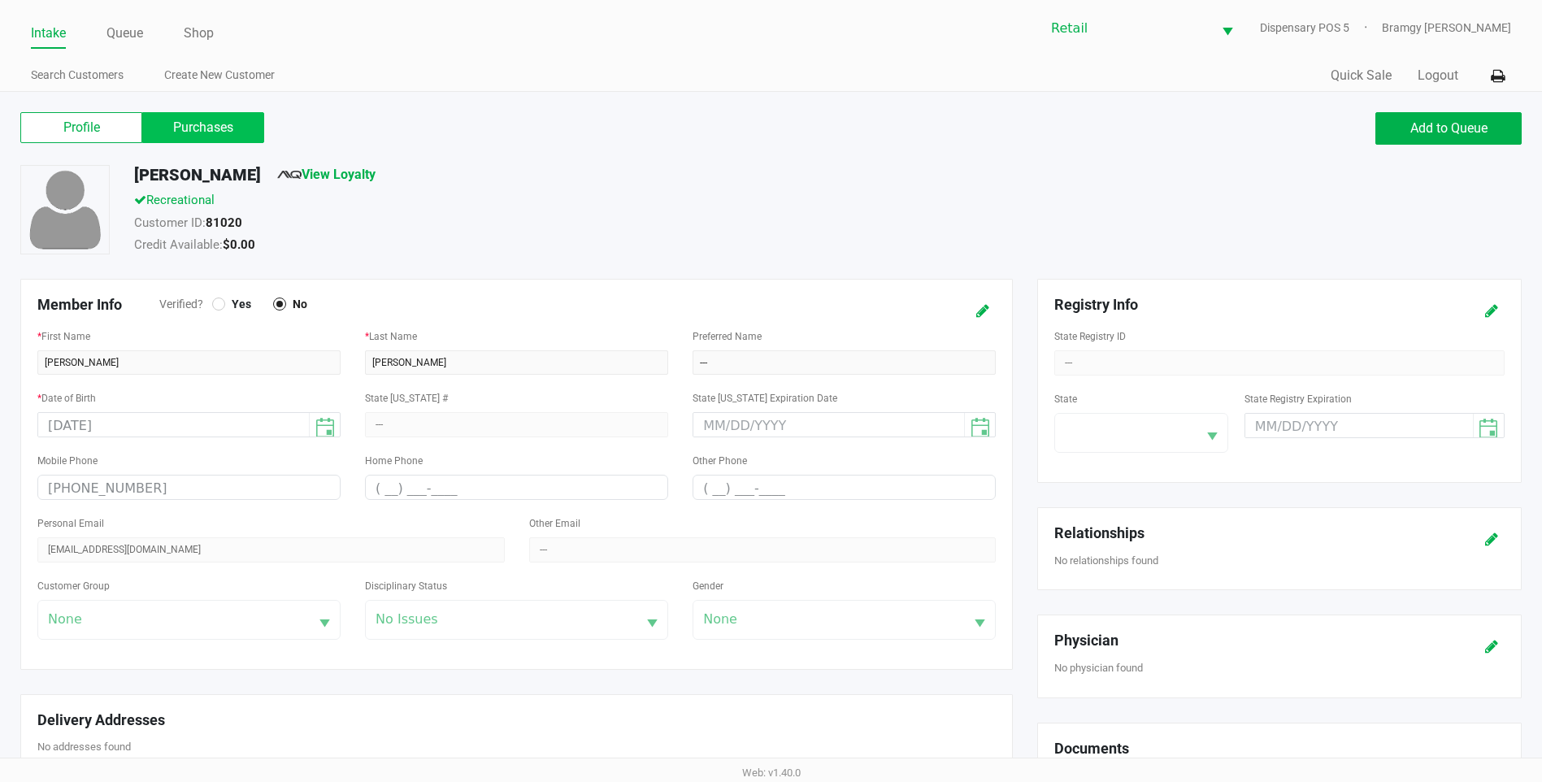
click at [234, 123] on label "Purchases" at bounding box center [203, 127] width 122 height 31
click at [0, 0] on 1 "Purchases" at bounding box center [0, 0] width 0 height 0
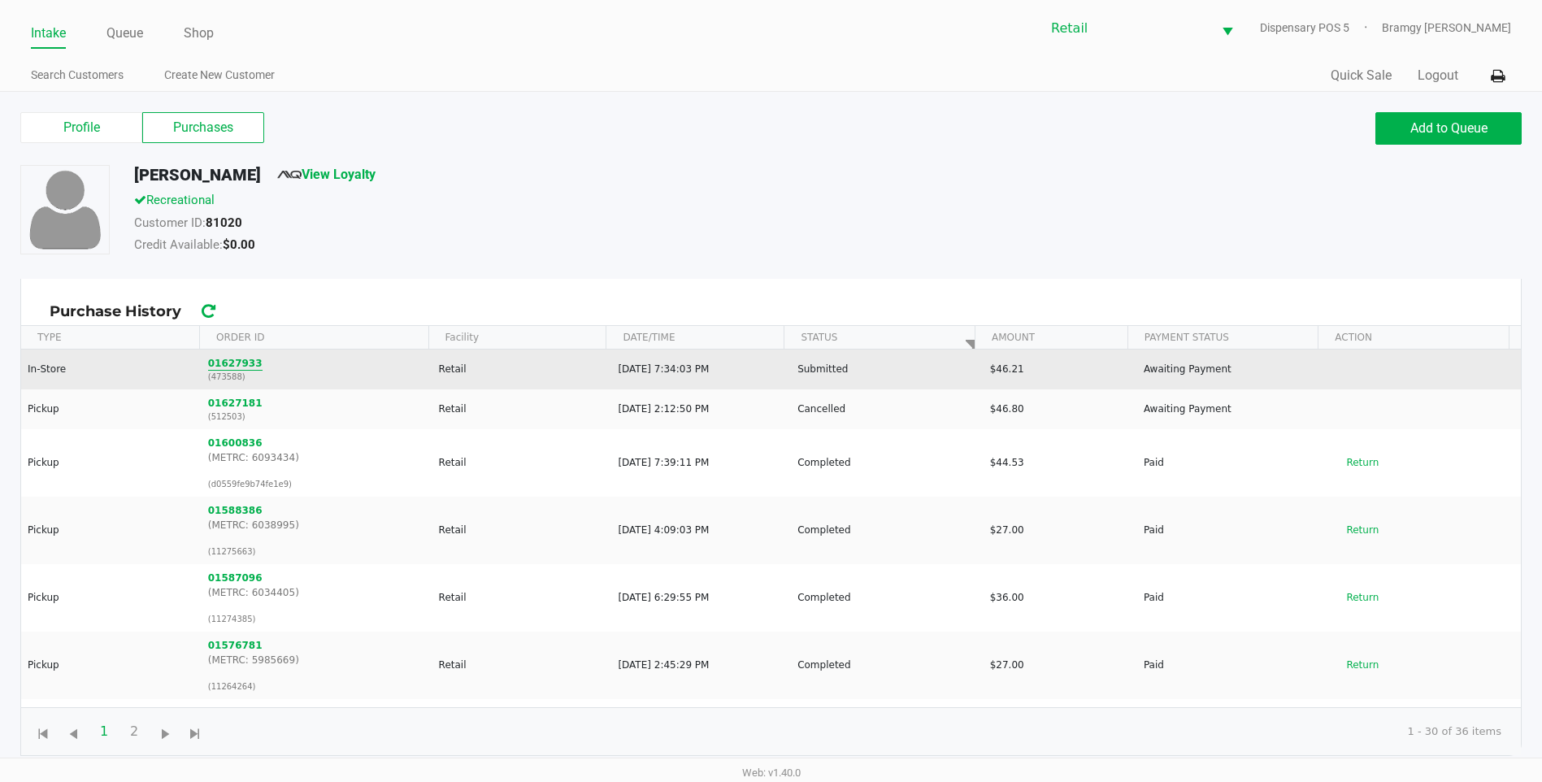
click at [217, 363] on button "01627933" at bounding box center [235, 363] width 54 height 15
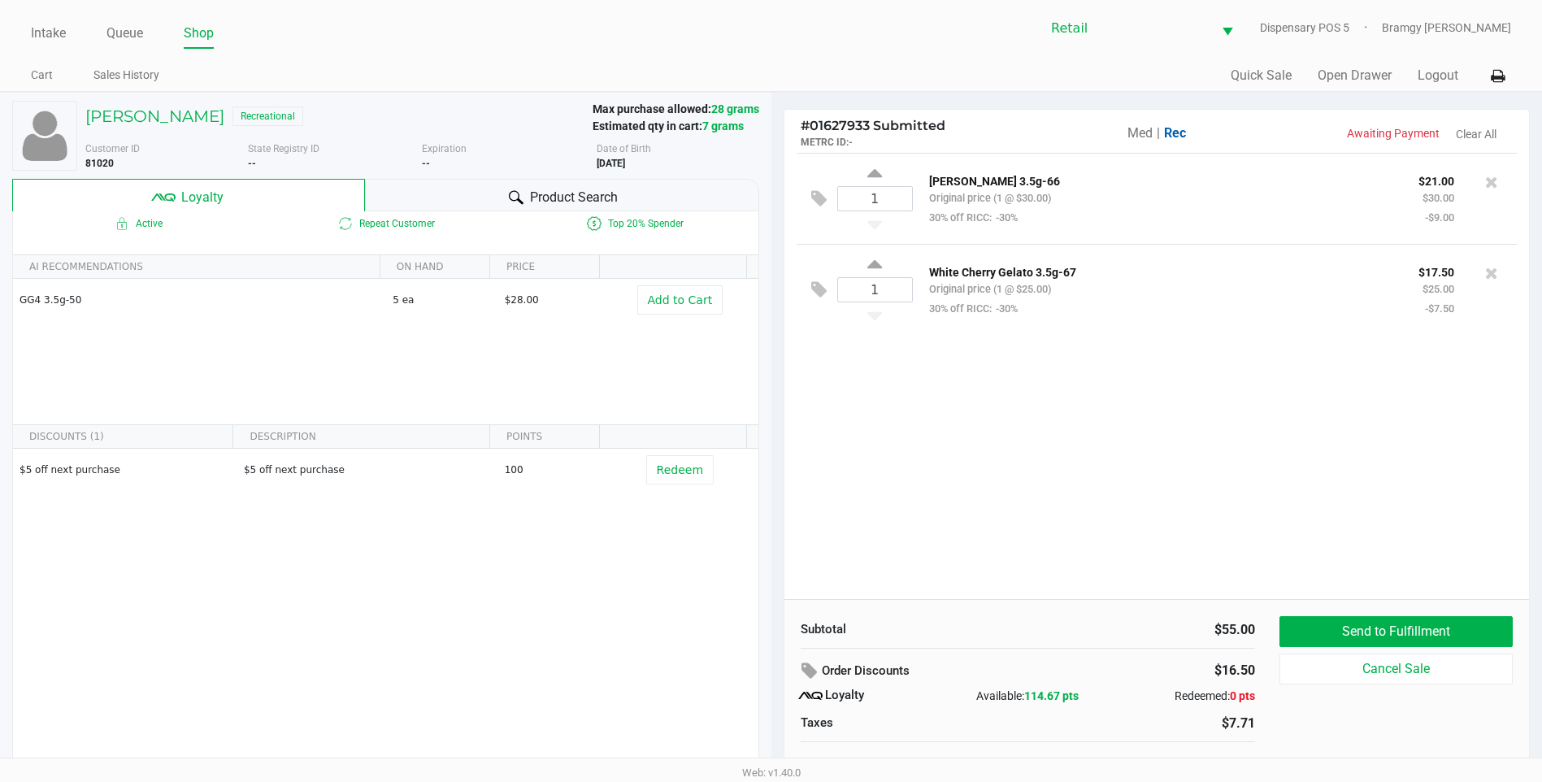
scroll to position [16, 0]
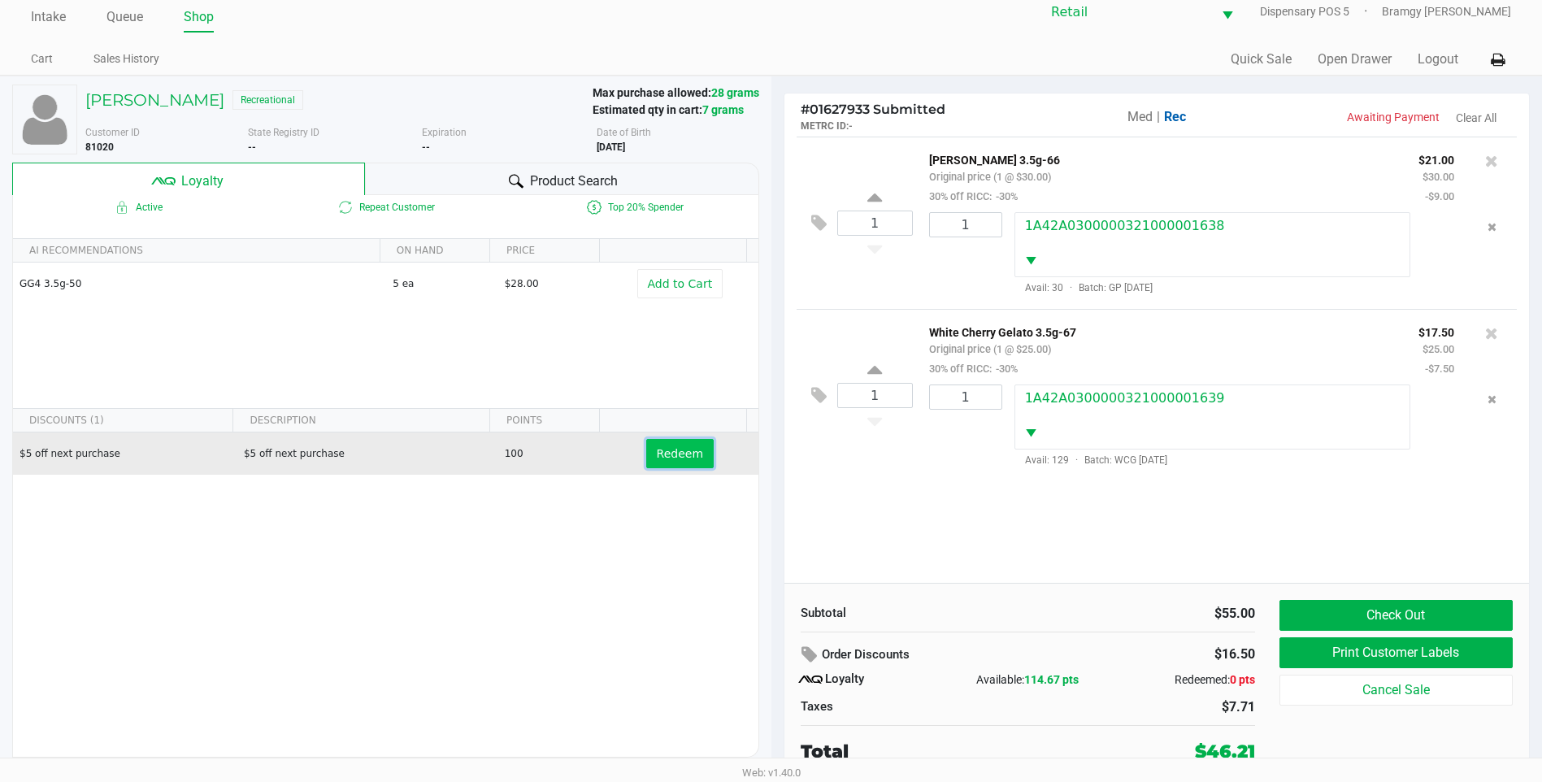
click at [689, 451] on span "Redeem" at bounding box center [680, 453] width 46 height 13
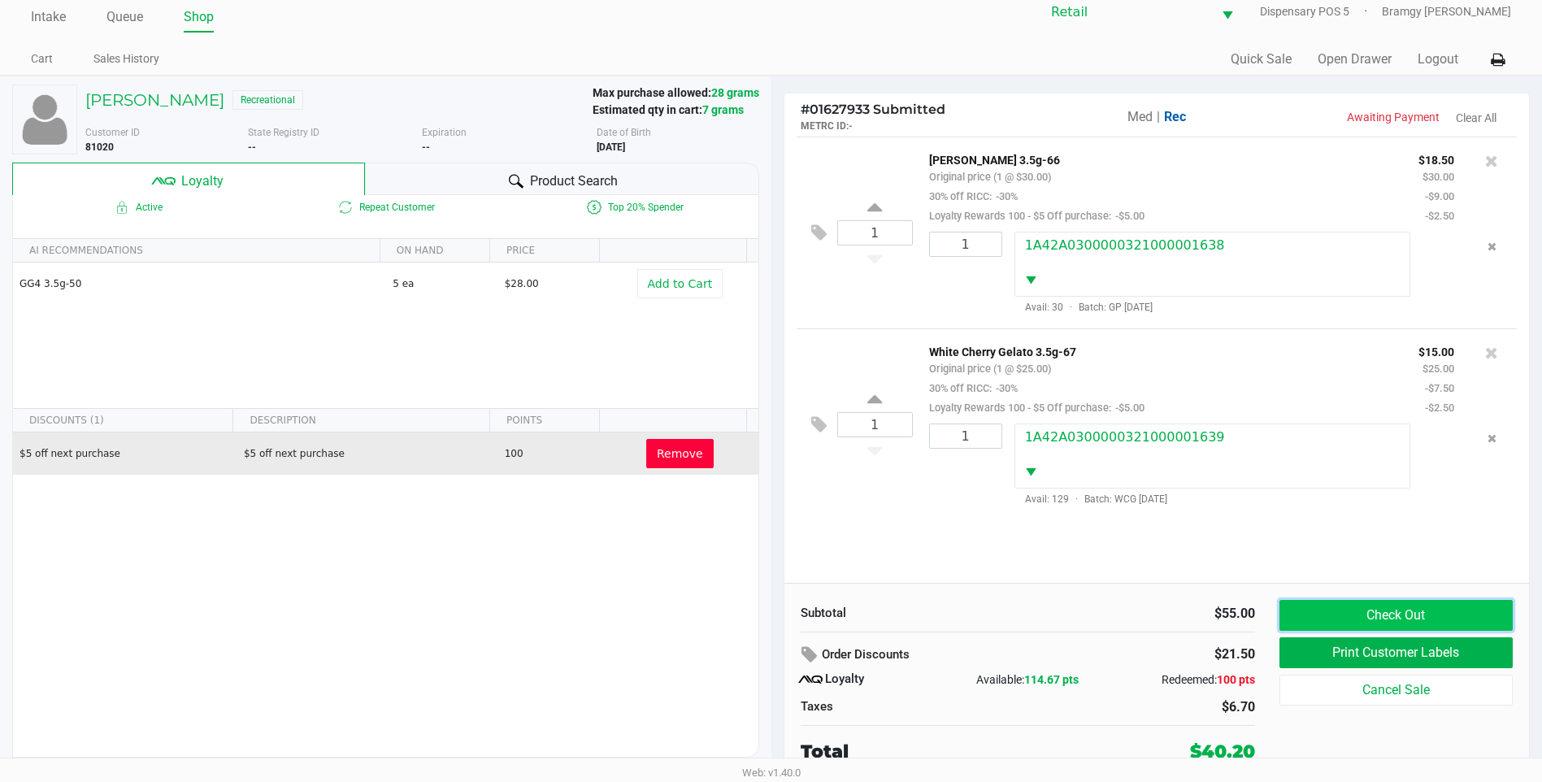
click at [1323, 609] on button "Check Out" at bounding box center [1396, 615] width 233 height 31
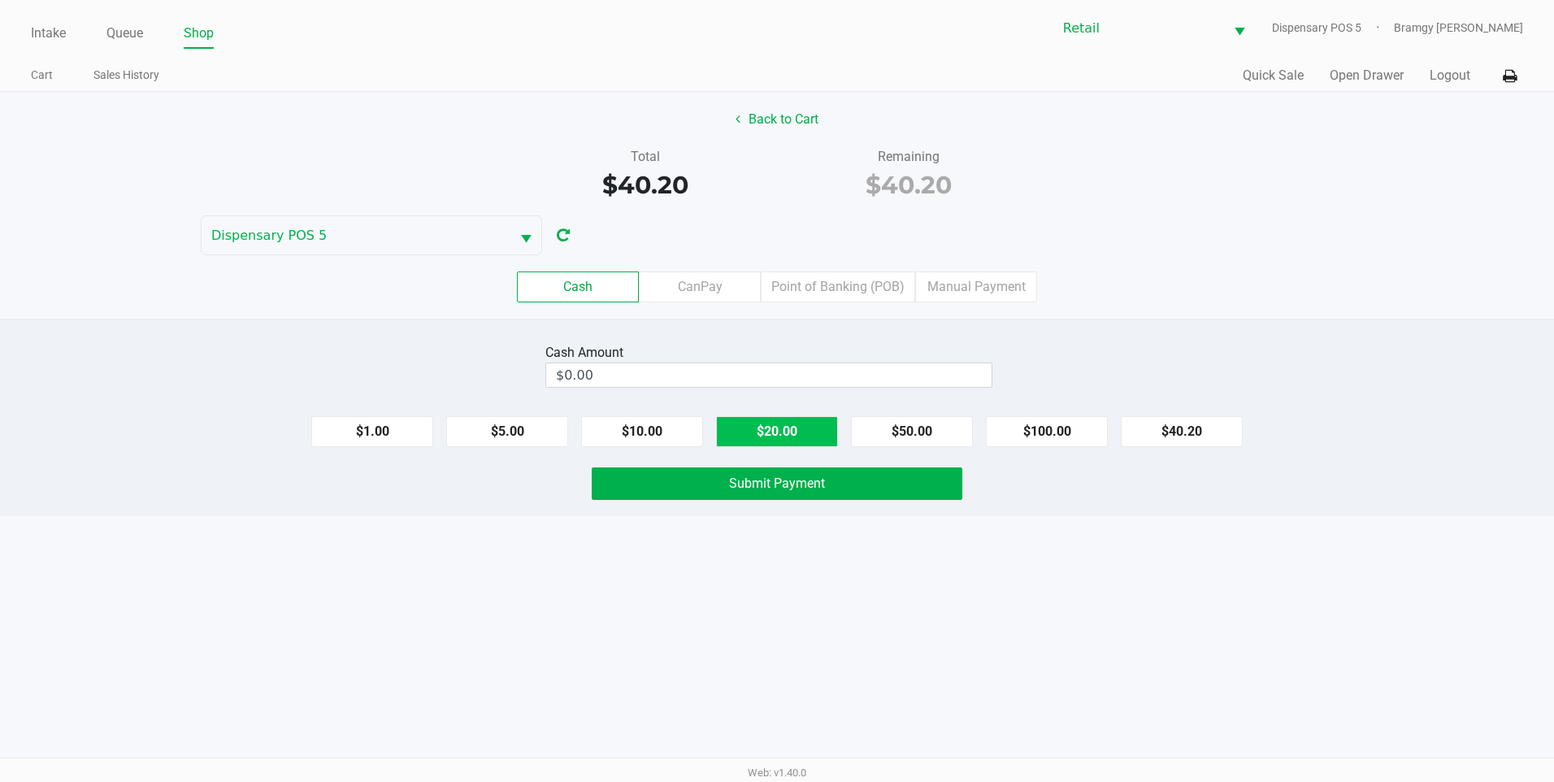
click at [795, 433] on button "$20.00" at bounding box center [777, 431] width 122 height 31
click at [372, 432] on button "$1.00" at bounding box center [372, 431] width 122 height 31
click at [778, 497] on button "Submit Payment" at bounding box center [777, 483] width 371 height 33
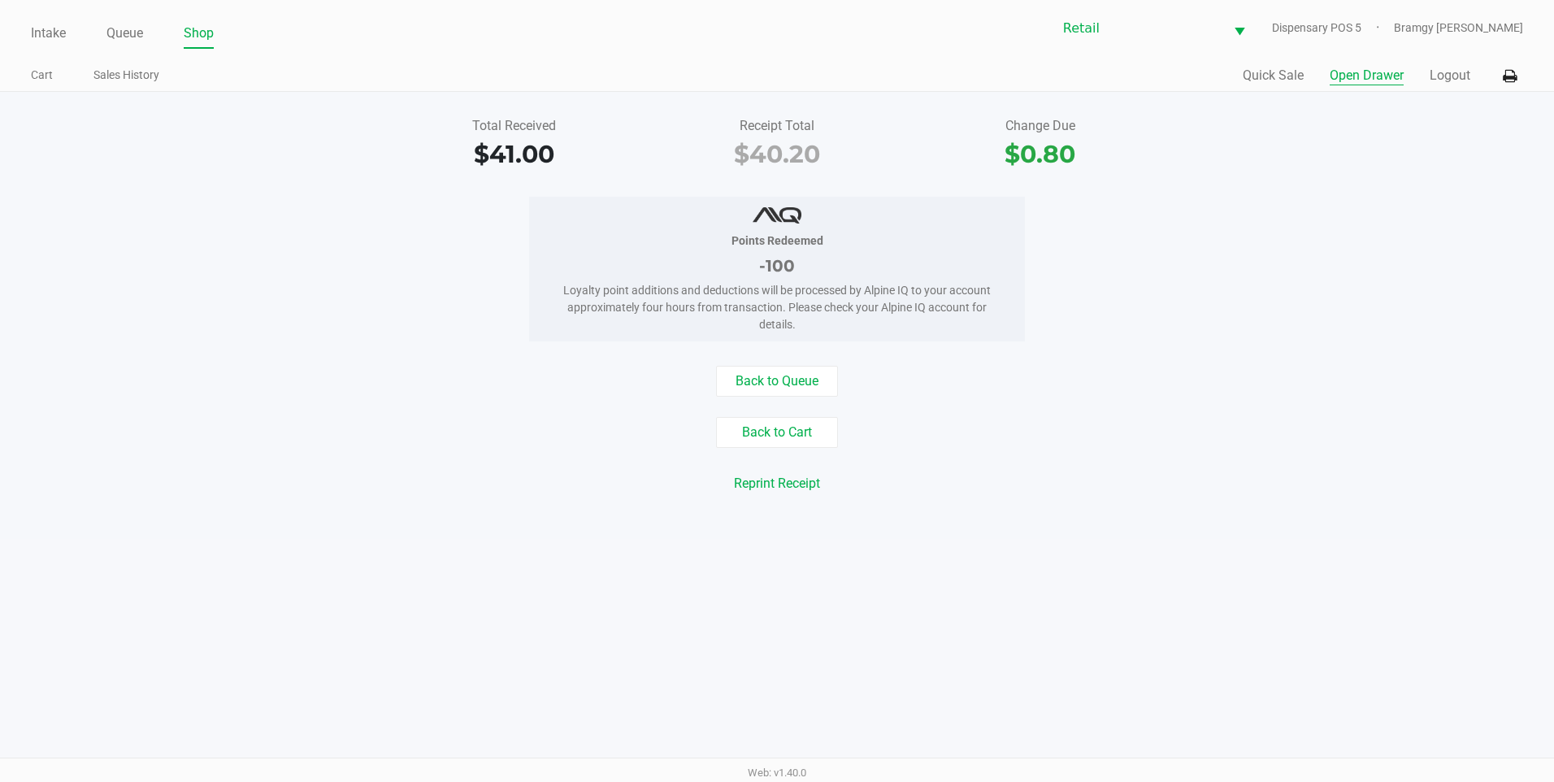
click at [1396, 72] on button "Open Drawer" at bounding box center [1367, 76] width 74 height 20
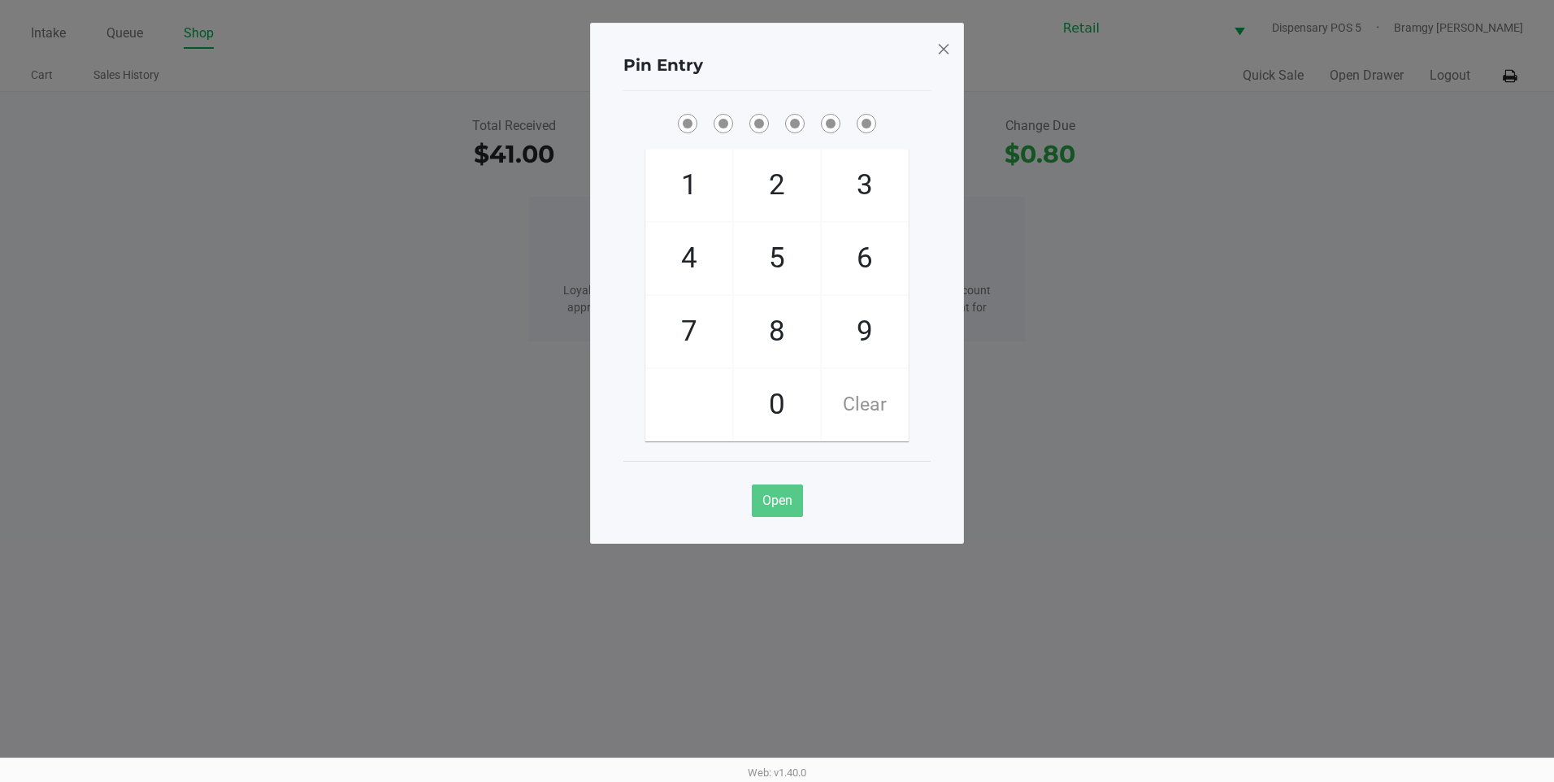
click at [858, 332] on span "9" at bounding box center [865, 332] width 86 height 72
drag, startPoint x: 858, startPoint y: 332, endPoint x: 835, endPoint y: 355, distance: 32.2
click at [788, 406] on span "0" at bounding box center [777, 405] width 86 height 72
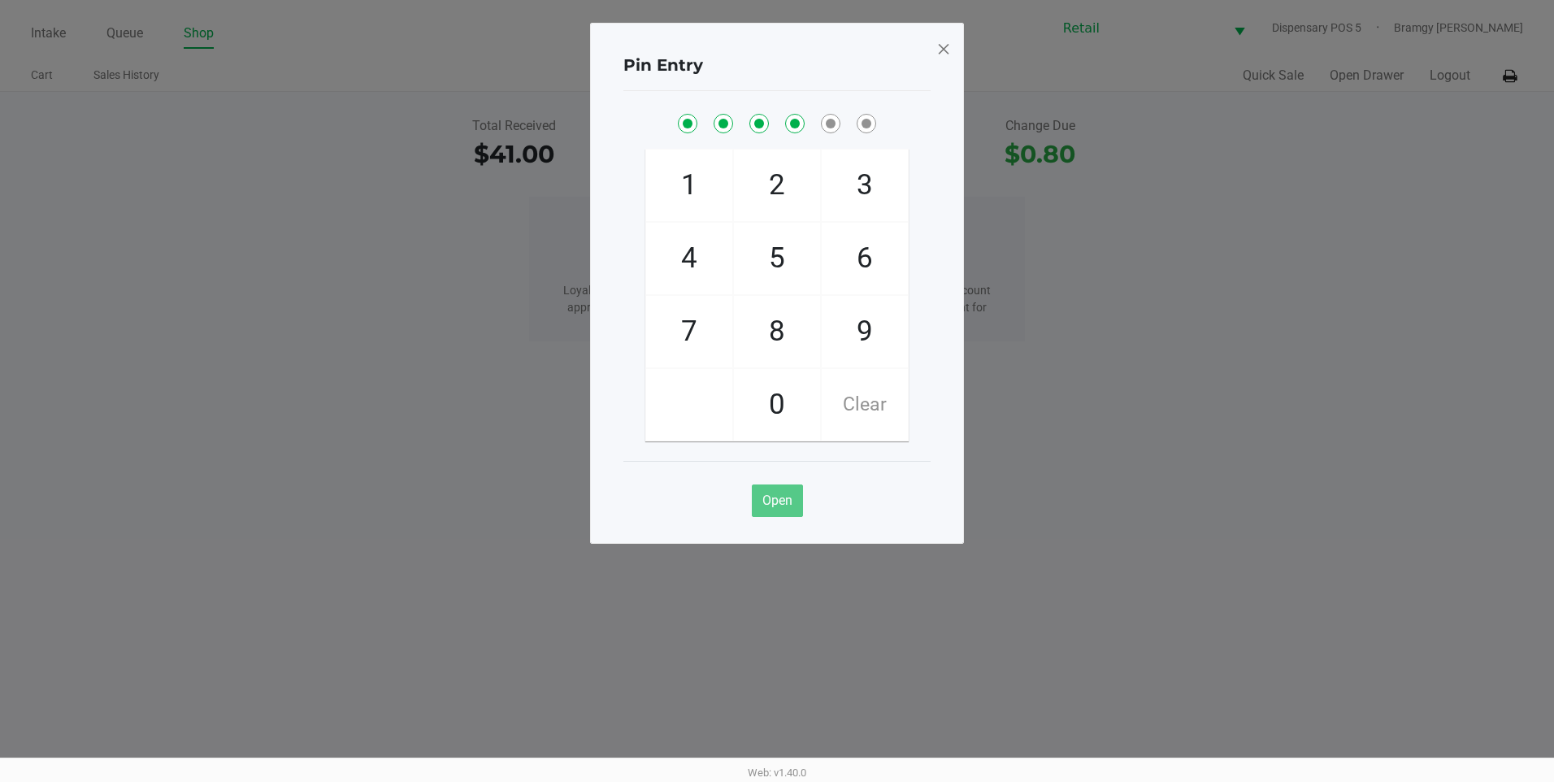
click at [848, 321] on span "9" at bounding box center [865, 332] width 86 height 72
click at [791, 324] on span "8" at bounding box center [777, 332] width 86 height 72
click at [928, 54] on div "Pin Entry" at bounding box center [777, 65] width 307 height 51
click at [943, 51] on span at bounding box center [943, 49] width 15 height 26
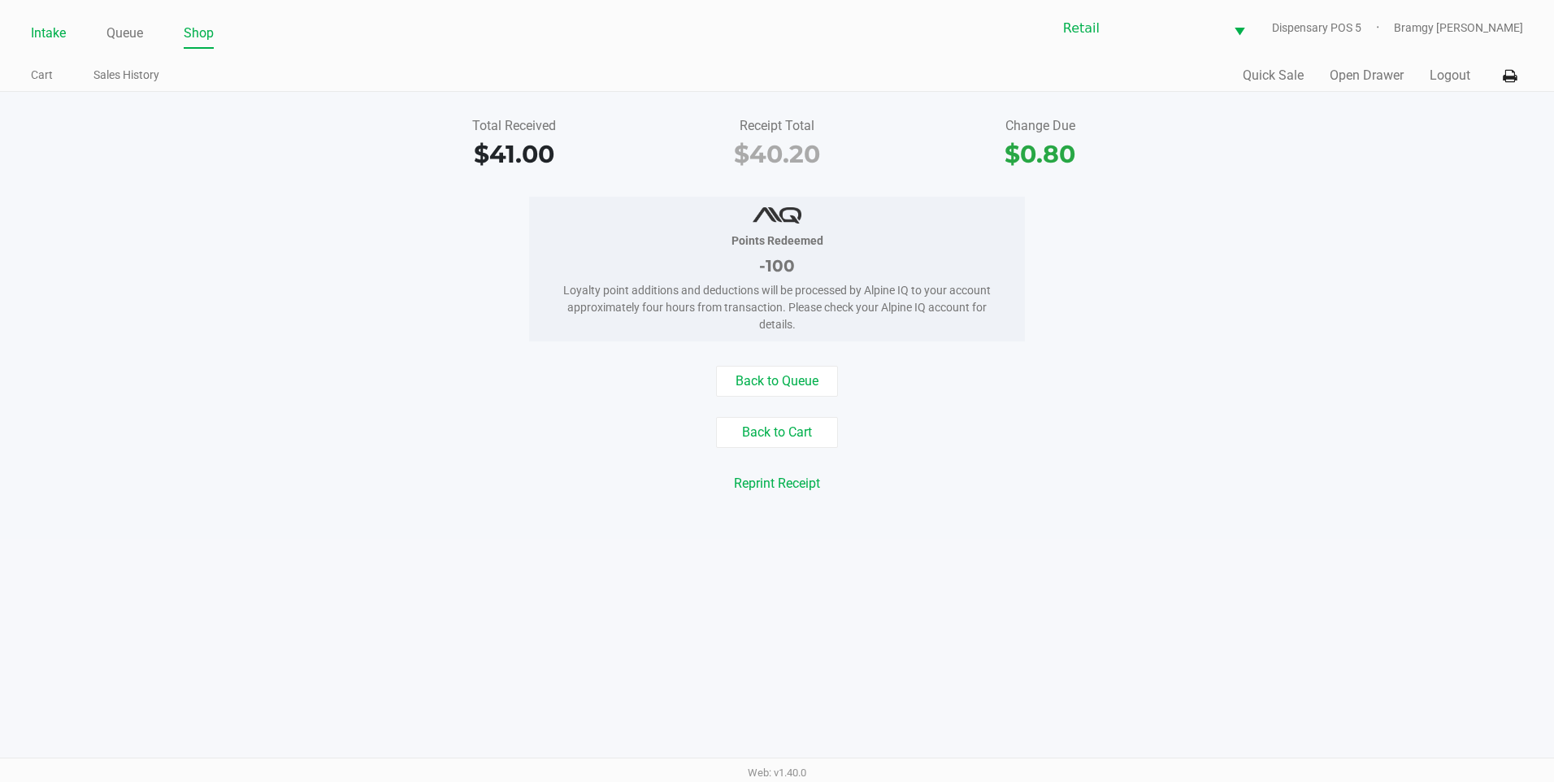
click at [65, 37] on link "Intake" at bounding box center [48, 33] width 35 height 23
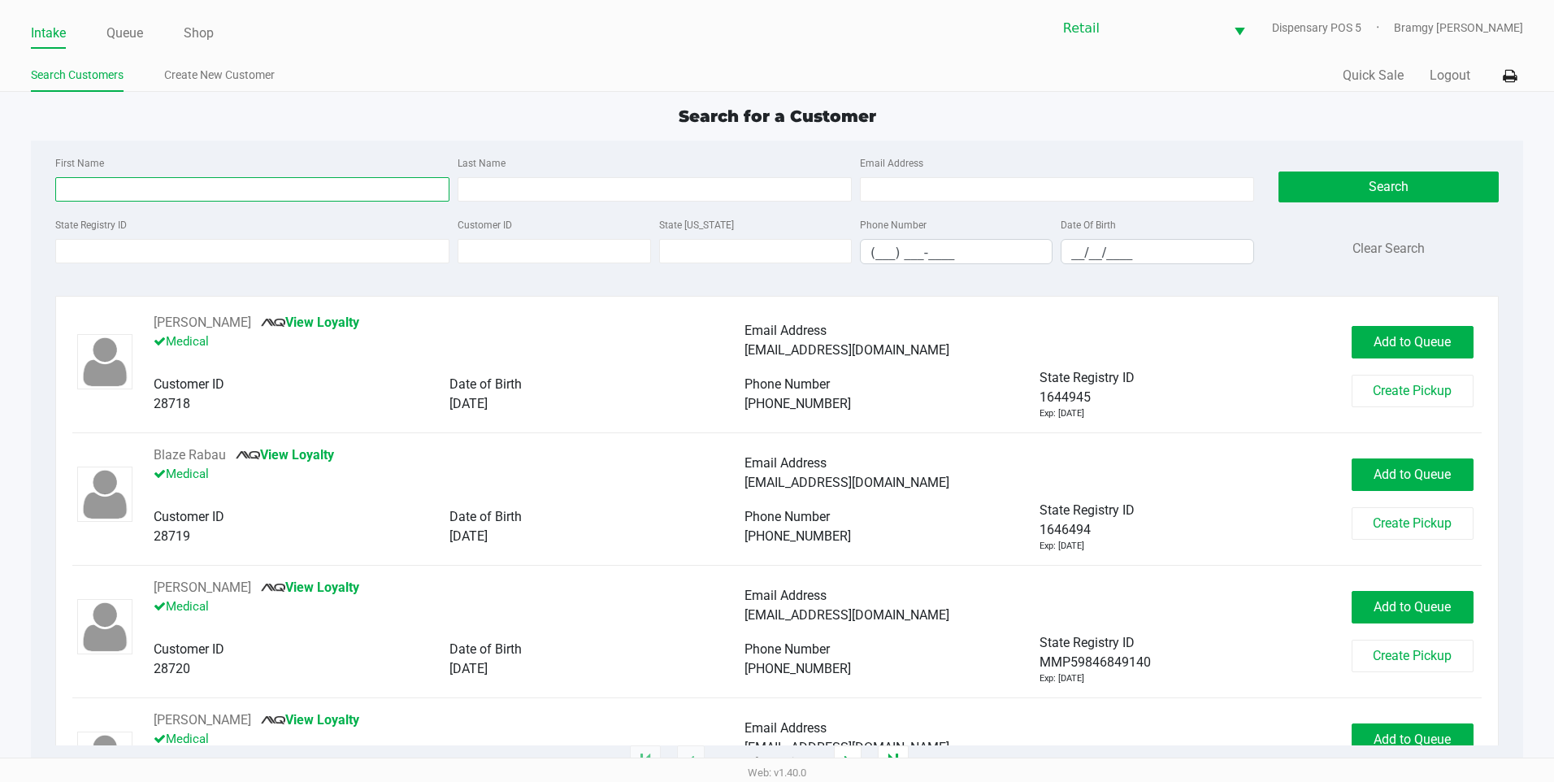
click at [146, 189] on input "First Name" at bounding box center [252, 189] width 394 height 24
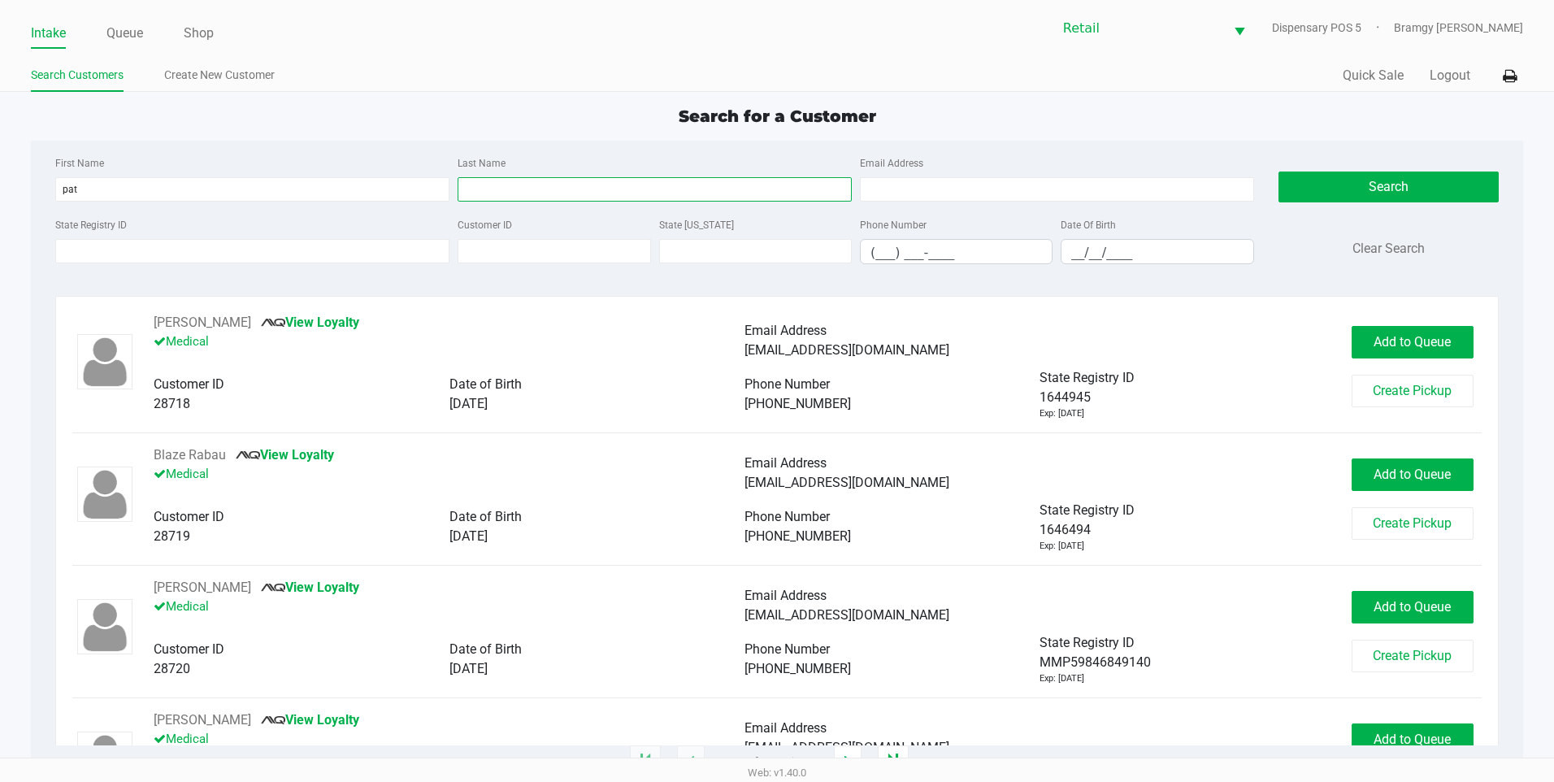
click at [508, 196] on input "Last Name" at bounding box center [655, 189] width 394 height 24
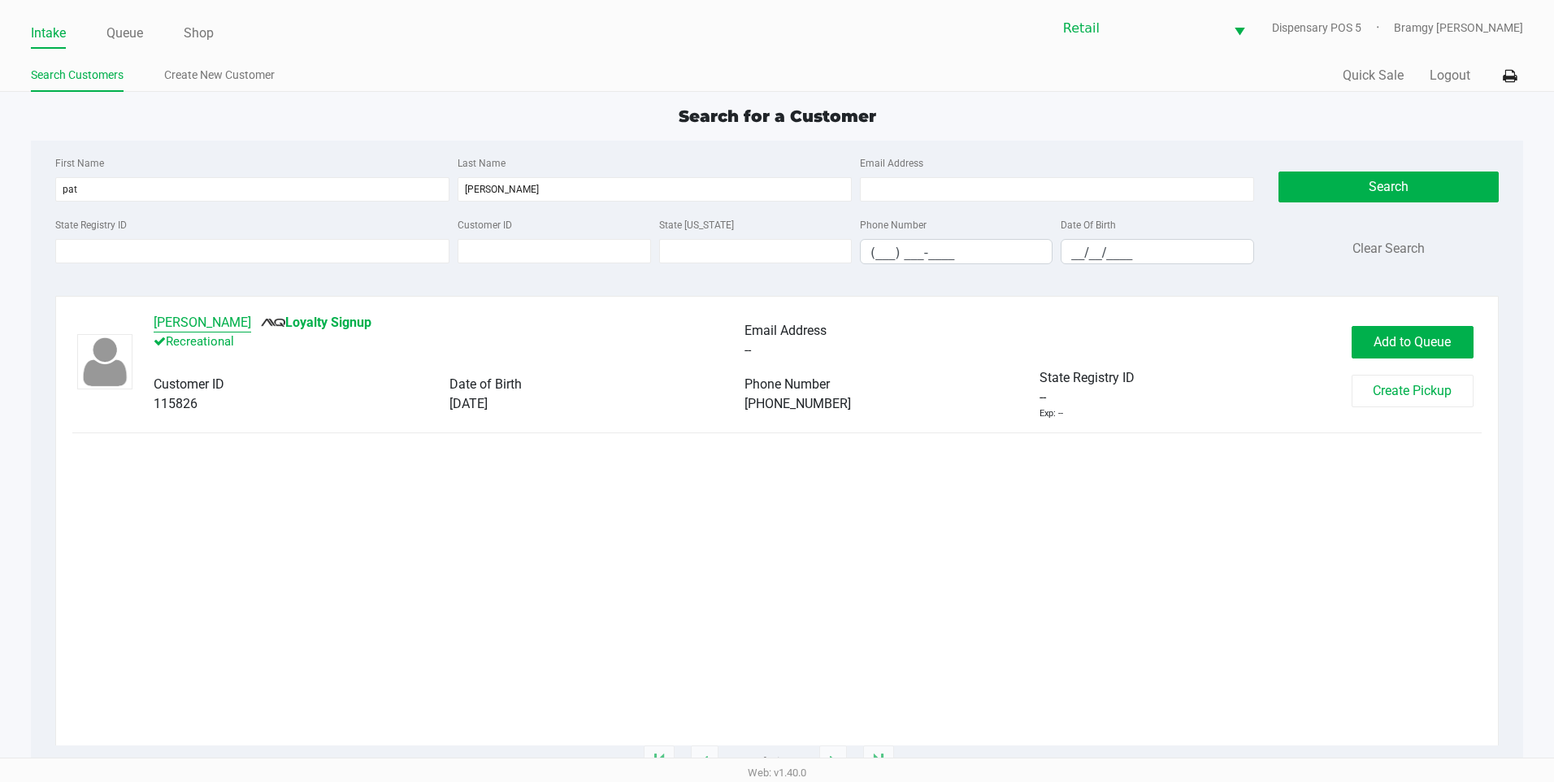
click at [215, 319] on button "Pat Koenen" at bounding box center [203, 323] width 98 height 20
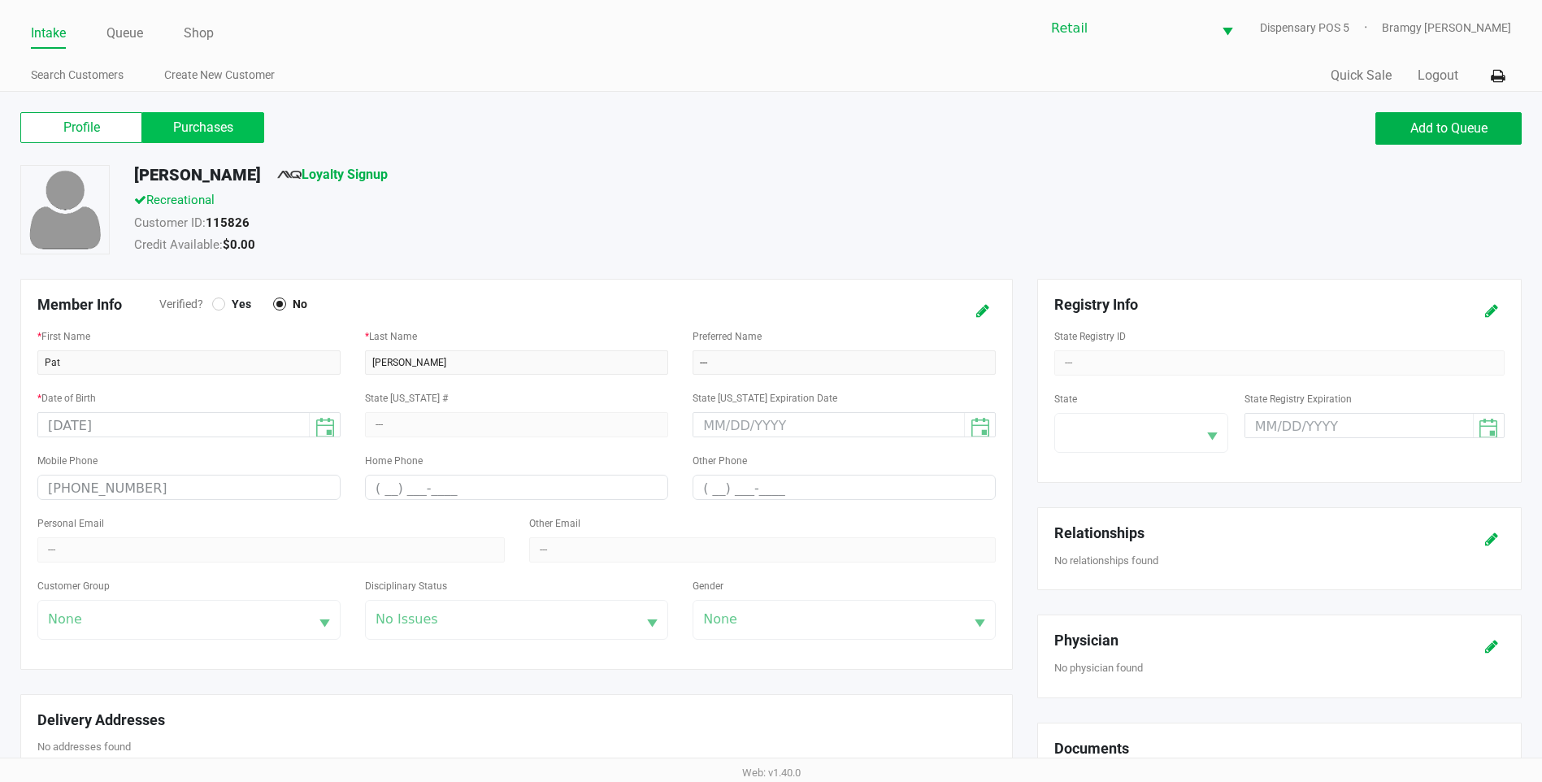
click at [210, 135] on label "Purchases" at bounding box center [203, 127] width 122 height 31
click at [0, 0] on 1 "Purchases" at bounding box center [0, 0] width 0 height 0
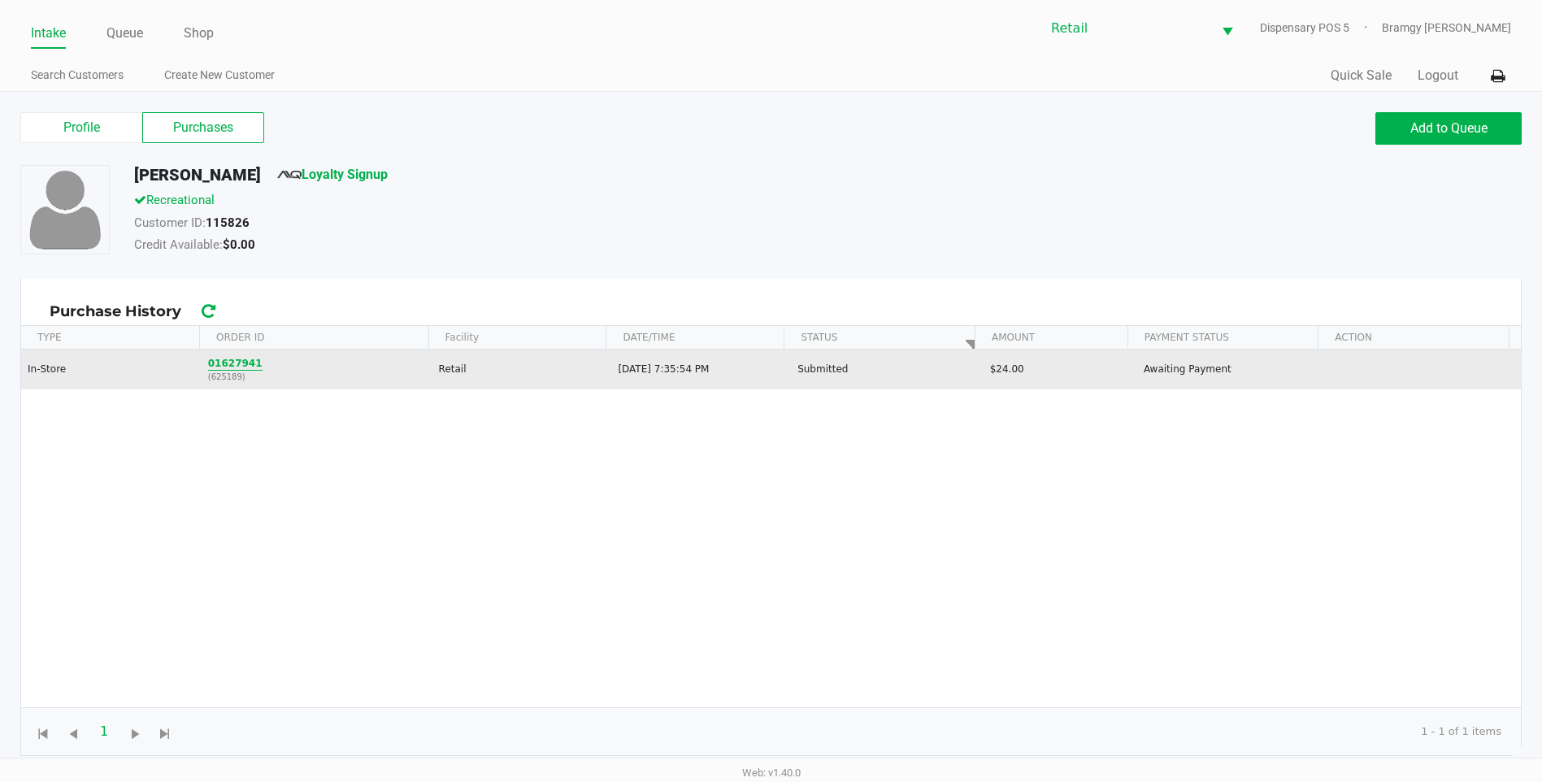
click at [220, 363] on button "01627941" at bounding box center [235, 363] width 54 height 15
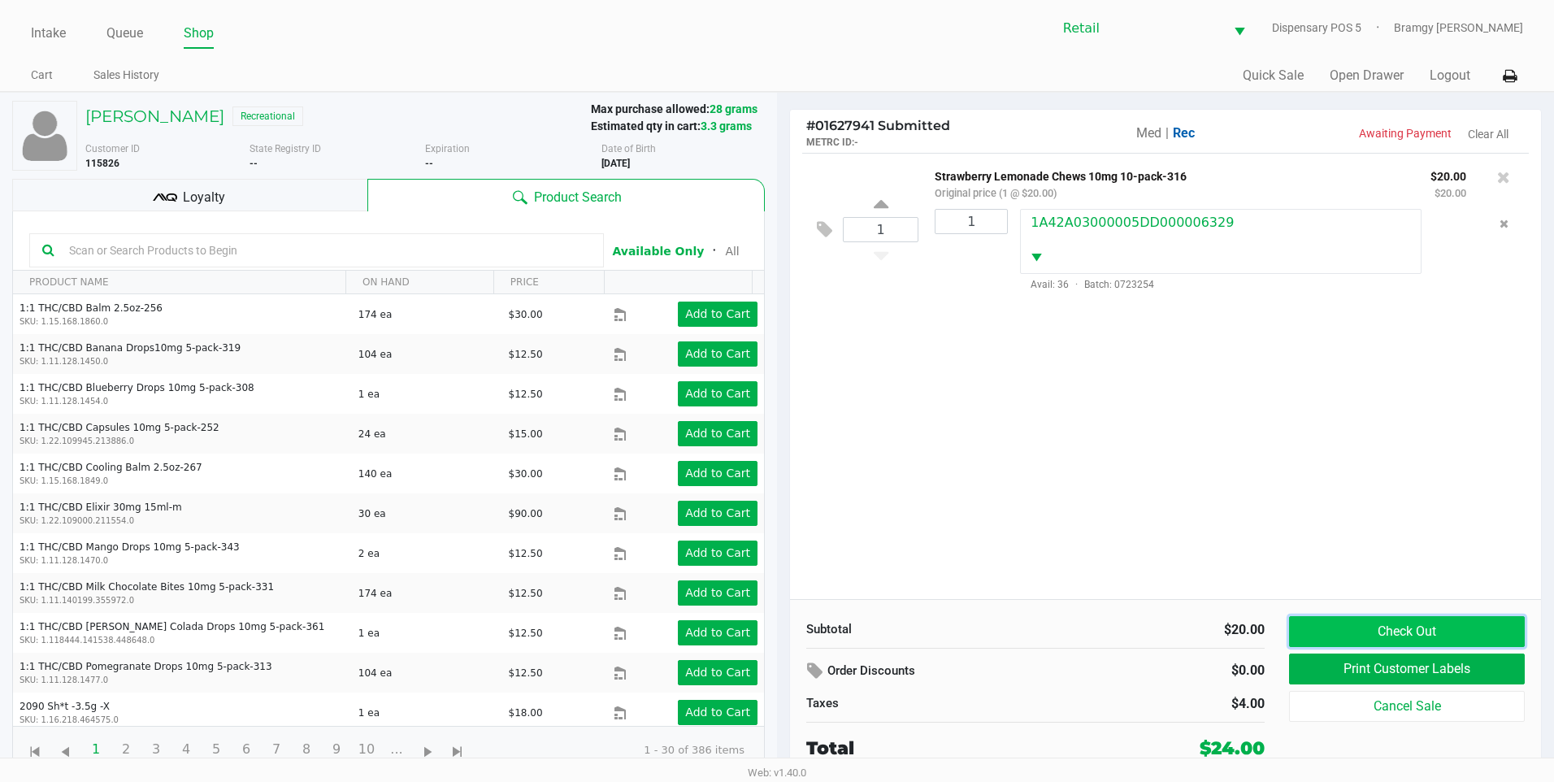
click at [1346, 637] on button "Check Out" at bounding box center [1407, 631] width 236 height 31
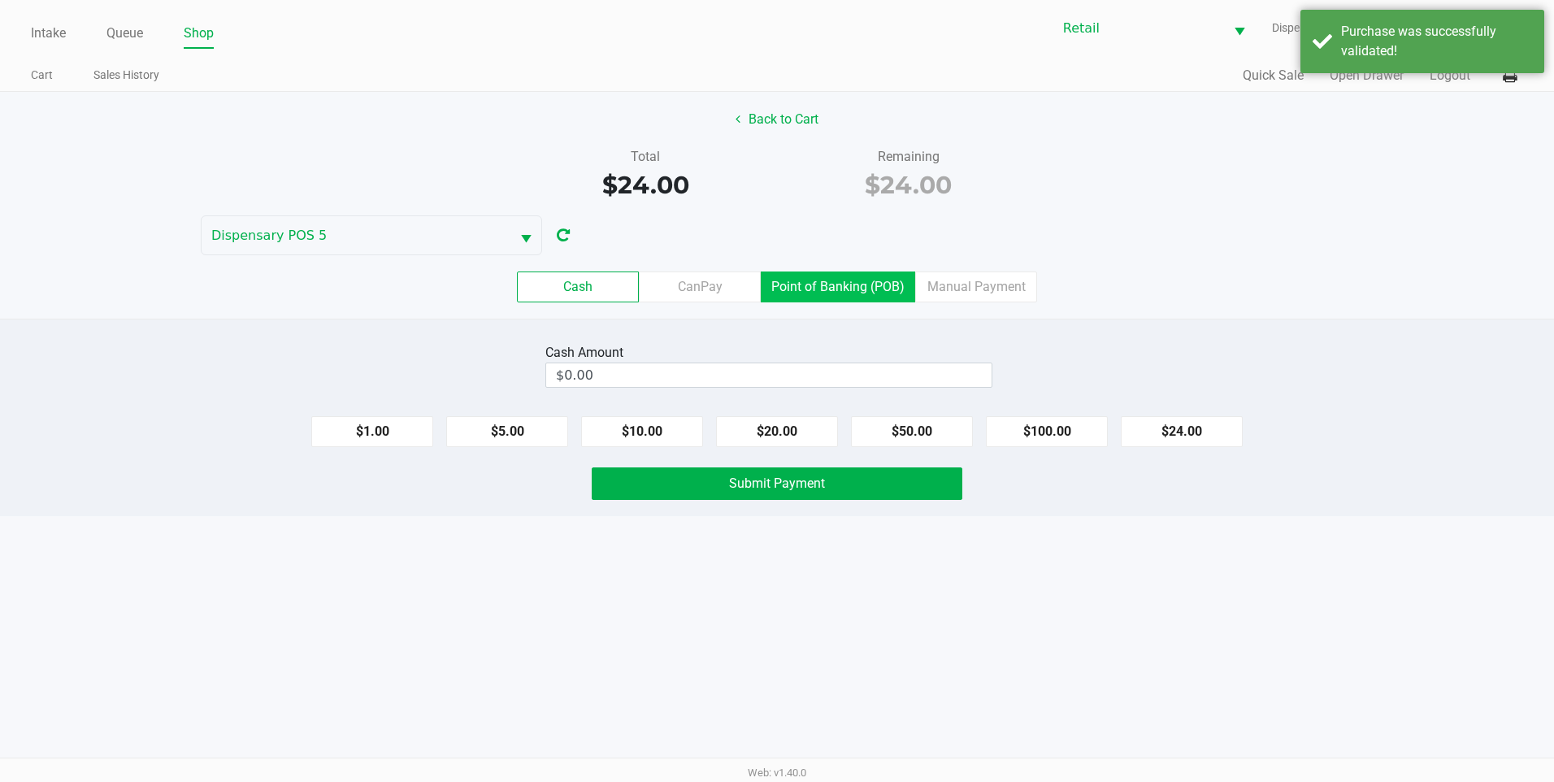
click at [822, 287] on label "Point of Banking (POB)" at bounding box center [838, 287] width 154 height 31
click at [0, 0] on 7 "Point of Banking (POB)" at bounding box center [0, 0] width 0 height 0
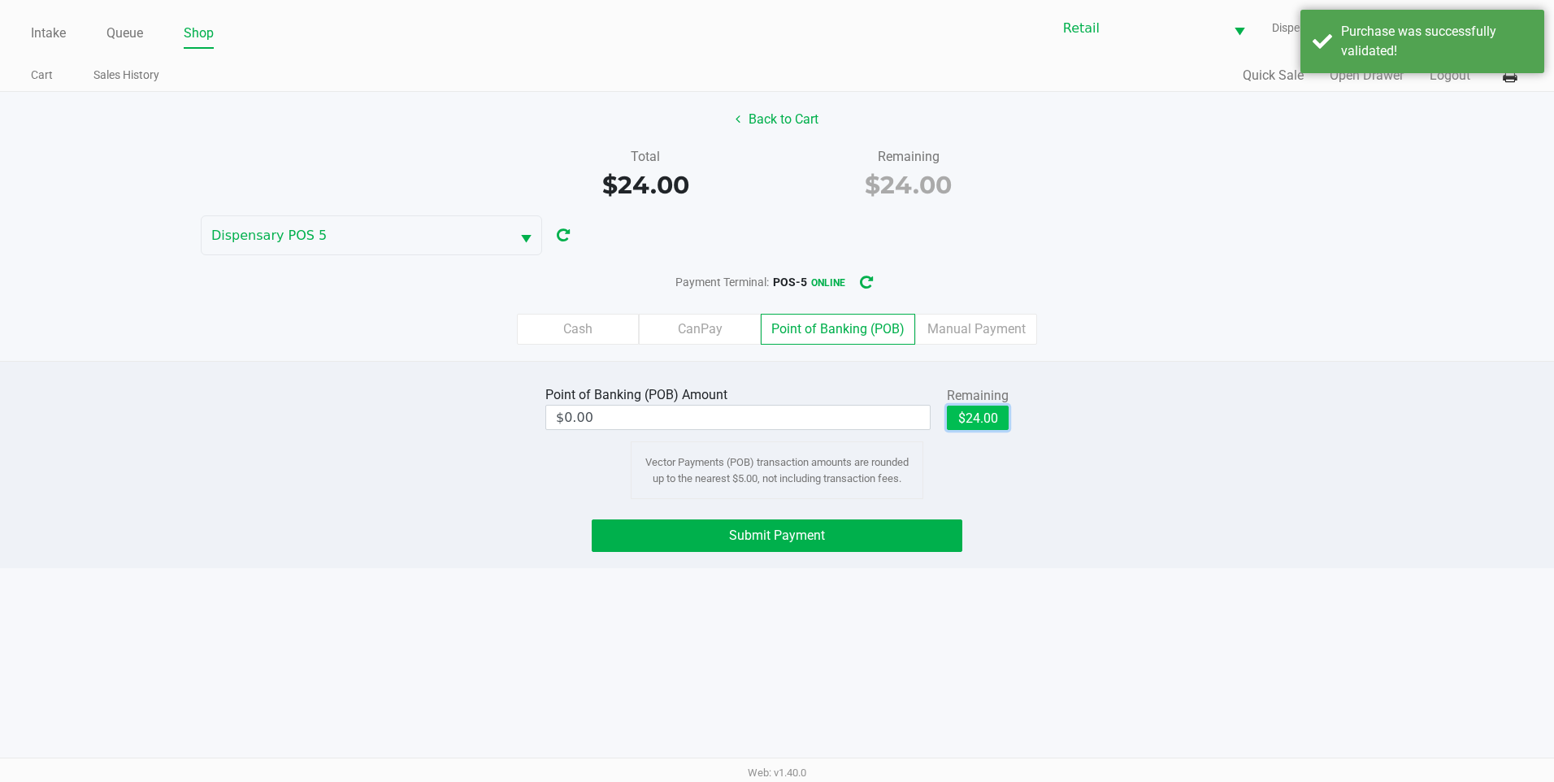
click at [997, 415] on button "$24.00" at bounding box center [978, 418] width 62 height 24
click at [893, 527] on button "Submit Payment" at bounding box center [777, 535] width 371 height 33
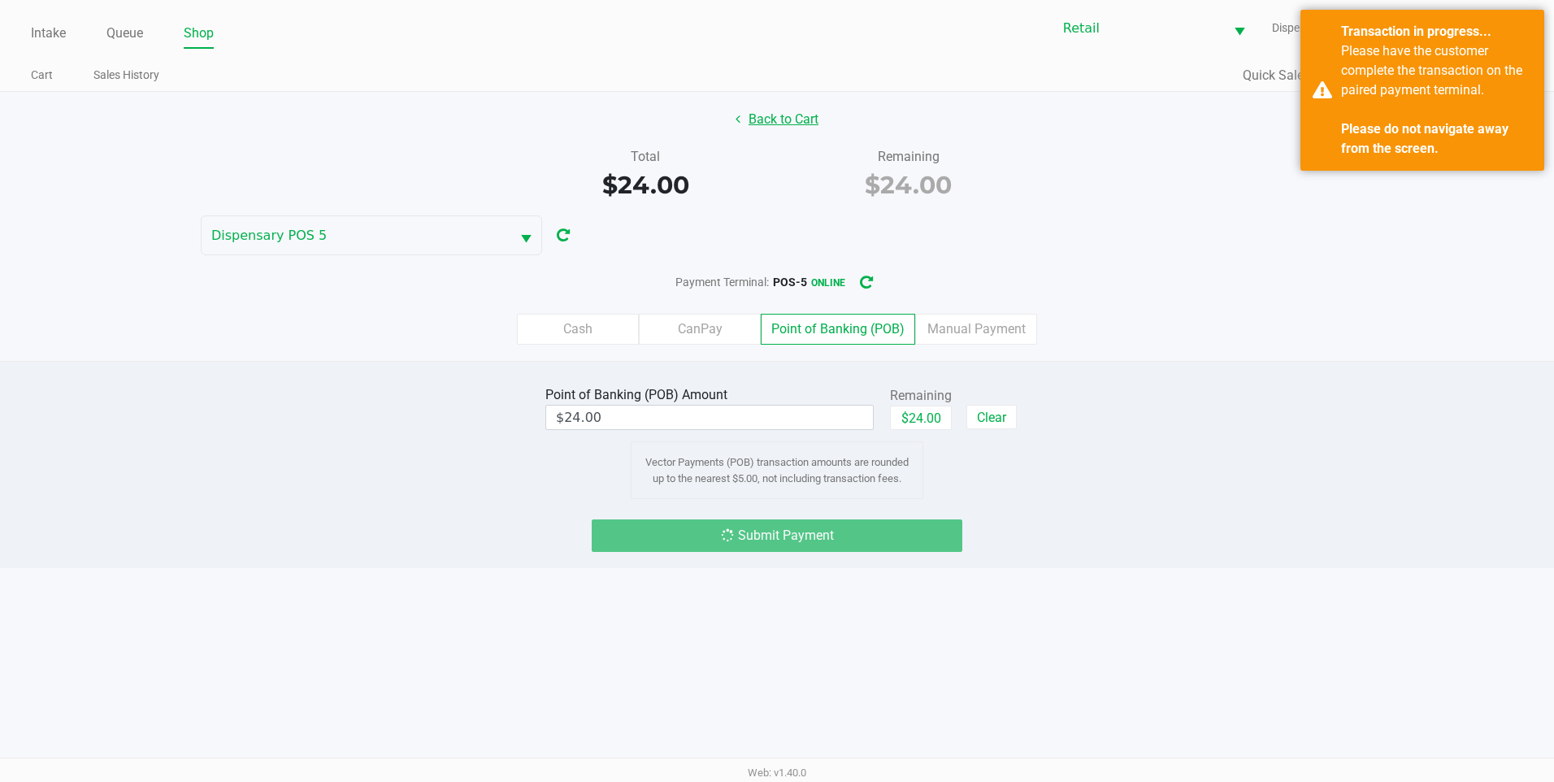
click at [766, 114] on button "Back to Cart" at bounding box center [777, 119] width 104 height 31
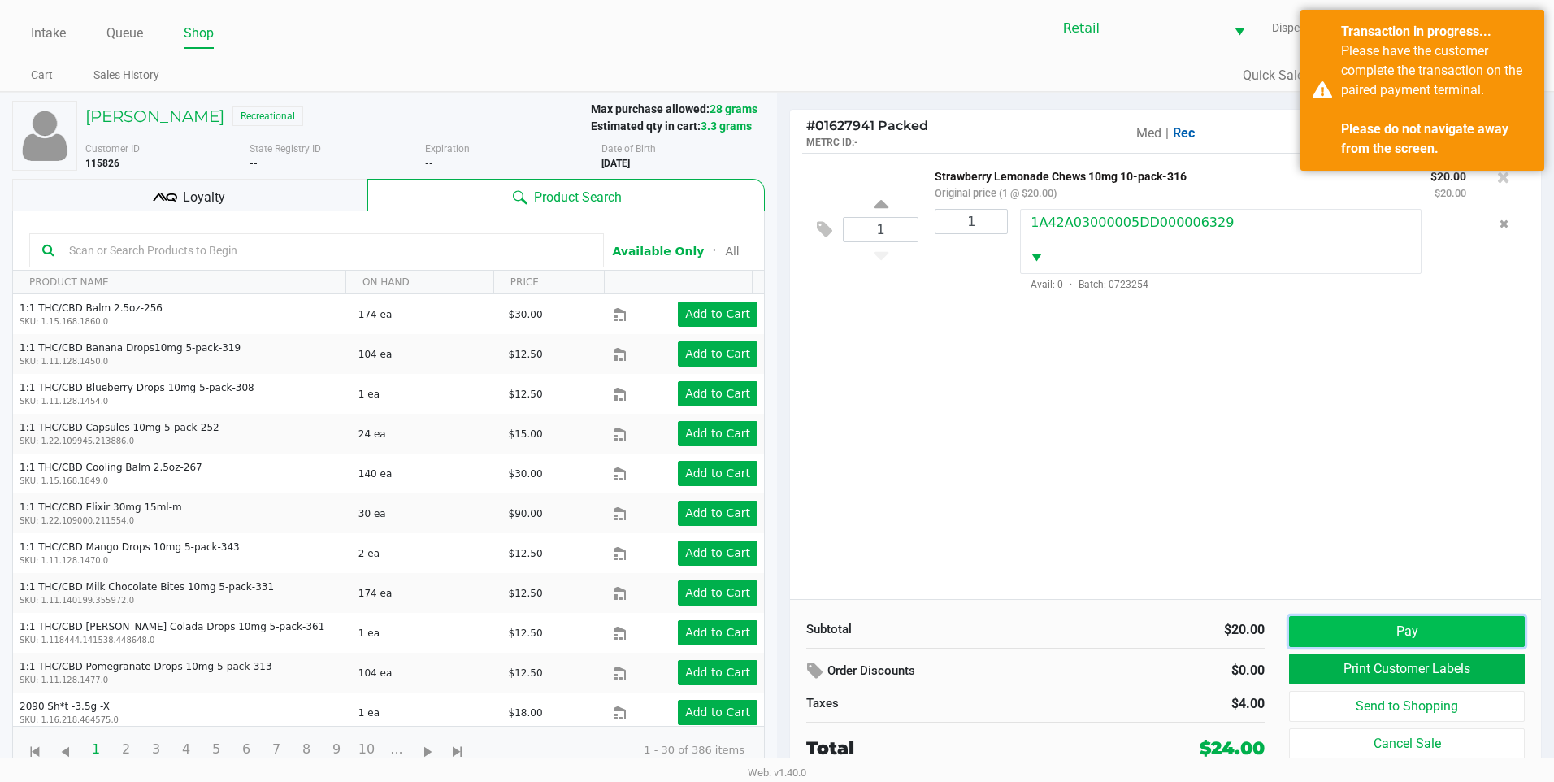
click at [1373, 634] on button "Pay" at bounding box center [1407, 631] width 236 height 31
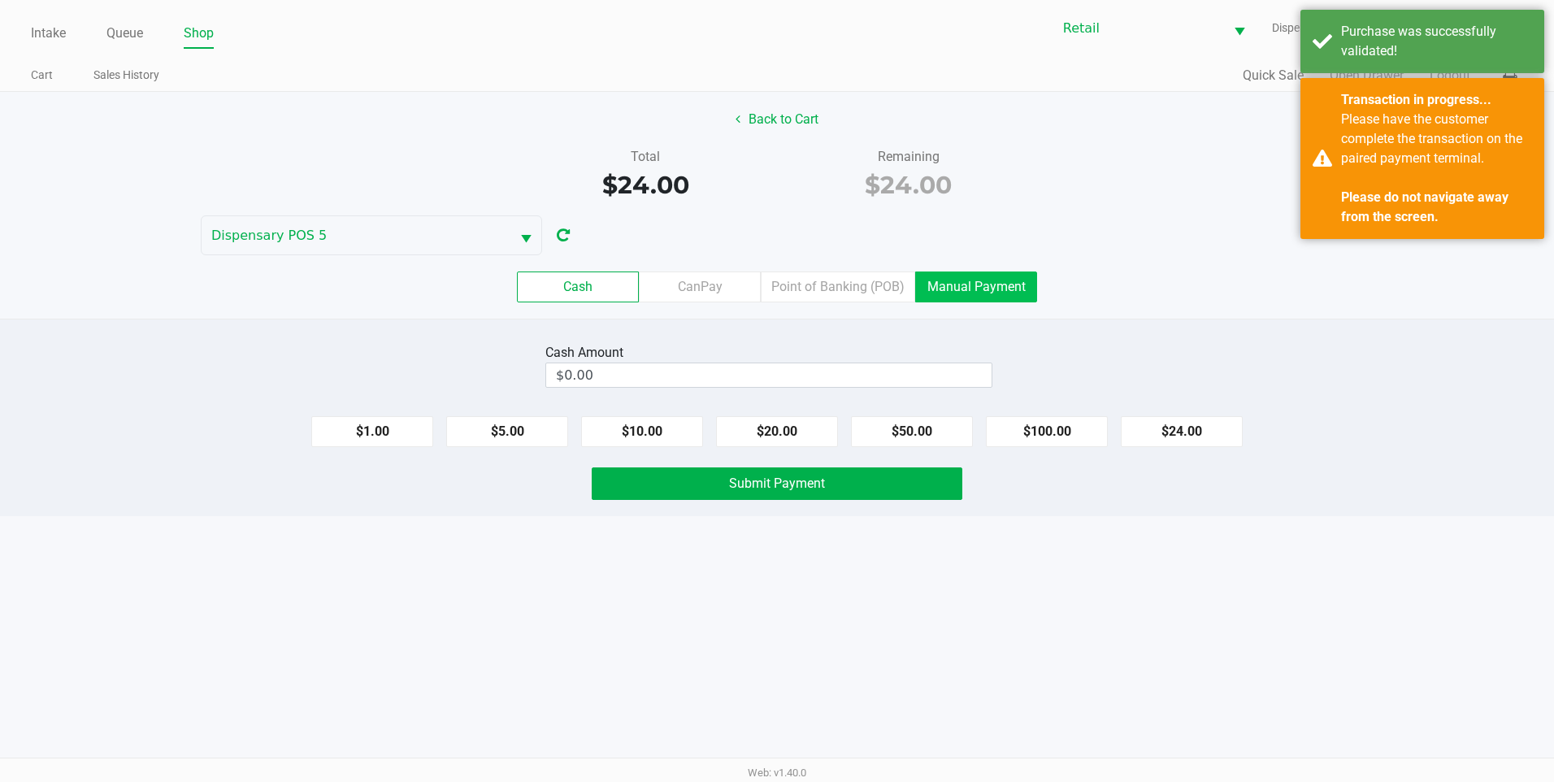
click at [982, 279] on label "Manual Payment" at bounding box center [976, 287] width 122 height 31
click at [0, 0] on 8 "Manual Payment" at bounding box center [0, 0] width 0 height 0
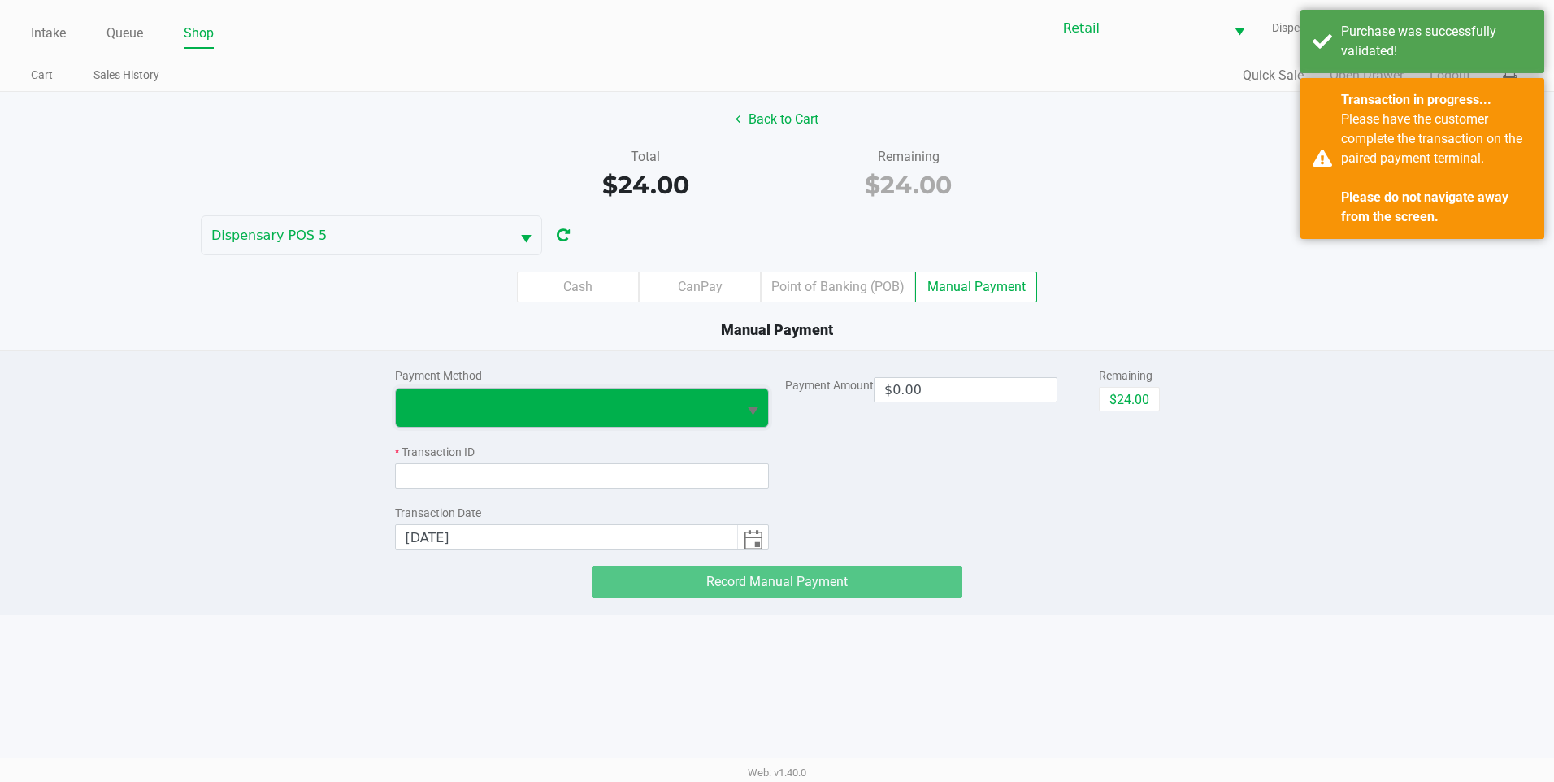
click at [493, 406] on span at bounding box center [567, 408] width 323 height 20
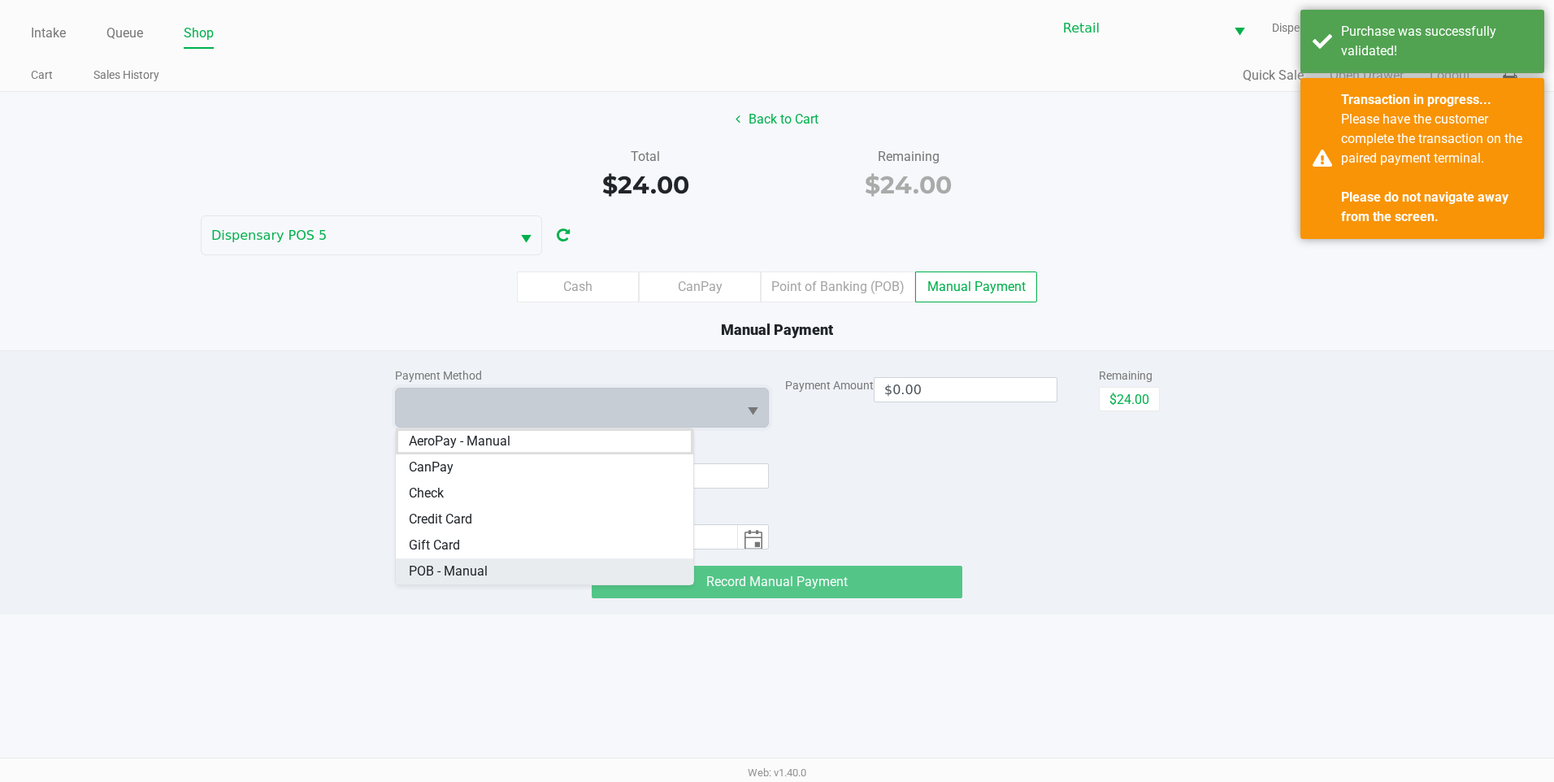
click at [548, 567] on Manual "POB - Manual" at bounding box center [545, 571] width 298 height 26
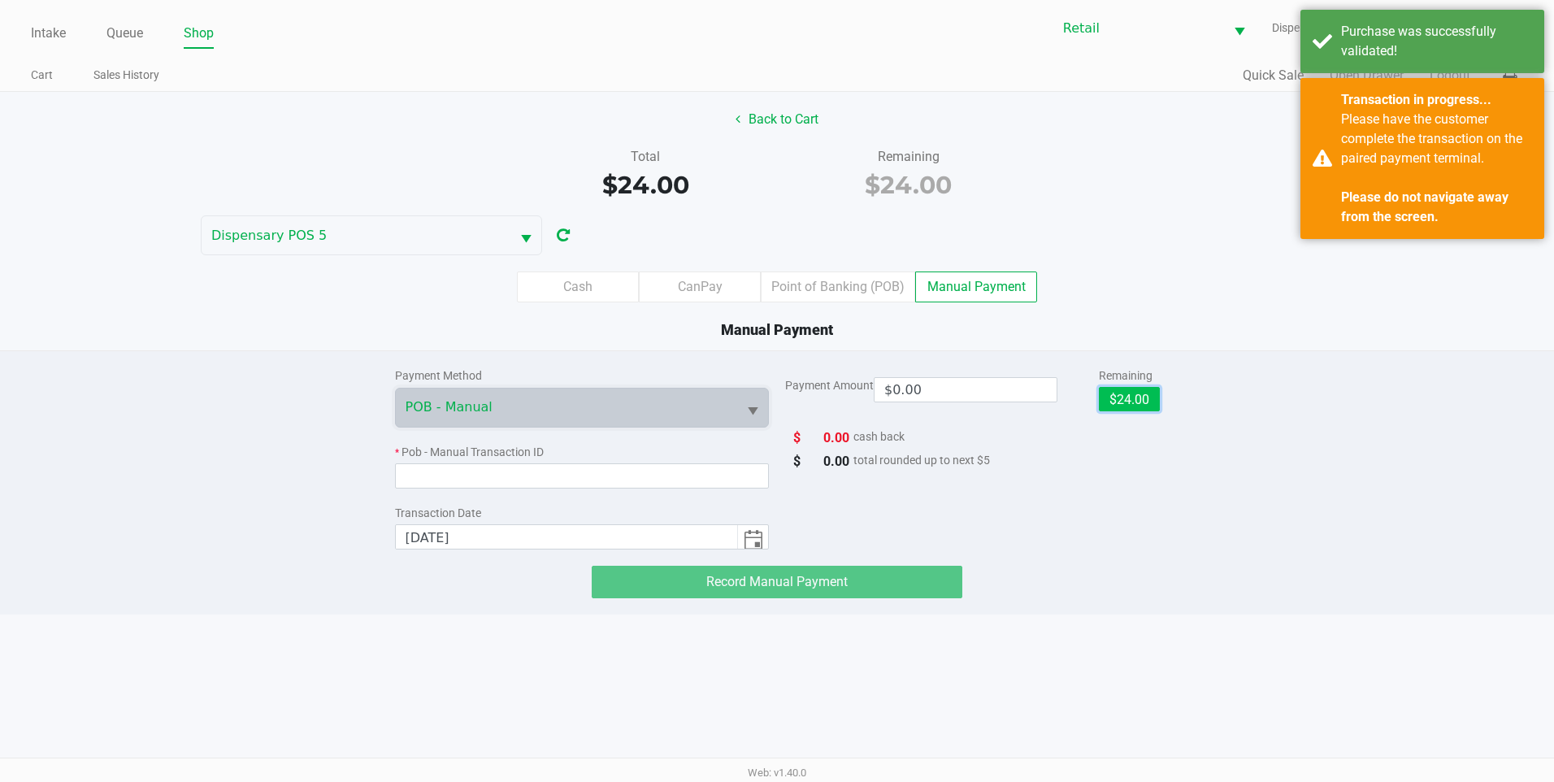
click at [1138, 393] on button "$24.00" at bounding box center [1129, 399] width 61 height 24
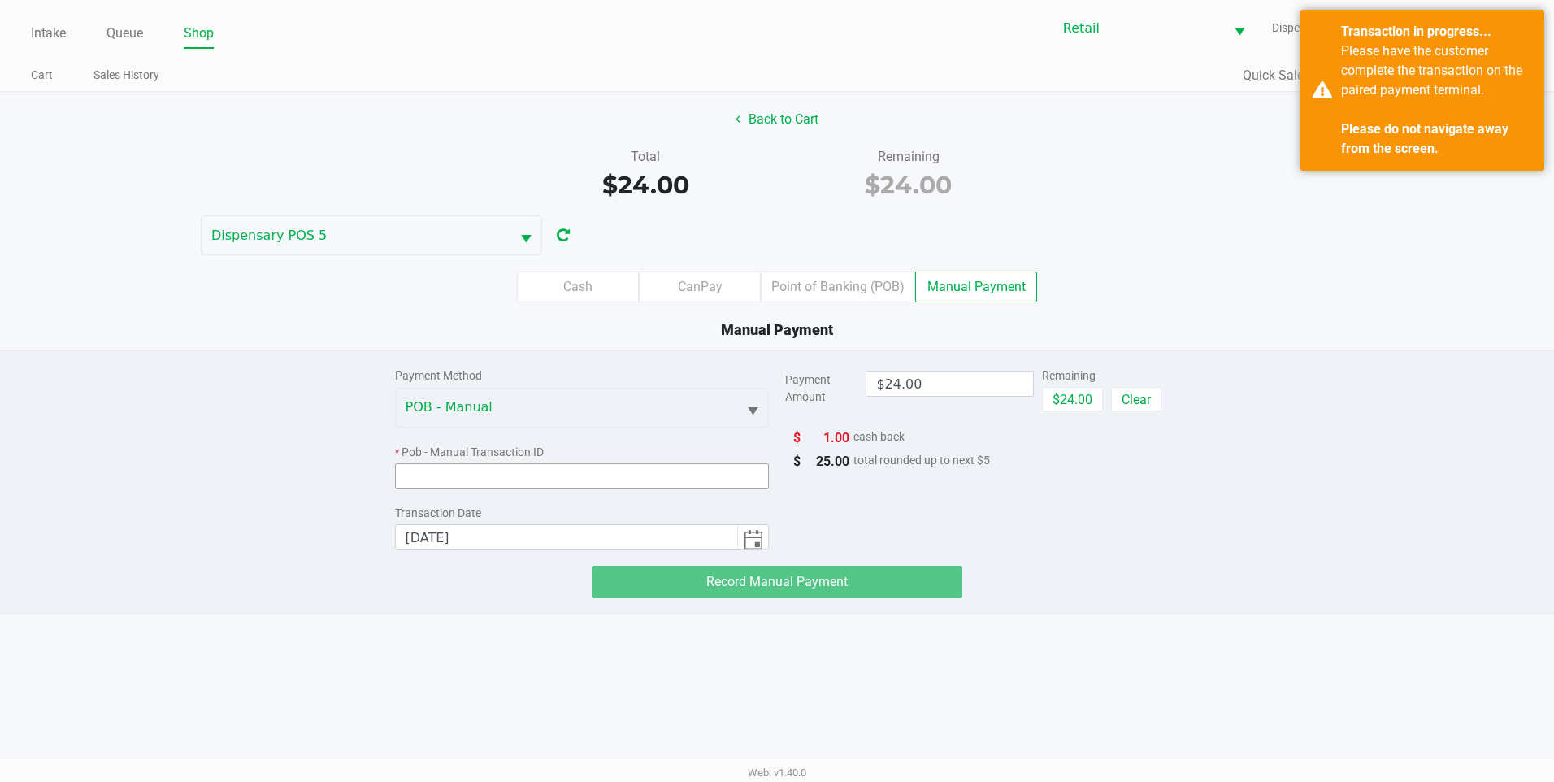
click at [604, 476] on input at bounding box center [582, 475] width 375 height 25
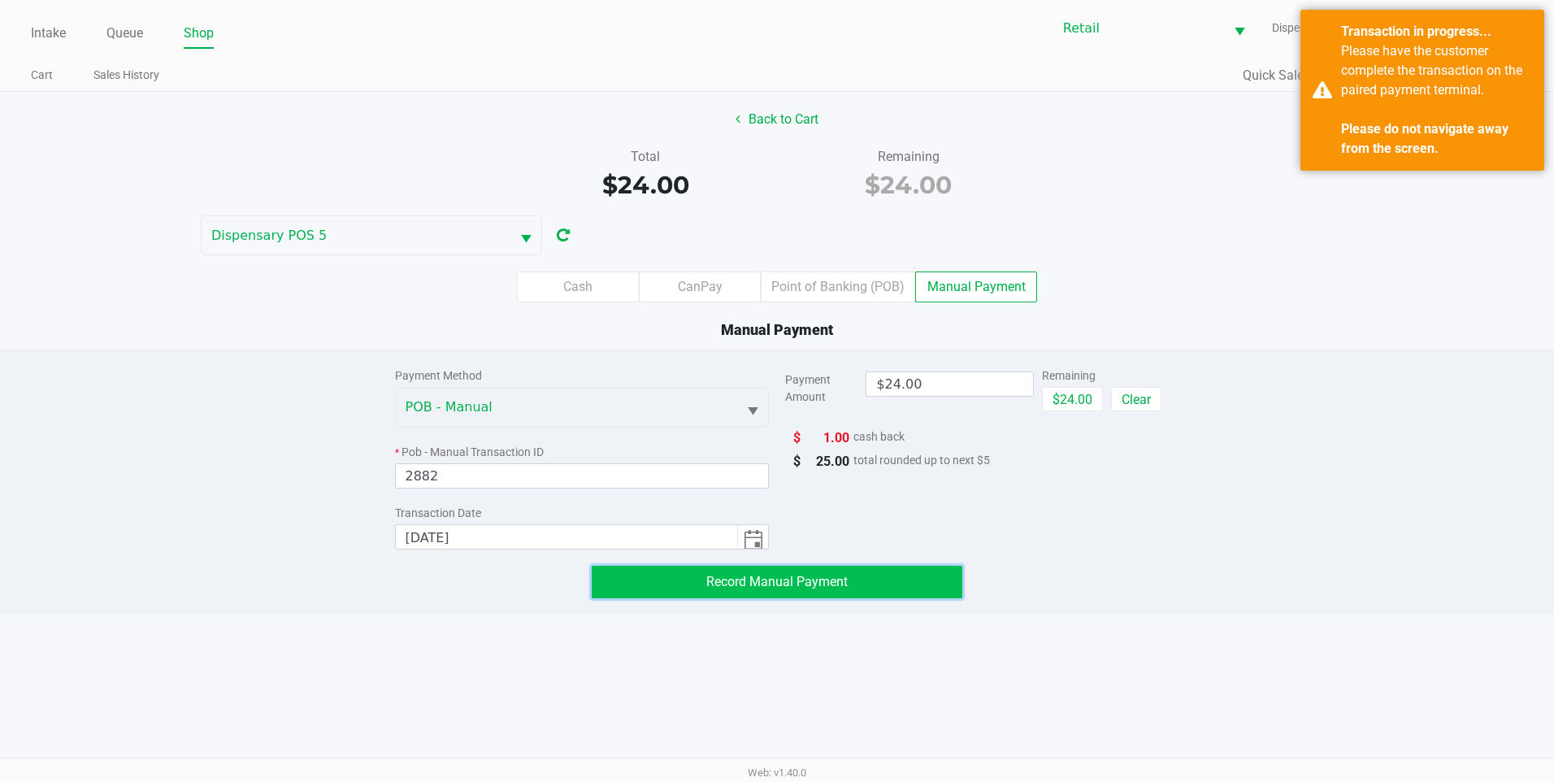
click at [726, 589] on span "Record Manual Payment" at bounding box center [776, 581] width 141 height 15
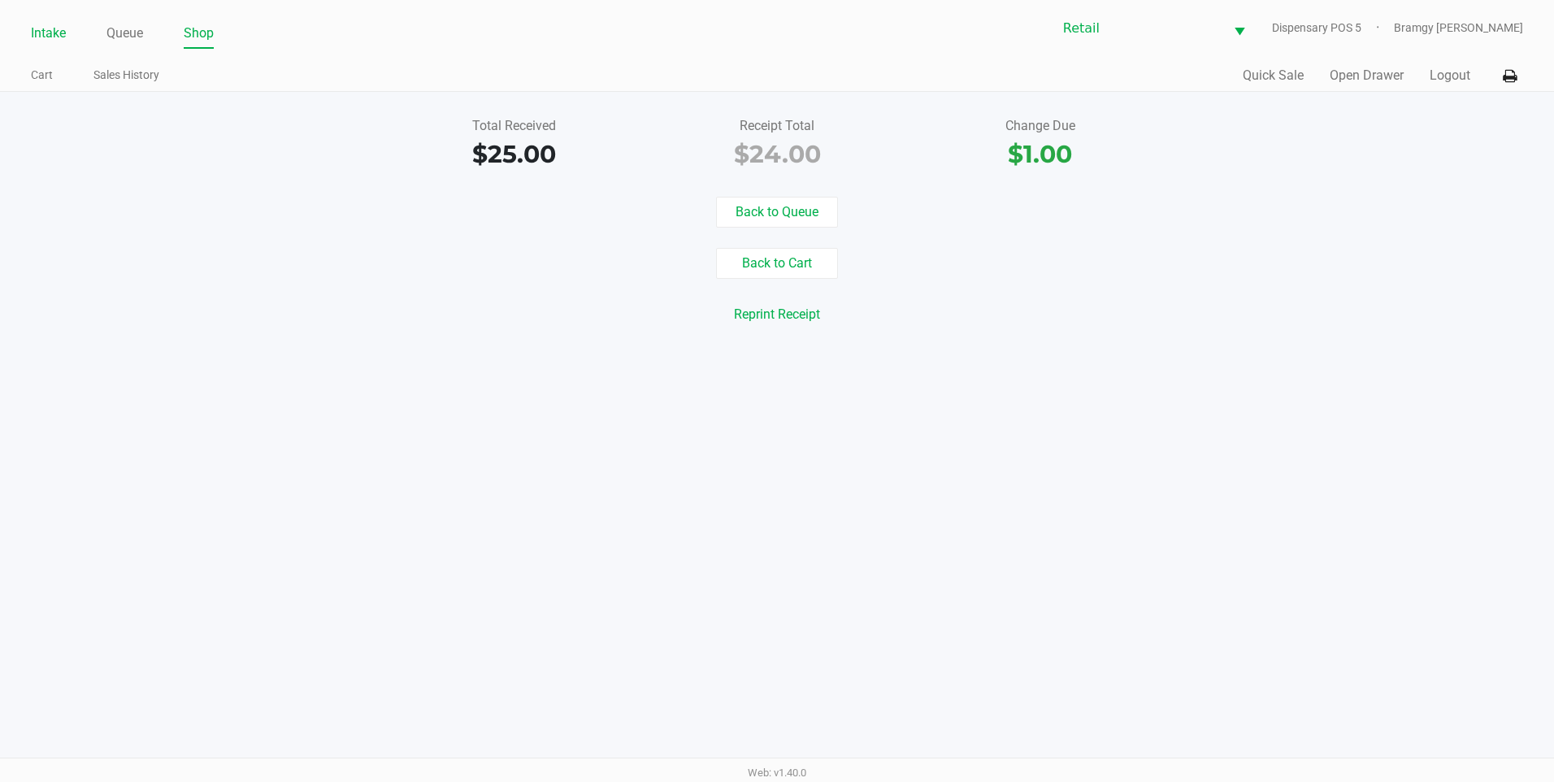
click at [54, 46] on li "Intake" at bounding box center [48, 34] width 35 height 28
click at [54, 27] on link "Intake" at bounding box center [48, 33] width 35 height 23
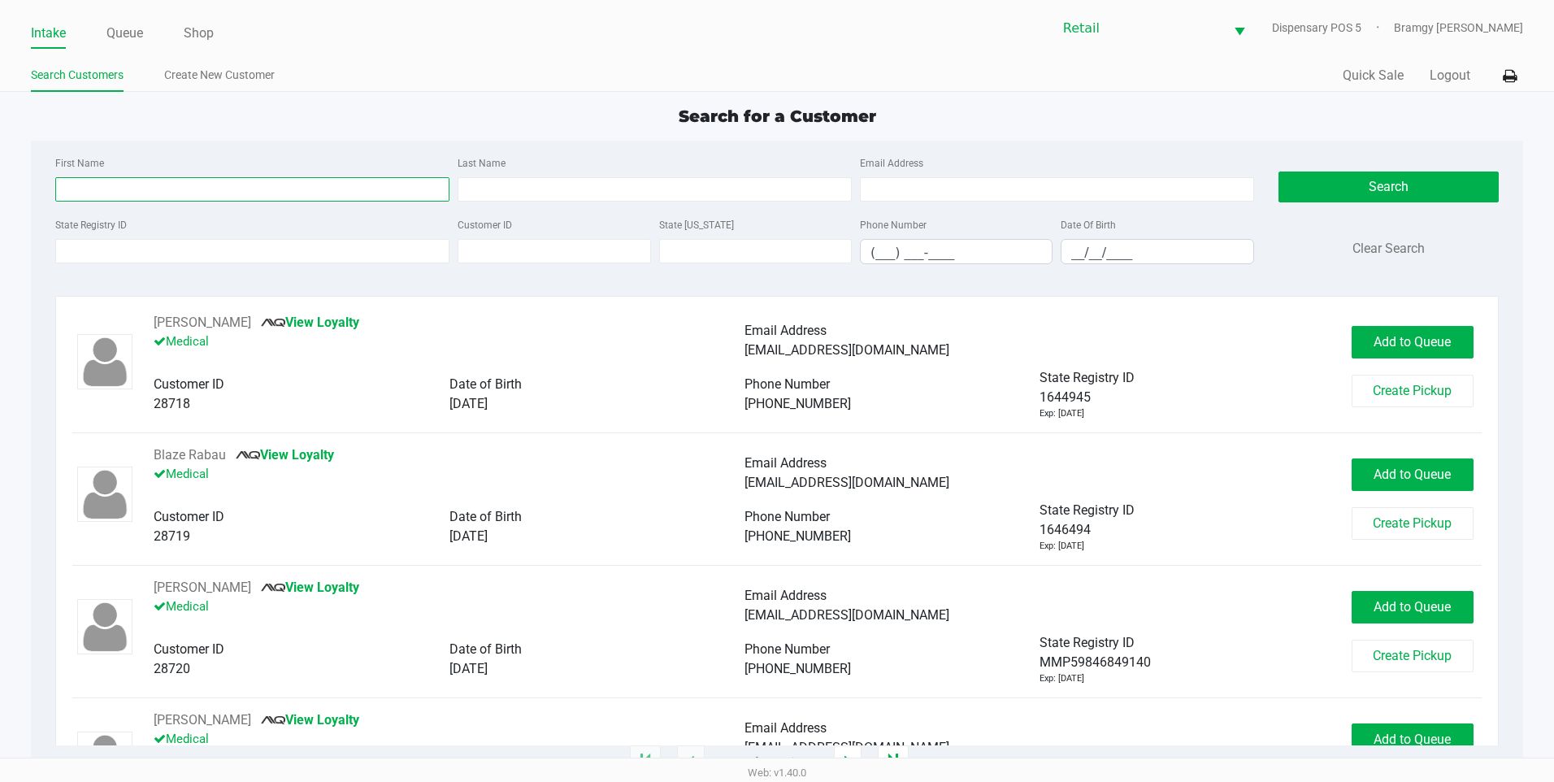
click at [143, 189] on input "First Name" at bounding box center [252, 189] width 394 height 24
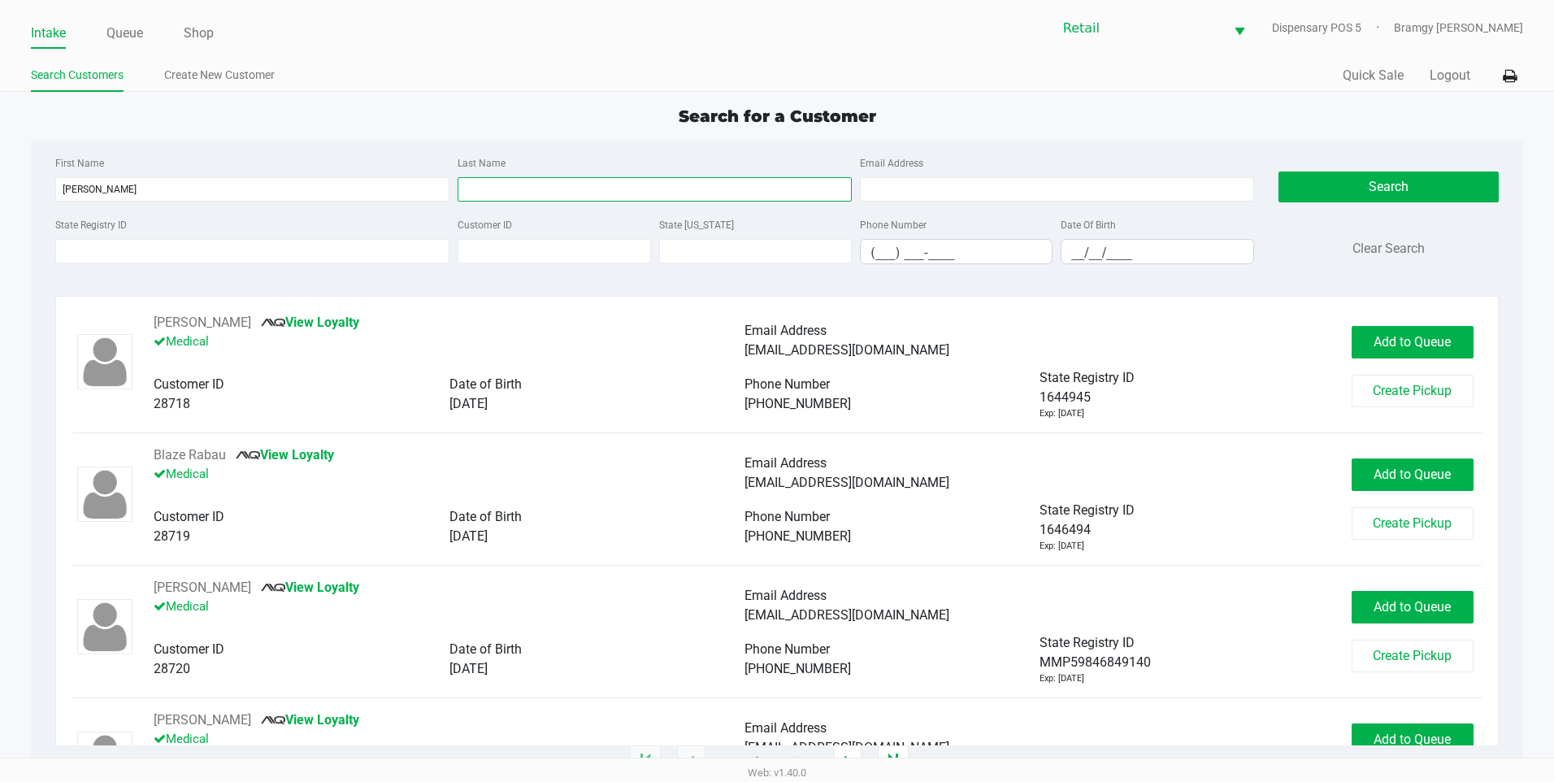
click at [514, 198] on input "Last Name" at bounding box center [655, 189] width 394 height 24
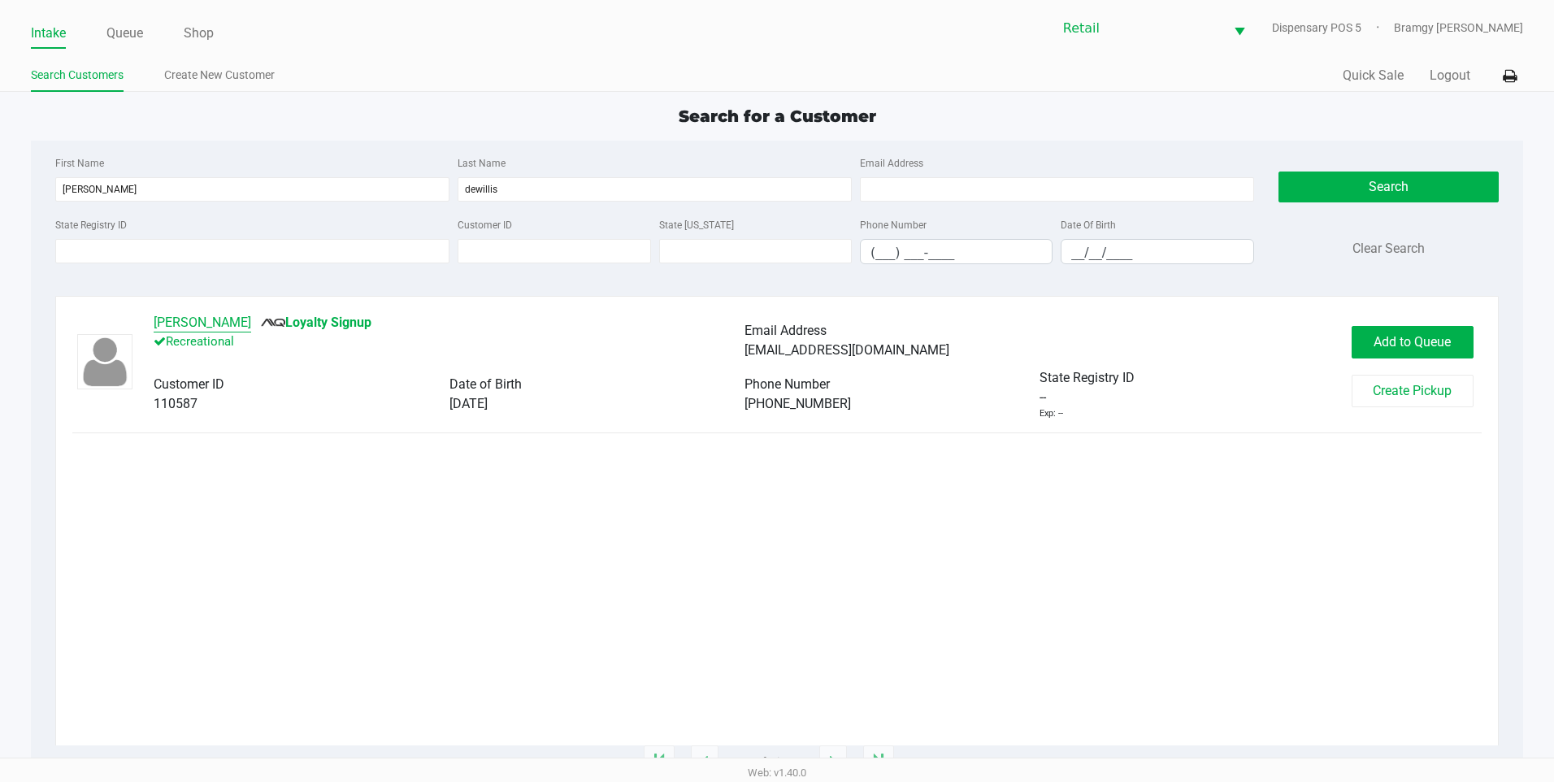
click at [207, 319] on button "Ronnie Dewillis" at bounding box center [203, 323] width 98 height 20
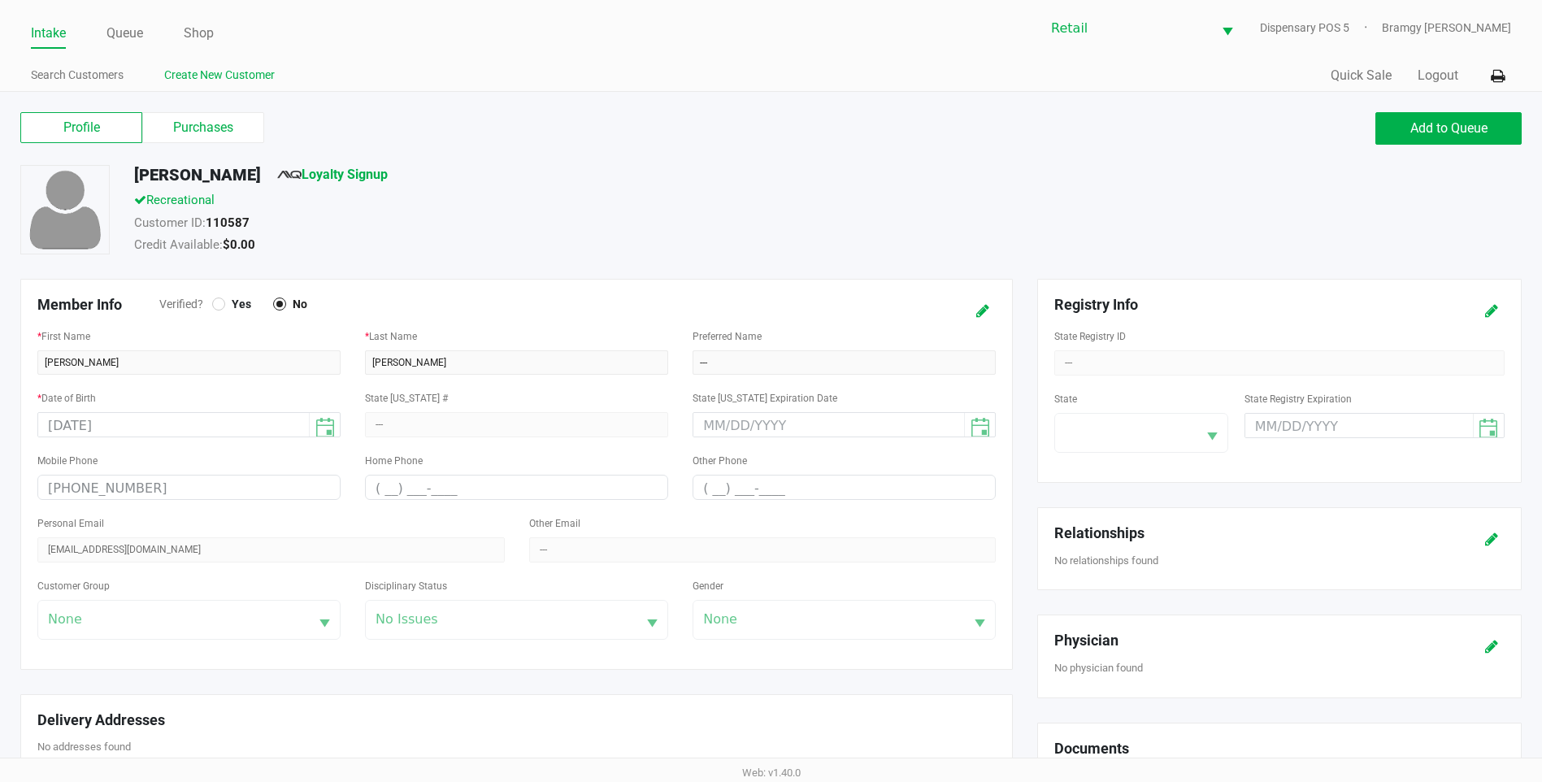
click at [248, 74] on link "Create New Customer" at bounding box center [219, 75] width 111 height 20
click at [174, 125] on label "Purchases" at bounding box center [203, 127] width 122 height 31
click at [0, 0] on 1 "Purchases" at bounding box center [0, 0] width 0 height 0
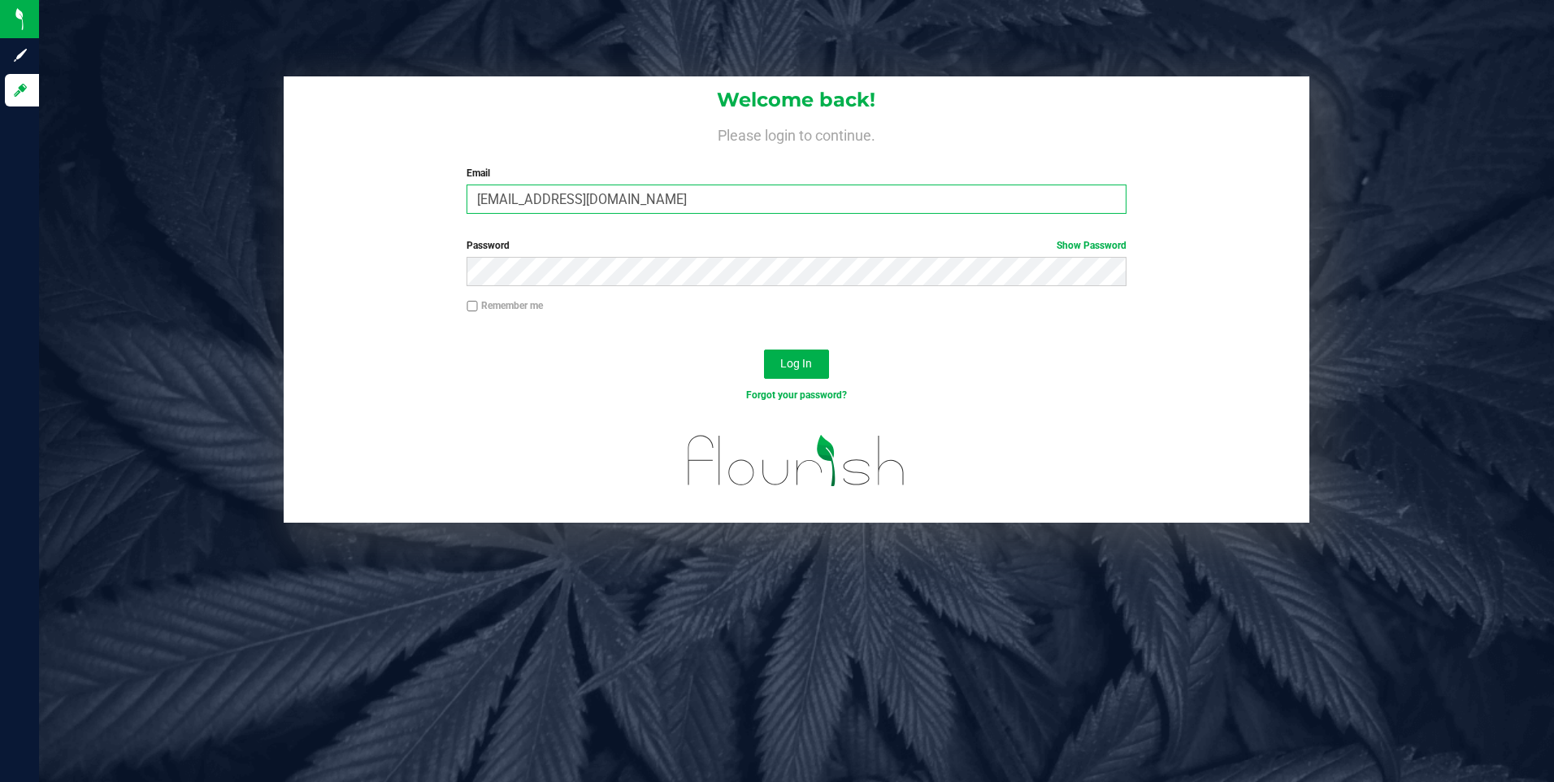
drag, startPoint x: 813, startPoint y: 192, endPoint x: 502, endPoint y: 192, distance: 310.5
click at [504, 192] on input "[EMAIL_ADDRESS][DOMAIN_NAME]" at bounding box center [797, 199] width 660 height 29
type input "[EMAIL_ADDRESS][DOMAIN_NAME]"
click at [785, 350] on button "Log In" at bounding box center [796, 364] width 65 height 29
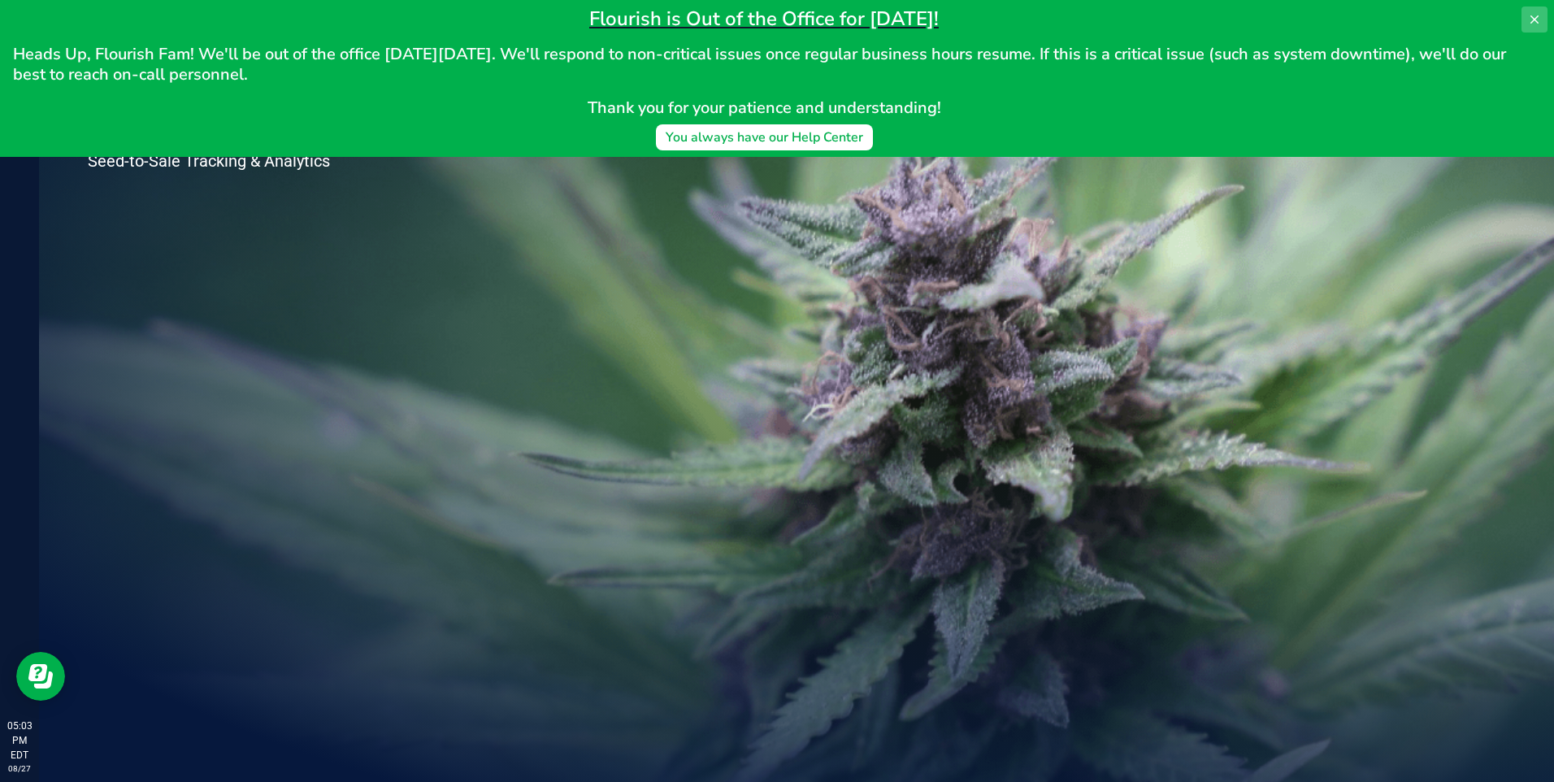
click at [1537, 26] on button at bounding box center [1535, 20] width 26 height 26
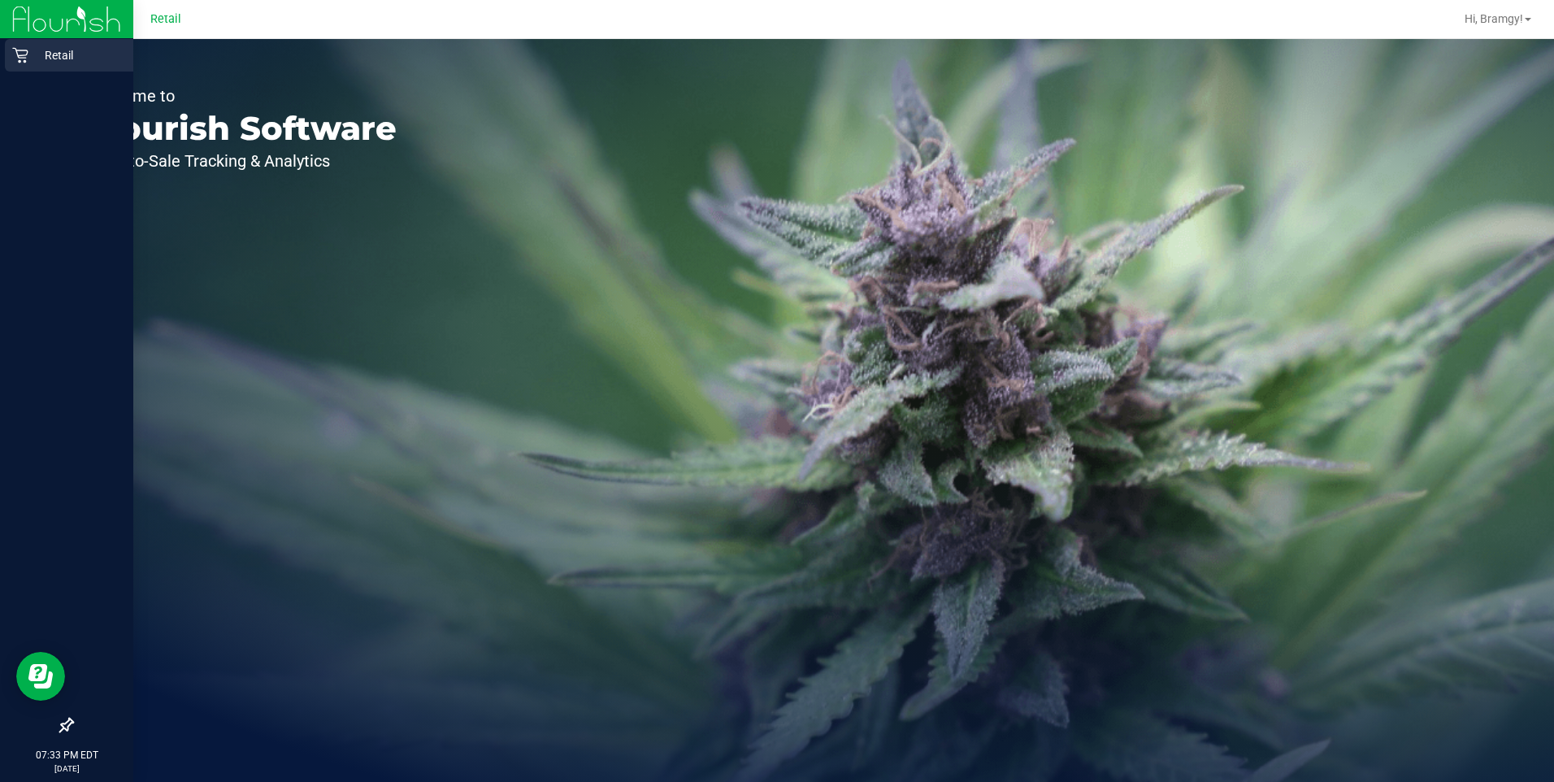
click at [20, 67] on div "Retail" at bounding box center [69, 55] width 128 height 33
